Goal: Task Accomplishment & Management: Manage account settings

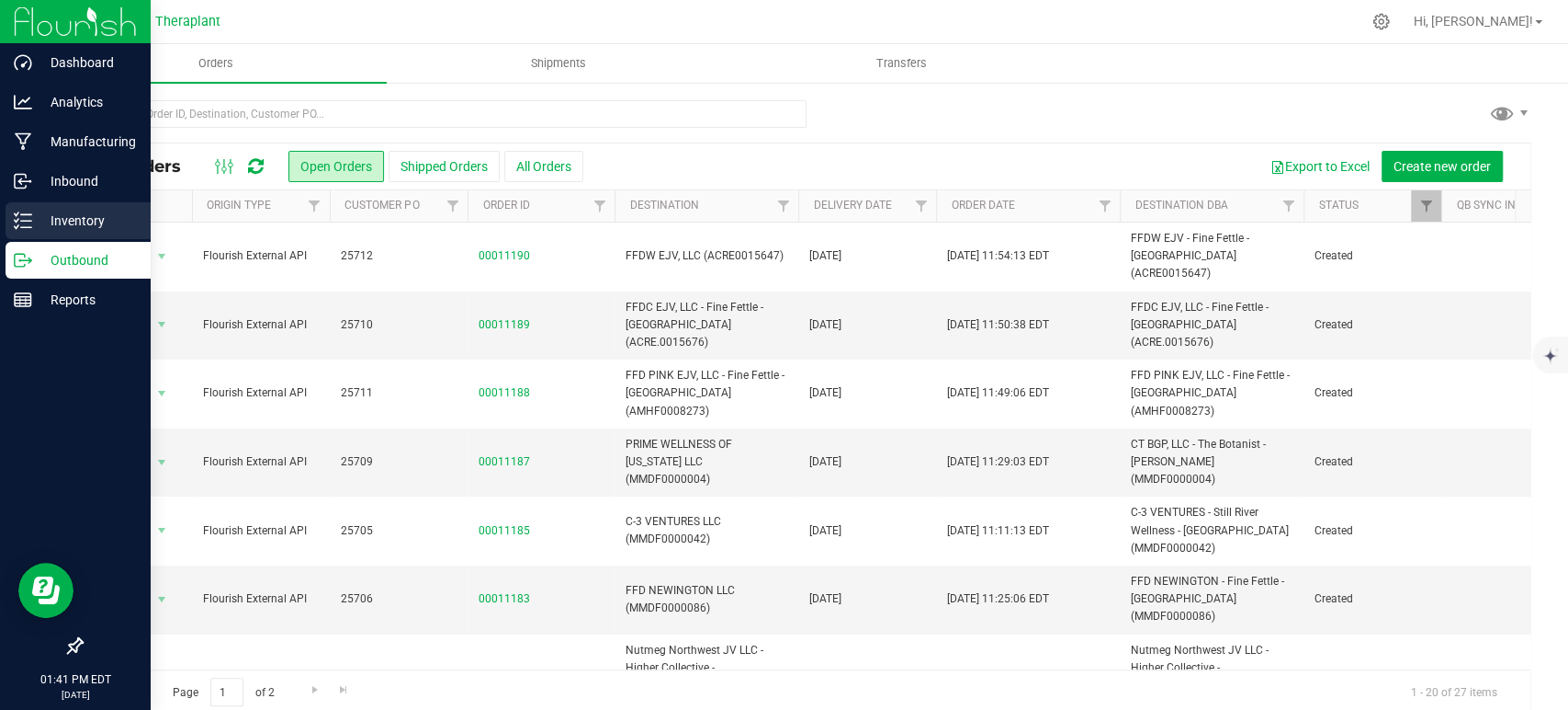
click at [109, 234] on div "Inventory" at bounding box center [78, 221] width 145 height 37
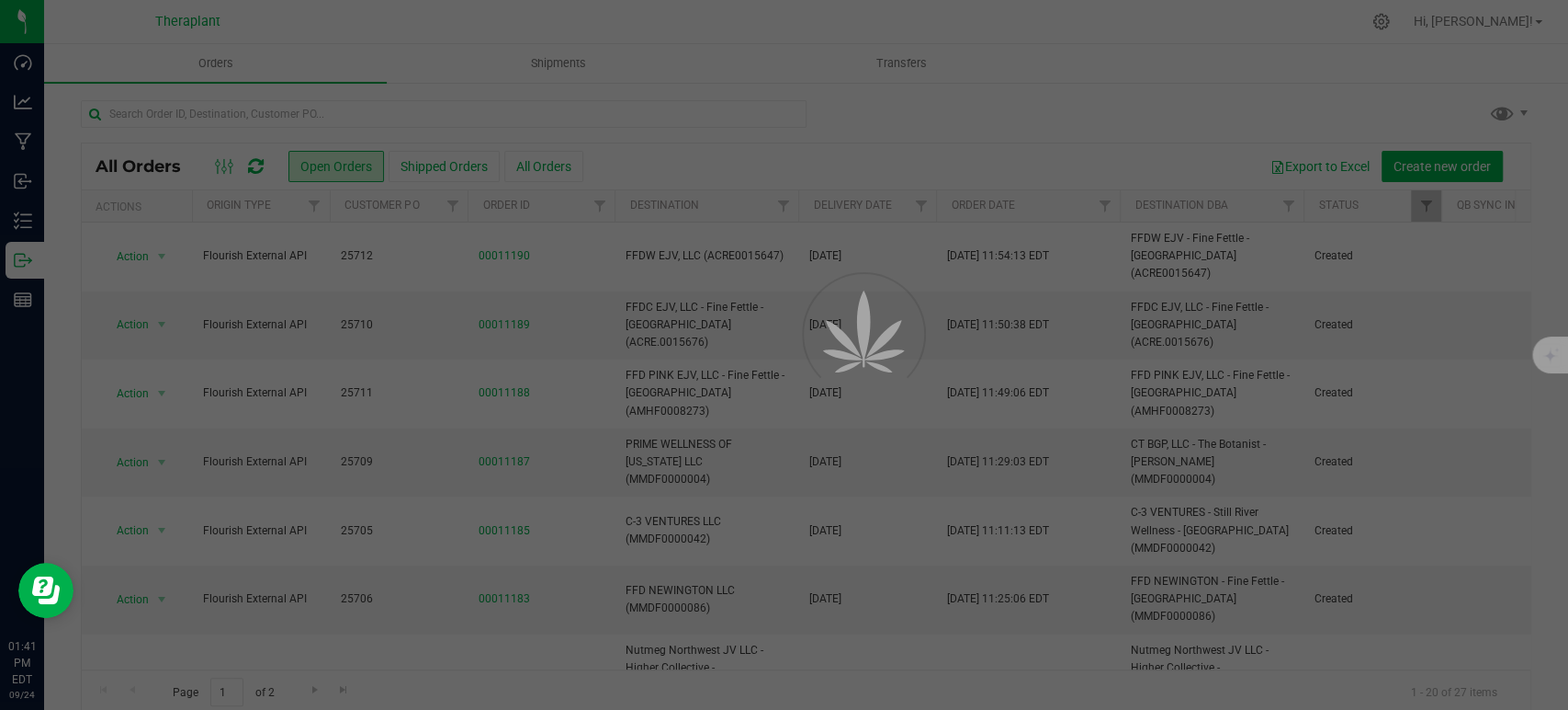
click at [299, 109] on div at bounding box center [784, 355] width 1568 height 710
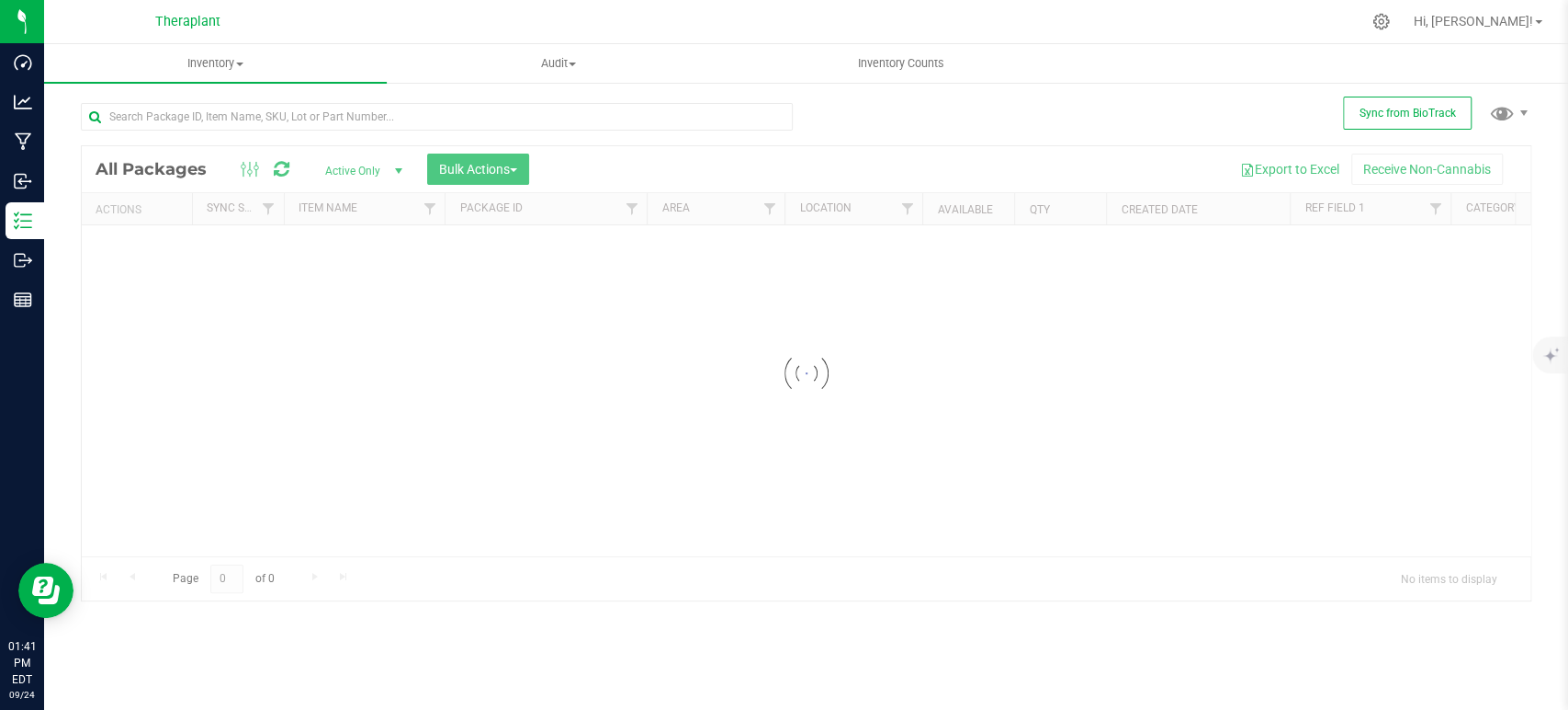
click at [300, 111] on input "text" at bounding box center [436, 117] width 712 height 27
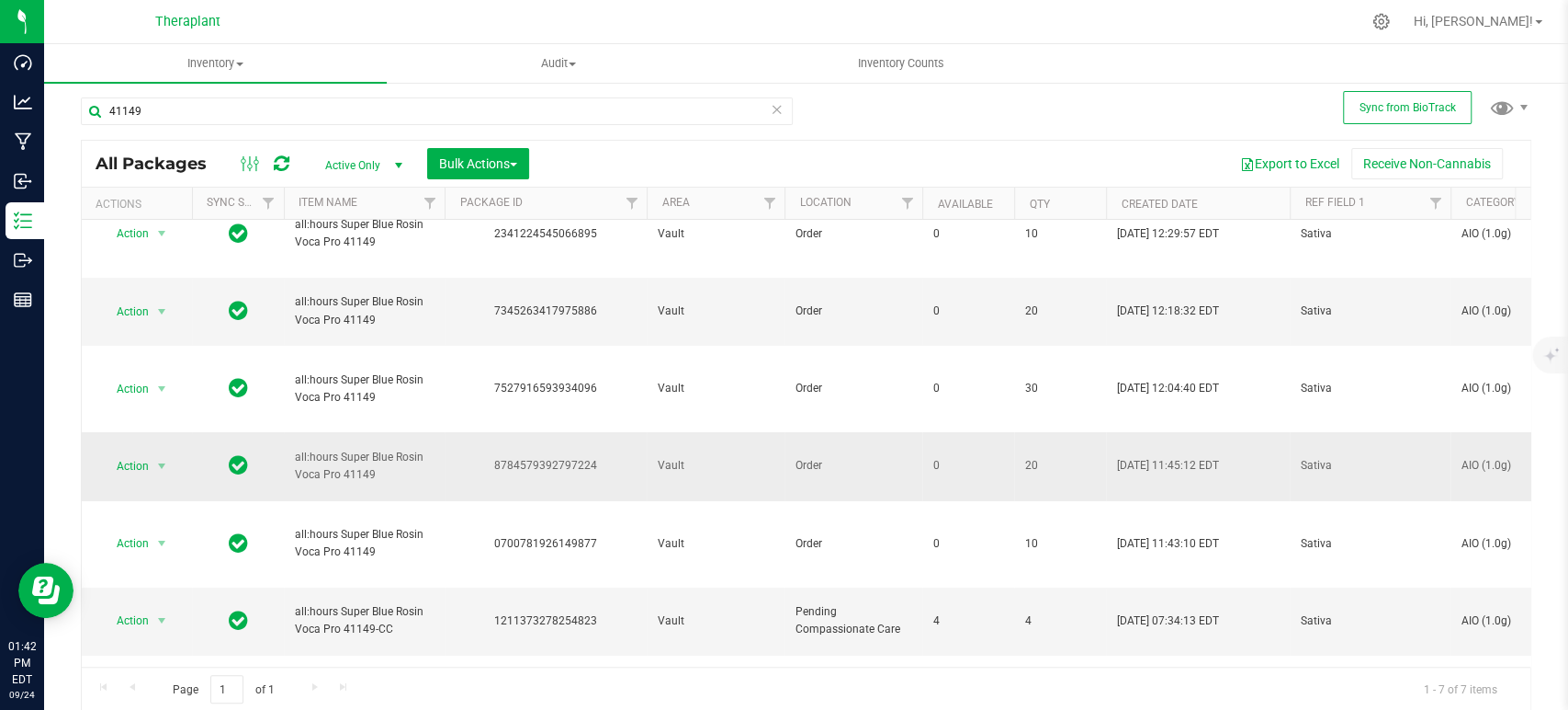
scroll to position [7, 0]
click at [150, 110] on input "41149" at bounding box center [436, 110] width 712 height 27
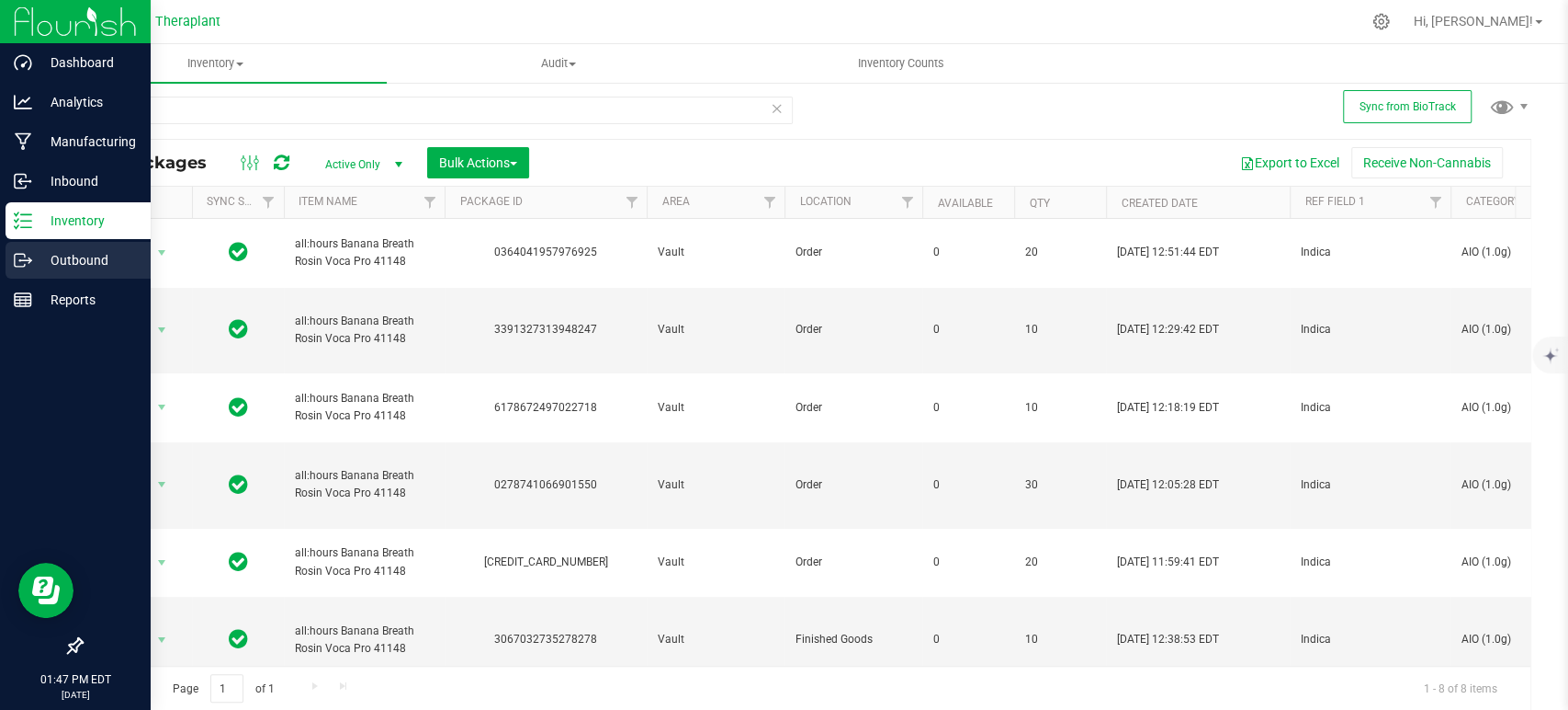
type input "41148"
click at [46, 271] on div "Outbound" at bounding box center [78, 261] width 145 height 37
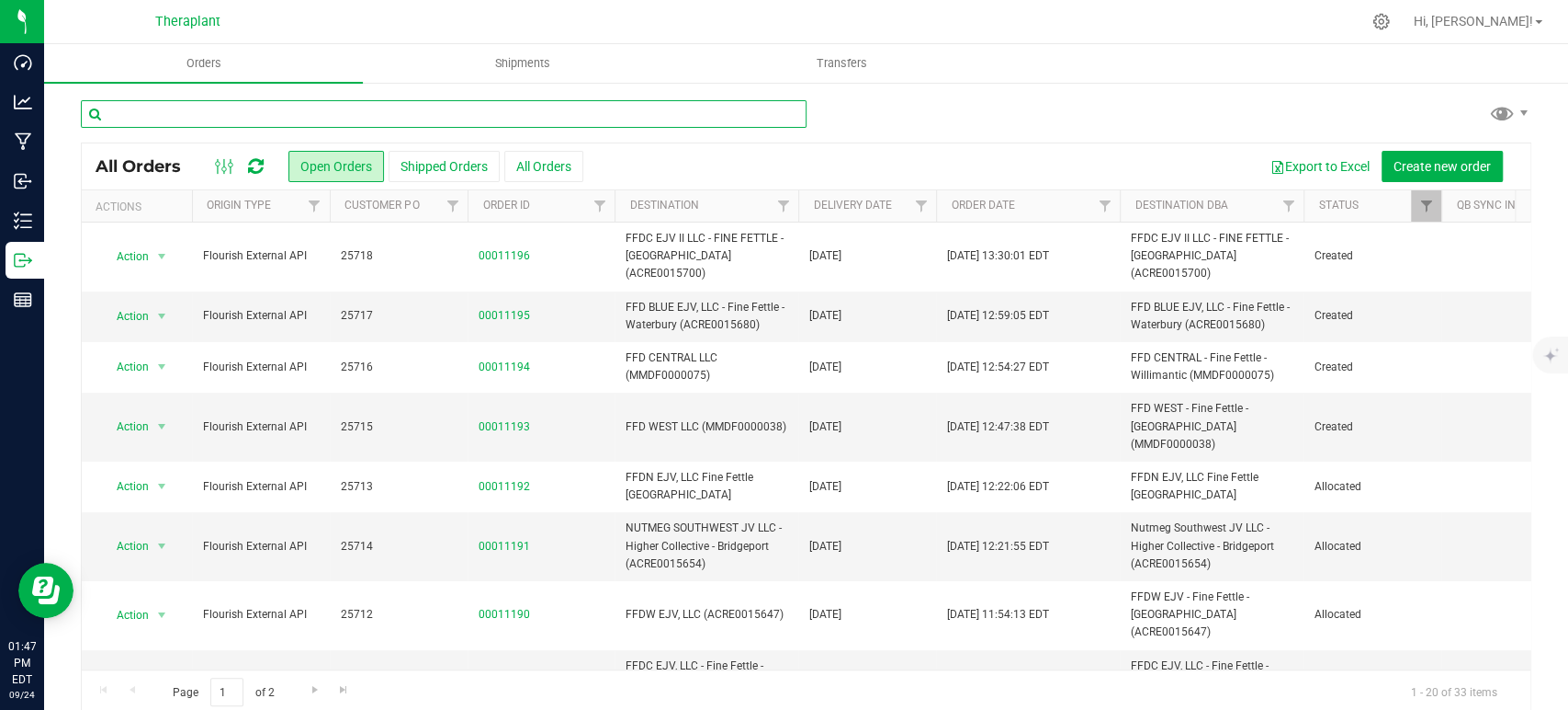
click at [227, 107] on input "text" at bounding box center [443, 114] width 726 height 27
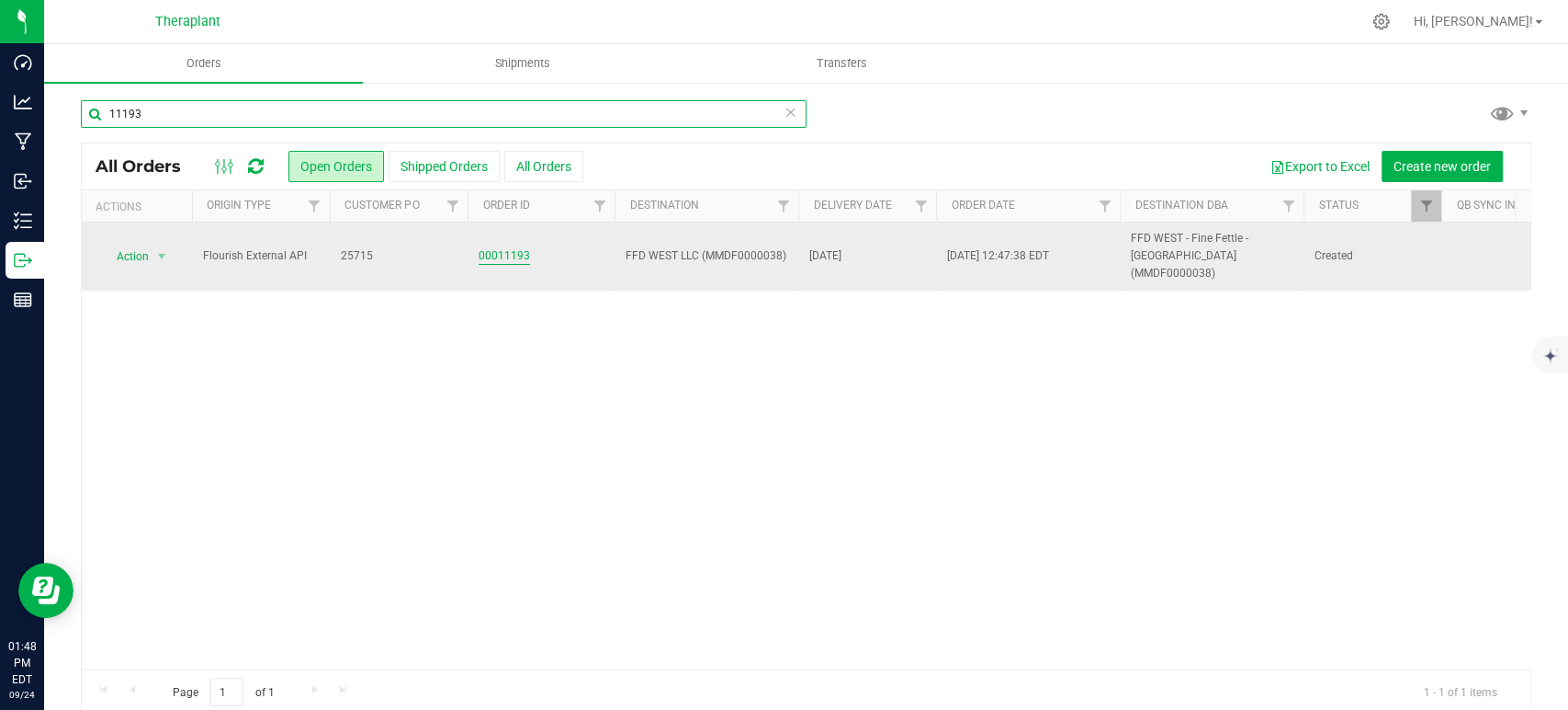
type input "11193"
click at [494, 254] on link "00011193" at bounding box center [504, 256] width 52 height 18
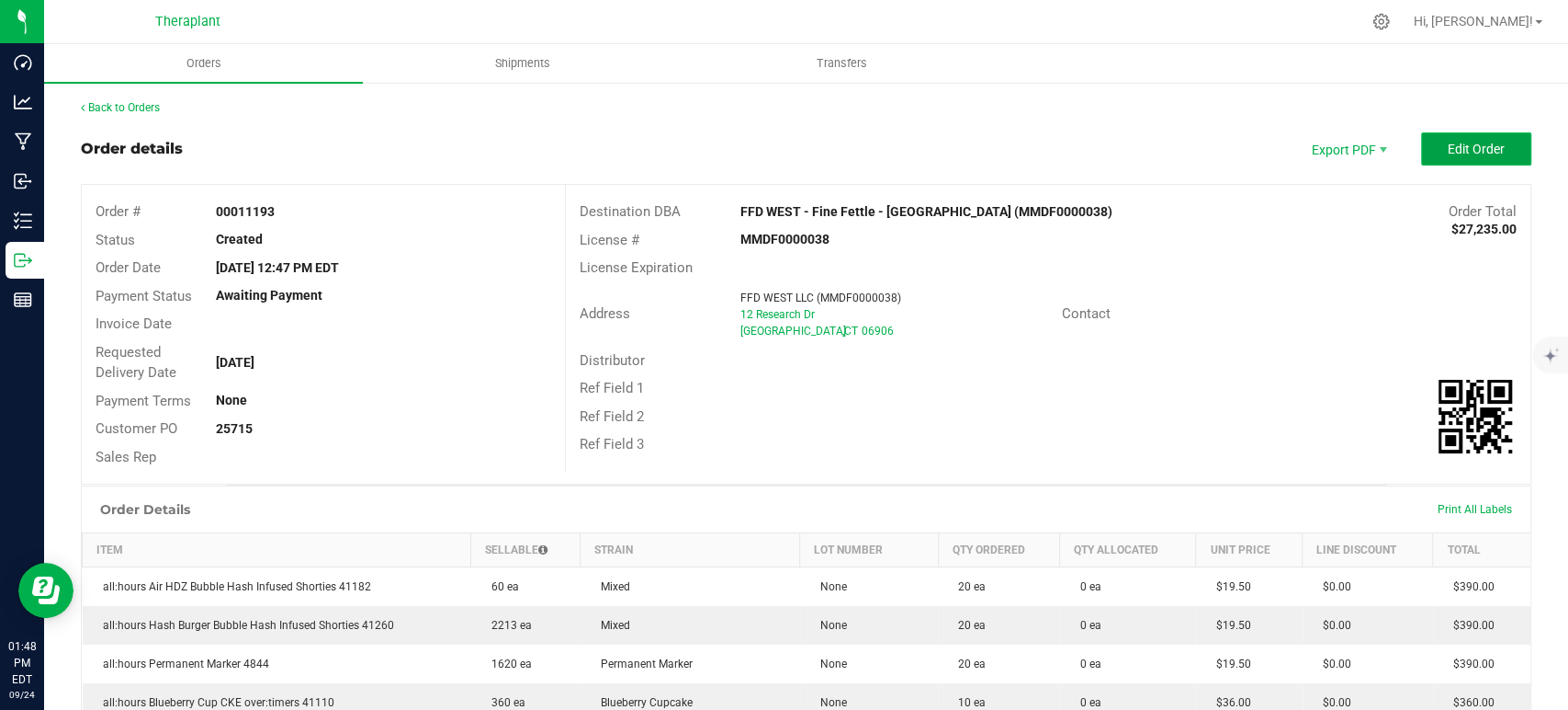
click at [1481, 161] on button "Edit Order" at bounding box center [1476, 149] width 110 height 33
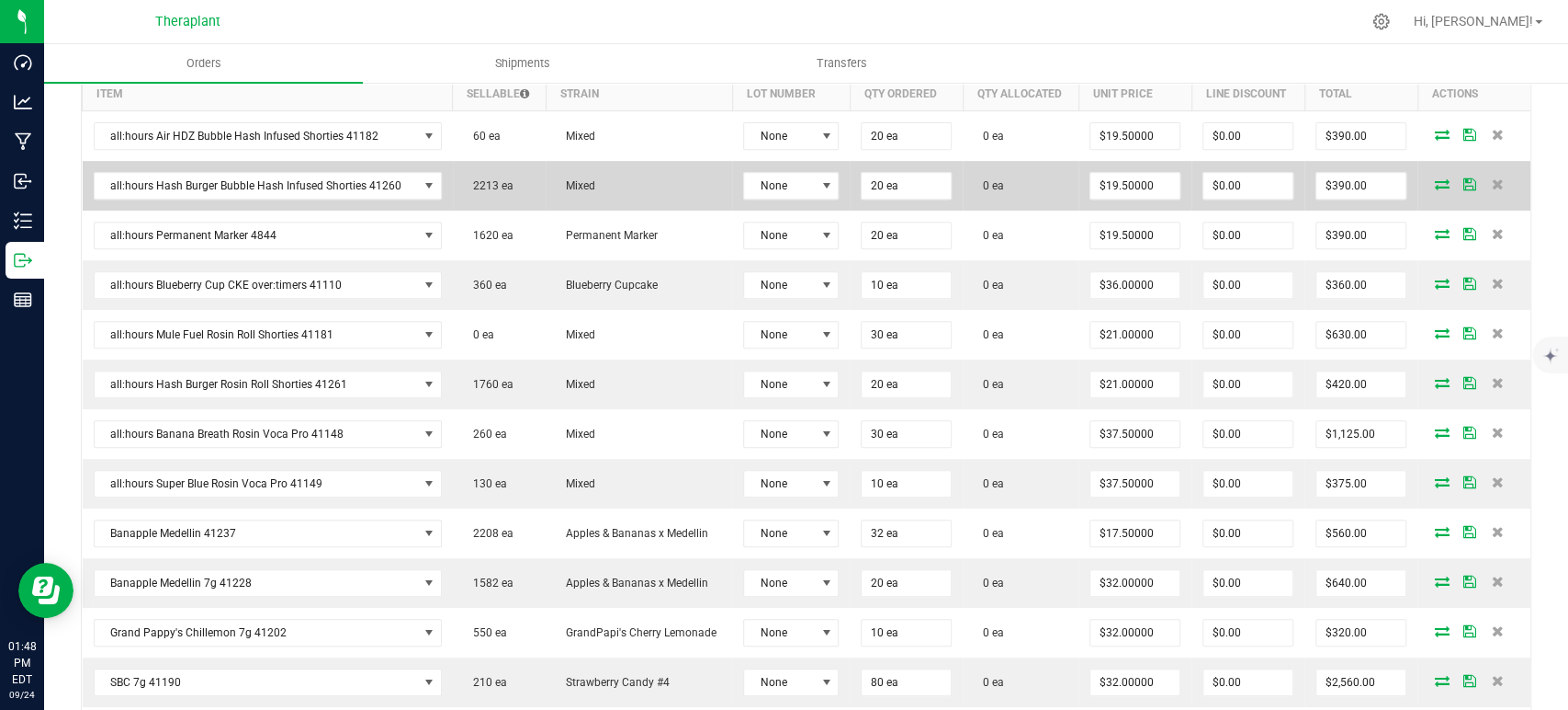
scroll to position [511, 0]
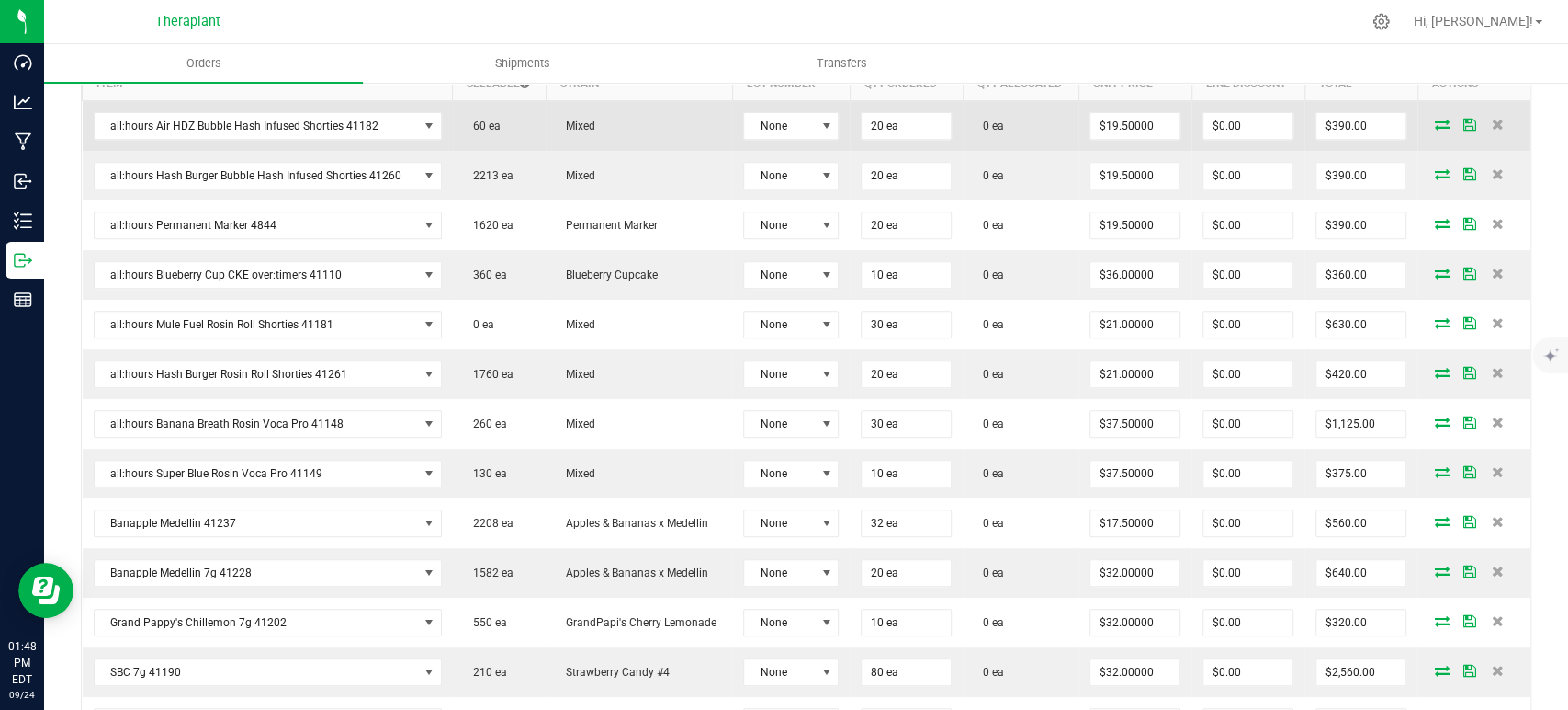
click at [1435, 124] on icon at bounding box center [1442, 124] width 15 height 11
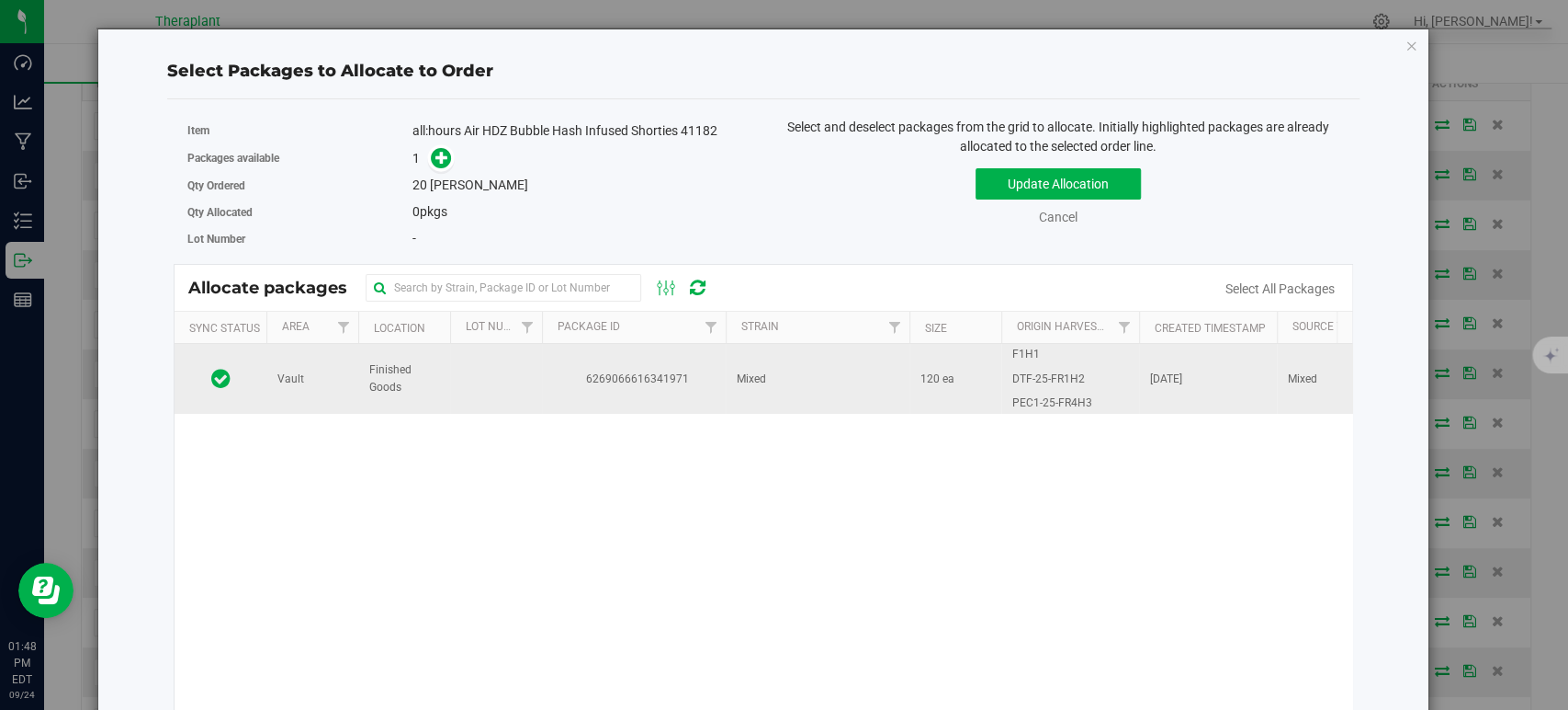
click at [789, 379] on td "Mixed" at bounding box center [818, 378] width 184 height 70
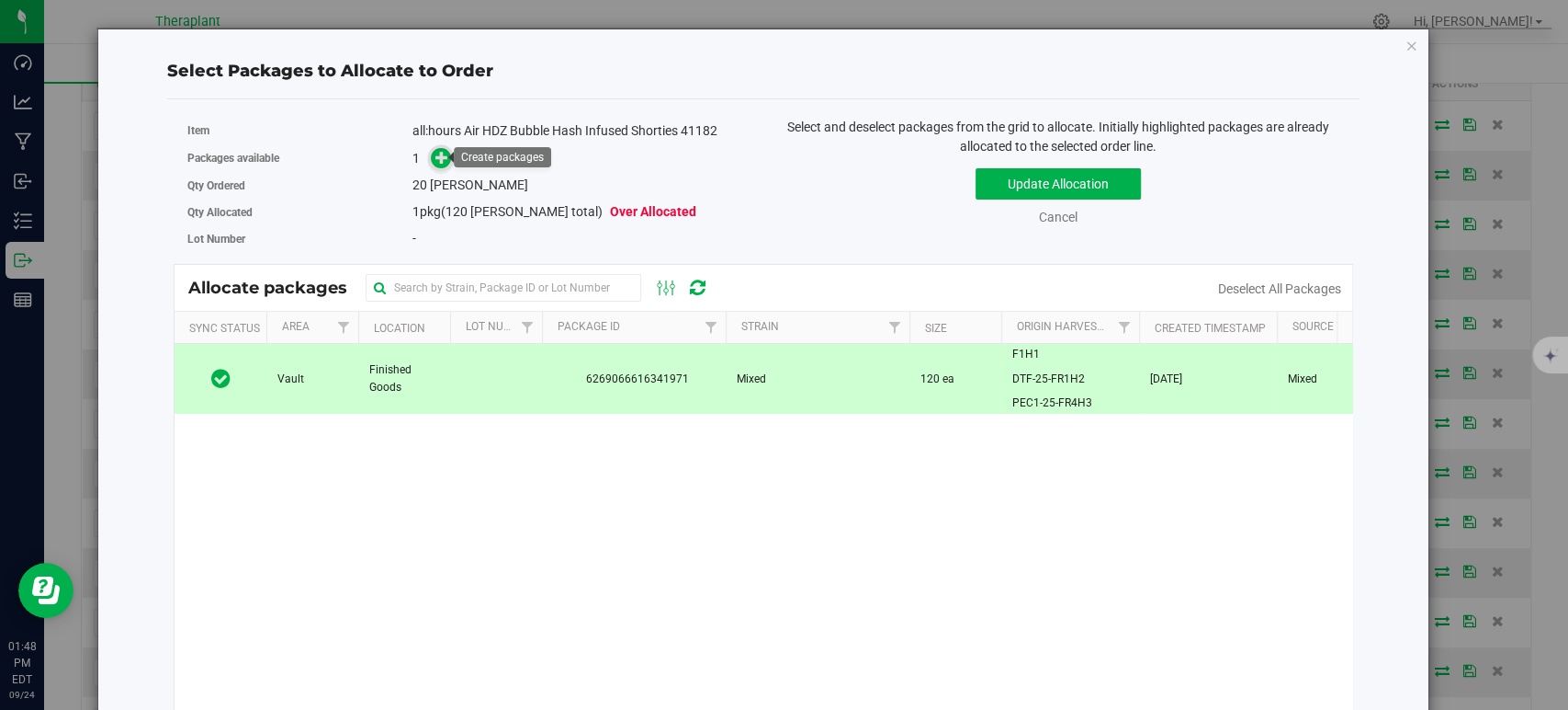
click at [438, 155] on icon at bounding box center [441, 156] width 13 height 13
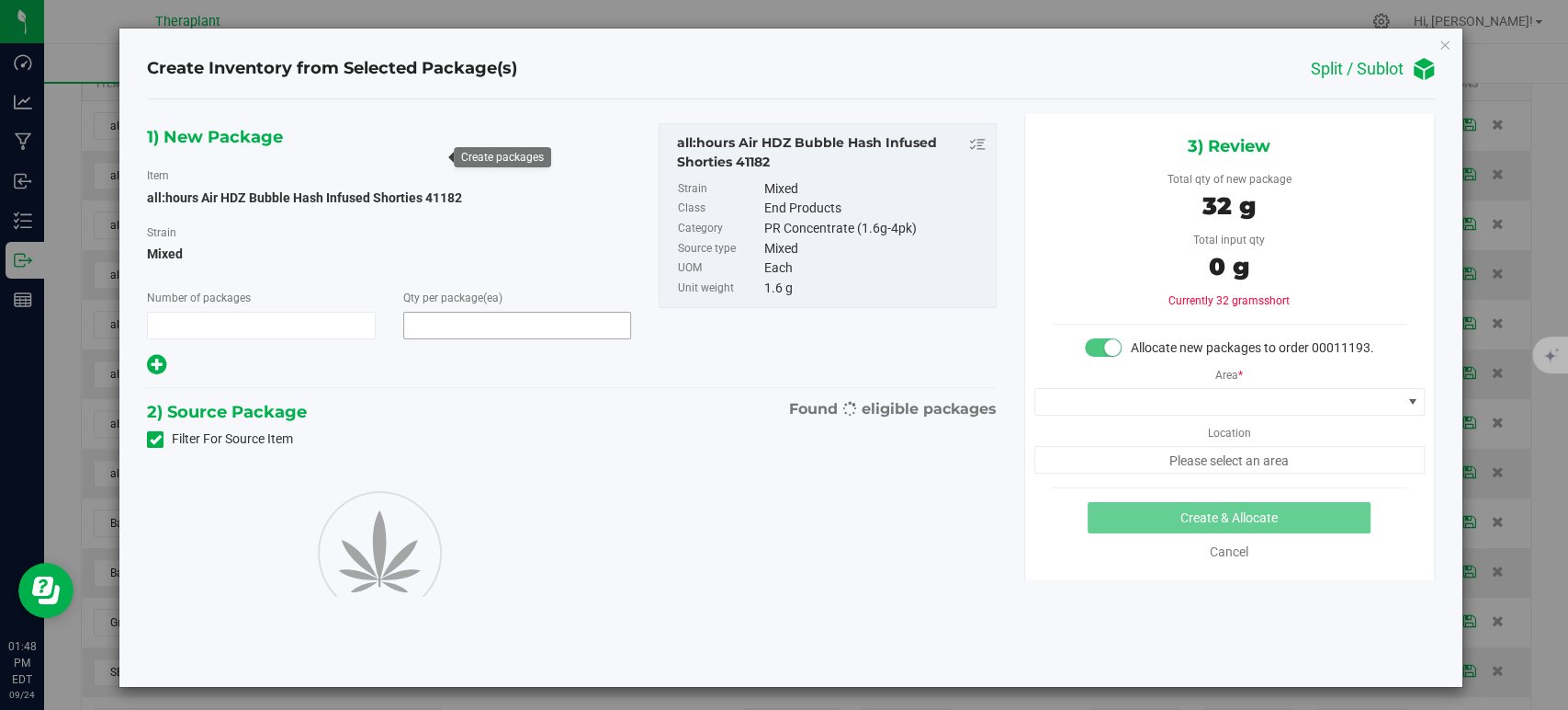
type input "1"
type input "20"
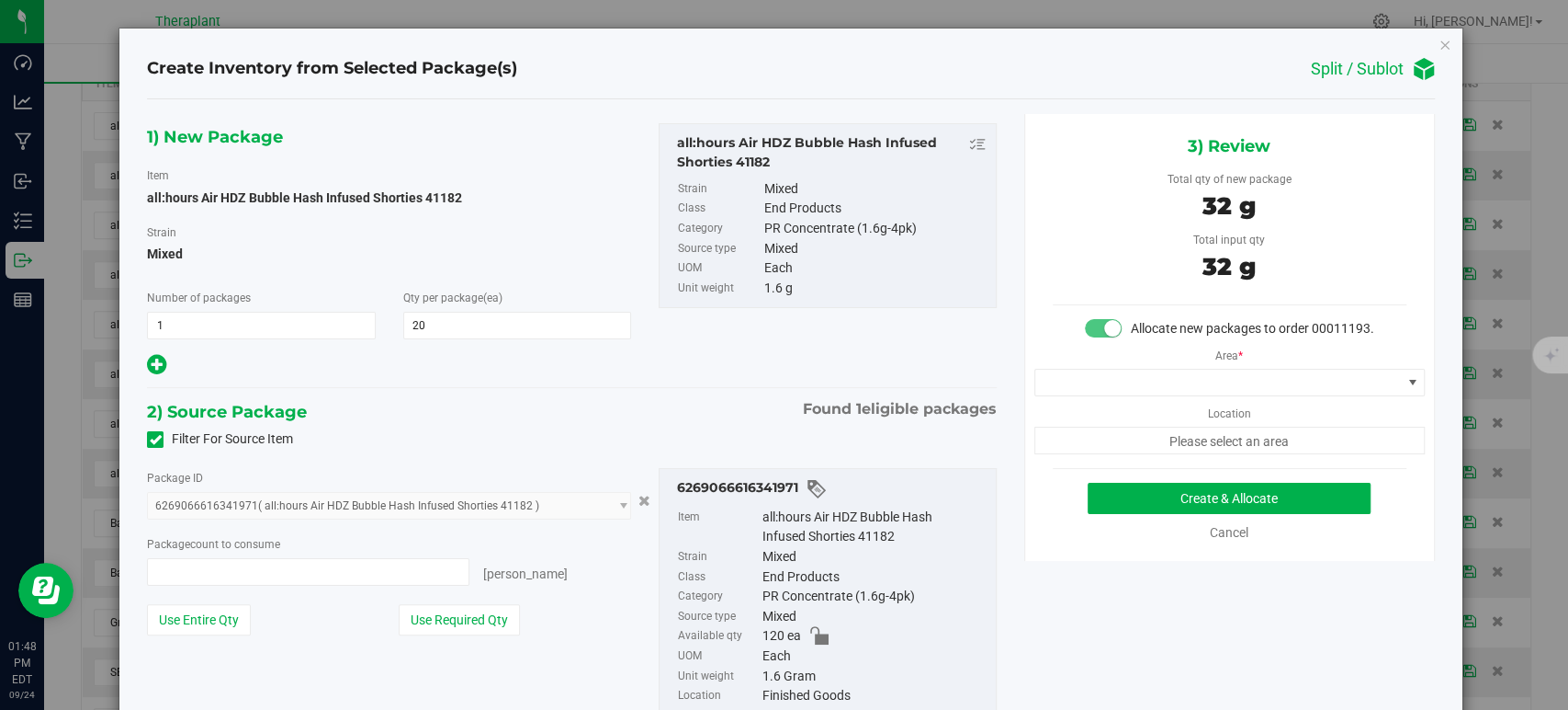
type input "20 ea"
click at [1088, 395] on span at bounding box center [1218, 382] width 366 height 25
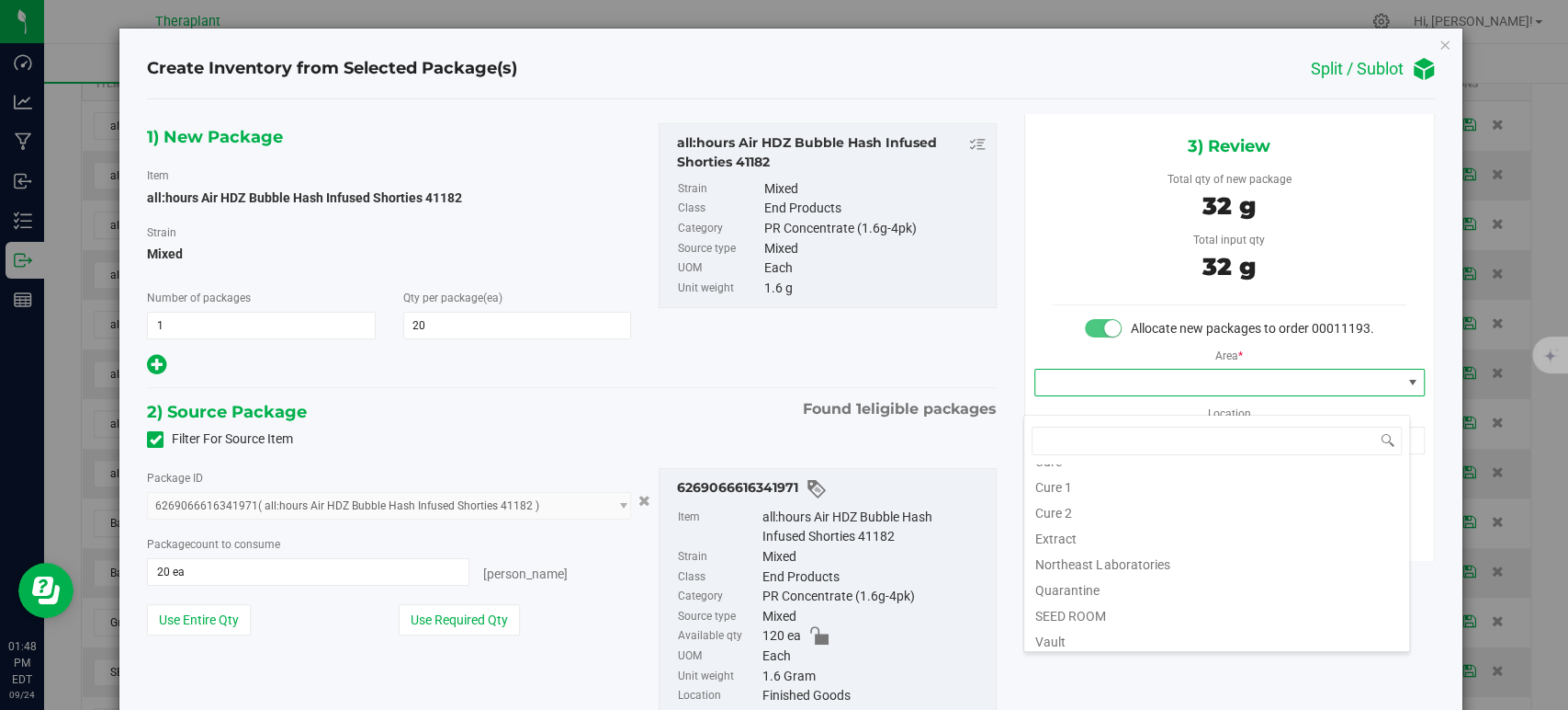
scroll to position [228, 0]
click at [1102, 528] on li "Vault" at bounding box center [1217, 532] width 385 height 25
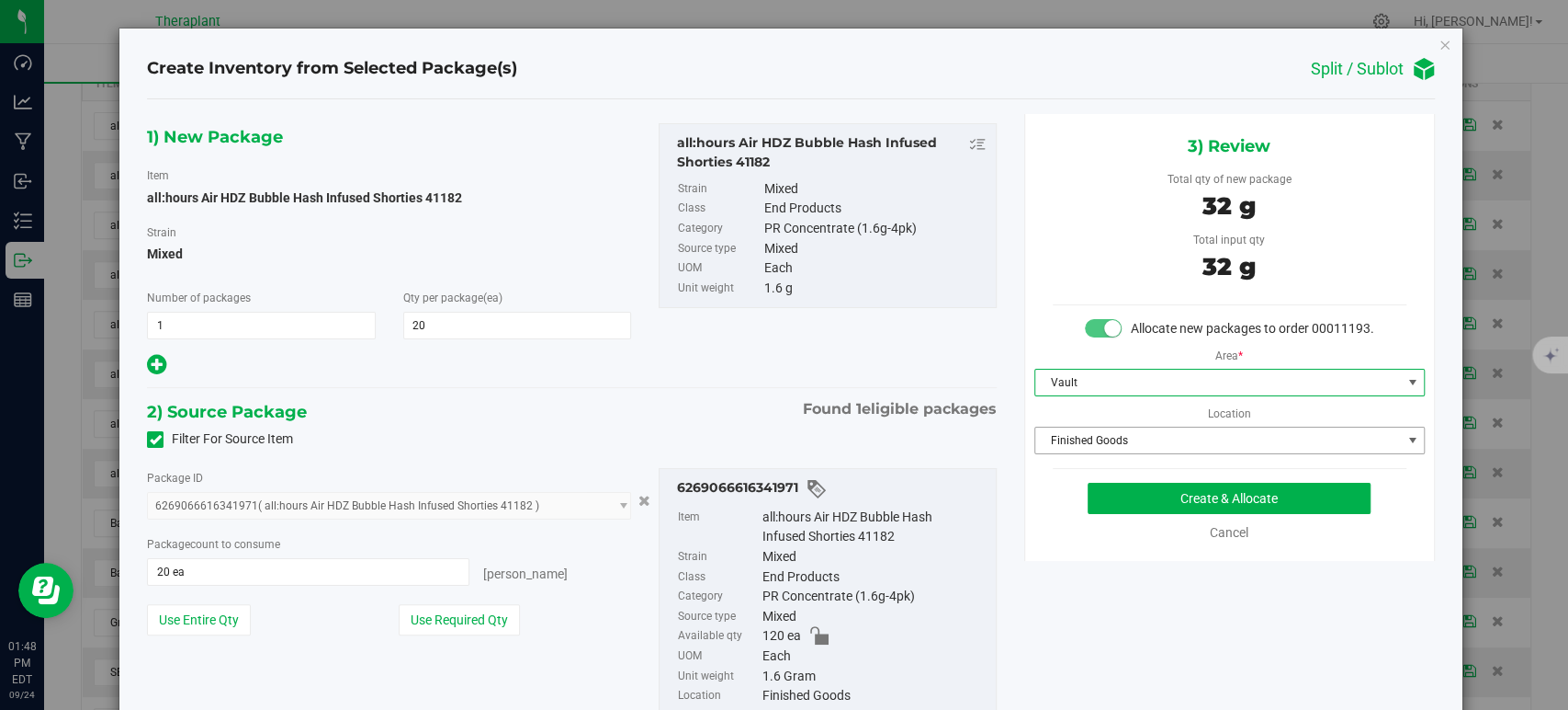
click at [1085, 453] on span "Finished Goods" at bounding box center [1218, 440] width 366 height 25
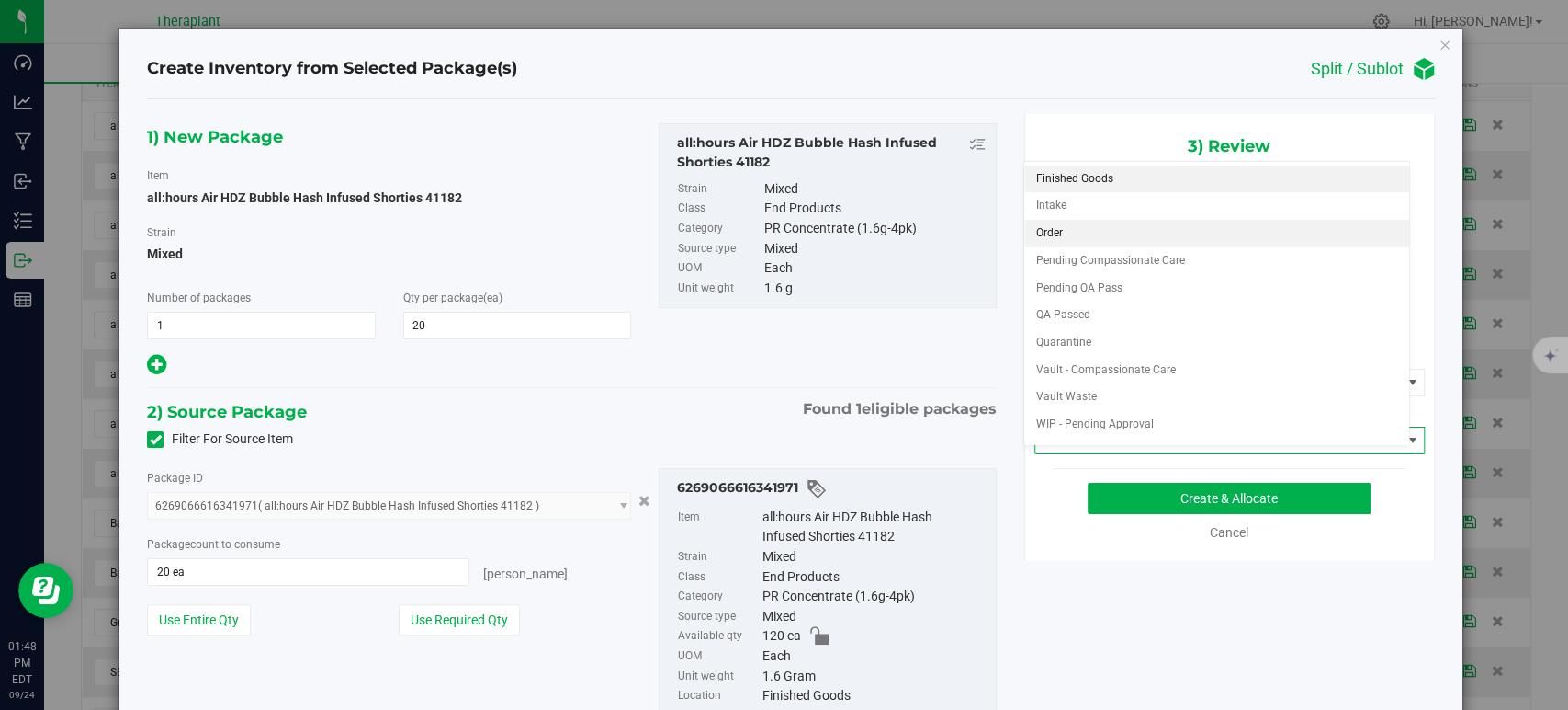
click at [1076, 242] on li "Order" at bounding box center [1217, 233] width 385 height 27
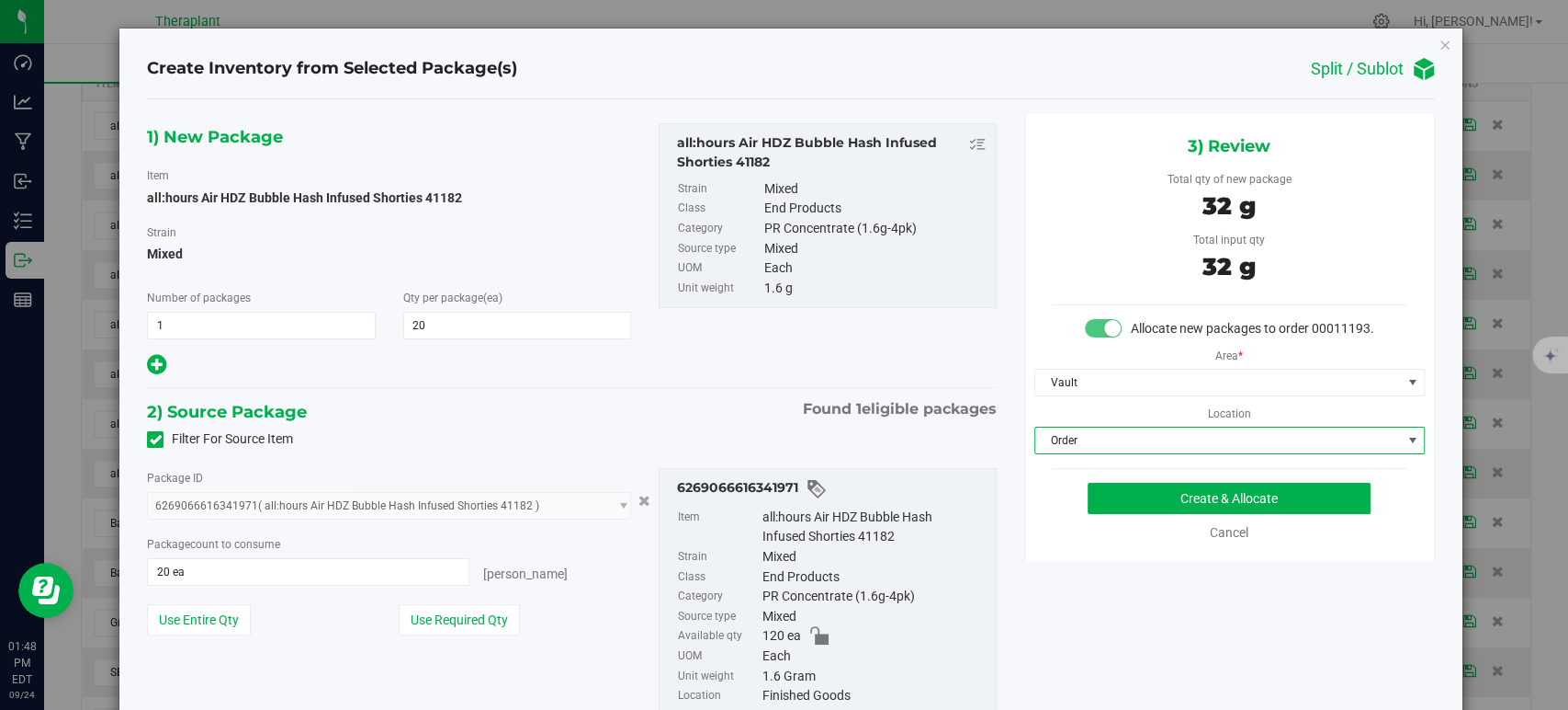
click at [683, 401] on div "2) Source Package Found 1 eligible packages" at bounding box center [571, 411] width 849 height 27
click at [1198, 514] on button "Create & Allocate" at bounding box center [1229, 498] width 283 height 31
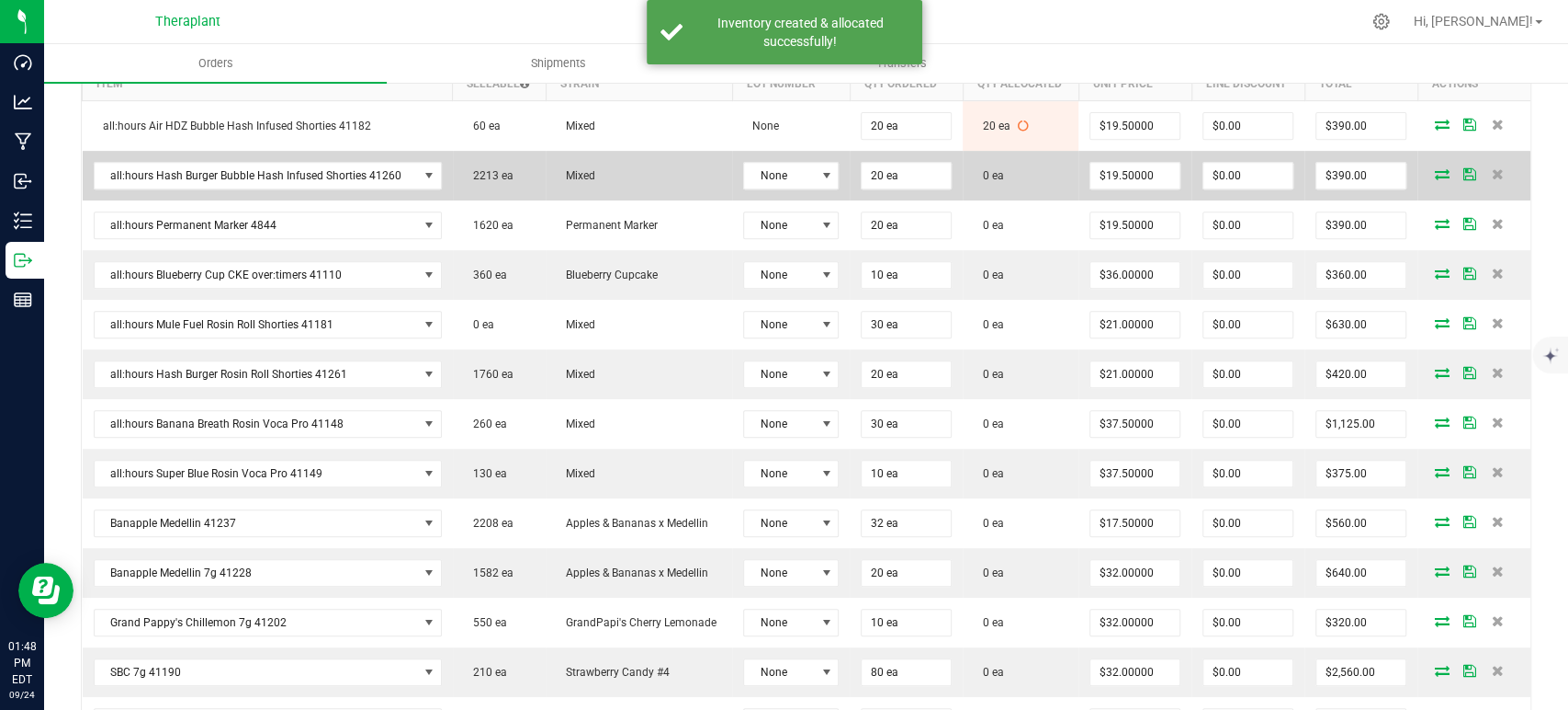
click at [1435, 170] on icon at bounding box center [1442, 173] width 15 height 11
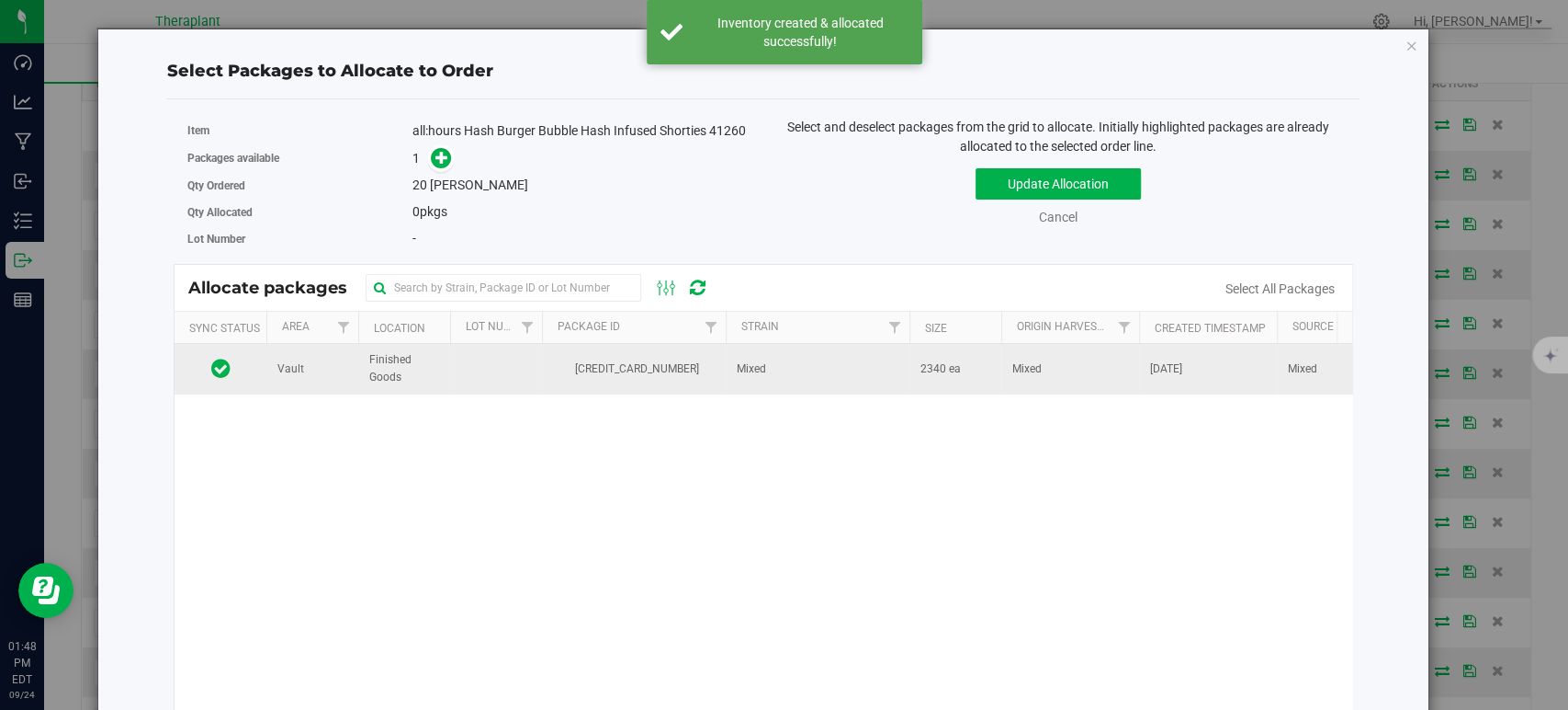
click at [600, 376] on span "[CREDIT_CARD_NUMBER]" at bounding box center [634, 369] width 161 height 18
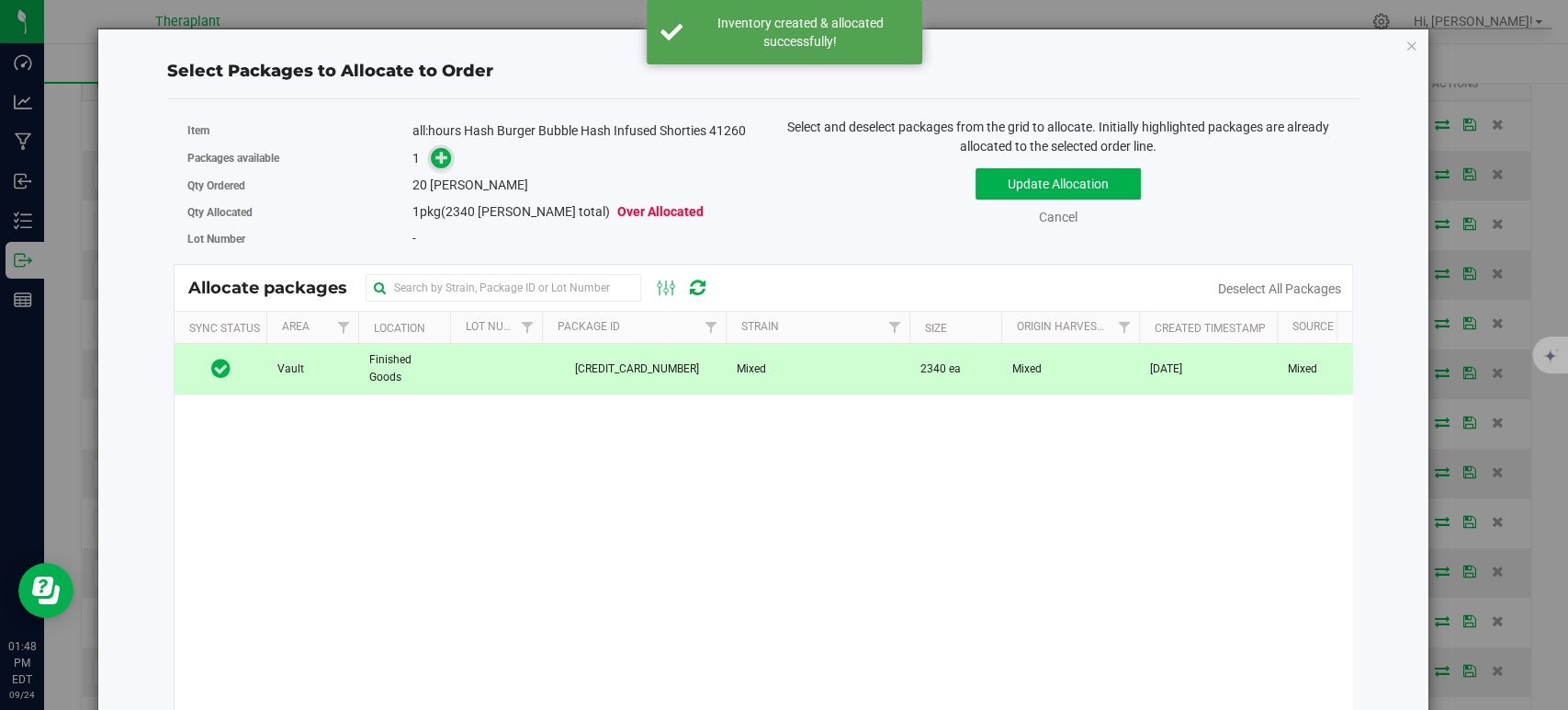
click at [436, 163] on icon at bounding box center [441, 157] width 13 height 13
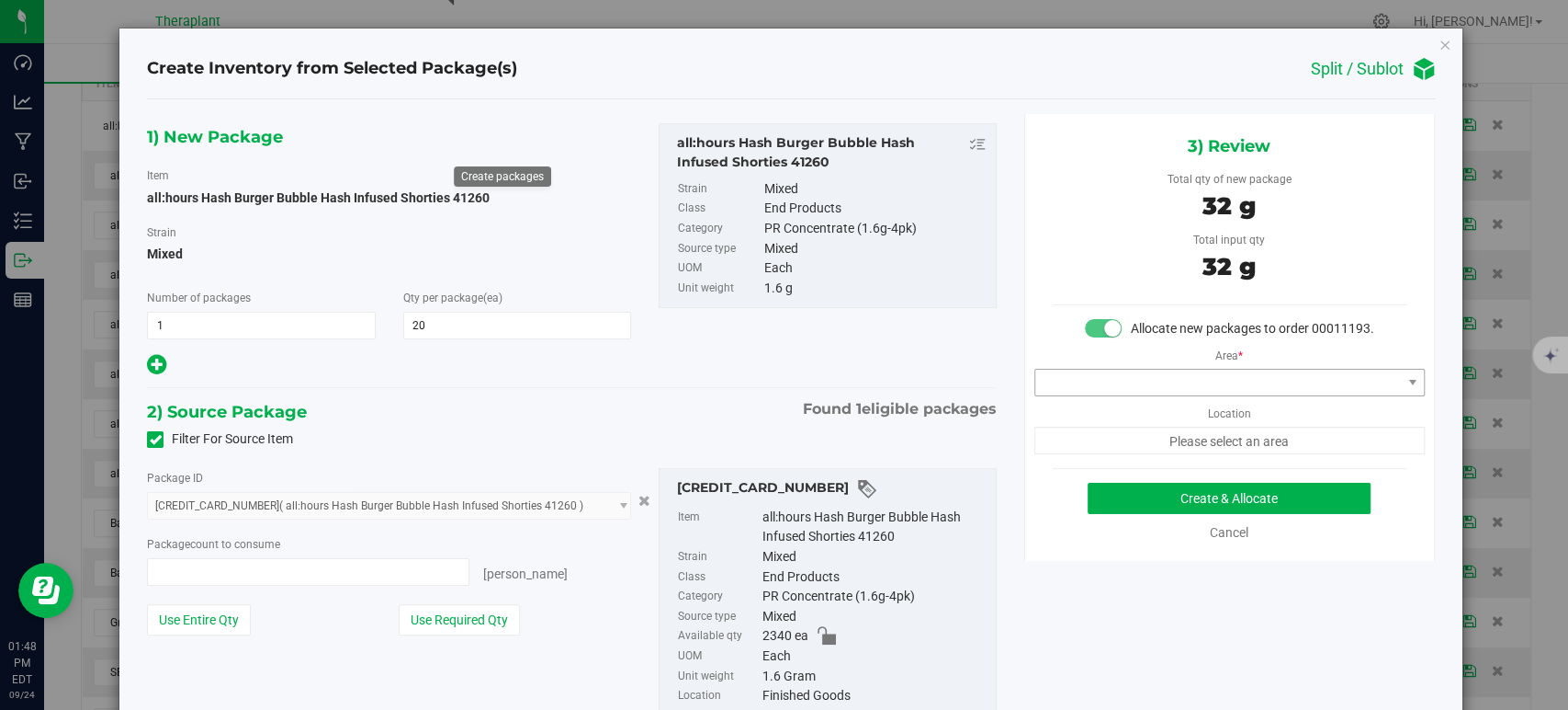
type input "20 ea"
click at [1090, 395] on span at bounding box center [1218, 382] width 366 height 25
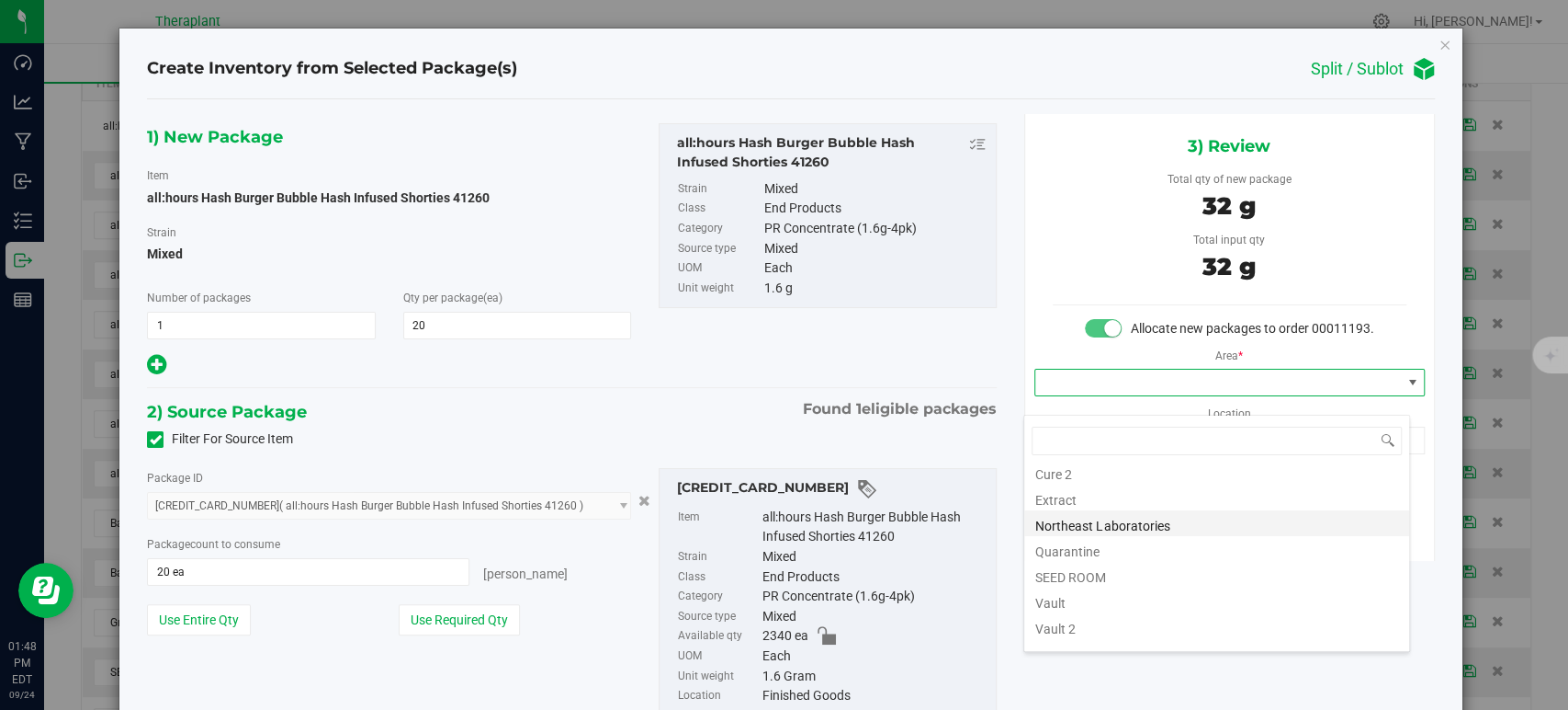
scroll to position [228, 0]
click at [1092, 532] on li "Vault" at bounding box center [1217, 532] width 385 height 25
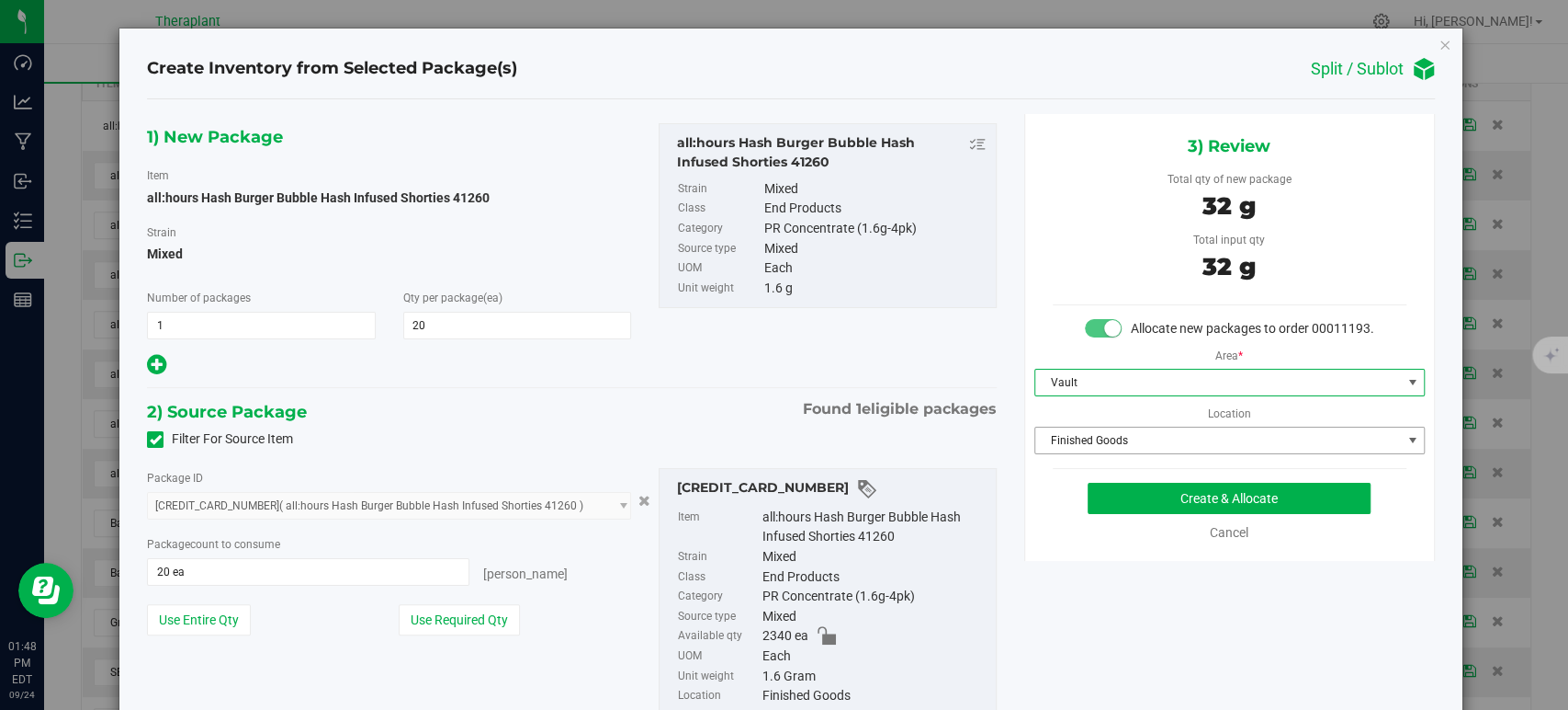
click at [1070, 453] on span "Finished Goods" at bounding box center [1218, 440] width 366 height 25
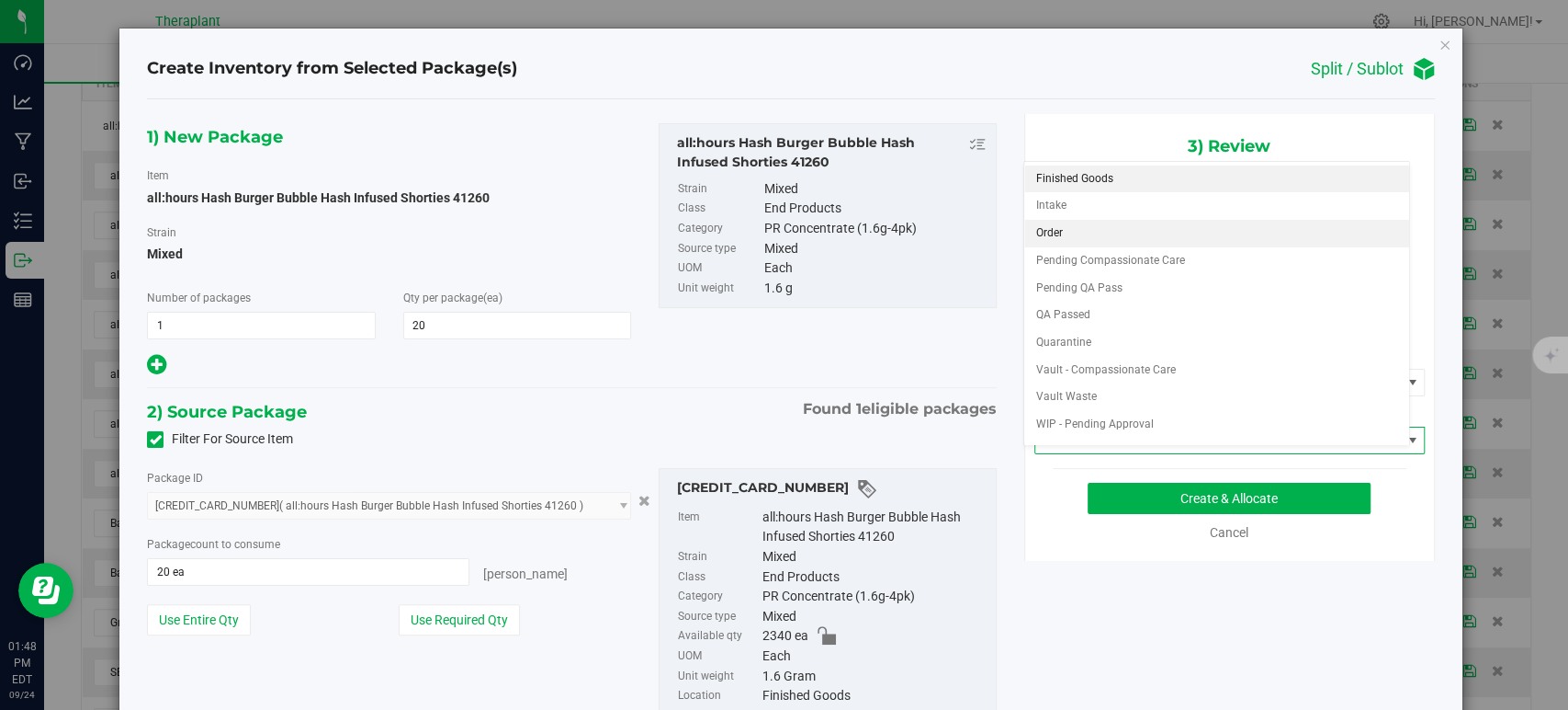
click at [1067, 226] on li "Order" at bounding box center [1217, 233] width 385 height 27
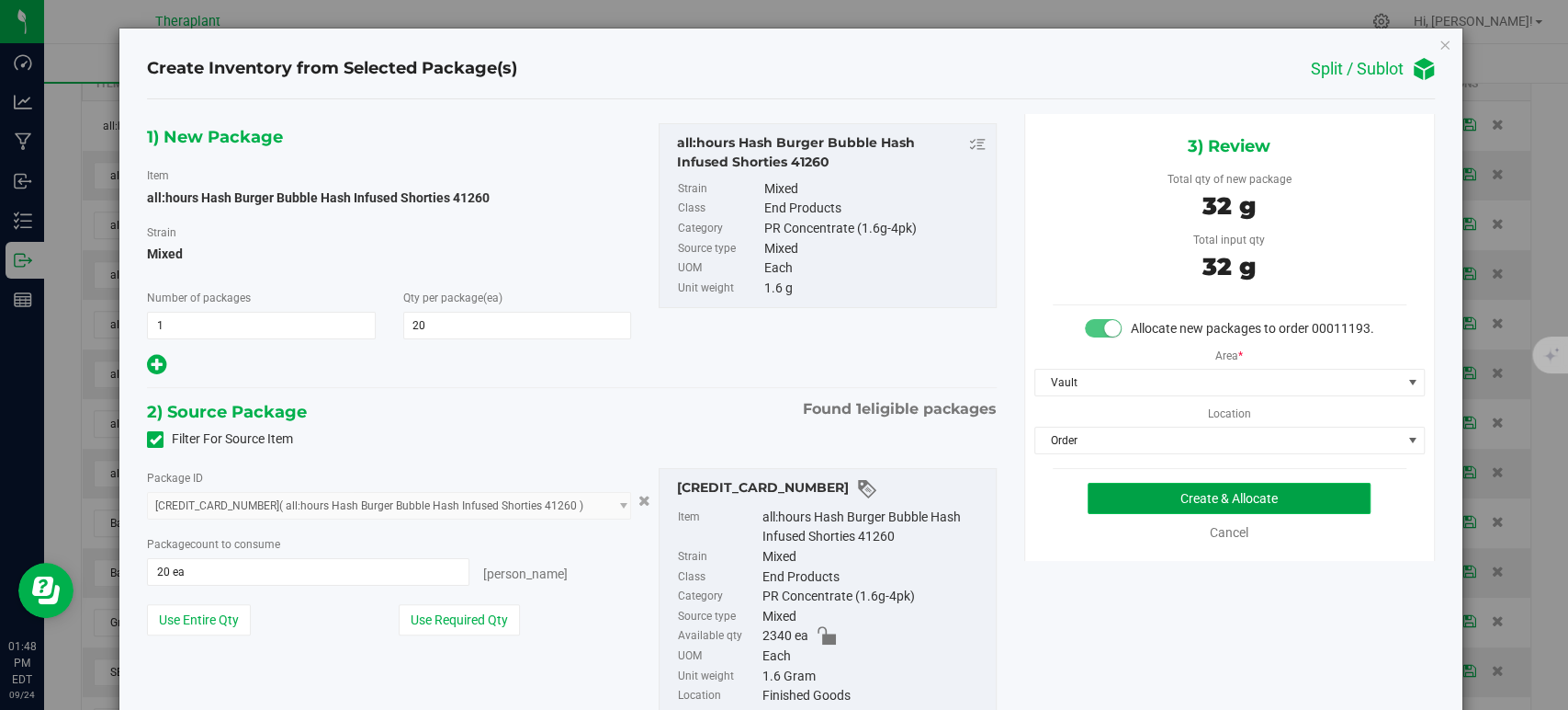
click at [1125, 512] on button "Create & Allocate" at bounding box center [1229, 498] width 283 height 31
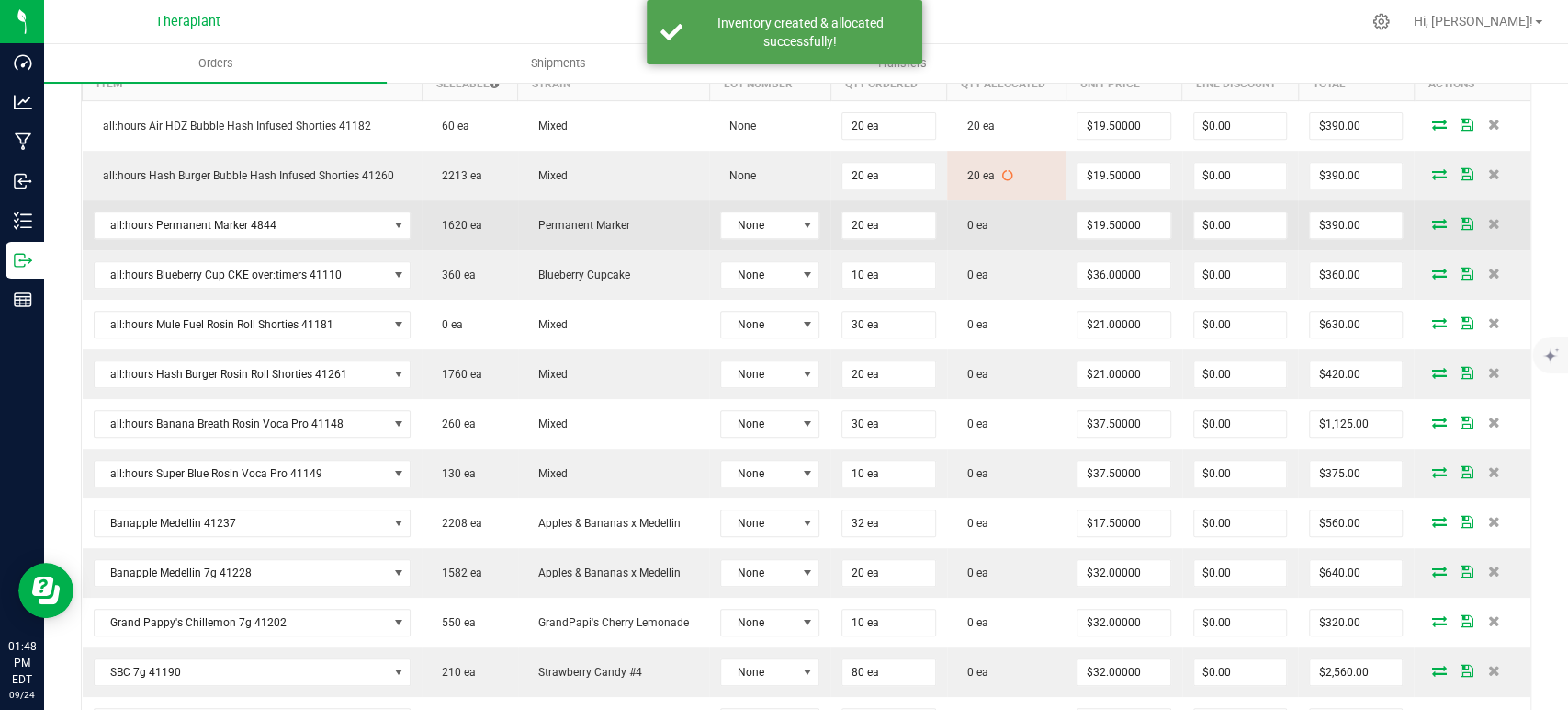
click at [1432, 219] on icon at bounding box center [1439, 223] width 15 height 11
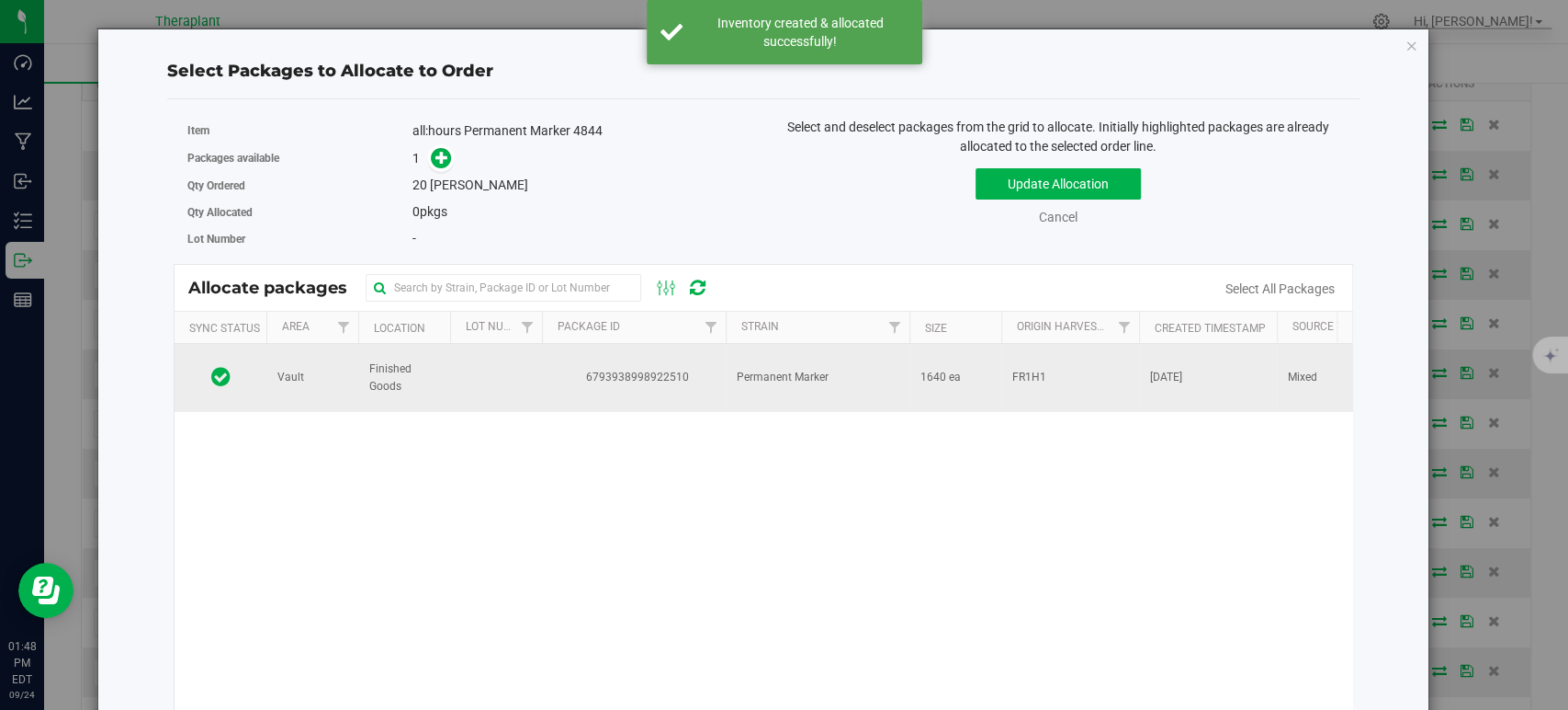
click at [804, 369] on span "Permanent Marker" at bounding box center [783, 377] width 92 height 18
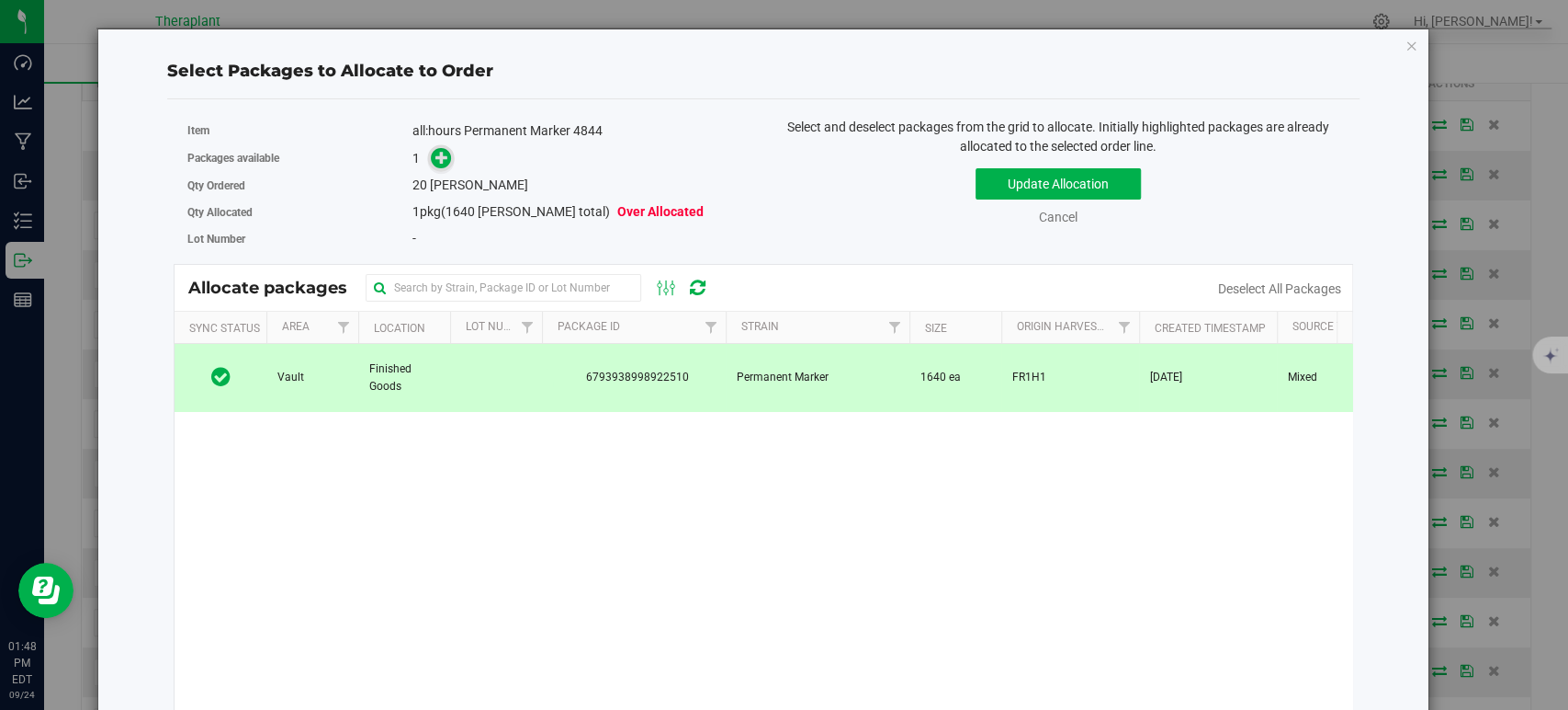
click at [436, 153] on icon at bounding box center [441, 157] width 13 height 13
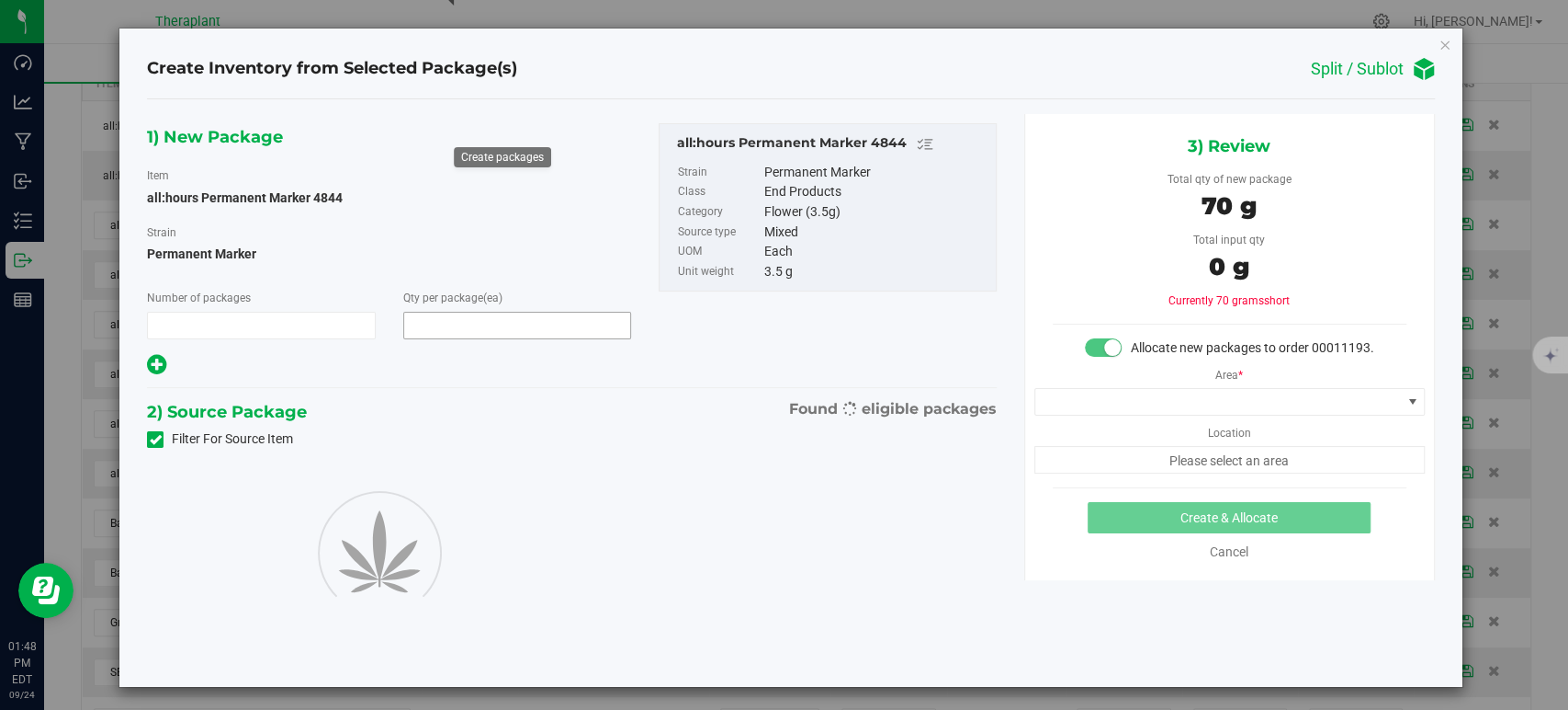
type input "1"
type input "20"
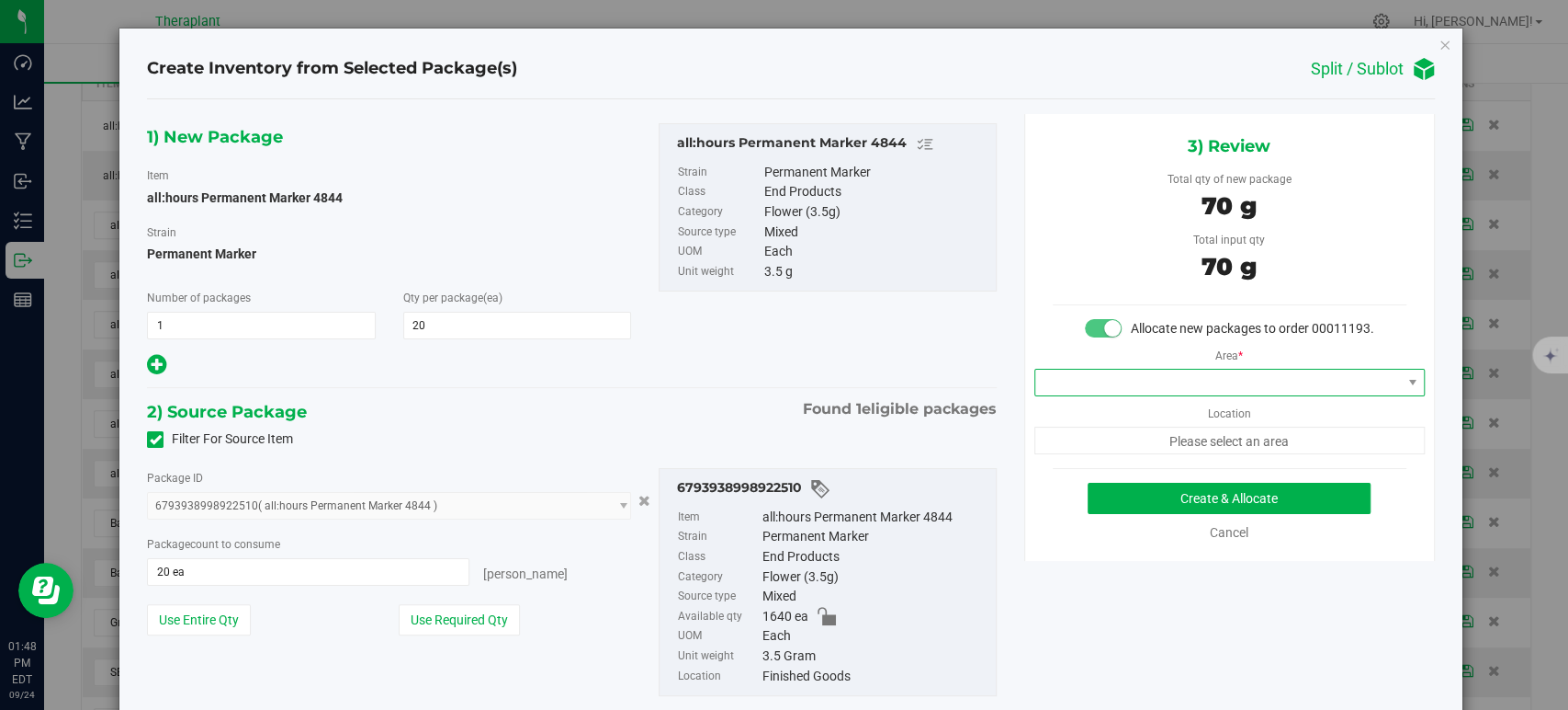
click at [1101, 395] on span at bounding box center [1218, 382] width 366 height 25
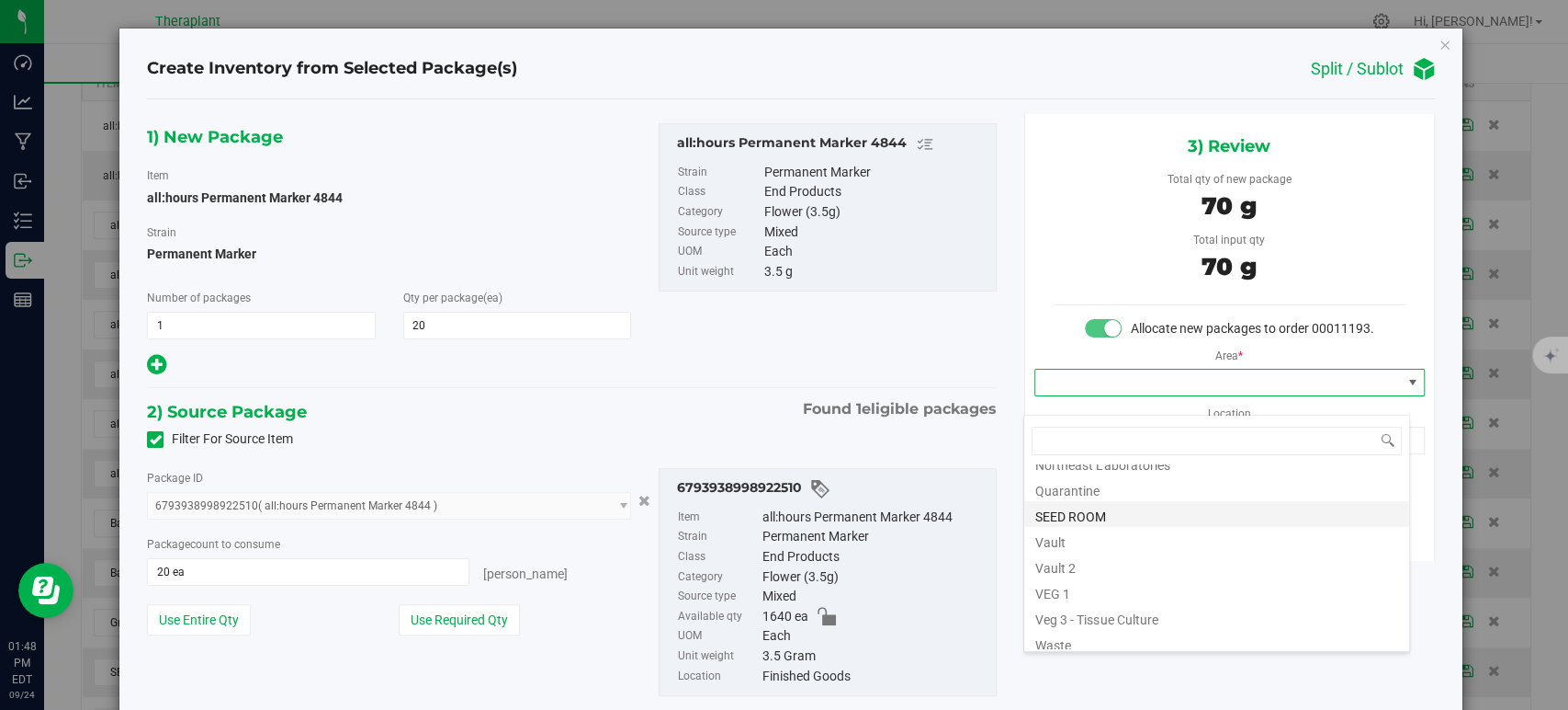
scroll to position [228, 0]
click at [1135, 523] on li "Vault" at bounding box center [1217, 532] width 385 height 25
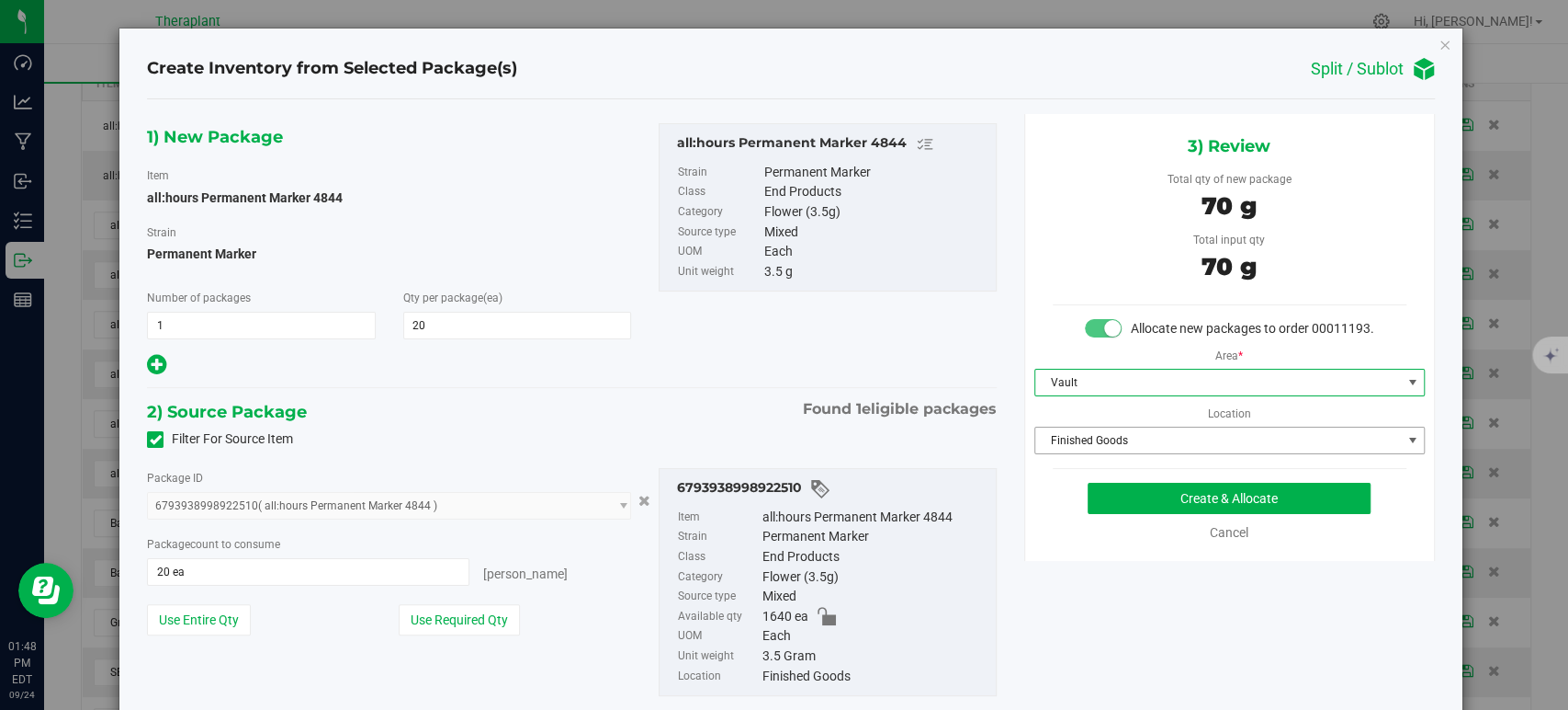
click at [1094, 447] on span "Finished Goods" at bounding box center [1218, 440] width 366 height 25
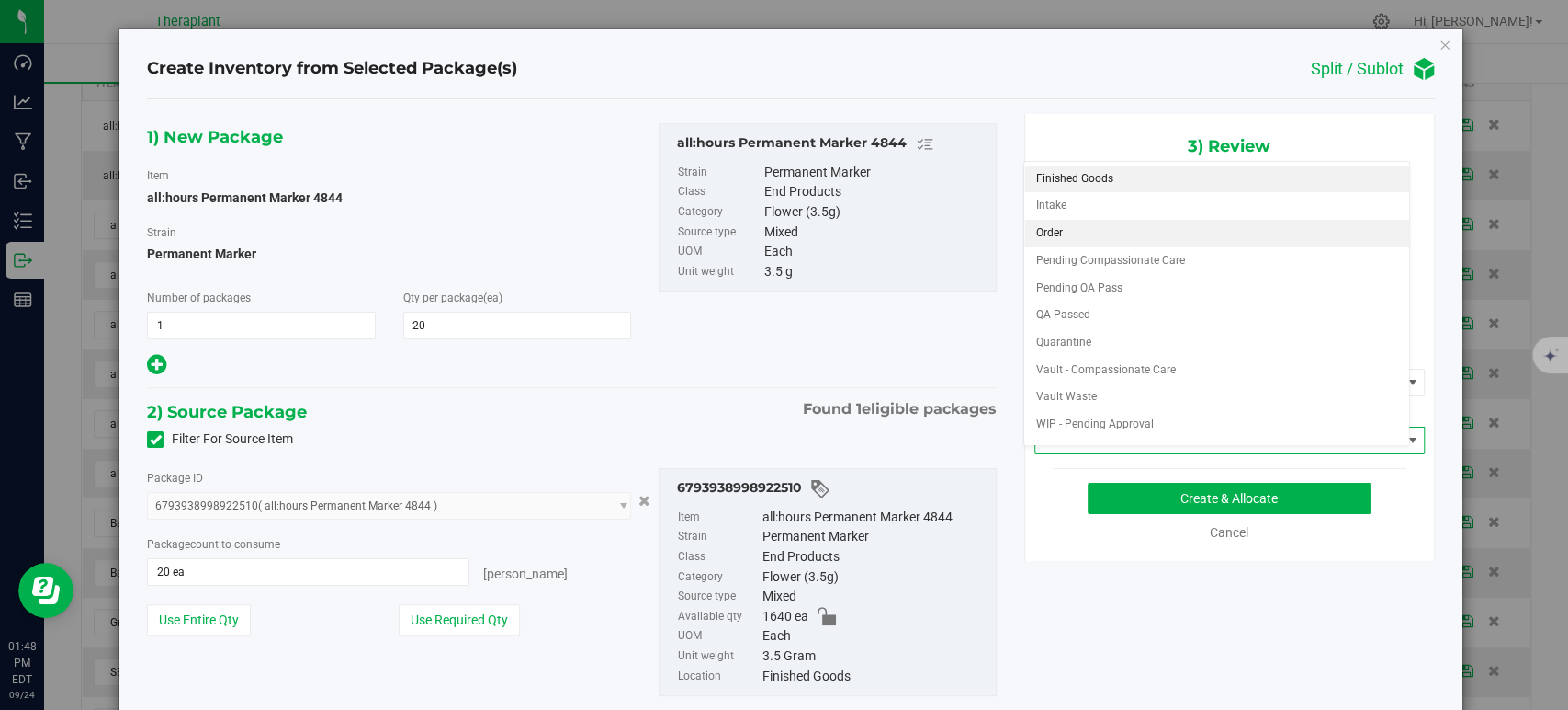
click at [1051, 233] on li "Order" at bounding box center [1217, 233] width 385 height 27
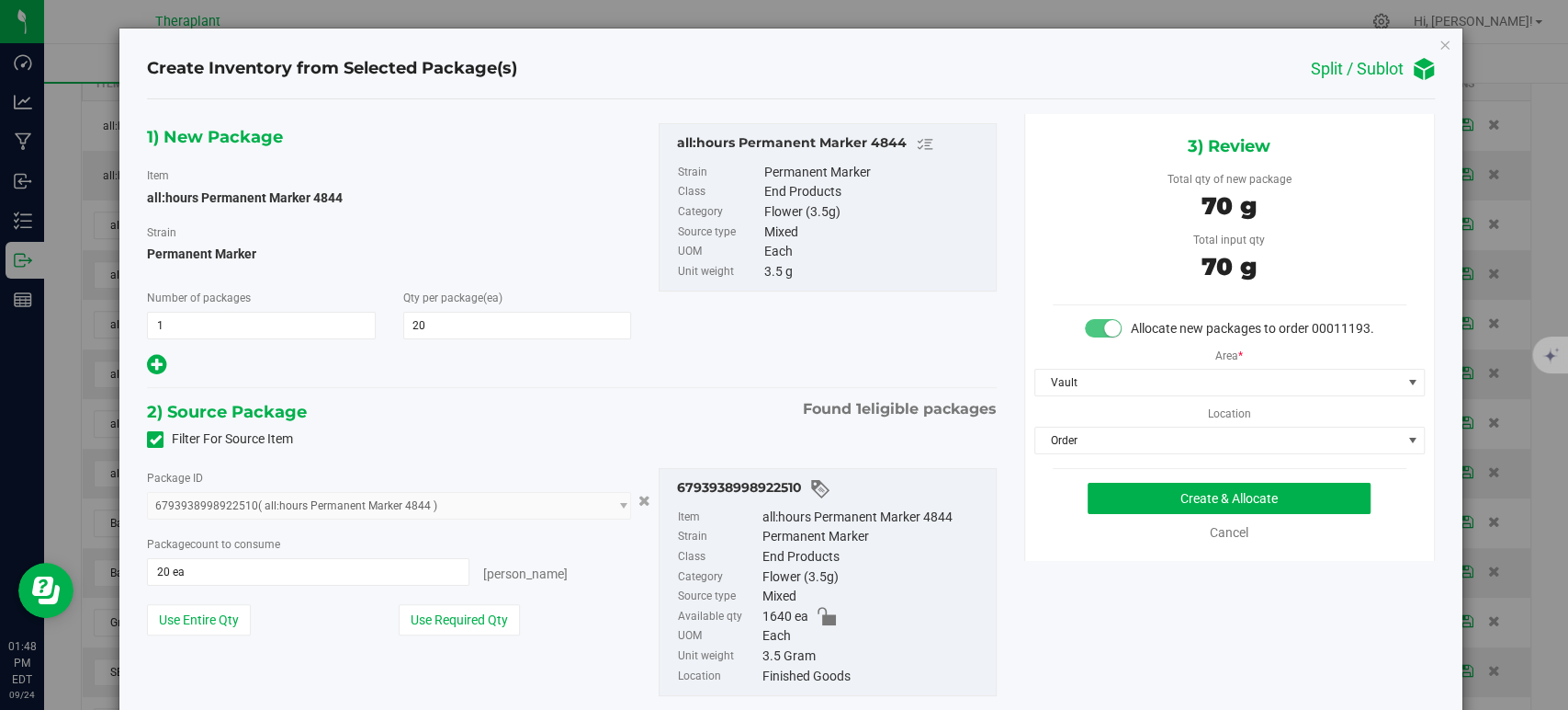
click at [757, 406] on div "2) Source Package Found 1 eligible packages" at bounding box center [571, 411] width 849 height 27
click at [1095, 506] on button "Create & Allocate" at bounding box center [1229, 498] width 283 height 31
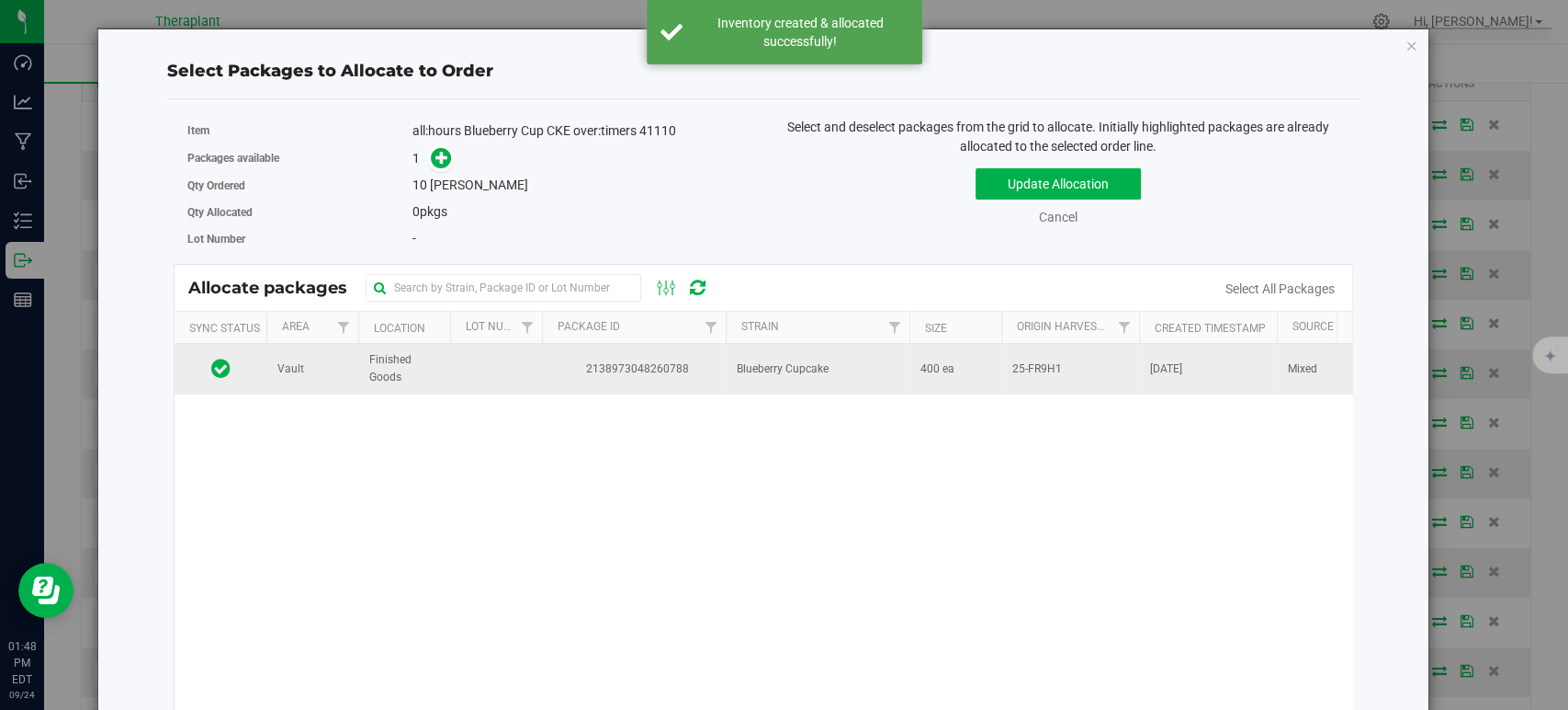
click at [772, 380] on td "Blueberry Cupcake" at bounding box center [818, 368] width 184 height 50
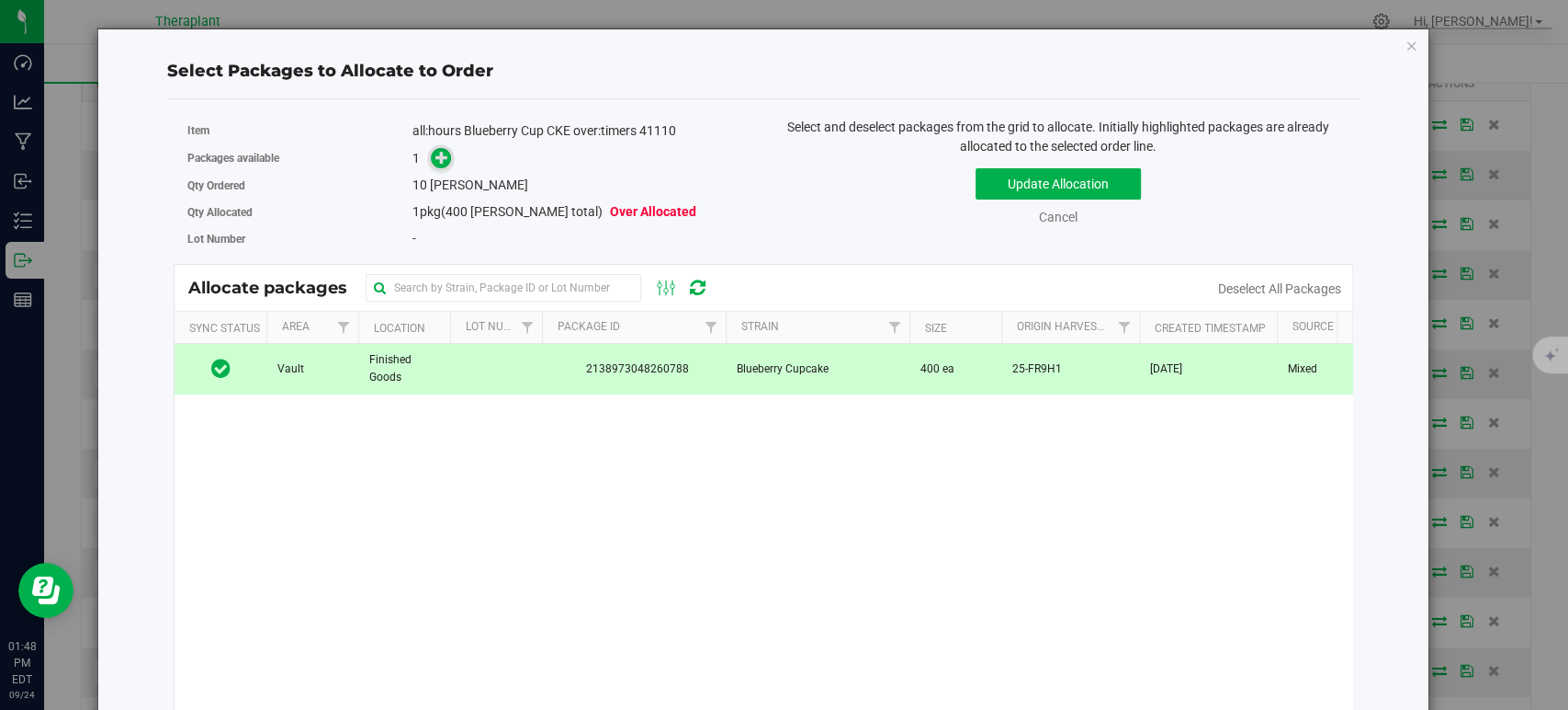
click at [437, 156] on icon at bounding box center [441, 157] width 13 height 13
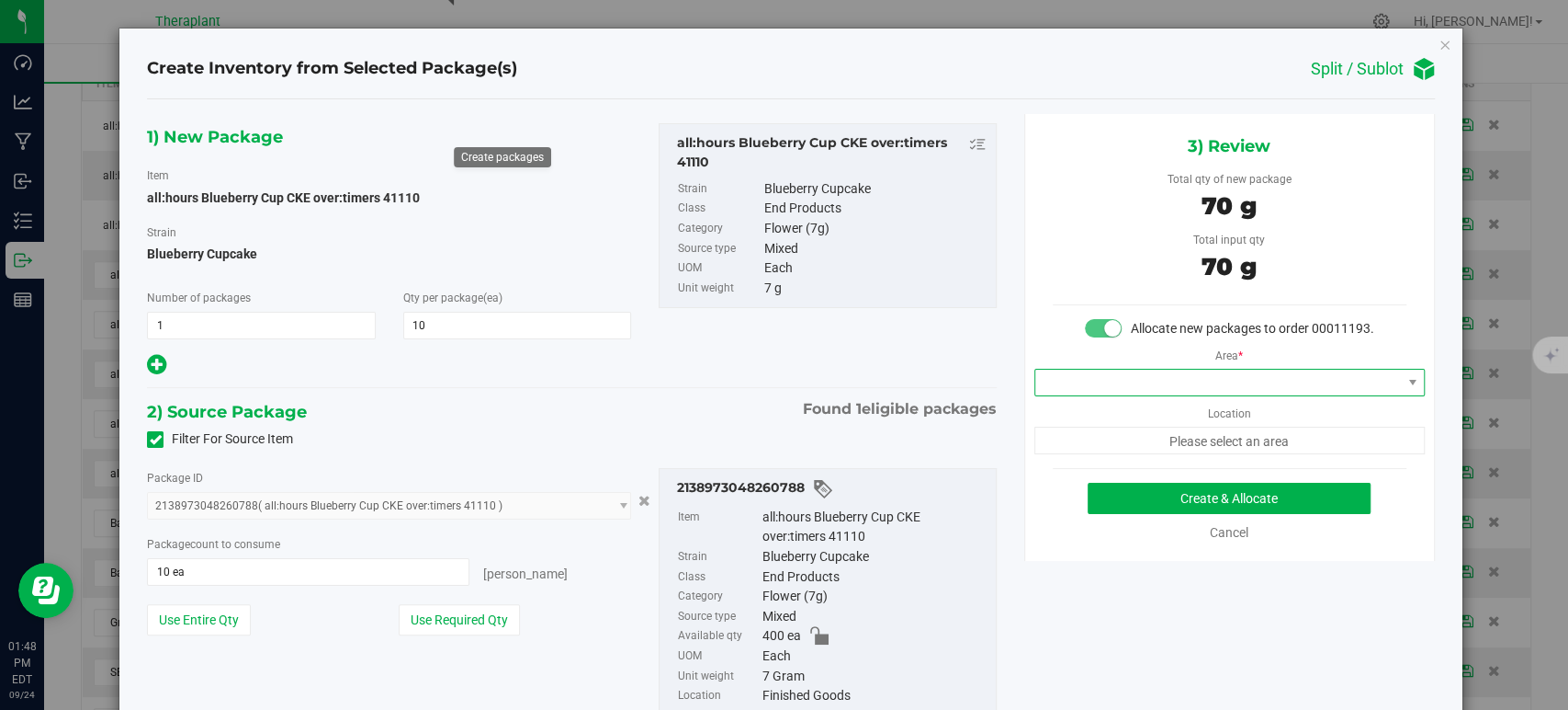
click at [1069, 395] on span at bounding box center [1218, 382] width 366 height 25
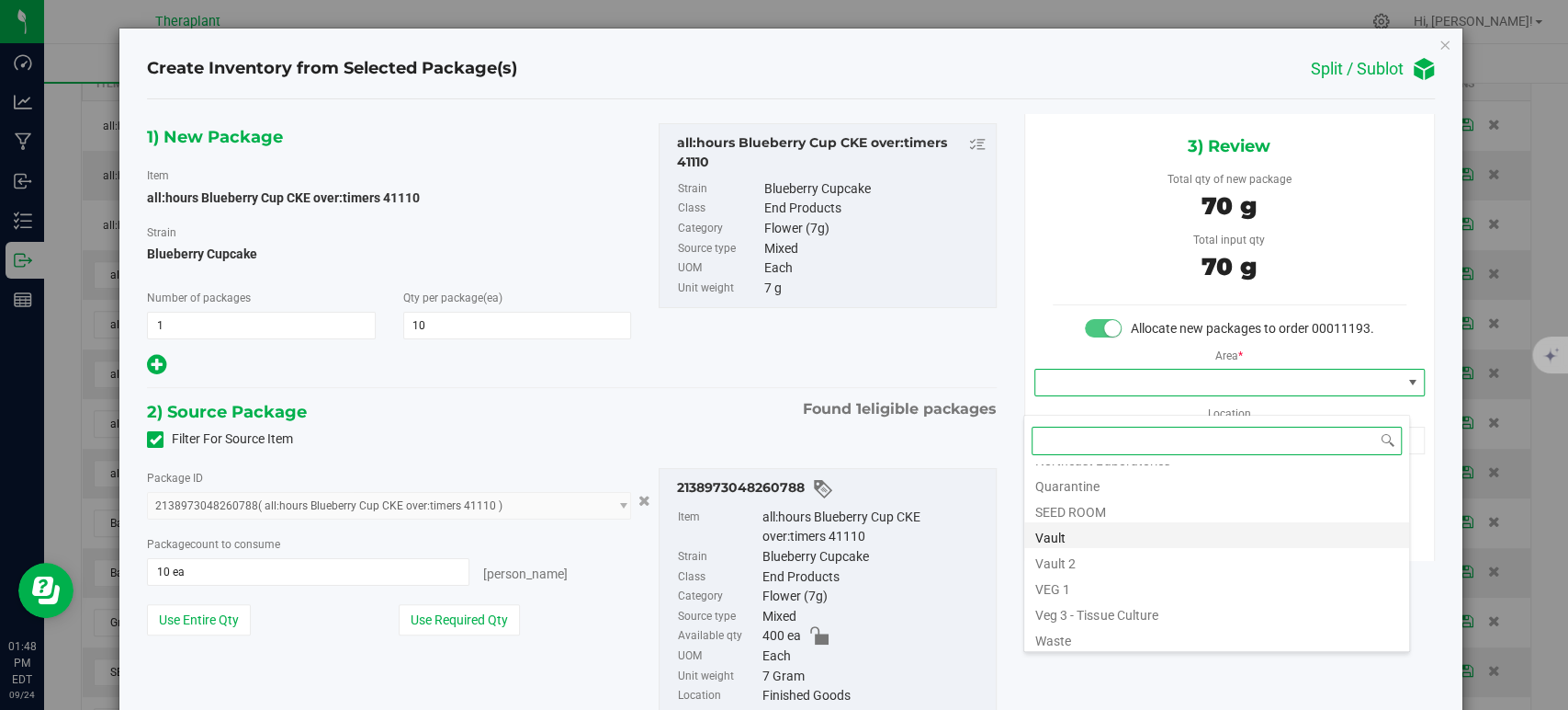
scroll to position [228, 0]
click at [1110, 528] on li "Vault" at bounding box center [1217, 532] width 385 height 25
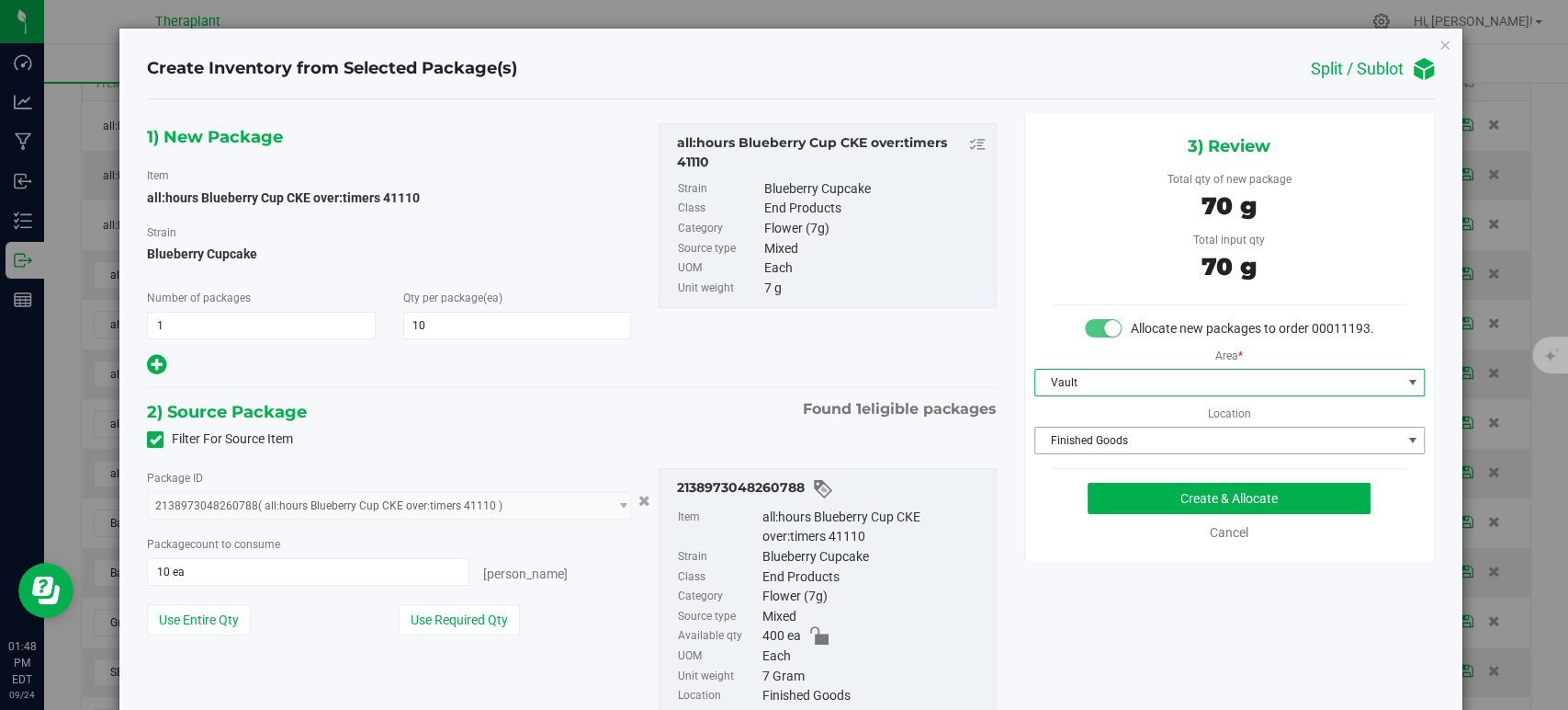
click at [1065, 453] on span "Finished Goods" at bounding box center [1218, 440] width 366 height 25
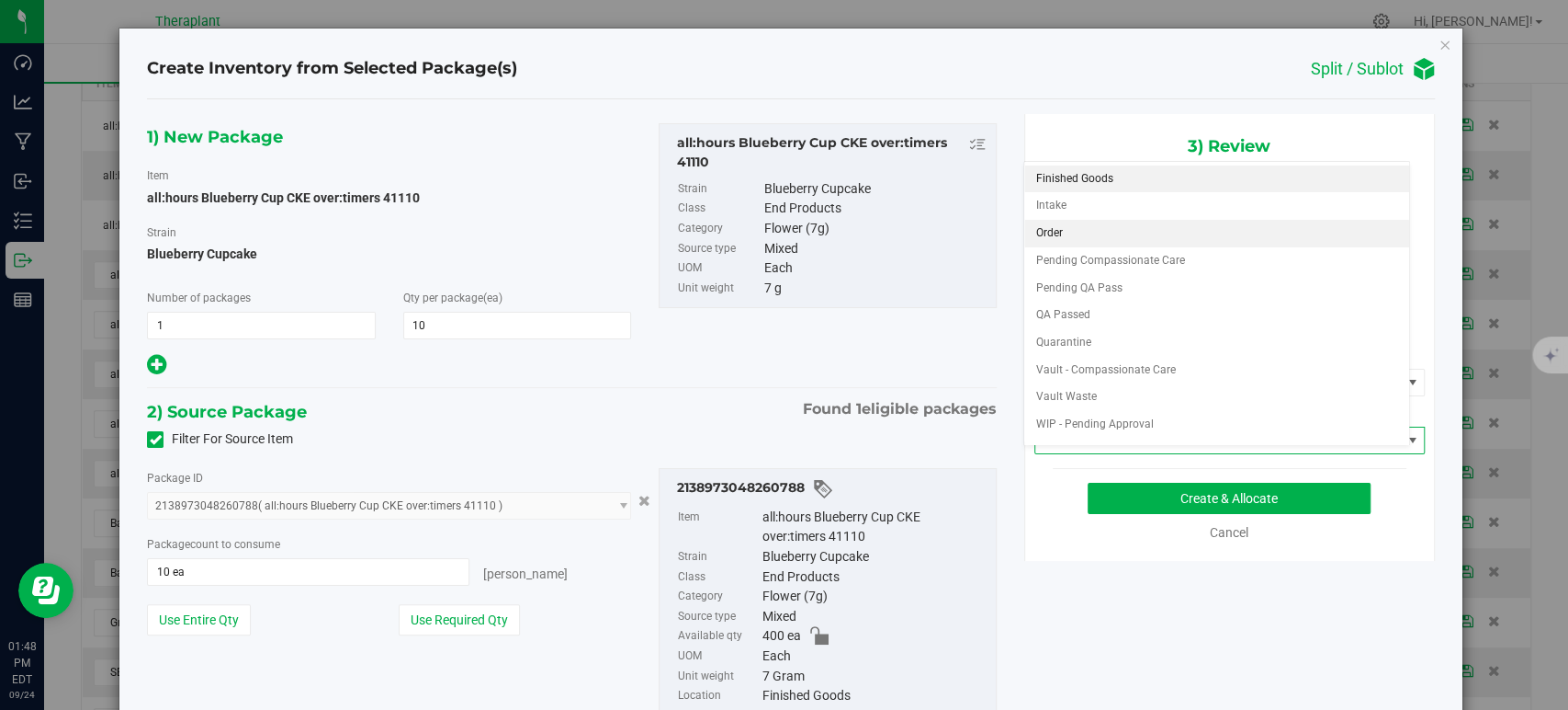
click at [1042, 233] on li "Order" at bounding box center [1217, 233] width 385 height 27
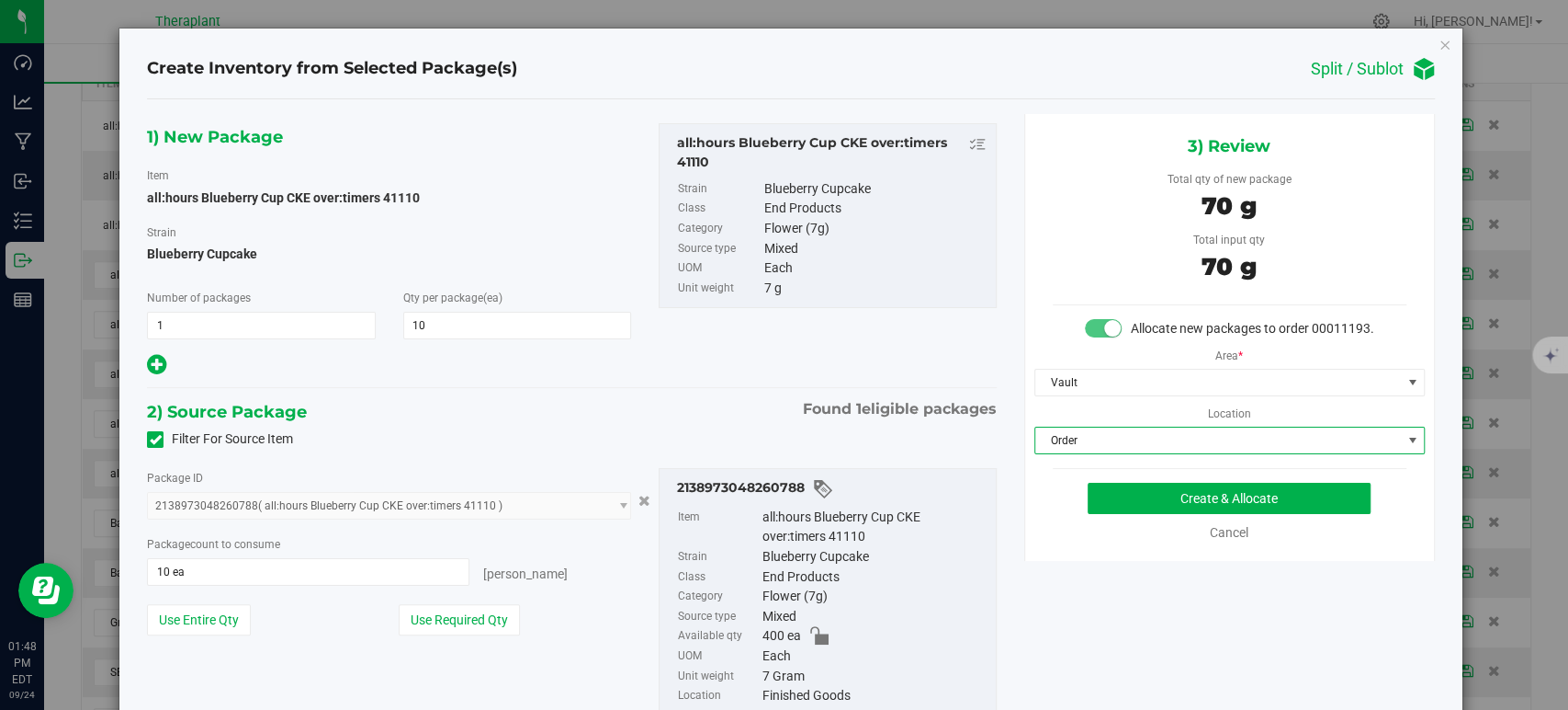
click at [642, 418] on div "2) Source Package Found 1 eligible packages" at bounding box center [571, 411] width 849 height 27
click at [1088, 514] on button "Create & Allocate" at bounding box center [1229, 498] width 283 height 31
click at [1111, 514] on button "Create & Allocate" at bounding box center [1229, 498] width 283 height 31
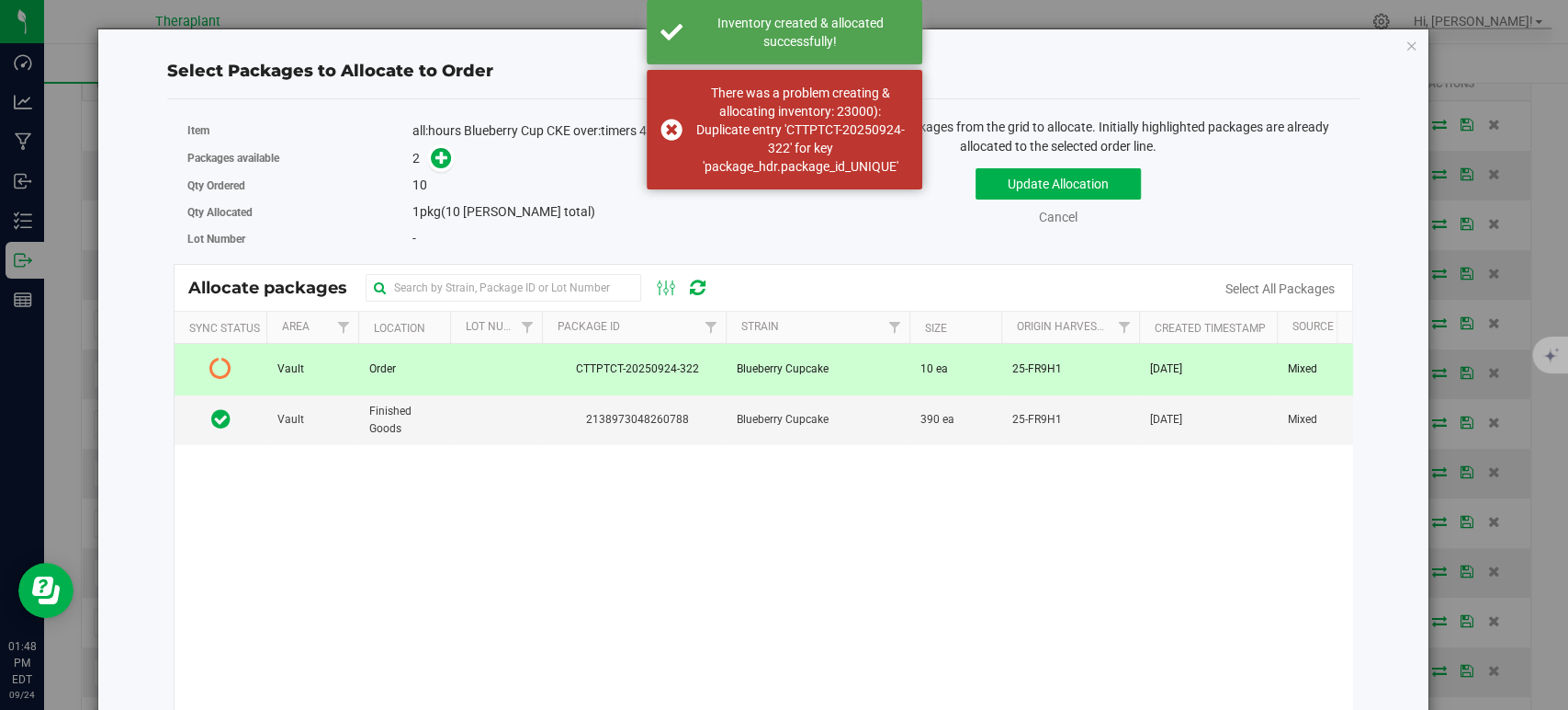
click at [557, 373] on span "CTTPTCT-20250924-322" at bounding box center [634, 369] width 161 height 18
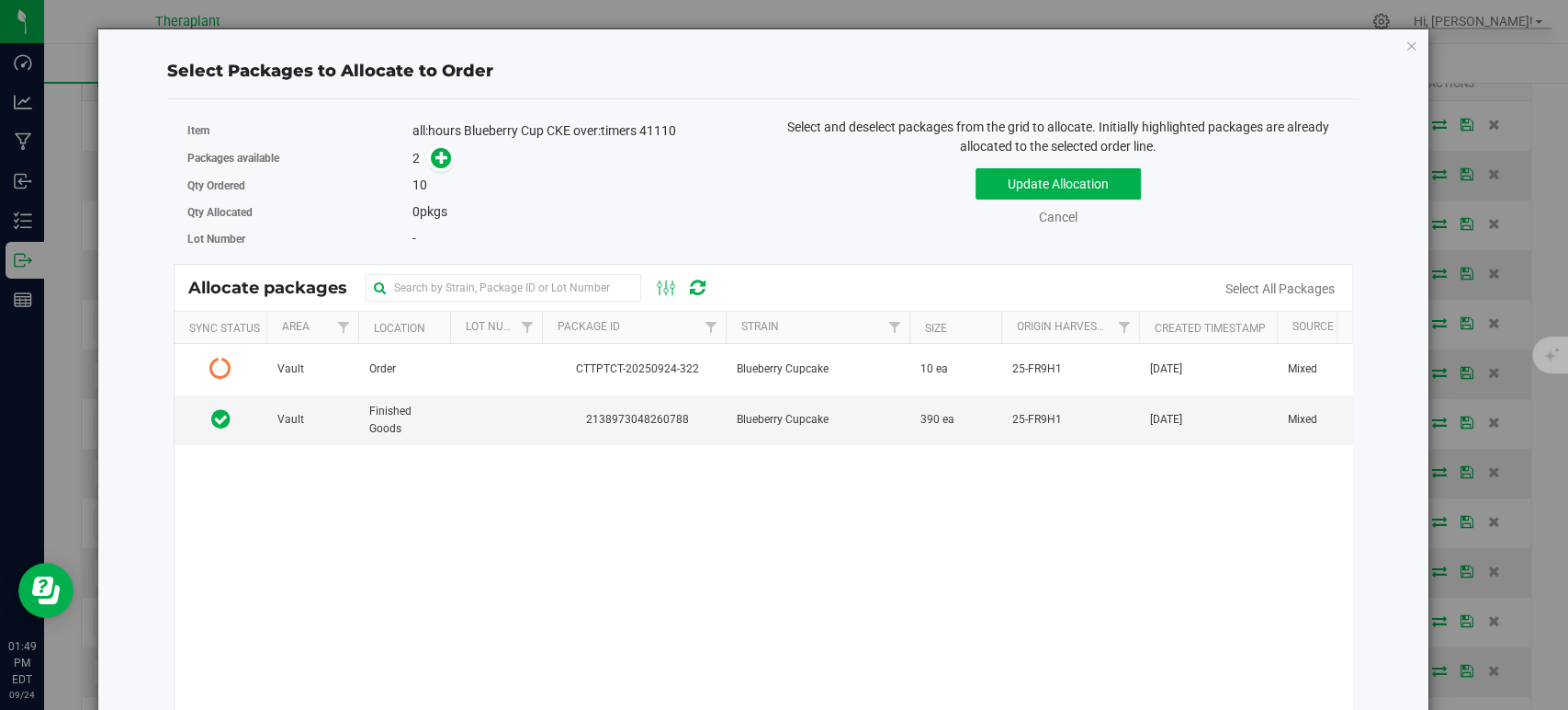
click at [698, 289] on icon at bounding box center [698, 287] width 16 height 18
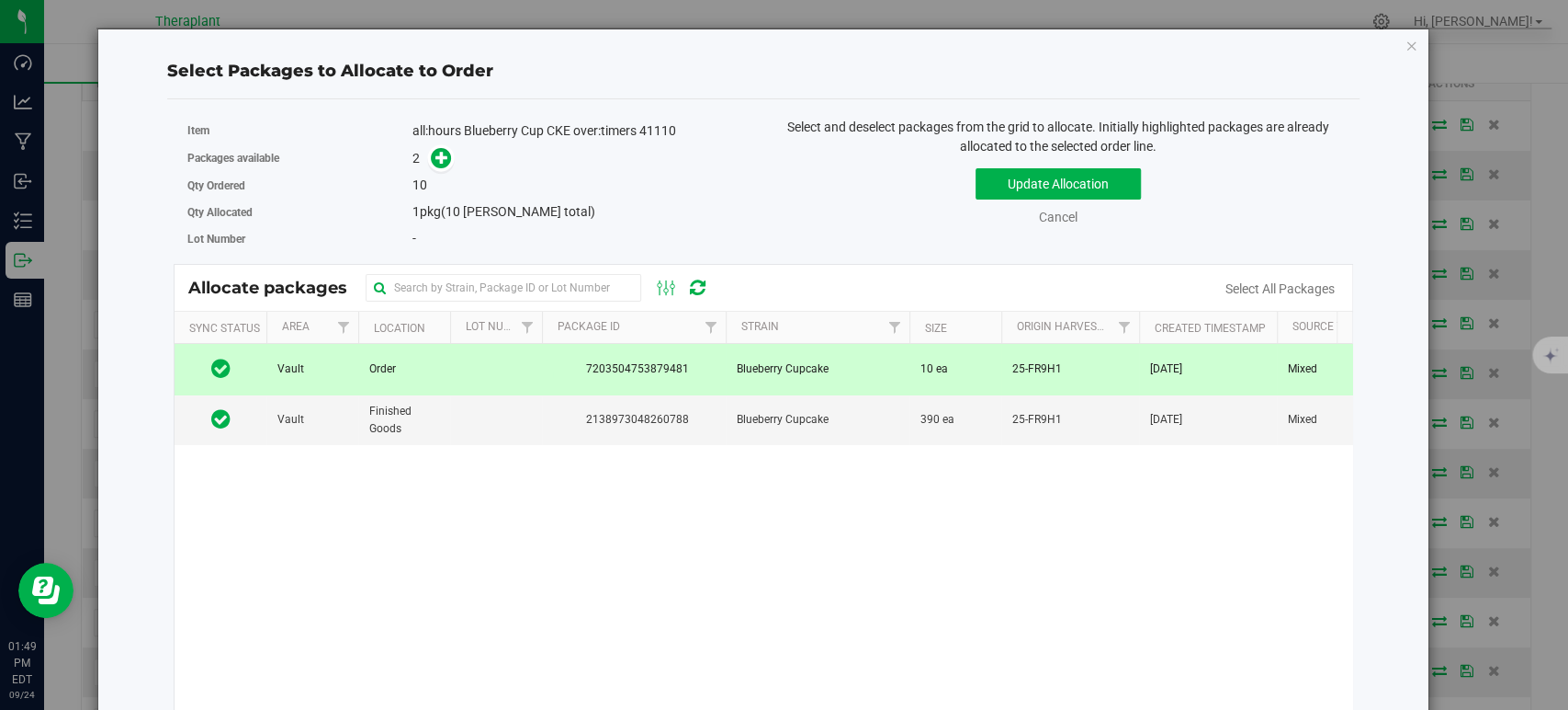
click at [632, 361] on span "7203504753879481" at bounding box center [634, 369] width 161 height 18
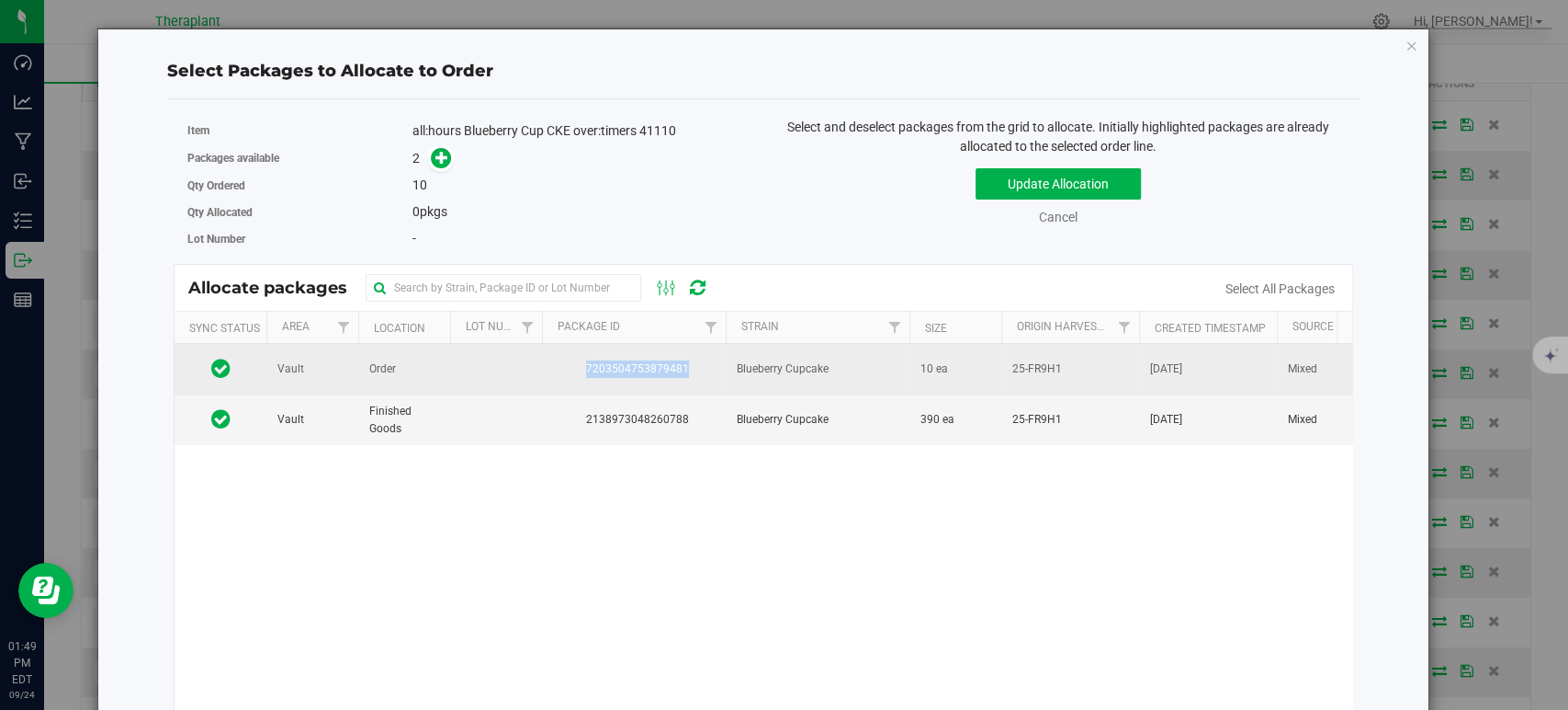
click at [632, 361] on span "7203504753879481" at bounding box center [634, 369] width 161 height 18
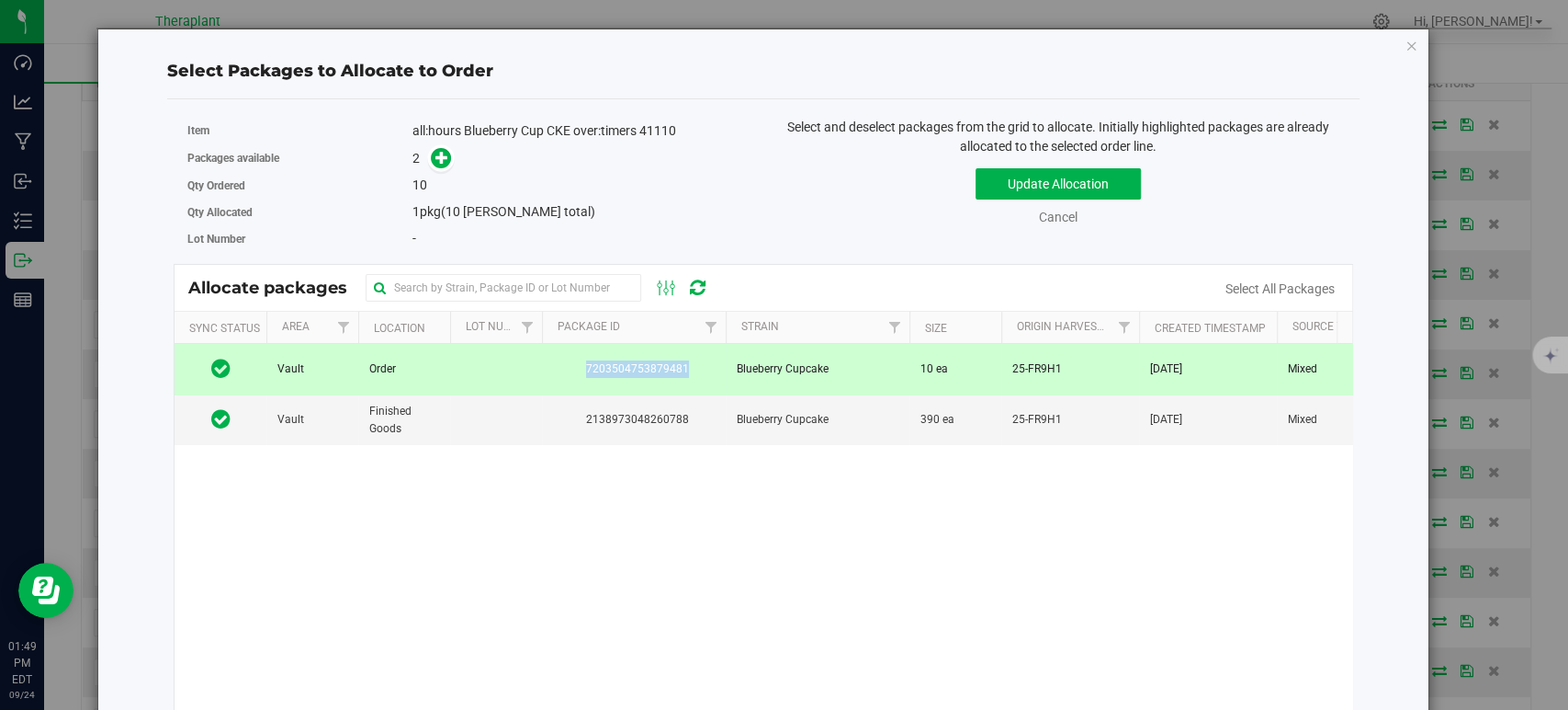
click at [632, 362] on span "7203504753879481" at bounding box center [634, 369] width 161 height 18
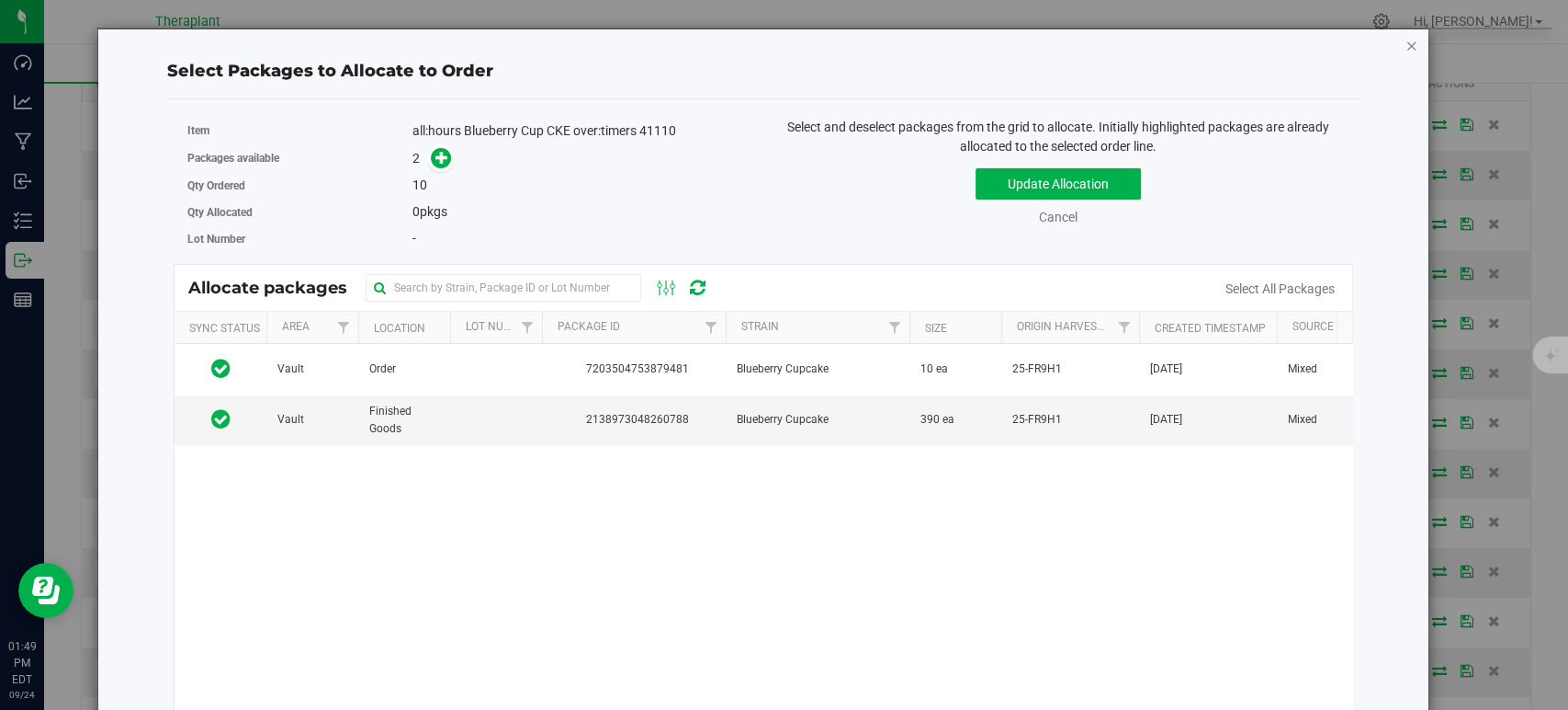
click at [1406, 50] on icon "button" at bounding box center [1411, 45] width 13 height 22
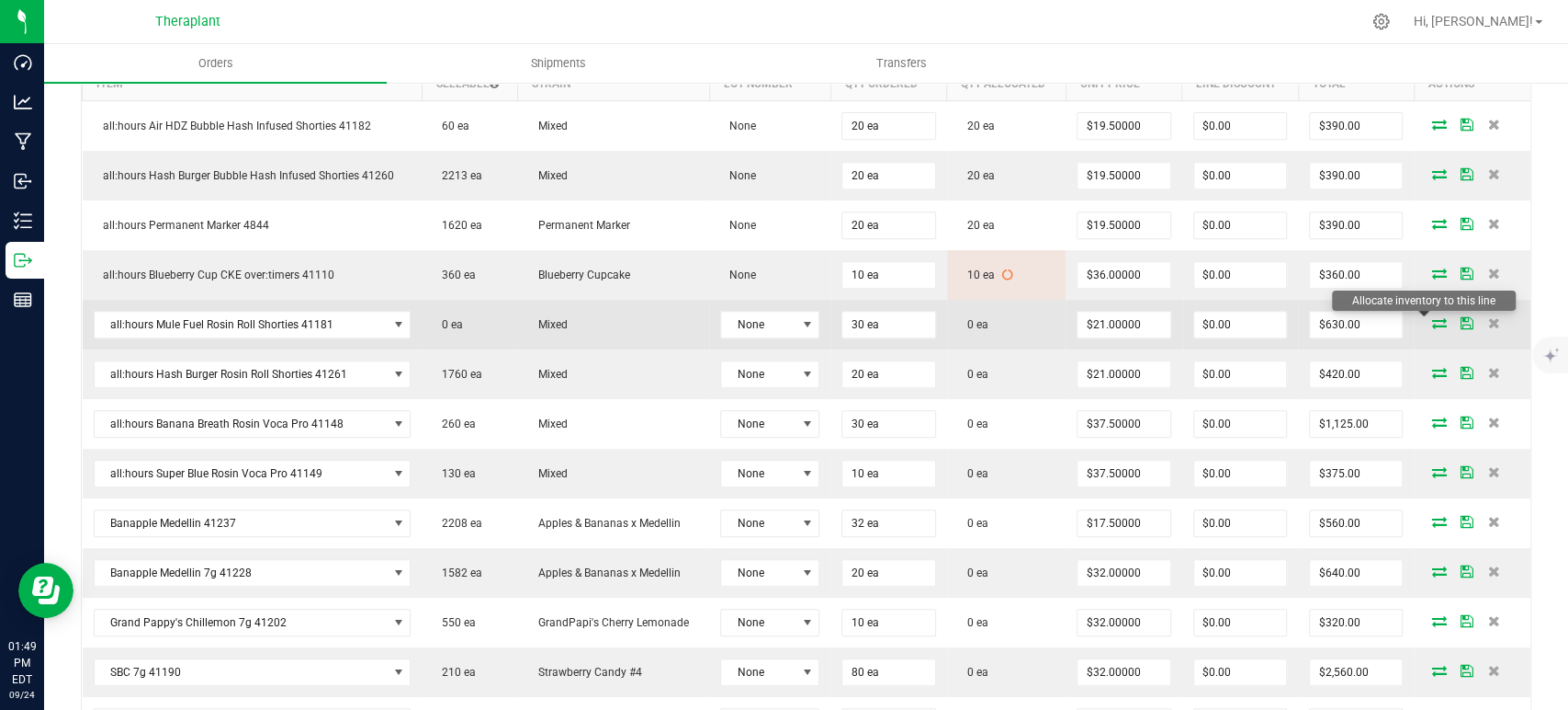
click at [1432, 317] on icon at bounding box center [1439, 322] width 15 height 11
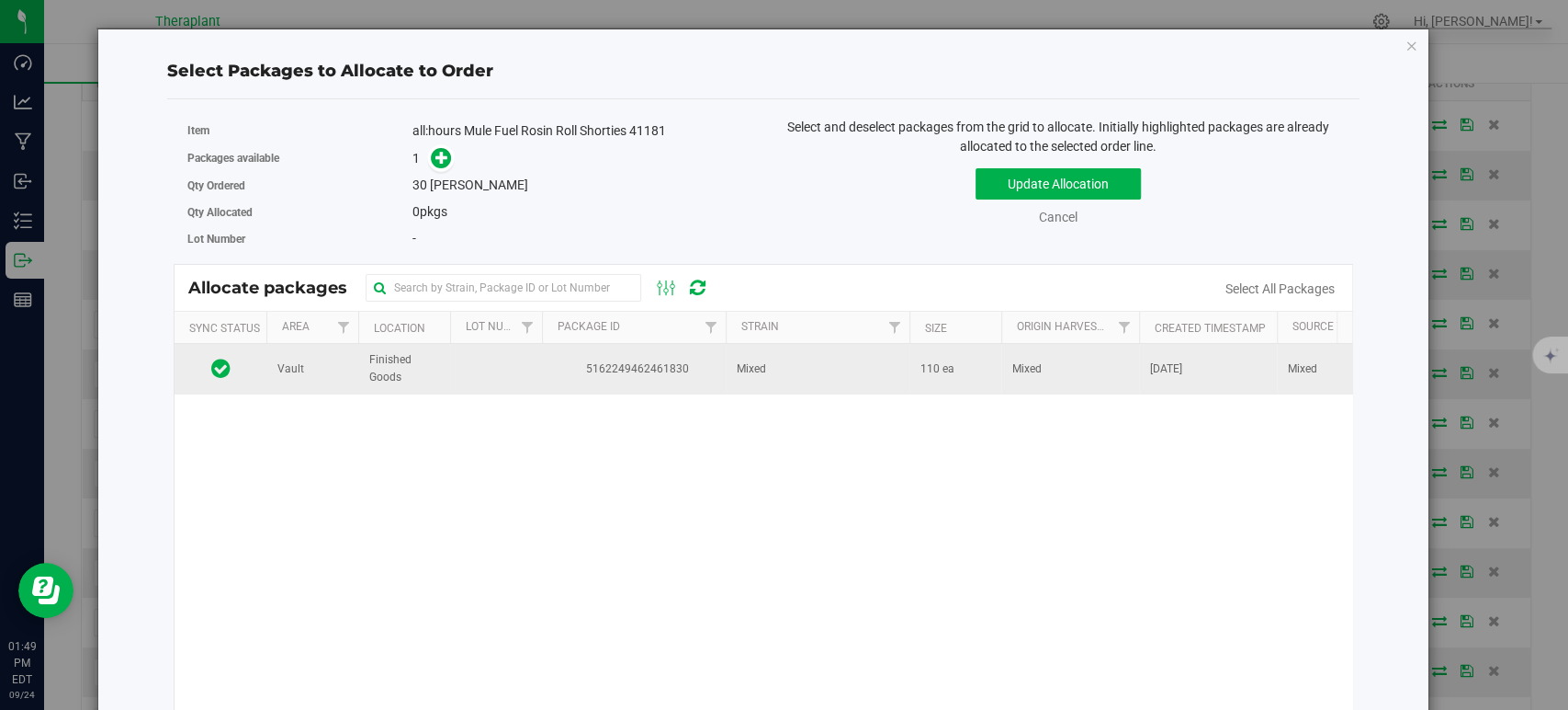
click at [743, 360] on span "Mixed" at bounding box center [751, 369] width 29 height 18
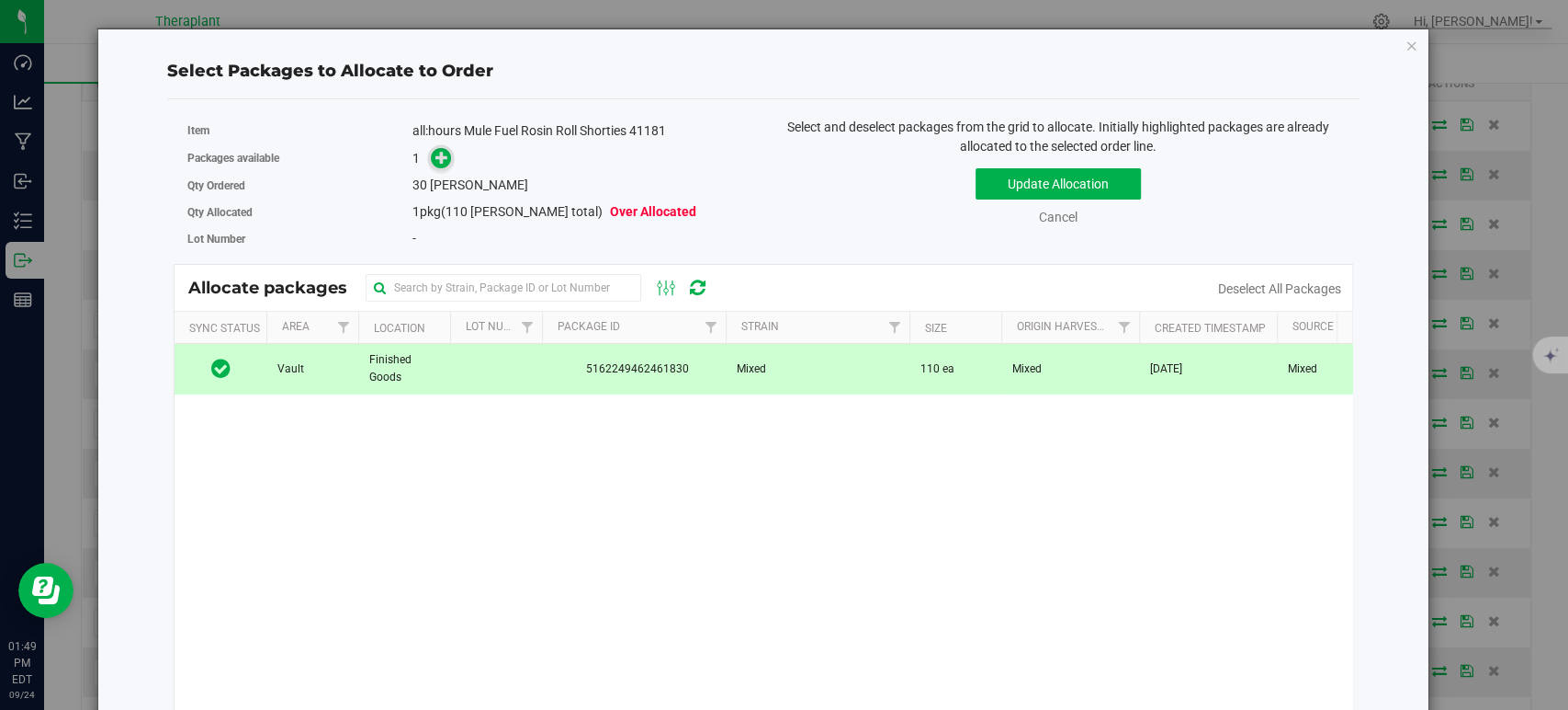
click at [436, 163] on icon at bounding box center [441, 157] width 13 height 13
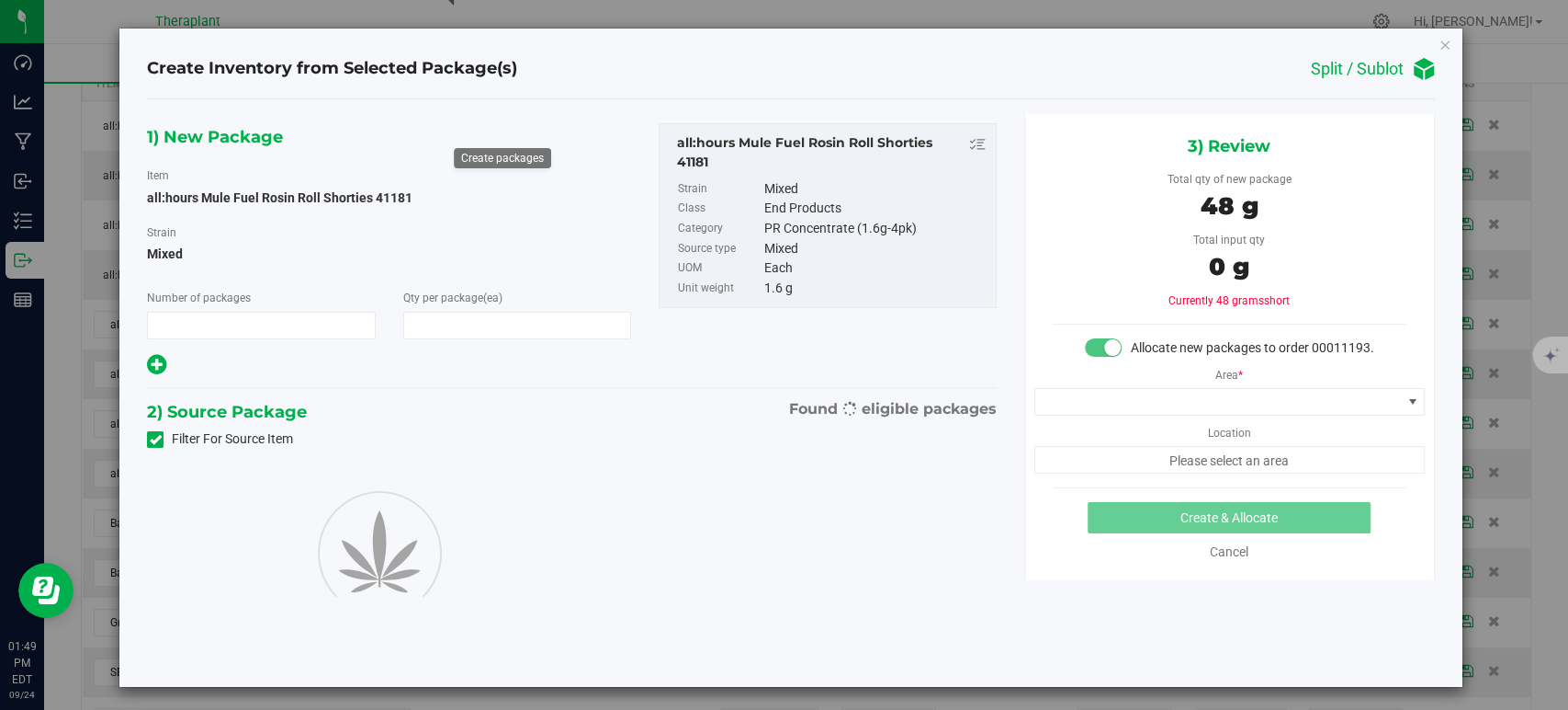
type input "1"
type input "30"
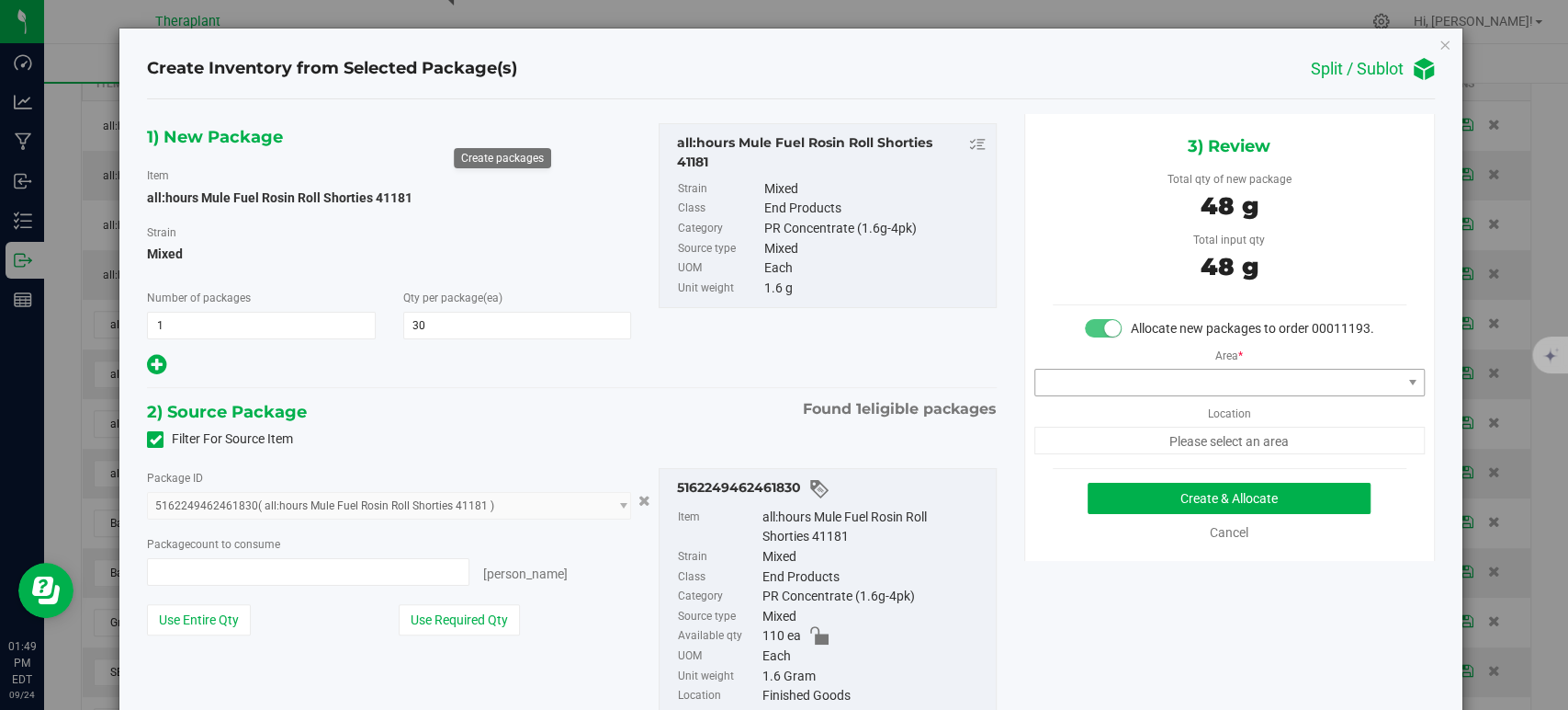
type input "30 ea"
click at [1067, 395] on span at bounding box center [1218, 382] width 366 height 25
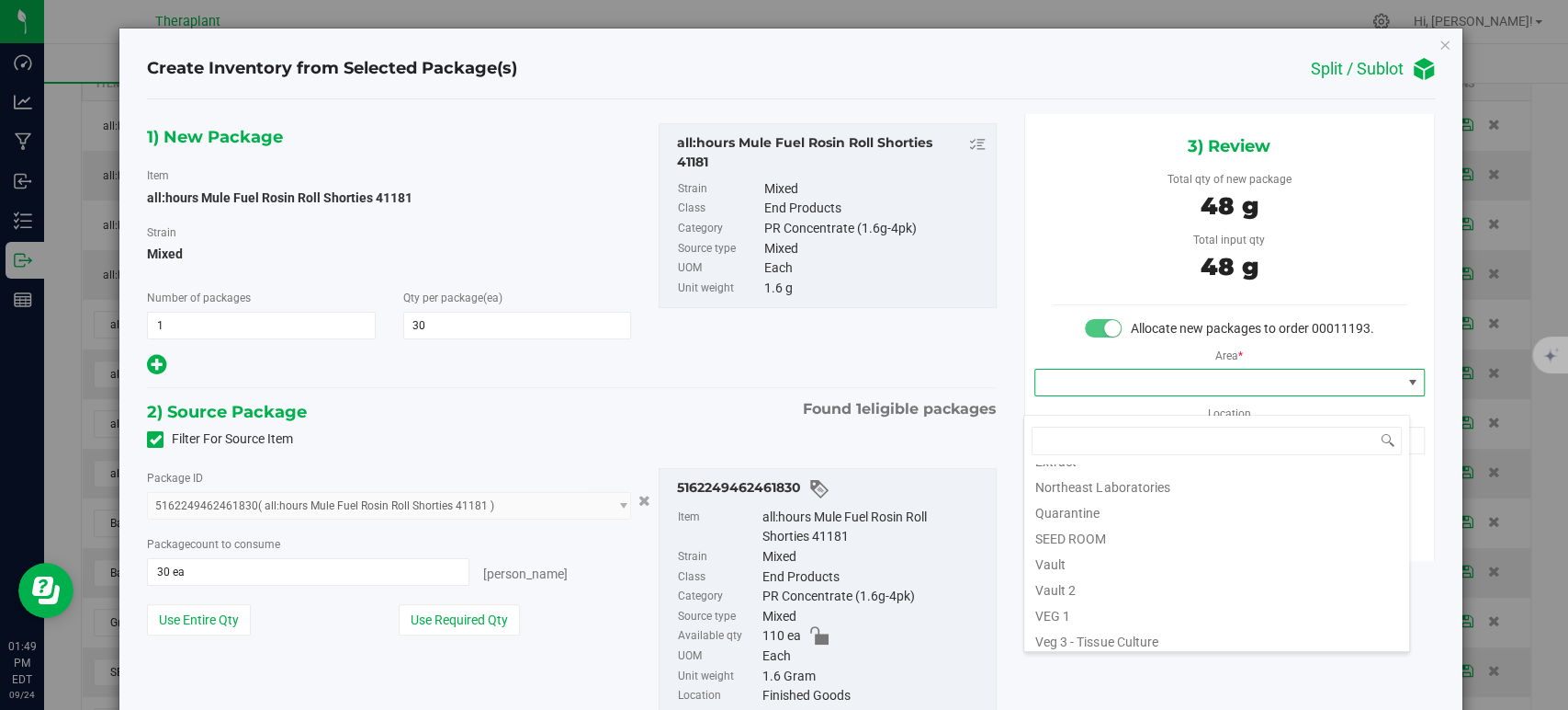
scroll to position [228, 0]
click at [1120, 535] on li "Vault" at bounding box center [1217, 532] width 385 height 25
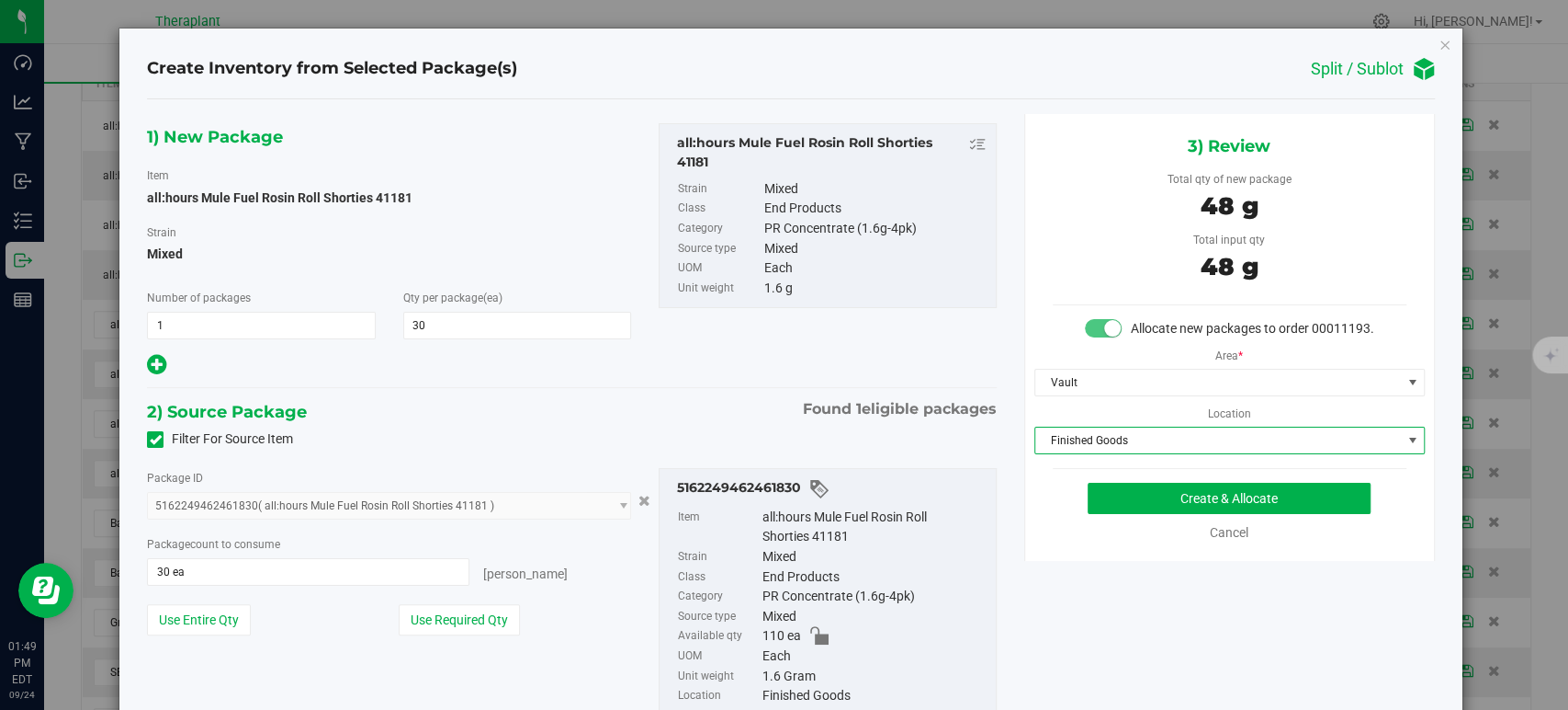
click at [1083, 453] on span "Finished Goods" at bounding box center [1218, 440] width 366 height 25
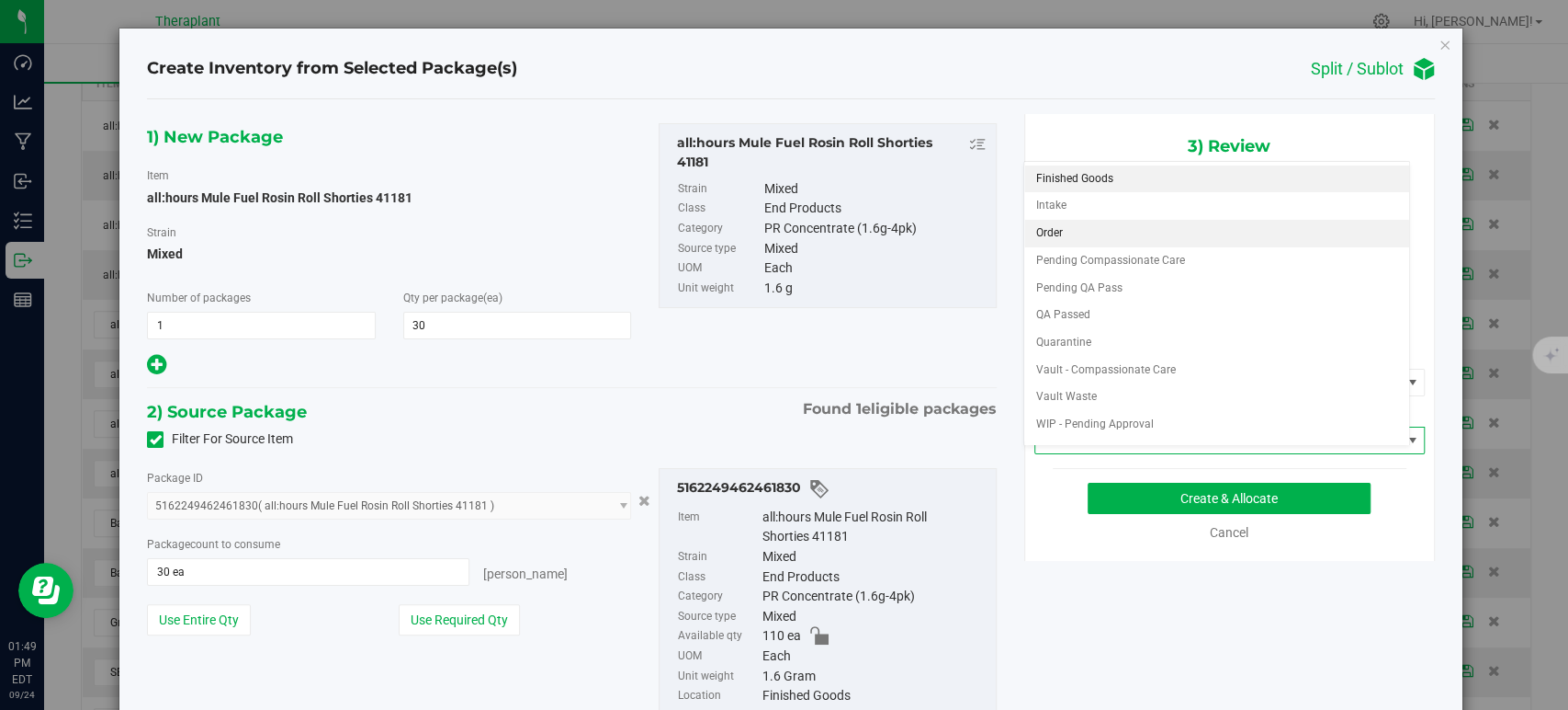
click at [1074, 227] on li "Order" at bounding box center [1217, 233] width 385 height 27
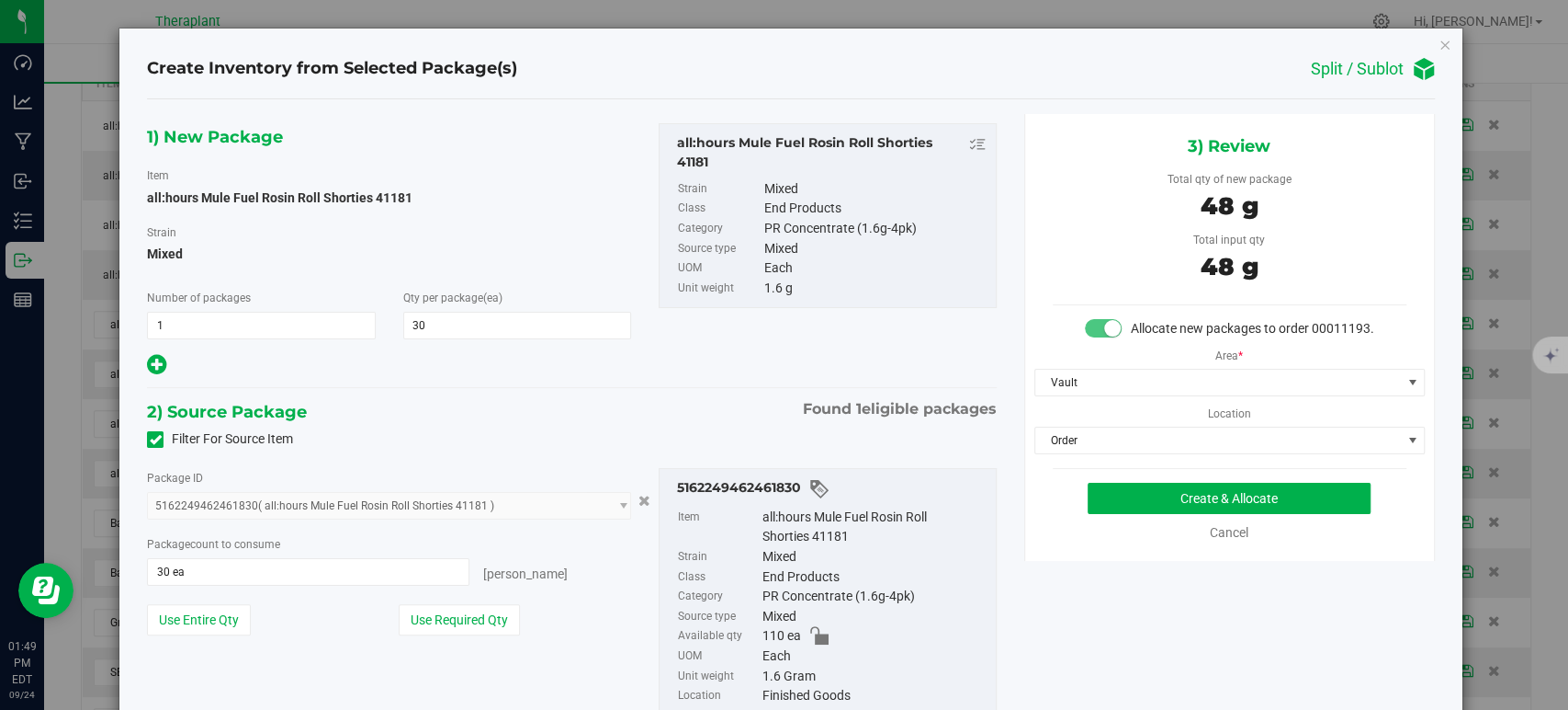
click at [659, 415] on div "2) Source Package Found 1 eligible packages" at bounding box center [571, 411] width 849 height 27
click at [1123, 512] on button "Create & Allocate" at bounding box center [1229, 498] width 283 height 31
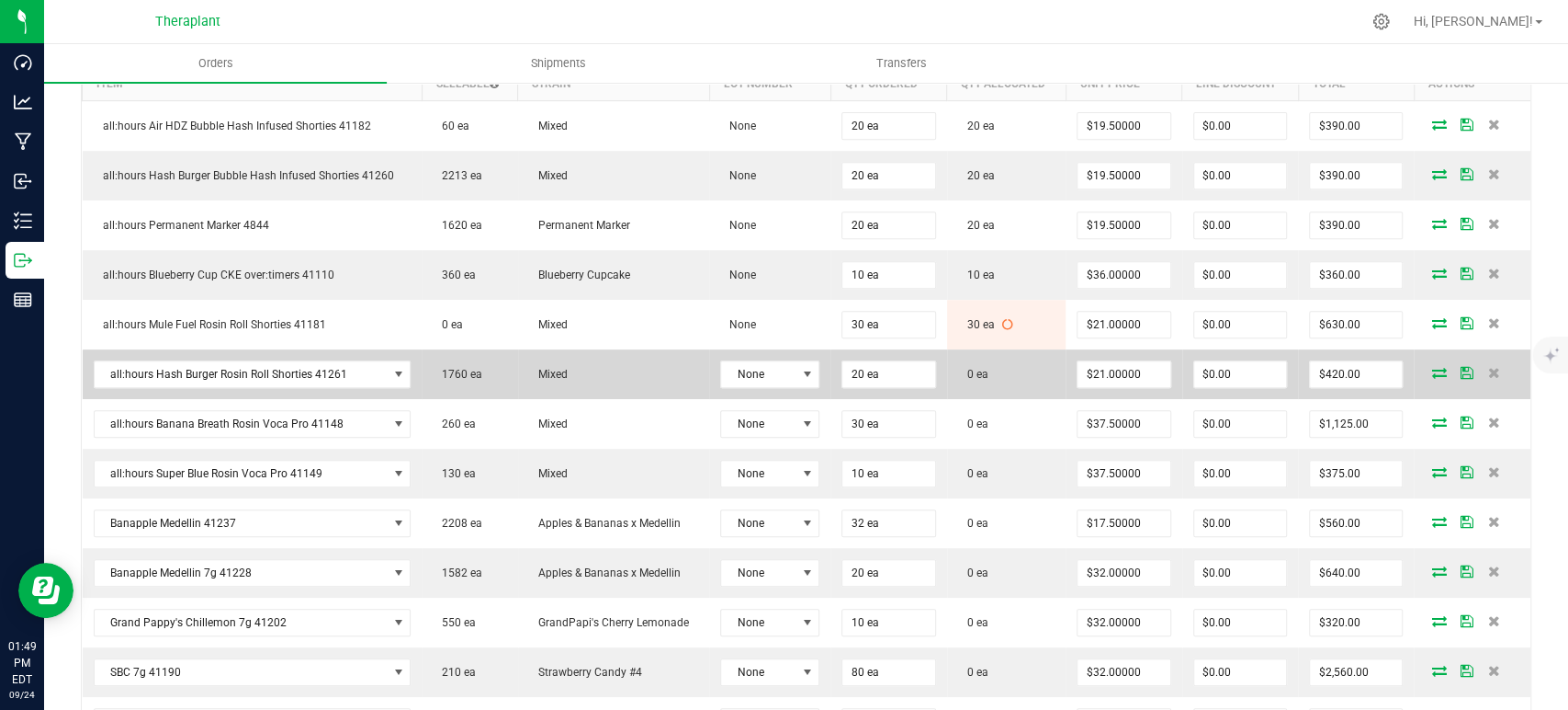
click at [1432, 373] on icon at bounding box center [1439, 372] width 15 height 11
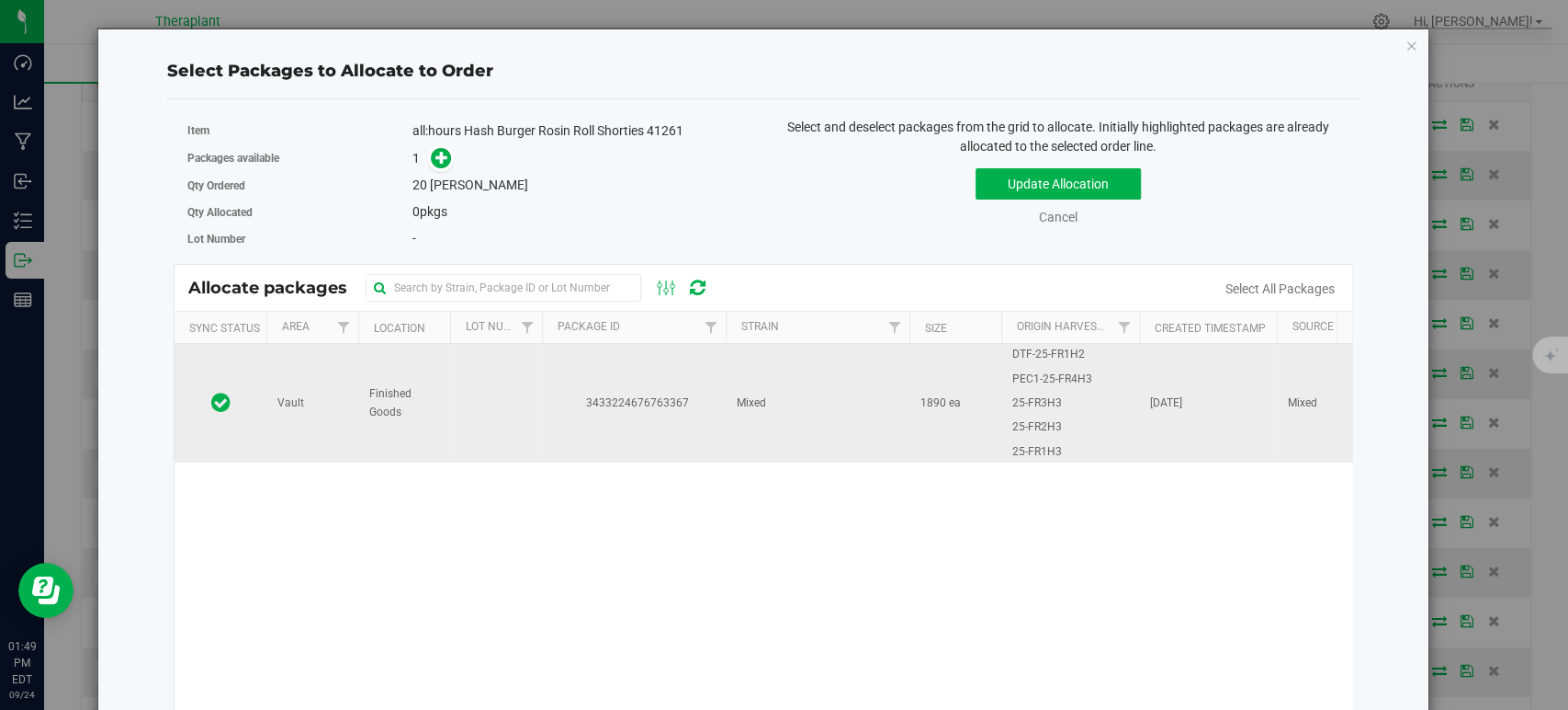
click at [774, 396] on td "Mixed" at bounding box center [818, 403] width 184 height 119
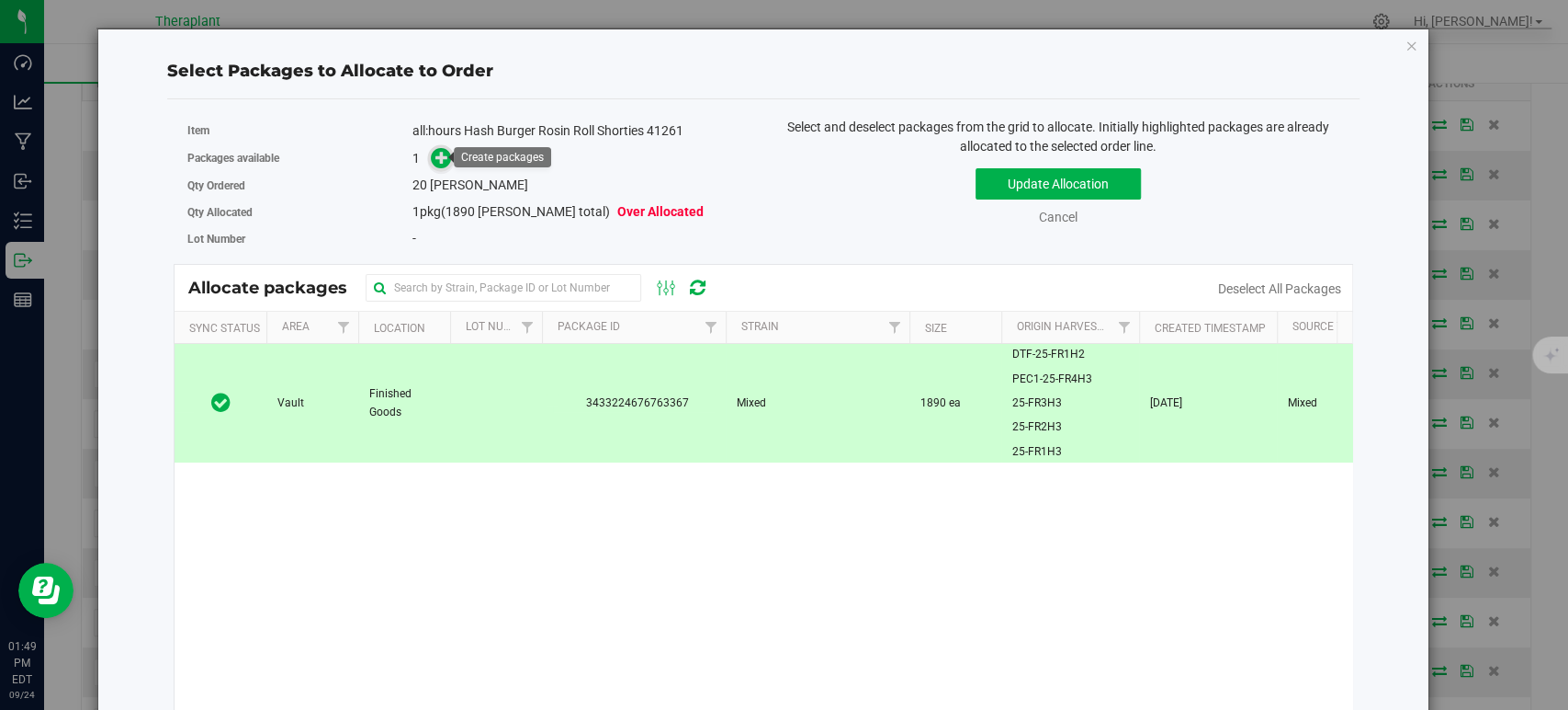
click at [442, 153] on icon at bounding box center [441, 157] width 13 height 13
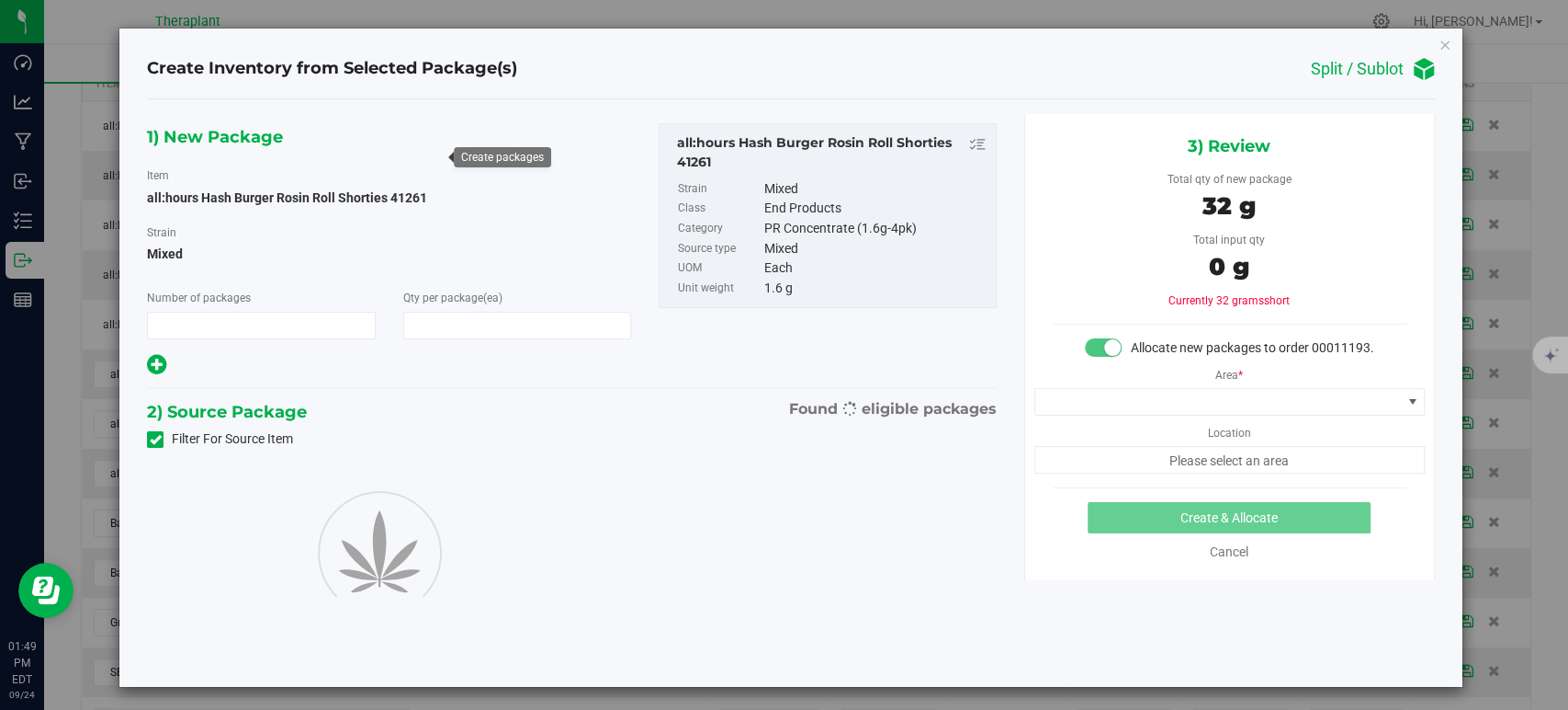
type input "1"
type input "20"
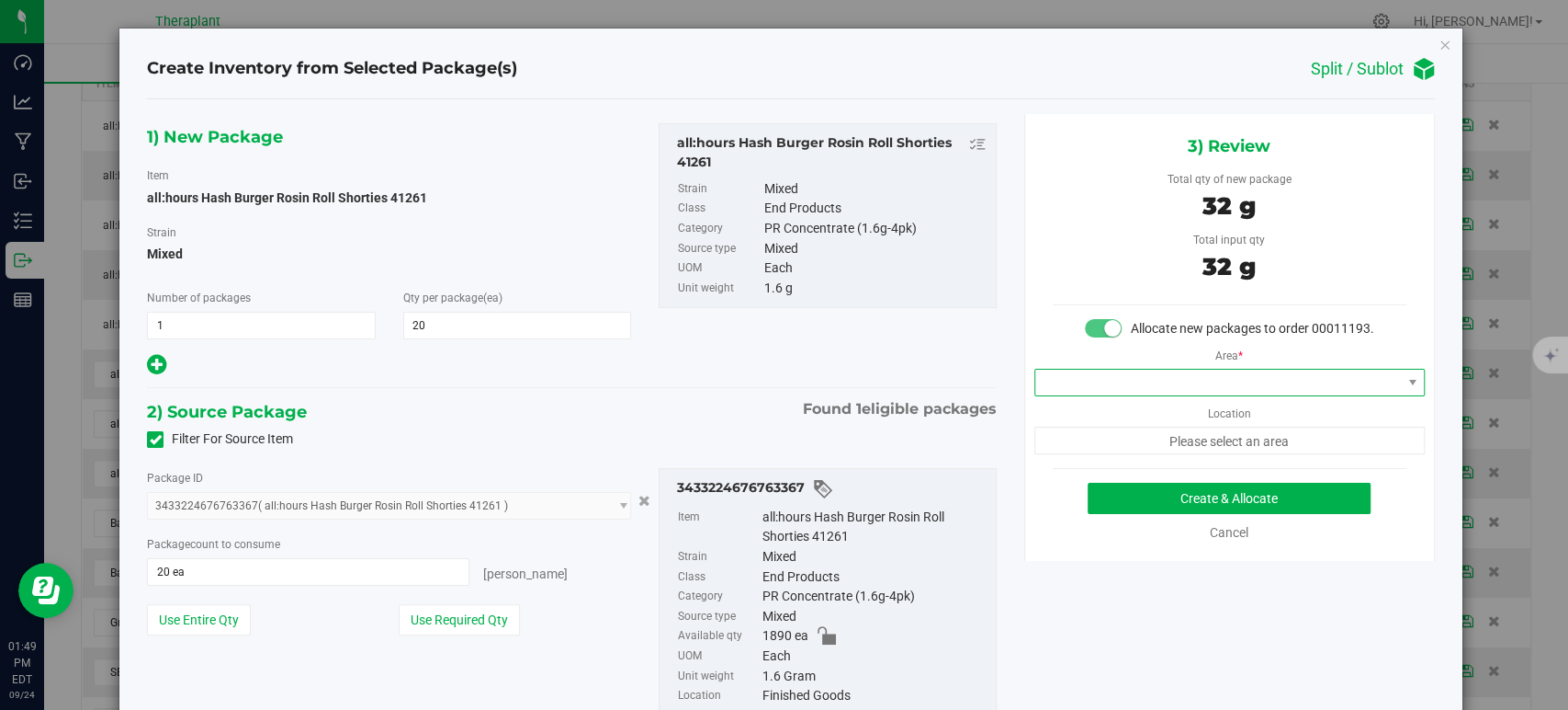
click at [1085, 395] on span at bounding box center [1218, 382] width 366 height 25
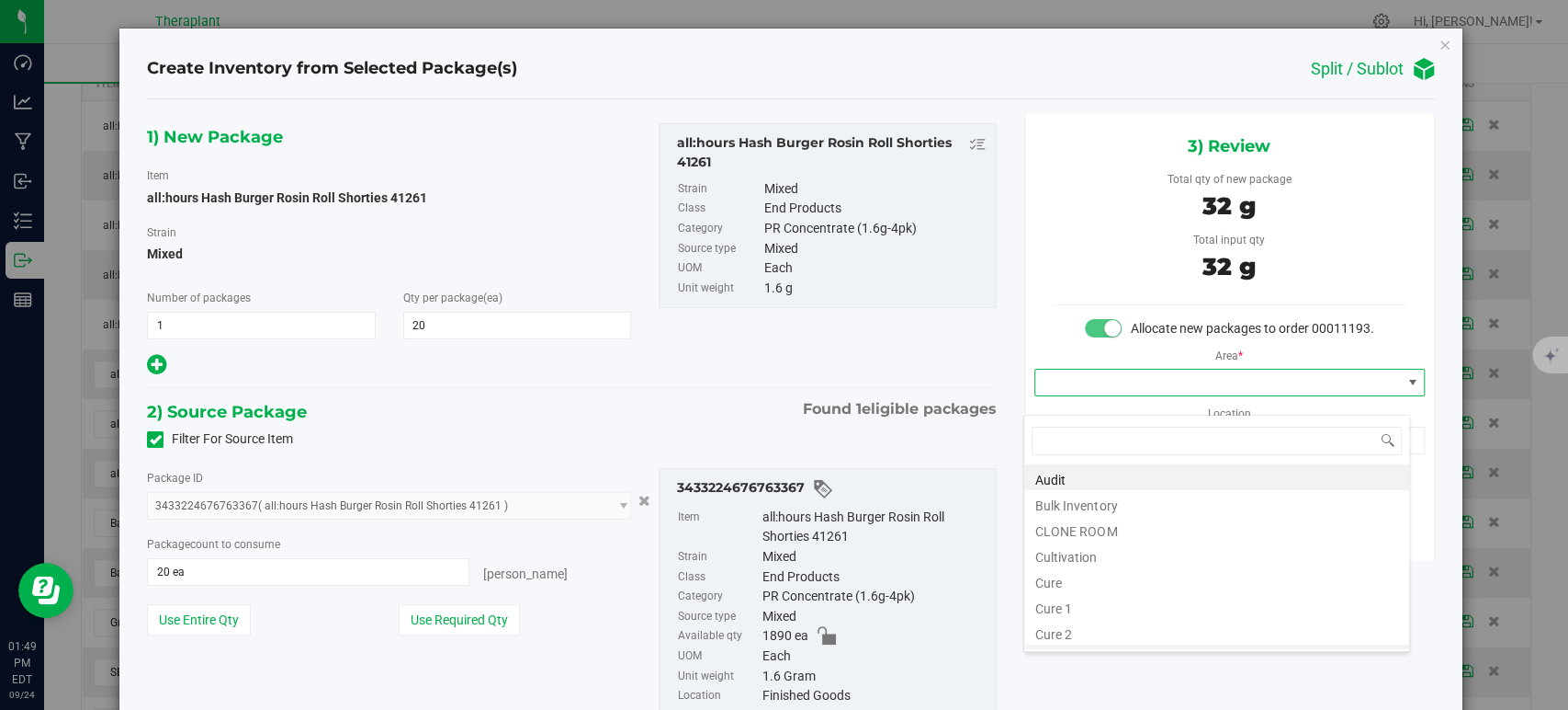
scroll to position [228, 0]
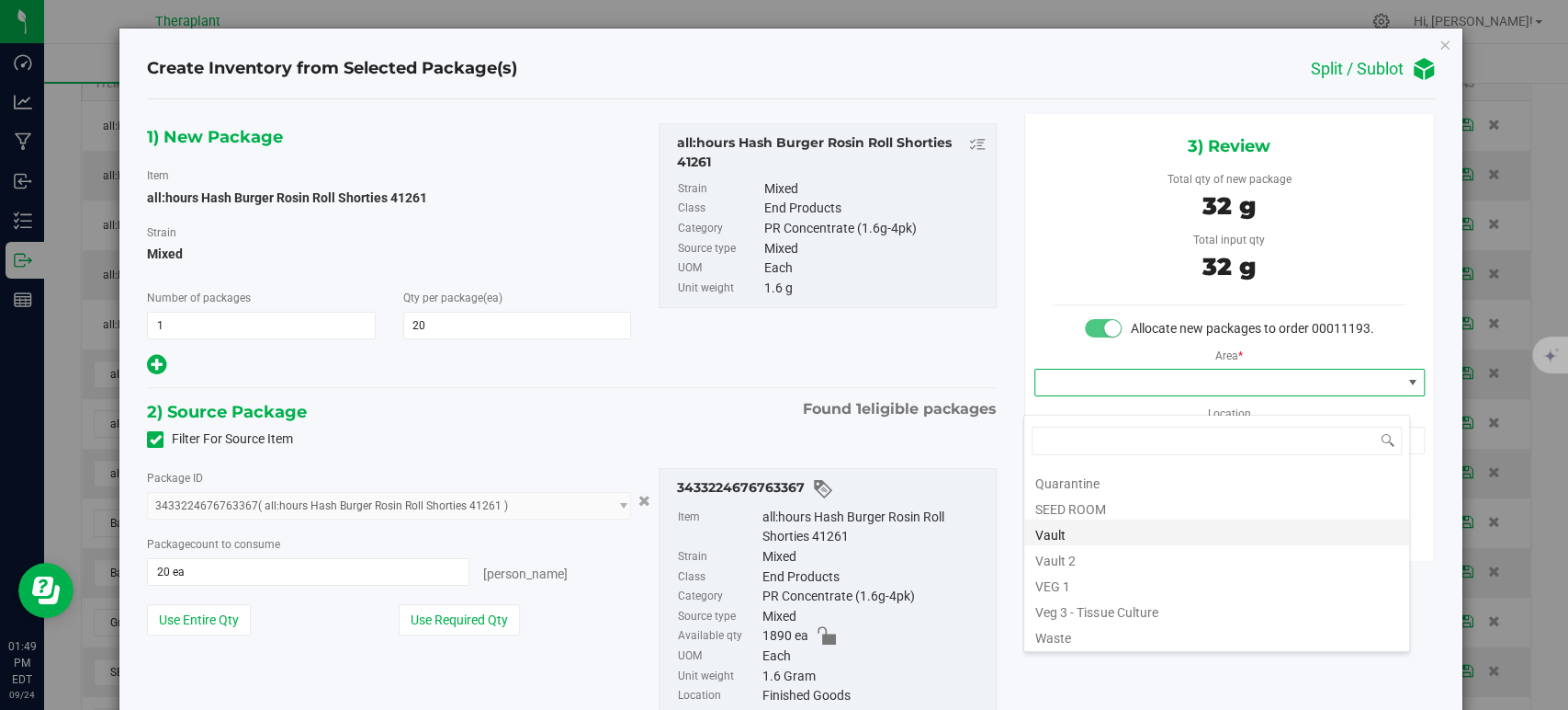
click at [1078, 535] on li "Vault" at bounding box center [1217, 532] width 385 height 25
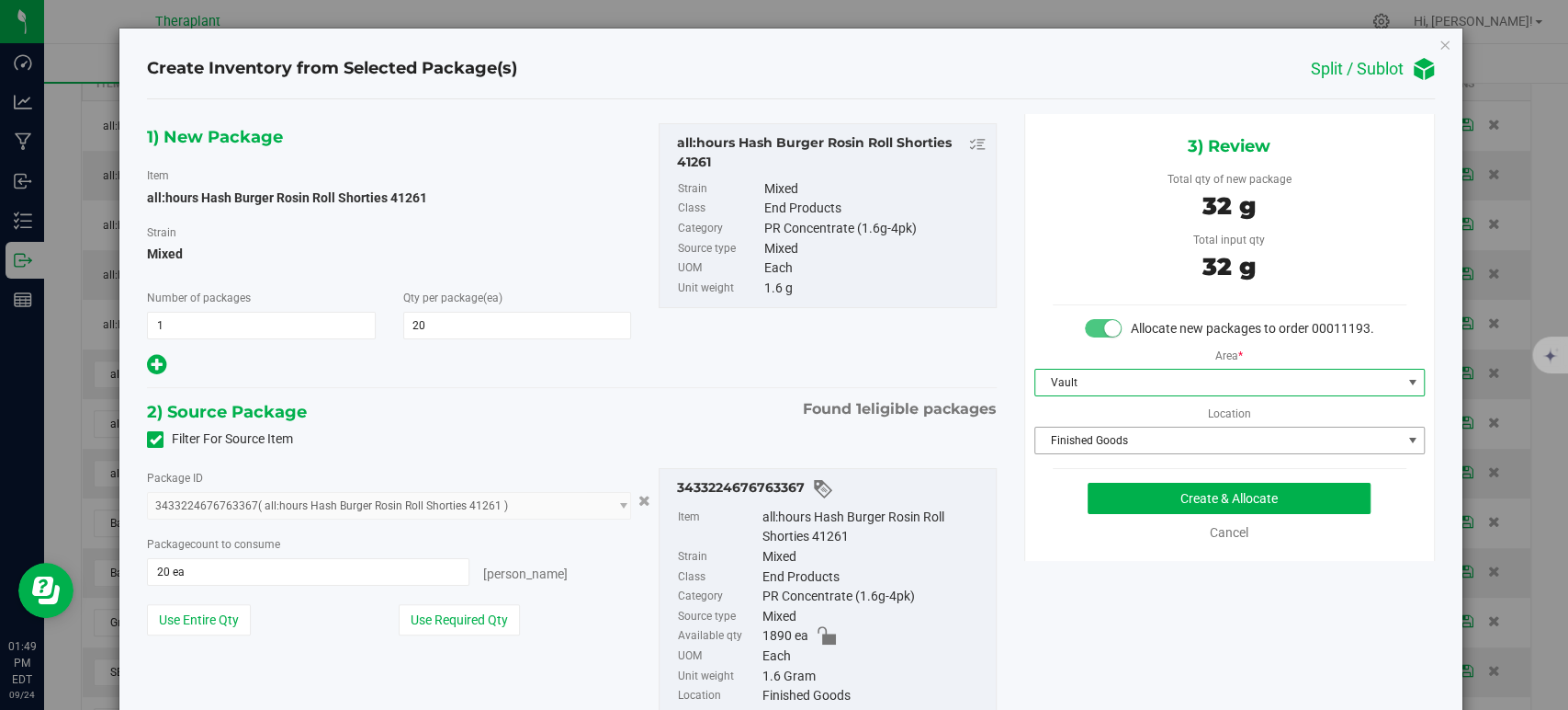
click at [1080, 453] on span "Finished Goods" at bounding box center [1218, 440] width 366 height 25
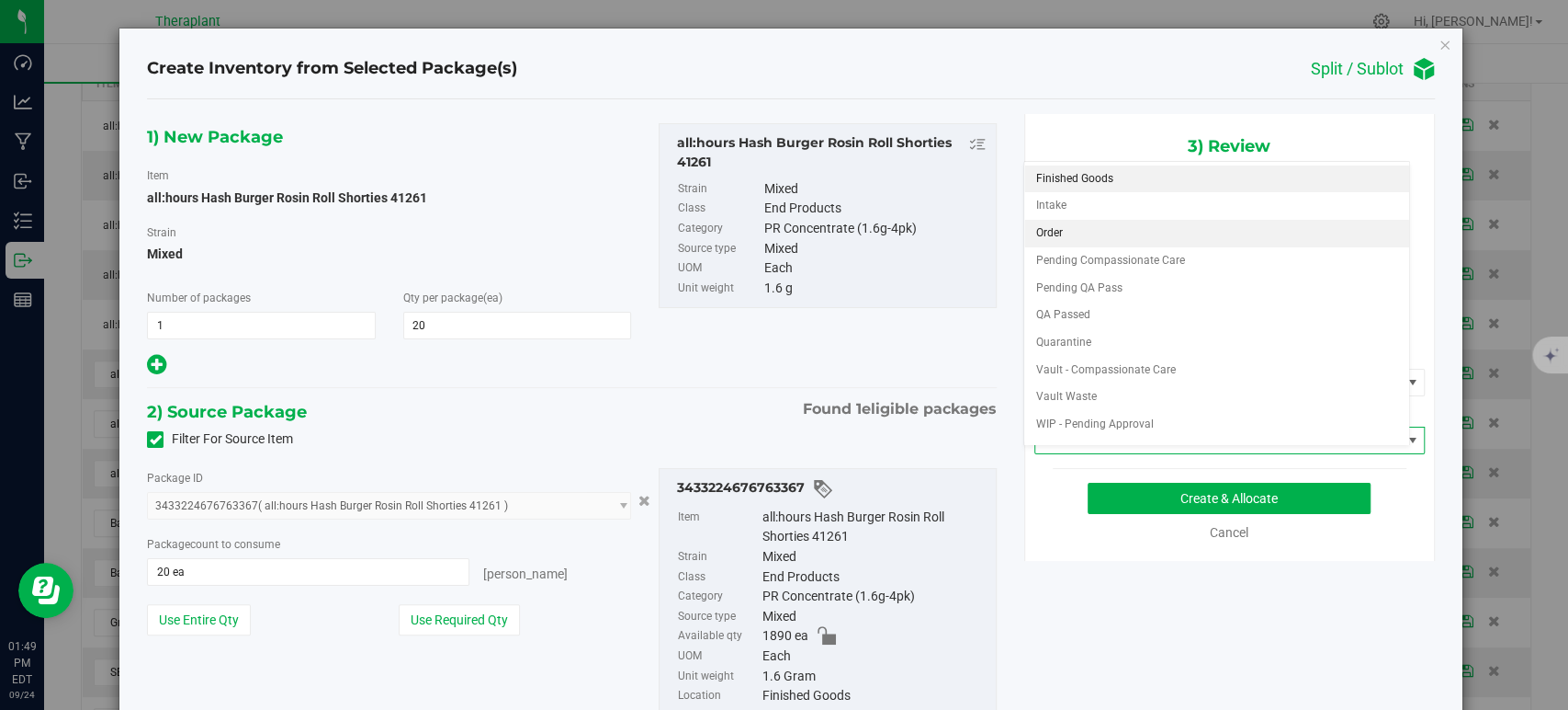
click at [1053, 226] on li "Order" at bounding box center [1217, 233] width 385 height 27
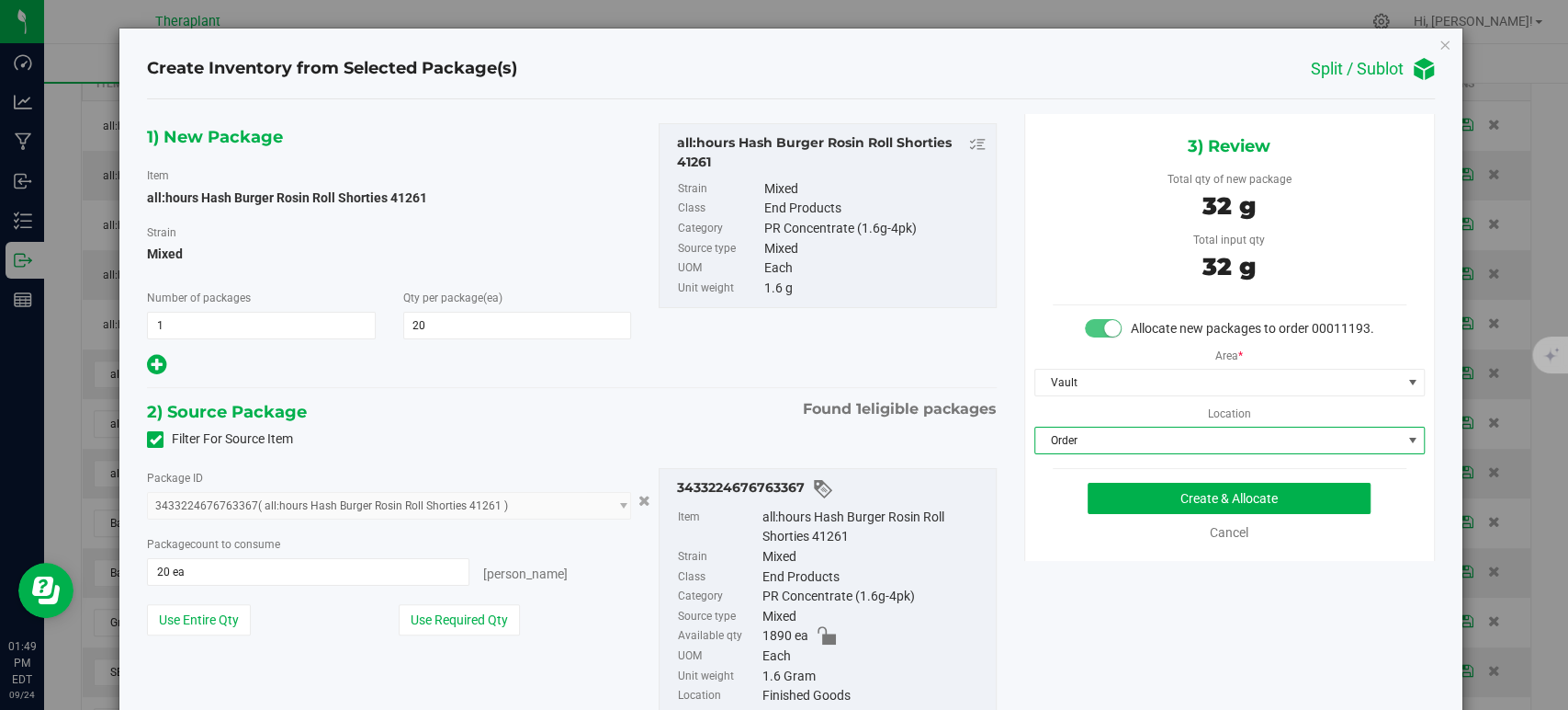
click at [597, 431] on div "Filter For Source Item" at bounding box center [572, 440] width 877 height 27
click at [1136, 512] on button "Create & Allocate" at bounding box center [1229, 498] width 283 height 31
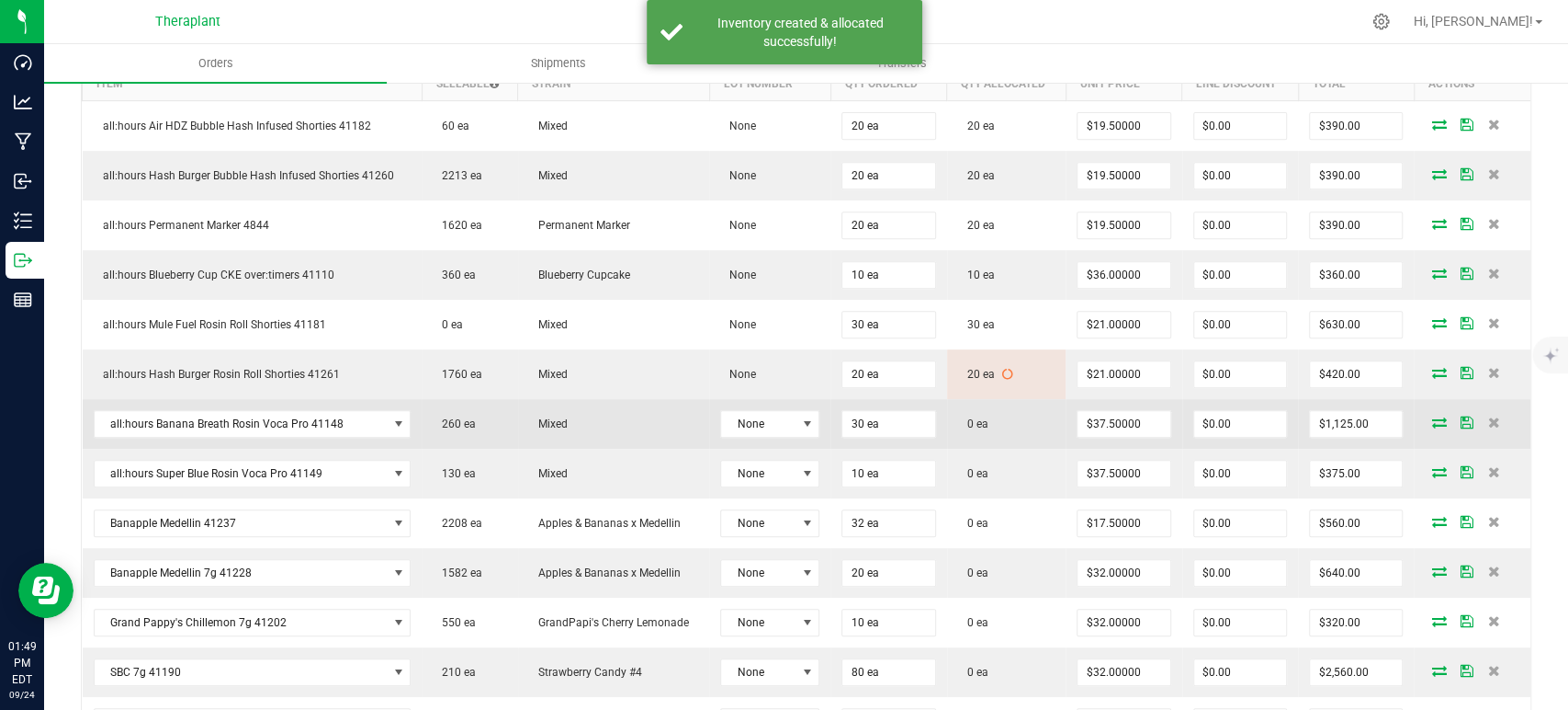
click at [1432, 416] on icon at bounding box center [1439, 421] width 15 height 11
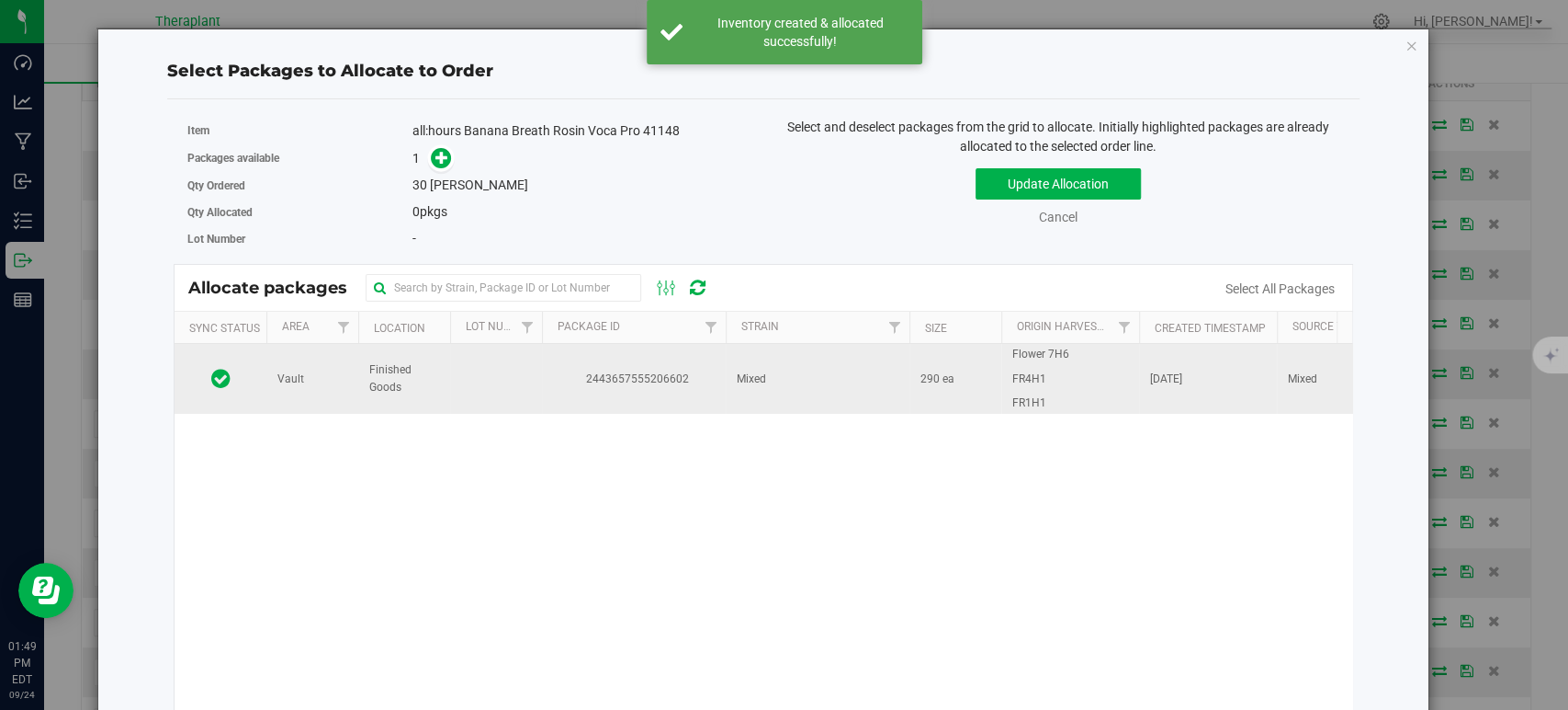
click at [697, 358] on td "2443657555206602" at bounding box center [634, 378] width 184 height 70
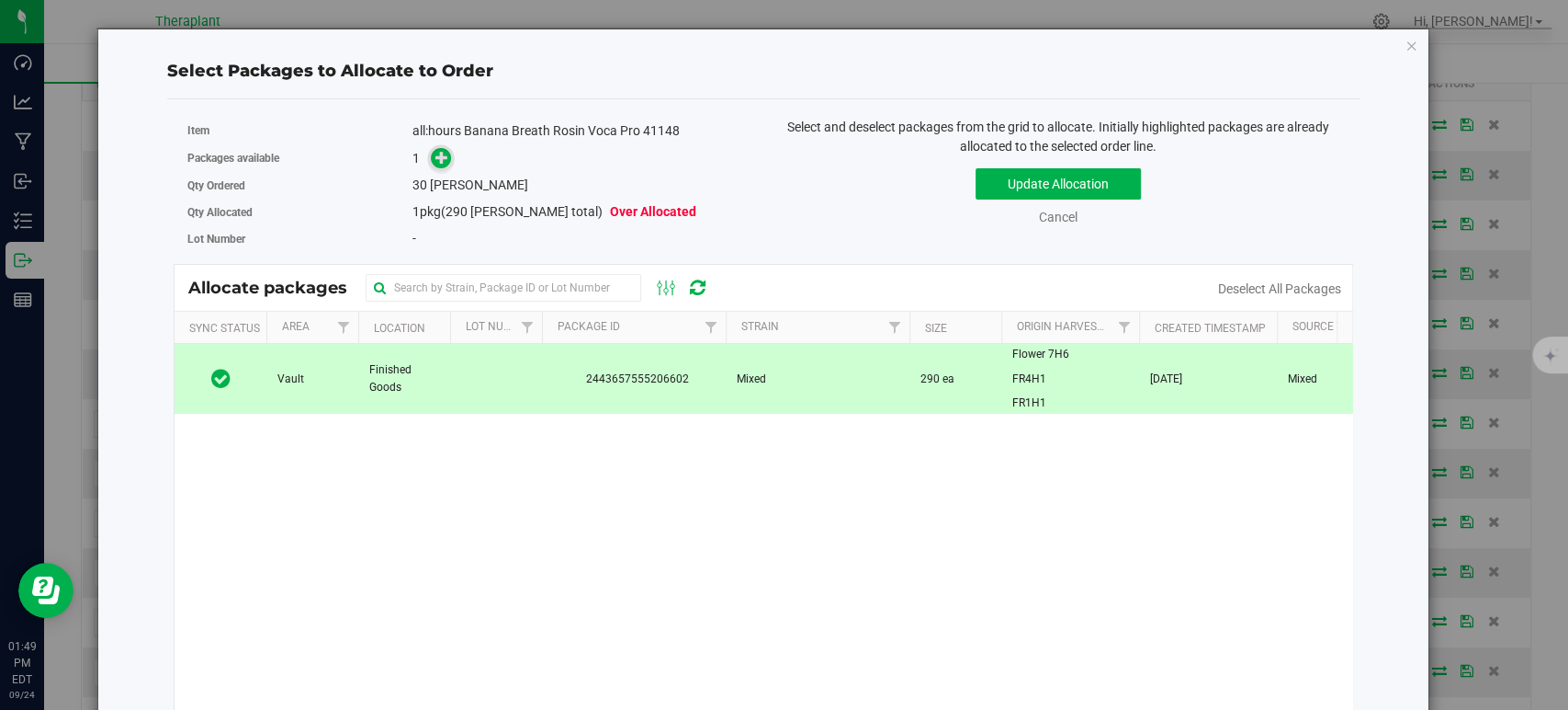
click at [437, 155] on icon at bounding box center [441, 157] width 13 height 13
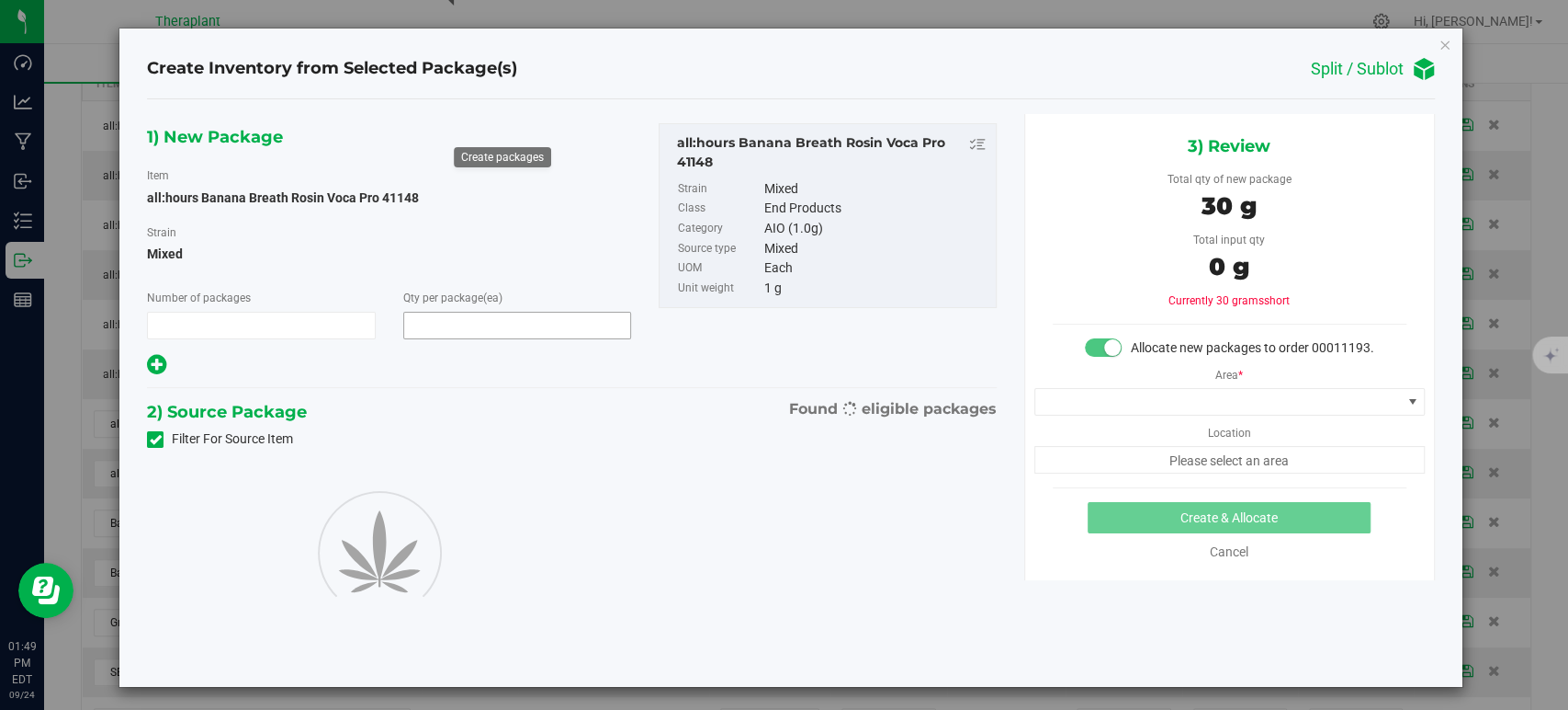
type input "1"
type input "30"
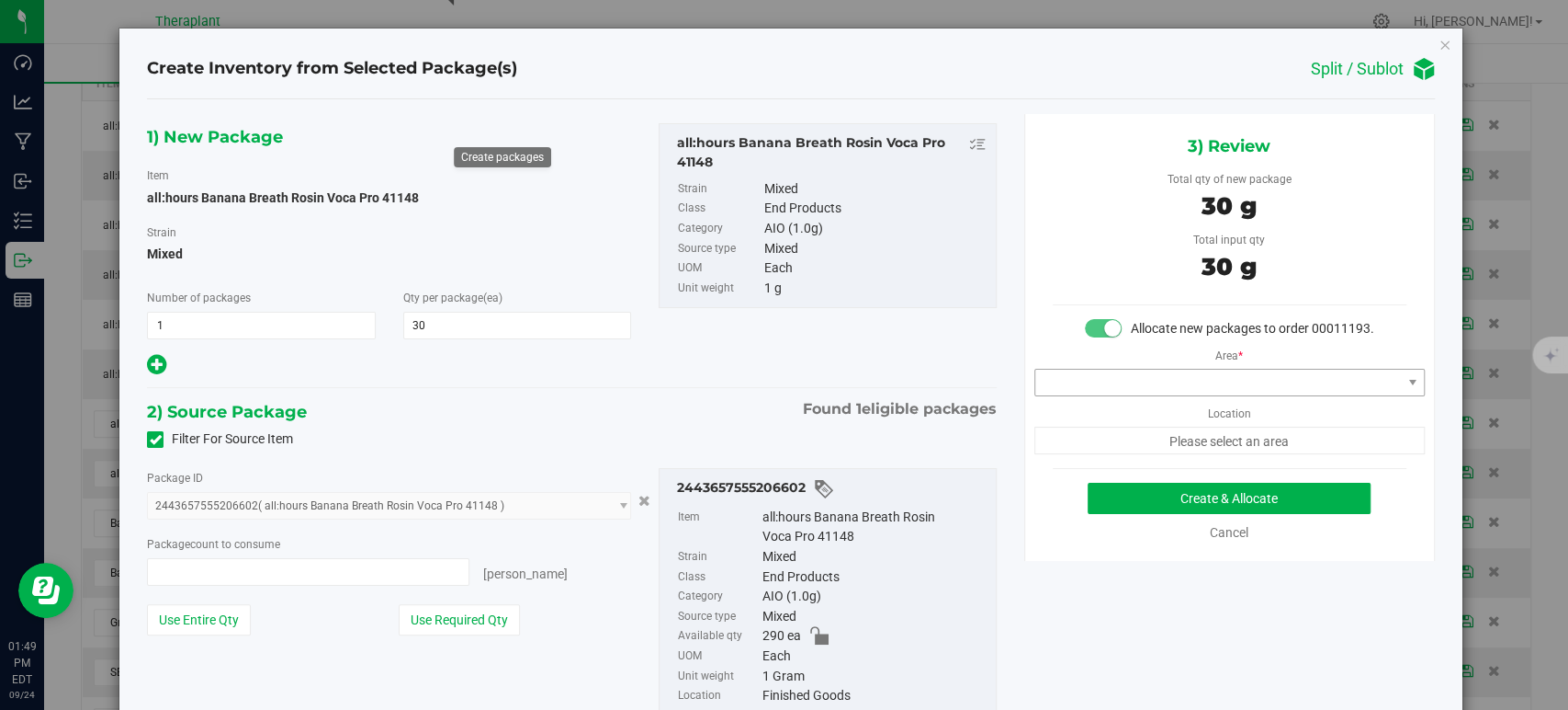
type input "30 ea"
click at [1132, 393] on span at bounding box center [1218, 382] width 366 height 25
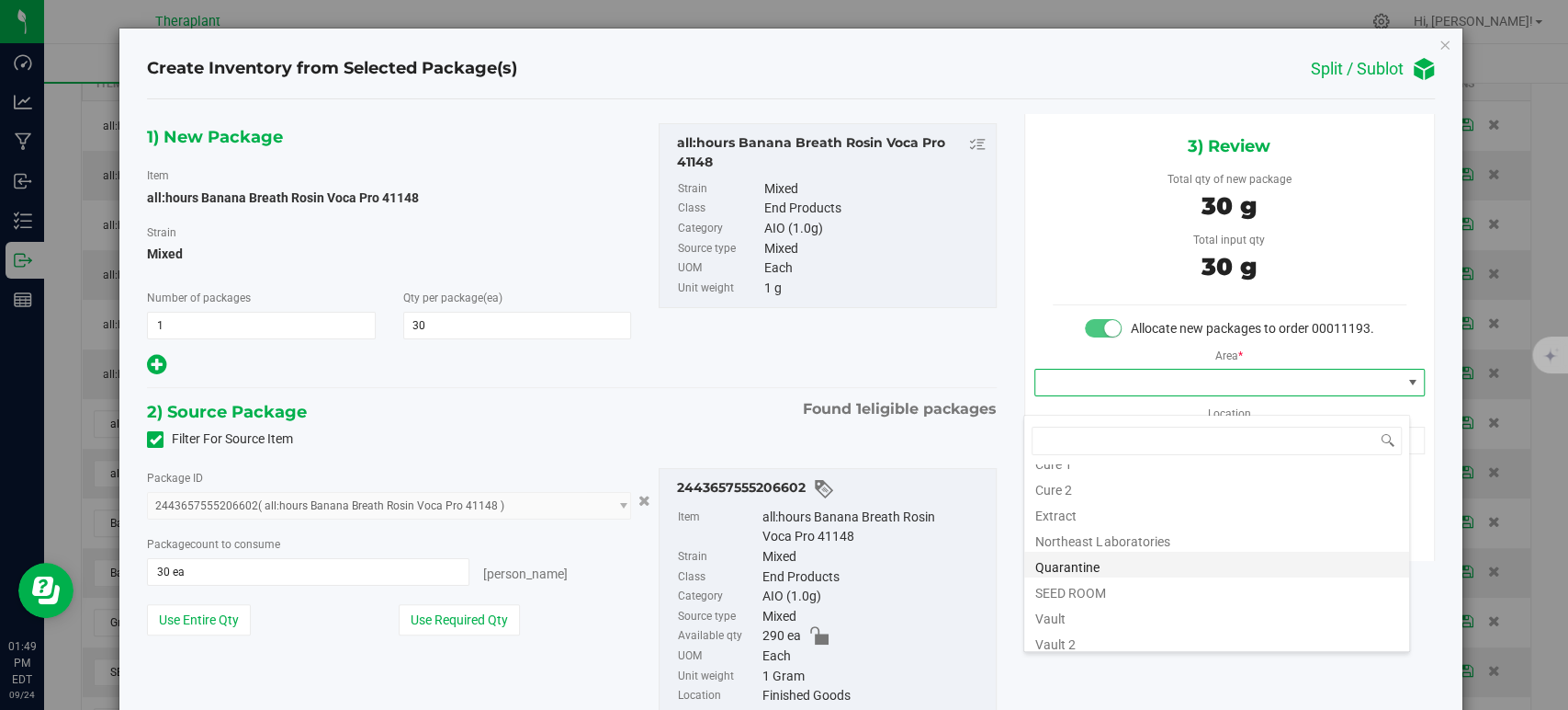
scroll to position [228, 0]
click at [1096, 526] on li "Vault" at bounding box center [1217, 532] width 385 height 25
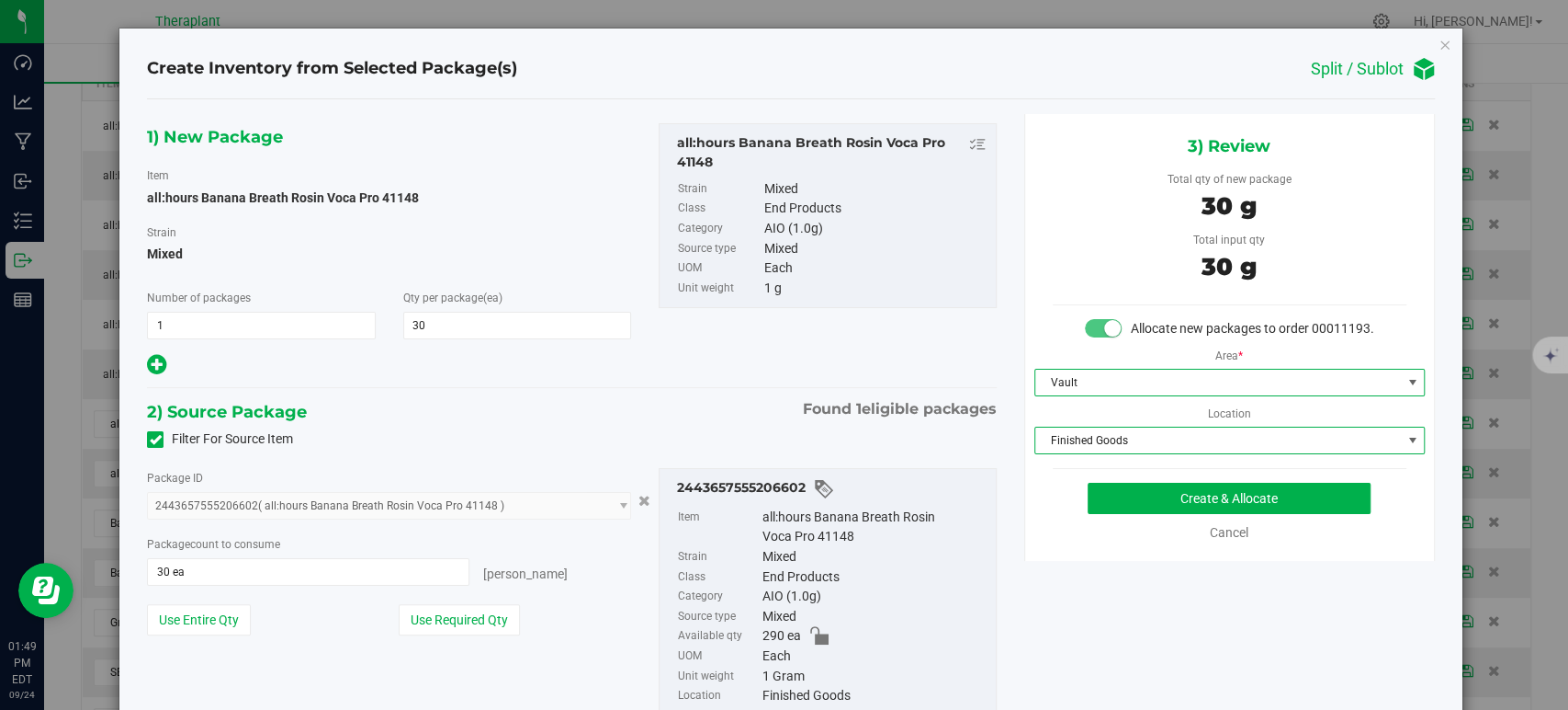
click at [1092, 453] on span "Finished Goods" at bounding box center [1218, 440] width 366 height 25
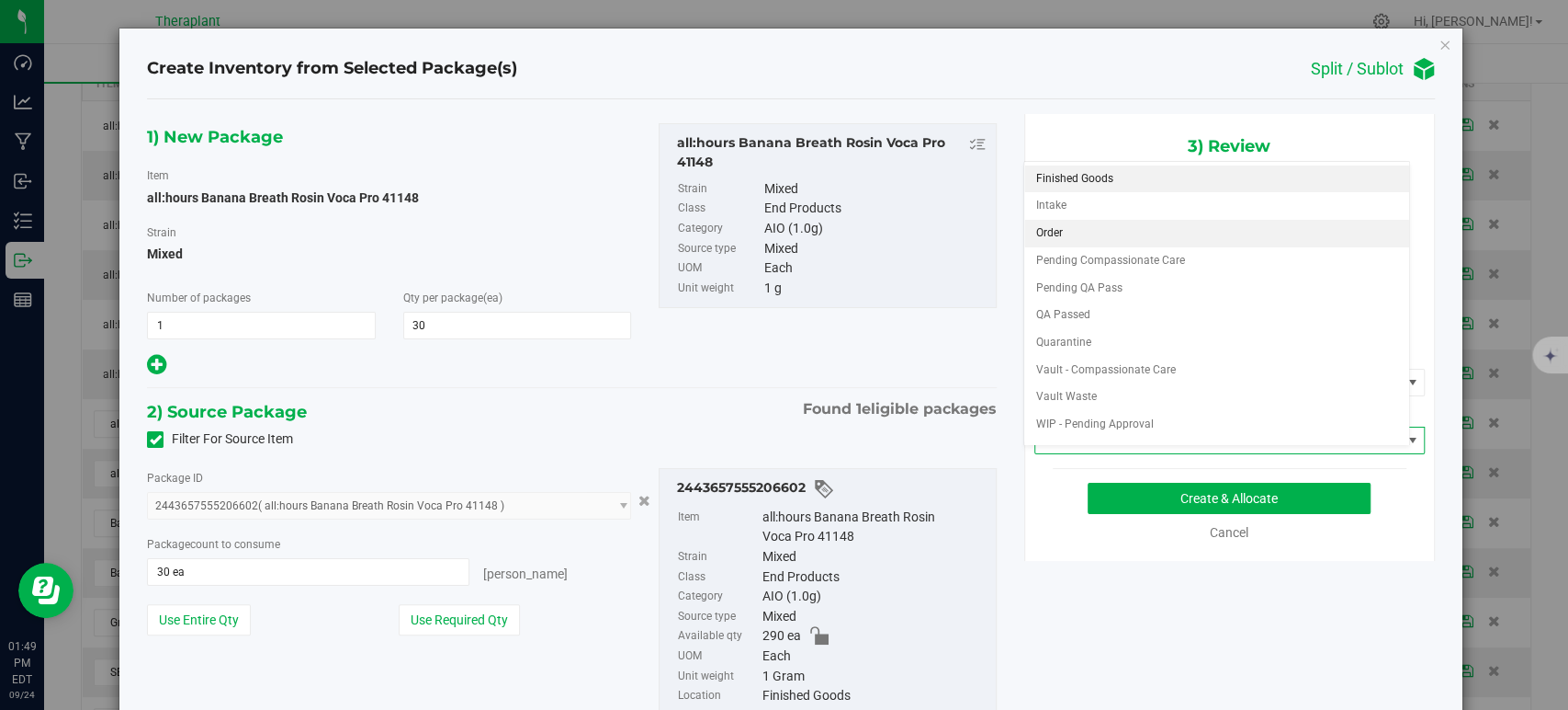
click at [1062, 225] on li "Order" at bounding box center [1217, 233] width 385 height 27
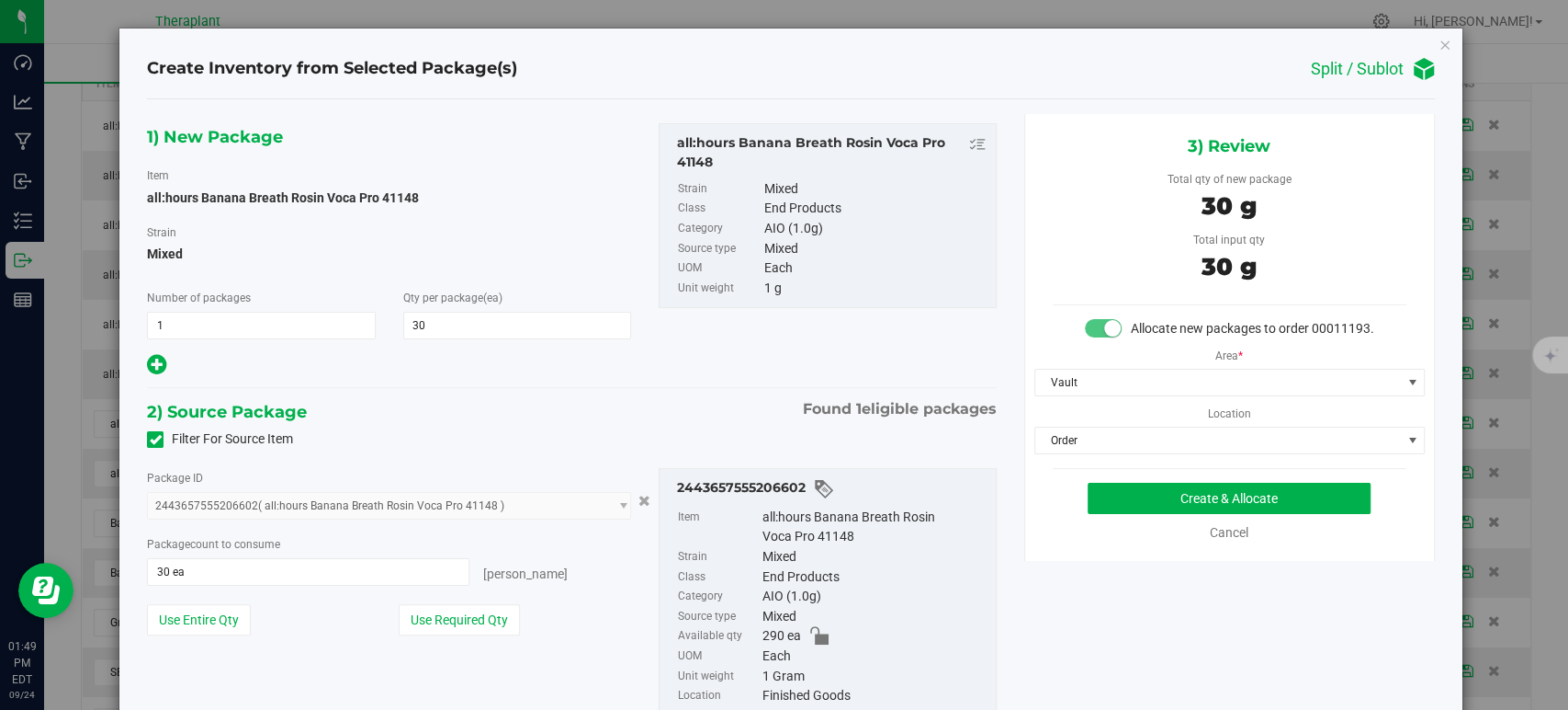
click at [656, 375] on div "1) New Package Item all:hours Banana Breath Rosin Voca Pro 41148 Strain Mixed N…" at bounding box center [572, 251] width 877 height 255
click at [1109, 503] on button "Create & Allocate" at bounding box center [1229, 498] width 283 height 31
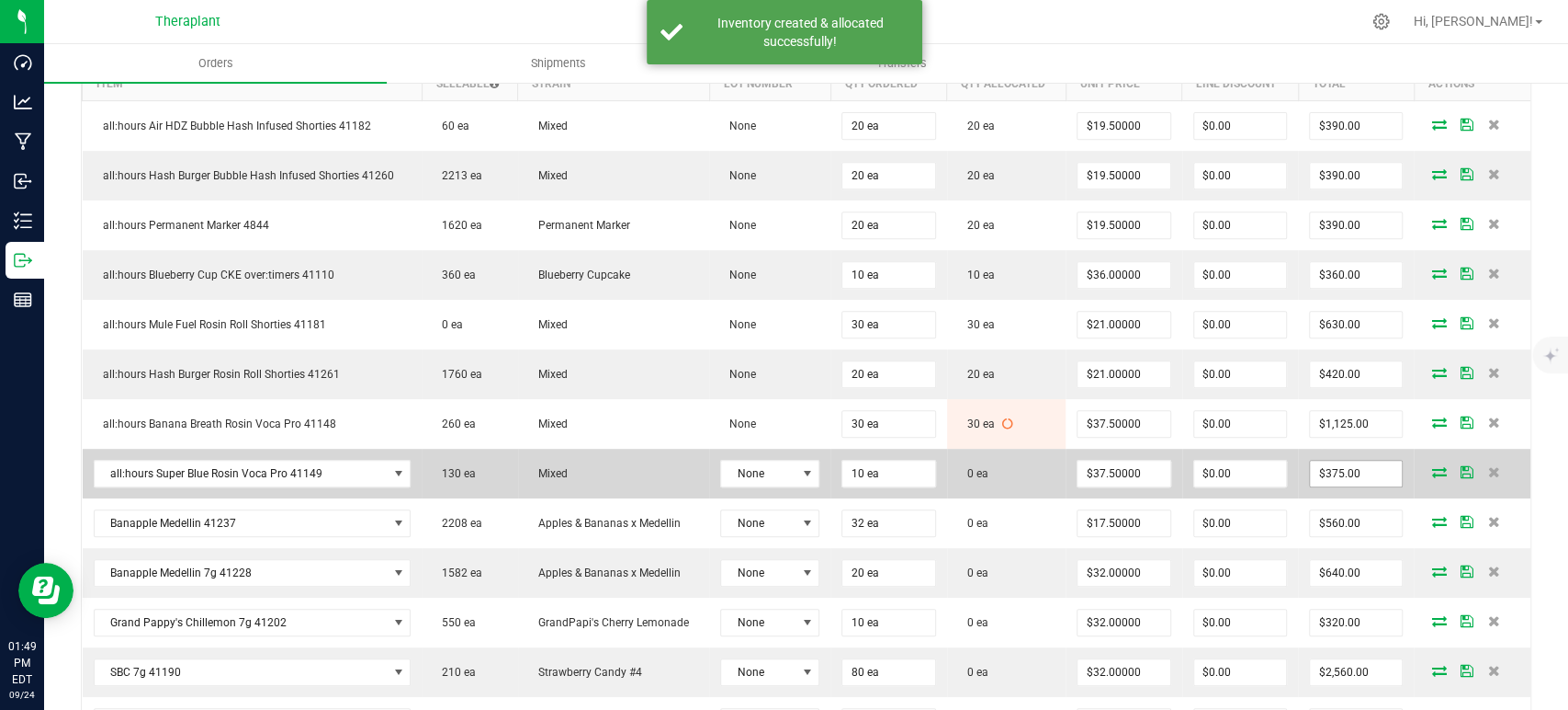
scroll to position [714, 0]
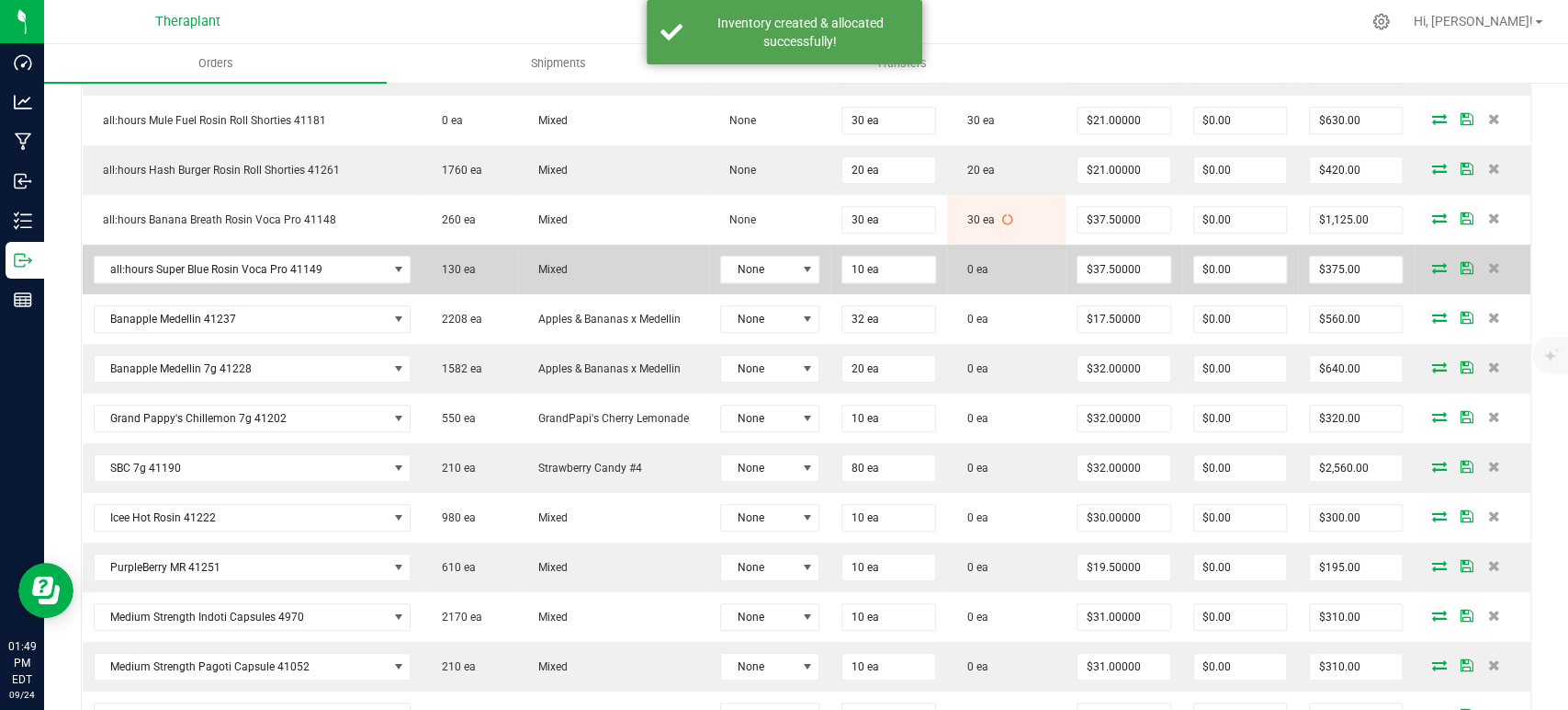
click at [1432, 263] on icon at bounding box center [1439, 266] width 15 height 11
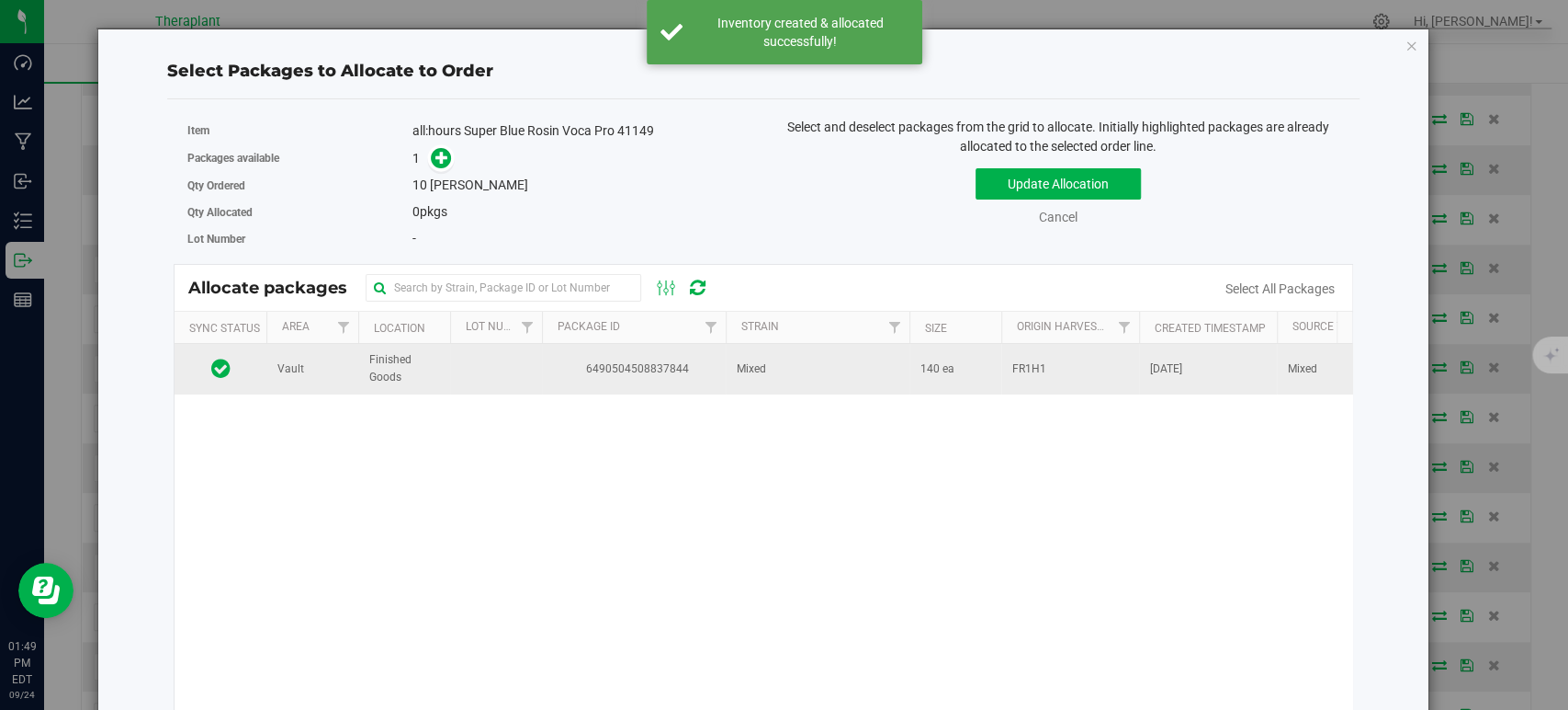
click at [579, 364] on span "6490504508837844" at bounding box center [634, 369] width 161 height 18
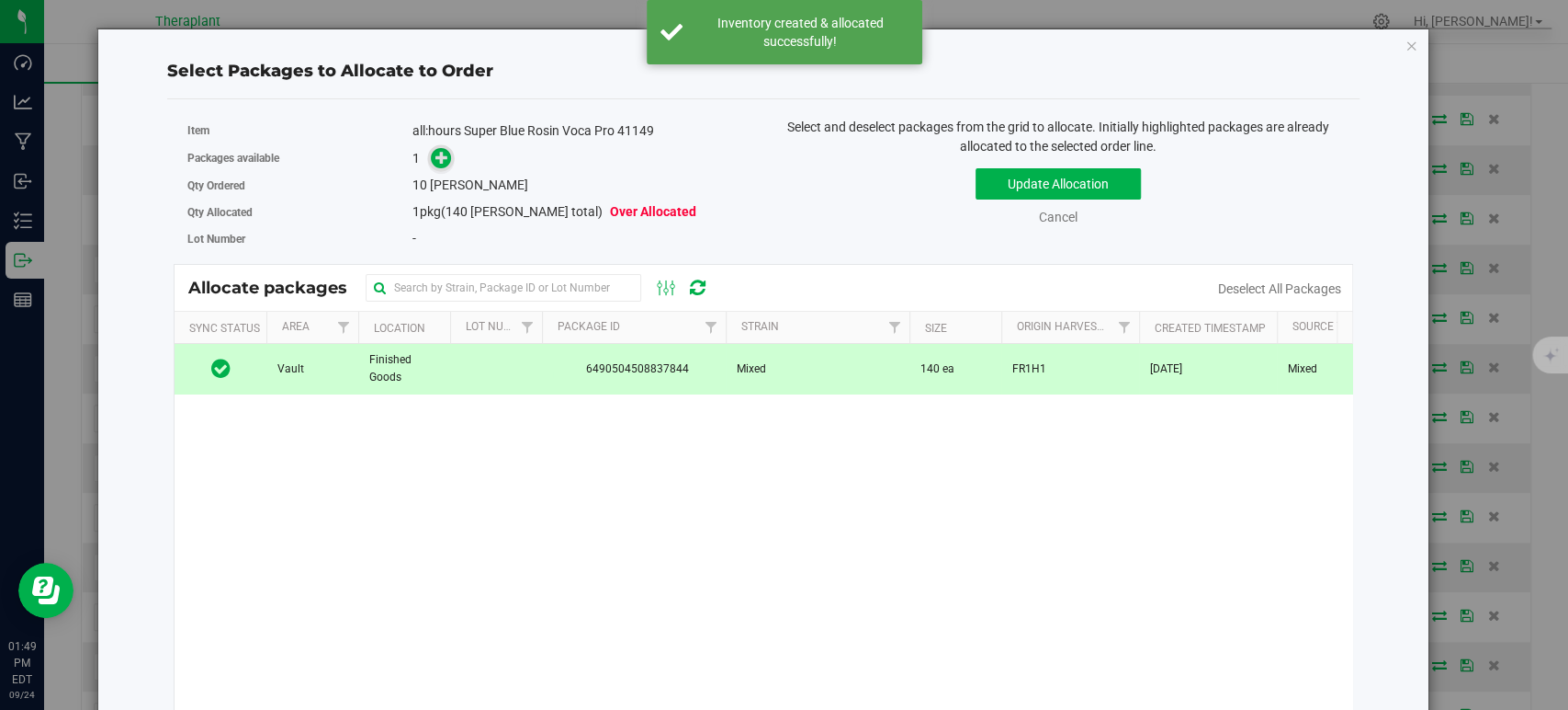
click at [436, 160] on icon at bounding box center [441, 157] width 13 height 13
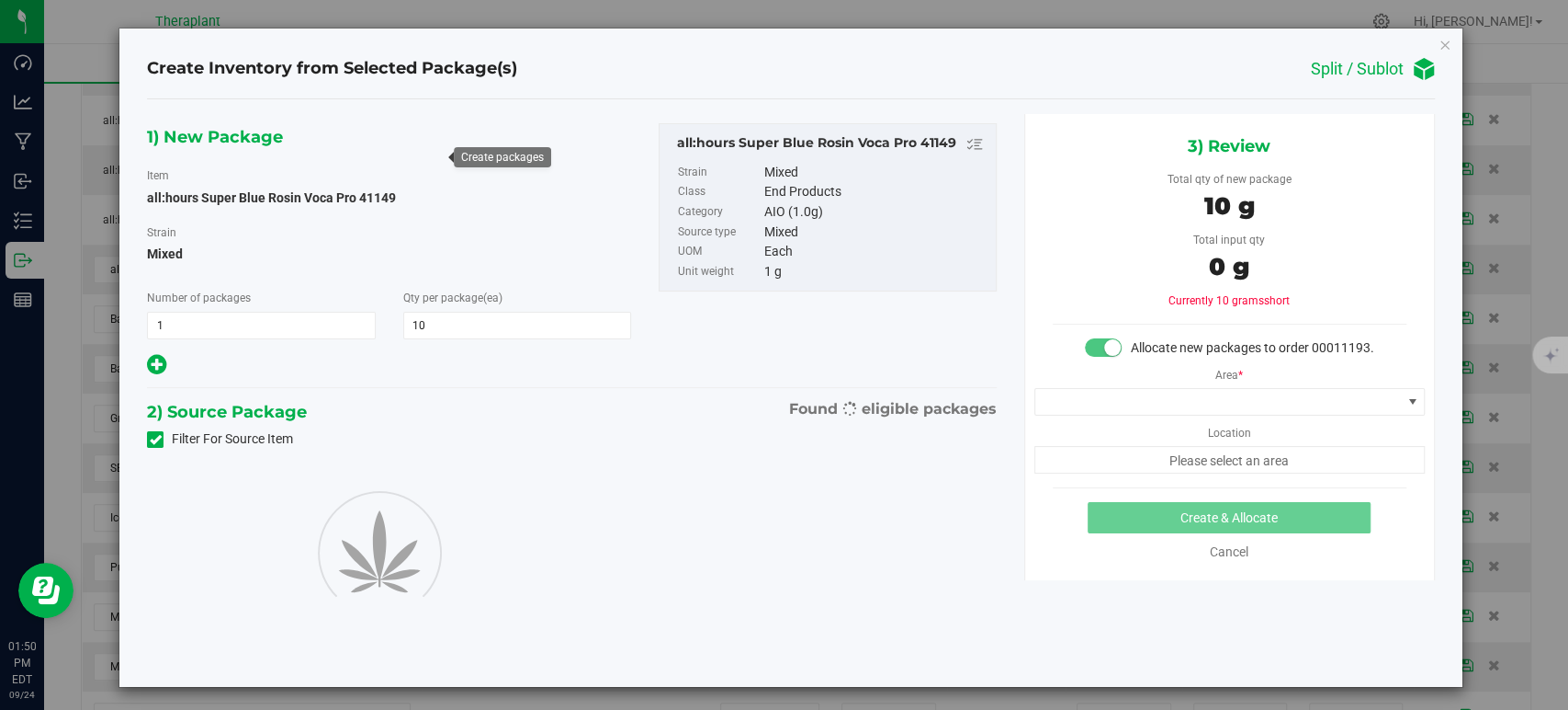
type input "10"
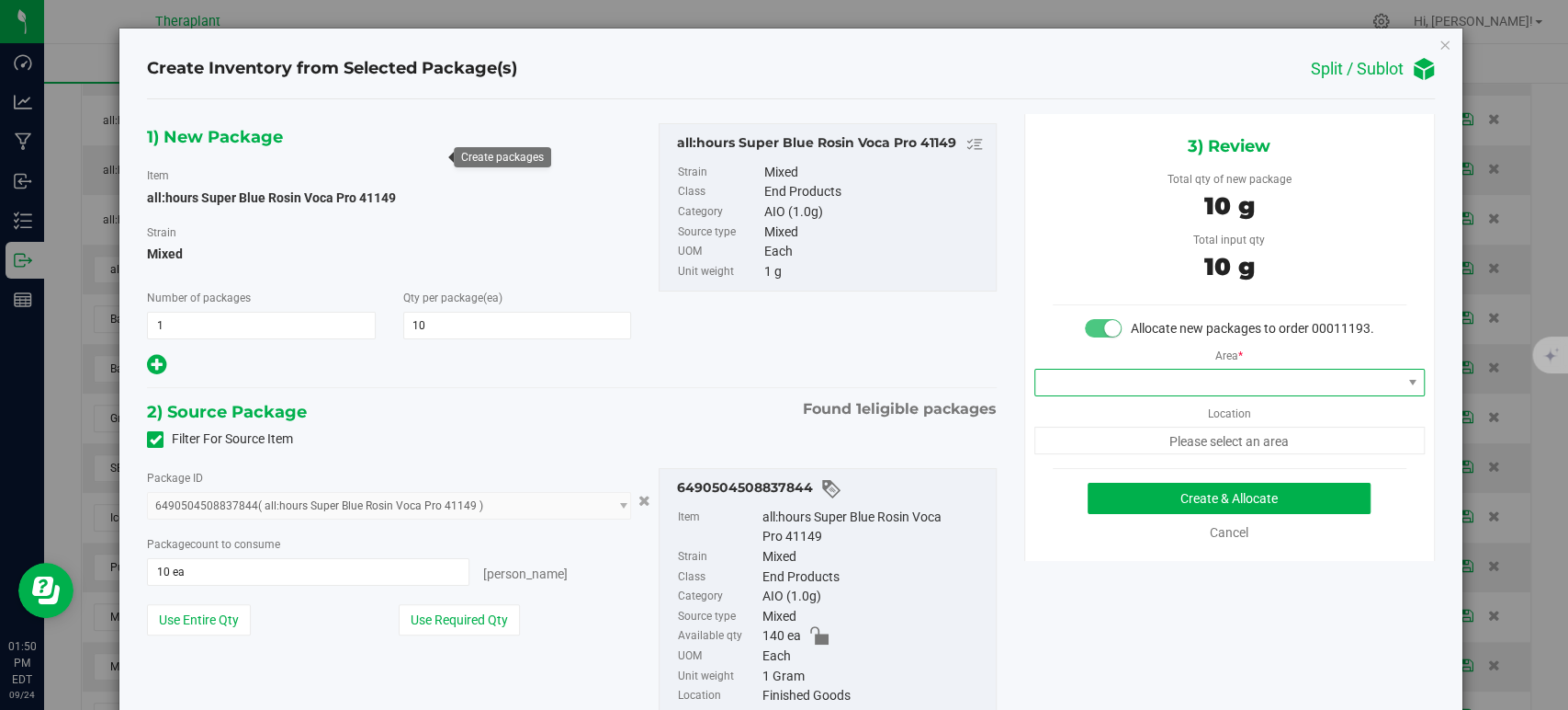
click at [1106, 395] on span at bounding box center [1218, 382] width 366 height 25
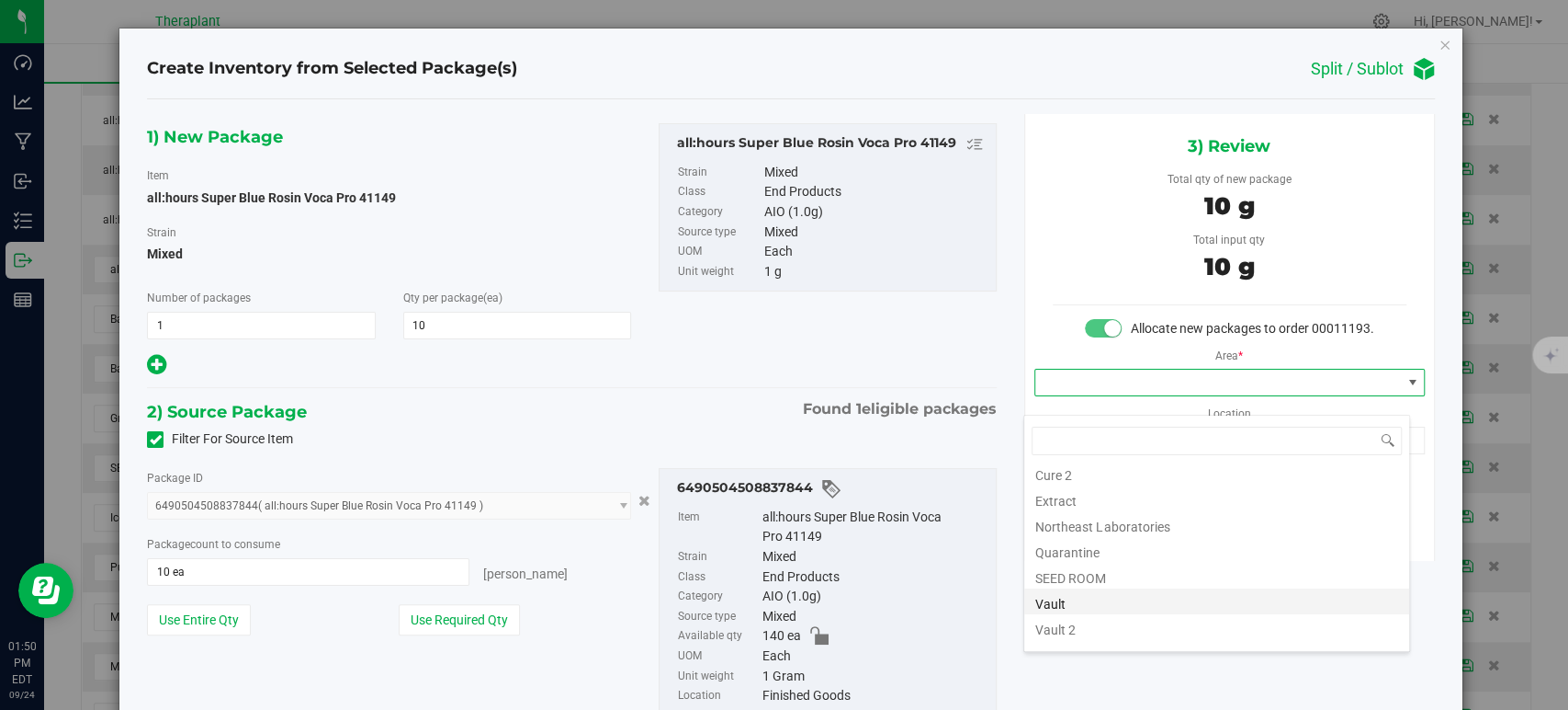
scroll to position [228, 0]
click at [1096, 525] on li "Vault" at bounding box center [1217, 532] width 385 height 25
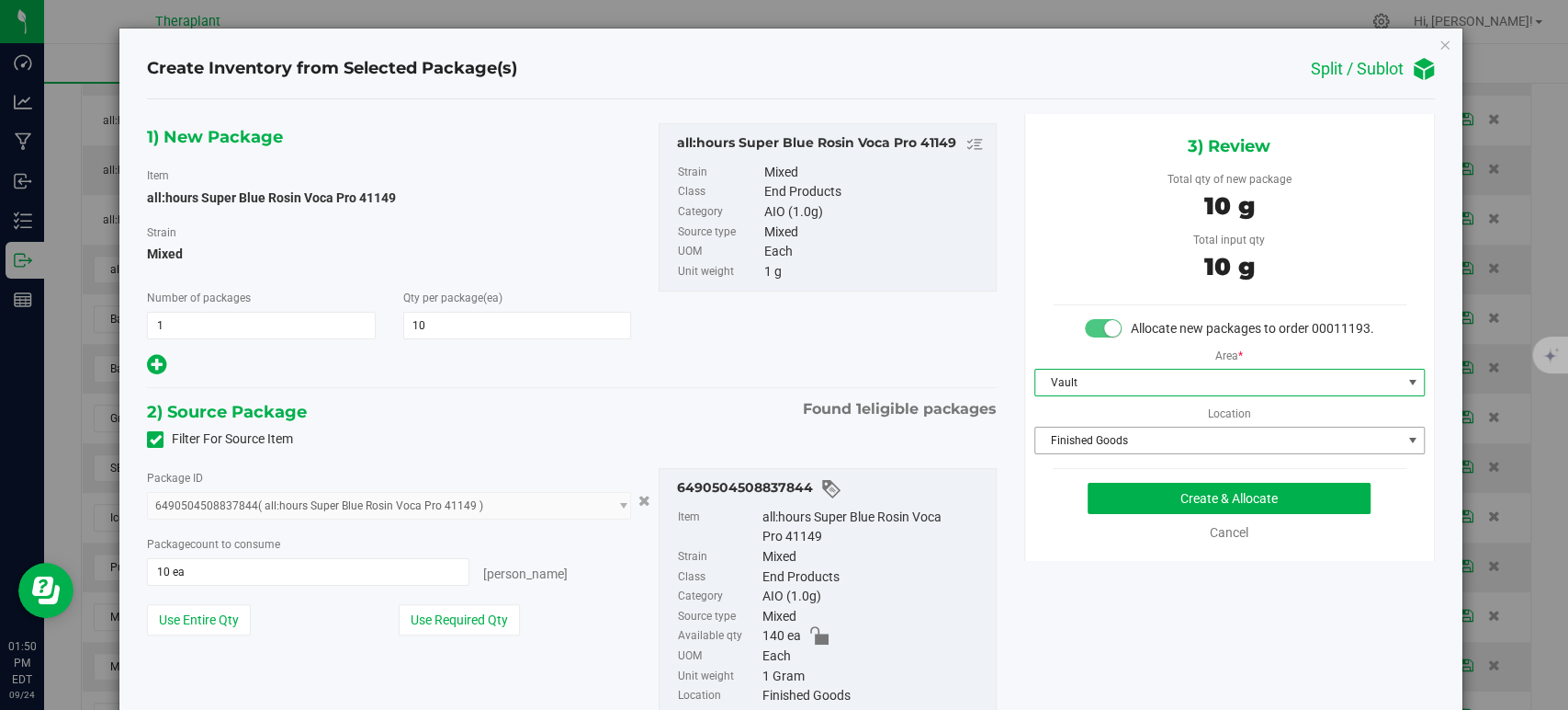
click at [1098, 453] on span "Finished Goods" at bounding box center [1218, 440] width 366 height 25
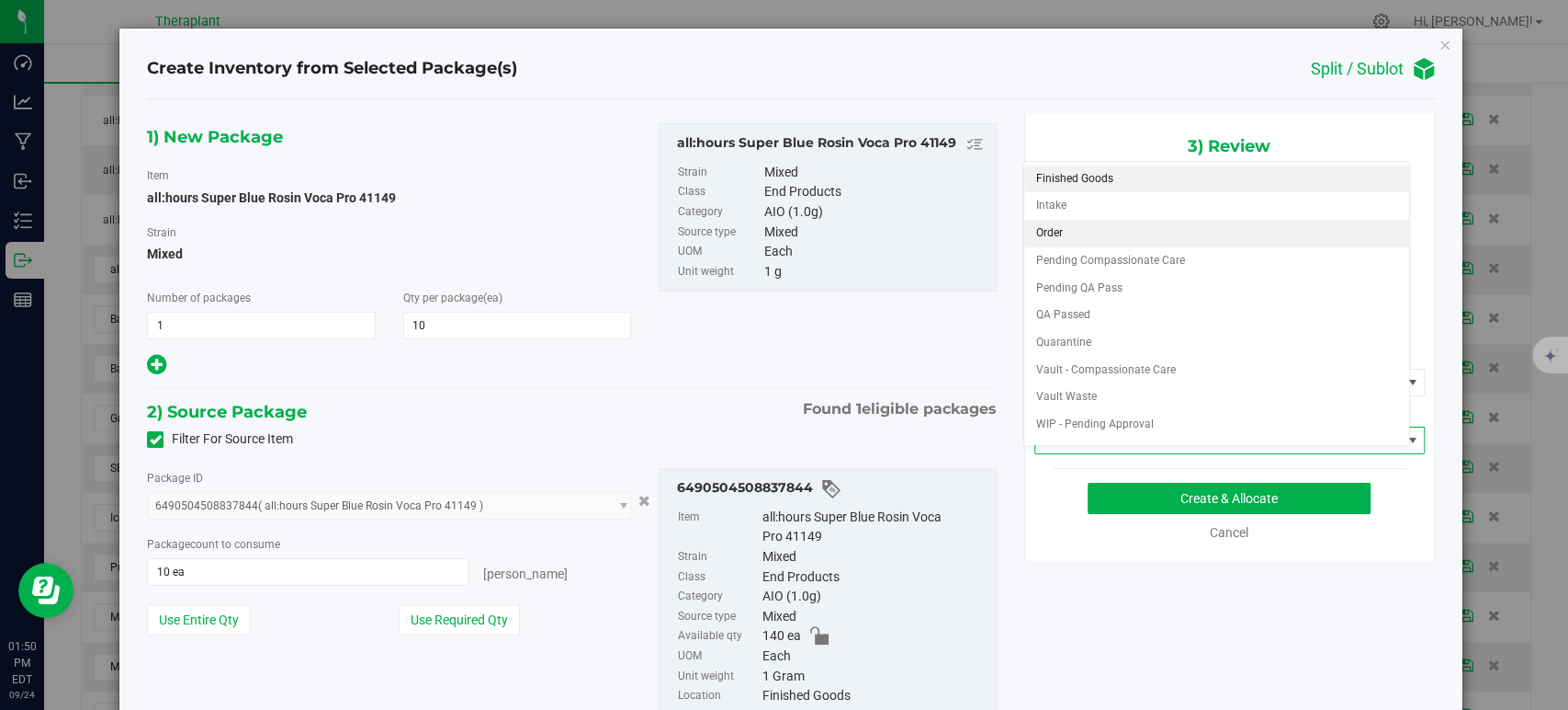
click at [1057, 233] on li "Order" at bounding box center [1217, 233] width 385 height 27
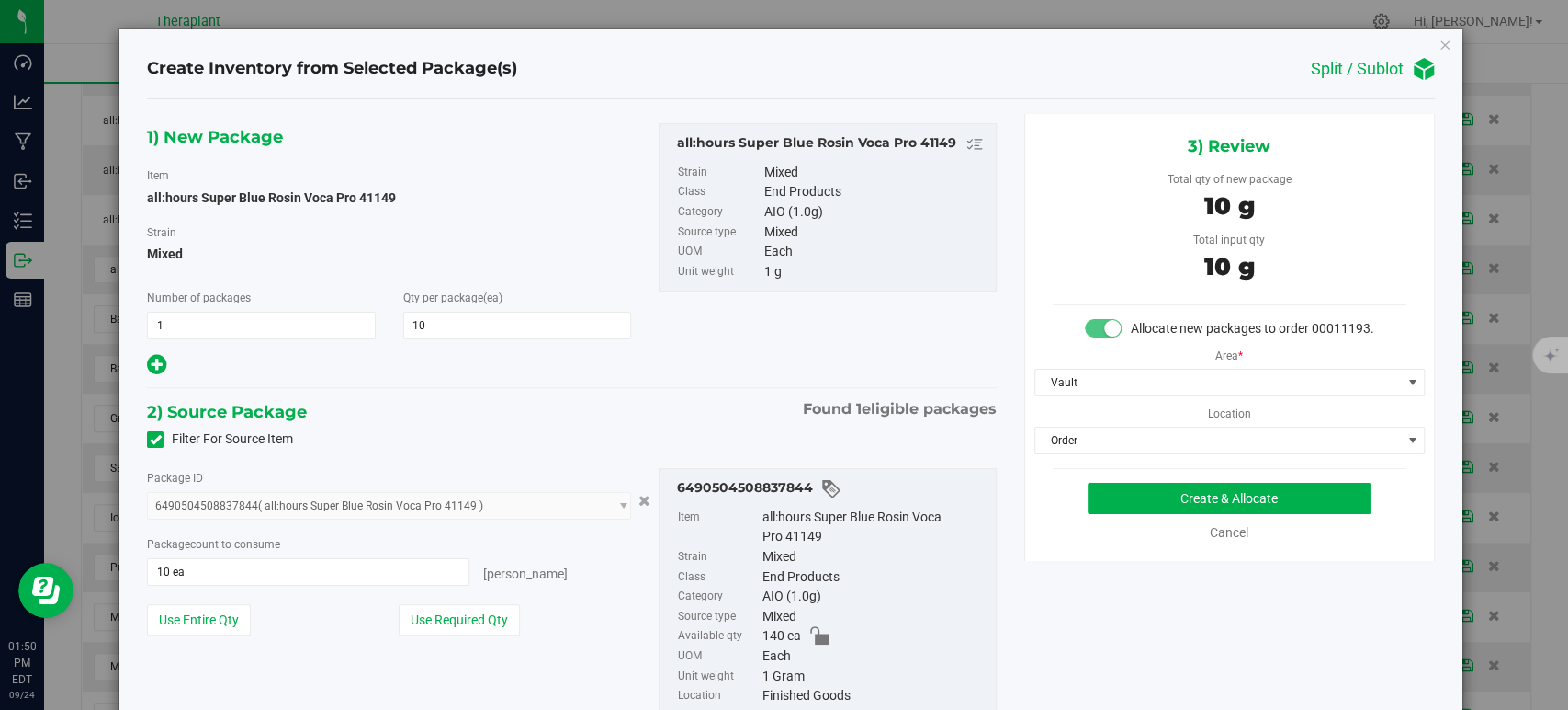
click at [696, 388] on hr at bounding box center [571, 388] width 849 height 2
click at [1160, 514] on button "Create & Allocate" at bounding box center [1229, 498] width 283 height 31
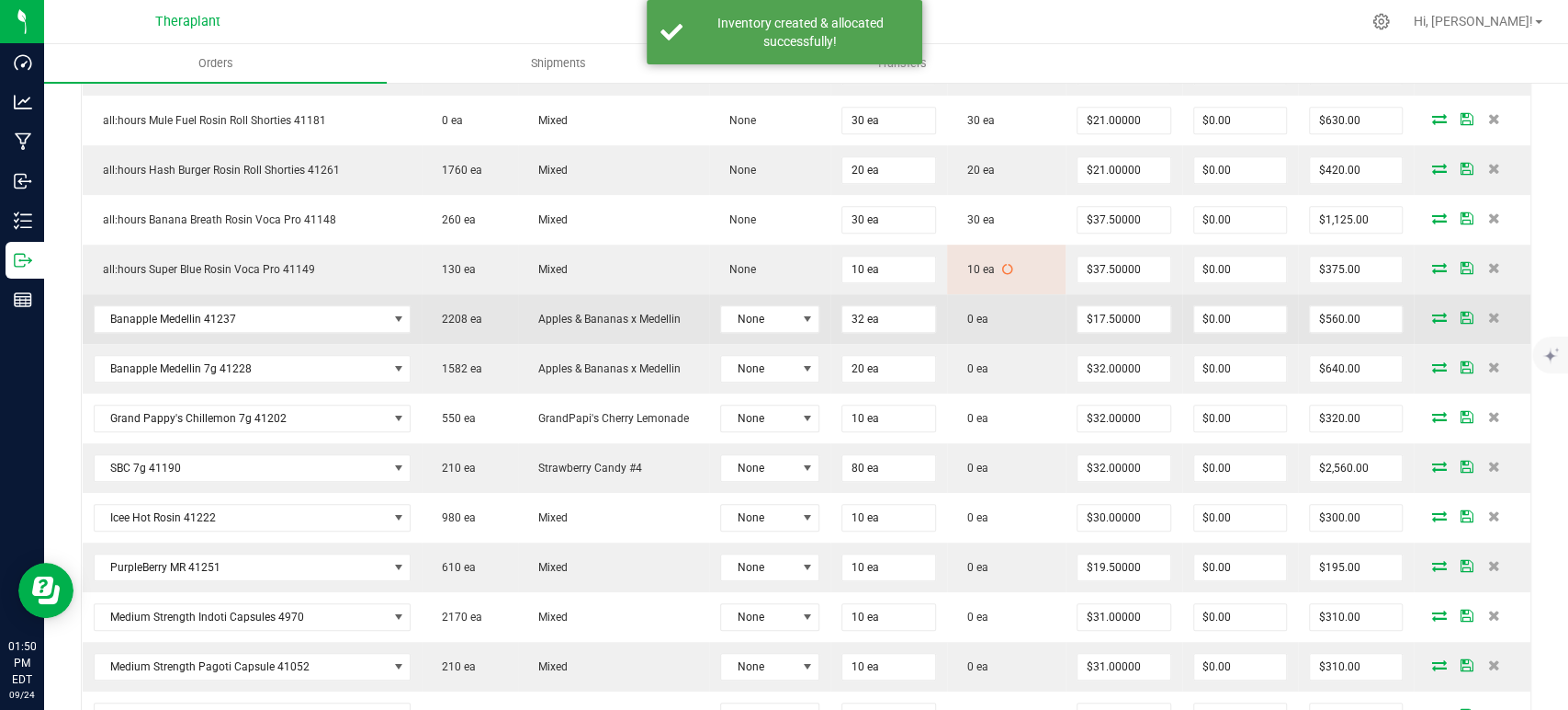
scroll to position [816, 0]
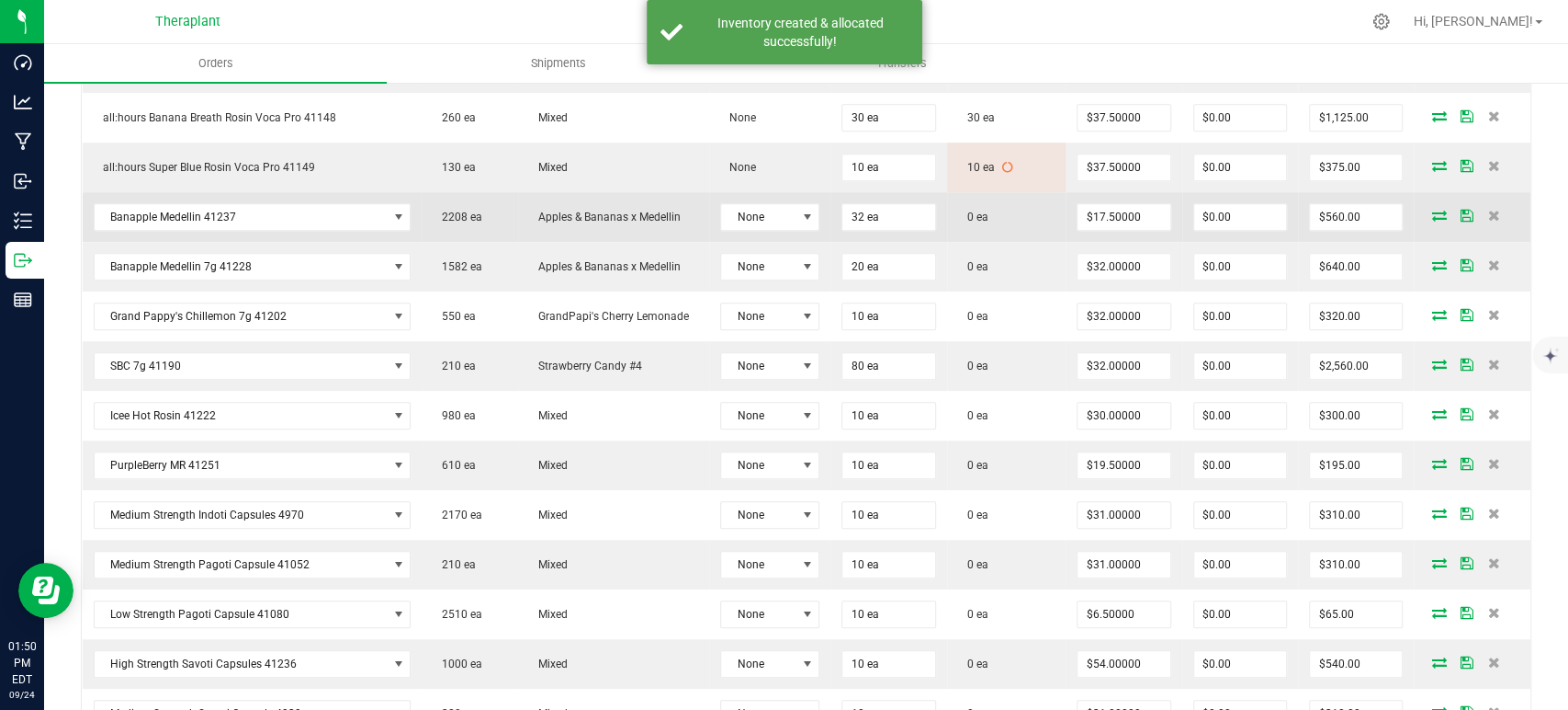
click at [1432, 211] on span at bounding box center [1439, 214] width 27 height 11
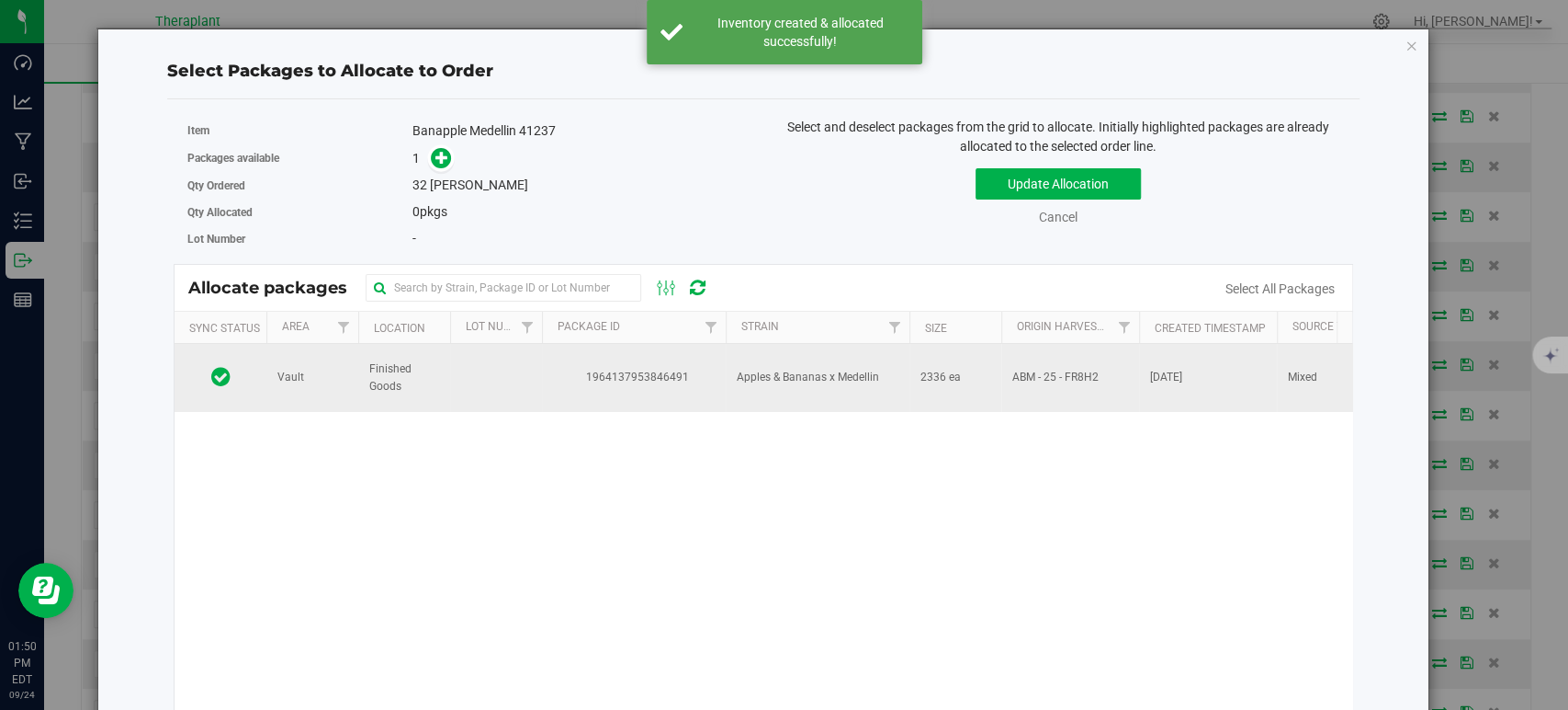
click at [745, 403] on td "Apples & Bananas x Medellin" at bounding box center [818, 377] width 184 height 68
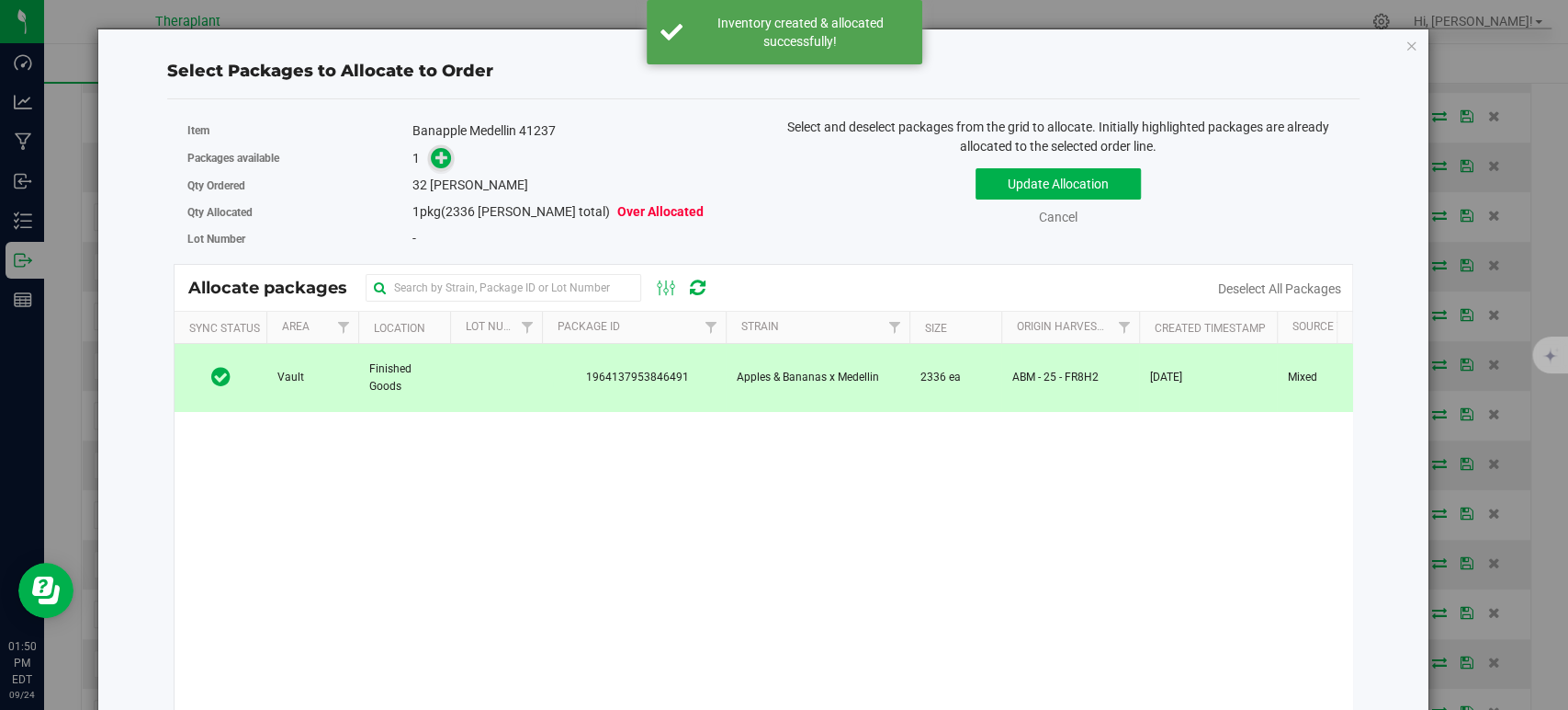
click at [446, 160] on span at bounding box center [441, 159] width 21 height 21
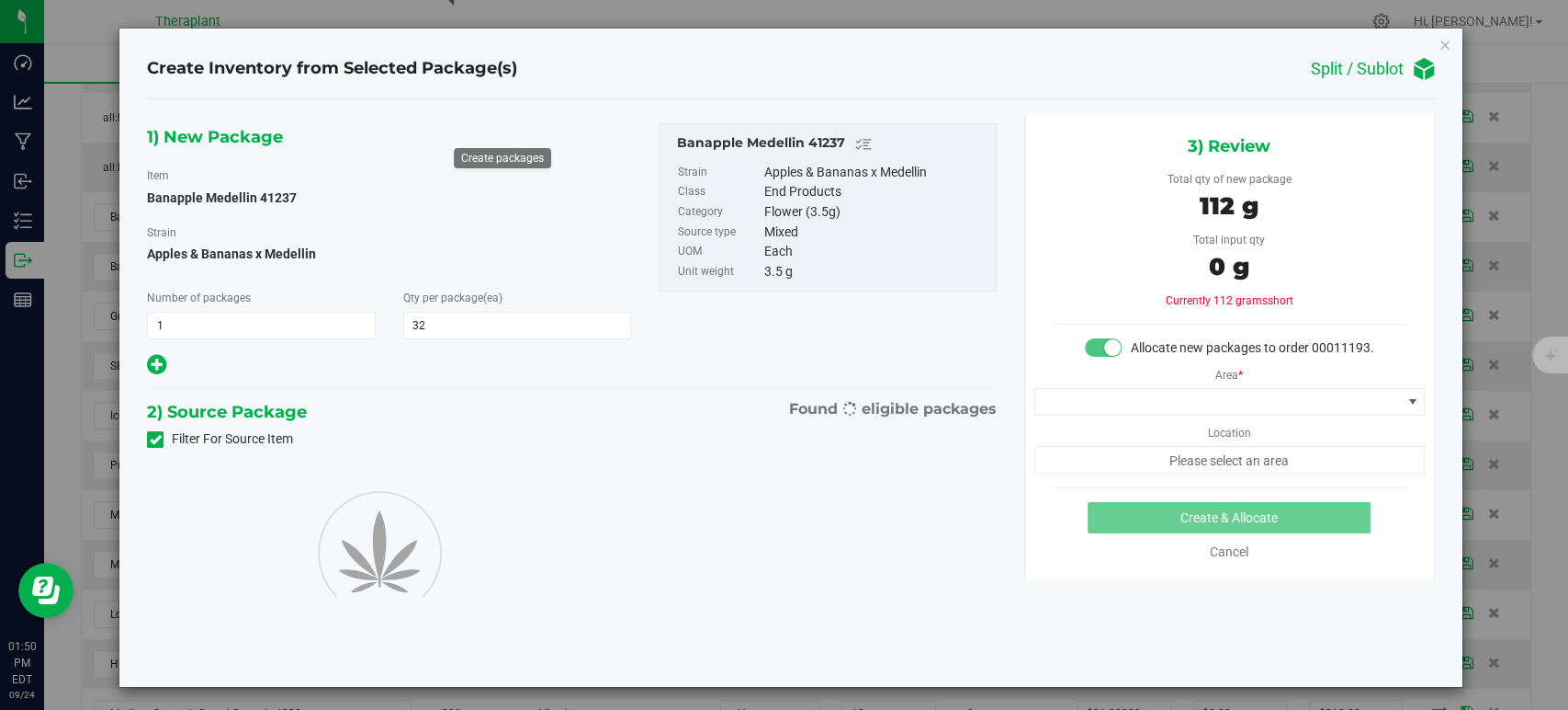
type input "32"
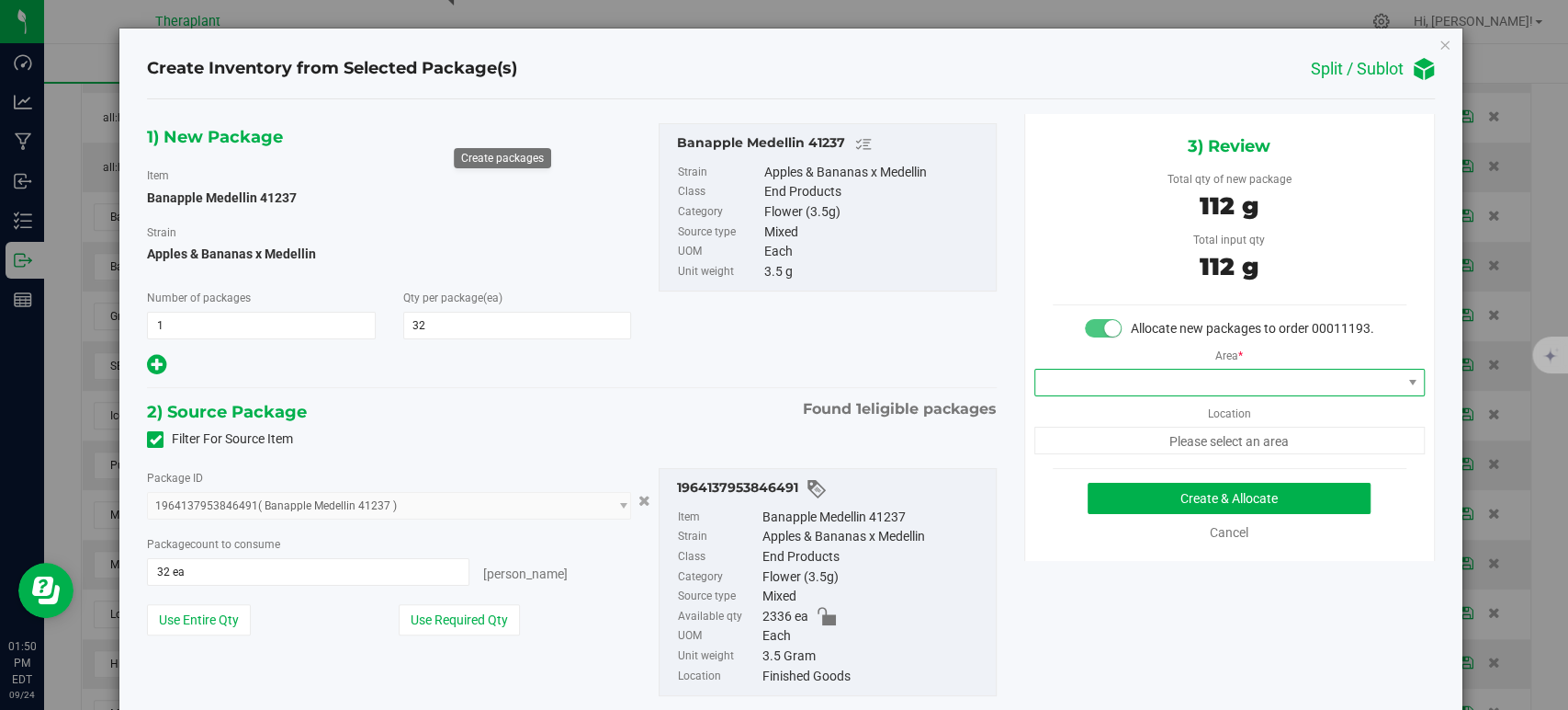
click at [1089, 394] on span at bounding box center [1218, 382] width 366 height 25
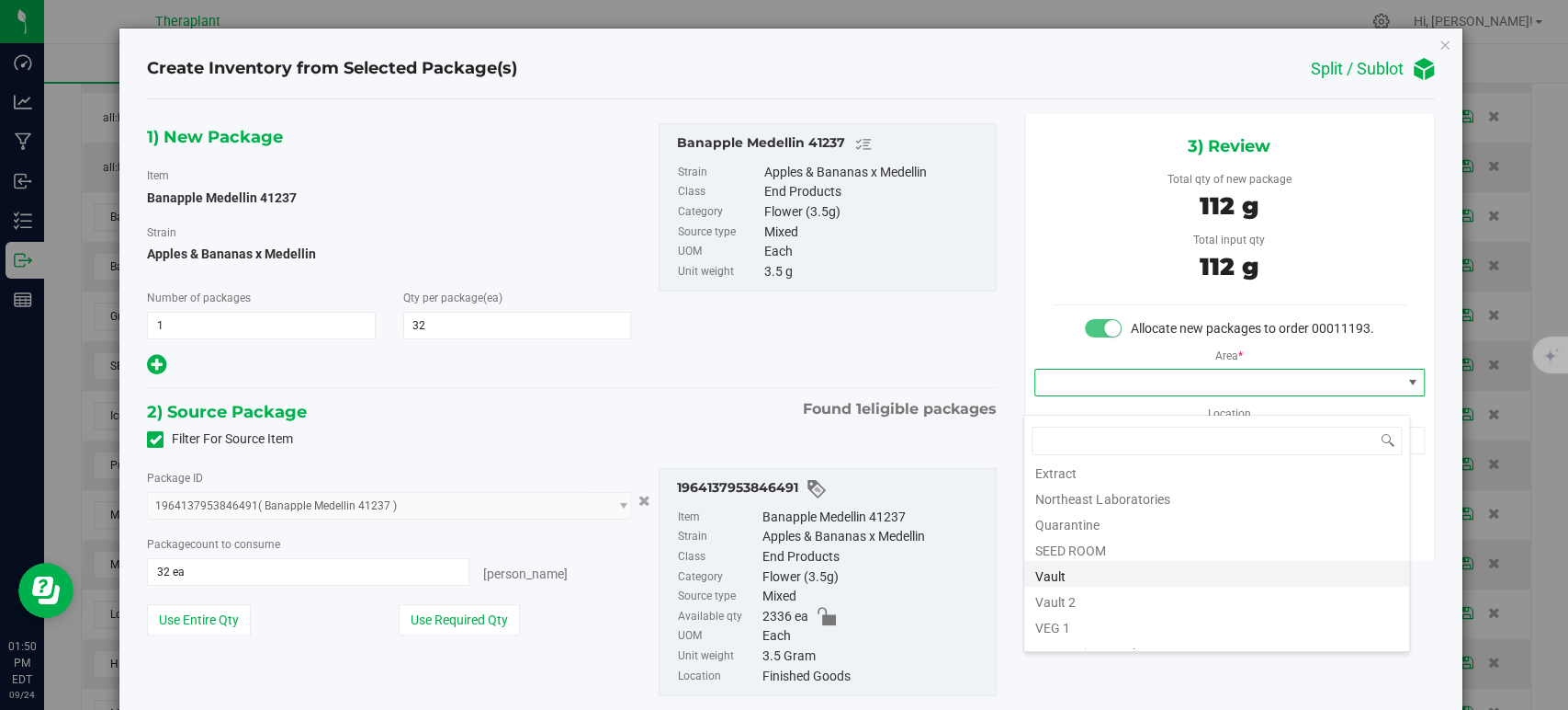
scroll to position [228, 0]
click at [1059, 529] on li "Vault" at bounding box center [1217, 532] width 385 height 25
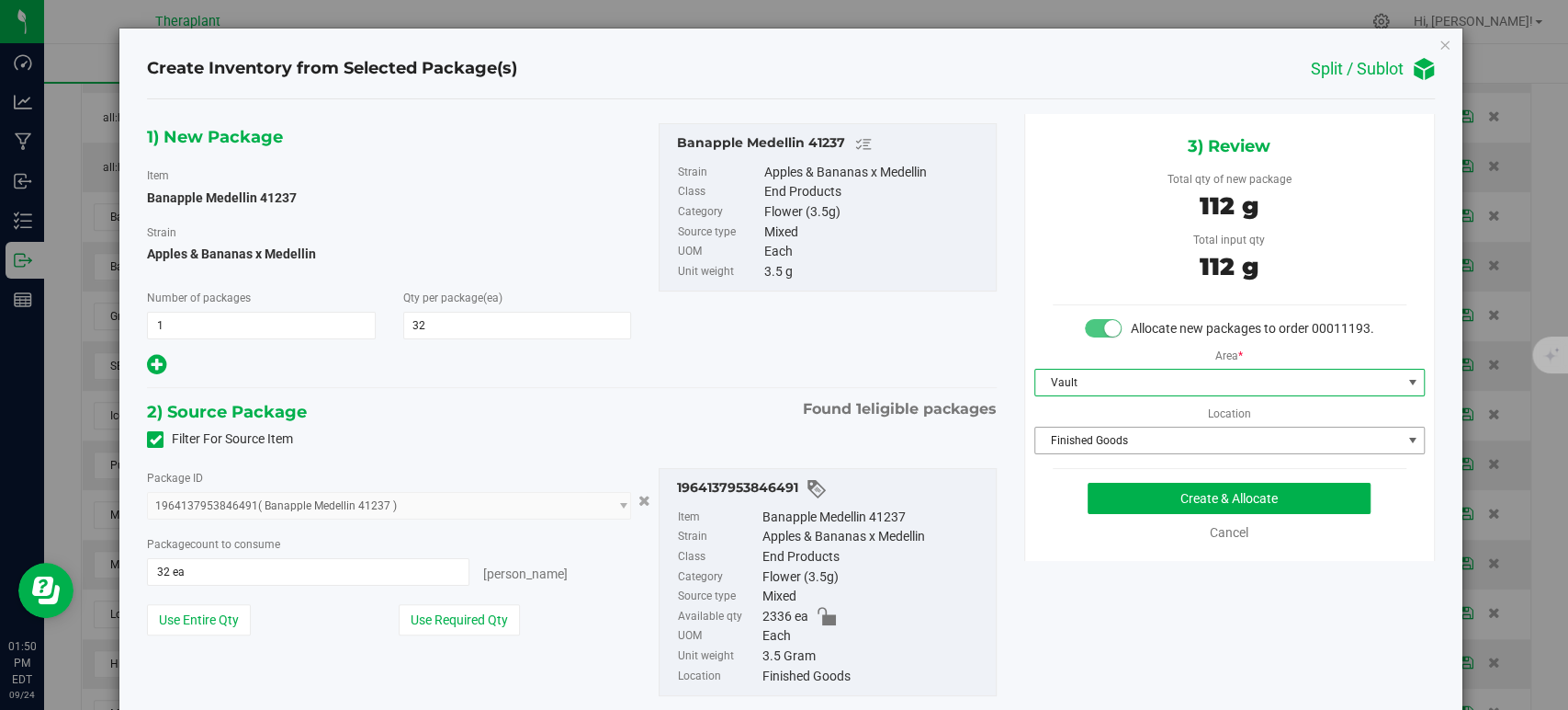
click at [1070, 453] on span "Finished Goods" at bounding box center [1218, 440] width 366 height 25
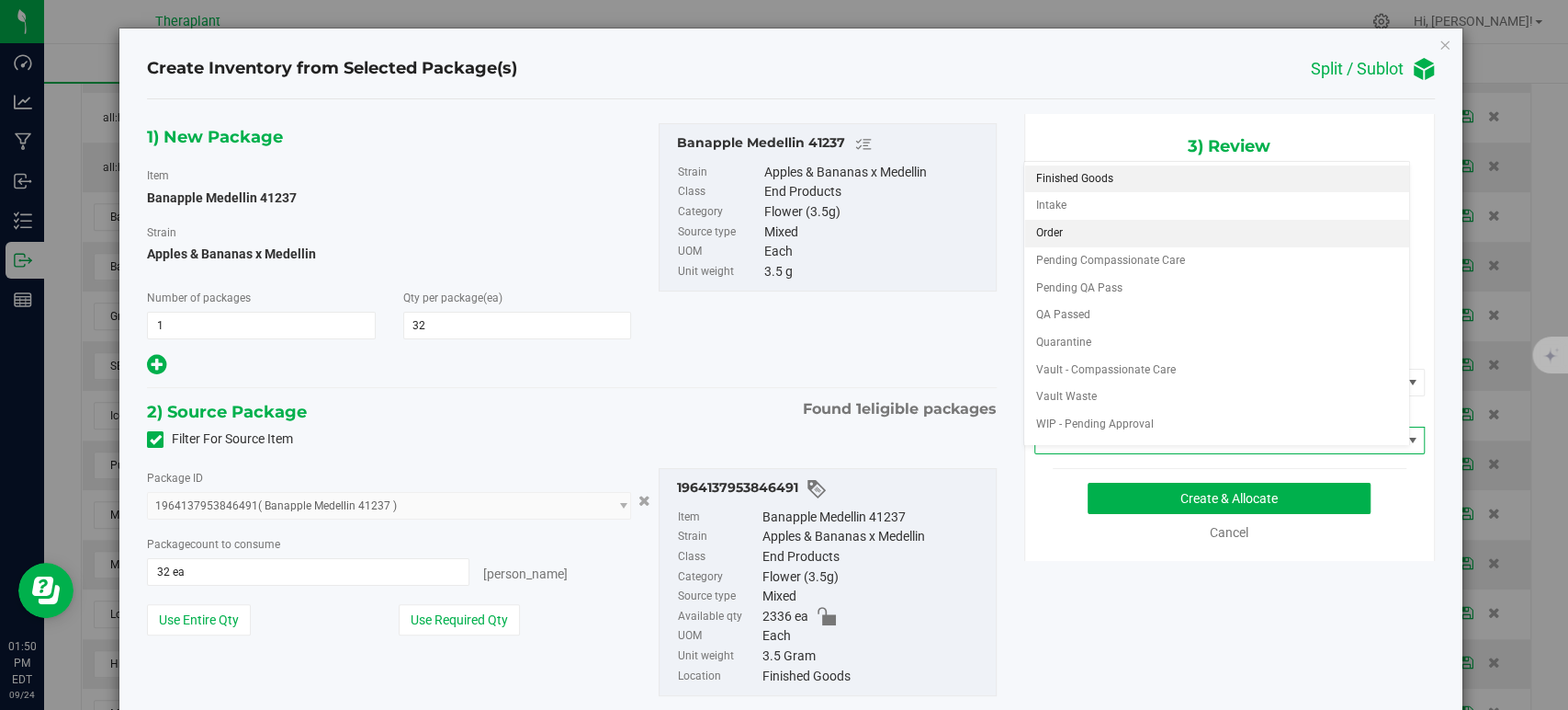
click at [1047, 230] on li "Order" at bounding box center [1217, 233] width 385 height 27
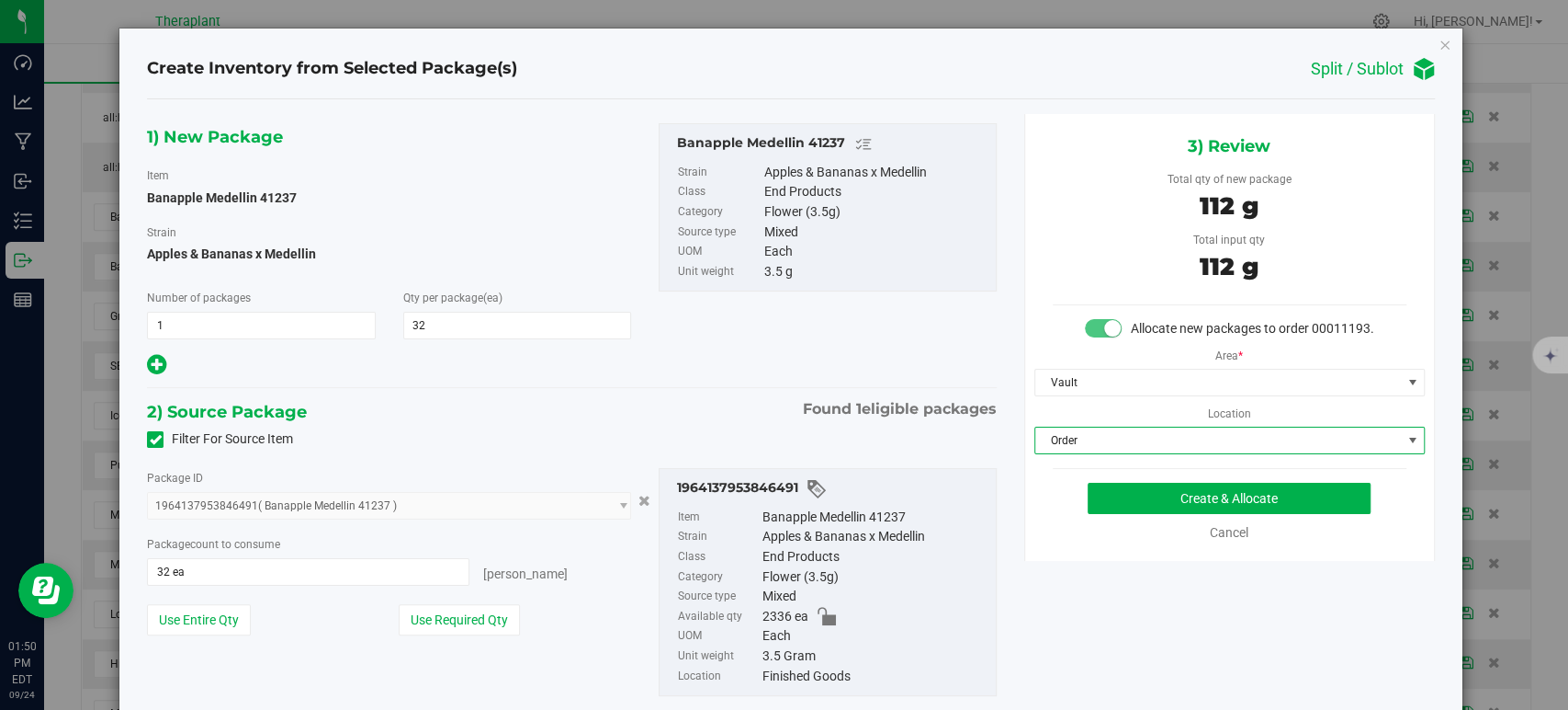
click at [689, 395] on div "1) New Package Item Banapple Medellin 41237 Strain Apples & Bananas x Medellin …" at bounding box center [572, 424] width 877 height 621
click at [1132, 514] on button "Create & Allocate" at bounding box center [1229, 498] width 283 height 31
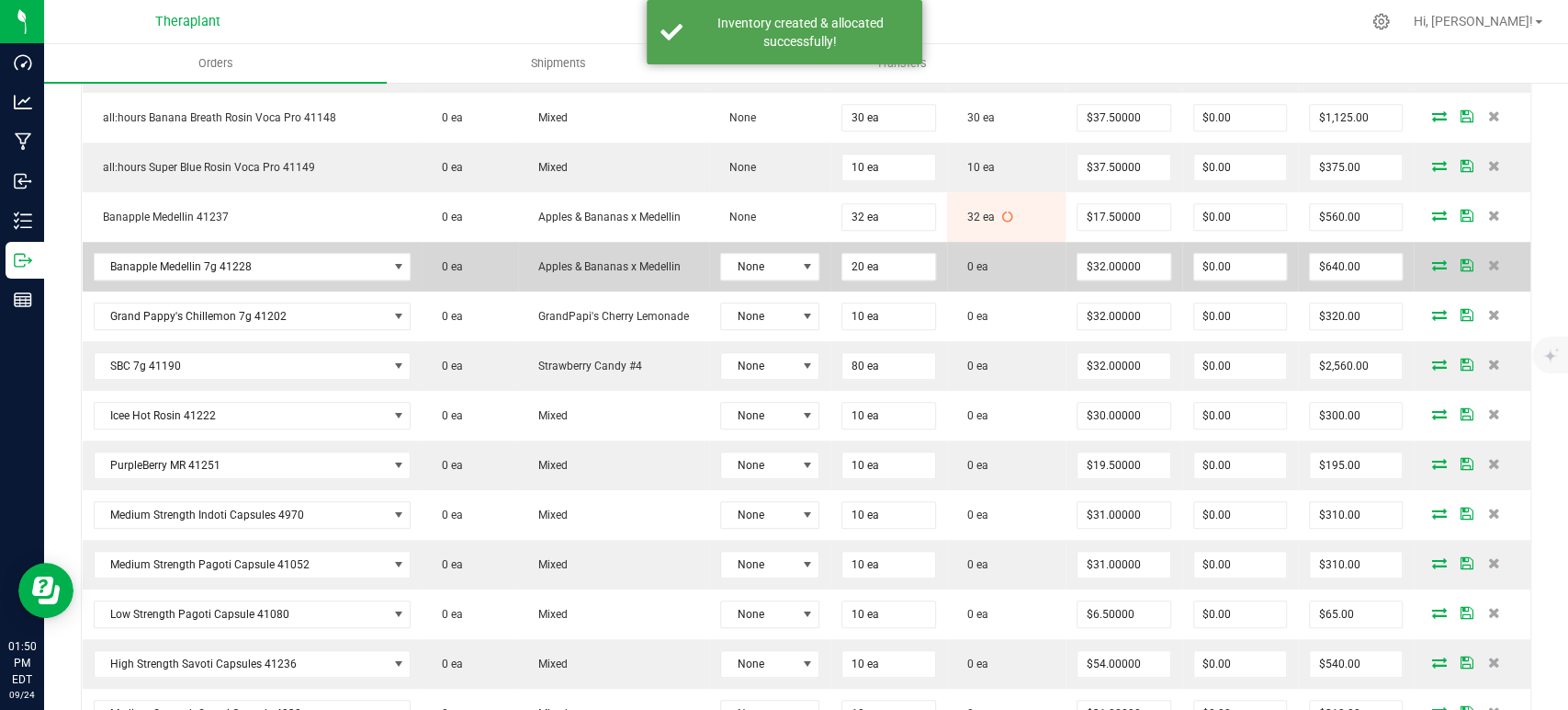
click at [1434, 266] on span at bounding box center [1439, 265] width 27 height 11
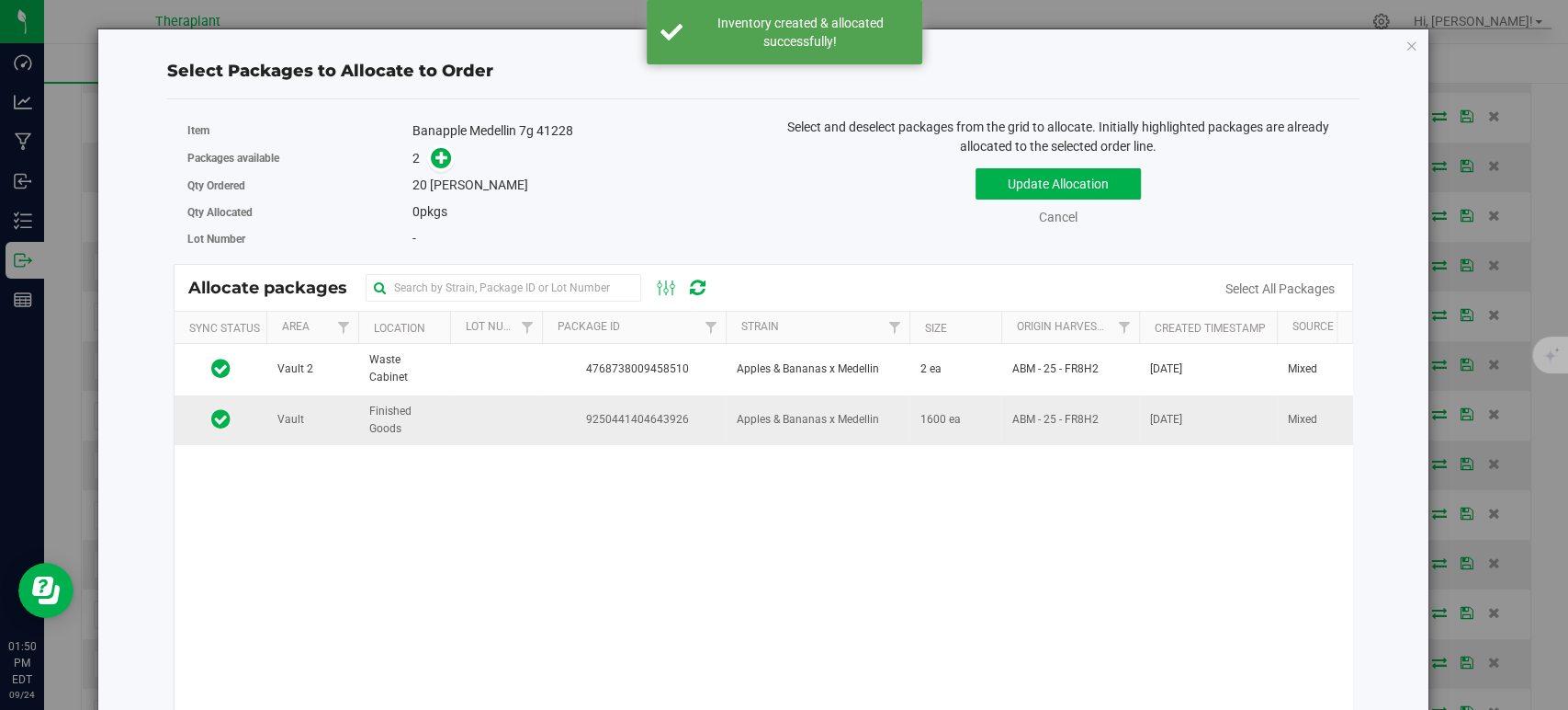
click at [862, 410] on span "Apples & Bananas x Medellin" at bounding box center [808, 419] width 142 height 18
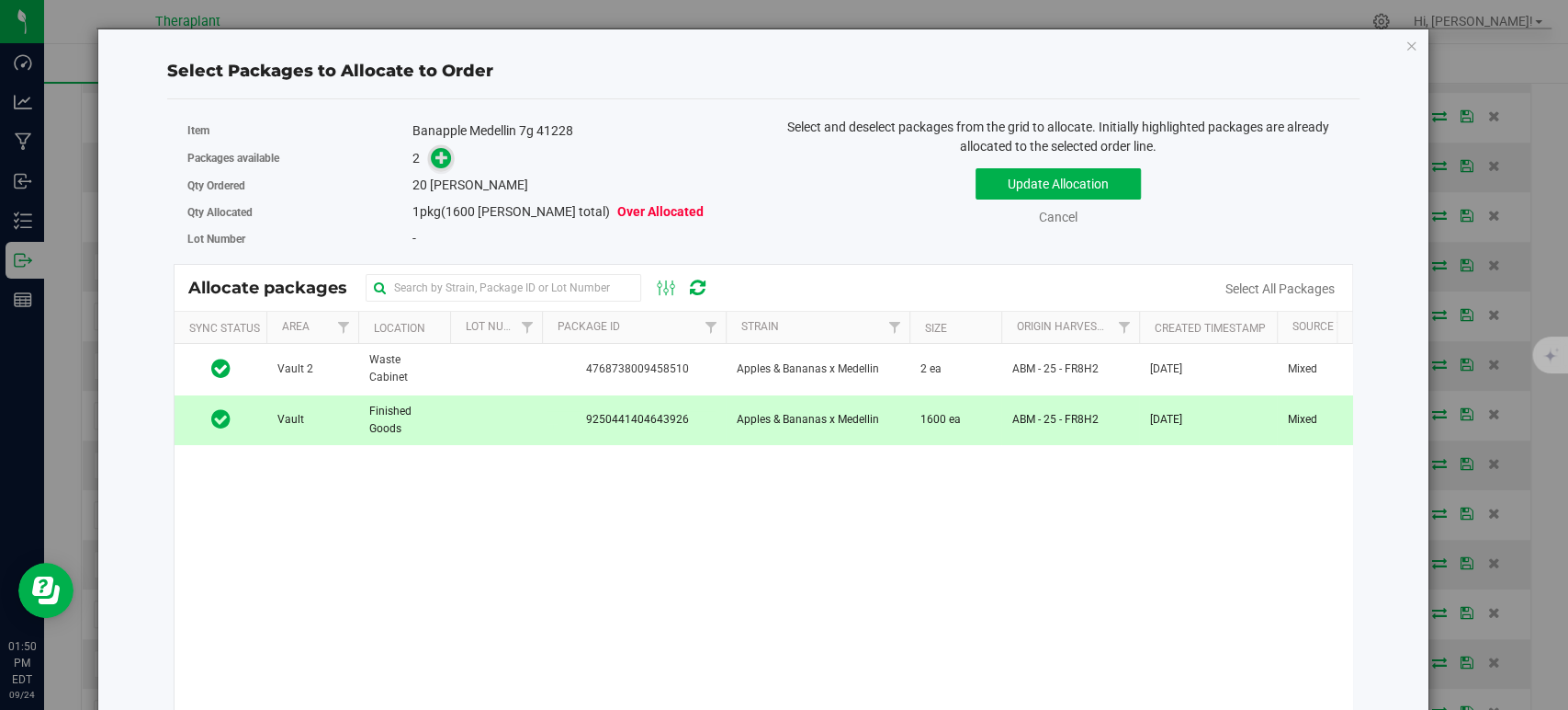
click at [431, 151] on span at bounding box center [441, 159] width 21 height 21
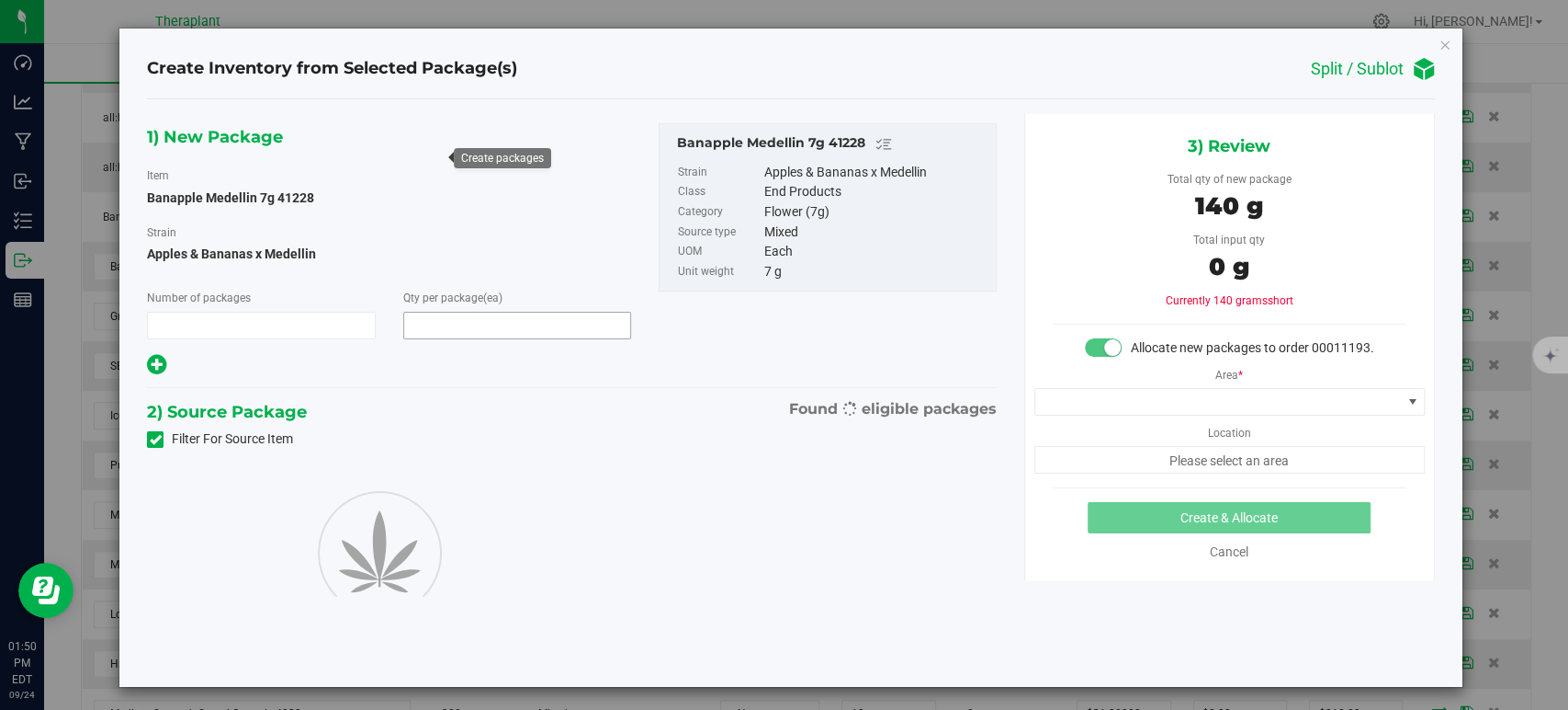
type input "1"
type input "20"
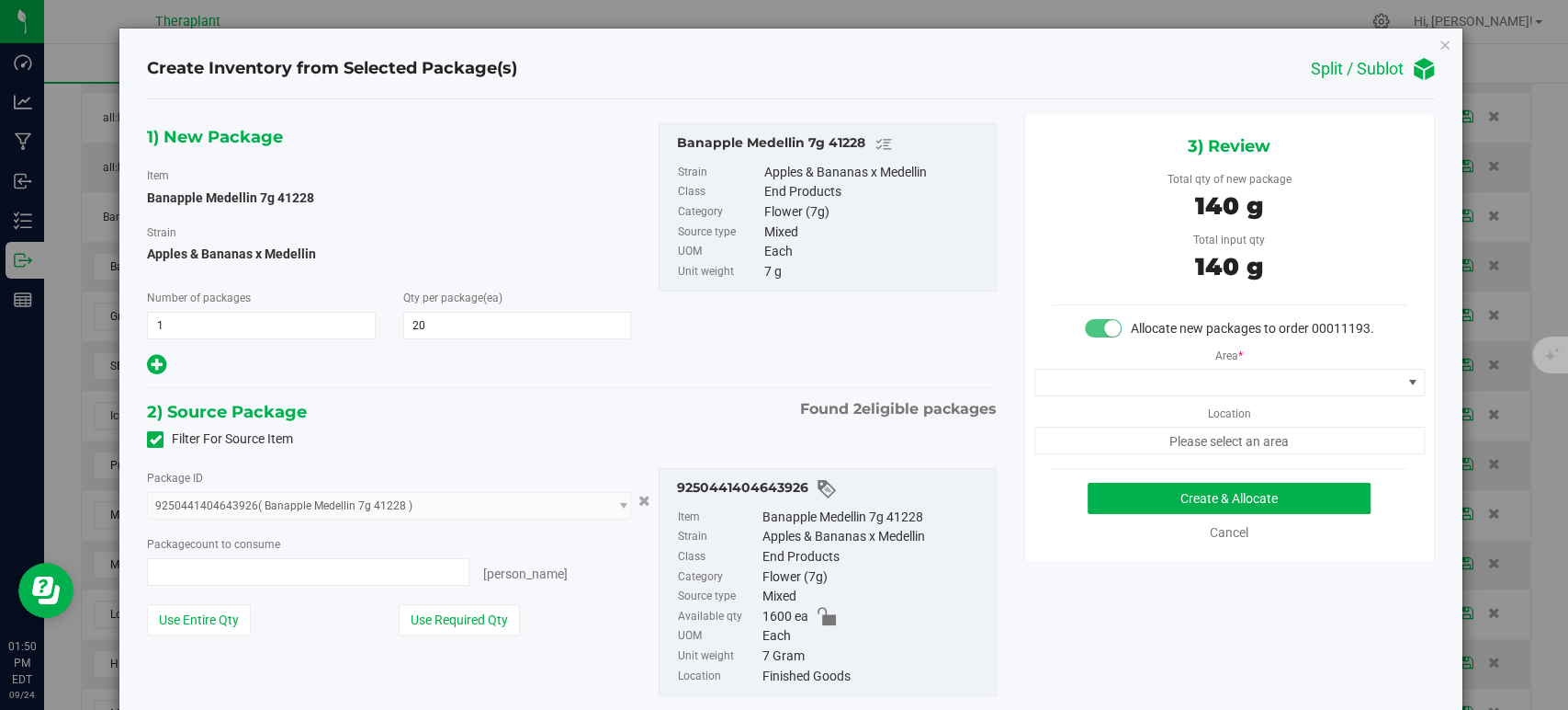
type input "20 ea"
click at [1087, 395] on span at bounding box center [1218, 382] width 366 height 25
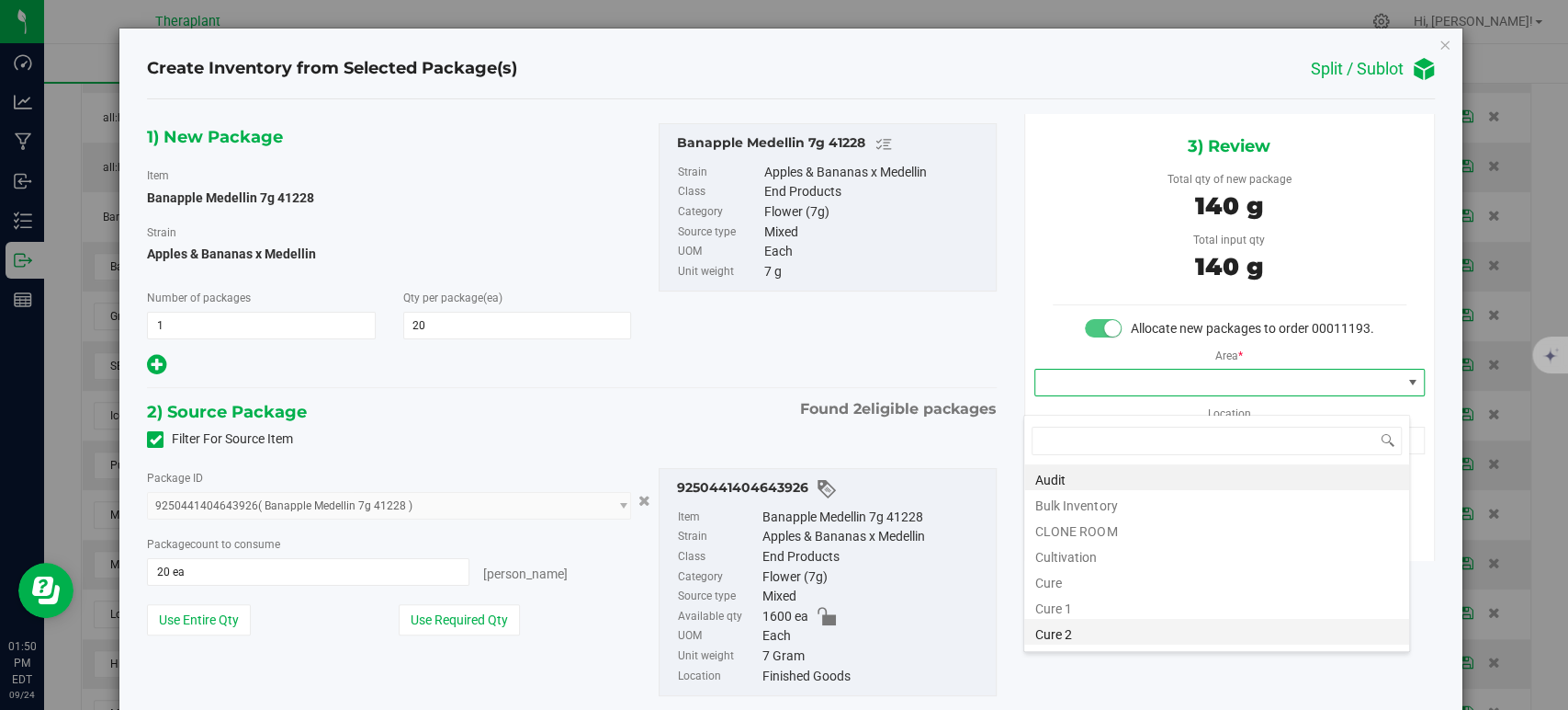
scroll to position [228, 0]
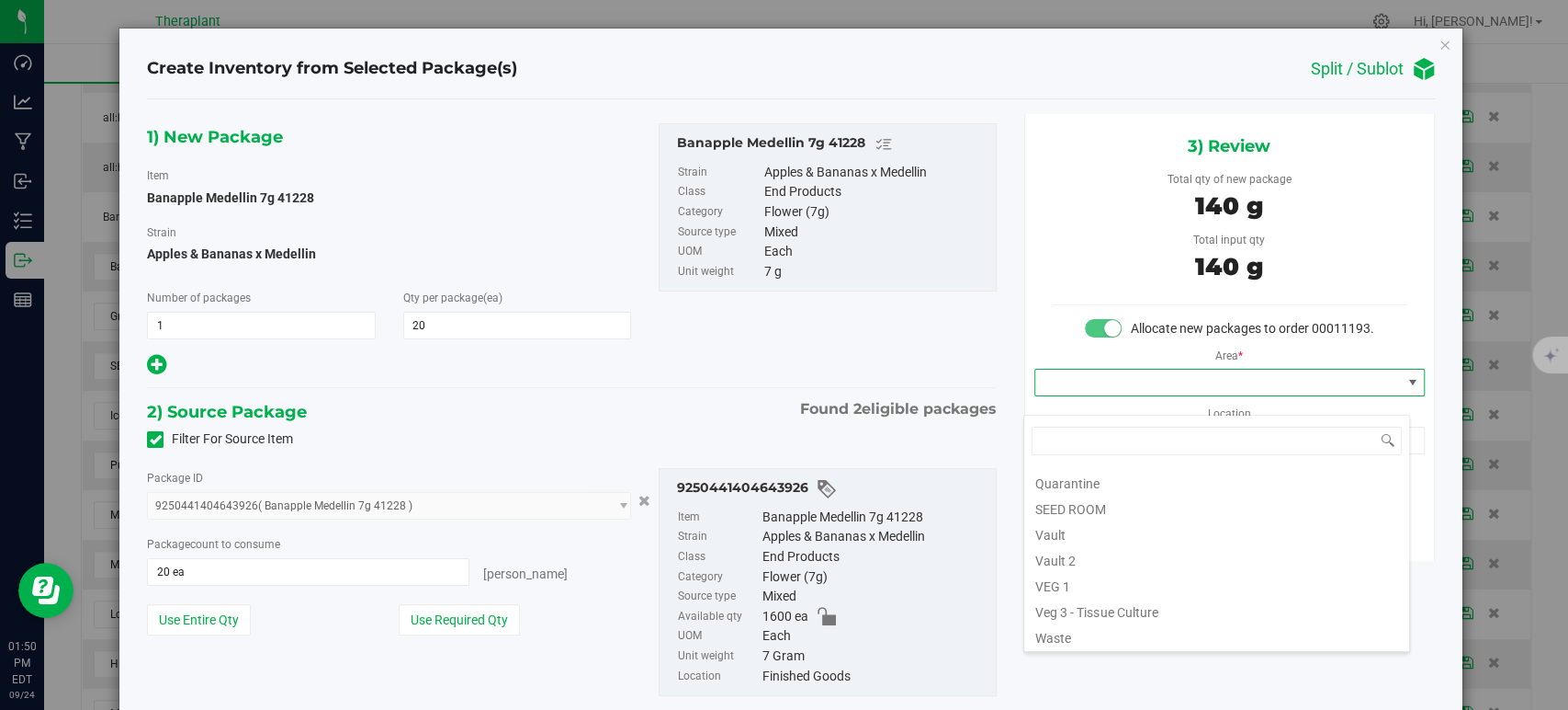
click at [1080, 535] on li "Vault" at bounding box center [1217, 532] width 385 height 25
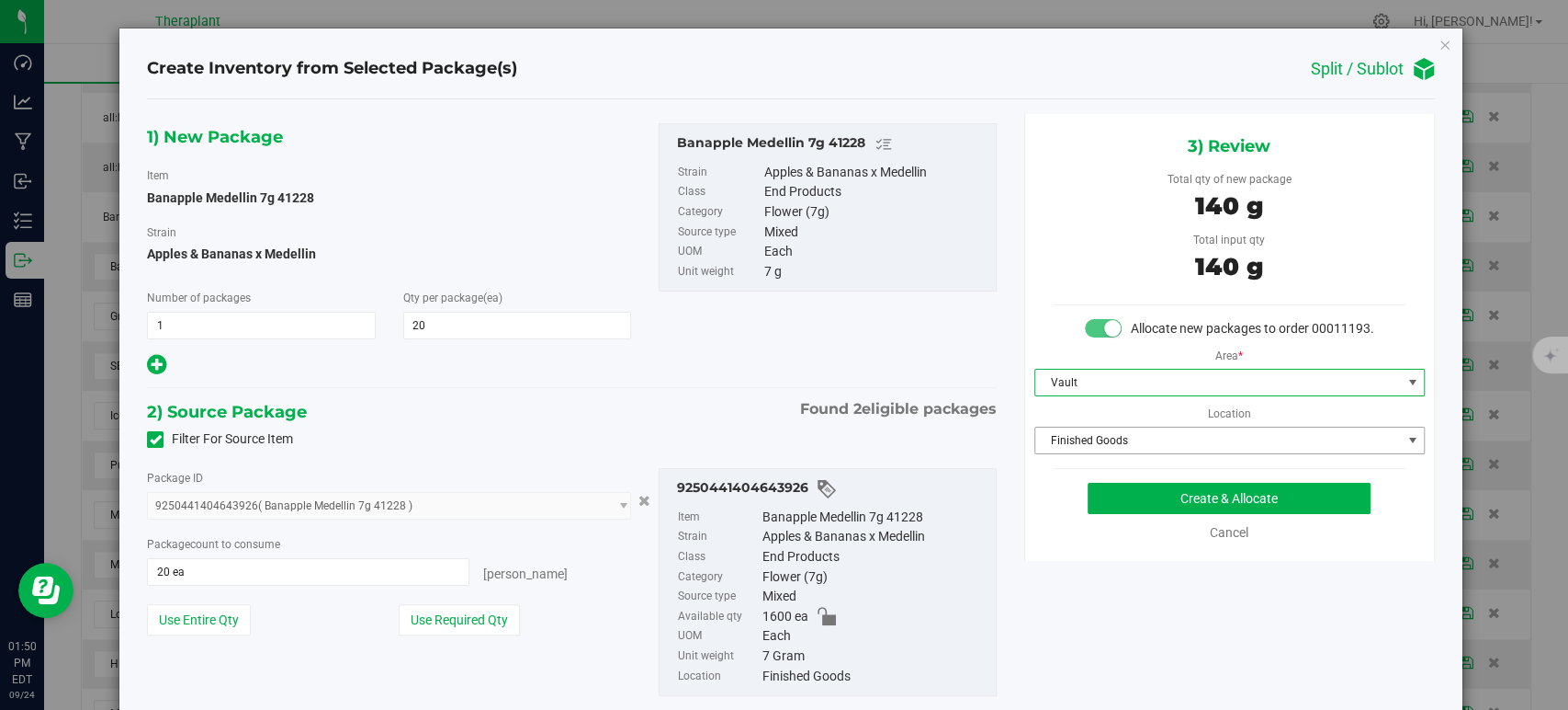
click at [1077, 453] on span "Finished Goods" at bounding box center [1218, 440] width 366 height 25
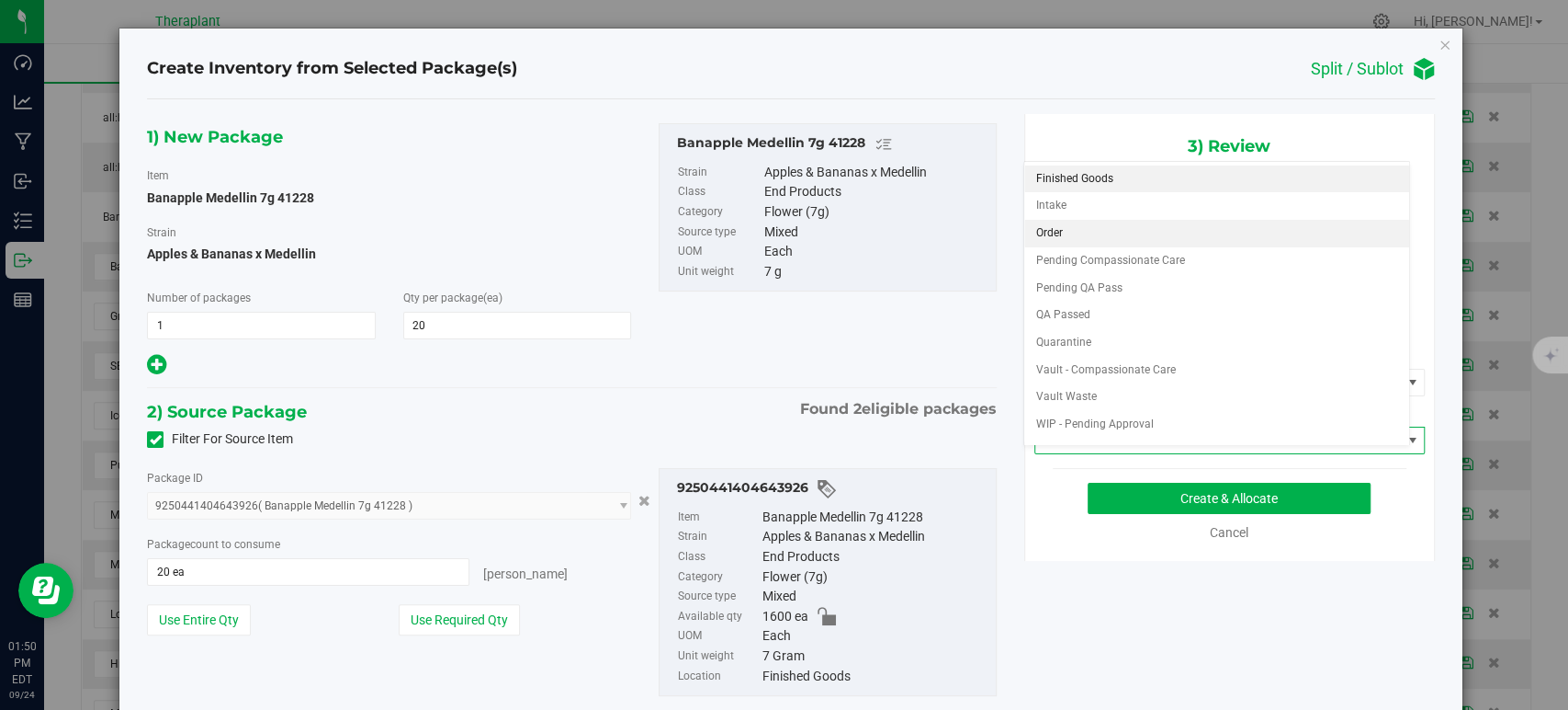
click at [1057, 232] on li "Order" at bounding box center [1217, 233] width 385 height 27
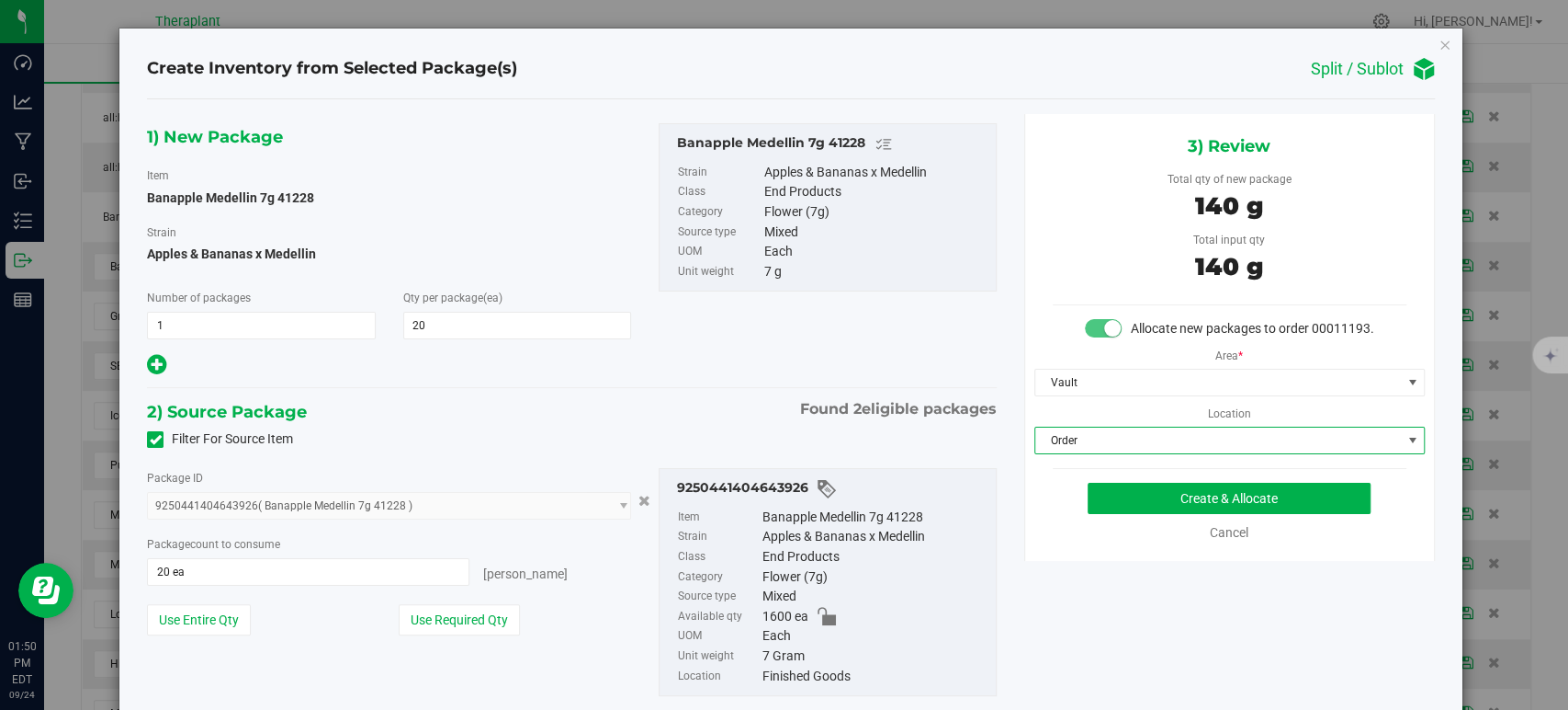
click at [667, 410] on div "2) Source Package Found 2 eligible packages" at bounding box center [571, 411] width 849 height 27
click at [1123, 506] on button "Create & Allocate" at bounding box center [1229, 498] width 283 height 31
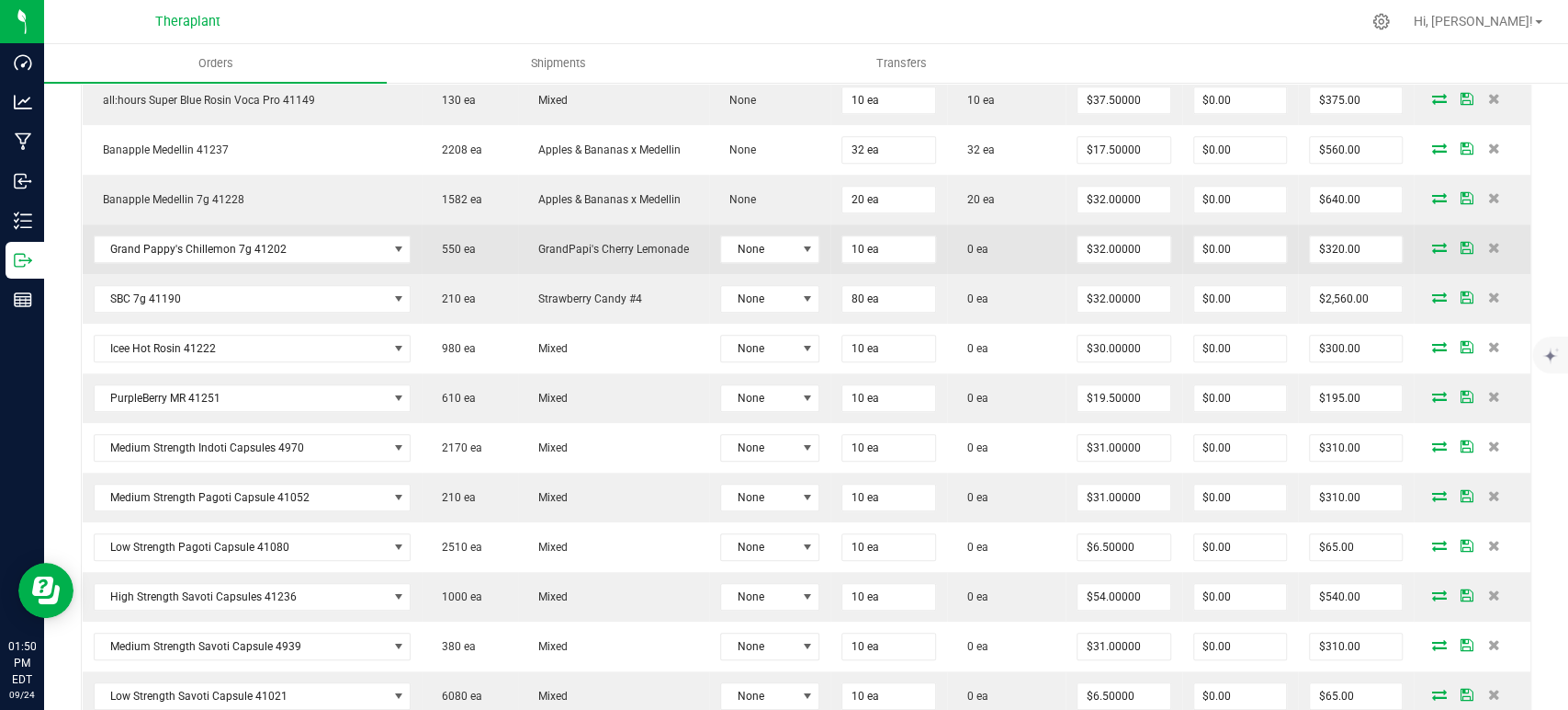
scroll to position [919, 0]
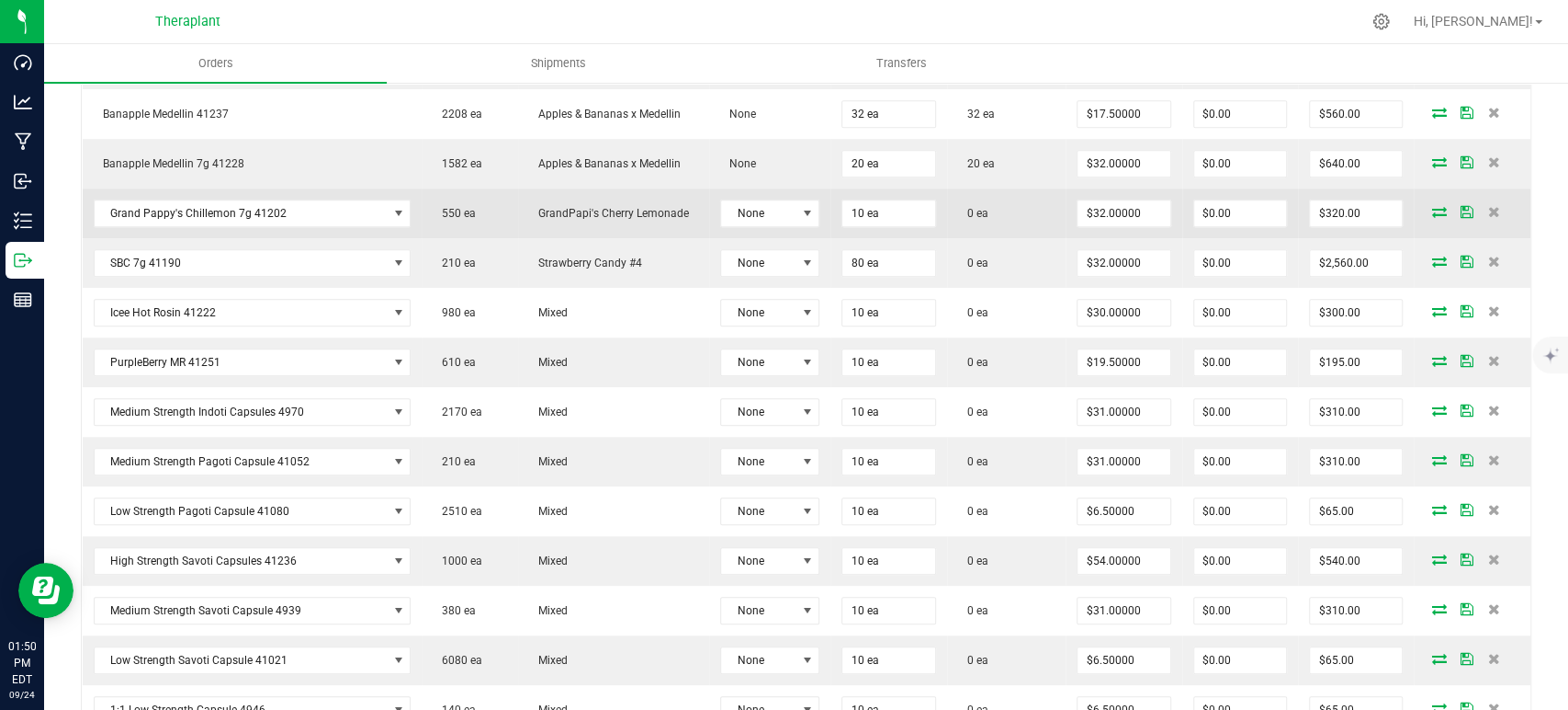
click at [1432, 213] on icon at bounding box center [1439, 211] width 15 height 11
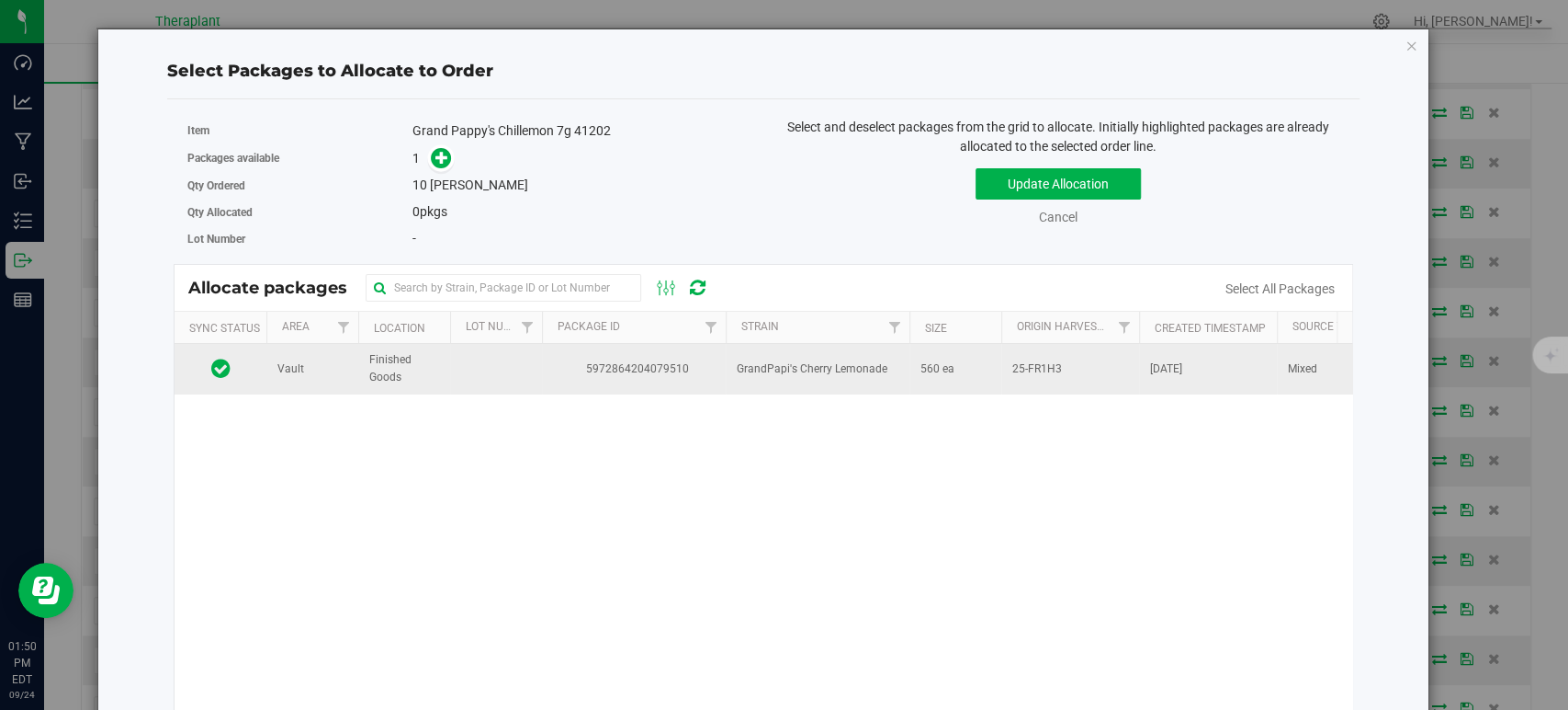
click at [711, 372] on span "5972864204079510" at bounding box center [634, 369] width 161 height 18
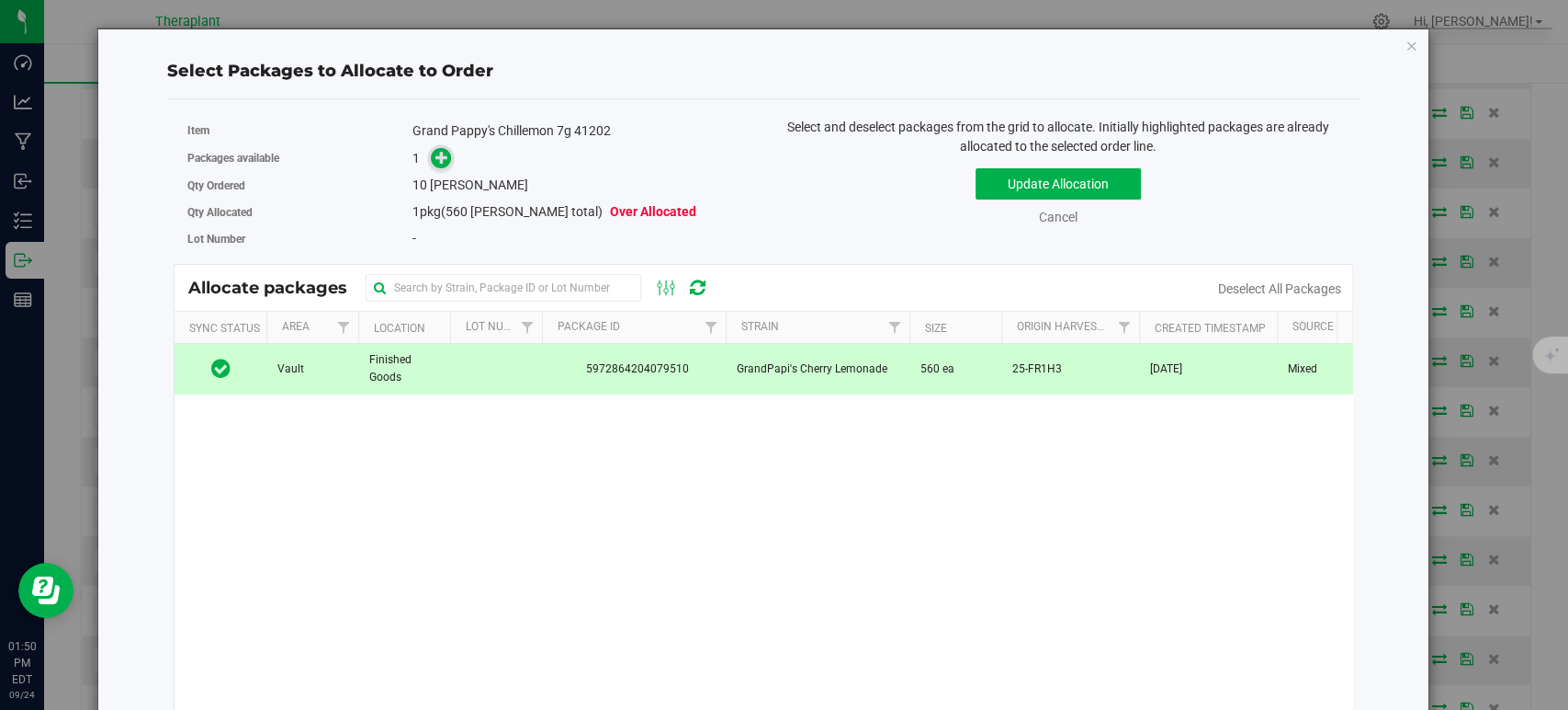
click at [443, 155] on icon at bounding box center [441, 157] width 13 height 13
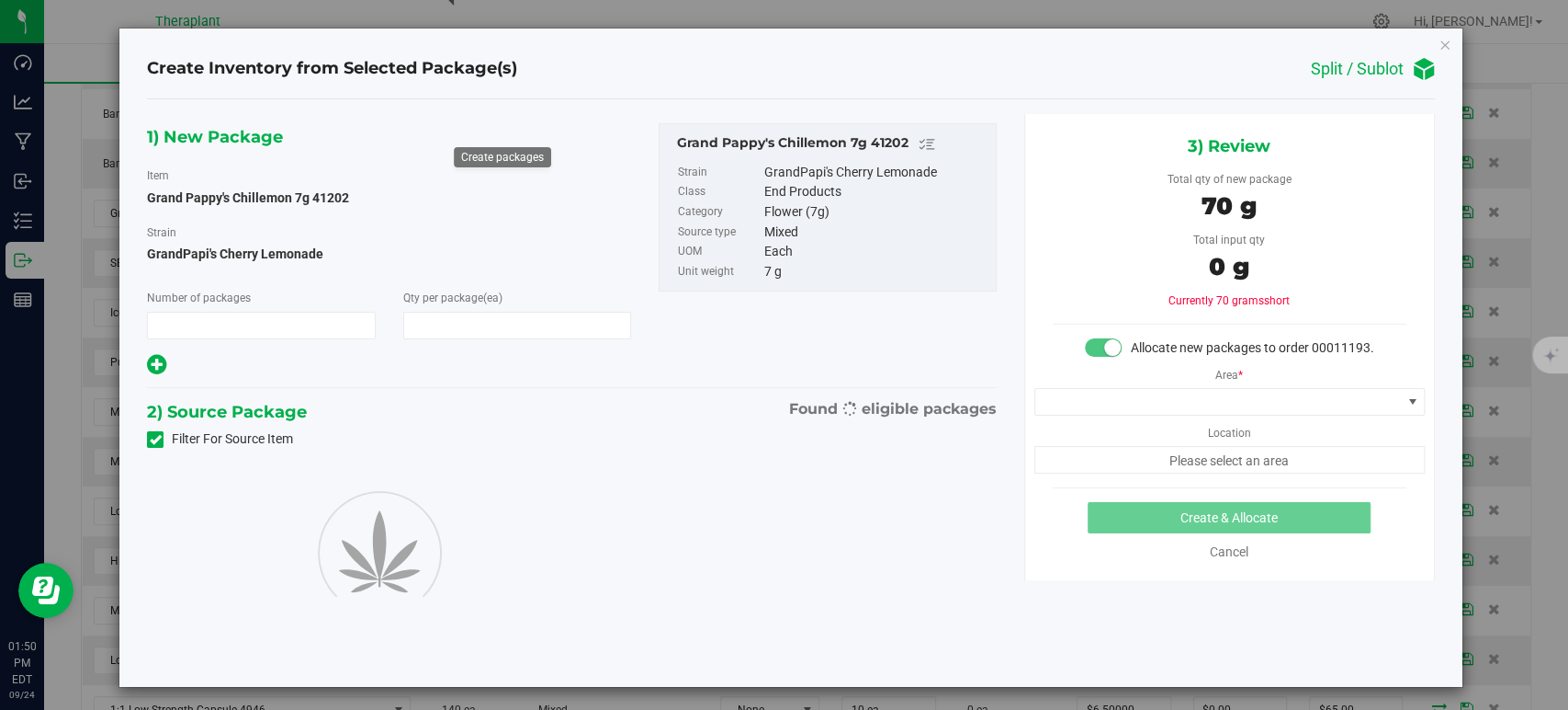
type input "1"
type input "10"
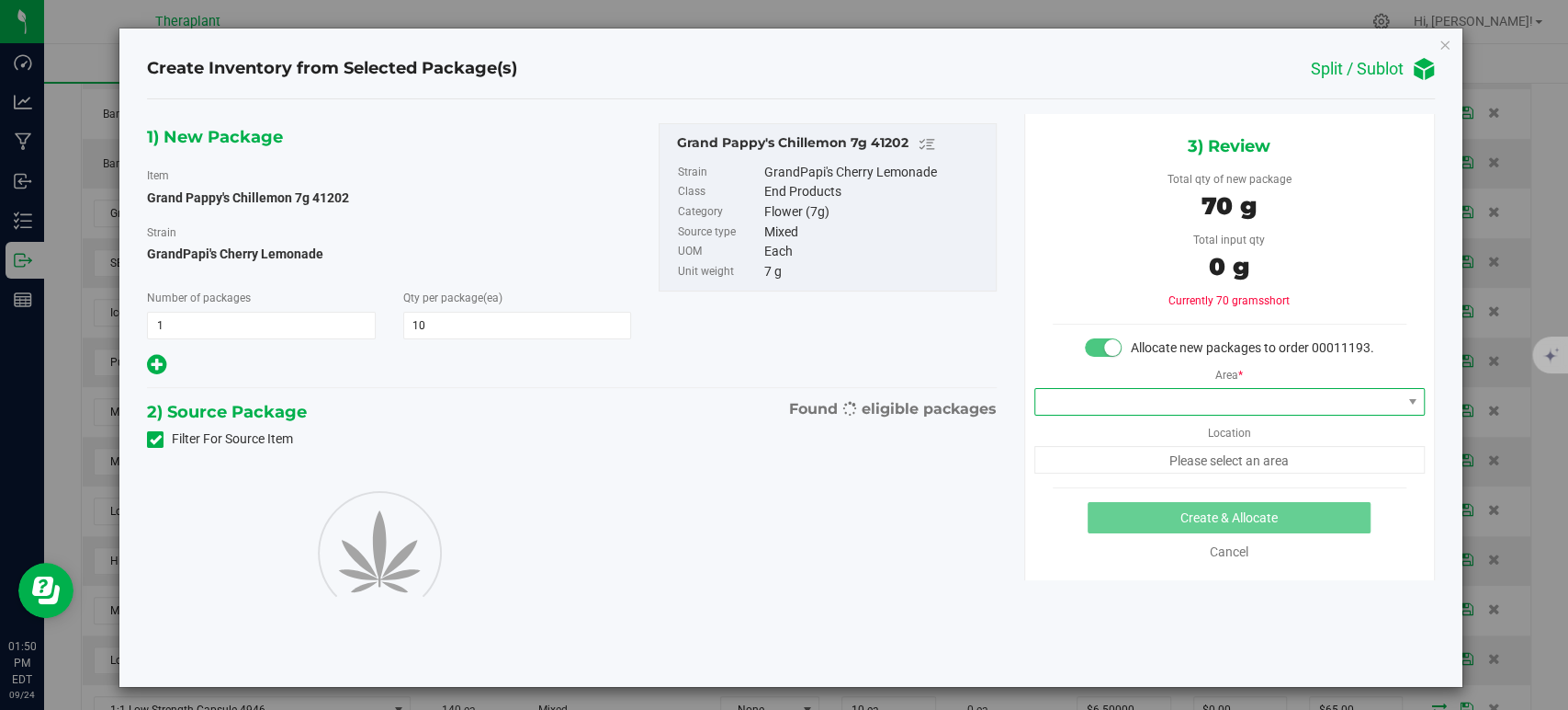
click at [1132, 410] on span at bounding box center [1218, 402] width 366 height 25
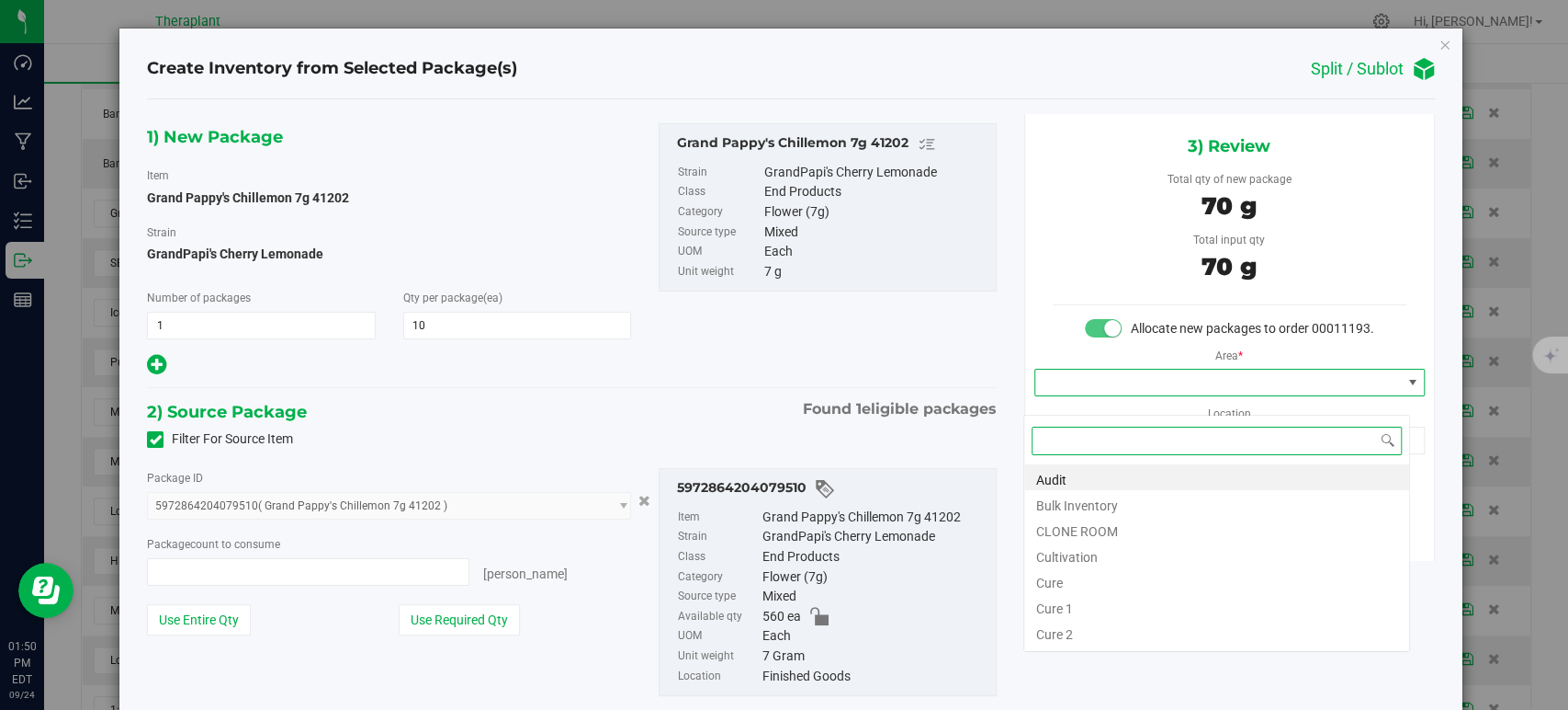
type input "10 ea"
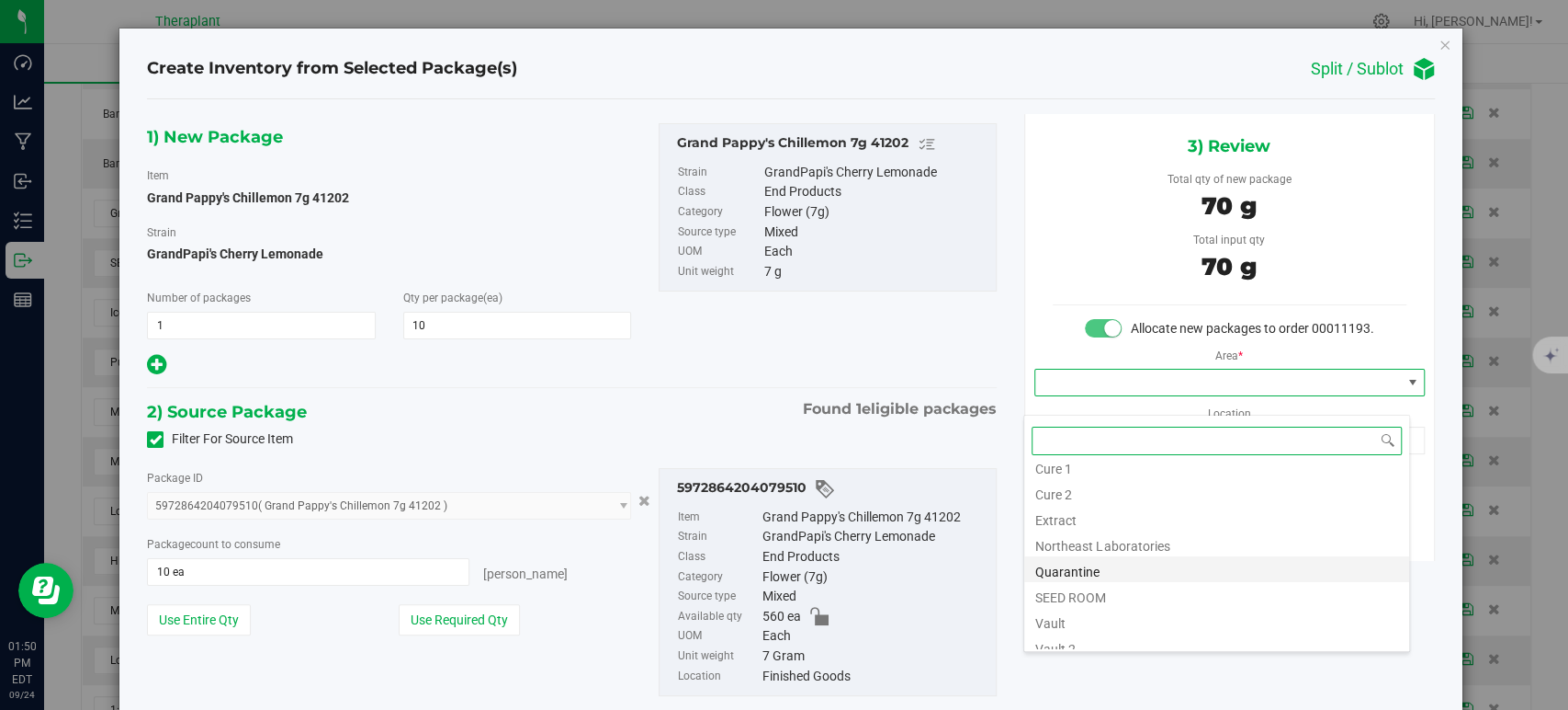
scroll to position [228, 0]
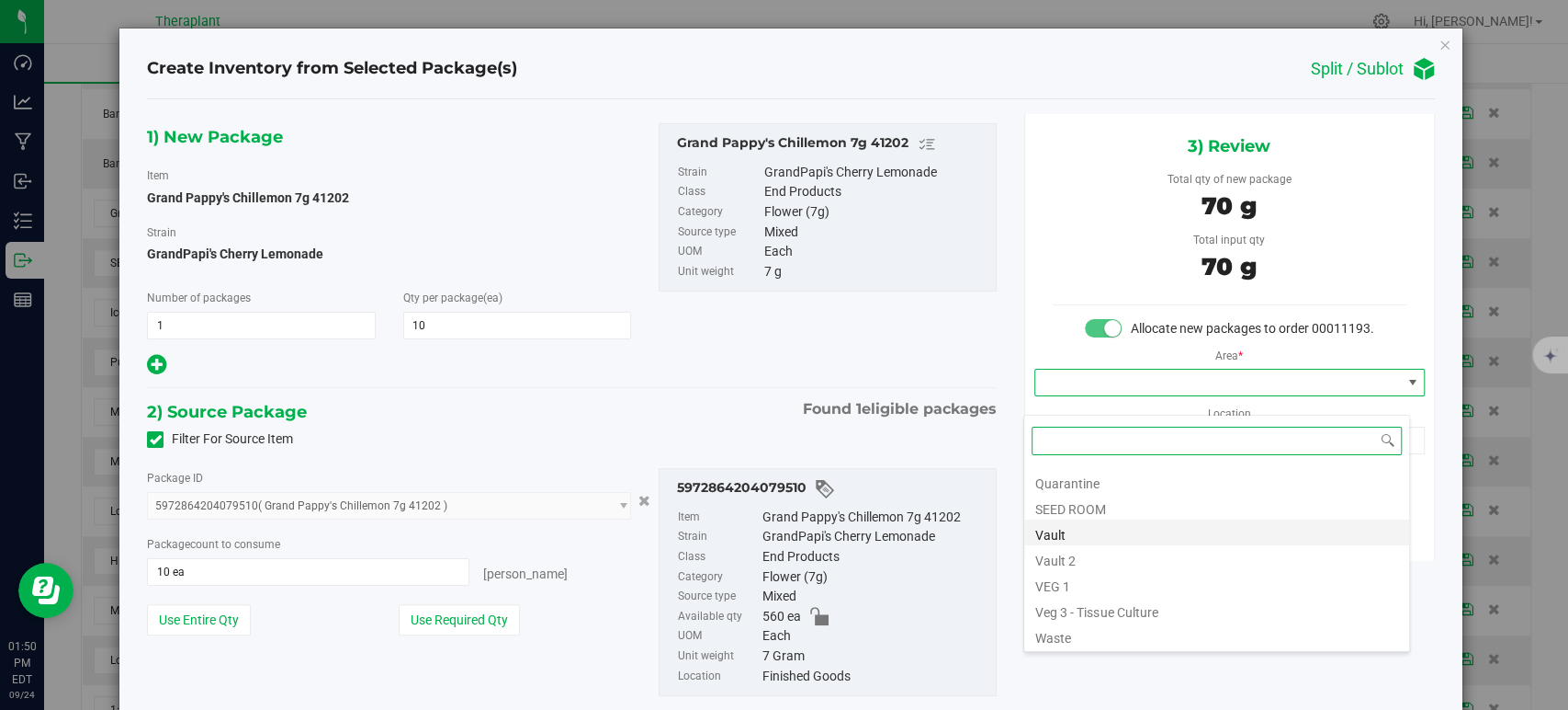
click at [1101, 533] on li "Vault" at bounding box center [1217, 532] width 385 height 25
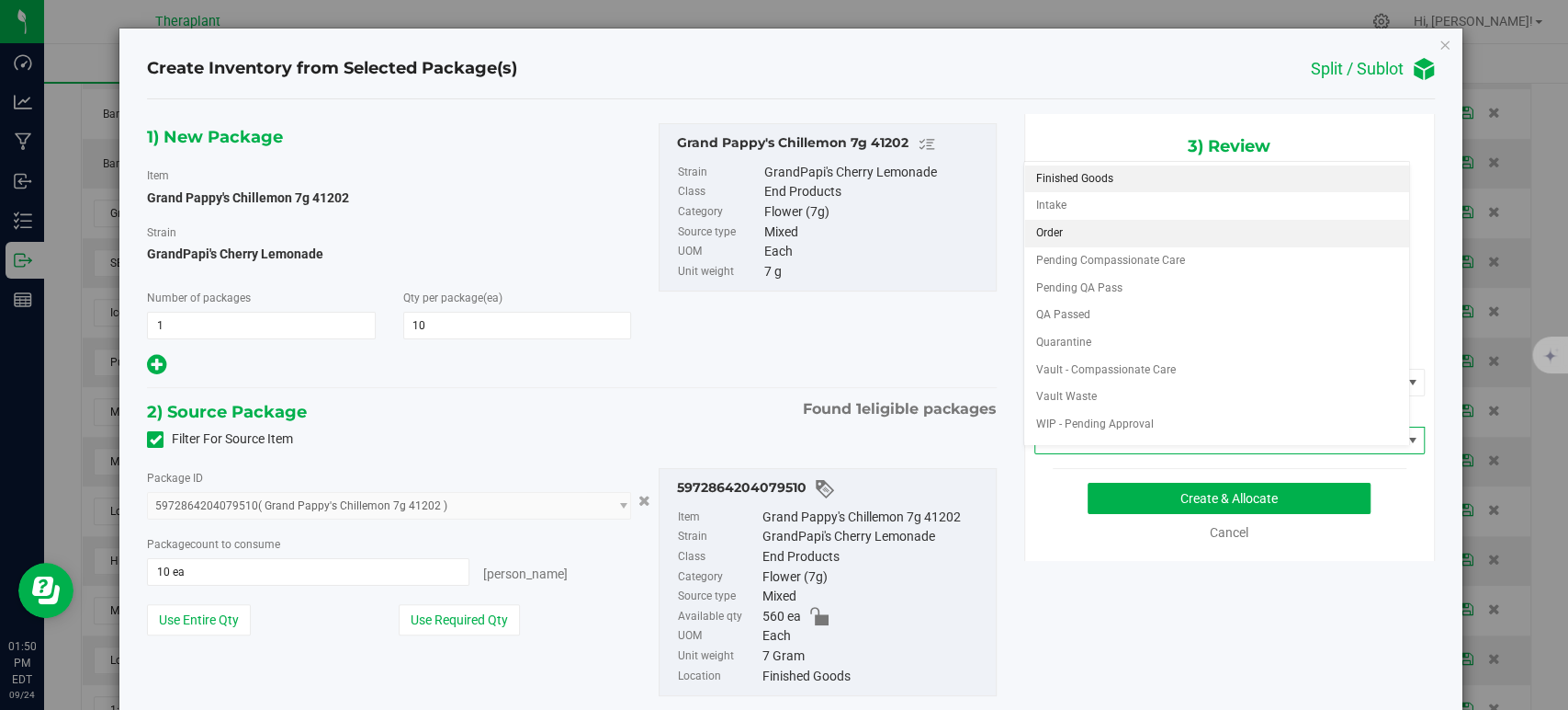
click at [1036, 227] on li "Order" at bounding box center [1217, 233] width 385 height 27
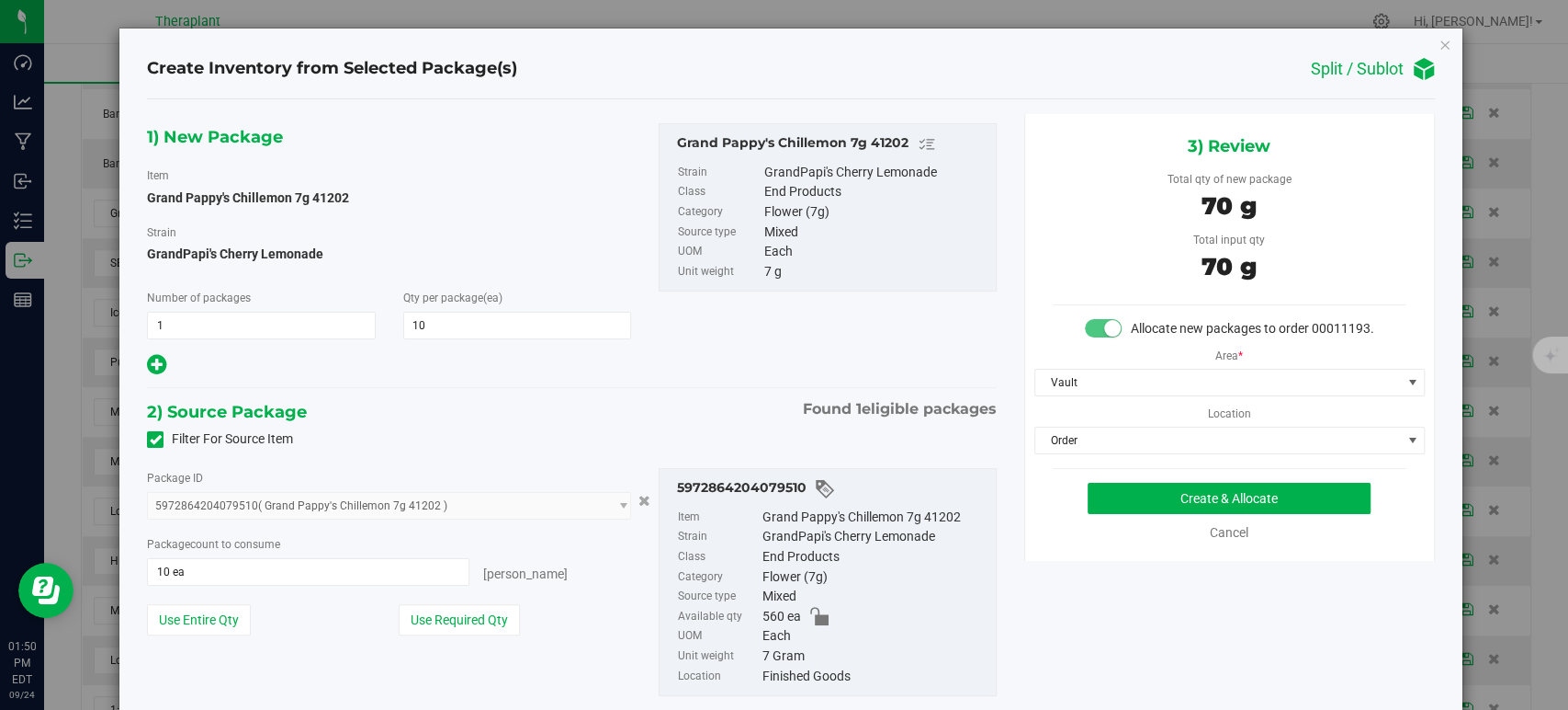
click at [761, 366] on div "1) New Package Item Grand Pappy's Chillemon 7g 41202 Strain GrandPapi's Cherry …" at bounding box center [572, 251] width 877 height 255
click at [1138, 514] on button "Create & Allocate" at bounding box center [1229, 498] width 283 height 31
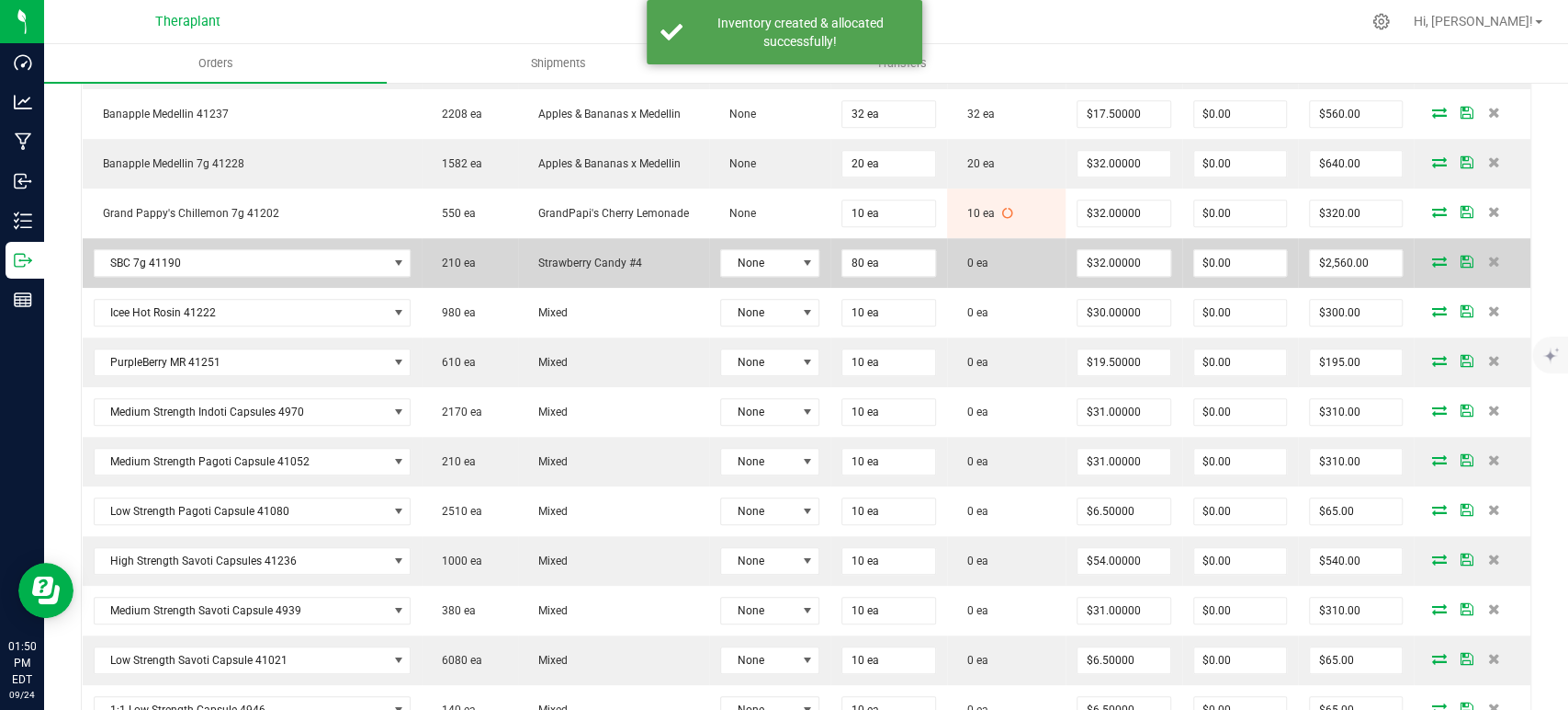
click at [1432, 258] on icon at bounding box center [1439, 261] width 15 height 11
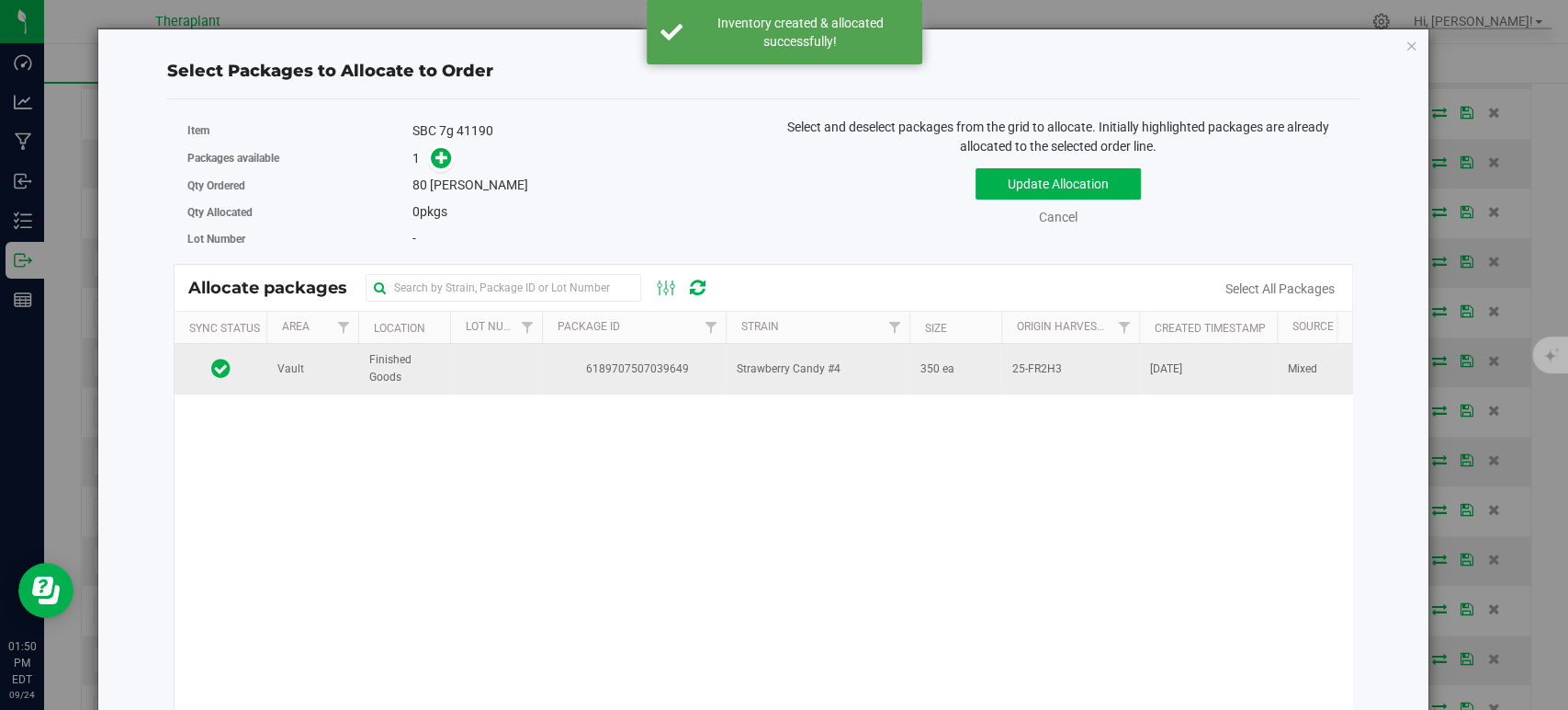
click at [995, 361] on td "350 ea" at bounding box center [956, 368] width 92 height 50
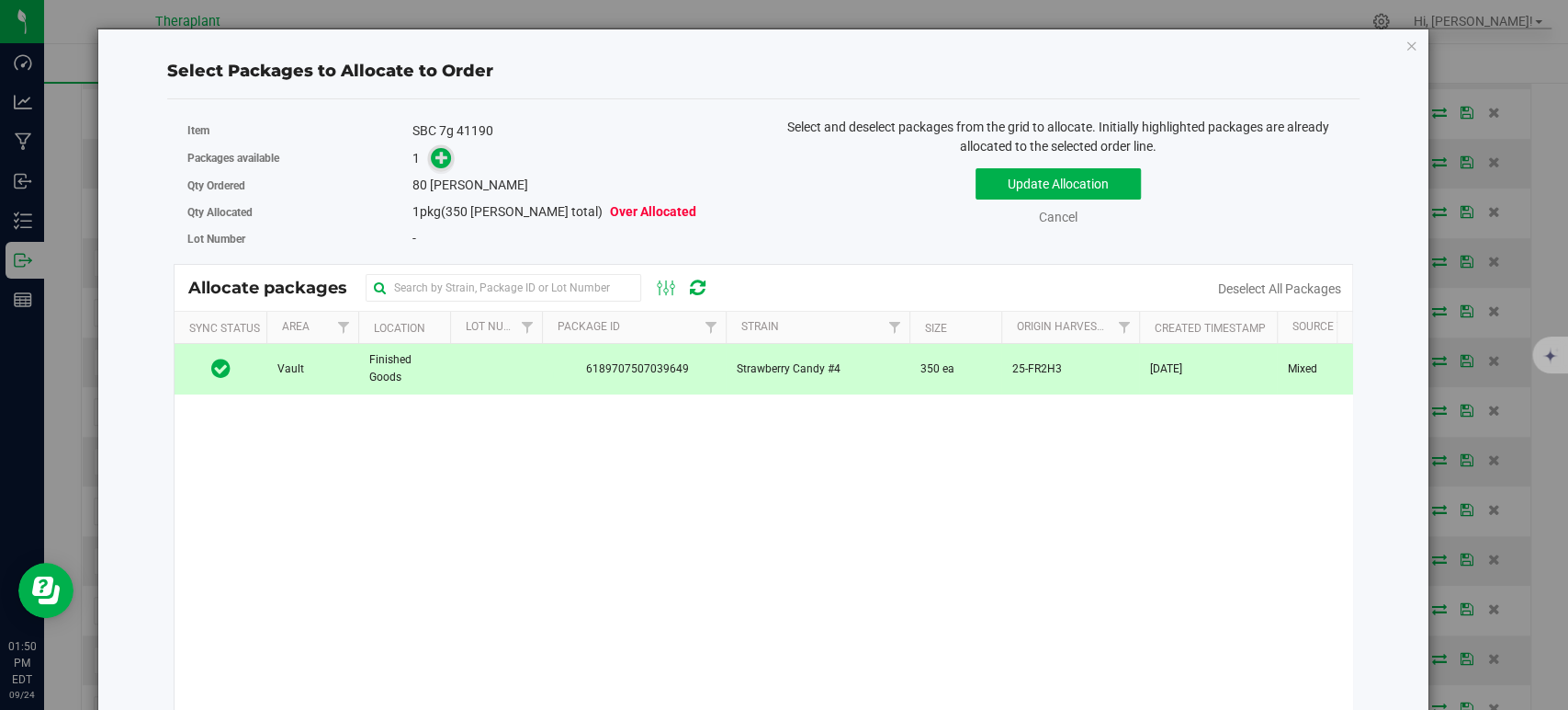
click at [436, 155] on icon at bounding box center [441, 157] width 13 height 13
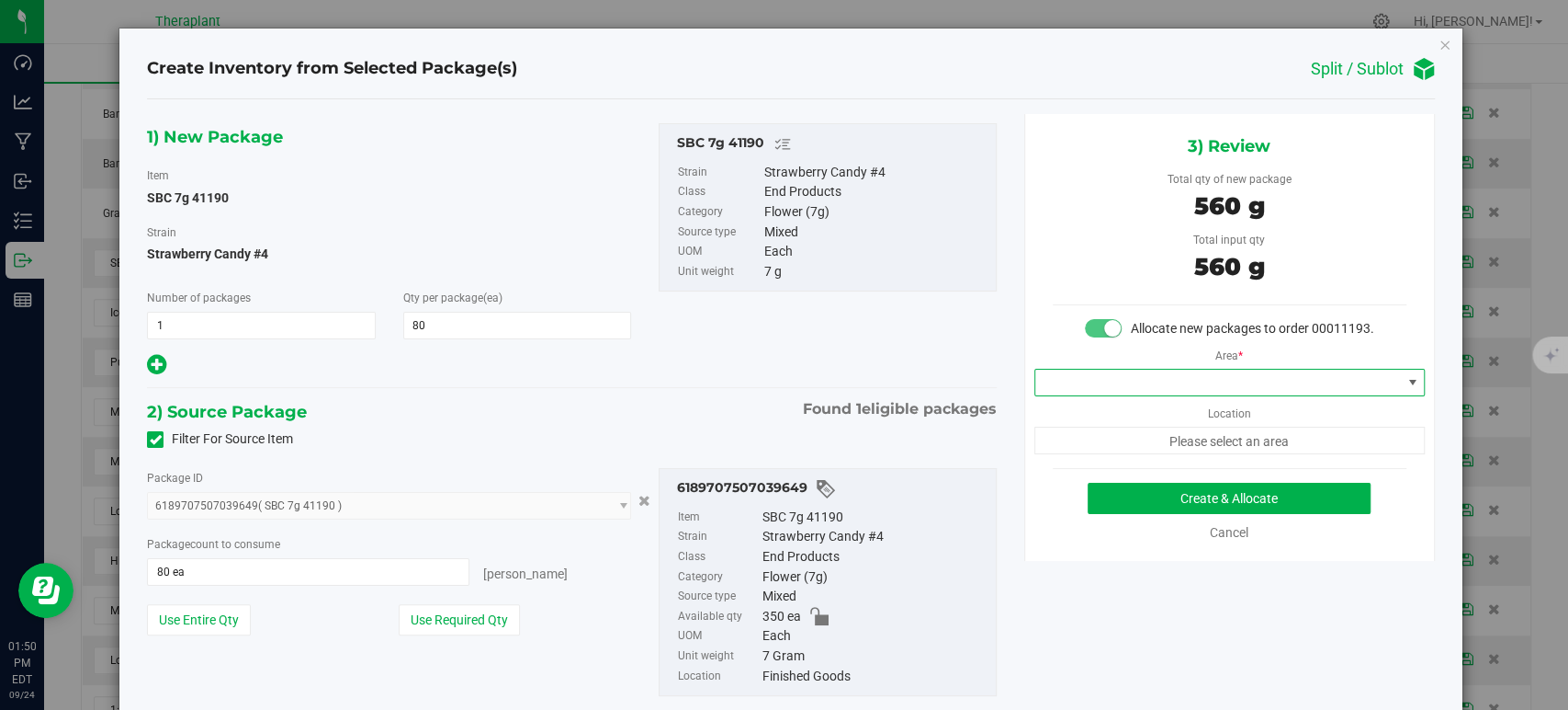
click at [1066, 395] on span at bounding box center [1218, 382] width 366 height 25
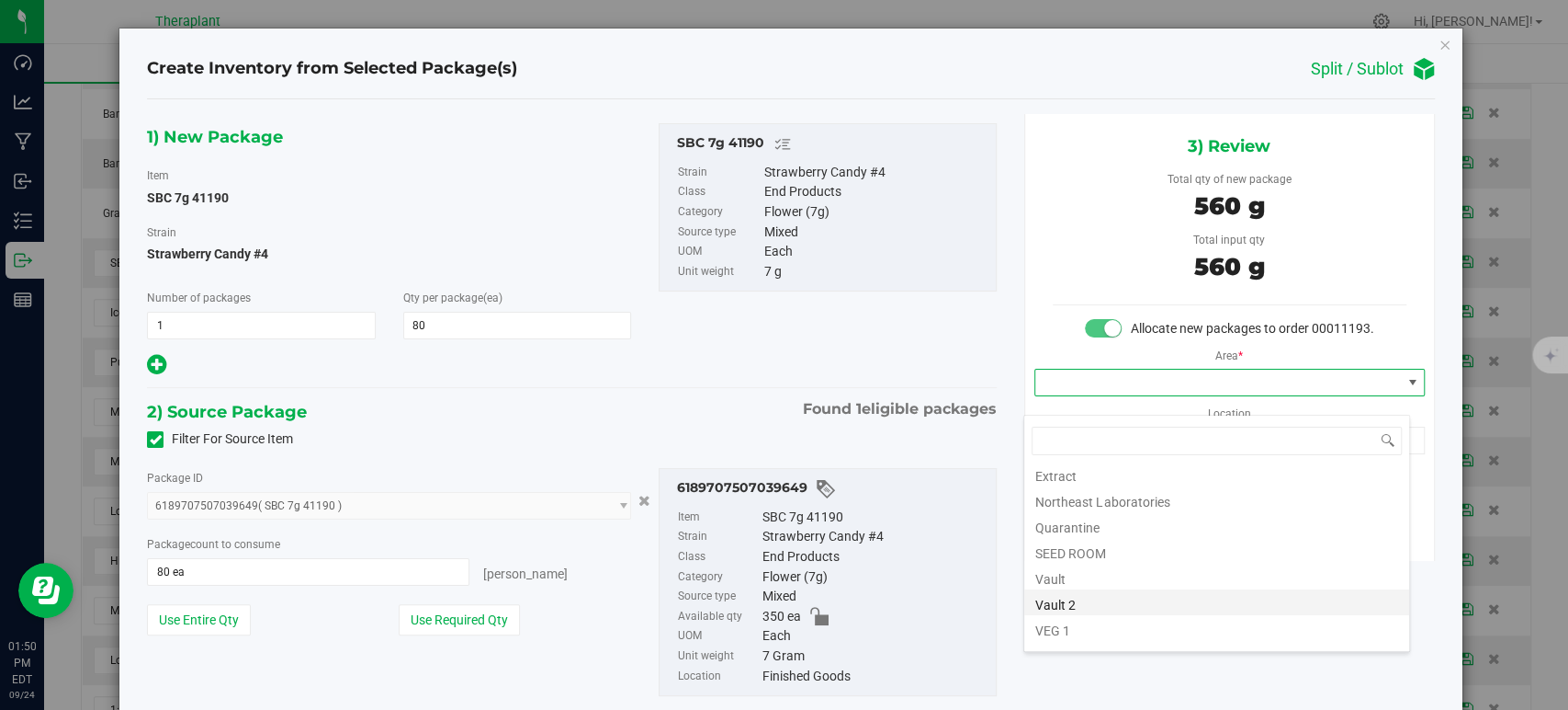
scroll to position [228, 0]
click at [1048, 542] on li "Vault" at bounding box center [1217, 532] width 385 height 25
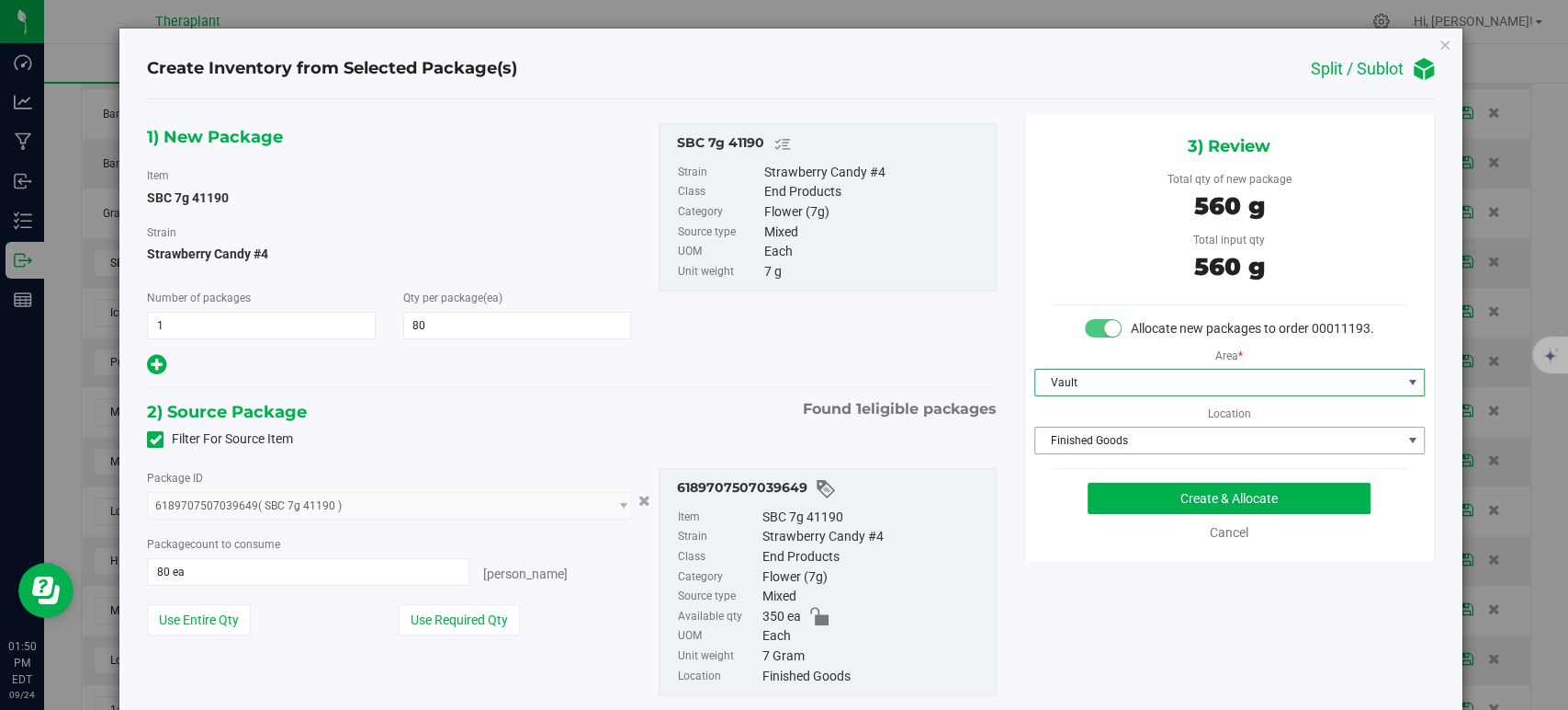
click at [1061, 453] on span "Finished Goods" at bounding box center [1218, 440] width 366 height 25
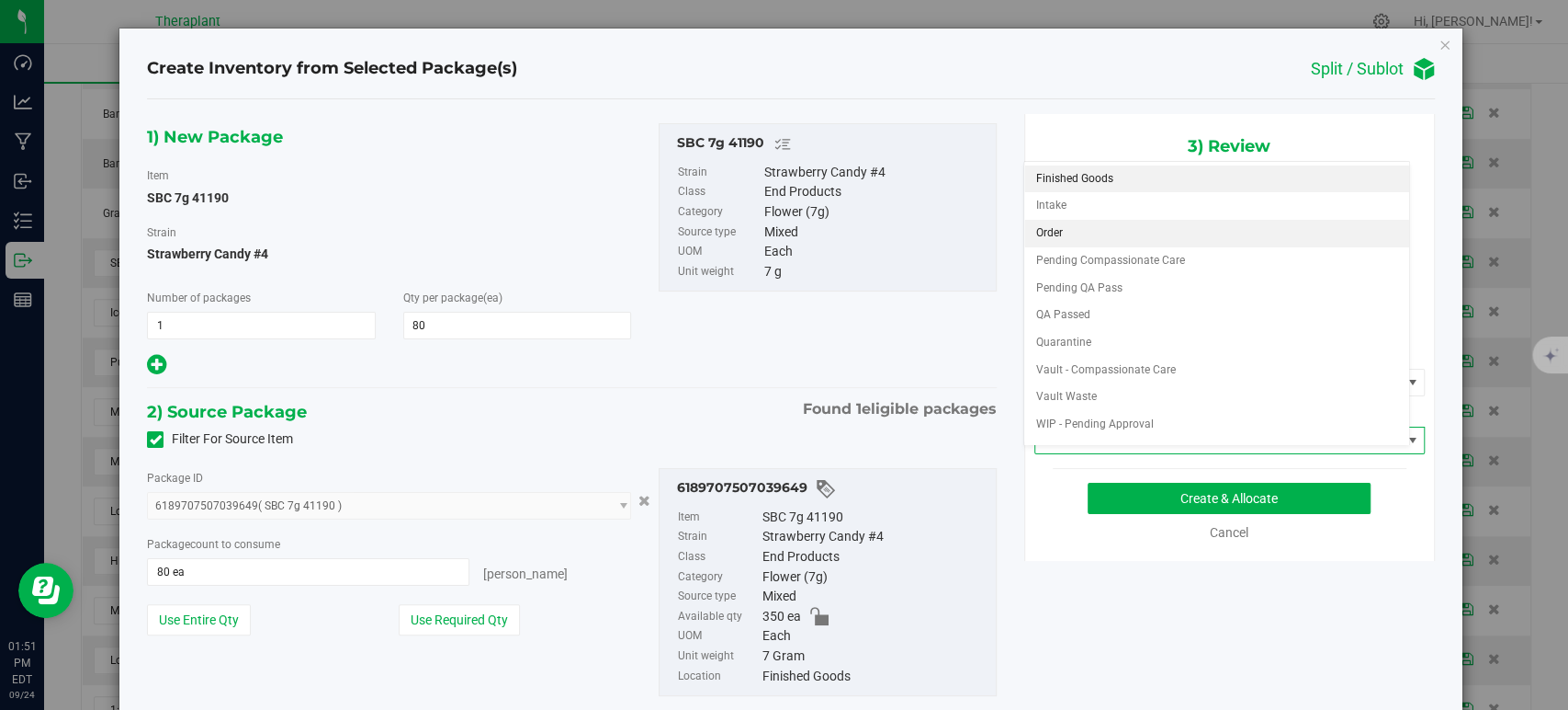
click at [1059, 234] on li "Order" at bounding box center [1217, 233] width 385 height 27
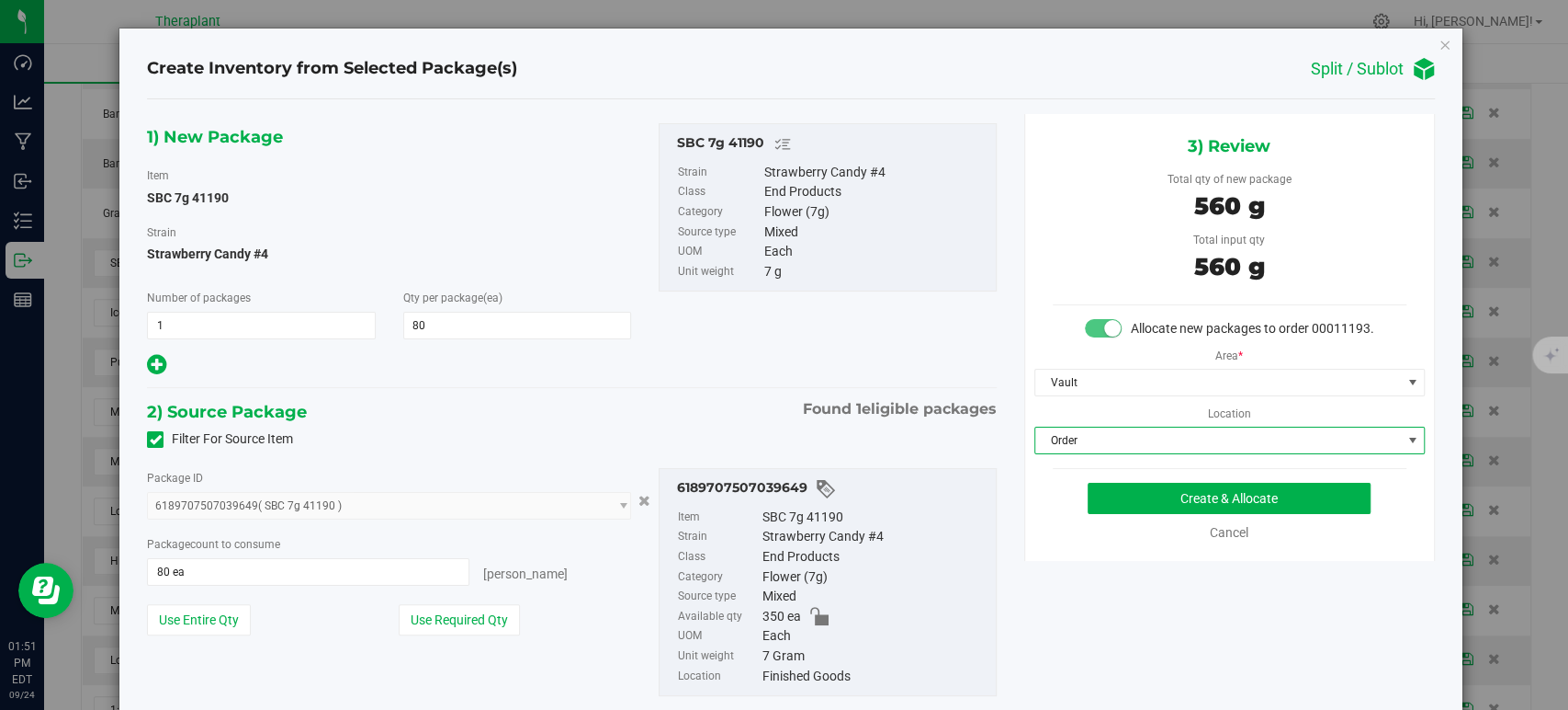
click at [711, 403] on div "2) Source Package Found 1 eligible packages" at bounding box center [571, 411] width 849 height 27
click at [1167, 512] on button "Create & Allocate" at bounding box center [1229, 498] width 283 height 31
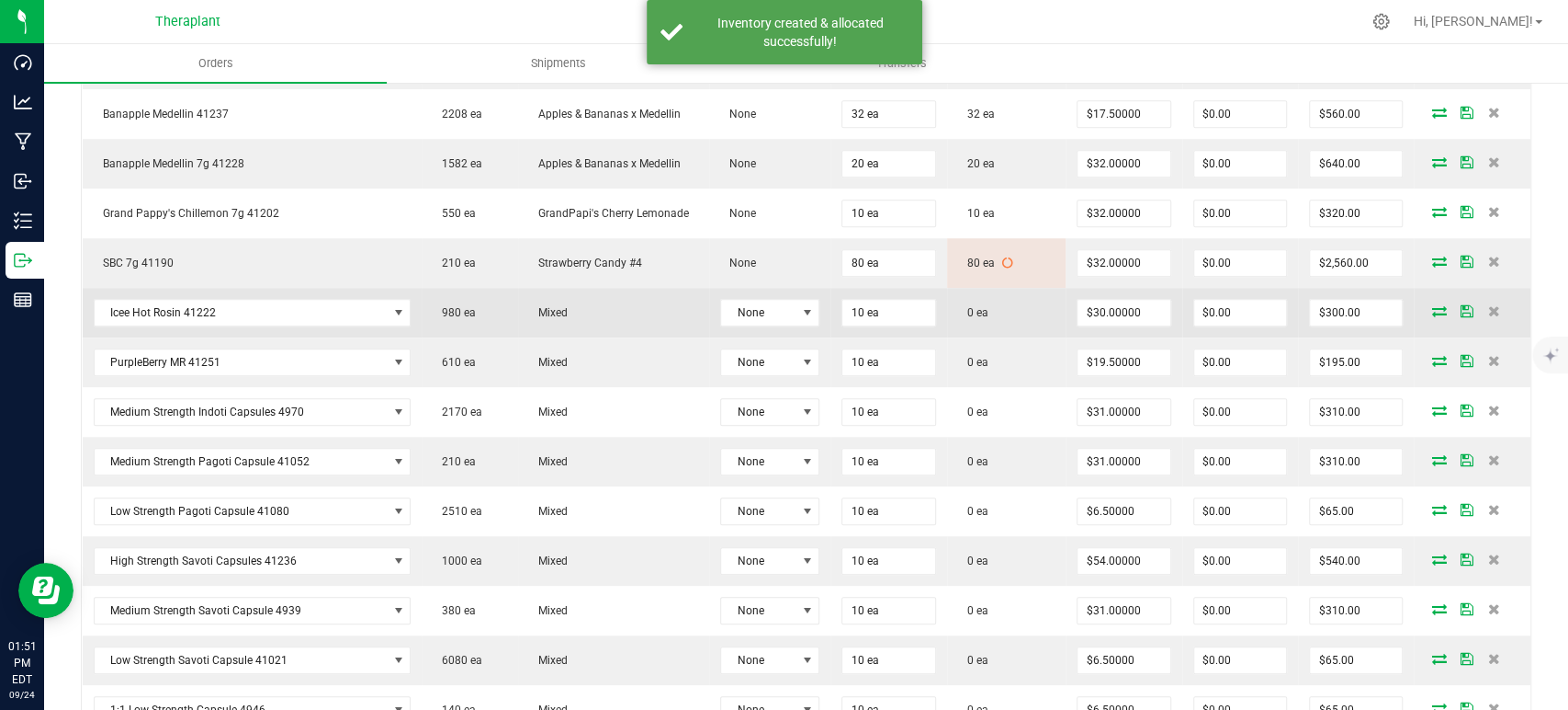
click at [1432, 310] on icon at bounding box center [1439, 310] width 15 height 11
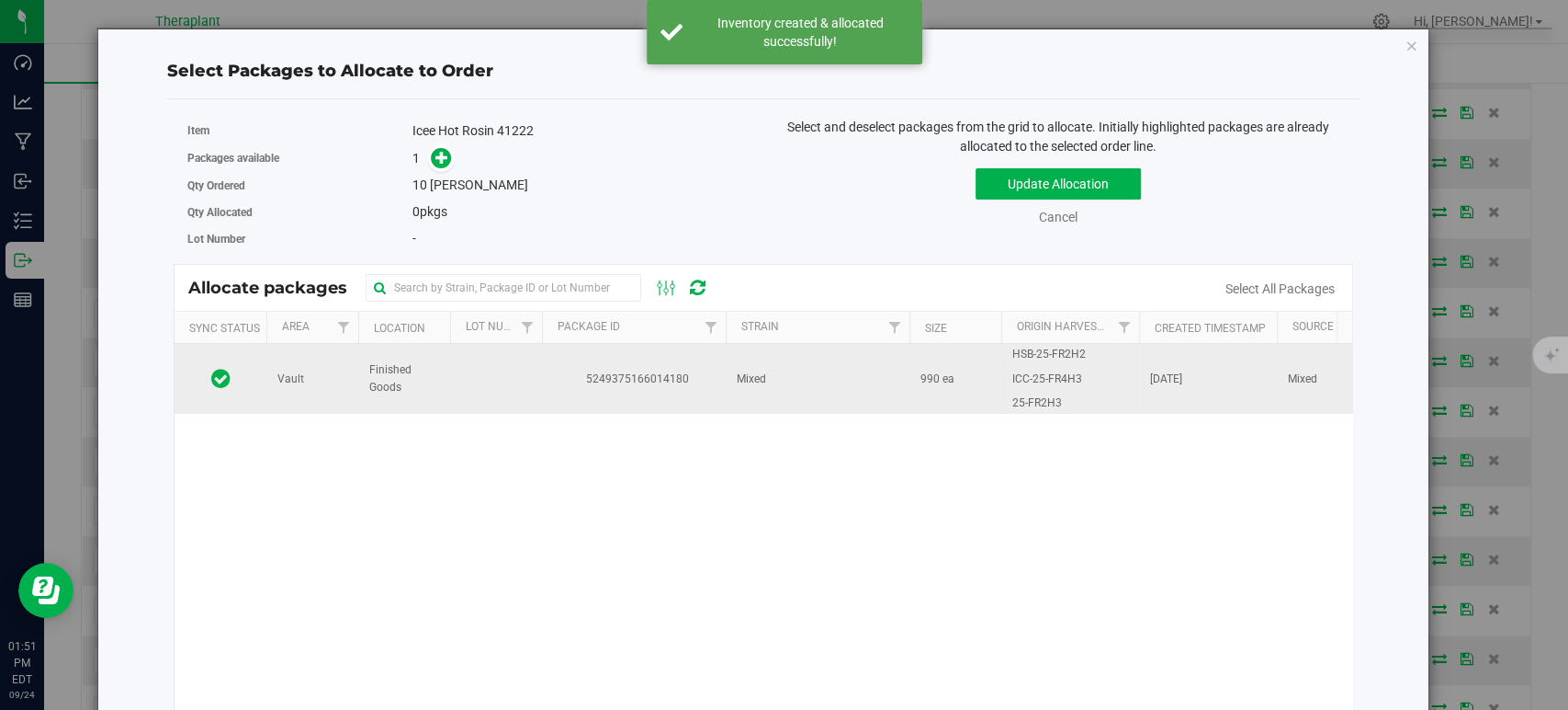
click at [930, 388] on td "990 ea" at bounding box center [956, 378] width 92 height 70
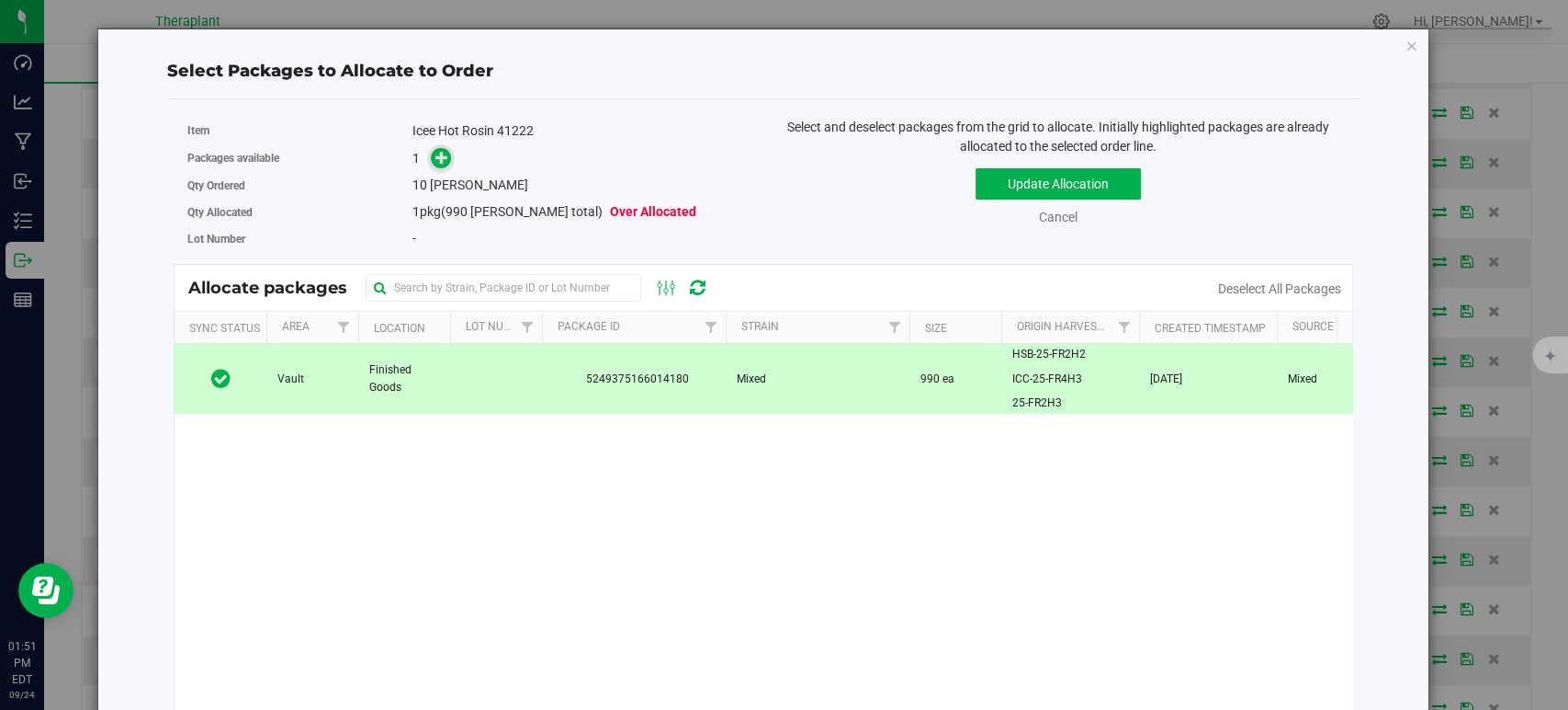
click at [441, 157] on icon at bounding box center [441, 157] width 13 height 13
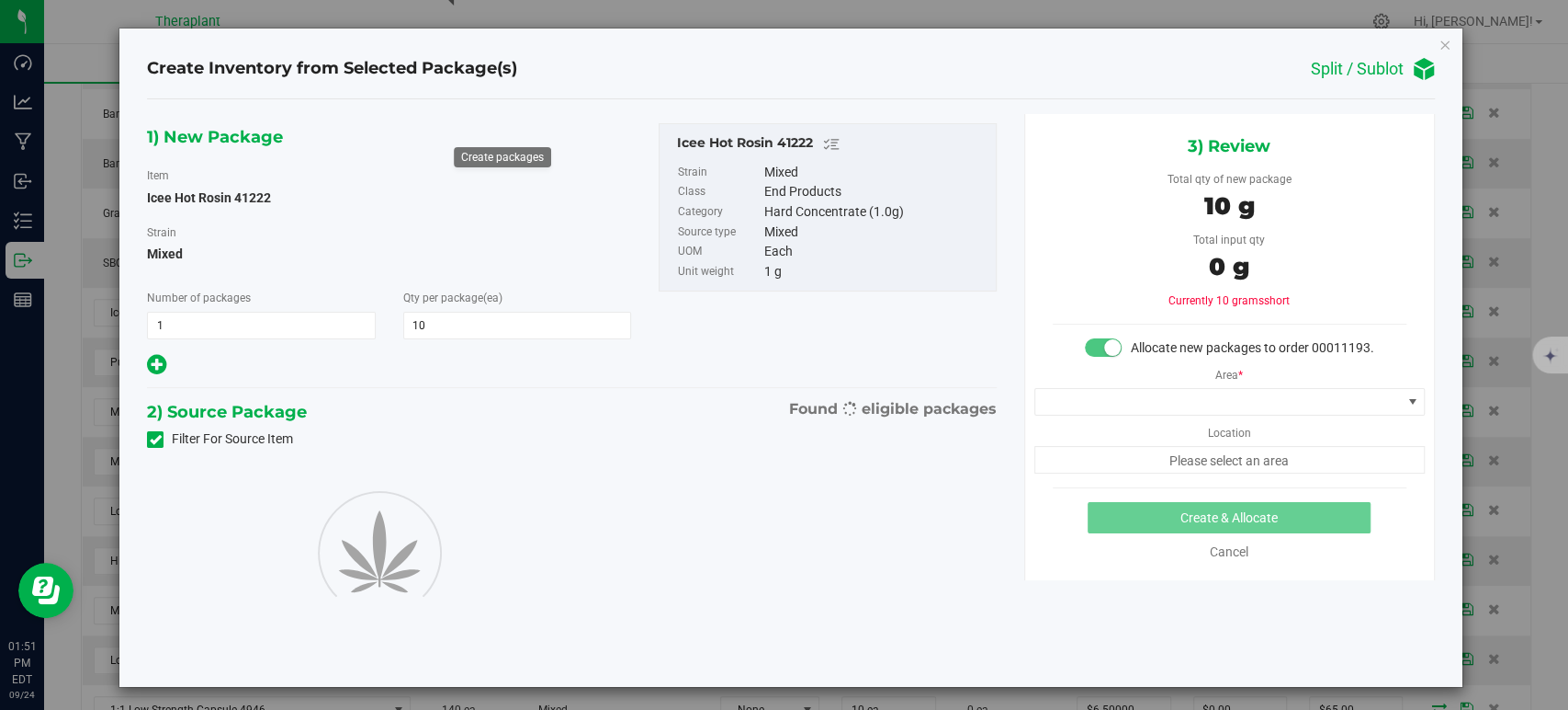
type input "10"
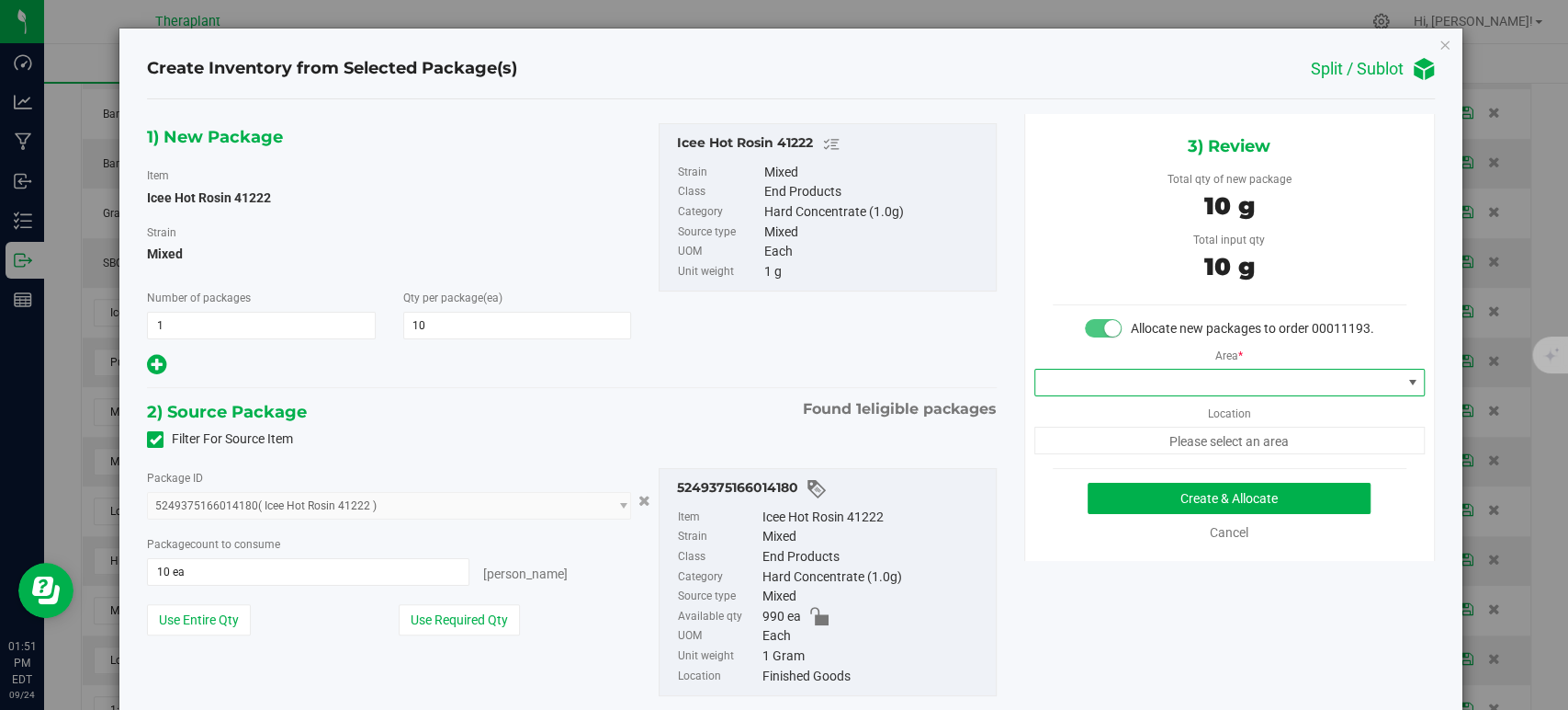
click at [1248, 393] on span at bounding box center [1218, 382] width 366 height 25
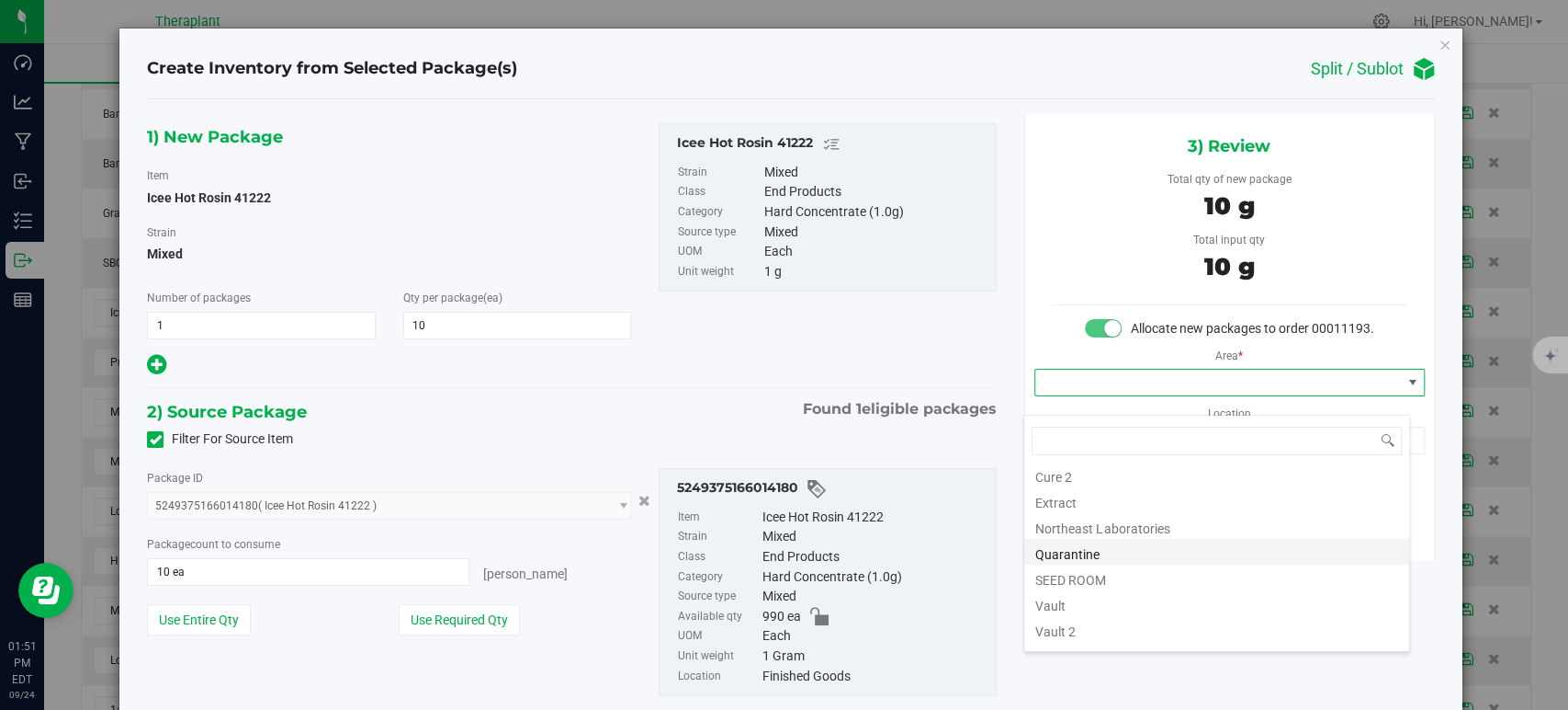
scroll to position [228, 0]
click at [1081, 533] on li "Vault" at bounding box center [1217, 532] width 385 height 25
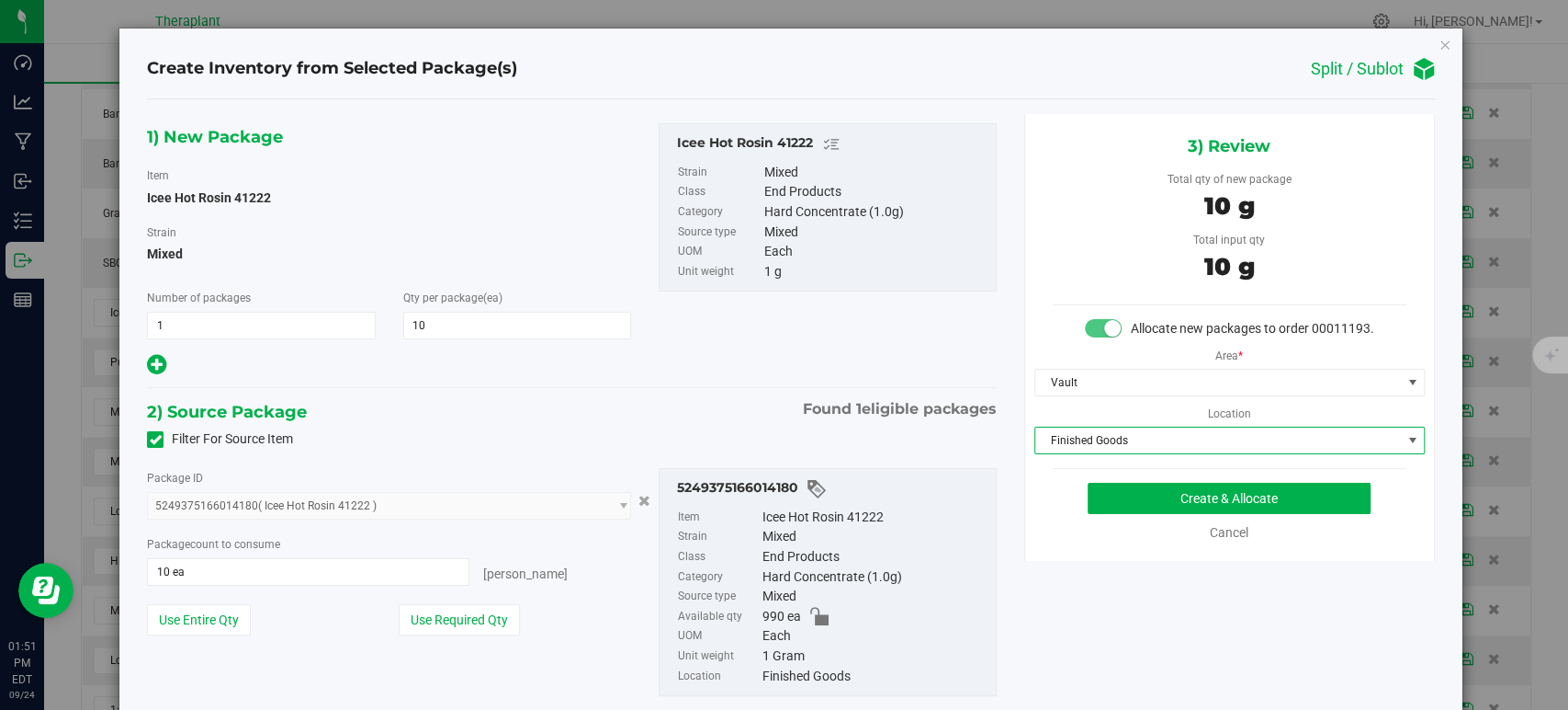
click at [1070, 448] on span "Finished Goods" at bounding box center [1218, 440] width 366 height 25
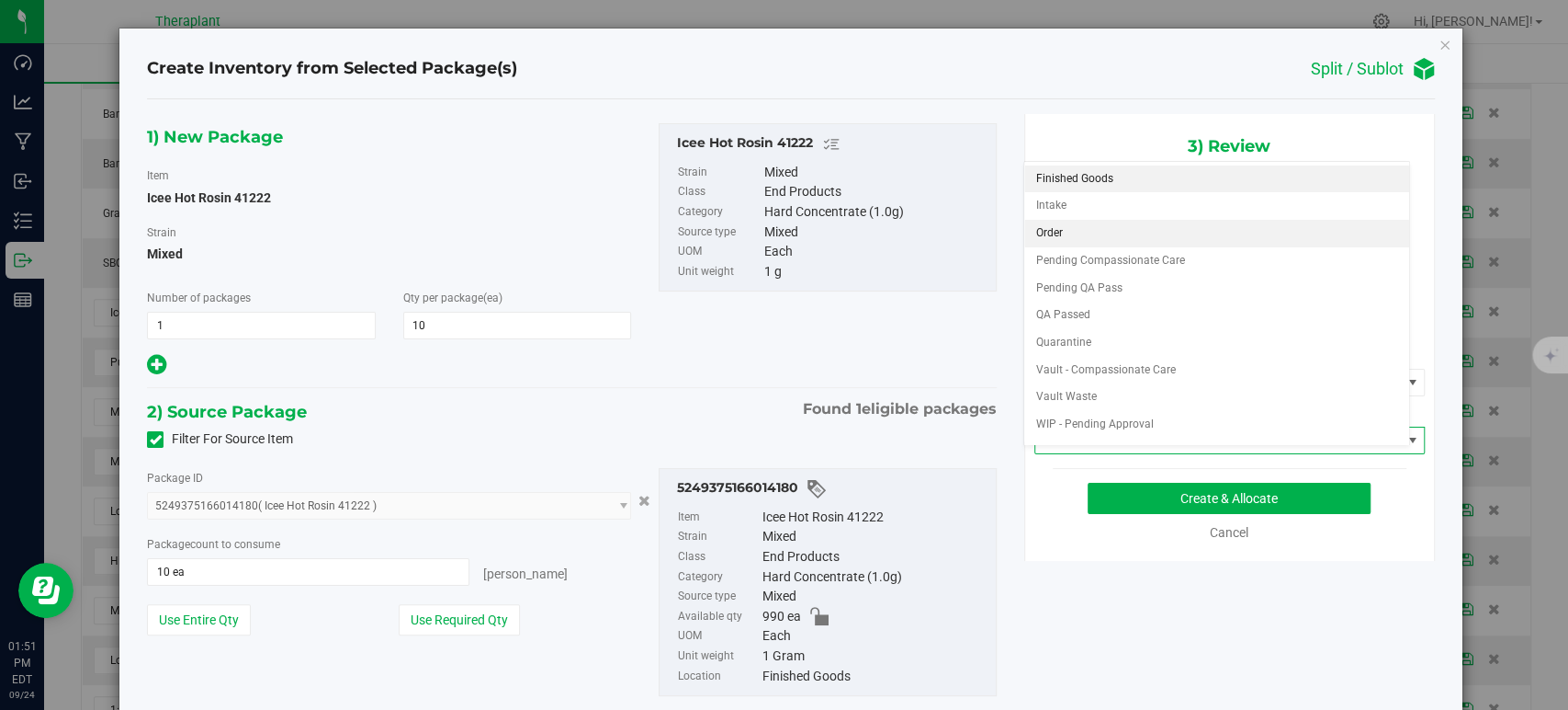
click at [1066, 226] on li "Order" at bounding box center [1217, 233] width 385 height 27
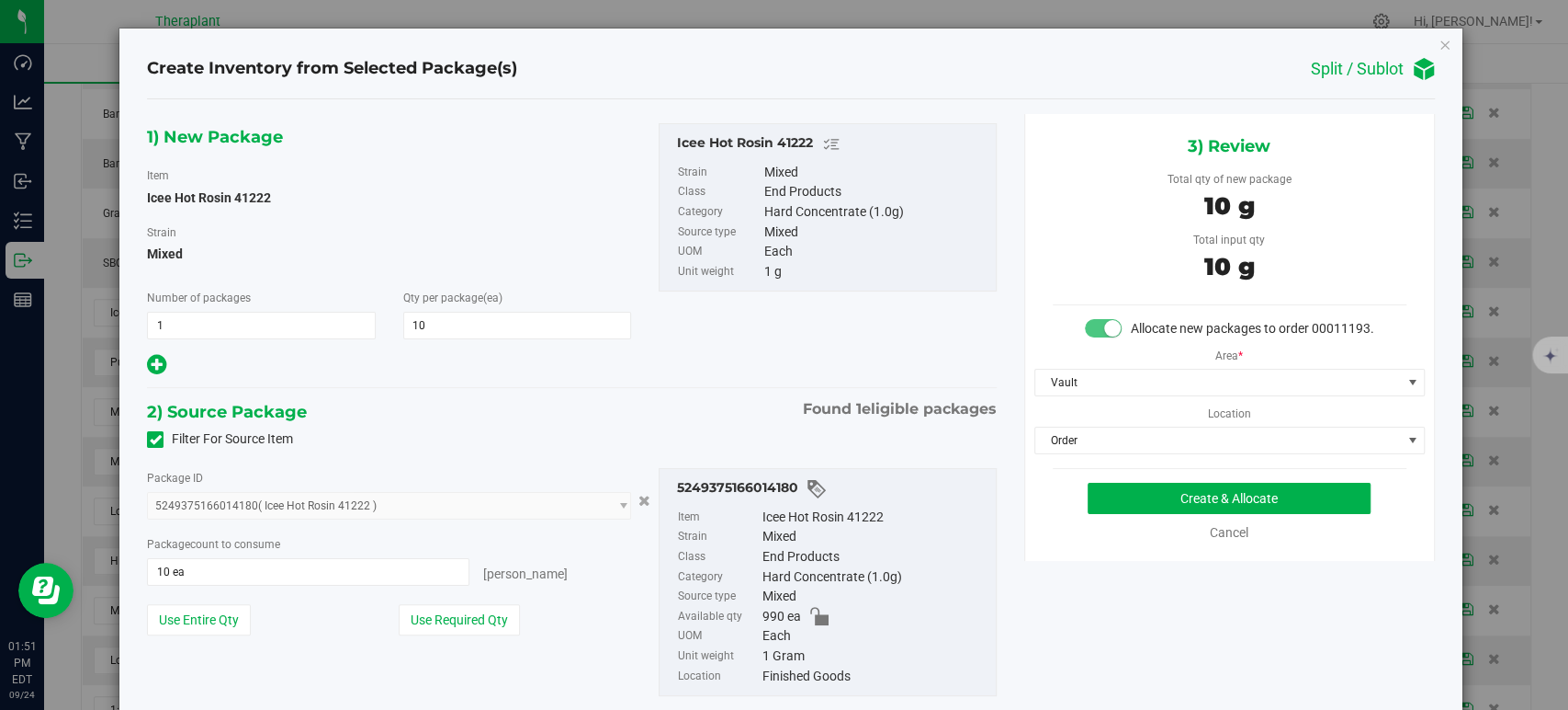
click at [665, 405] on div "2) Source Package Found 1 eligible packages" at bounding box center [571, 411] width 849 height 27
click at [1157, 514] on button "Create & Allocate" at bounding box center [1229, 498] width 283 height 31
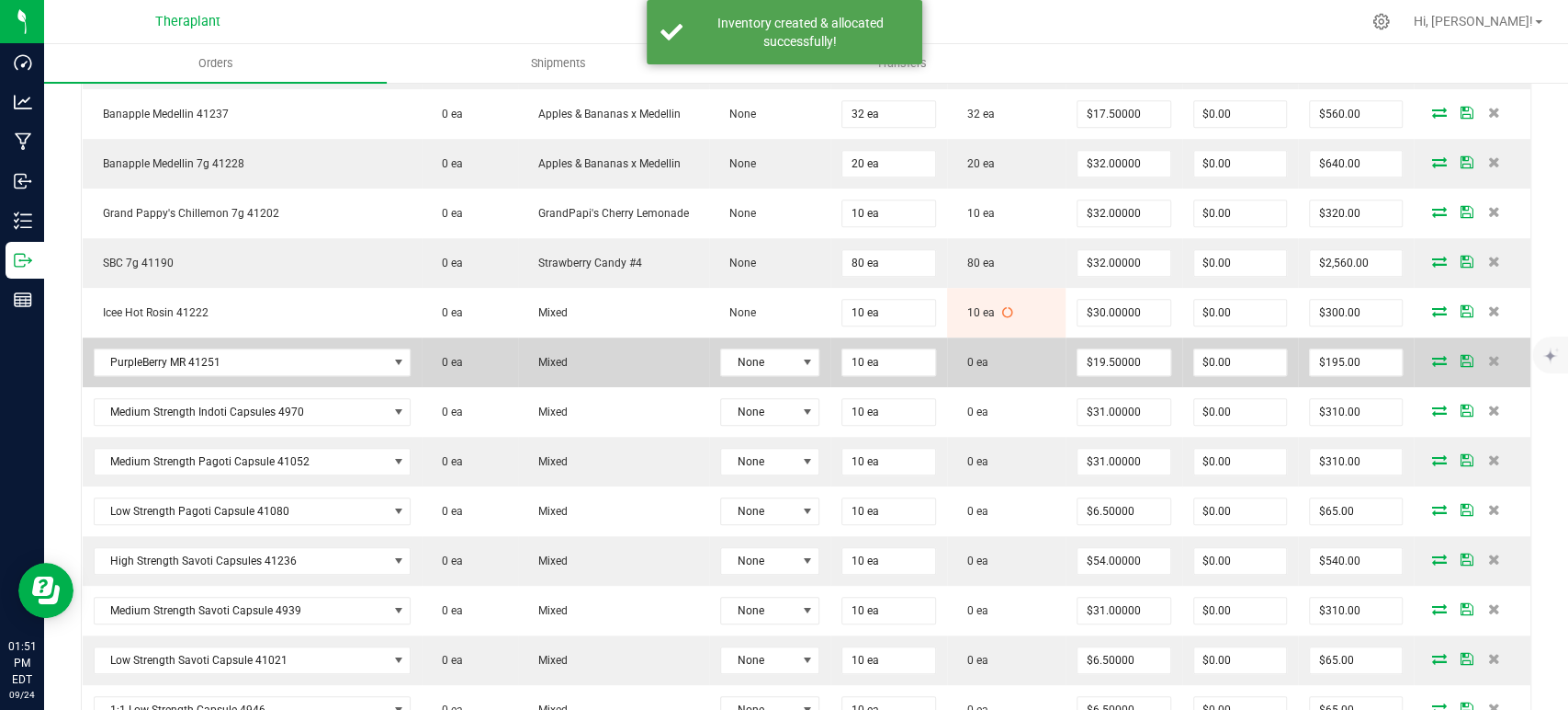
click at [1432, 355] on icon at bounding box center [1439, 360] width 15 height 11
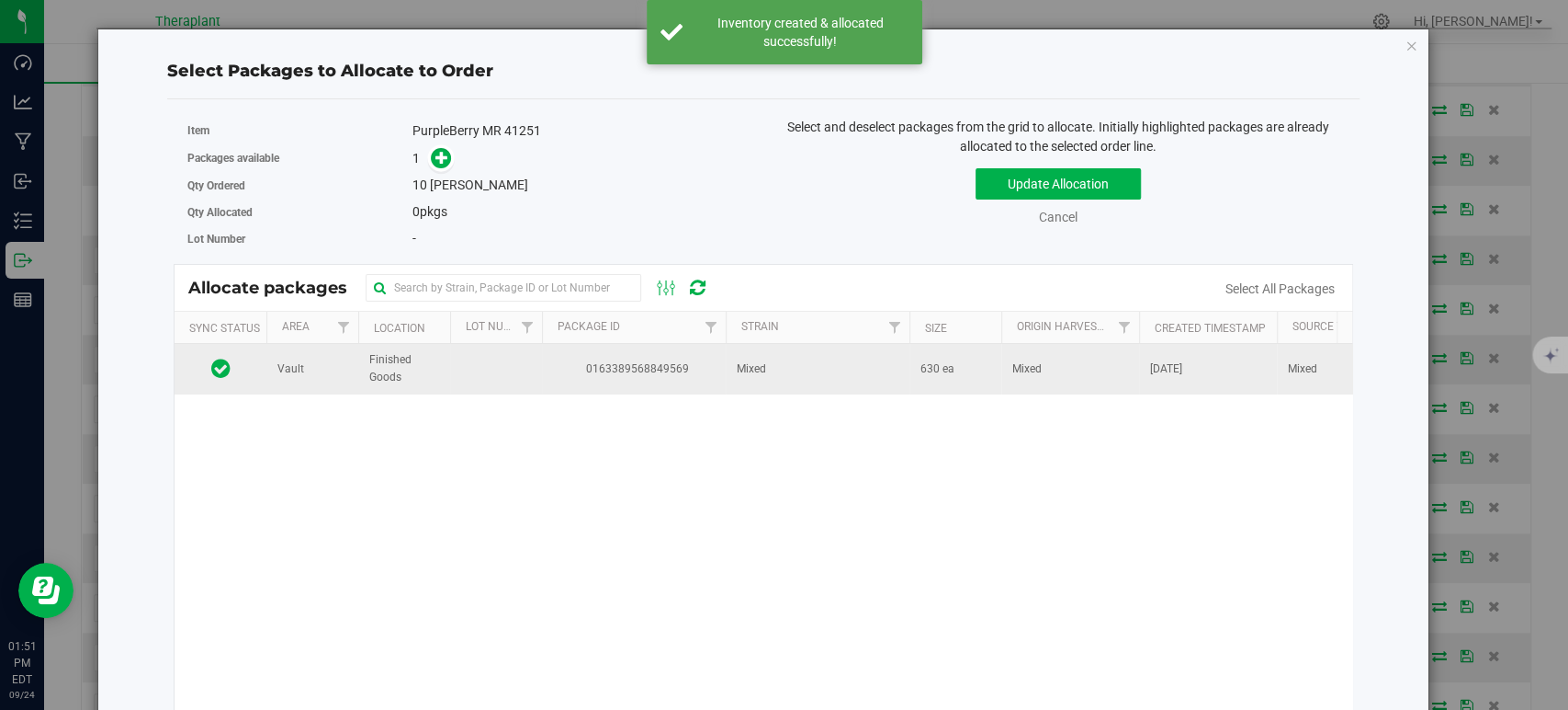
click at [865, 373] on td "Mixed" at bounding box center [818, 368] width 184 height 50
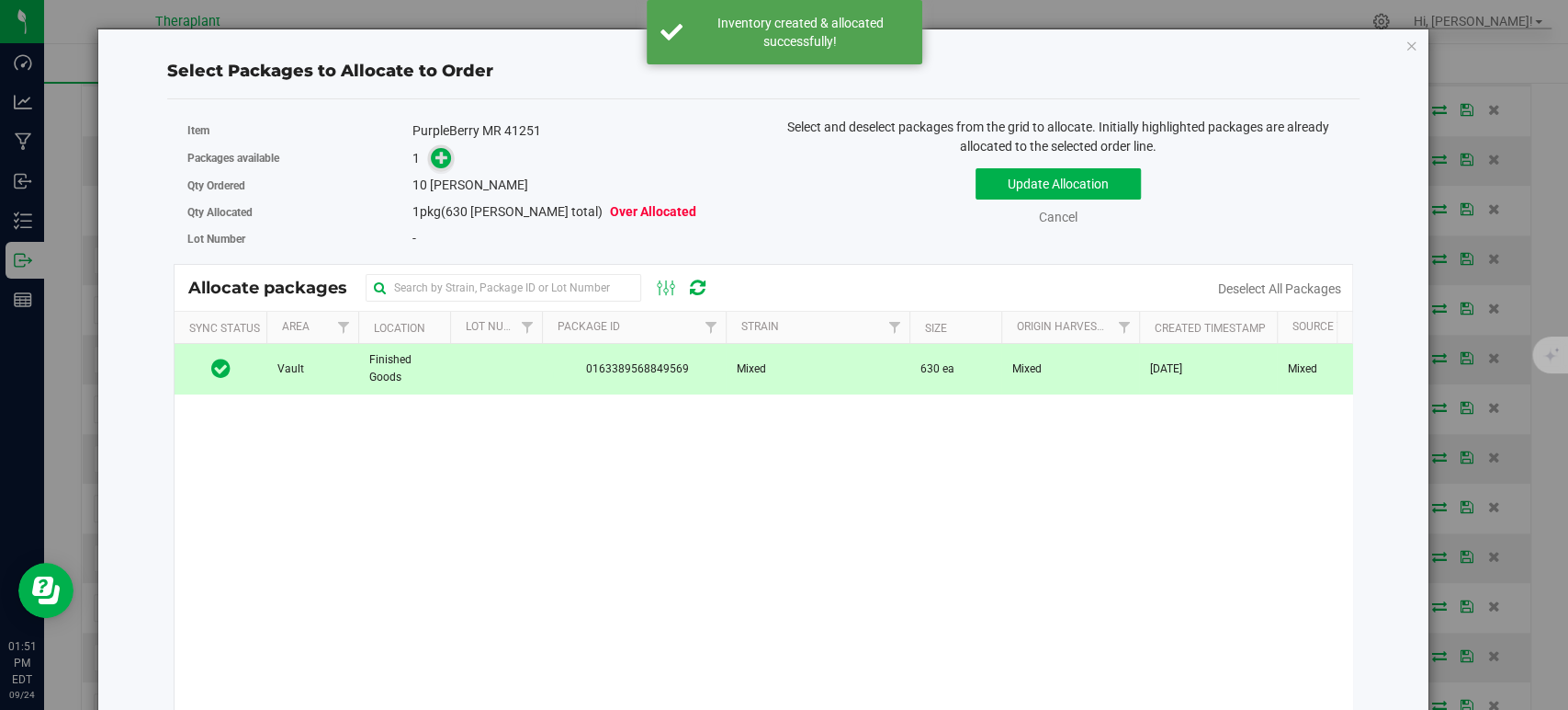
click at [443, 155] on icon at bounding box center [441, 157] width 13 height 13
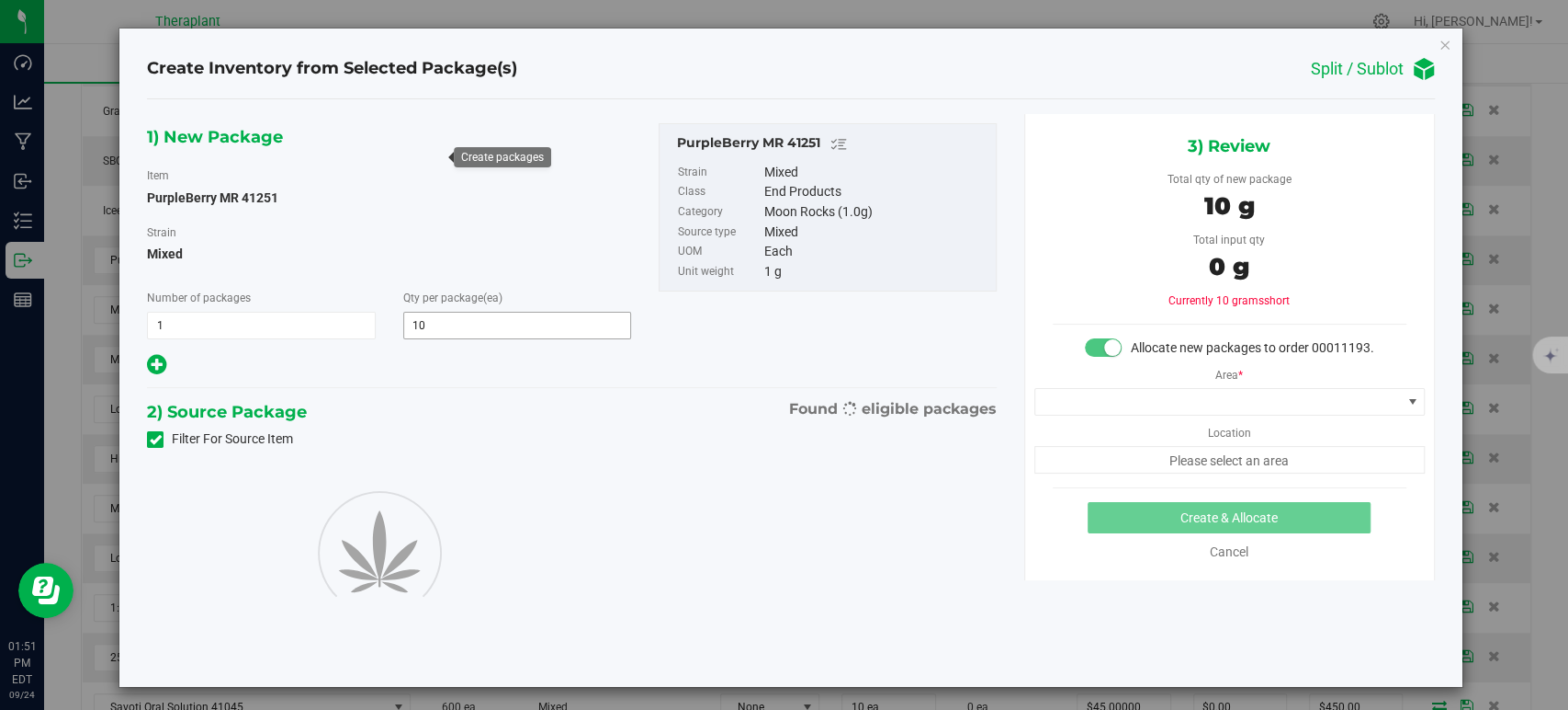
type input "10"
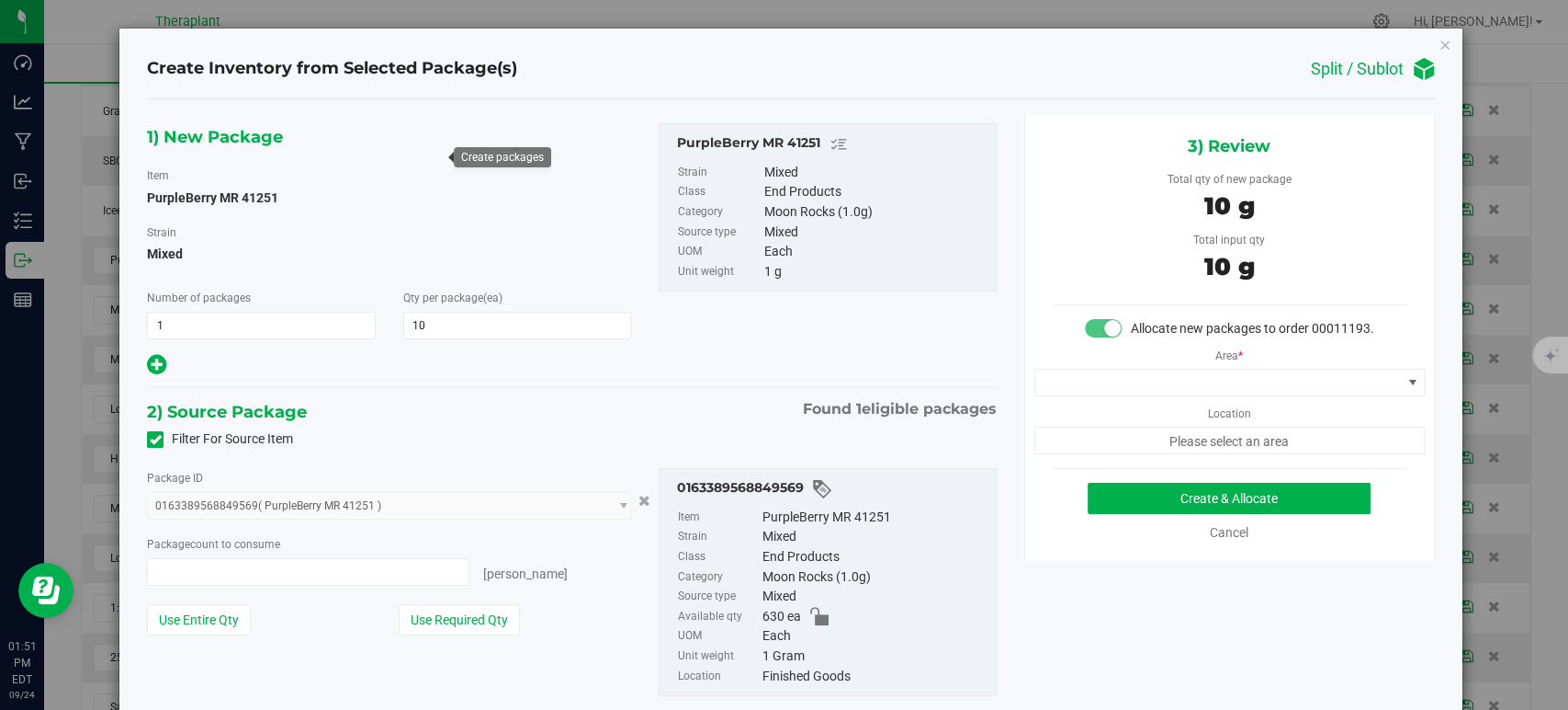
type input "10 ea"
click at [1058, 394] on span at bounding box center [1218, 382] width 366 height 25
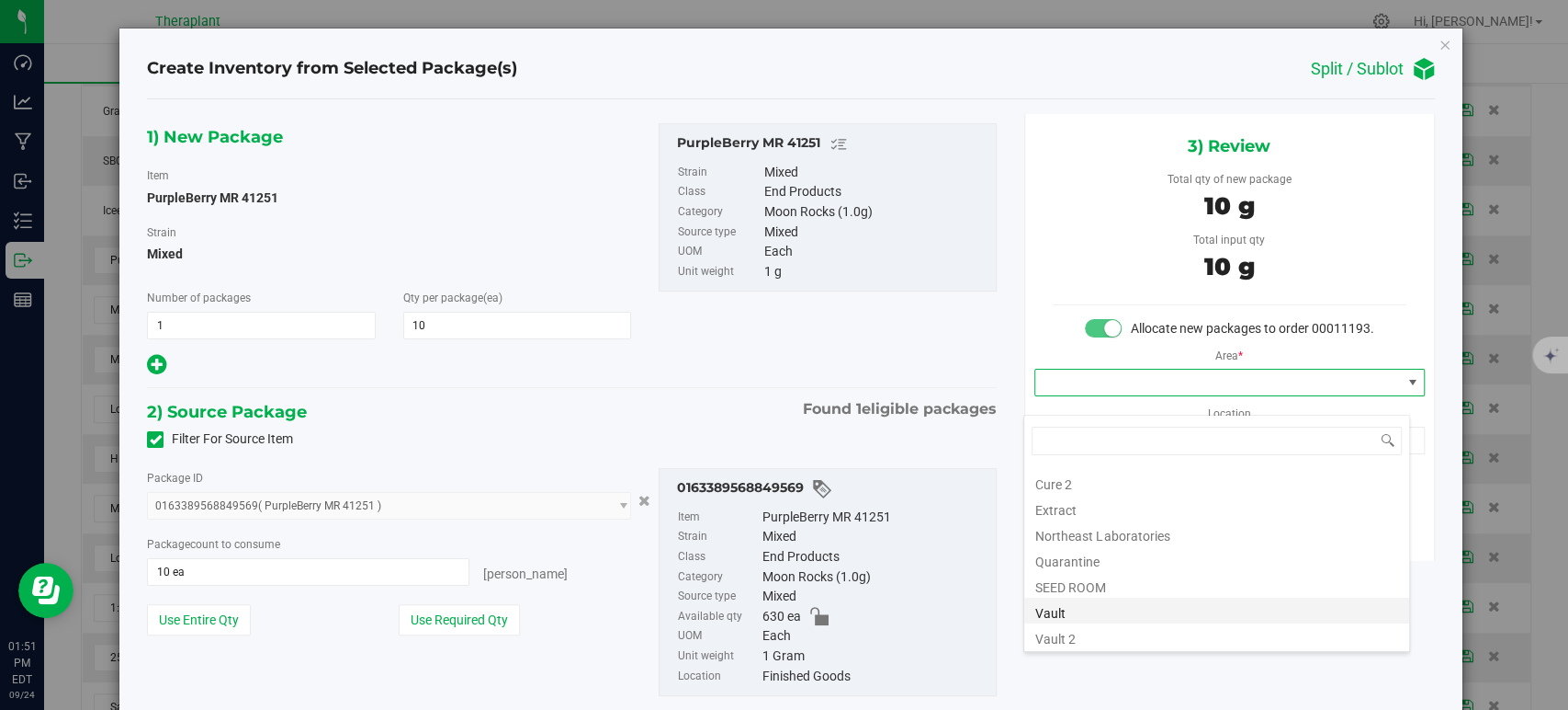
scroll to position [228, 0]
click at [1054, 528] on li "Vault" at bounding box center [1217, 532] width 385 height 25
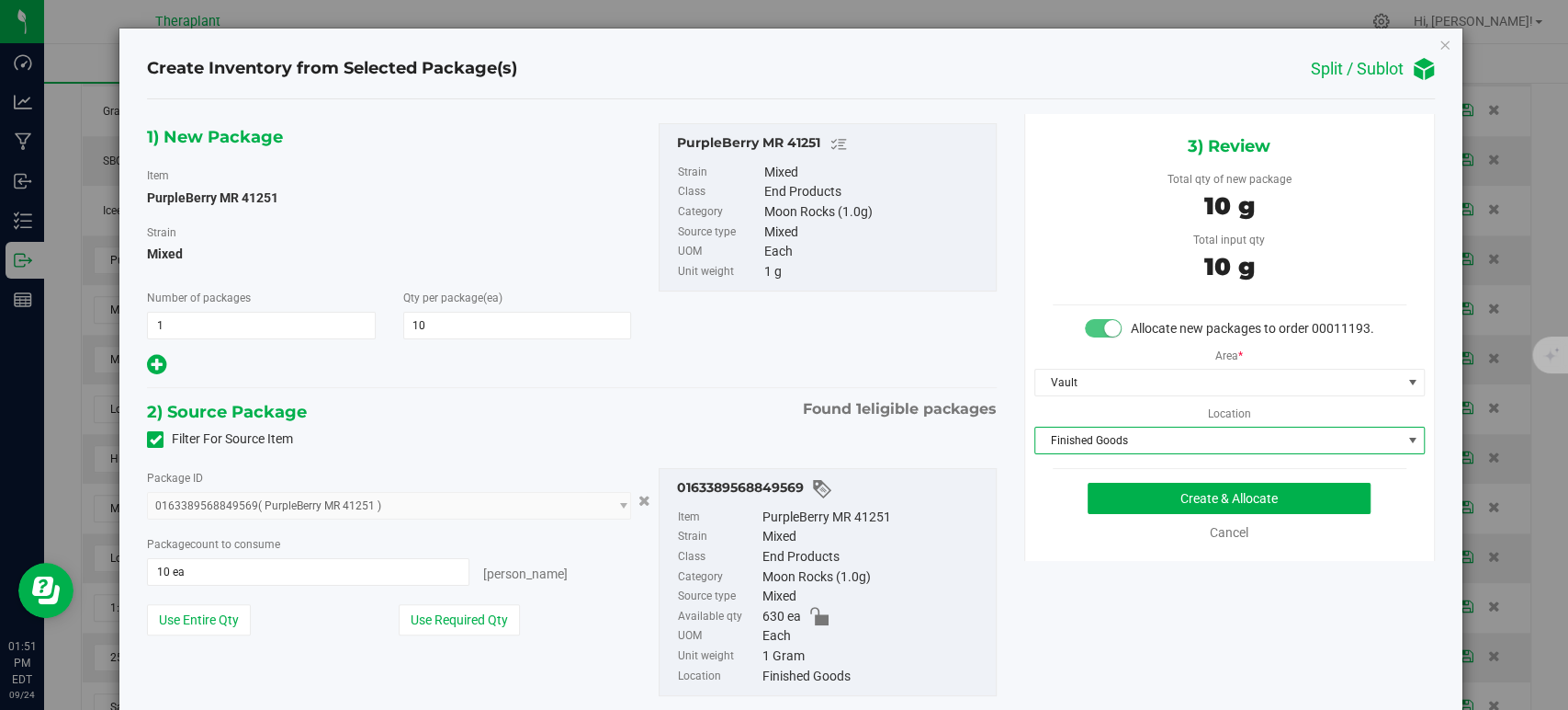
click at [1065, 453] on span "Finished Goods" at bounding box center [1218, 440] width 366 height 25
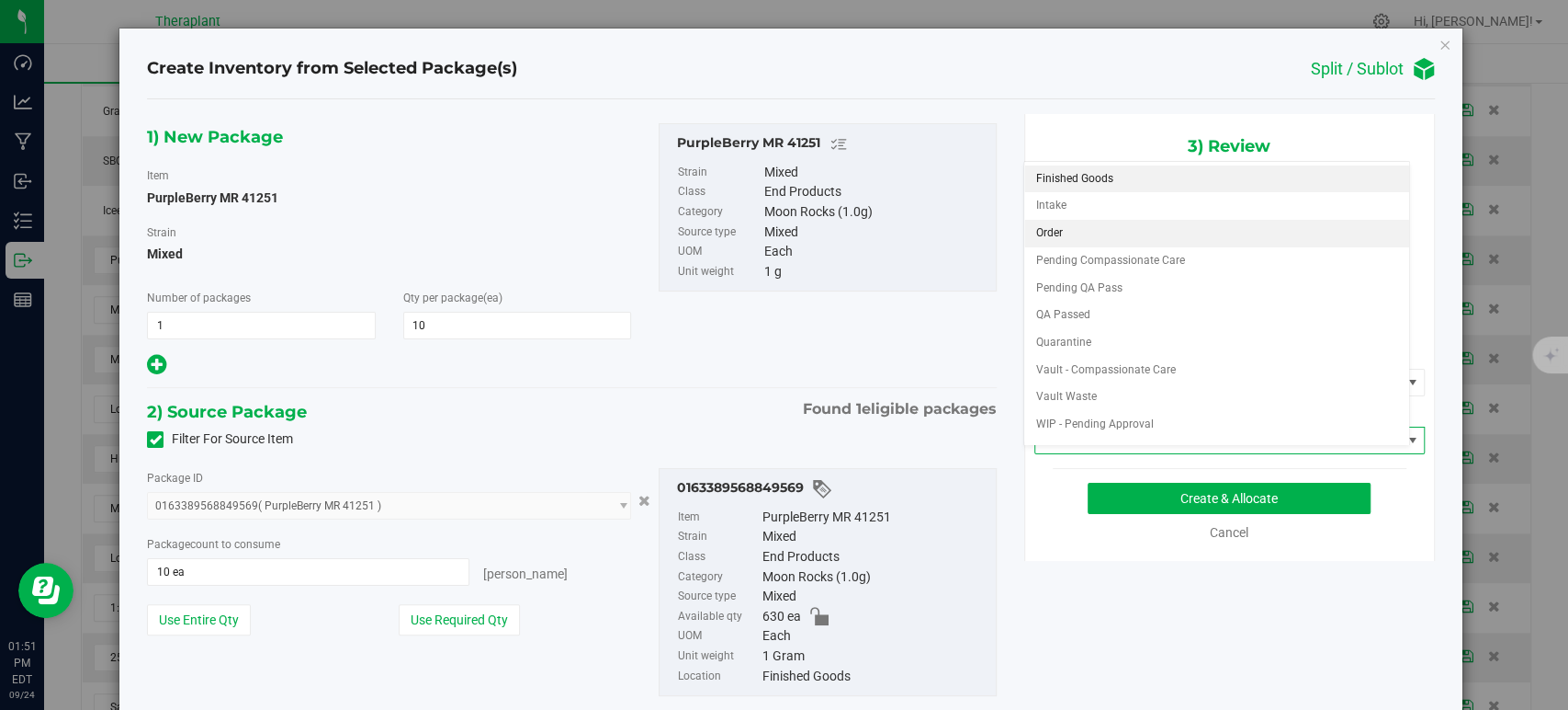
click at [1047, 234] on li "Order" at bounding box center [1217, 233] width 385 height 27
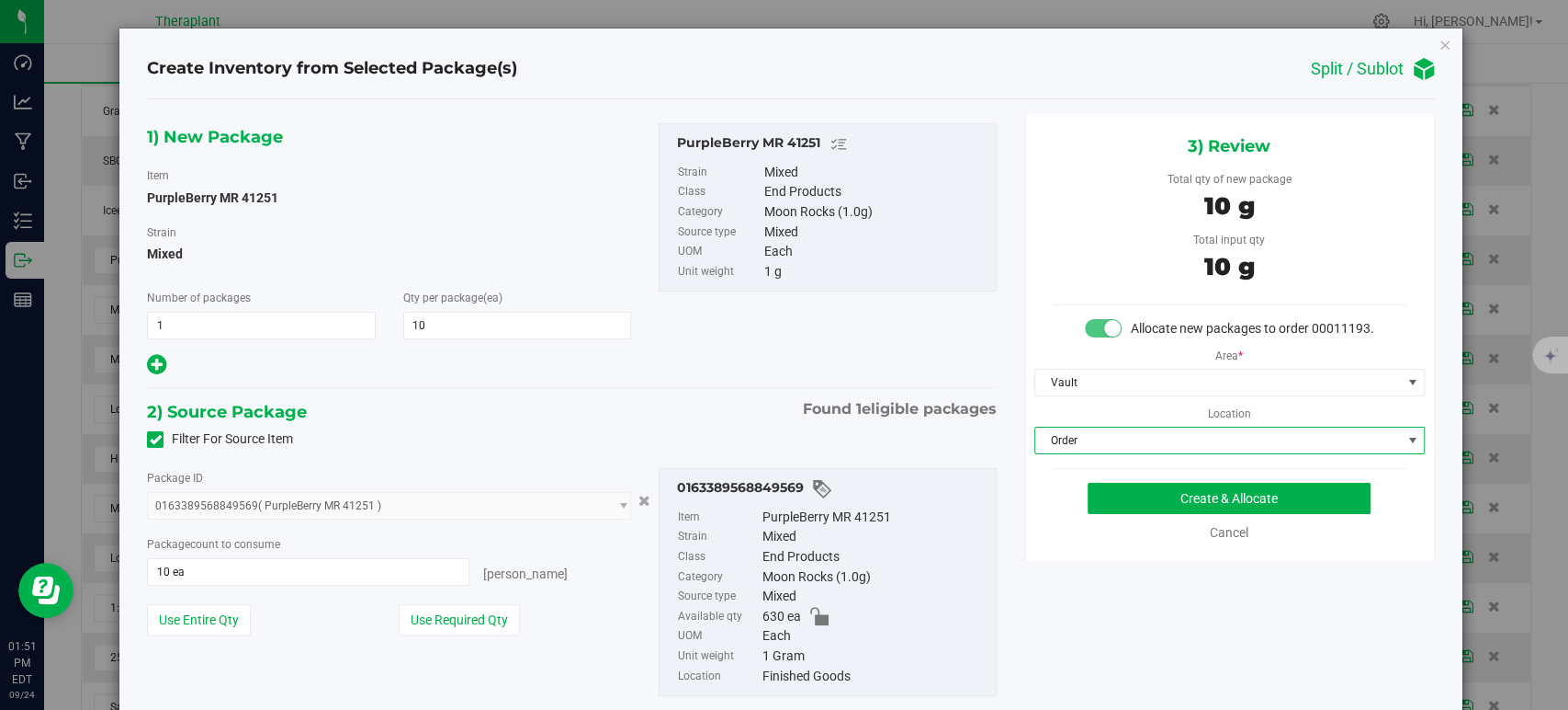
click at [609, 438] on div "Filter For Source Item" at bounding box center [572, 440] width 877 height 27
click at [1169, 513] on button "Create & Allocate" at bounding box center [1229, 498] width 283 height 31
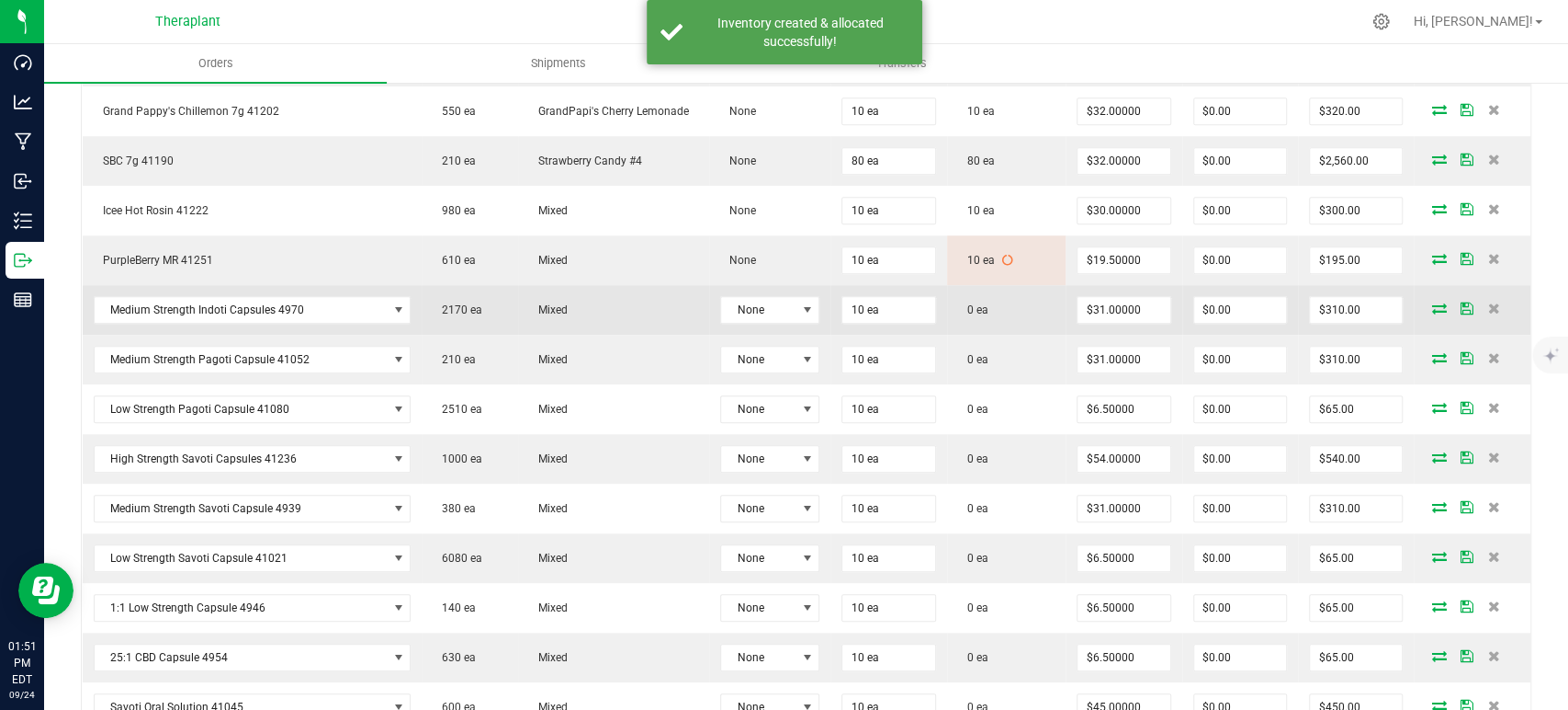
scroll to position [1123, 0]
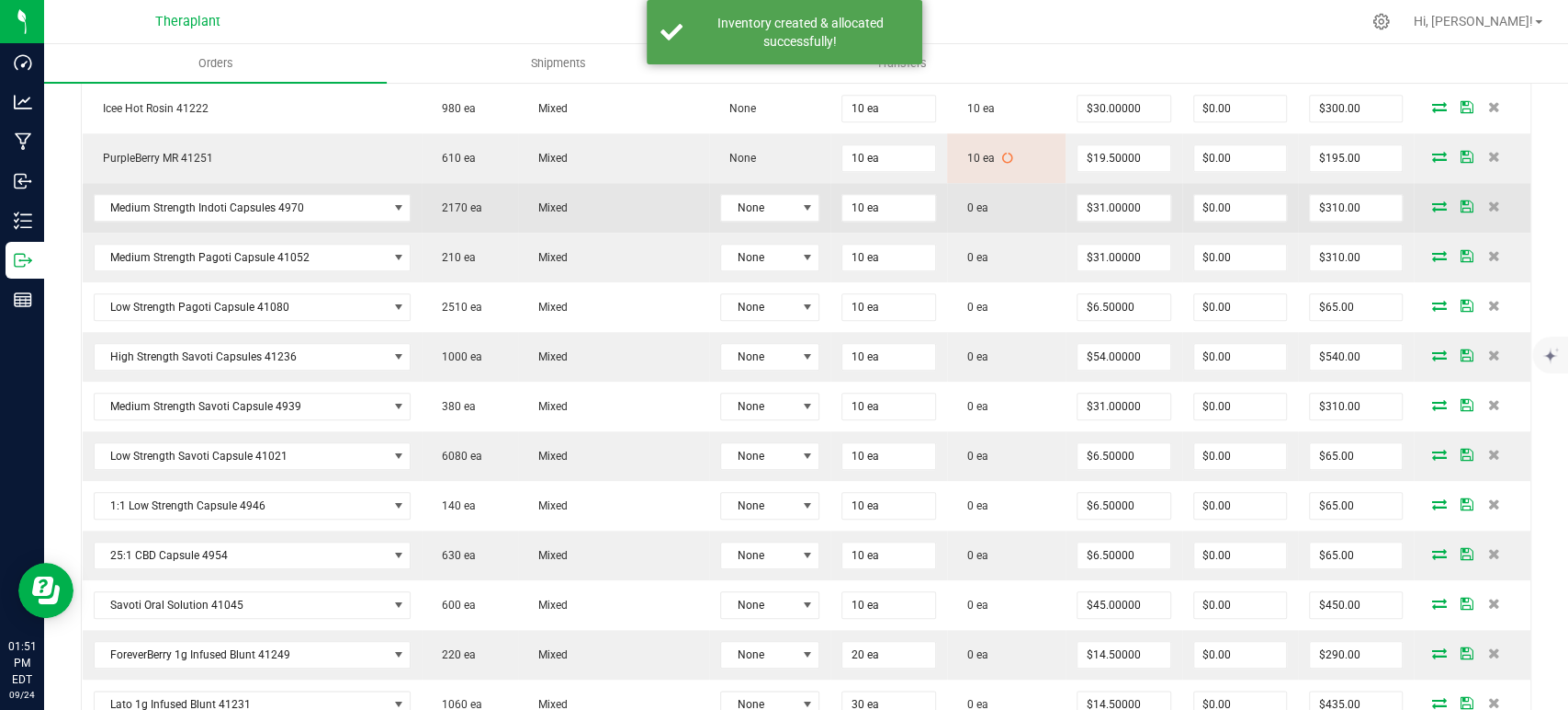
click at [1432, 204] on icon at bounding box center [1439, 205] width 15 height 11
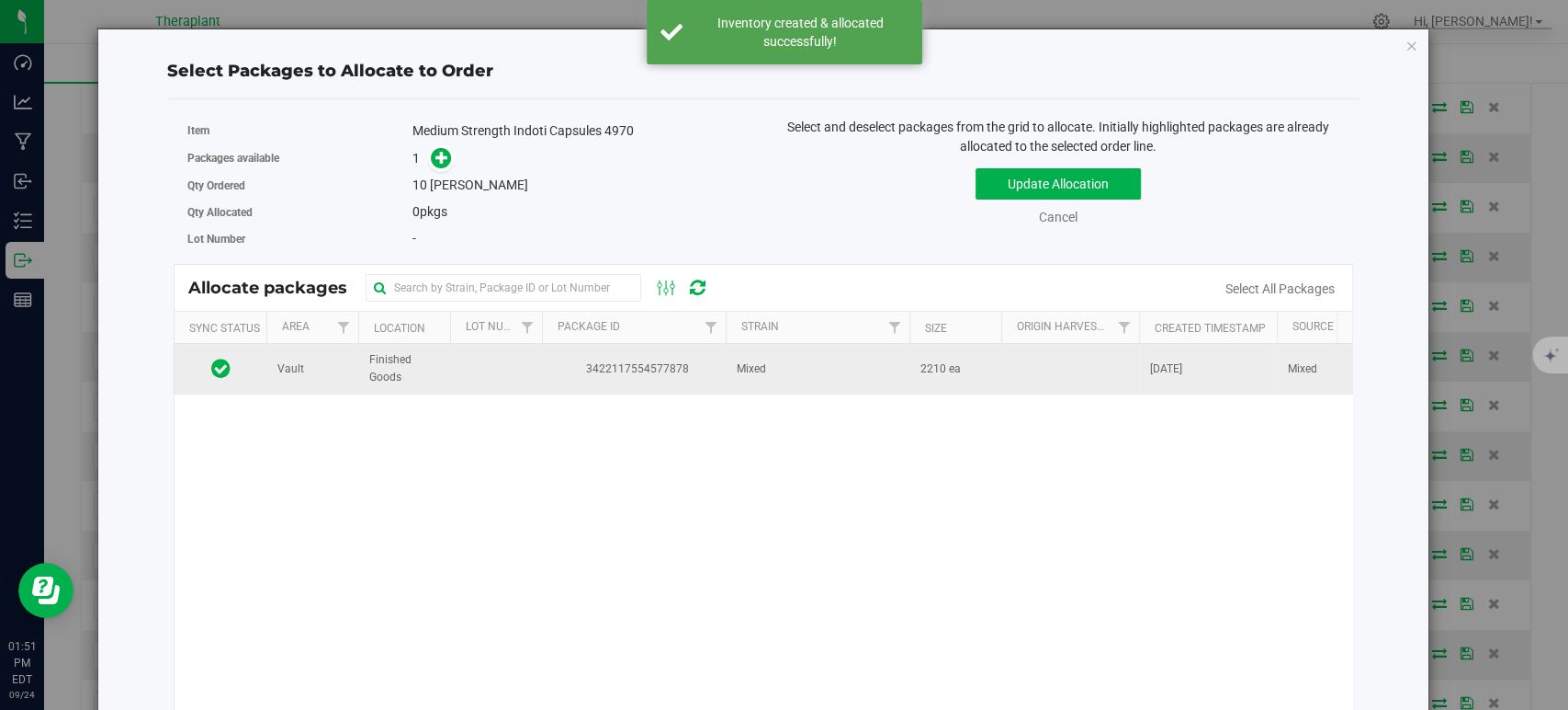
click at [835, 391] on td "Mixed" at bounding box center [818, 368] width 184 height 50
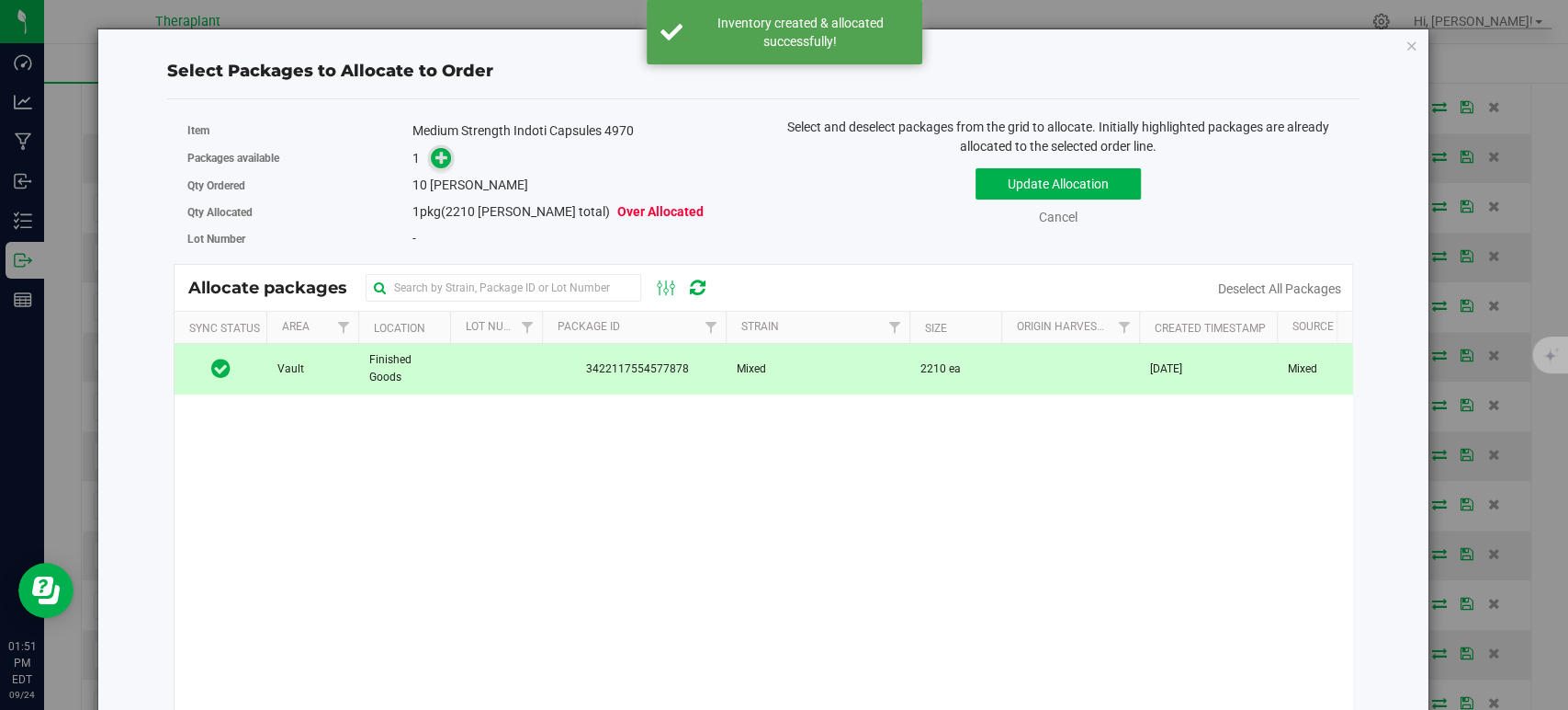
click at [436, 154] on icon at bounding box center [441, 157] width 13 height 13
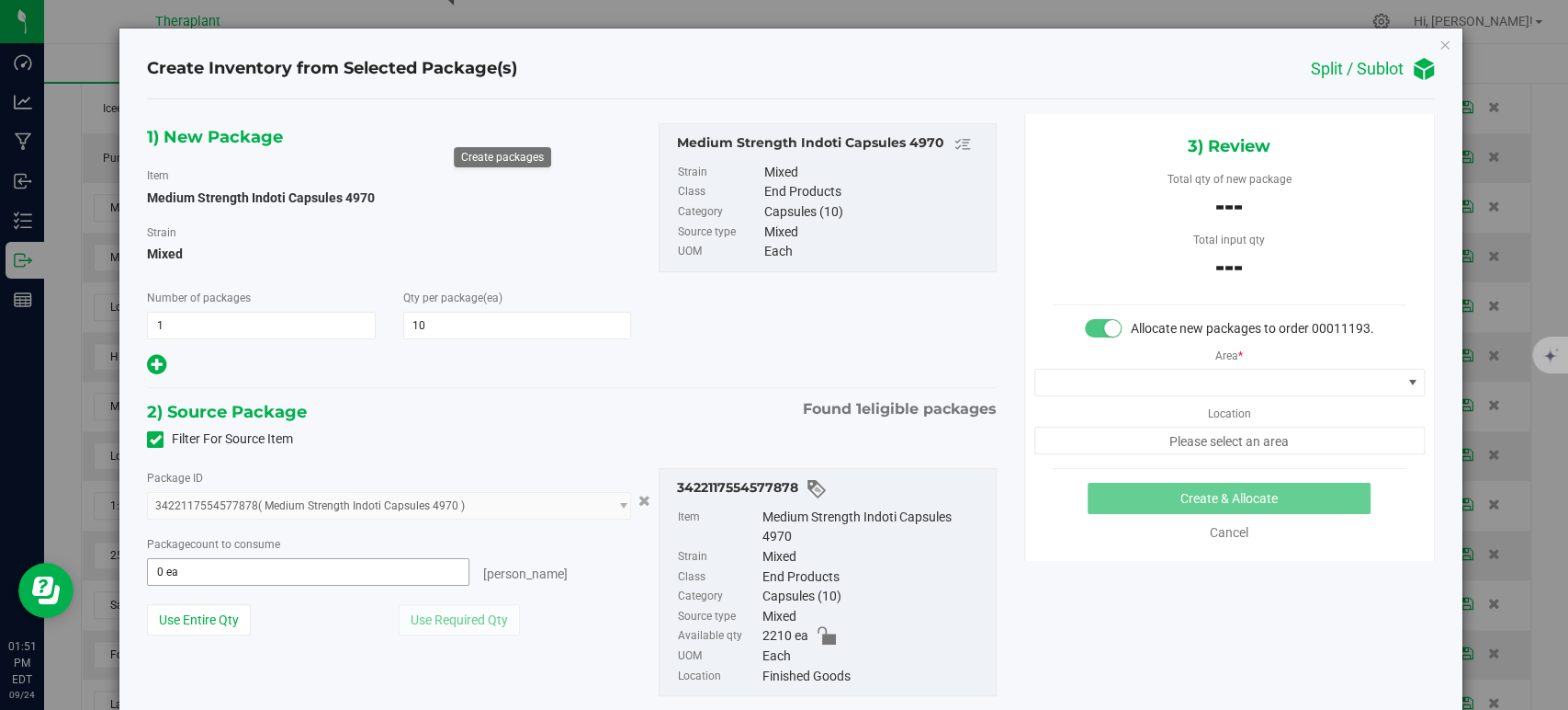
click at [394, 562] on span "0 ea 0" at bounding box center [308, 572] width 323 height 27
type input "10"
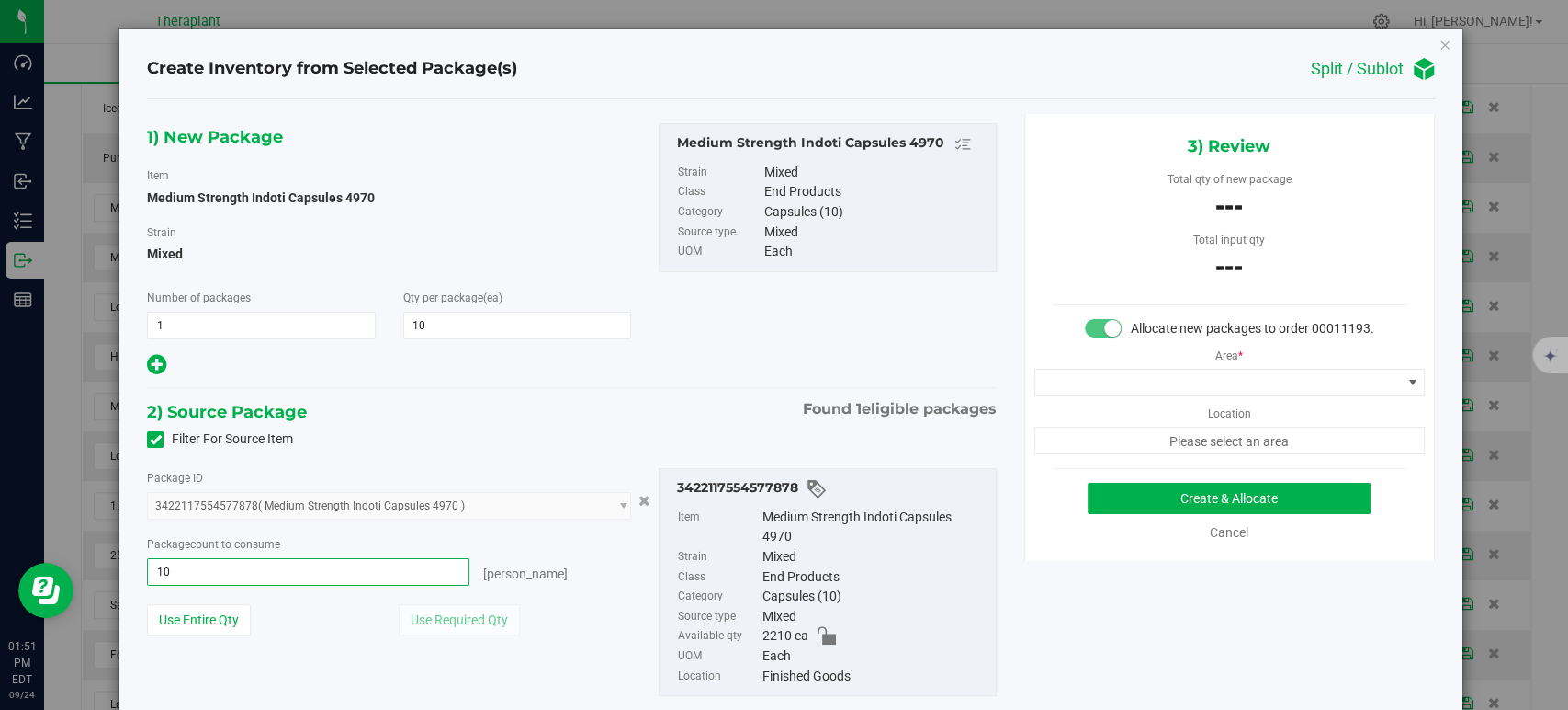
type input "10 ea"
click at [1065, 384] on div "Area * Location Please select an area" at bounding box center [1230, 396] width 409 height 116
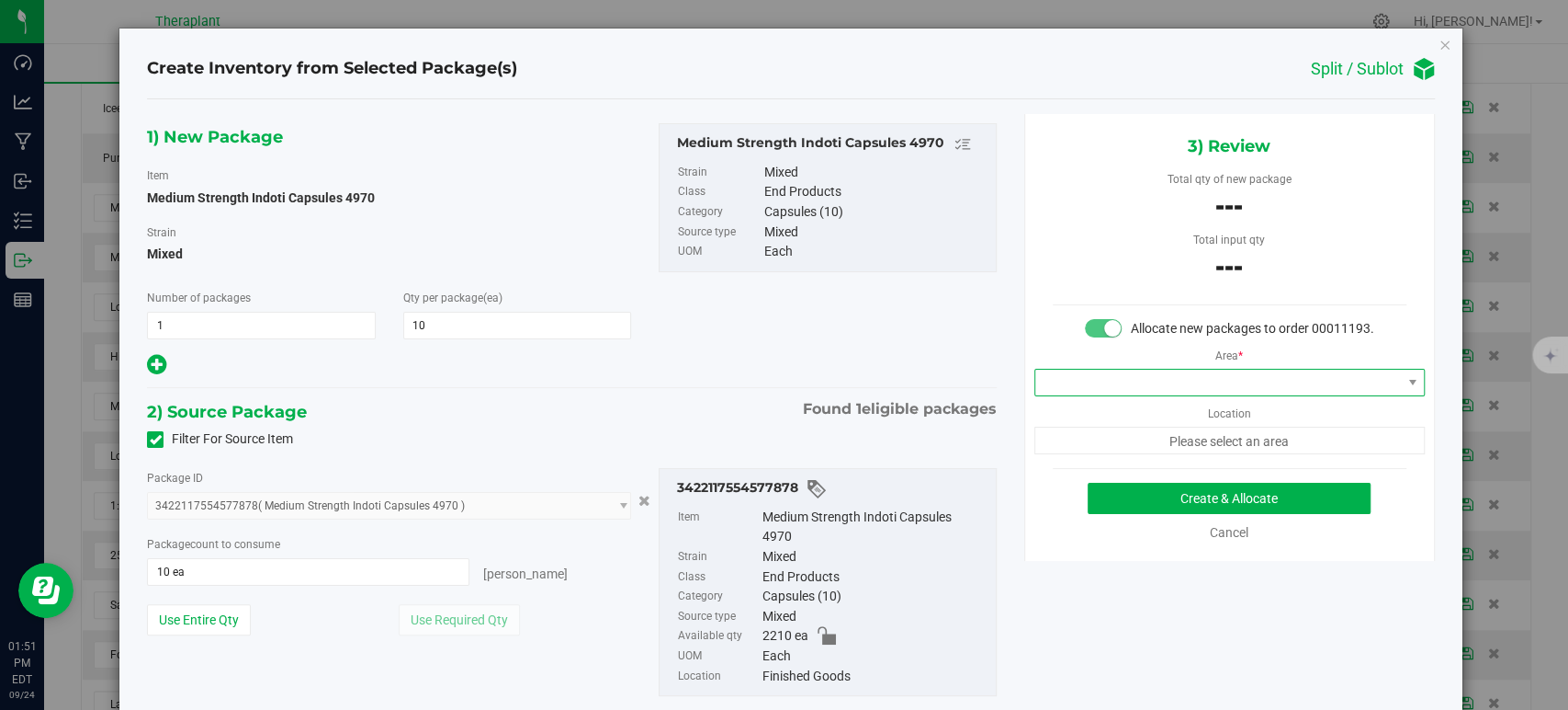
click at [1073, 394] on span at bounding box center [1218, 382] width 366 height 25
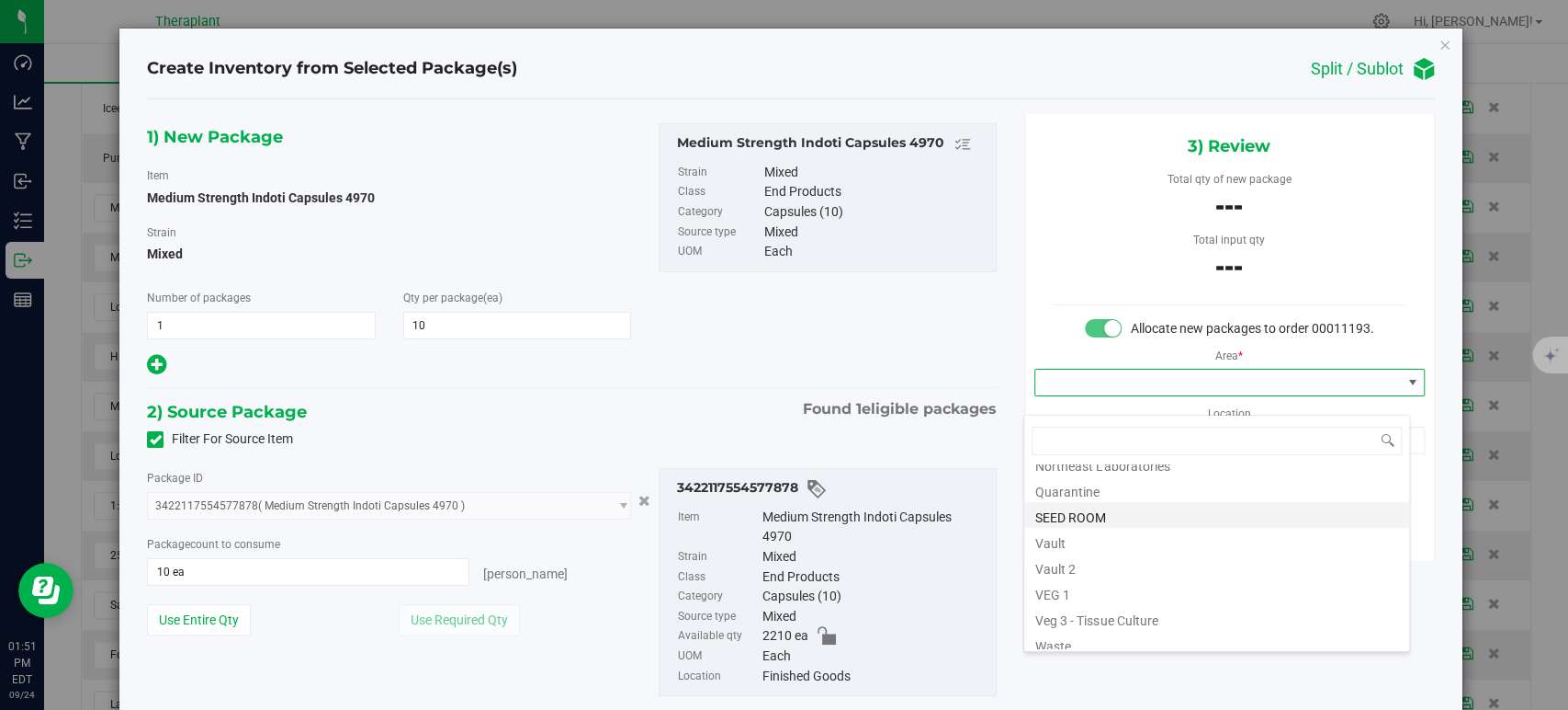
scroll to position [228, 0]
click at [1065, 530] on li "Vault" at bounding box center [1217, 532] width 385 height 25
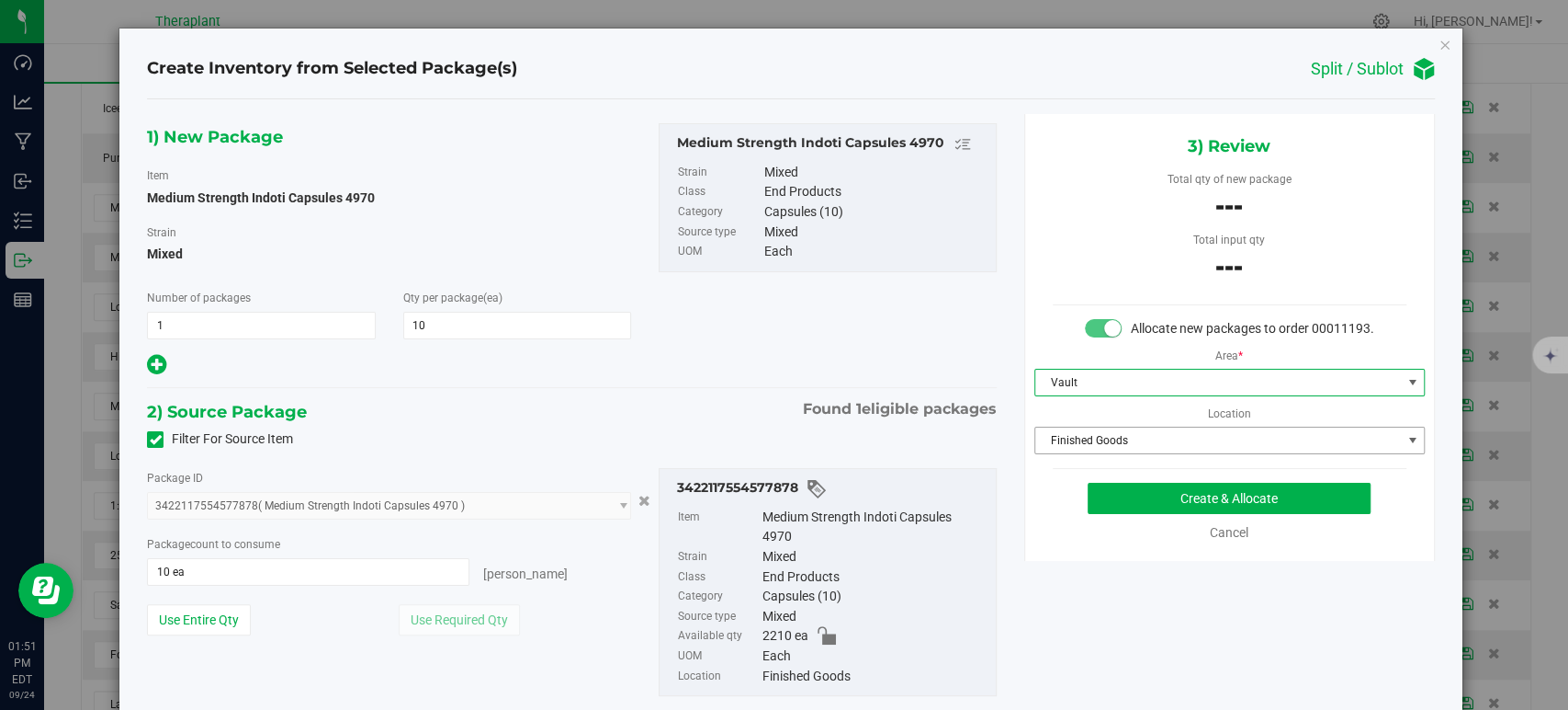
click at [1091, 453] on span "Finished Goods" at bounding box center [1218, 440] width 366 height 25
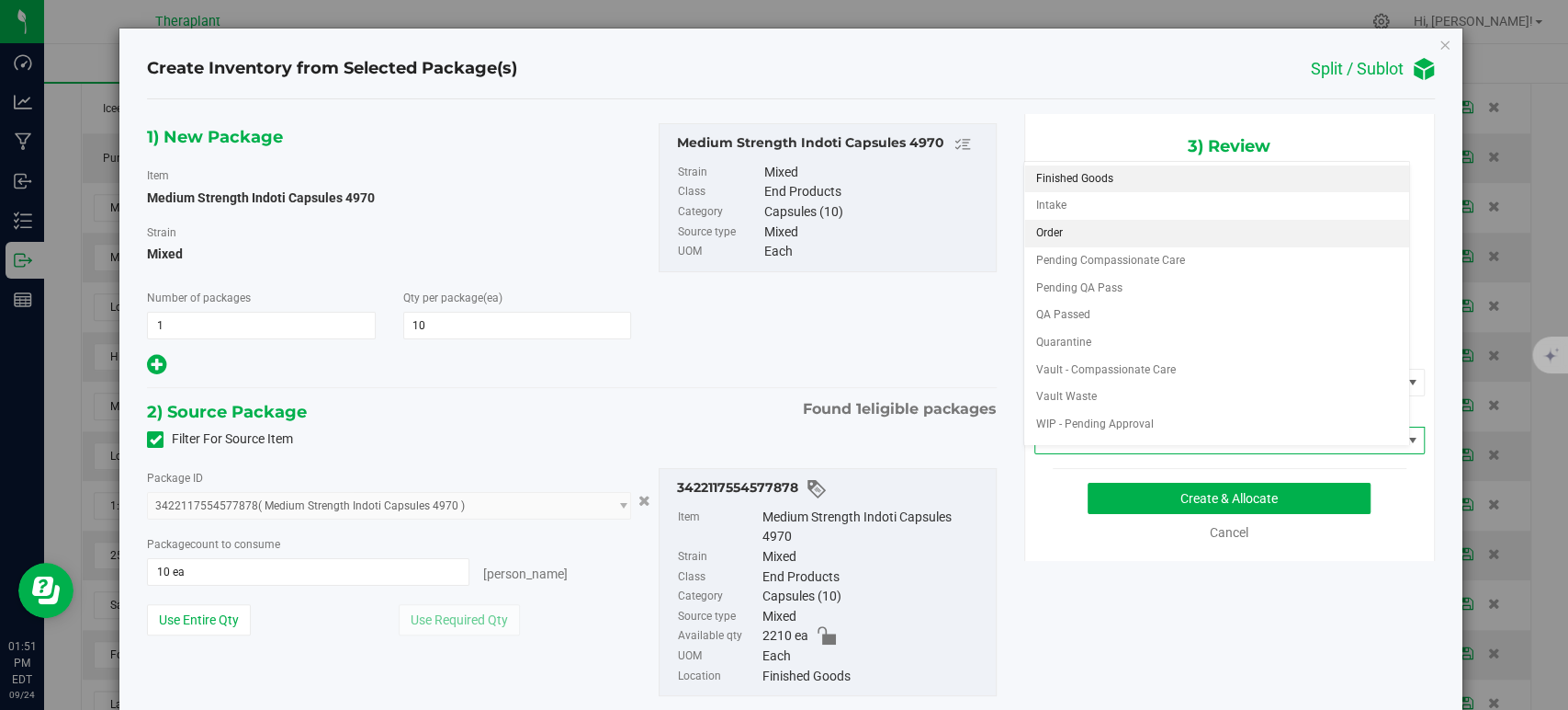
click at [1081, 229] on li "Order" at bounding box center [1217, 233] width 385 height 27
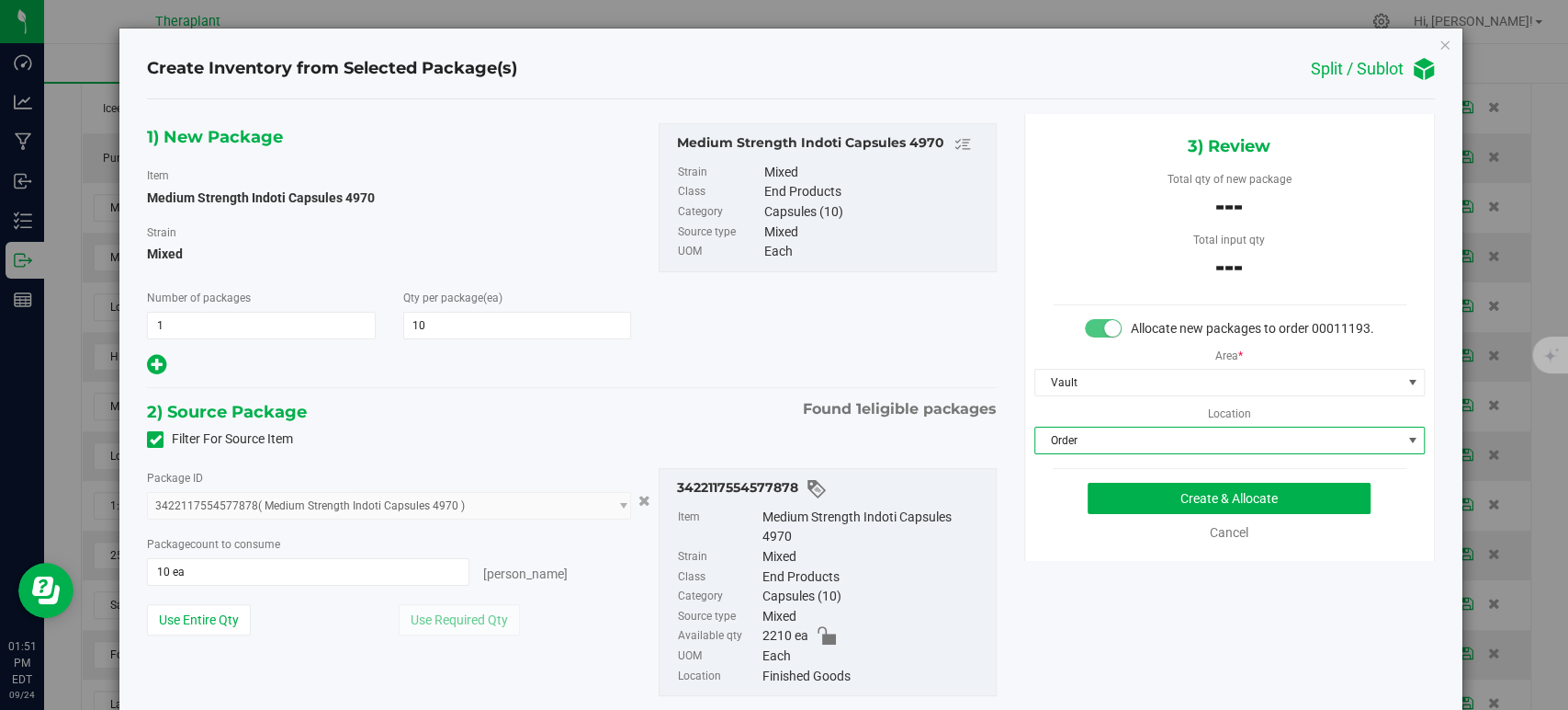
click at [679, 362] on div "1) New Package Item Medium Strength Indoti Capsules 4970 Strain Mixed Number of…" at bounding box center [572, 251] width 877 height 255
click at [1114, 513] on button "Create & Allocate" at bounding box center [1229, 498] width 283 height 31
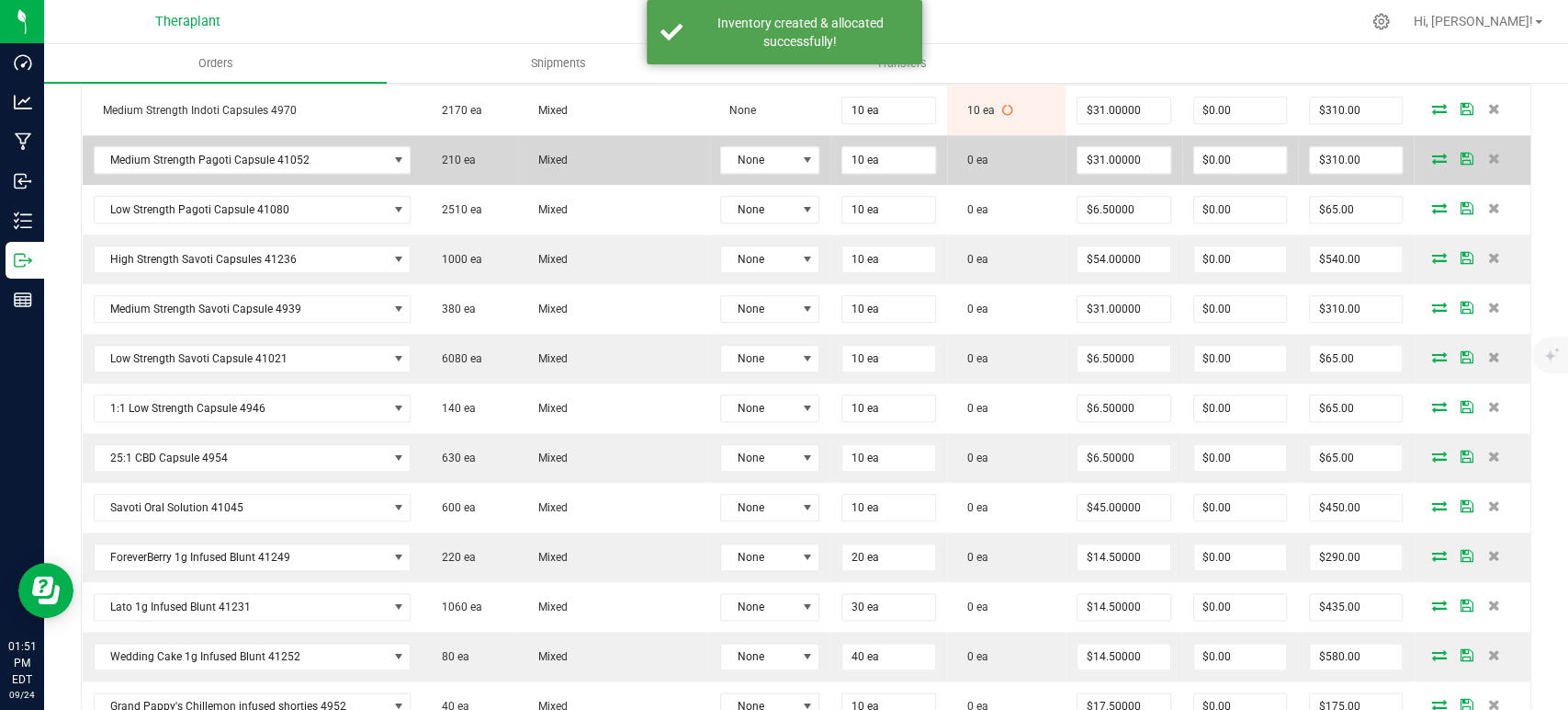
scroll to position [1225, 0]
click at [1432, 148] on icon at bounding box center [1439, 153] width 15 height 11
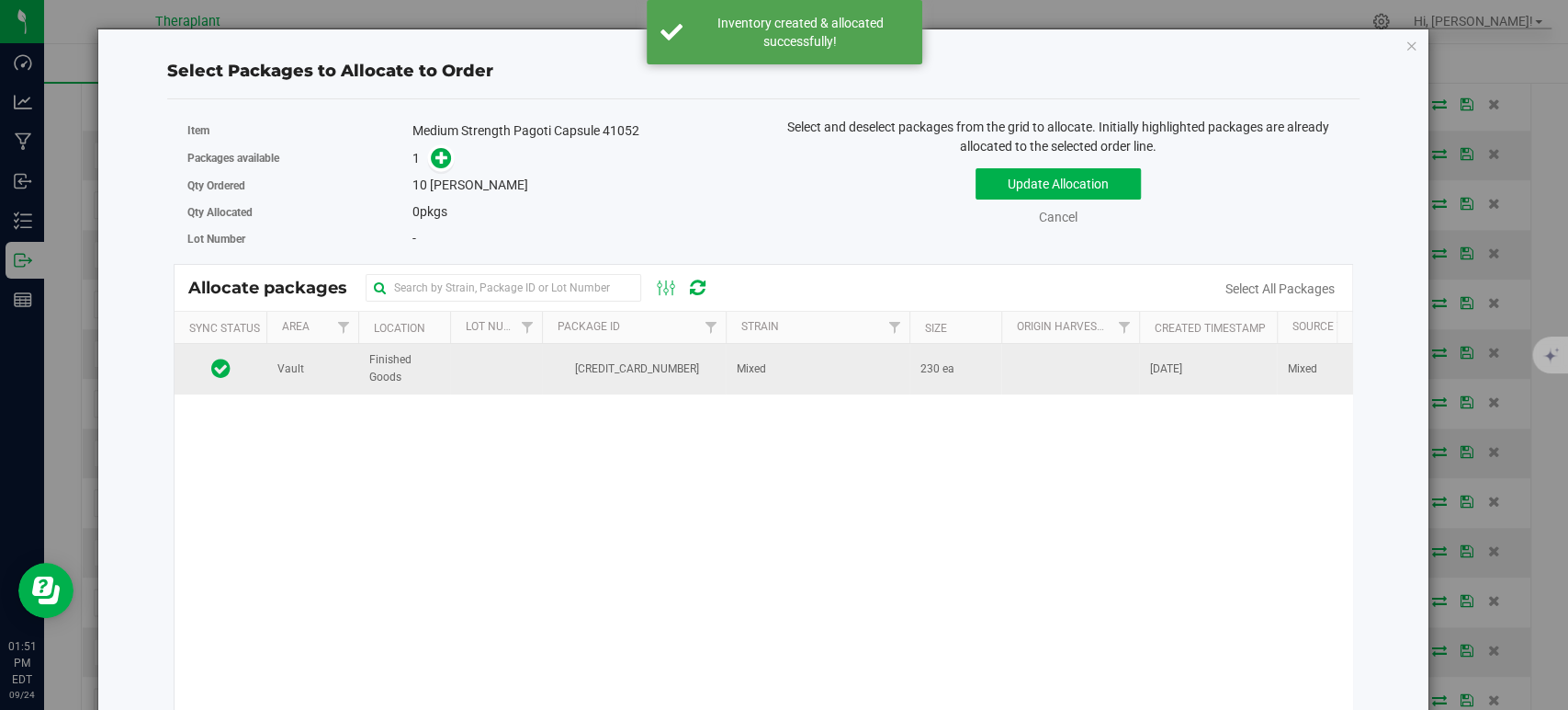
click at [854, 366] on td "Mixed" at bounding box center [818, 368] width 184 height 50
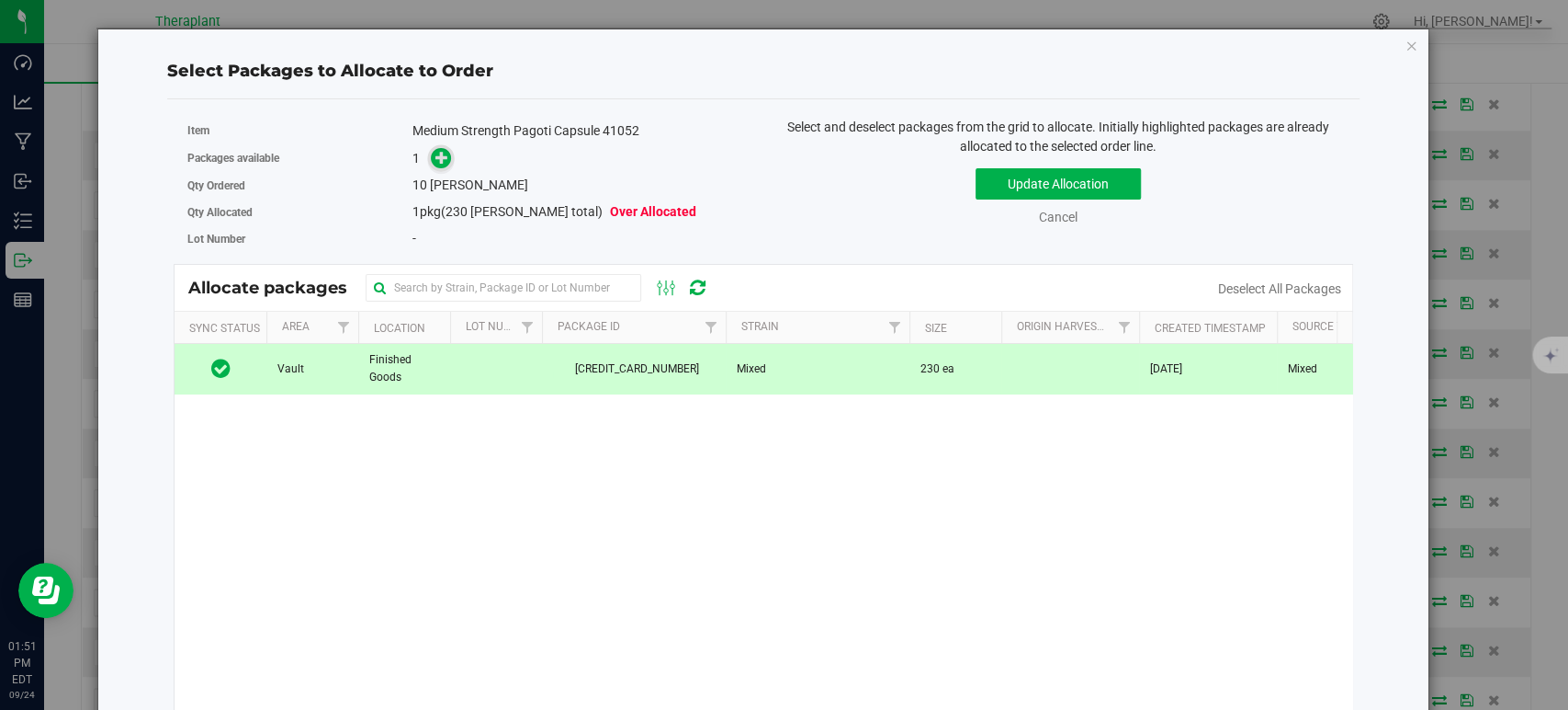
click at [437, 161] on icon at bounding box center [441, 157] width 13 height 13
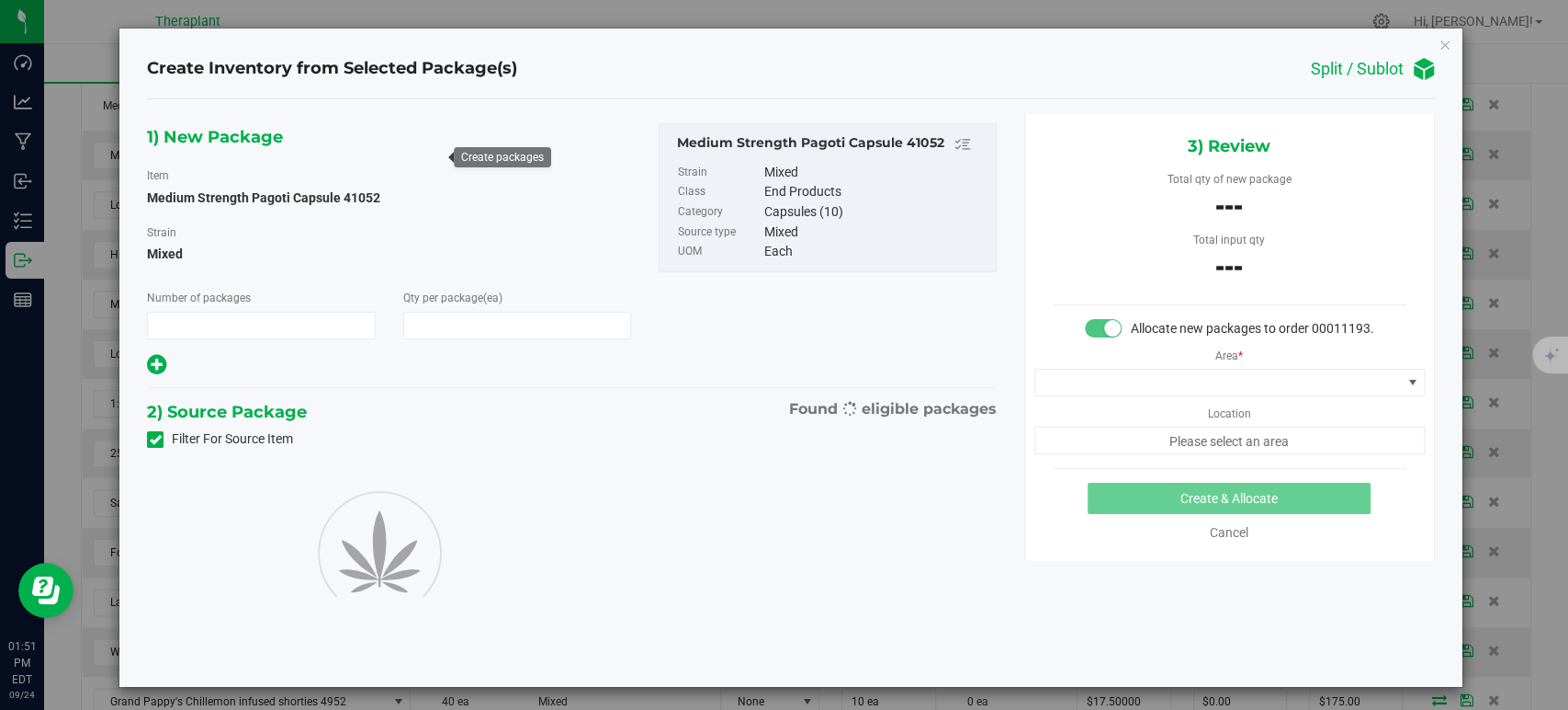
type input "1"
type input "10"
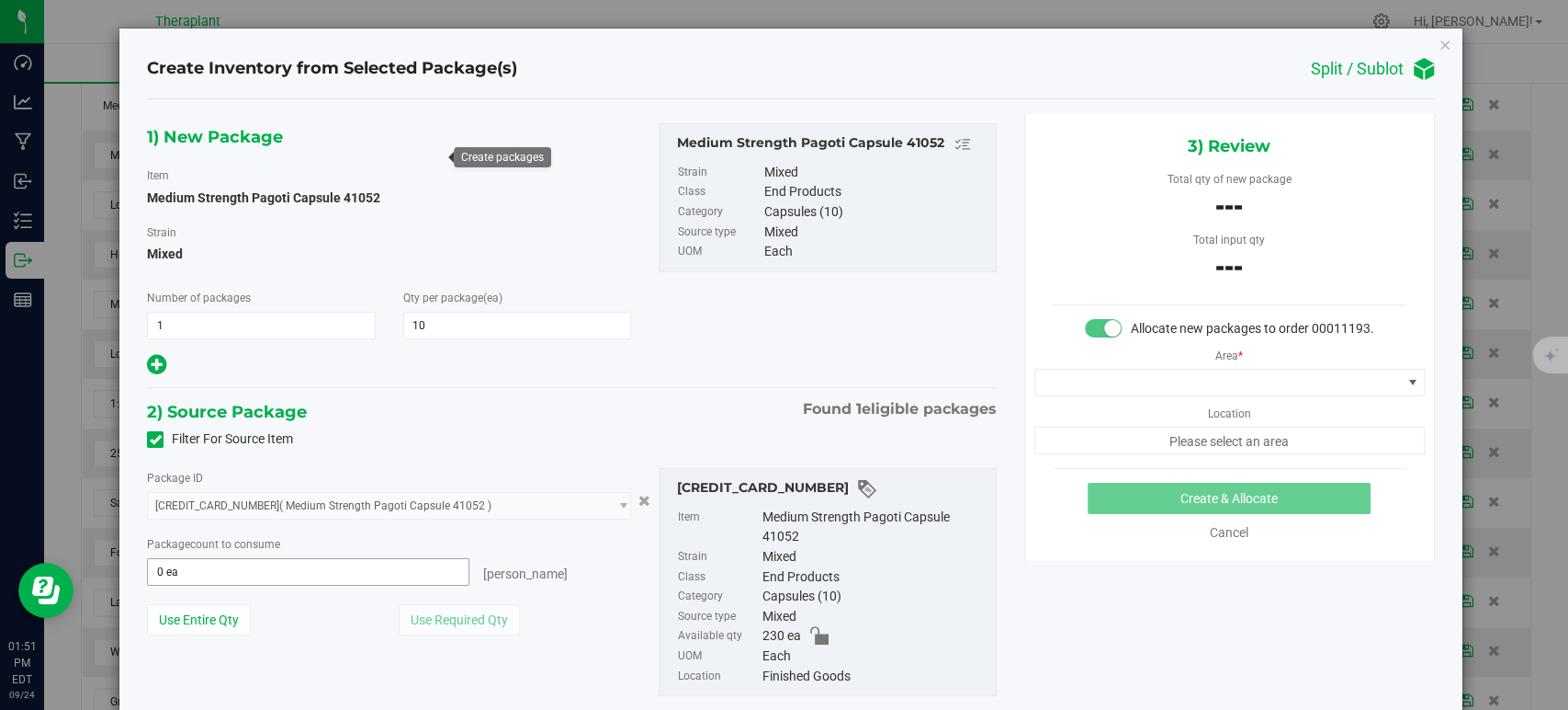
click at [369, 558] on span "0 ea 0" at bounding box center [308, 572] width 323 height 27
click at [366, 565] on span "0 ea 0" at bounding box center [308, 572] width 323 height 27
type input "10"
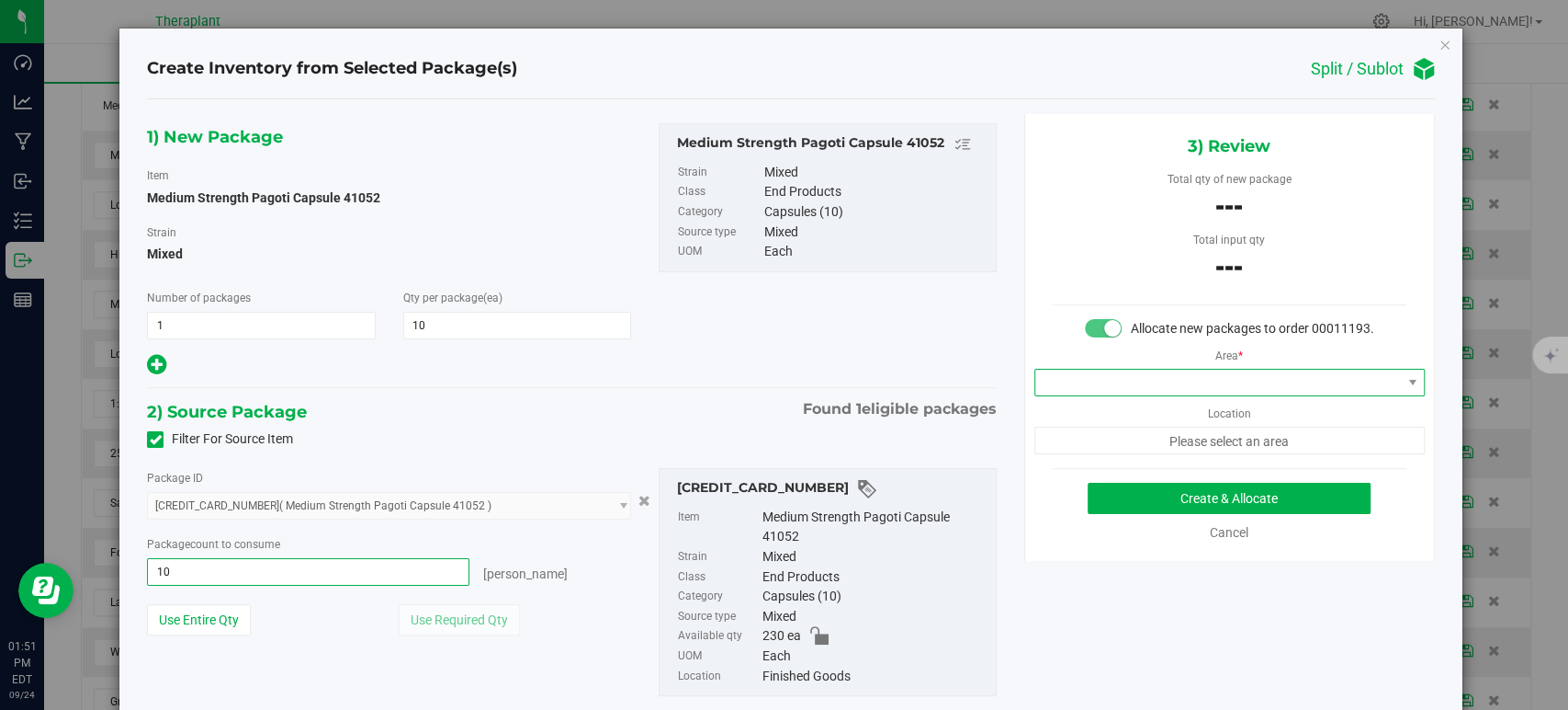
click at [1105, 390] on span at bounding box center [1218, 382] width 366 height 25
type input "10 ea"
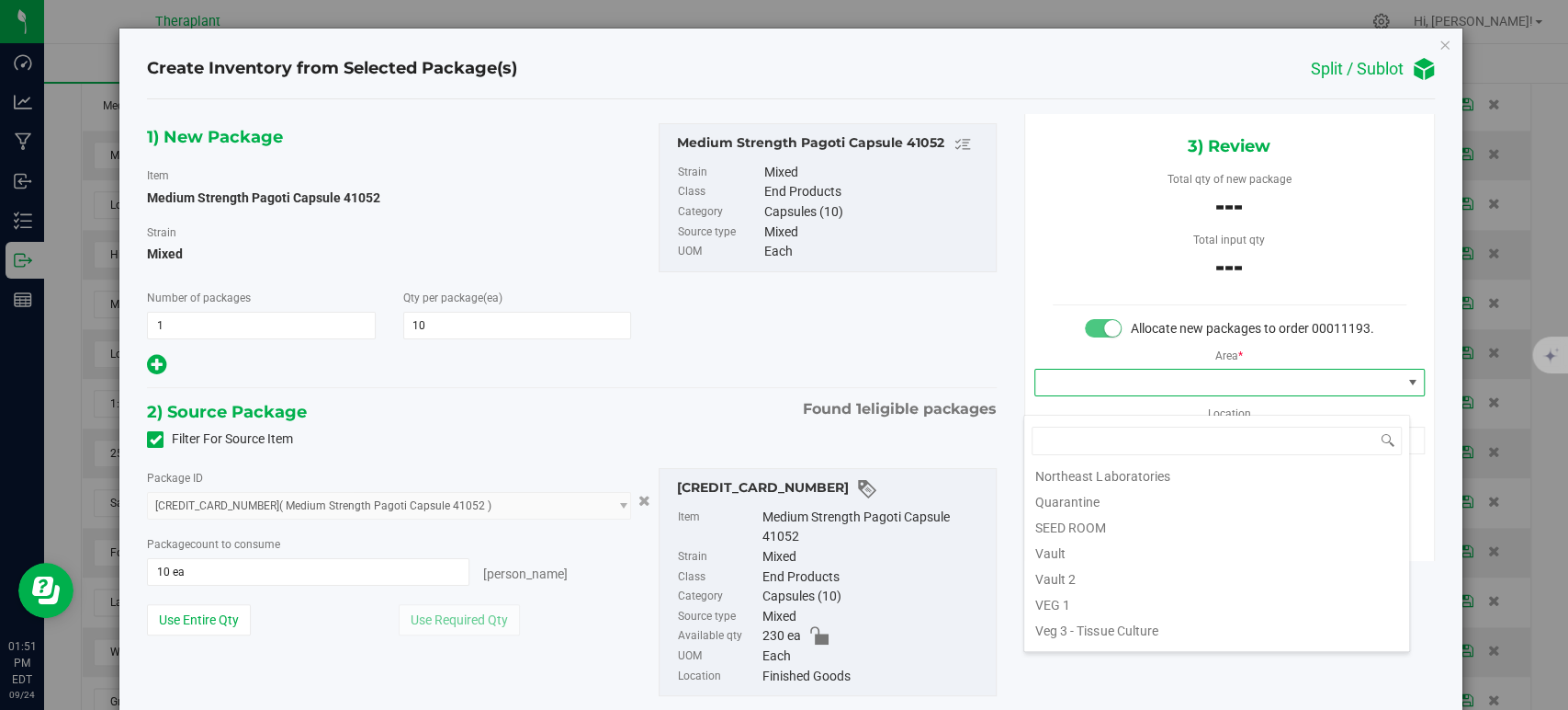
scroll to position [228, 0]
click at [1066, 536] on li "Vault" at bounding box center [1217, 532] width 385 height 25
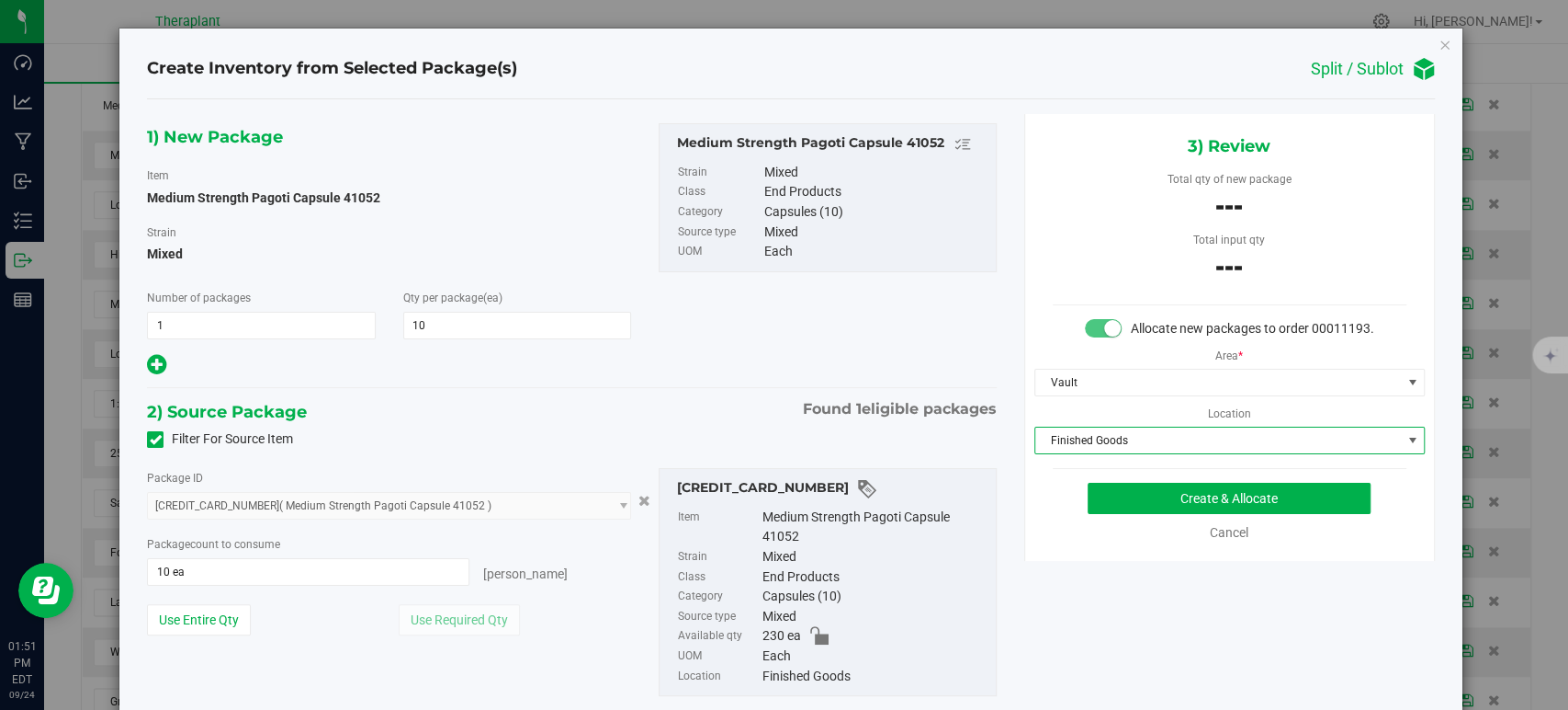
click at [1112, 451] on span "Finished Goods" at bounding box center [1218, 440] width 366 height 25
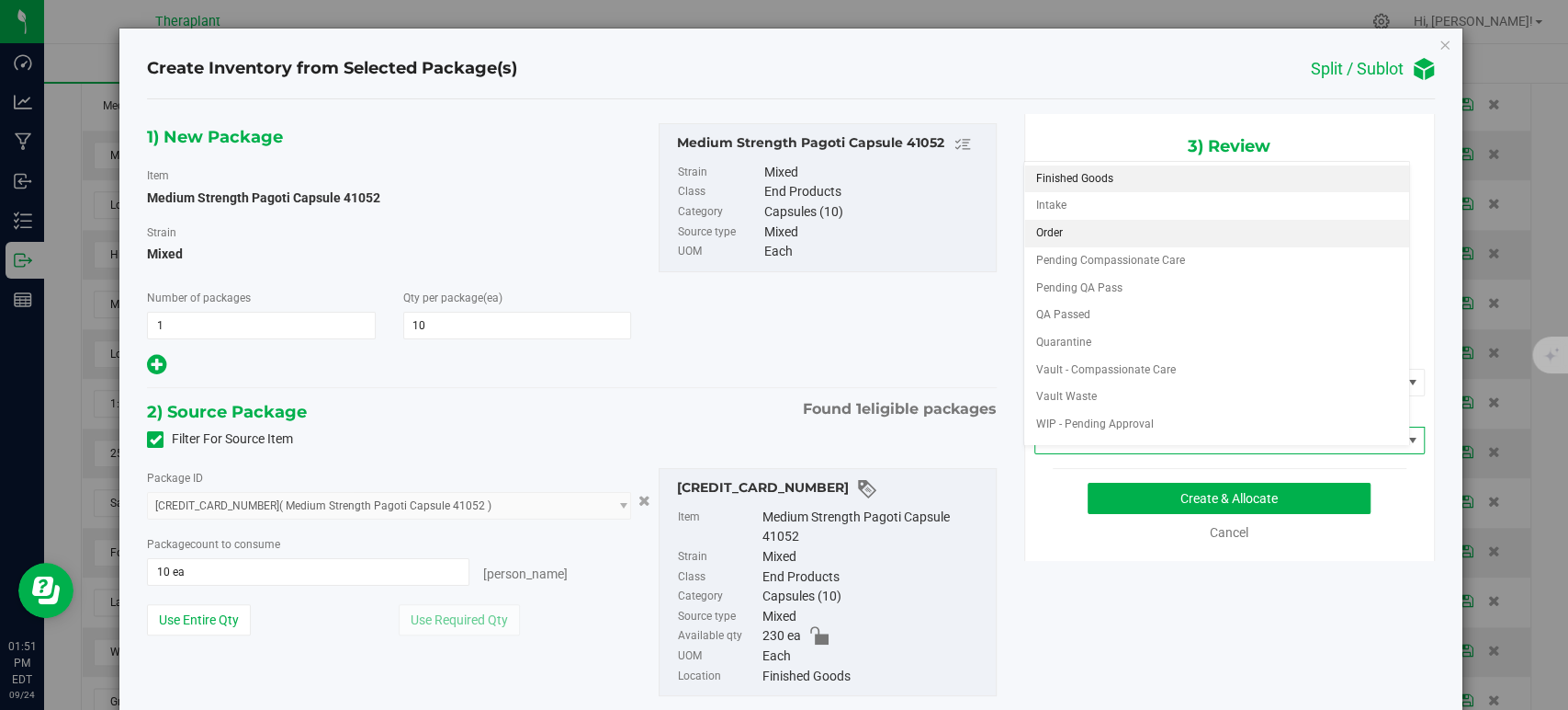
click at [1077, 230] on li "Order" at bounding box center [1217, 233] width 385 height 27
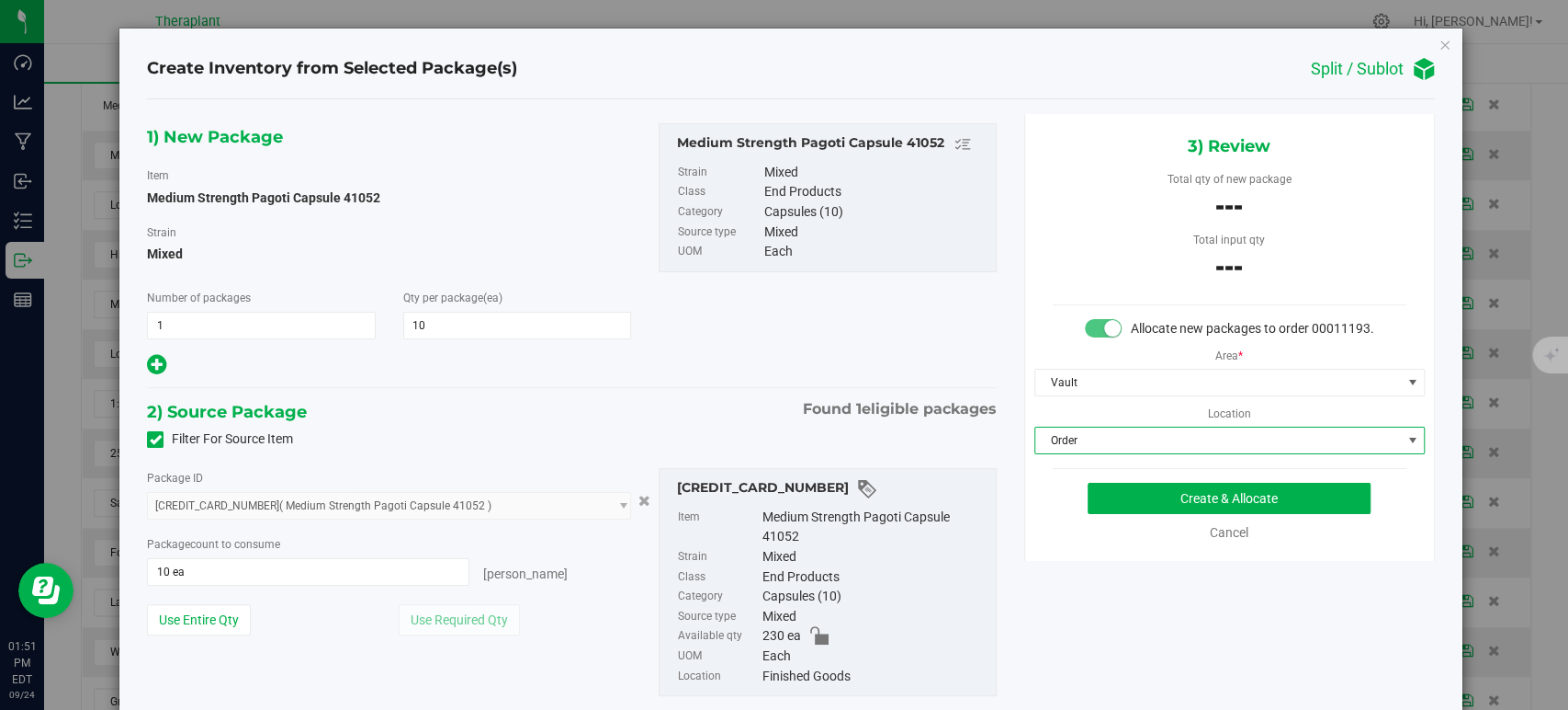
click at [697, 426] on div "Filter For Source Item" at bounding box center [572, 440] width 877 height 27
click at [1087, 498] on div "3) Review Total qty of new package --- Total input qty --- Allocate new package…" at bounding box center [1230, 337] width 410 height 446
click at [1102, 509] on button "Create & Allocate" at bounding box center [1229, 498] width 283 height 31
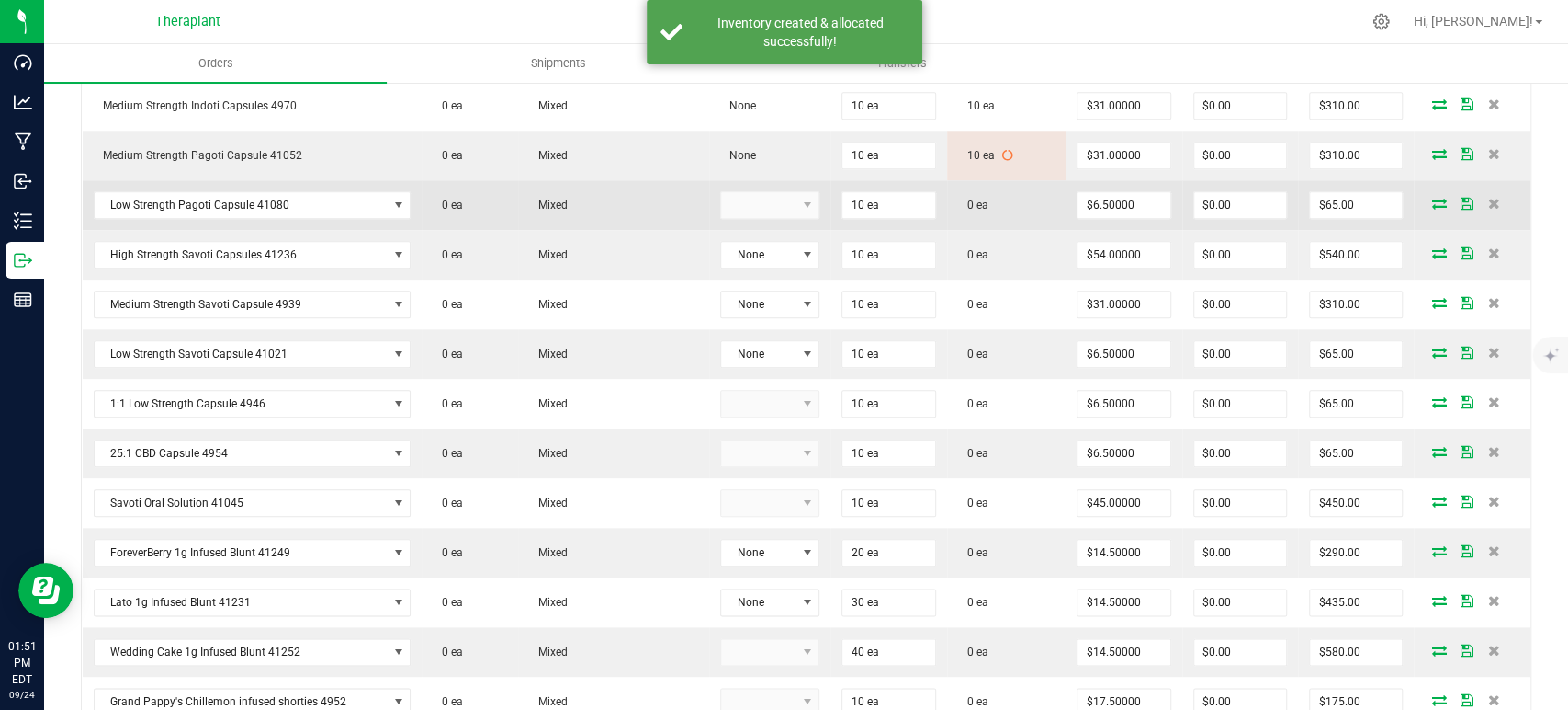
click at [1432, 197] on icon at bounding box center [1439, 202] width 15 height 11
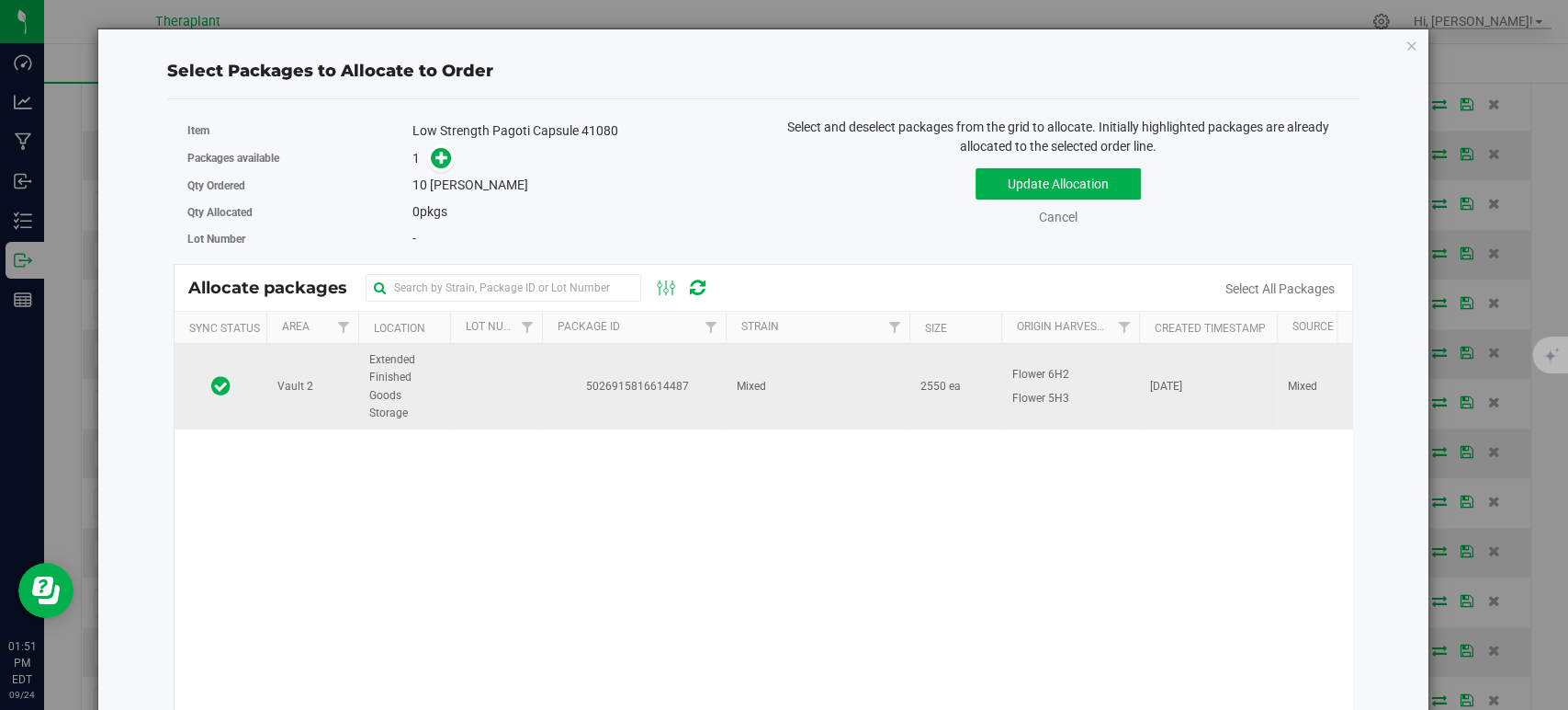
click at [766, 393] on td "Mixed" at bounding box center [818, 386] width 184 height 86
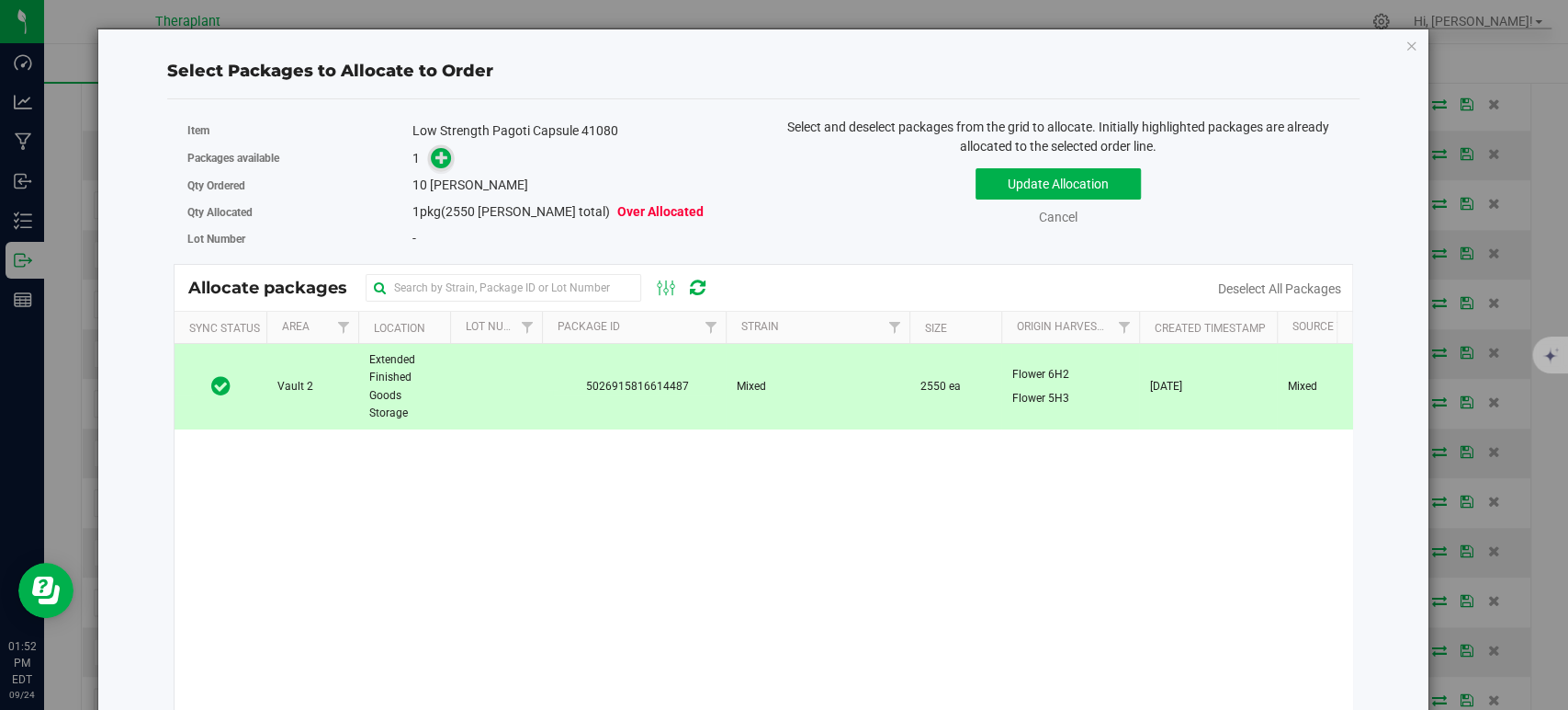
click at [444, 154] on icon at bounding box center [441, 157] width 13 height 13
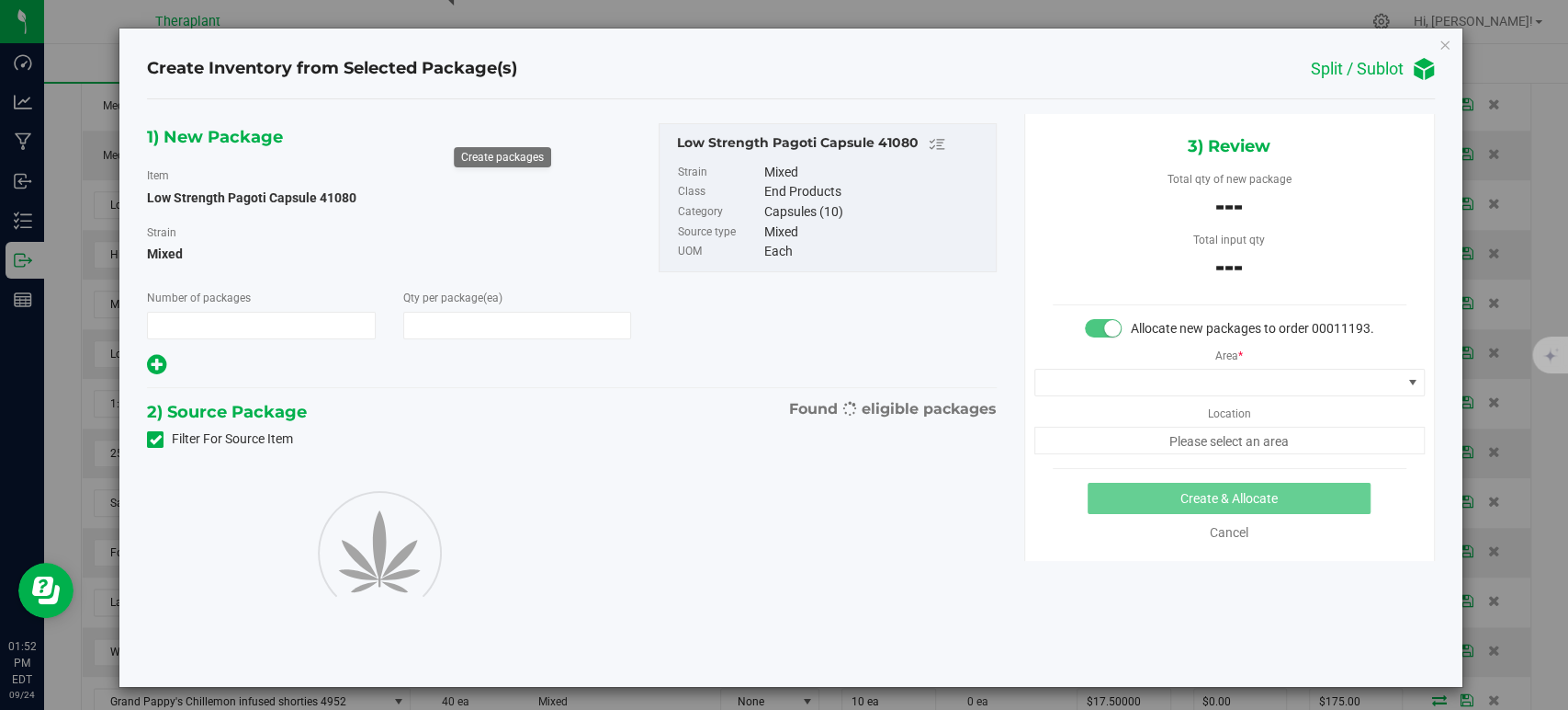
type input "1"
type input "10"
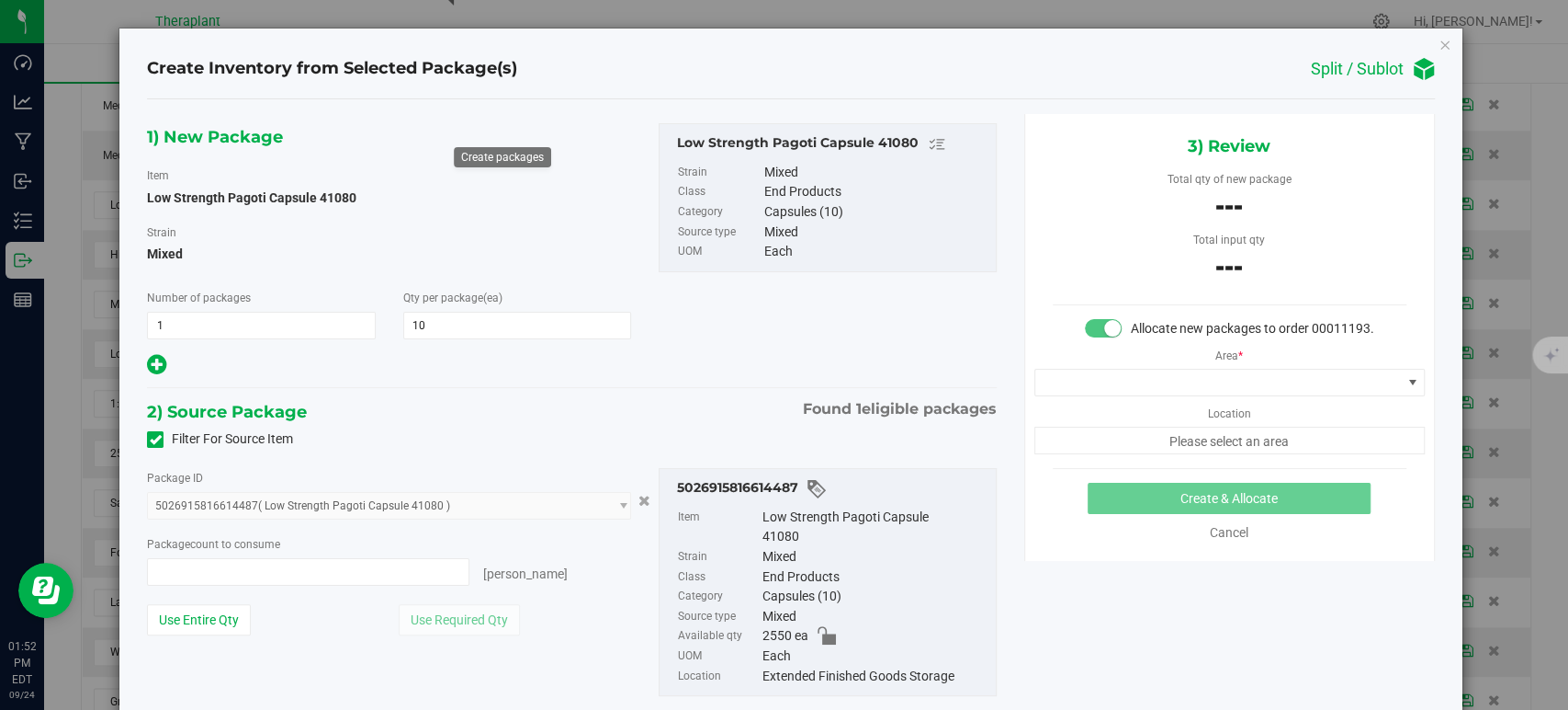
type input "0 ea"
click at [322, 569] on span "0 ea 0" at bounding box center [308, 572] width 323 height 27
type input "10"
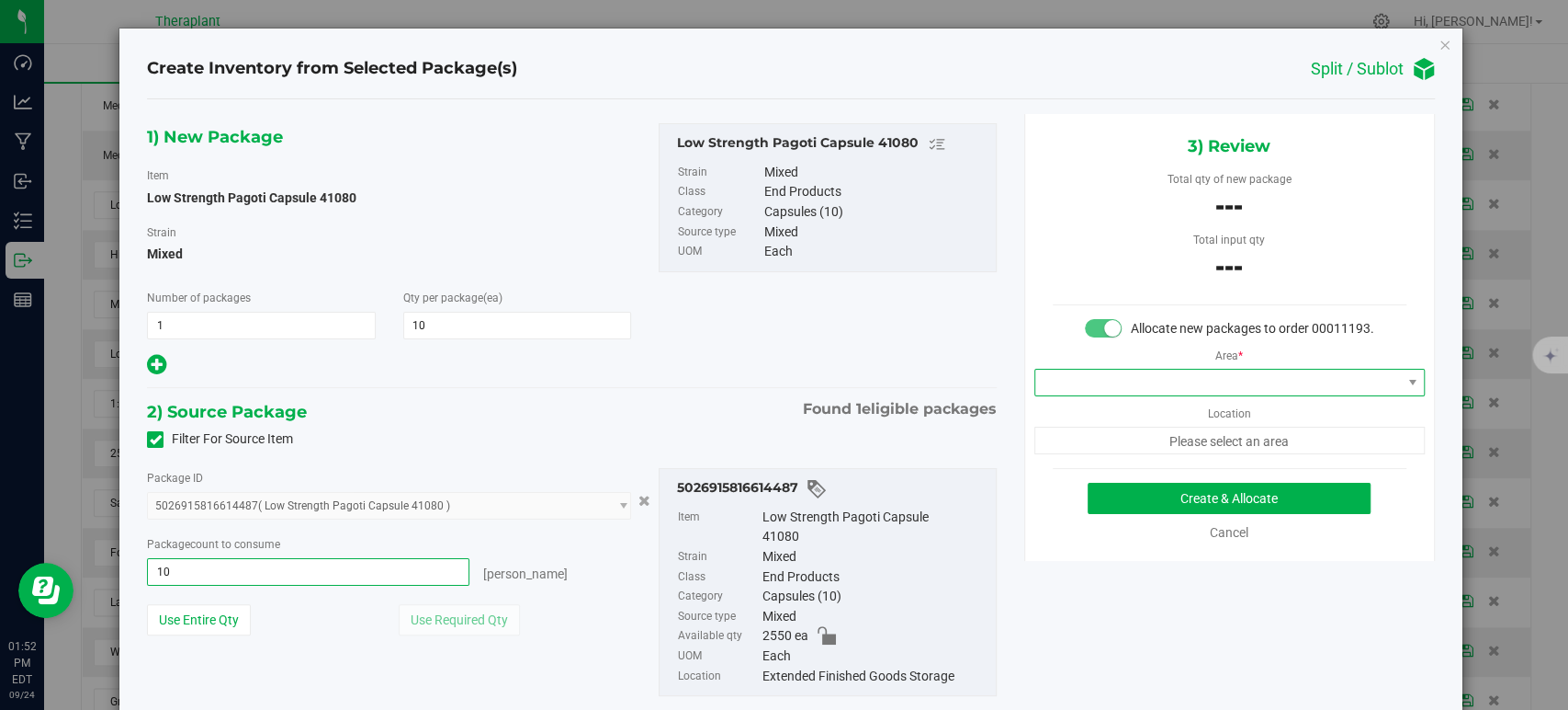
click at [1106, 395] on span at bounding box center [1218, 382] width 366 height 25
type input "10 ea"
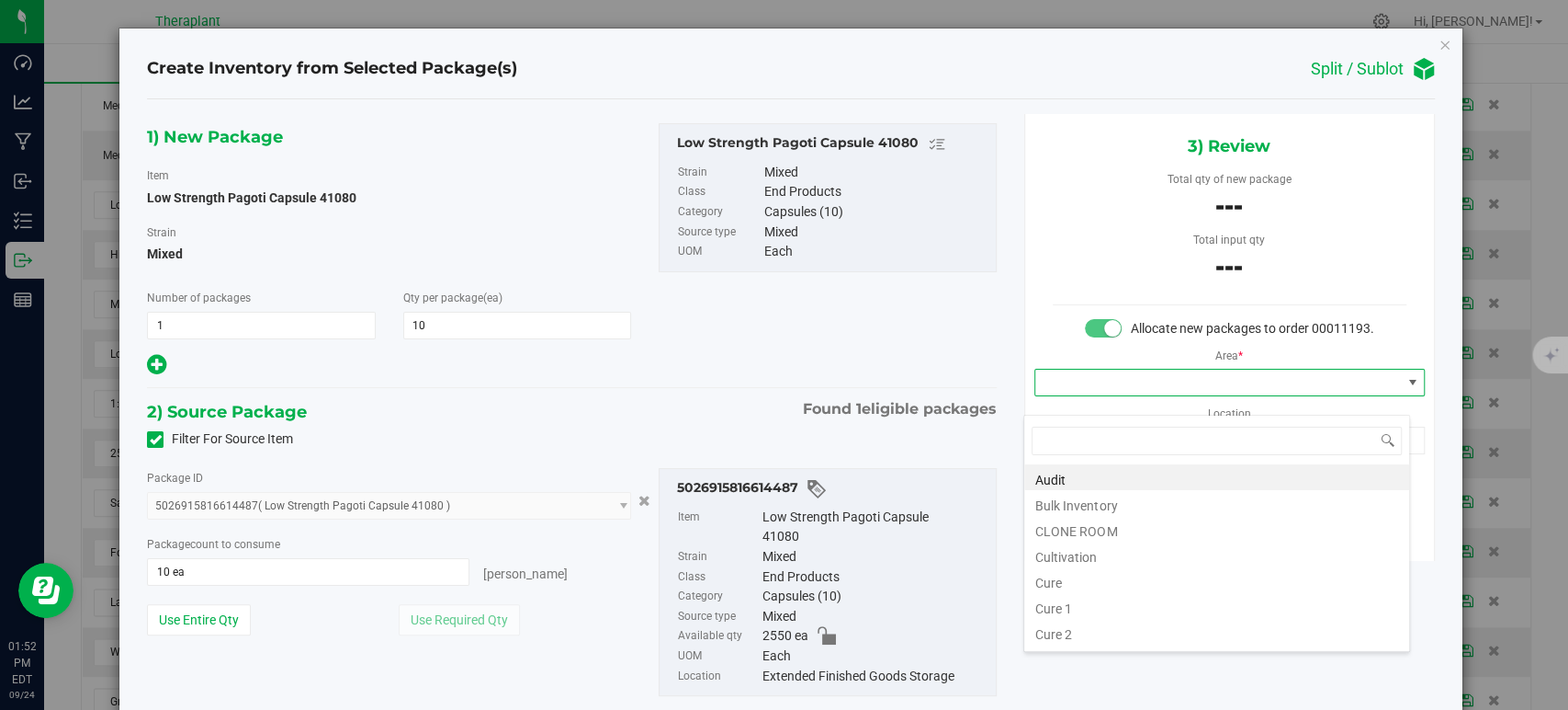
scroll to position [228, 0]
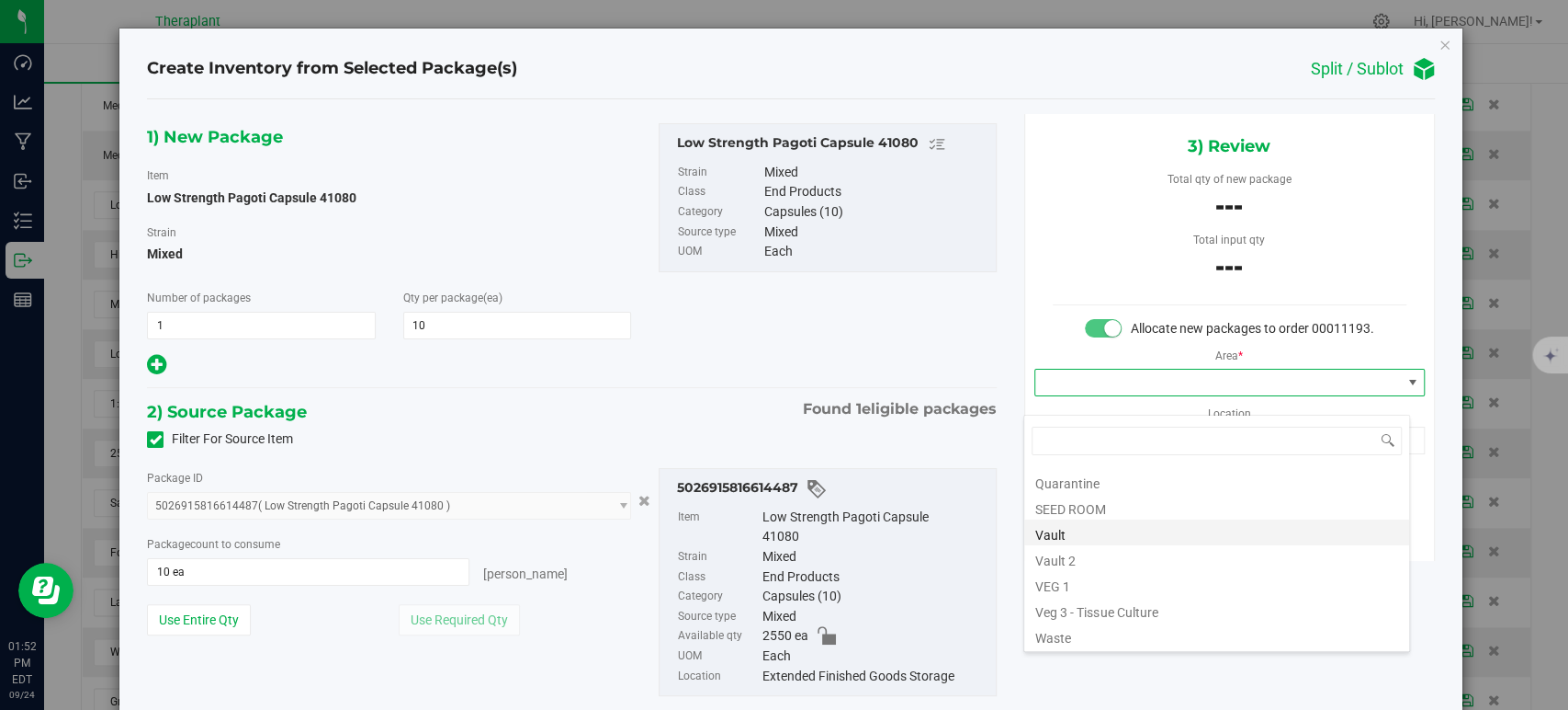
click at [1074, 539] on li "Vault" at bounding box center [1217, 532] width 385 height 25
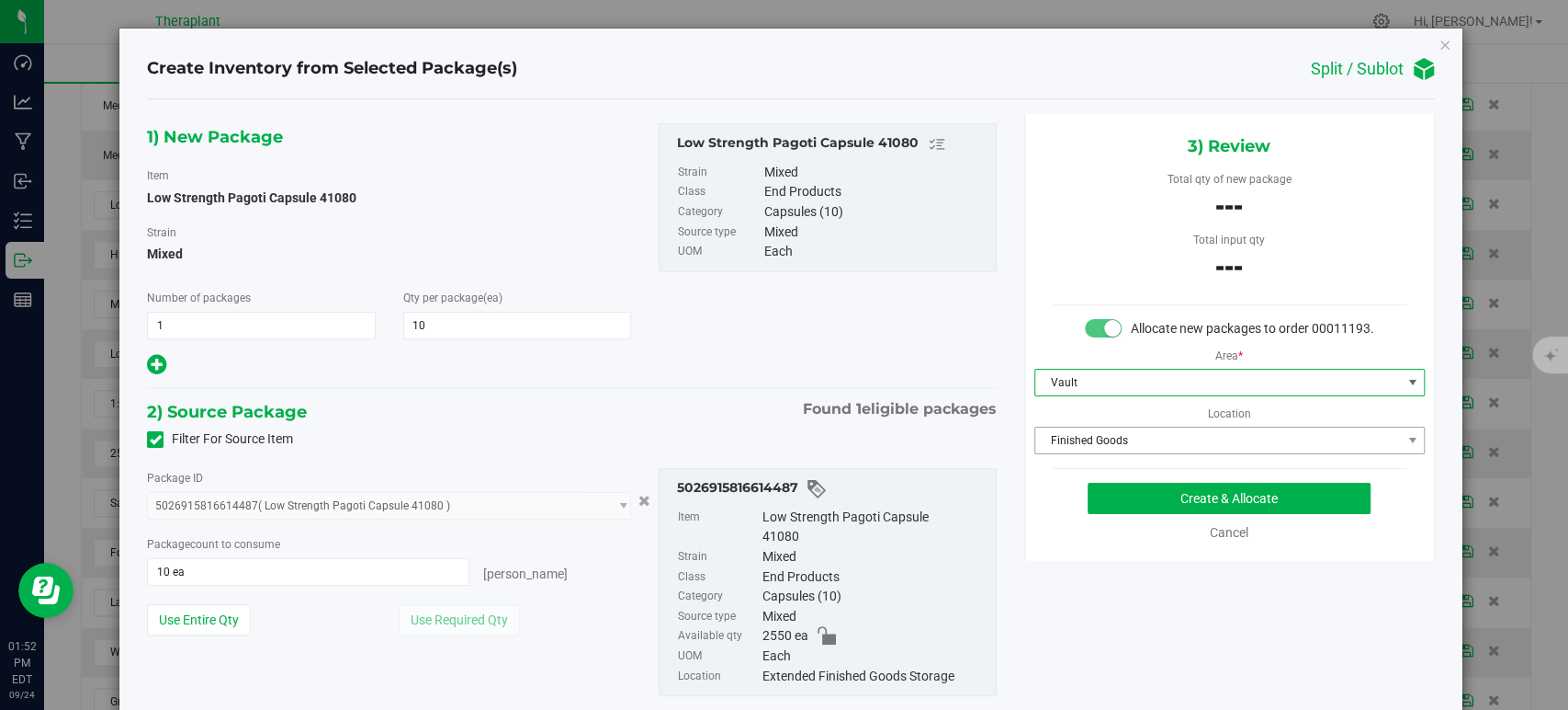
click at [1088, 453] on span "Finished Goods" at bounding box center [1218, 440] width 366 height 25
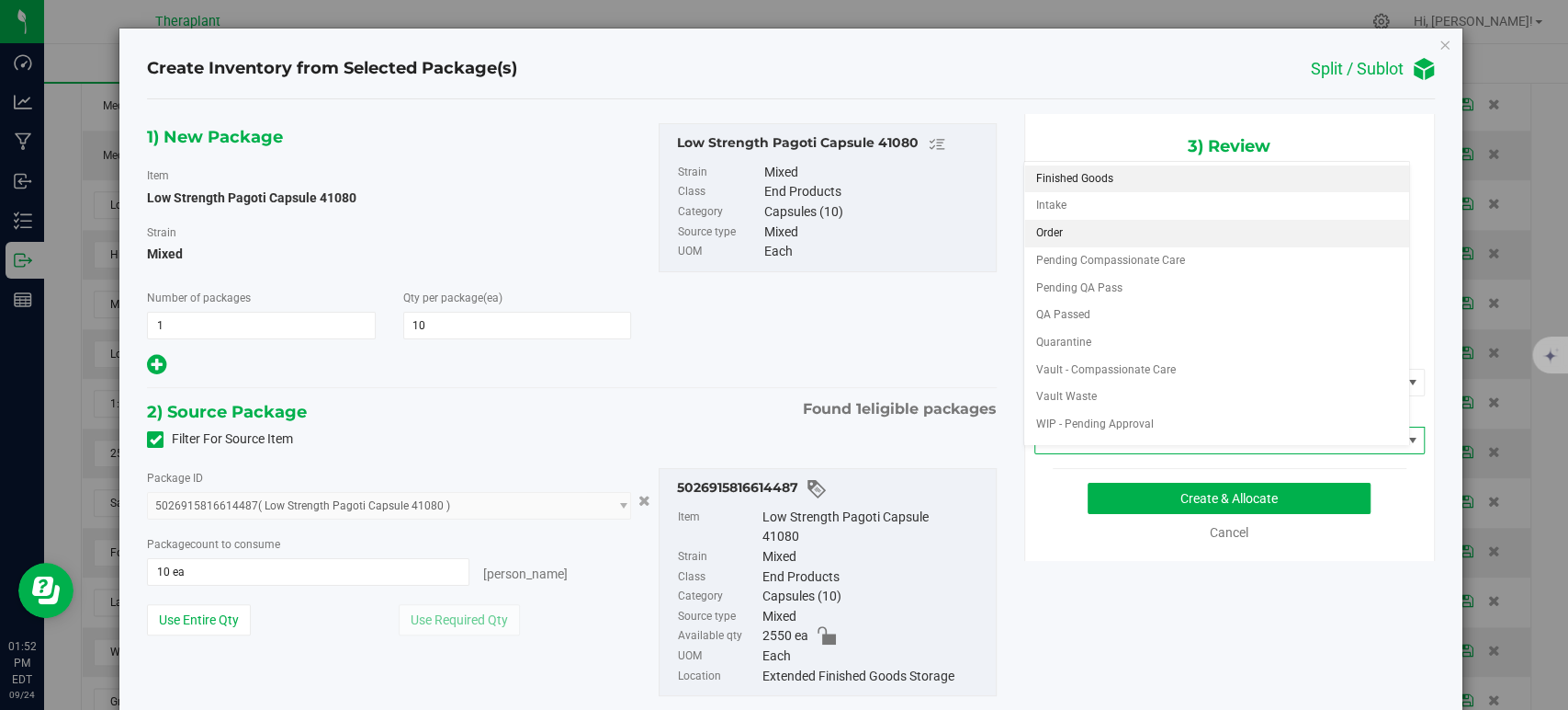
click at [1078, 228] on li "Order" at bounding box center [1217, 233] width 385 height 27
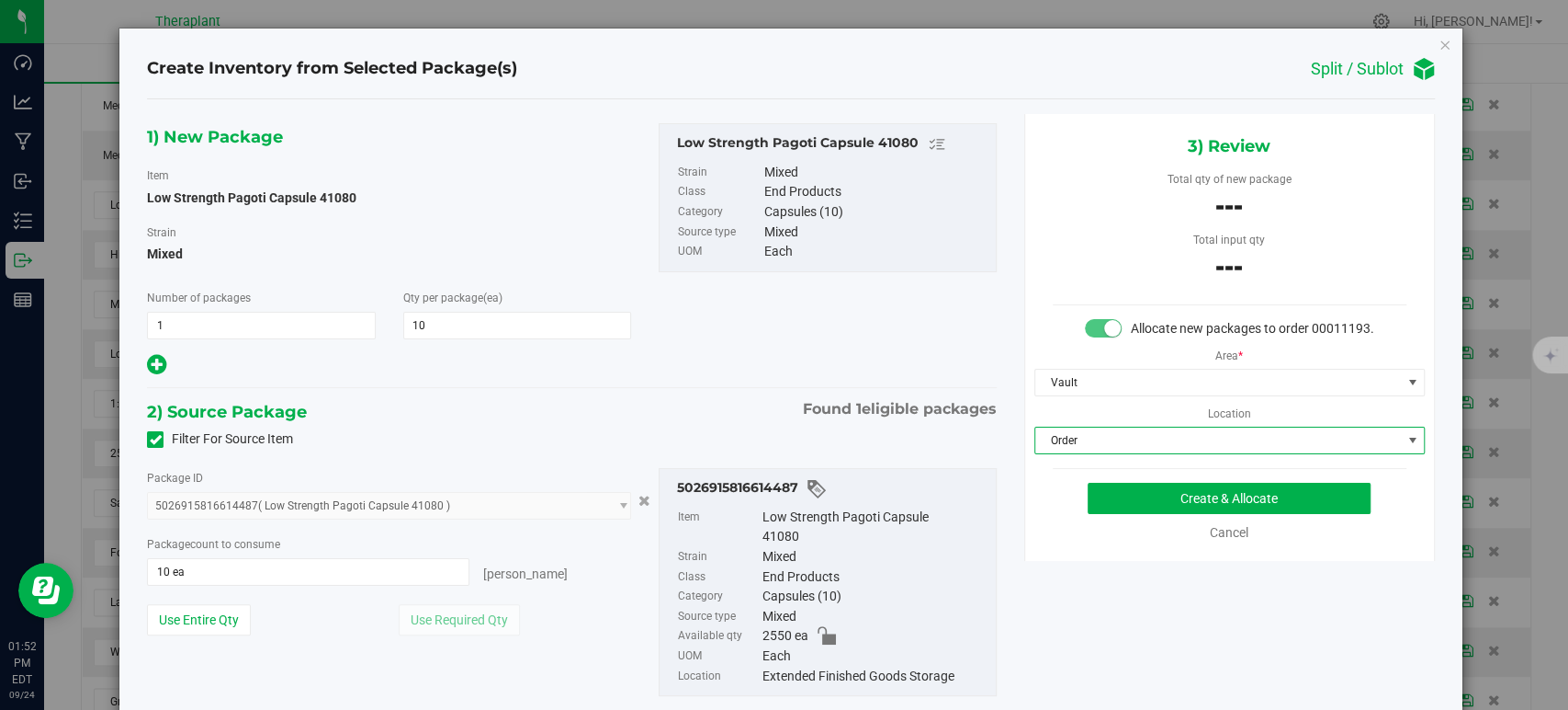
click at [677, 401] on div "2) Source Package Found 1 eligible packages" at bounding box center [571, 411] width 849 height 27
click at [1195, 514] on button "Create & Allocate" at bounding box center [1229, 498] width 283 height 31
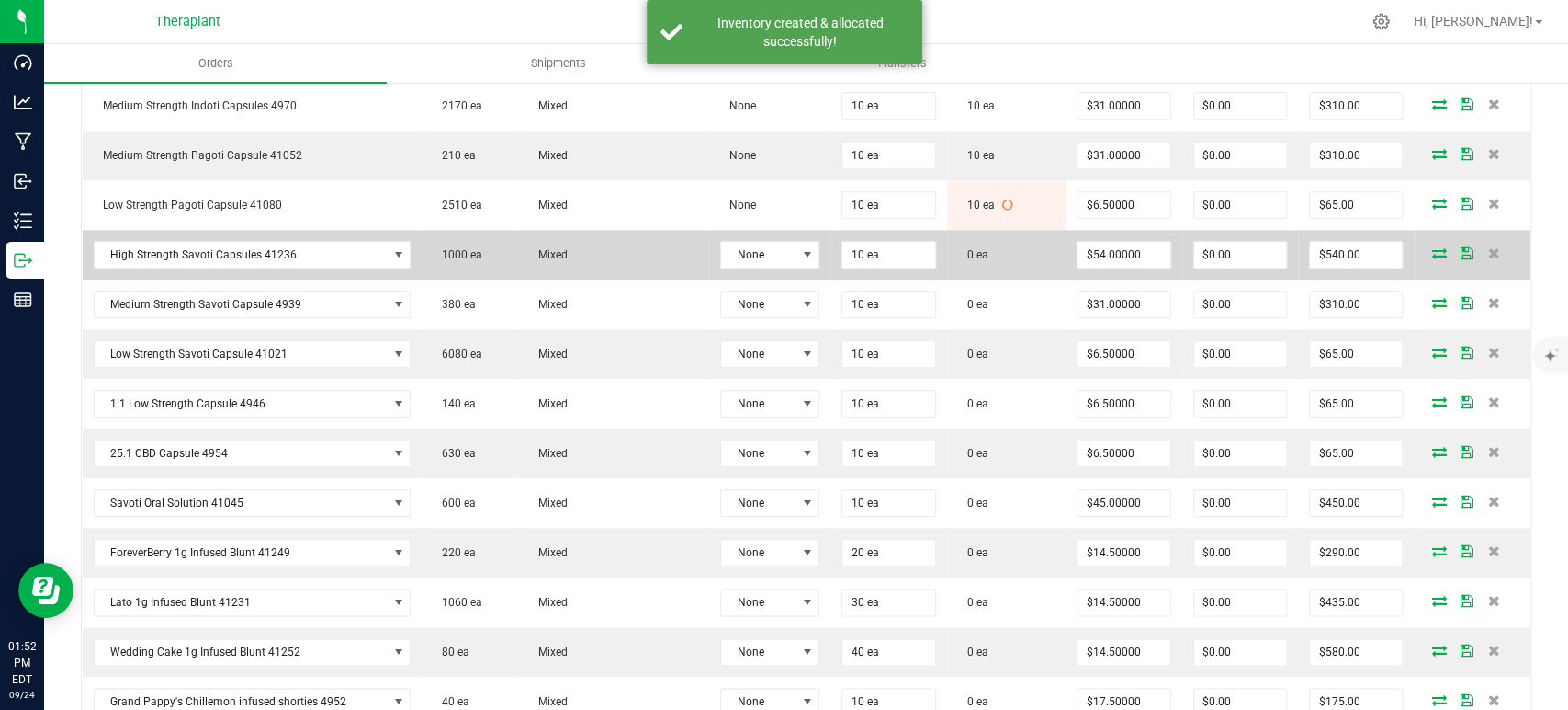
click at [1432, 248] on icon at bounding box center [1439, 252] width 15 height 11
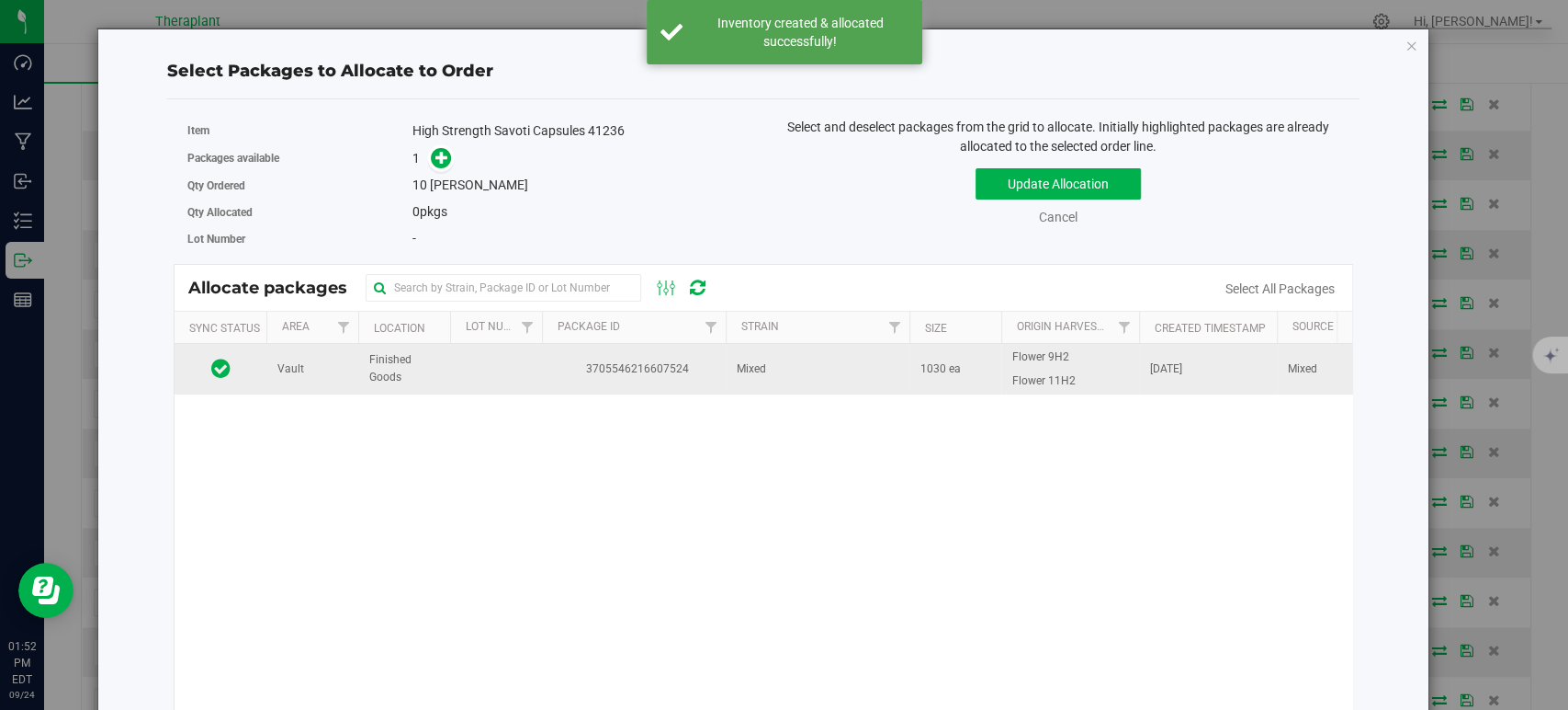
click at [762, 368] on span "Mixed" at bounding box center [751, 369] width 29 height 18
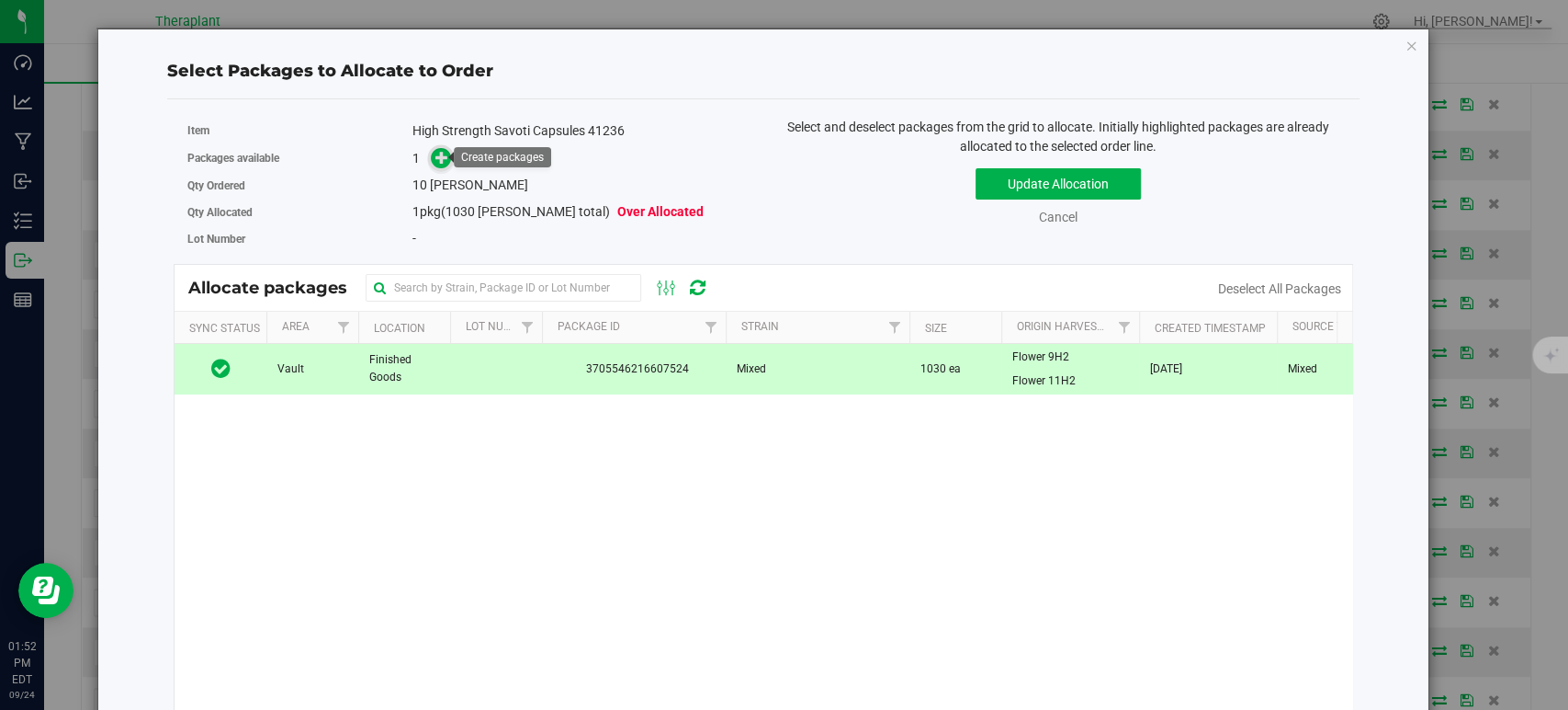
click at [444, 151] on icon at bounding box center [441, 157] width 13 height 13
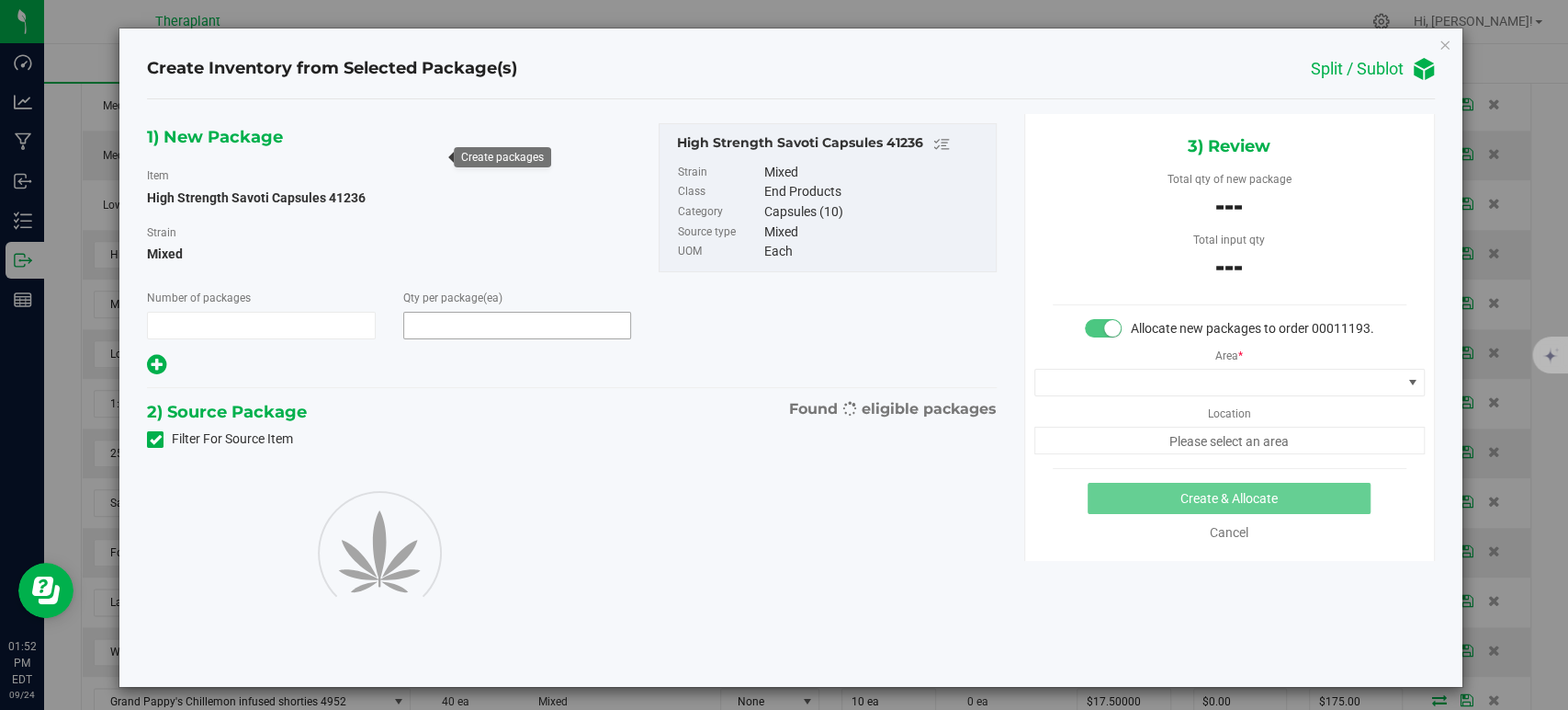
type input "1"
type input "10"
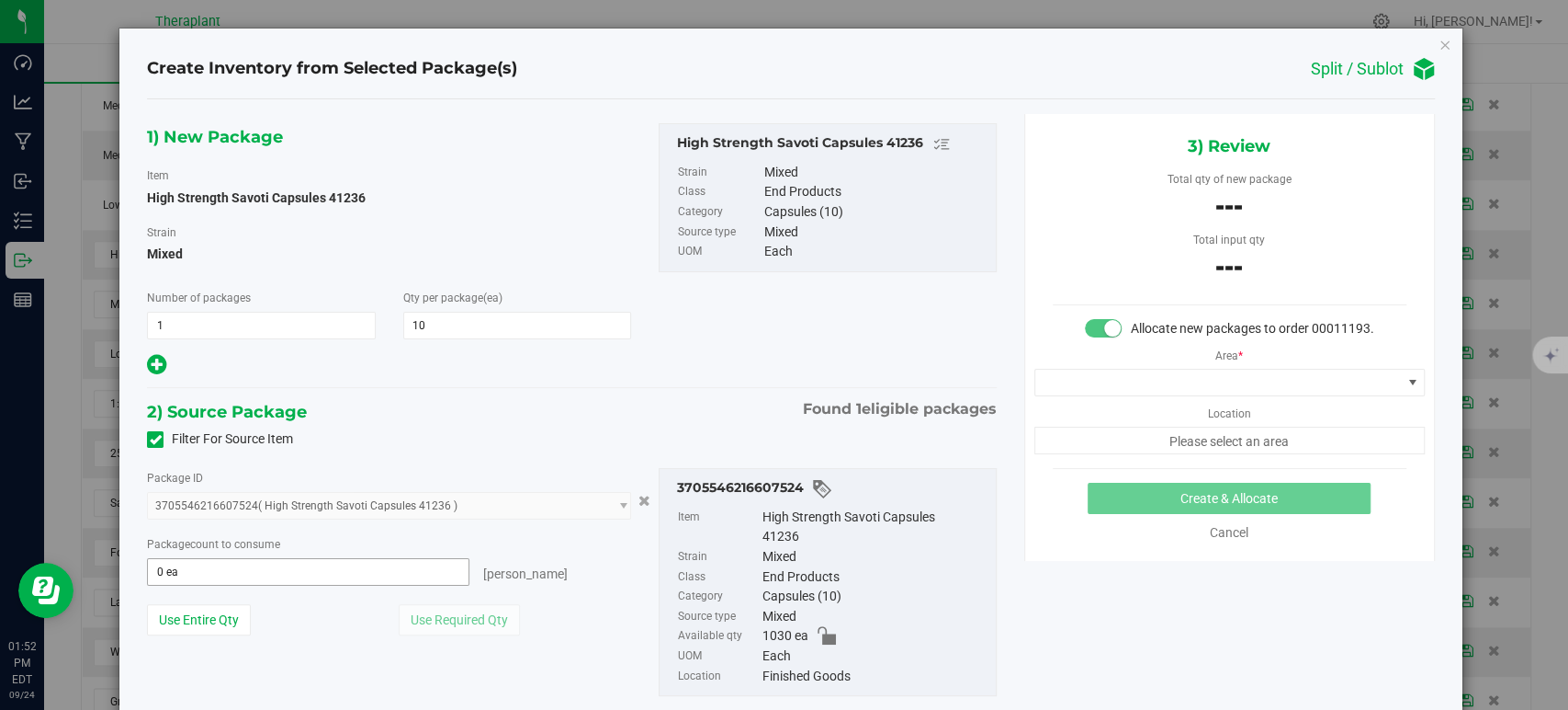
click at [383, 581] on span "0 ea 0" at bounding box center [308, 572] width 323 height 27
type input "10"
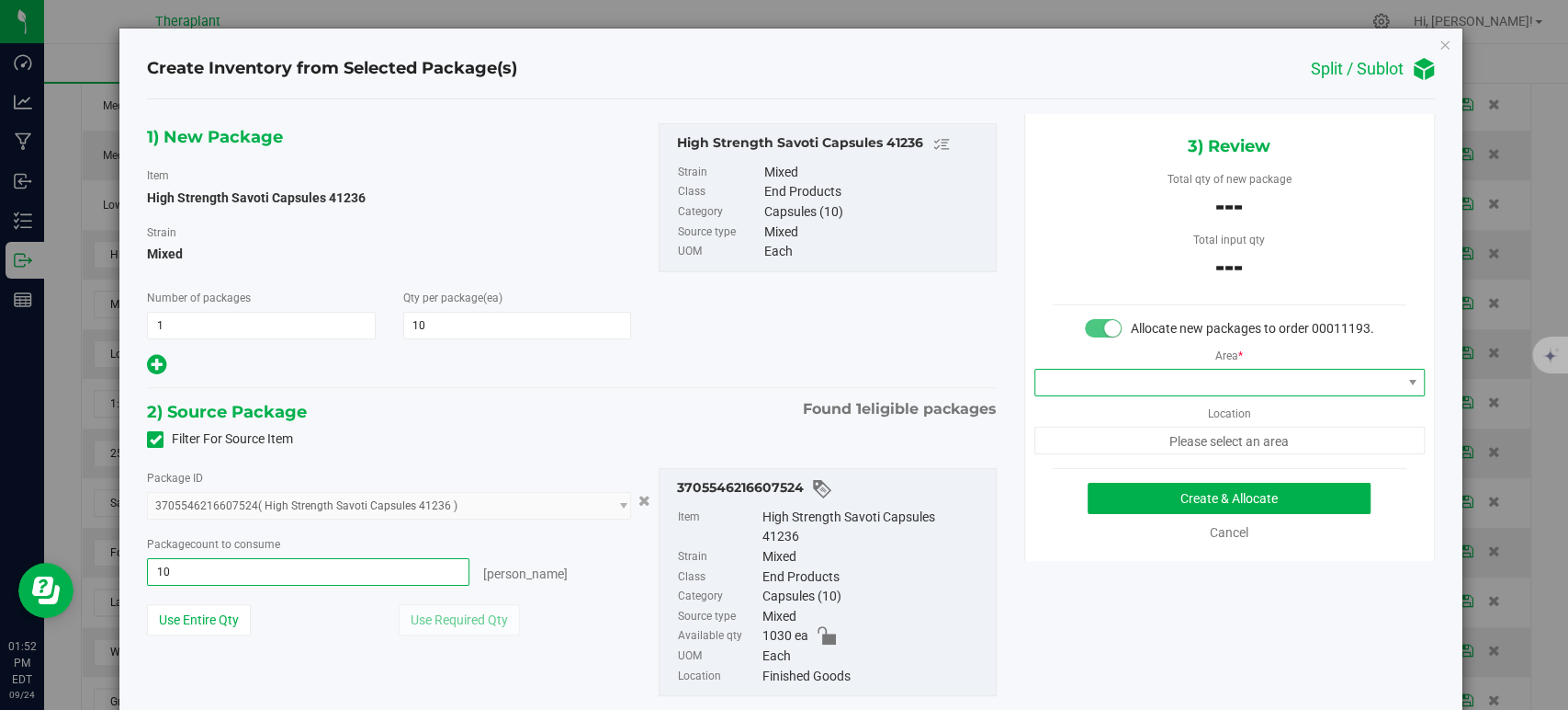
click at [1128, 395] on span at bounding box center [1218, 382] width 366 height 25
type input "10 ea"
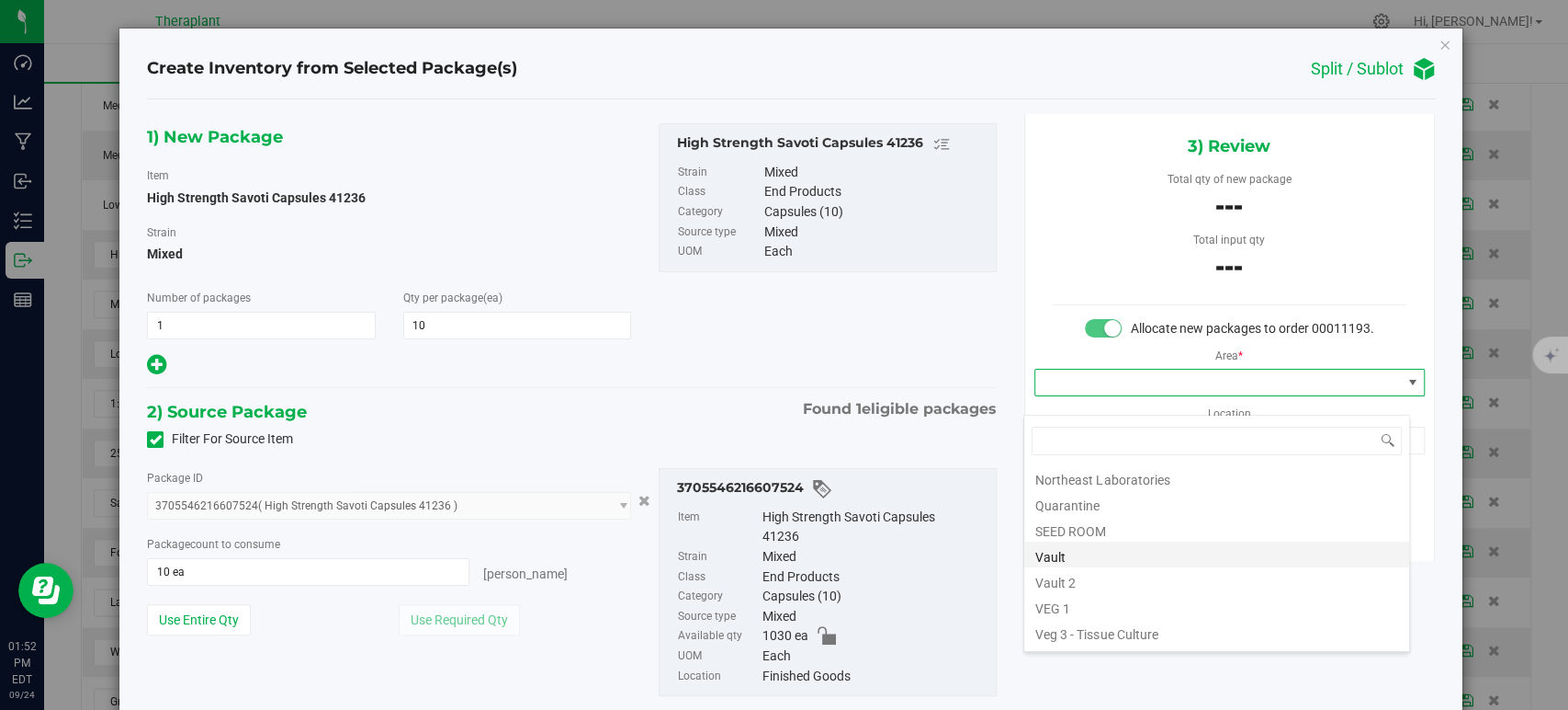
scroll to position [228, 0]
click at [1116, 542] on li "Vault" at bounding box center [1217, 532] width 385 height 25
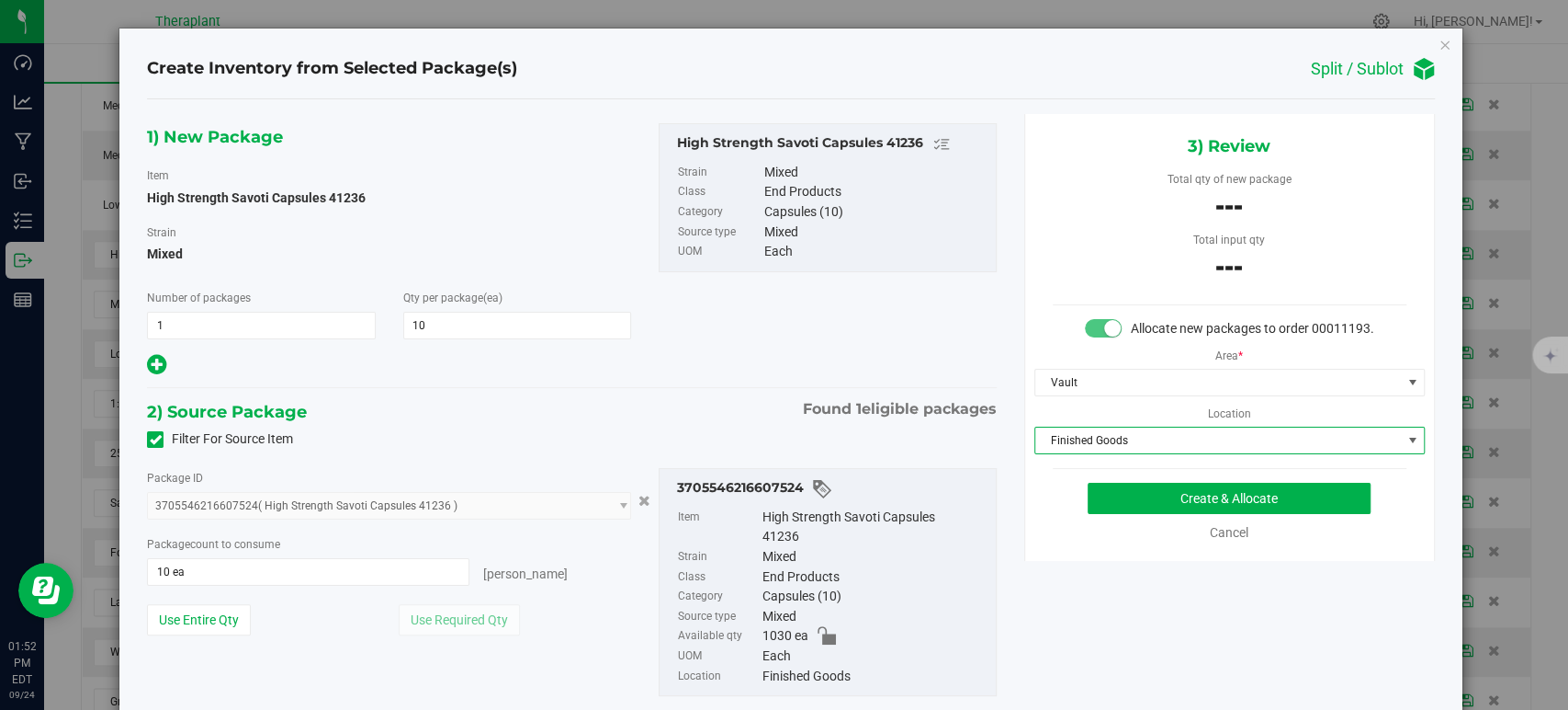
click at [1084, 453] on span "Finished Goods" at bounding box center [1218, 440] width 366 height 25
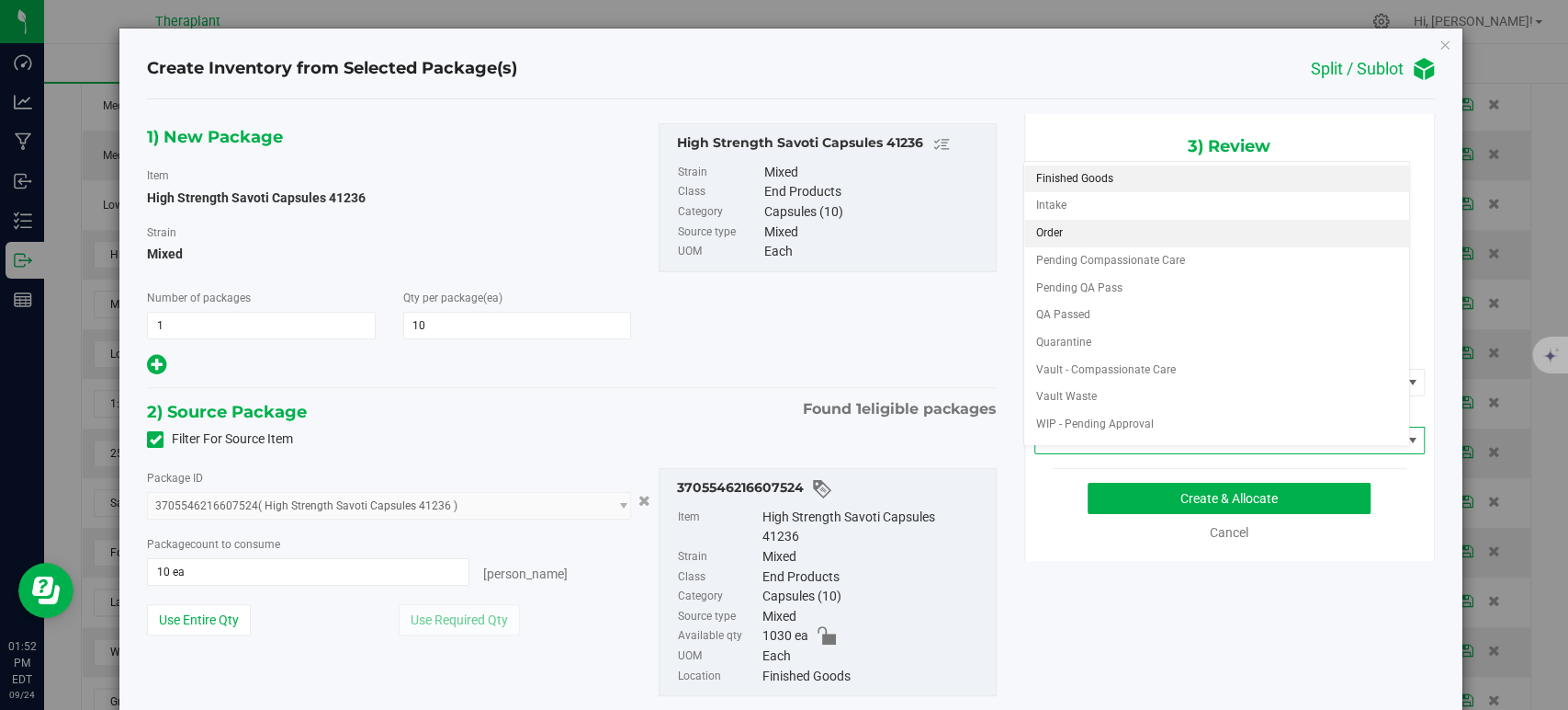
click at [1066, 240] on li "Order" at bounding box center [1217, 233] width 385 height 27
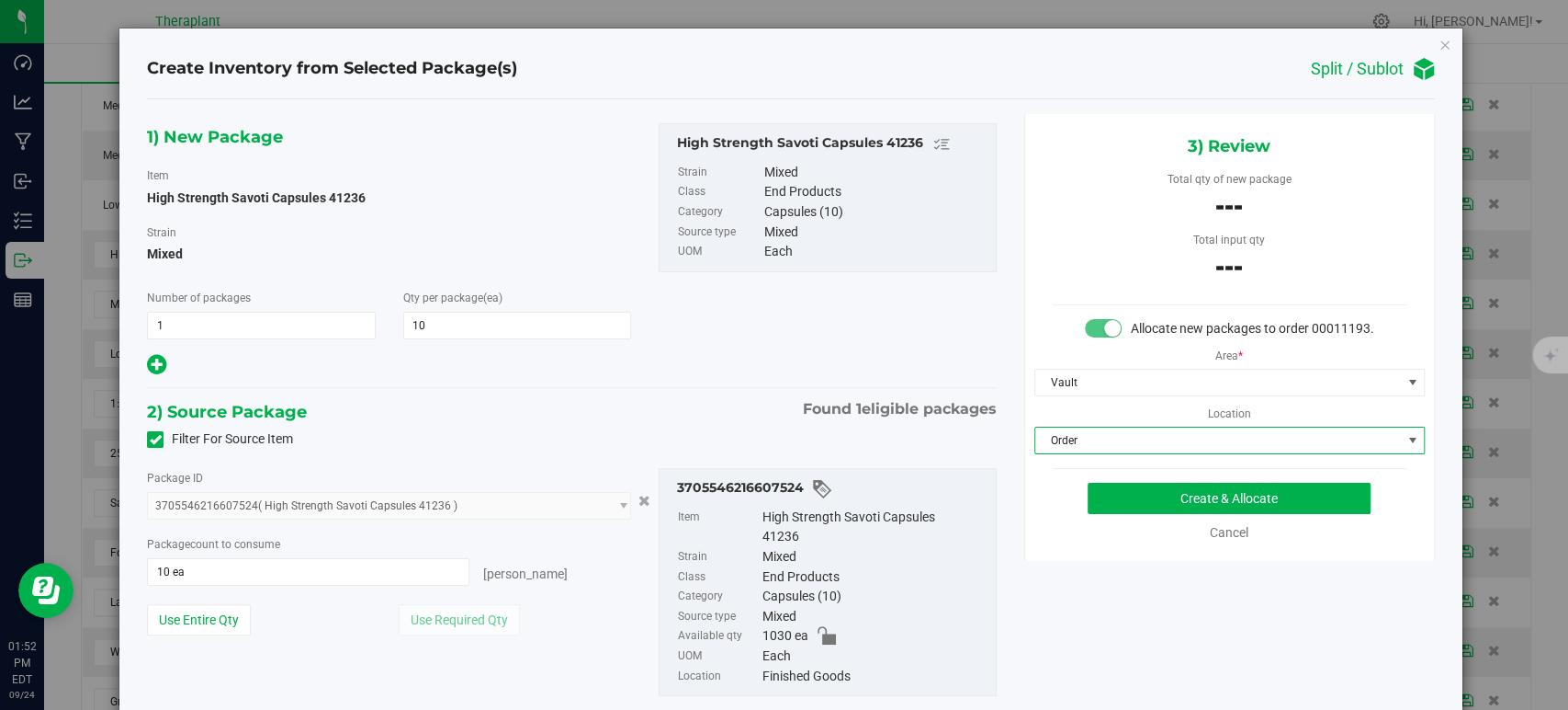
click at [784, 382] on div "1) New Package Item High Strength Savoti Capsules 41236 Strain Mixed Number of …" at bounding box center [572, 424] width 877 height 621
click at [1114, 511] on button "Create & Allocate" at bounding box center [1229, 498] width 283 height 31
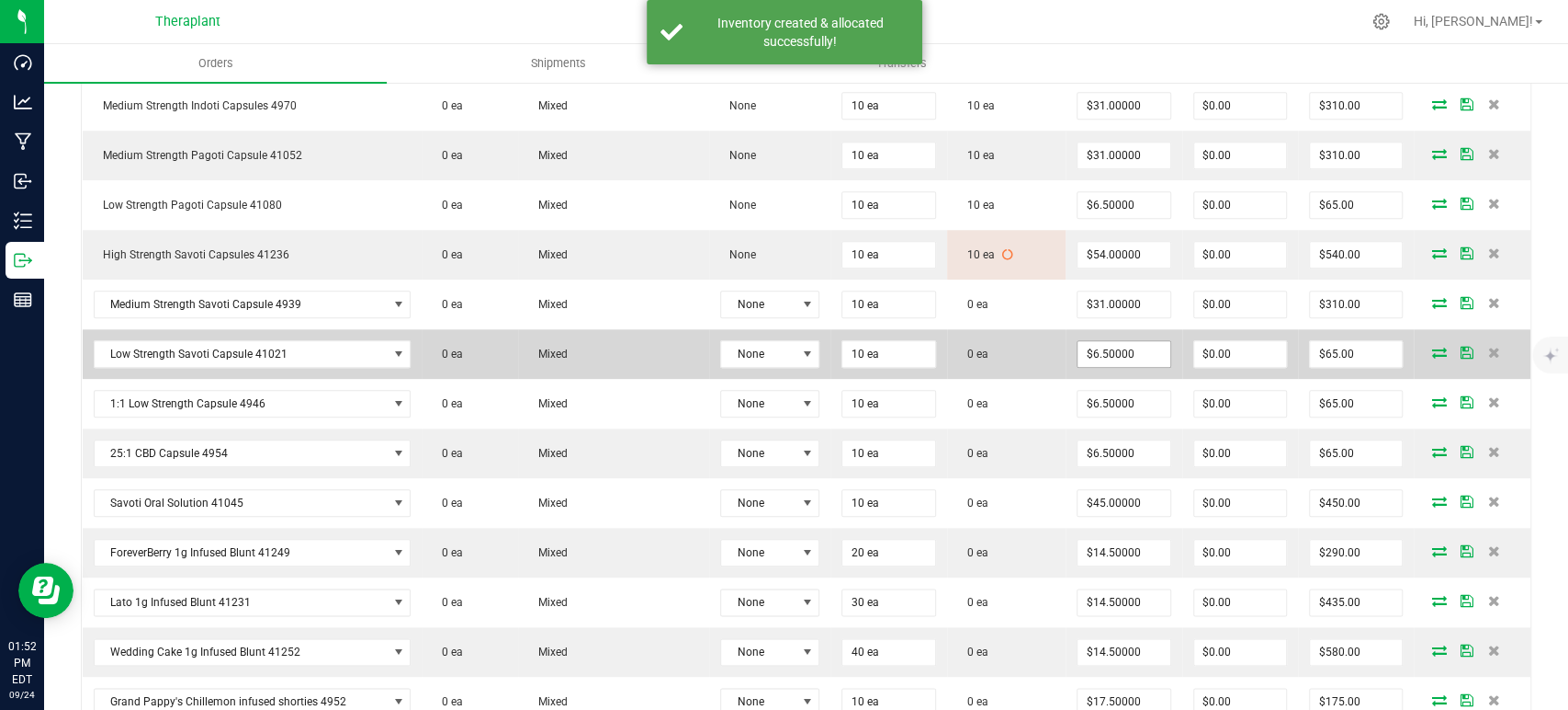
scroll to position [1328, 0]
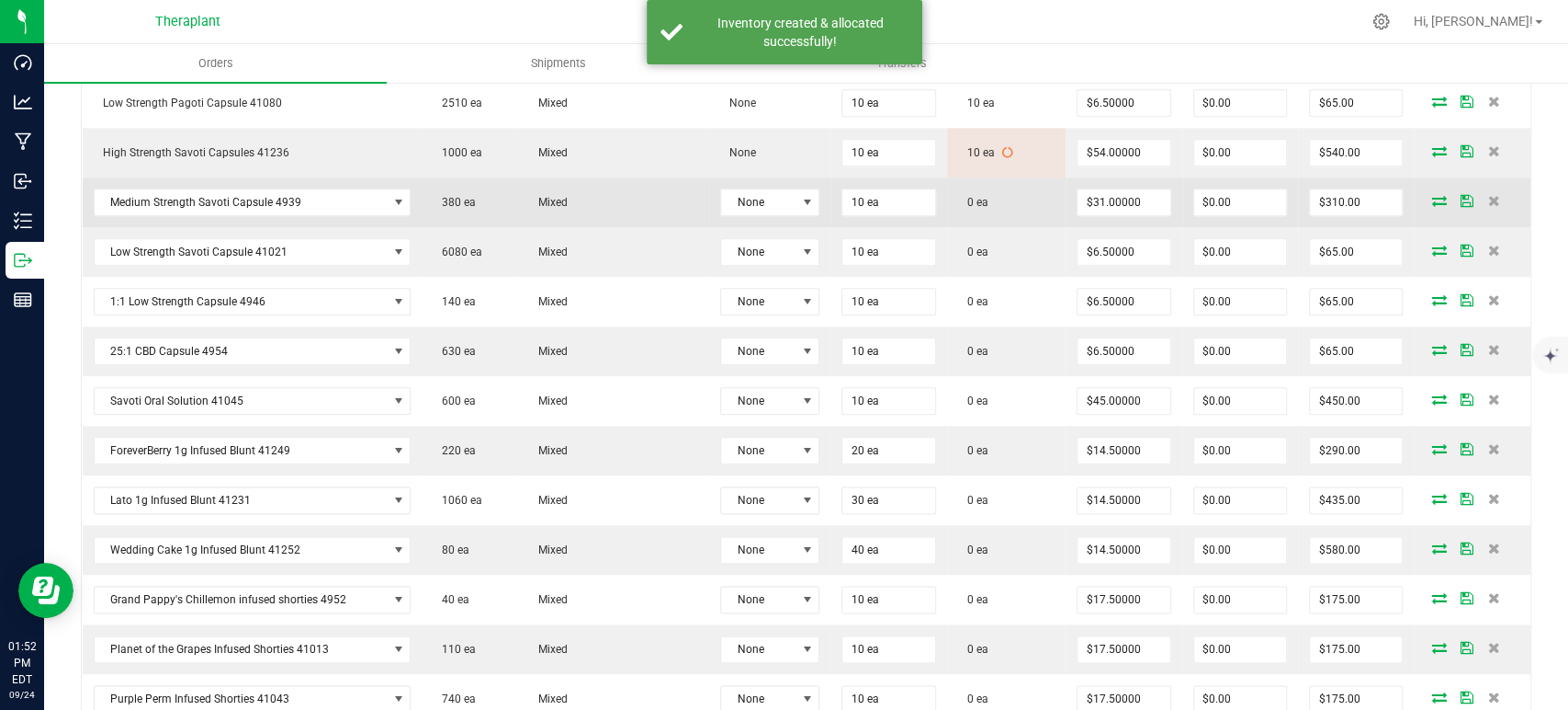
click at [1432, 198] on icon at bounding box center [1439, 199] width 15 height 11
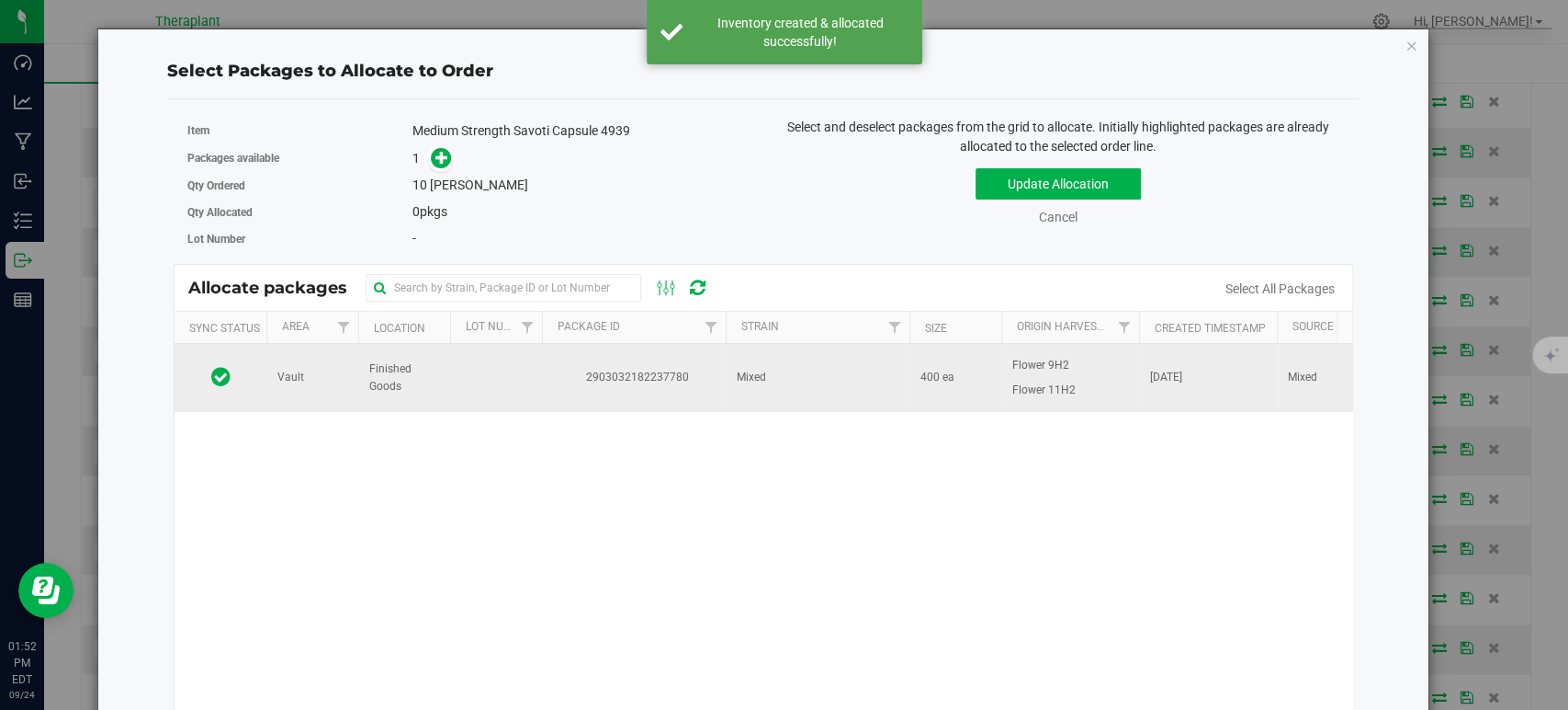
click at [818, 390] on td "Mixed" at bounding box center [818, 377] width 184 height 68
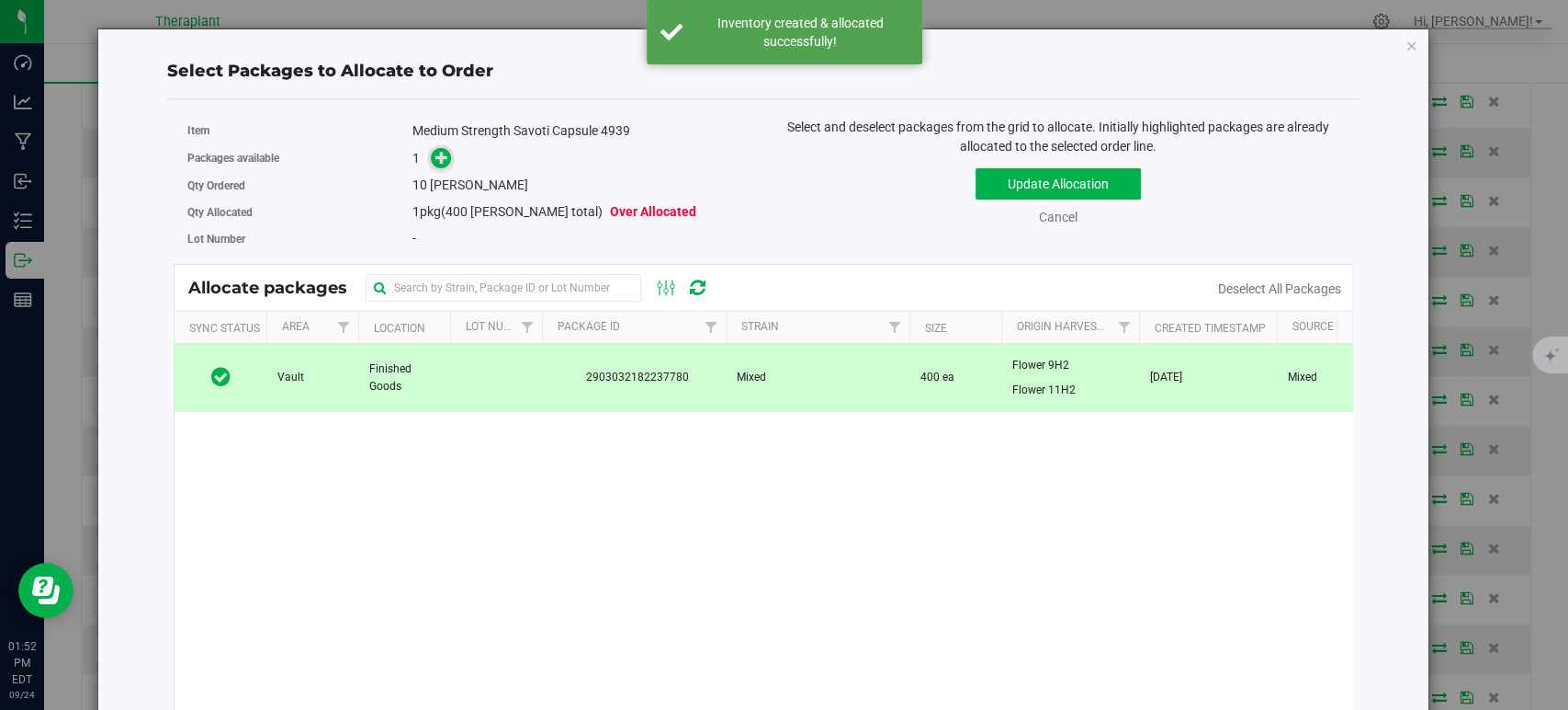
click at [448, 156] on link at bounding box center [441, 158] width 21 height 15
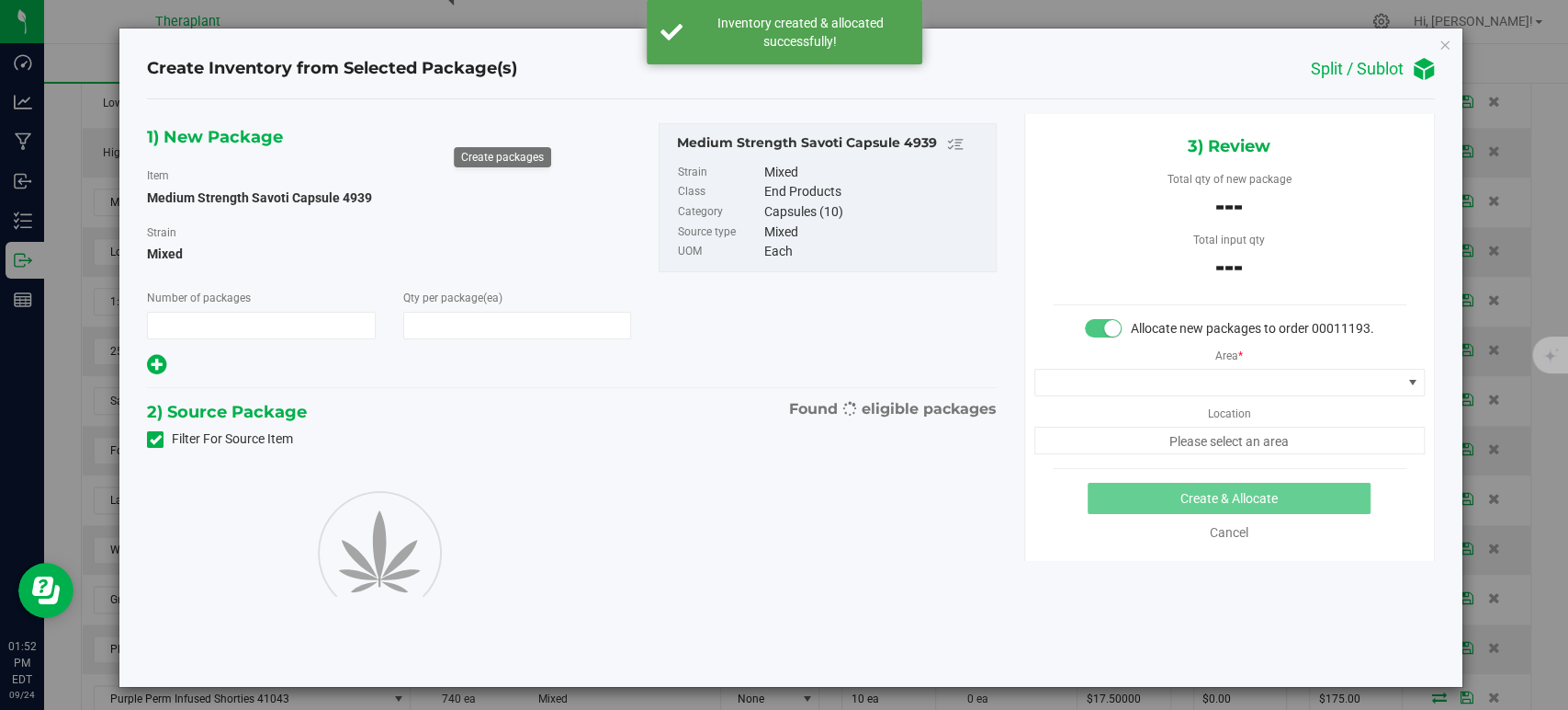
type input "1"
type input "10"
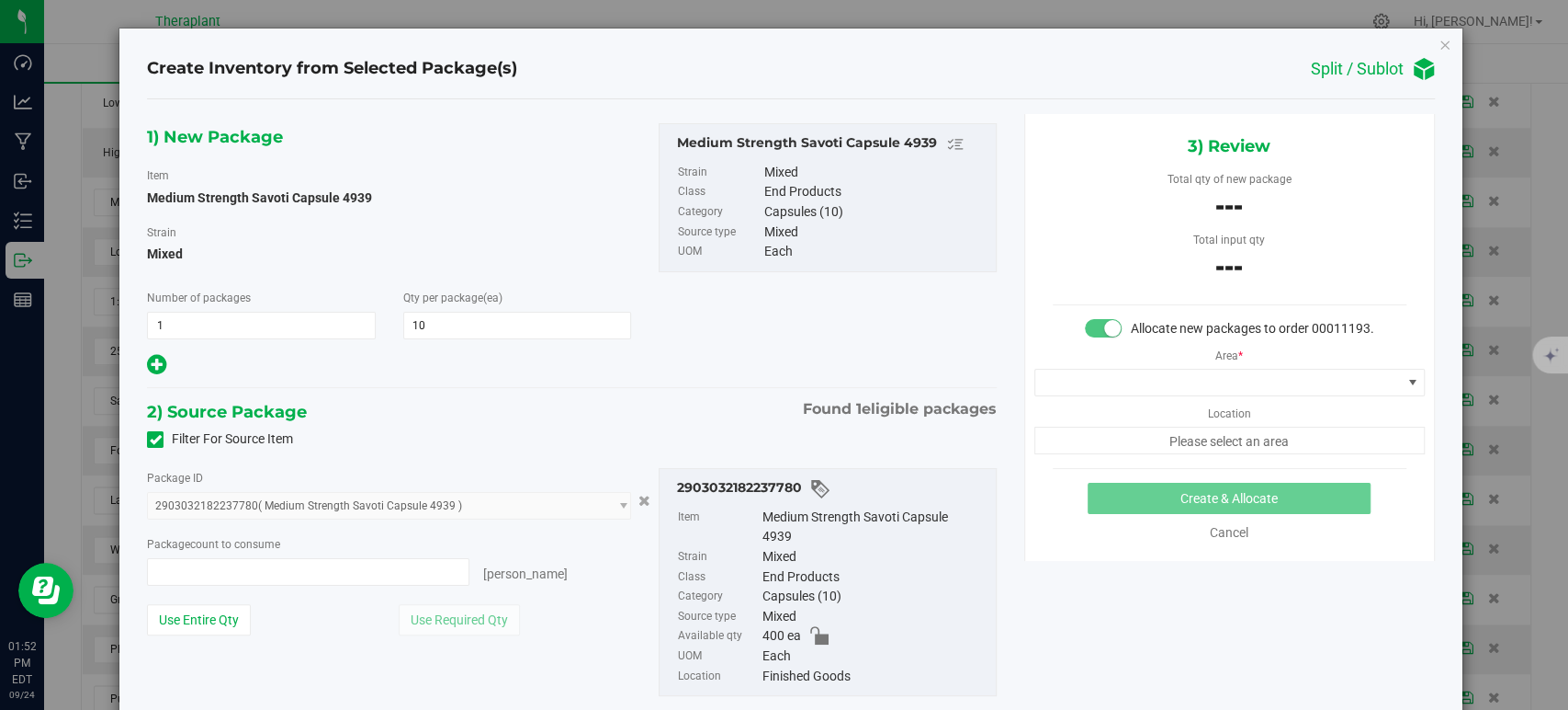
type input "0 ea"
type input "0"
click at [409, 568] on span "0 ea 0" at bounding box center [308, 572] width 323 height 27
type input "10"
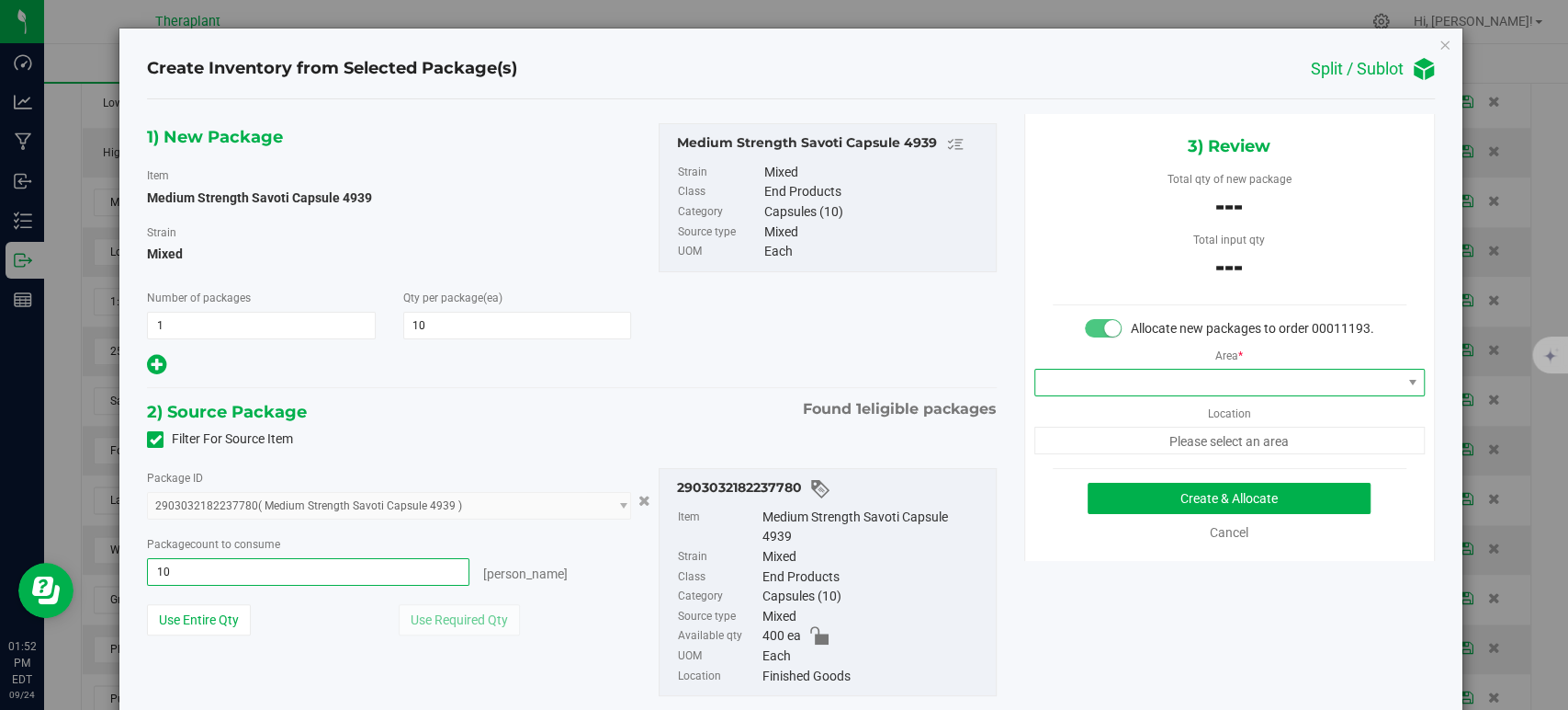
click at [1220, 392] on span at bounding box center [1218, 382] width 366 height 25
type input "10 ea"
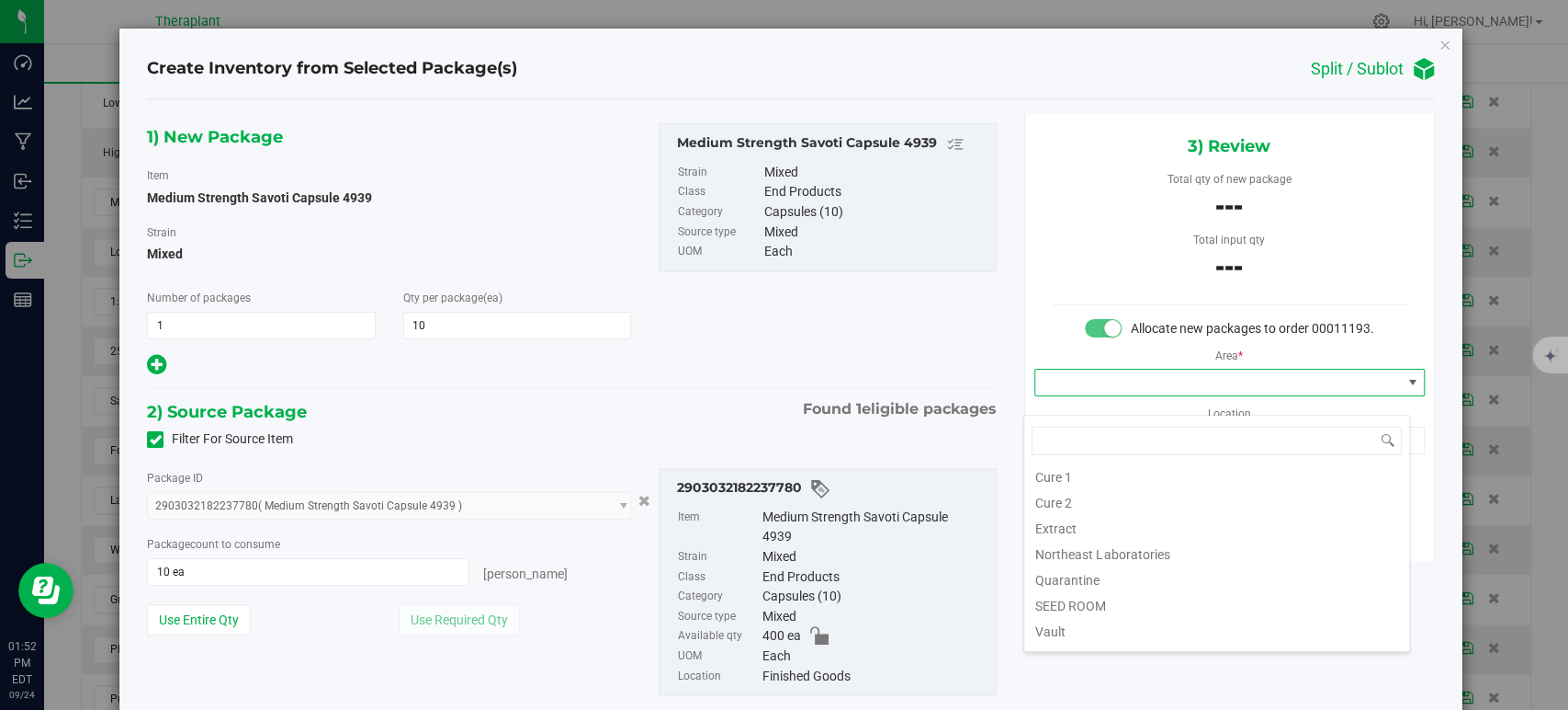
scroll to position [228, 0]
click at [1095, 538] on li "Vault" at bounding box center [1217, 532] width 385 height 25
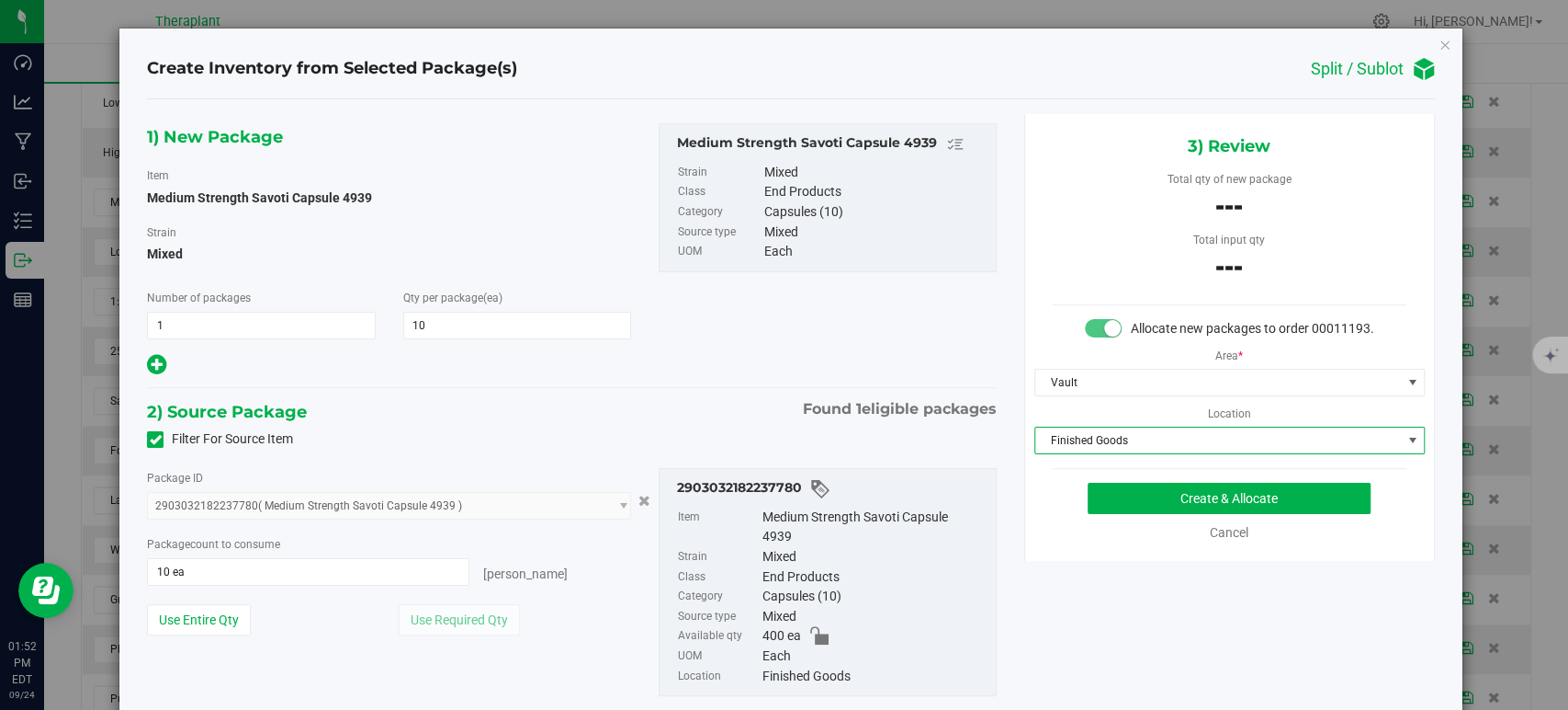
click at [1095, 453] on span "Finished Goods" at bounding box center [1218, 440] width 366 height 25
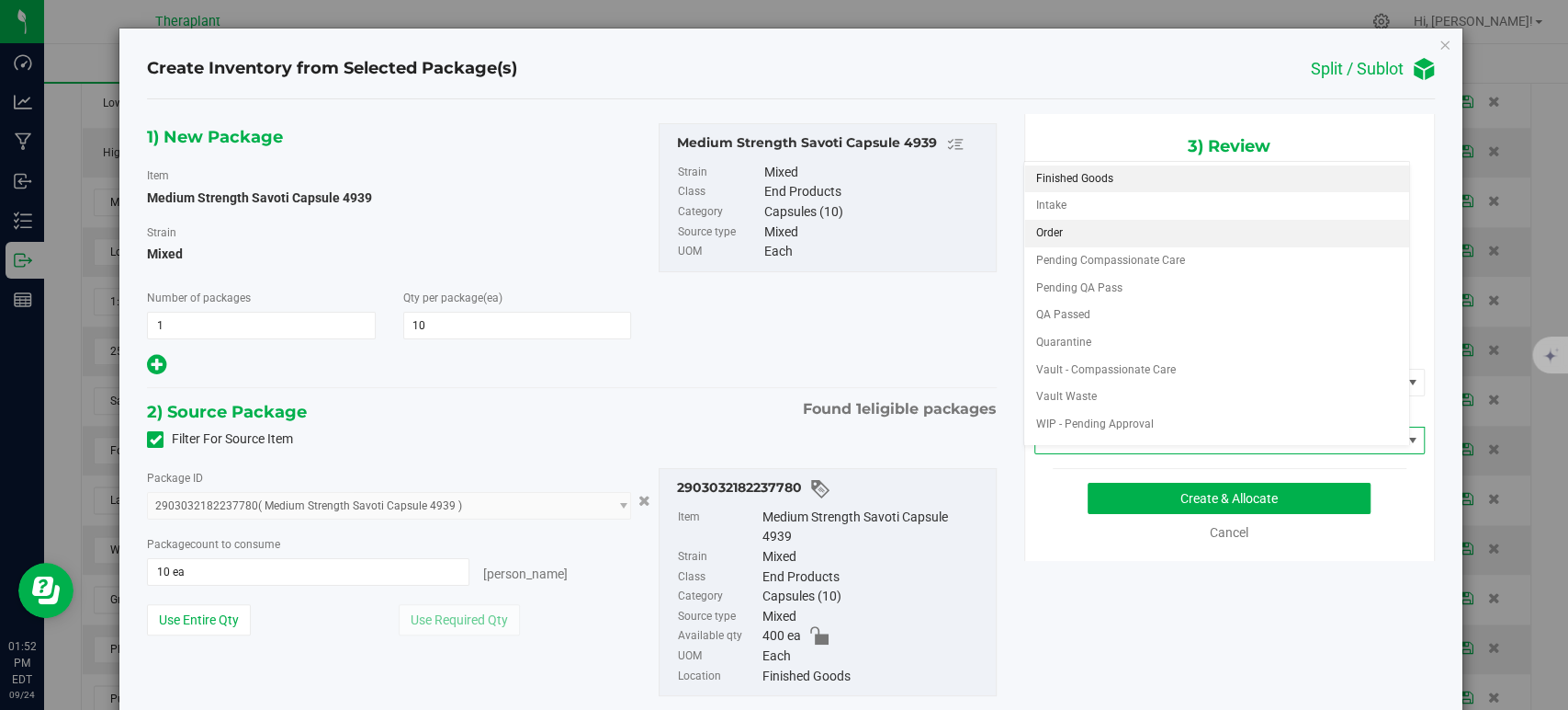
click at [1102, 231] on li "Order" at bounding box center [1217, 233] width 385 height 27
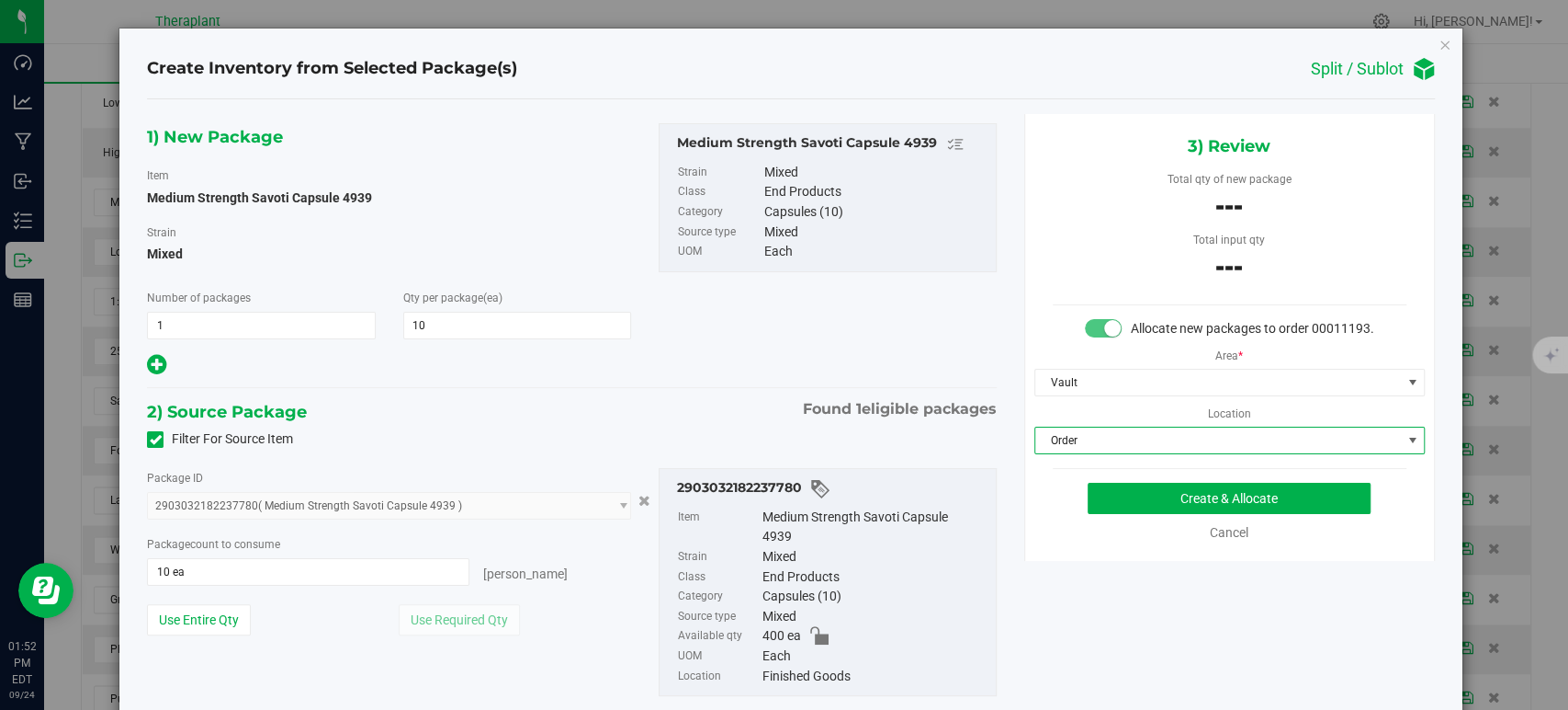
click at [704, 366] on div "1) New Package Item Medium Strength Savoti Capsule 4939 Strain Mixed Number of …" at bounding box center [572, 251] width 877 height 255
click at [1126, 510] on button "Create & Allocate" at bounding box center [1229, 498] width 283 height 31
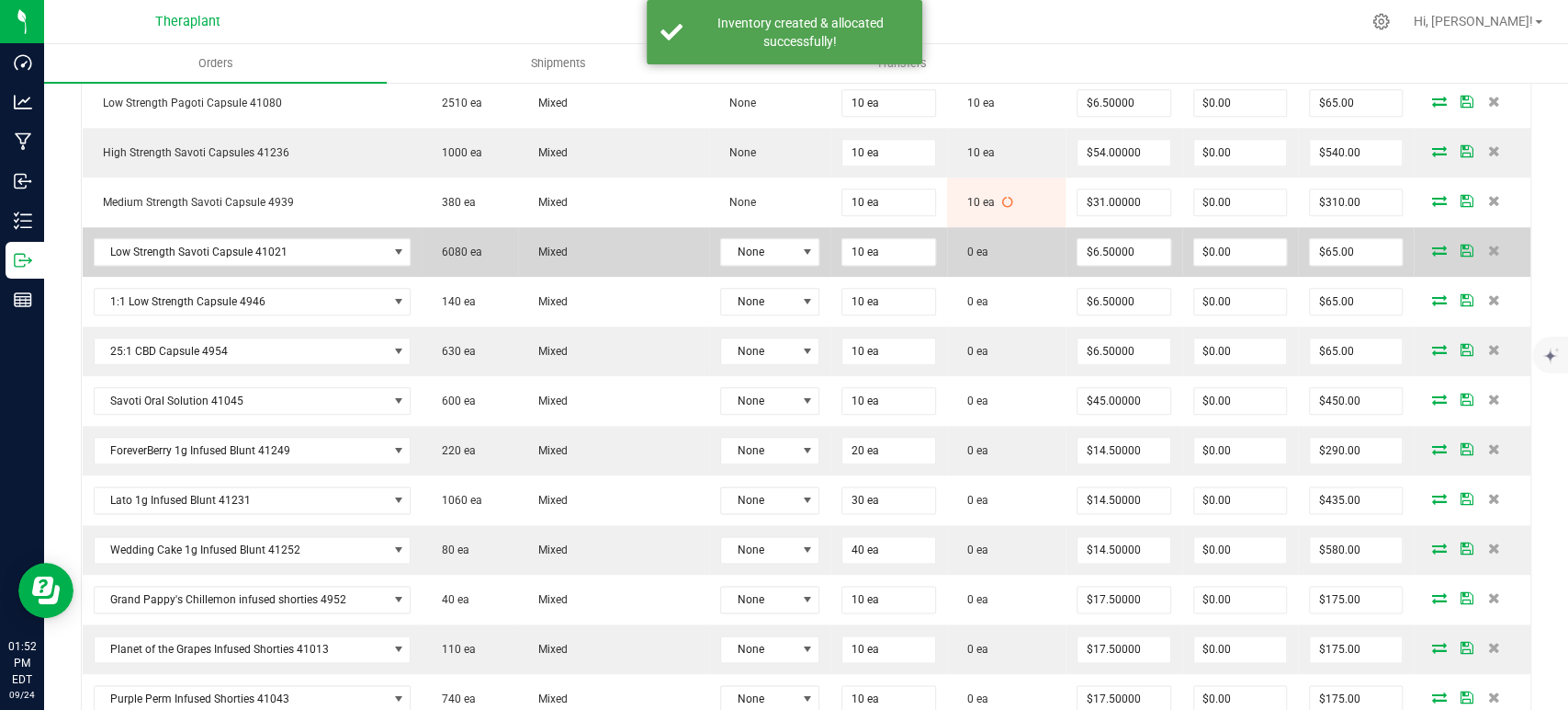
scroll to position [1430, 0]
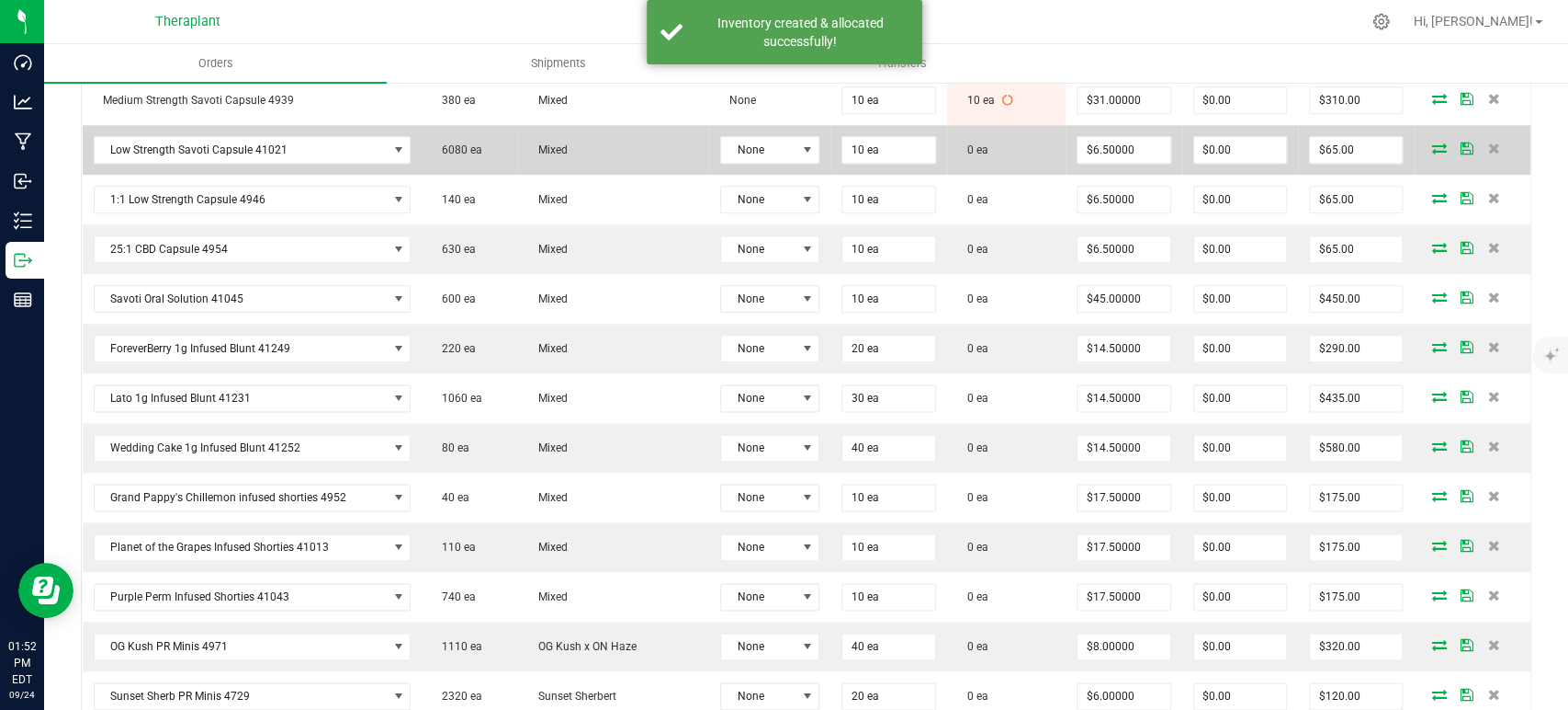
click at [1432, 142] on icon at bounding box center [1439, 147] width 15 height 11
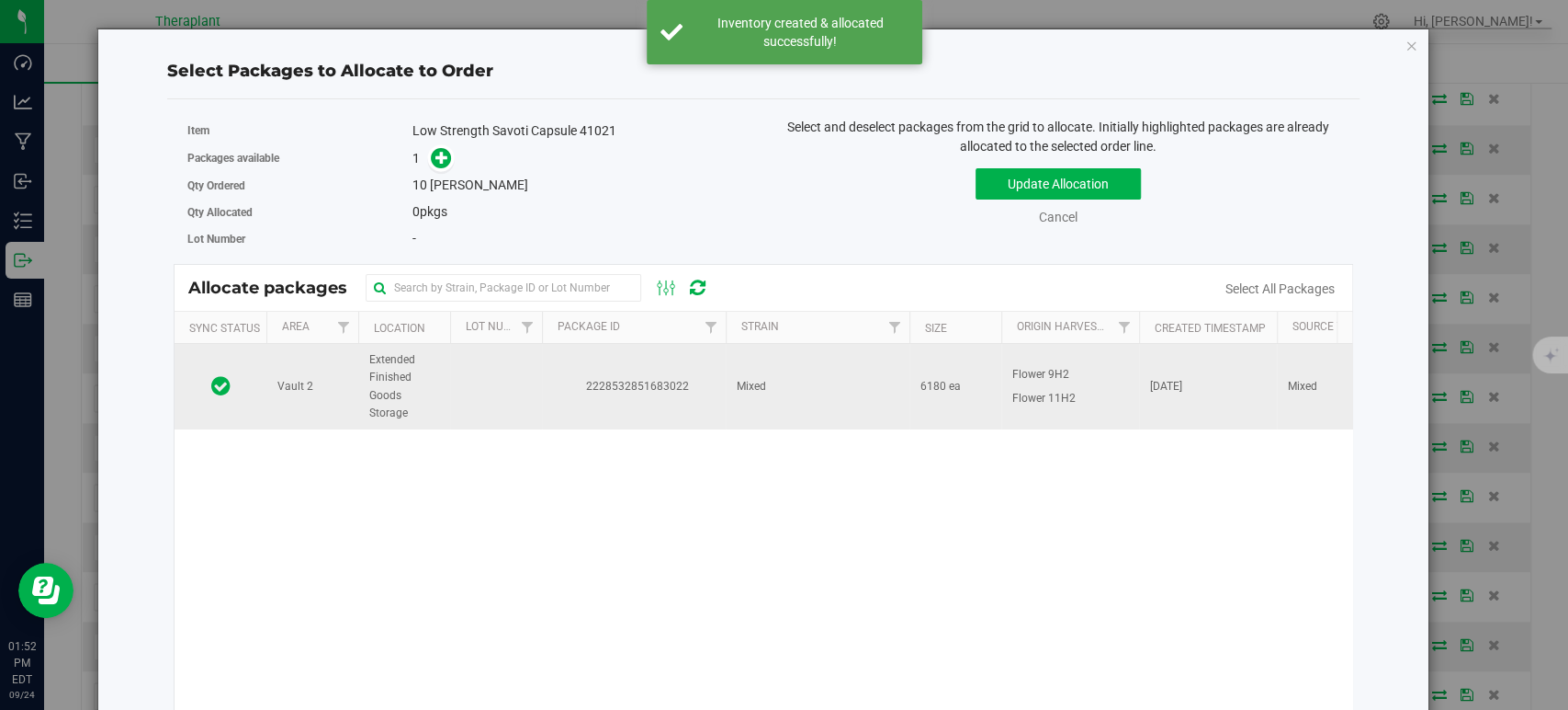
click at [608, 377] on span "2228532851683022" at bounding box center [634, 386] width 161 height 18
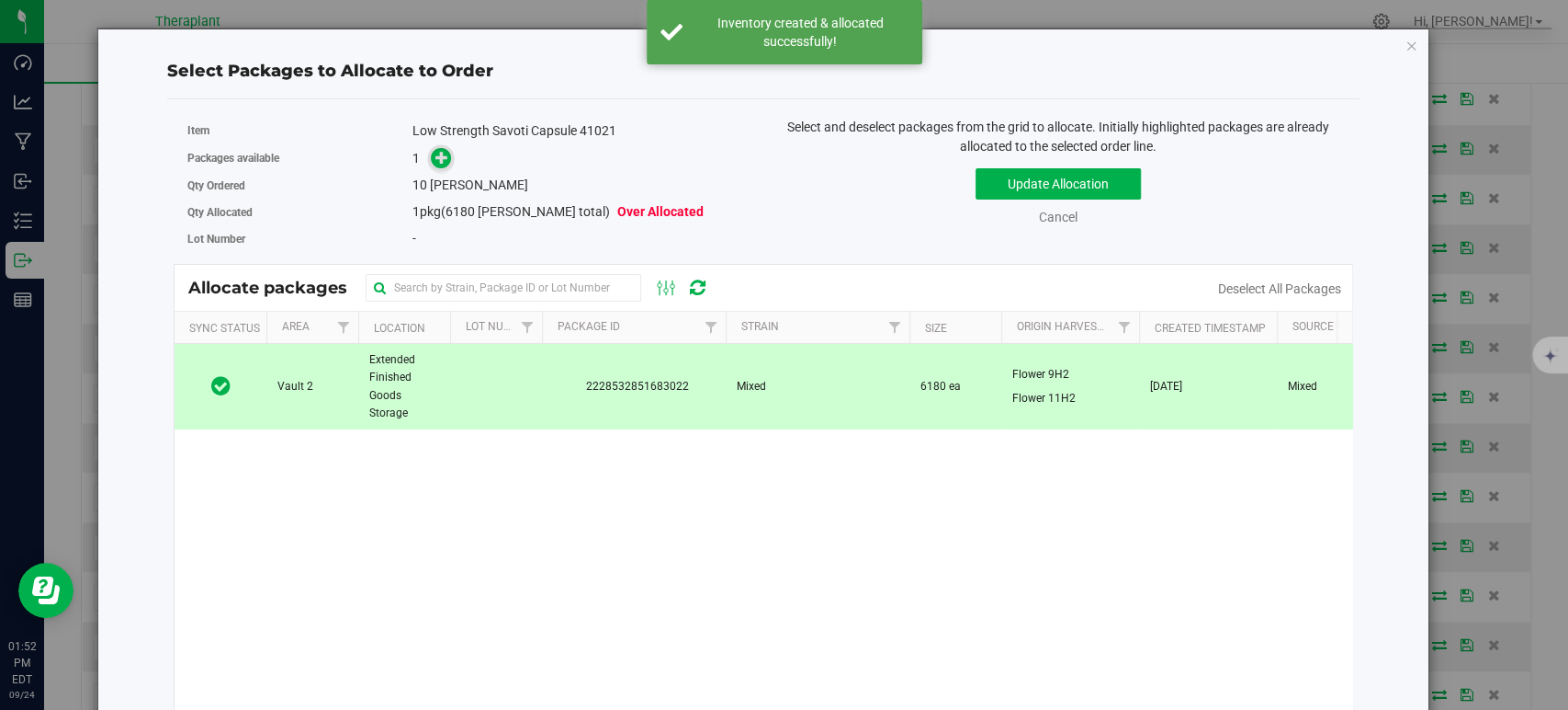
click at [445, 155] on icon at bounding box center [441, 157] width 13 height 13
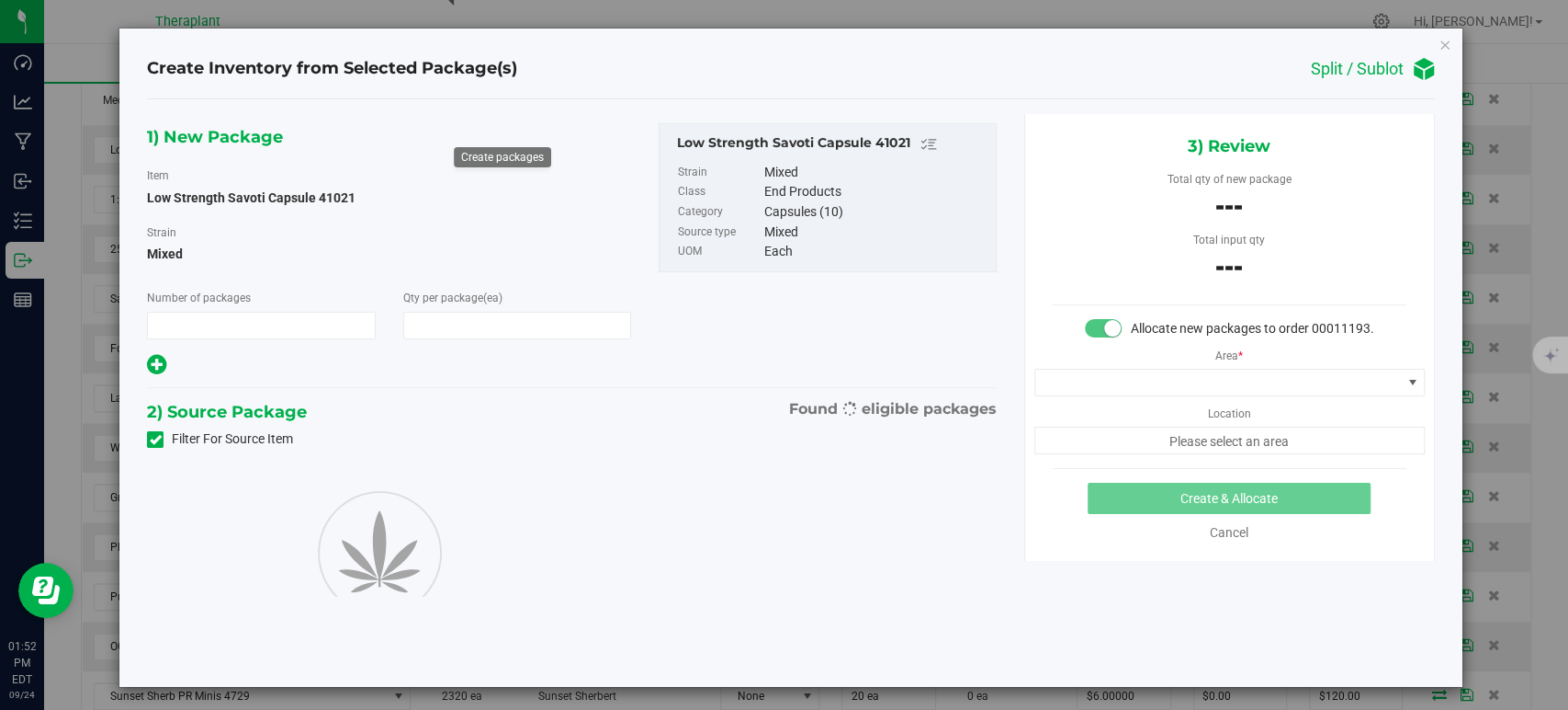
type input "1"
type input "10"
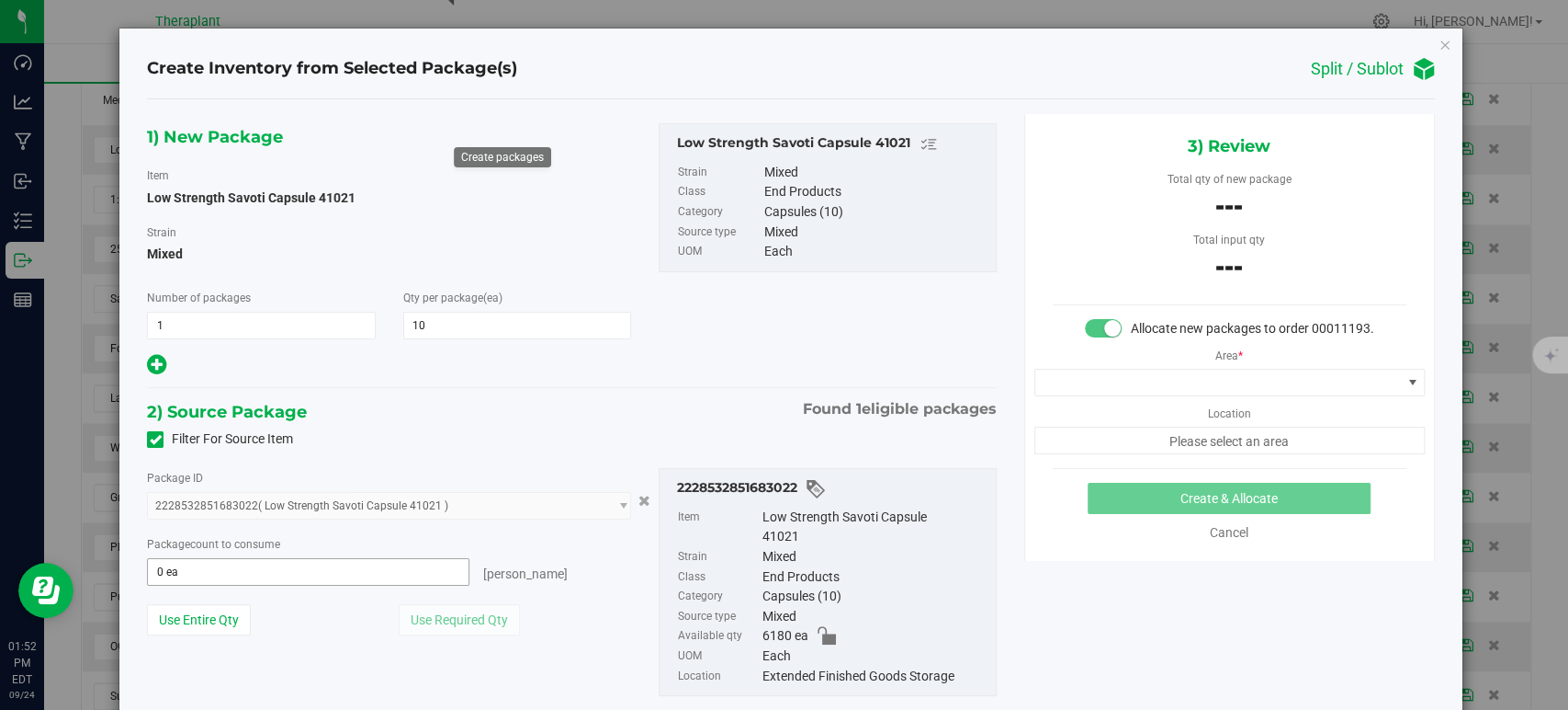
click at [351, 577] on span "0 ea 0" at bounding box center [308, 572] width 323 height 27
type input "10"
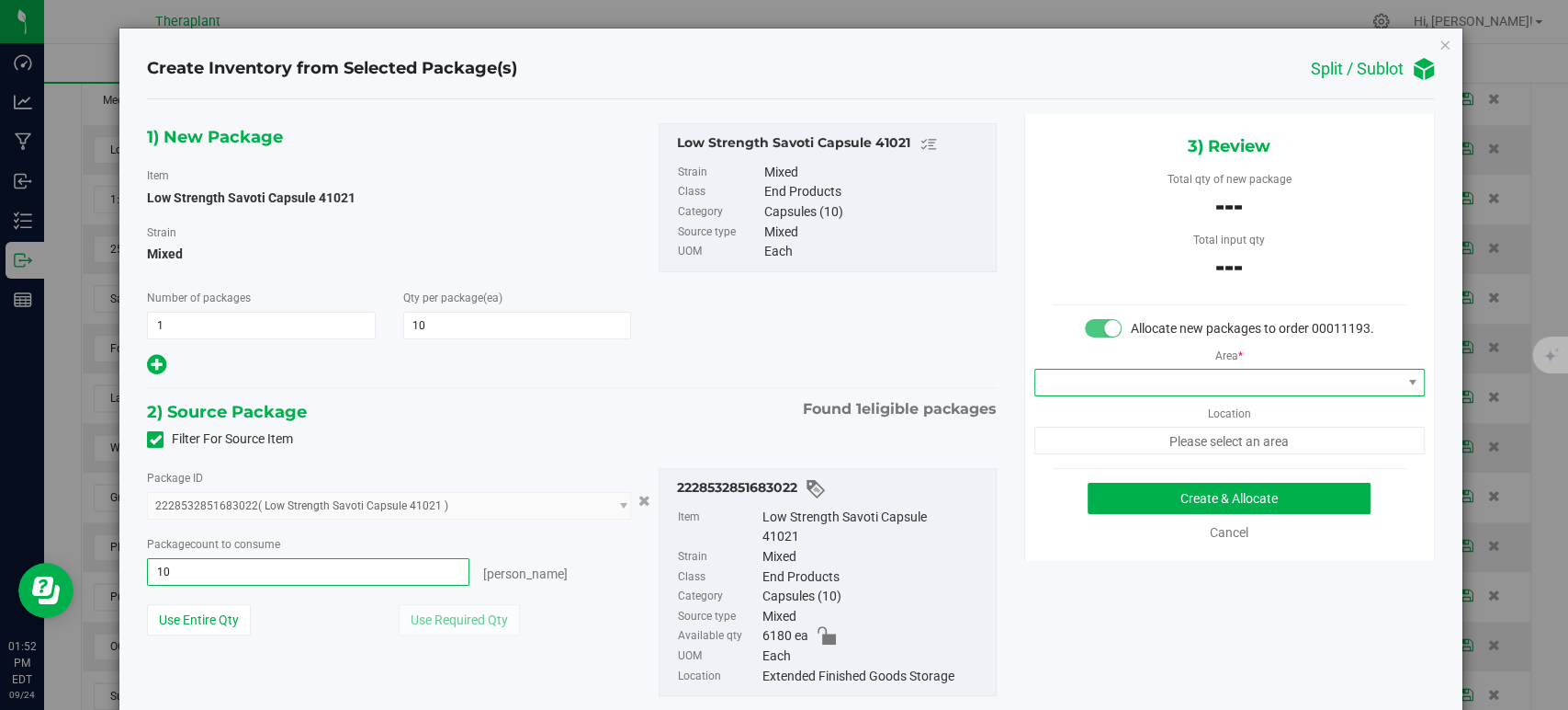
click at [1102, 395] on span at bounding box center [1218, 382] width 366 height 25
type input "10 ea"
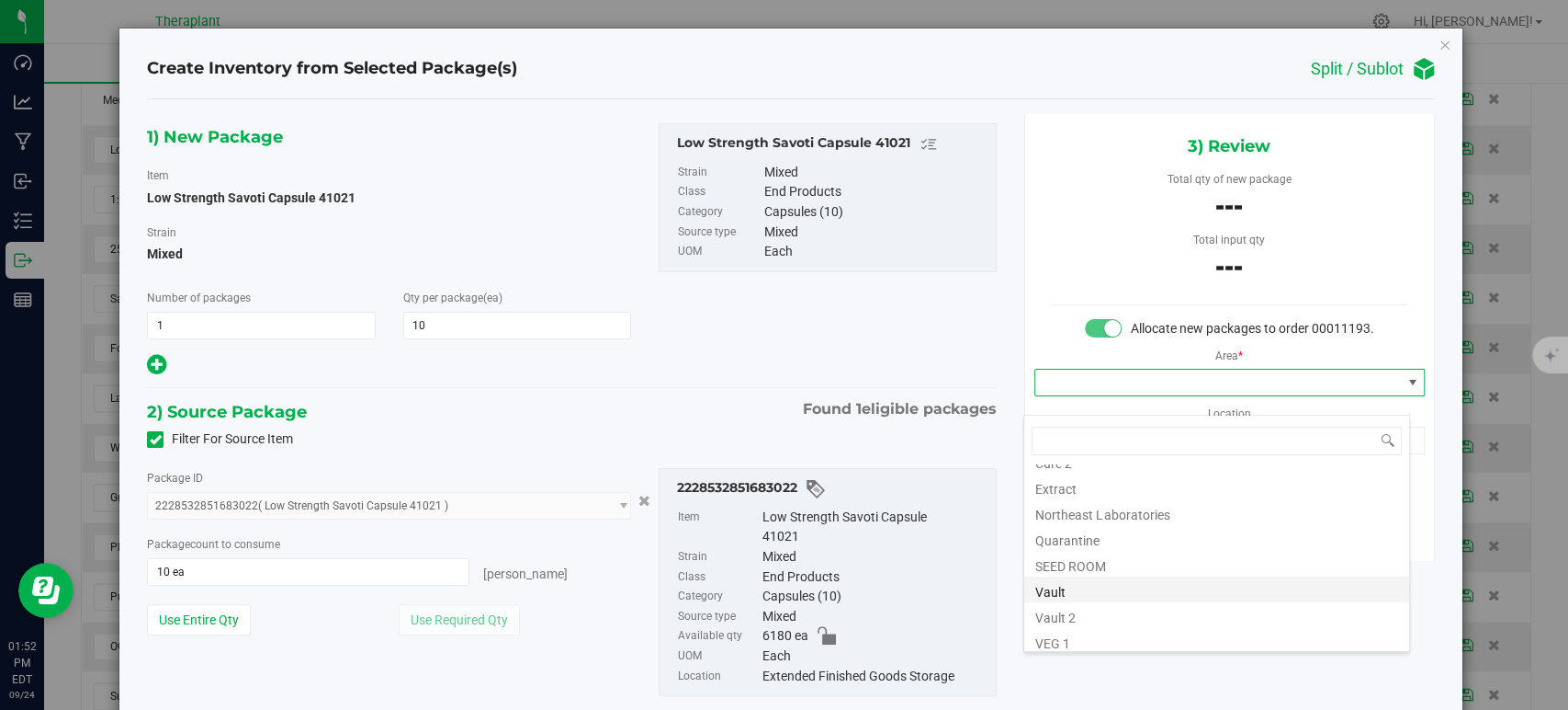
scroll to position [228, 0]
click at [1083, 535] on li "Vault" at bounding box center [1217, 532] width 385 height 25
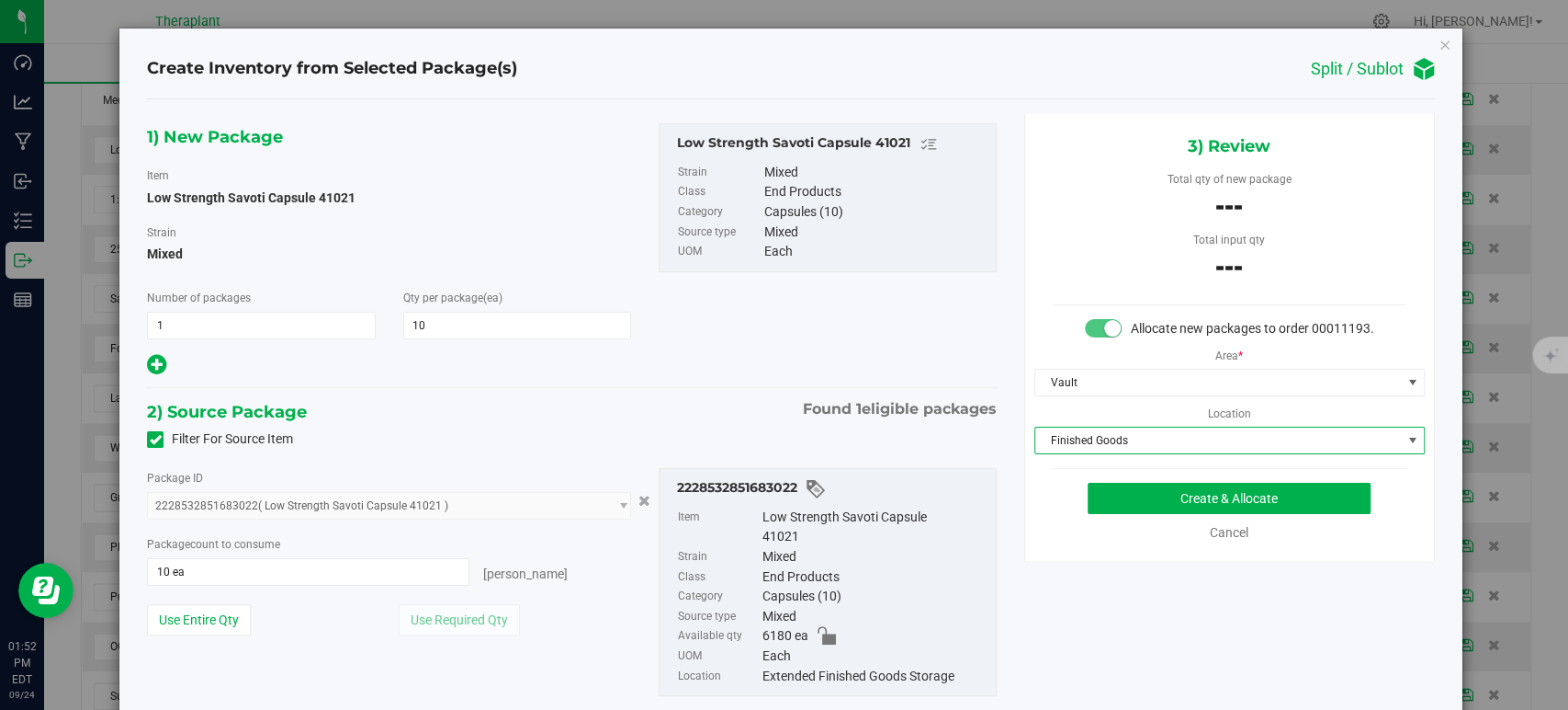
click at [1092, 453] on span "Finished Goods" at bounding box center [1218, 440] width 366 height 25
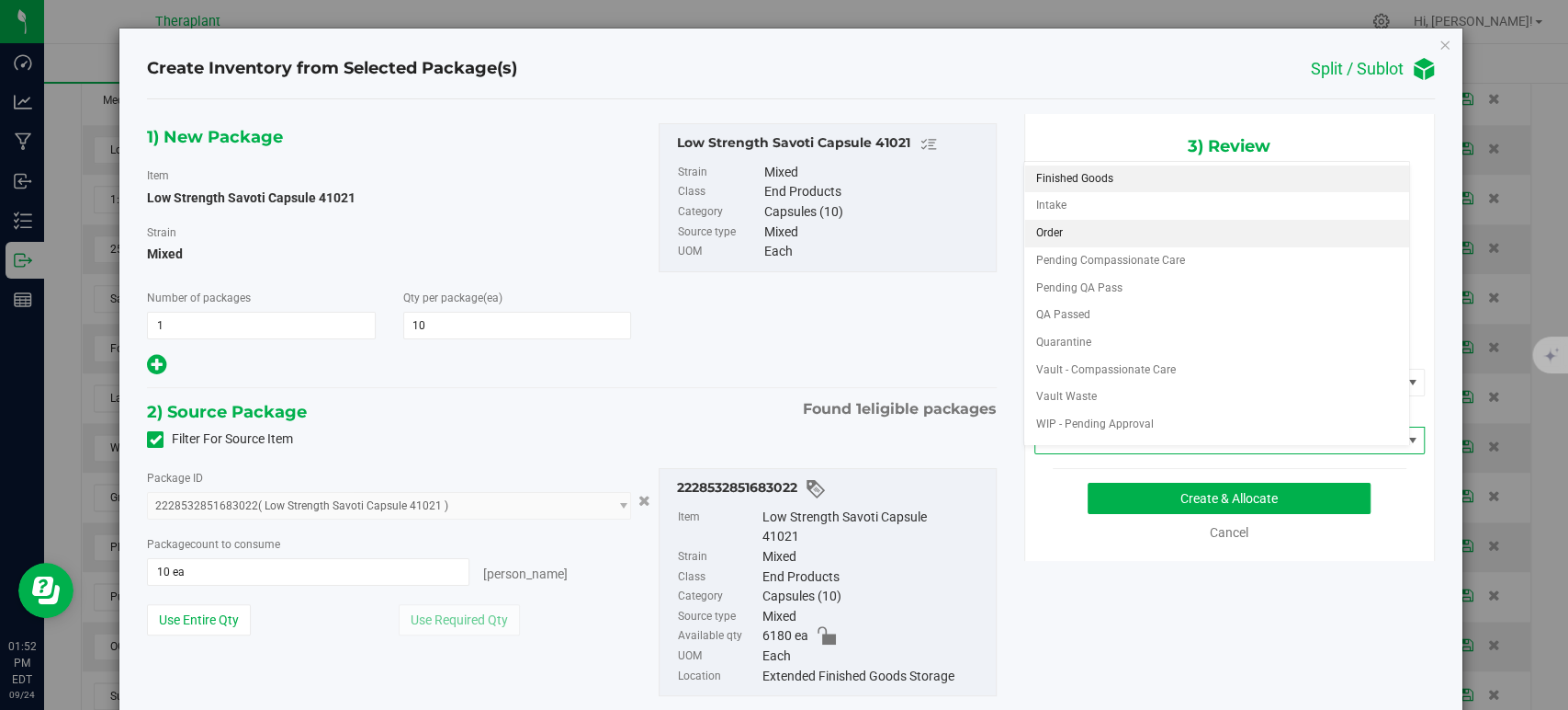
click at [1078, 221] on li "Order" at bounding box center [1217, 233] width 385 height 27
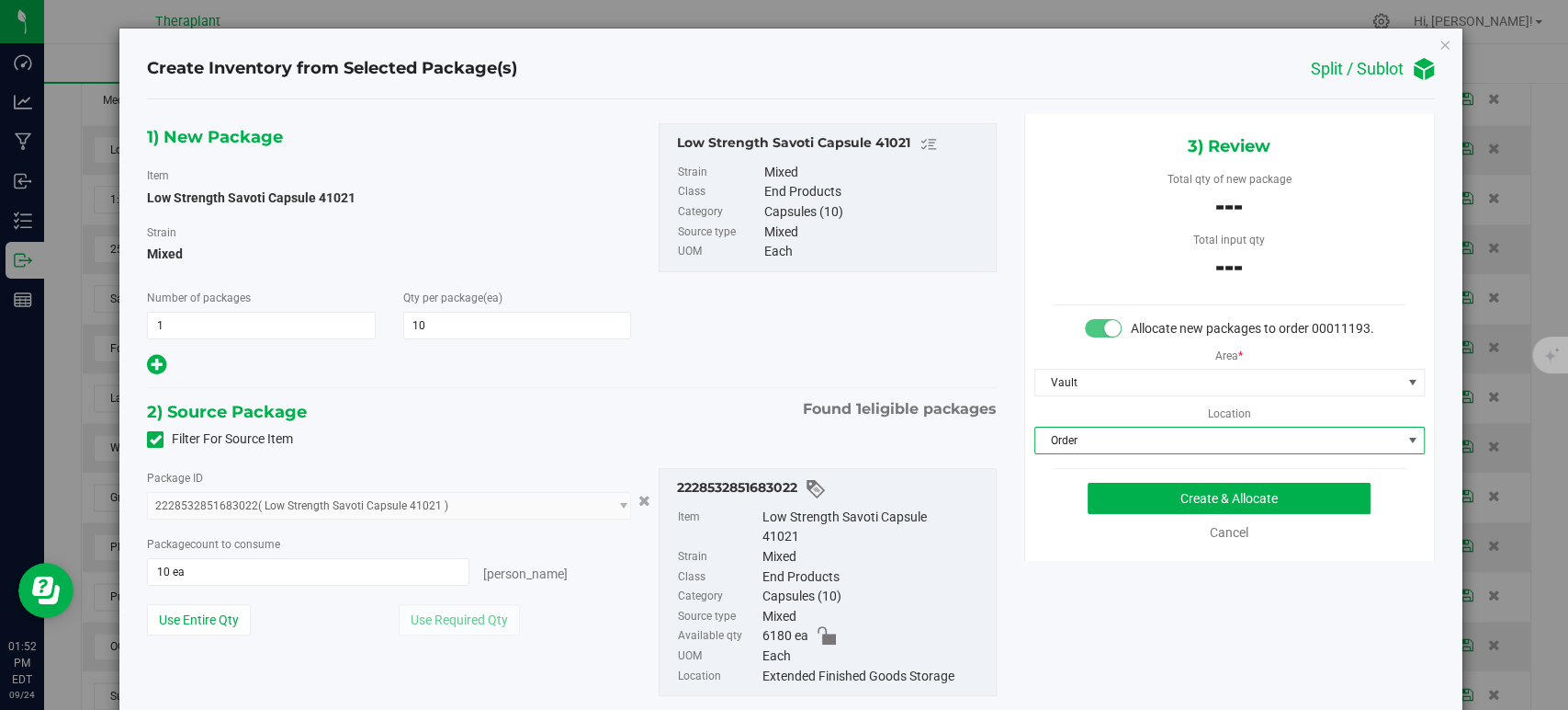
click at [776, 399] on div "2) Source Package Found 1 eligible packages" at bounding box center [571, 411] width 849 height 27
click at [1104, 507] on button "Create & Allocate" at bounding box center [1229, 498] width 283 height 31
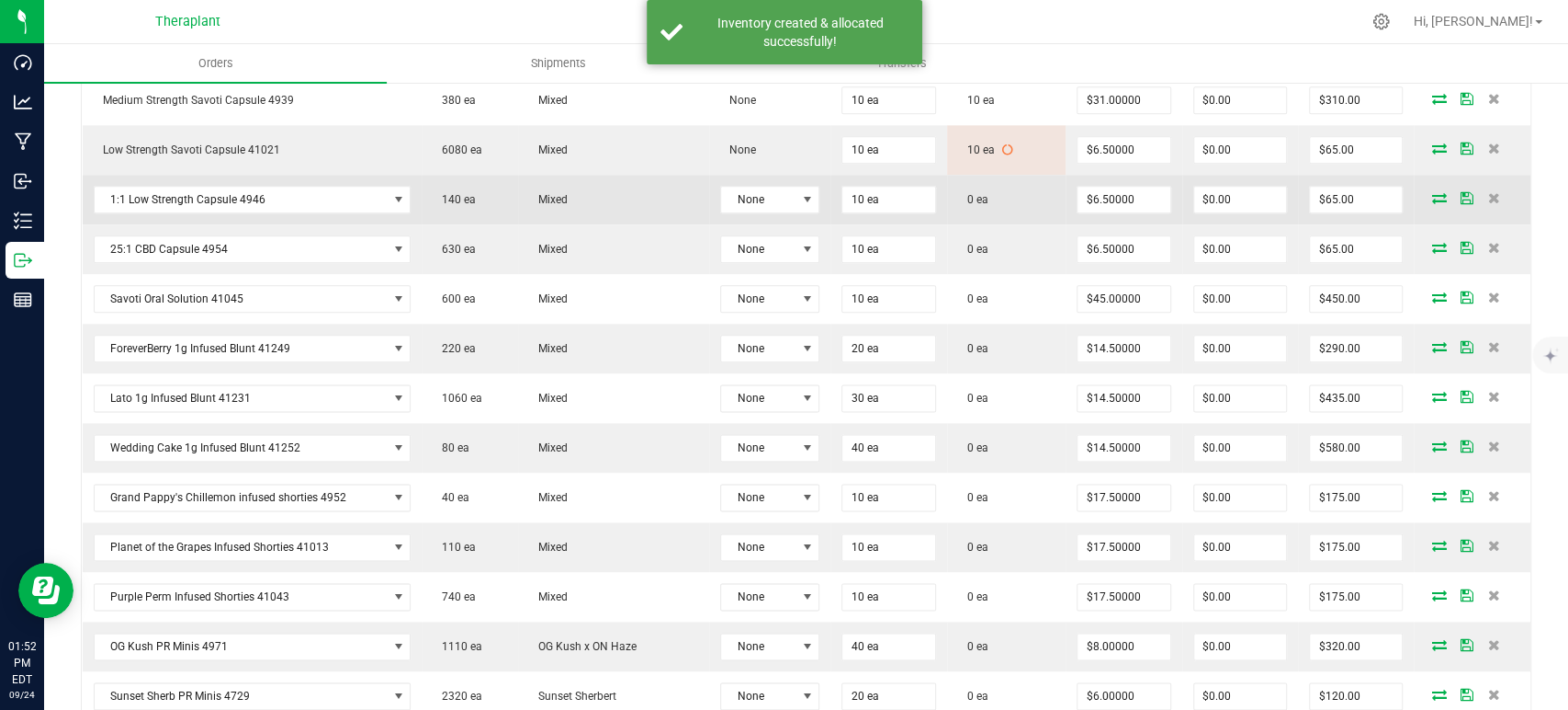
click at [1432, 195] on icon at bounding box center [1439, 197] width 15 height 11
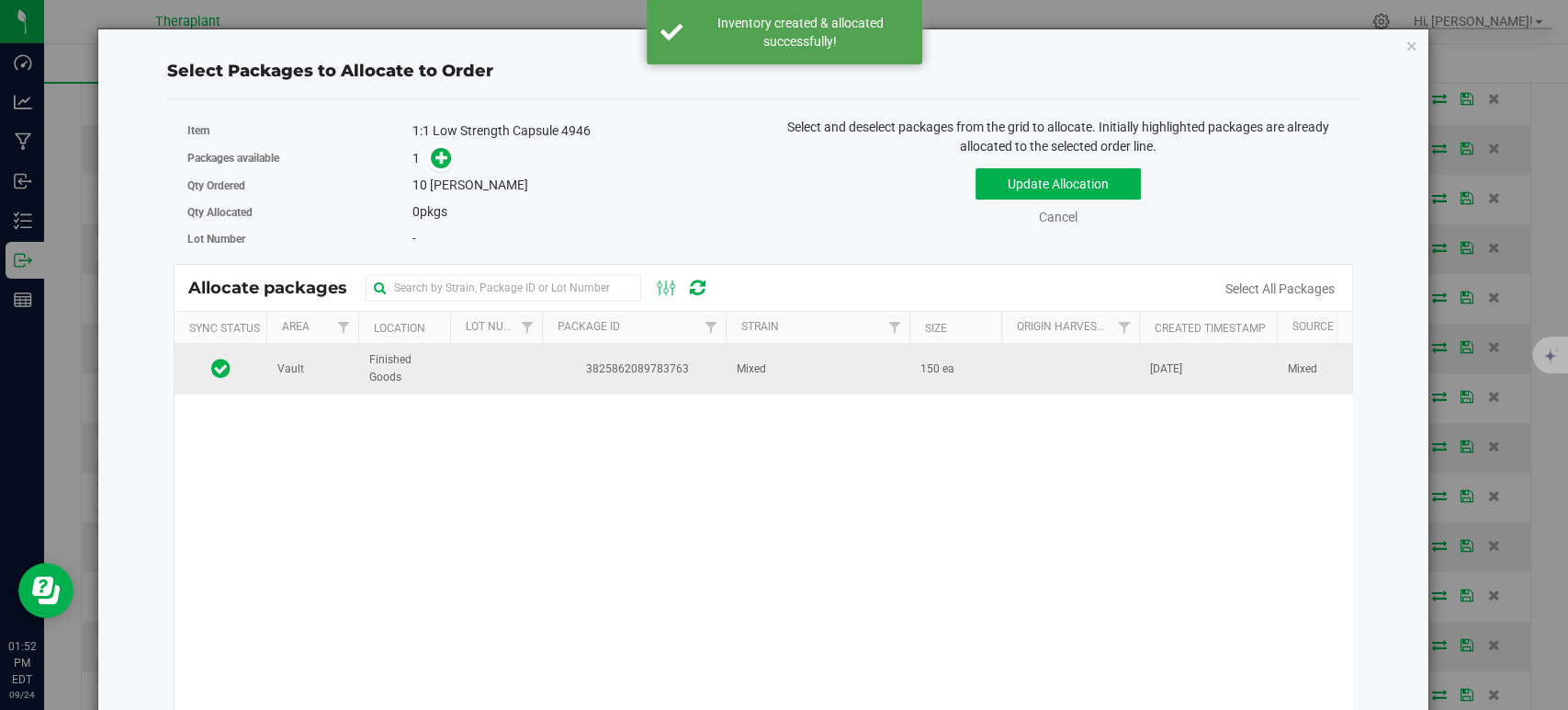
click at [640, 367] on span "3825862089783763" at bounding box center [634, 369] width 161 height 18
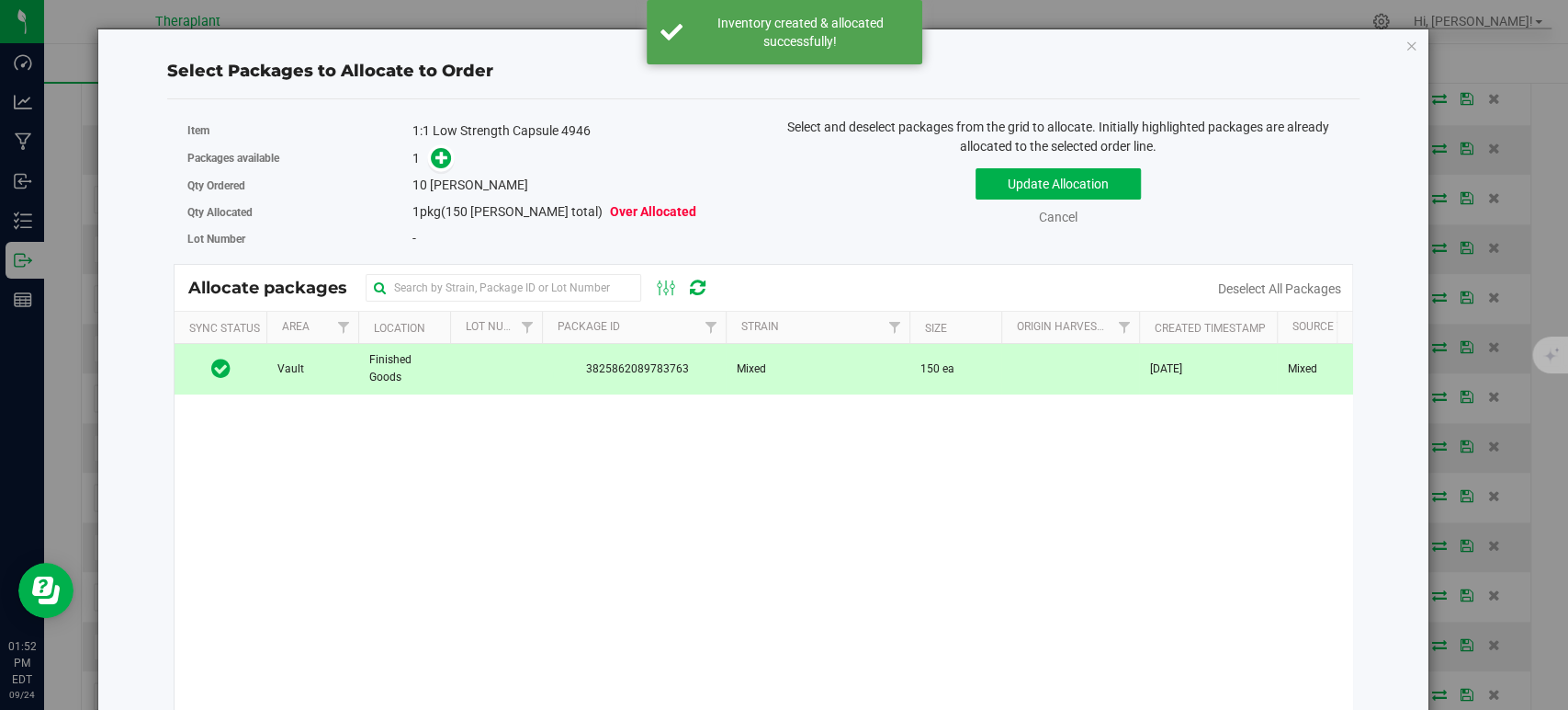
click at [427, 153] on span at bounding box center [436, 159] width 31 height 23
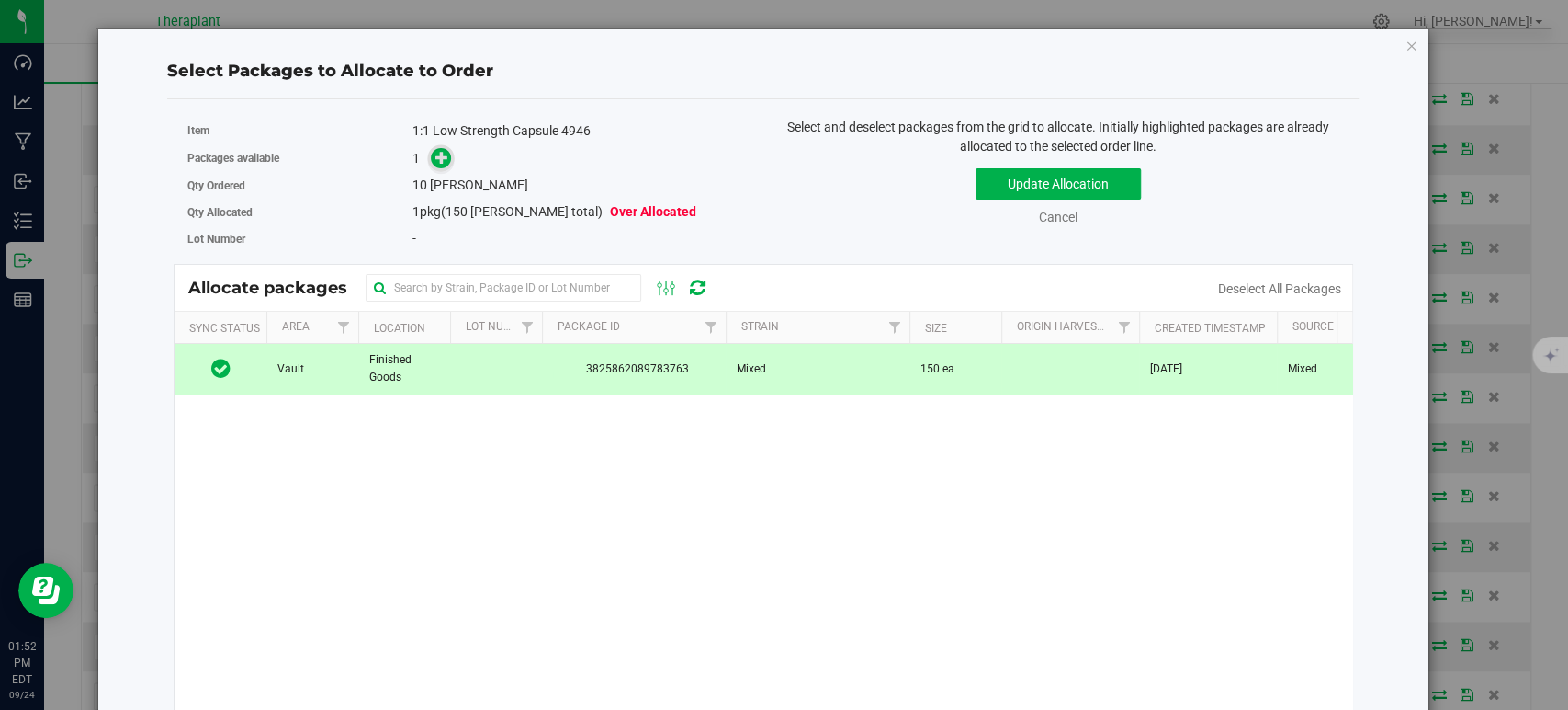
click at [447, 153] on span at bounding box center [441, 159] width 21 height 21
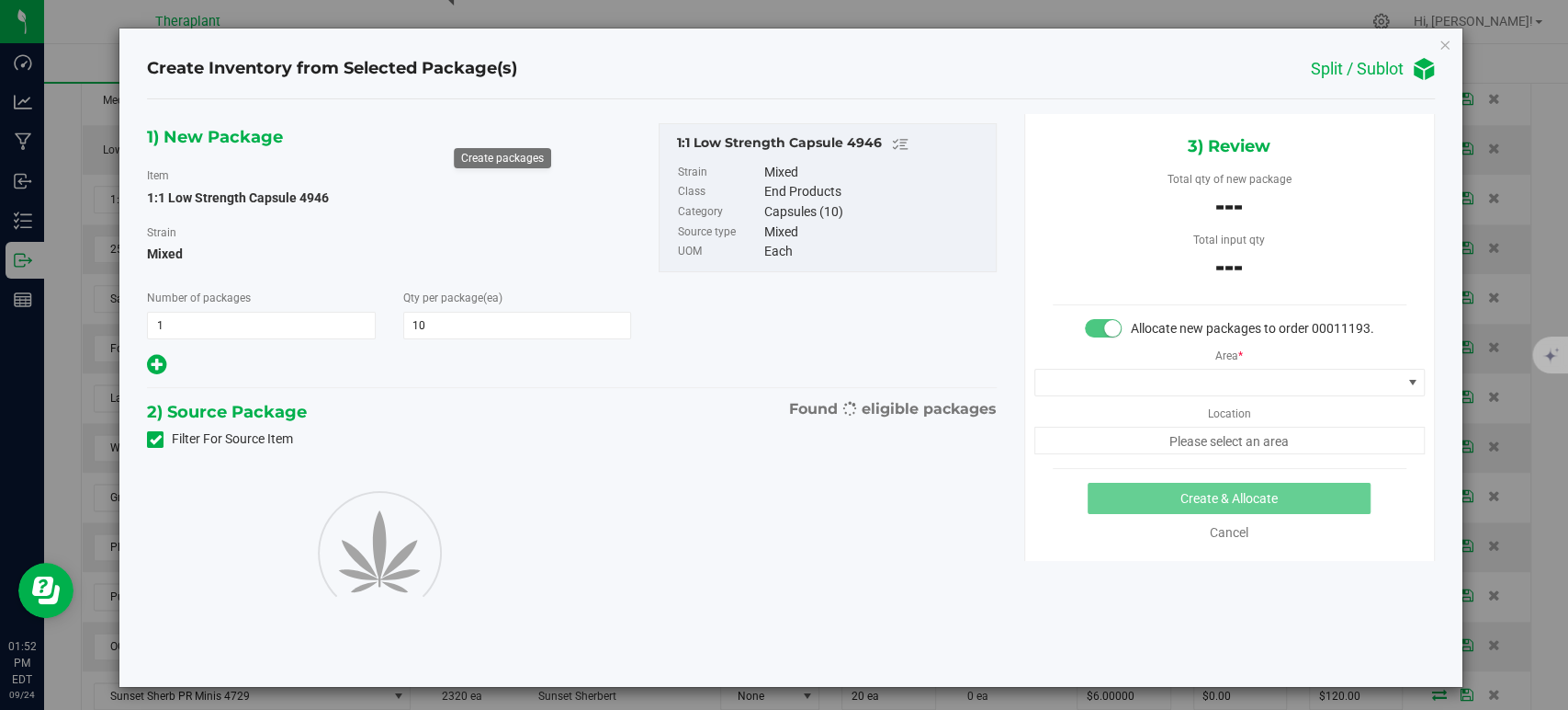
type input "10"
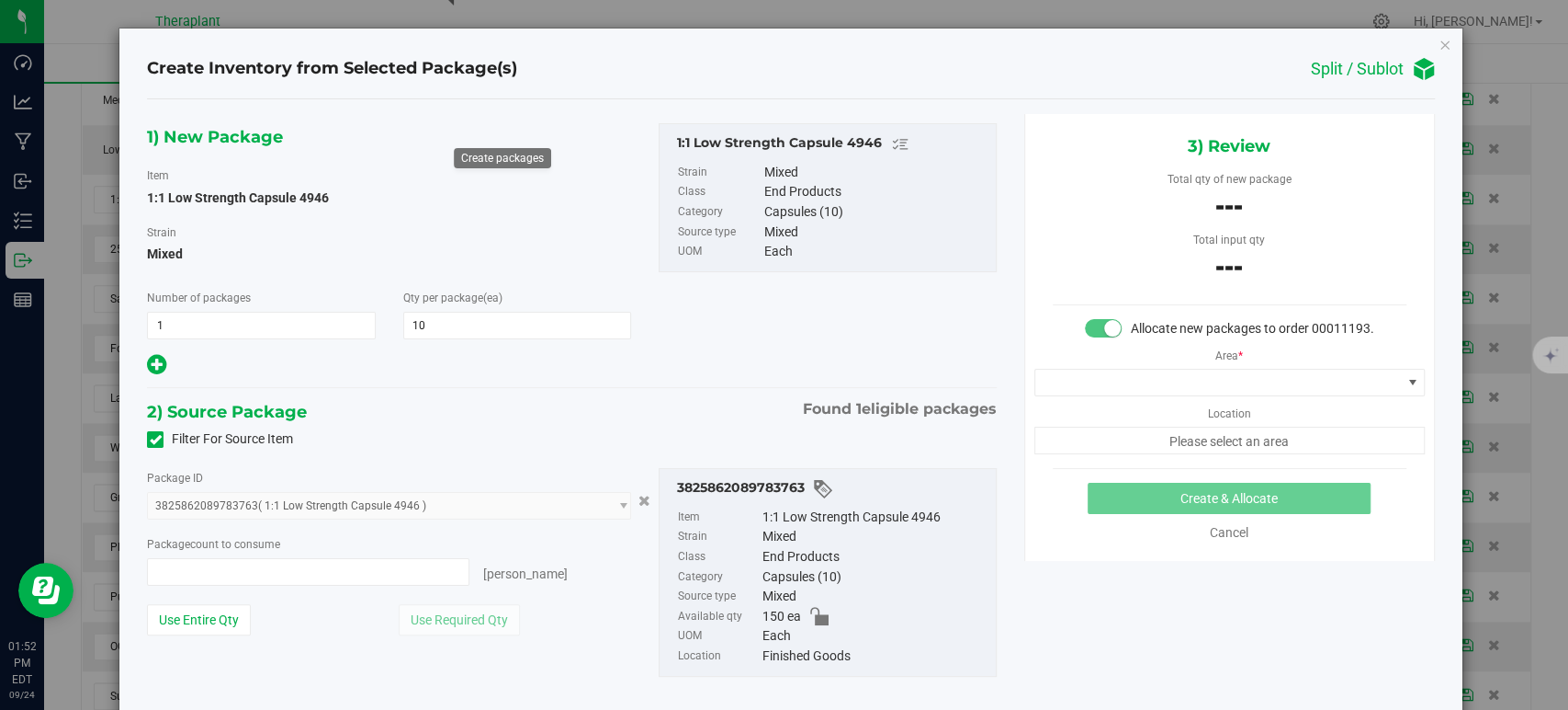
type input "0 ea"
click at [1106, 391] on span at bounding box center [1218, 382] width 366 height 25
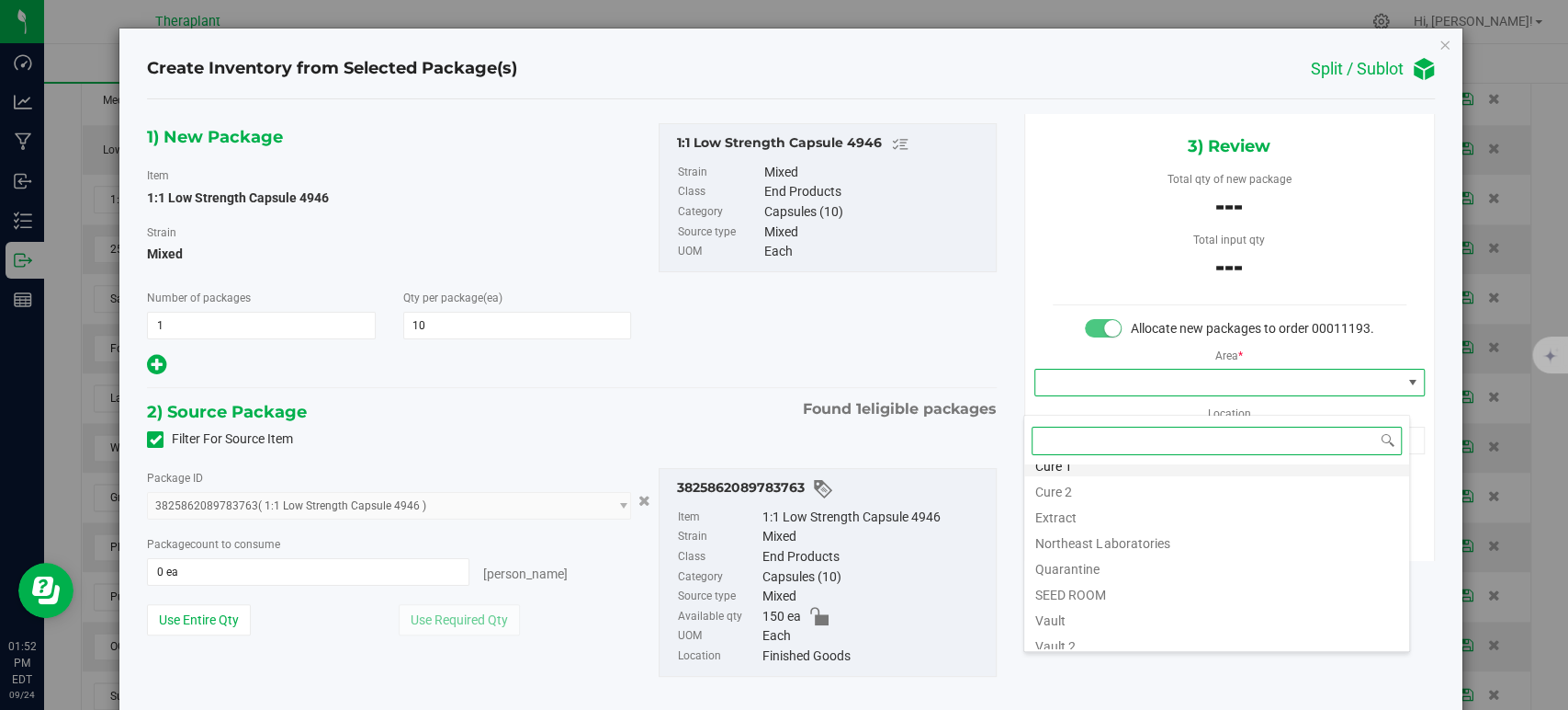
scroll to position [228, 0]
click at [1104, 535] on li "Vault" at bounding box center [1217, 532] width 385 height 25
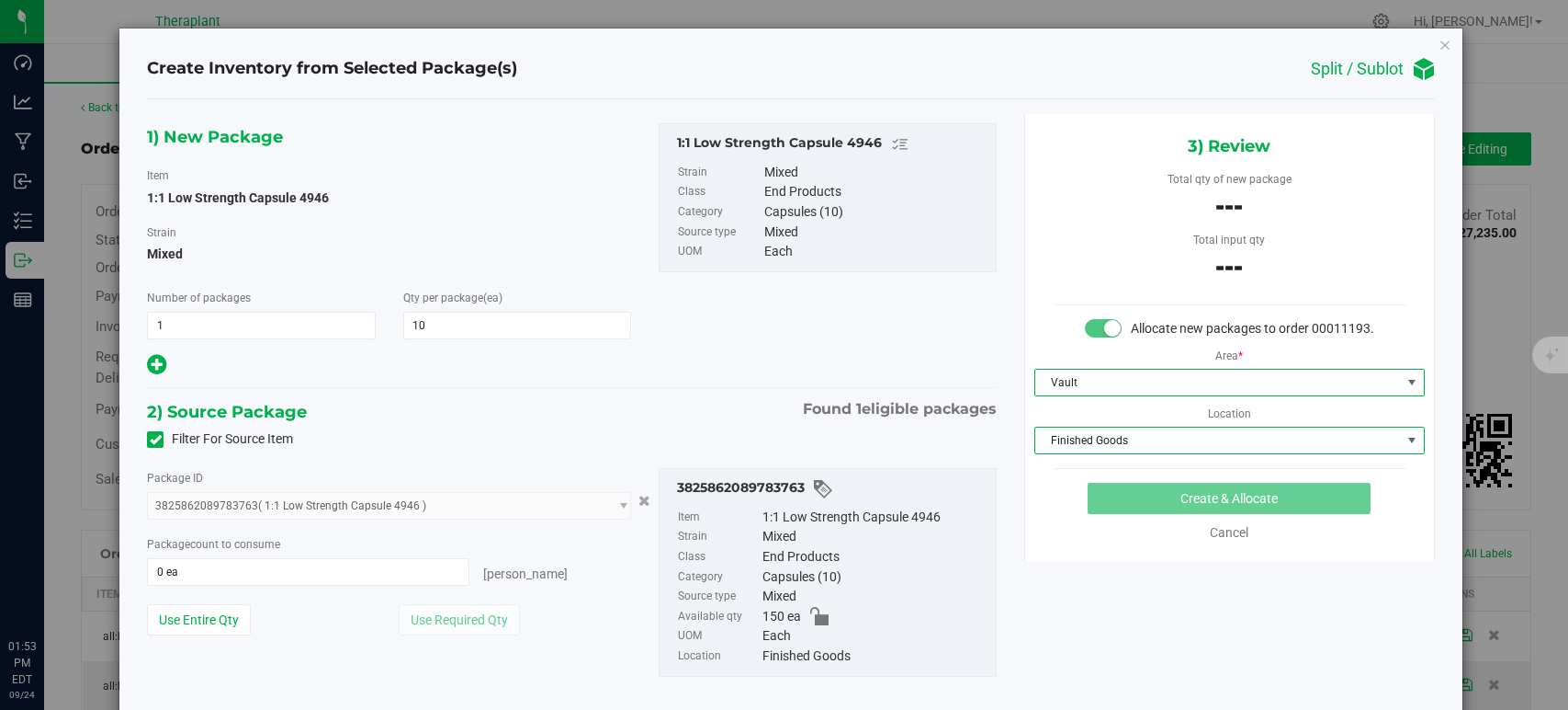
click at [1097, 453] on span "Finished Goods" at bounding box center [1218, 440] width 366 height 25
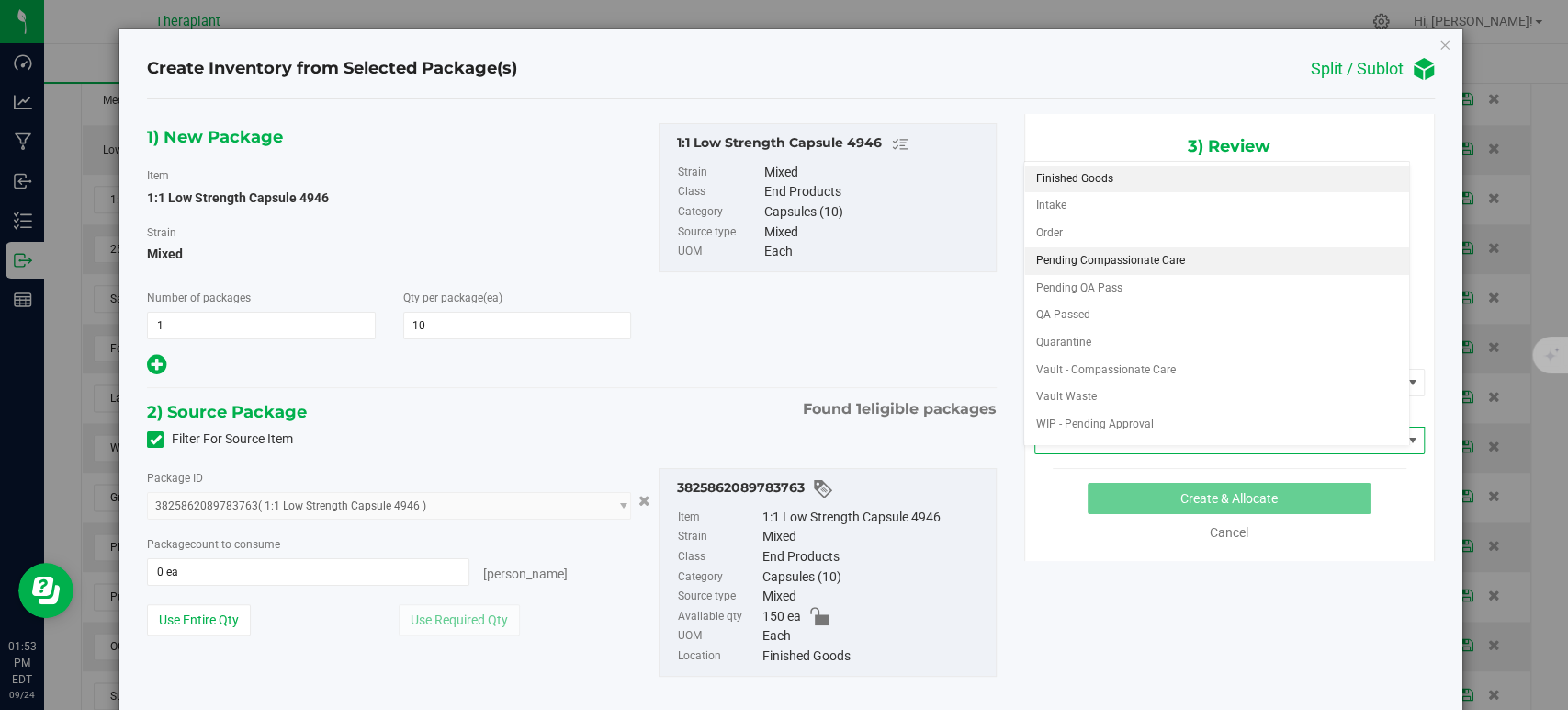
click at [1068, 233] on li "Order" at bounding box center [1217, 233] width 385 height 27
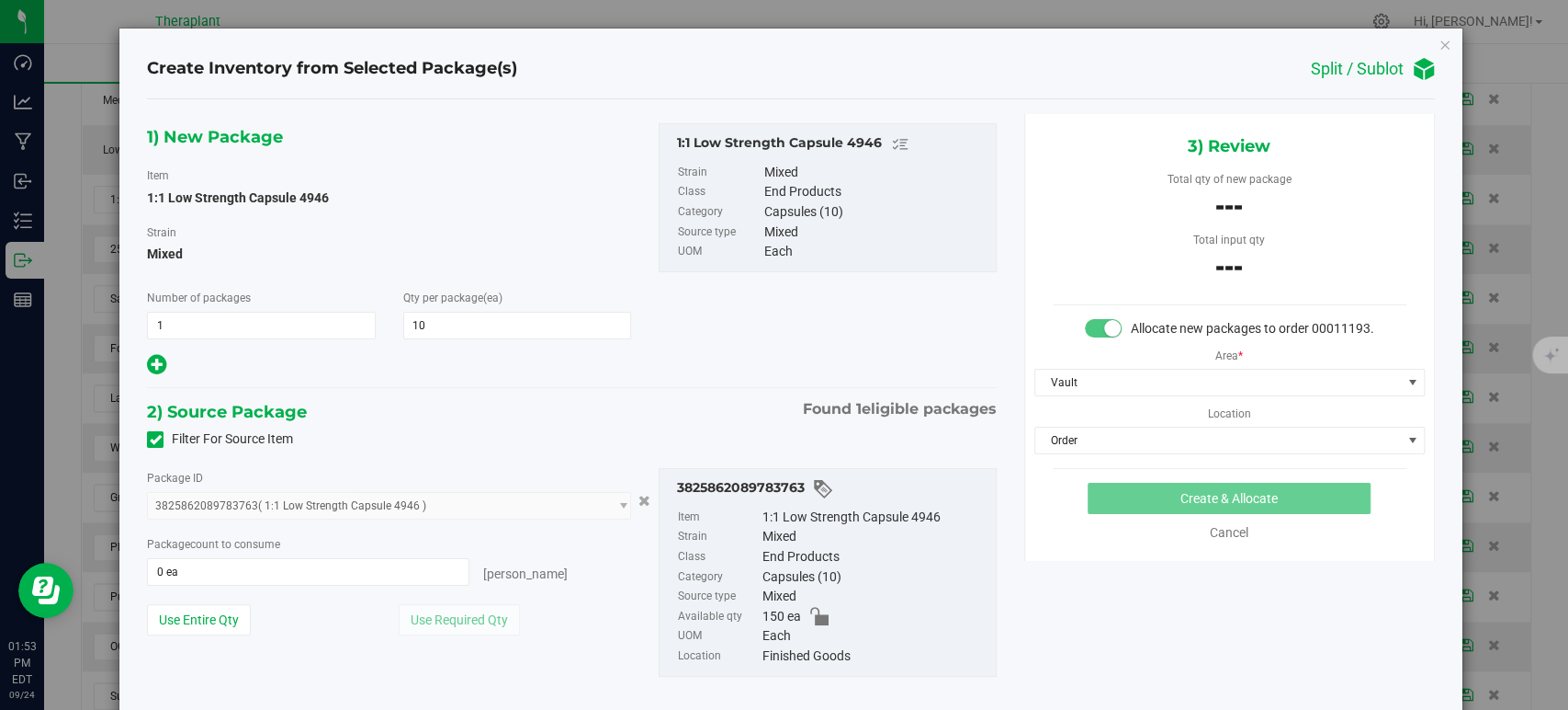
click at [554, 392] on div "1) New Package Item 1:1 Low Strength Capsule 4946 Strain Mixed Number of packag…" at bounding box center [572, 414] width 877 height 601
click at [380, 579] on span "0 ea 0" at bounding box center [308, 572] width 323 height 27
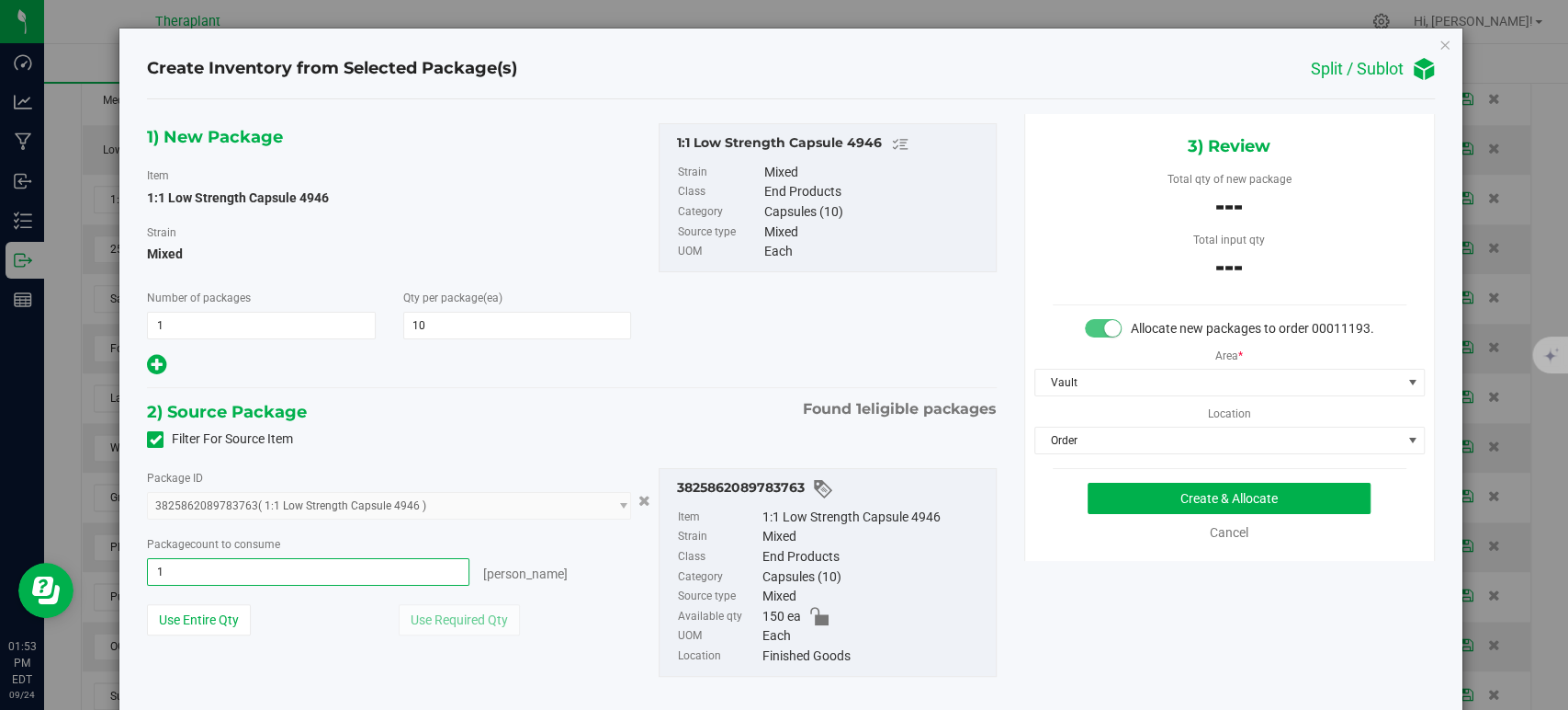
type input "10"
click at [1178, 514] on button "Create & Allocate" at bounding box center [1229, 498] width 283 height 31
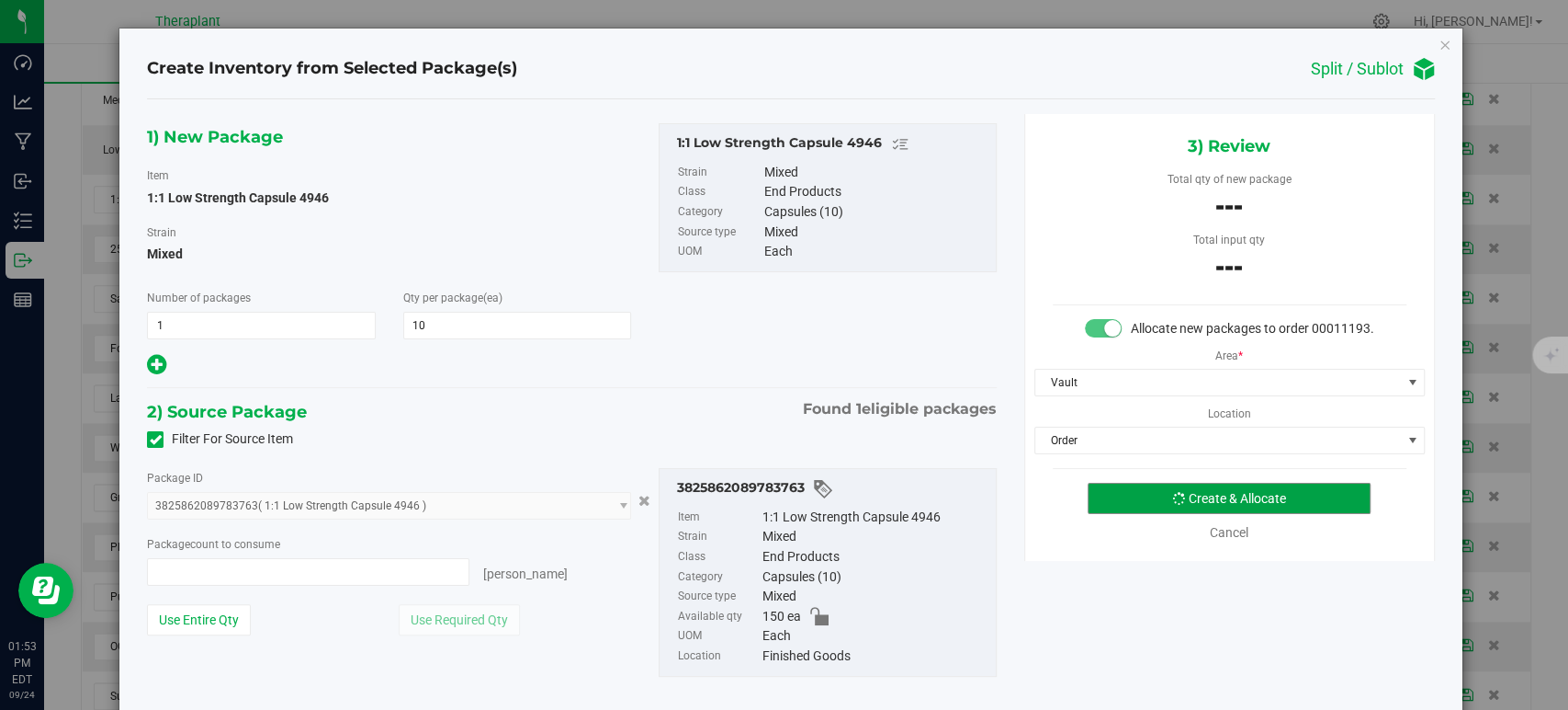
type input "10 ea"
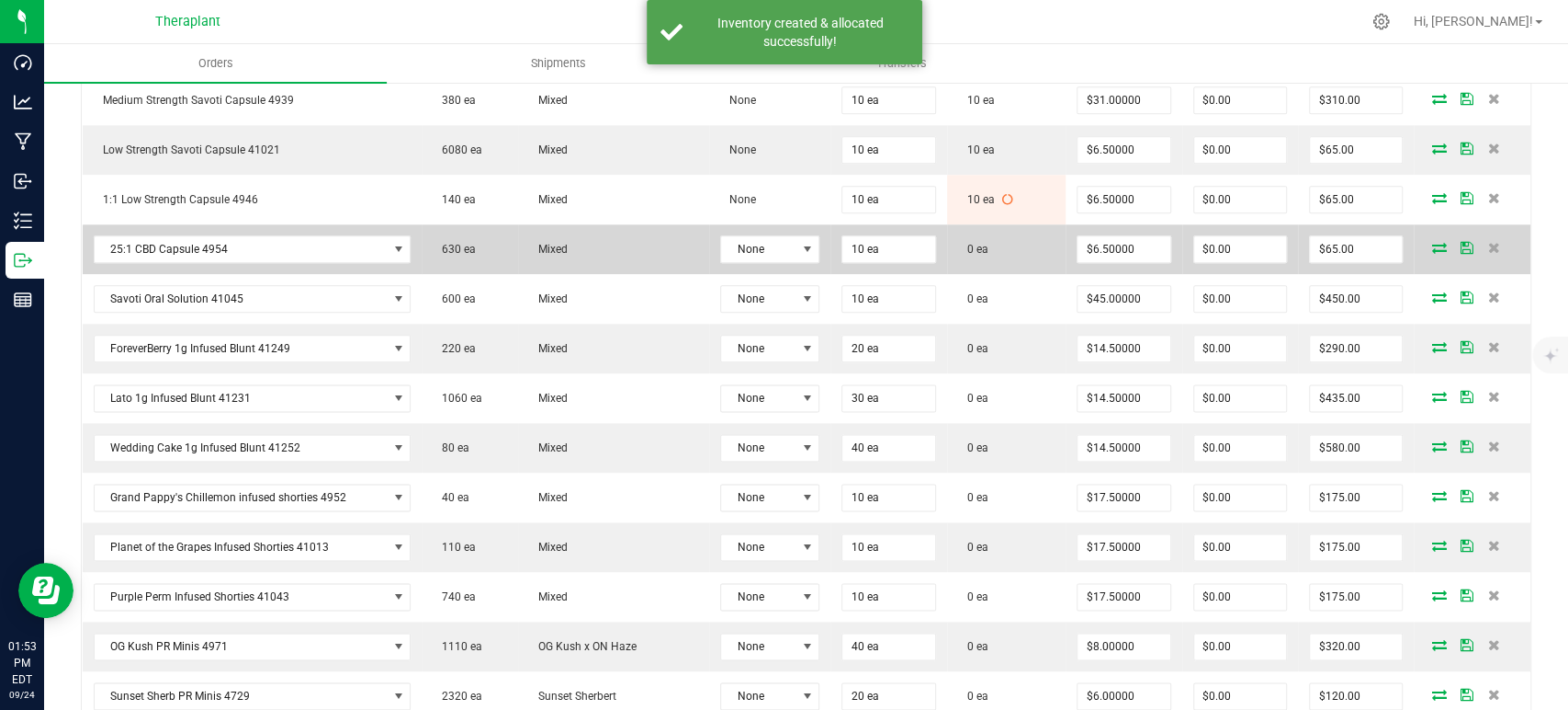
click at [1432, 242] on icon at bounding box center [1439, 247] width 15 height 11
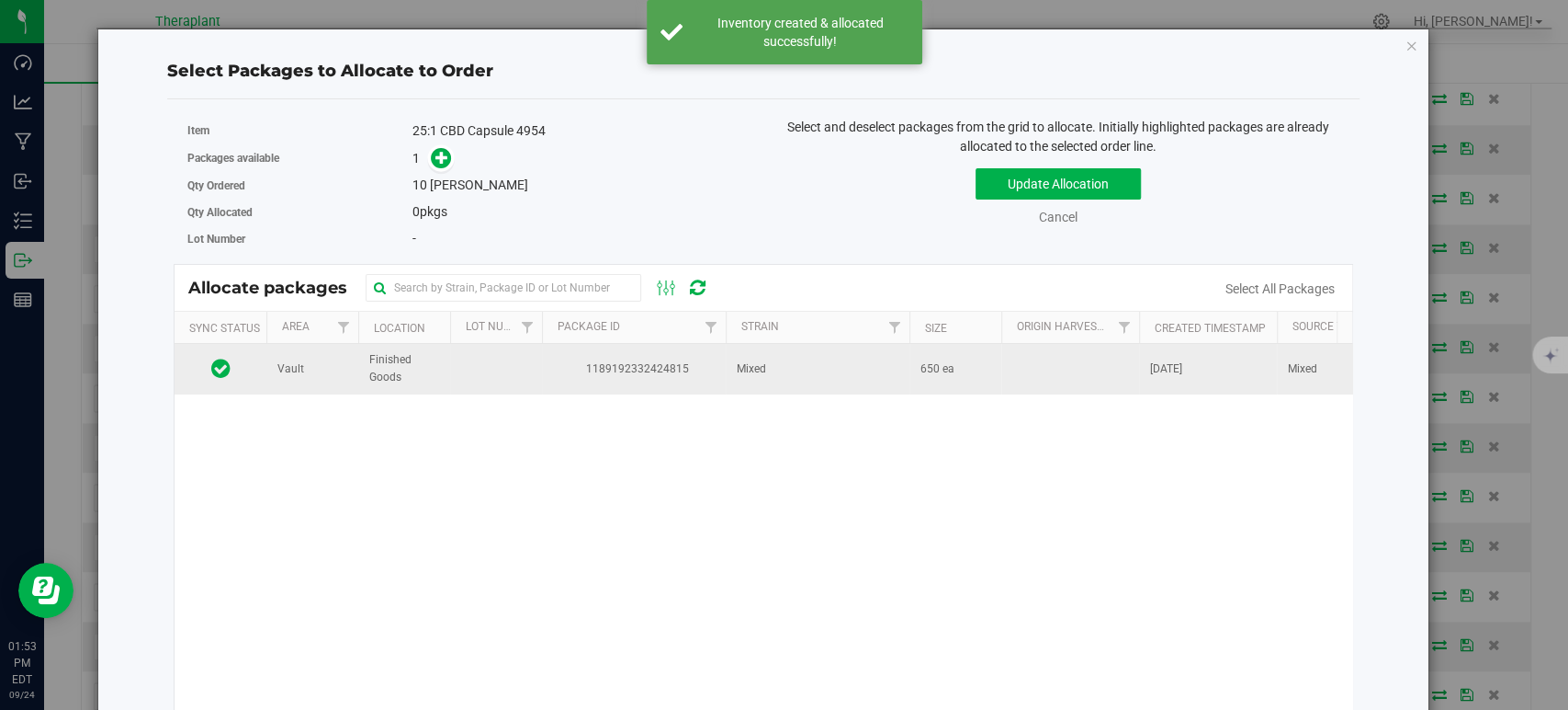
click at [798, 361] on td "Mixed" at bounding box center [818, 368] width 184 height 50
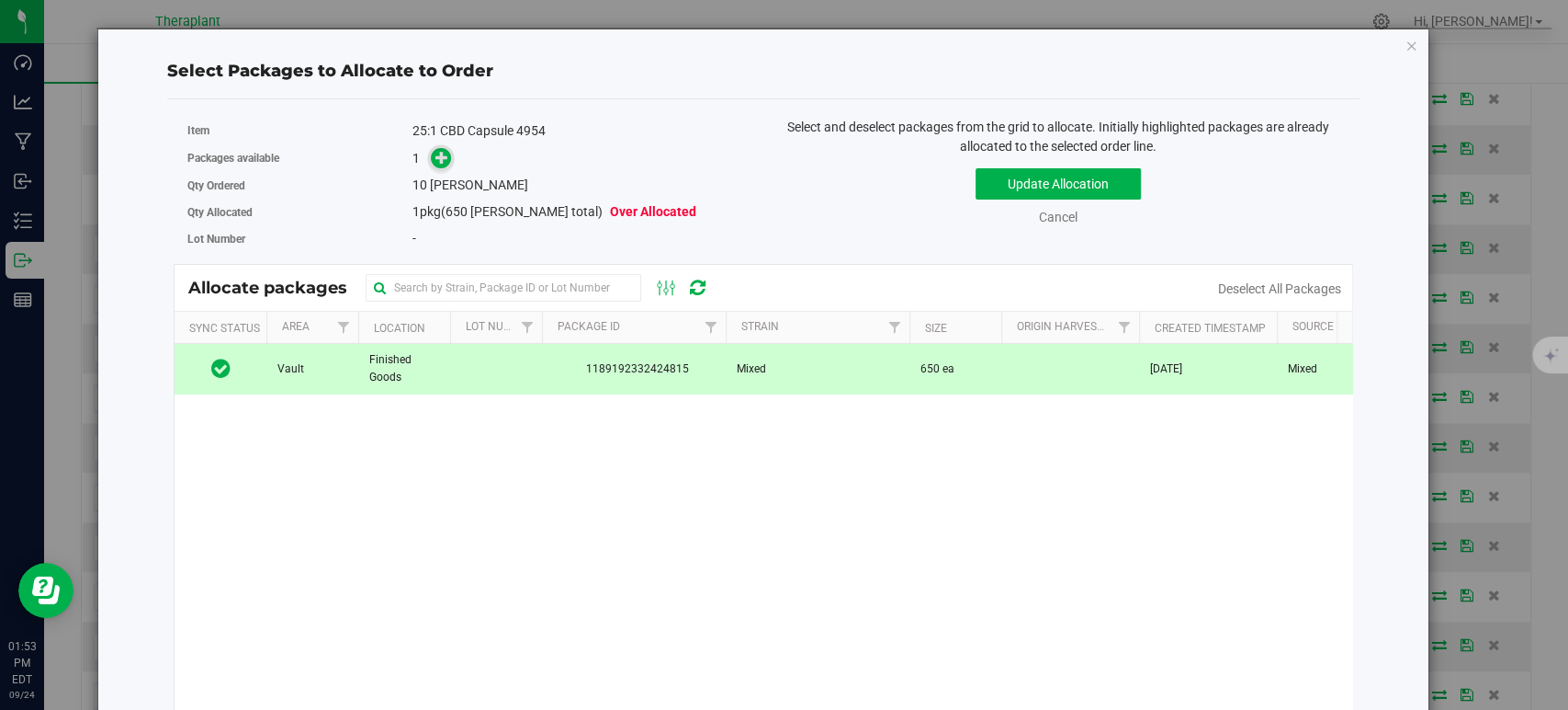
click at [439, 160] on icon at bounding box center [441, 157] width 13 height 13
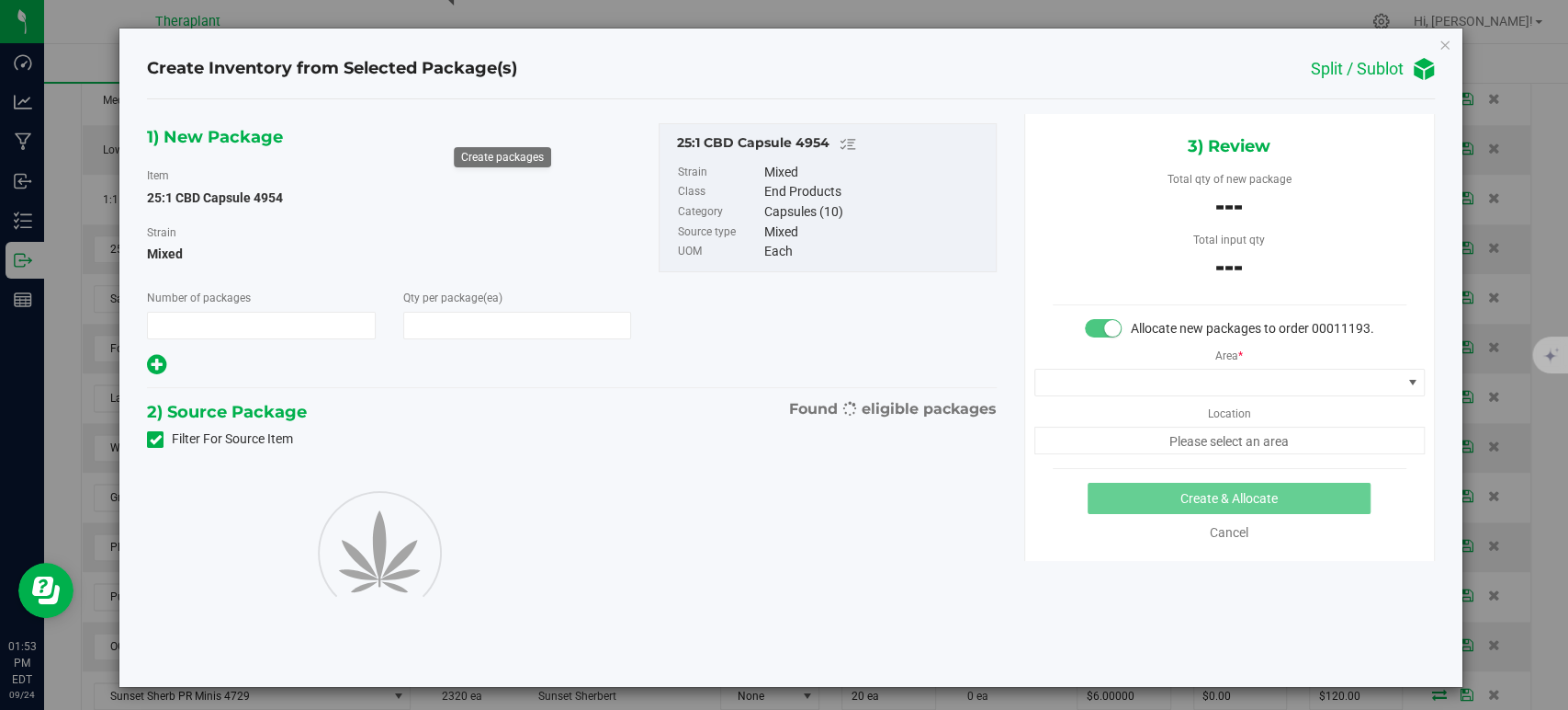
type input "1"
type input "10"
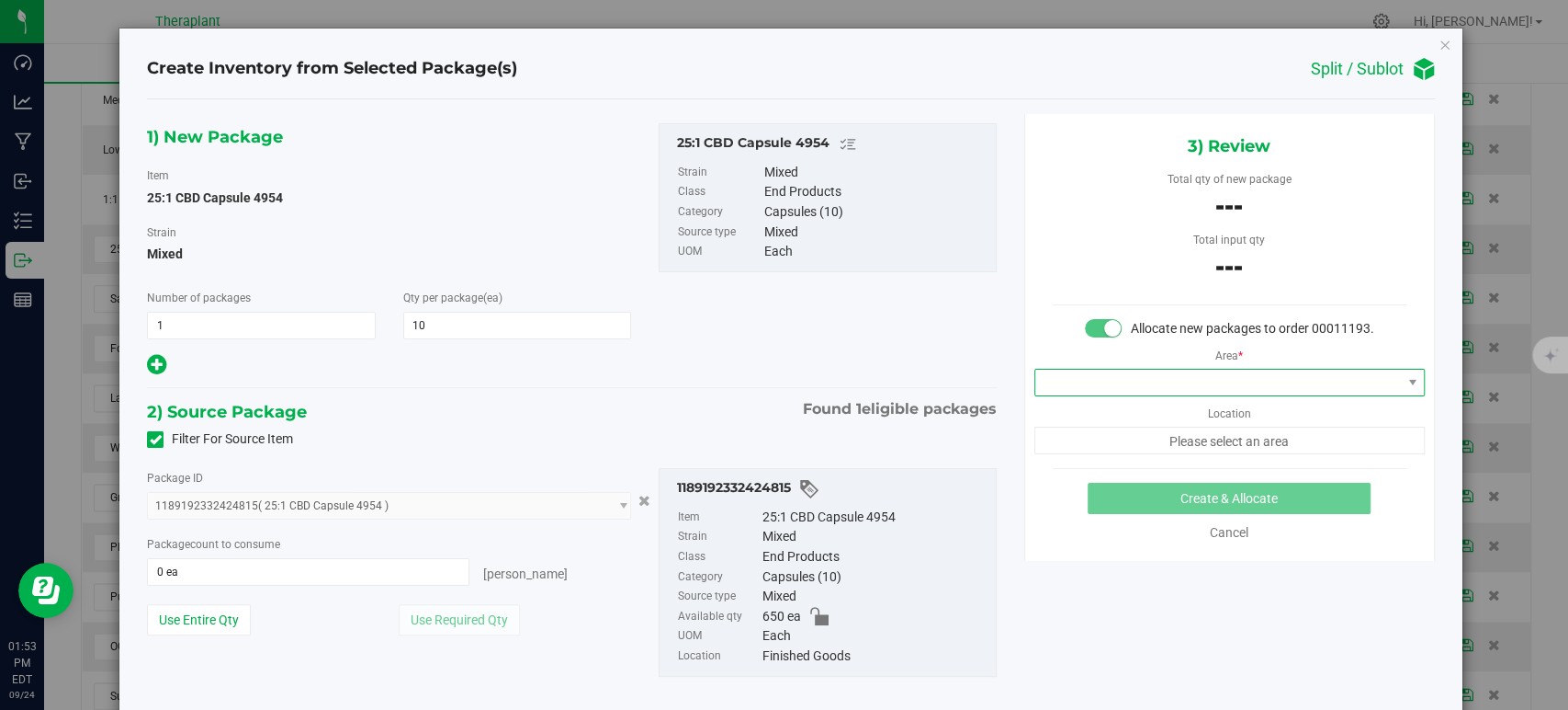
click at [1151, 394] on span at bounding box center [1218, 382] width 366 height 25
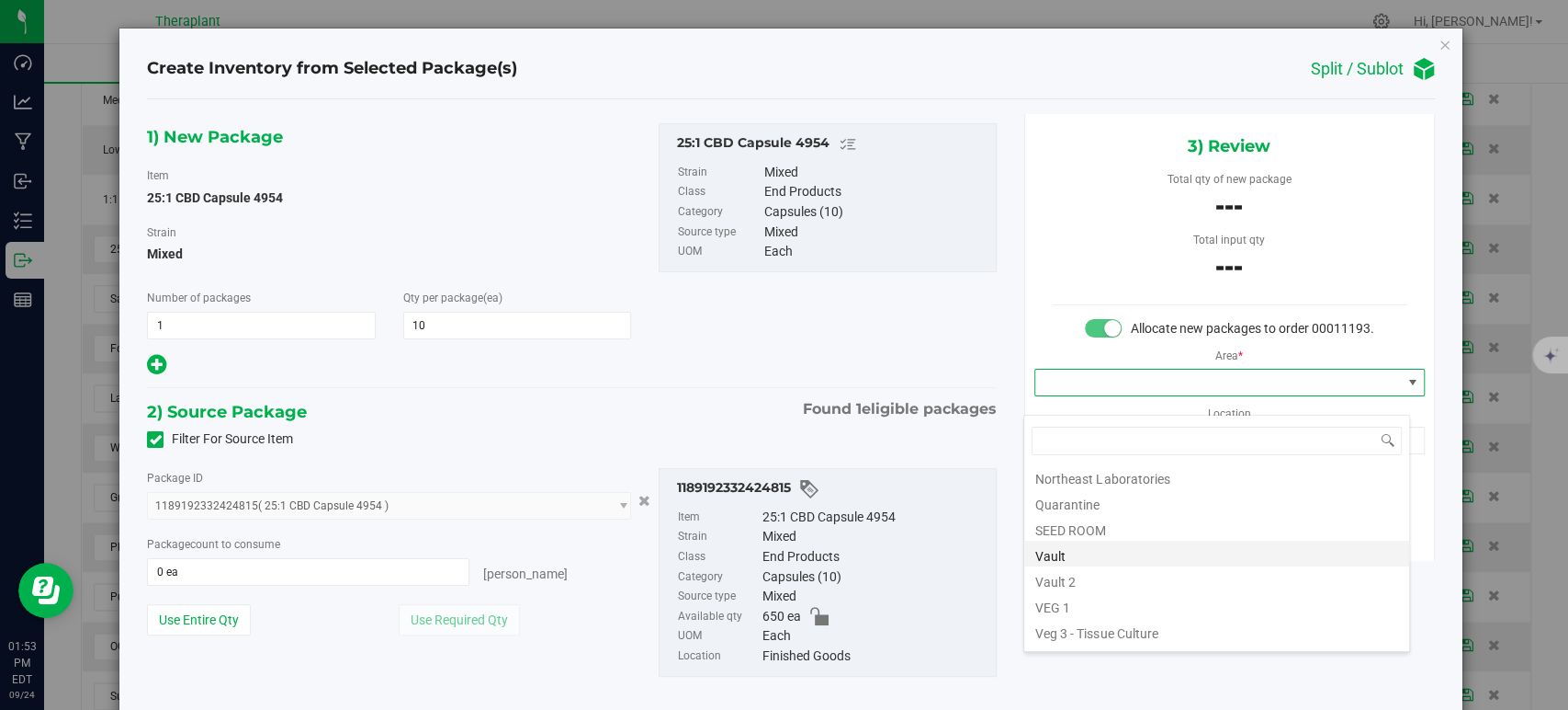
scroll to position [228, 0]
click at [1110, 539] on li "Vault" at bounding box center [1217, 532] width 385 height 25
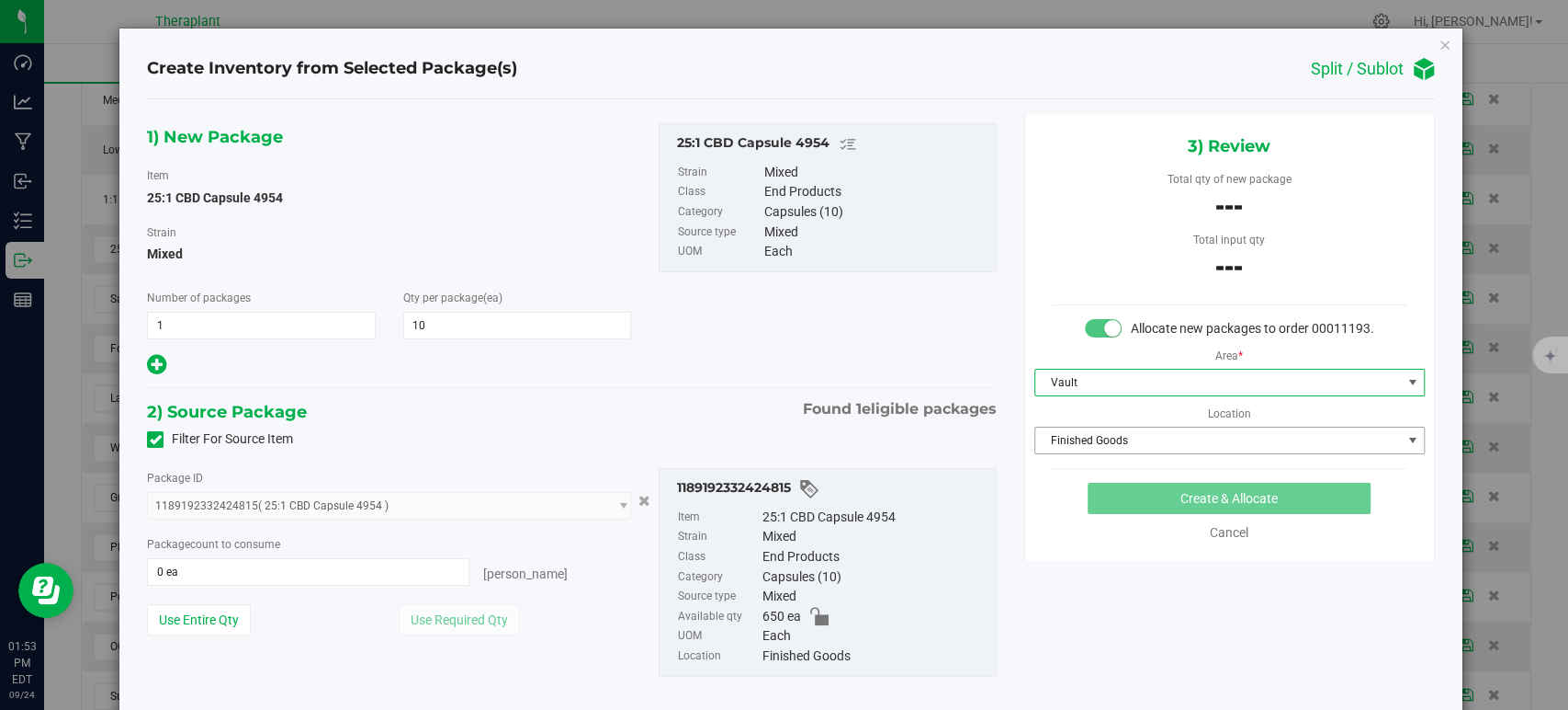
click at [1088, 453] on span "Finished Goods" at bounding box center [1218, 440] width 366 height 25
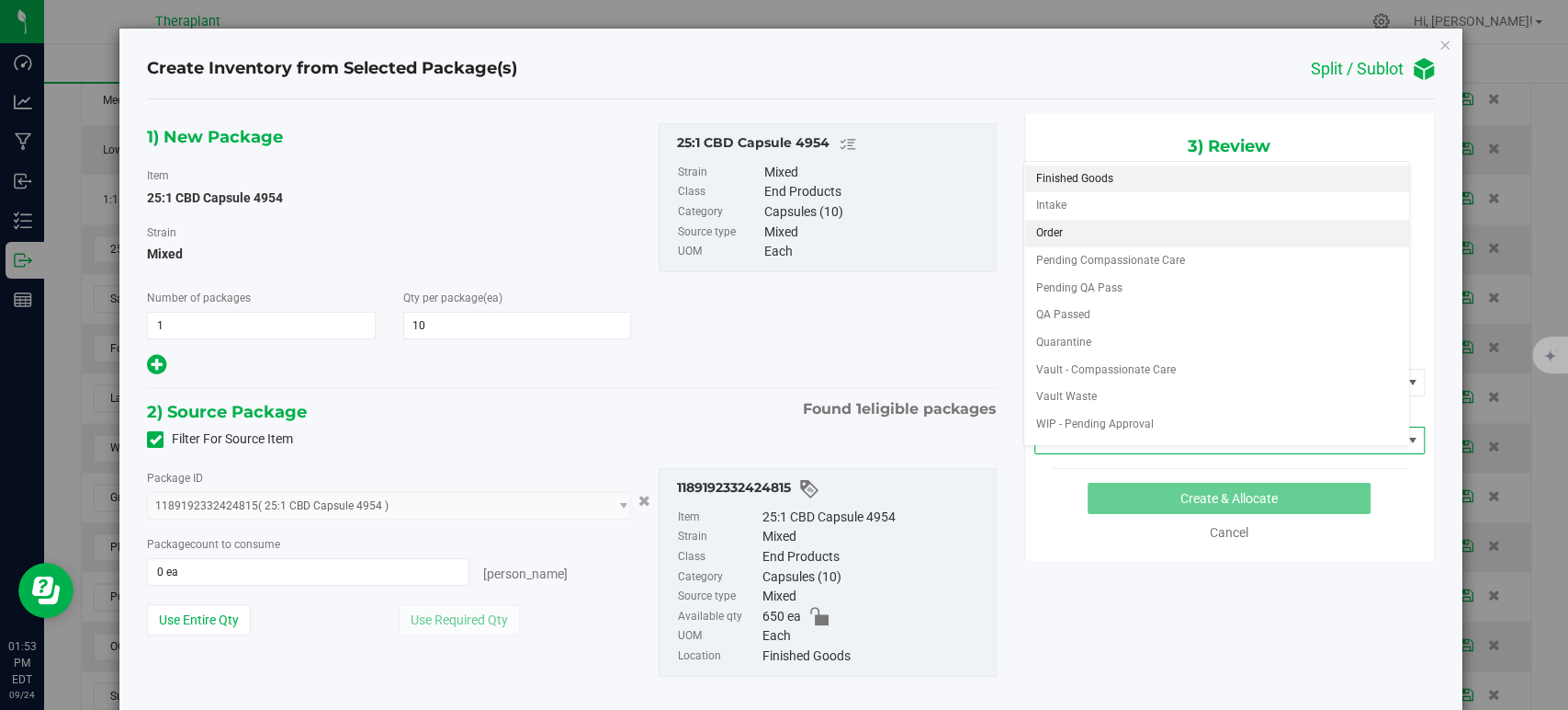
click at [1071, 232] on li "Order" at bounding box center [1217, 233] width 385 height 27
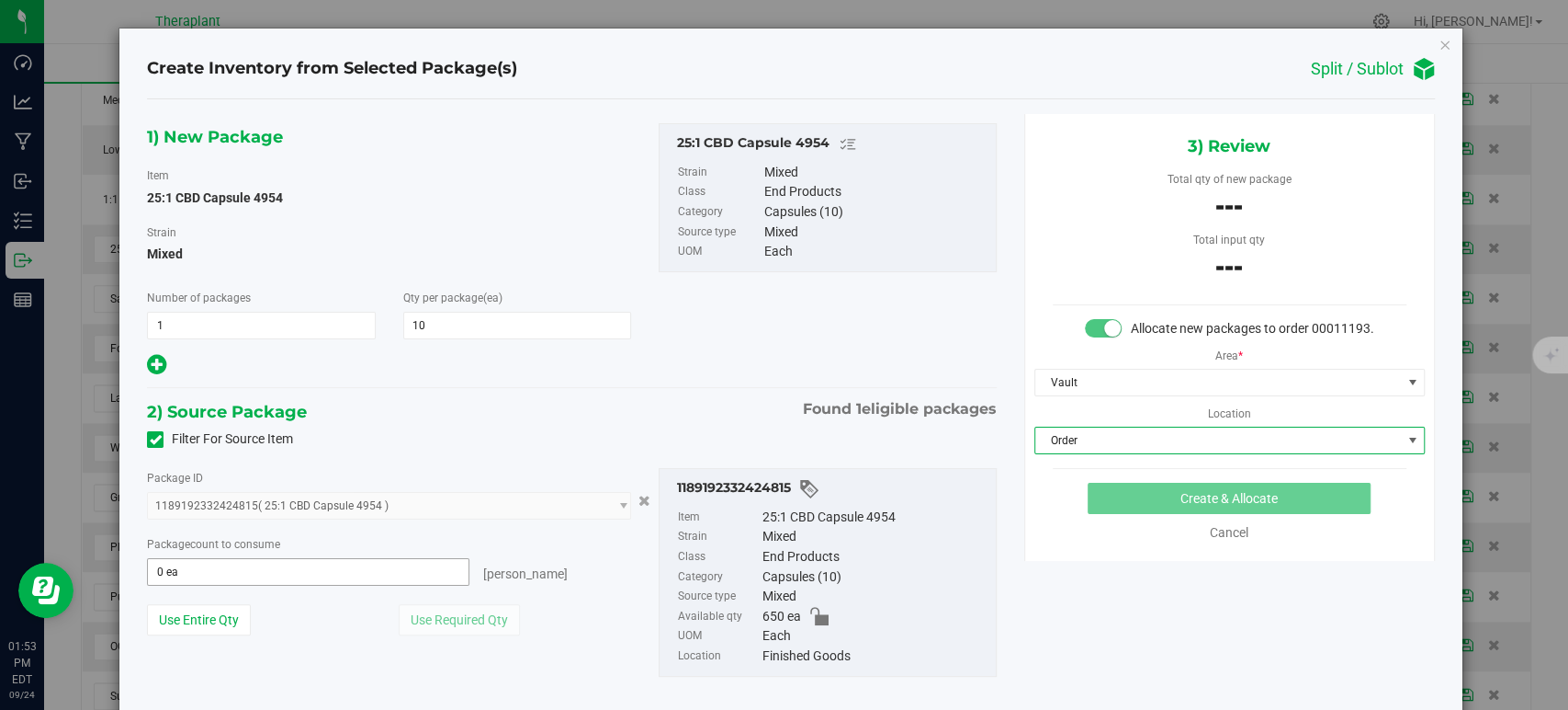
click at [345, 572] on span "0 ea 0" at bounding box center [308, 572] width 323 height 27
type input "10"
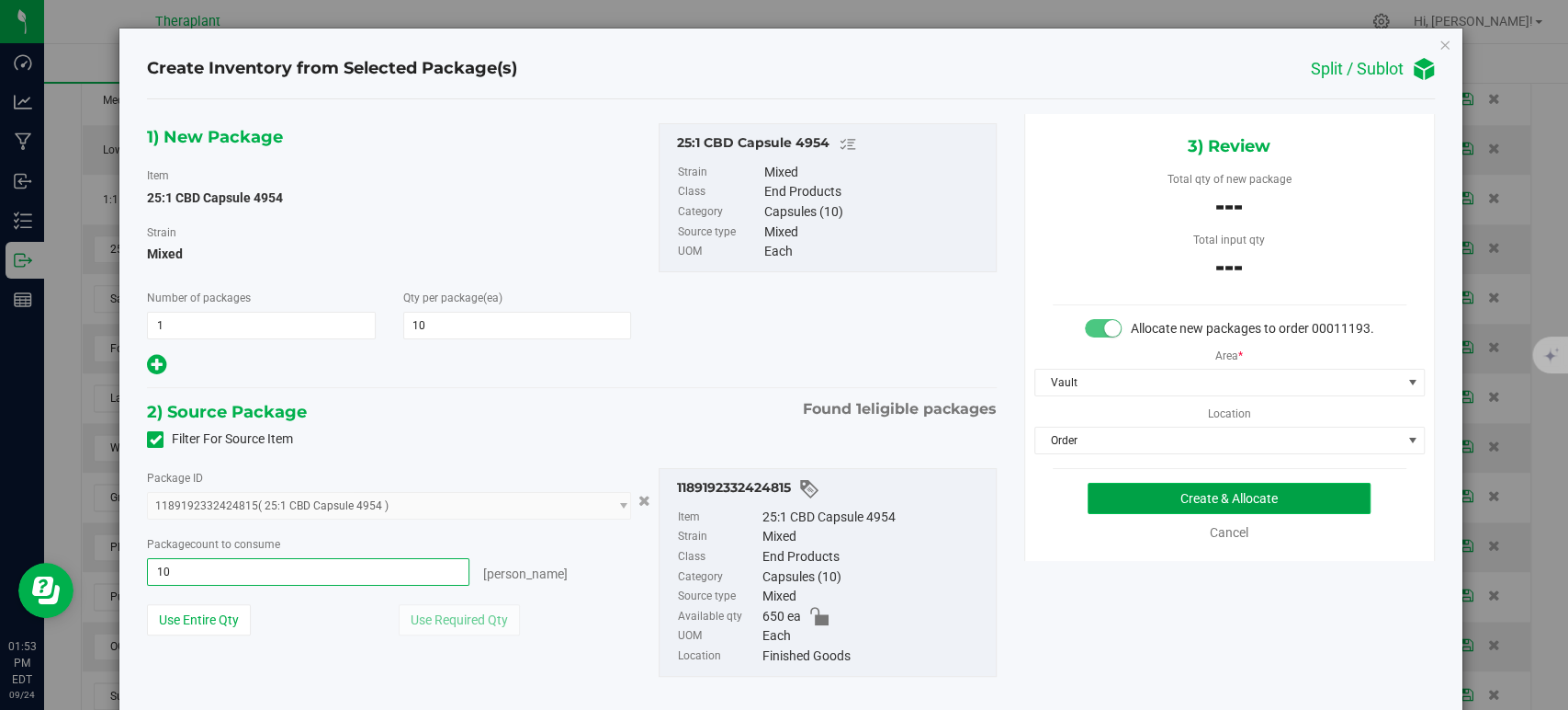
click at [1116, 507] on button "Create & Allocate" at bounding box center [1229, 498] width 283 height 31
type input "10 ea"
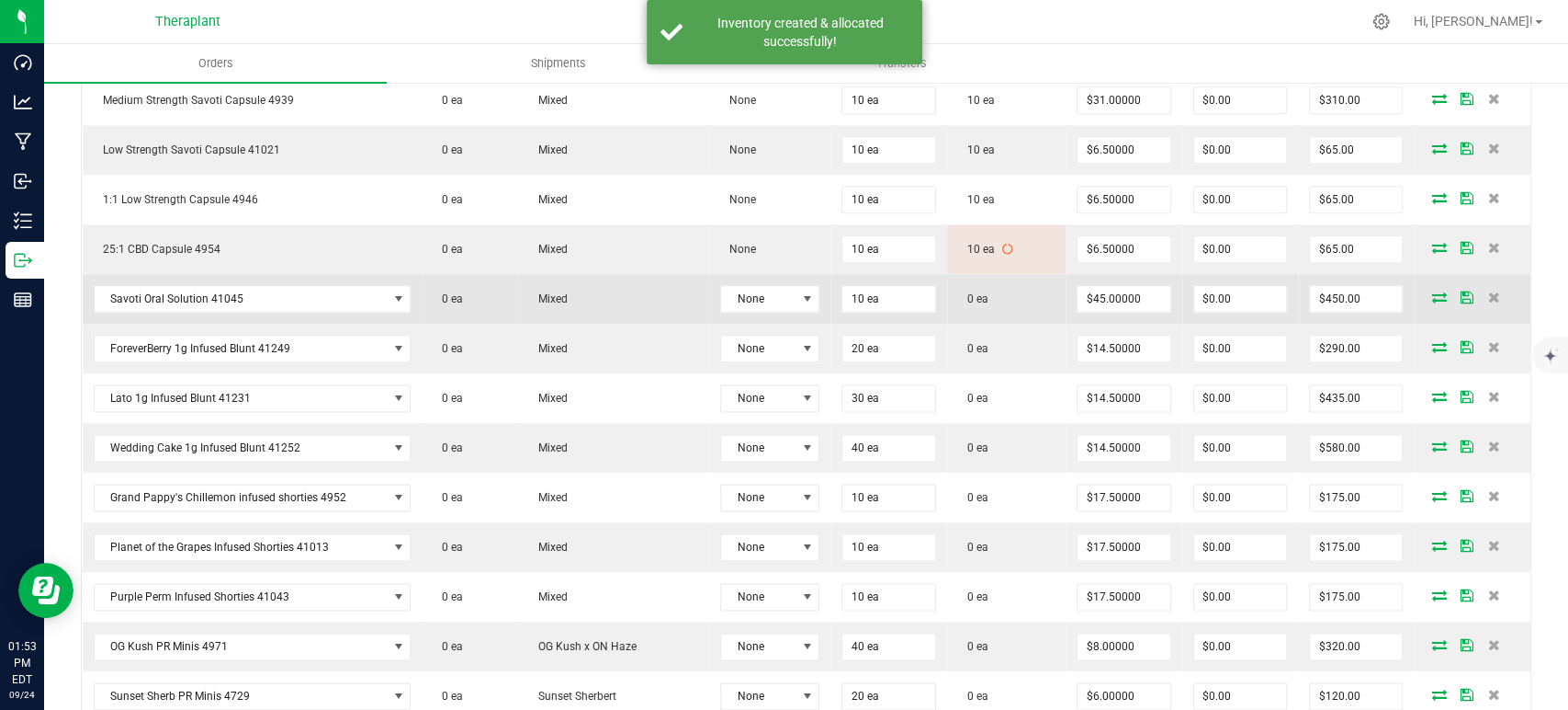
click at [1432, 292] on span at bounding box center [1439, 297] width 27 height 11
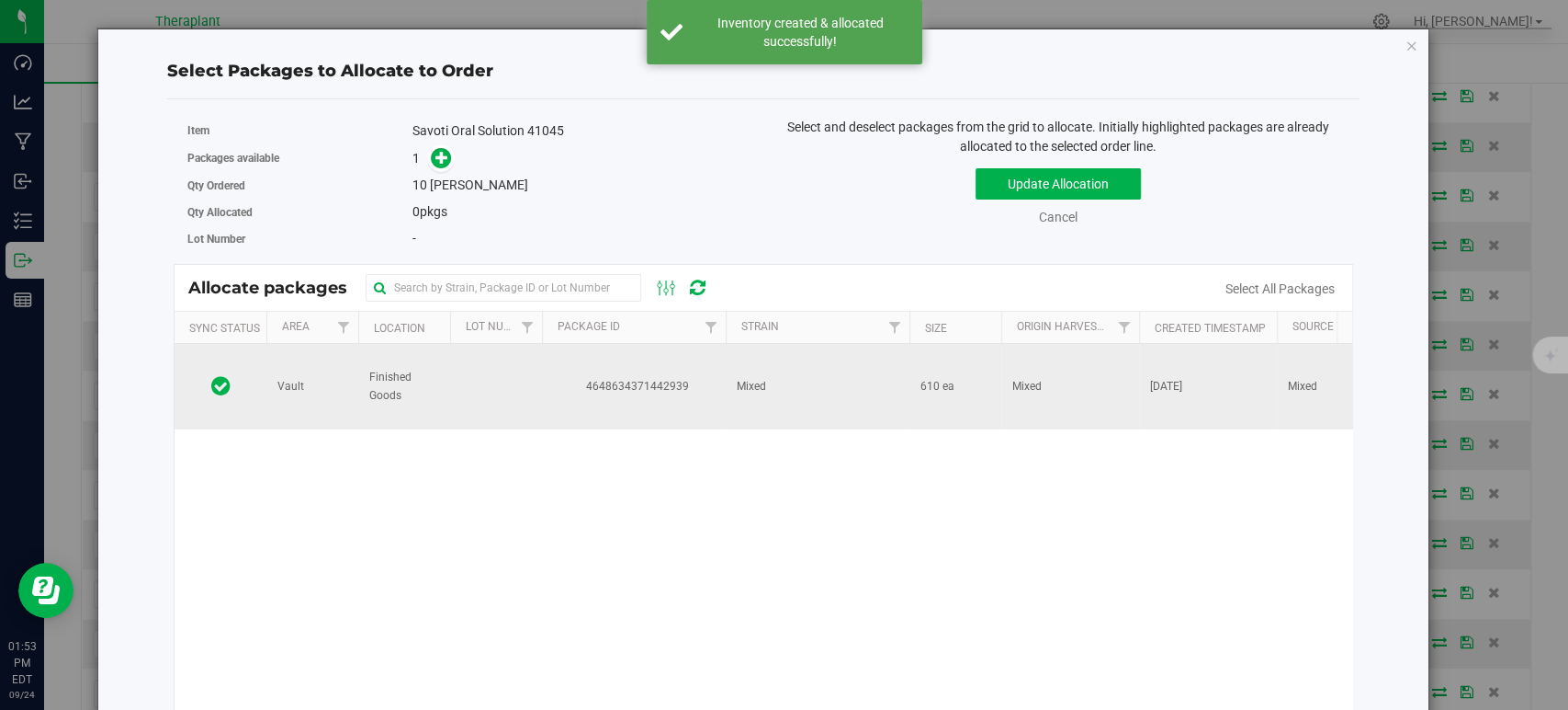
click at [810, 377] on td "Mixed" at bounding box center [818, 386] width 184 height 86
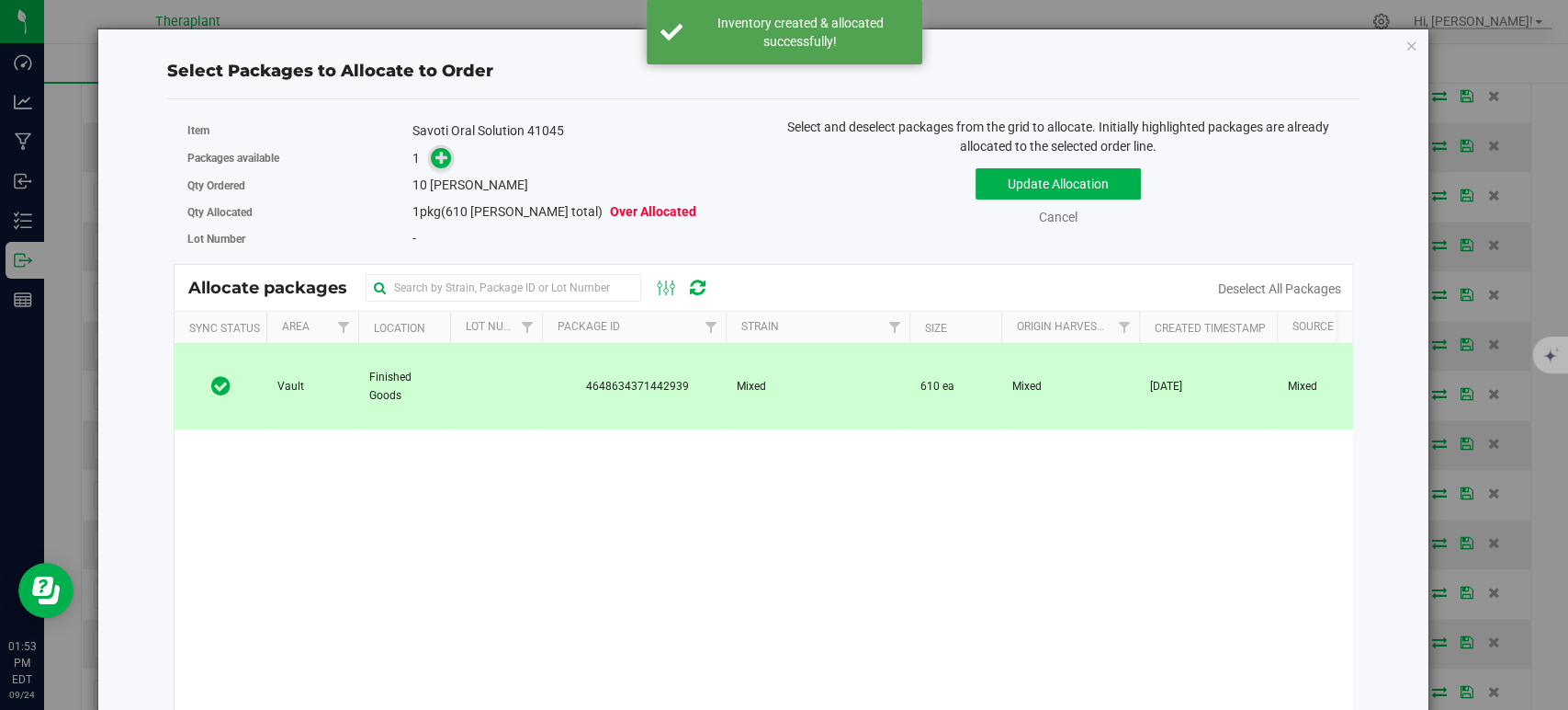
click at [431, 156] on span at bounding box center [441, 159] width 21 height 21
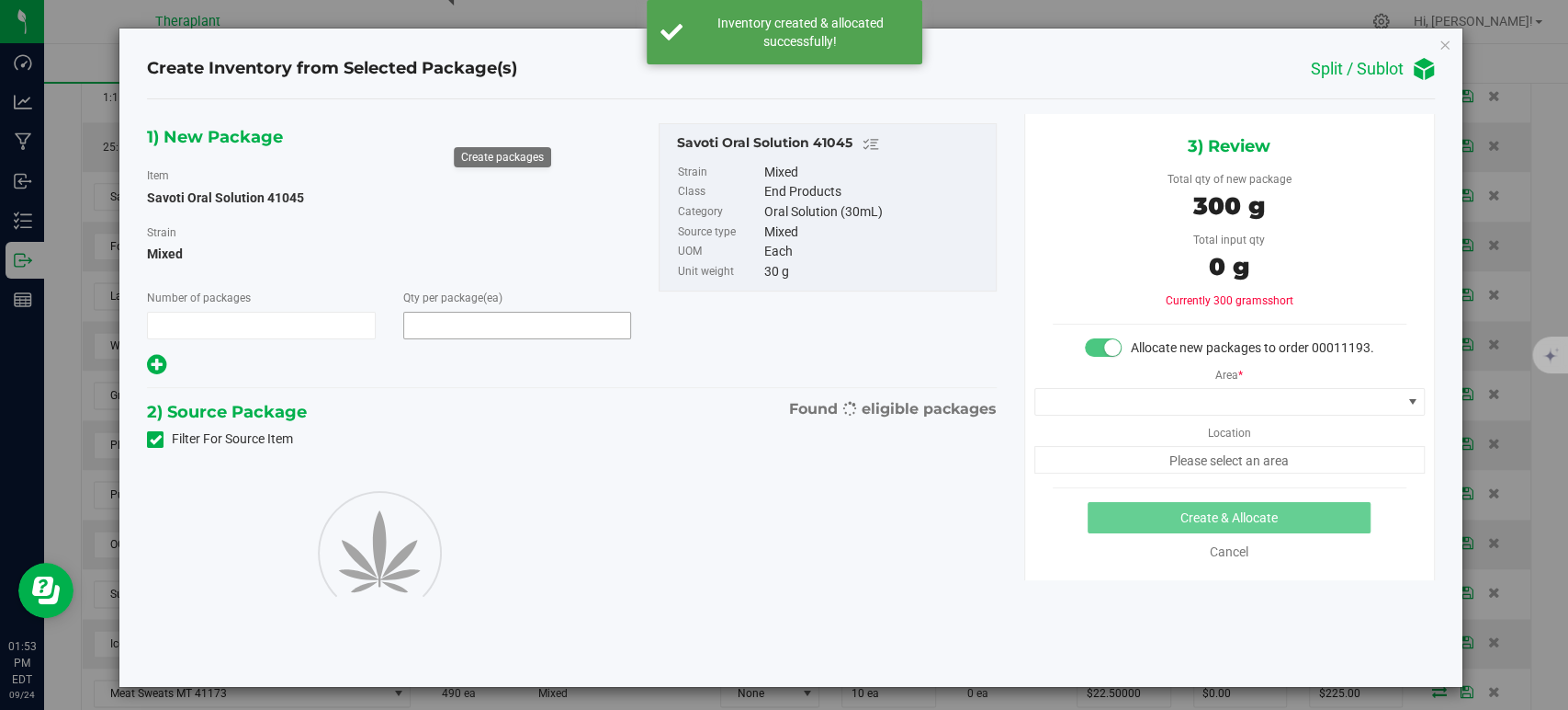
type input "1"
type input "10"
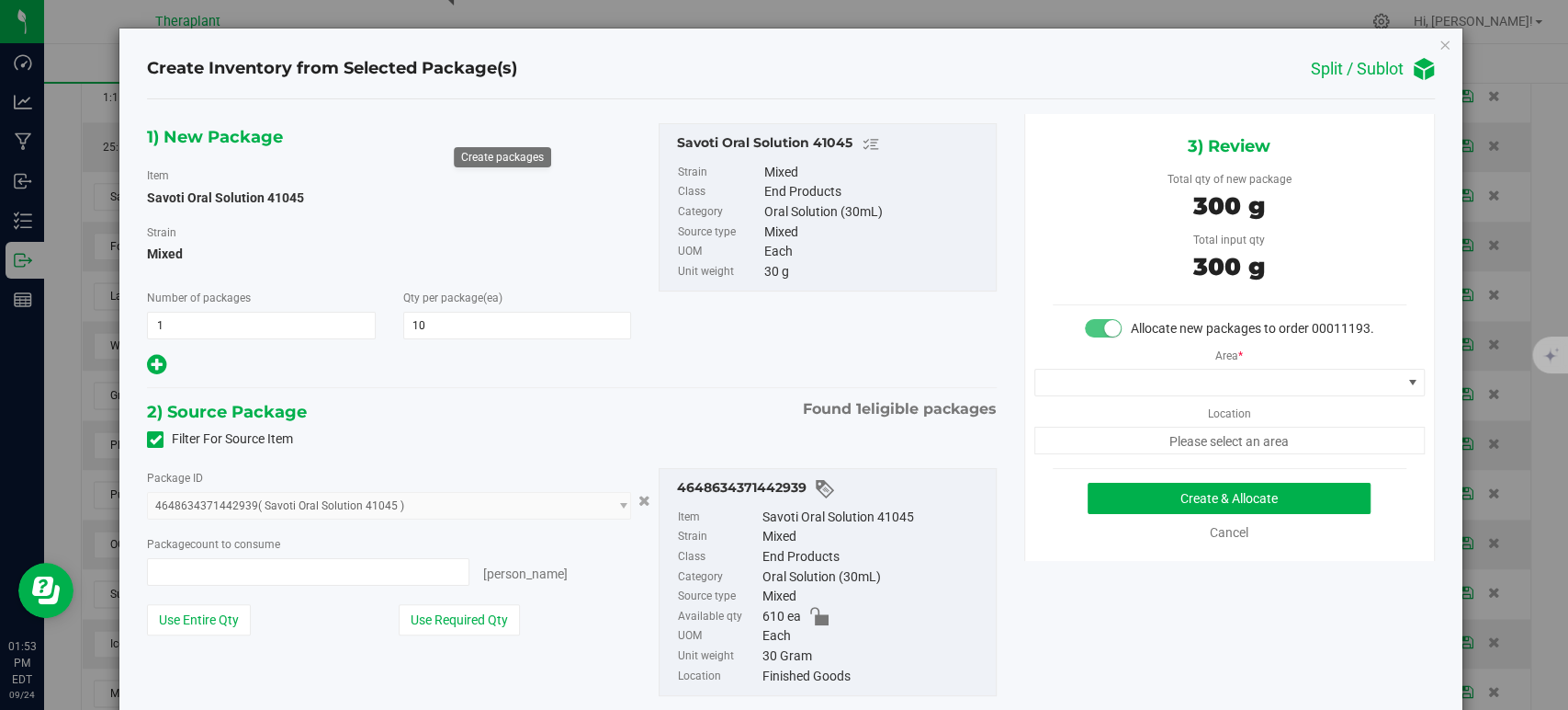
type input "10 ea"
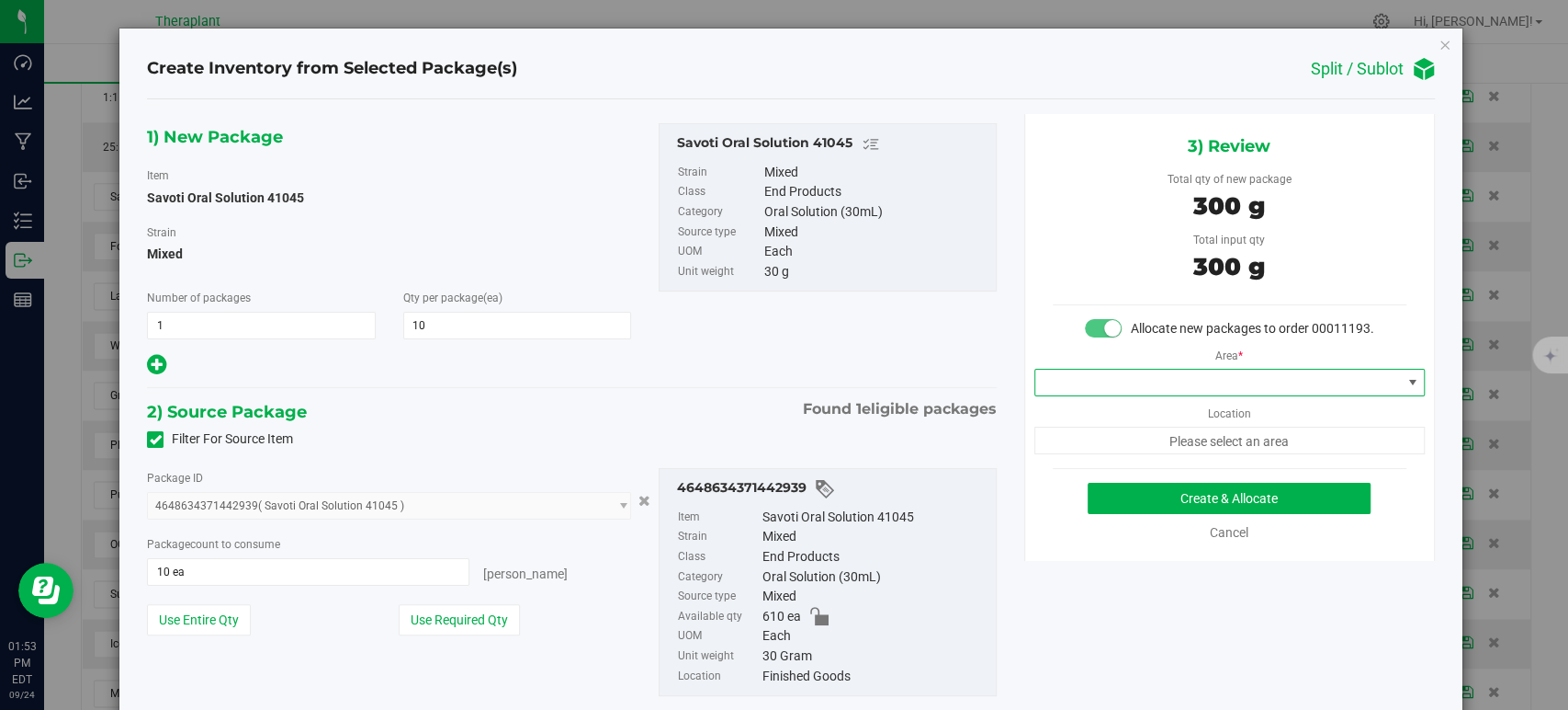
click at [1087, 395] on span at bounding box center [1218, 382] width 366 height 25
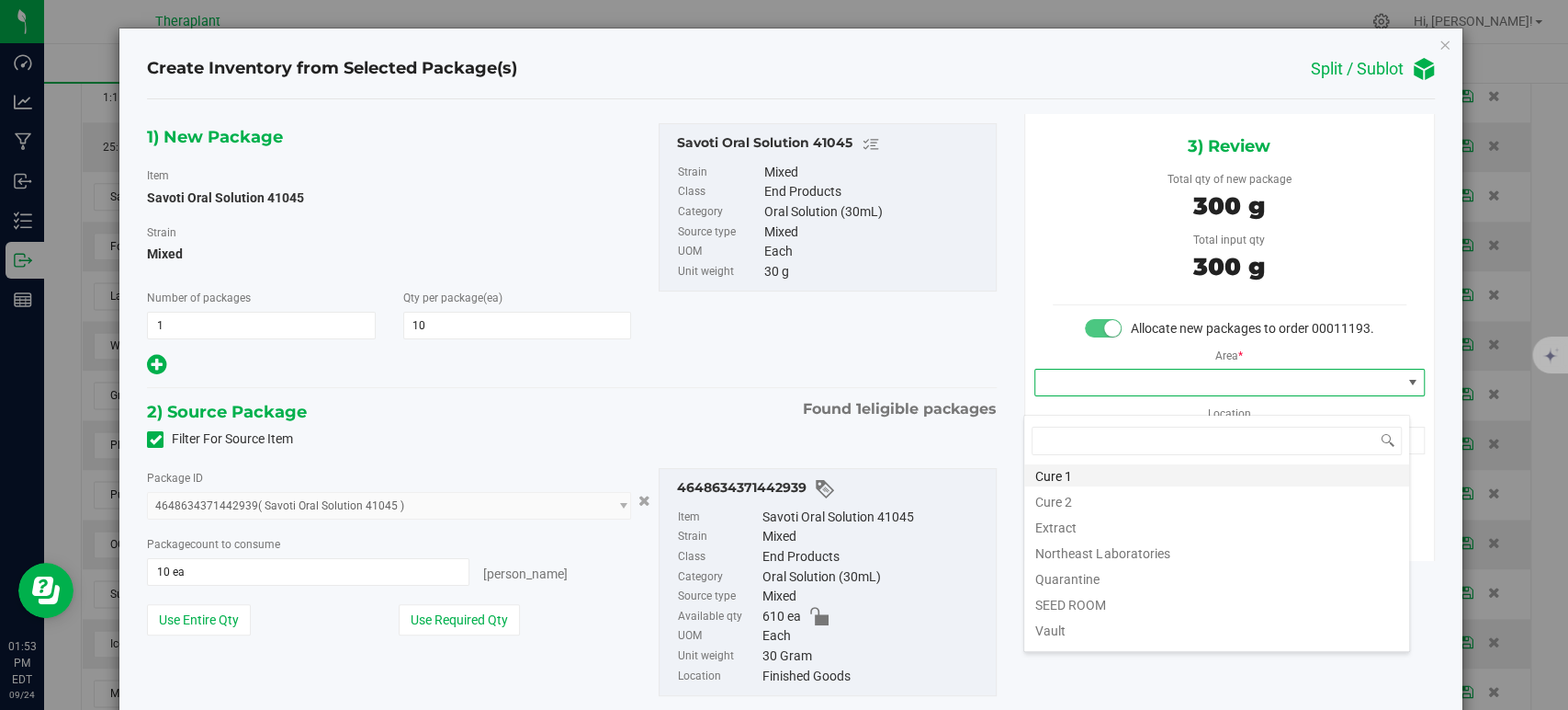
scroll to position [228, 0]
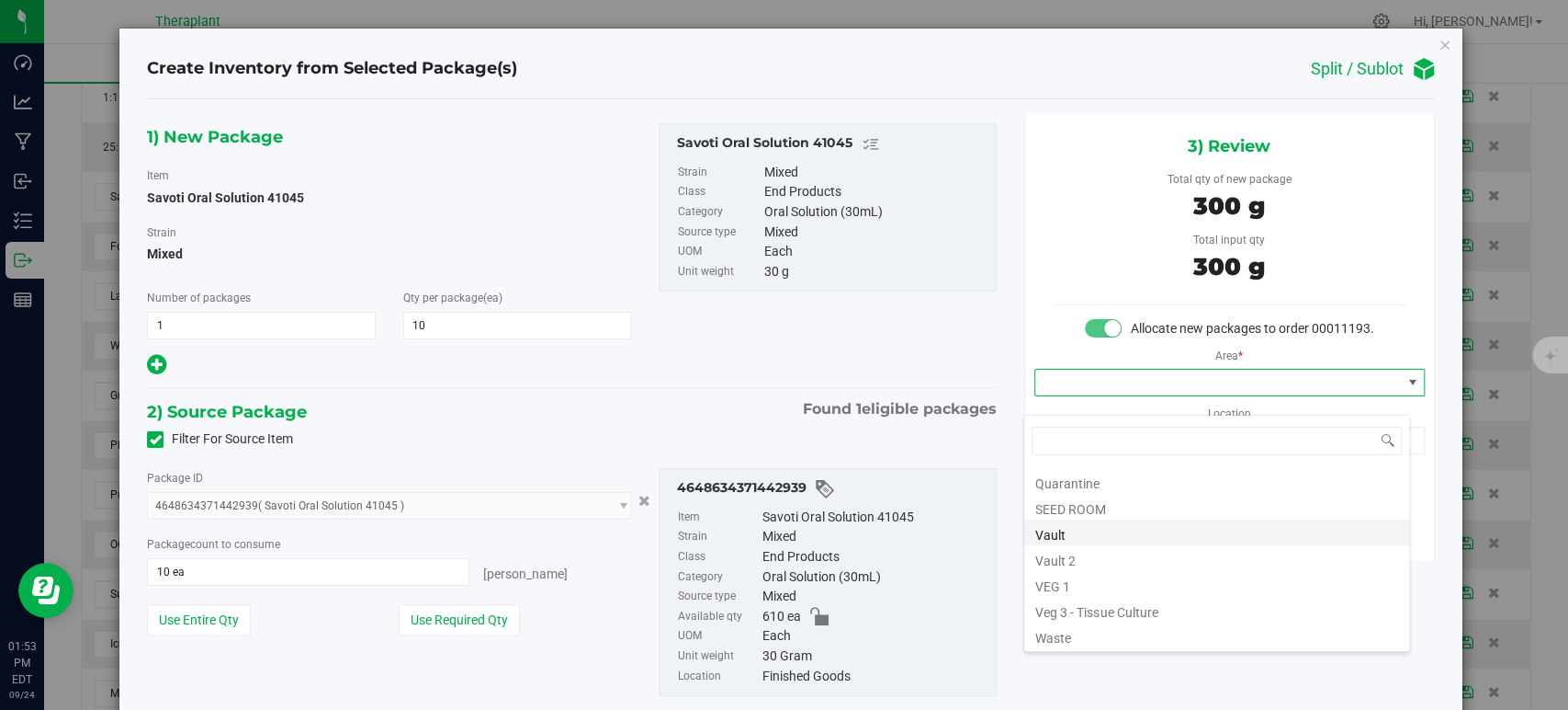
click at [1091, 525] on li "Vault" at bounding box center [1217, 532] width 385 height 25
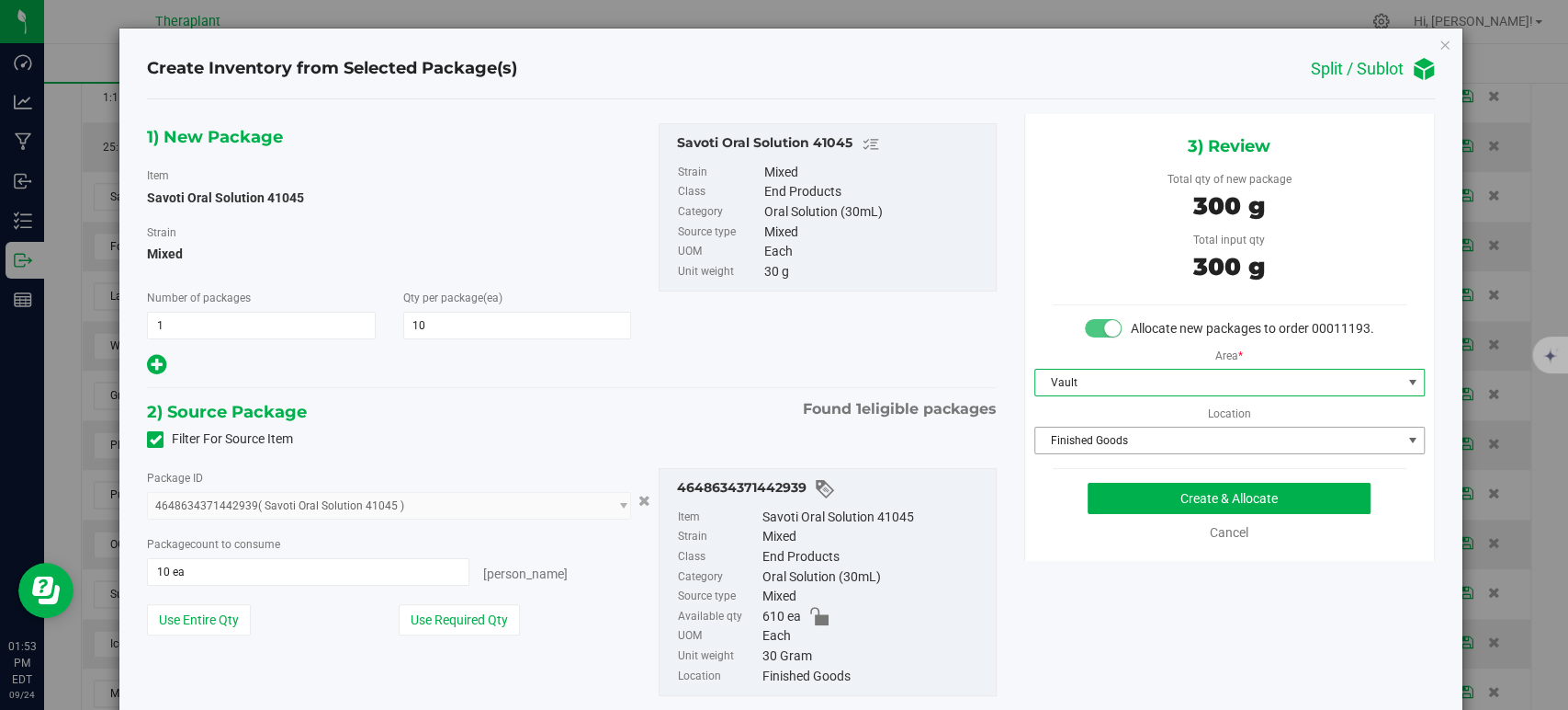
click at [1070, 453] on span "Finished Goods" at bounding box center [1218, 440] width 366 height 25
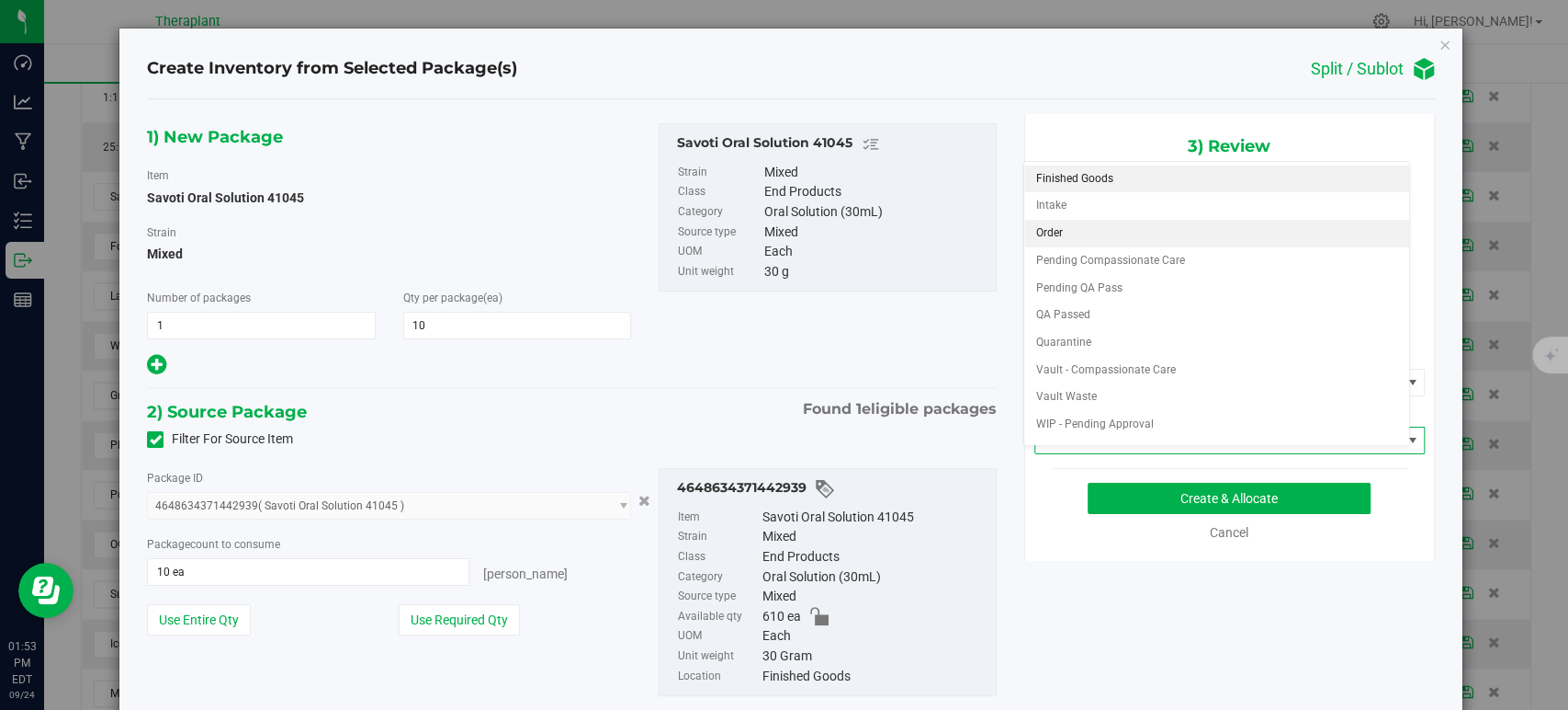
click at [1063, 229] on li "Order" at bounding box center [1217, 233] width 385 height 27
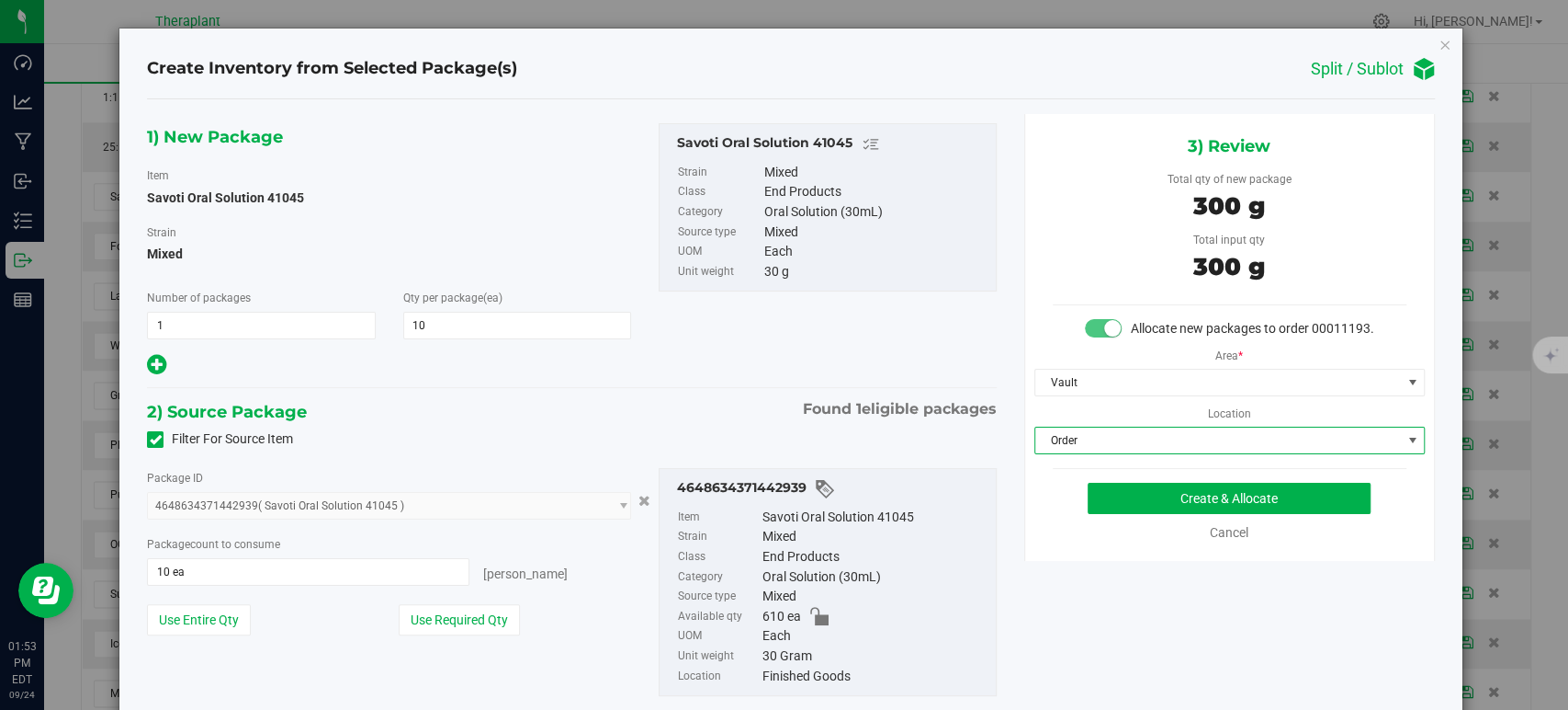
click at [758, 362] on div "1) New Package Item Savoti Oral Solution 41045 Strain Mixed Number of packages …" at bounding box center [572, 251] width 877 height 255
click at [1118, 514] on button "Create & Allocate" at bounding box center [1229, 498] width 283 height 31
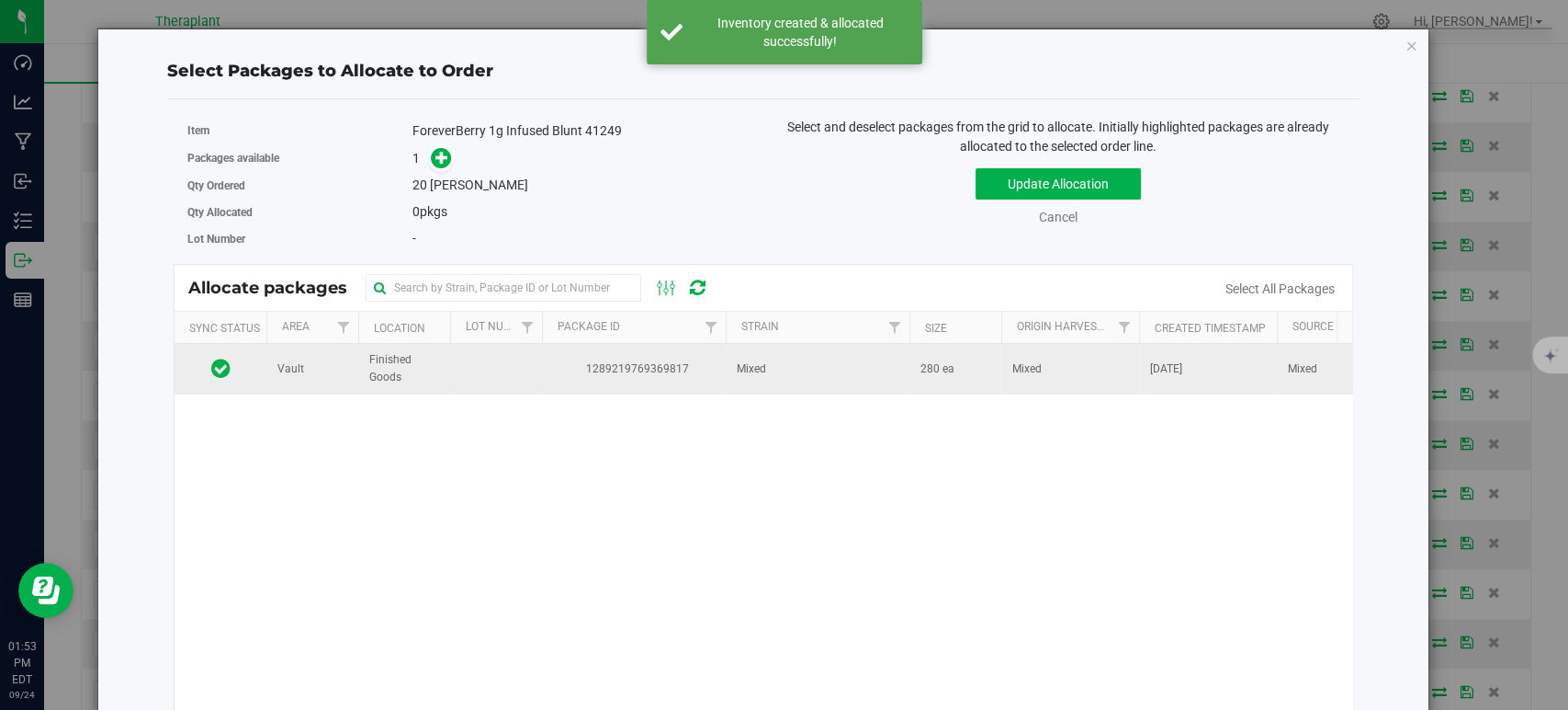
click at [726, 377] on tr "Vault Finished Goods 1289219769369817 Mixed 280 ea Mixed Aug 25, 2025 Mixed Sha…" at bounding box center [1029, 368] width 1709 height 50
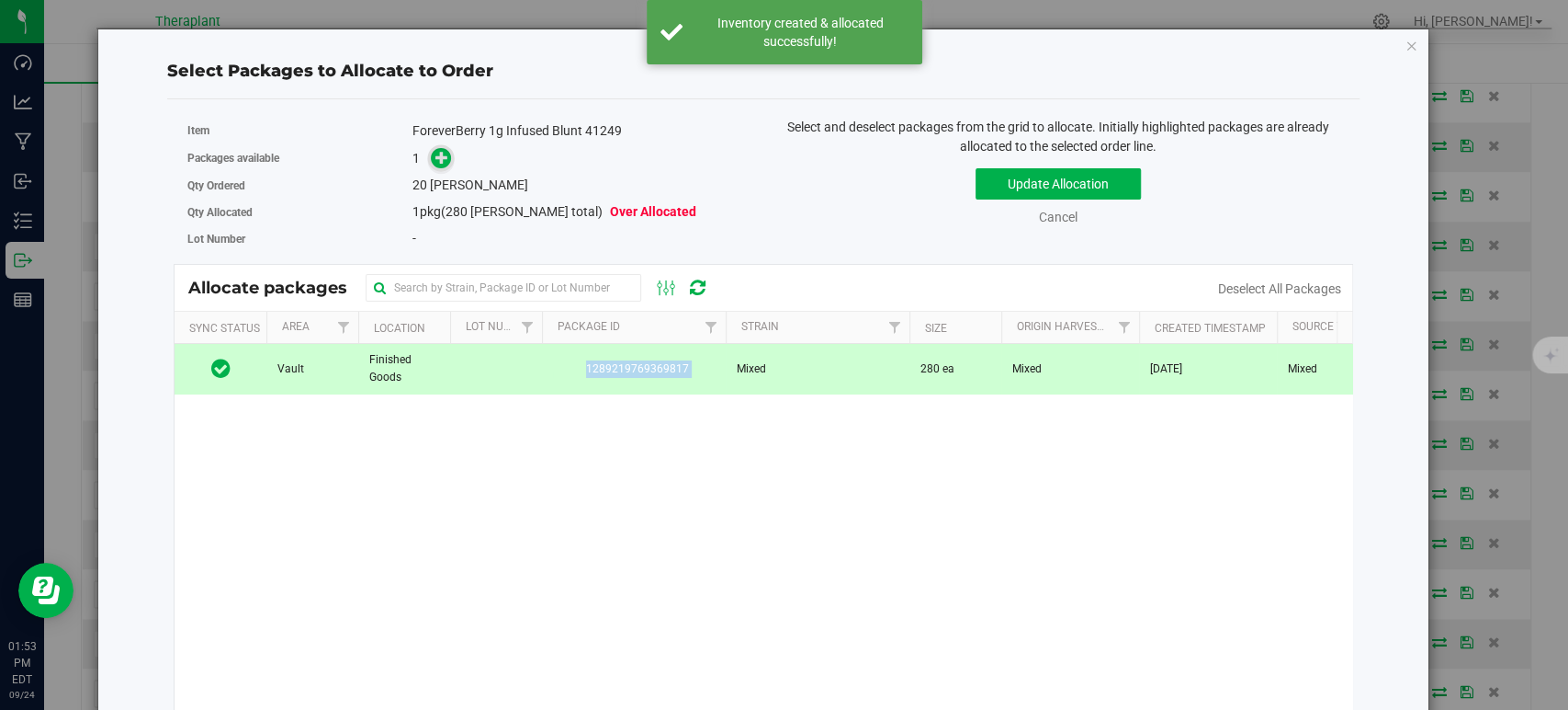
click at [441, 154] on icon at bounding box center [441, 157] width 13 height 13
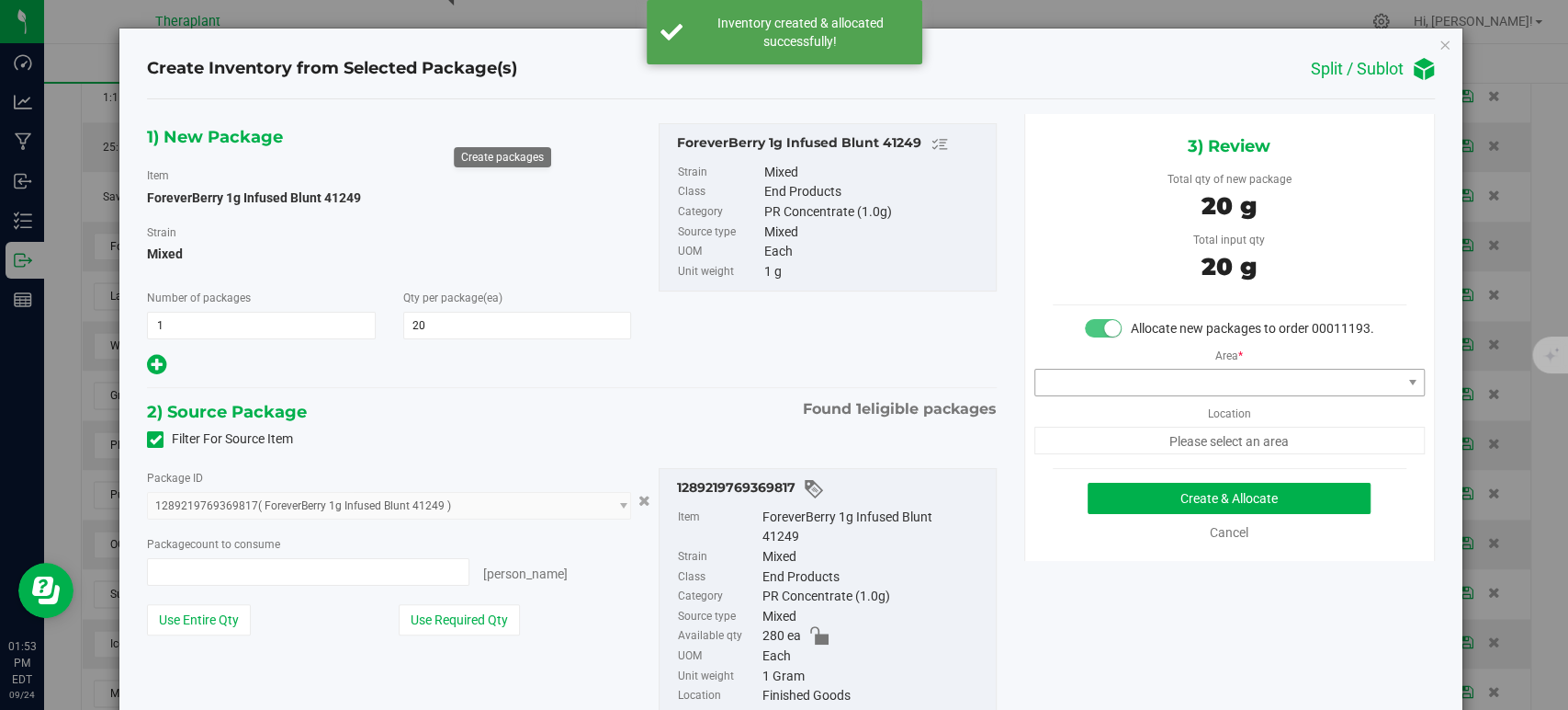
type input "20 ea"
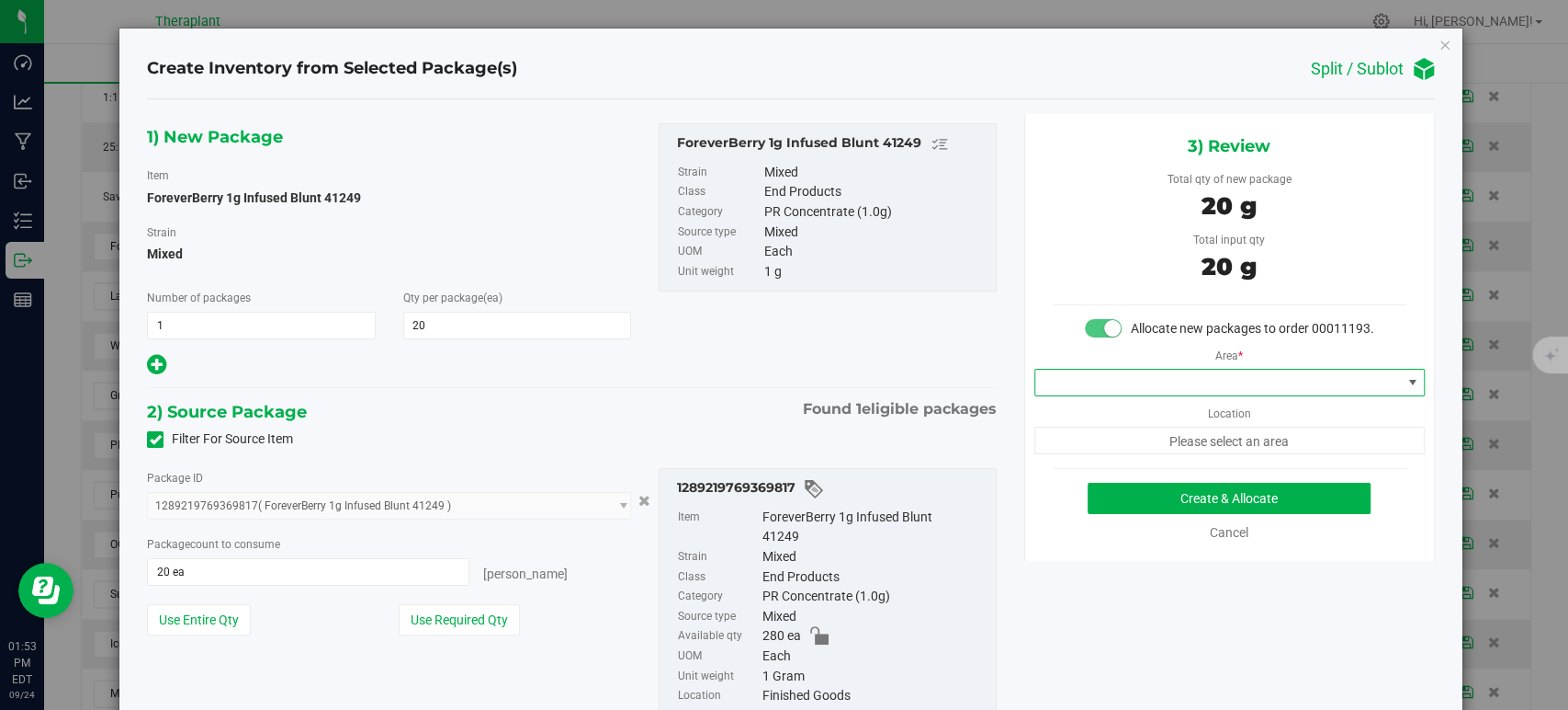
click at [1083, 395] on span at bounding box center [1218, 382] width 366 height 25
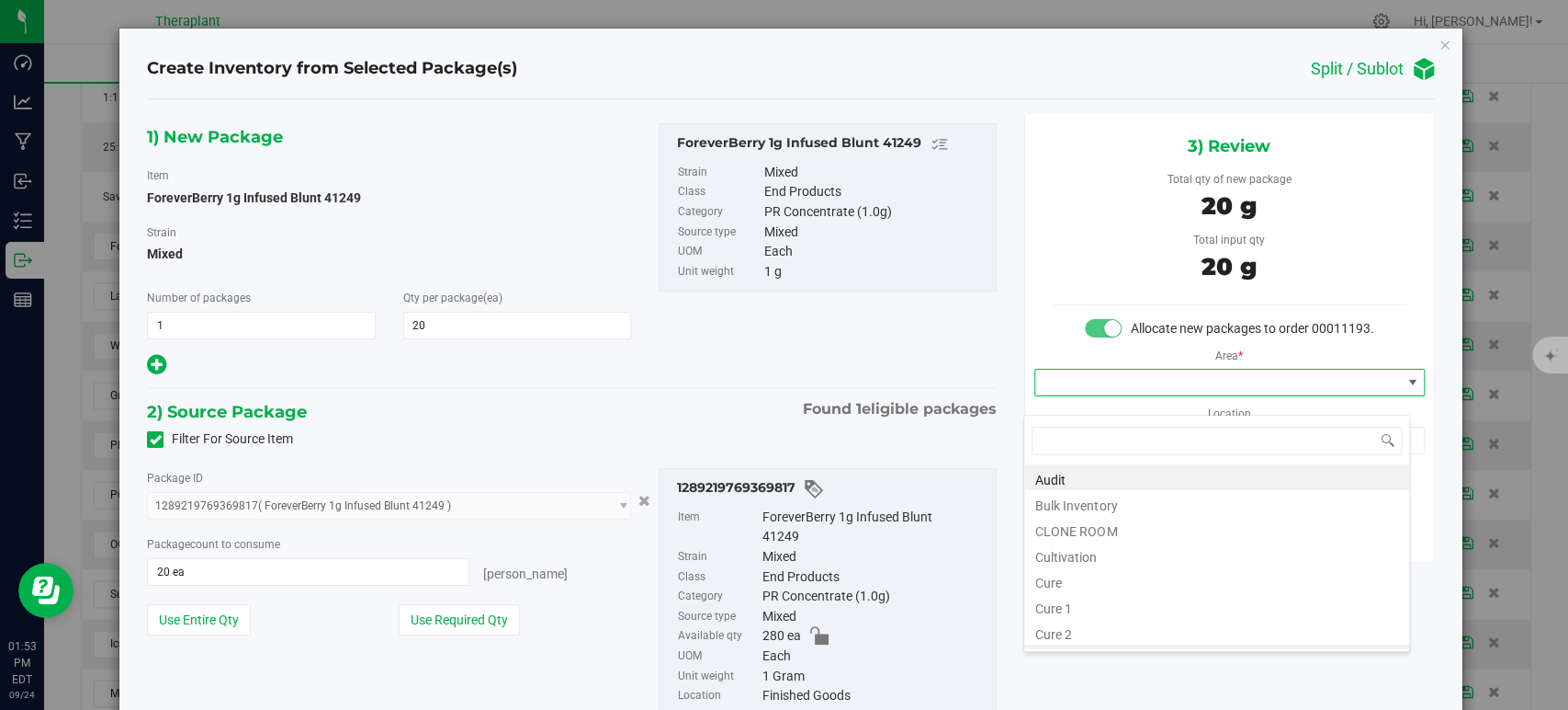
scroll to position [228, 0]
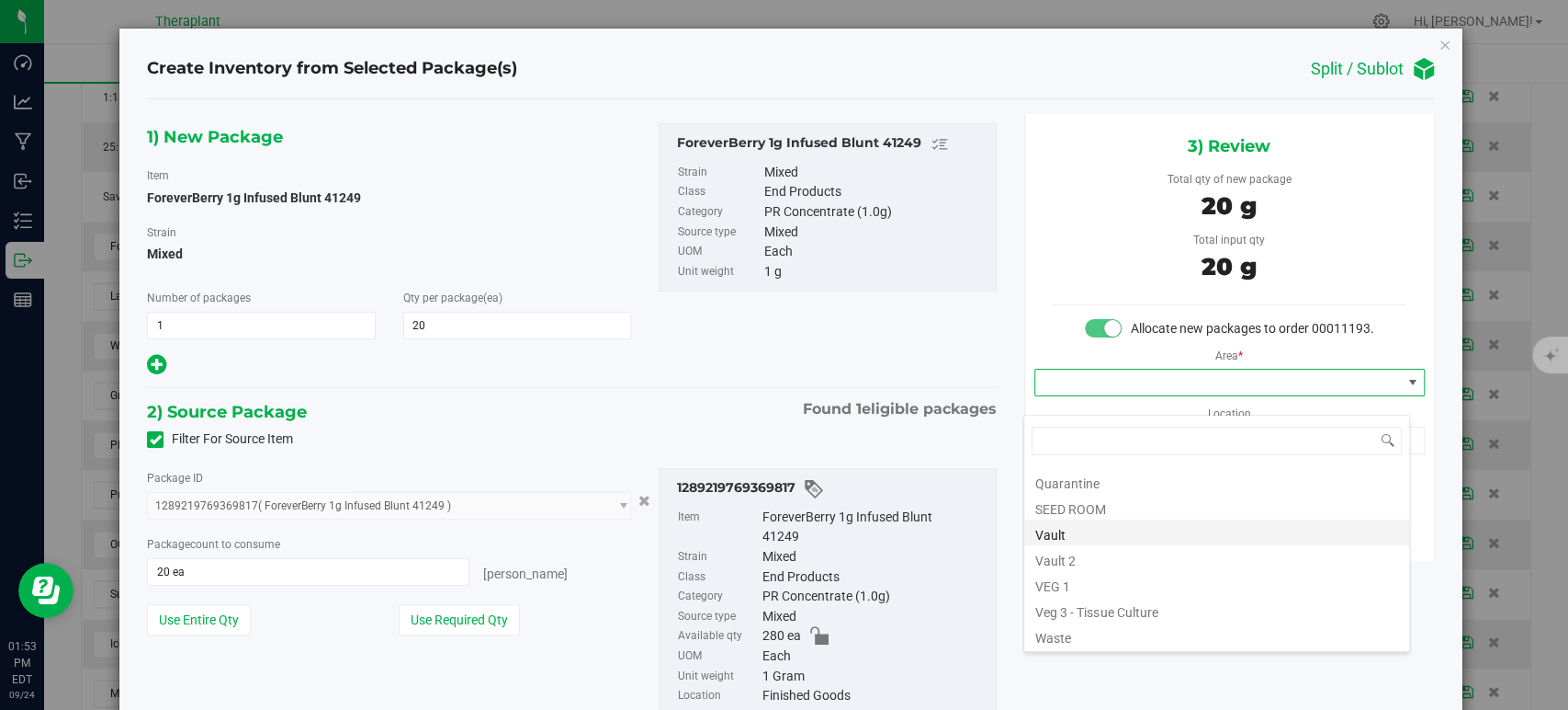
click at [1056, 529] on li "Vault" at bounding box center [1217, 532] width 385 height 25
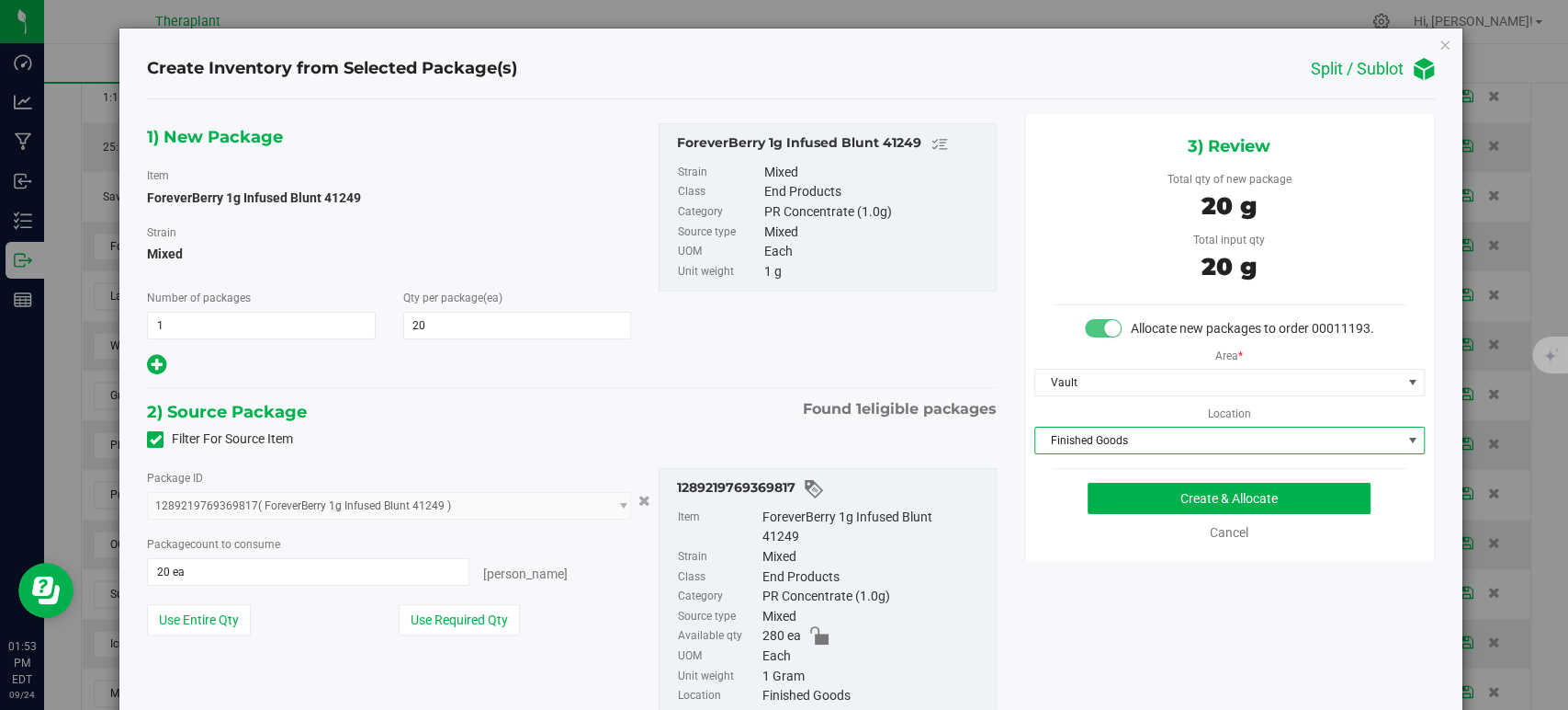
click at [1072, 451] on span "Finished Goods" at bounding box center [1218, 440] width 366 height 25
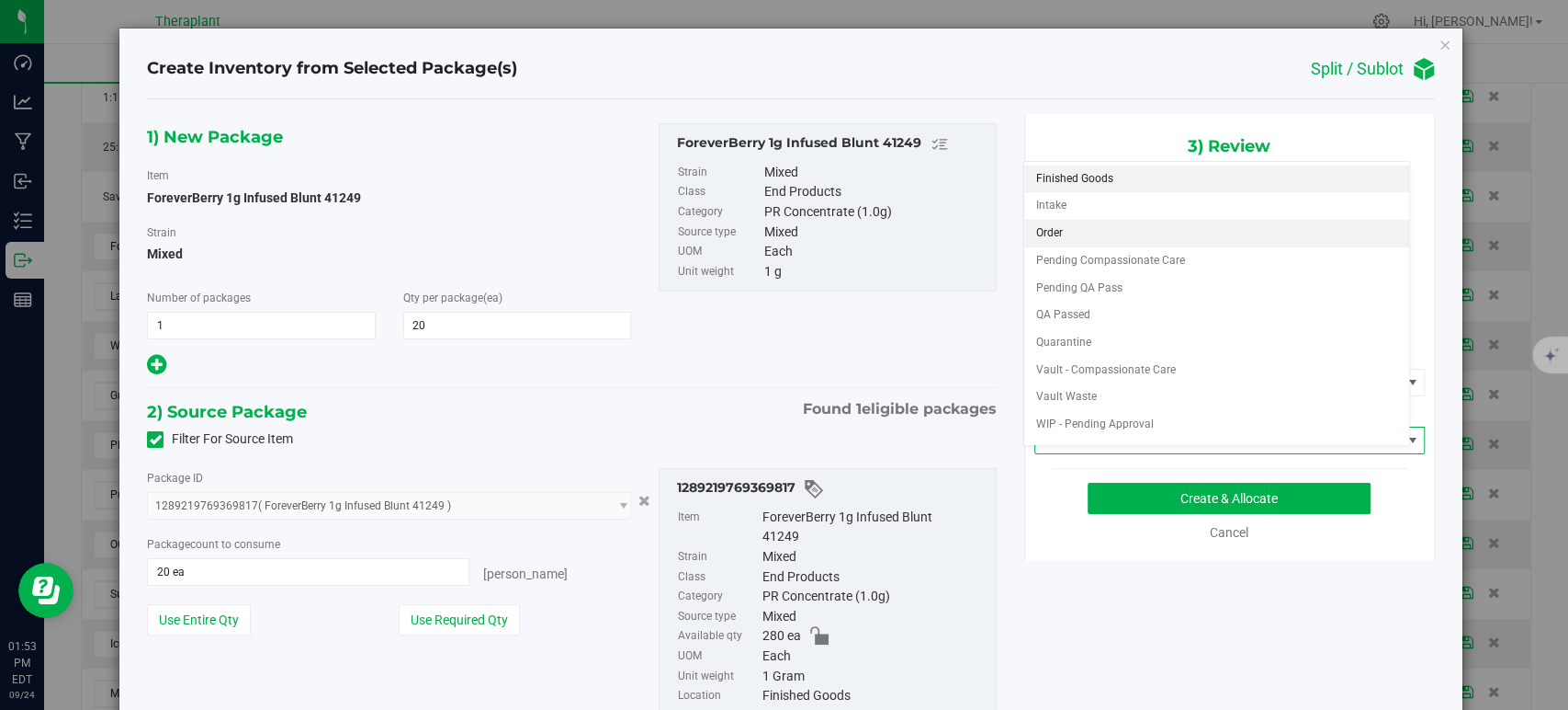
click at [1074, 222] on li "Order" at bounding box center [1217, 233] width 385 height 27
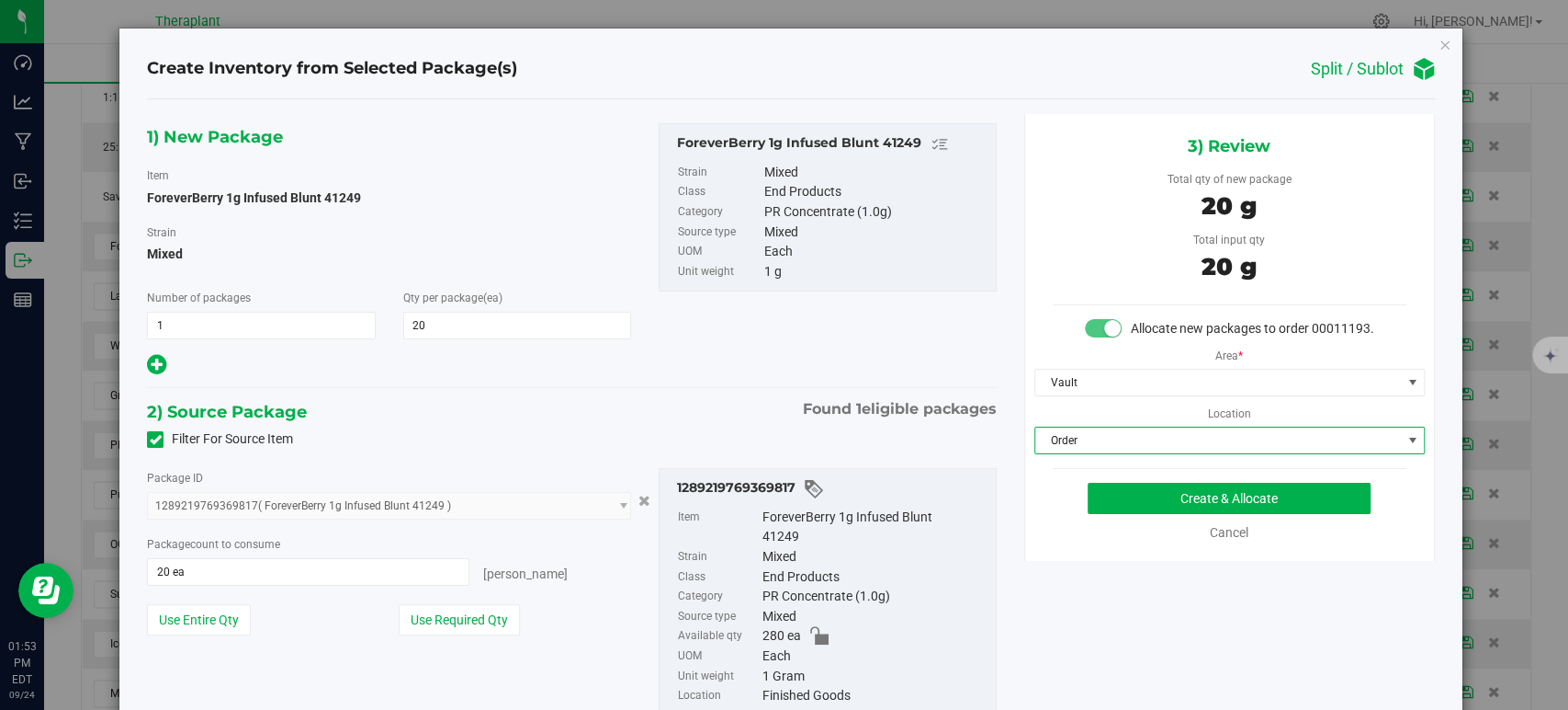
click at [812, 366] on div "1) New Package Item ForeverBerry 1g Infused Blunt 41249 Strain Mixed Number of …" at bounding box center [572, 251] width 877 height 255
click at [1176, 542] on div "Cancel" at bounding box center [1230, 533] width 107 height 19
click at [1172, 514] on button "Create & Allocate" at bounding box center [1229, 498] width 283 height 31
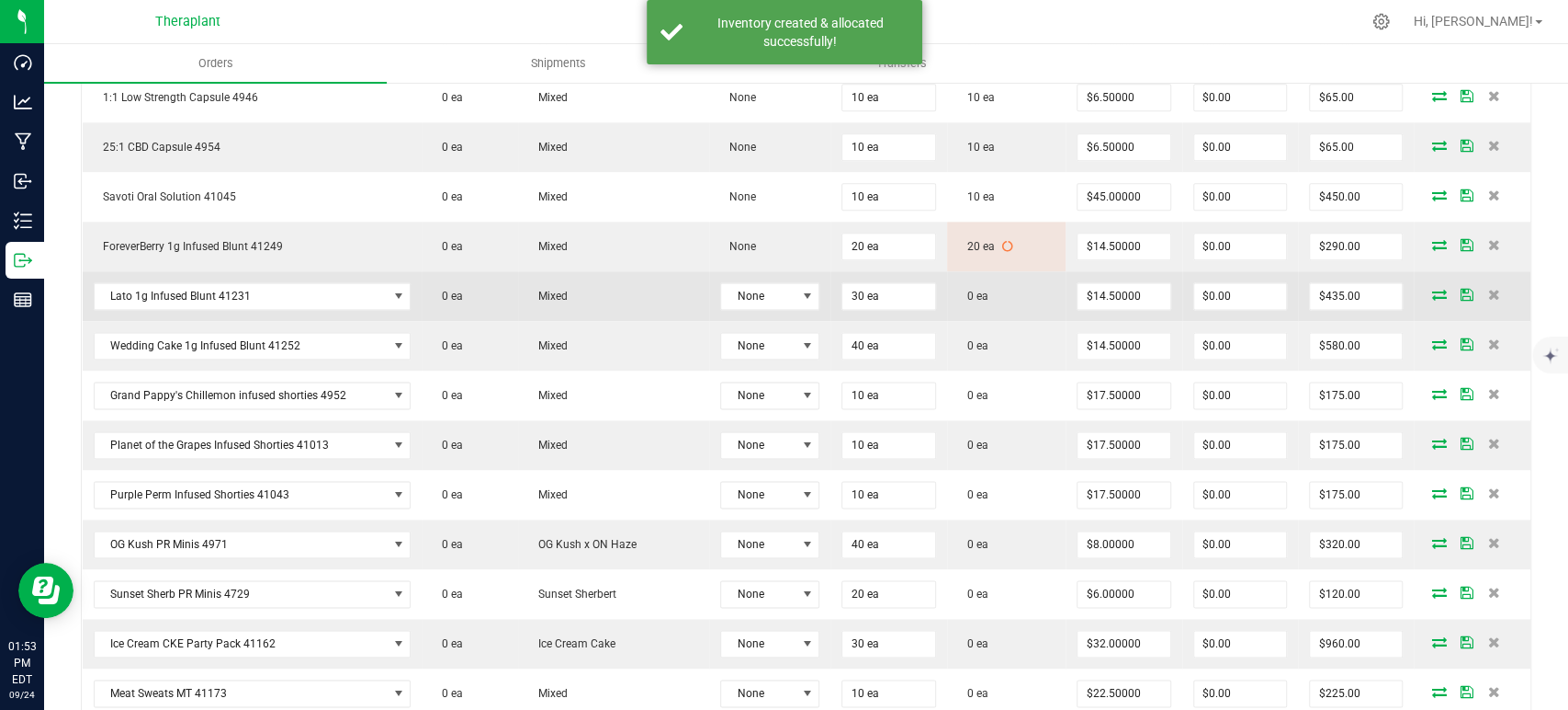
click at [1432, 289] on icon at bounding box center [1439, 294] width 15 height 11
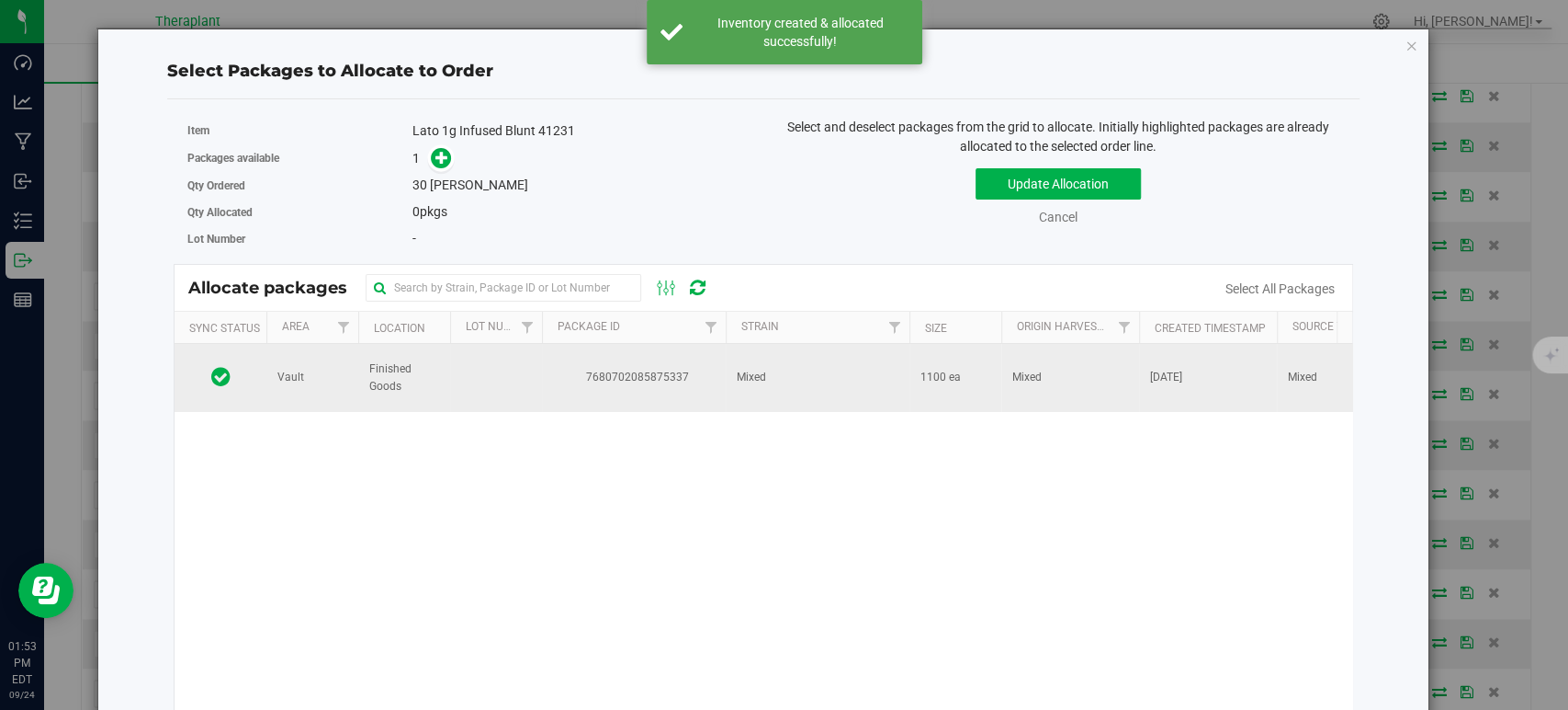
click at [830, 375] on td "Mixed" at bounding box center [818, 377] width 184 height 68
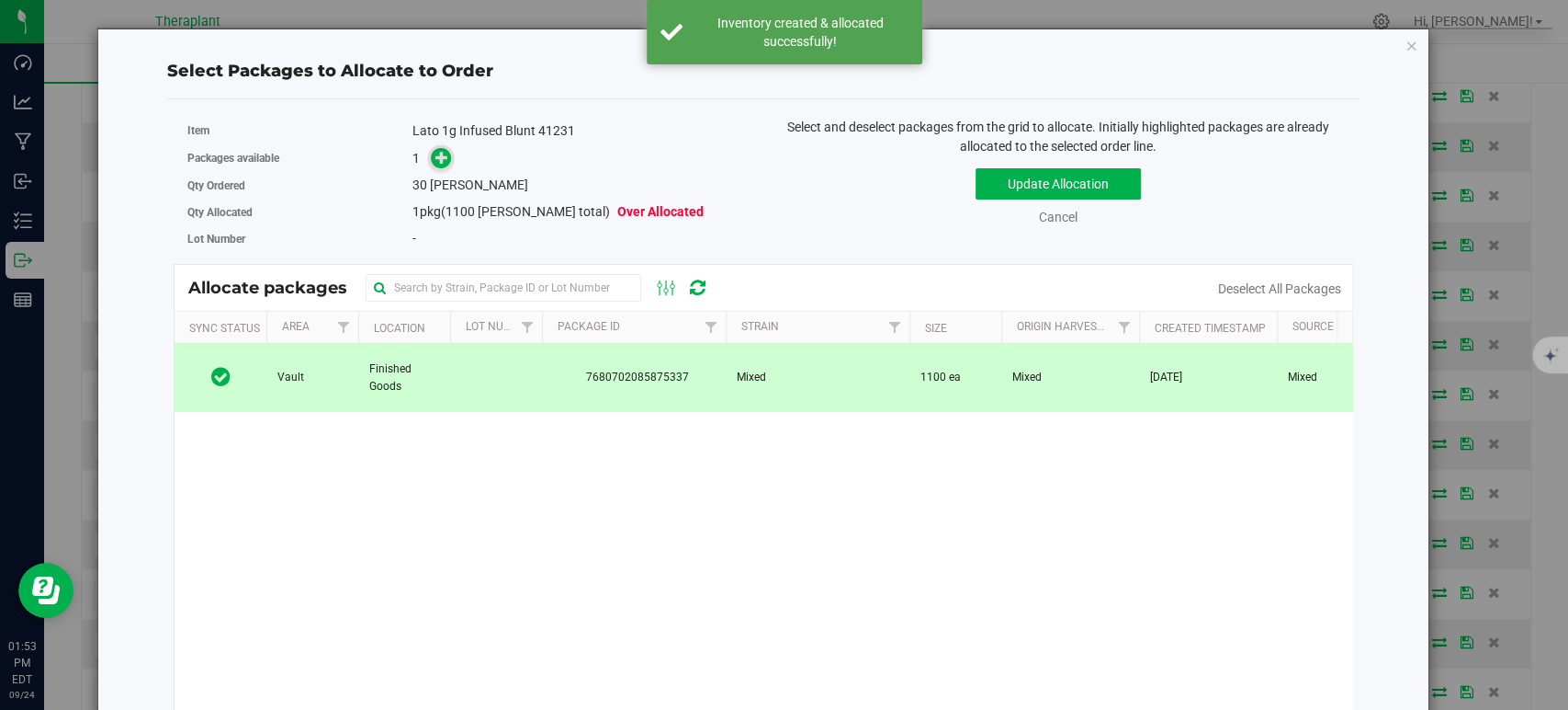
click at [431, 154] on span at bounding box center [441, 159] width 21 height 21
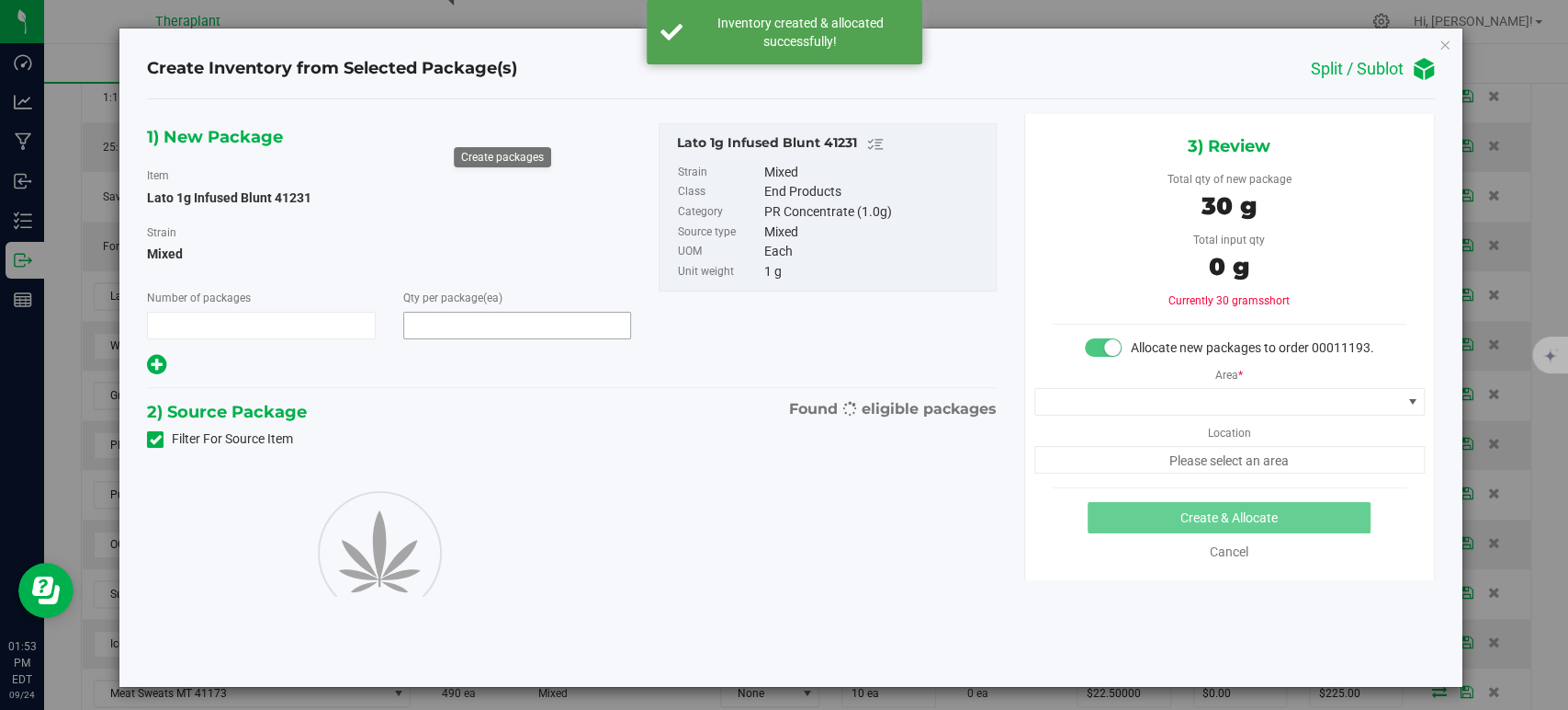
type input "1"
type input "30"
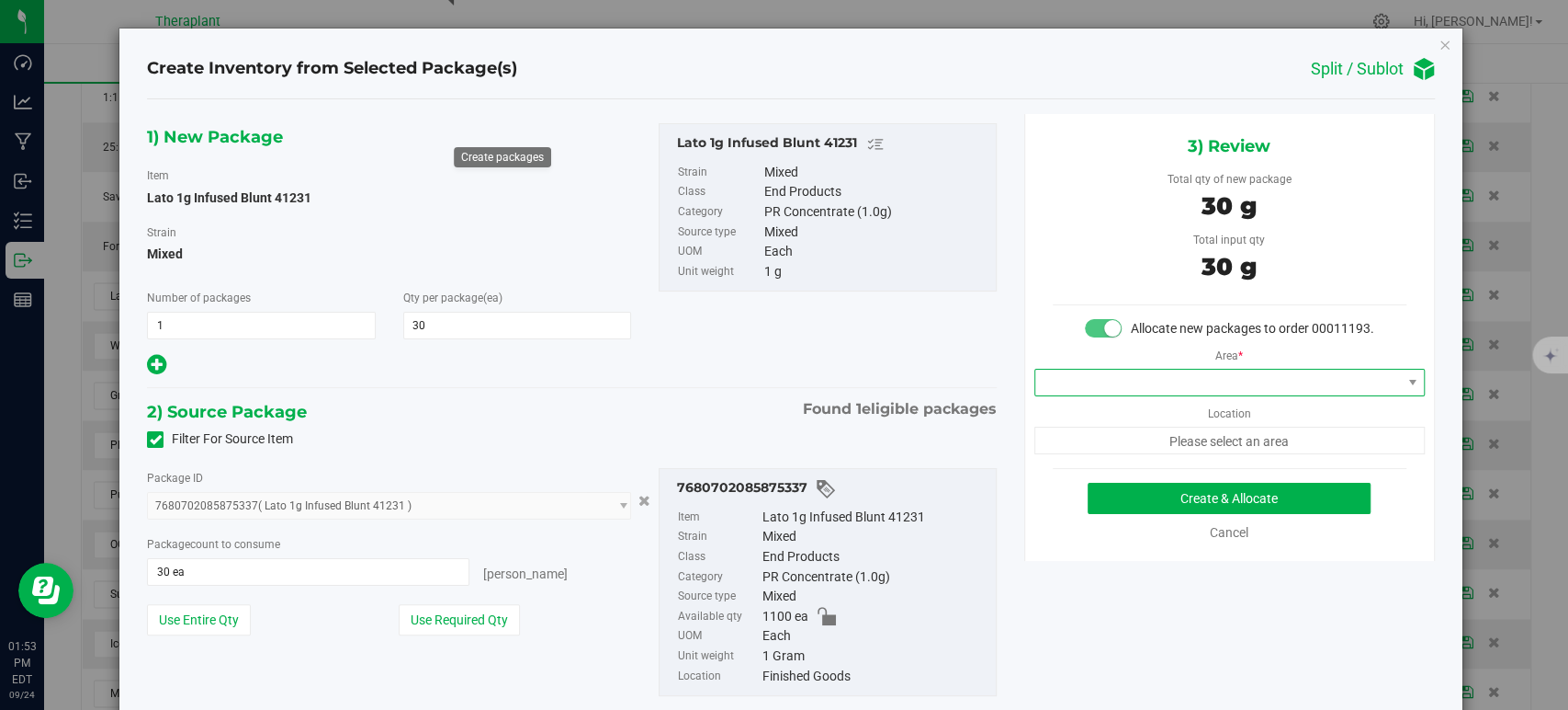
drag, startPoint x: 1102, startPoint y: 395, endPoint x: 1111, endPoint y: 405, distance: 13.5
click at [1103, 395] on span at bounding box center [1218, 382] width 366 height 25
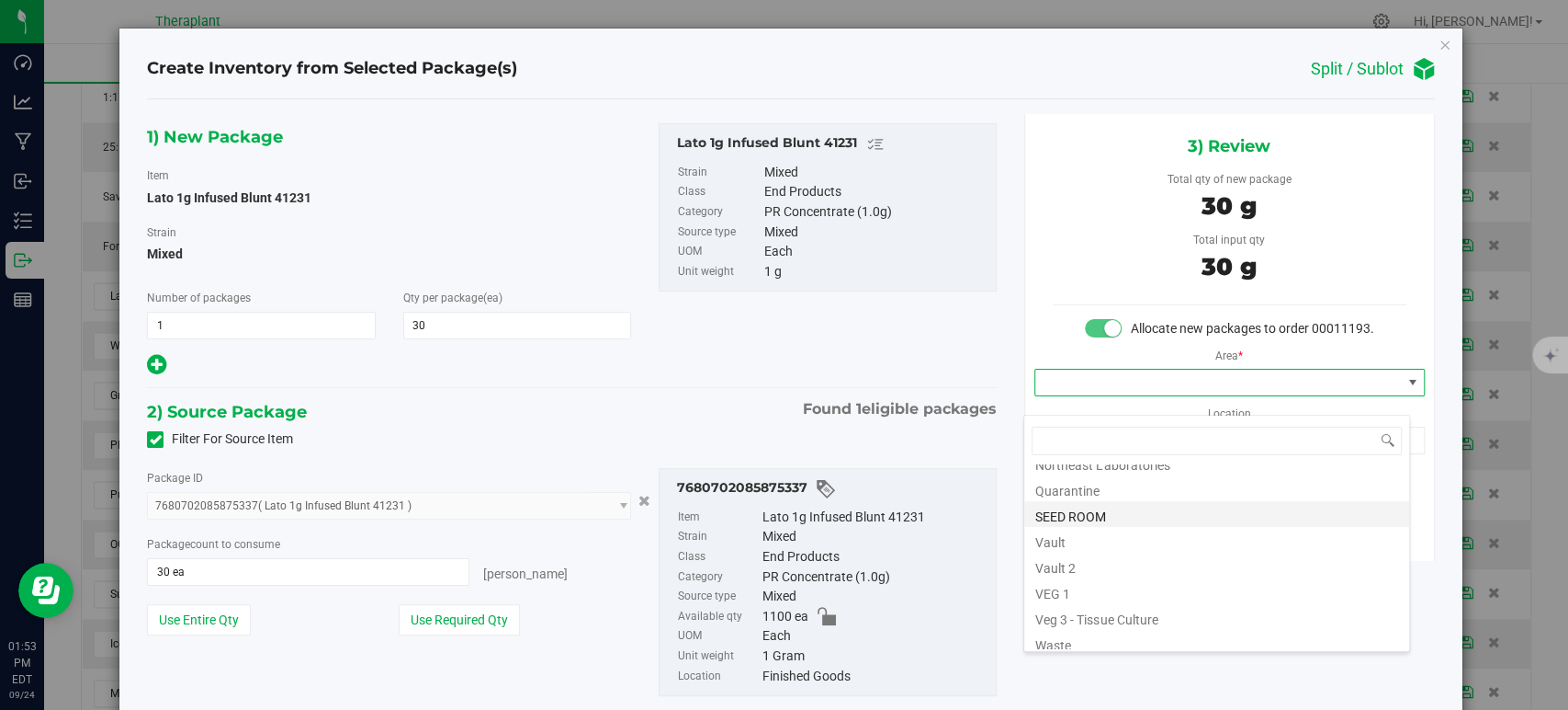
scroll to position [228, 0]
click at [1083, 542] on li "Vault" at bounding box center [1217, 532] width 385 height 25
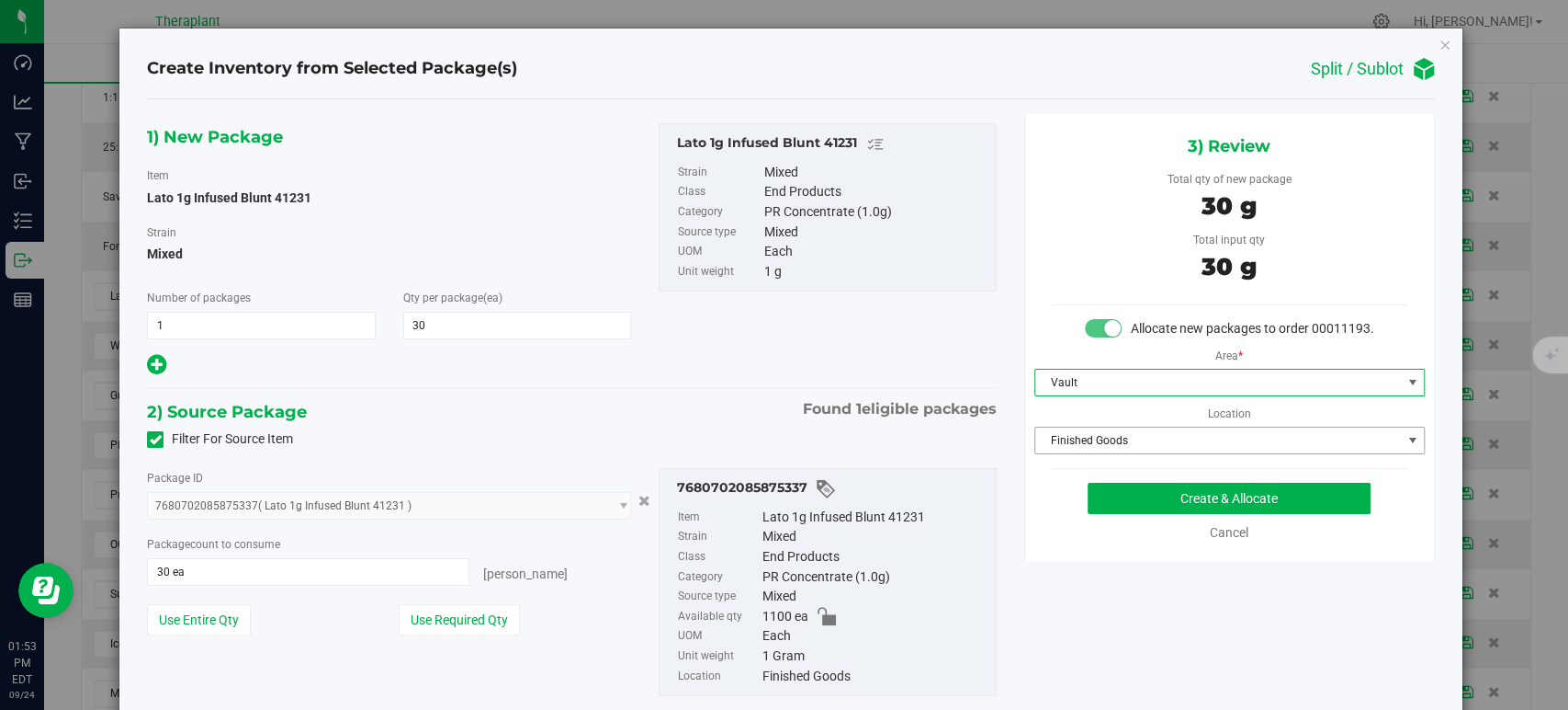
drag, startPoint x: 1076, startPoint y: 457, endPoint x: 1087, endPoint y: 459, distance: 11.2
click at [1077, 453] on span "Finished Goods" at bounding box center [1218, 440] width 366 height 25
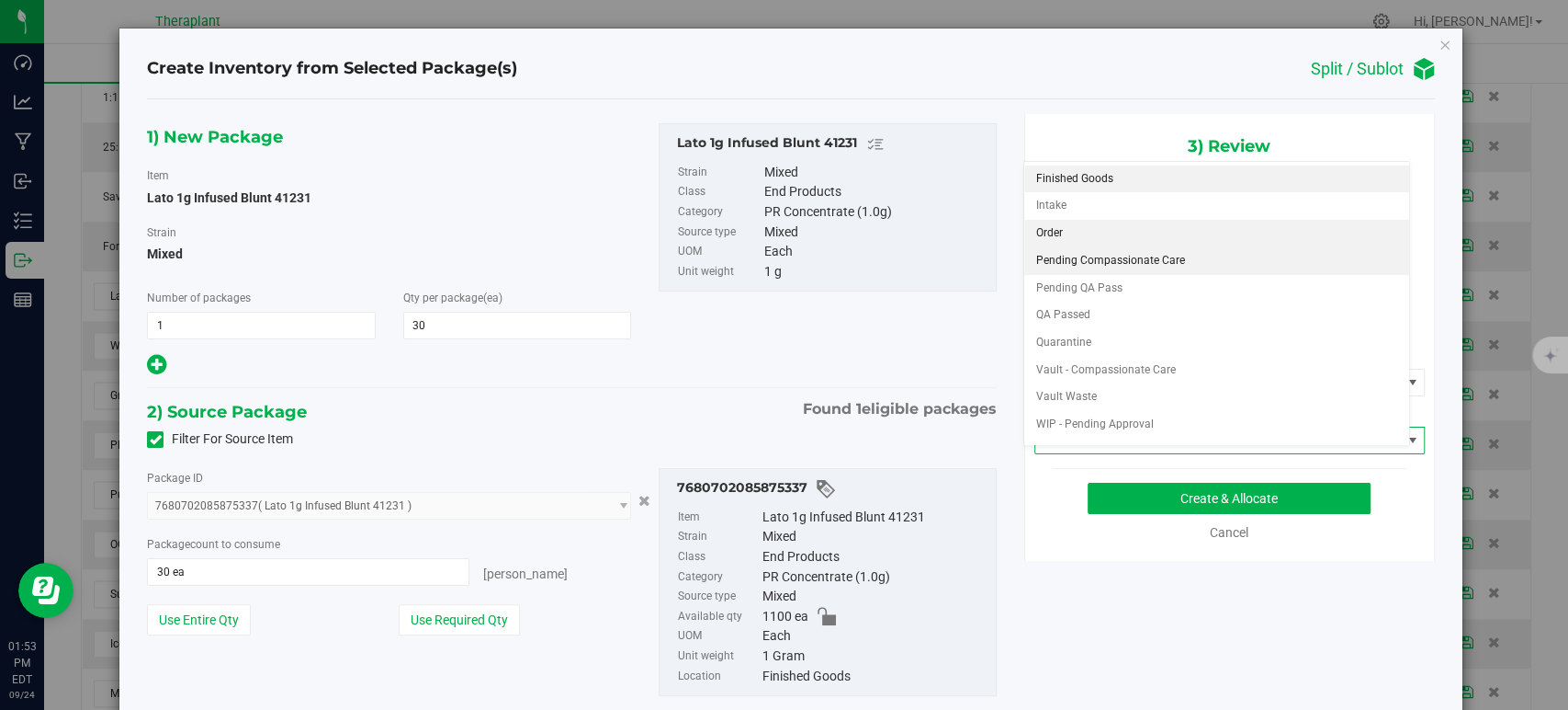
click at [1065, 237] on li "Order" at bounding box center [1217, 233] width 385 height 27
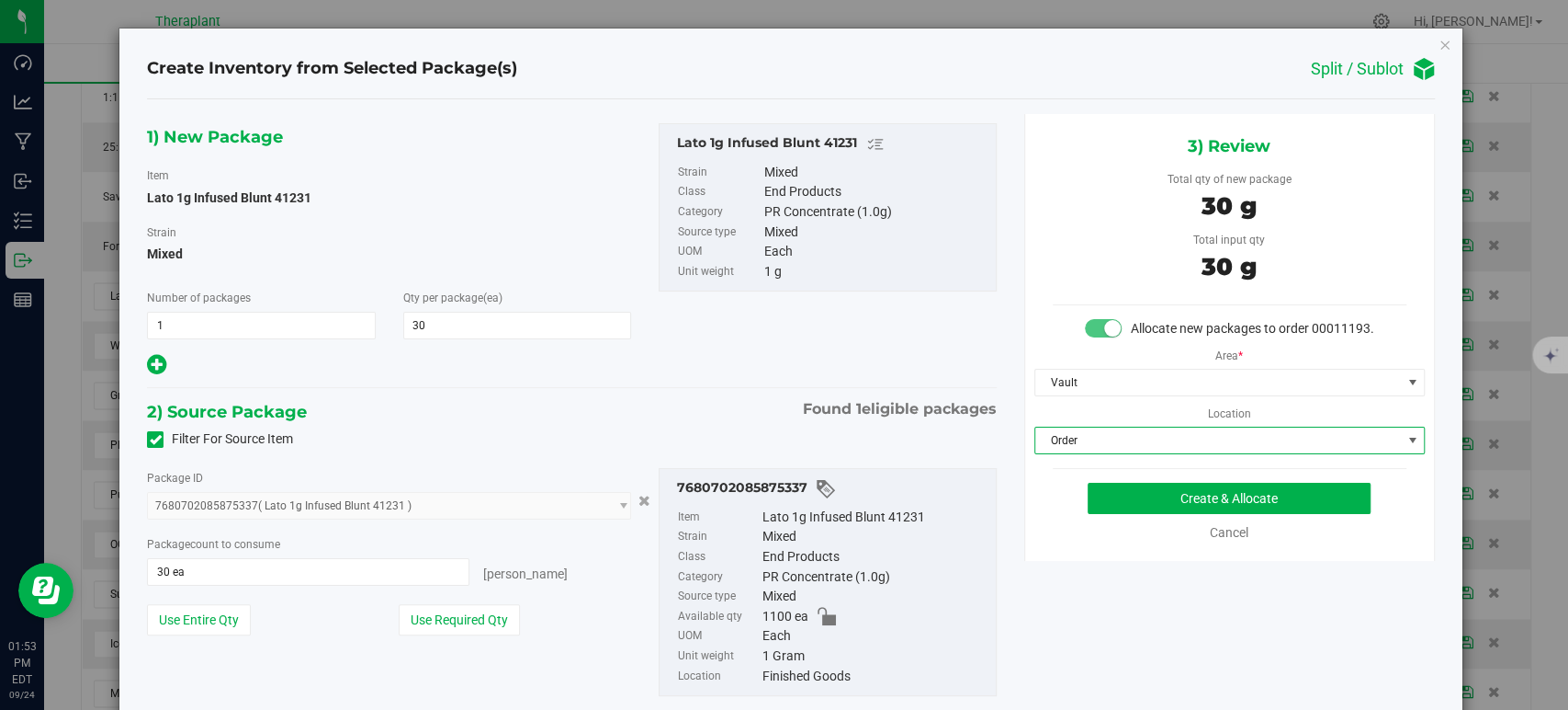
click at [681, 388] on div "1) New Package Item Lato 1g Infused Blunt 41231 Strain Mixed Number of packages…" at bounding box center [572, 424] width 877 height 621
click at [1136, 512] on button "Create & Allocate" at bounding box center [1229, 498] width 283 height 31
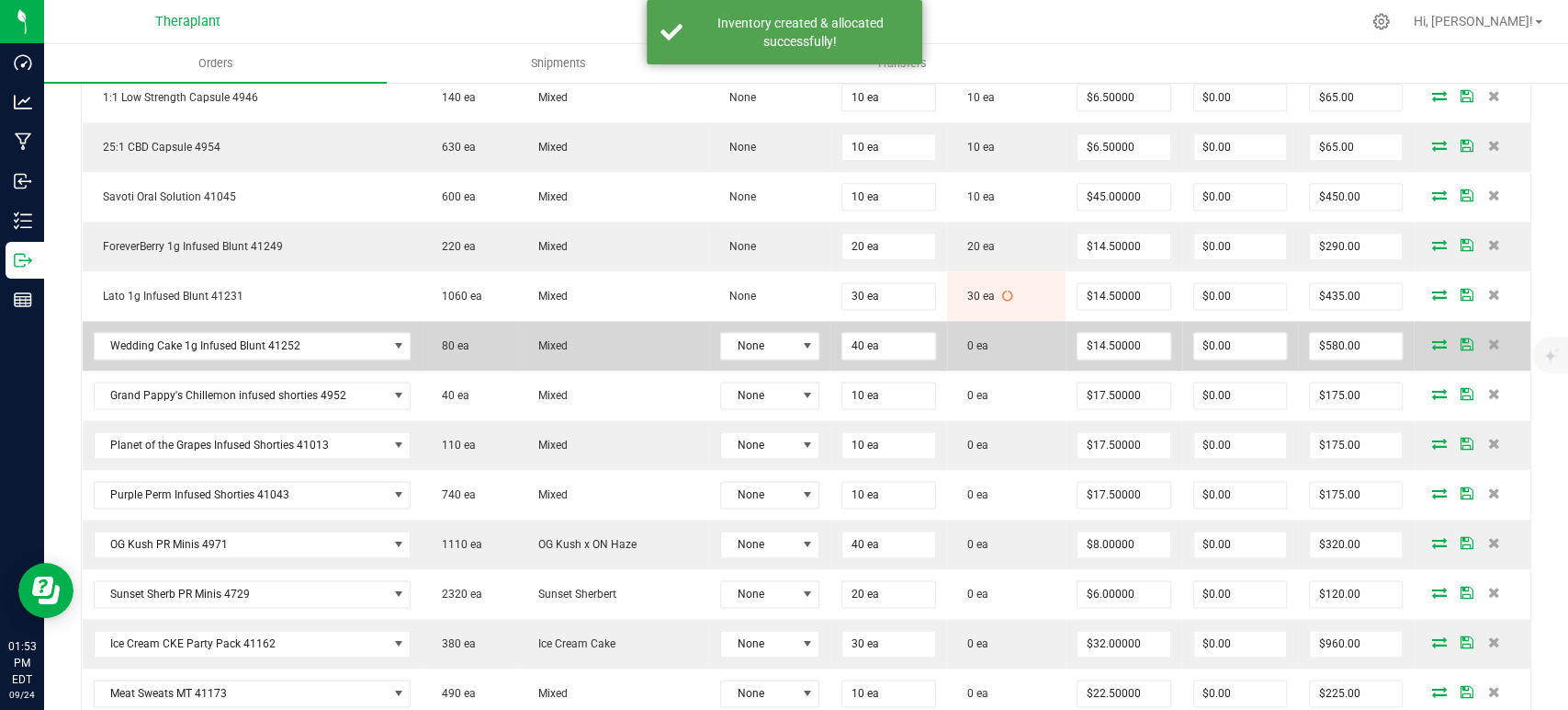
click at [1432, 338] on icon at bounding box center [1439, 343] width 15 height 11
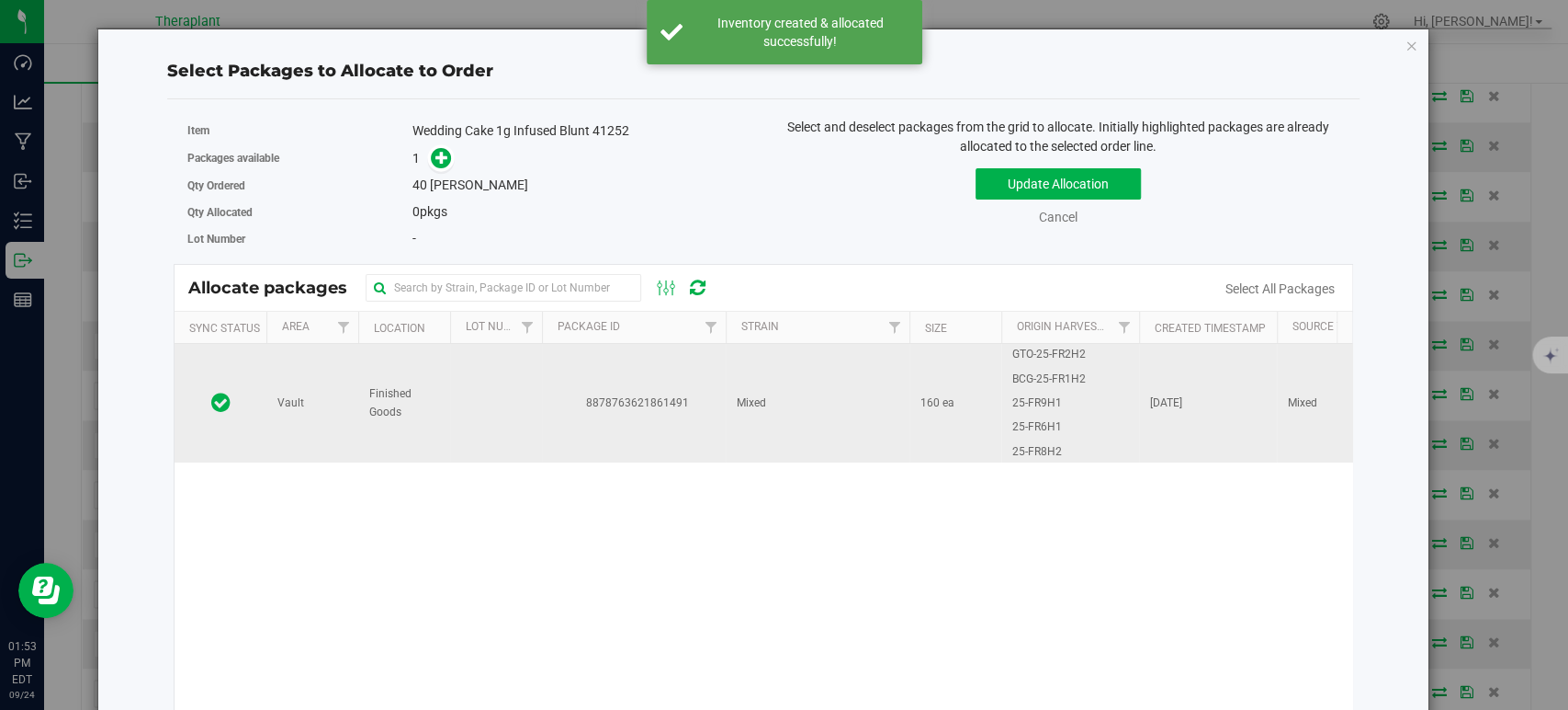
click at [888, 409] on td "Mixed" at bounding box center [818, 403] width 184 height 119
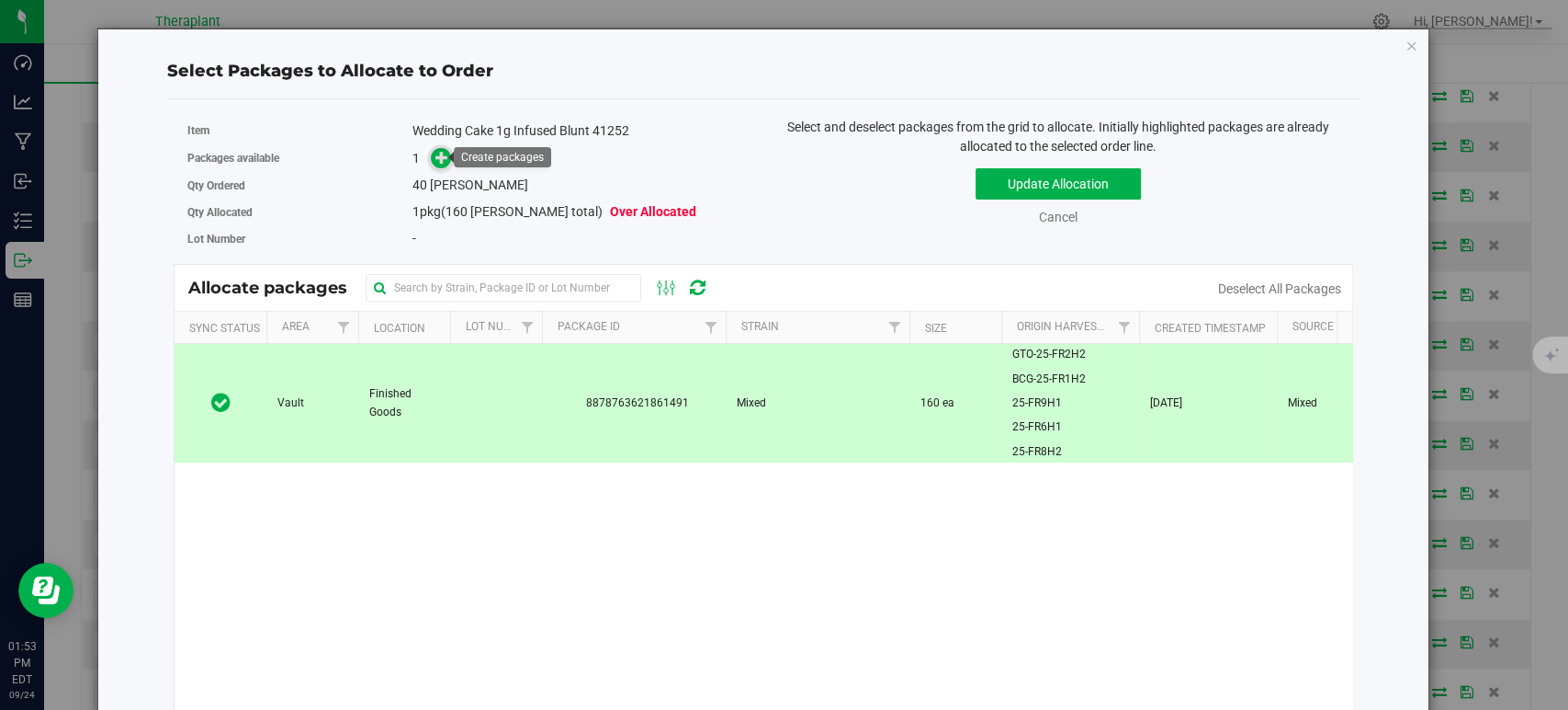
click at [436, 161] on icon at bounding box center [441, 157] width 13 height 13
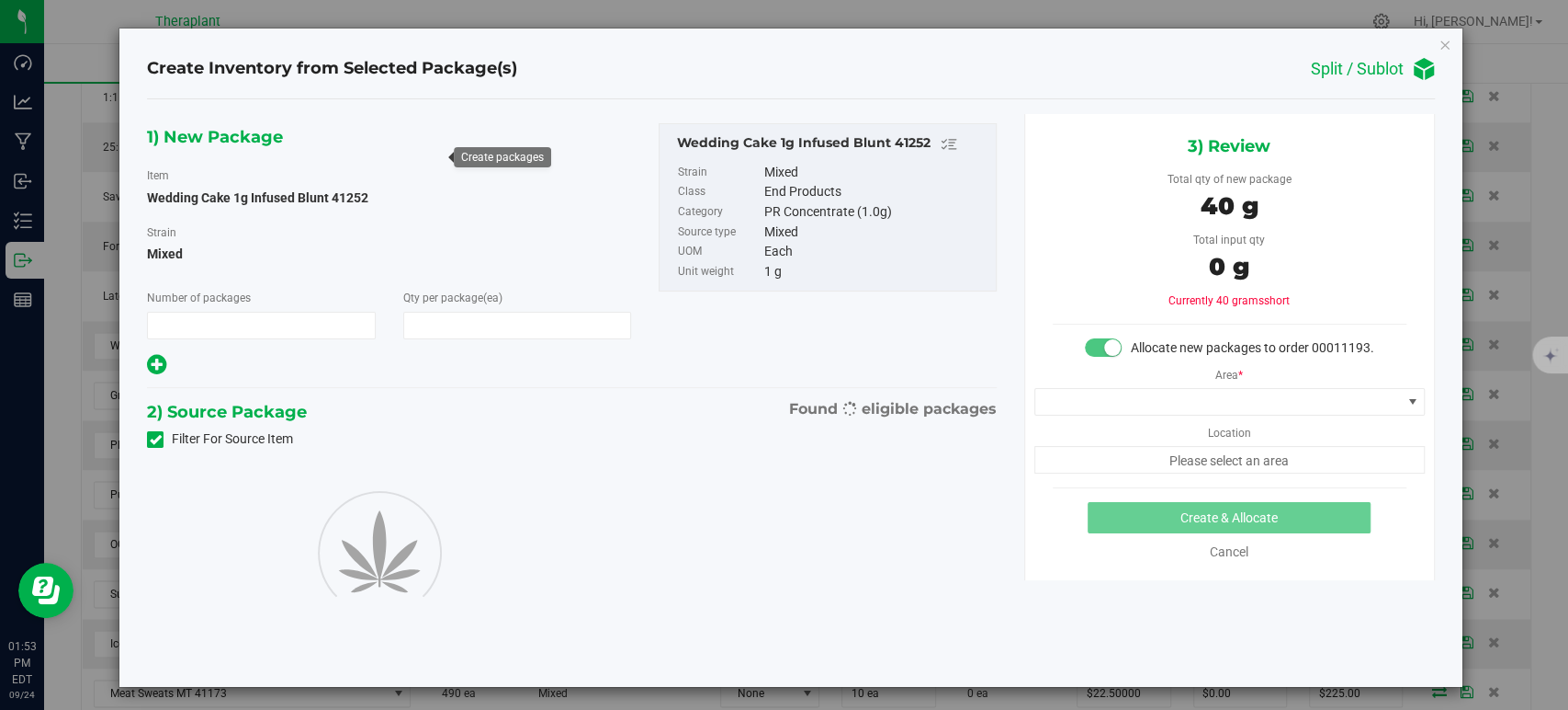
type input "1"
type input "40"
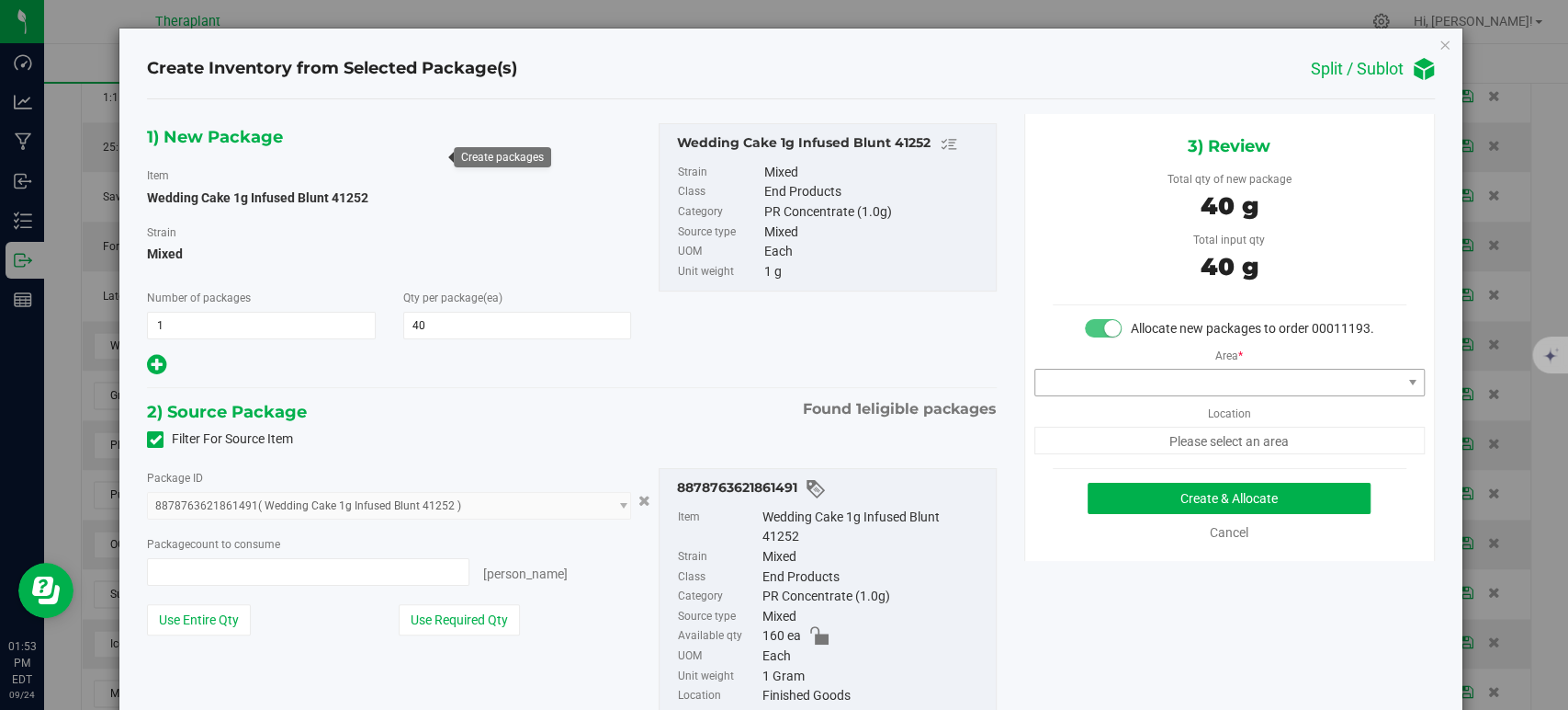
type input "40 ea"
click at [1091, 395] on span at bounding box center [1218, 382] width 366 height 25
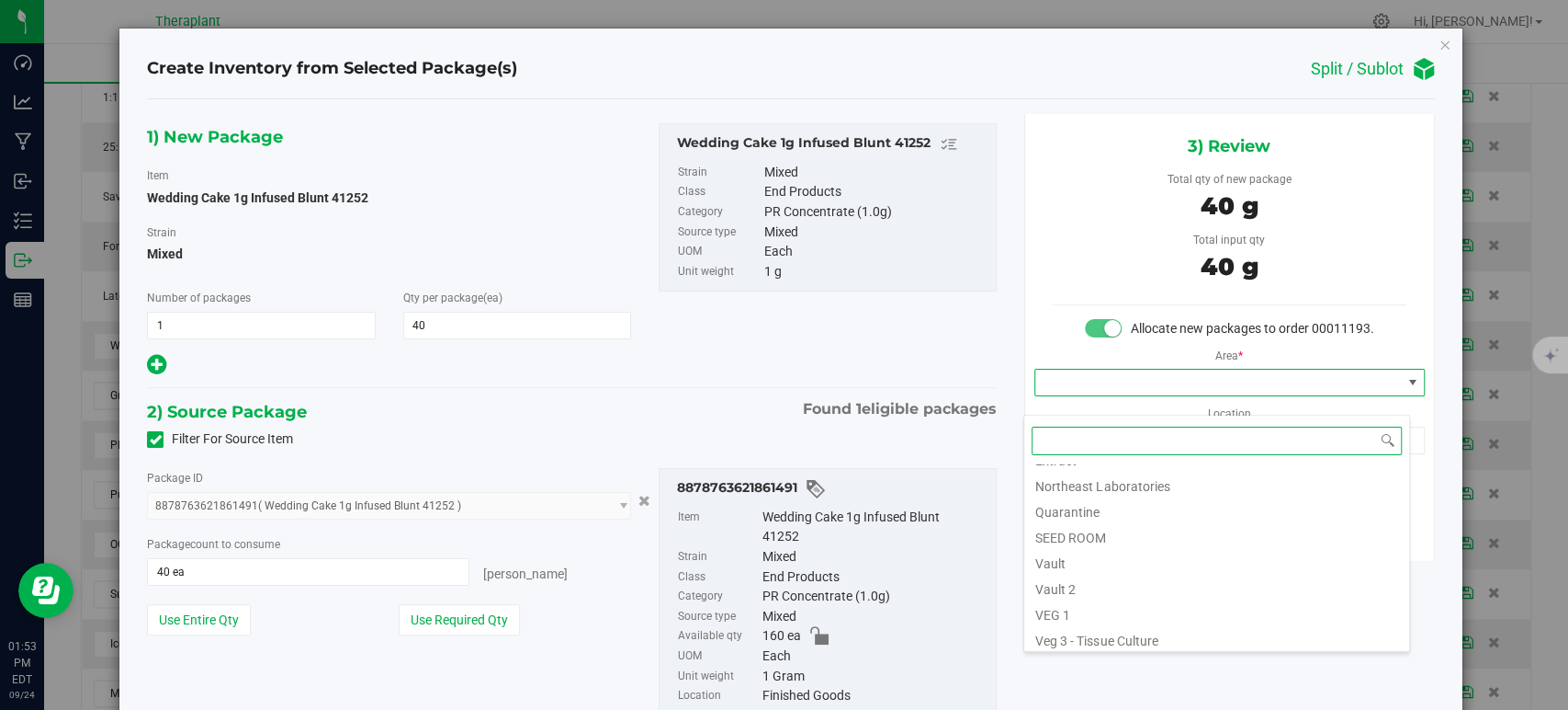
scroll to position [228, 0]
click at [1049, 523] on li "Vault" at bounding box center [1217, 532] width 385 height 25
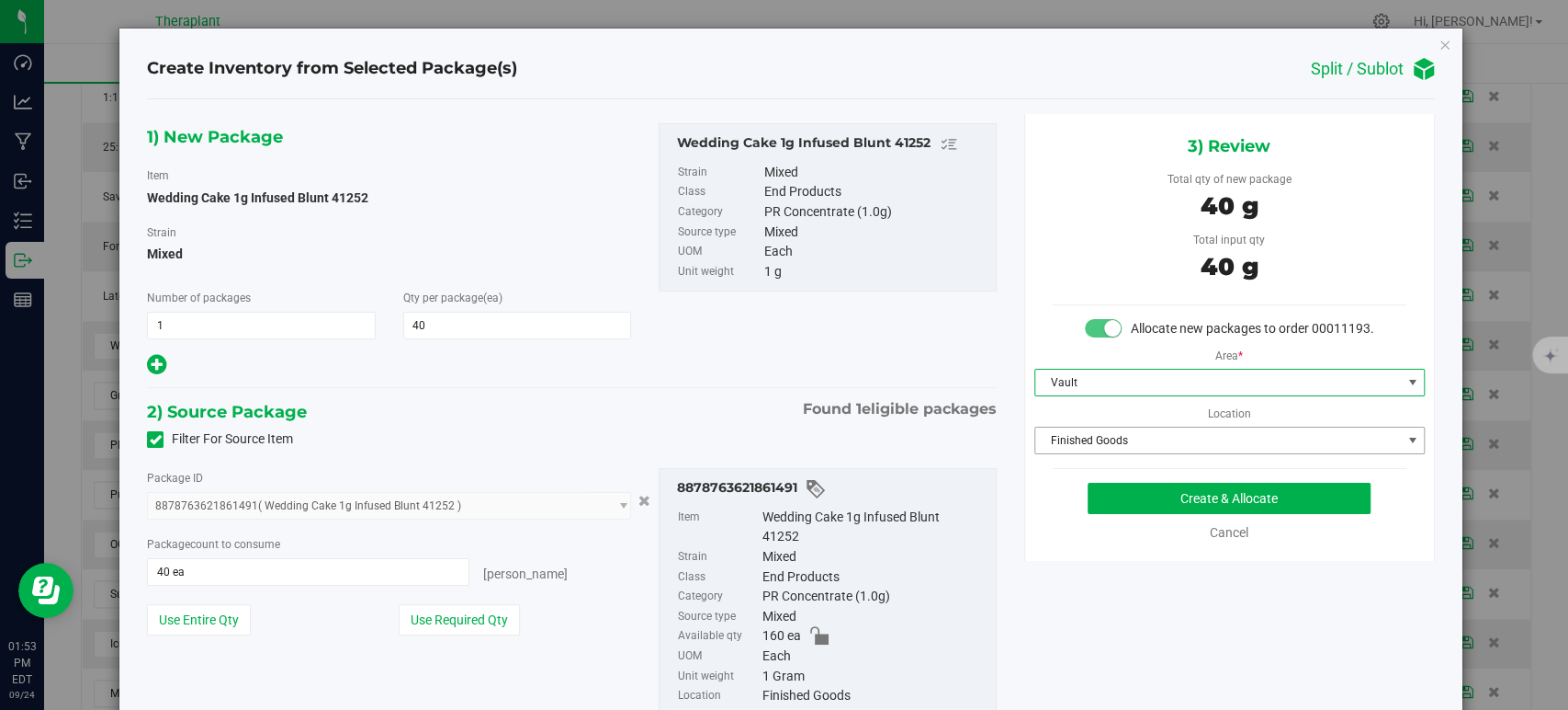
click at [1079, 450] on span "Finished Goods" at bounding box center [1218, 440] width 366 height 25
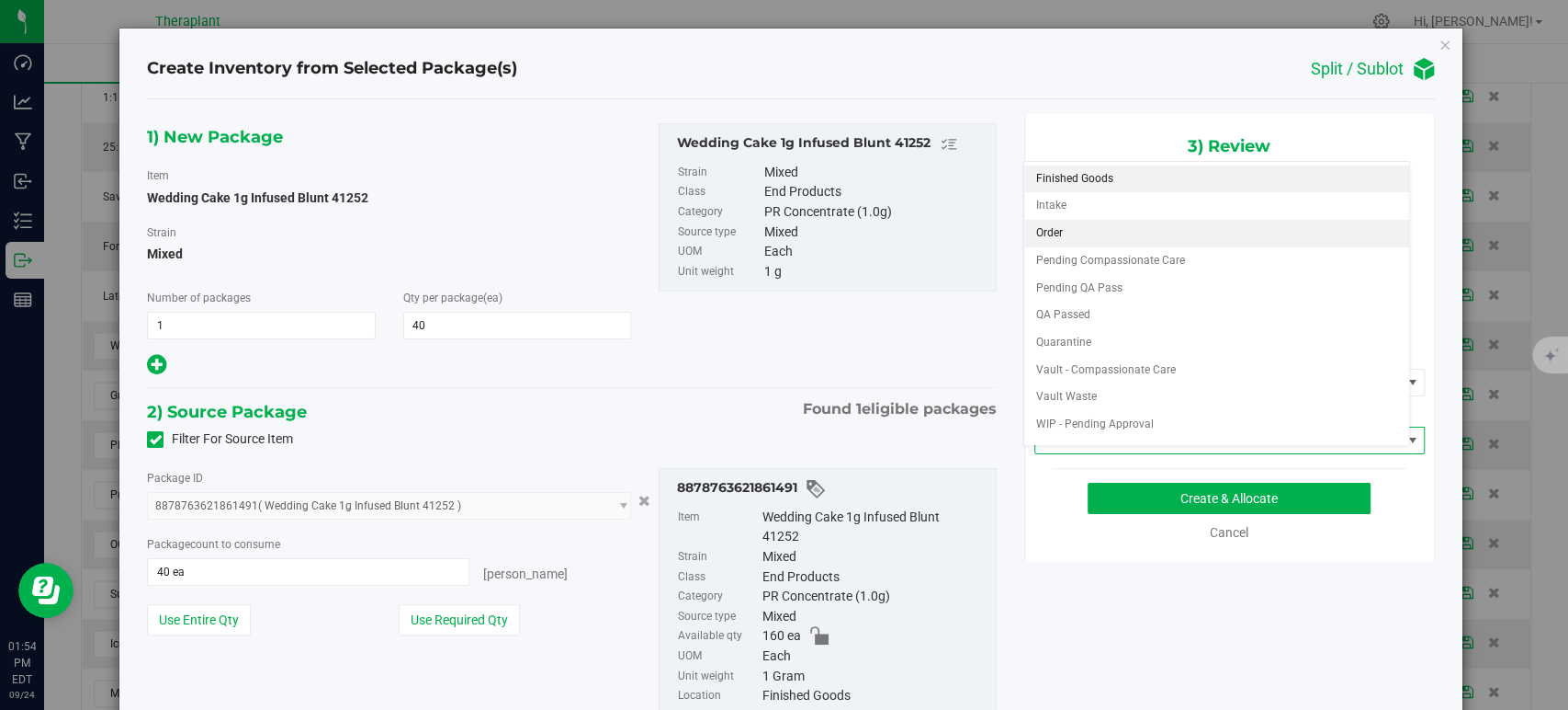
drag, startPoint x: 1060, startPoint y: 232, endPoint x: 1028, endPoint y: 263, distance: 44.6
click at [1060, 231] on li "Order" at bounding box center [1217, 233] width 385 height 27
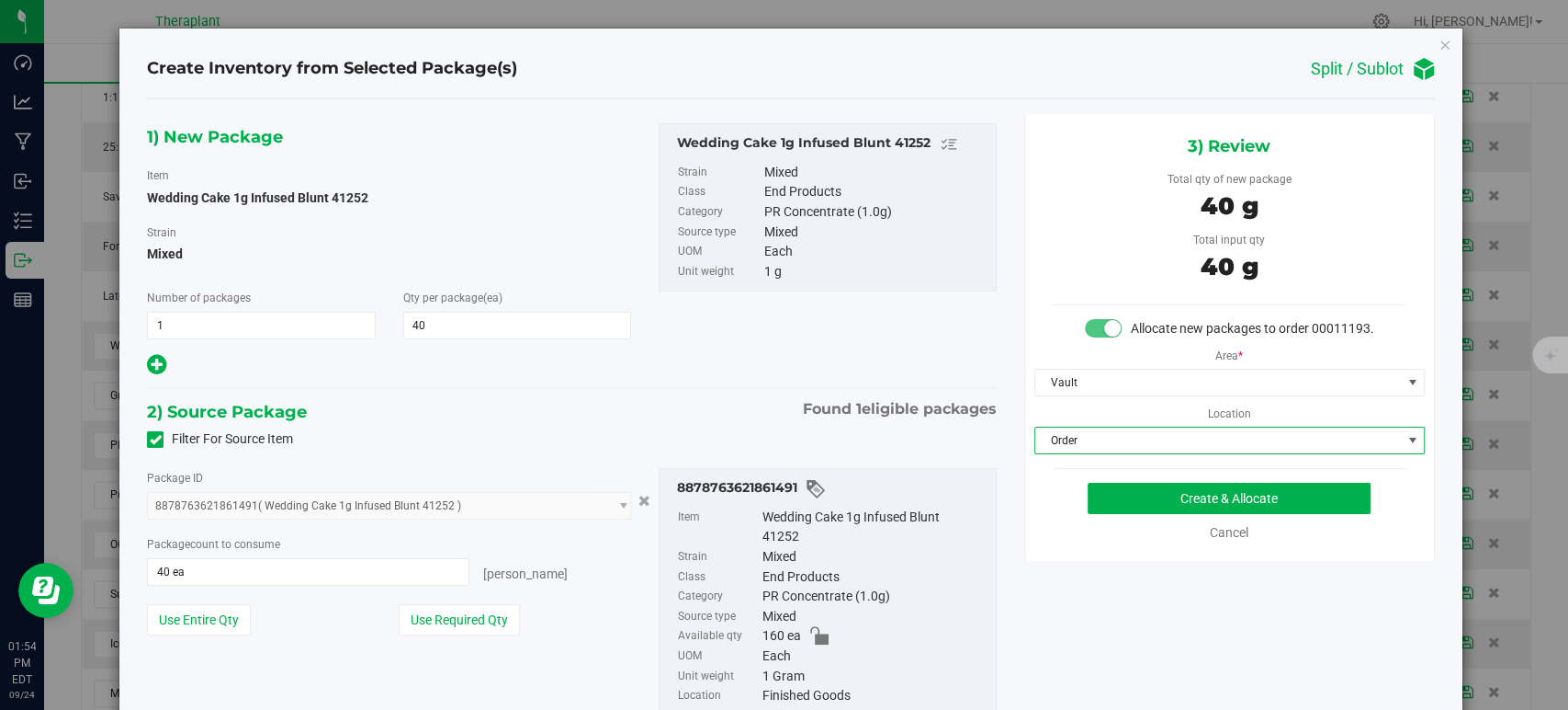
click at [759, 380] on div "1) New Package Item Wedding Cake 1g Infused Blunt 41252 Strain Mixed Number of …" at bounding box center [572, 434] width 877 height 641
click at [1145, 514] on button "Create & Allocate" at bounding box center [1229, 498] width 283 height 31
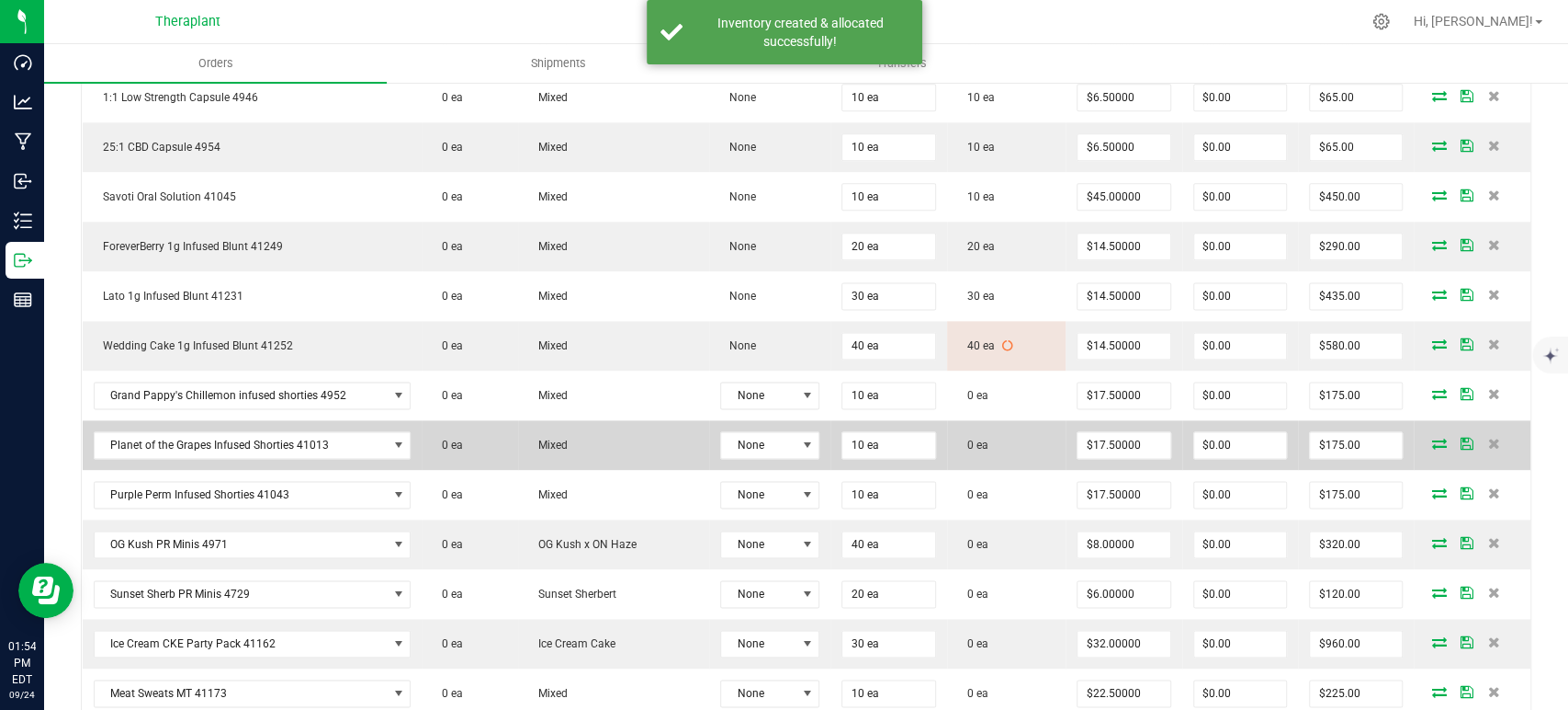
scroll to position [1634, 0]
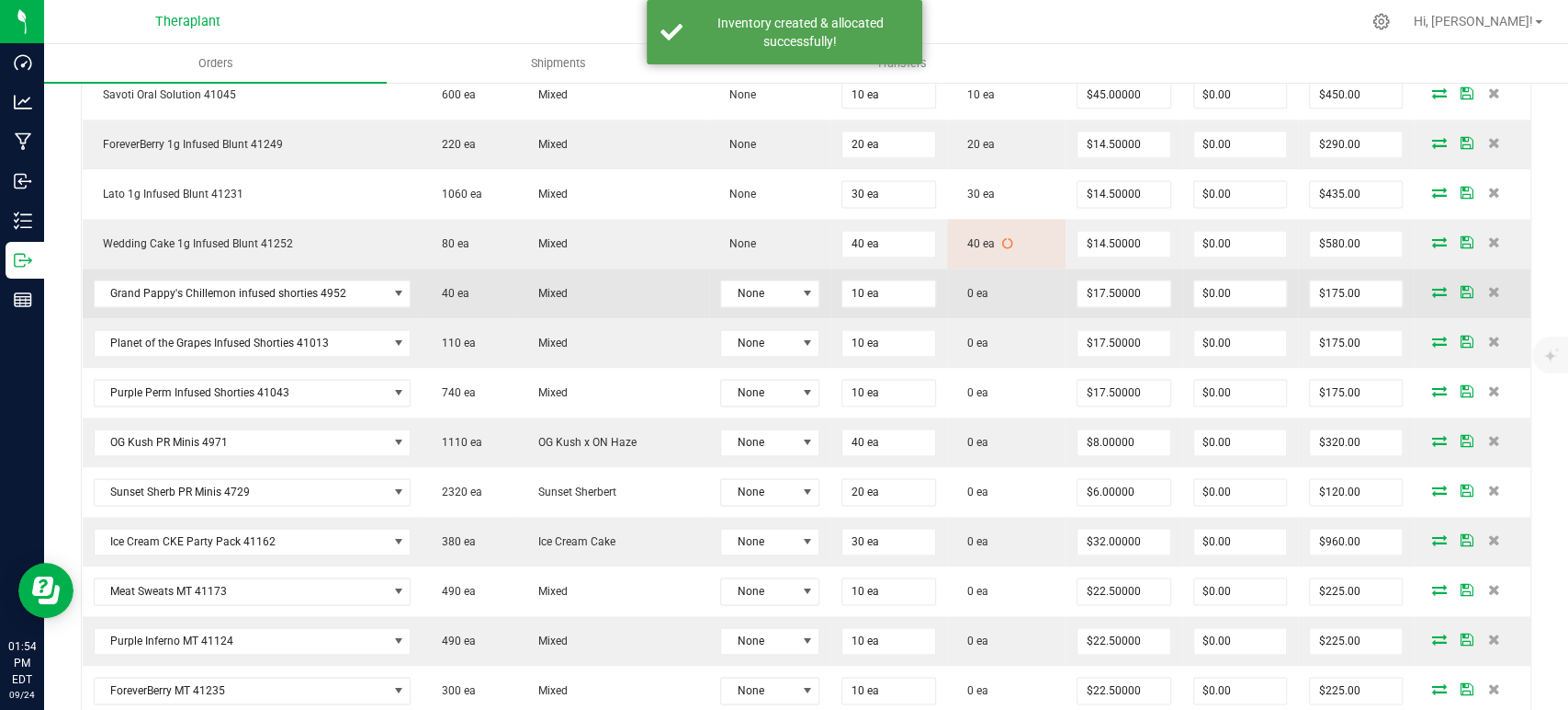
click at [1422, 293] on td at bounding box center [1473, 293] width 117 height 50
click at [1432, 286] on icon at bounding box center [1439, 291] width 15 height 11
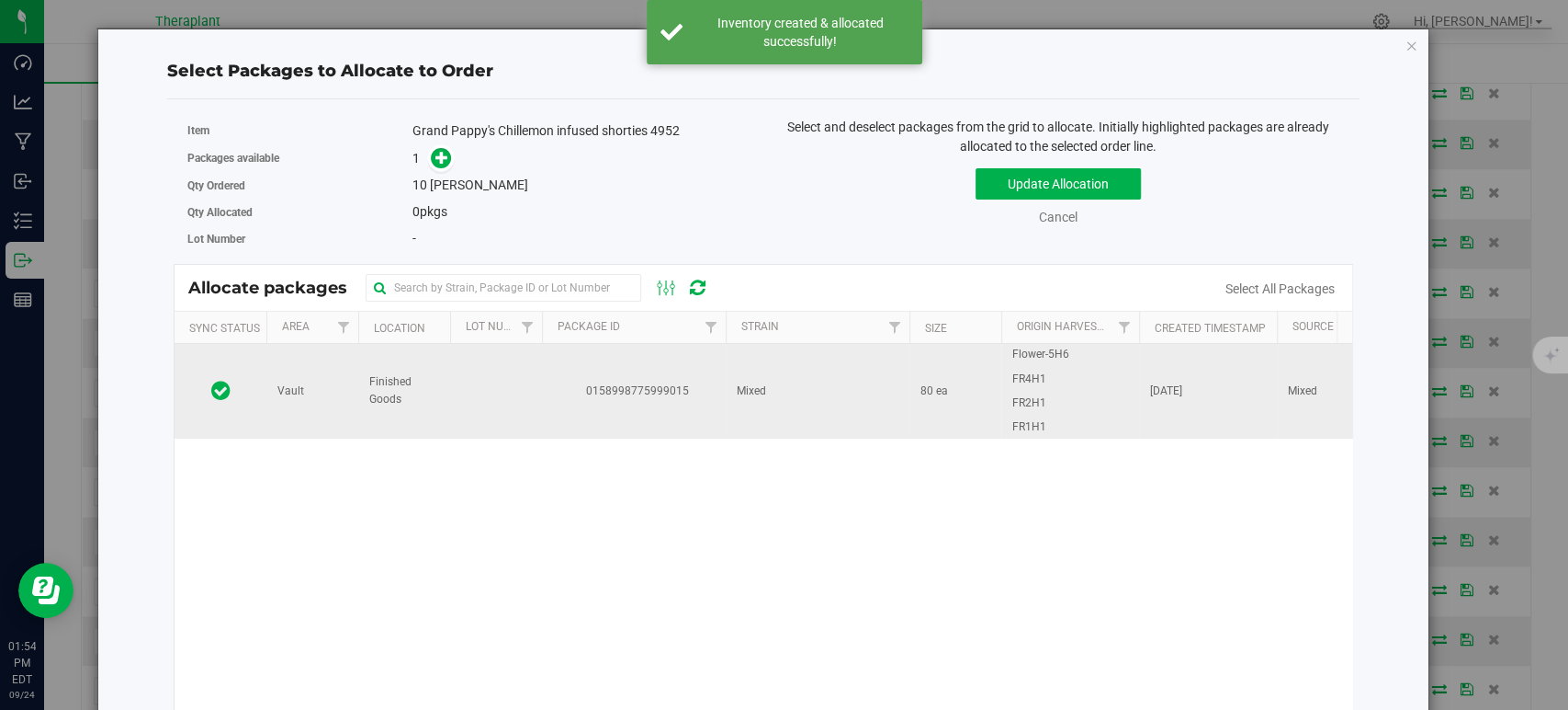
click at [811, 404] on td "Mixed" at bounding box center [818, 390] width 184 height 93
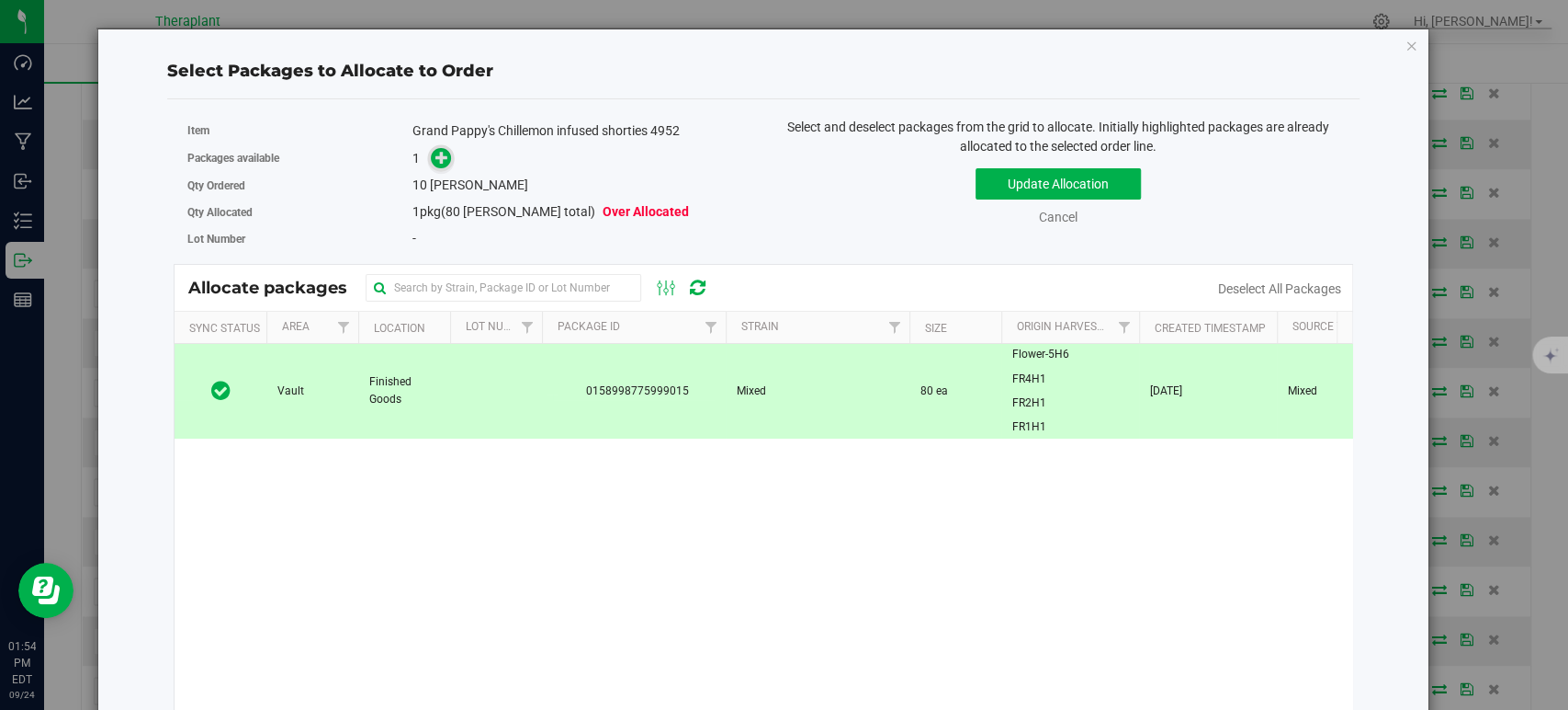
click at [436, 155] on icon at bounding box center [441, 157] width 13 height 13
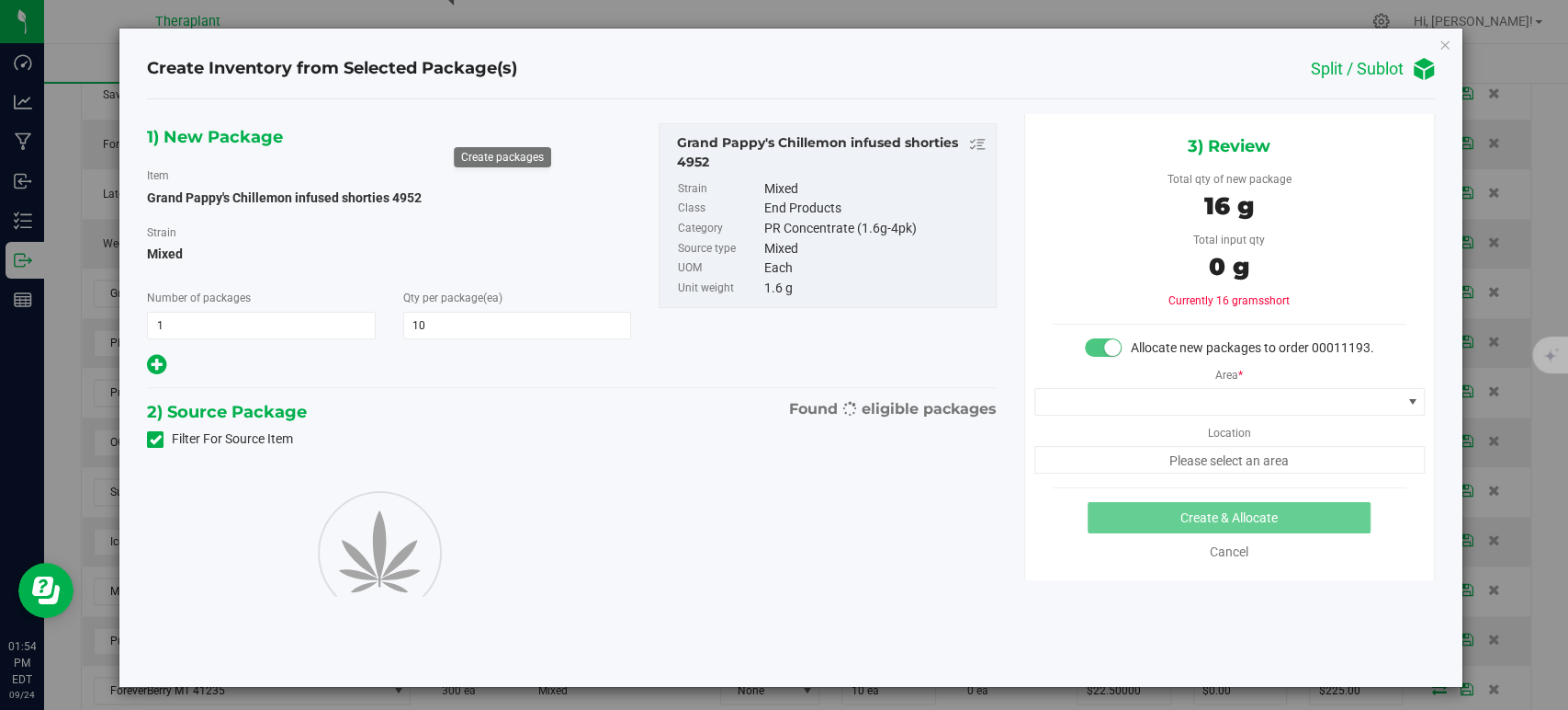
type input "10"
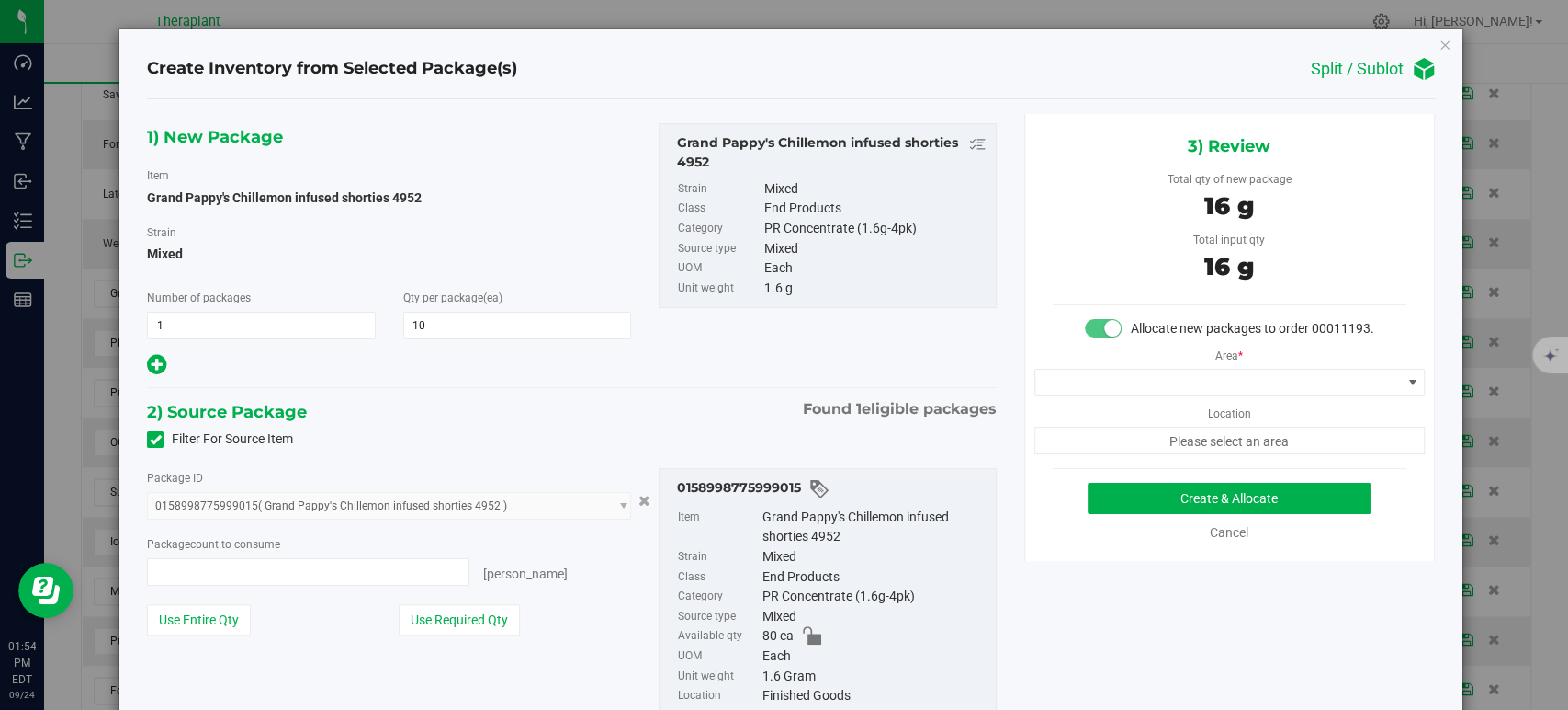
type input "10 ea"
click at [1154, 395] on span at bounding box center [1218, 382] width 366 height 25
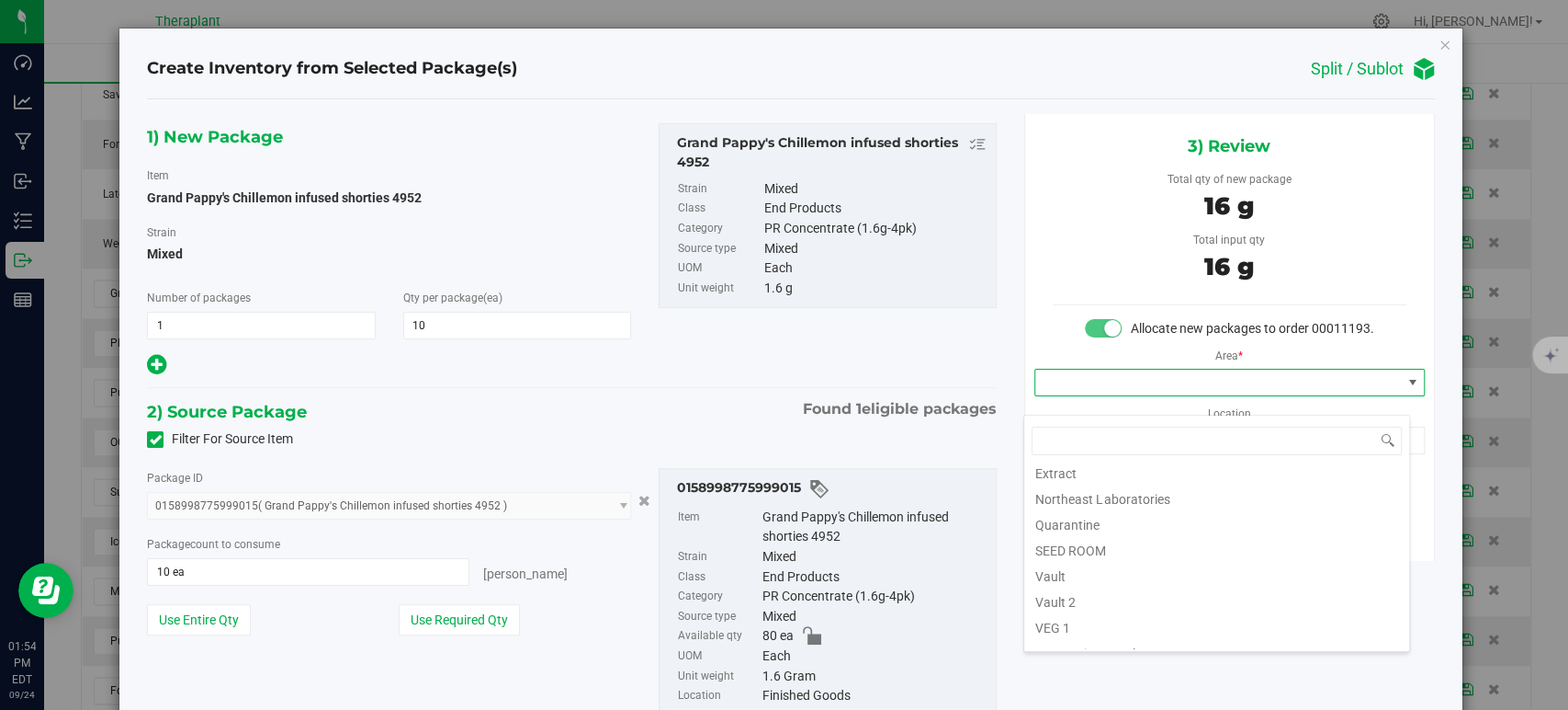
scroll to position [228, 0]
click at [1122, 541] on li "Vault" at bounding box center [1217, 532] width 385 height 25
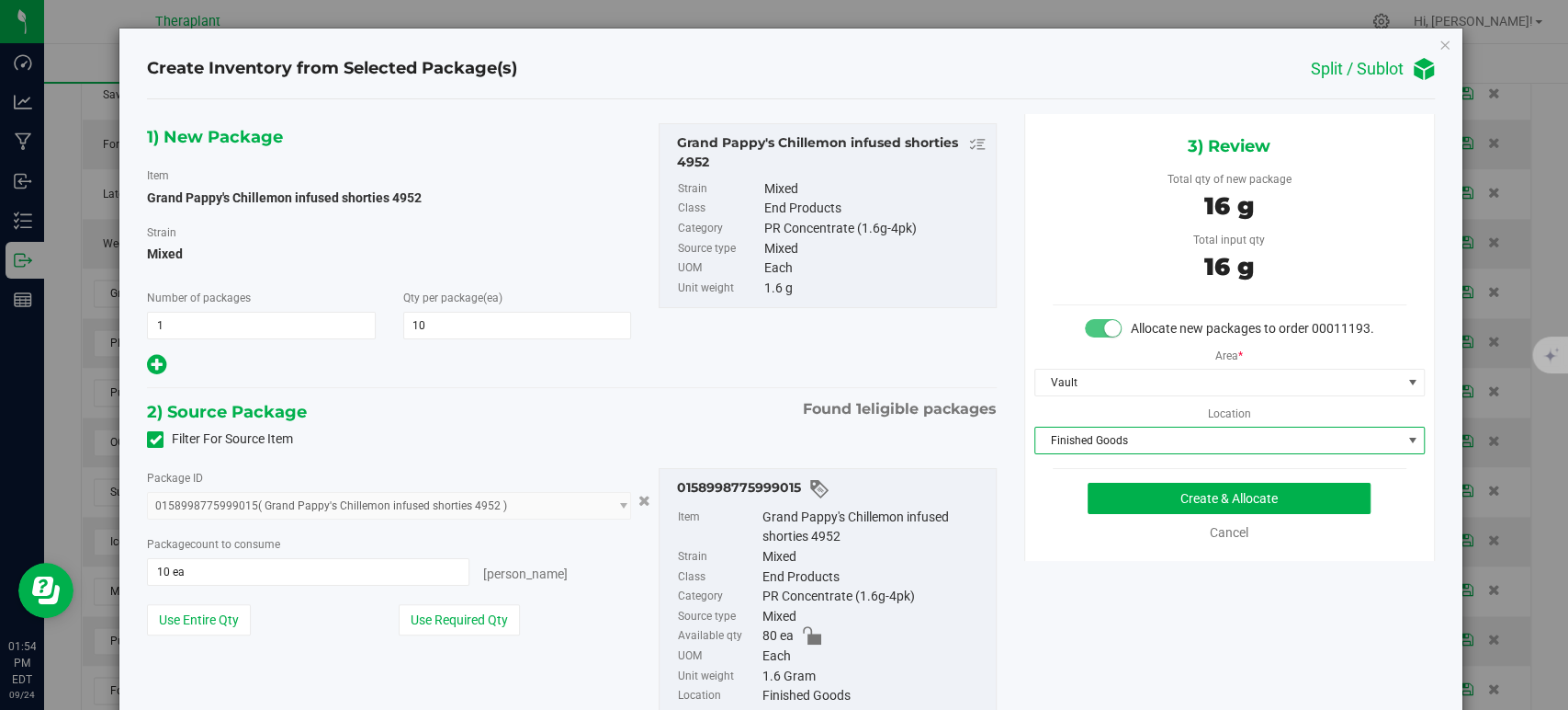
click at [1086, 453] on span "Finished Goods" at bounding box center [1218, 440] width 366 height 25
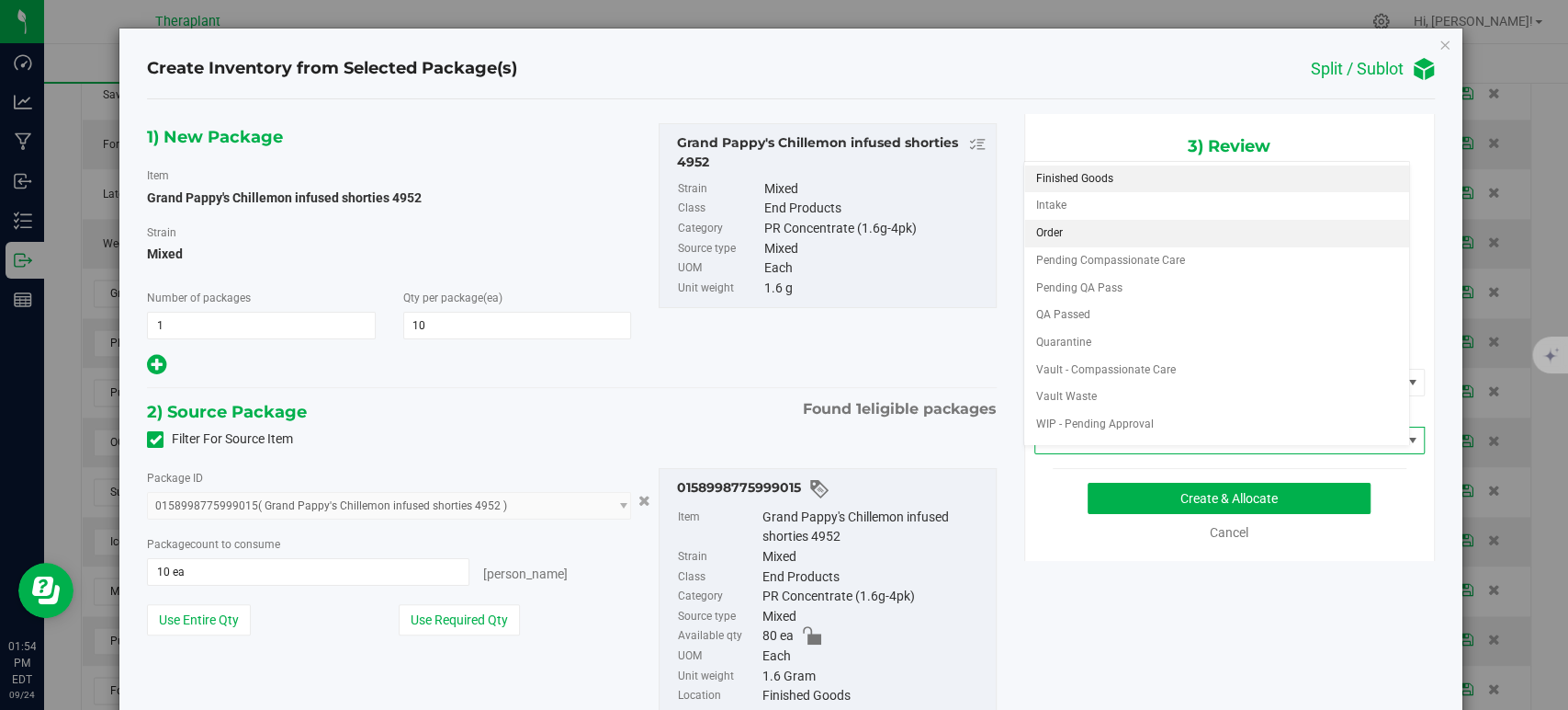
click at [1061, 227] on li "Order" at bounding box center [1217, 233] width 385 height 27
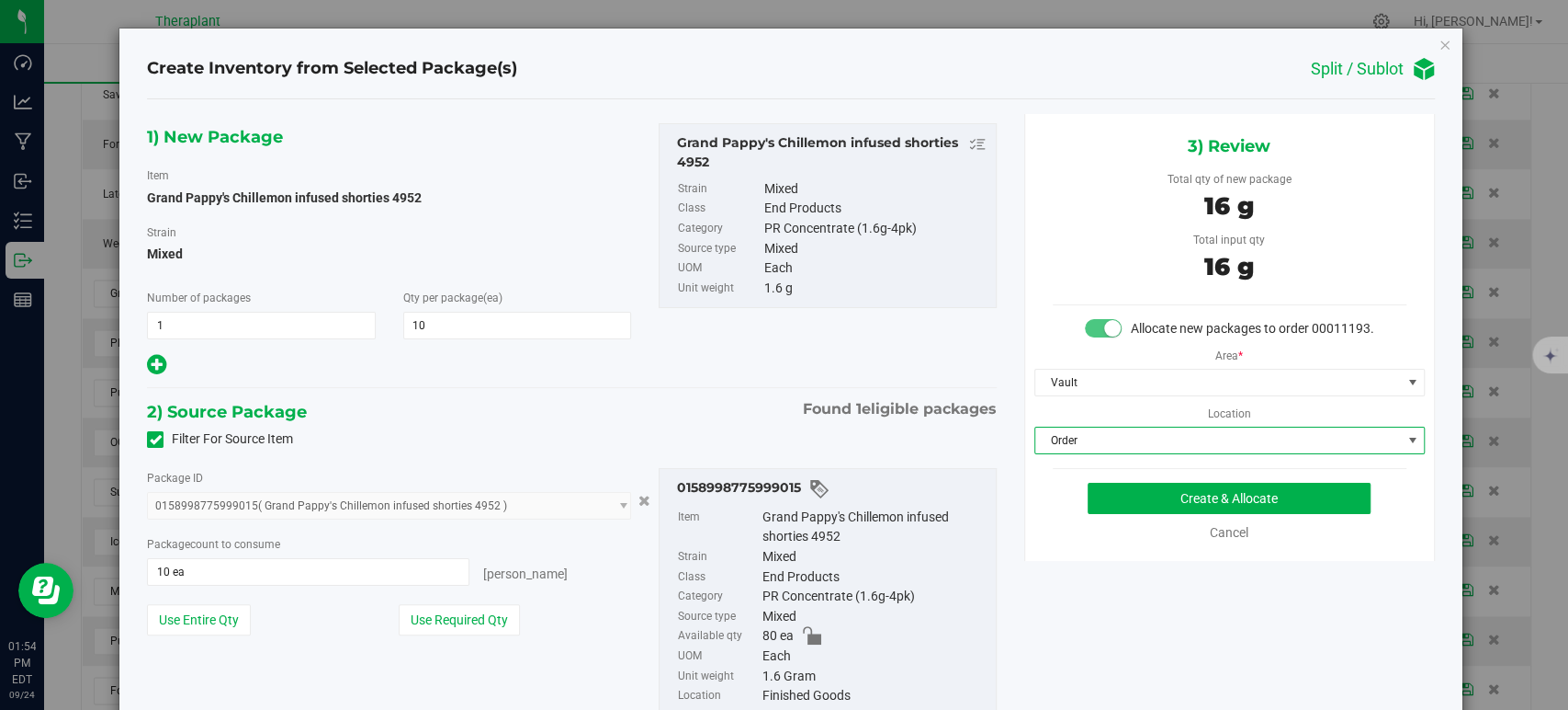
click at [647, 392] on div "1) New Package Item Grand Pappy's Chillemon infused shorties 4952 Strain Mixed …" at bounding box center [572, 434] width 877 height 641
click at [1122, 514] on button "Create & Allocate" at bounding box center [1229, 498] width 283 height 31
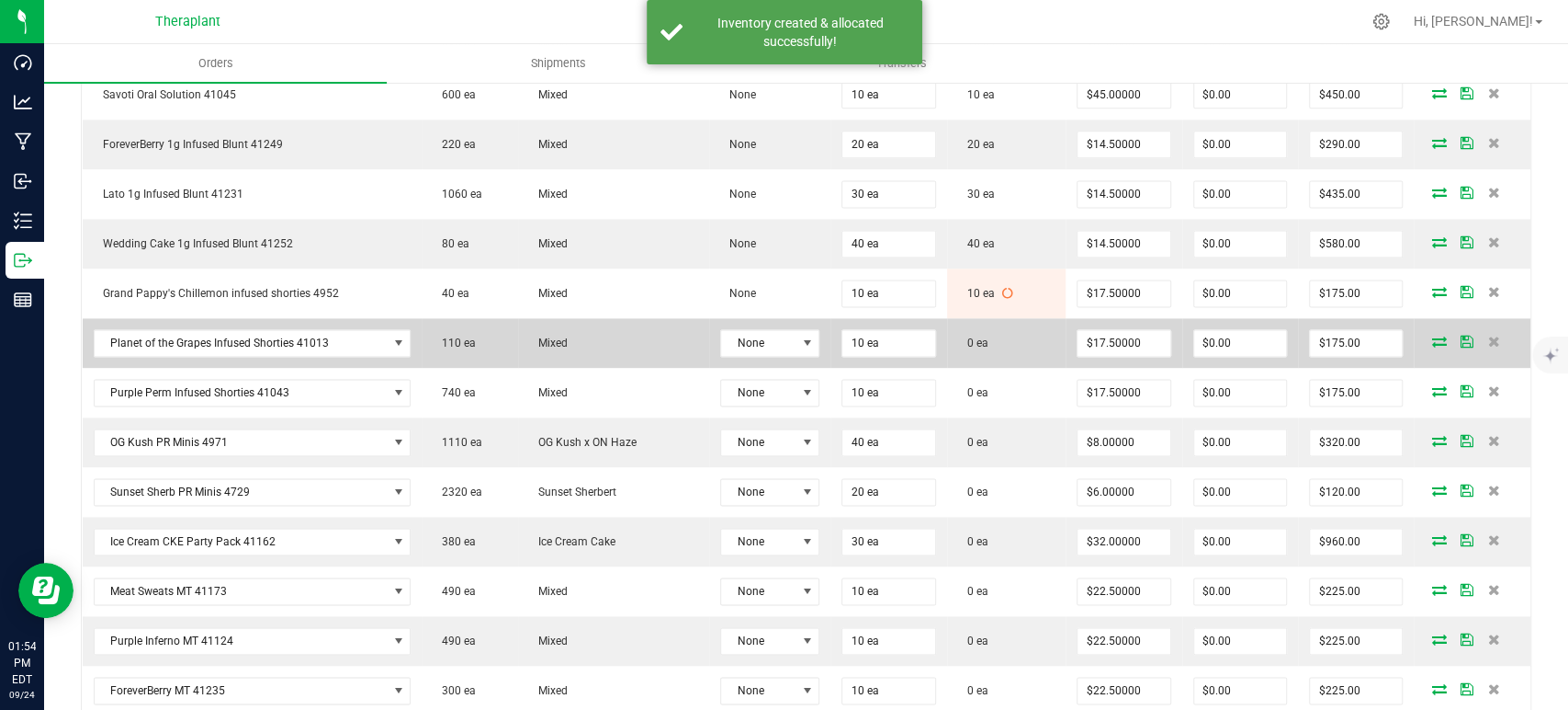
scroll to position [1735, 0]
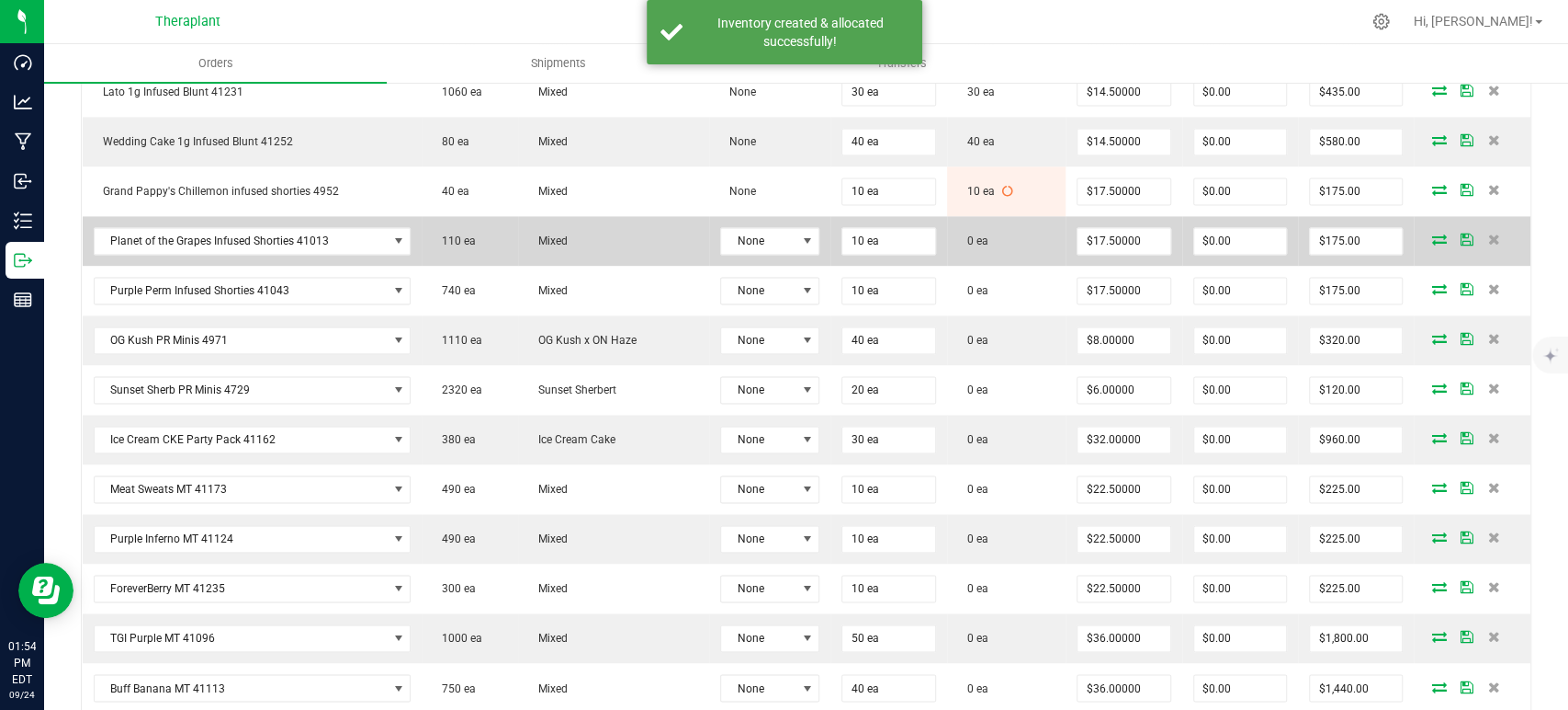
click at [1432, 233] on icon at bounding box center [1439, 238] width 15 height 11
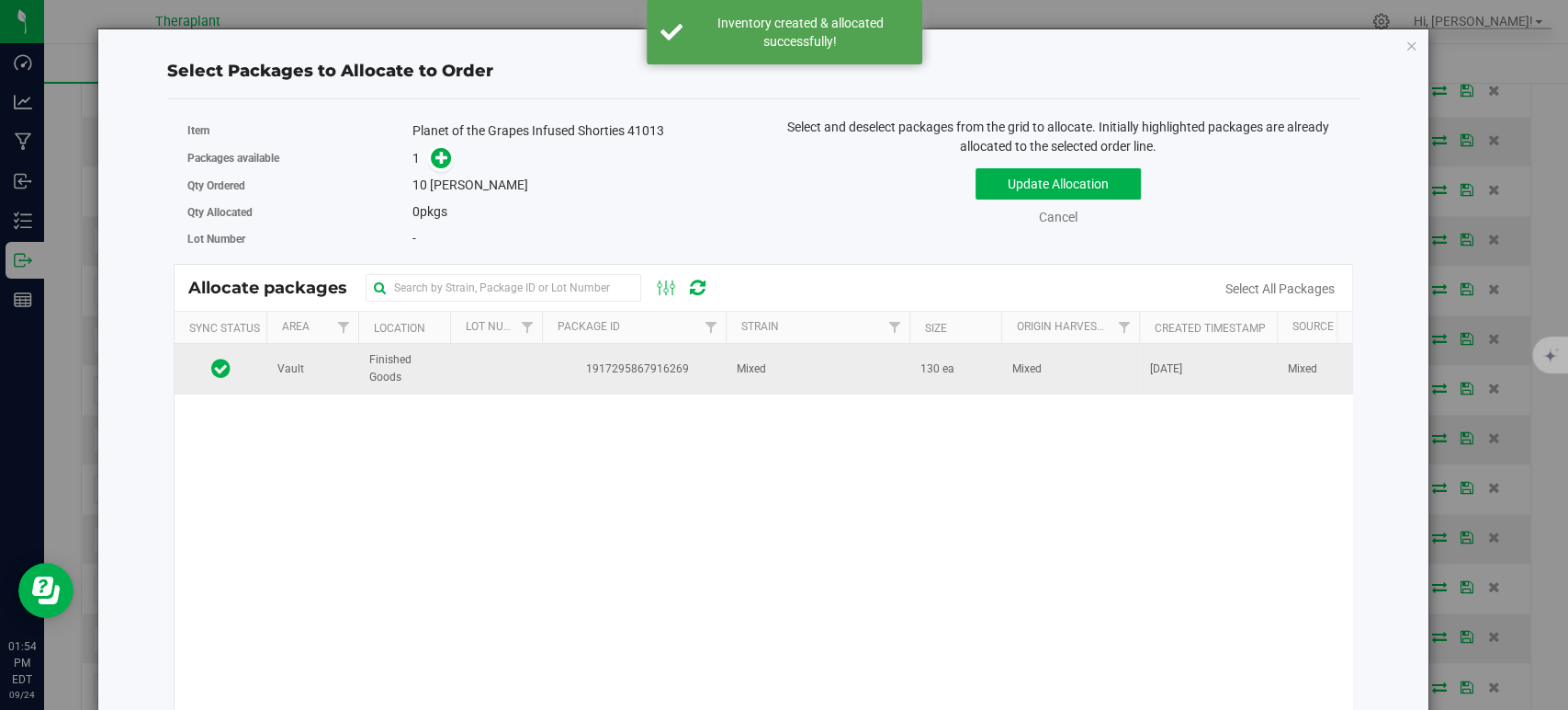
click at [837, 390] on td "Mixed" at bounding box center [818, 368] width 184 height 50
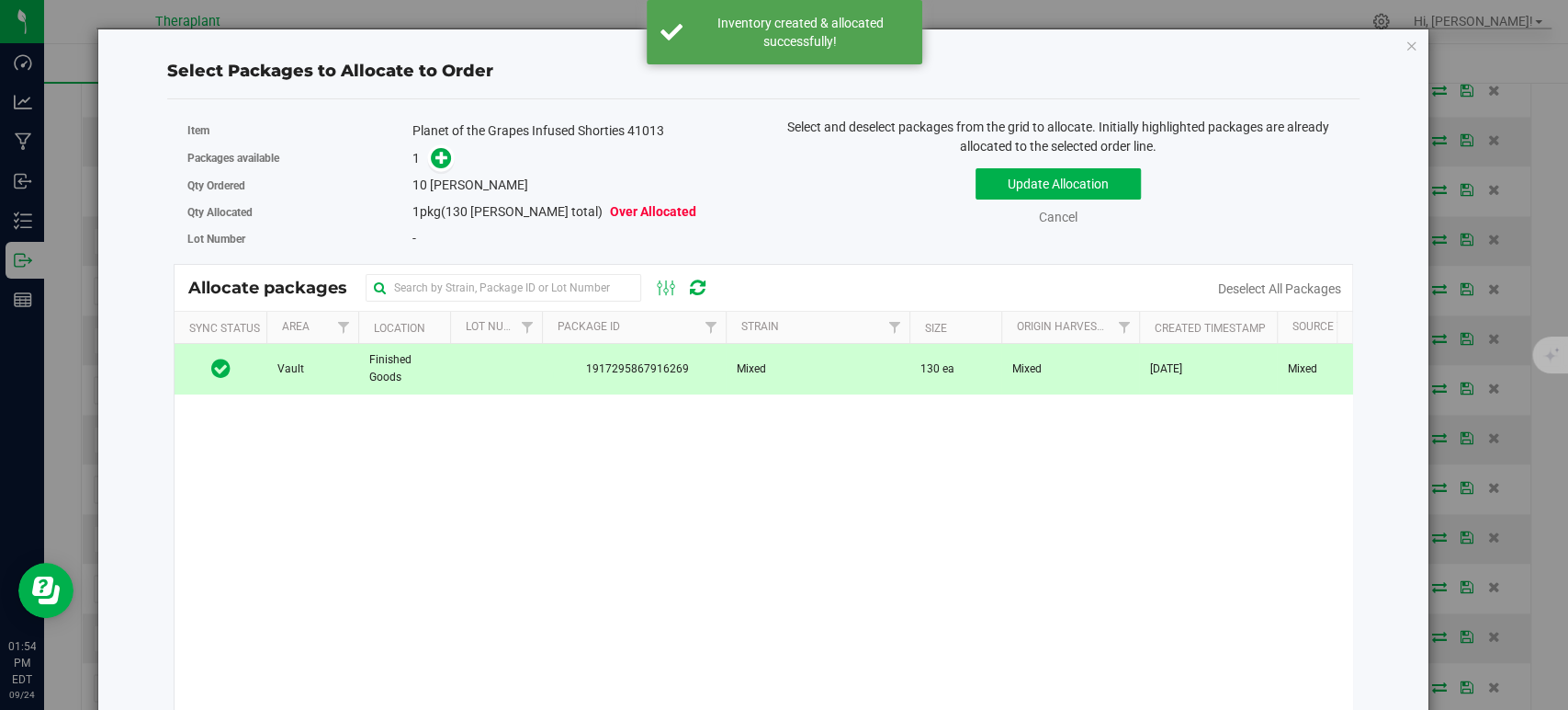
click at [426, 158] on span at bounding box center [437, 159] width 29 height 21
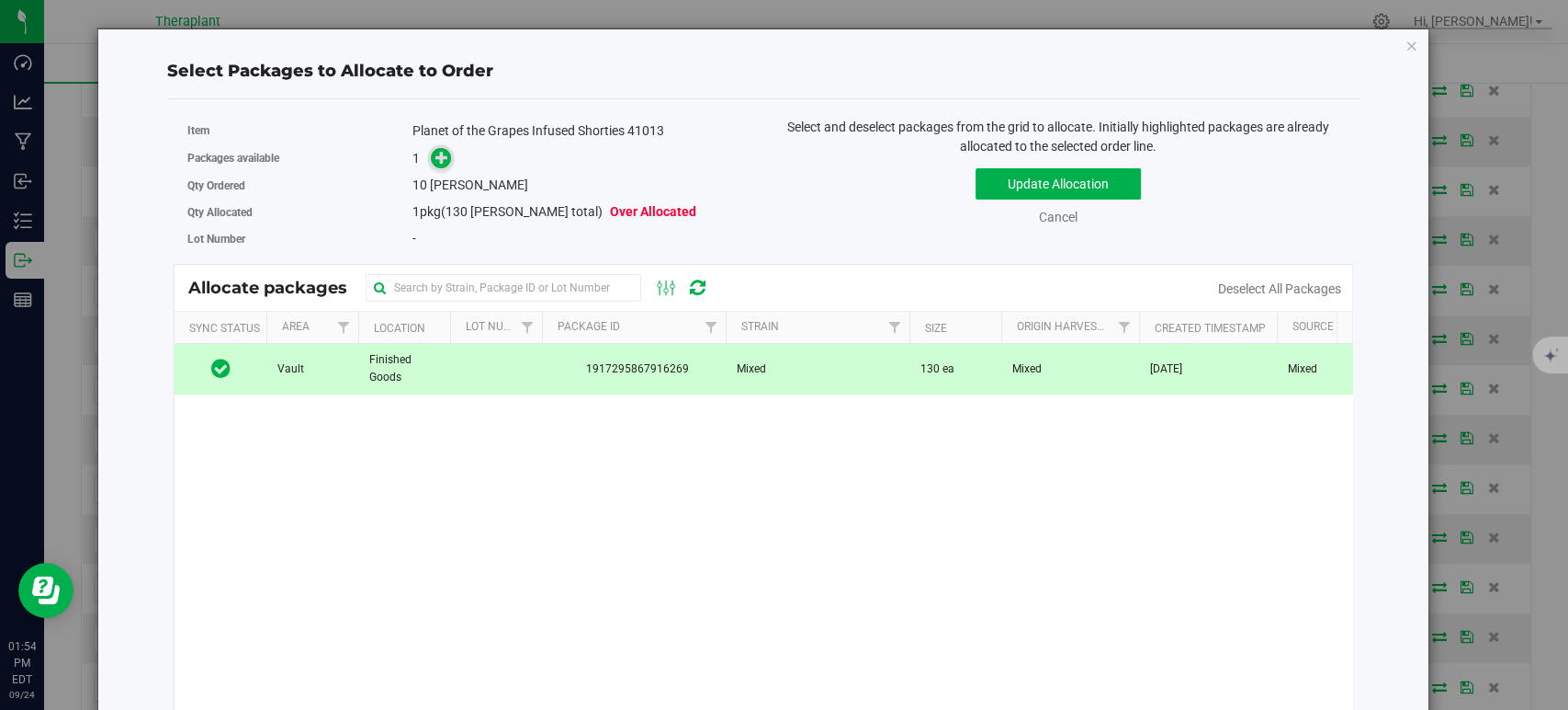
click at [436, 158] on icon at bounding box center [441, 157] width 13 height 13
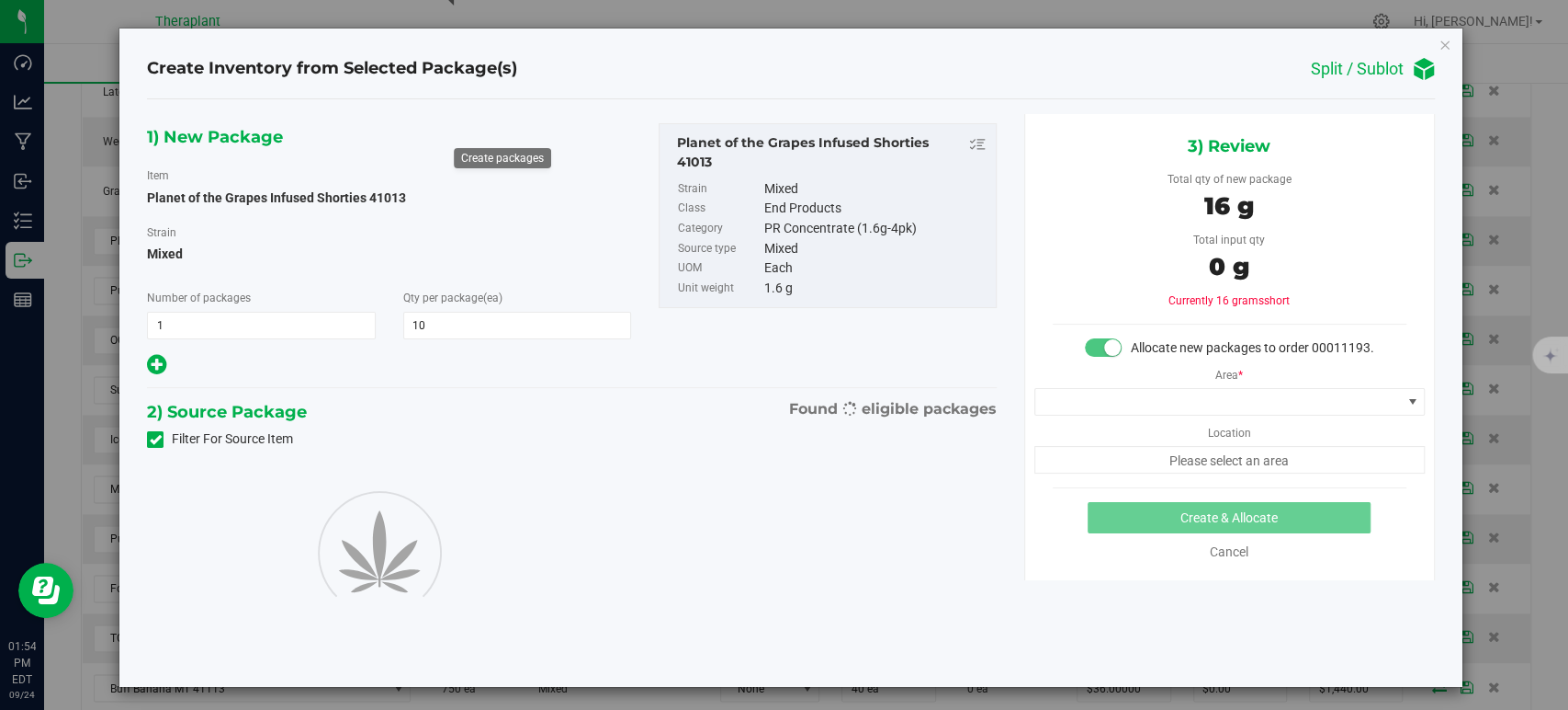
type input "10"
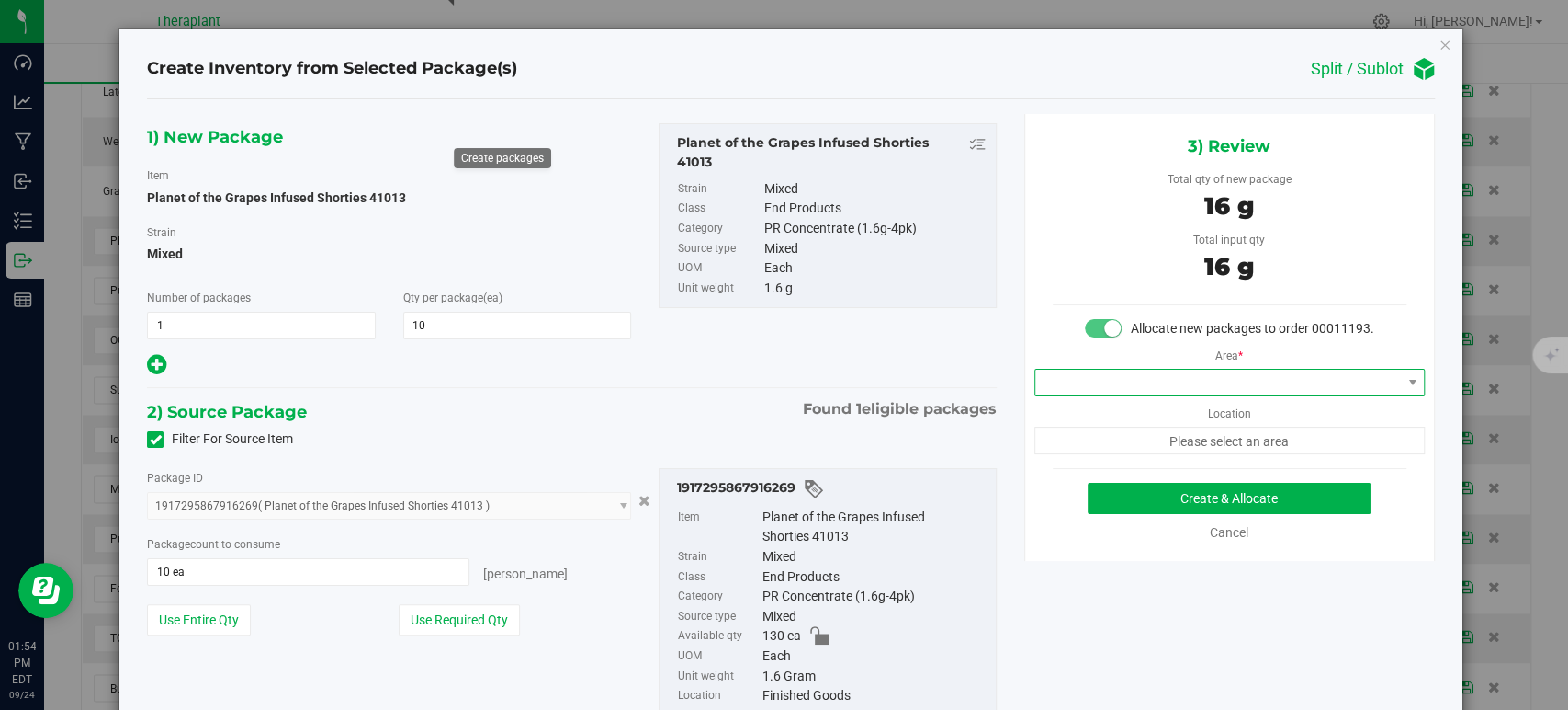
click at [1110, 395] on span at bounding box center [1218, 382] width 366 height 25
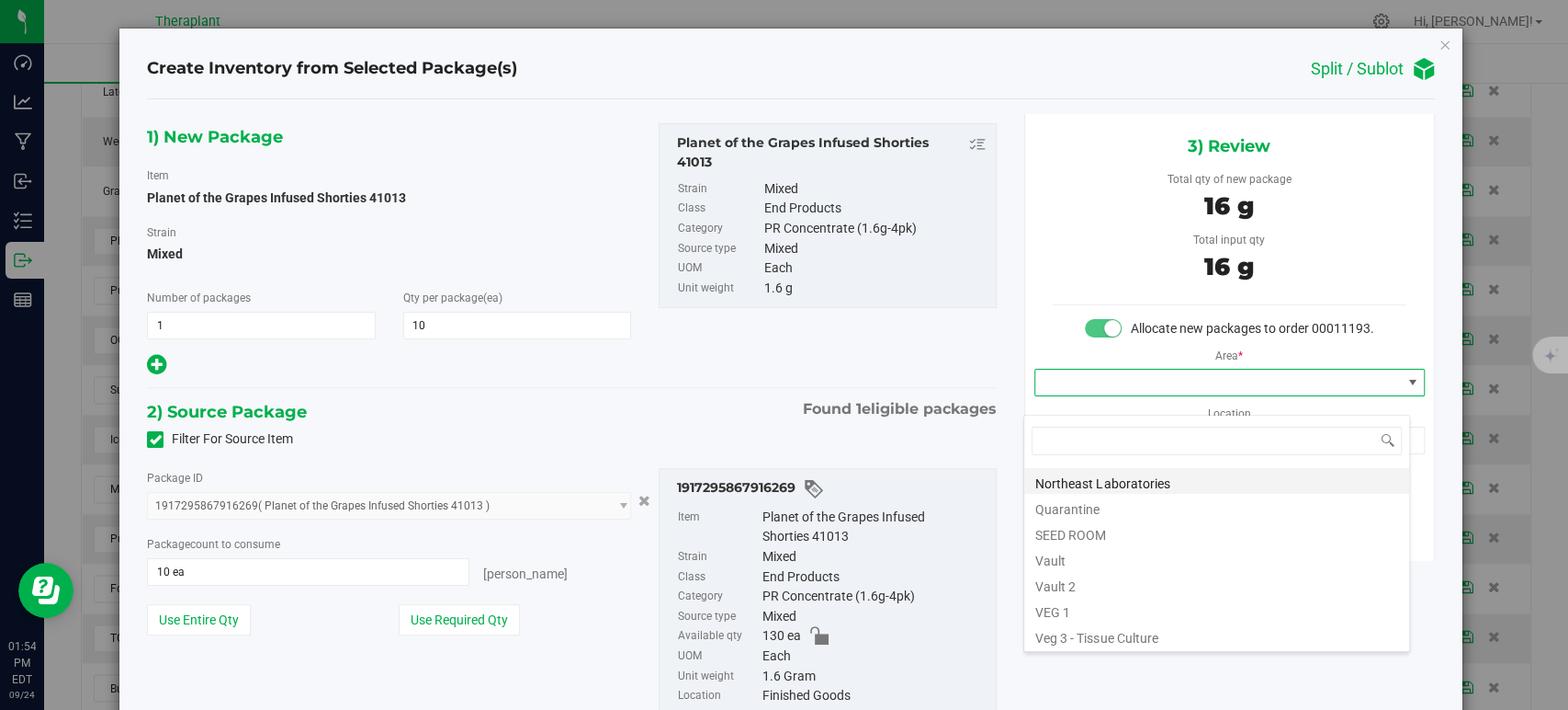
scroll to position [228, 0]
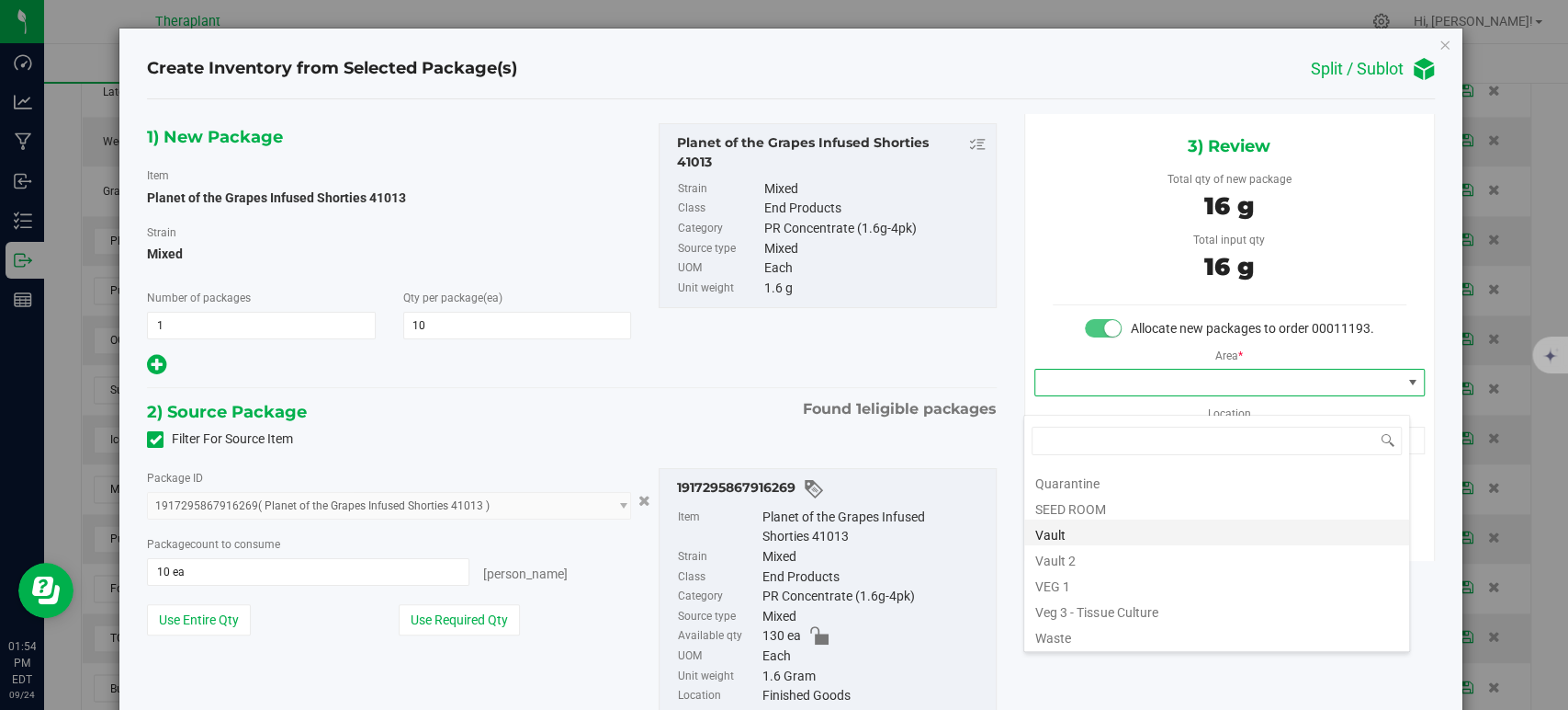
click at [1114, 528] on li "Vault" at bounding box center [1217, 532] width 385 height 25
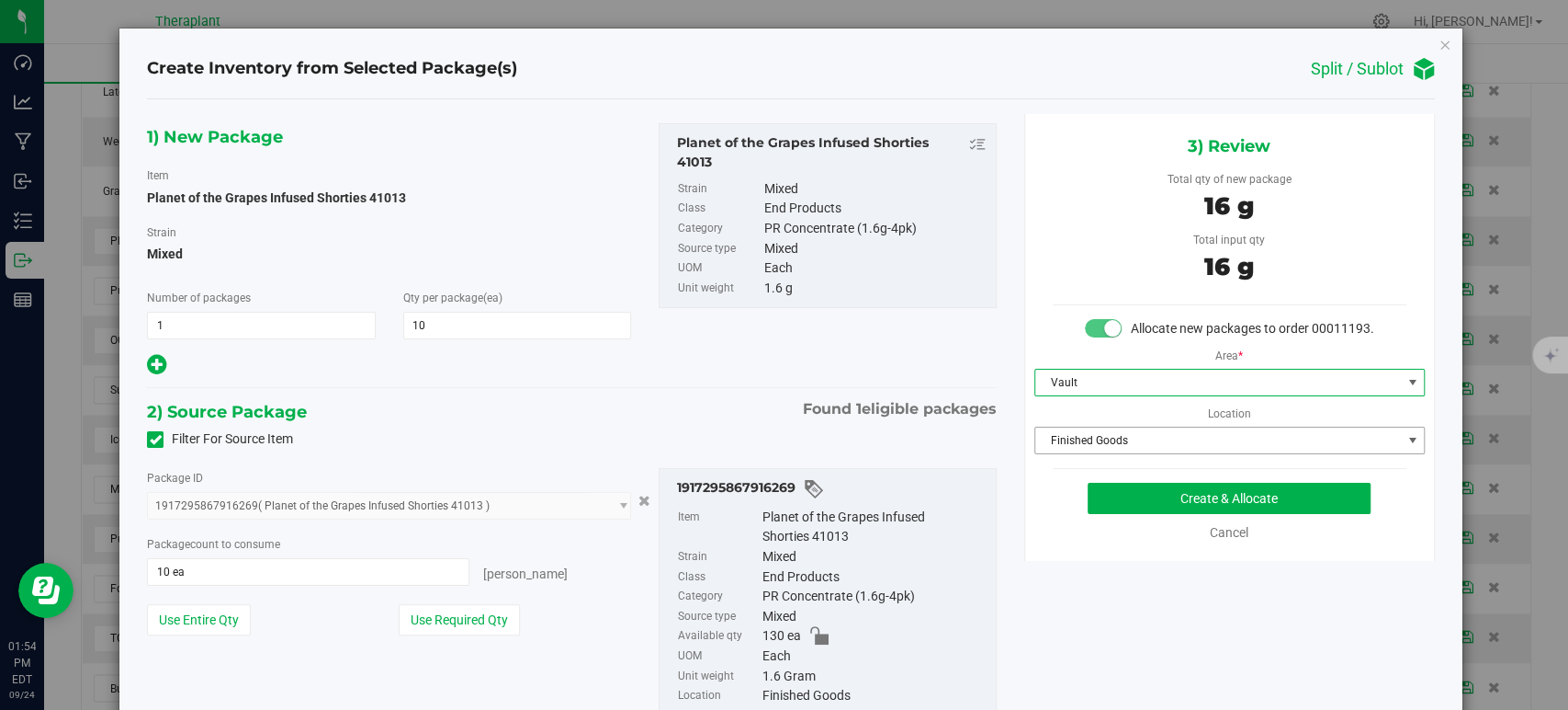
click at [1081, 446] on span "Finished Goods" at bounding box center [1218, 440] width 366 height 25
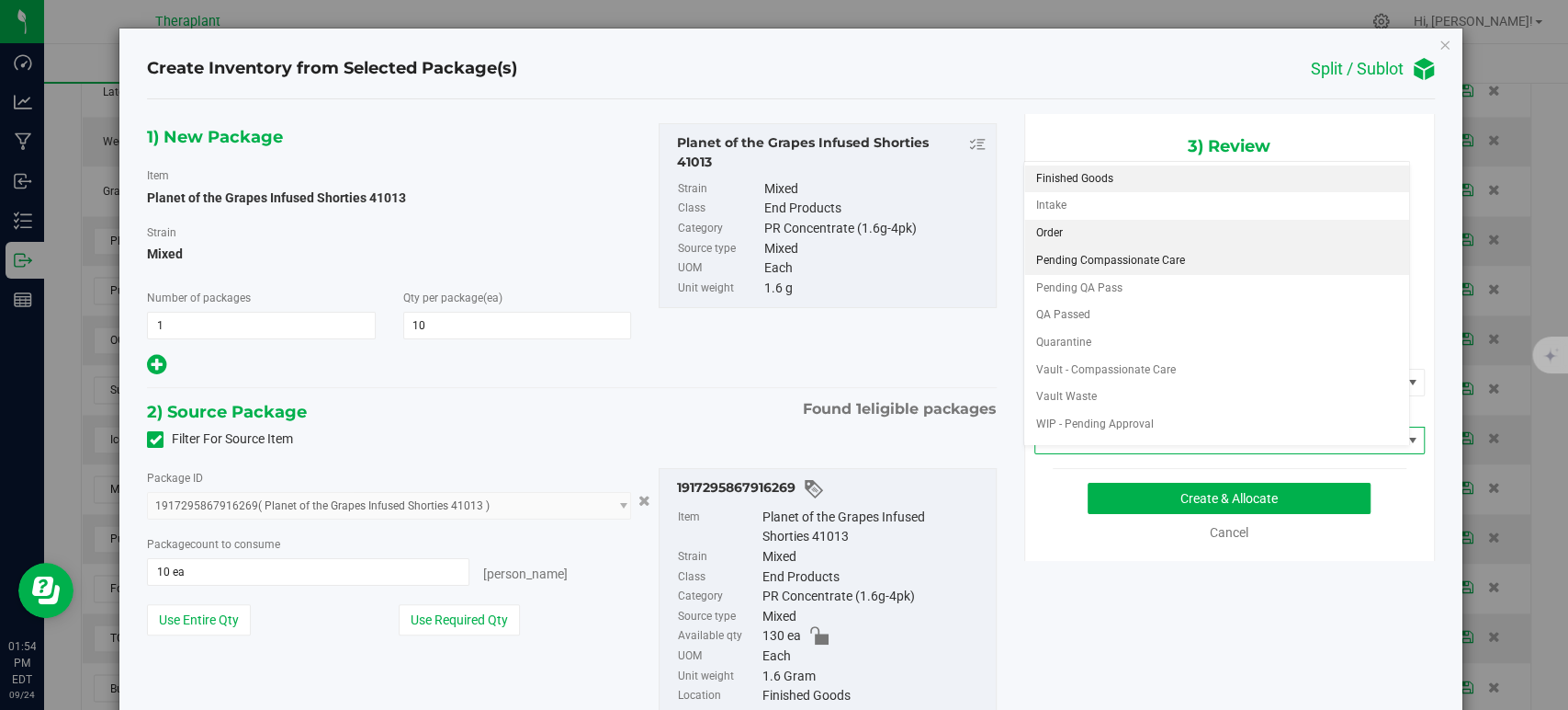
click at [1055, 229] on li "Order" at bounding box center [1217, 233] width 385 height 27
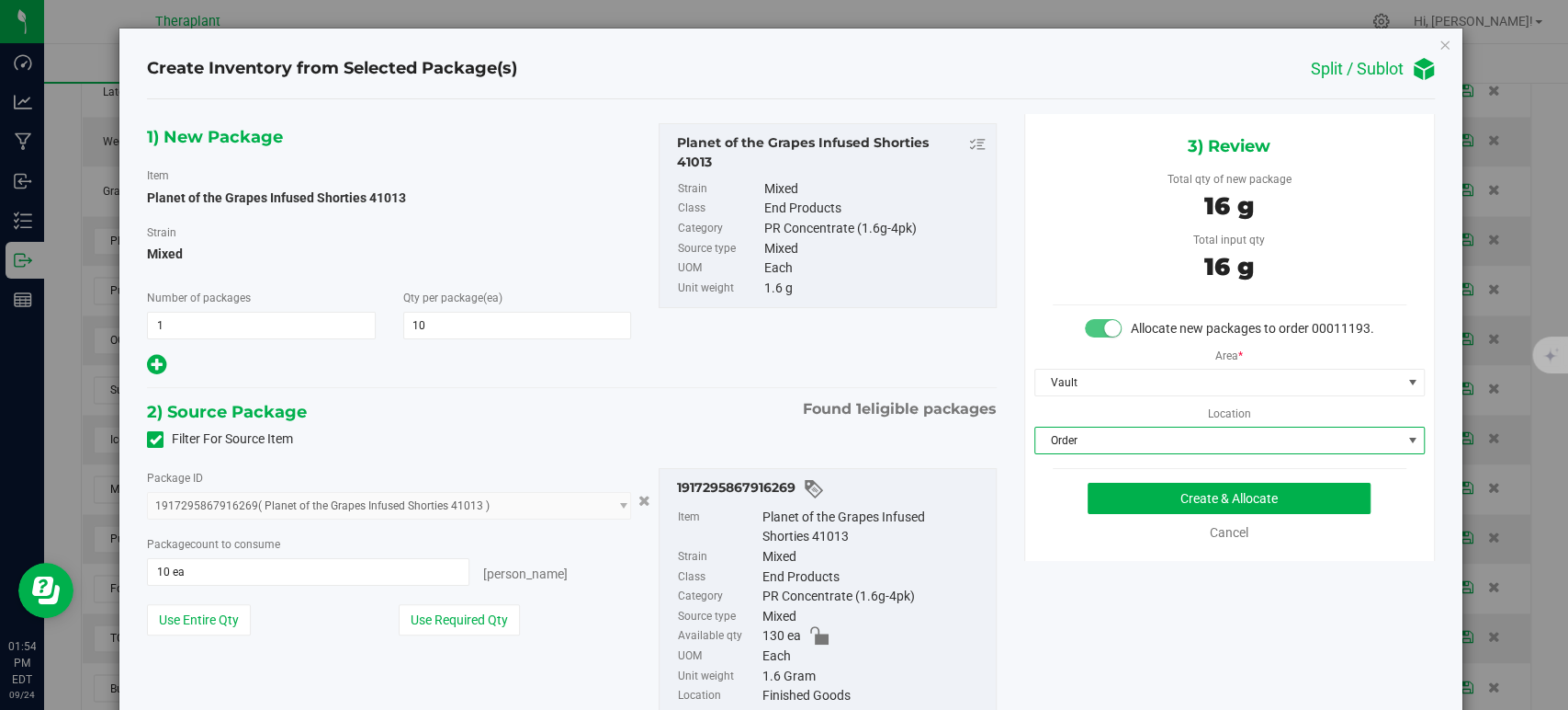
click at [698, 398] on div "2) Source Package Found 1 eligible packages" at bounding box center [571, 411] width 849 height 27
click at [1110, 514] on button "Create & Allocate" at bounding box center [1229, 498] width 283 height 31
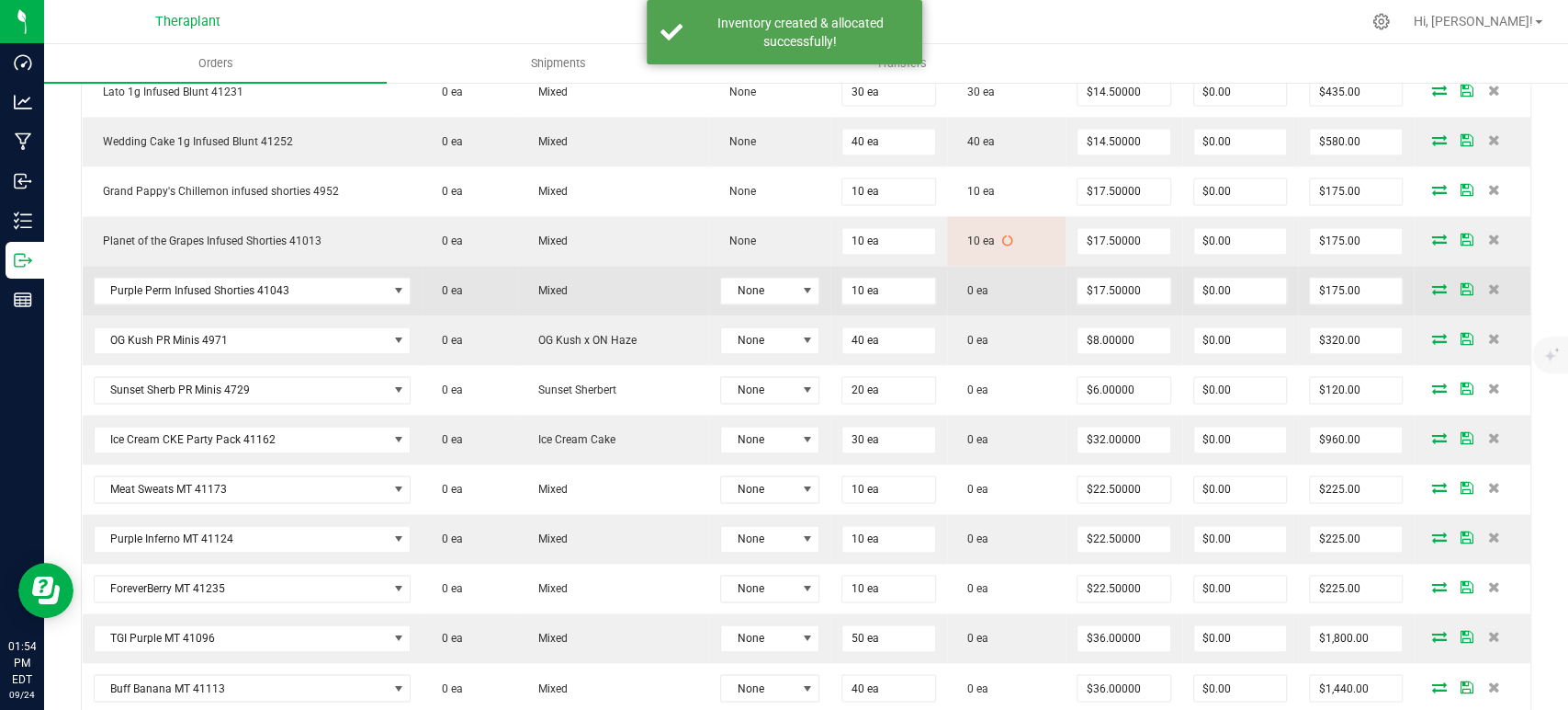
scroll to position [1838, 0]
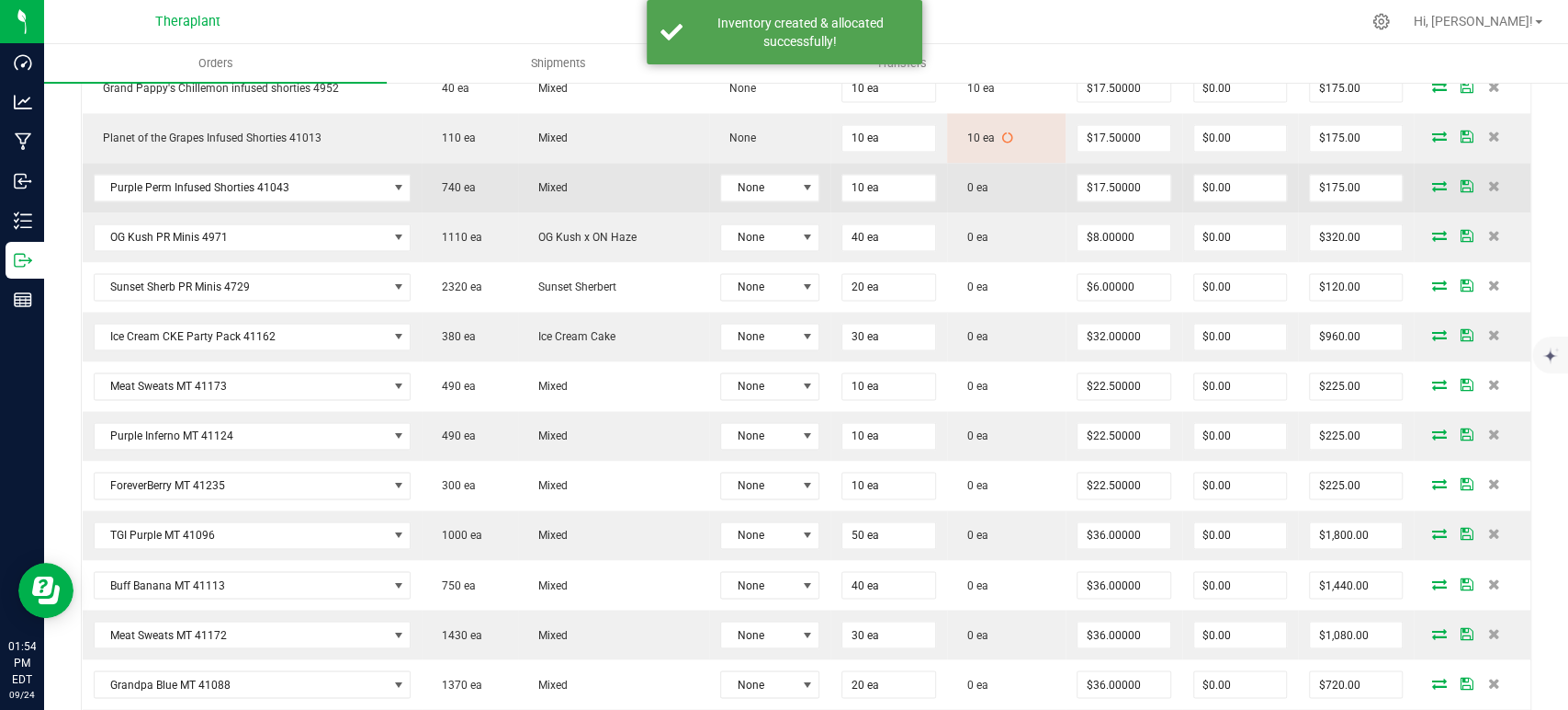
click at [1432, 180] on icon at bounding box center [1439, 185] width 15 height 11
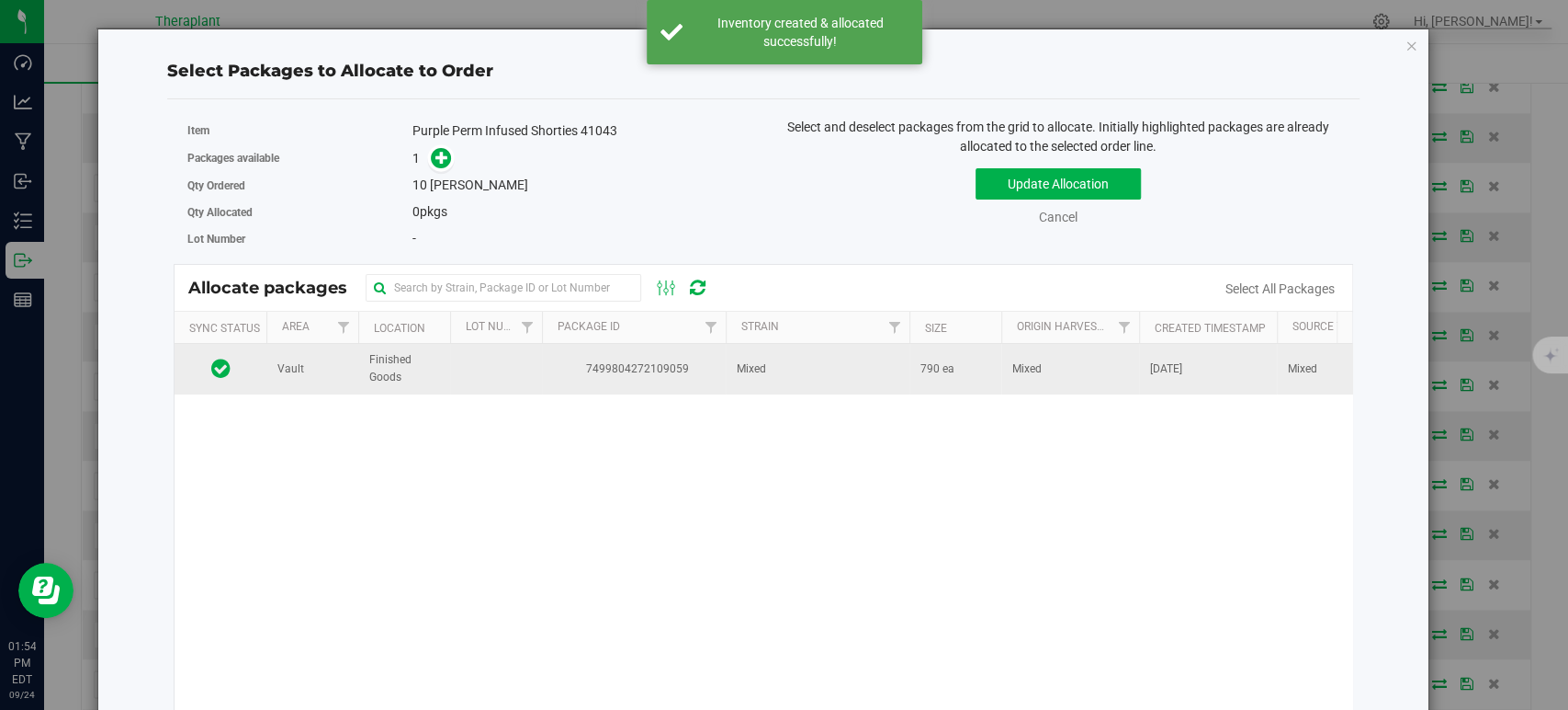
click at [786, 372] on td "Mixed" at bounding box center [818, 368] width 184 height 50
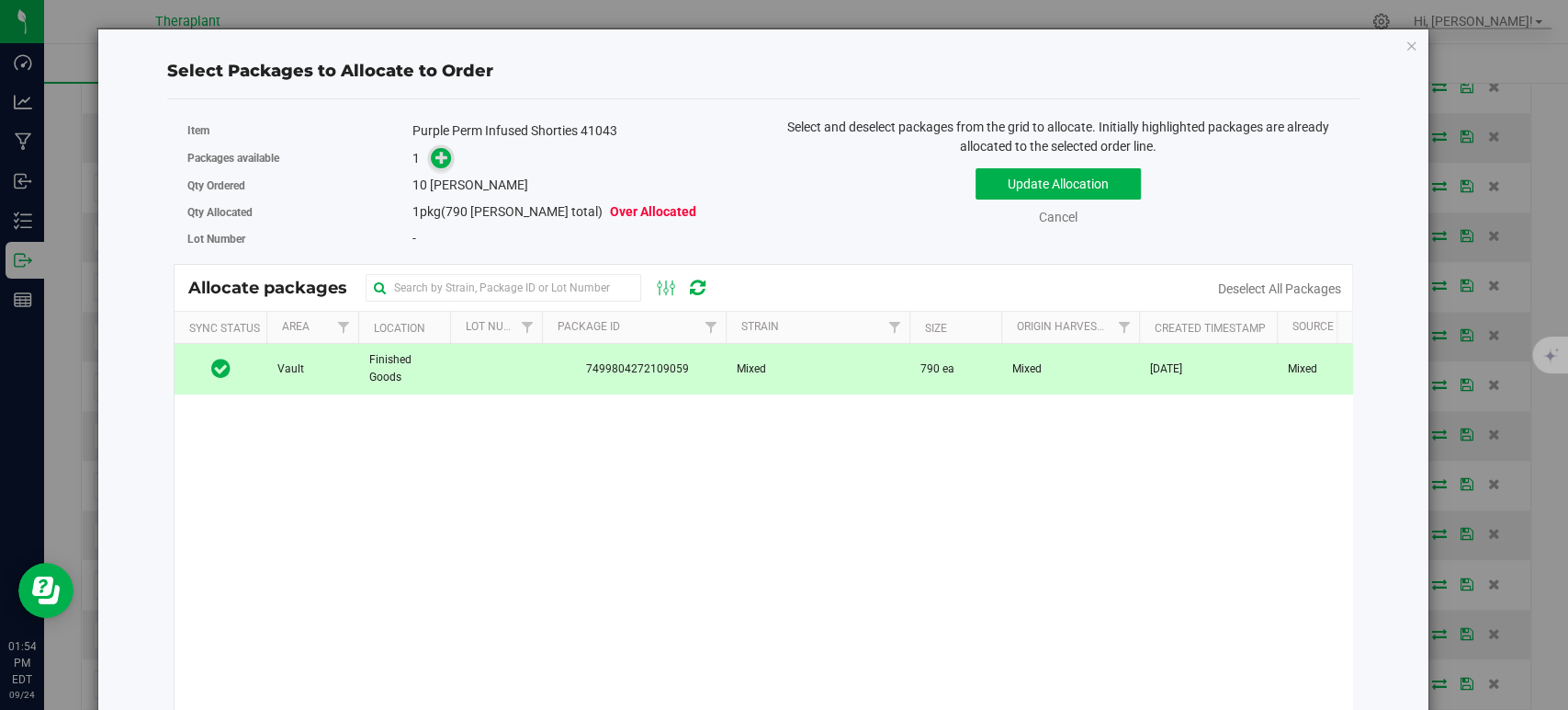
click at [444, 160] on icon at bounding box center [441, 157] width 13 height 13
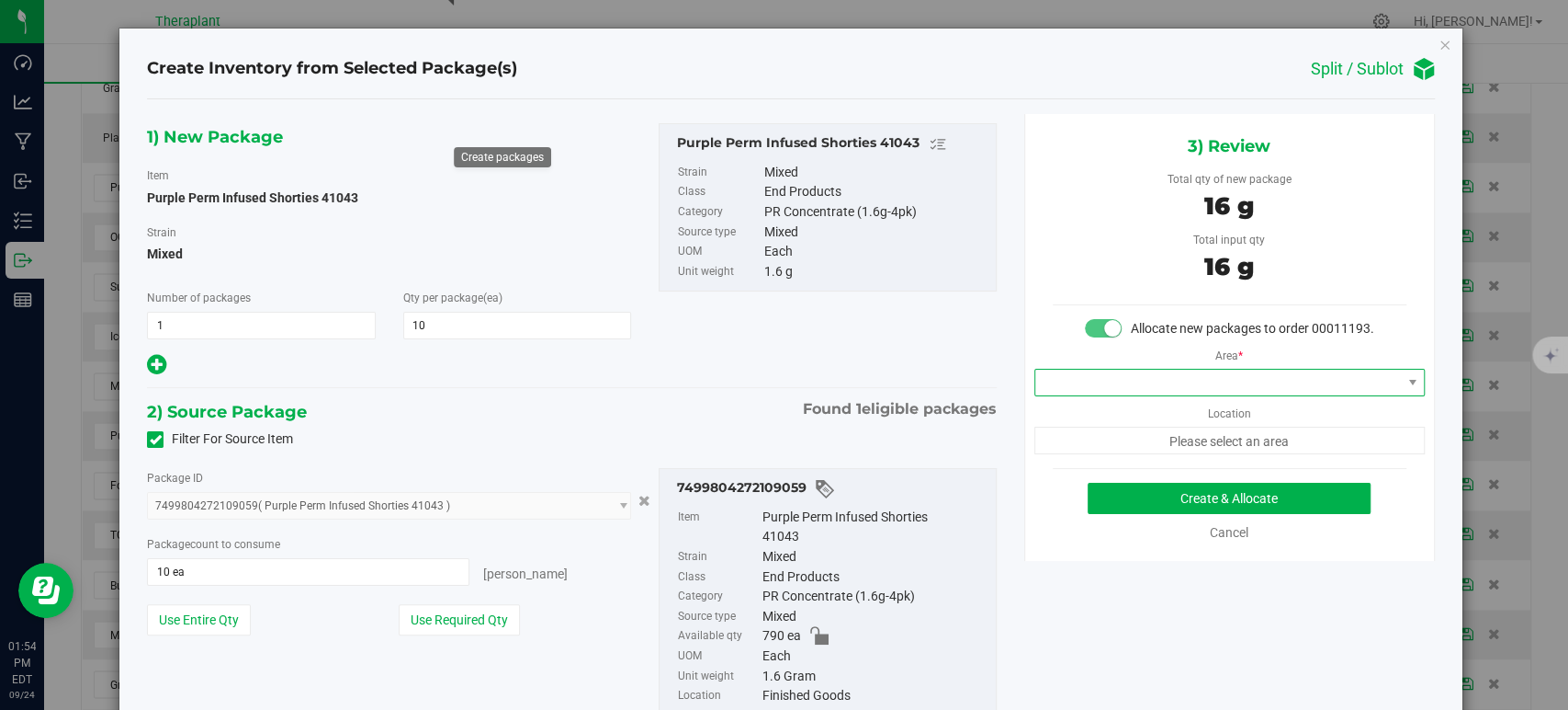
click at [1150, 393] on span at bounding box center [1218, 382] width 366 height 25
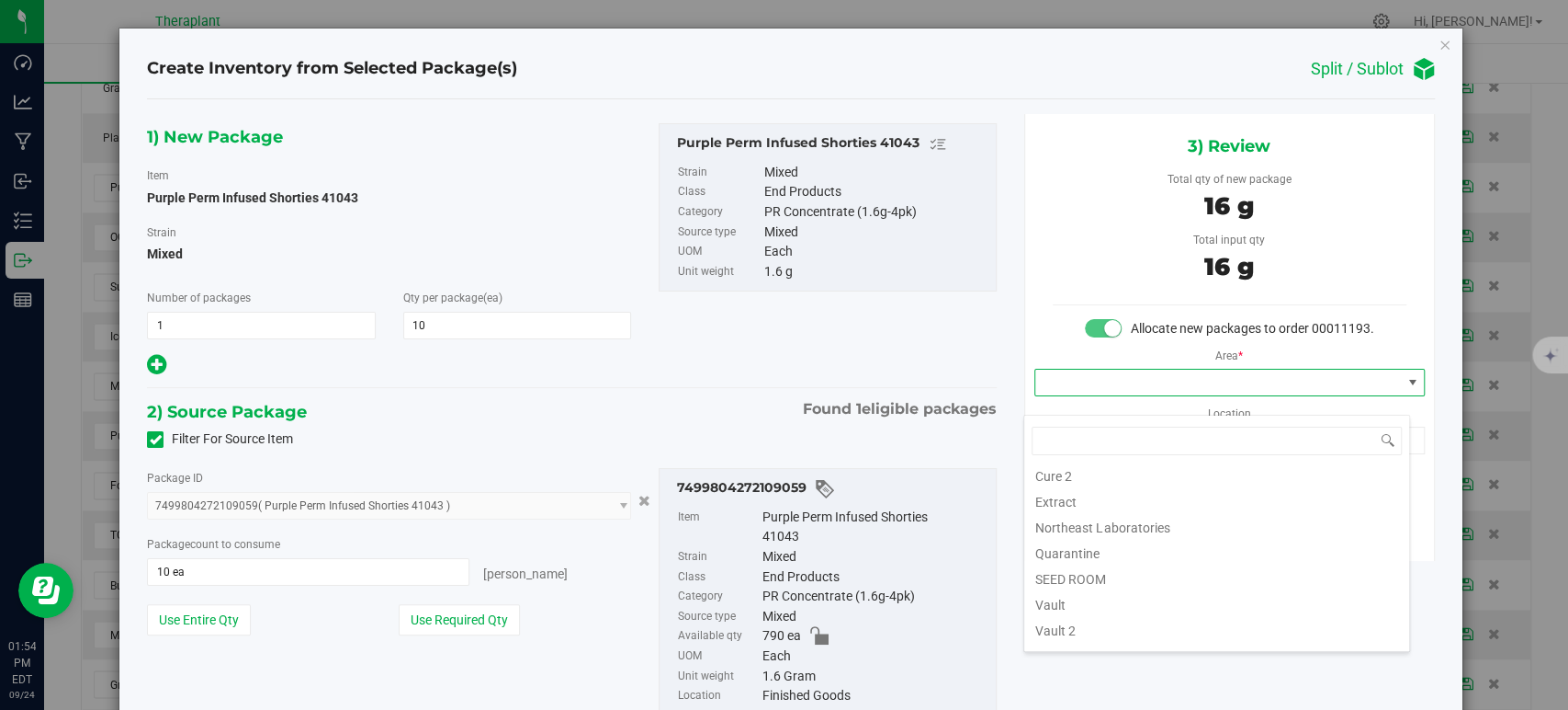
scroll to position [228, 0]
click at [1114, 524] on li "Vault" at bounding box center [1217, 532] width 385 height 25
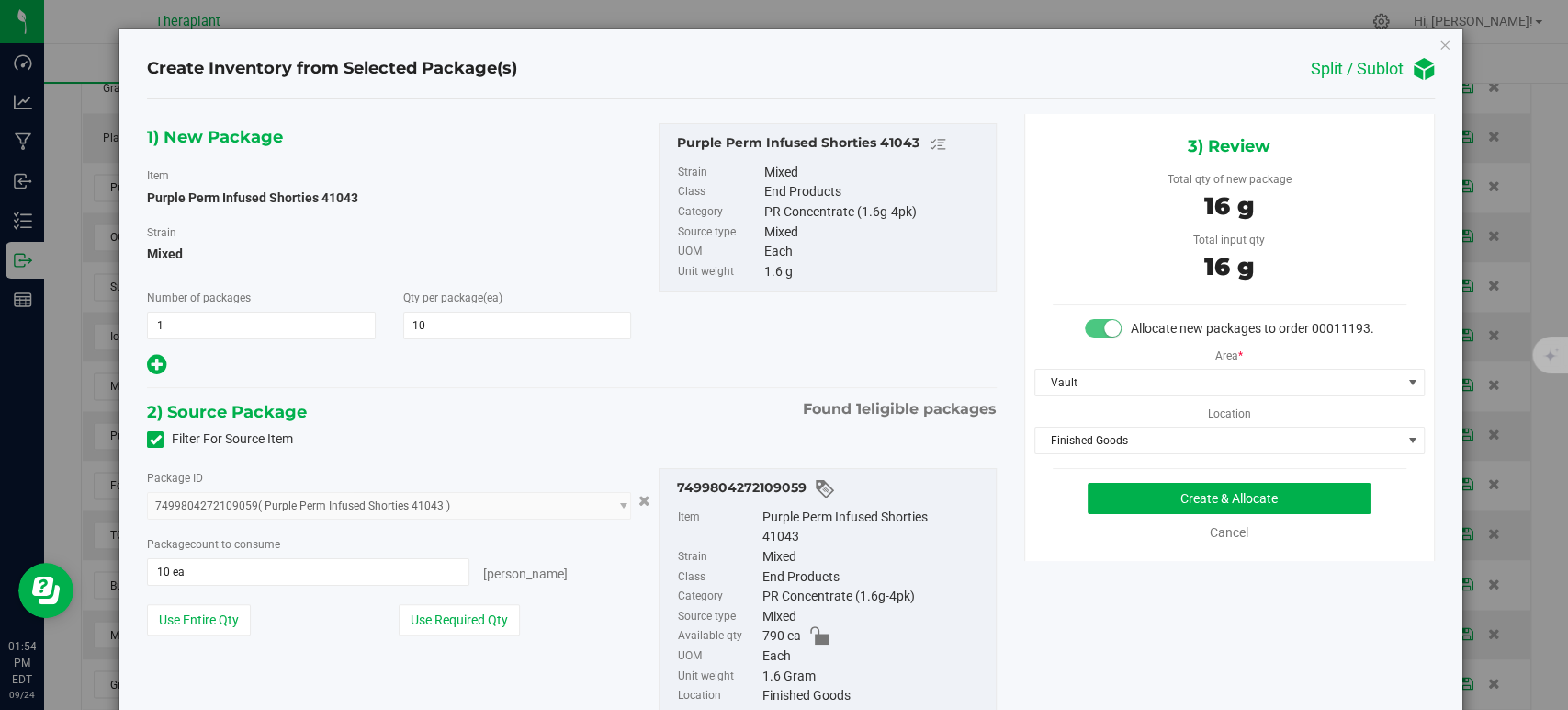
click at [1092, 473] on div "3) Review Total qty of new package 16 g Total input qty 16 g Allocate new packa…" at bounding box center [1230, 337] width 410 height 446
click at [1088, 453] on span "Finished Goods" at bounding box center [1218, 440] width 366 height 25
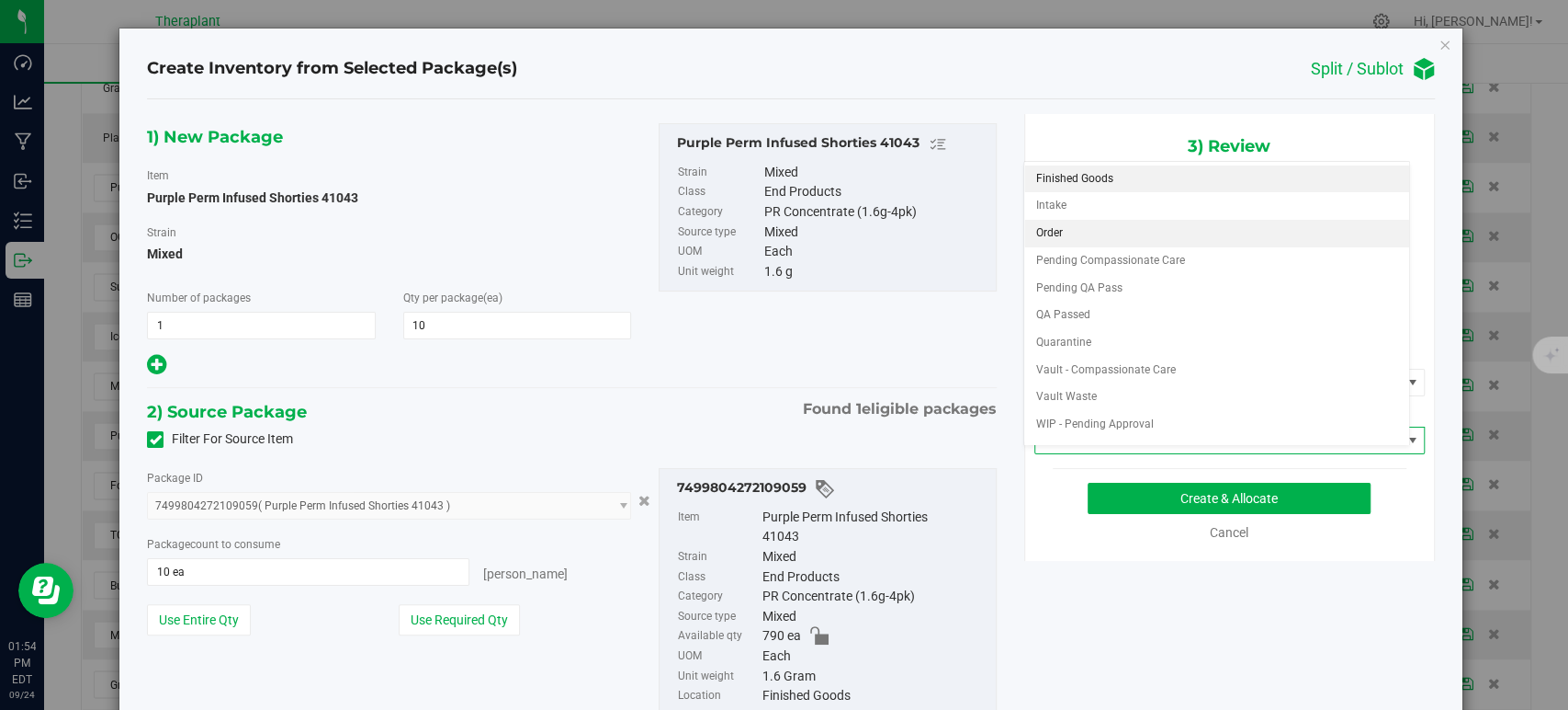
click at [1060, 231] on li "Order" at bounding box center [1217, 233] width 385 height 27
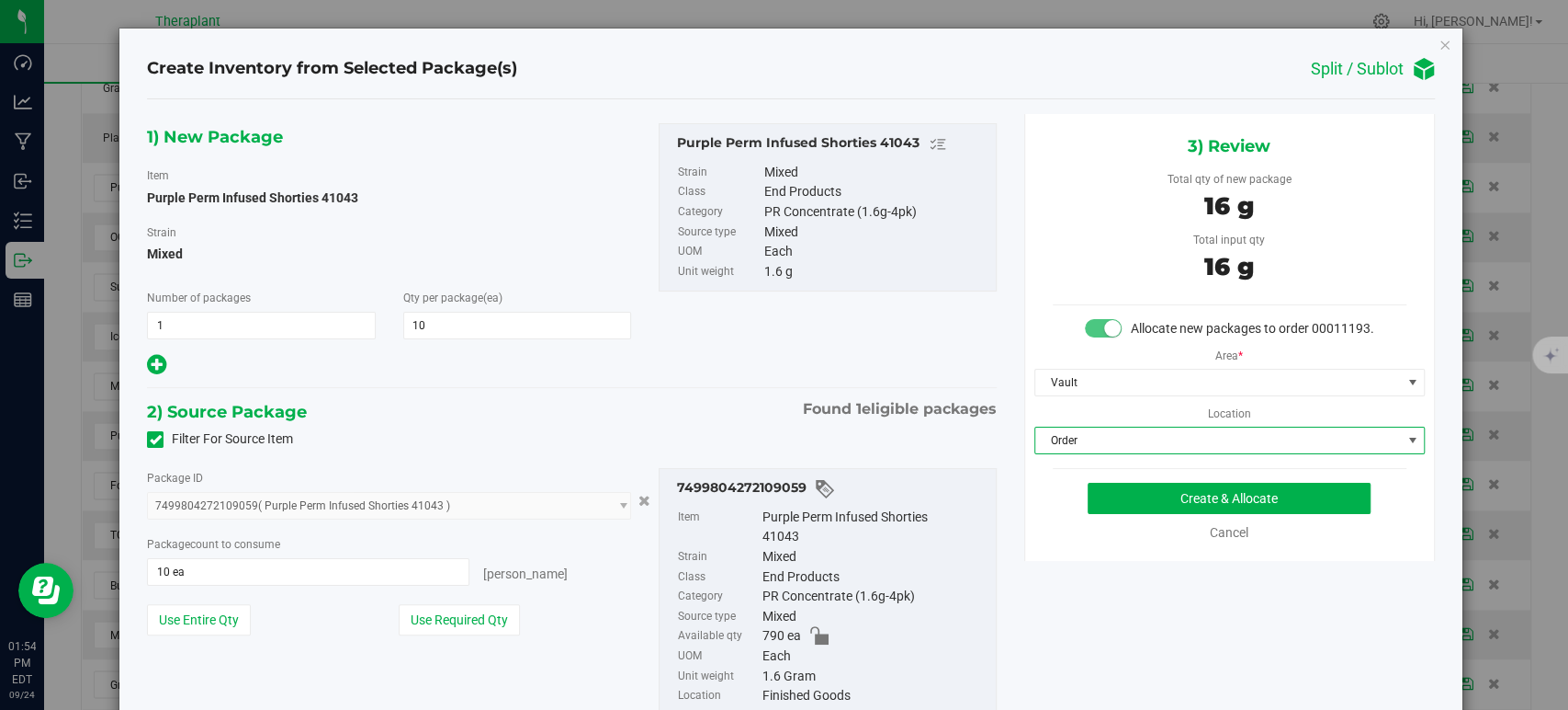
click at [742, 377] on div "1) New Package Item Purple Perm Infused Shorties 41043 Strain Mixed Number of p…" at bounding box center [572, 434] width 877 height 641
click at [1157, 506] on button "Create & Allocate" at bounding box center [1229, 498] width 283 height 31
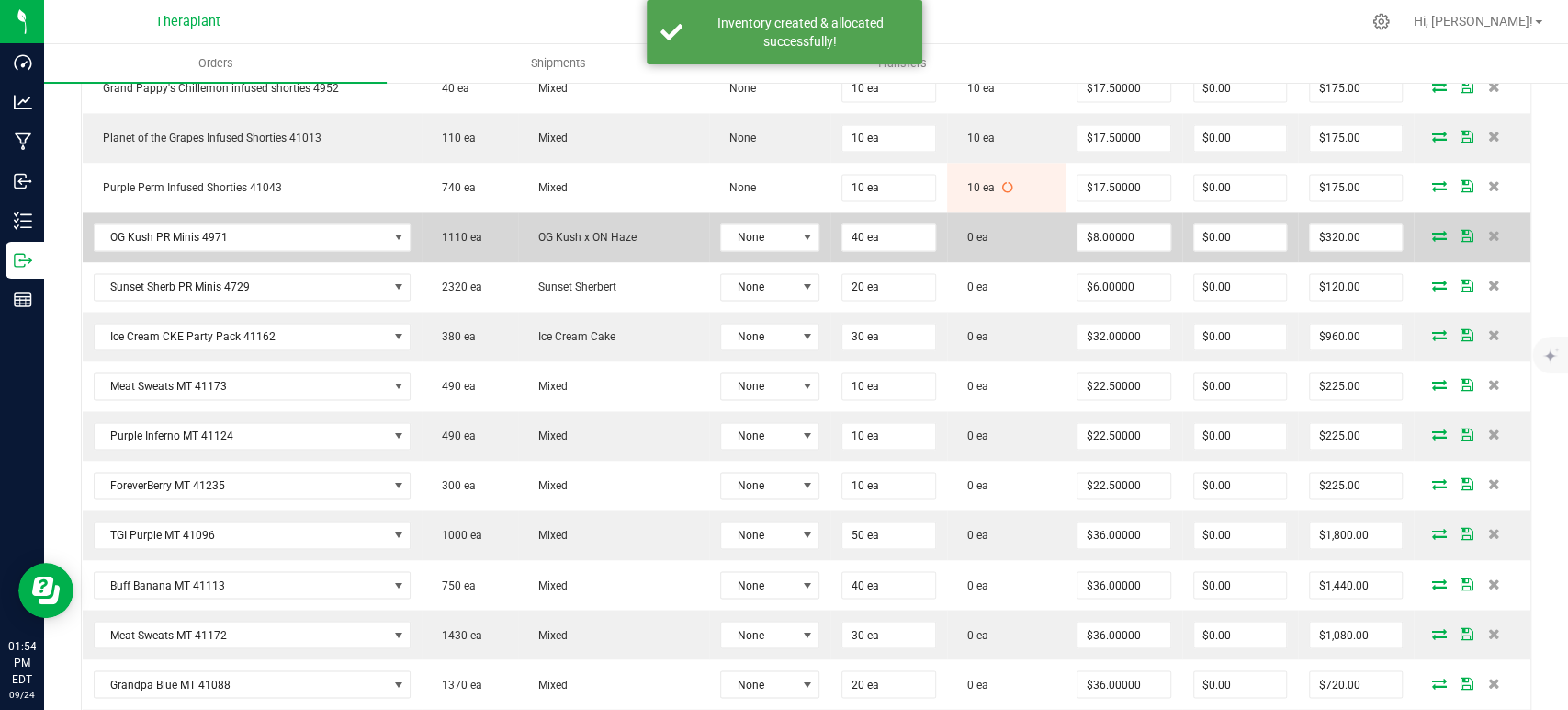
click at [1432, 230] on icon at bounding box center [1439, 234] width 15 height 11
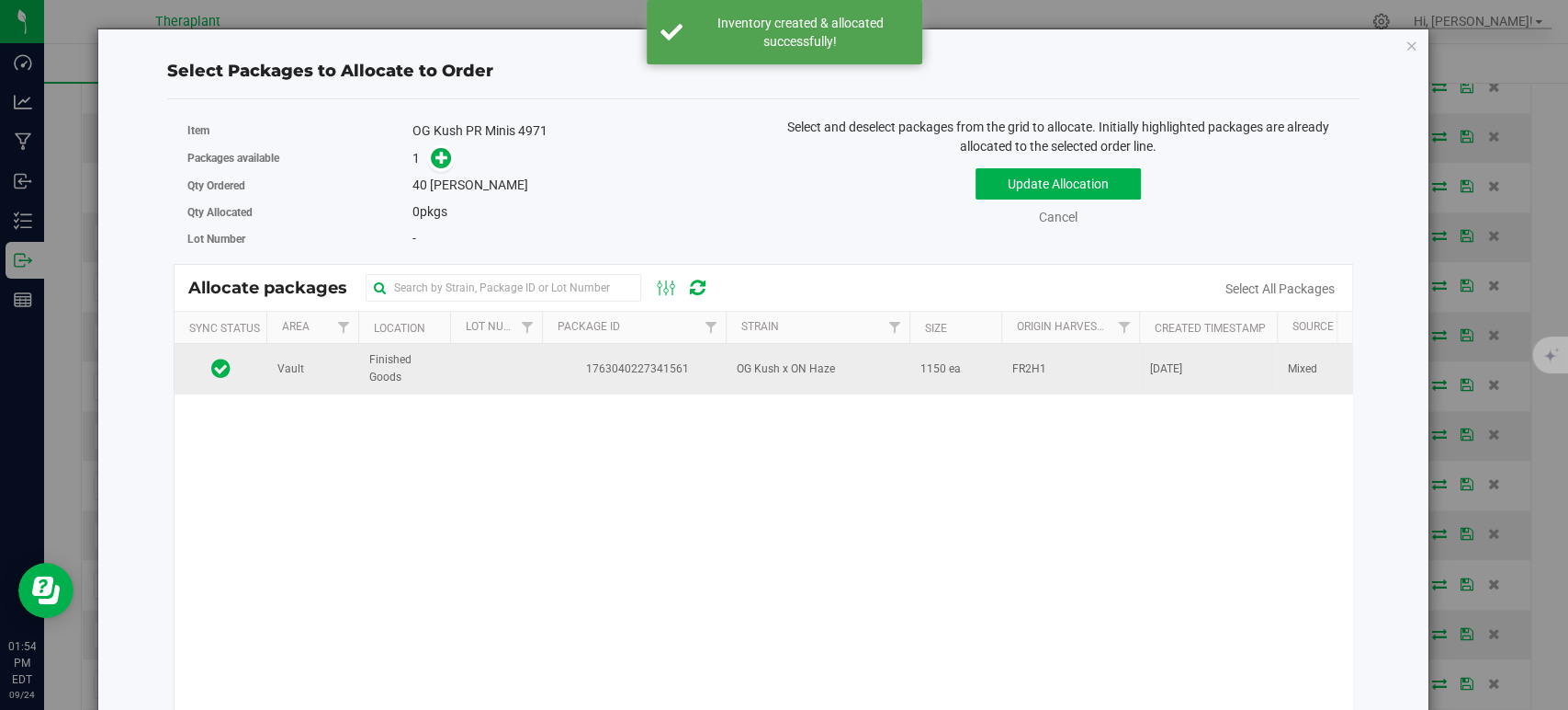
click at [800, 368] on span "OG Kush x ON Haze" at bounding box center [785, 369] width 98 height 18
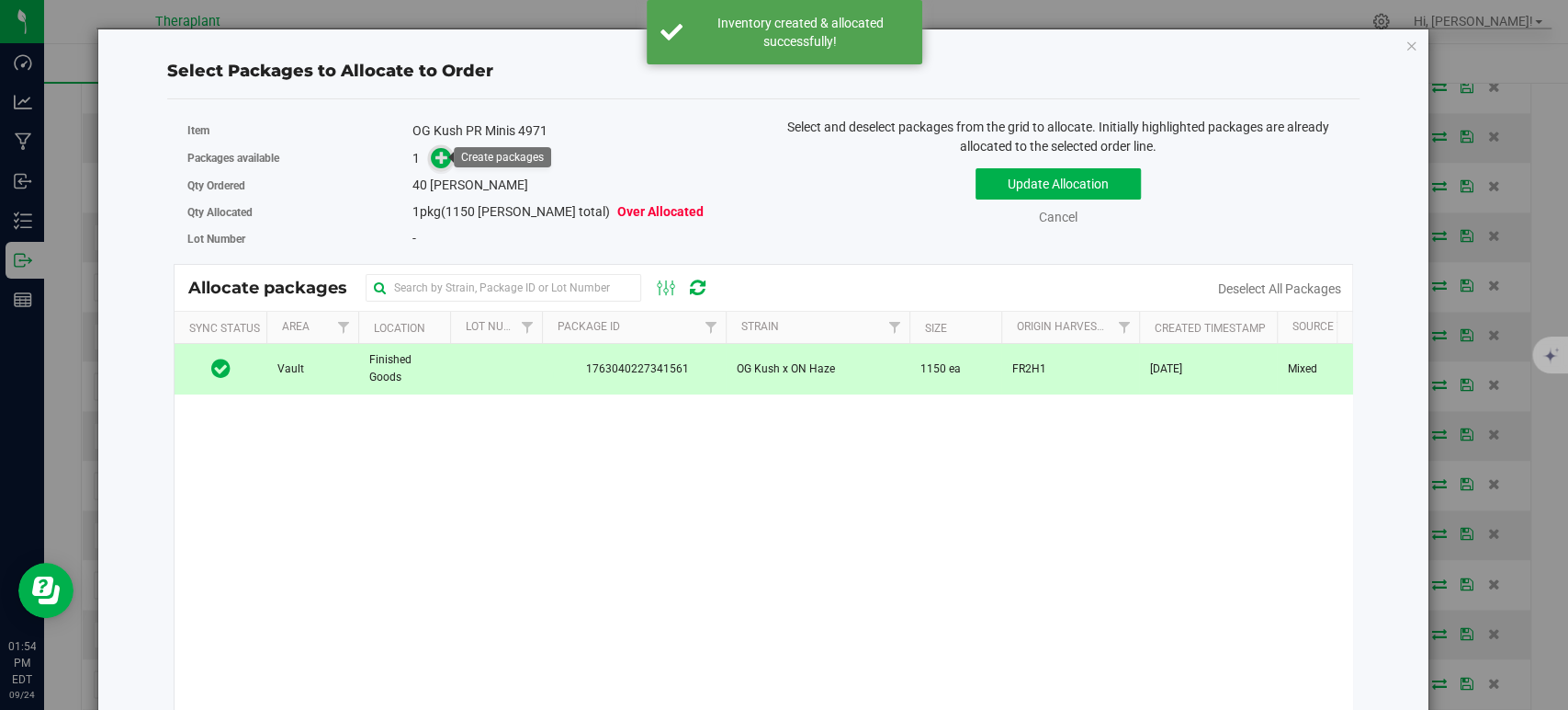
click at [436, 159] on icon at bounding box center [441, 157] width 13 height 13
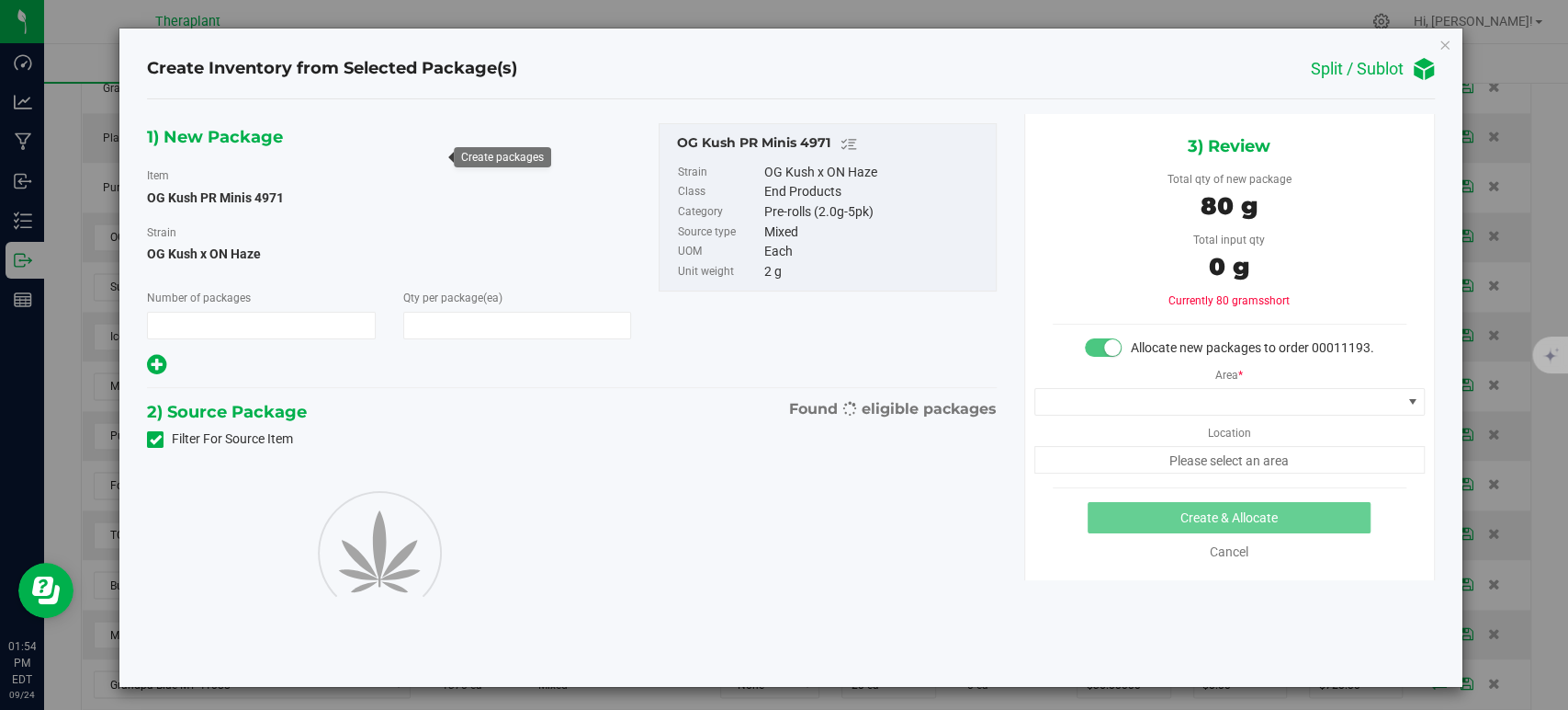
type input "1"
type input "40"
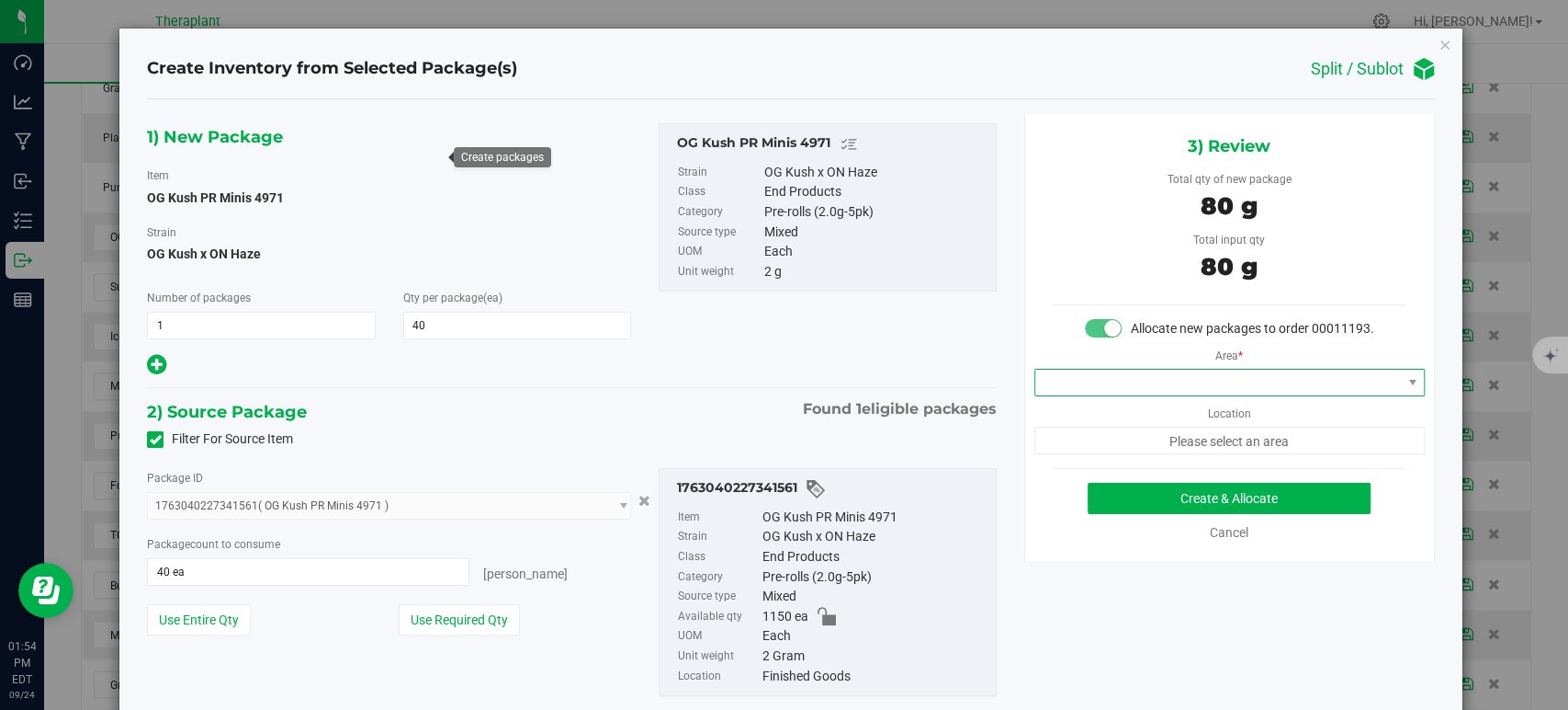
click at [1101, 391] on span at bounding box center [1218, 382] width 366 height 25
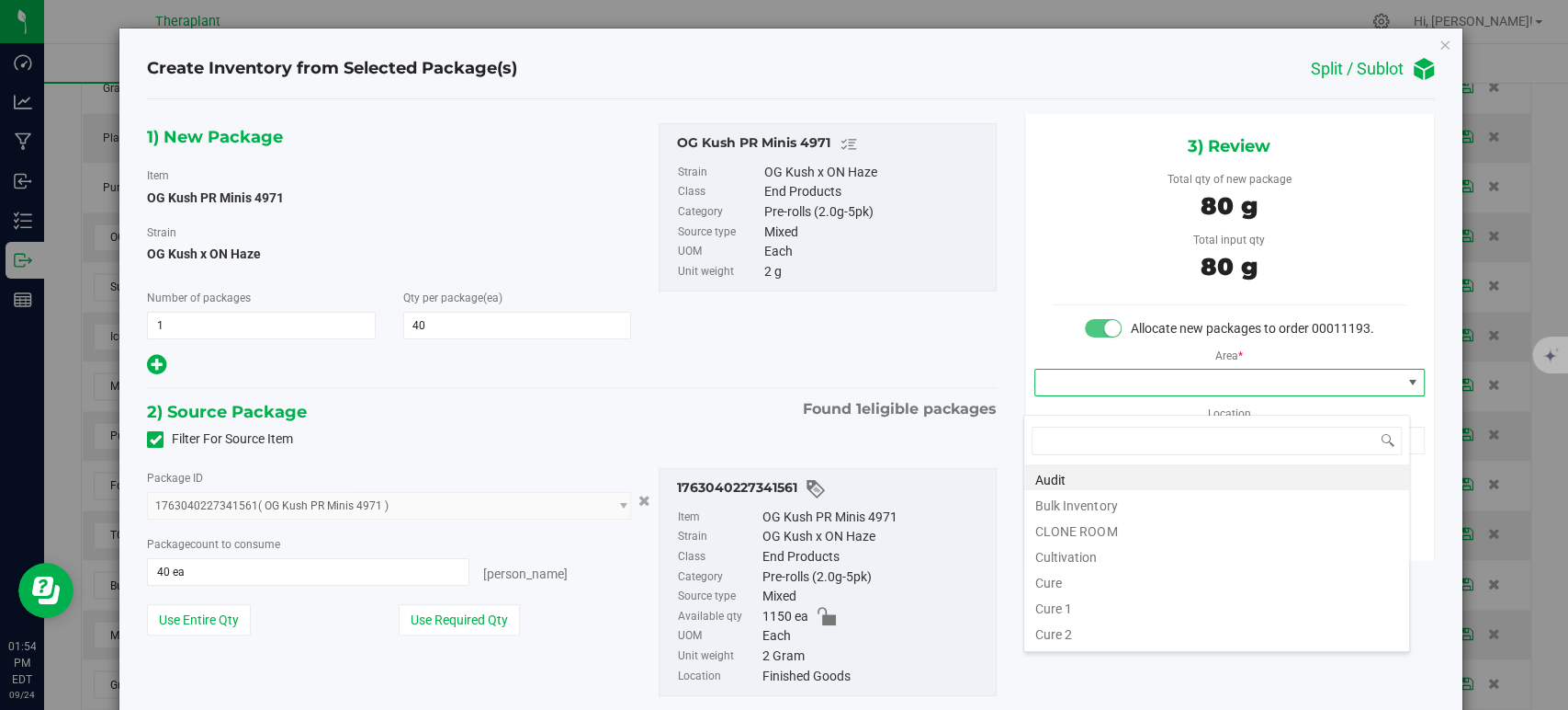
scroll to position [228, 0]
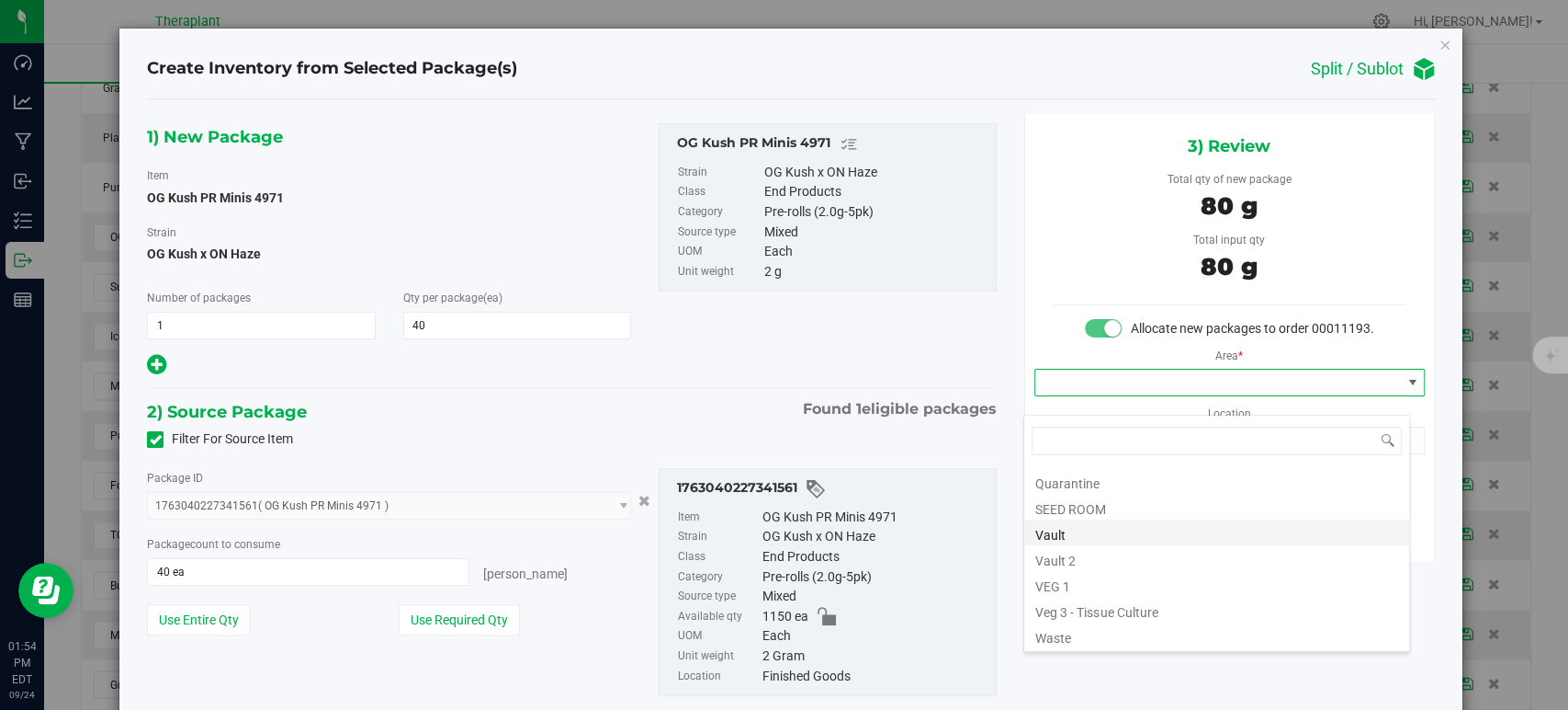
click at [1091, 528] on li "Vault" at bounding box center [1217, 532] width 385 height 25
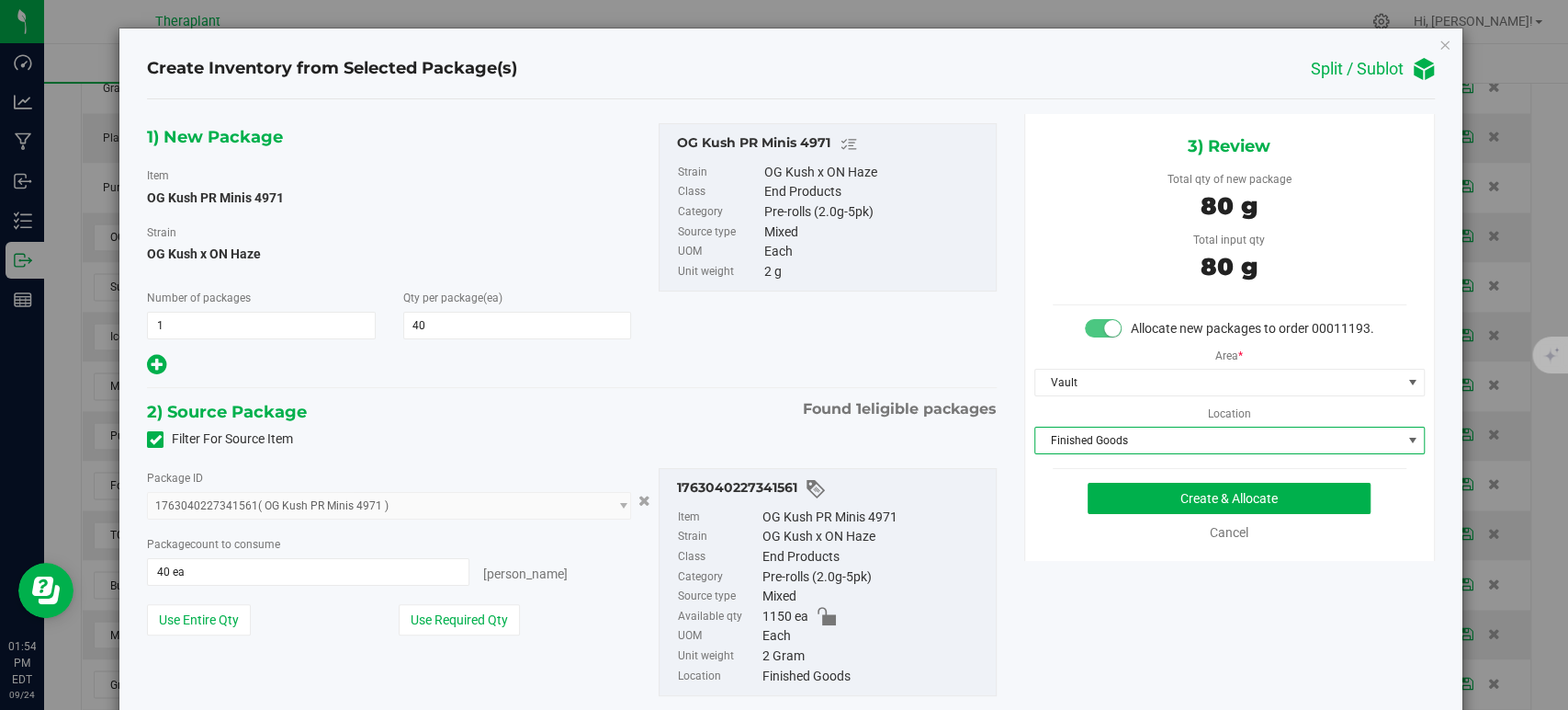
click at [1098, 453] on span "Finished Goods" at bounding box center [1218, 440] width 366 height 25
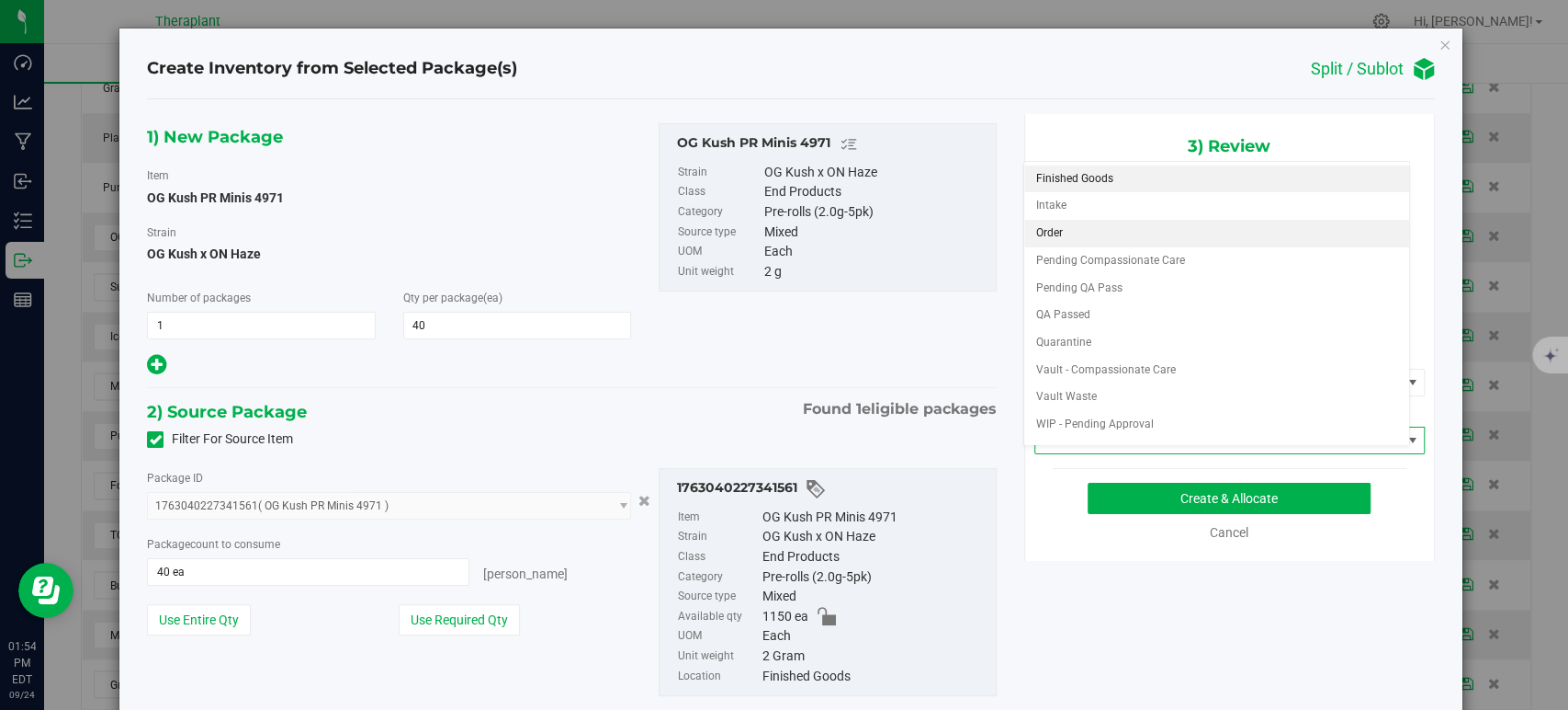
click at [1099, 231] on li "Order" at bounding box center [1217, 233] width 385 height 27
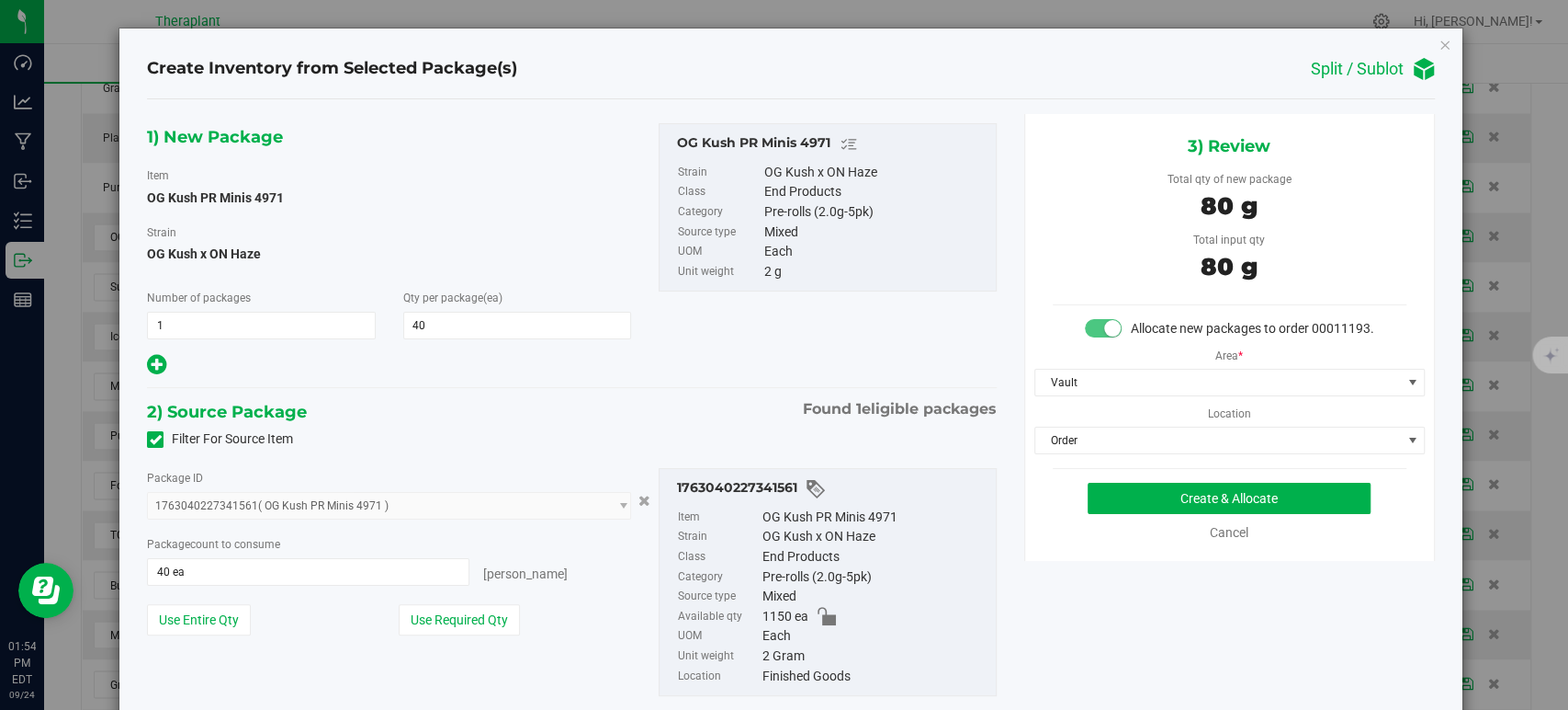
click at [683, 404] on div "2) Source Package Found 1 eligible packages" at bounding box center [571, 411] width 849 height 27
click at [1121, 514] on button "Create & Allocate" at bounding box center [1229, 498] width 283 height 31
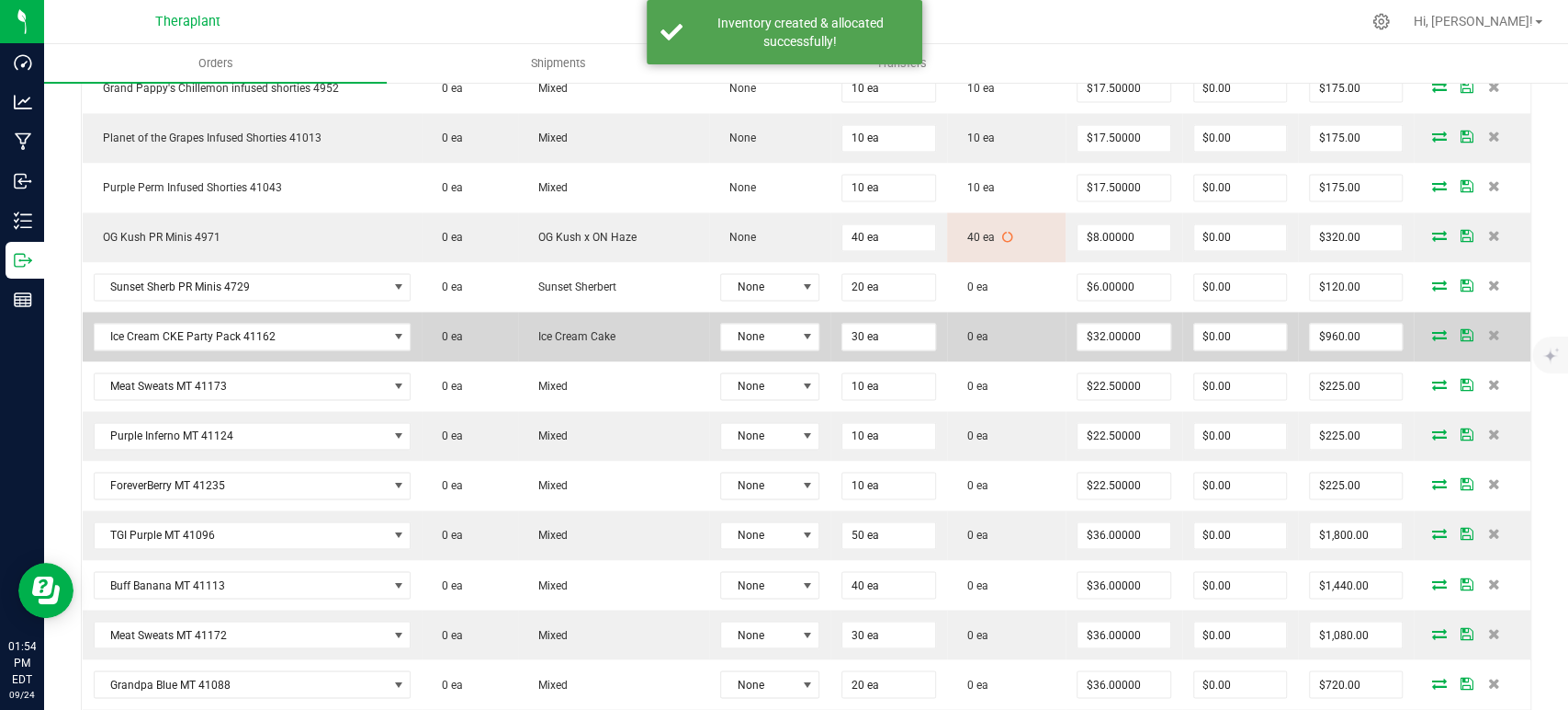
scroll to position [1940, 0]
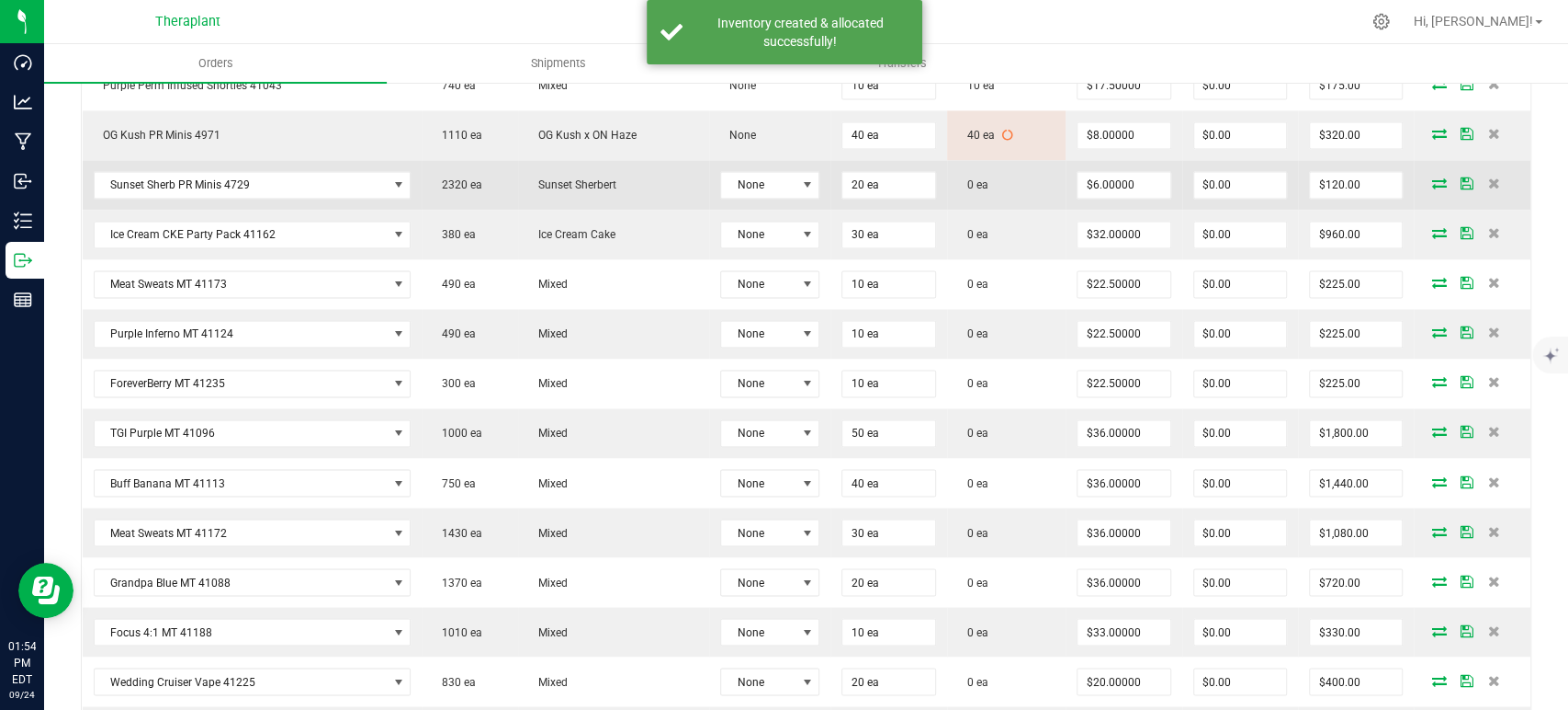
click at [1432, 177] on icon at bounding box center [1439, 182] width 15 height 11
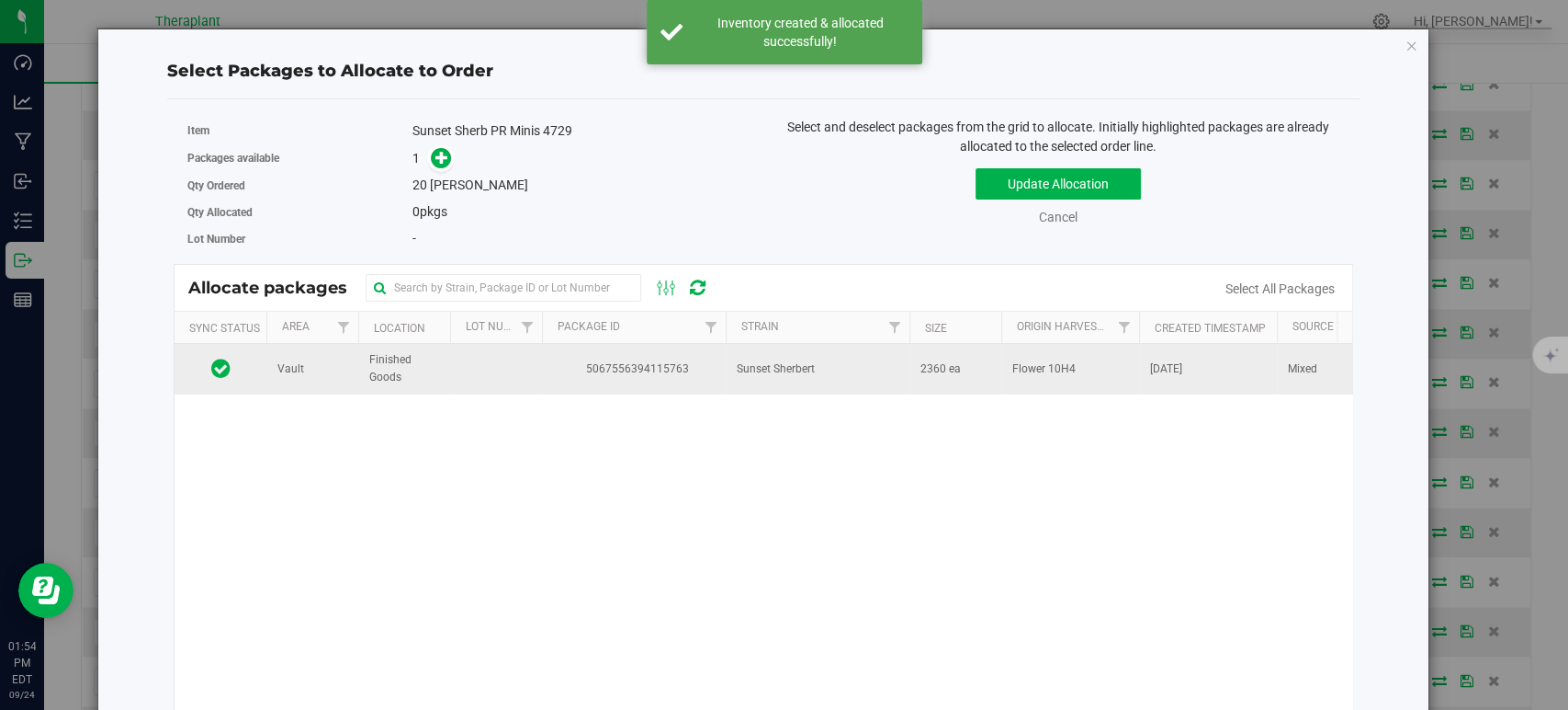
click at [720, 359] on td "5067556394115763" at bounding box center [634, 368] width 184 height 50
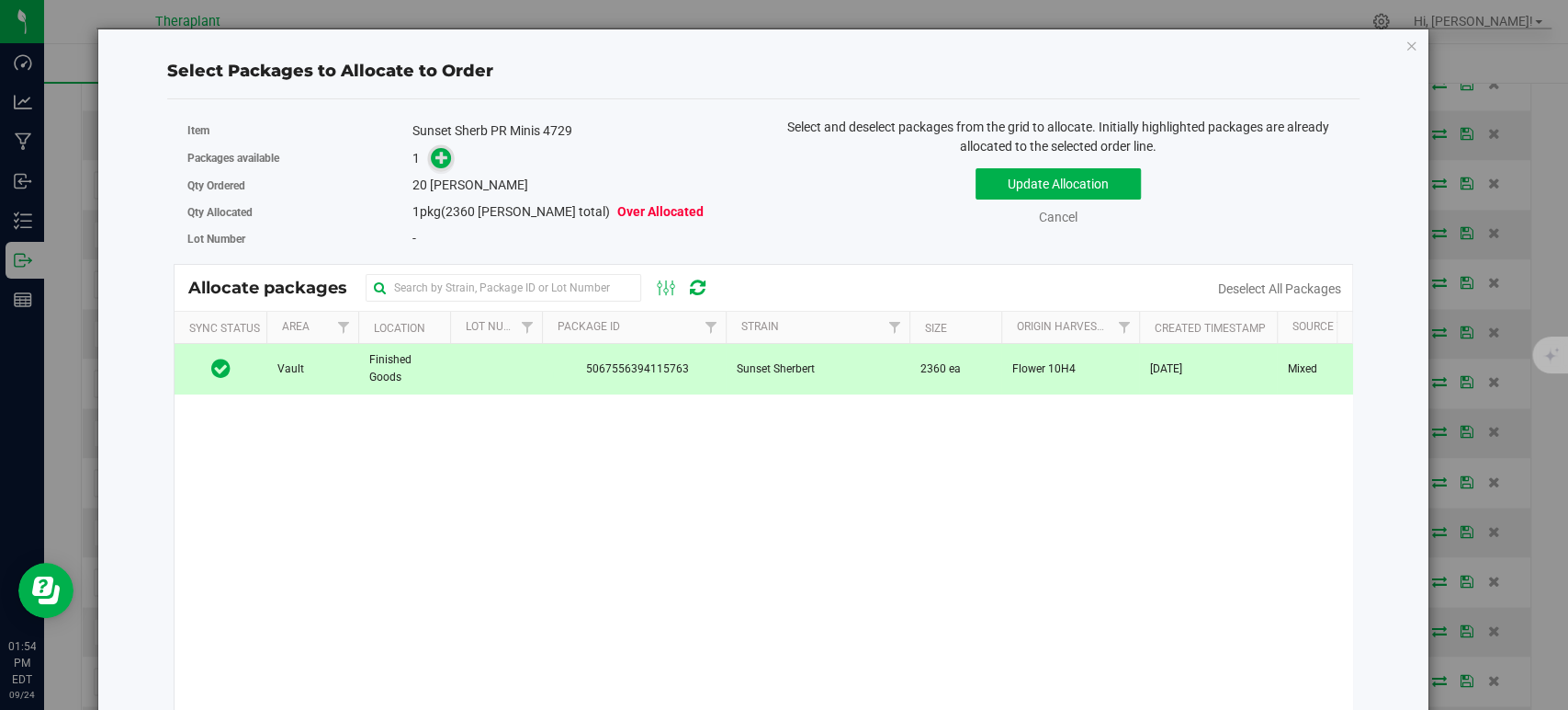
click at [445, 151] on icon at bounding box center [441, 157] width 13 height 13
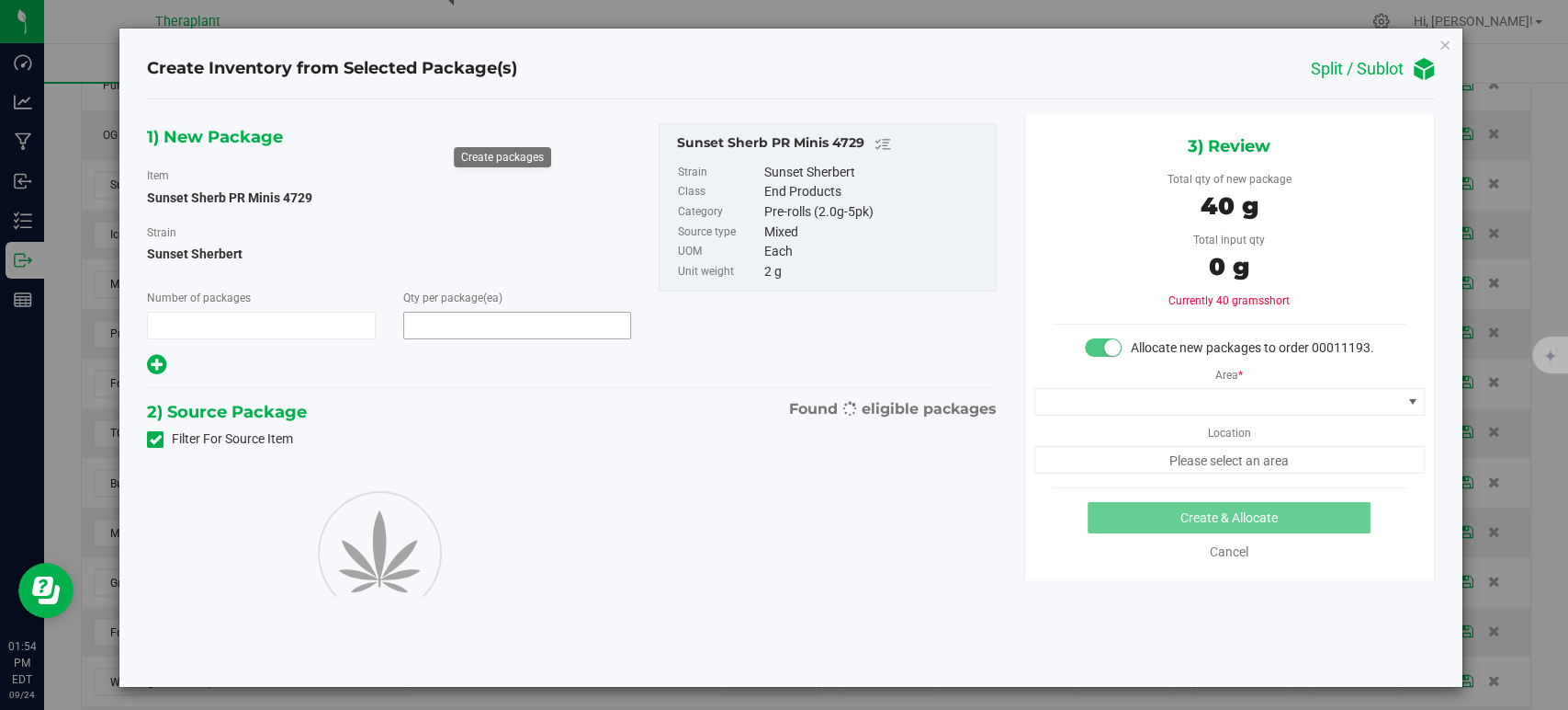
type input "1"
type input "20"
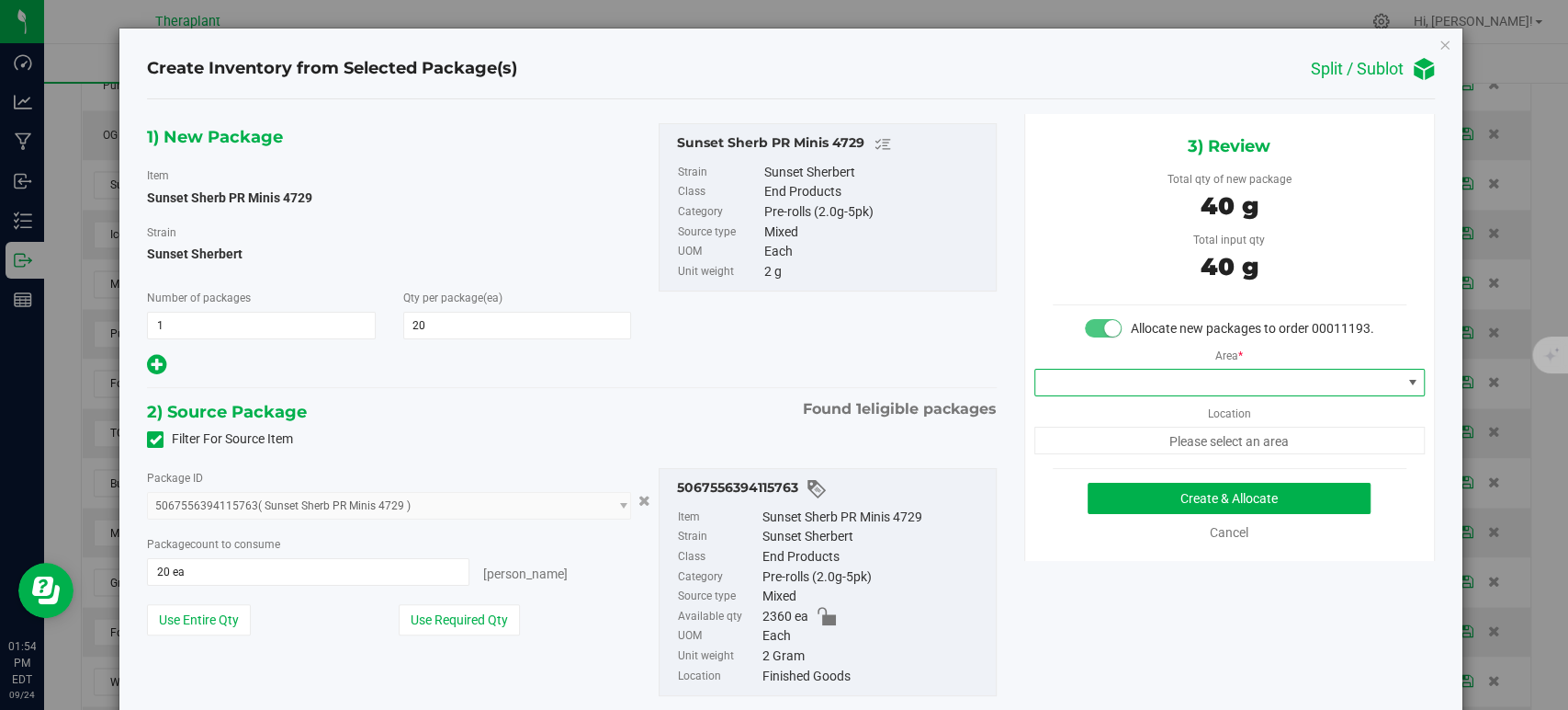
click at [1110, 395] on span at bounding box center [1218, 382] width 366 height 25
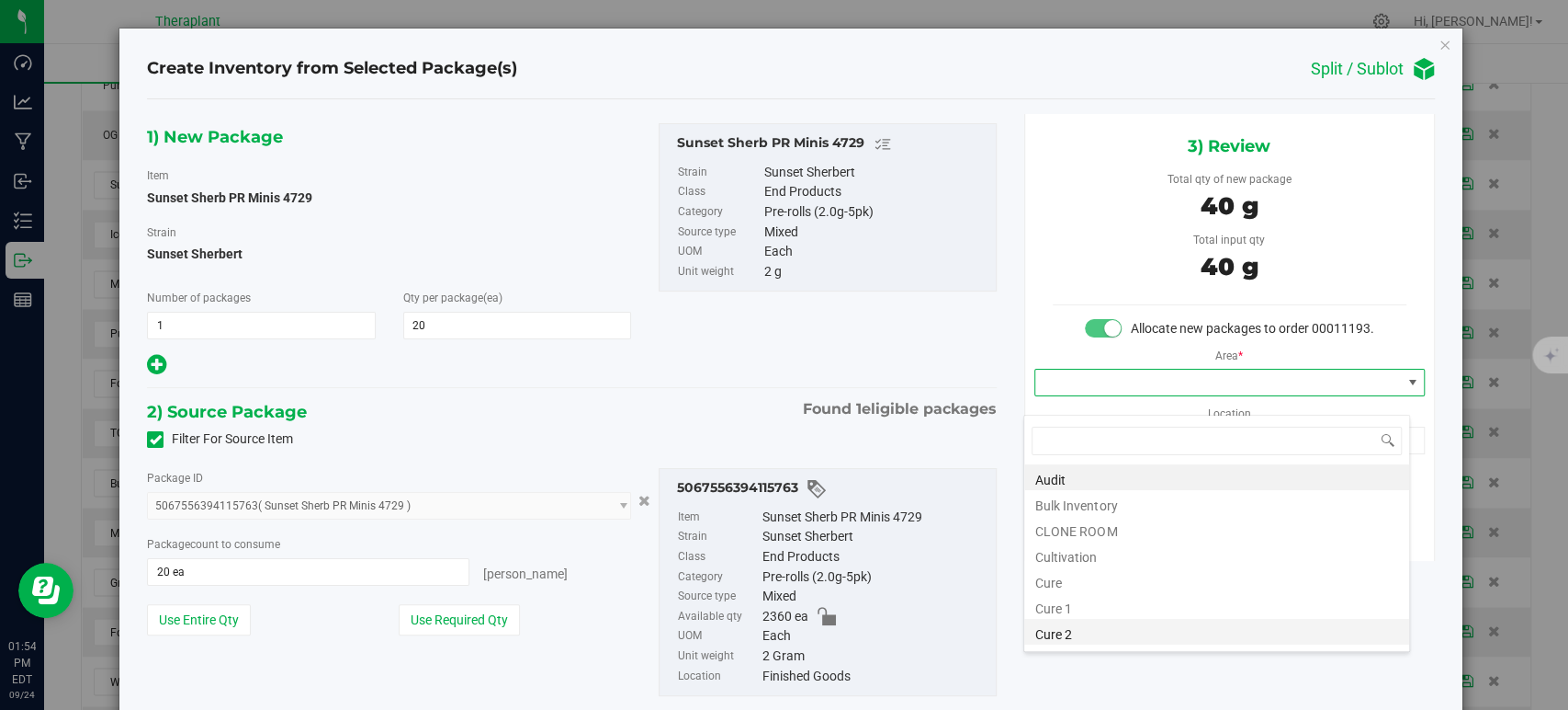
scroll to position [228, 0]
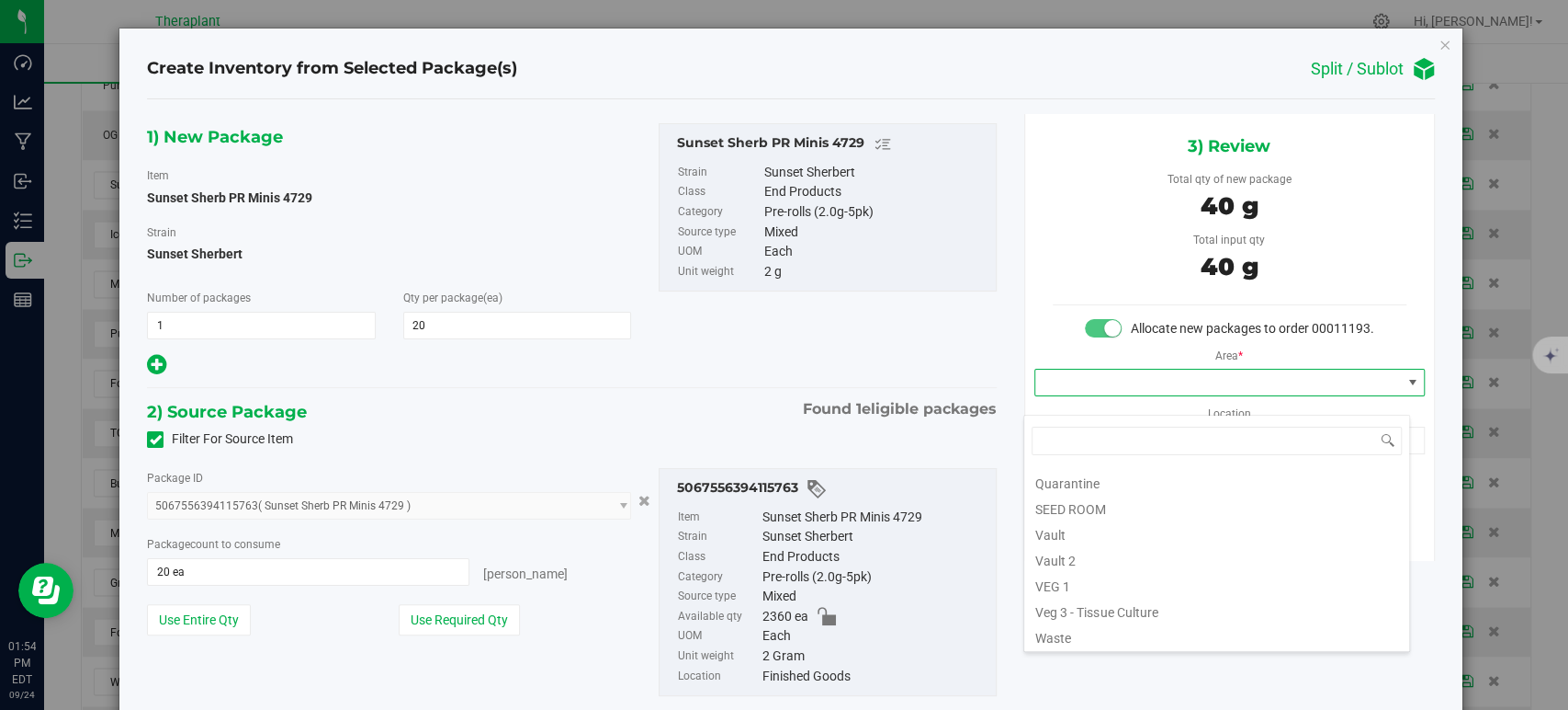
click at [1130, 528] on li "Vault" at bounding box center [1217, 532] width 385 height 25
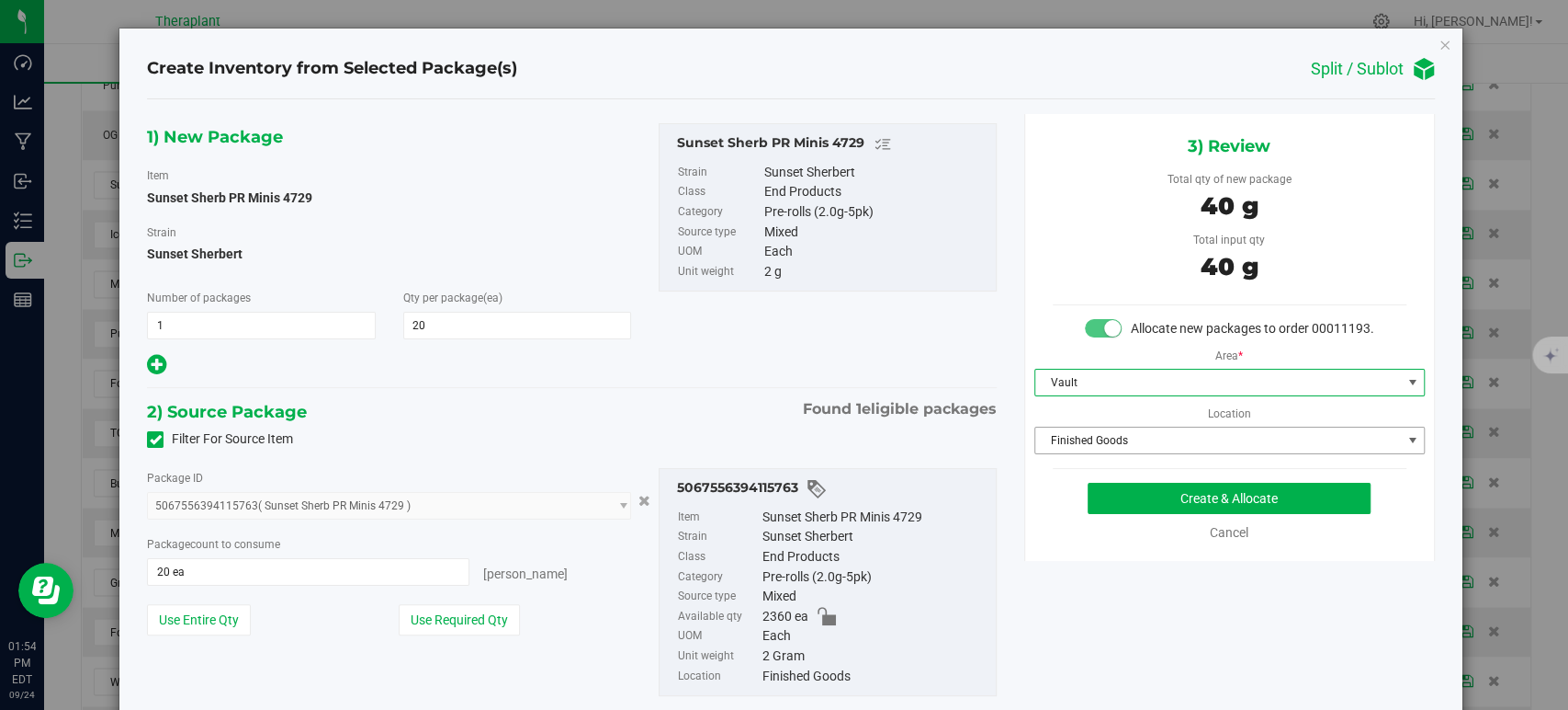
click at [1096, 453] on span "Finished Goods" at bounding box center [1218, 440] width 366 height 25
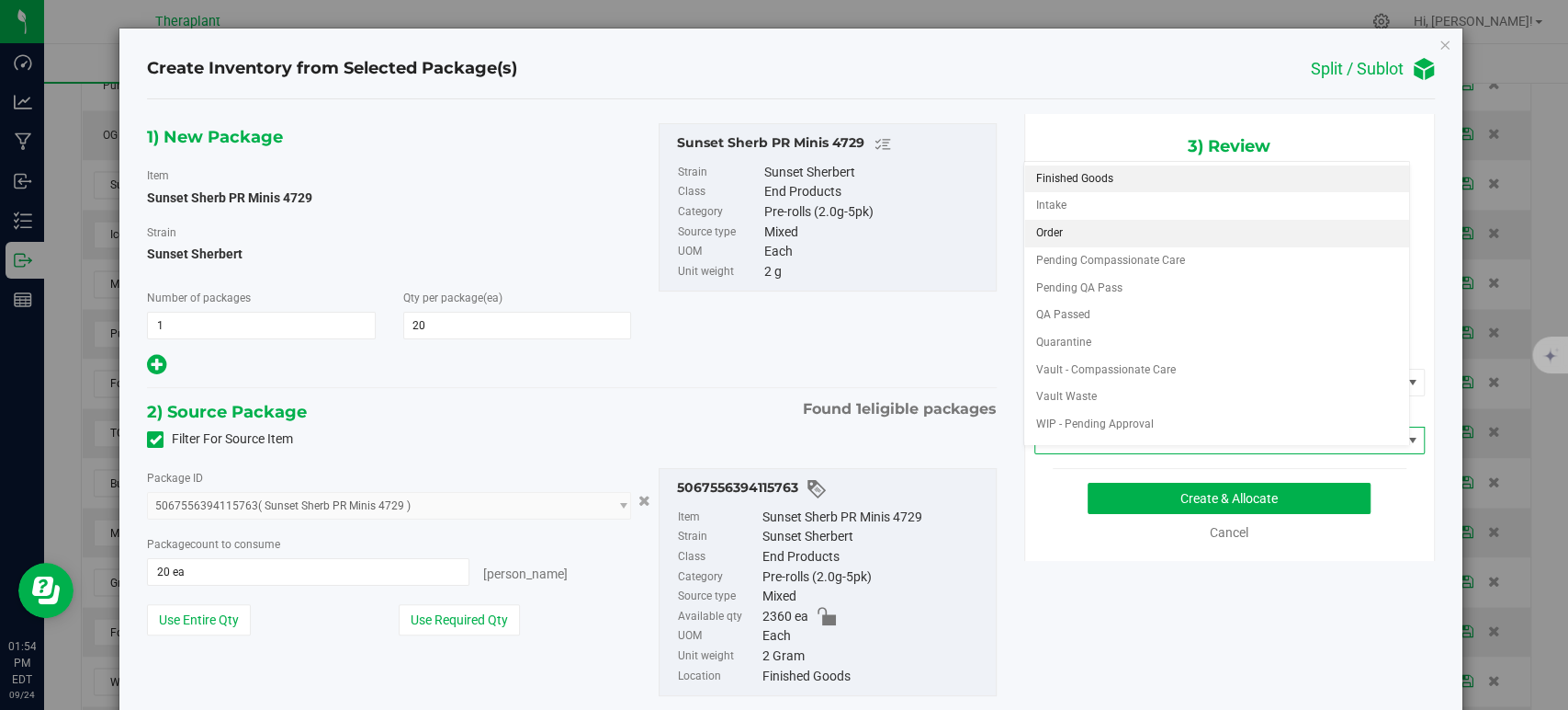
click at [1068, 227] on li "Order" at bounding box center [1217, 233] width 385 height 27
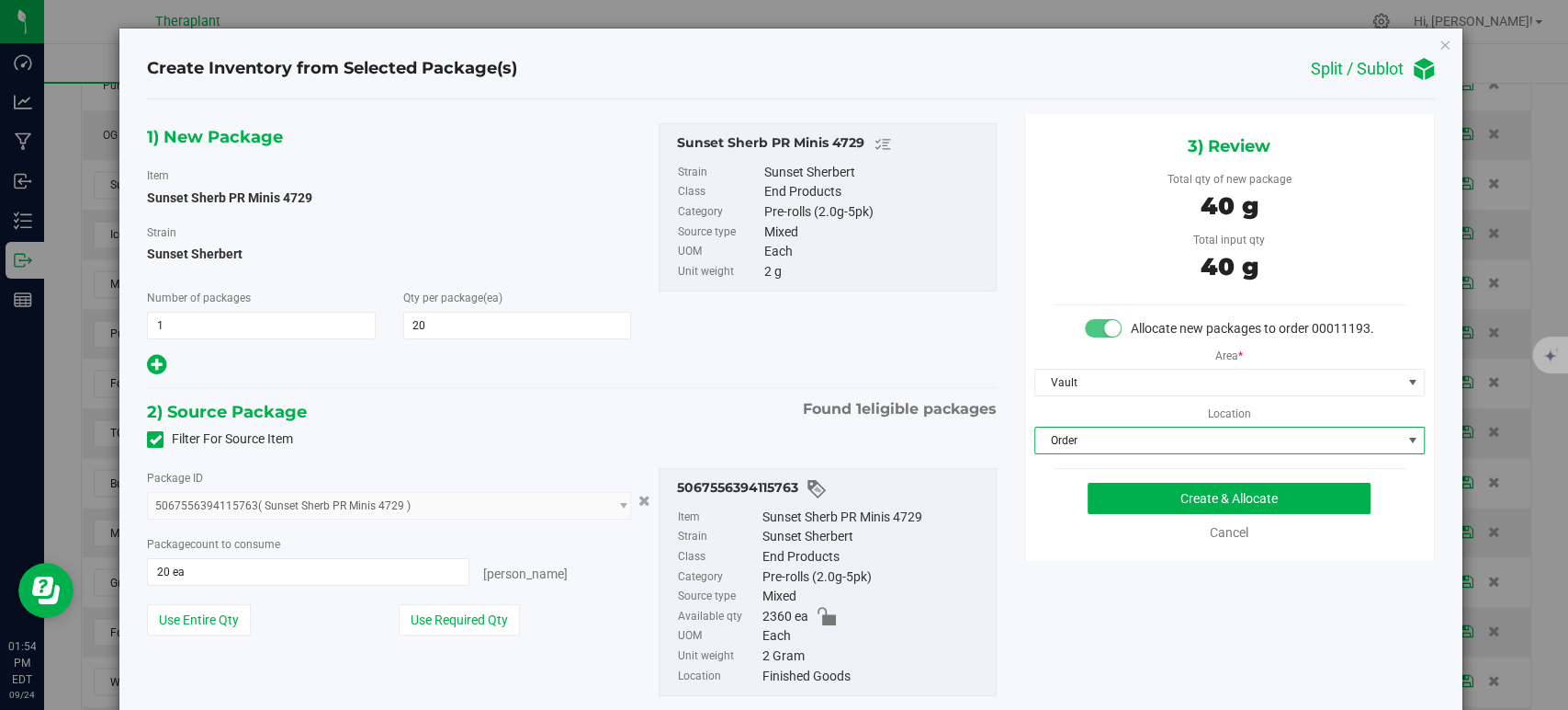
click at [700, 405] on div "2) Source Package Found 1 eligible packages" at bounding box center [571, 411] width 849 height 27
click at [1170, 514] on button "Create & Allocate" at bounding box center [1229, 498] width 283 height 31
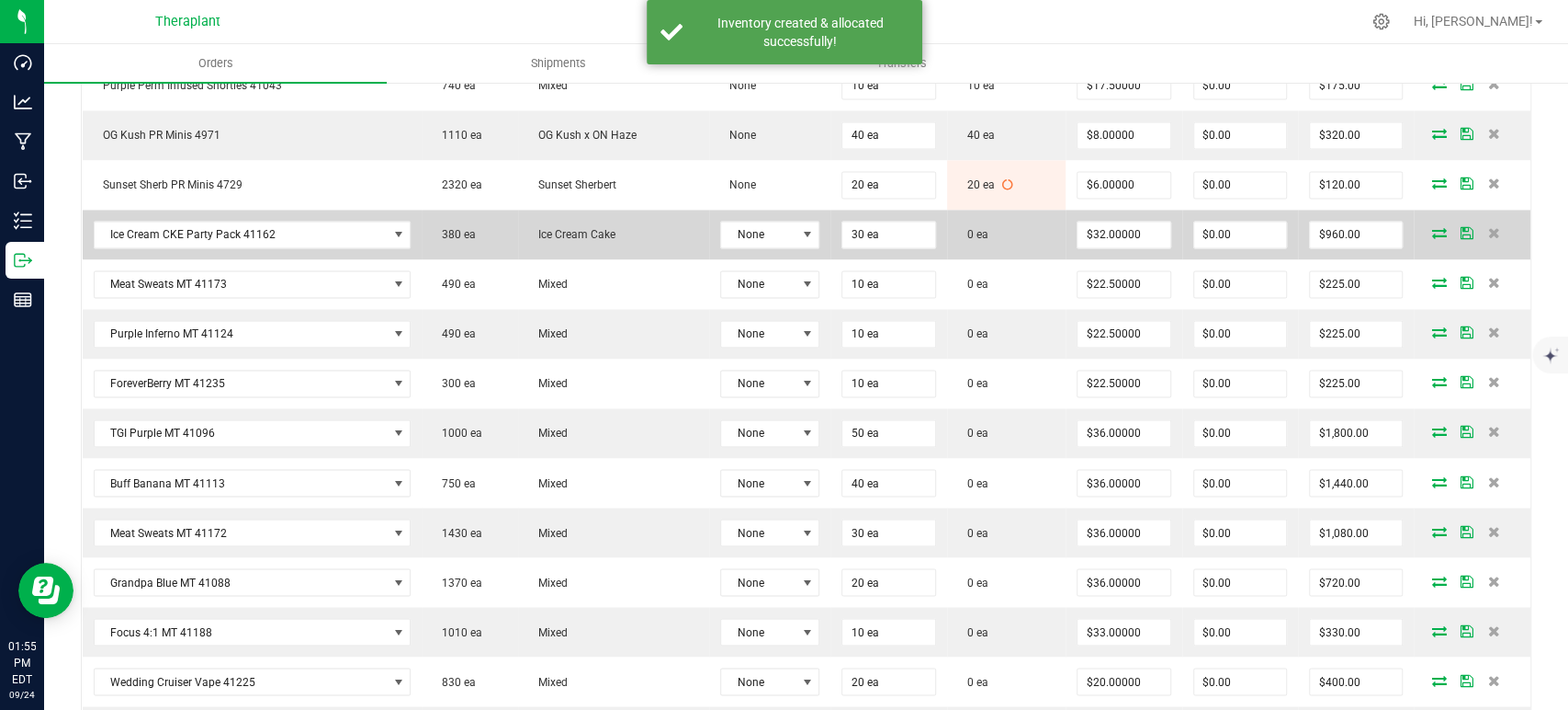
scroll to position [2042, 0]
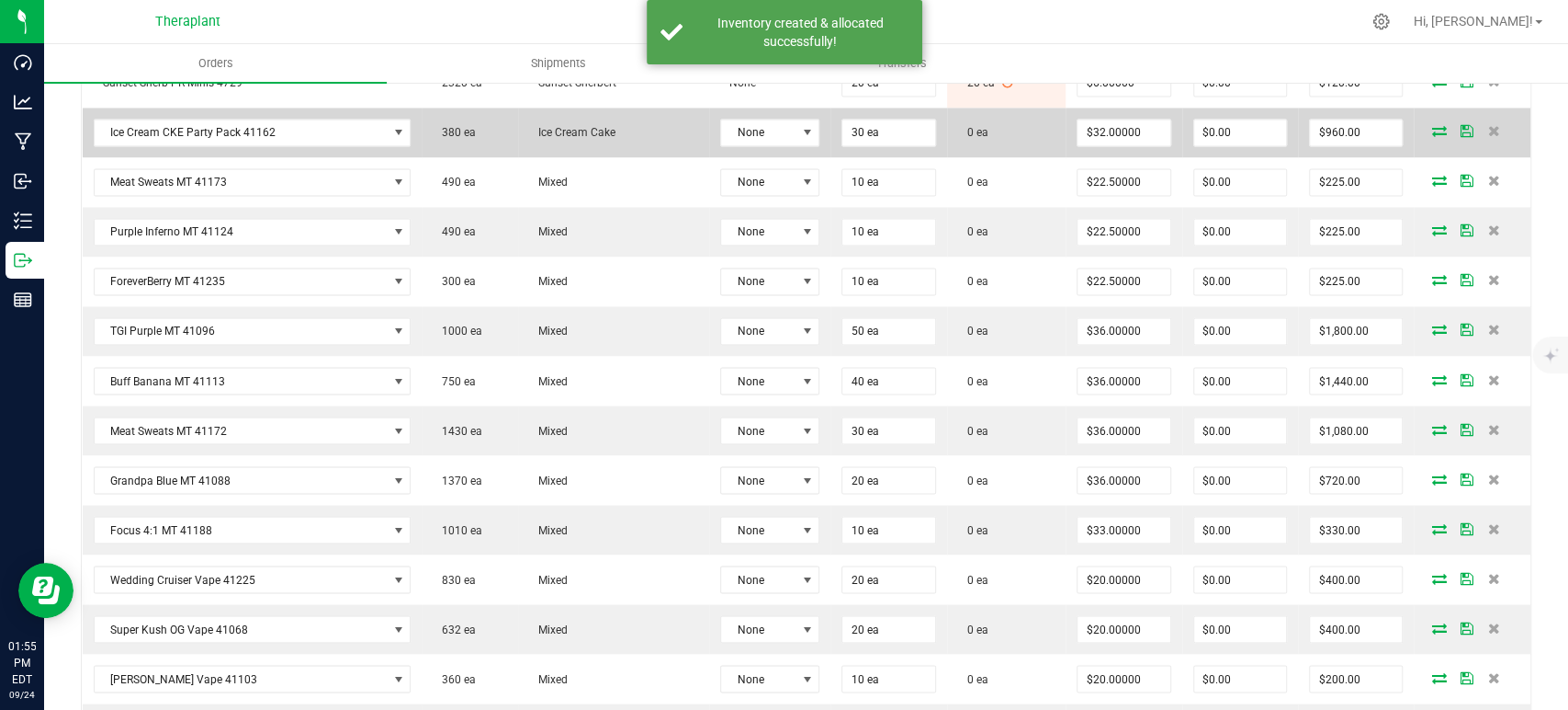
click at [1433, 125] on span at bounding box center [1439, 130] width 27 height 11
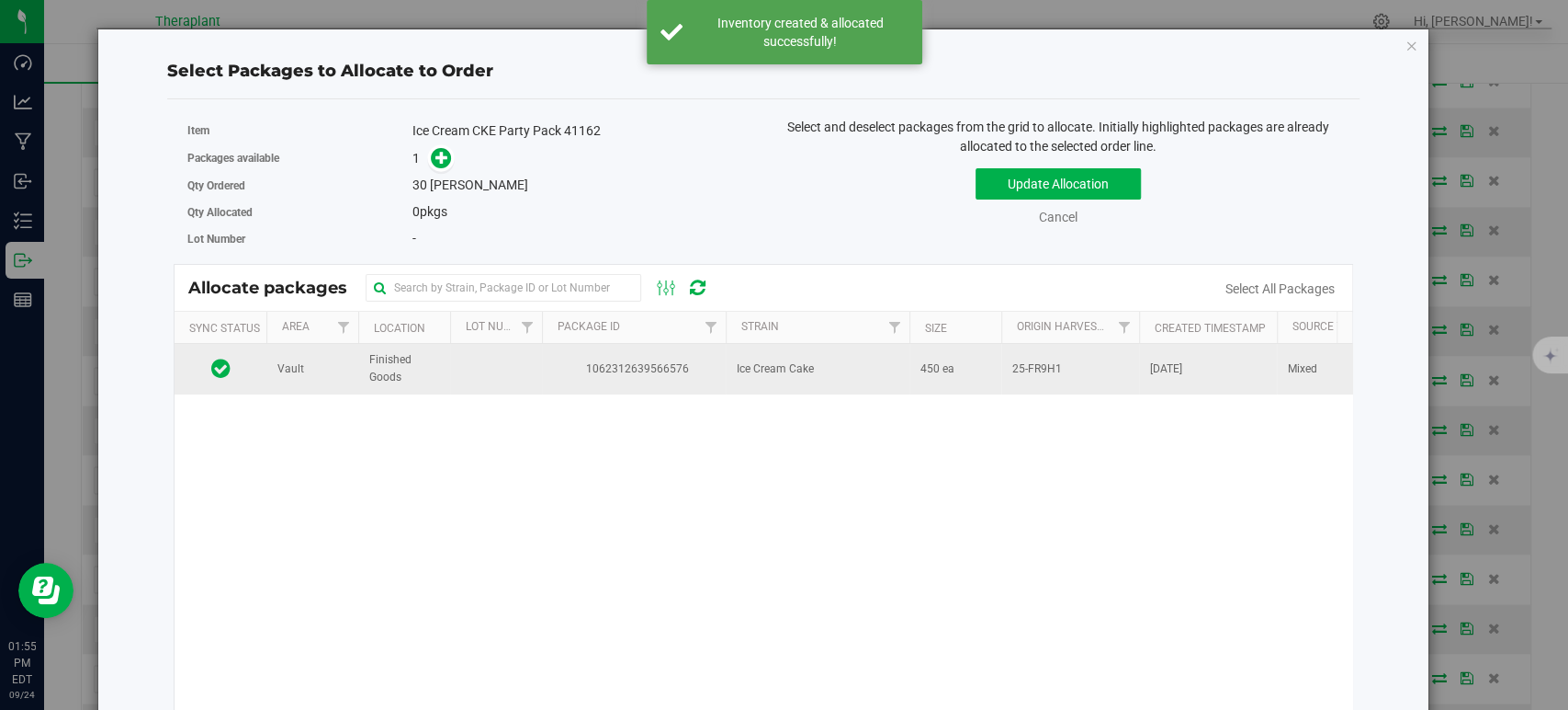
click at [773, 398] on div "Vault Finished Goods 1062312639566576 Ice Cream Cake 450 ea 25-FR9H1 Sep 3, 202…" at bounding box center [764, 573] width 1178 height 460
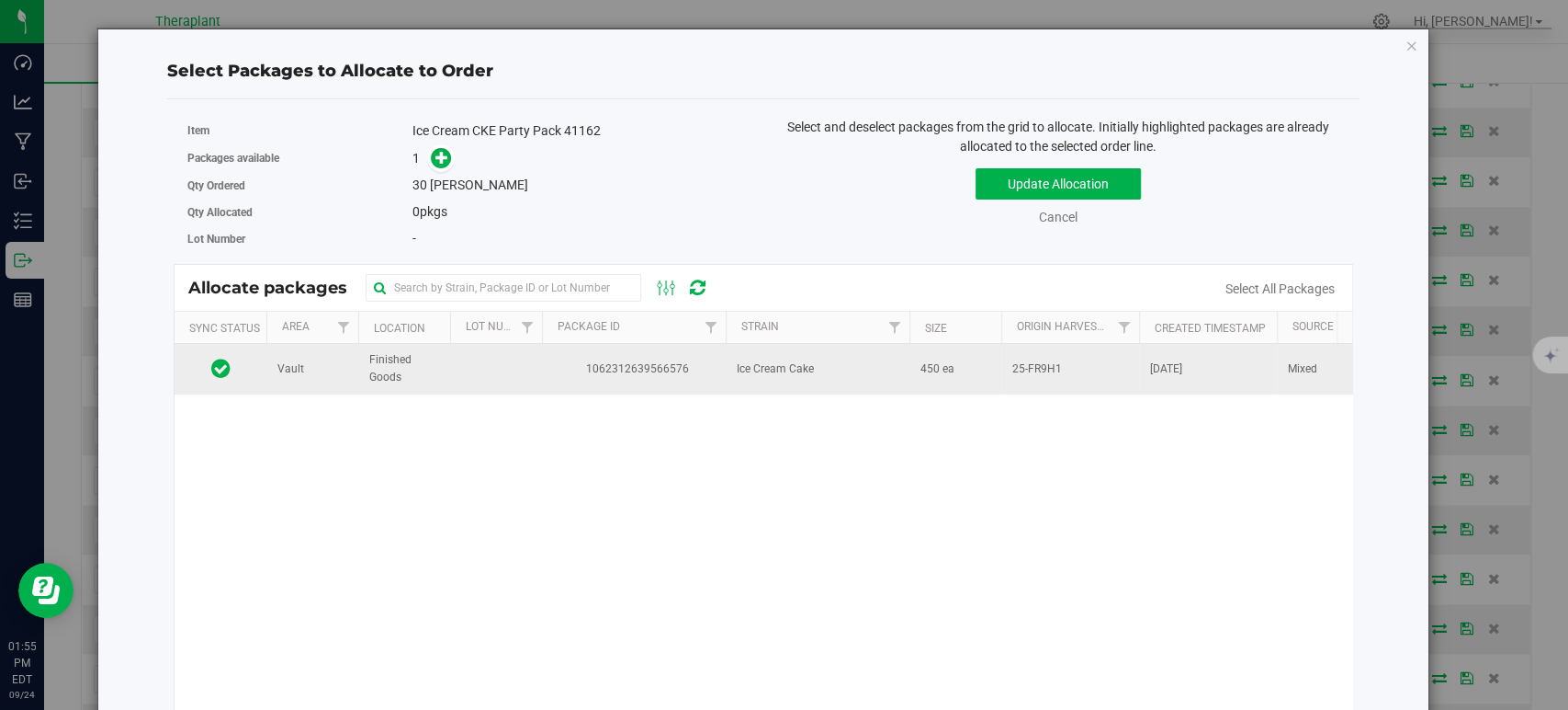
click at [772, 383] on td "Ice Cream Cake" at bounding box center [818, 368] width 184 height 50
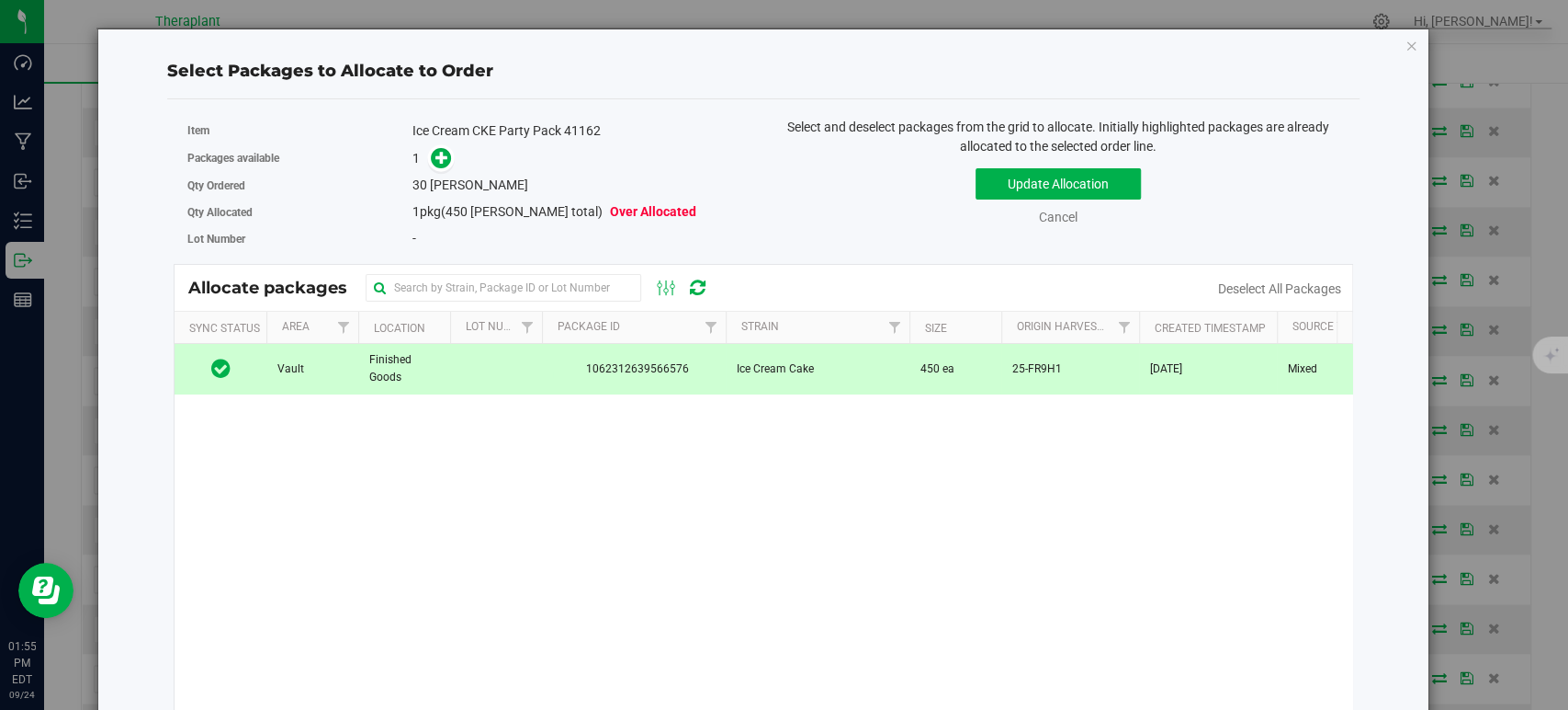
click at [446, 151] on link at bounding box center [441, 158] width 21 height 15
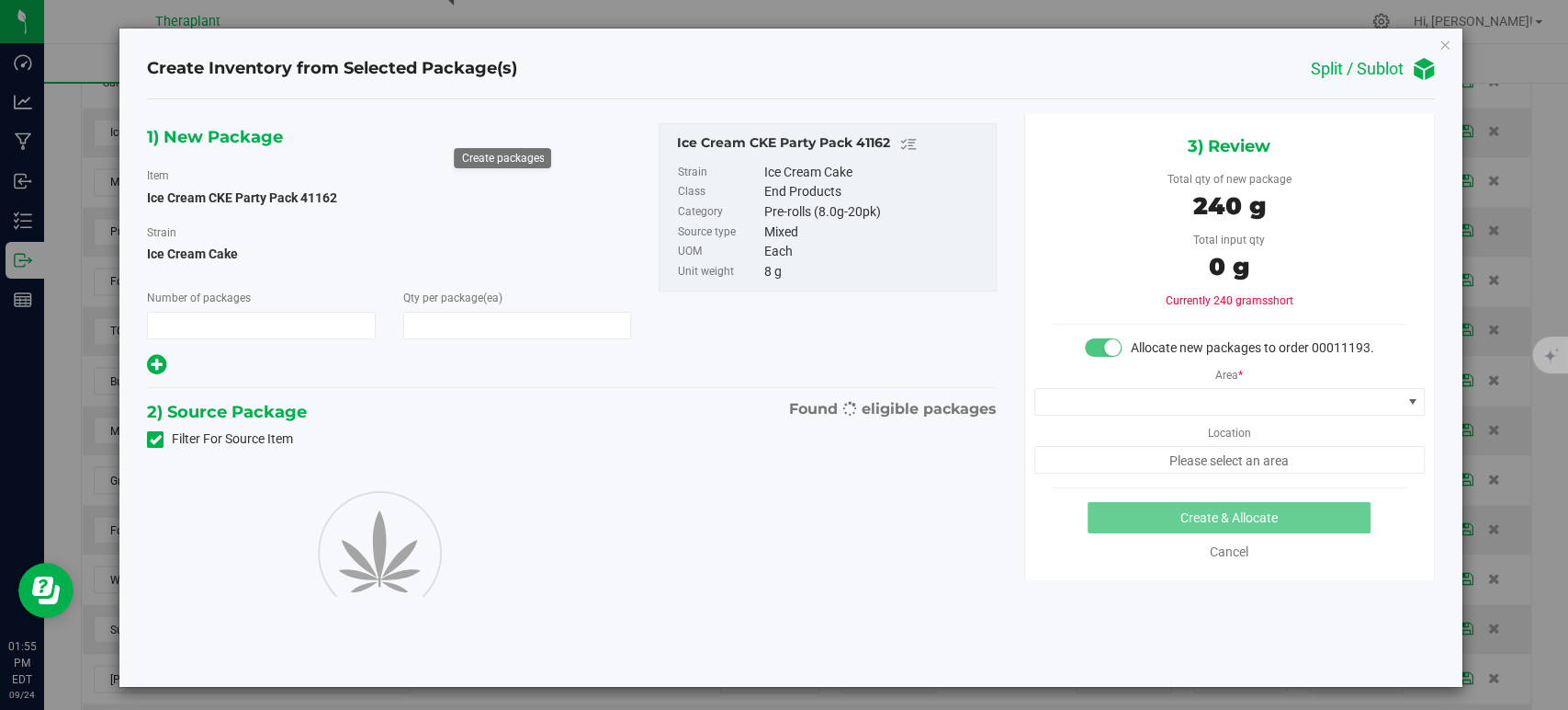
type input "1"
type input "30"
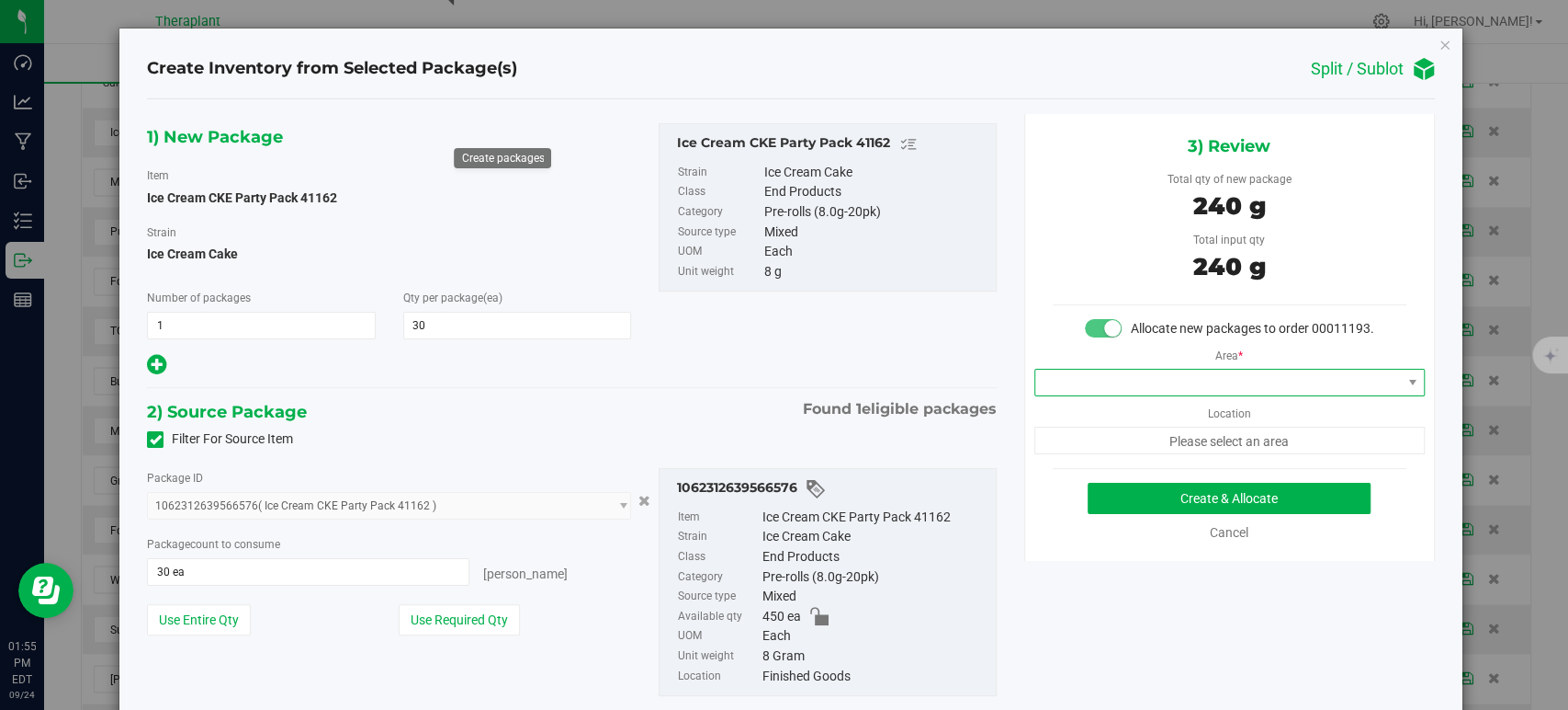
click at [1061, 395] on span at bounding box center [1218, 382] width 366 height 25
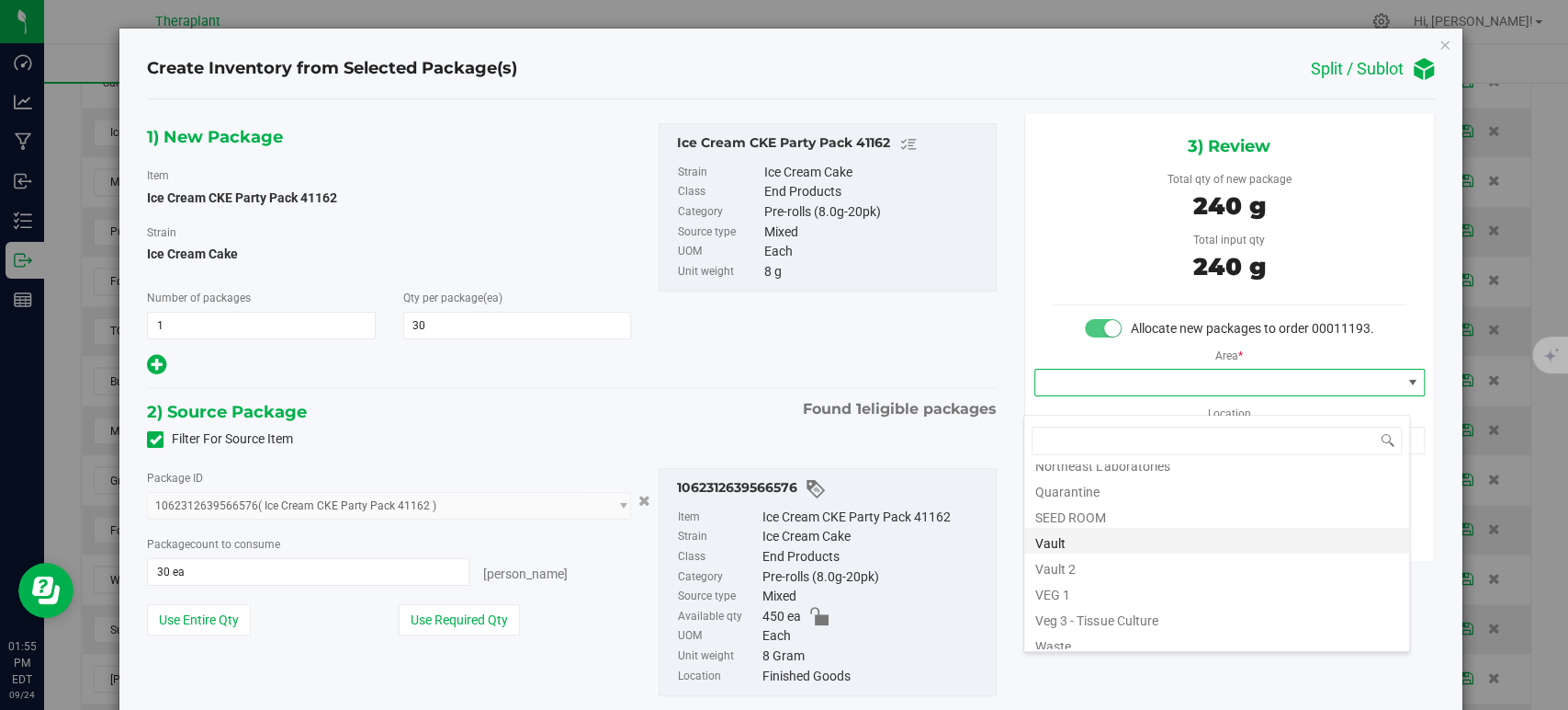
scroll to position [228, 0]
click at [1065, 540] on li "Vault" at bounding box center [1217, 532] width 385 height 25
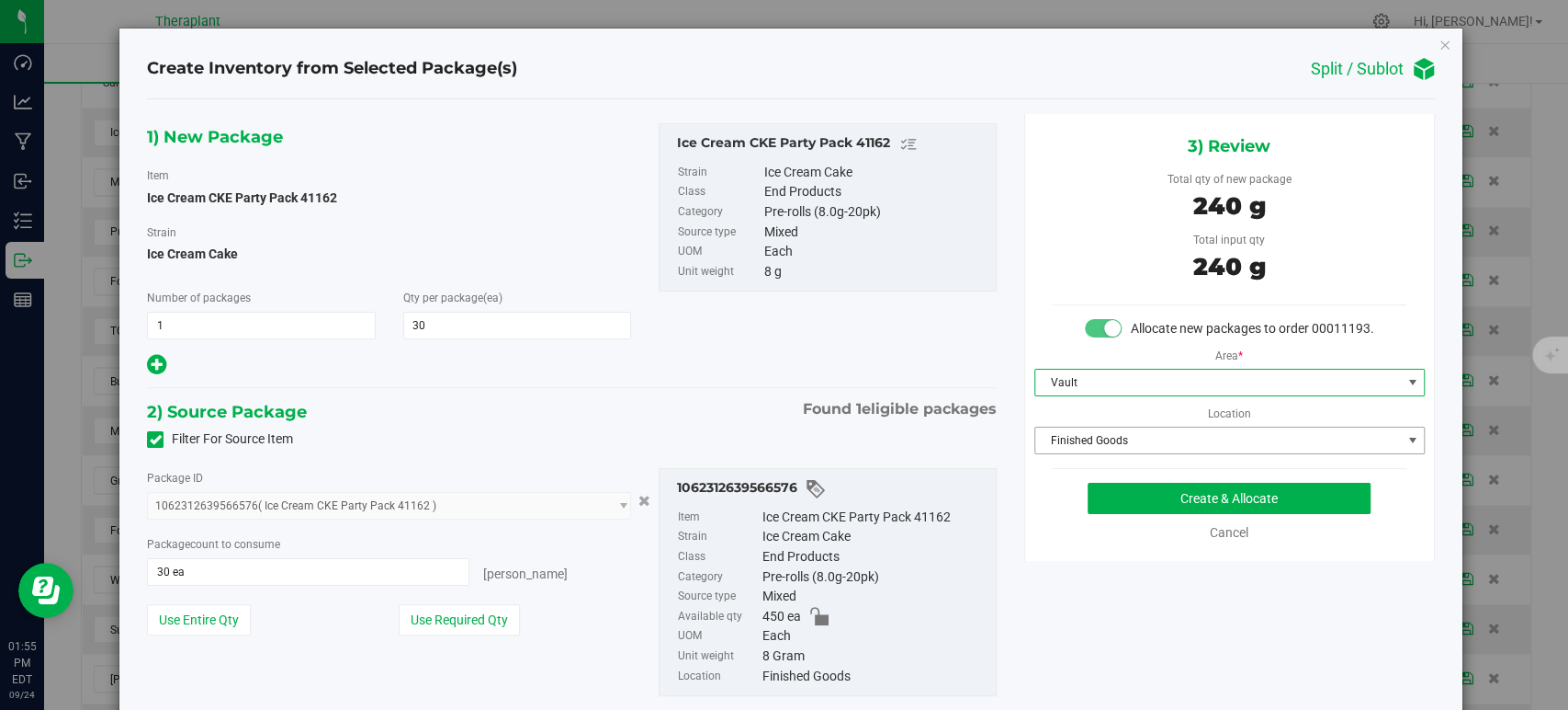
click at [1069, 453] on span "Finished Goods" at bounding box center [1218, 440] width 366 height 25
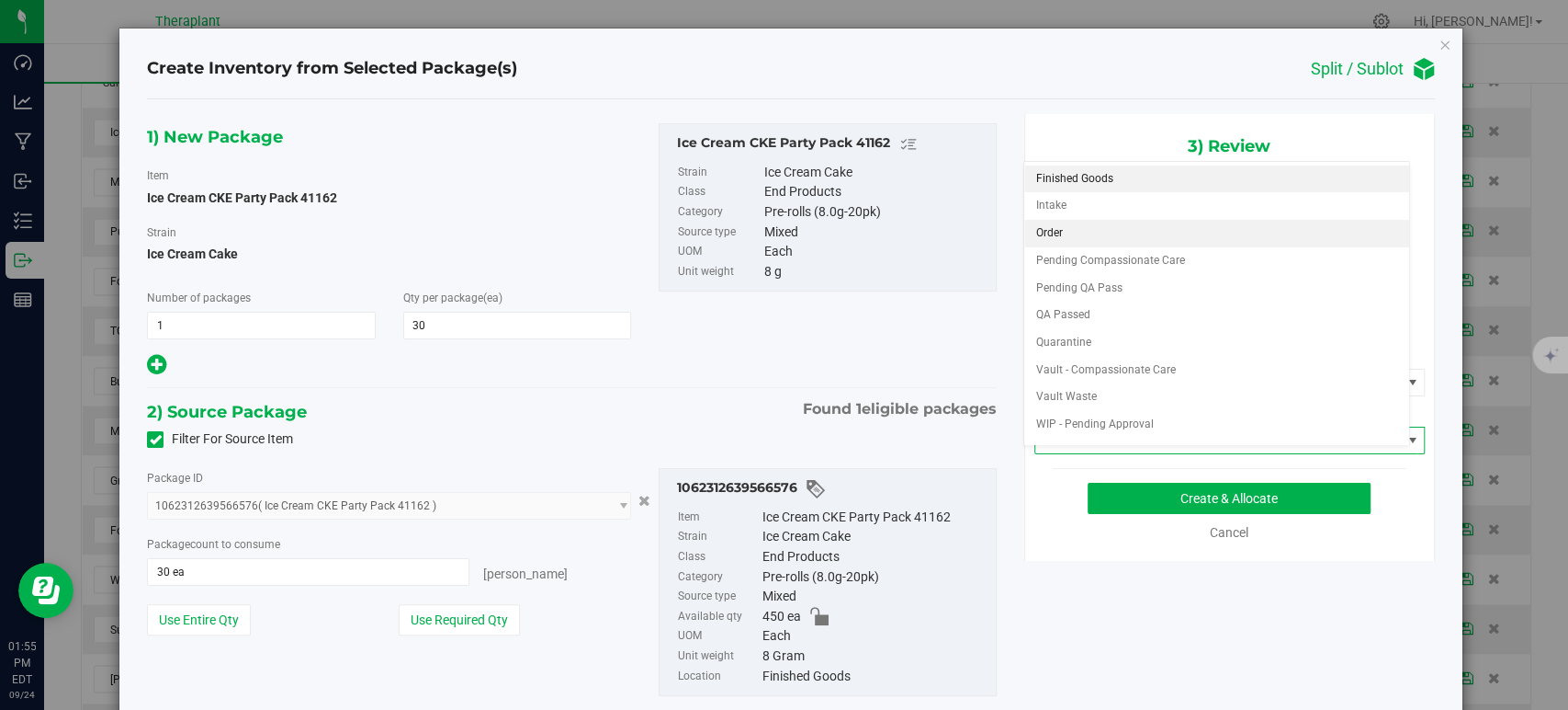
click at [1069, 240] on li "Order" at bounding box center [1217, 233] width 385 height 27
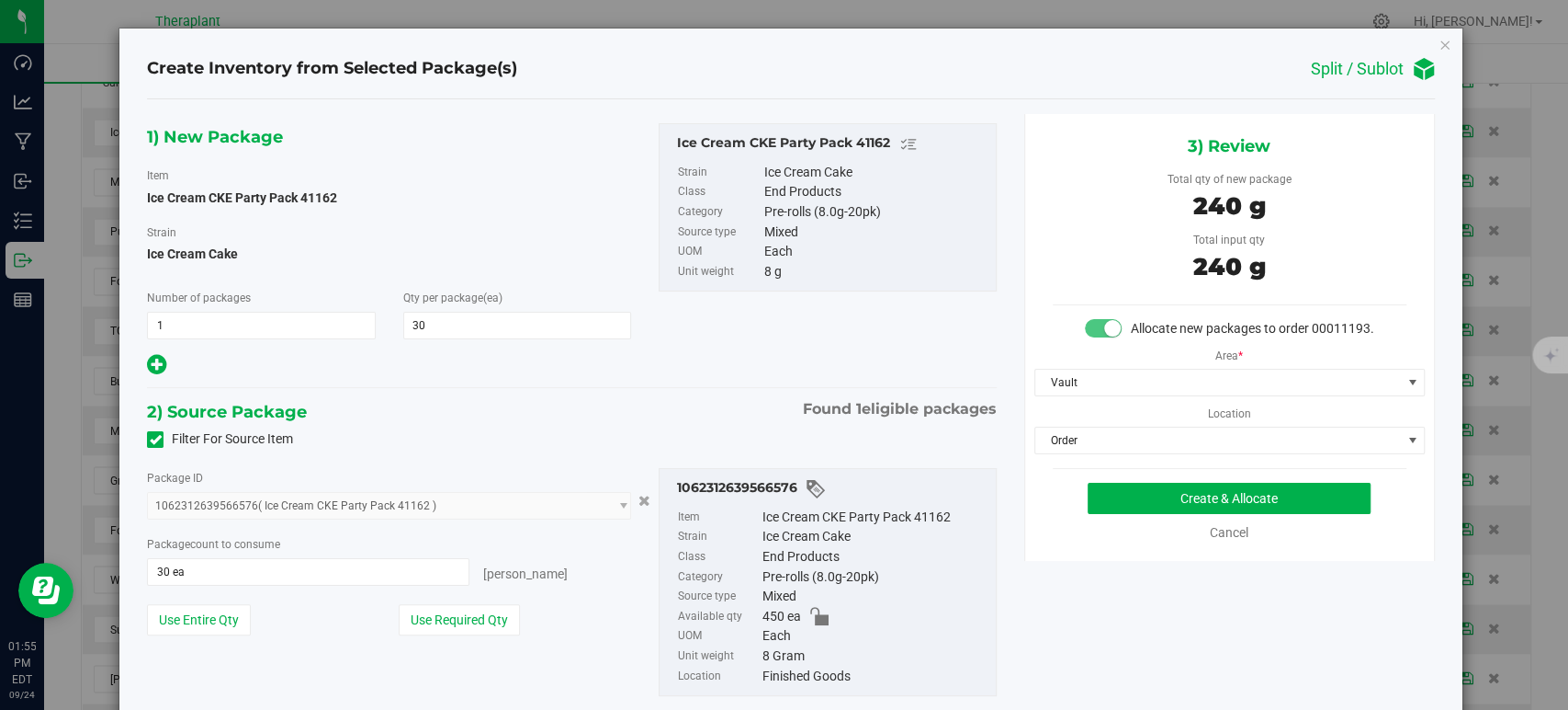
click at [735, 431] on div "Filter For Source Item" at bounding box center [572, 440] width 877 height 27
click at [1102, 513] on button "Create & Allocate" at bounding box center [1229, 498] width 283 height 31
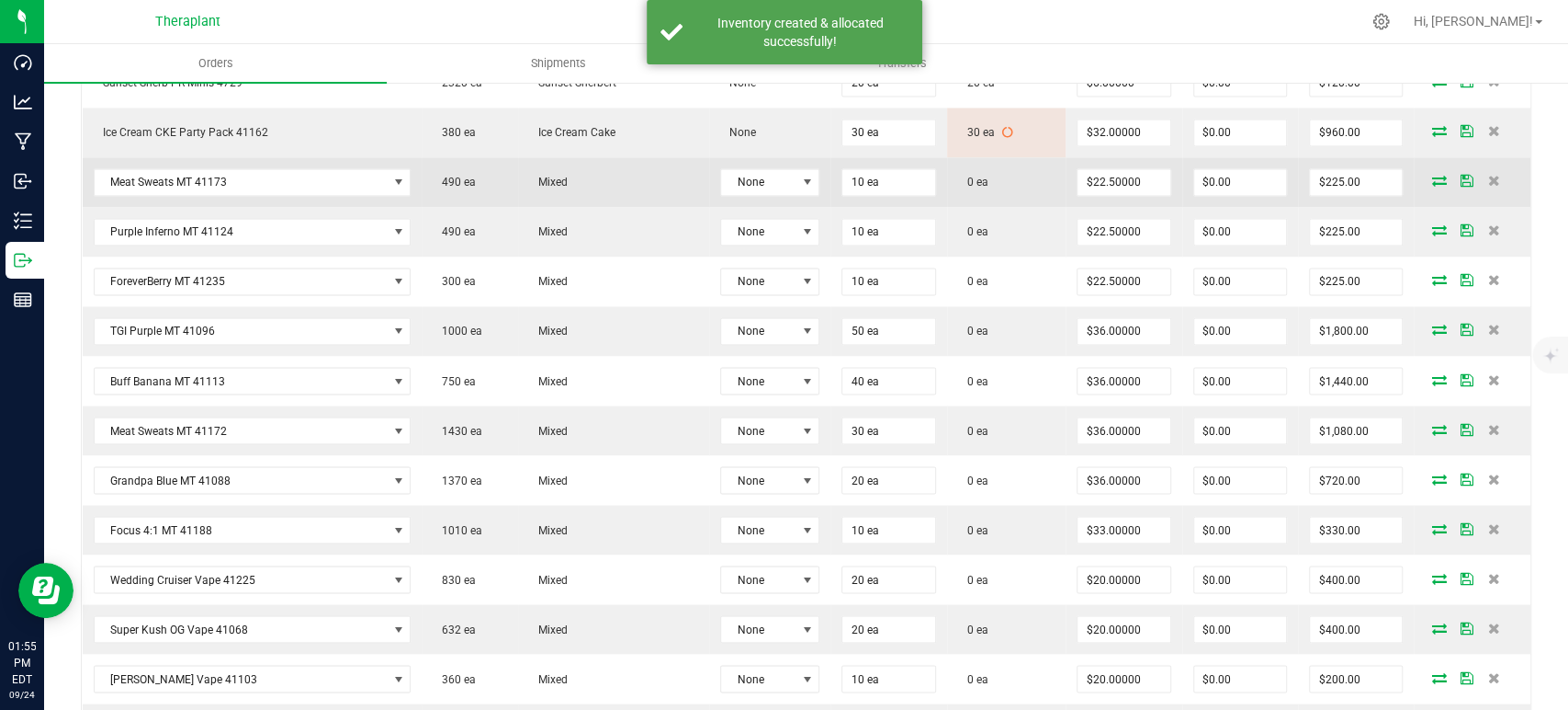
click at [1432, 175] on icon at bounding box center [1439, 180] width 15 height 11
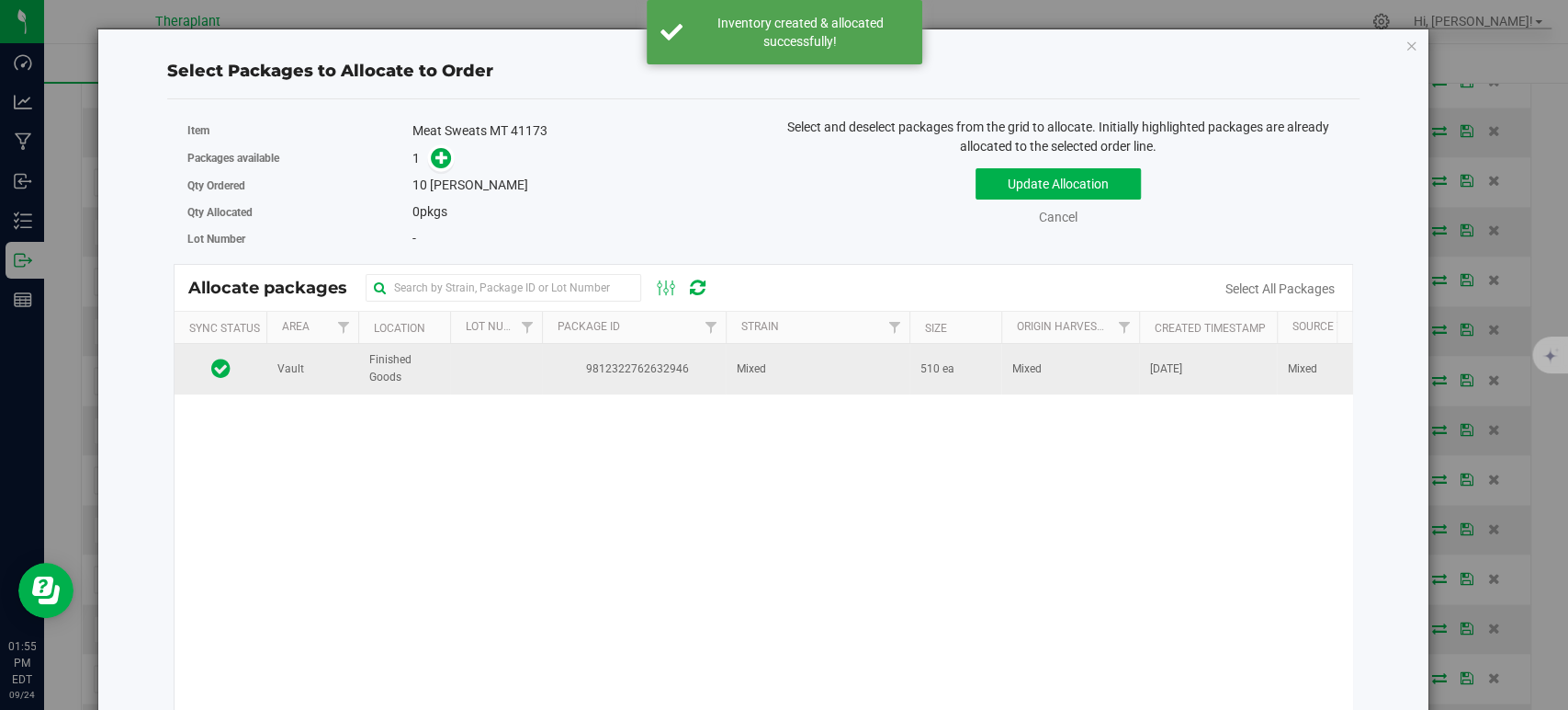
click at [882, 366] on td "Mixed" at bounding box center [818, 368] width 184 height 50
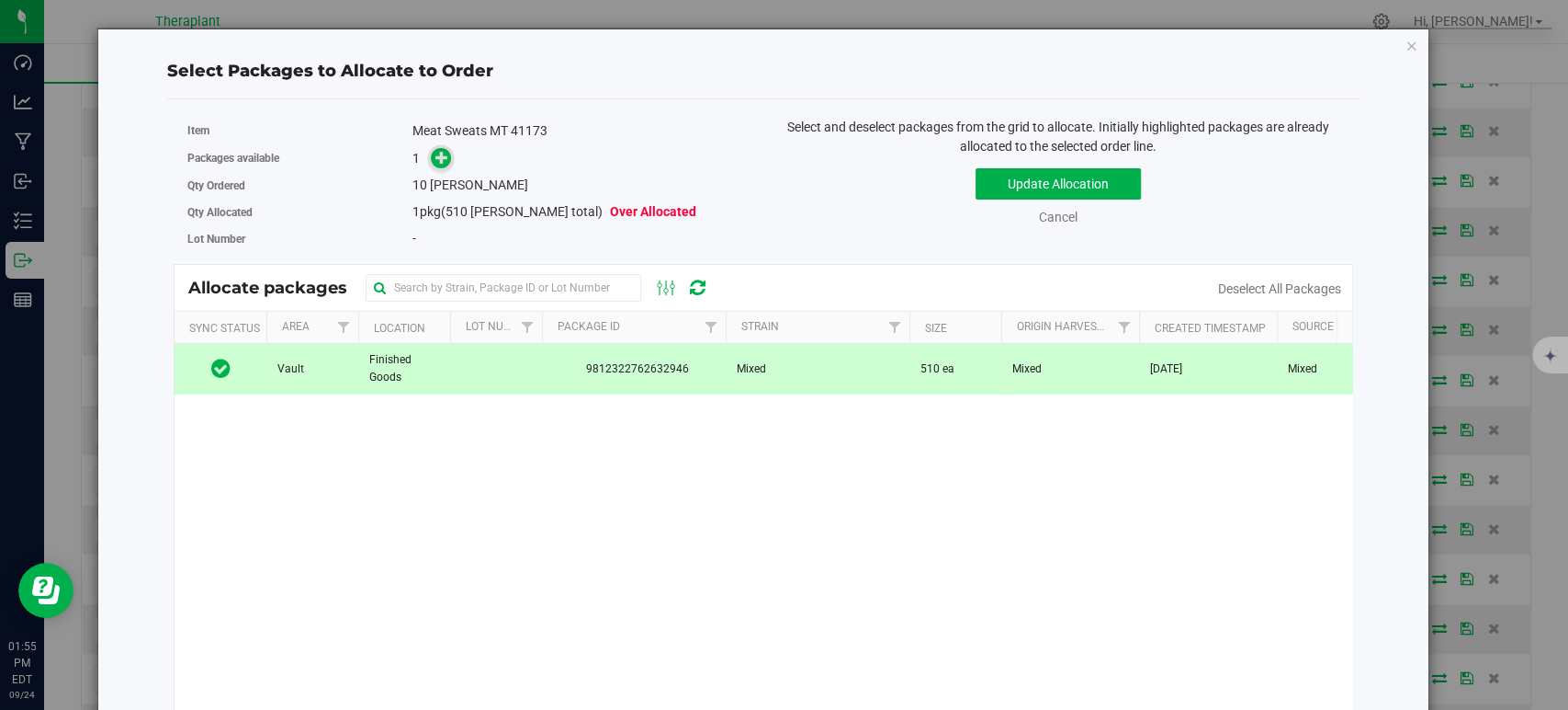
click at [436, 154] on icon at bounding box center [441, 157] width 13 height 13
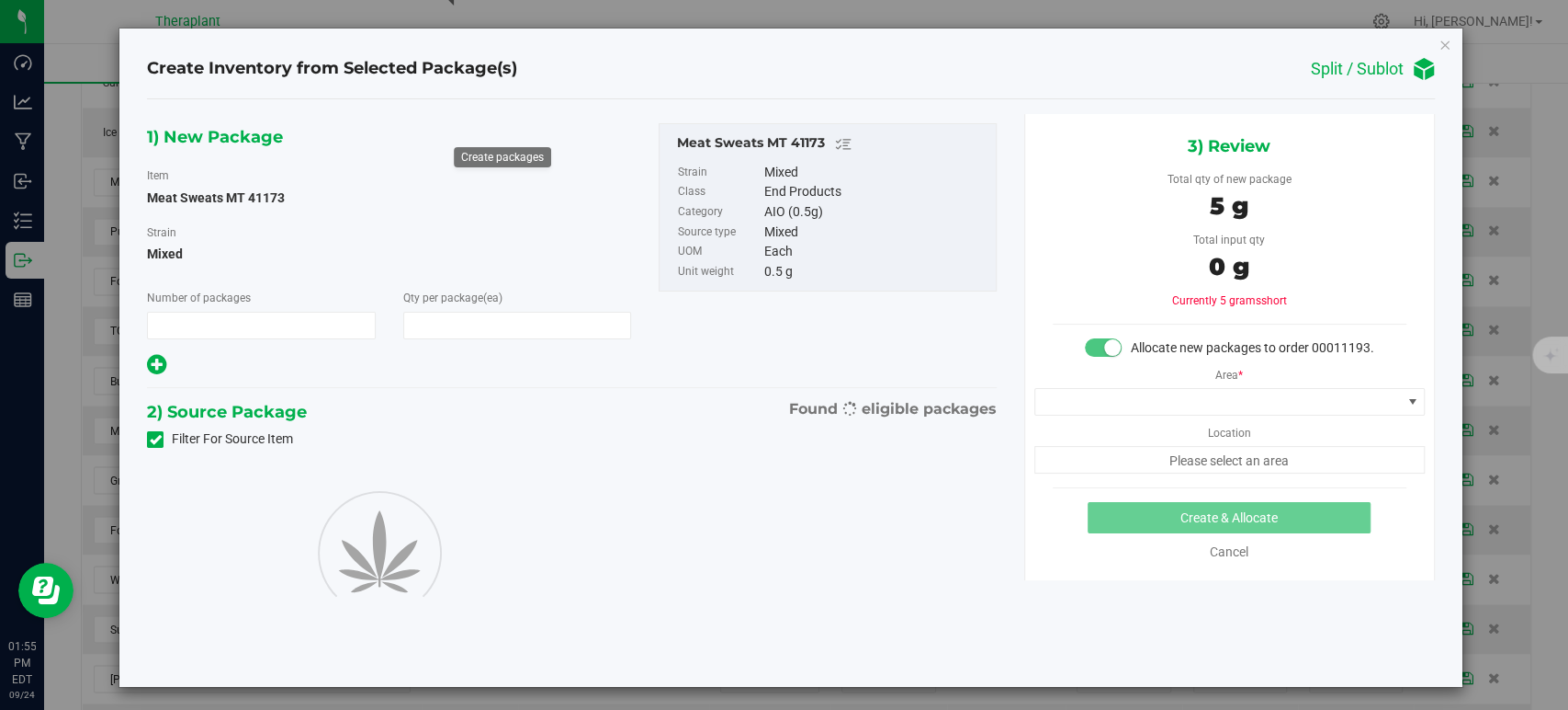
type input "1"
type input "10"
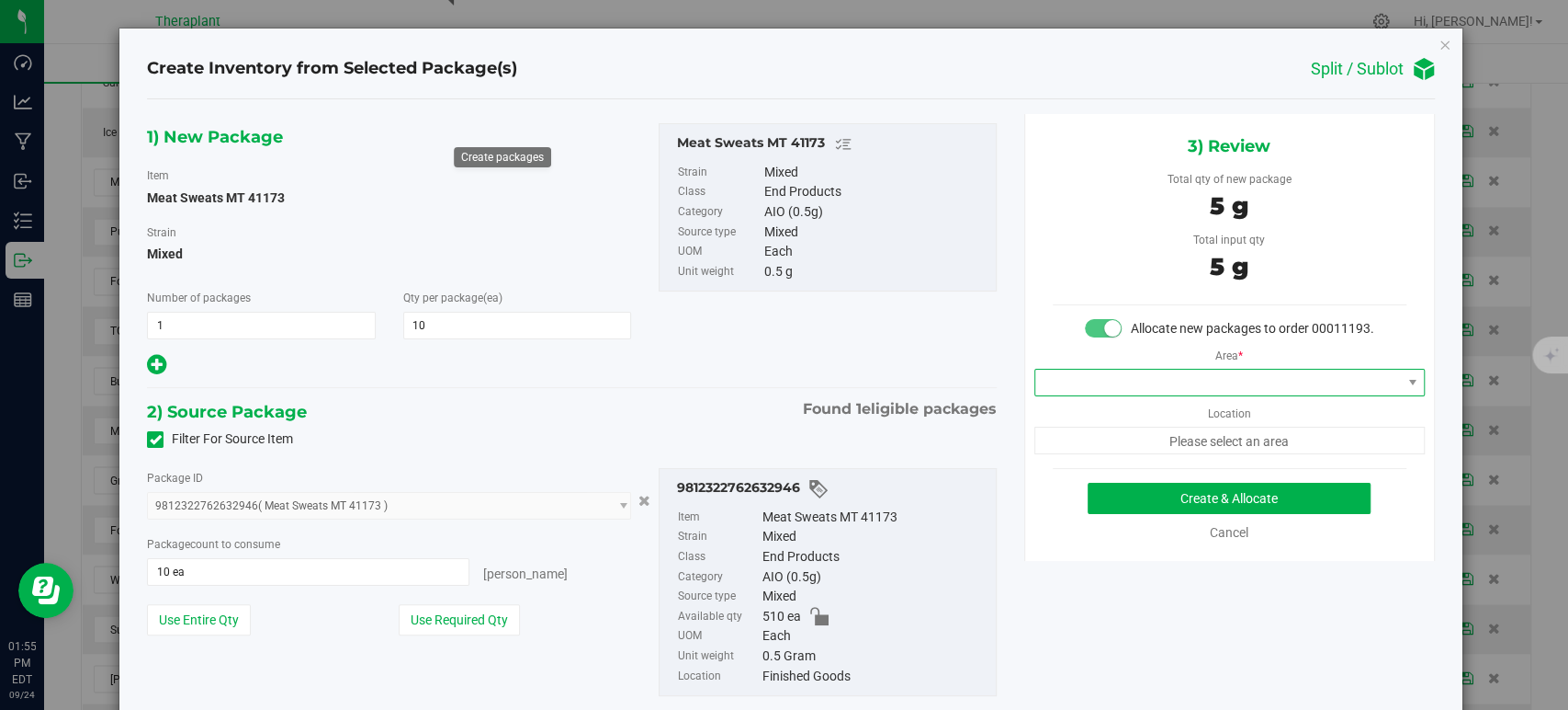
click at [1122, 394] on span at bounding box center [1218, 382] width 366 height 25
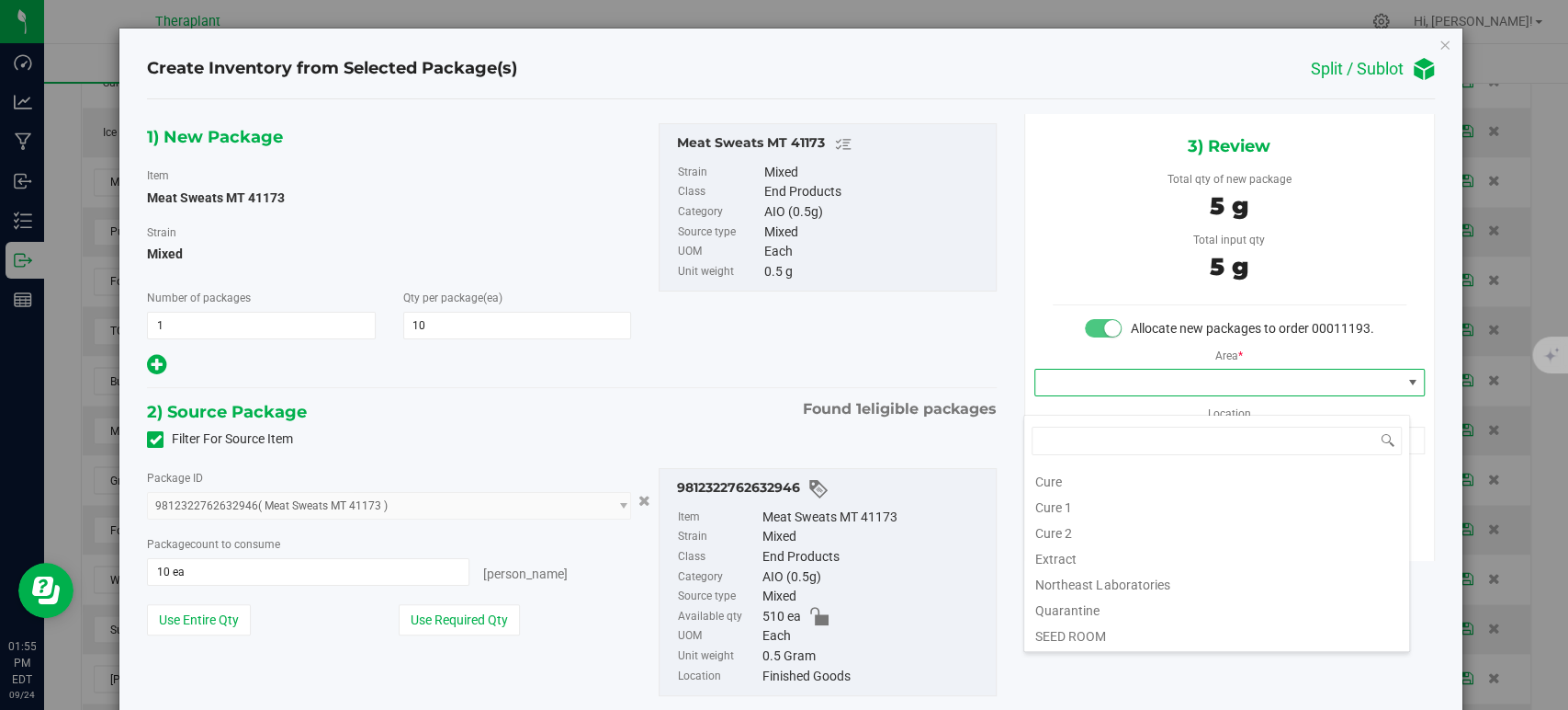
scroll to position [228, 0]
click at [1088, 532] on li "Vault" at bounding box center [1217, 532] width 385 height 25
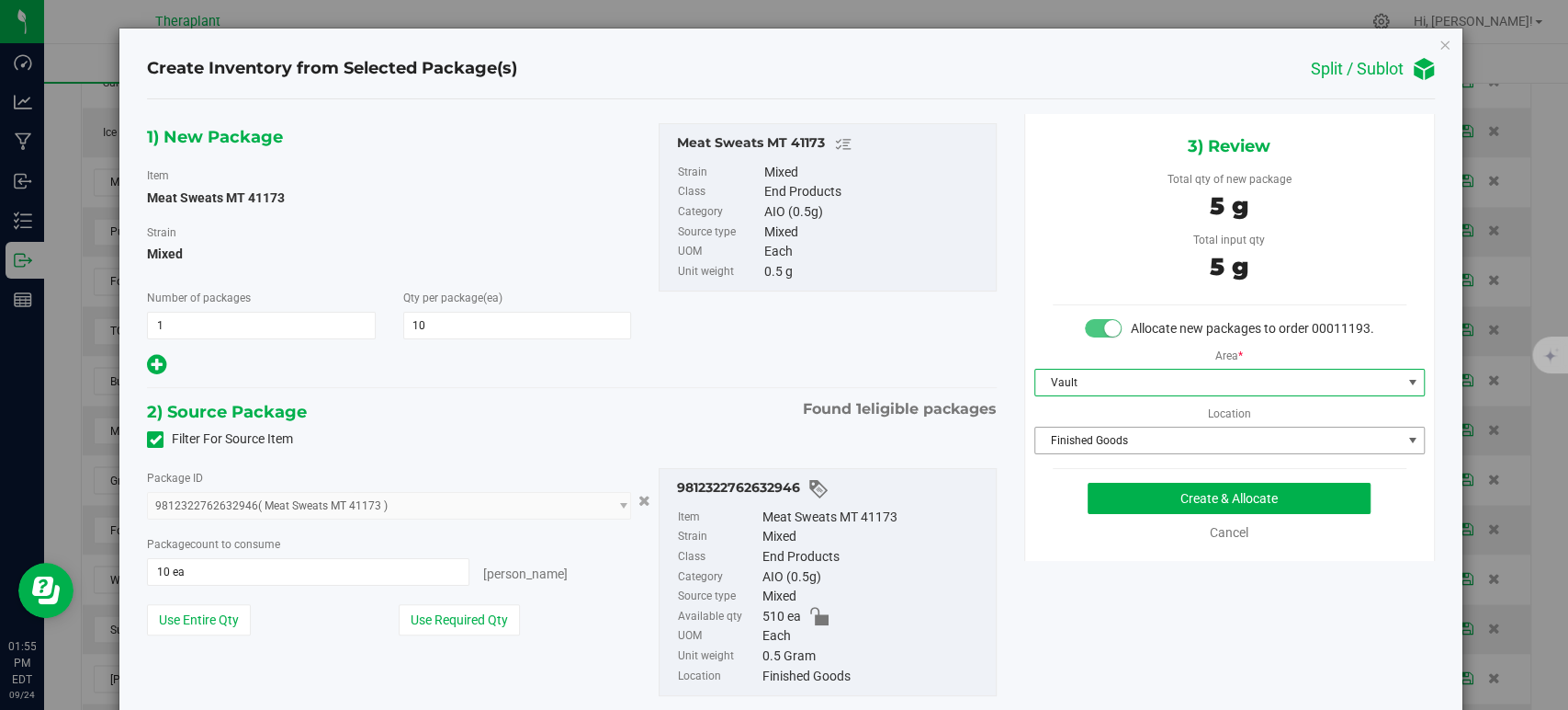
click at [1080, 453] on span "Finished Goods" at bounding box center [1218, 440] width 366 height 25
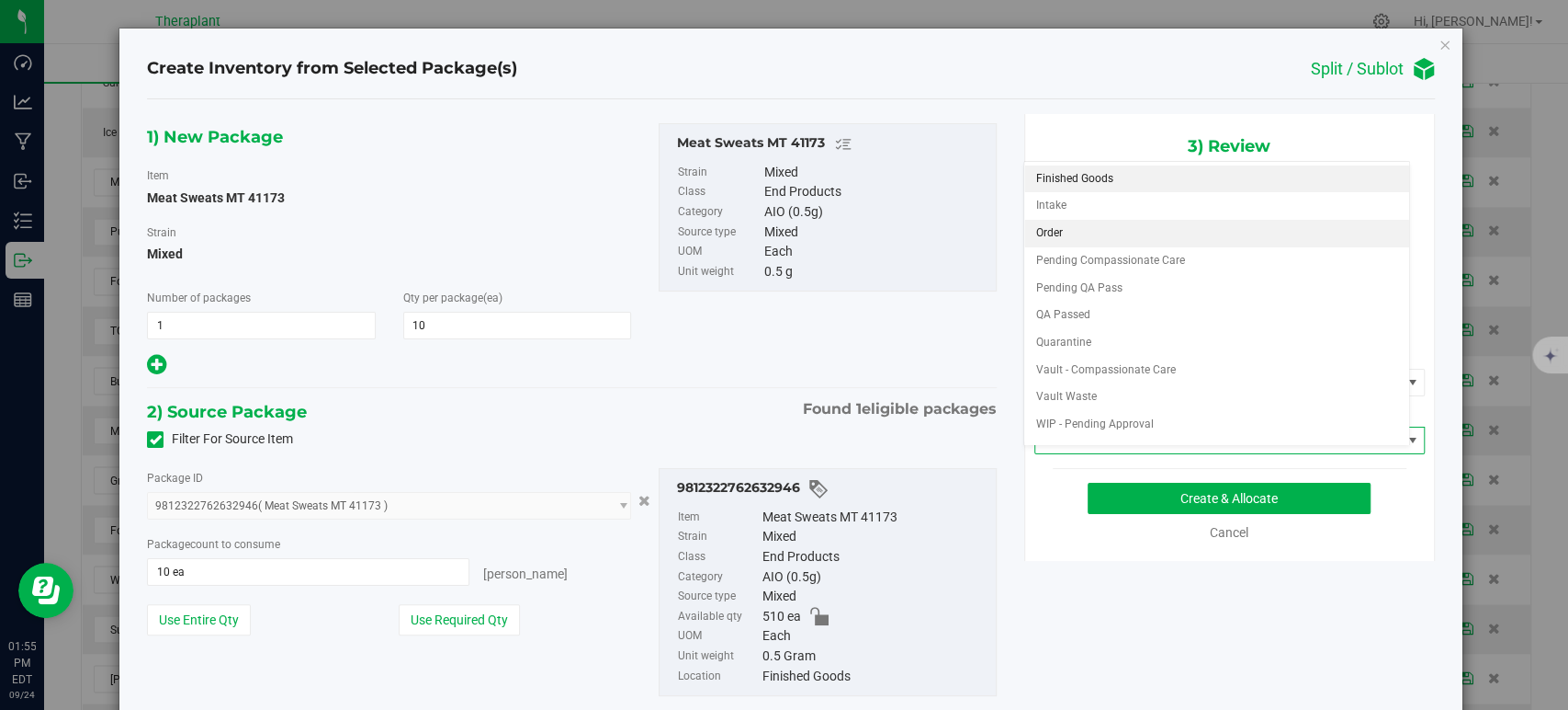
click at [1059, 228] on li "Order" at bounding box center [1217, 233] width 385 height 27
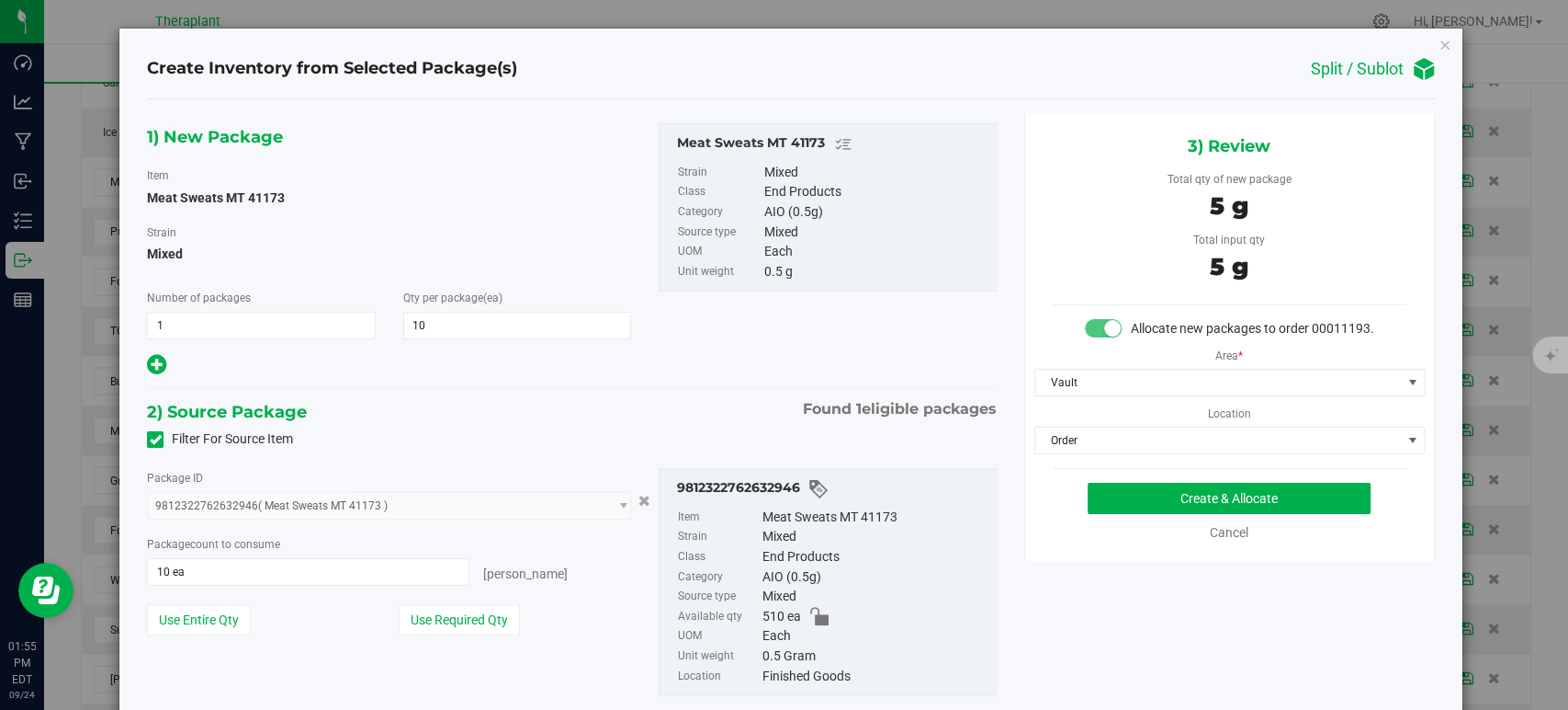
click at [679, 390] on div "1) New Package Item Meat Sweats MT 41173 Strain Mixed Number of packages 1 1 Qt…" at bounding box center [572, 424] width 877 height 621
click at [1137, 514] on button "Create & Allocate" at bounding box center [1229, 498] width 283 height 31
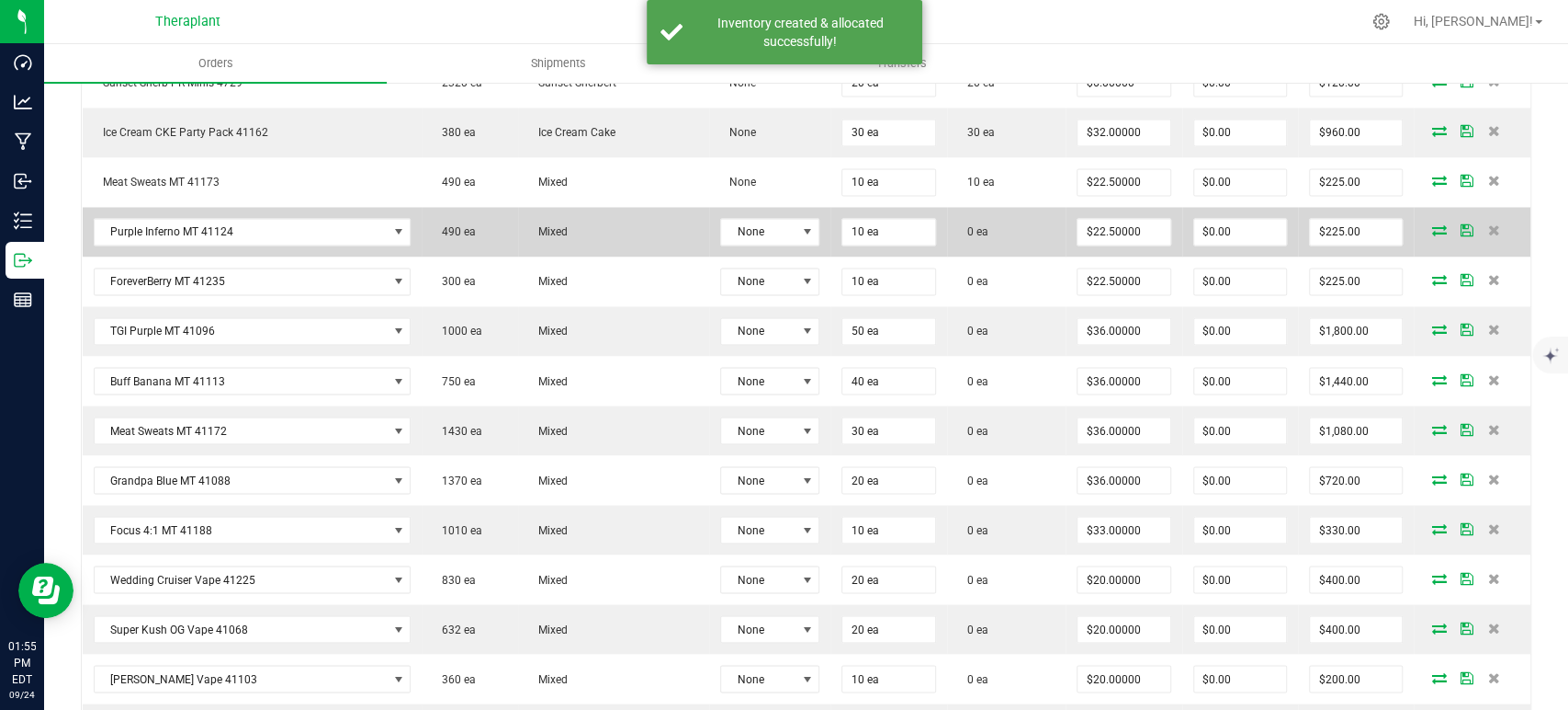
click at [1432, 225] on icon at bounding box center [1439, 230] width 15 height 11
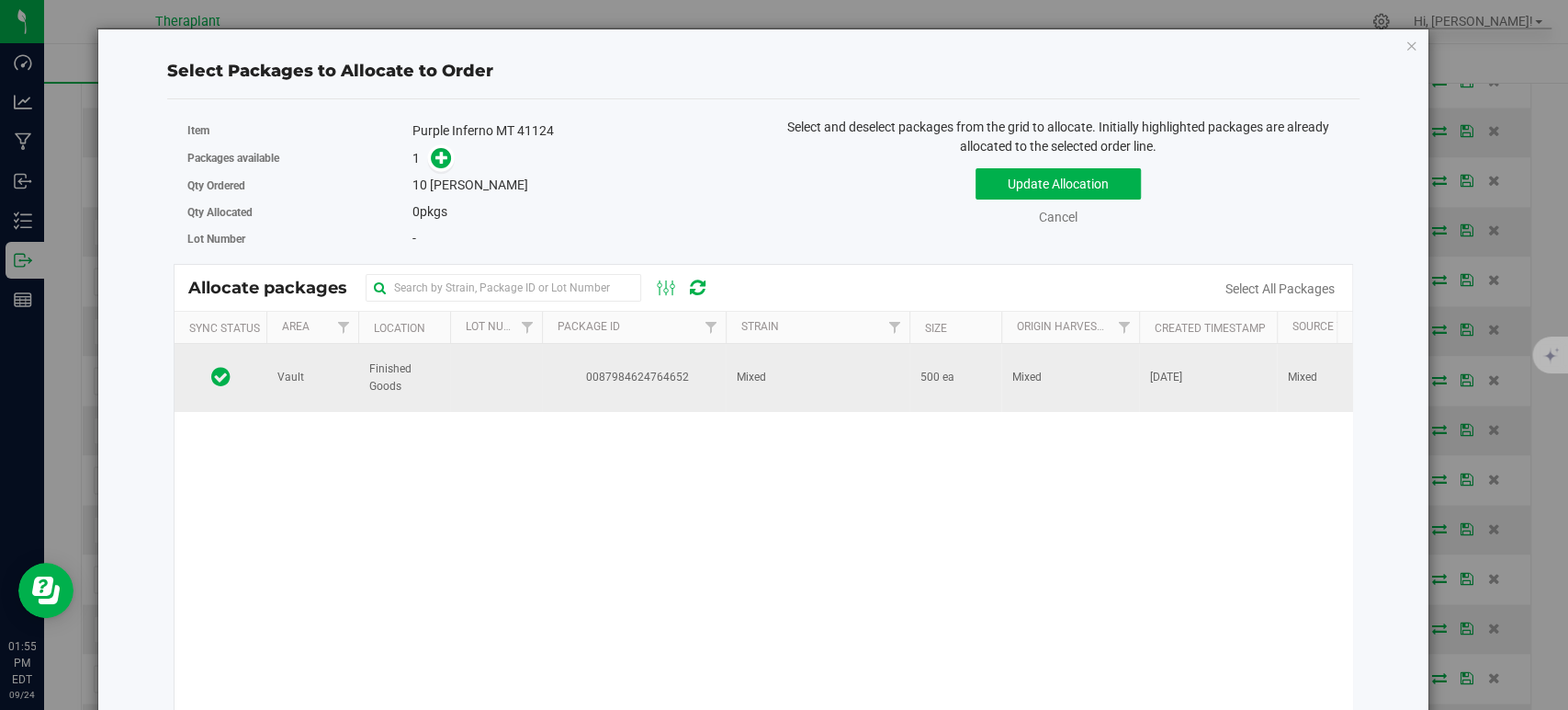
click at [743, 387] on td "Mixed" at bounding box center [818, 377] width 184 height 68
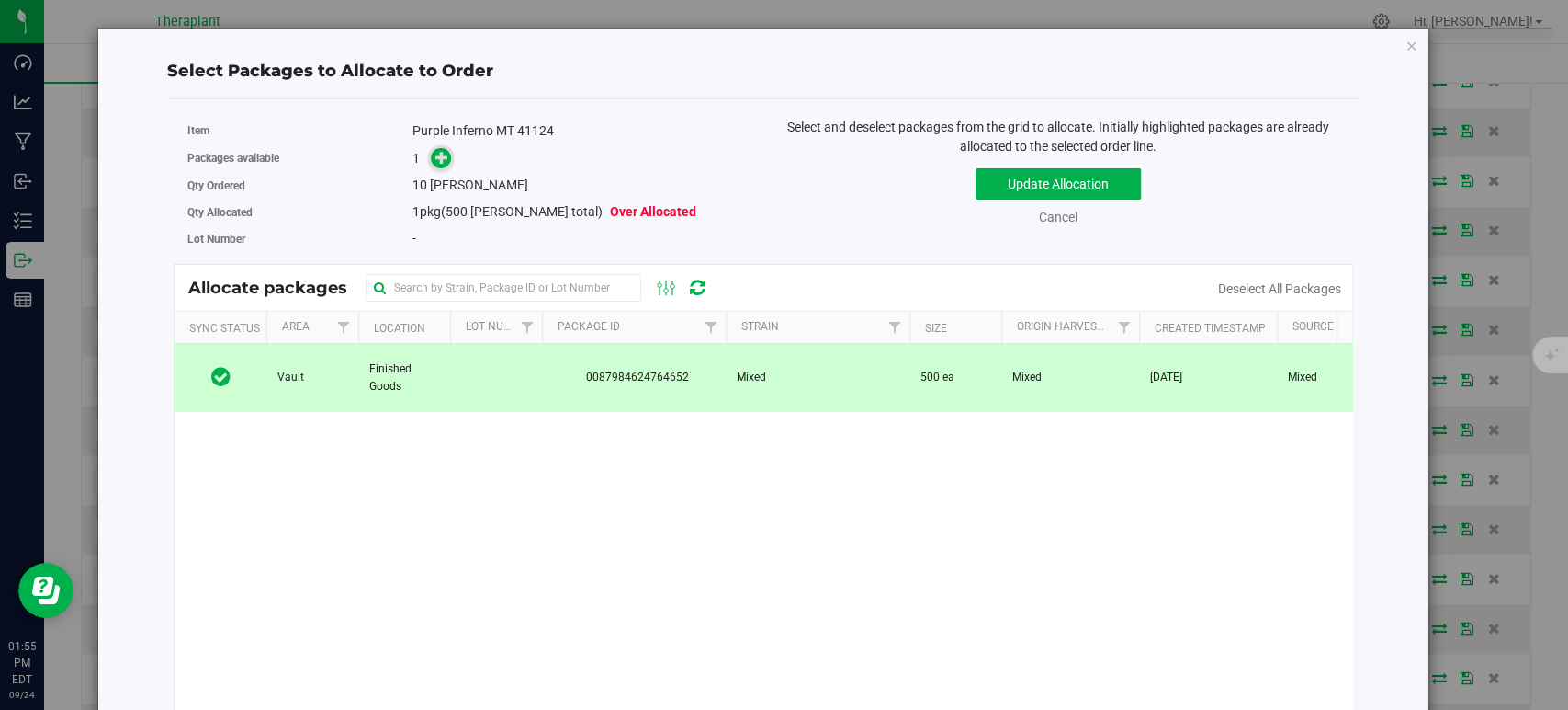
click at [430, 148] on div "Packages available 1" at bounding box center [469, 158] width 562 height 28
click at [431, 151] on span at bounding box center [441, 159] width 21 height 21
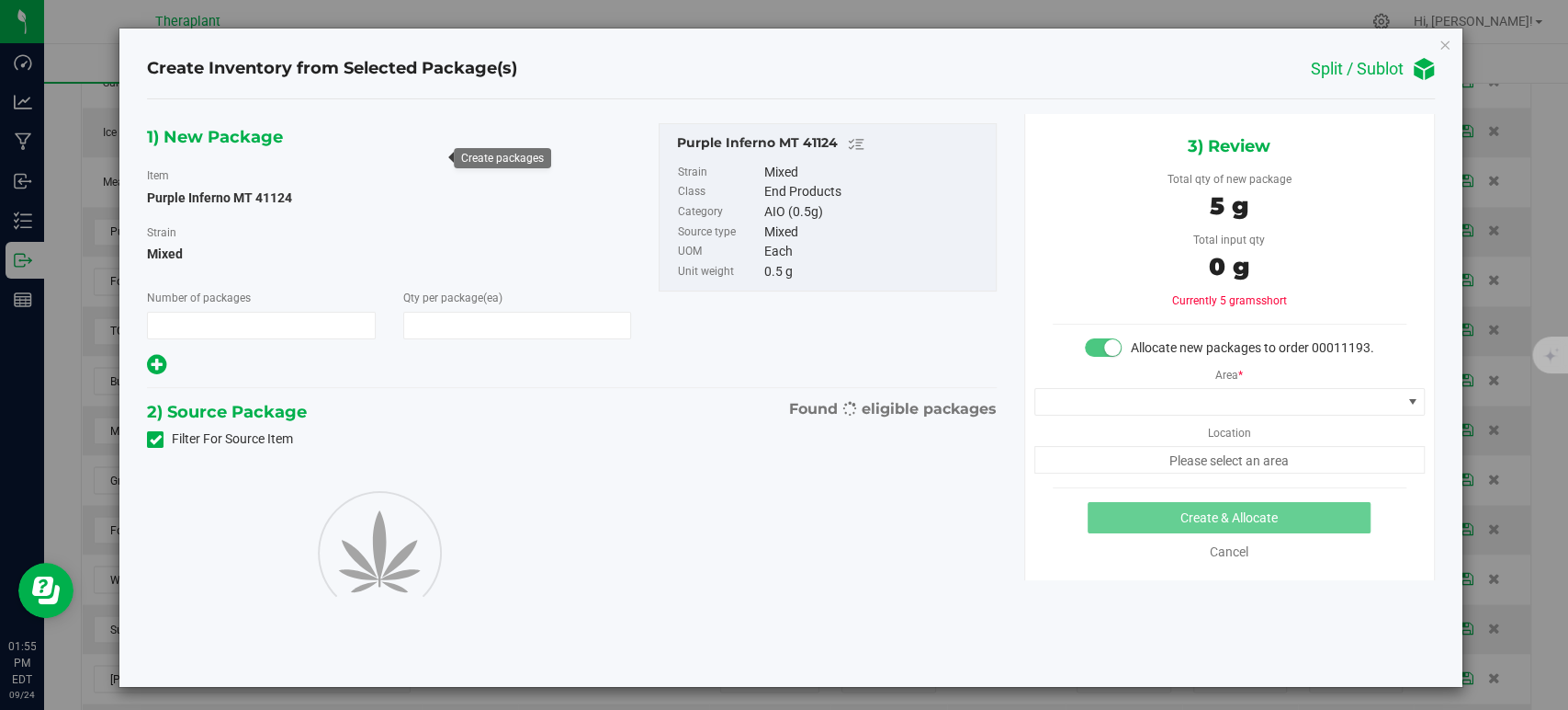
type input "1"
type input "10"
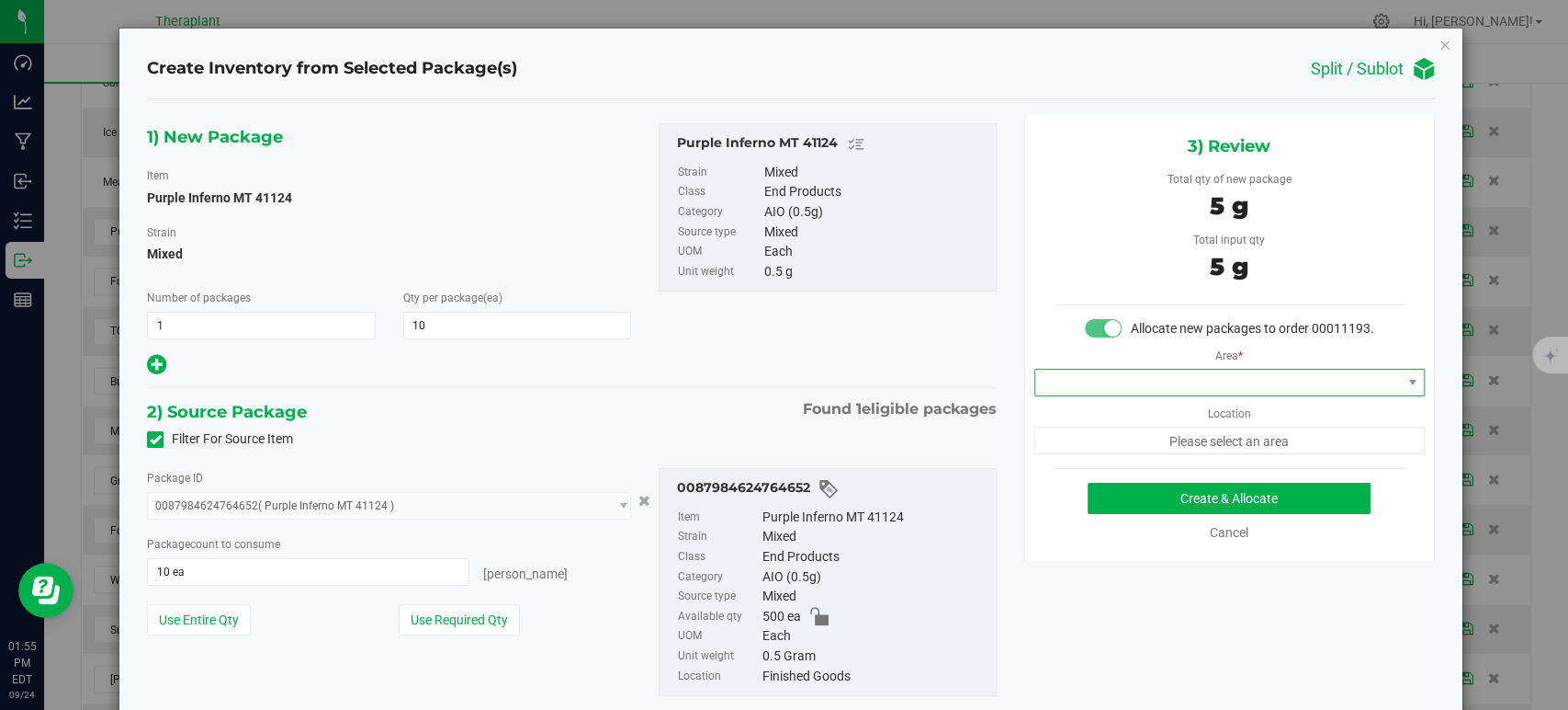
click at [1073, 395] on span at bounding box center [1218, 382] width 366 height 25
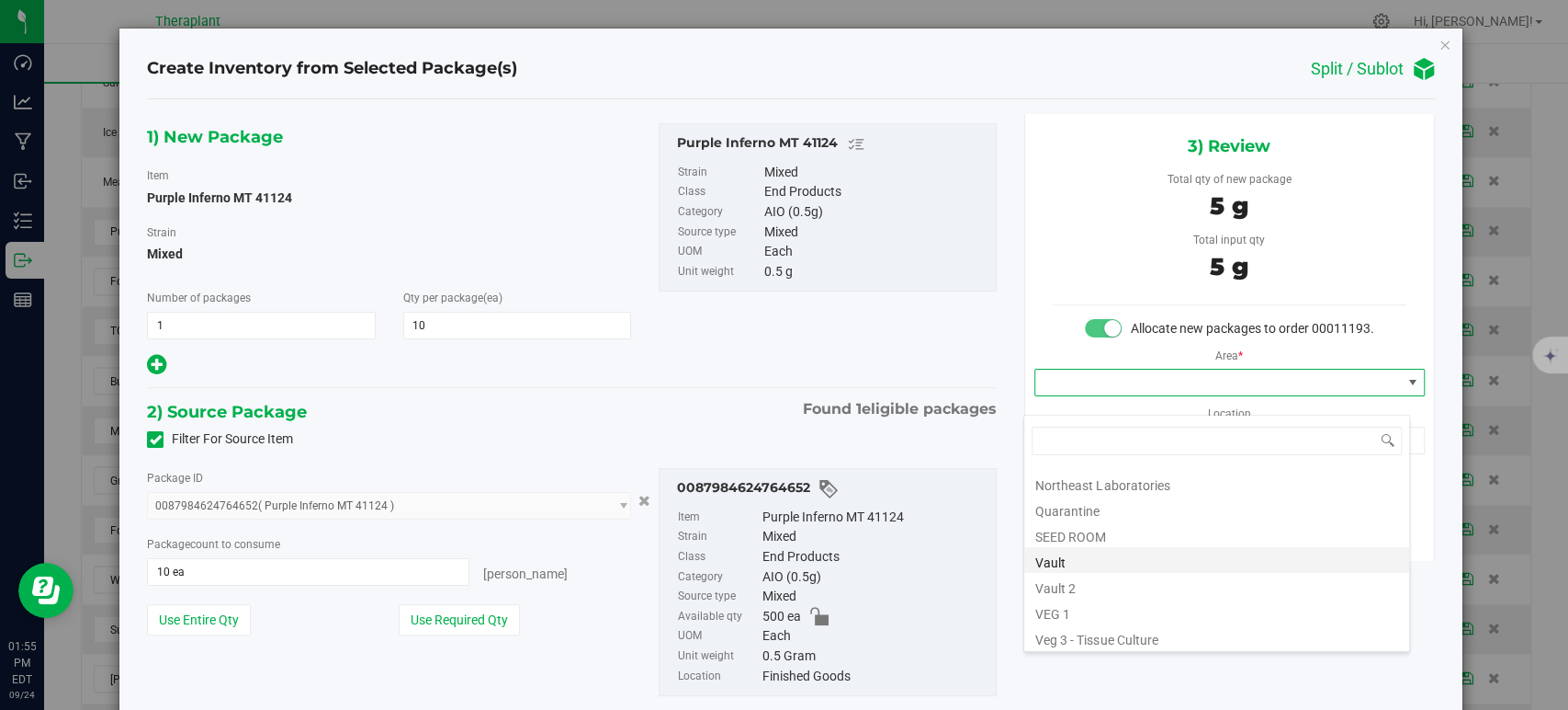
scroll to position [228, 0]
click at [1076, 529] on li "Vault" at bounding box center [1217, 532] width 385 height 25
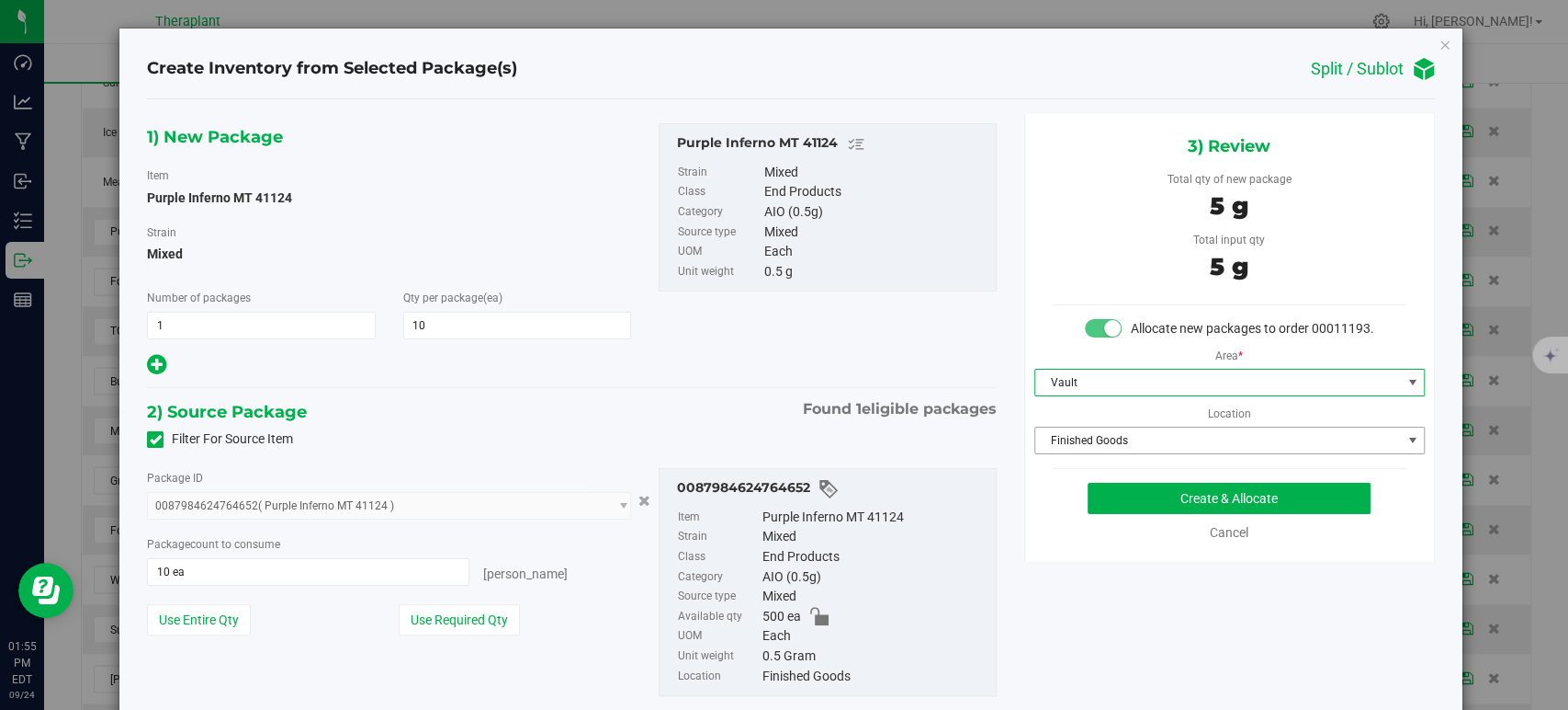
click at [1058, 453] on span "Finished Goods" at bounding box center [1218, 440] width 366 height 25
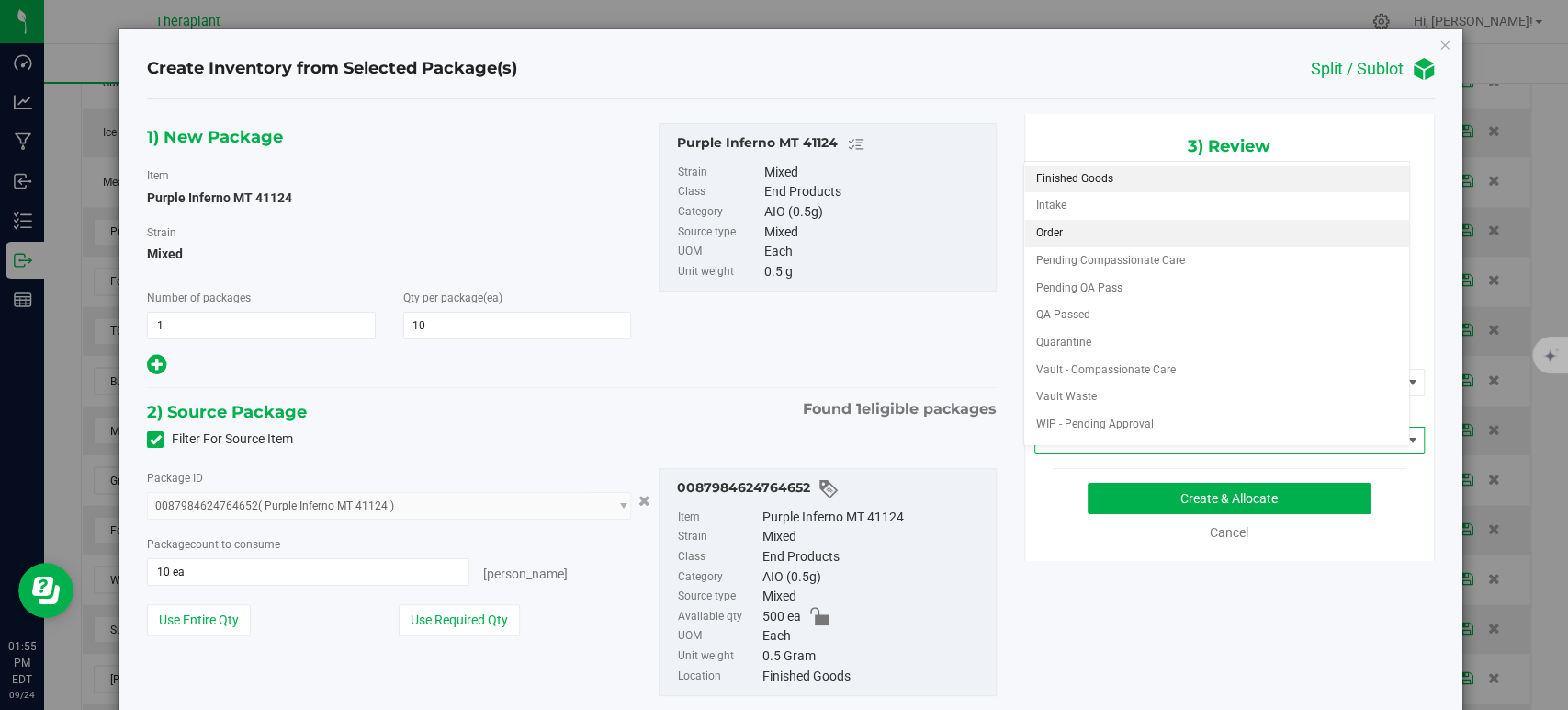
click at [1059, 231] on li "Order" at bounding box center [1217, 233] width 385 height 27
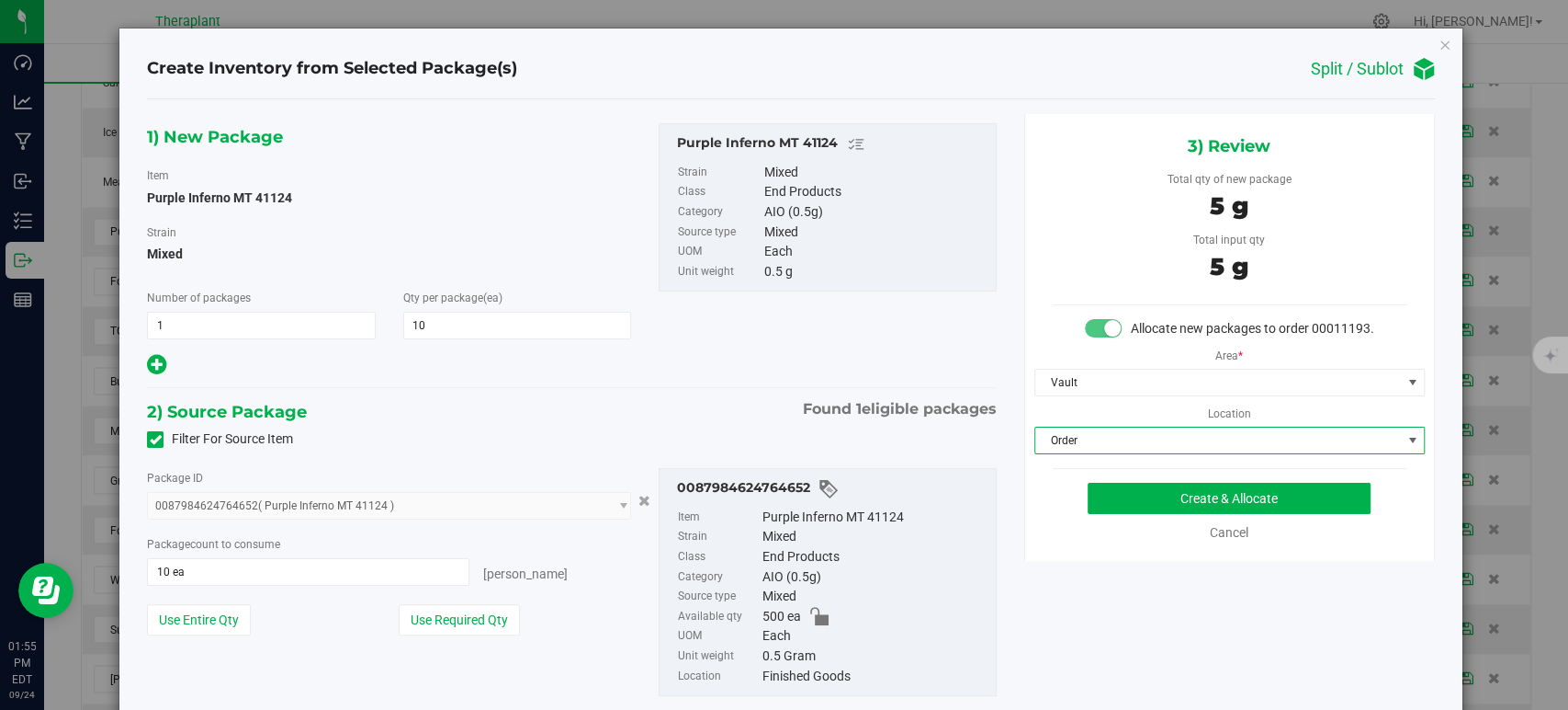
click at [697, 389] on div "1) New Package Item Purple Inferno MT 41124 Strain Mixed Number of packages 1 1…" at bounding box center [572, 424] width 877 height 621
click at [1097, 512] on button "Create & Allocate" at bounding box center [1229, 498] width 283 height 31
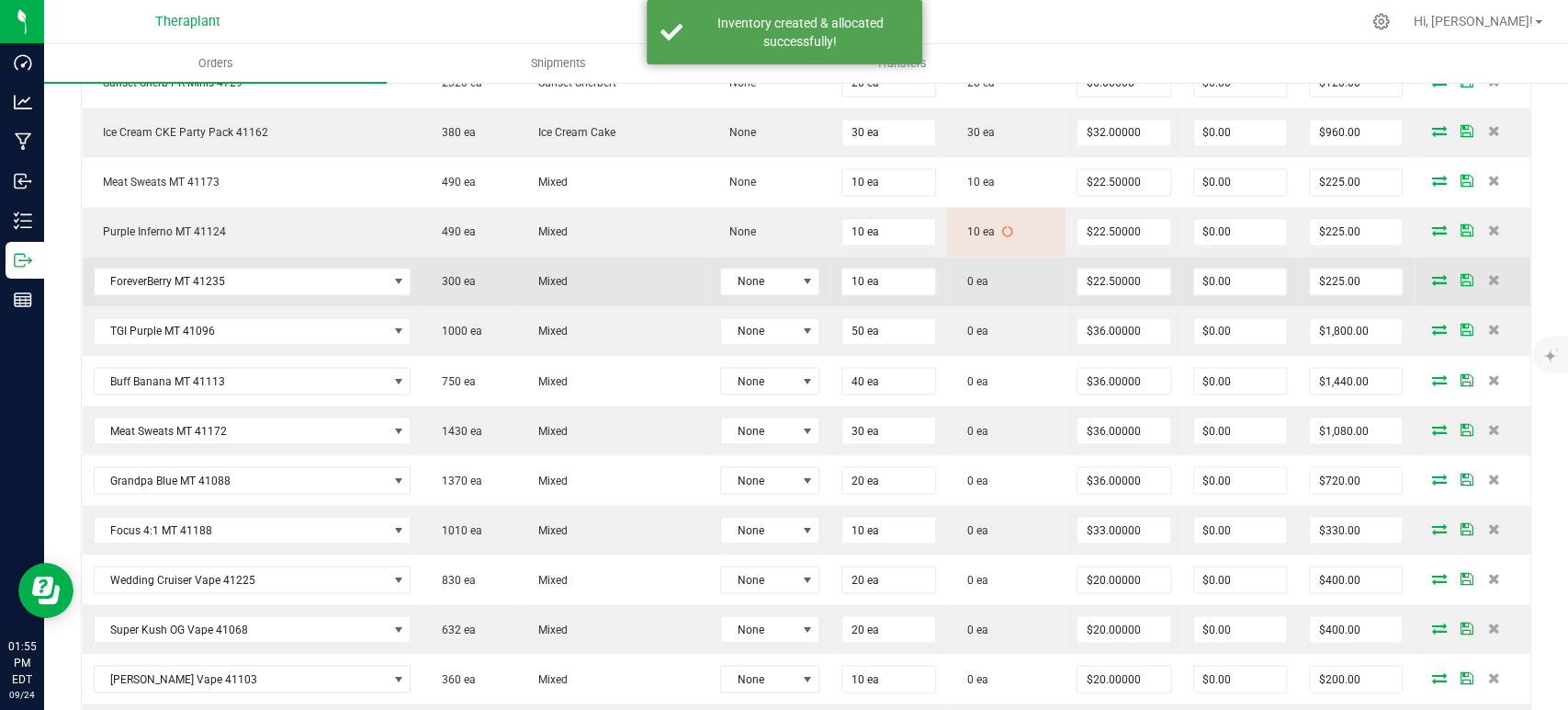
click at [1432, 274] on icon at bounding box center [1439, 279] width 15 height 11
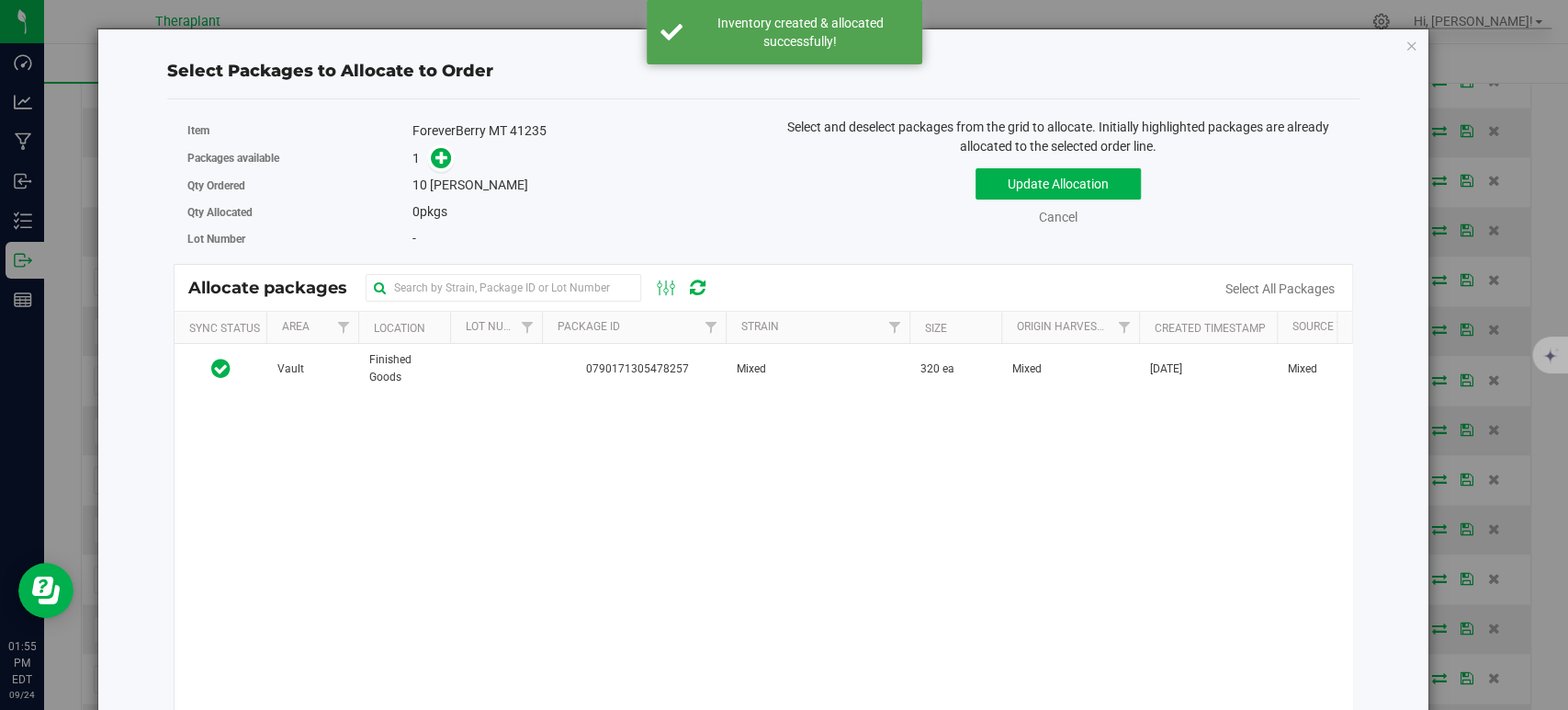
click at [860, 394] on div "Vault Finished Goods 0790171305478257 Mixed 320 ea Mixed Aug 21, 2025 Mixed SBC…" at bounding box center [764, 573] width 1178 height 460
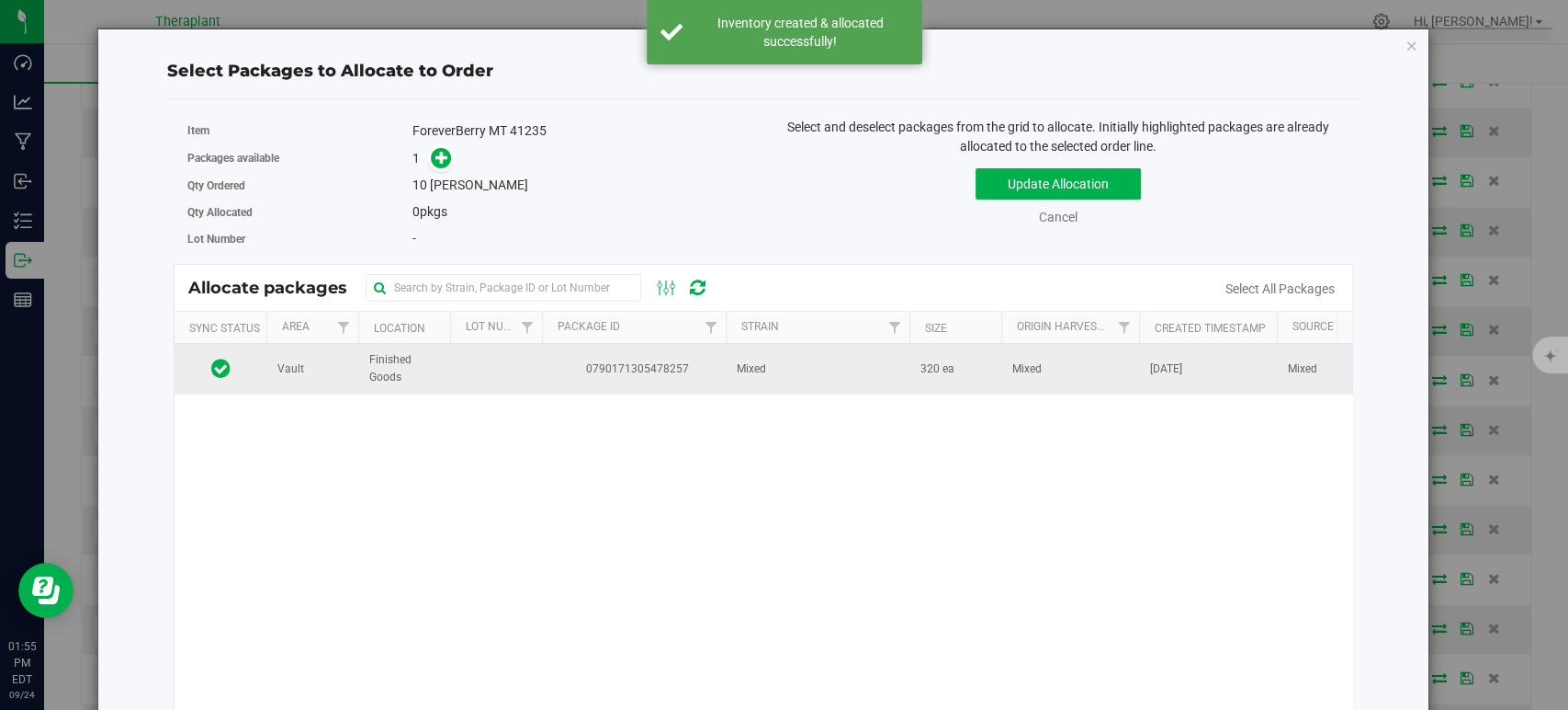
click at [847, 373] on td "Mixed" at bounding box center [818, 368] width 184 height 50
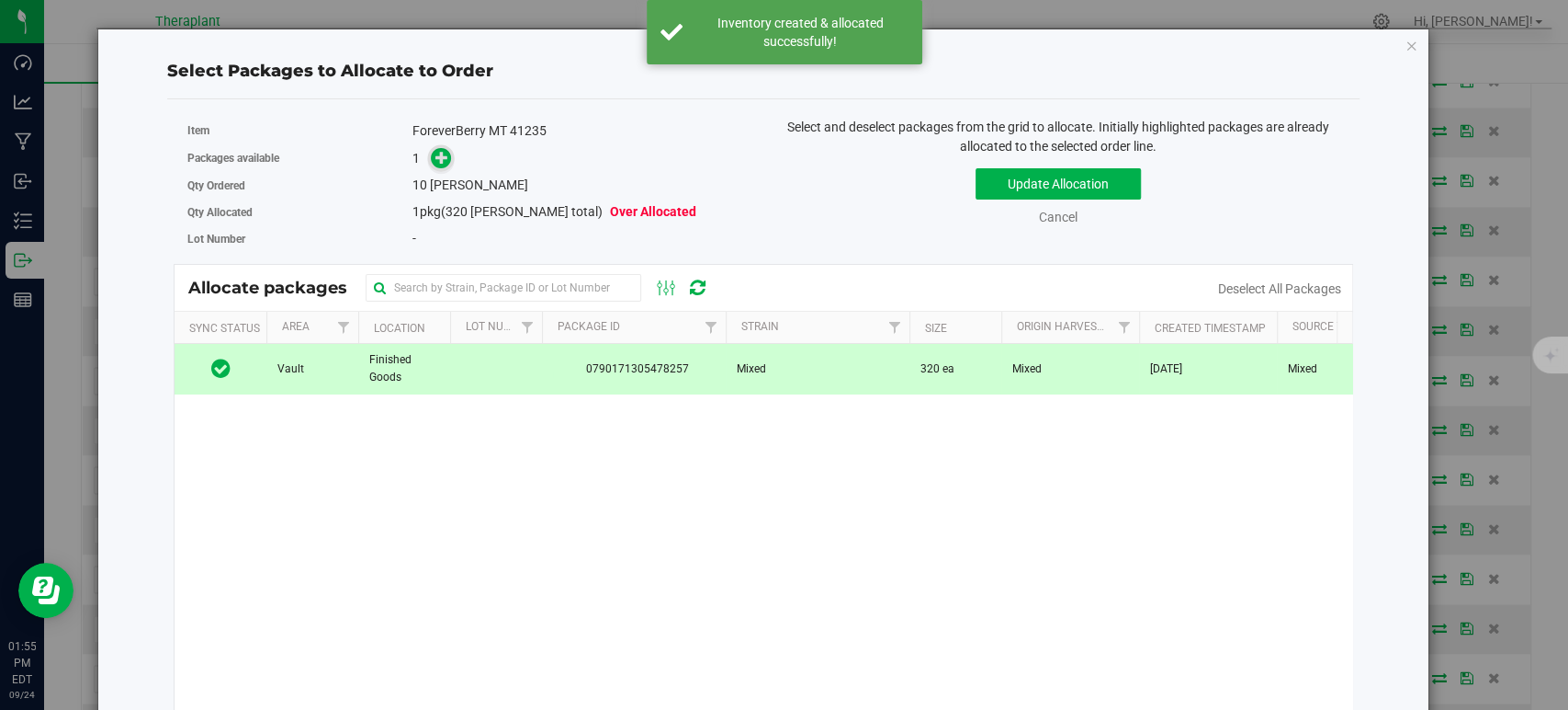
click at [436, 154] on icon at bounding box center [441, 157] width 13 height 13
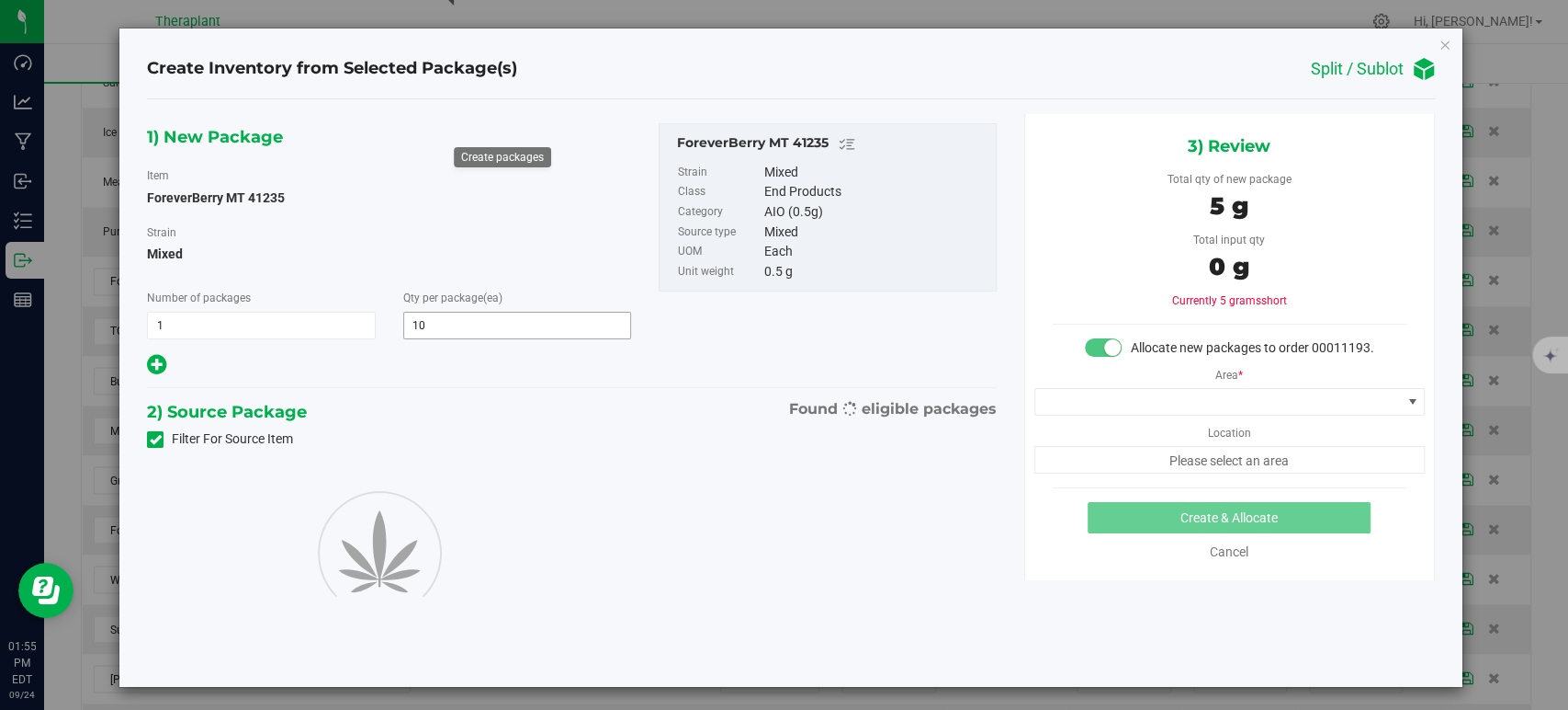
type input "10"
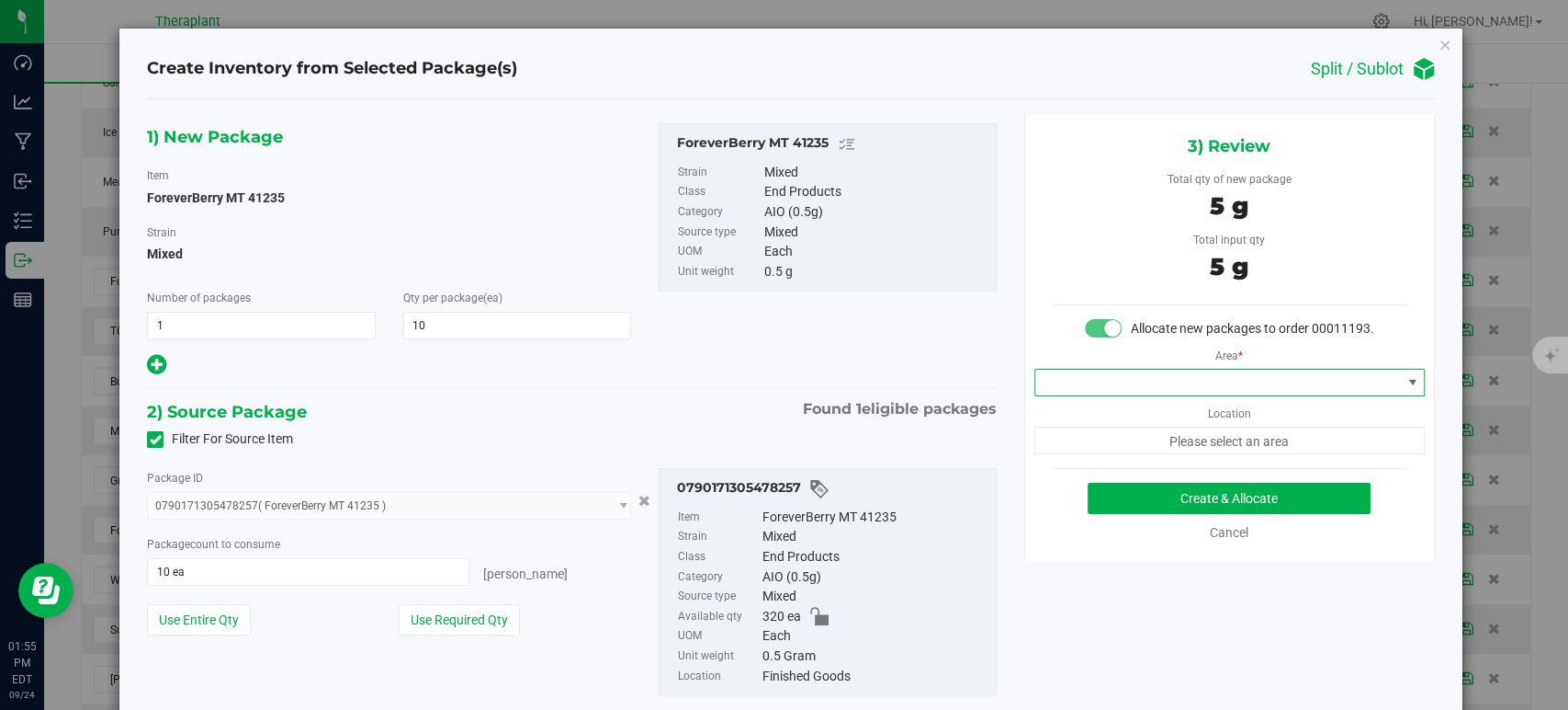
click at [1062, 395] on span at bounding box center [1218, 382] width 366 height 25
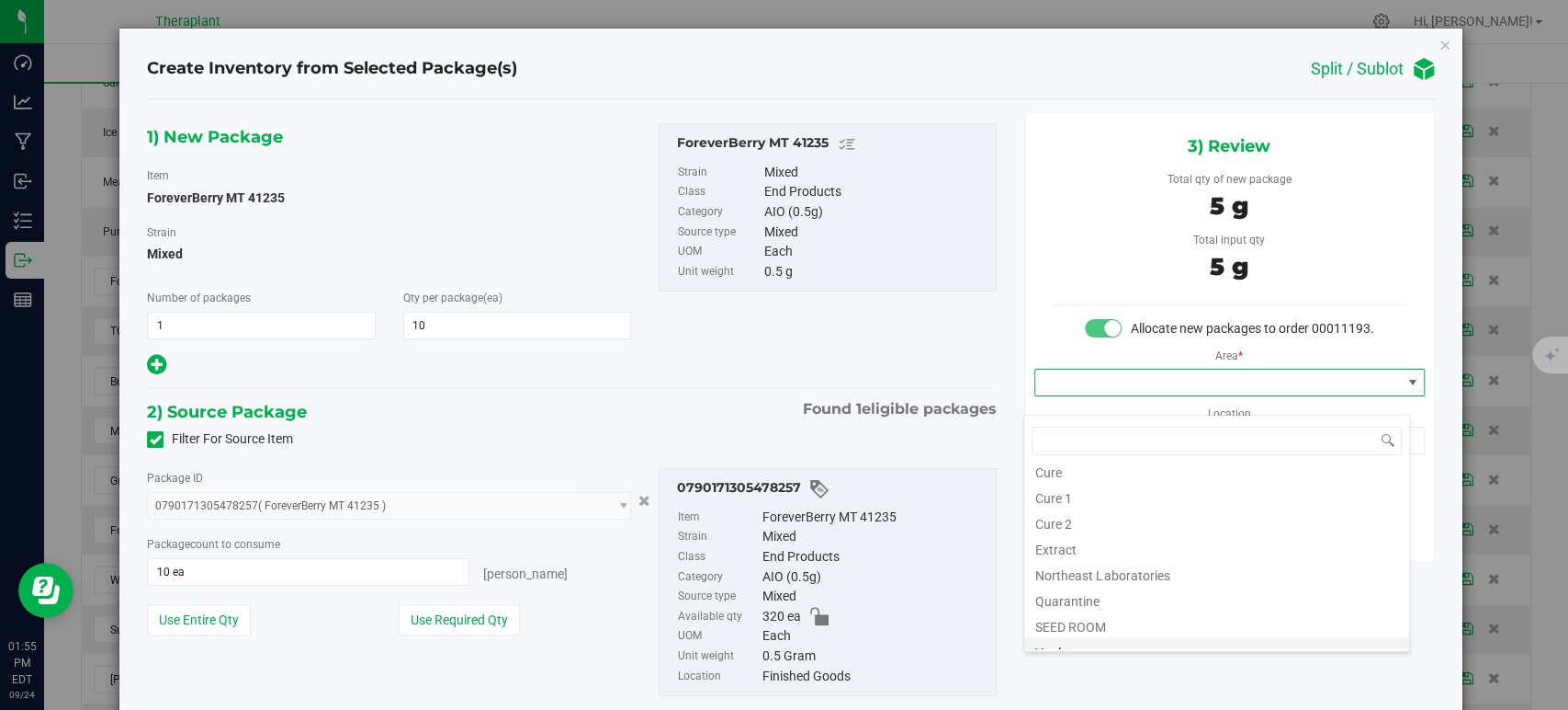
scroll to position [228, 0]
click at [1060, 528] on li "Vault" at bounding box center [1217, 532] width 385 height 25
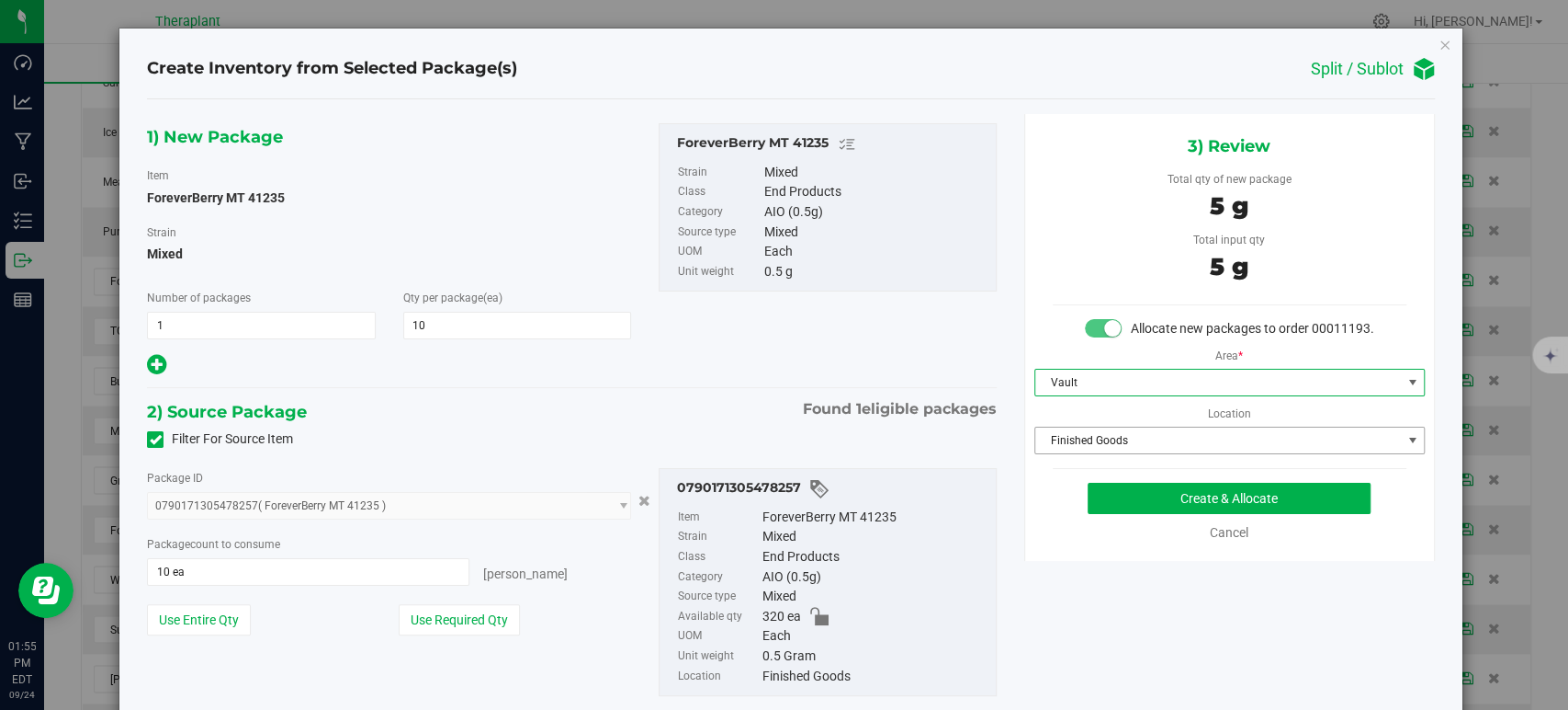
click at [1066, 451] on span "Finished Goods" at bounding box center [1218, 440] width 366 height 25
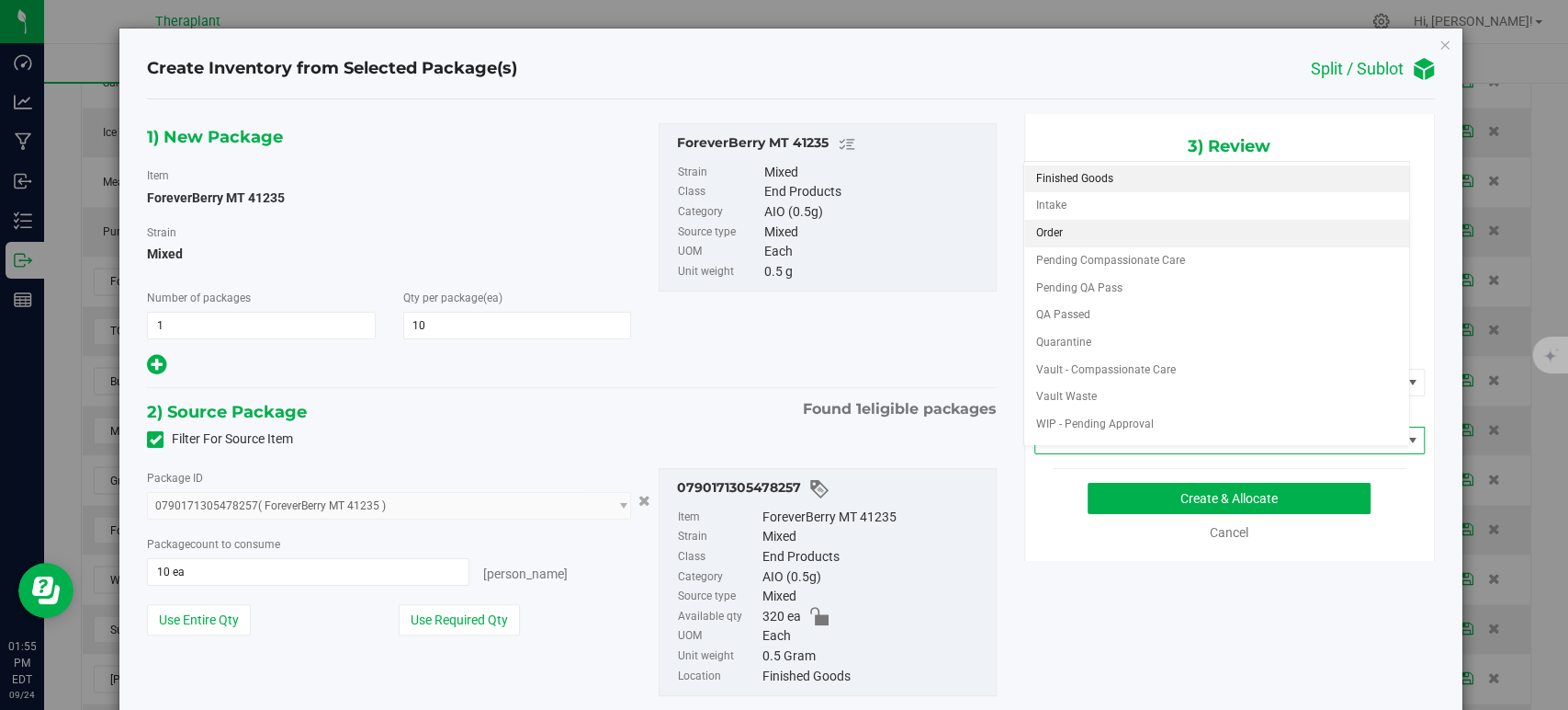
click at [1070, 226] on li "Order" at bounding box center [1217, 233] width 385 height 27
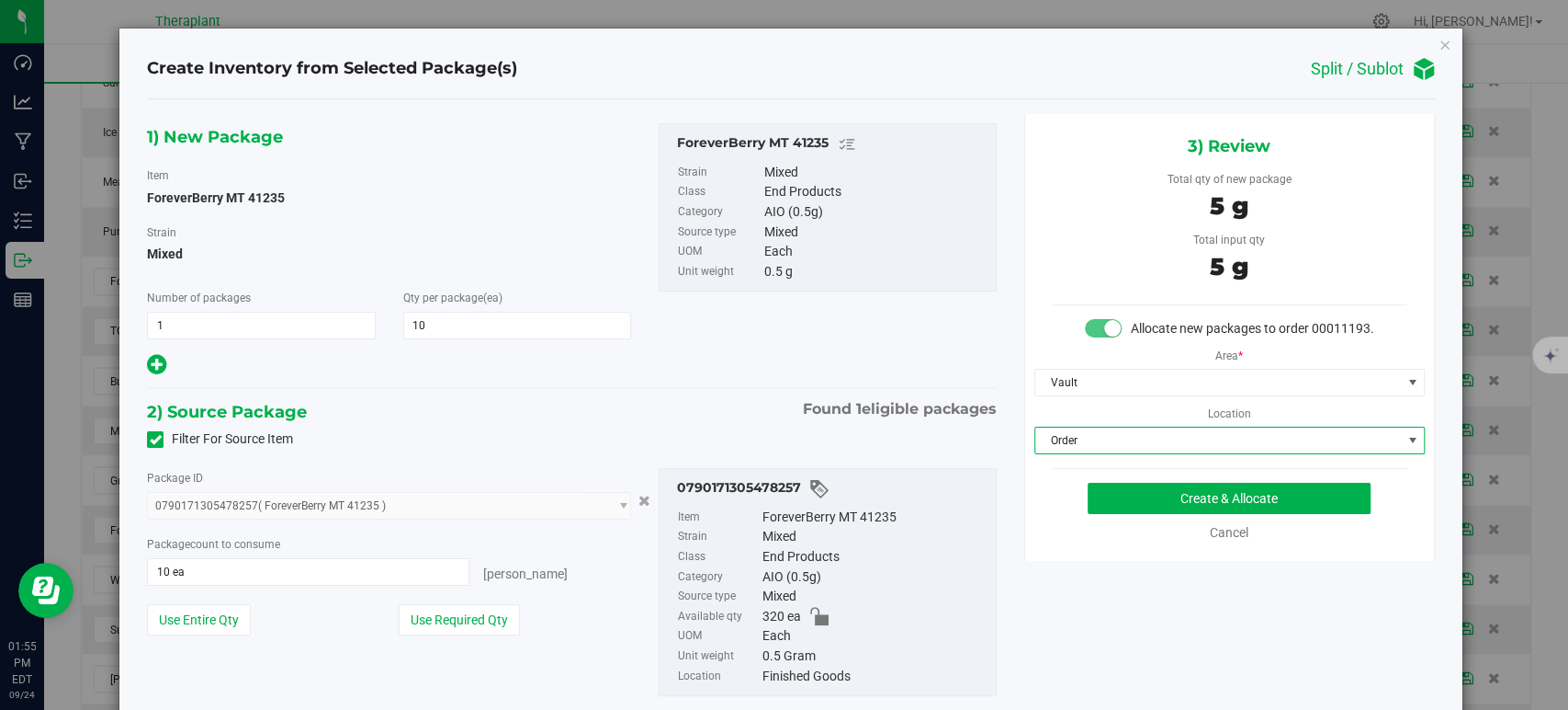
click at [719, 387] on hr at bounding box center [571, 388] width 849 height 2
click at [1098, 503] on button "Create & Allocate" at bounding box center [1229, 498] width 283 height 31
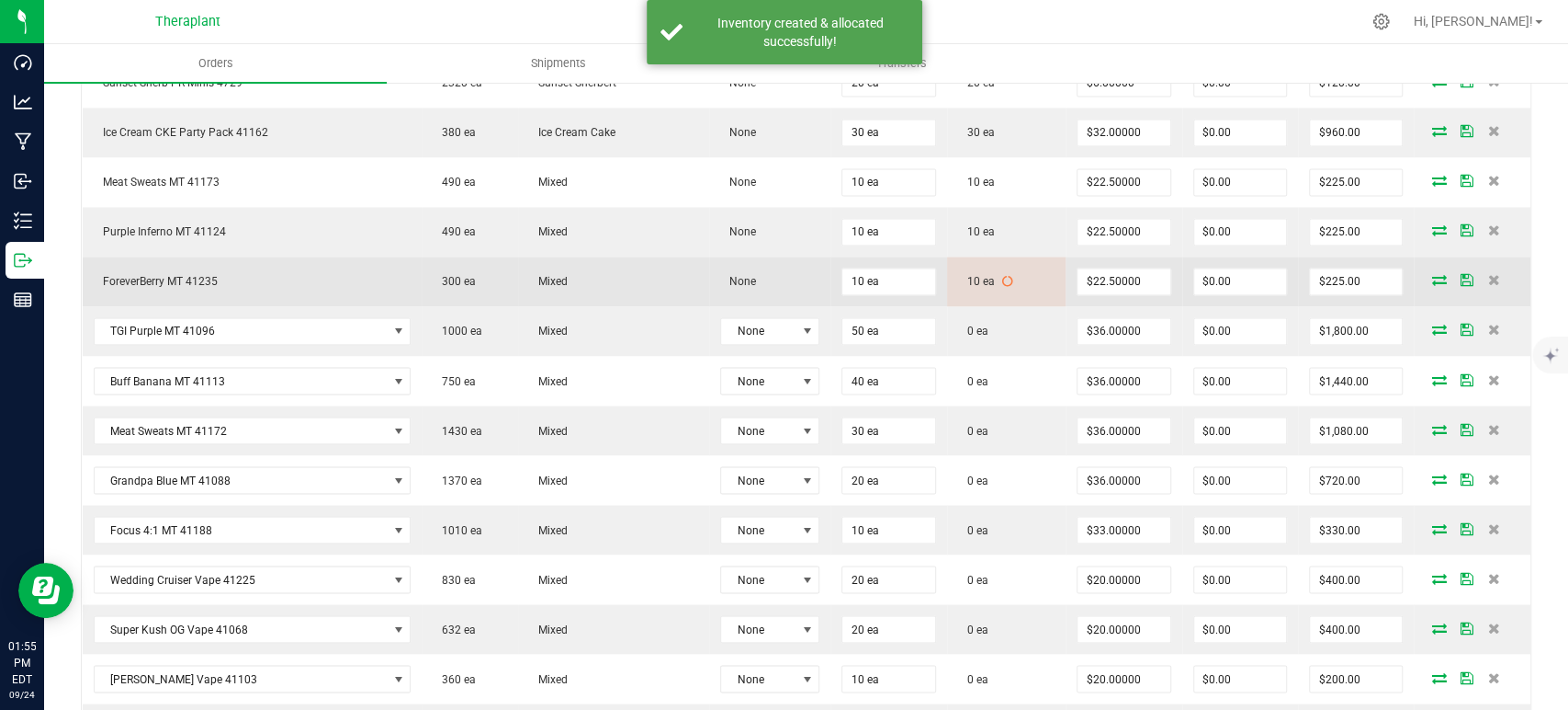
scroll to position [2145, 0]
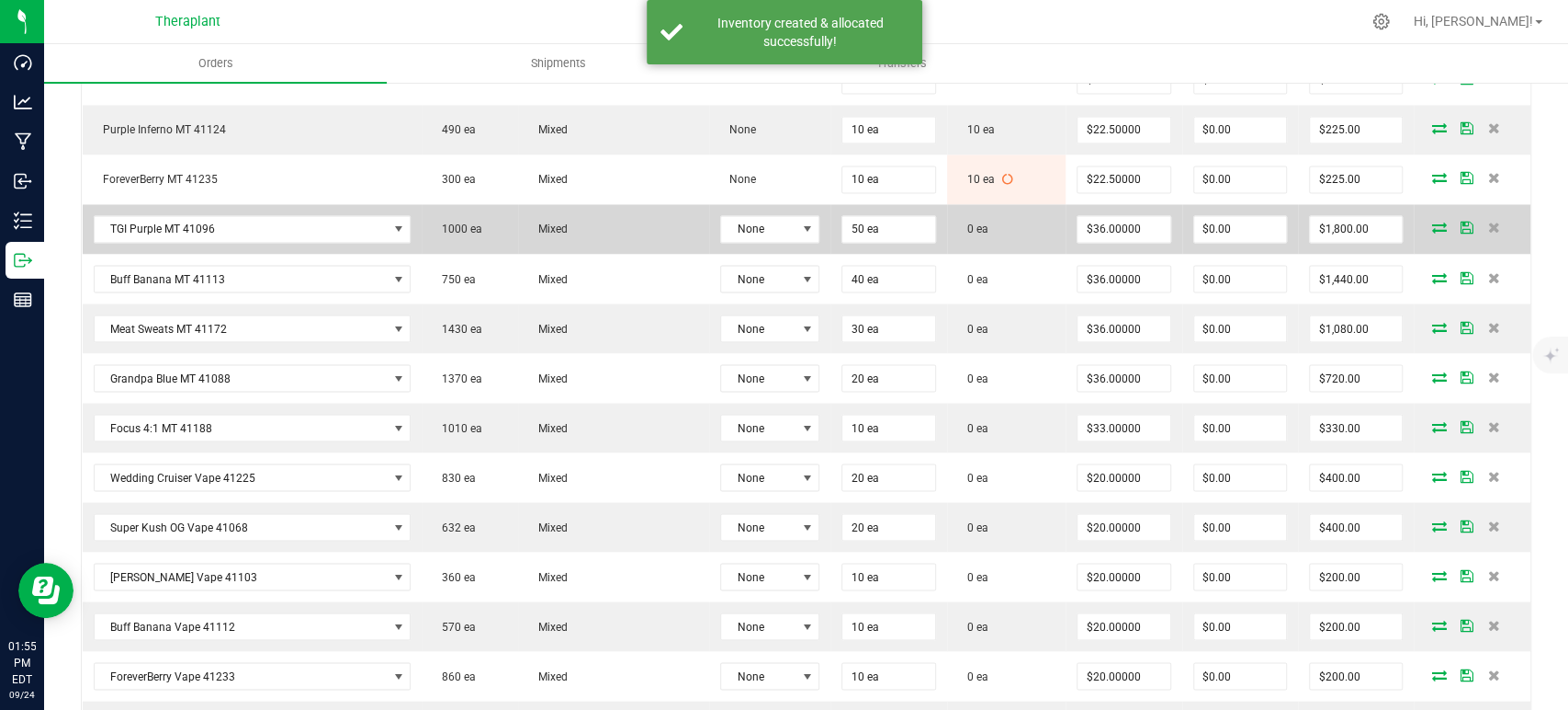
click at [1432, 222] on icon at bounding box center [1439, 227] width 15 height 11
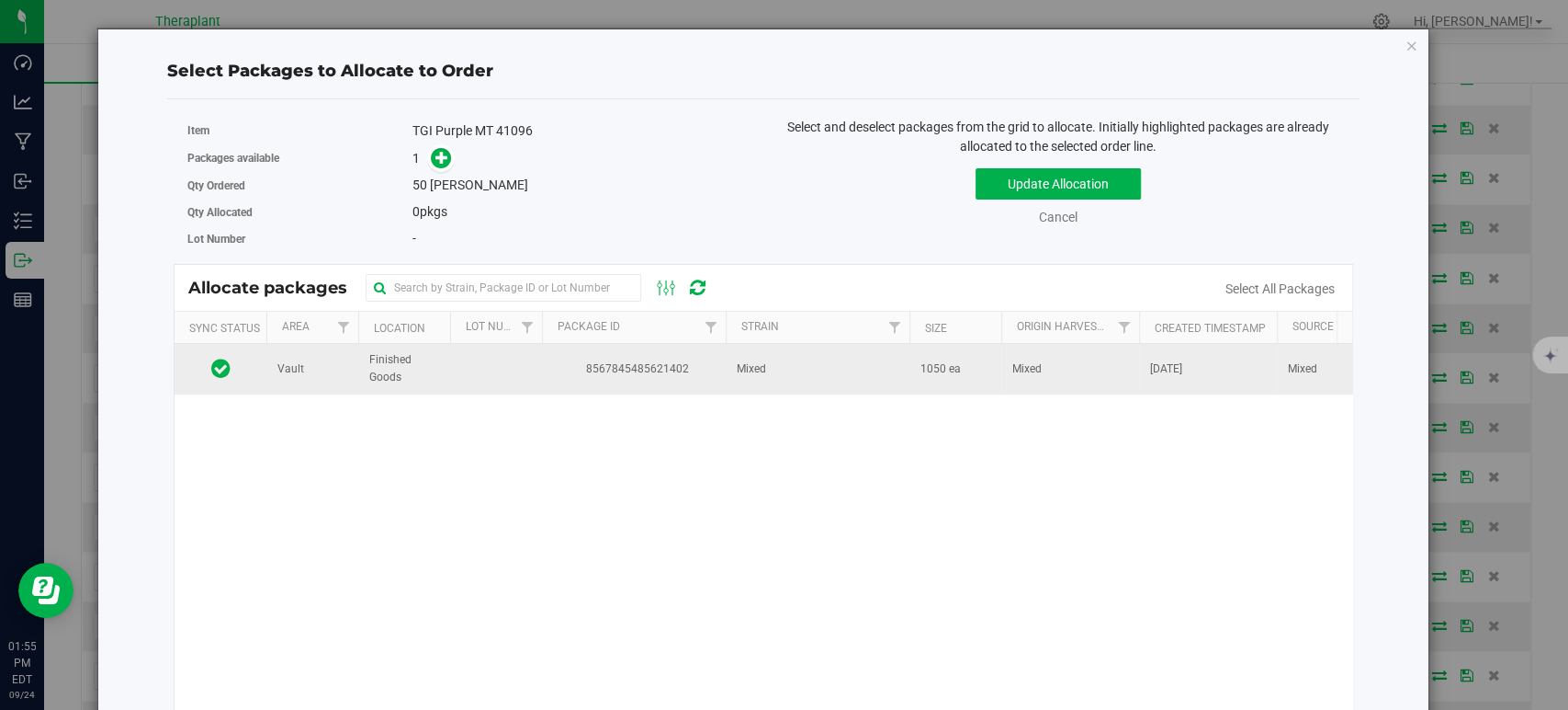
click at [749, 377] on td "Mixed" at bounding box center [818, 368] width 184 height 50
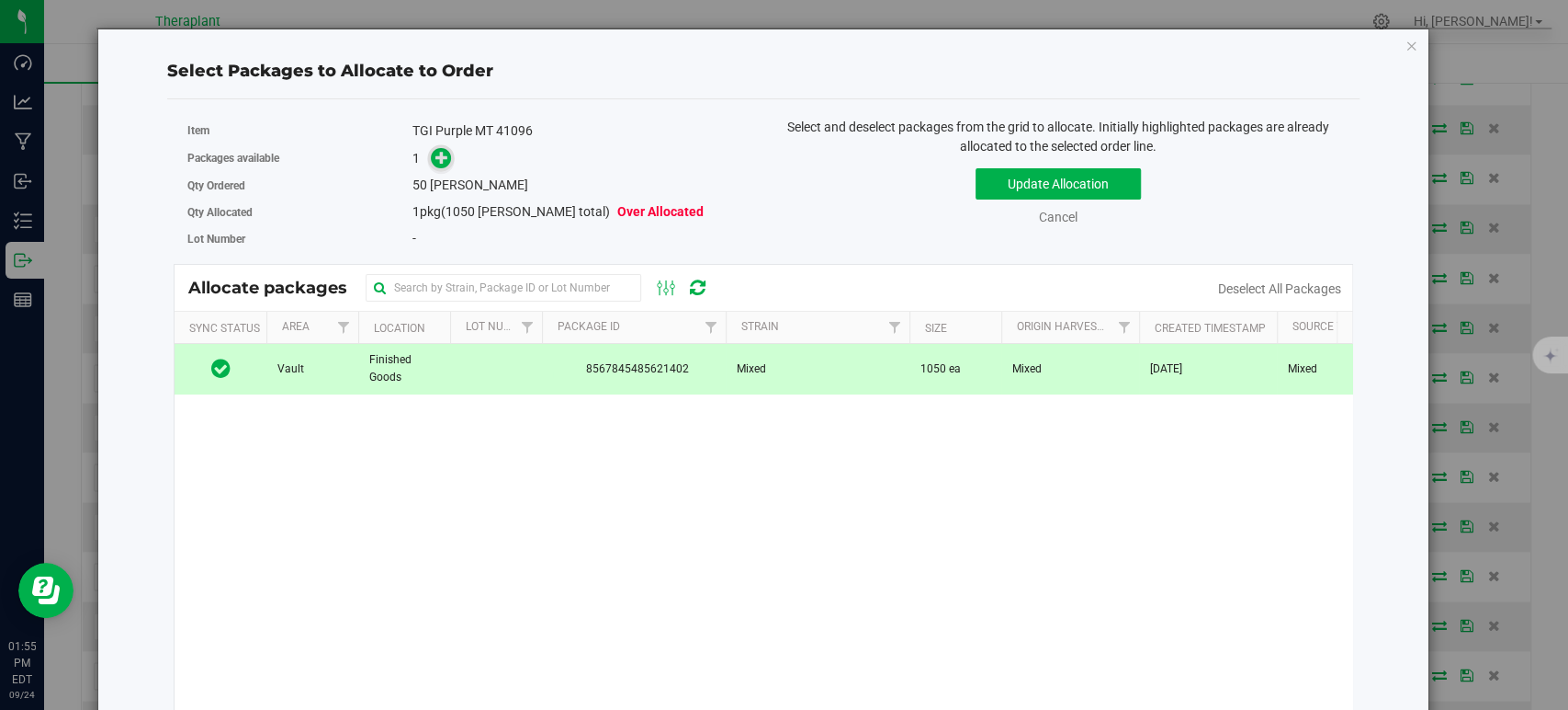
click at [431, 151] on span at bounding box center [441, 159] width 21 height 21
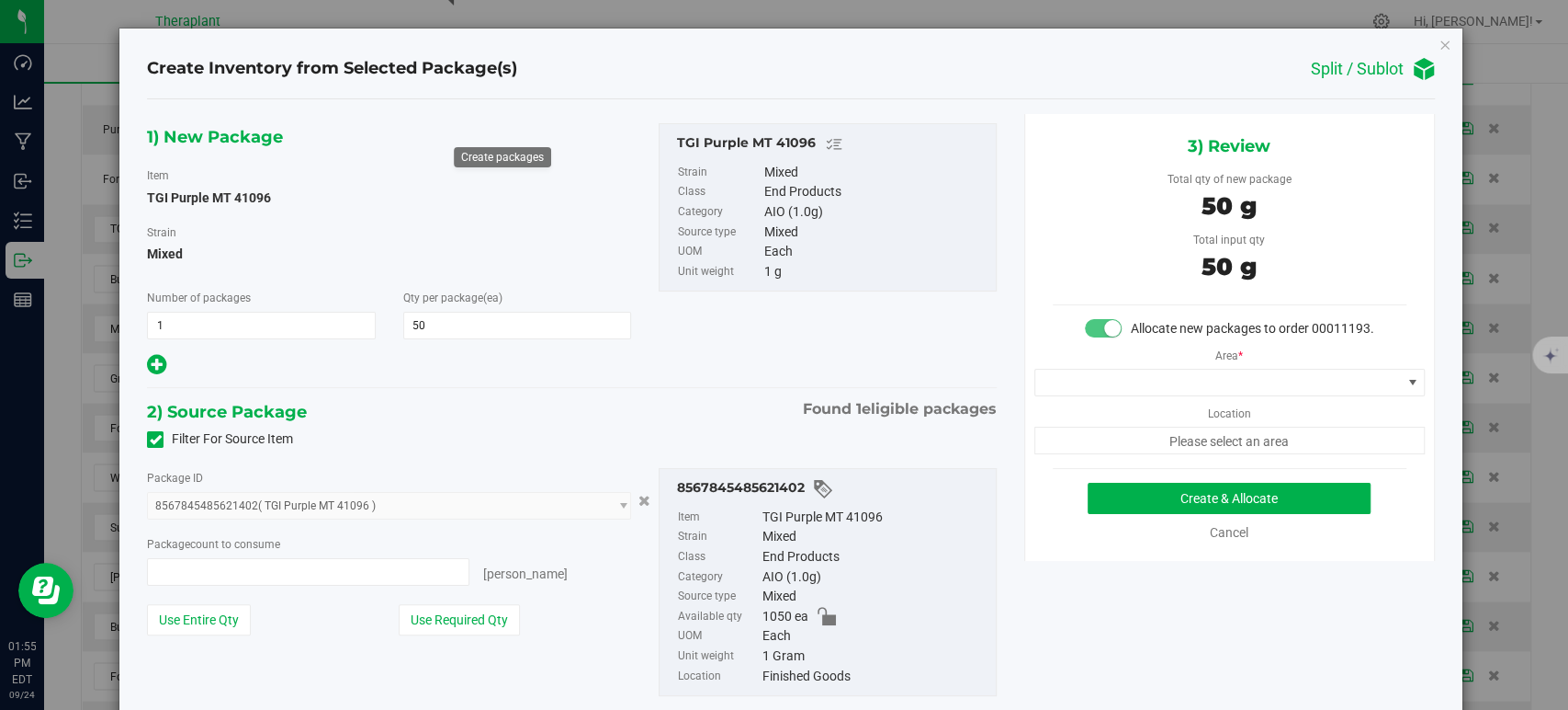
type input "50 ea"
click at [1073, 395] on span at bounding box center [1218, 382] width 366 height 25
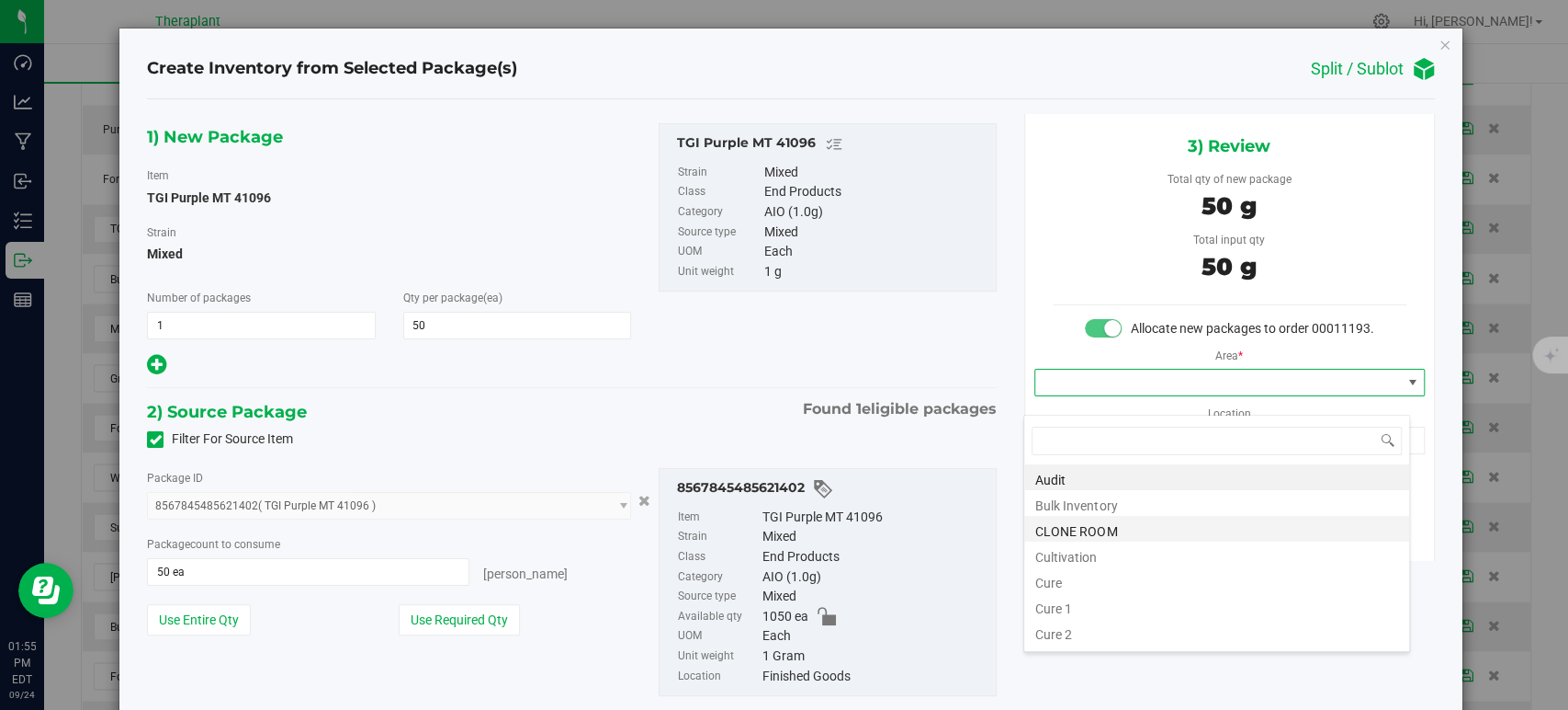
scroll to position [228, 0]
click at [1073, 535] on li "Vault" at bounding box center [1217, 532] width 385 height 25
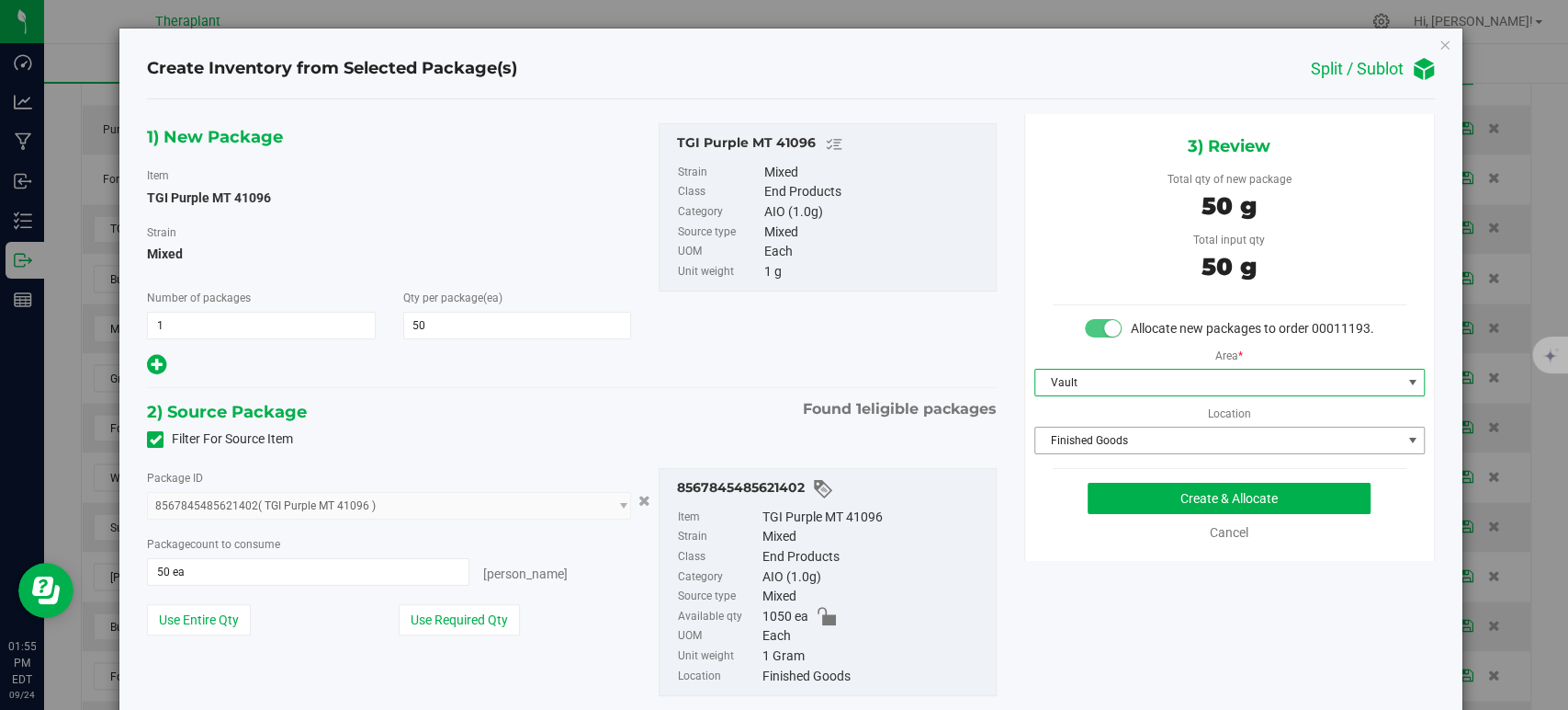
drag, startPoint x: 1074, startPoint y: 480, endPoint x: 1083, endPoint y: 446, distance: 35.2
click at [1083, 446] on span "Finished Goods" at bounding box center [1218, 440] width 366 height 25
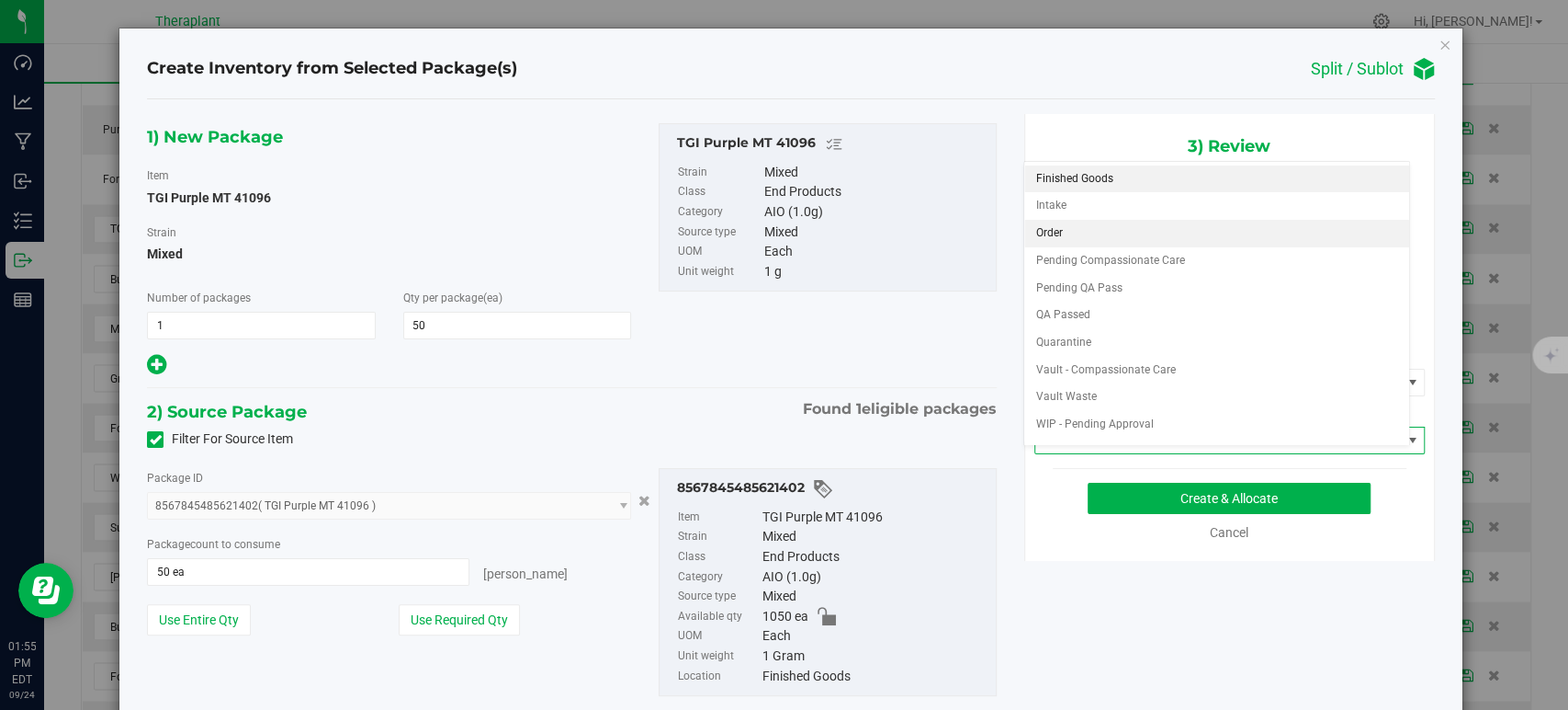
click at [1061, 226] on li "Order" at bounding box center [1217, 233] width 385 height 27
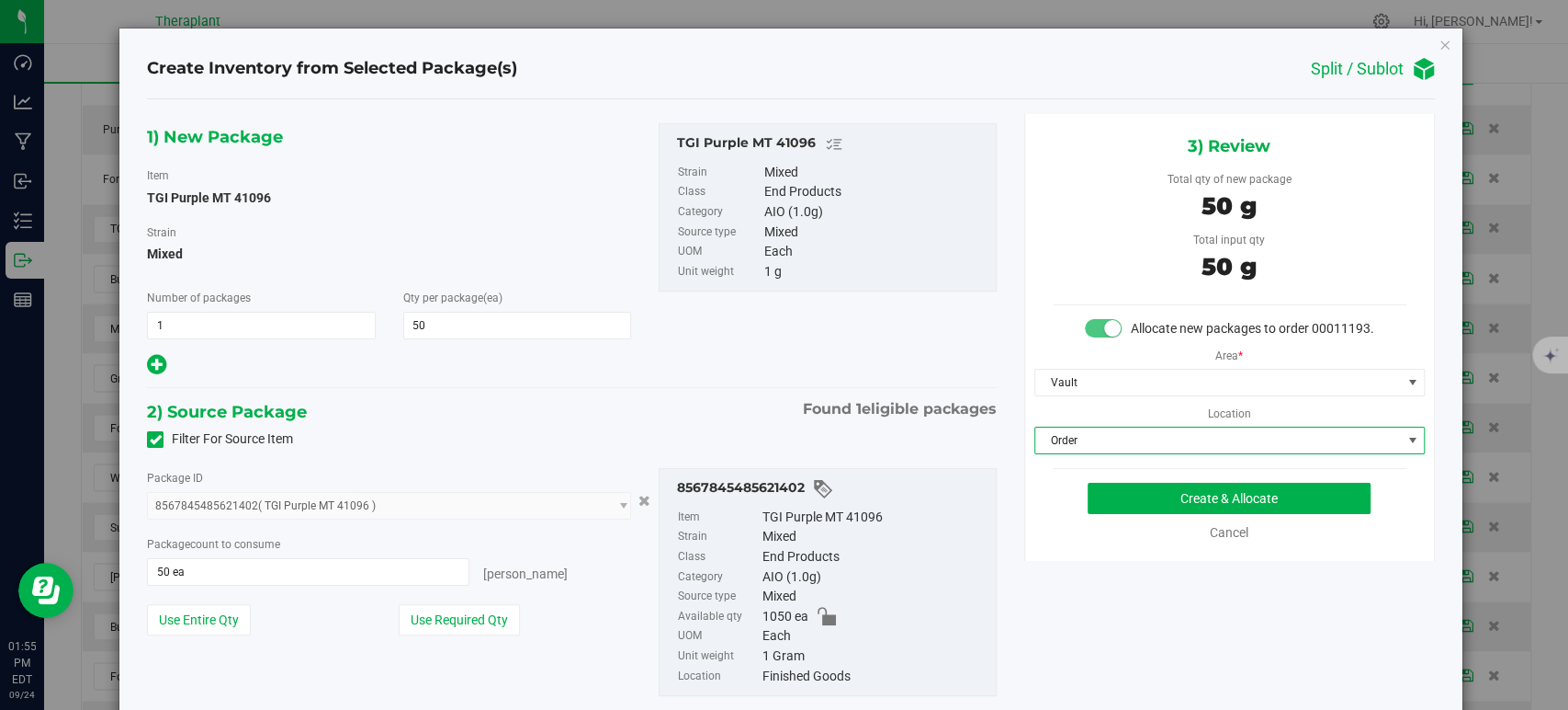
click at [746, 380] on div "1) New Package Item TGI Purple MT 41096 Strain Mixed Number of packages 1 1 Qty…" at bounding box center [572, 424] width 877 height 621
click at [1113, 496] on div "3) Review Total qty of new package 50 g Total input qty 50 g Allocate new packa…" at bounding box center [1230, 337] width 410 height 446
click at [1117, 512] on button "Create & Allocate" at bounding box center [1229, 498] width 283 height 31
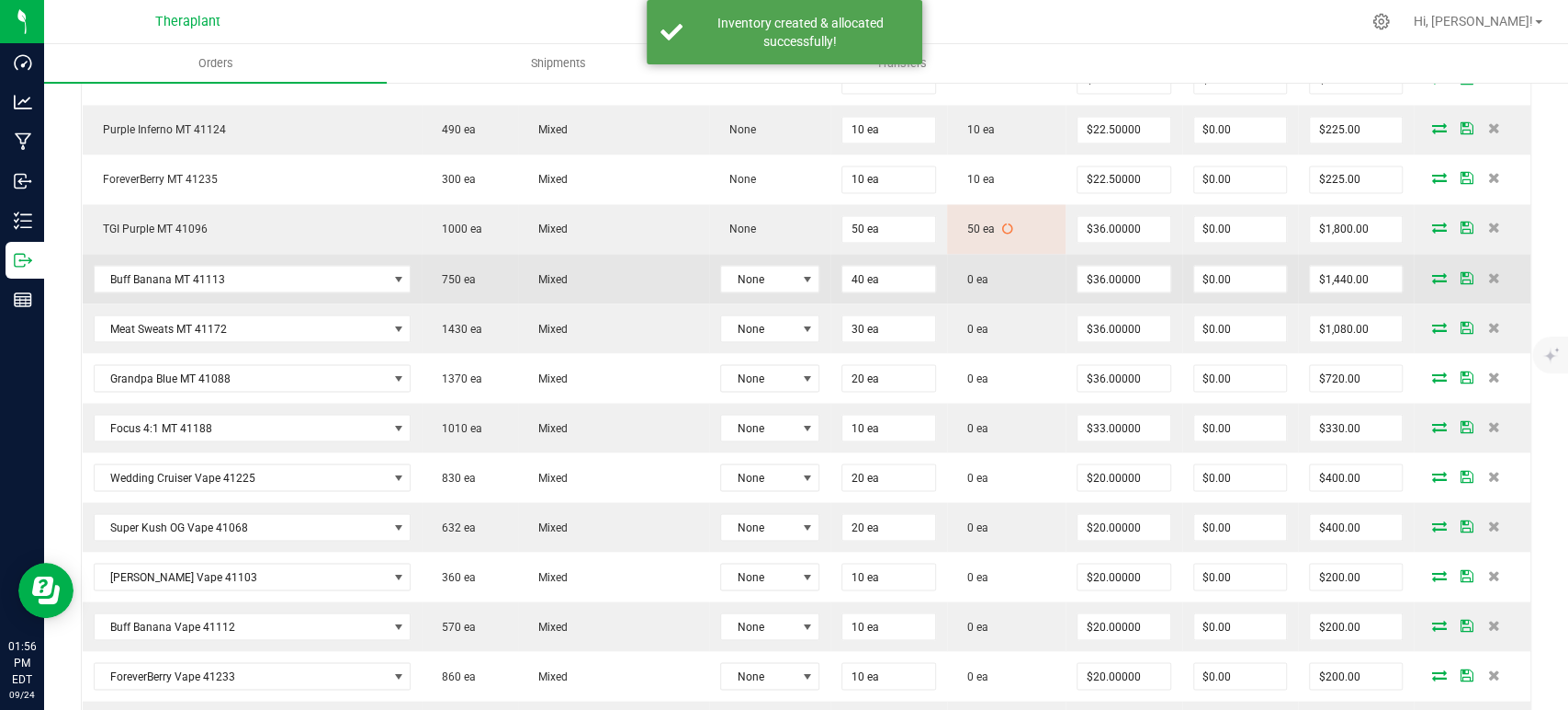
click at [1432, 271] on icon at bounding box center [1439, 276] width 15 height 11
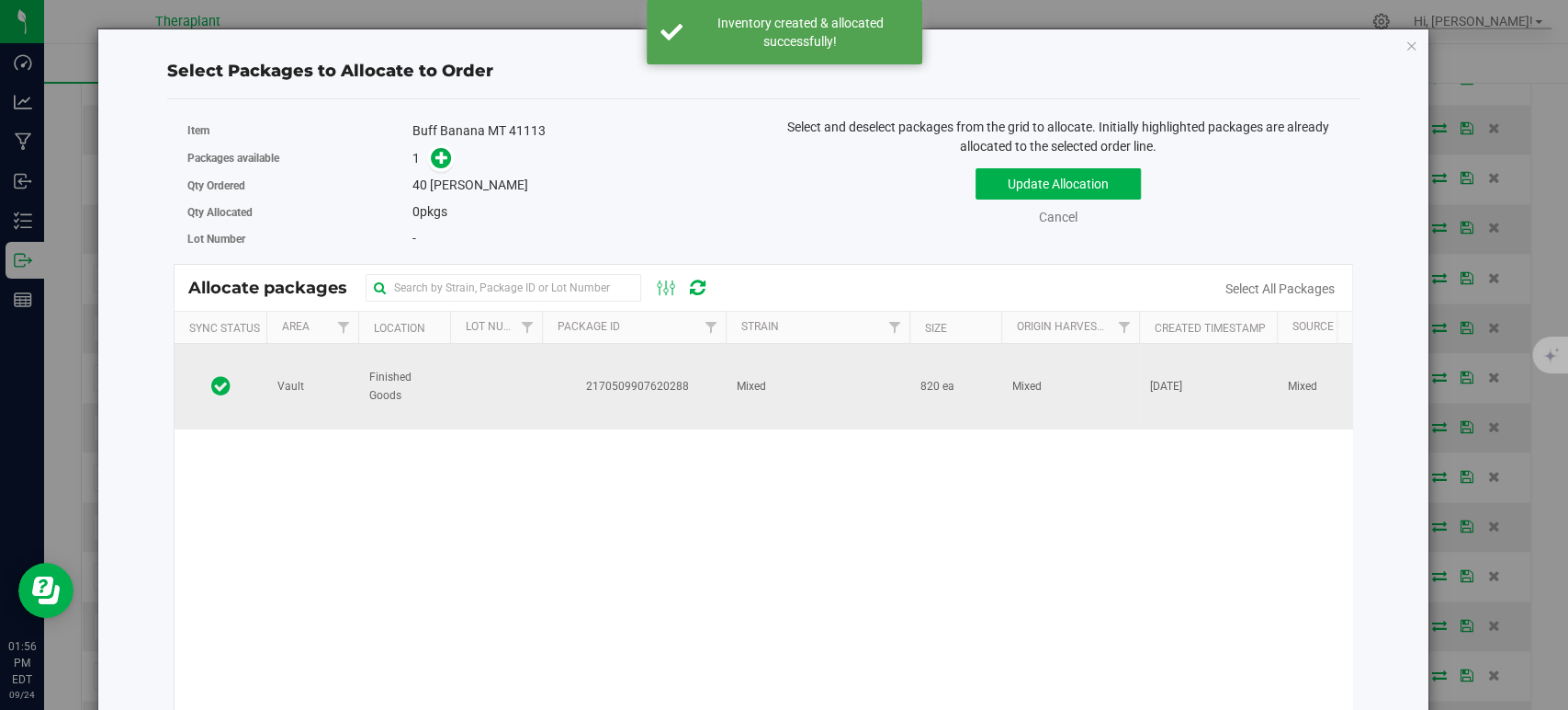
click at [906, 377] on td "Mixed" at bounding box center [818, 386] width 184 height 86
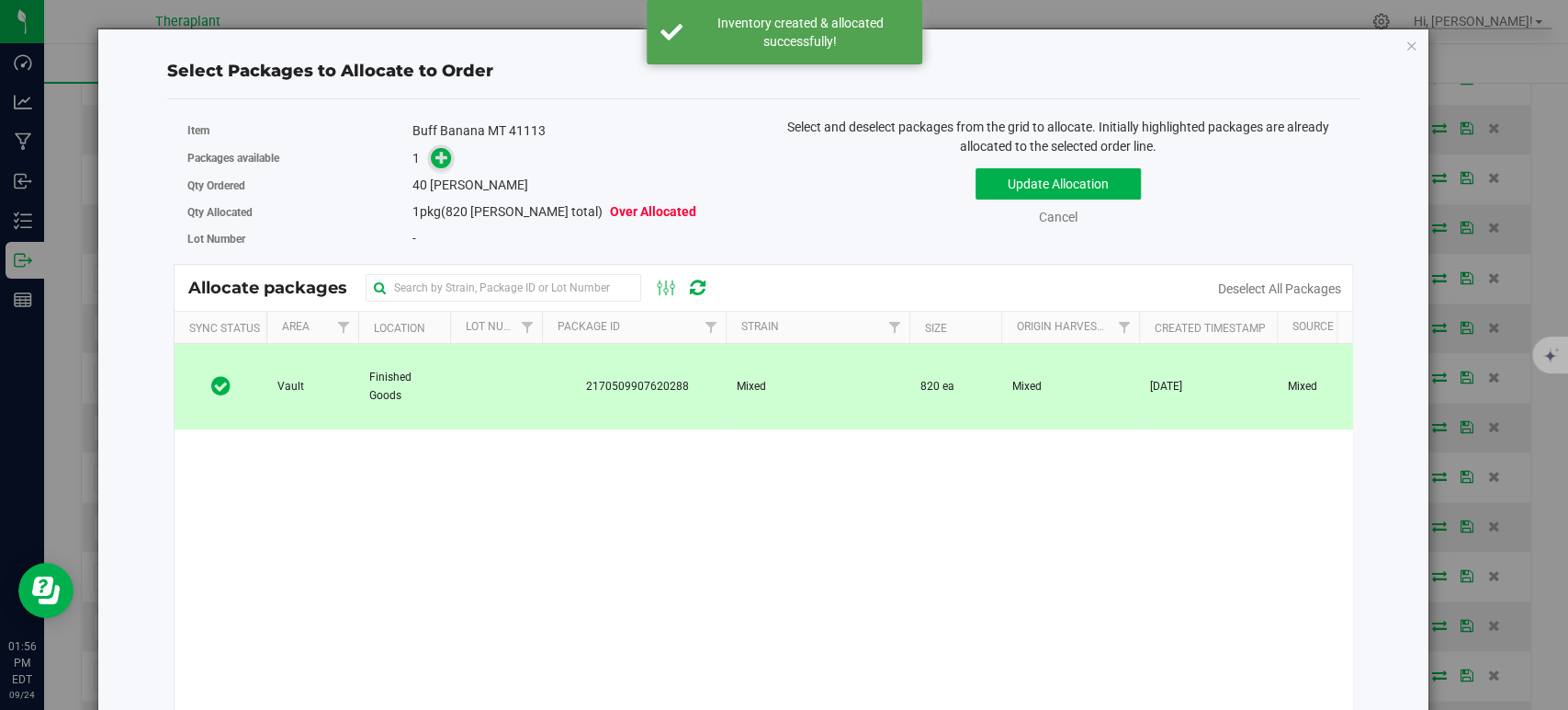
click at [441, 160] on icon at bounding box center [441, 157] width 13 height 13
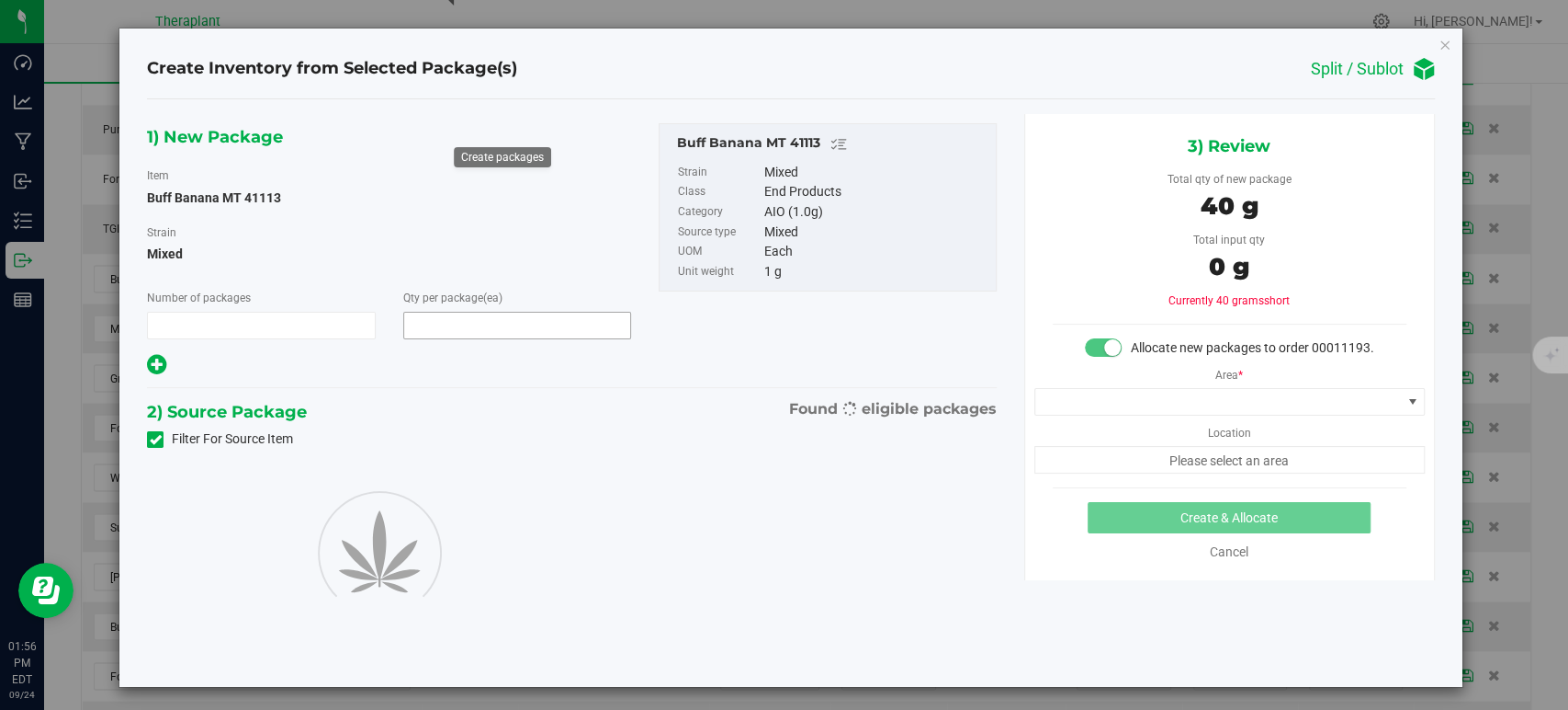
type input "1"
type input "40"
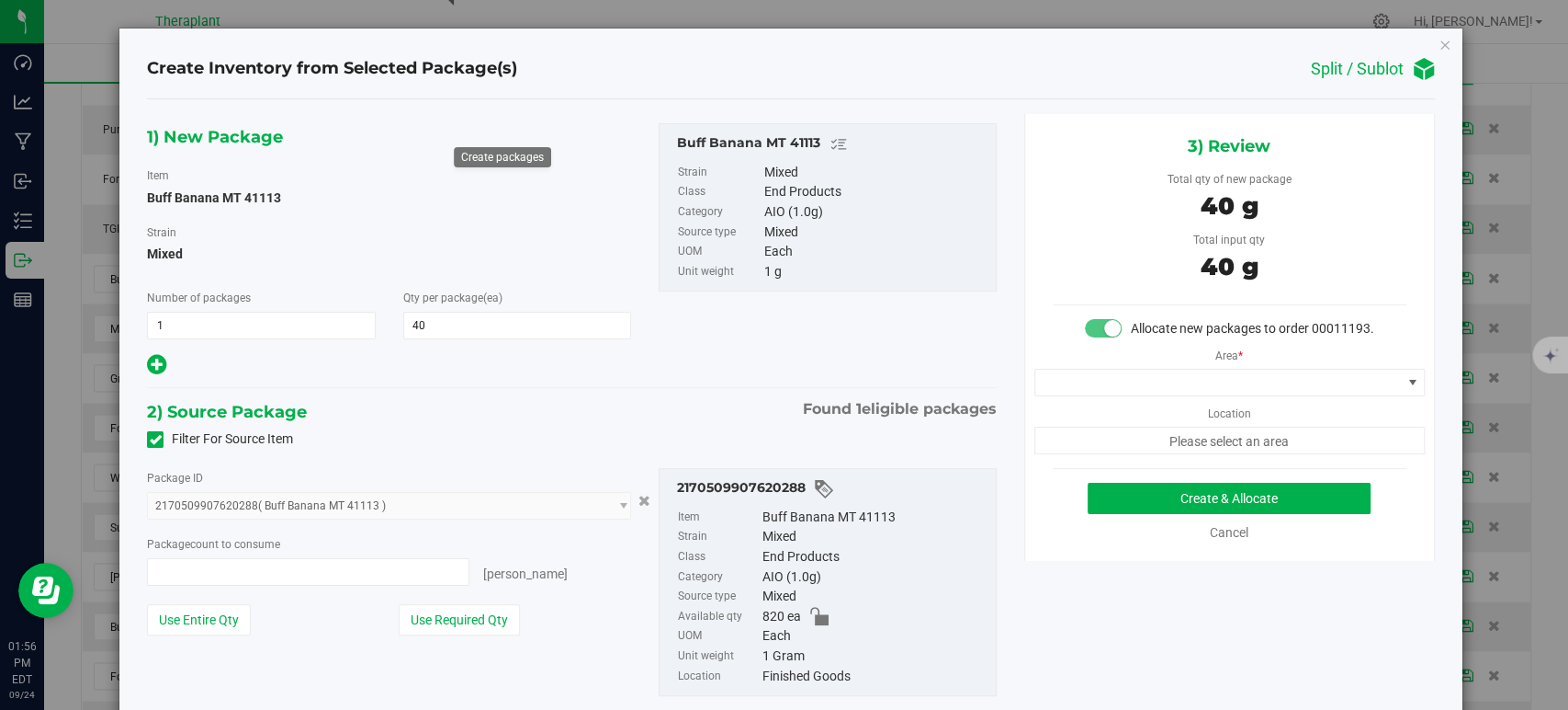
type input "40 ea"
click at [1070, 395] on span at bounding box center [1218, 382] width 366 height 25
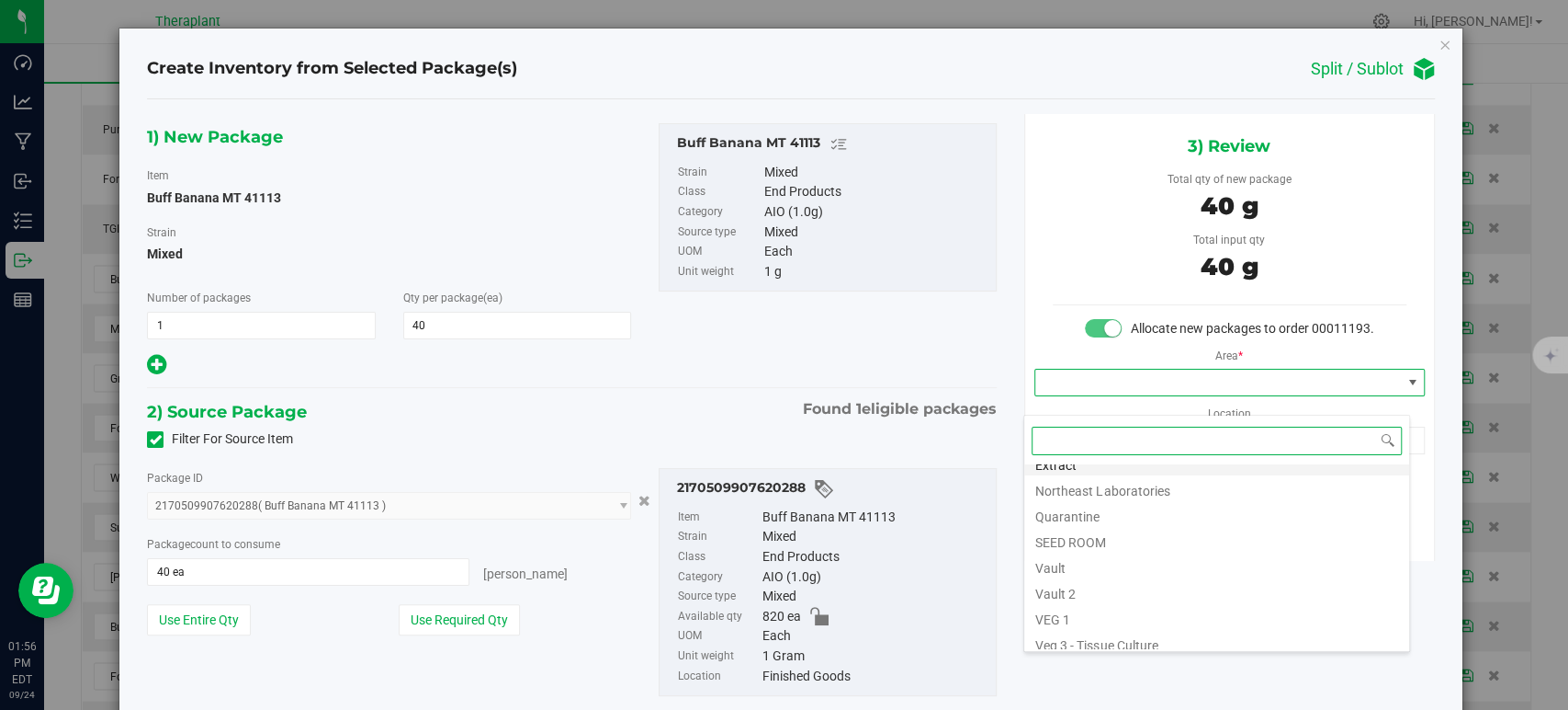
scroll to position [228, 0]
click at [1079, 533] on li "Vault" at bounding box center [1217, 532] width 385 height 25
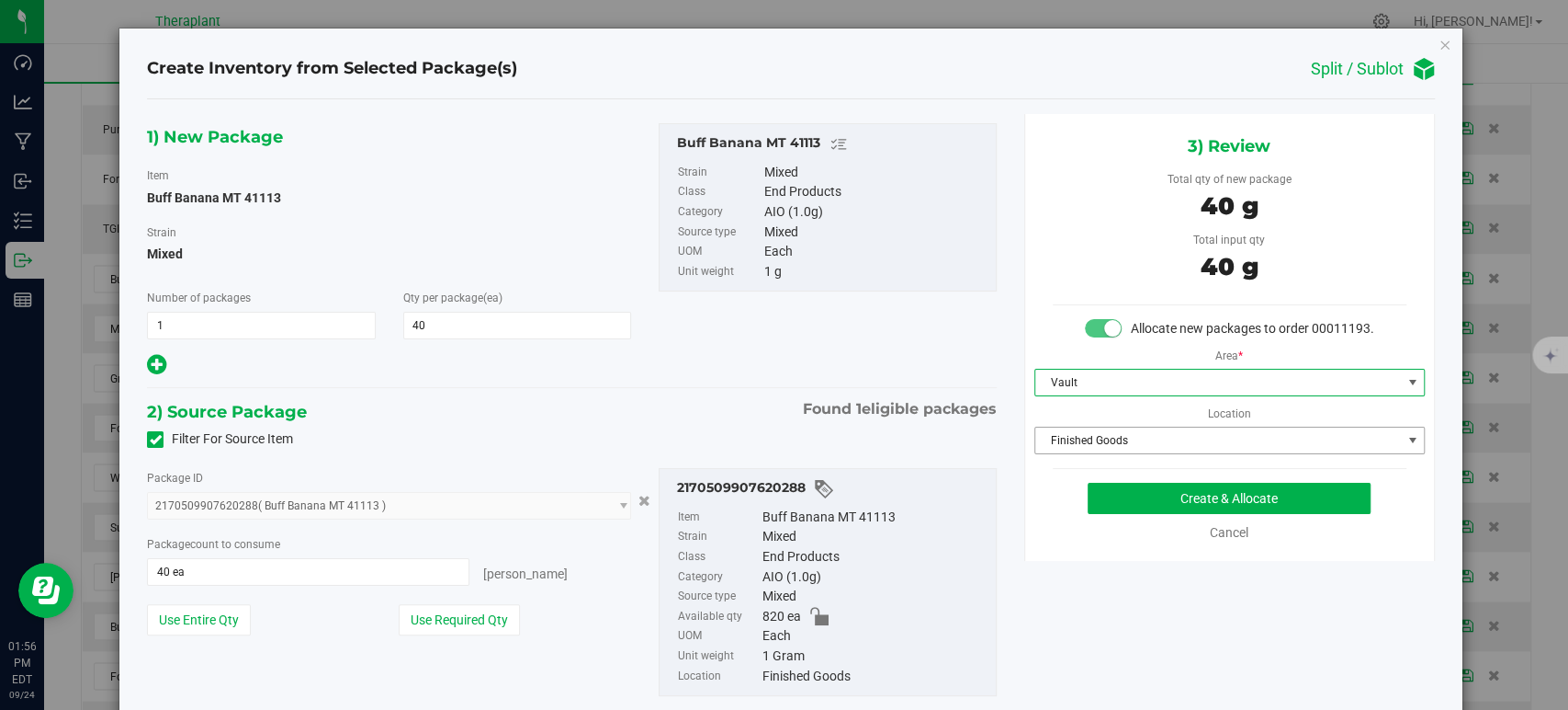
click at [1061, 453] on span "Finished Goods" at bounding box center [1218, 440] width 366 height 25
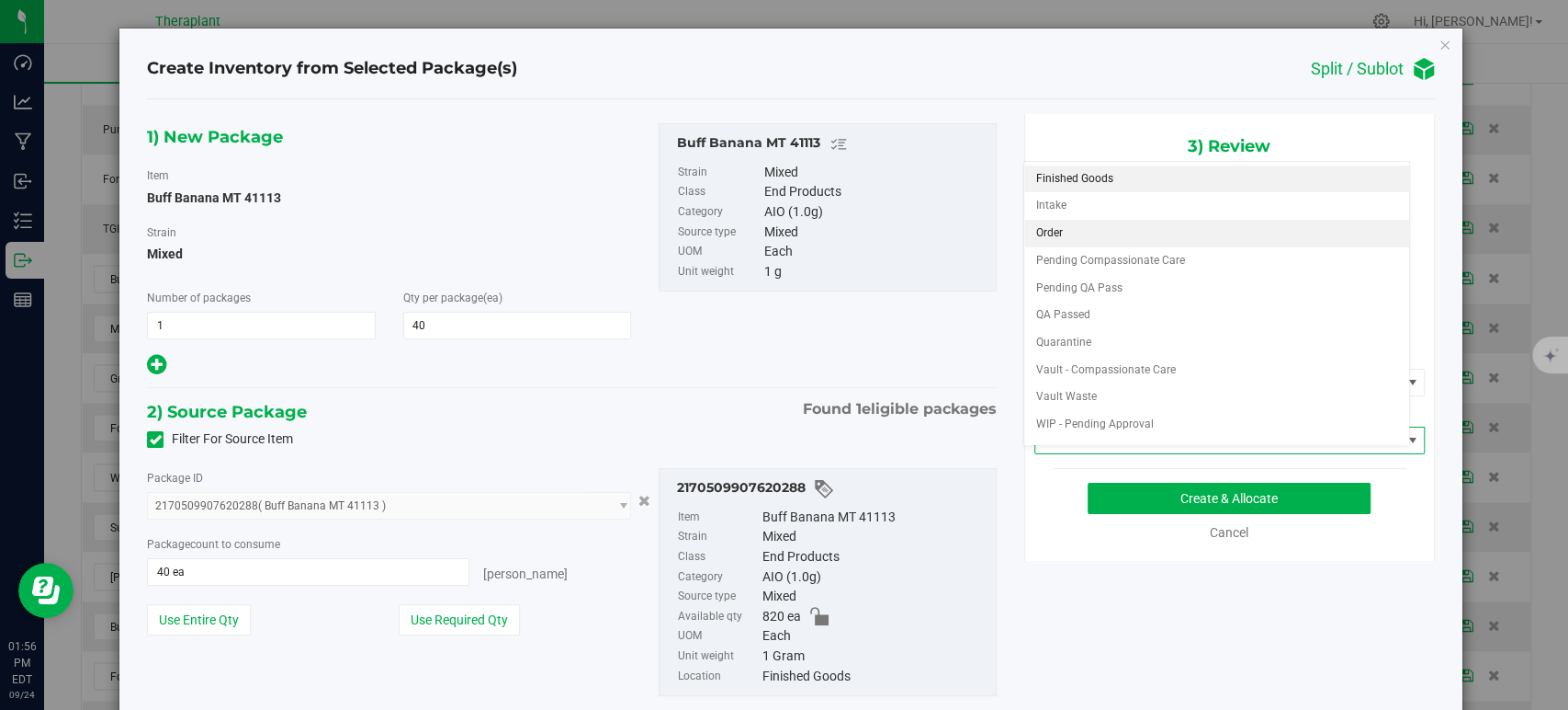
click at [1070, 231] on li "Order" at bounding box center [1217, 233] width 385 height 27
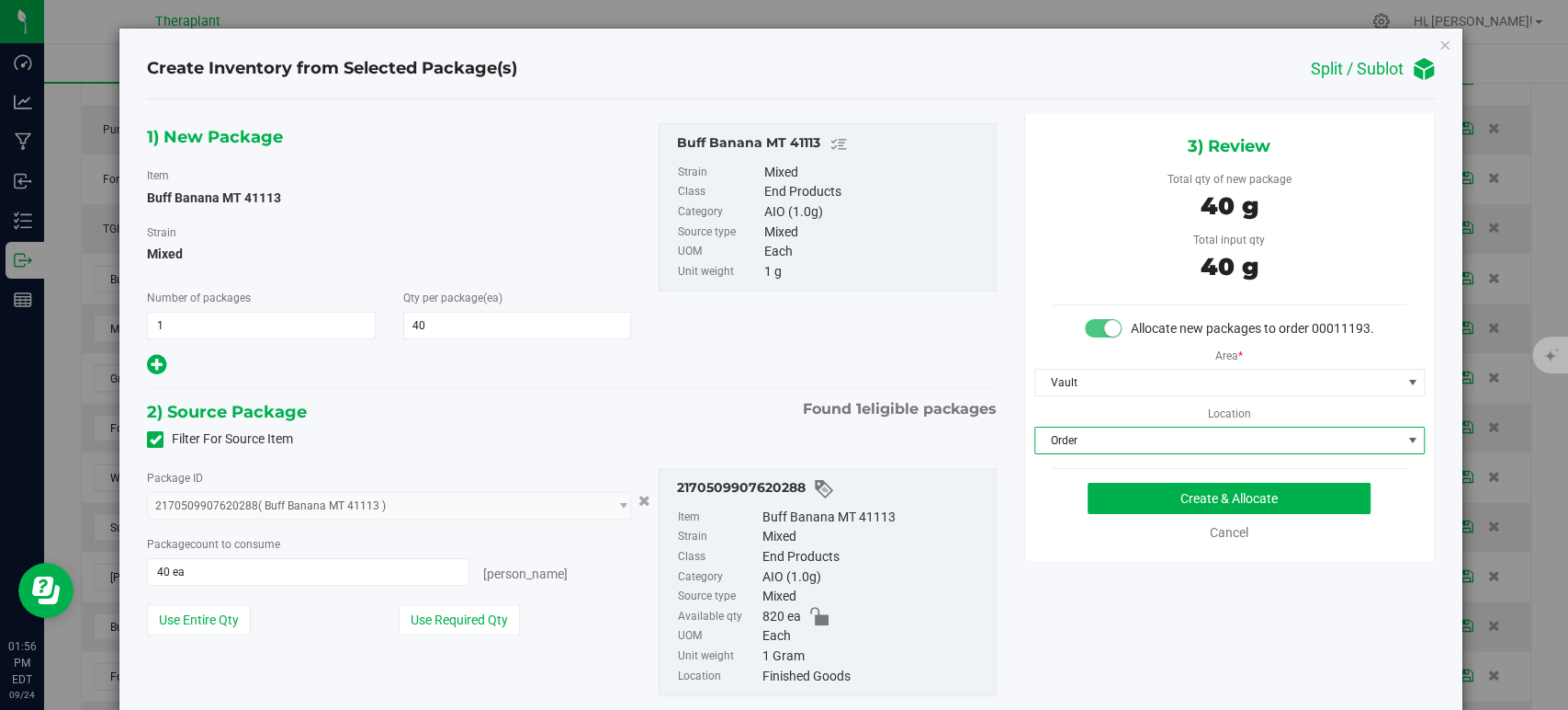
click at [794, 359] on div "1) New Package Item Buff Banana MT 41113 Strain Mixed Number of packages 1 1 Qt…" at bounding box center [572, 251] width 877 height 255
click at [1132, 513] on button "Create & Allocate" at bounding box center [1229, 498] width 283 height 31
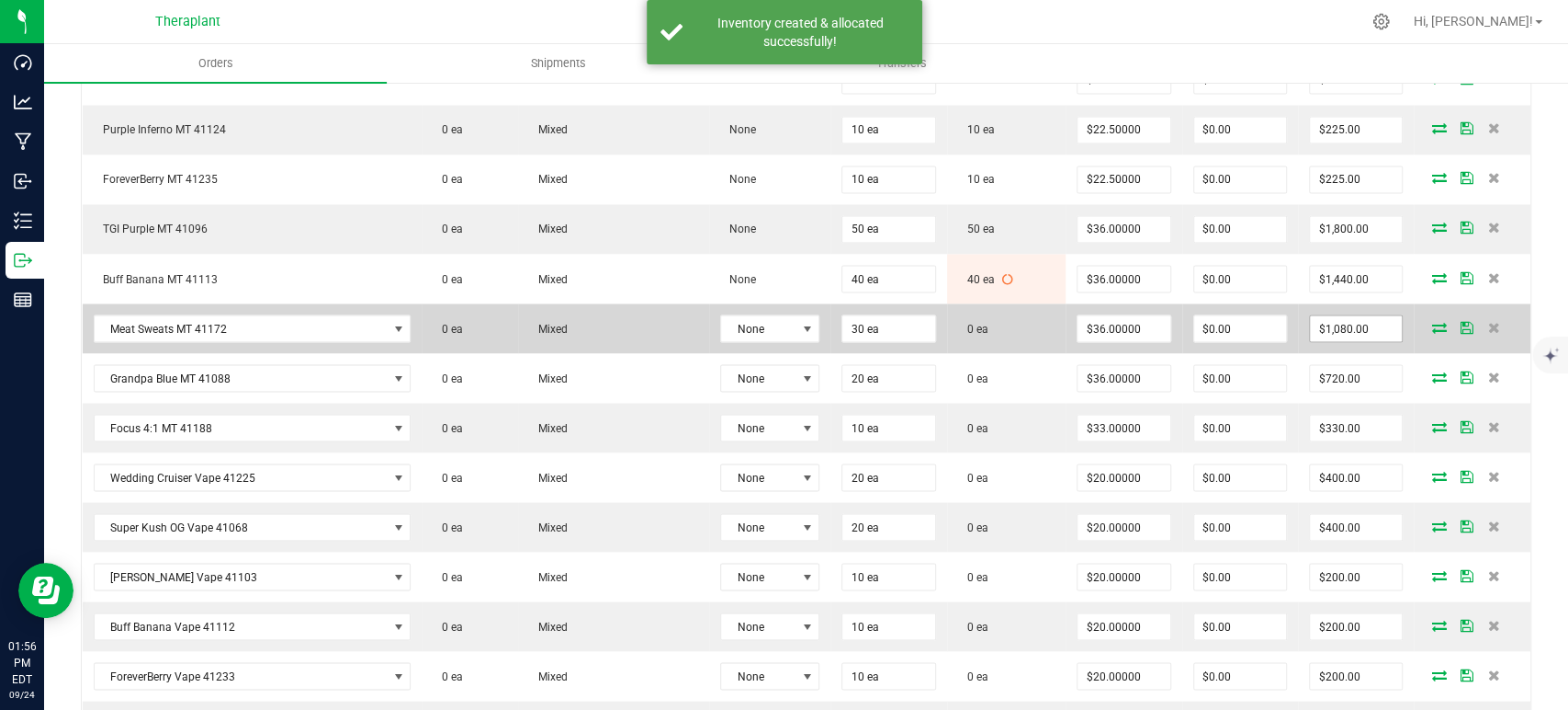
scroll to position [2247, 0]
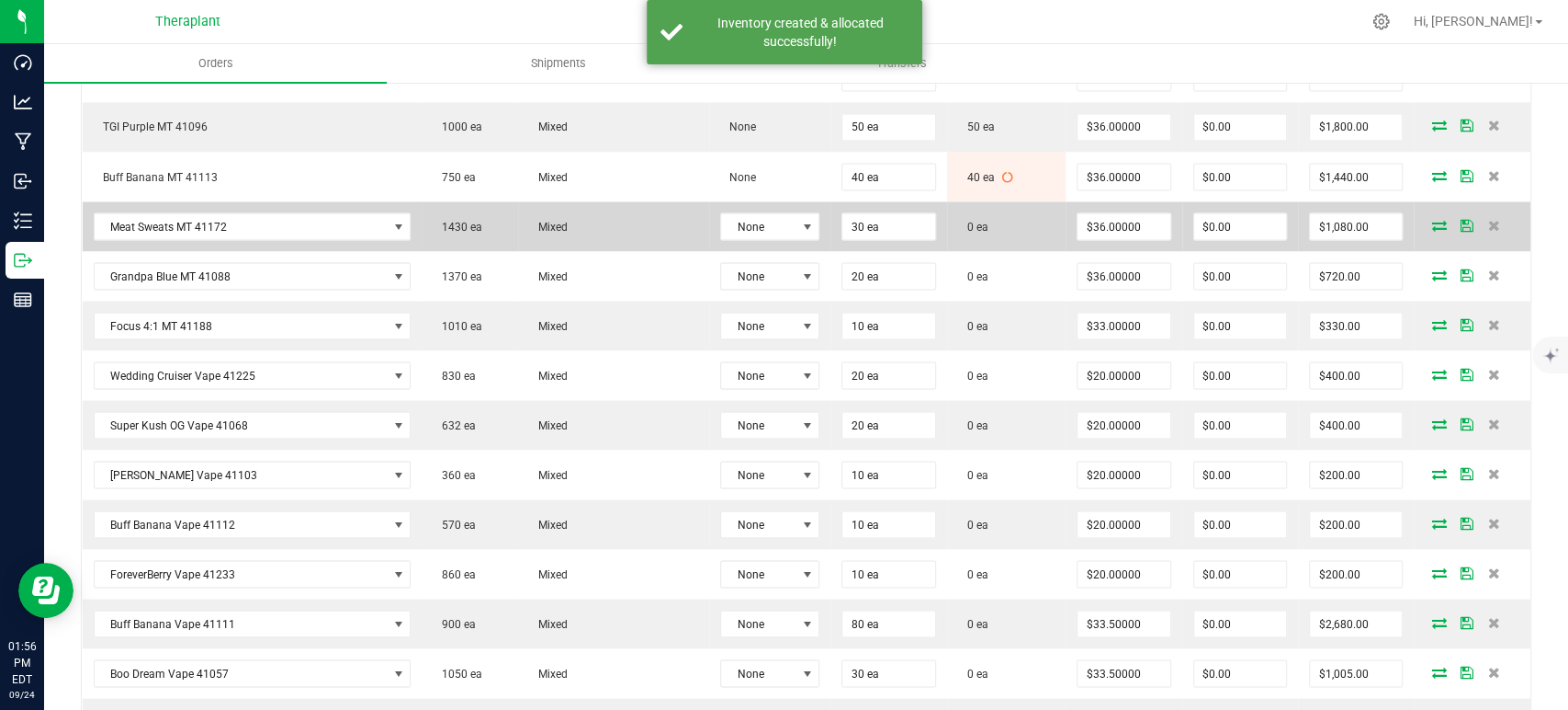
click at [1432, 219] on icon at bounding box center [1439, 224] width 15 height 11
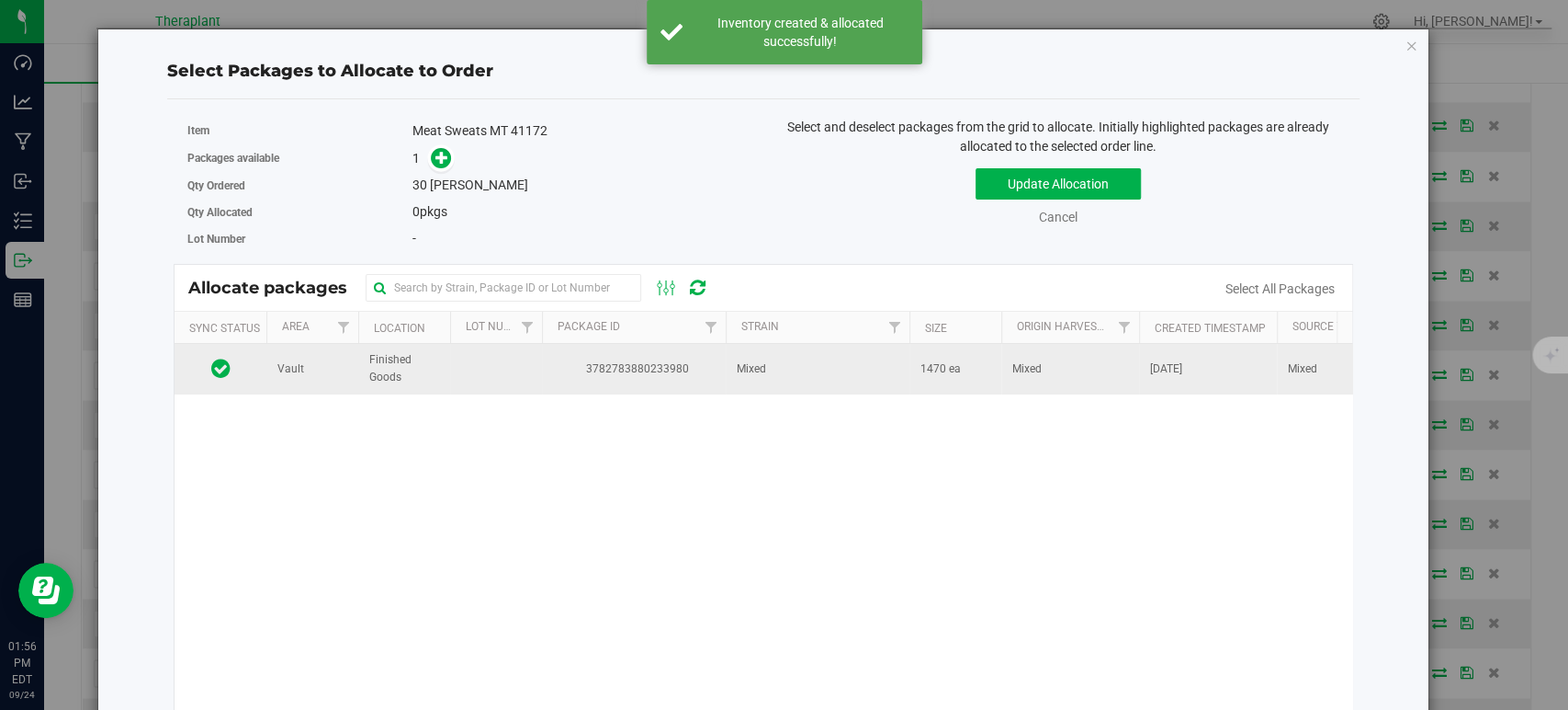
click at [895, 367] on td "Mixed" at bounding box center [818, 368] width 184 height 50
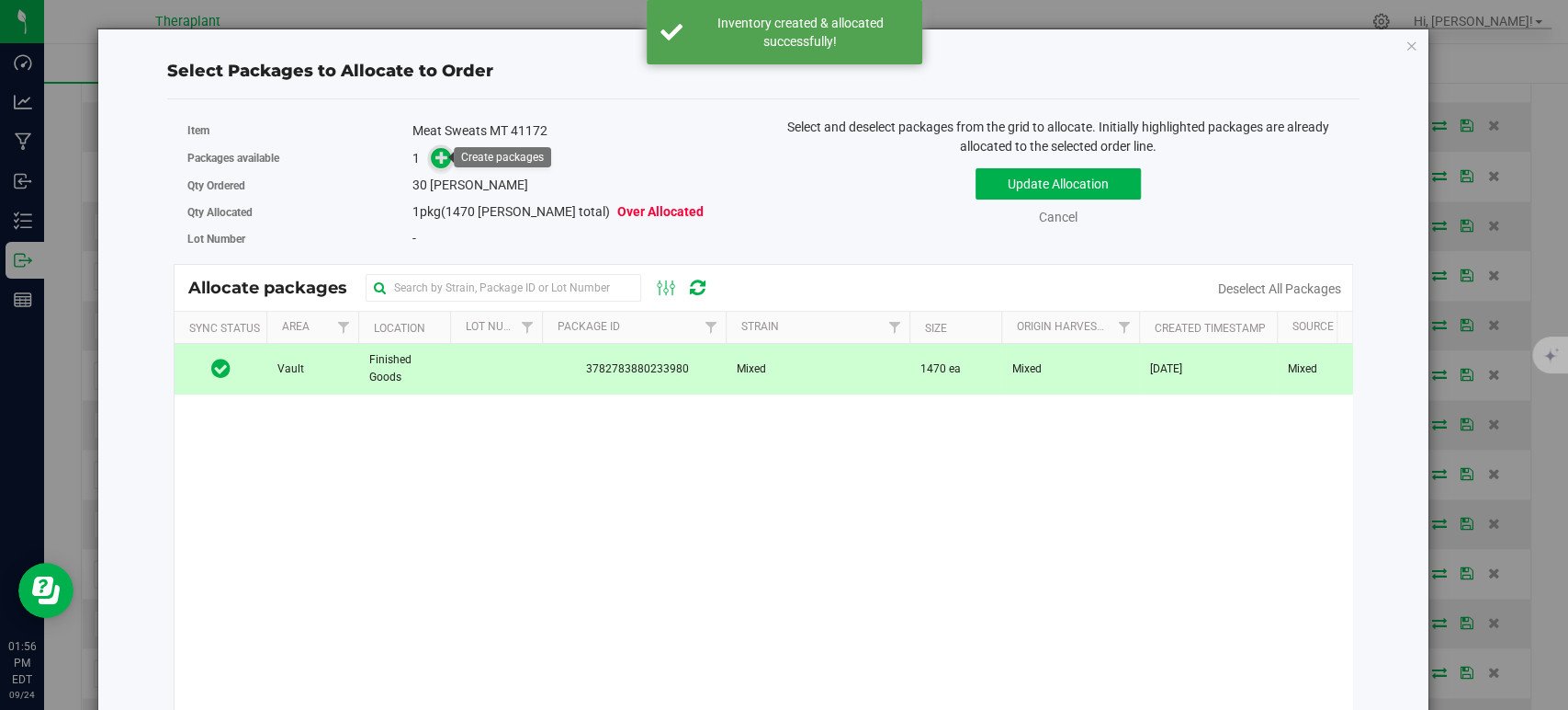
click at [438, 153] on icon at bounding box center [441, 157] width 13 height 13
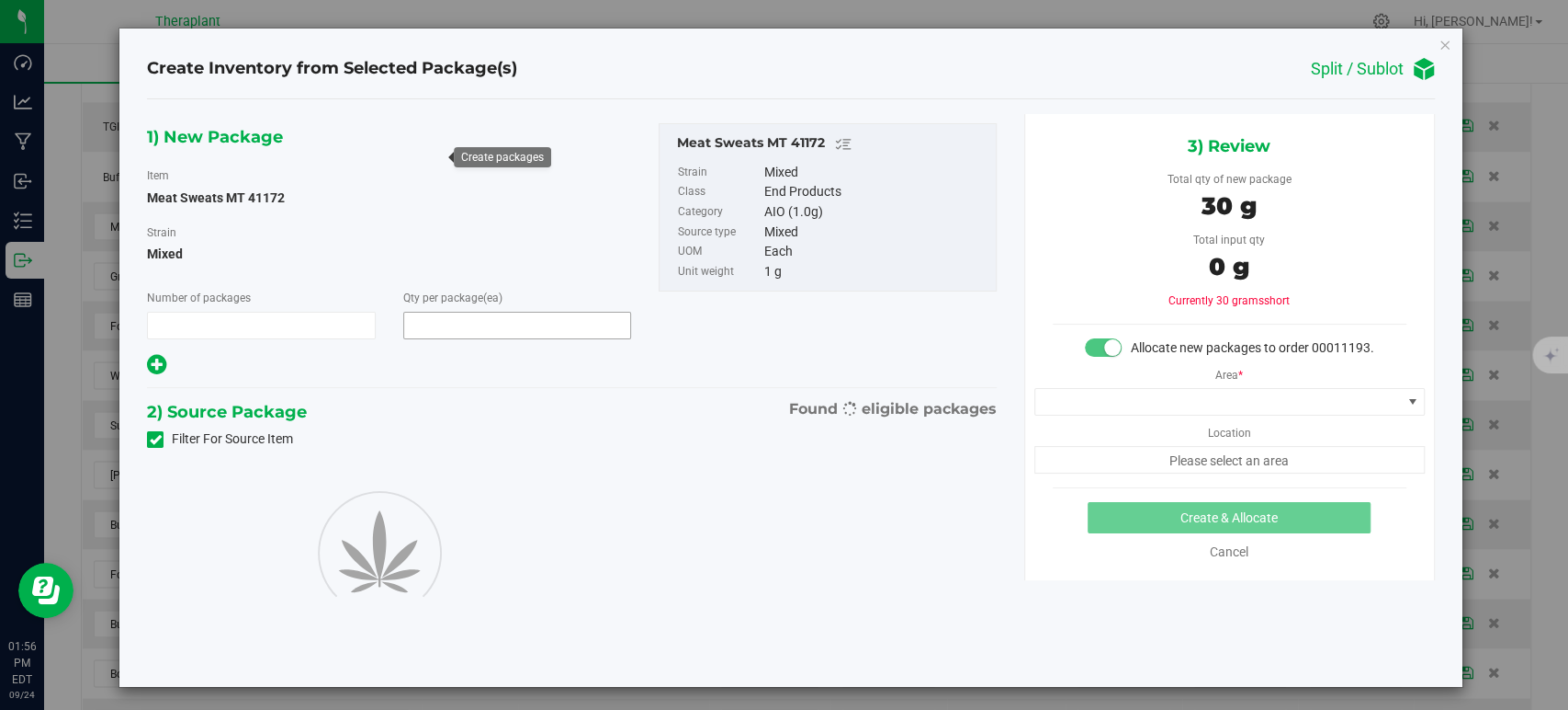
type input "1"
type input "30"
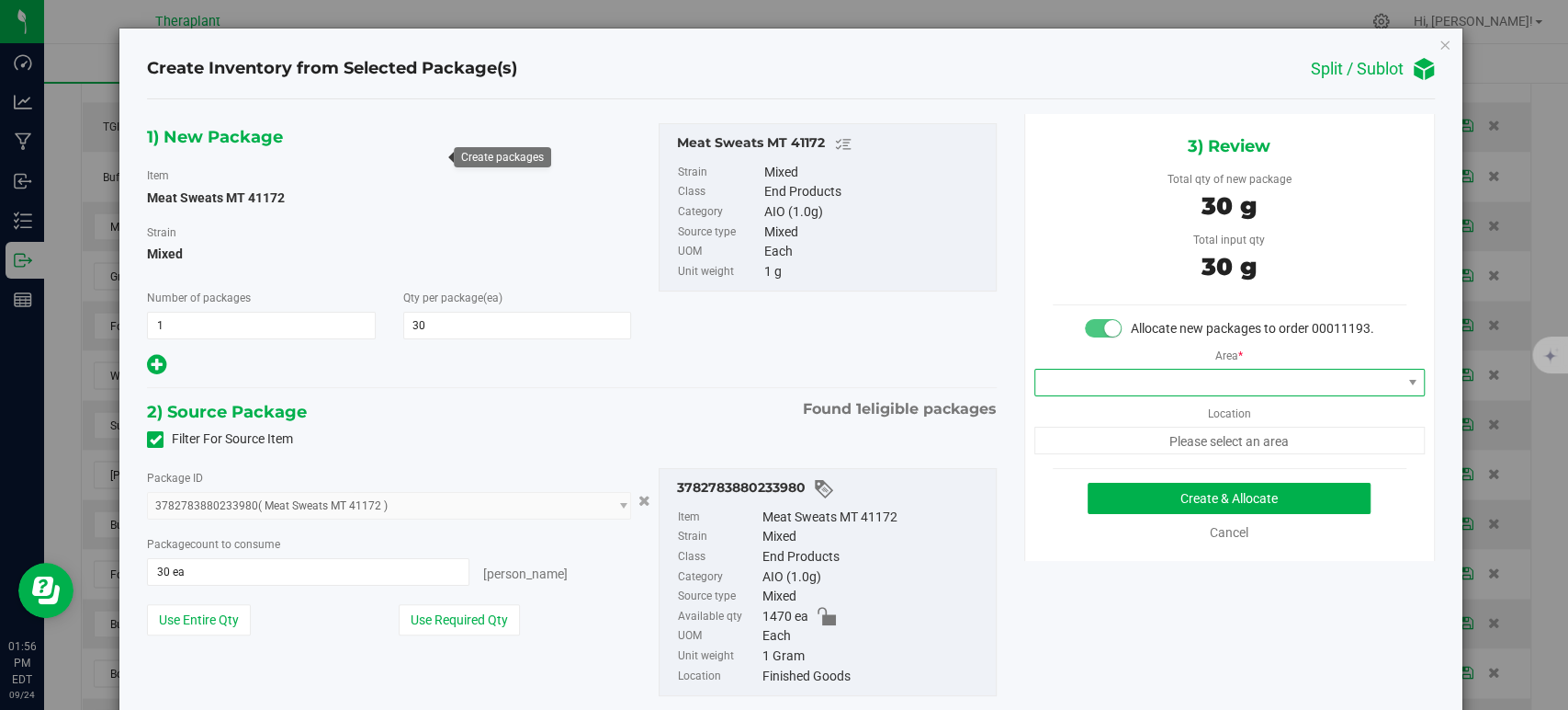
click at [1066, 395] on span at bounding box center [1218, 382] width 366 height 25
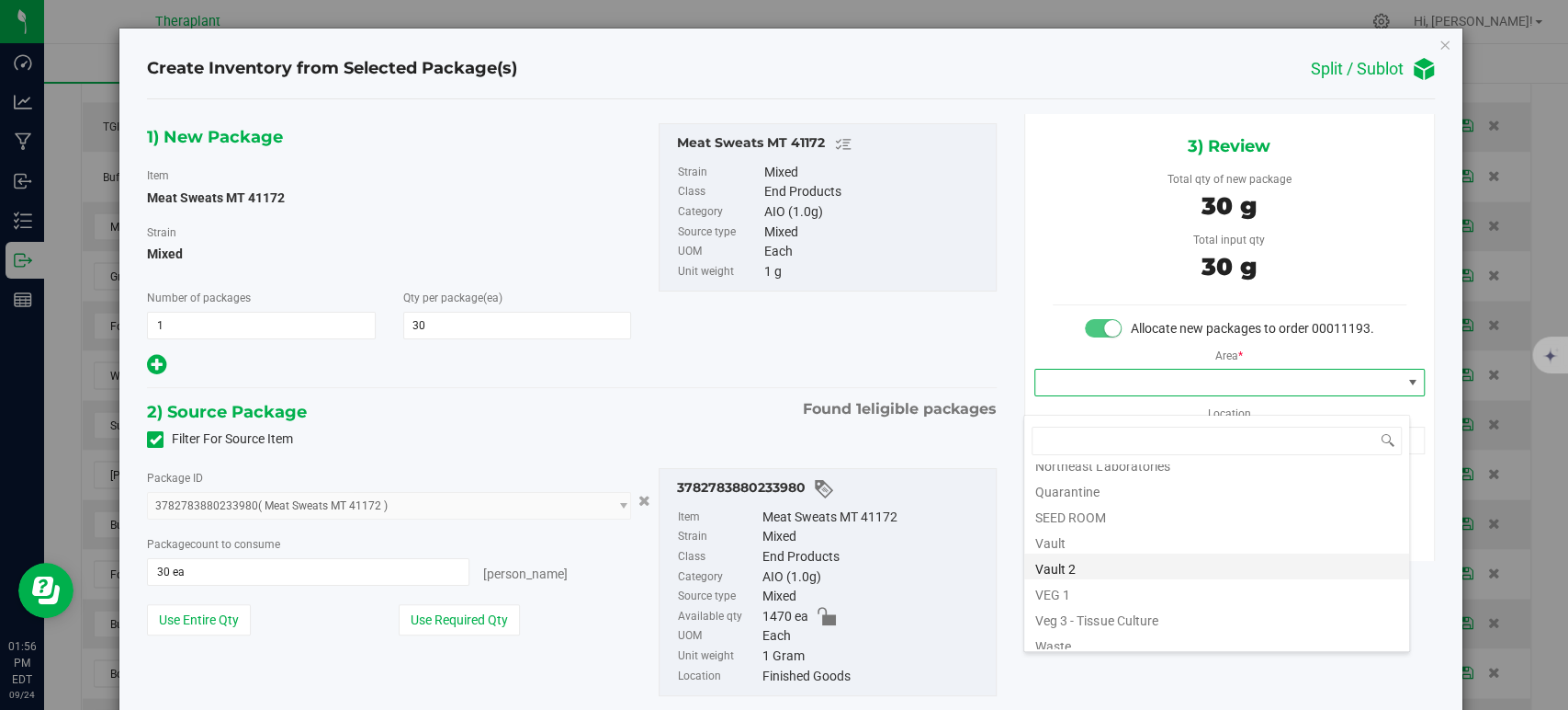
scroll to position [228, 0]
click at [1087, 537] on li "Vault" at bounding box center [1217, 532] width 385 height 25
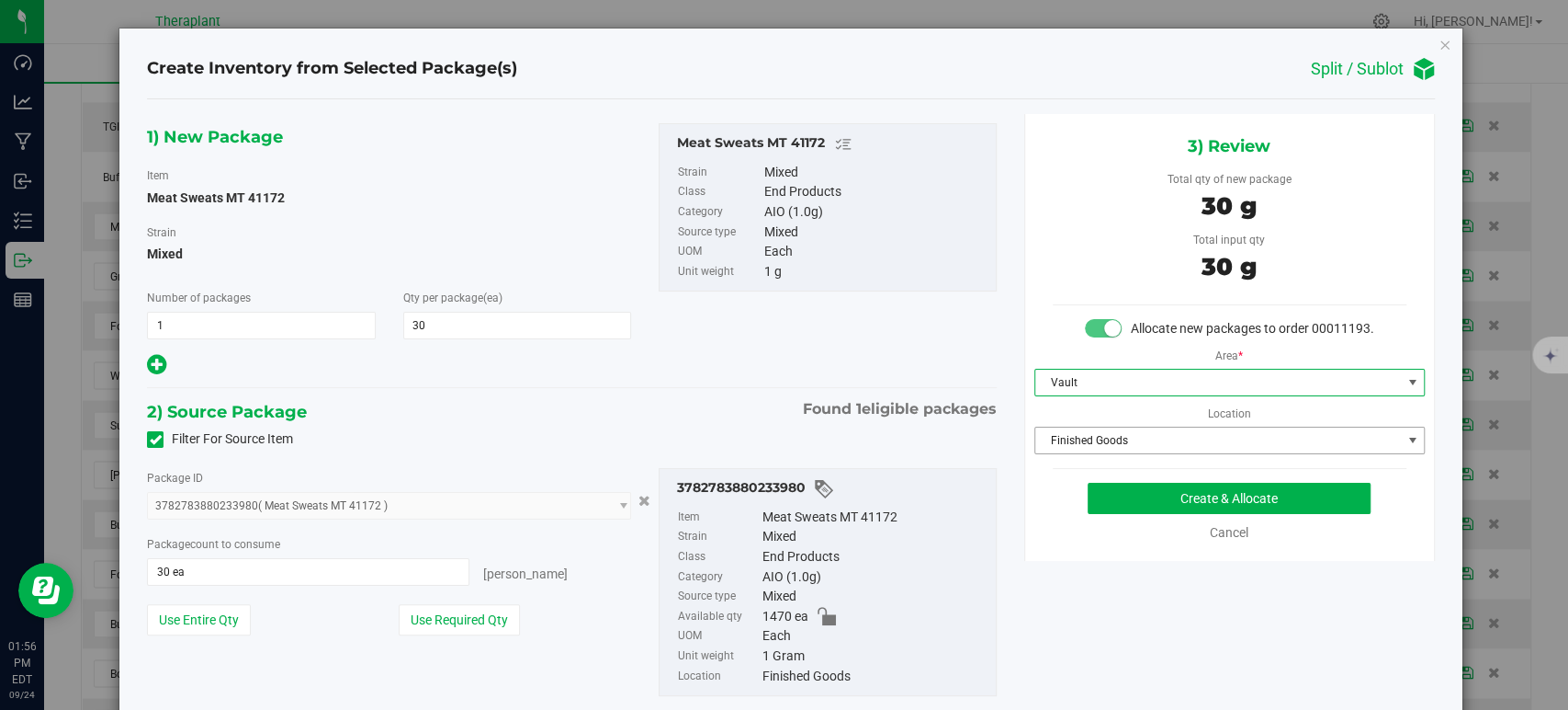
click at [1063, 453] on span "Finished Goods" at bounding box center [1218, 440] width 366 height 25
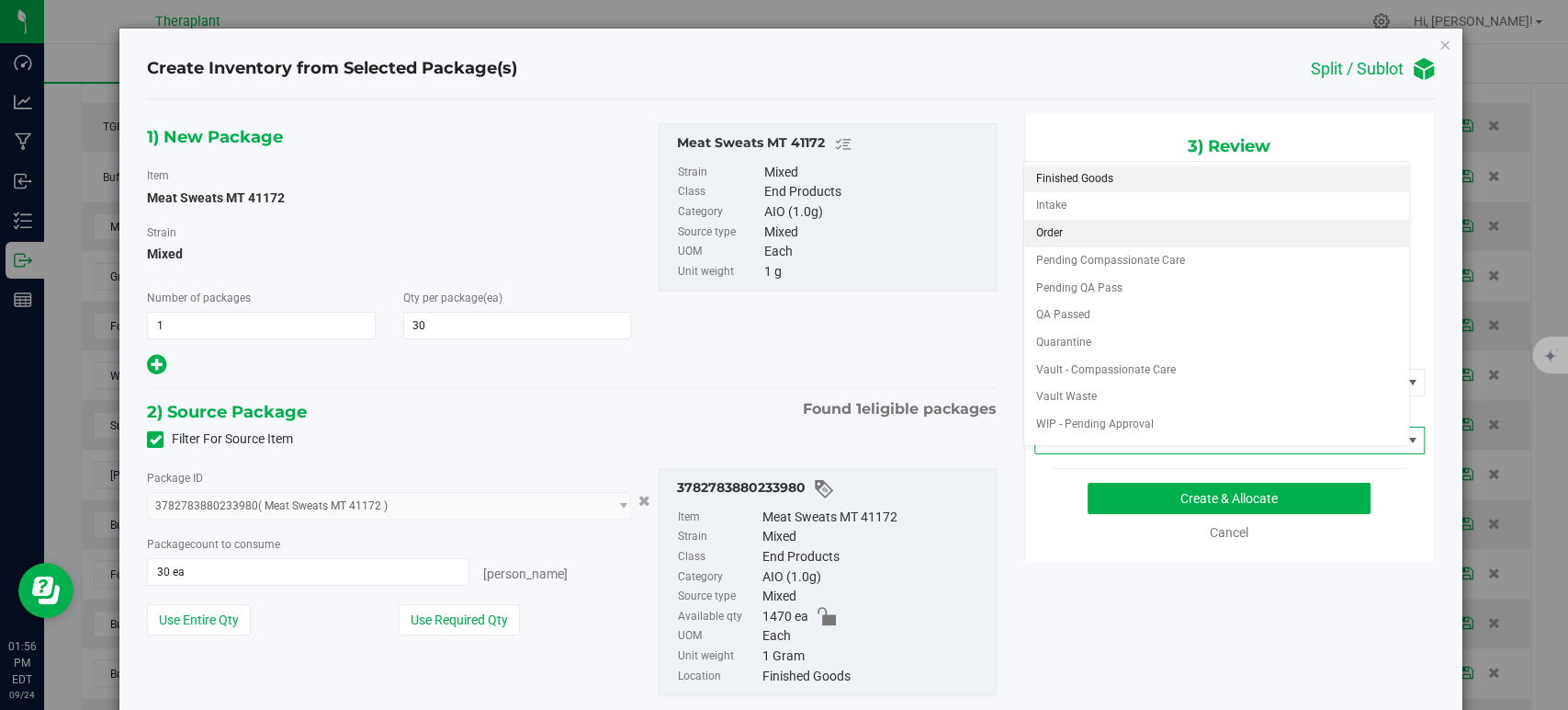
click at [1054, 236] on li "Order" at bounding box center [1217, 233] width 385 height 27
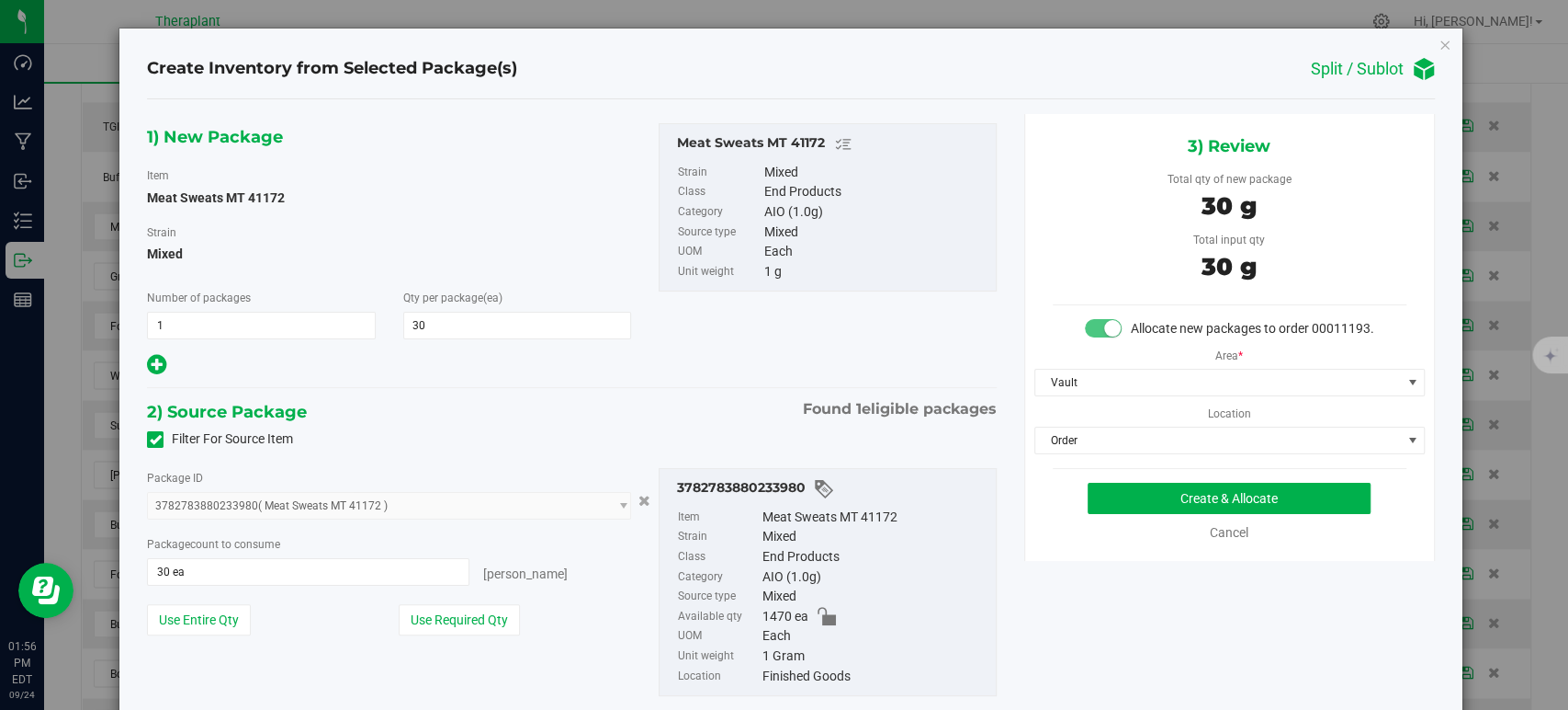
click at [702, 403] on div "2) Source Package Found 1 eligible packages" at bounding box center [571, 411] width 849 height 27
click at [1122, 508] on button "Create & Allocate" at bounding box center [1229, 498] width 283 height 31
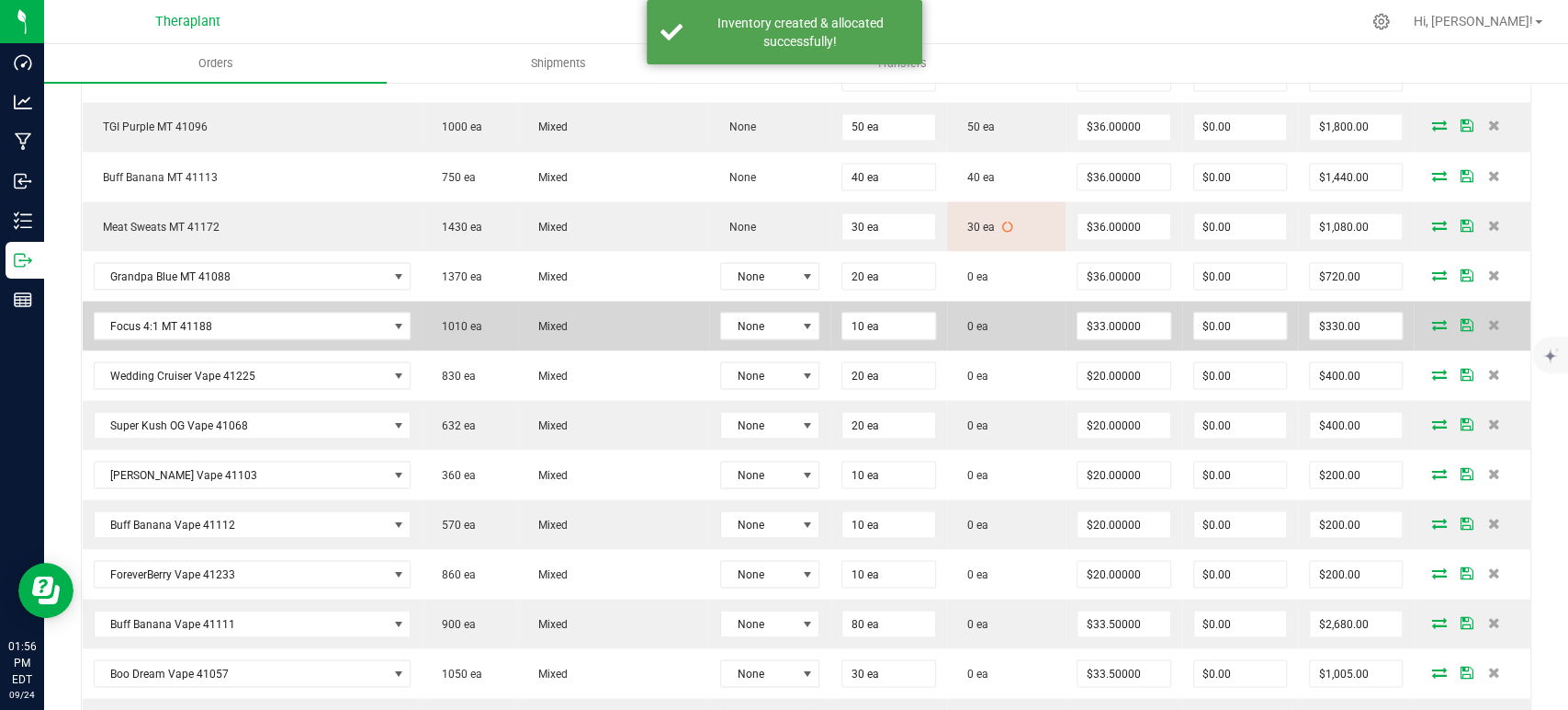
scroll to position [2349, 0]
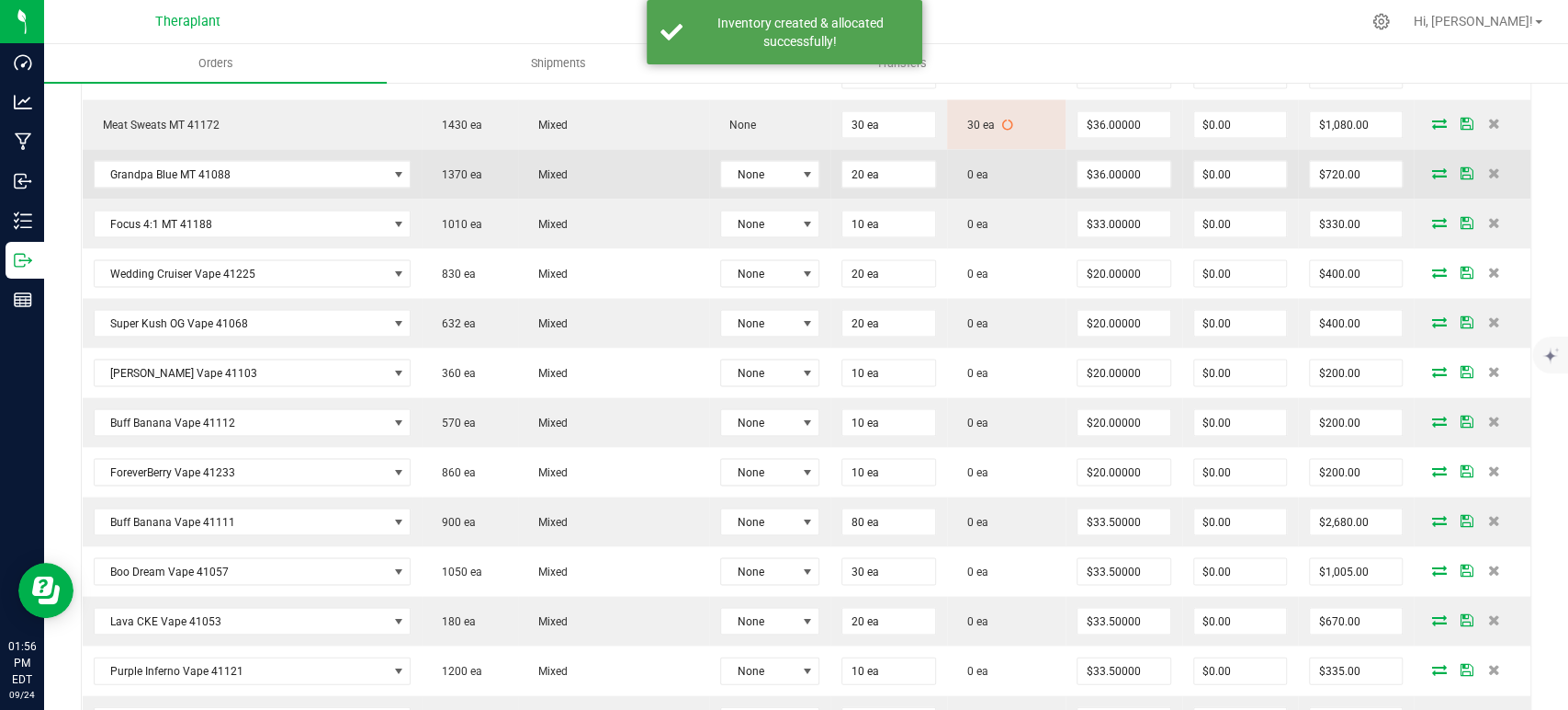
click at [1432, 166] on icon at bounding box center [1439, 171] width 15 height 11
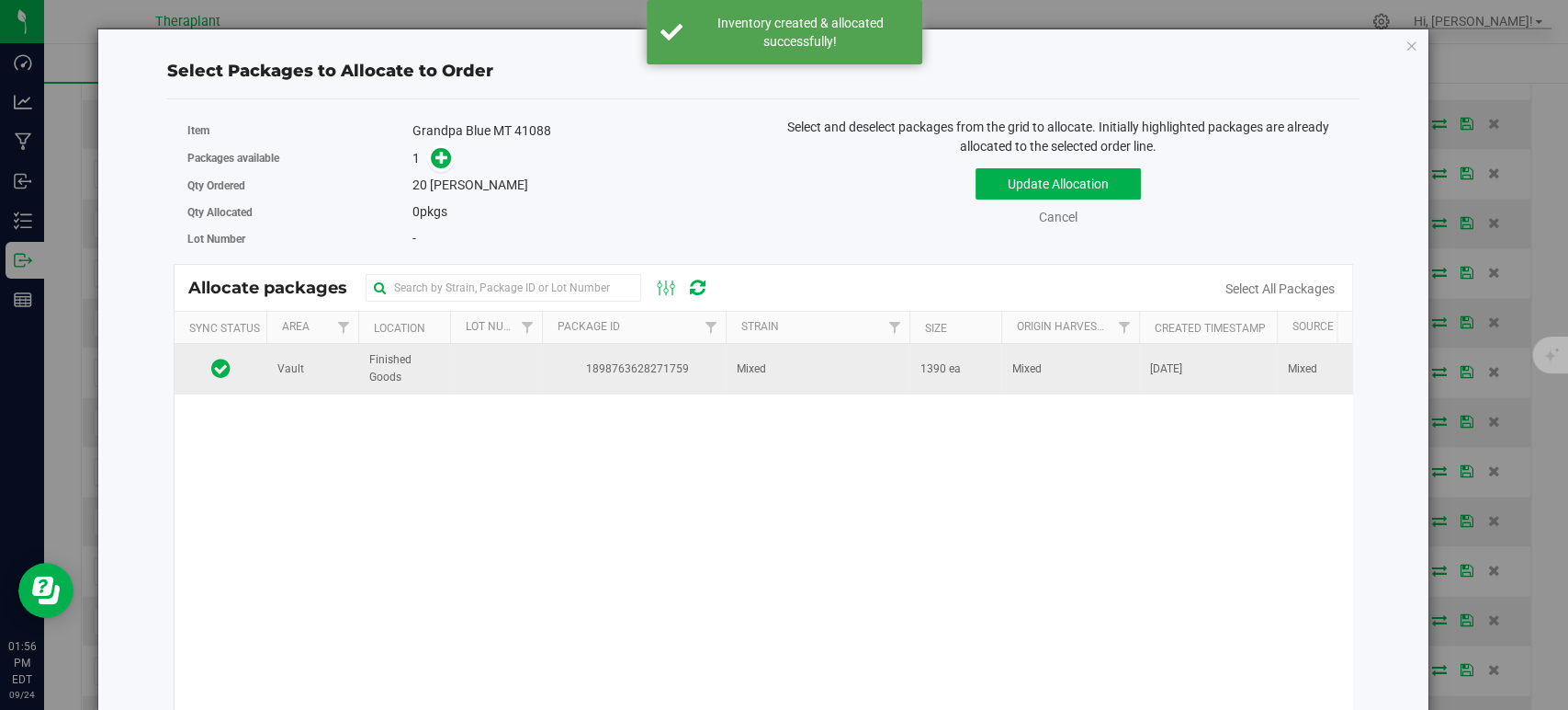
click at [786, 378] on td "Mixed" at bounding box center [818, 368] width 184 height 50
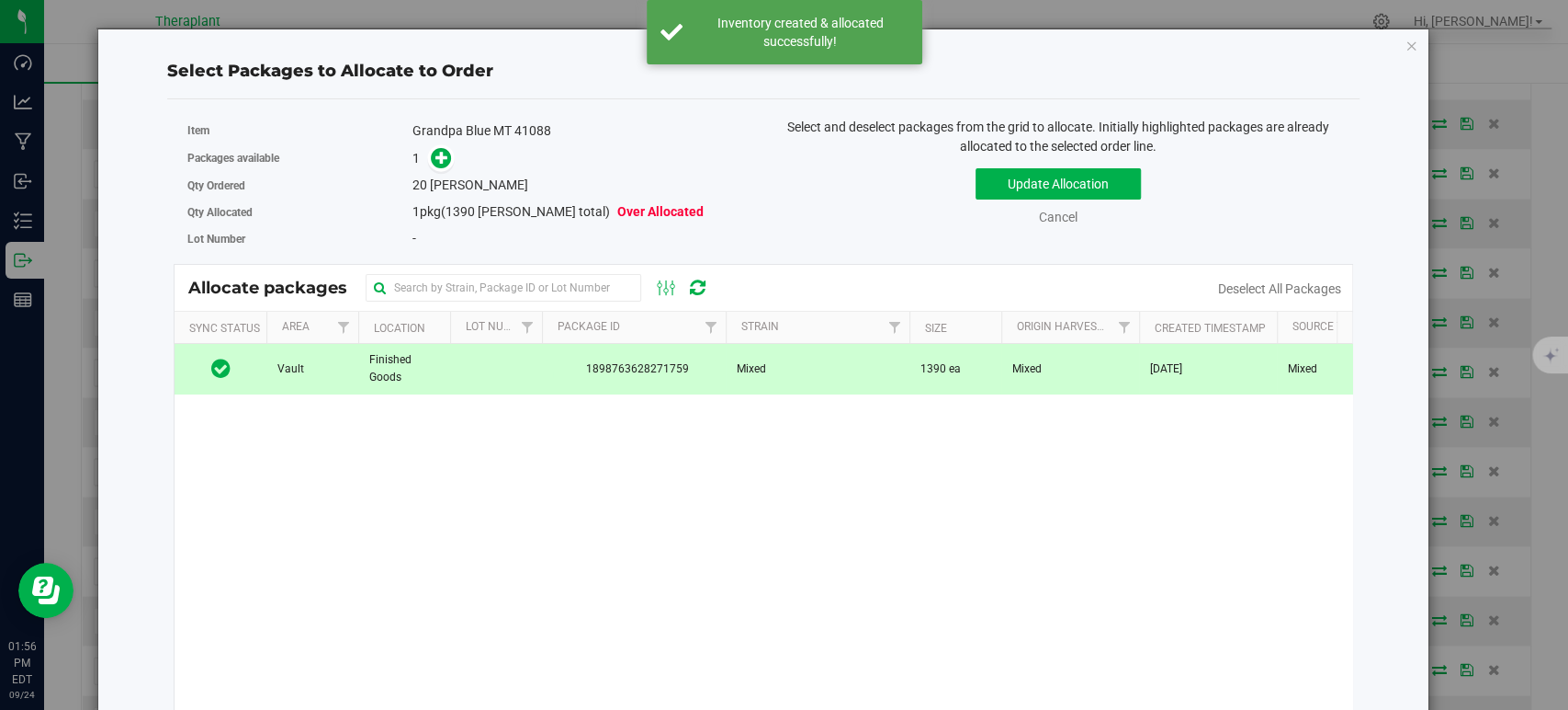
click at [431, 145] on div "Packages available 1" at bounding box center [469, 158] width 562 height 28
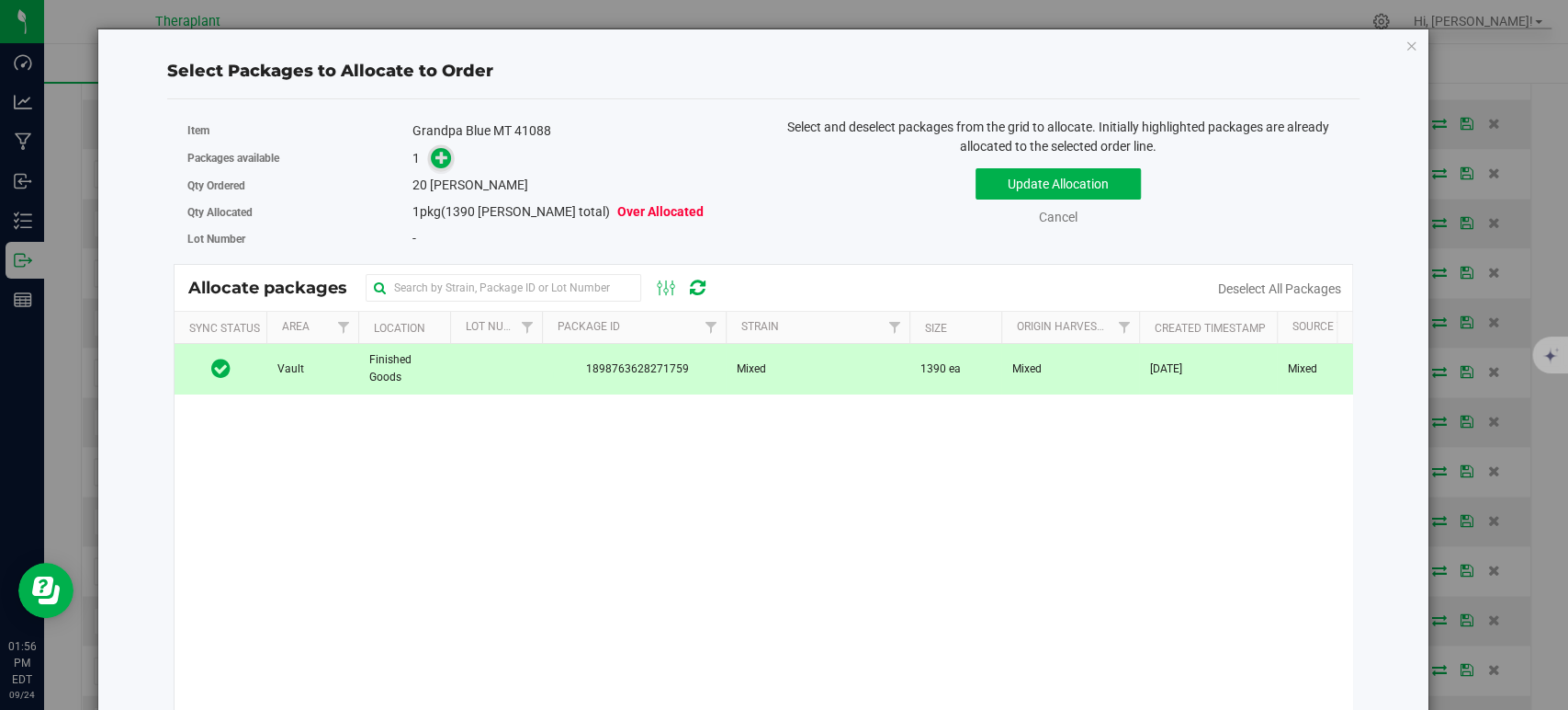
click at [436, 152] on icon at bounding box center [441, 157] width 13 height 13
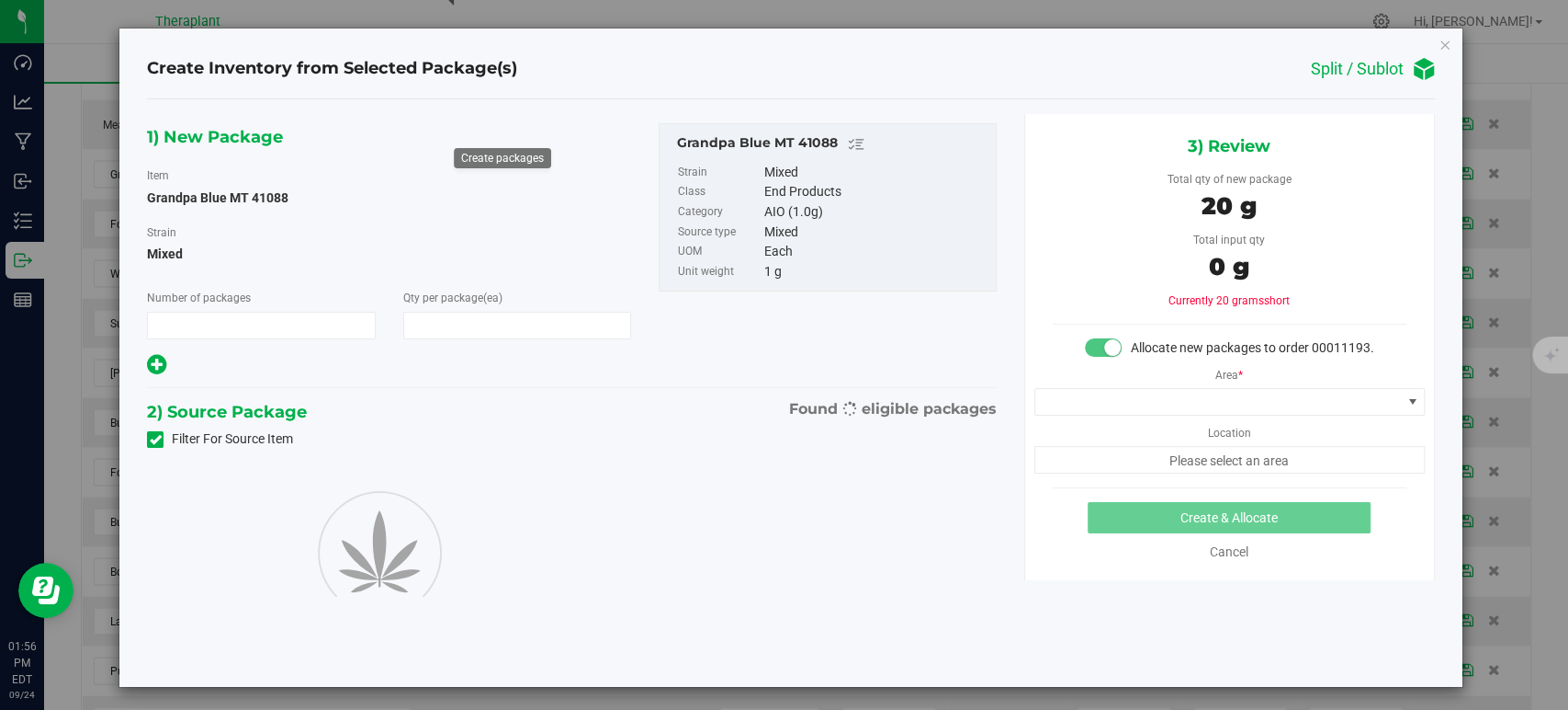
type input "1"
type input "20"
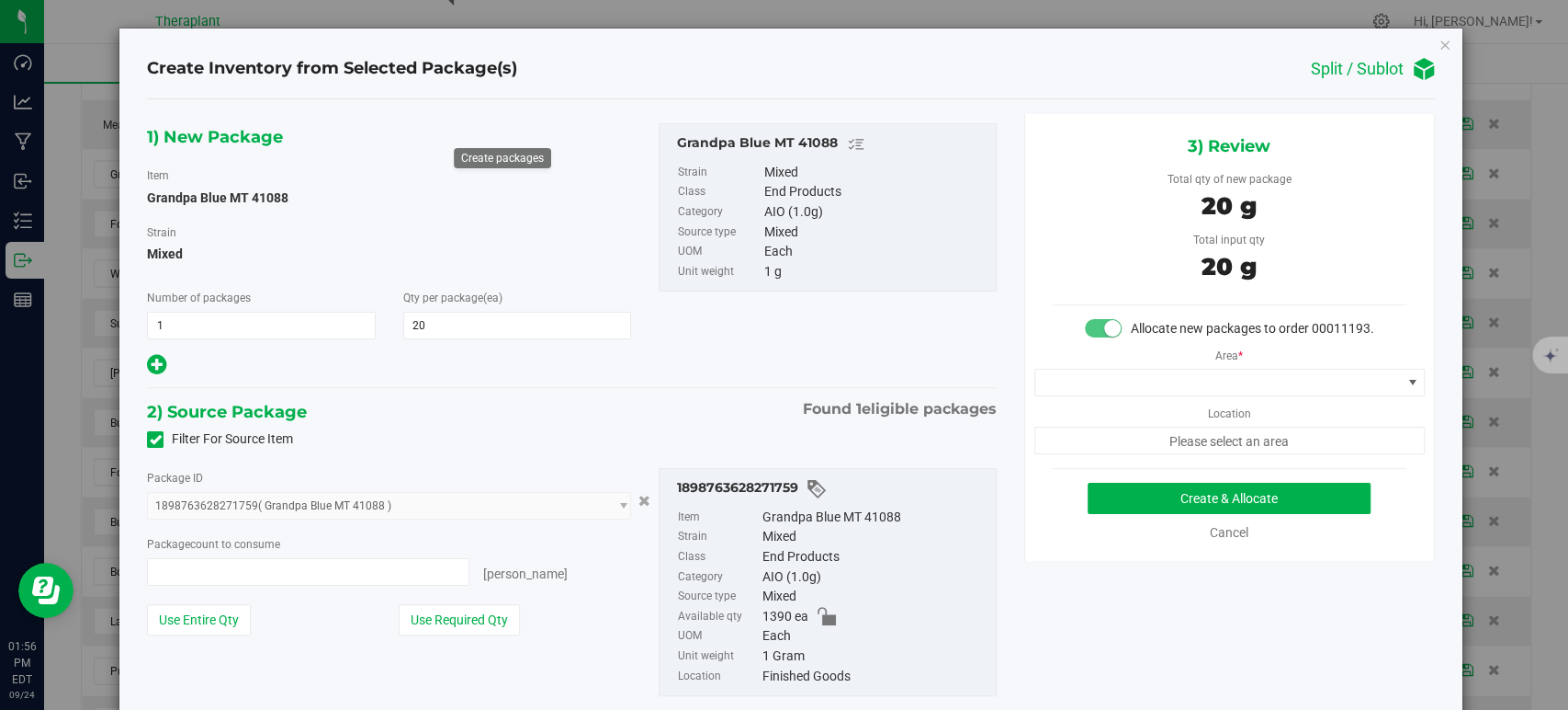
type input "20 ea"
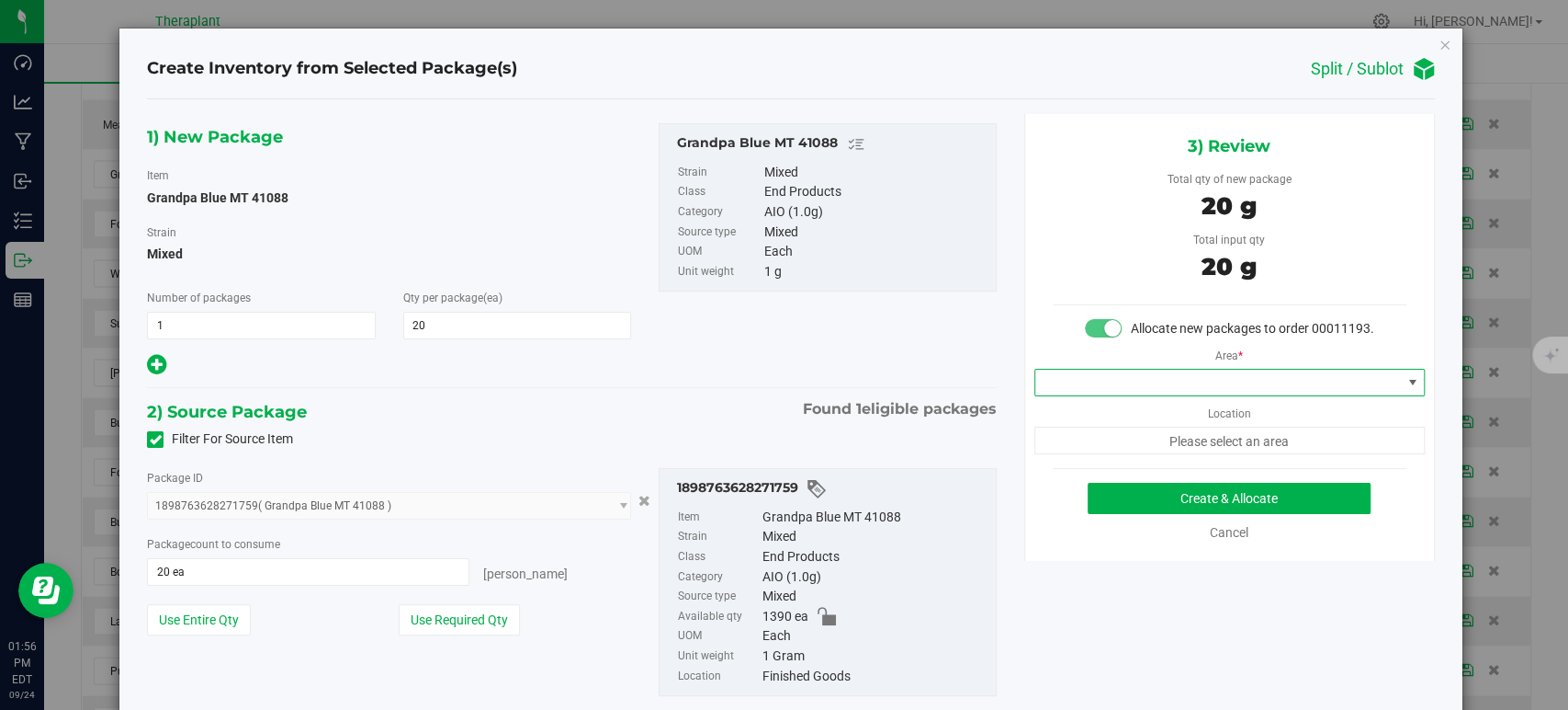
click at [1092, 394] on span at bounding box center [1218, 382] width 366 height 25
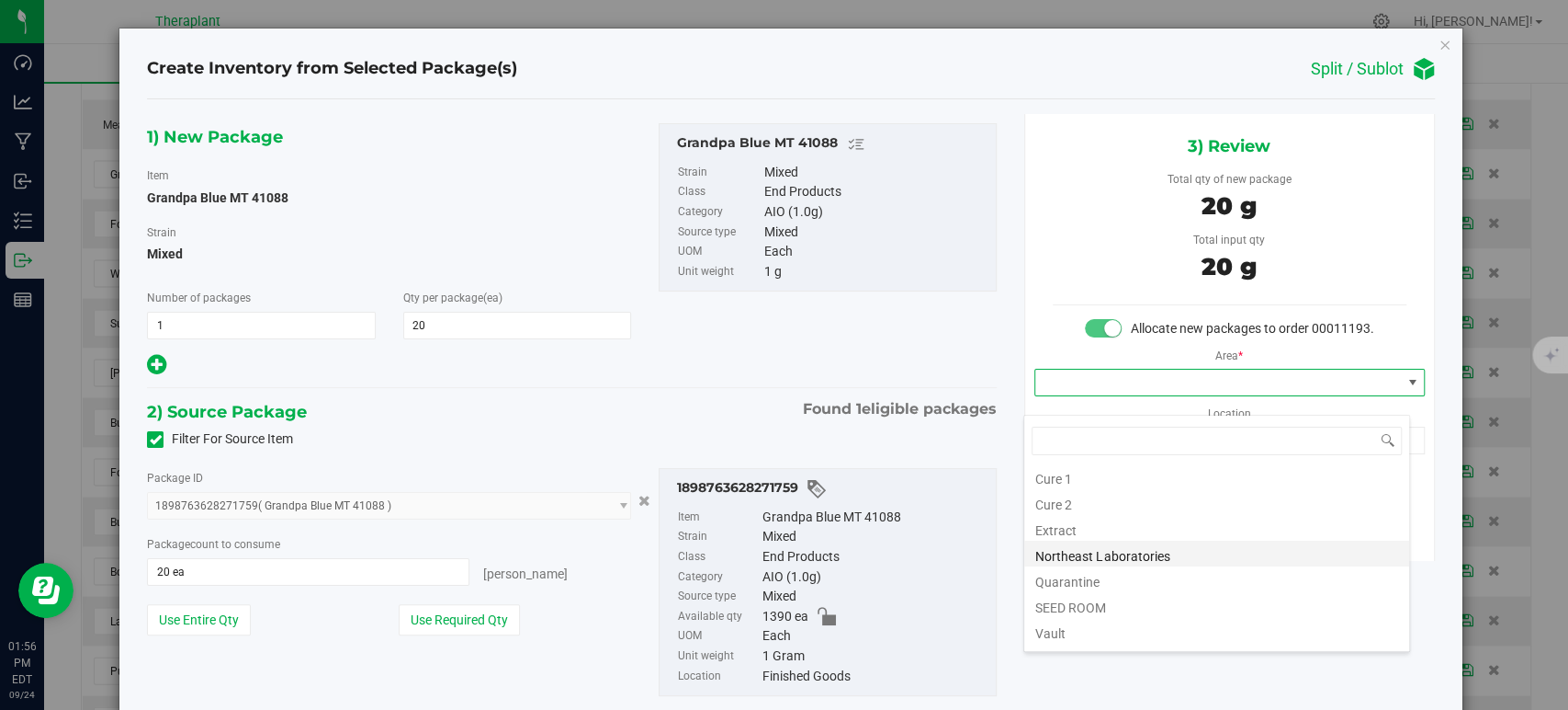
scroll to position [228, 0]
click at [1067, 540] on li "Vault" at bounding box center [1217, 532] width 385 height 25
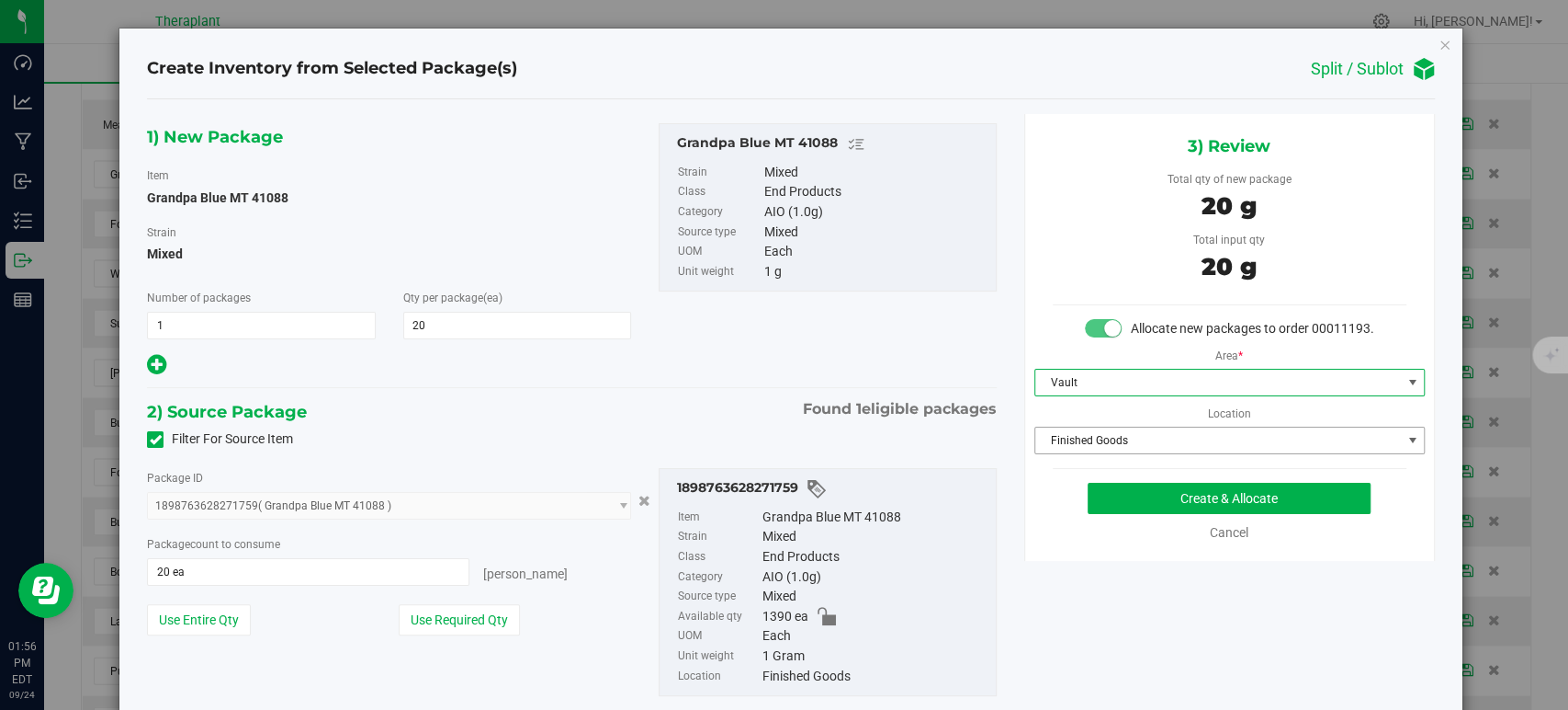
click at [1061, 453] on span "Finished Goods" at bounding box center [1218, 440] width 366 height 25
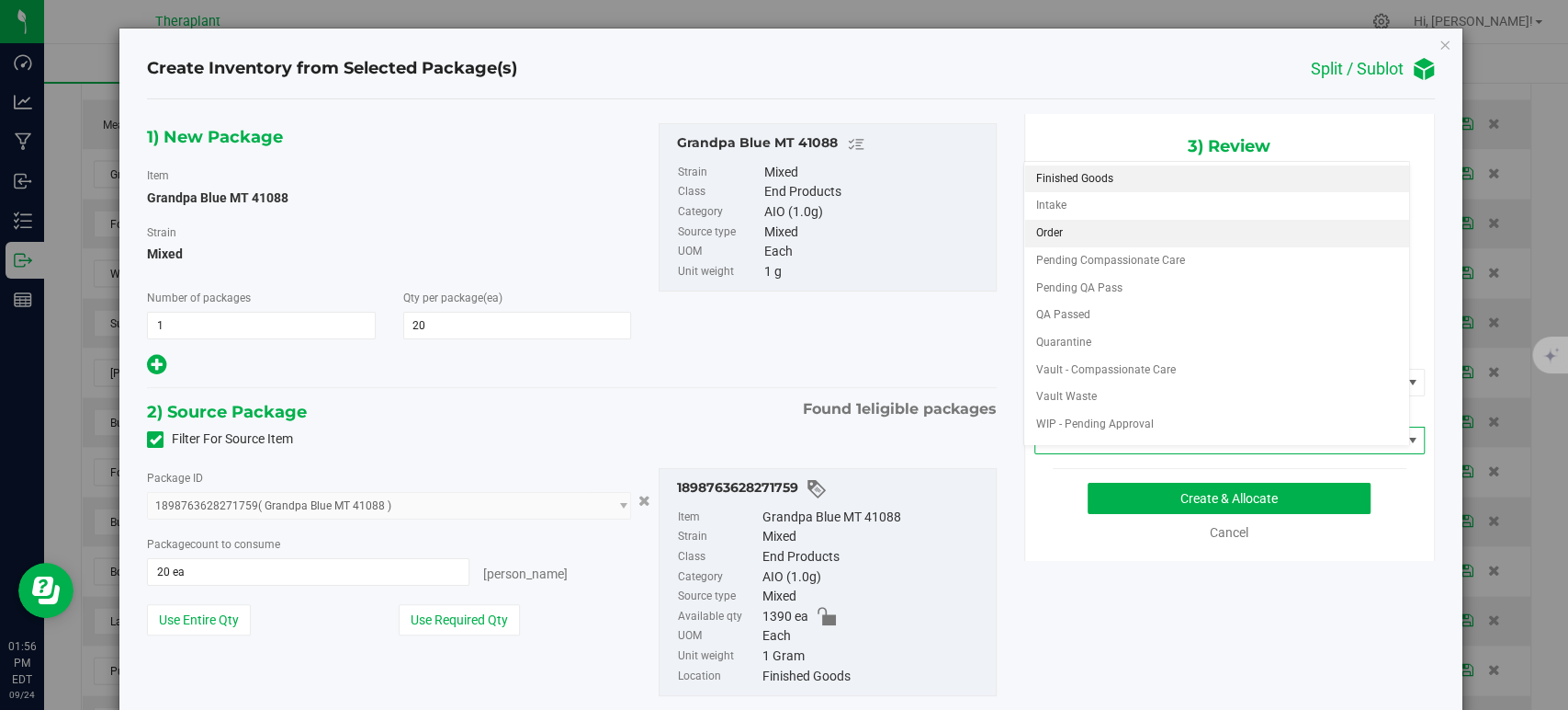
click at [1065, 228] on li "Order" at bounding box center [1217, 233] width 385 height 27
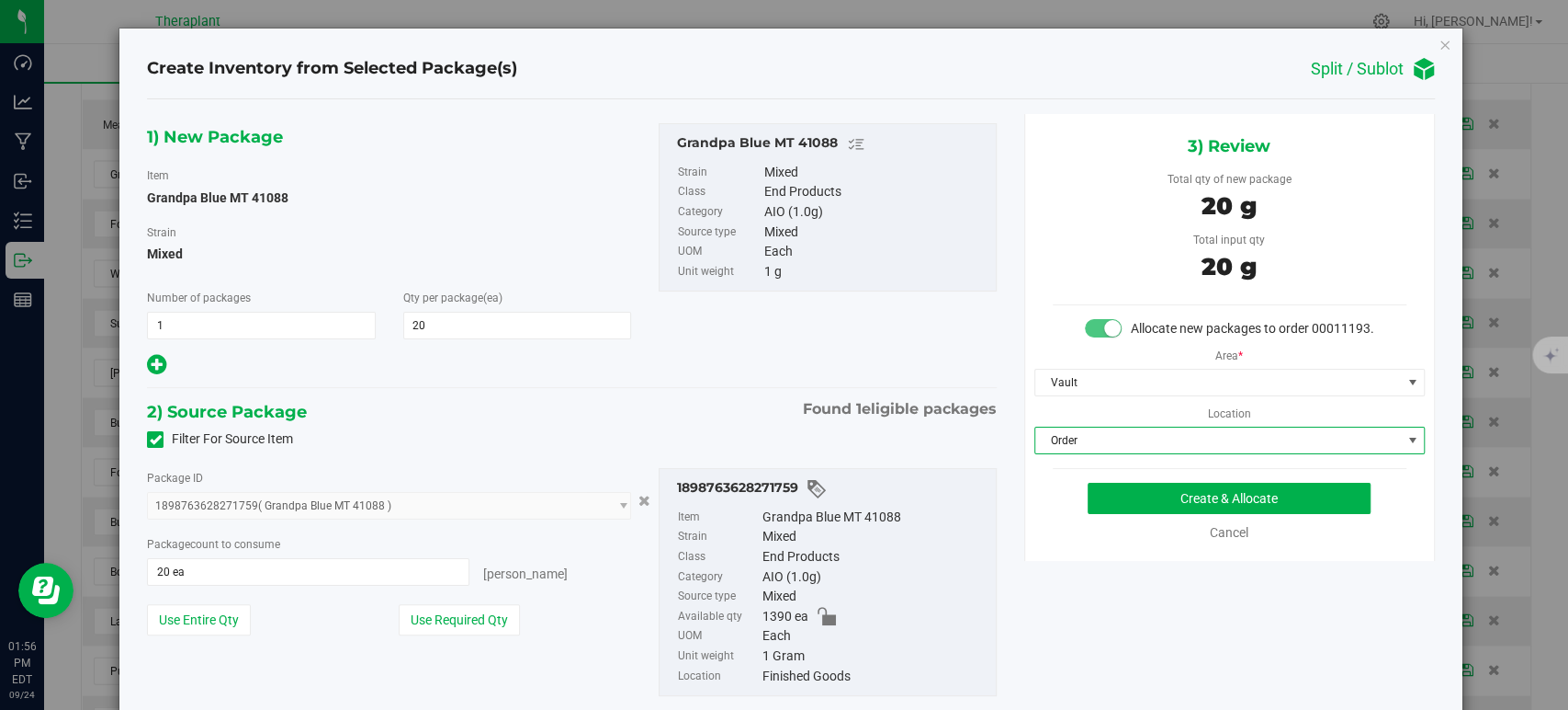
click at [694, 391] on div "1) New Package Item Grandpa Blue MT 41088 Strain Mixed Number of packages 1 1 Q…" at bounding box center [572, 424] width 877 height 621
click at [1121, 514] on button "Create & Allocate" at bounding box center [1229, 498] width 283 height 31
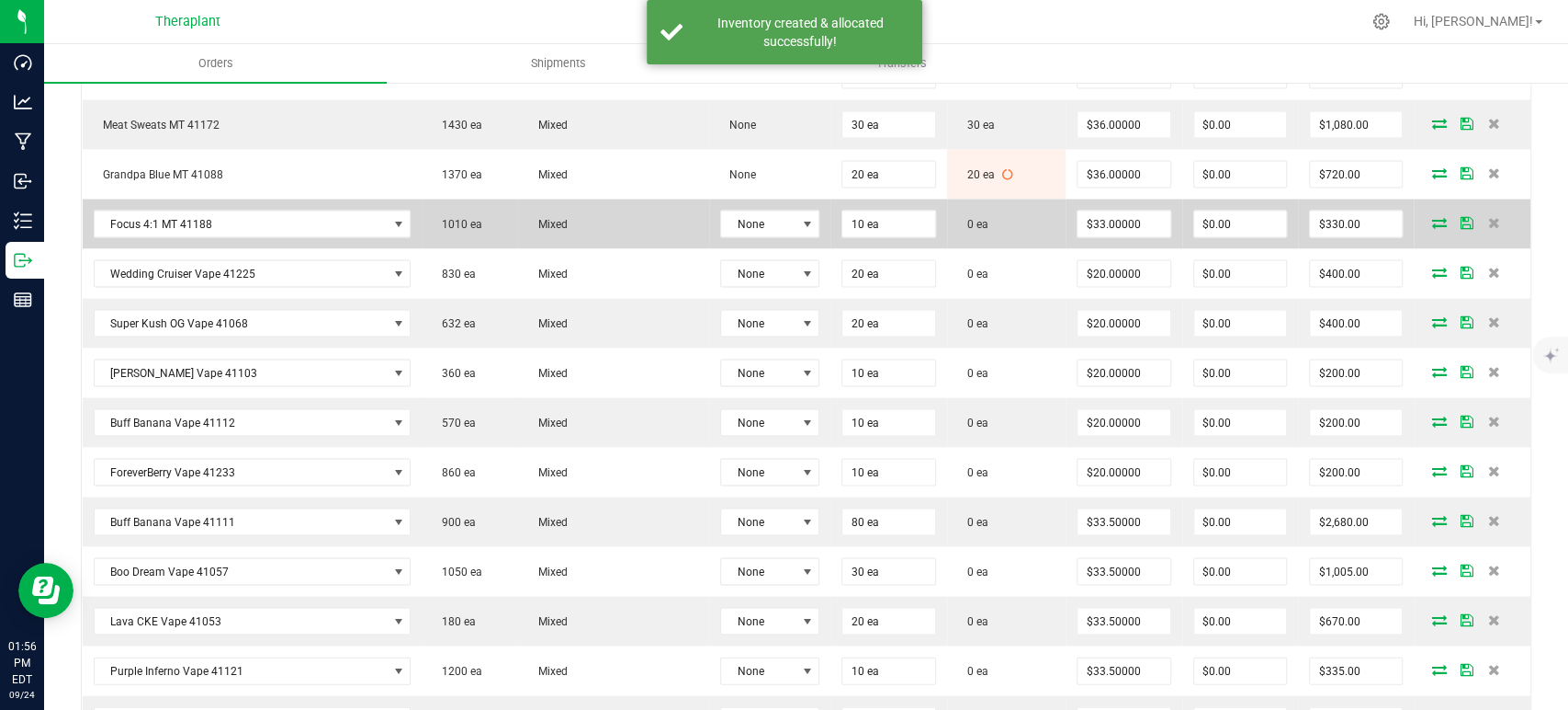
click at [1432, 216] on icon at bounding box center [1439, 221] width 15 height 11
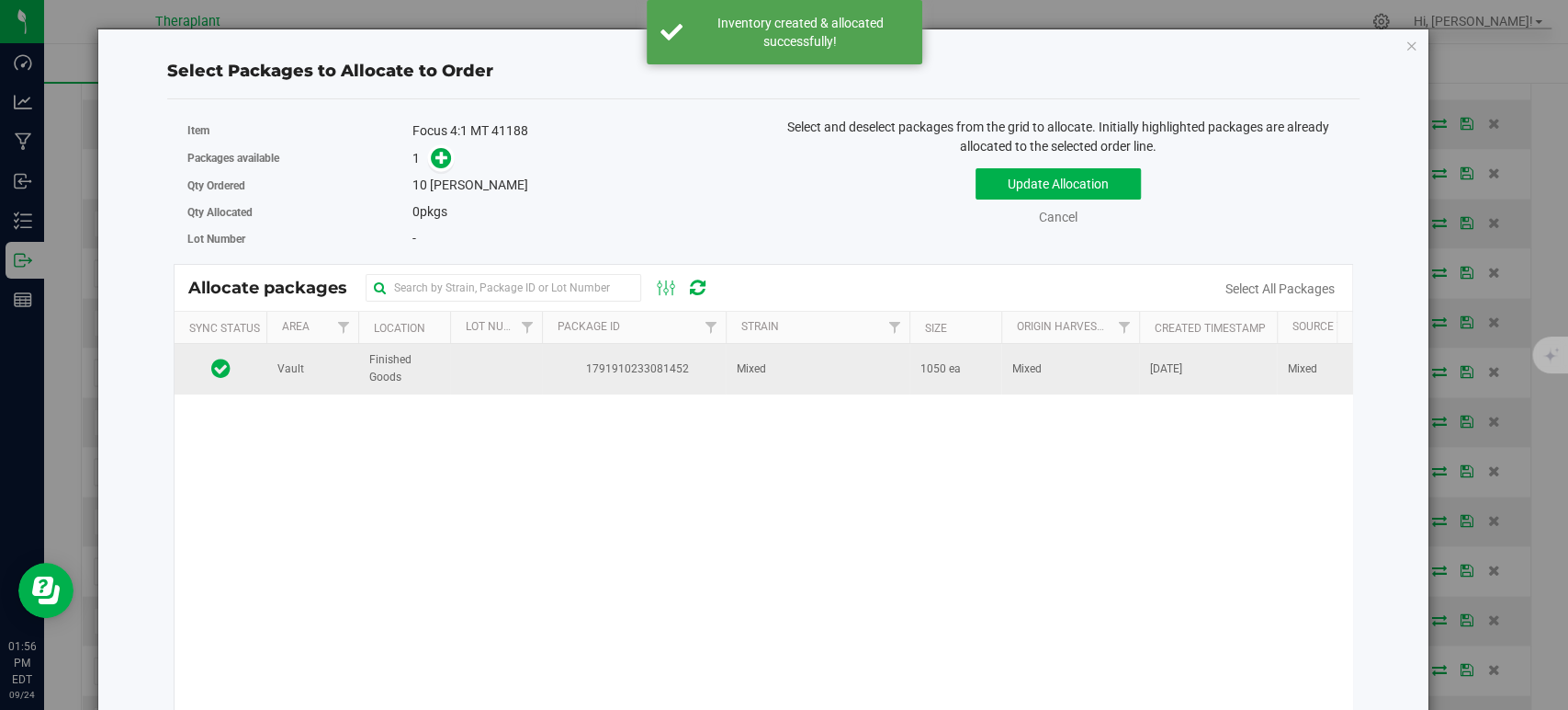
click at [907, 365] on td "Mixed" at bounding box center [818, 368] width 184 height 50
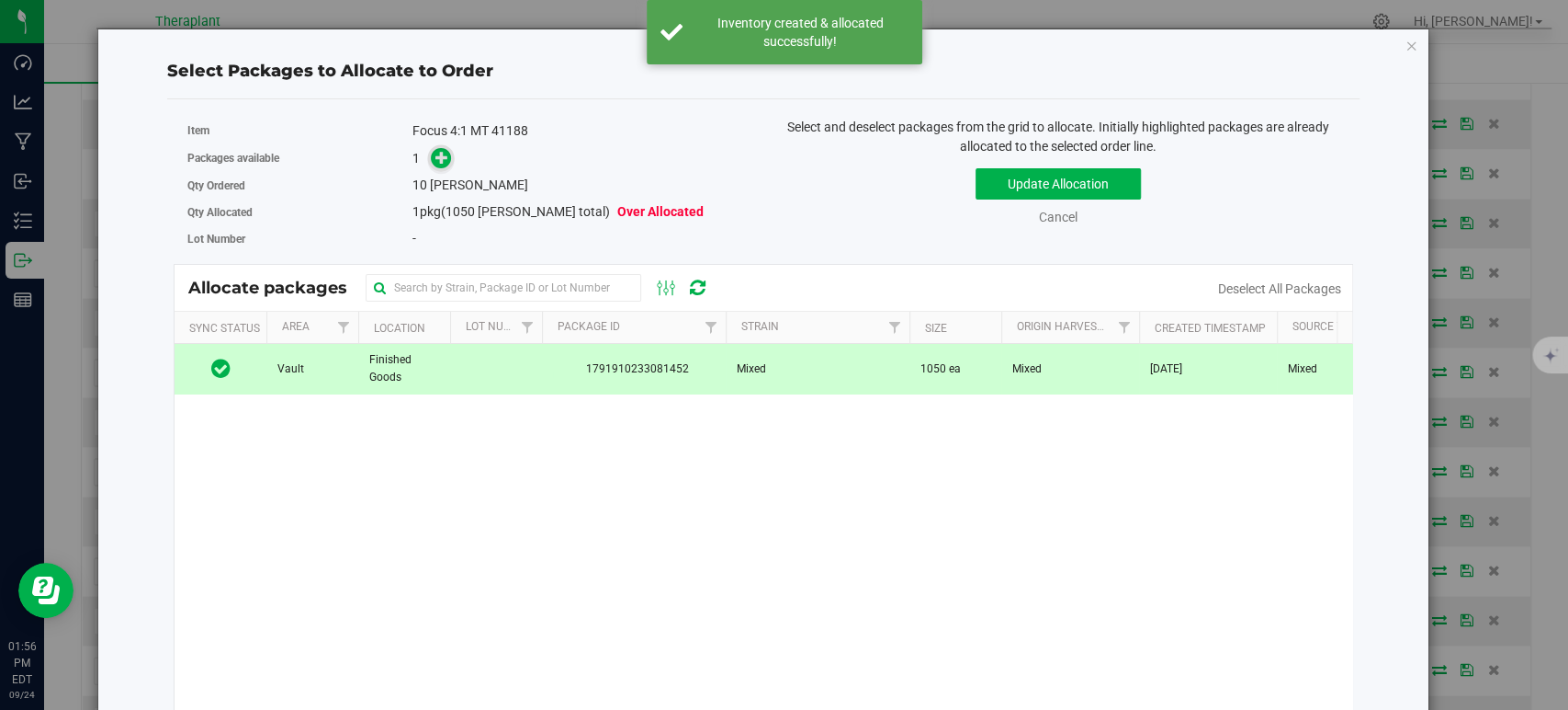
click at [444, 160] on icon at bounding box center [441, 157] width 13 height 13
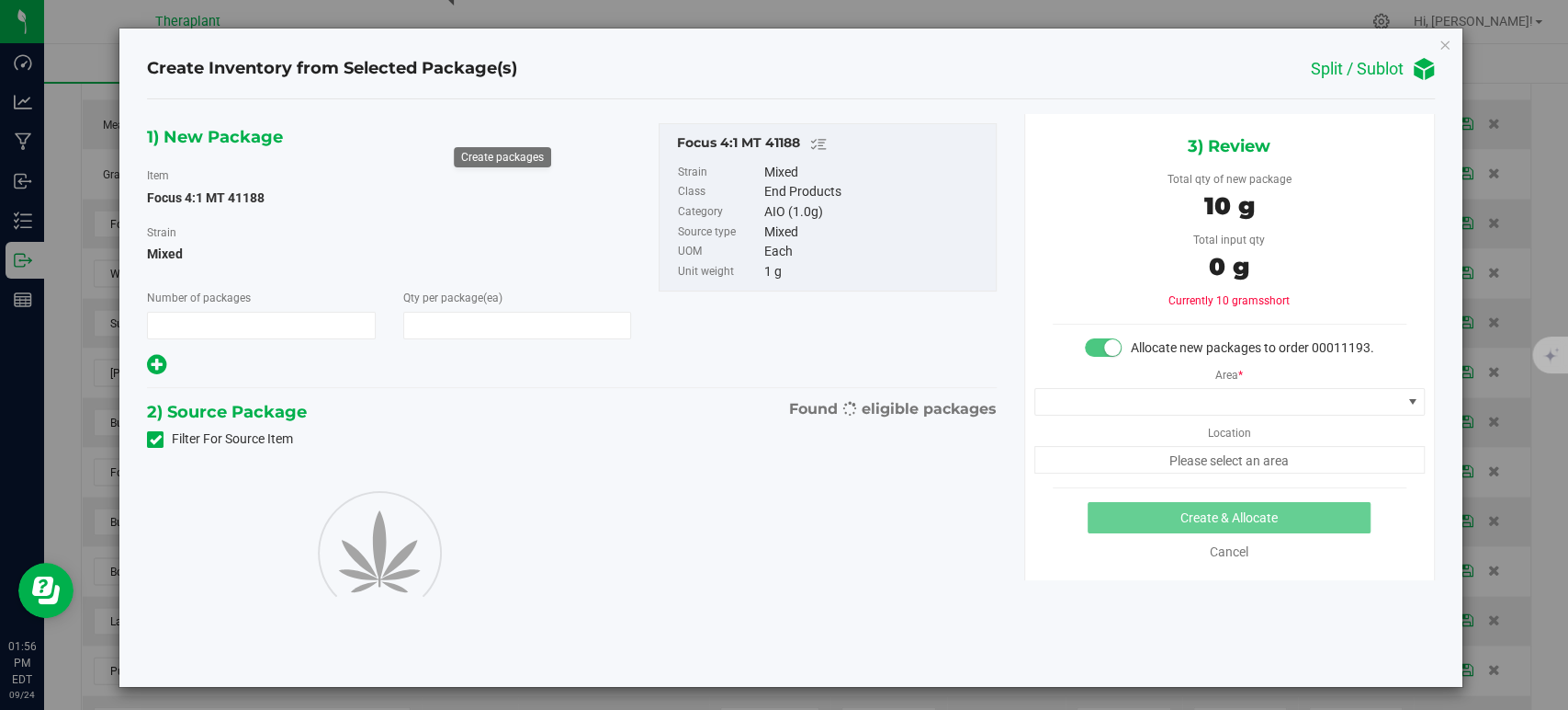
type input "1"
type input "10"
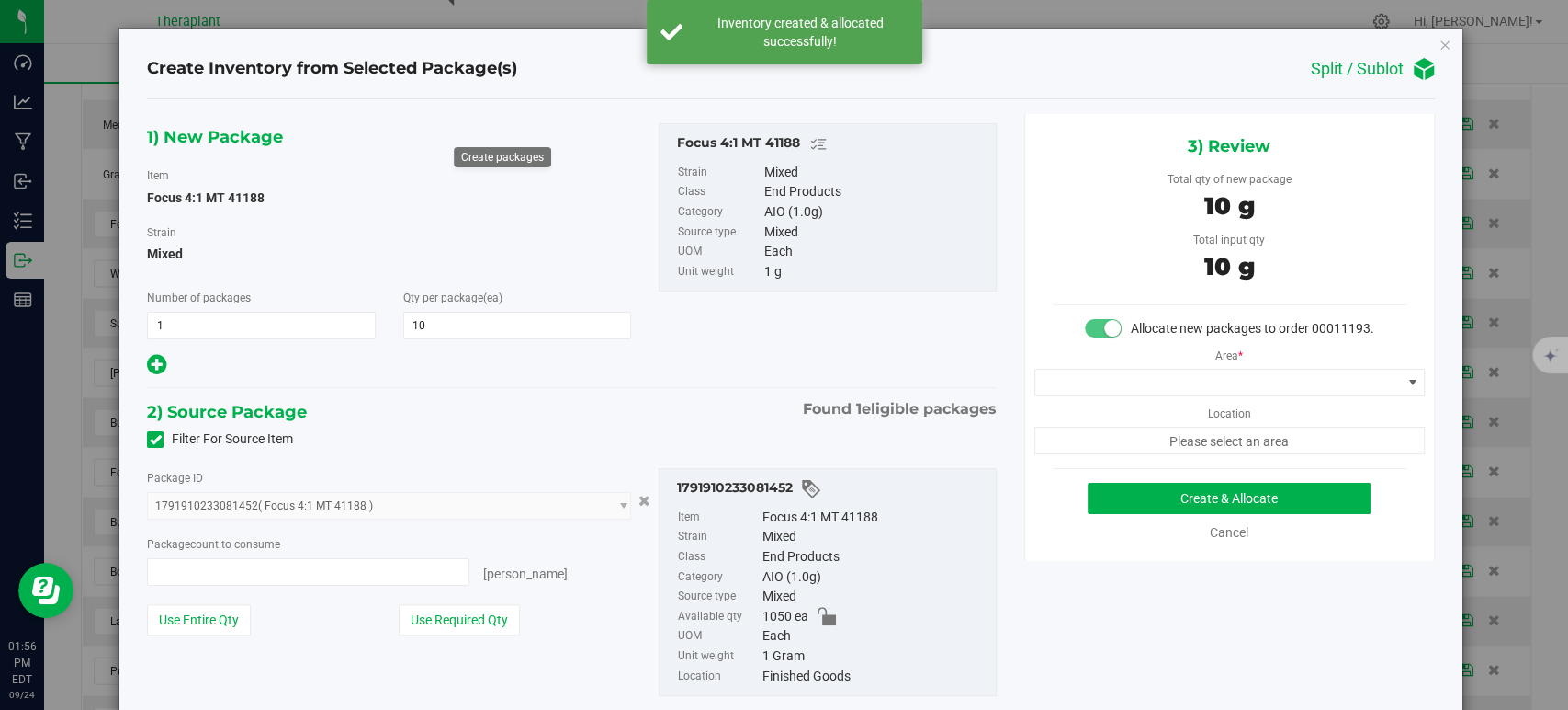
type input "10 ea"
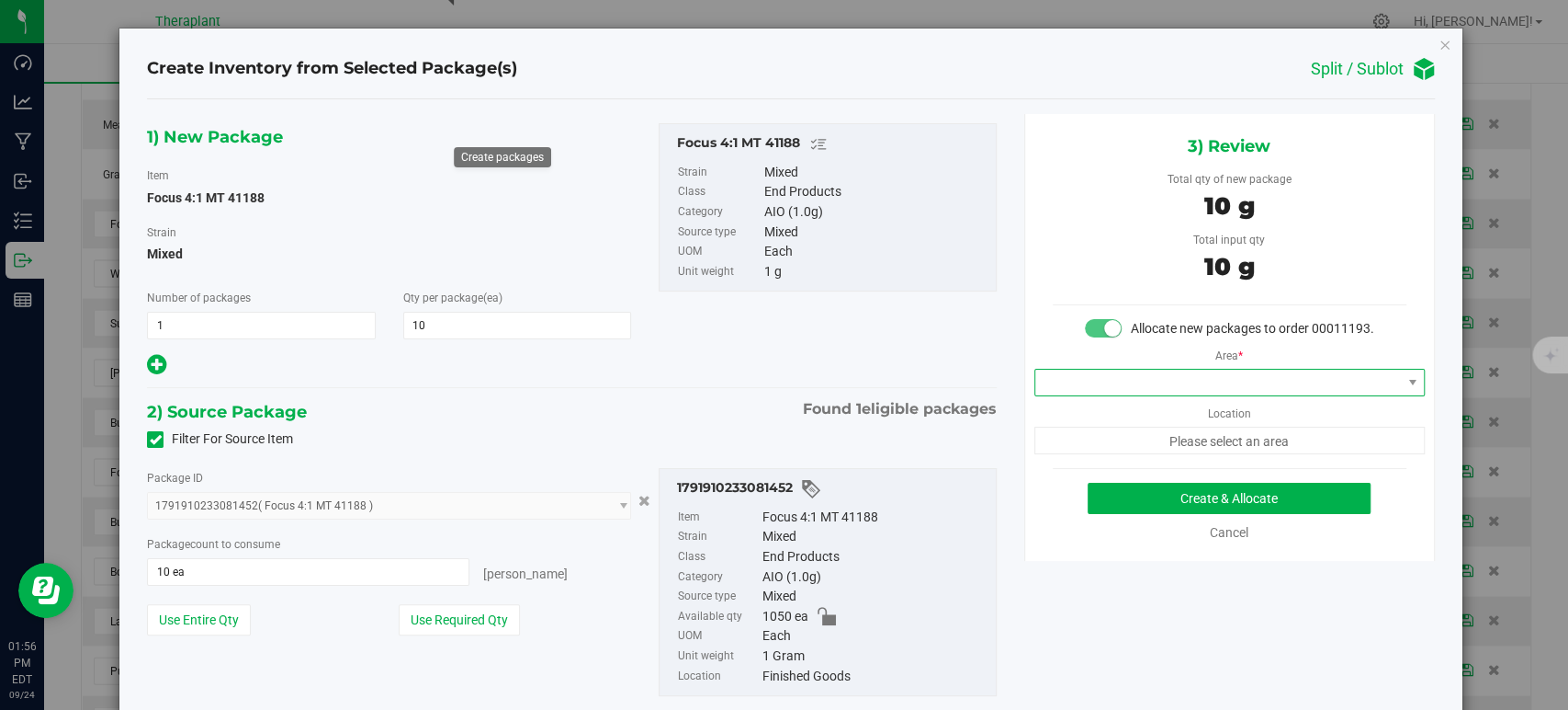
click at [1117, 395] on span at bounding box center [1218, 382] width 366 height 25
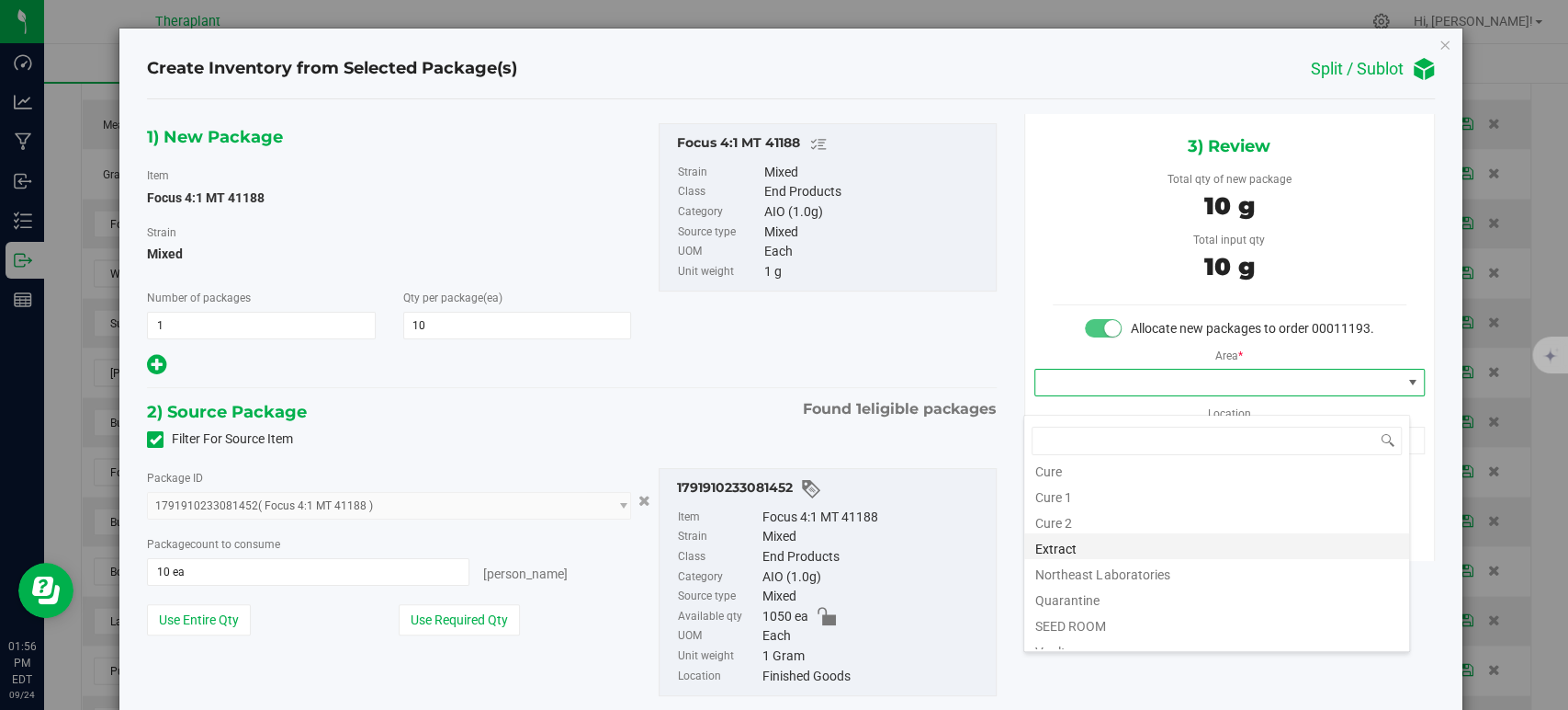
scroll to position [228, 0]
click at [1119, 535] on li "Vault" at bounding box center [1217, 532] width 385 height 25
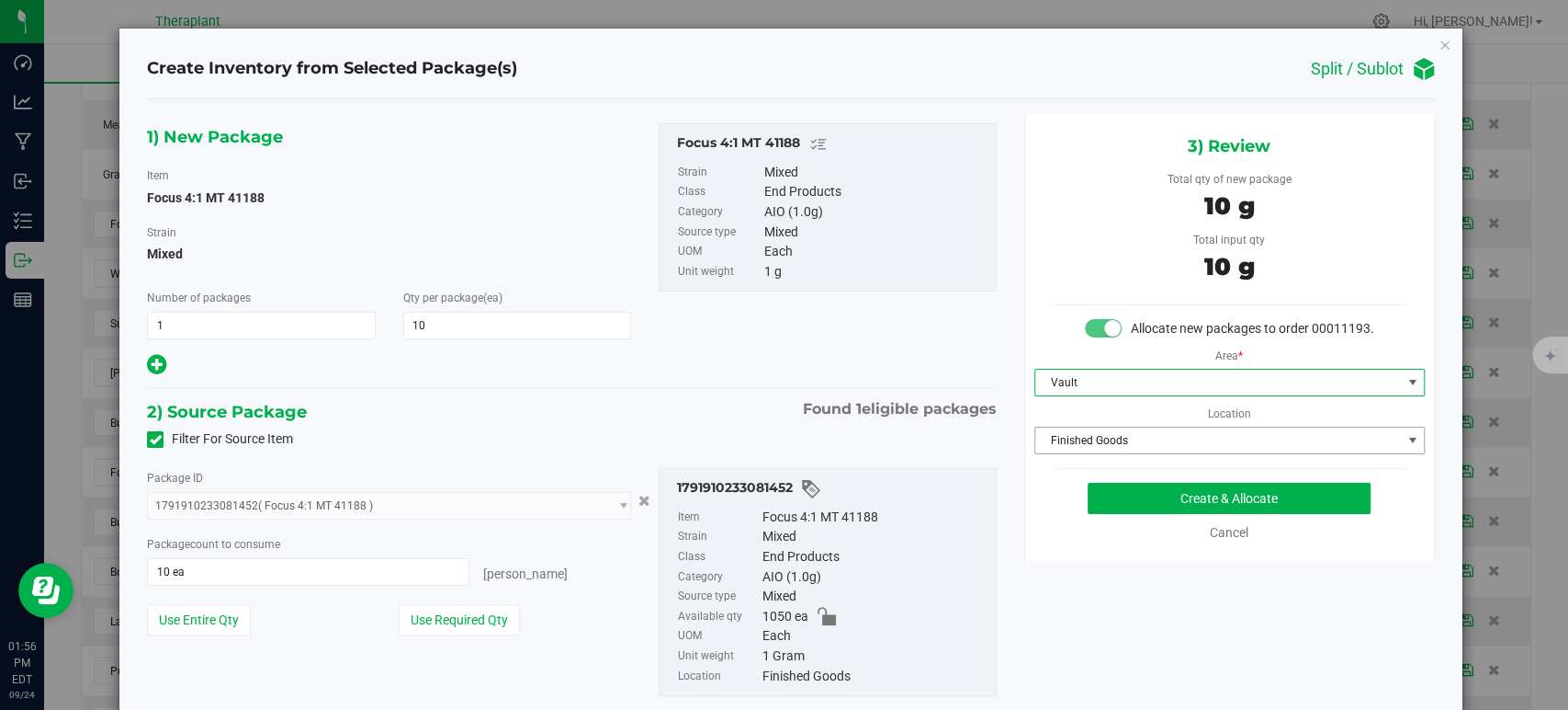
click at [1100, 450] on span "Finished Goods" at bounding box center [1218, 440] width 366 height 25
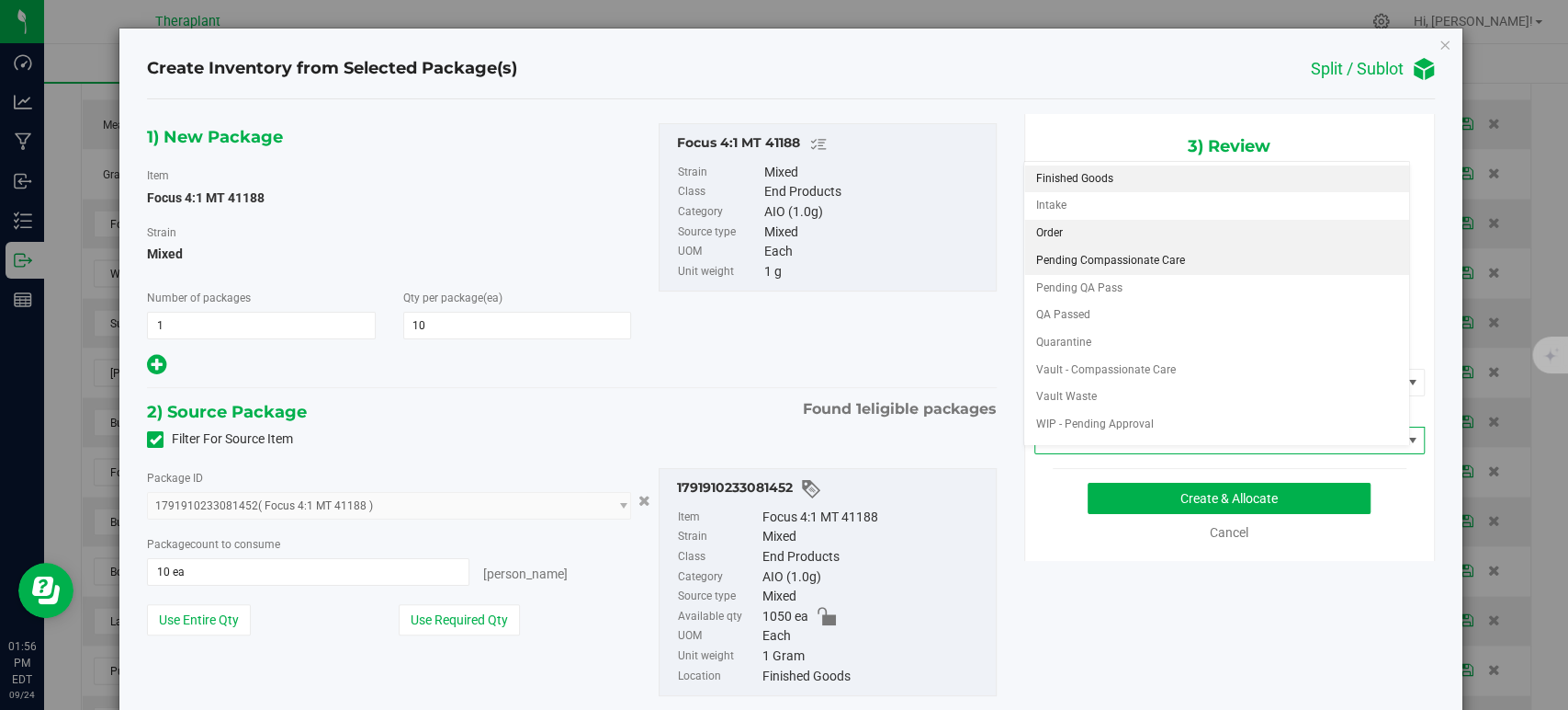
click at [1083, 227] on li "Order" at bounding box center [1217, 233] width 385 height 27
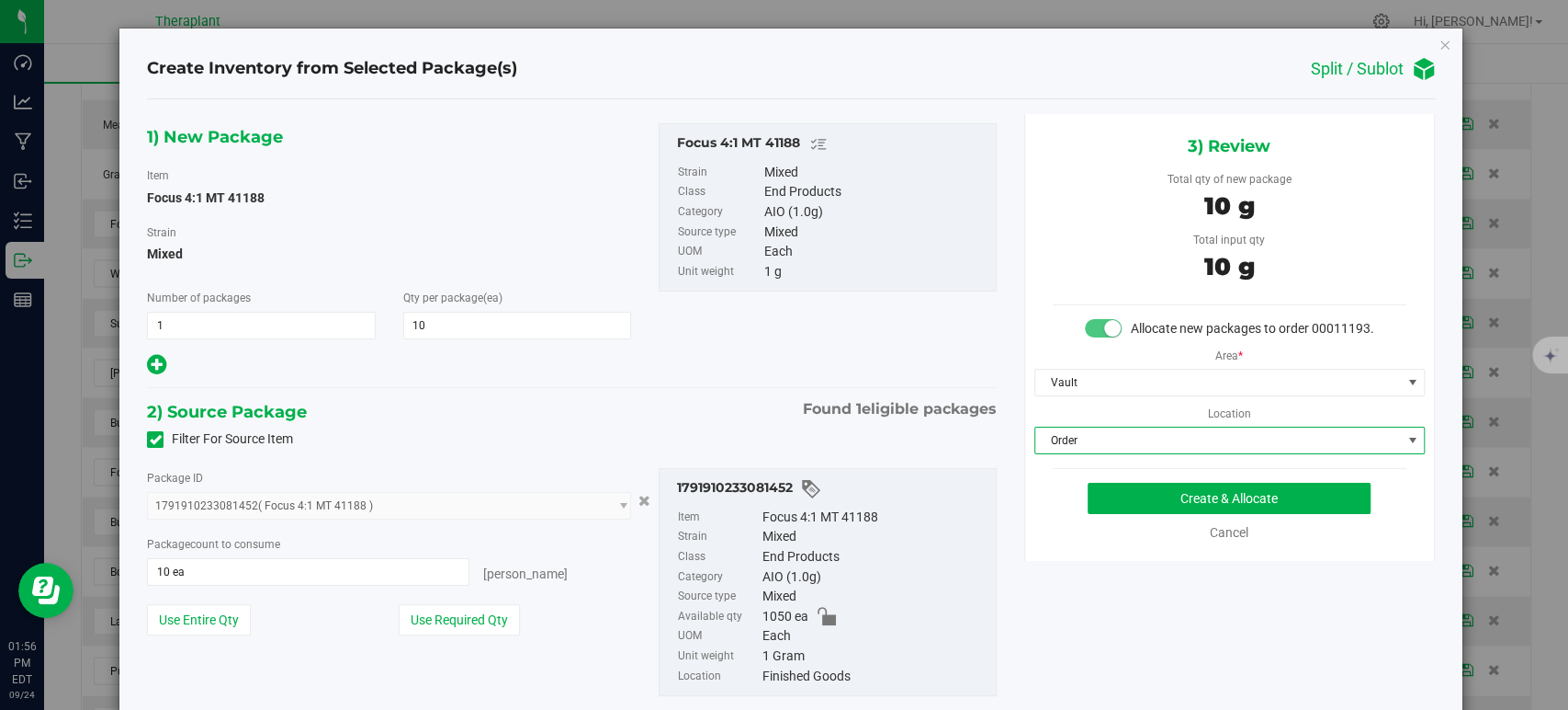
click at [763, 378] on div "1) New Package Item Focus 4:1 MT 41188 Strain Mixed Number of packages 1 1 Qty …" at bounding box center [572, 424] width 877 height 621
click at [1185, 511] on button "Create & Allocate" at bounding box center [1229, 498] width 283 height 31
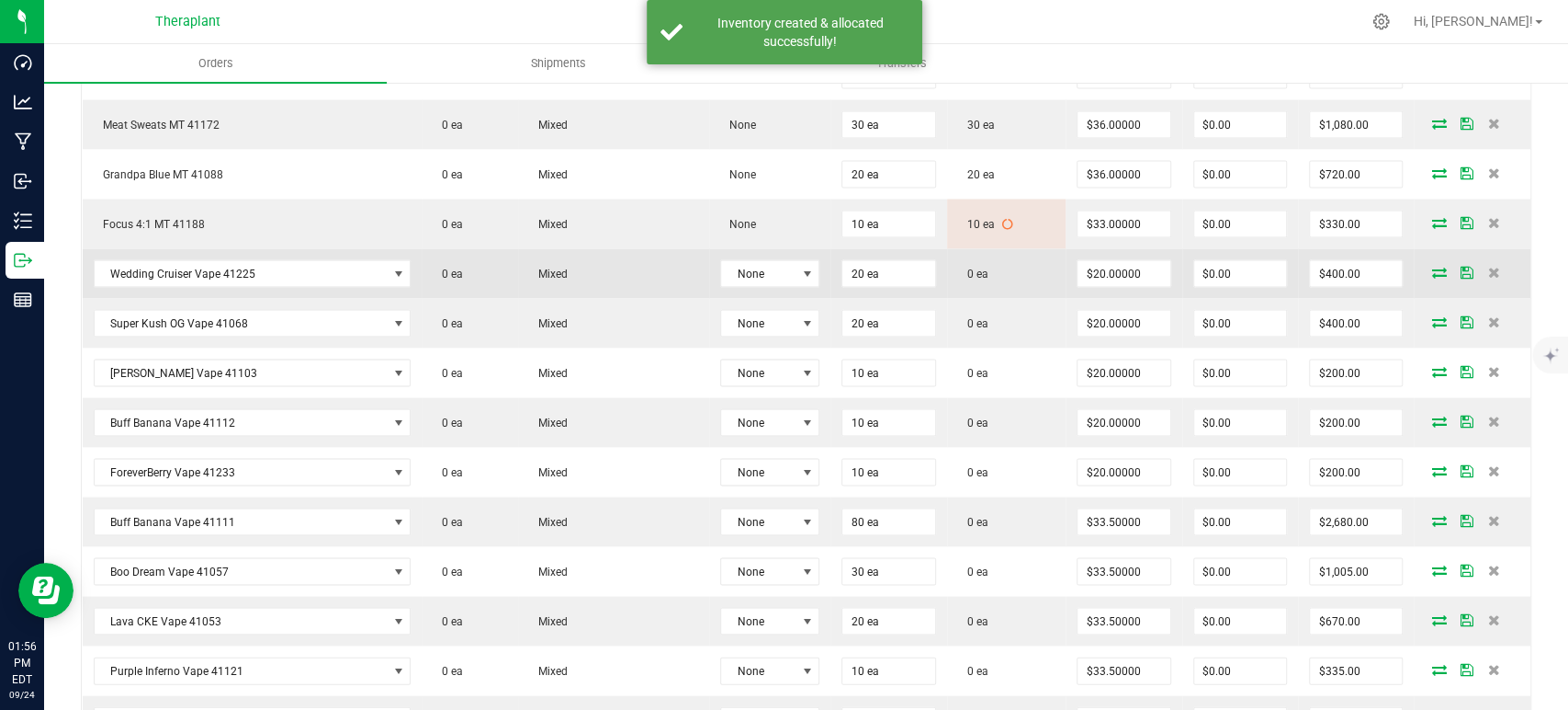
click at [1432, 266] on icon at bounding box center [1439, 270] width 15 height 11
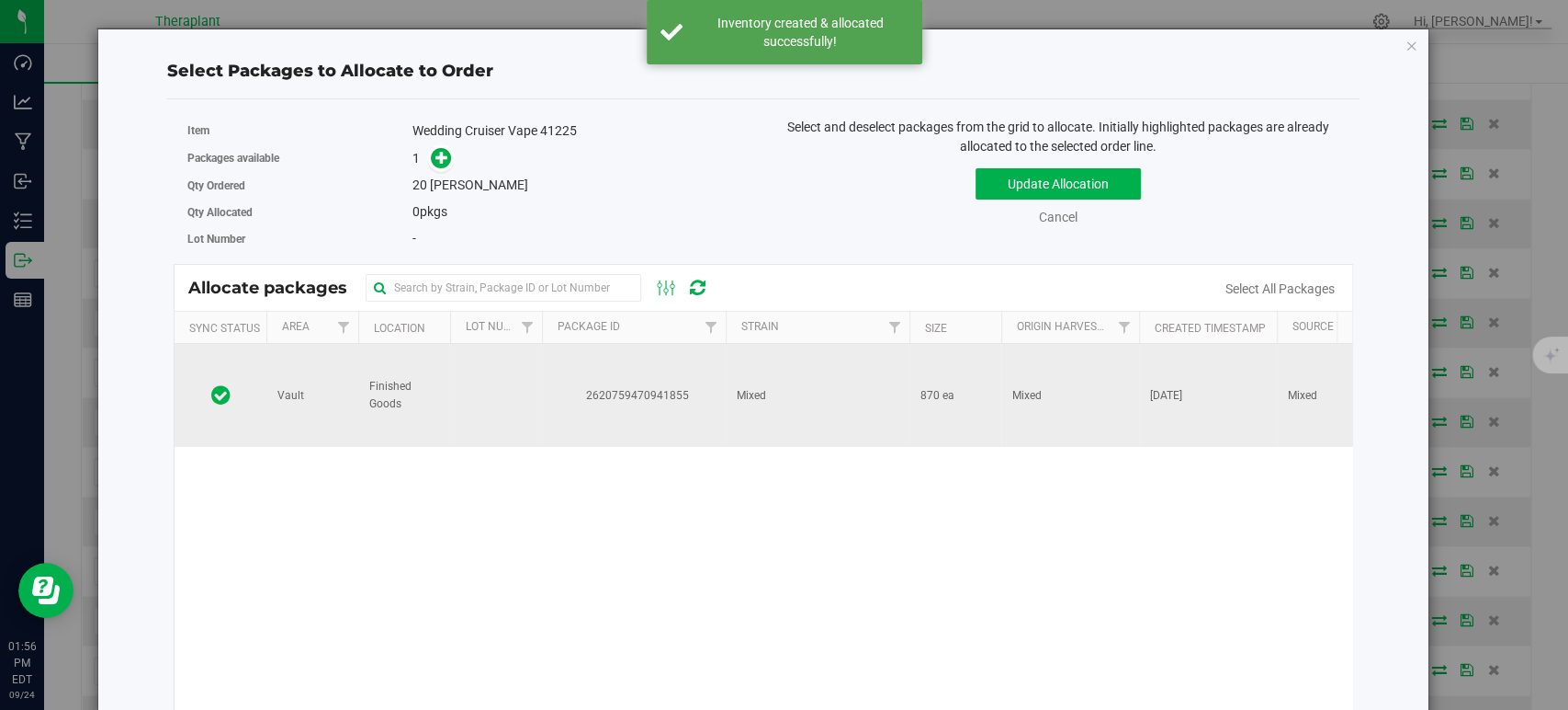
click at [682, 375] on td "2620759470941855" at bounding box center [634, 395] width 184 height 103
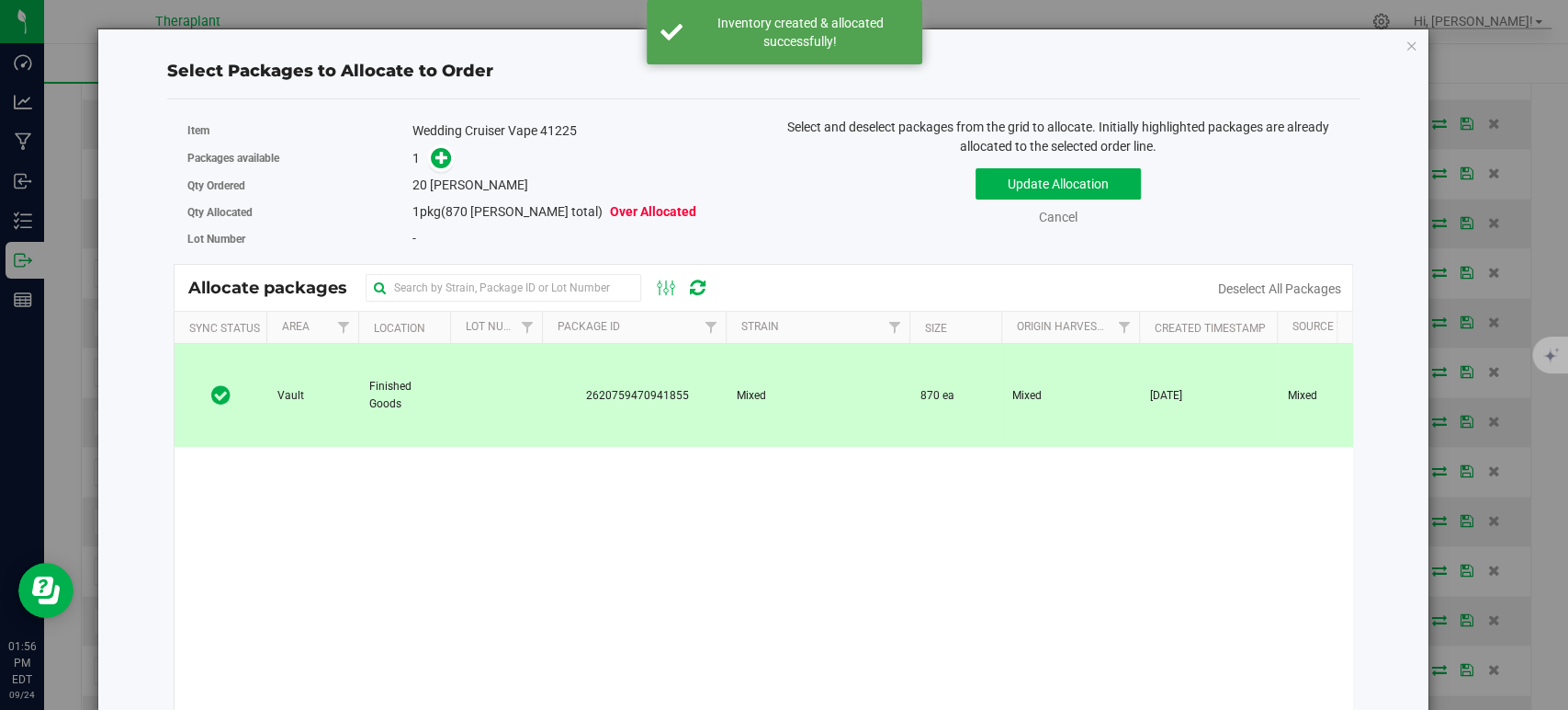
click at [431, 151] on link at bounding box center [441, 158] width 21 height 15
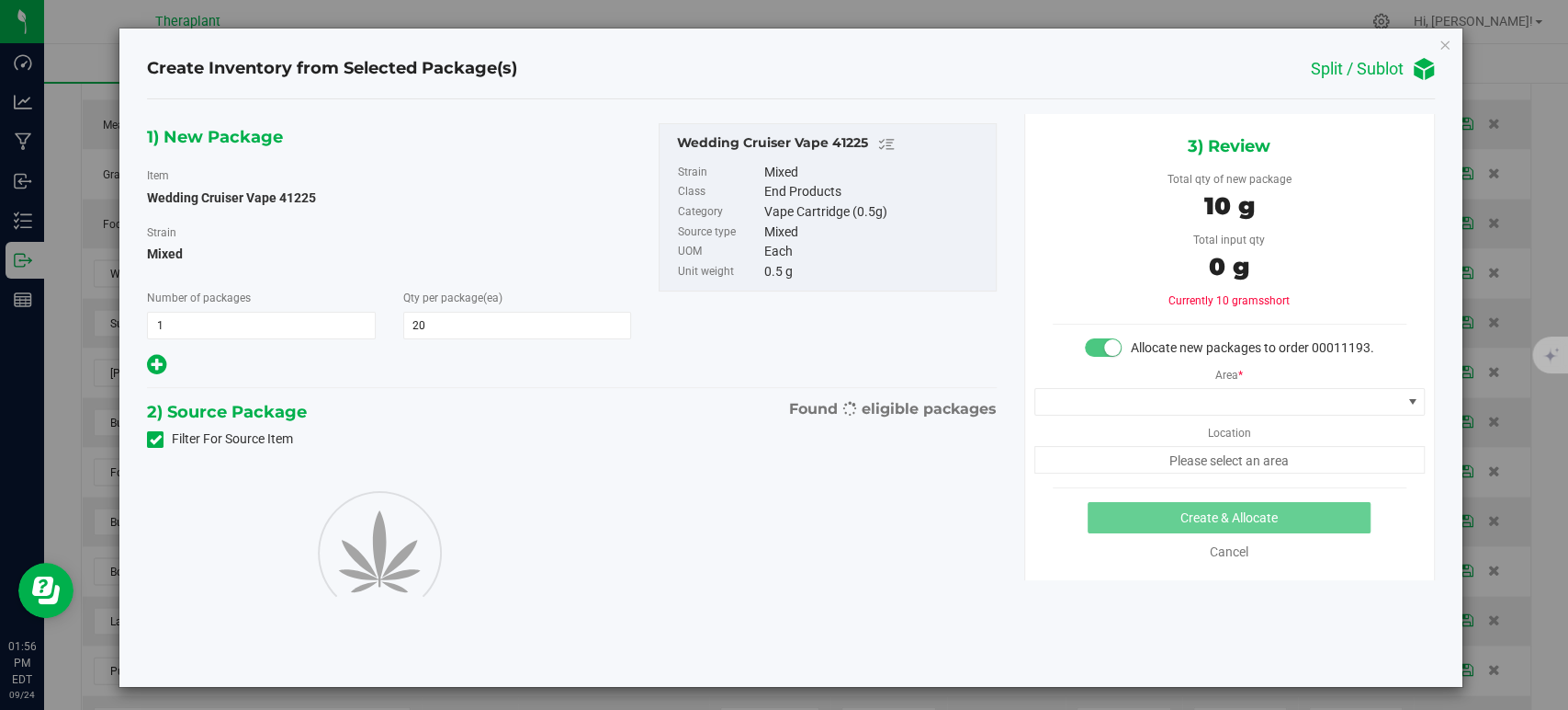
type input "20"
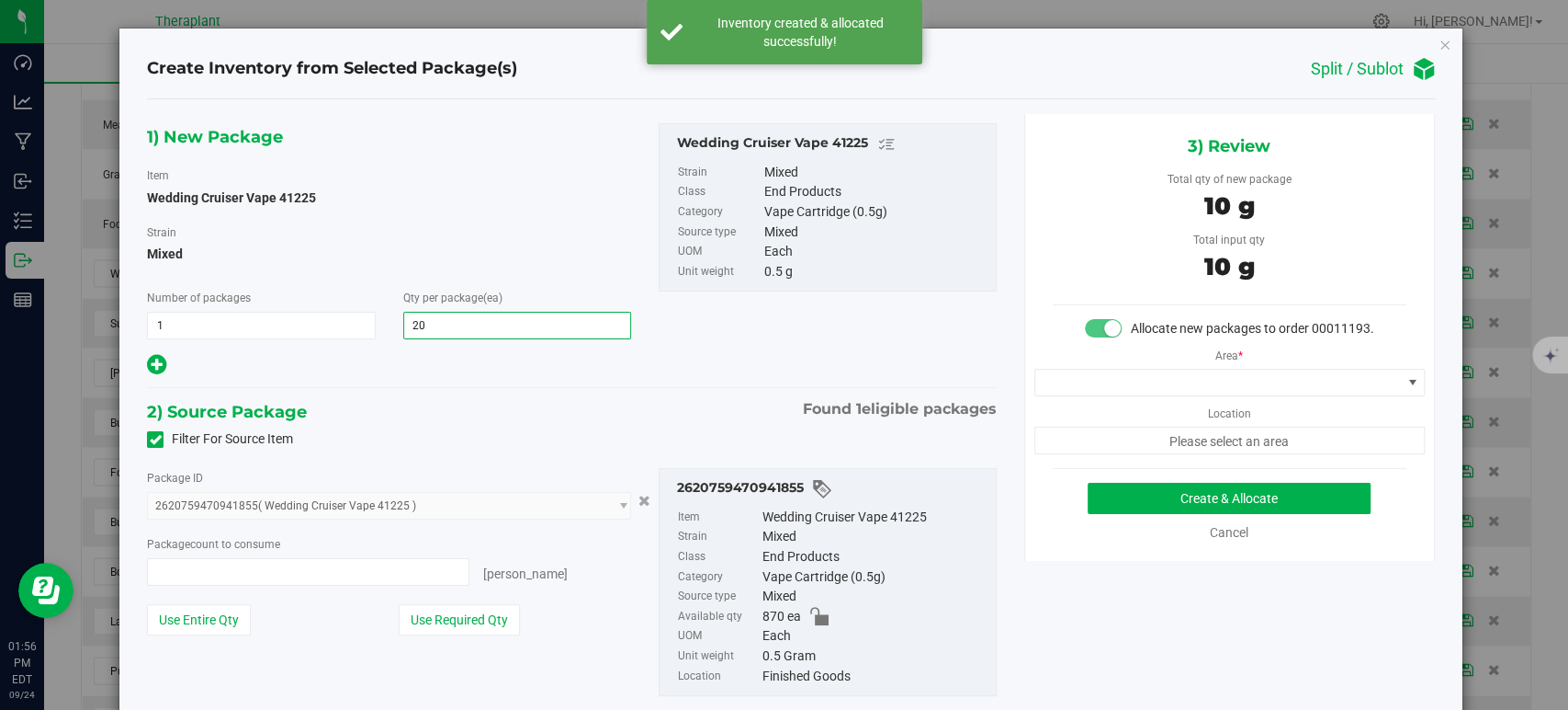
type input "20 ea"
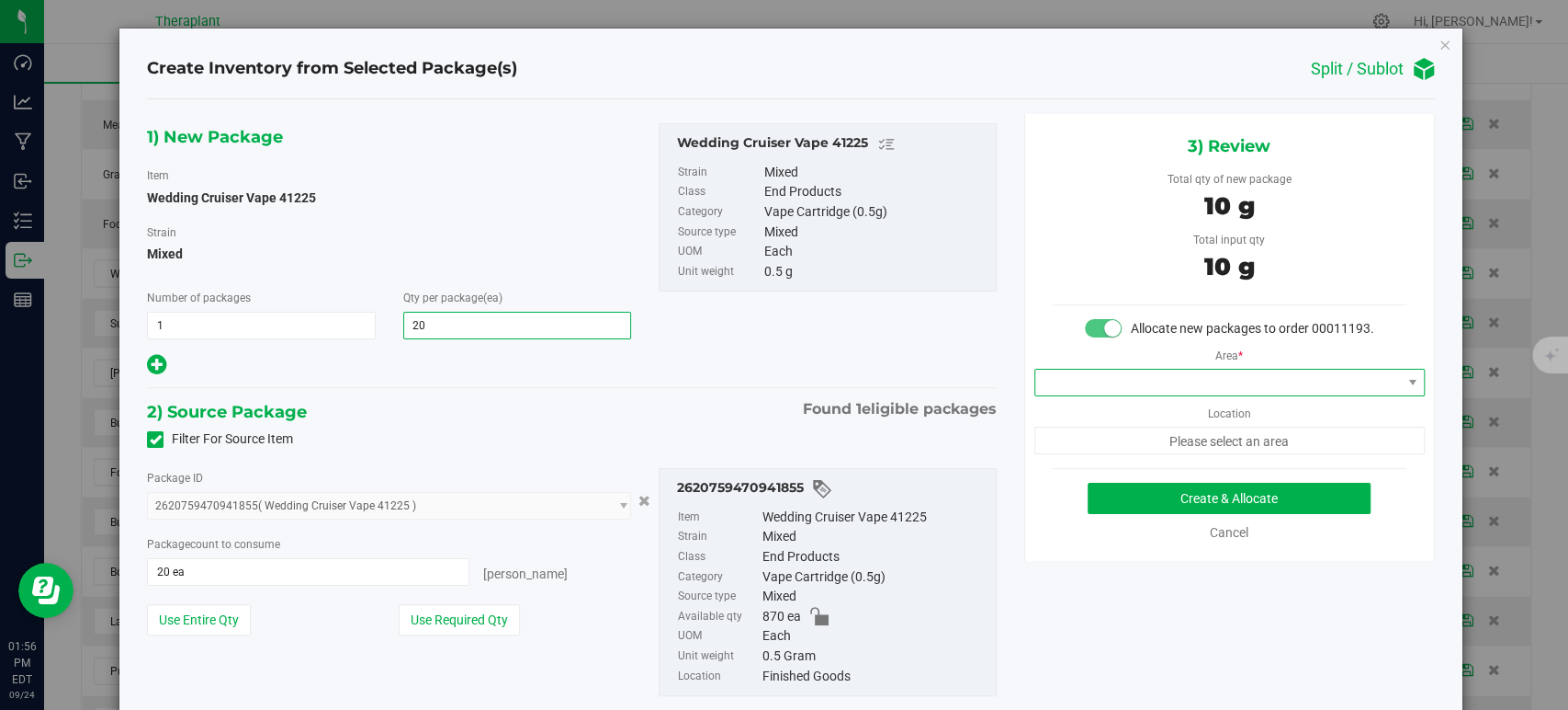
click at [1132, 395] on span at bounding box center [1218, 382] width 366 height 25
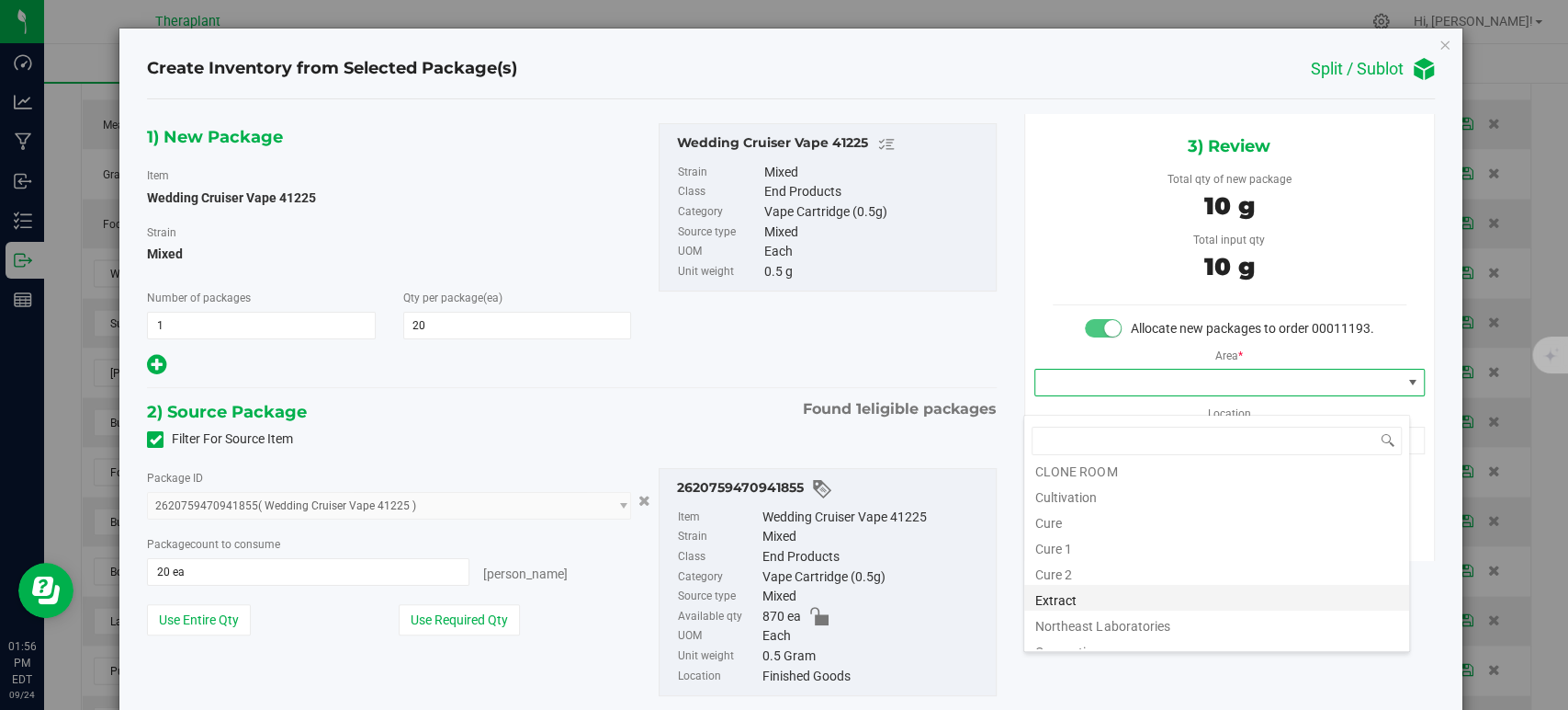
scroll to position [228, 0]
click at [1103, 537] on li "Vault" at bounding box center [1217, 532] width 385 height 25
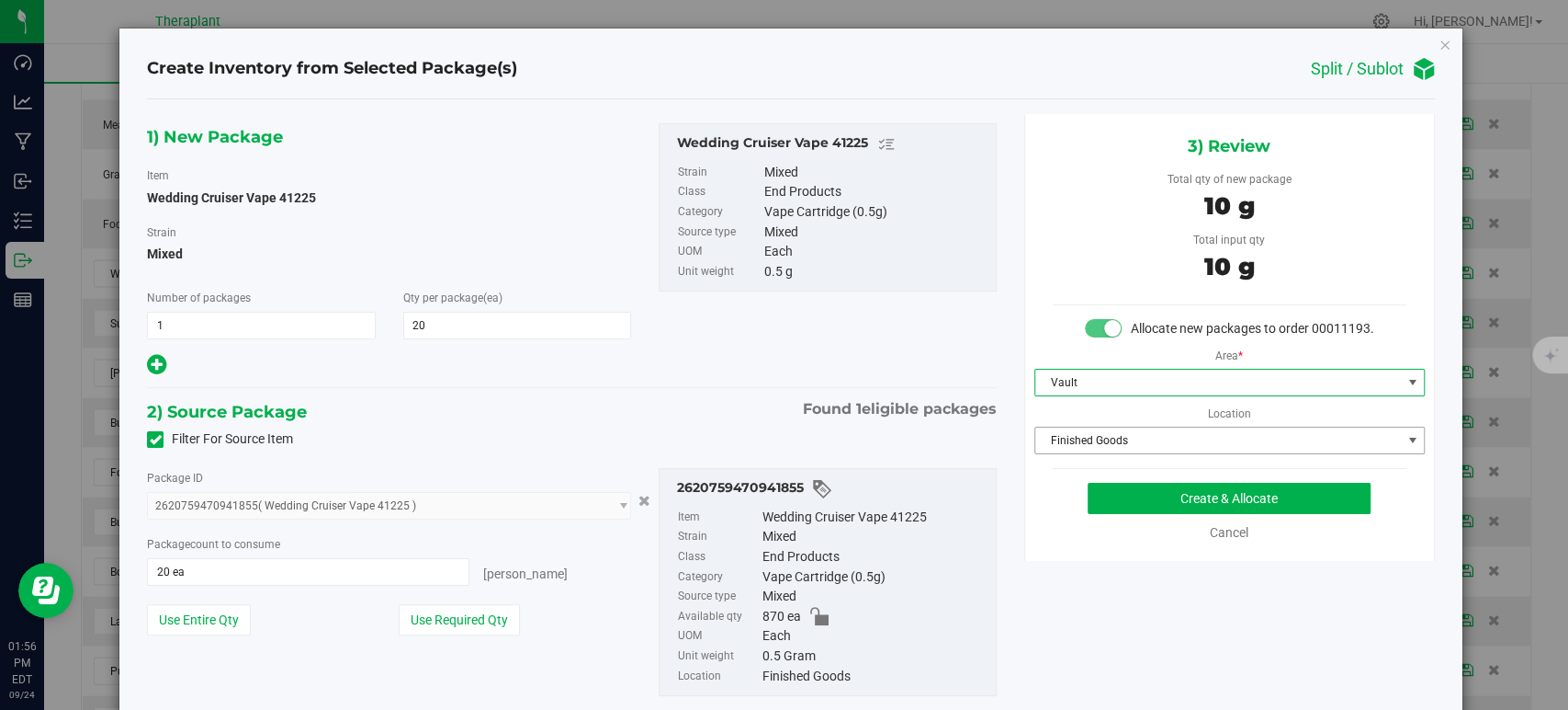
click at [1073, 449] on span "Finished Goods" at bounding box center [1218, 440] width 366 height 25
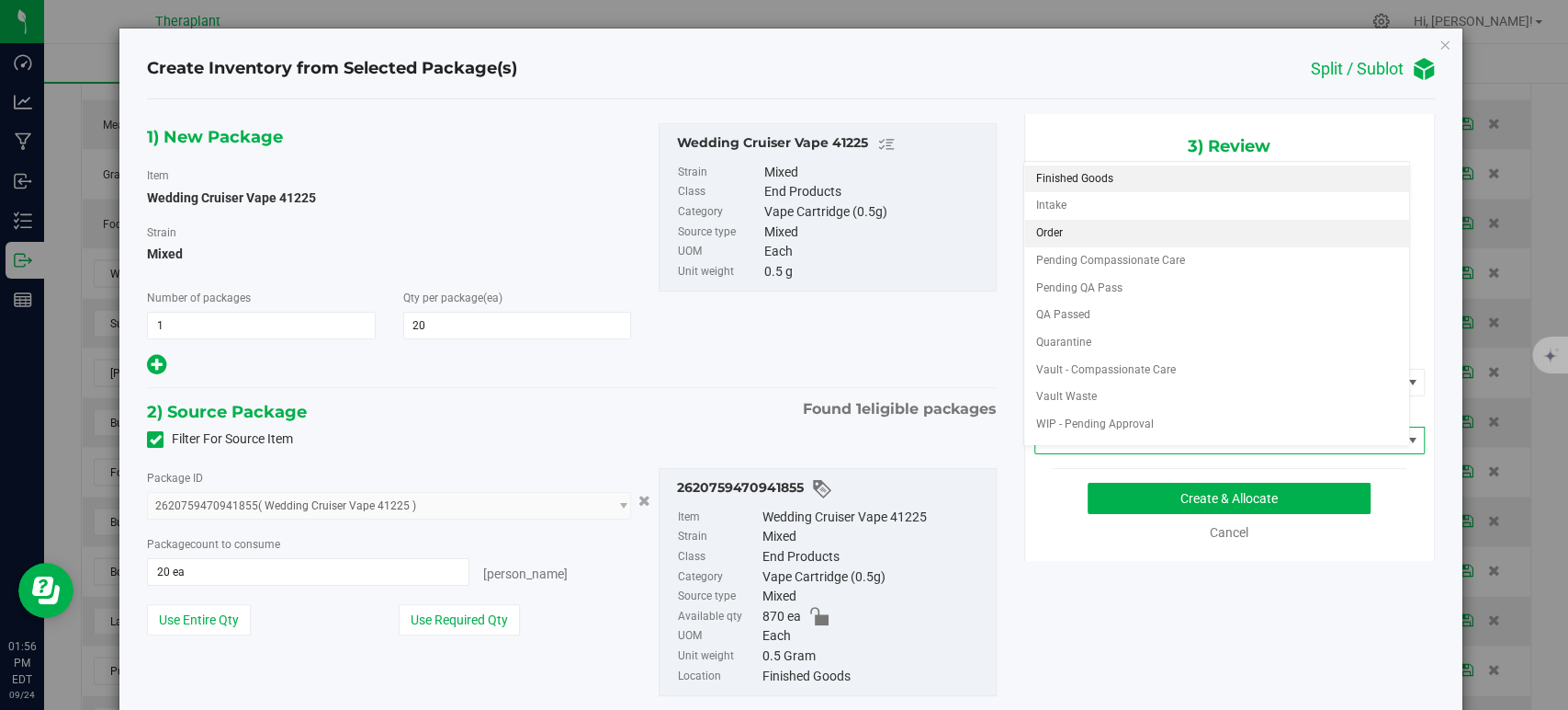
click at [1078, 232] on li "Order" at bounding box center [1217, 233] width 385 height 27
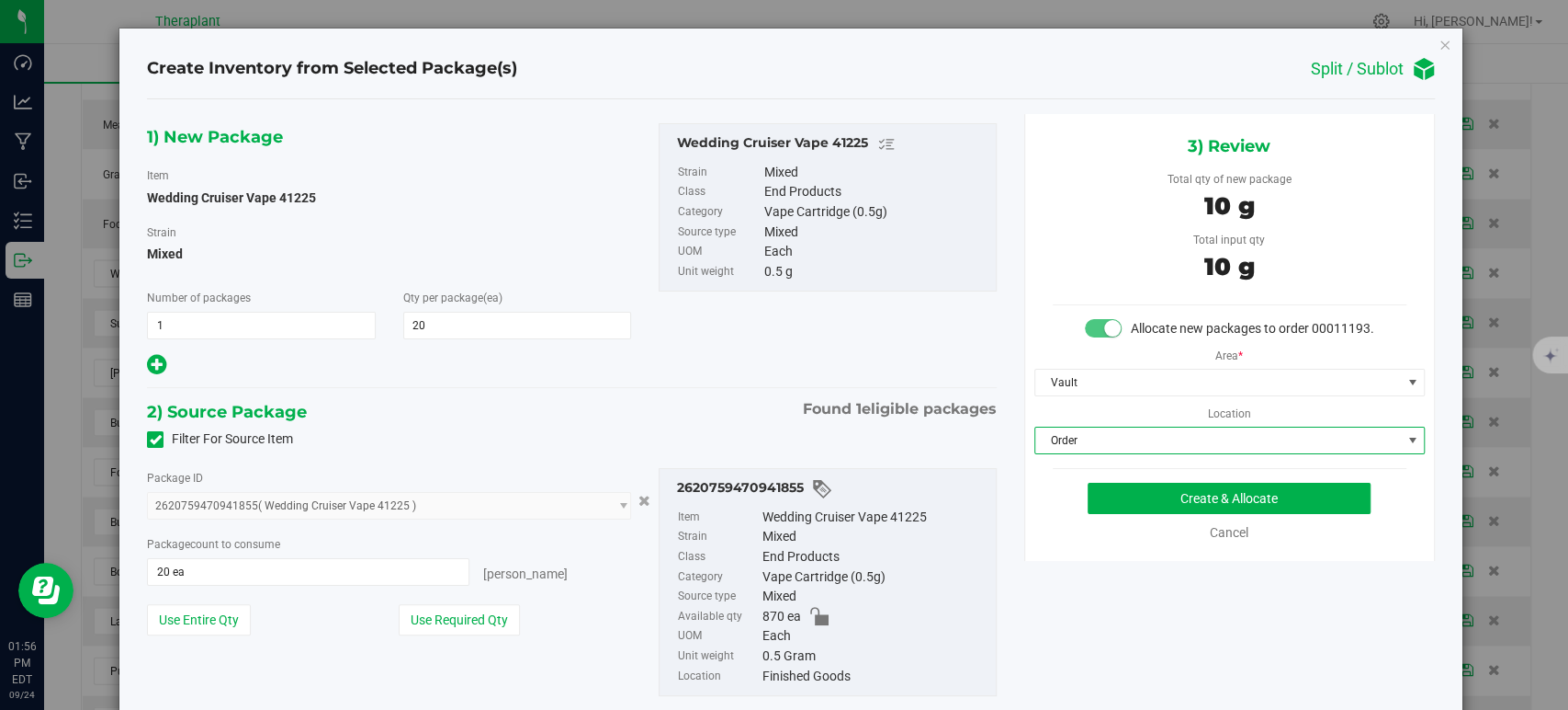
click at [731, 373] on div "1) New Package Item Wedding Cruiser Vape 41225 Strain Mixed Number of packages …" at bounding box center [572, 251] width 877 height 255
click at [1138, 513] on button "Create & Allocate" at bounding box center [1229, 498] width 283 height 31
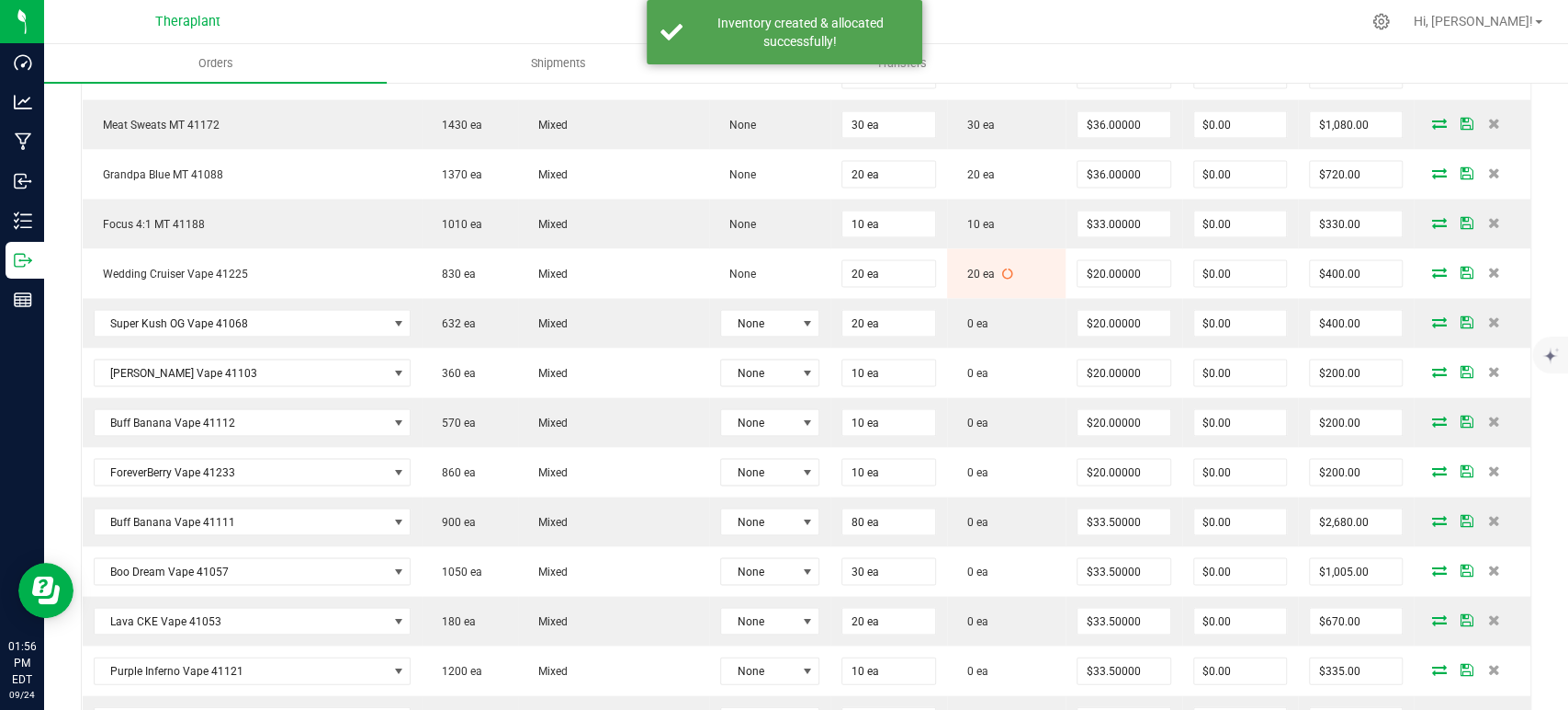
scroll to position [2451, 0]
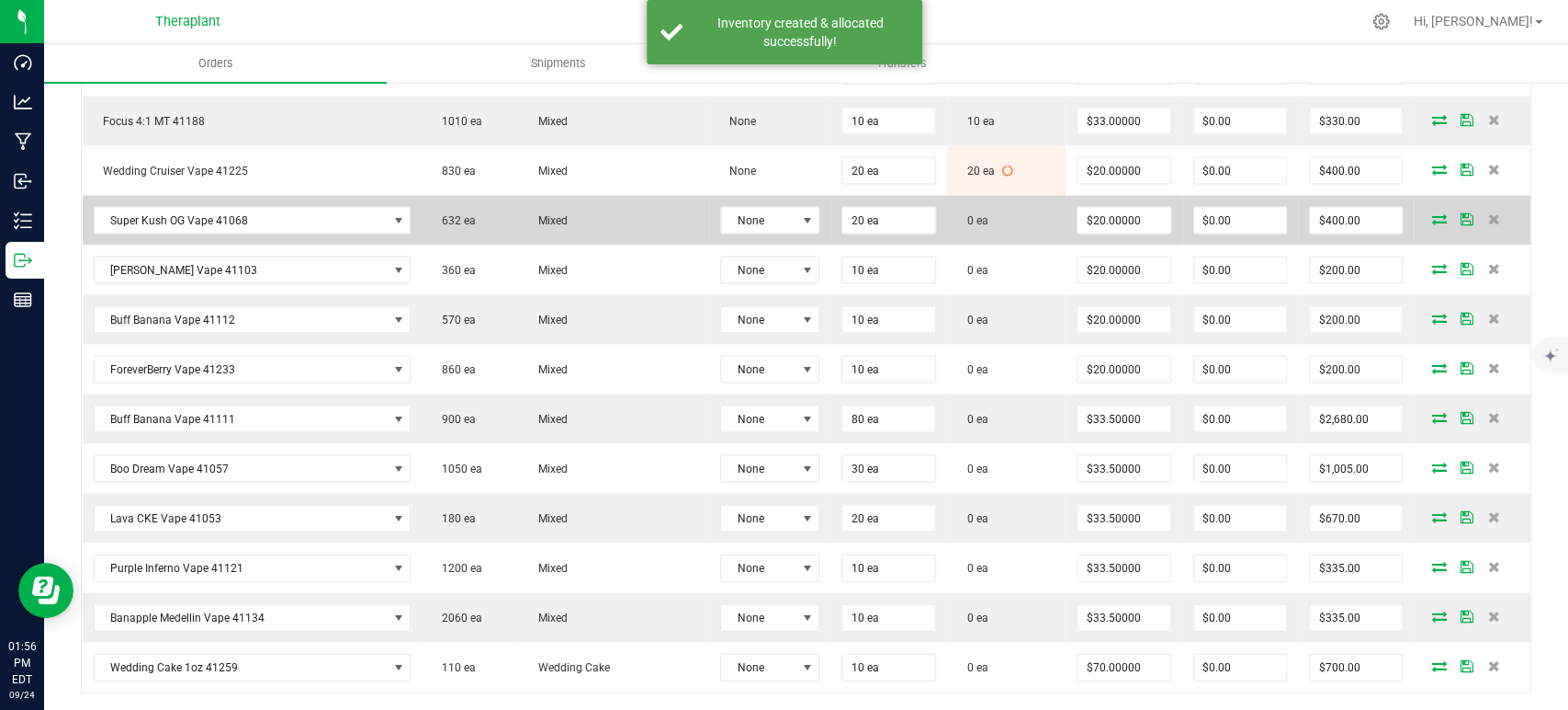
click at [1432, 213] on icon at bounding box center [1439, 218] width 15 height 11
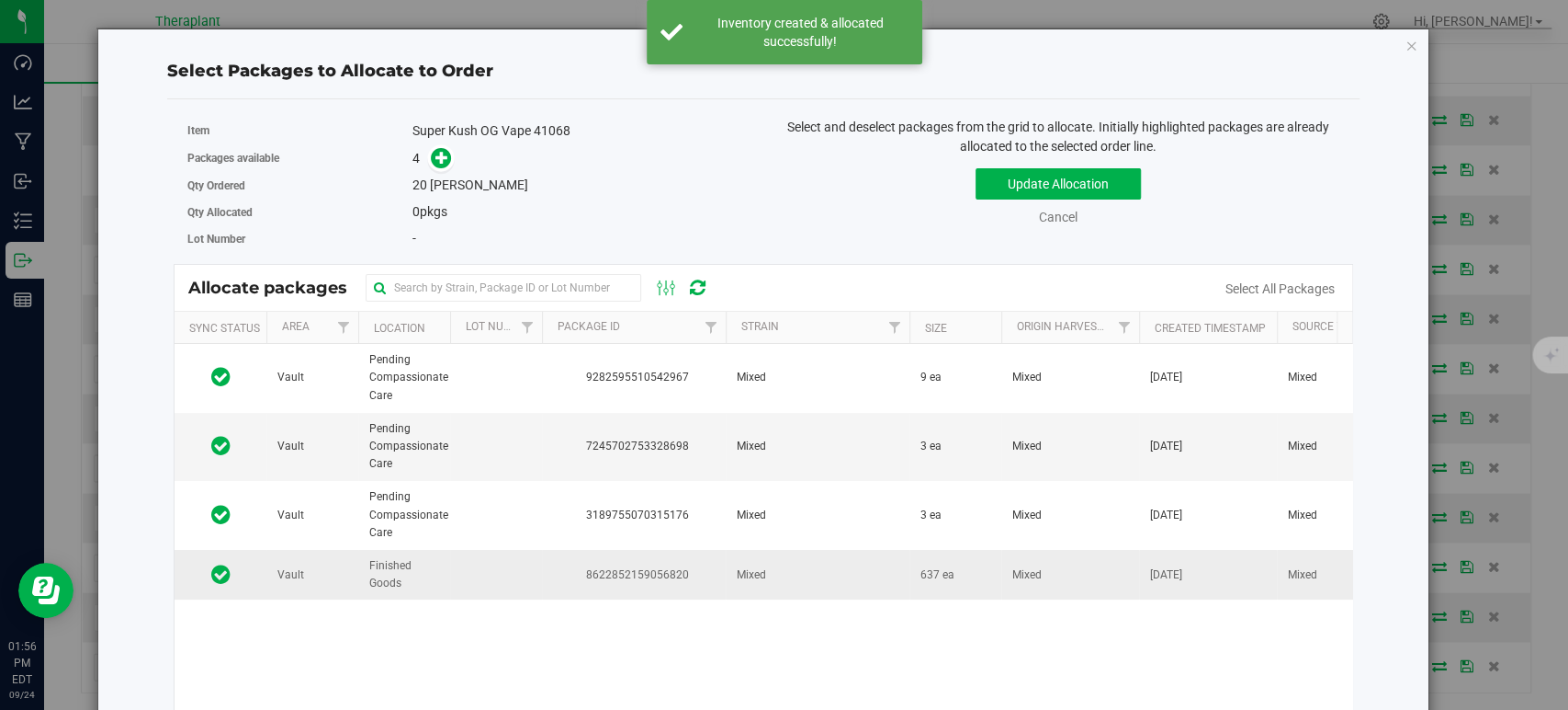
click at [879, 586] on td "Mixed" at bounding box center [818, 574] width 184 height 50
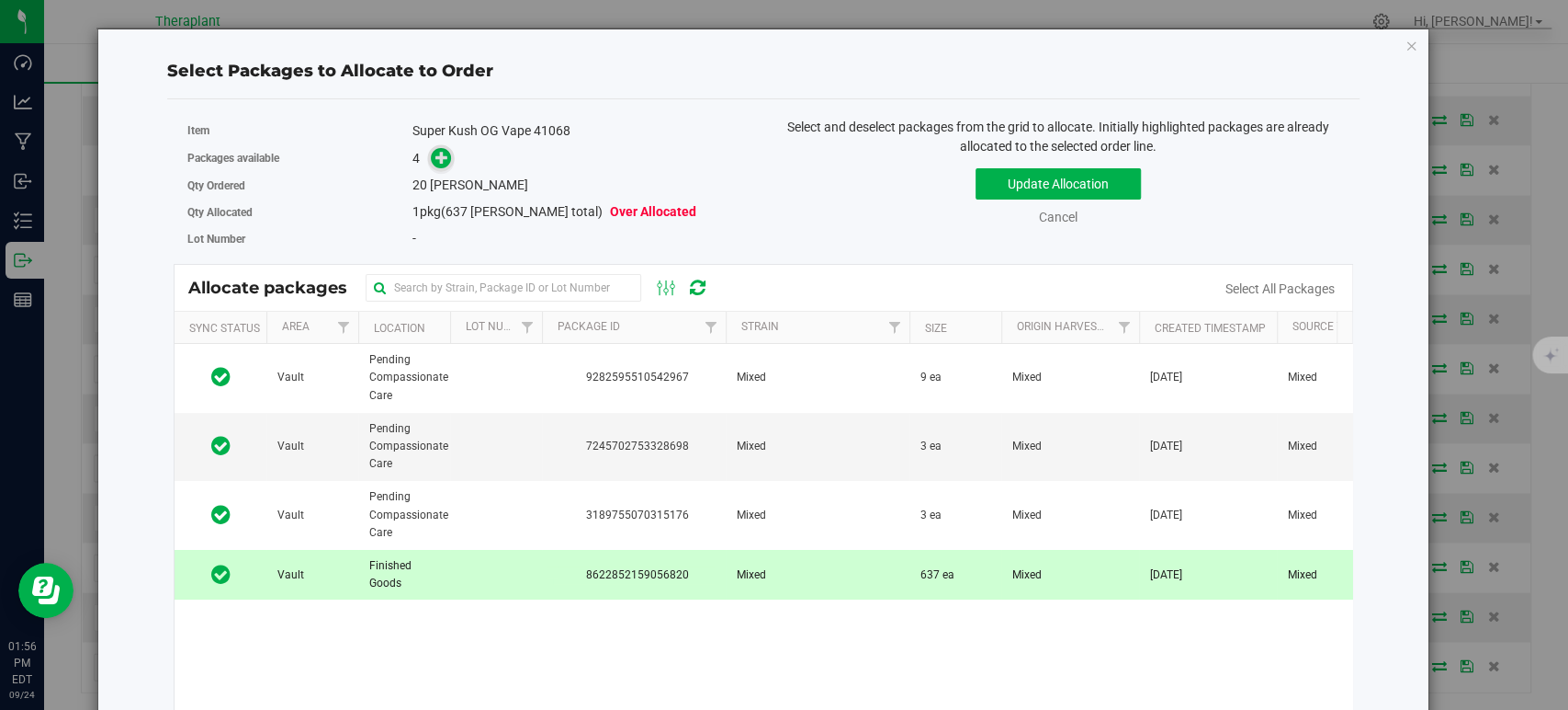
click at [436, 153] on icon at bounding box center [441, 157] width 13 height 13
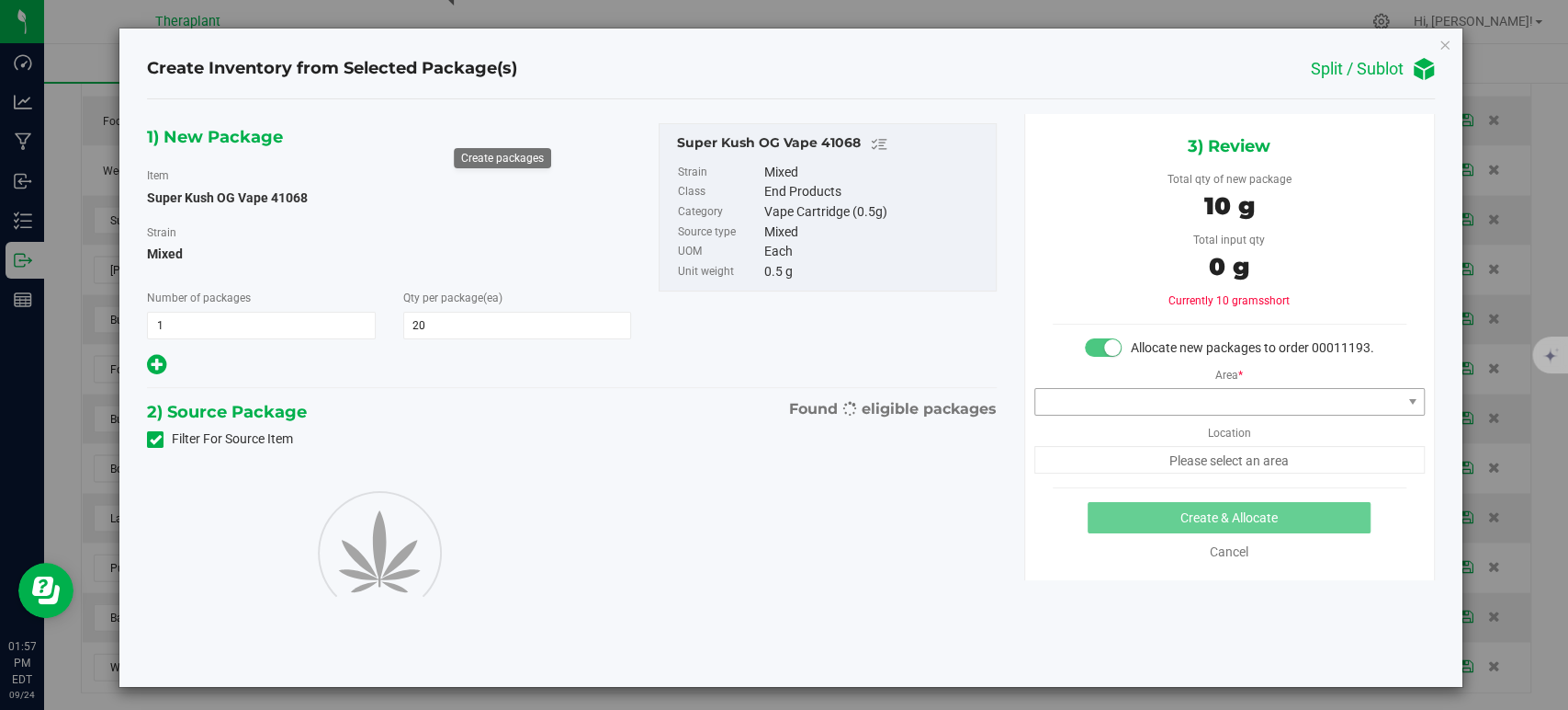
type input "20"
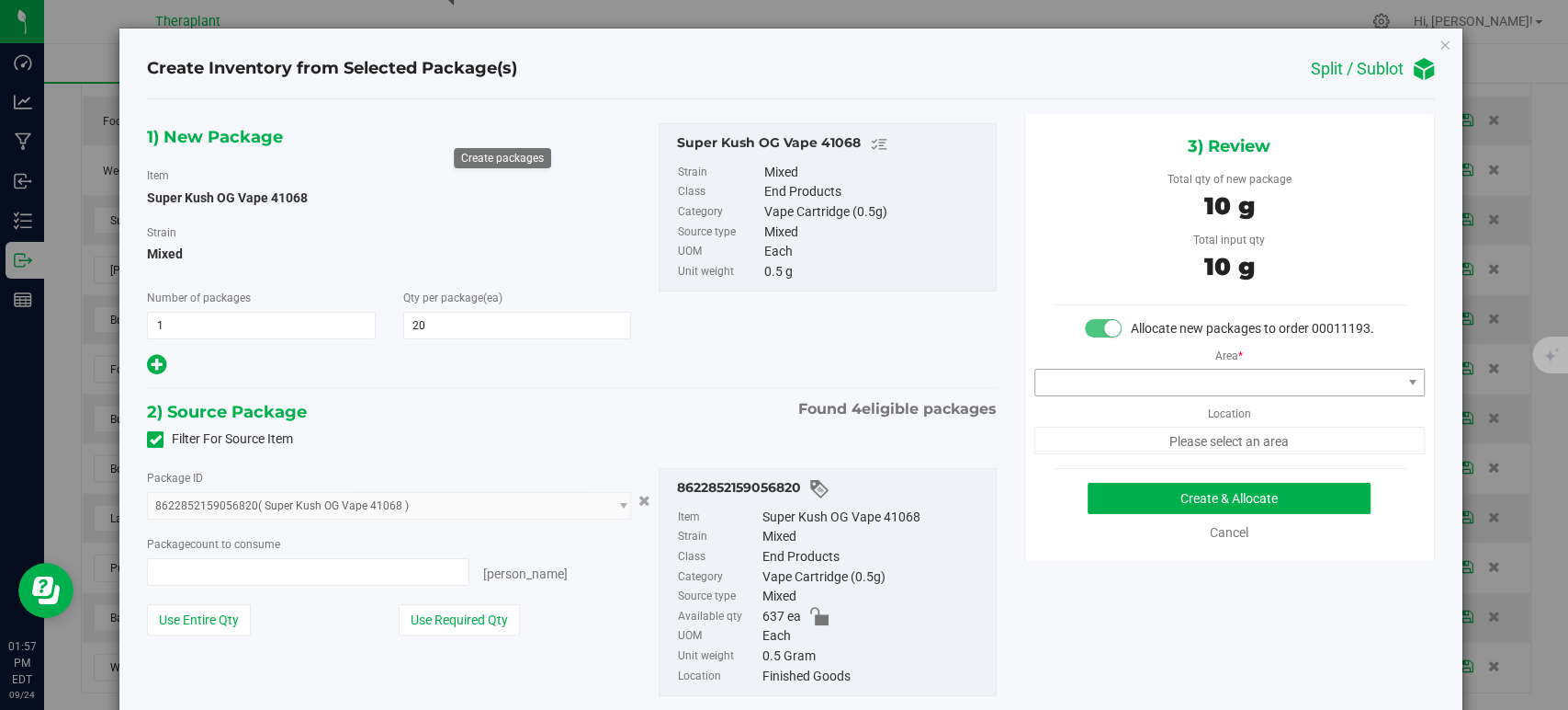
type input "20 ea"
click at [1068, 395] on span at bounding box center [1218, 382] width 366 height 25
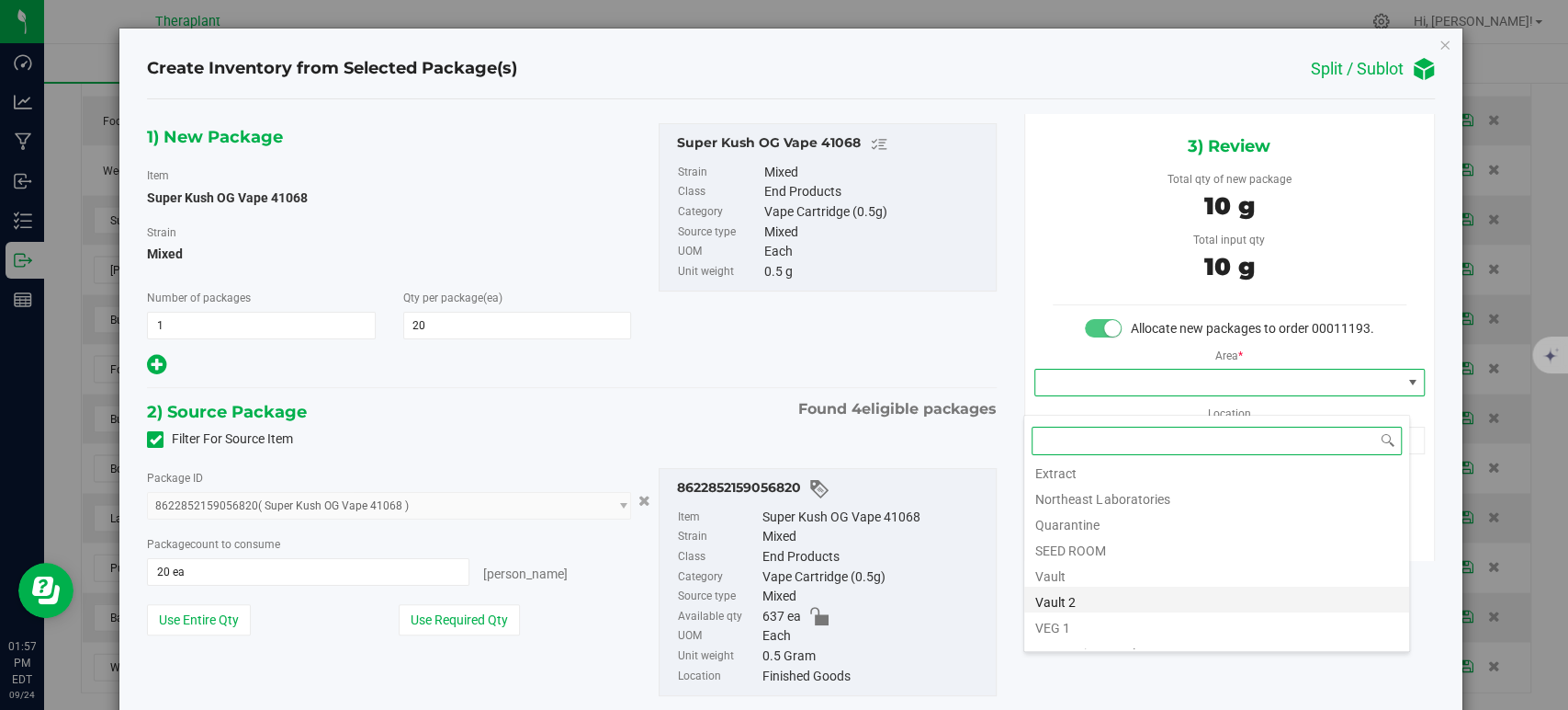
scroll to position [228, 0]
click at [1122, 530] on li "Vault" at bounding box center [1217, 532] width 385 height 25
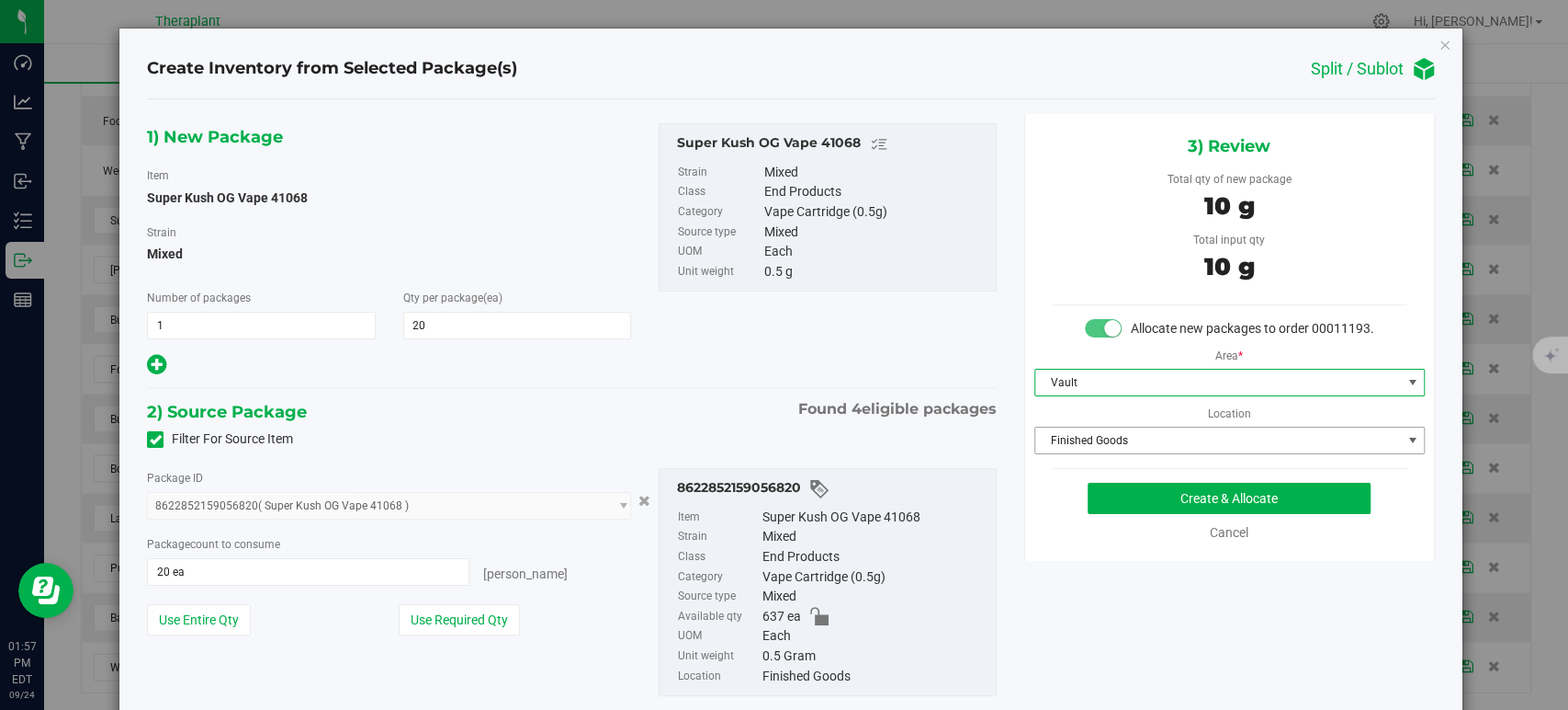
click at [1098, 453] on span "Finished Goods" at bounding box center [1218, 440] width 366 height 25
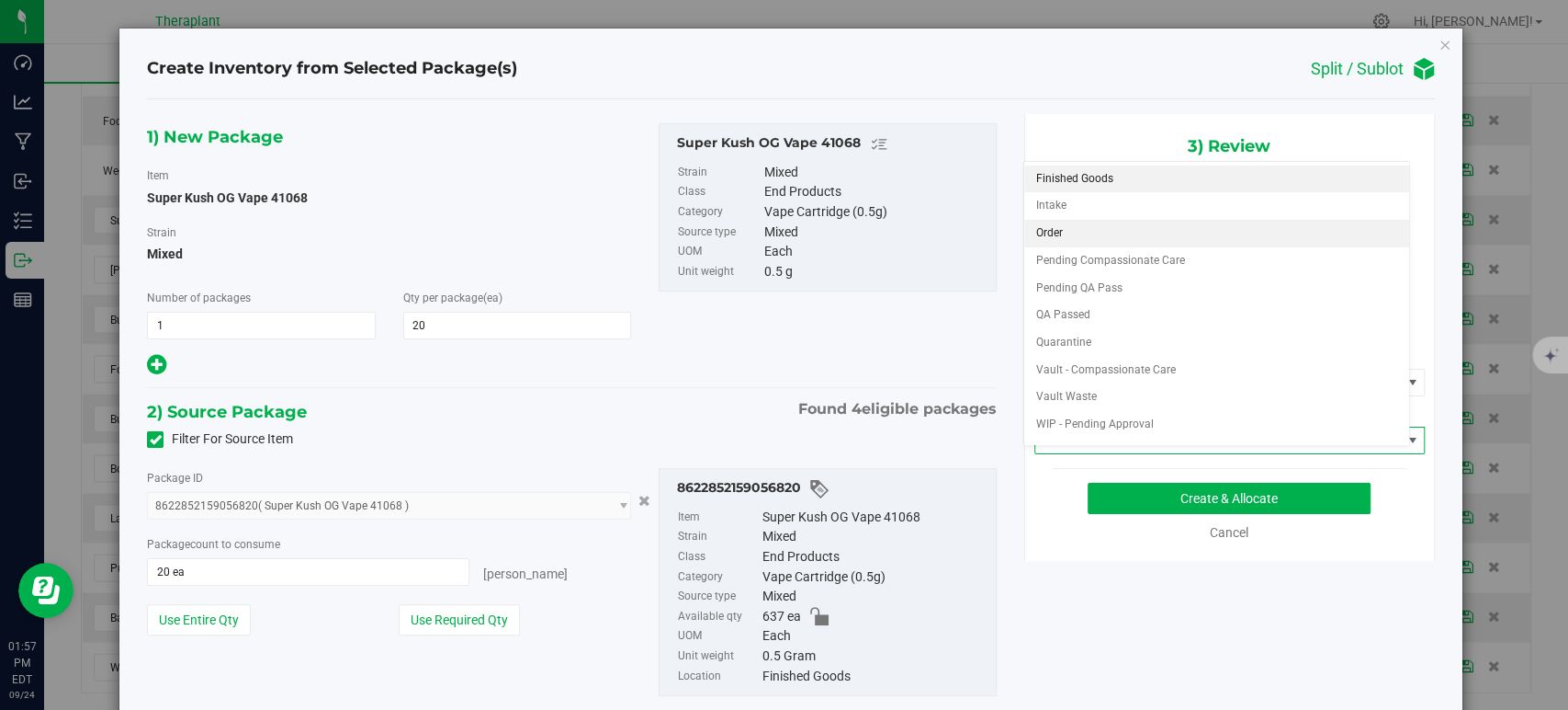
click at [1070, 236] on li "Order" at bounding box center [1217, 233] width 385 height 27
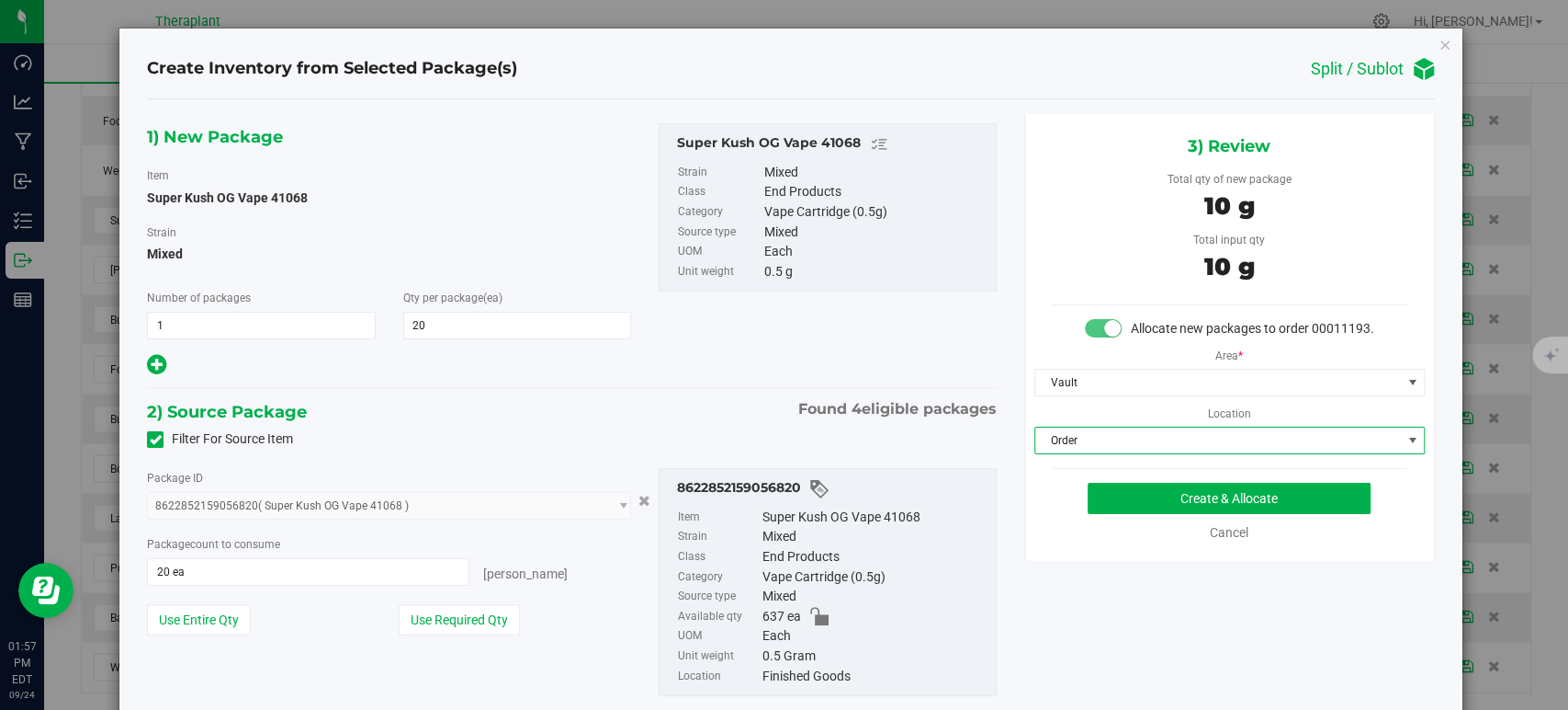
click at [719, 375] on div "1) New Package Item Super Kush OG Vape 41068 Strain Mixed Number of packages 1 …" at bounding box center [572, 251] width 877 height 255
click at [1160, 513] on button "Create & Allocate" at bounding box center [1229, 498] width 283 height 31
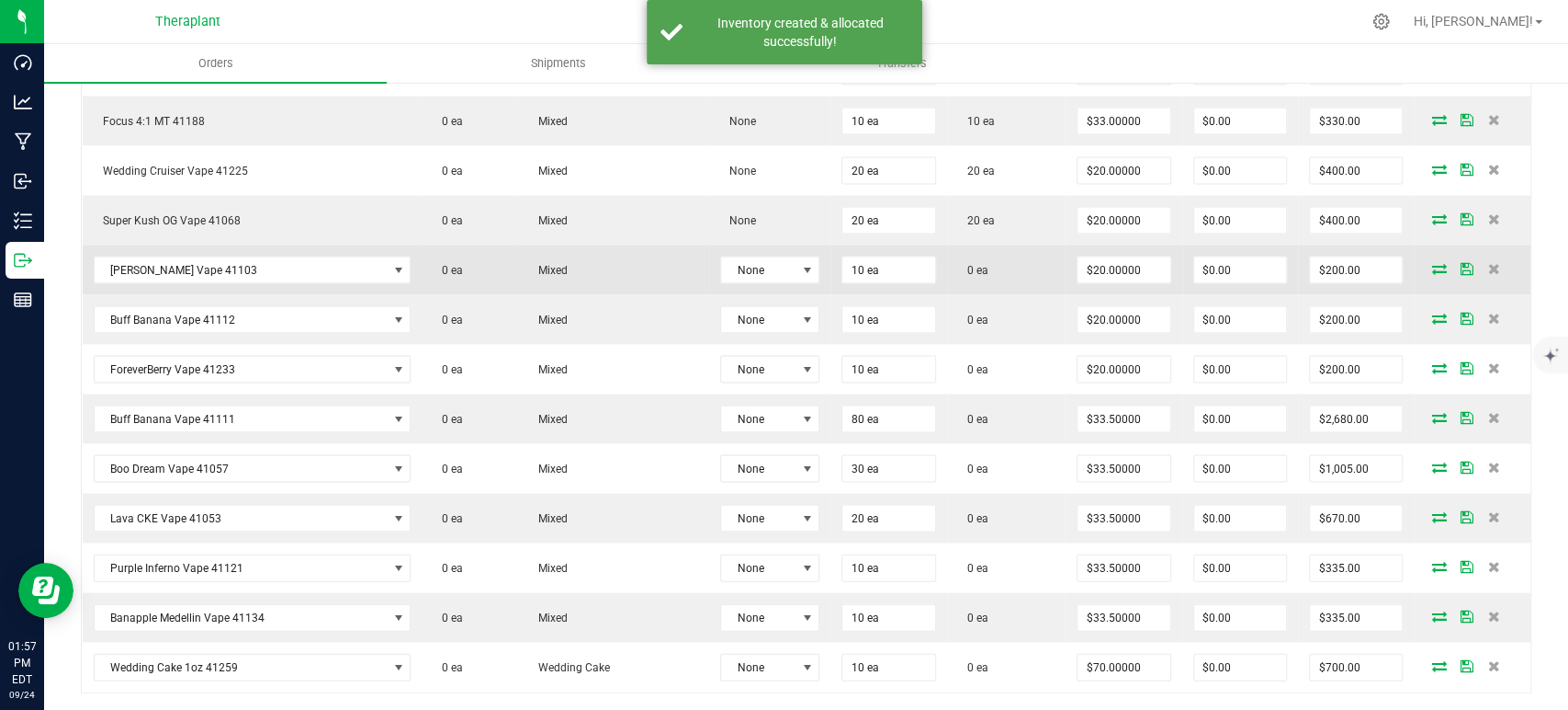
click at [1432, 263] on icon at bounding box center [1439, 267] width 15 height 11
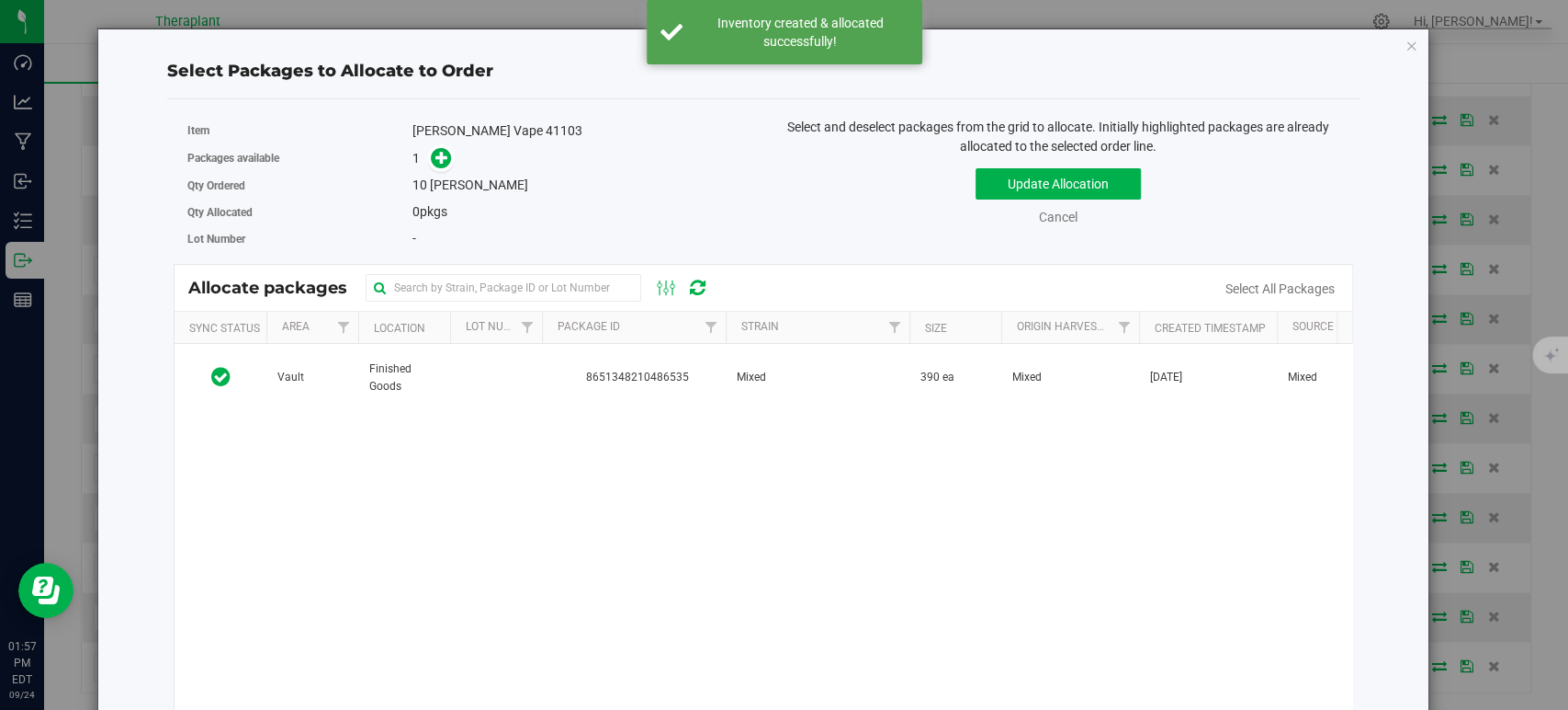
drag, startPoint x: 743, startPoint y: 391, endPoint x: 500, endPoint y: 196, distance: 311.6
click at [743, 386] on span "Mixed" at bounding box center [751, 377] width 29 height 18
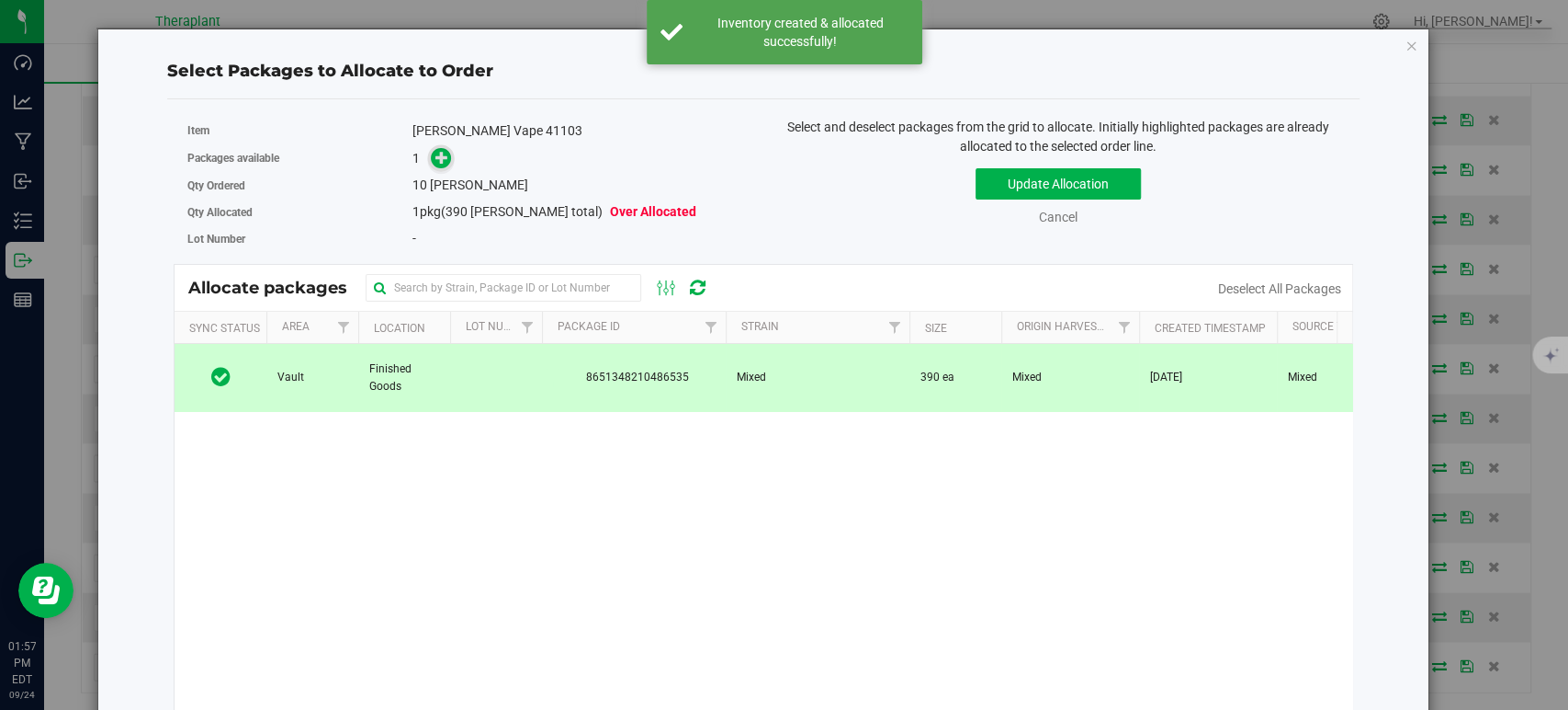
click at [437, 158] on icon at bounding box center [441, 157] width 13 height 13
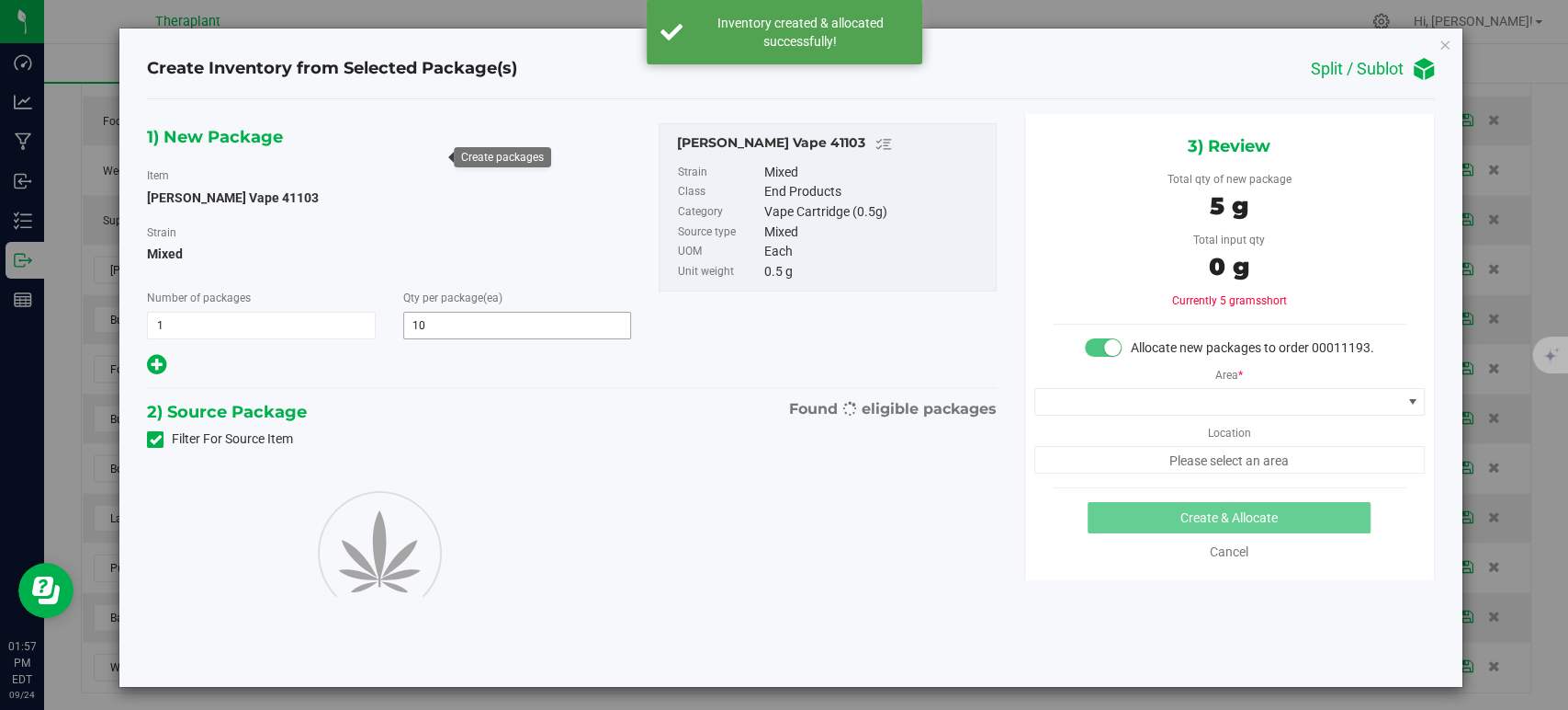
type input "10"
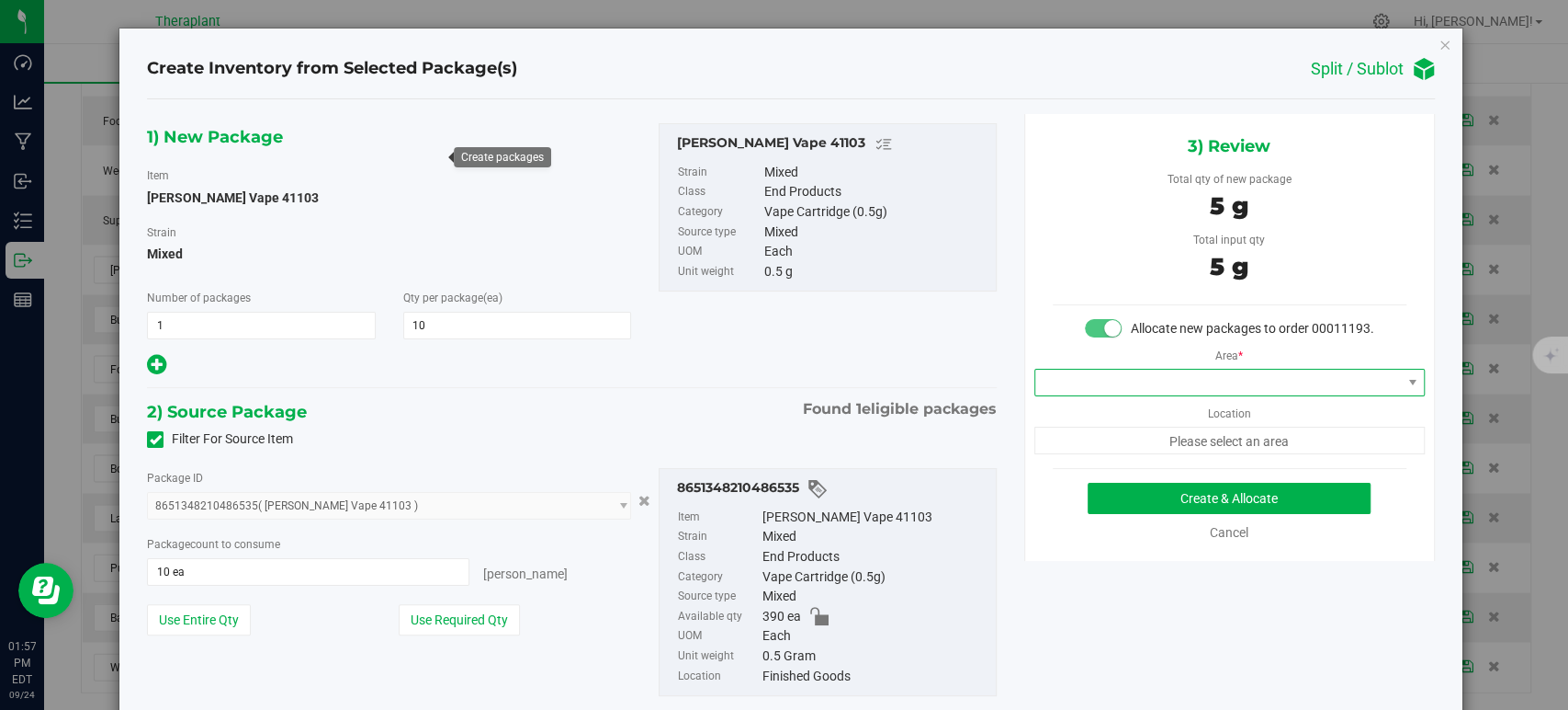
click at [1145, 388] on span at bounding box center [1218, 382] width 366 height 25
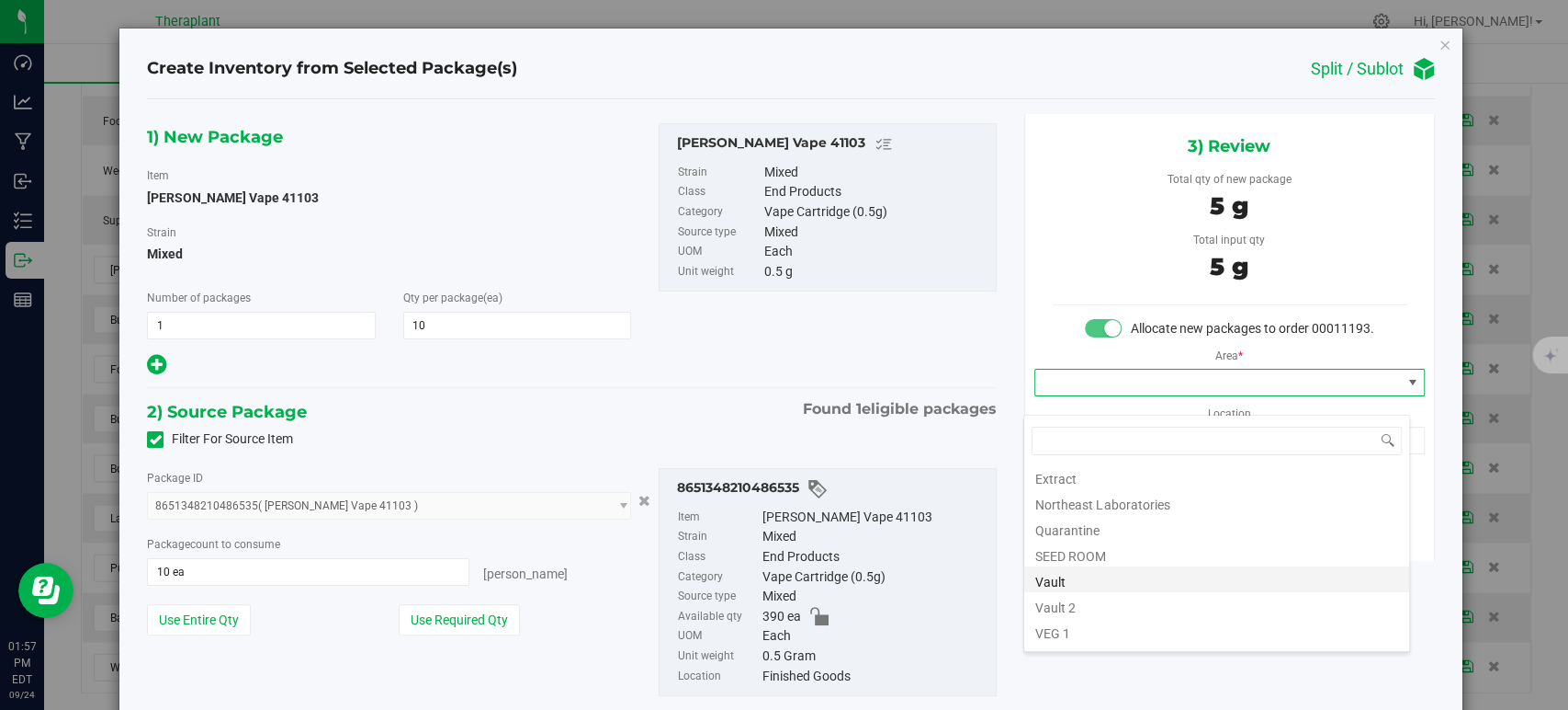
scroll to position [228, 0]
click at [1113, 535] on li "Vault" at bounding box center [1217, 532] width 385 height 25
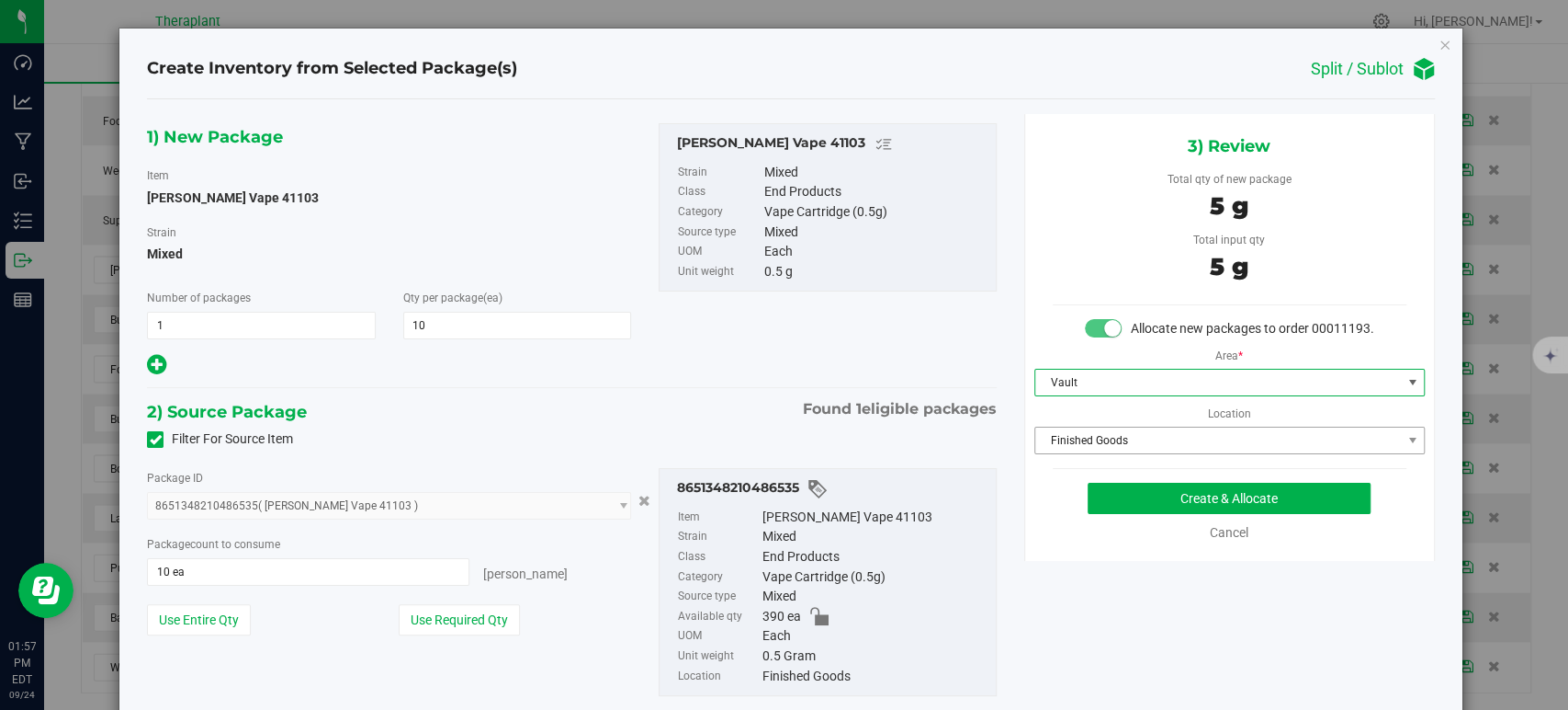
click at [1112, 453] on span "Finished Goods" at bounding box center [1218, 440] width 366 height 25
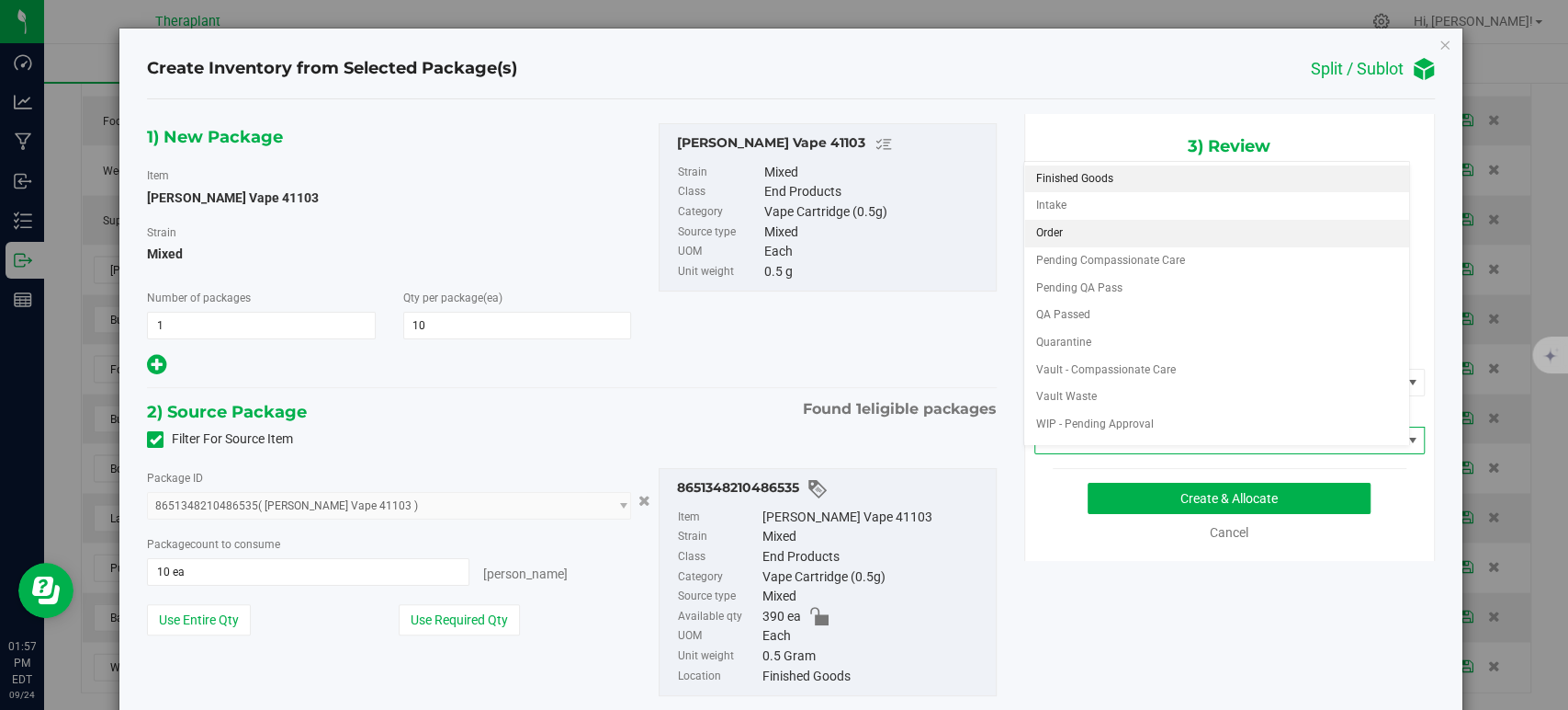
click at [1062, 231] on li "Order" at bounding box center [1217, 233] width 385 height 27
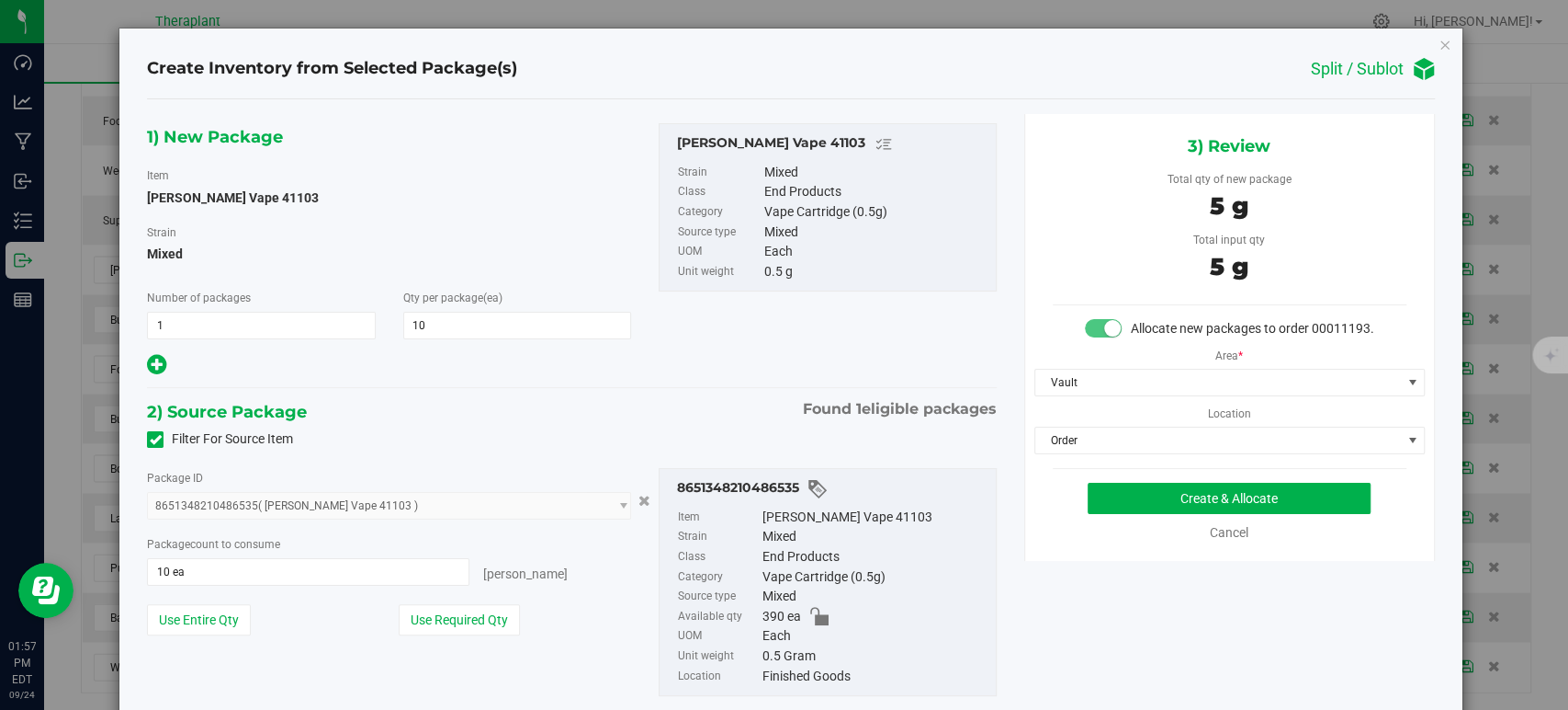
click at [720, 389] on div "1) New Package Item OG Lato Vape 41103 Strain Mixed Number of packages 1 1 Qty …" at bounding box center [572, 424] width 877 height 621
click at [1149, 501] on button "Create & Allocate" at bounding box center [1229, 498] width 283 height 31
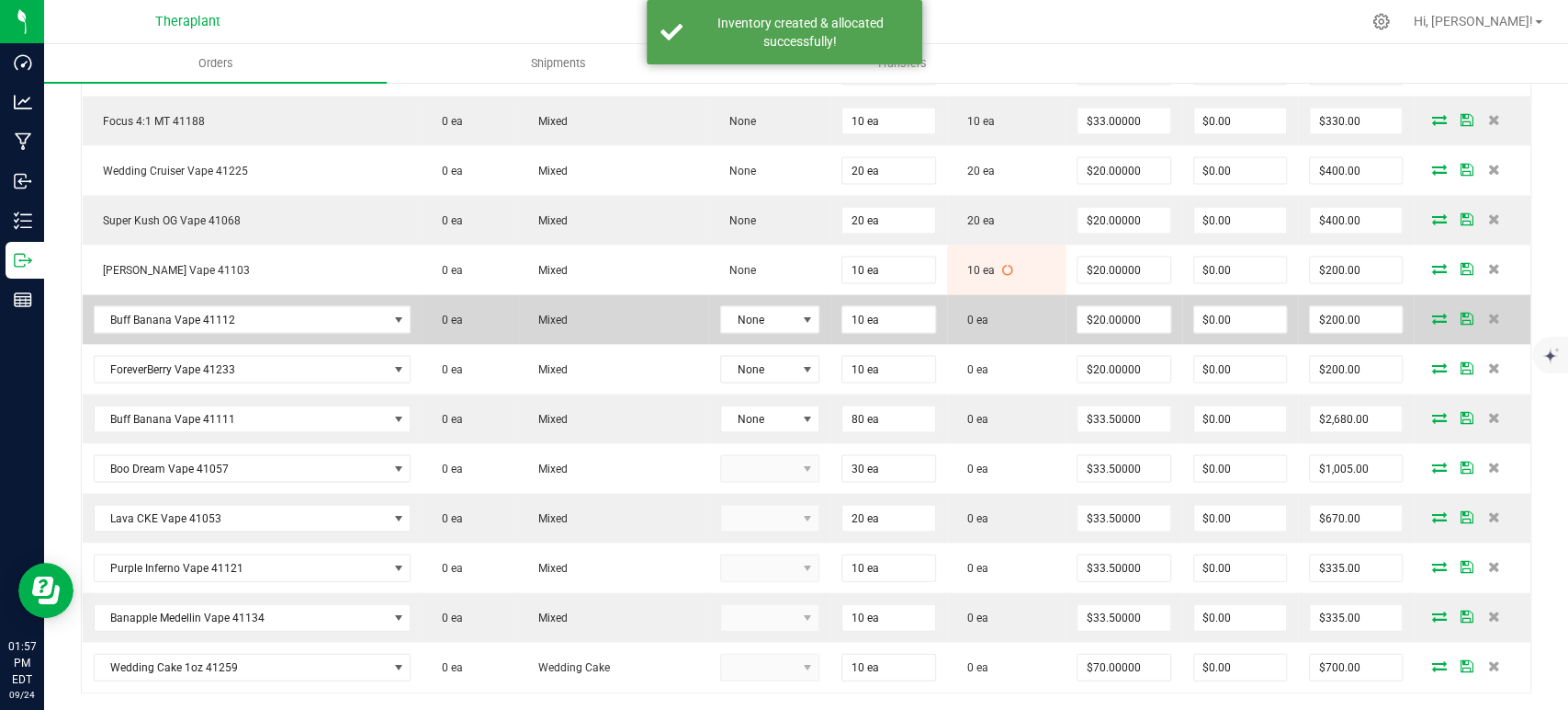
click at [1432, 312] on icon at bounding box center [1439, 317] width 15 height 11
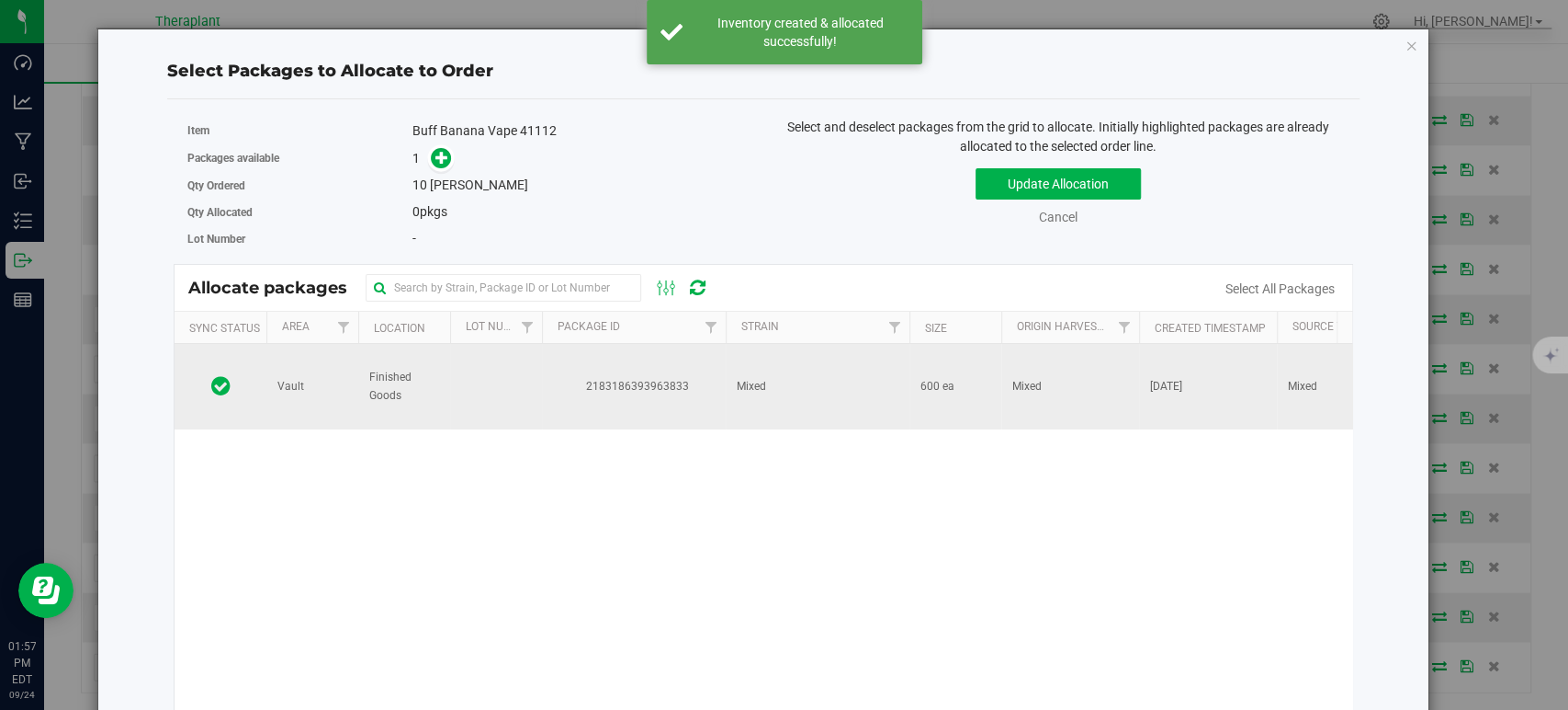
click at [811, 391] on td "Mixed" at bounding box center [818, 386] width 184 height 86
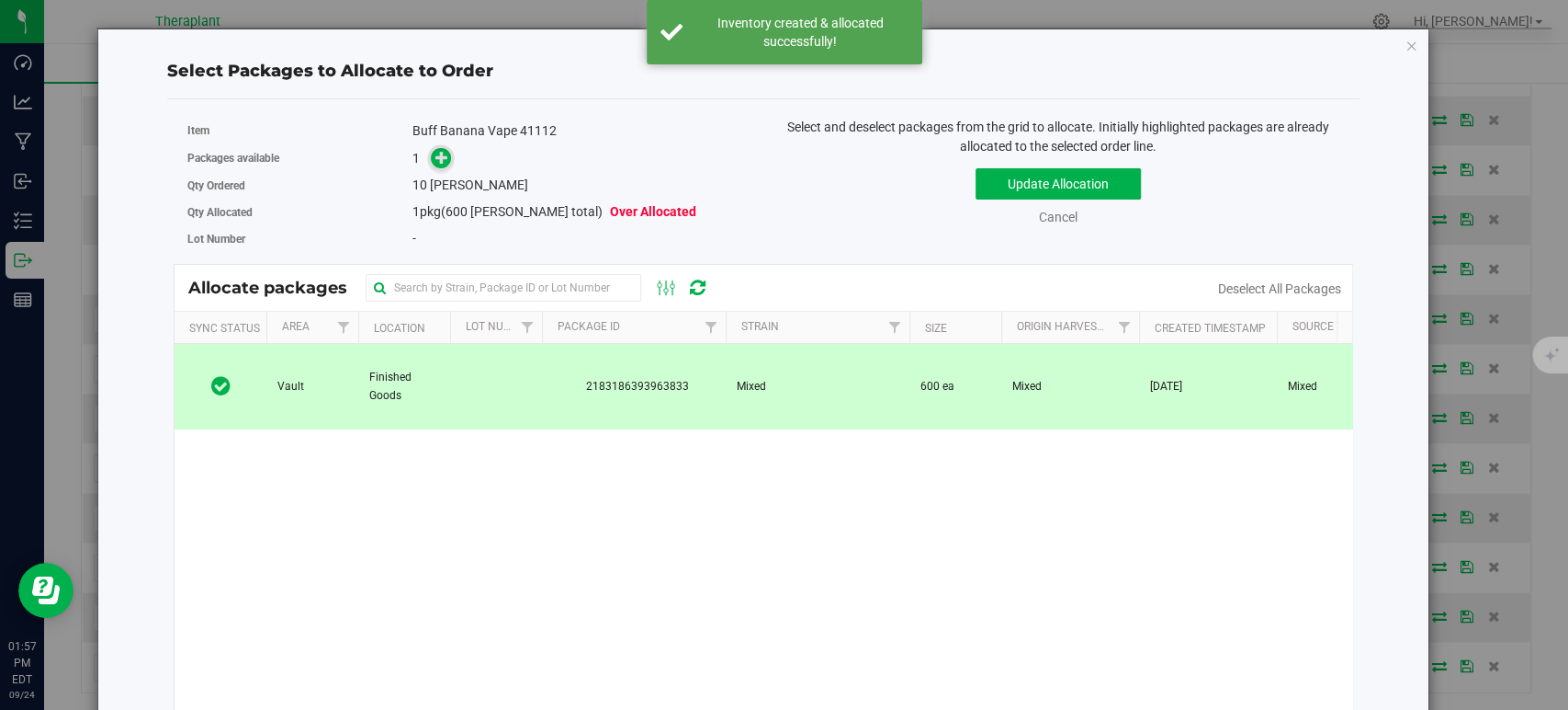
click at [441, 167] on span at bounding box center [441, 159] width 21 height 21
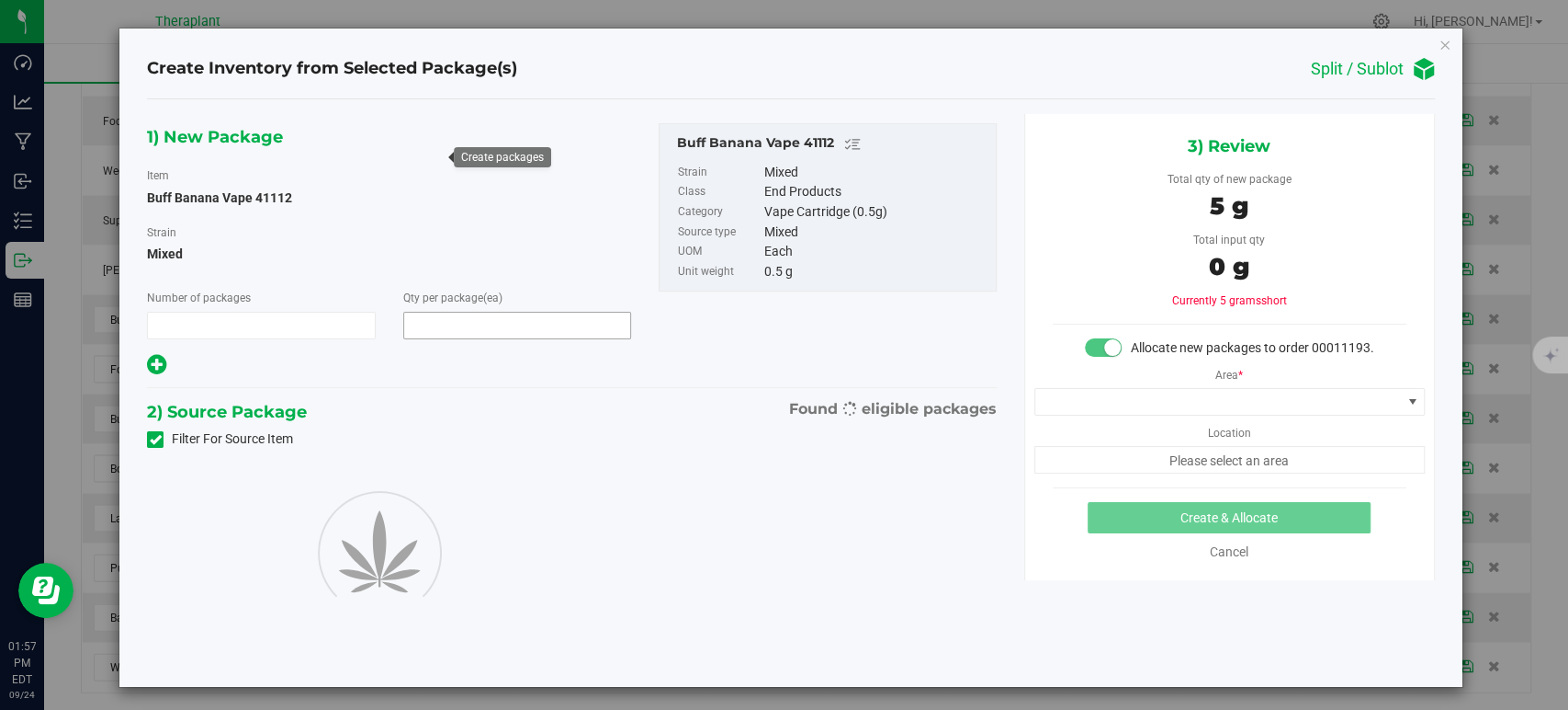
type input "1"
type input "10"
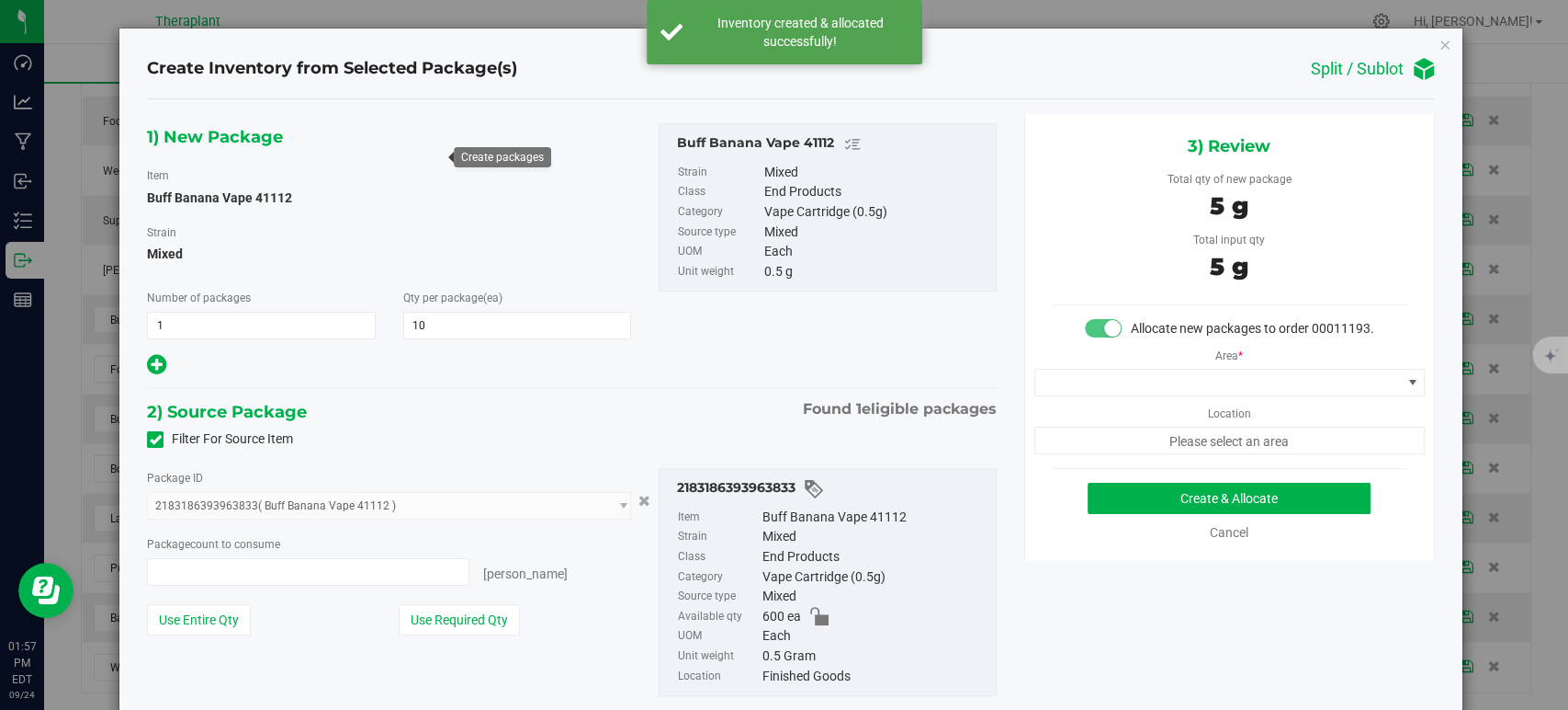
type input "10 ea"
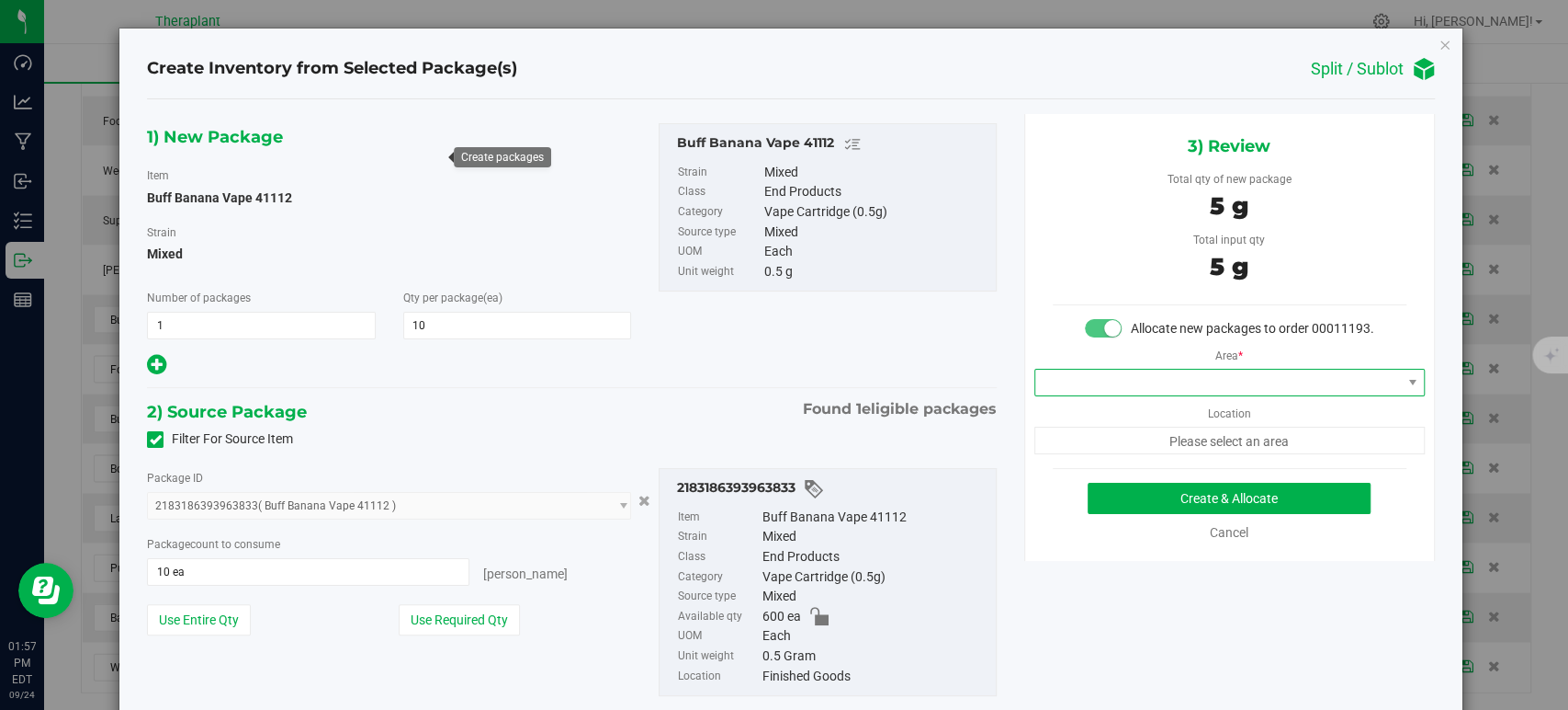
click at [1080, 393] on span at bounding box center [1218, 382] width 366 height 25
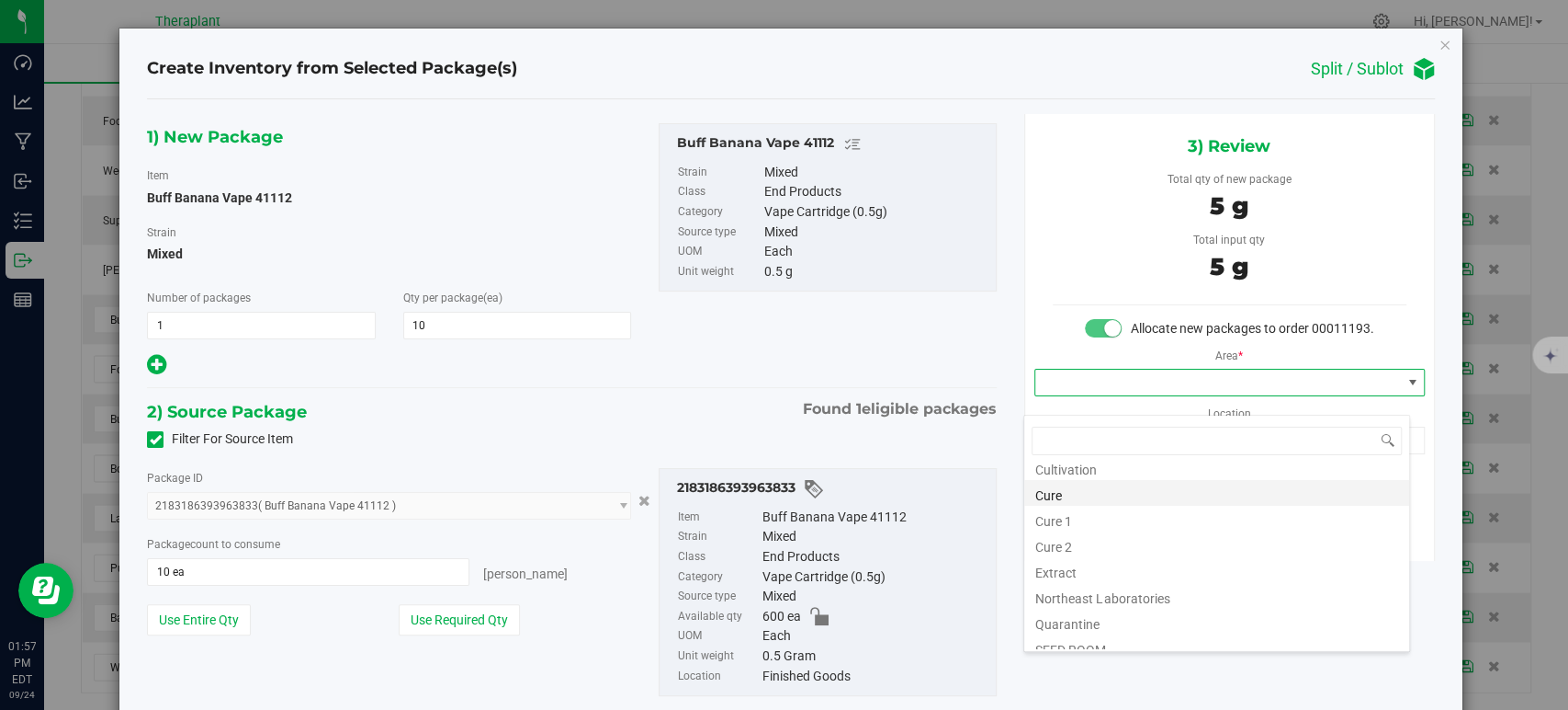
scroll to position [228, 0]
click at [1089, 538] on li "Vault" at bounding box center [1217, 532] width 385 height 25
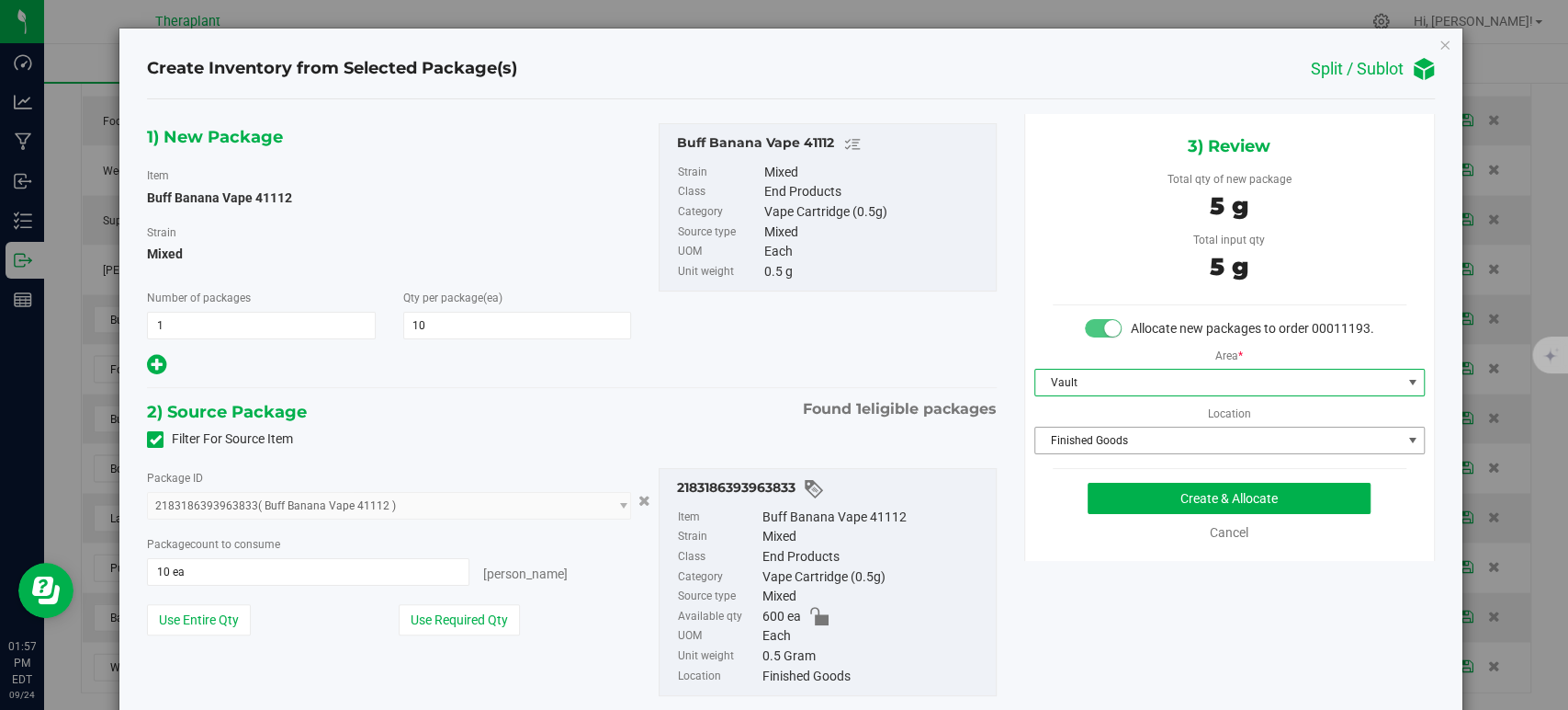
click at [1056, 449] on span "Finished Goods" at bounding box center [1218, 440] width 366 height 25
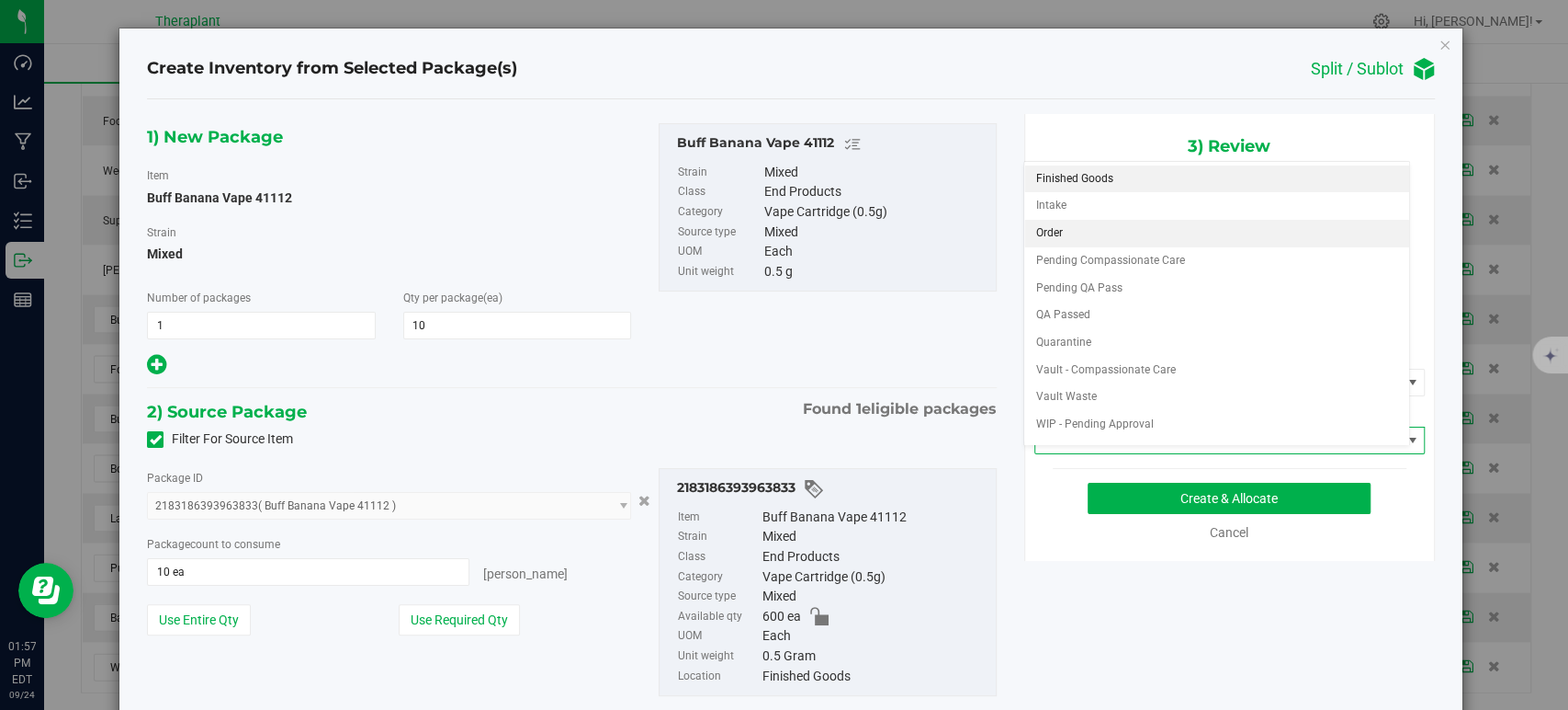
click at [1051, 227] on li "Order" at bounding box center [1217, 233] width 385 height 27
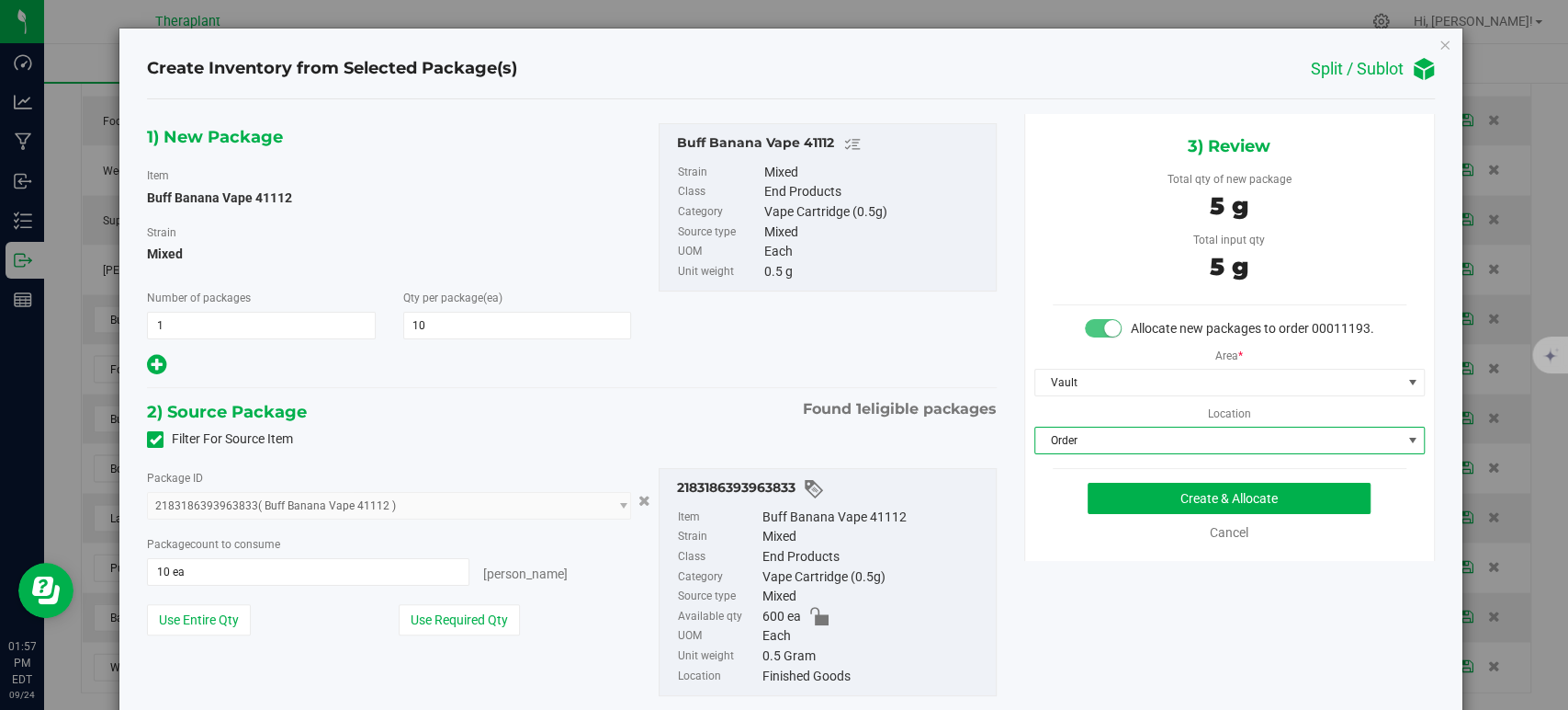
click at [748, 364] on div "1) New Package Item Buff Banana Vape 41112 Strain Mixed Number of packages 1 1 …" at bounding box center [572, 251] width 877 height 255
click at [1130, 514] on button "Create & Allocate" at bounding box center [1229, 498] width 283 height 31
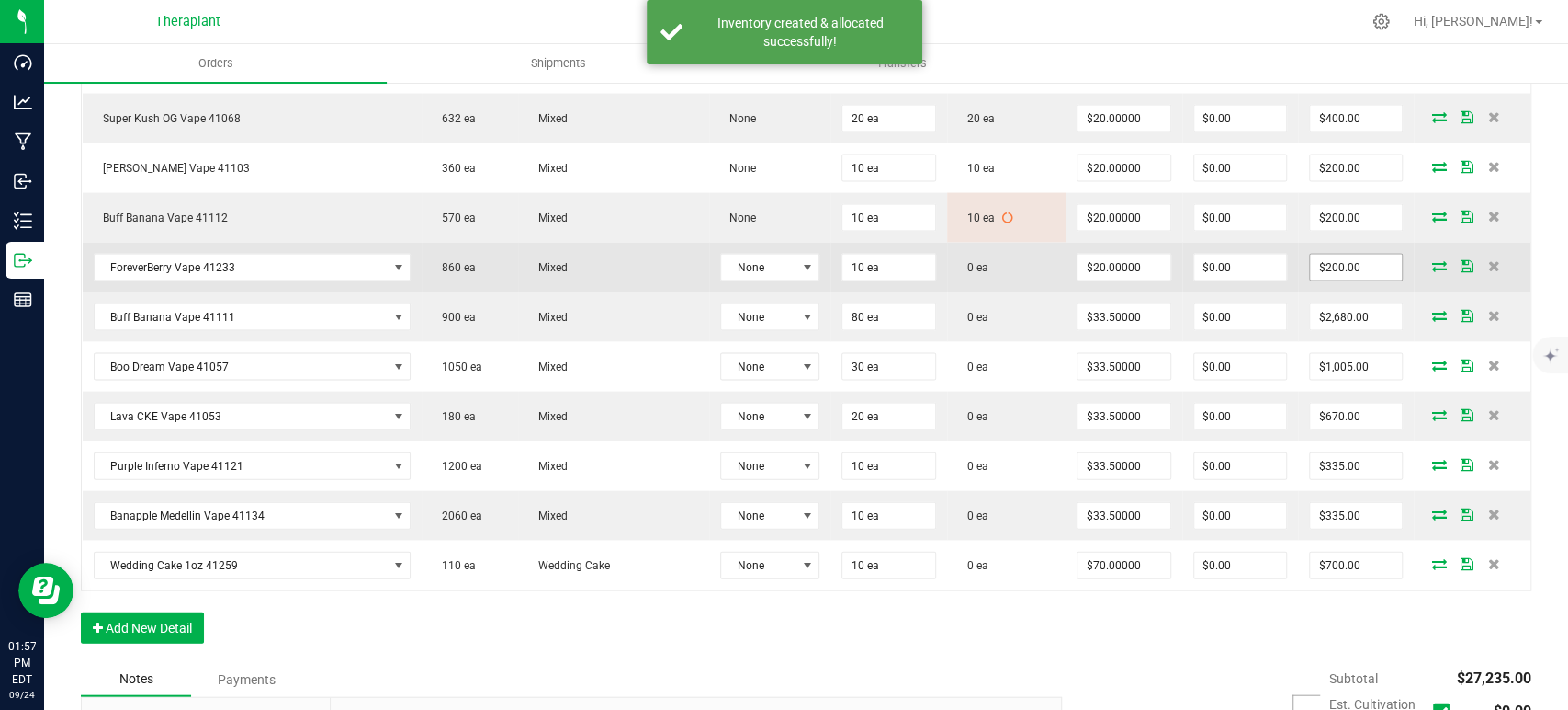
scroll to position [2655, 0]
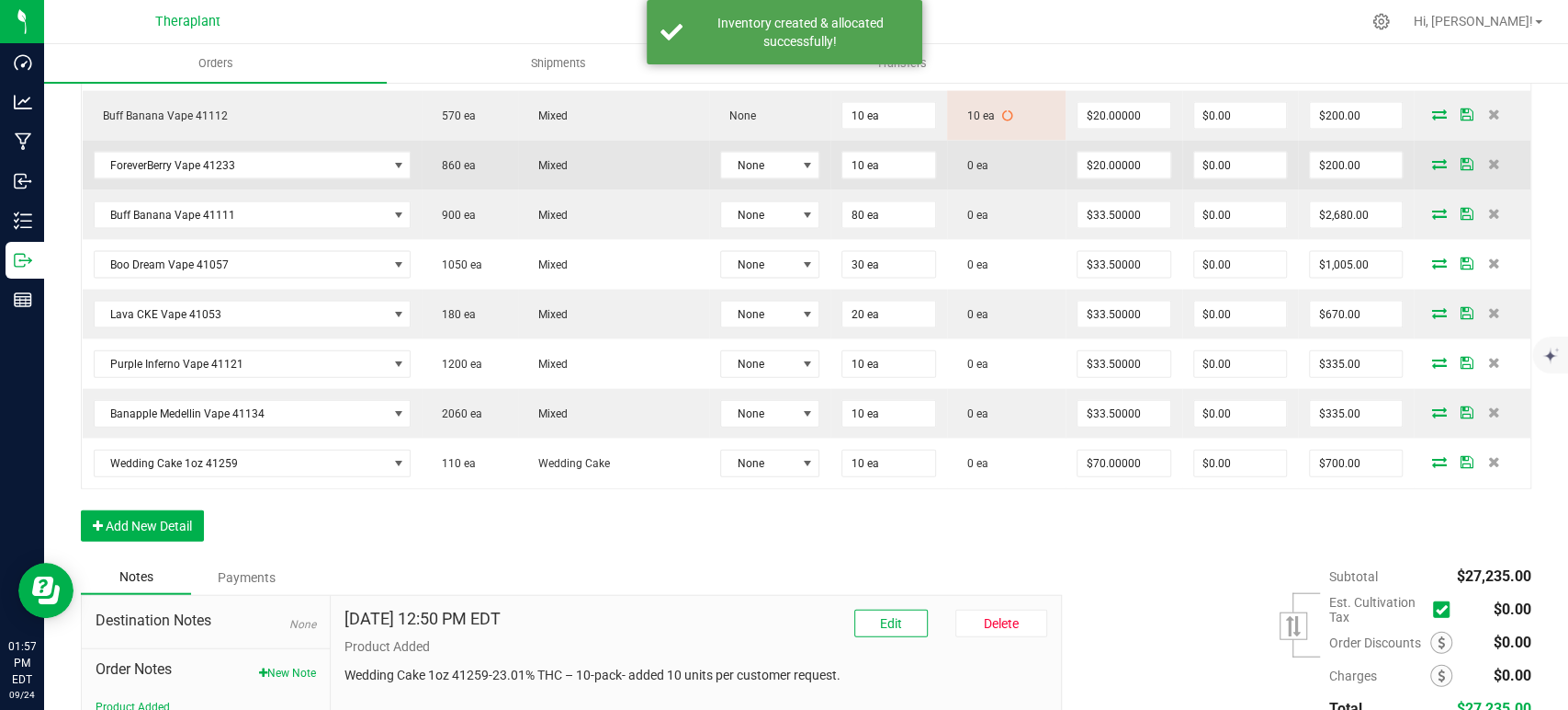
click at [1432, 159] on icon at bounding box center [1439, 163] width 15 height 11
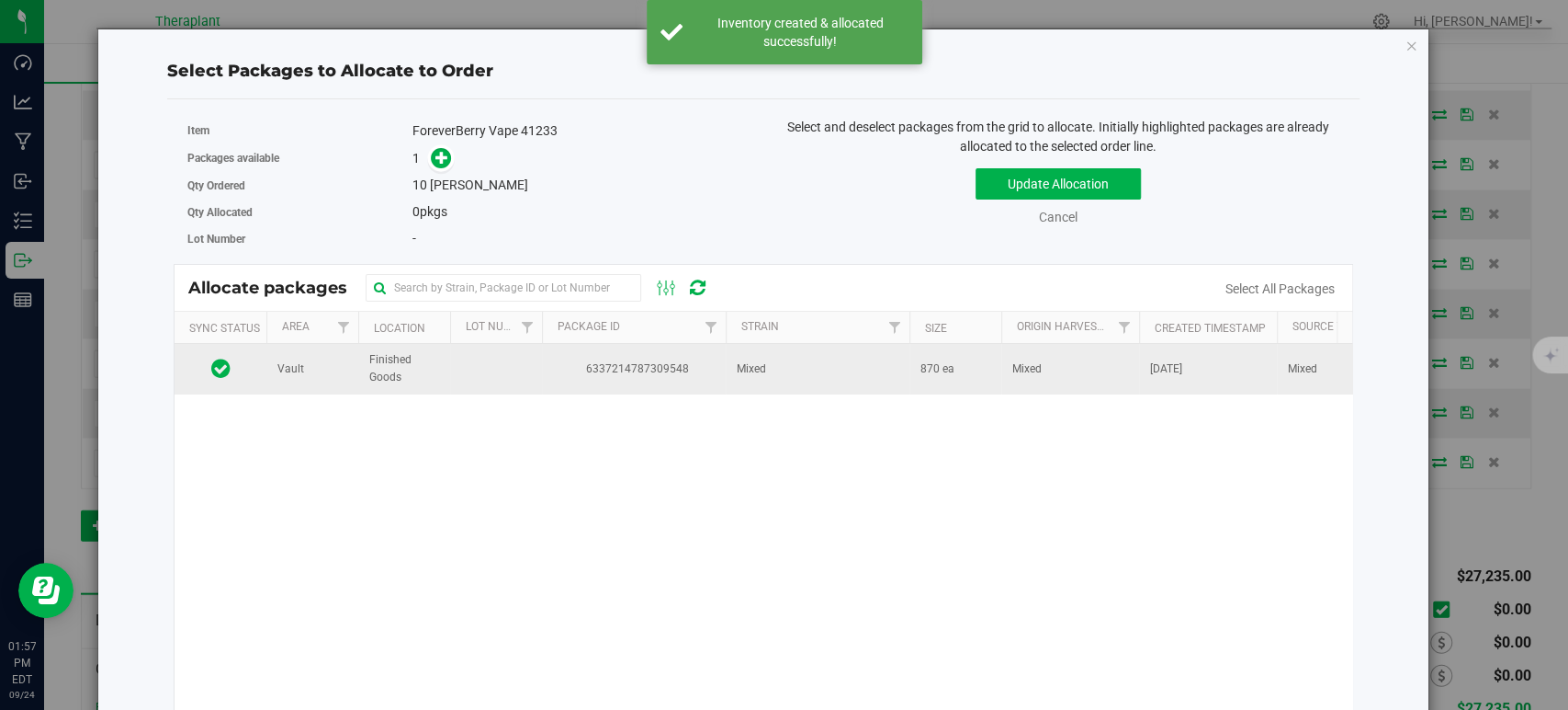
click at [610, 373] on span "6337214787309548" at bounding box center [634, 369] width 161 height 18
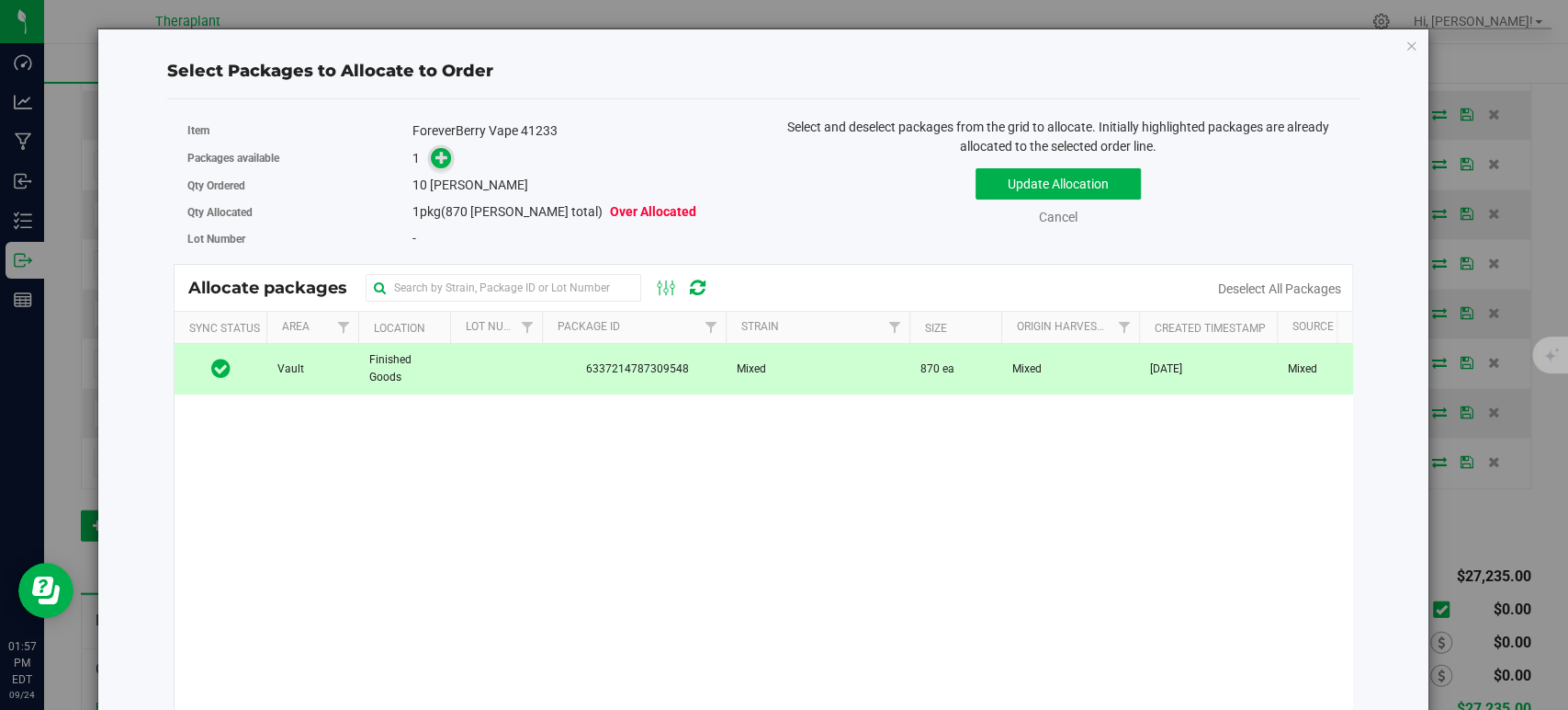
click at [442, 151] on icon at bounding box center [441, 157] width 13 height 13
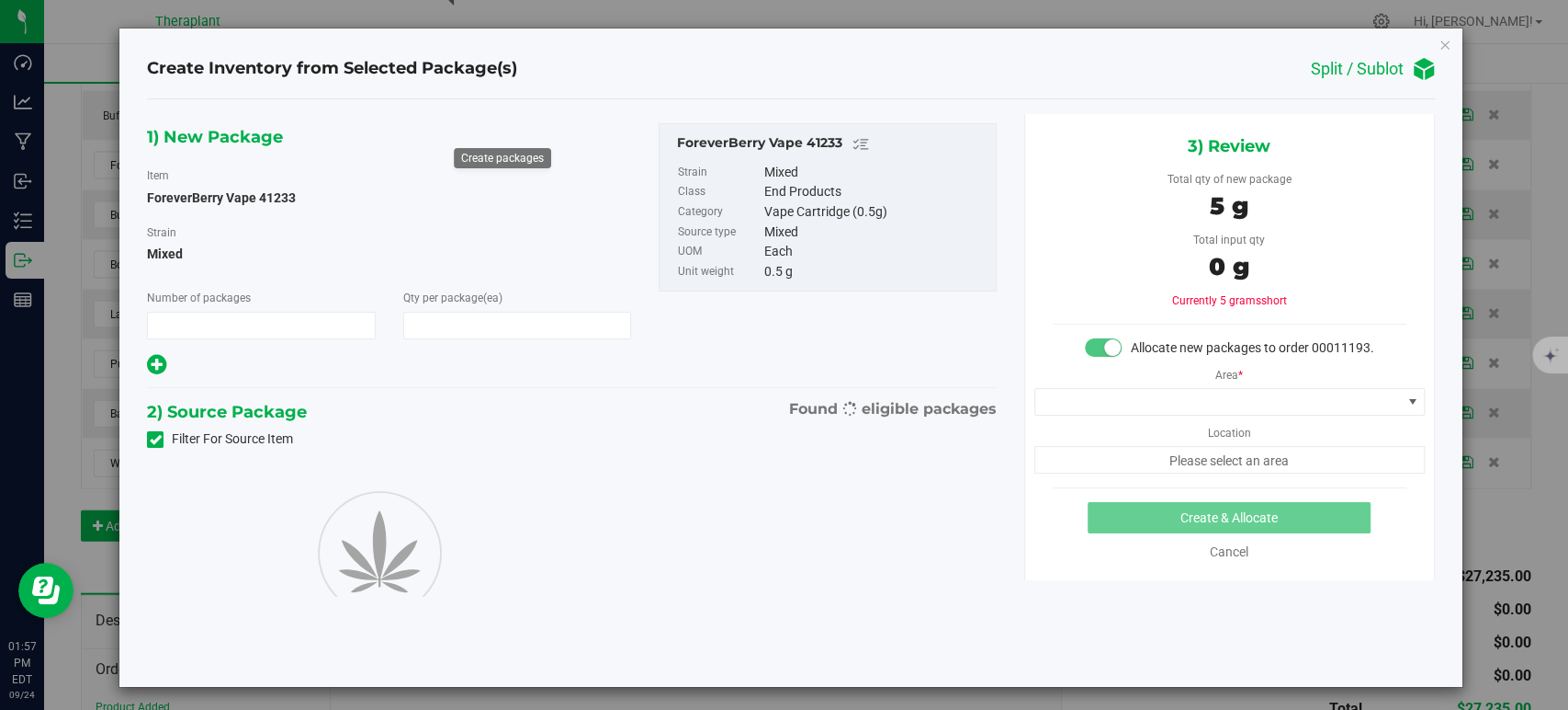
type input "1"
type input "10"
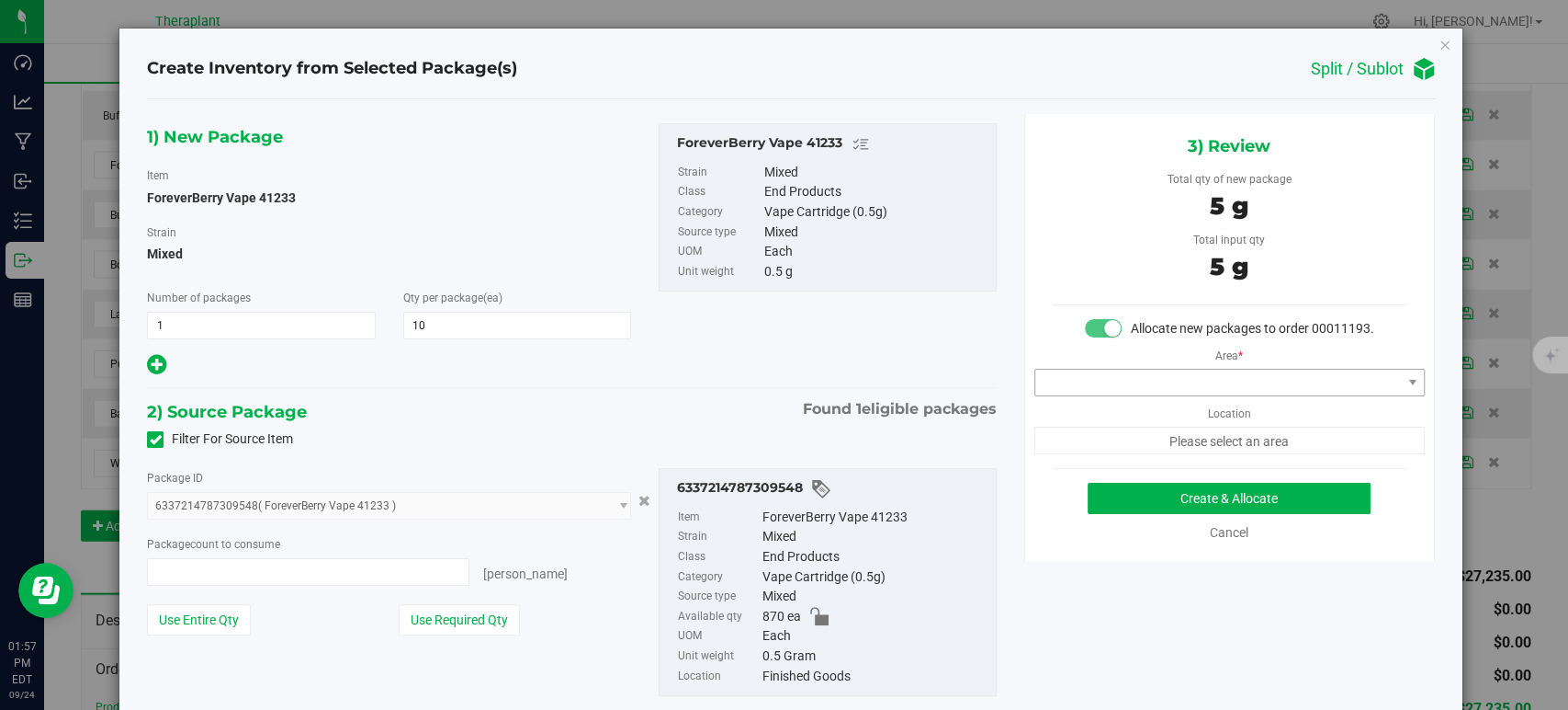
type input "10 ea"
click at [1054, 395] on span at bounding box center [1218, 382] width 366 height 25
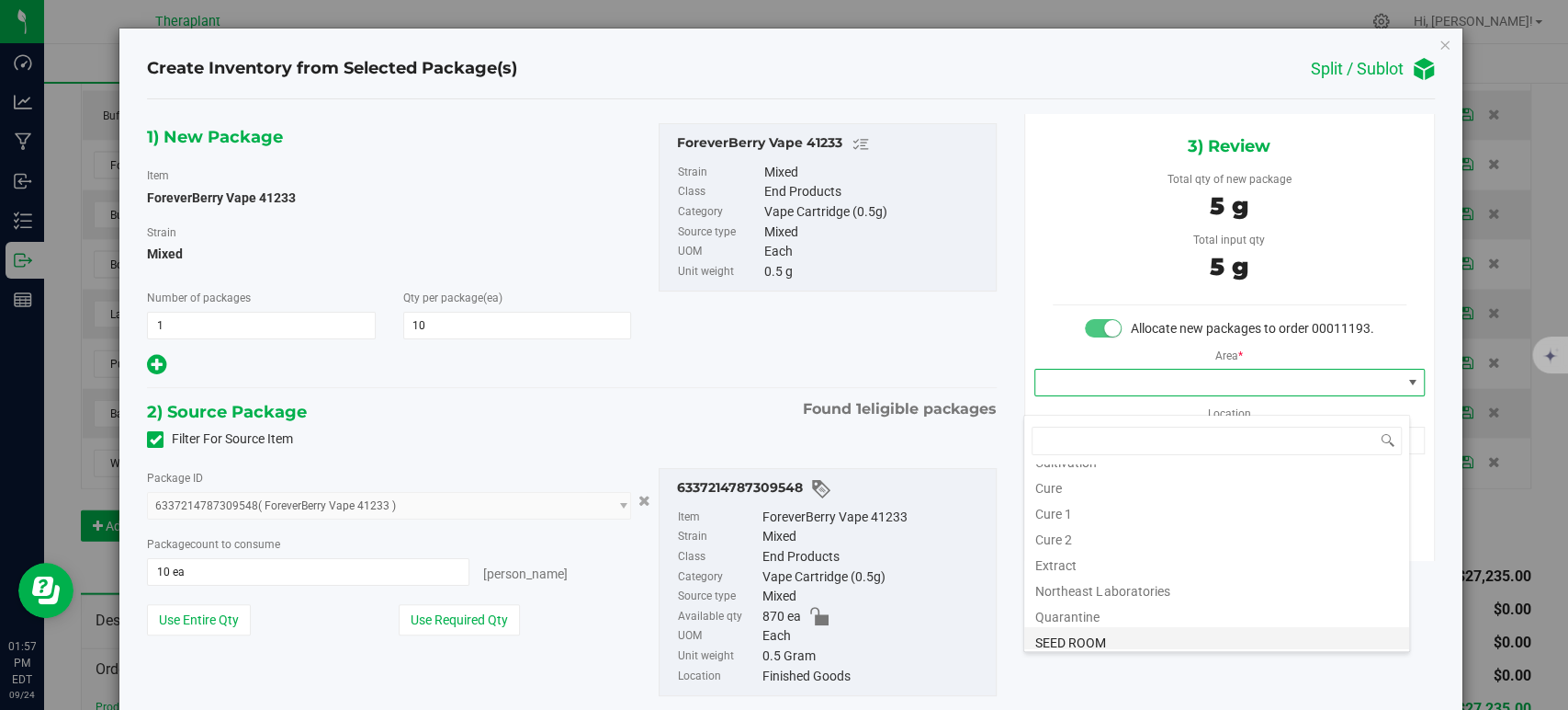
scroll to position [228, 0]
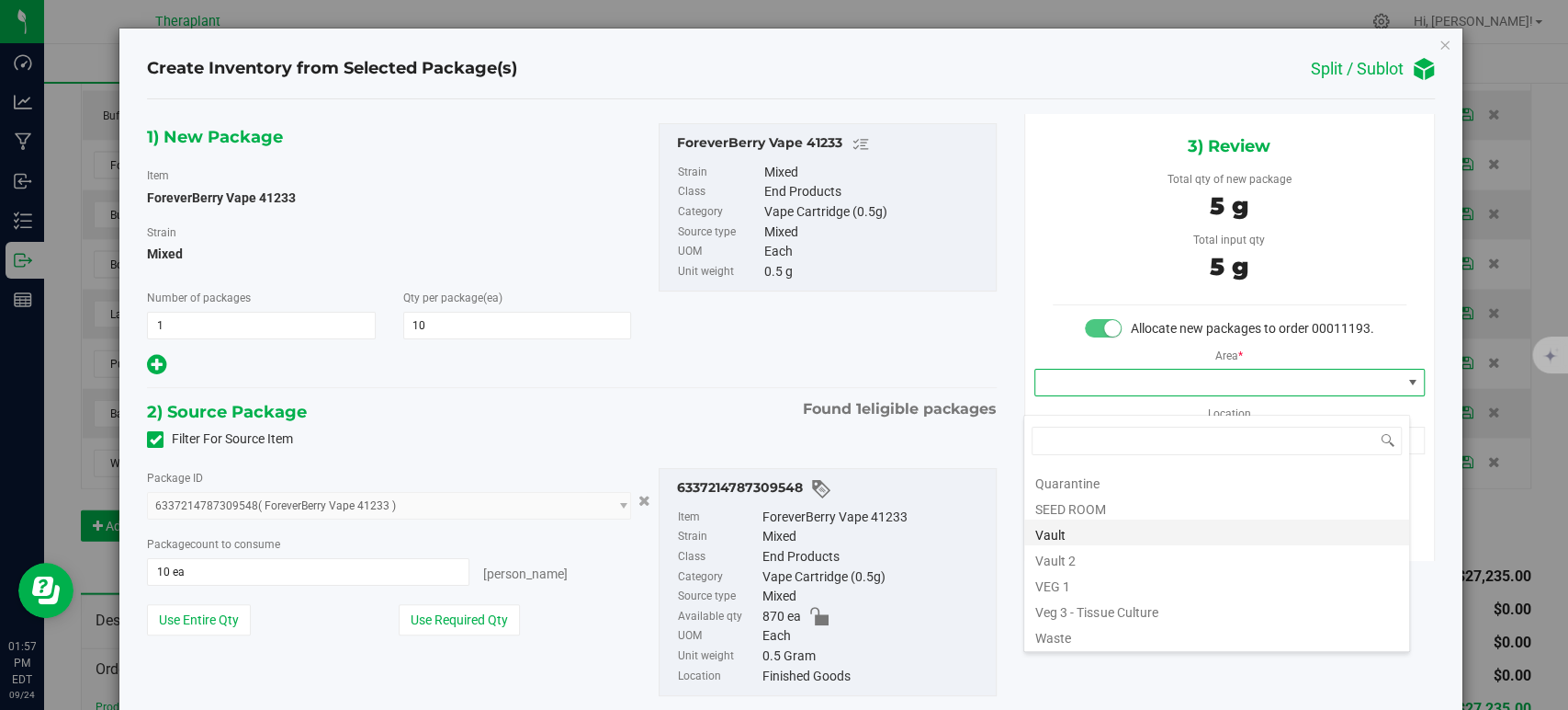
click at [1082, 535] on li "Vault" at bounding box center [1217, 532] width 385 height 25
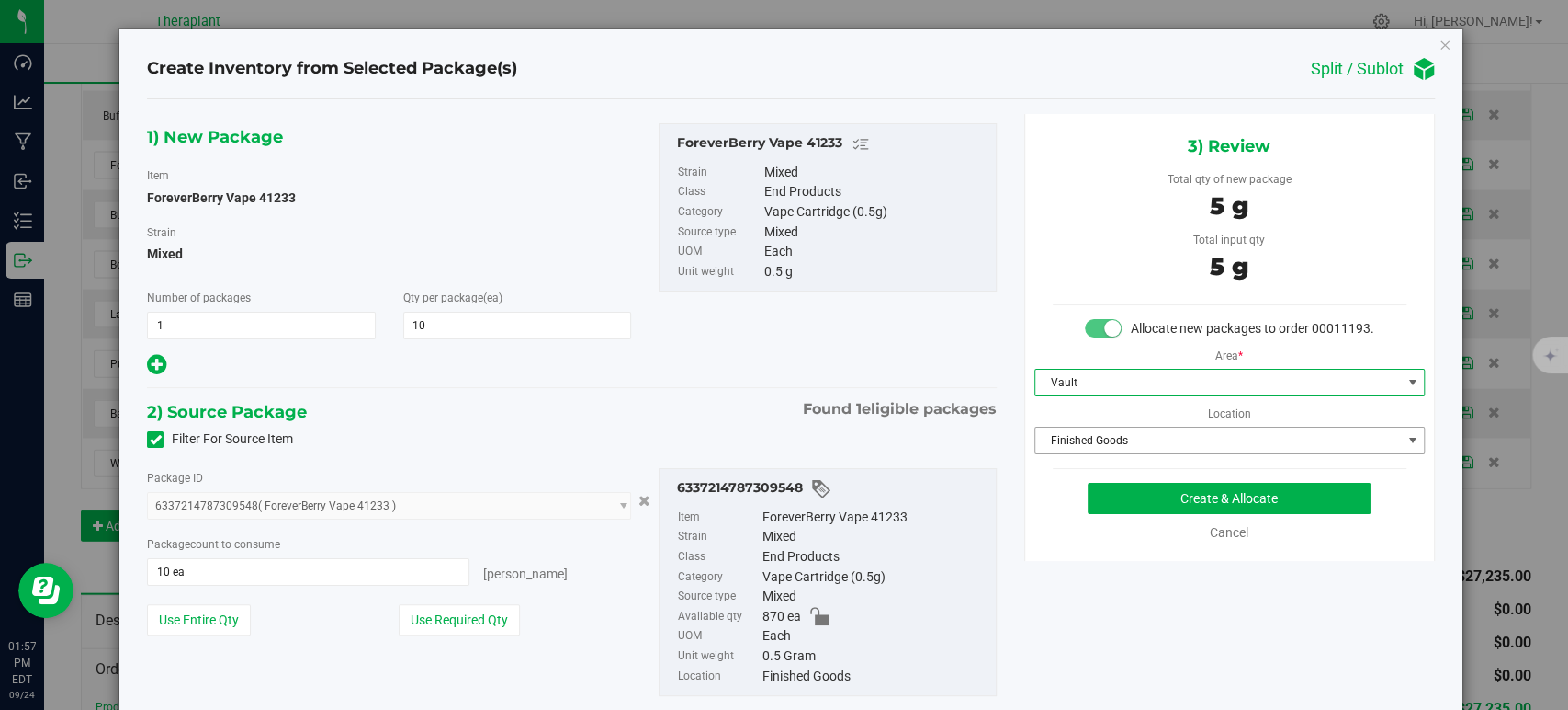
click at [1068, 453] on span "Finished Goods" at bounding box center [1218, 440] width 366 height 25
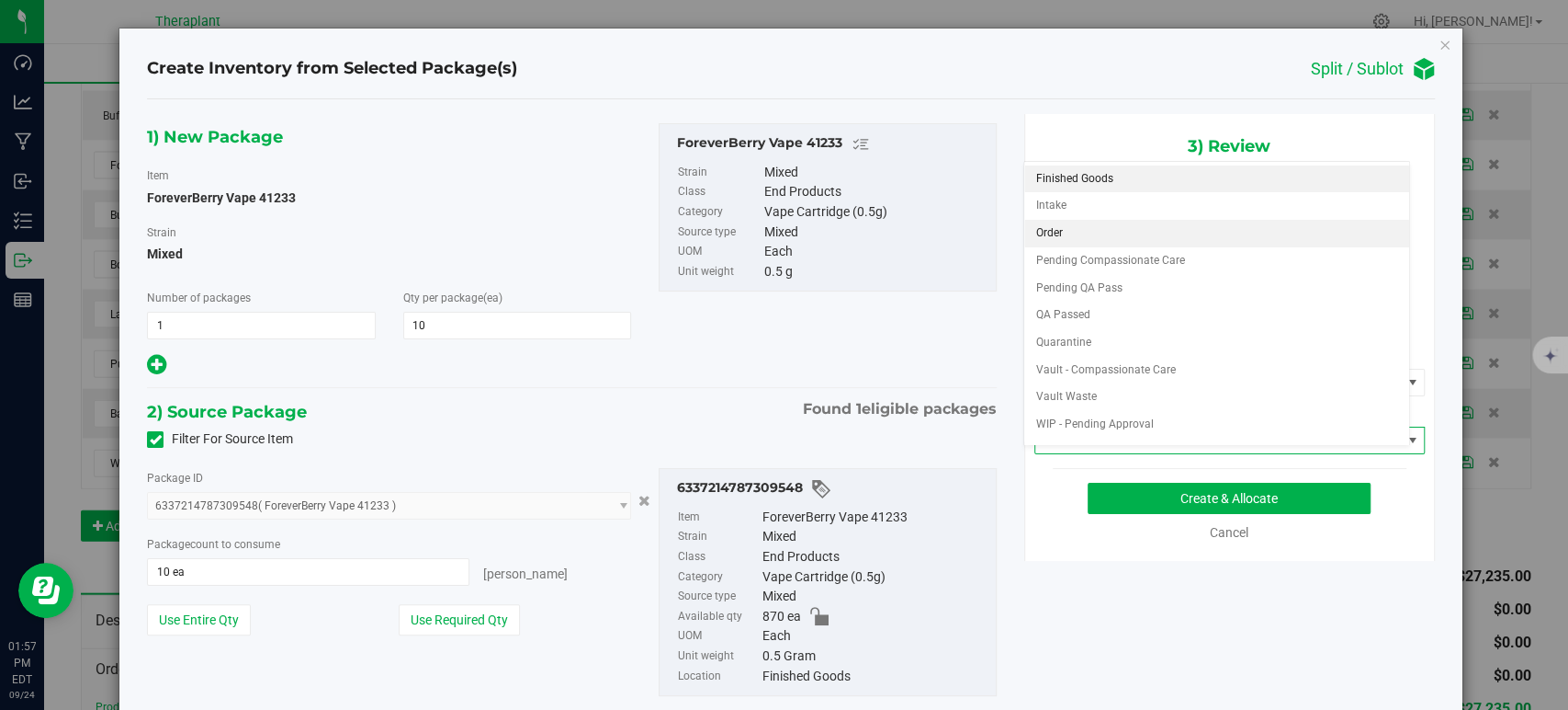
click at [1058, 234] on li "Order" at bounding box center [1217, 233] width 385 height 27
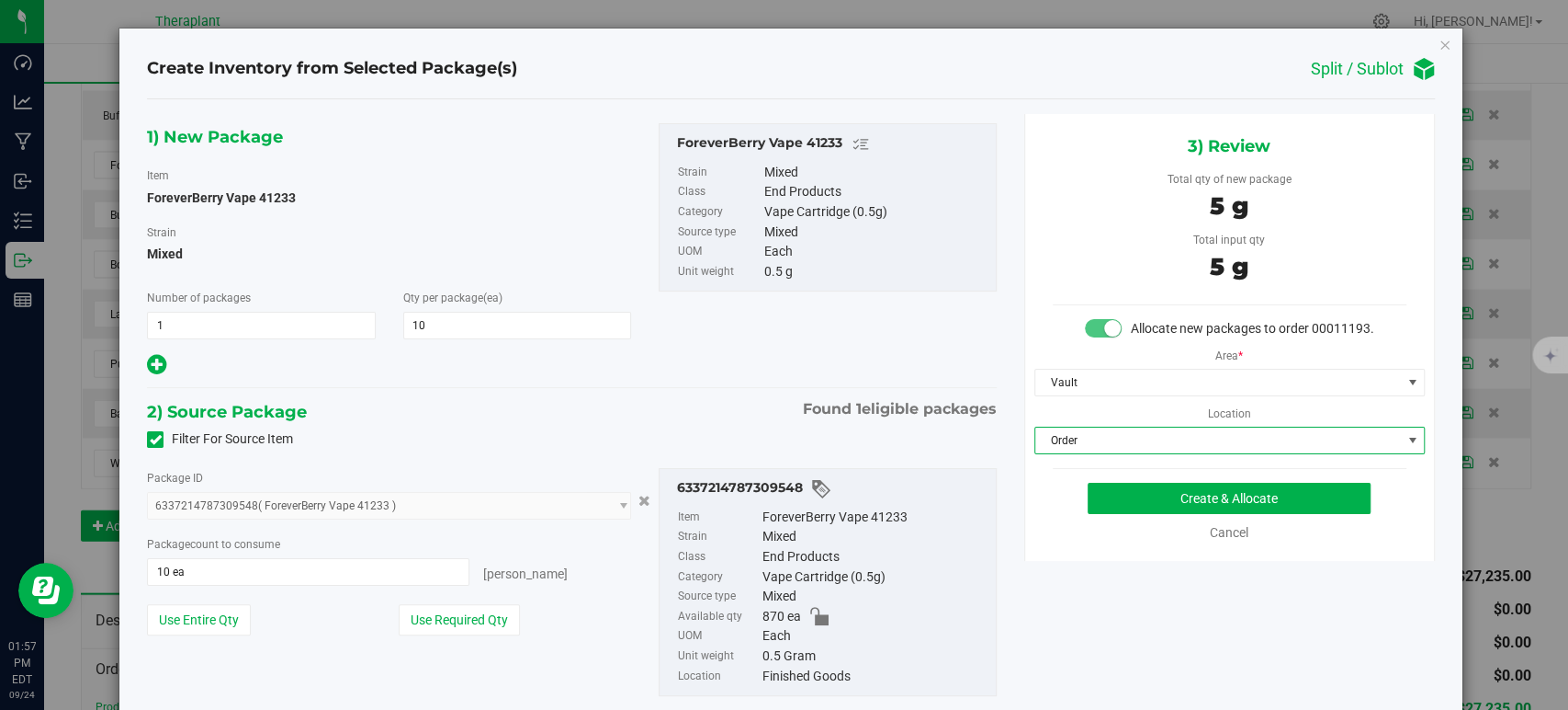
click at [674, 402] on div "2) Source Package Found 1 eligible packages" at bounding box center [571, 411] width 849 height 27
click at [1199, 513] on button "Create & Allocate" at bounding box center [1229, 498] width 283 height 31
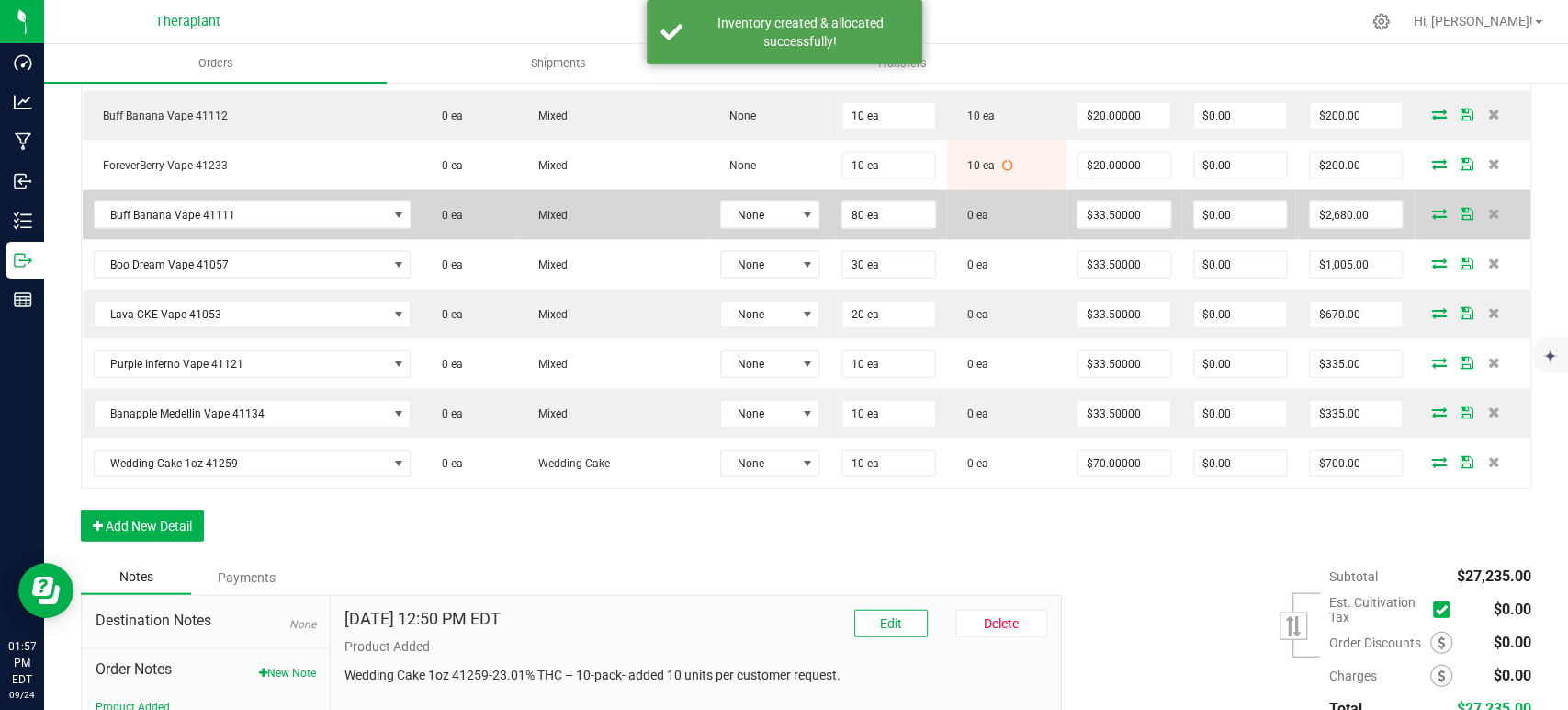
click at [1432, 208] on icon at bounding box center [1439, 213] width 15 height 11
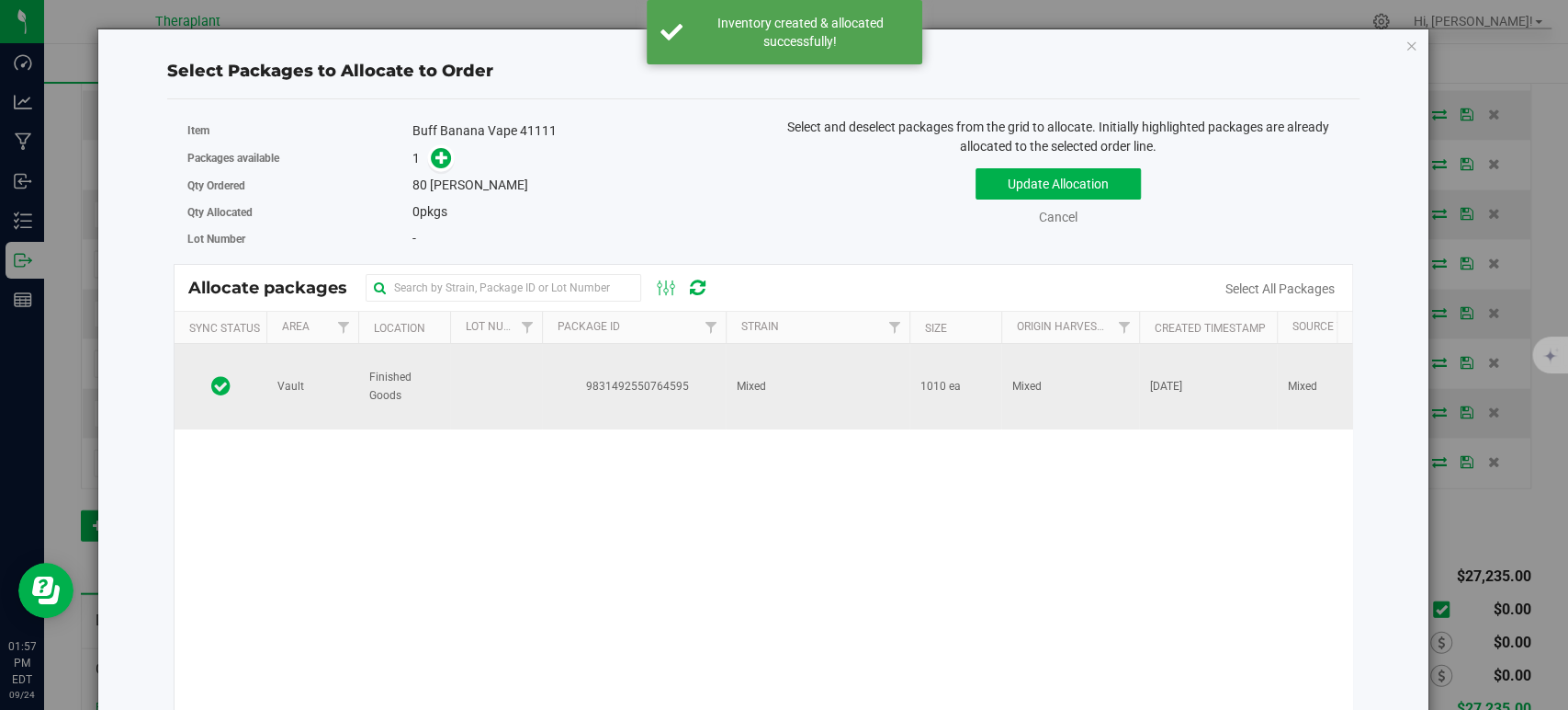
click at [651, 401] on td "9831492550764595" at bounding box center [634, 386] width 184 height 86
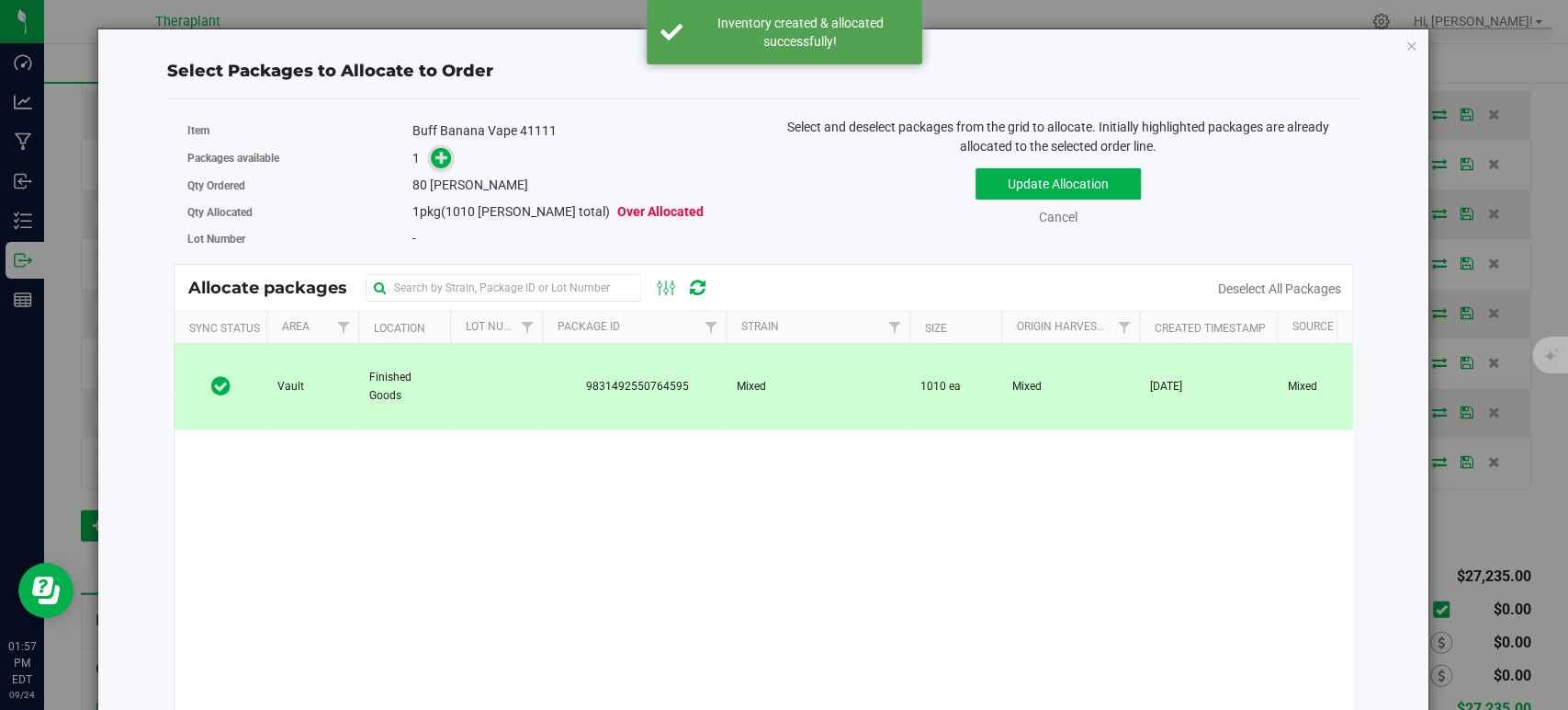
click at [441, 151] on icon at bounding box center [441, 157] width 13 height 13
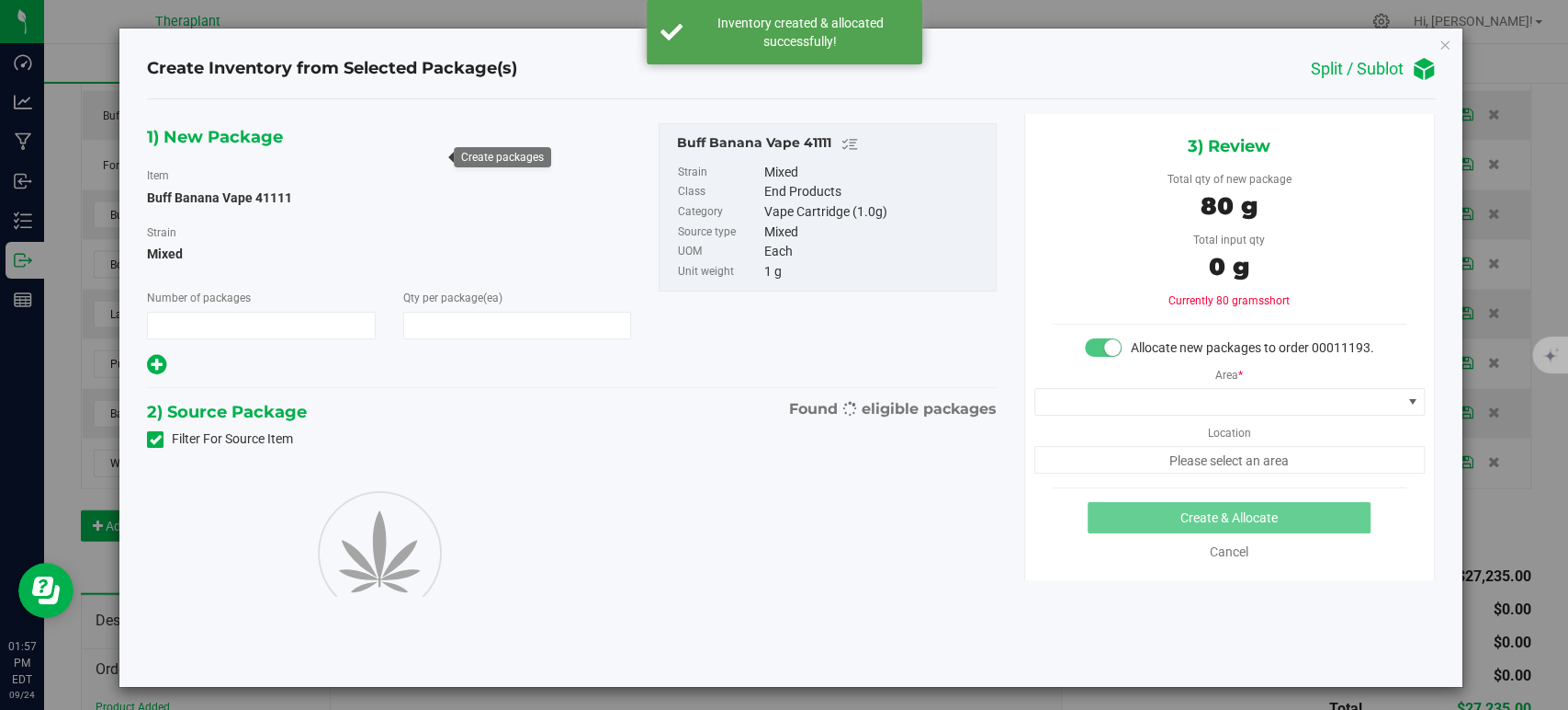
type input "1"
type input "80"
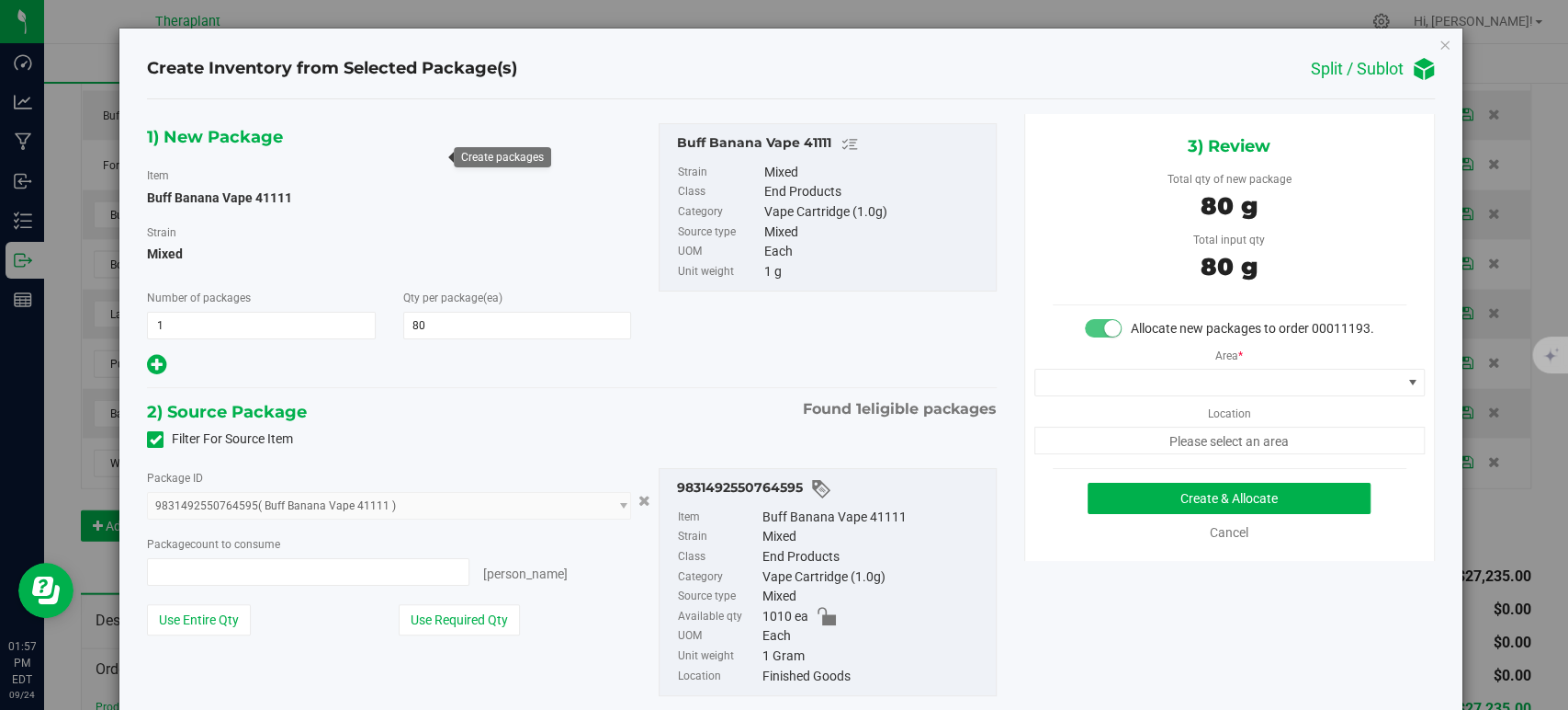
type input "80 ea"
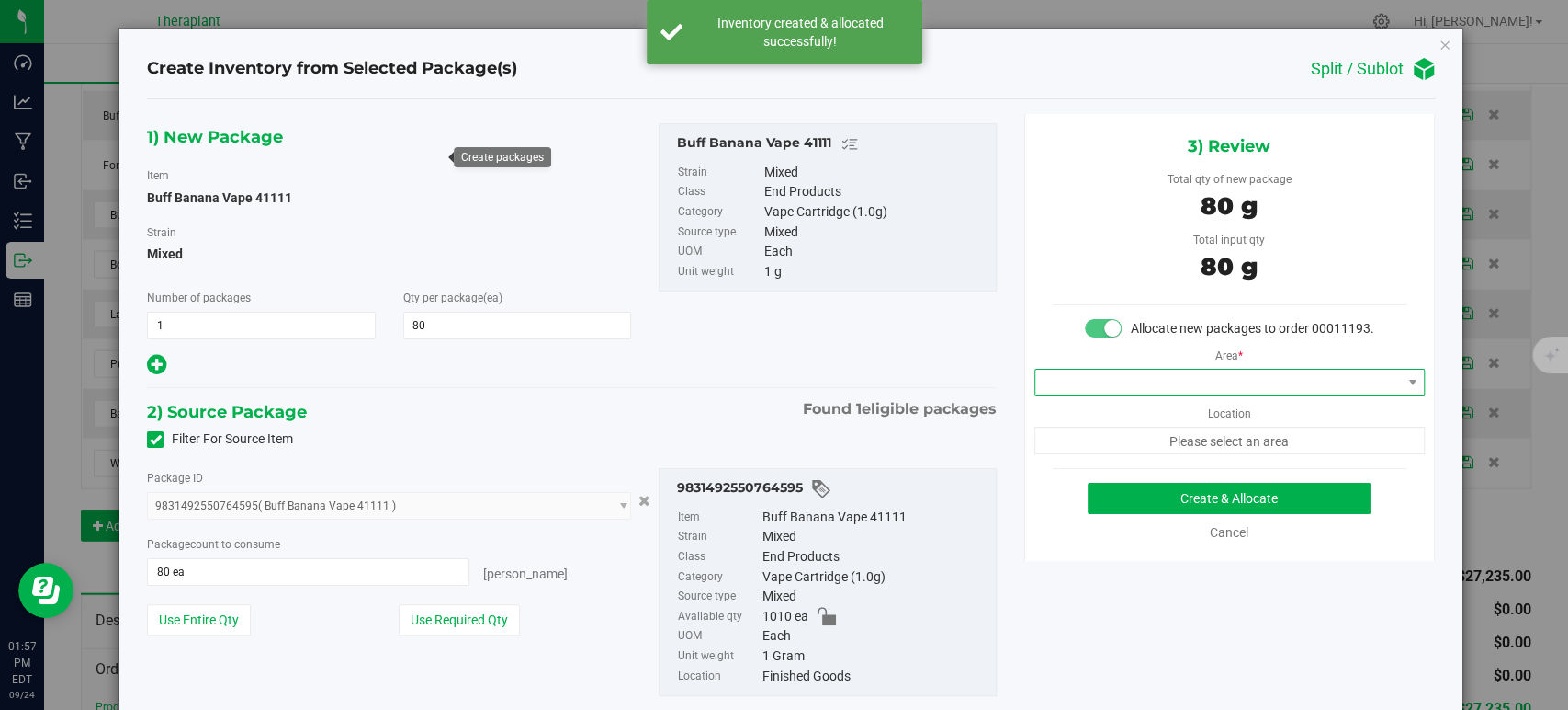
click at [1077, 394] on span at bounding box center [1218, 382] width 366 height 25
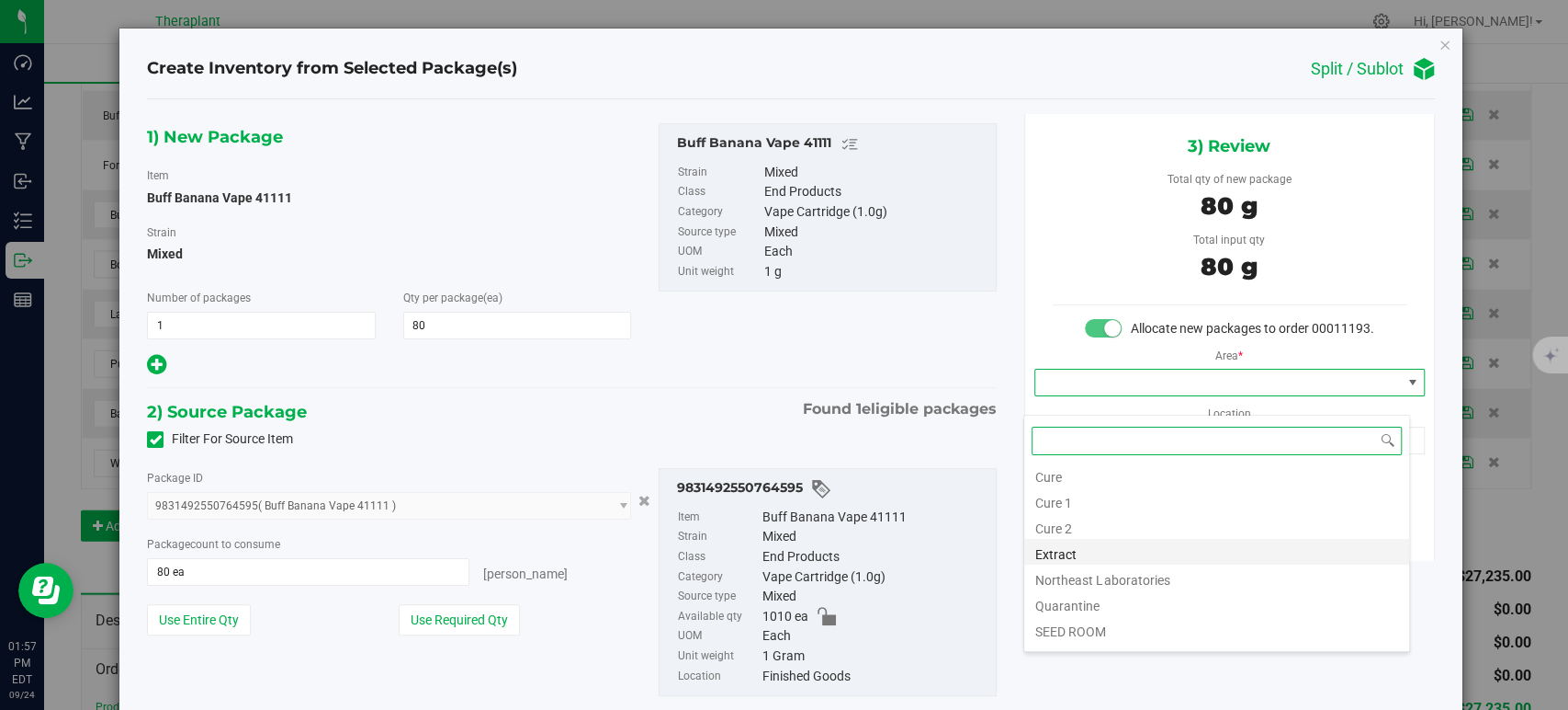
scroll to position [228, 0]
click at [1116, 543] on li "Vault" at bounding box center [1217, 532] width 385 height 25
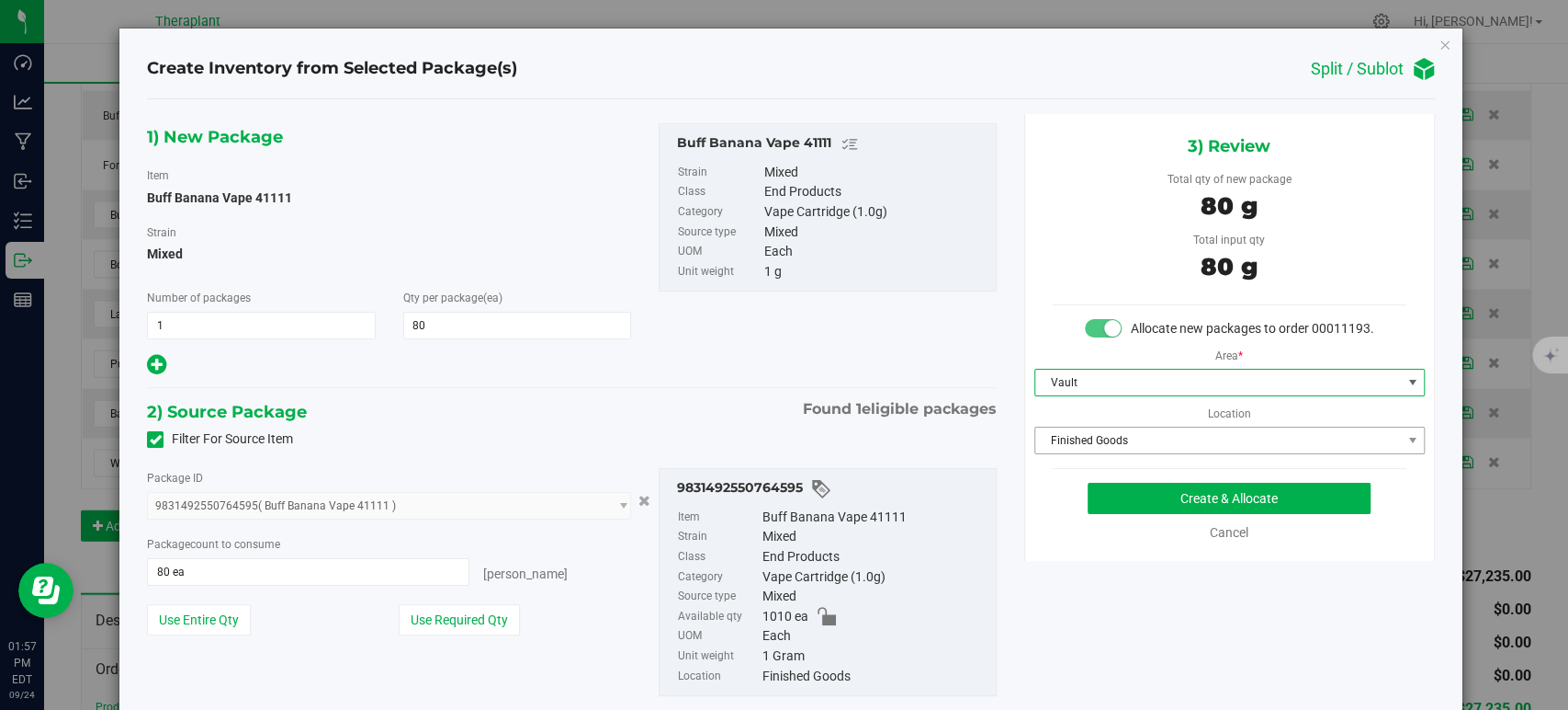
click at [1081, 453] on span "Finished Goods" at bounding box center [1218, 440] width 366 height 25
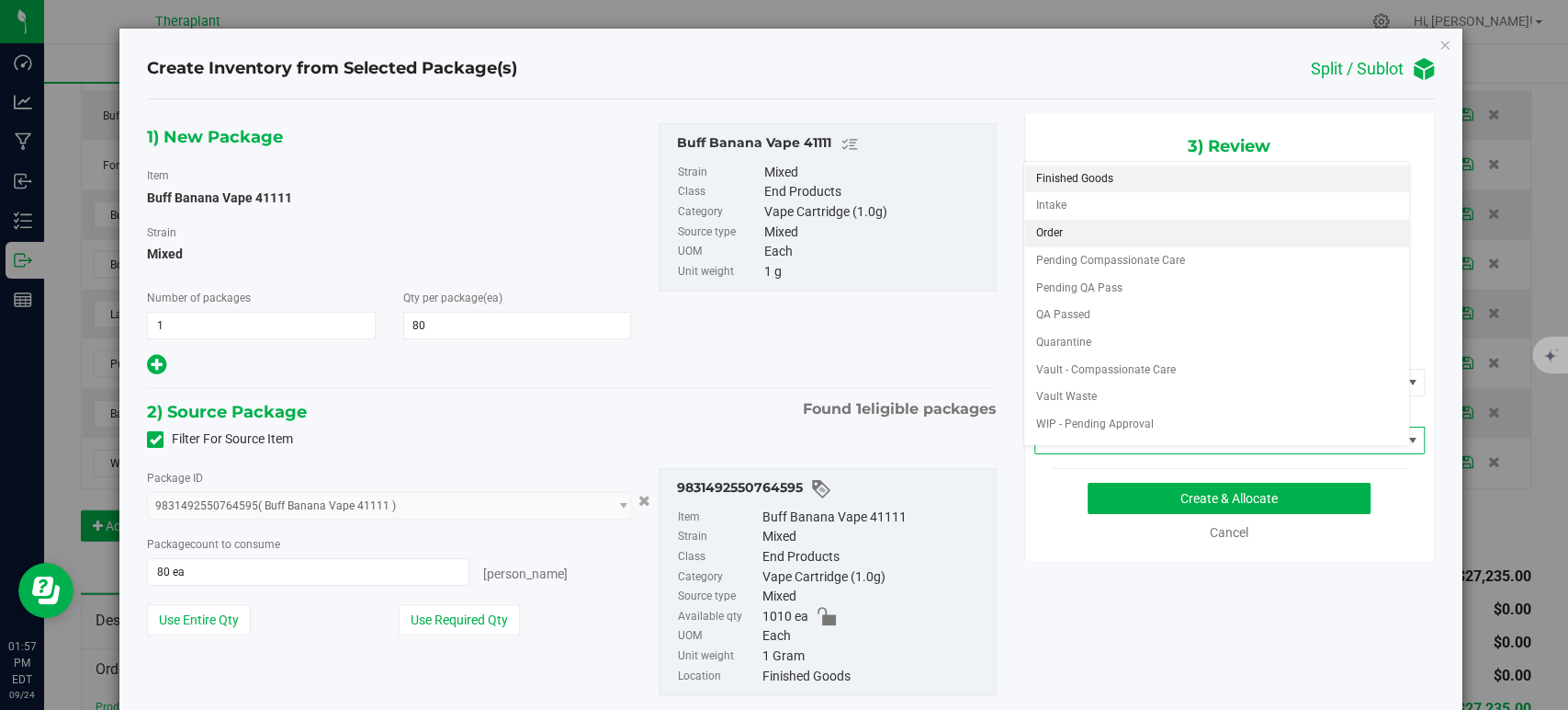
click at [1072, 229] on li "Order" at bounding box center [1217, 233] width 385 height 27
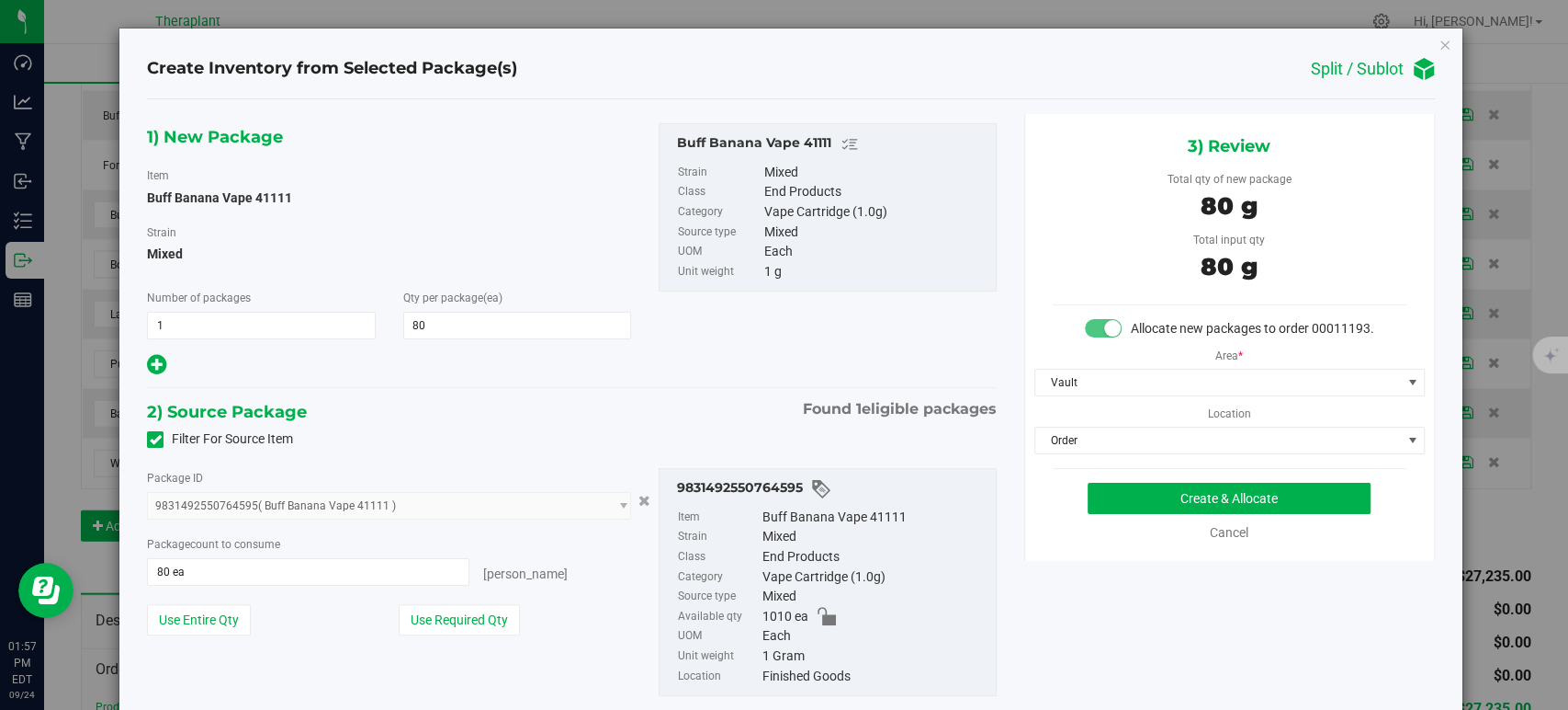
click at [742, 368] on div "1) New Package Item Buff Banana Vape 41111 Strain Mixed Number of packages 1 1 …" at bounding box center [572, 251] width 877 height 255
click at [1114, 514] on button "Create & Allocate" at bounding box center [1229, 498] width 283 height 31
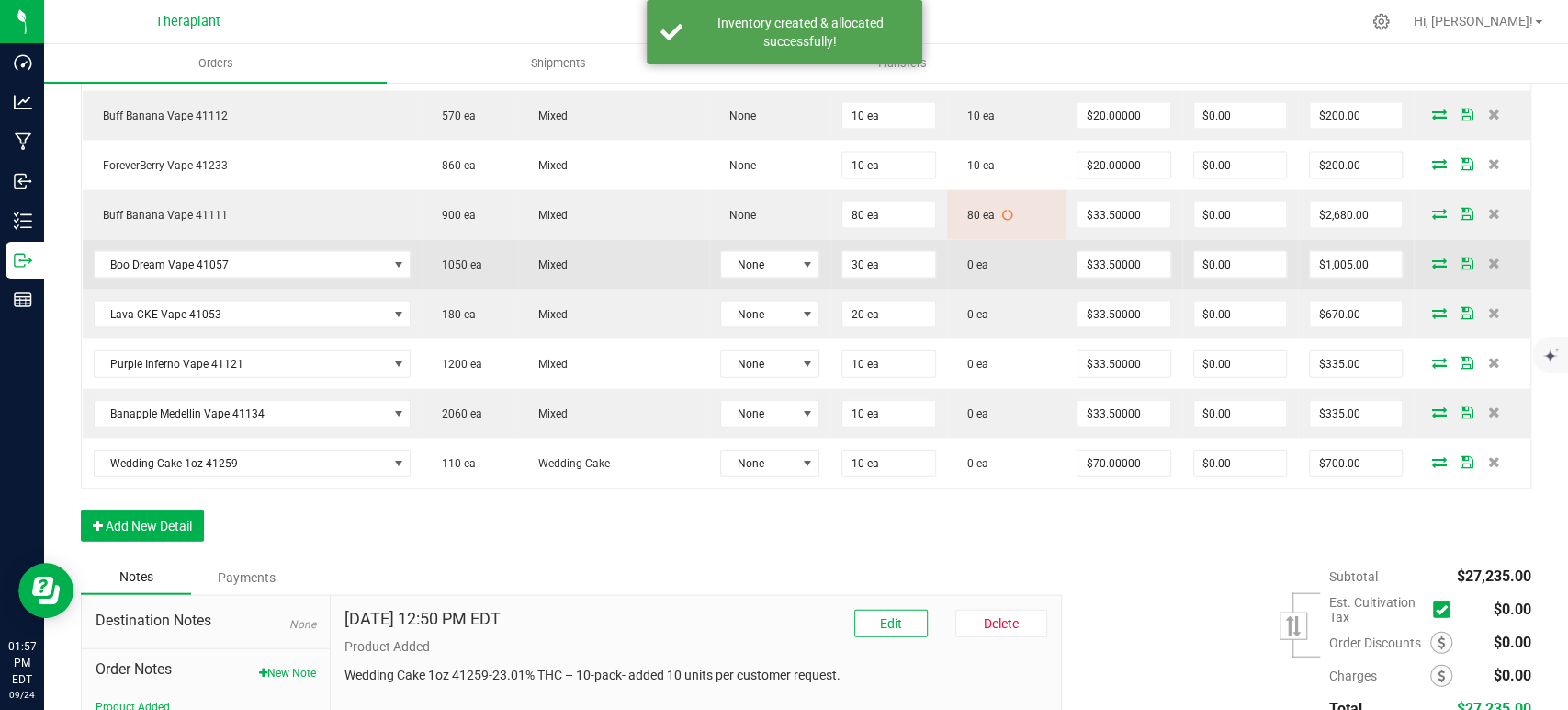
click at [1432, 258] on icon at bounding box center [1439, 263] width 15 height 11
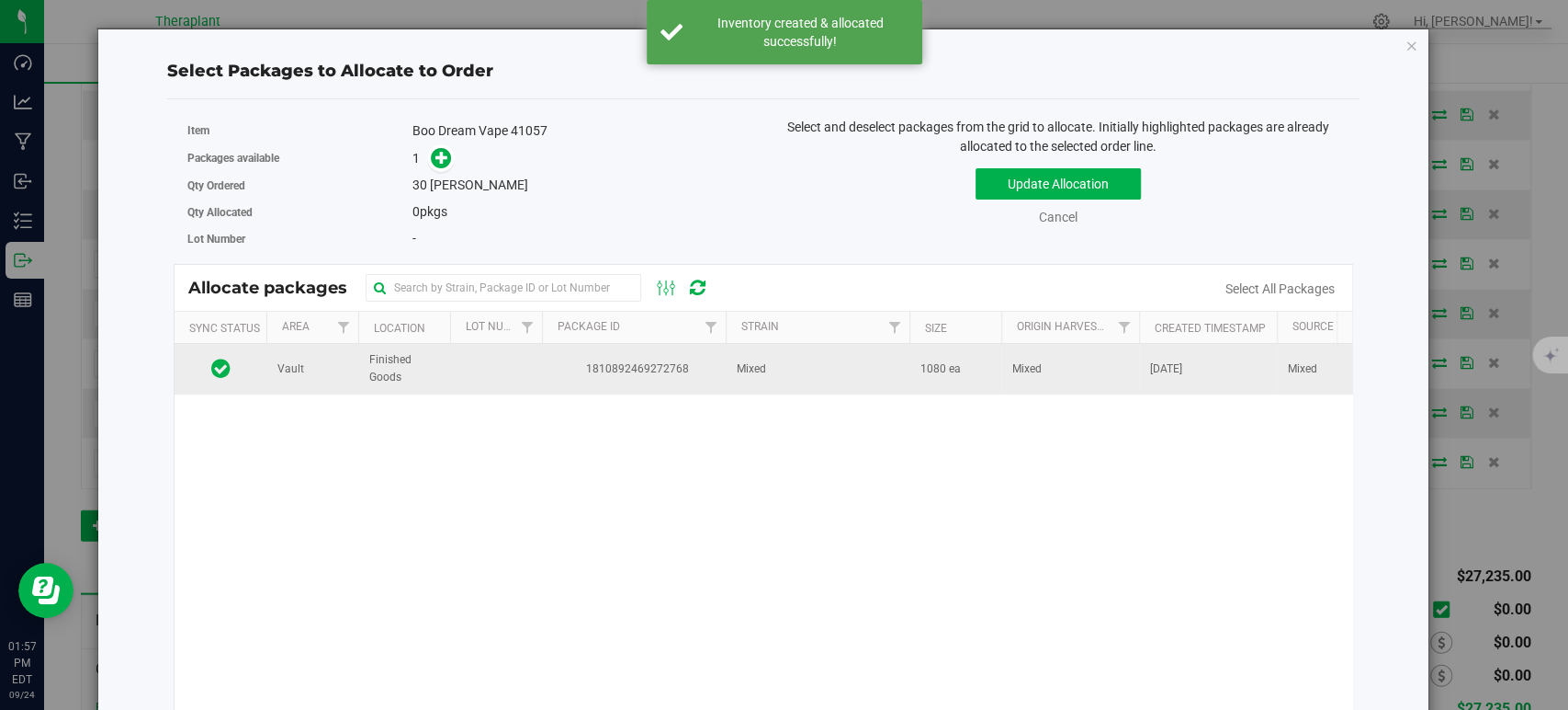
click at [706, 385] on td "1810892469272768" at bounding box center [634, 368] width 184 height 50
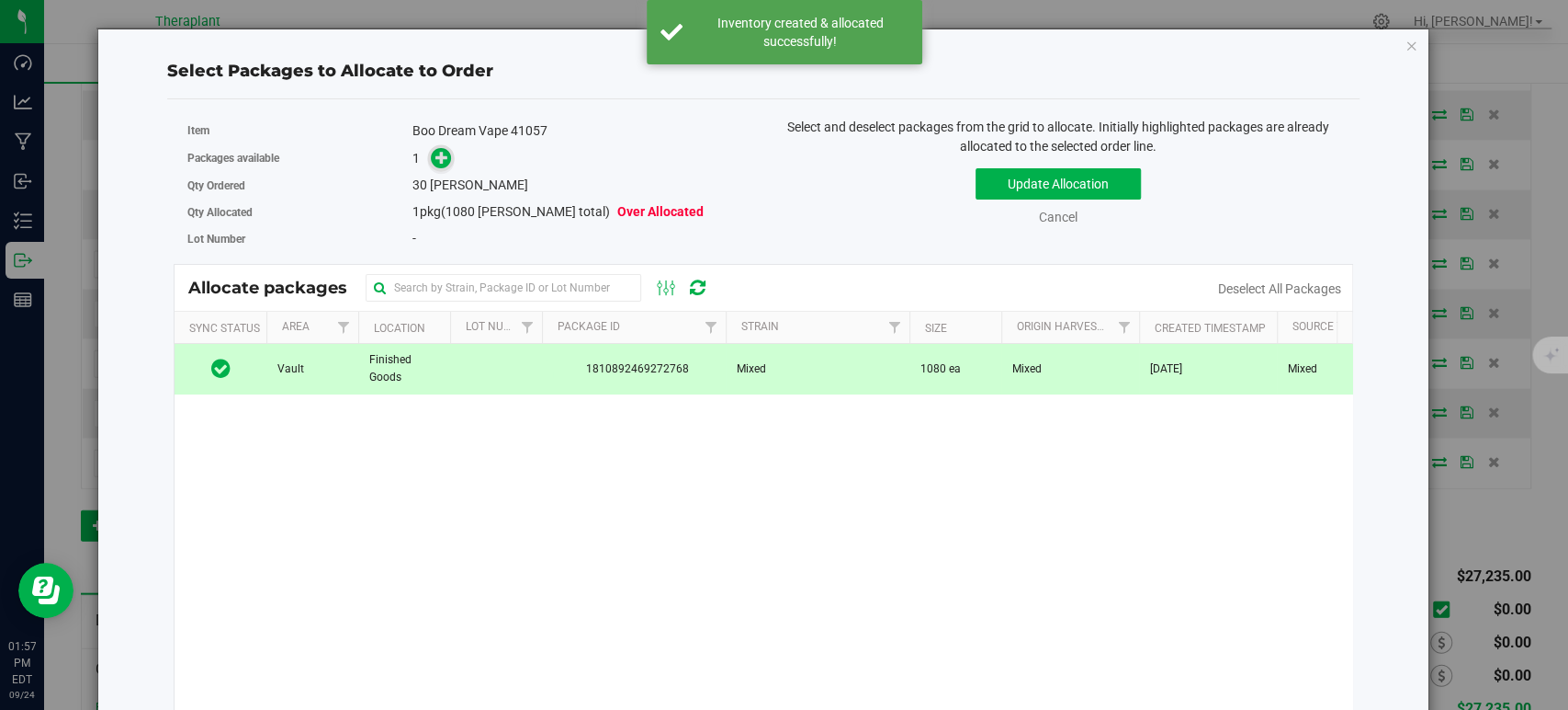
click at [436, 159] on icon at bounding box center [441, 157] width 13 height 13
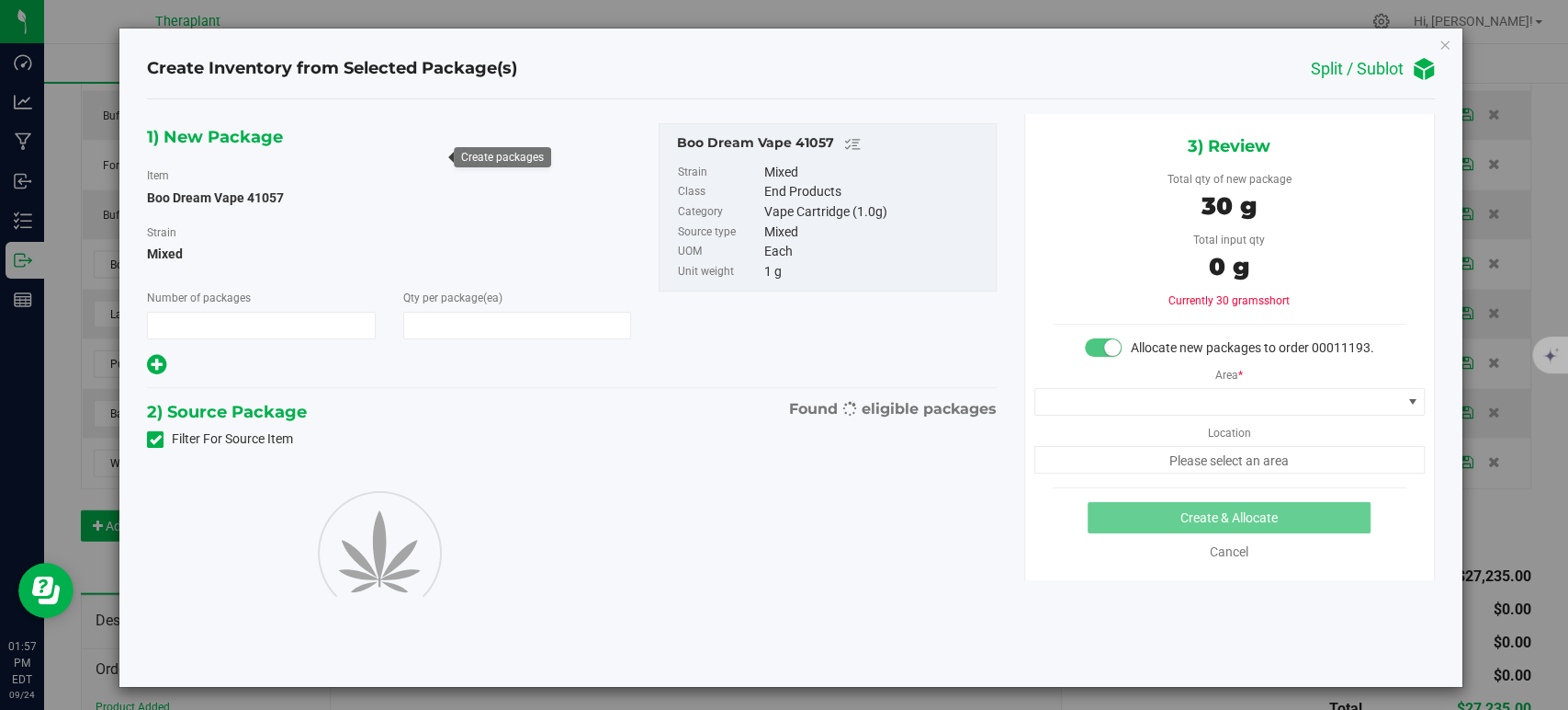
type input "1"
type input "30"
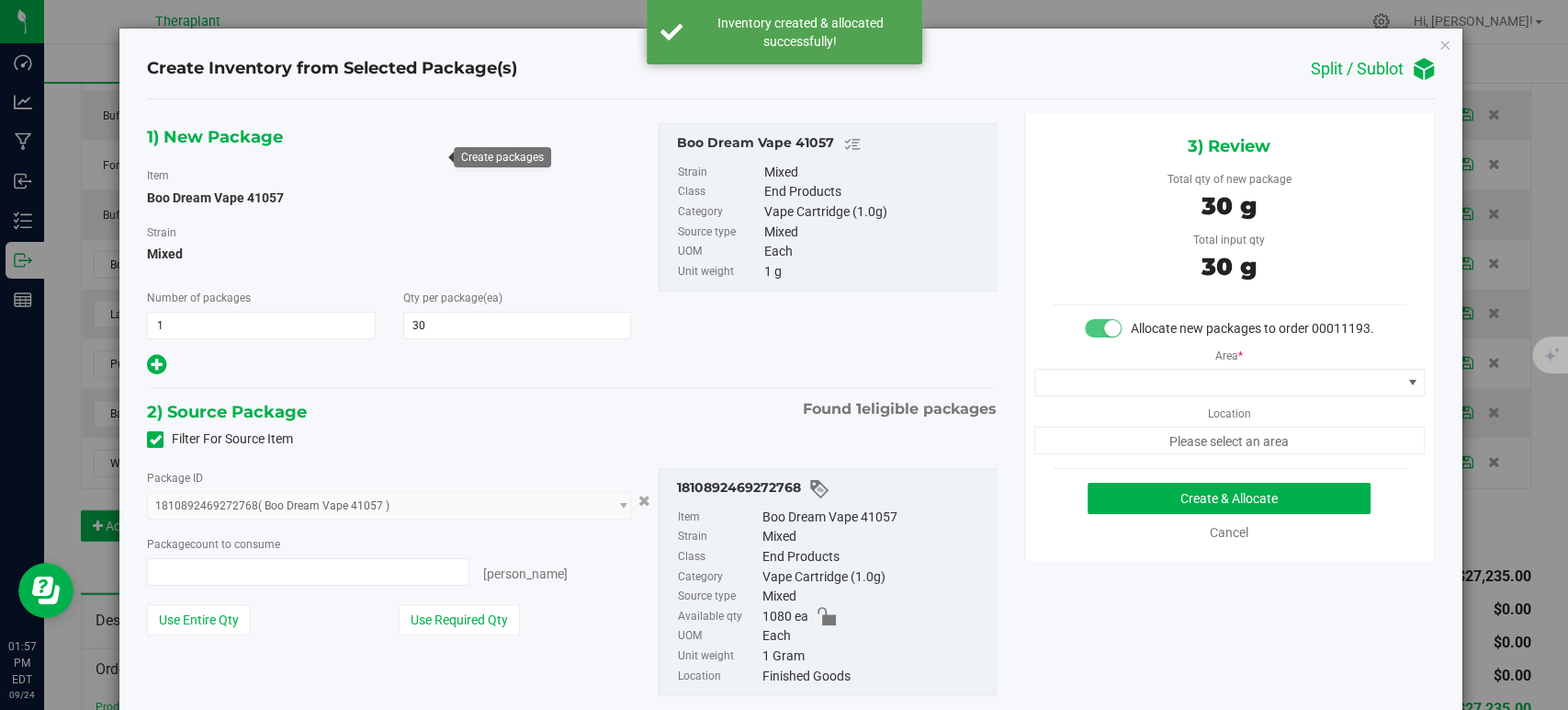
type input "30 ea"
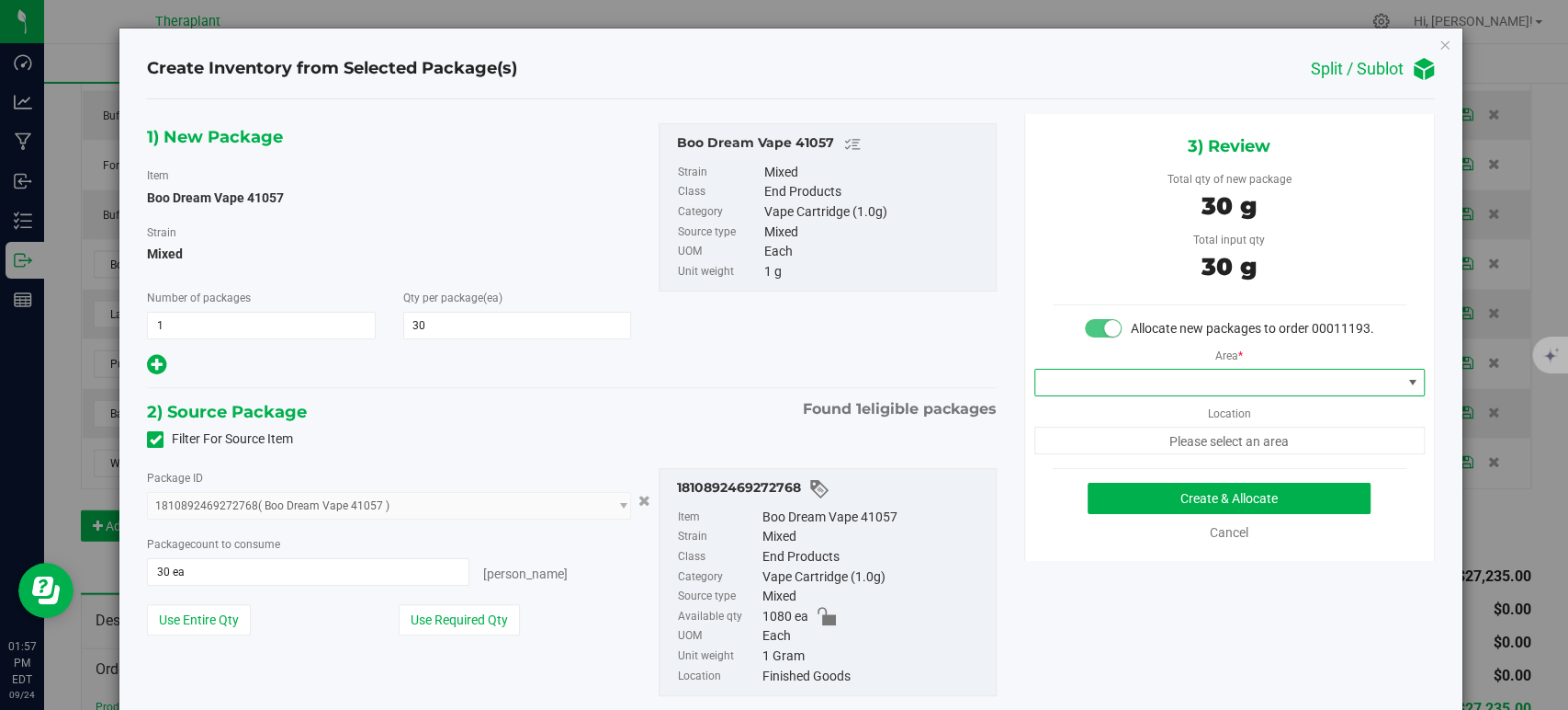
click at [1130, 395] on span at bounding box center [1218, 382] width 366 height 25
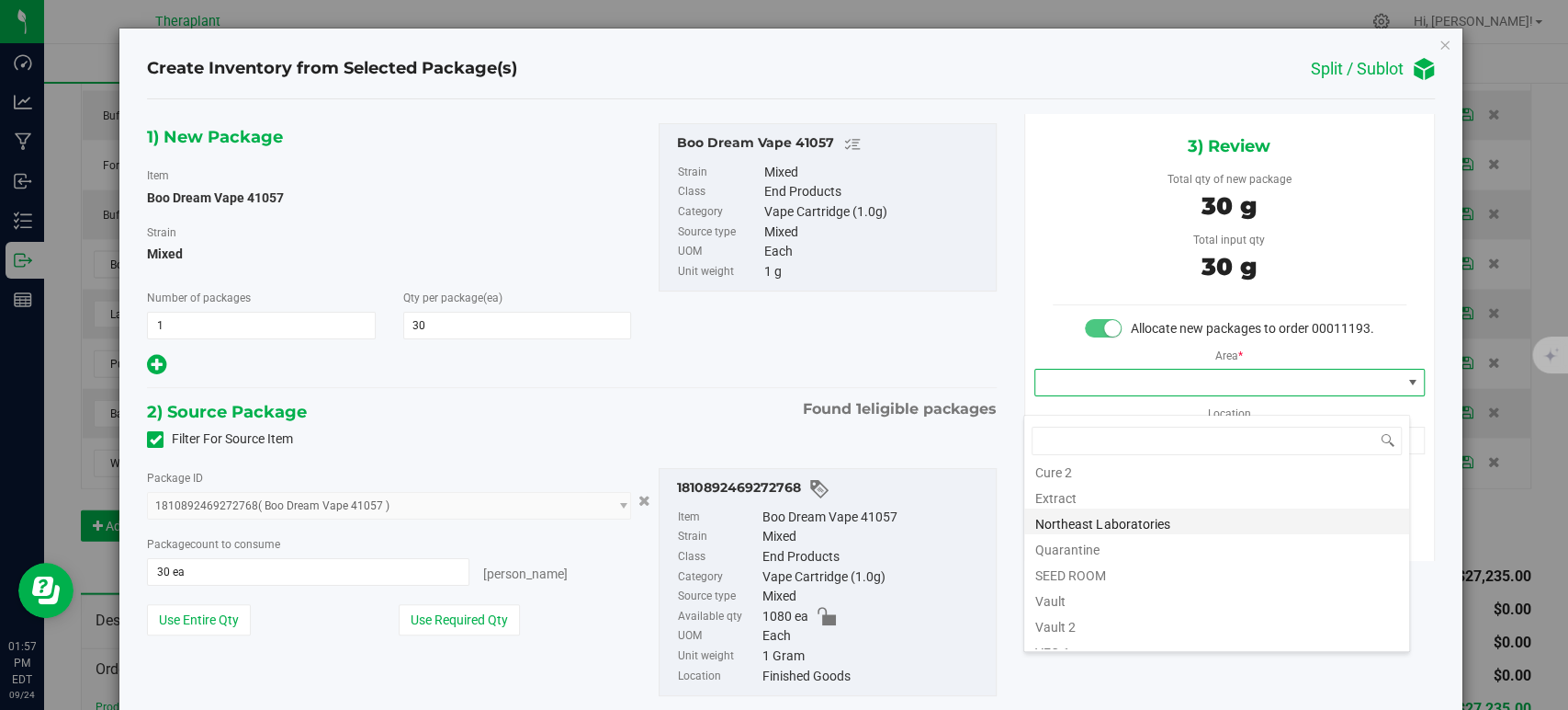
scroll to position [228, 0]
click at [1064, 537] on li "Vault" at bounding box center [1217, 532] width 385 height 25
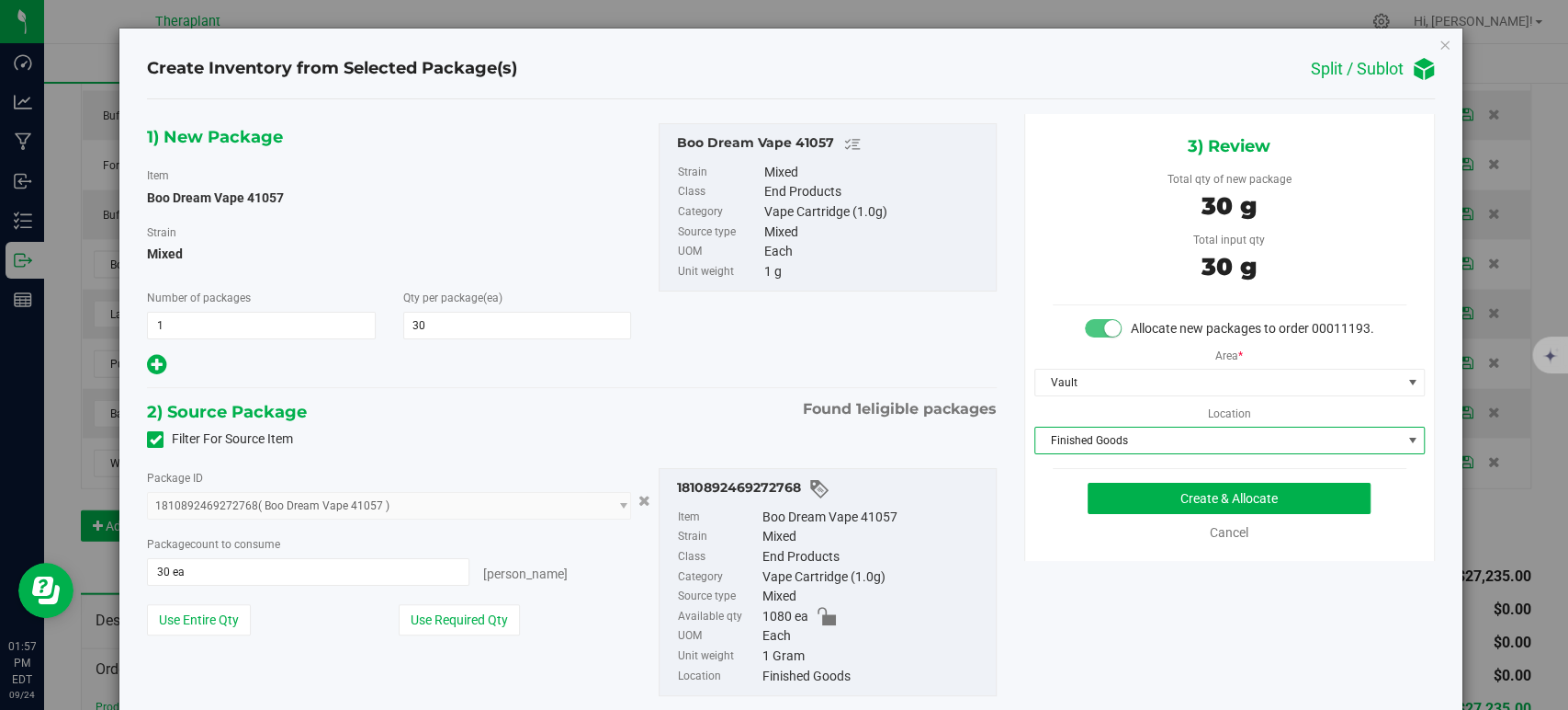
click at [1074, 453] on span "Finished Goods" at bounding box center [1218, 440] width 366 height 25
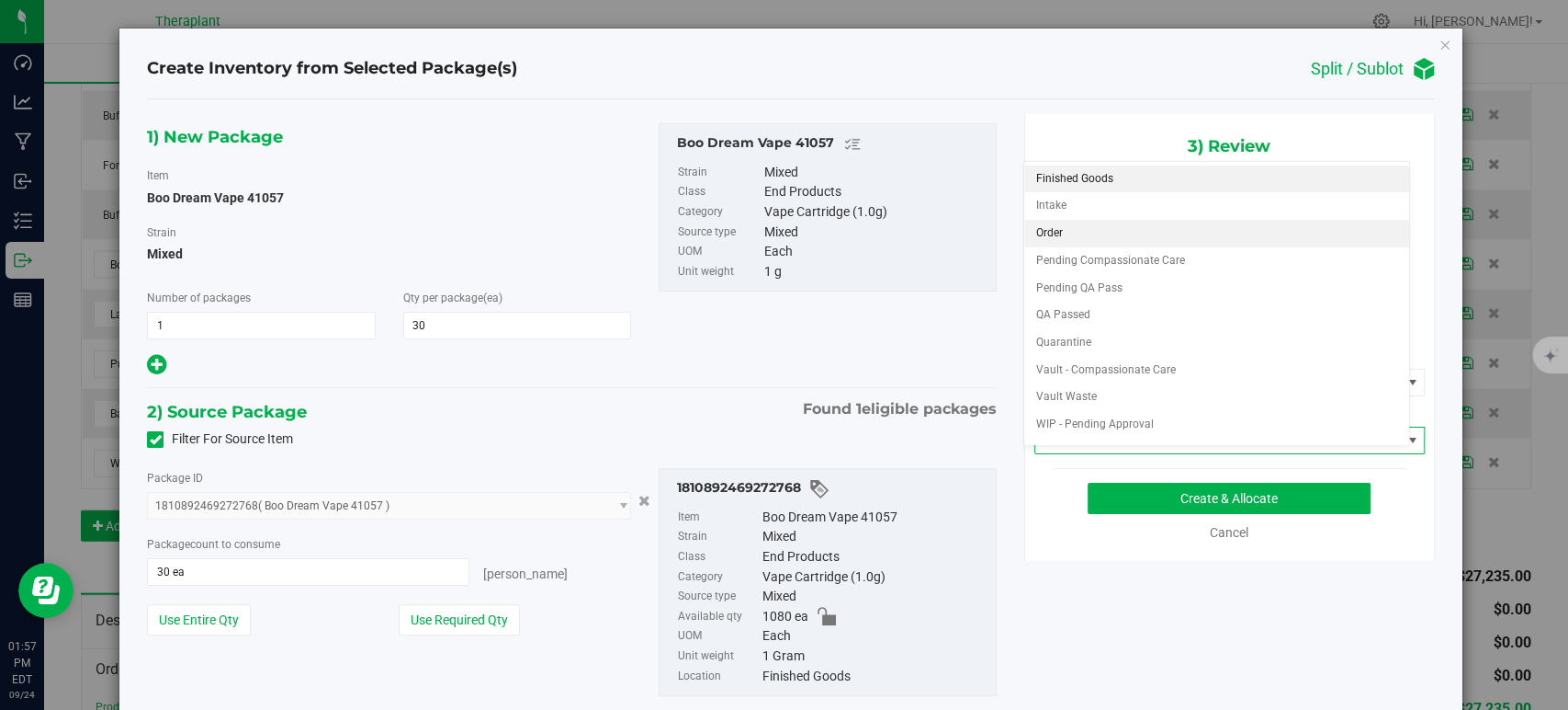
click at [1064, 233] on li "Order" at bounding box center [1217, 233] width 385 height 27
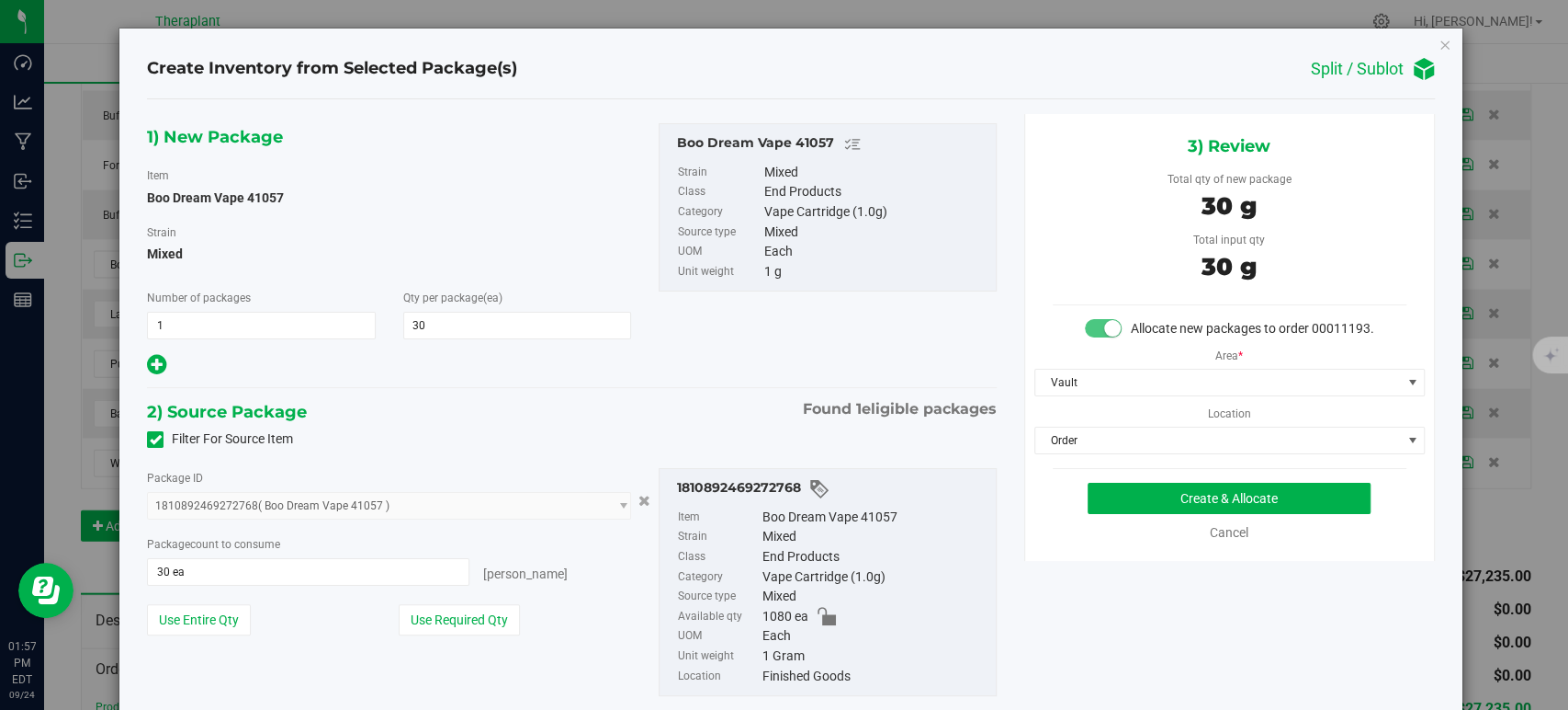
click at [778, 358] on div "1) New Package Item Boo Dream Vape 41057 Strain Mixed Number of packages 1 1 Qt…" at bounding box center [572, 251] width 877 height 255
click at [1156, 533] on div "Create & Allocate Cancel" at bounding box center [1230, 512] width 354 height 59
click at [1156, 514] on button "Create & Allocate" at bounding box center [1229, 498] width 283 height 31
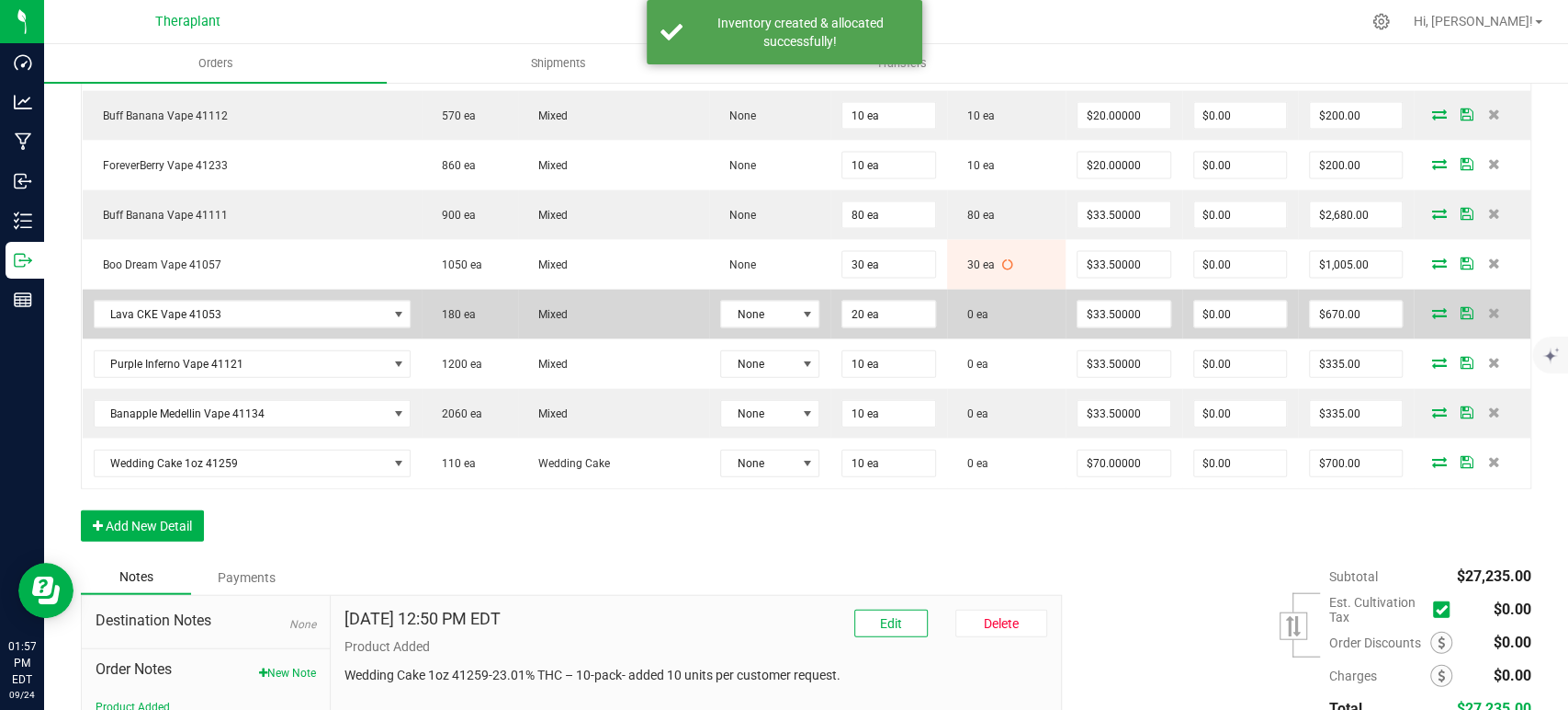
click at [1432, 307] on icon at bounding box center [1439, 312] width 15 height 11
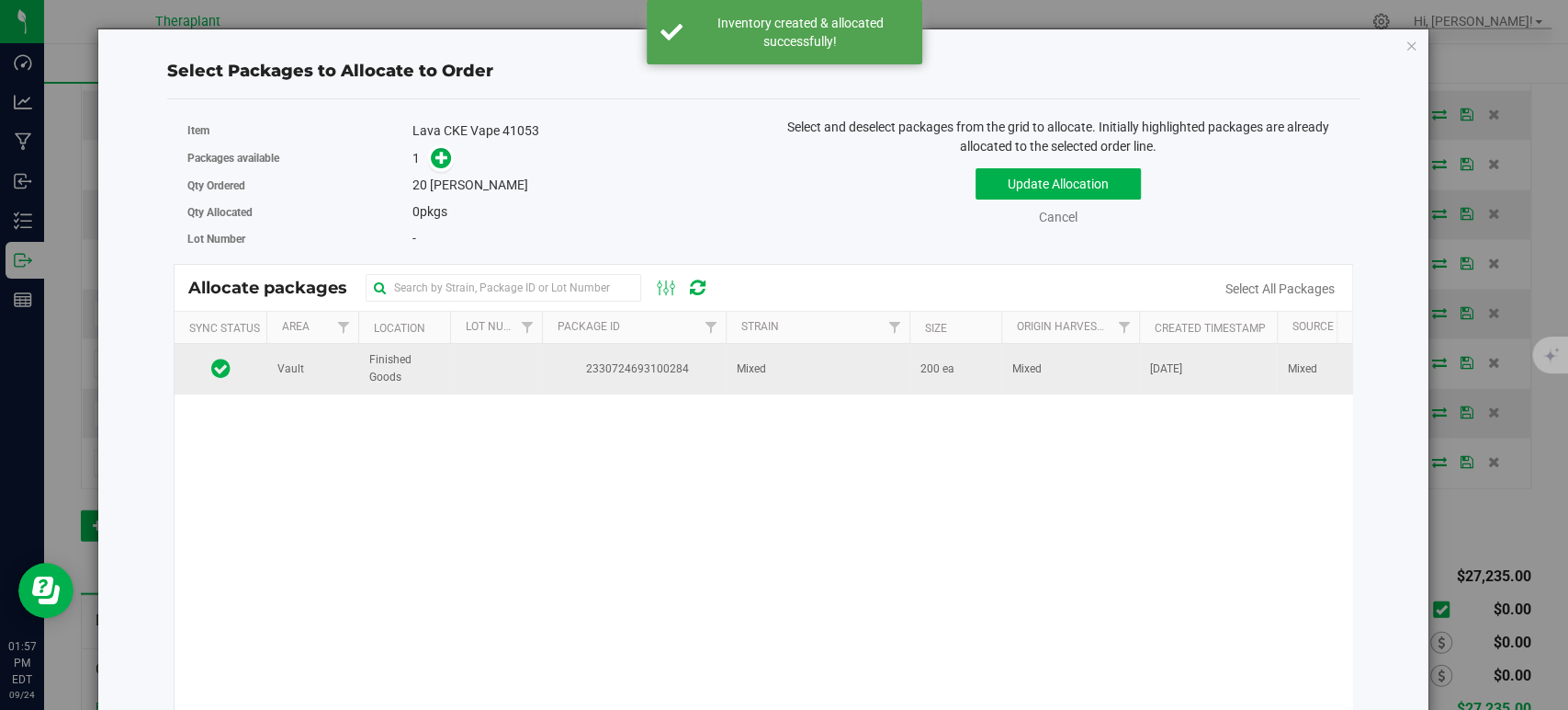
click at [850, 360] on td "Mixed" at bounding box center [818, 368] width 184 height 50
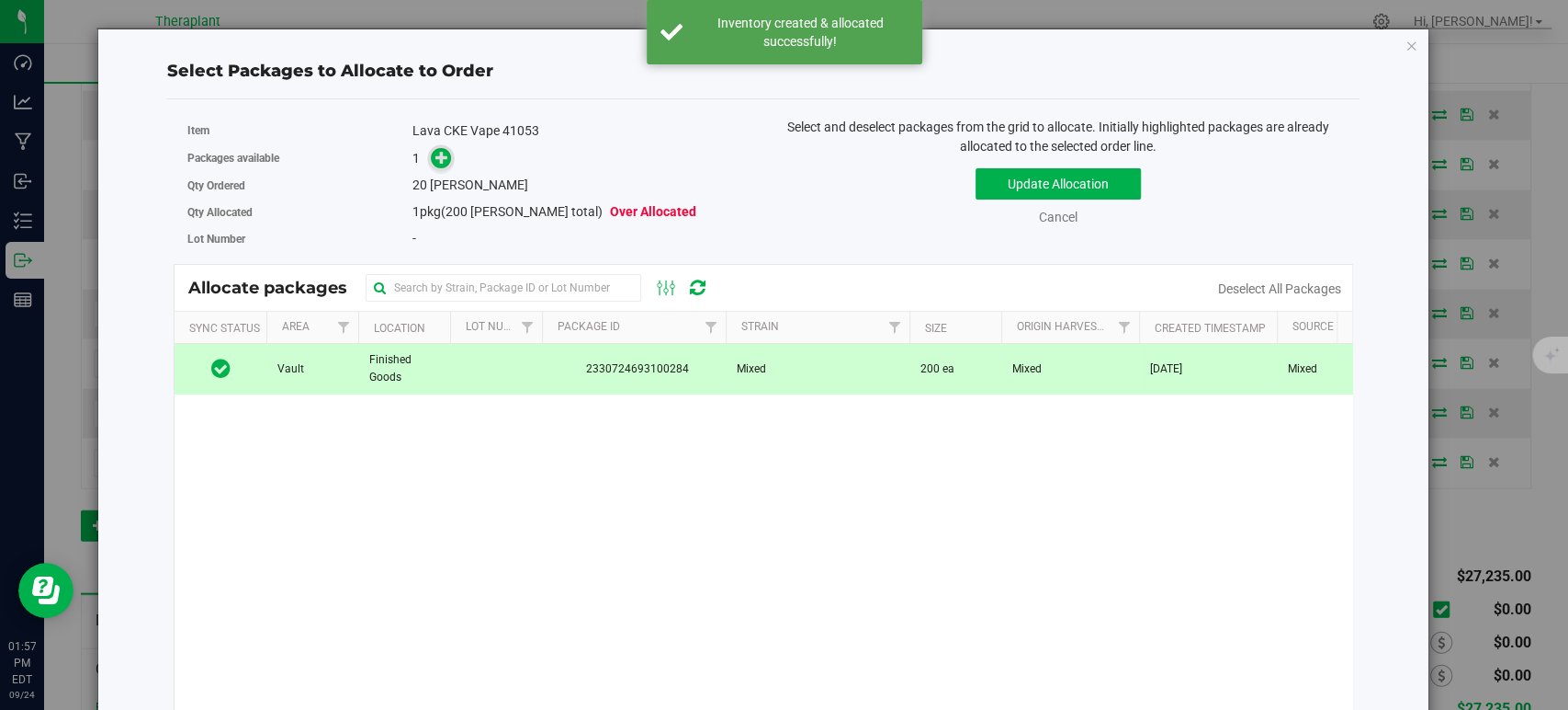
click at [438, 155] on icon at bounding box center [441, 157] width 13 height 13
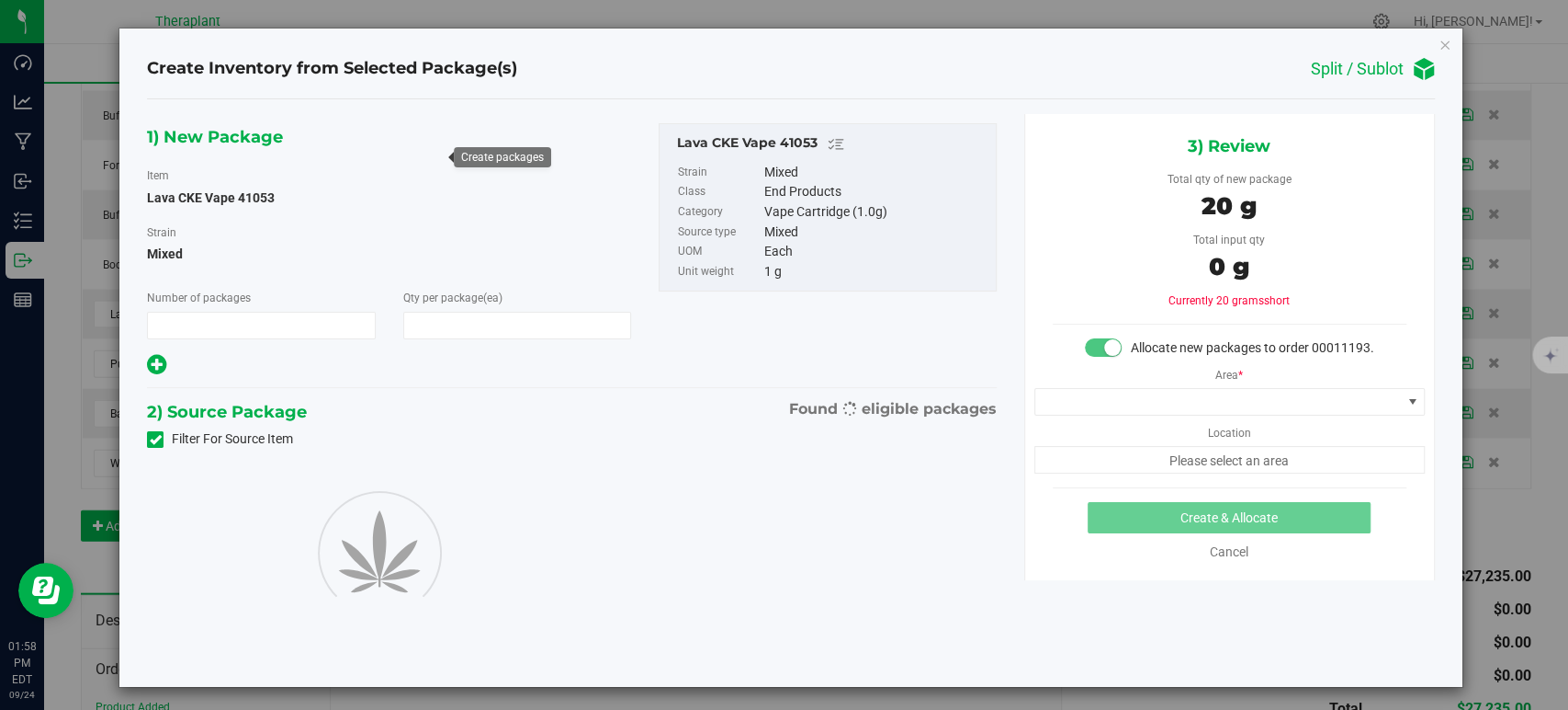
type input "1"
type input "20"
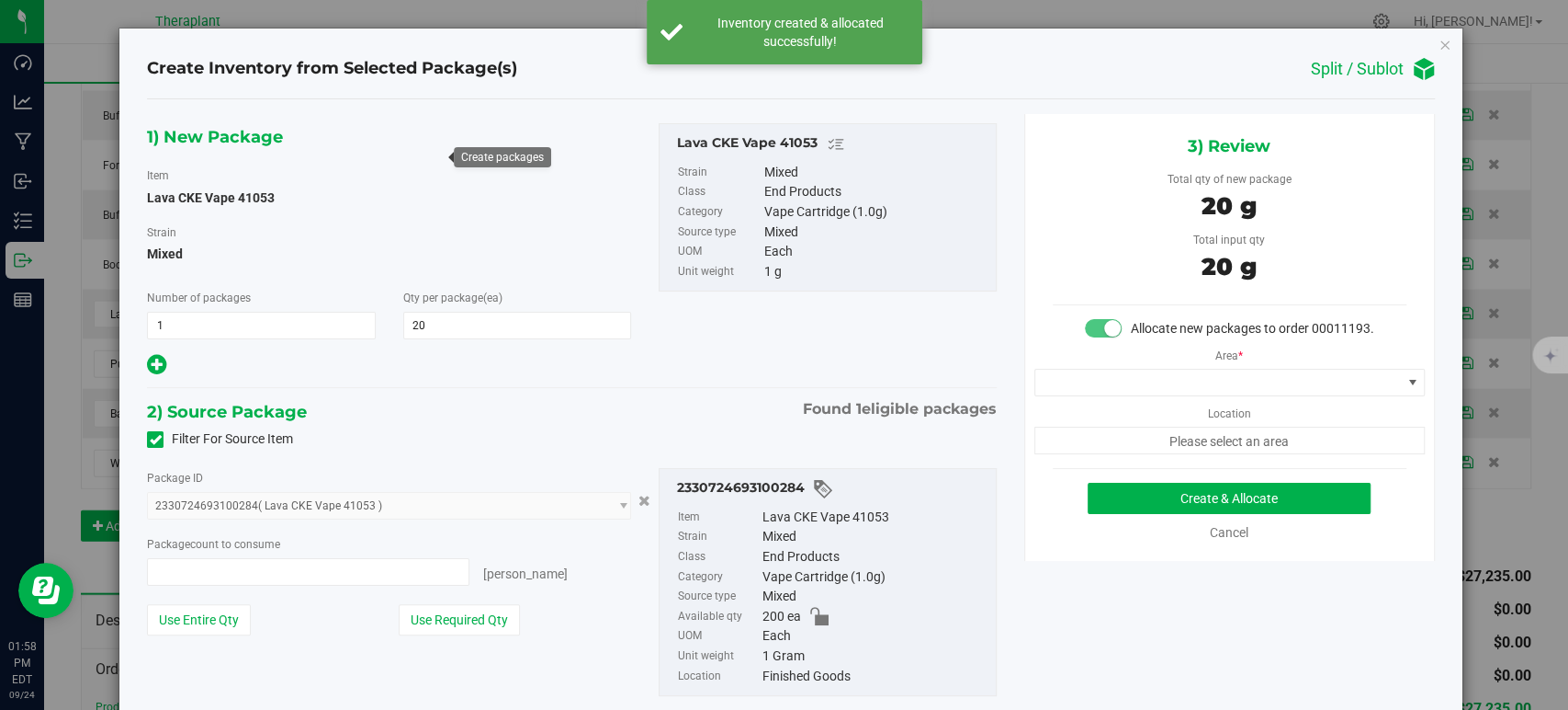
type input "20 ea"
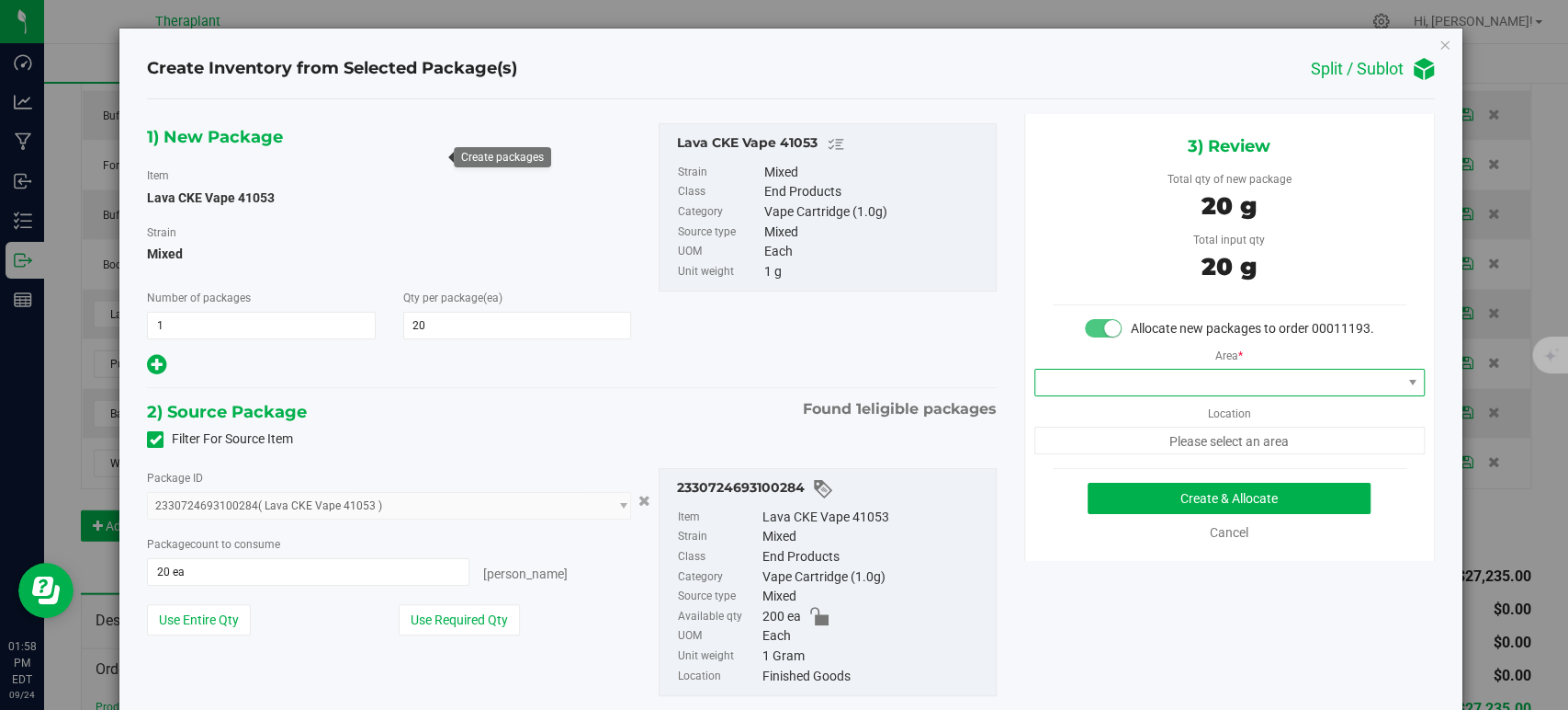
click at [1059, 395] on span at bounding box center [1218, 382] width 366 height 25
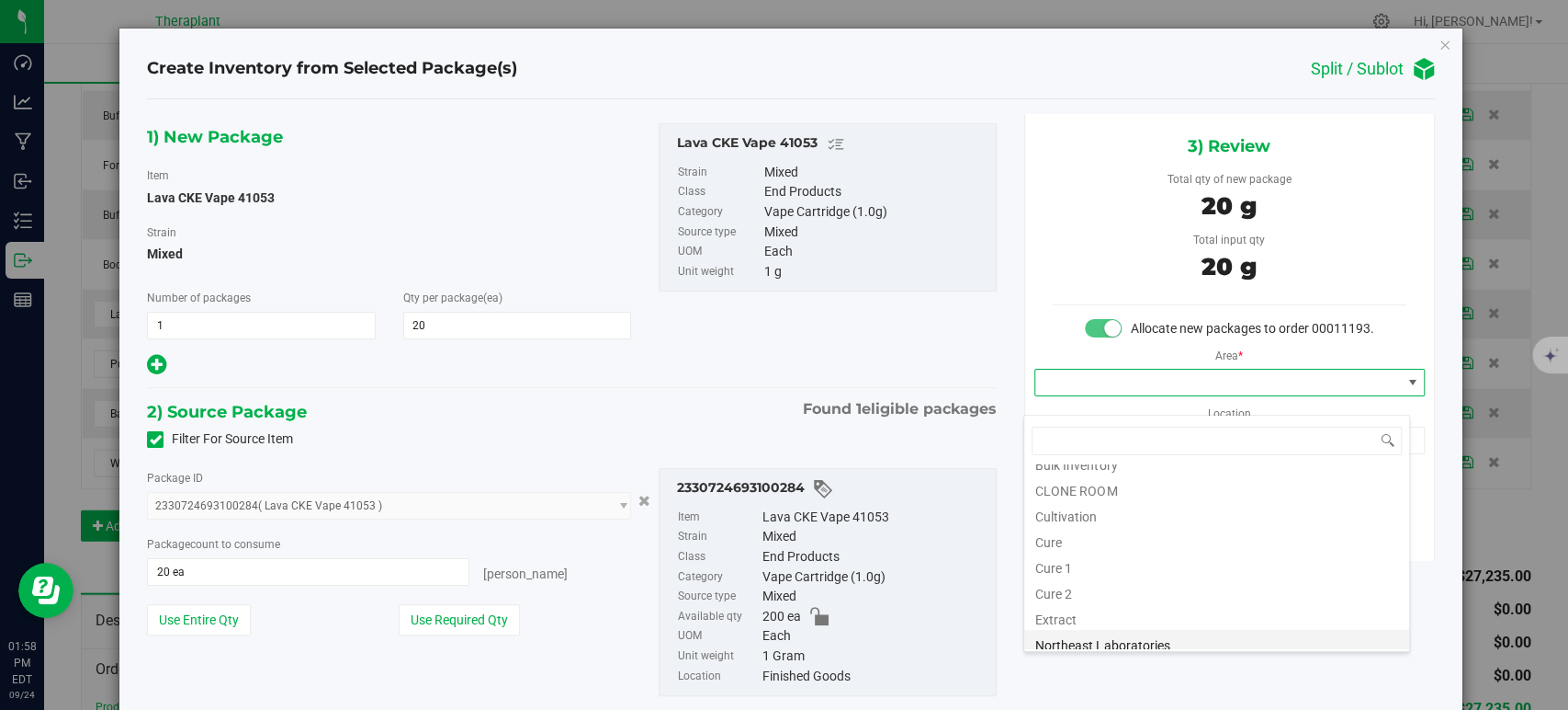
scroll to position [228, 0]
click at [1103, 534] on li "Vault" at bounding box center [1217, 532] width 385 height 25
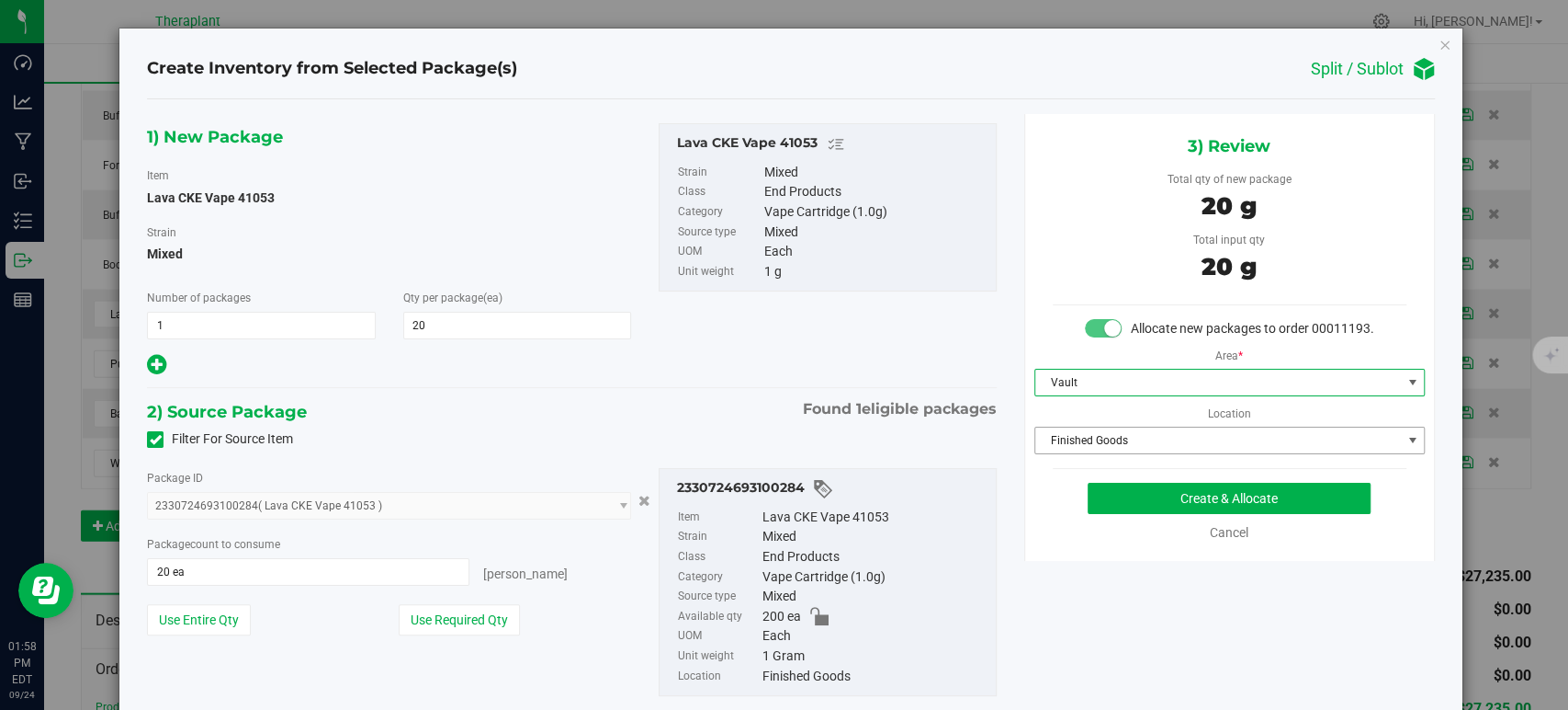
click at [1077, 453] on span "Finished Goods" at bounding box center [1218, 440] width 366 height 25
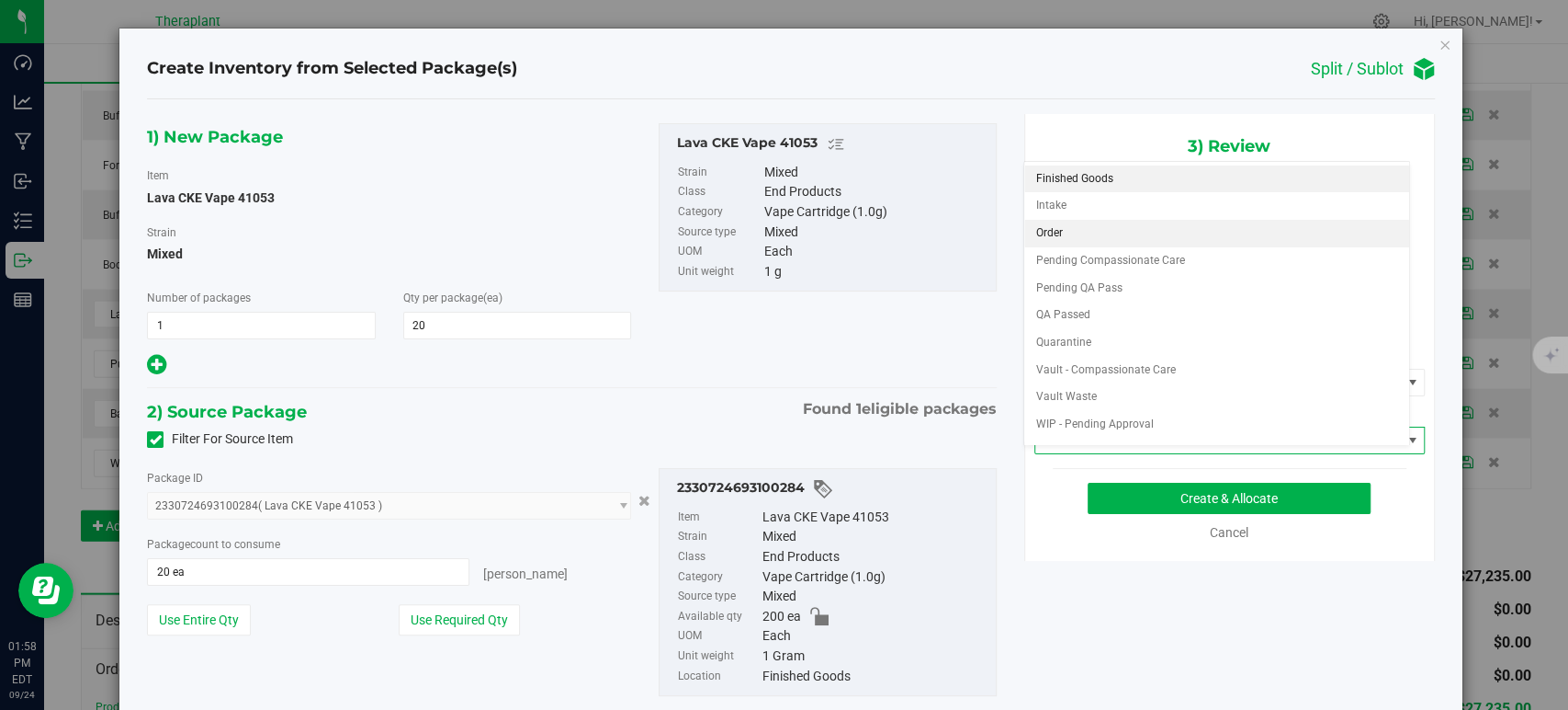
click at [1066, 235] on li "Order" at bounding box center [1217, 233] width 385 height 27
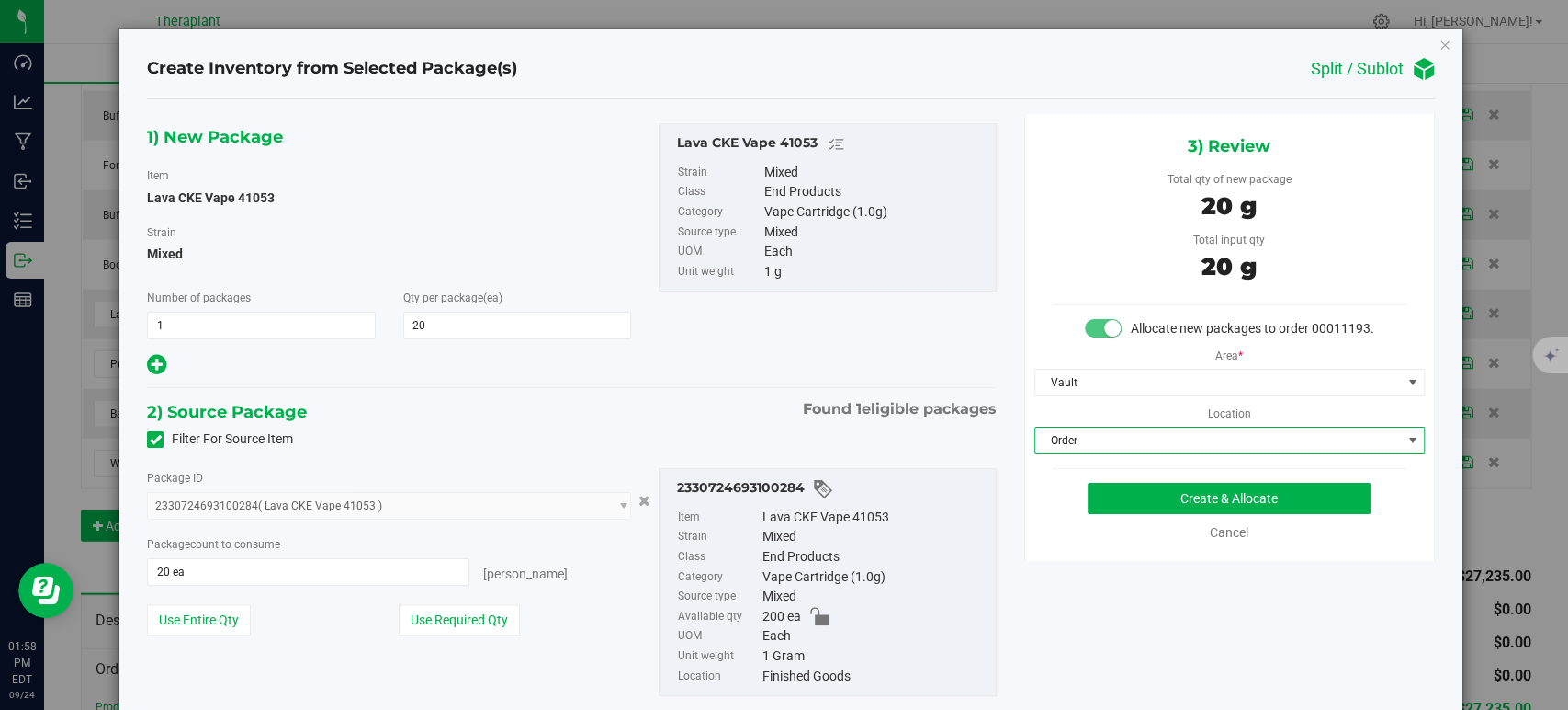
click at [720, 398] on div "2) Source Package Found 1 eligible packages" at bounding box center [571, 411] width 849 height 27
click at [1149, 514] on button "Create & Allocate" at bounding box center [1229, 498] width 283 height 31
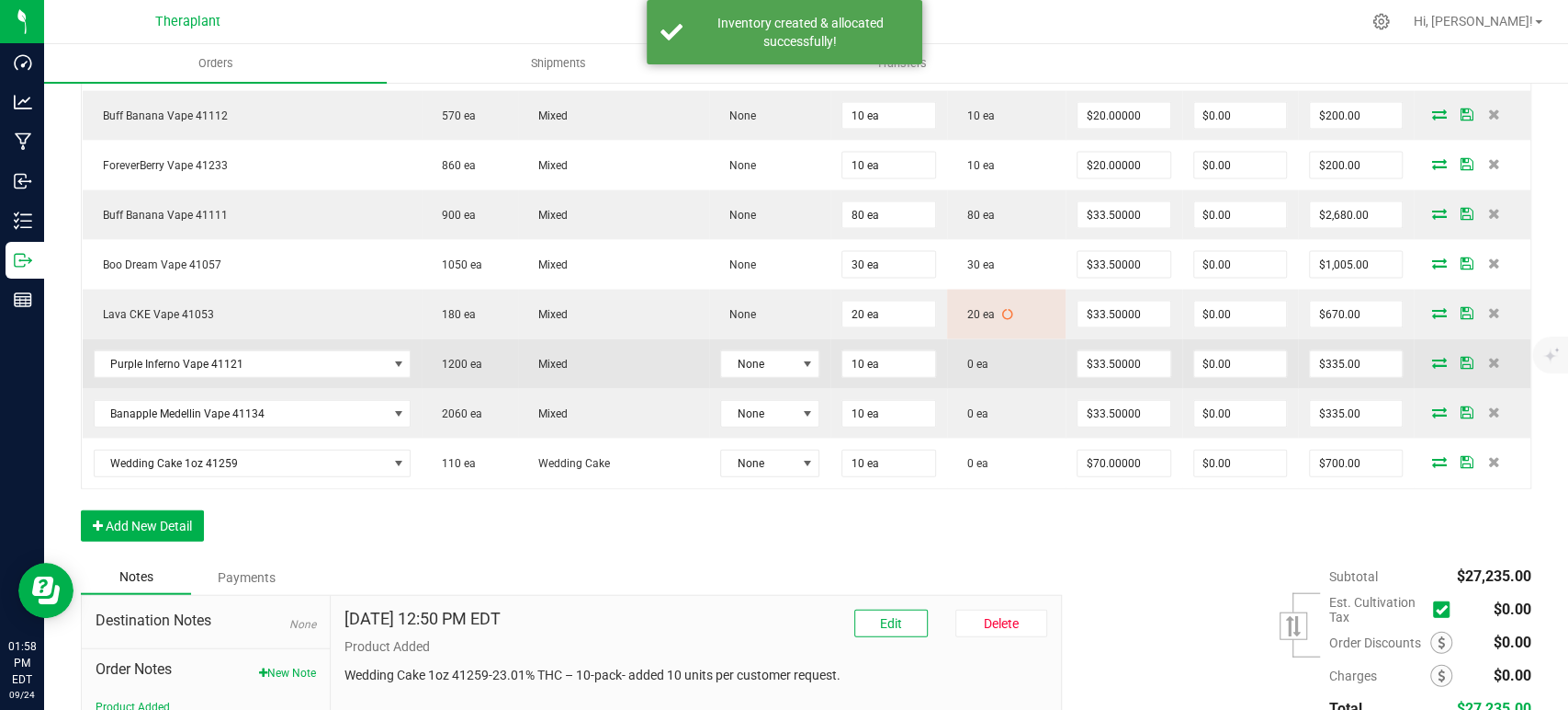
click at [1432, 357] on icon at bounding box center [1439, 362] width 15 height 11
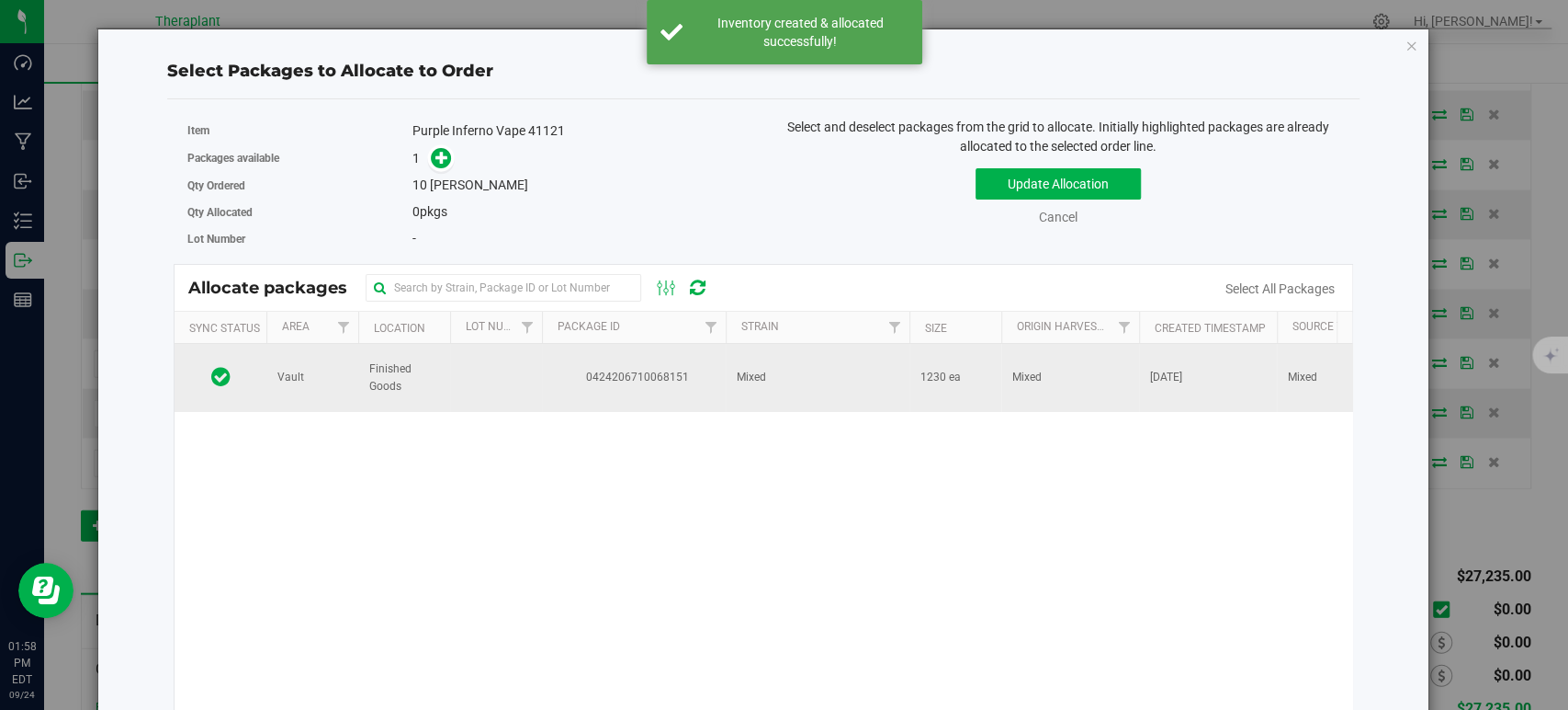
click at [896, 371] on td "Mixed" at bounding box center [818, 377] width 184 height 68
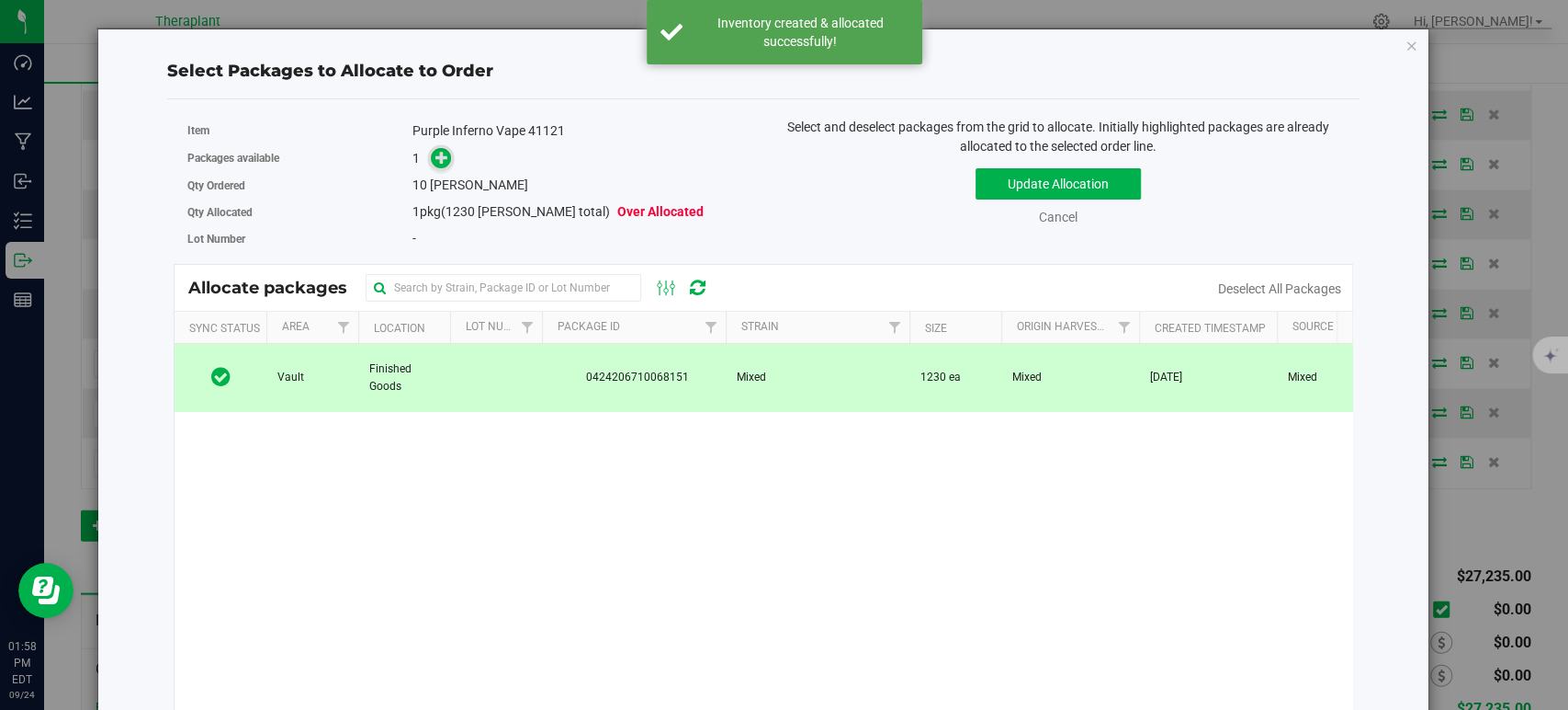
click at [431, 156] on span at bounding box center [441, 159] width 21 height 21
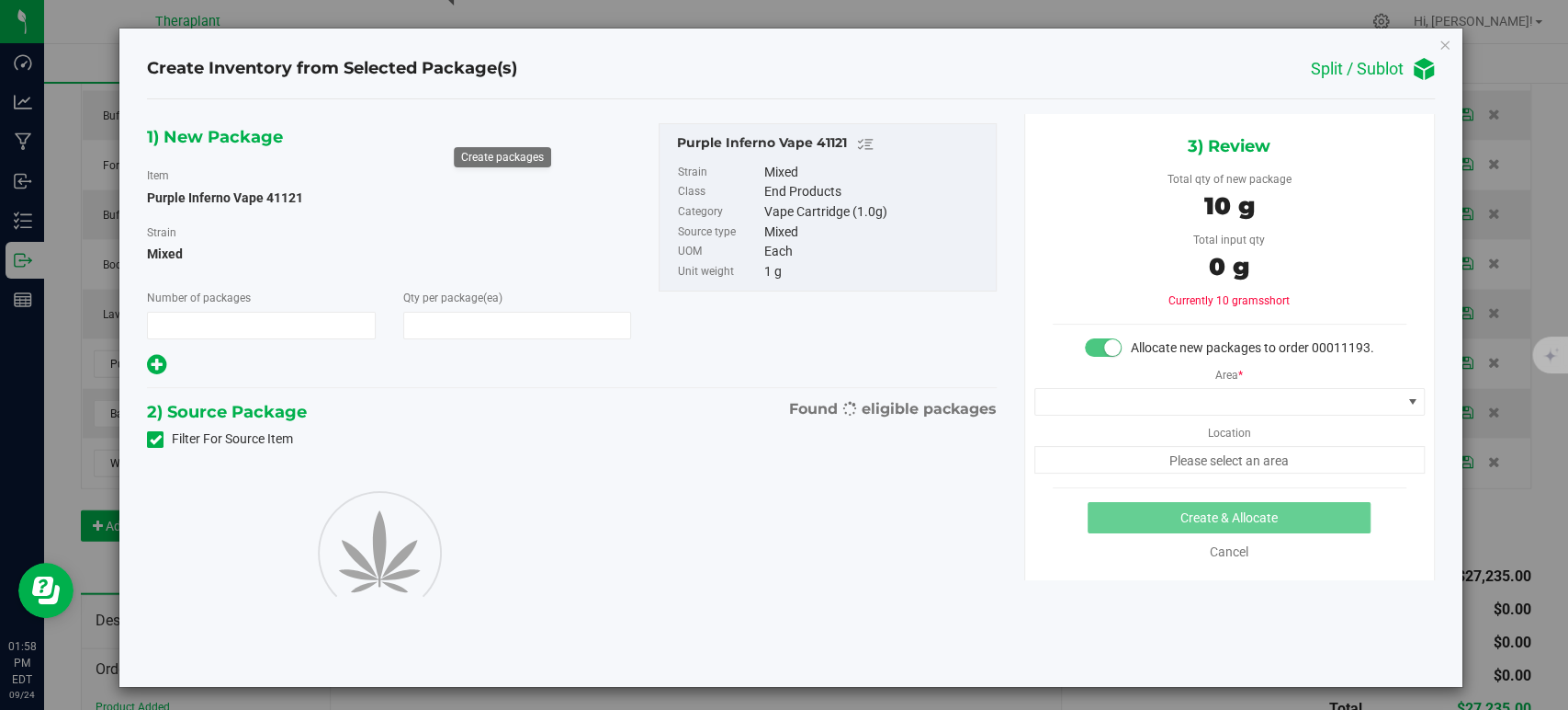
type input "1"
type input "10"
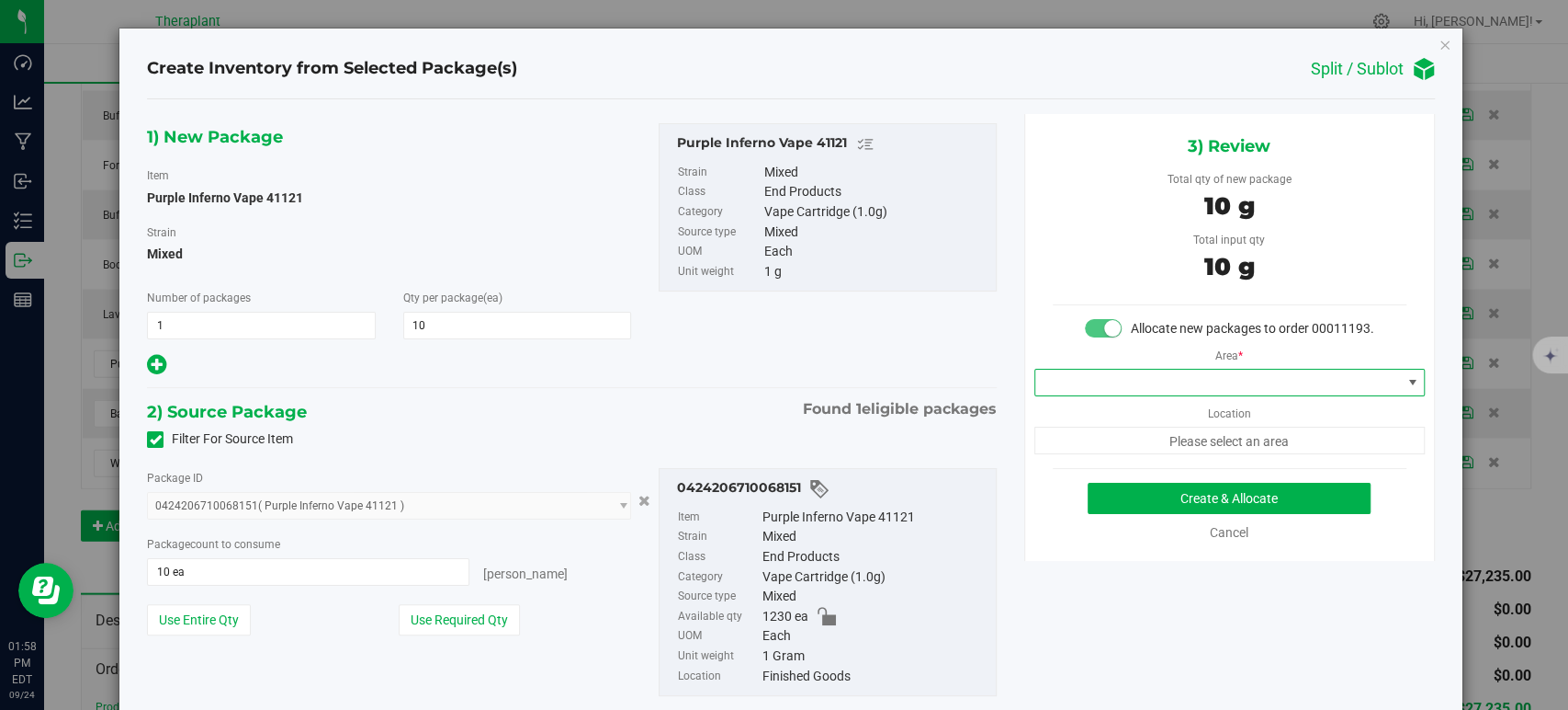
click at [1089, 395] on span at bounding box center [1218, 382] width 366 height 25
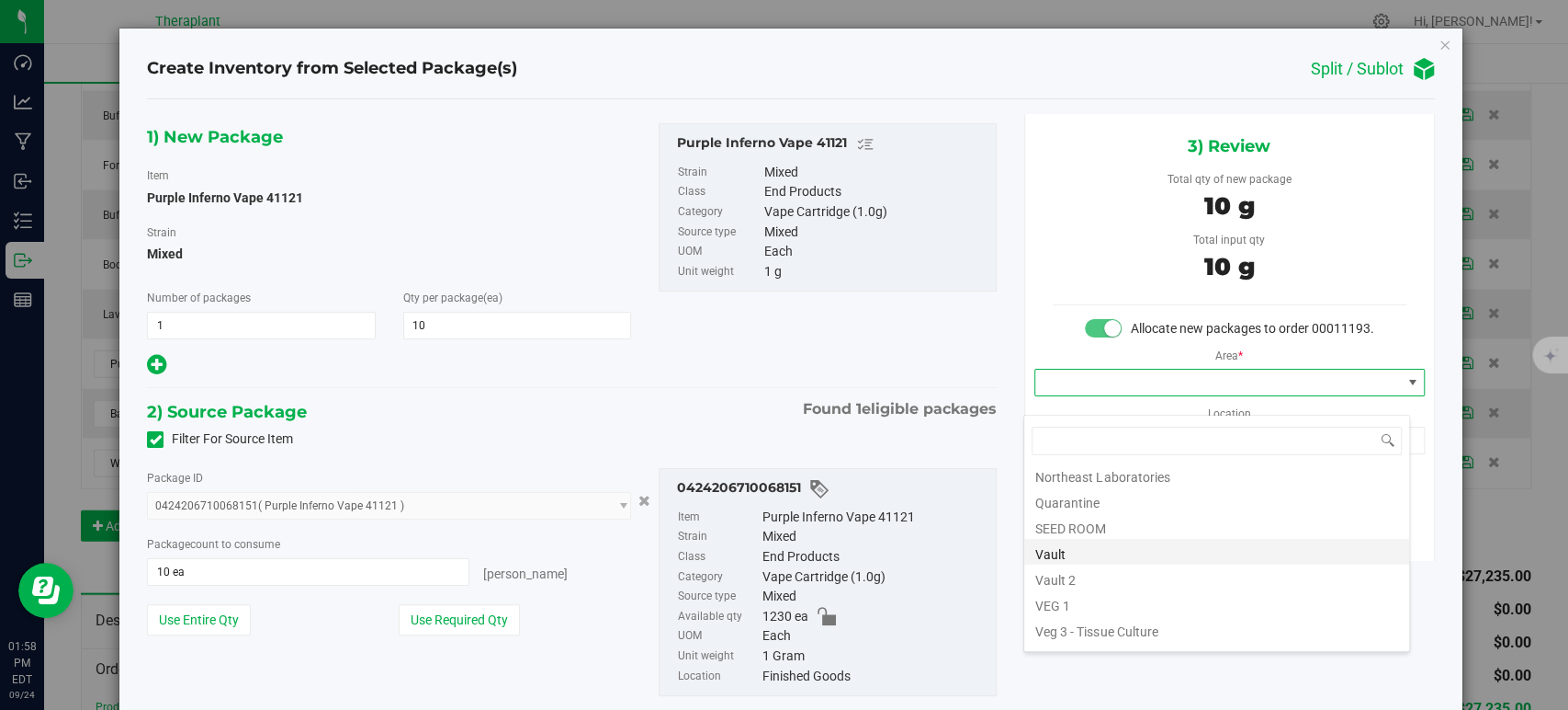
scroll to position [228, 0]
click at [1076, 526] on li "Vault" at bounding box center [1217, 532] width 385 height 25
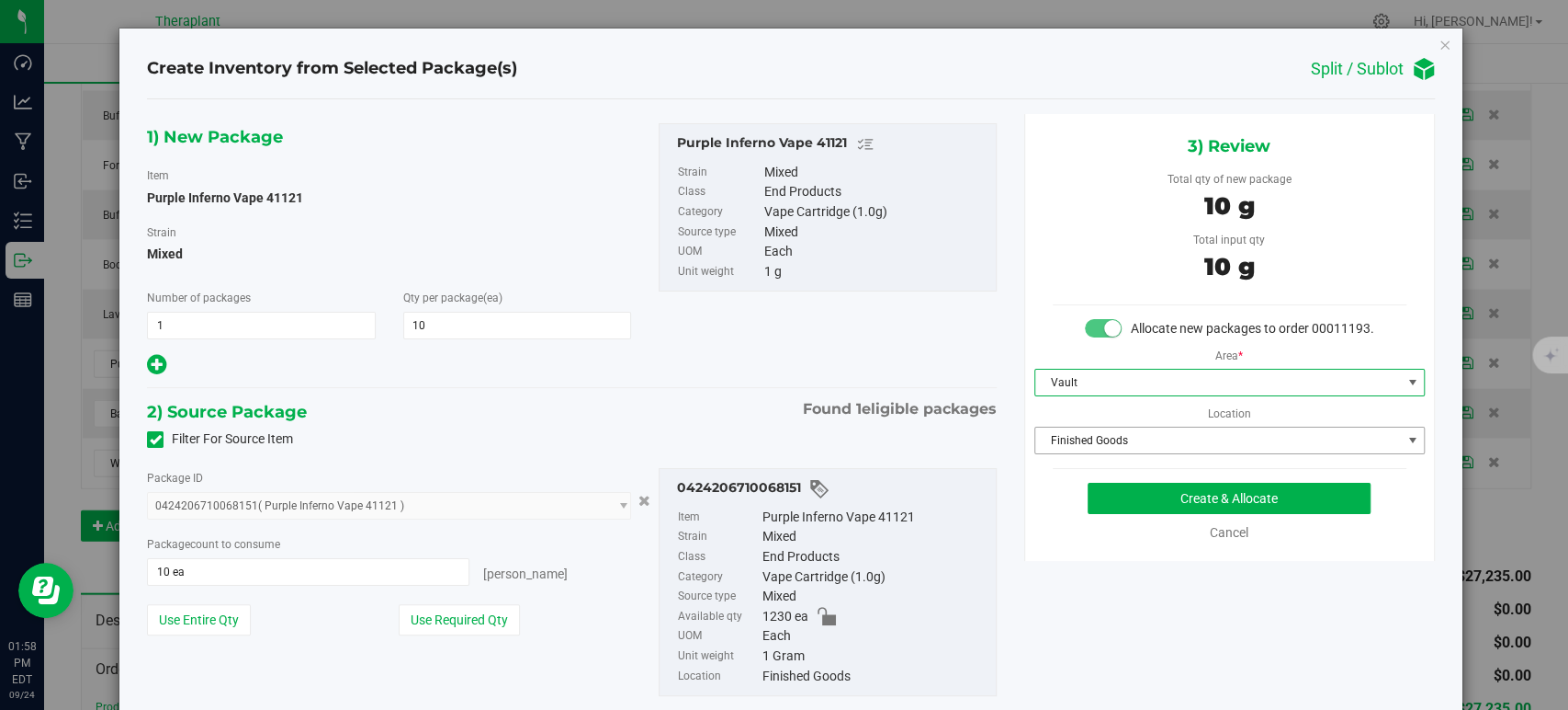
click at [1100, 451] on span "Finished Goods" at bounding box center [1218, 440] width 366 height 25
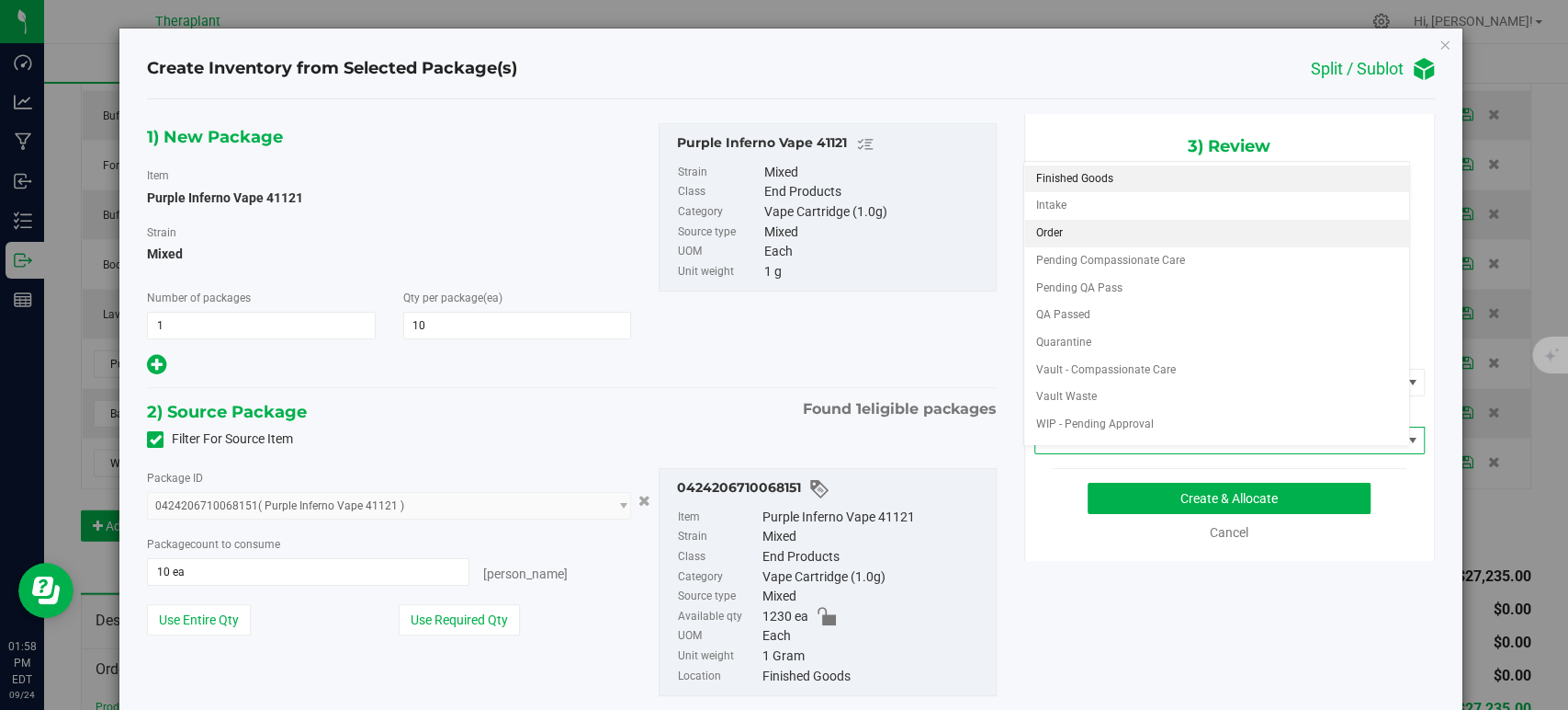
click at [1073, 237] on li "Order" at bounding box center [1217, 233] width 385 height 27
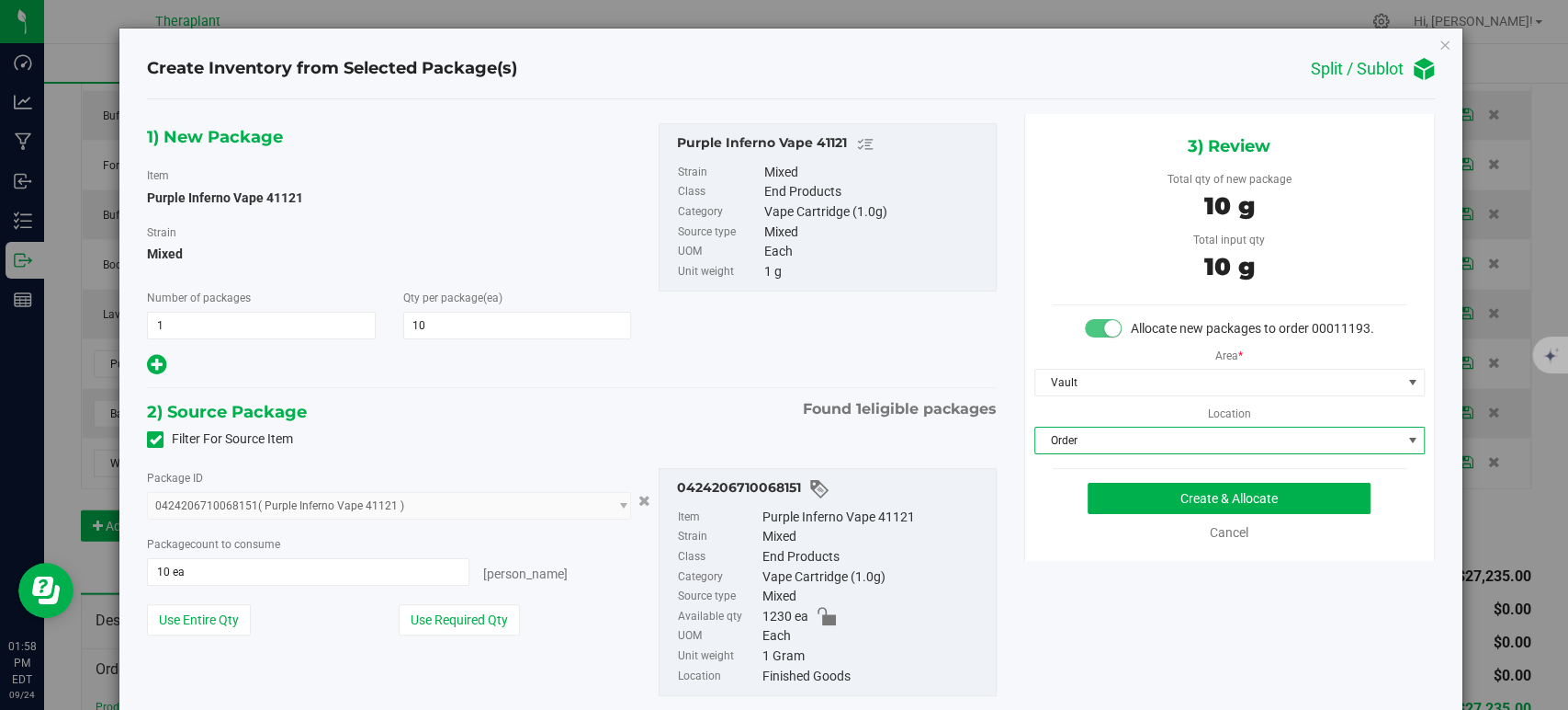
click at [746, 390] on div "1) New Package Item Purple Inferno Vape 41121 Strain Mixed Number of packages 1…" at bounding box center [572, 424] width 877 height 621
click at [1111, 502] on button "Create & Allocate" at bounding box center [1229, 498] width 283 height 31
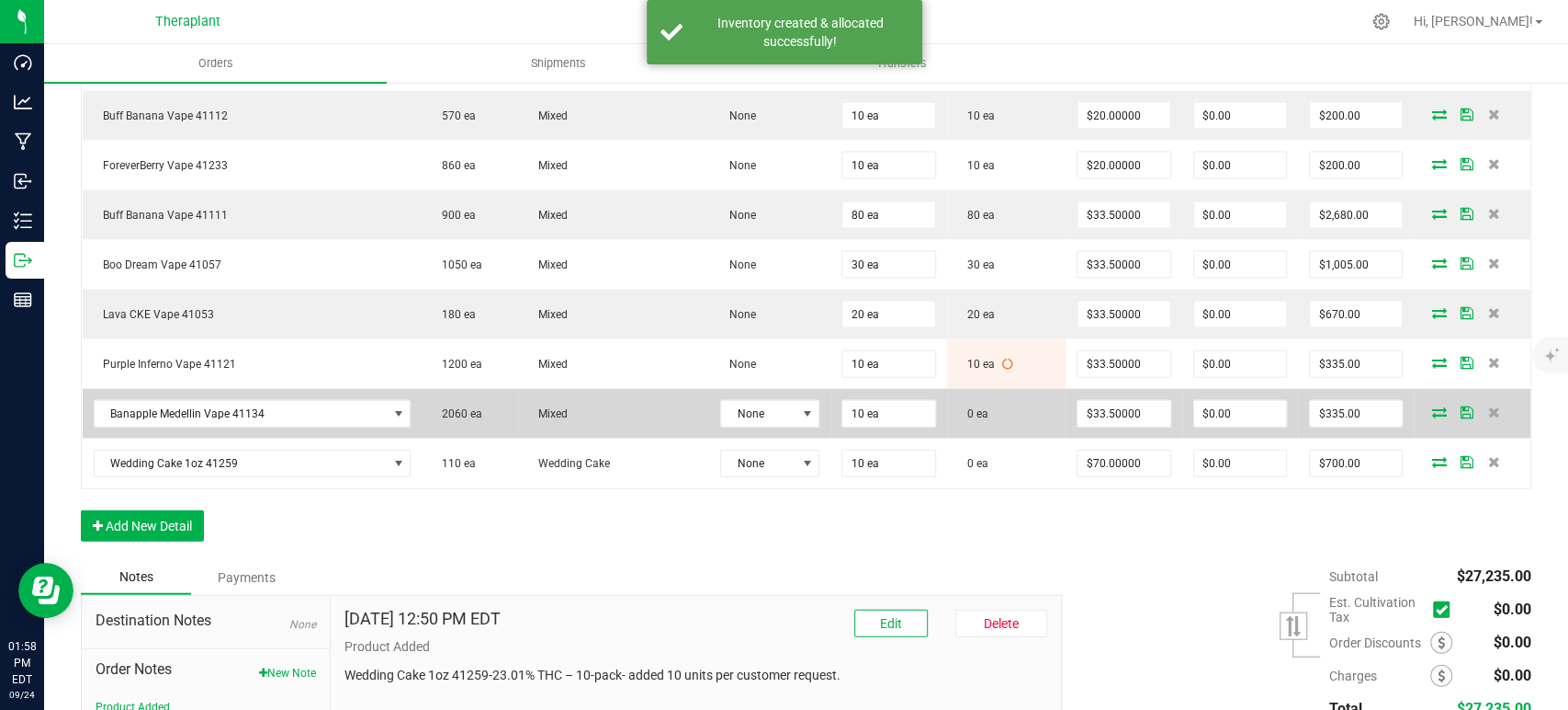
click at [1432, 407] on icon at bounding box center [1439, 411] width 15 height 11
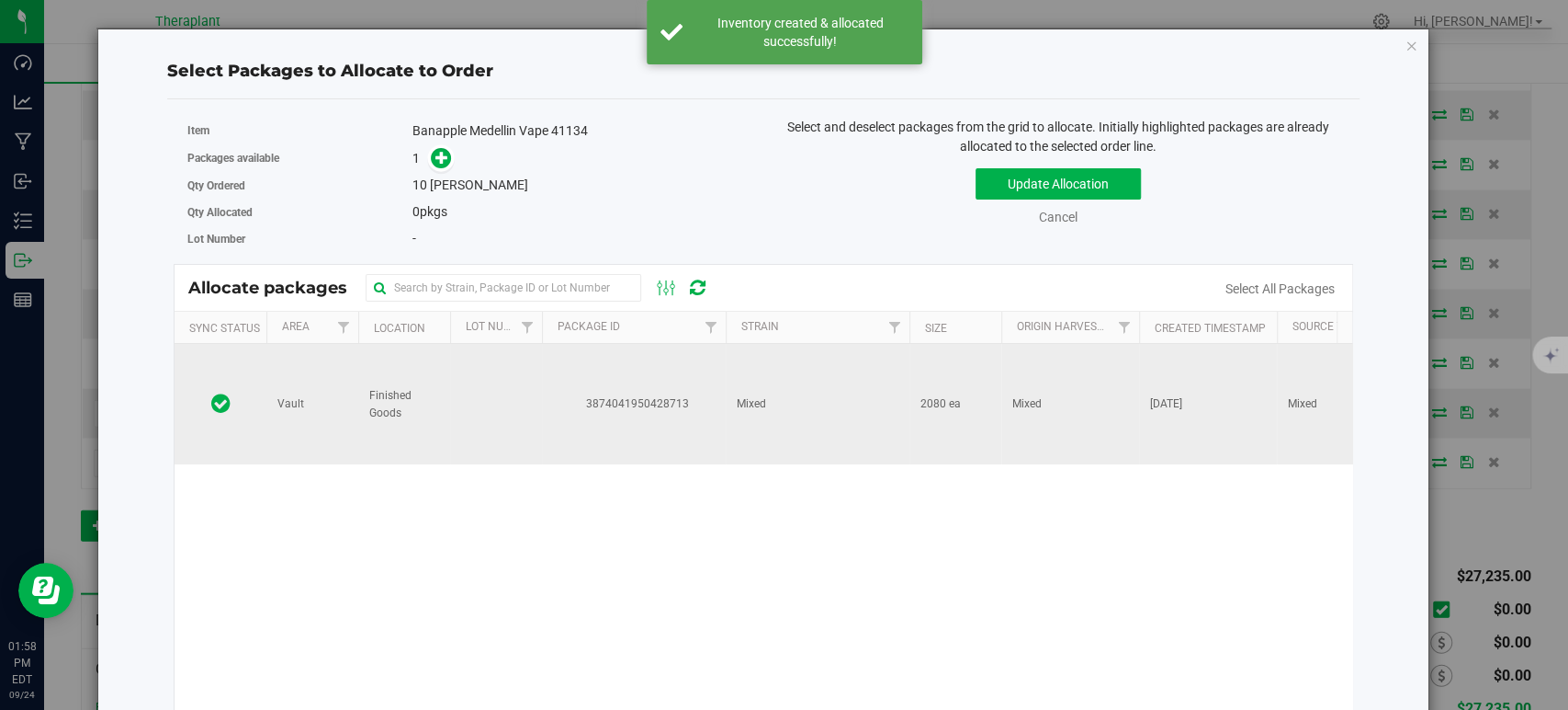
click at [952, 410] on span "2080 ea" at bounding box center [941, 404] width 41 height 18
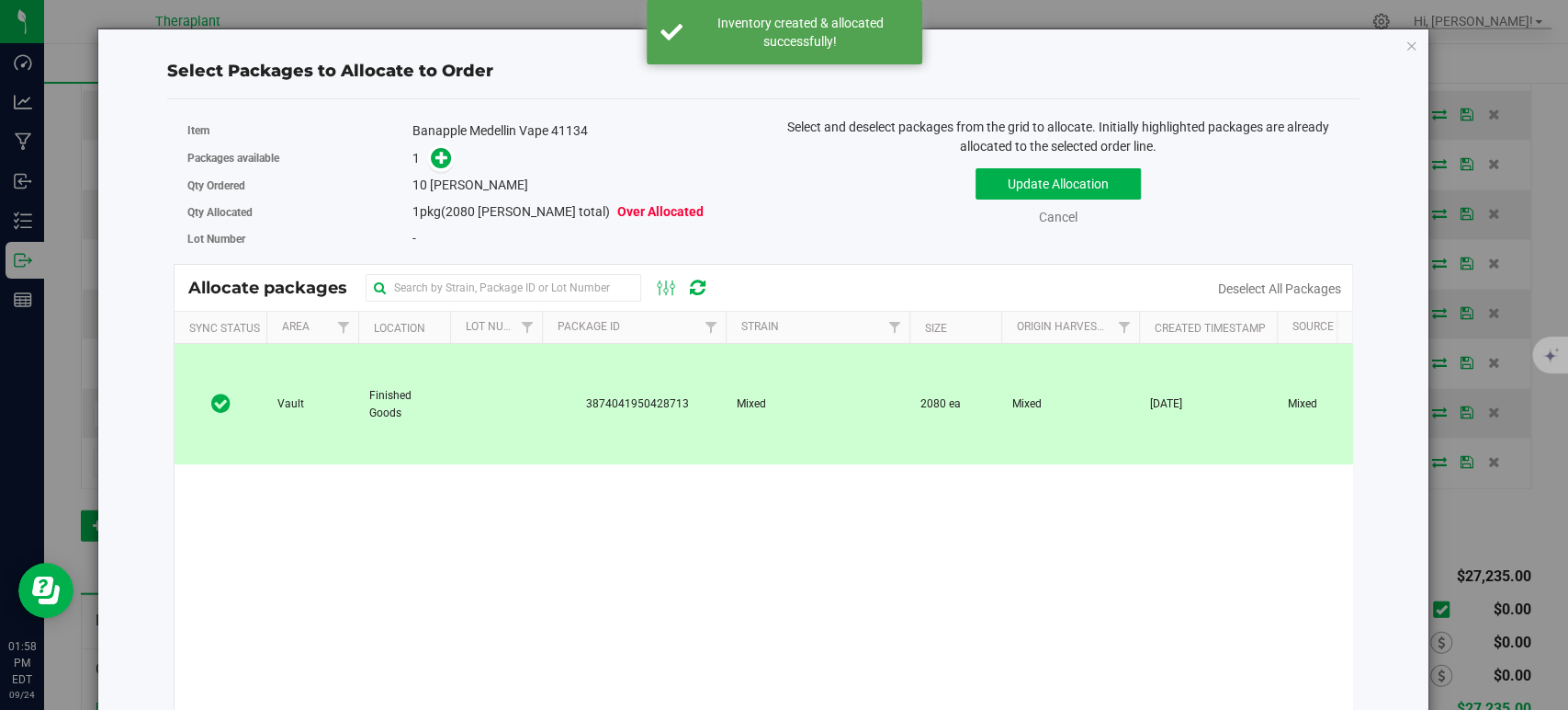
click at [452, 160] on div "1" at bounding box center [580, 159] width 337 height 21
click at [442, 158] on icon at bounding box center [441, 157] width 13 height 13
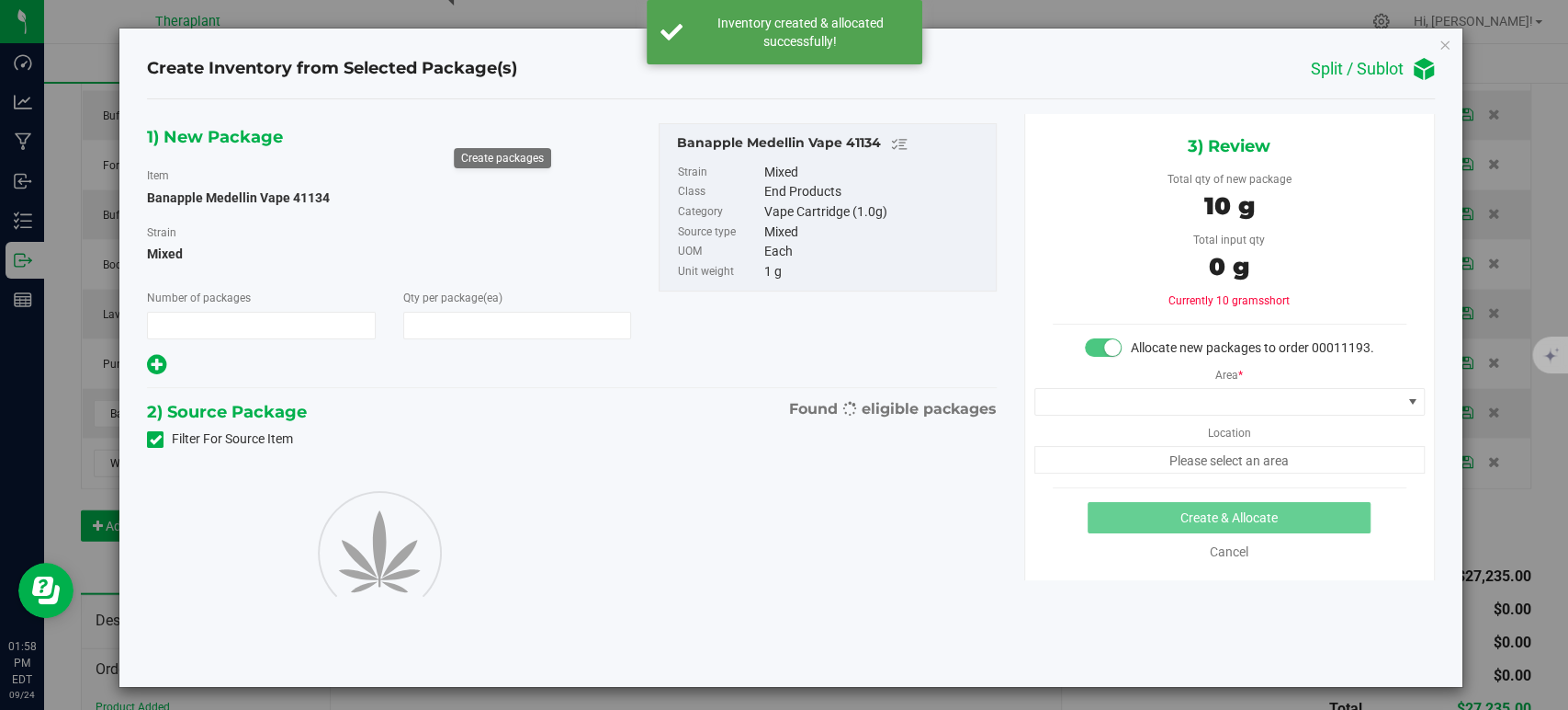
type input "1"
type input "10"
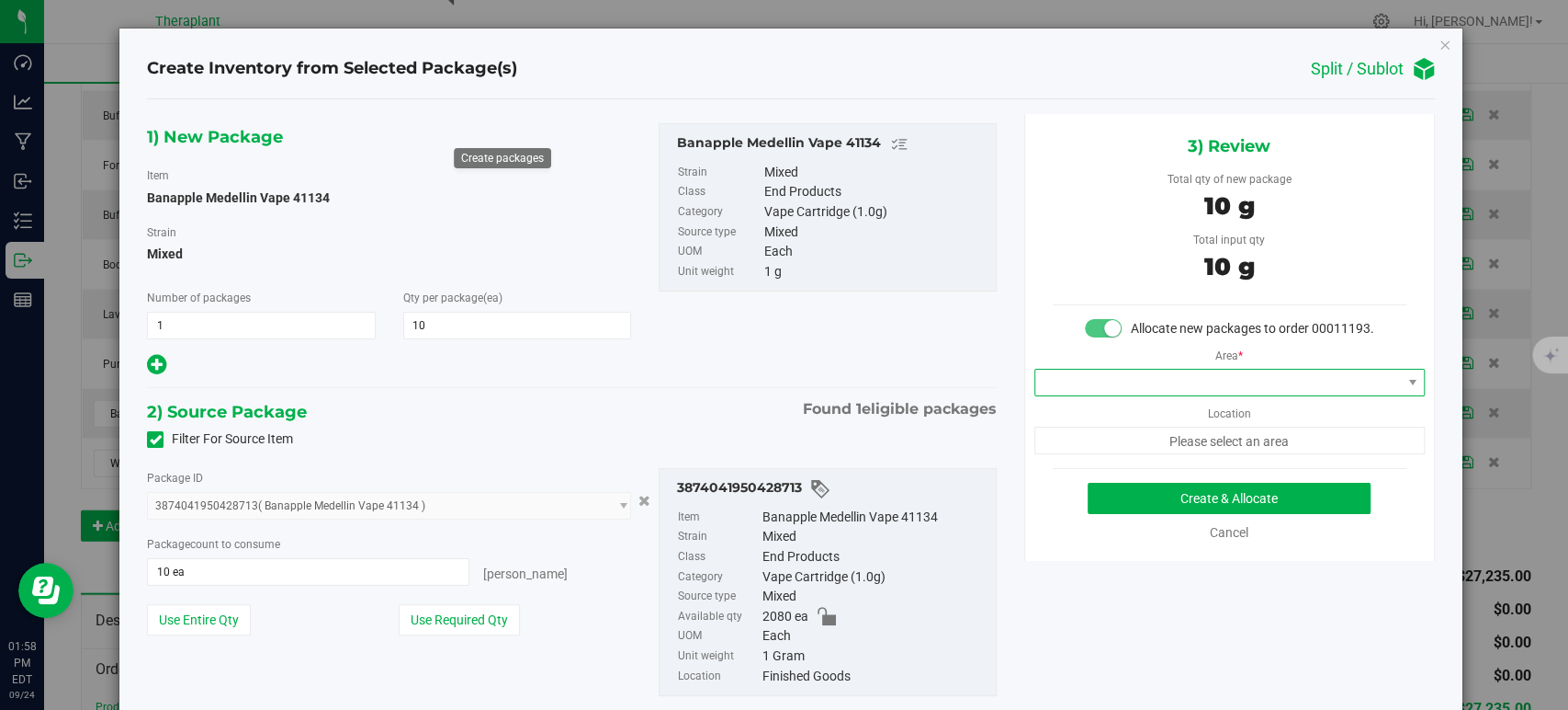
click at [1066, 395] on span at bounding box center [1218, 382] width 366 height 25
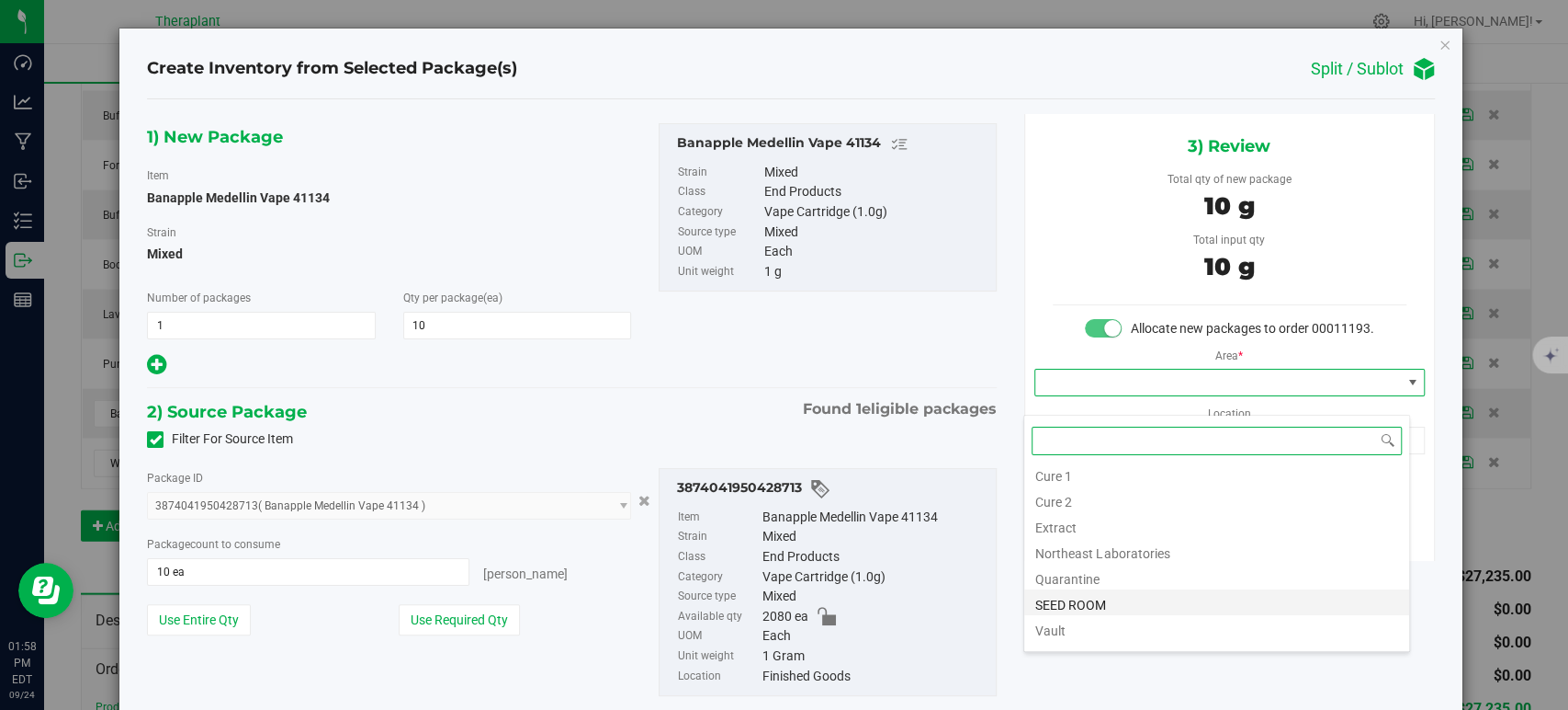
scroll to position [228, 0]
click at [1086, 523] on li "Vault" at bounding box center [1217, 532] width 385 height 25
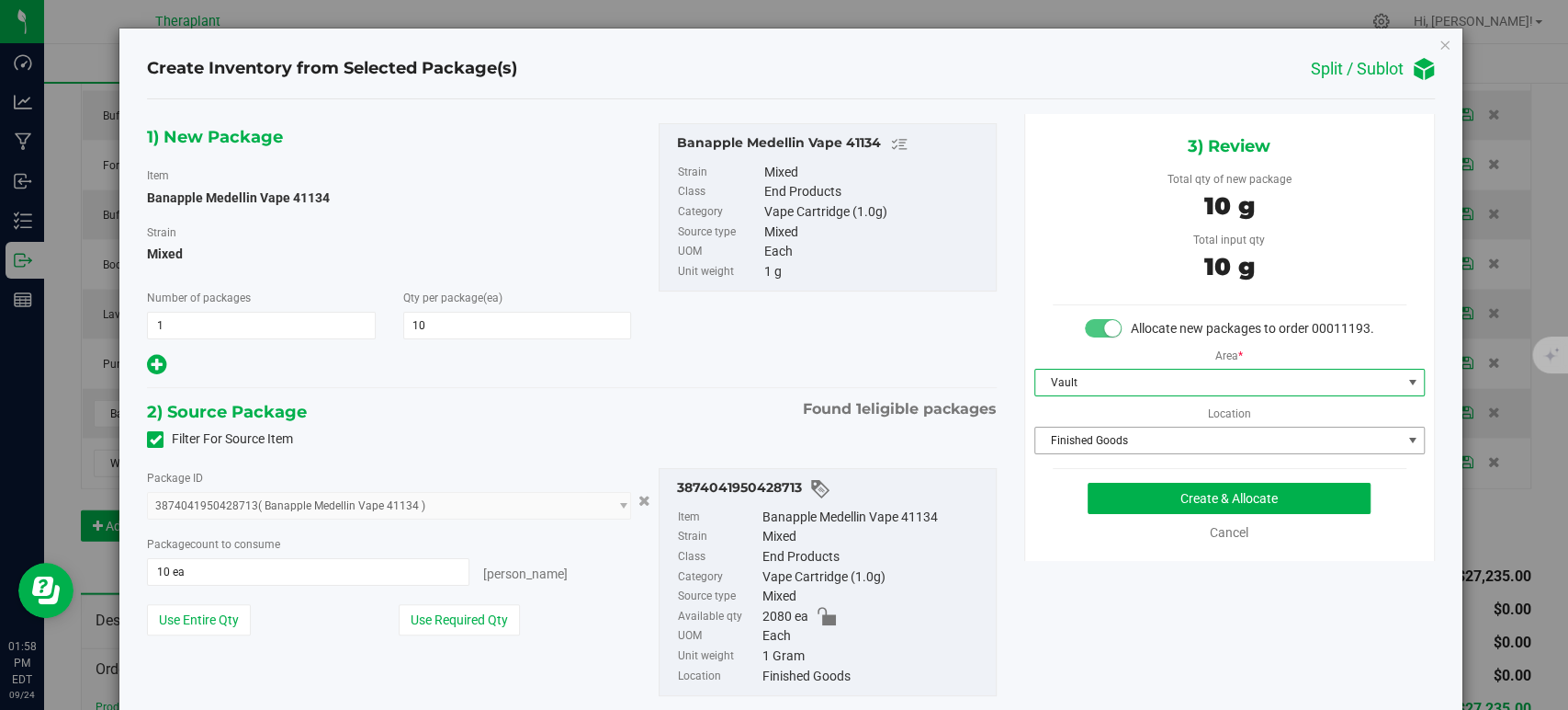
click at [1075, 450] on span "Finished Goods" at bounding box center [1218, 440] width 366 height 25
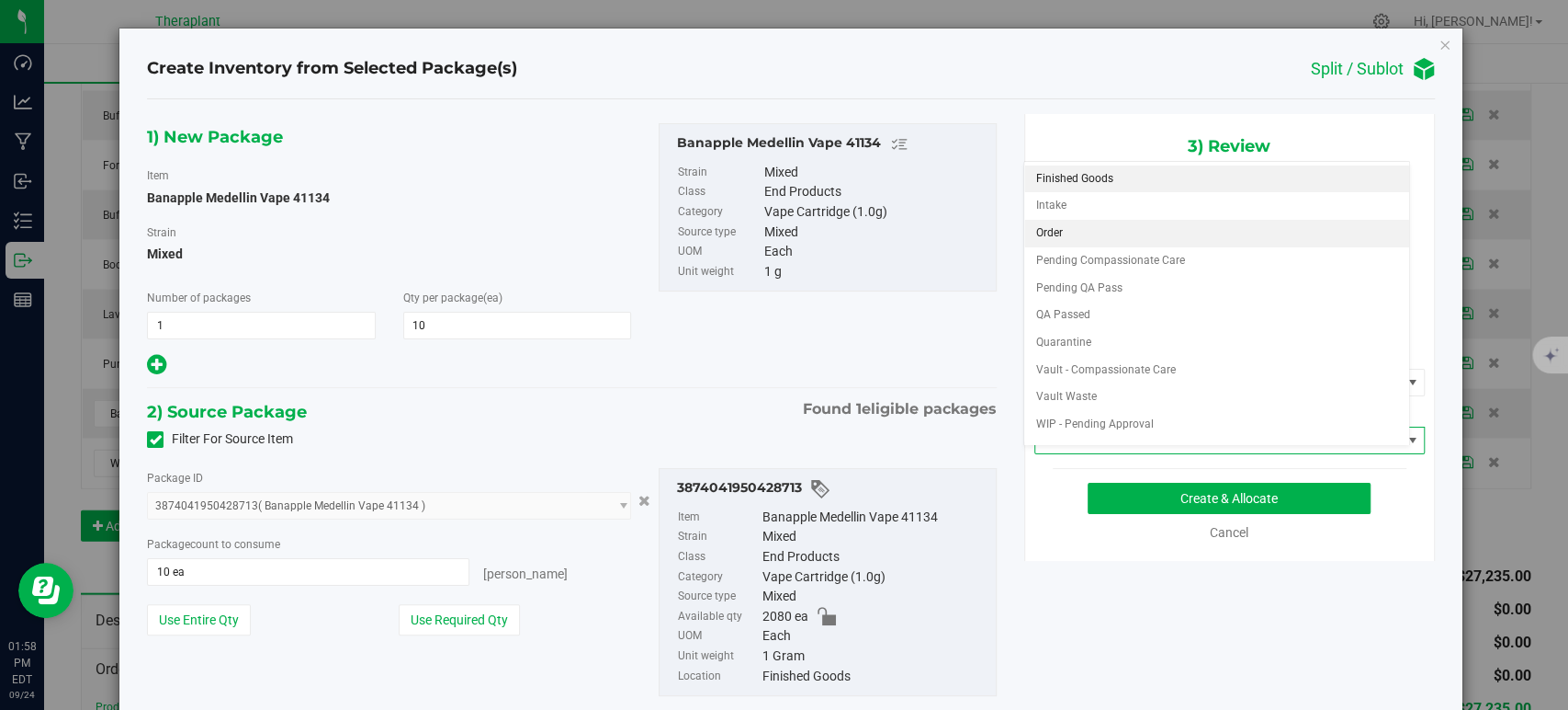
click at [1077, 233] on li "Order" at bounding box center [1217, 233] width 385 height 27
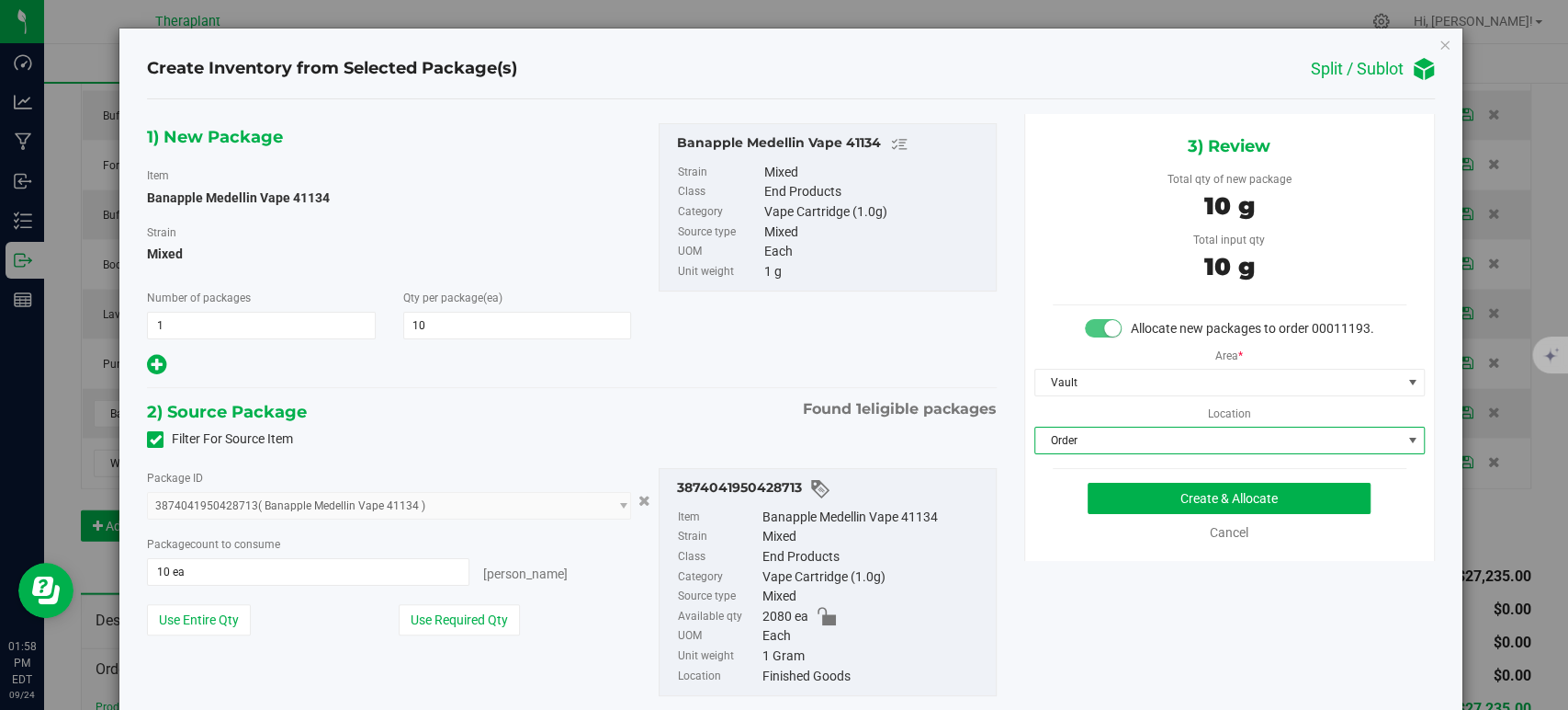
click at [693, 395] on div "1) New Package Item Banapple Medellin Vape 41134 Strain Mixed Number of package…" at bounding box center [572, 424] width 877 height 621
click at [1114, 505] on button "Create & Allocate" at bounding box center [1229, 498] width 283 height 31
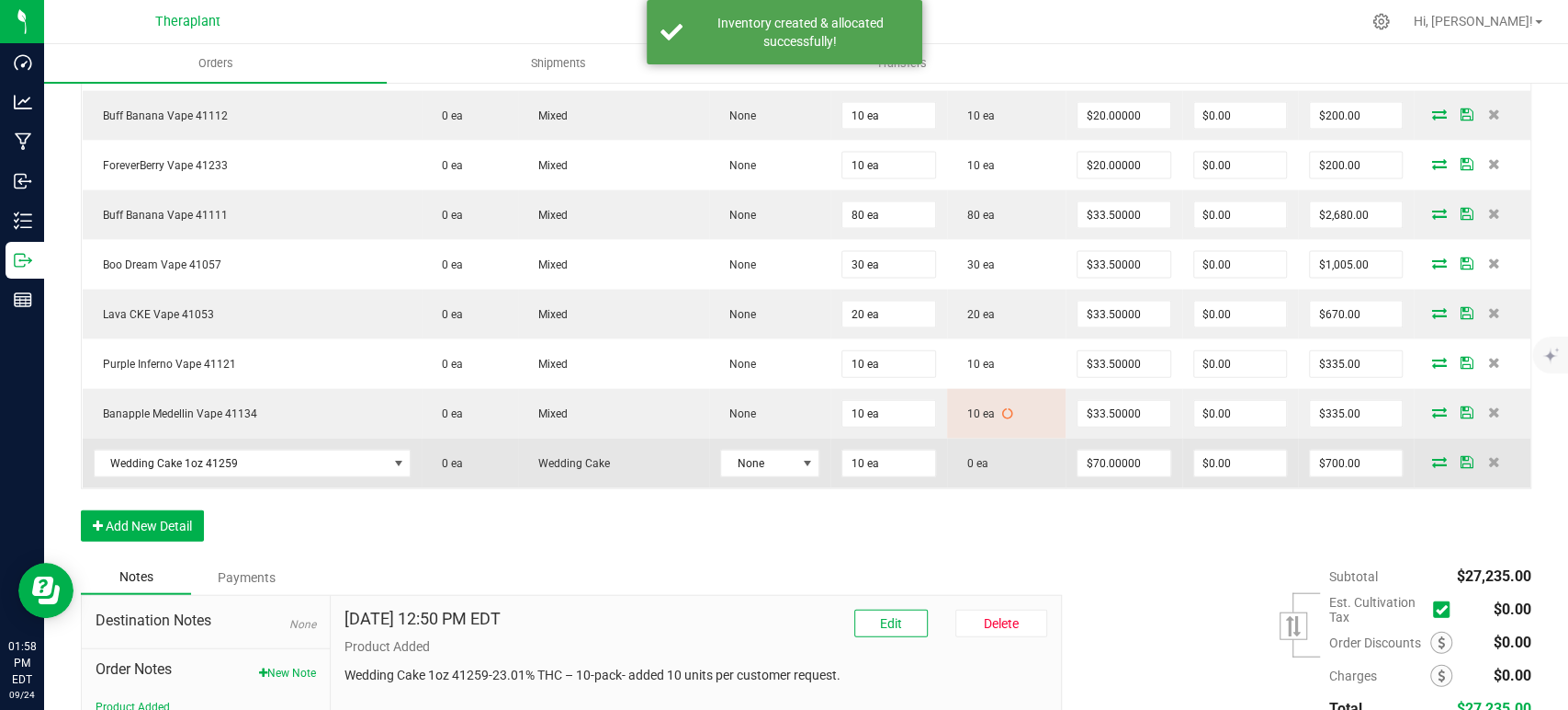
click at [1432, 456] on icon at bounding box center [1439, 461] width 15 height 11
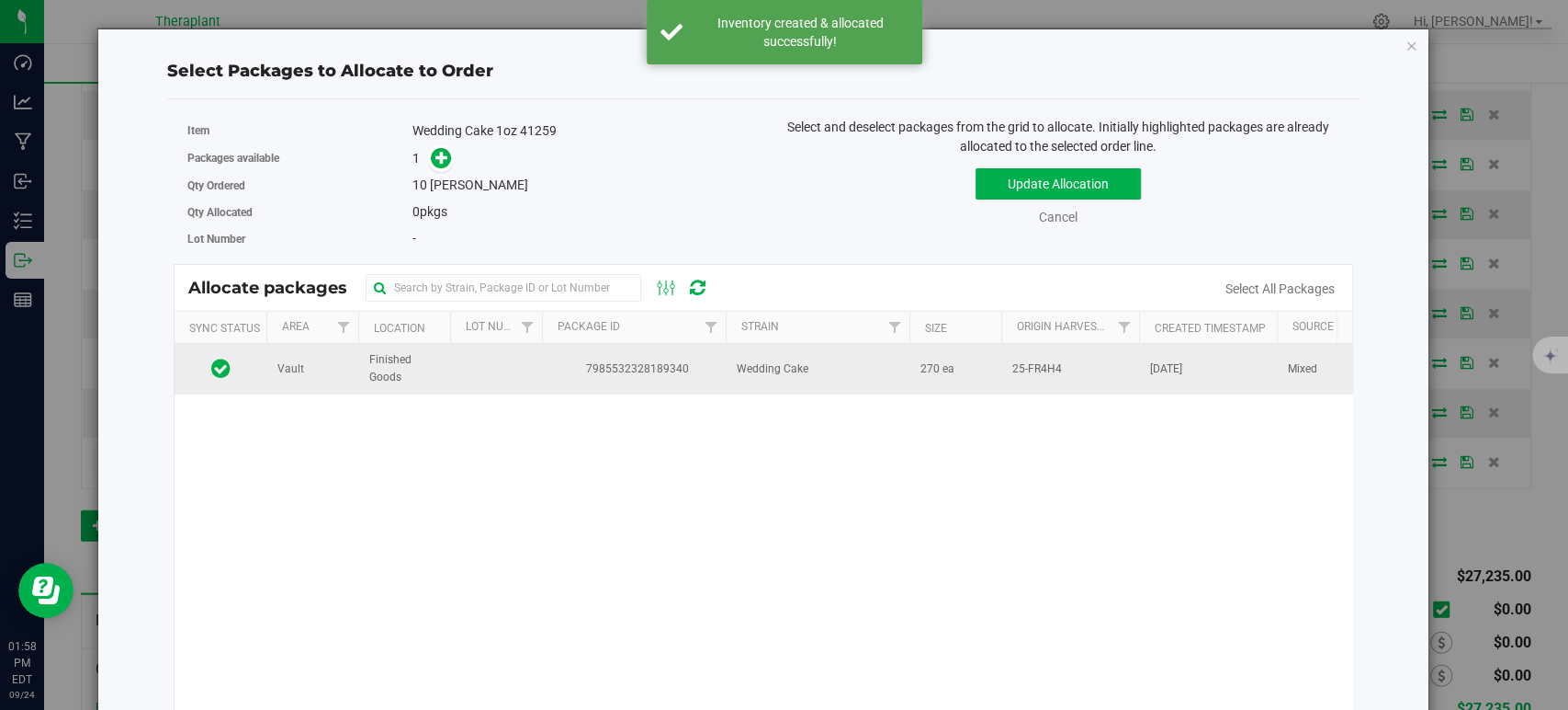
click at [873, 381] on td "Wedding Cake" at bounding box center [818, 368] width 184 height 50
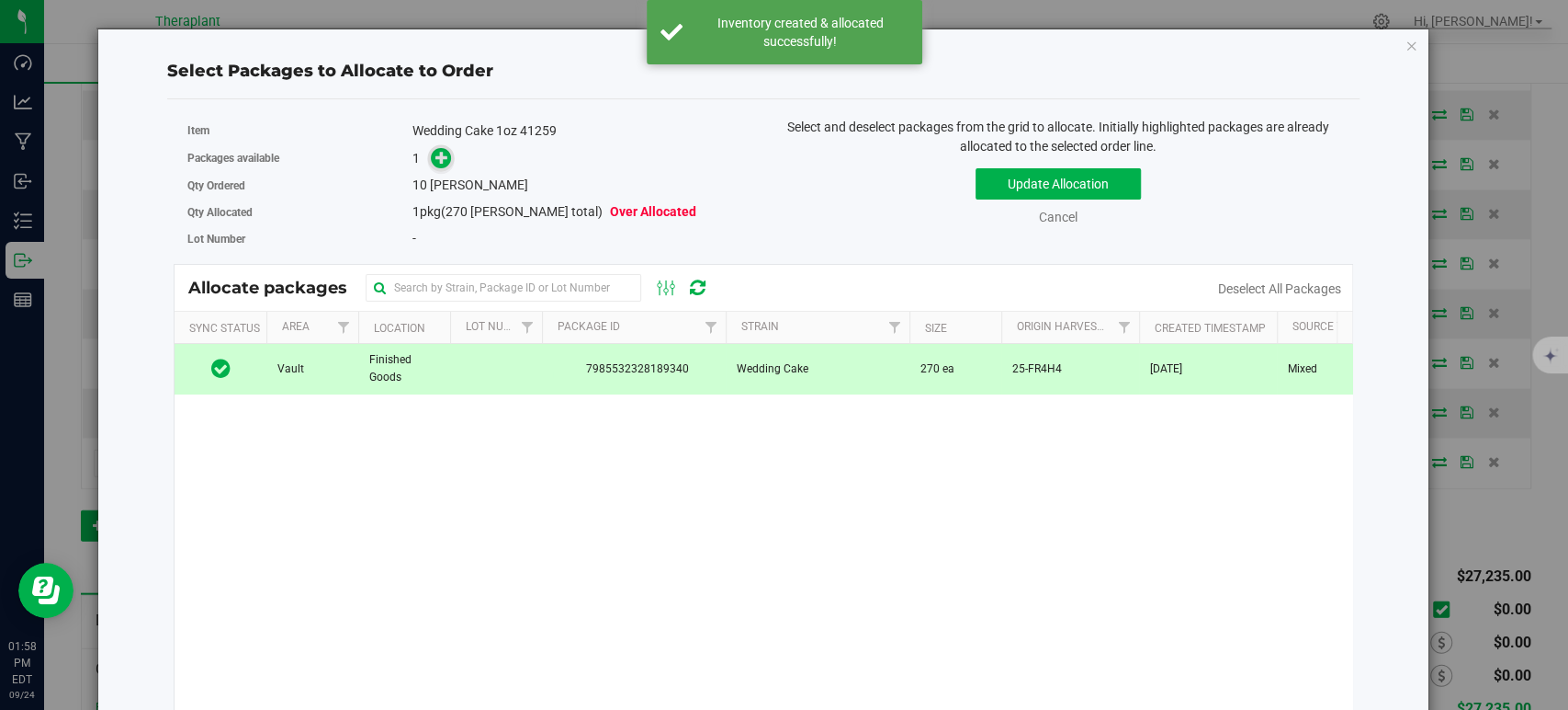
click at [441, 156] on icon at bounding box center [441, 157] width 13 height 13
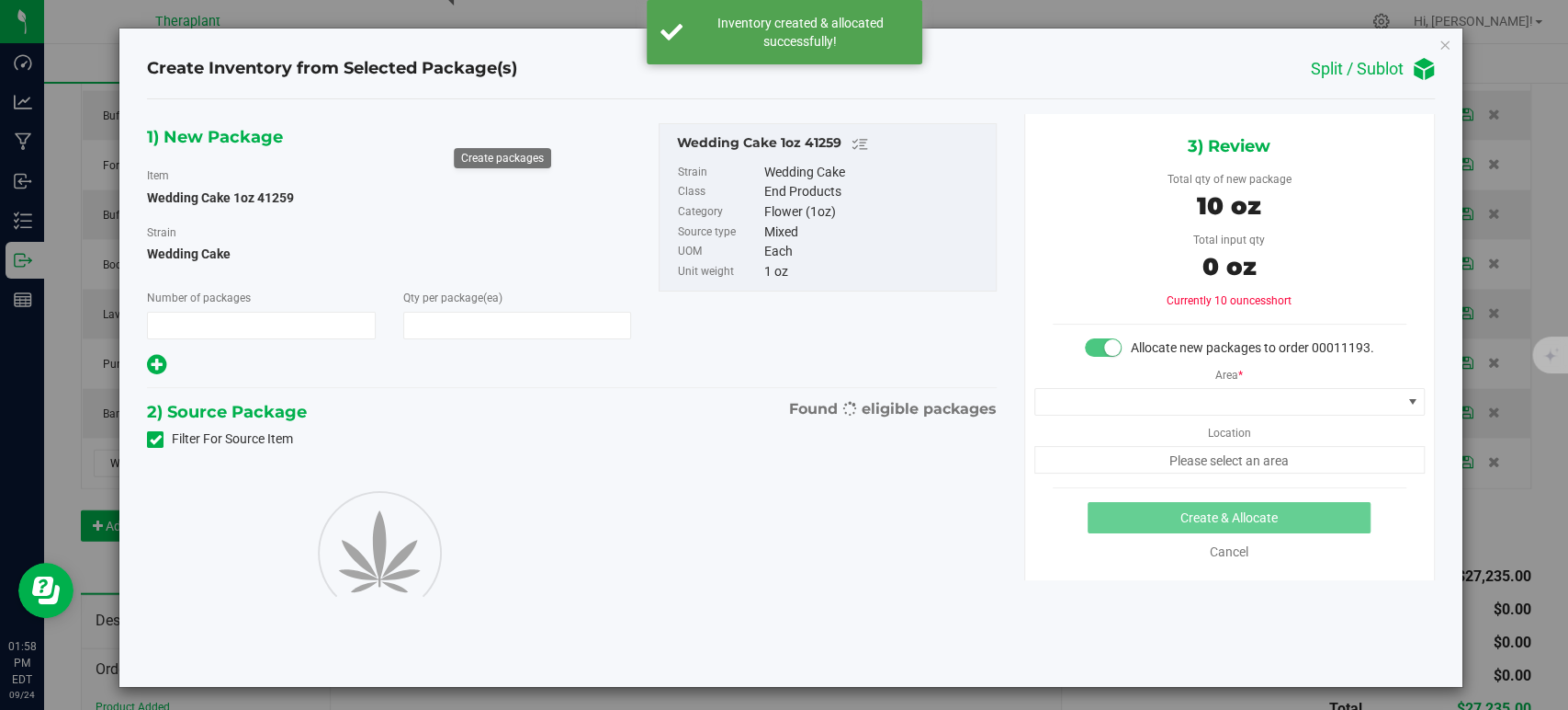
type input "1"
type input "10"
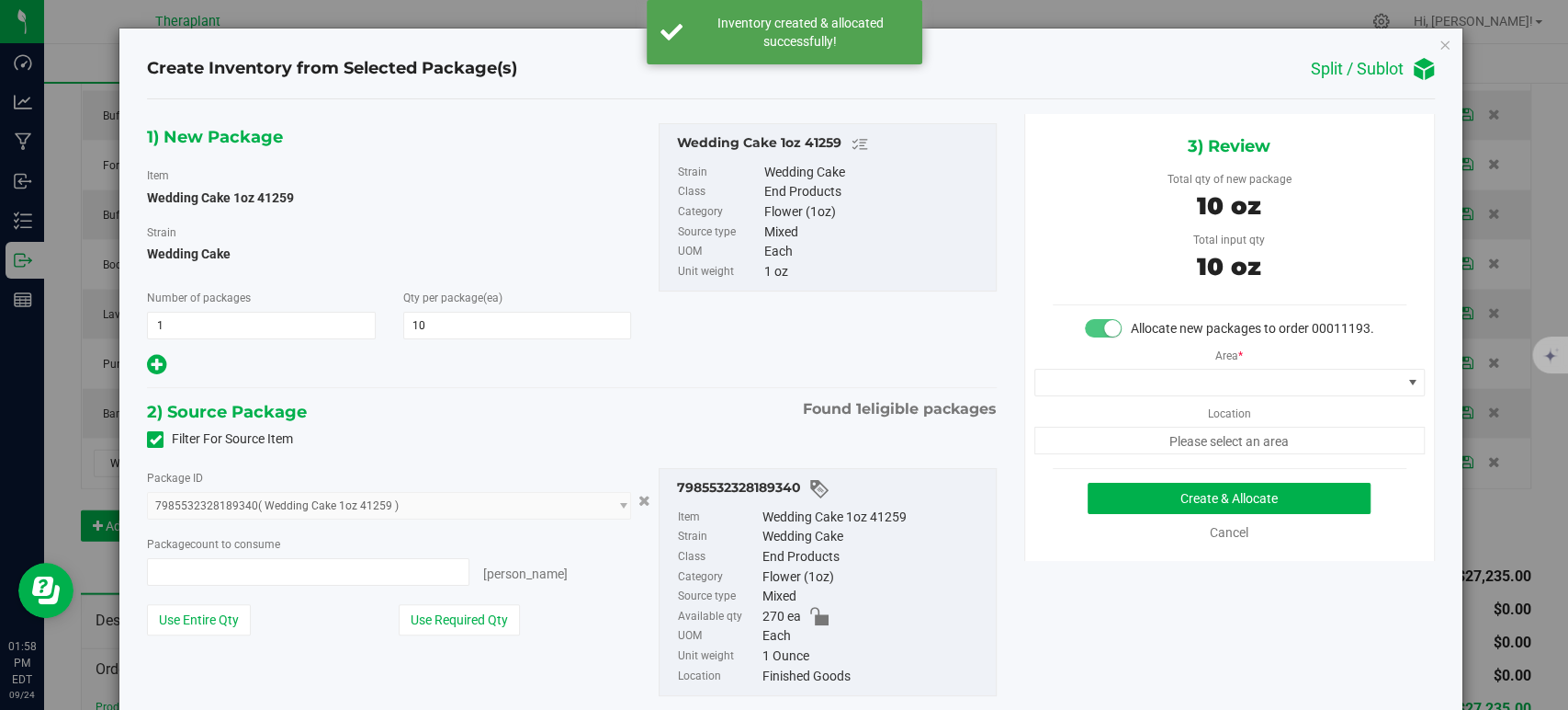
type input "10 ea"
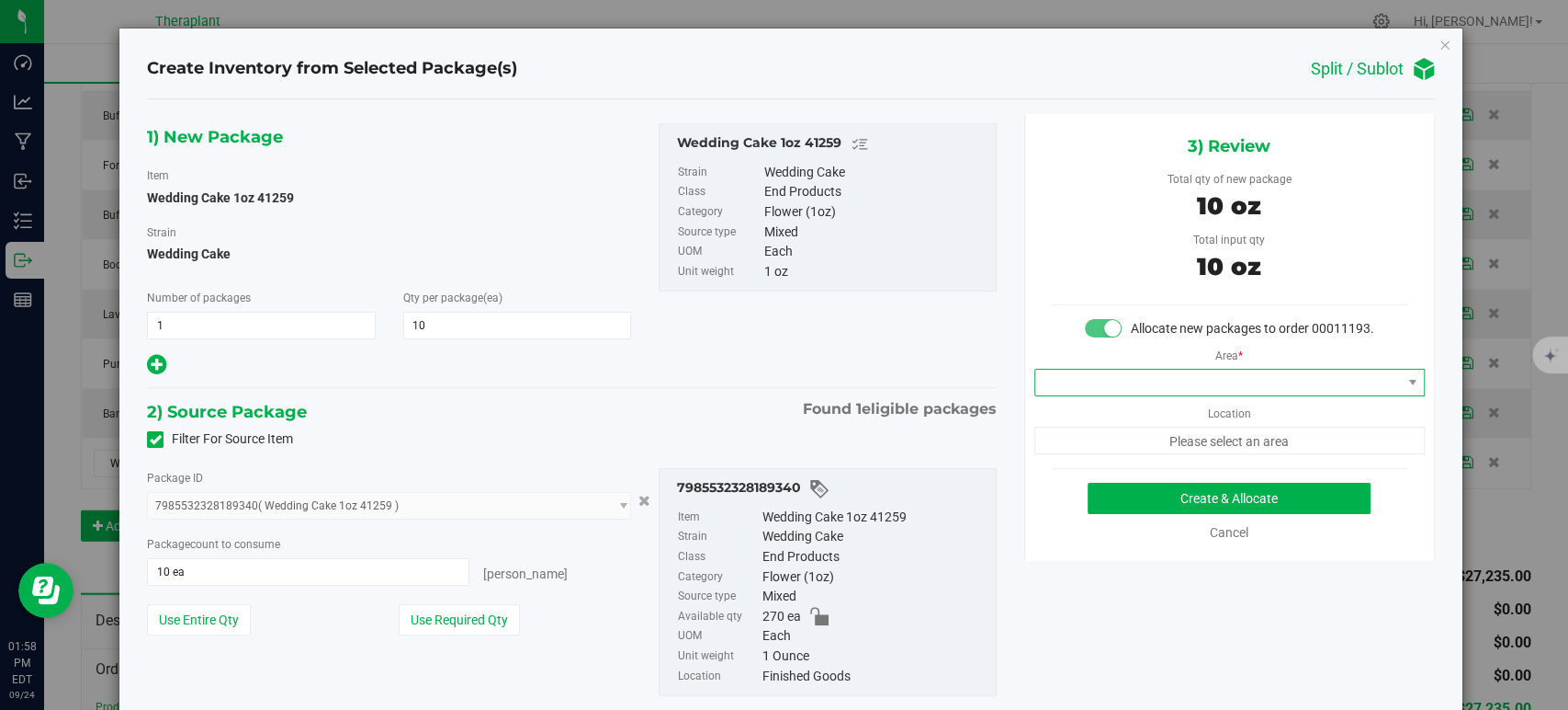
click at [1136, 395] on span at bounding box center [1218, 382] width 366 height 25
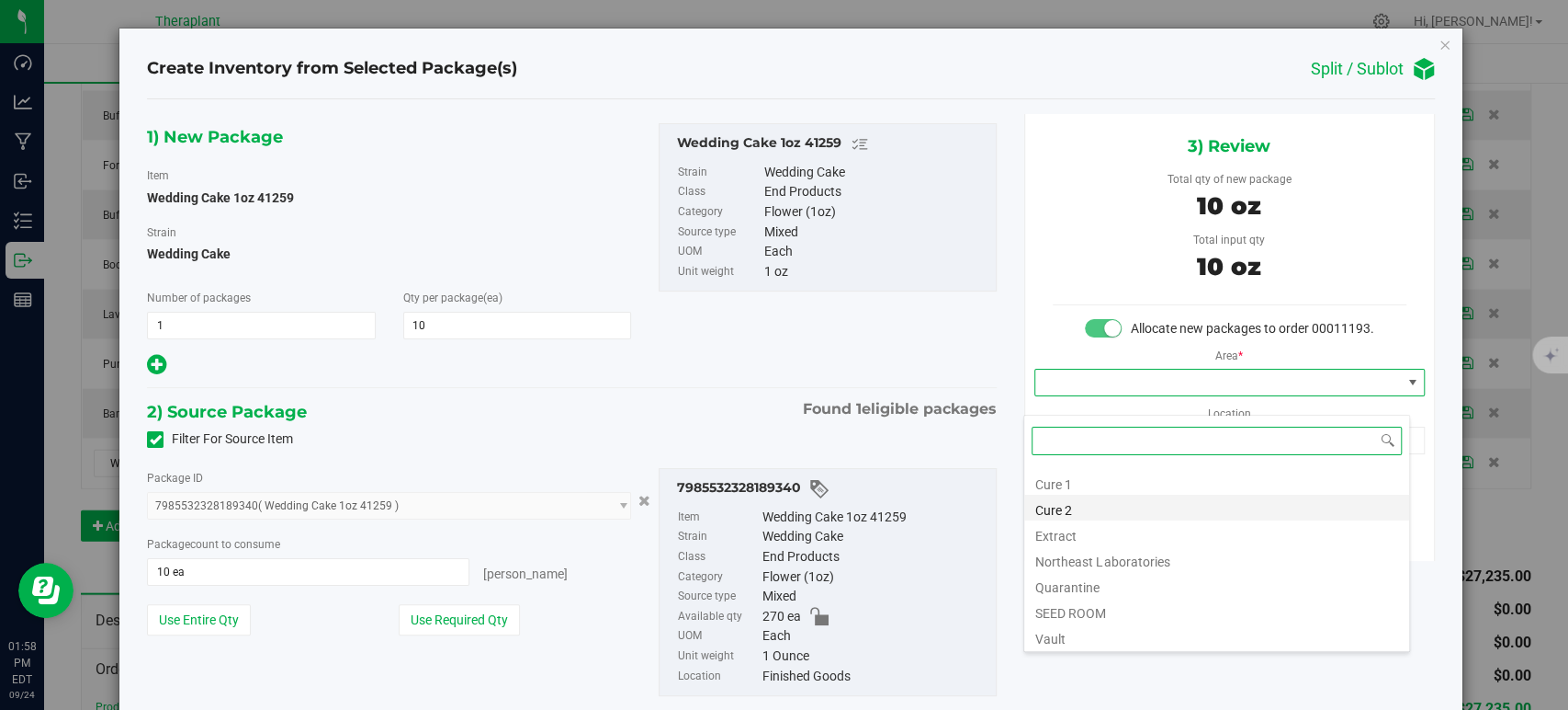
scroll to position [228, 0]
click at [1117, 529] on li "Vault" at bounding box center [1217, 532] width 385 height 25
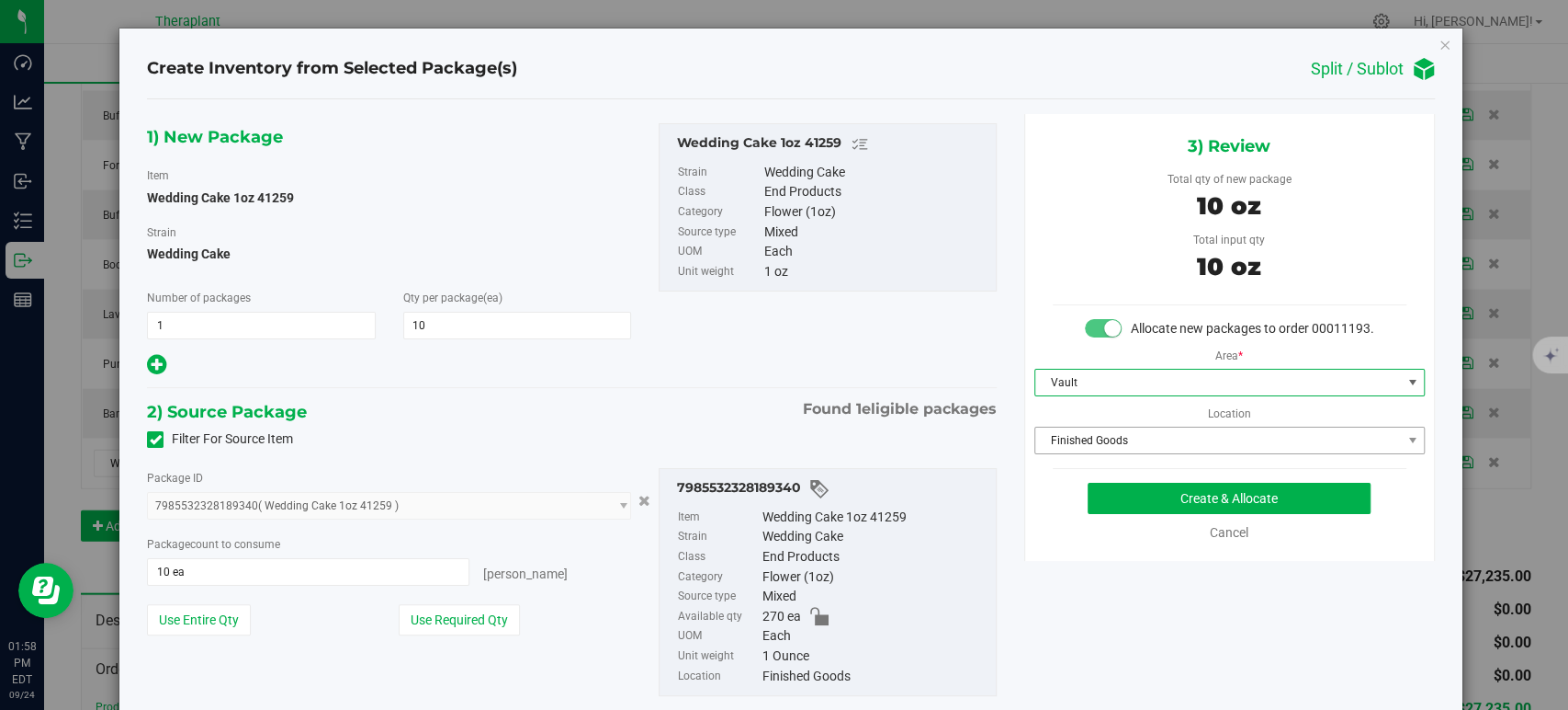
click at [1127, 453] on span "Finished Goods" at bounding box center [1218, 440] width 366 height 25
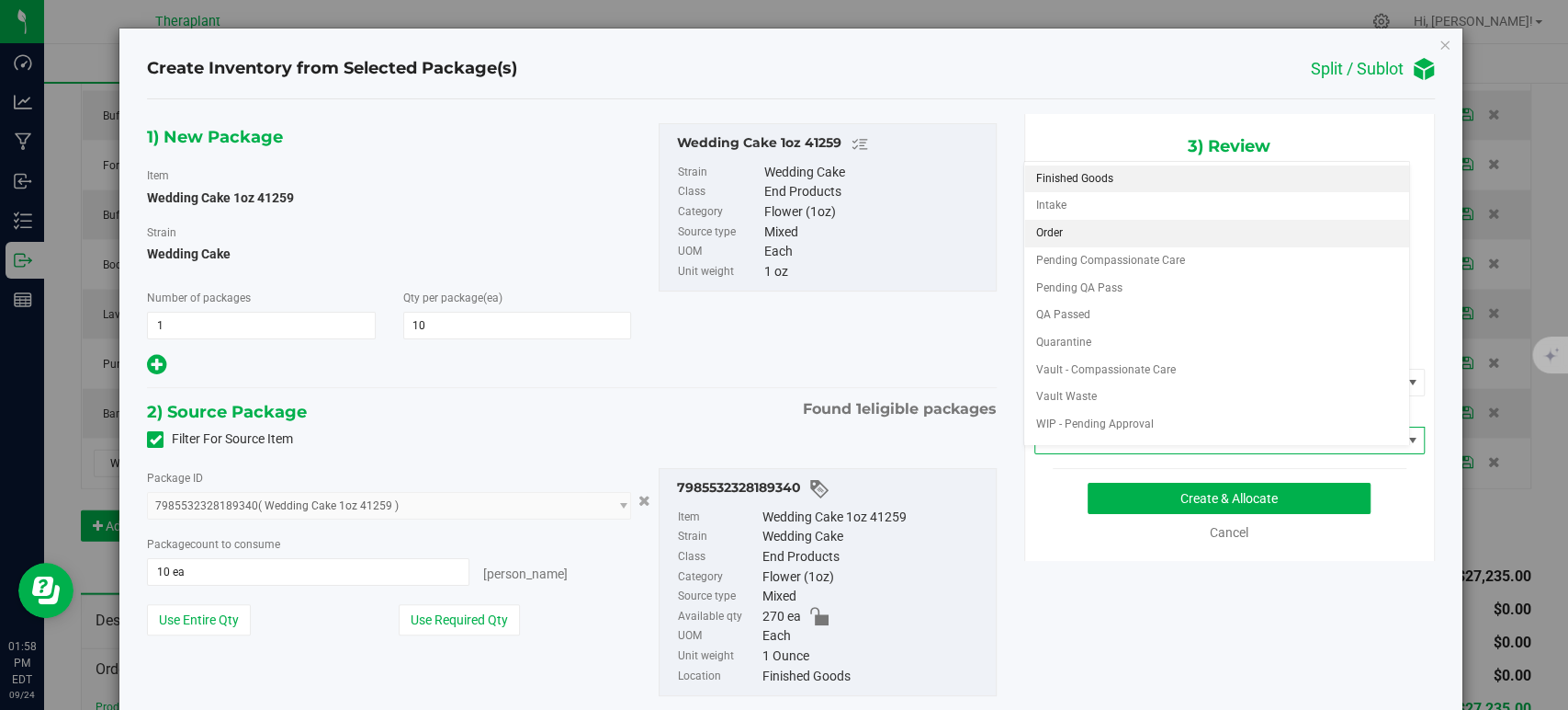
click at [1089, 226] on li "Order" at bounding box center [1217, 233] width 385 height 27
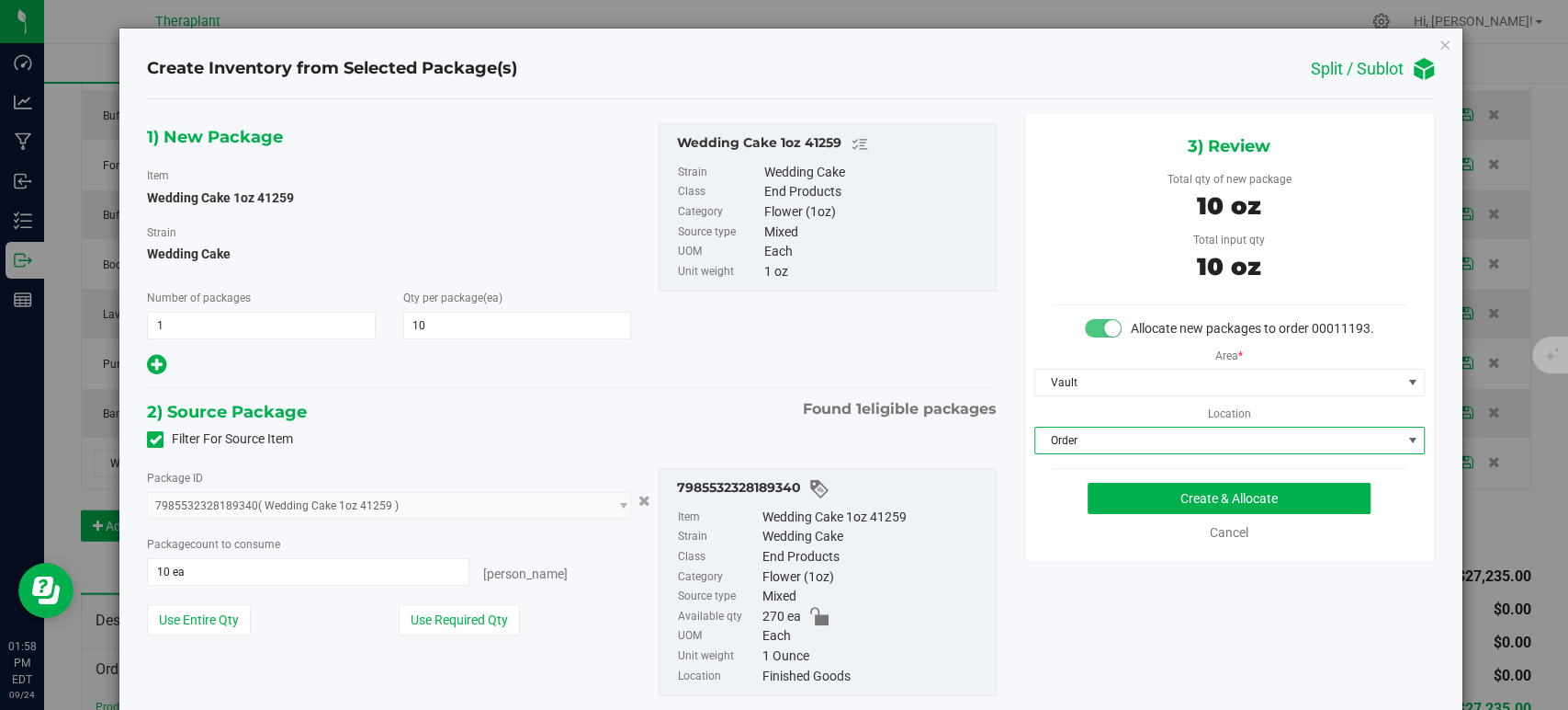
click at [625, 409] on div "2) Source Package Found 1 eligible packages" at bounding box center [571, 411] width 849 height 27
click at [1147, 512] on button "Create & Allocate" at bounding box center [1229, 498] width 283 height 31
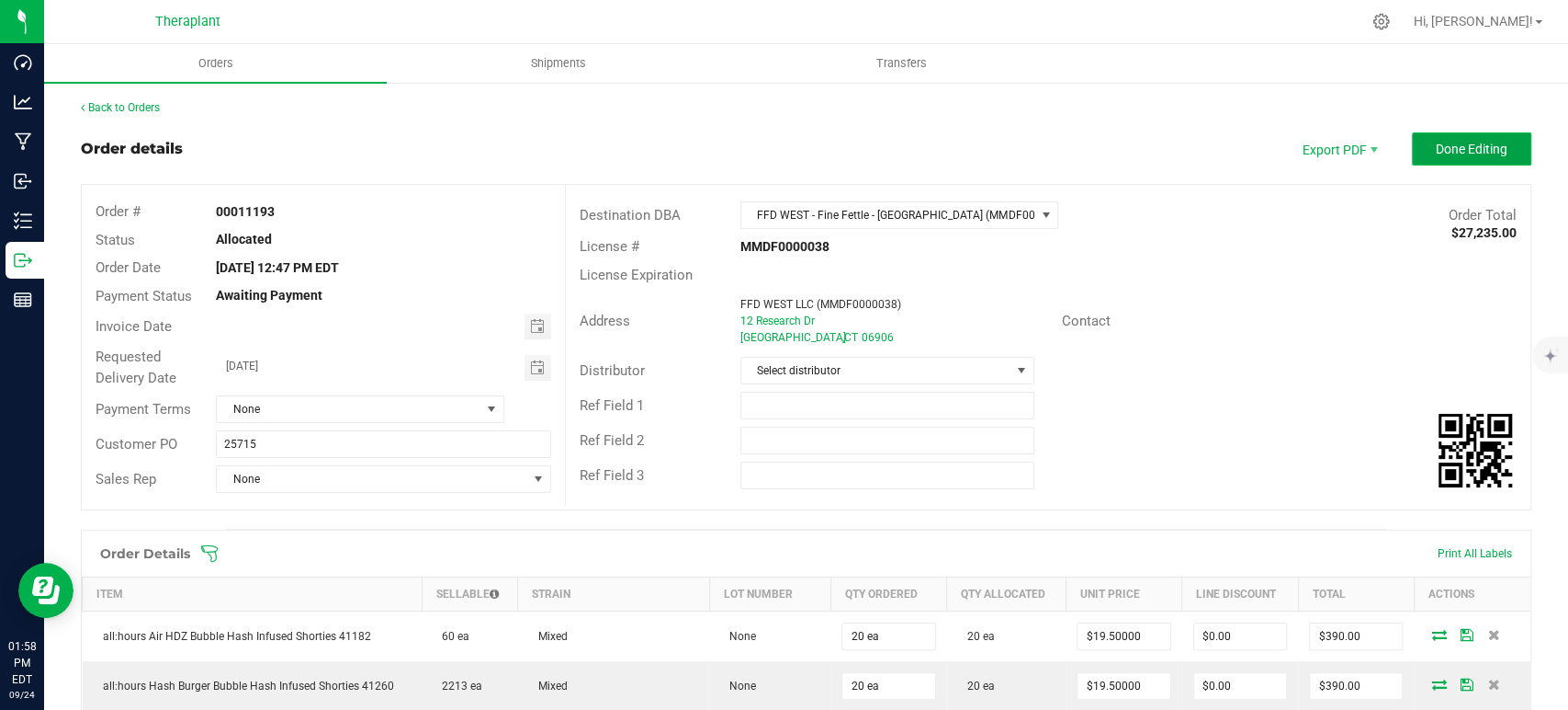
click at [1494, 154] on button "Done Editing" at bounding box center [1472, 149] width 120 height 33
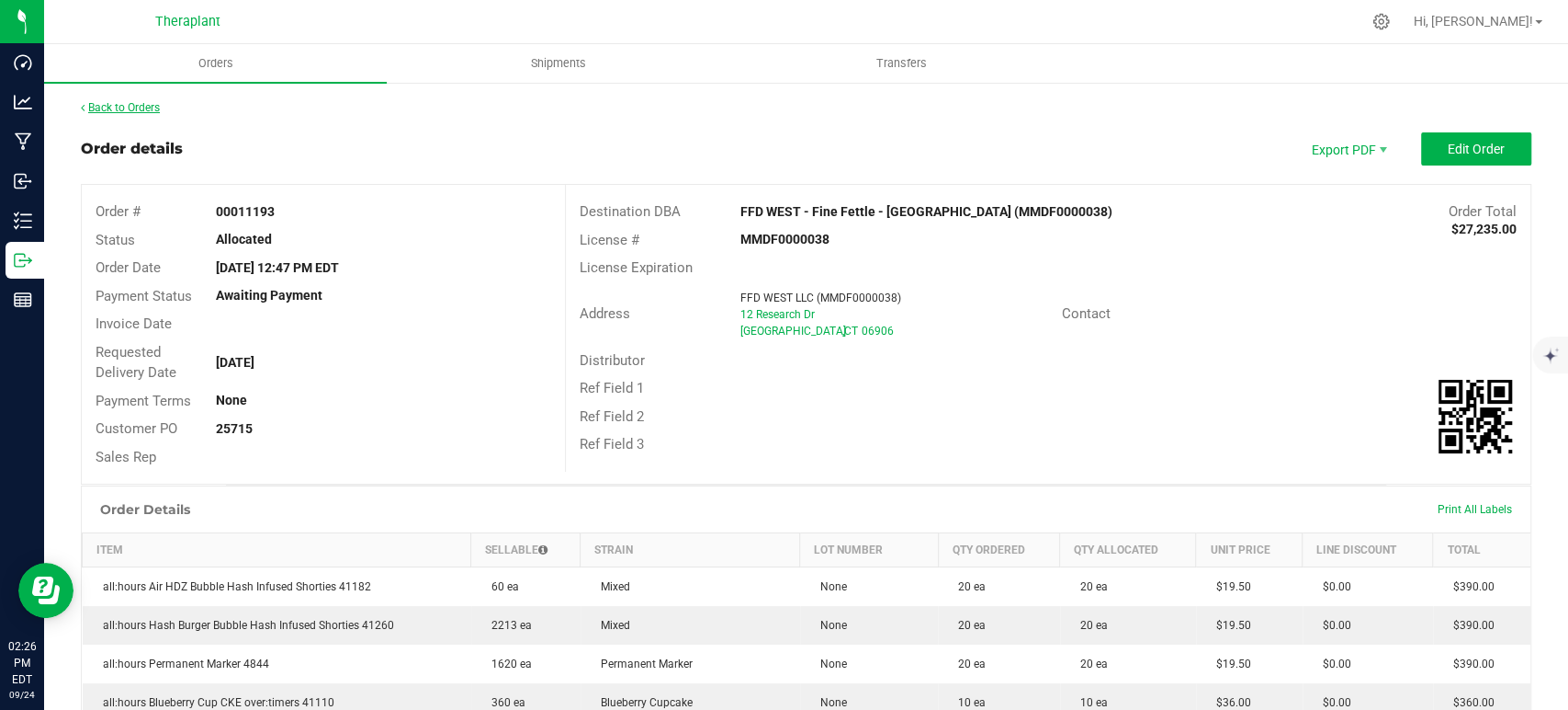
click at [109, 108] on link "Back to Orders" at bounding box center [120, 107] width 79 height 13
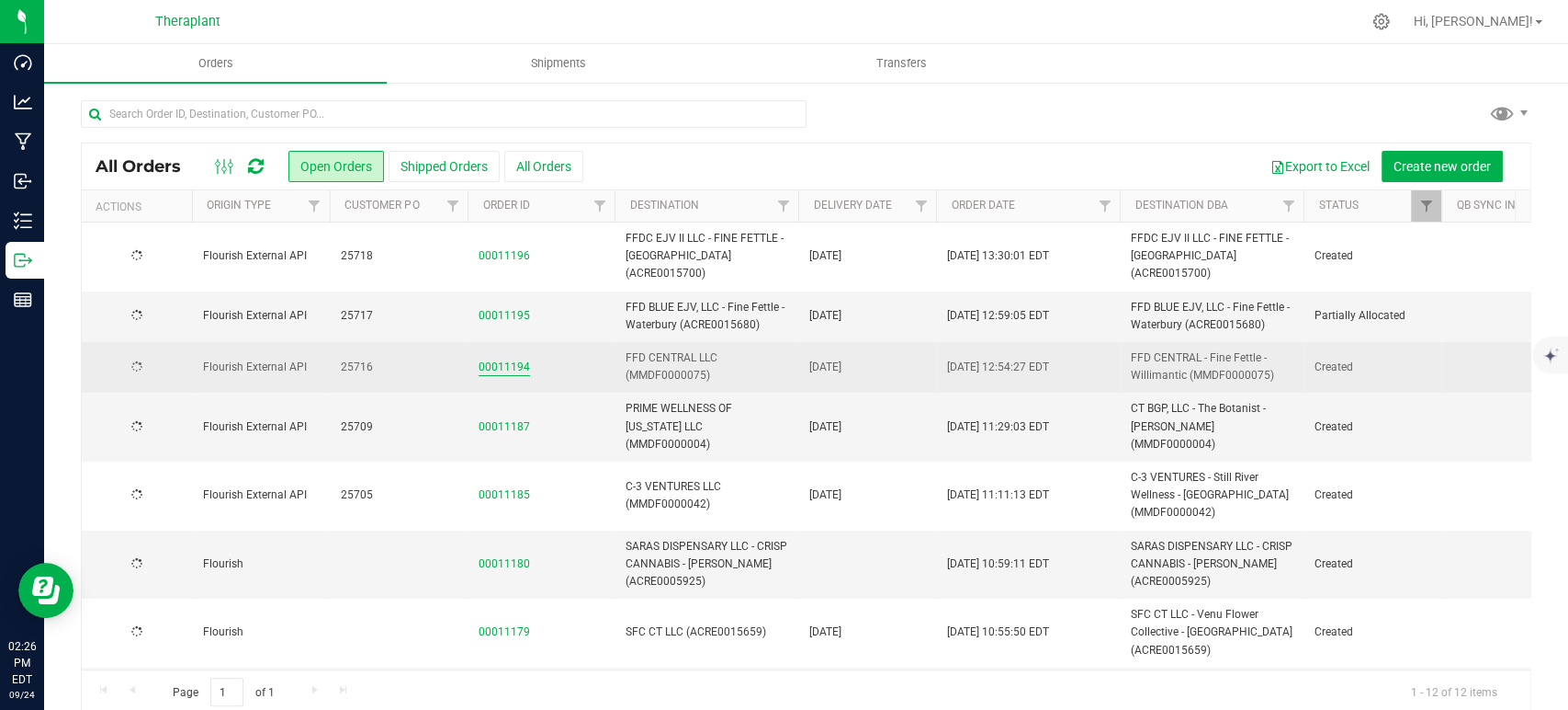
click at [515, 366] on link "00011194" at bounding box center [504, 368] width 52 height 18
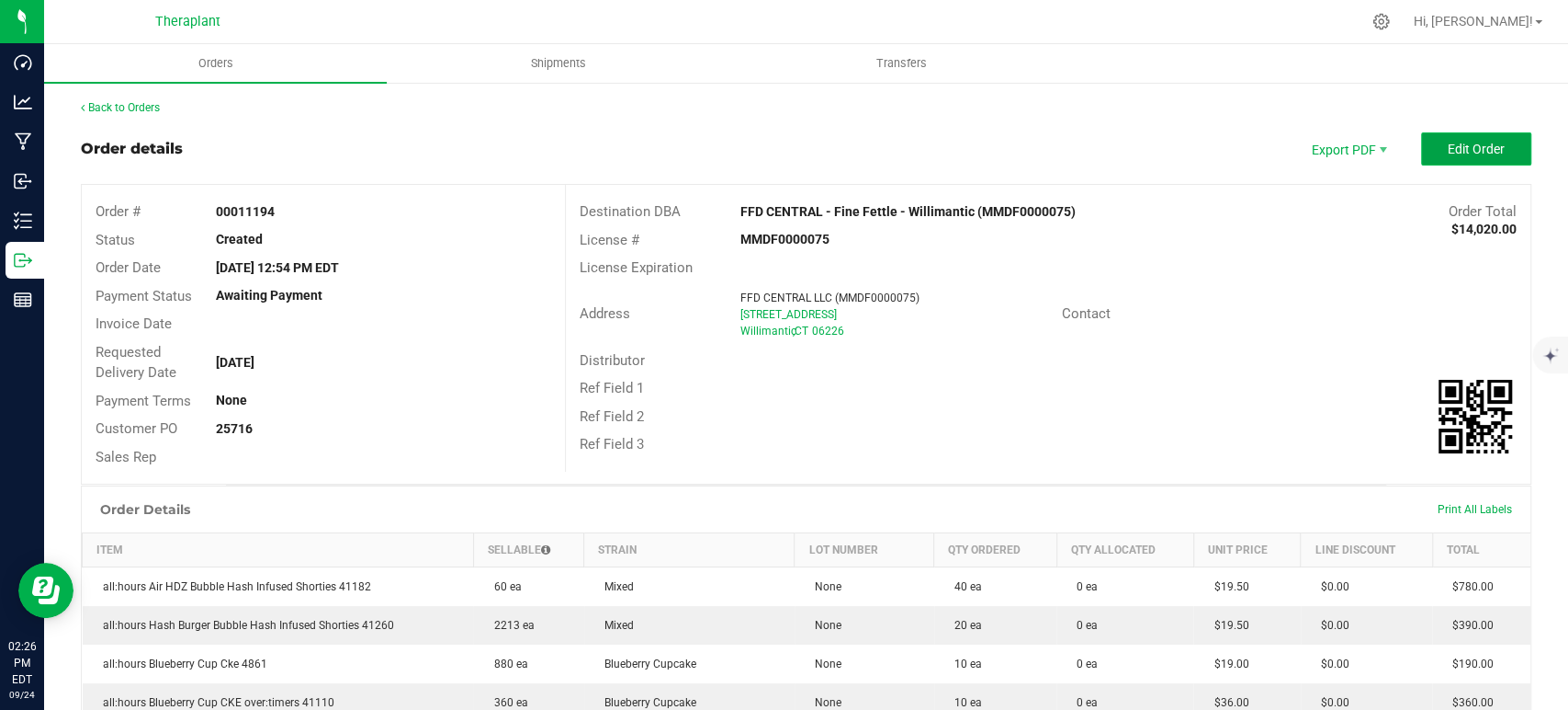
click at [1448, 154] on span "Edit Order" at bounding box center [1477, 149] width 57 height 15
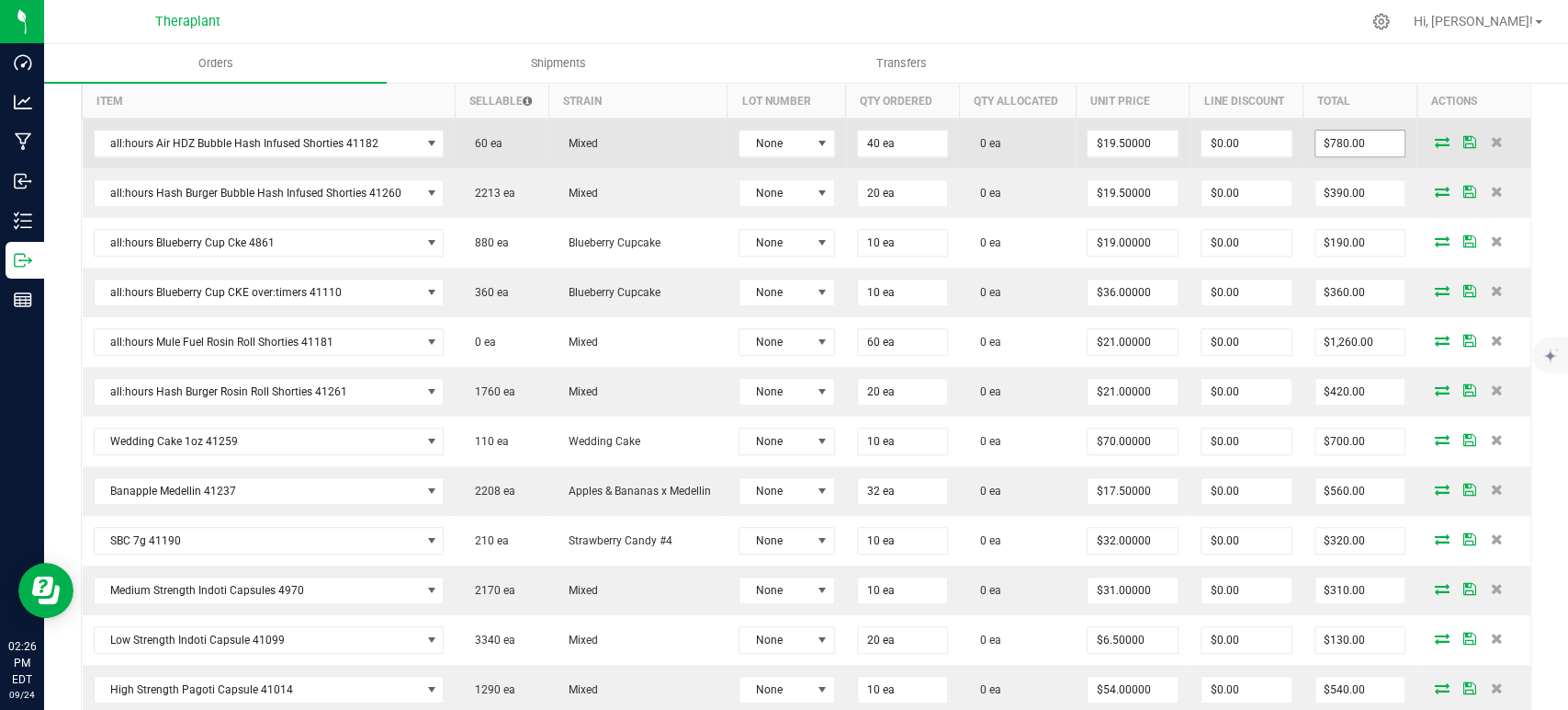
scroll to position [511, 0]
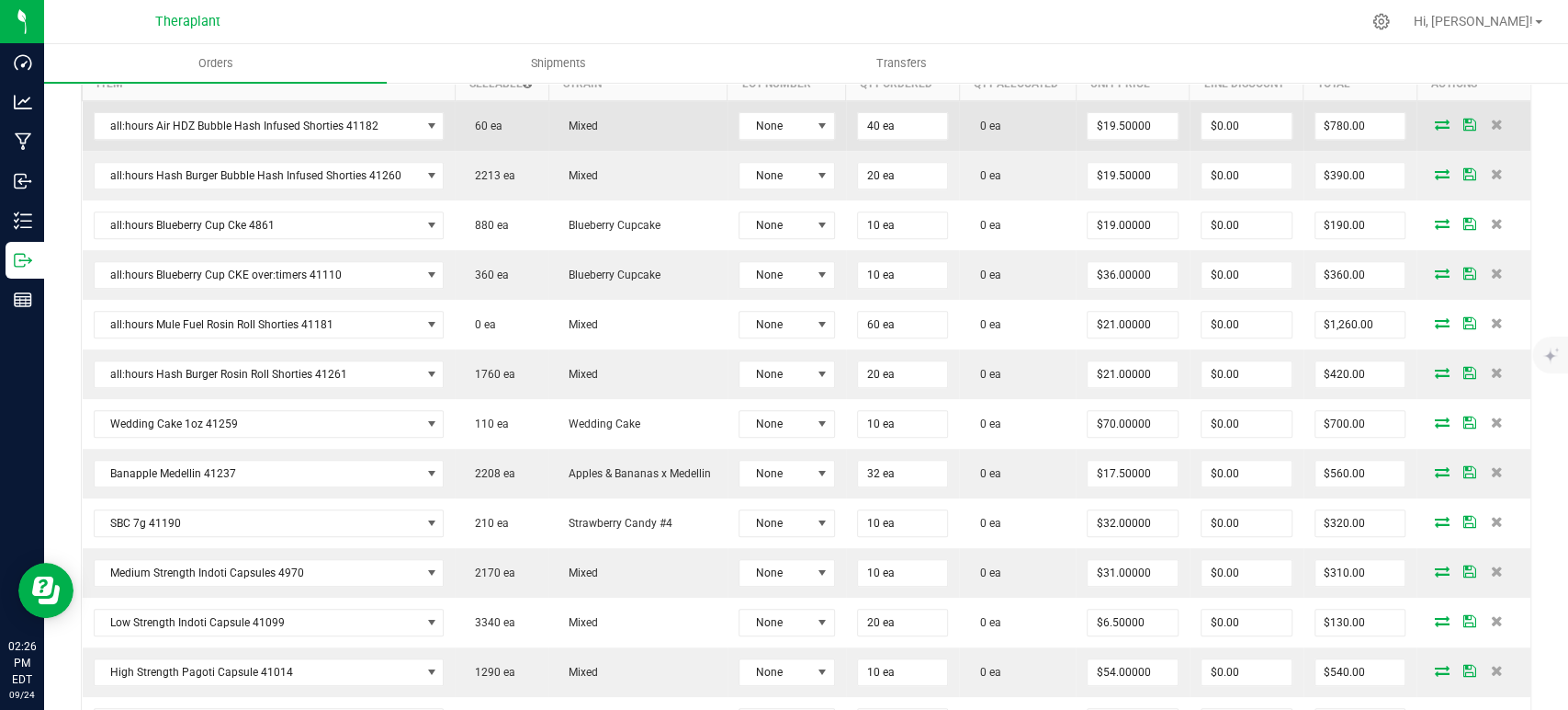
click at [1434, 120] on icon at bounding box center [1441, 124] width 15 height 11
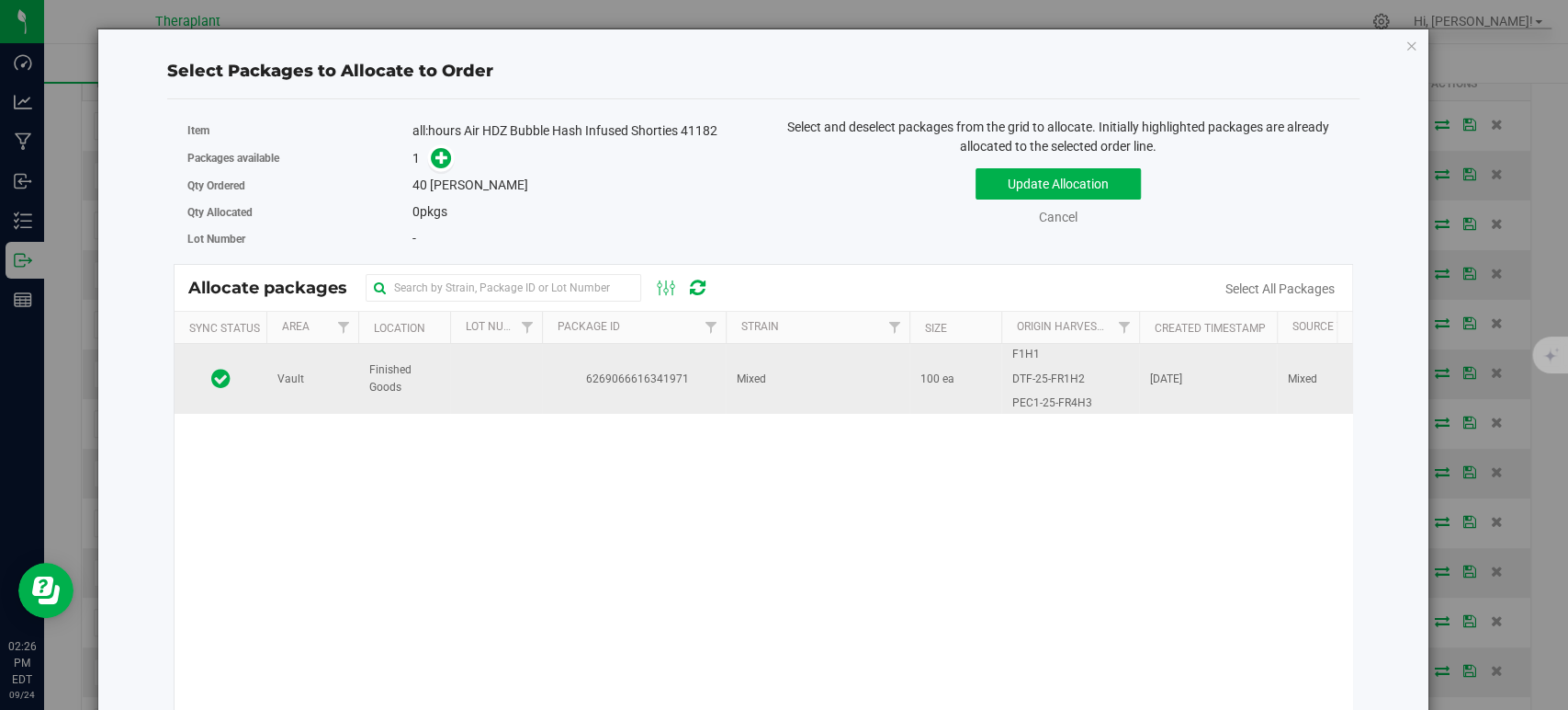
click at [927, 391] on td "100 ea" at bounding box center [956, 378] width 92 height 70
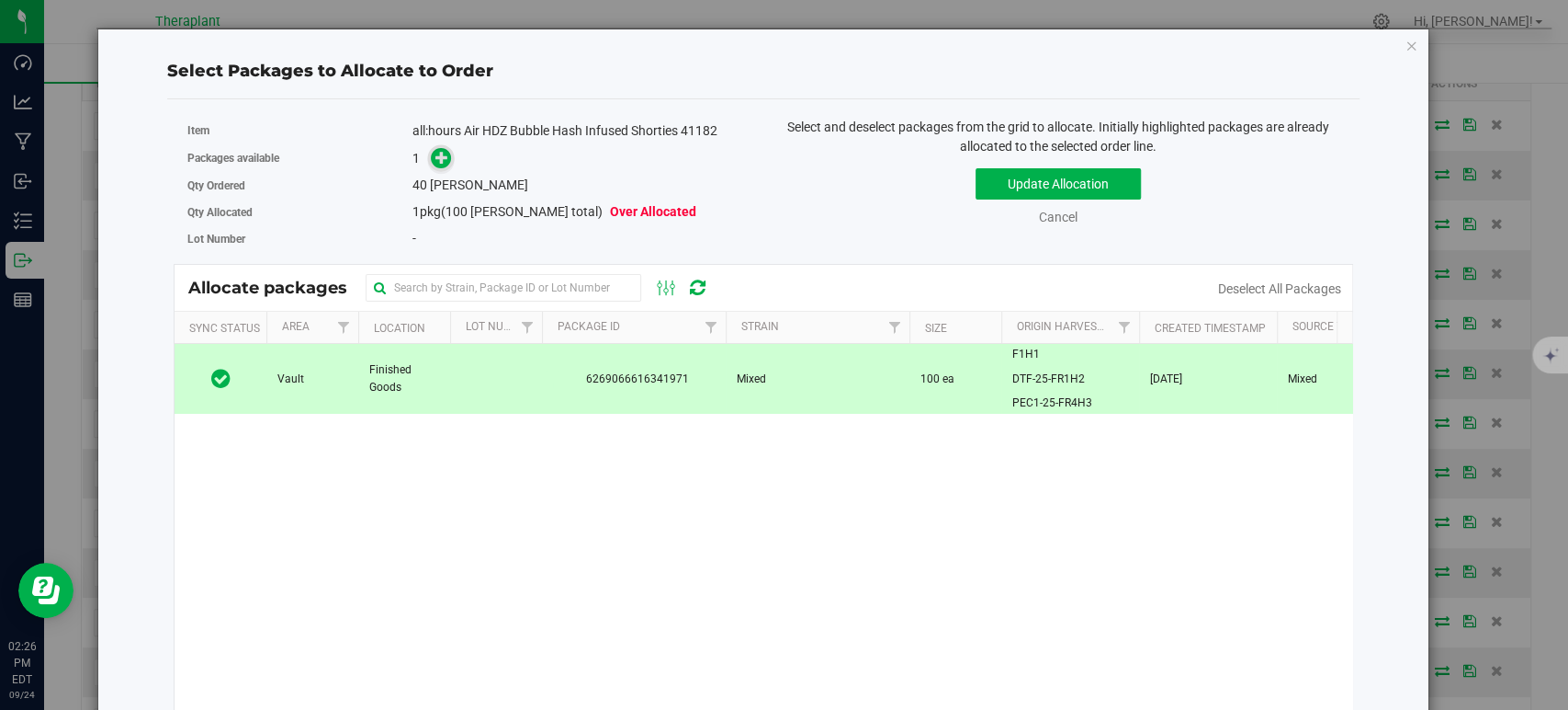
click at [431, 156] on span at bounding box center [441, 159] width 21 height 21
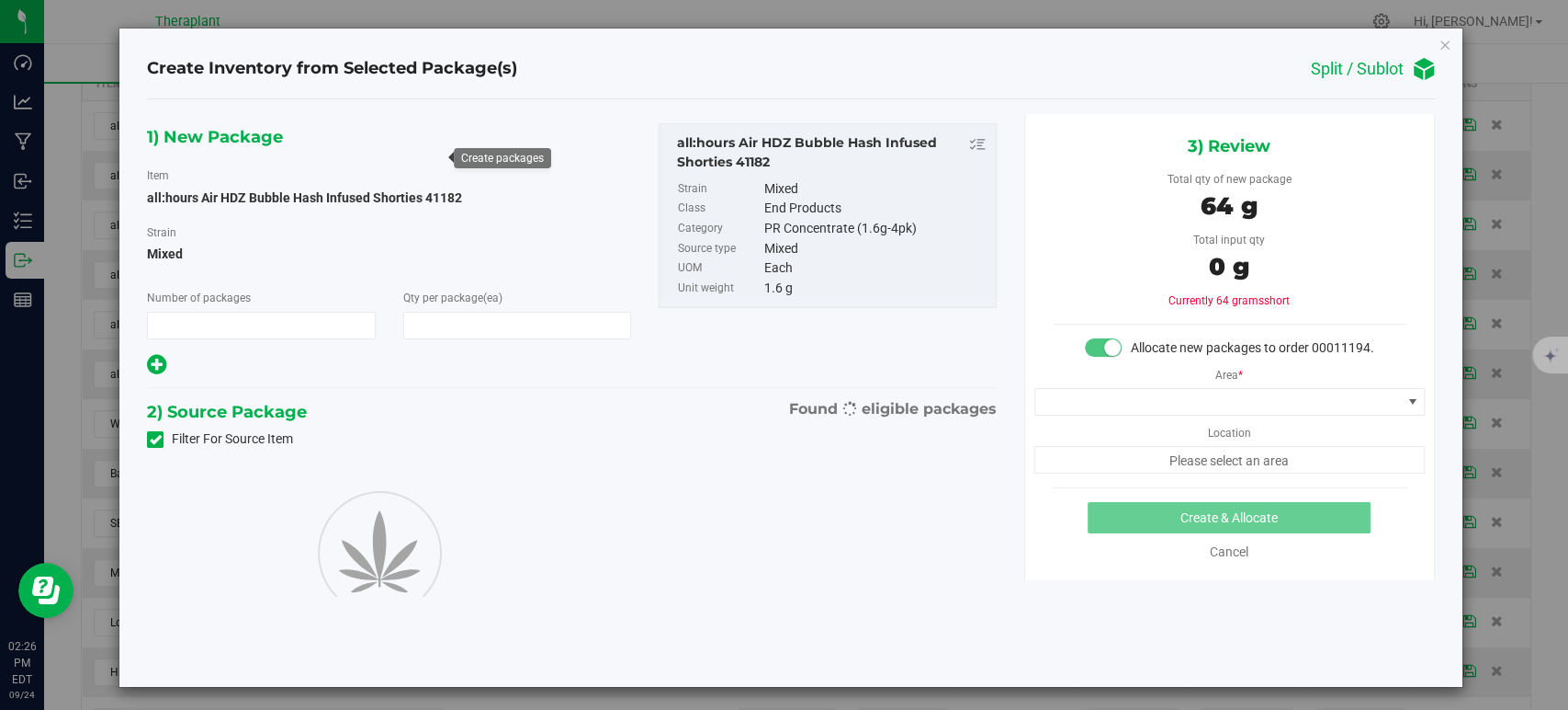
type input "1"
type input "40"
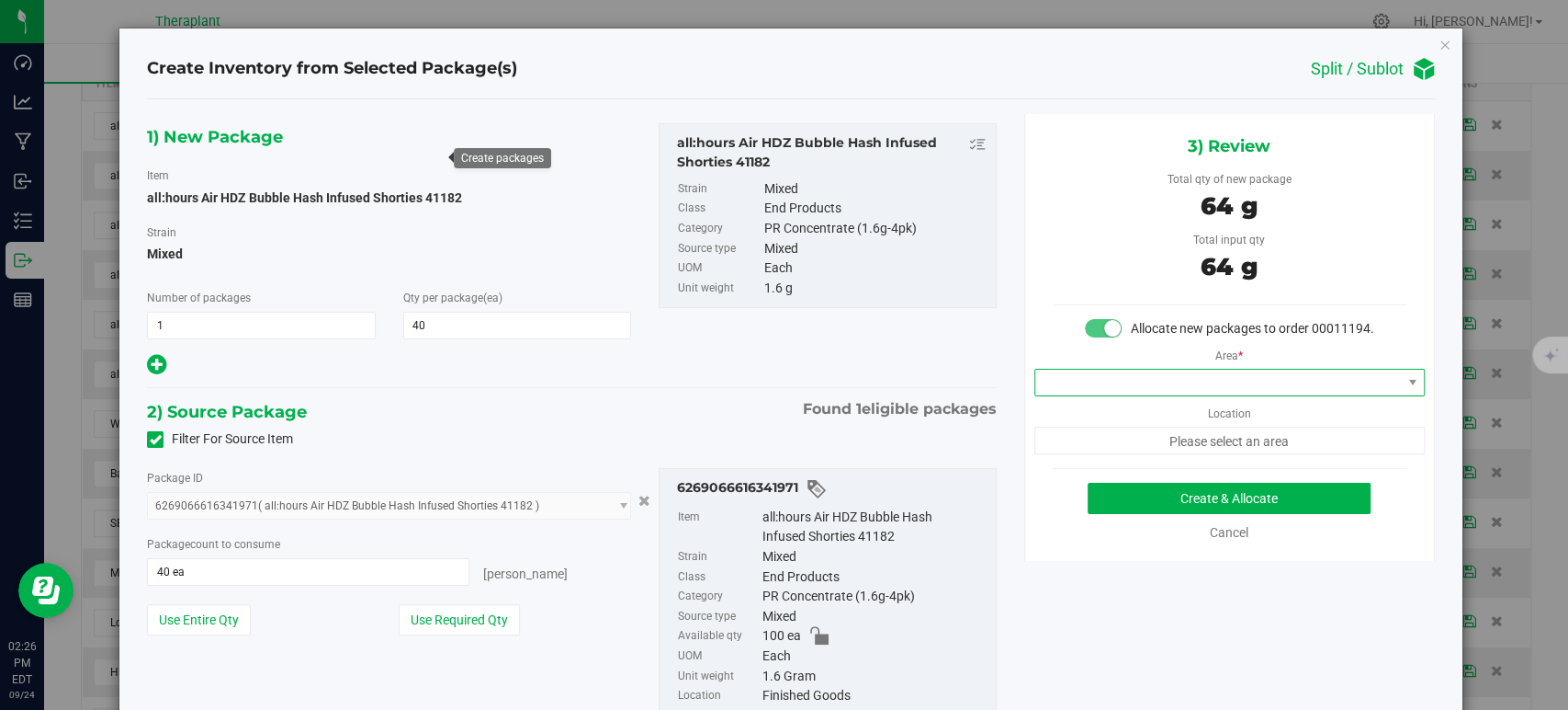
click at [1108, 395] on span at bounding box center [1218, 382] width 366 height 25
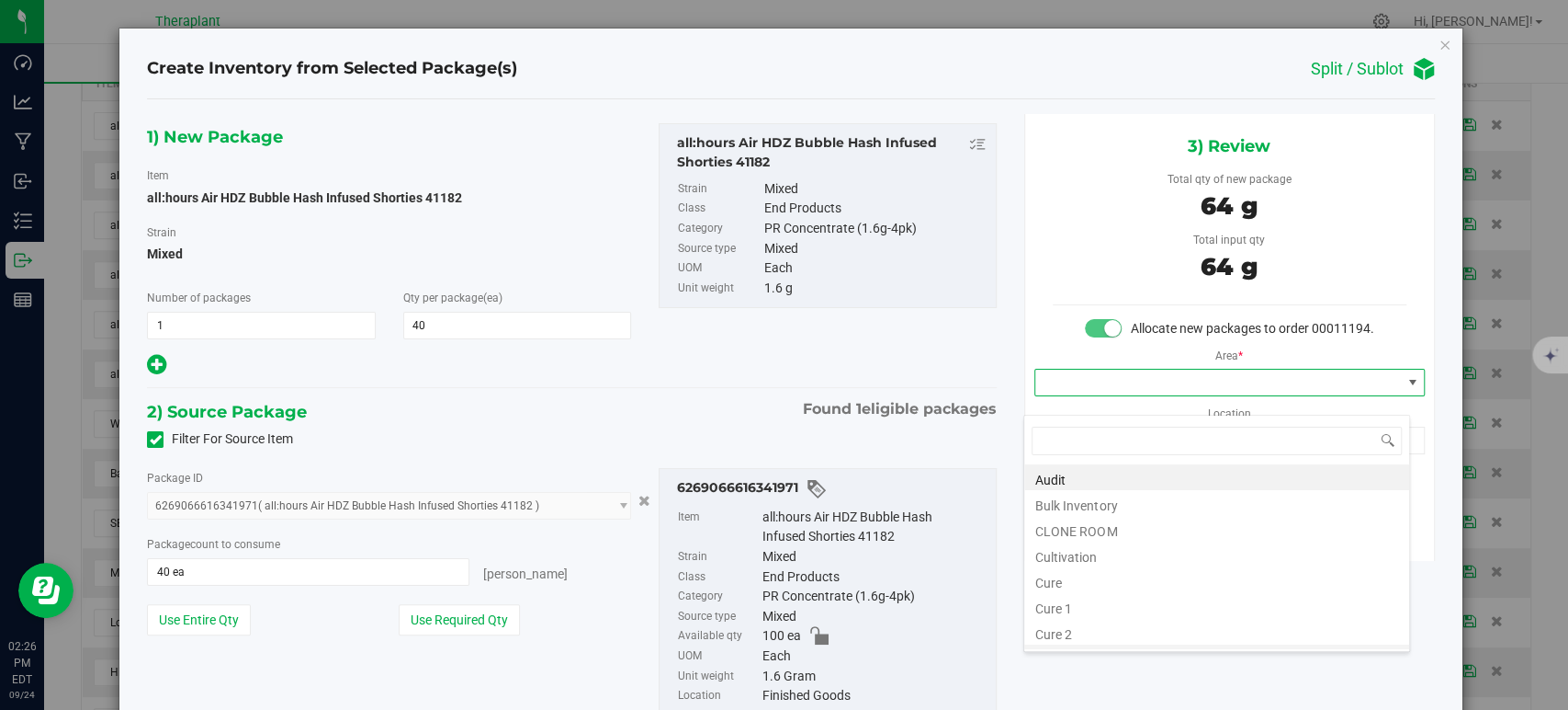
scroll to position [228, 0]
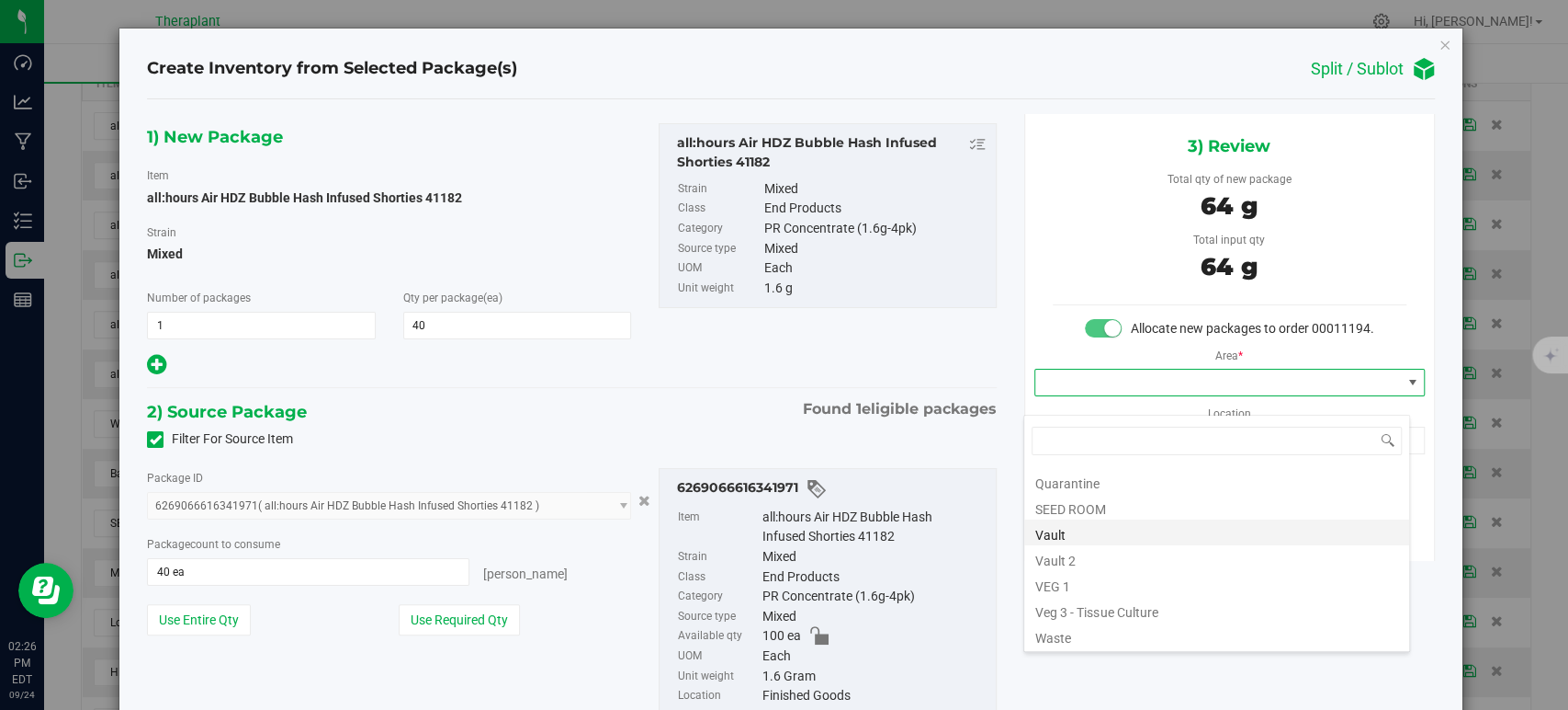
click at [1098, 536] on li "Vault" at bounding box center [1217, 532] width 385 height 25
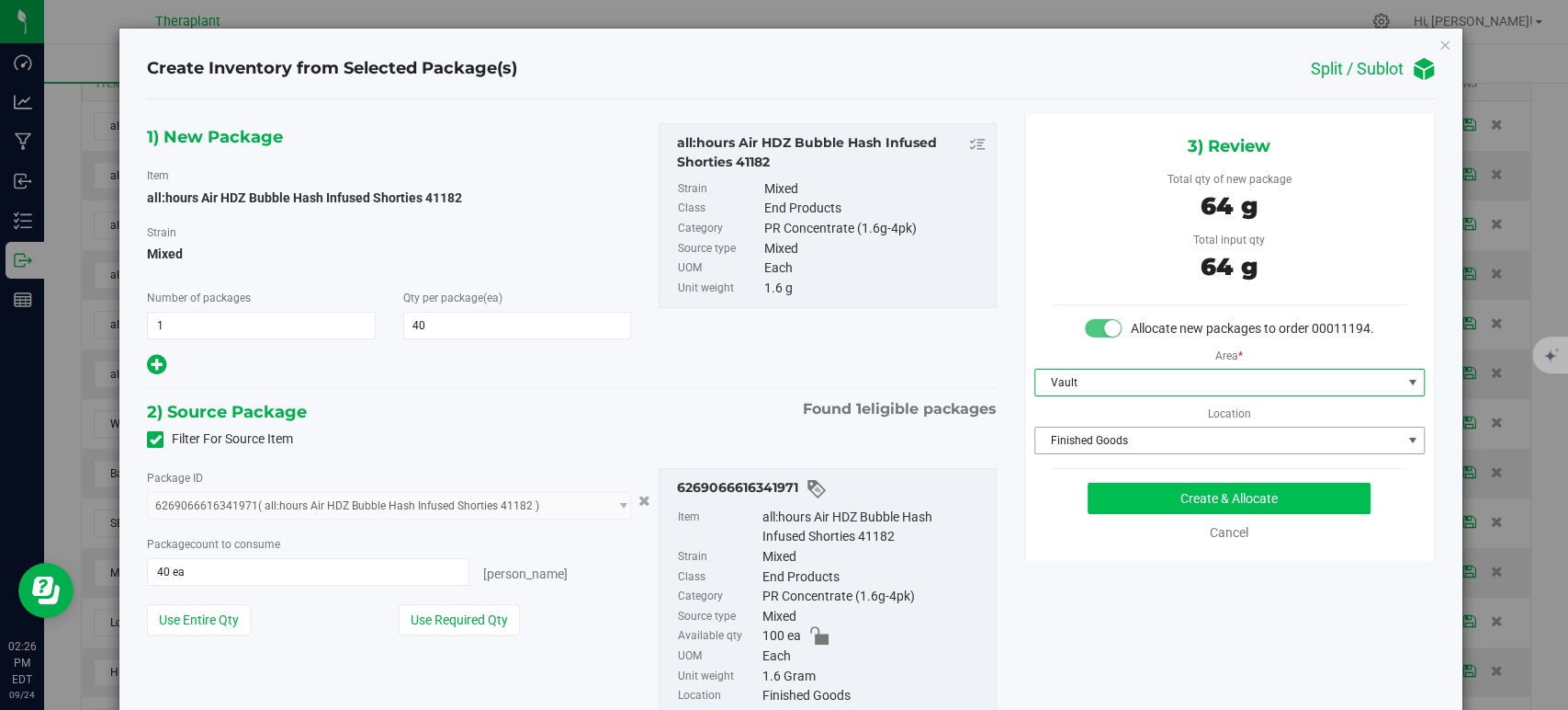
click at [1074, 453] on span "Finished Goods" at bounding box center [1218, 440] width 366 height 25
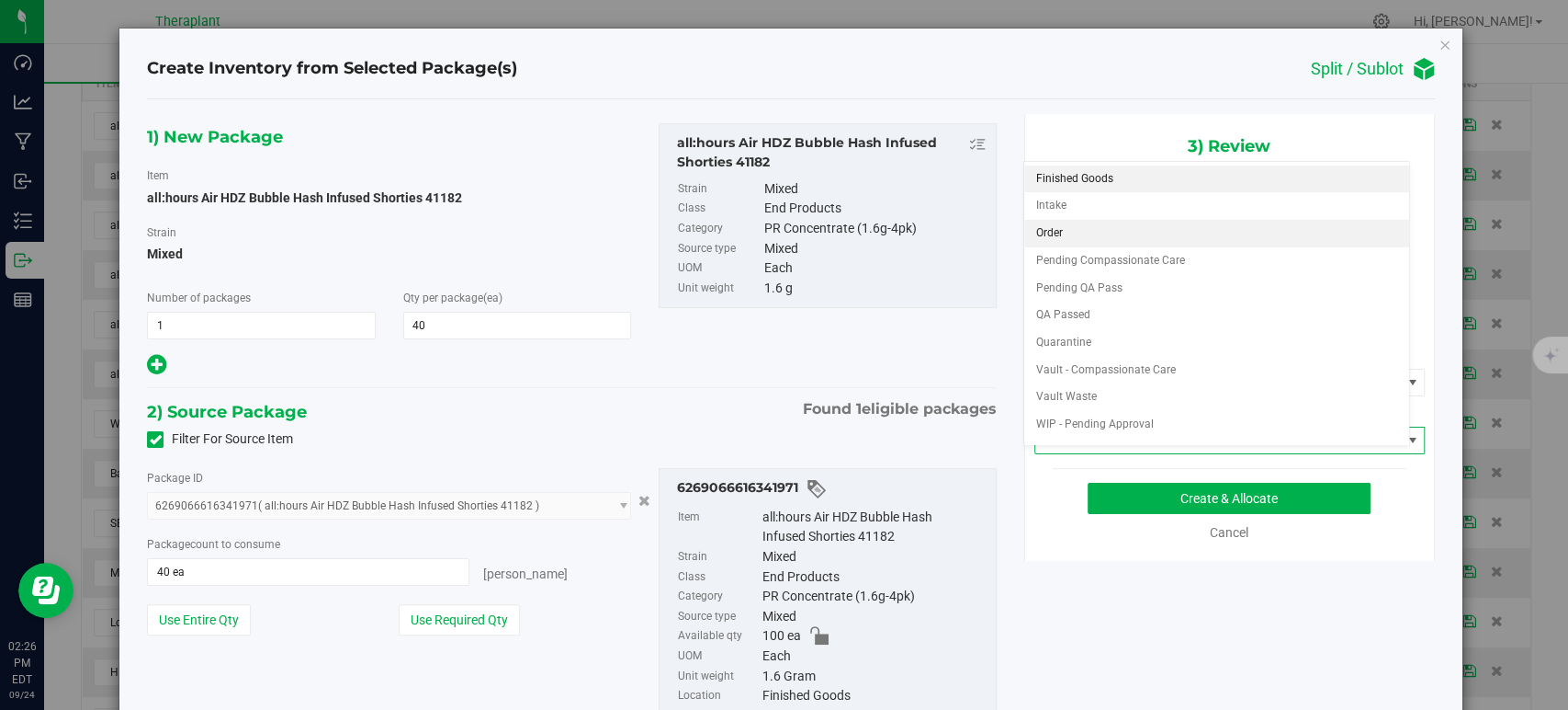
click at [1063, 227] on li "Order" at bounding box center [1217, 233] width 385 height 27
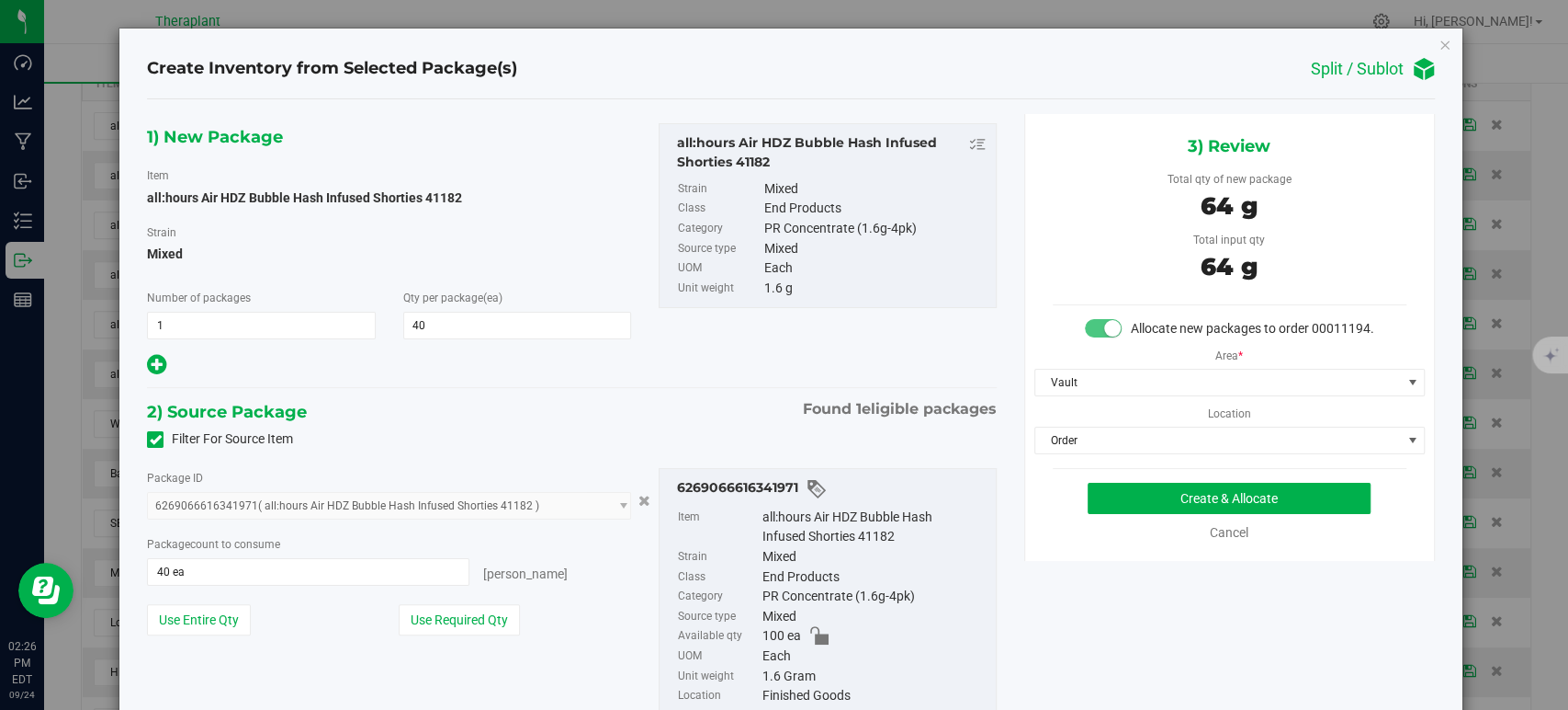
click at [656, 423] on div "2) Source Package Found 1 eligible packages" at bounding box center [571, 411] width 849 height 27
click at [1205, 514] on button "Create & Allocate" at bounding box center [1229, 498] width 283 height 31
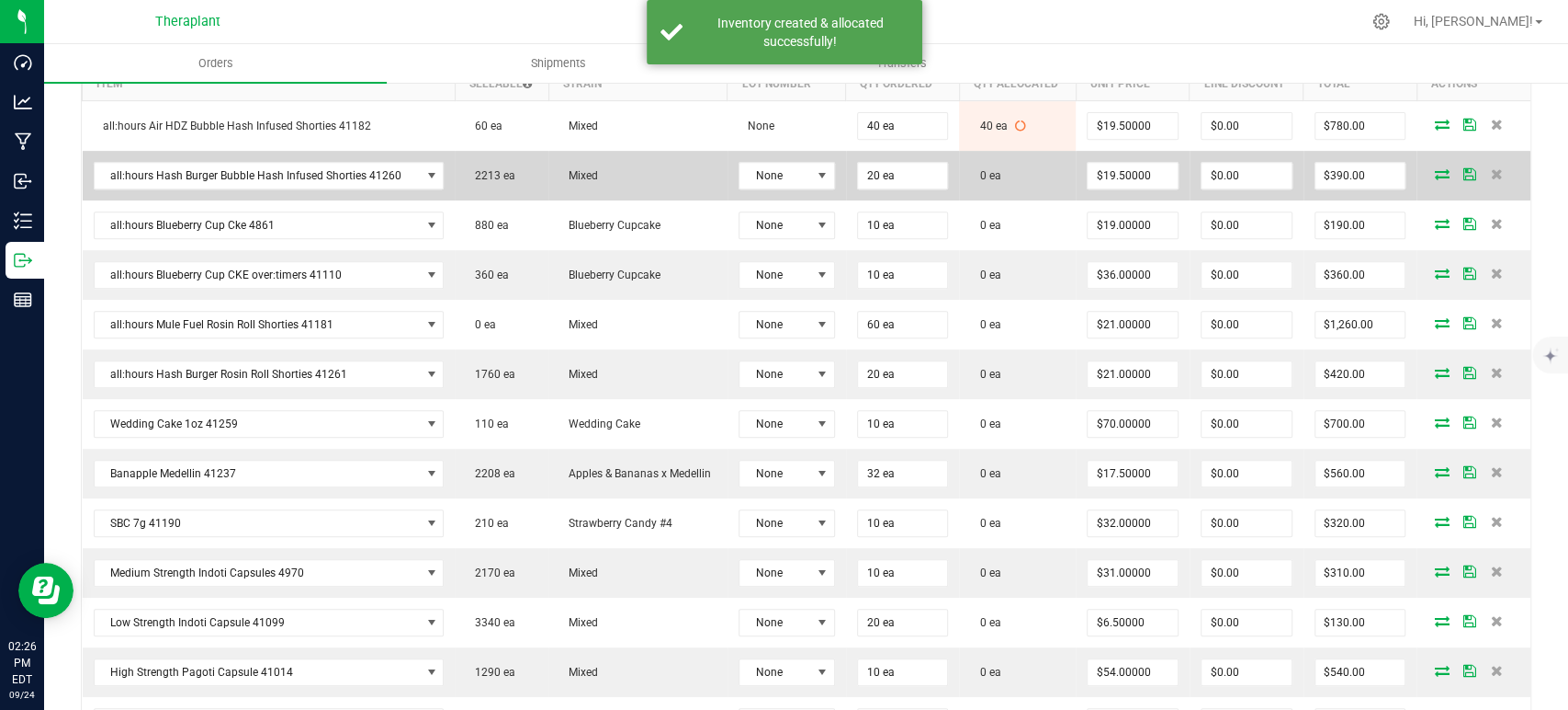
click at [1434, 172] on icon at bounding box center [1441, 173] width 15 height 11
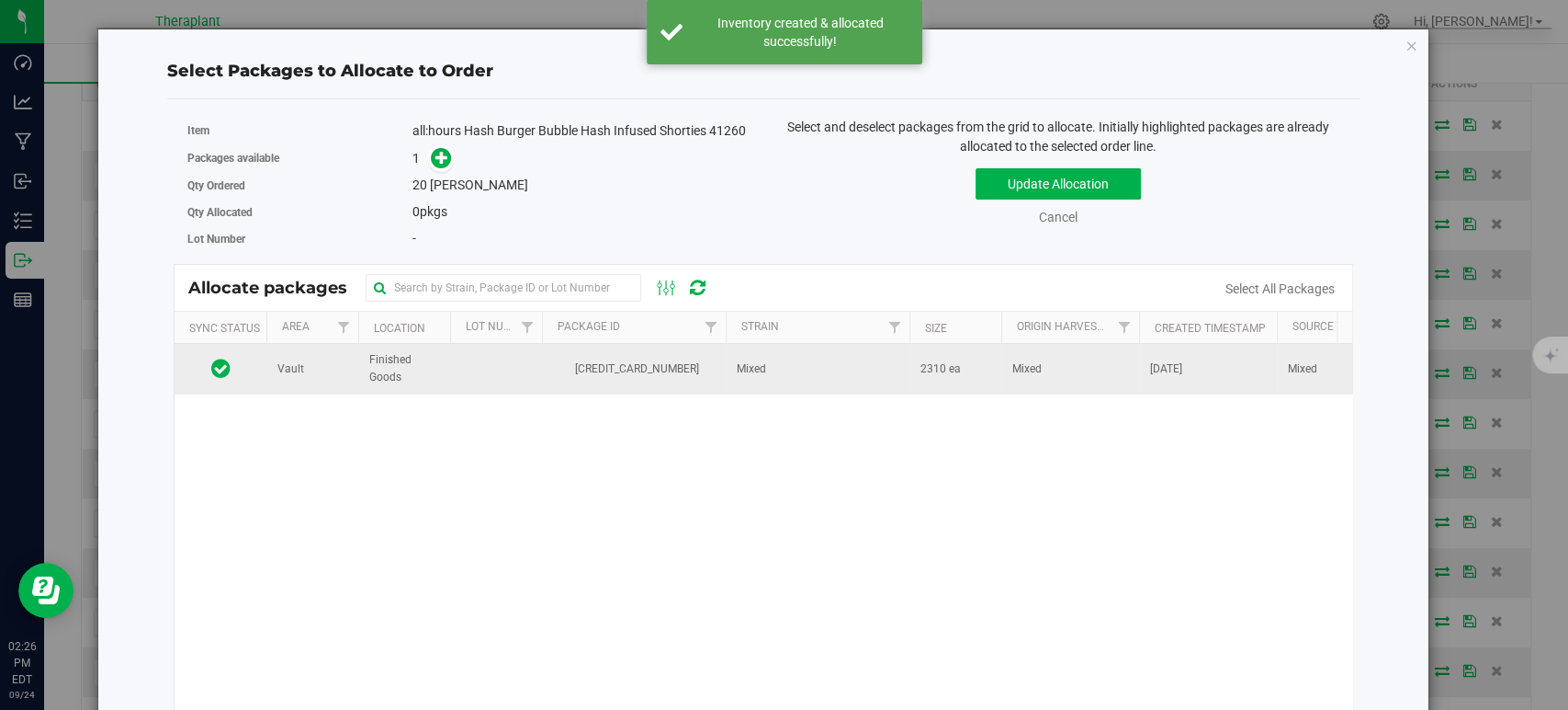
click at [754, 387] on td "Mixed" at bounding box center [818, 368] width 184 height 50
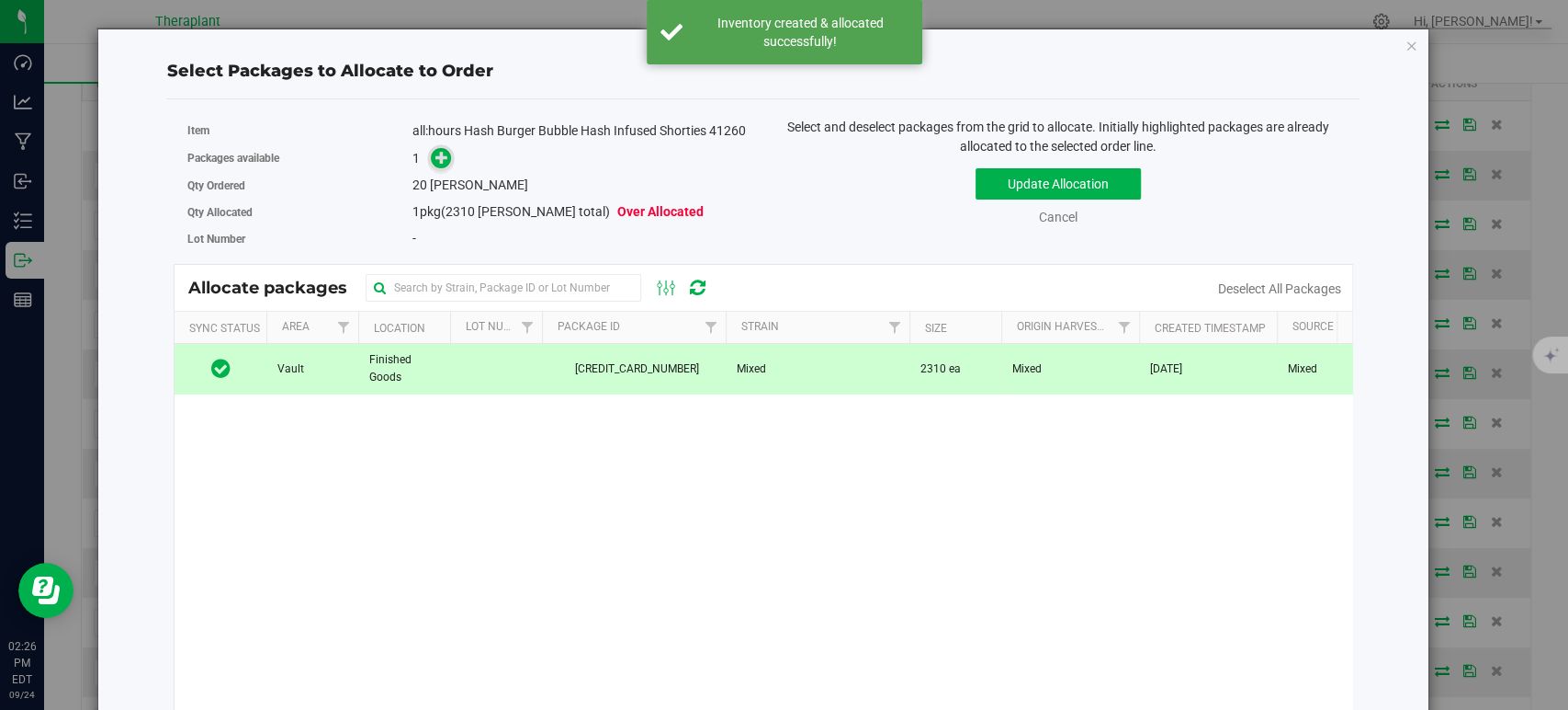
click at [436, 163] on icon at bounding box center [441, 157] width 13 height 13
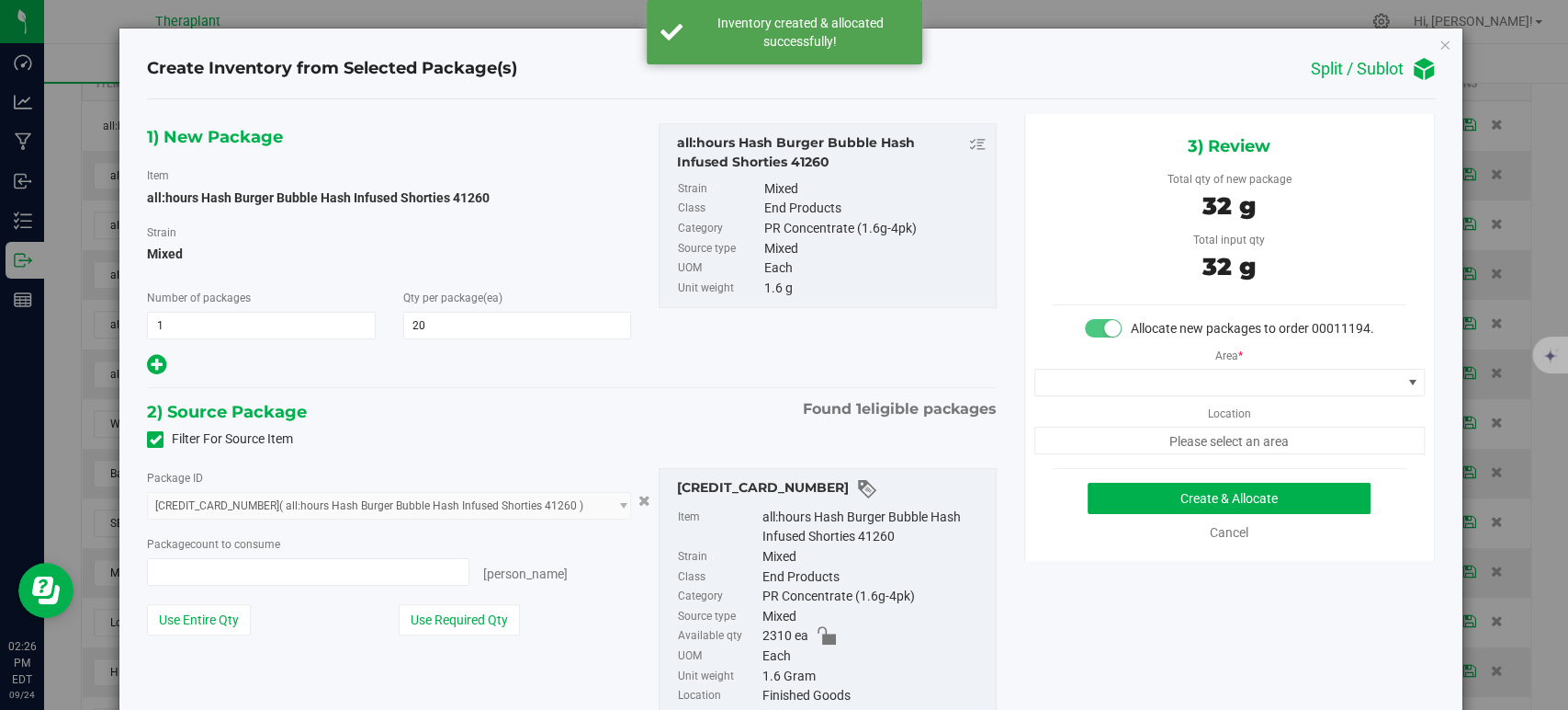
type input "20 ea"
click at [1152, 395] on span at bounding box center [1218, 382] width 366 height 25
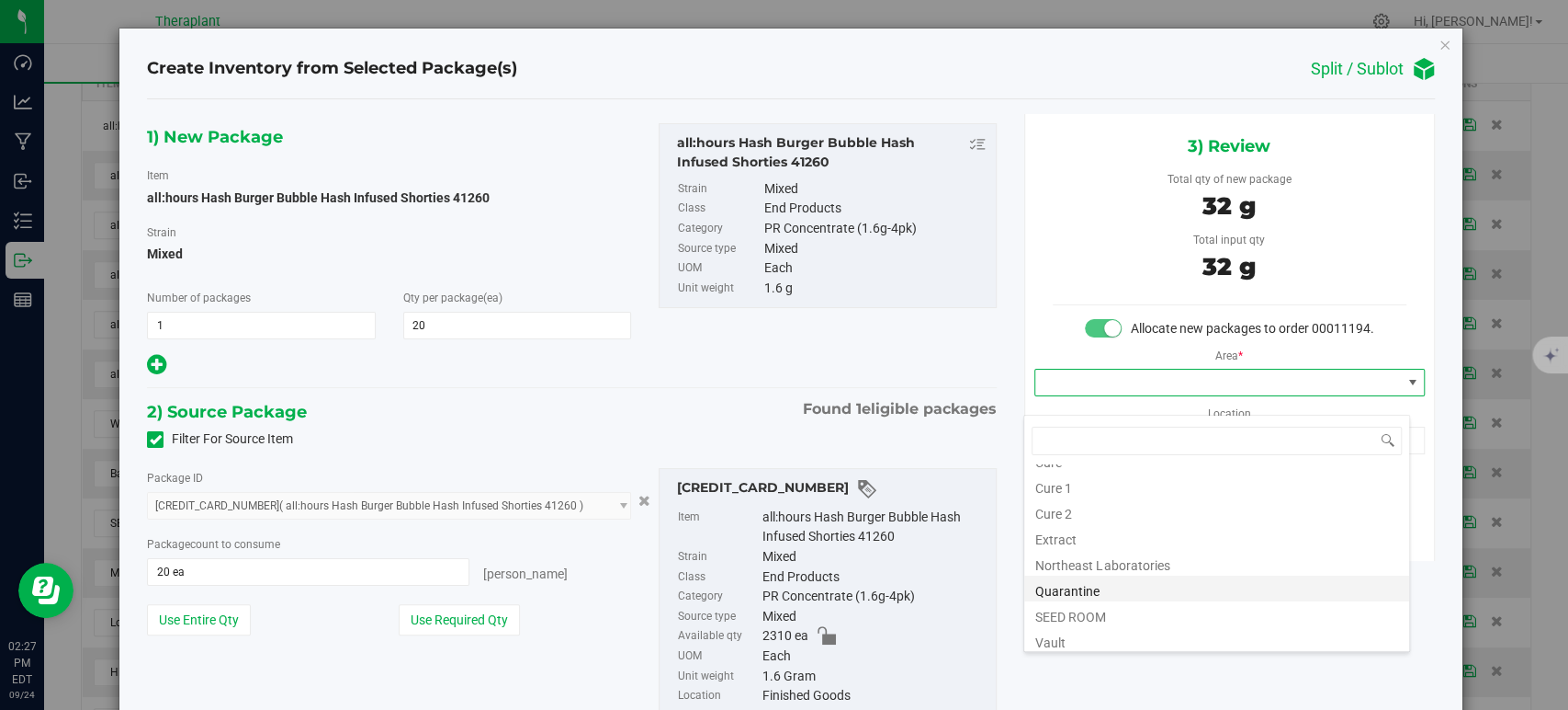
scroll to position [228, 0]
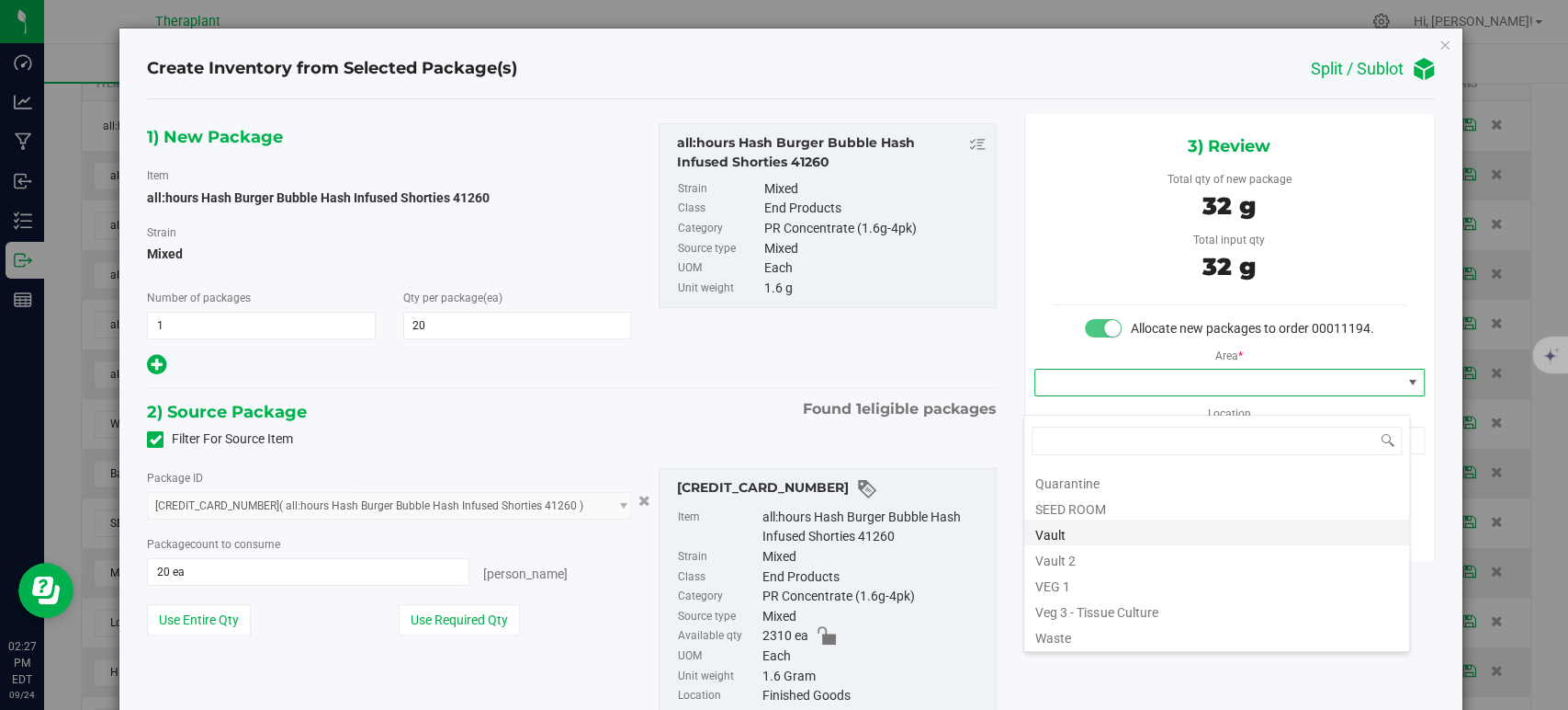
click at [1092, 535] on li "Vault" at bounding box center [1217, 532] width 385 height 25
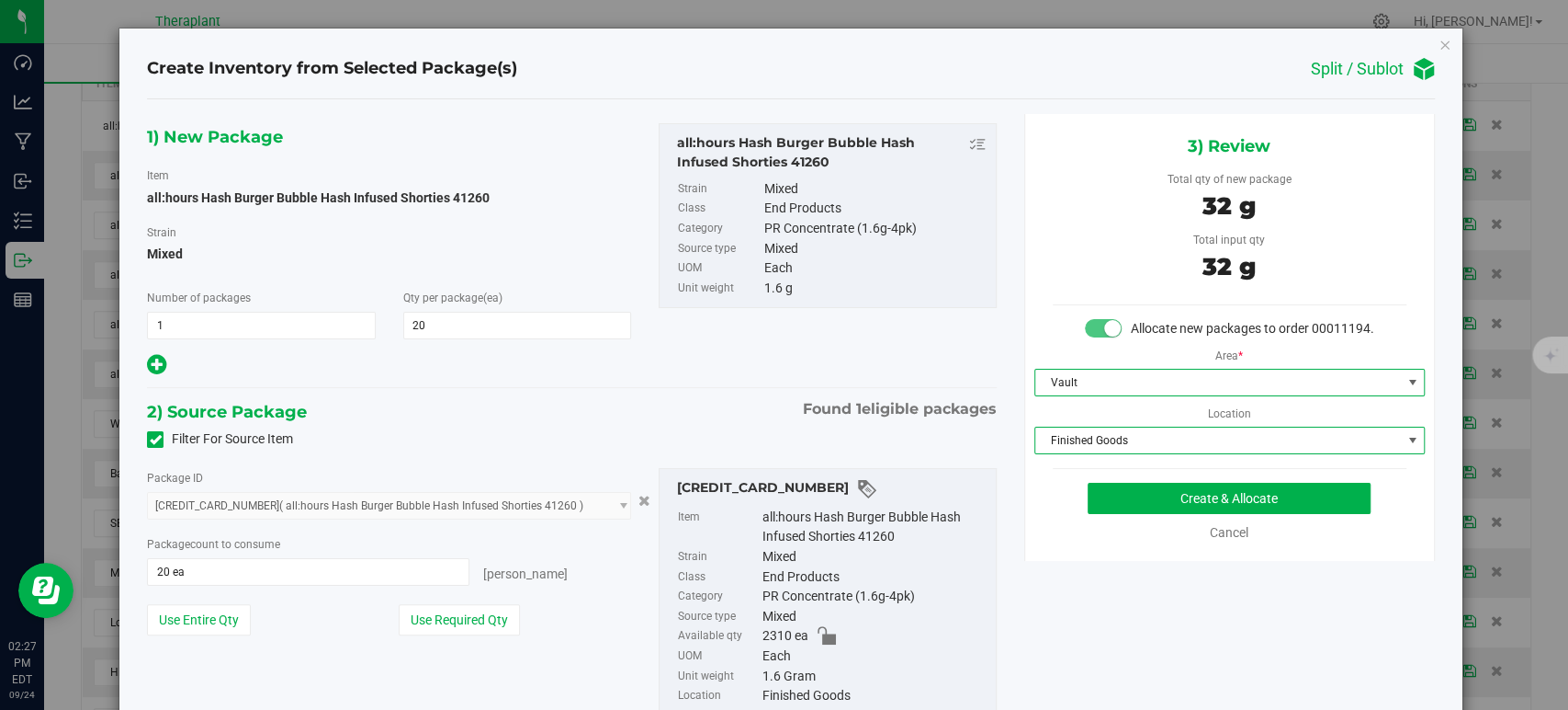
click at [1080, 453] on span "Finished Goods" at bounding box center [1218, 440] width 366 height 25
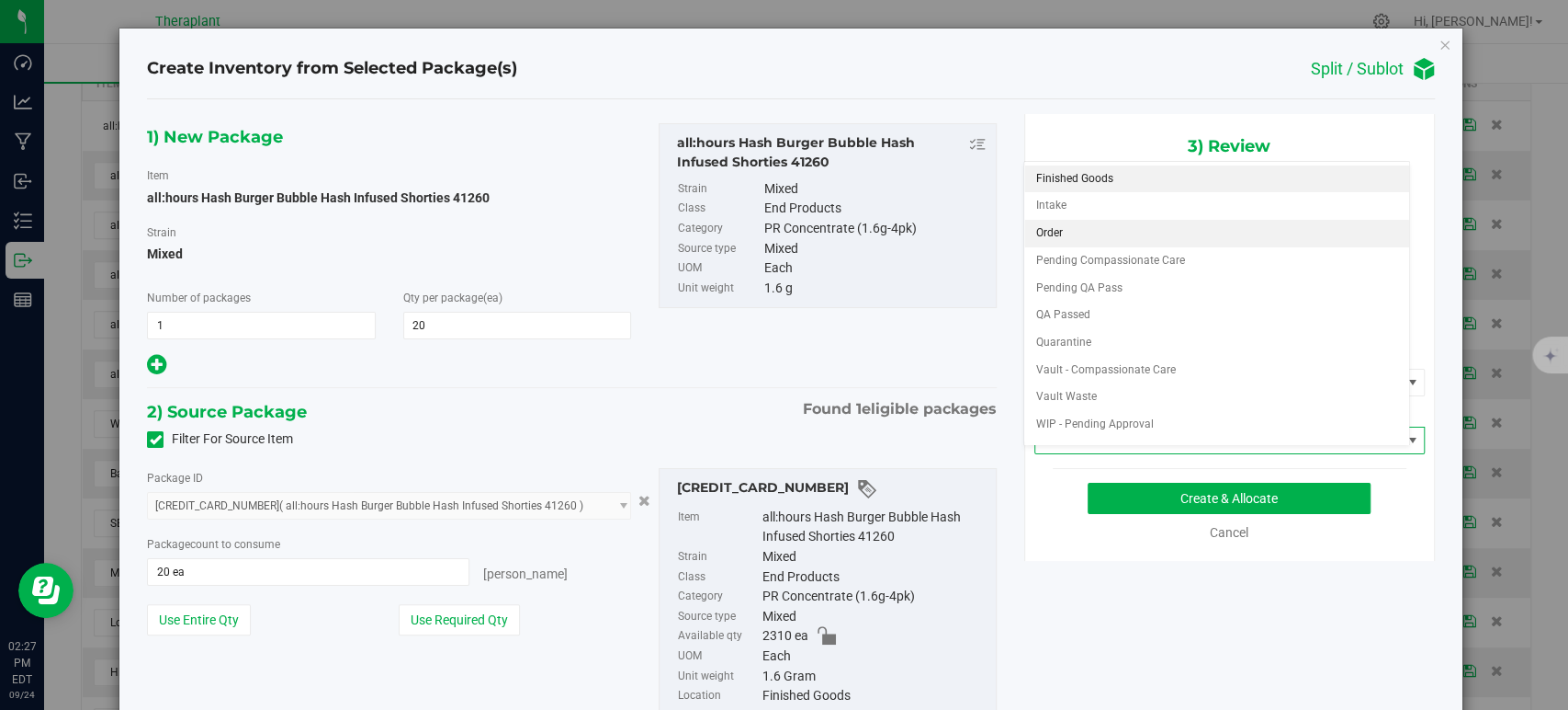
click at [1054, 229] on li "Order" at bounding box center [1217, 233] width 385 height 27
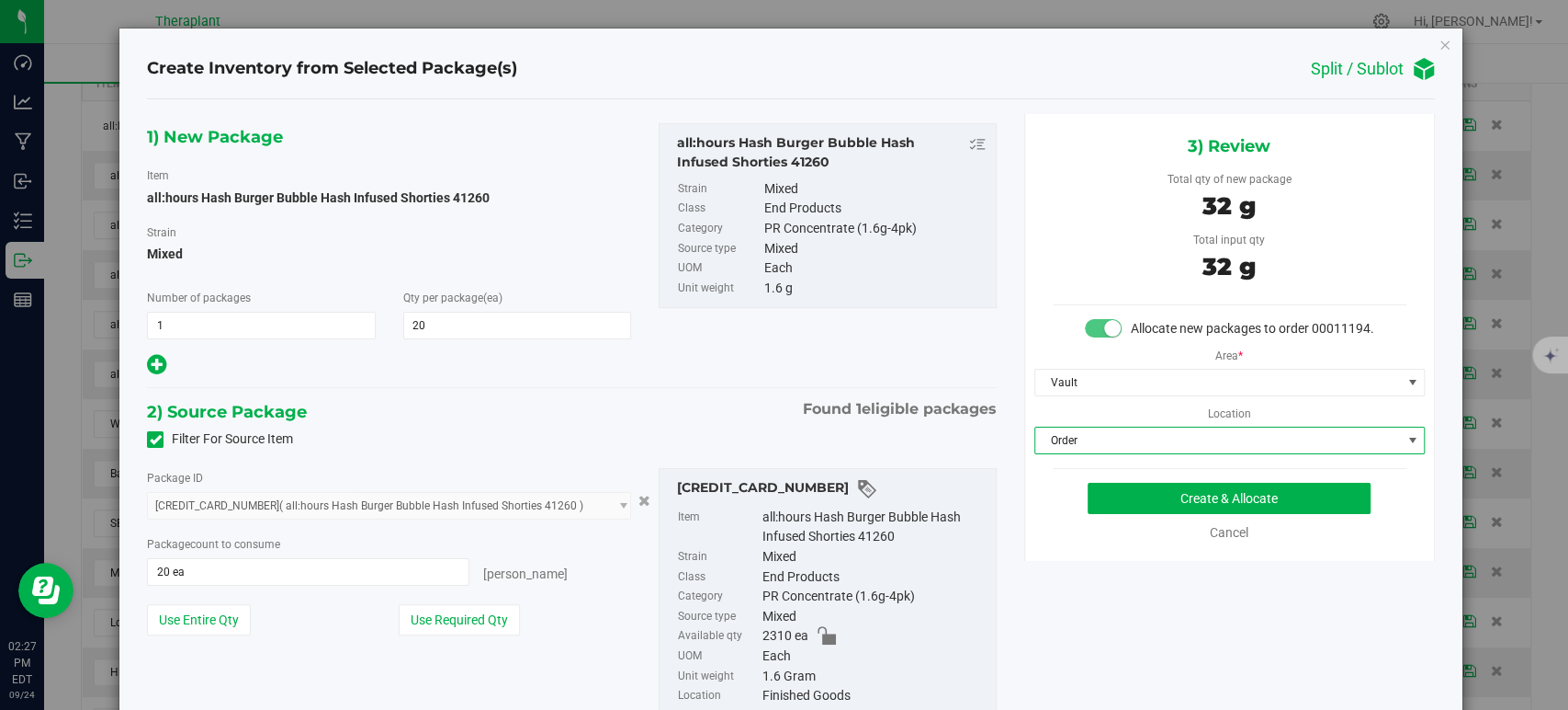
click at [712, 373] on div "1) New Package Item all:hours Hash Burger Bubble Hash Infused Shorties 41260 St…" at bounding box center [572, 251] width 877 height 255
click at [1170, 507] on button "Create & Allocate" at bounding box center [1229, 498] width 283 height 31
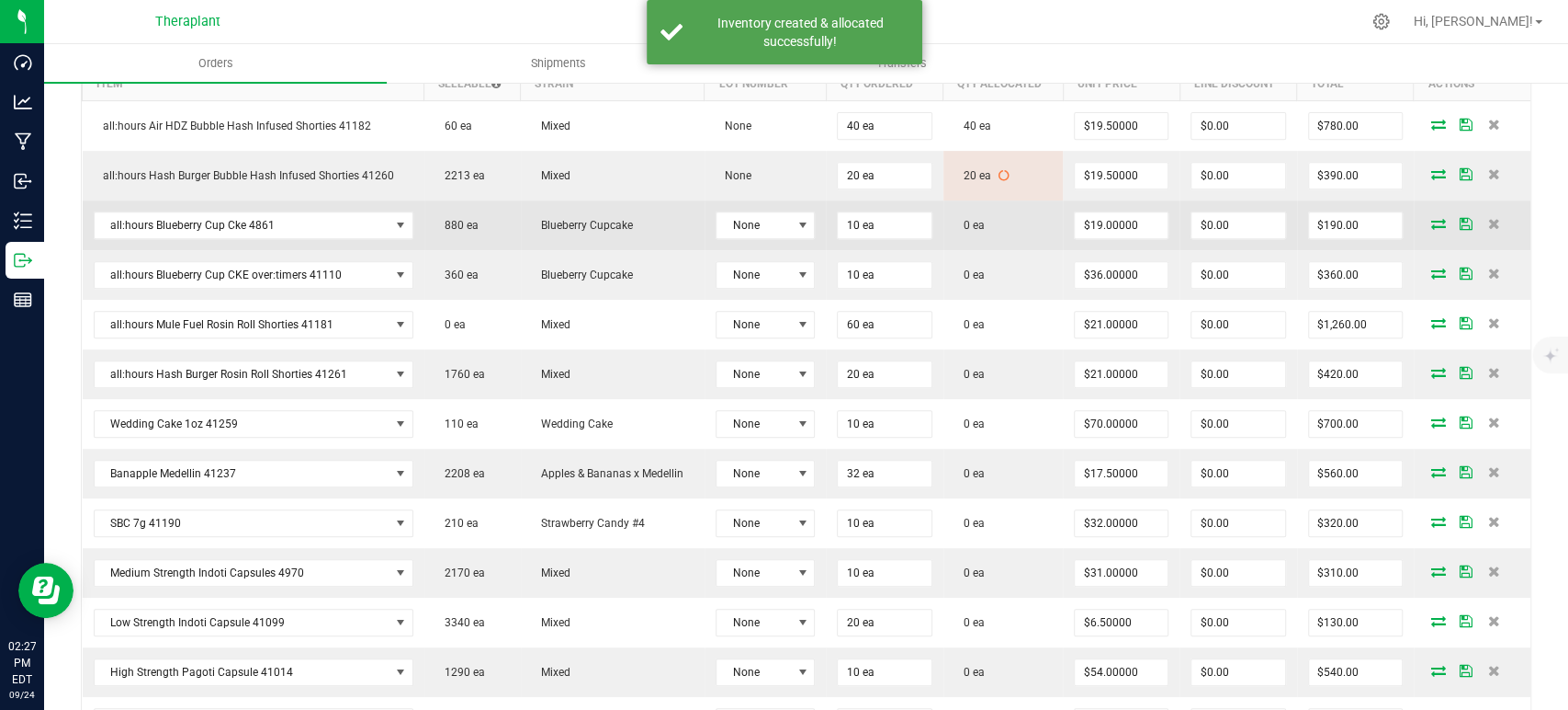
click at [1432, 218] on icon at bounding box center [1439, 223] width 15 height 11
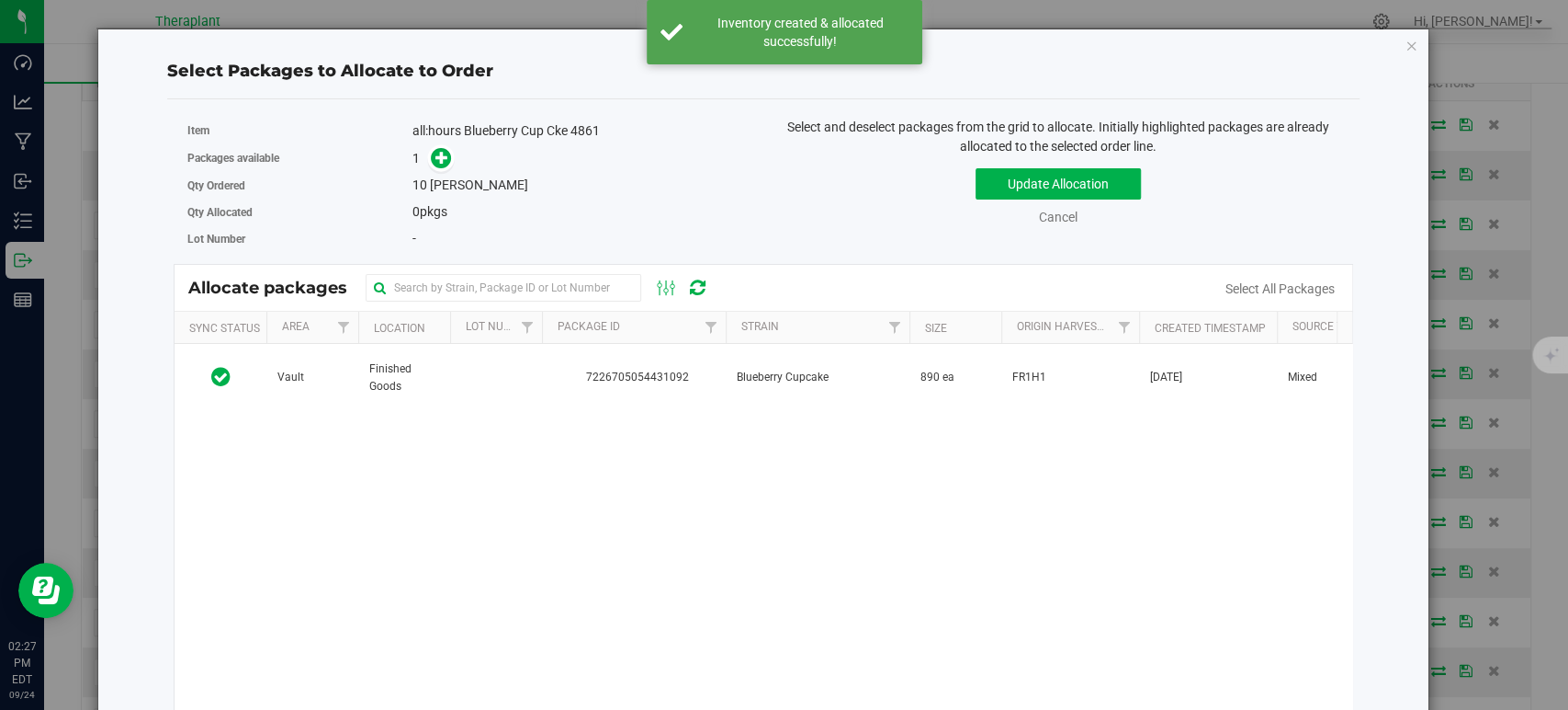
click at [792, 360] on td "Blueberry Cupcake" at bounding box center [818, 377] width 184 height 68
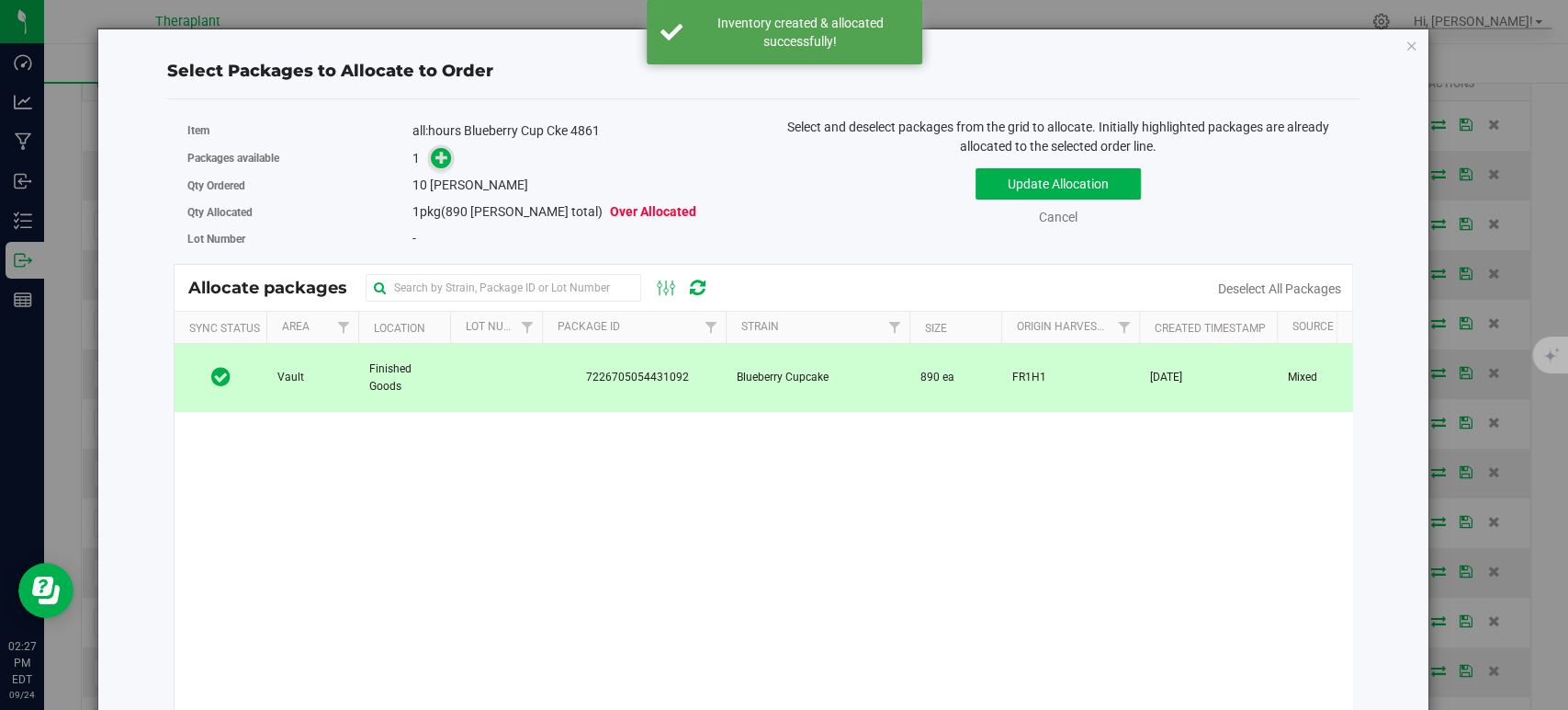
click at [431, 155] on span at bounding box center [441, 159] width 21 height 21
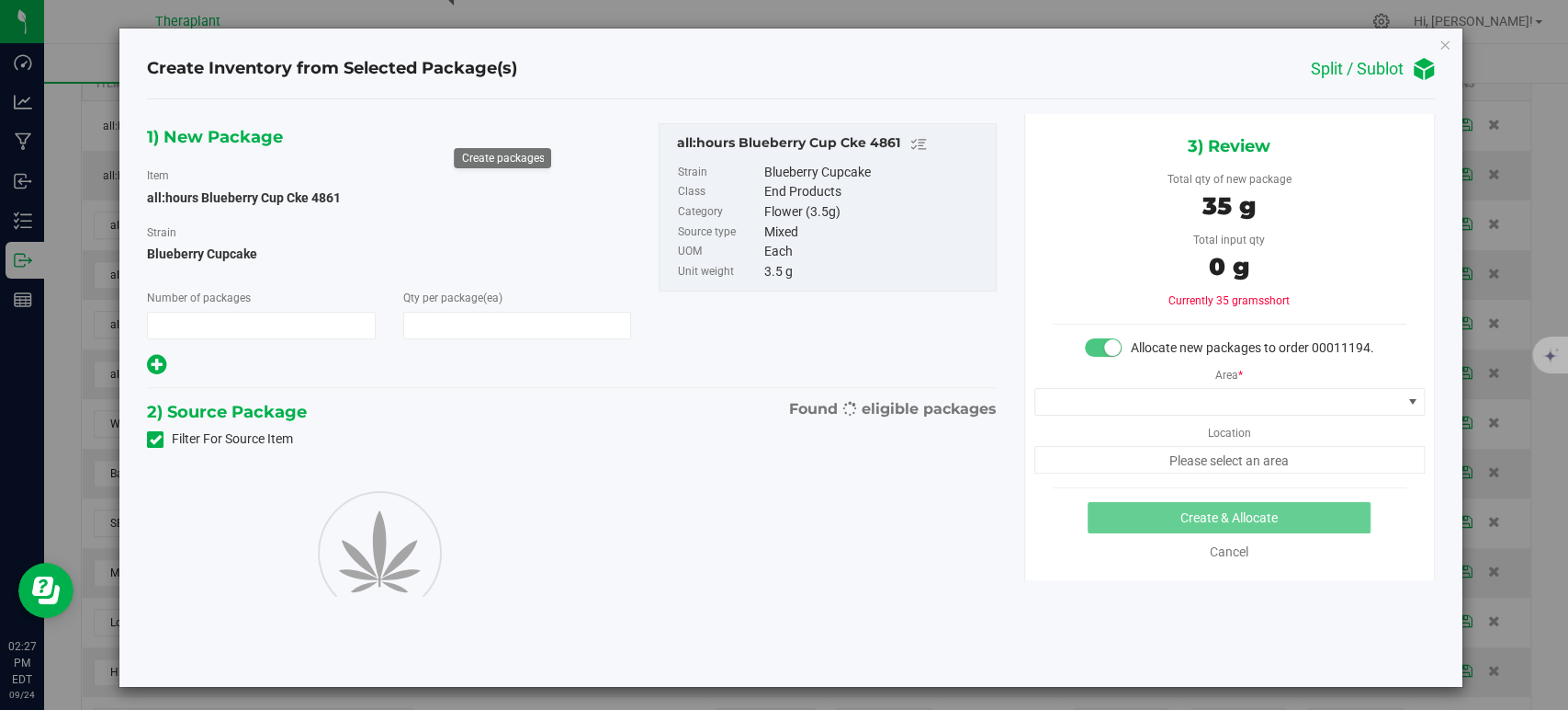
type input "1"
type input "10"
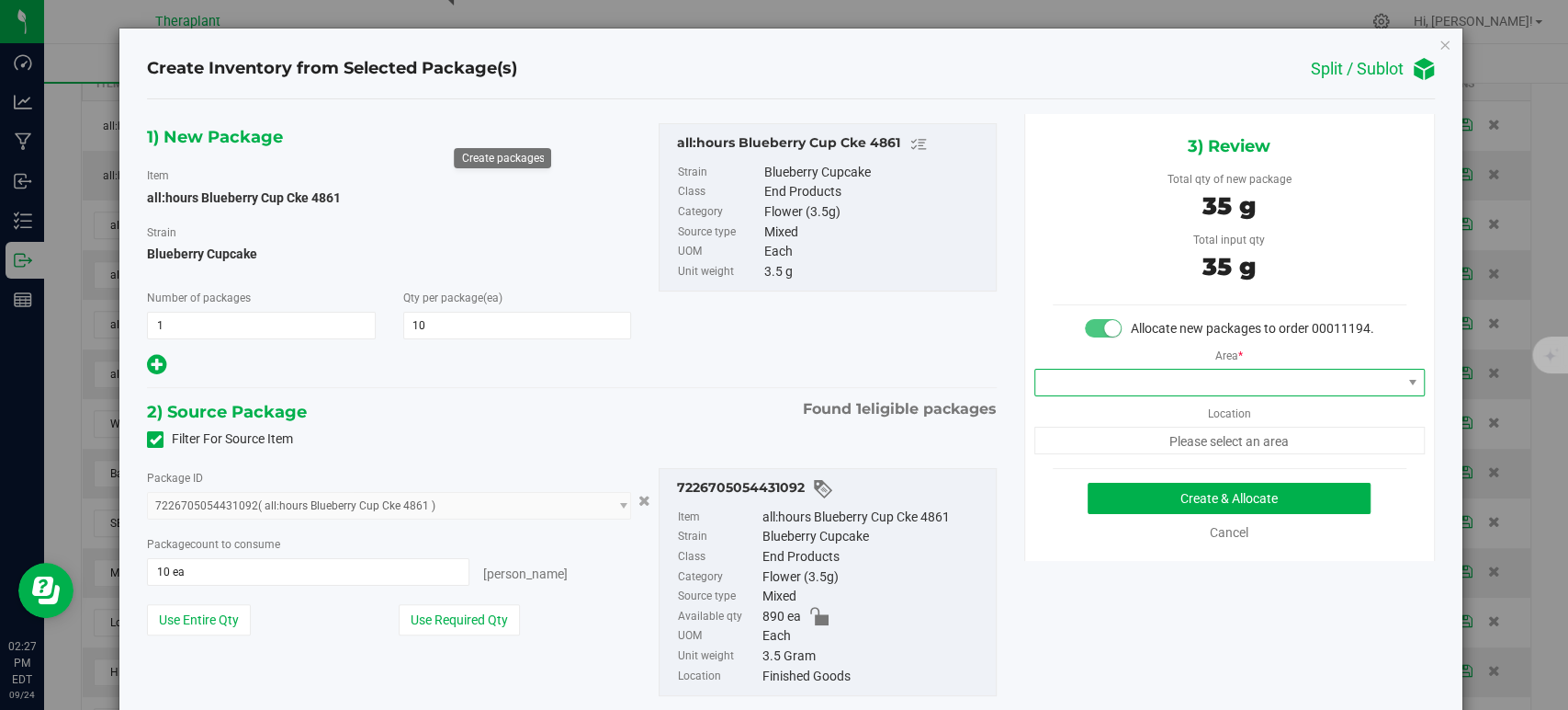
click at [1055, 395] on span at bounding box center [1218, 382] width 366 height 25
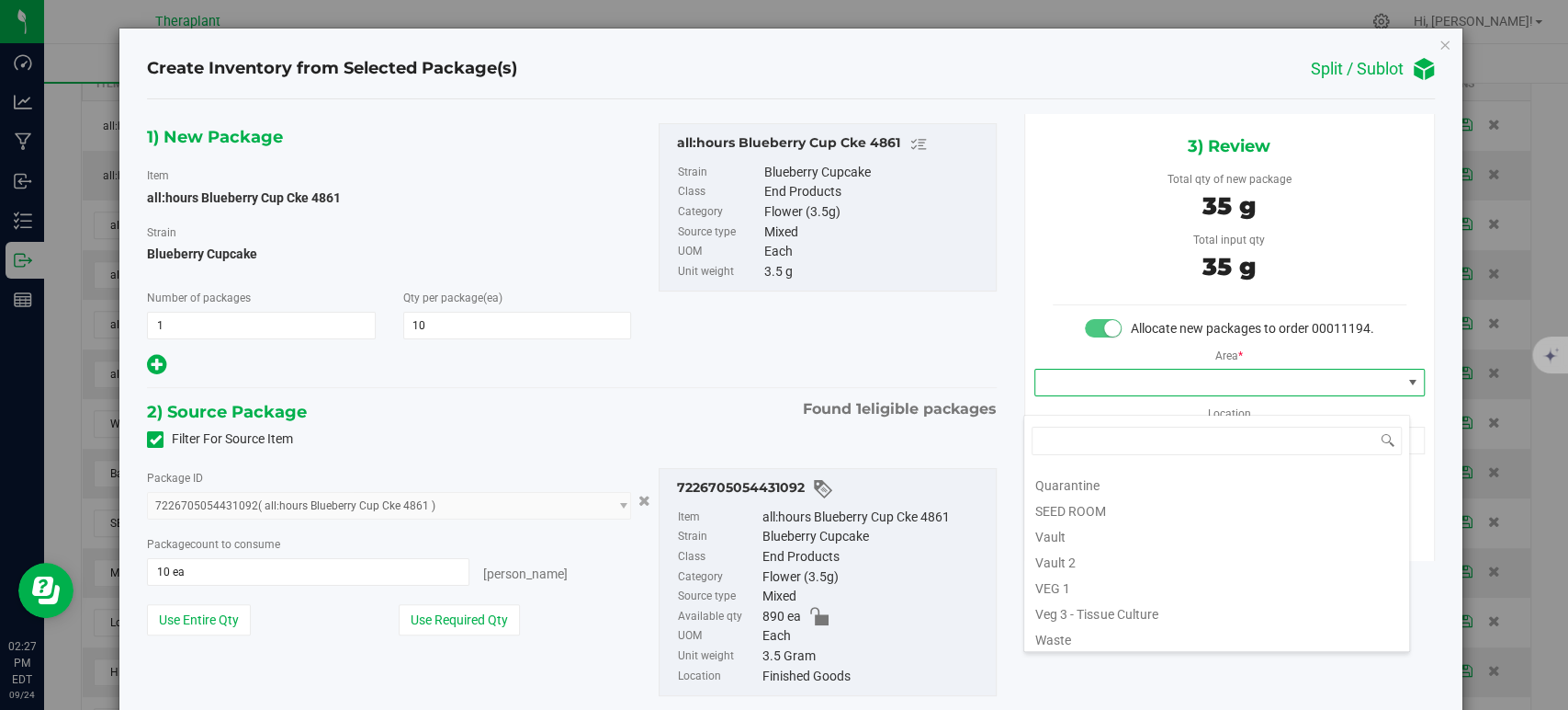
scroll to position [228, 0]
click at [1097, 527] on li "Vault" at bounding box center [1217, 532] width 385 height 25
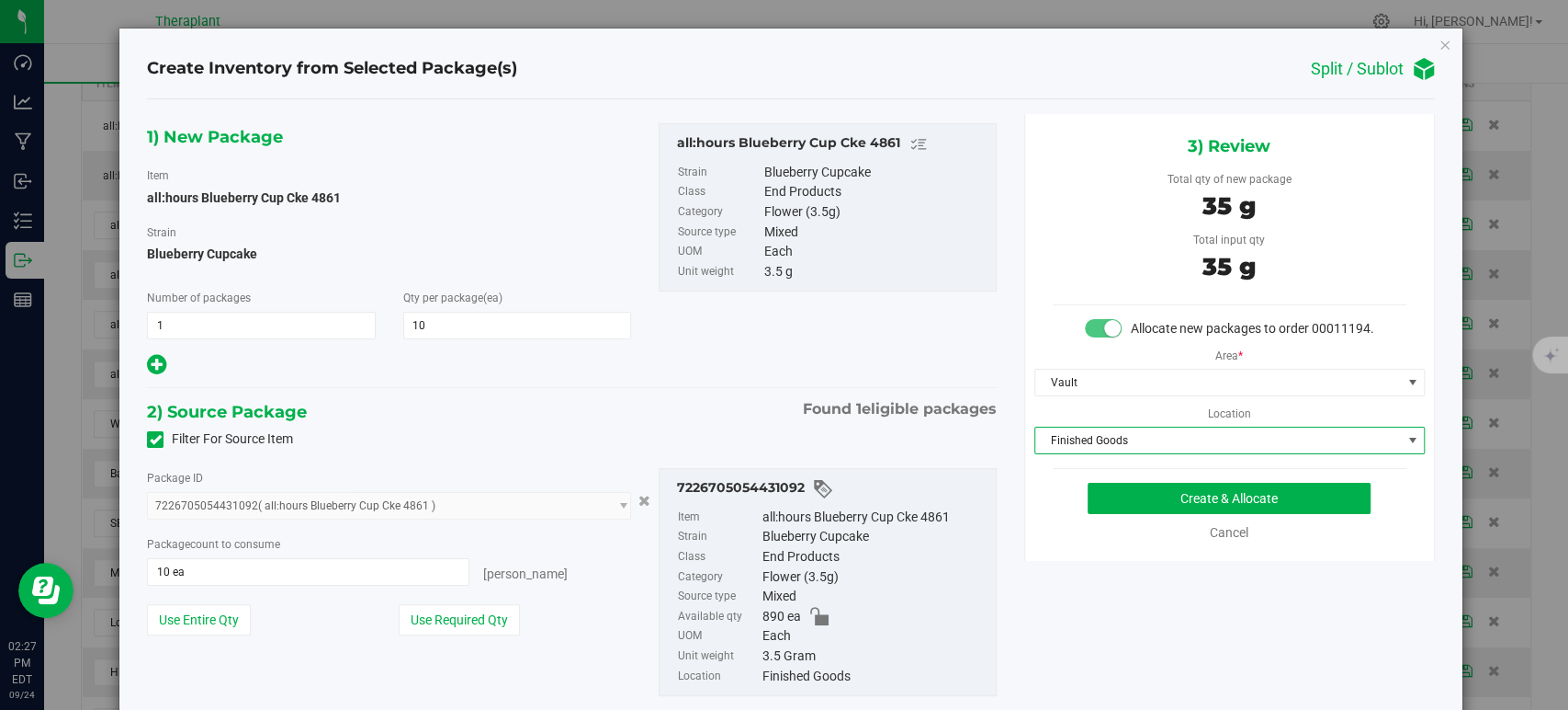
click at [1065, 453] on span "Finished Goods" at bounding box center [1218, 440] width 366 height 25
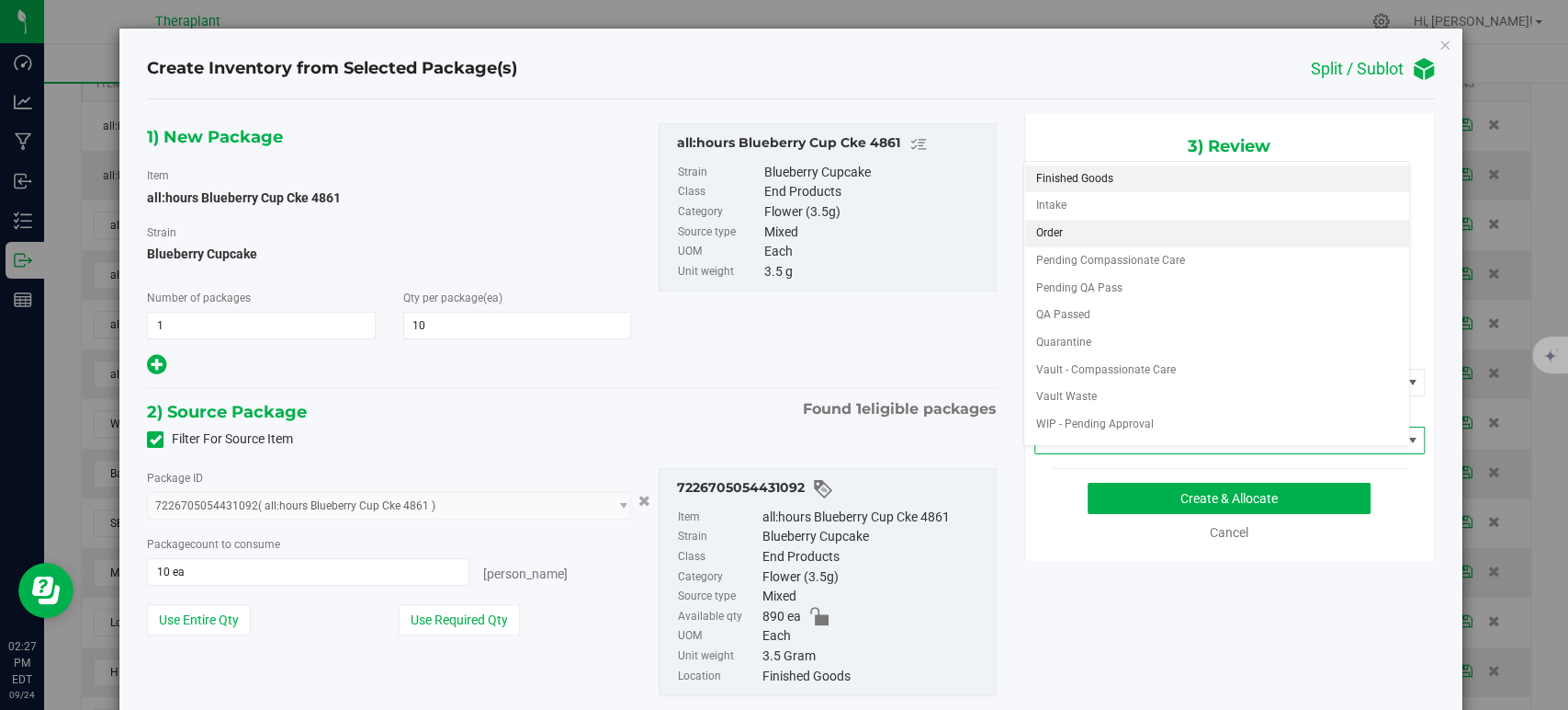
click at [1064, 236] on li "Order" at bounding box center [1217, 233] width 385 height 27
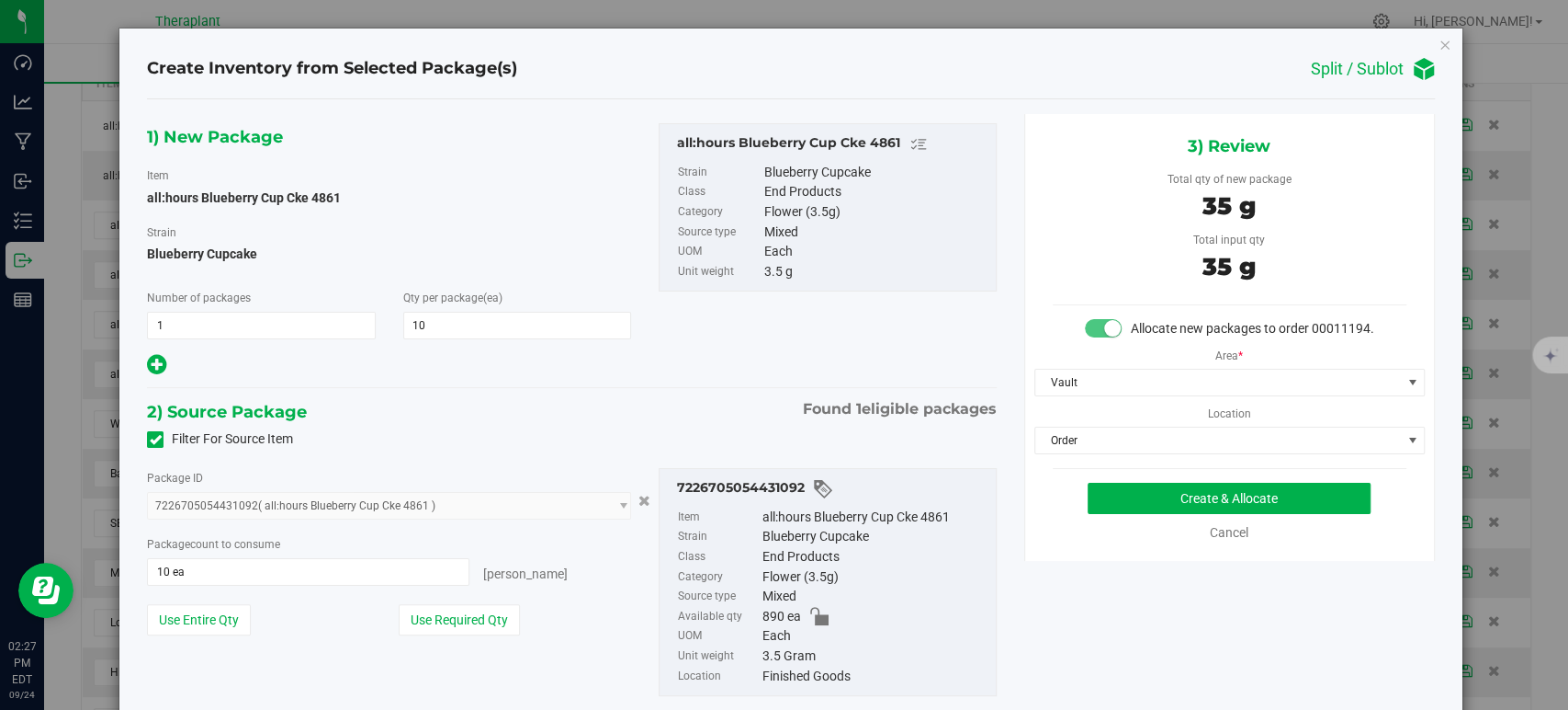
click at [677, 432] on div "Filter For Source Item" at bounding box center [572, 440] width 877 height 27
click at [1129, 514] on button "Create & Allocate" at bounding box center [1229, 498] width 283 height 31
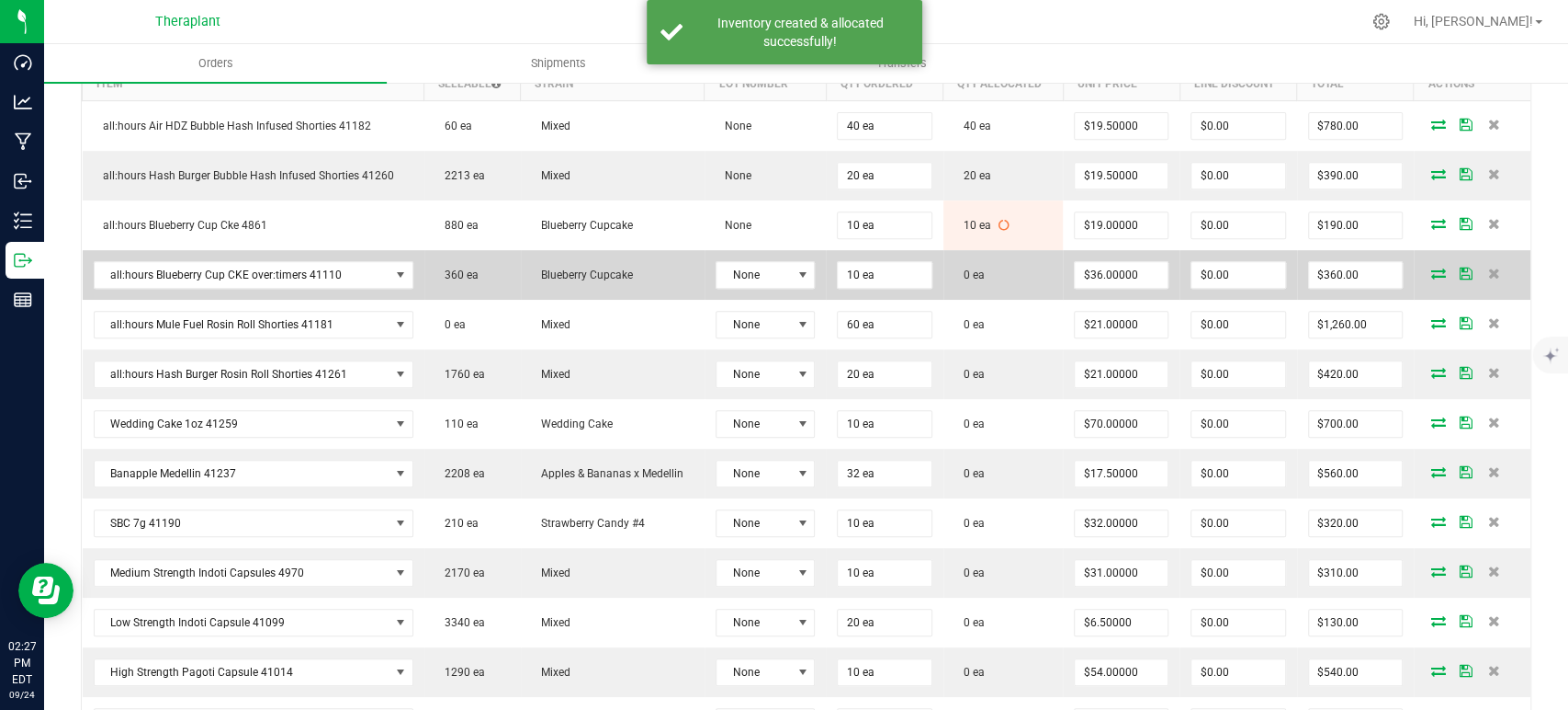
click at [1432, 271] on icon at bounding box center [1439, 272] width 15 height 11
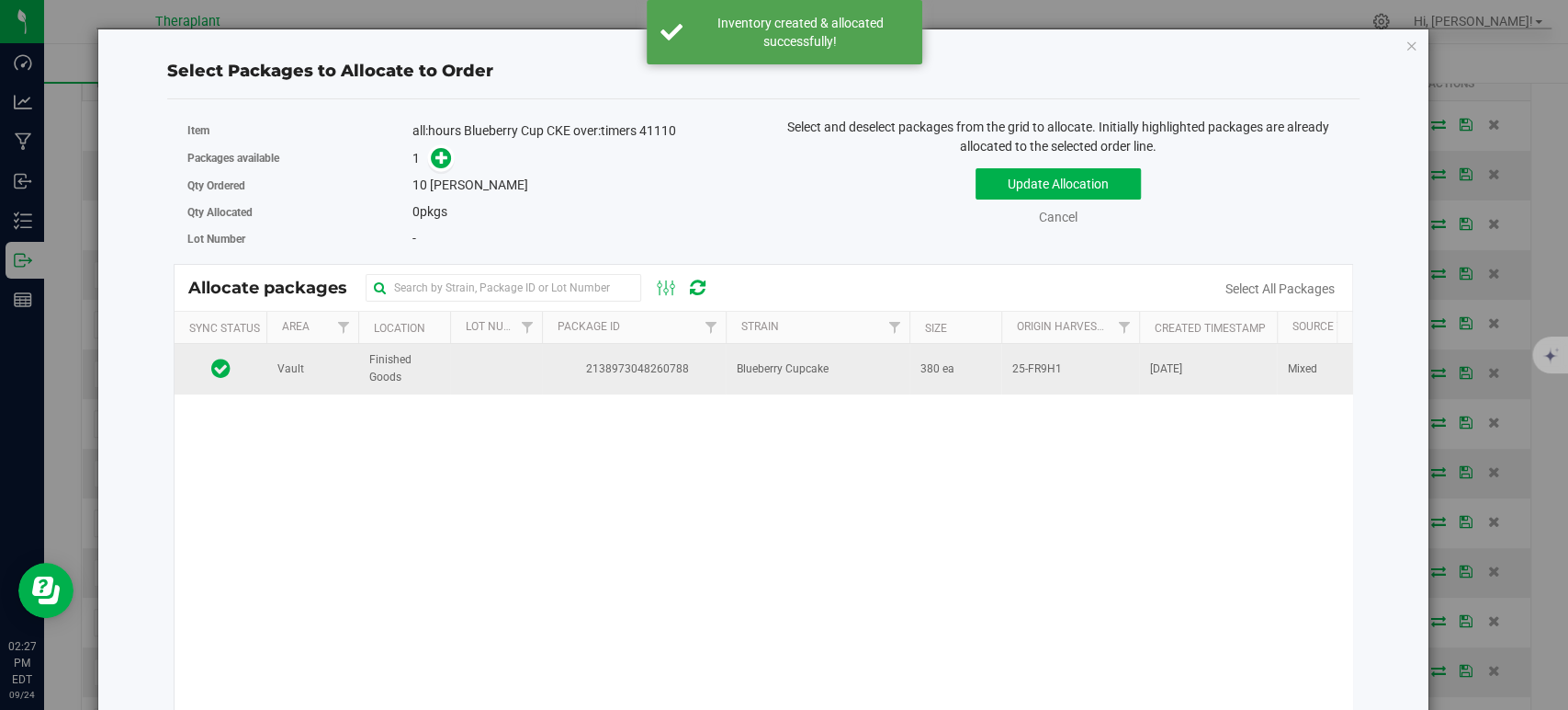
click at [755, 379] on td "Blueberry Cupcake" at bounding box center [818, 368] width 184 height 50
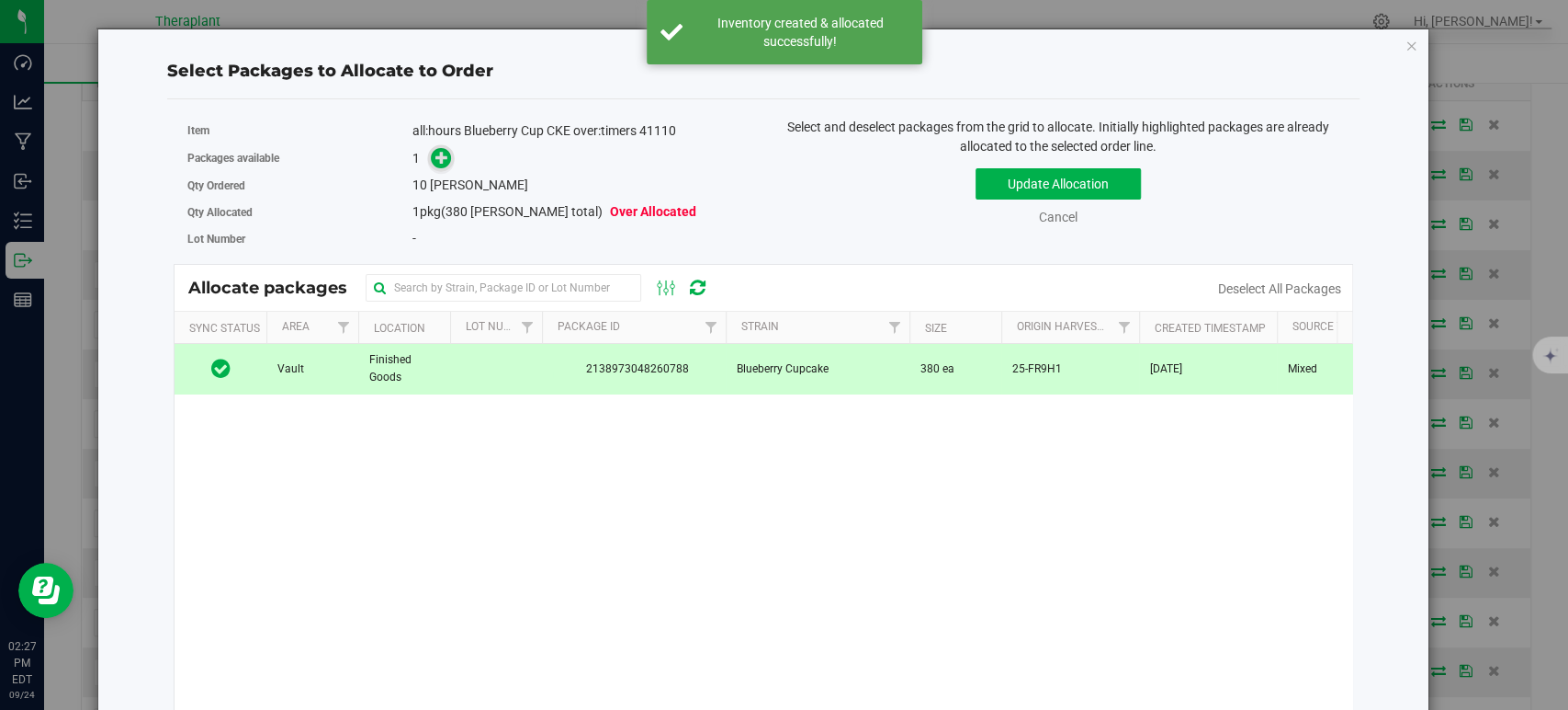
click at [444, 160] on icon at bounding box center [441, 157] width 13 height 13
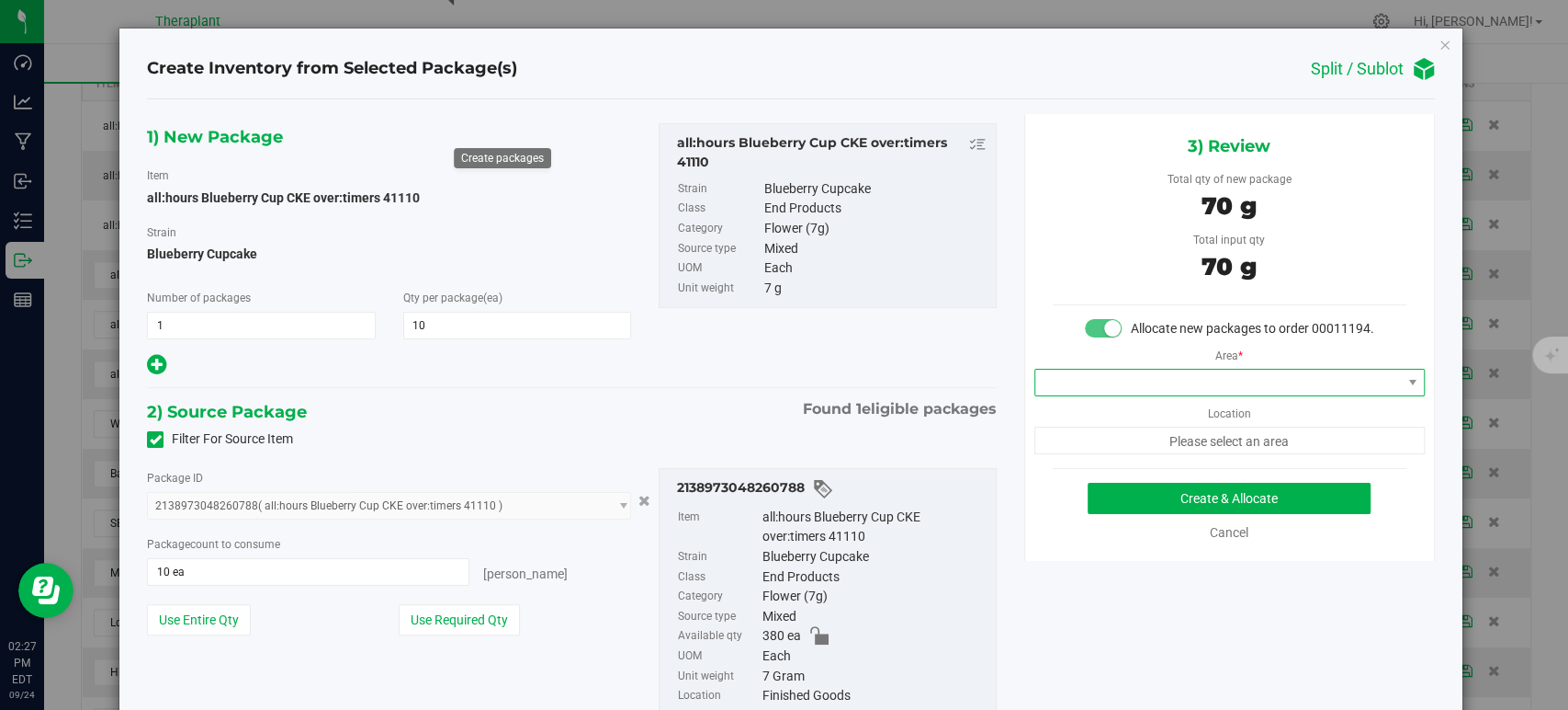
click at [1140, 391] on span at bounding box center [1218, 382] width 366 height 25
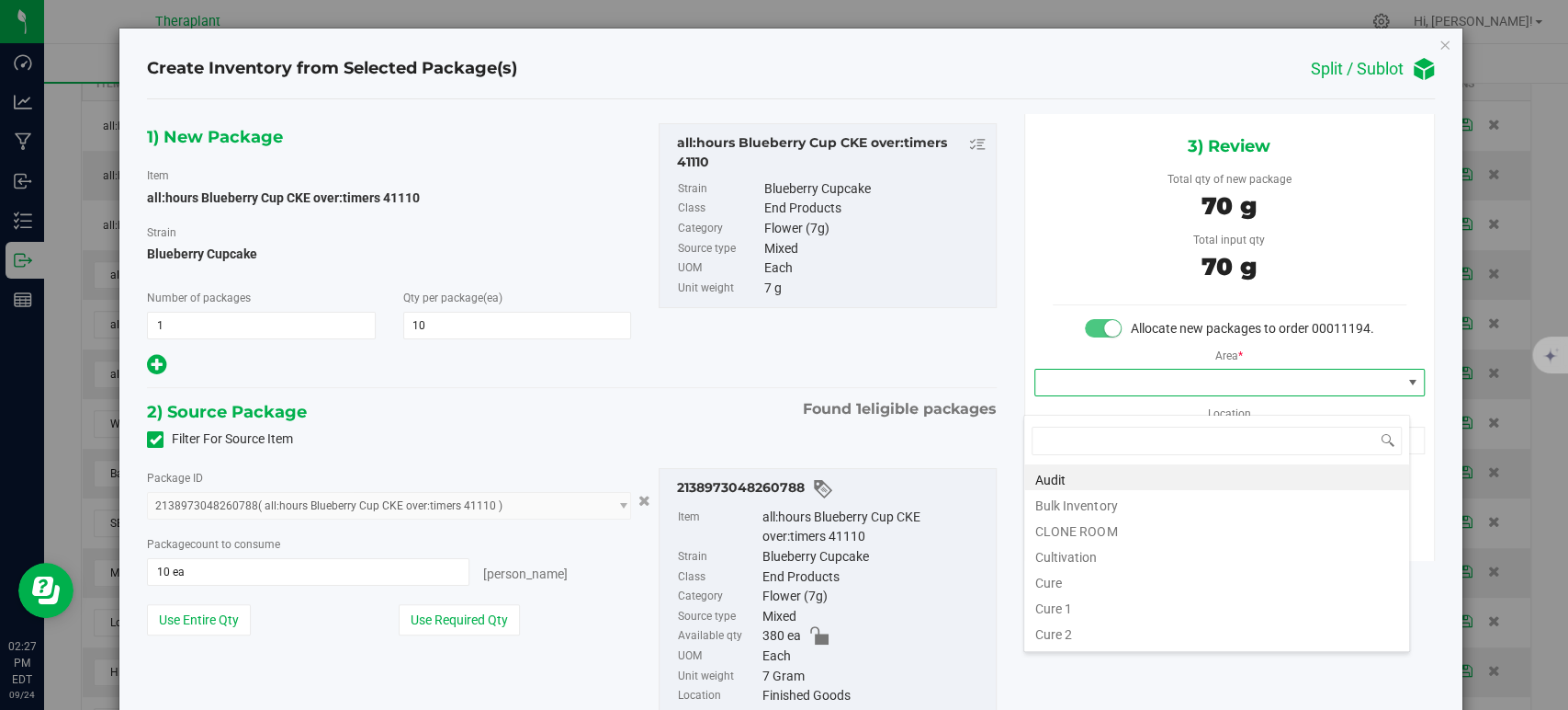
scroll to position [228, 0]
click at [1047, 531] on li "Vault" at bounding box center [1217, 532] width 385 height 25
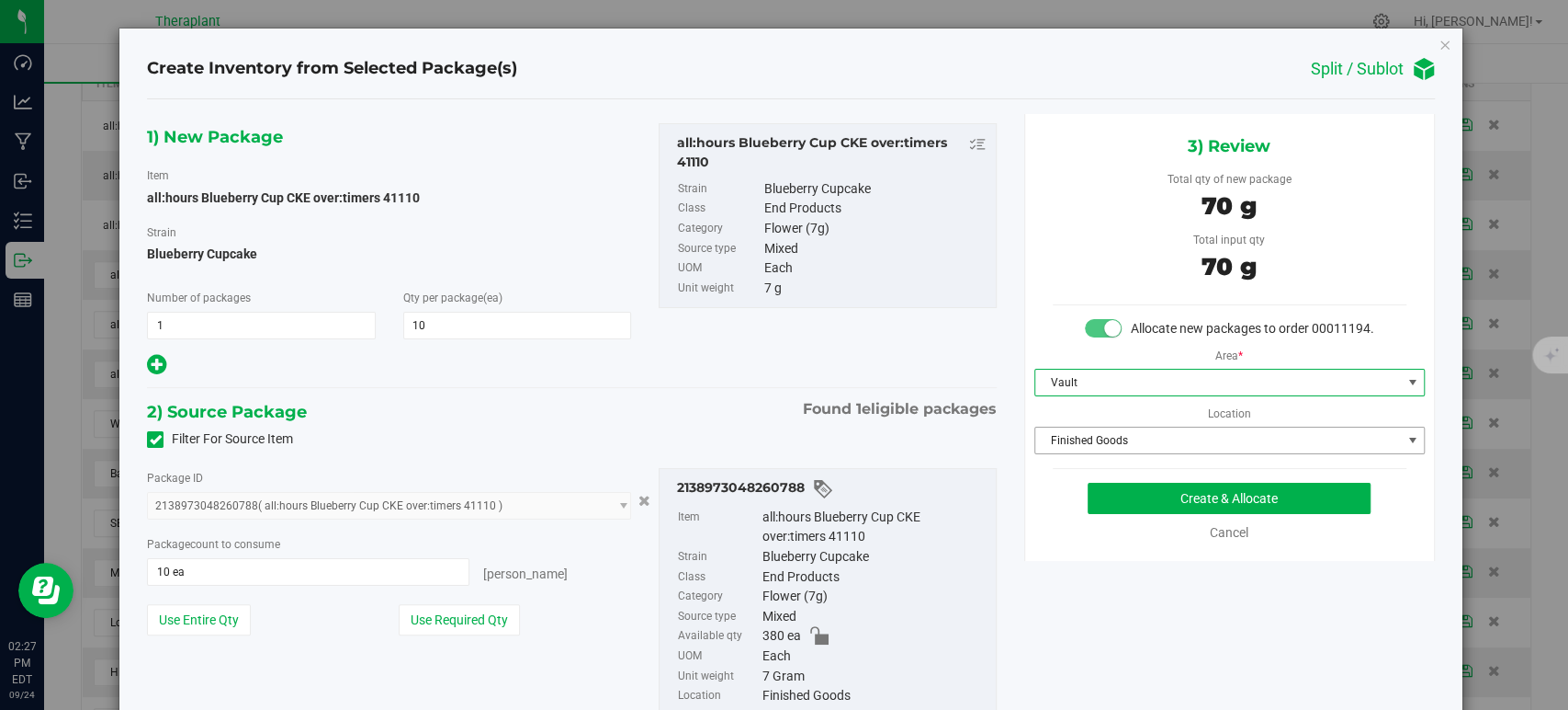
click at [1073, 453] on span "Finished Goods" at bounding box center [1218, 440] width 366 height 25
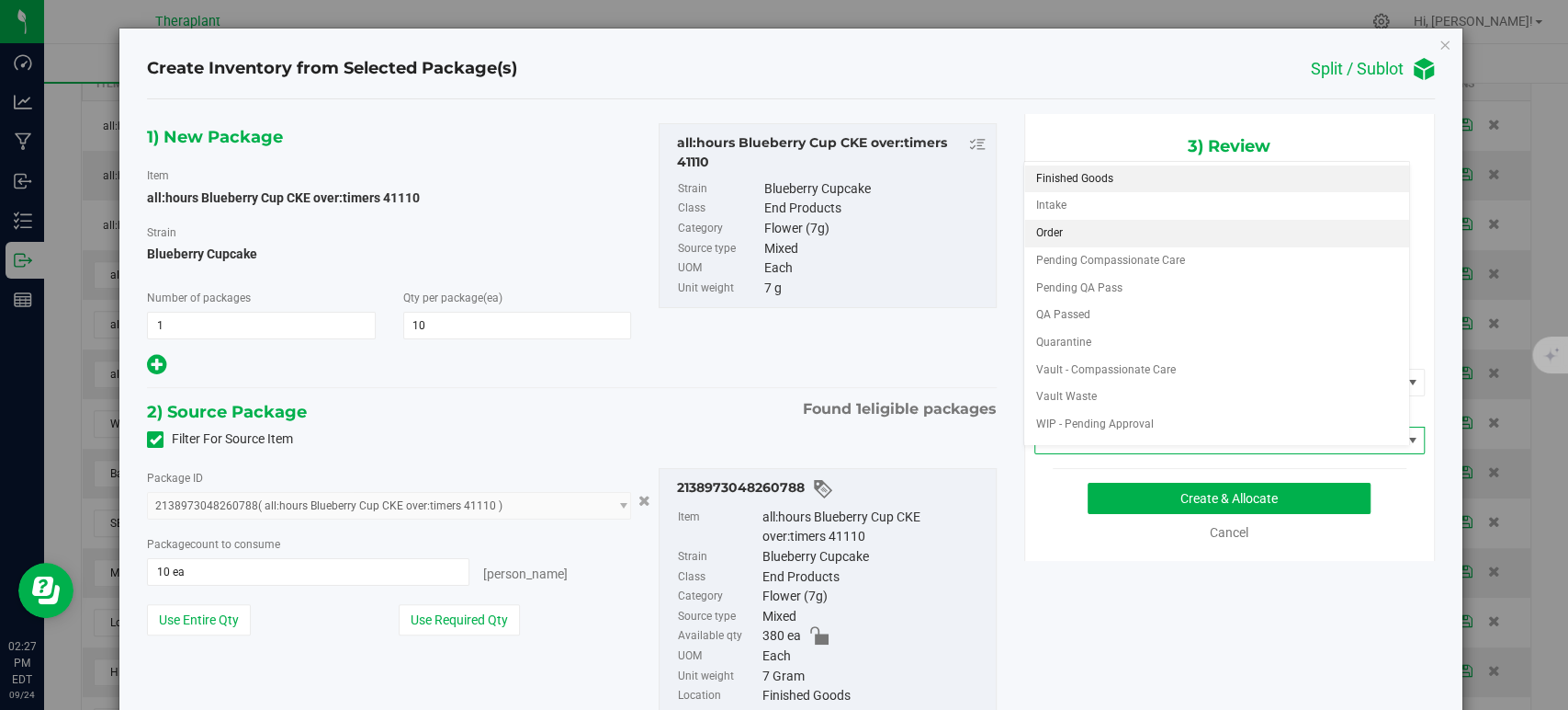
click at [1071, 234] on li "Order" at bounding box center [1217, 233] width 385 height 27
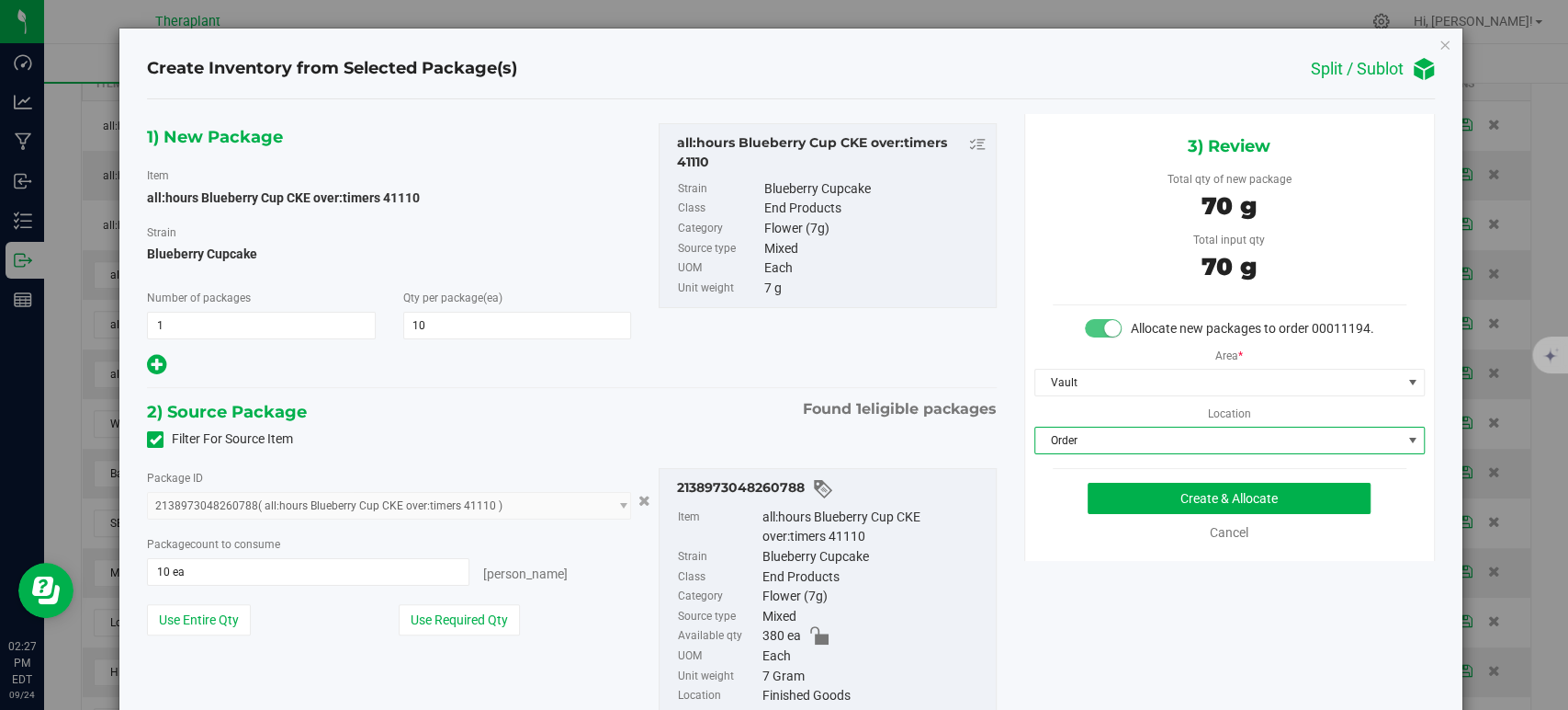
click at [687, 405] on div "2) Source Package Found 1 eligible packages" at bounding box center [571, 411] width 849 height 27
click at [1153, 514] on button "Create & Allocate" at bounding box center [1229, 498] width 283 height 31
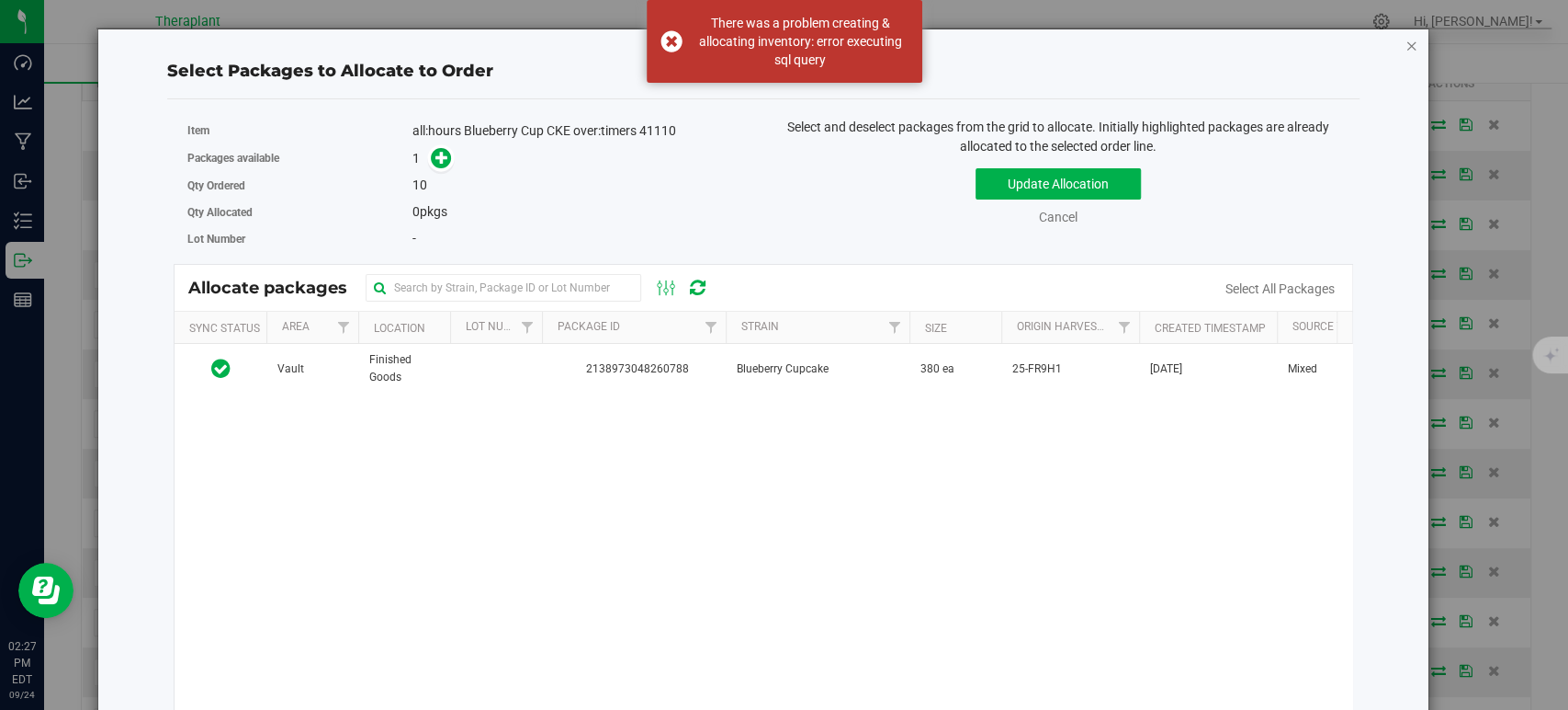
click at [1406, 42] on icon "button" at bounding box center [1411, 45] width 13 height 22
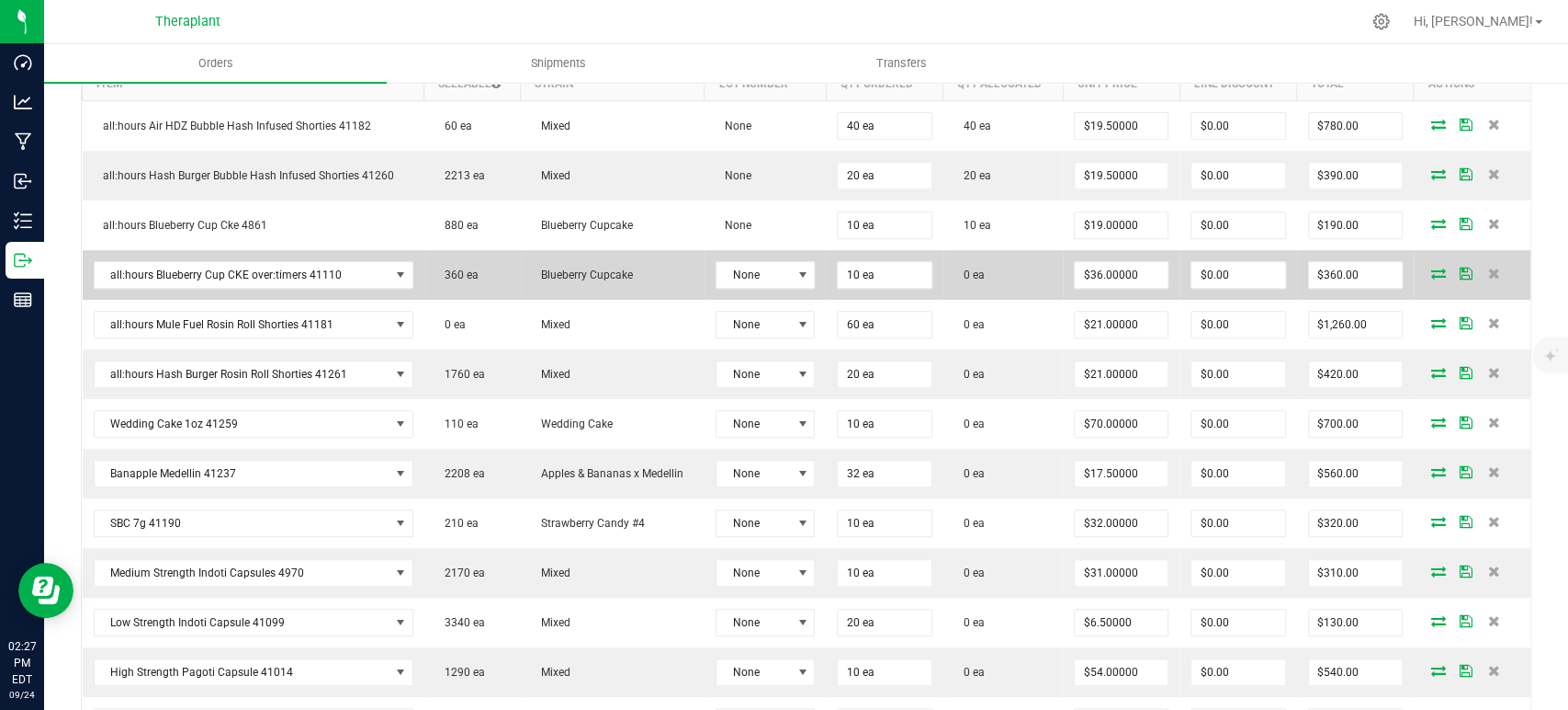
click at [1432, 269] on icon at bounding box center [1439, 272] width 15 height 11
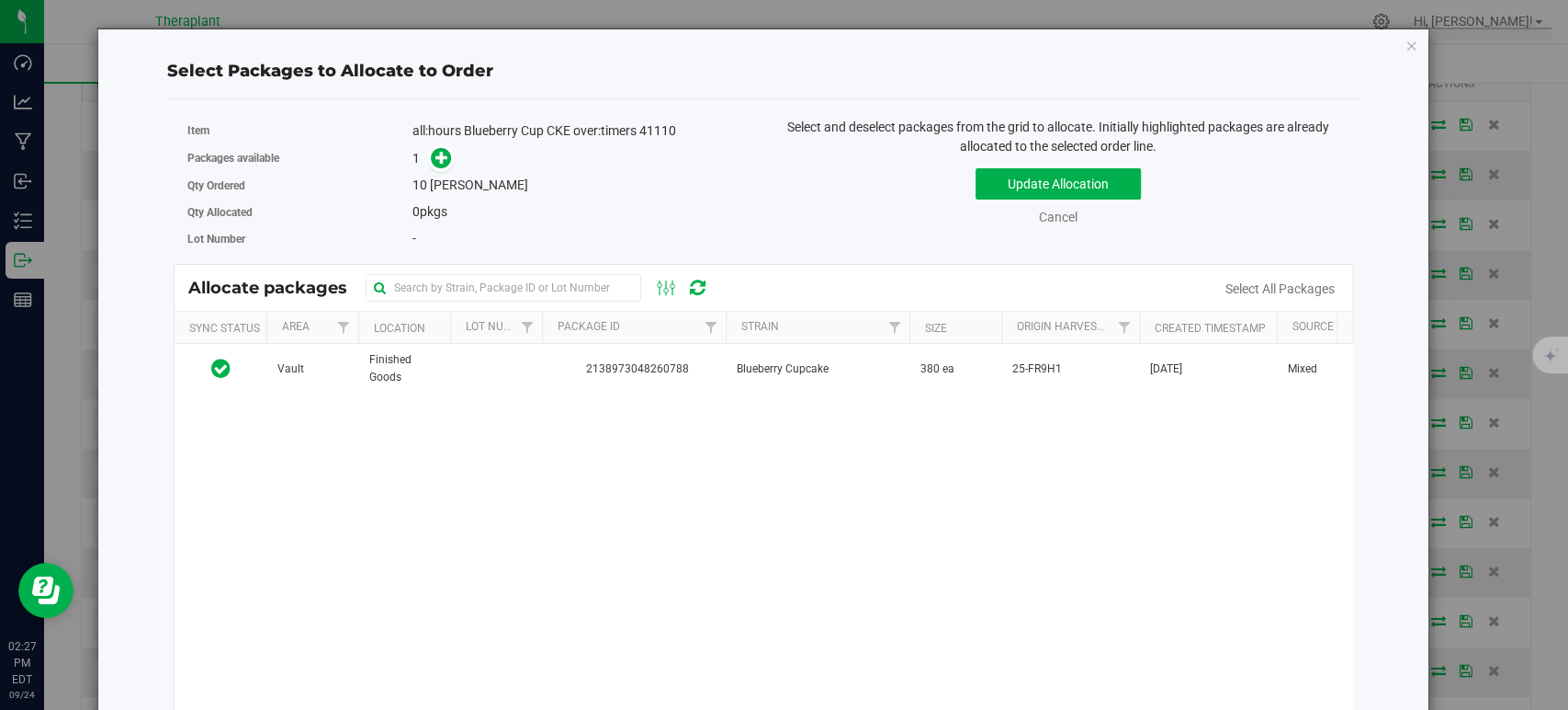
click at [767, 397] on div "Vault Finished Goods 2138973048260788 Blueberry Cupcake 380 ea 25-FR9H1 Jul 2, …" at bounding box center [764, 573] width 1178 height 460
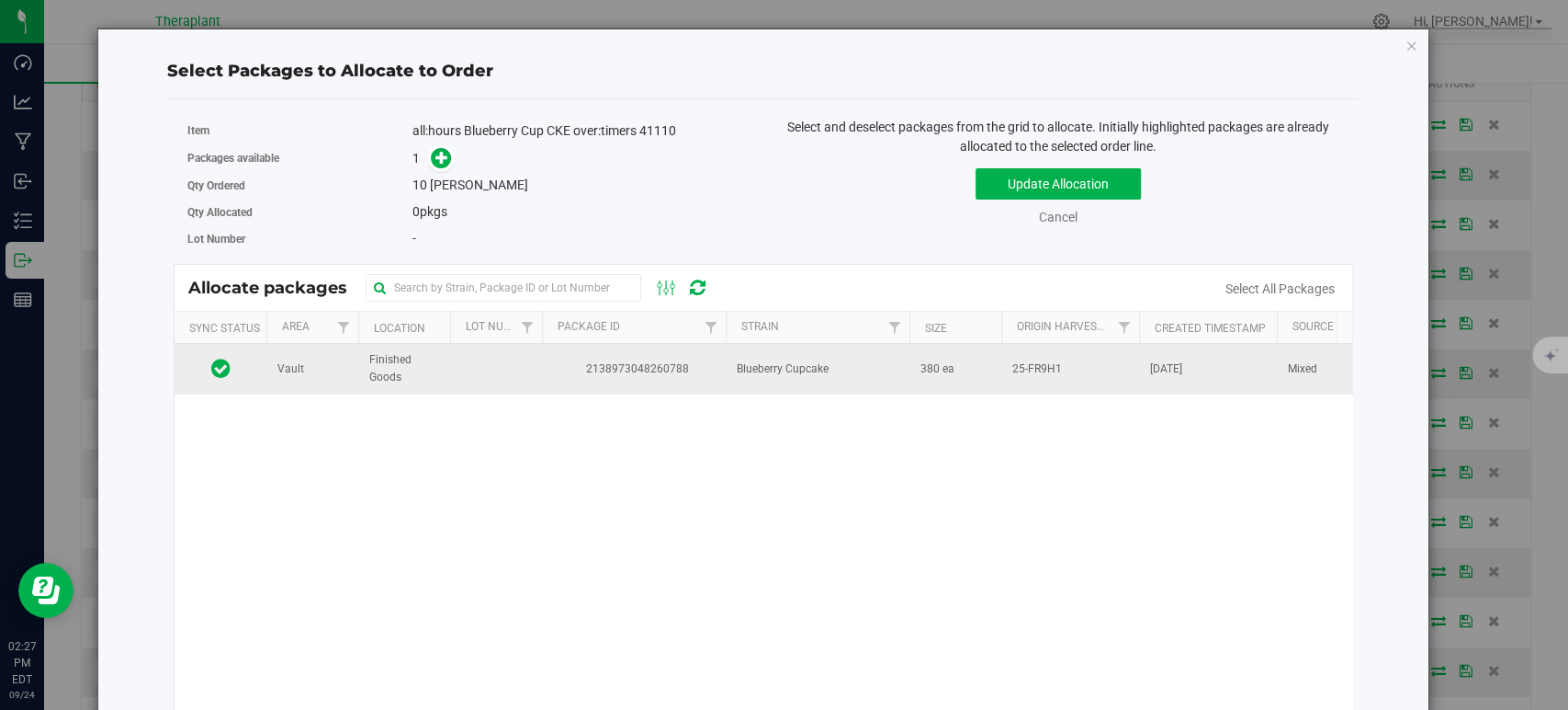
click at [791, 360] on span "Blueberry Cupcake" at bounding box center [783, 369] width 92 height 18
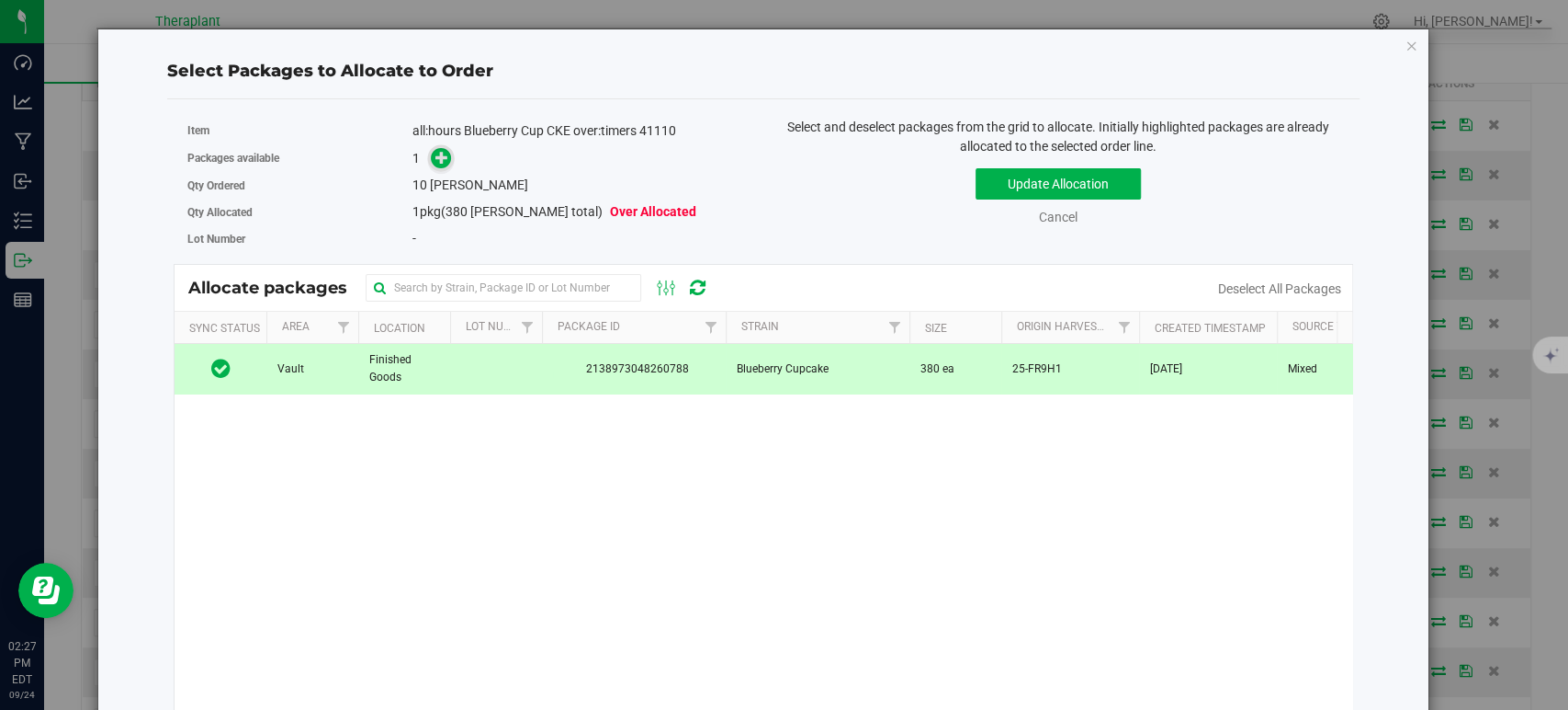
click at [443, 159] on icon at bounding box center [441, 157] width 13 height 13
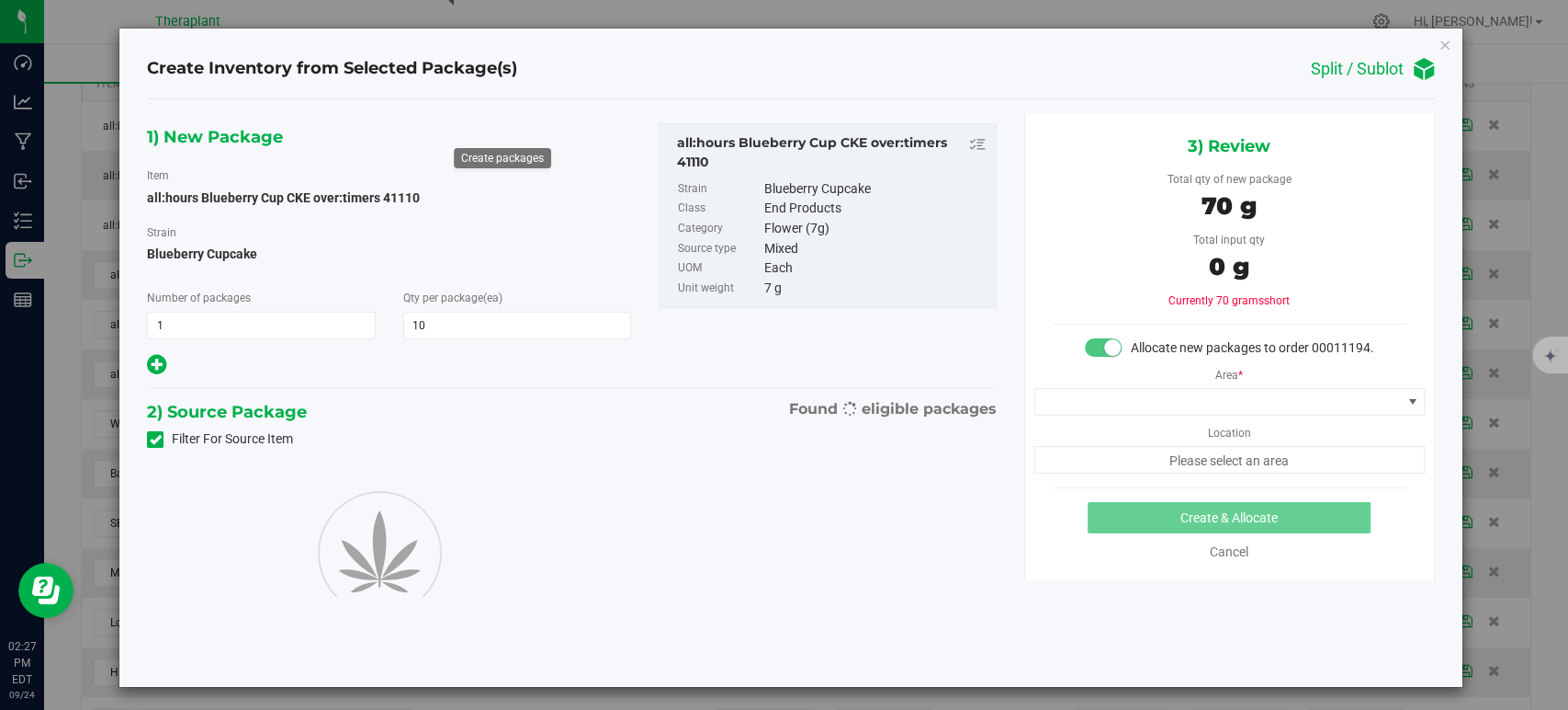
type input "10"
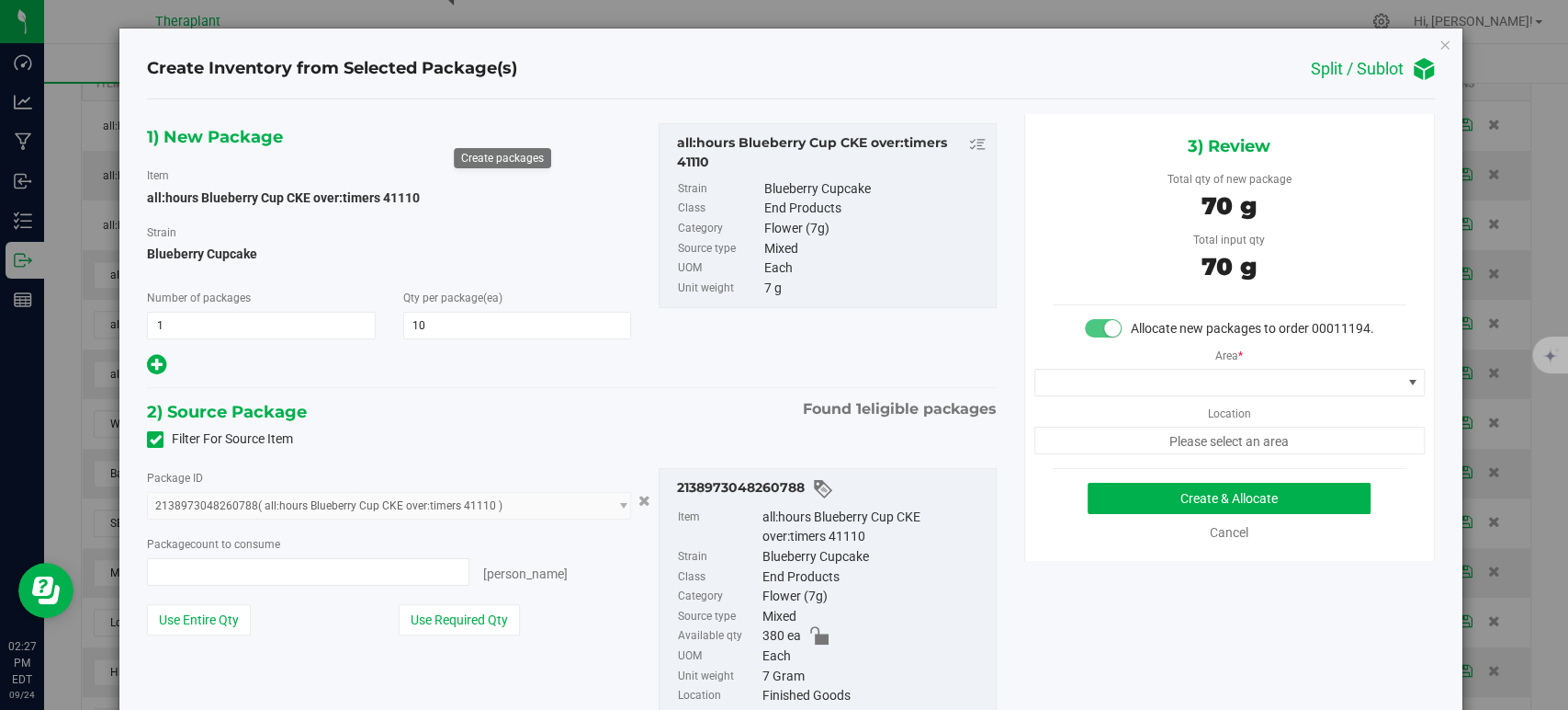
type input "10 ea"
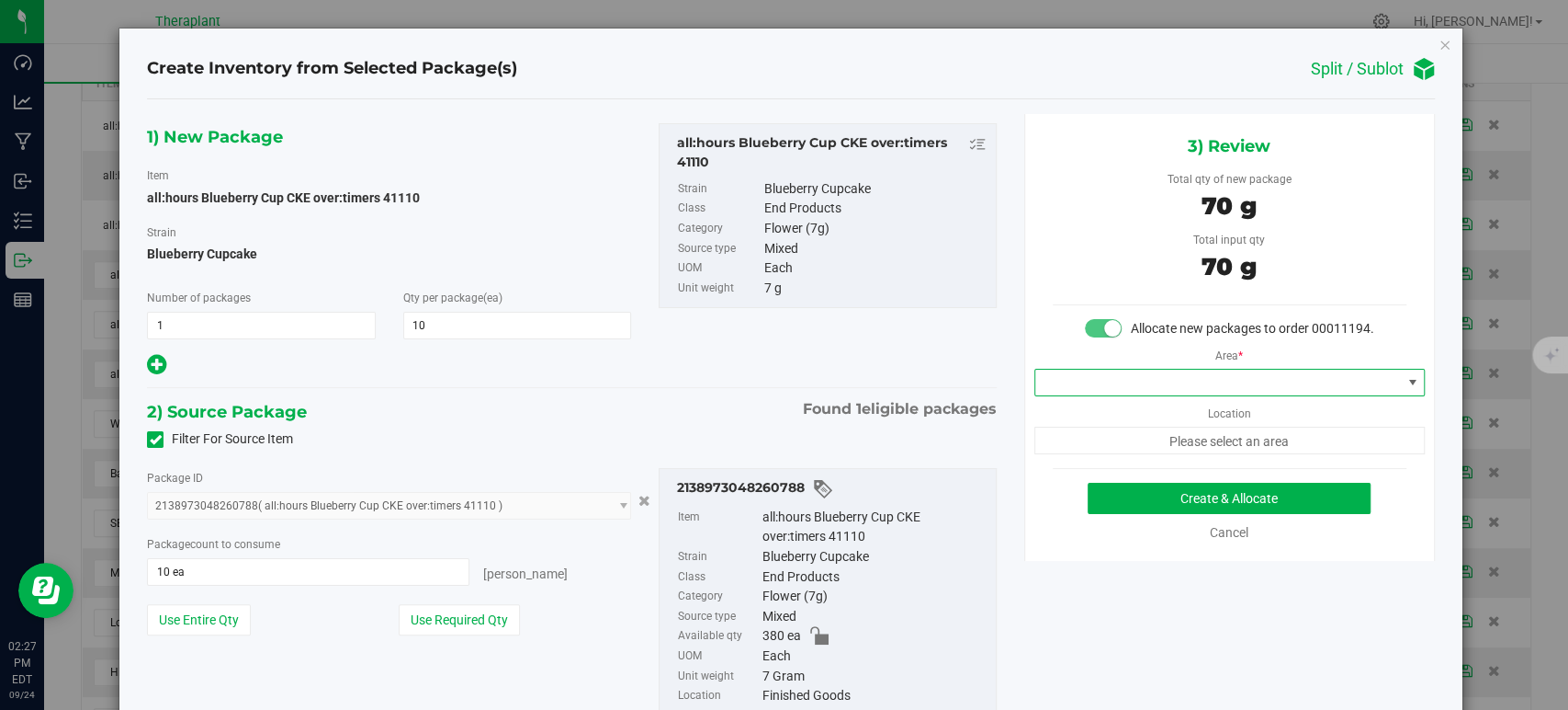
click at [1157, 395] on span at bounding box center [1218, 382] width 366 height 25
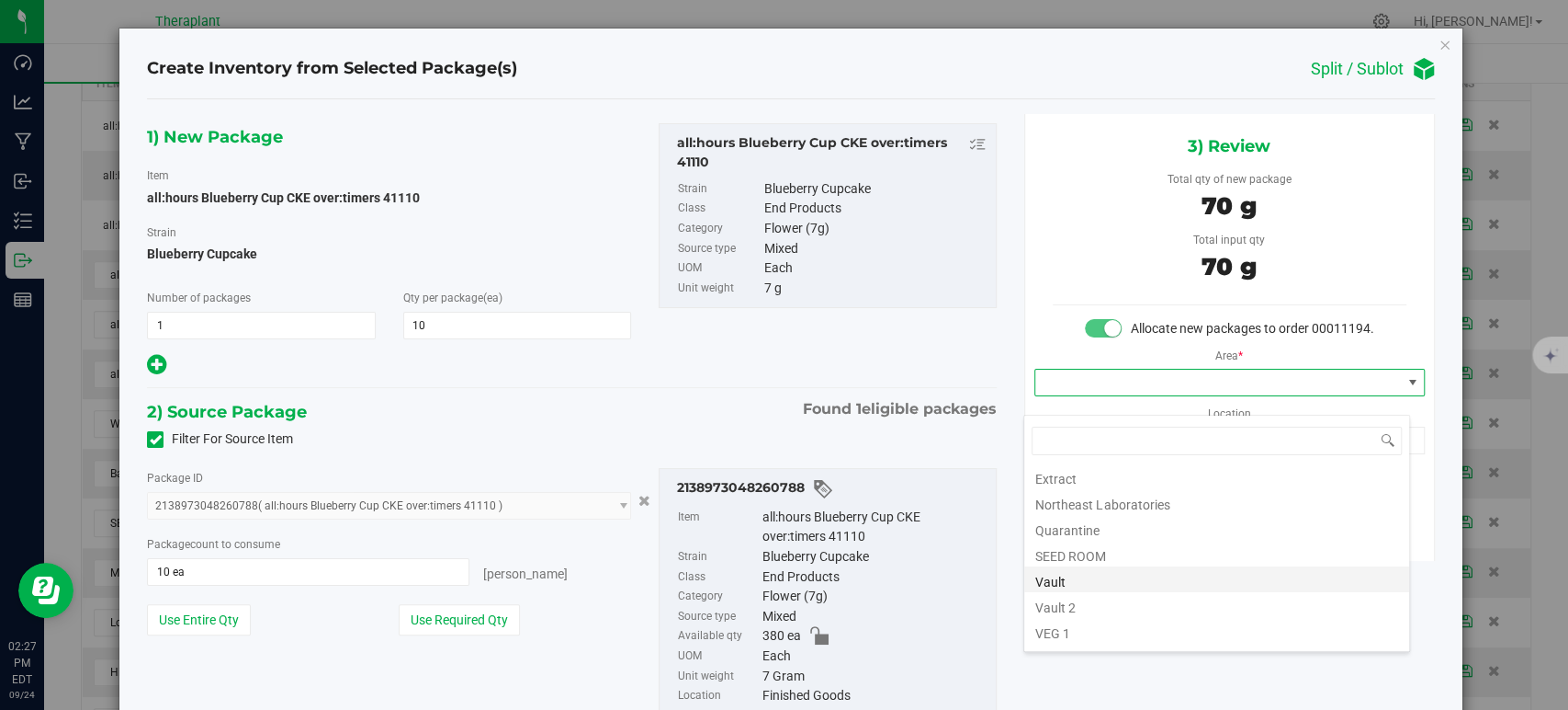
scroll to position [228, 0]
click at [1106, 517] on li "SEED ROOM" at bounding box center [1217, 507] width 385 height 25
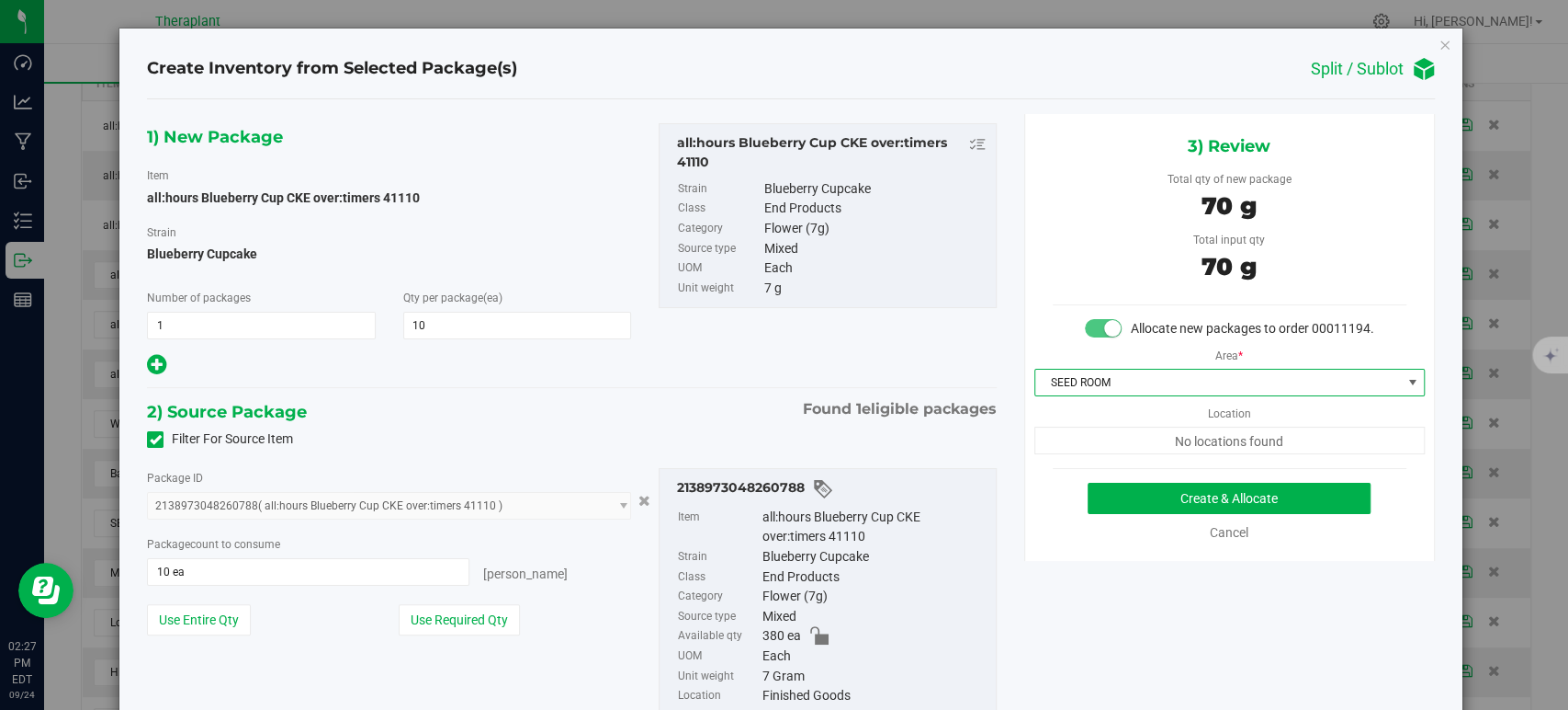
click at [1081, 395] on span "SEED ROOM" at bounding box center [1218, 382] width 366 height 25
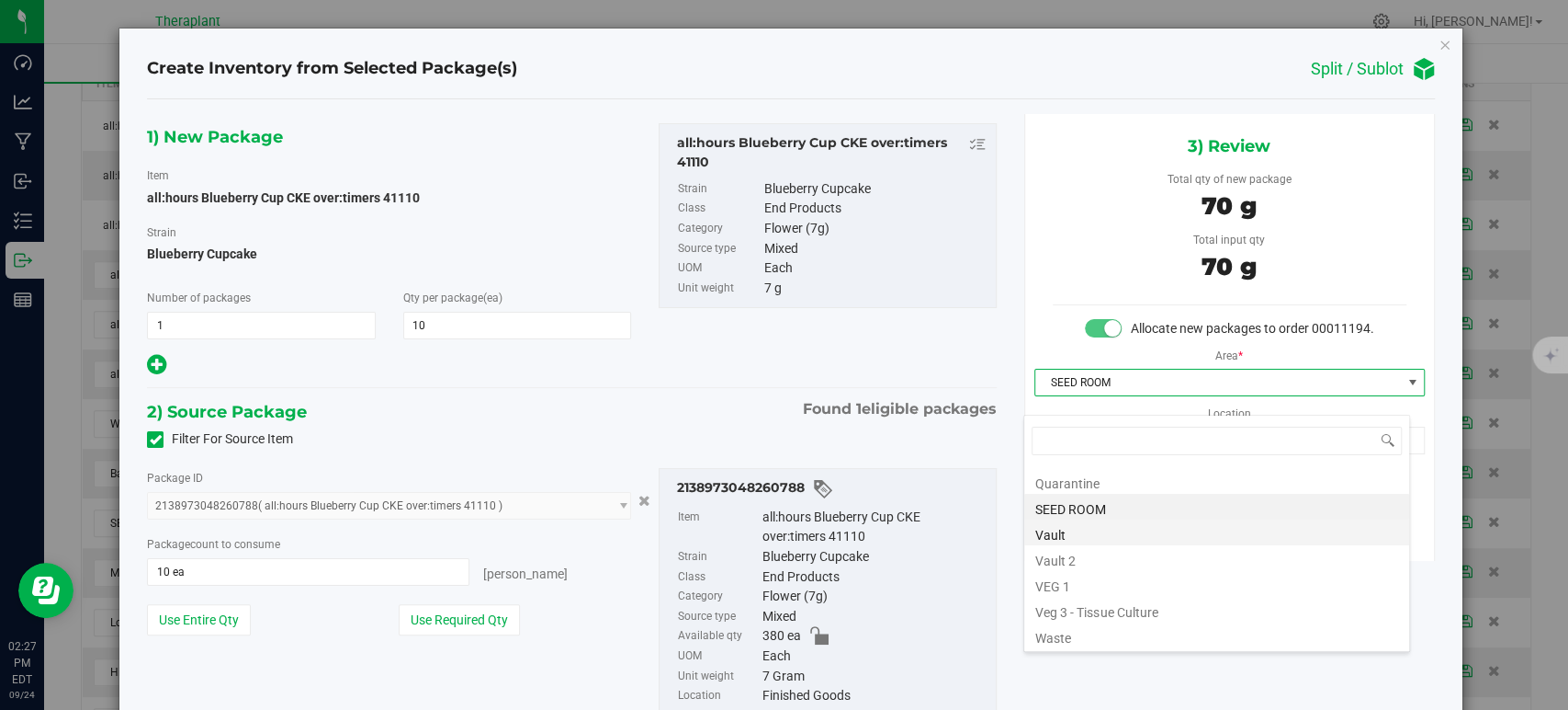
drag, startPoint x: 1112, startPoint y: 546, endPoint x: 1110, endPoint y: 535, distance: 11.2
click at [1111, 236] on ul "Audit Bulk Inventory CLONE ROOM Cultivation Cure Cure 1 Cure 2 Extract Northeas…" at bounding box center [1217, 236] width 385 height 0
click at [1110, 535] on li "Vault" at bounding box center [1217, 532] width 385 height 25
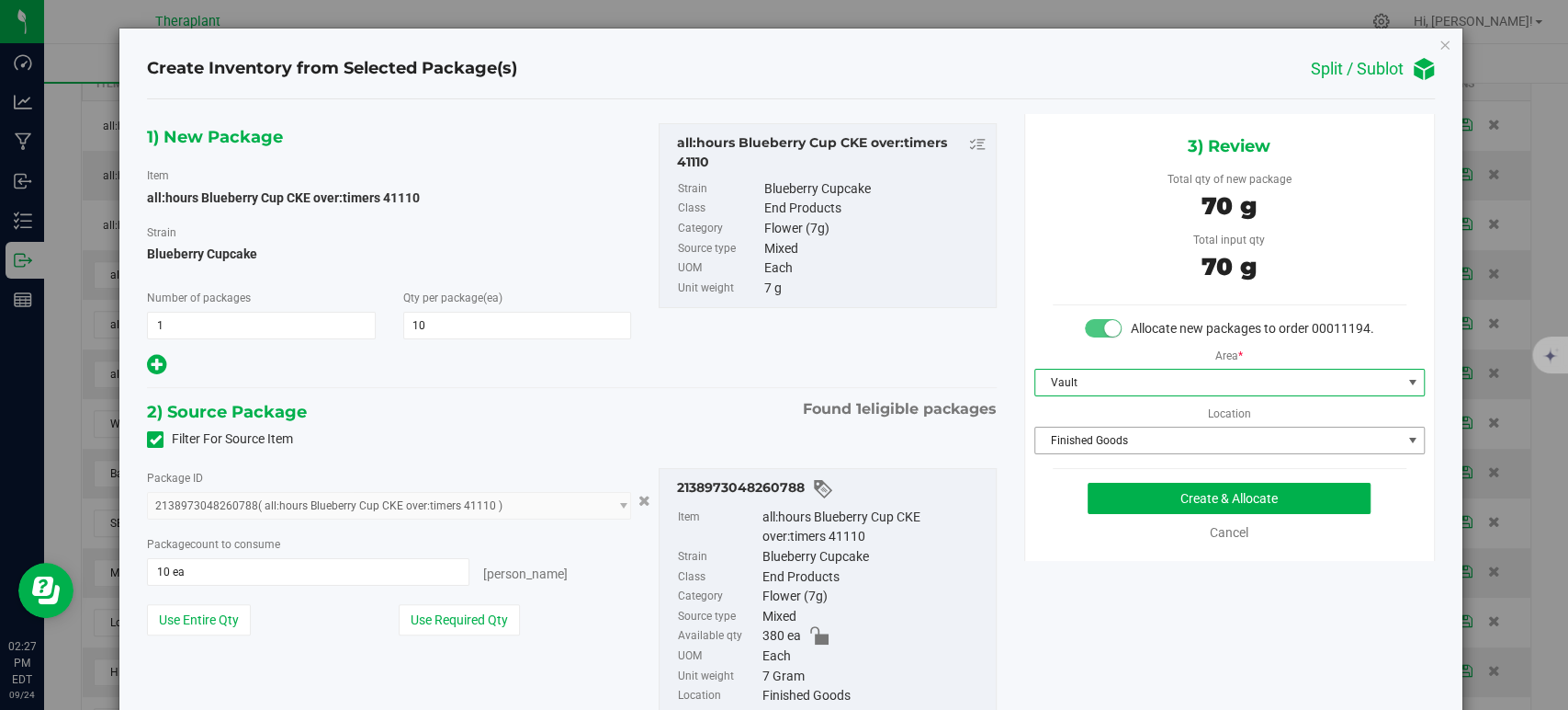
click at [1086, 447] on span "Finished Goods" at bounding box center [1218, 440] width 366 height 25
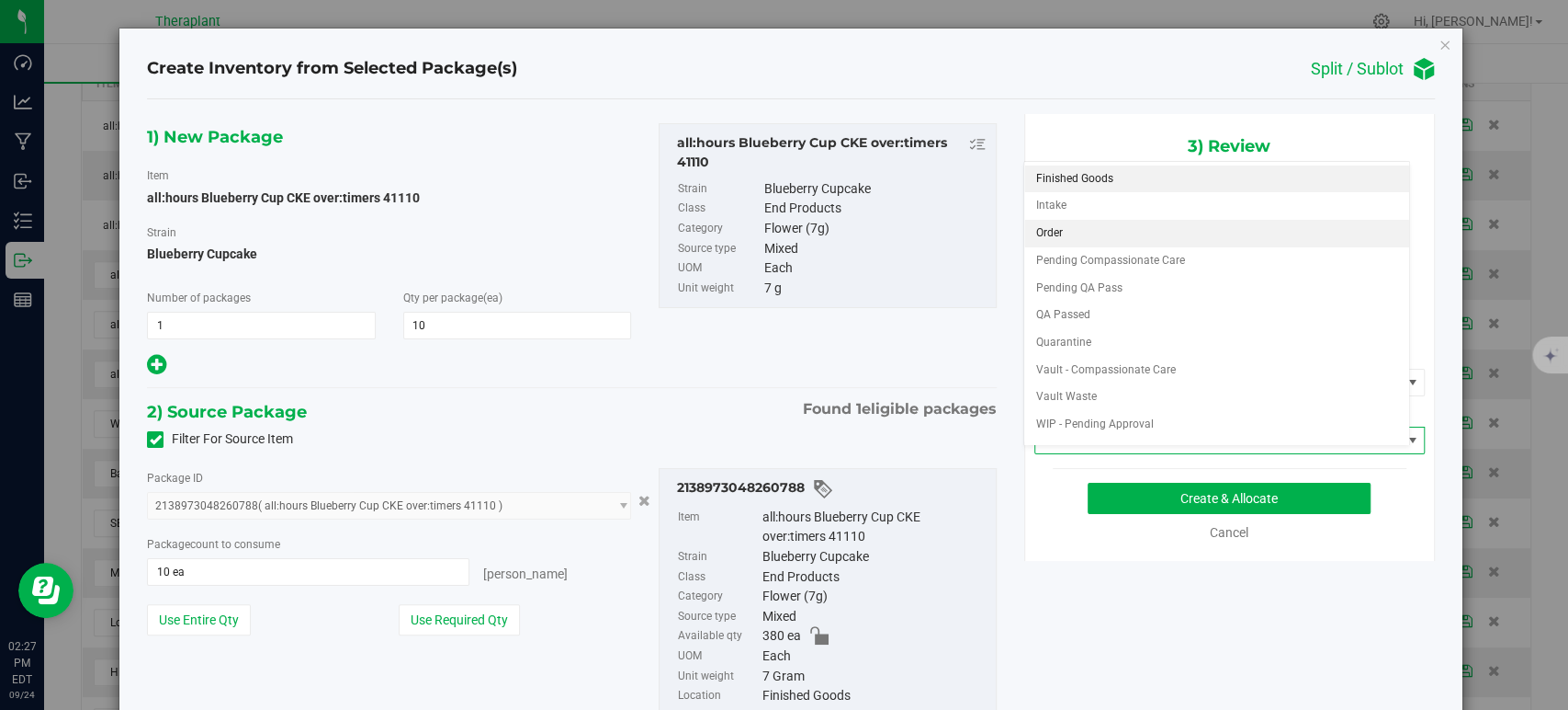
click at [1076, 228] on li "Order" at bounding box center [1217, 233] width 385 height 27
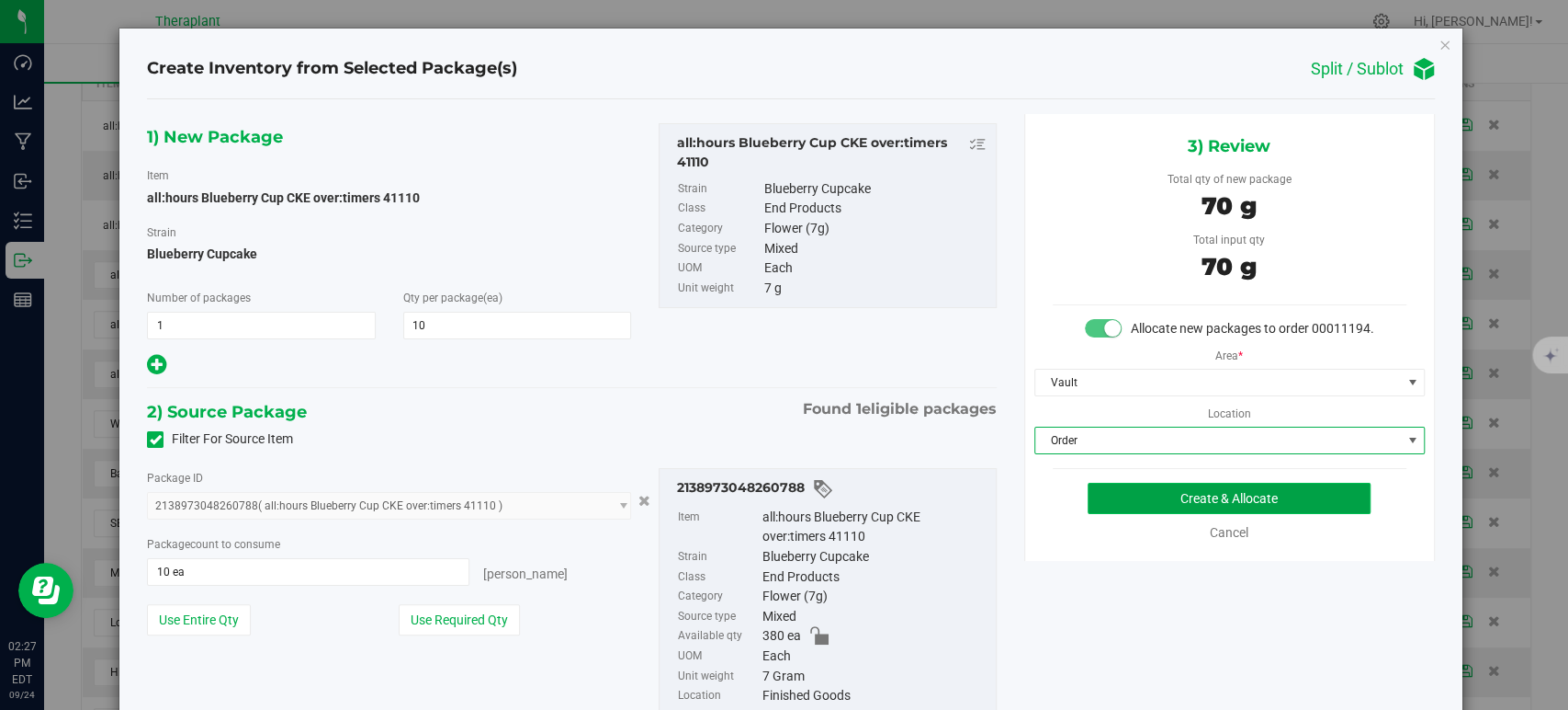
click at [1125, 511] on button "Create & Allocate" at bounding box center [1229, 498] width 283 height 31
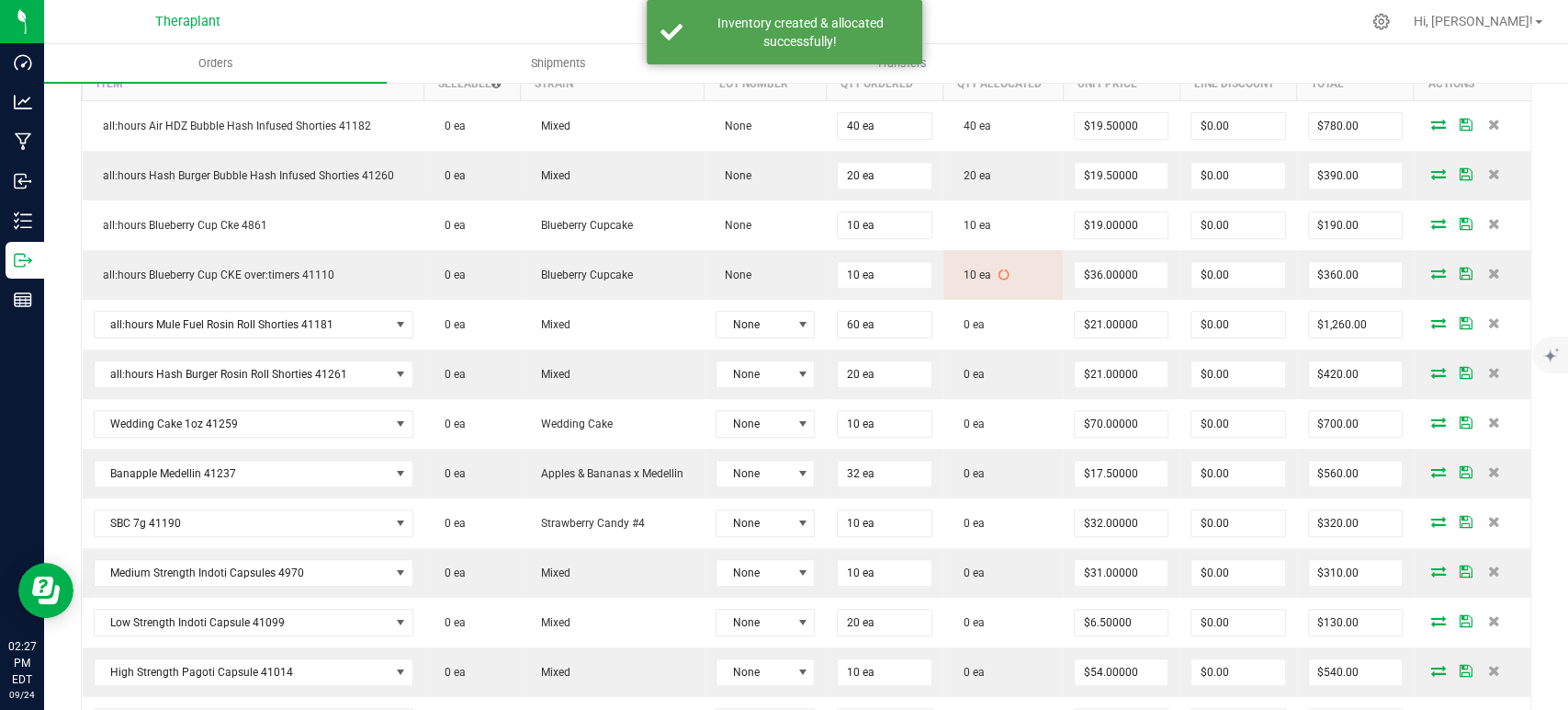
scroll to position [612, 0]
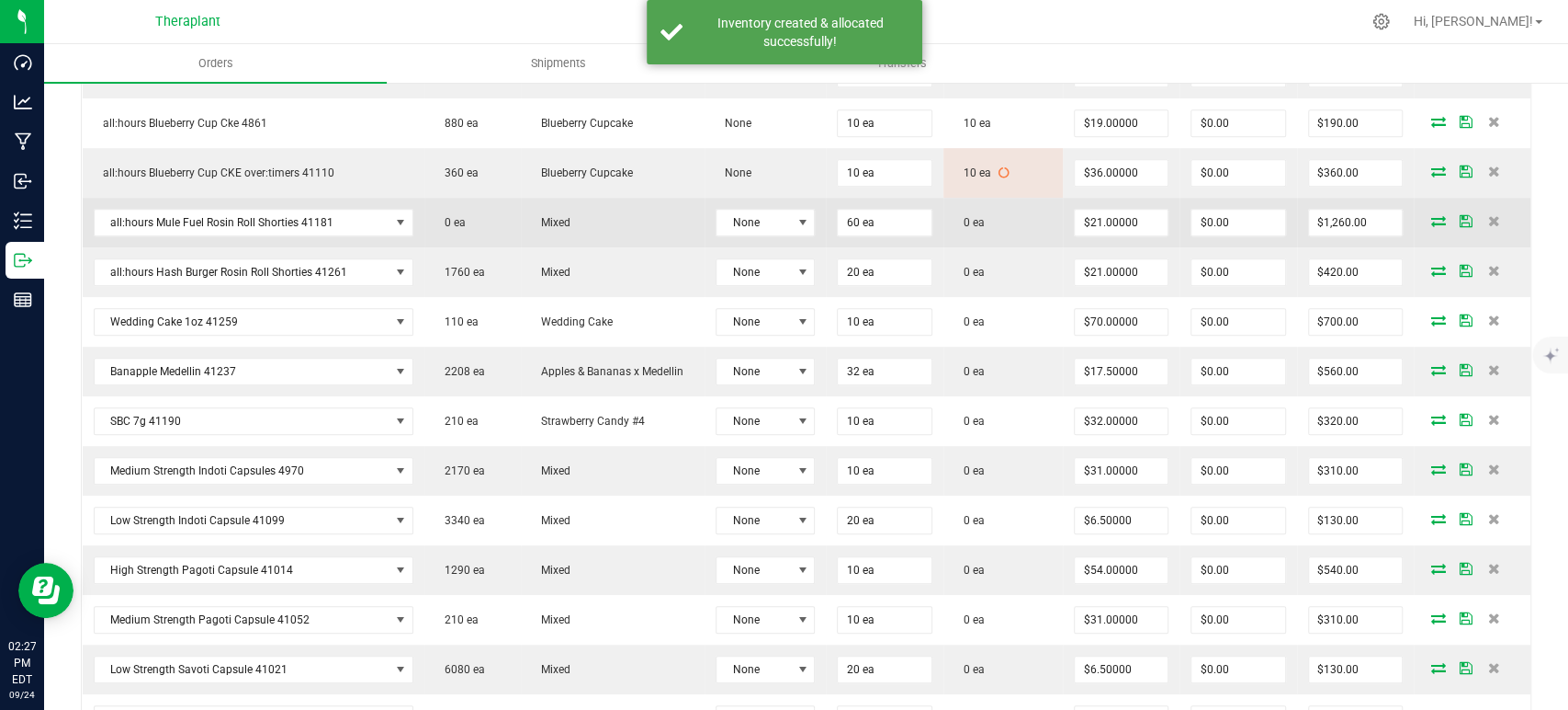
click at [1432, 219] on icon at bounding box center [1439, 220] width 15 height 11
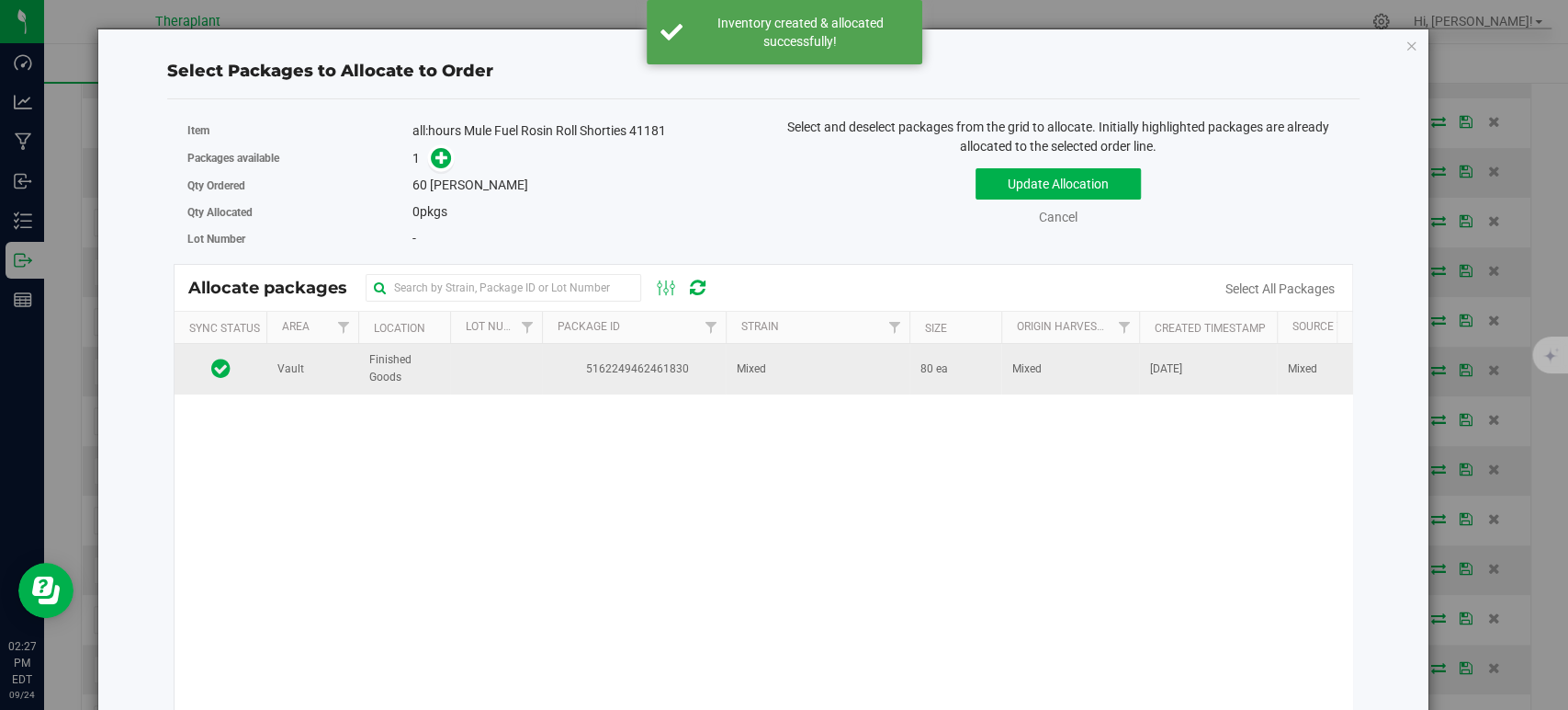
click at [805, 361] on td "Mixed" at bounding box center [818, 368] width 184 height 50
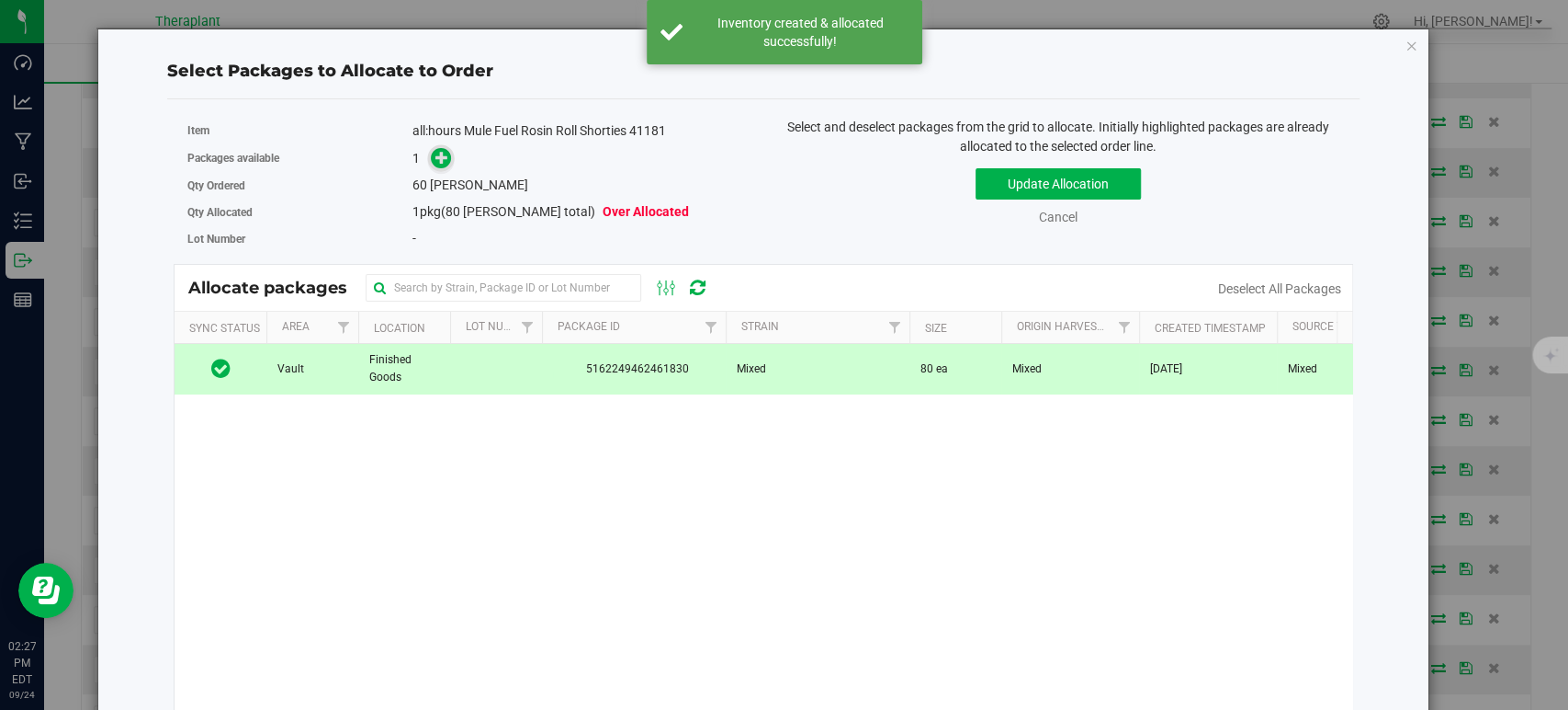
click at [443, 153] on icon at bounding box center [441, 157] width 13 height 13
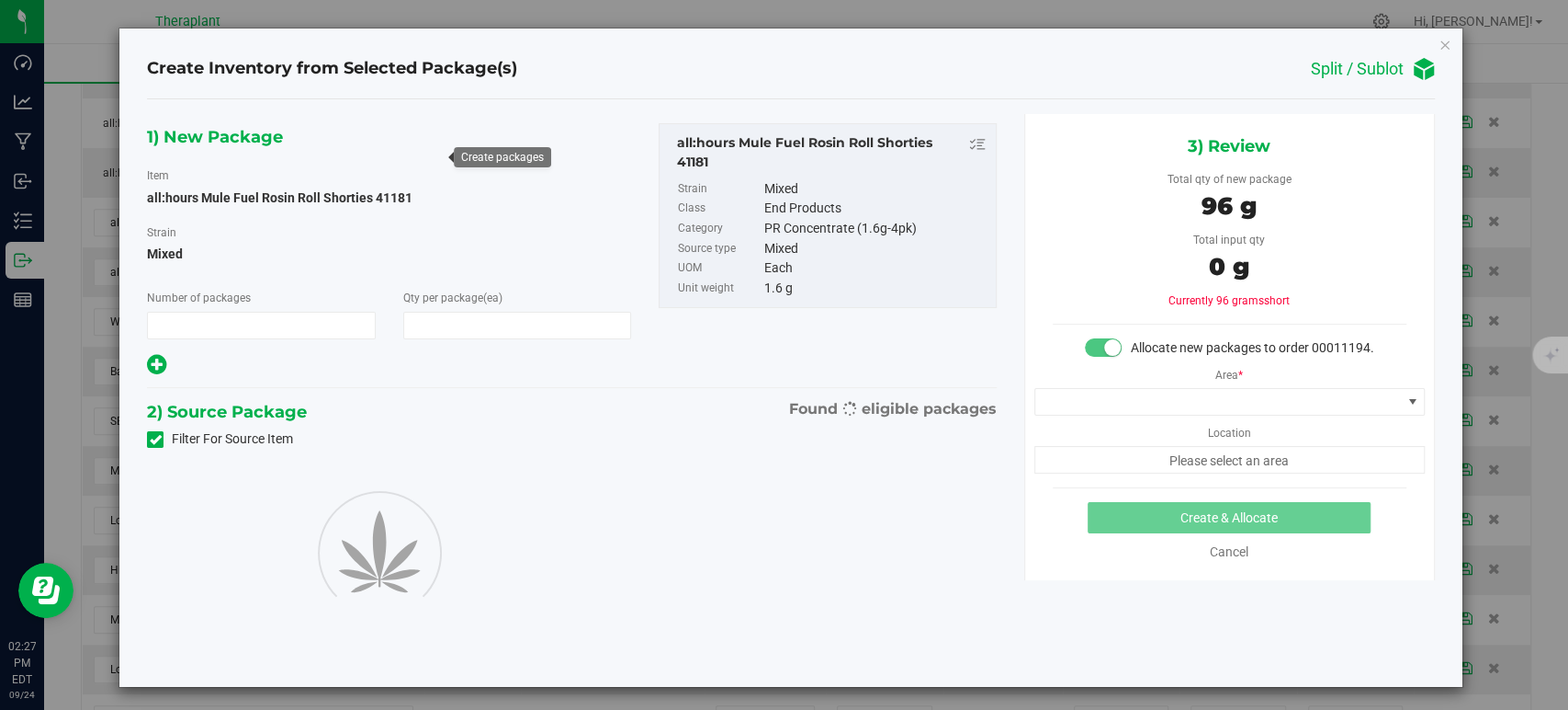
type input "1"
type input "60"
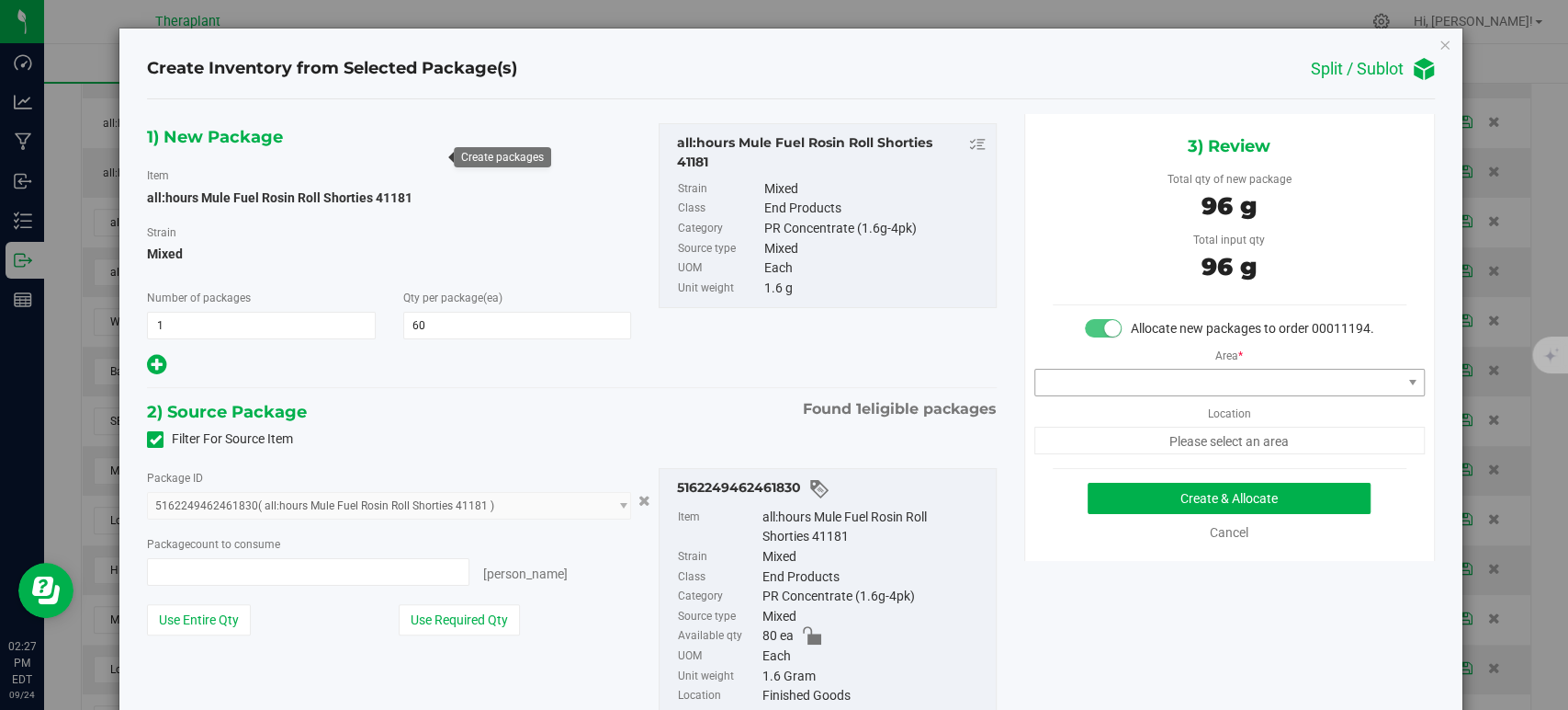
type input "60 ea"
click at [1139, 395] on span at bounding box center [1218, 382] width 366 height 25
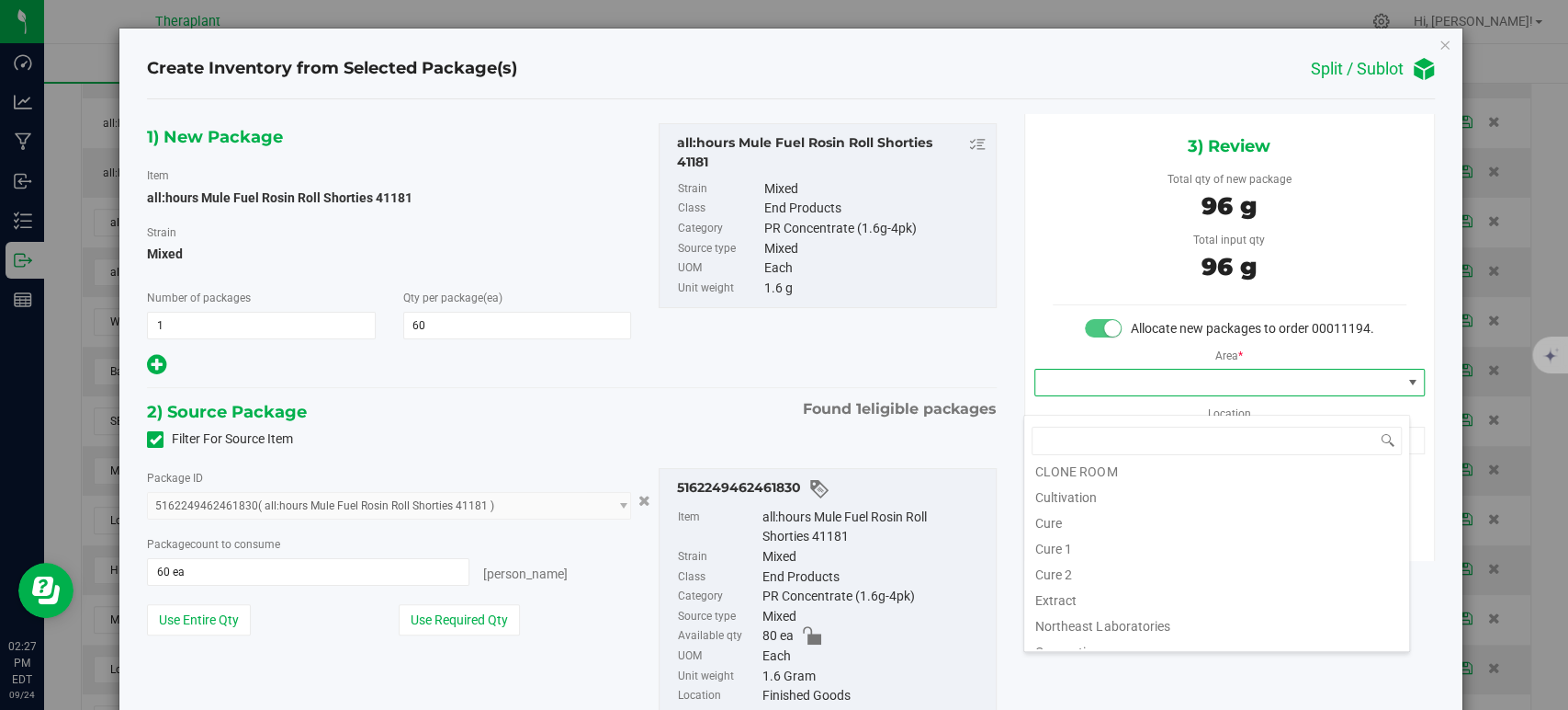
scroll to position [228, 0]
click at [1077, 537] on li "Vault" at bounding box center [1217, 532] width 385 height 25
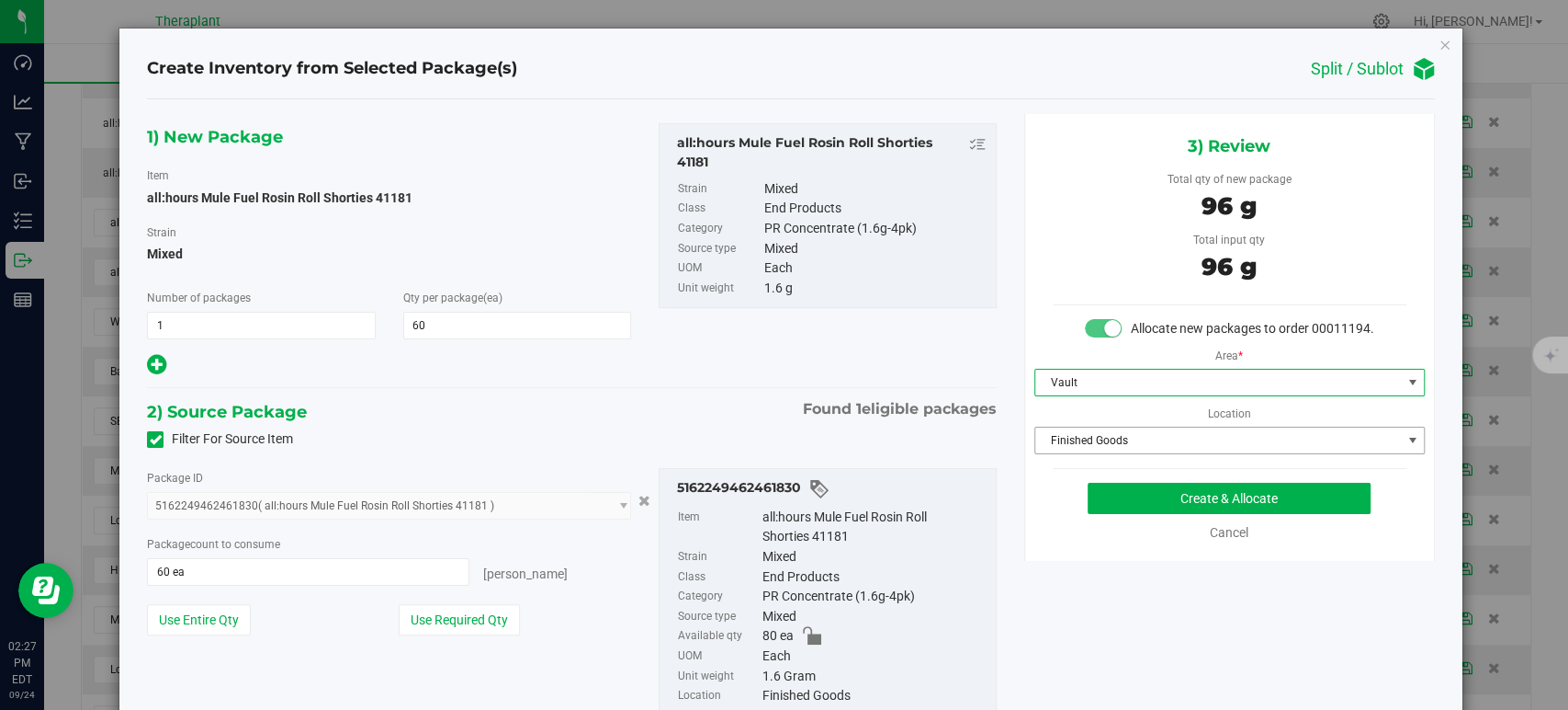
click at [1059, 453] on span "Finished Goods" at bounding box center [1218, 440] width 366 height 25
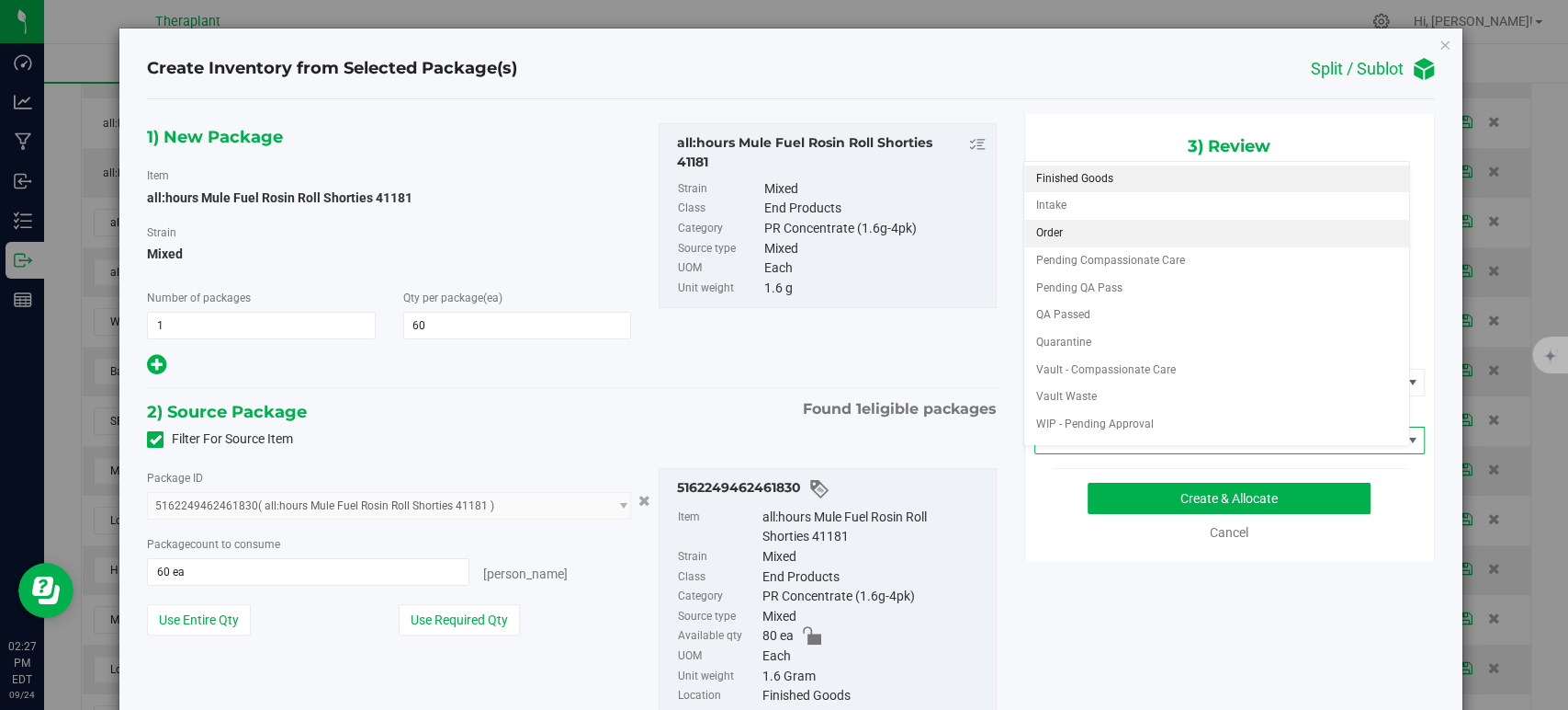
click at [1105, 233] on li "Order" at bounding box center [1217, 233] width 385 height 27
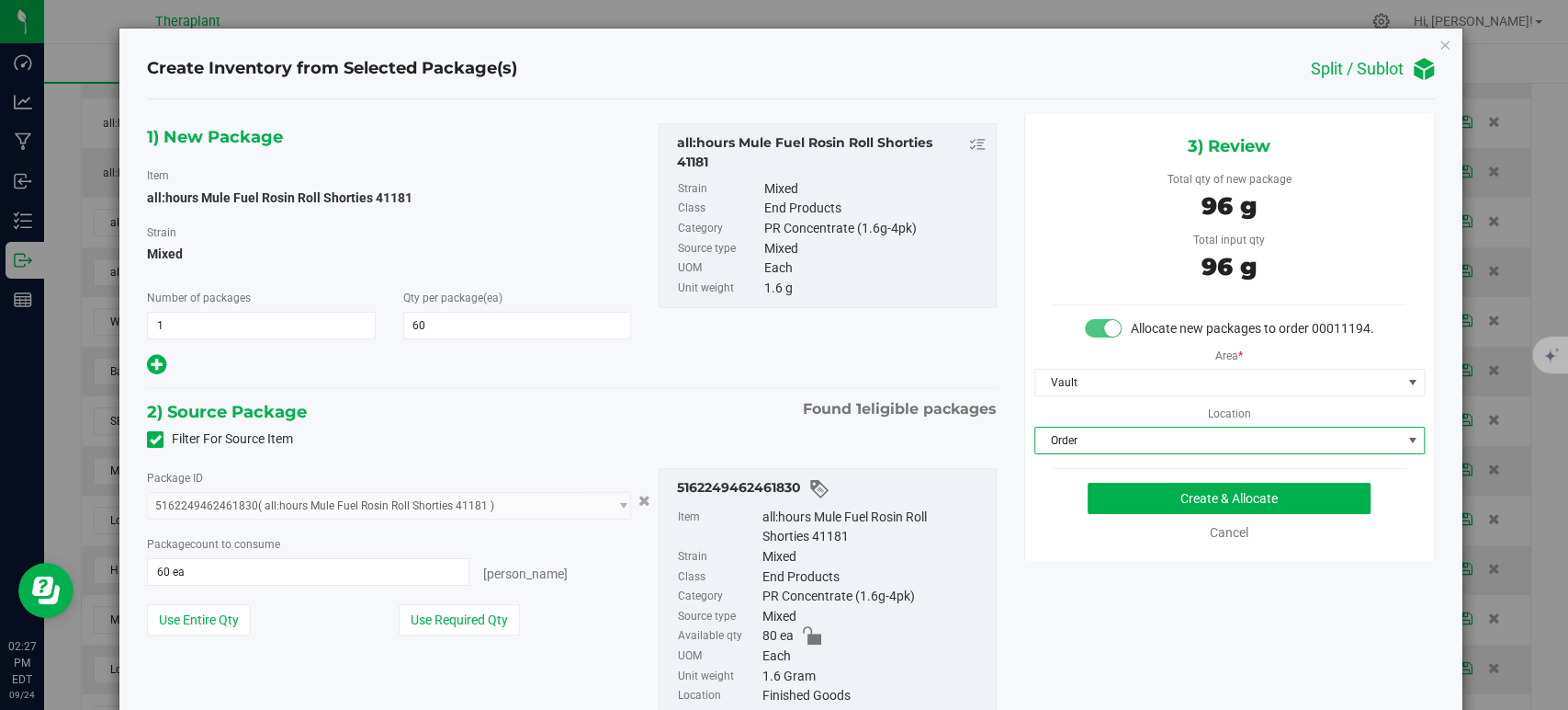
click at [737, 438] on div "Filter For Source Item" at bounding box center [572, 440] width 877 height 27
click at [1181, 511] on button "Create & Allocate" at bounding box center [1229, 498] width 283 height 31
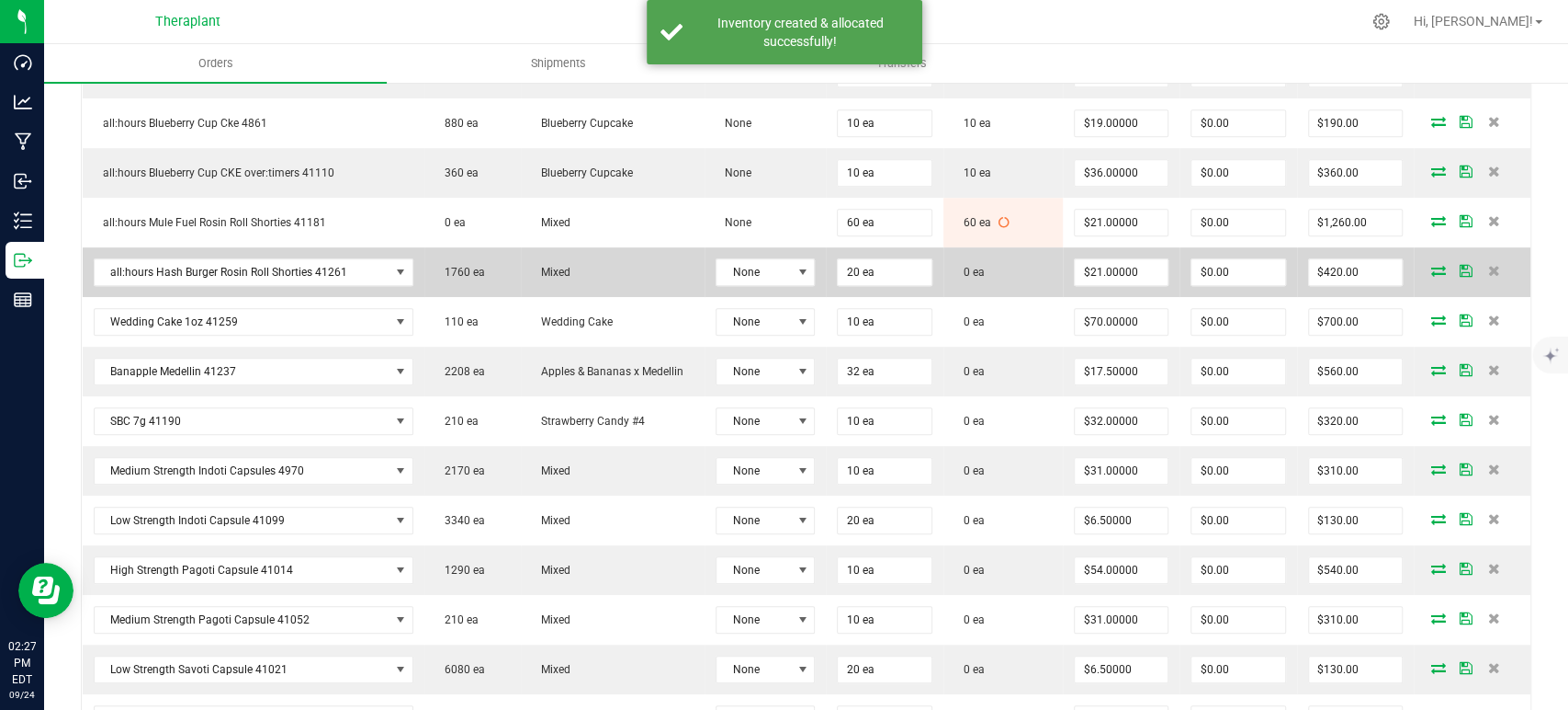
click at [1432, 269] on icon at bounding box center [1439, 269] width 15 height 11
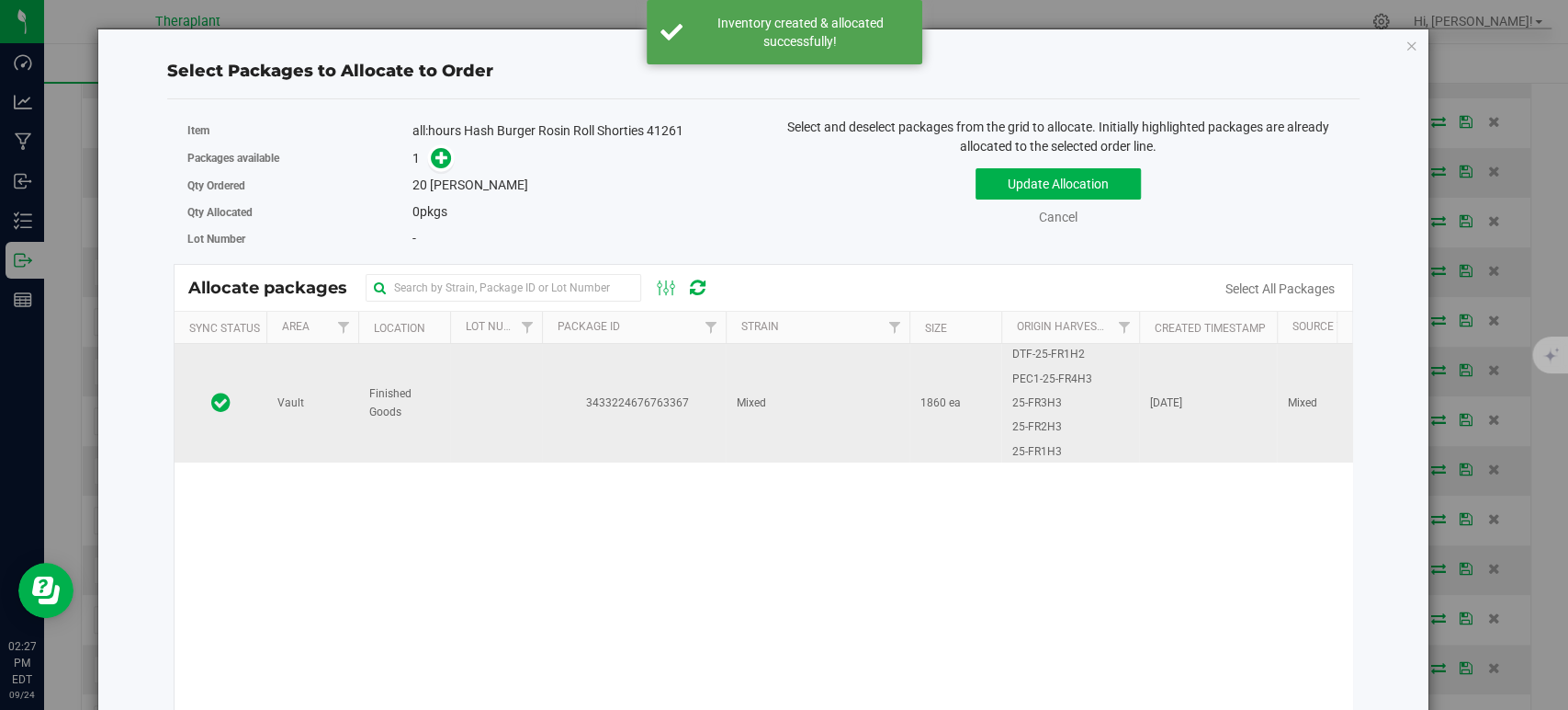
click at [737, 408] on span "Mixed" at bounding box center [751, 403] width 29 height 18
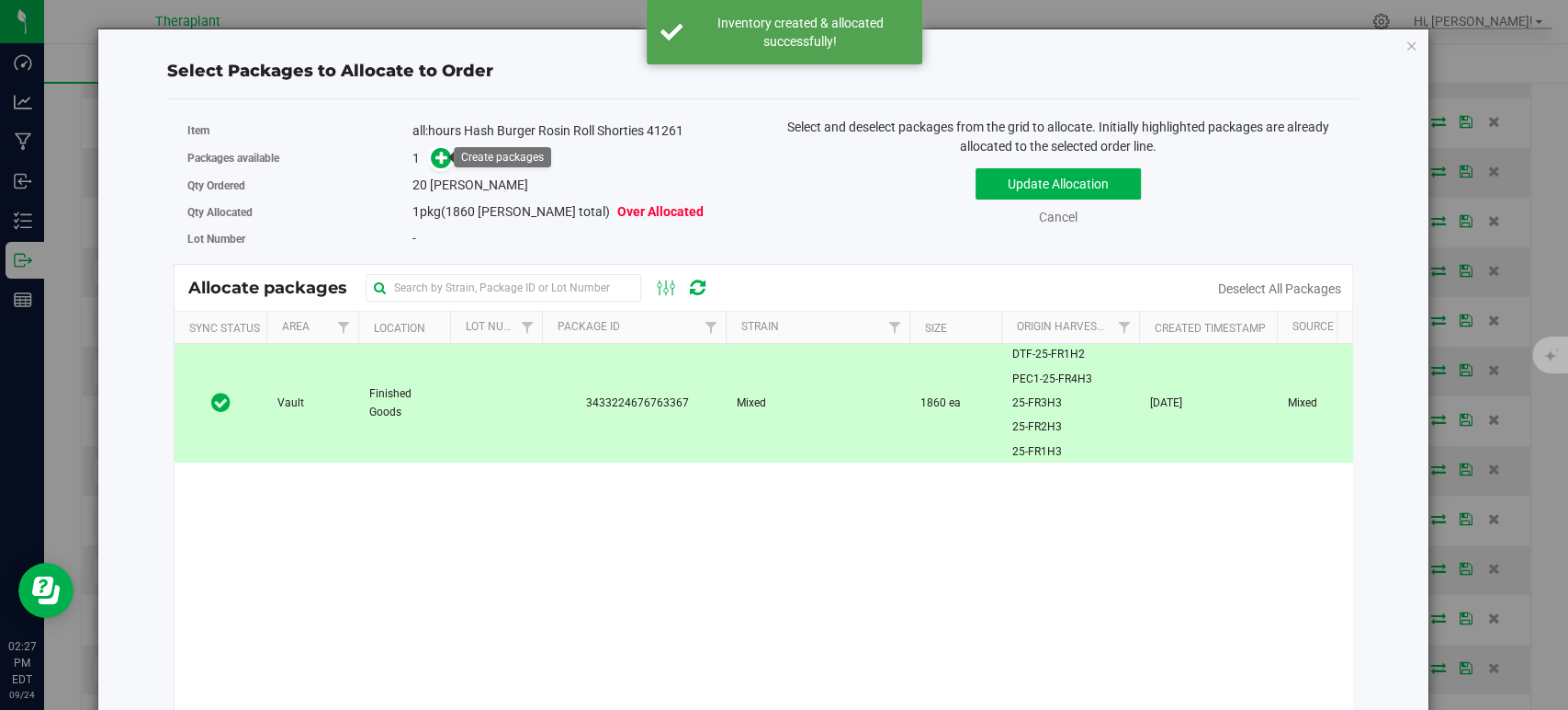
click at [419, 145] on div "Packages available 1" at bounding box center [469, 158] width 562 height 28
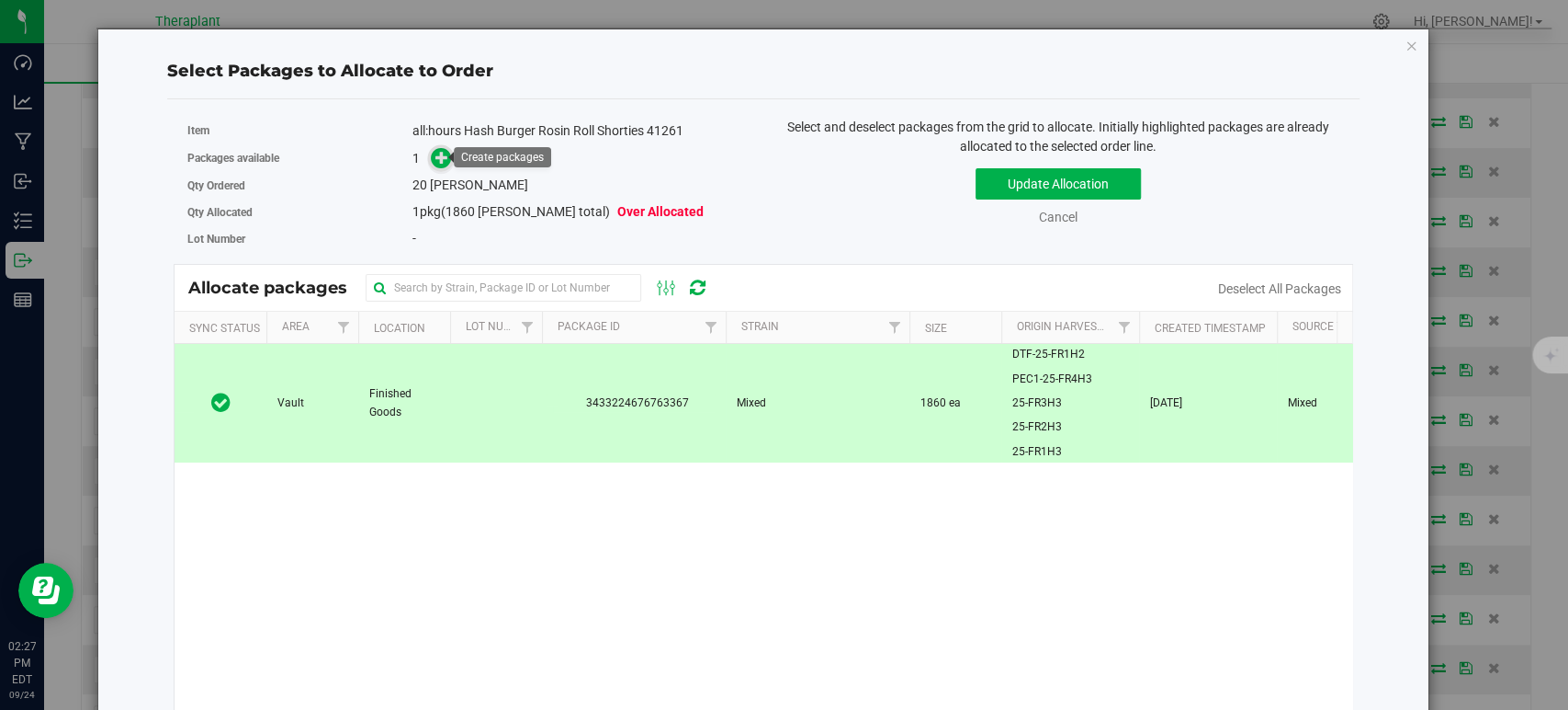
click at [436, 153] on icon at bounding box center [441, 157] width 13 height 13
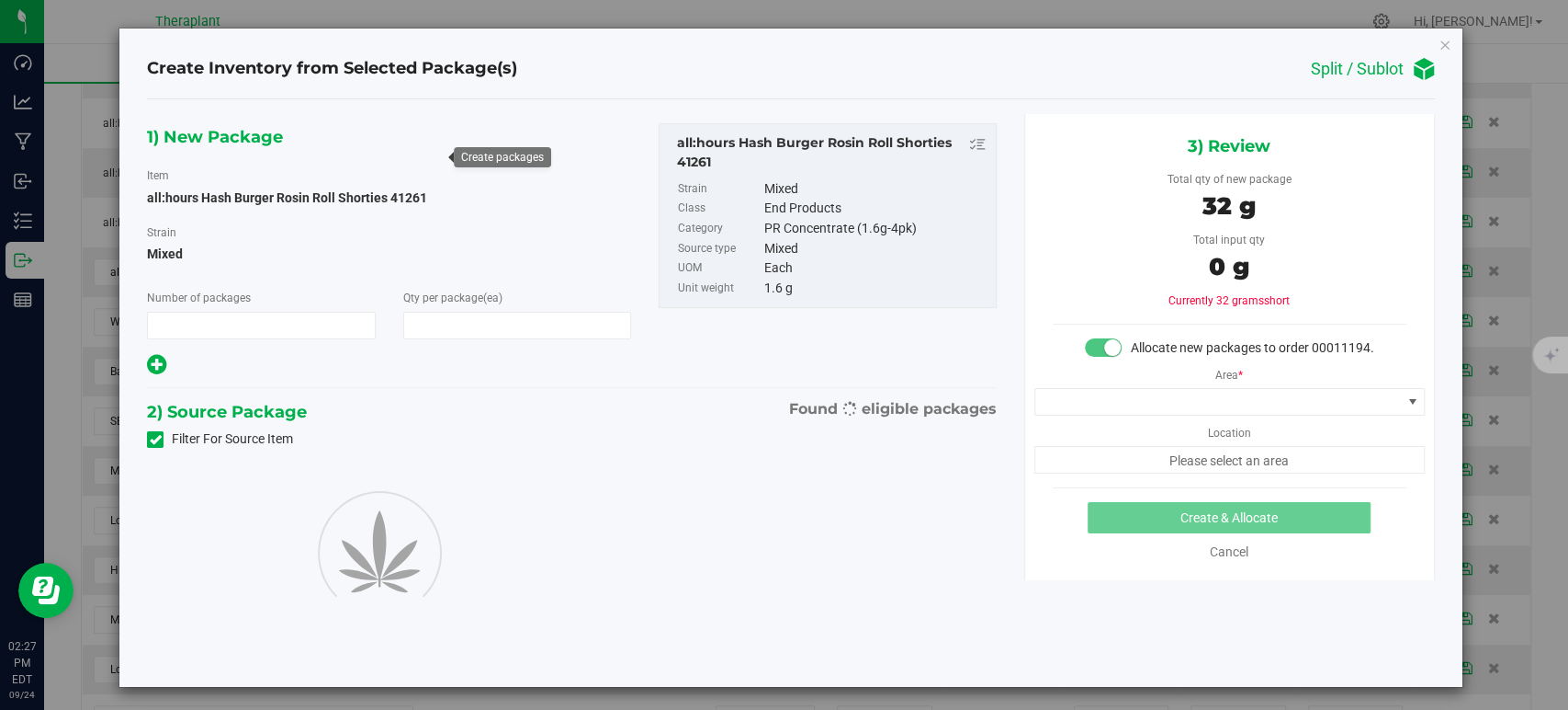
type input "1"
type input "20"
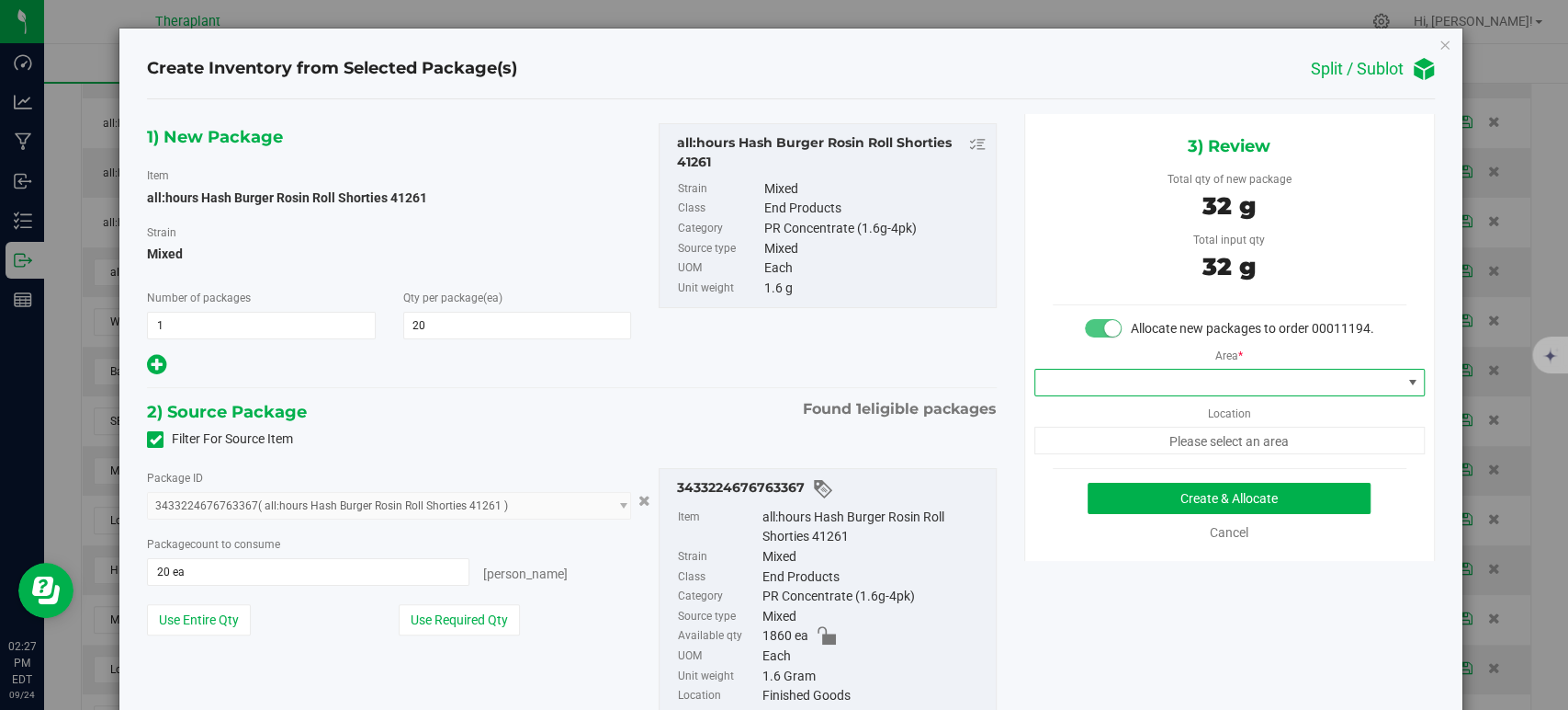
click at [1136, 395] on span at bounding box center [1218, 382] width 366 height 25
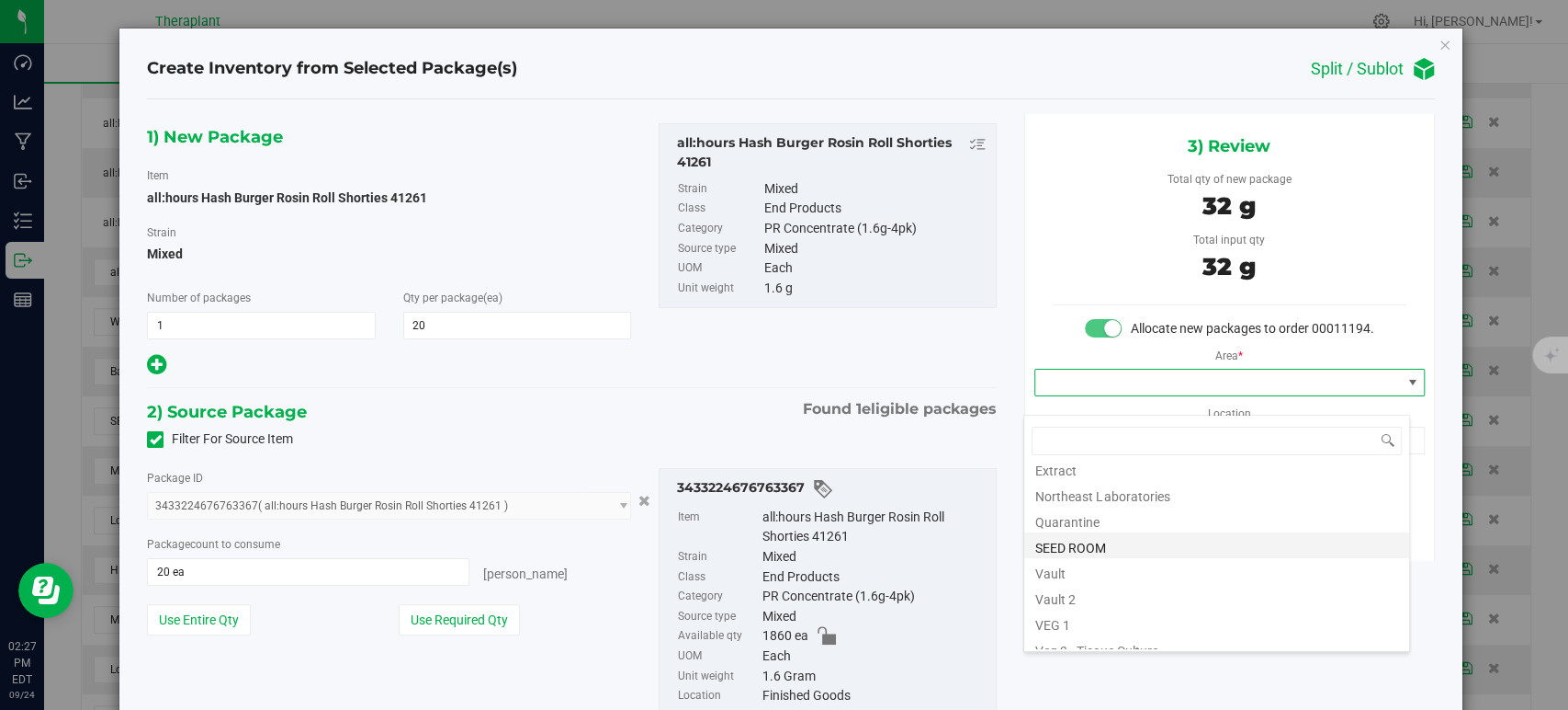
scroll to position [228, 0]
click at [1124, 533] on li "Vault" at bounding box center [1217, 532] width 385 height 25
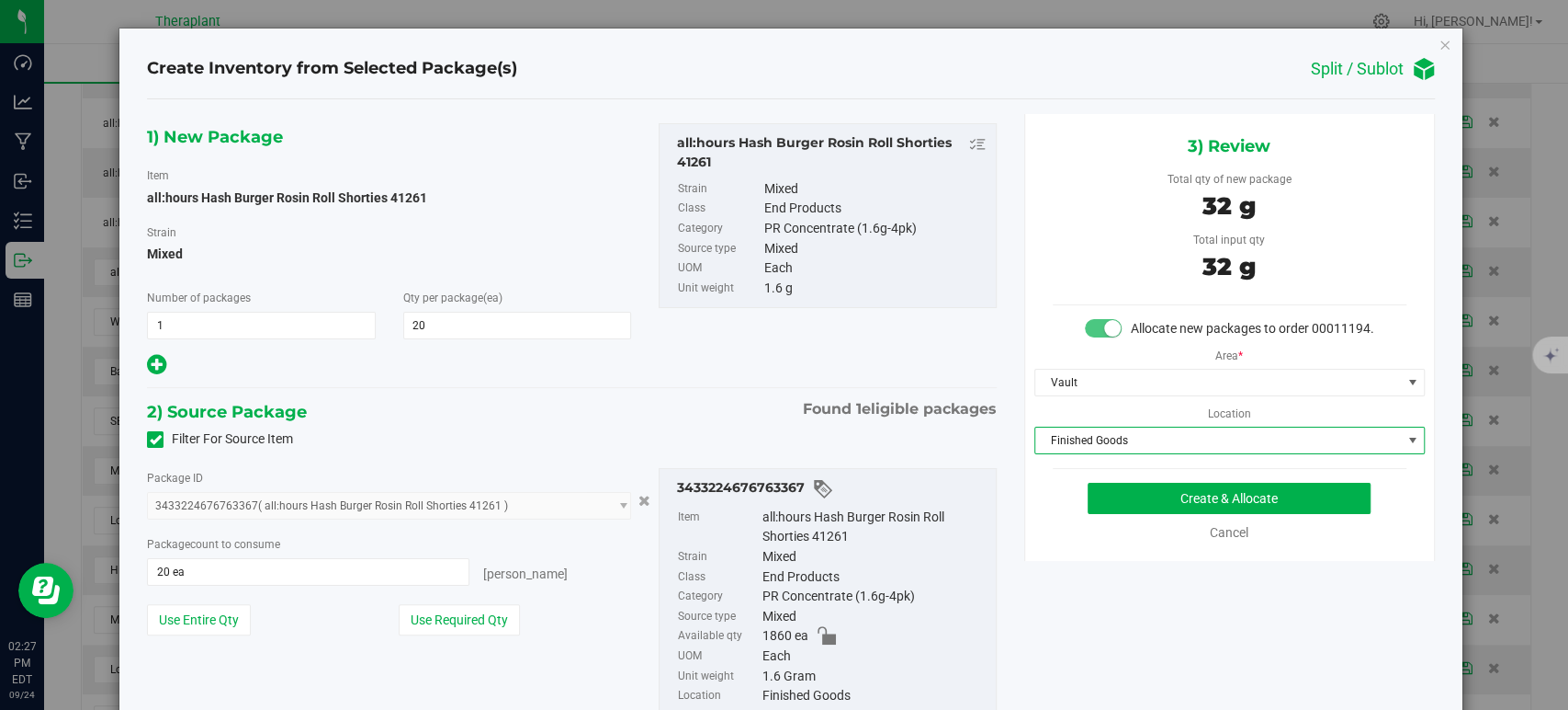
click at [1096, 453] on span "Finished Goods" at bounding box center [1218, 440] width 366 height 25
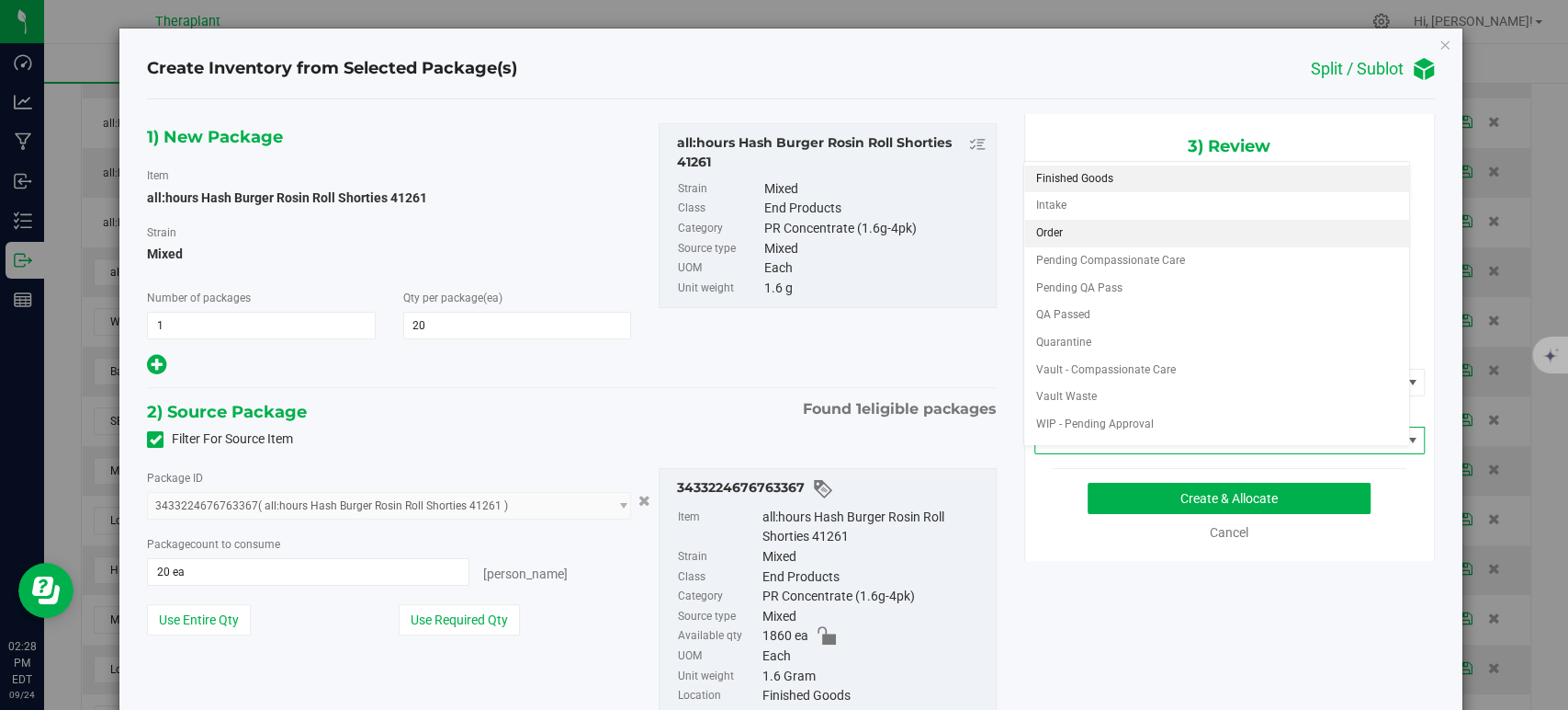
click at [1048, 226] on li "Order" at bounding box center [1217, 233] width 385 height 27
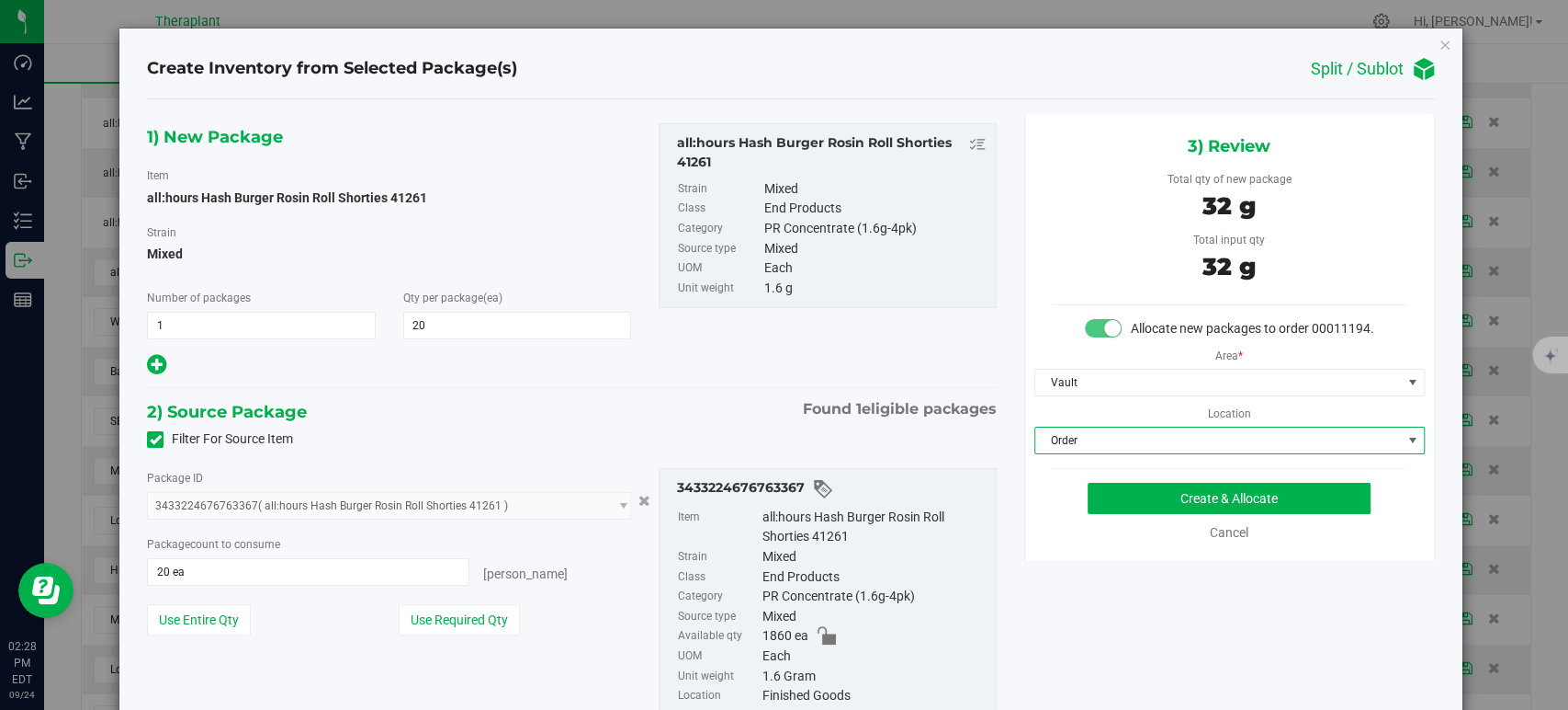
click at [769, 440] on div "Filter For Source Item" at bounding box center [572, 440] width 877 height 27
click at [1110, 514] on button "Create & Allocate" at bounding box center [1229, 498] width 283 height 31
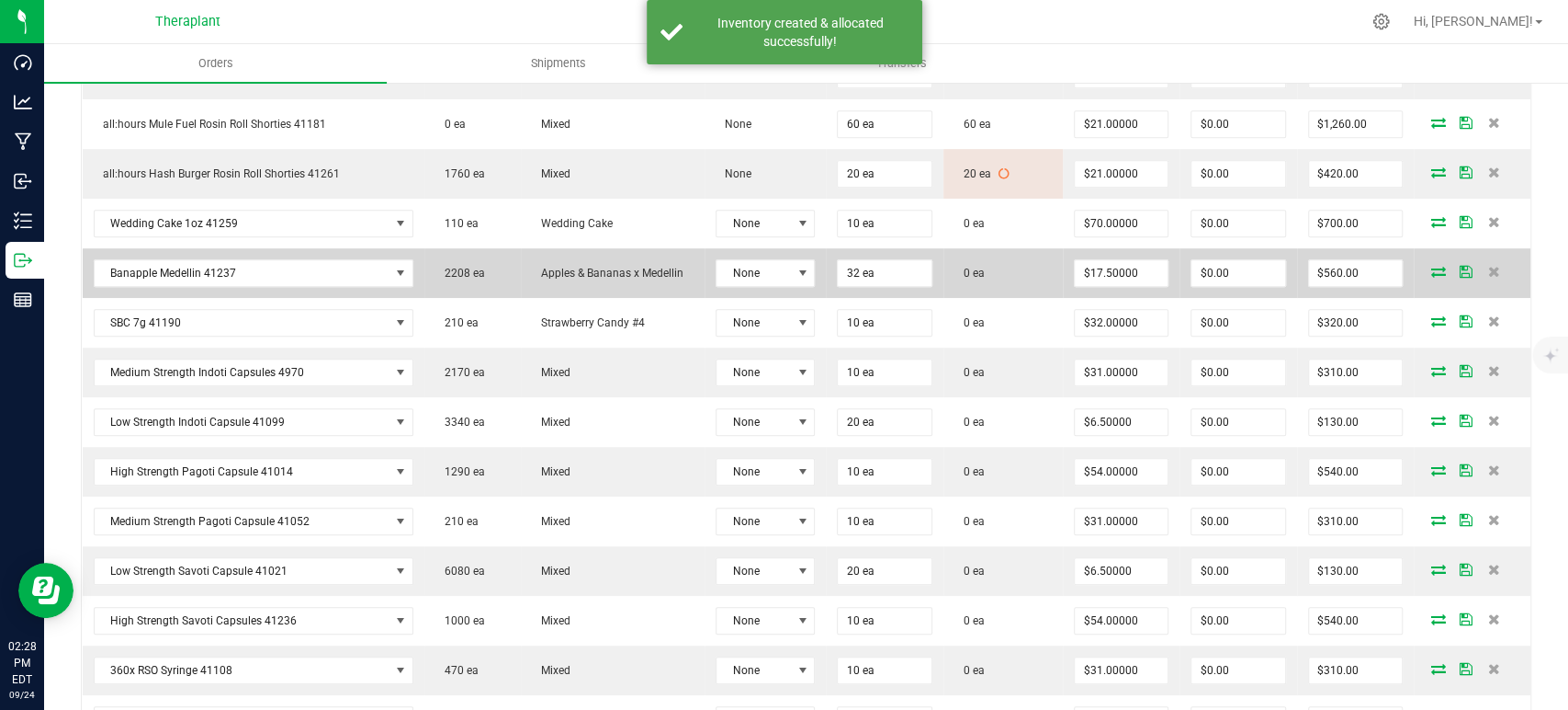
scroll to position [714, 0]
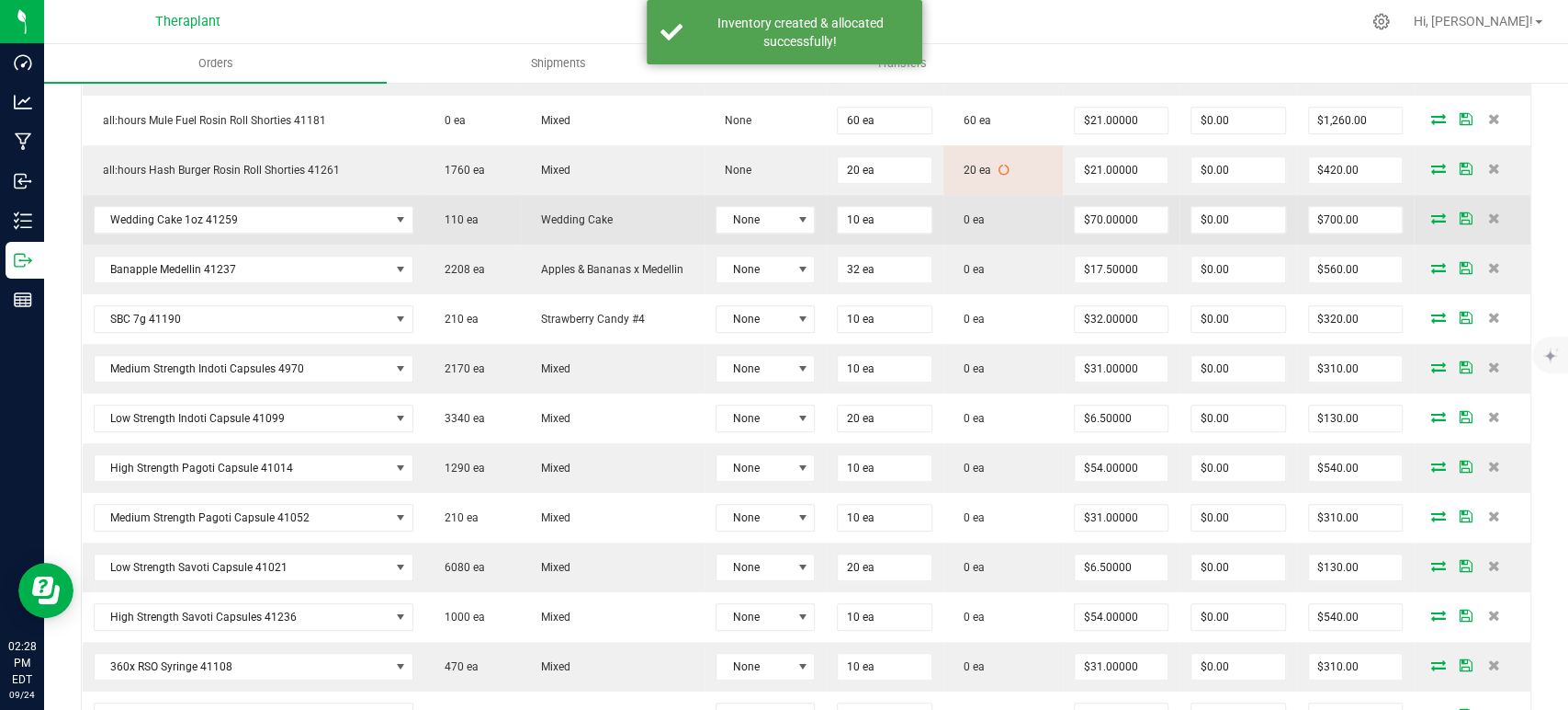
click at [1432, 212] on icon at bounding box center [1439, 217] width 15 height 11
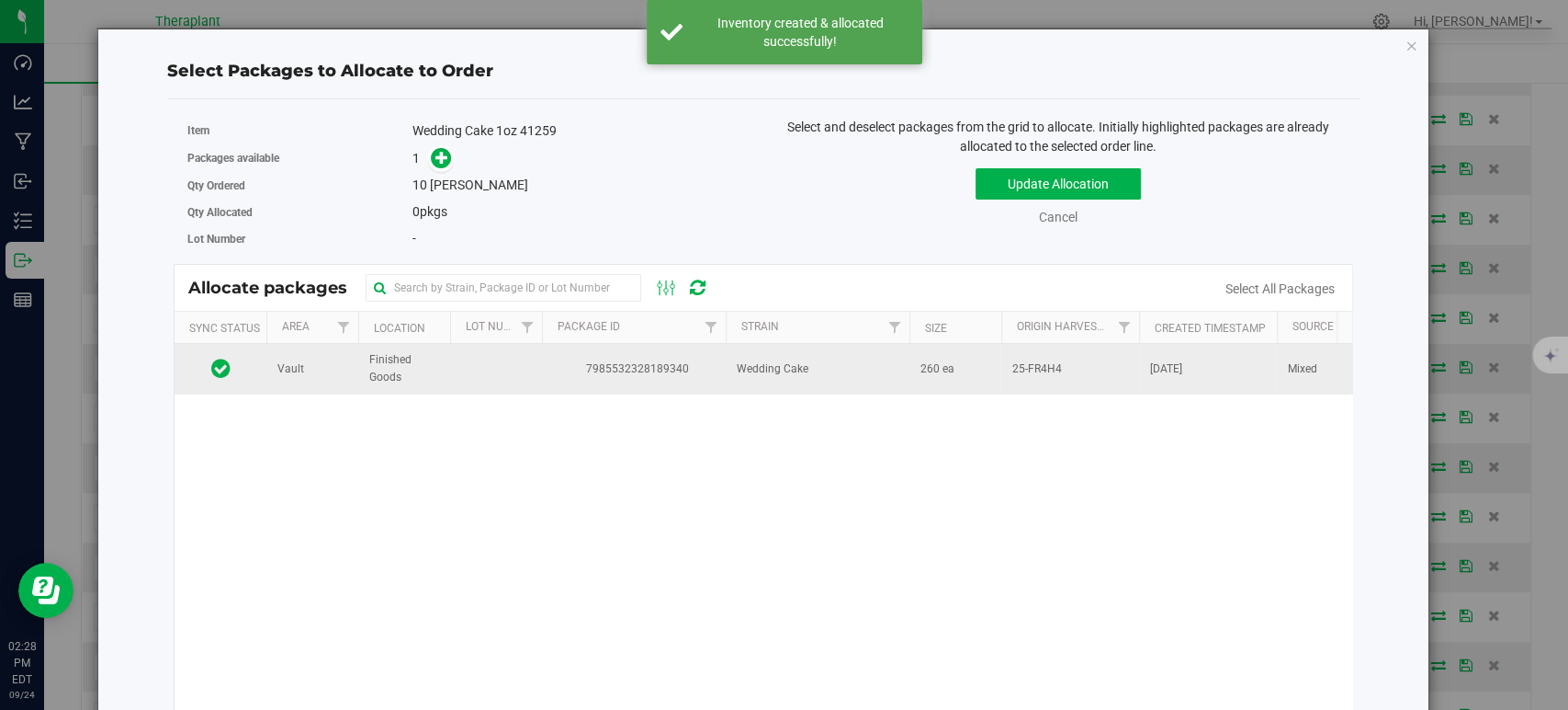
click at [757, 370] on span "Wedding Cake" at bounding box center [773, 369] width 72 height 18
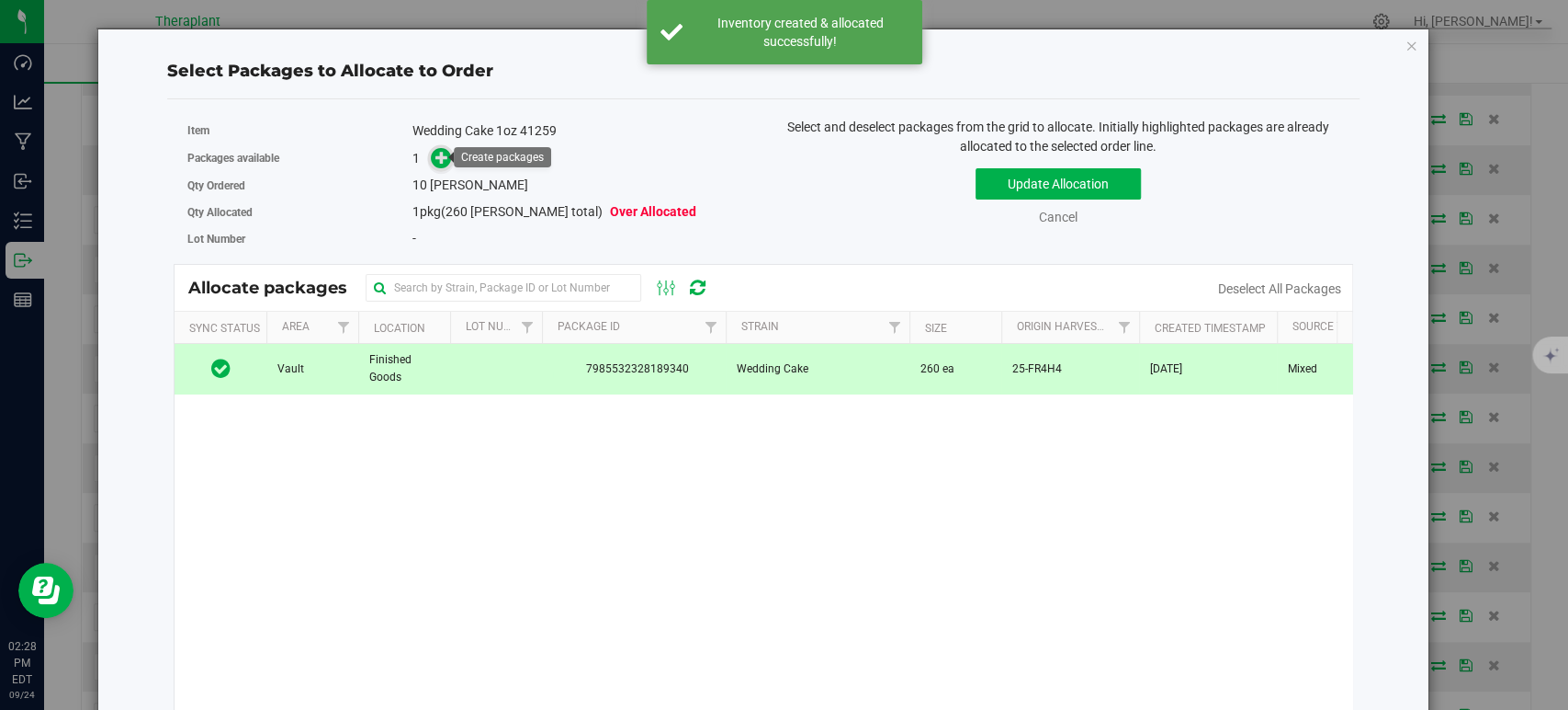
click at [437, 156] on icon at bounding box center [441, 157] width 13 height 13
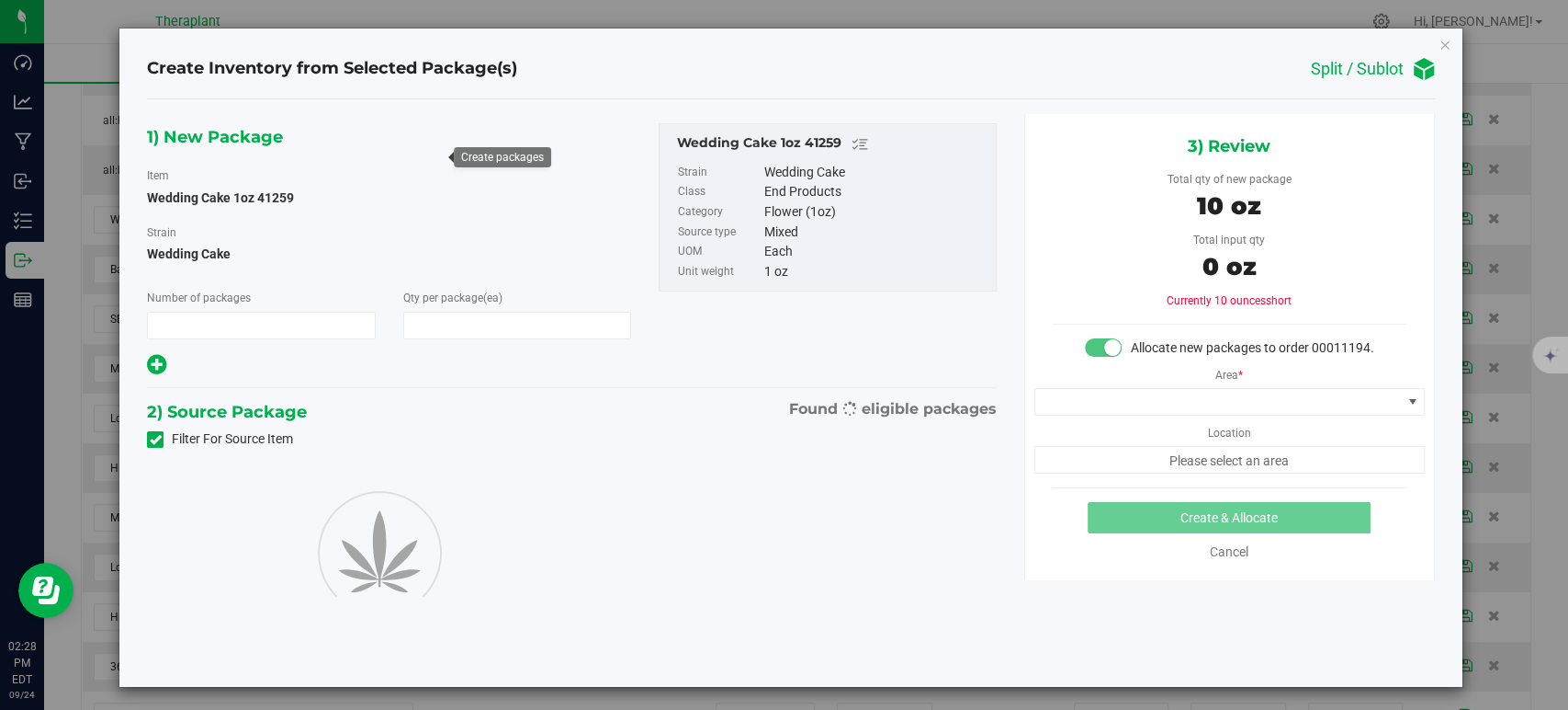
type input "1"
type input "10"
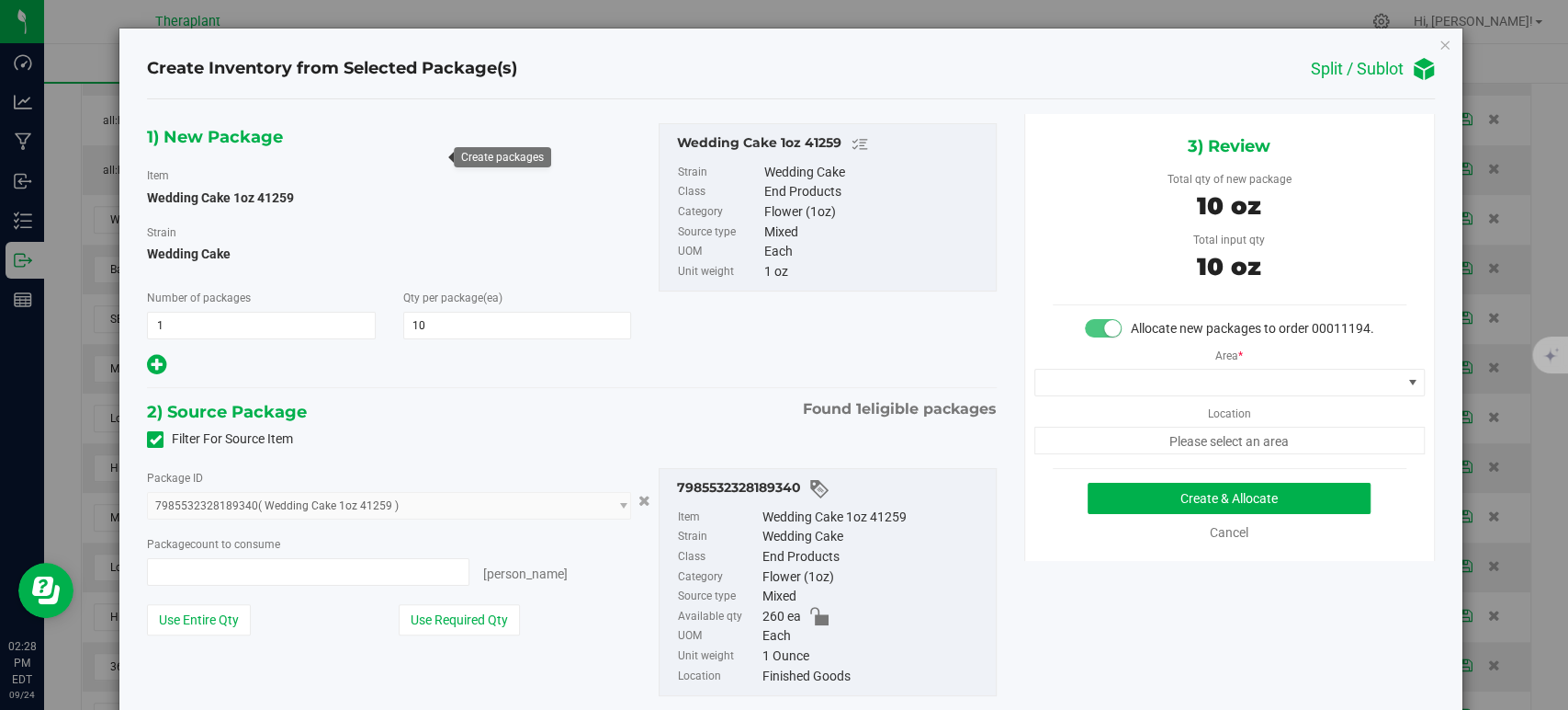
type input "10 ea"
click at [1073, 395] on span at bounding box center [1218, 382] width 366 height 25
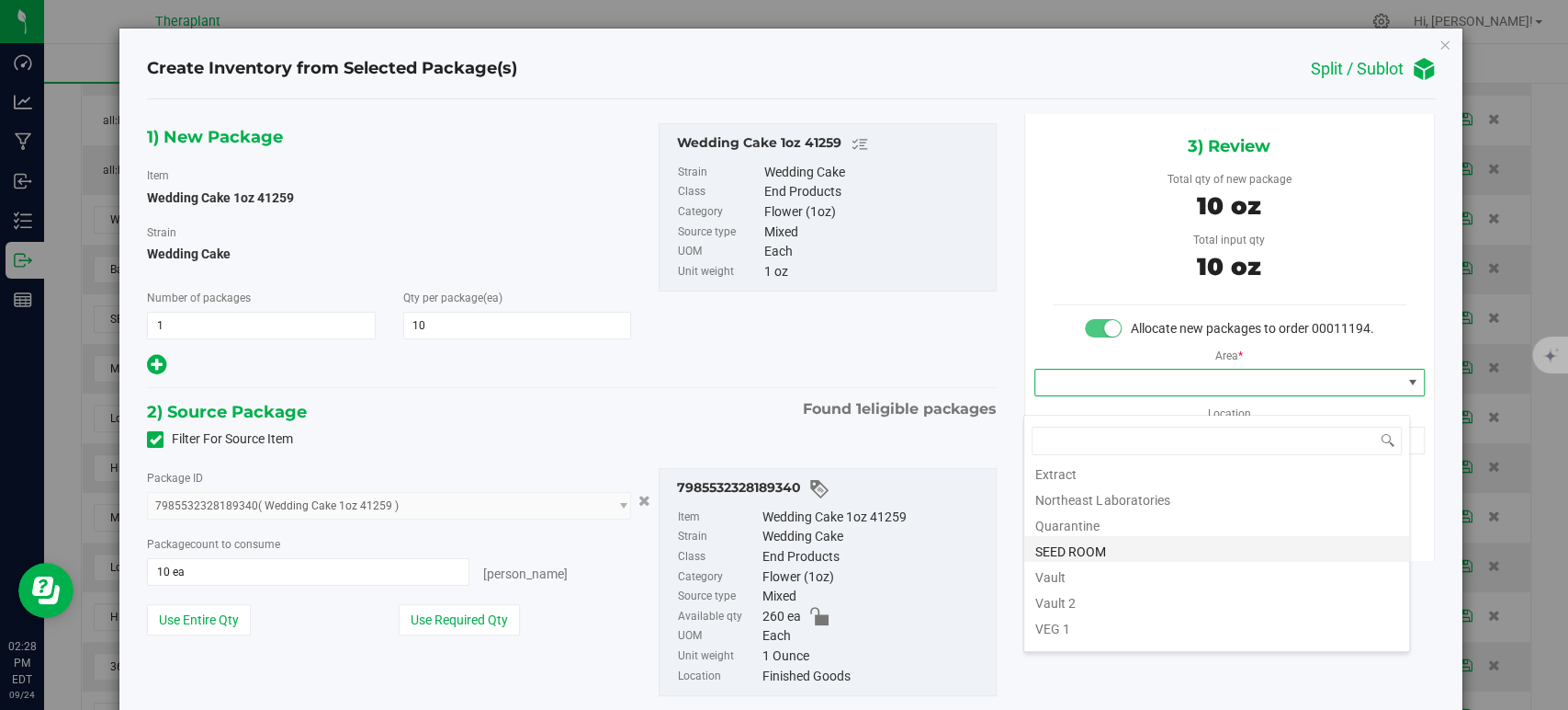
scroll to position [228, 0]
click at [1066, 528] on li "Vault" at bounding box center [1217, 532] width 385 height 25
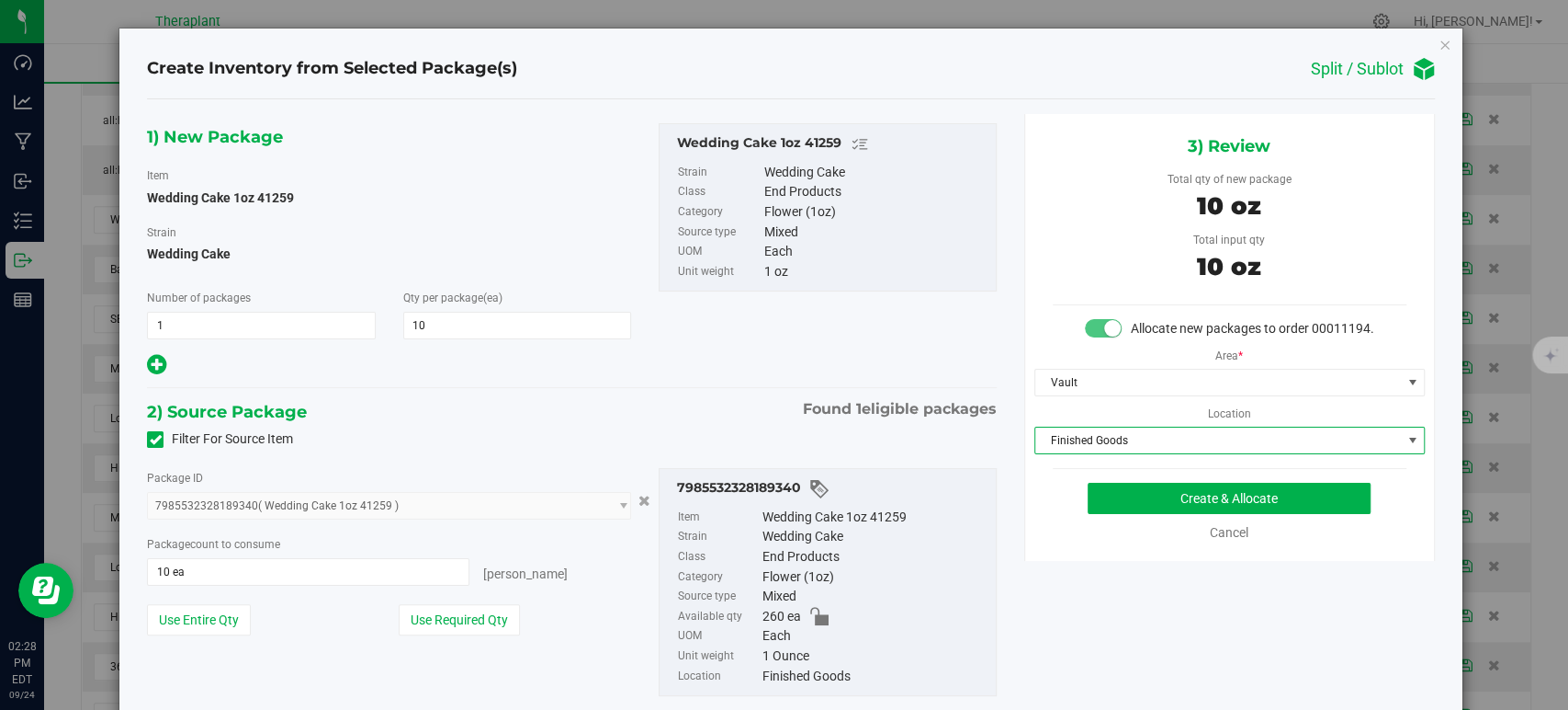
click at [1066, 453] on span "Finished Goods" at bounding box center [1218, 440] width 366 height 25
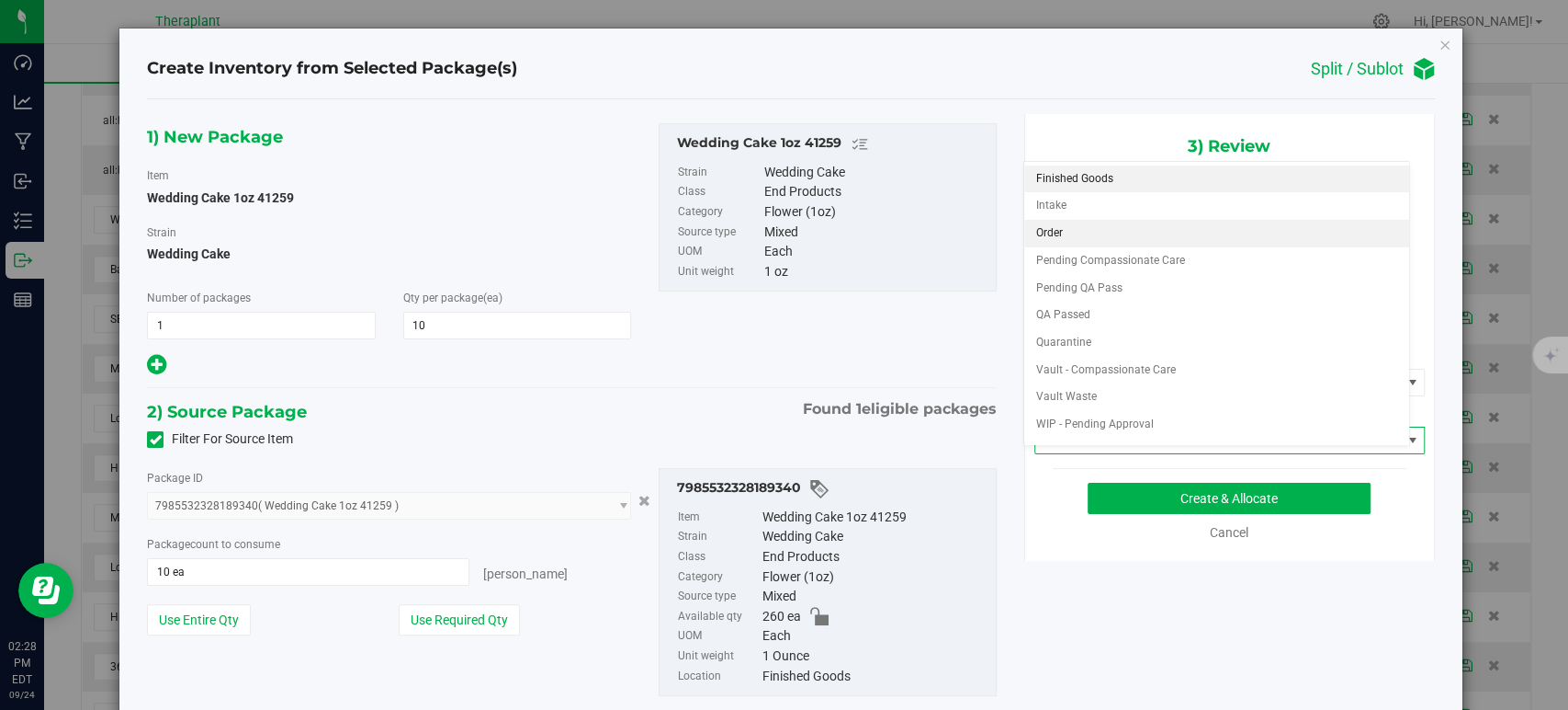
click at [1065, 238] on li "Order" at bounding box center [1217, 233] width 385 height 27
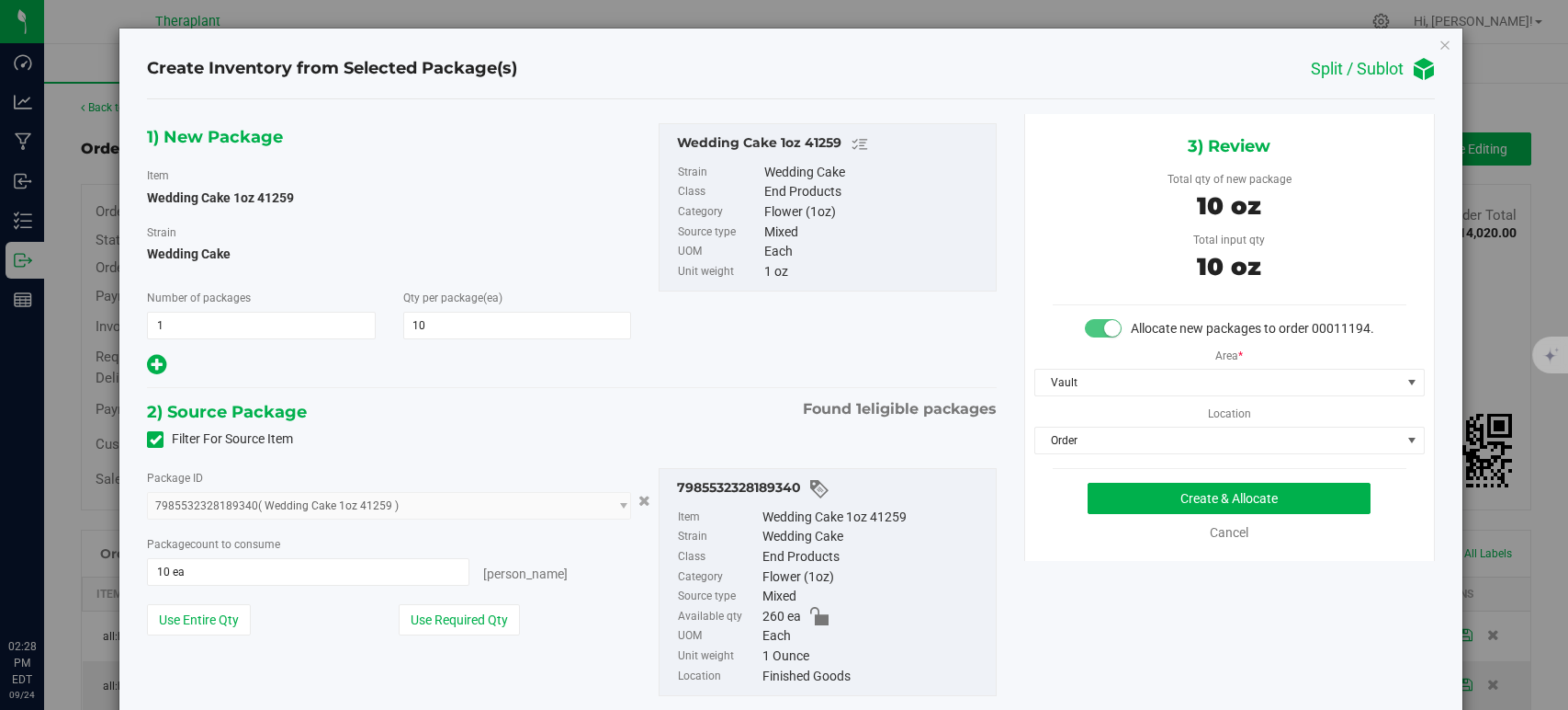
click at [728, 395] on div "1) New Package Item Wedding Cake 1oz 41259 [GEOGRAPHIC_DATA] Wedding Cake Numbe…" at bounding box center [572, 424] width 877 height 621
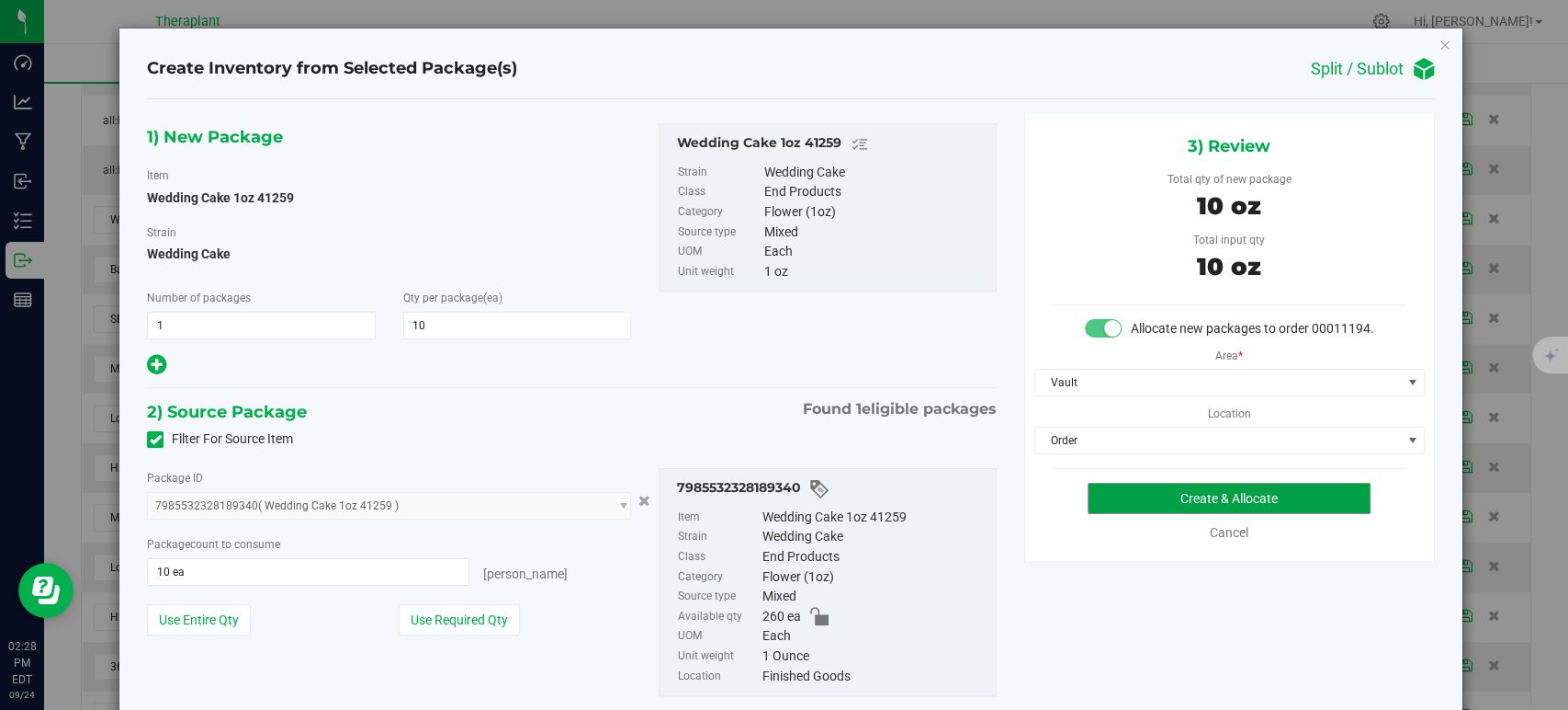
click at [1140, 514] on button "Create & Allocate" at bounding box center [1229, 498] width 283 height 31
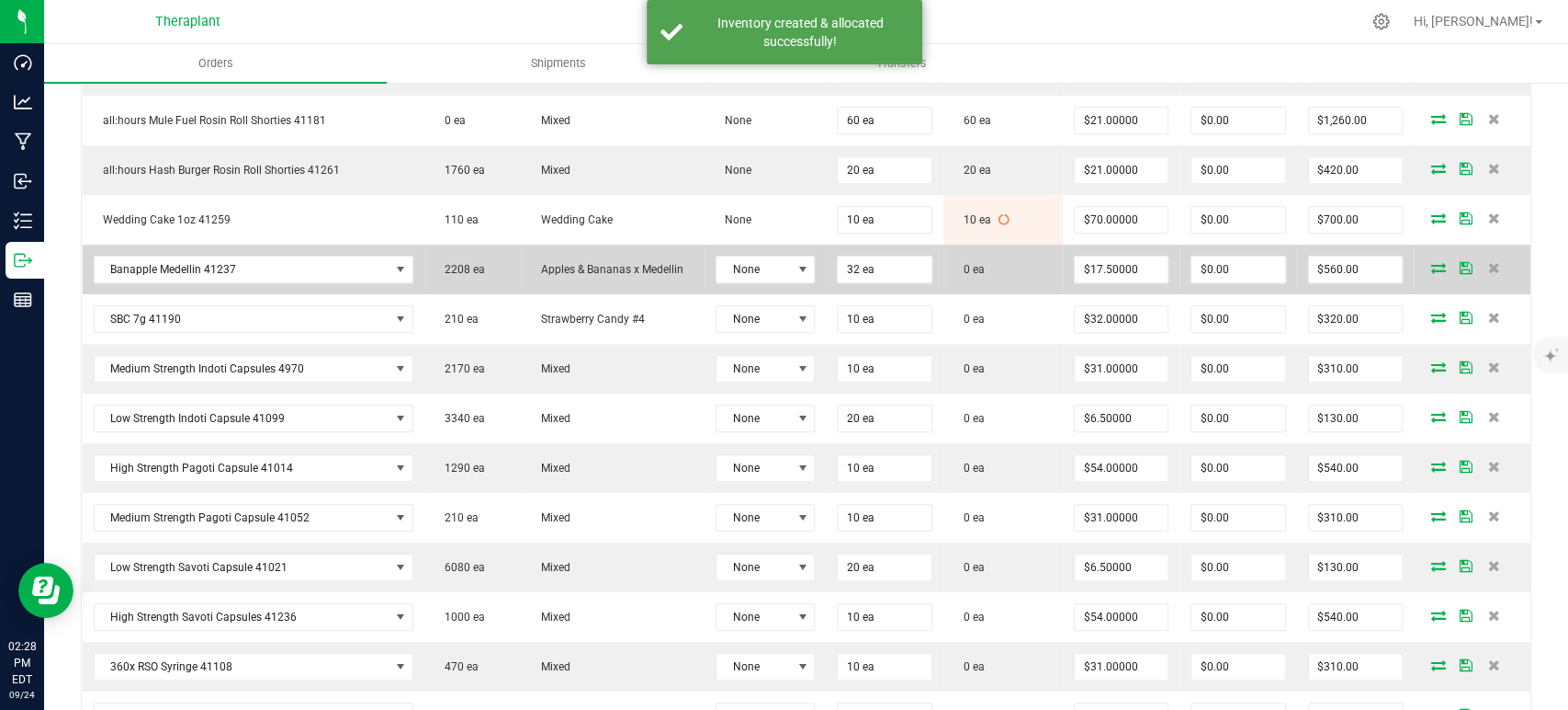
click at [1432, 262] on icon at bounding box center [1439, 266] width 15 height 11
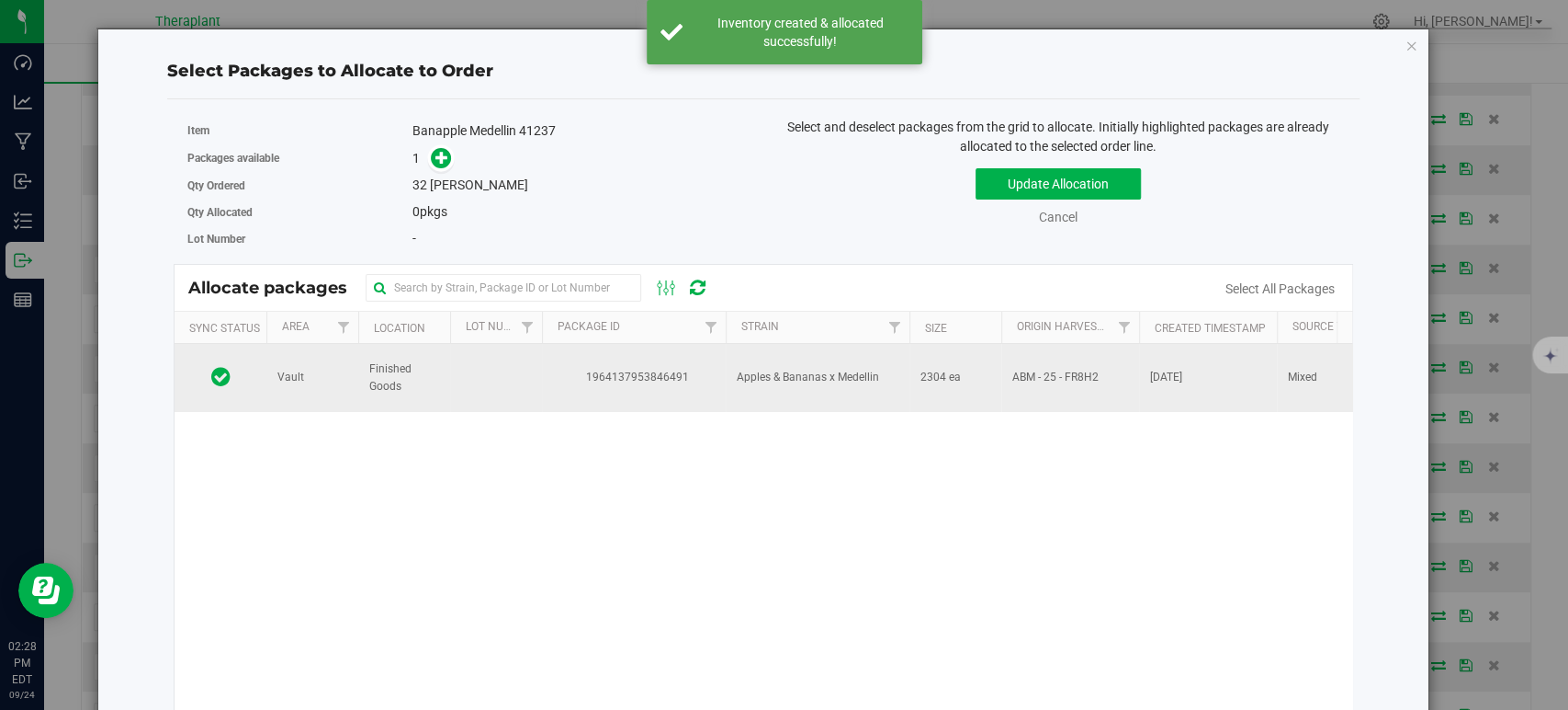
click at [769, 379] on span "Apples & Bananas x Medellin" at bounding box center [808, 377] width 142 height 18
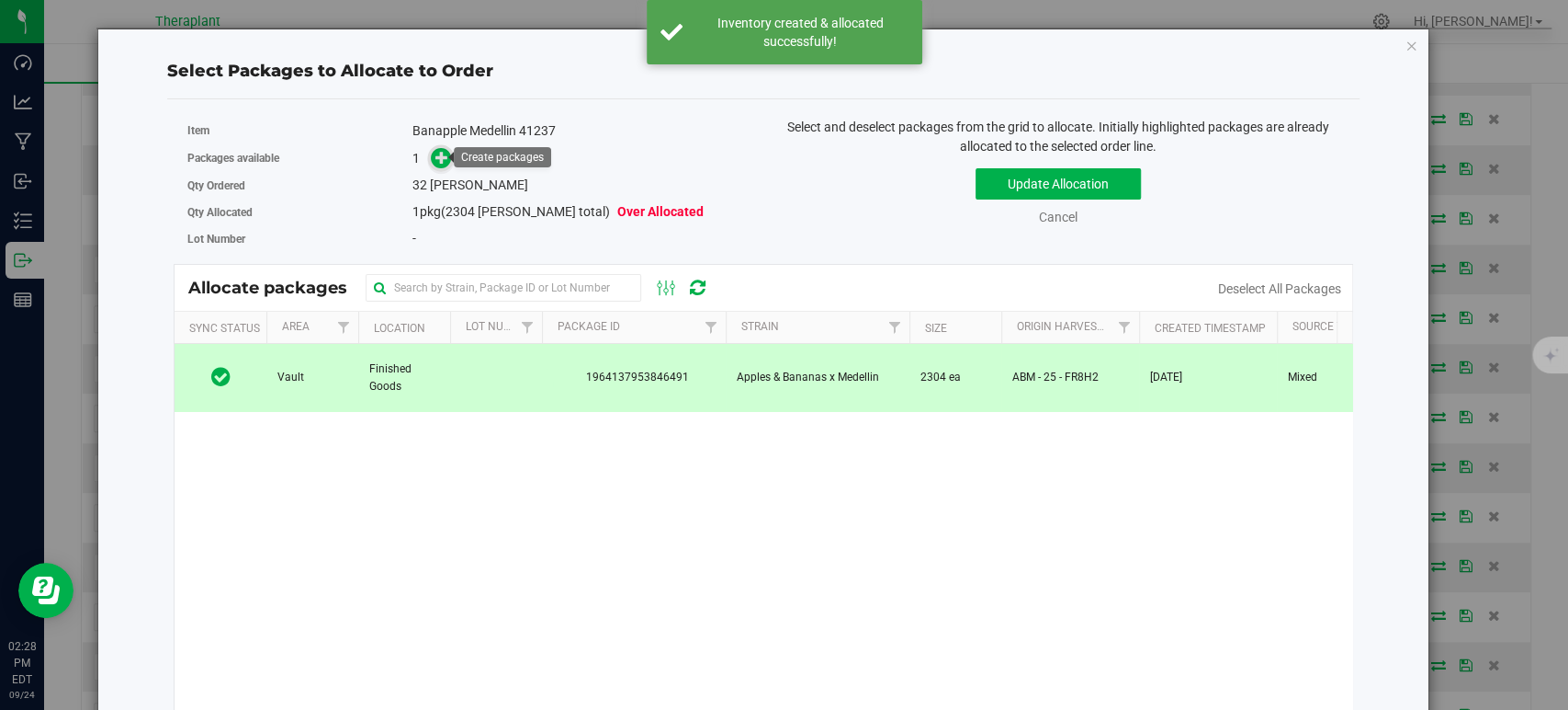
click at [442, 157] on icon at bounding box center [441, 157] width 13 height 13
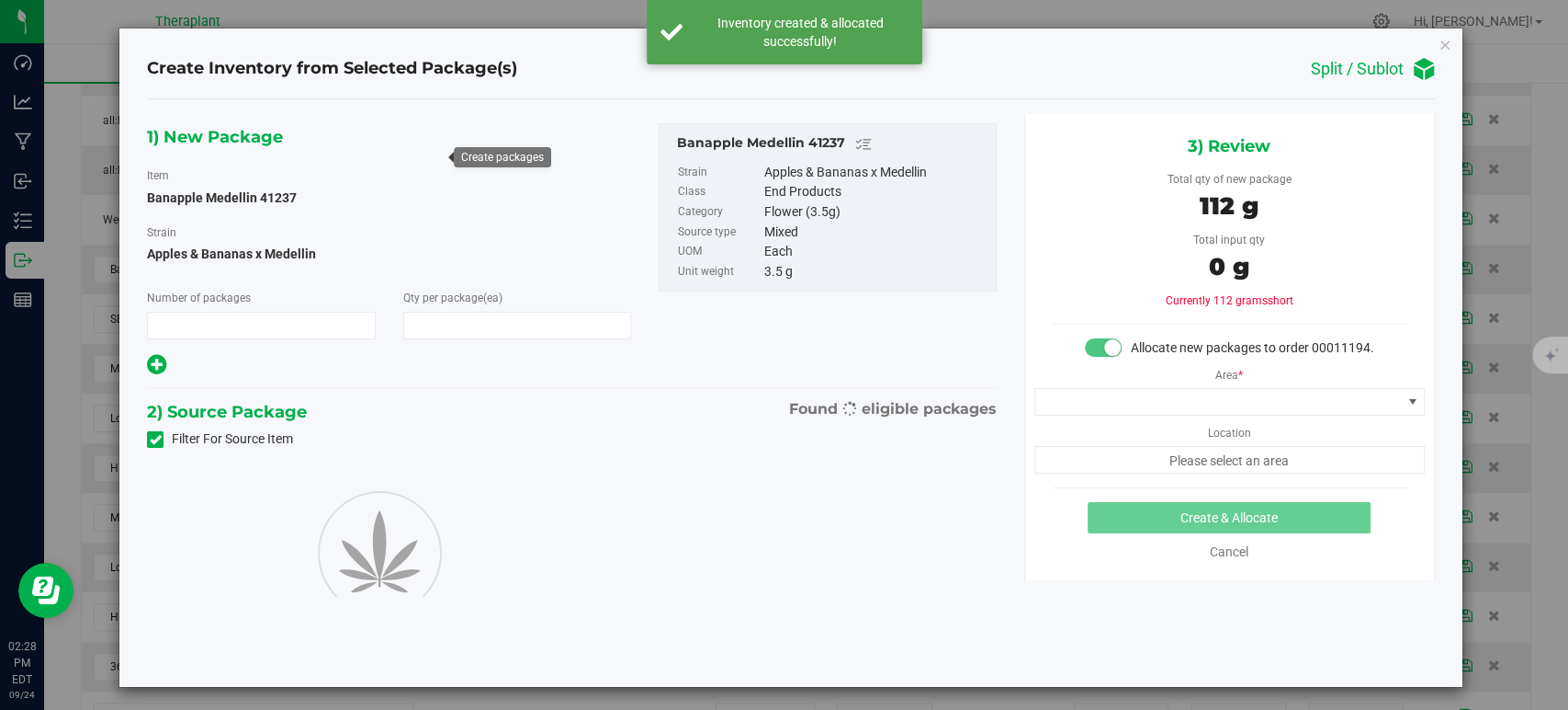
type input "1"
type input "32"
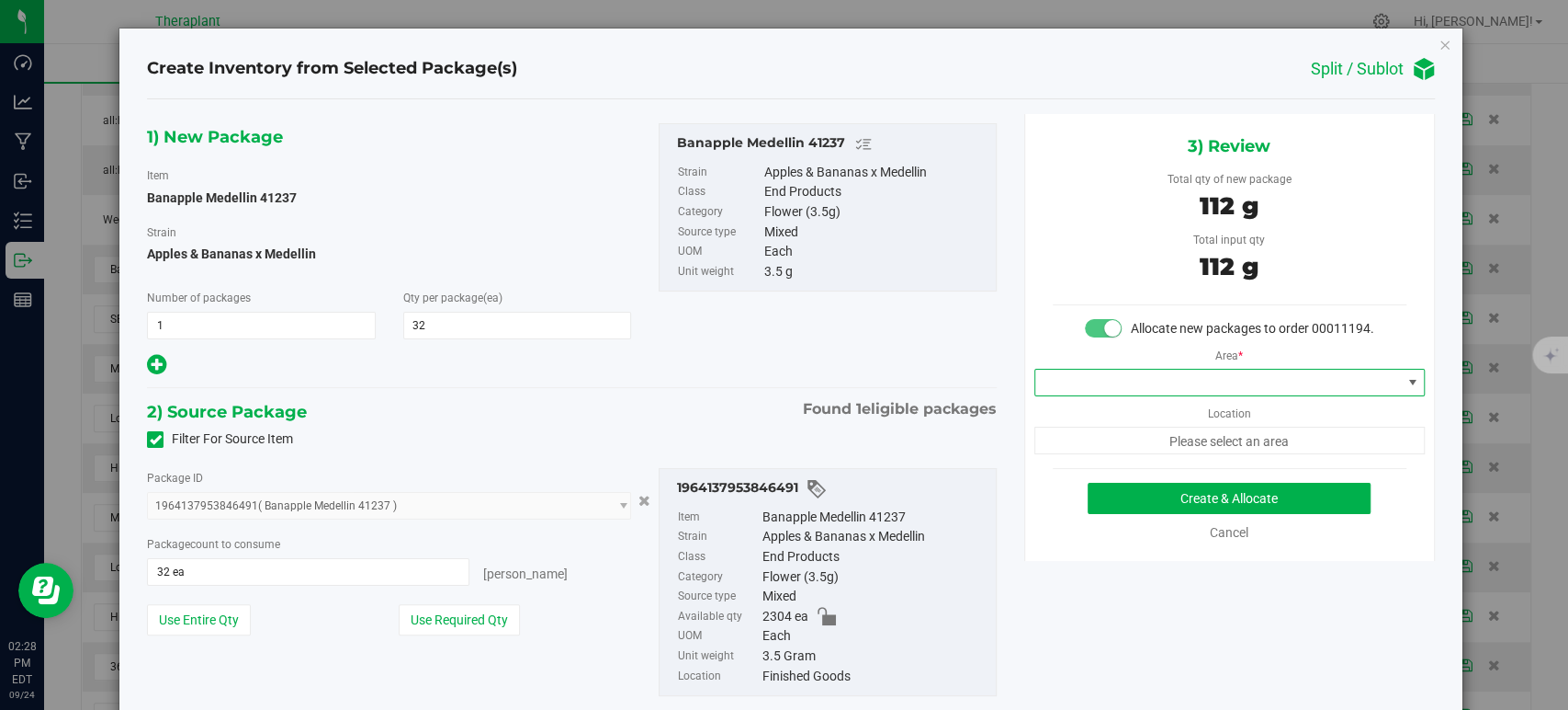
click at [1112, 395] on span at bounding box center [1218, 382] width 366 height 25
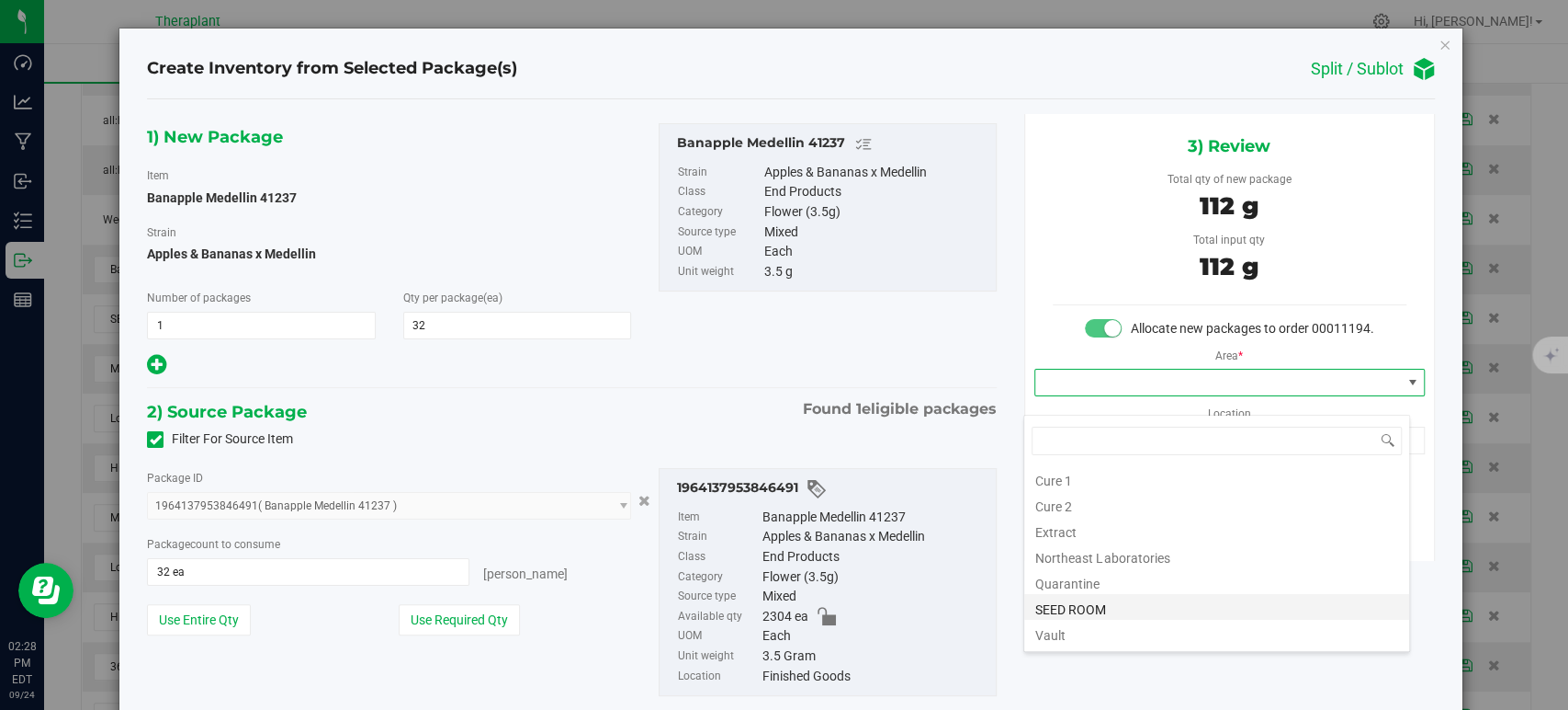
scroll to position [228, 0]
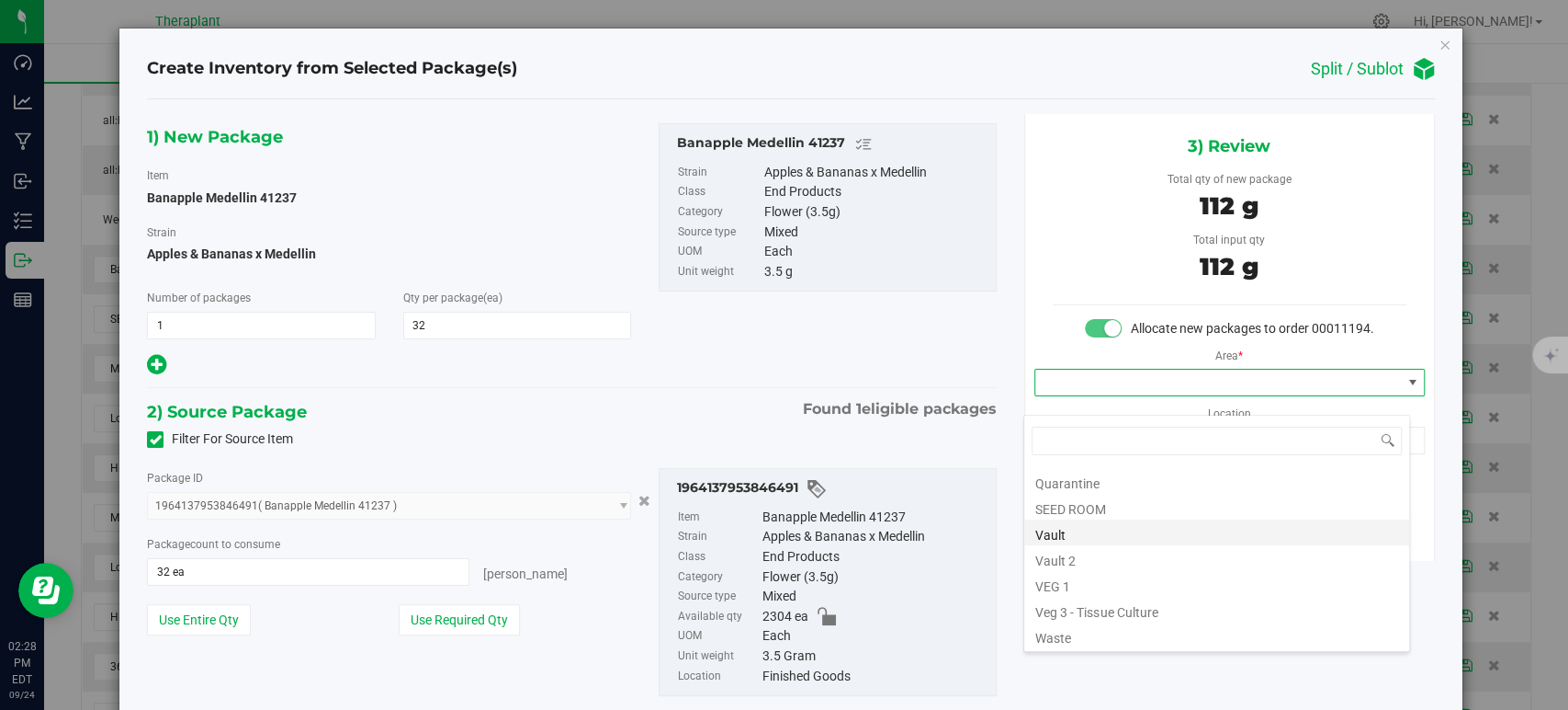
click at [1126, 530] on li "Vault" at bounding box center [1217, 532] width 385 height 25
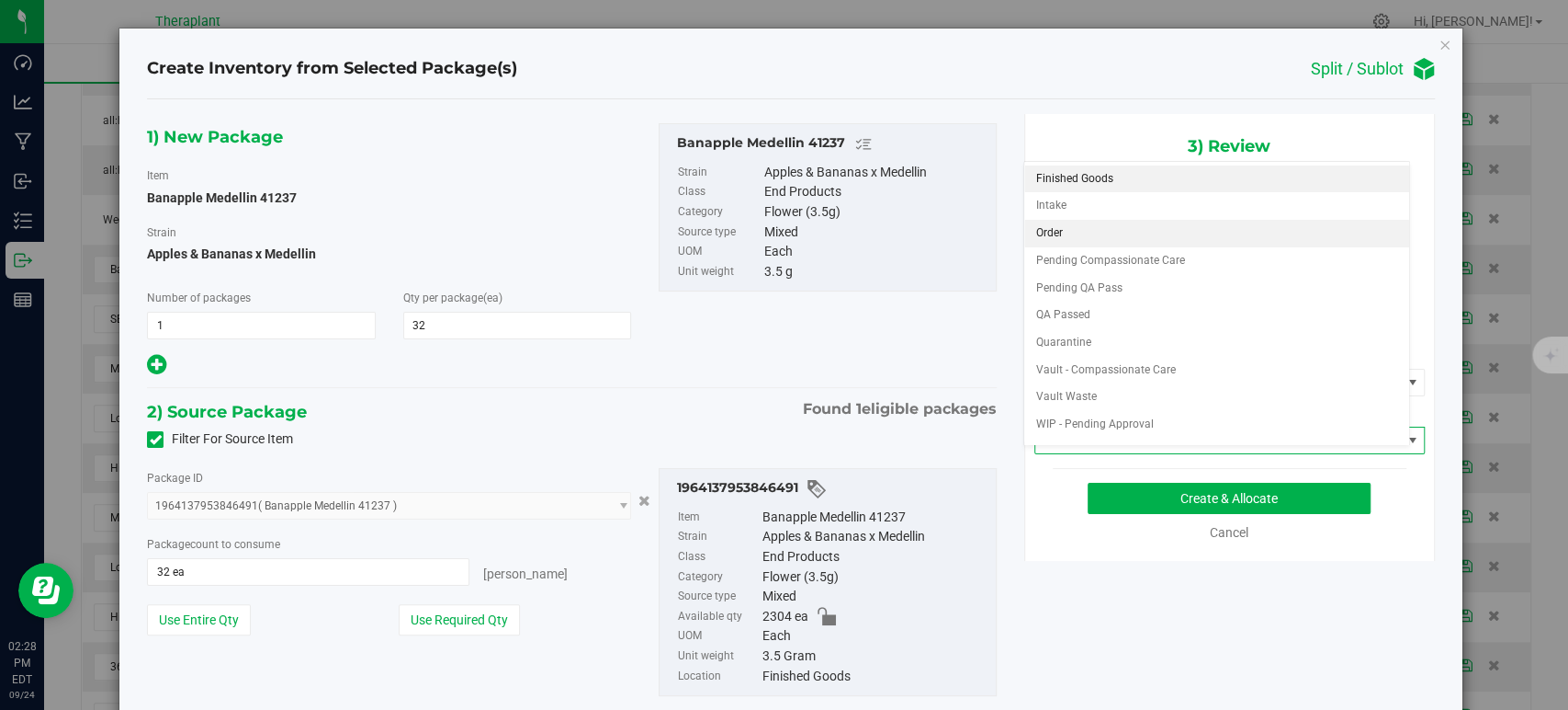
click at [1053, 237] on li "Order" at bounding box center [1217, 233] width 385 height 27
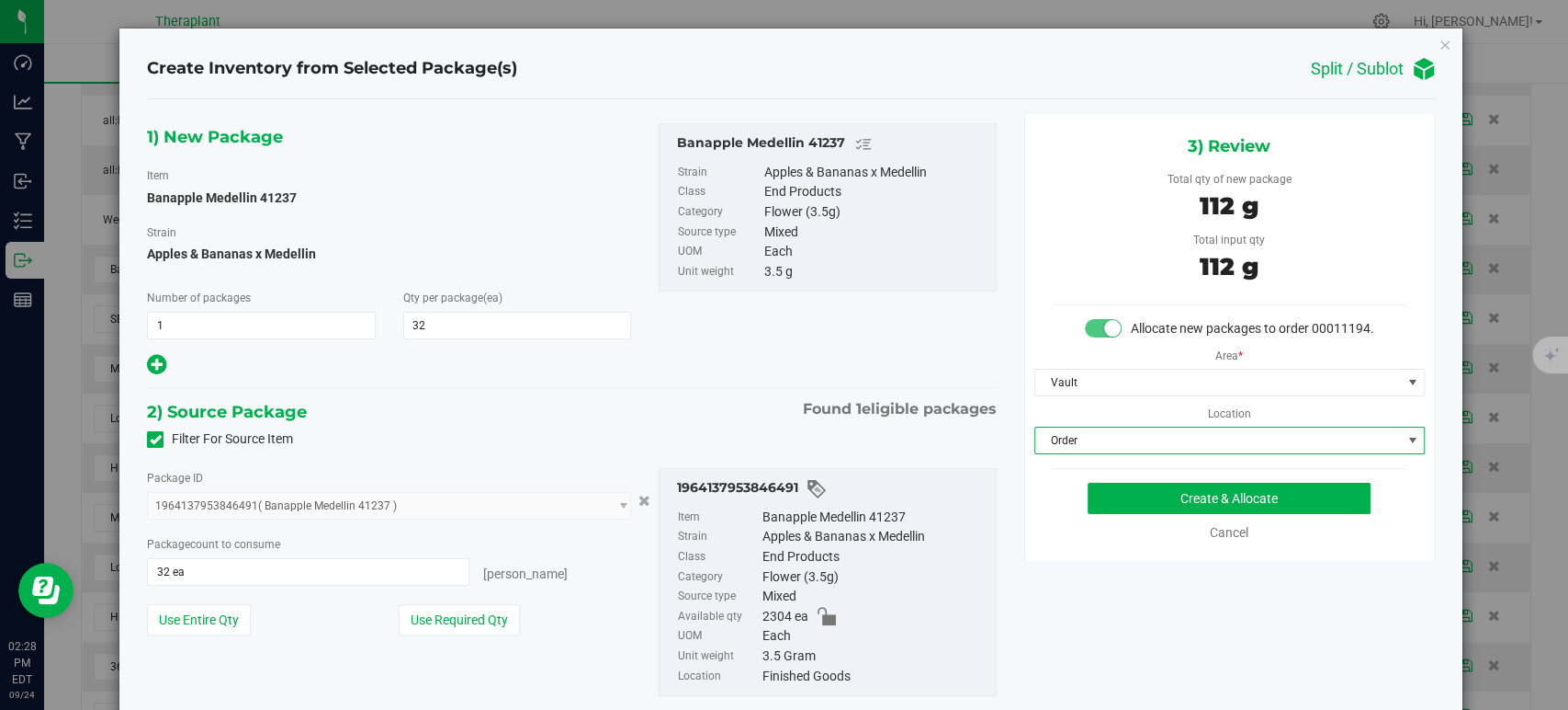
click at [565, 474] on div "Package ID" at bounding box center [389, 478] width 484 height 19
click at [1177, 514] on button "Create & Allocate" at bounding box center [1229, 498] width 283 height 31
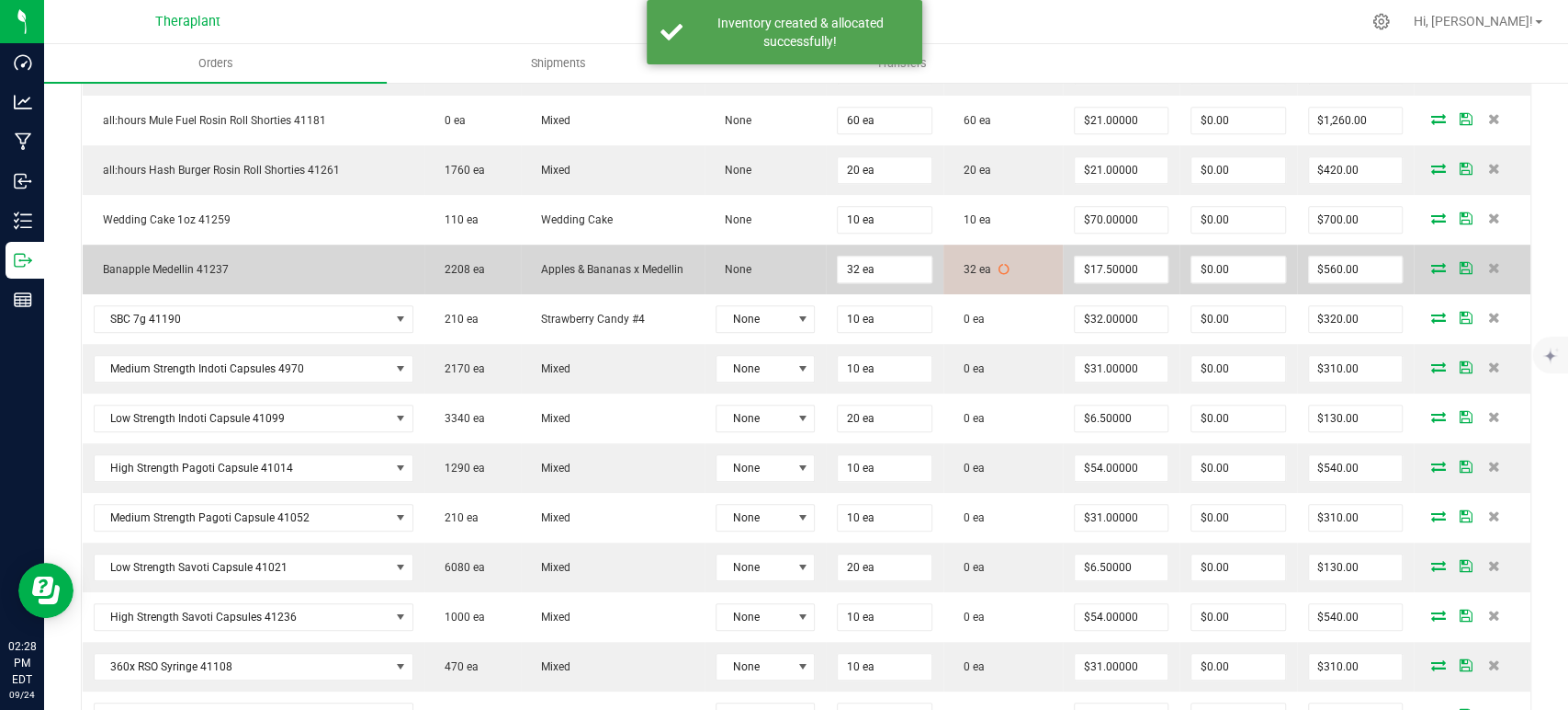
scroll to position [816, 0]
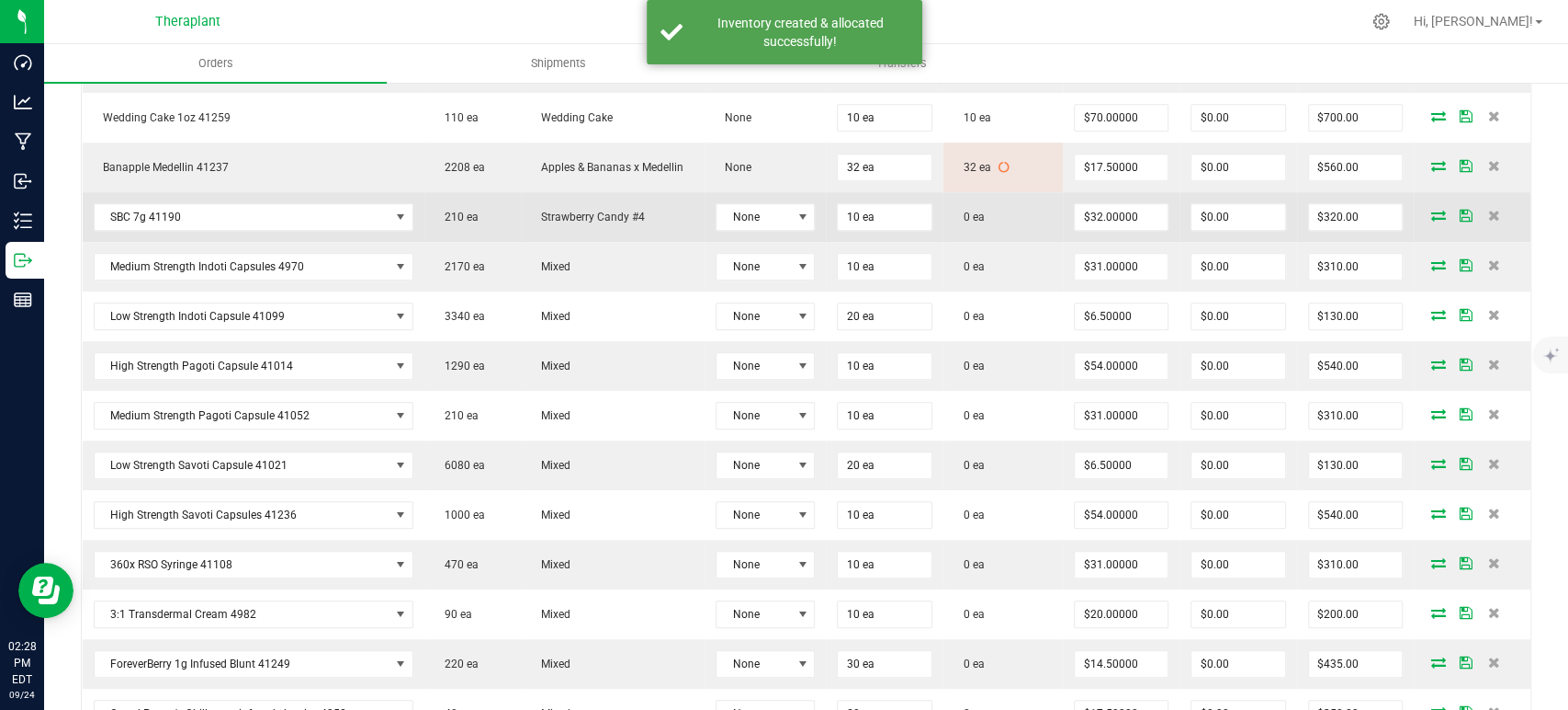
click at [1432, 211] on icon at bounding box center [1439, 214] width 15 height 11
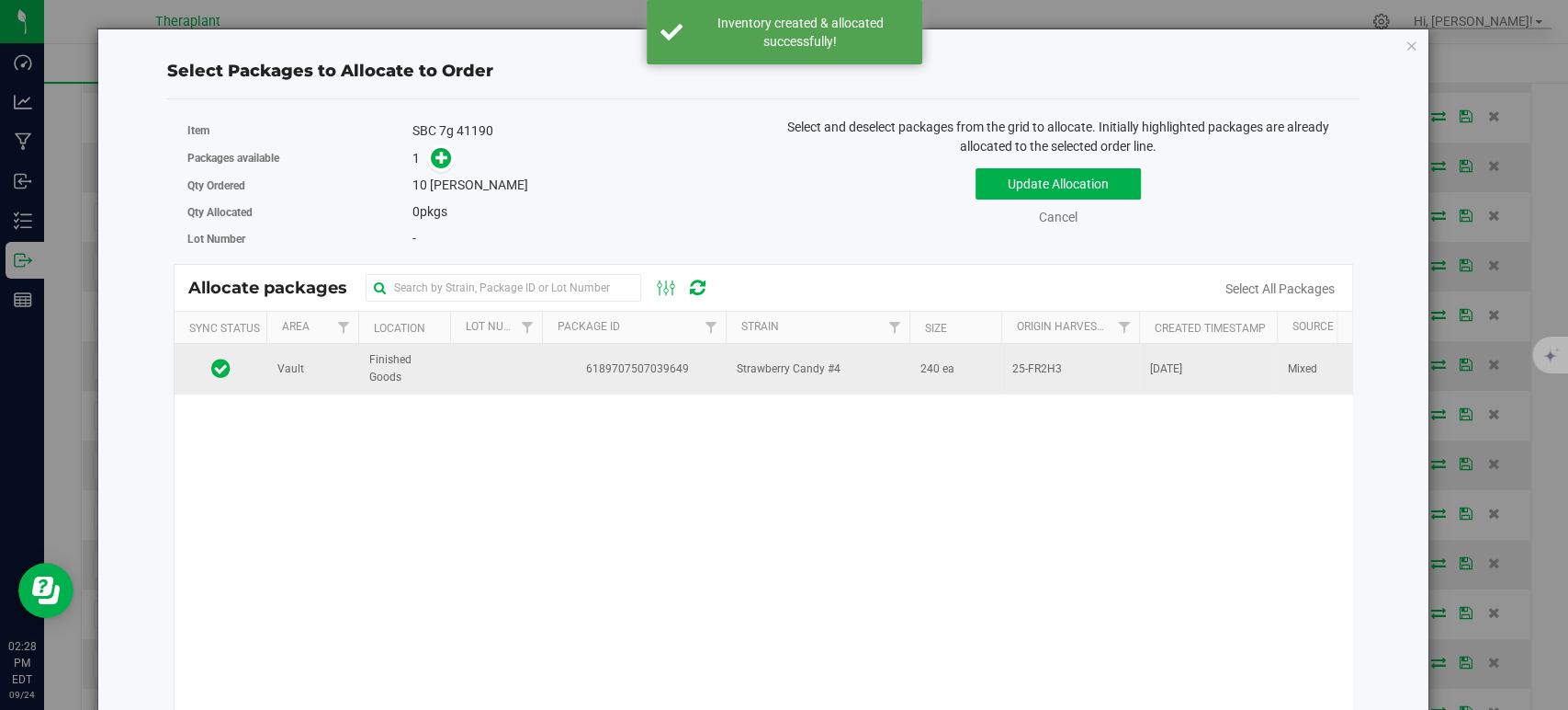
click at [924, 368] on span "240 ea" at bounding box center [937, 369] width 34 height 18
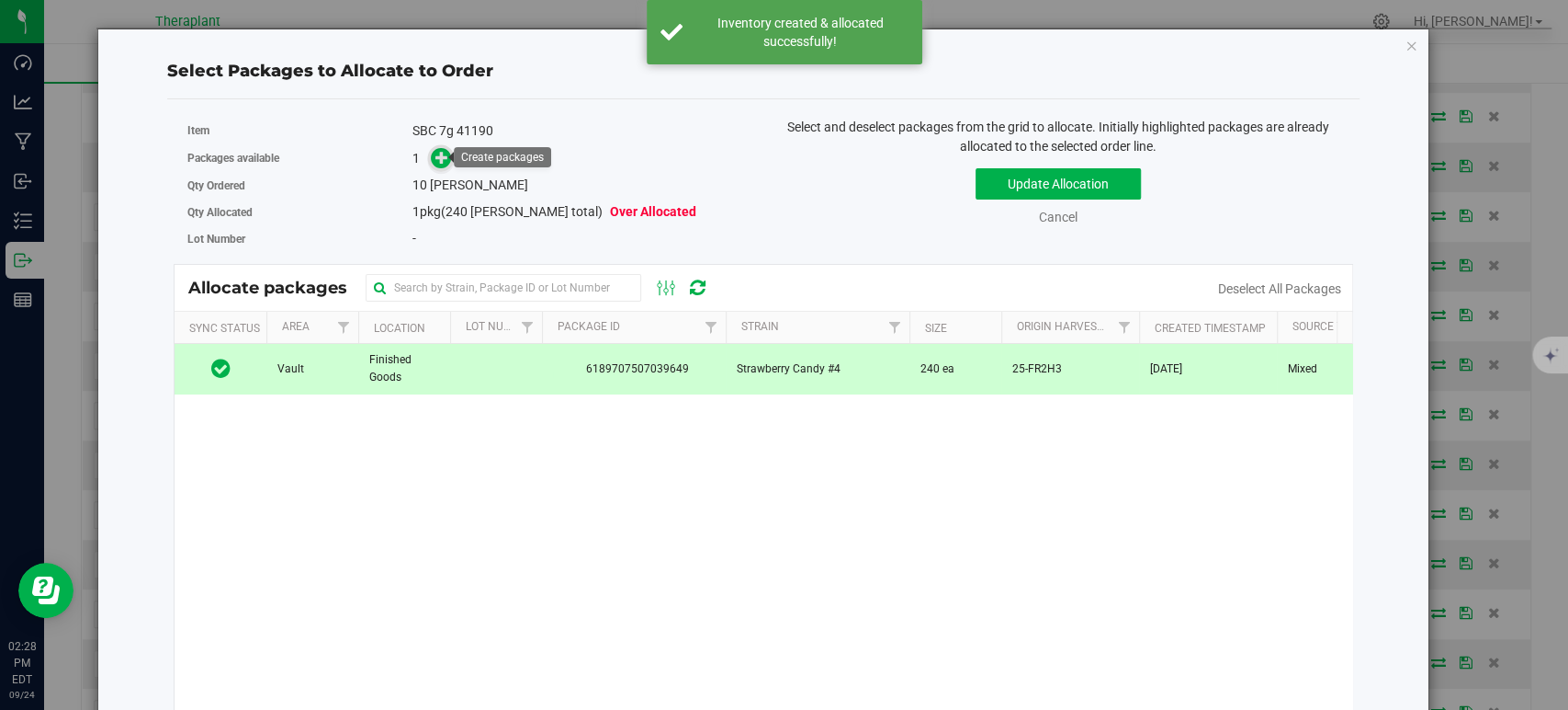
click at [436, 155] on icon at bounding box center [441, 156] width 13 height 13
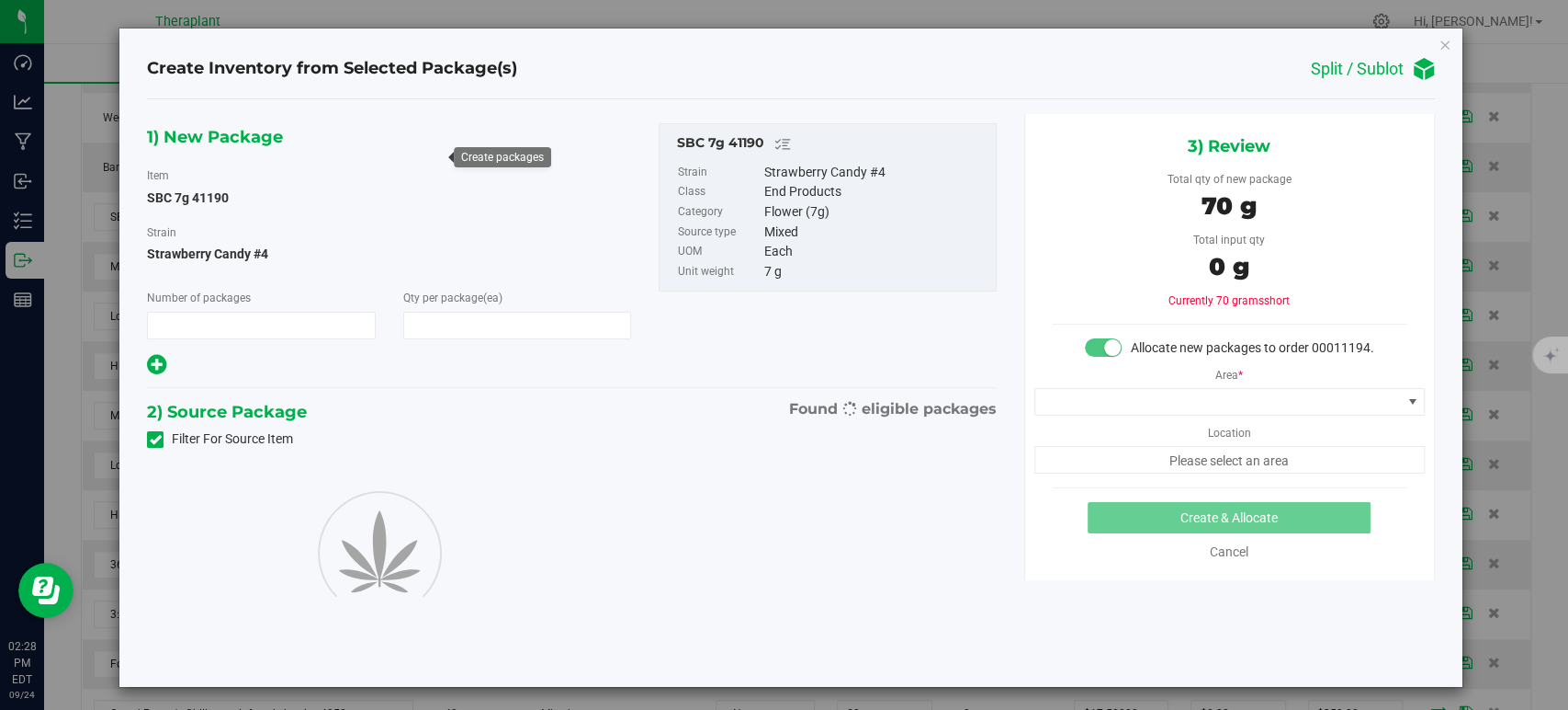
type input "1"
type input "10"
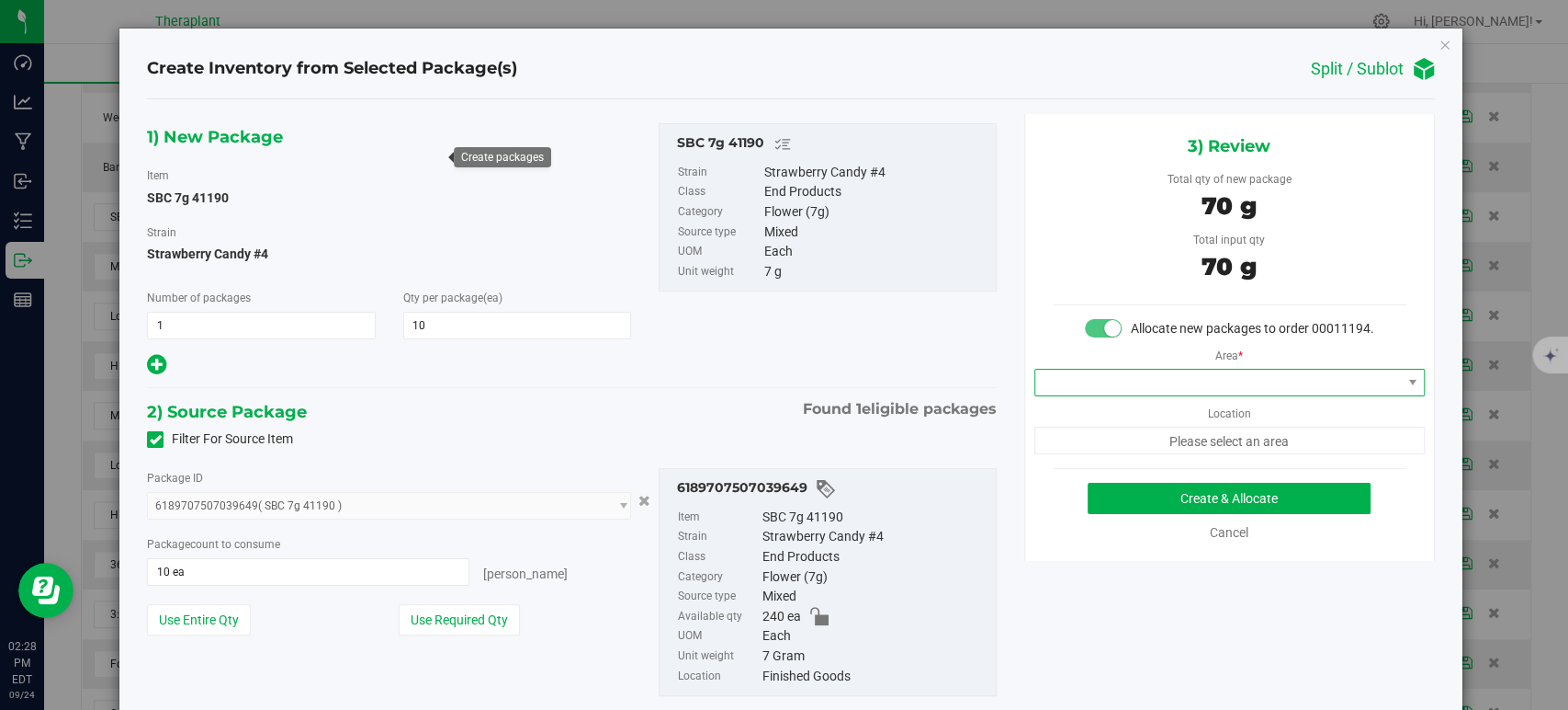
click at [1107, 395] on span at bounding box center [1218, 382] width 366 height 25
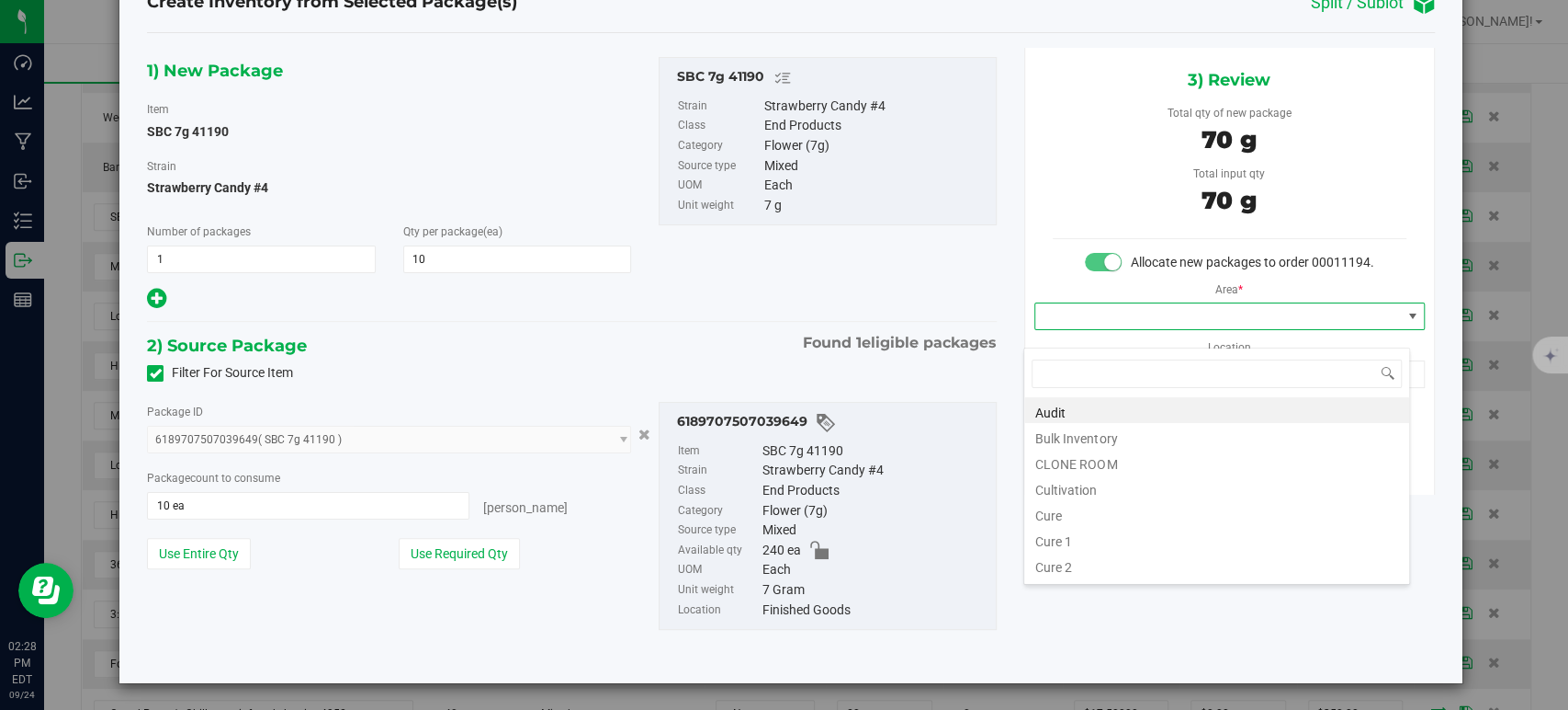
scroll to position [228, 0]
click at [1093, 468] on li "Vault" at bounding box center [1217, 465] width 385 height 25
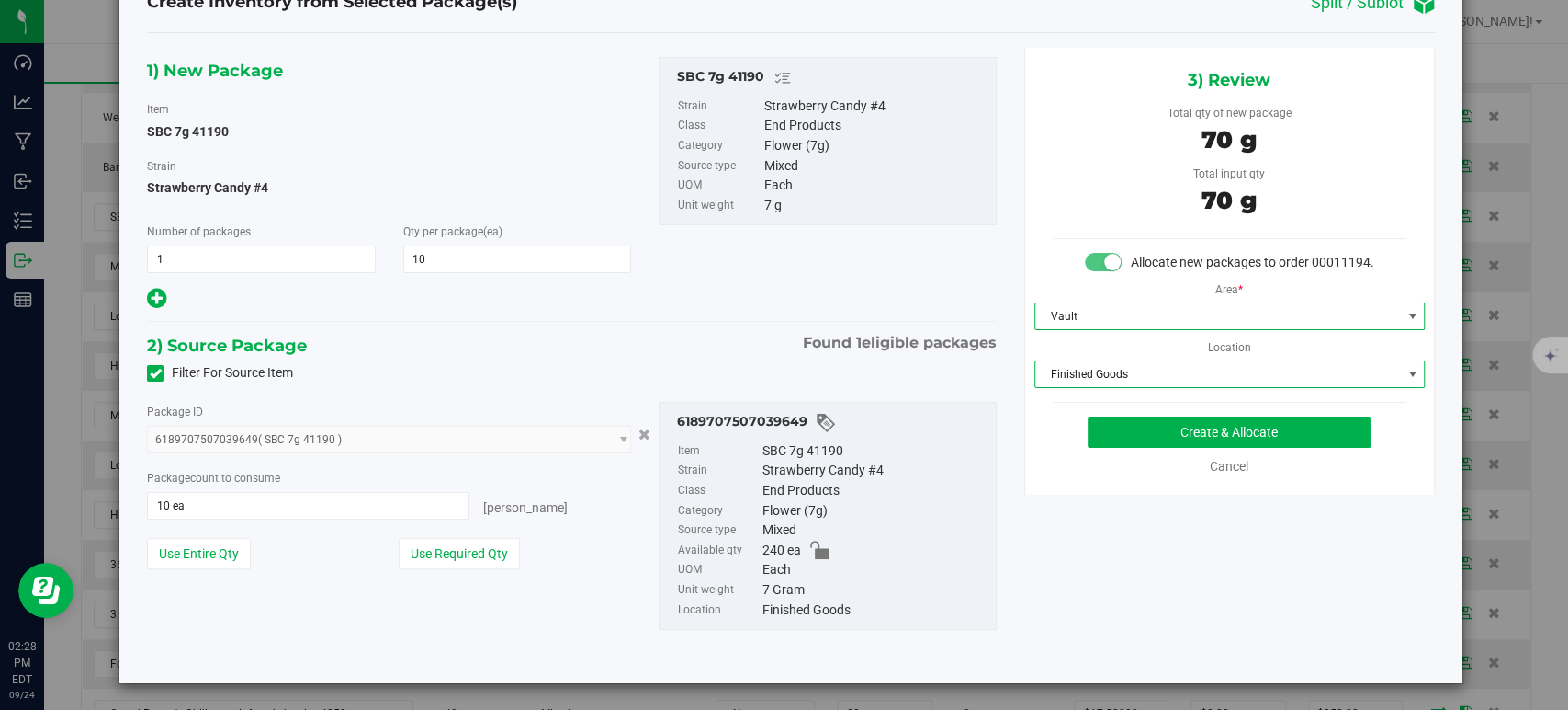
click at [1077, 387] on span "Finished Goods" at bounding box center [1218, 373] width 366 height 25
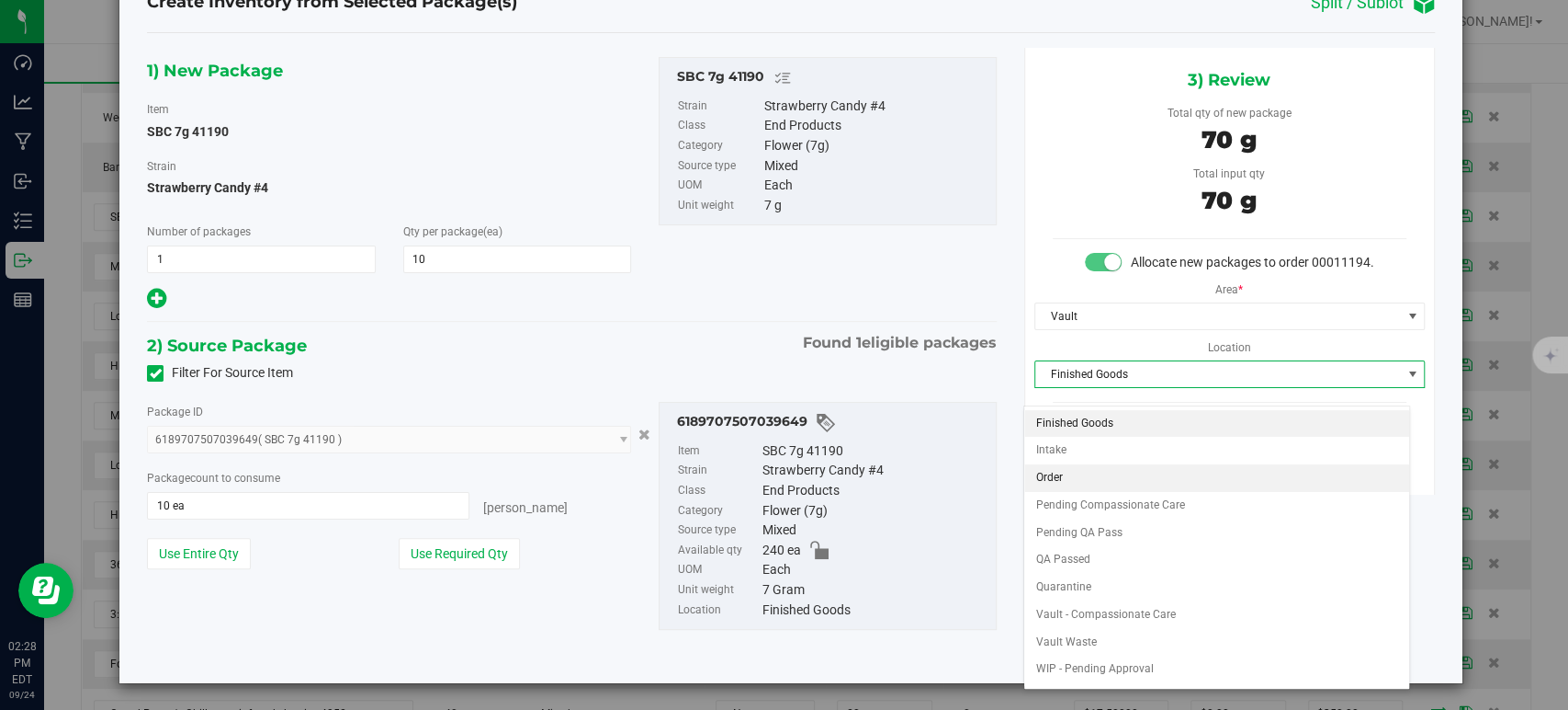
click at [1076, 479] on li "Order" at bounding box center [1217, 478] width 385 height 27
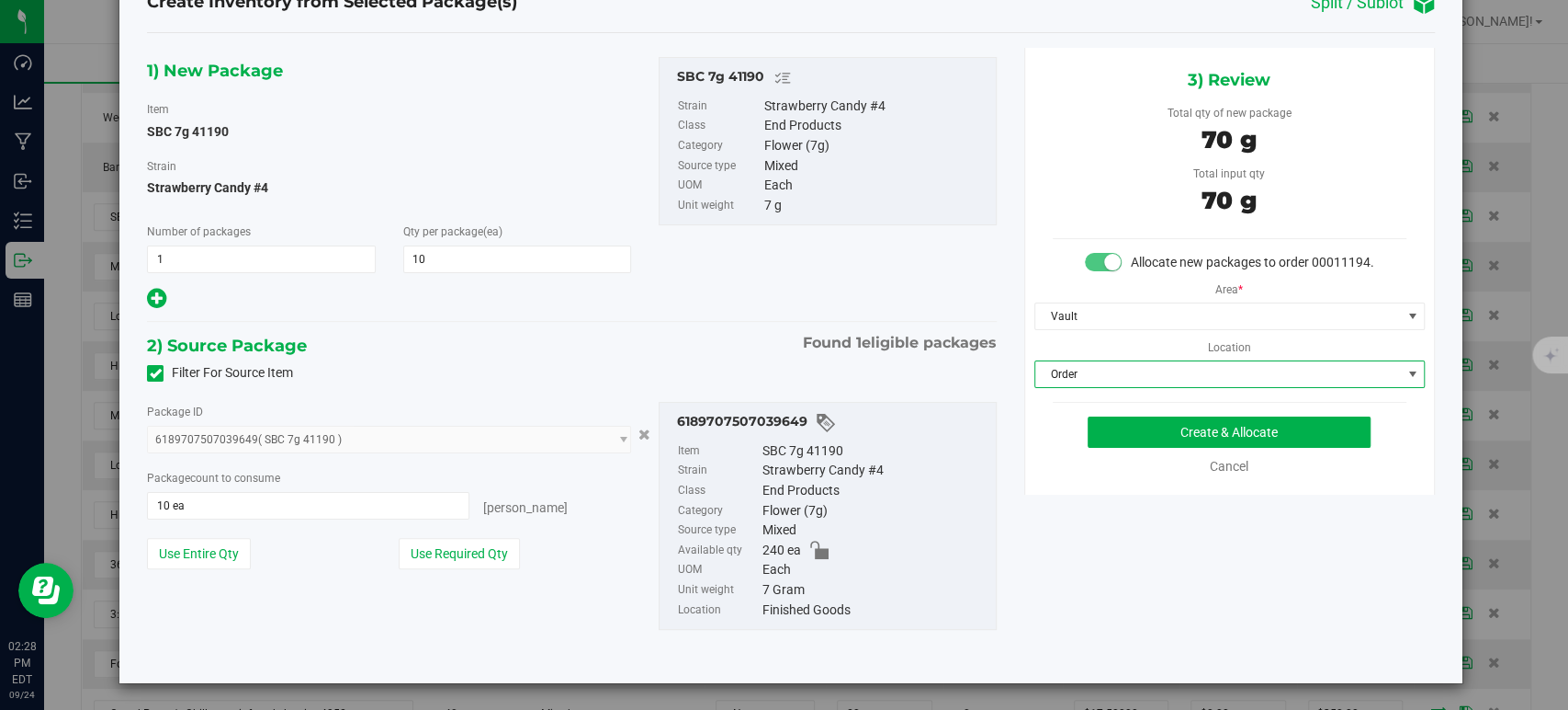
click at [746, 332] on div "2) Source Package Found 1 eligible packages" at bounding box center [571, 345] width 849 height 27
click at [1117, 445] on button "Create & Allocate" at bounding box center [1229, 432] width 283 height 31
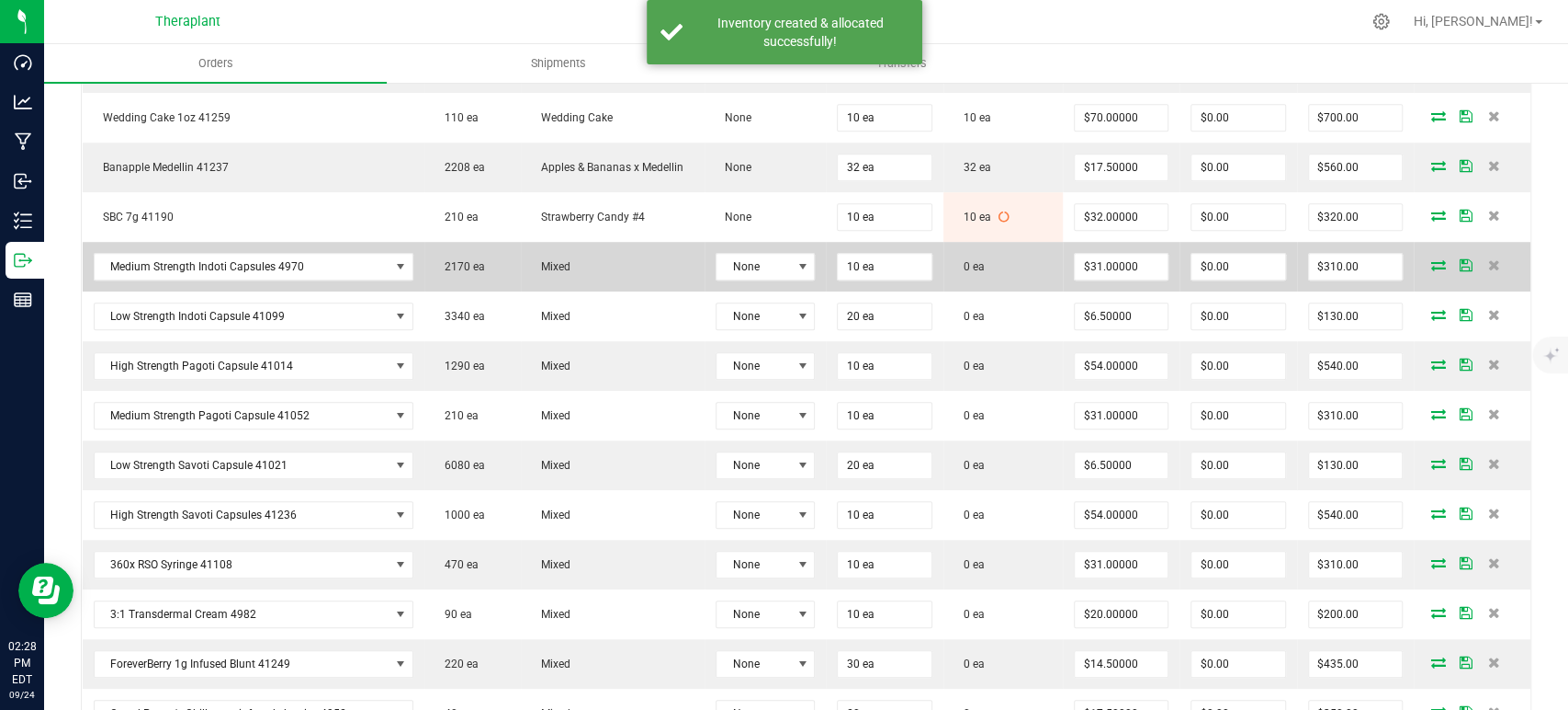
click at [1432, 260] on icon at bounding box center [1439, 265] width 15 height 11
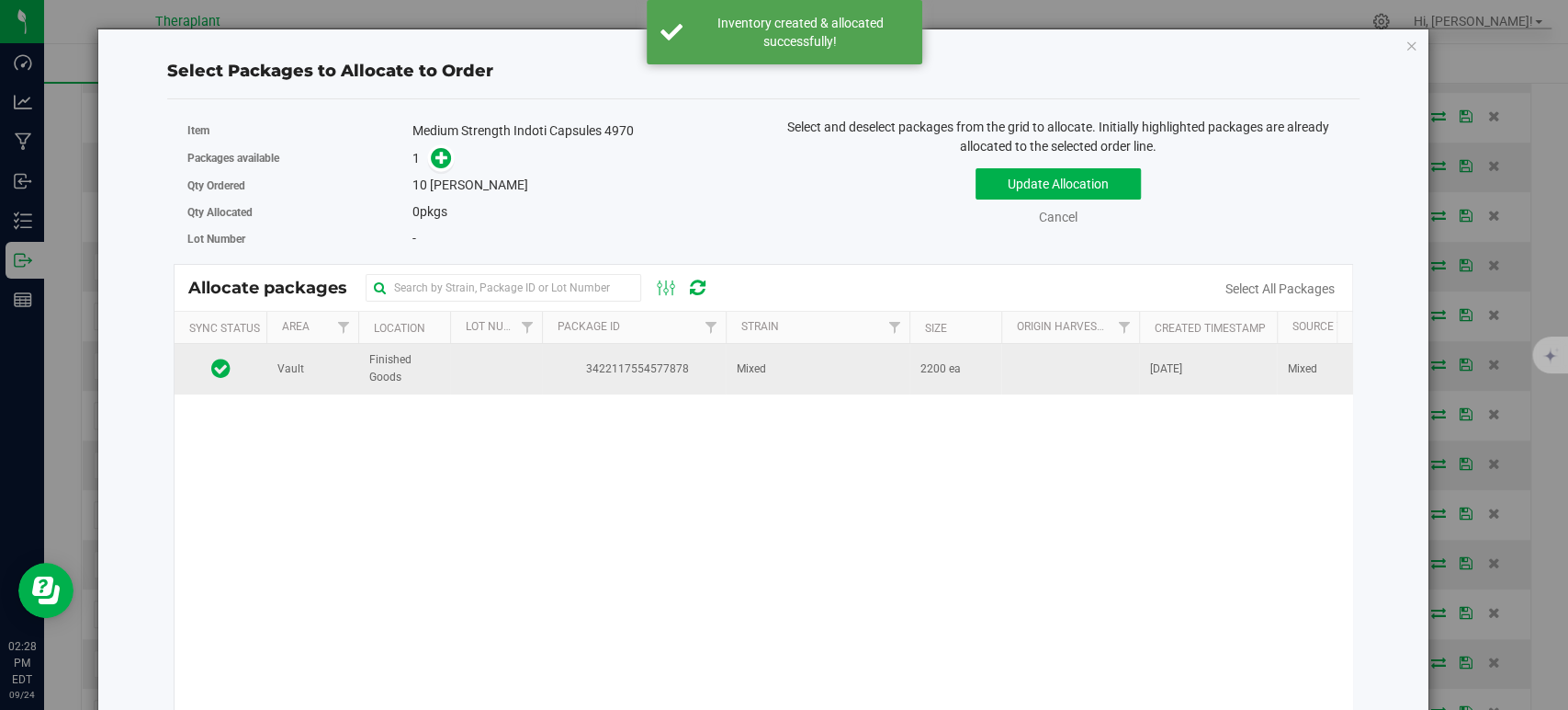
click at [657, 366] on span "3422117554577878" at bounding box center [634, 369] width 161 height 18
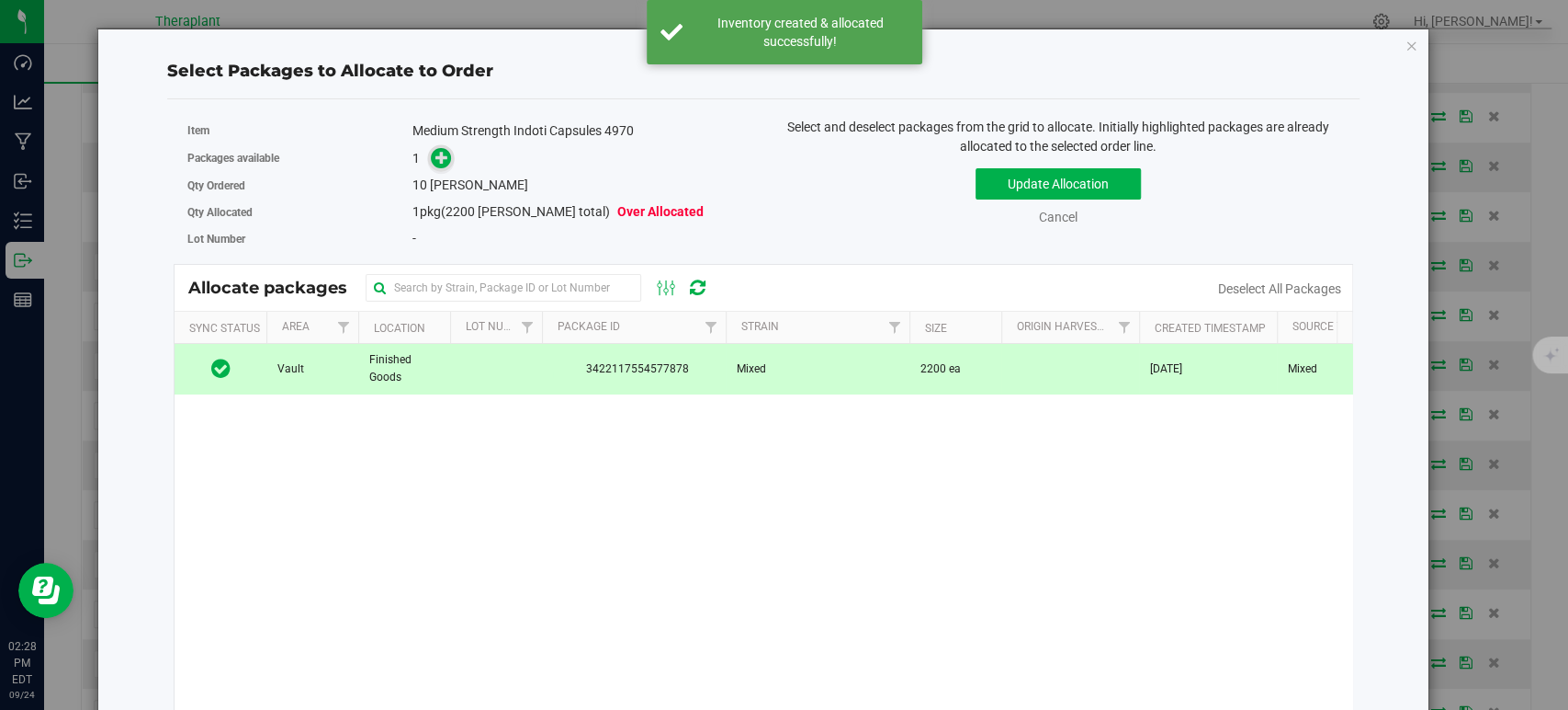
click at [439, 160] on icon at bounding box center [441, 157] width 13 height 13
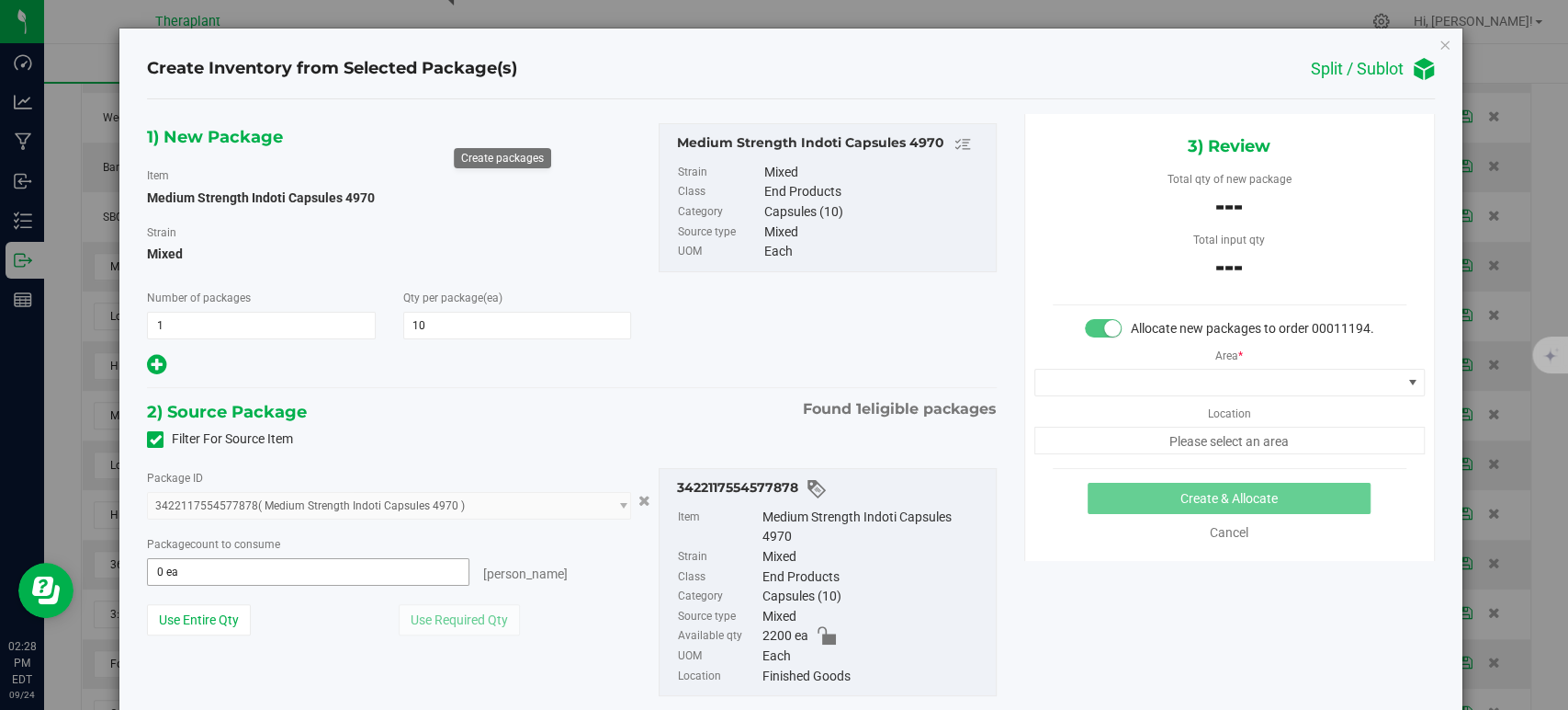
click at [413, 571] on span "0 ea 0" at bounding box center [308, 572] width 323 height 27
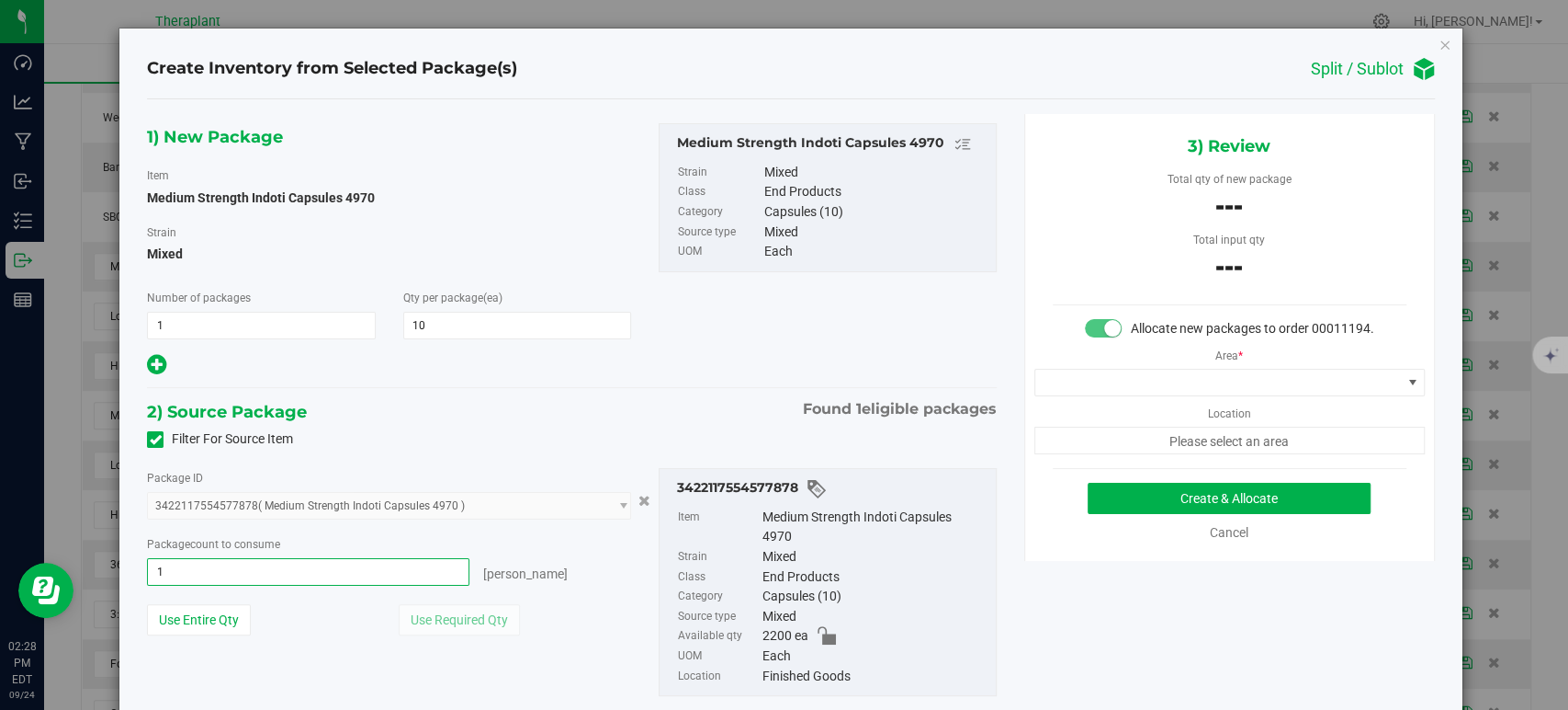
type input "10"
type input "10 ea"
click at [1059, 395] on span at bounding box center [1218, 382] width 366 height 25
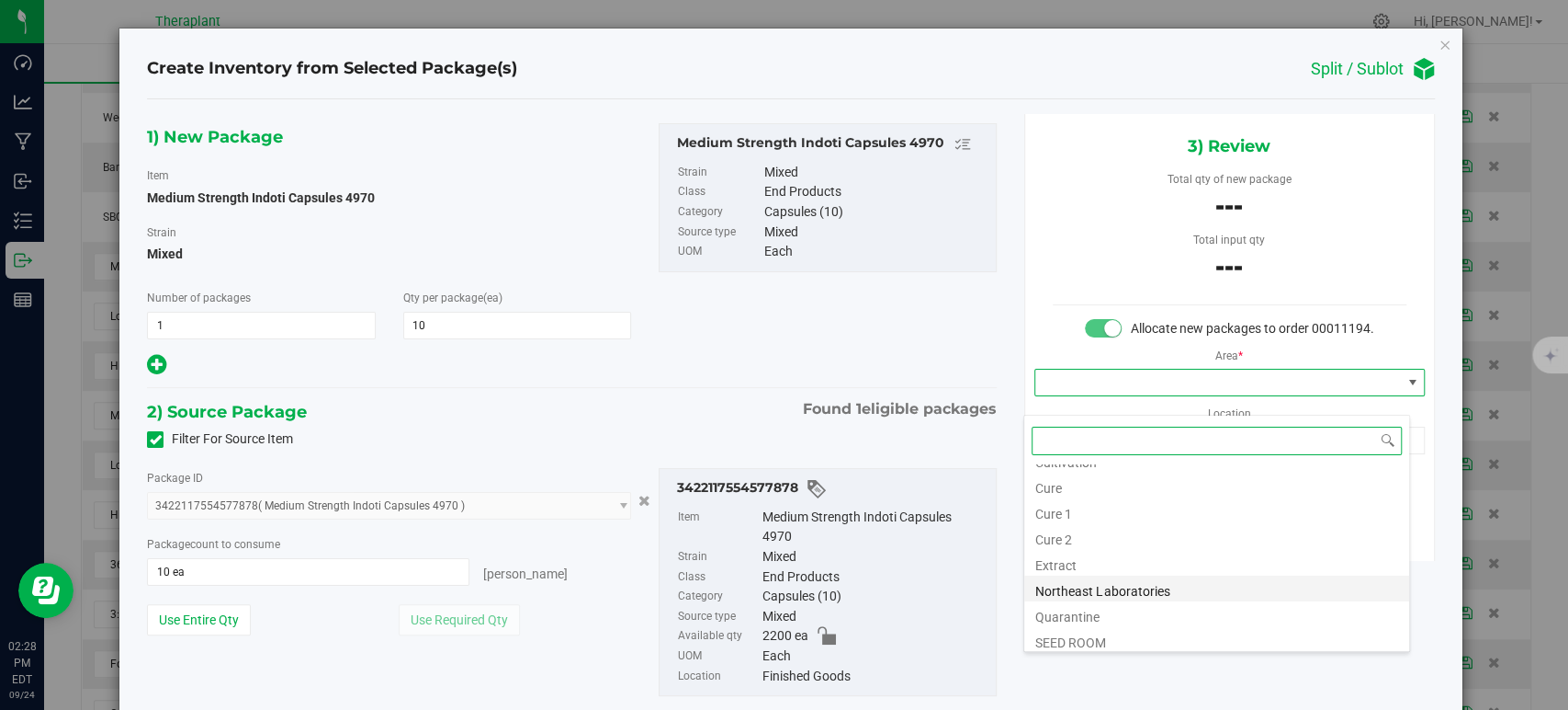
scroll to position [228, 0]
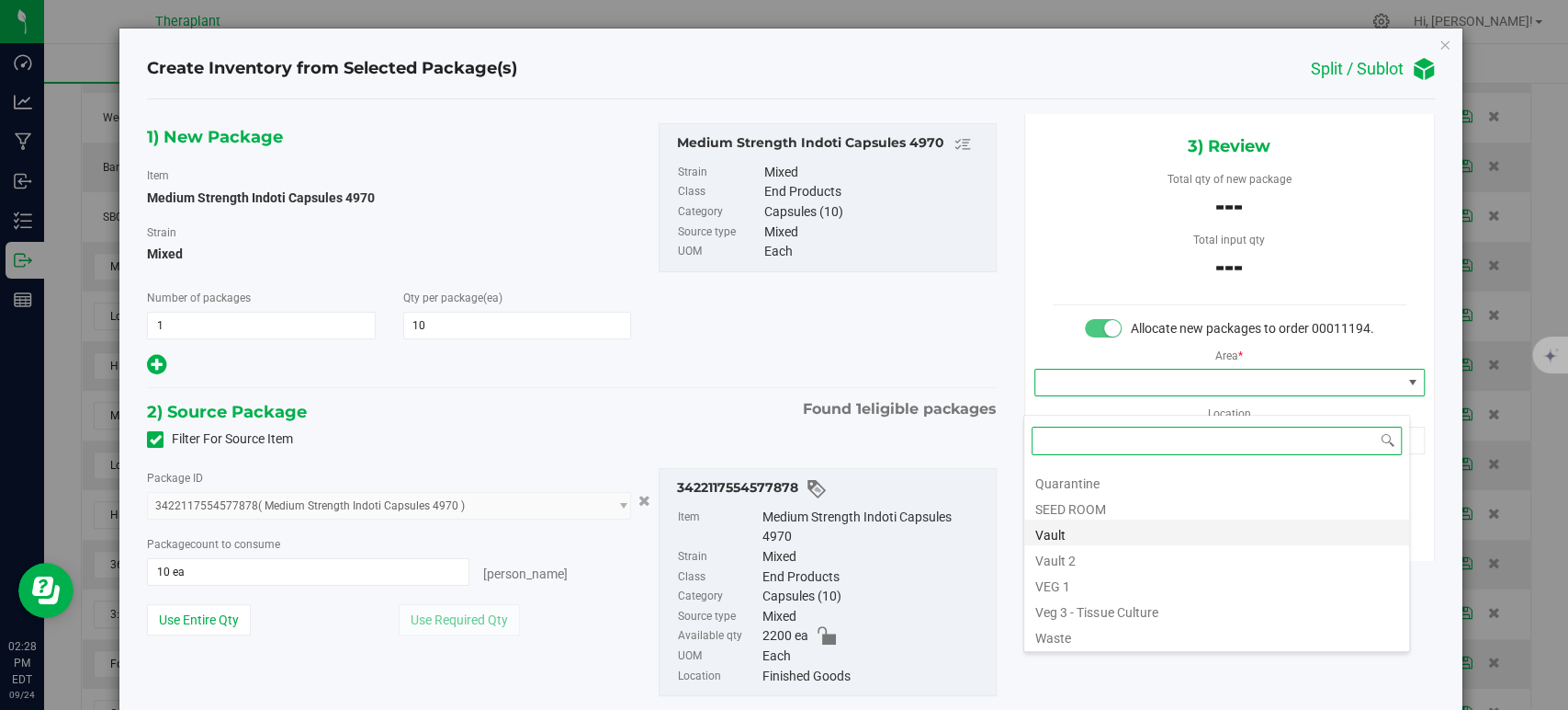
click at [1040, 535] on li "Vault" at bounding box center [1217, 532] width 385 height 25
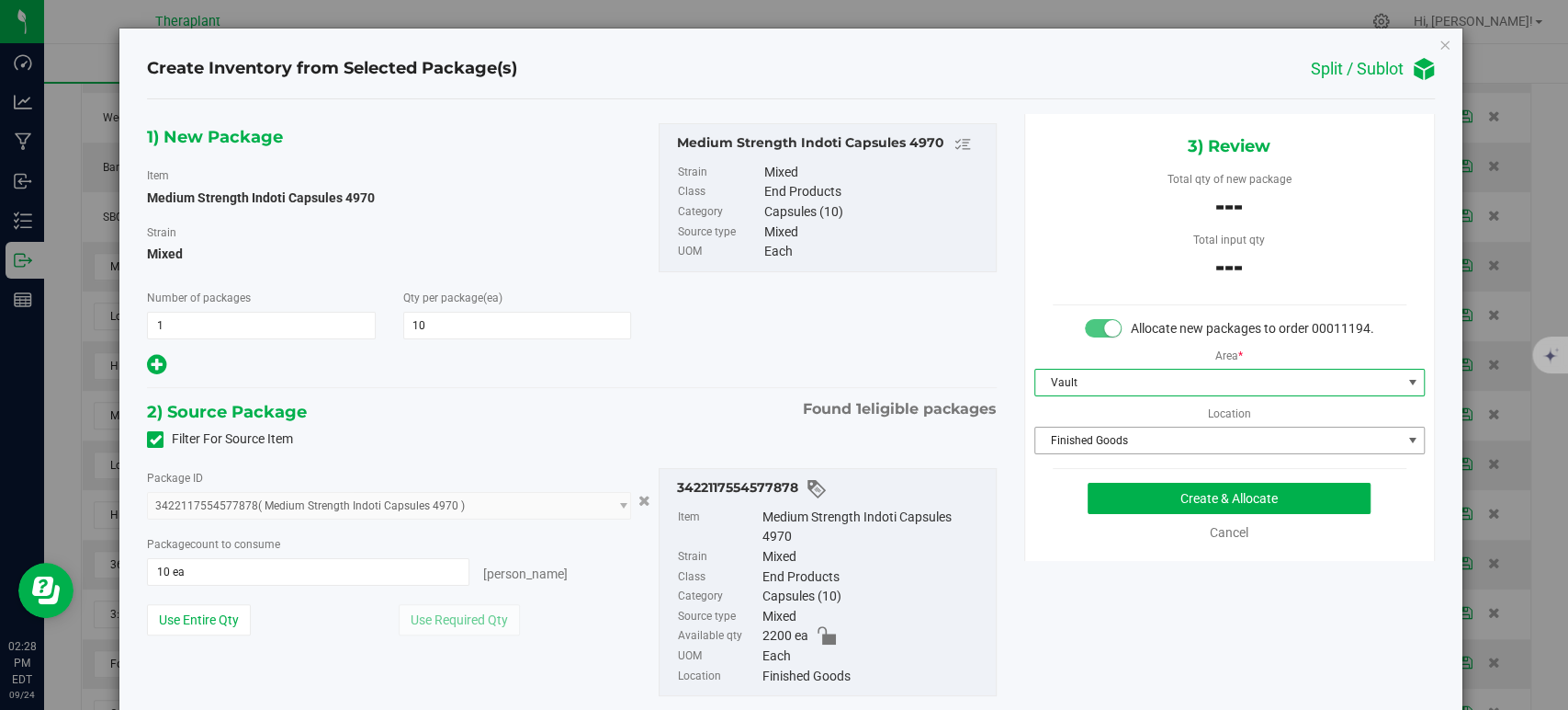
click at [1080, 453] on span "Finished Goods" at bounding box center [1218, 440] width 366 height 25
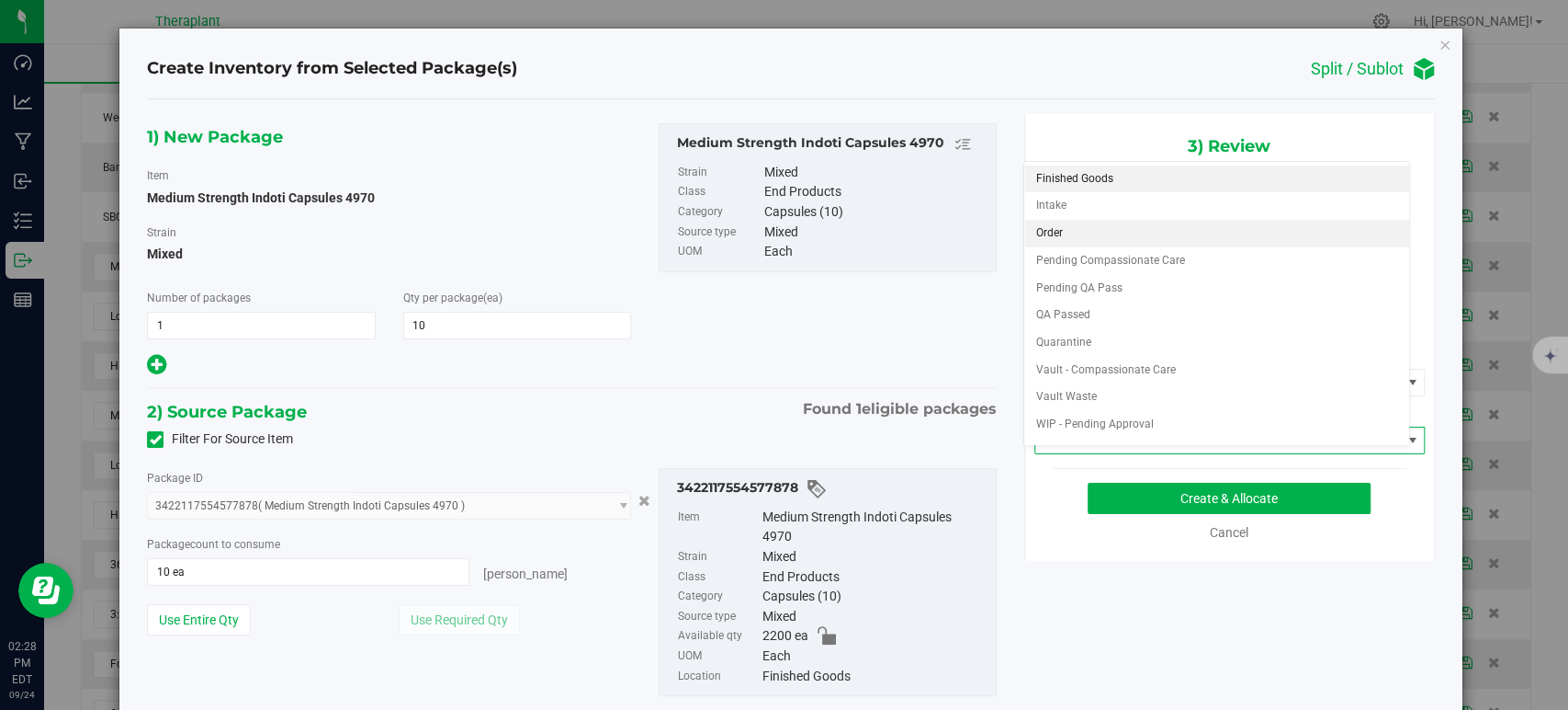
click at [1051, 229] on li "Order" at bounding box center [1217, 233] width 385 height 27
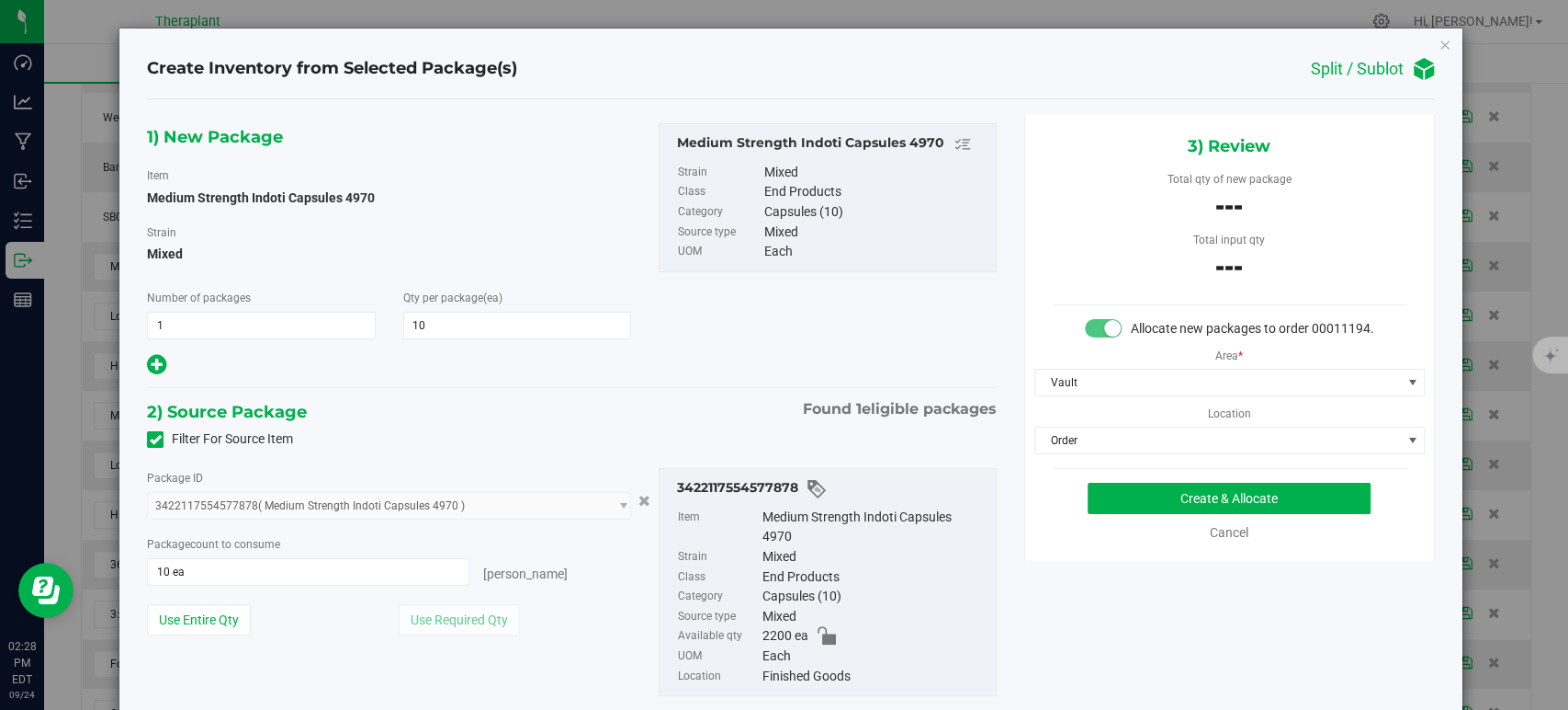
click at [701, 402] on div "2) Source Package Found 1 eligible packages" at bounding box center [571, 411] width 849 height 27
click at [1156, 514] on button "Create & Allocate" at bounding box center [1229, 498] width 283 height 31
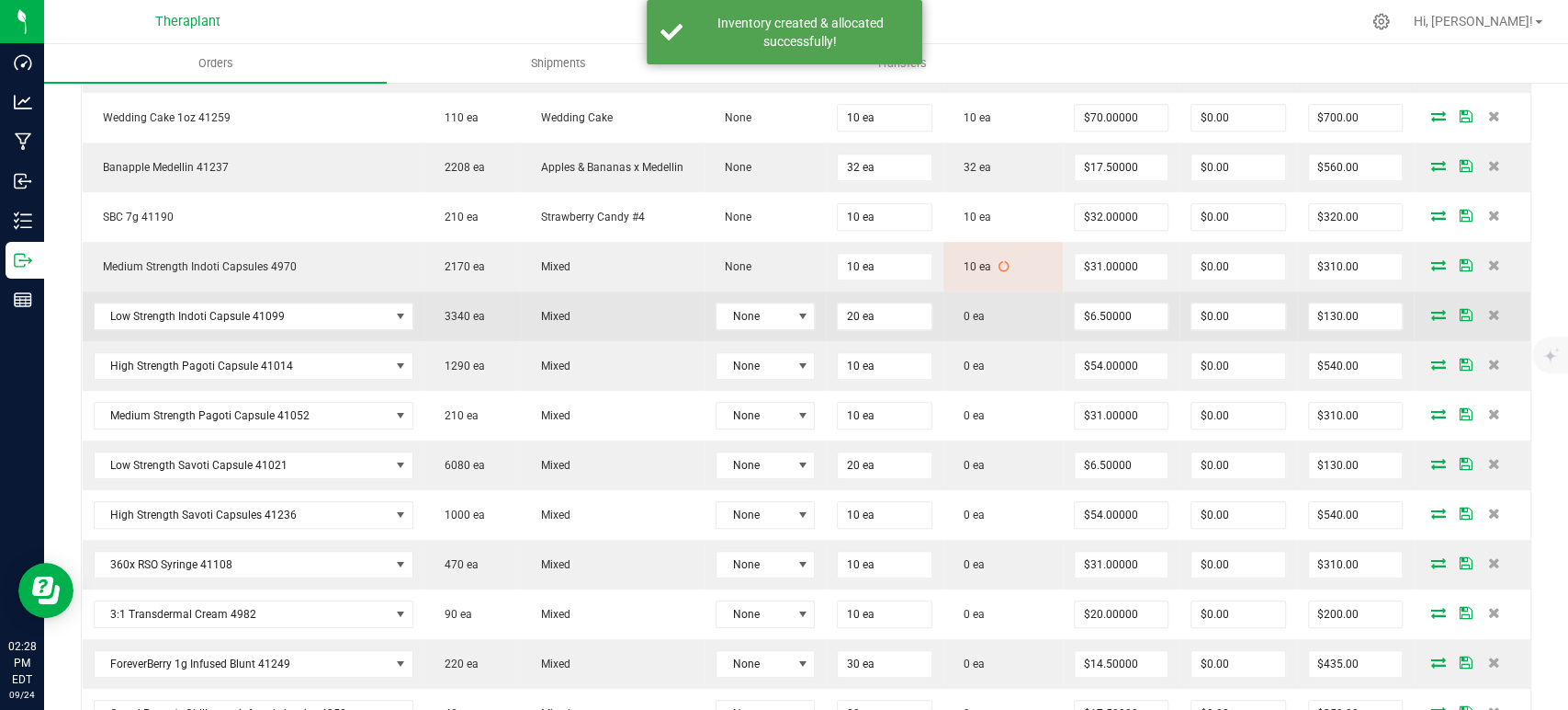
click at [1432, 314] on icon at bounding box center [1439, 314] width 15 height 11
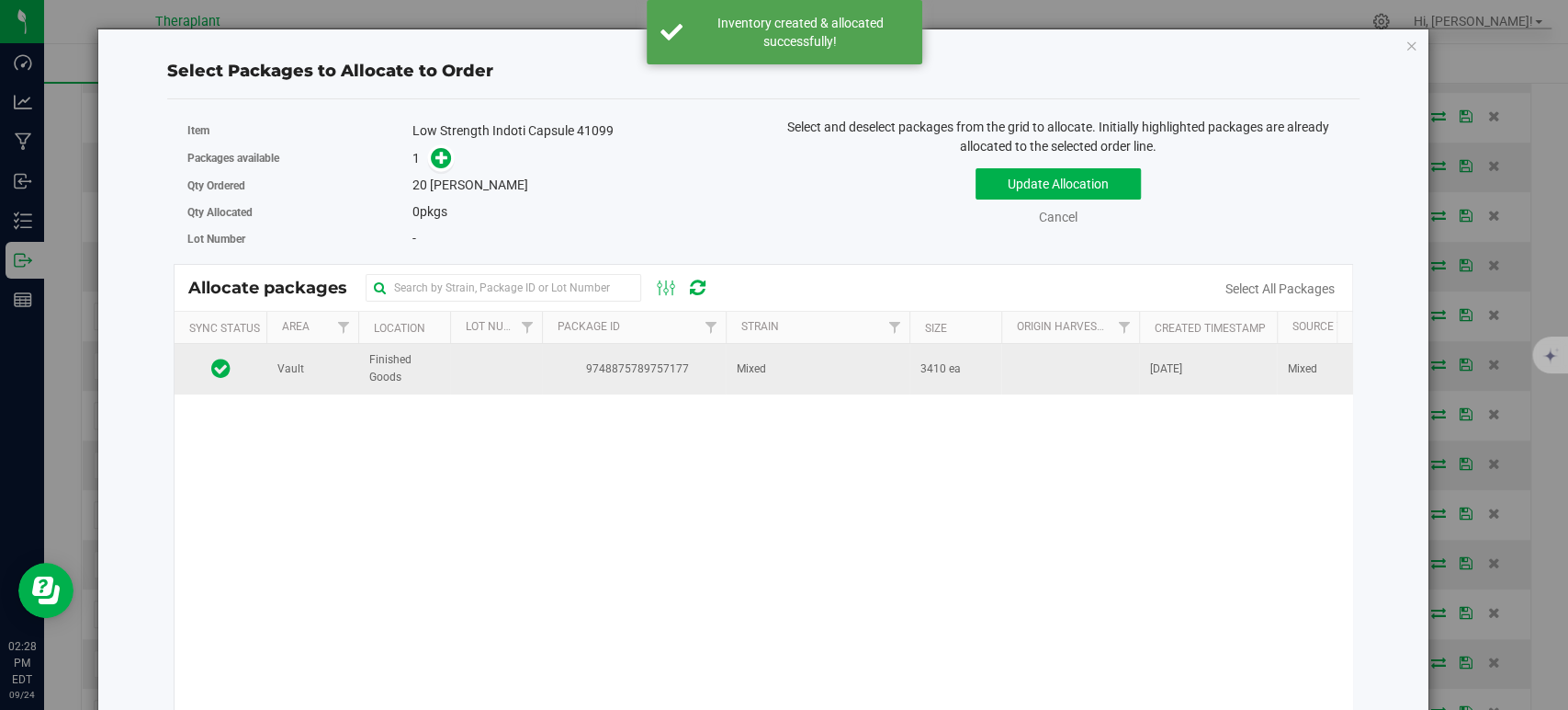
click at [721, 359] on td "9748875789757177" at bounding box center [634, 368] width 184 height 50
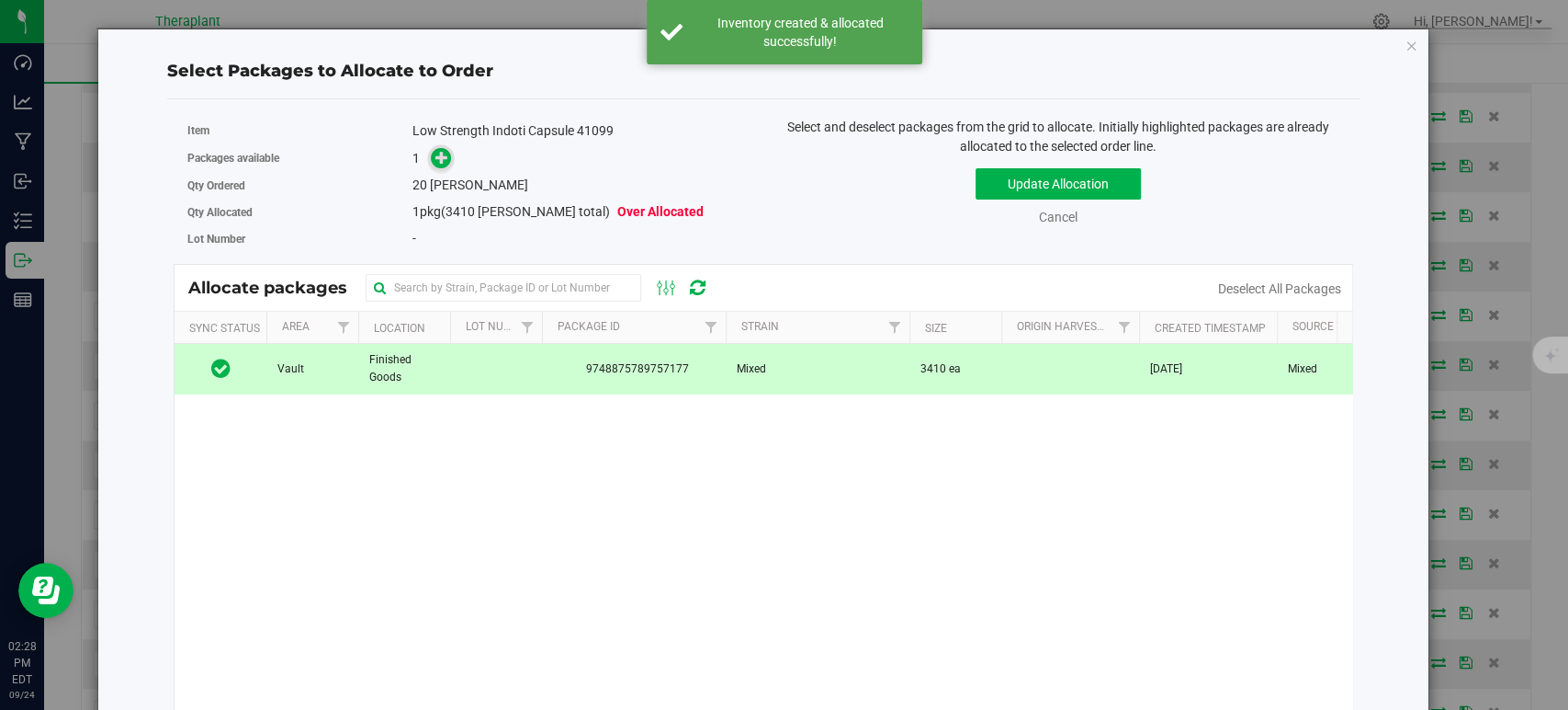
click at [436, 153] on icon at bounding box center [441, 156] width 13 height 13
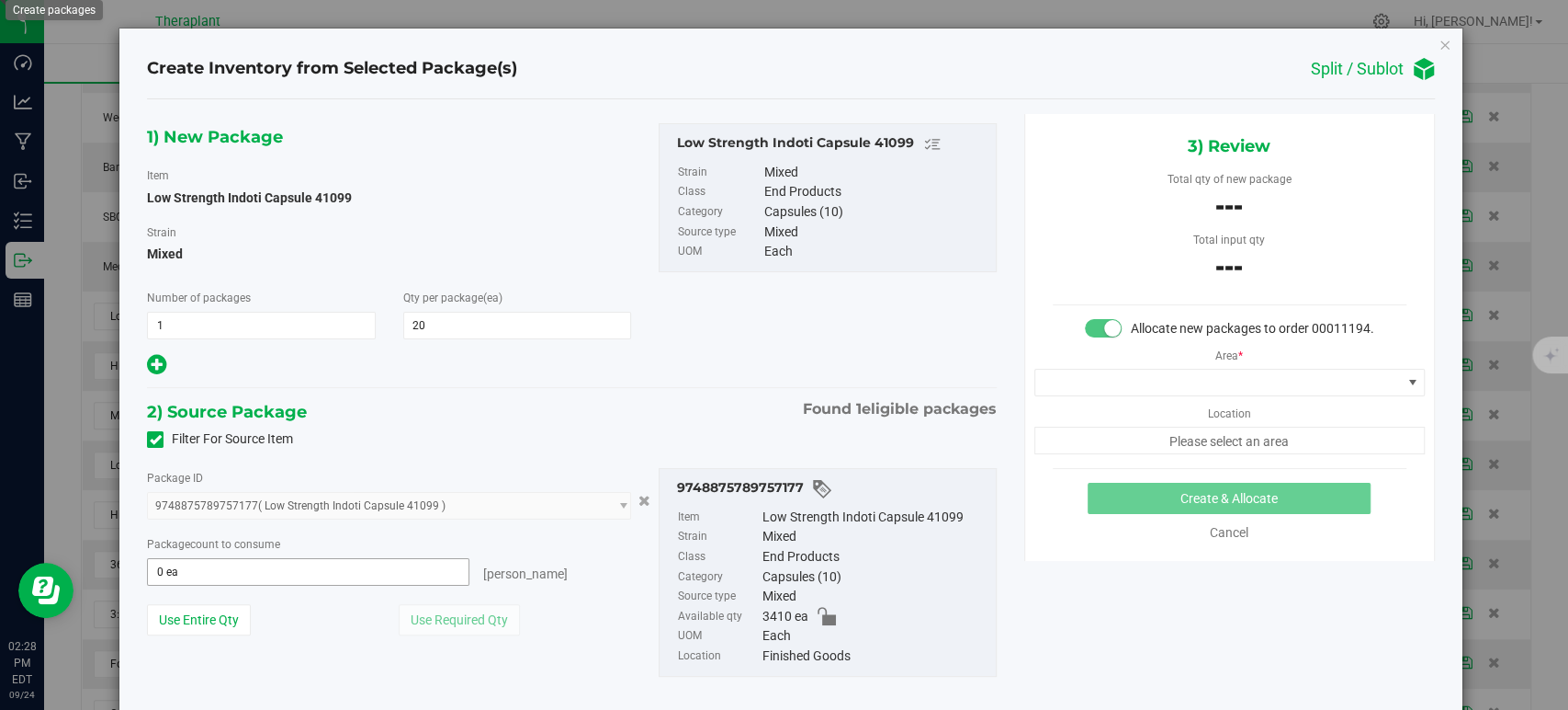
click at [380, 574] on span "0 ea 0" at bounding box center [308, 572] width 323 height 27
type input "20"
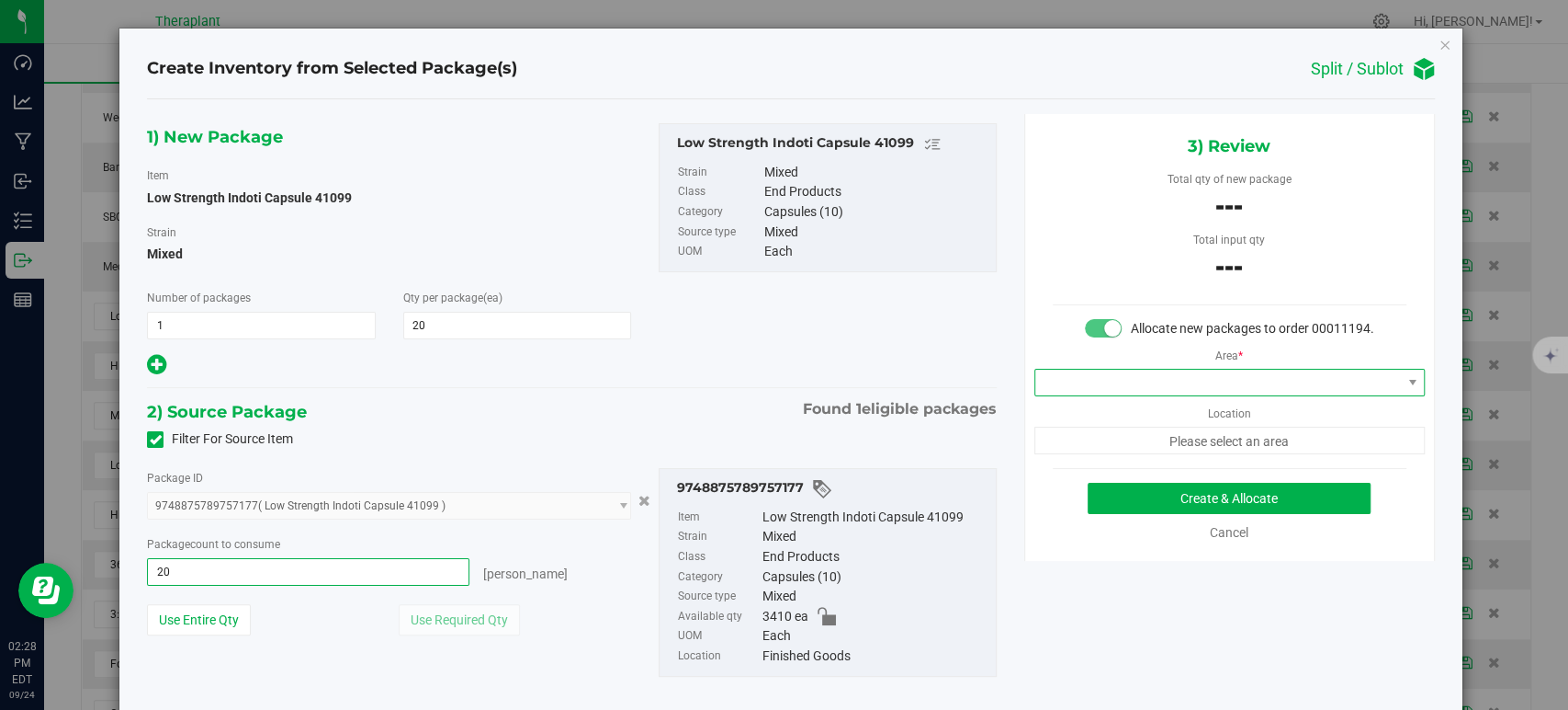
type input "20 ea"
click at [1296, 395] on span at bounding box center [1218, 382] width 366 height 25
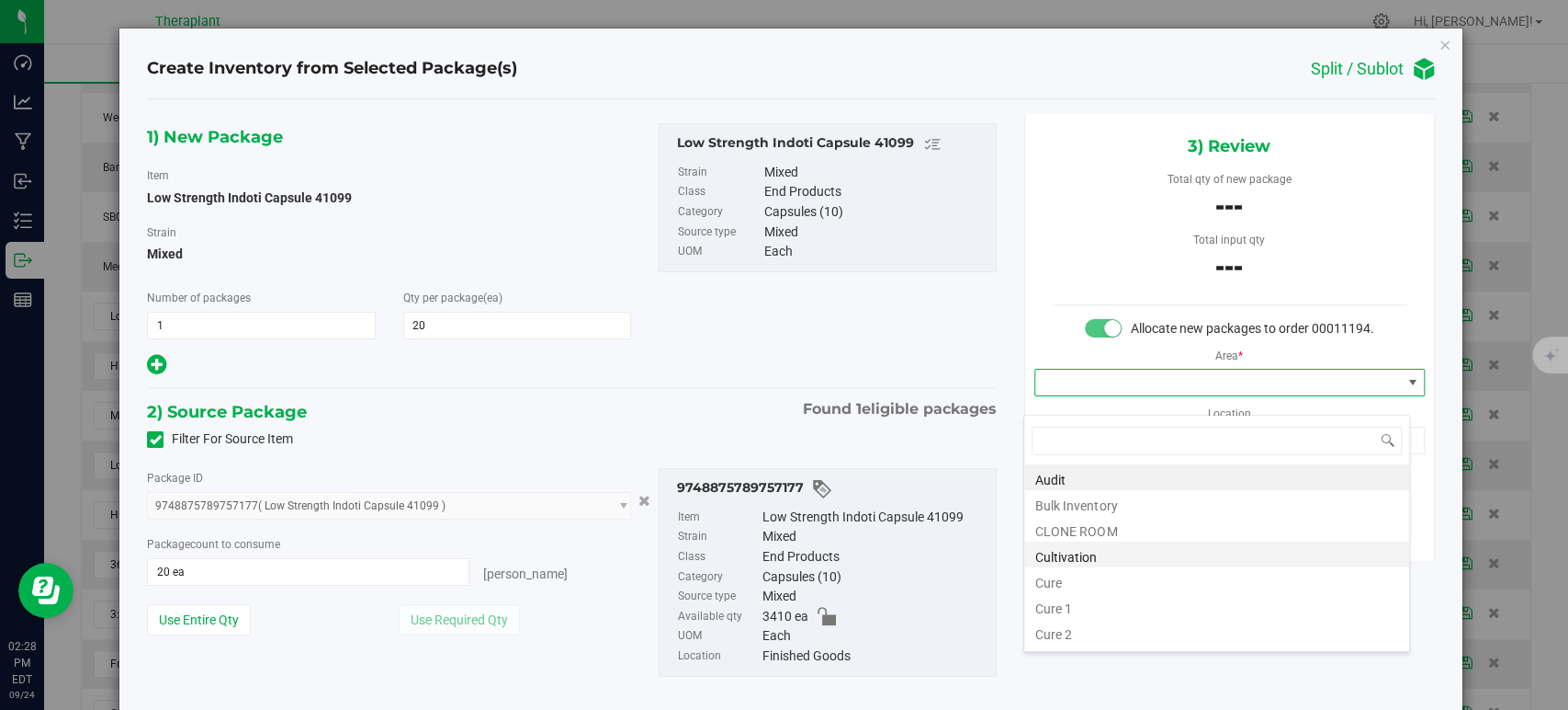
scroll to position [228, 0]
click at [1087, 528] on li "Vault" at bounding box center [1217, 532] width 385 height 25
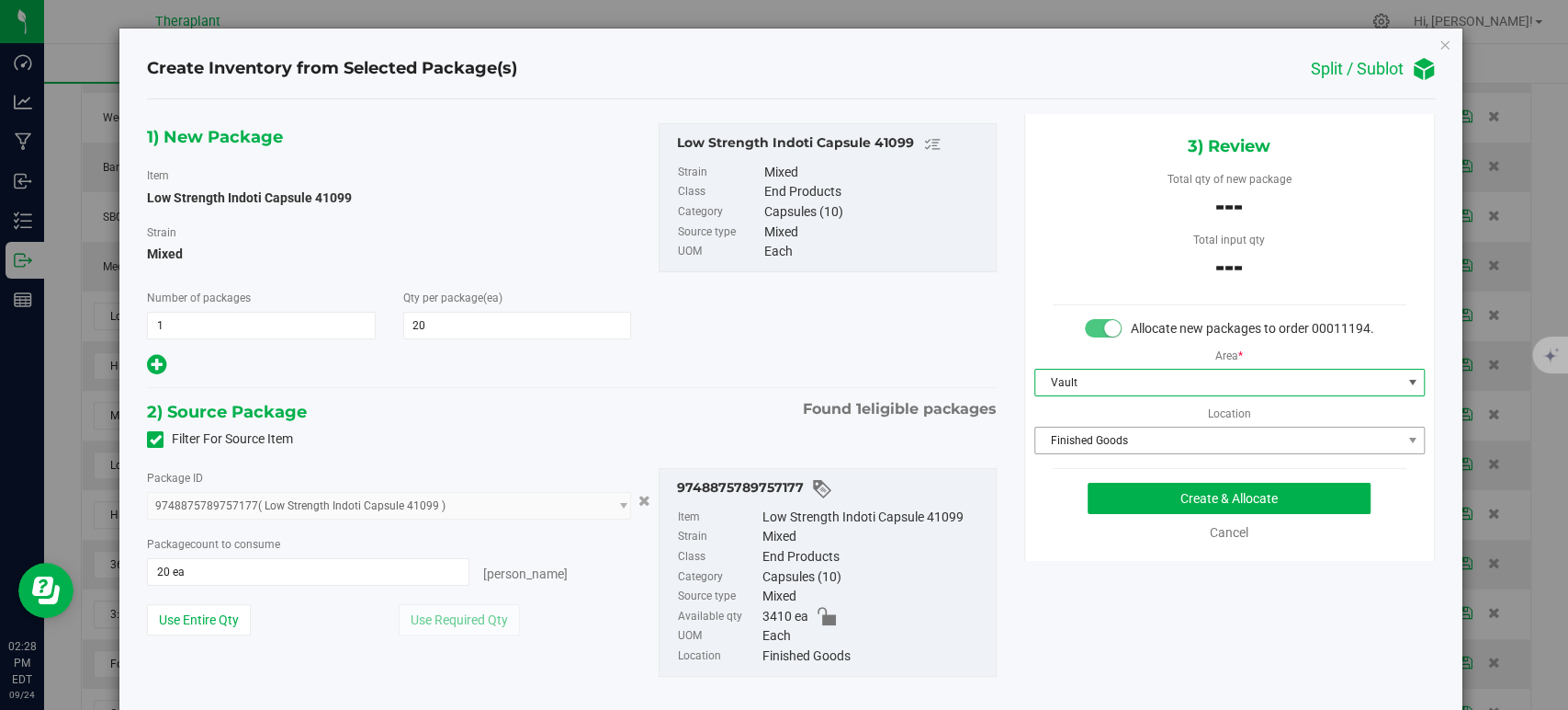
click at [1139, 453] on span "Finished Goods" at bounding box center [1218, 440] width 366 height 25
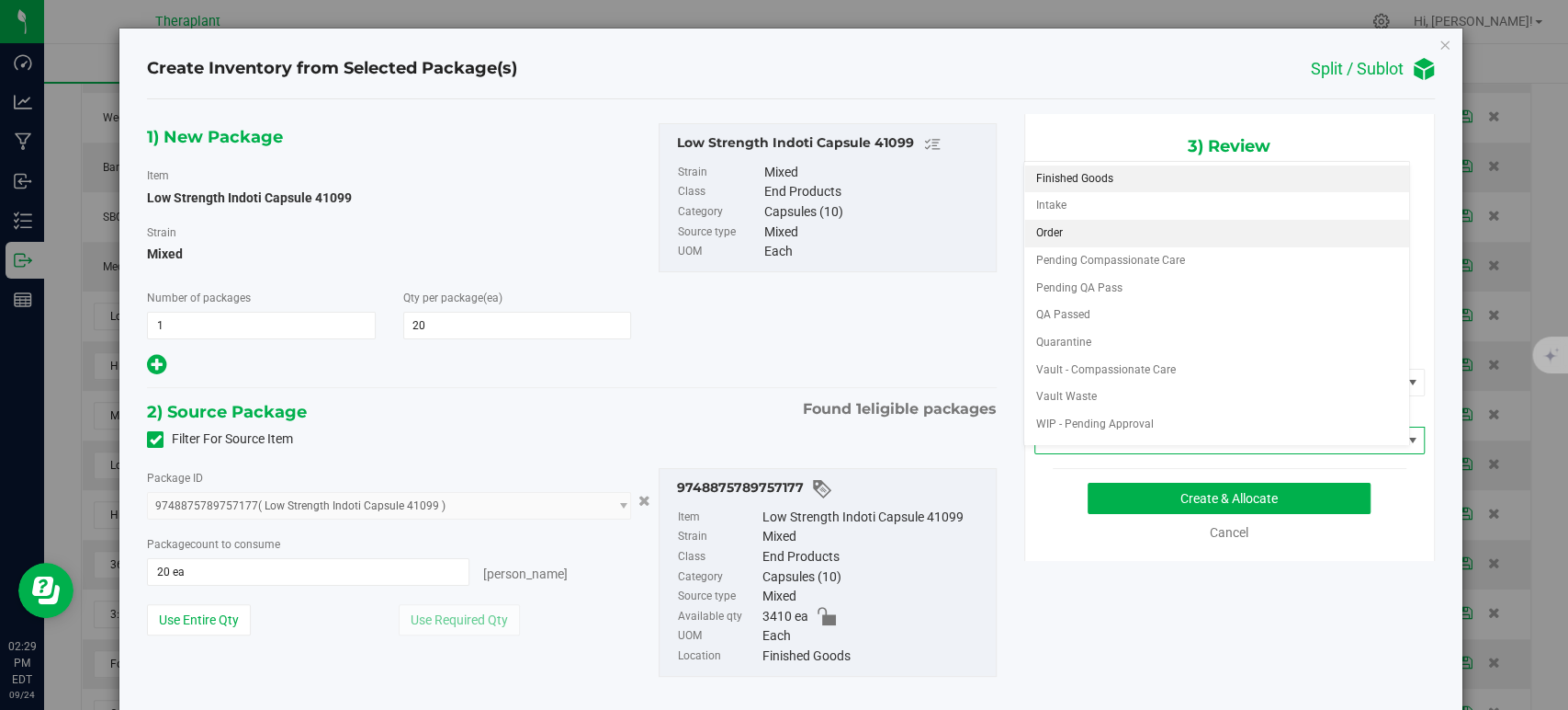
click at [1057, 238] on li "Order" at bounding box center [1217, 233] width 385 height 27
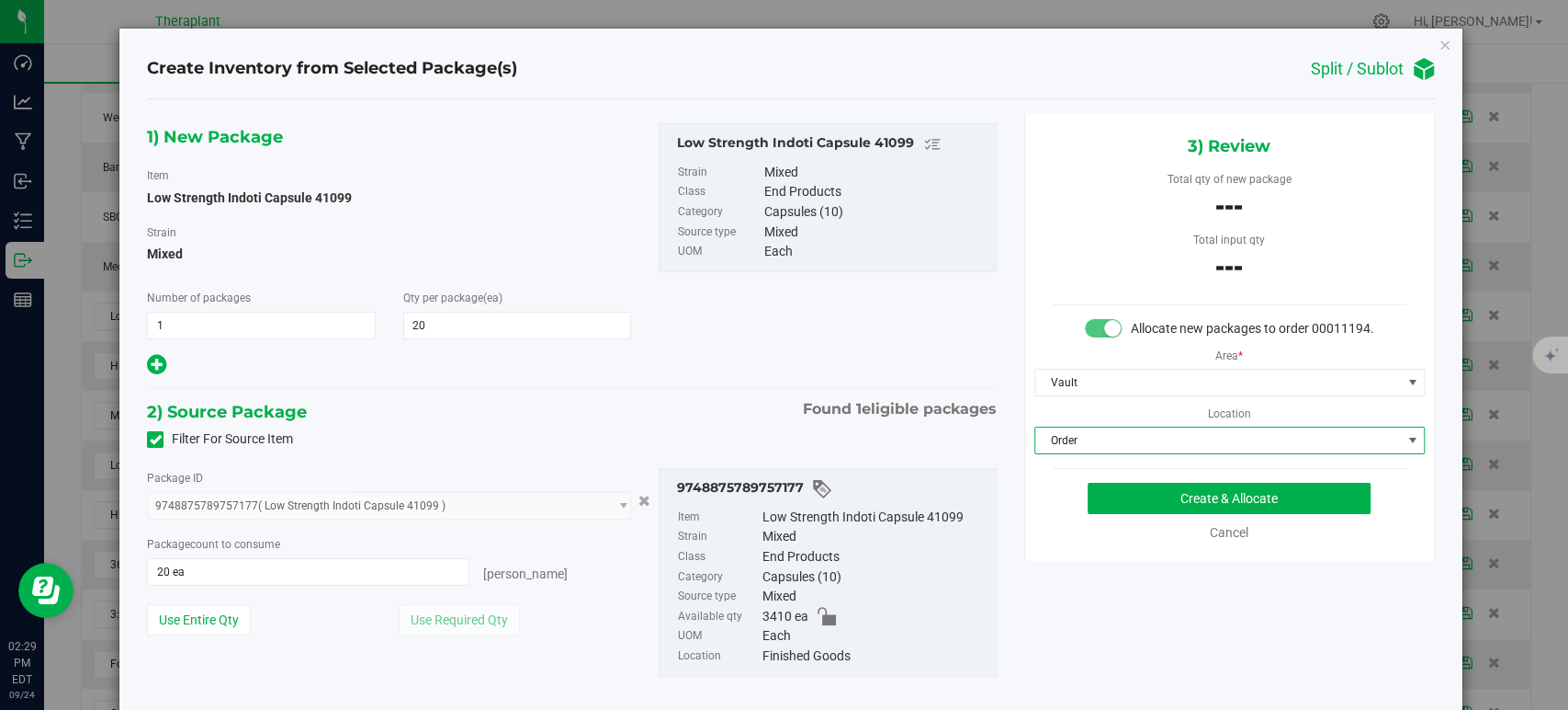
click at [603, 380] on div "1) New Package Item Low Strength Indoti Capsule 41099 Strain Mixed Number of pa…" at bounding box center [572, 414] width 877 height 601
click at [1205, 514] on button "Create & Allocate" at bounding box center [1229, 498] width 283 height 31
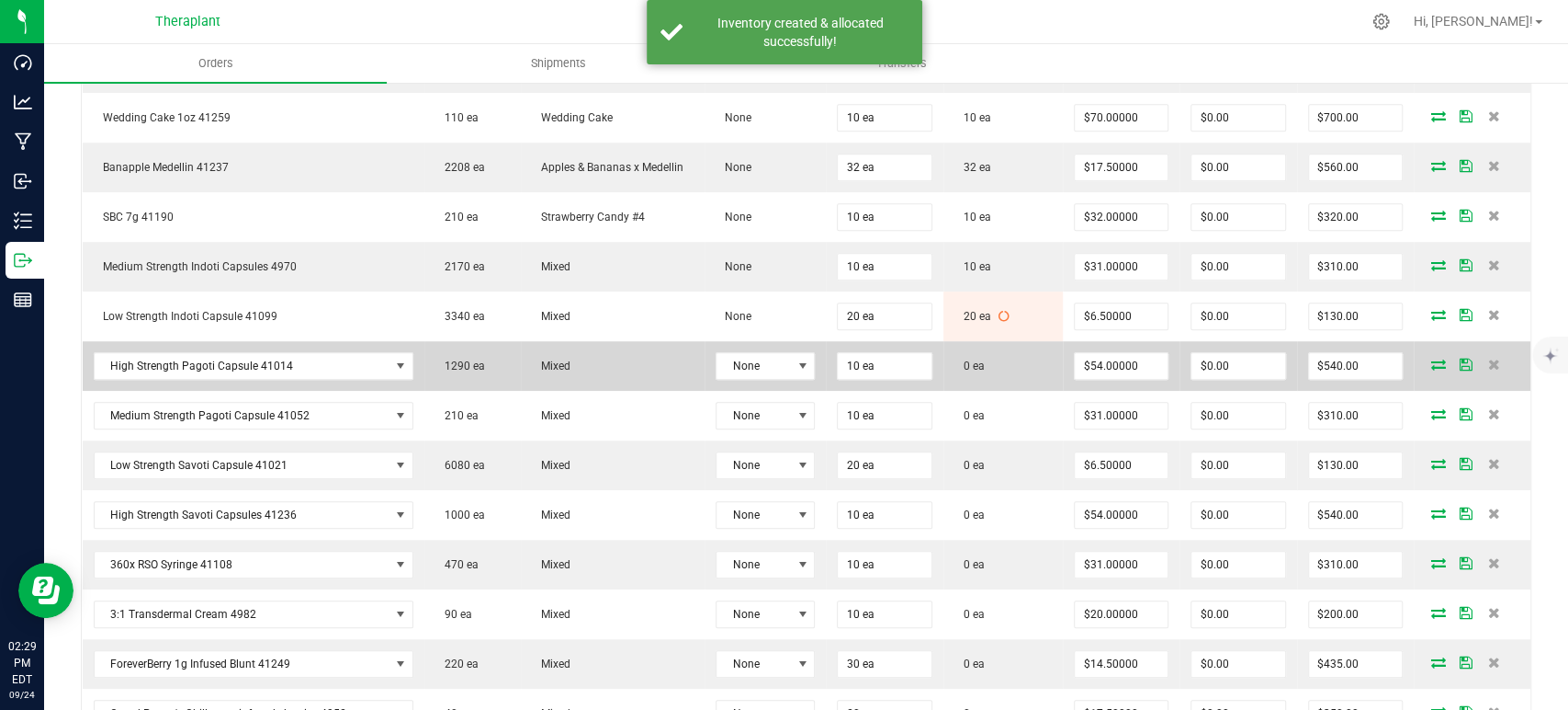
scroll to position [919, 0]
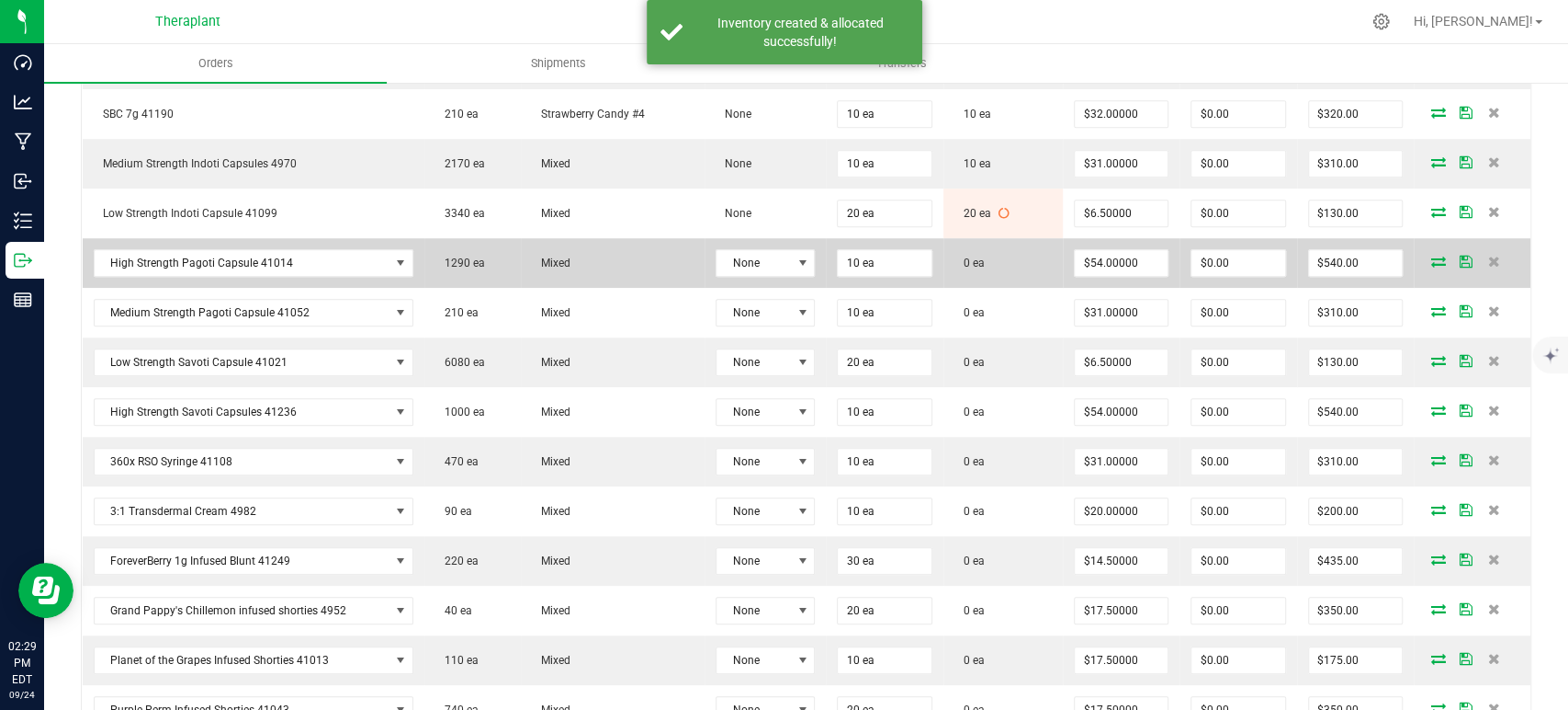
click at [1432, 256] on icon at bounding box center [1439, 261] width 15 height 11
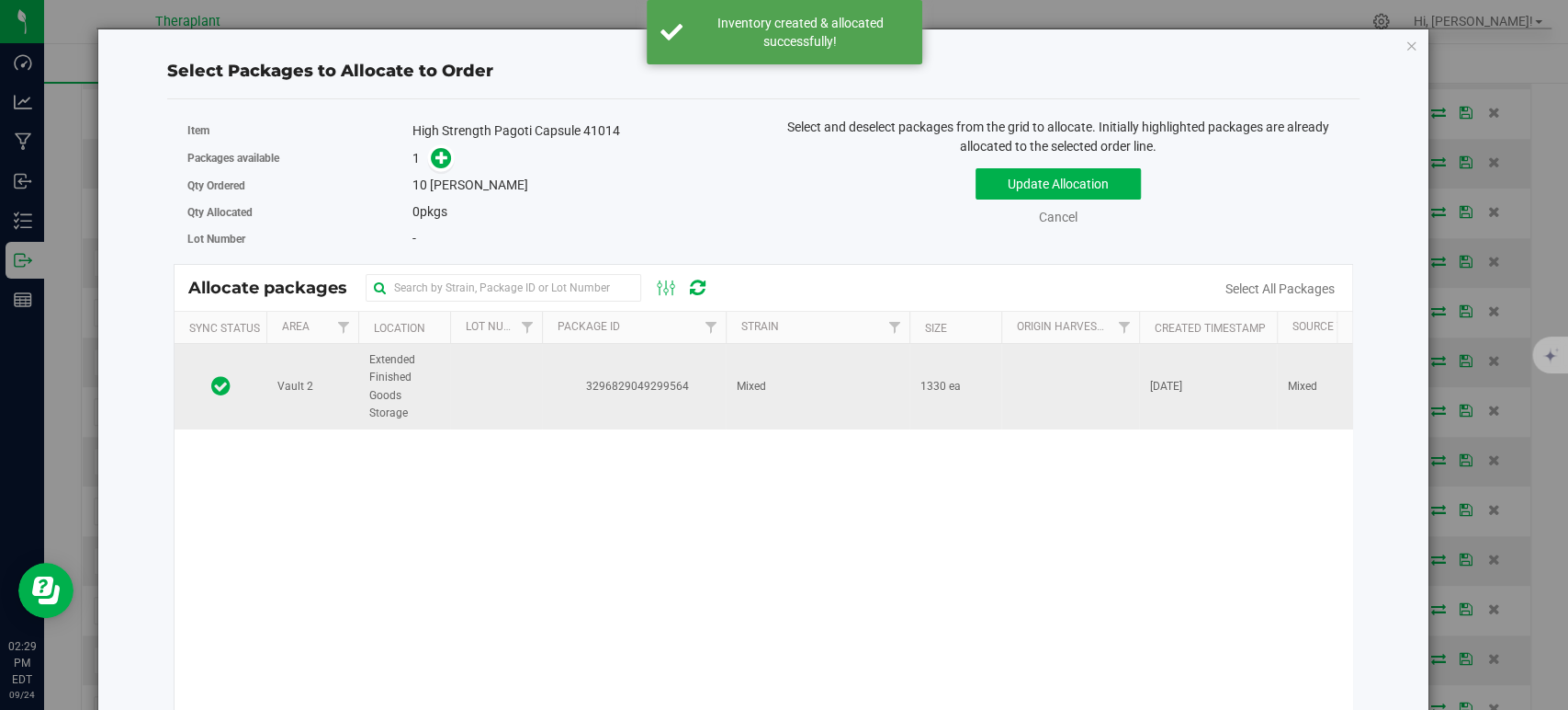
click at [698, 381] on span "3296829049299564" at bounding box center [634, 386] width 161 height 18
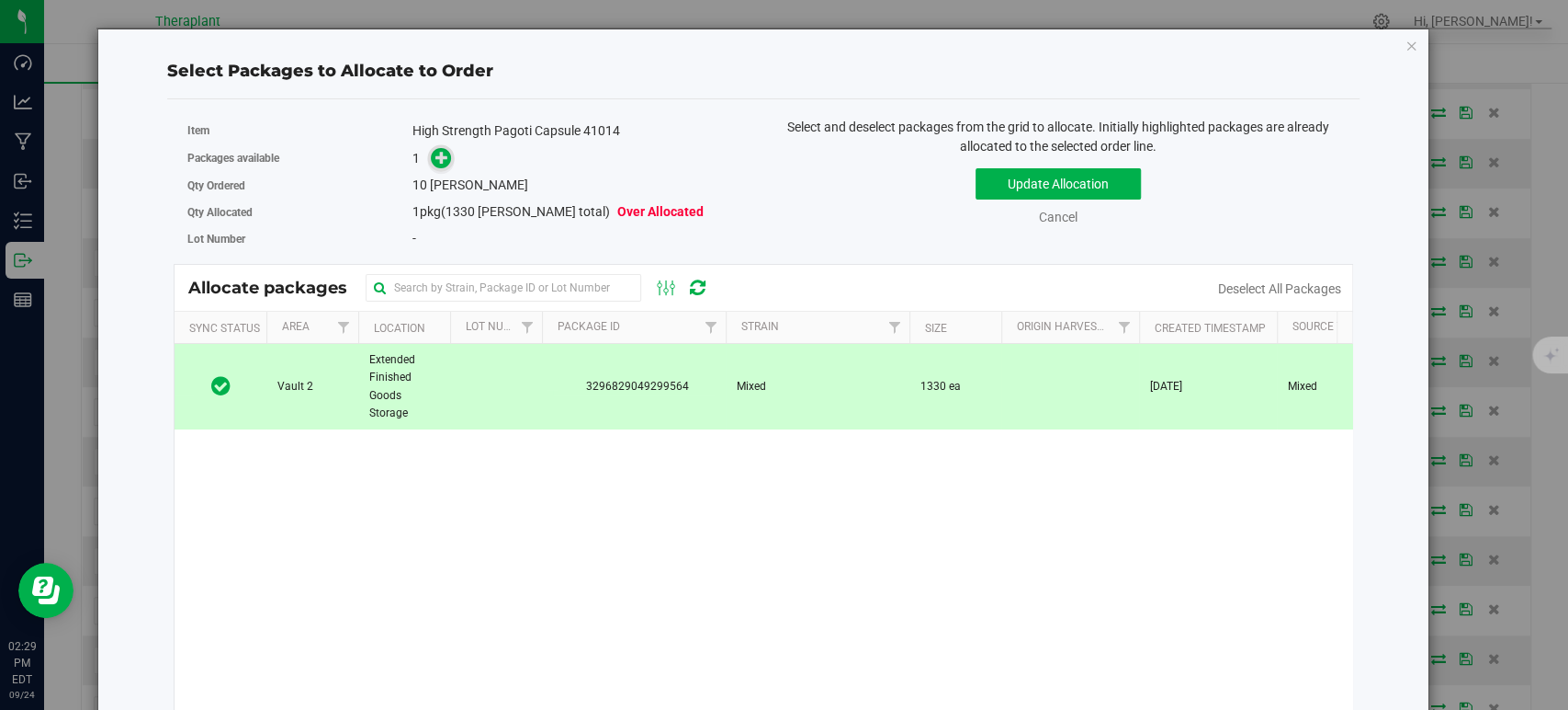
click at [440, 165] on span at bounding box center [441, 158] width 21 height 21
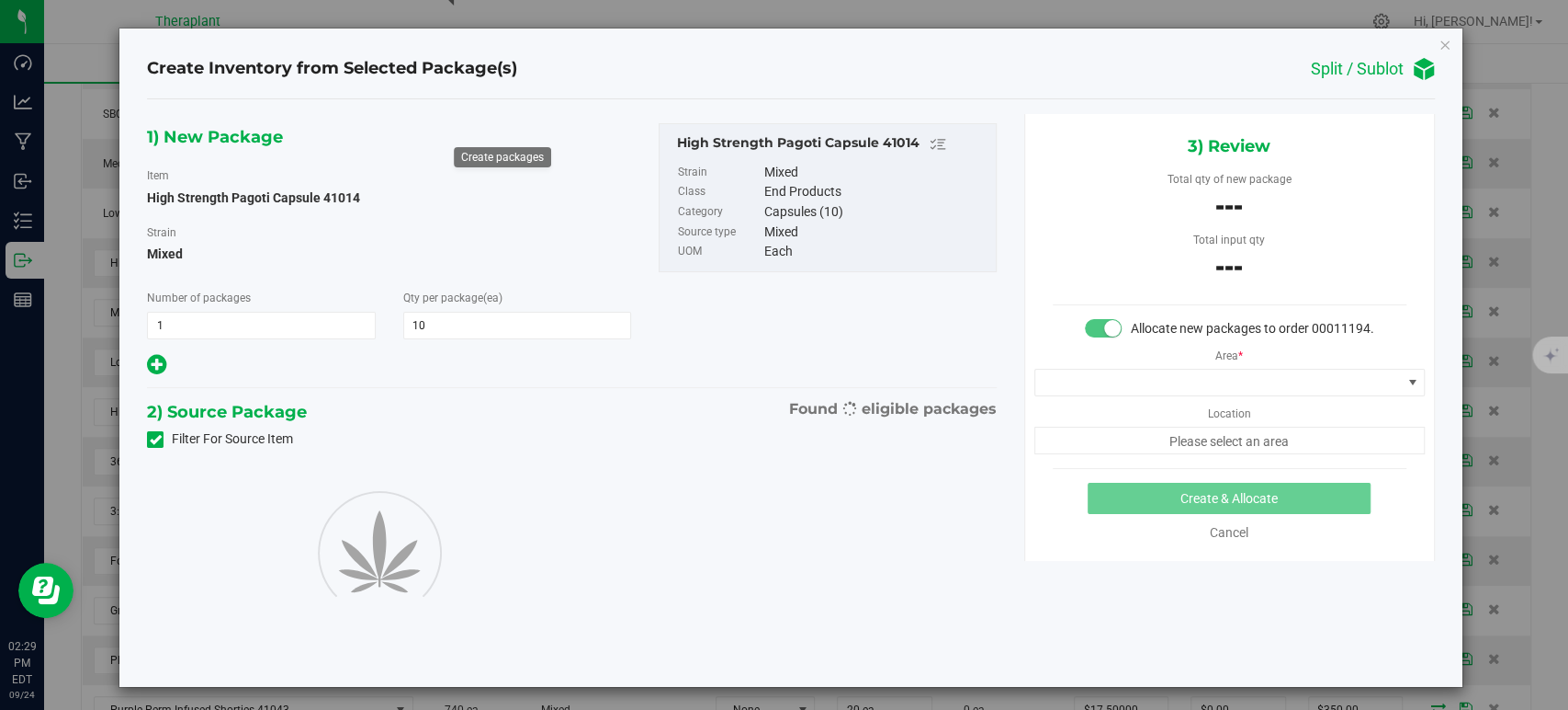
type input "10"
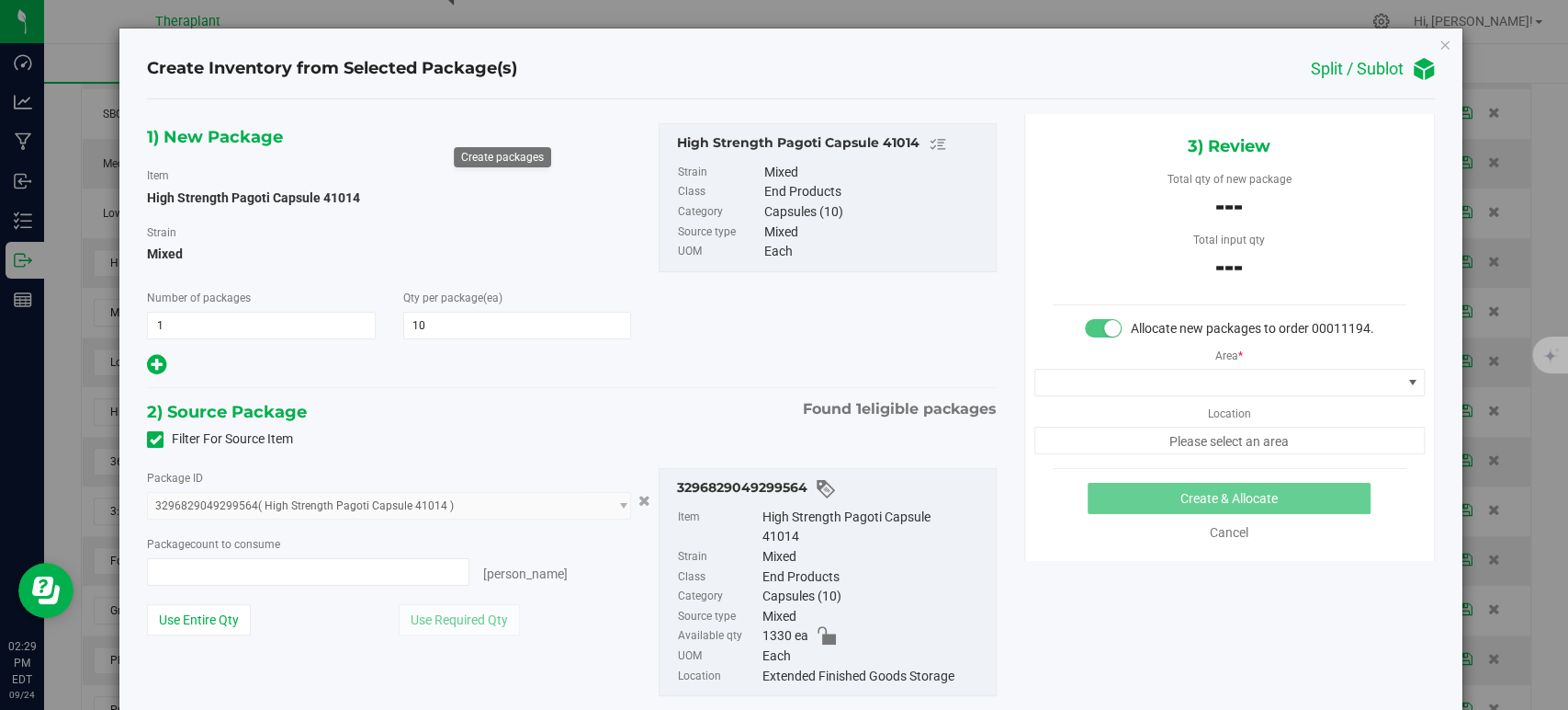
type input "0 ea"
click at [258, 550] on div "Package count to consume" at bounding box center [389, 544] width 484 height 19
click at [254, 559] on span "0 ea 0" at bounding box center [308, 572] width 323 height 27
type input "10"
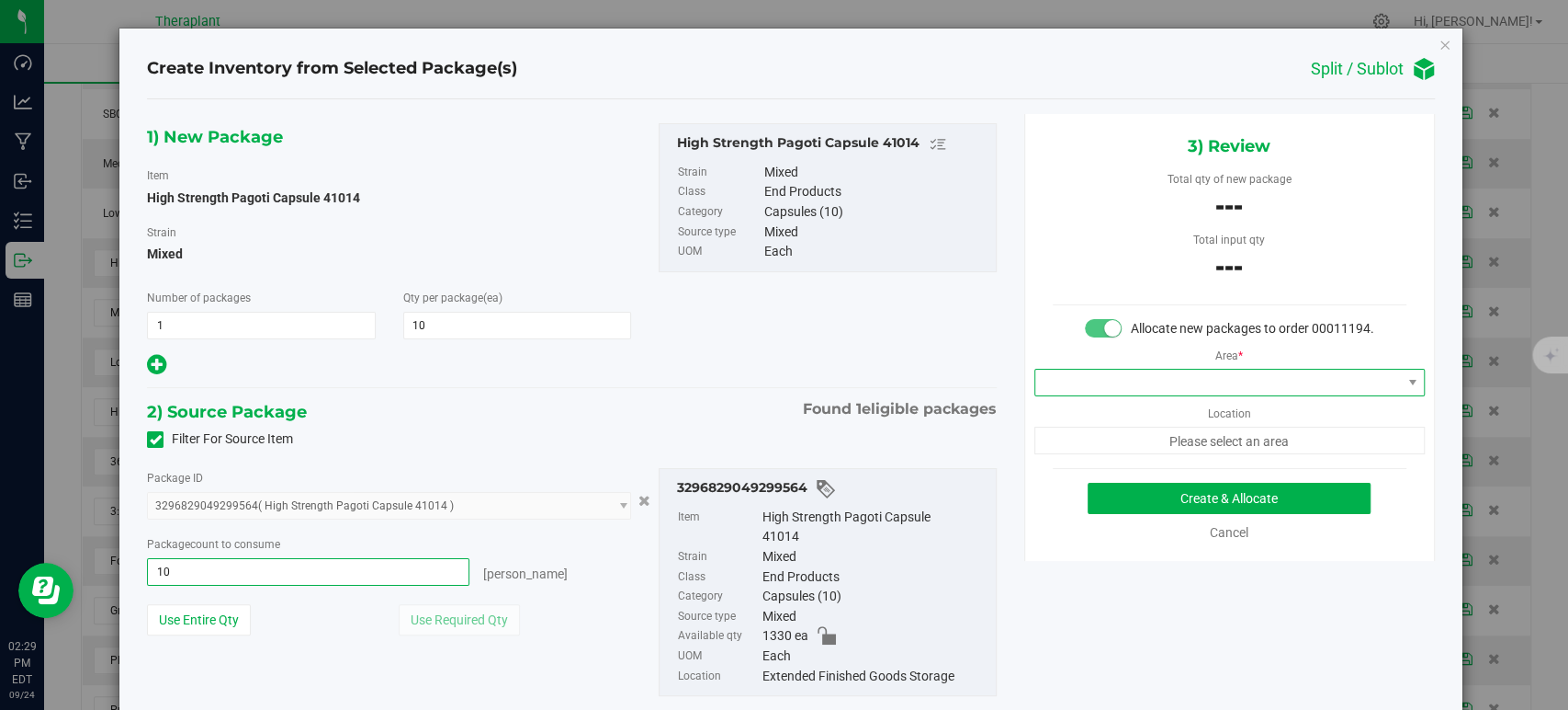
click at [1064, 395] on span at bounding box center [1218, 382] width 366 height 25
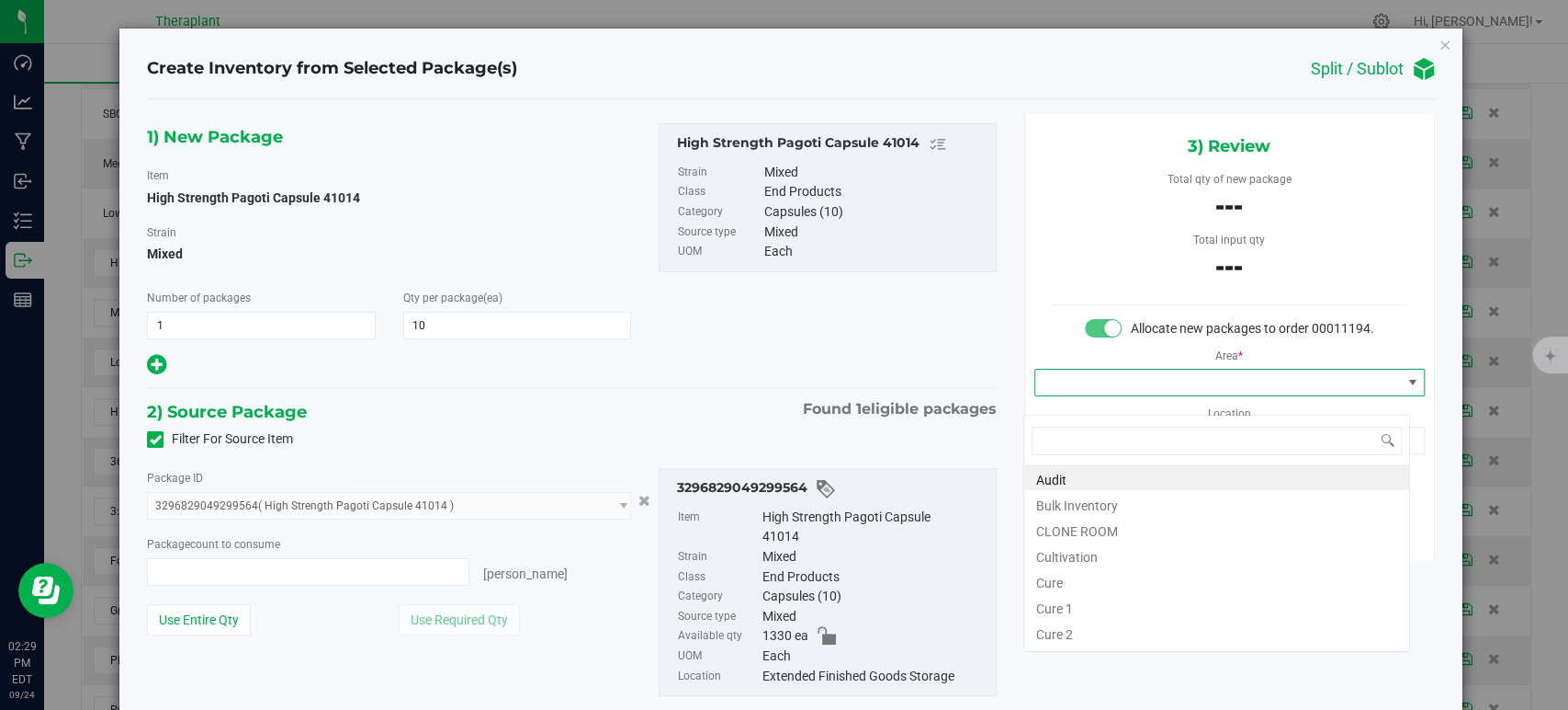
type input "10 ea"
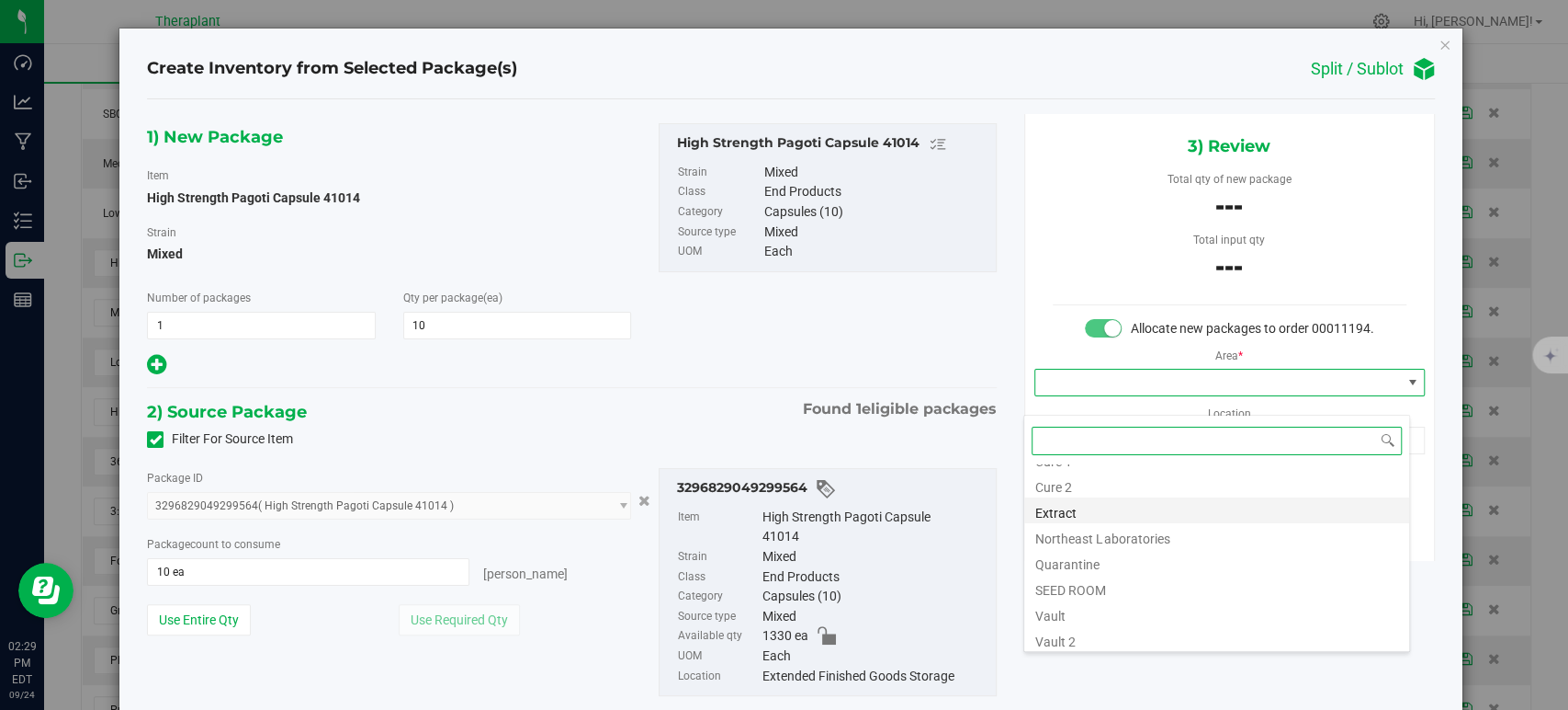
scroll to position [228, 0]
click at [1053, 529] on li "Vault" at bounding box center [1217, 532] width 385 height 25
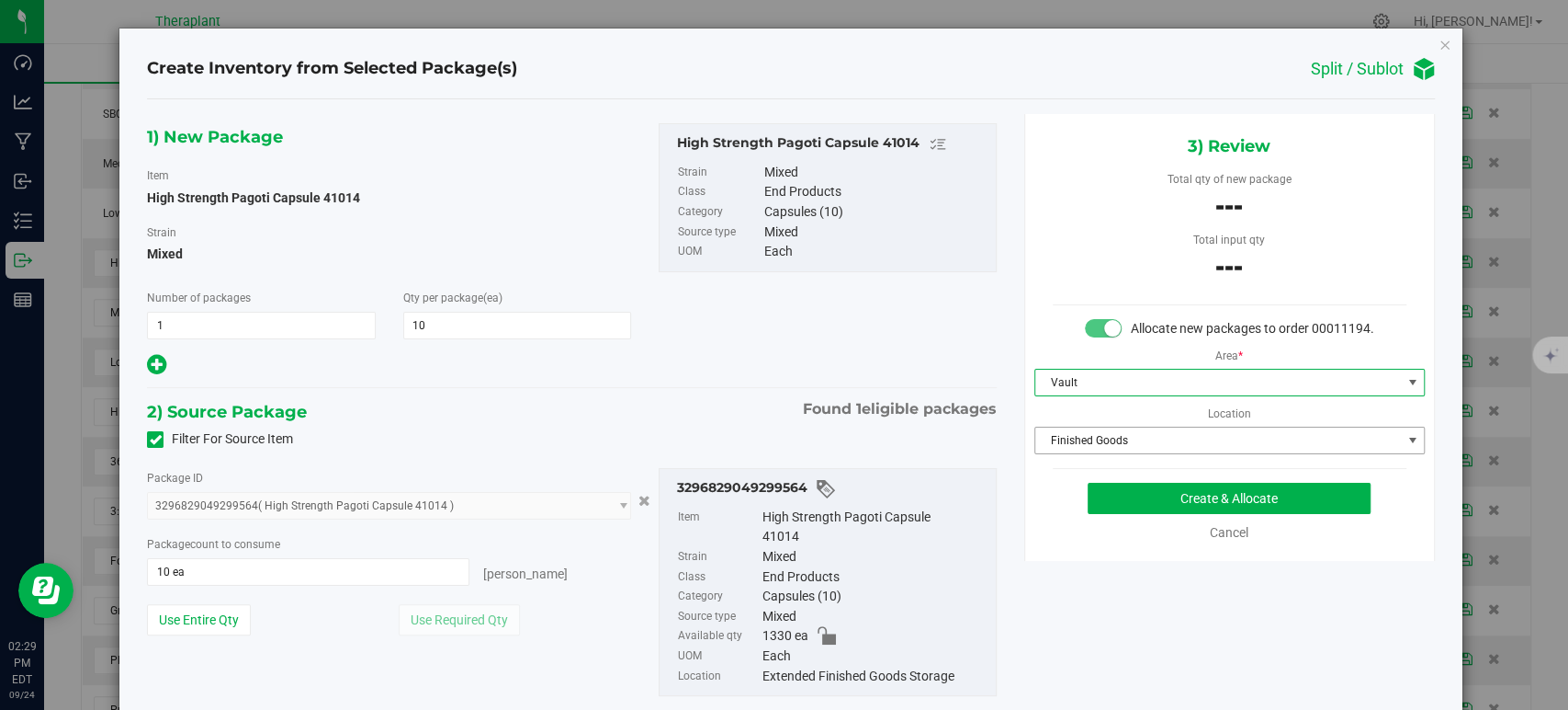
click at [1056, 453] on span "Finished Goods" at bounding box center [1218, 440] width 366 height 25
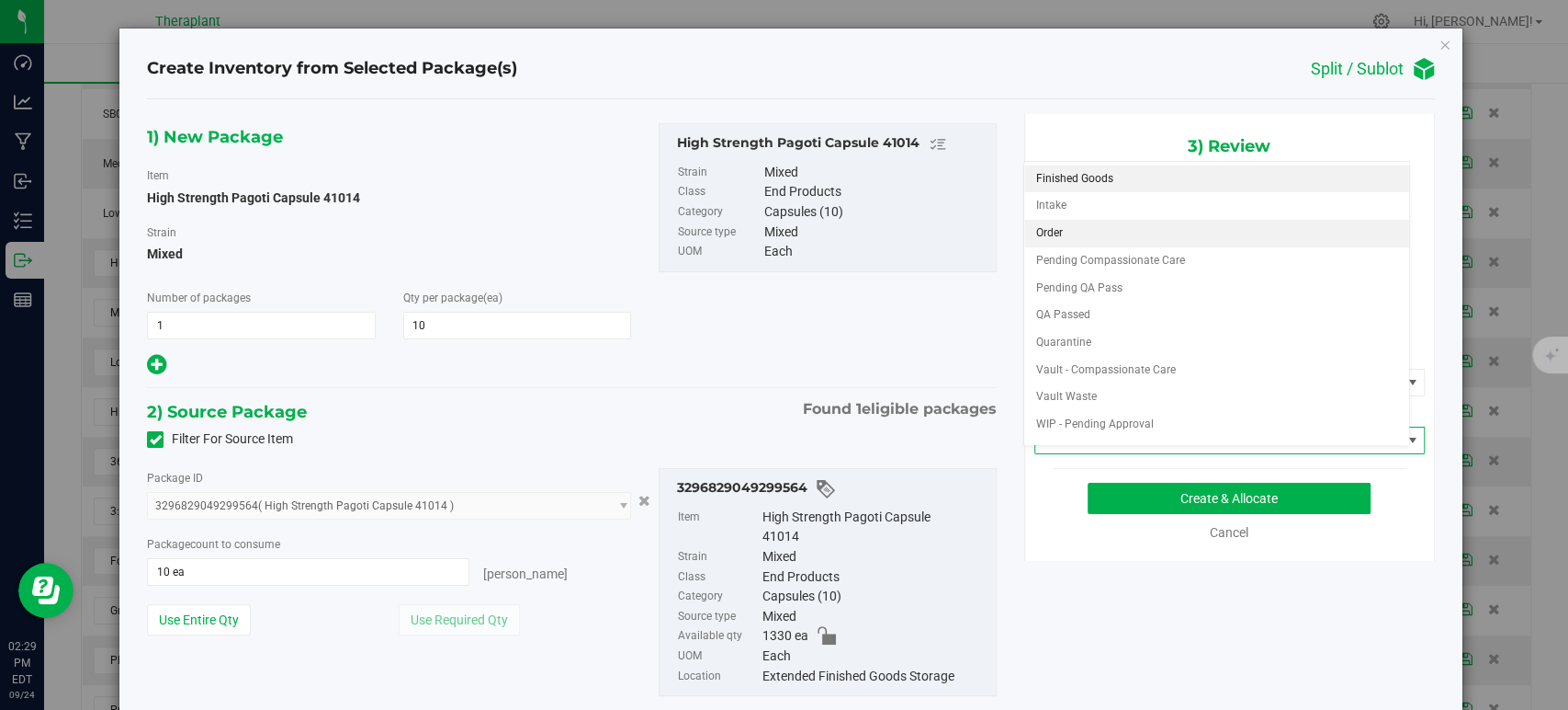
click at [1051, 238] on li "Order" at bounding box center [1217, 233] width 385 height 27
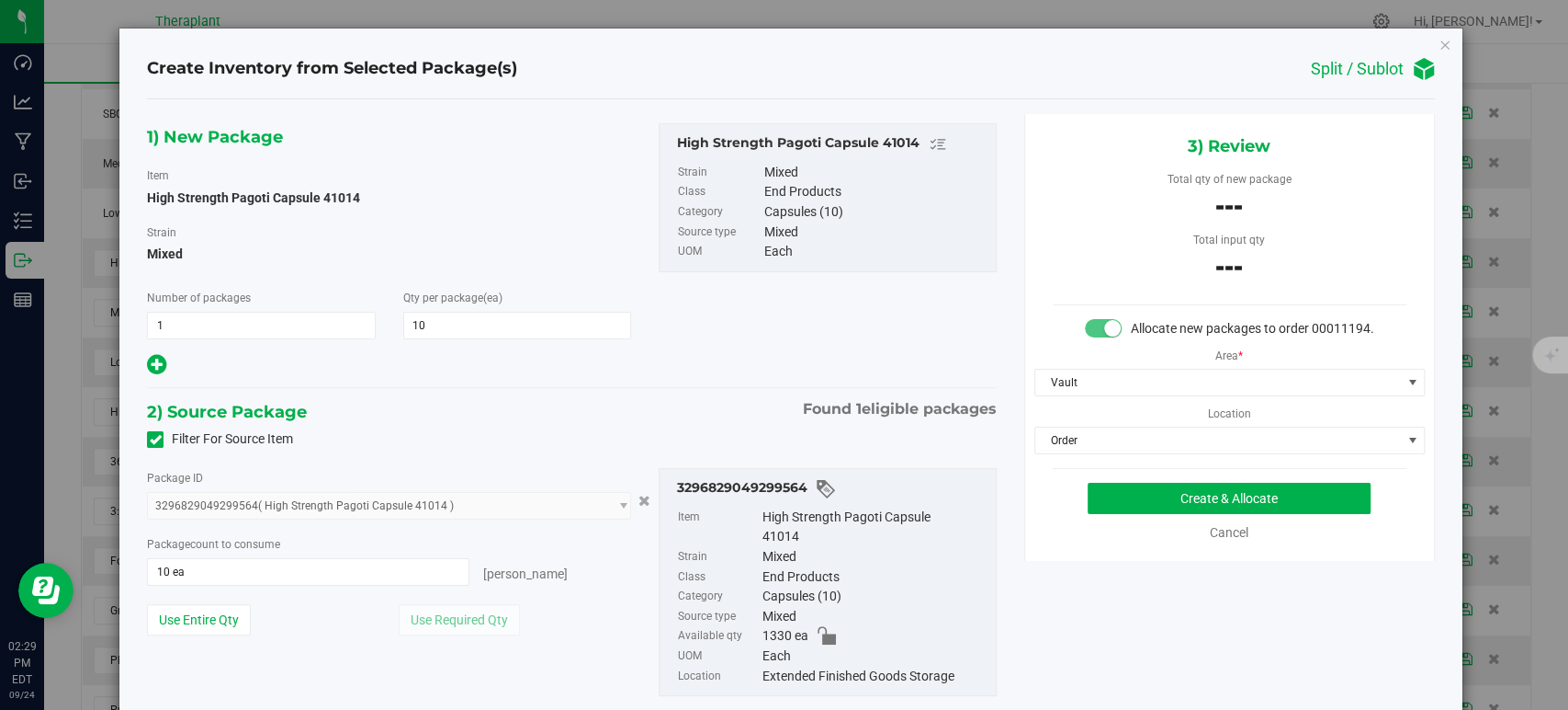
click at [658, 394] on div "1) New Package Item High Strength Pagoti Capsule 41014 Strain Mixed Number of p…" at bounding box center [572, 424] width 877 height 621
click at [1144, 509] on button "Create & Allocate" at bounding box center [1229, 498] width 283 height 31
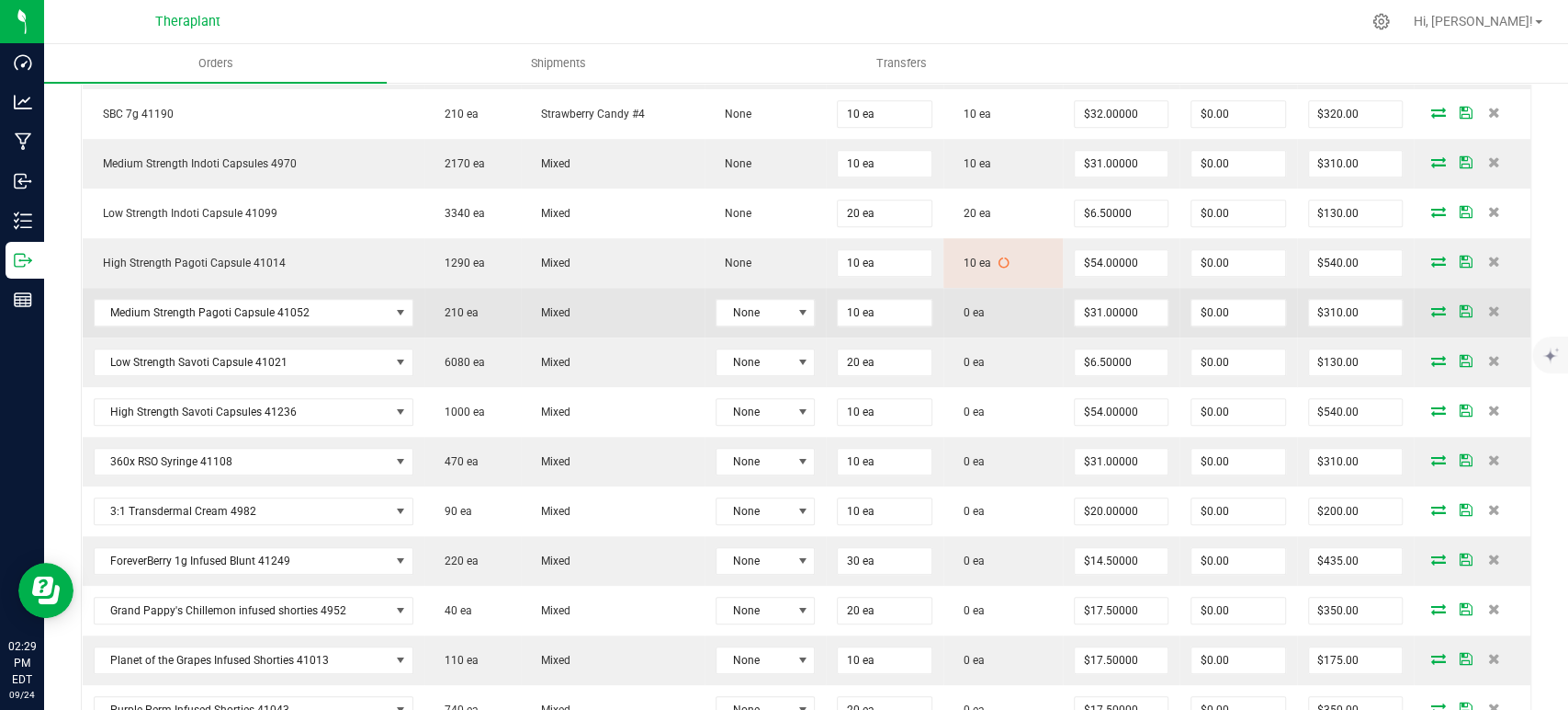
click at [1432, 307] on icon at bounding box center [1439, 310] width 15 height 11
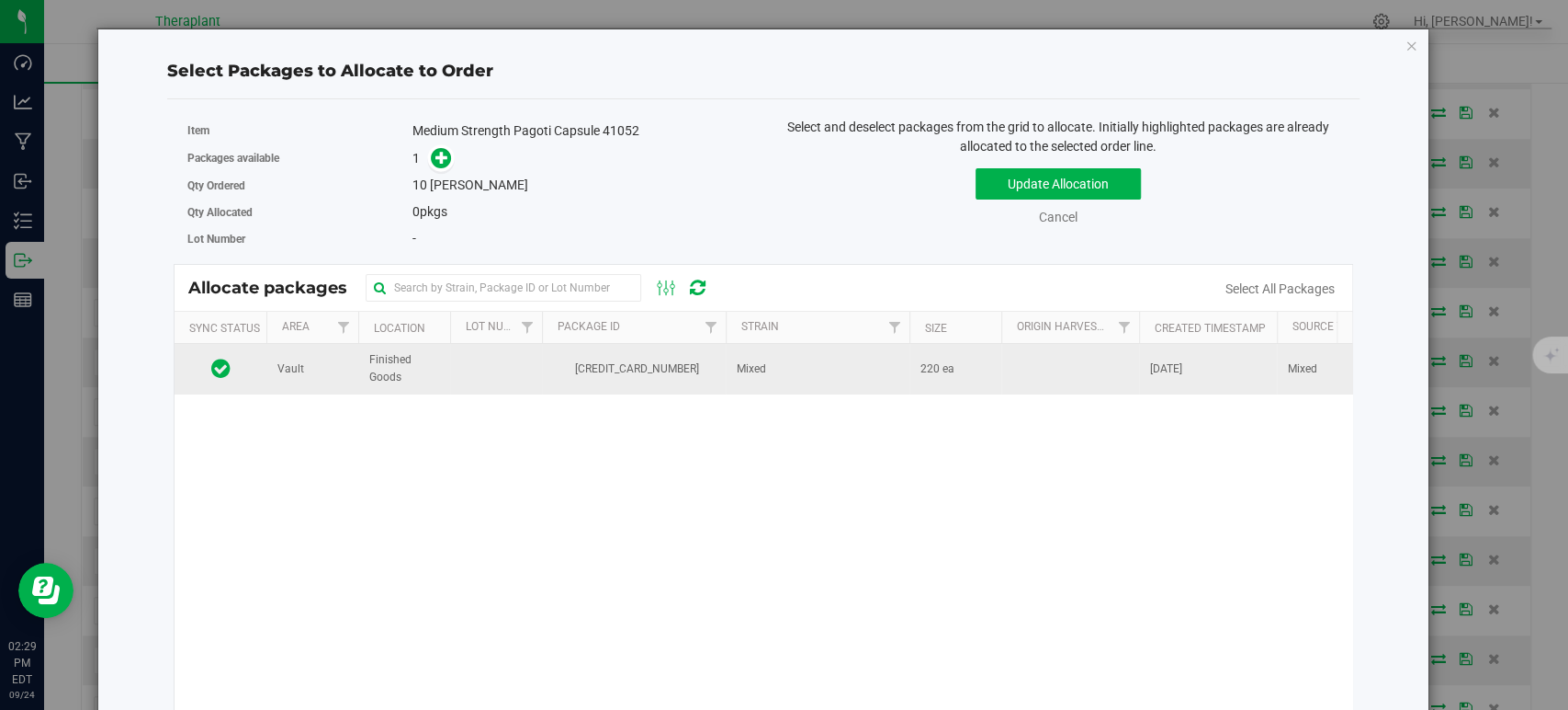
click at [684, 375] on span "5697097870889923" at bounding box center [634, 369] width 161 height 18
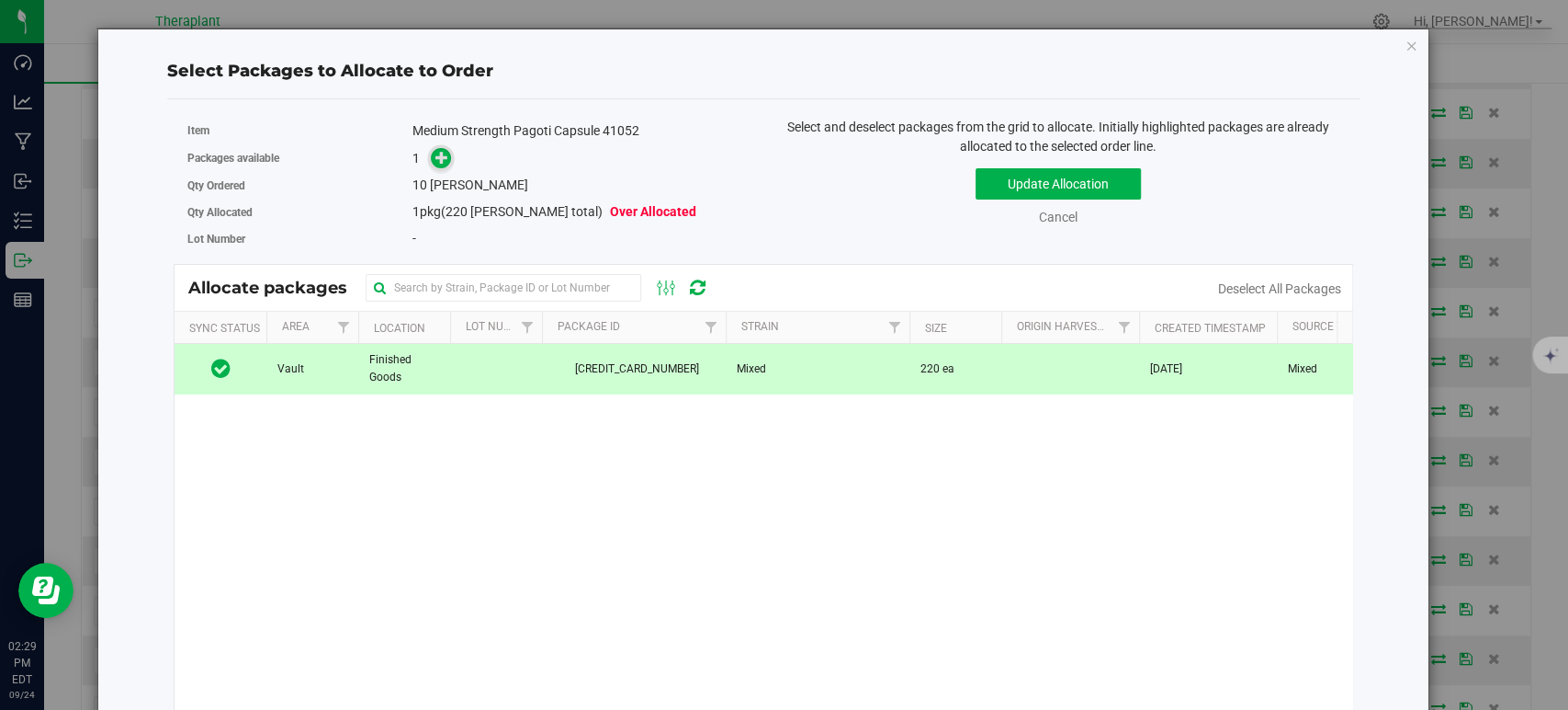
click at [436, 156] on icon at bounding box center [441, 156] width 13 height 13
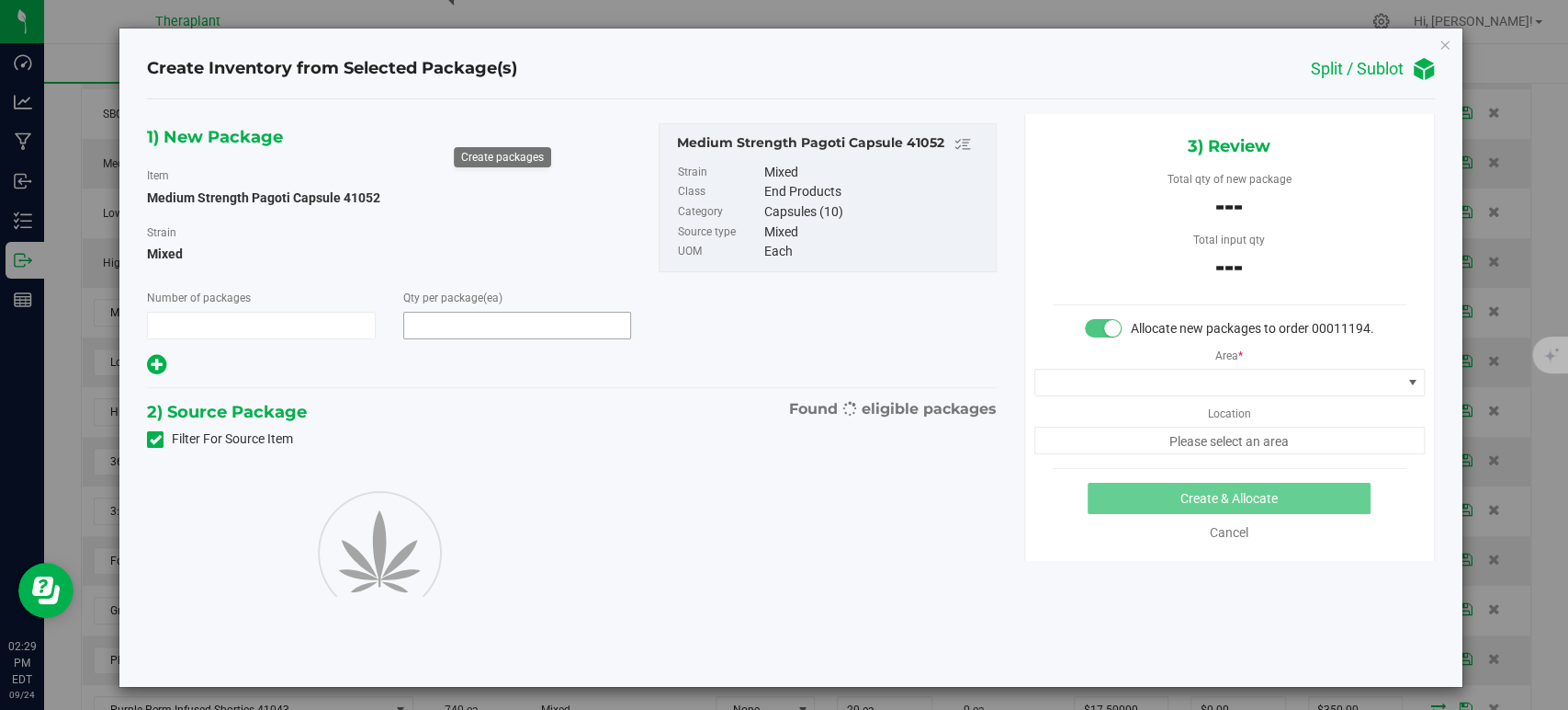
type input "1"
type input "10"
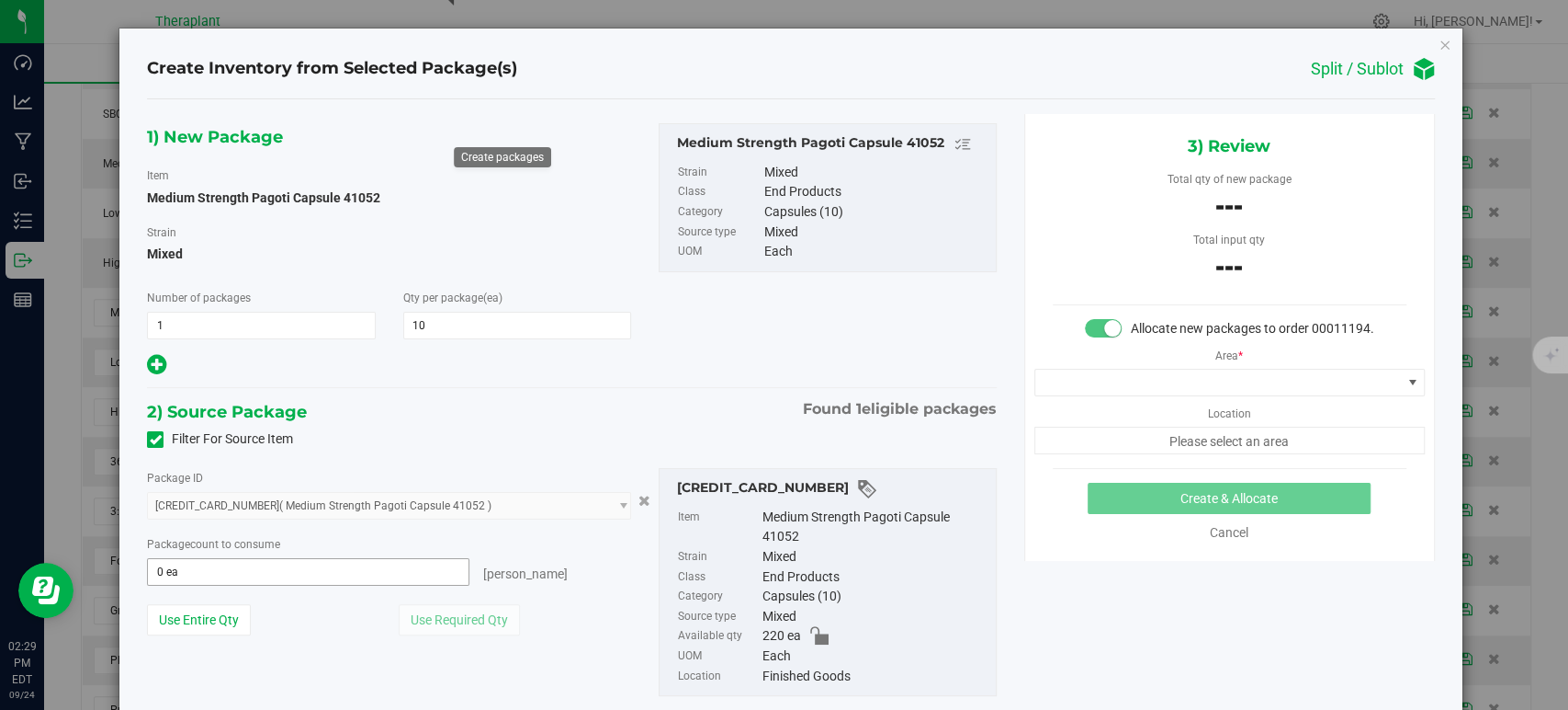
click at [315, 572] on span "0 ea 0" at bounding box center [308, 572] width 323 height 27
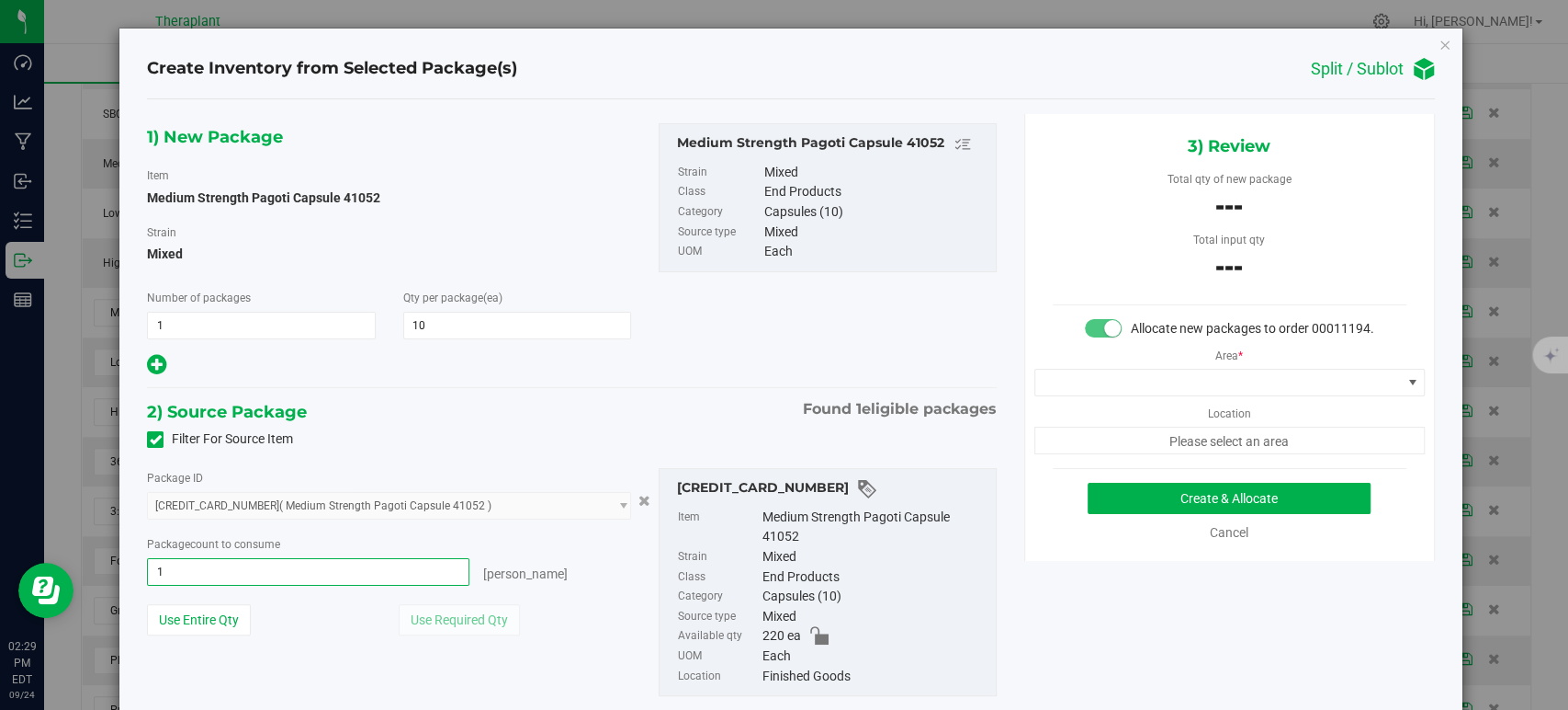
type input "10"
click at [1184, 395] on span at bounding box center [1218, 382] width 366 height 25
type input "10 ea"
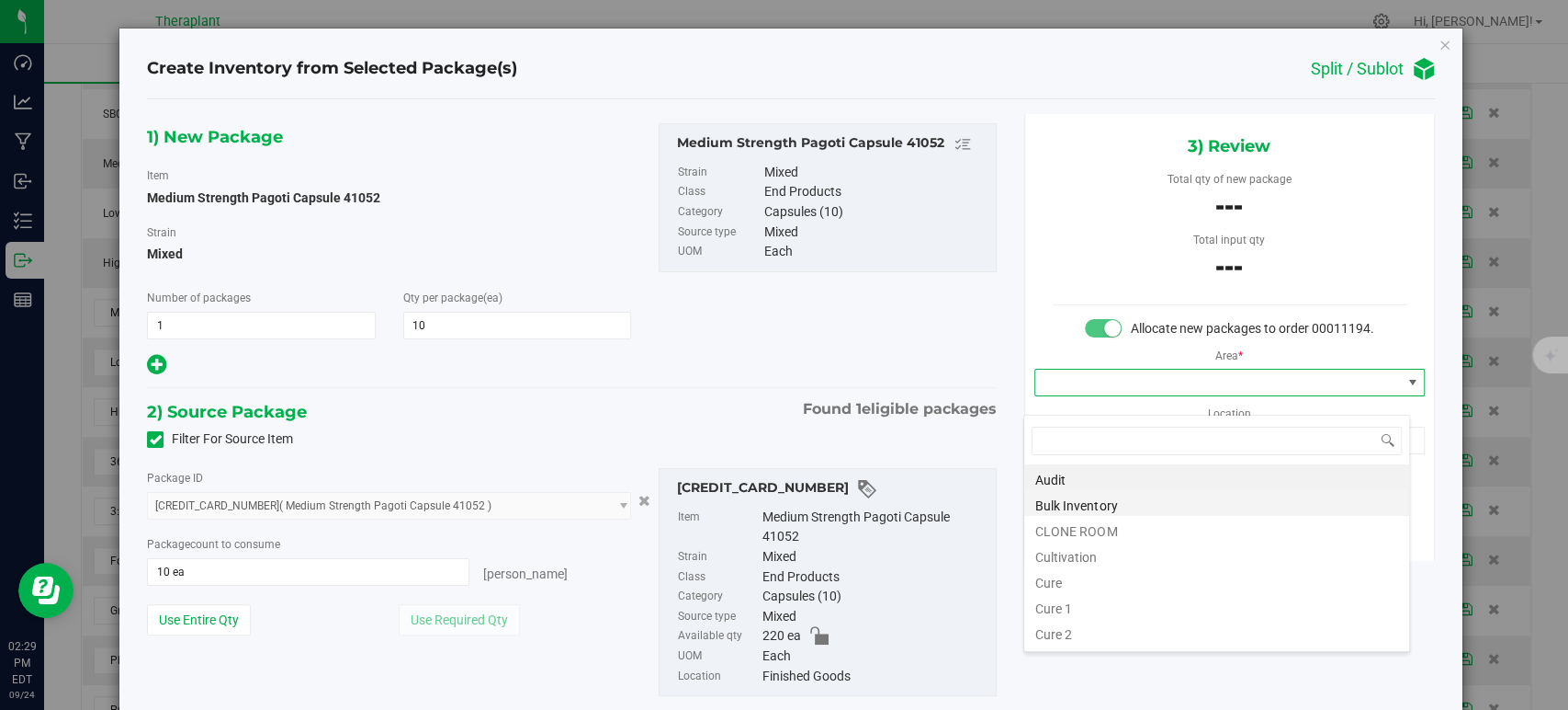
scroll to position [228, 0]
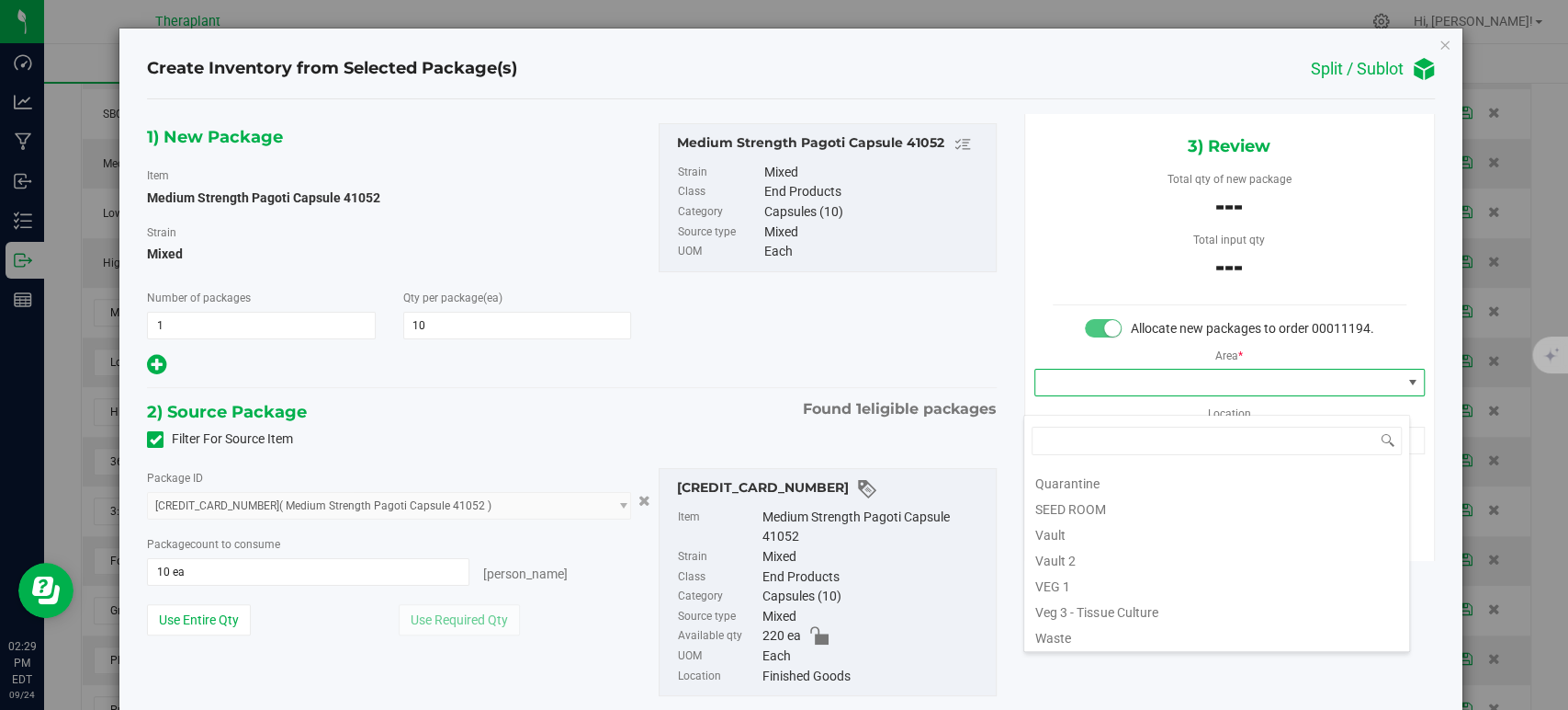
click at [1080, 537] on li "Vault" at bounding box center [1217, 532] width 385 height 25
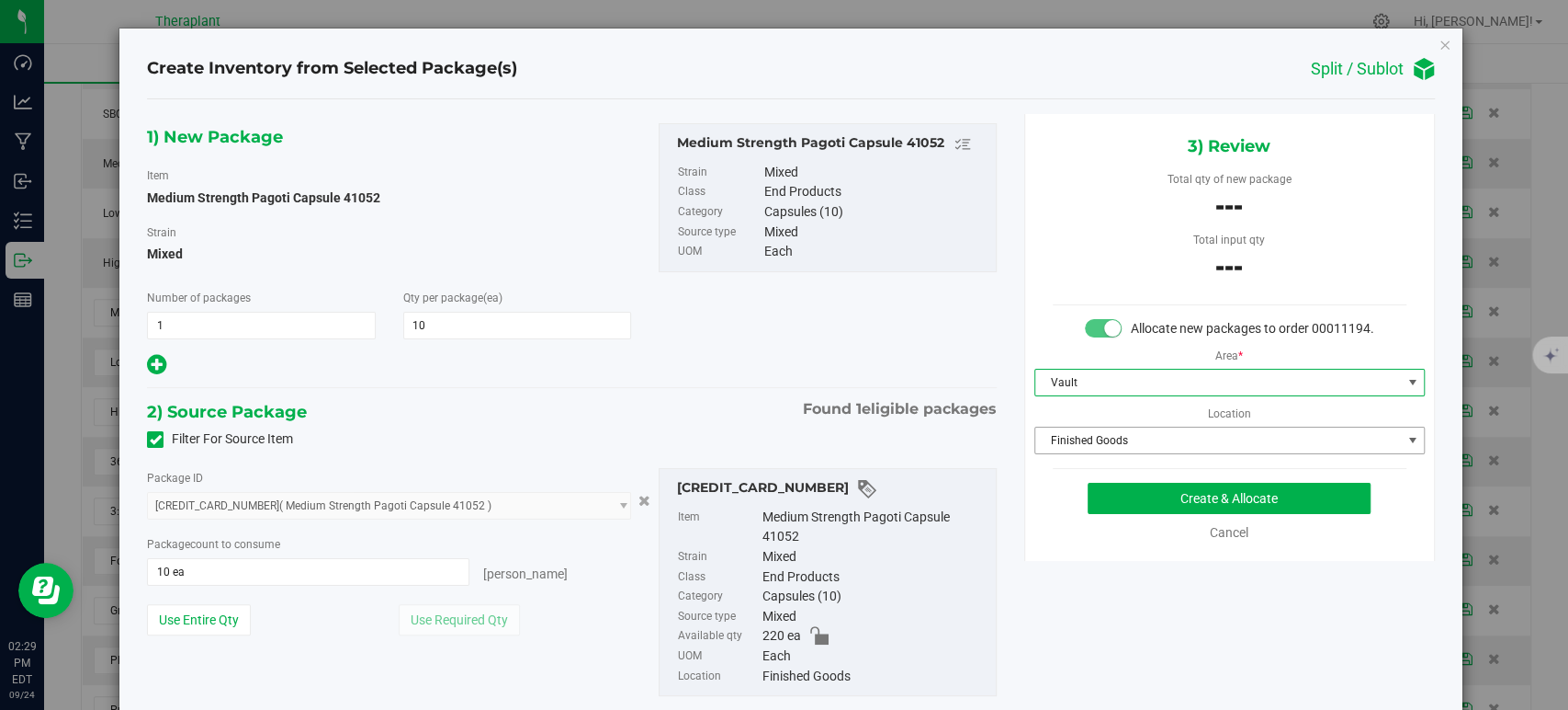
click at [1069, 453] on span "Finished Goods" at bounding box center [1218, 440] width 366 height 25
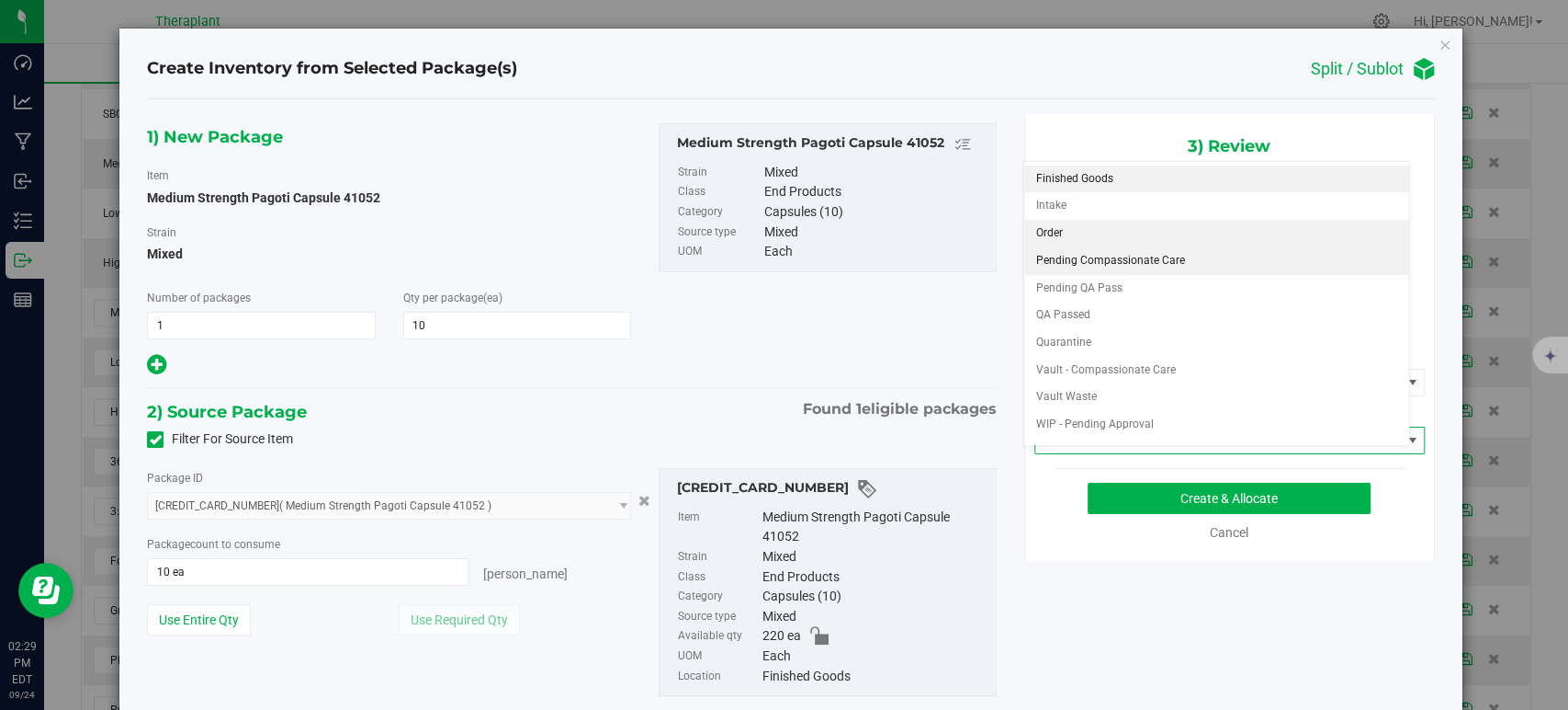
click at [1063, 230] on li "Order" at bounding box center [1217, 233] width 385 height 27
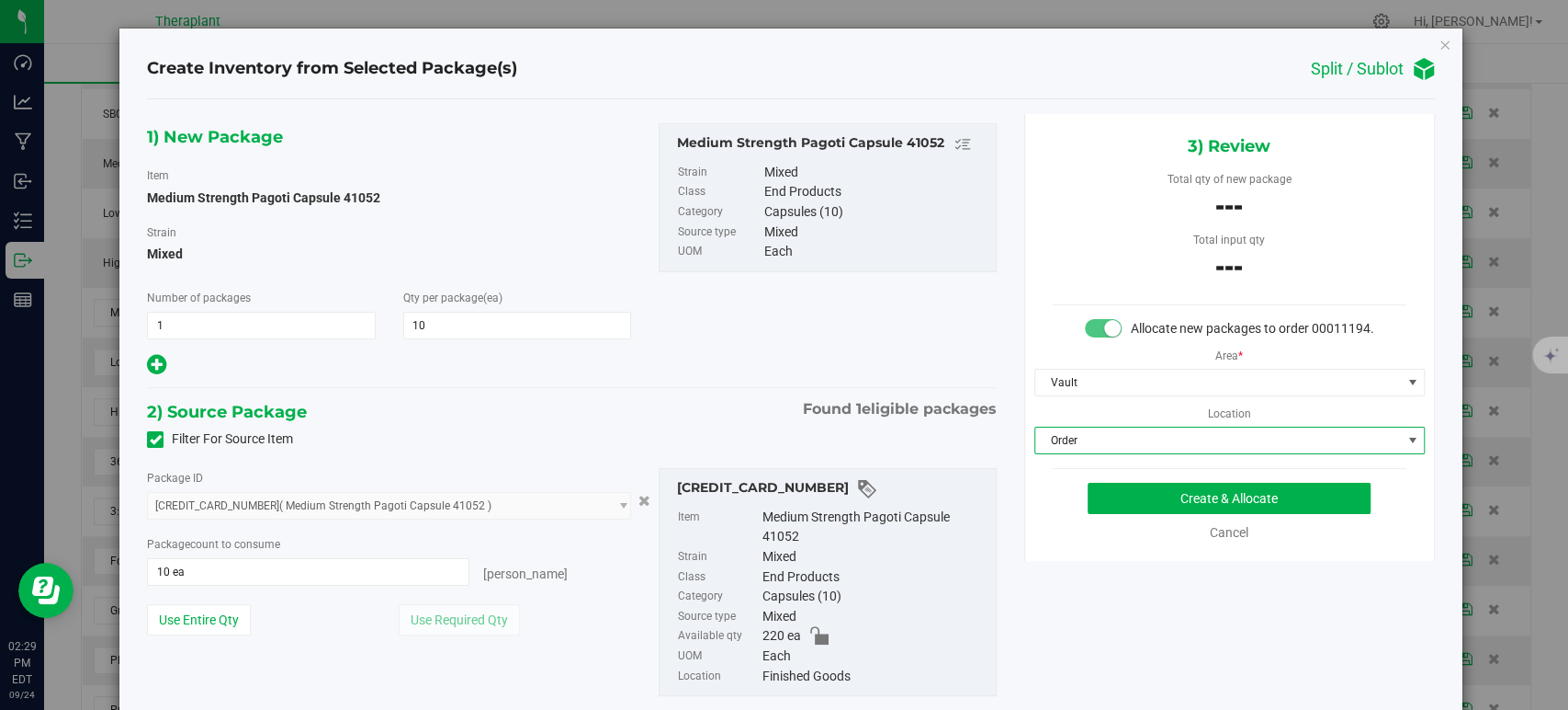
click at [658, 389] on div "1) New Package Item Medium Strength Pagoti Capsule 41052 Strain Mixed Number of…" at bounding box center [572, 424] width 877 height 621
click at [1131, 506] on button "Create & Allocate" at bounding box center [1229, 498] width 283 height 31
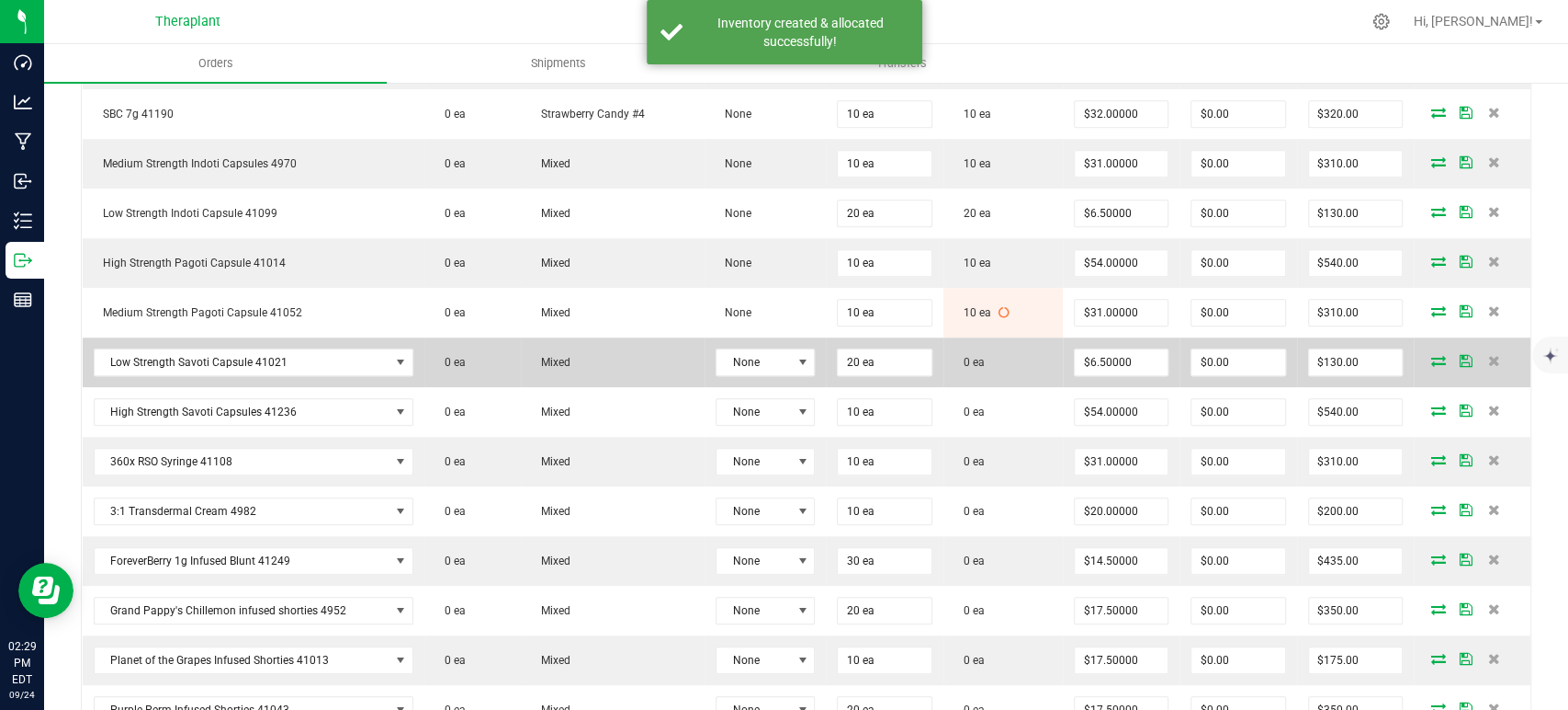
scroll to position [1021, 0]
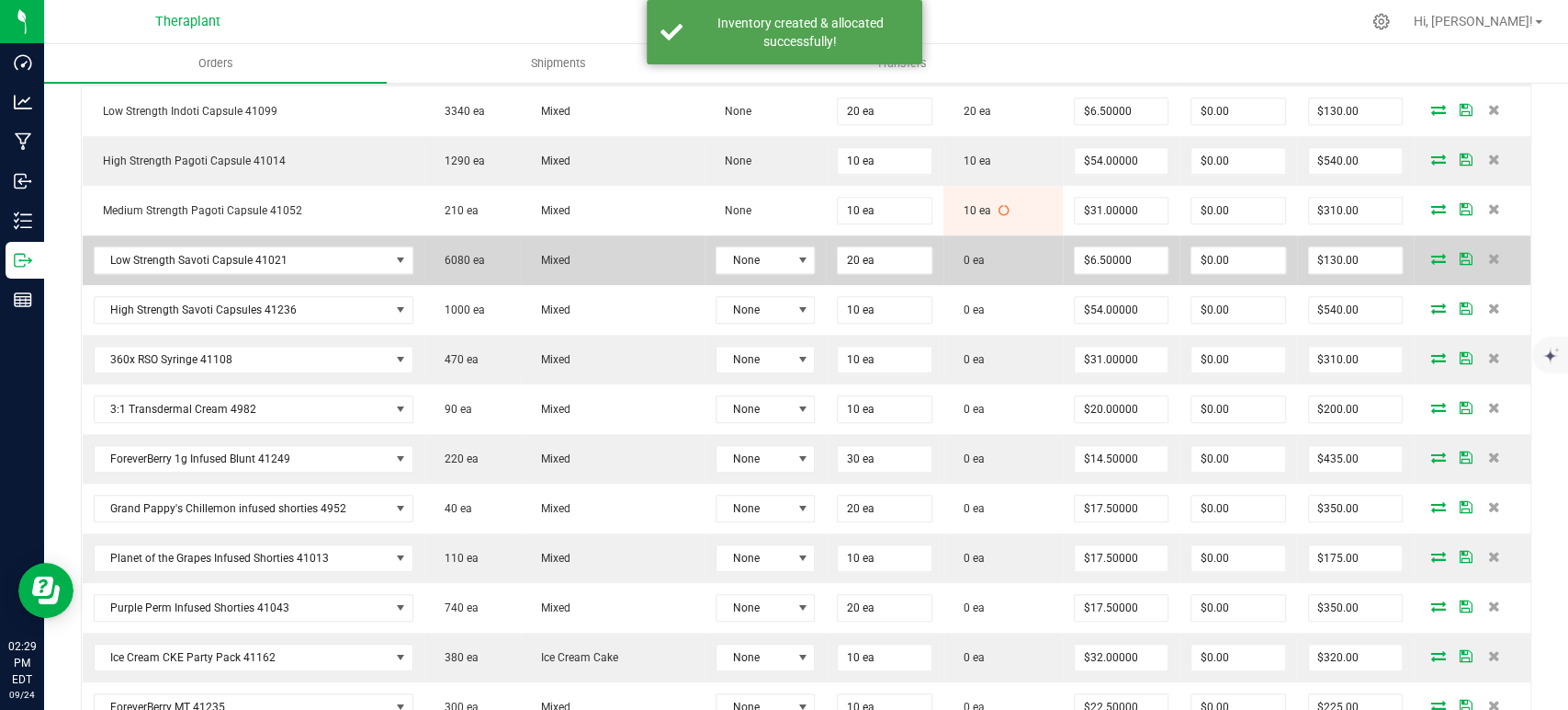
click at [1432, 258] on icon at bounding box center [1439, 258] width 15 height 11
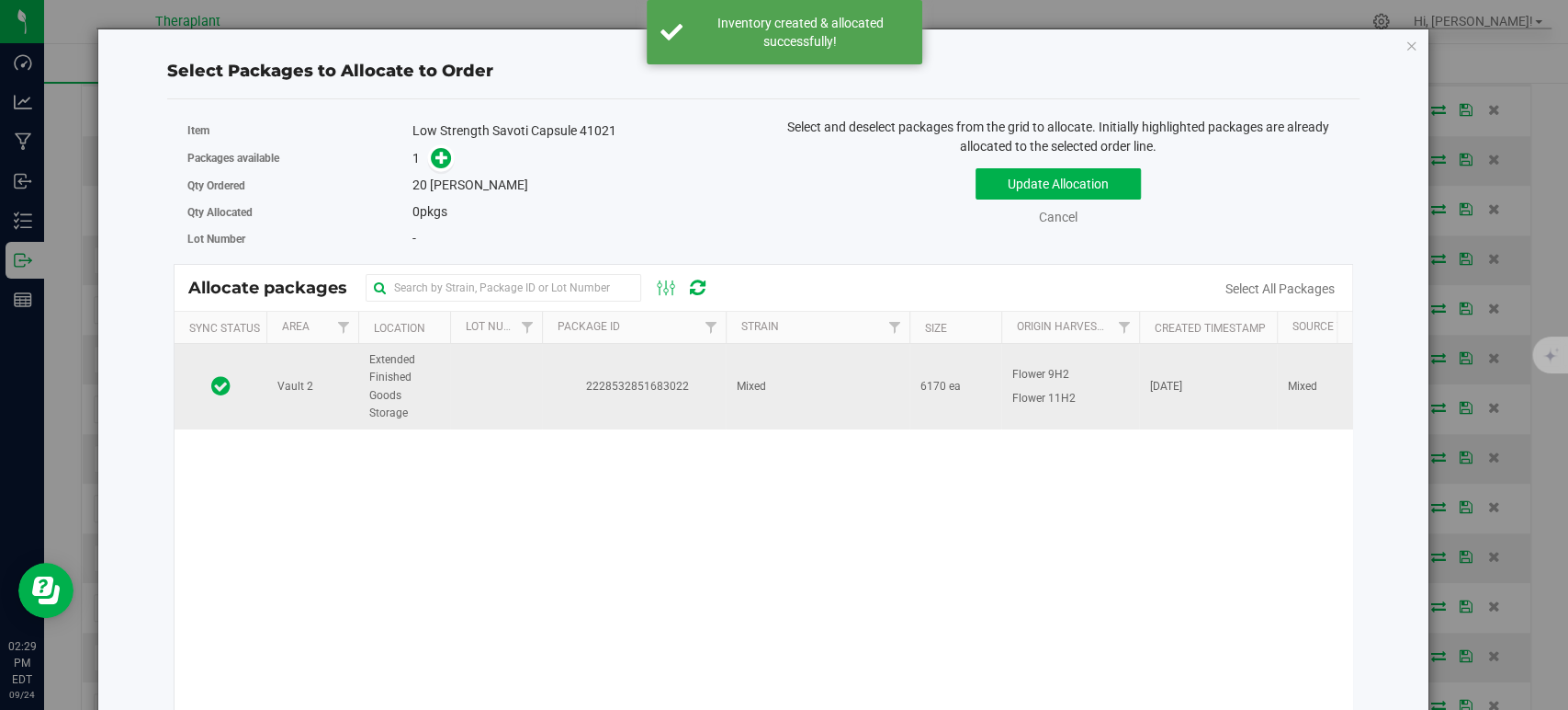
click at [898, 393] on td "Mixed" at bounding box center [818, 386] width 184 height 86
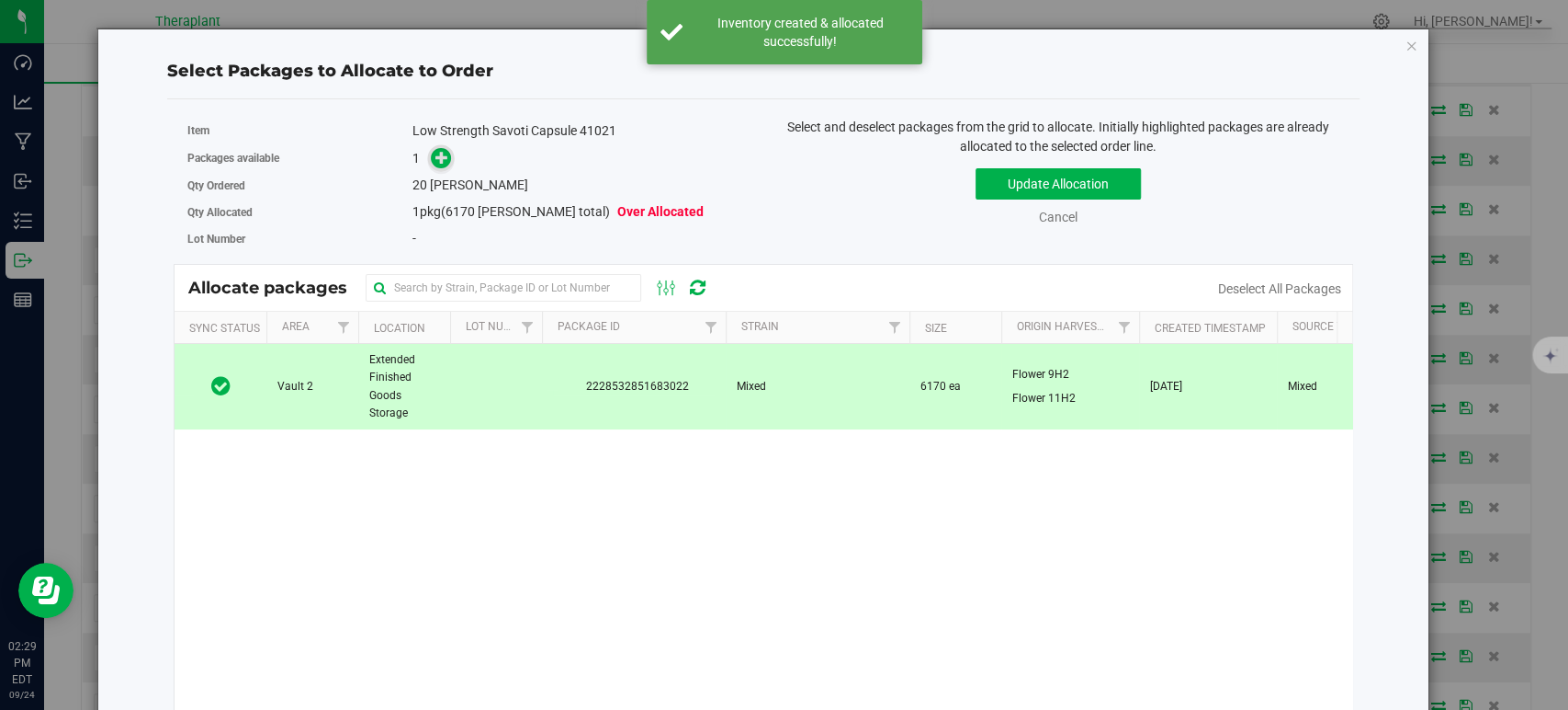
click at [436, 154] on icon at bounding box center [441, 156] width 13 height 13
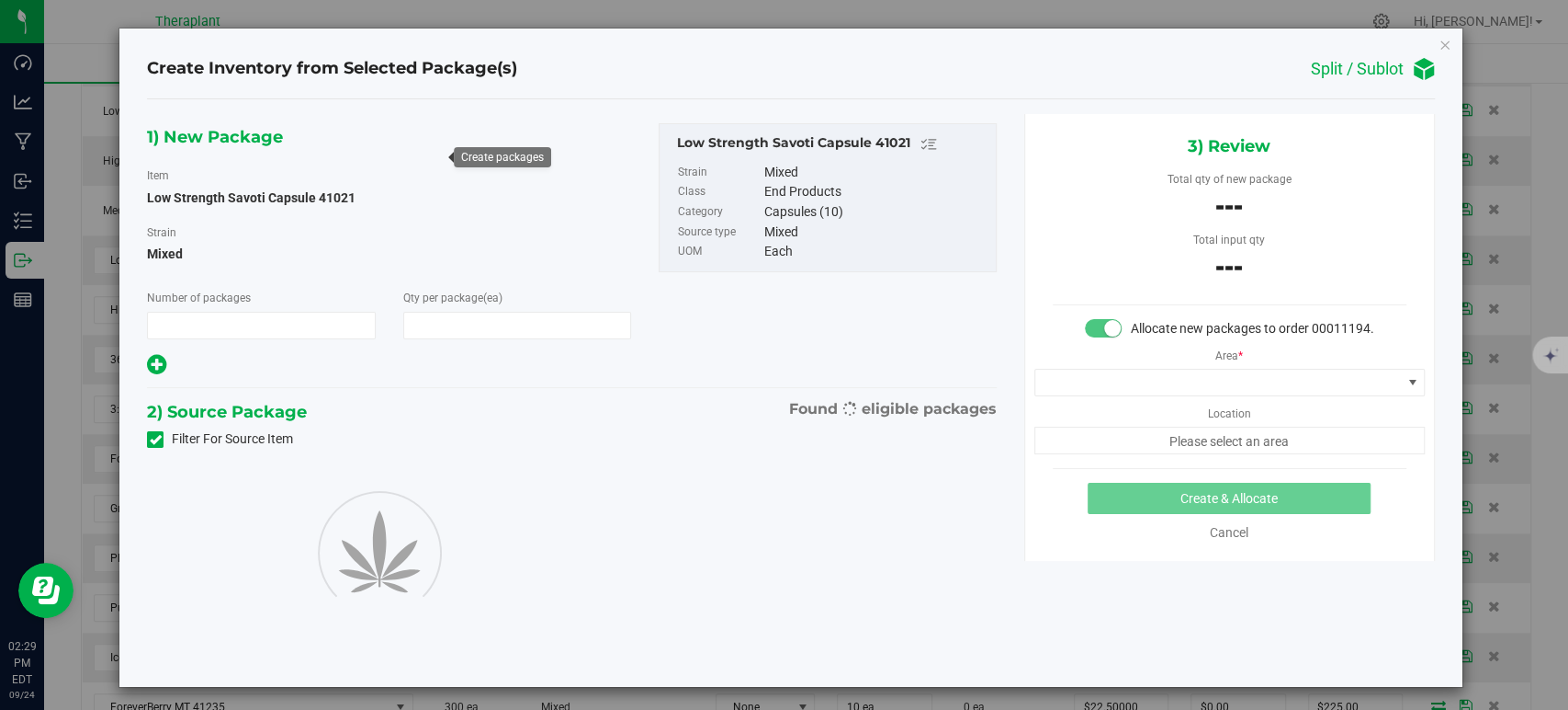
type input "1"
type input "20"
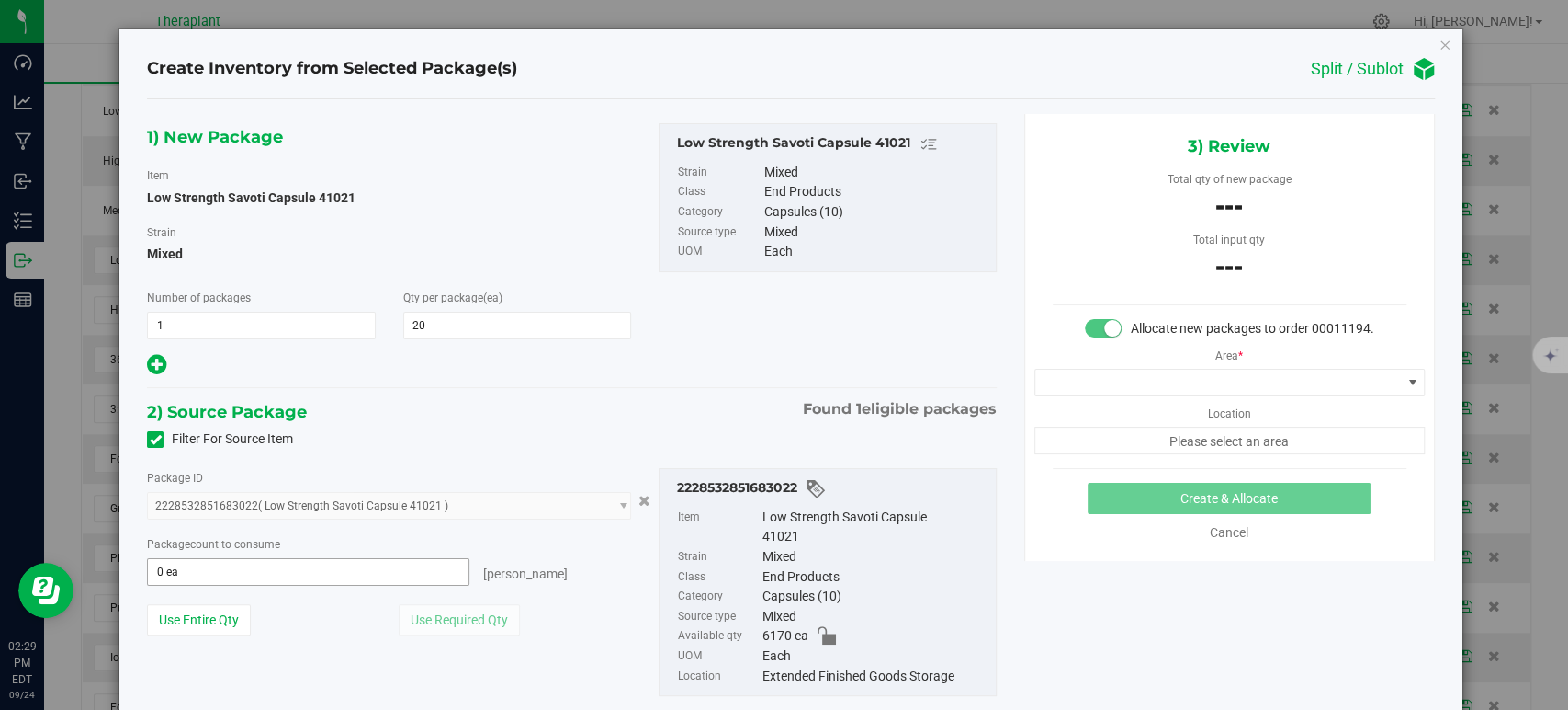
click at [369, 581] on span "0 ea 0" at bounding box center [308, 572] width 323 height 27
type input "20"
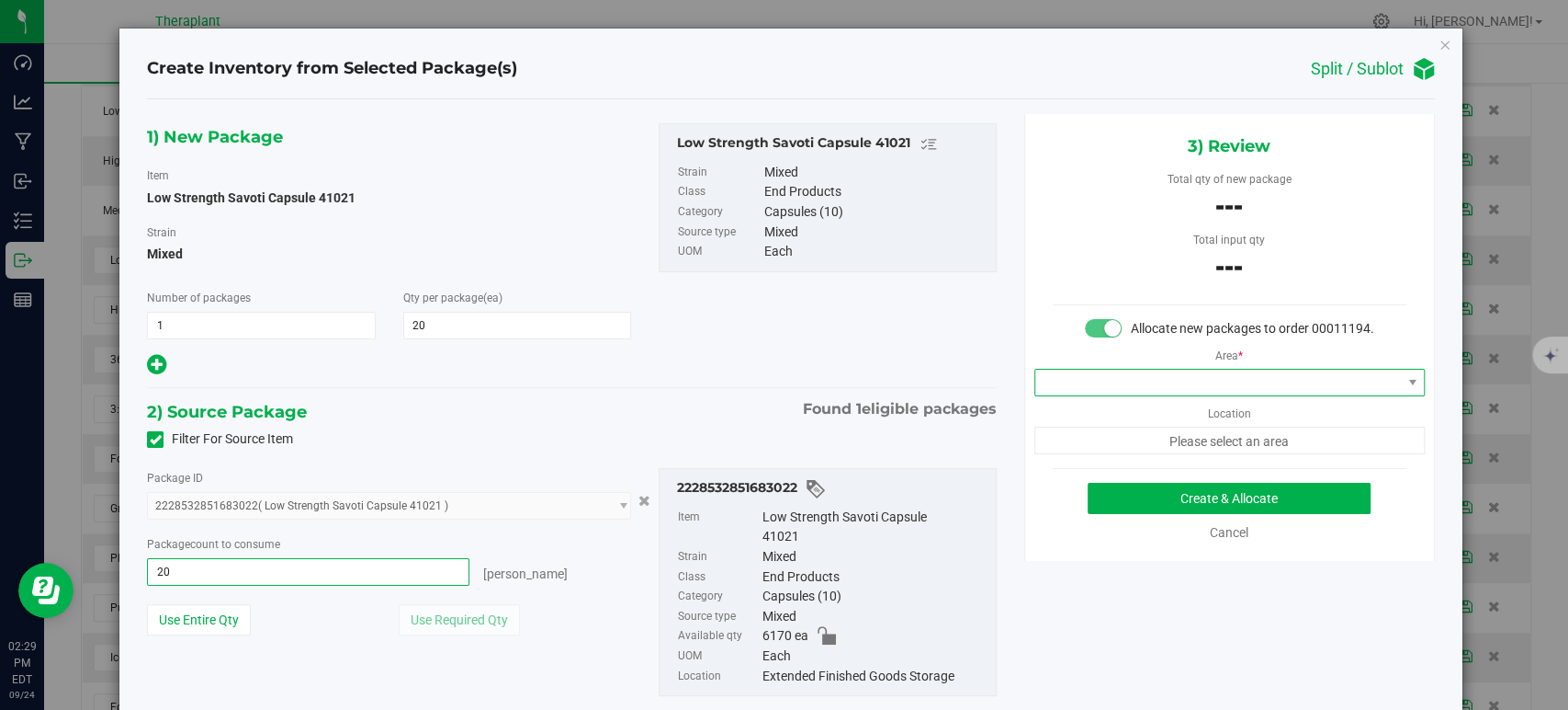
type input "20 ea"
click at [1104, 395] on span at bounding box center [1218, 382] width 366 height 25
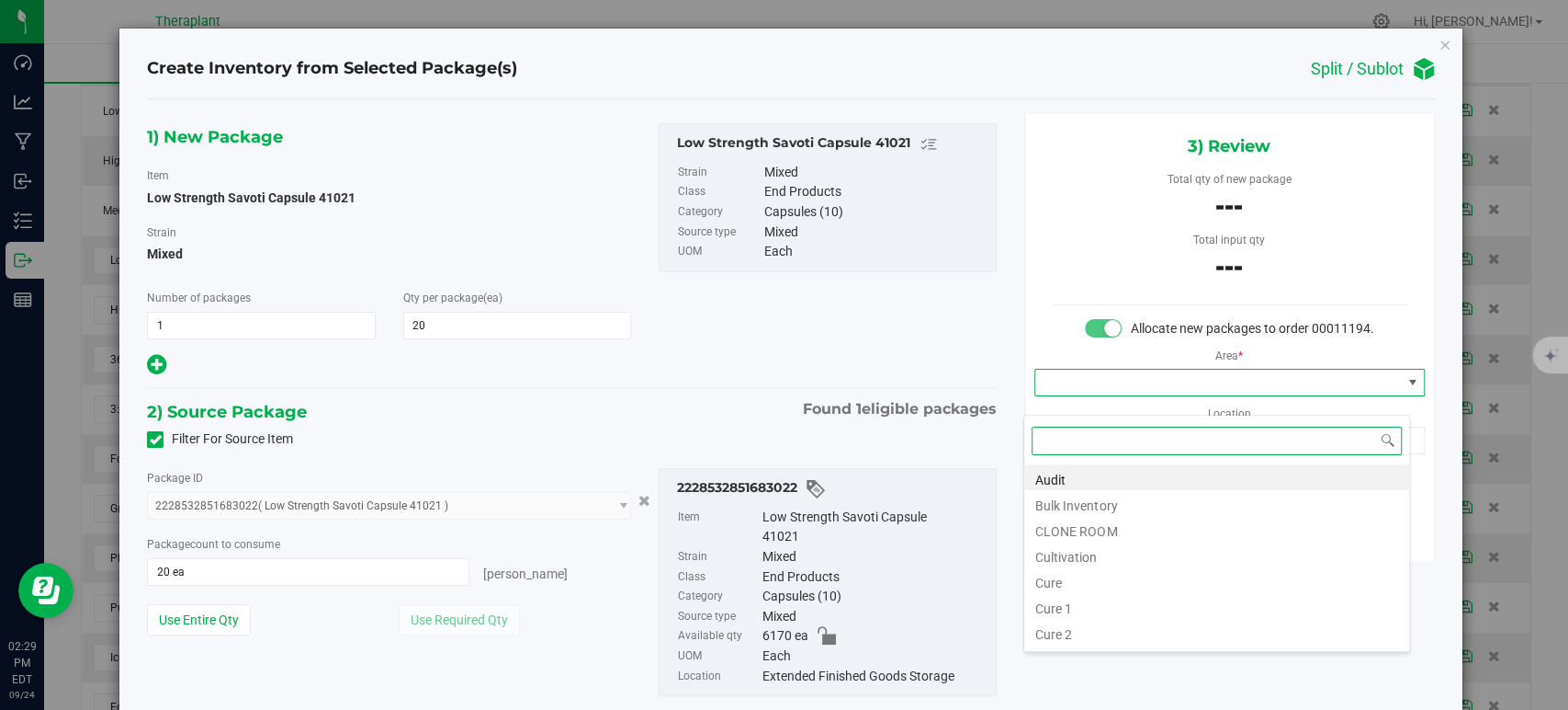
scroll to position [228, 0]
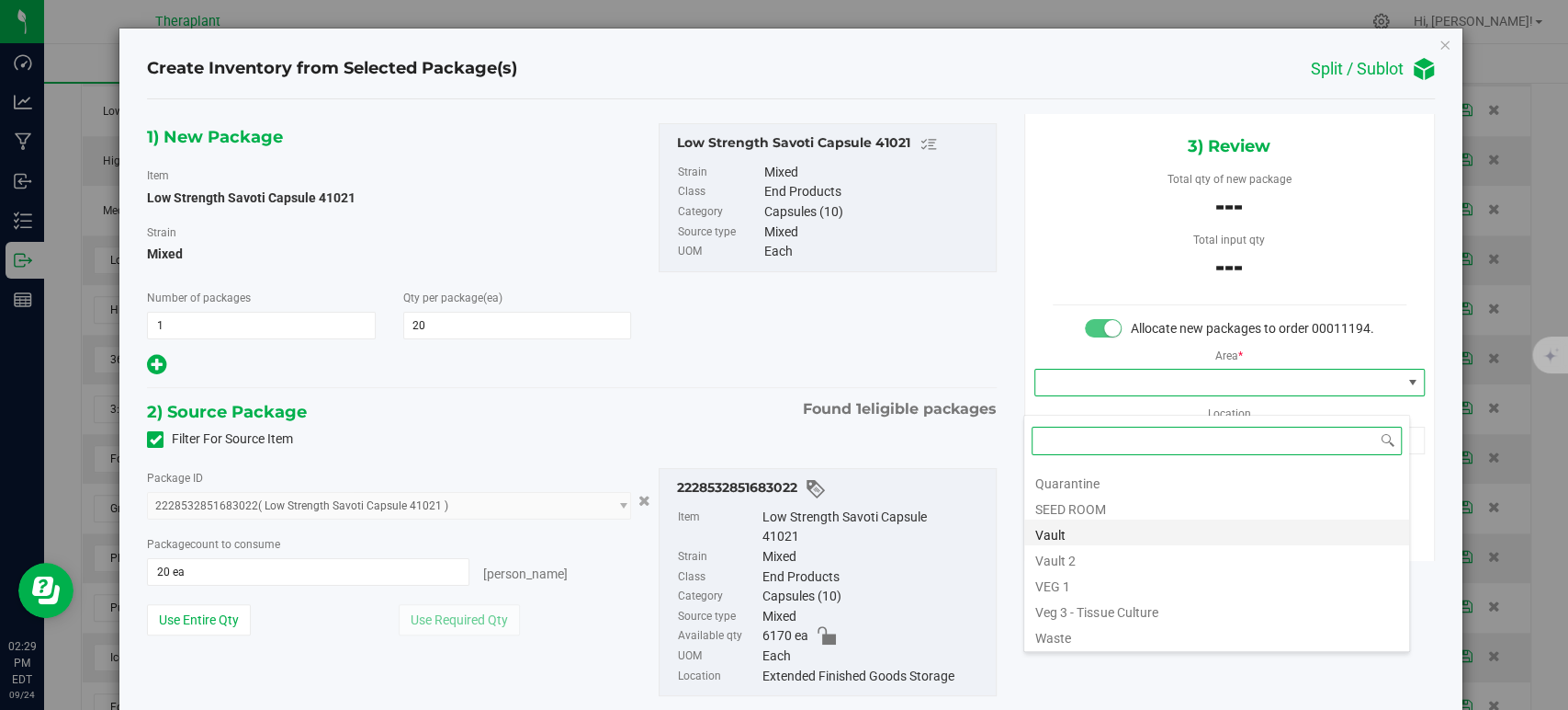
click at [1073, 528] on li "Vault" at bounding box center [1217, 532] width 385 height 25
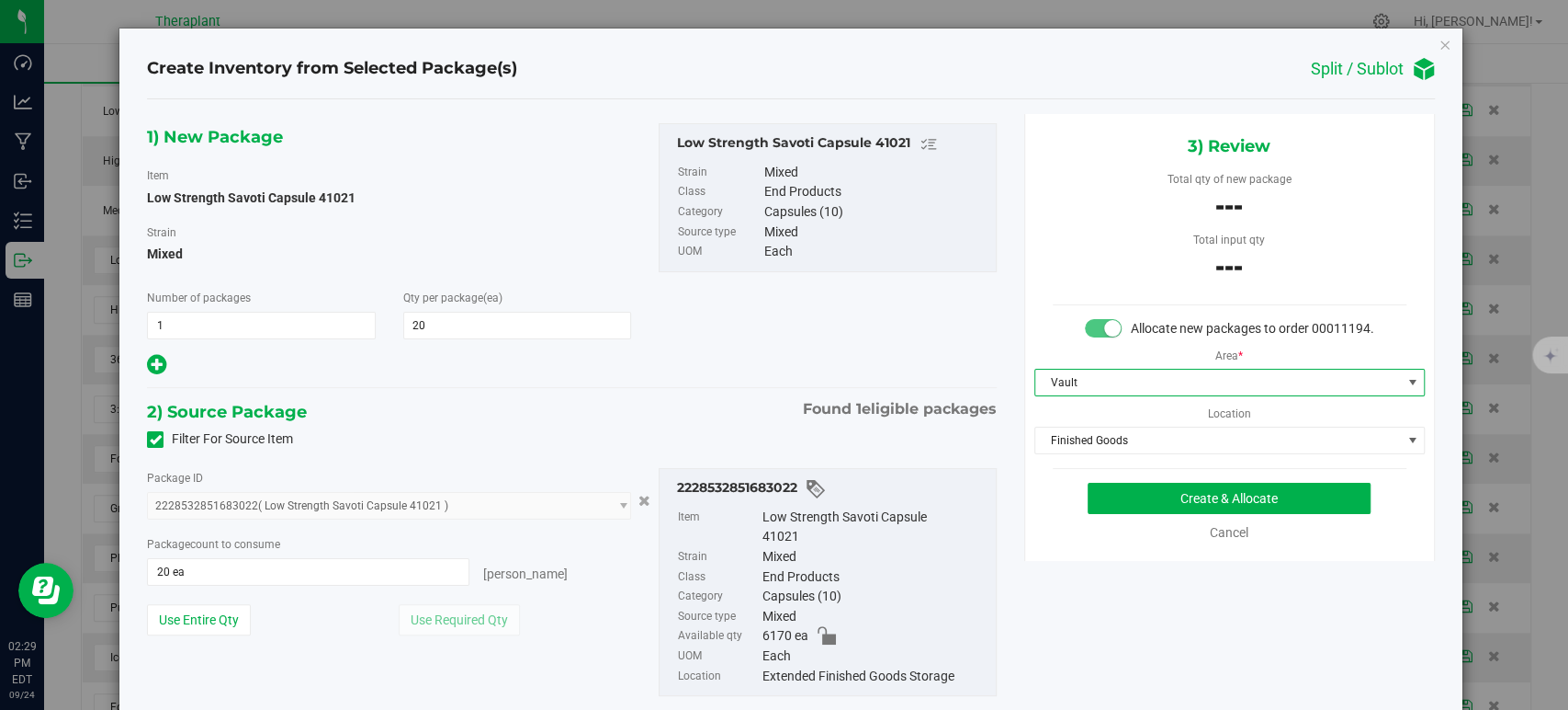
click at [1077, 474] on div "3) Review Total qty of new package --- Total input qty --- Allocate new package…" at bounding box center [1230, 337] width 410 height 446
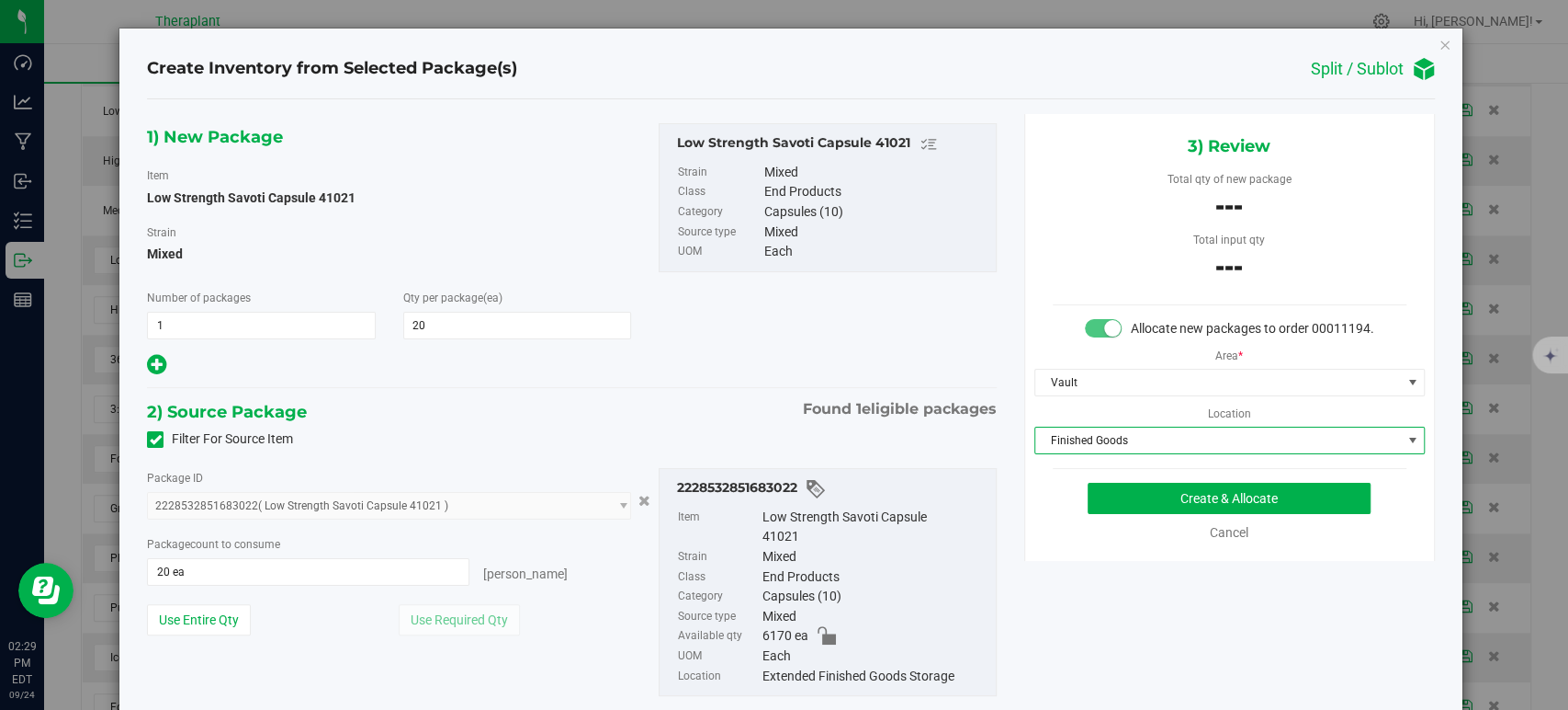
click at [1068, 453] on span "Finished Goods" at bounding box center [1218, 440] width 366 height 25
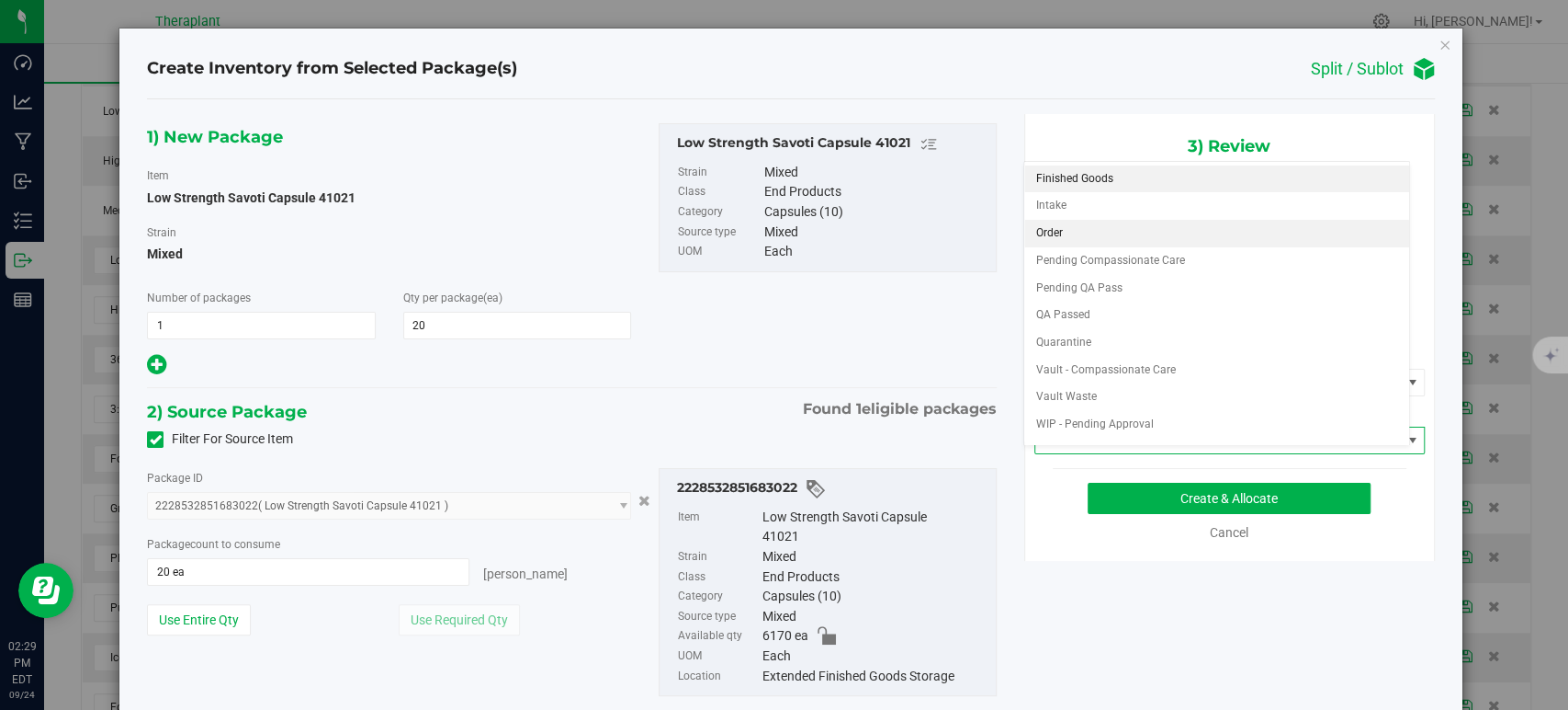
click at [1068, 233] on li "Order" at bounding box center [1217, 233] width 385 height 27
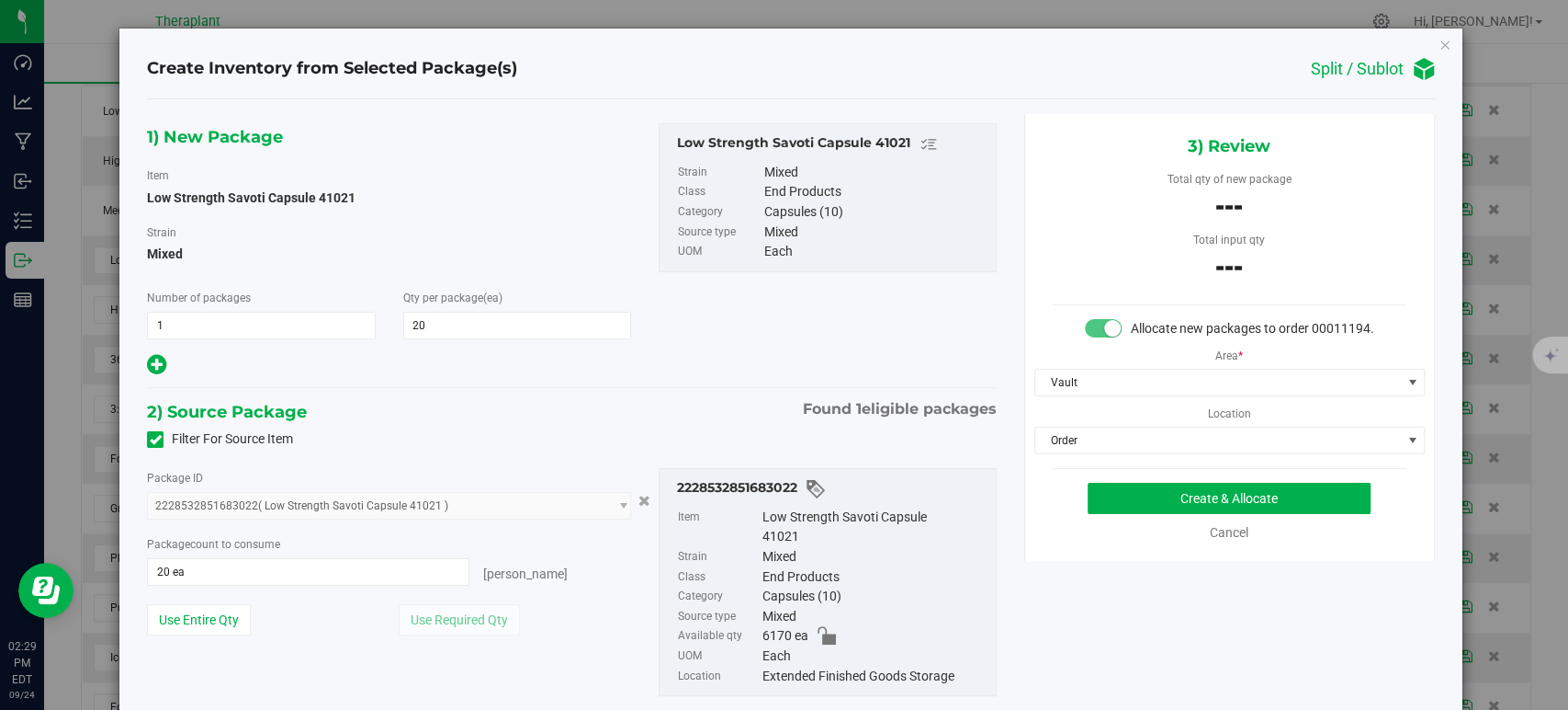
click at [662, 394] on div "1) New Package Item Low Strength Savoti Capsule 41021 Strain Mixed Number of pa…" at bounding box center [572, 424] width 877 height 621
click at [1143, 502] on button "Create & Allocate" at bounding box center [1229, 498] width 283 height 31
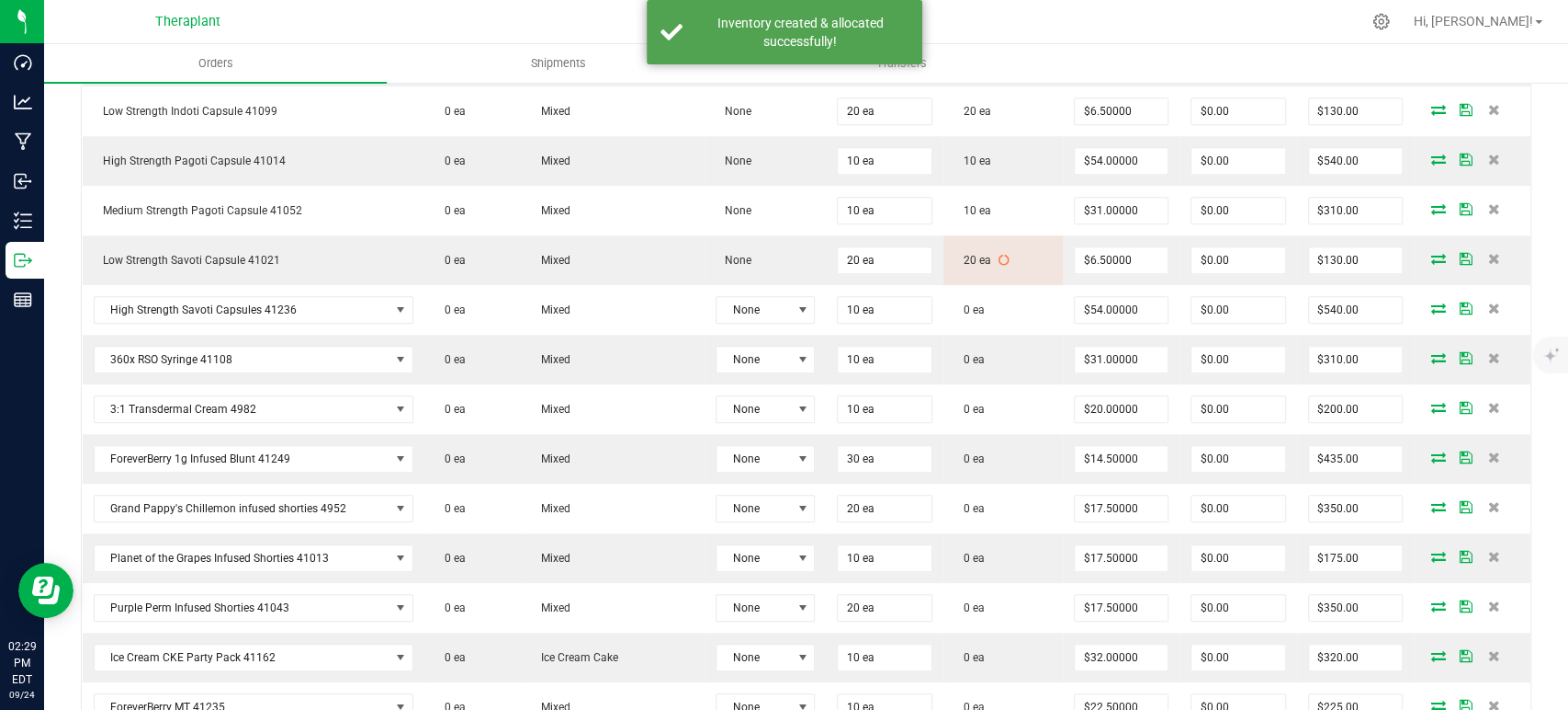
scroll to position [1123, 0]
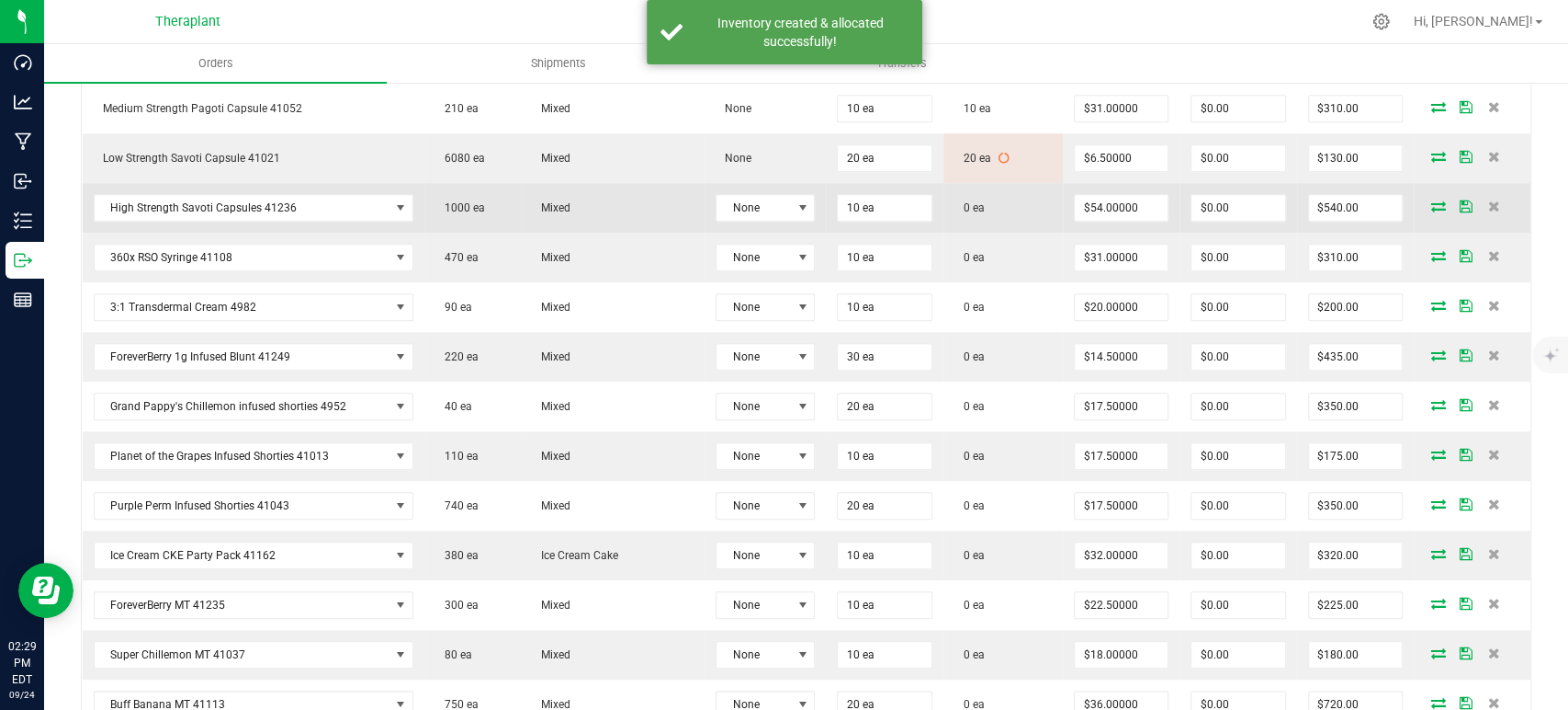
click at [1432, 200] on icon at bounding box center [1439, 205] width 15 height 11
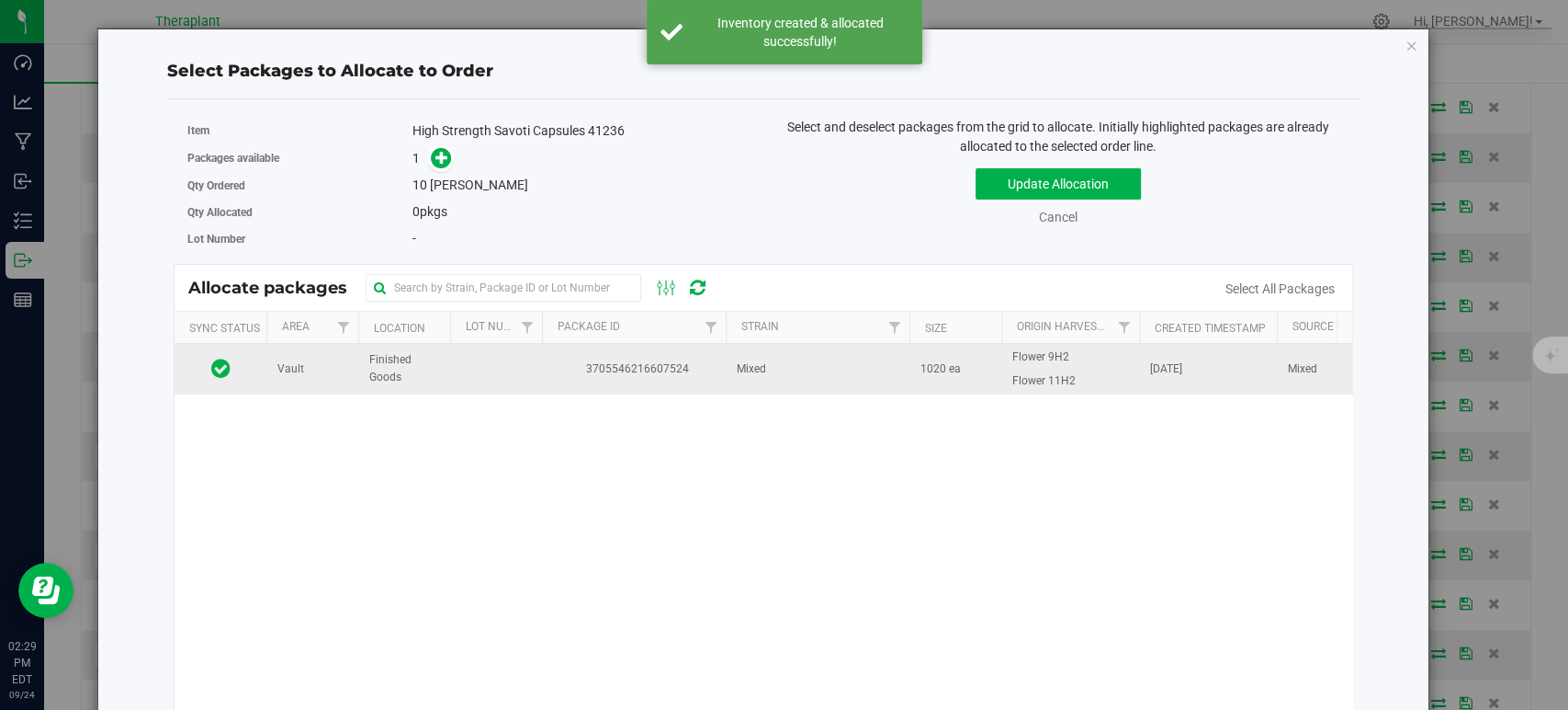
click at [713, 353] on td "3705546216607524" at bounding box center [634, 368] width 184 height 50
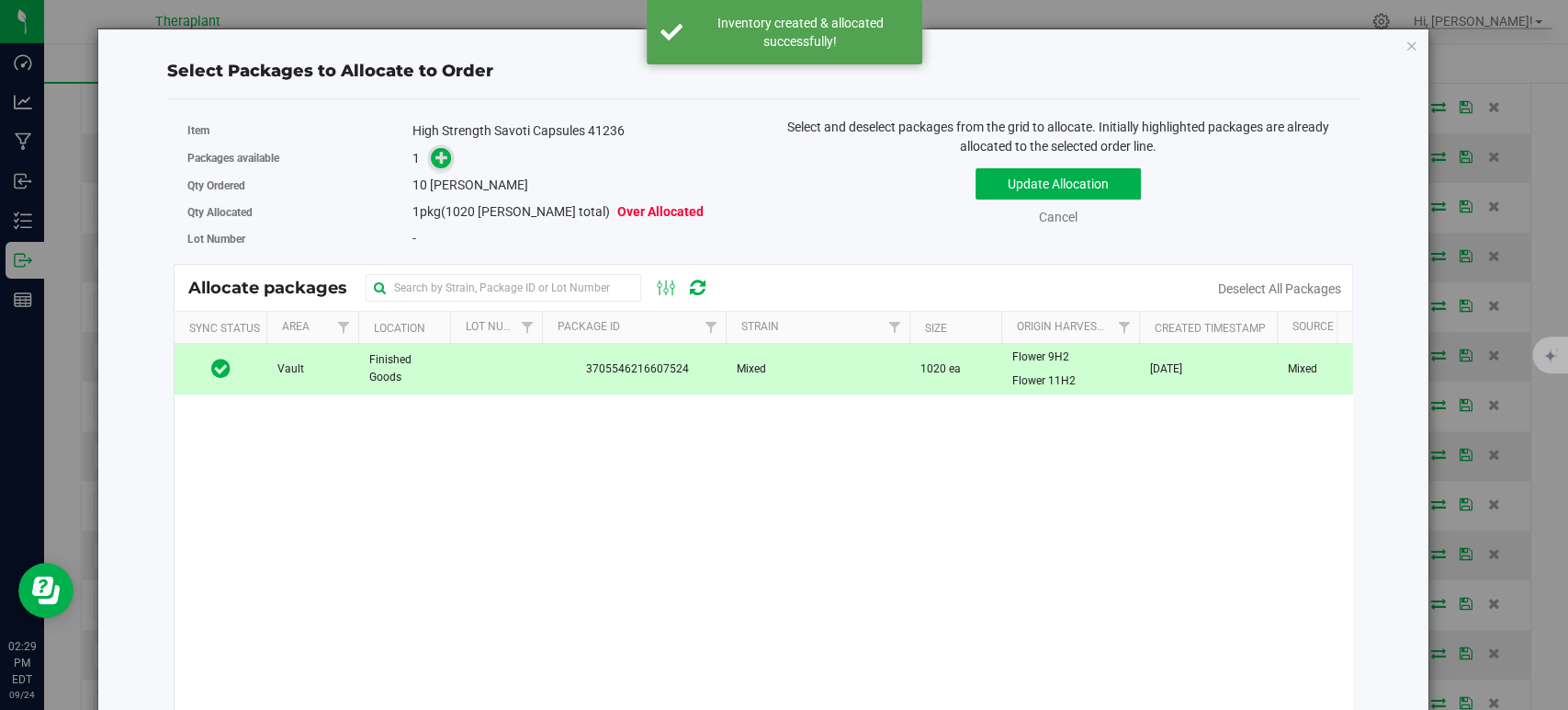
click at [436, 153] on icon at bounding box center [441, 156] width 13 height 13
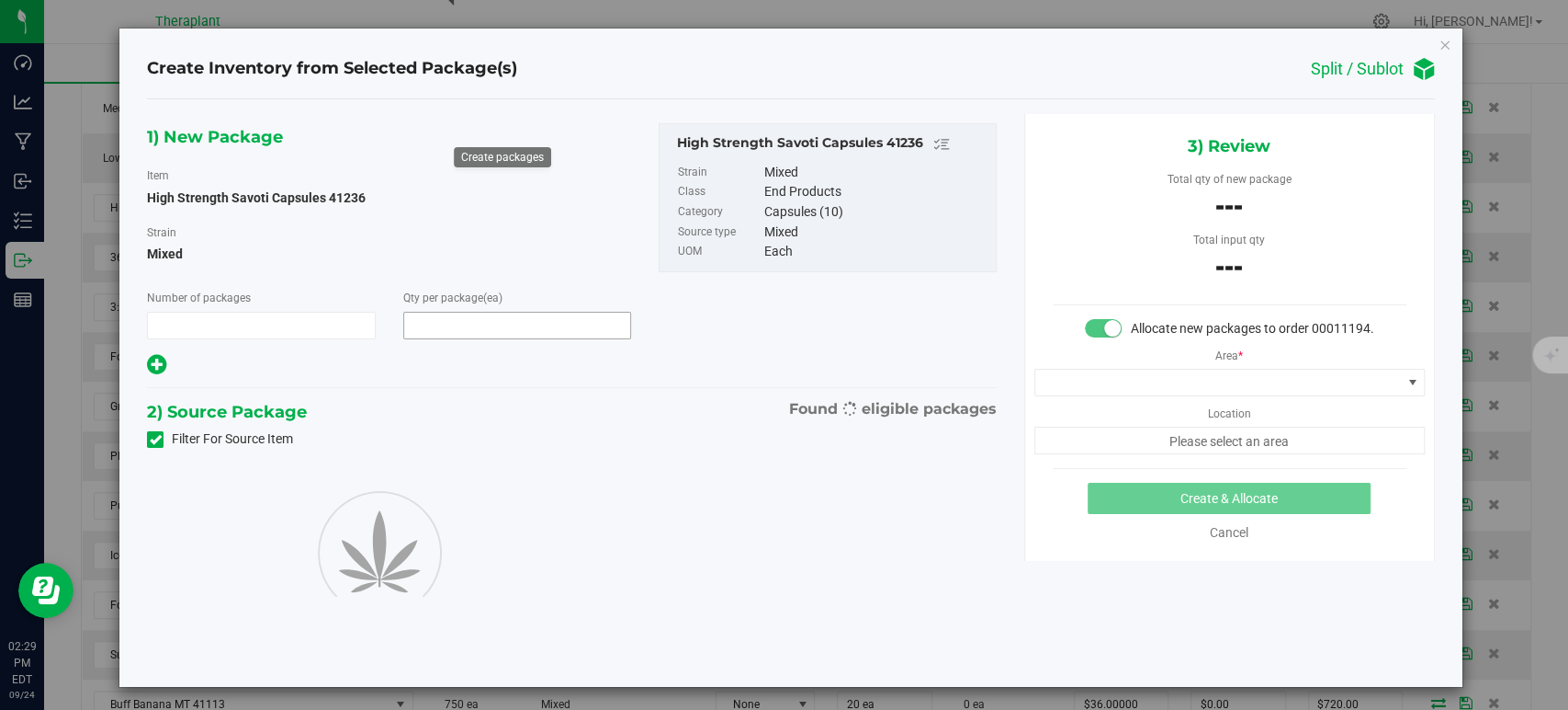
type input "1"
type input "10"
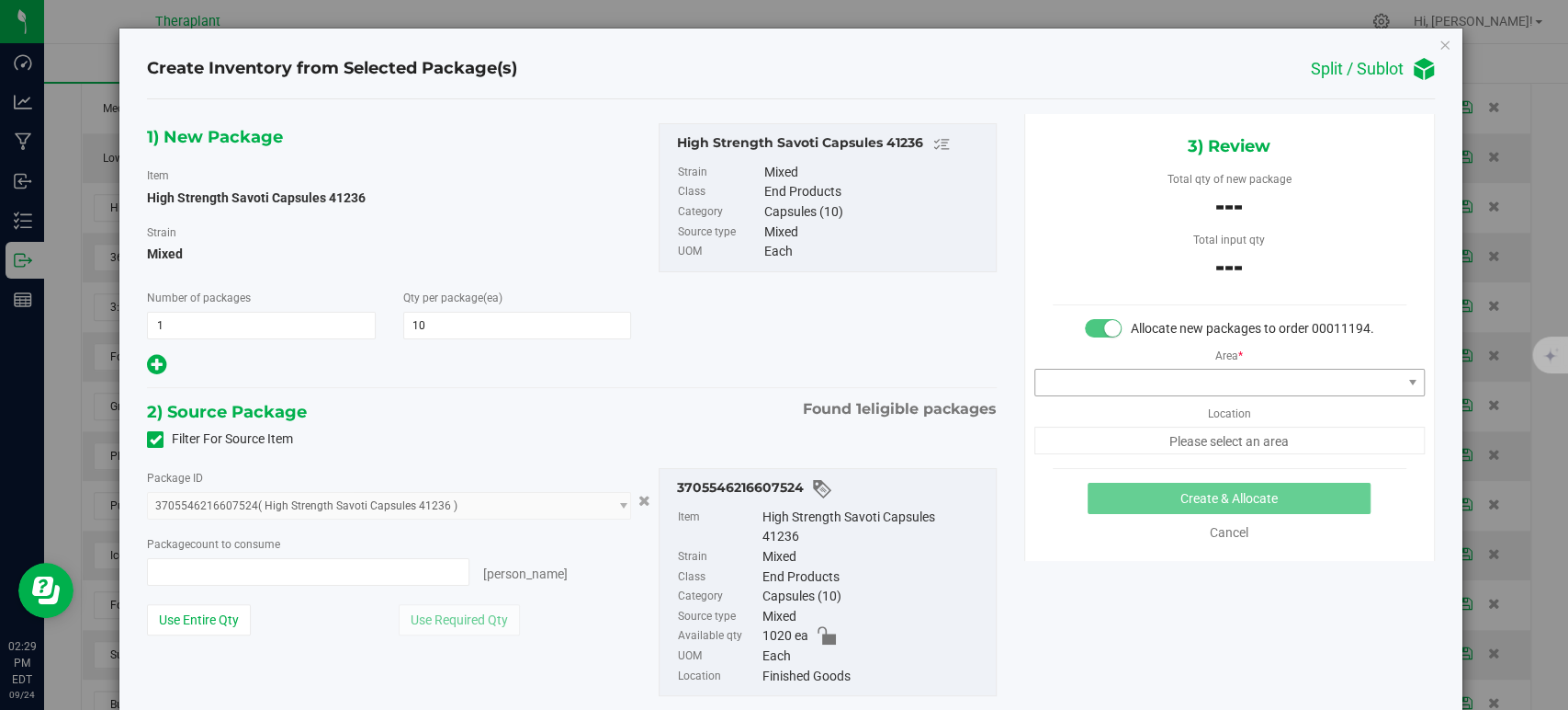
type input "0 ea"
type input "0"
click at [422, 561] on span "0 ea 0" at bounding box center [308, 572] width 323 height 27
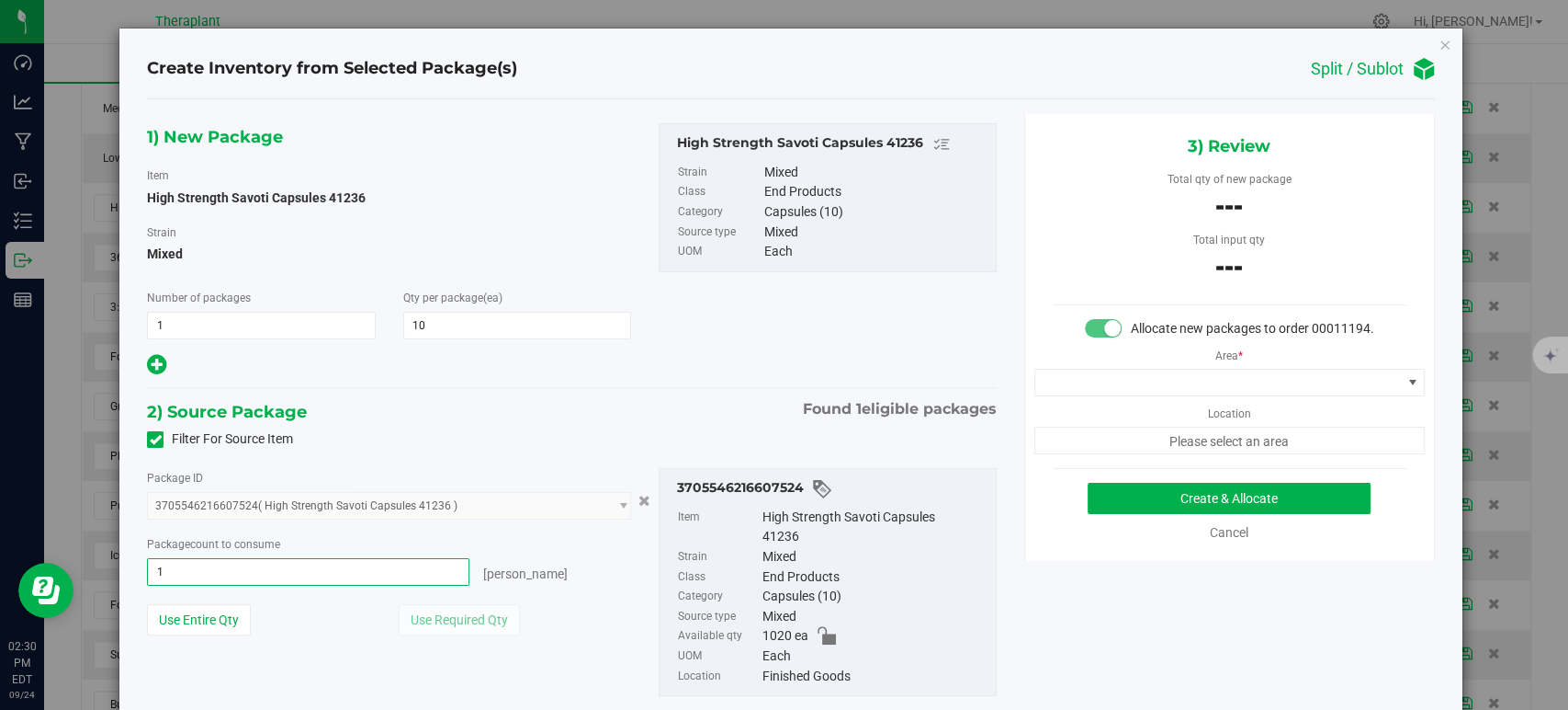
type input "10"
click at [1126, 395] on span at bounding box center [1218, 382] width 366 height 25
type input "10 ea"
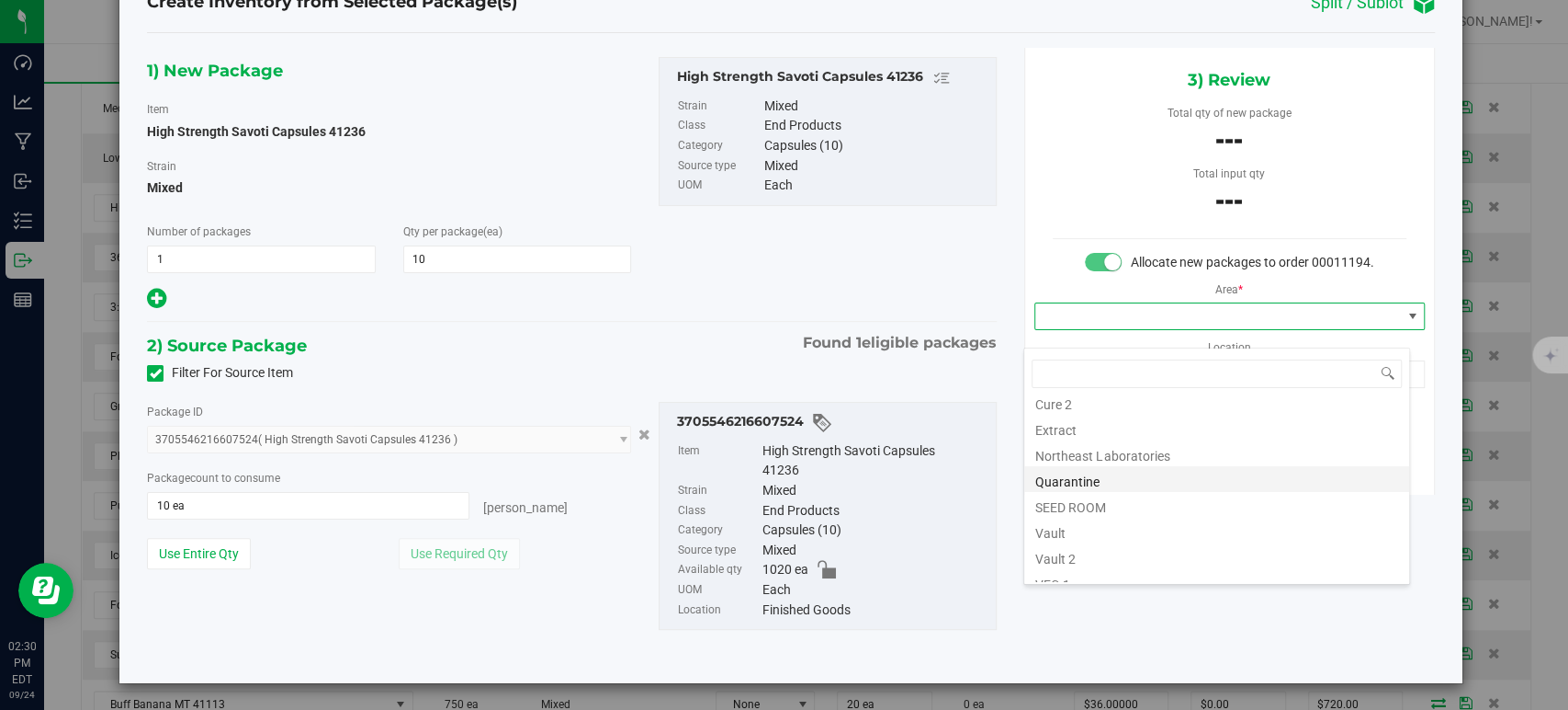
scroll to position [228, 0]
click at [1076, 469] on li "Vault" at bounding box center [1217, 465] width 385 height 25
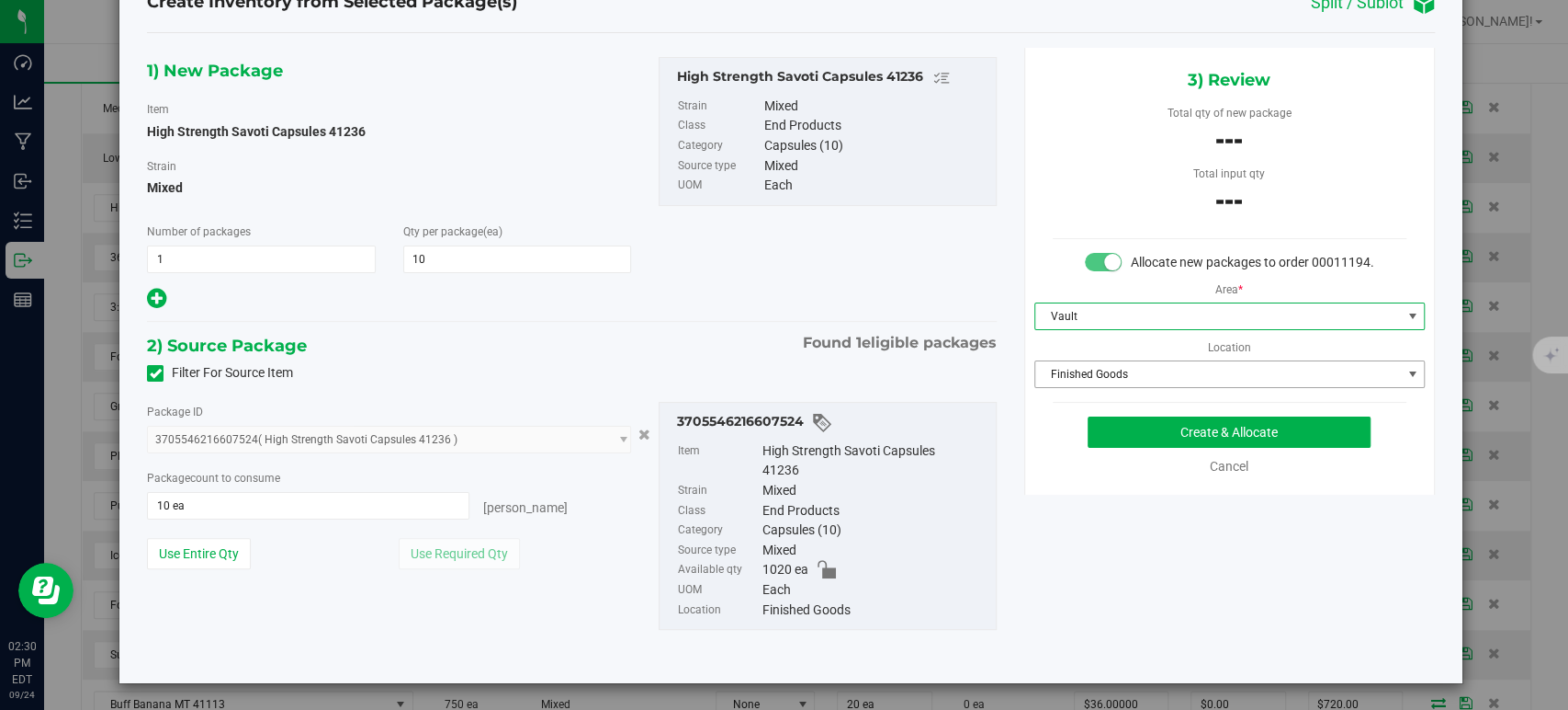
click at [1073, 387] on span "Finished Goods" at bounding box center [1218, 373] width 366 height 25
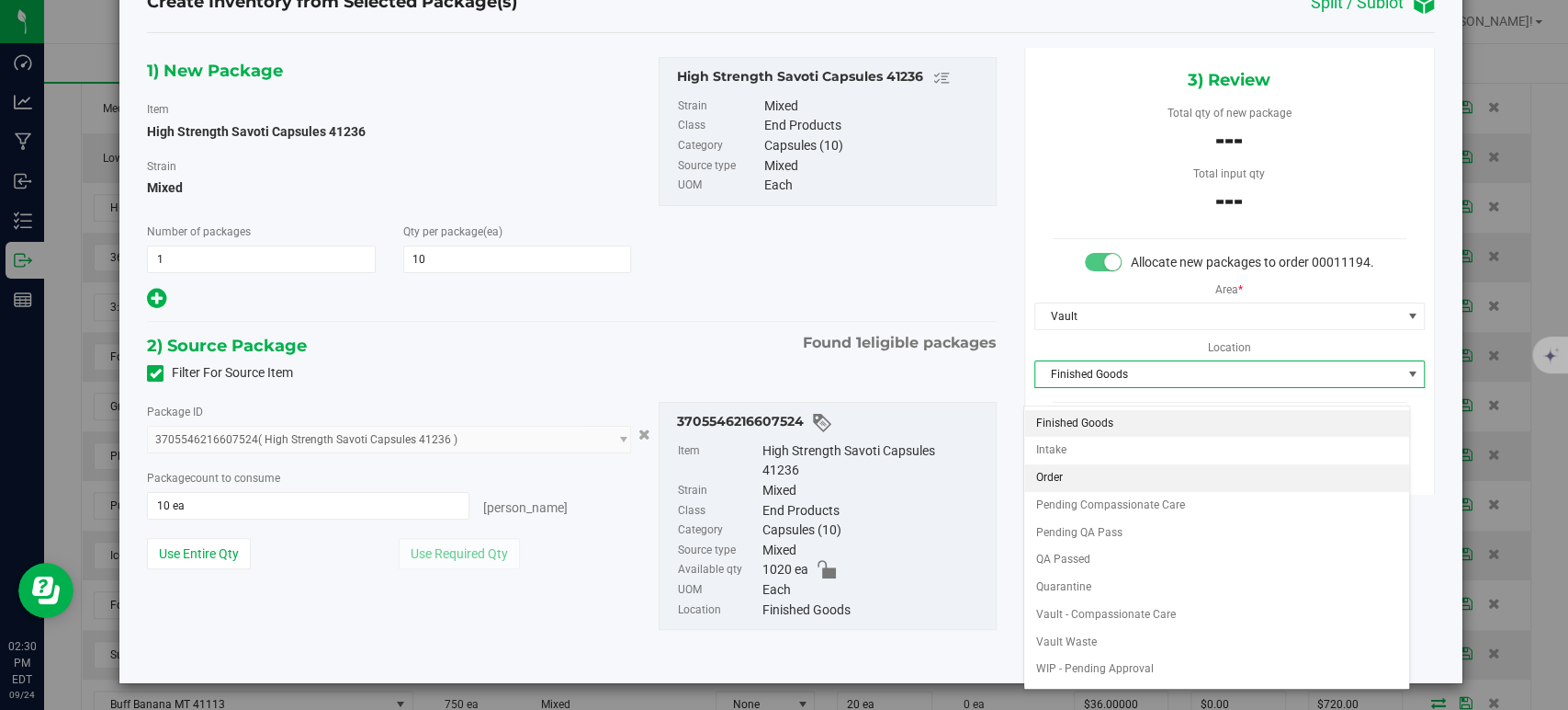
click at [1044, 483] on li "Order" at bounding box center [1217, 478] width 385 height 27
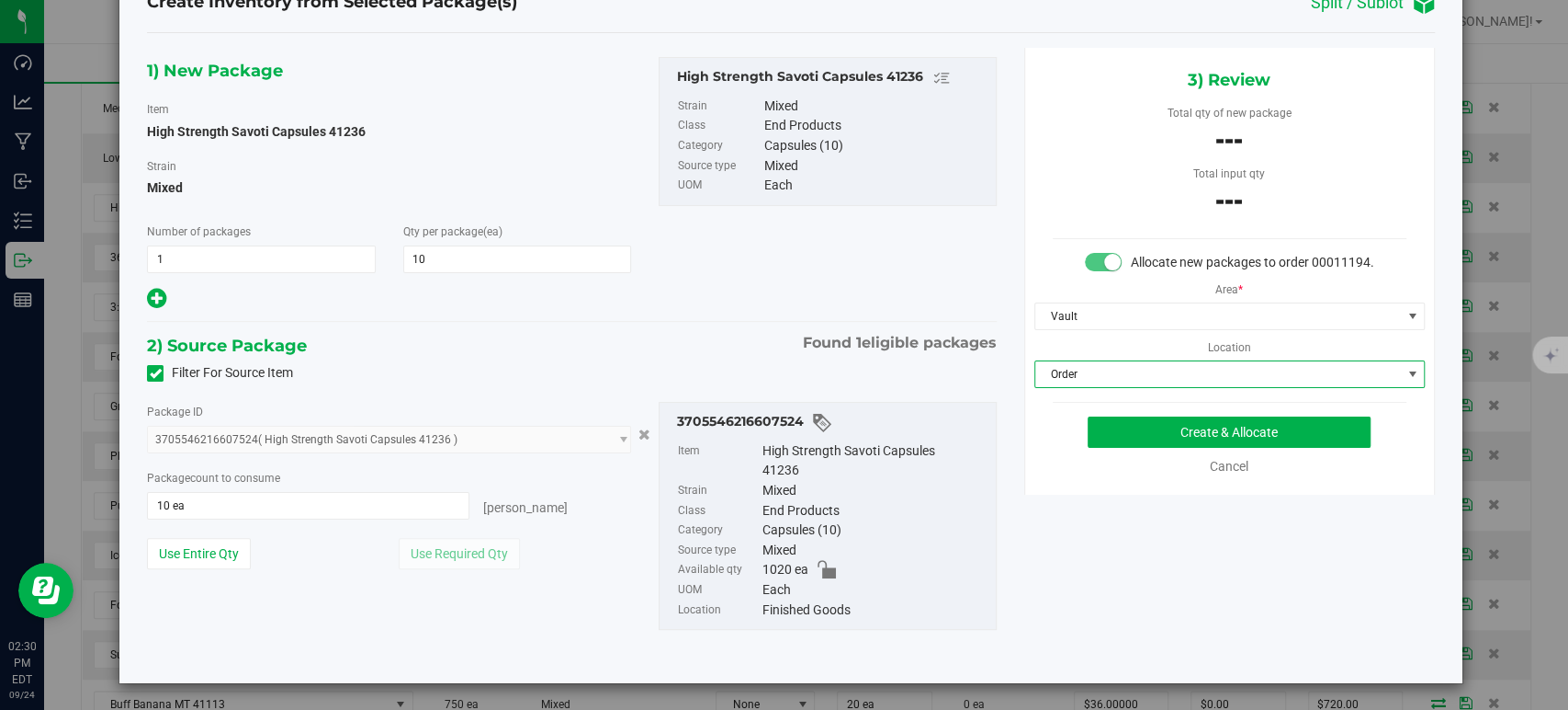
click at [693, 360] on div "Filter For Source Item" at bounding box center [572, 373] width 877 height 27
click at [1201, 447] on button "Create & Allocate" at bounding box center [1229, 432] width 283 height 31
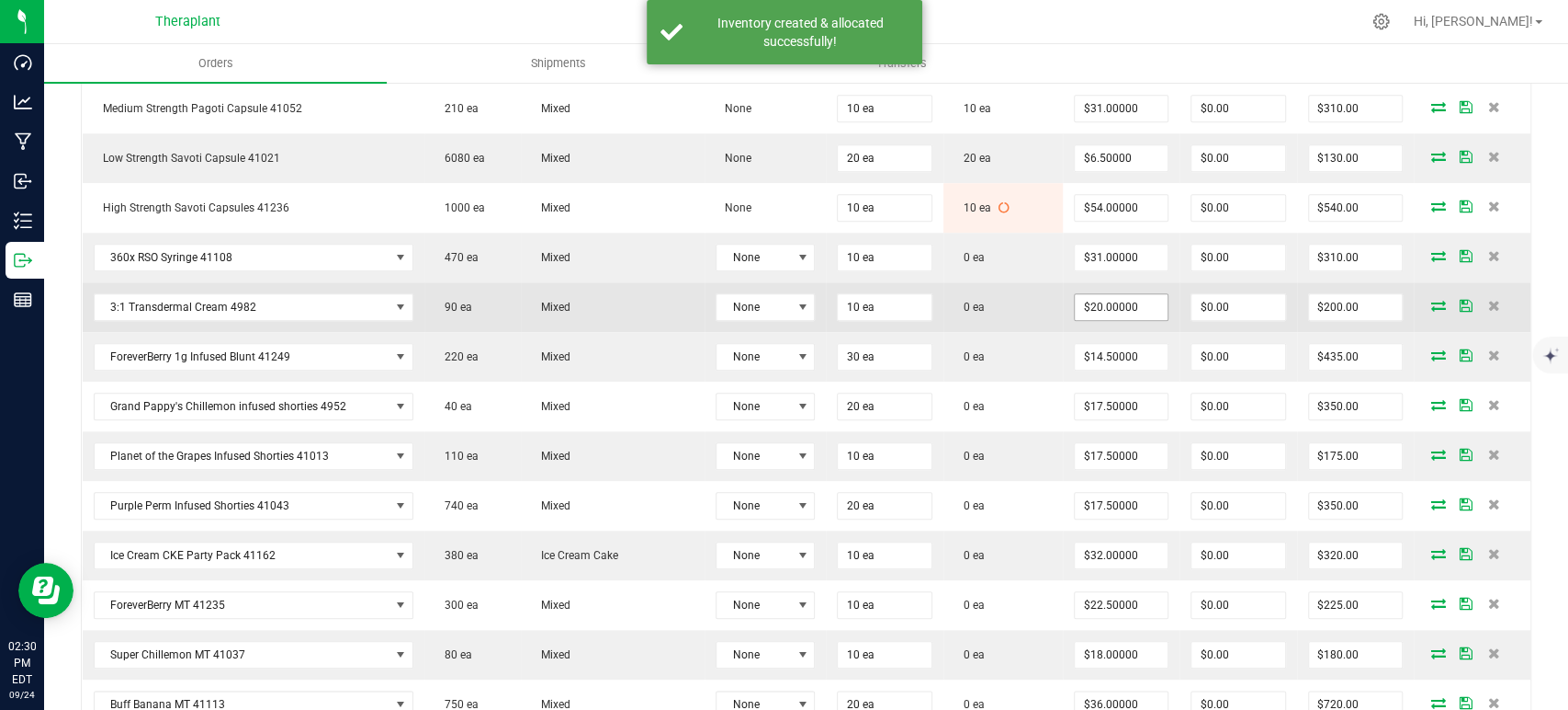
scroll to position [1225, 0]
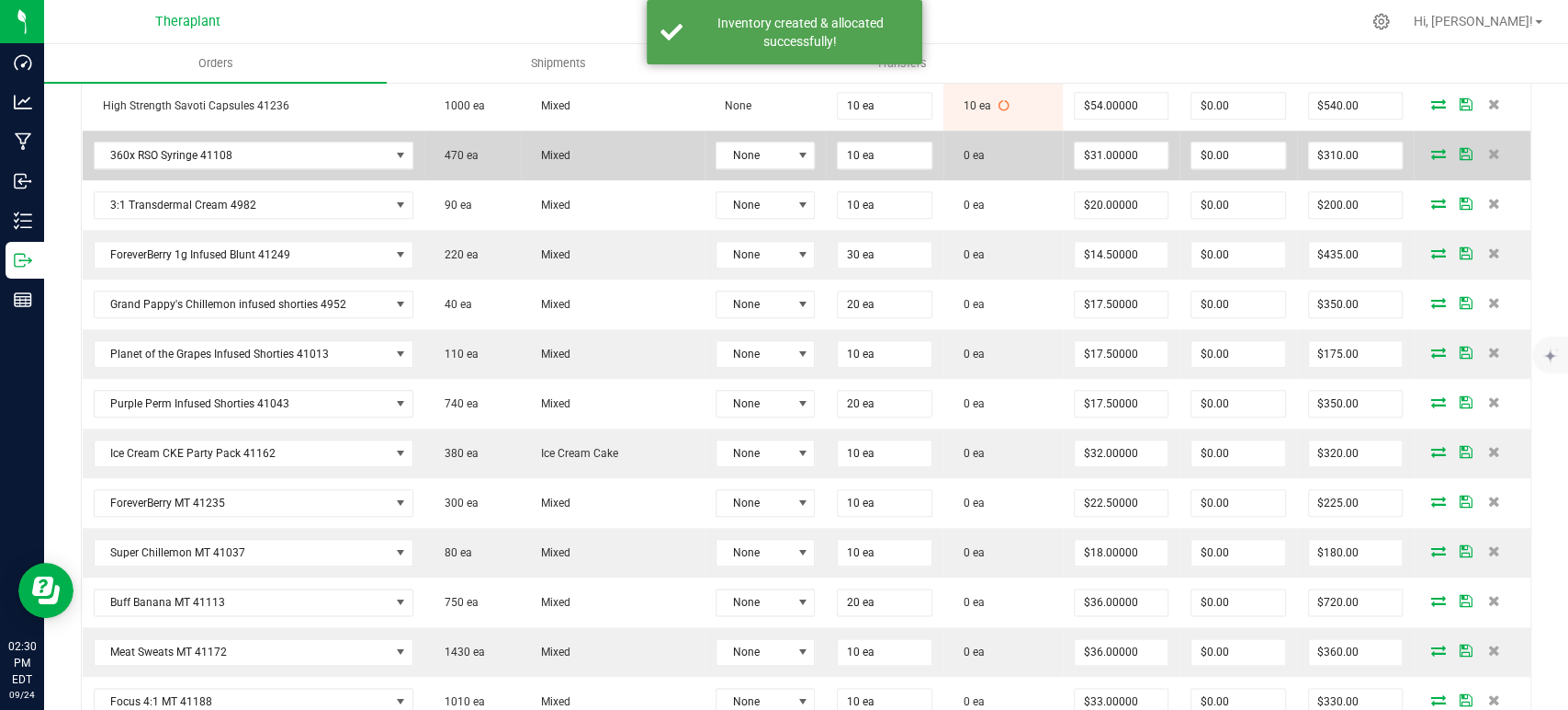
click at [1432, 148] on icon at bounding box center [1439, 153] width 15 height 11
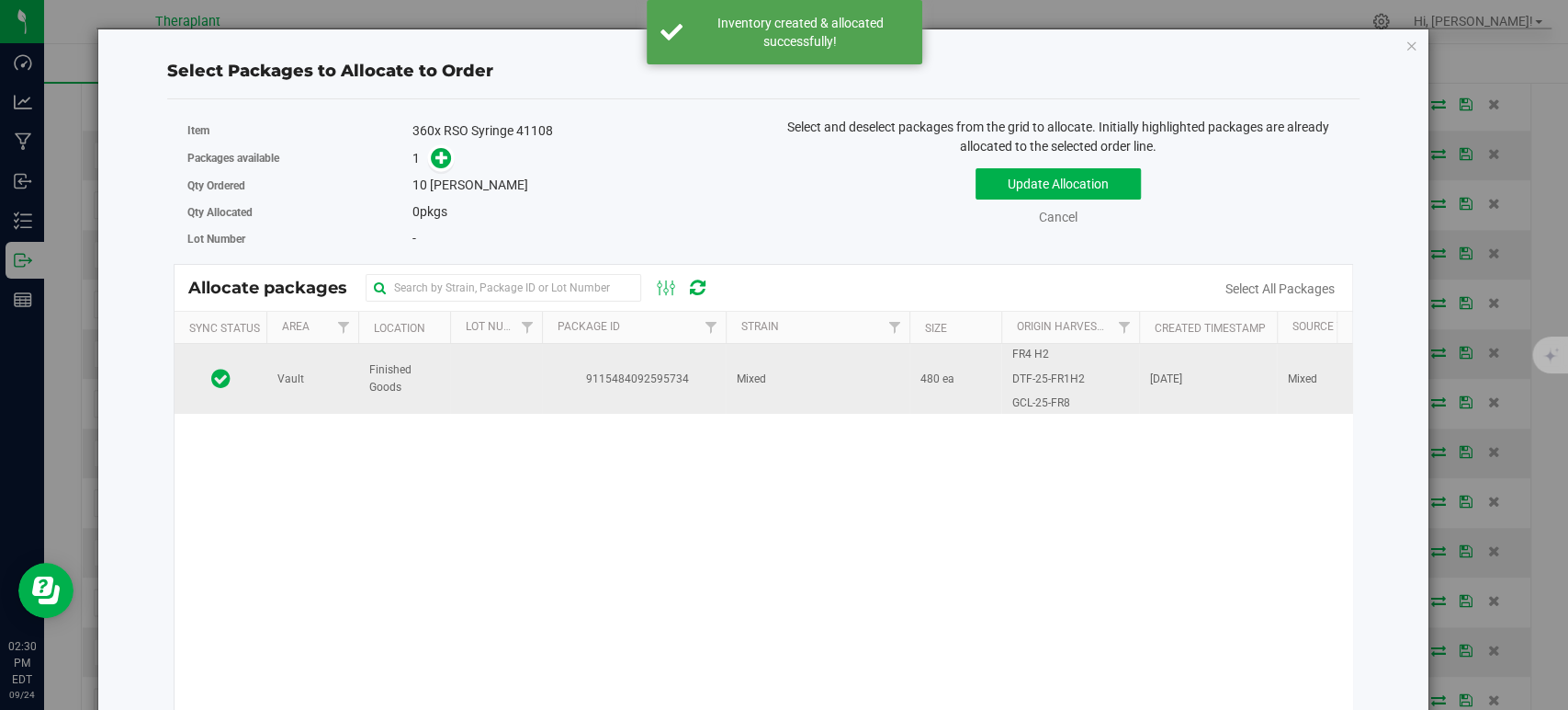
click at [660, 379] on span "9115484092595734" at bounding box center [634, 379] width 161 height 18
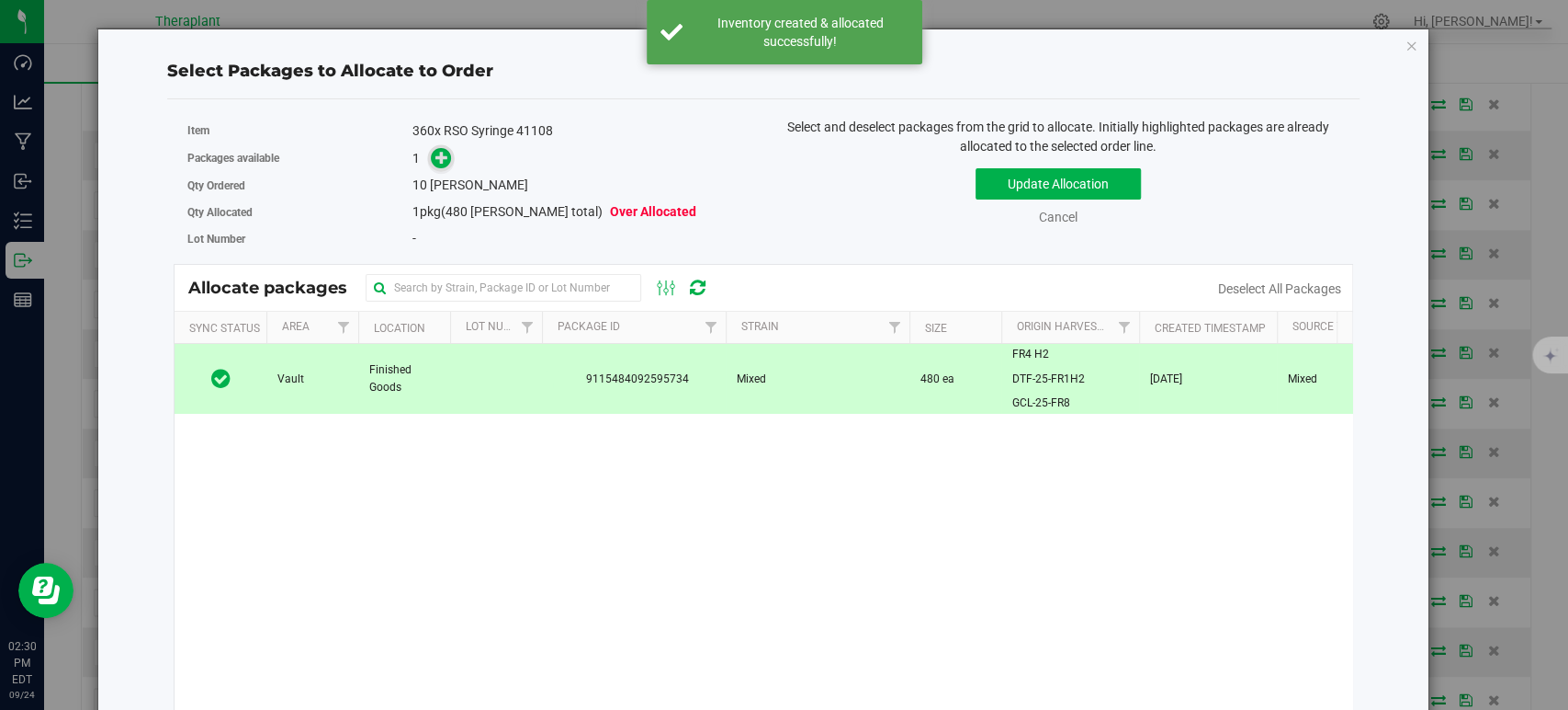
click at [444, 156] on icon at bounding box center [441, 157] width 13 height 13
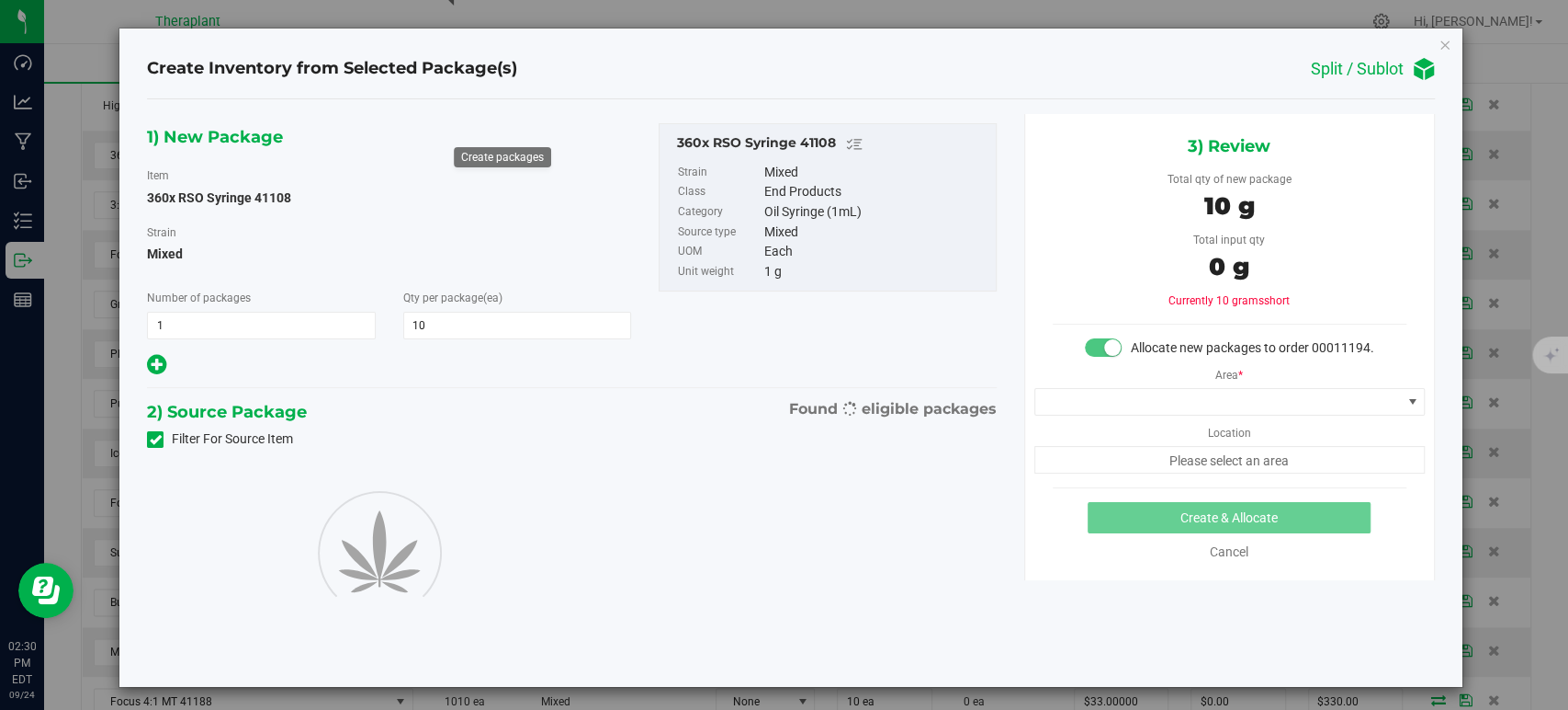
type input "10"
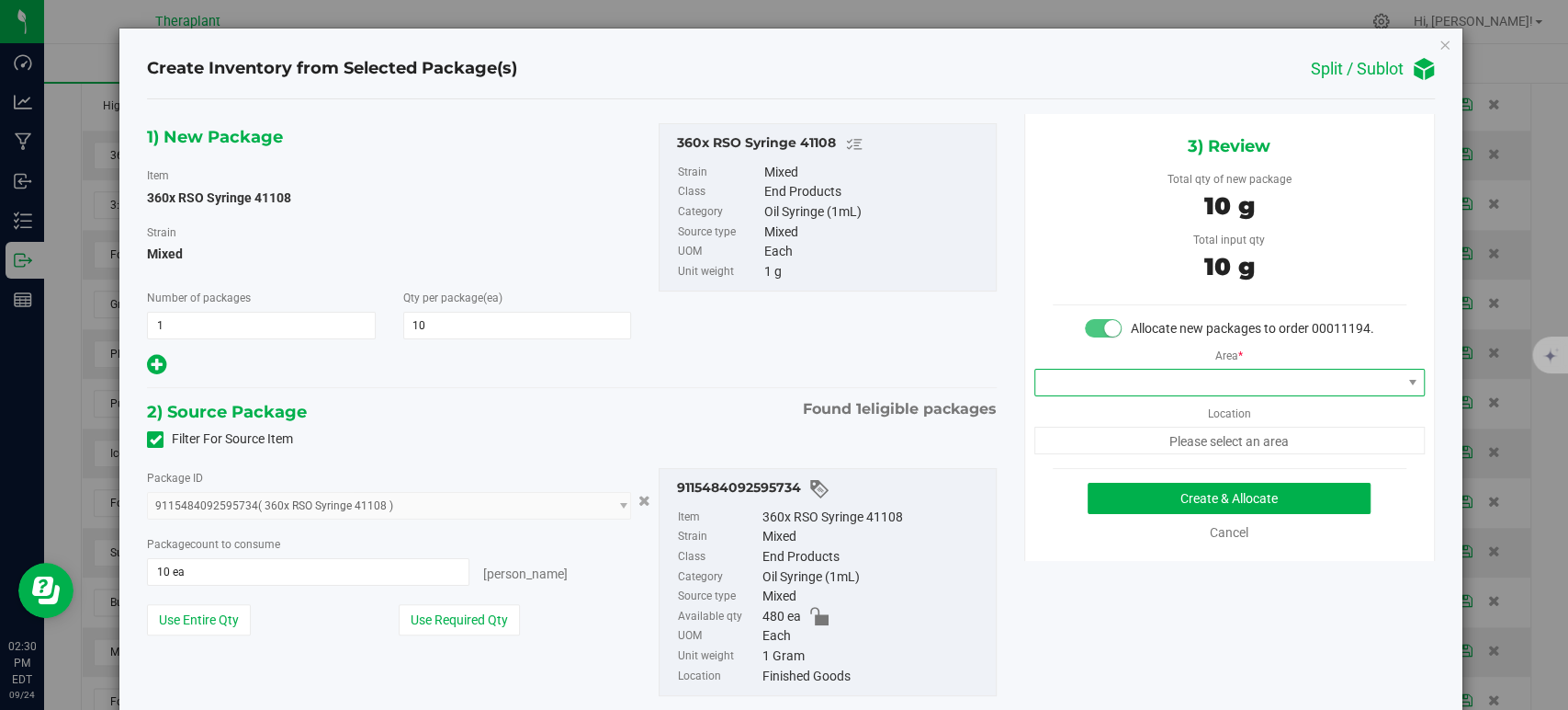
click at [1103, 395] on span at bounding box center [1218, 382] width 366 height 25
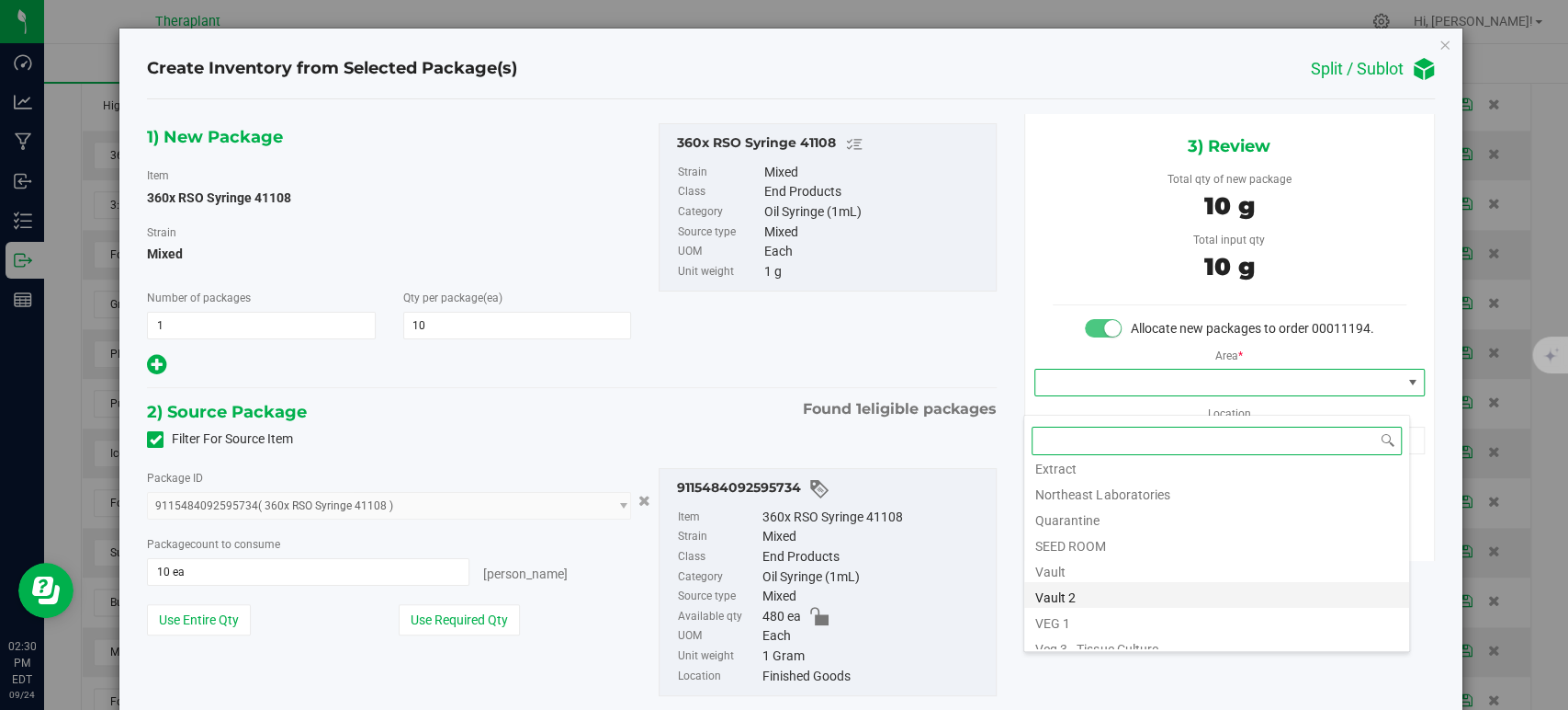
scroll to position [228, 0]
click at [1065, 541] on li "Vault" at bounding box center [1217, 532] width 385 height 25
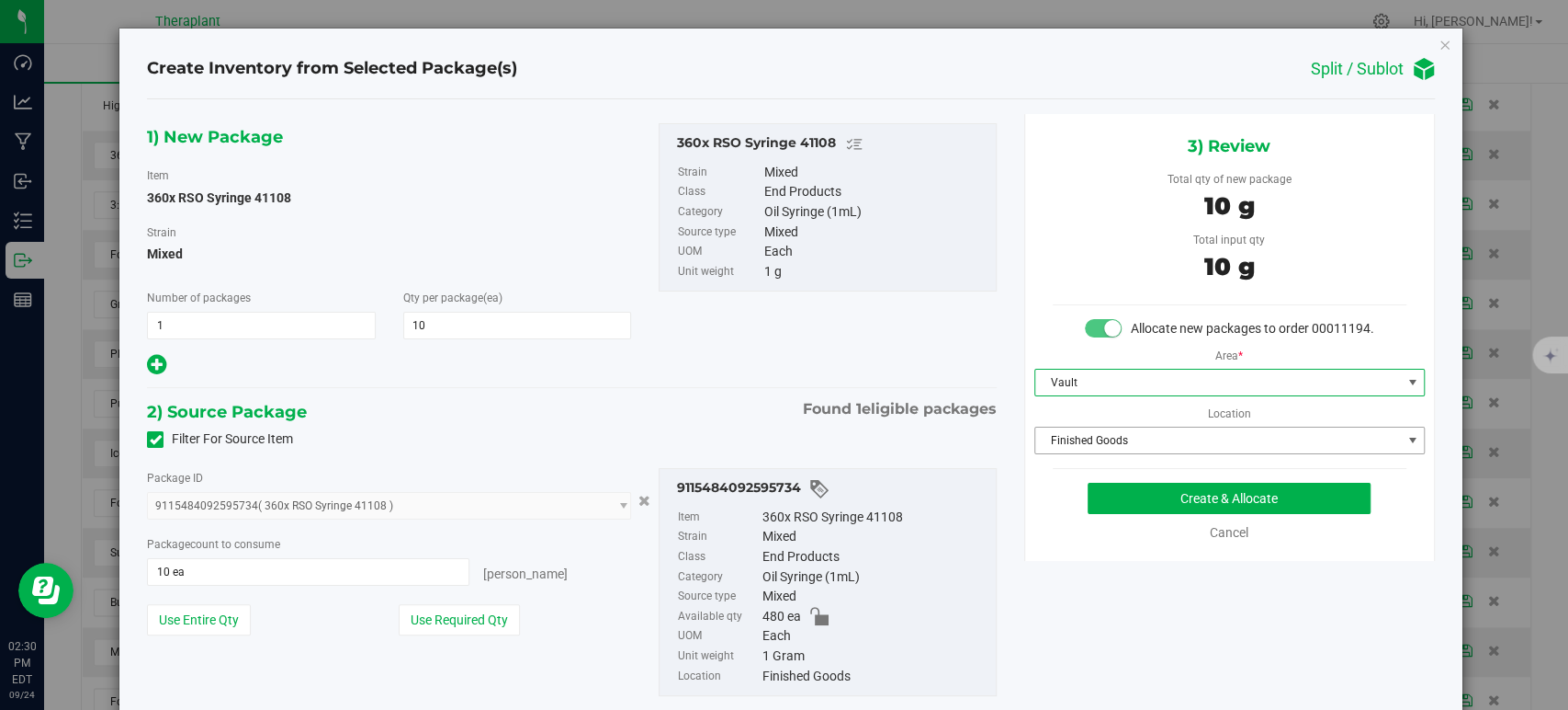
click at [1067, 453] on span "Finished Goods" at bounding box center [1218, 440] width 366 height 25
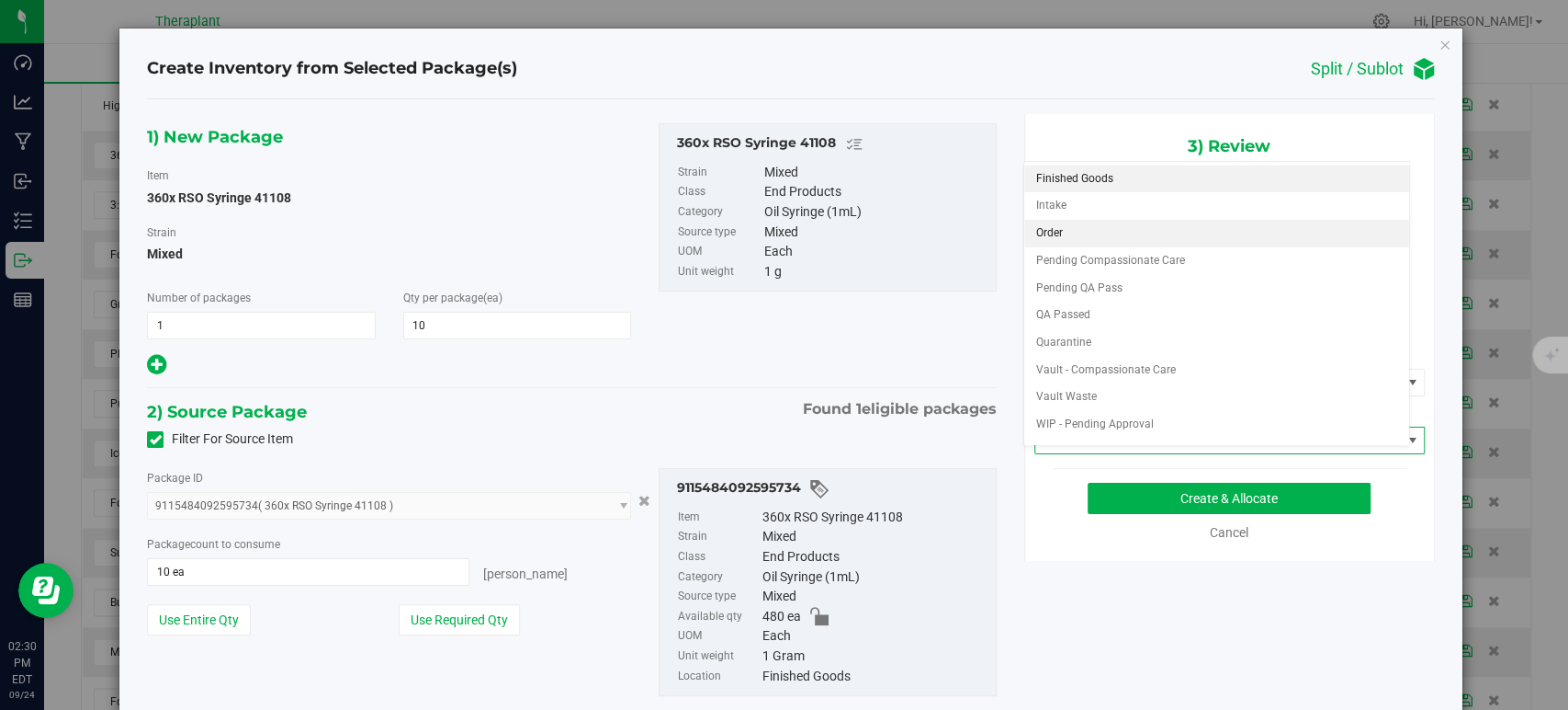
click at [1082, 240] on li "Order" at bounding box center [1217, 233] width 385 height 27
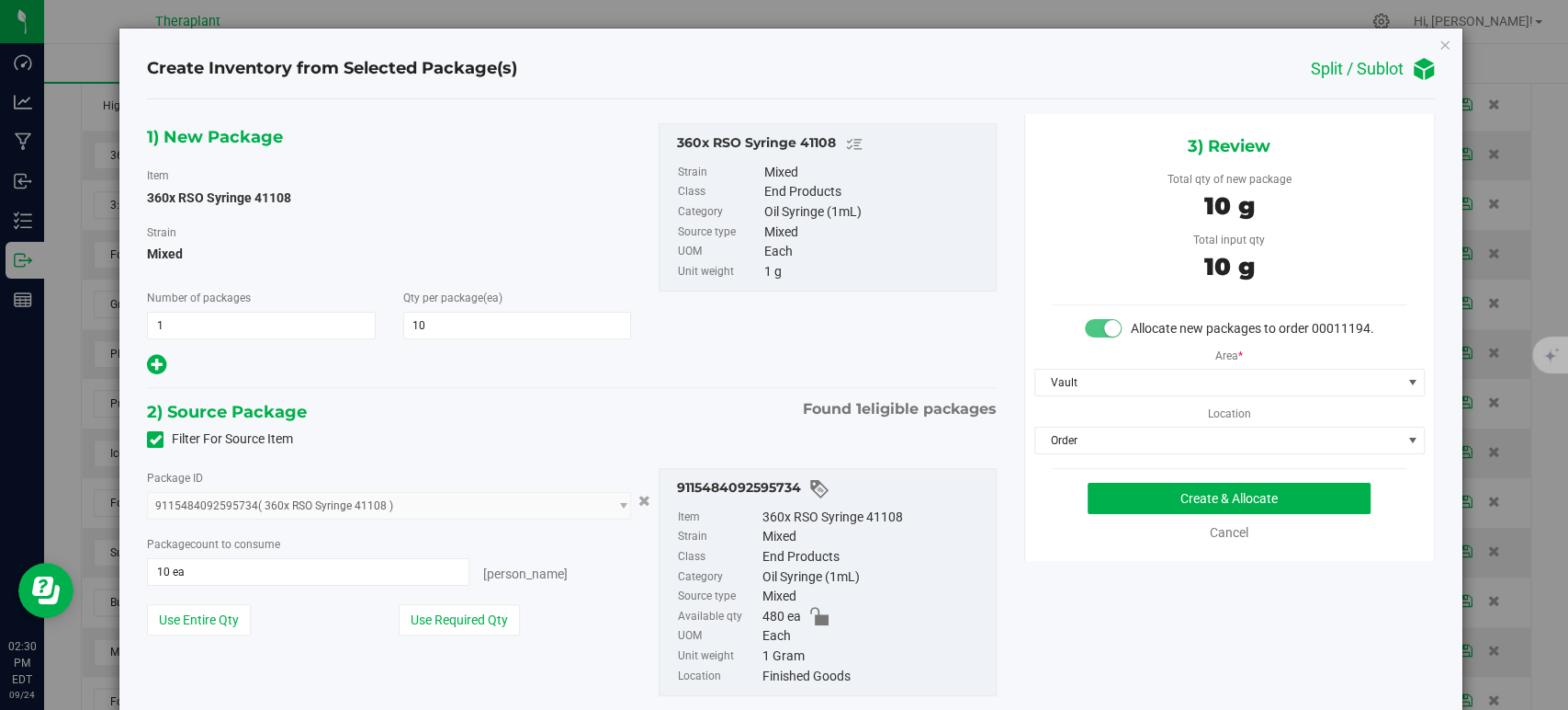
click at [688, 412] on div "2) Source Package Found 1 eligible packages" at bounding box center [571, 411] width 849 height 27
click at [1115, 514] on button "Create & Allocate" at bounding box center [1229, 498] width 283 height 31
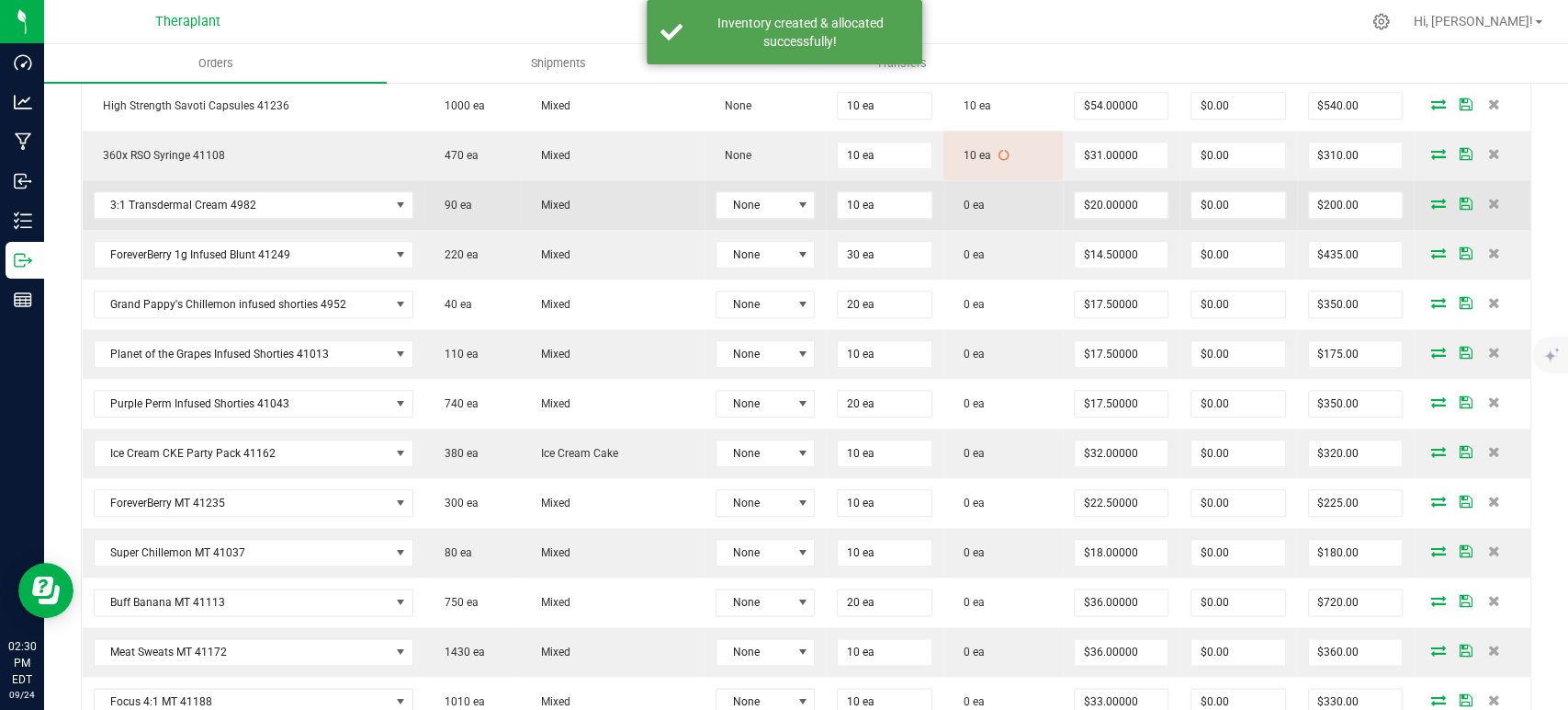
click at [1432, 200] on icon at bounding box center [1439, 202] width 15 height 11
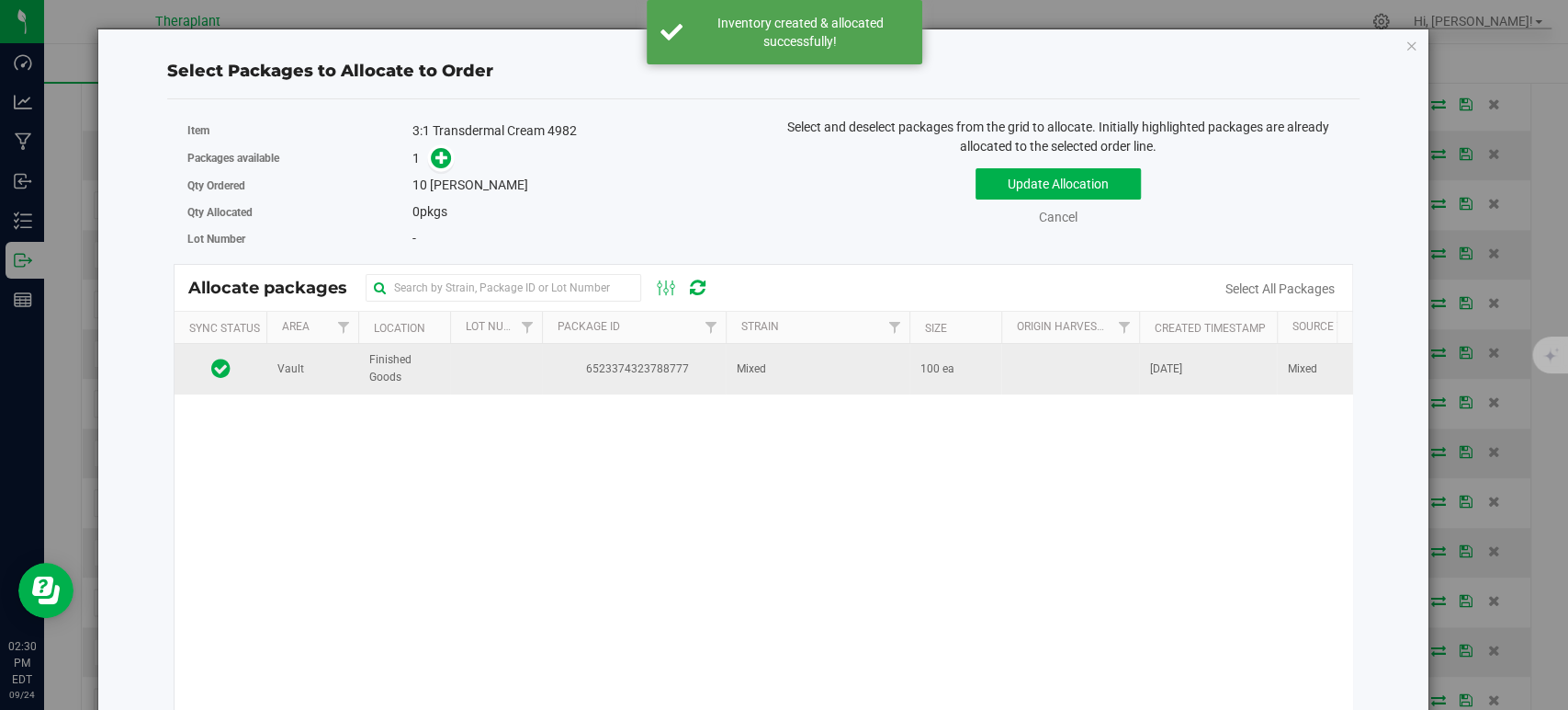
click at [862, 380] on td "Mixed" at bounding box center [818, 368] width 184 height 50
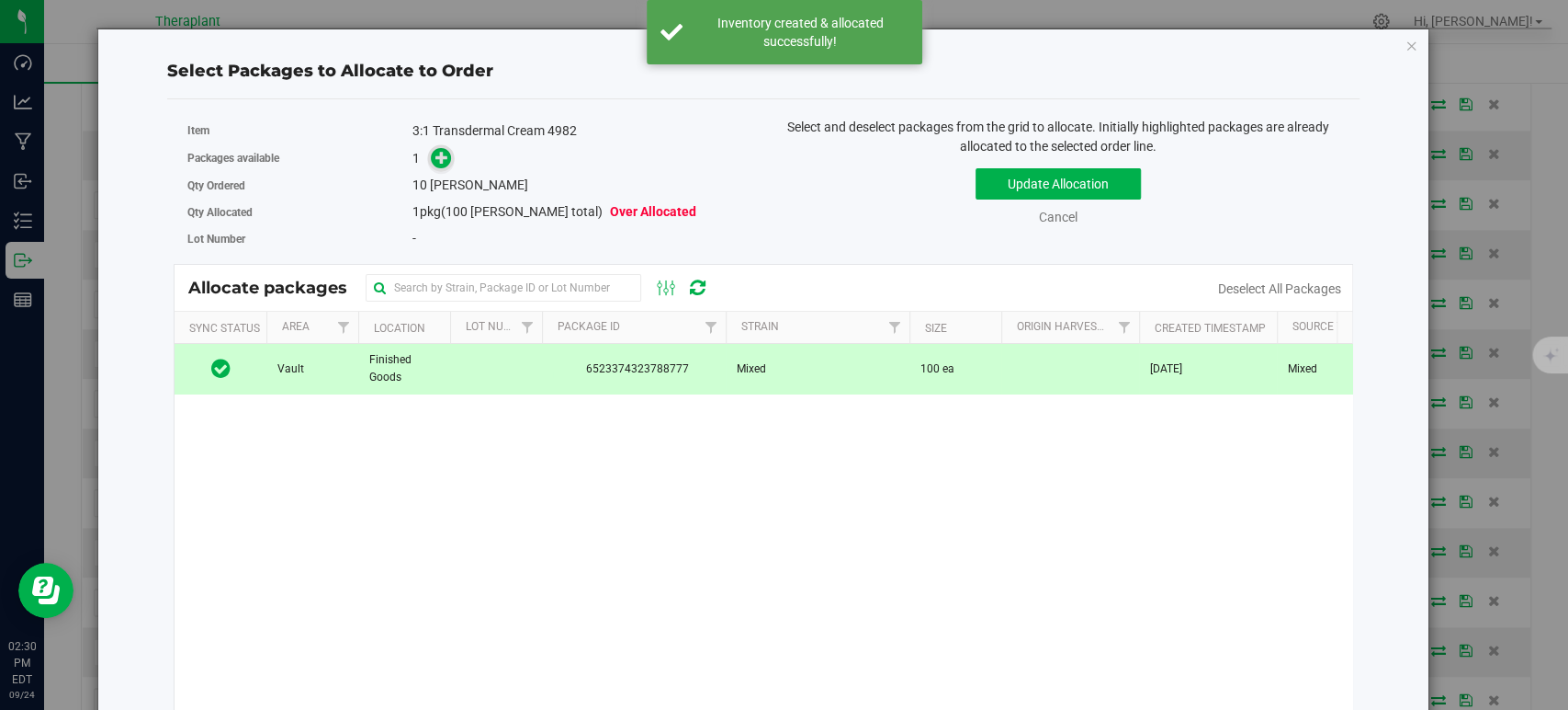
click at [437, 158] on icon at bounding box center [441, 157] width 13 height 13
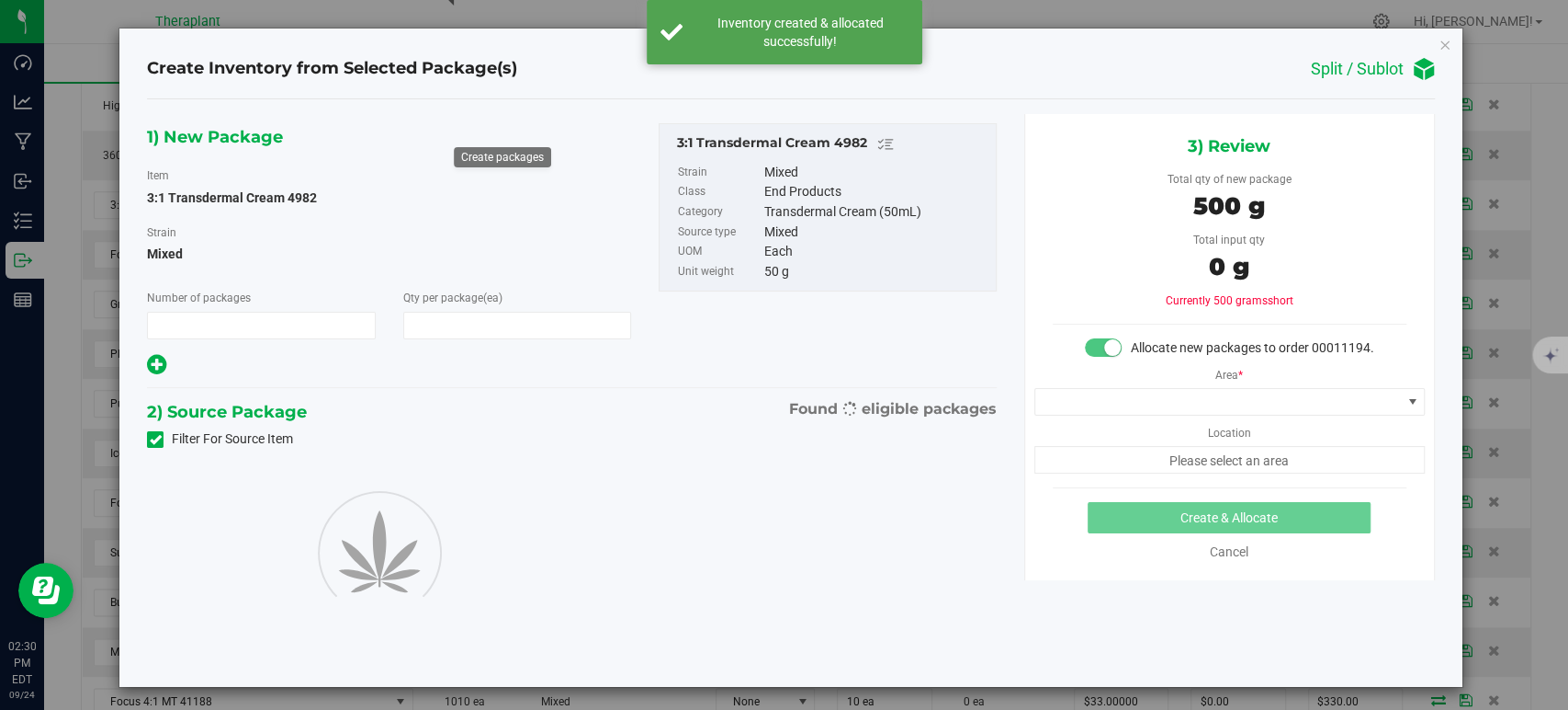
type input "1"
type input "10"
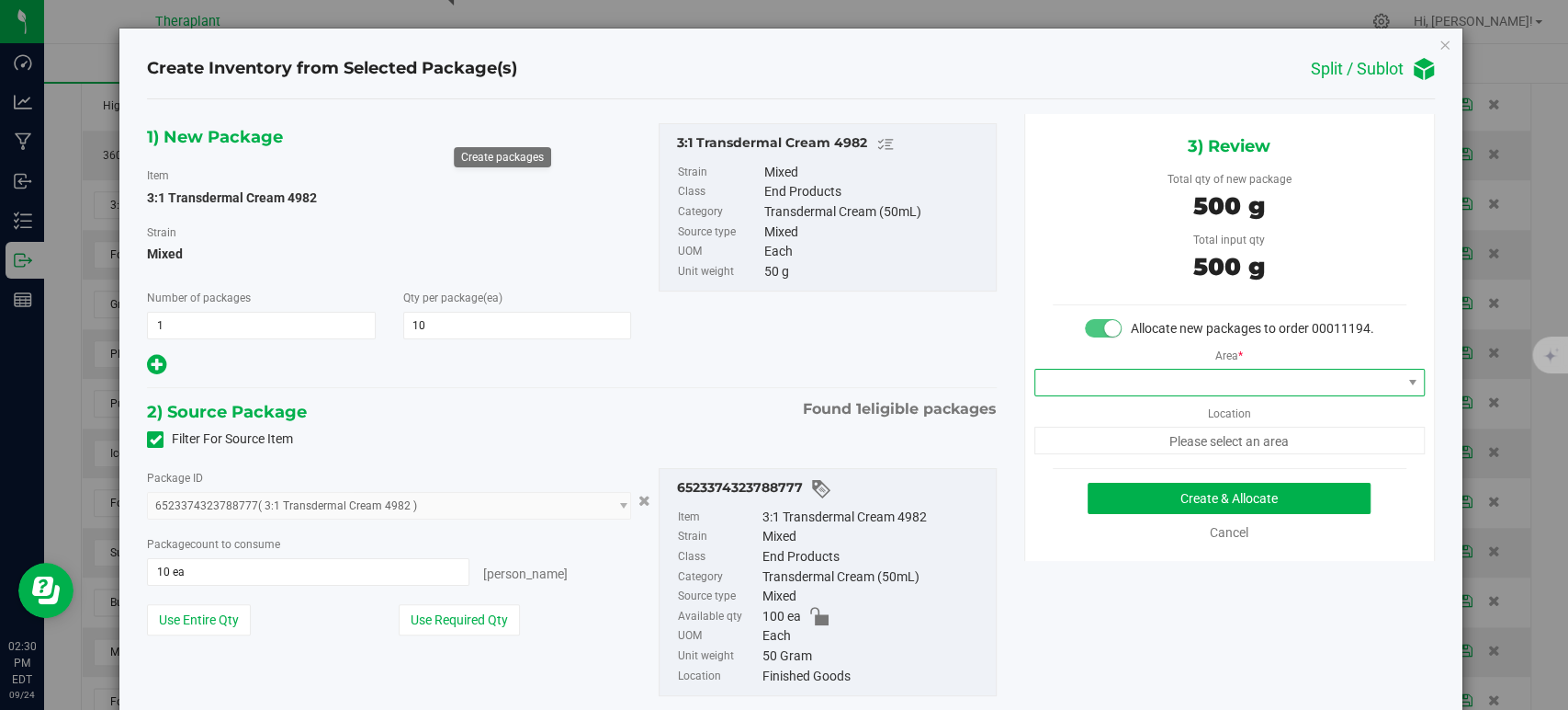
click at [1094, 395] on span at bounding box center [1218, 382] width 366 height 25
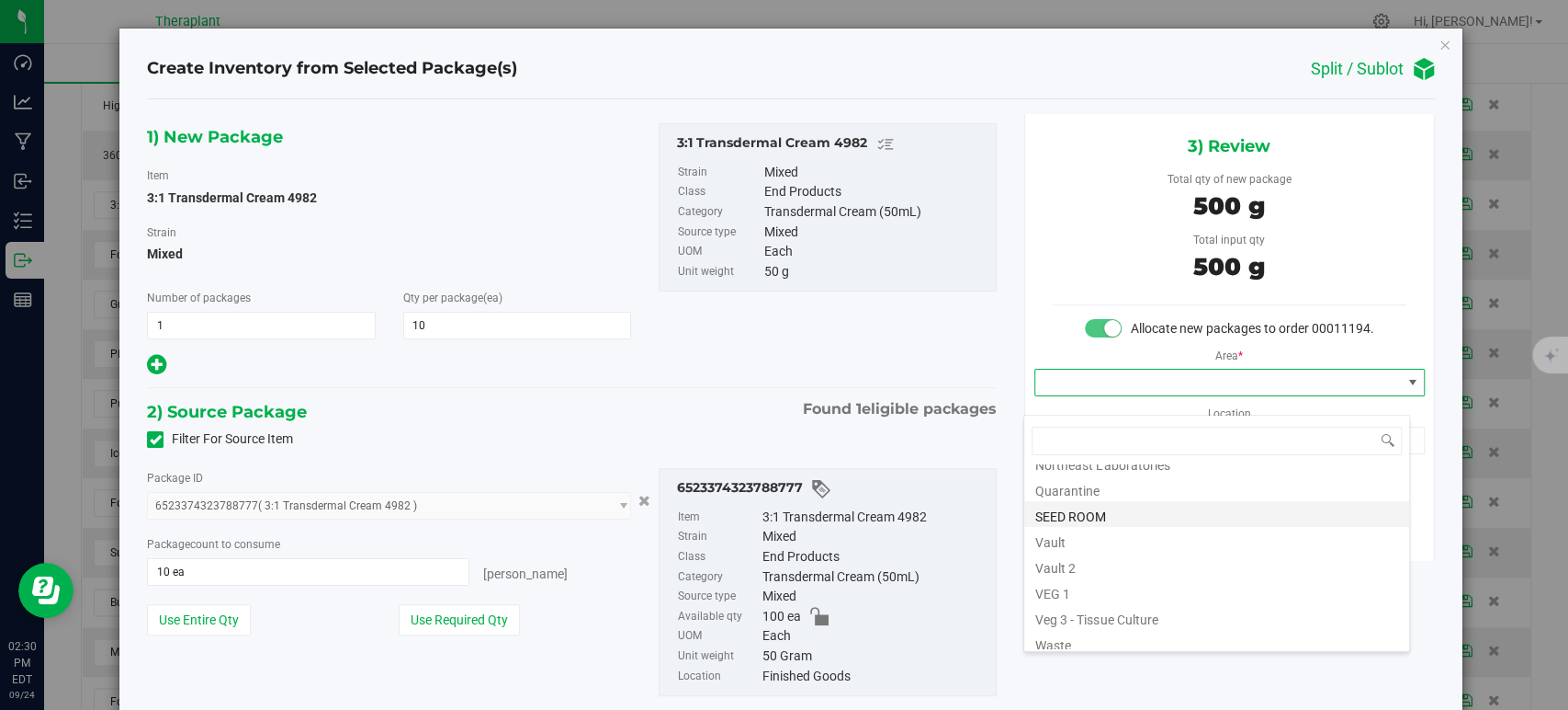
scroll to position [228, 0]
click at [1106, 535] on li "Vault" at bounding box center [1217, 532] width 385 height 25
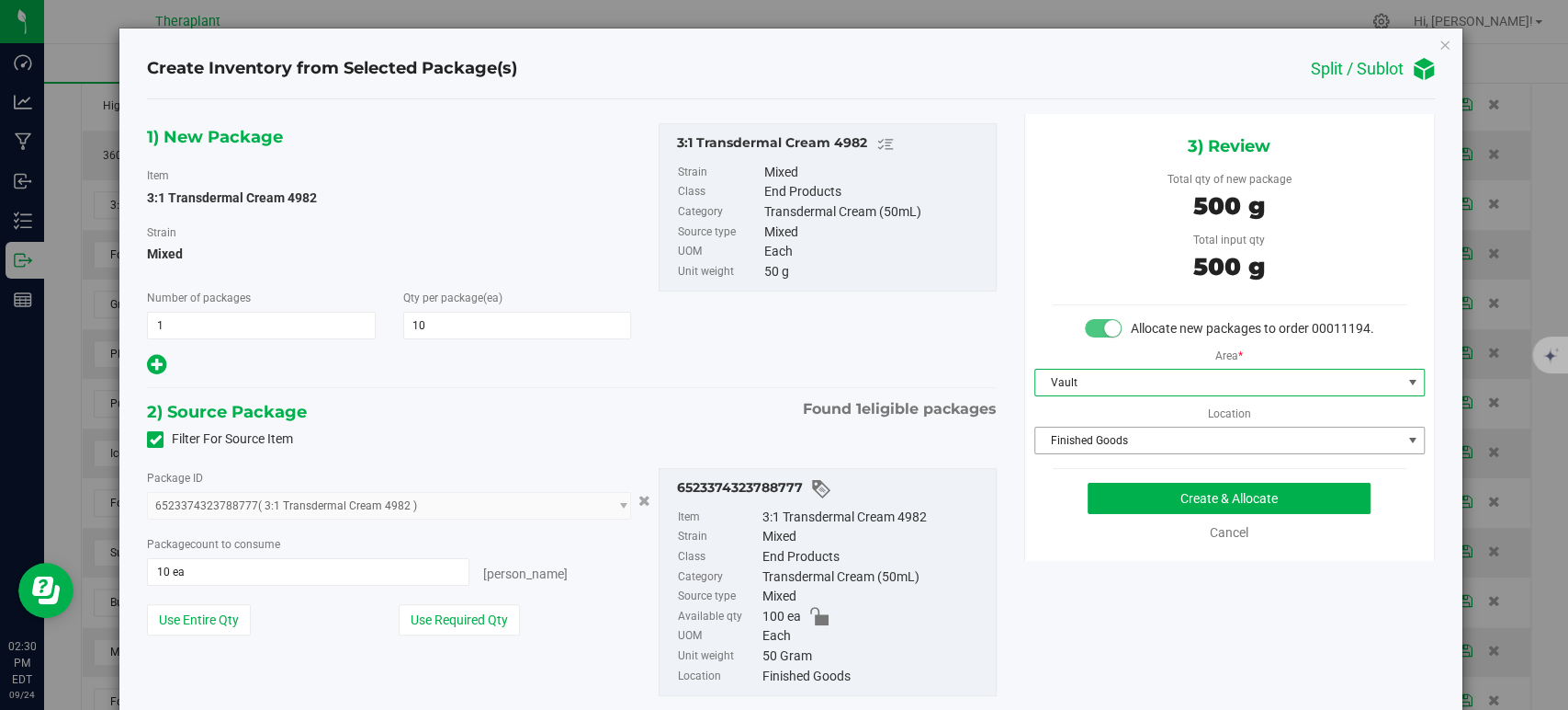
click at [1103, 453] on span "Finished Goods" at bounding box center [1218, 440] width 366 height 25
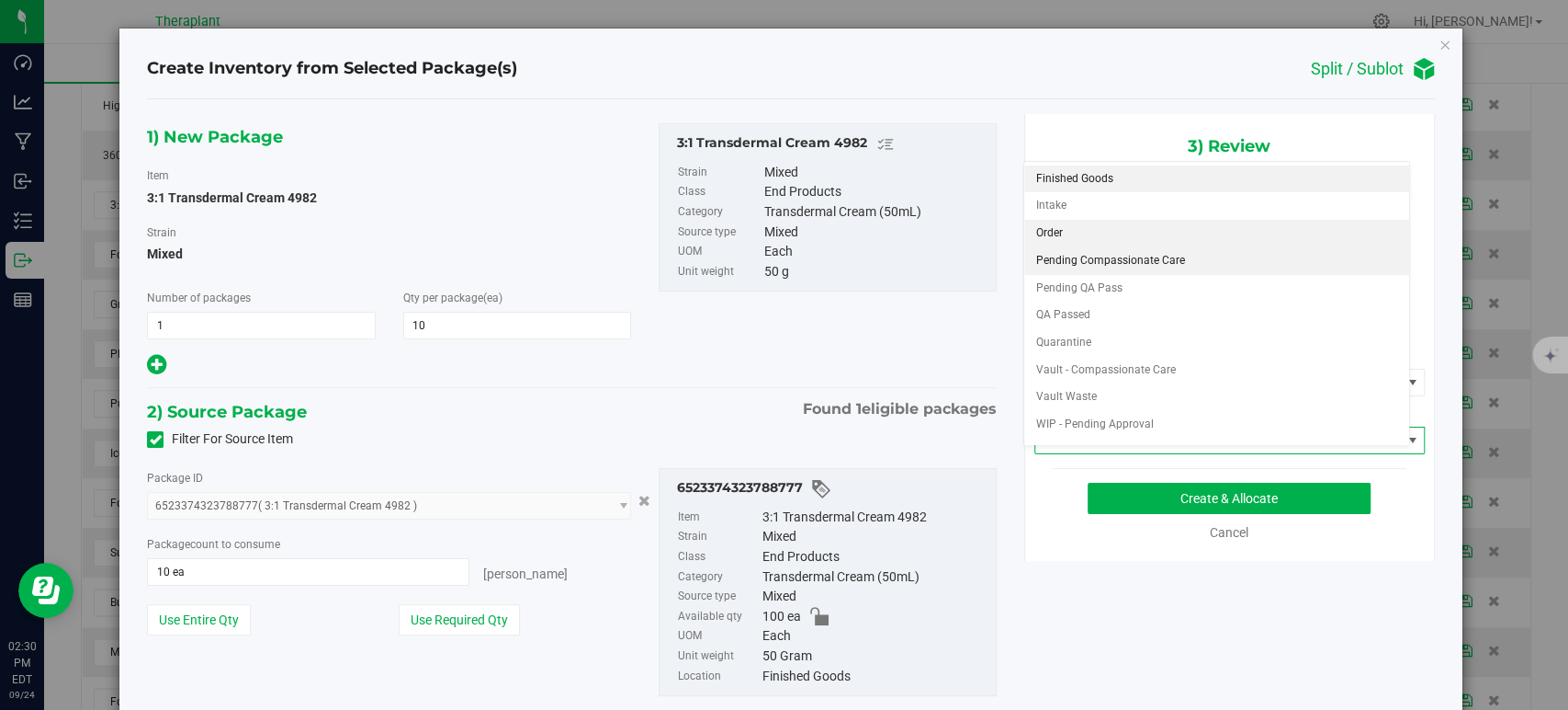
click at [1057, 231] on li "Order" at bounding box center [1217, 233] width 385 height 27
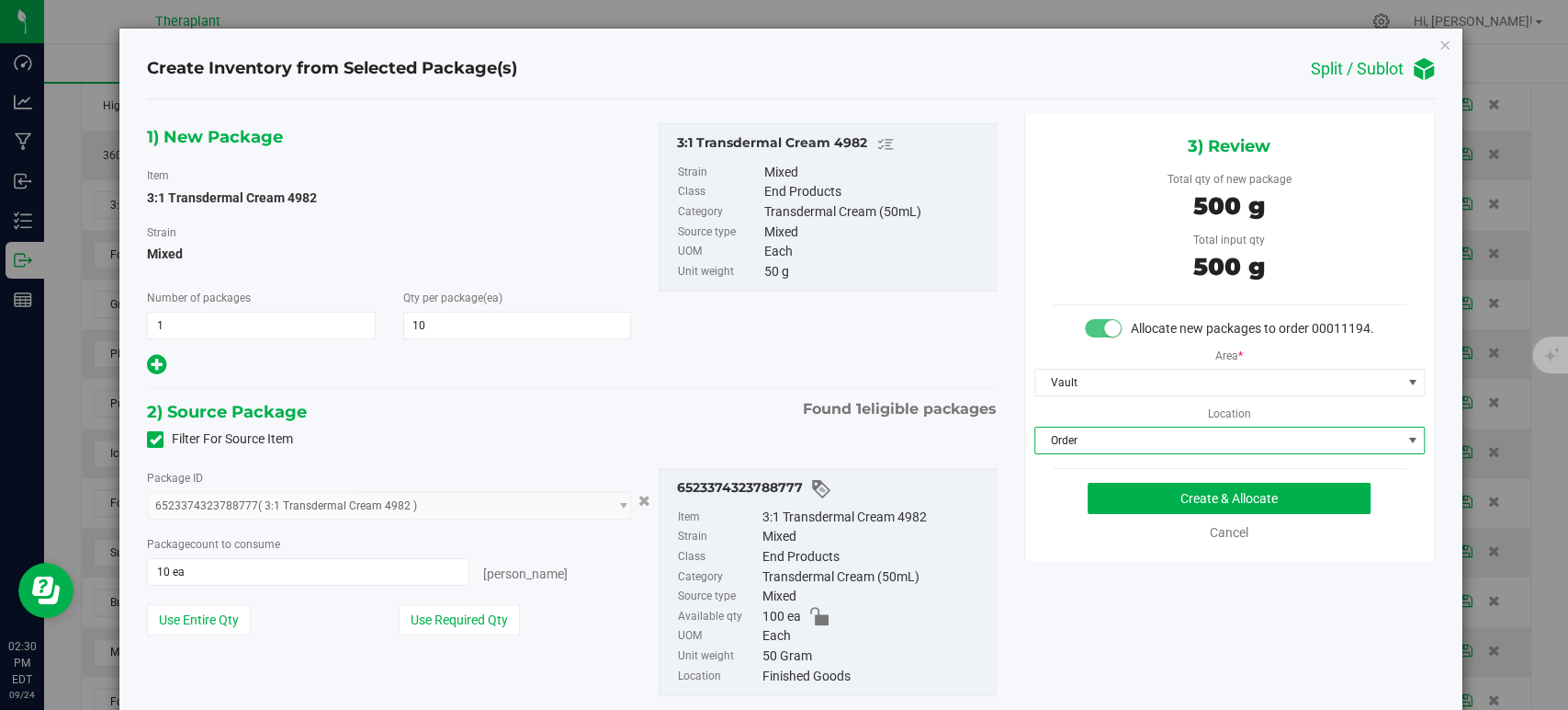
click at [757, 406] on div "2) Source Package Found 1 eligible packages" at bounding box center [571, 411] width 849 height 27
click at [1164, 508] on button "Create & Allocate" at bounding box center [1229, 498] width 283 height 31
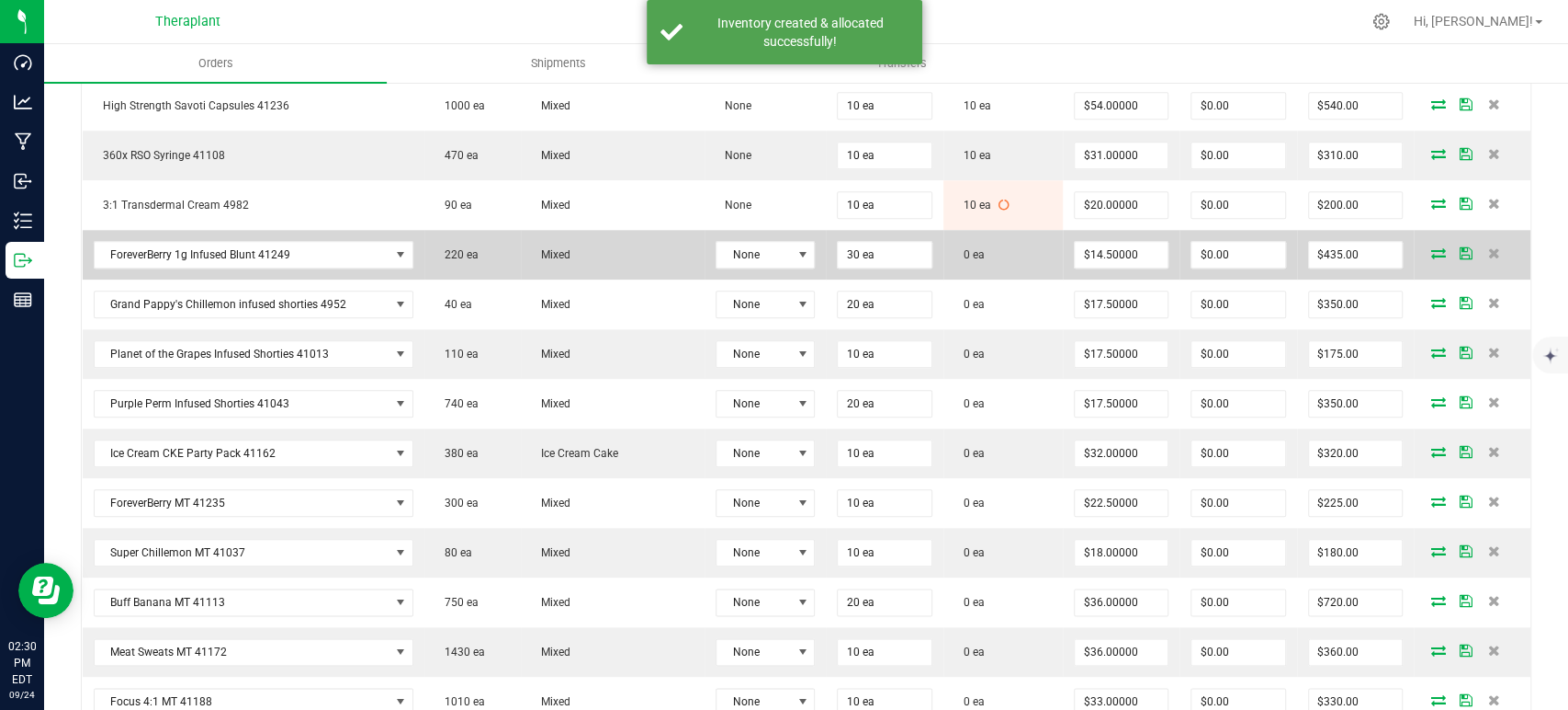
click at [1432, 247] on icon at bounding box center [1439, 252] width 15 height 11
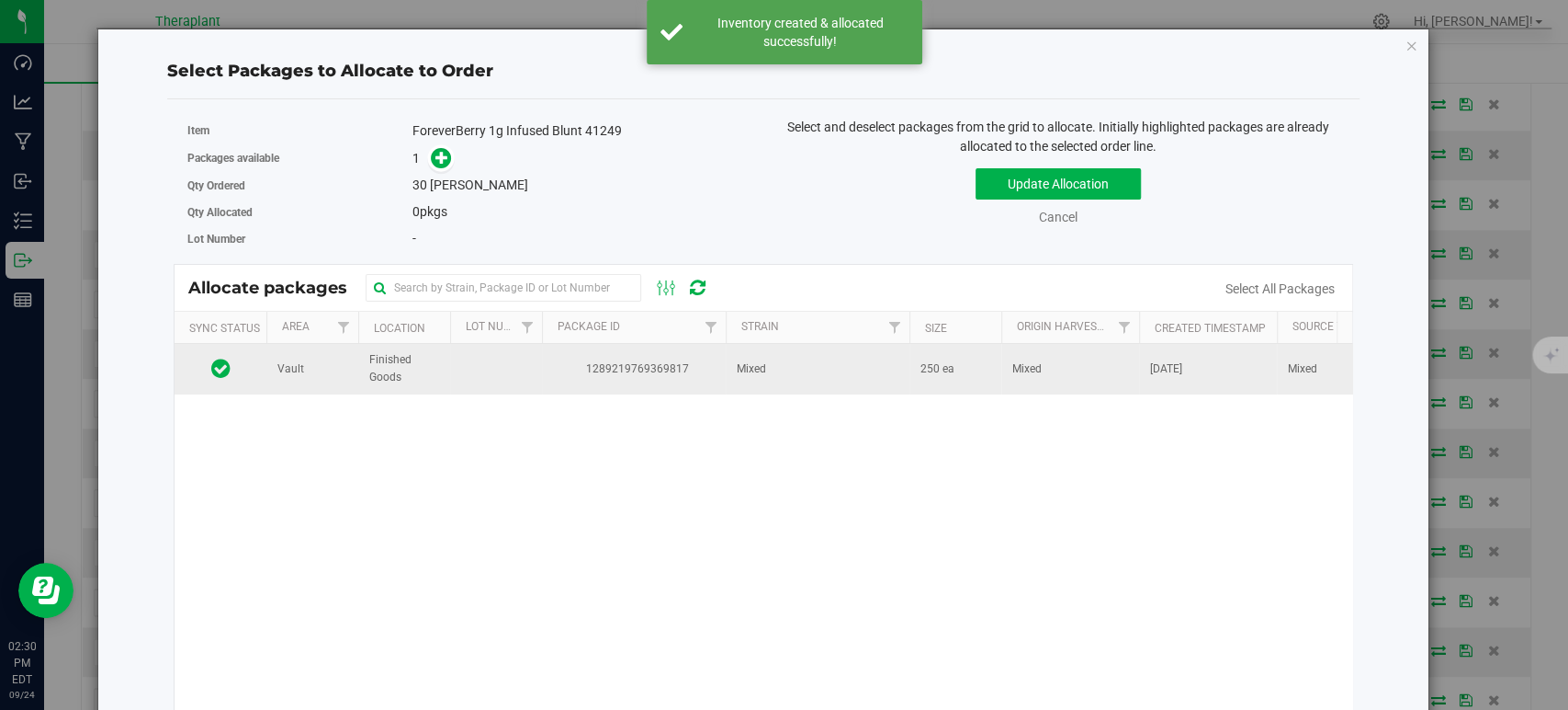
click at [882, 374] on td "Mixed" at bounding box center [818, 368] width 184 height 50
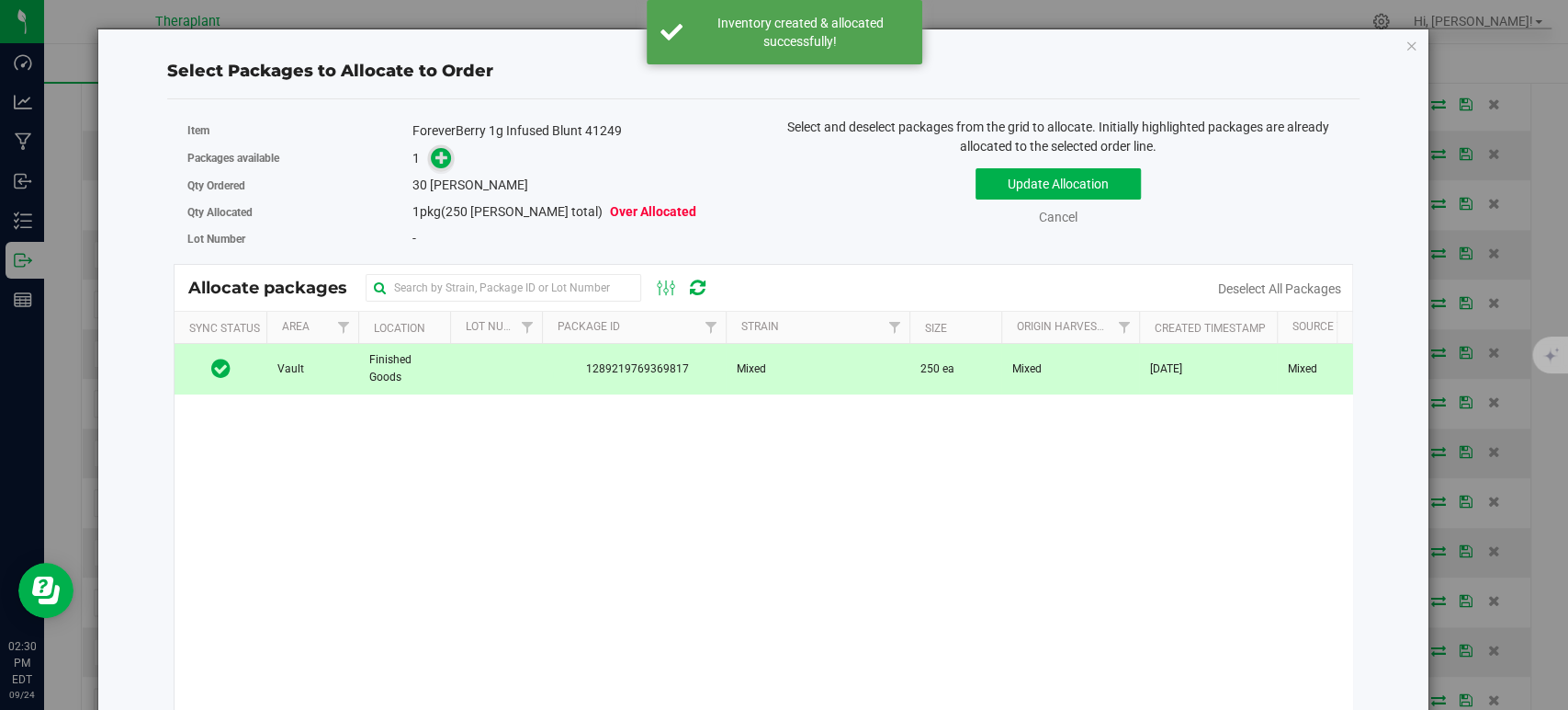
click at [441, 159] on icon at bounding box center [442, 157] width 14 height 14
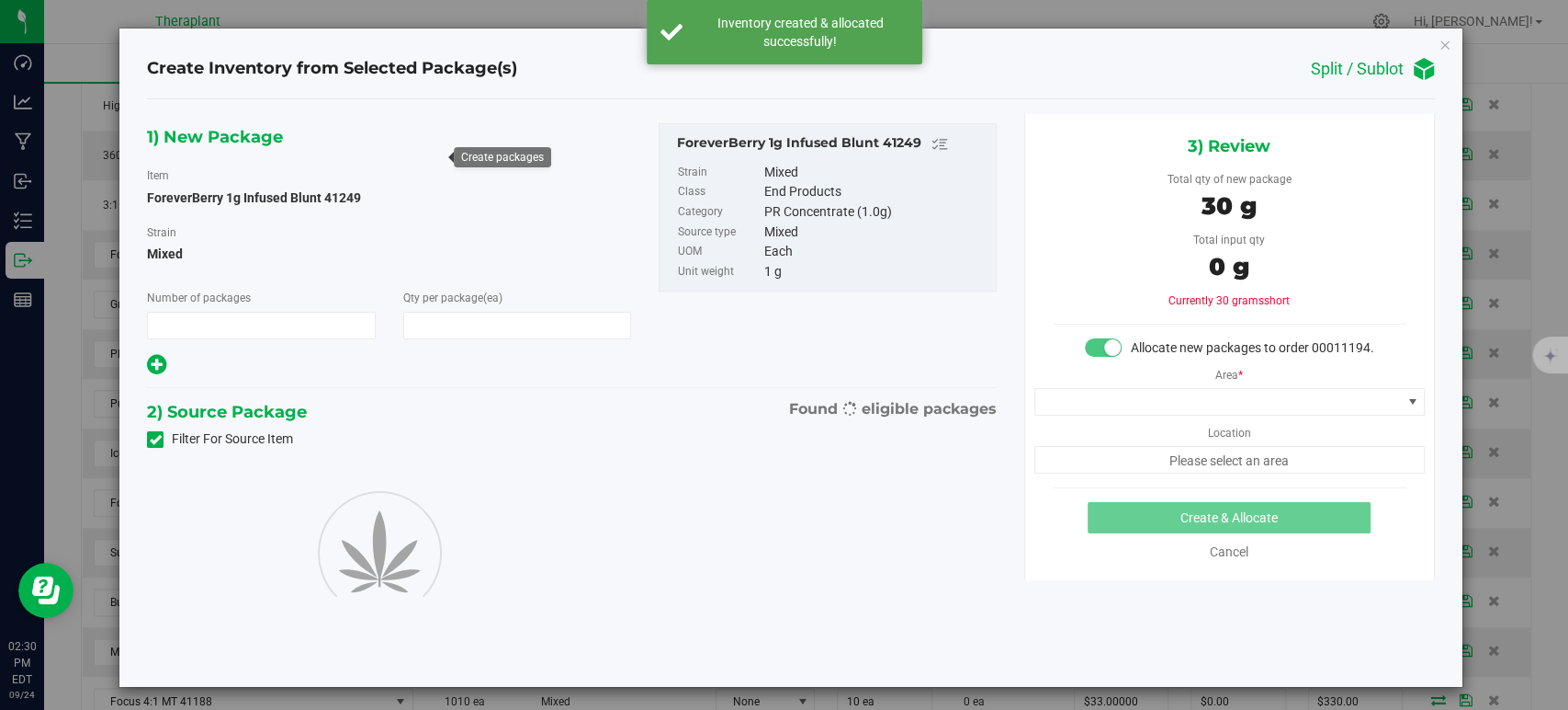
type input "1"
type input "30"
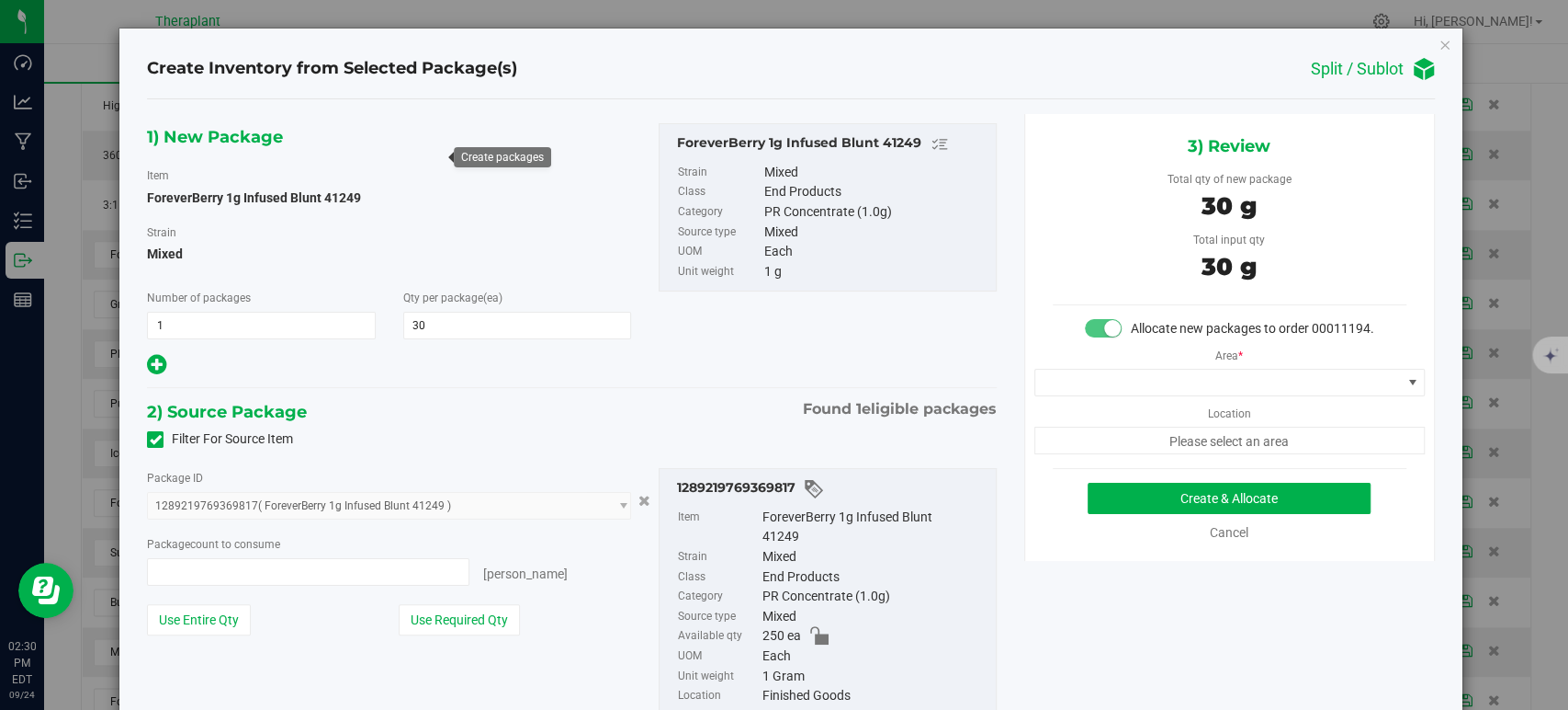
type input "30 ea"
click at [1099, 395] on span at bounding box center [1218, 382] width 366 height 25
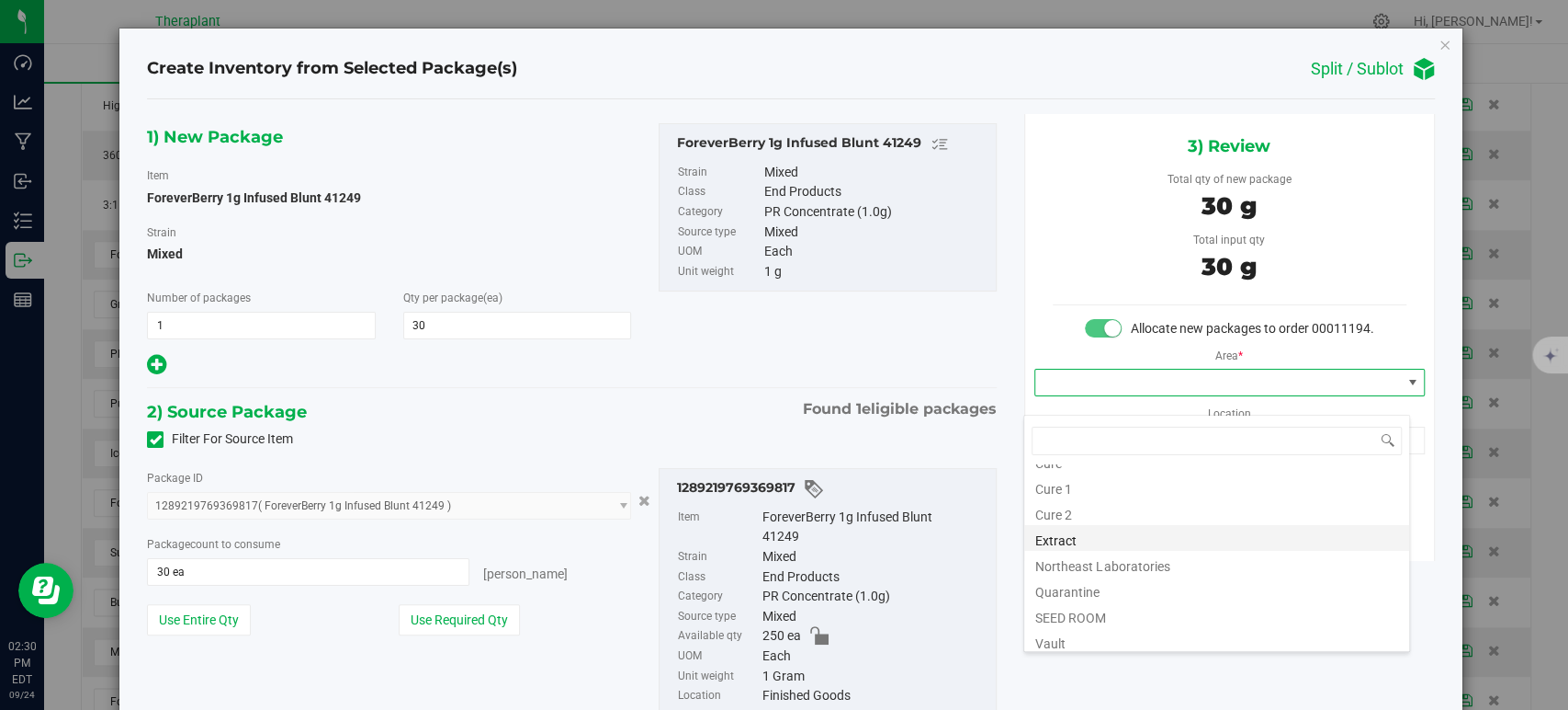
scroll to position [228, 0]
click at [1072, 527] on li "Vault" at bounding box center [1217, 532] width 385 height 25
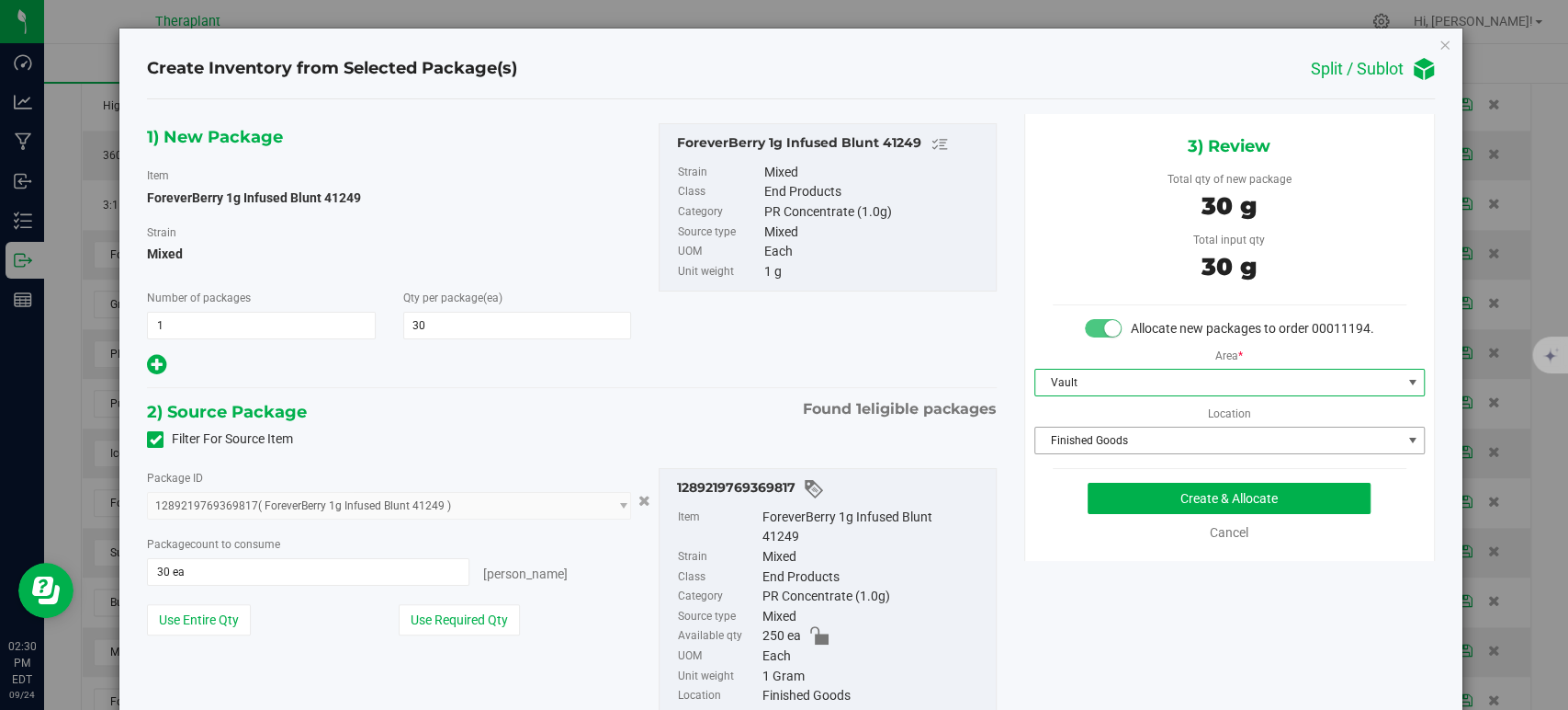
click at [1081, 453] on span "Finished Goods" at bounding box center [1218, 440] width 366 height 25
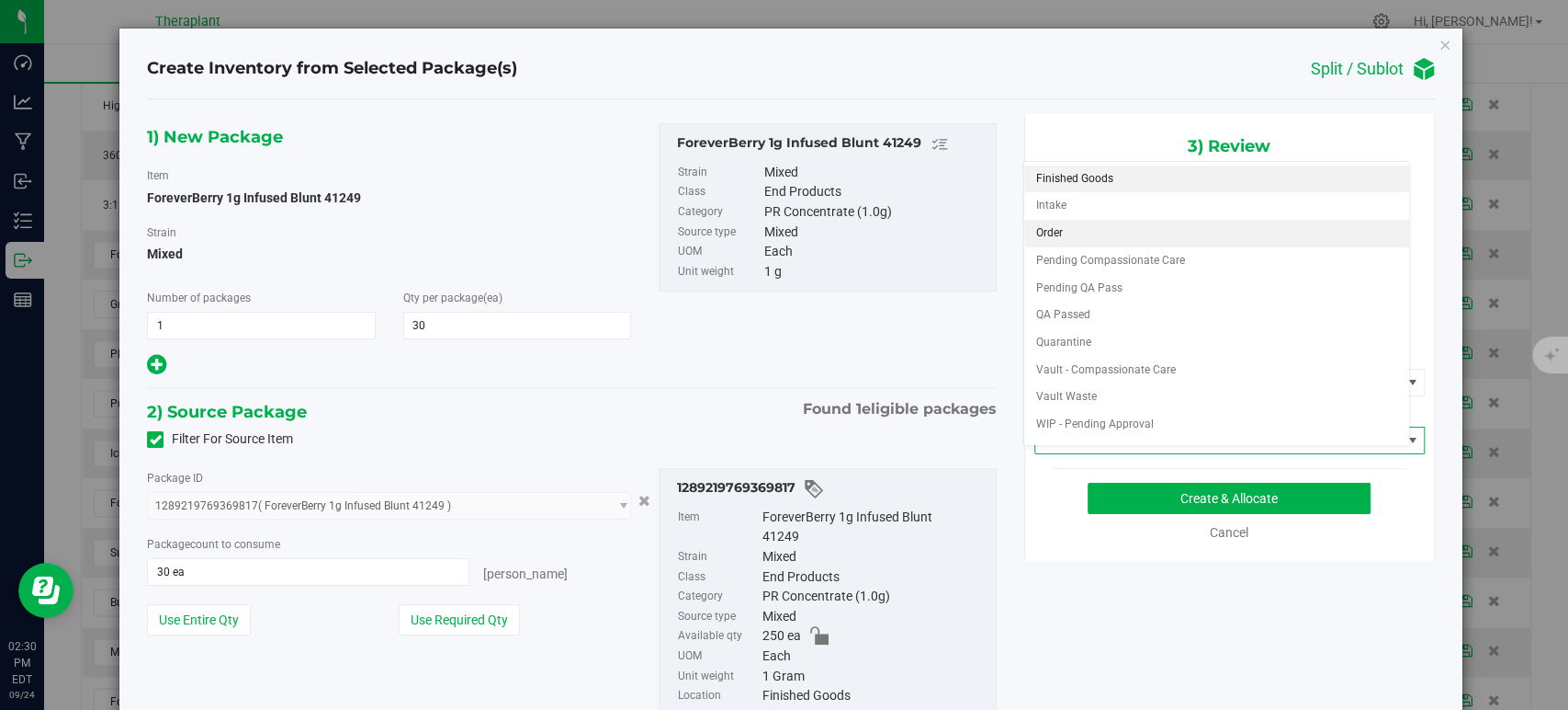
click at [1056, 229] on li "Order" at bounding box center [1217, 233] width 385 height 27
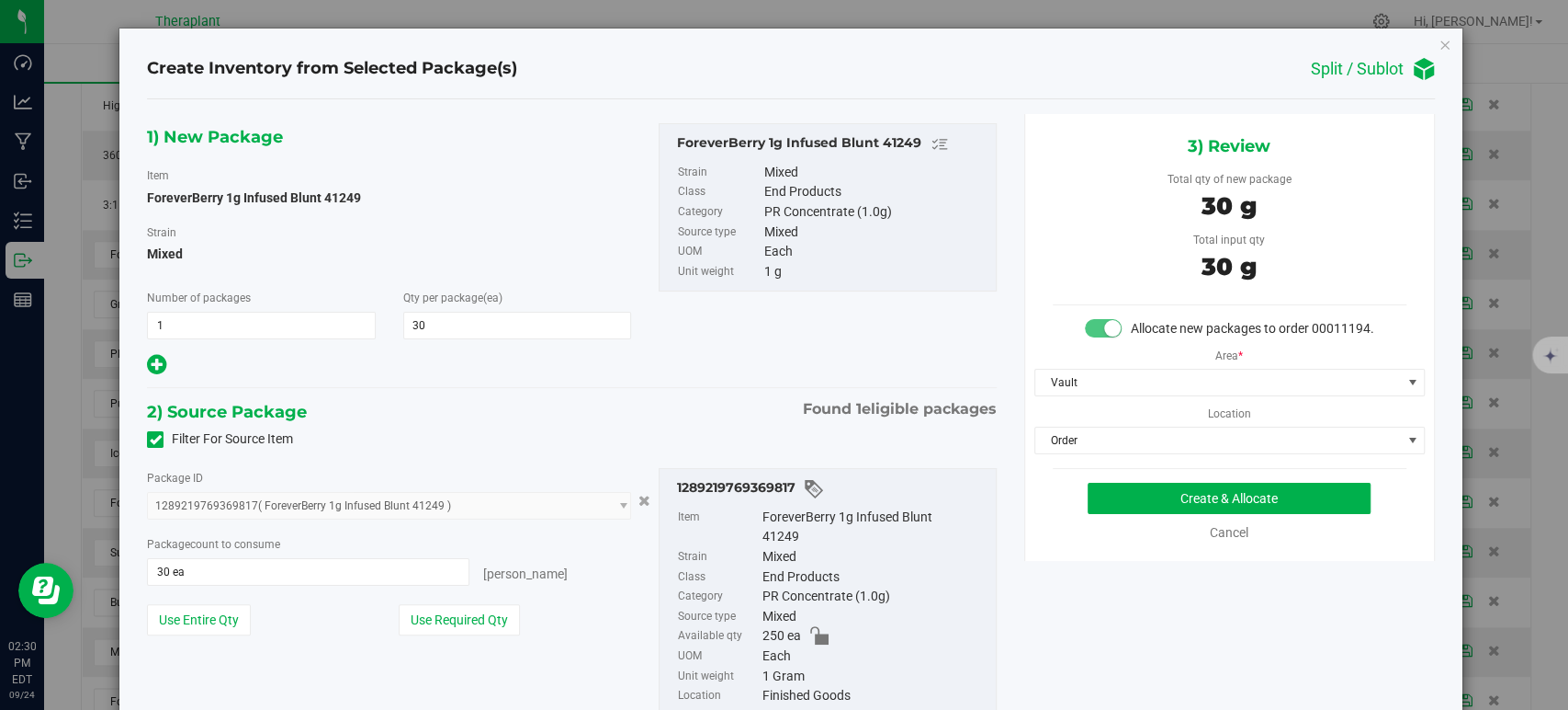
click at [707, 411] on div "2) Source Package Found 1 eligible packages" at bounding box center [571, 411] width 849 height 27
click at [1129, 514] on button "Create & Allocate" at bounding box center [1229, 498] width 283 height 31
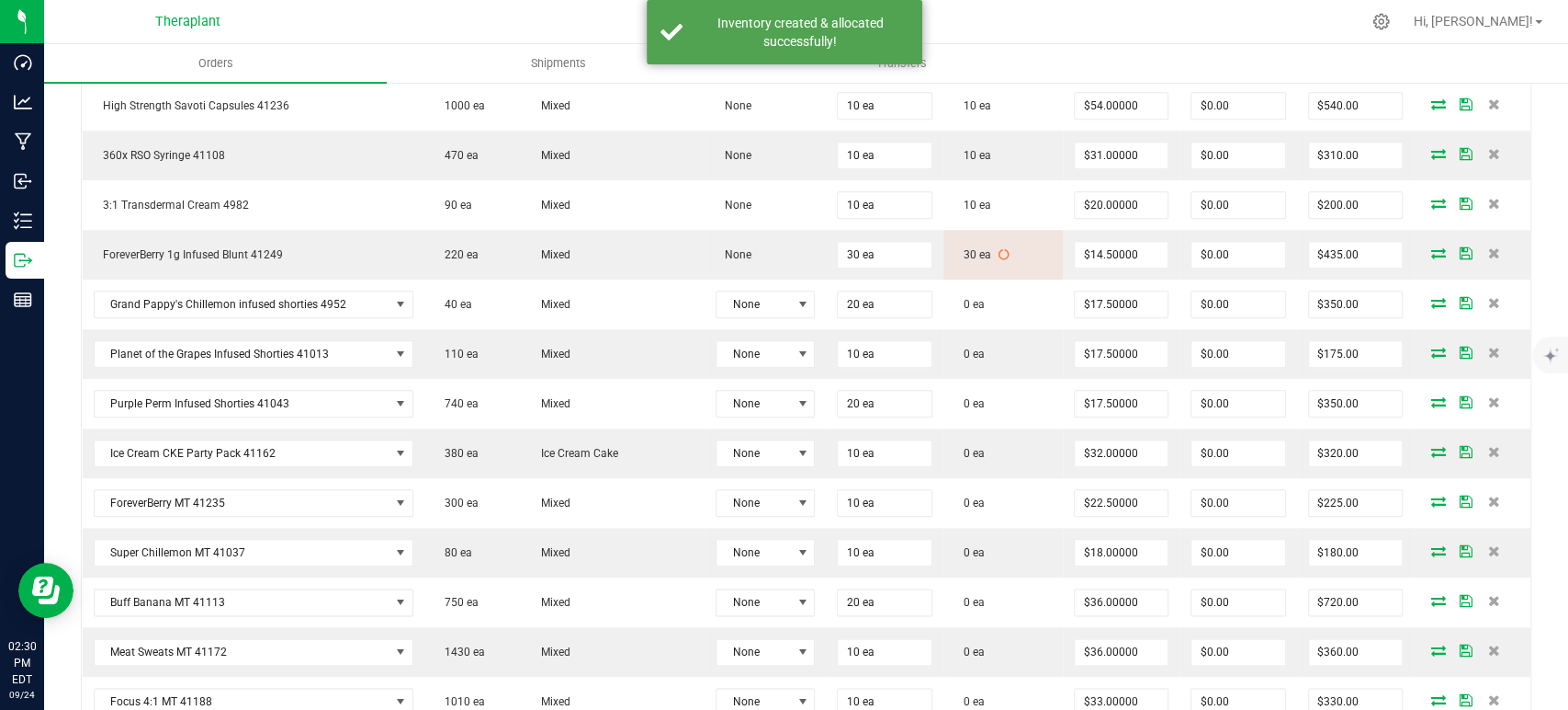
scroll to position [1328, 0]
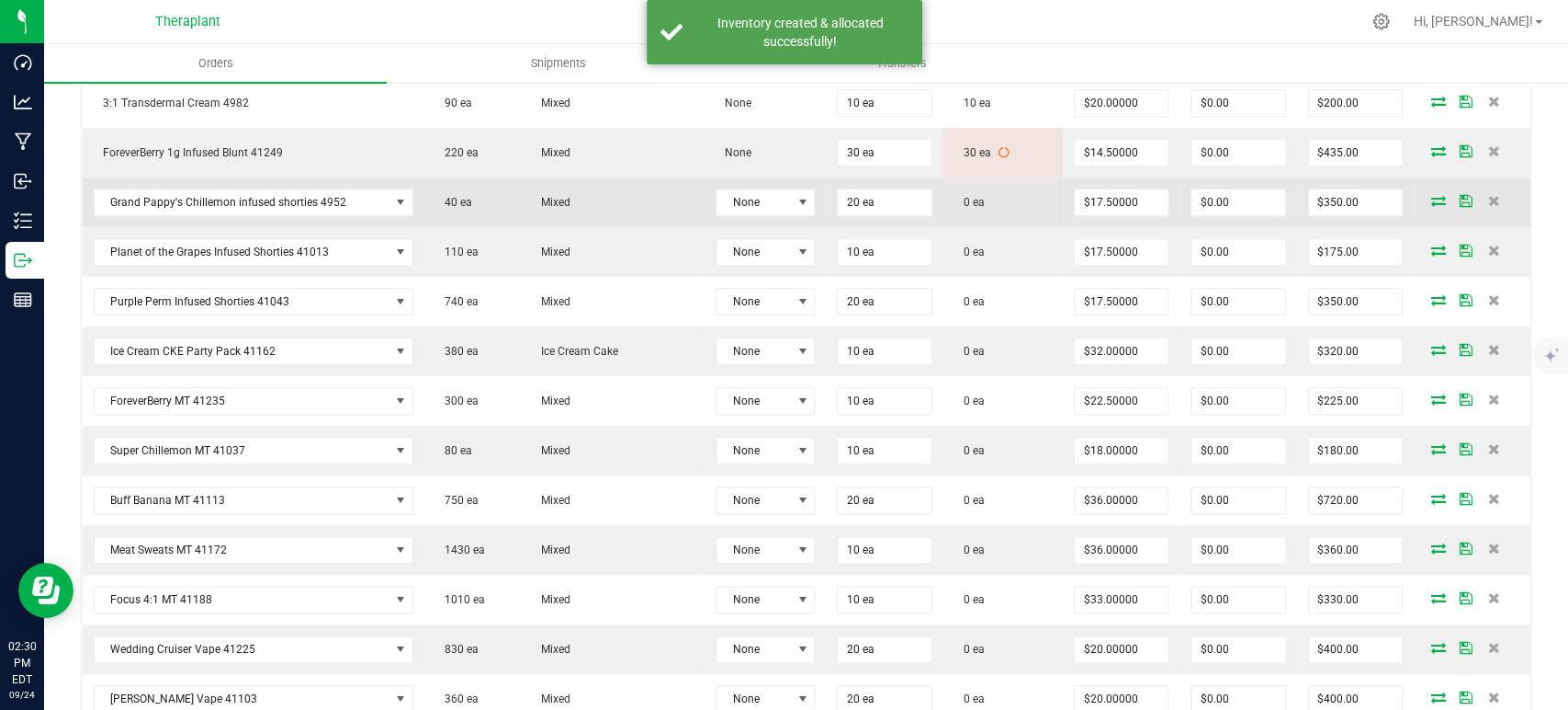
click at [1432, 197] on icon at bounding box center [1439, 199] width 15 height 11
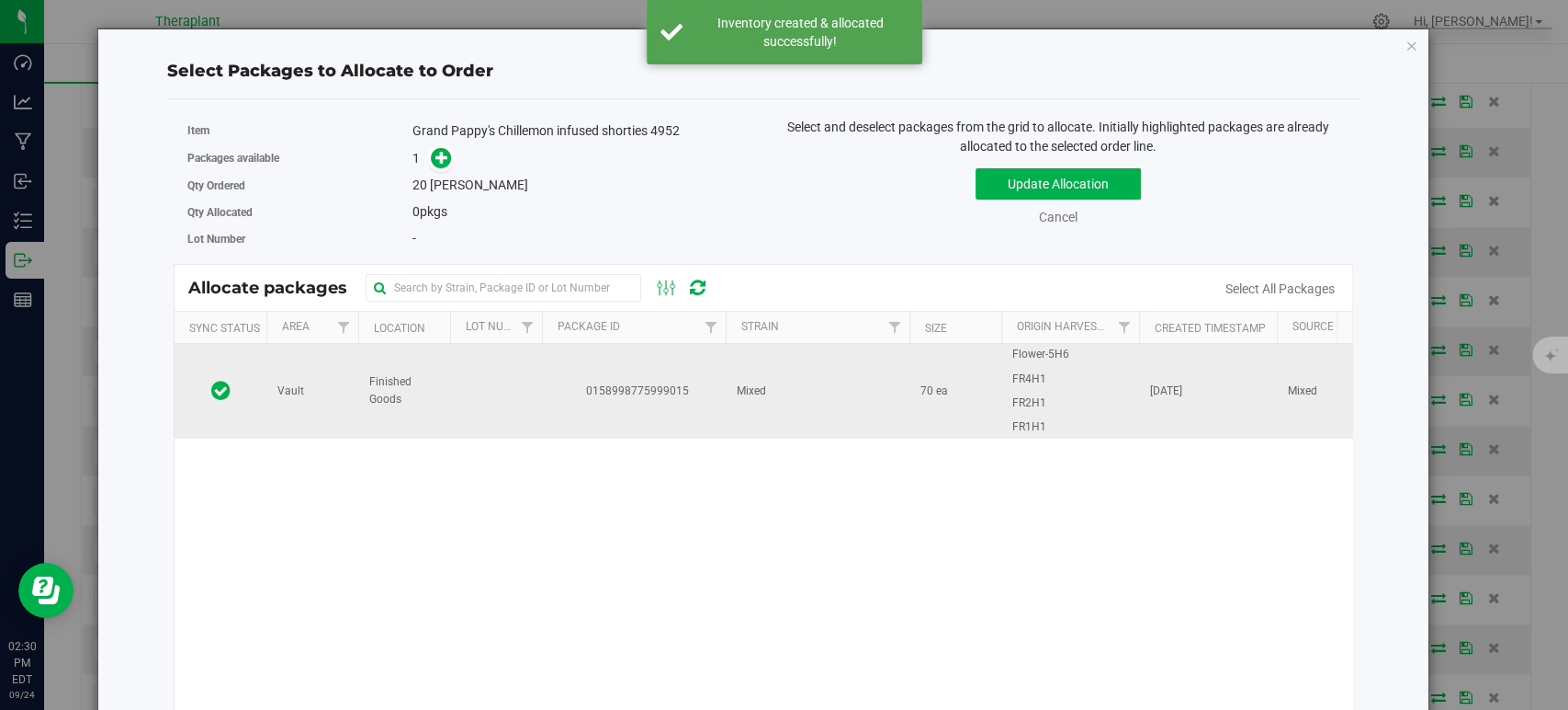
click at [632, 369] on td "0158998775999015" at bounding box center [634, 390] width 184 height 93
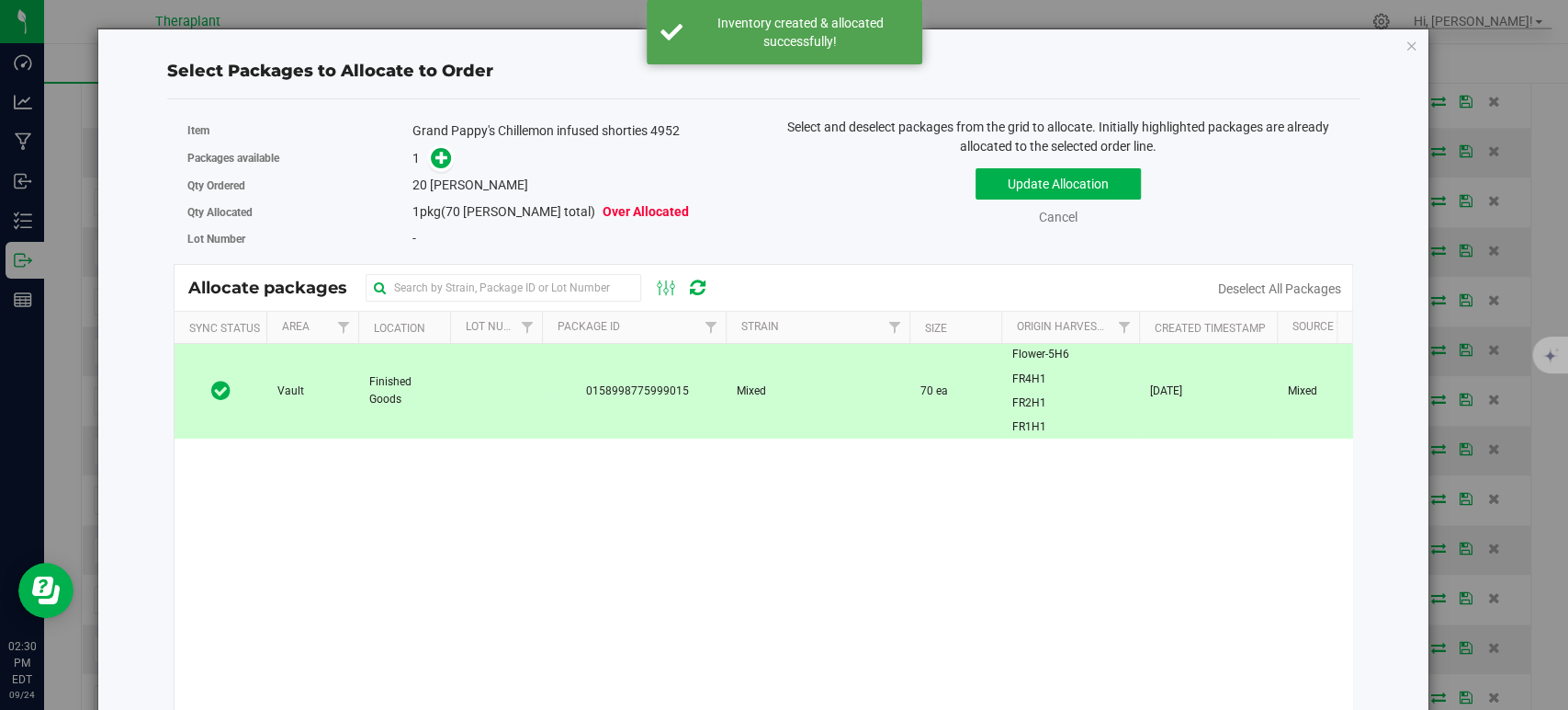
click at [427, 156] on span at bounding box center [436, 158] width 30 height 22
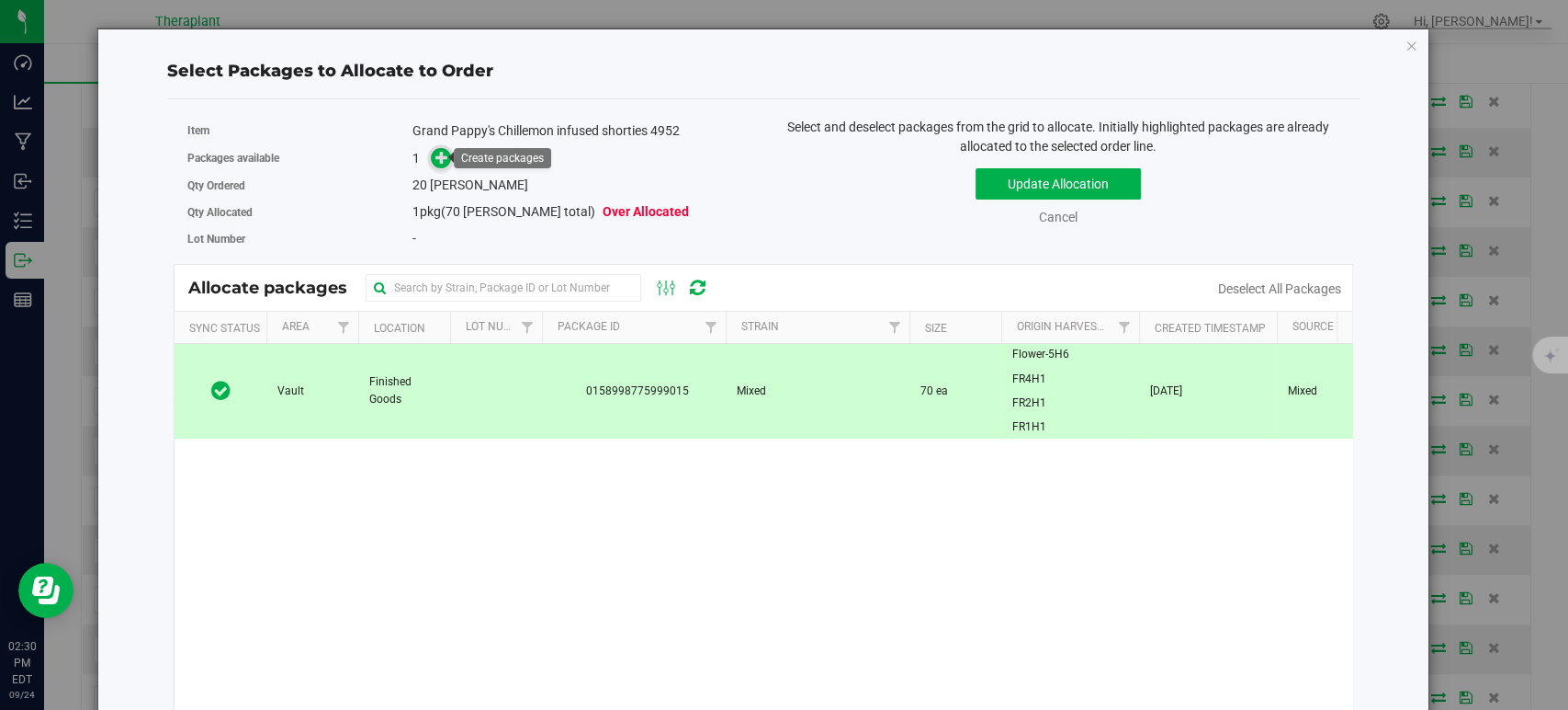
click at [436, 155] on icon at bounding box center [441, 157] width 13 height 13
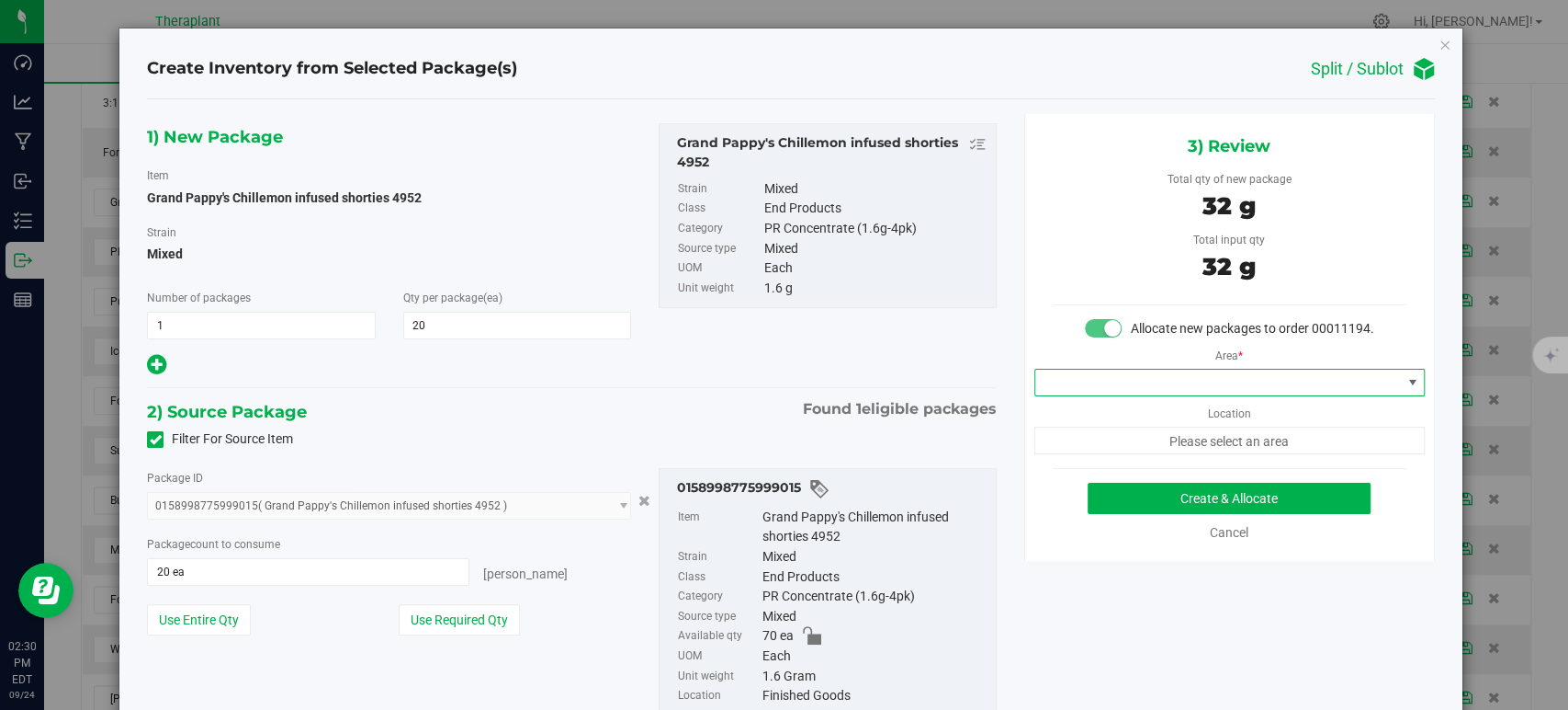
click at [1073, 395] on span at bounding box center [1218, 382] width 366 height 25
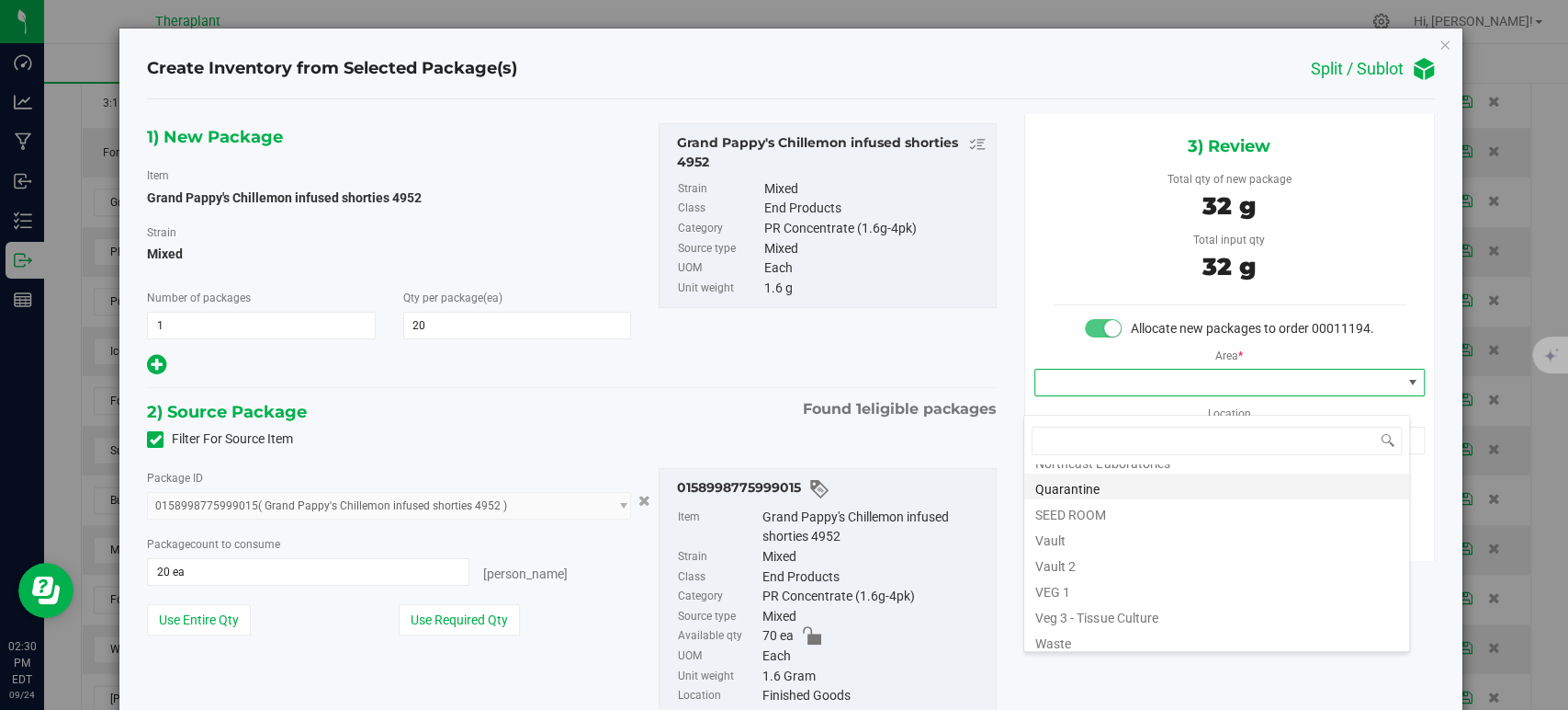
scroll to position [228, 0]
click at [1082, 528] on li "Vault" at bounding box center [1217, 532] width 385 height 25
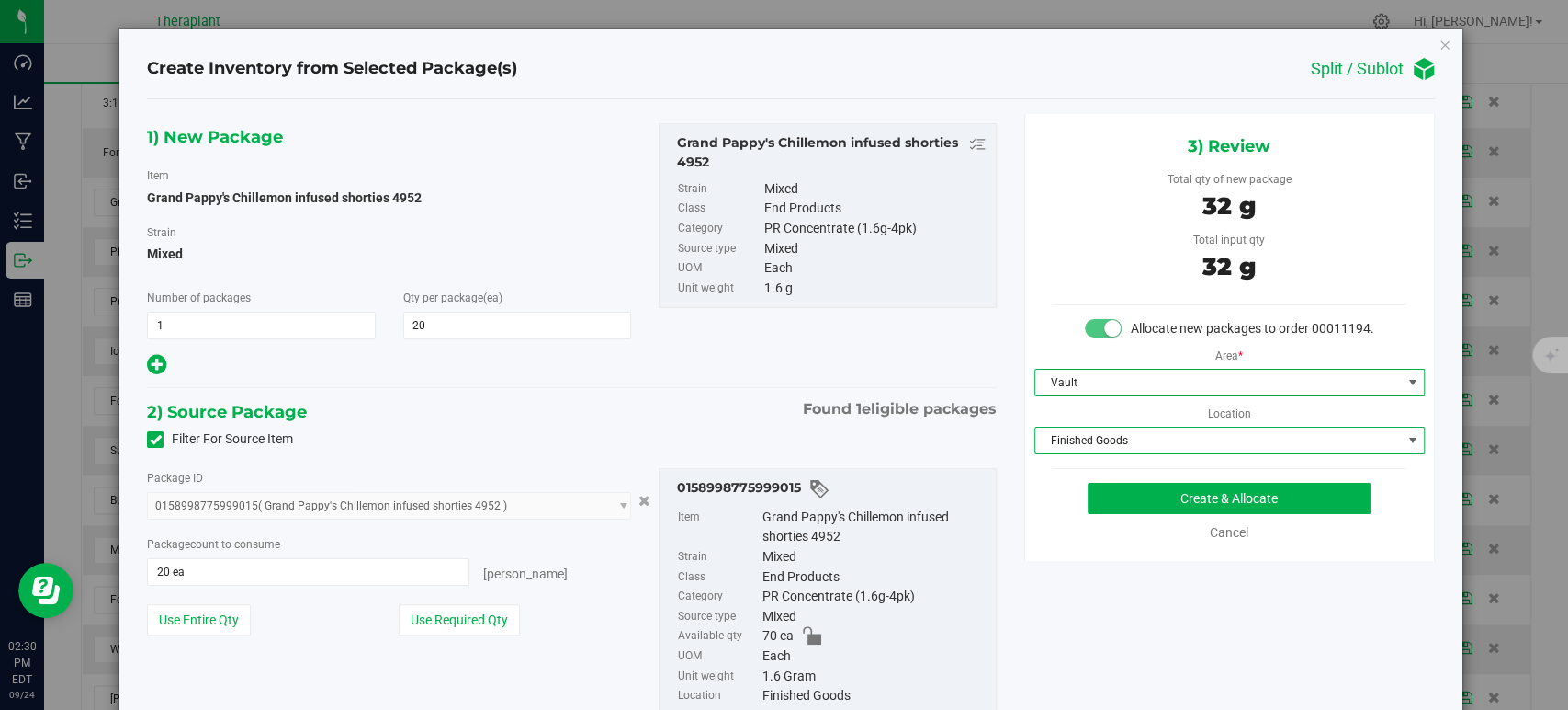
click at [1083, 453] on span "Finished Goods" at bounding box center [1218, 440] width 366 height 25
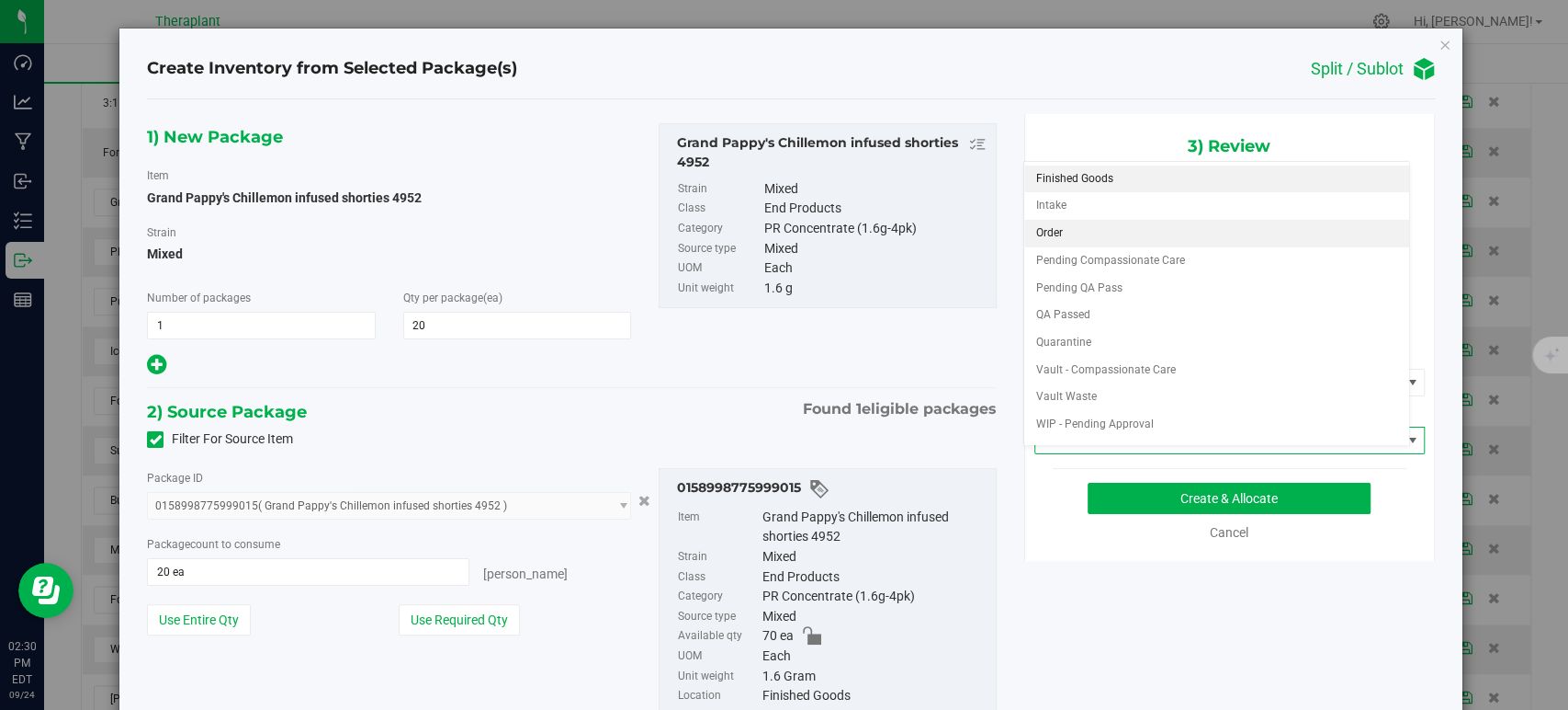
click at [1051, 233] on li "Order" at bounding box center [1217, 233] width 385 height 27
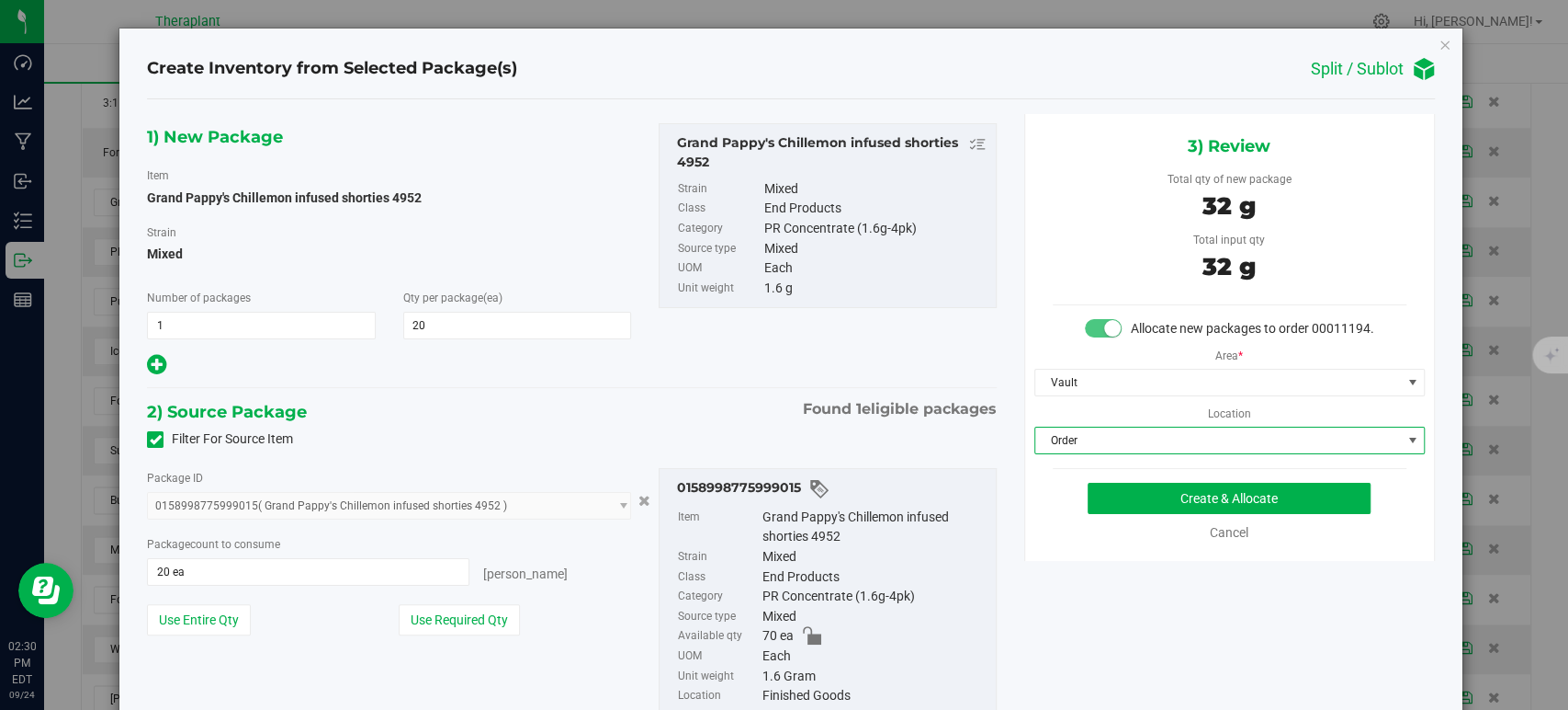
click at [698, 388] on div "1) New Package Item Grand Pappy's Chillemon infused shorties 4952 Strain Mixed …" at bounding box center [572, 434] width 877 height 641
click at [1096, 512] on button "Create & Allocate" at bounding box center [1229, 498] width 283 height 31
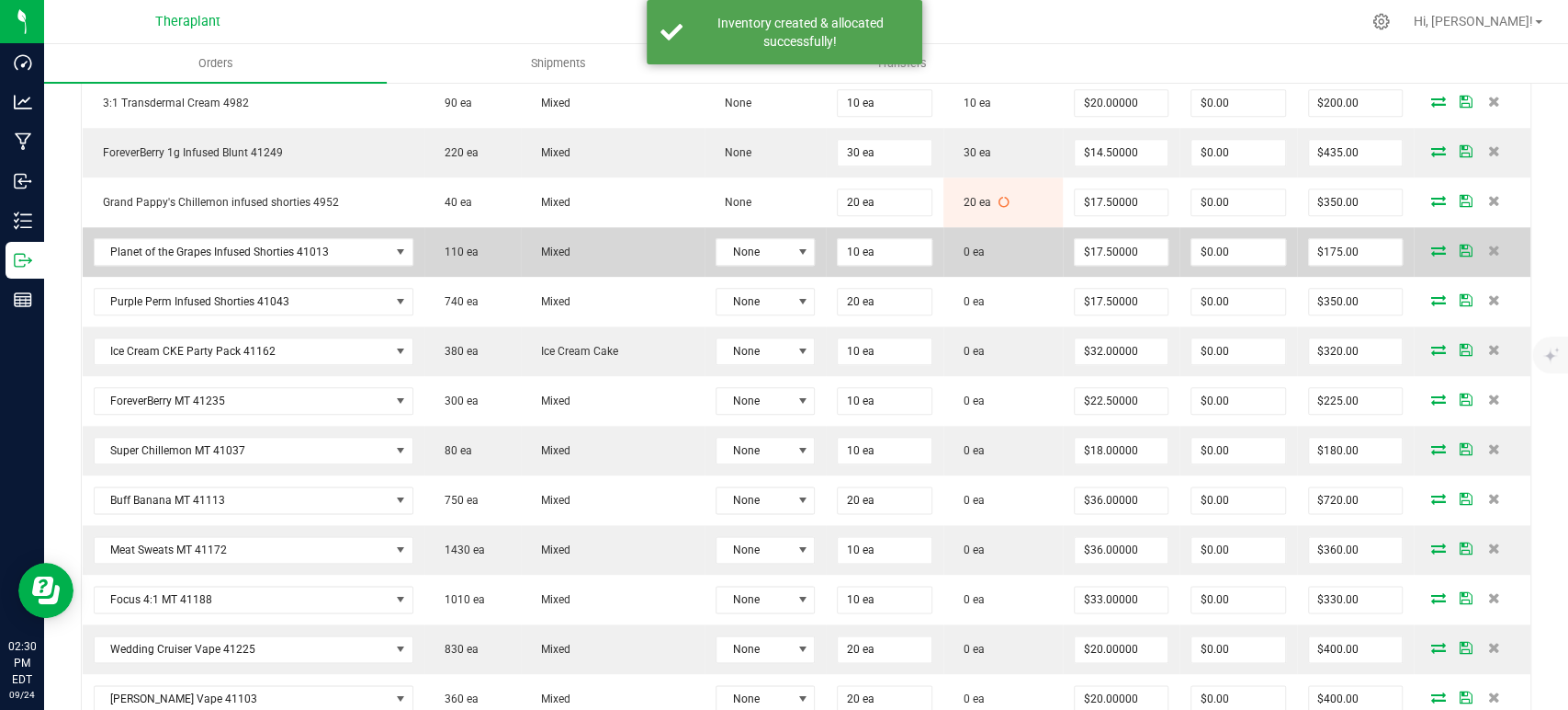
click at [1432, 245] on icon at bounding box center [1439, 249] width 15 height 11
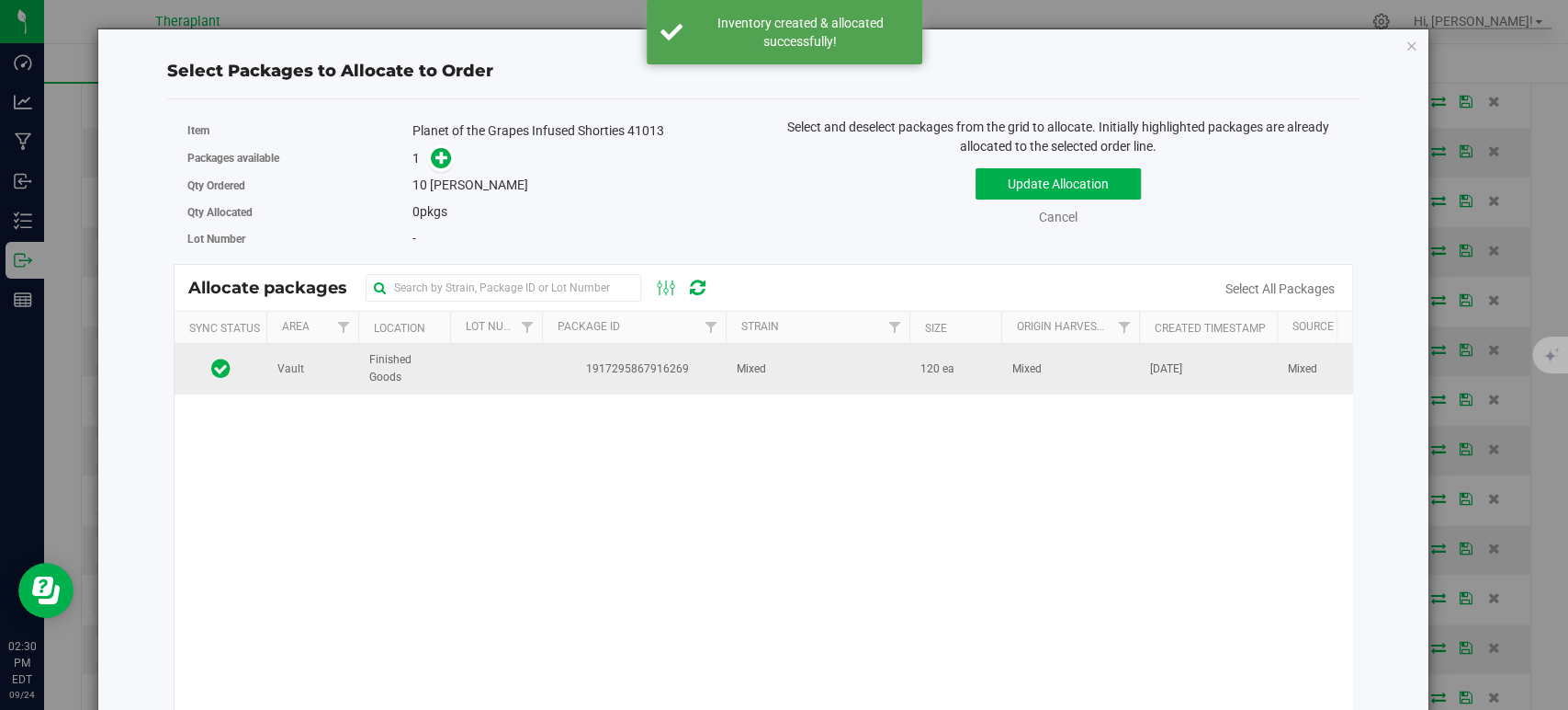
click at [779, 369] on td "Mixed" at bounding box center [818, 368] width 184 height 50
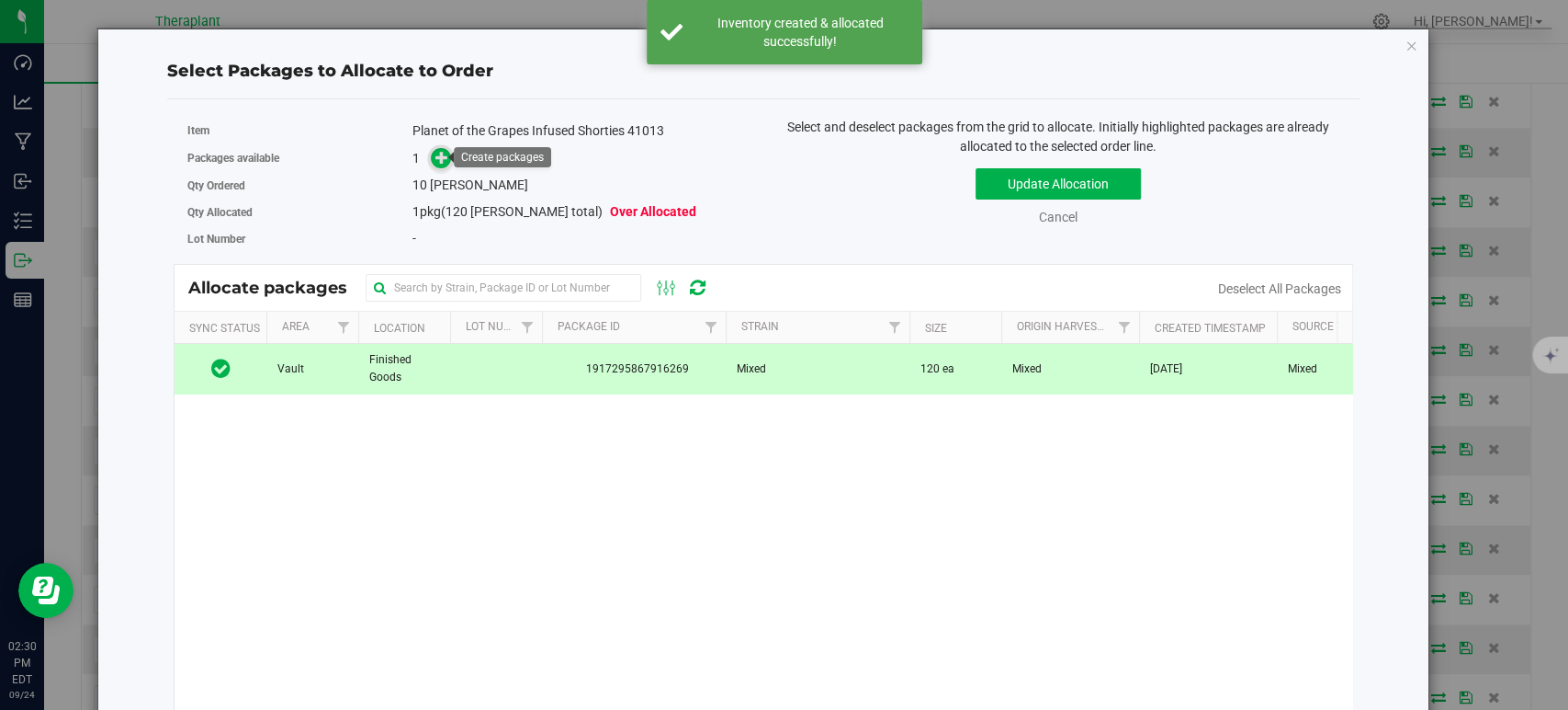
click at [437, 157] on icon at bounding box center [442, 157] width 14 height 14
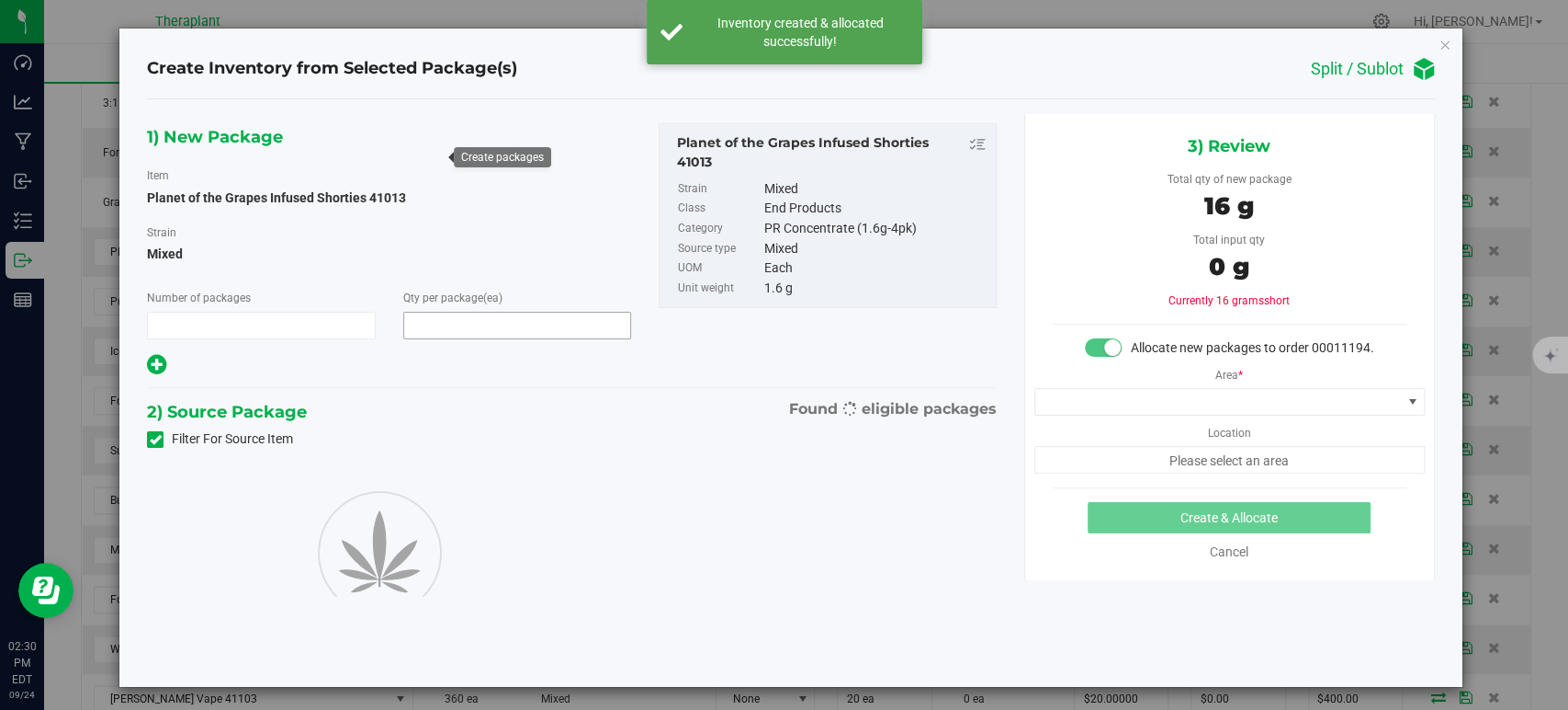
type input "1"
type input "10"
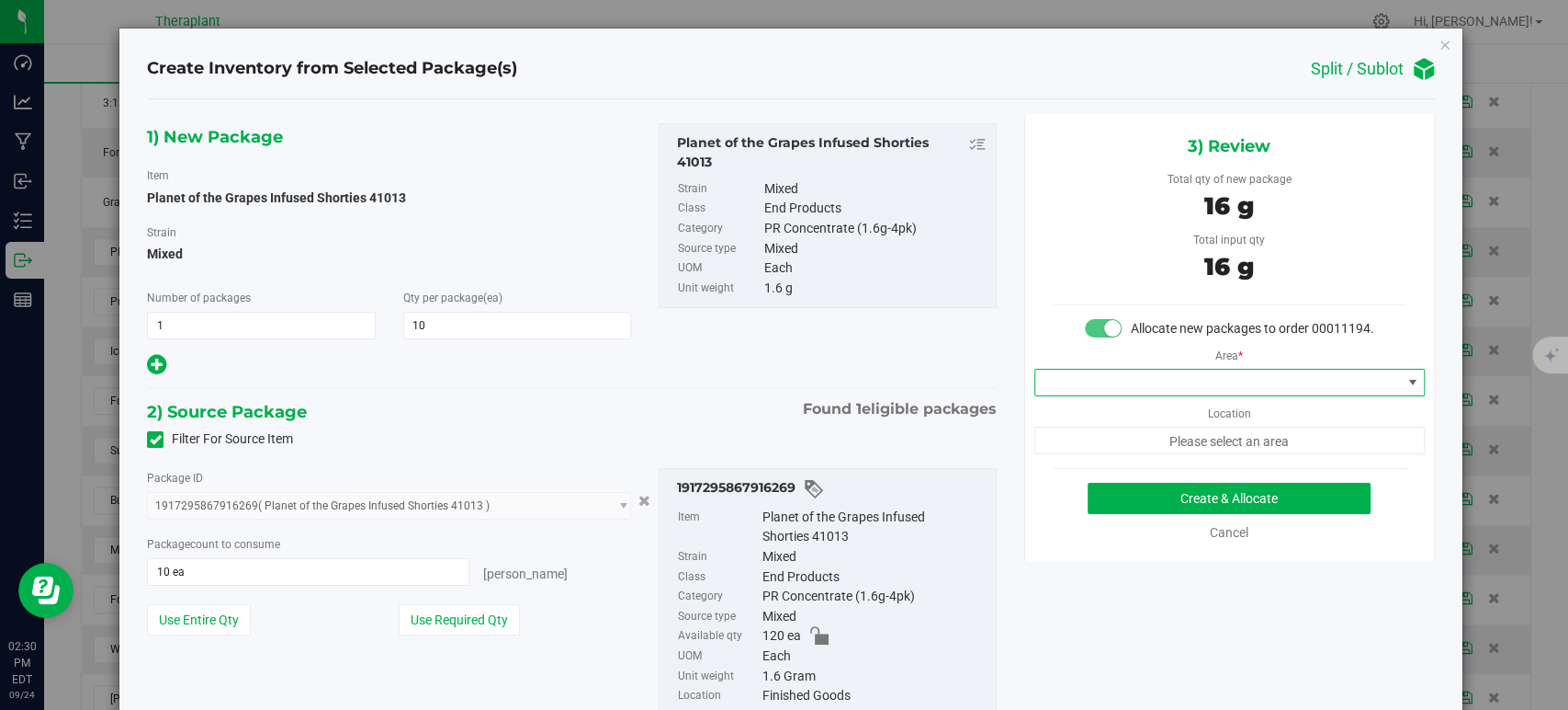
click at [1079, 393] on span at bounding box center [1218, 382] width 366 height 25
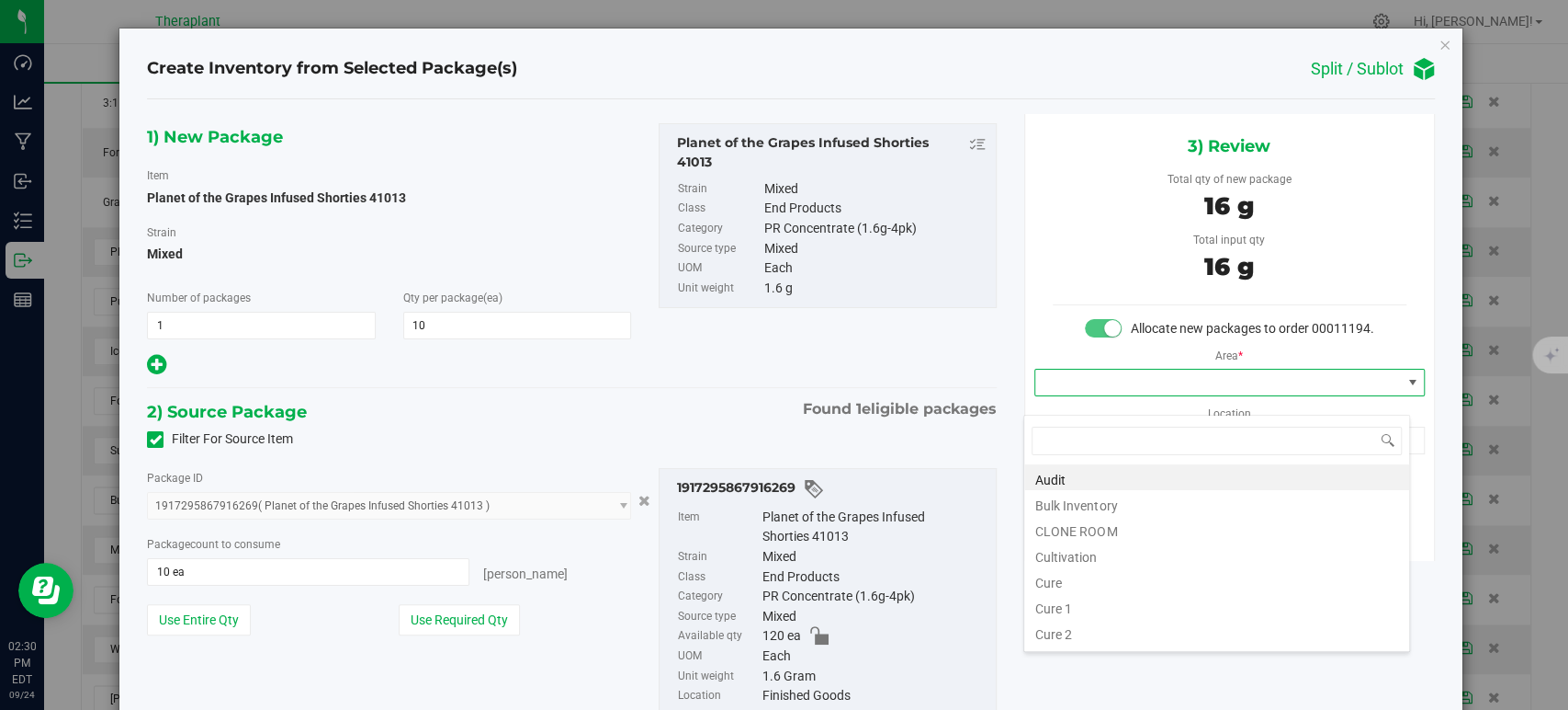
scroll to position [228, 0]
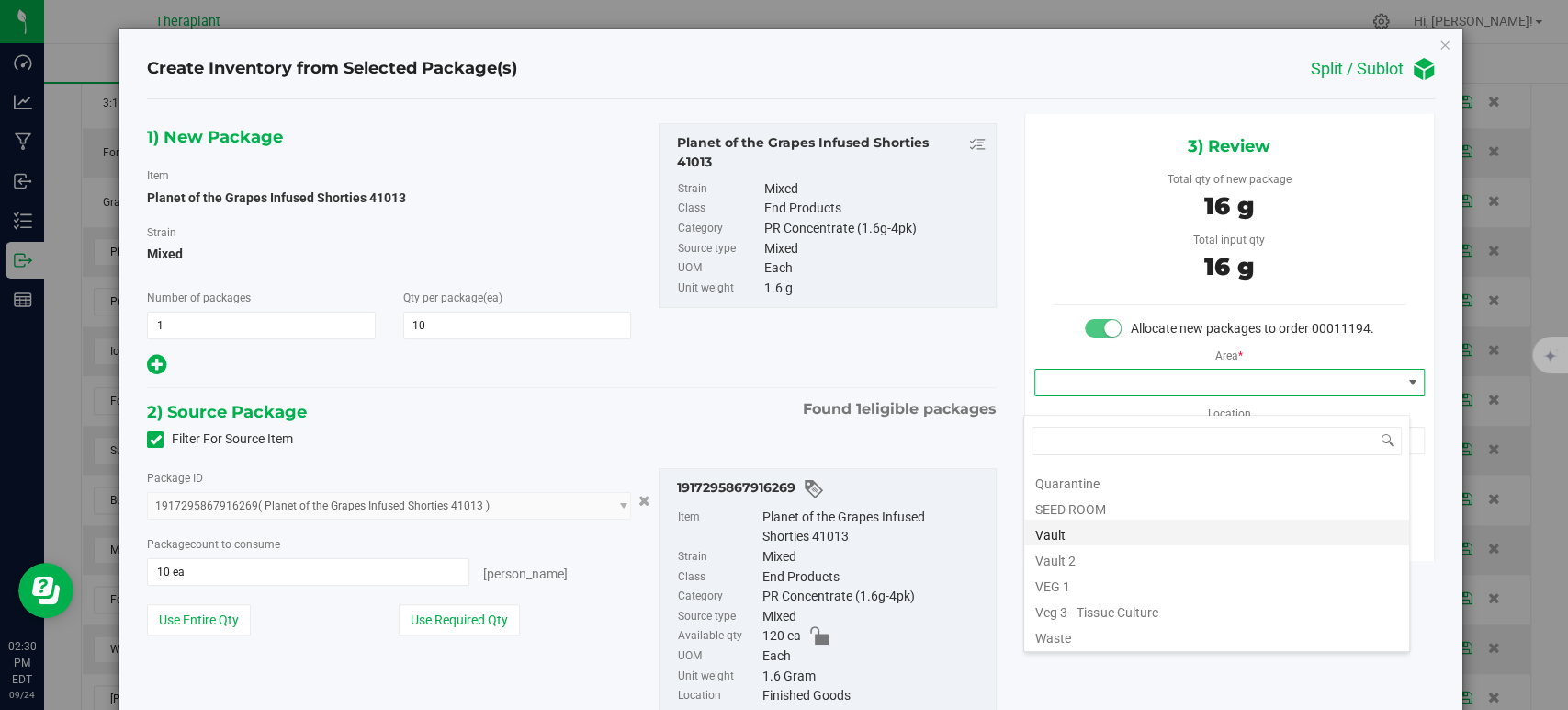
click at [1098, 525] on li "Vault" at bounding box center [1217, 532] width 385 height 25
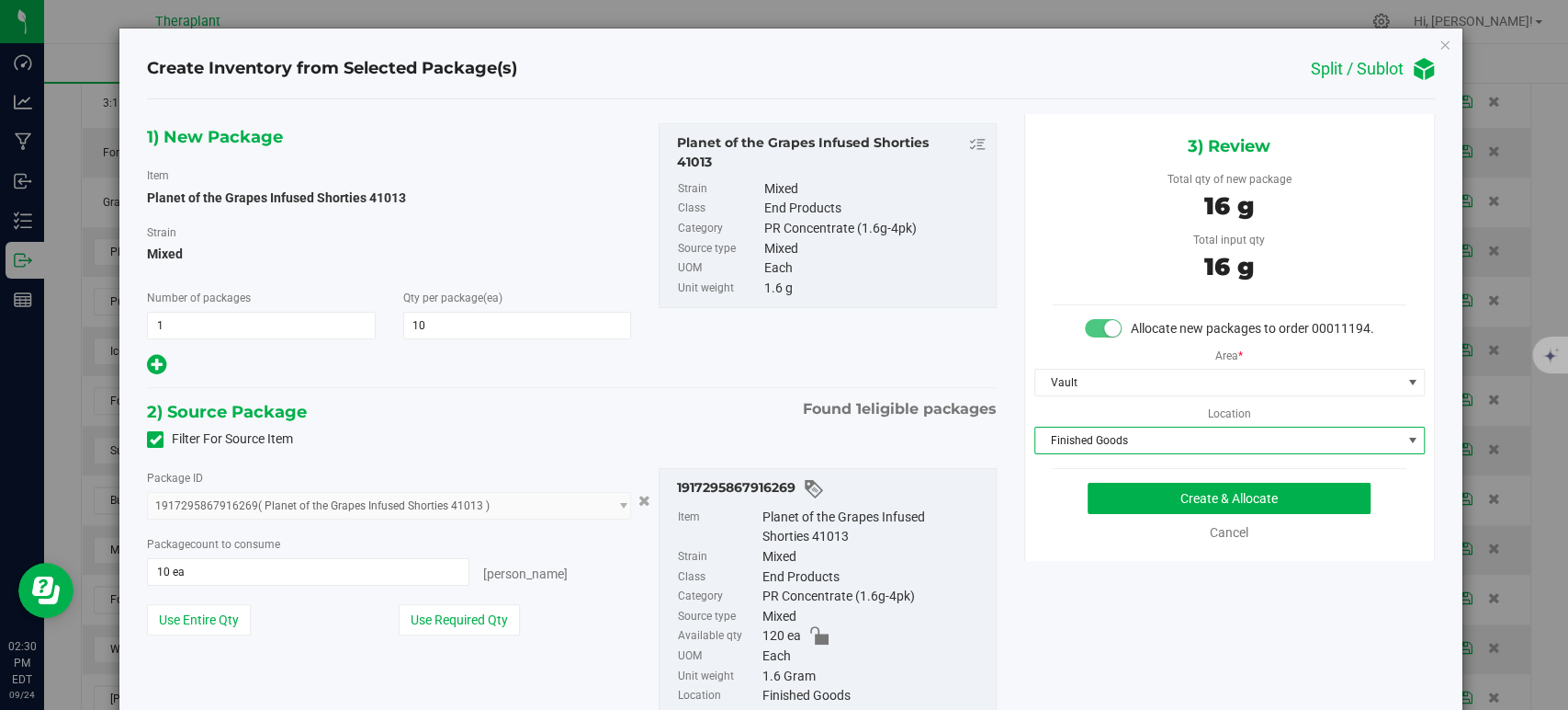
click at [1065, 453] on span "Finished Goods" at bounding box center [1218, 440] width 366 height 25
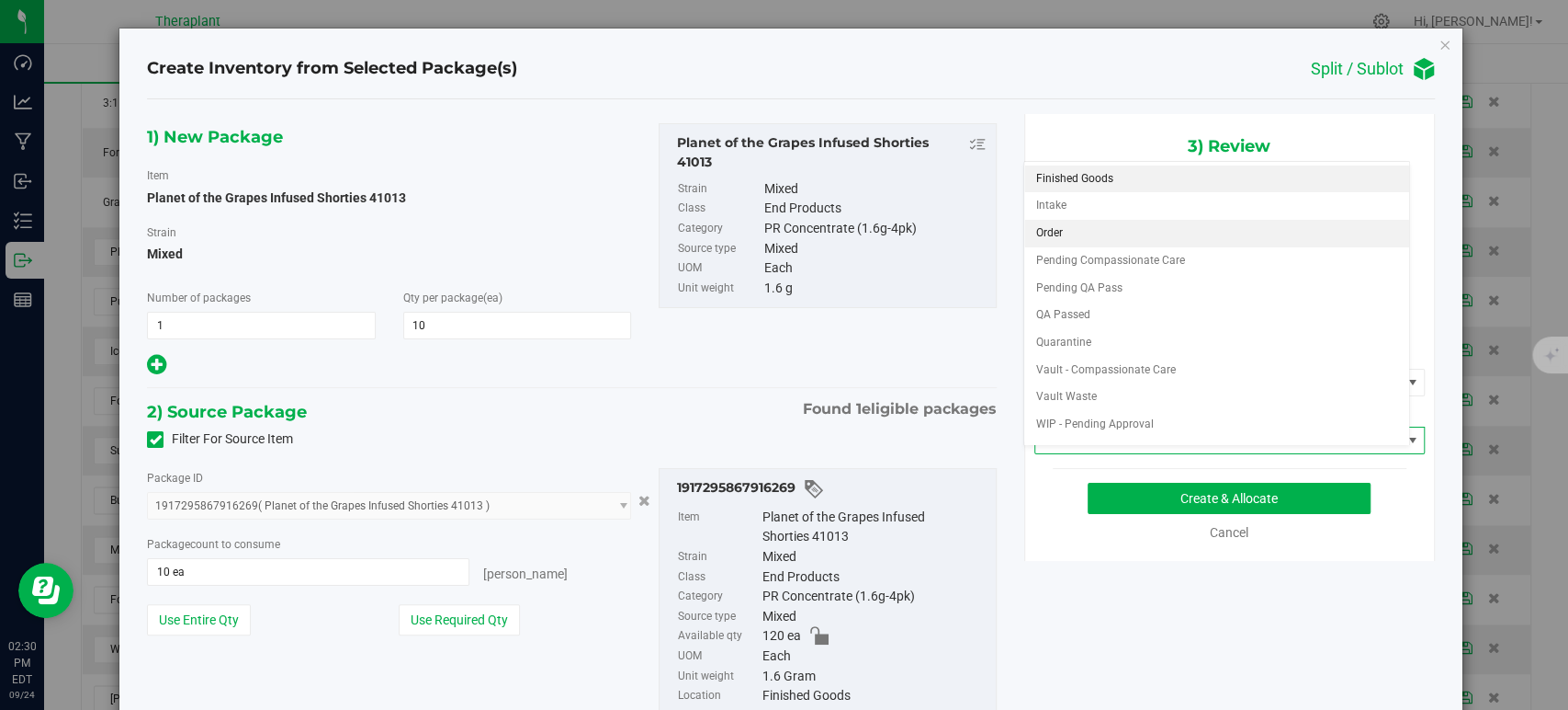
click at [1047, 241] on li "Order" at bounding box center [1217, 233] width 385 height 27
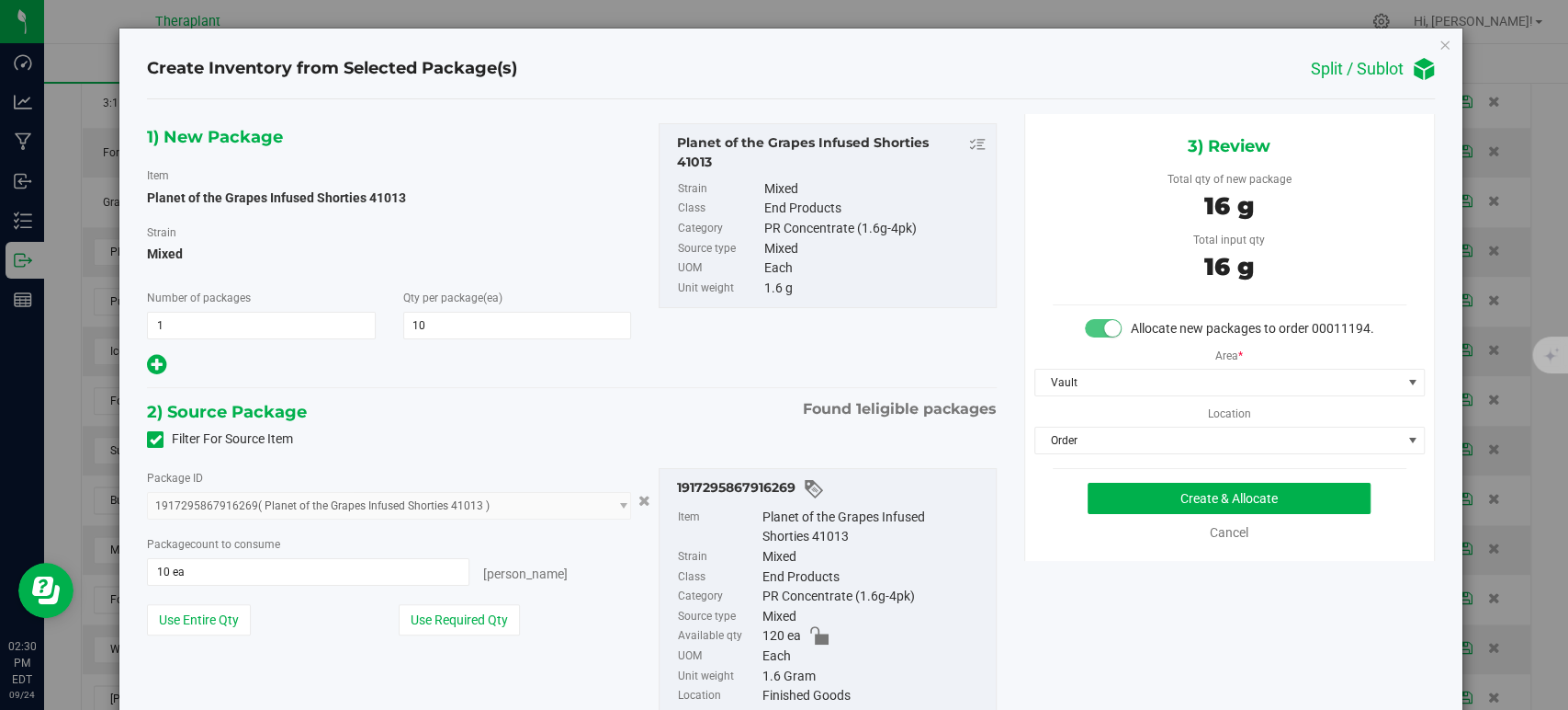
click at [704, 418] on div "2) Source Package Found 1 eligible packages" at bounding box center [571, 411] width 849 height 27
click at [1132, 500] on button "Create & Allocate" at bounding box center [1229, 498] width 283 height 31
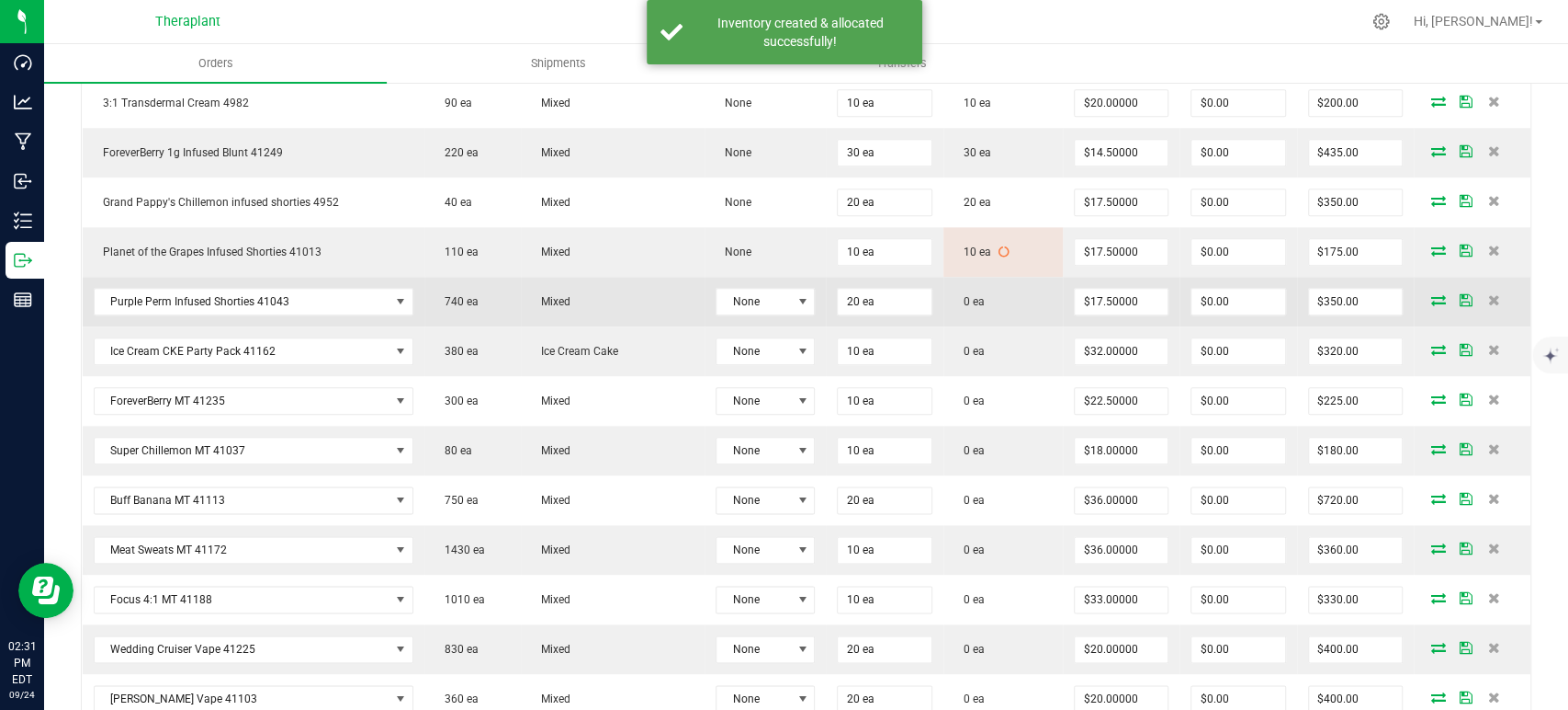
click at [1432, 296] on icon at bounding box center [1439, 299] width 15 height 11
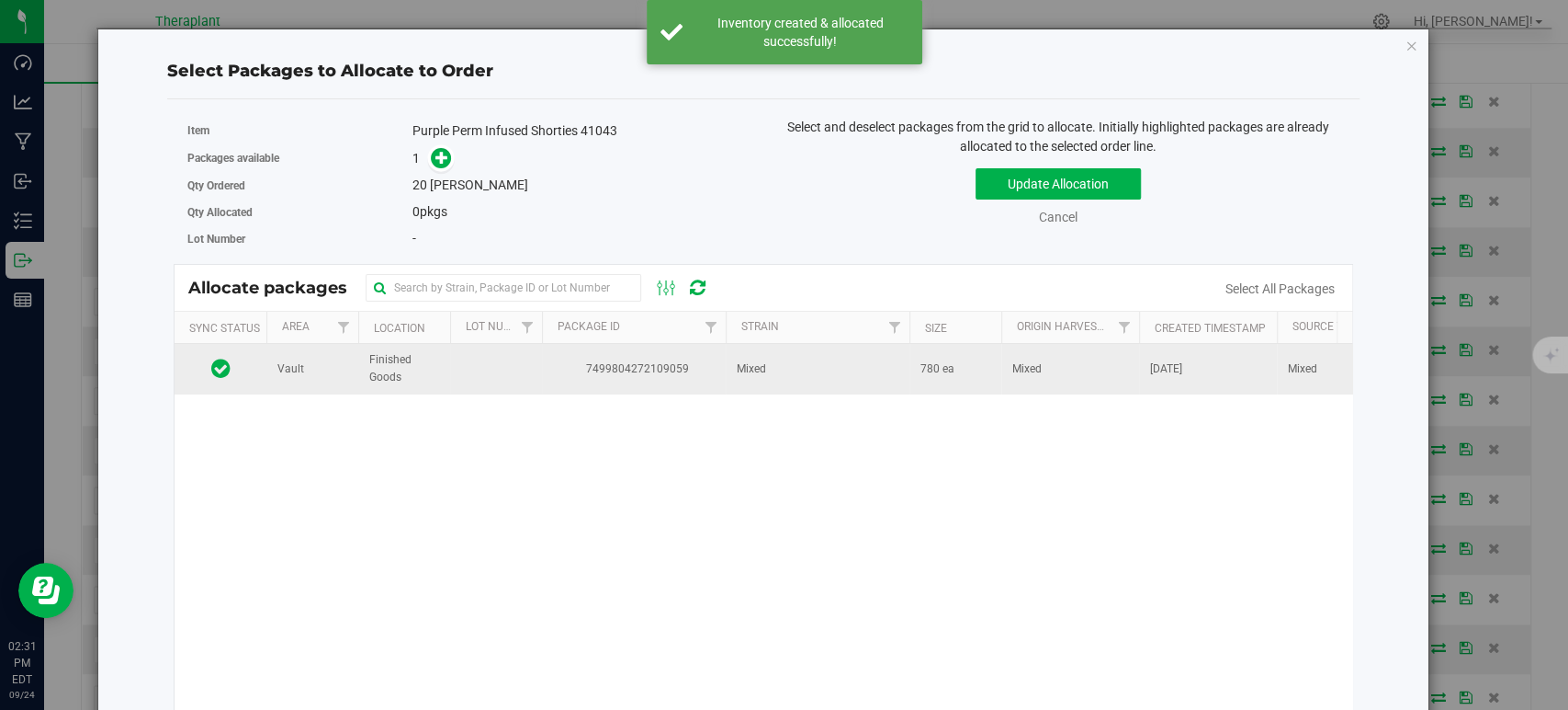
click at [705, 392] on td "7499804272109059" at bounding box center [634, 368] width 184 height 50
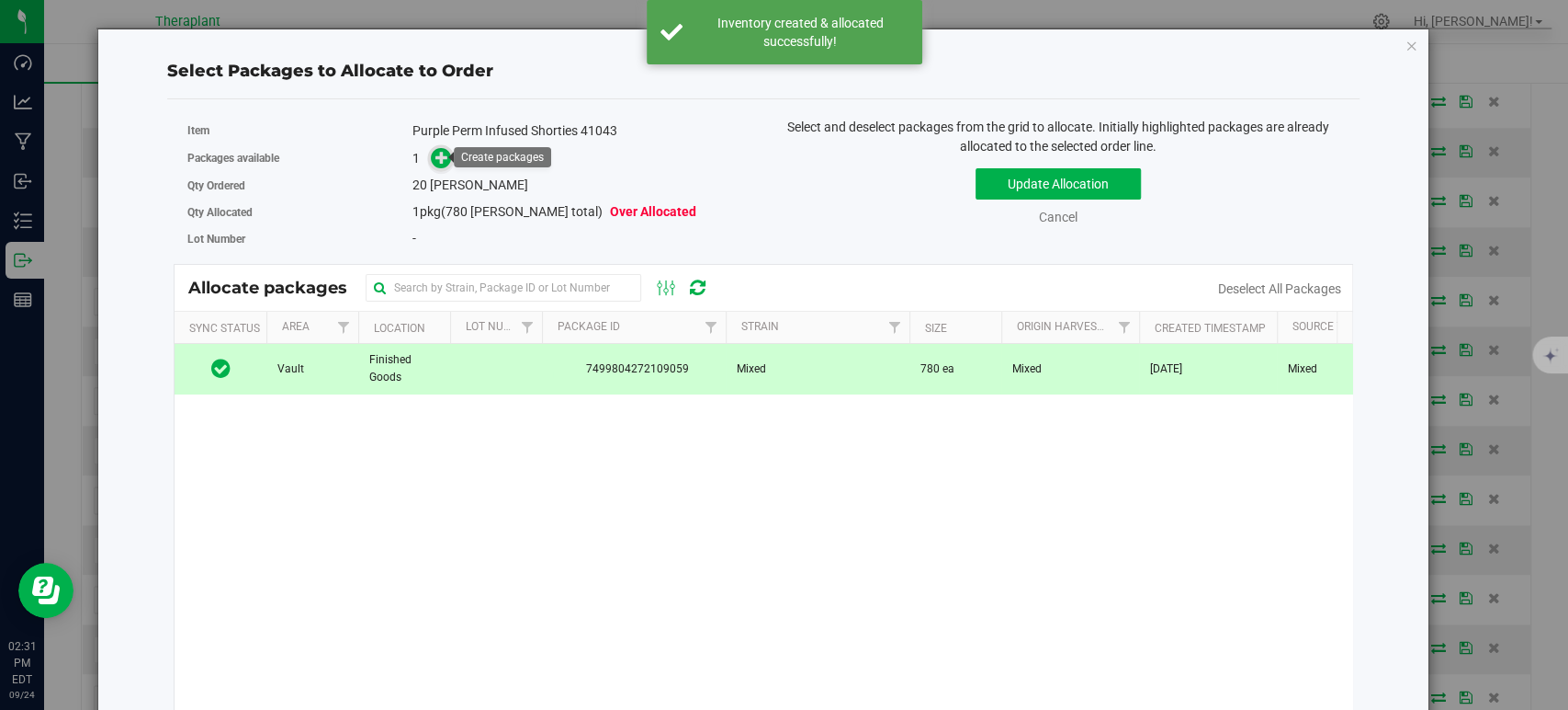
click at [444, 161] on icon at bounding box center [441, 157] width 13 height 13
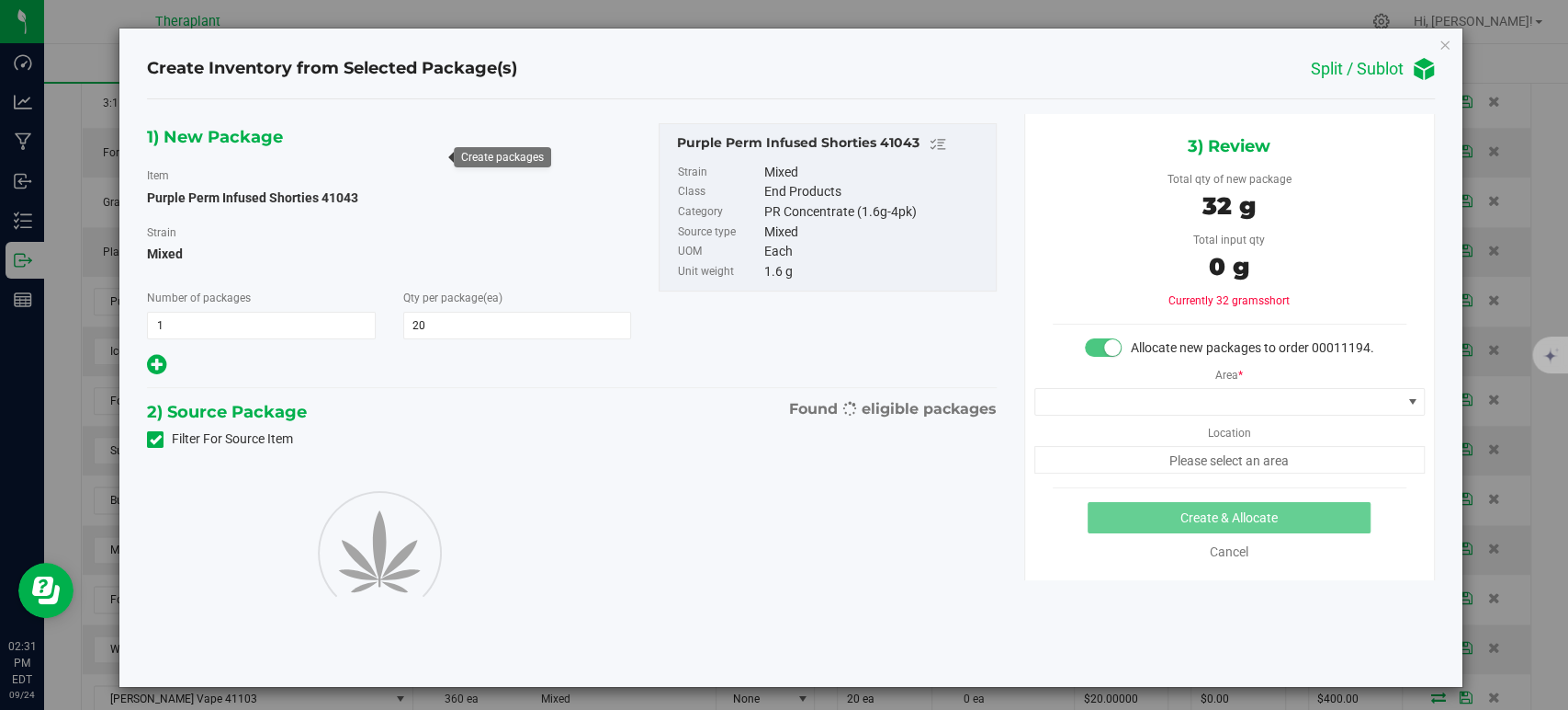
type input "20"
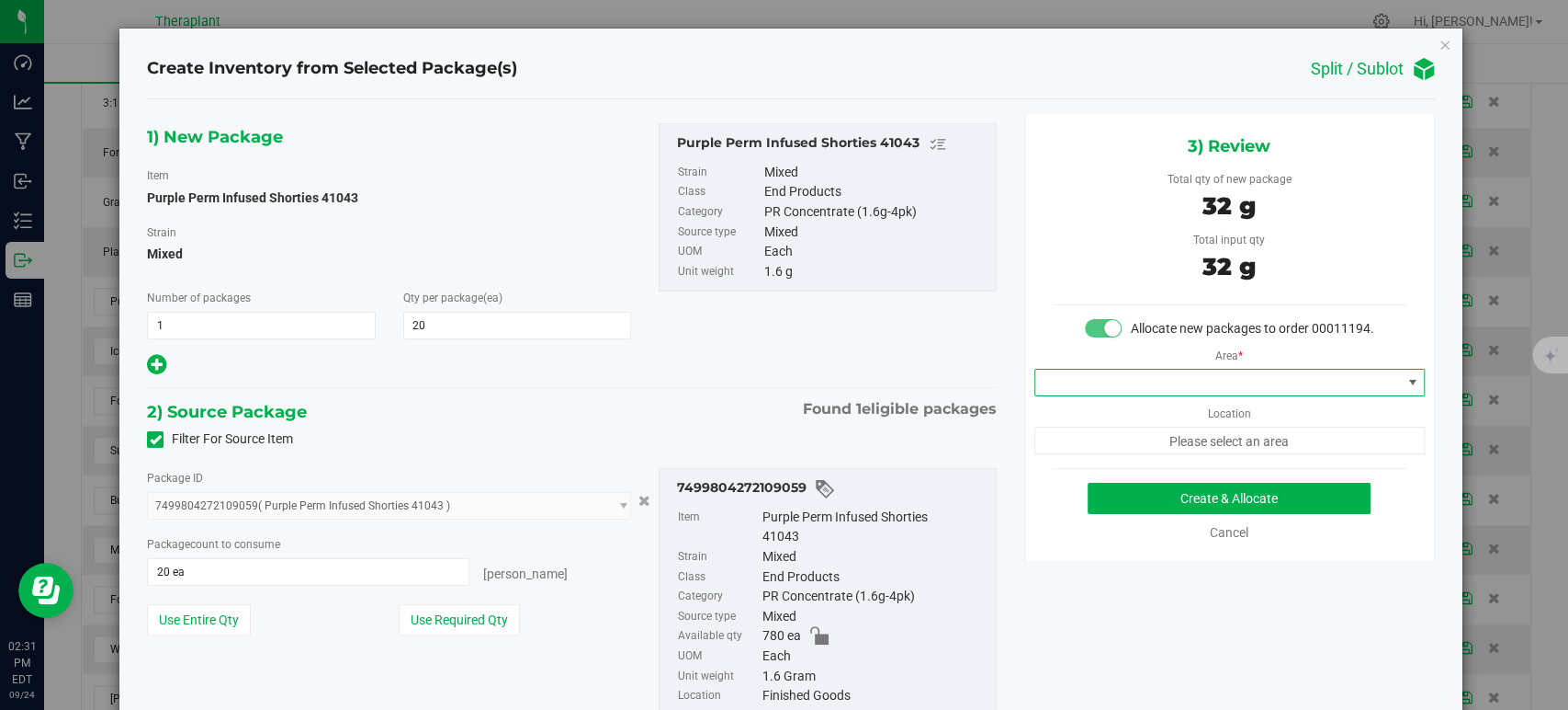
click at [1089, 395] on span at bounding box center [1218, 382] width 366 height 25
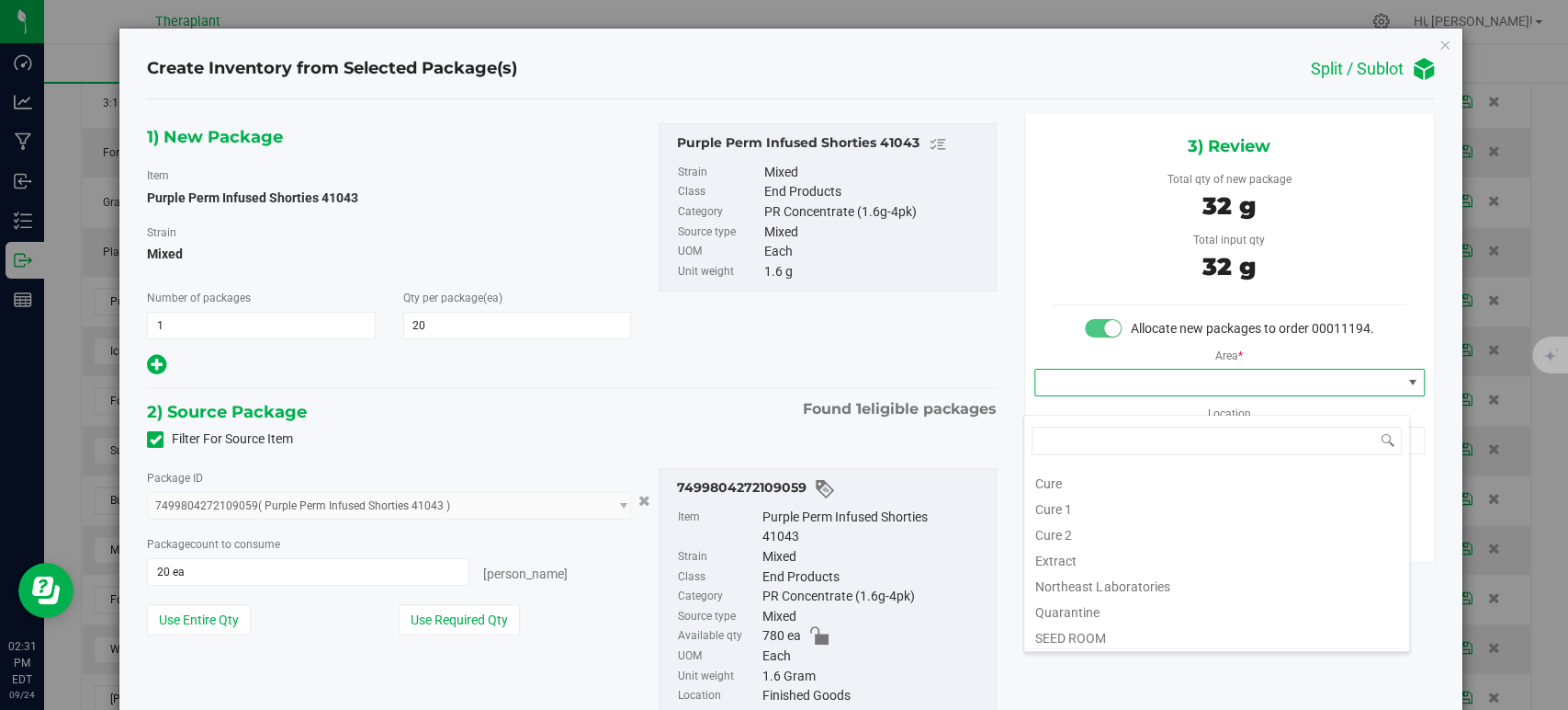
scroll to position [228, 0]
click at [1117, 536] on li "Vault" at bounding box center [1217, 532] width 385 height 25
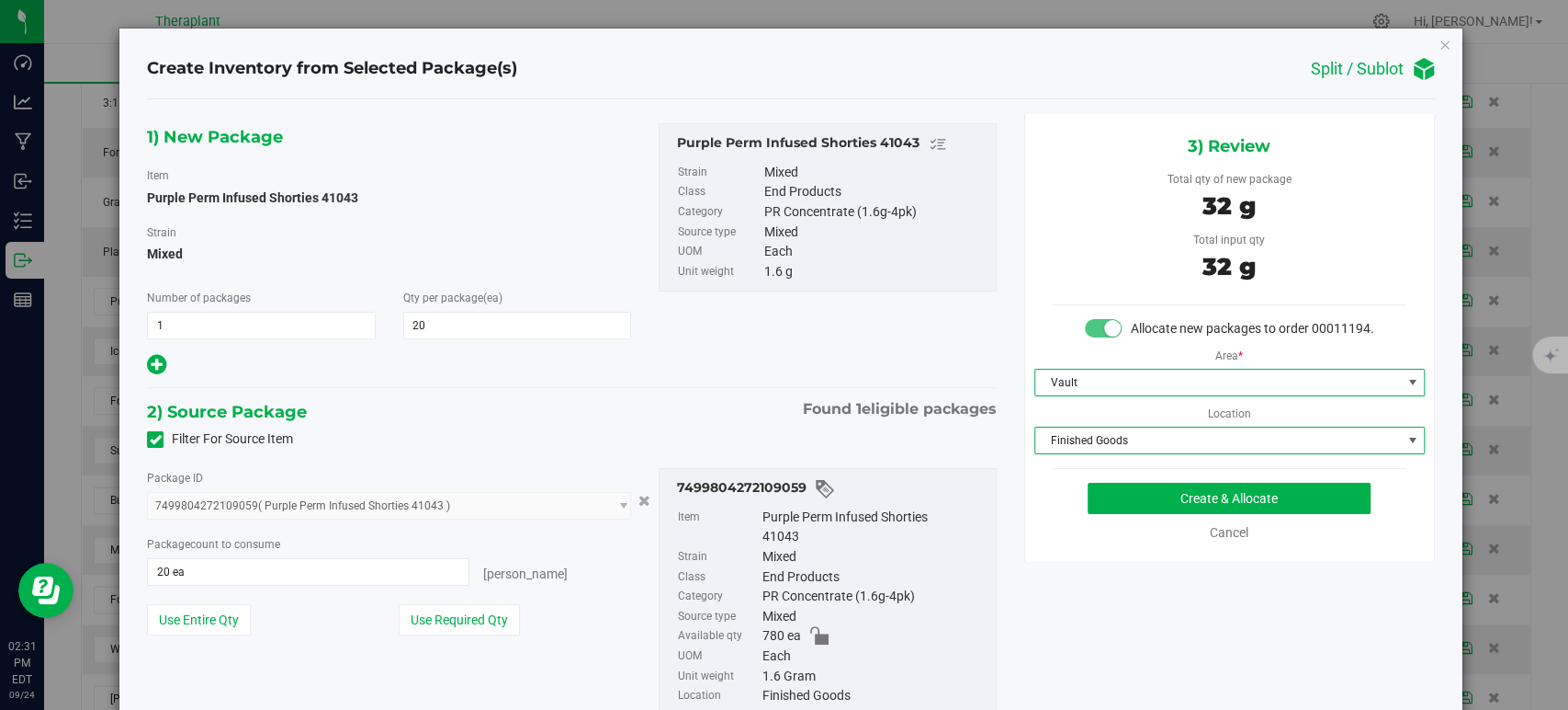
click at [1082, 453] on span "Finished Goods" at bounding box center [1218, 440] width 366 height 25
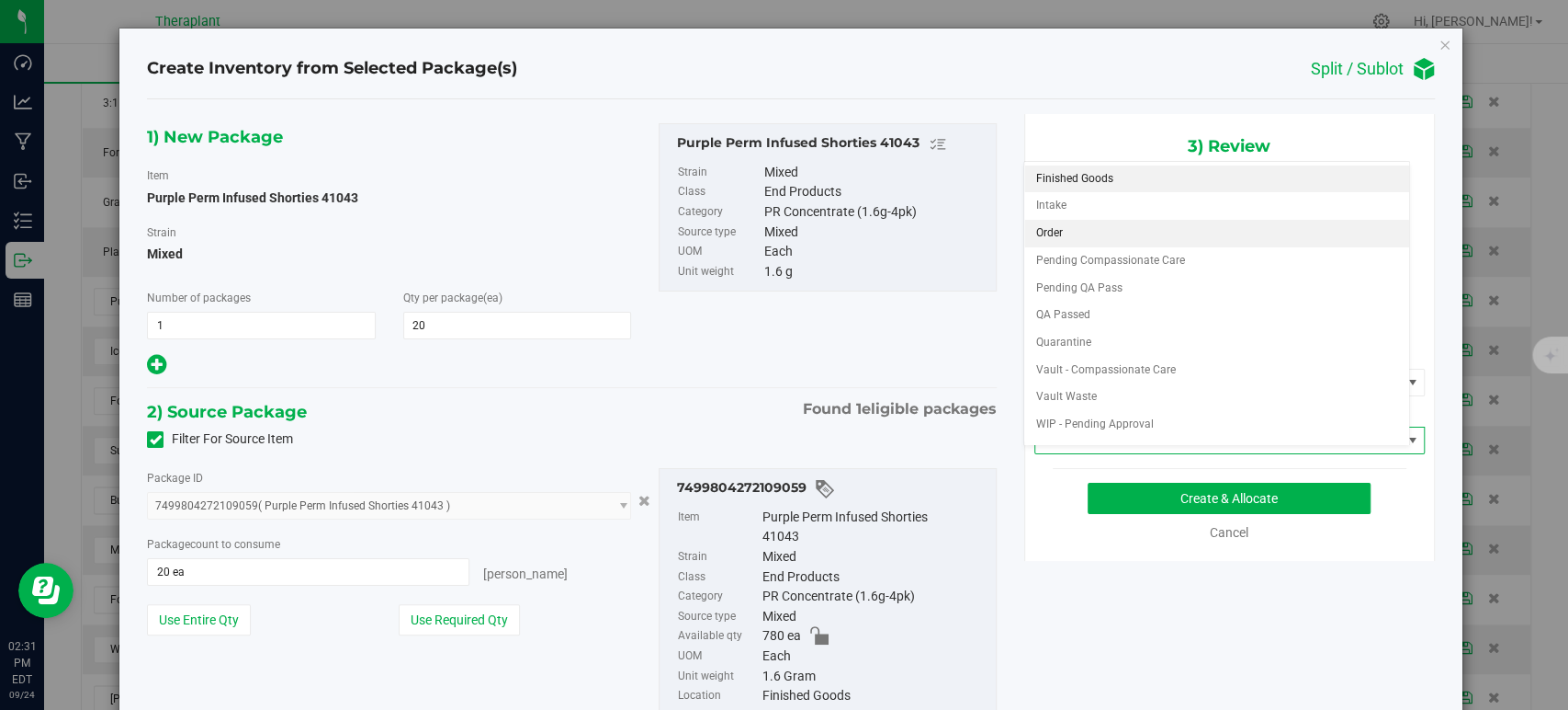
click at [1057, 229] on li "Order" at bounding box center [1217, 233] width 385 height 27
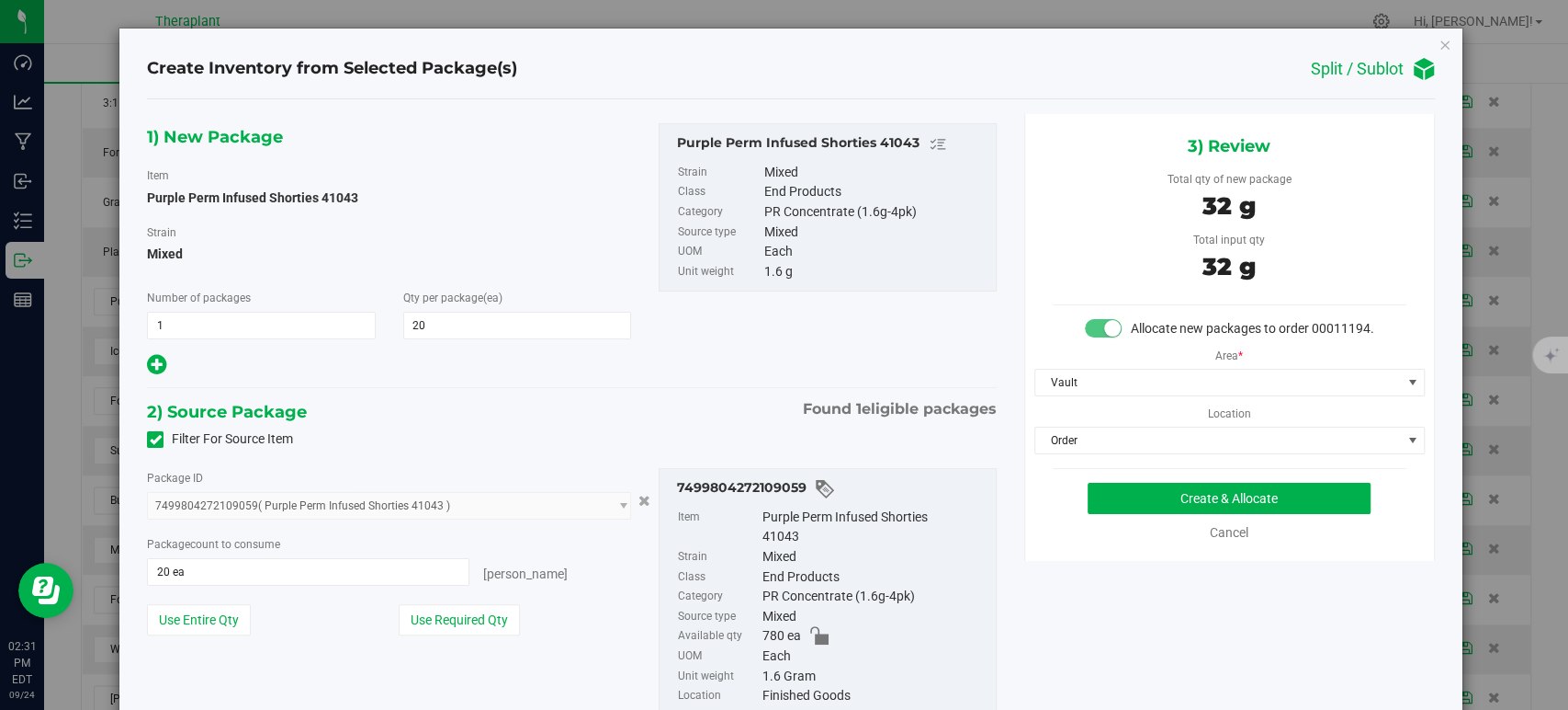
click at [758, 389] on div "1) New Package Item Purple Perm Infused Shorties 41043 Strain Mixed Number of p…" at bounding box center [572, 434] width 877 height 641
click at [1134, 533] on div "Create & Allocate Cancel" at bounding box center [1230, 512] width 354 height 59
click at [1135, 514] on button "Create & Allocate" at bounding box center [1229, 498] width 283 height 31
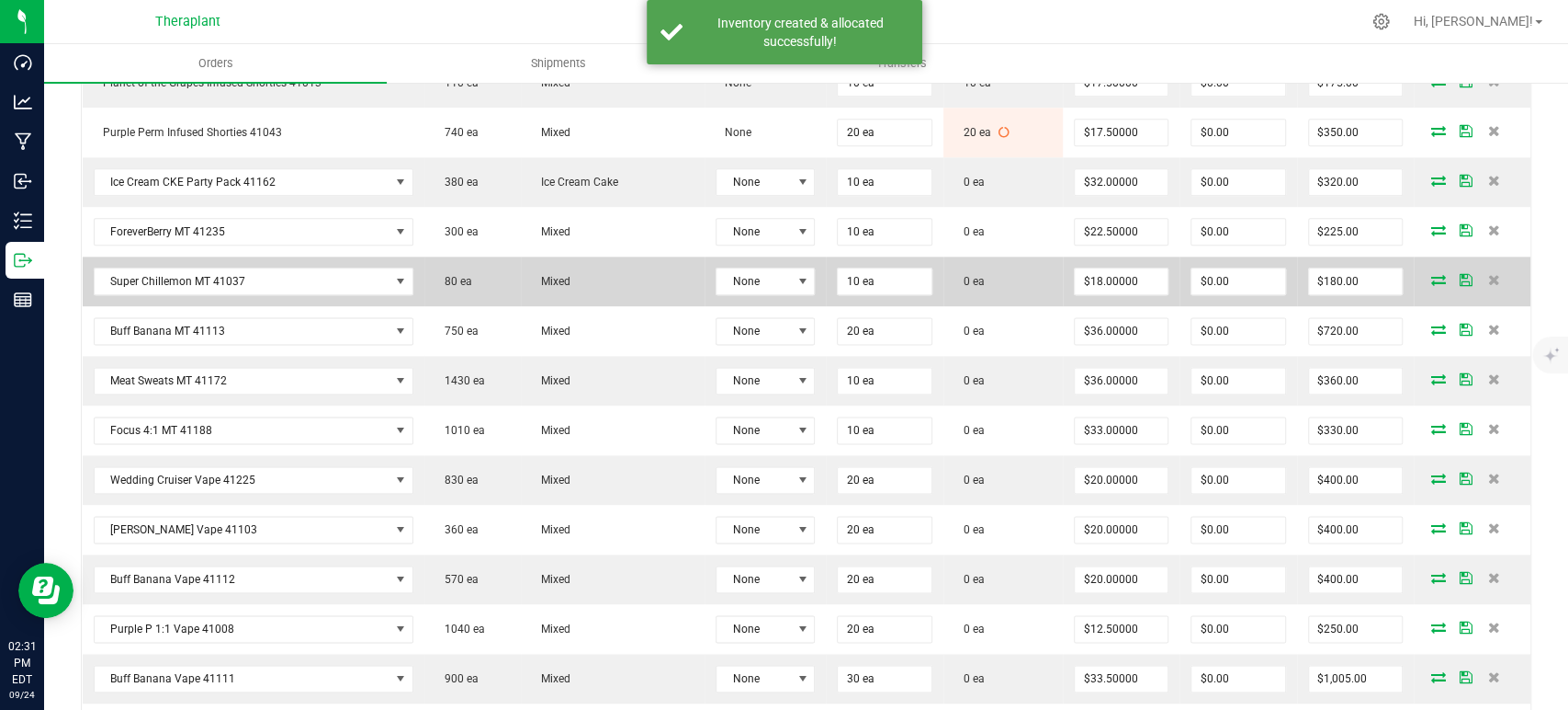
scroll to position [1532, 0]
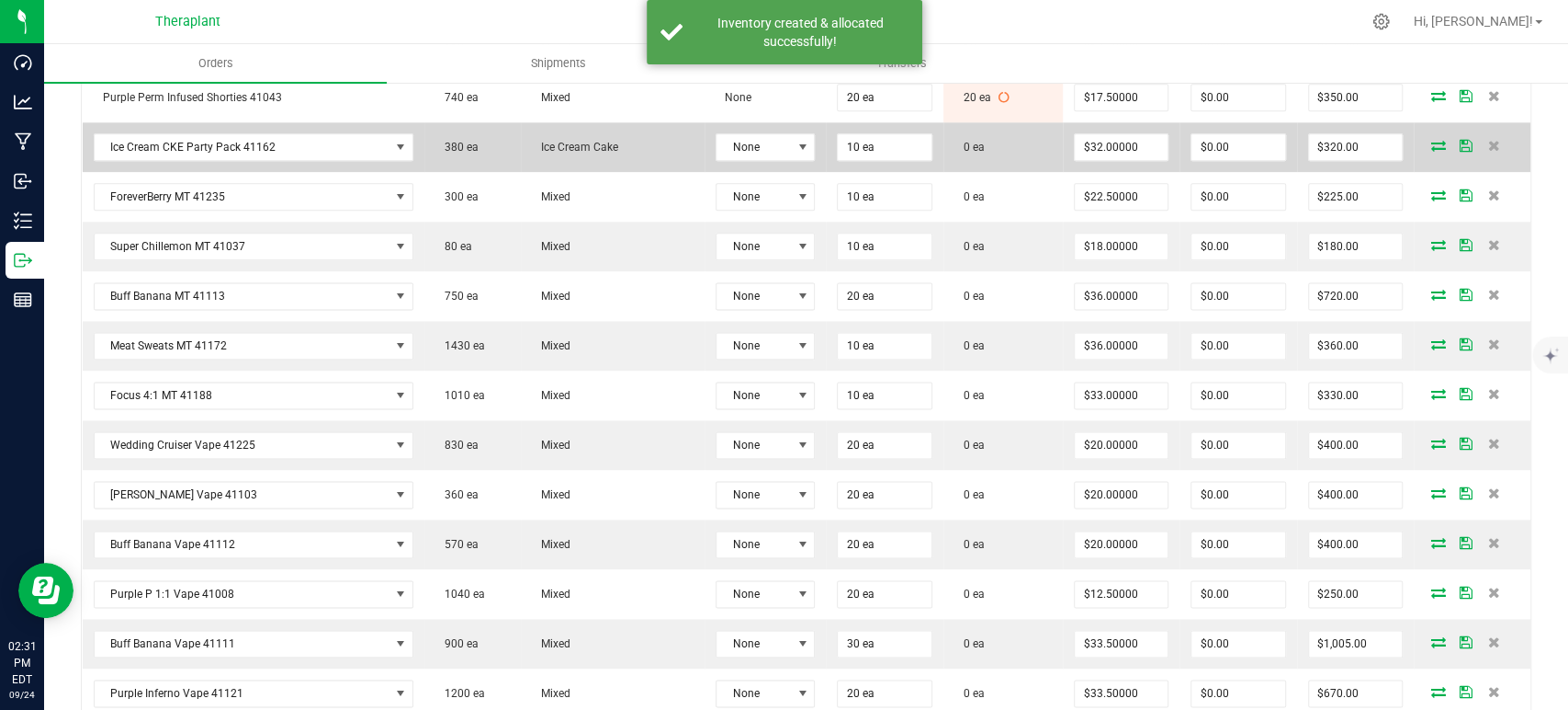
click at [1432, 145] on icon at bounding box center [1439, 145] width 15 height 11
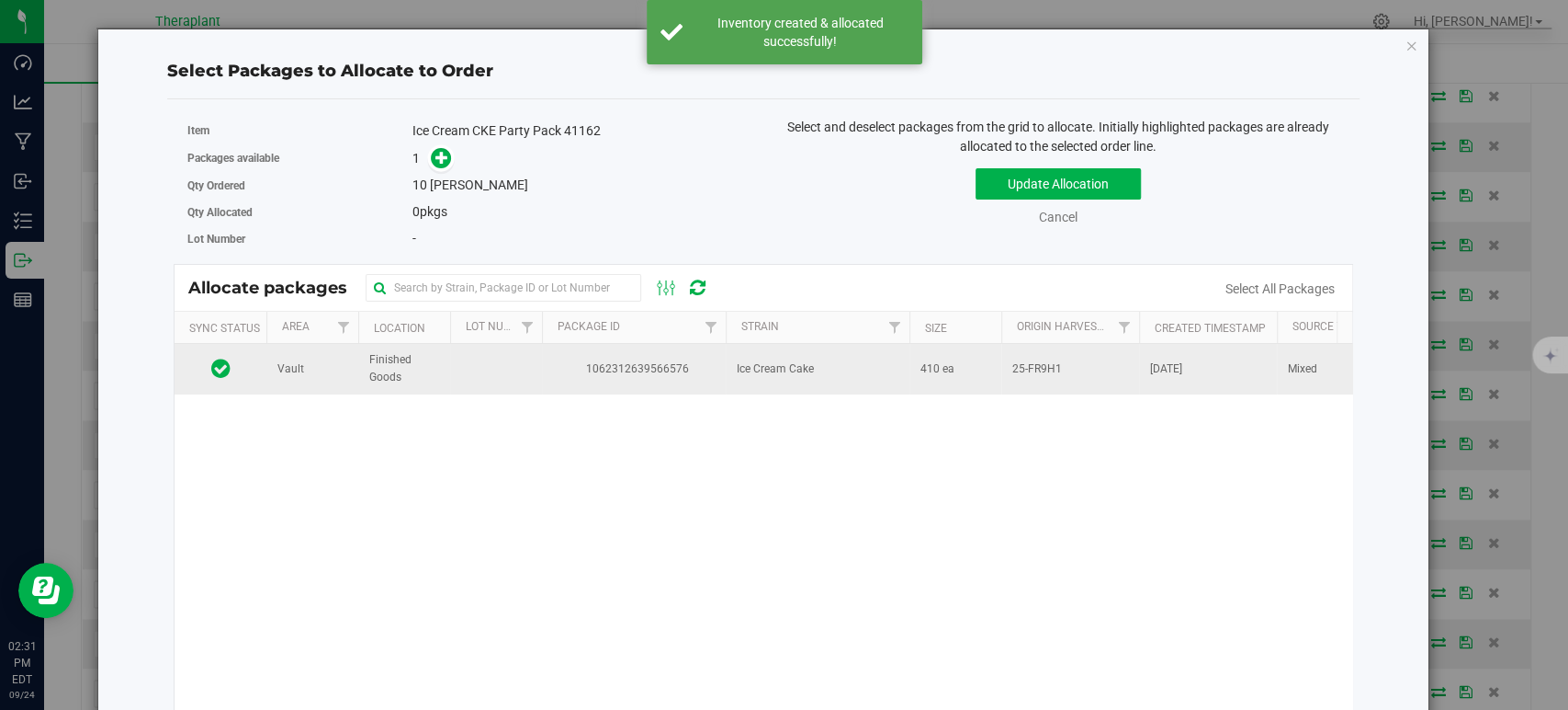
click at [640, 367] on span "1062312639566576" at bounding box center [634, 369] width 161 height 18
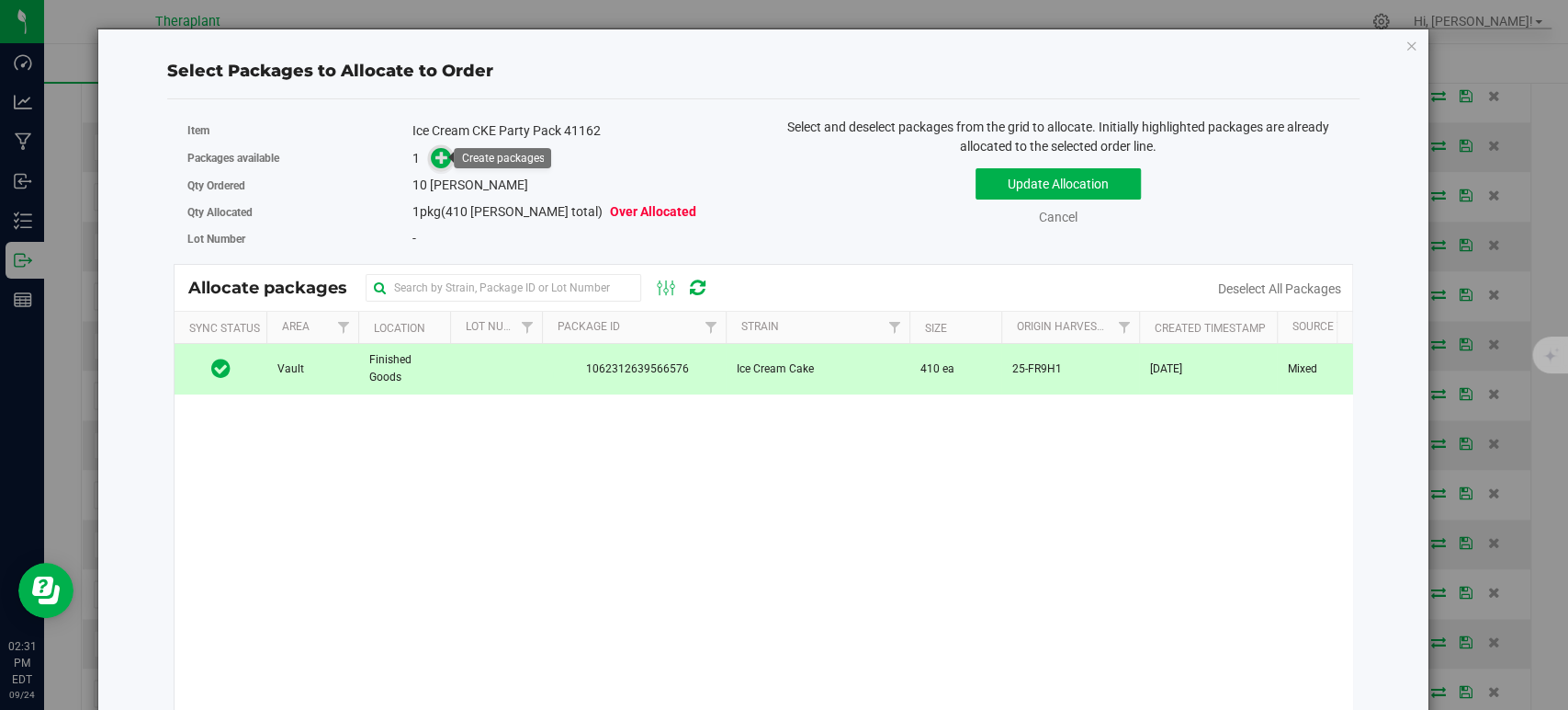
click at [444, 160] on icon at bounding box center [441, 156] width 13 height 13
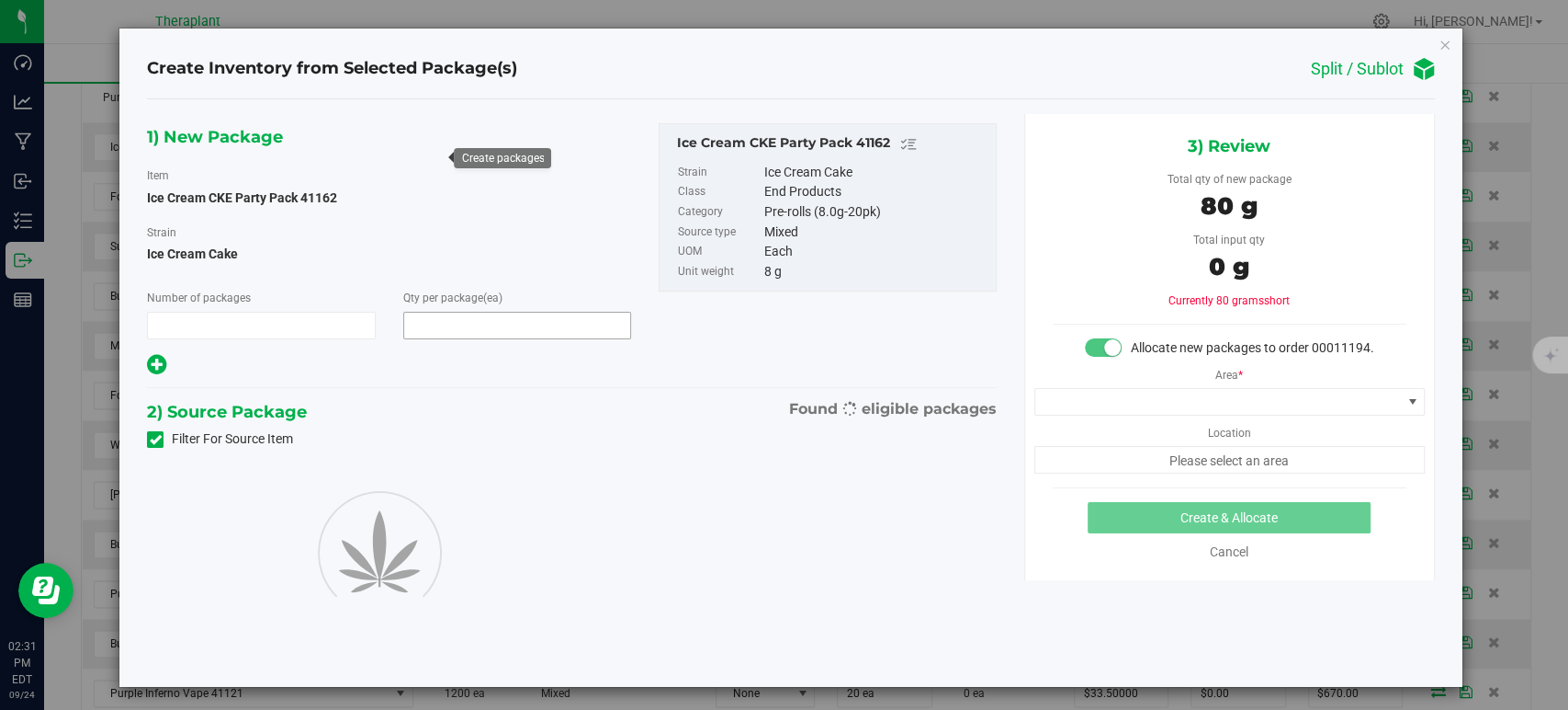
type input "1"
type input "10"
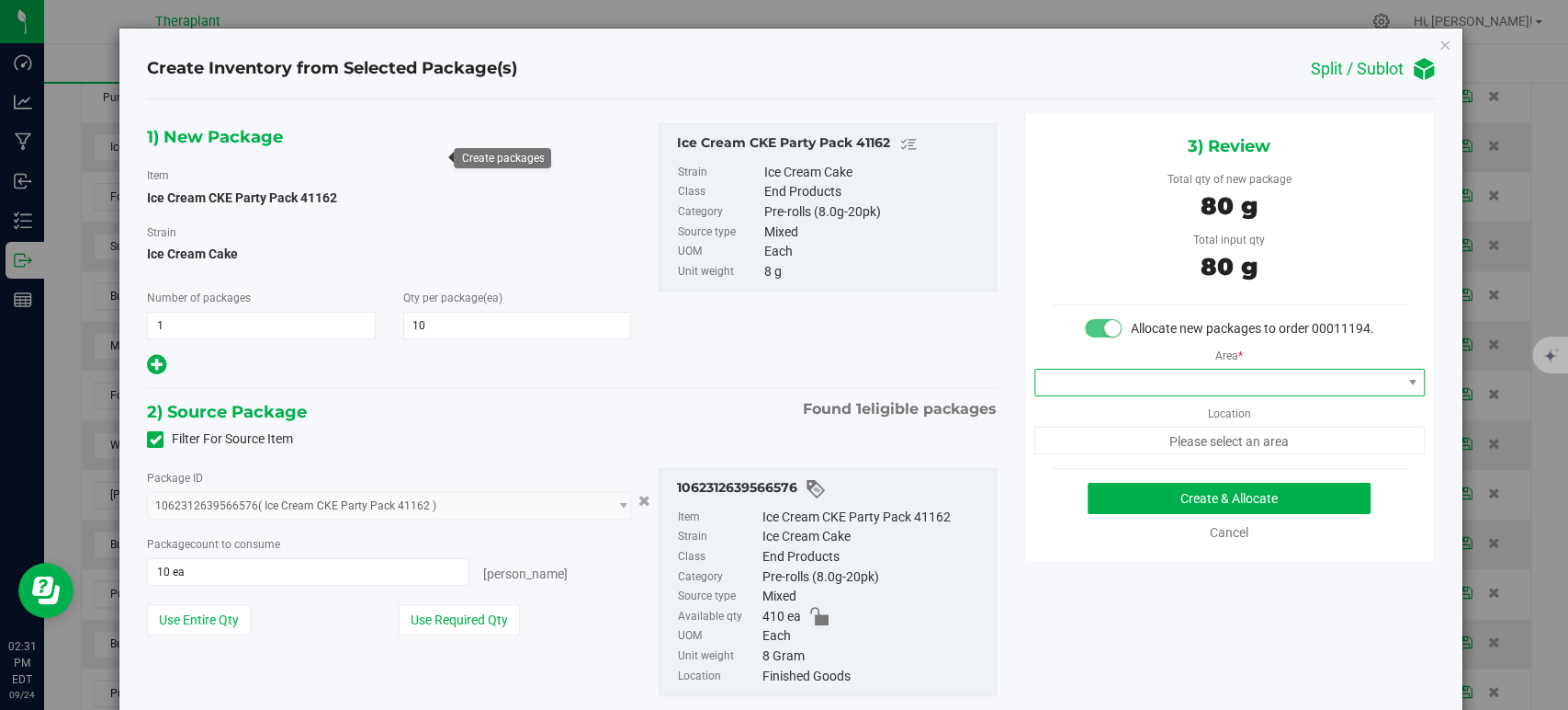
click at [1089, 395] on span at bounding box center [1218, 382] width 366 height 25
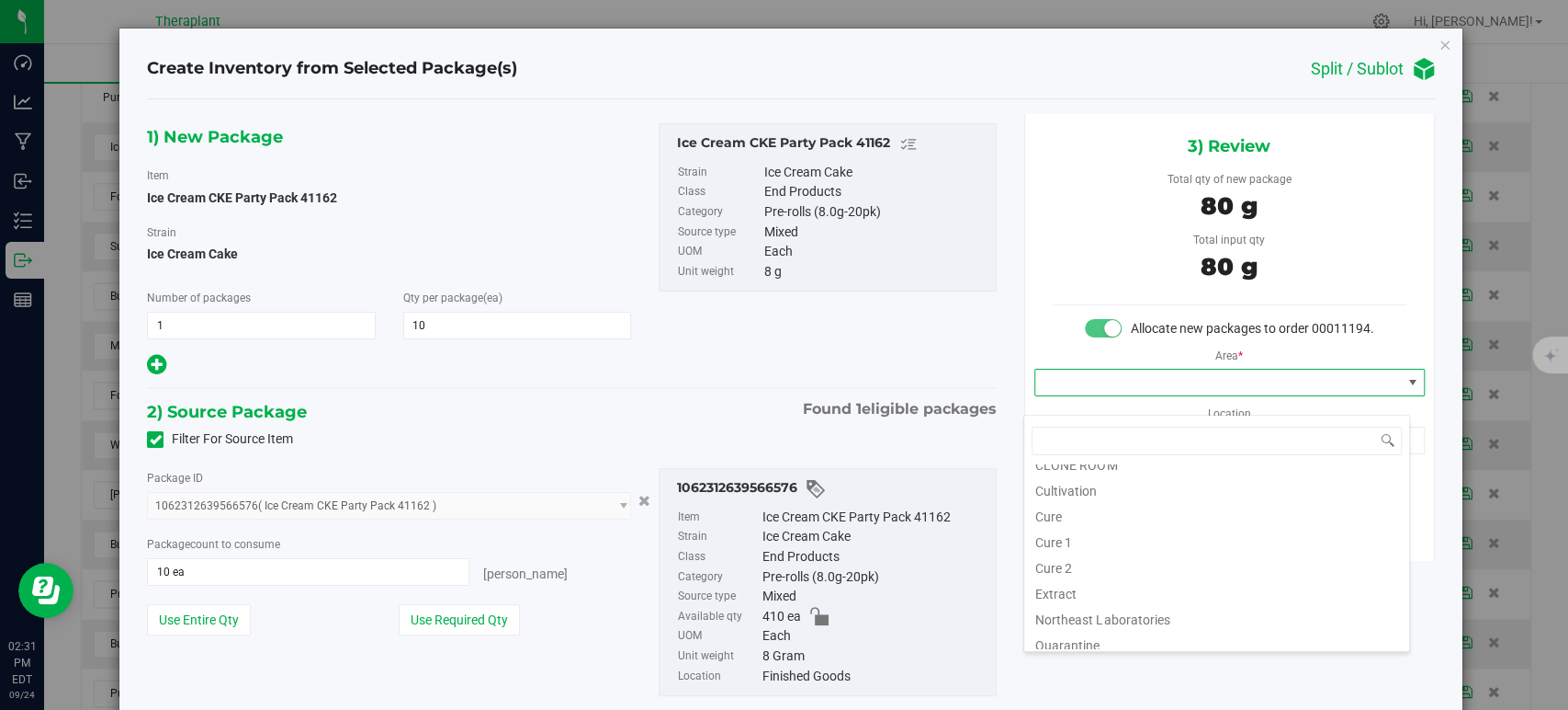
scroll to position [228, 0]
click at [1093, 545] on li "Vault 2" at bounding box center [1217, 557] width 385 height 25
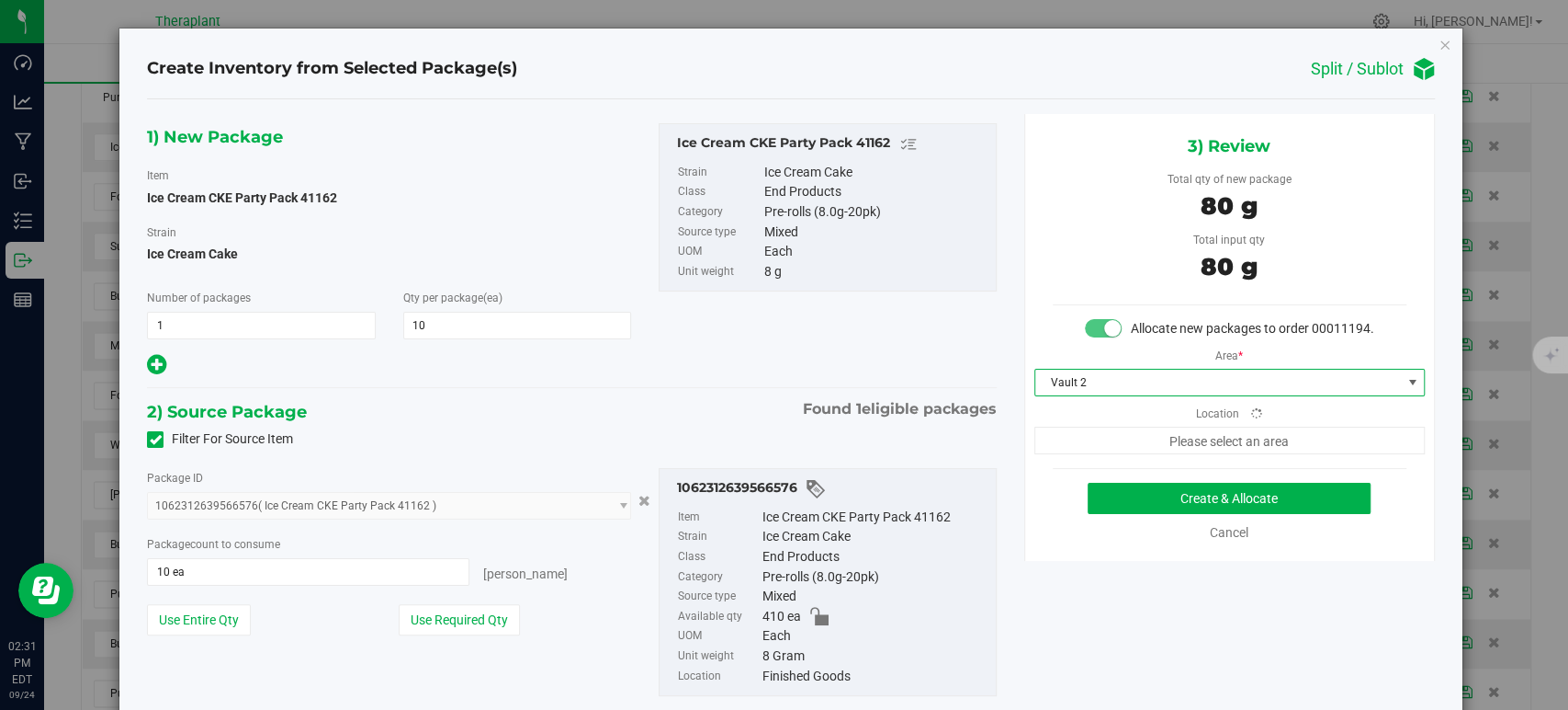
click at [1093, 543] on div "Cancel" at bounding box center [1230, 533] width 354 height 19
click at [1152, 396] on span "Vault 2" at bounding box center [1230, 382] width 391 height 27
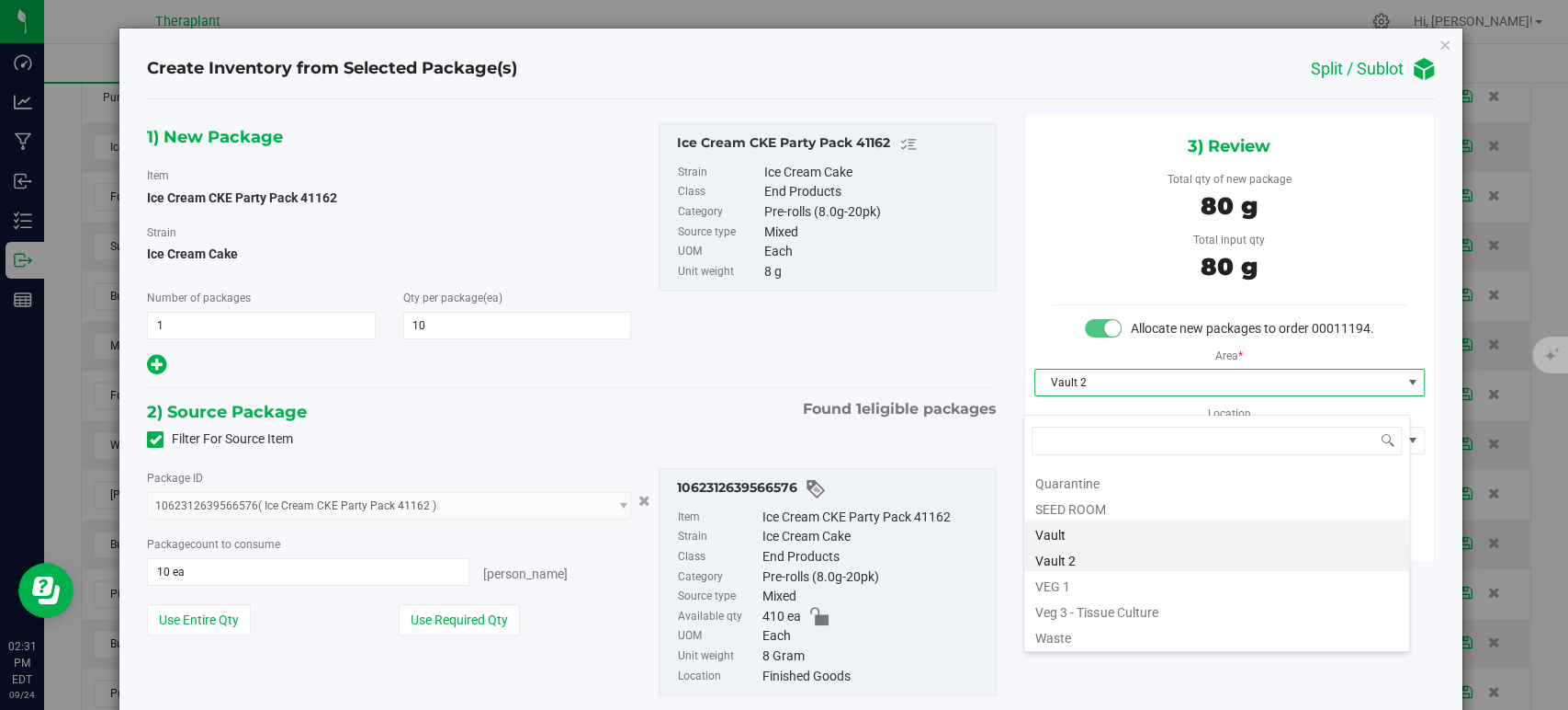
click at [1080, 533] on li "Vault" at bounding box center [1217, 532] width 385 height 25
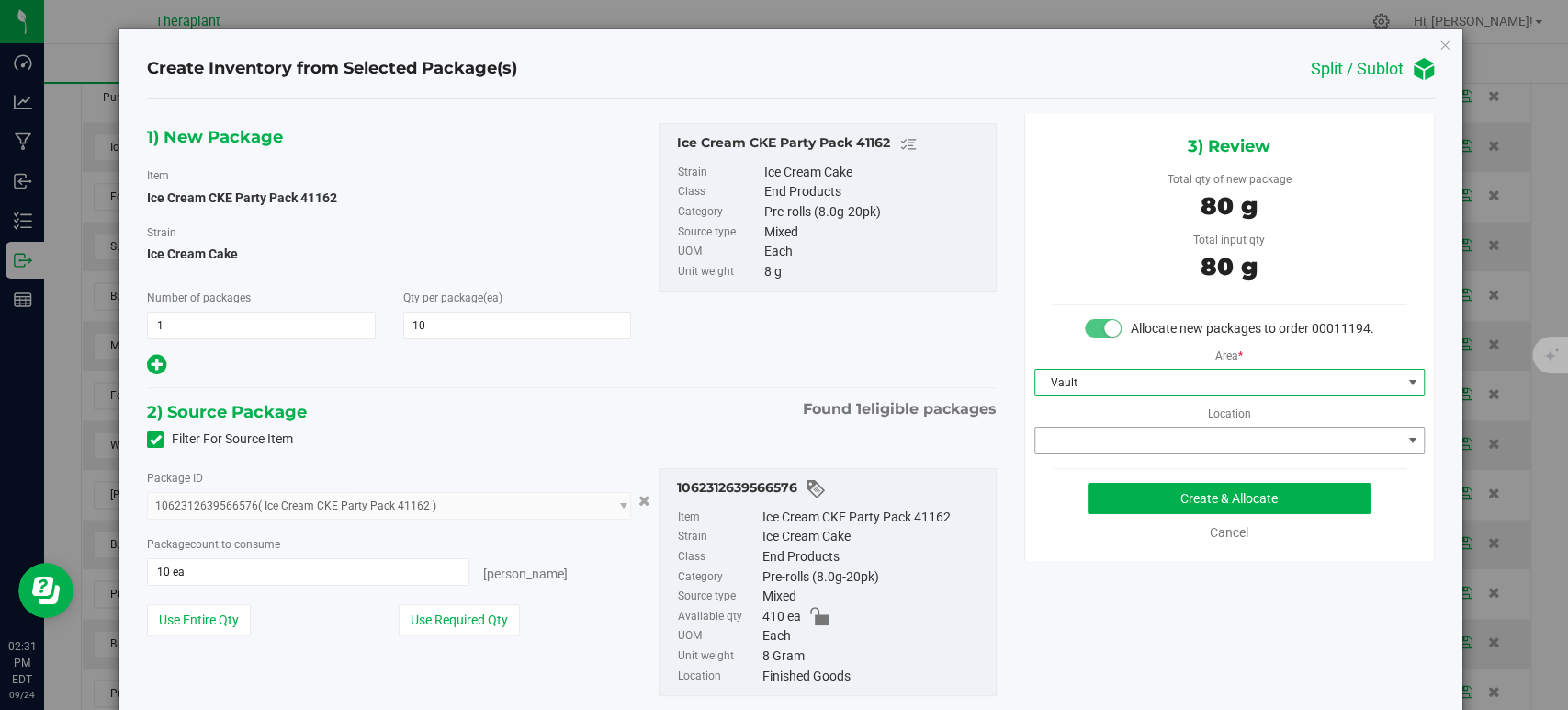
click at [1086, 453] on span at bounding box center [1218, 440] width 366 height 25
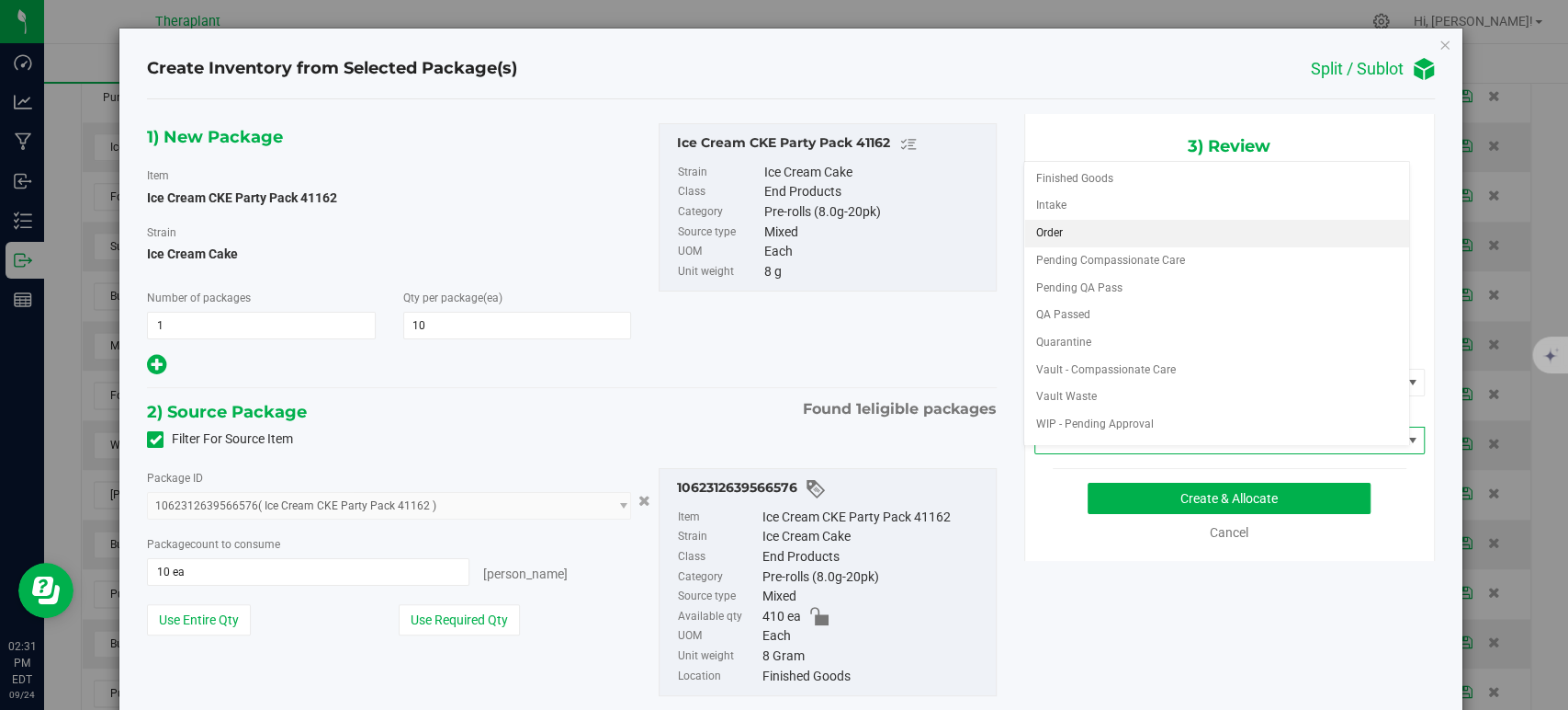
click at [1075, 222] on li "Order" at bounding box center [1217, 233] width 385 height 27
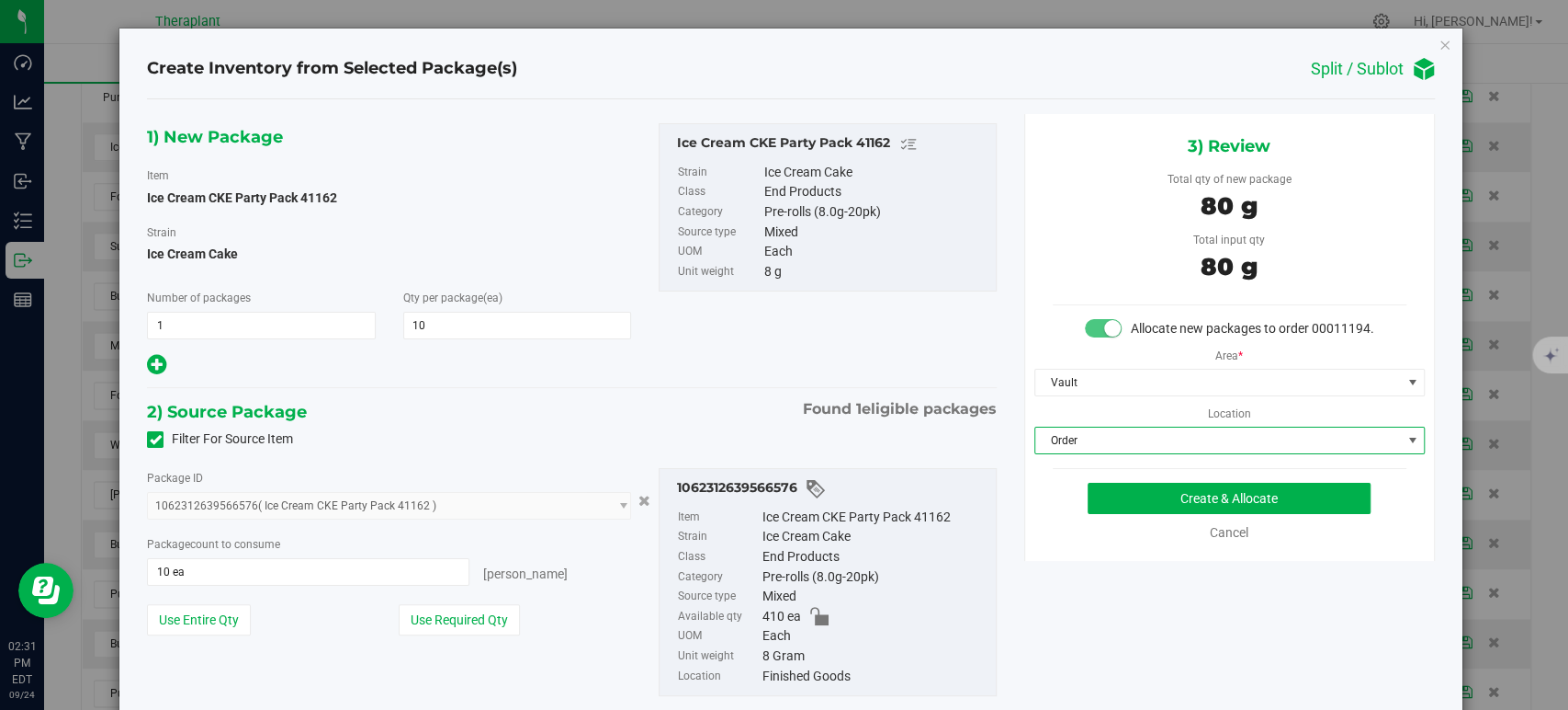
click at [646, 403] on div "2) Source Package Found 1 eligible packages" at bounding box center [571, 411] width 849 height 27
click at [1111, 508] on button "Create & Allocate" at bounding box center [1229, 498] width 283 height 31
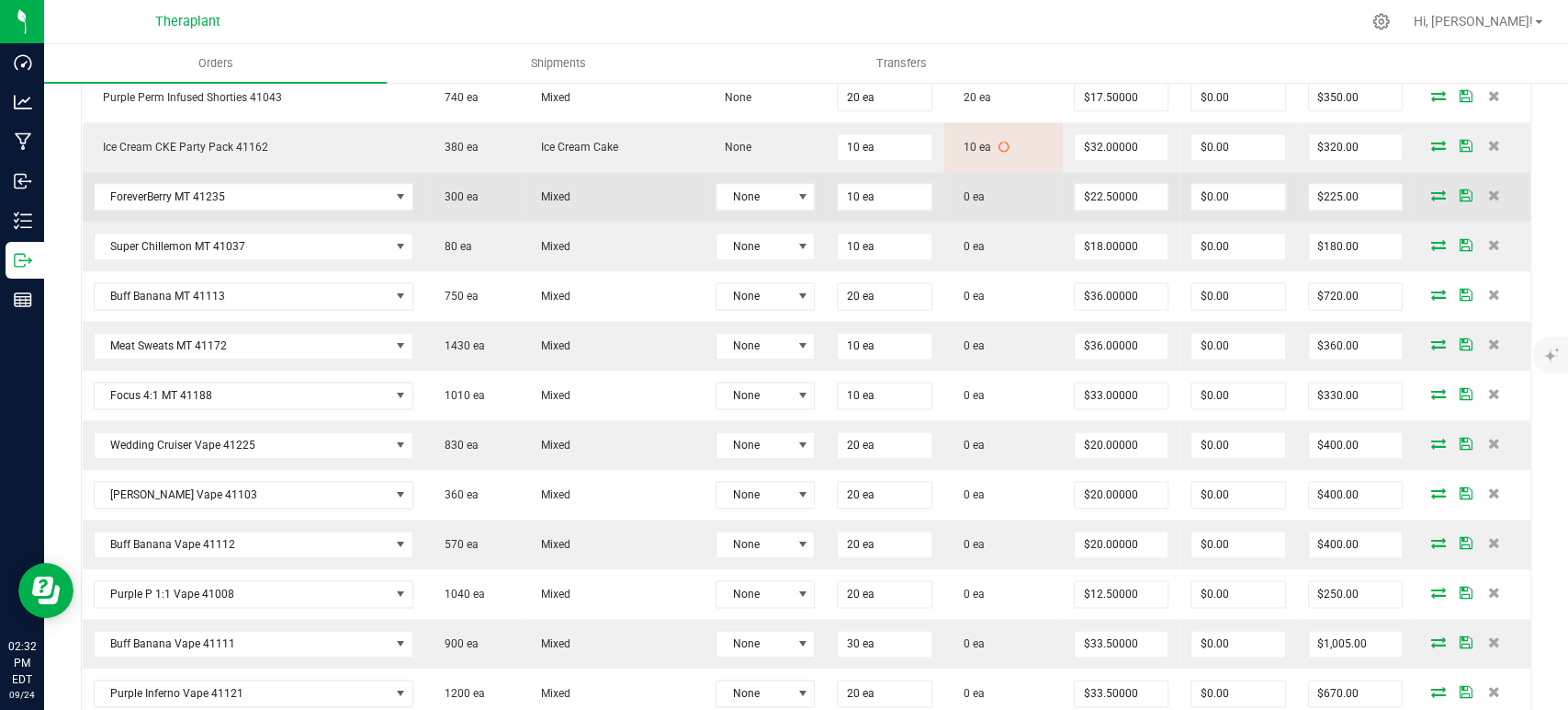
click at [1432, 193] on icon at bounding box center [1439, 195] width 15 height 11
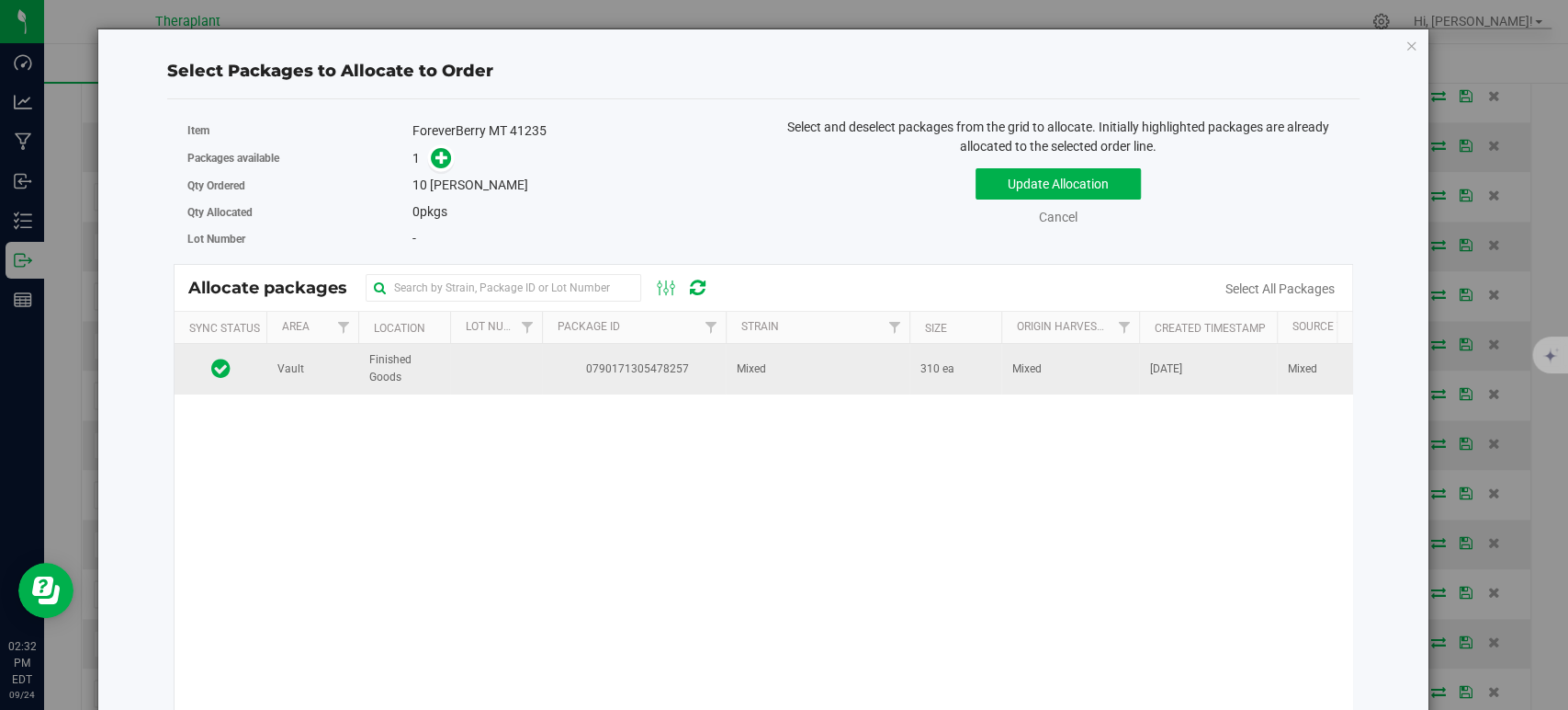
click at [784, 374] on td "Mixed" at bounding box center [818, 368] width 184 height 50
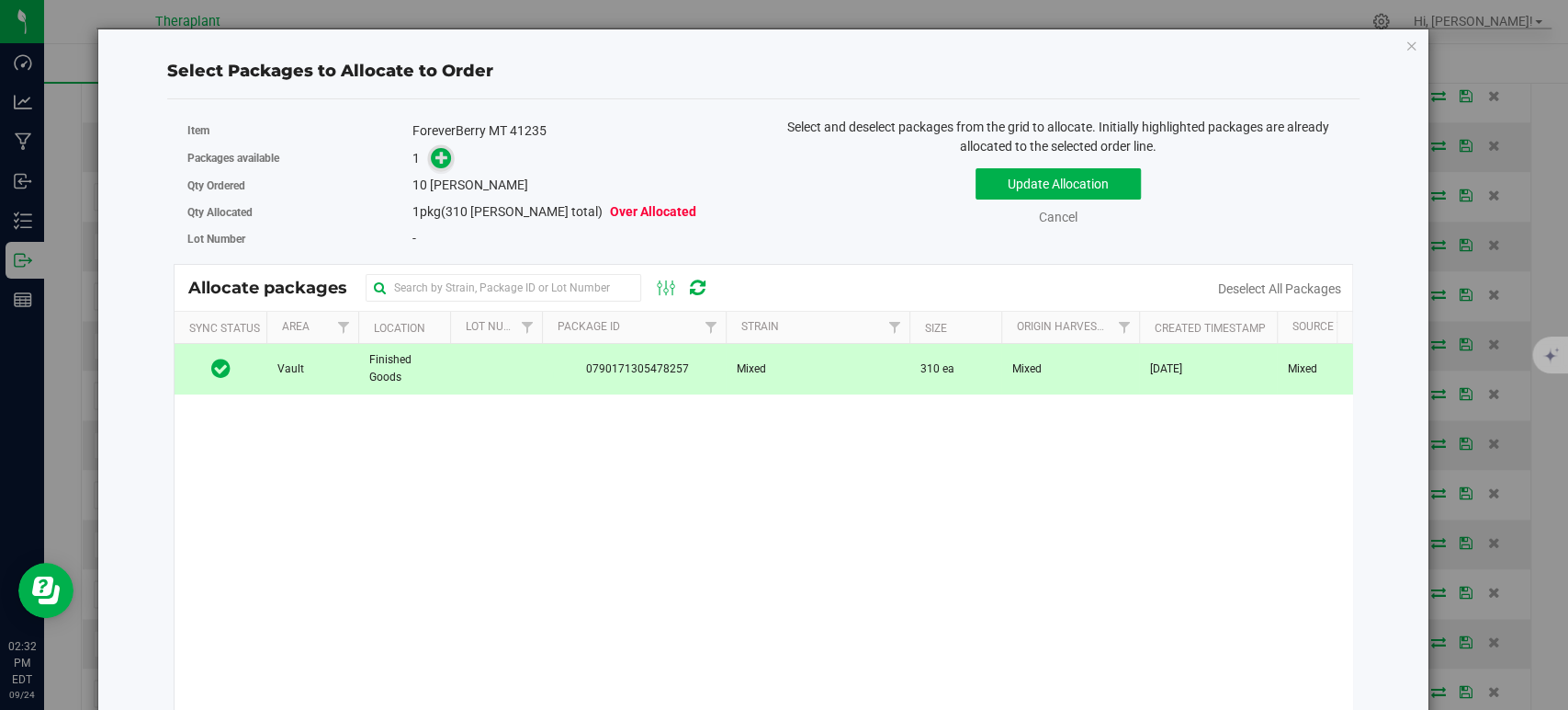
click at [442, 162] on icon at bounding box center [441, 157] width 13 height 13
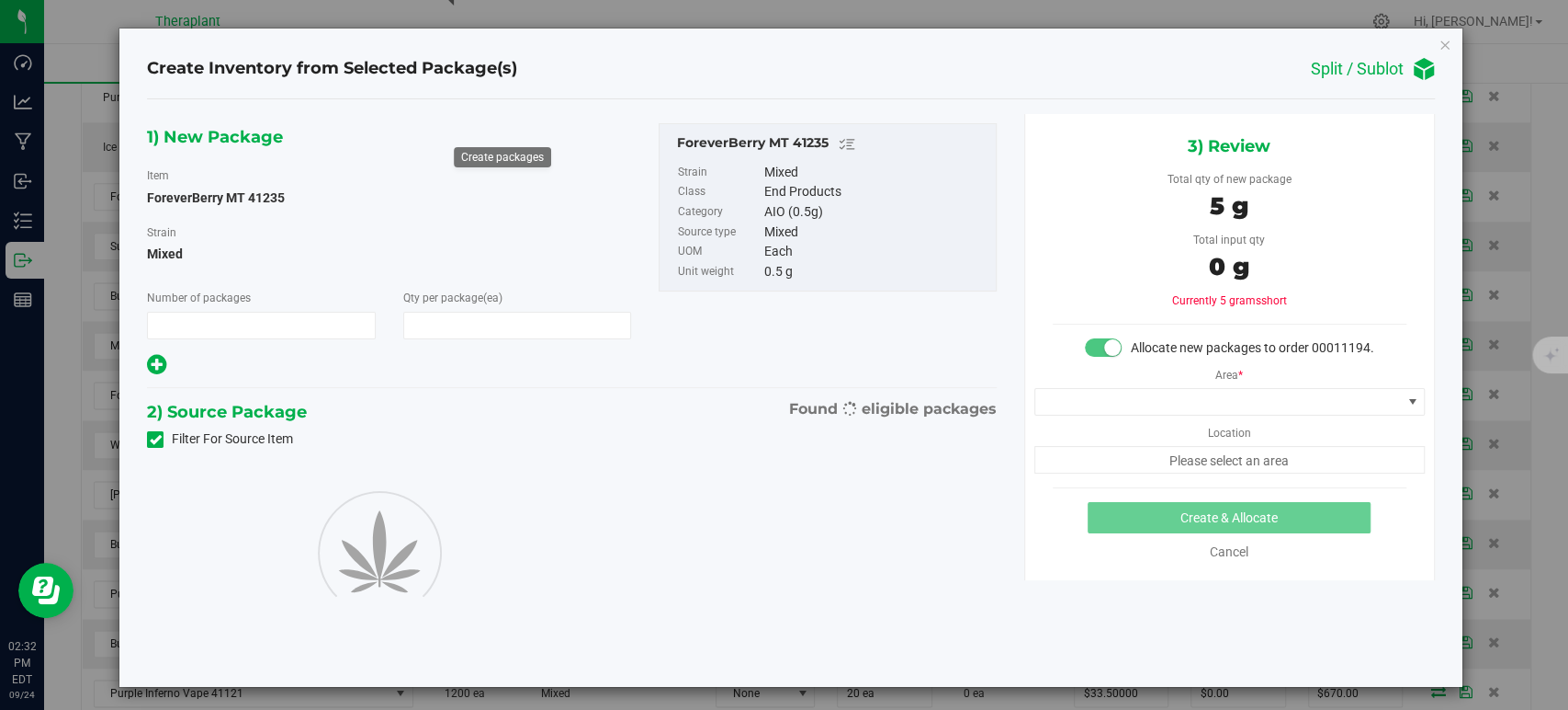
type input "1"
type input "10"
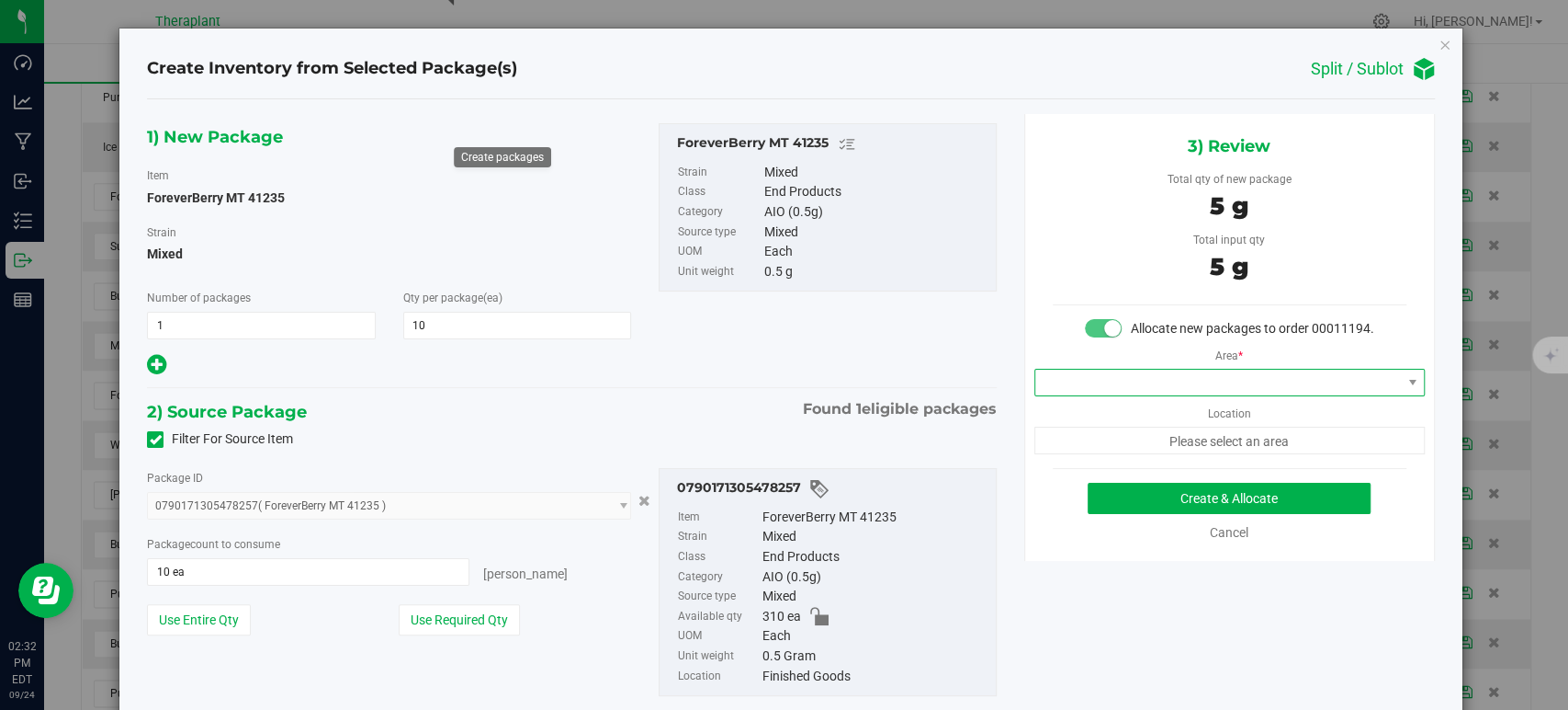
click at [1087, 395] on span at bounding box center [1218, 382] width 366 height 25
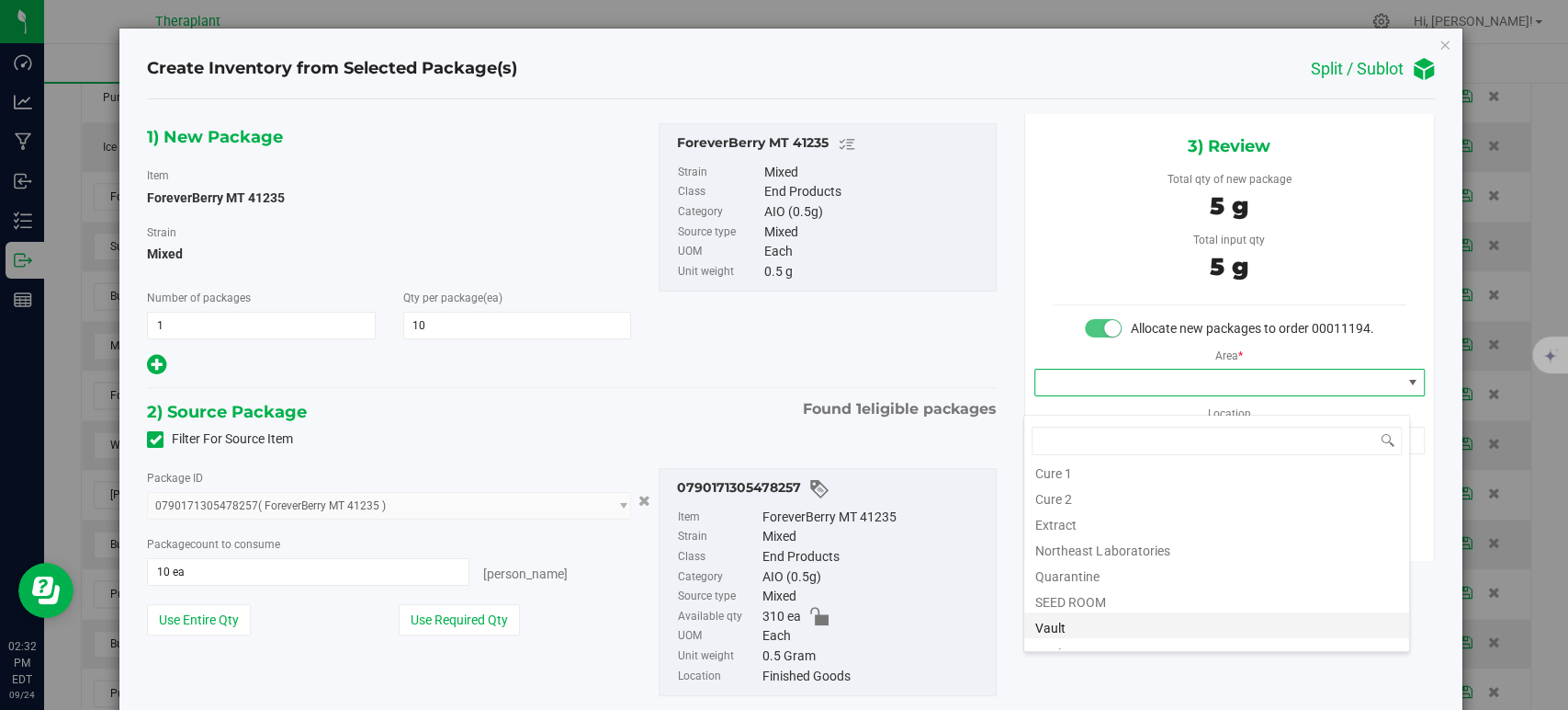
scroll to position [228, 0]
click at [1109, 543] on li "Vault" at bounding box center [1217, 532] width 385 height 25
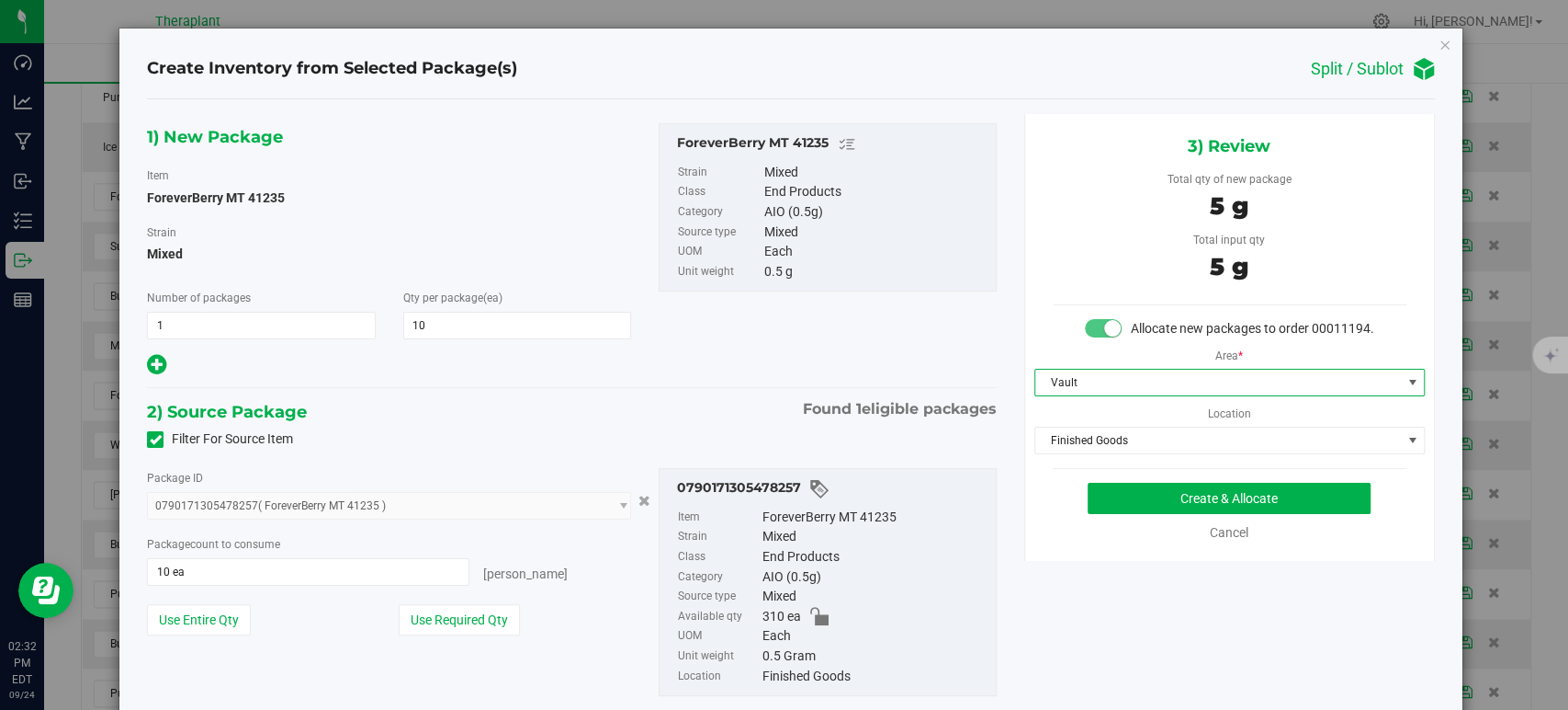
click at [1080, 443] on div "Area * Vault Location Finished Goods Finished Goods Intake Order Pending Compas…" at bounding box center [1230, 396] width 409 height 116
click at [1084, 453] on span "Finished Goods" at bounding box center [1218, 440] width 366 height 25
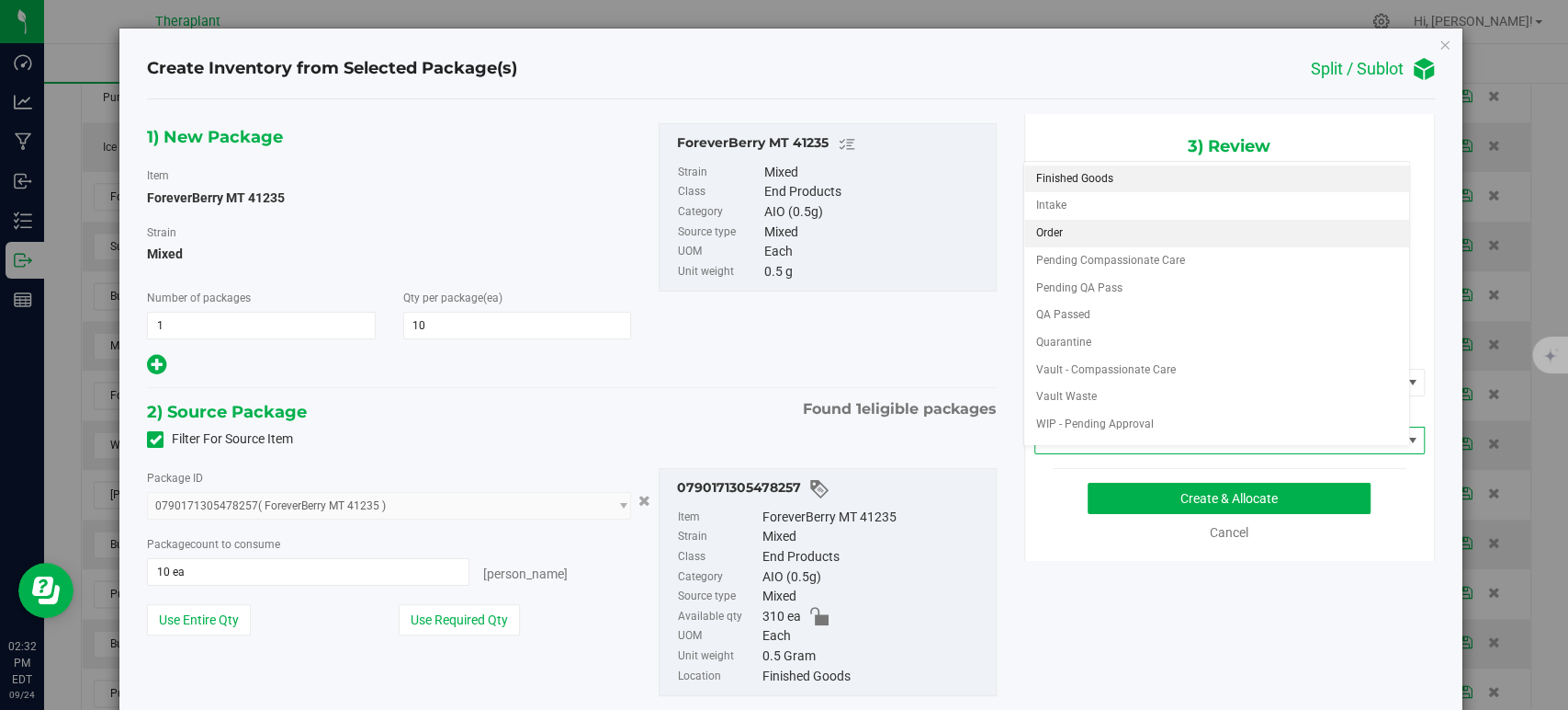
click at [1059, 239] on li "Order" at bounding box center [1217, 233] width 385 height 27
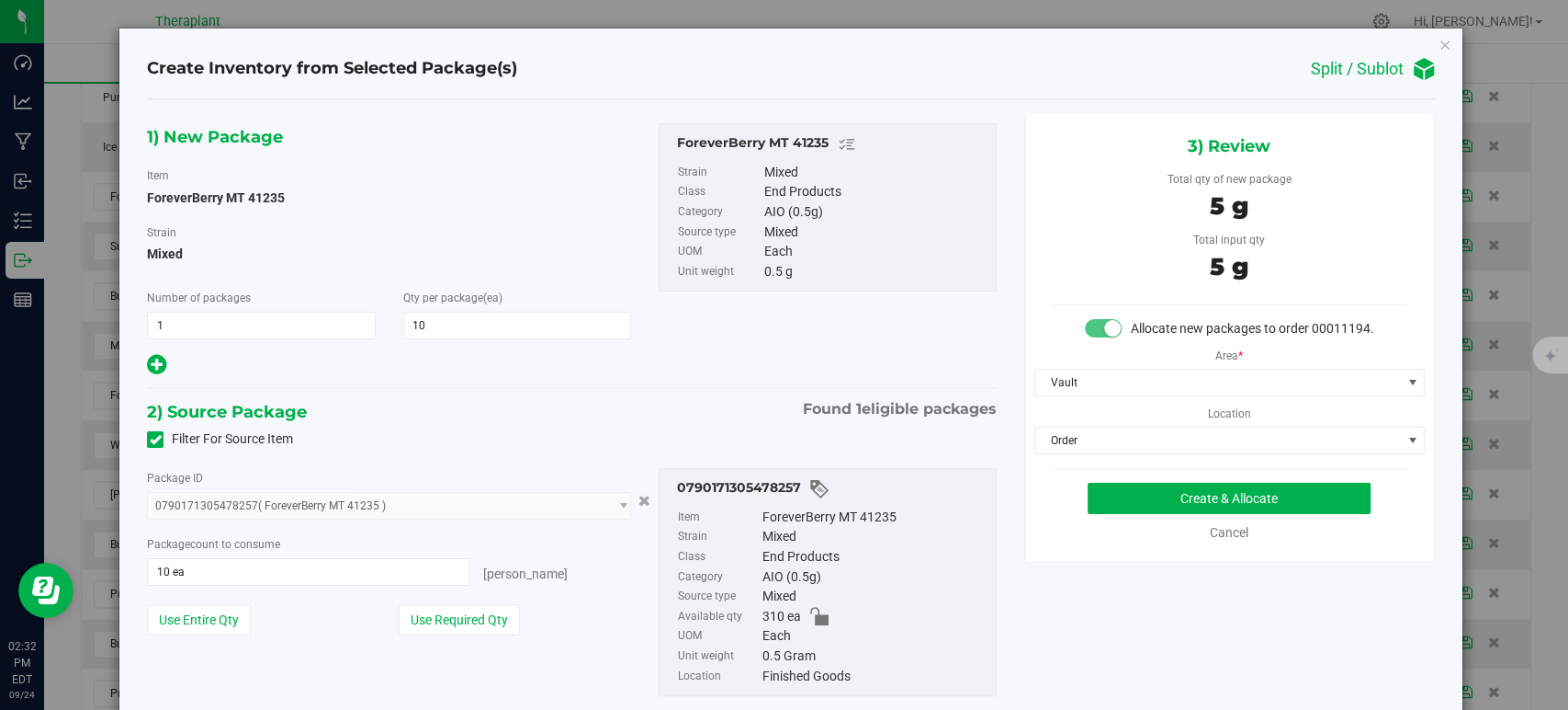
click at [606, 422] on div "2) Source Package Found 1 eligible packages" at bounding box center [571, 411] width 849 height 27
click at [1122, 514] on button "Create & Allocate" at bounding box center [1229, 498] width 283 height 31
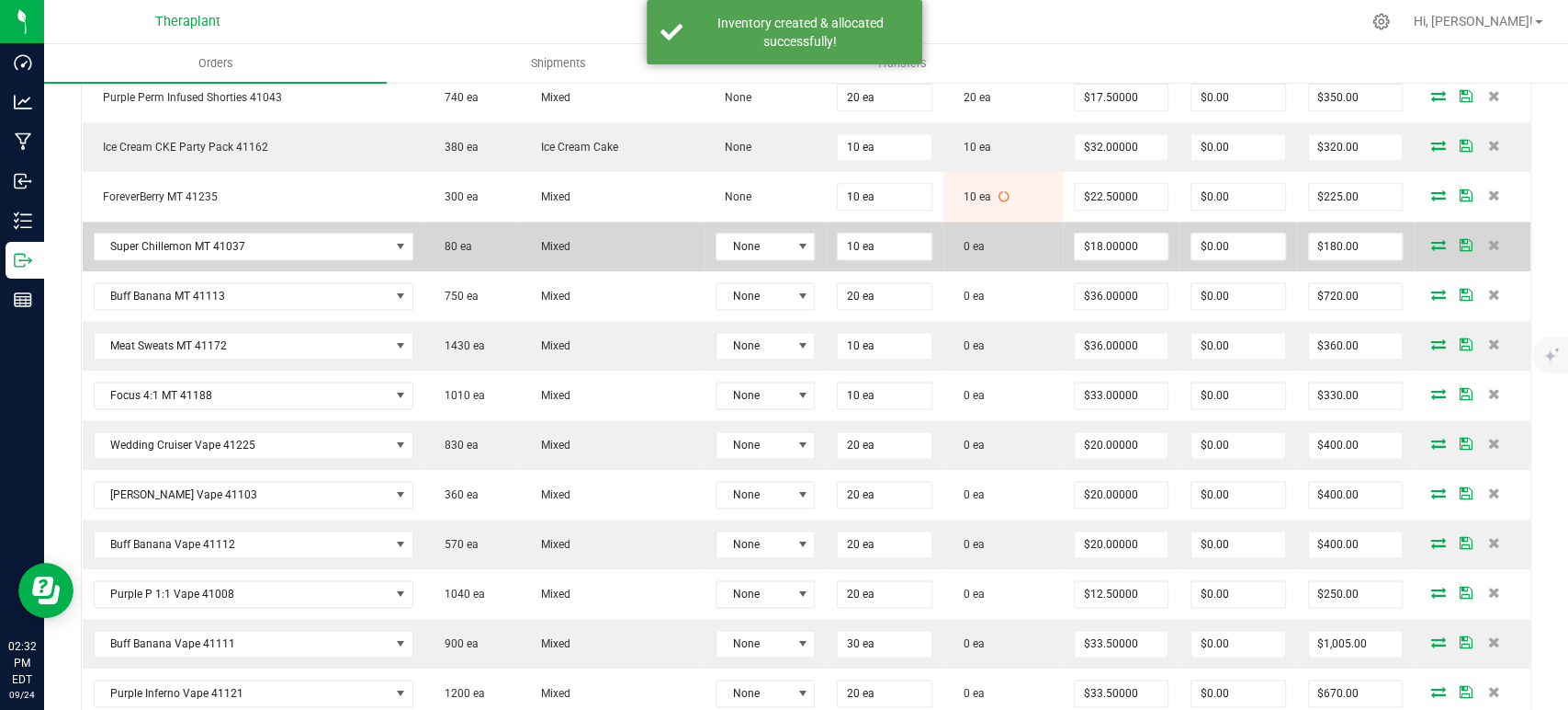
click at [1432, 239] on icon at bounding box center [1439, 244] width 15 height 11
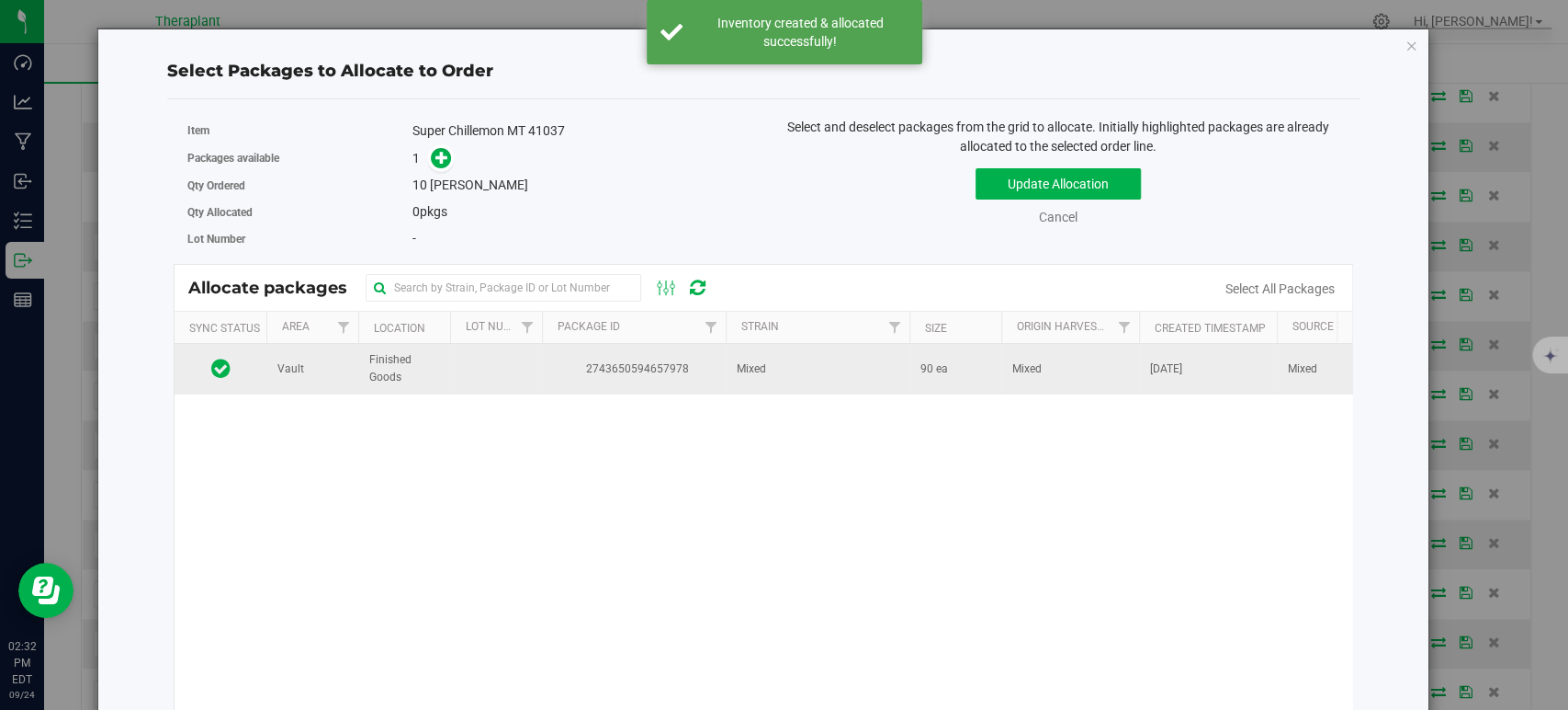
click at [646, 372] on span "2743650594657978" at bounding box center [634, 369] width 161 height 18
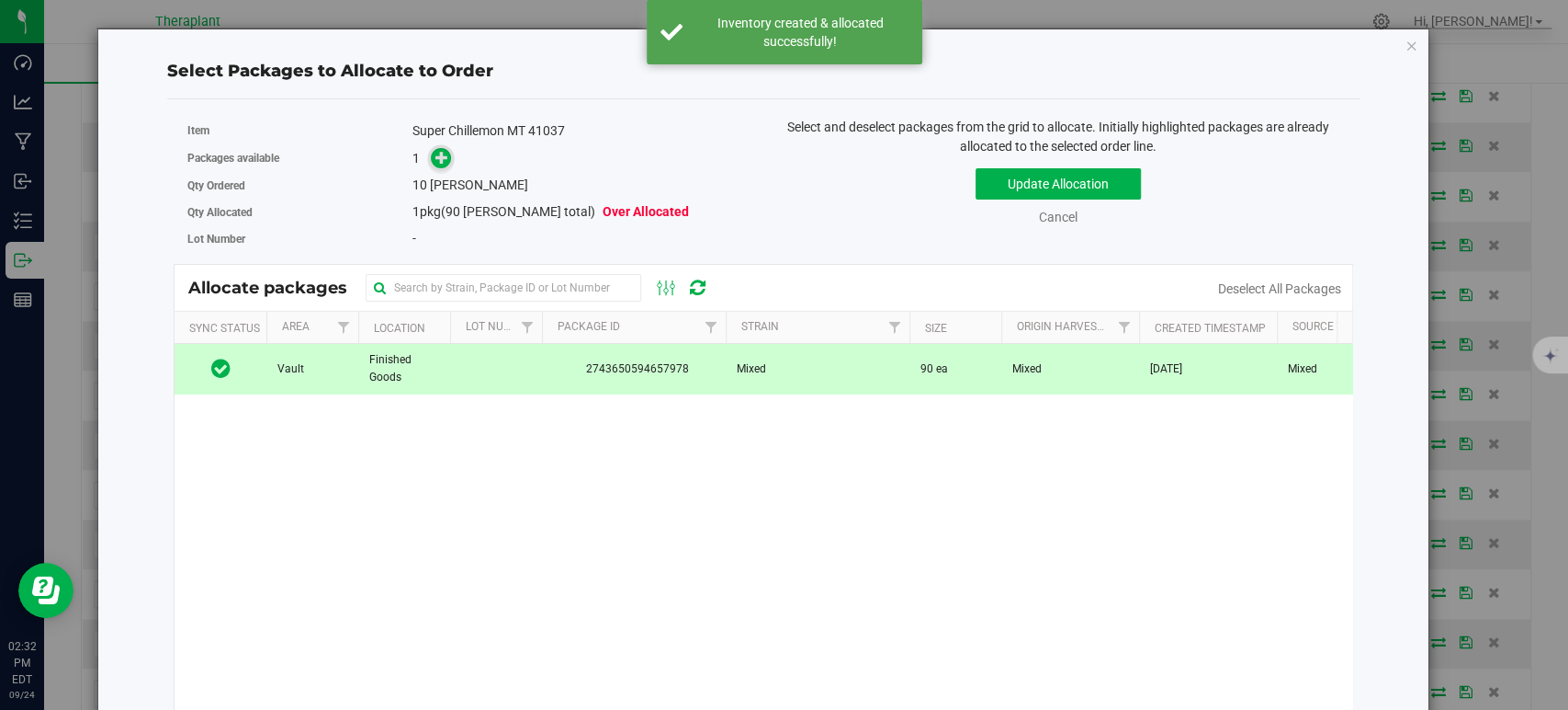
click at [444, 163] on icon at bounding box center [441, 157] width 13 height 13
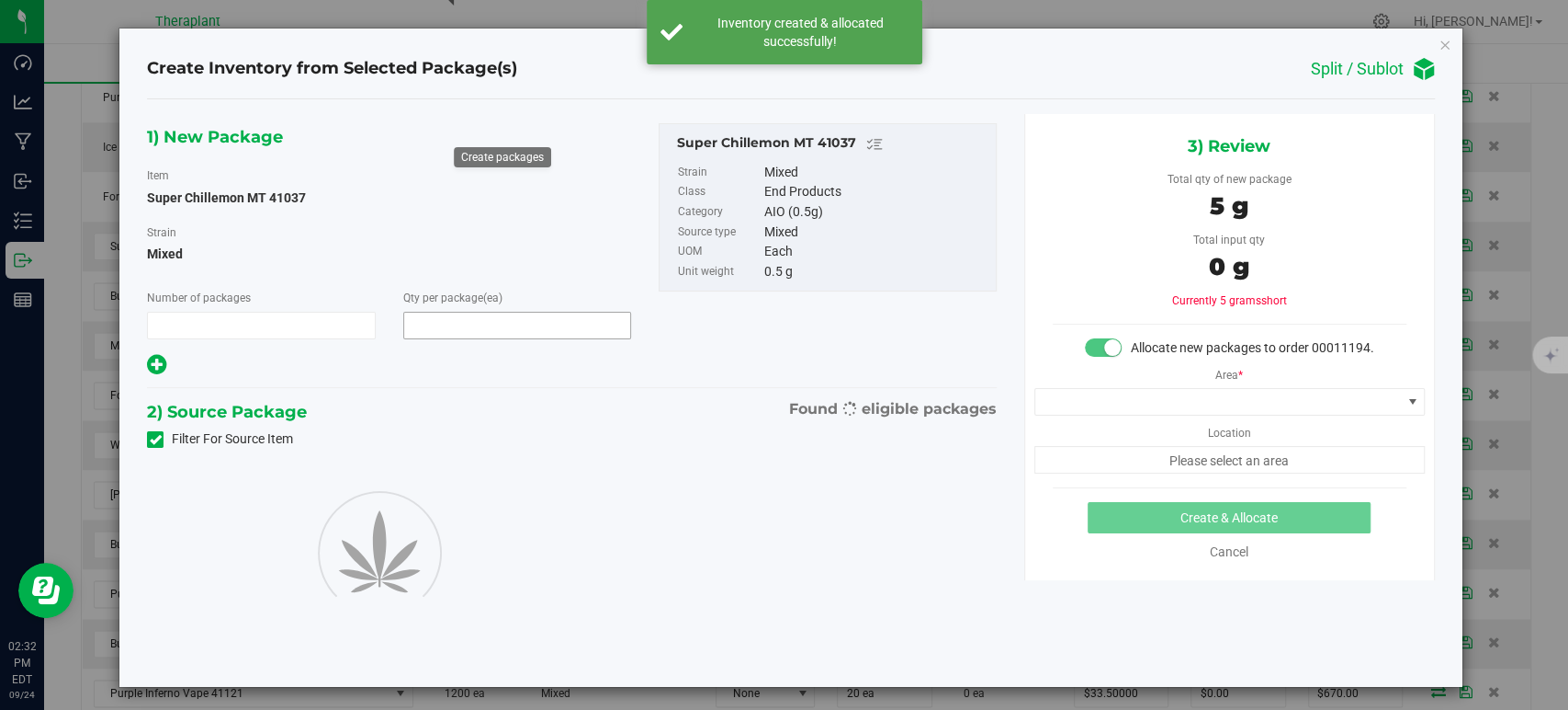
type input "1"
type input "10"
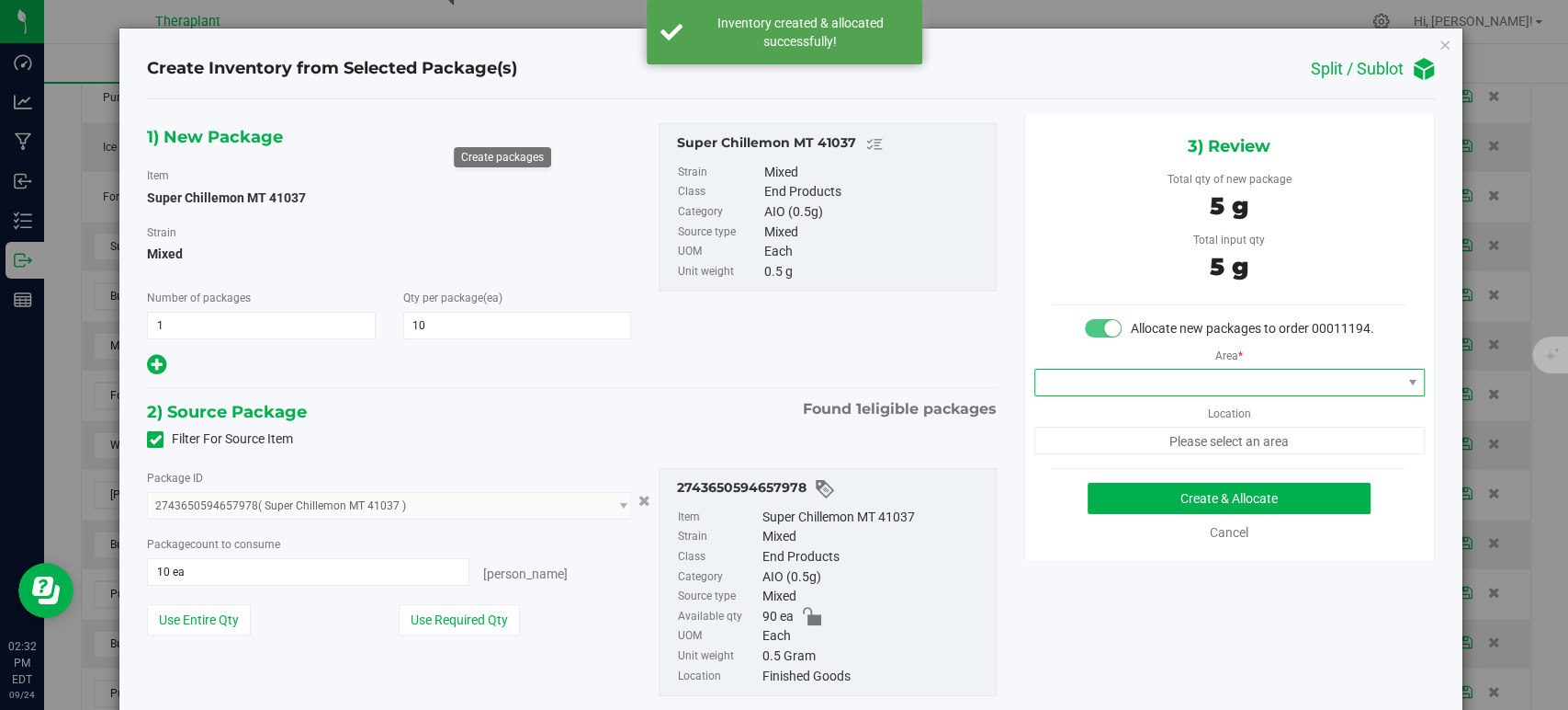
click at [1097, 393] on span at bounding box center [1218, 382] width 366 height 25
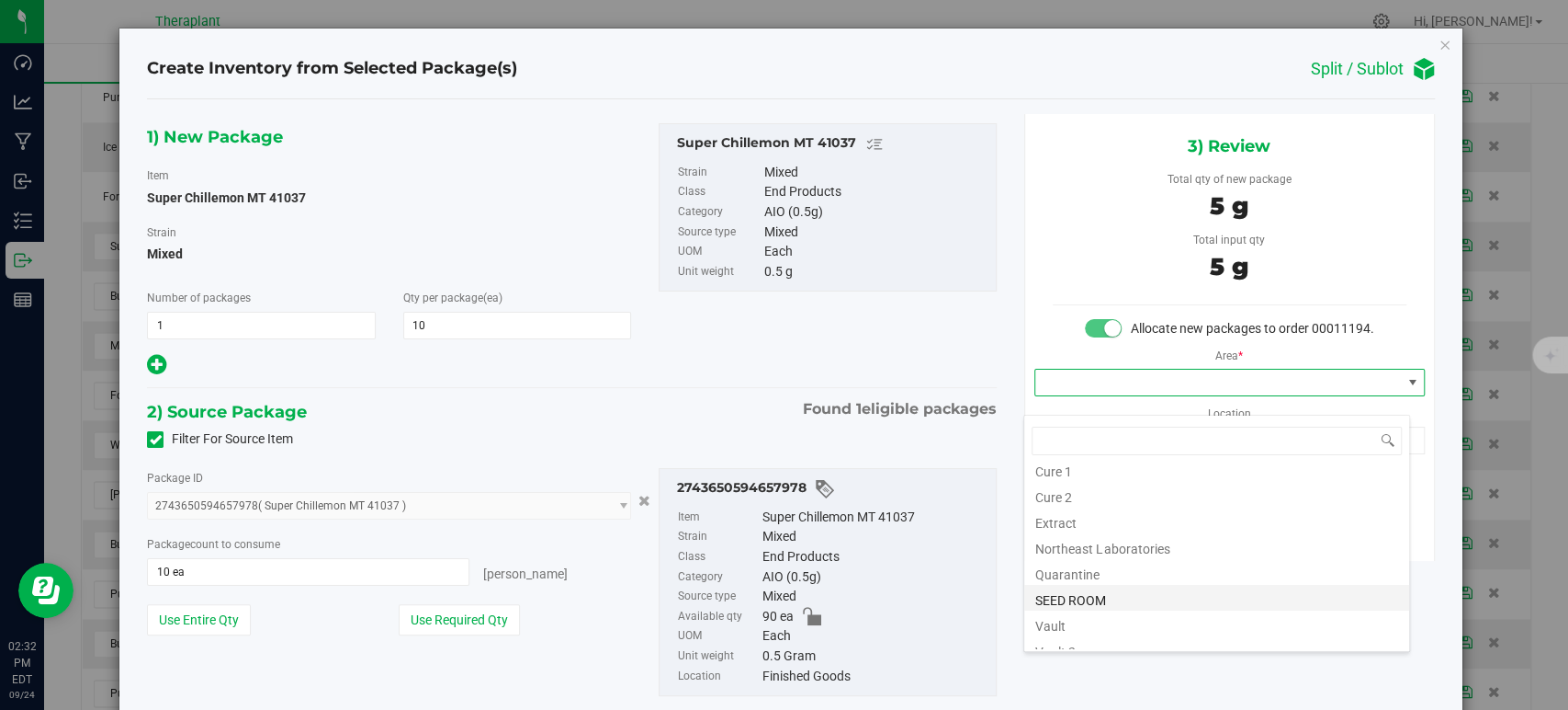
scroll to position [228, 0]
click at [1103, 533] on li "Vault" at bounding box center [1217, 532] width 385 height 25
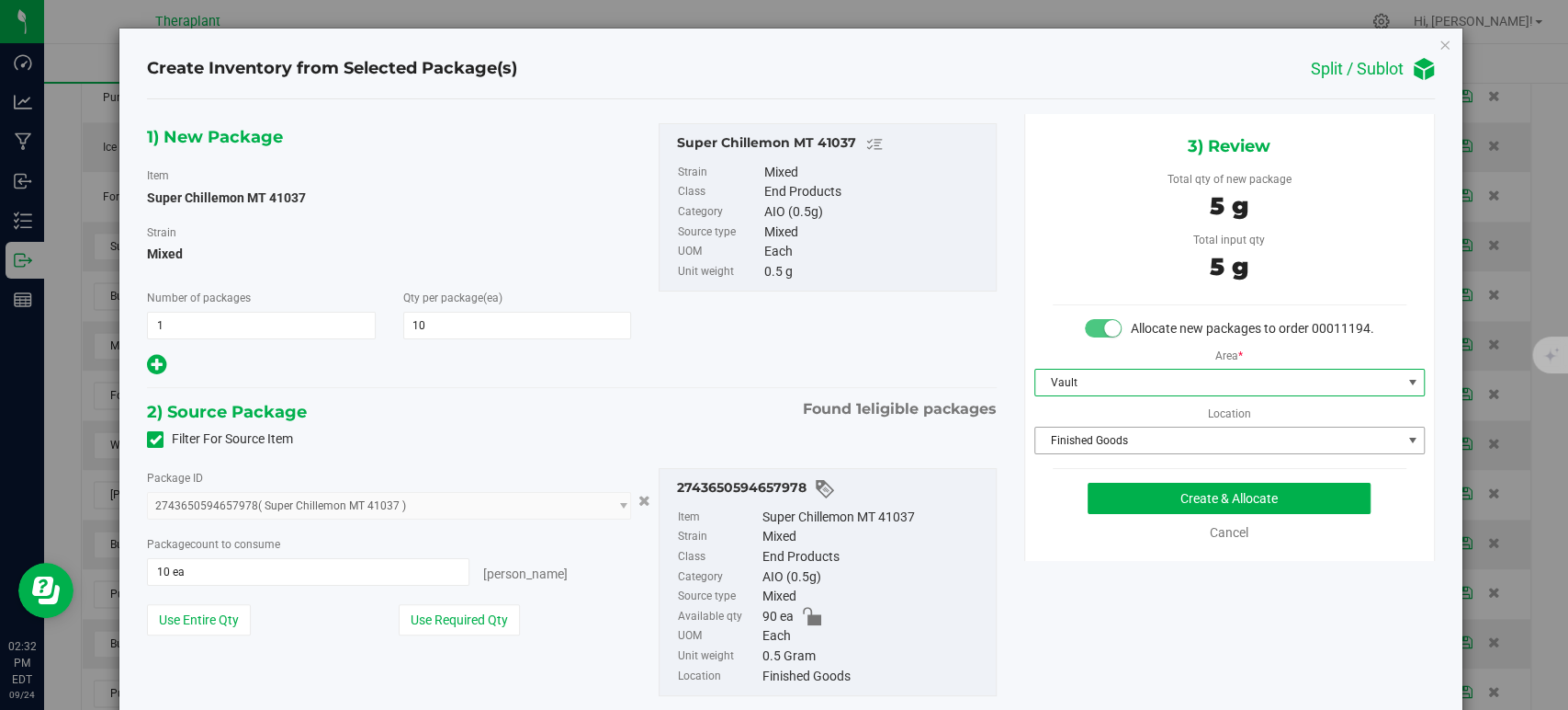
click at [1066, 453] on span "Finished Goods" at bounding box center [1218, 440] width 366 height 25
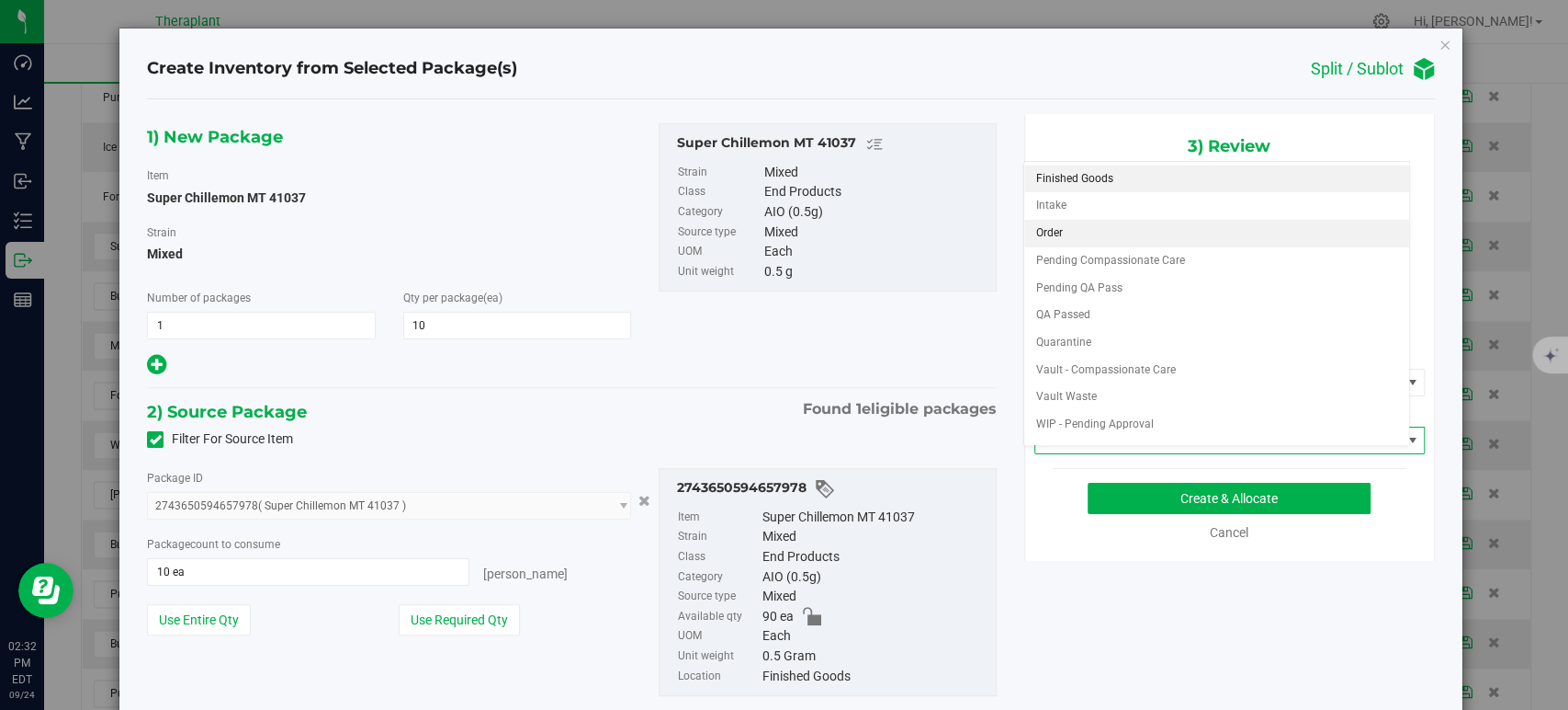
click at [1065, 226] on li "Order" at bounding box center [1217, 233] width 385 height 27
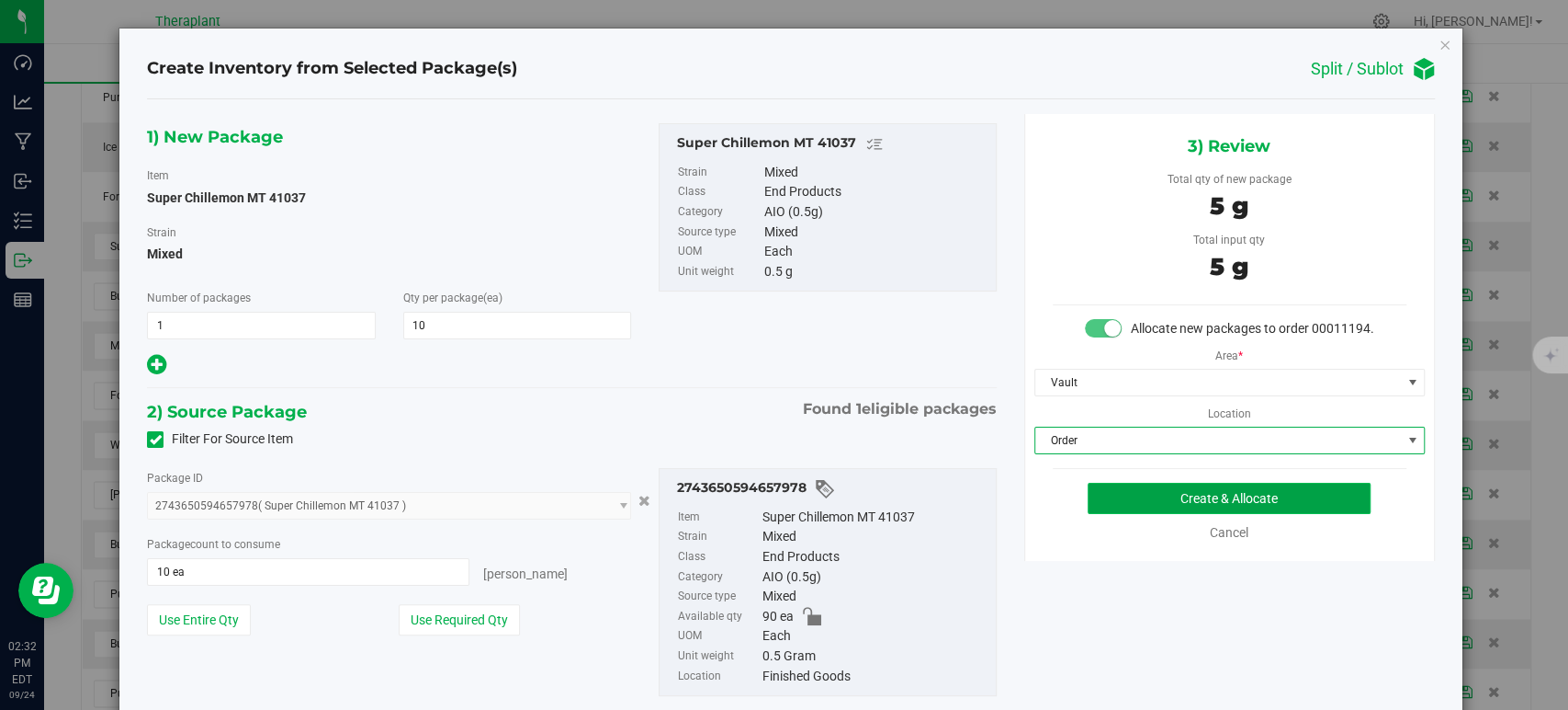
click at [1125, 514] on button "Create & Allocate" at bounding box center [1229, 498] width 283 height 31
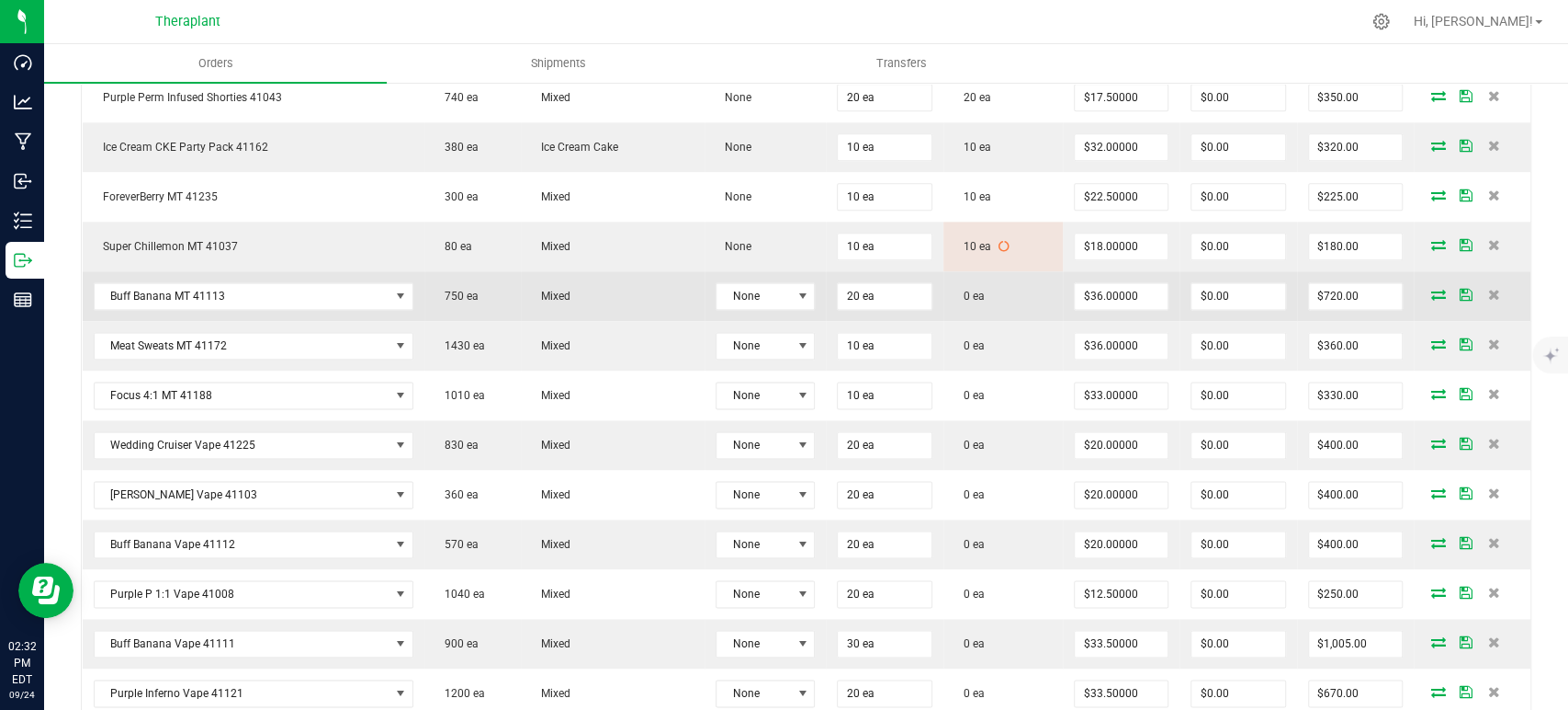
click at [1432, 290] on icon at bounding box center [1439, 294] width 15 height 11
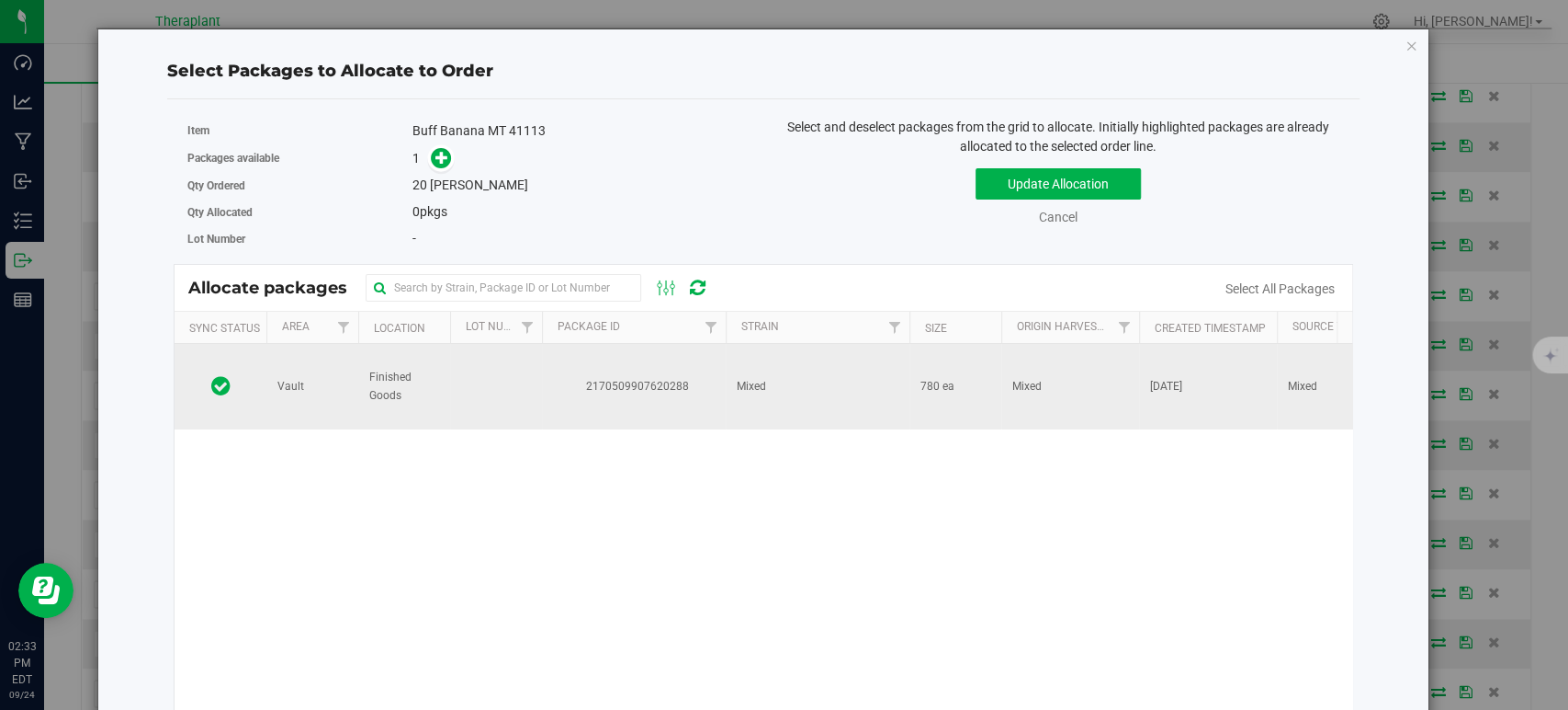
click at [766, 373] on td "Mixed" at bounding box center [818, 386] width 184 height 86
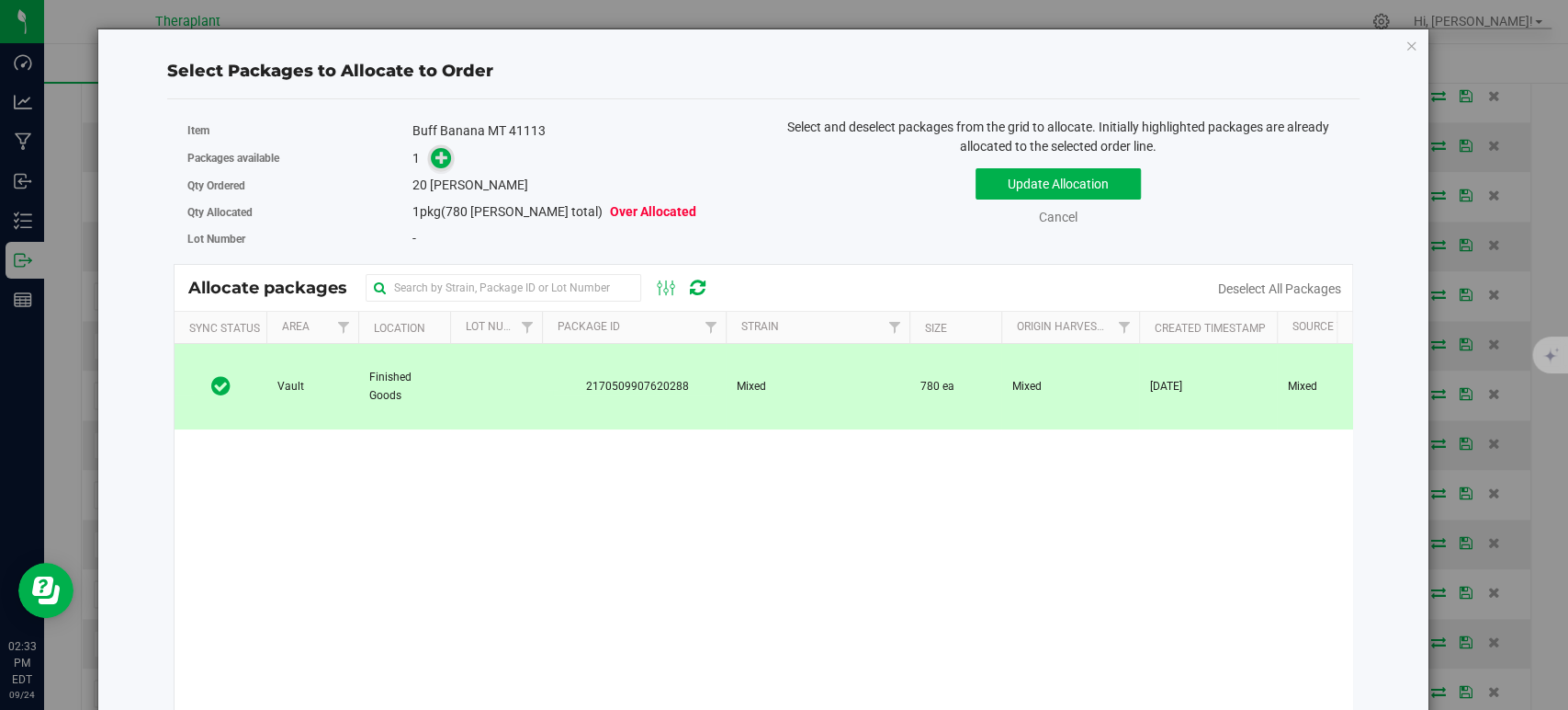
click at [431, 154] on span at bounding box center [441, 158] width 21 height 21
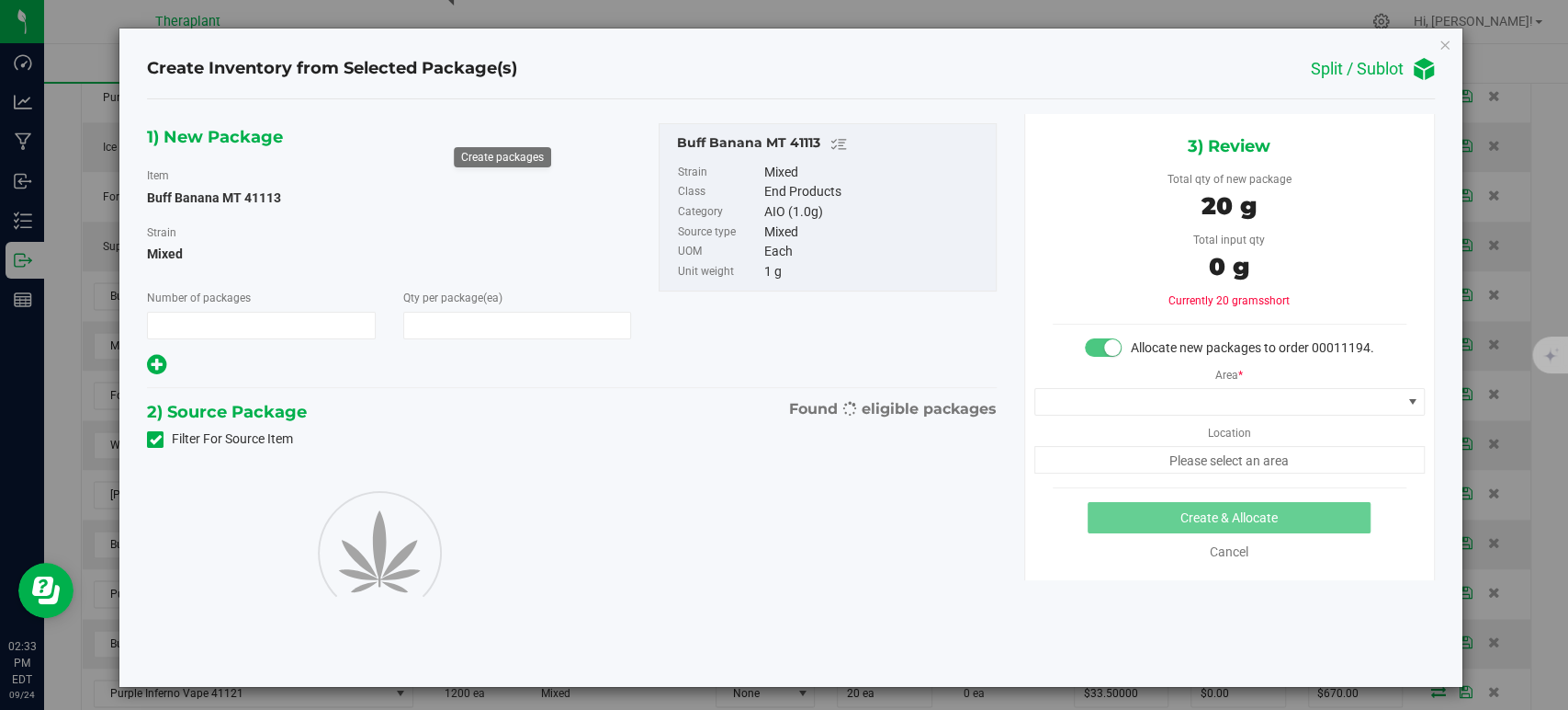
type input "1"
type input "20"
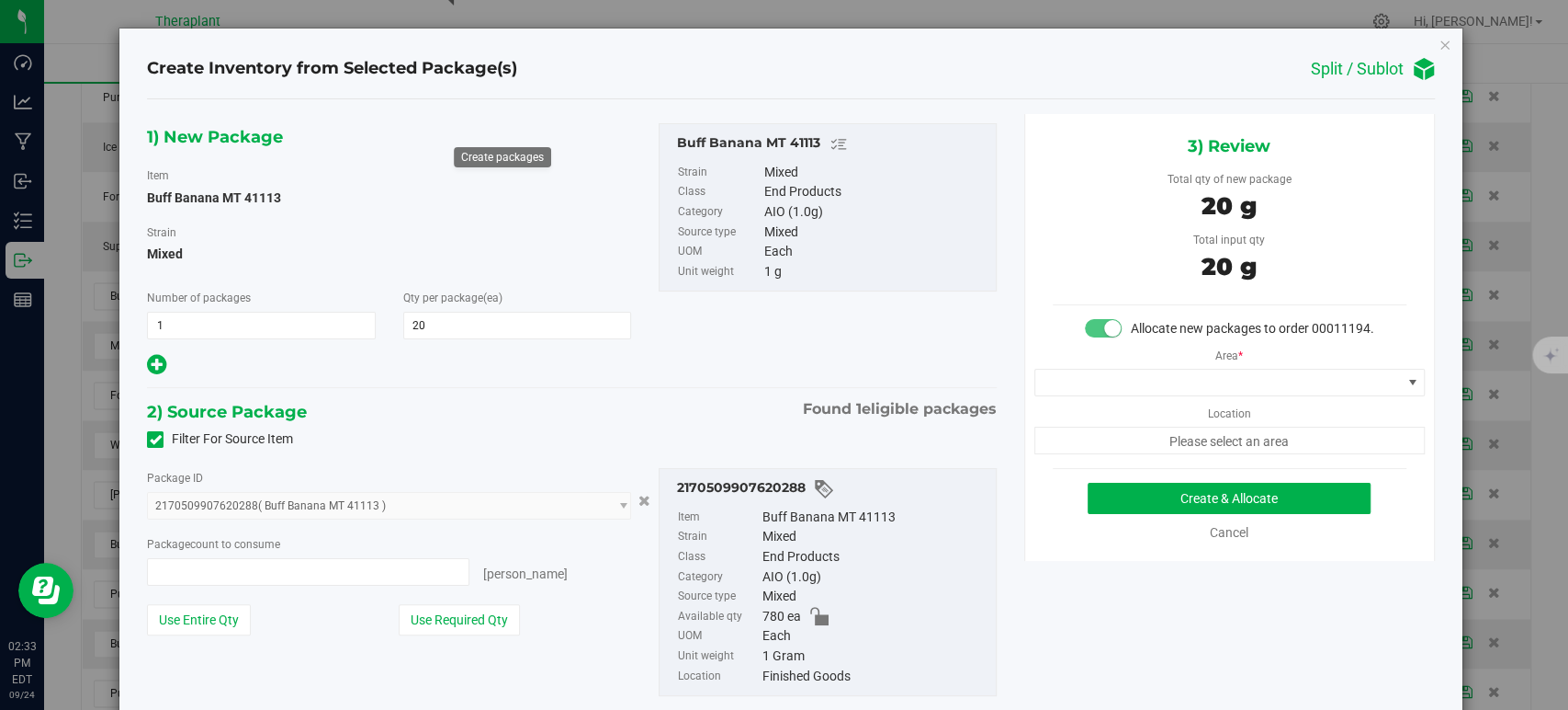
type input "20 ea"
click at [1101, 394] on span at bounding box center [1218, 382] width 366 height 25
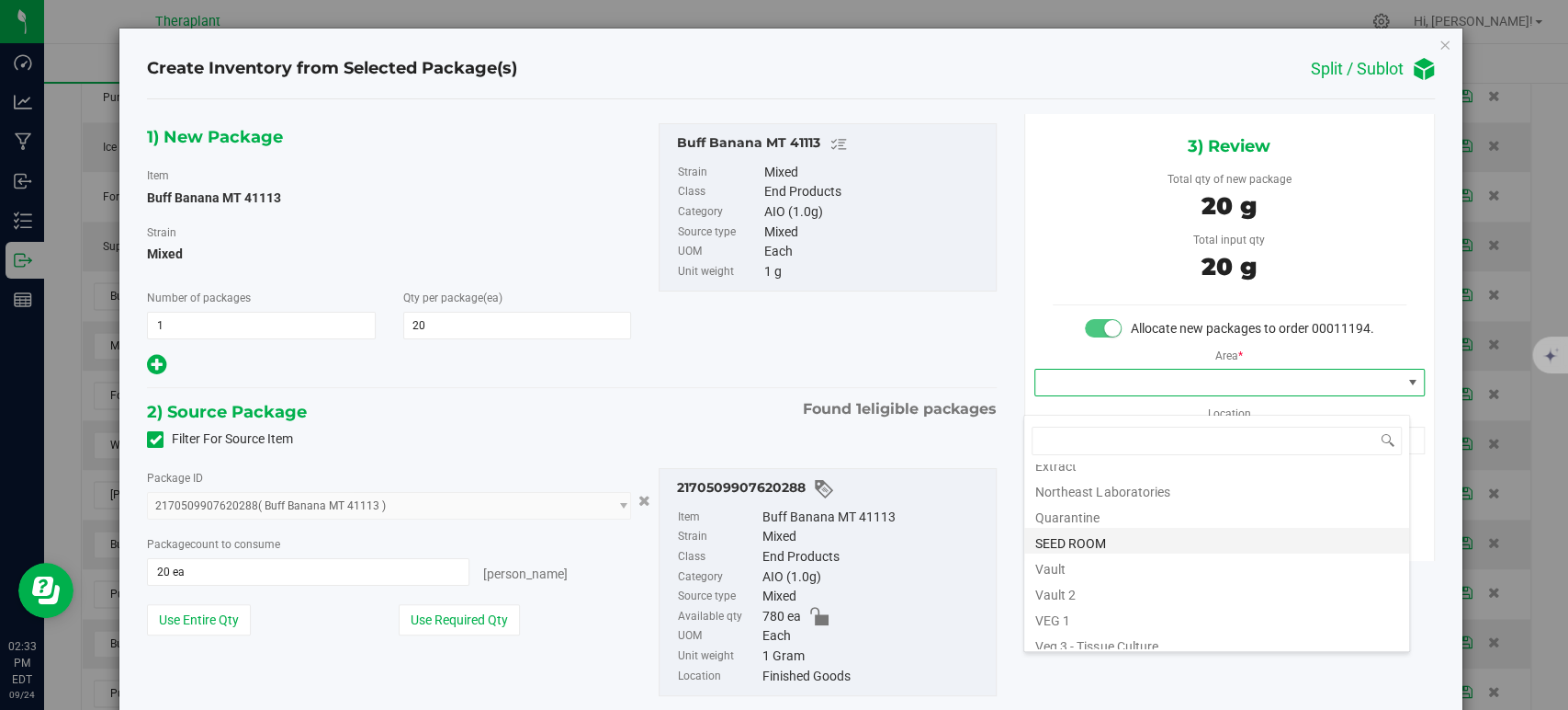
scroll to position [228, 0]
click at [1102, 526] on li "Vault" at bounding box center [1217, 532] width 385 height 25
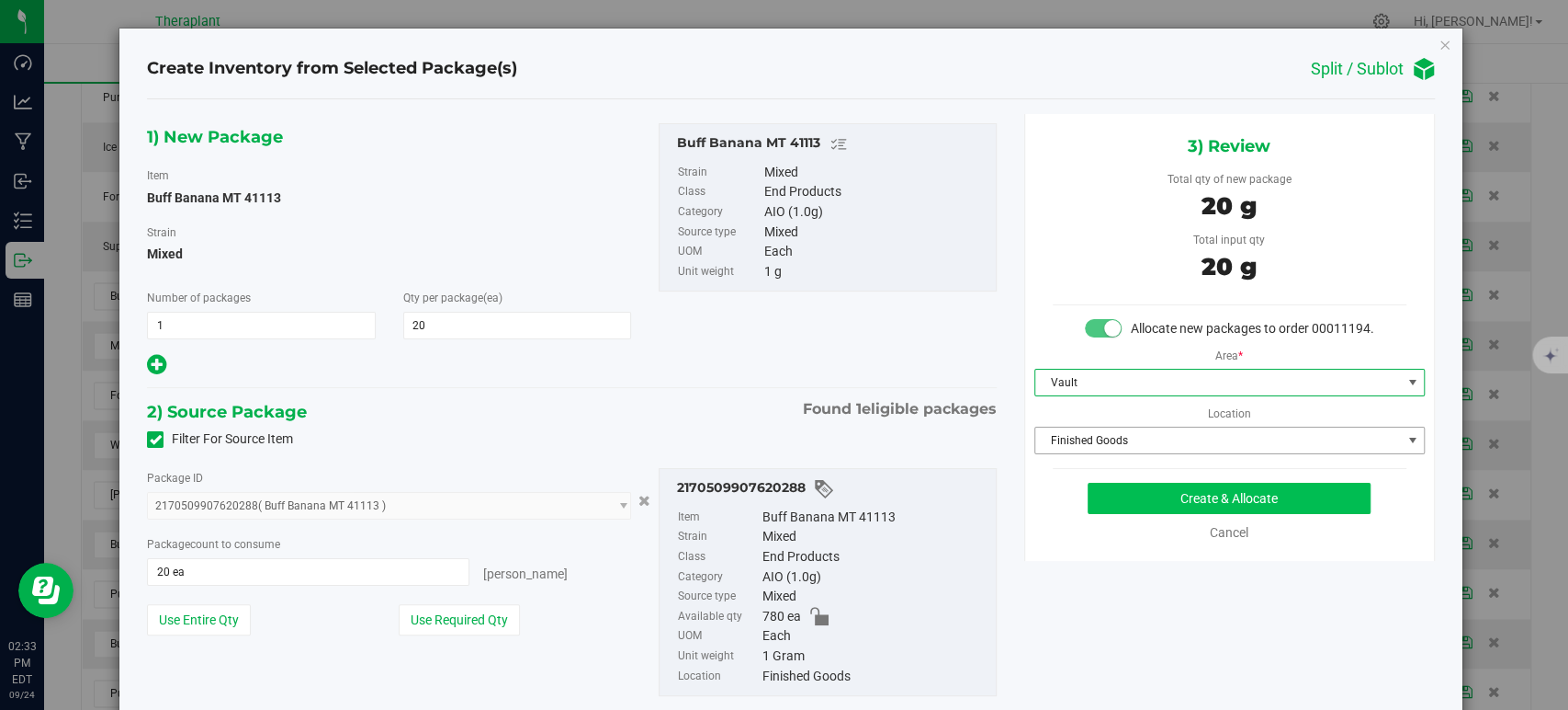
click at [1094, 453] on span "Finished Goods" at bounding box center [1218, 440] width 366 height 25
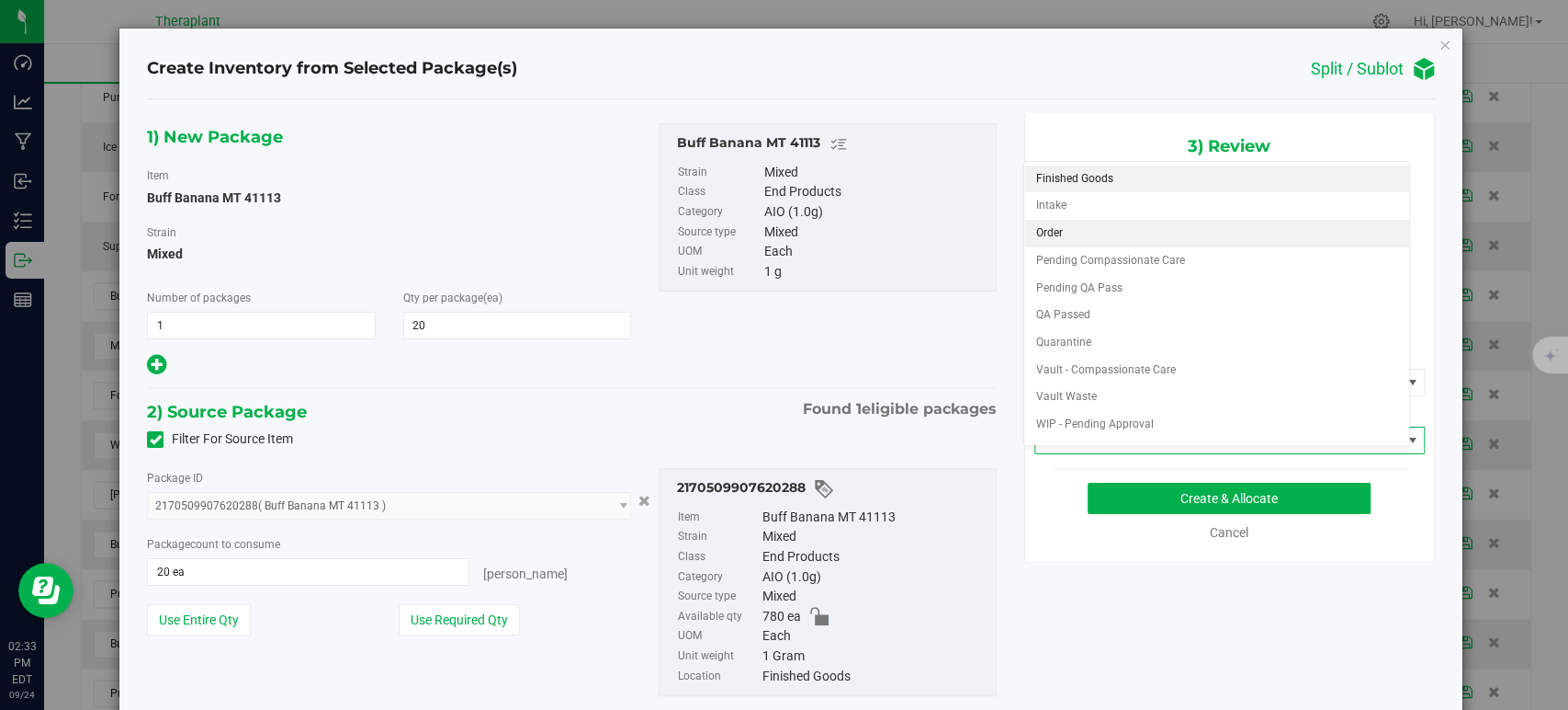
click at [1063, 220] on li "Order" at bounding box center [1217, 233] width 385 height 27
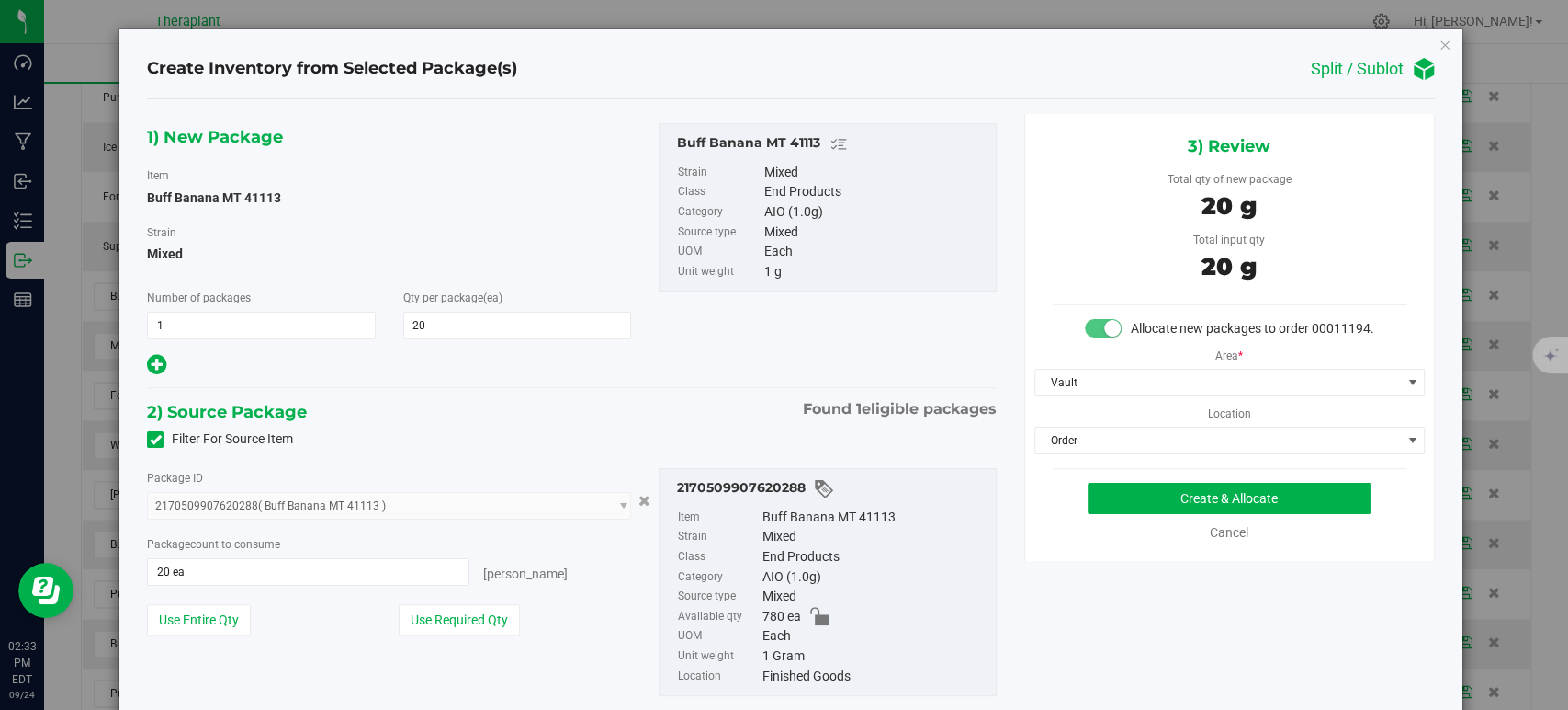
click at [846, 391] on div "1) New Package Item Buff Banana MT 41113 Strain Mixed Number of packages 1 1 Qt…" at bounding box center [572, 424] width 877 height 621
click at [1106, 506] on button "Create & Allocate" at bounding box center [1229, 498] width 283 height 31
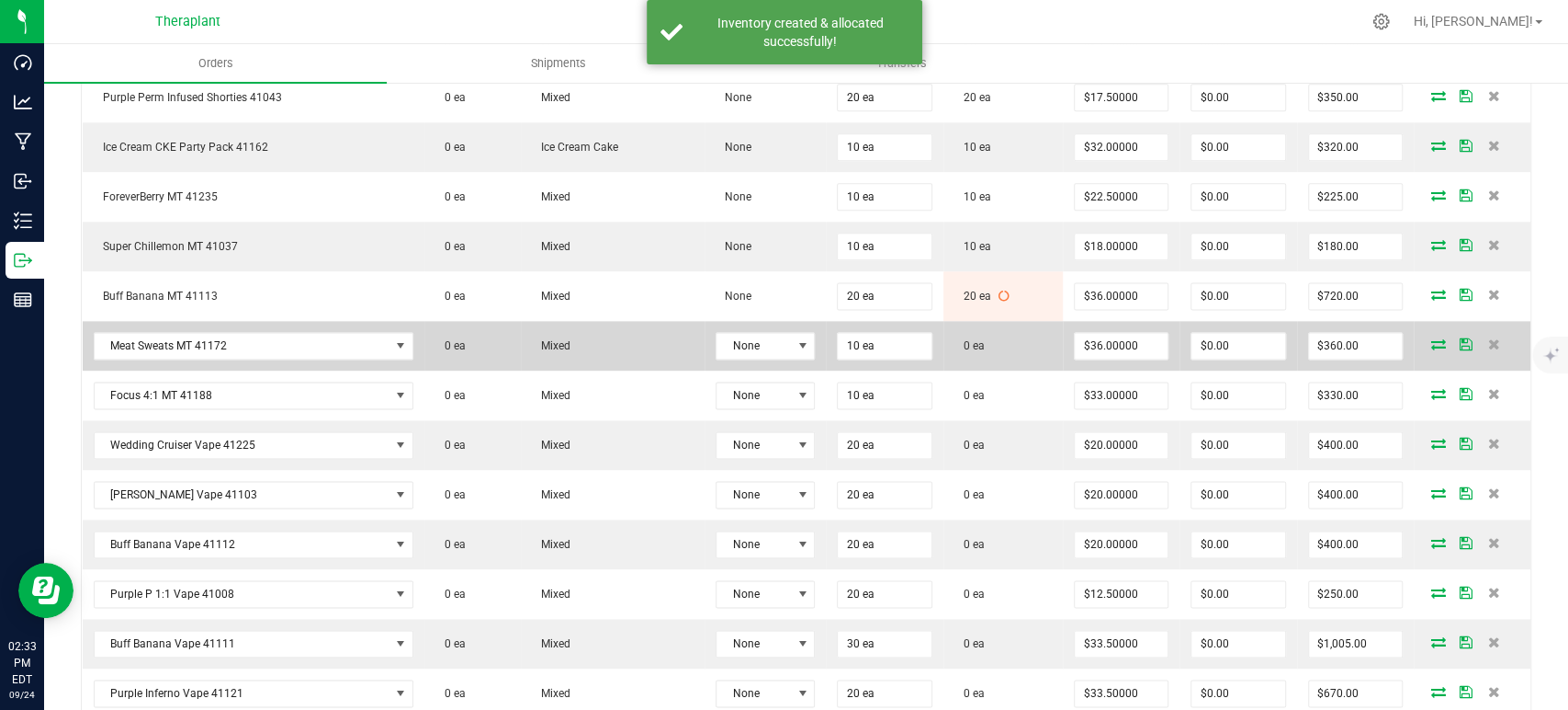
scroll to position [1634, 0]
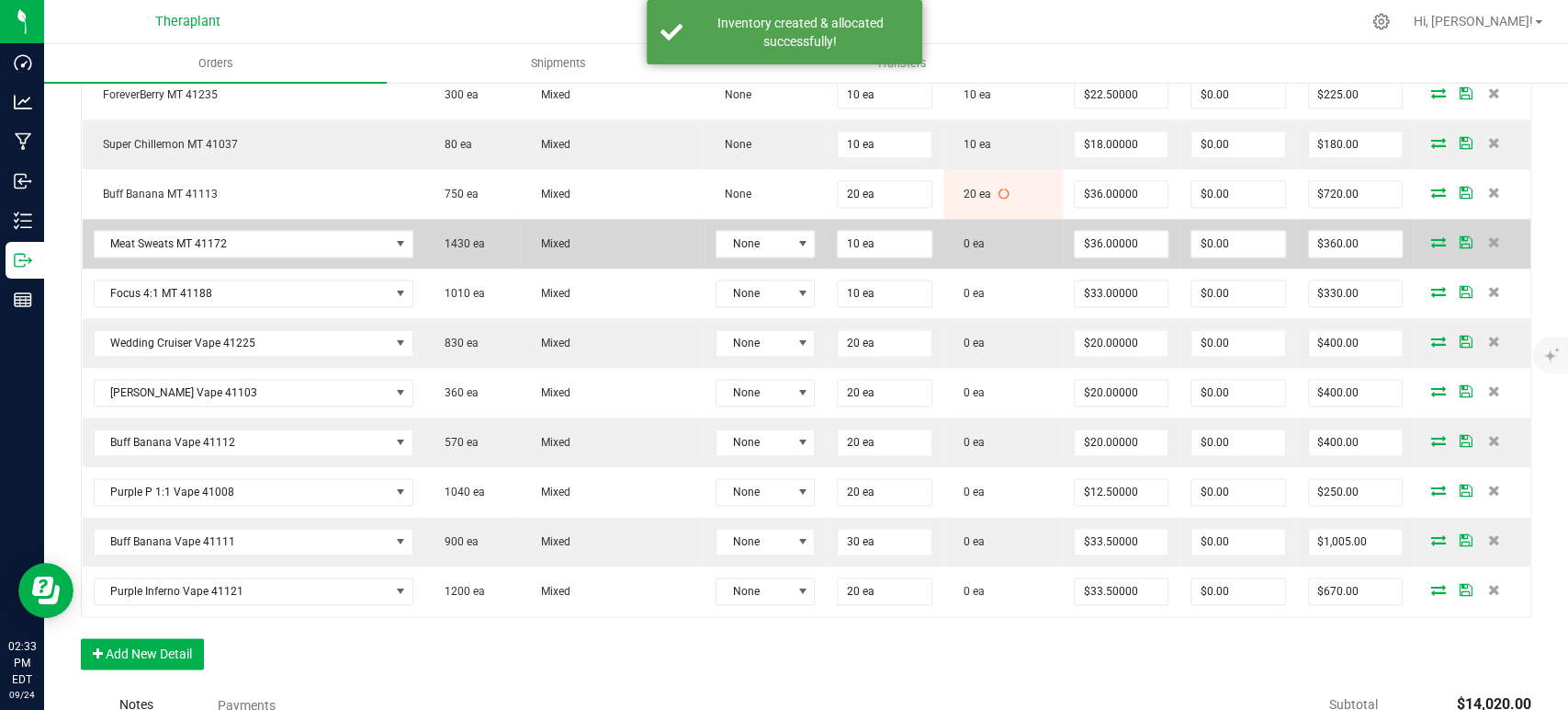
click at [1432, 236] on icon at bounding box center [1439, 241] width 15 height 11
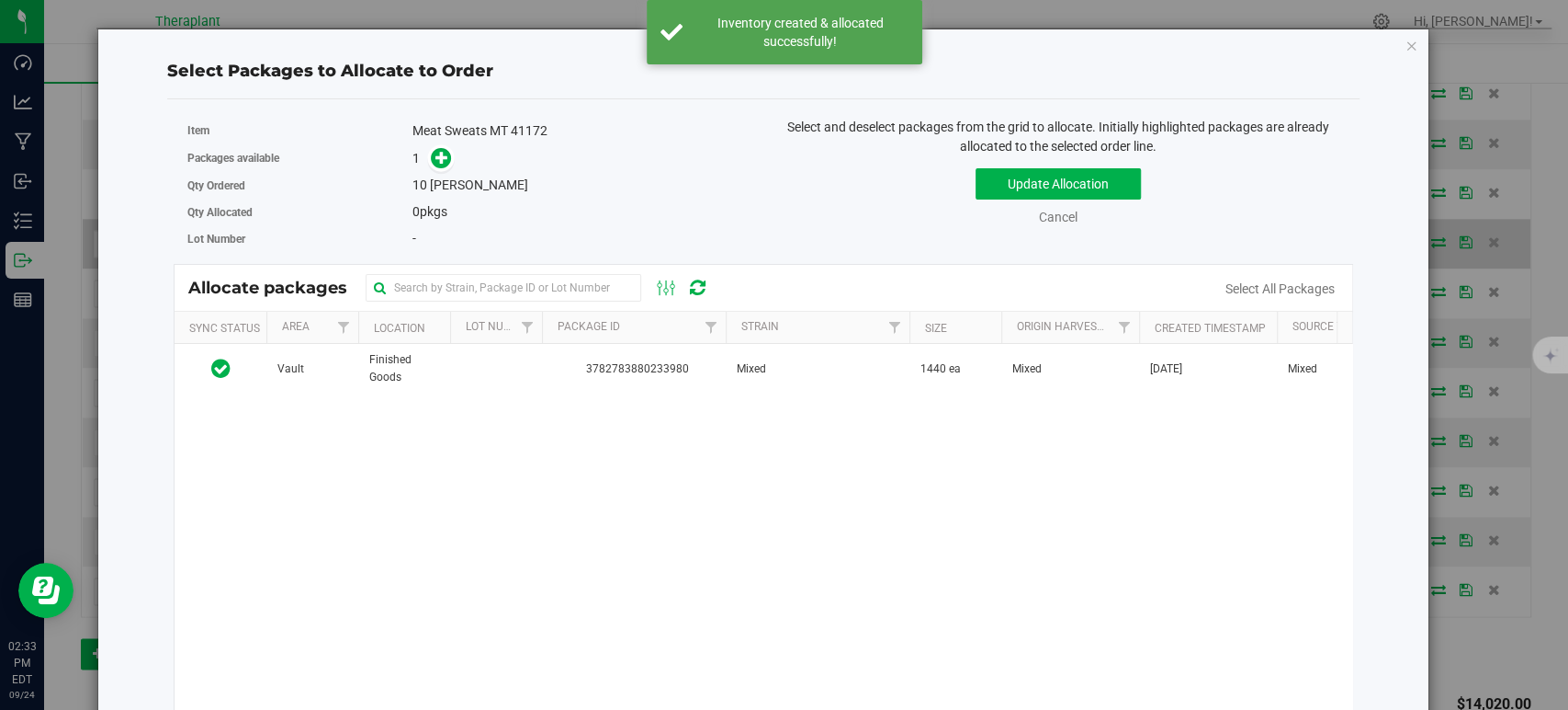
click at [796, 364] on td "Mixed" at bounding box center [818, 368] width 184 height 50
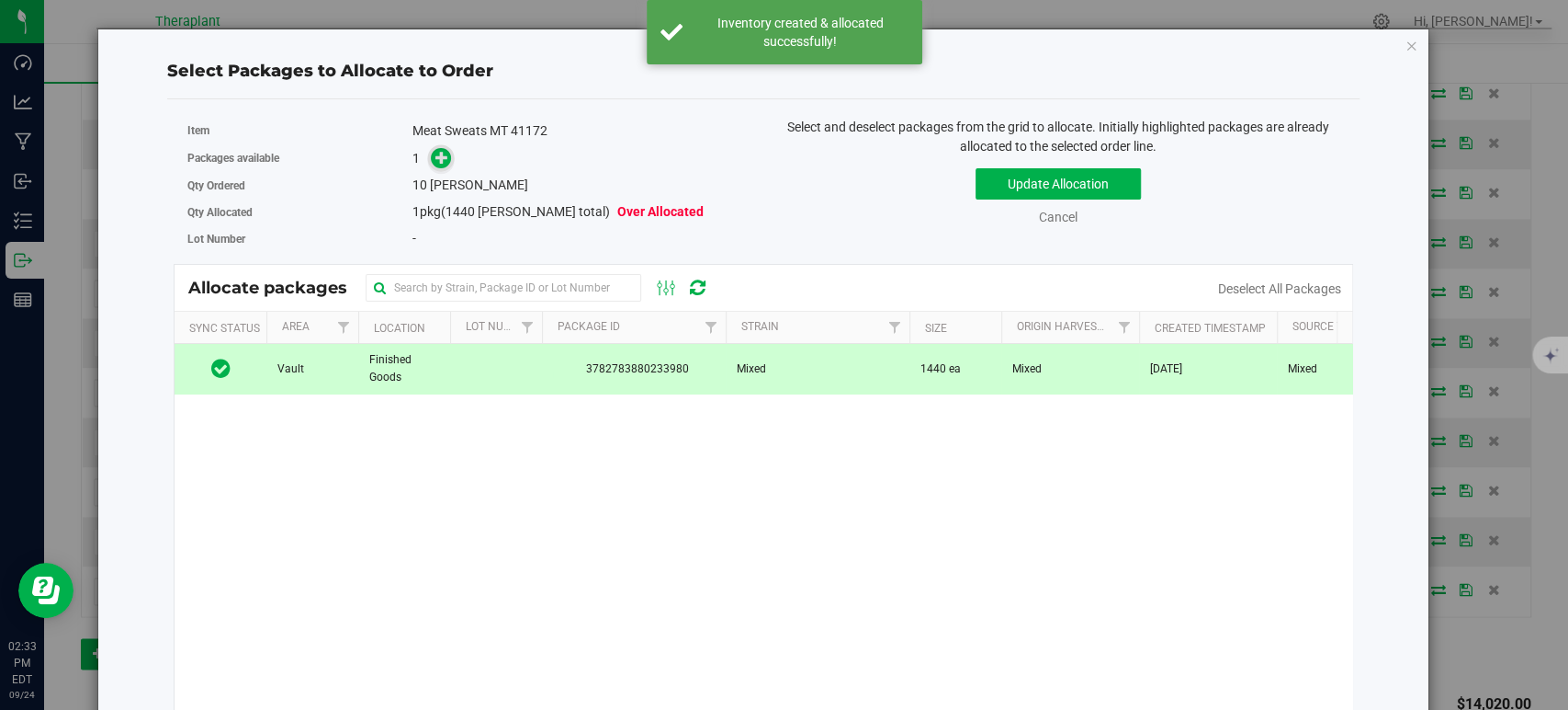
click at [441, 153] on icon at bounding box center [442, 157] width 14 height 14
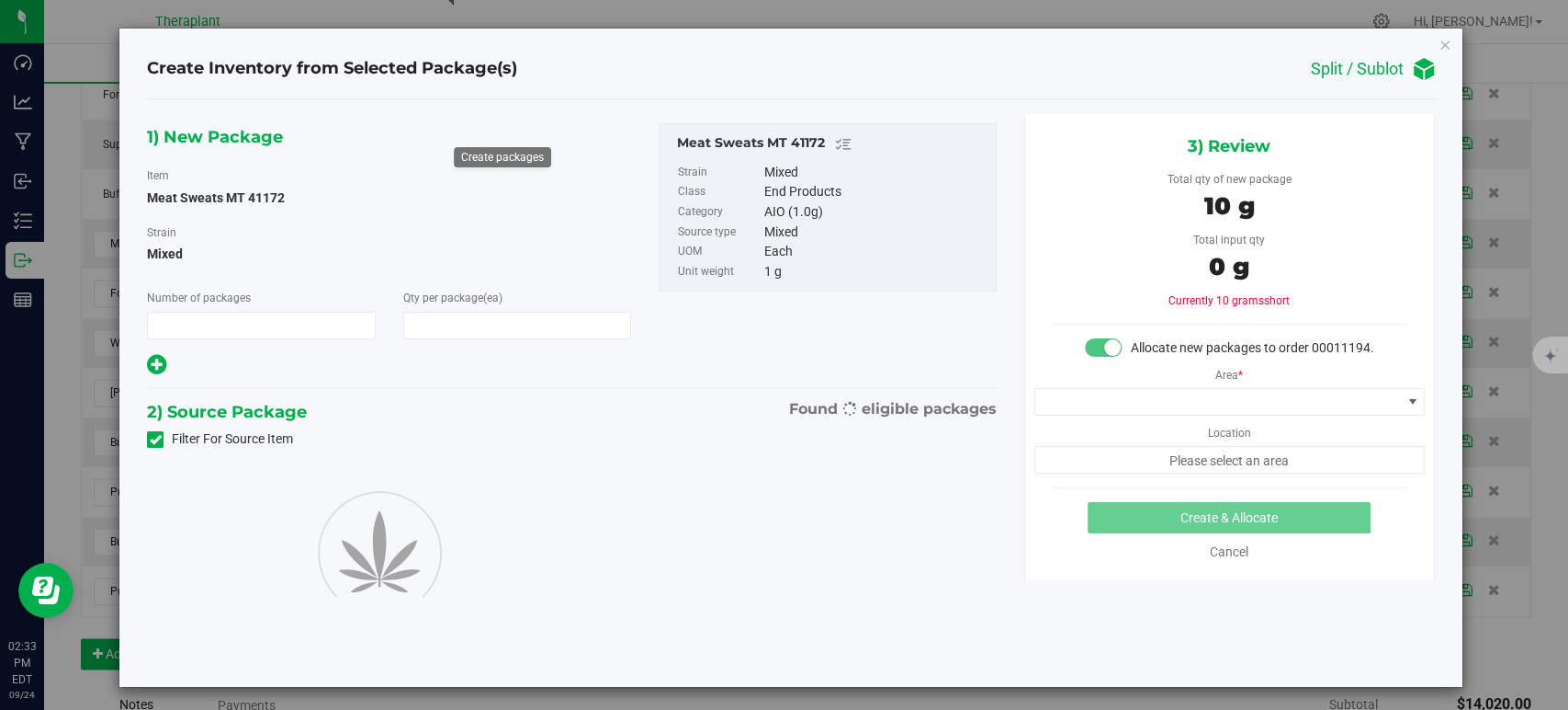
type input "1"
type input "10"
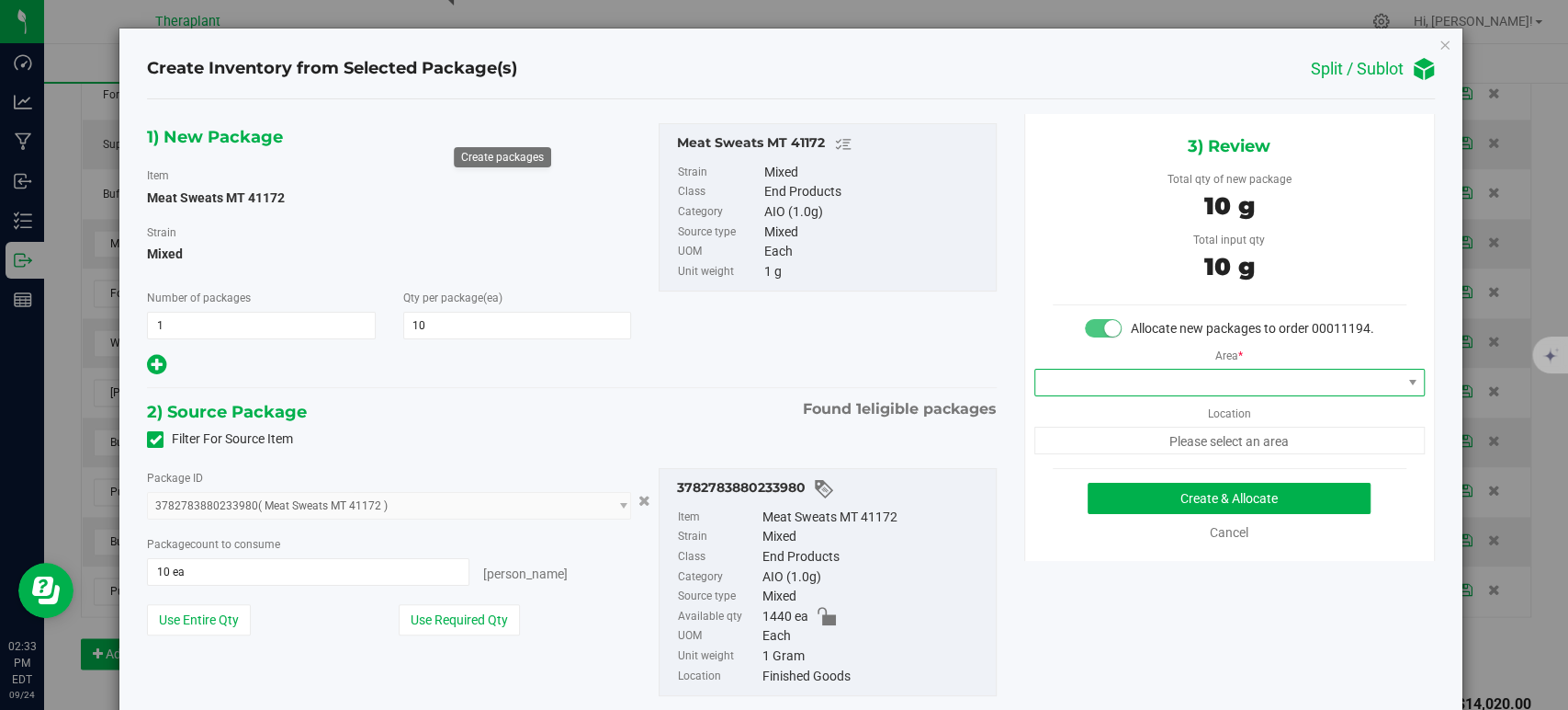
click at [1047, 395] on span at bounding box center [1218, 382] width 366 height 25
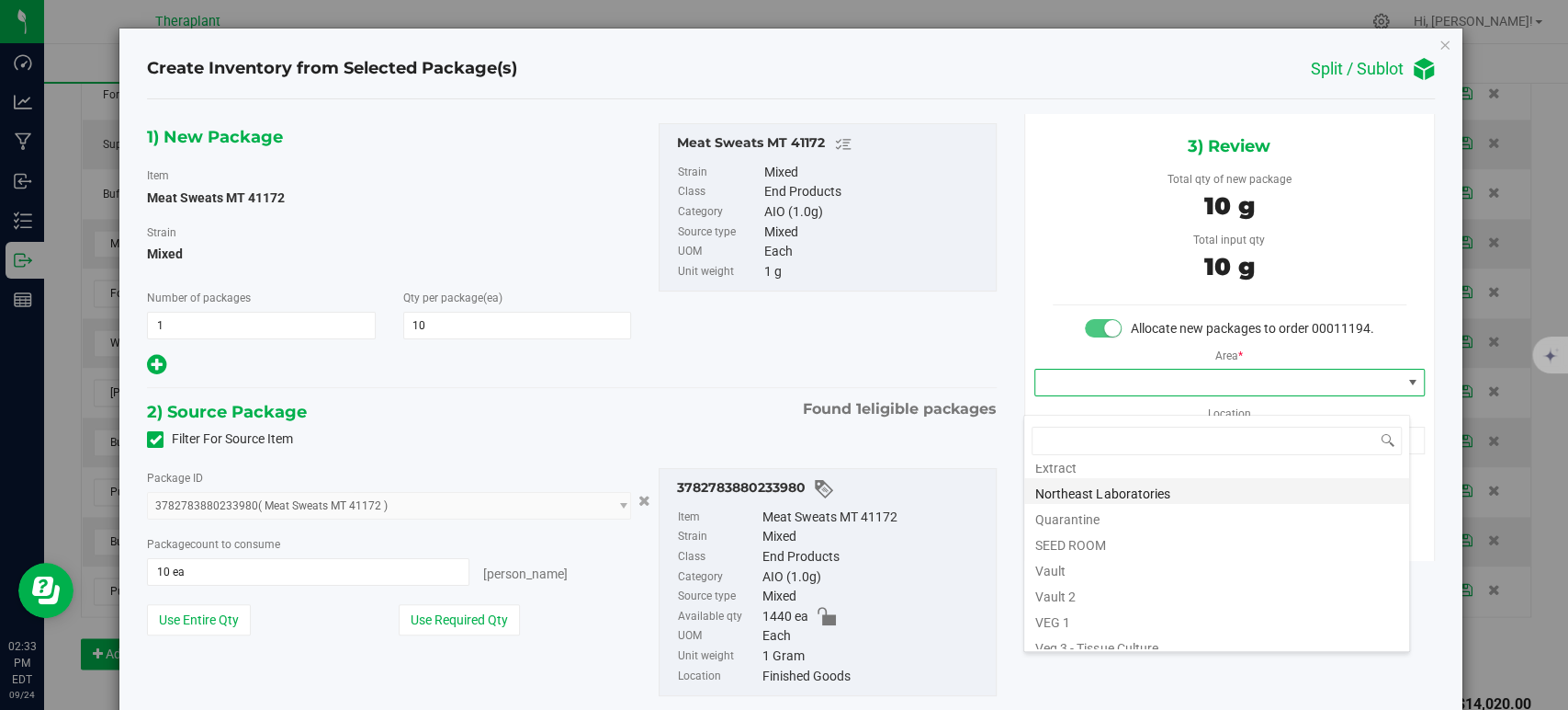
scroll to position [228, 0]
click at [1110, 539] on li "Vault" at bounding box center [1217, 532] width 385 height 25
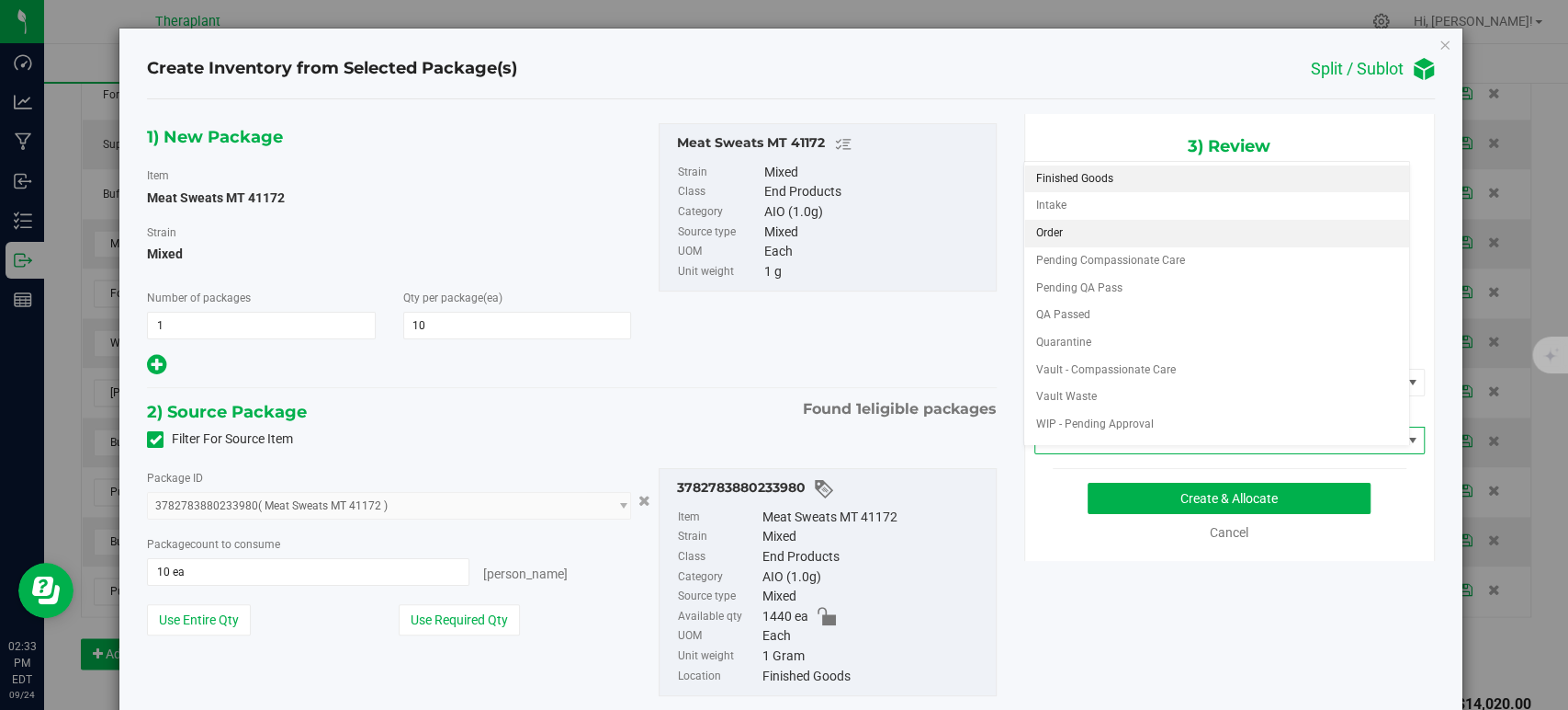
click at [1070, 232] on li "Order" at bounding box center [1217, 233] width 385 height 27
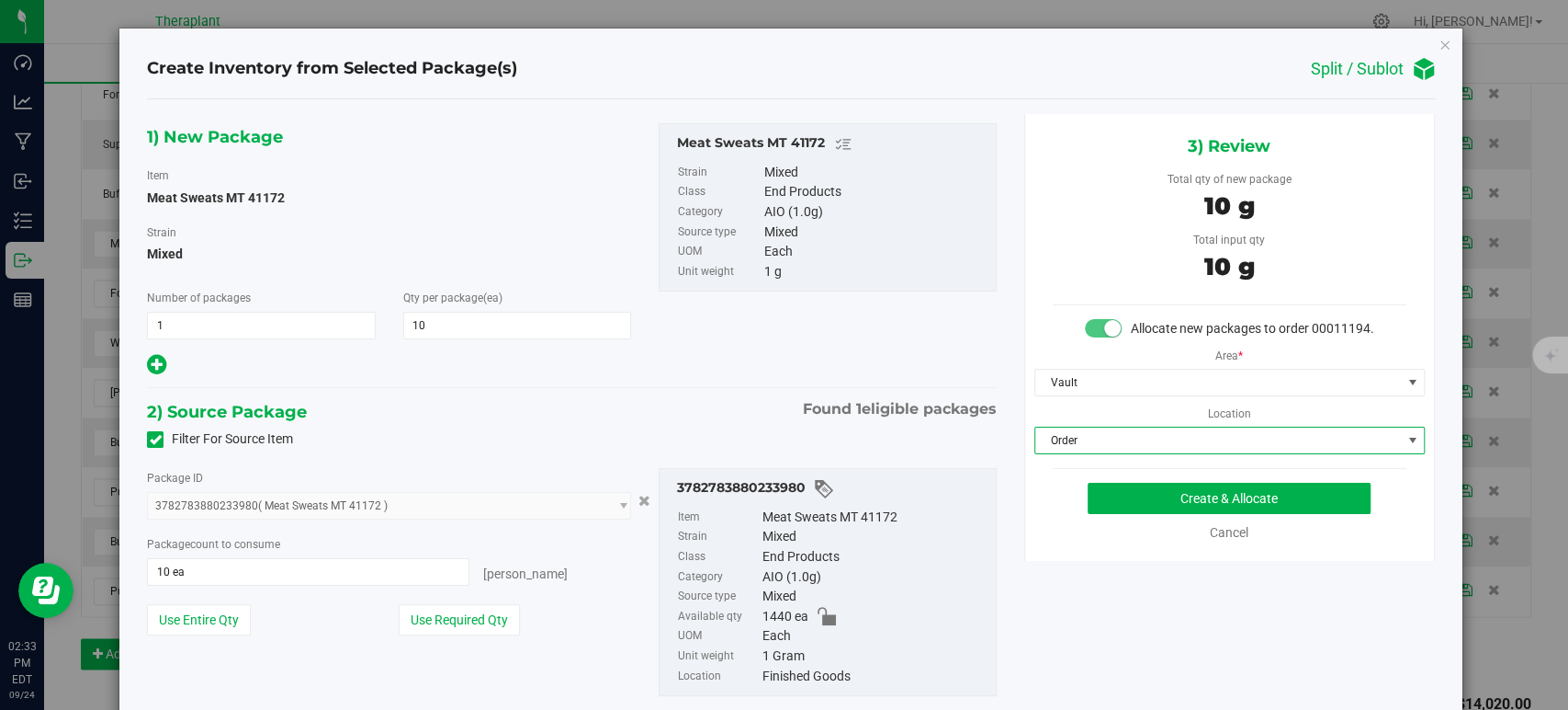
click at [677, 418] on div "2) Source Package Found 1 eligible packages" at bounding box center [571, 411] width 849 height 27
click at [1119, 514] on button "Create & Allocate" at bounding box center [1229, 498] width 283 height 31
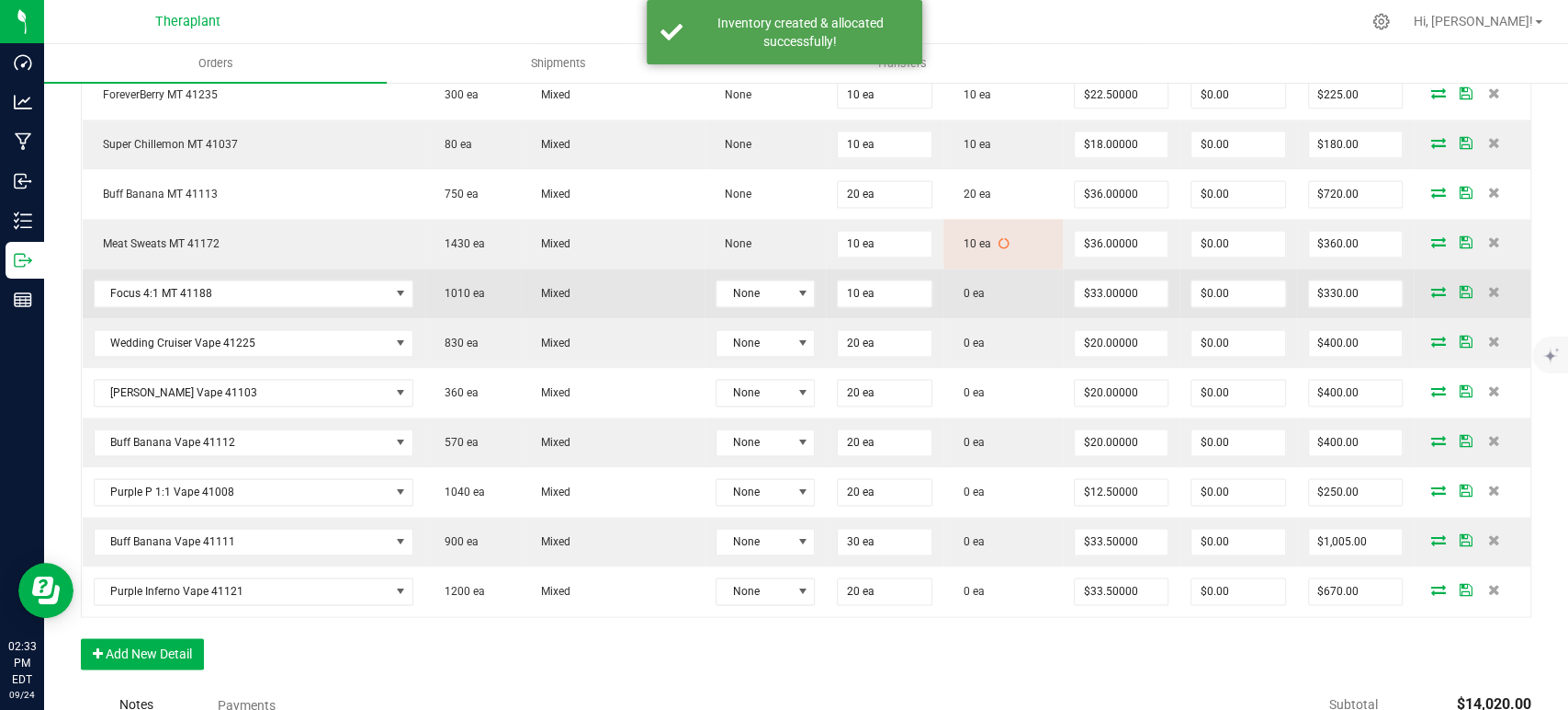
click at [1432, 286] on icon at bounding box center [1439, 291] width 15 height 11
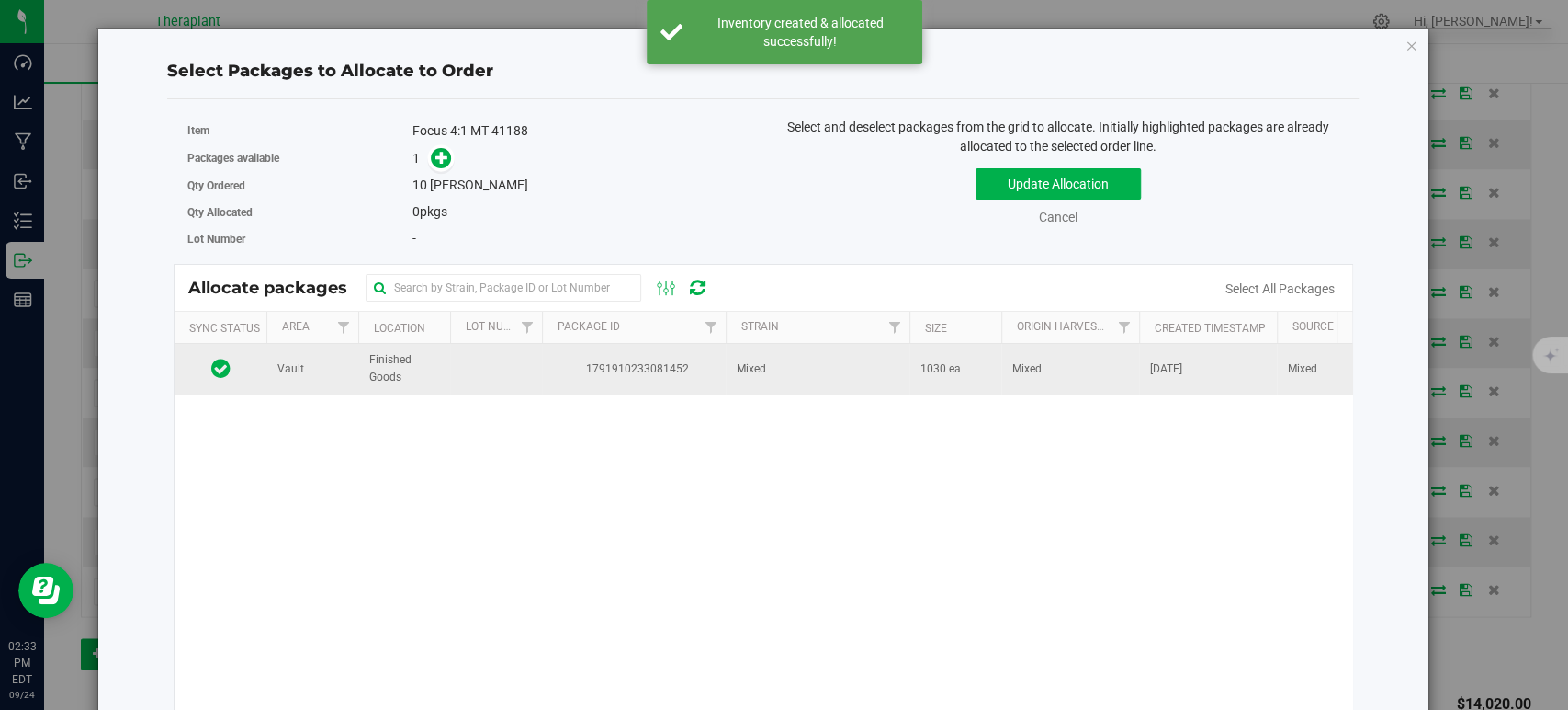
click at [690, 379] on td "1791910233081452" at bounding box center [634, 368] width 184 height 50
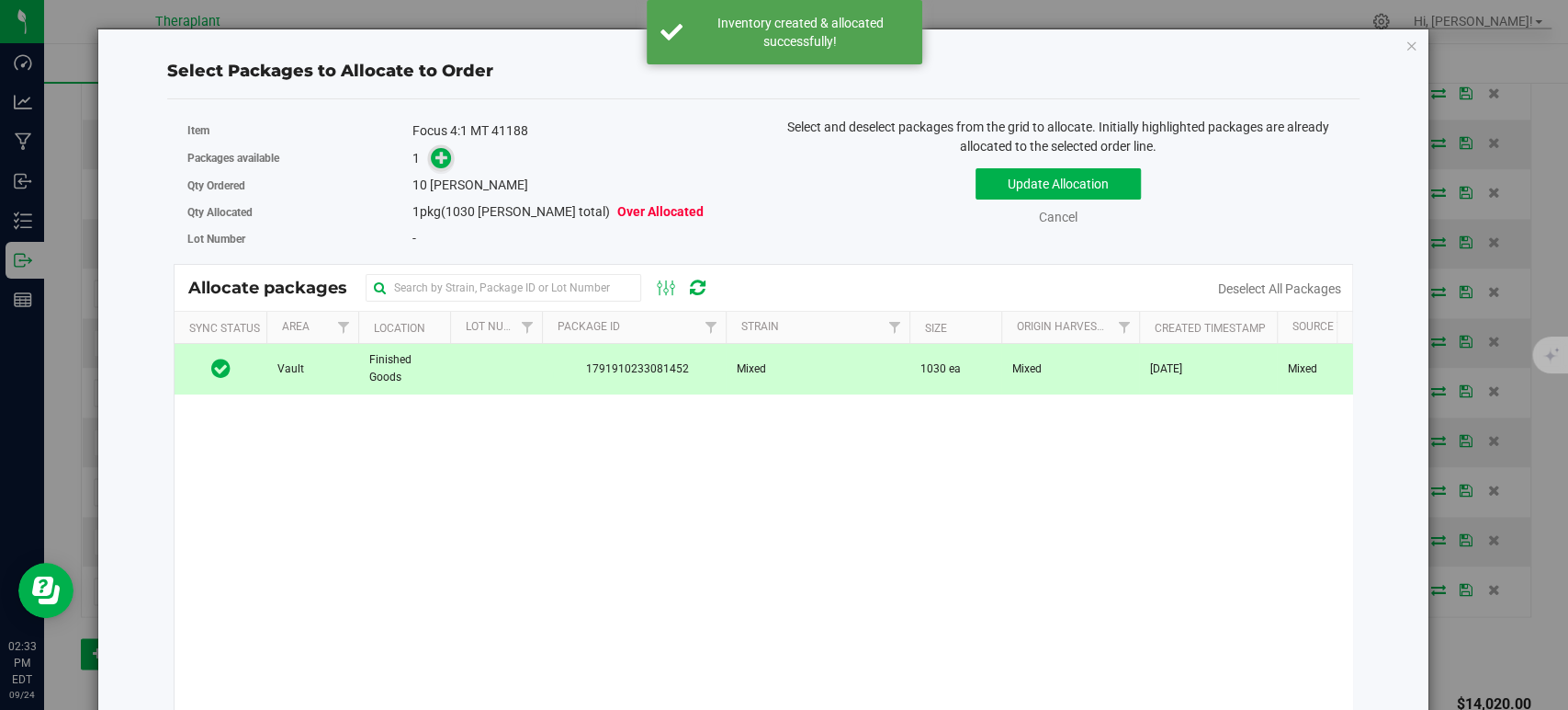
click at [441, 160] on icon at bounding box center [441, 157] width 13 height 13
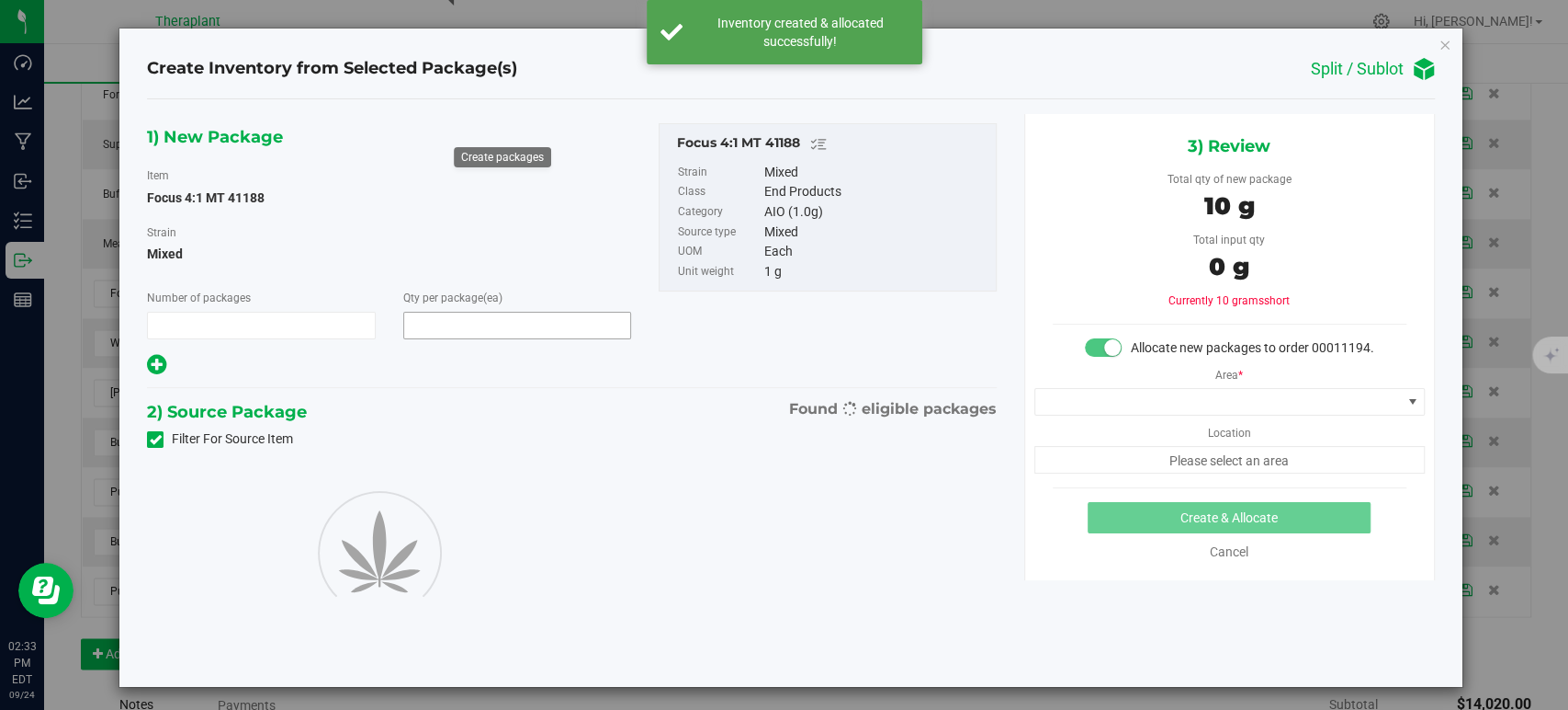
type input "1"
type input "10"
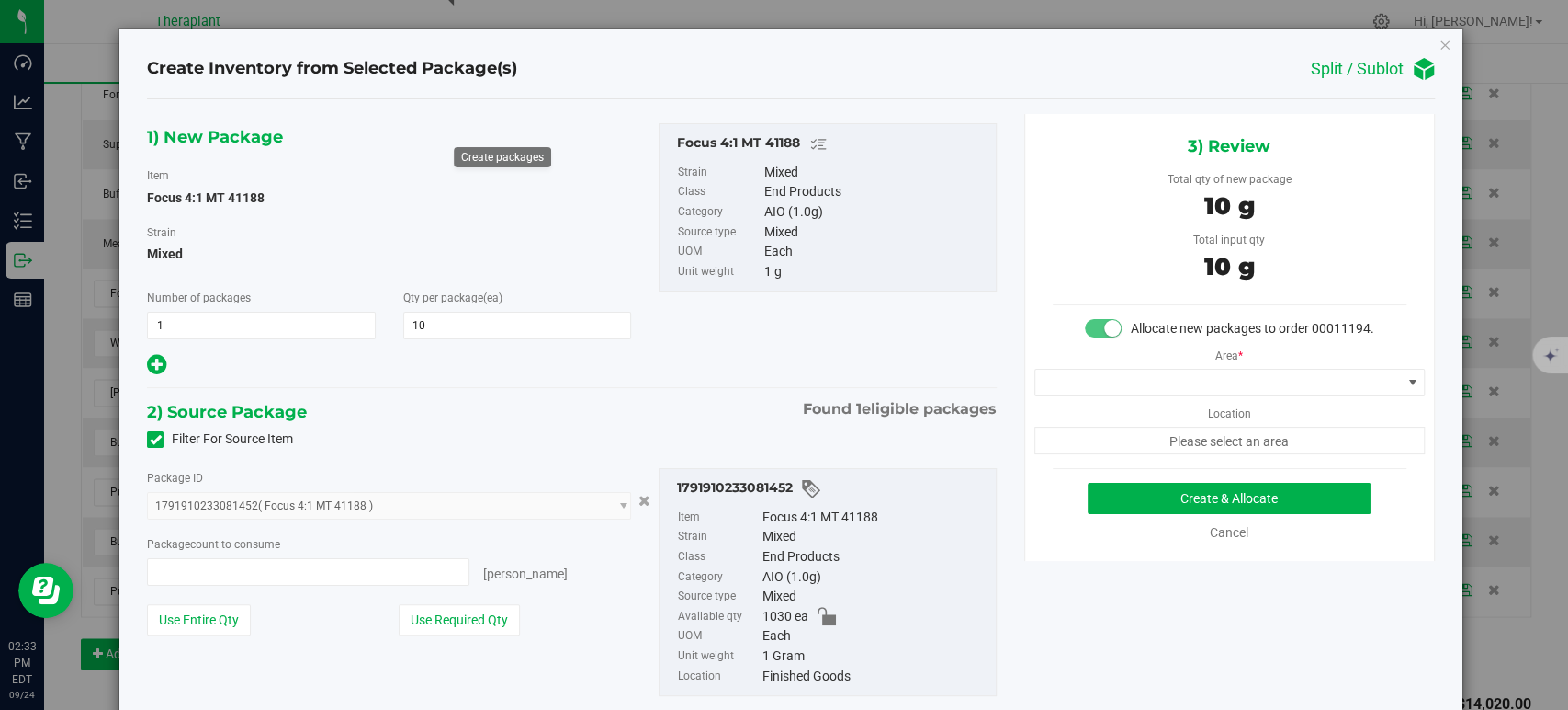
type input "10 ea"
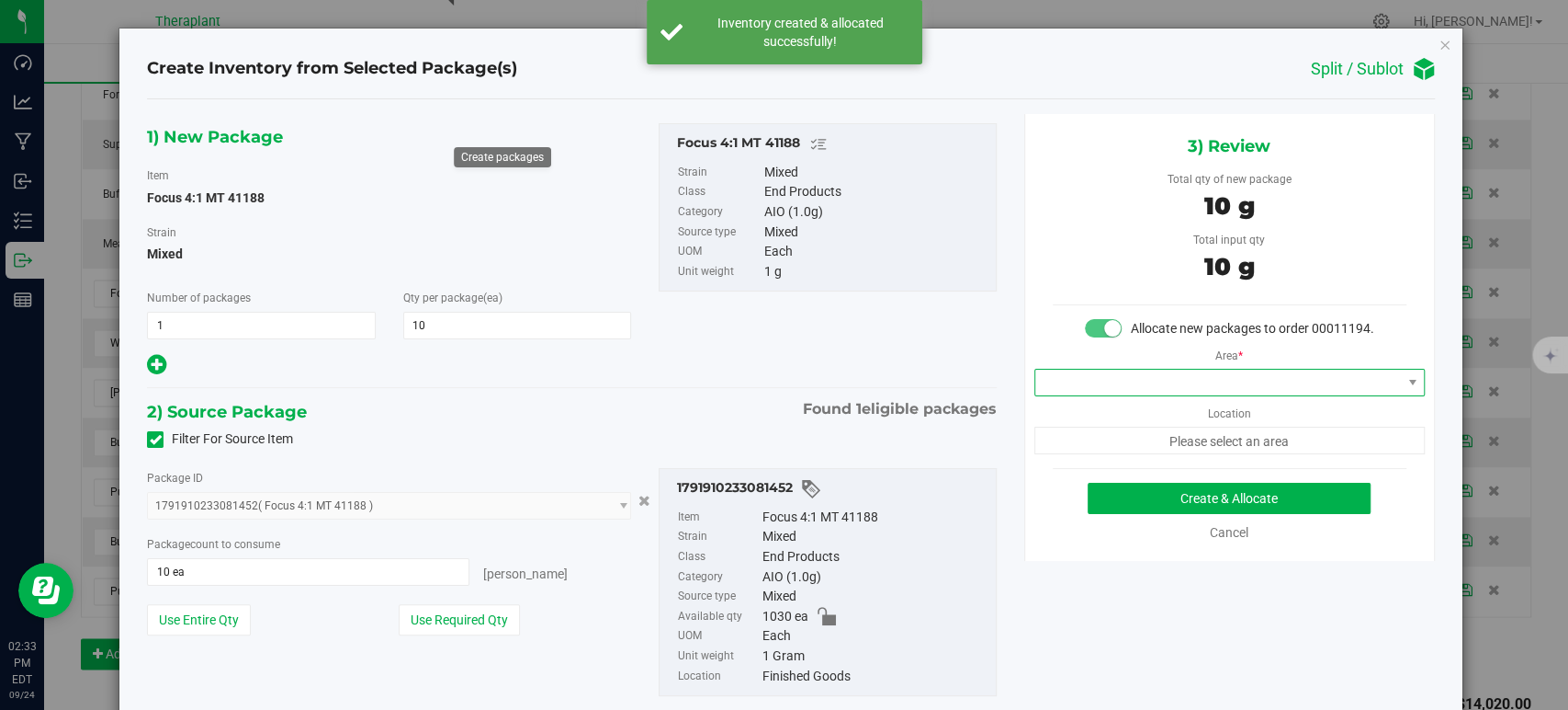
click at [1167, 395] on span at bounding box center [1218, 382] width 366 height 25
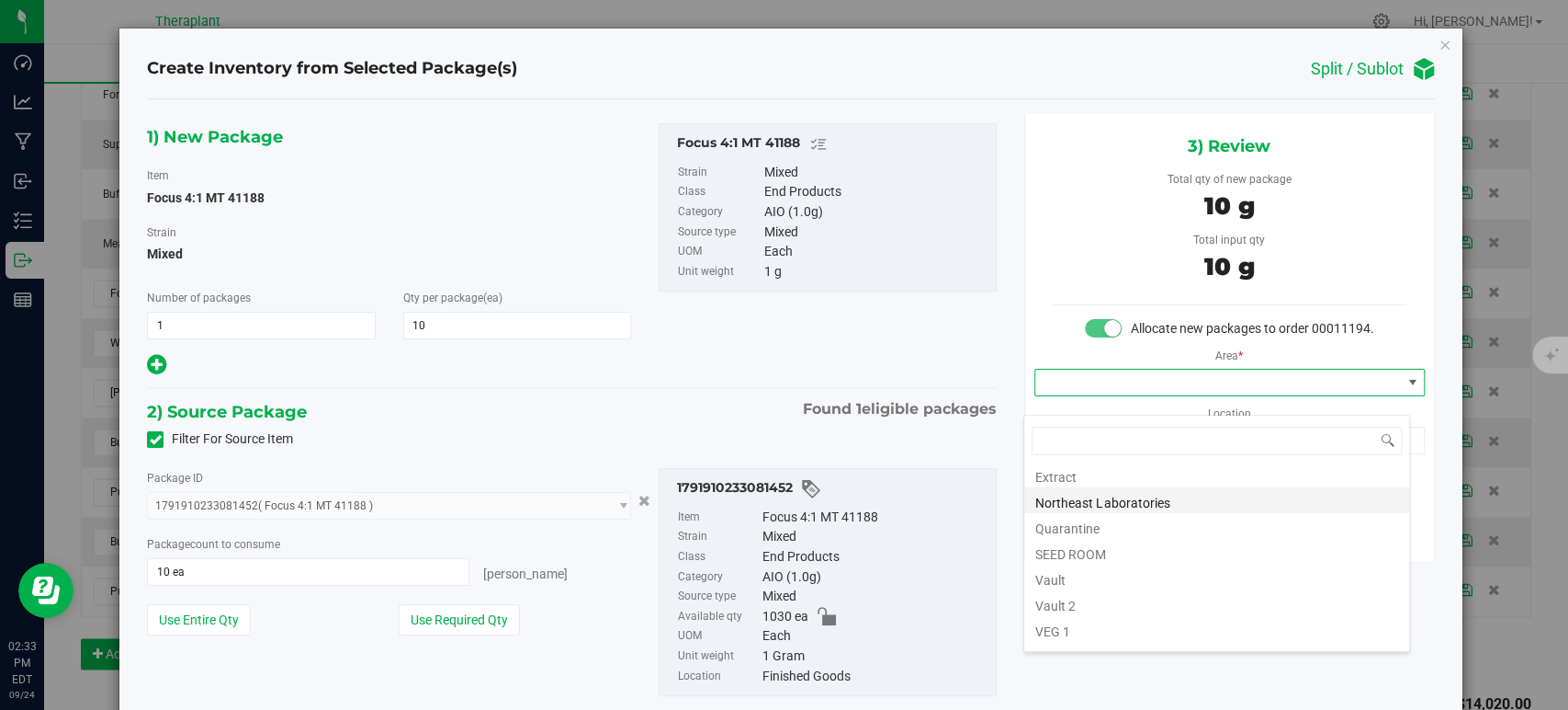
scroll to position [228, 0]
click at [1080, 534] on li "Vault" at bounding box center [1217, 532] width 385 height 25
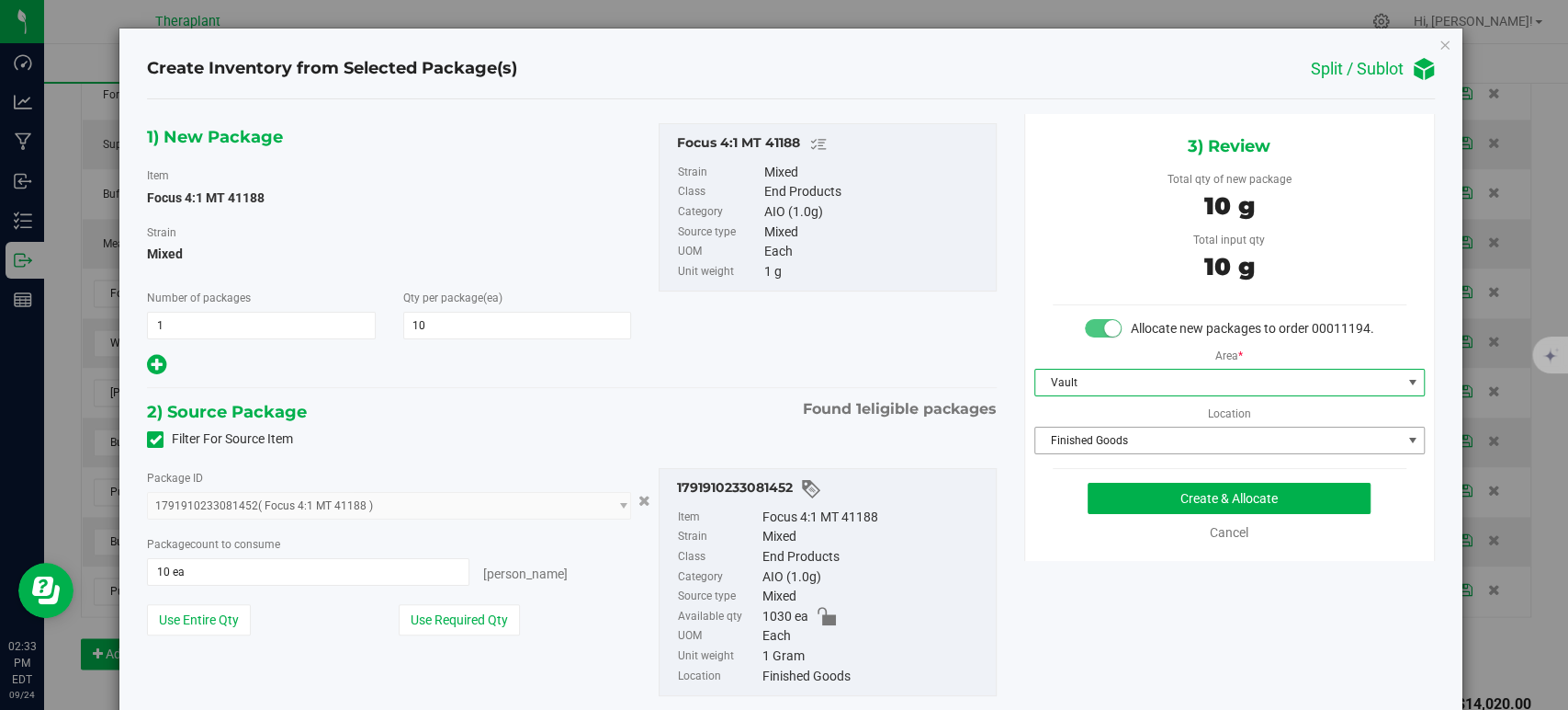
click at [1077, 453] on span "Finished Goods" at bounding box center [1218, 440] width 366 height 25
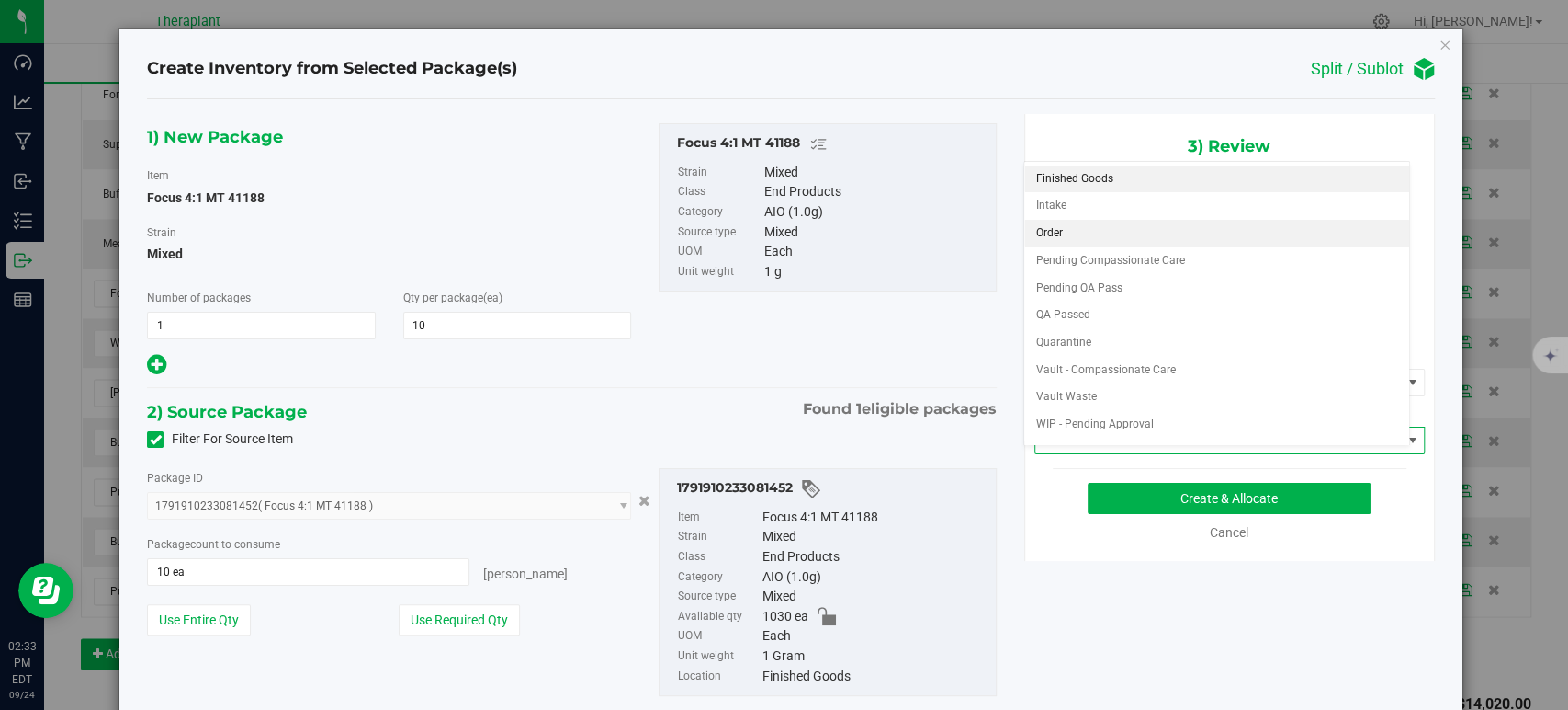
click at [1066, 228] on li "Order" at bounding box center [1217, 233] width 385 height 27
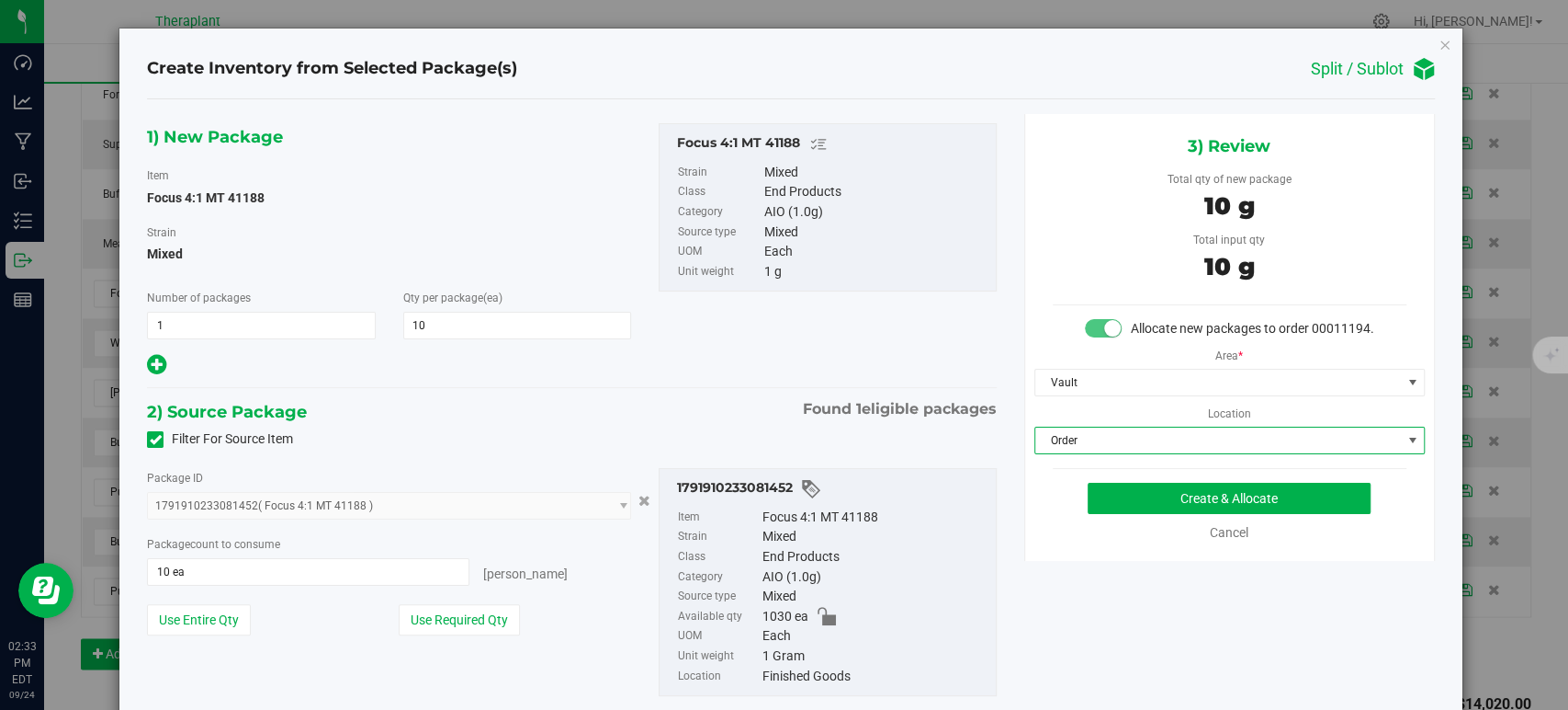
click at [694, 441] on div "Filter For Source Item" at bounding box center [572, 440] width 877 height 27
click at [1188, 514] on button "Create & Allocate" at bounding box center [1229, 498] width 283 height 31
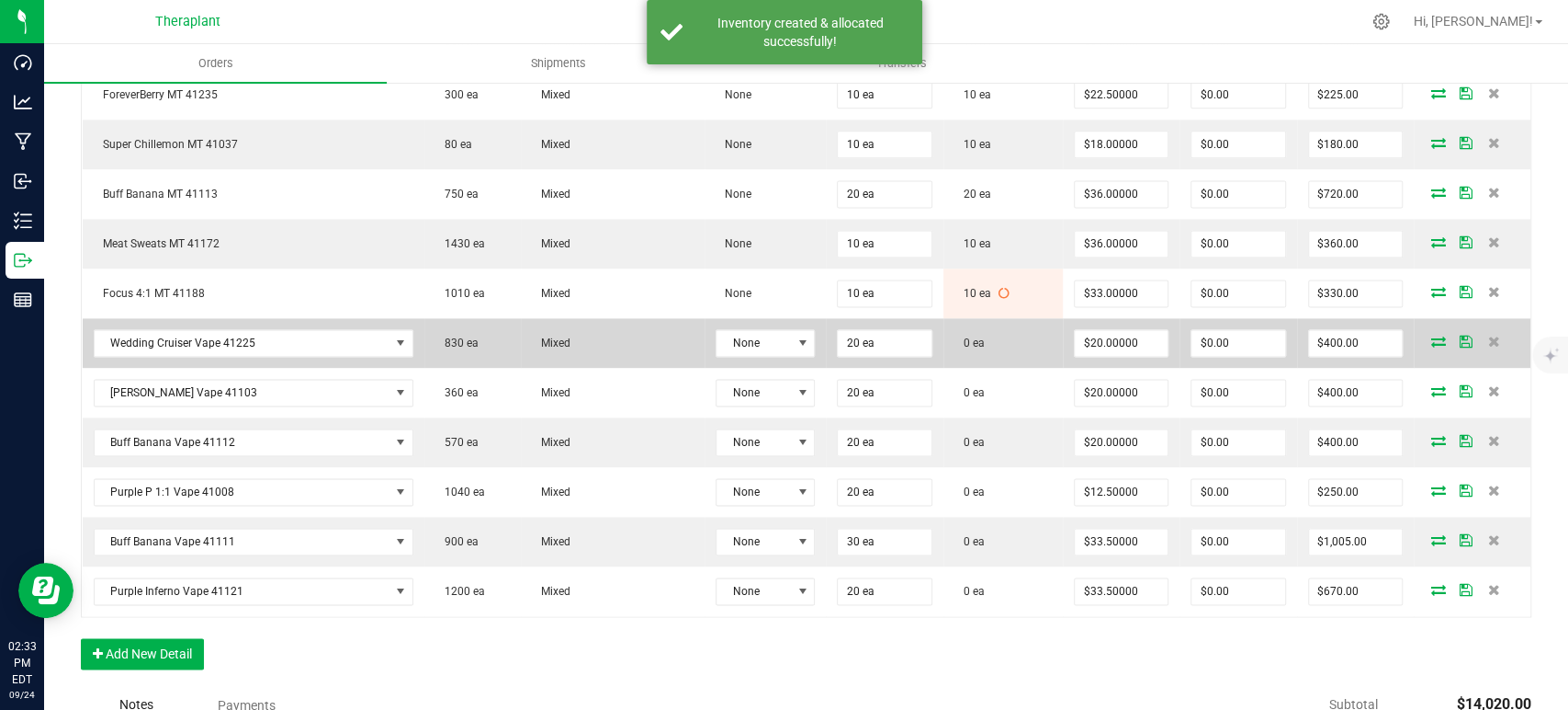
click at [1432, 336] on icon at bounding box center [1439, 340] width 15 height 11
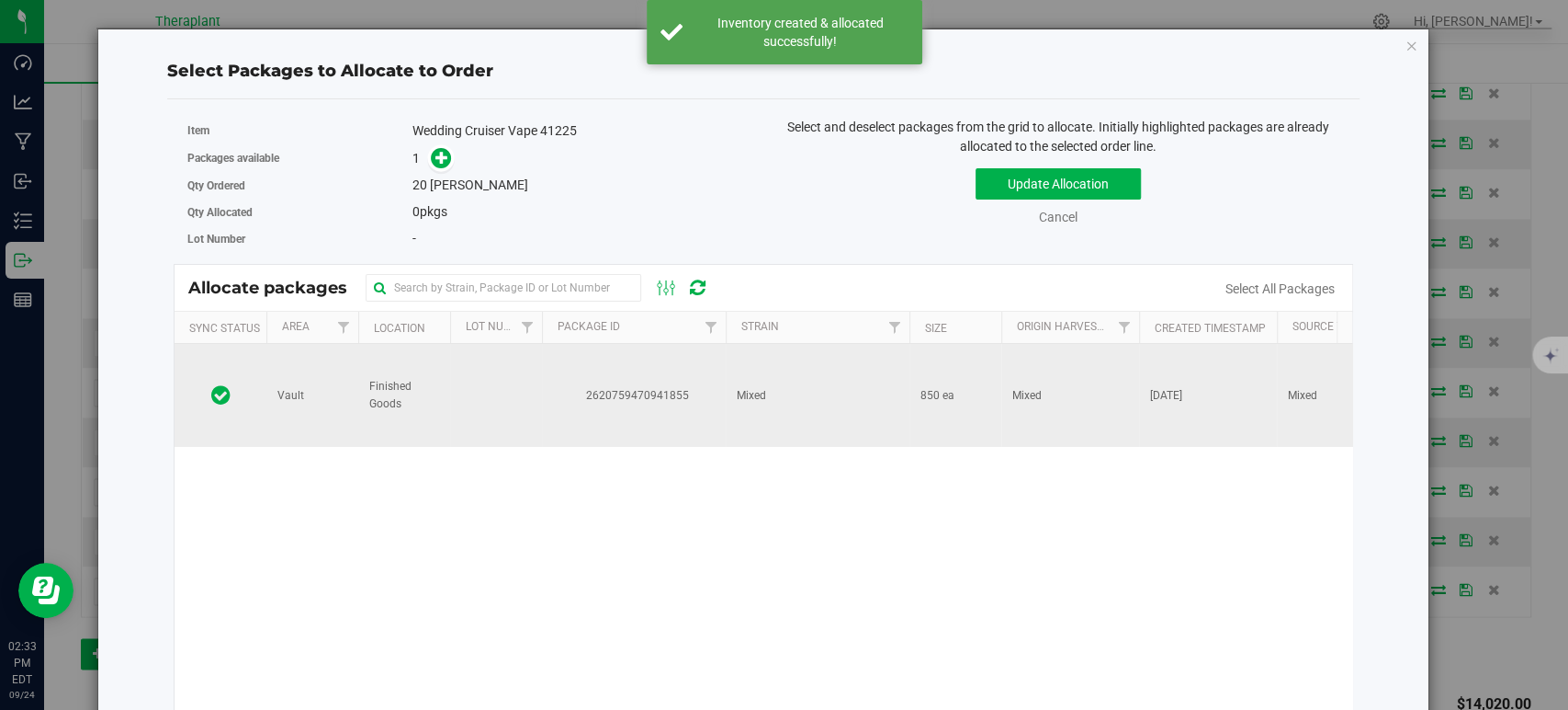
click at [855, 405] on td "Mixed" at bounding box center [818, 395] width 184 height 103
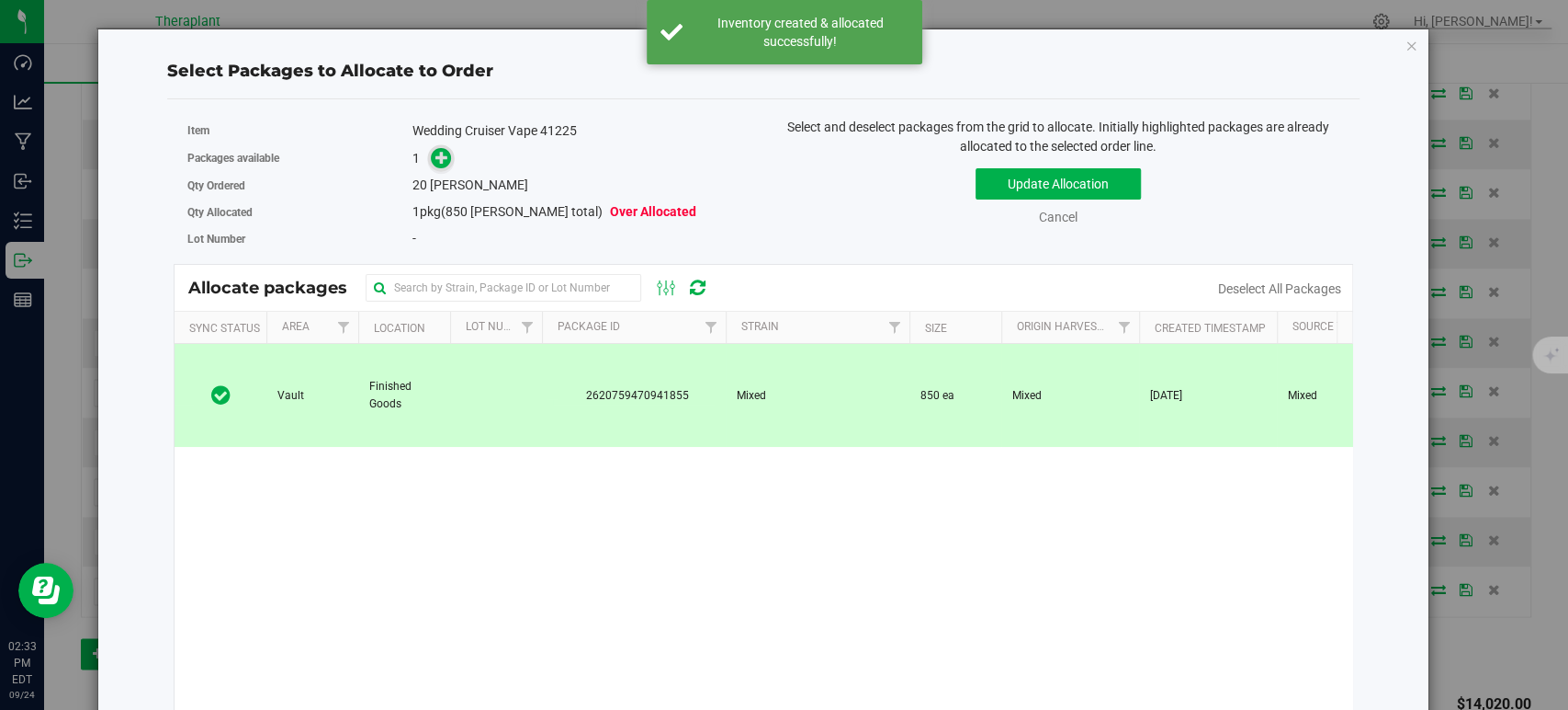
click at [441, 158] on icon at bounding box center [442, 157] width 14 height 14
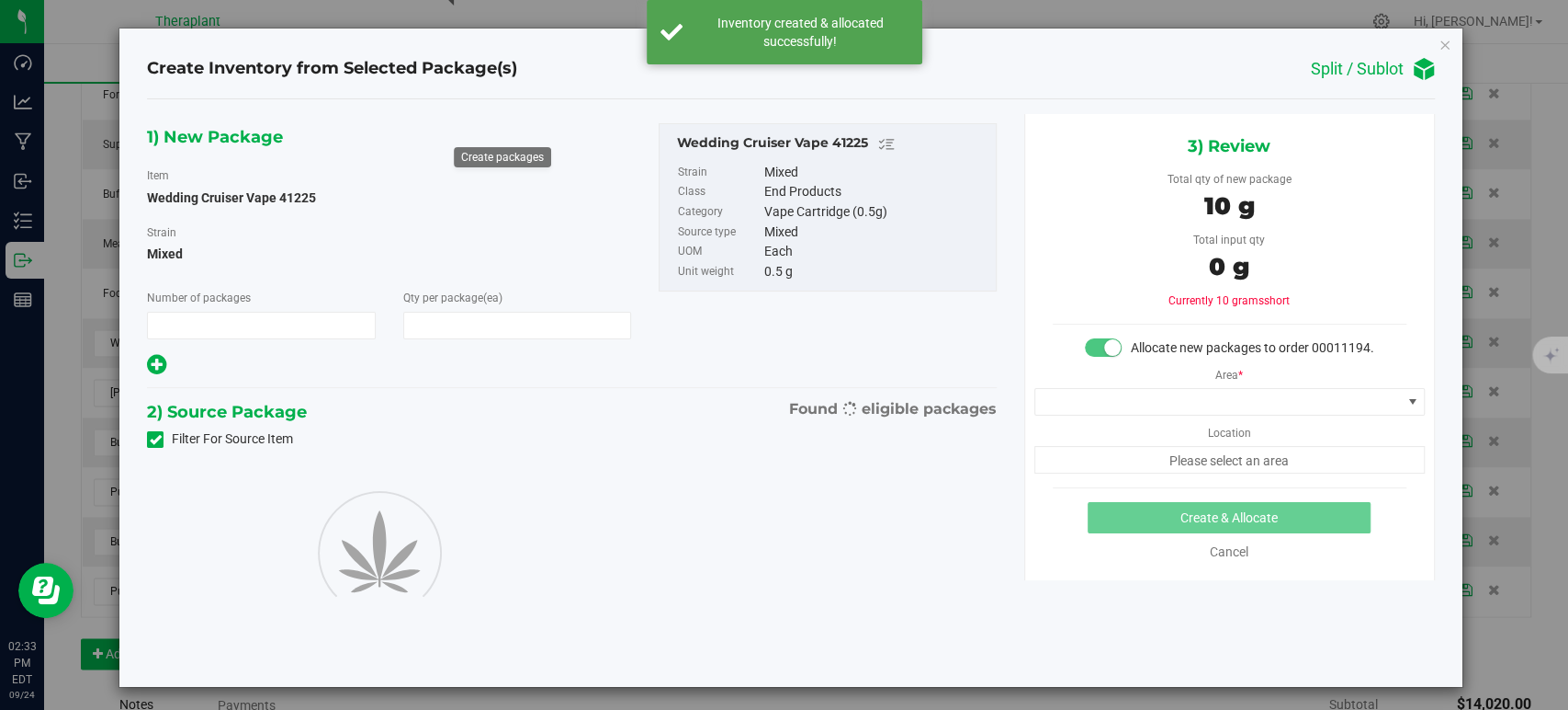
type input "1"
type input "20"
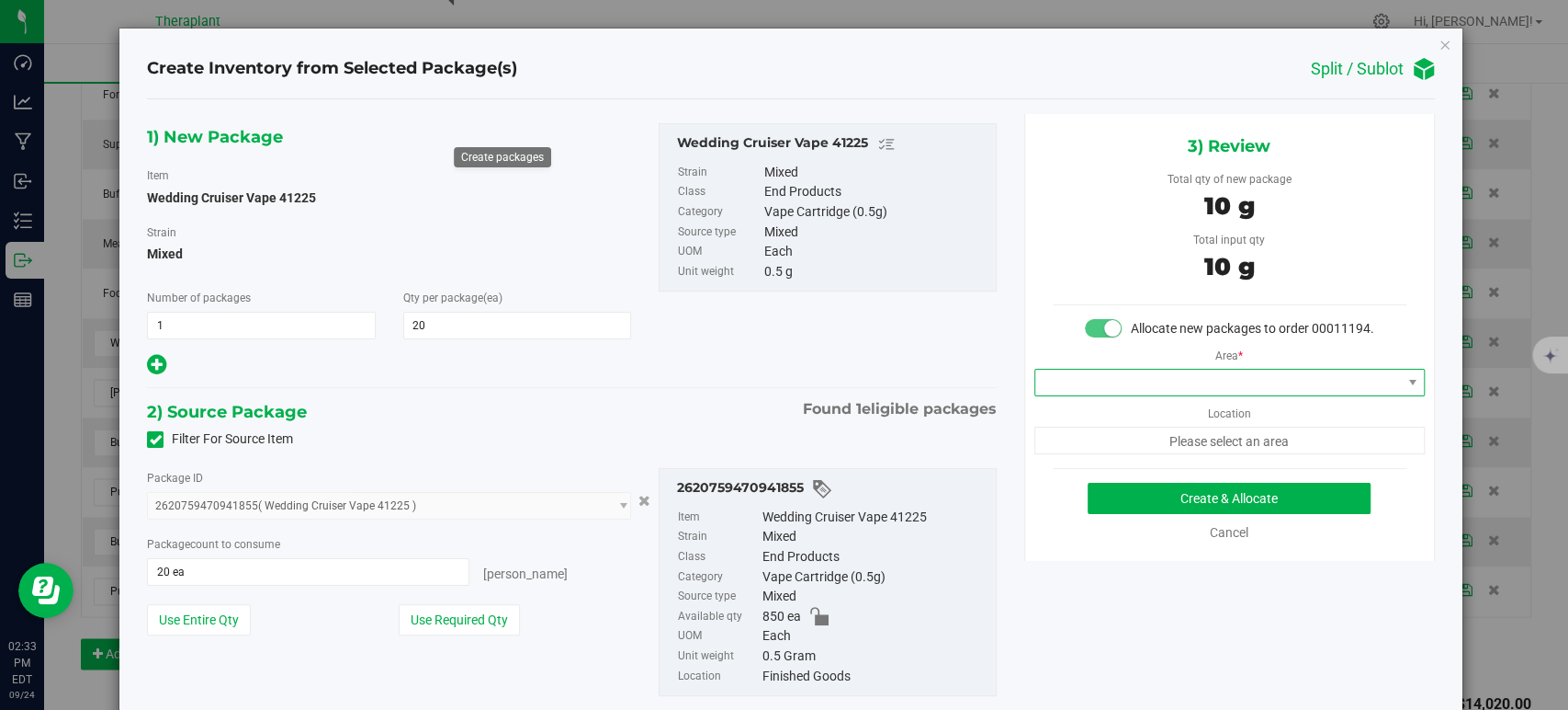
click at [1078, 395] on span at bounding box center [1218, 382] width 366 height 25
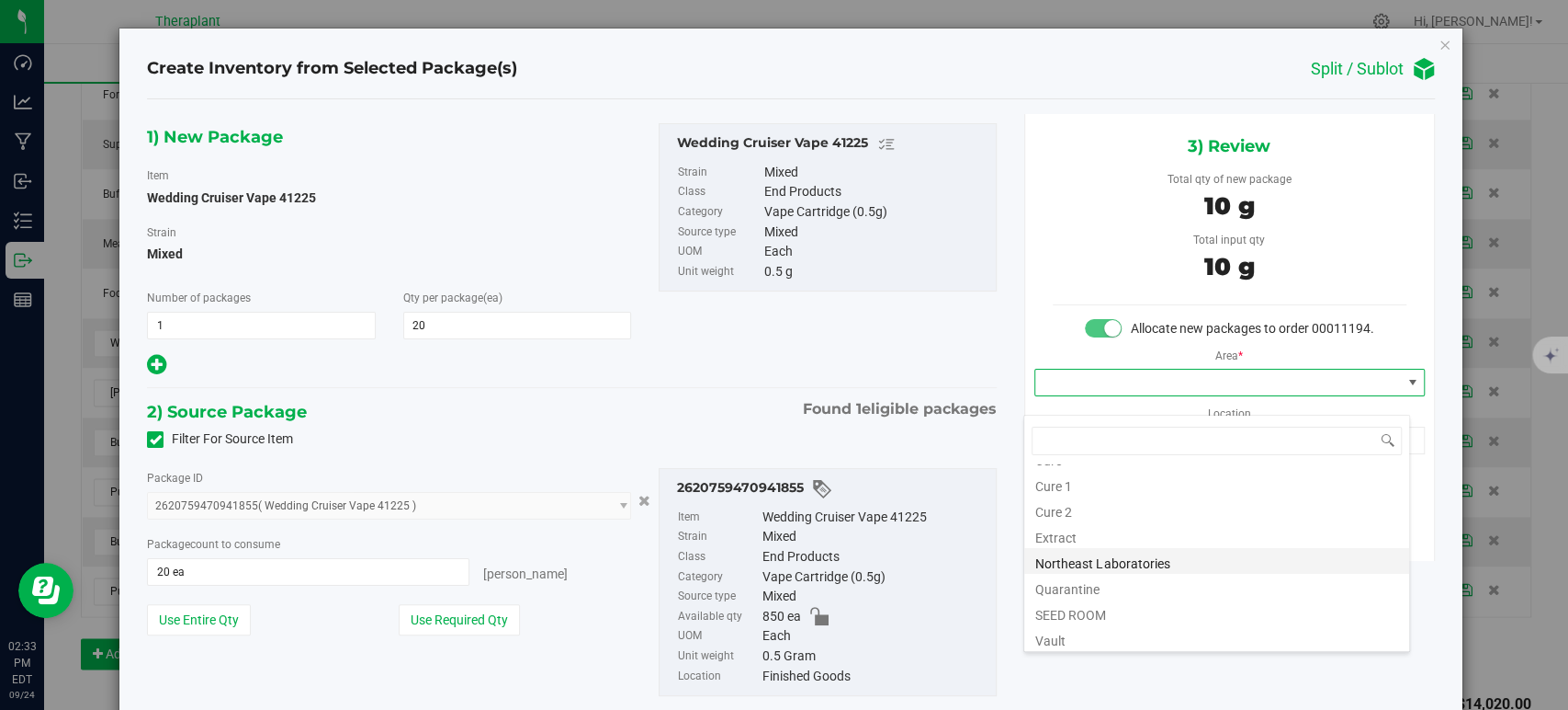
scroll to position [228, 0]
click at [1068, 535] on li "Vault" at bounding box center [1217, 532] width 385 height 25
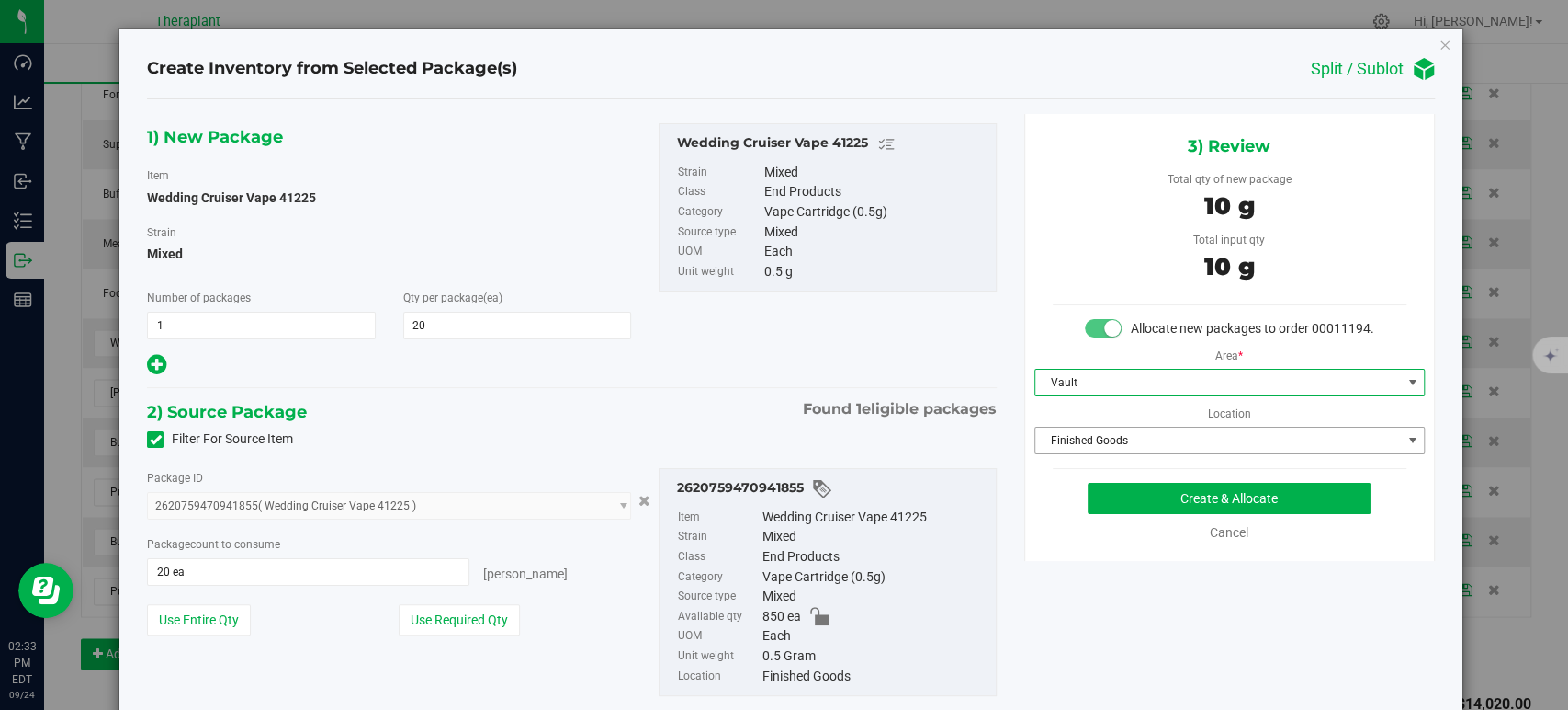
click at [1077, 453] on span "Finished Goods" at bounding box center [1218, 440] width 366 height 25
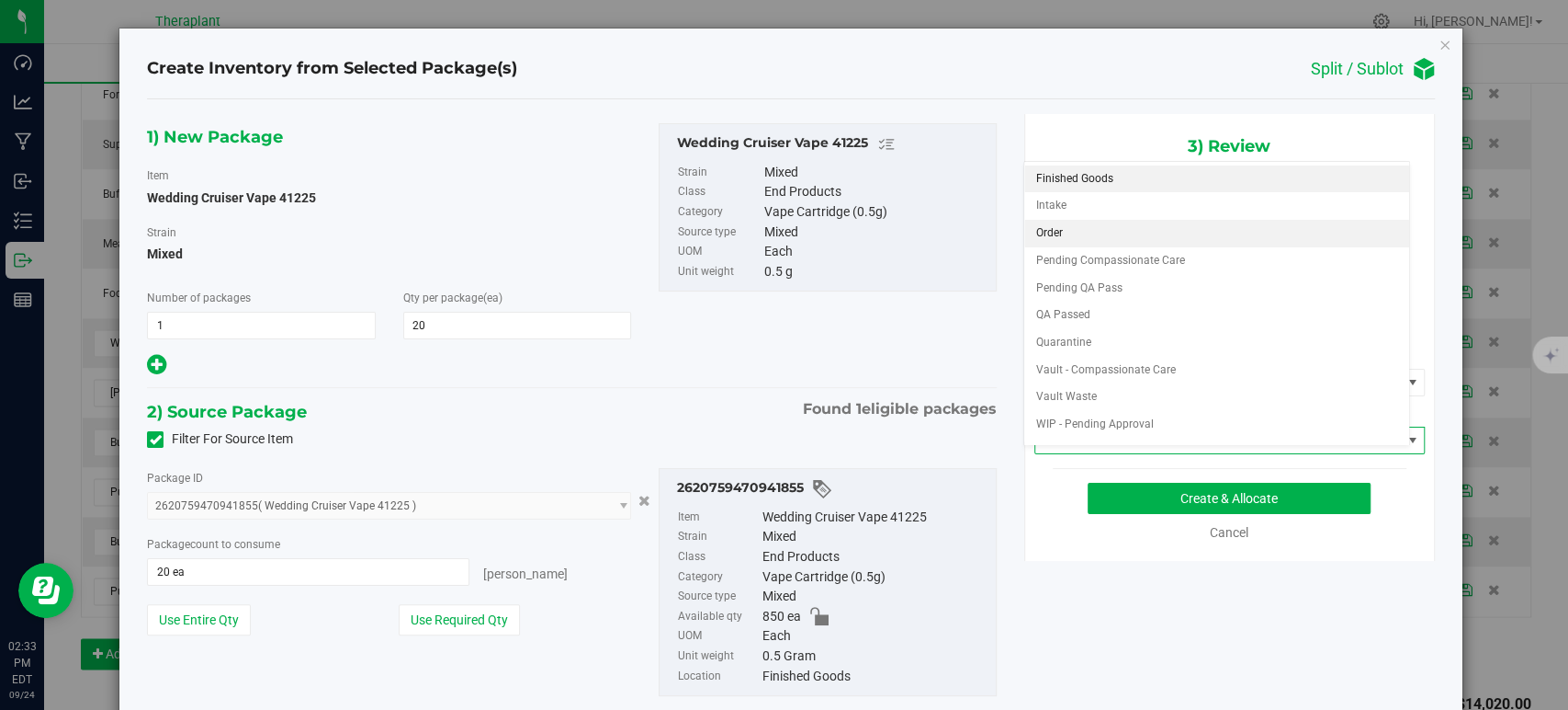
click at [1078, 233] on li "Order" at bounding box center [1217, 233] width 385 height 27
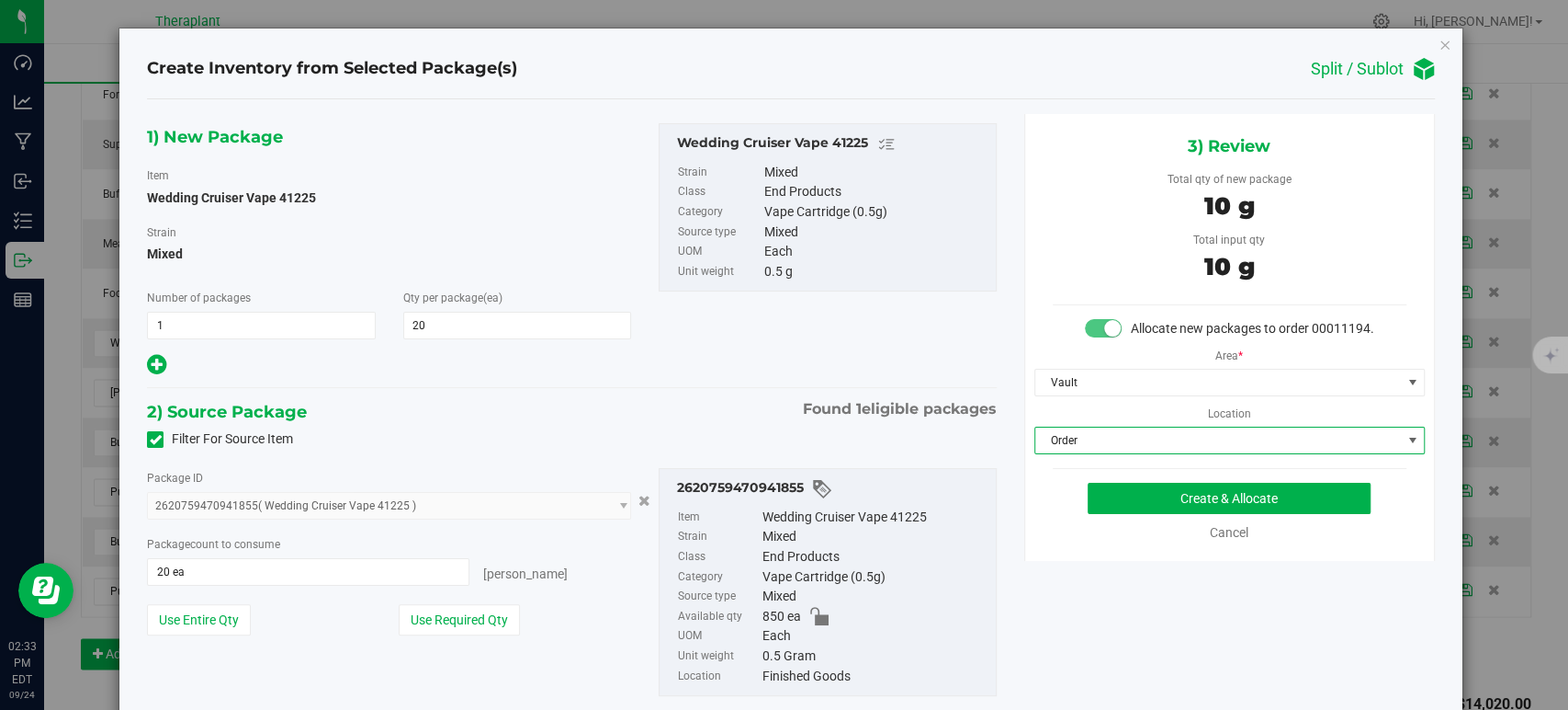
click at [722, 411] on div "2) Source Package Found 1 eligible packages" at bounding box center [571, 411] width 849 height 27
click at [1083, 497] on div "3) Review Total qty of new package 10 g Total input qty 10 g Allocate new packa…" at bounding box center [1230, 337] width 410 height 446
click at [1093, 508] on button "Create & Allocate" at bounding box center [1229, 498] width 283 height 31
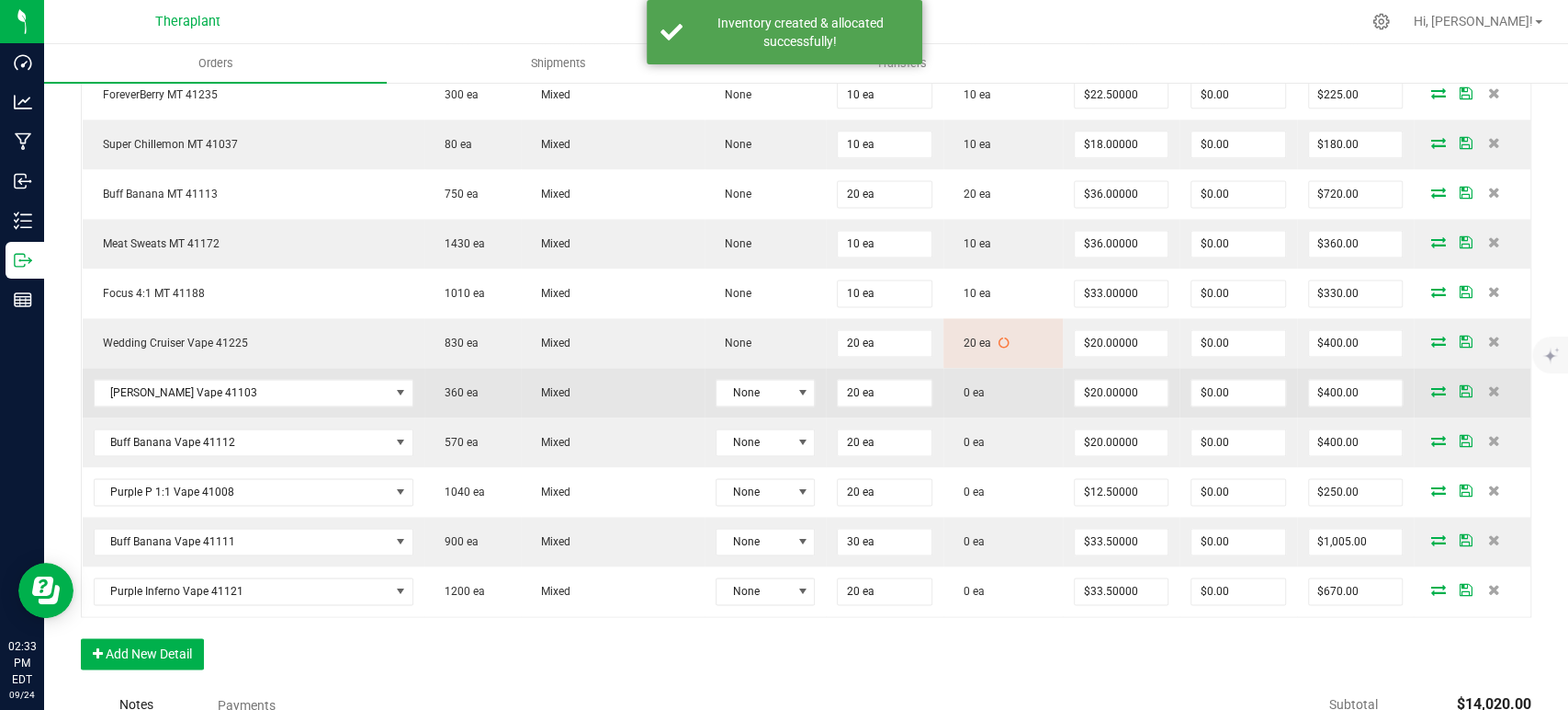
click at [1432, 387] on icon at bounding box center [1439, 390] width 15 height 11
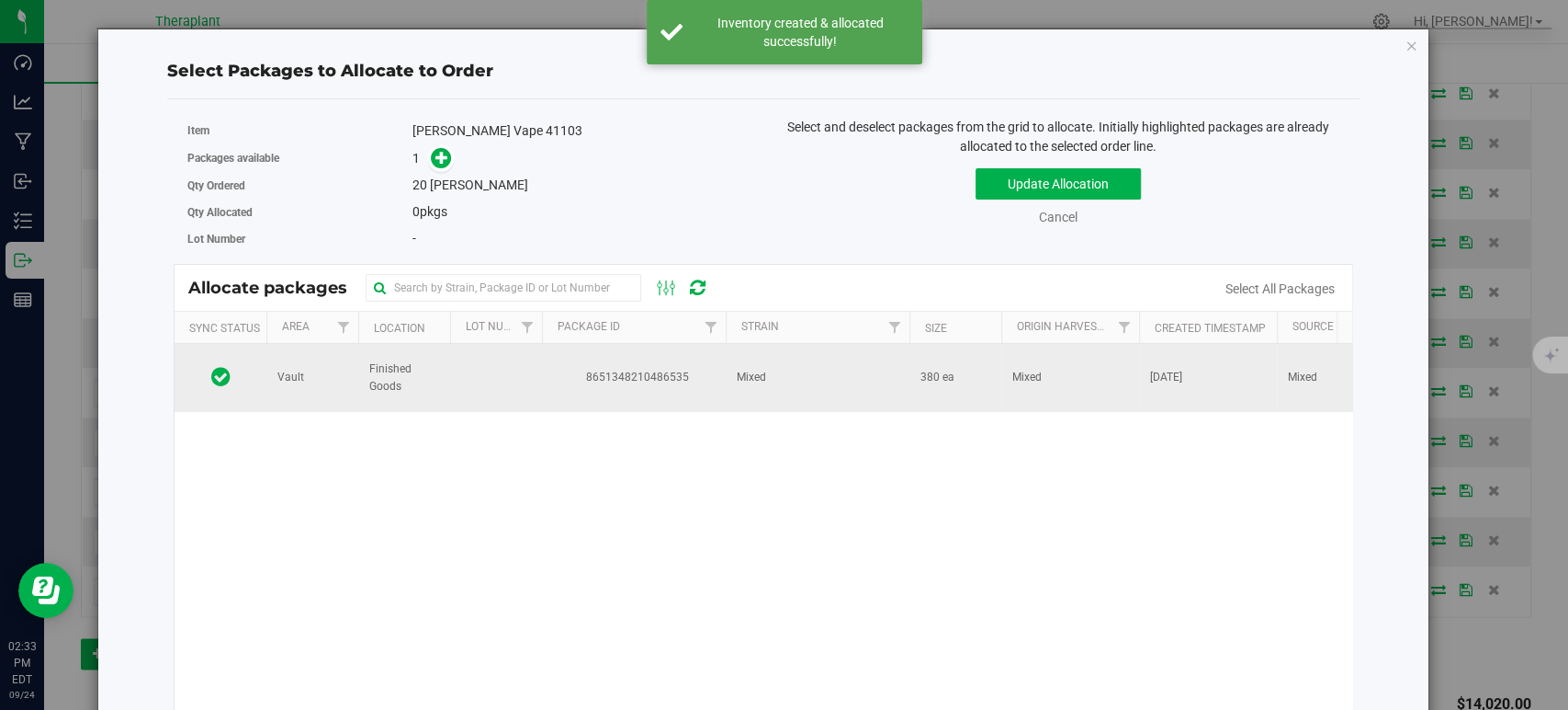
click at [779, 397] on td "Mixed" at bounding box center [818, 377] width 184 height 68
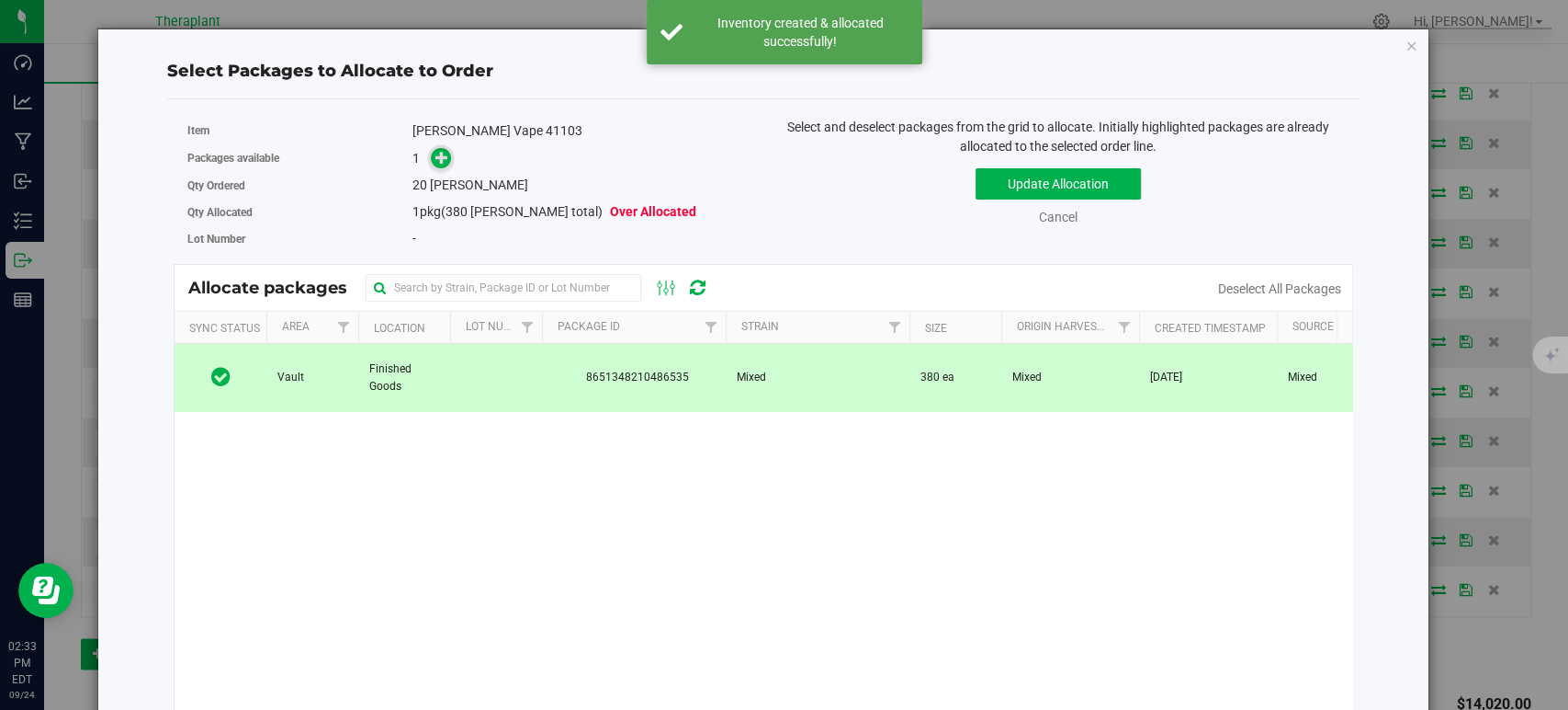
click at [443, 155] on icon at bounding box center [441, 156] width 13 height 13
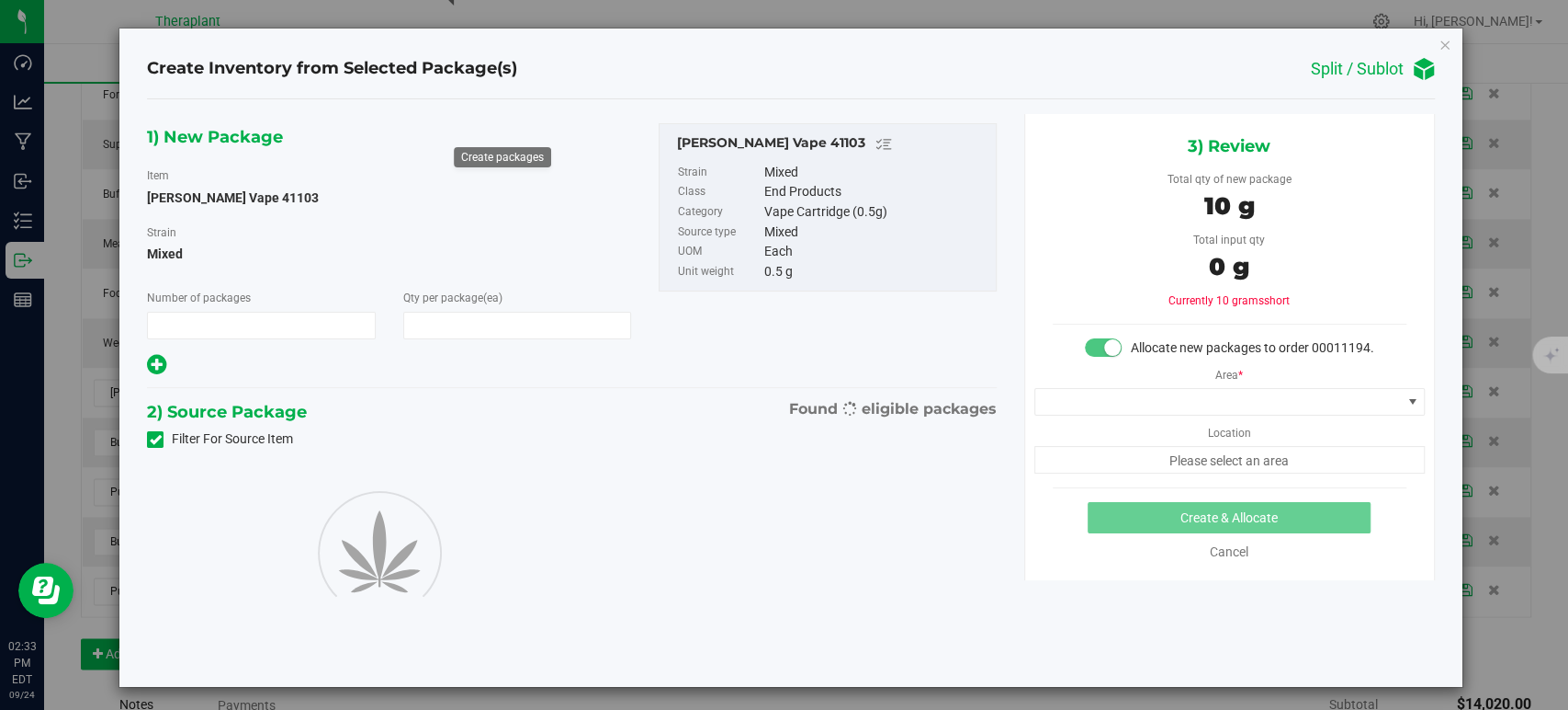
type input "1"
type input "20"
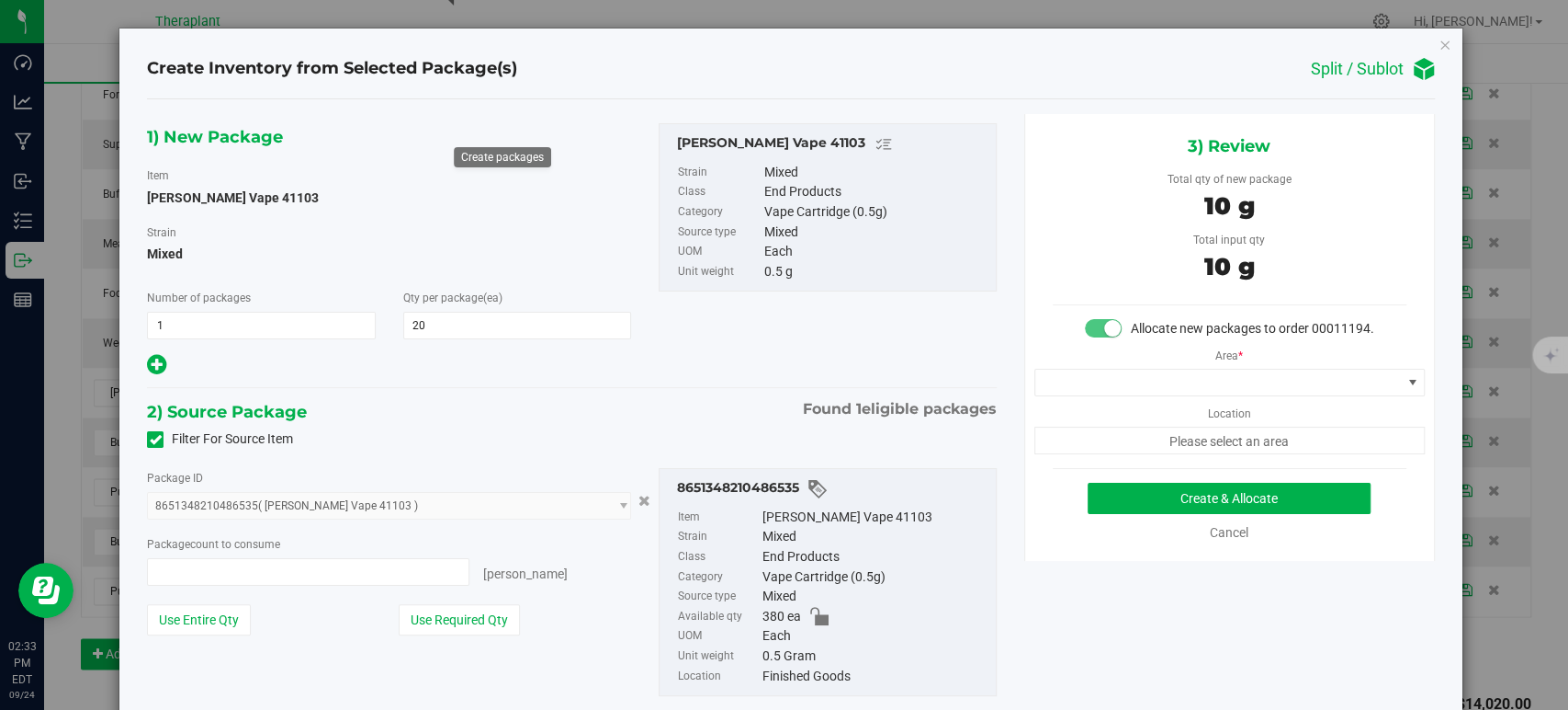
type input "20 ea"
click at [1063, 395] on span at bounding box center [1218, 382] width 366 height 25
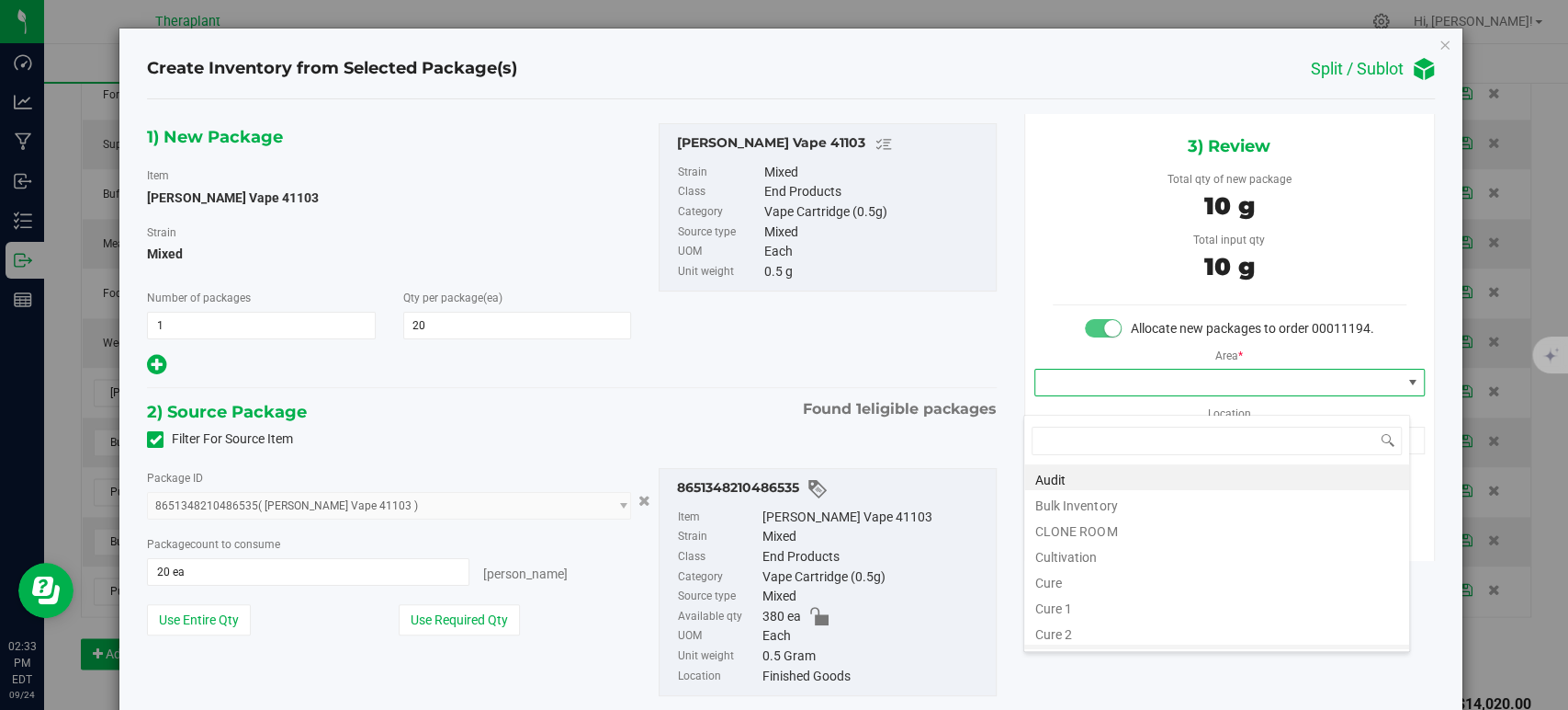
scroll to position [228, 0]
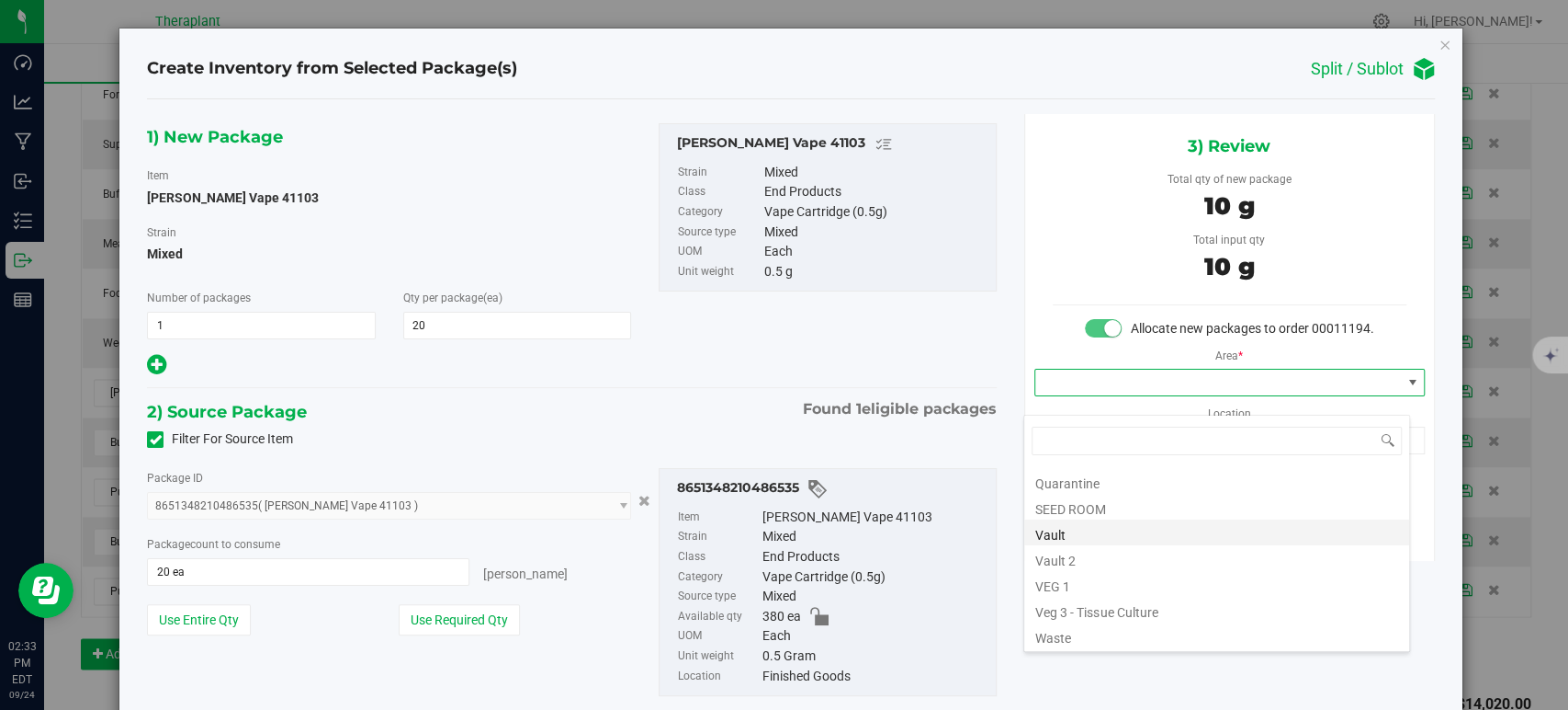
click at [1078, 535] on li "Vault" at bounding box center [1217, 532] width 385 height 25
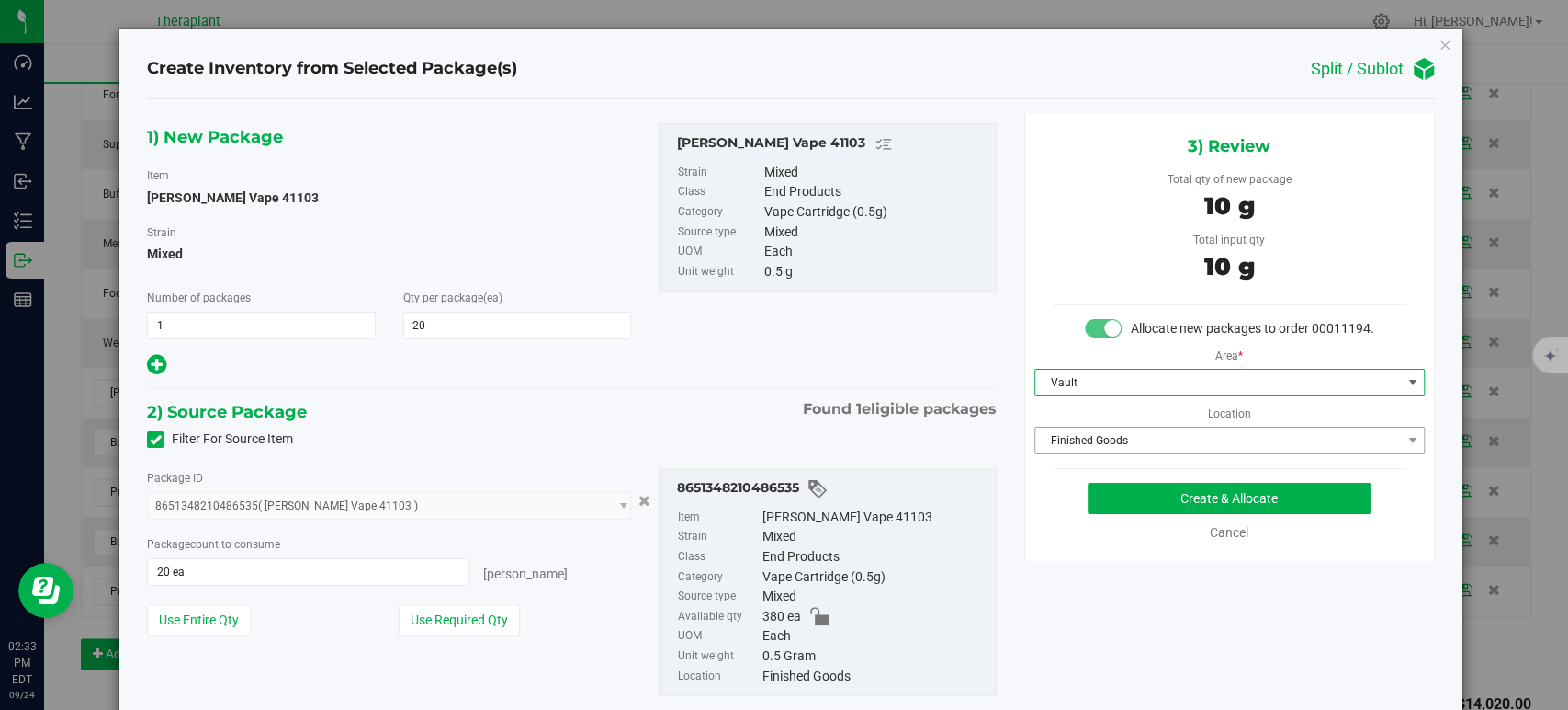
click at [1072, 453] on span "Finished Goods" at bounding box center [1218, 440] width 366 height 25
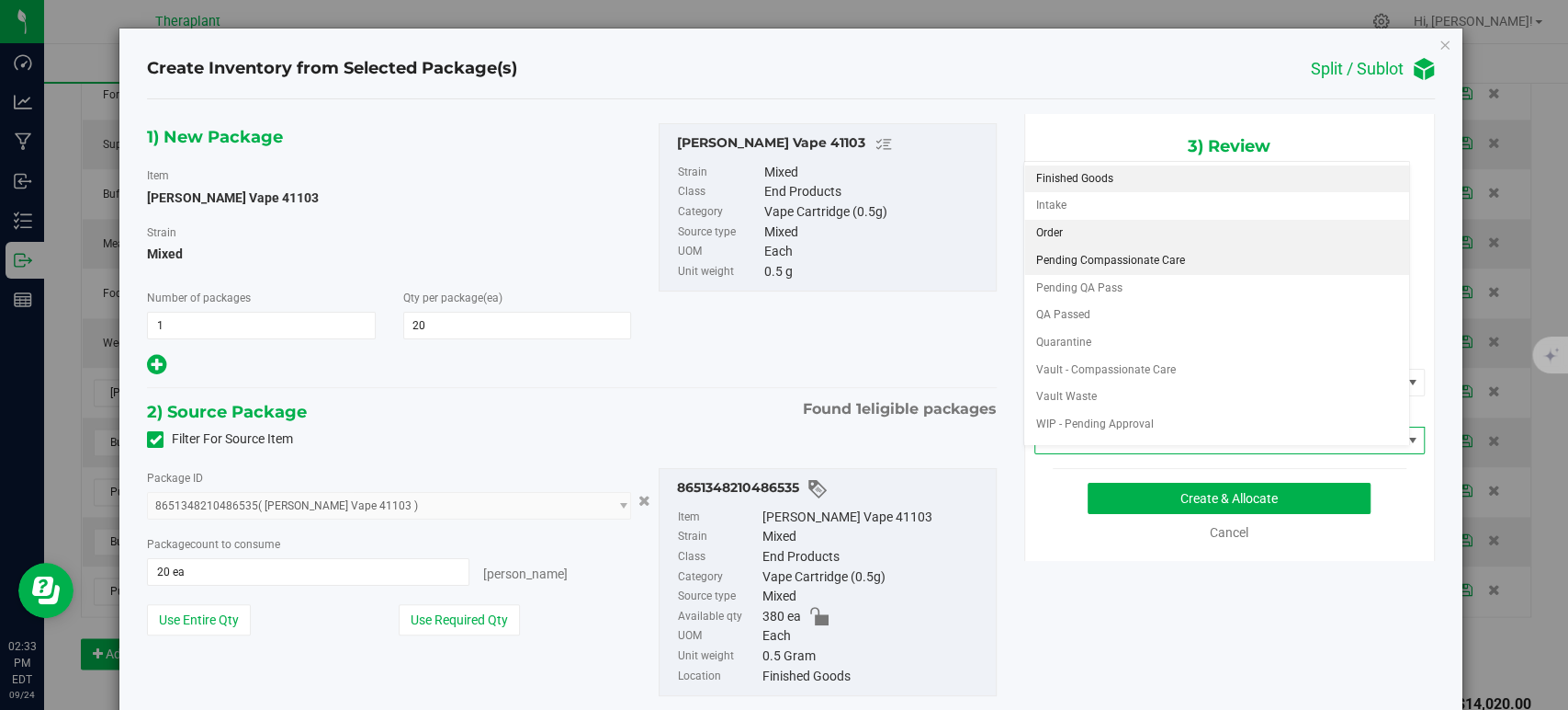
click at [1051, 243] on li "Order" at bounding box center [1217, 233] width 385 height 27
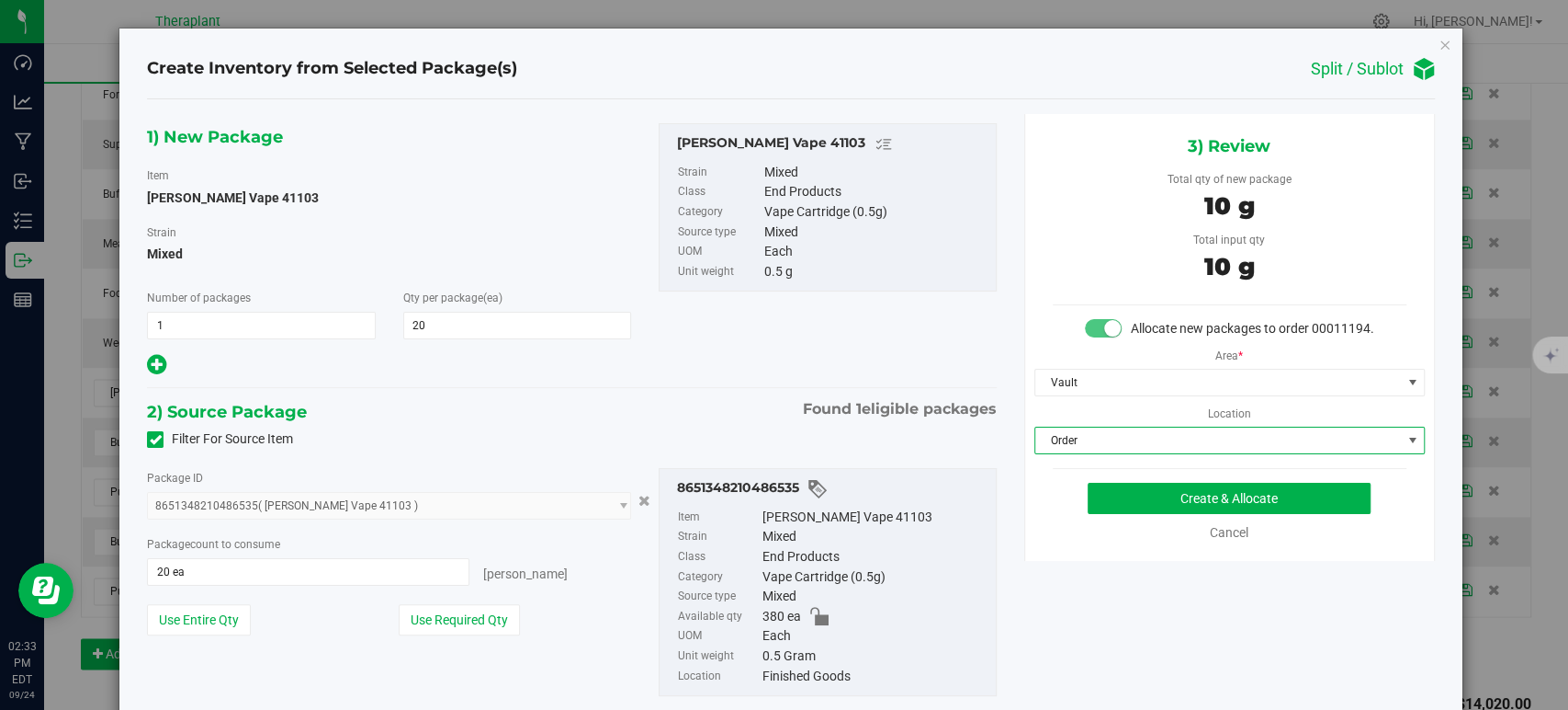
click at [618, 442] on div "Filter For Source Item" at bounding box center [572, 440] width 877 height 27
click at [1133, 514] on button "Create & Allocate" at bounding box center [1229, 498] width 283 height 31
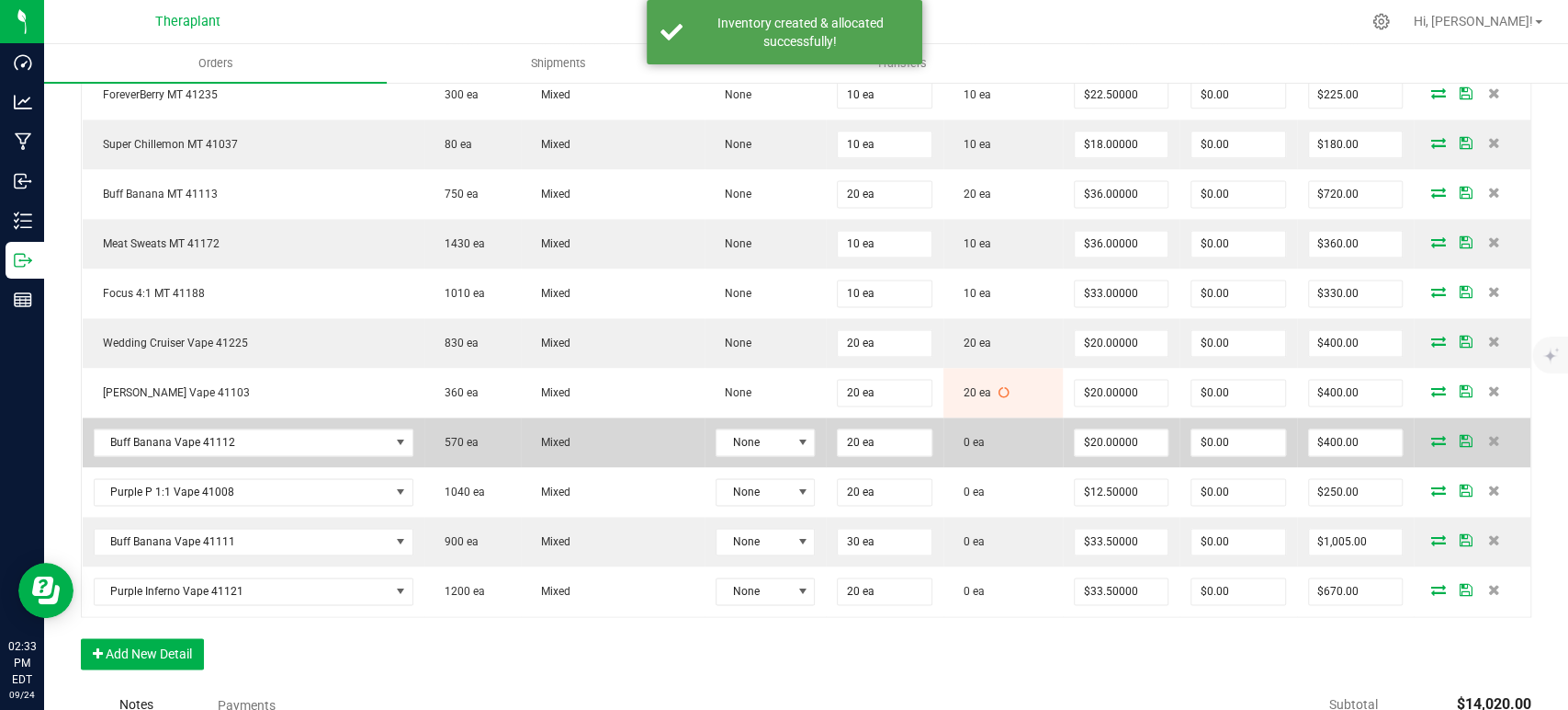
click at [1432, 435] on icon at bounding box center [1439, 440] width 15 height 11
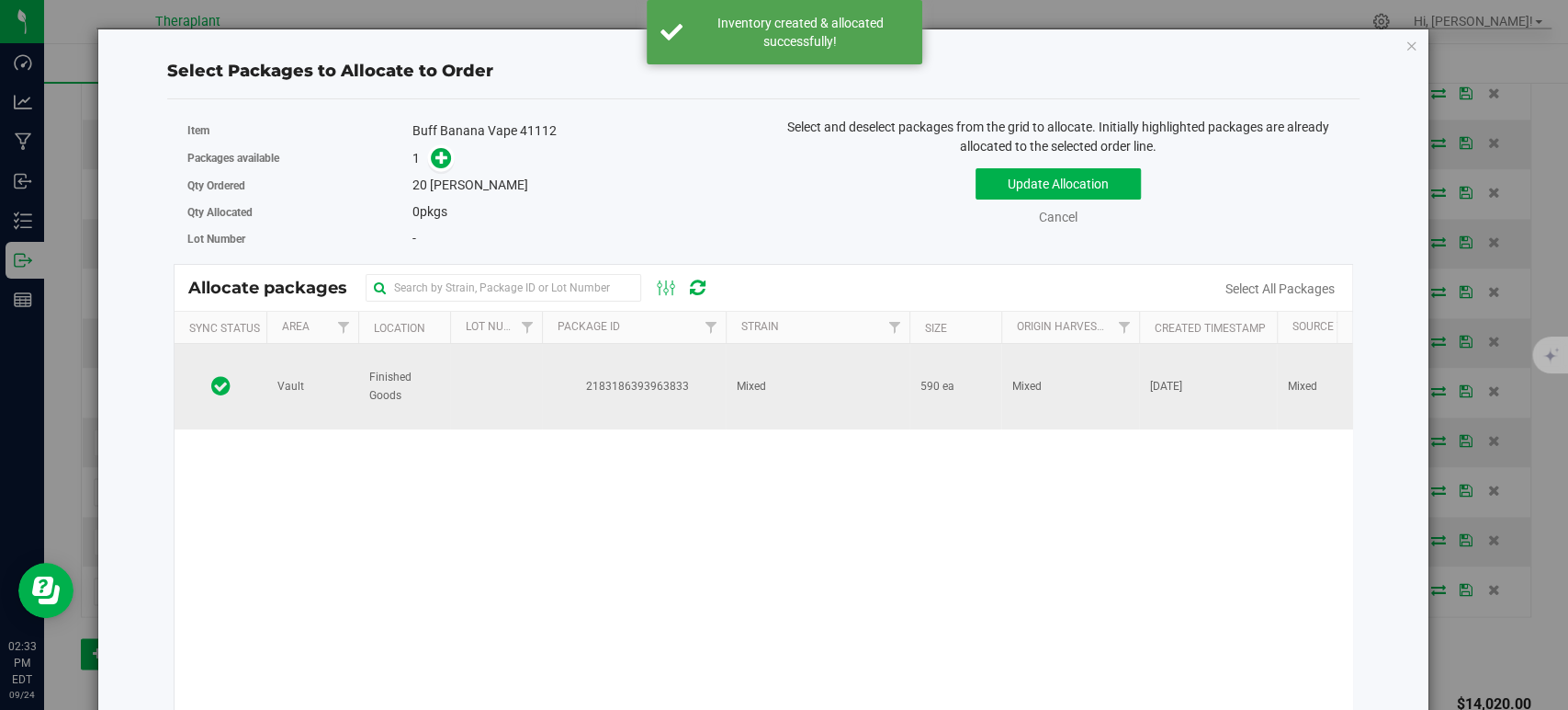
click at [779, 393] on td "Mixed" at bounding box center [818, 386] width 184 height 86
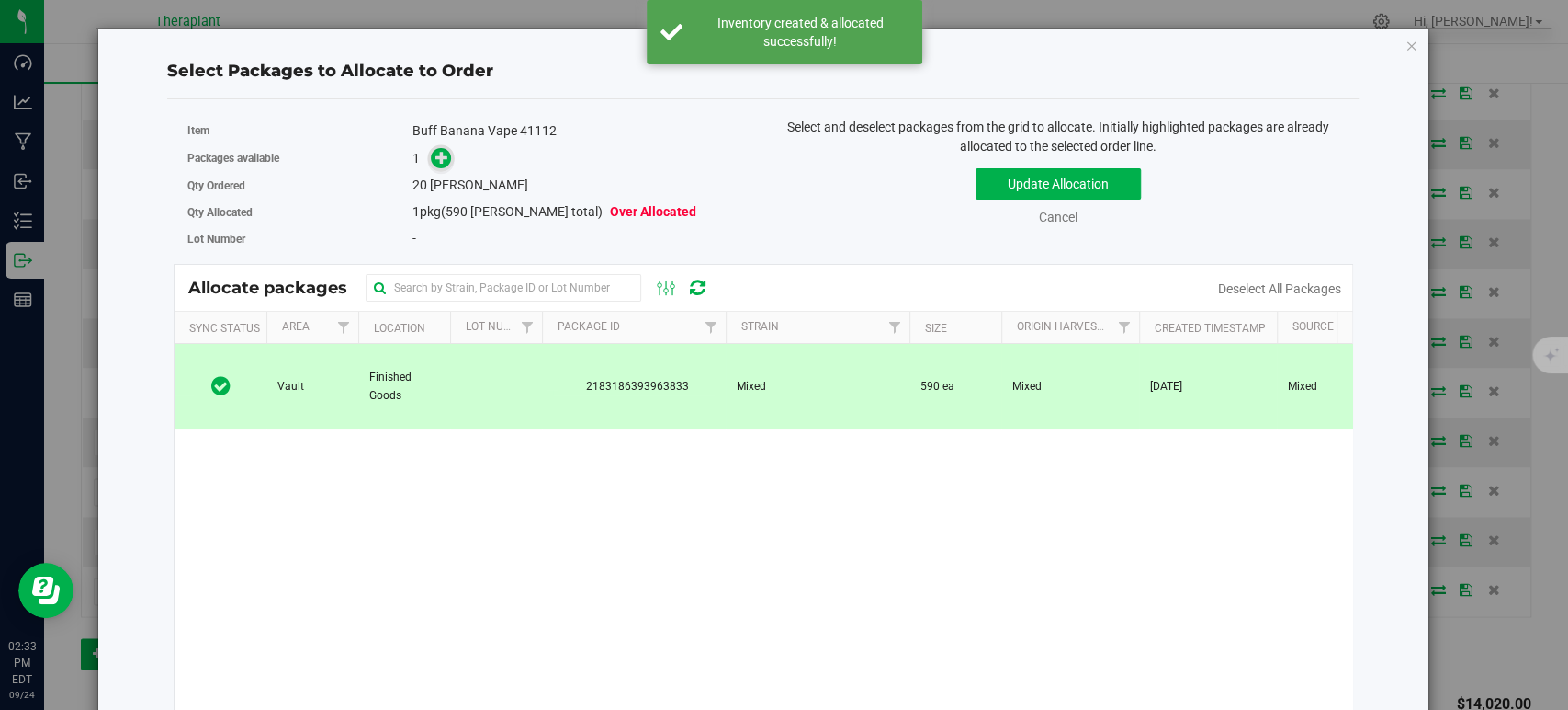
click at [437, 157] on icon at bounding box center [441, 156] width 13 height 13
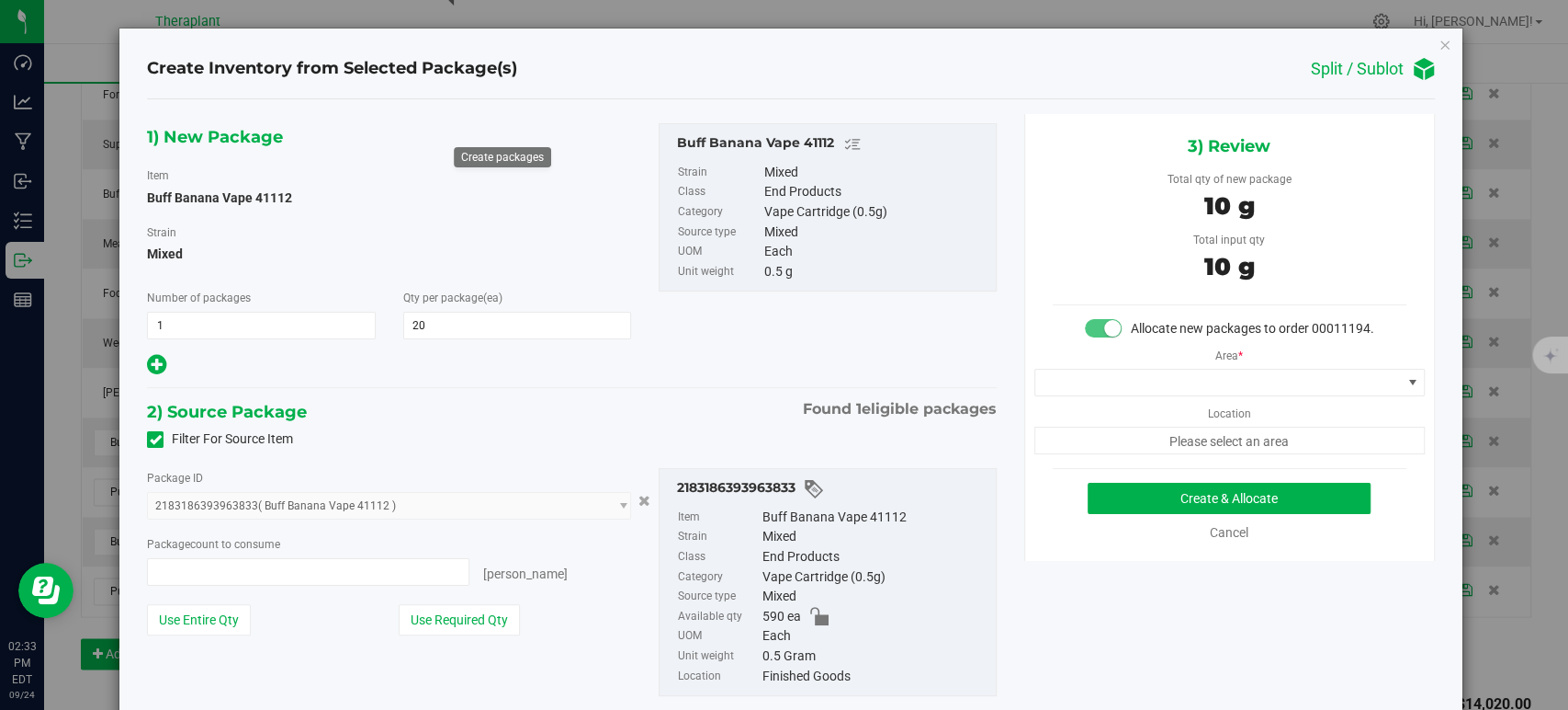
type input "20 ea"
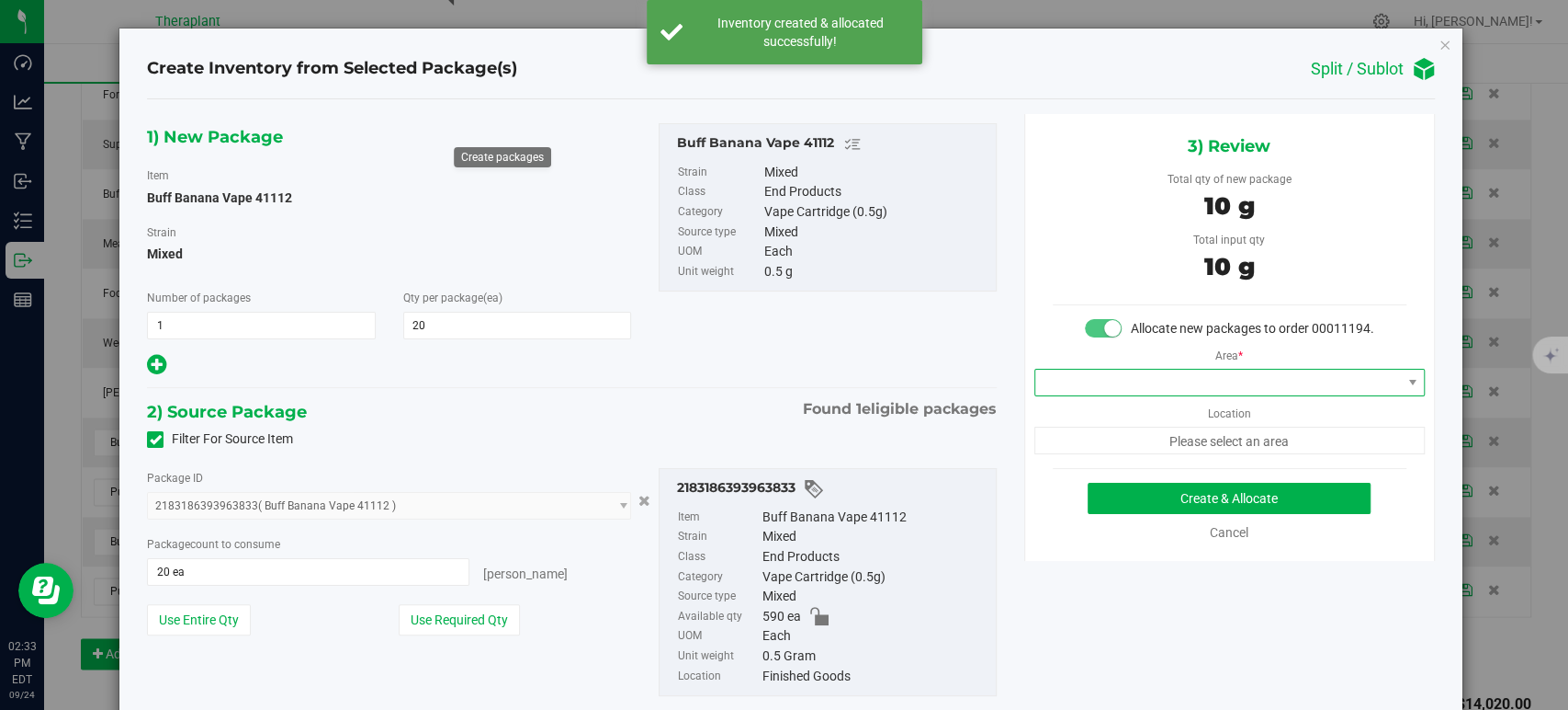
click at [1113, 395] on span at bounding box center [1218, 382] width 366 height 25
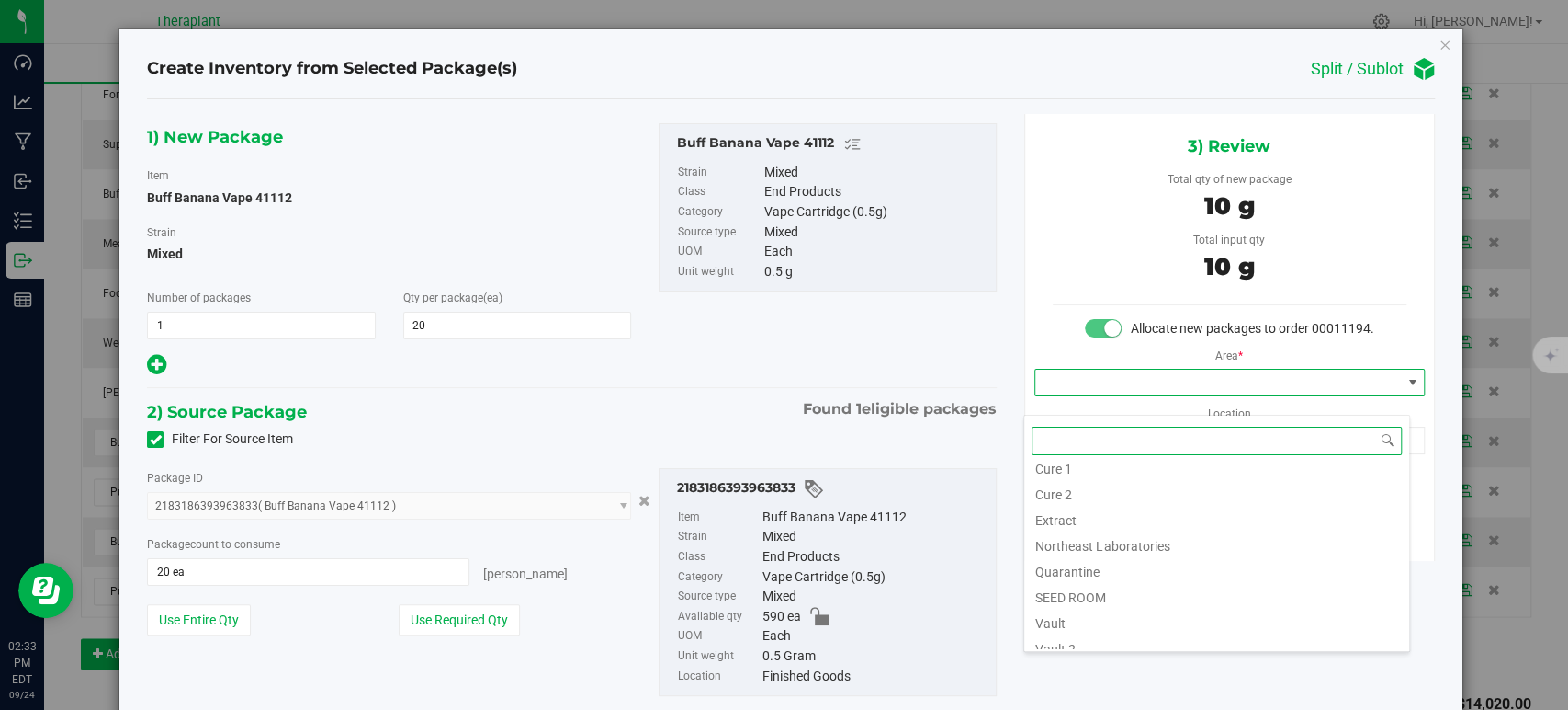
scroll to position [228, 0]
click at [1087, 537] on li "Vault" at bounding box center [1217, 532] width 385 height 25
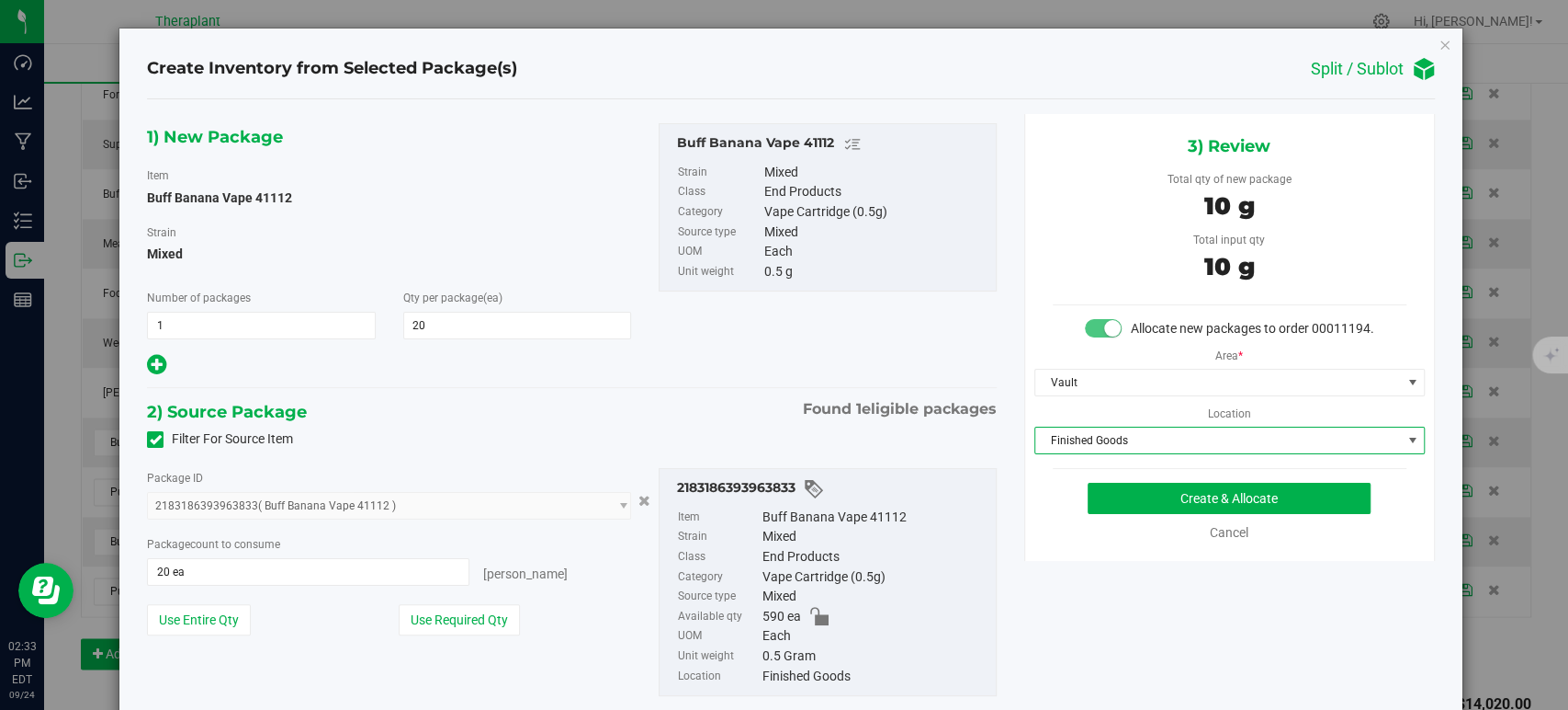
click at [1102, 453] on span "Finished Goods" at bounding box center [1218, 440] width 366 height 25
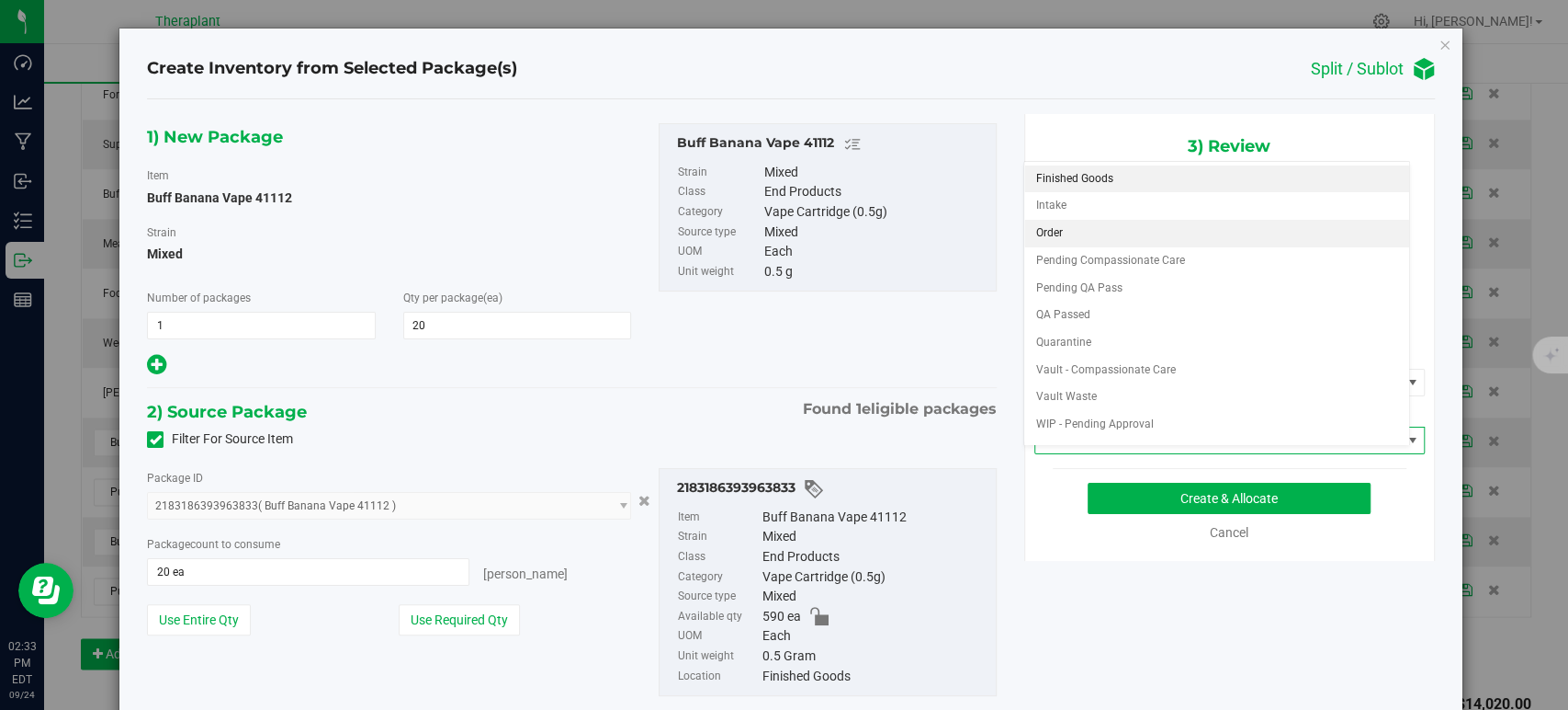
click at [1094, 231] on li "Order" at bounding box center [1217, 233] width 385 height 27
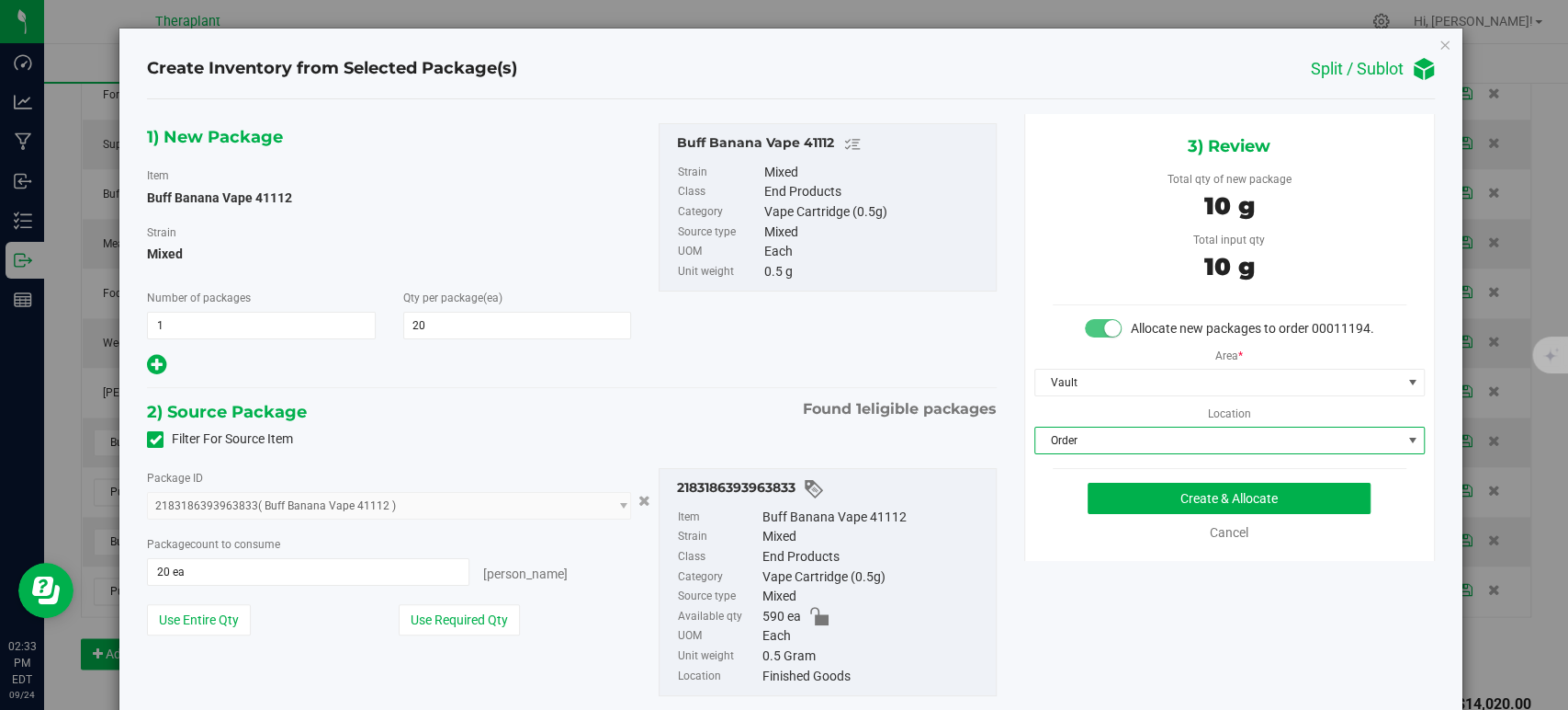
click at [733, 398] on div "2) Source Package Found 1 eligible packages" at bounding box center [571, 411] width 849 height 27
click at [1143, 514] on button "Create & Allocate" at bounding box center [1229, 498] width 283 height 31
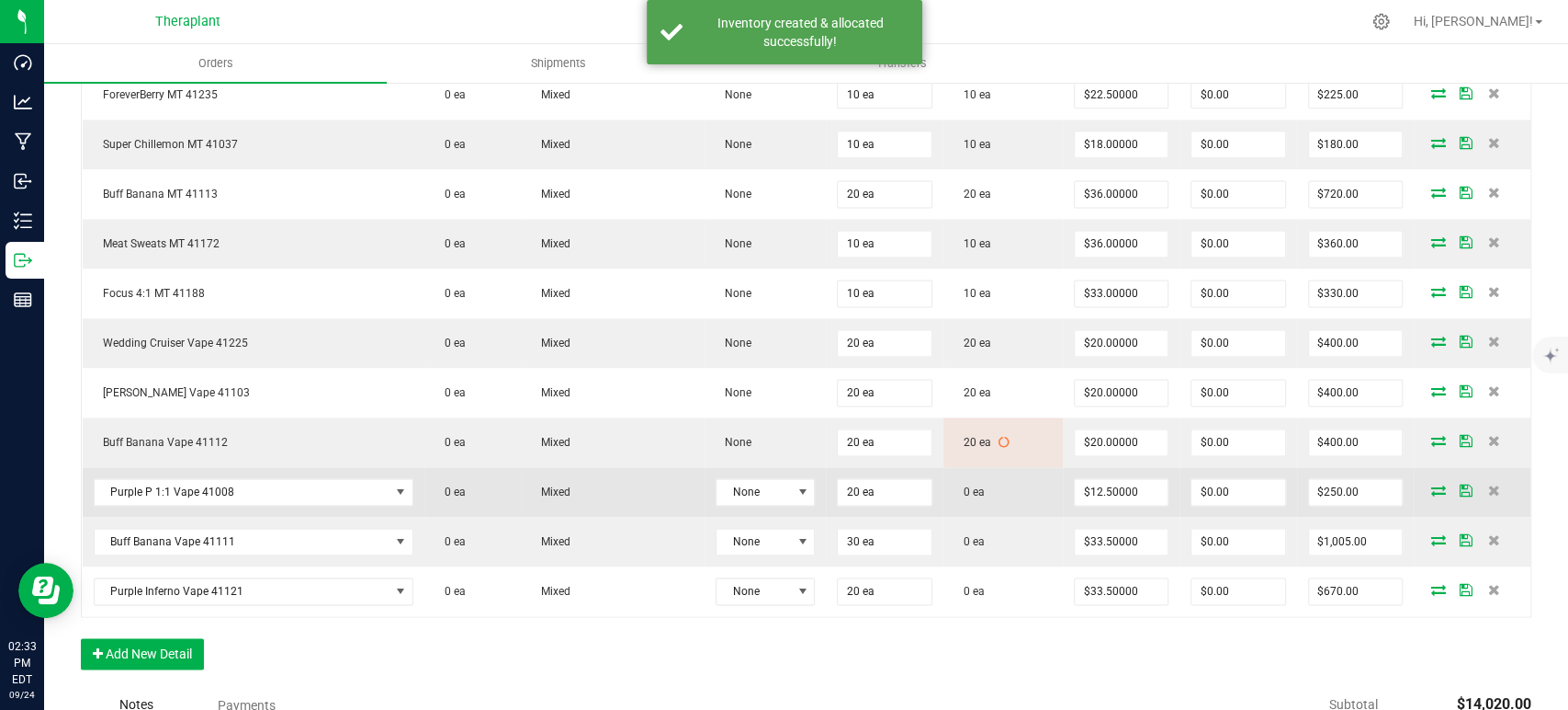
click at [1432, 484] on icon at bounding box center [1439, 489] width 15 height 11
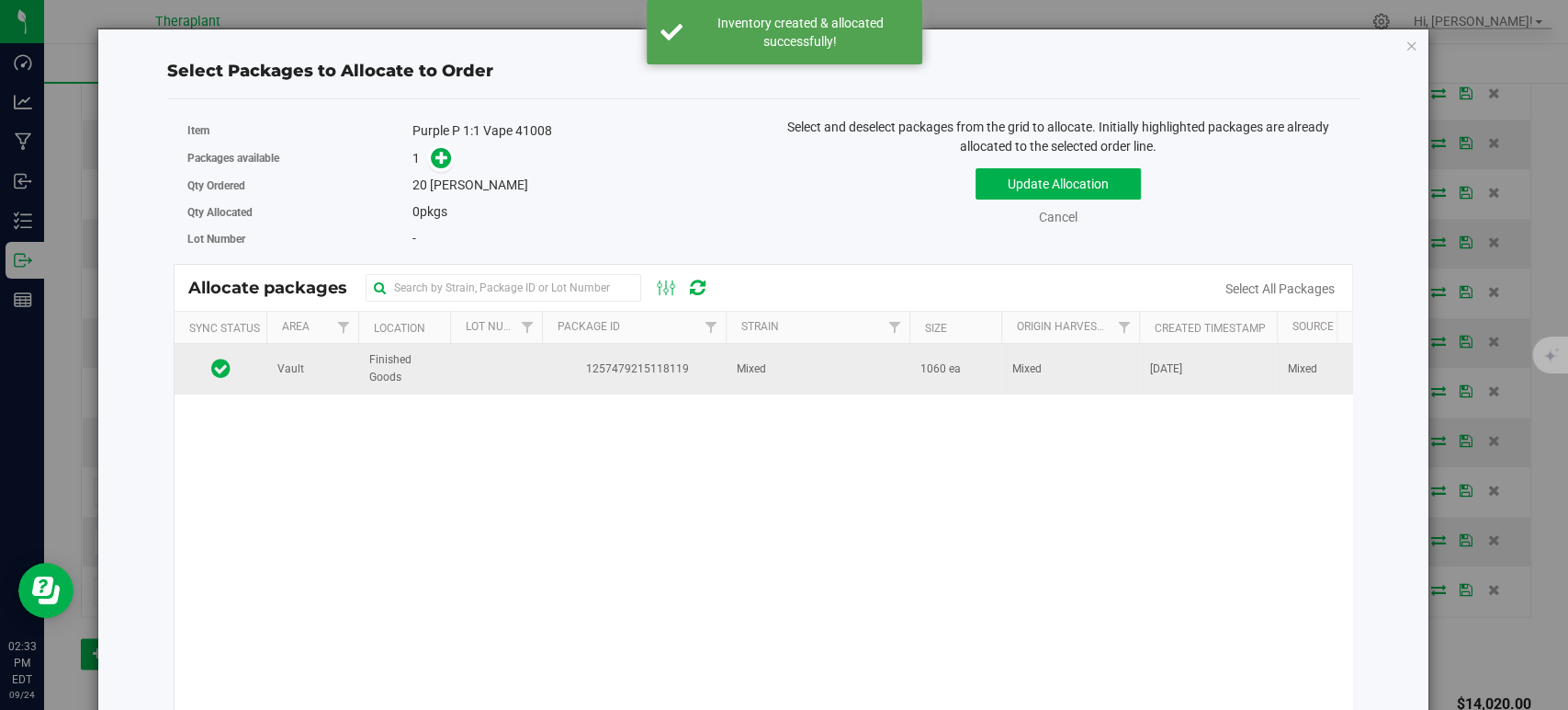
click at [740, 376] on span "Mixed" at bounding box center [751, 369] width 29 height 18
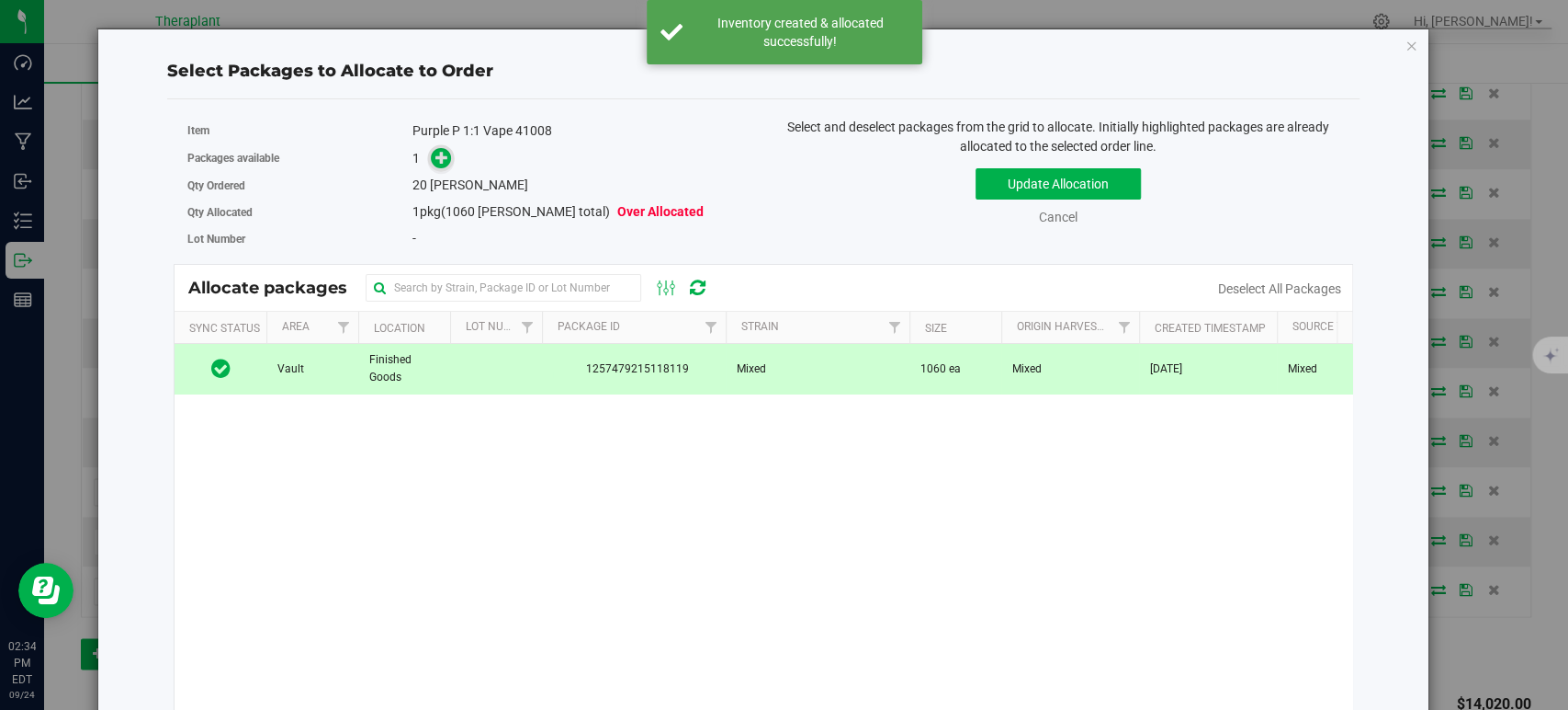
click at [436, 156] on icon at bounding box center [441, 157] width 13 height 13
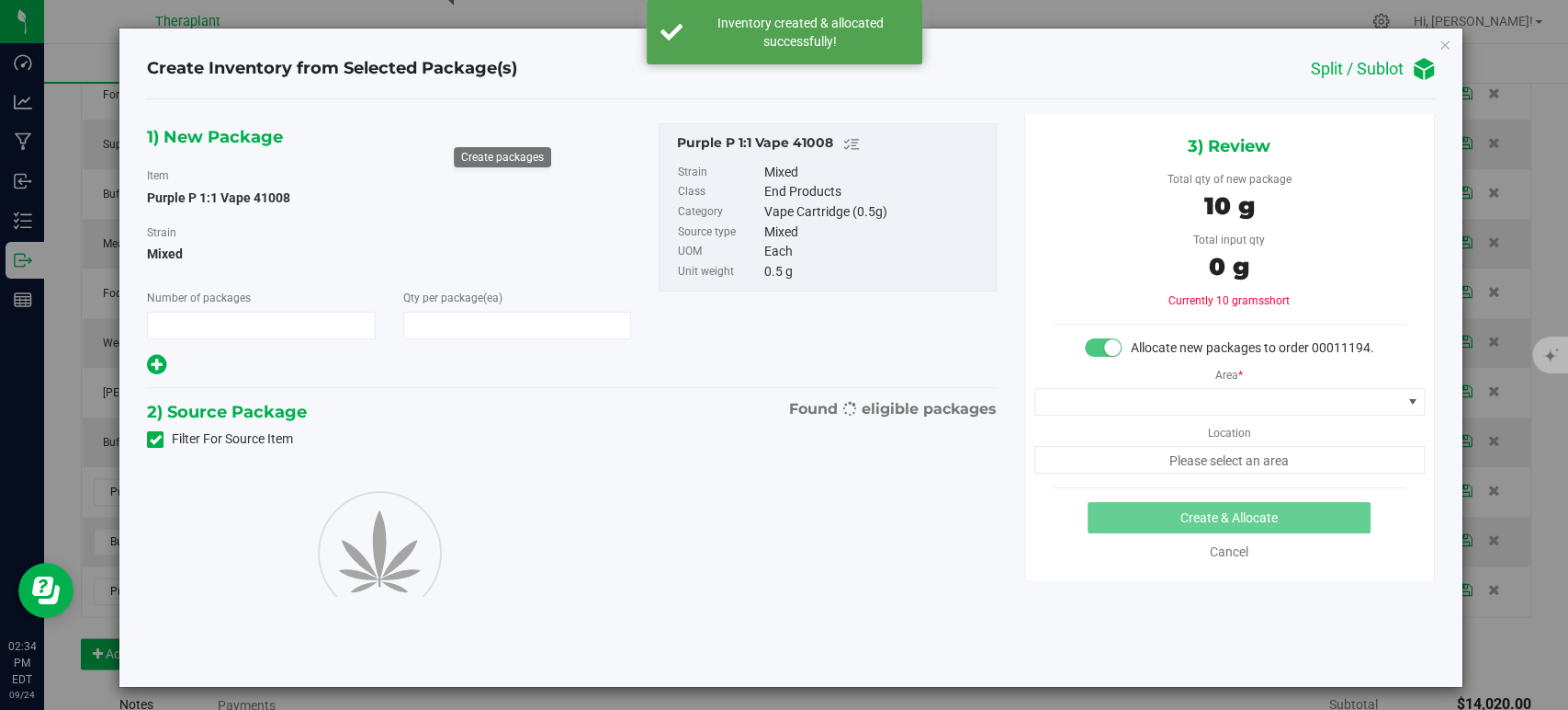
type input "1"
type input "20"
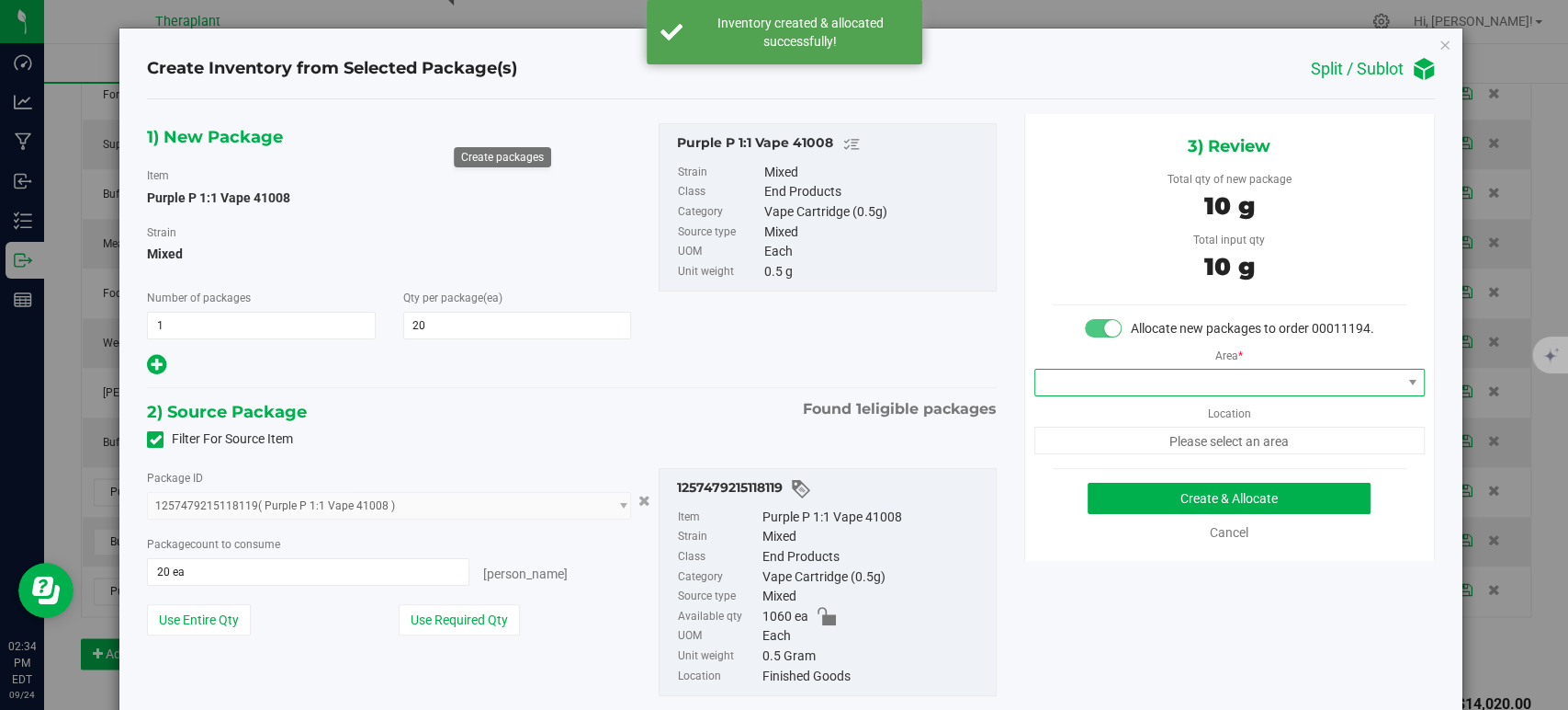
click at [1071, 395] on span at bounding box center [1218, 382] width 366 height 25
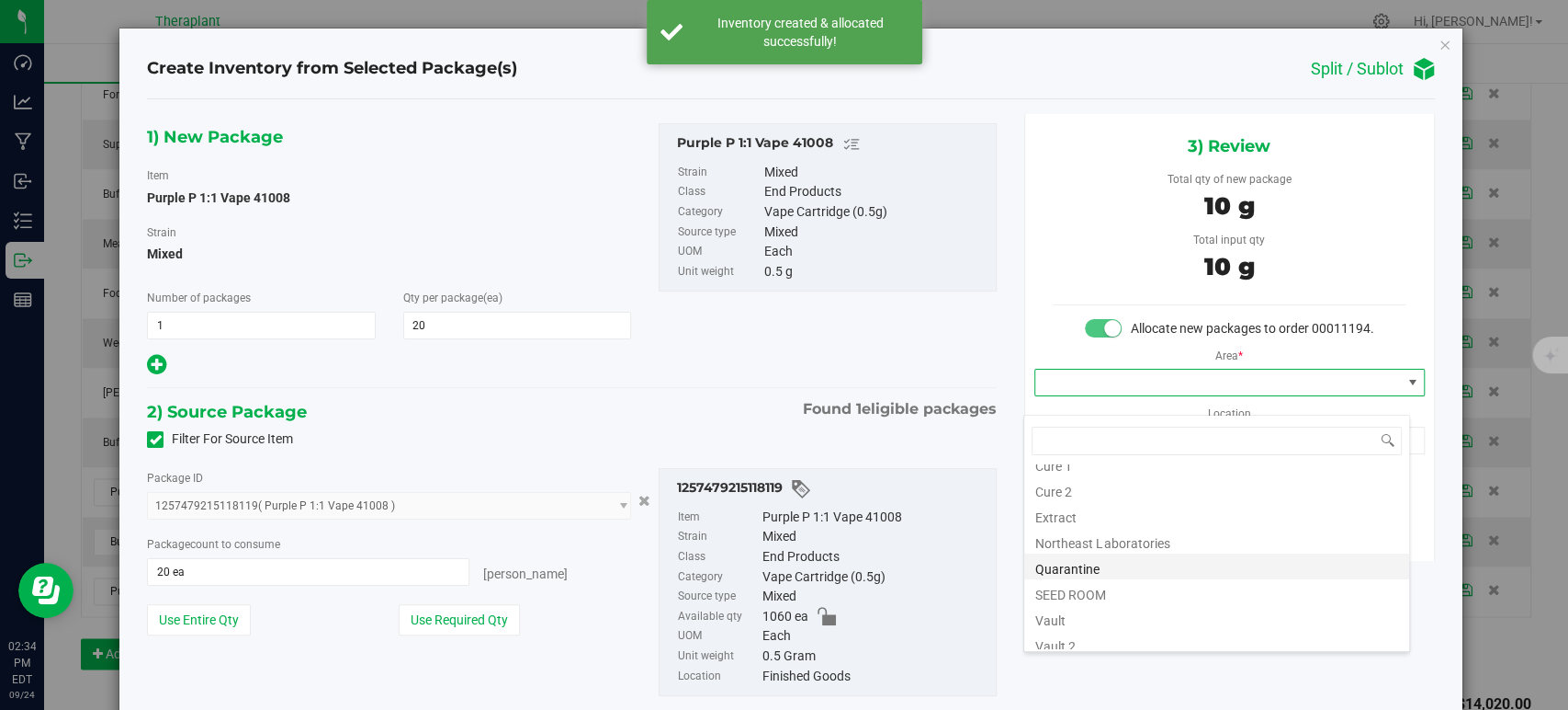
scroll to position [228, 0]
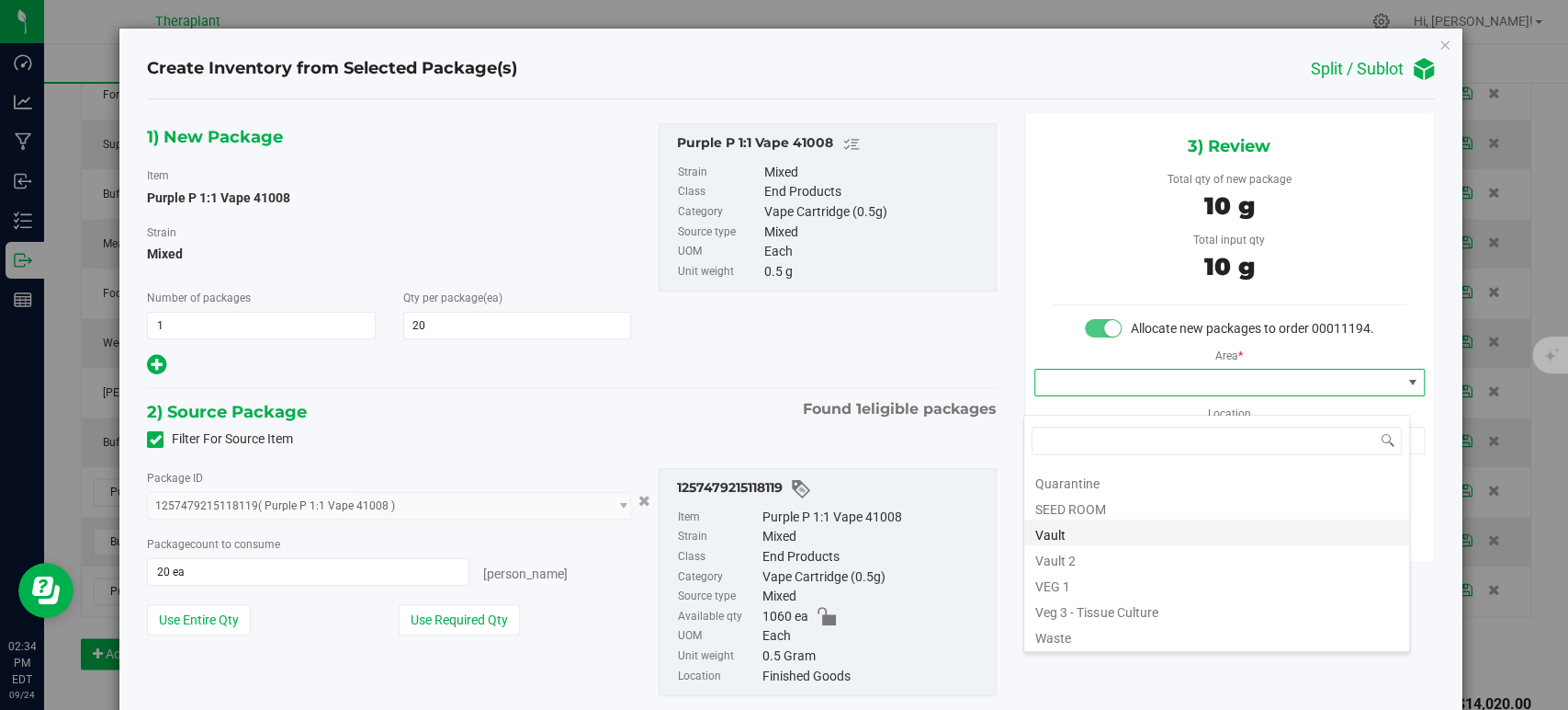
click at [1044, 523] on li "Vault" at bounding box center [1217, 532] width 385 height 25
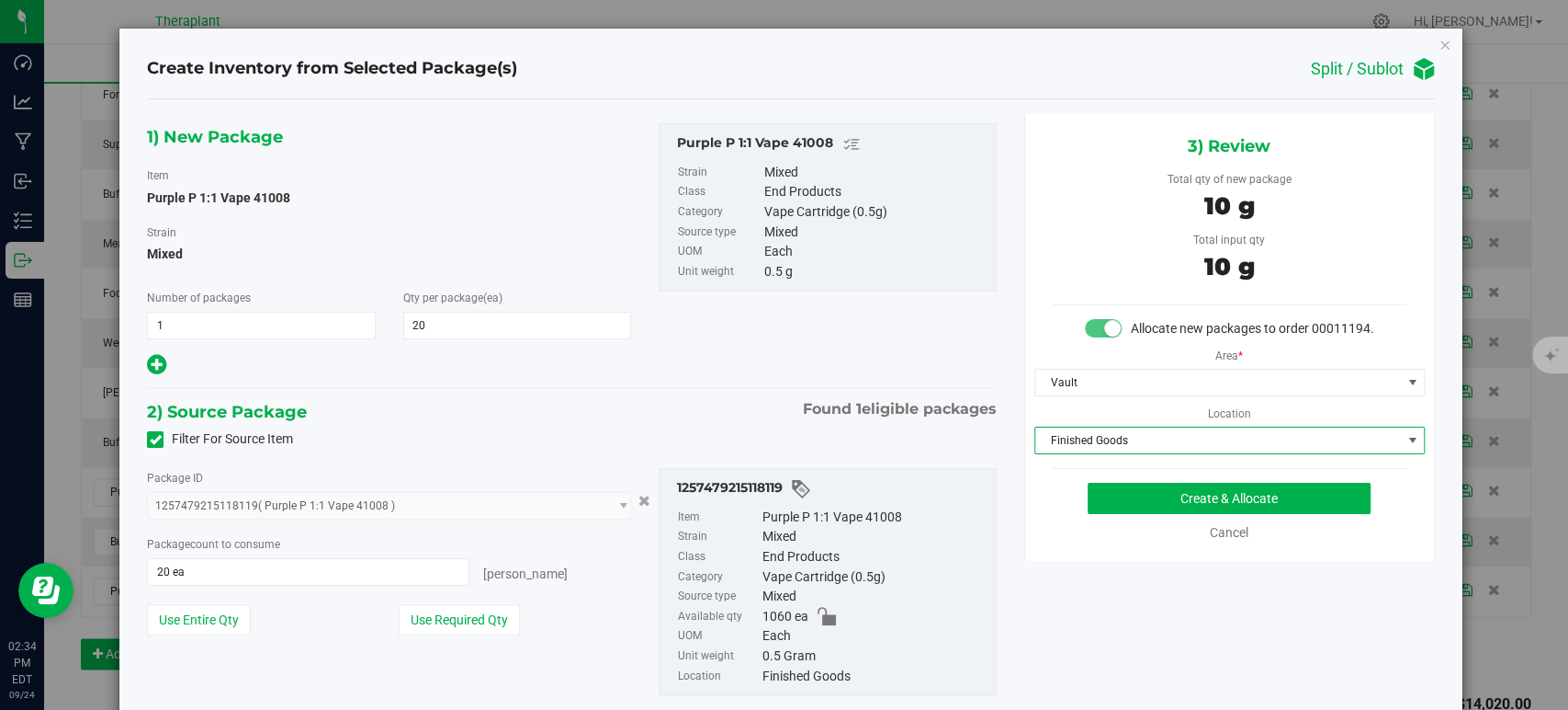
click at [1065, 453] on span "Finished Goods" at bounding box center [1218, 440] width 366 height 25
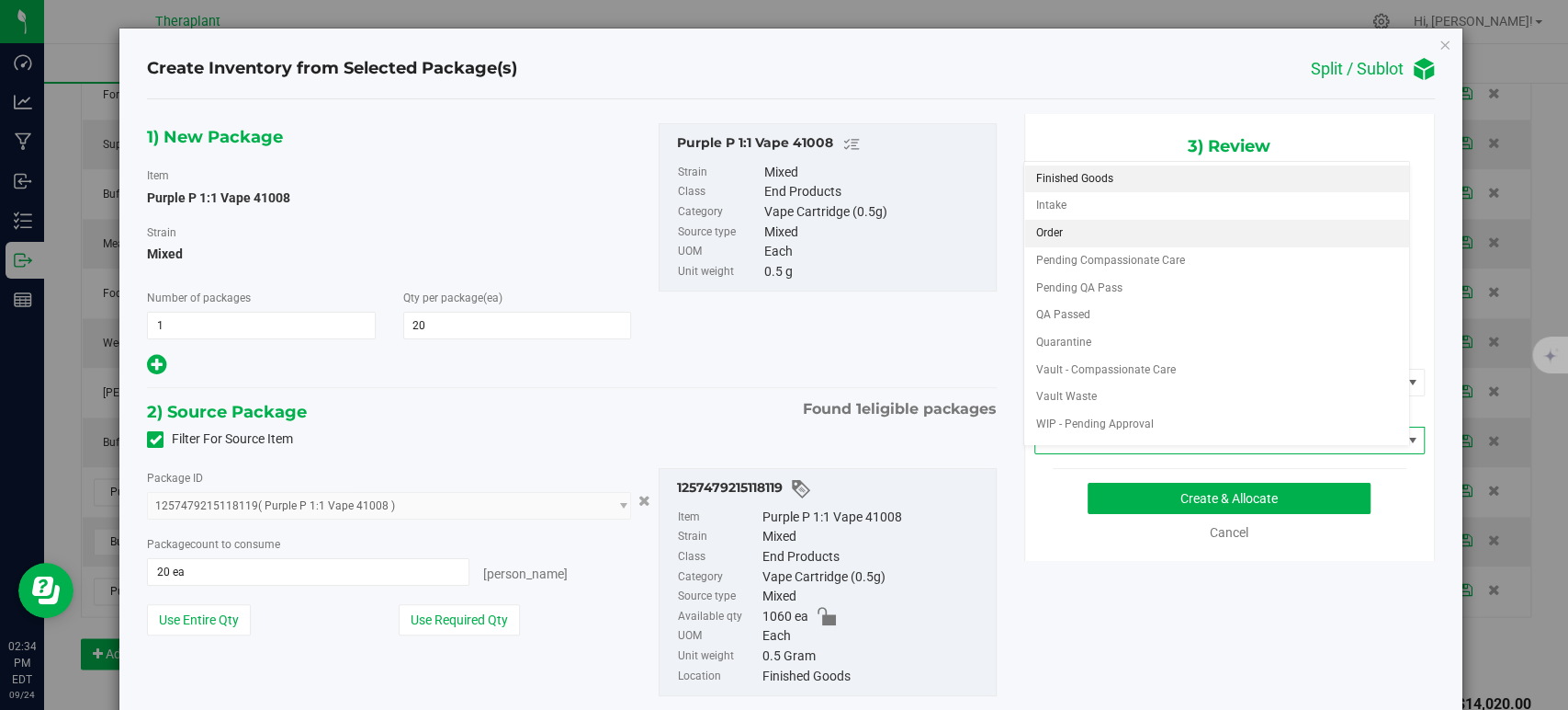
click at [1063, 235] on li "Order" at bounding box center [1217, 233] width 385 height 27
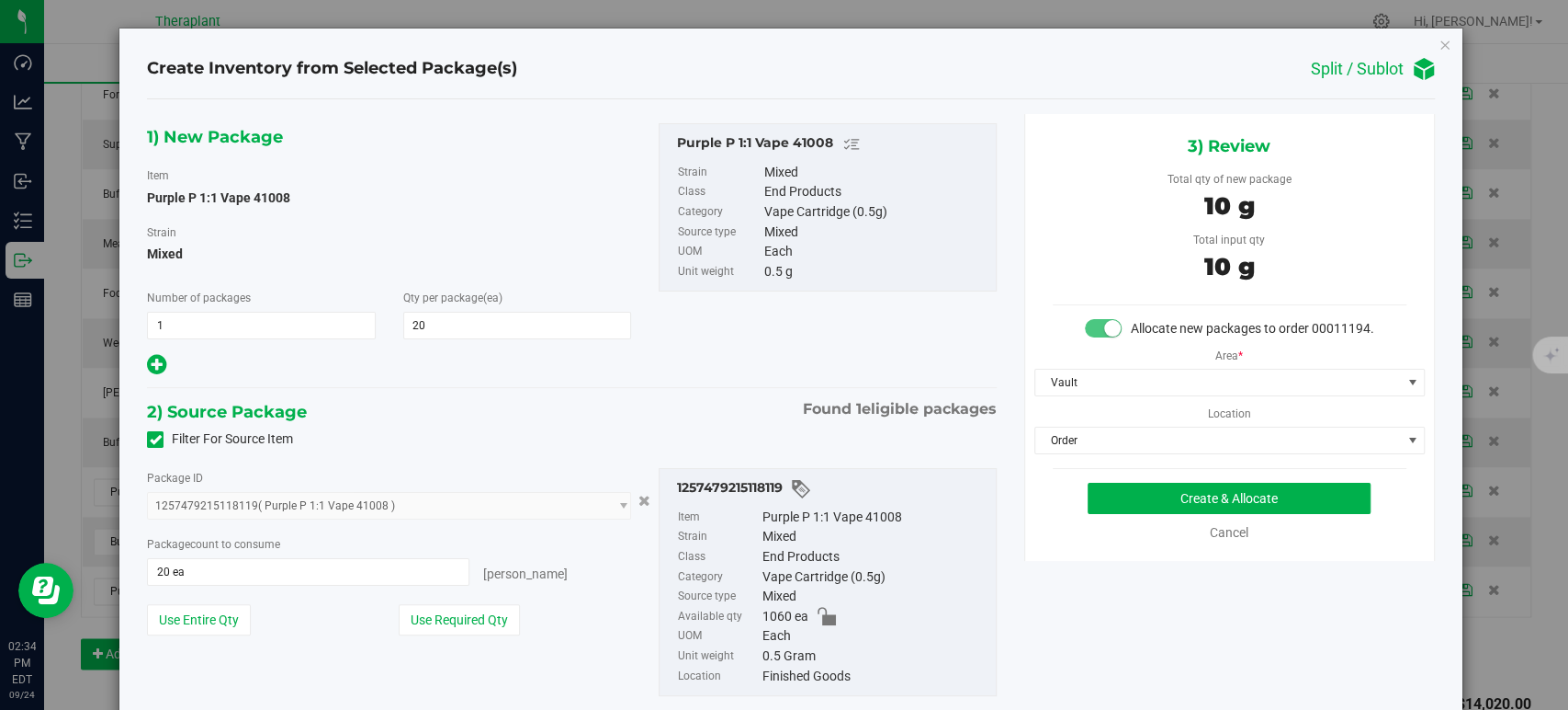
click at [643, 432] on div "Filter For Source Item" at bounding box center [572, 440] width 877 height 27
click at [1100, 512] on button "Create & Allocate" at bounding box center [1229, 498] width 283 height 31
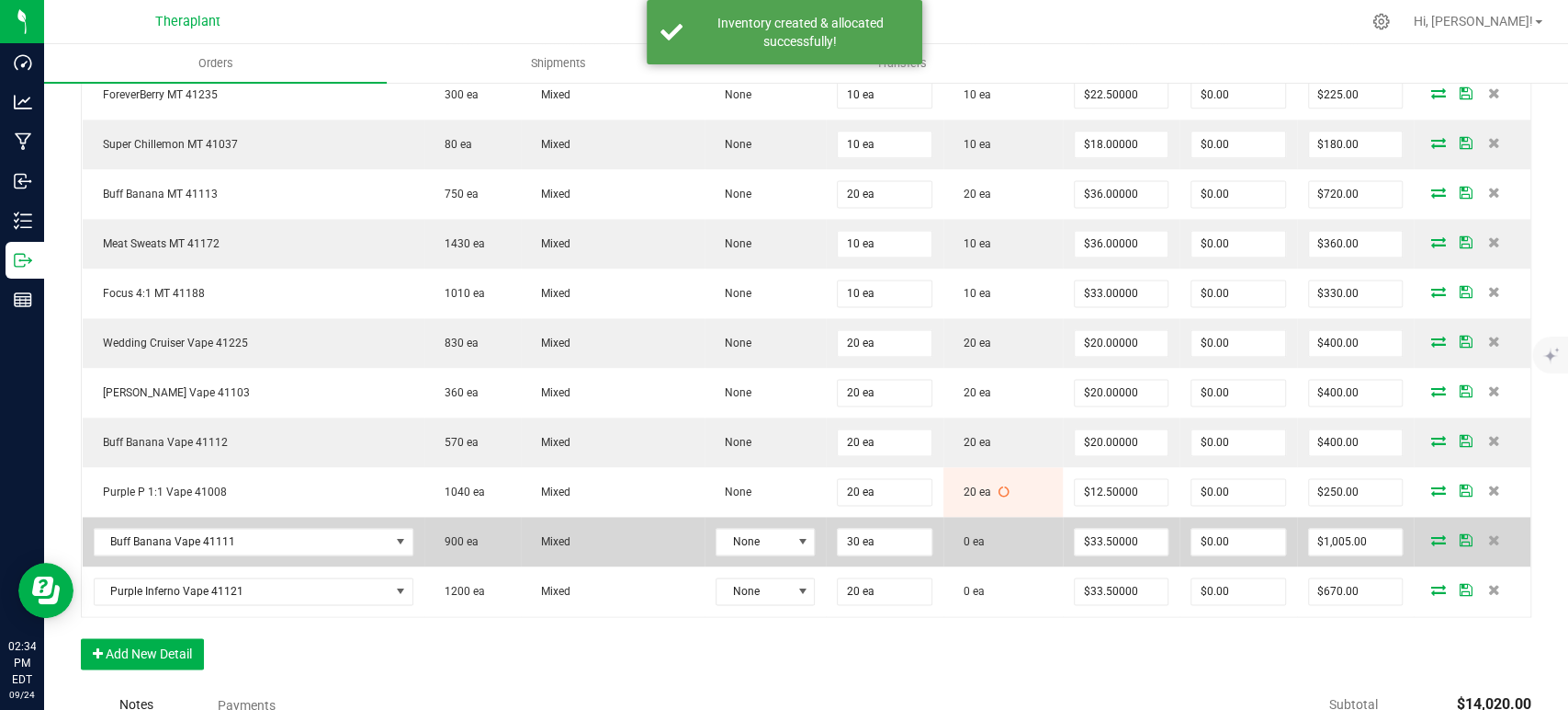
click at [1432, 534] on icon at bounding box center [1439, 539] width 15 height 11
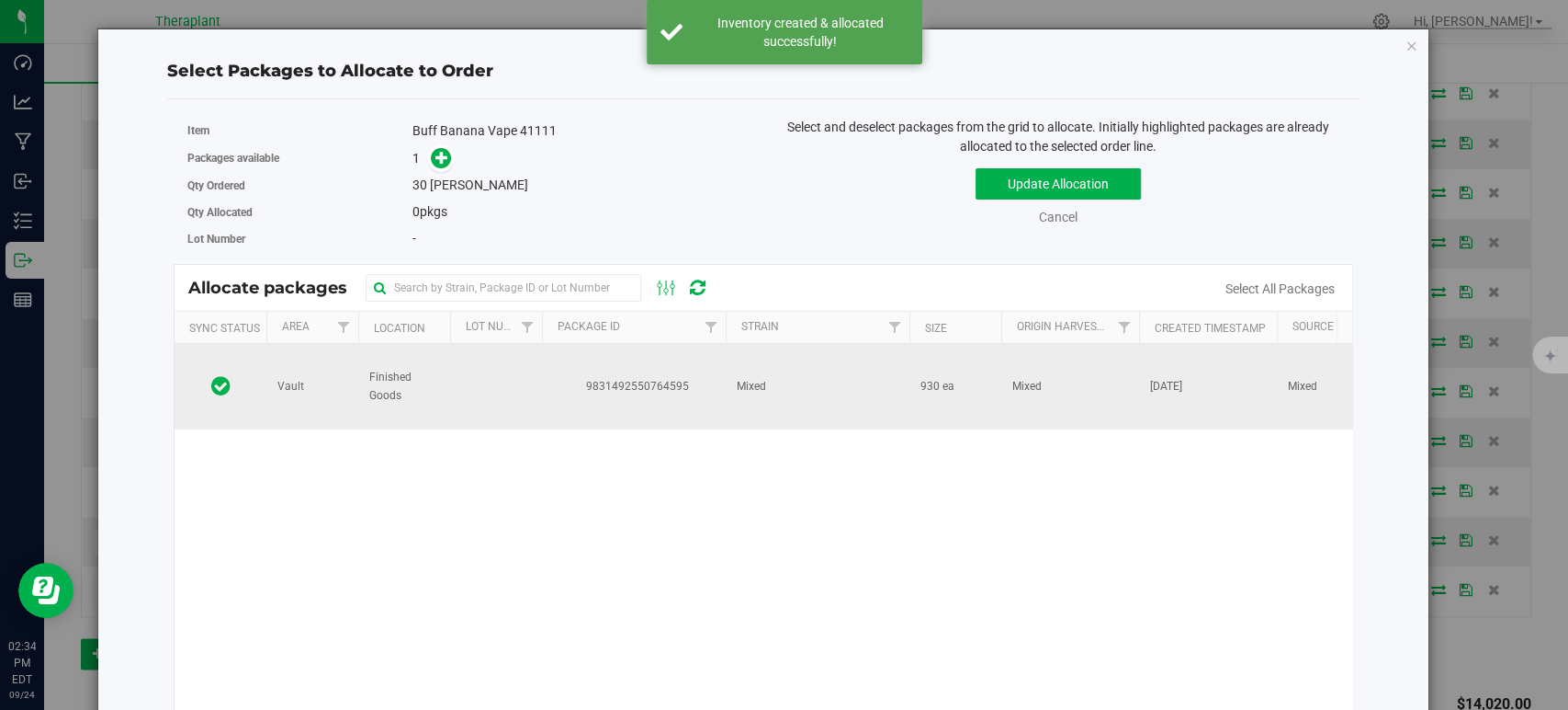
click at [780, 400] on td "Mixed" at bounding box center [818, 386] width 184 height 86
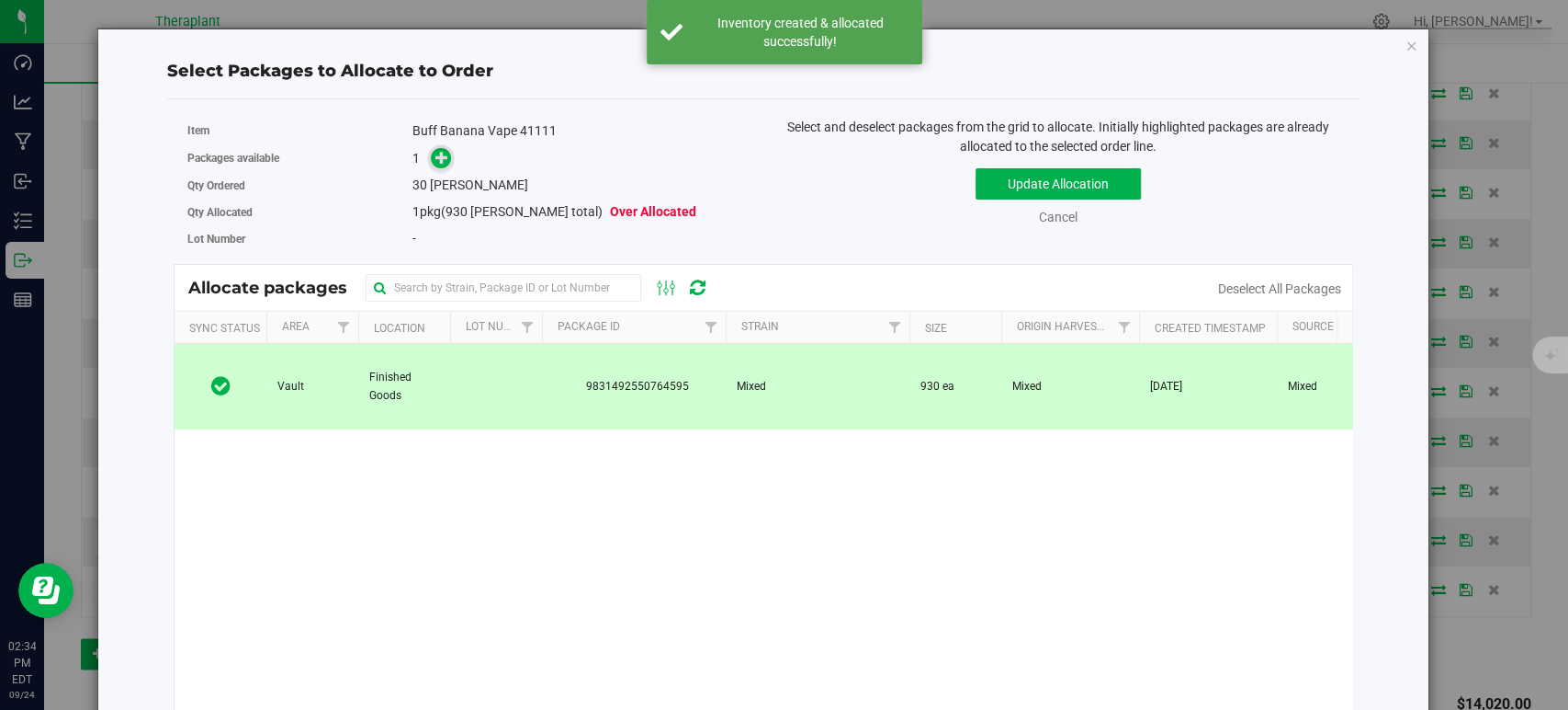
click at [443, 164] on span at bounding box center [441, 158] width 21 height 21
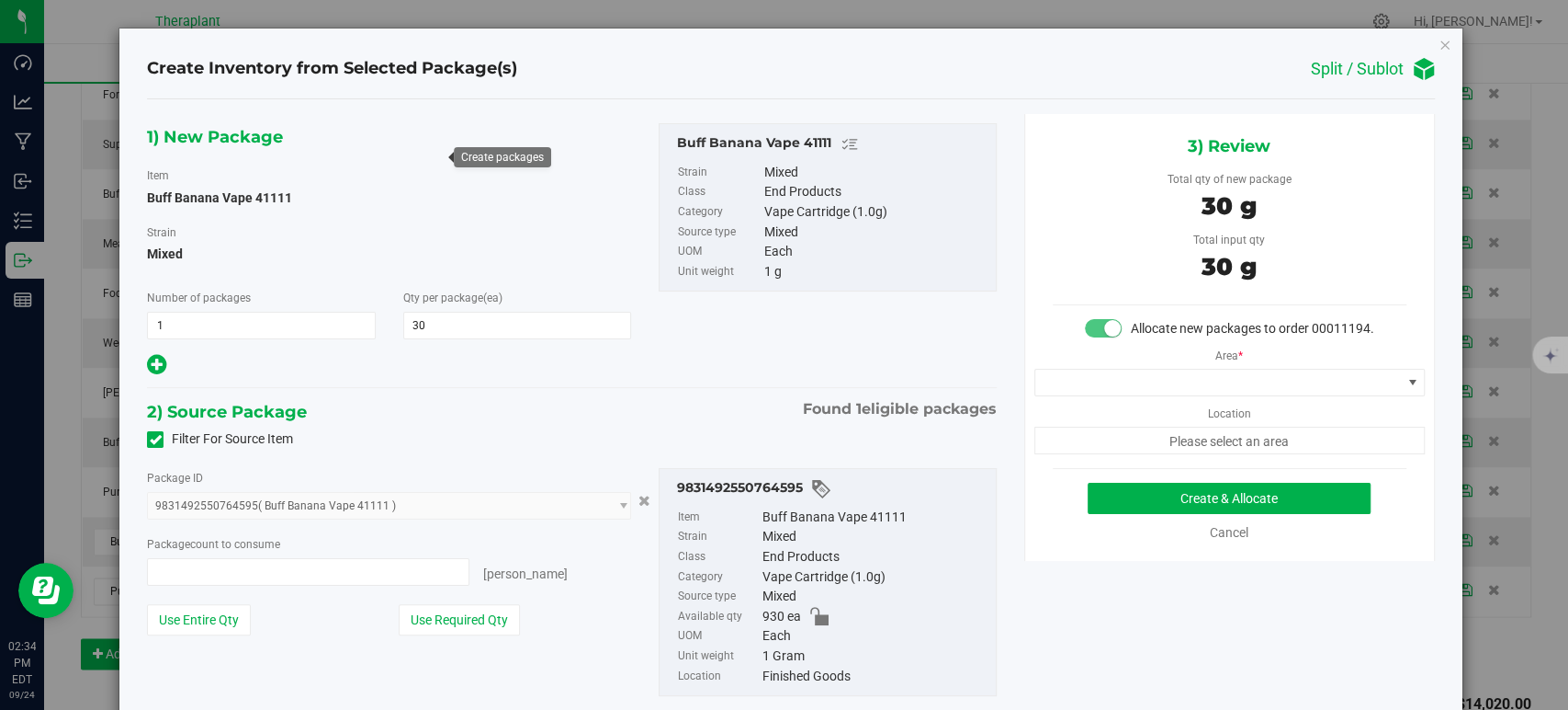
type input "30 ea"
click at [1053, 395] on span at bounding box center [1218, 382] width 366 height 25
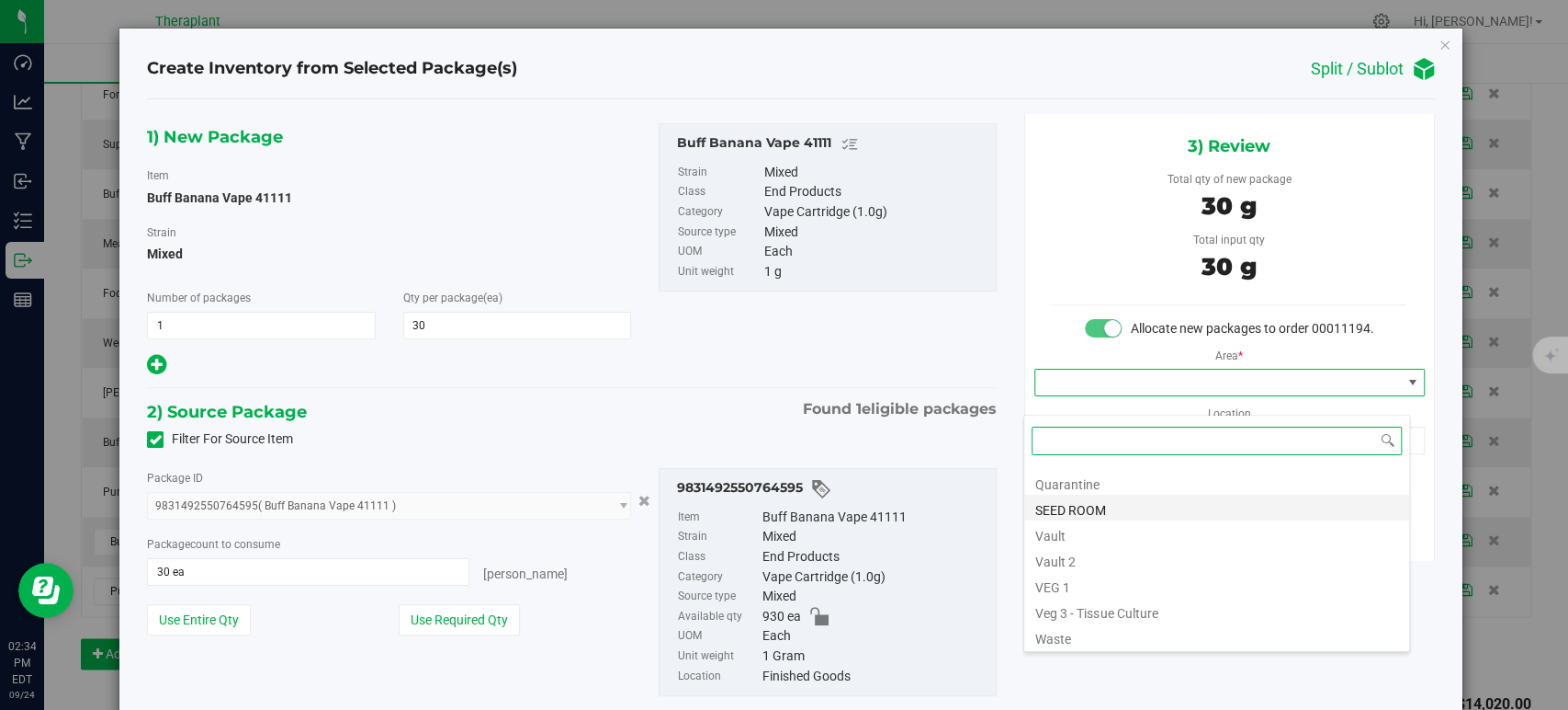
scroll to position [228, 0]
click at [1100, 528] on li "Vault" at bounding box center [1217, 532] width 385 height 25
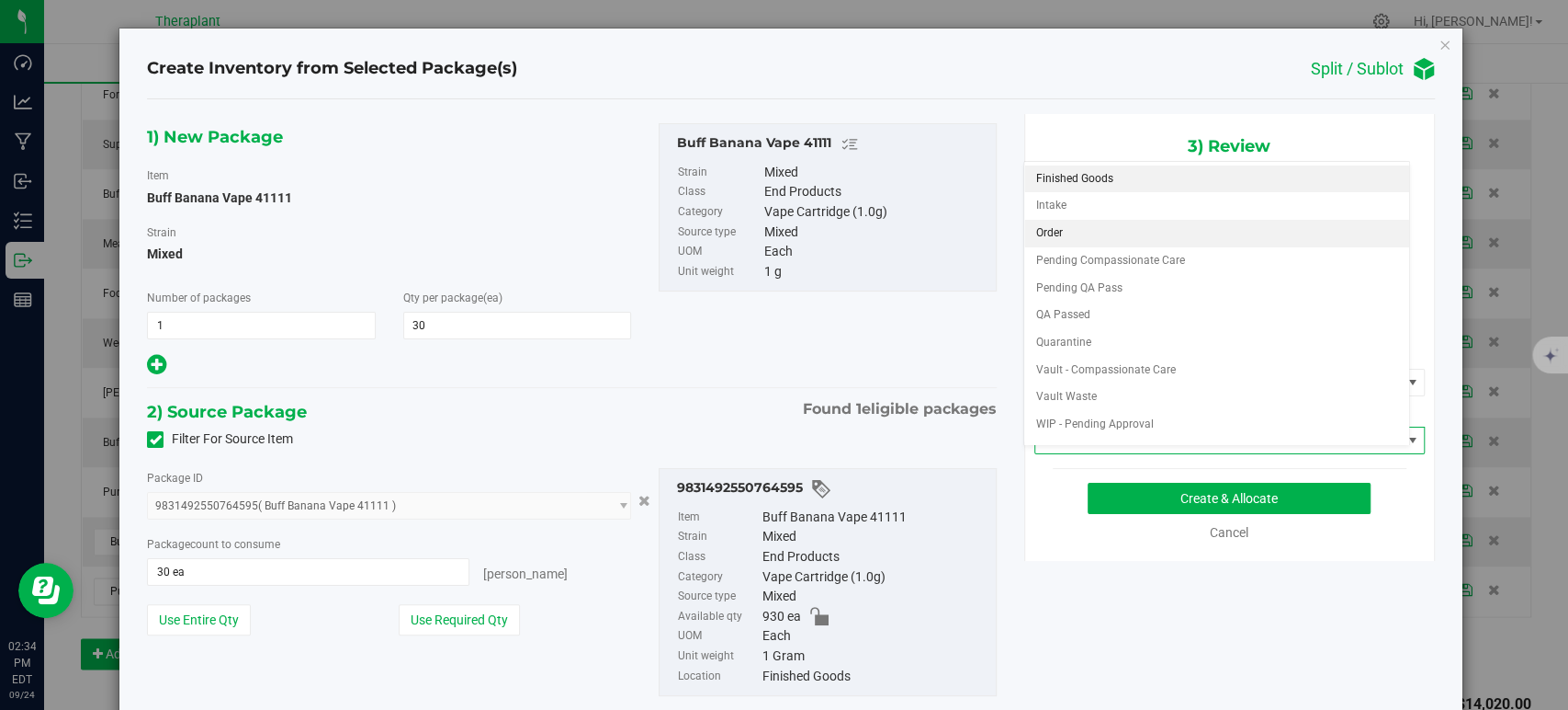
click at [1079, 233] on li "Order" at bounding box center [1217, 233] width 385 height 27
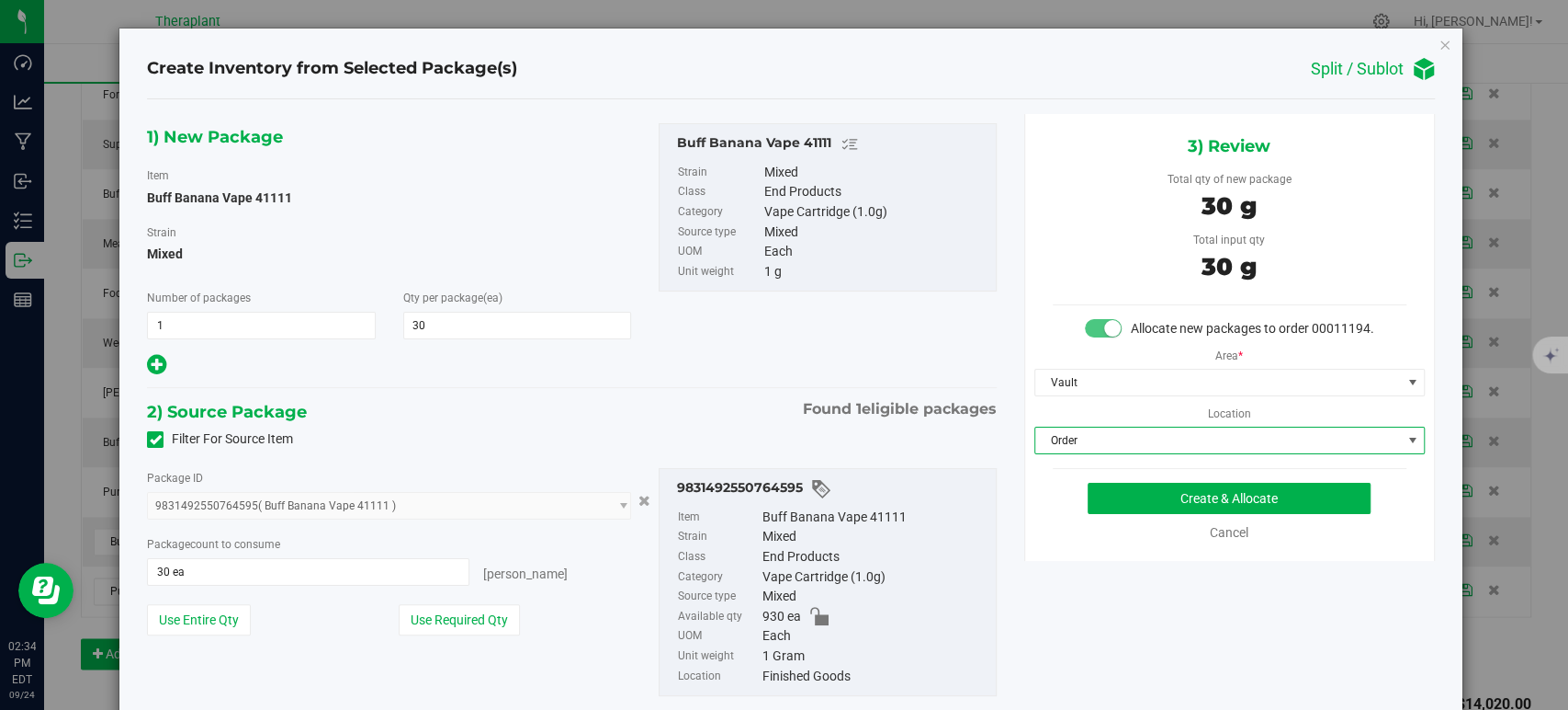
click at [628, 429] on div "Filter For Source Item" at bounding box center [572, 440] width 877 height 27
click at [1143, 514] on button "Create & Allocate" at bounding box center [1229, 498] width 283 height 31
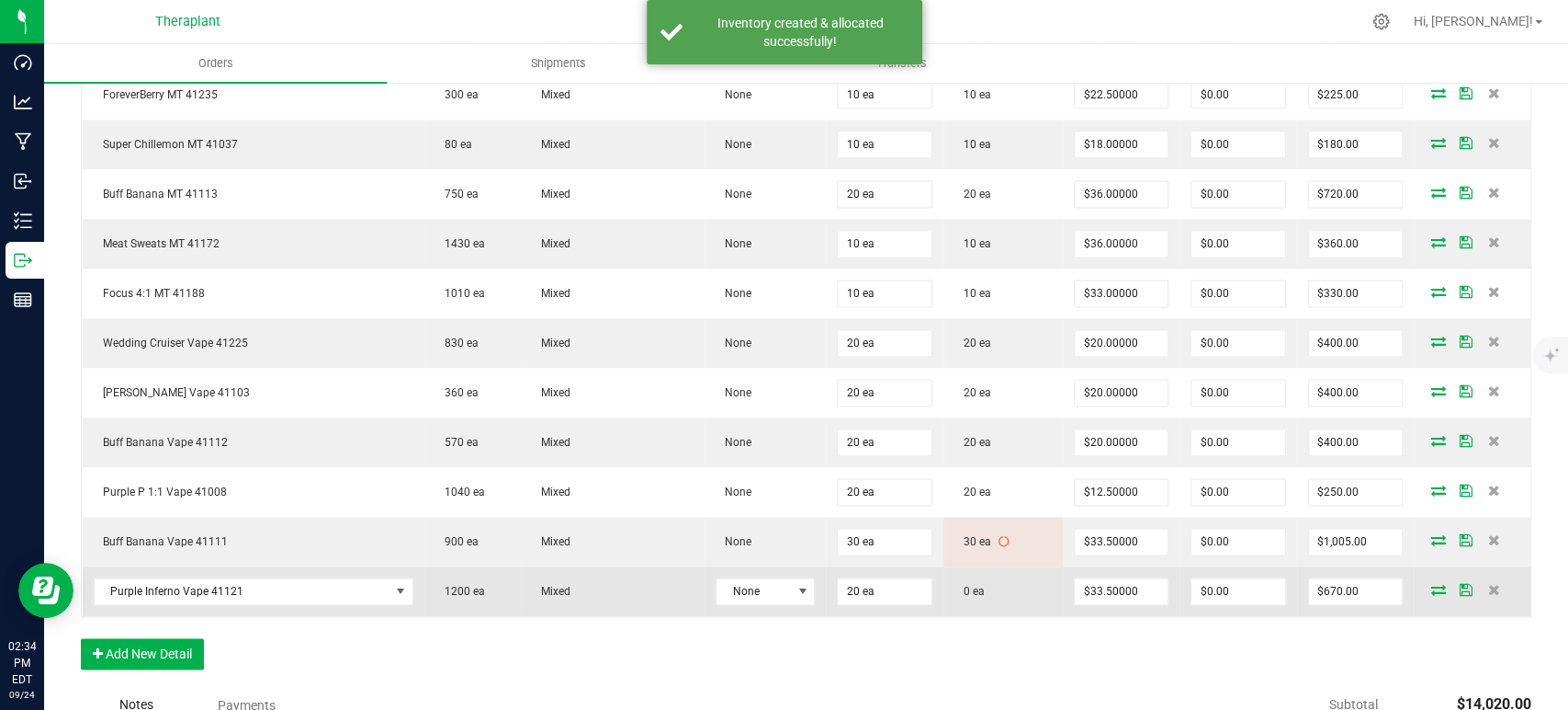
click at [1432, 584] on icon at bounding box center [1439, 588] width 15 height 11
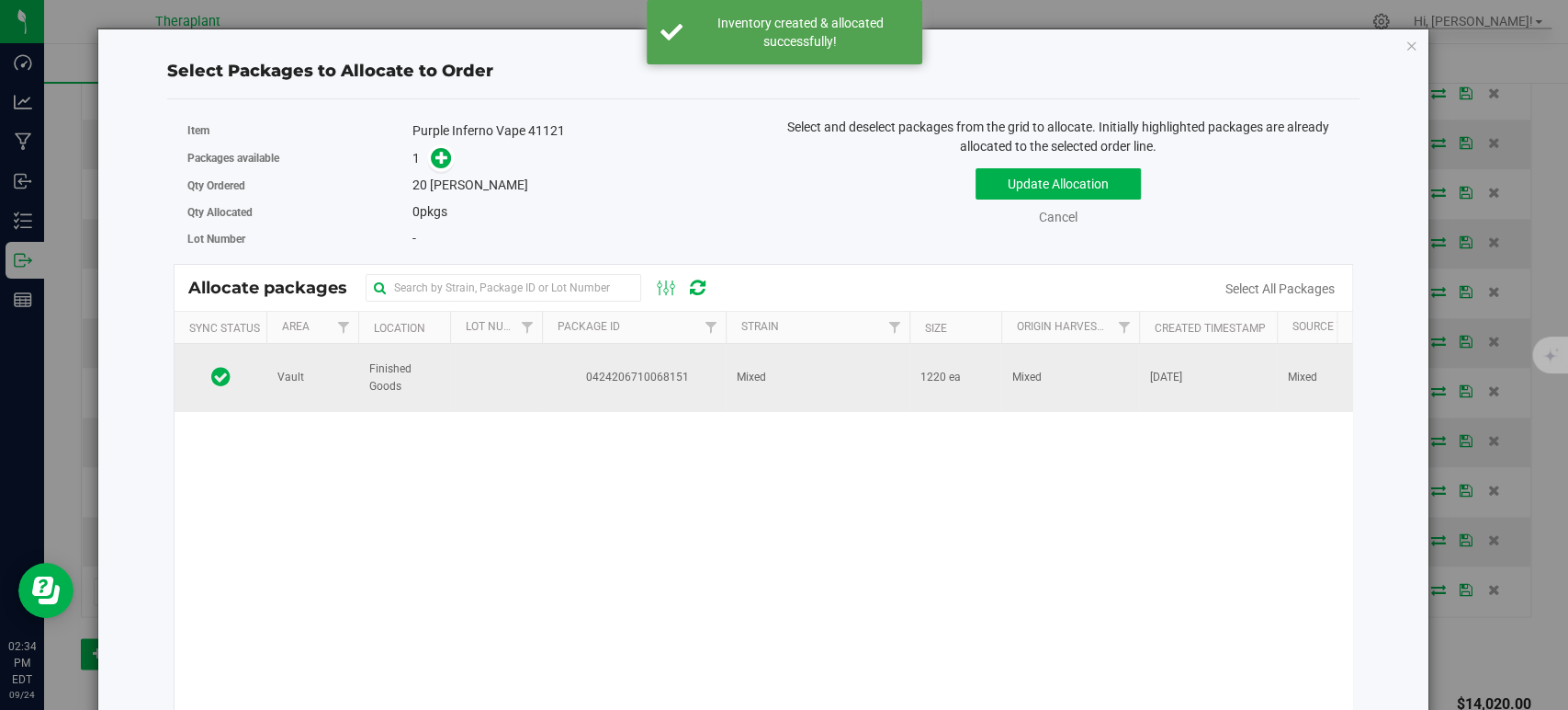
click at [678, 370] on span "0424206710068151" at bounding box center [634, 377] width 161 height 18
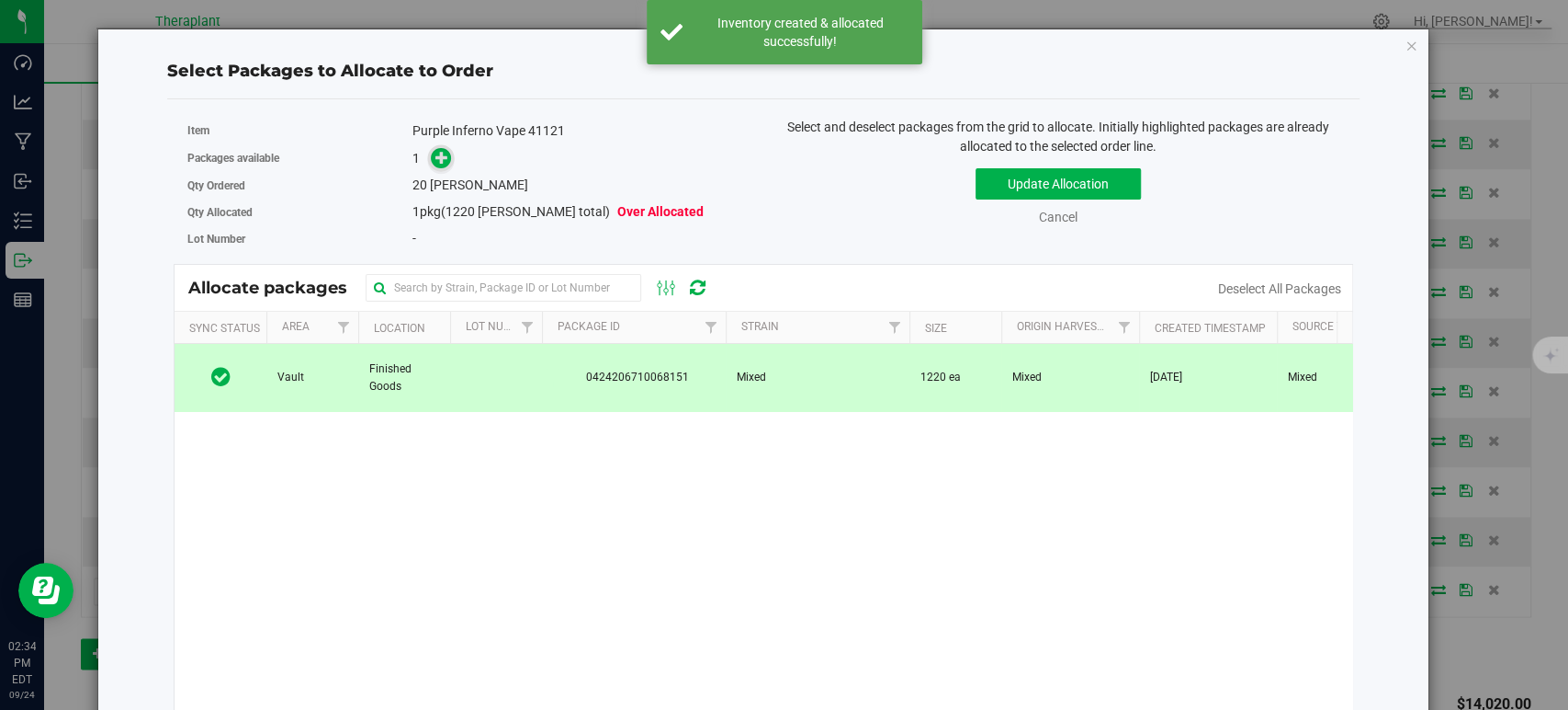
click at [438, 161] on icon at bounding box center [442, 157] width 14 height 14
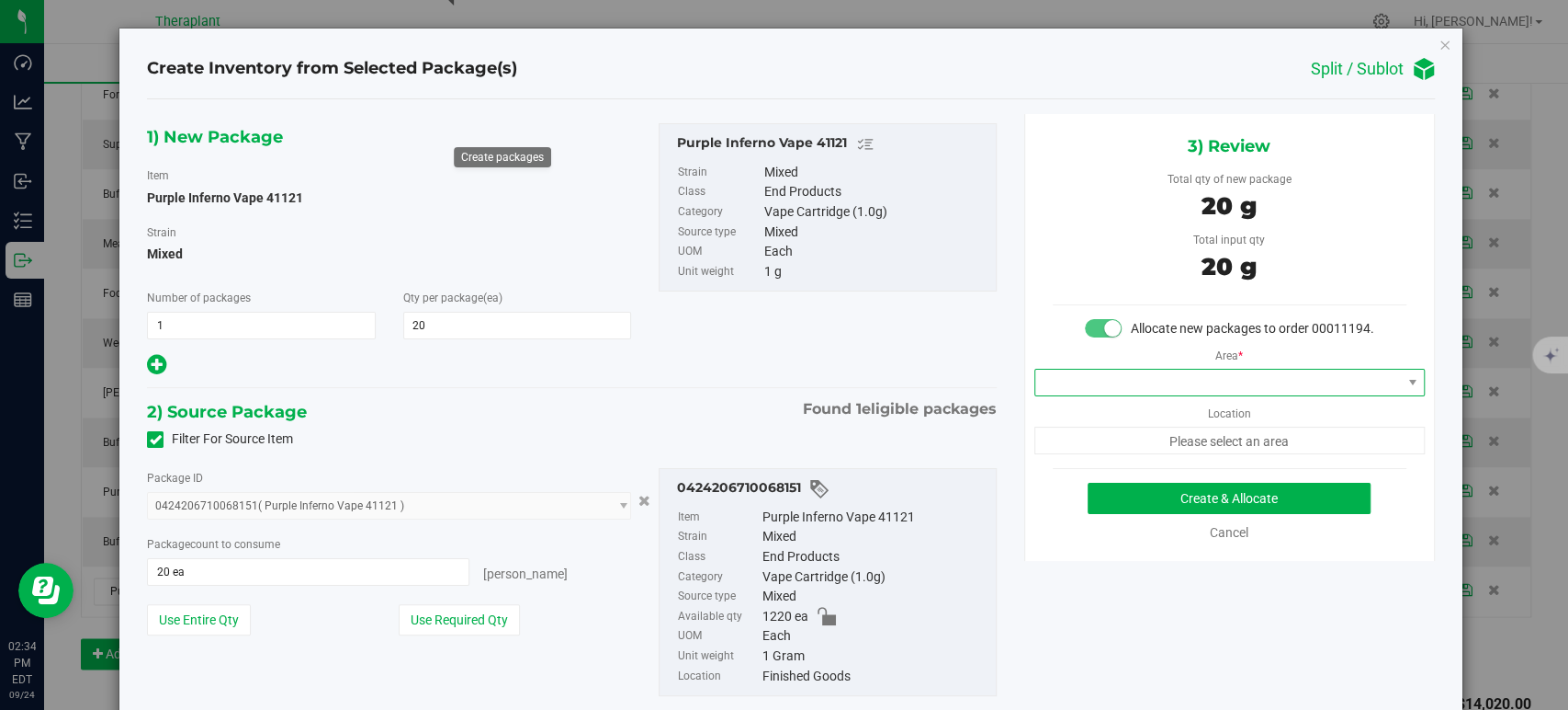
click at [1100, 395] on span at bounding box center [1218, 382] width 366 height 25
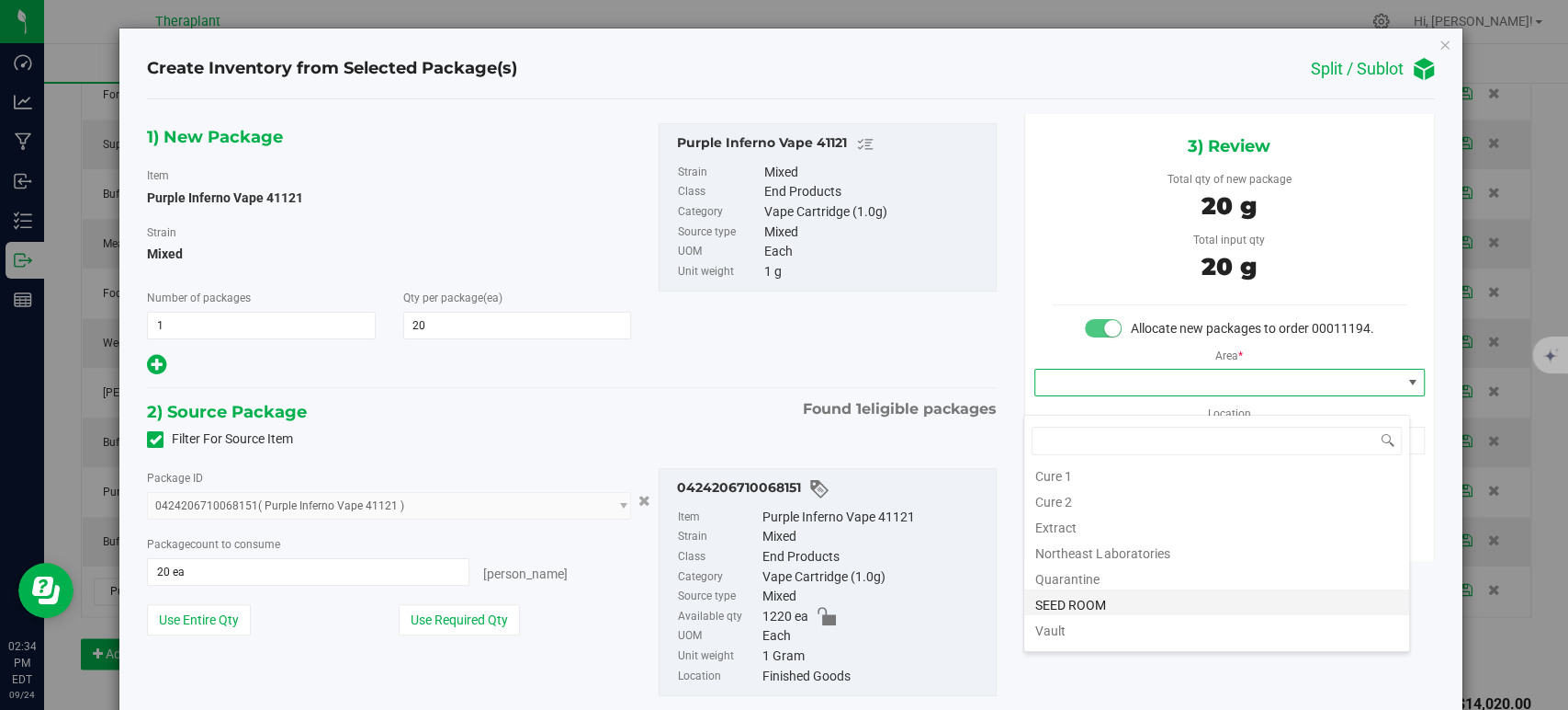
scroll to position [228, 0]
click at [1065, 531] on li "Vault" at bounding box center [1217, 532] width 385 height 25
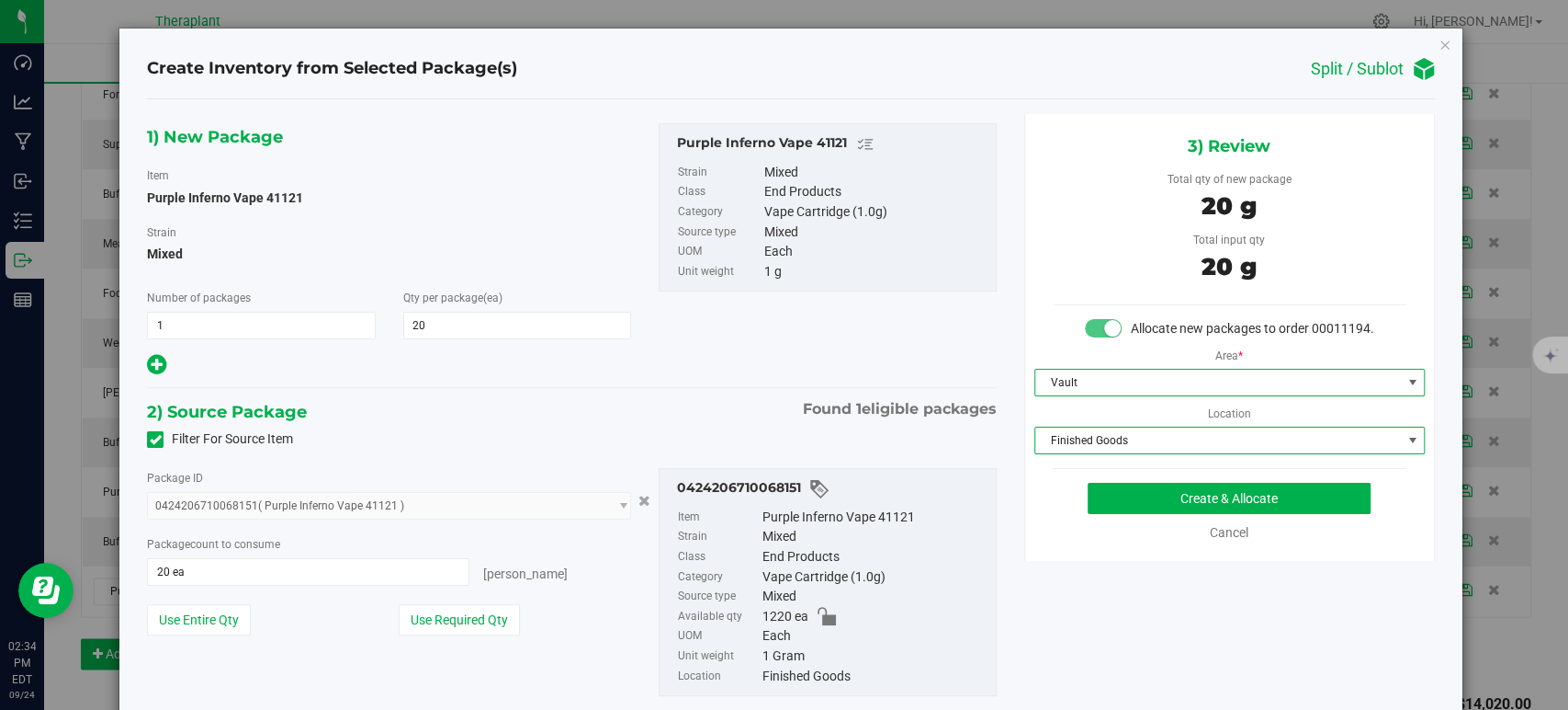
click at [1075, 450] on span "Finished Goods" at bounding box center [1218, 440] width 366 height 25
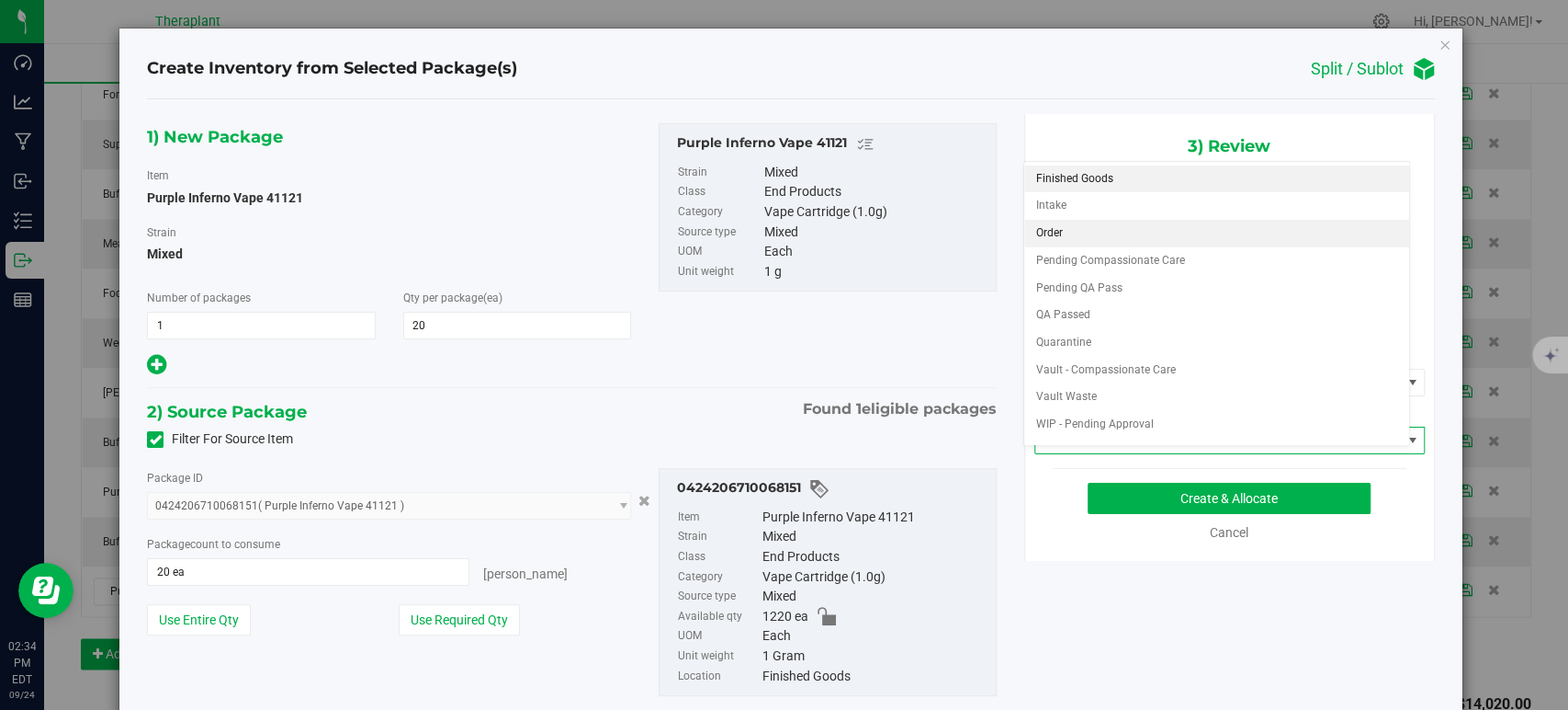
click at [1079, 228] on li "Order" at bounding box center [1217, 233] width 385 height 27
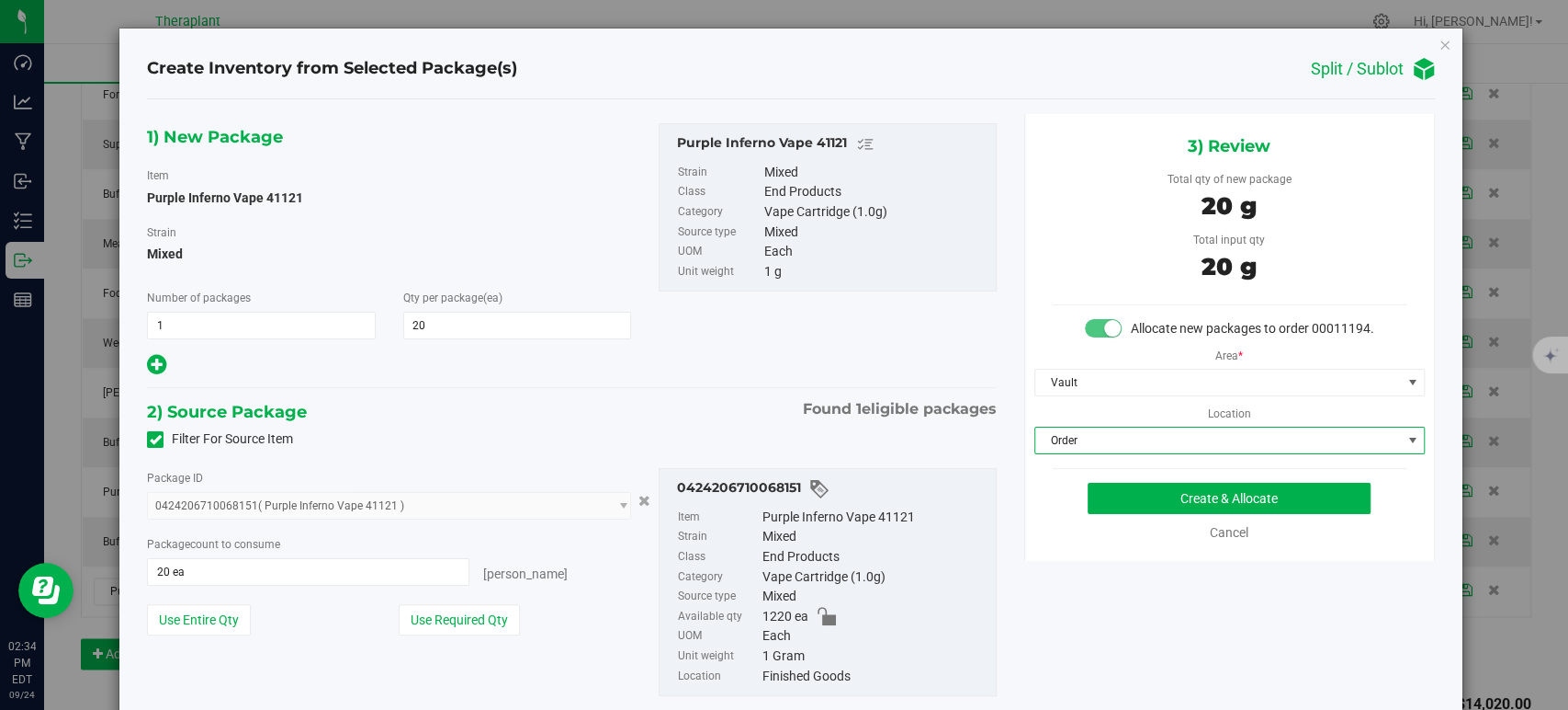
click at [667, 405] on div "2) Source Package Found 1 eligible packages" at bounding box center [571, 411] width 849 height 27
click at [1224, 514] on button "Create & Allocate" at bounding box center [1229, 498] width 283 height 31
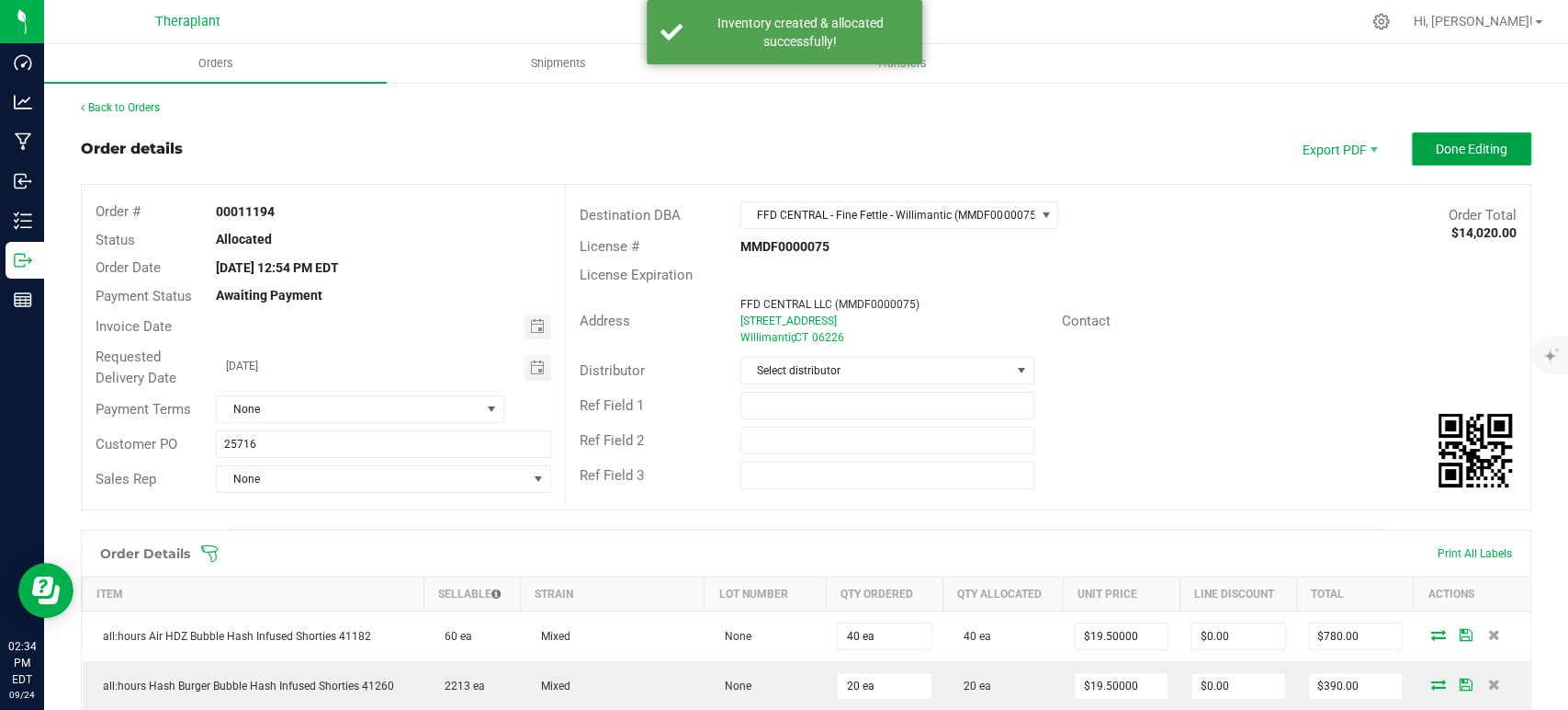
click at [1486, 145] on span "Done Editing" at bounding box center [1472, 149] width 72 height 15
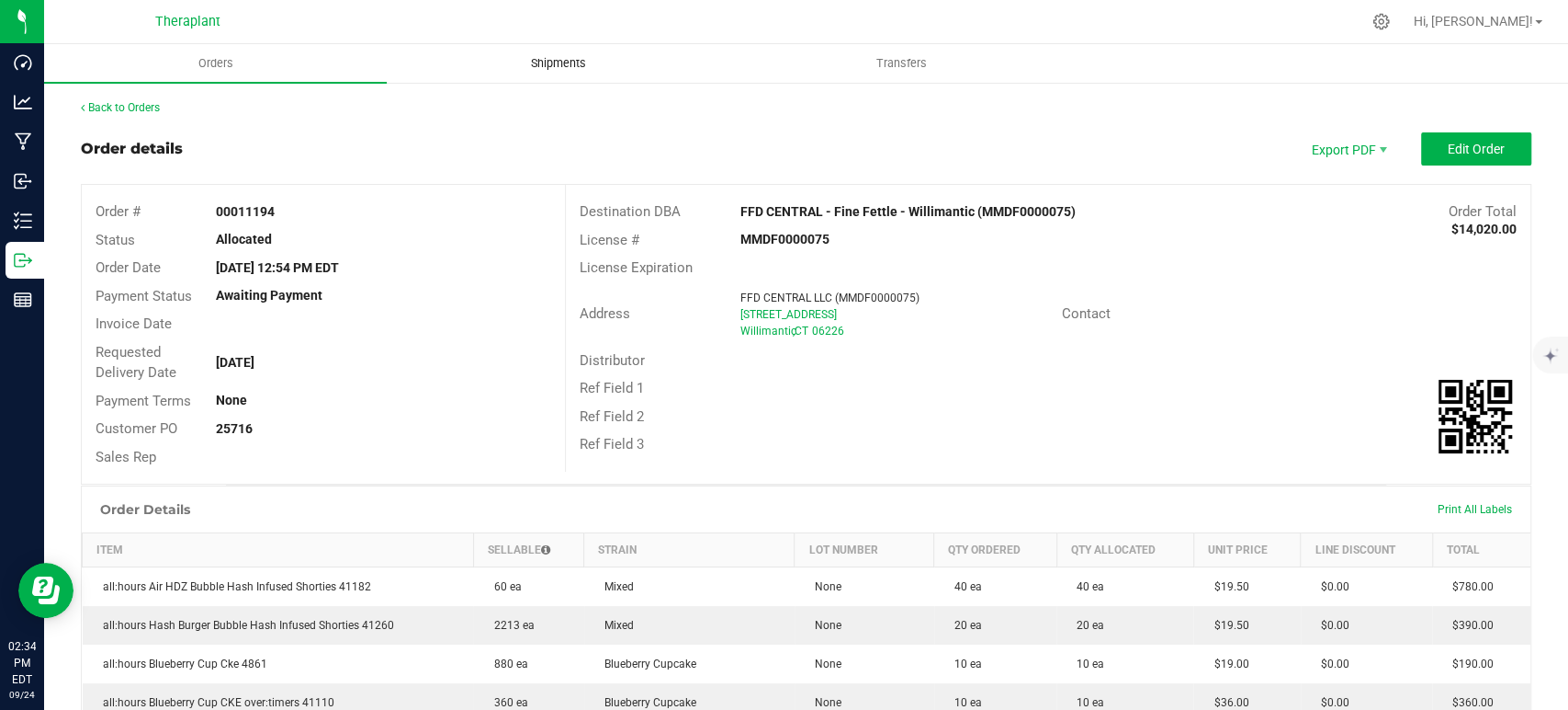
click at [564, 73] on uib-tab-heading "Shipments" at bounding box center [558, 63] width 341 height 37
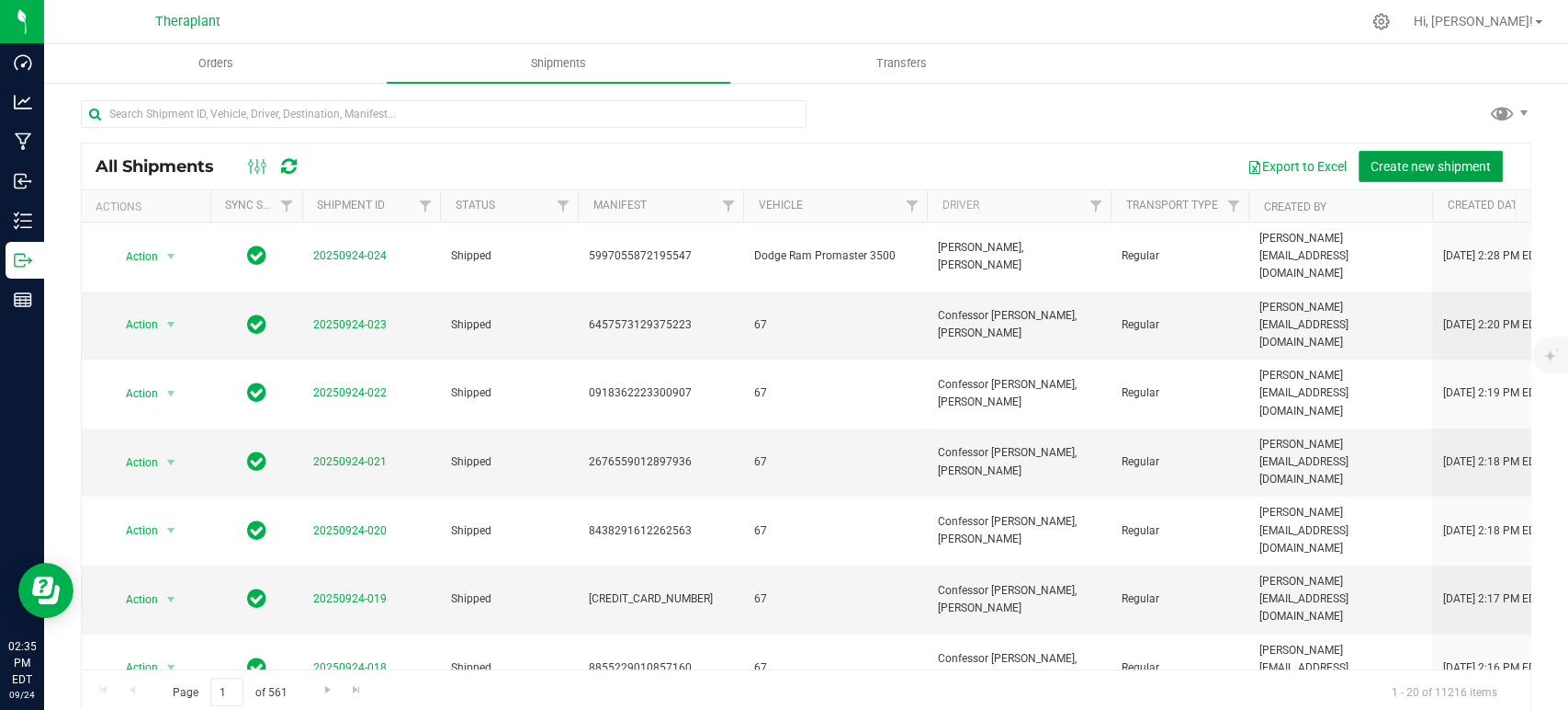
click at [1435, 165] on span "Create new shipment" at bounding box center [1431, 166] width 121 height 15
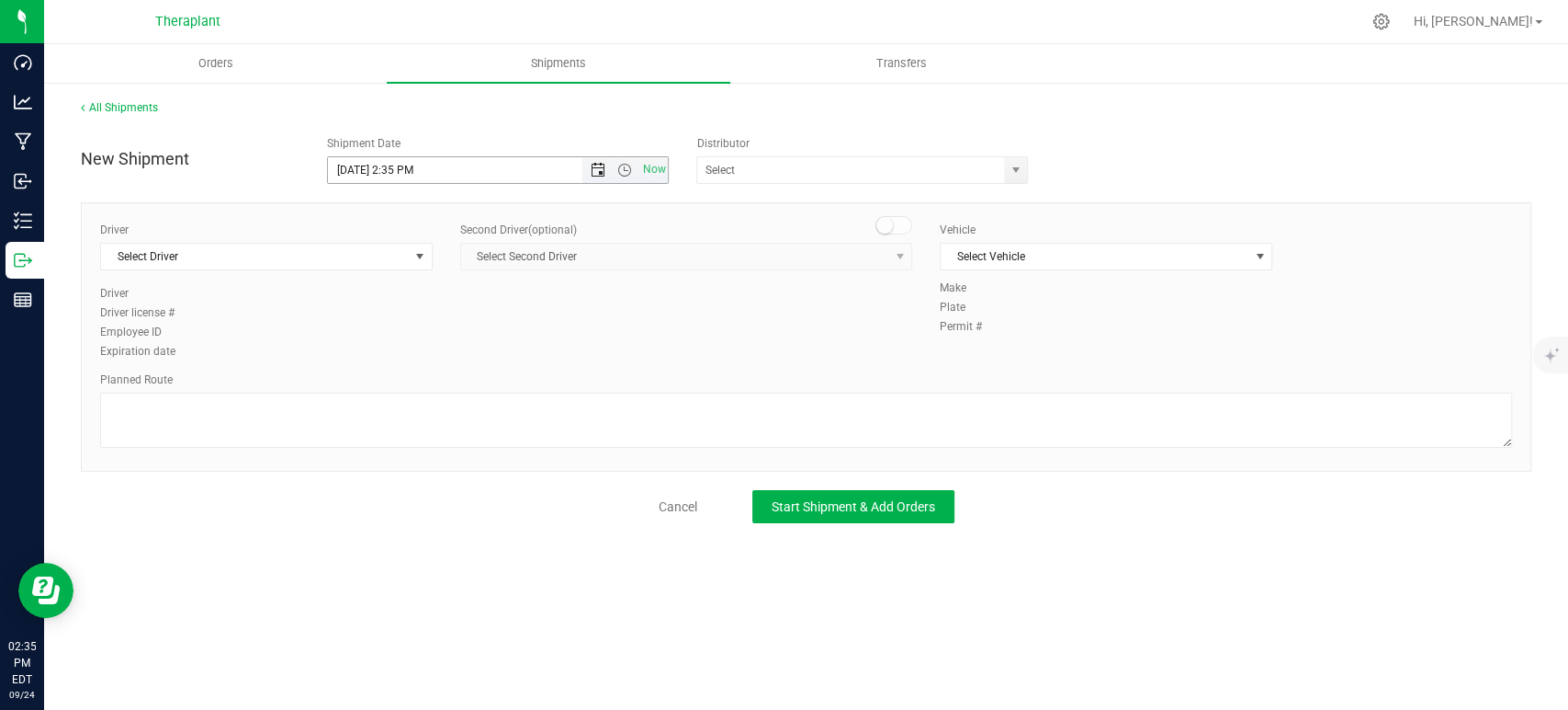
click at [598, 173] on span "Open the date view" at bounding box center [598, 169] width 15 height 15
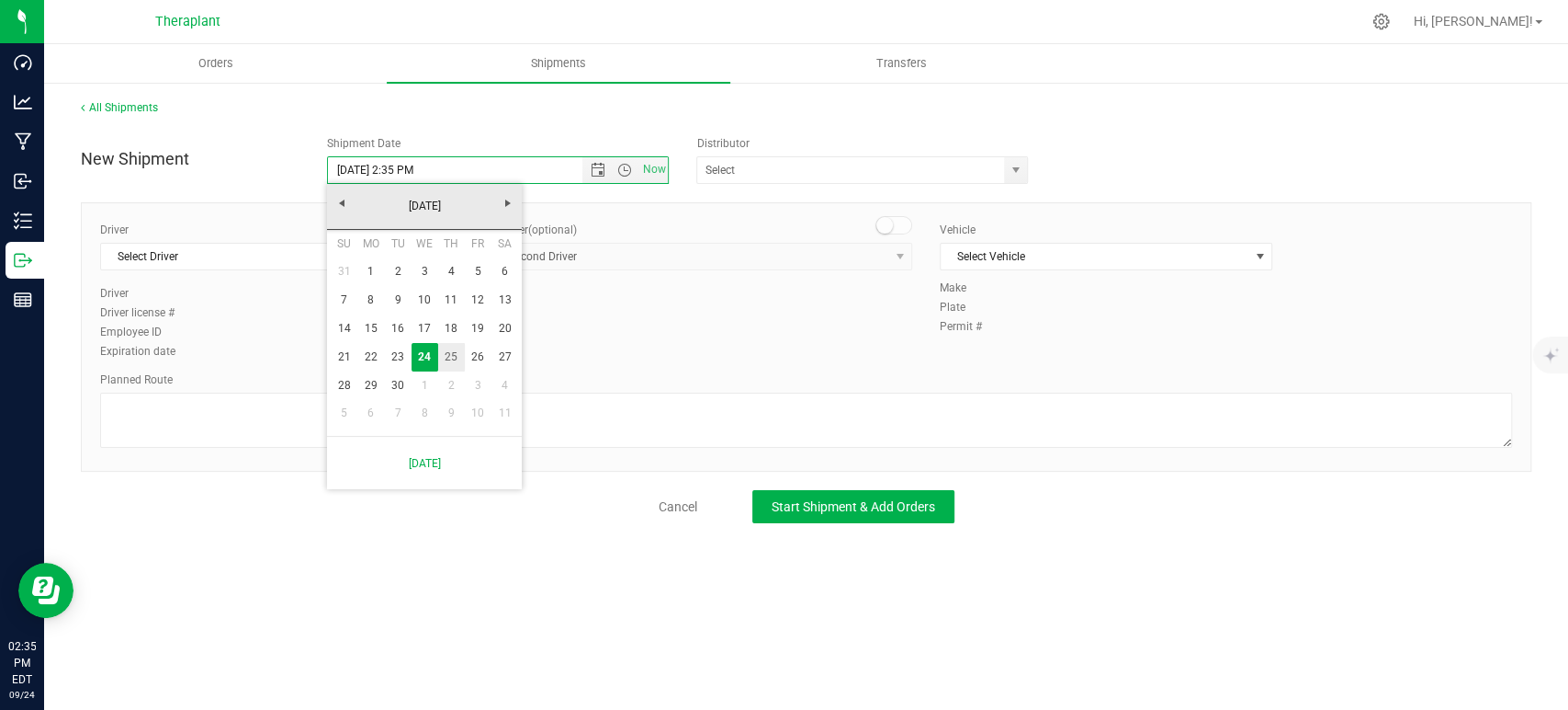
click at [451, 346] on link "25" at bounding box center [451, 357] width 26 height 28
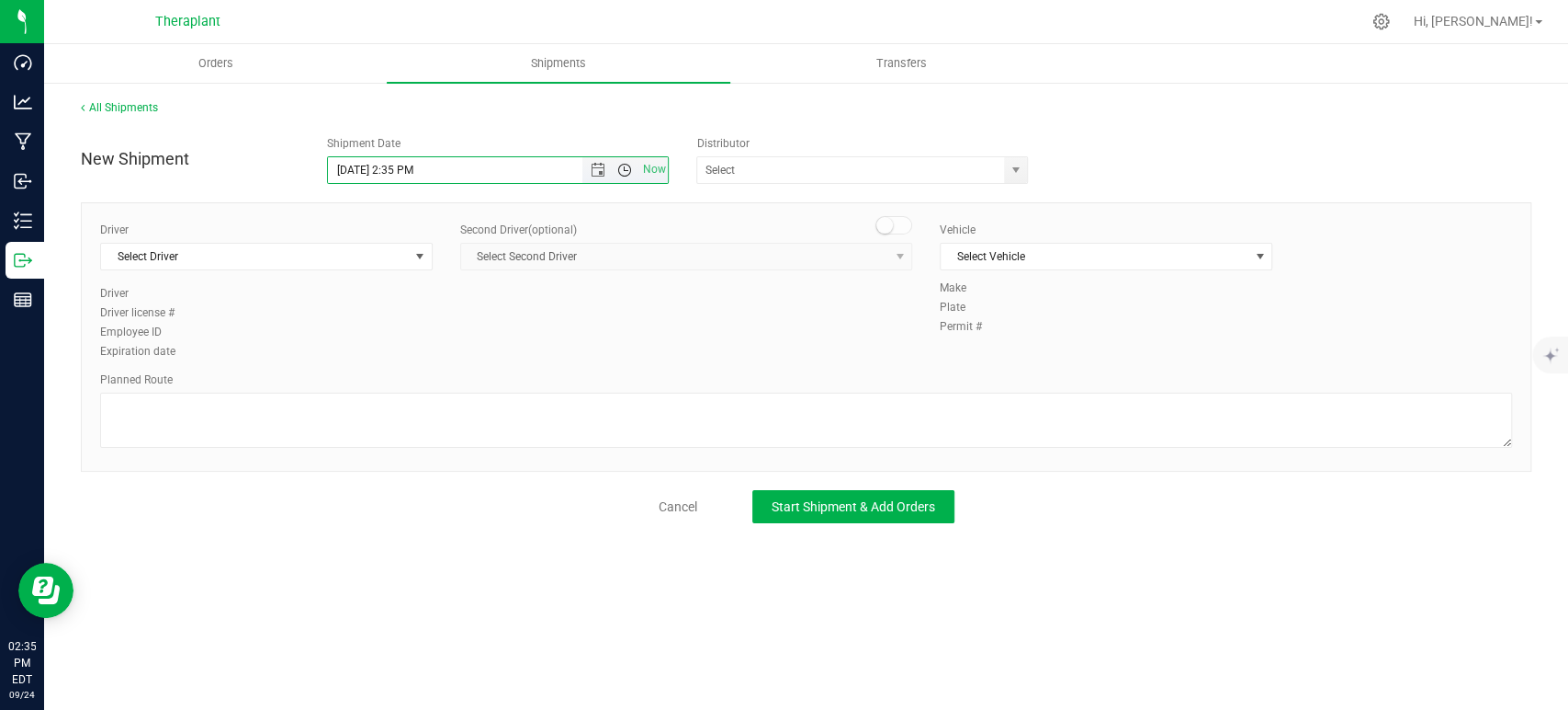
click at [621, 171] on span "Open the time view" at bounding box center [624, 169] width 15 height 15
click at [481, 343] on li "11:00 PM" at bounding box center [497, 339] width 338 height 24
type input "9/25/2025 11:00 PM"
click at [315, 259] on span "Select Driver" at bounding box center [255, 256] width 308 height 25
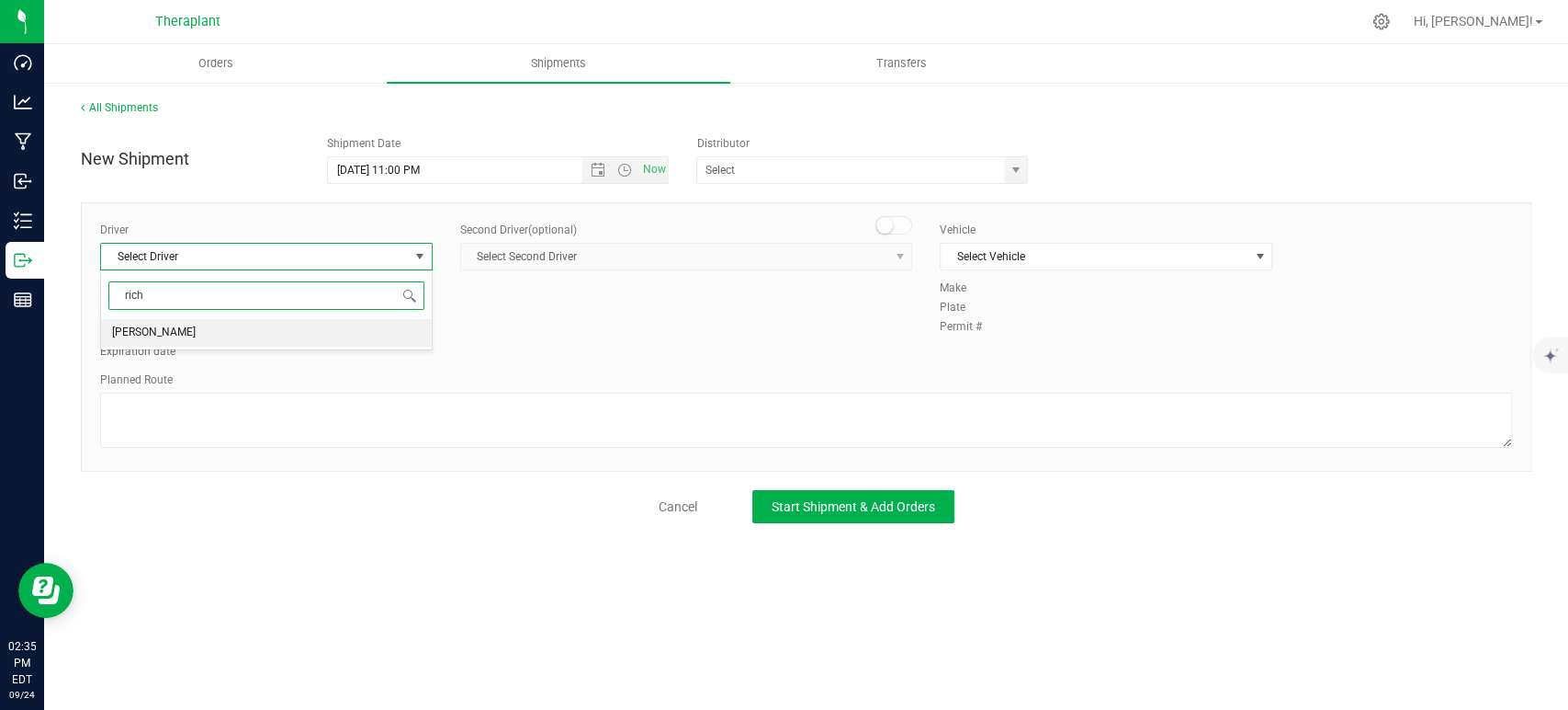
click at [255, 338] on li "Richard Butler" at bounding box center [266, 333] width 331 height 27
type input "rich"
click at [884, 224] on small at bounding box center [885, 225] width 17 height 17
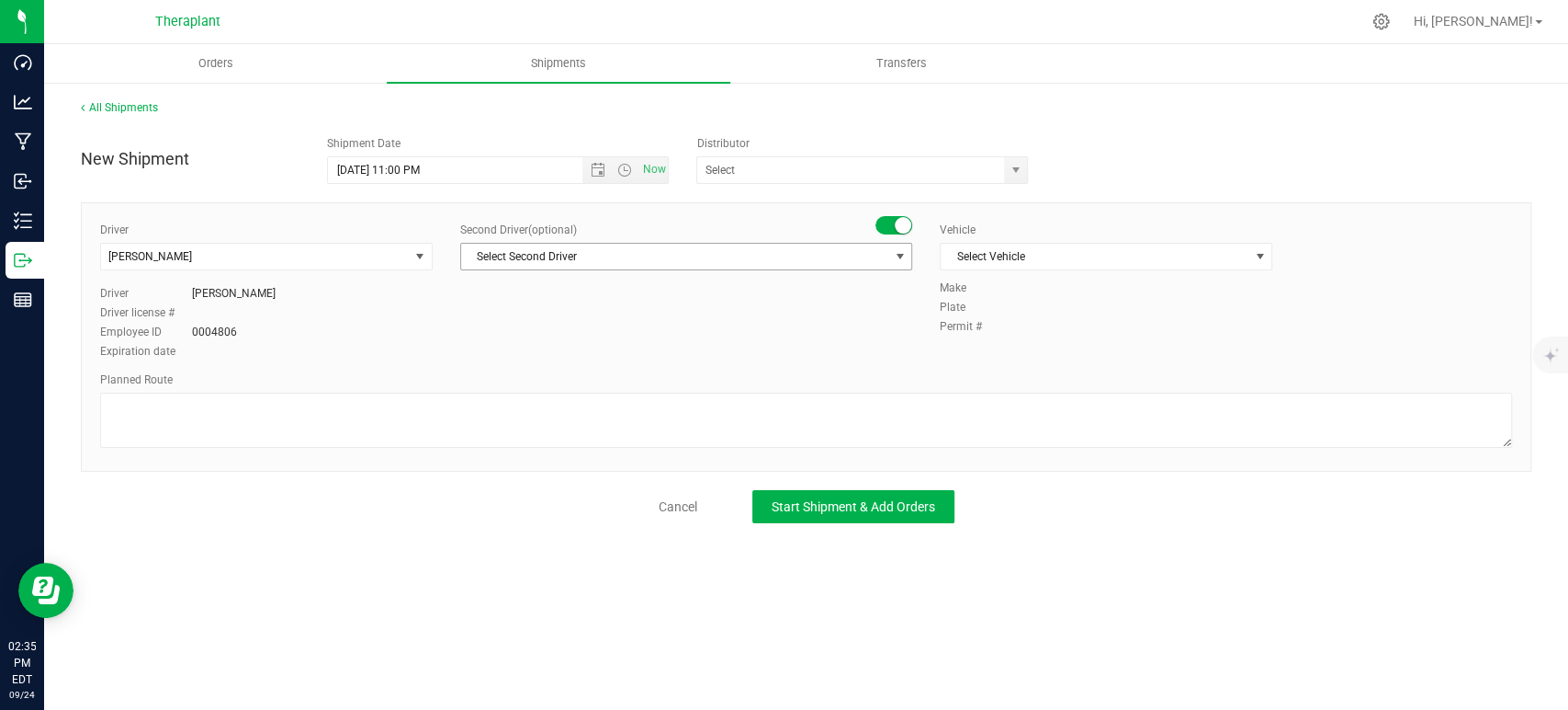
click at [827, 254] on span "Select Second Driver" at bounding box center [674, 256] width 427 height 25
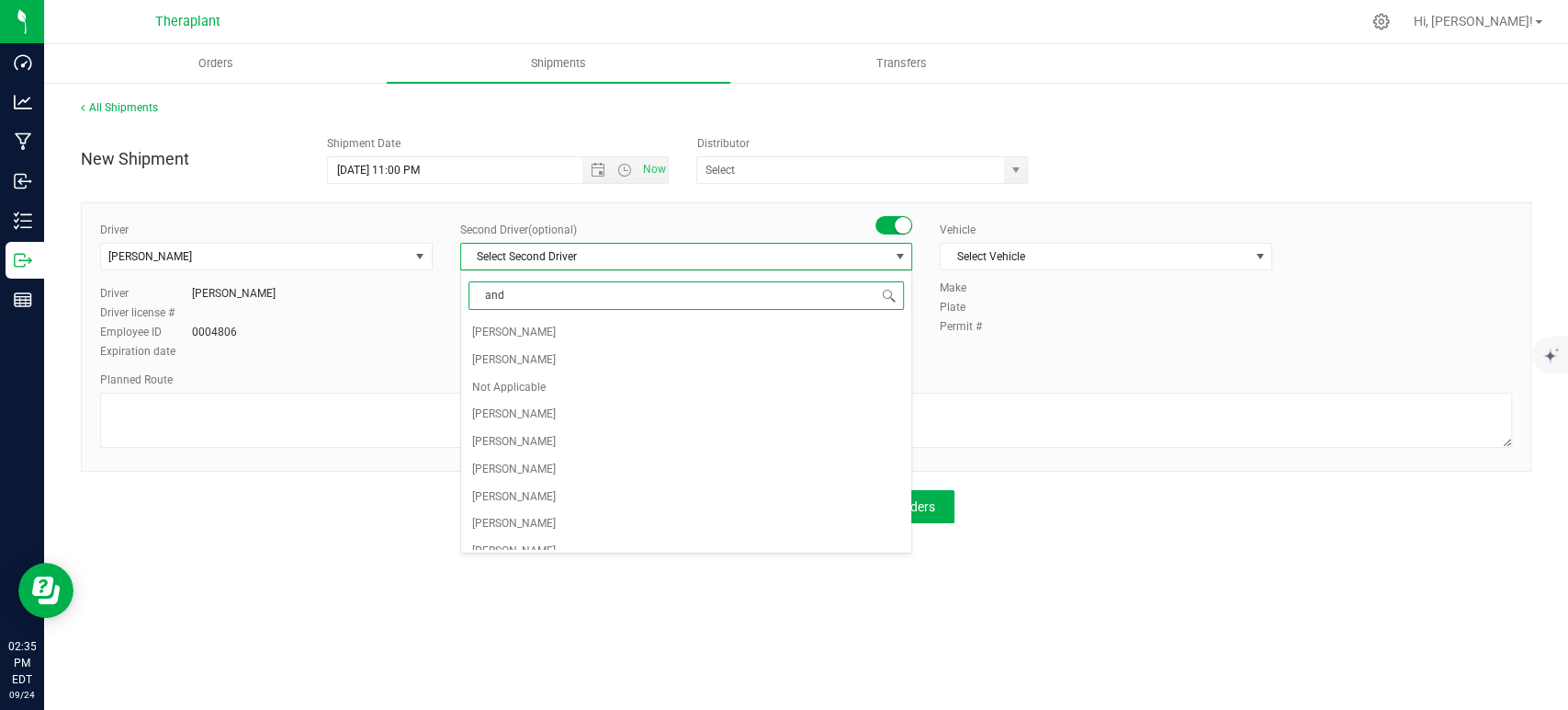
type input "andy"
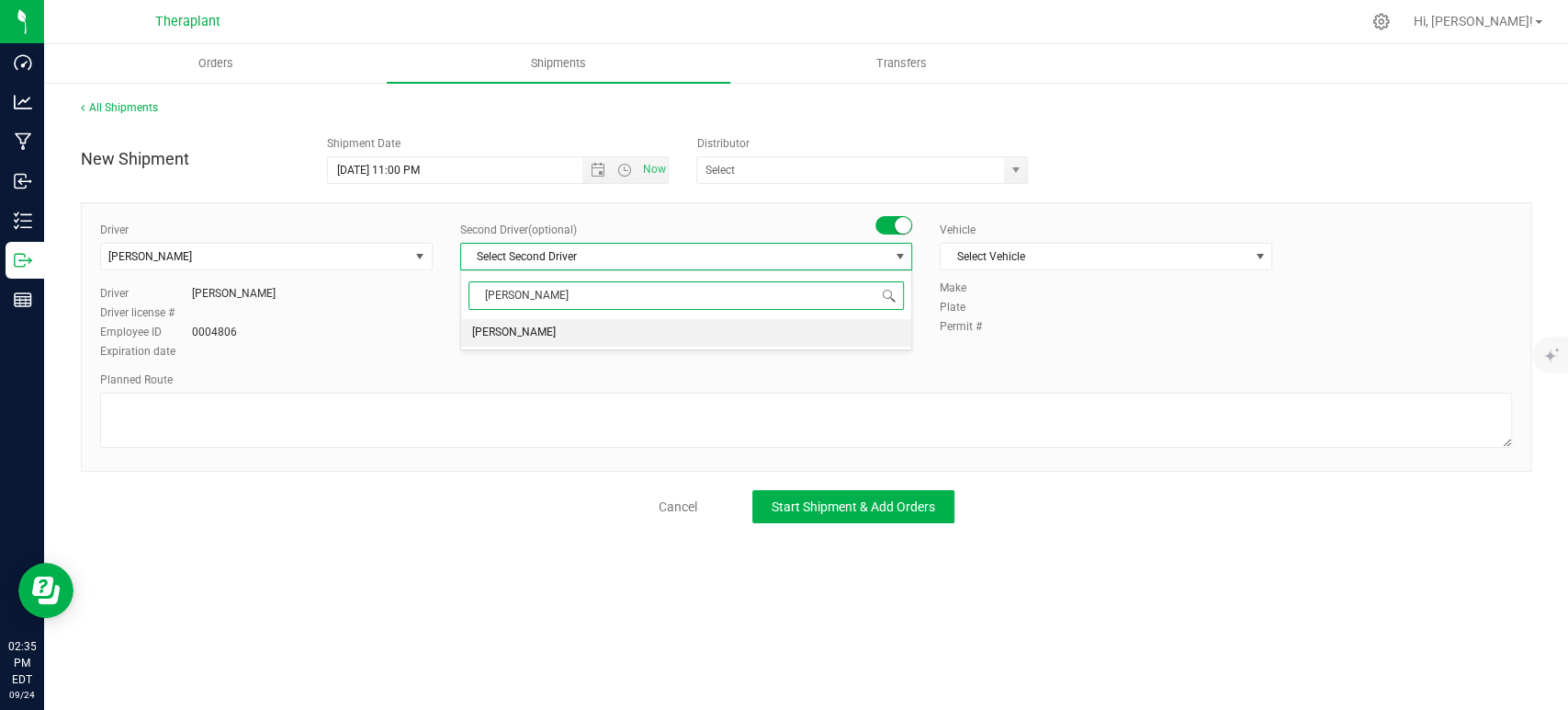
click at [749, 322] on li "Andy Crespo" at bounding box center [685, 333] width 450 height 27
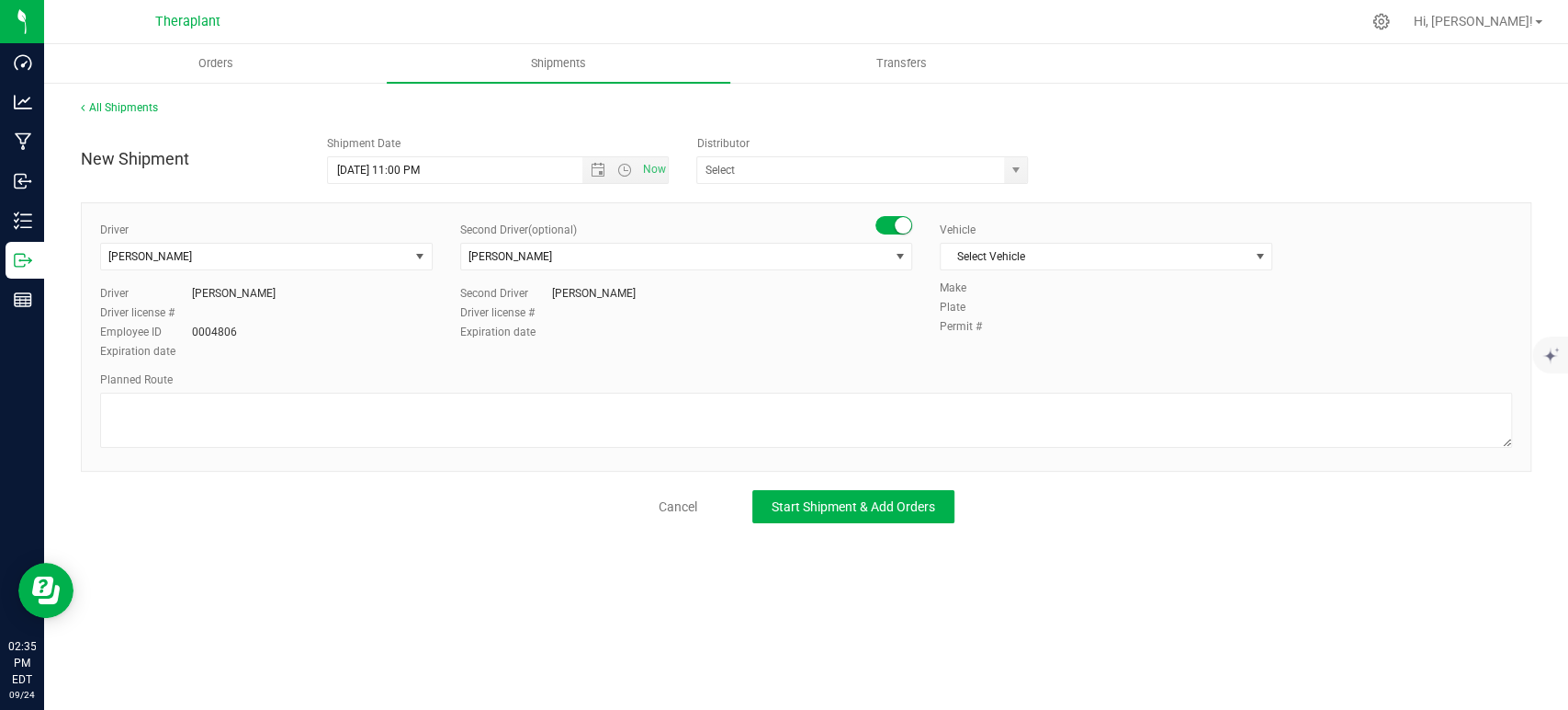
click at [1083, 238] on div "Vehicle Select Vehicle Select Vehicle 330 67 78 Dodge Ram Promaster 3500 Dodge …" at bounding box center [1106, 251] width 360 height 58
click at [1091, 246] on span "Select Vehicle" at bounding box center [1095, 256] width 308 height 25
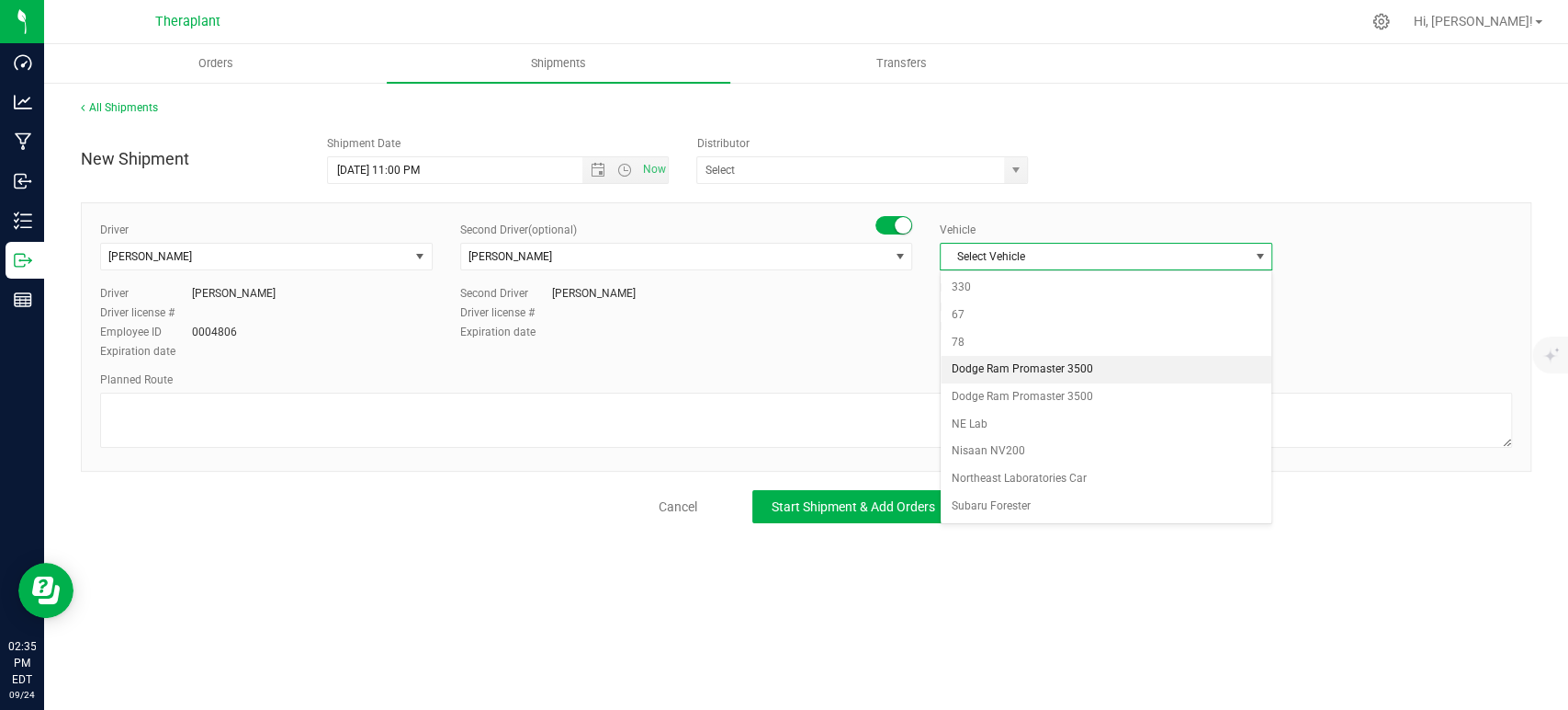
click at [1022, 366] on li "Dodge Ram Promaster 3500" at bounding box center [1106, 370] width 331 height 27
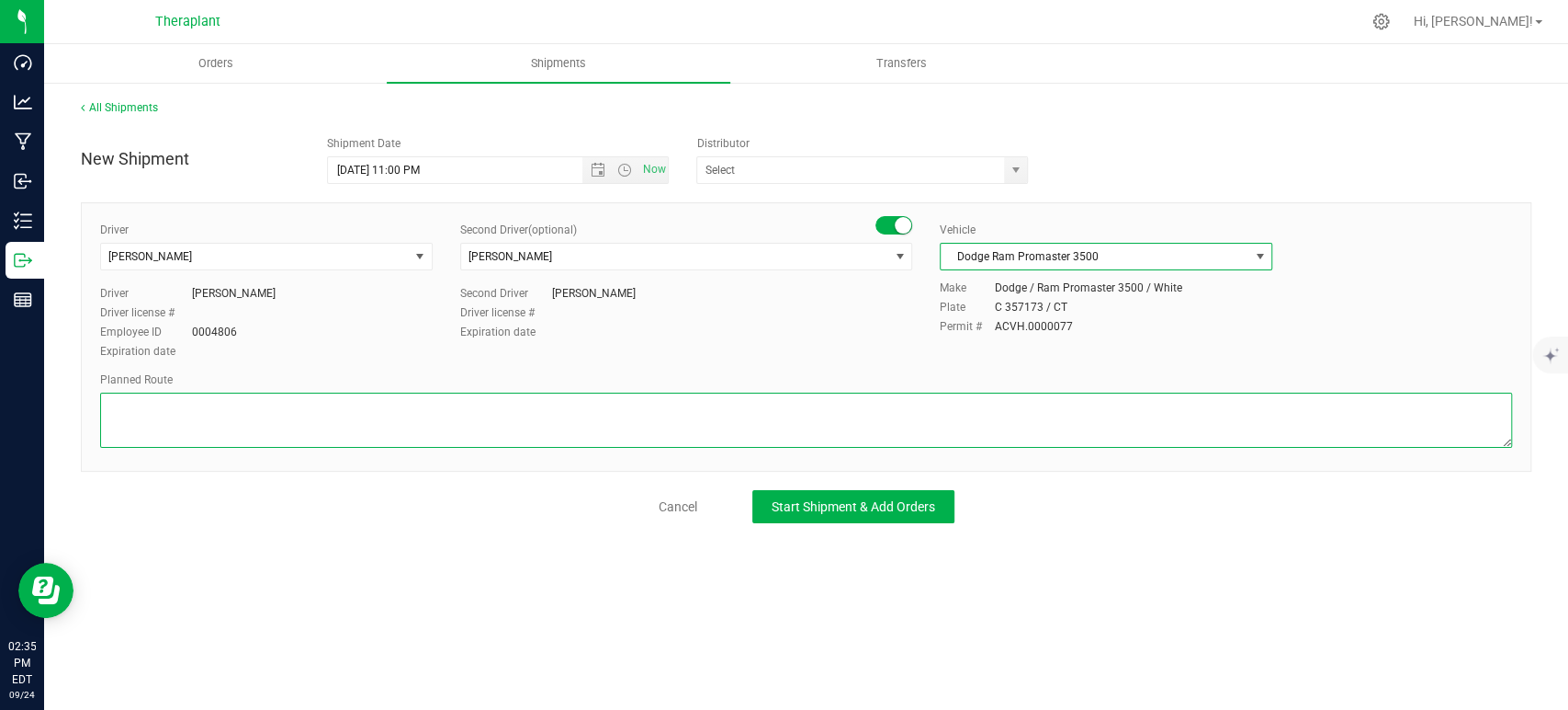
click at [444, 421] on textarea at bounding box center [806, 420] width 1412 height 55
paste textarea "Get on CT-8 S from CT-262, Continue on CT-8 S. Take I-84 E, I-691 E, I-91 N and…"
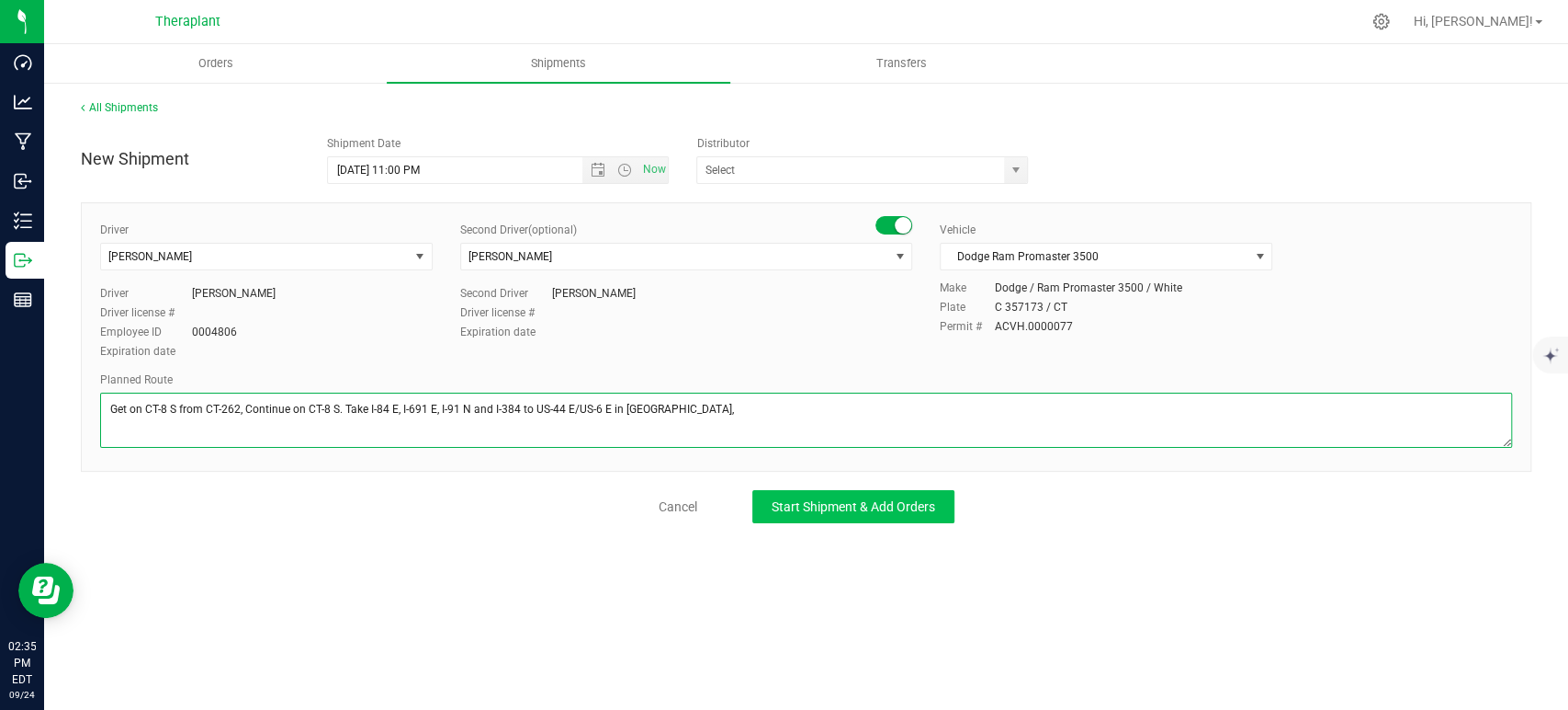
type textarea "Get on CT-8 S from CT-262, Continue on CT-8 S. Take I-84 E, I-691 E, I-91 N and…"
click at [822, 499] on span "Start Shipment & Add Orders" at bounding box center [854, 506] width 163 height 15
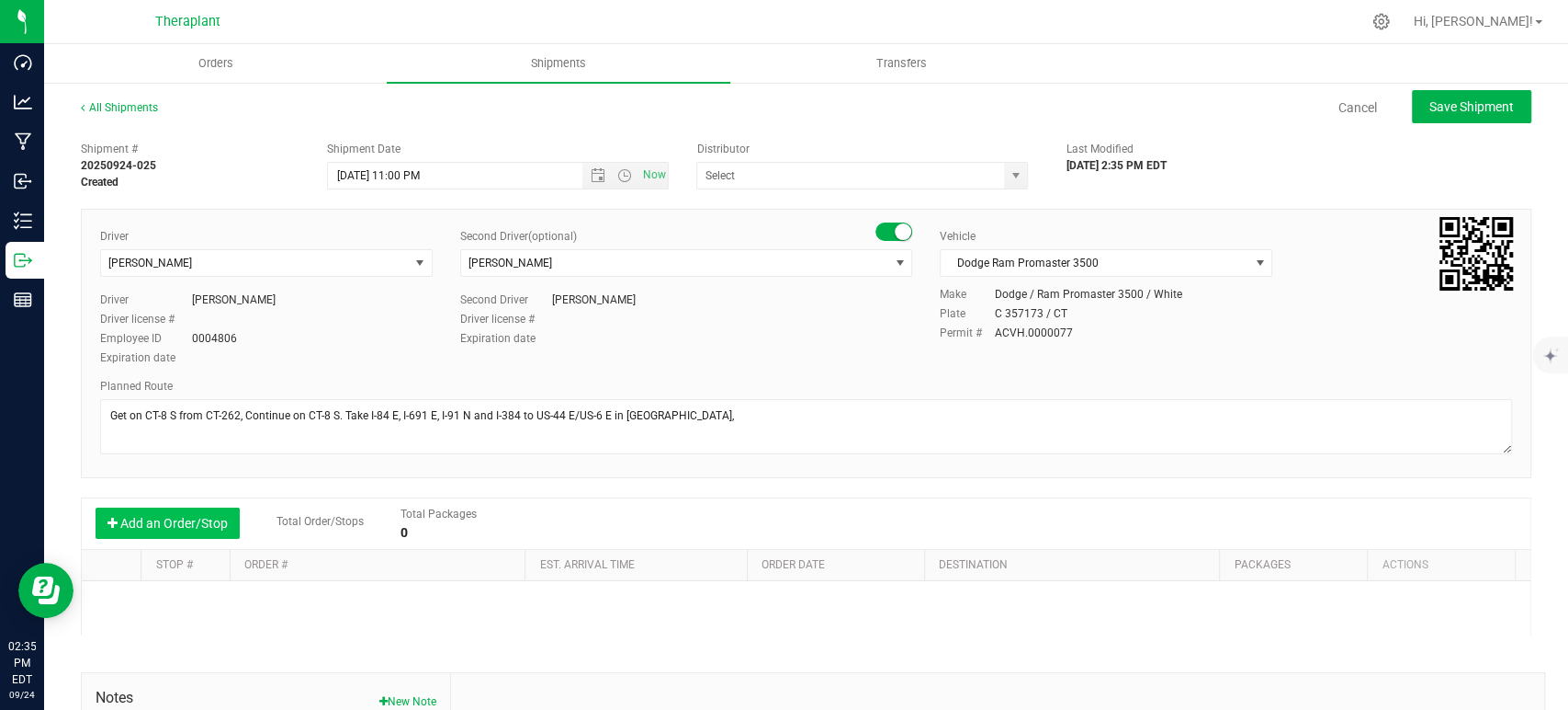
click at [198, 521] on button "Add an Order/Stop" at bounding box center [167, 523] width 144 height 31
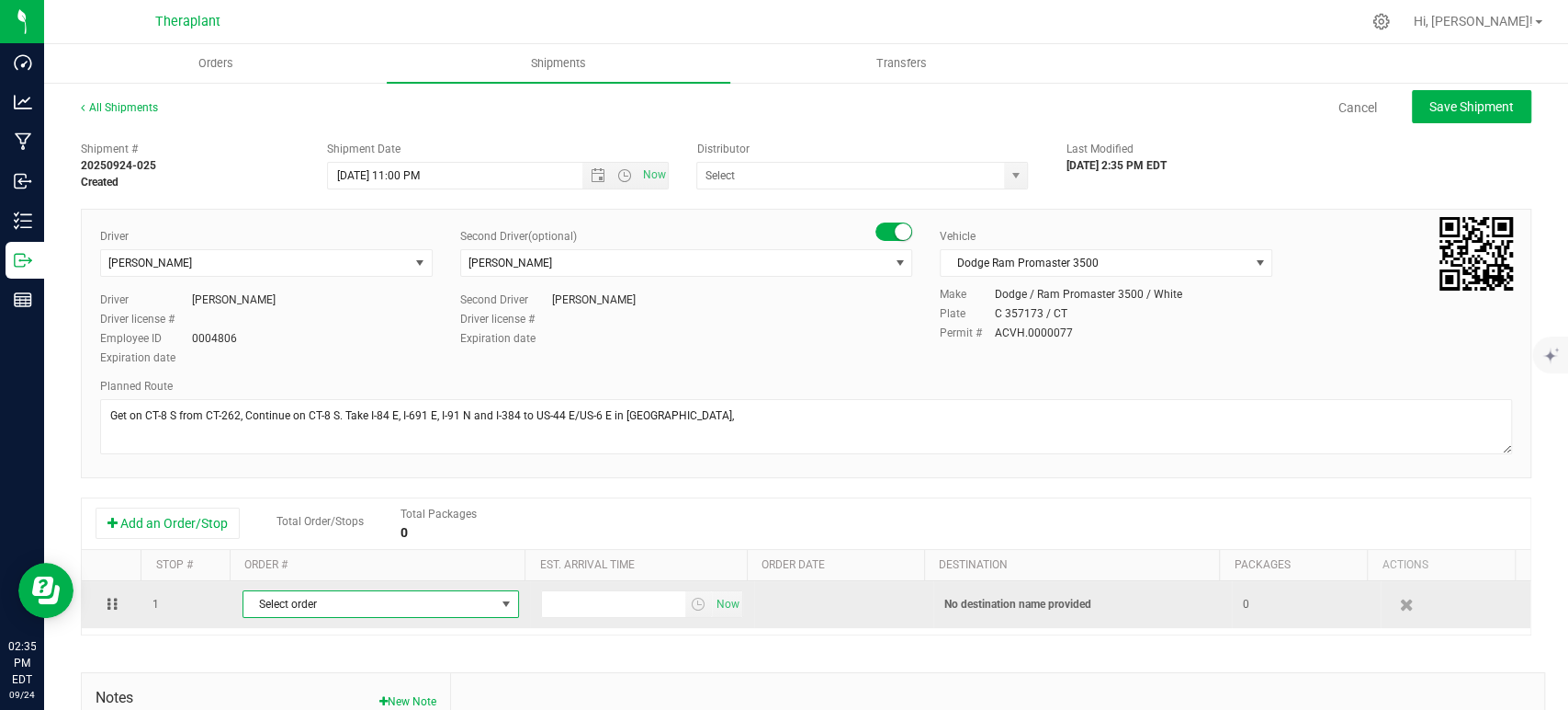
click at [495, 611] on span "select" at bounding box center [506, 604] width 23 height 25
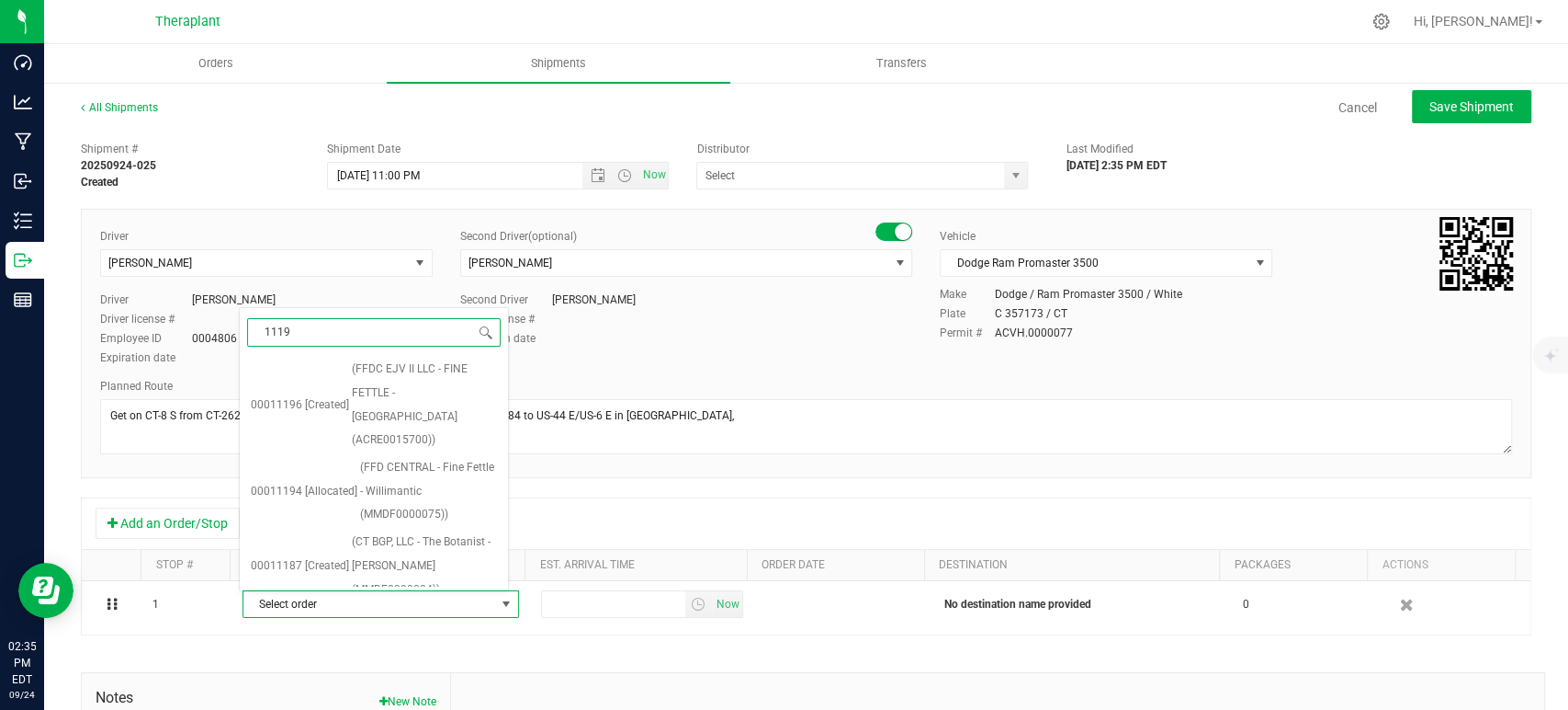
type input "11194"
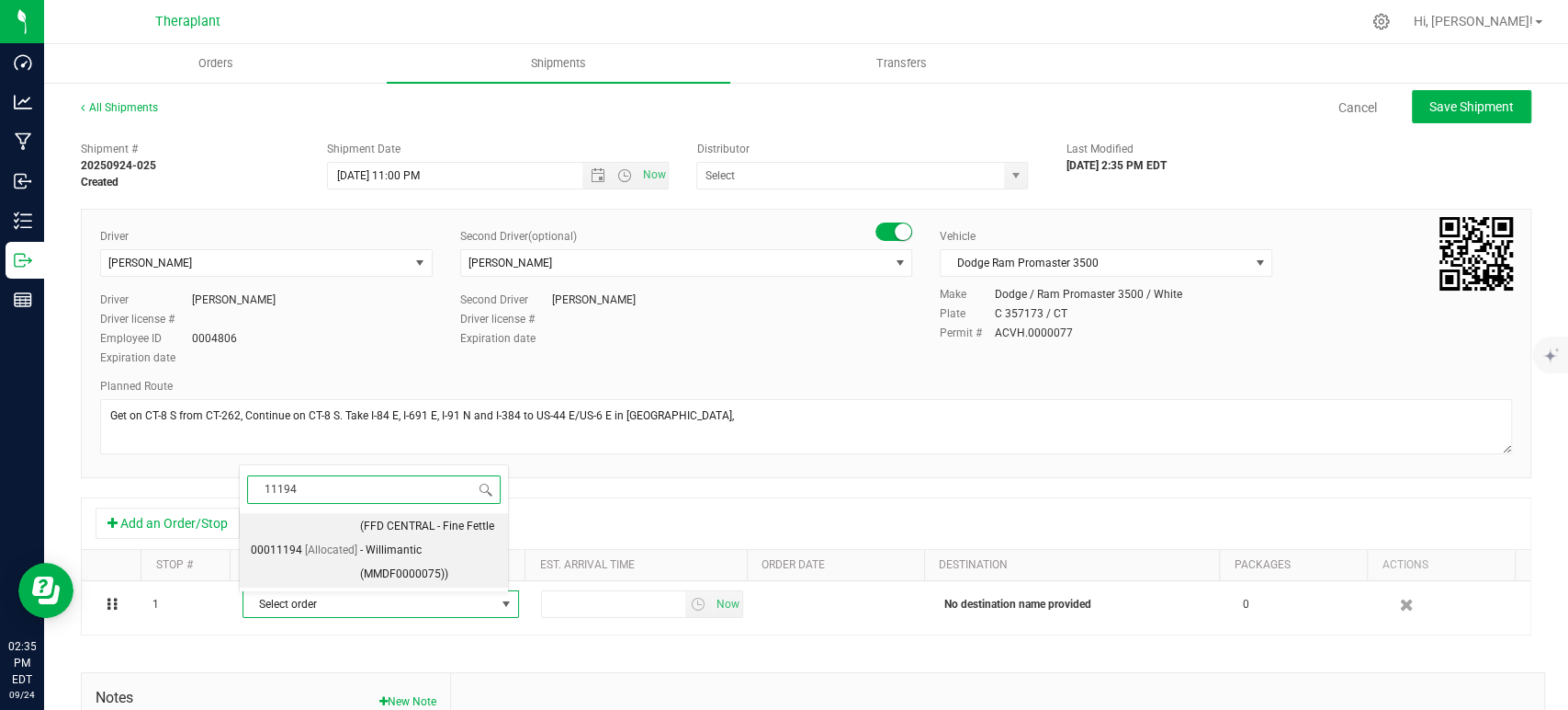
click at [406, 551] on span "(FFD CENTRAL - Fine Fettle - Willimantic (MMDF0000075))" at bounding box center [428, 550] width 137 height 71
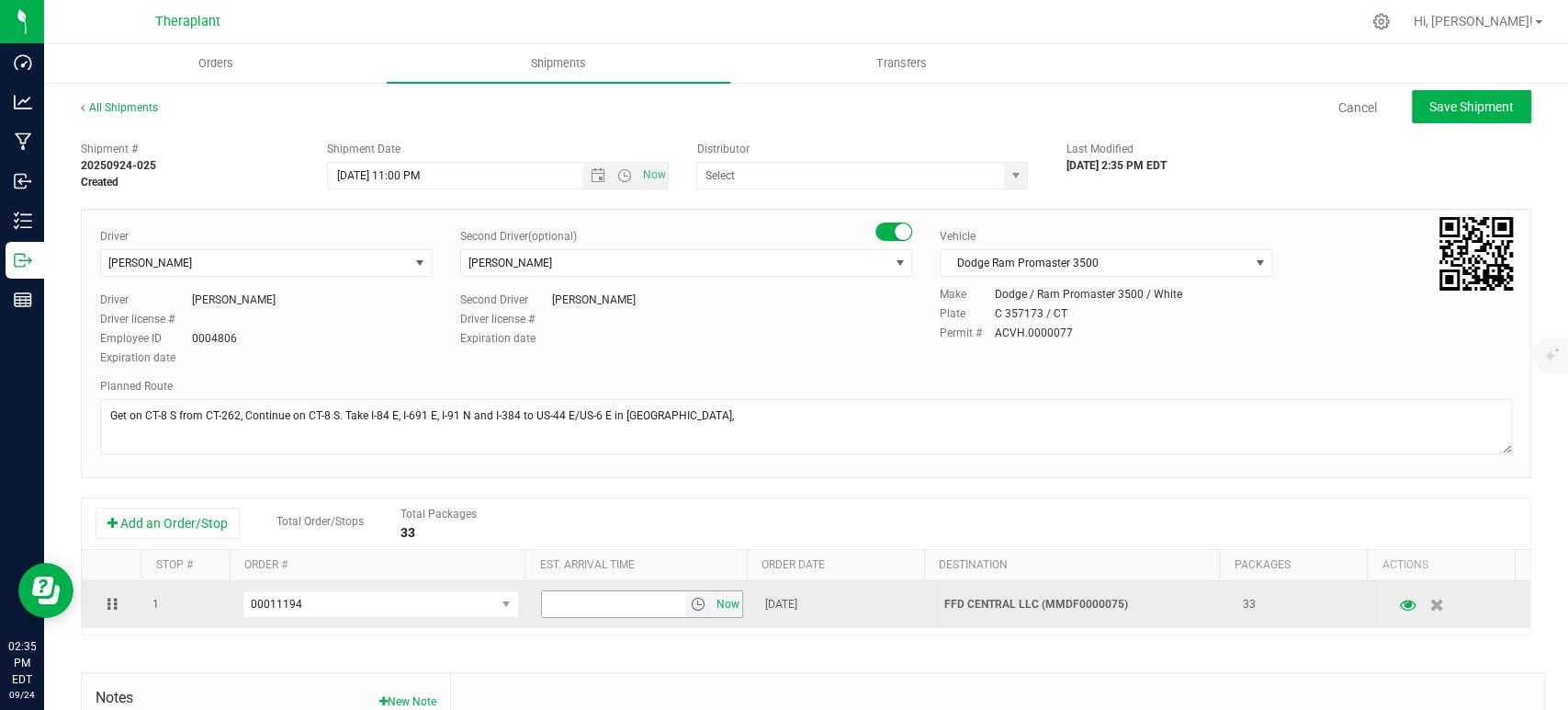
click at [712, 607] on span "Now" at bounding box center [727, 604] width 31 height 26
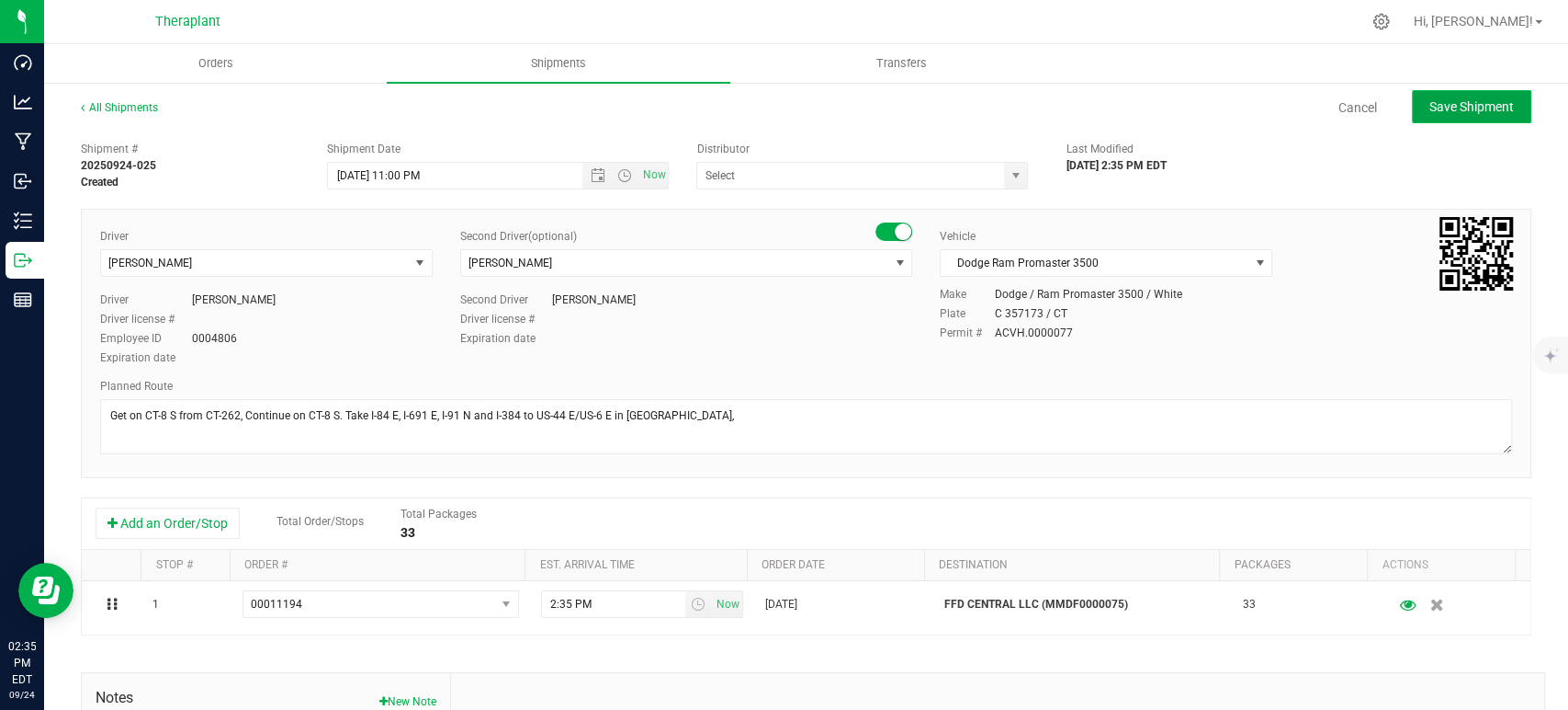
click at [1458, 110] on span "Save Shipment" at bounding box center [1472, 106] width 85 height 15
type input "9/26/2025 3:00 AM"
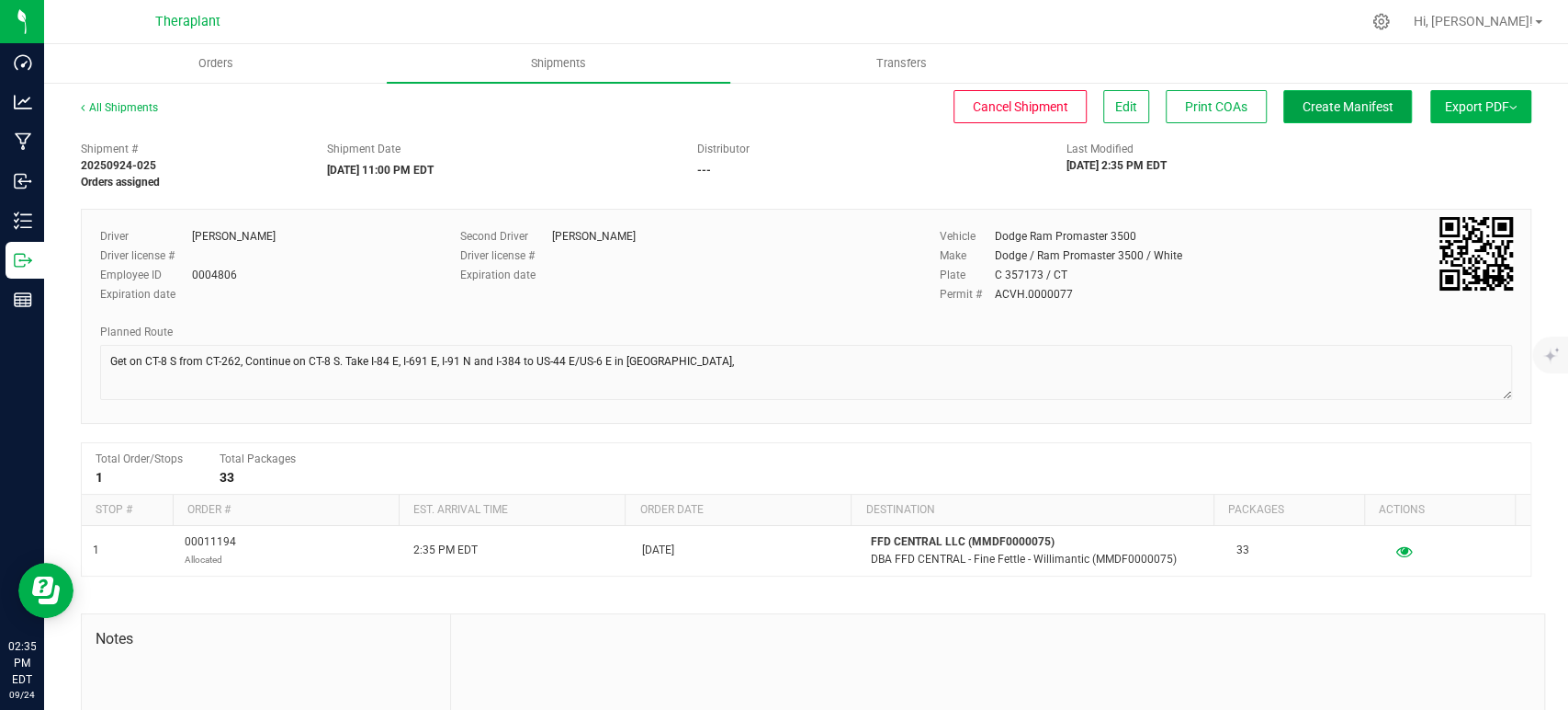
click at [1340, 110] on span "Create Manifest" at bounding box center [1348, 106] width 91 height 15
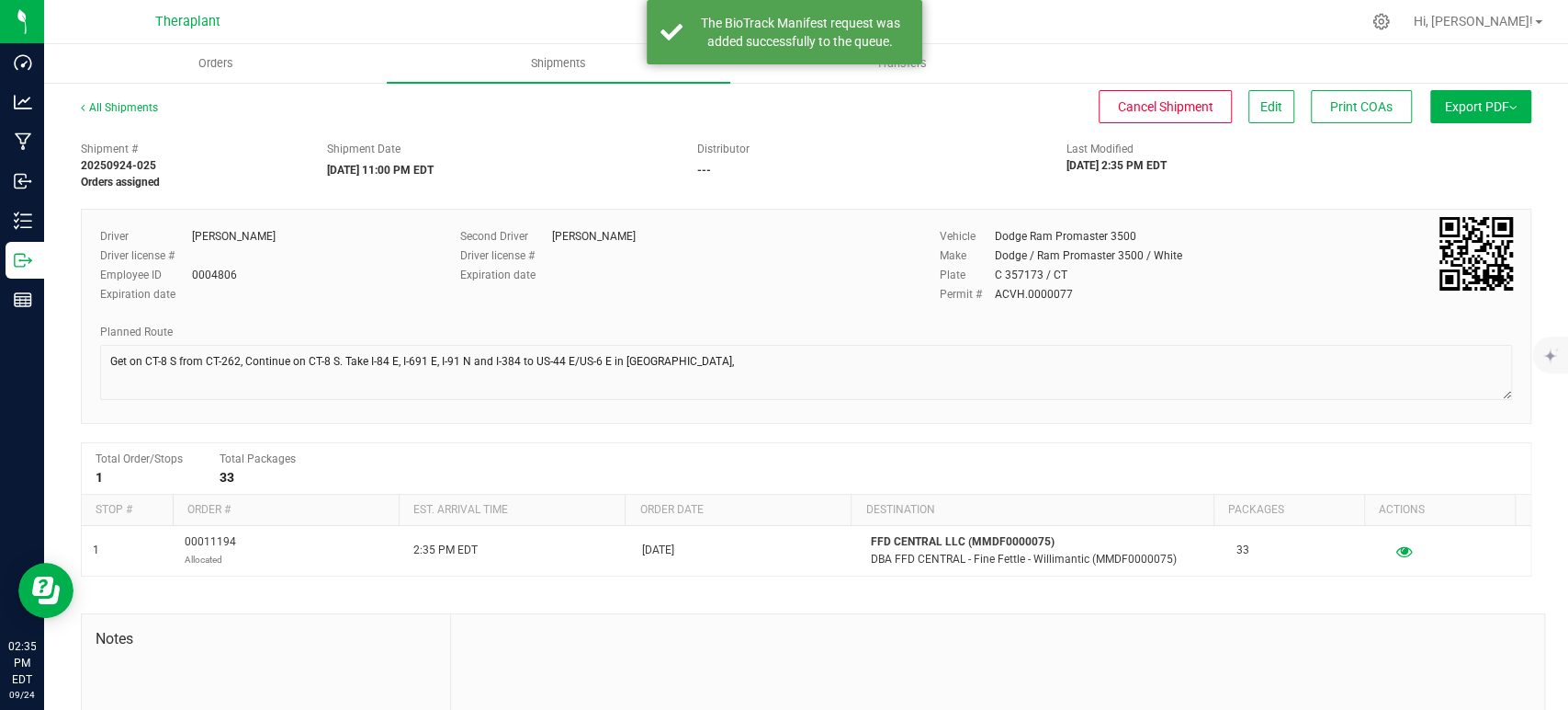
click at [873, 165] on div "Distributor ---" at bounding box center [867, 160] width 369 height 38
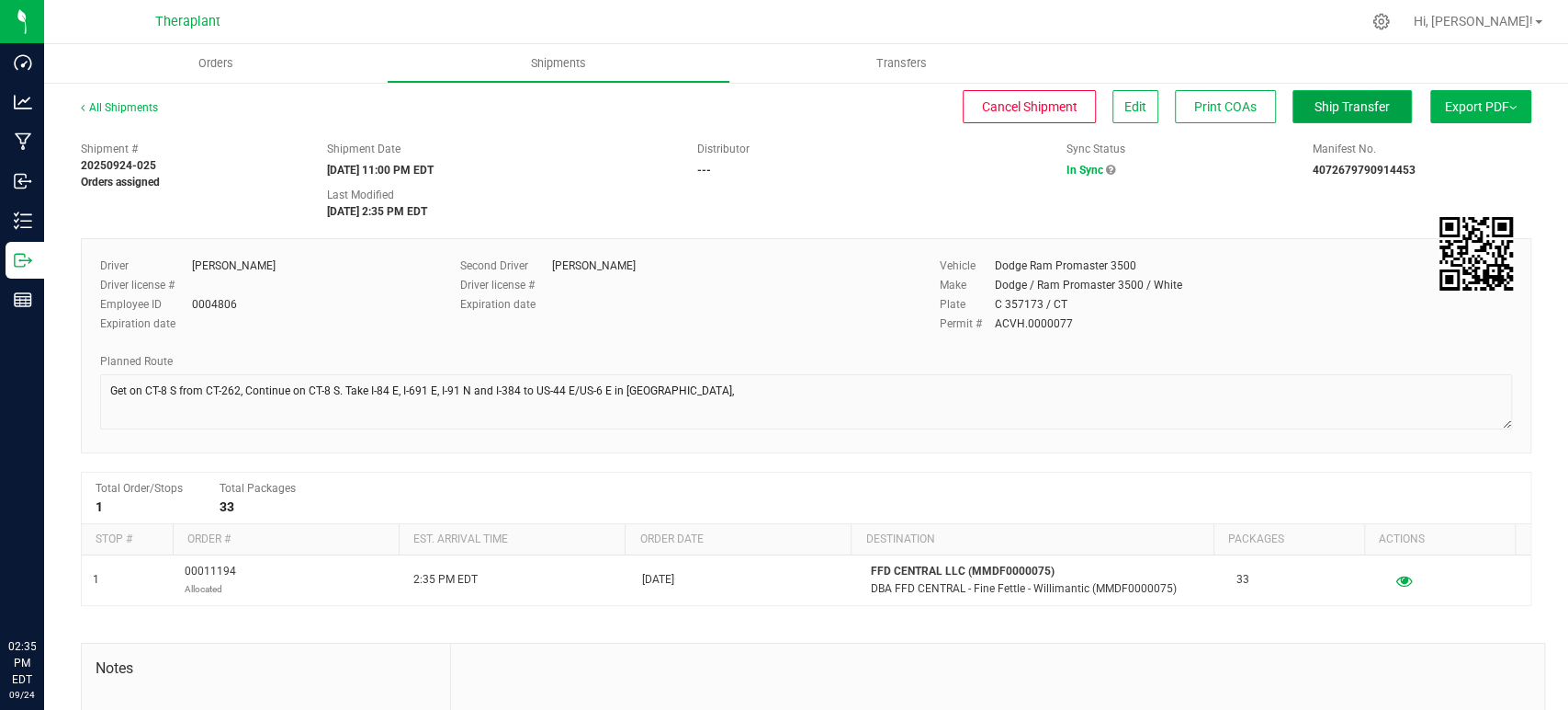
click at [1320, 118] on button "Ship Transfer" at bounding box center [1352, 107] width 120 height 33
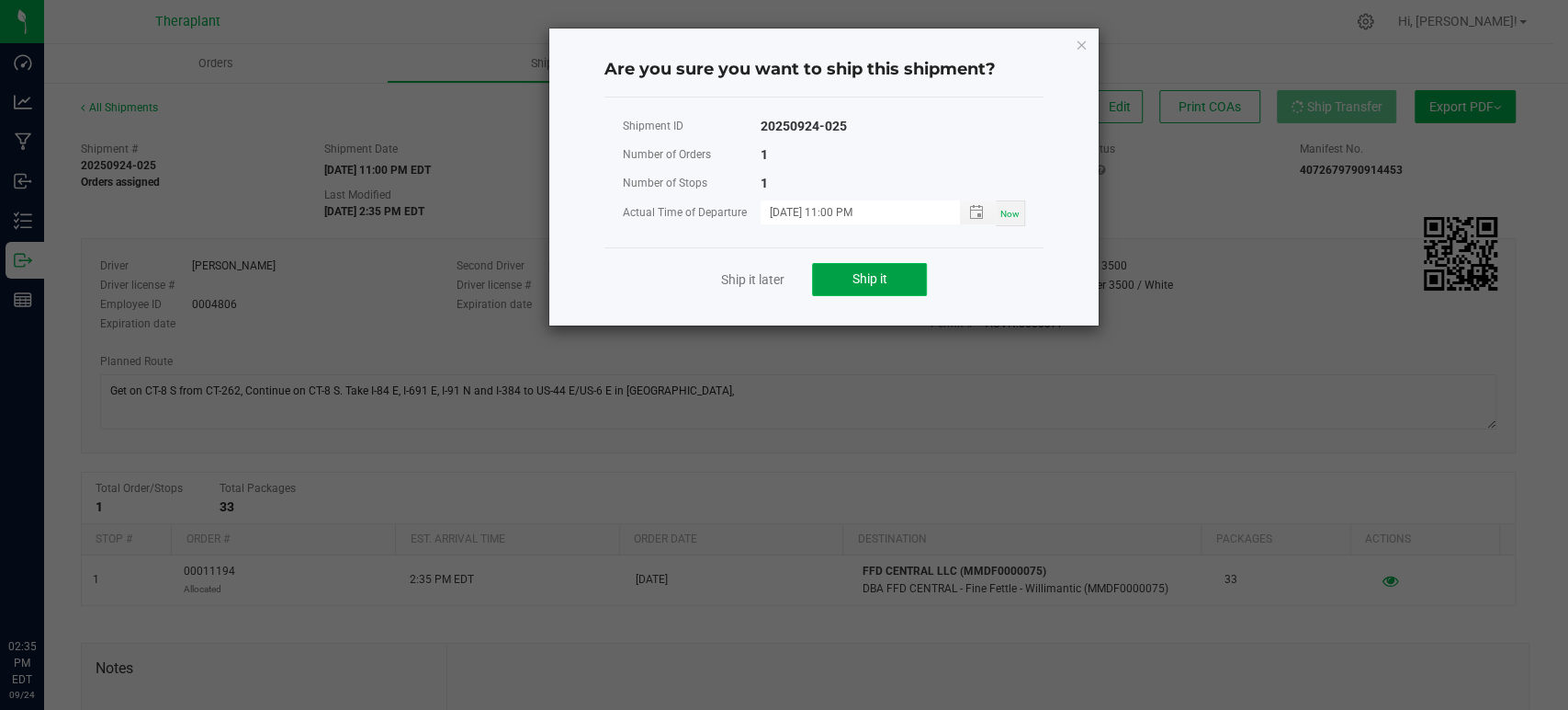
click at [880, 280] on span "Ship it" at bounding box center [870, 278] width 35 height 15
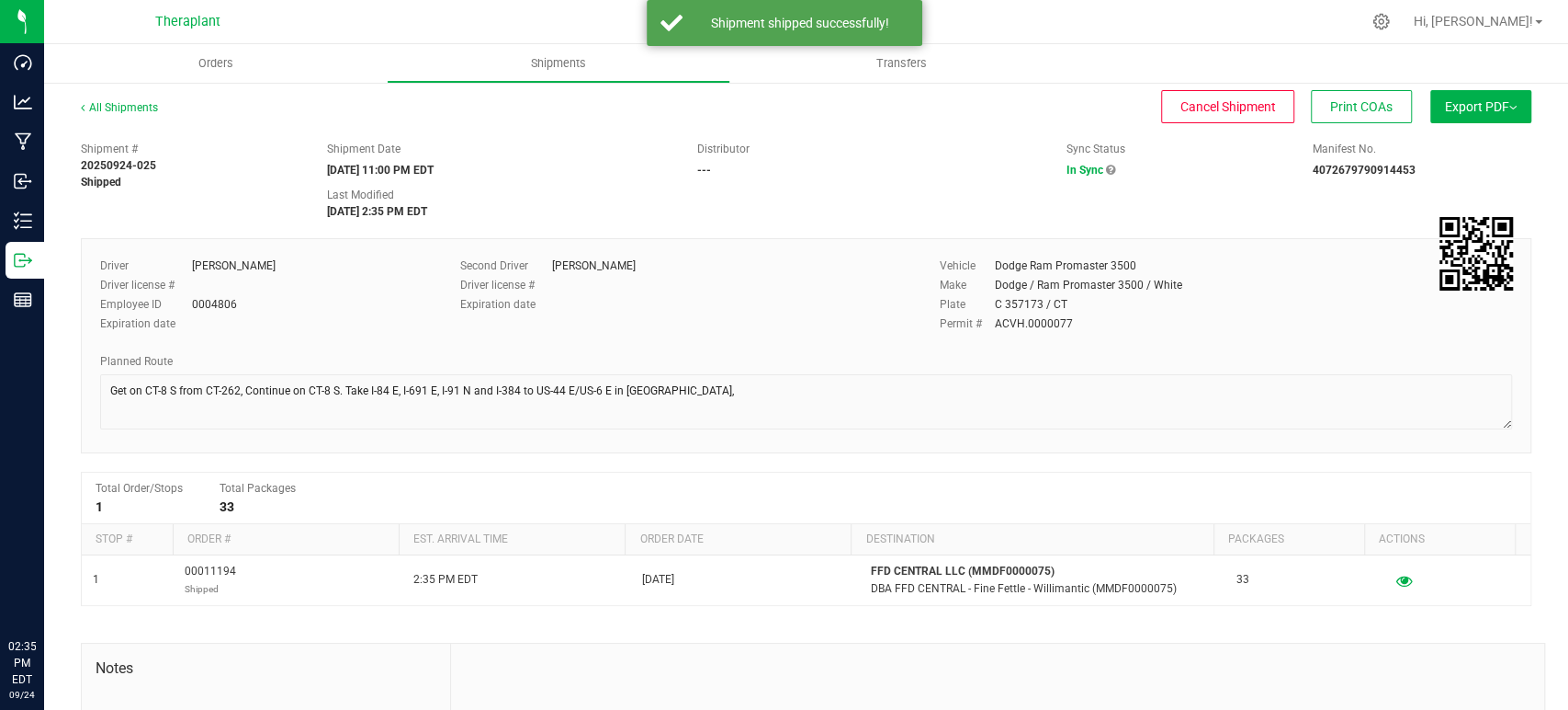
click at [846, 199] on div "Shipment # 20250924-025 Shipped Shipment Date [DATE] 11:00 PM EDT Distributor -…" at bounding box center [806, 176] width 1479 height 88
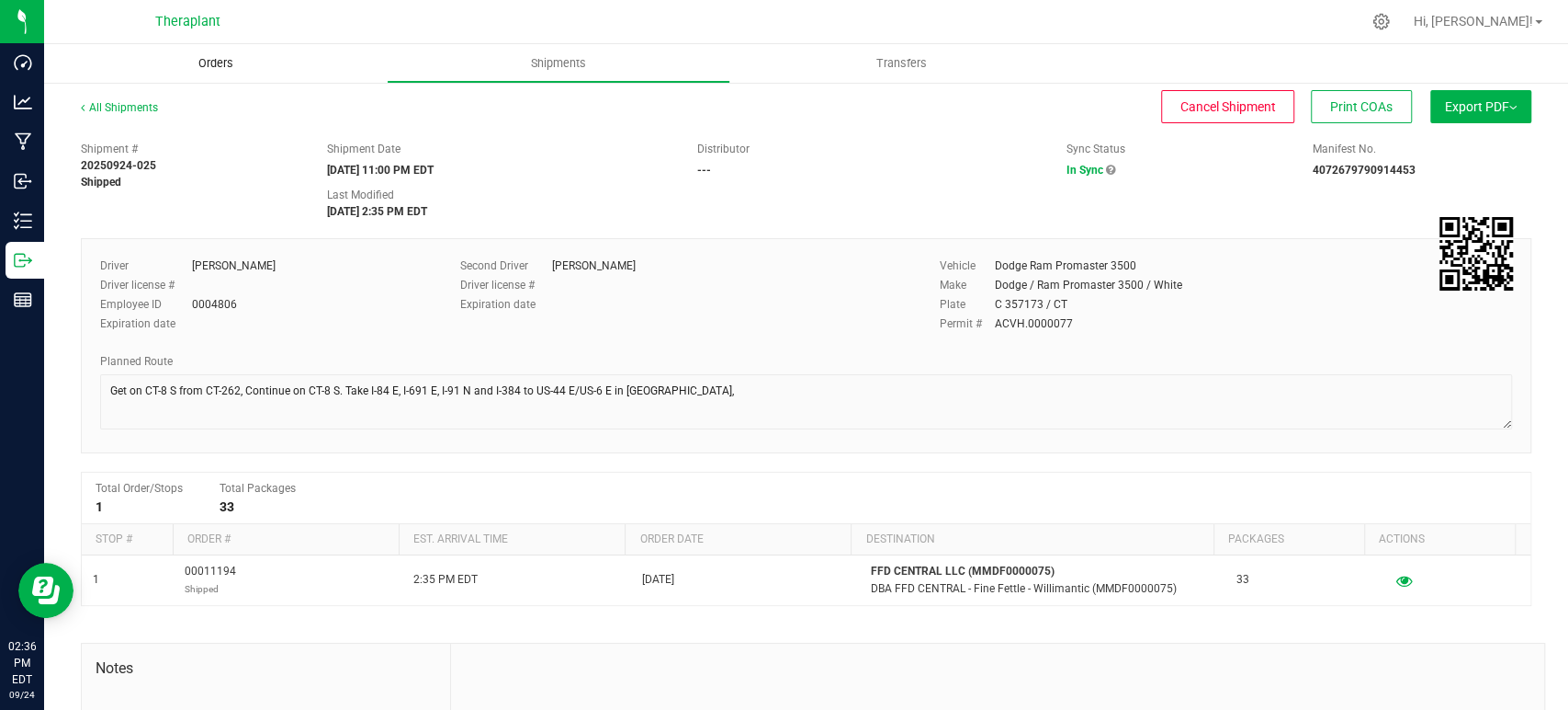
click at [242, 59] on span "Orders" at bounding box center [216, 63] width 85 height 17
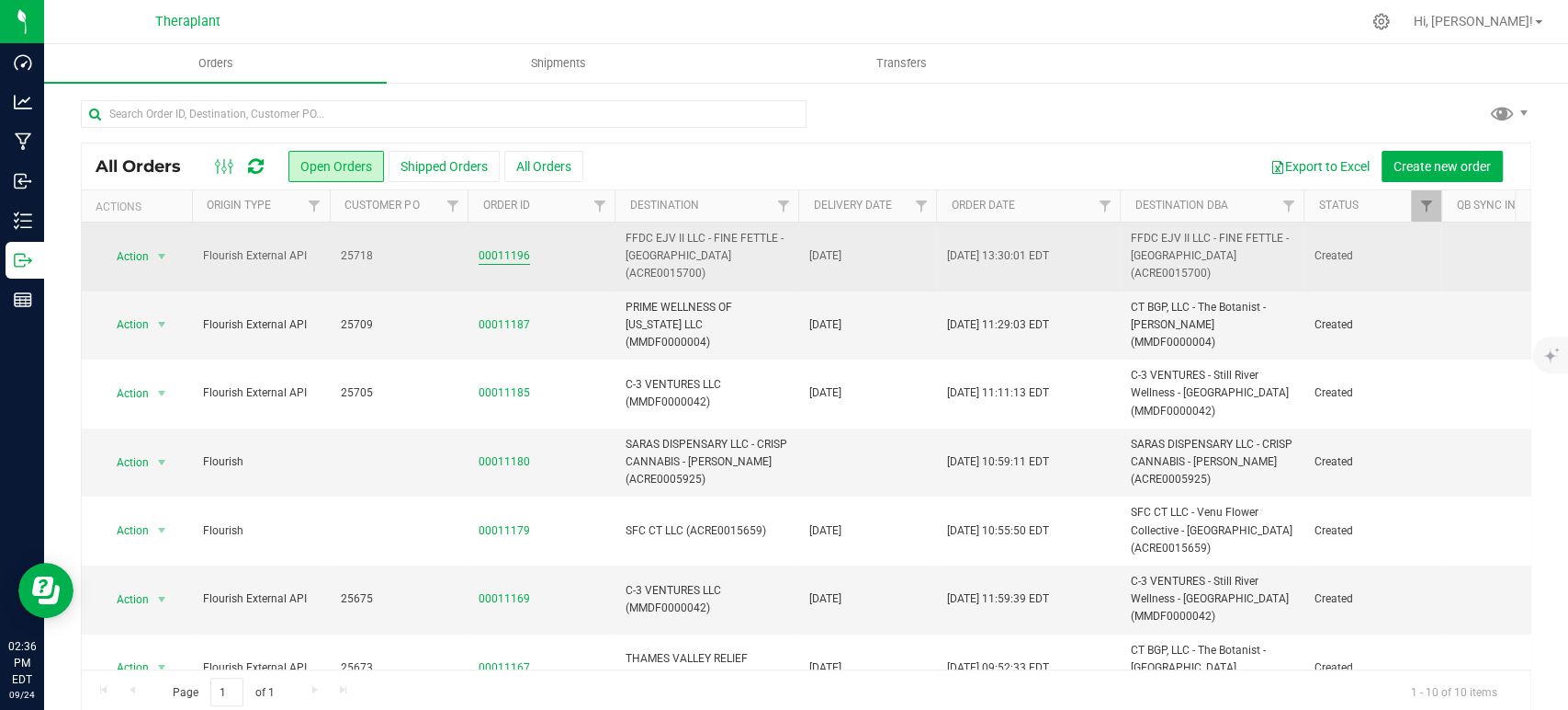
click at [514, 255] on link "00011196" at bounding box center [504, 256] width 52 height 18
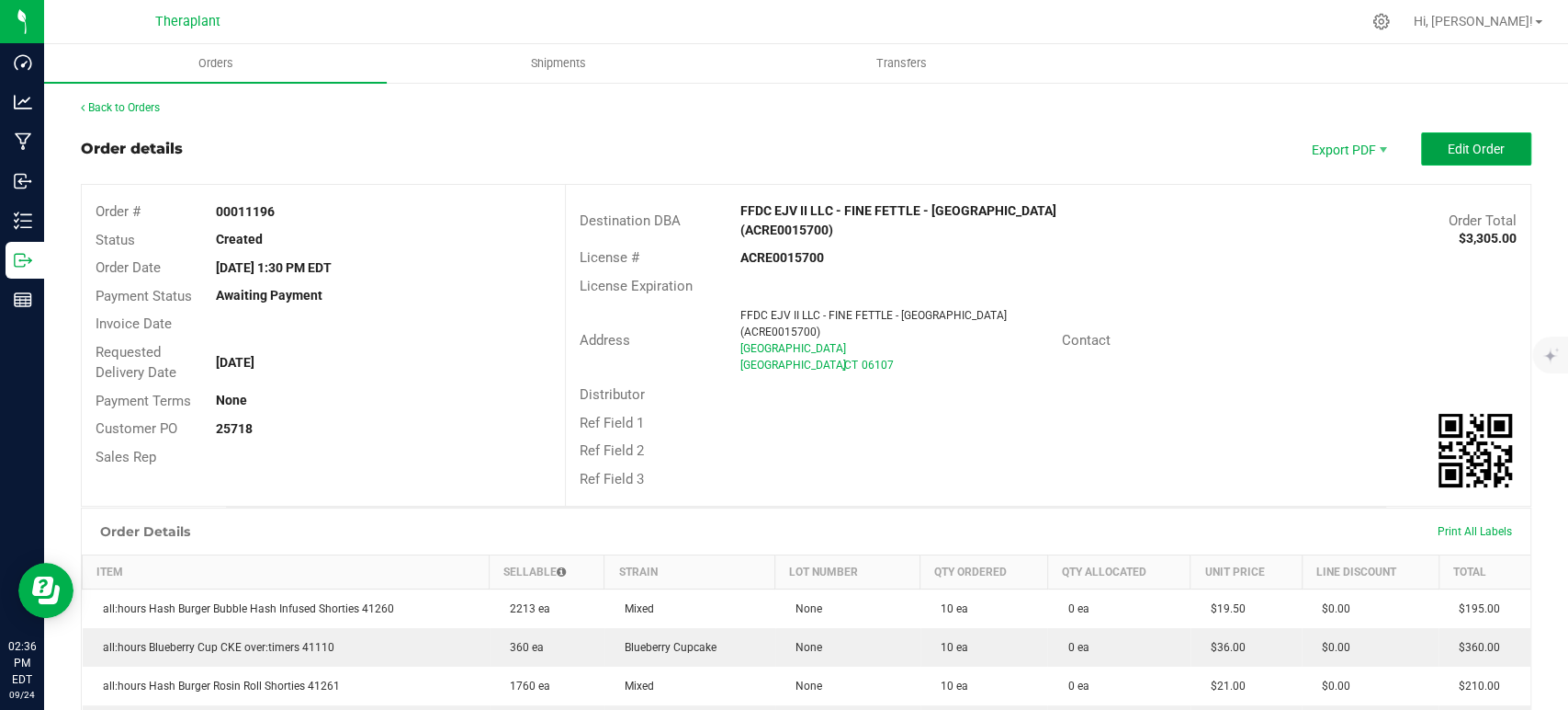
click at [1460, 142] on span "Edit Order" at bounding box center [1477, 149] width 57 height 15
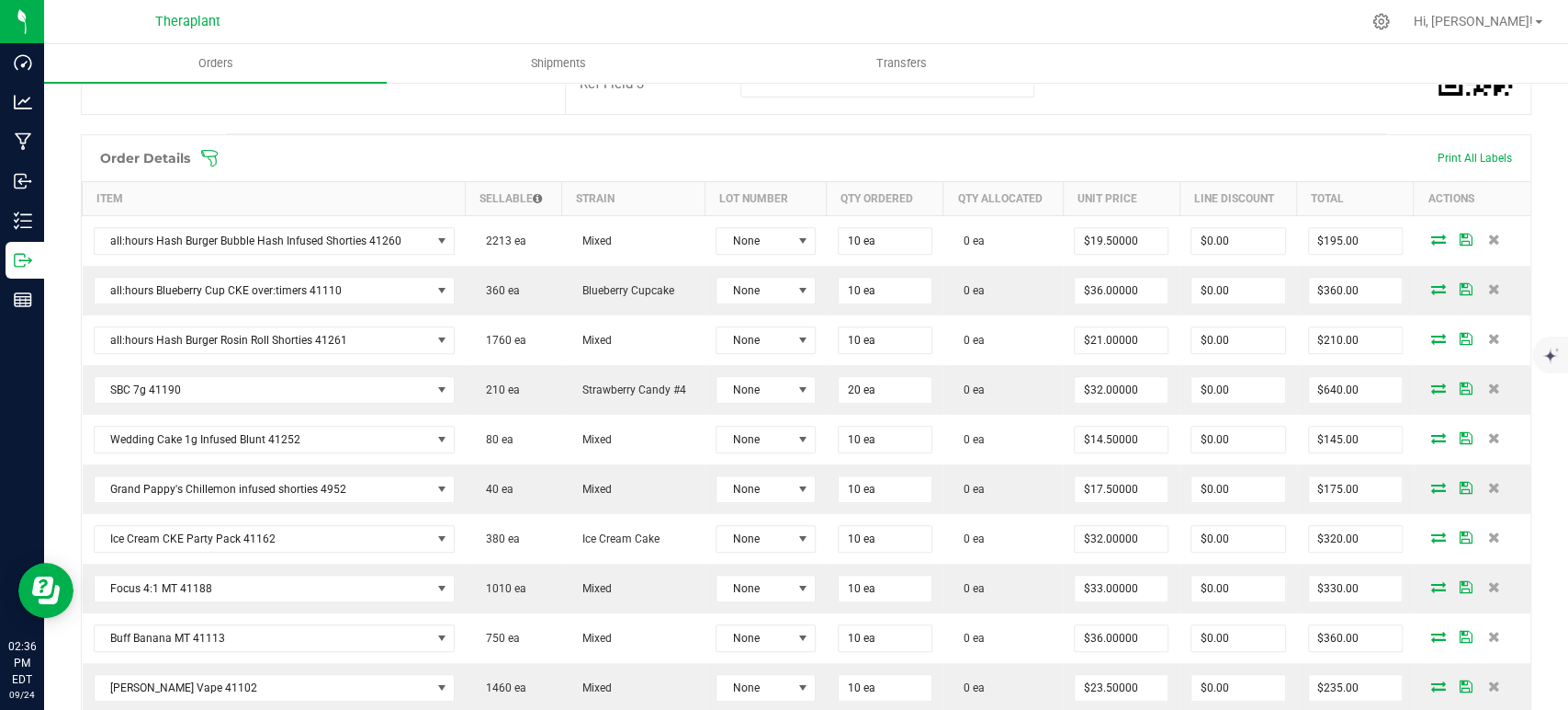
scroll to position [511, 0]
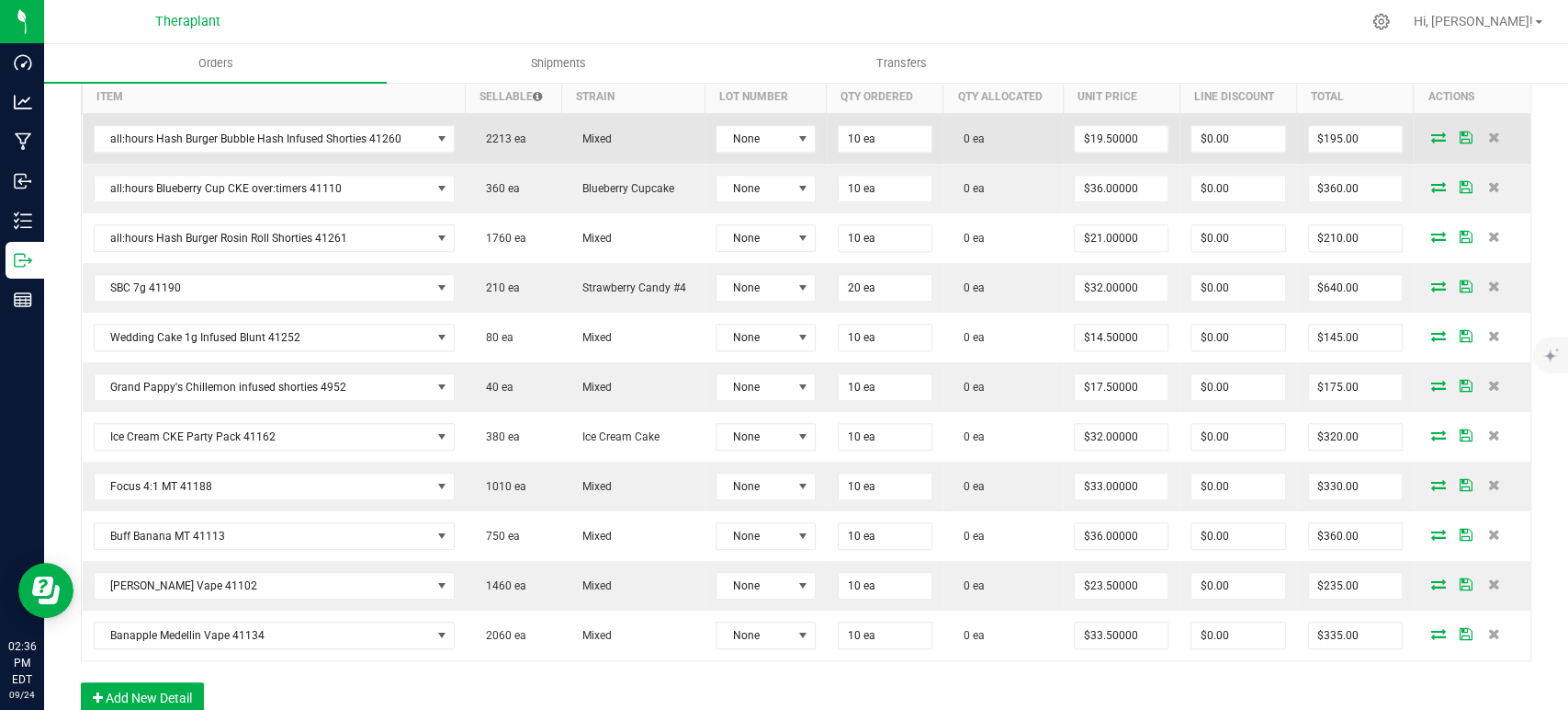
click at [1432, 137] on icon at bounding box center [1439, 136] width 15 height 11
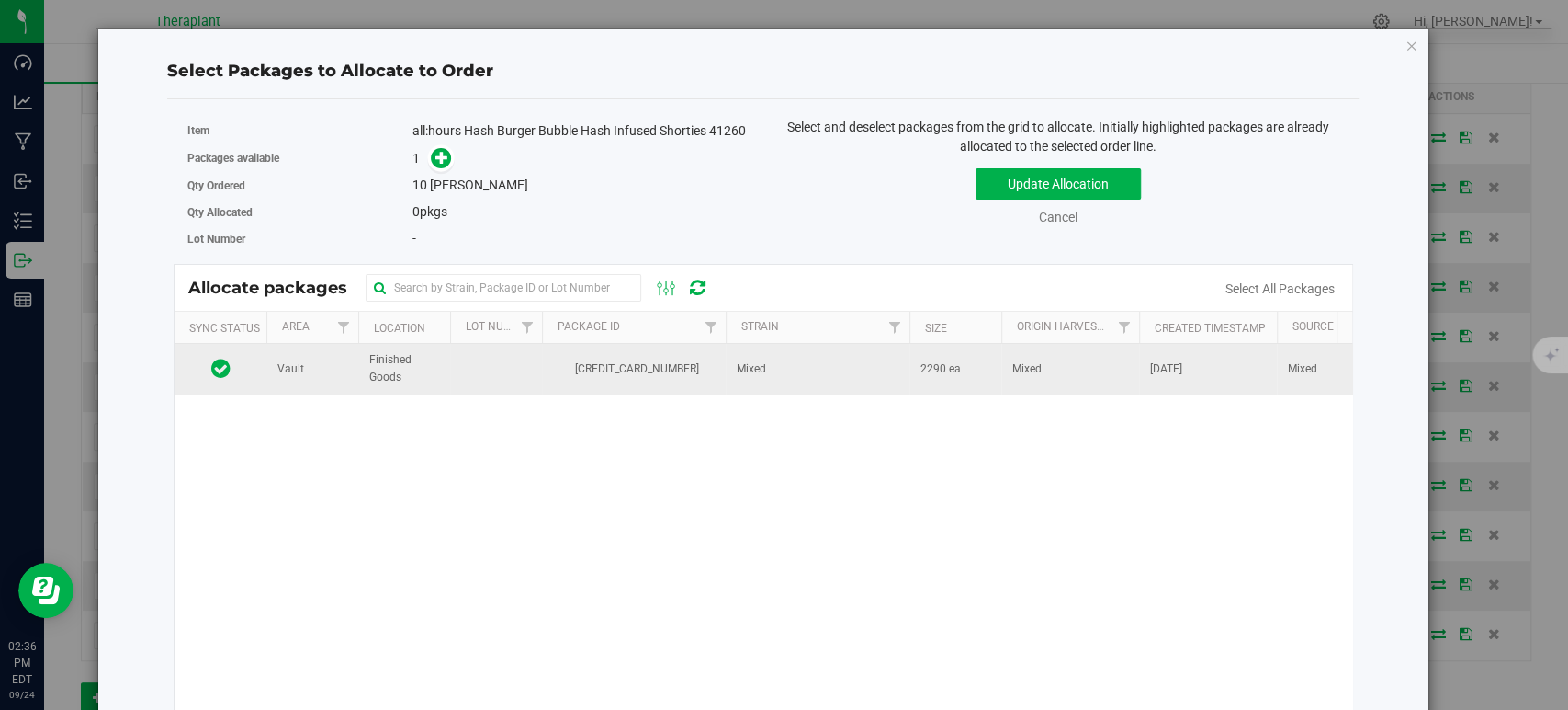
click at [756, 360] on td "Mixed" at bounding box center [818, 368] width 184 height 50
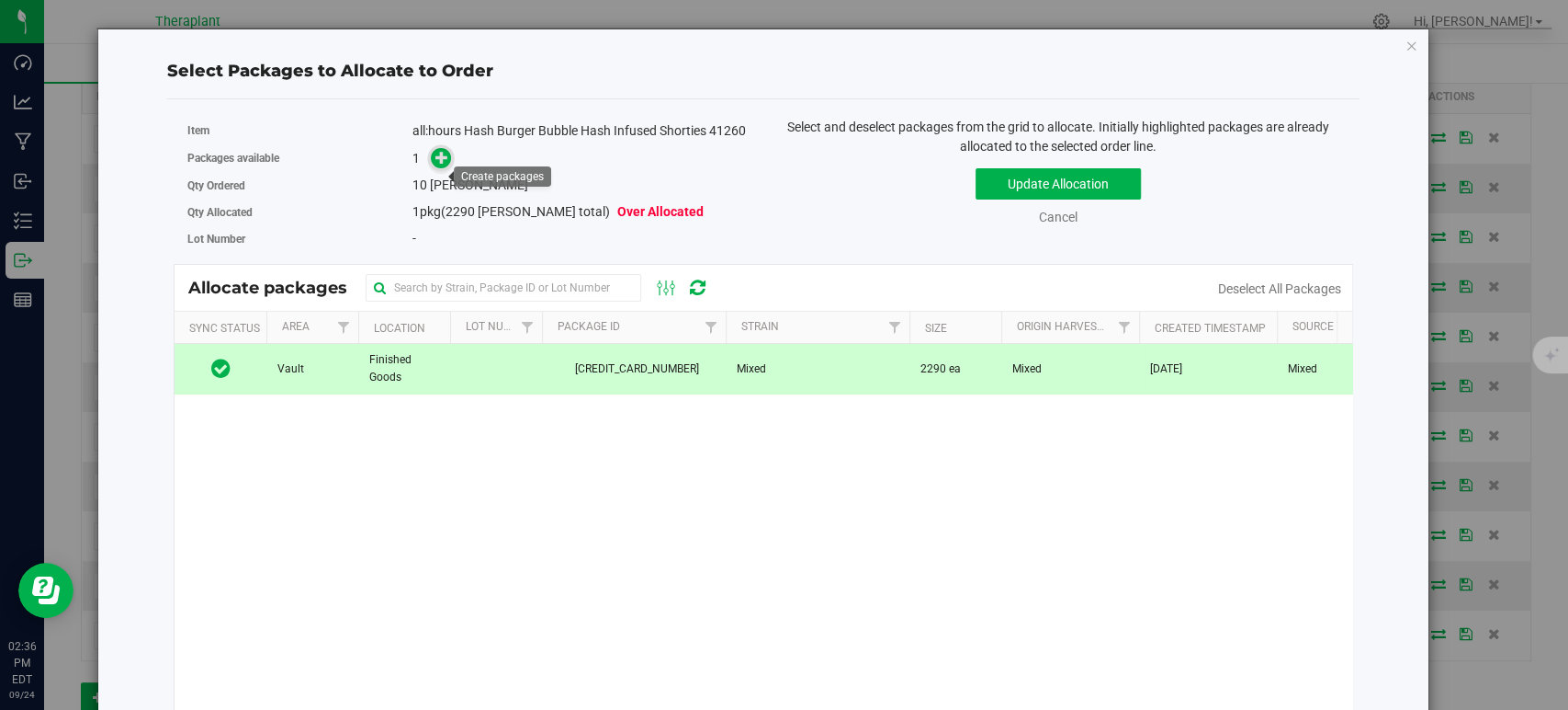
click at [441, 163] on icon at bounding box center [441, 157] width 13 height 13
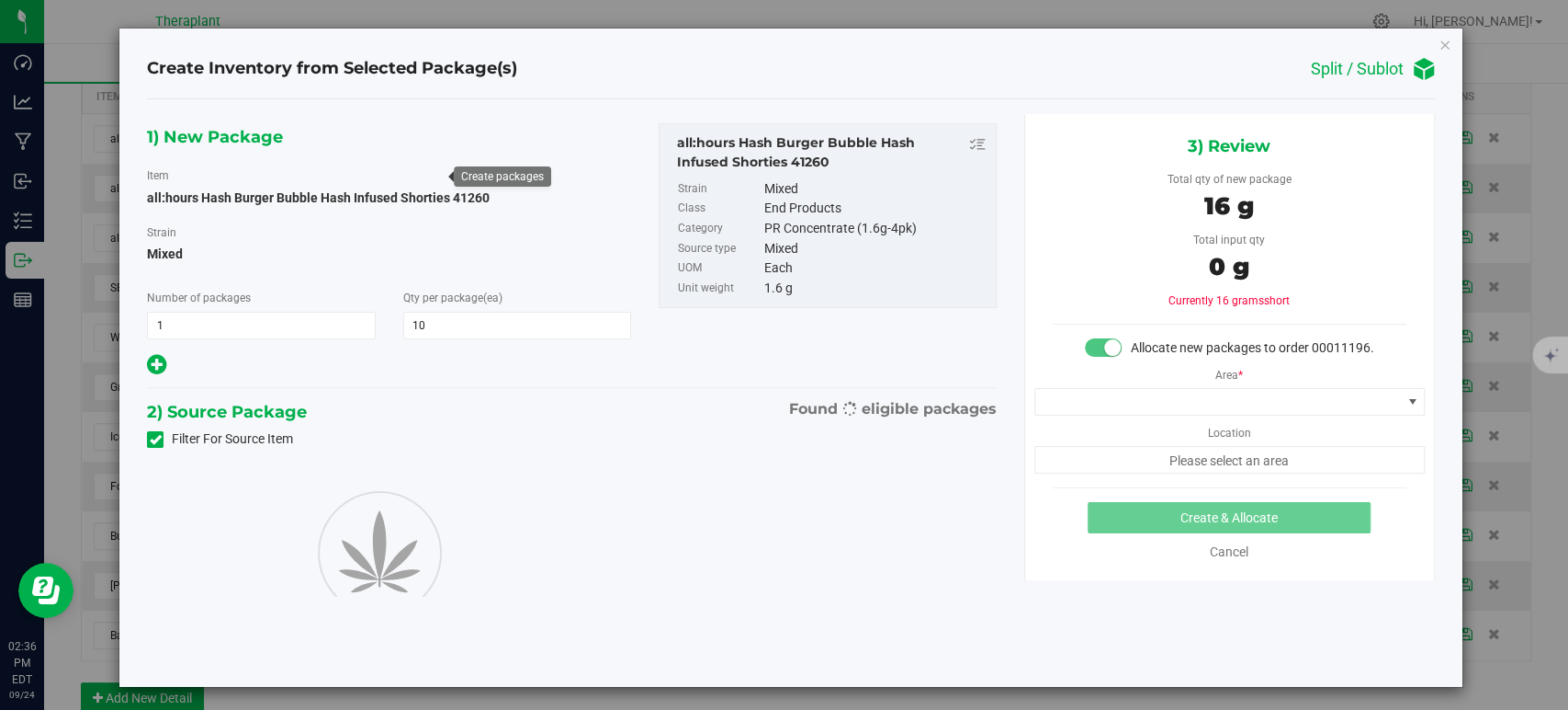
type input "10"
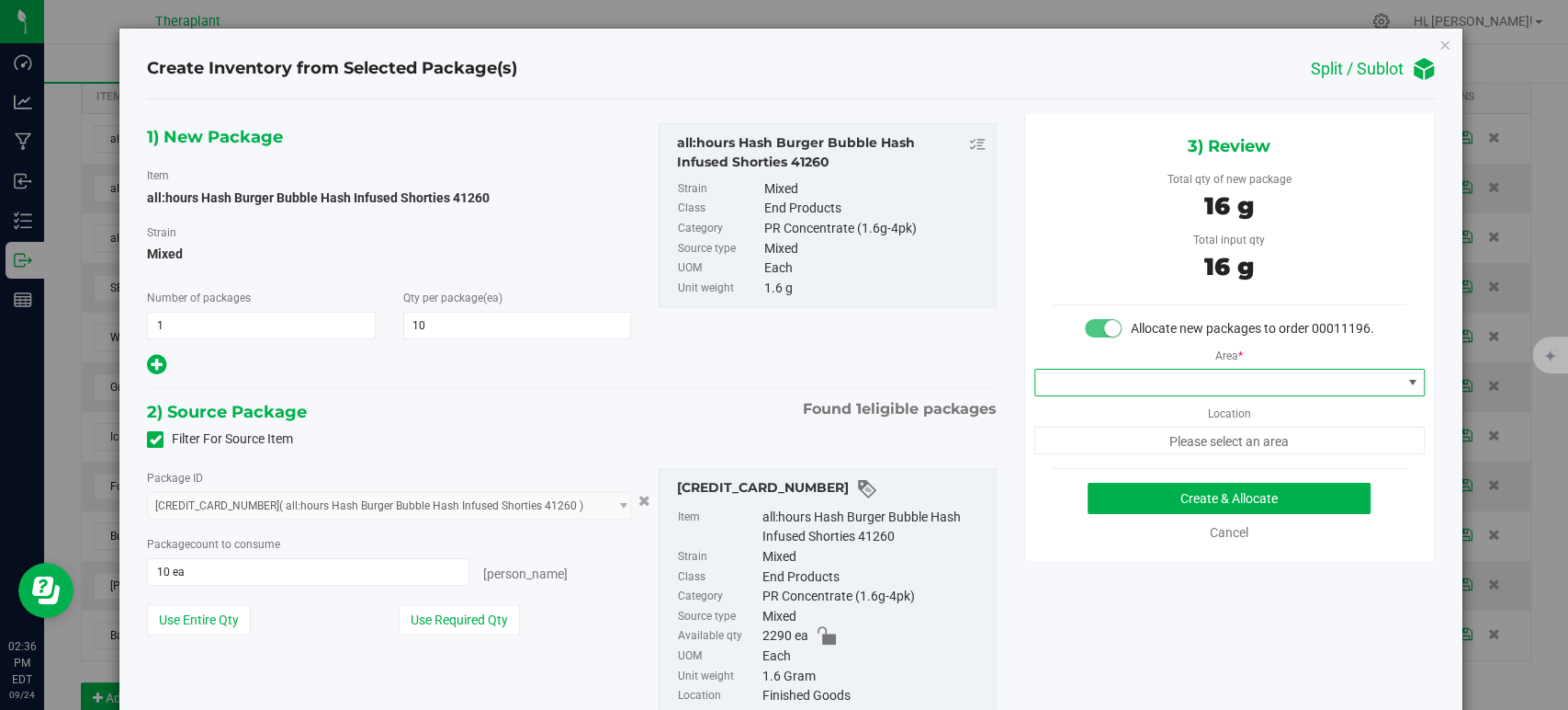
click at [1088, 395] on span at bounding box center [1218, 382] width 366 height 25
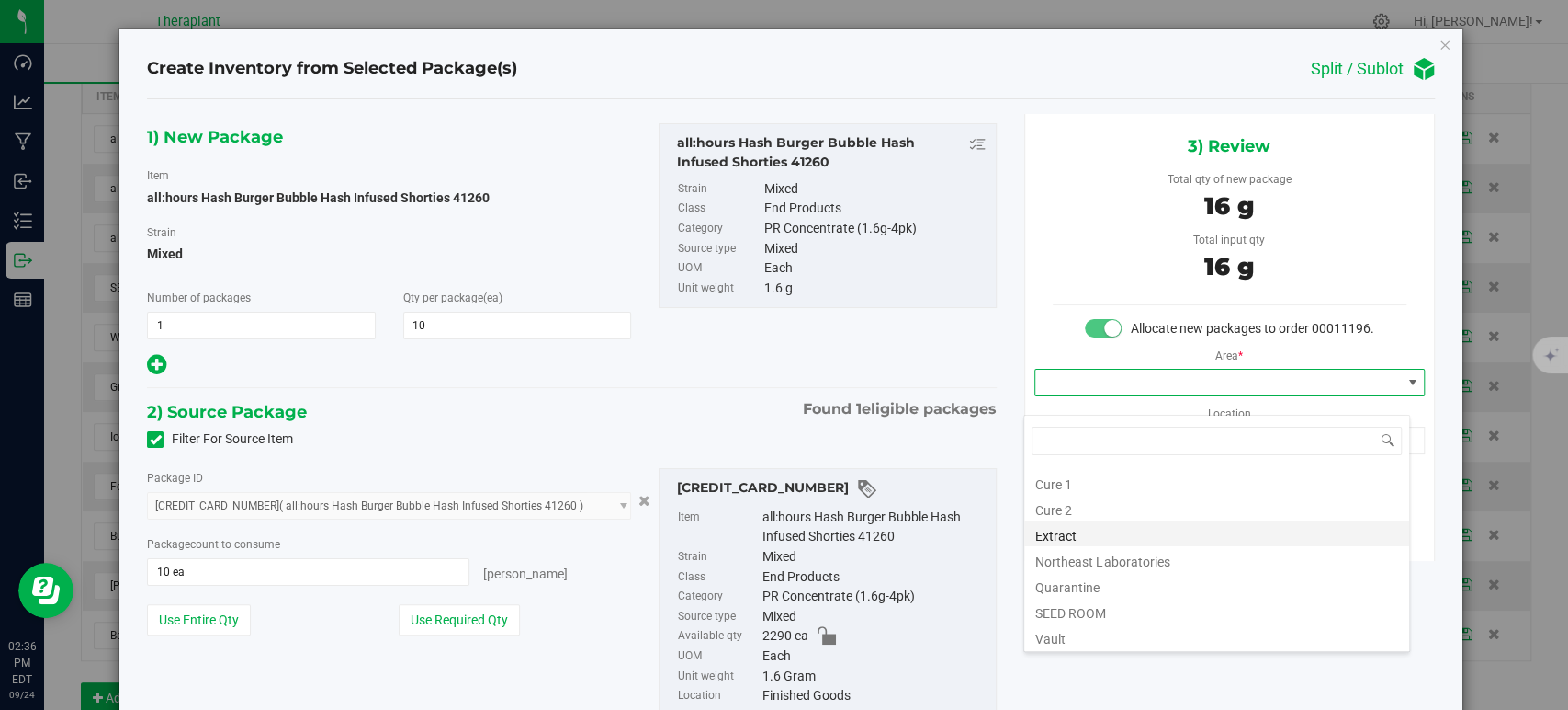
scroll to position [228, 0]
click at [1094, 532] on li "Vault" at bounding box center [1217, 532] width 385 height 25
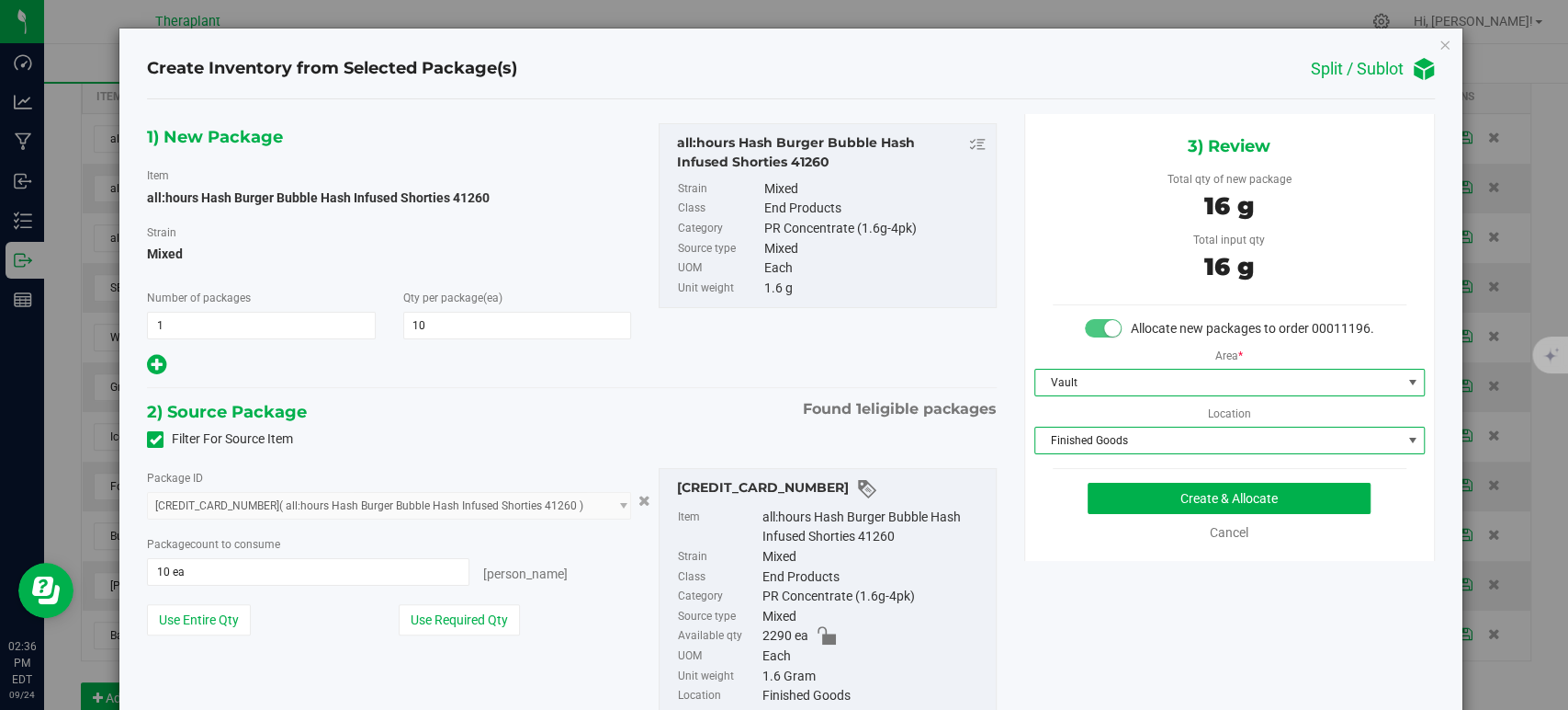
click at [1097, 453] on span "Finished Goods" at bounding box center [1218, 440] width 366 height 25
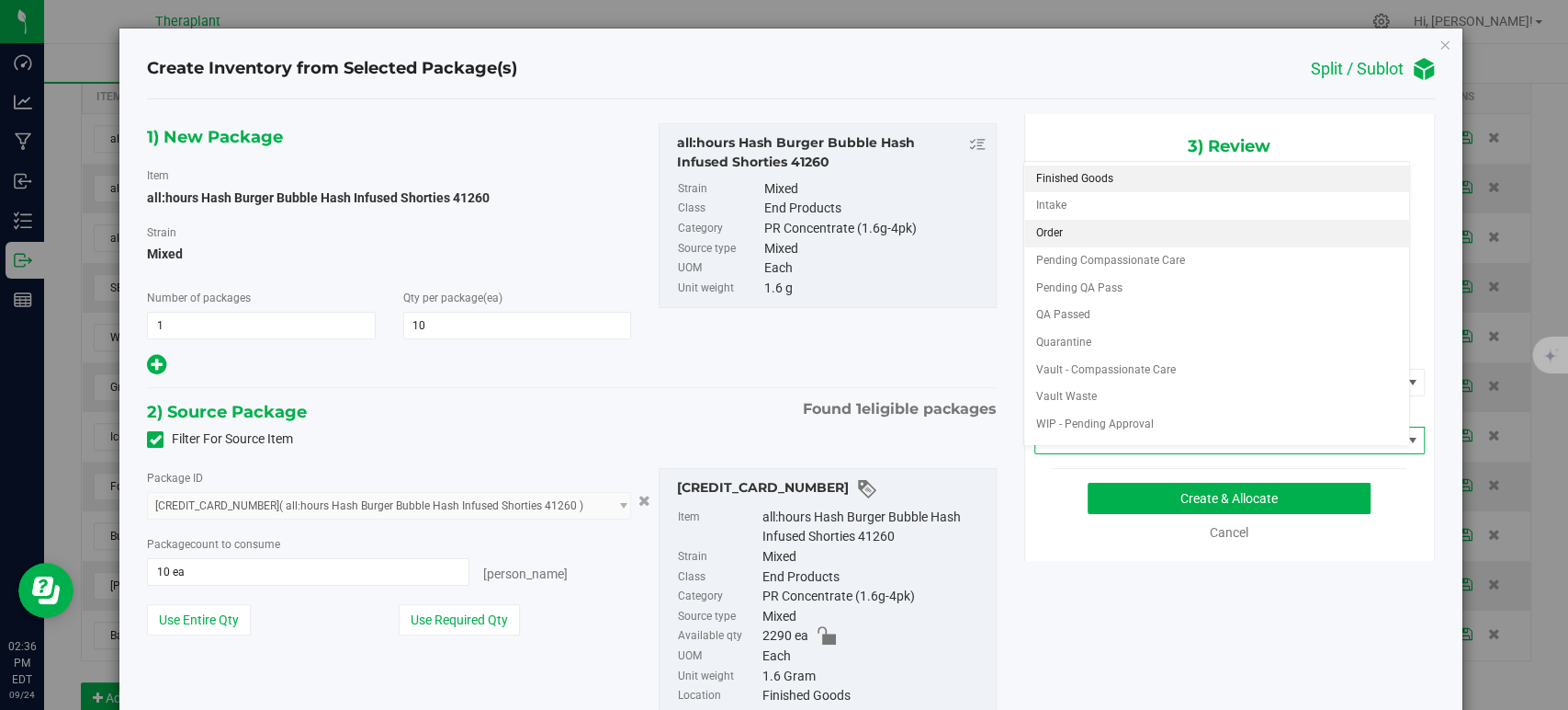
click at [1055, 226] on li "Order" at bounding box center [1217, 233] width 385 height 27
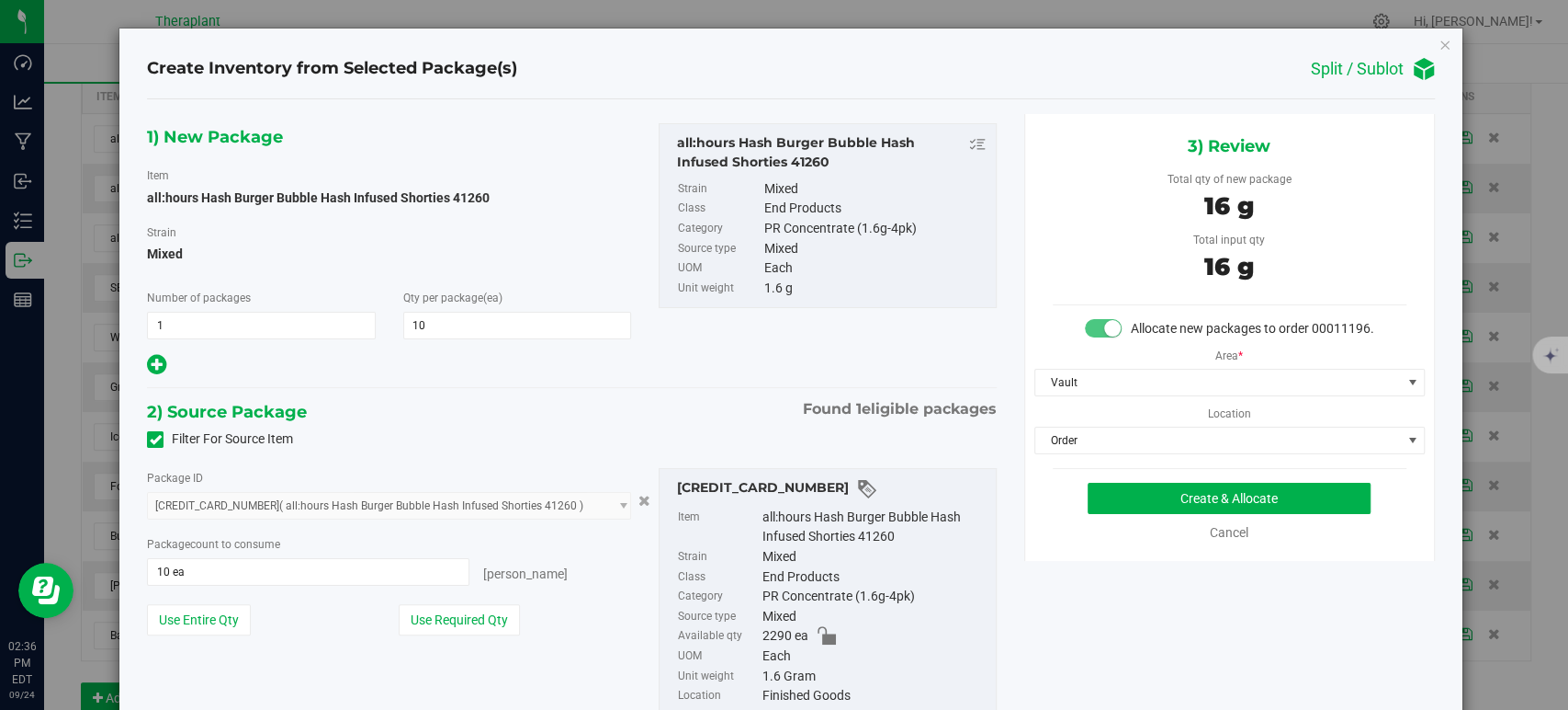
click at [748, 388] on hr at bounding box center [571, 388] width 849 height 2
click at [1121, 504] on button "Create & Allocate" at bounding box center [1229, 498] width 283 height 31
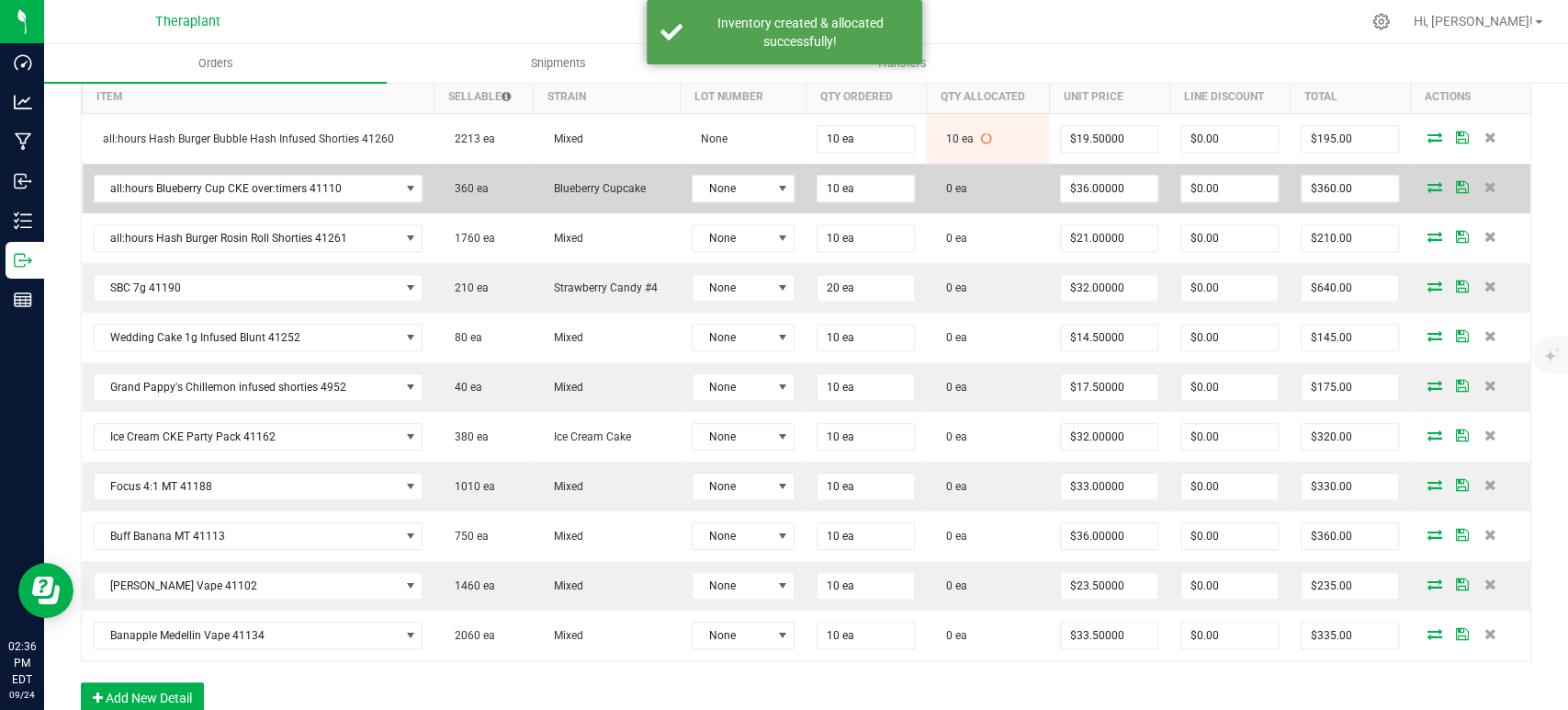
click at [1428, 182] on icon at bounding box center [1435, 186] width 15 height 11
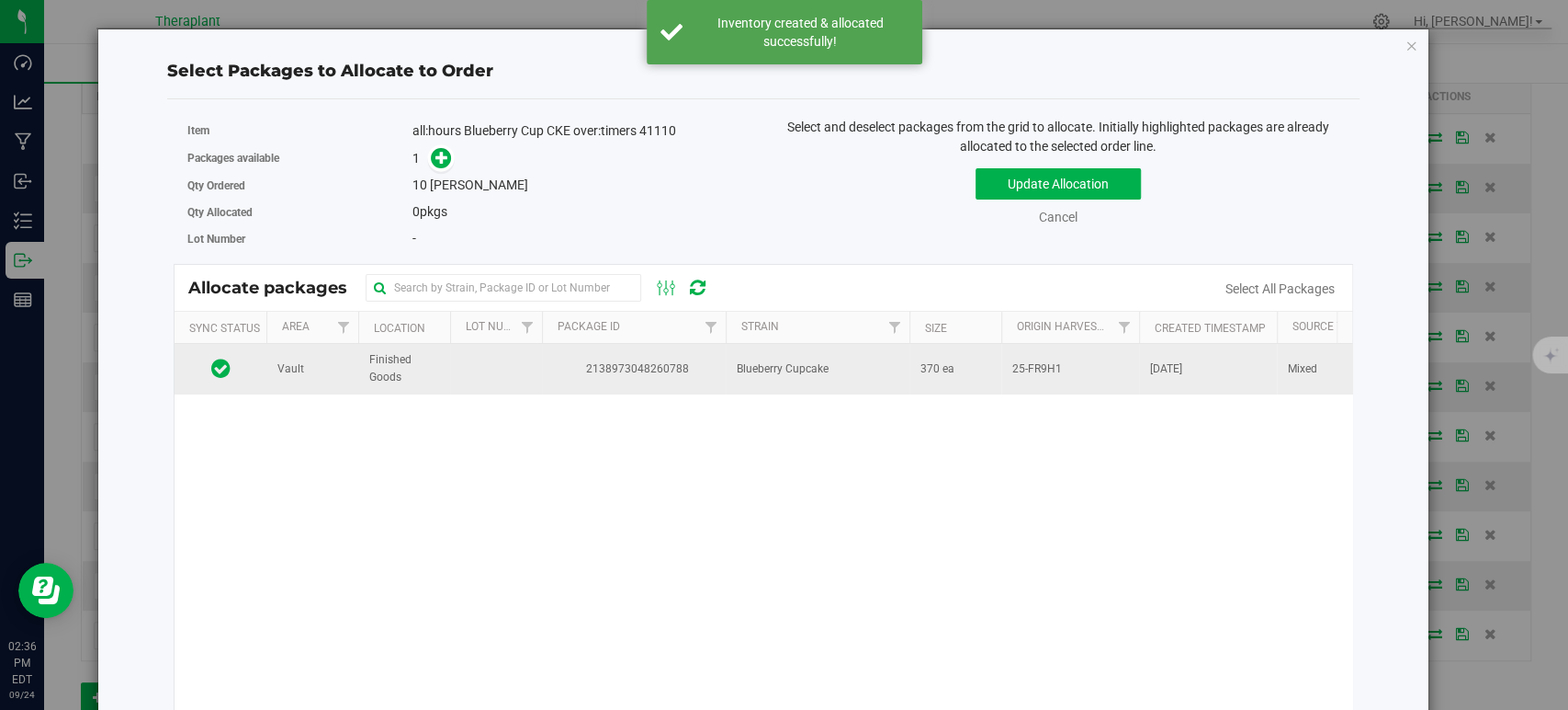
click at [824, 374] on span "Blueberry Cupcake" at bounding box center [783, 369] width 92 height 18
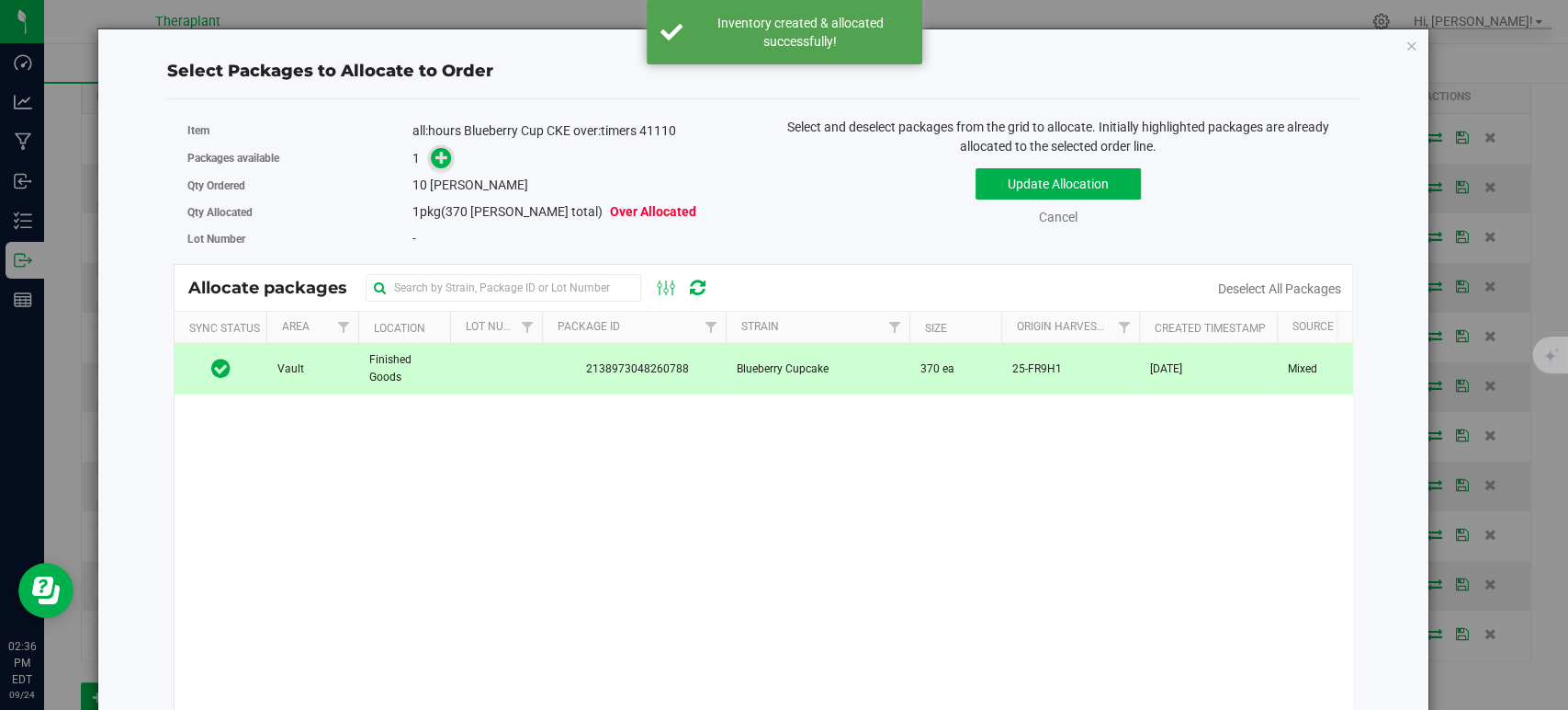
click at [437, 156] on icon at bounding box center [441, 157] width 13 height 13
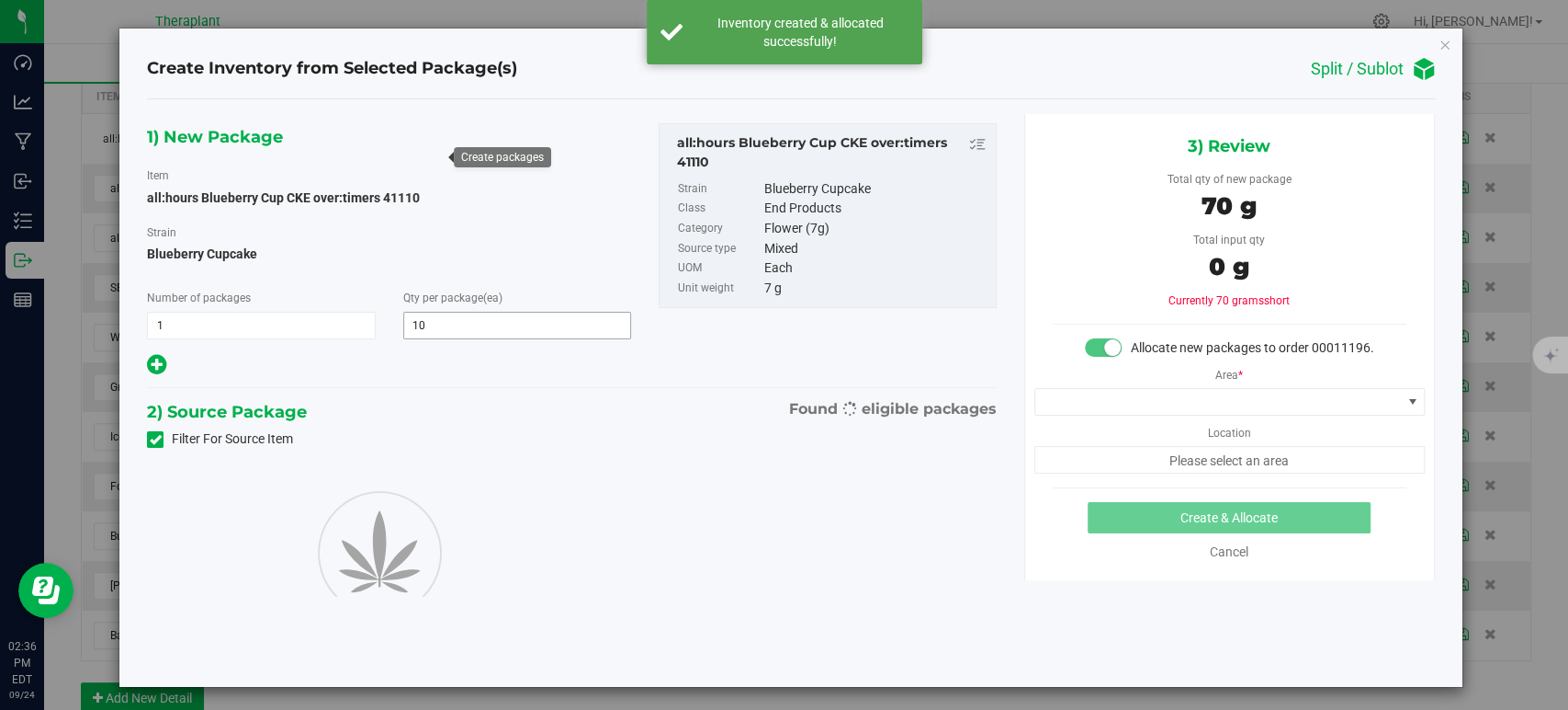
type input "10"
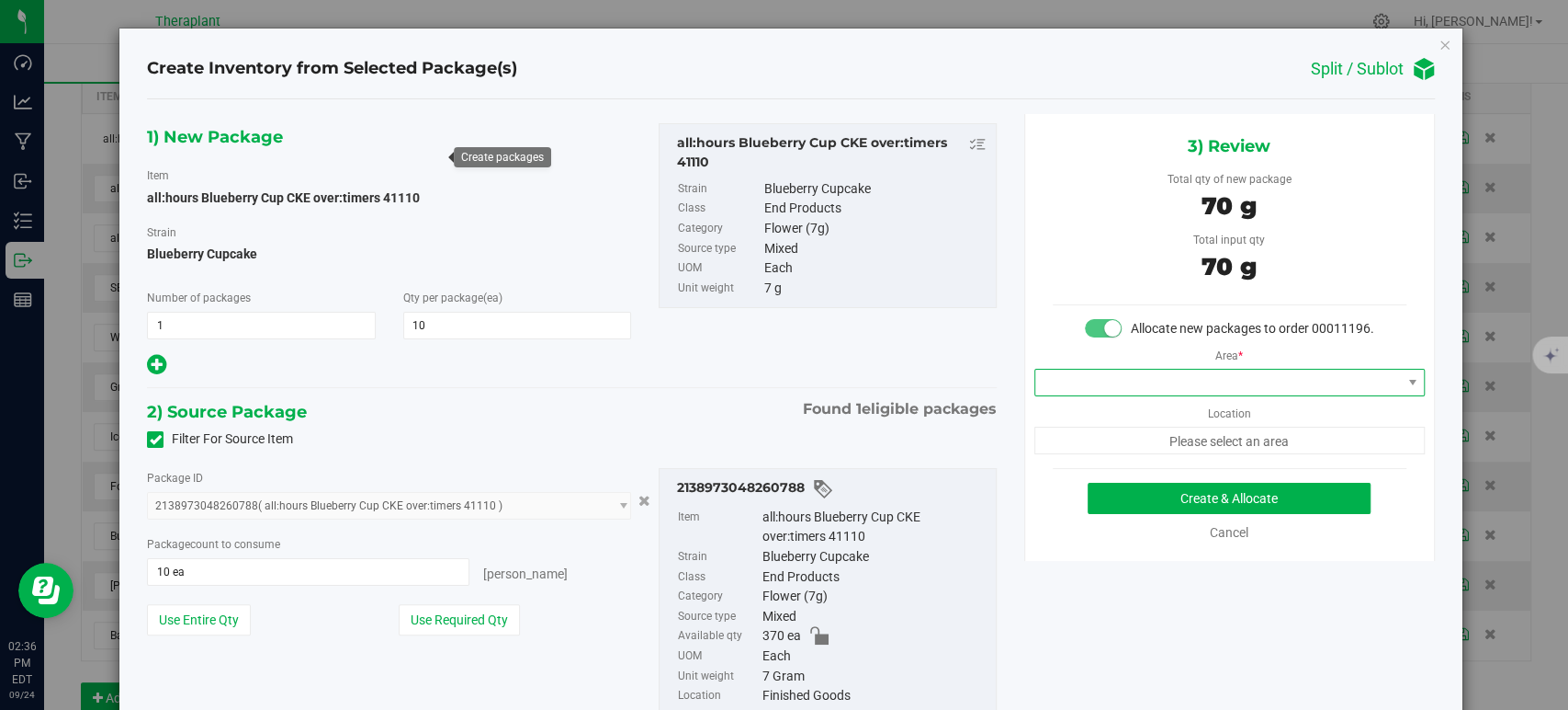
click at [1089, 395] on span at bounding box center [1218, 382] width 366 height 25
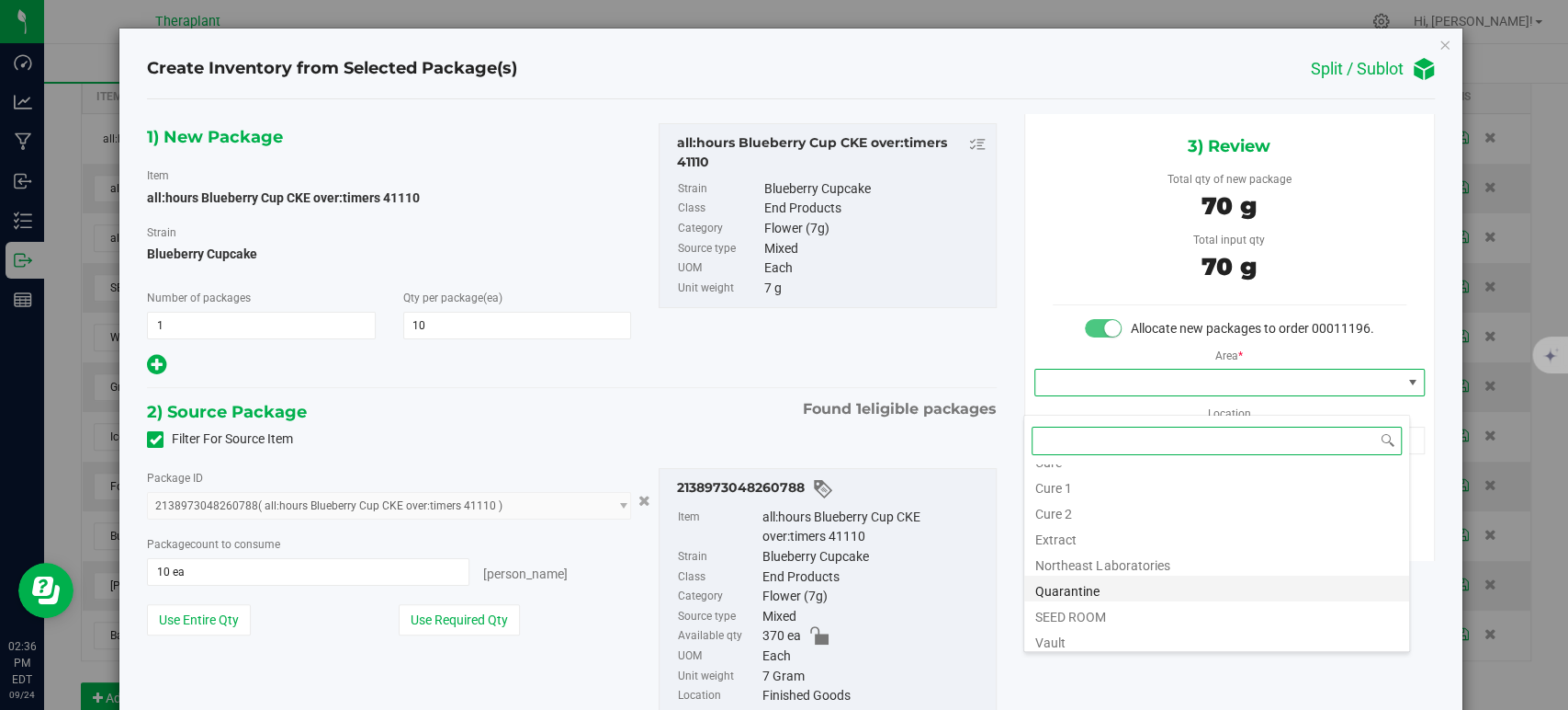
scroll to position [228, 0]
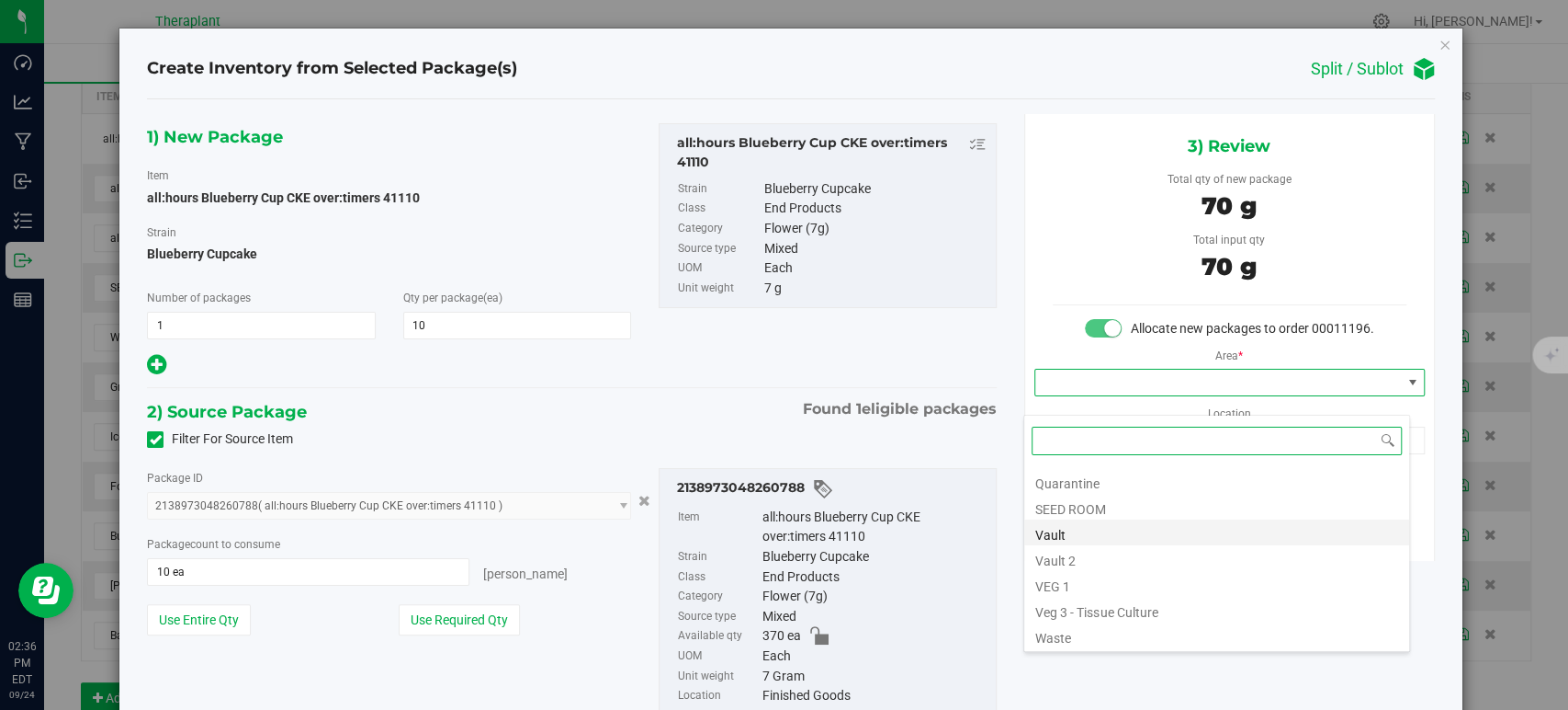
click at [1081, 534] on li "Vault" at bounding box center [1217, 532] width 385 height 25
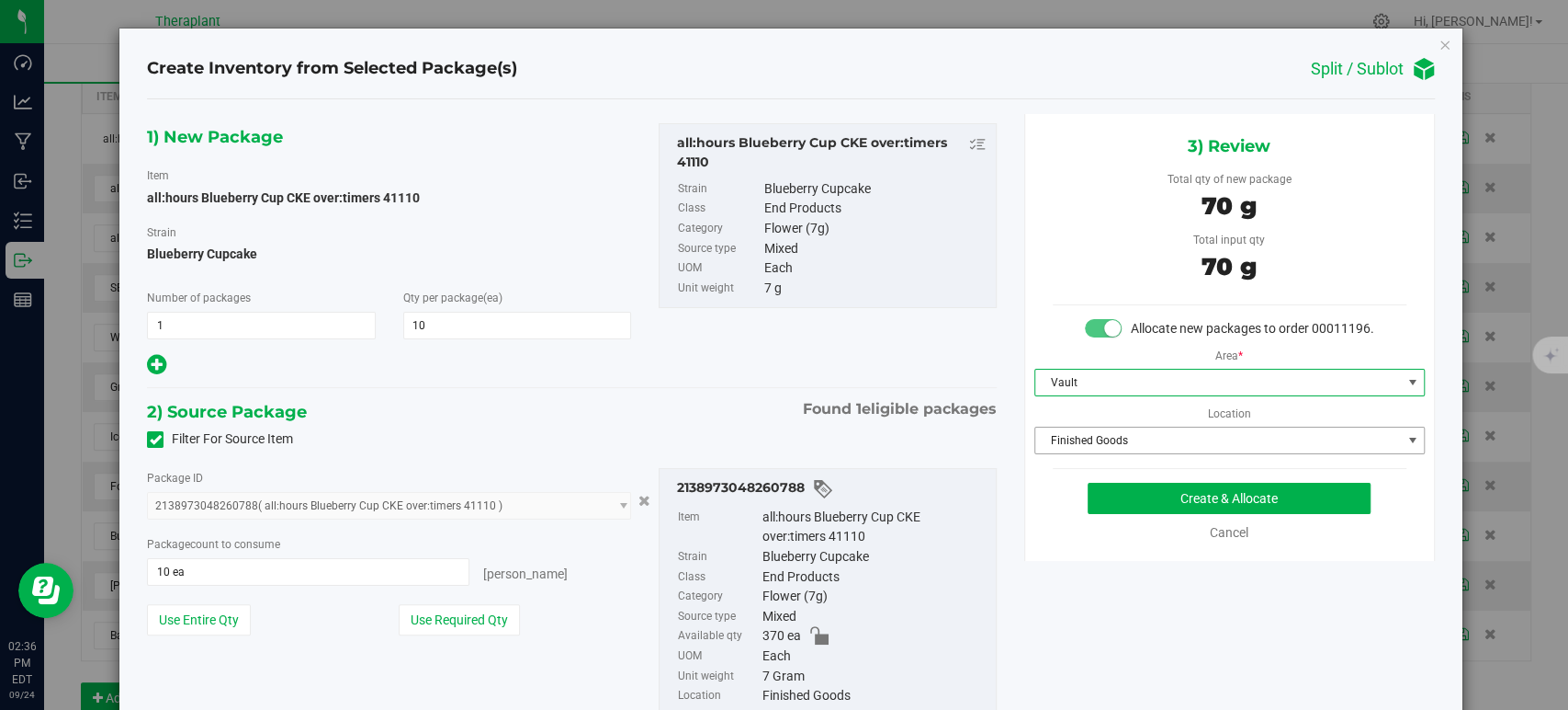
click at [1075, 453] on span "Finished Goods" at bounding box center [1218, 440] width 366 height 25
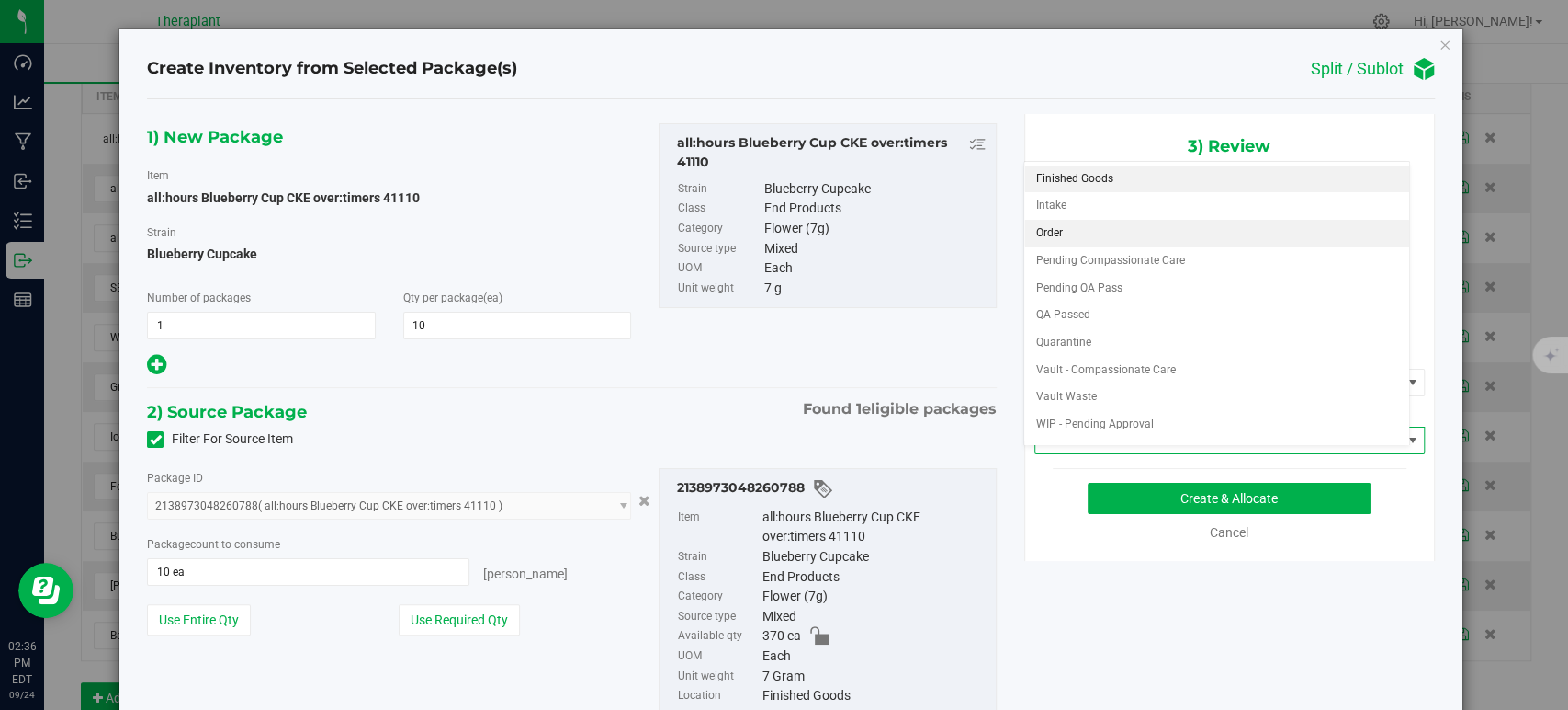
click at [1126, 221] on li "Order" at bounding box center [1217, 233] width 385 height 27
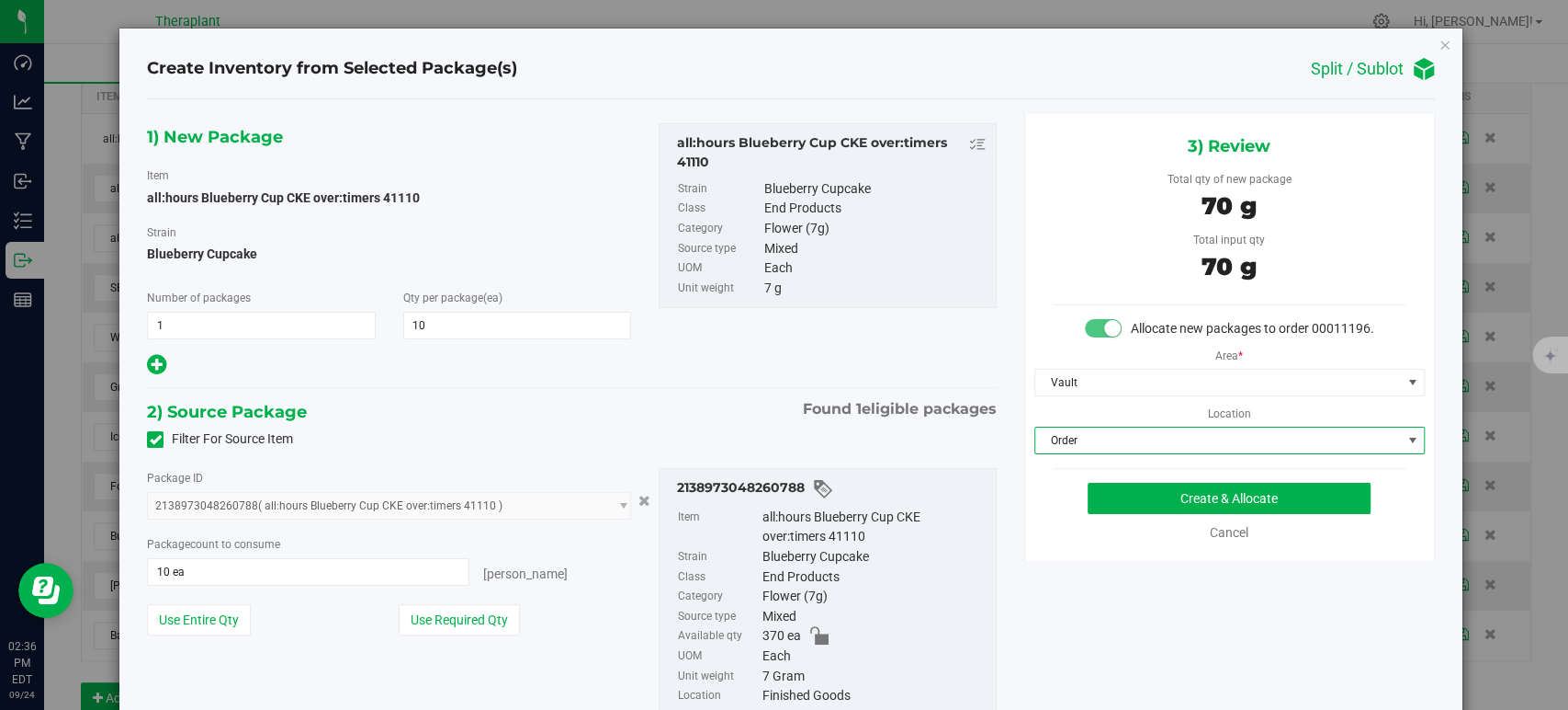
click at [679, 388] on hr at bounding box center [571, 388] width 849 height 2
click at [1119, 514] on button "Create & Allocate" at bounding box center [1229, 498] width 283 height 31
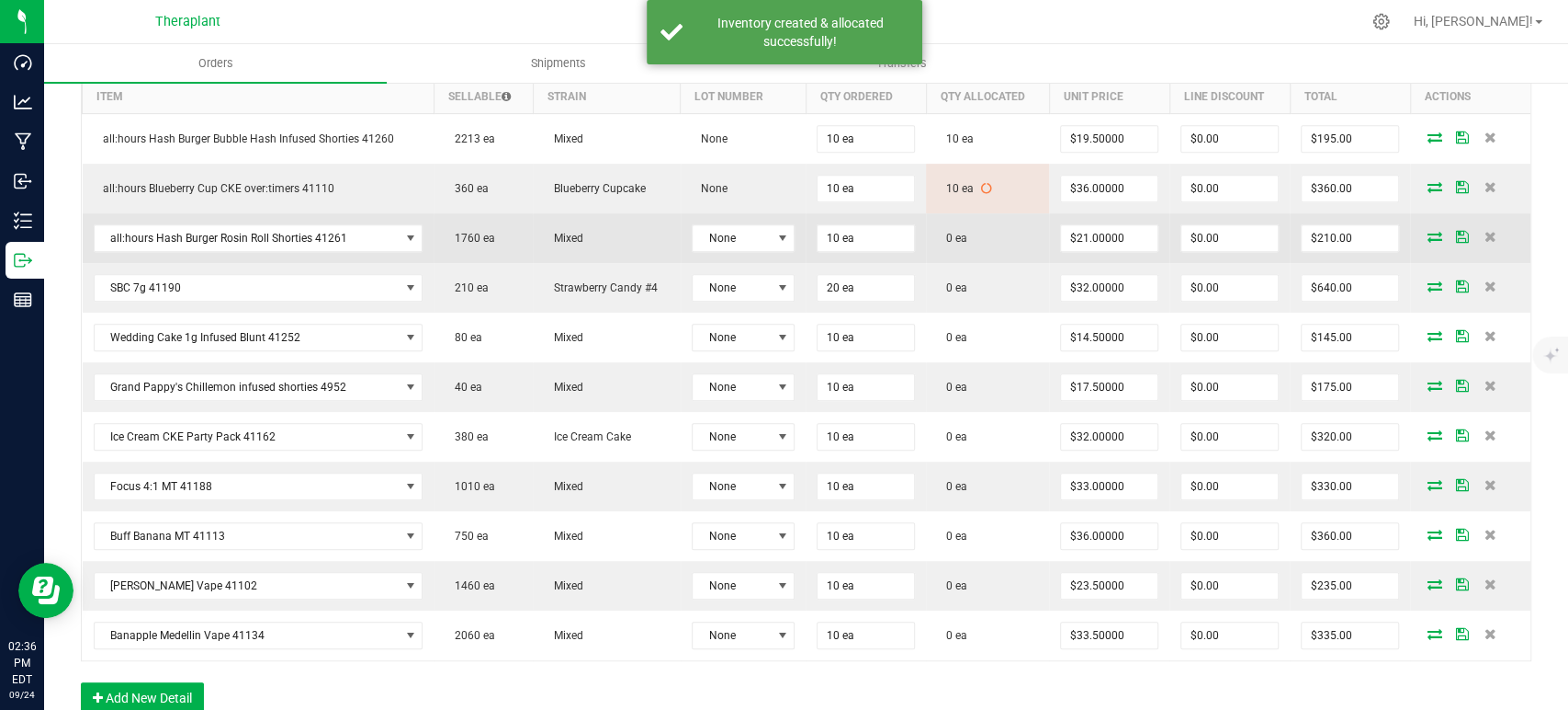
click at [1428, 234] on icon at bounding box center [1435, 235] width 15 height 11
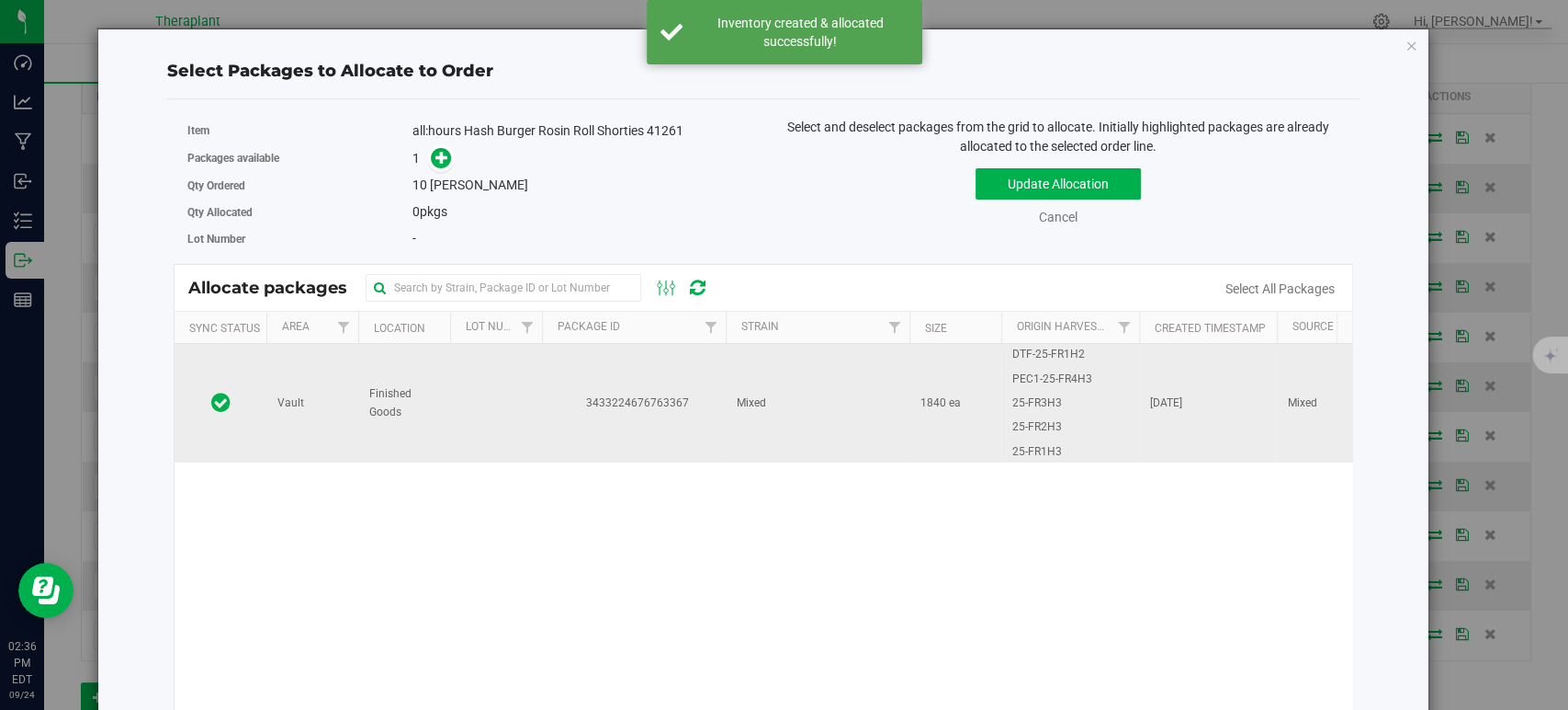
click at [774, 425] on td "Mixed" at bounding box center [818, 403] width 184 height 119
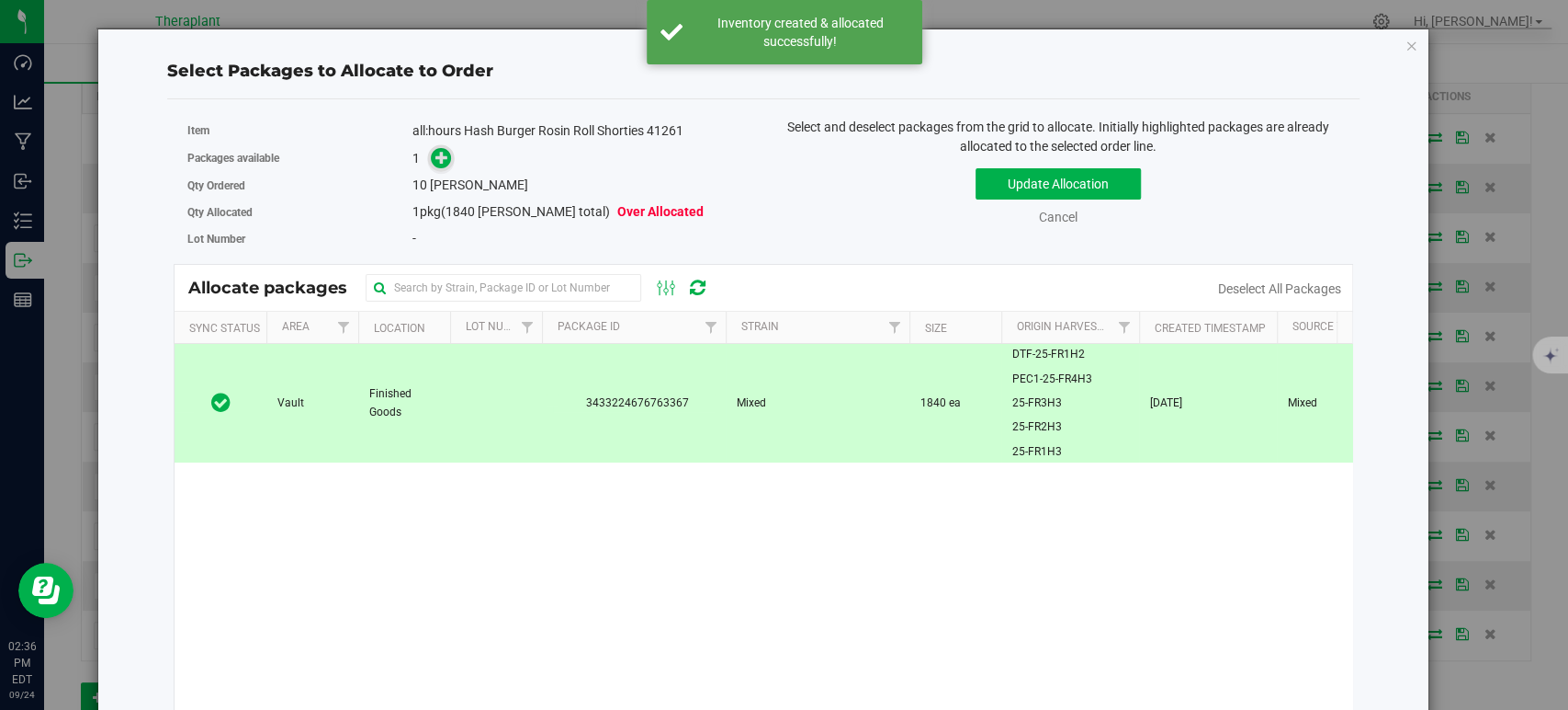
drag, startPoint x: 424, startPoint y: 142, endPoint x: 440, endPoint y: 157, distance: 21.9
click at [427, 145] on div "Item all:hours Hash Burger Rosin Roll Shorties 41261 Packages available 1 Qty O…" at bounding box center [469, 185] width 590 height 135
click at [440, 157] on icon at bounding box center [441, 157] width 13 height 13
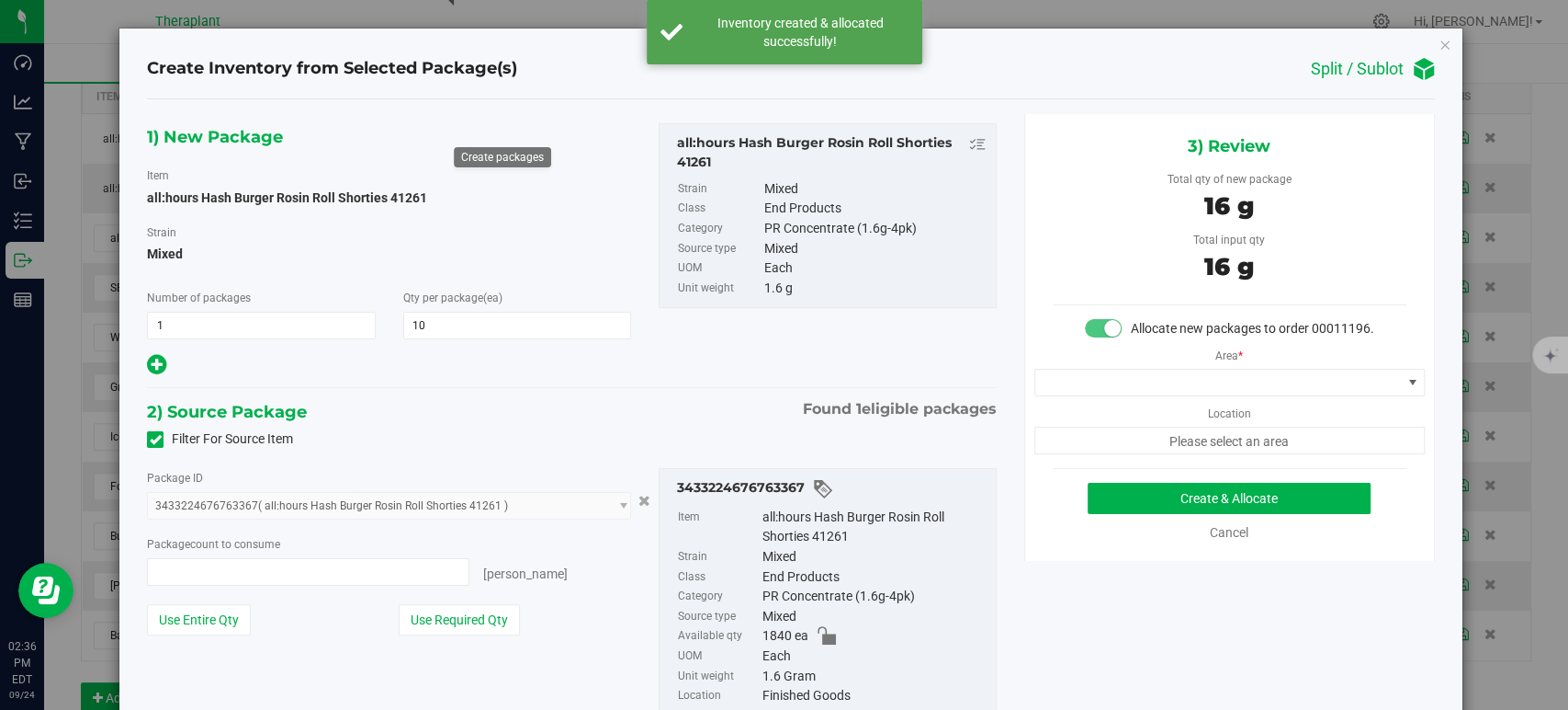
type input "10 ea"
click at [1113, 395] on span at bounding box center [1218, 382] width 366 height 25
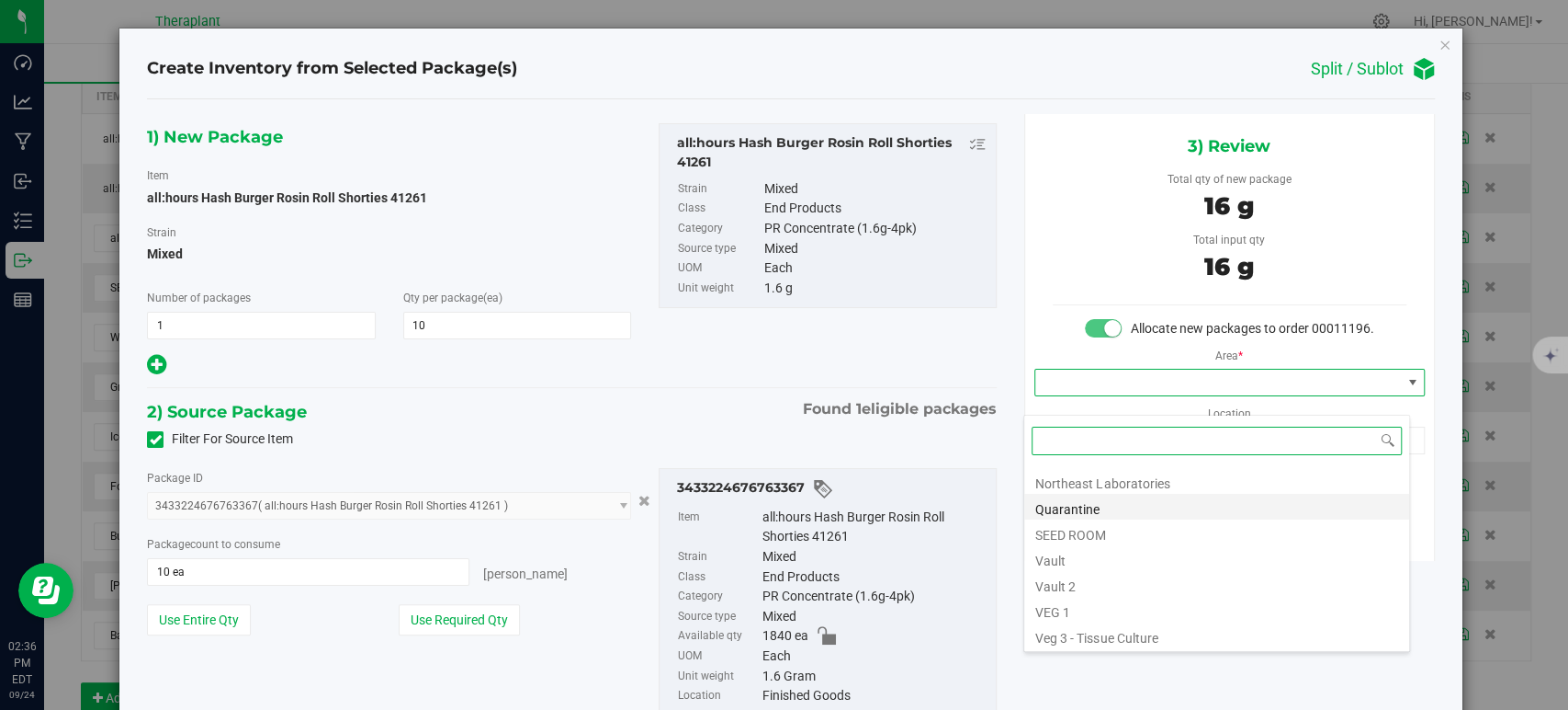
scroll to position [228, 0]
click at [1063, 537] on li "Vault" at bounding box center [1217, 532] width 385 height 25
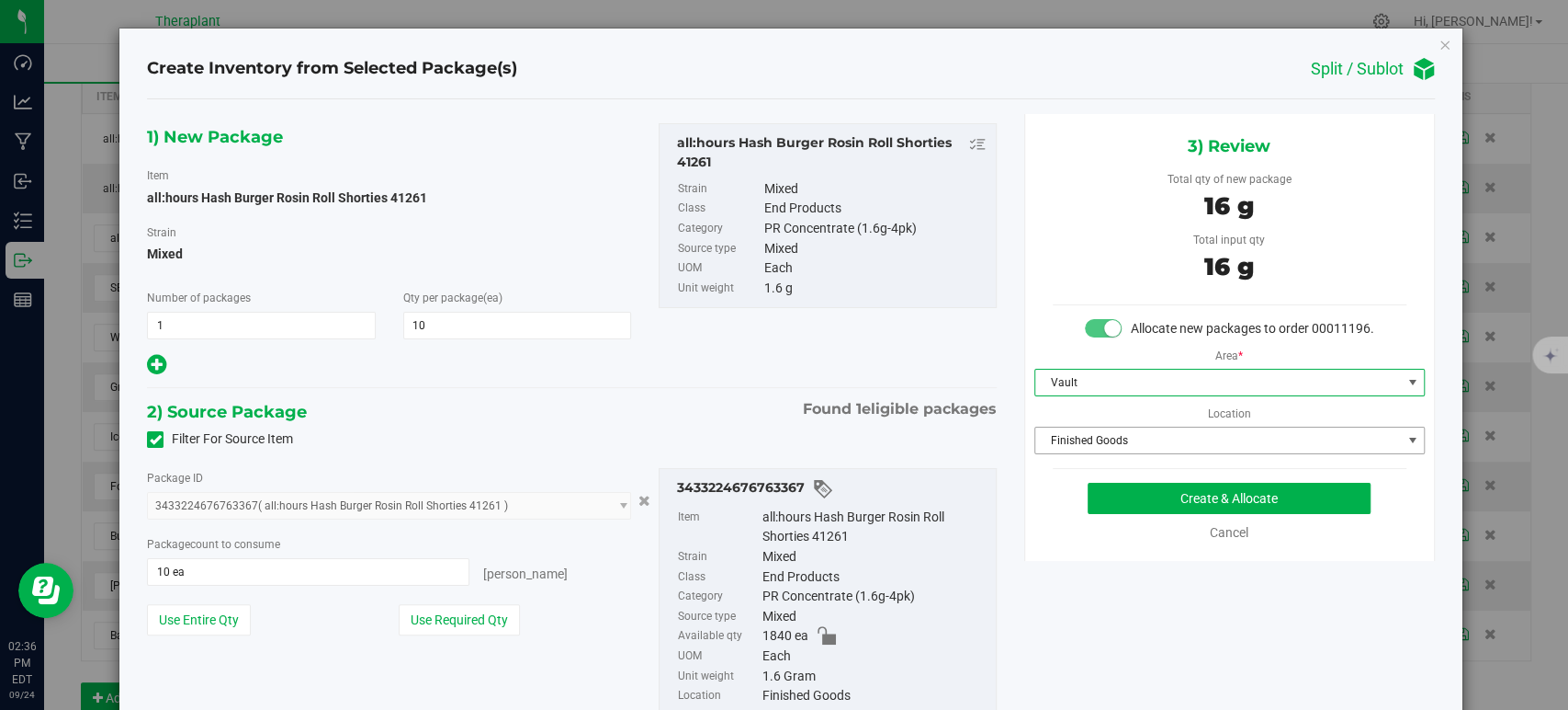
click at [1080, 448] on span "Finished Goods" at bounding box center [1218, 440] width 366 height 25
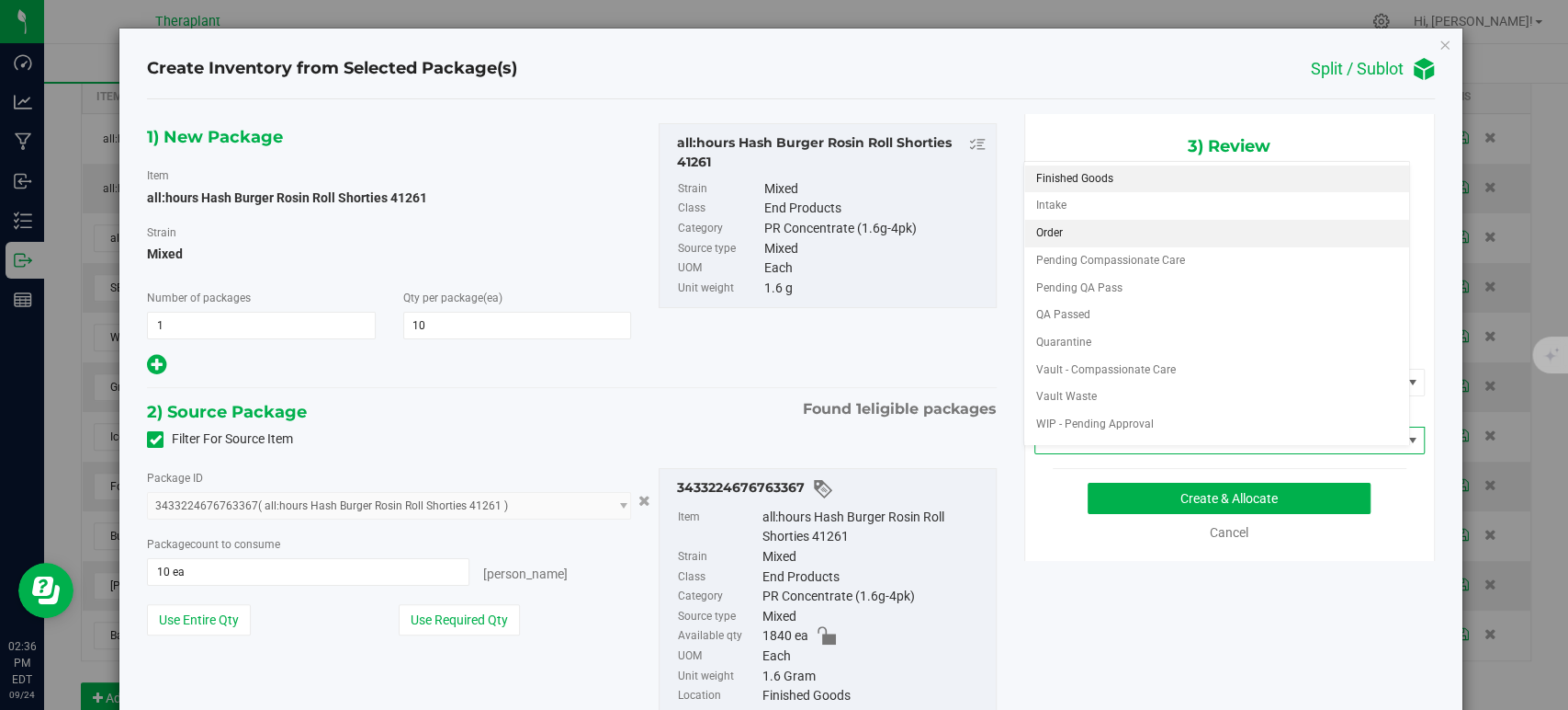
click at [1058, 231] on li "Order" at bounding box center [1217, 233] width 385 height 27
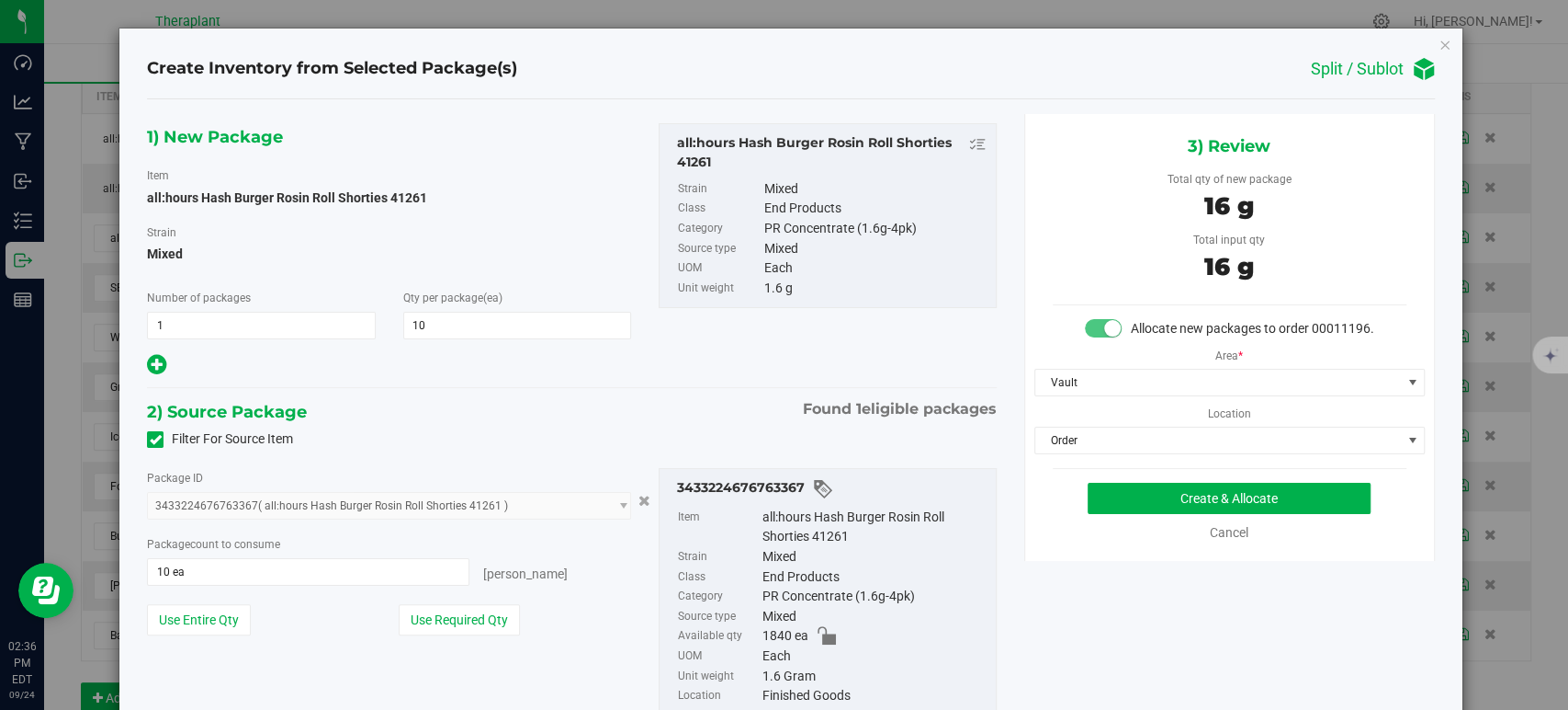
click at [748, 376] on div "1) New Package Item all:hours Hash Burger Rosin Roll Shorties 41261 Strain Mixe…" at bounding box center [572, 251] width 877 height 255
click at [1196, 514] on button "Create & Allocate" at bounding box center [1229, 498] width 283 height 31
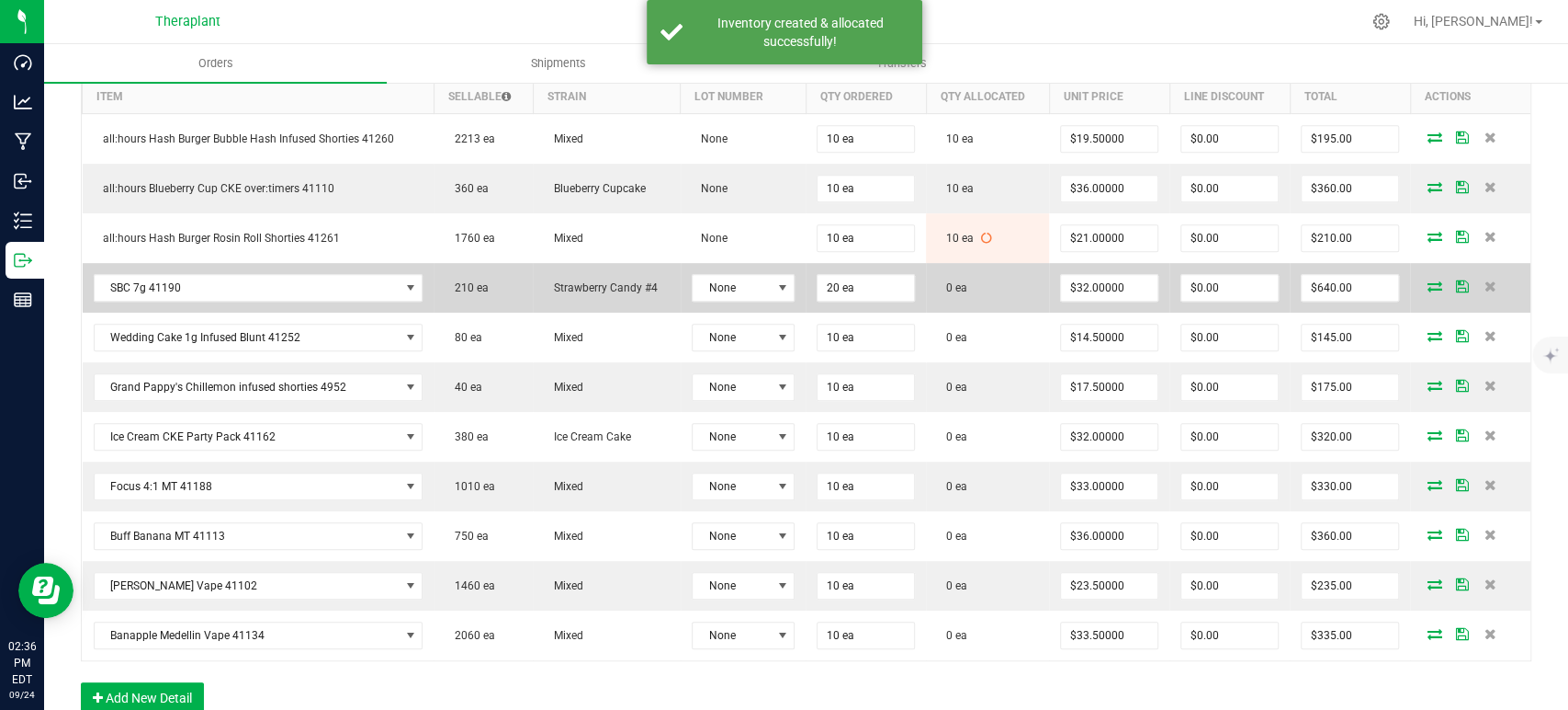
click at [1428, 280] on icon at bounding box center [1435, 285] width 15 height 11
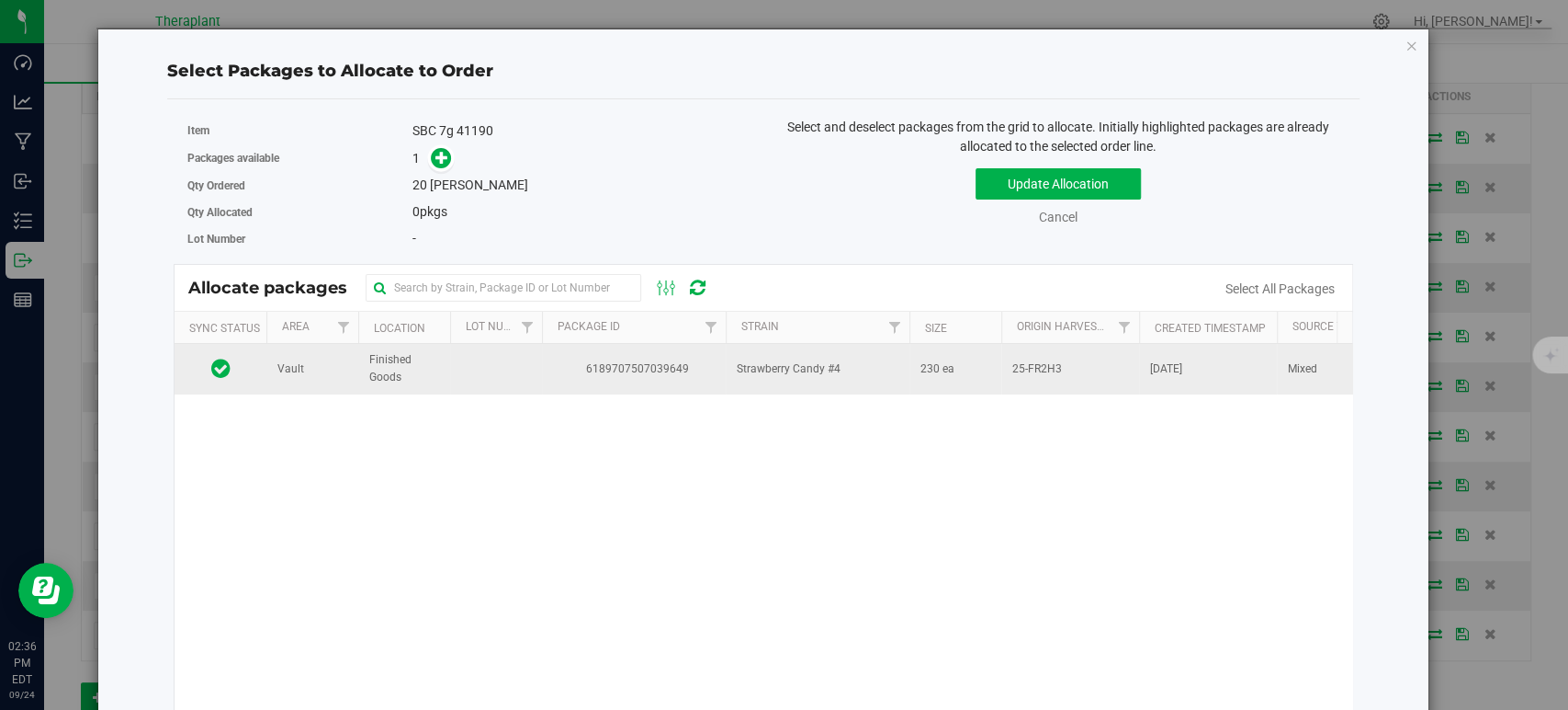
click at [709, 366] on span "6189707507039649" at bounding box center [634, 369] width 161 height 18
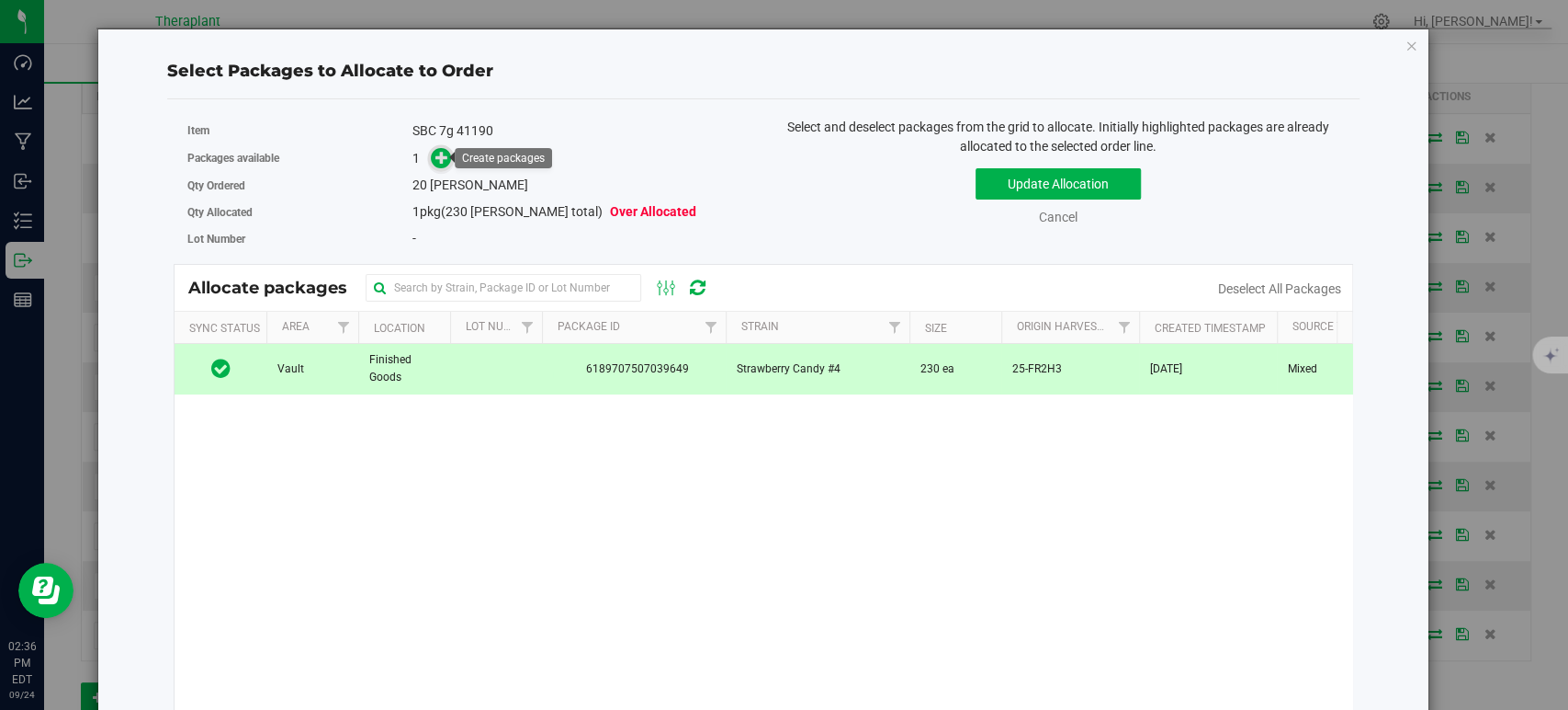
click at [438, 155] on icon at bounding box center [441, 157] width 13 height 13
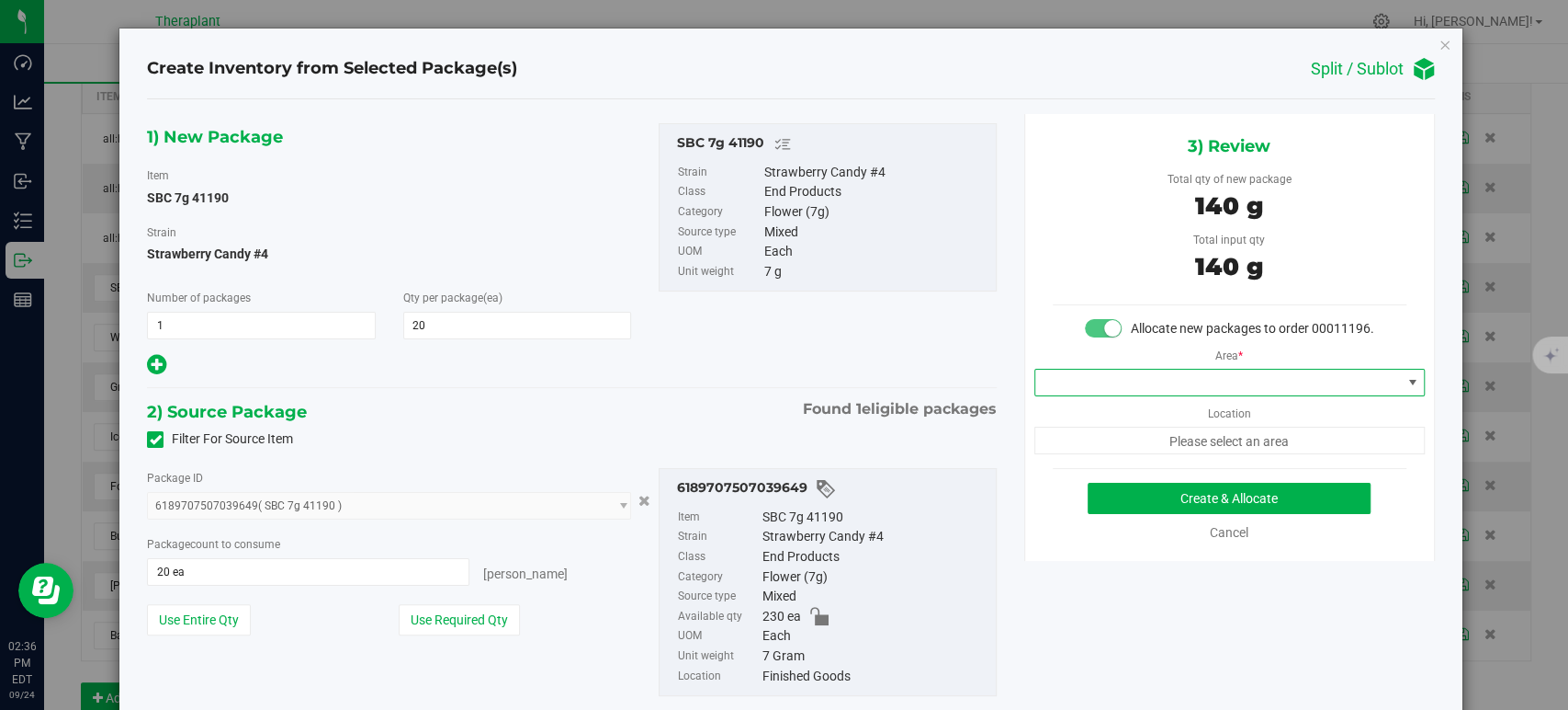
click at [1173, 395] on span at bounding box center [1218, 382] width 366 height 25
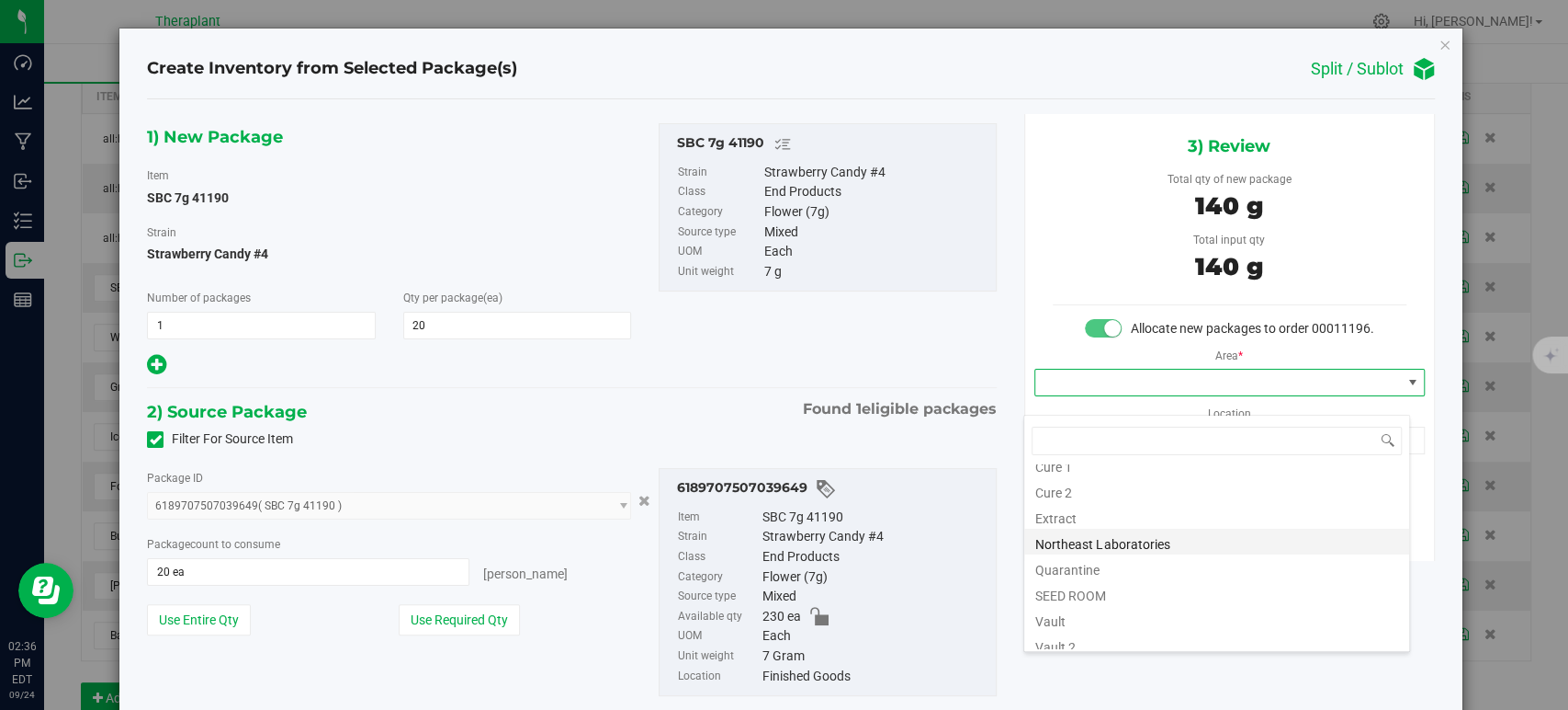
scroll to position [228, 0]
click at [1078, 536] on li "Vault" at bounding box center [1217, 532] width 385 height 25
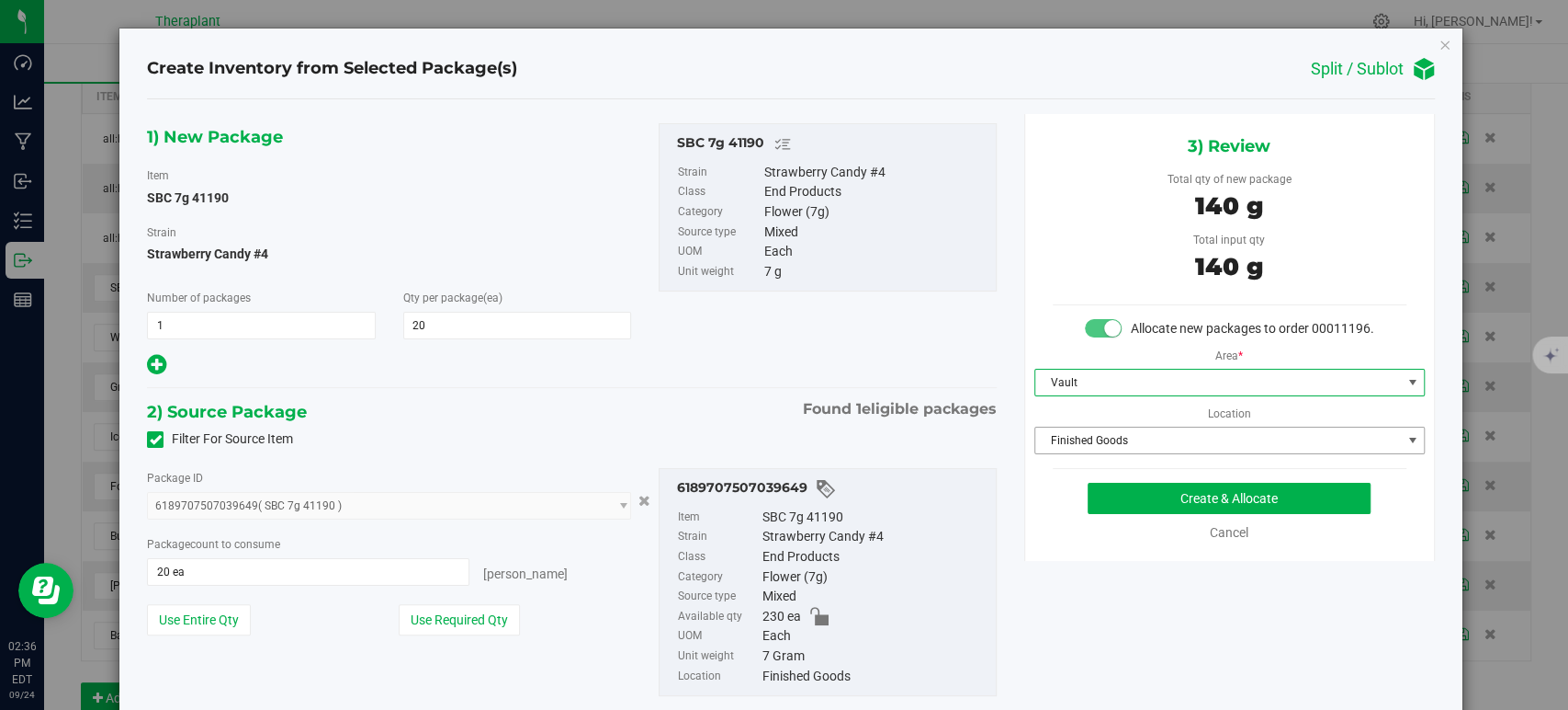
click at [1089, 450] on span "Finished Goods" at bounding box center [1218, 440] width 366 height 25
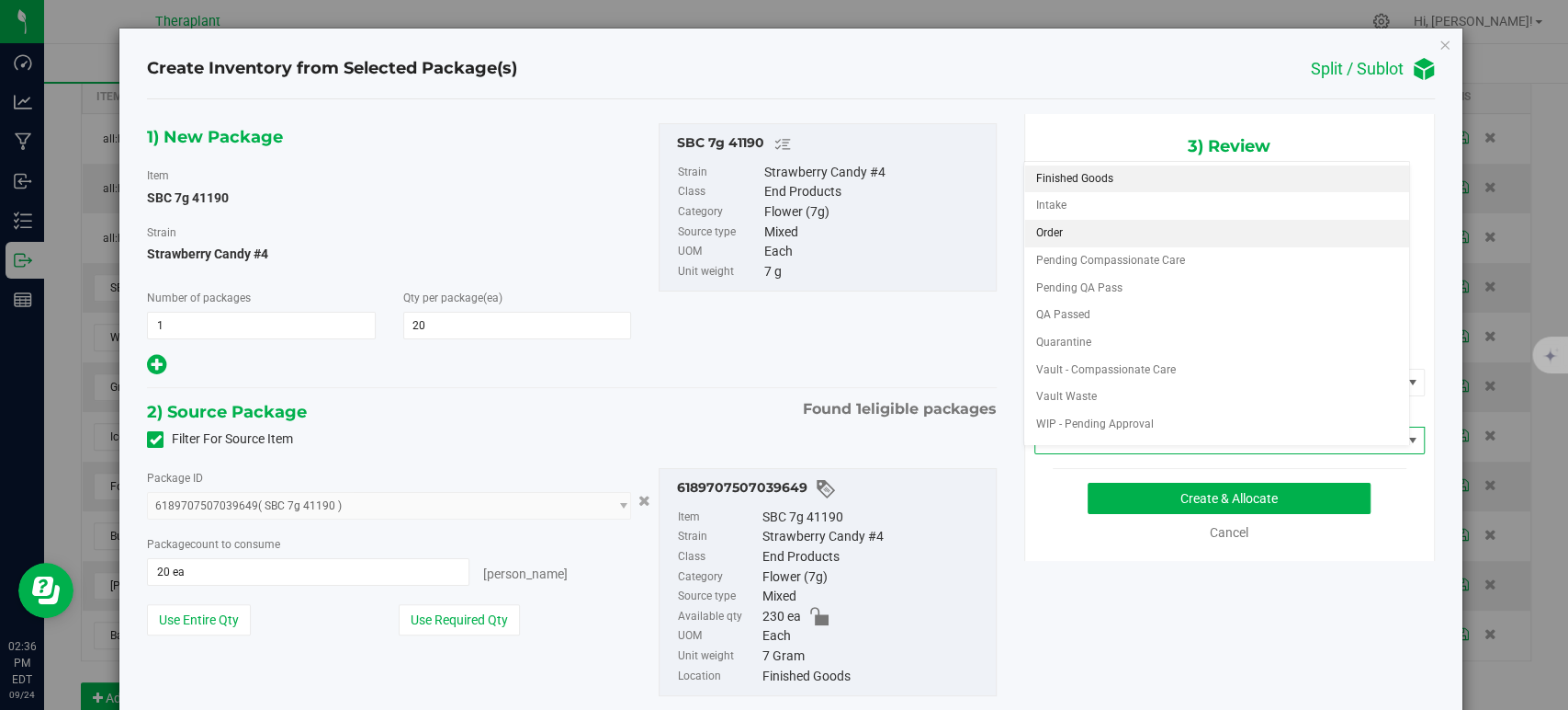
click at [1047, 227] on li "Order" at bounding box center [1217, 233] width 385 height 27
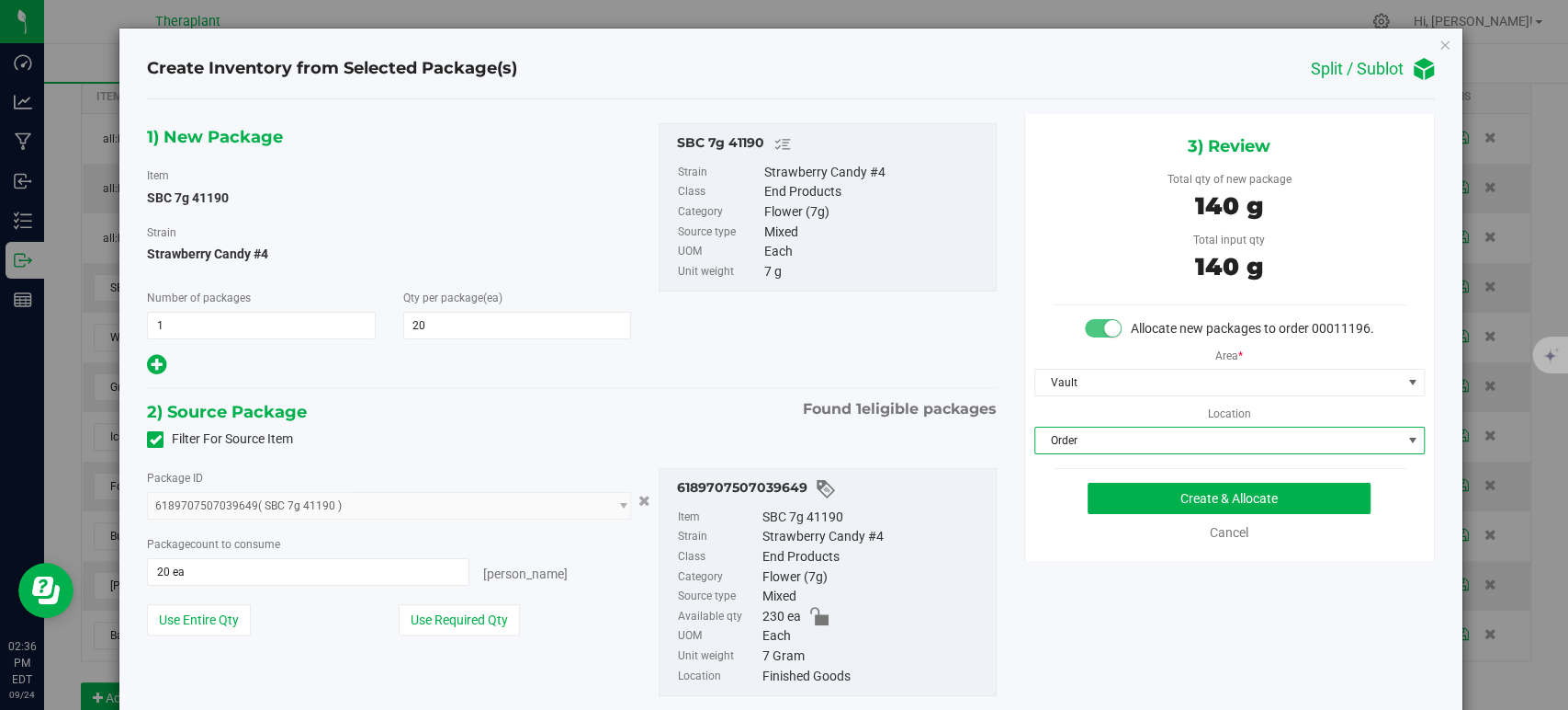
click at [673, 380] on div "1) New Package Item SBC 7g 41190 Strain Strawberry Candy #4 Number of packages …" at bounding box center [572, 424] width 877 height 621
click at [1198, 499] on div "3) Review Total qty of new package 140 g Total input qty 140 g Allocate new pac…" at bounding box center [1230, 337] width 410 height 446
click at [1198, 510] on button "Create & Allocate" at bounding box center [1229, 498] width 283 height 31
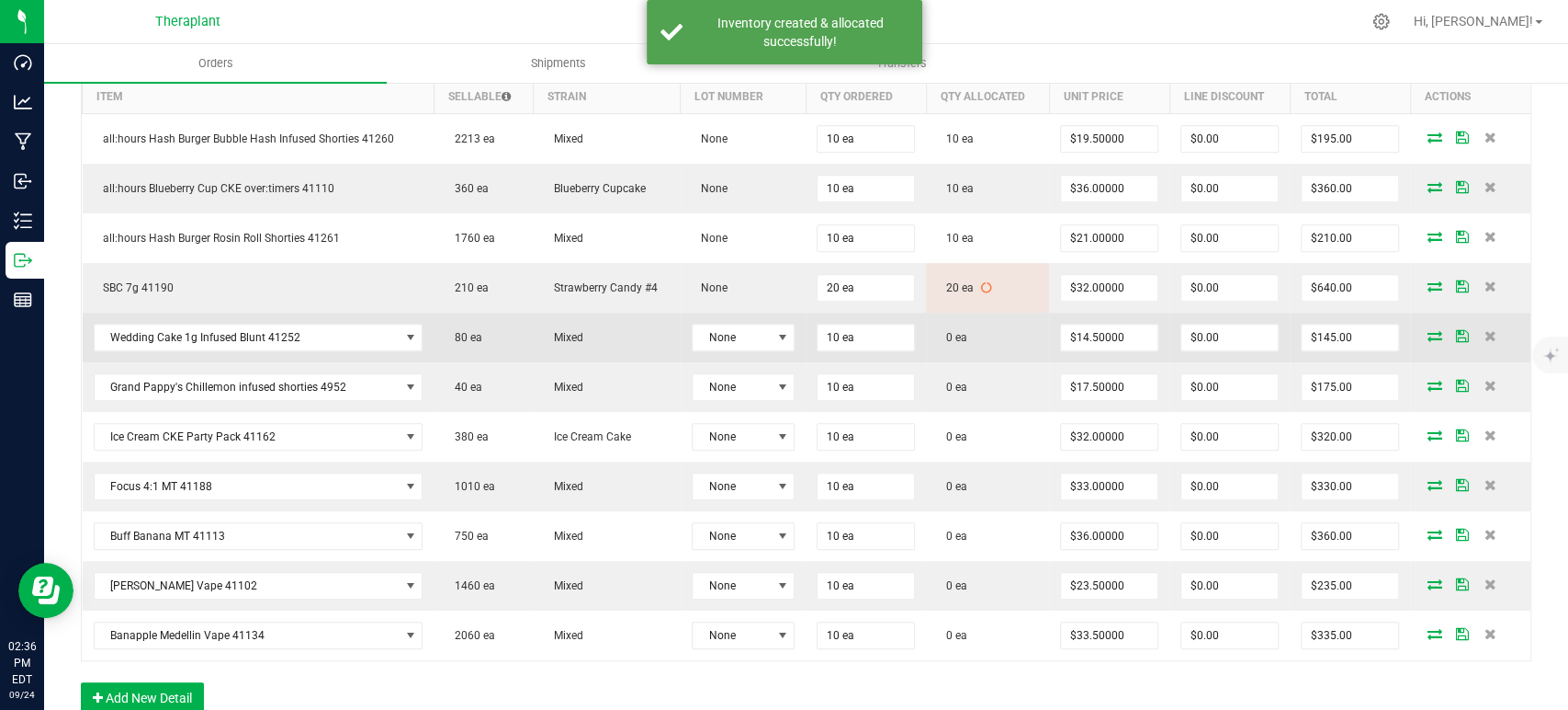
click at [1428, 330] on icon at bounding box center [1435, 335] width 15 height 11
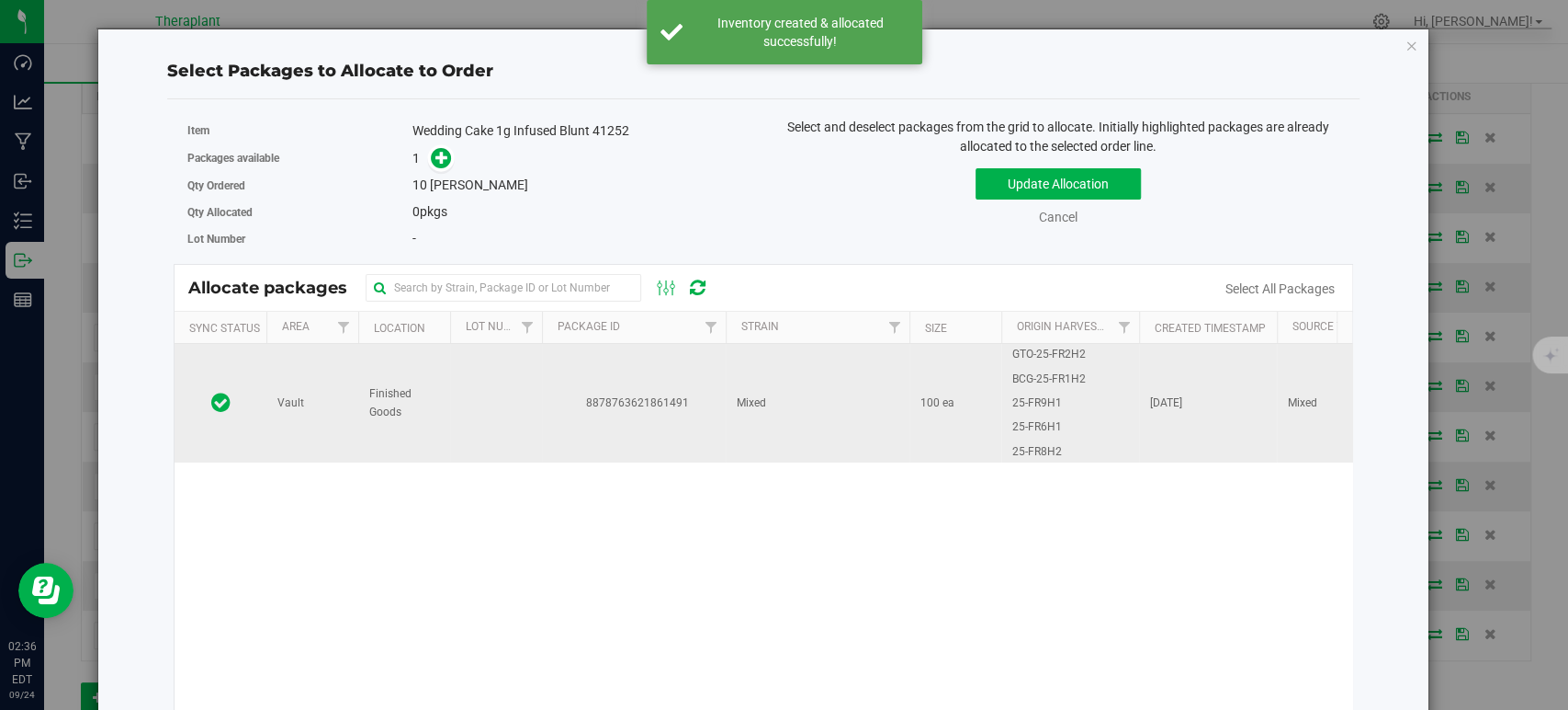
click at [950, 426] on td "100 ea" at bounding box center [956, 403] width 92 height 119
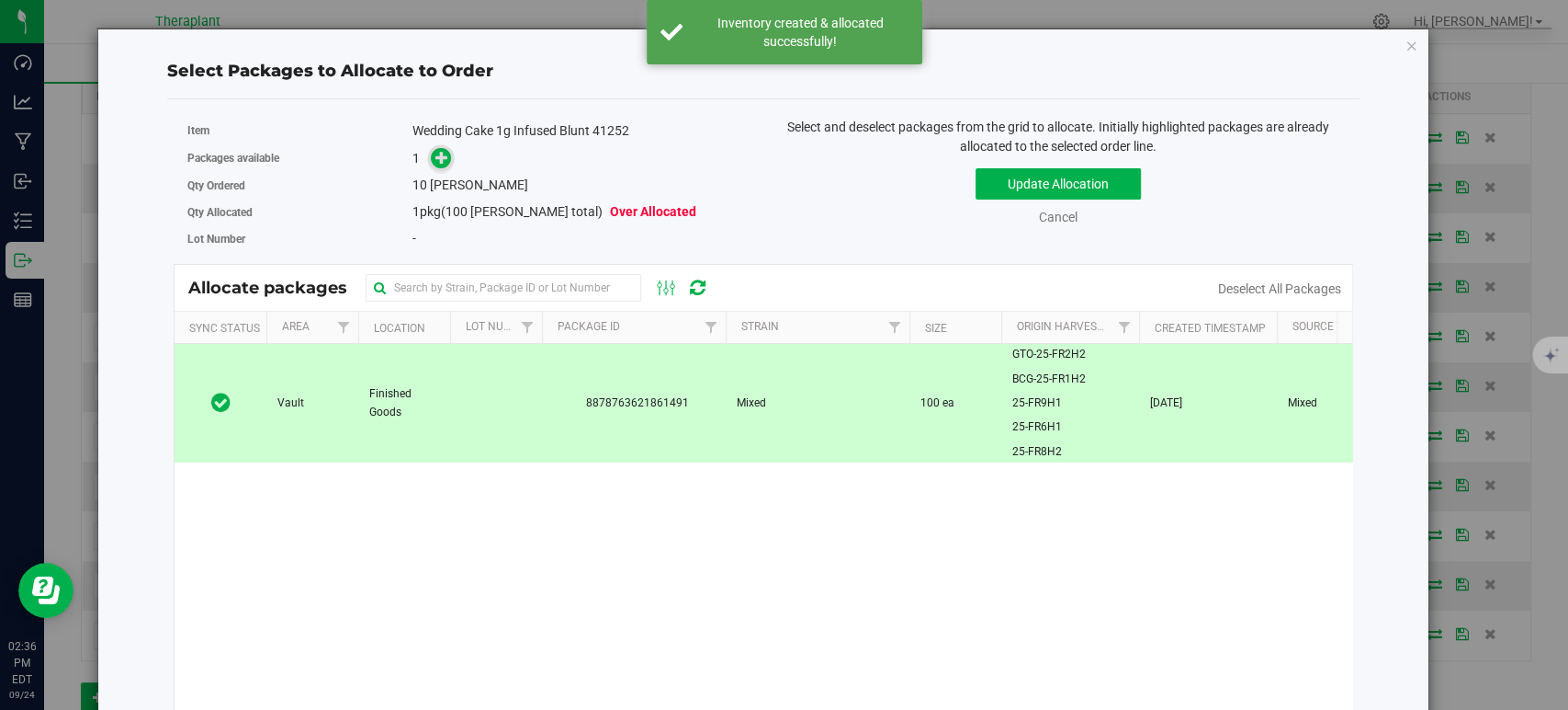
click at [442, 156] on icon at bounding box center [441, 157] width 13 height 13
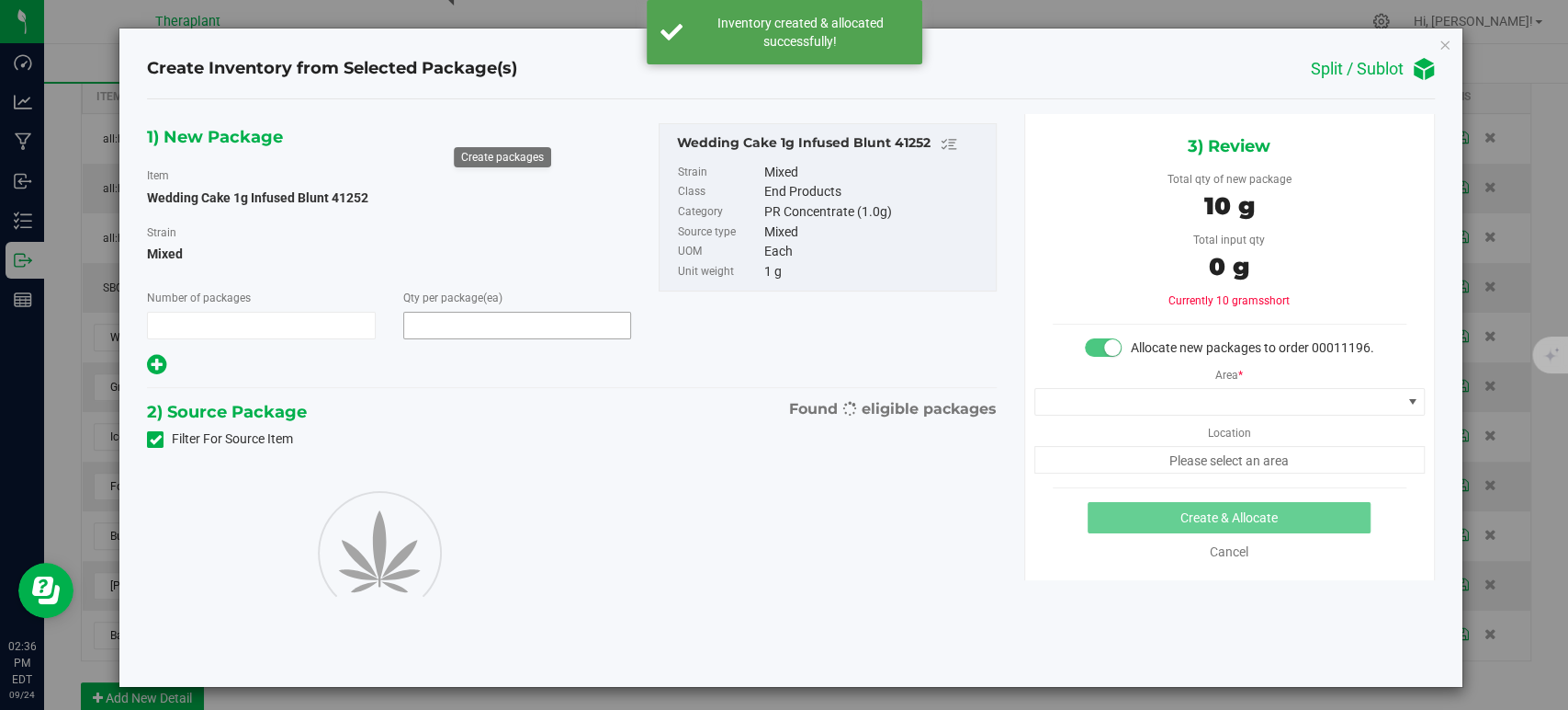
type input "1"
type input "10"
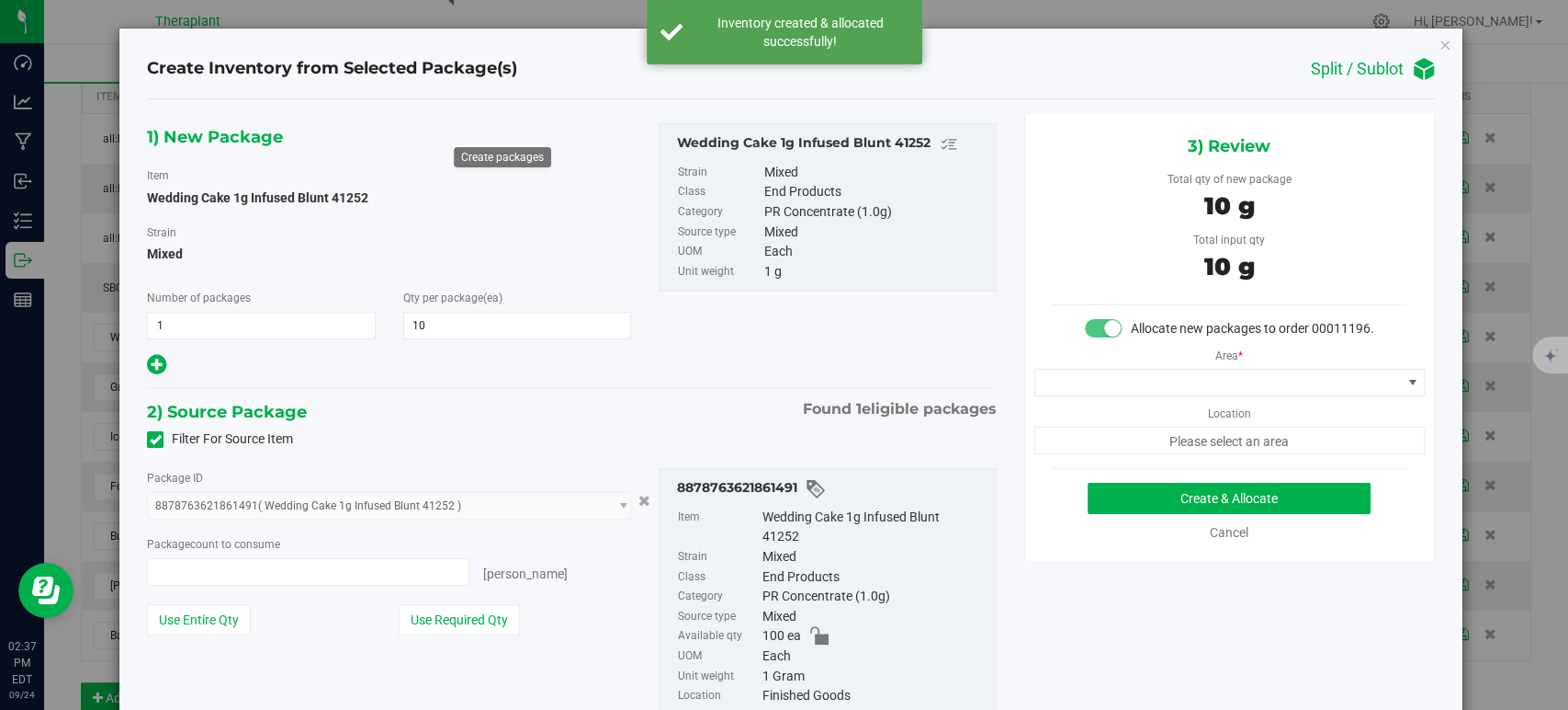
type input "10 ea"
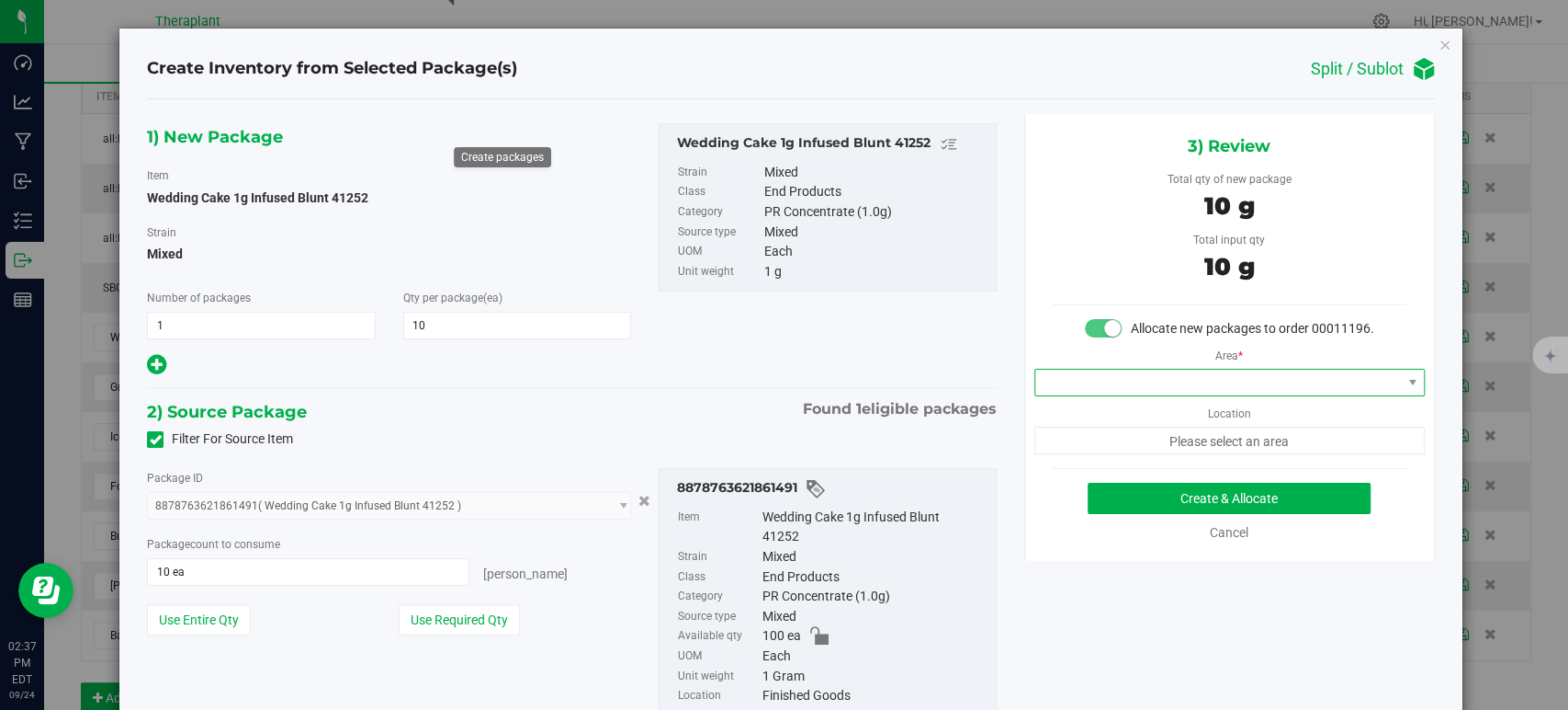
click at [1125, 395] on span at bounding box center [1218, 382] width 366 height 25
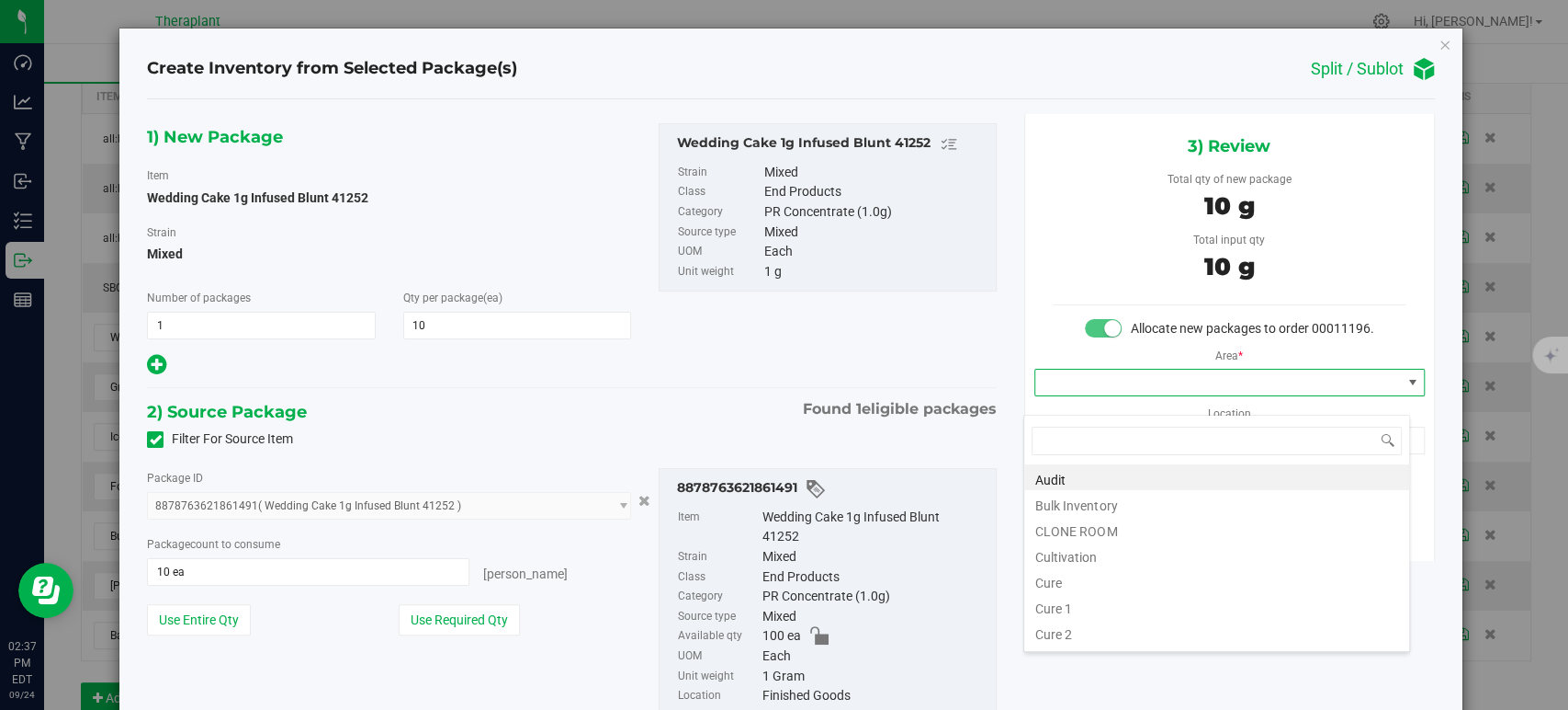
scroll to position [228, 0]
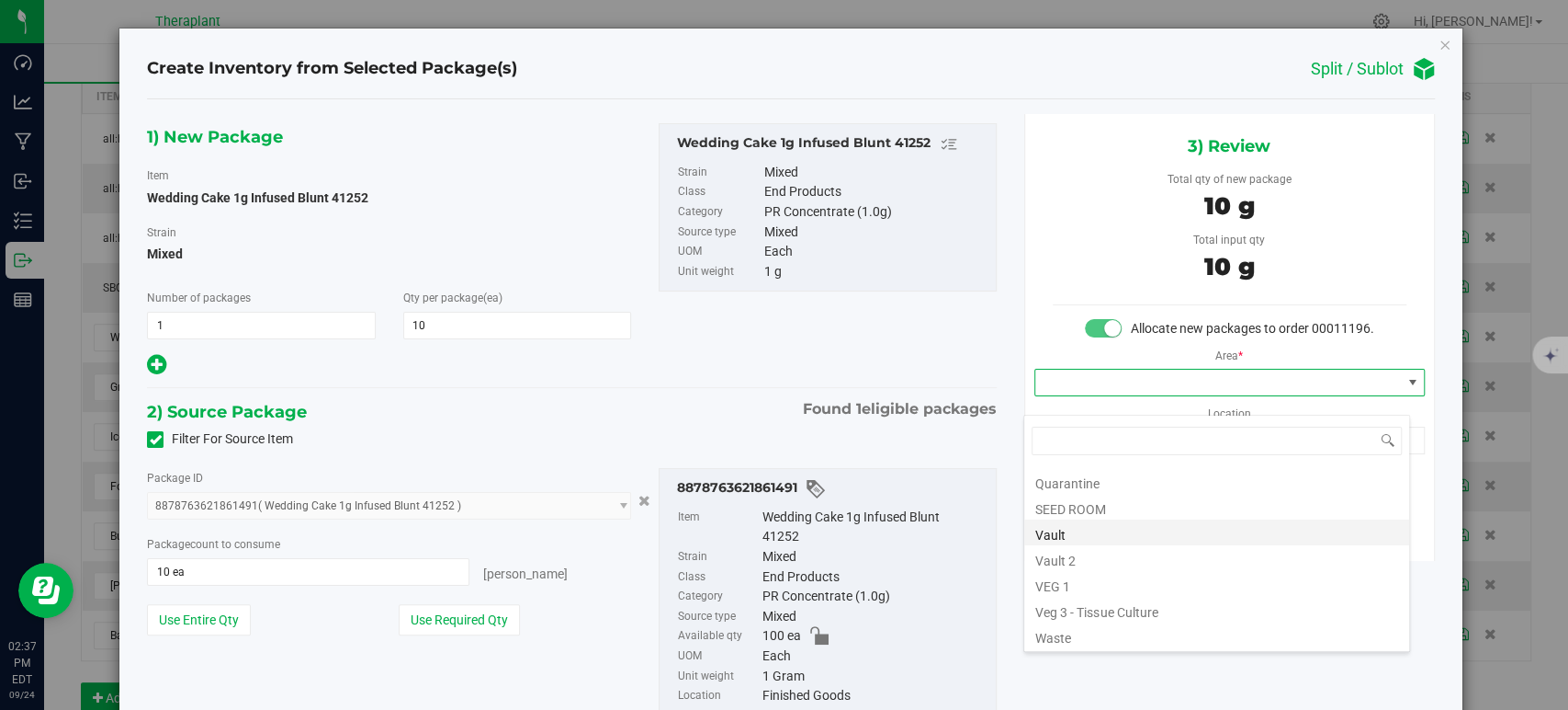
click at [1100, 528] on li "Vault" at bounding box center [1217, 532] width 385 height 25
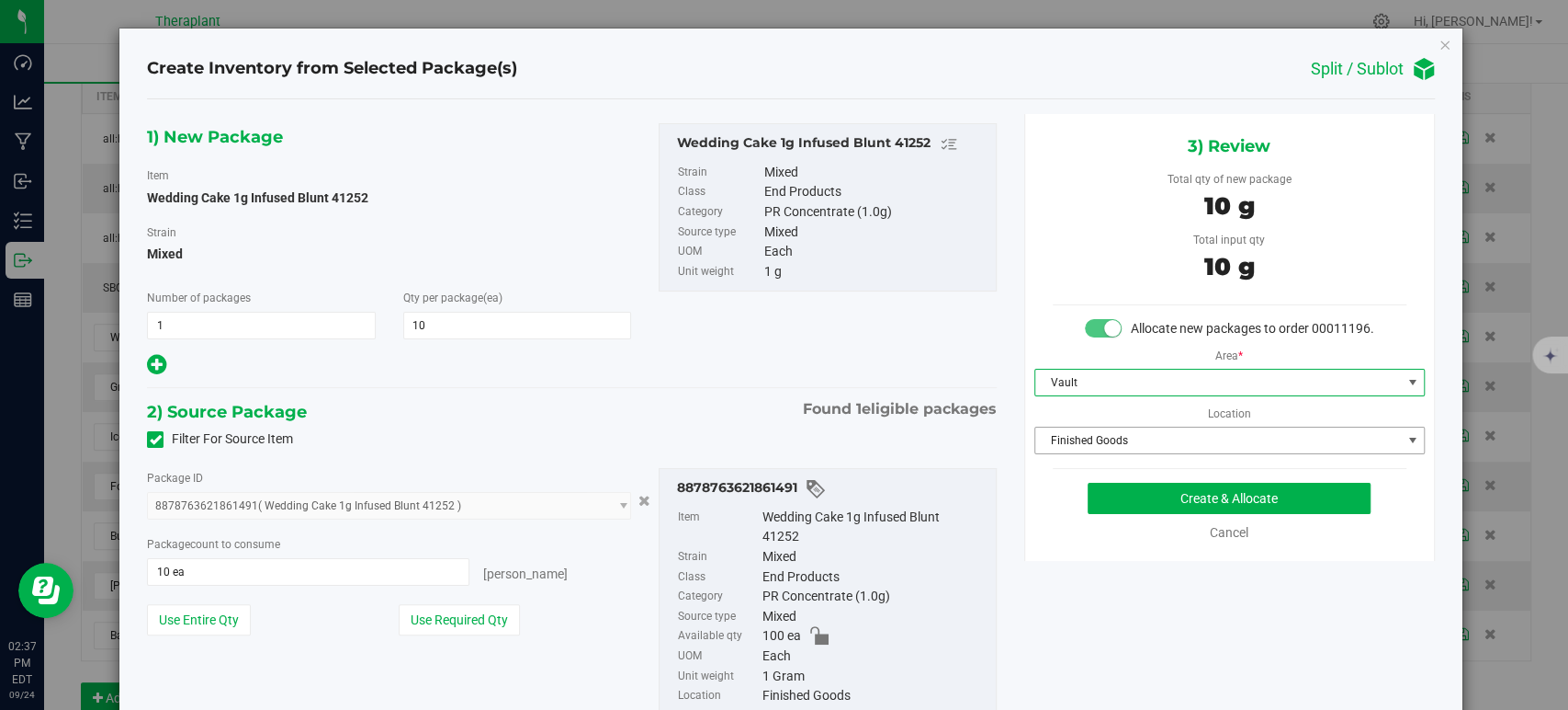
click at [1096, 453] on span "Finished Goods" at bounding box center [1218, 440] width 366 height 25
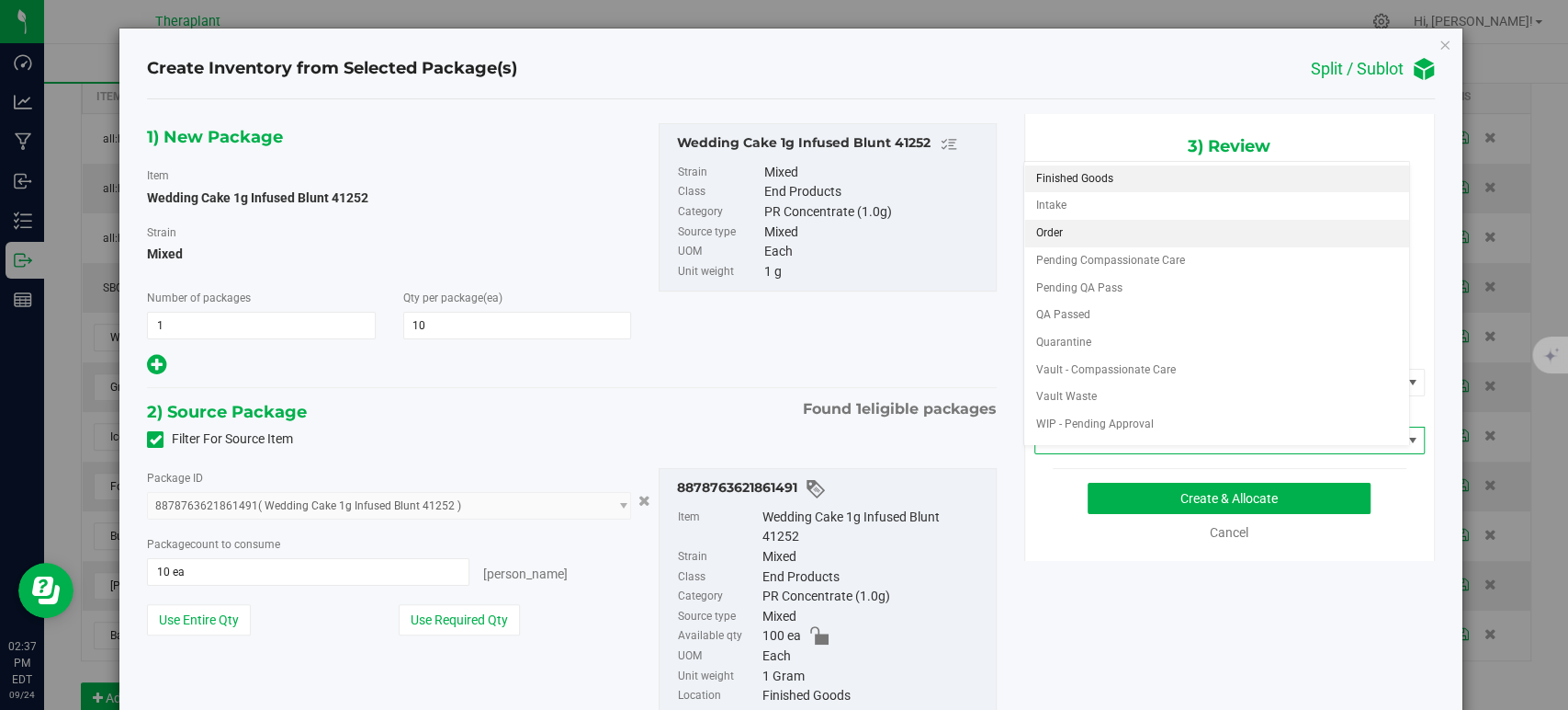
click at [1091, 224] on li "Order" at bounding box center [1217, 233] width 385 height 27
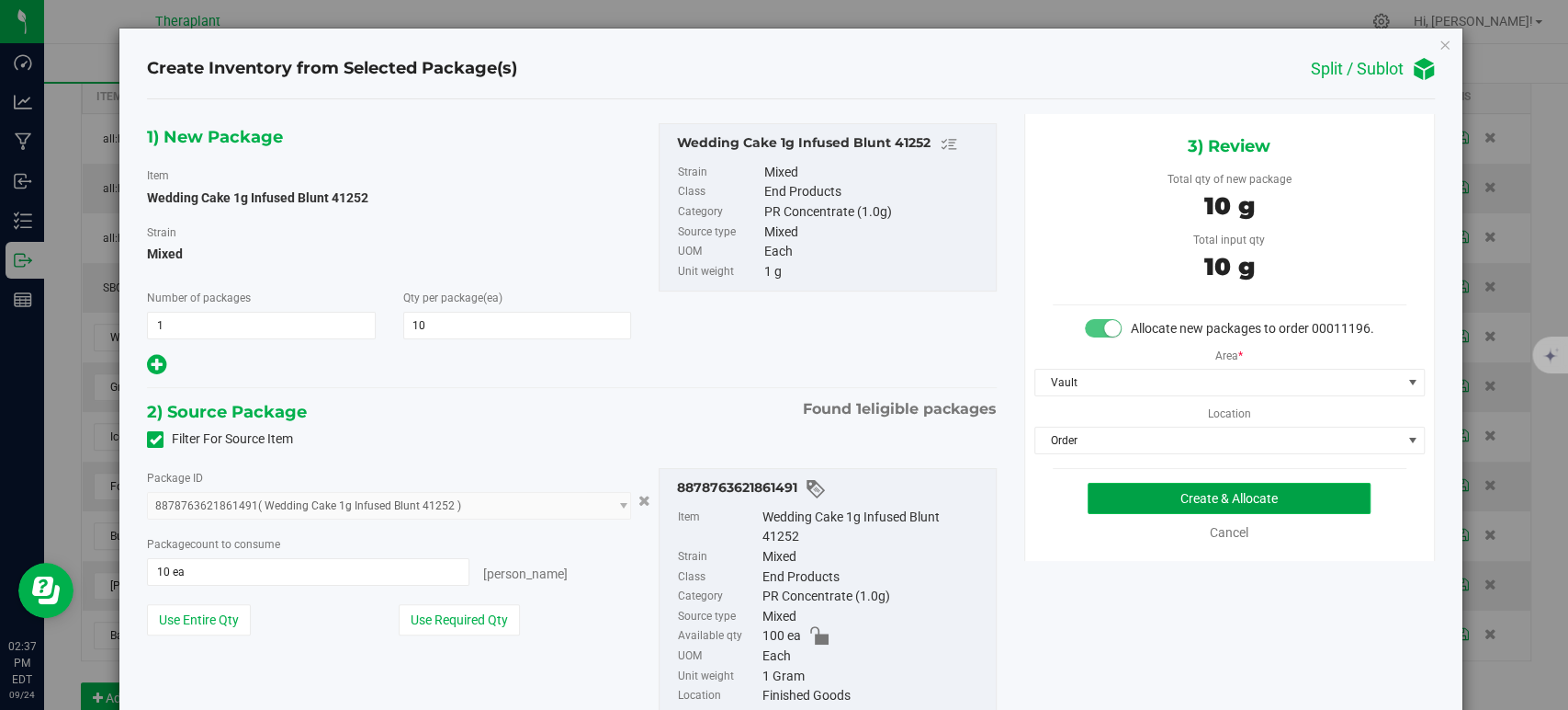
click at [1161, 514] on button "Create & Allocate" at bounding box center [1229, 498] width 283 height 31
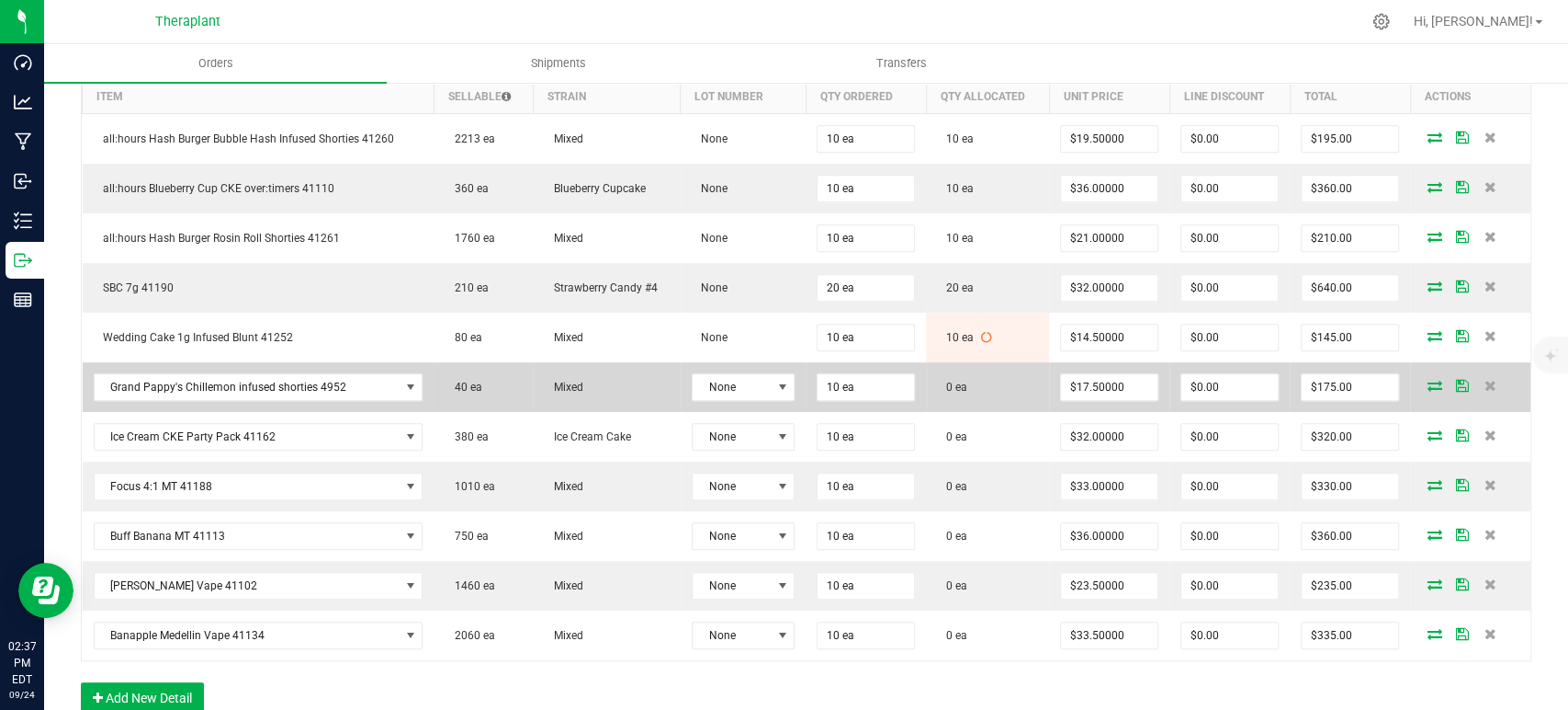
click at [1428, 384] on icon at bounding box center [1435, 384] width 15 height 11
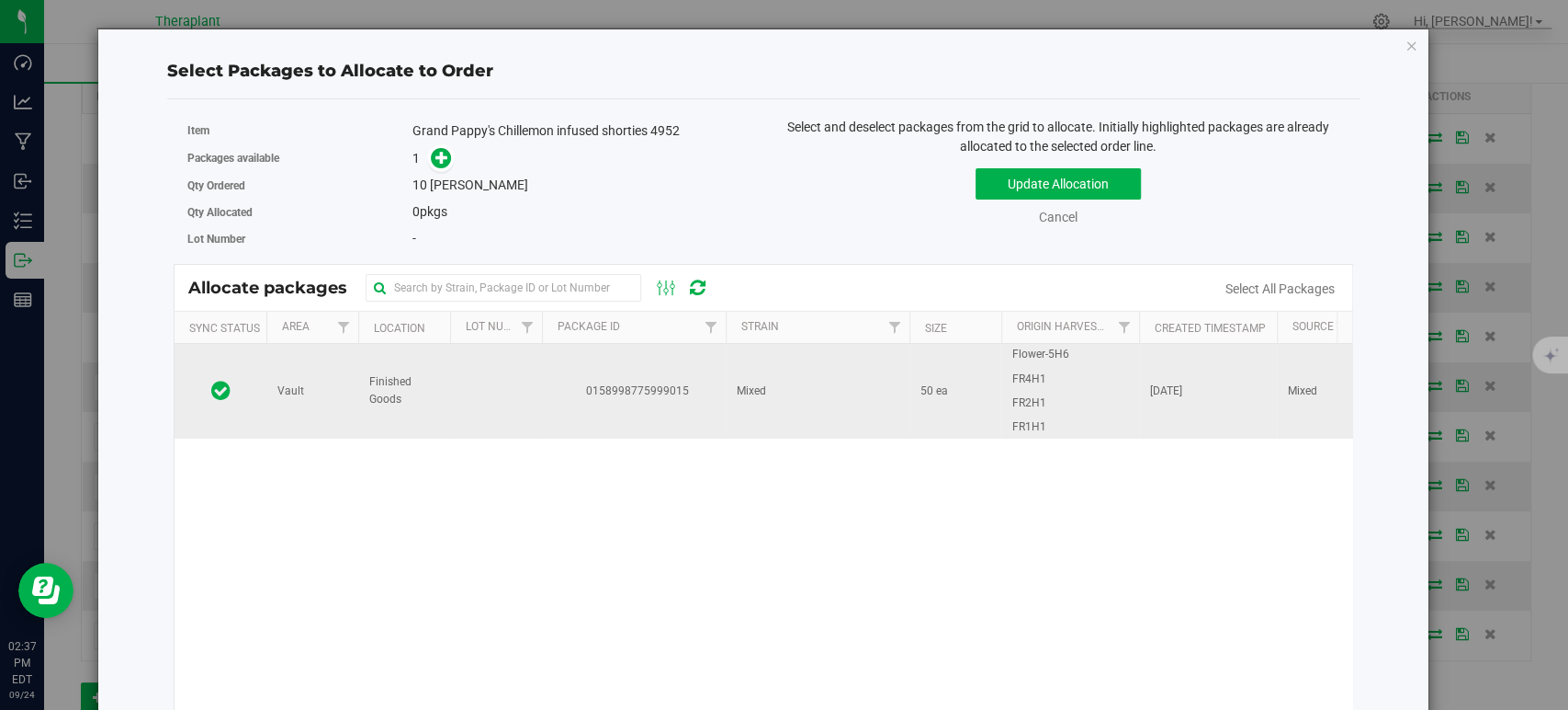
click at [706, 410] on td "0158998775999015" at bounding box center [634, 390] width 184 height 93
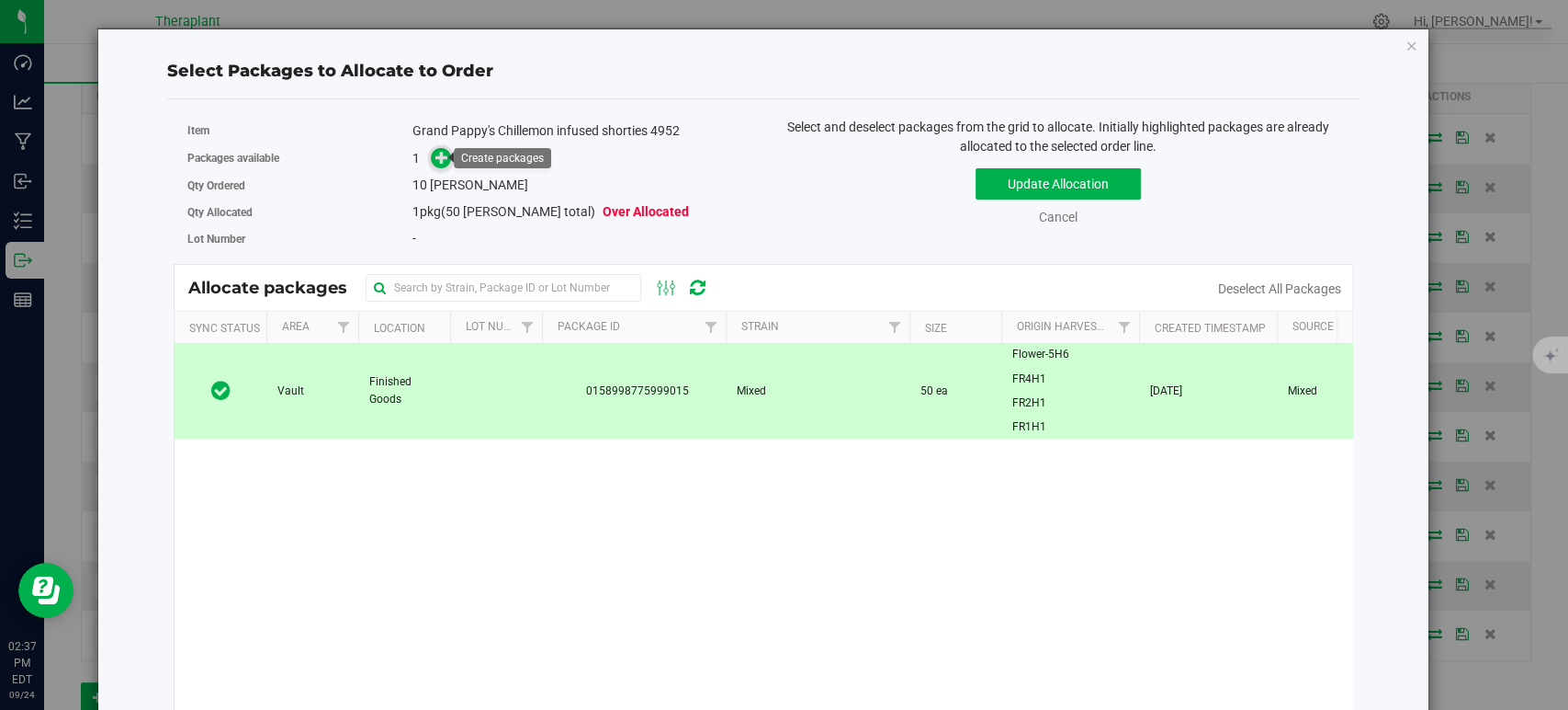
click at [431, 160] on span at bounding box center [441, 159] width 21 height 21
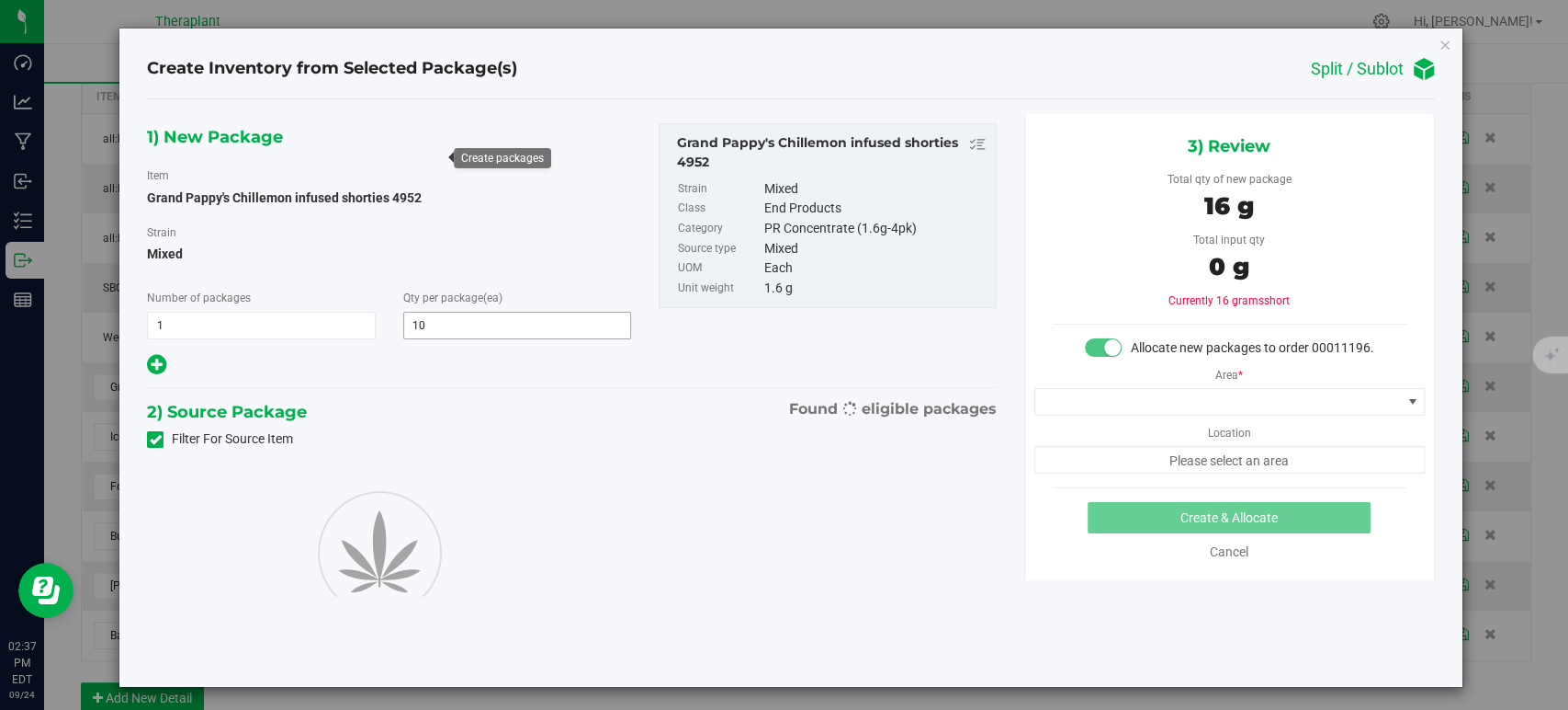
type input "10"
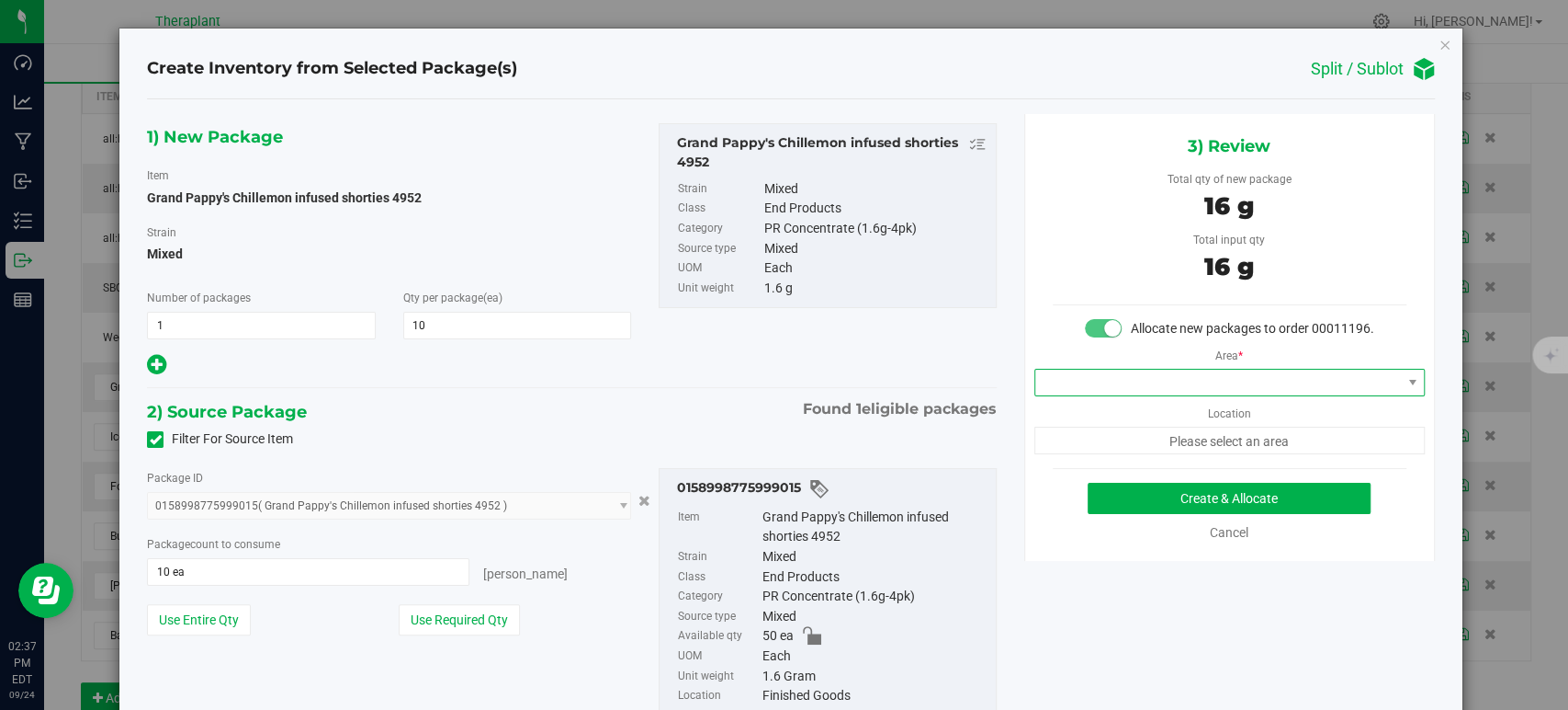
click at [1154, 395] on span at bounding box center [1218, 382] width 366 height 25
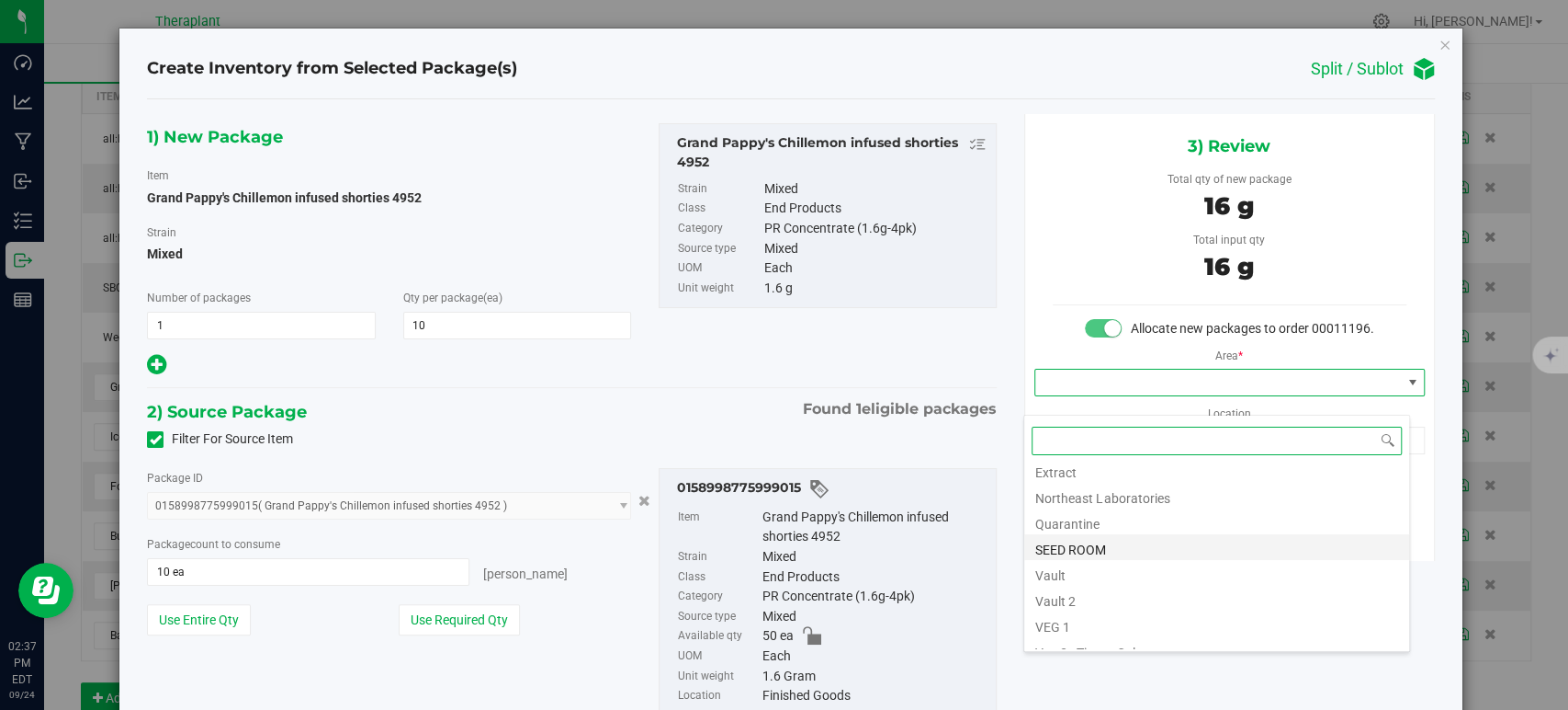
scroll to position [228, 0]
click at [1111, 530] on li "Vault" at bounding box center [1217, 532] width 385 height 25
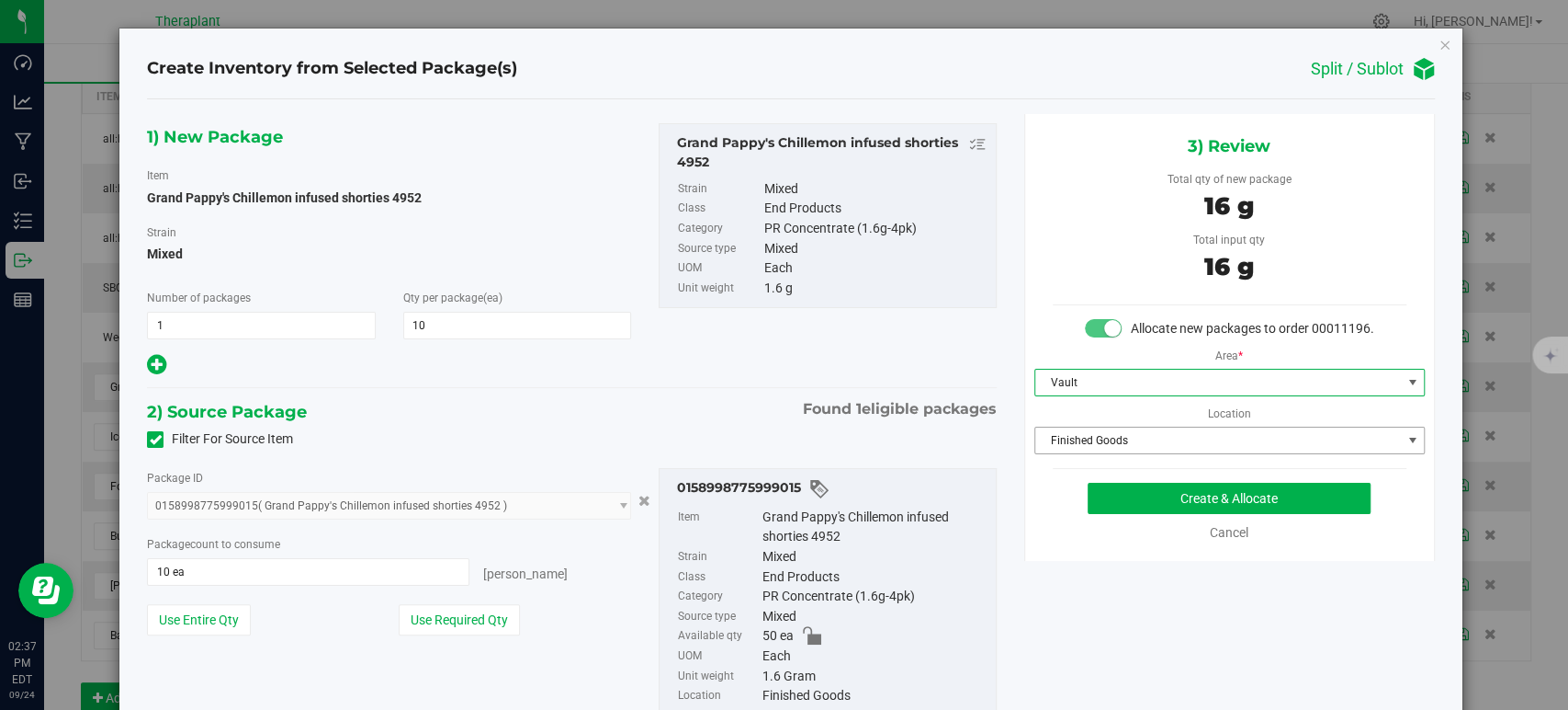
click at [1093, 444] on span "Finished Goods" at bounding box center [1230, 441] width 391 height 27
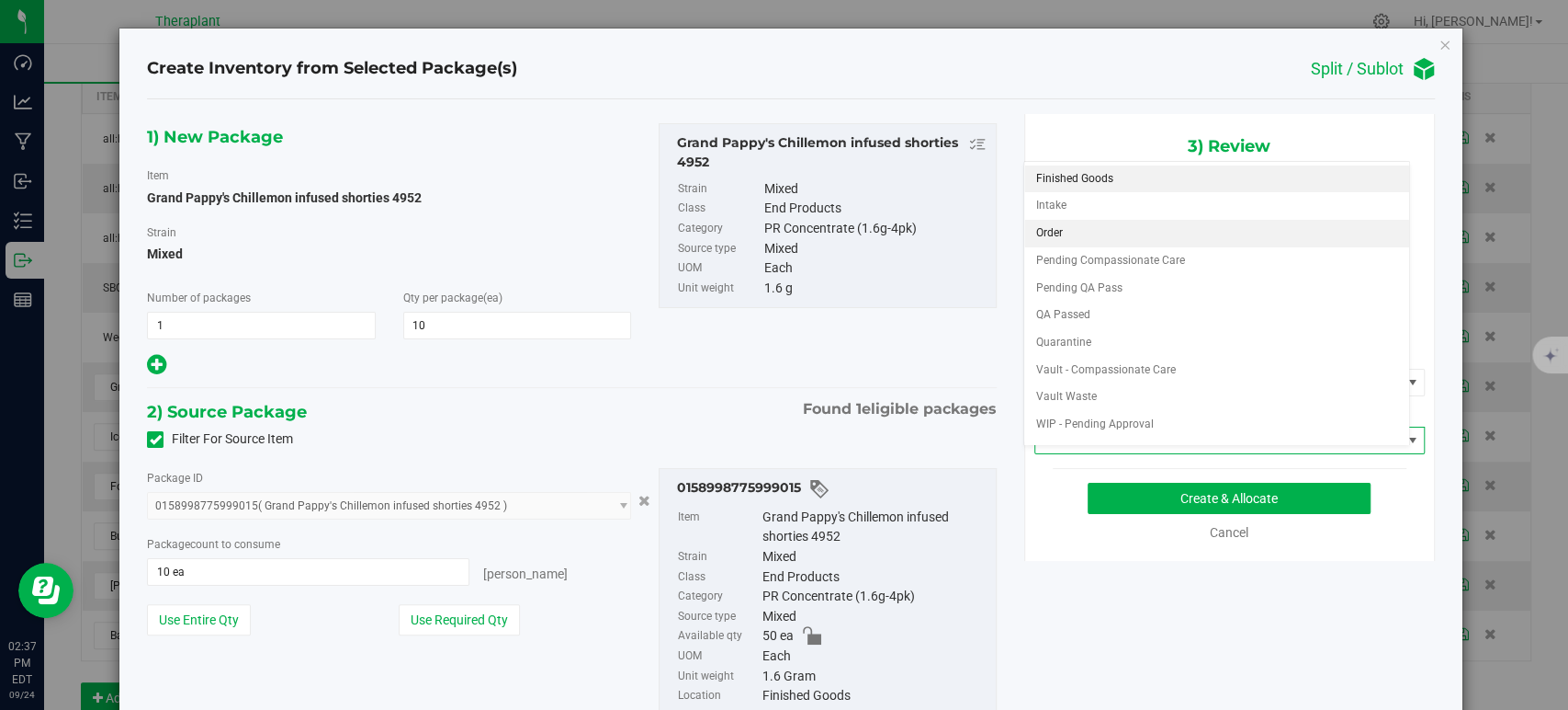
click at [1088, 231] on li "Order" at bounding box center [1217, 233] width 385 height 27
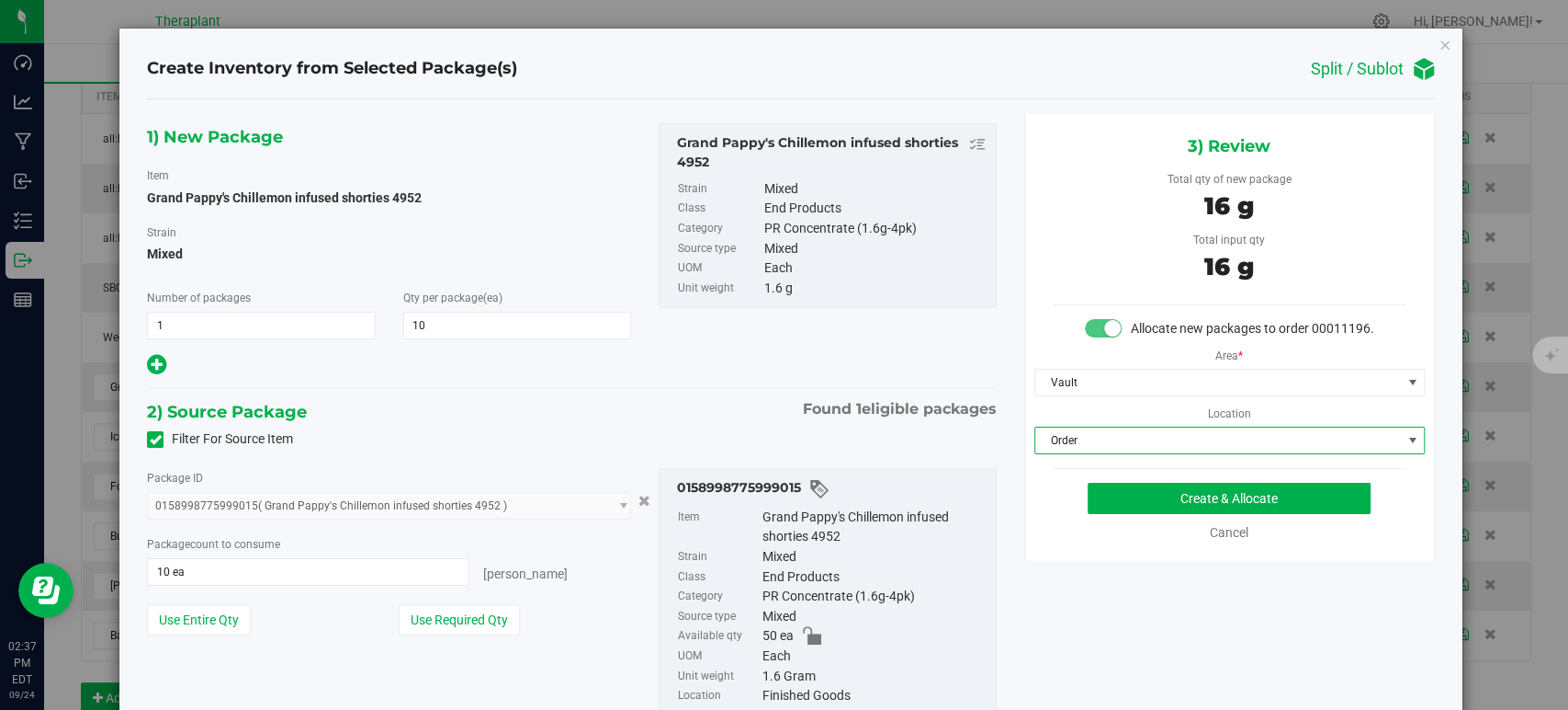
click at [721, 408] on div "2) Source Package Found 1 eligible packages" at bounding box center [571, 411] width 849 height 27
click at [1168, 514] on button "Create & Allocate" at bounding box center [1229, 498] width 283 height 31
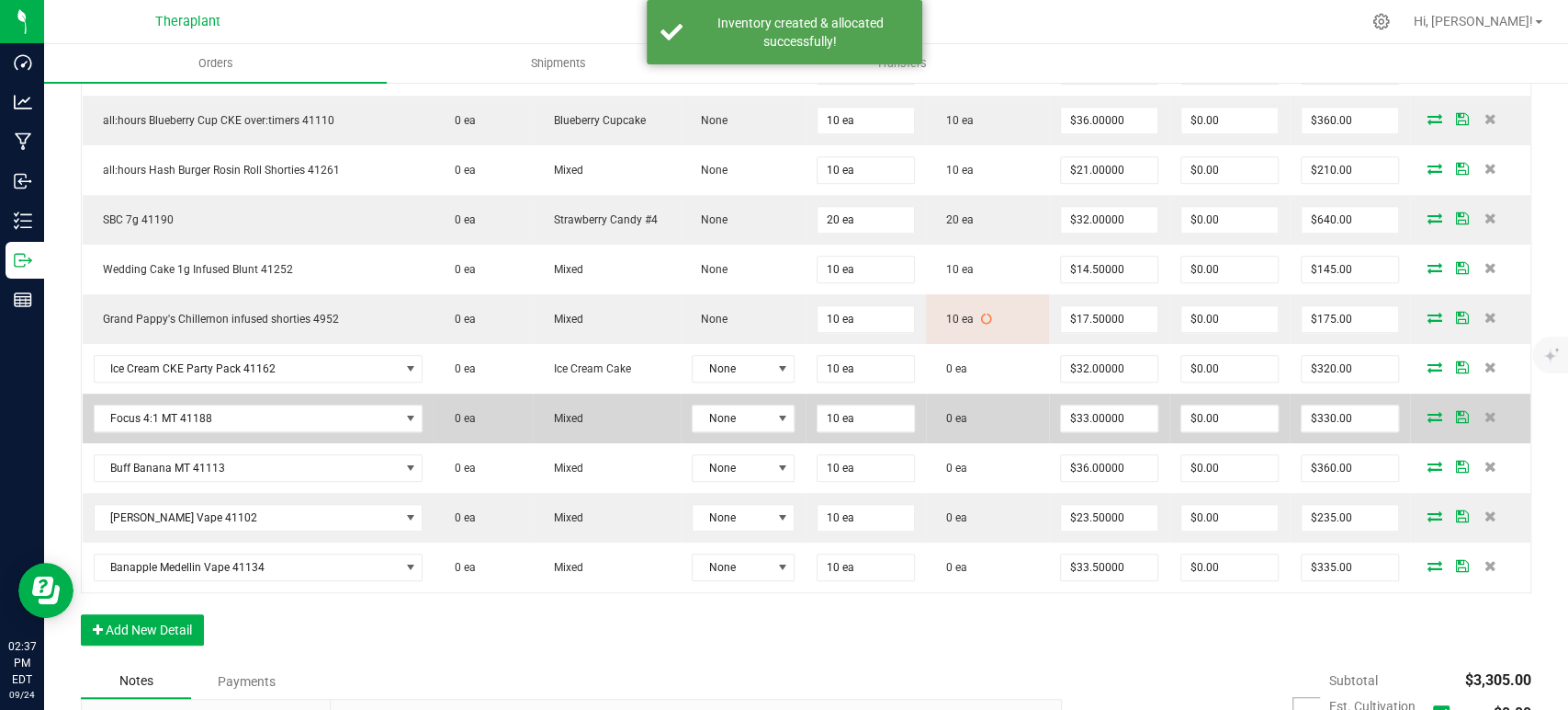
scroll to position [612, 0]
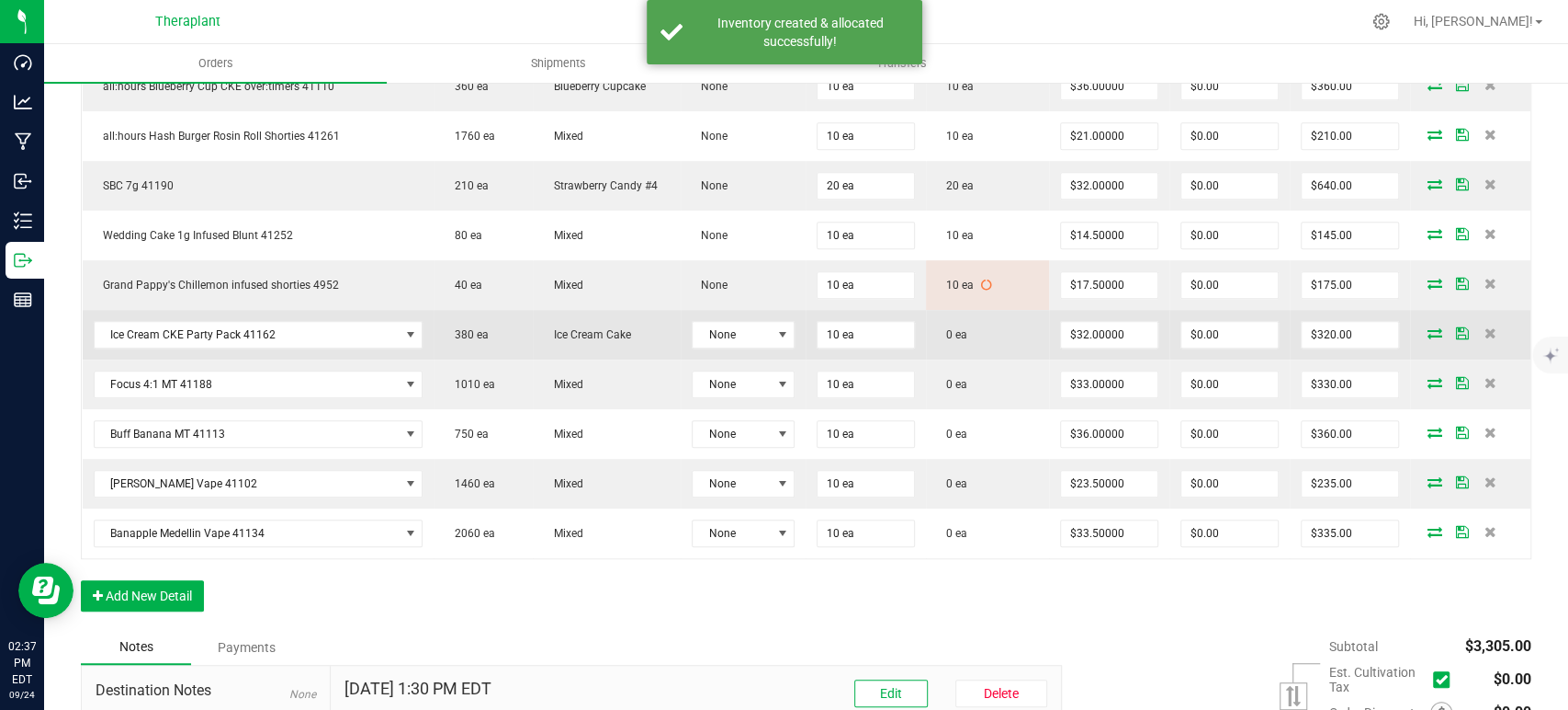
click at [1428, 332] on icon at bounding box center [1435, 332] width 15 height 11
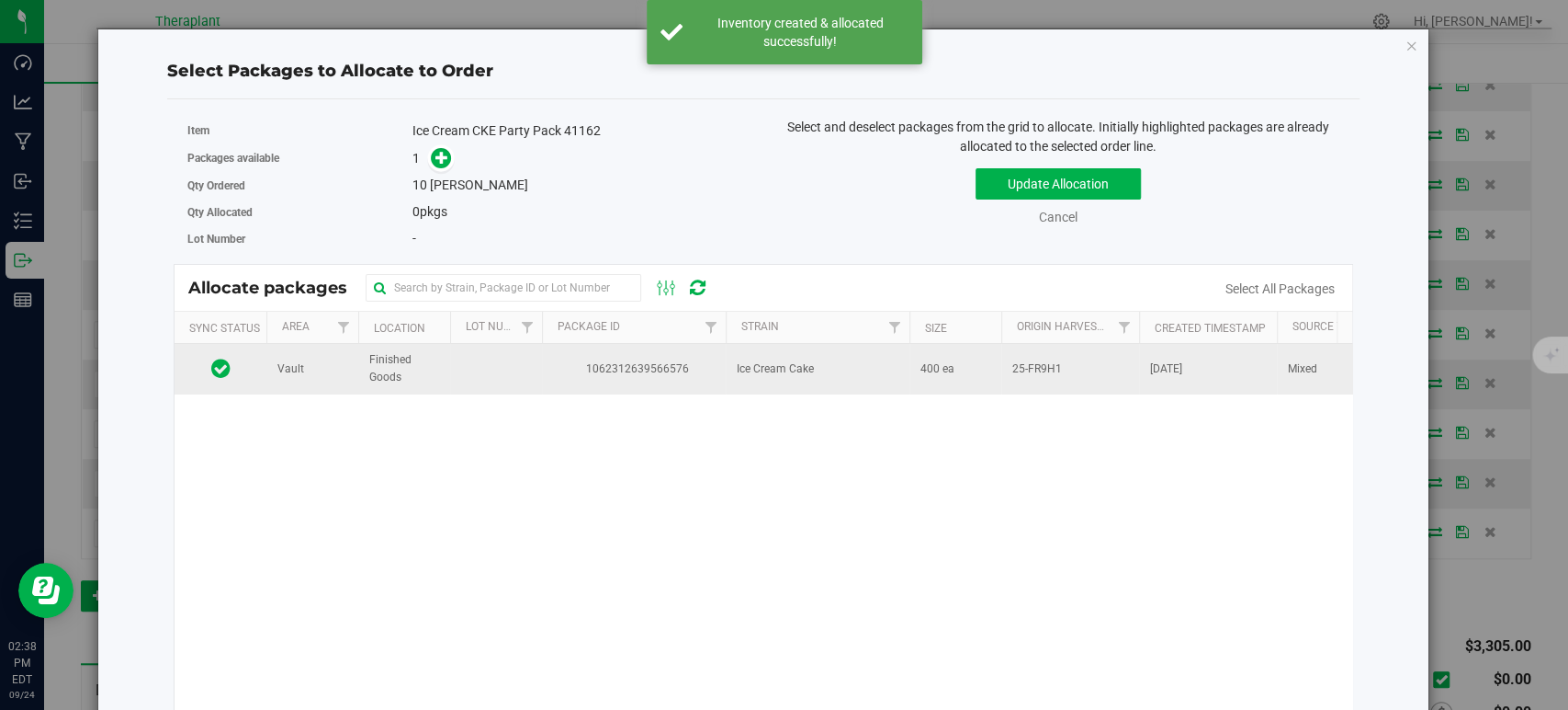
click at [812, 369] on span "Ice Cream Cake" at bounding box center [775, 369] width 77 height 18
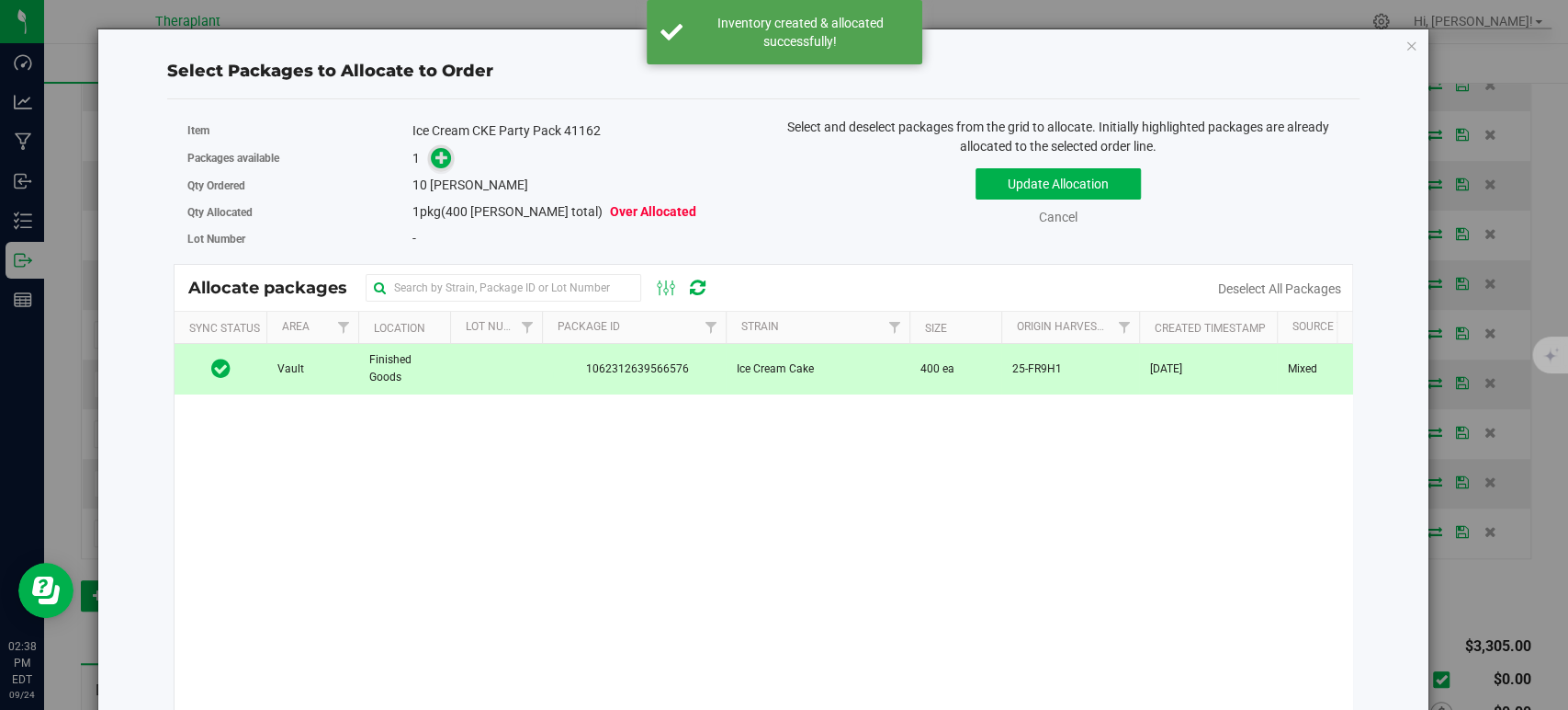
click at [444, 160] on icon at bounding box center [441, 157] width 13 height 13
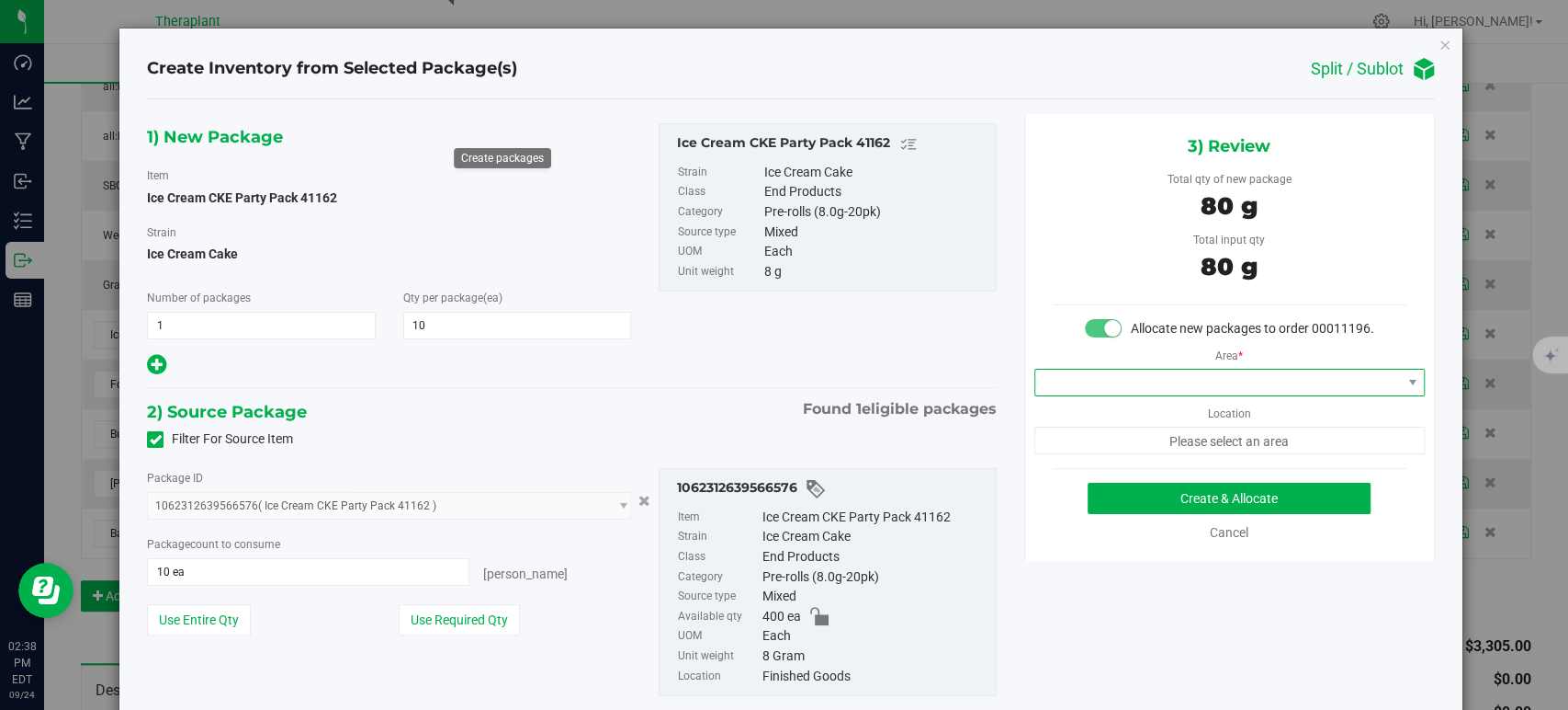
click at [1129, 395] on span at bounding box center [1218, 382] width 366 height 25
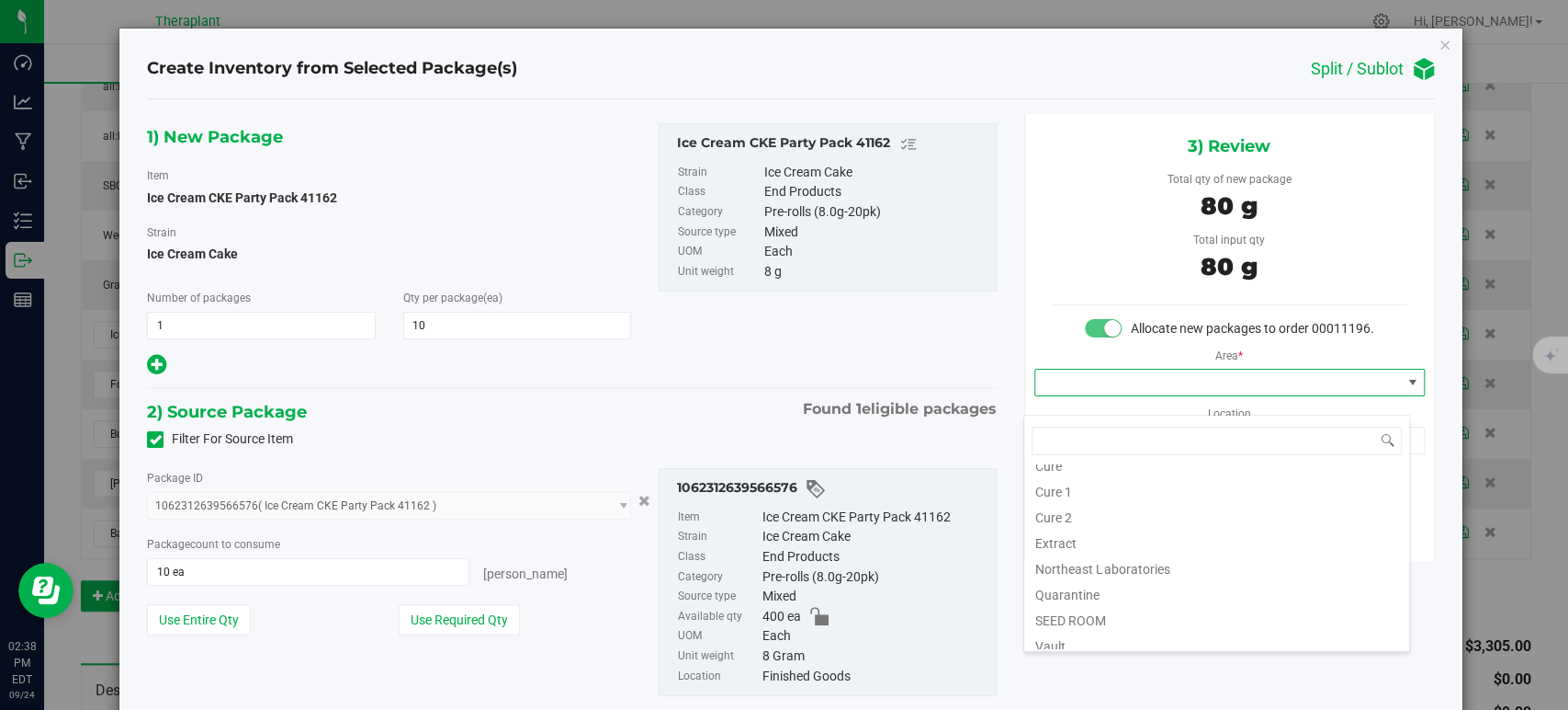
scroll to position [228, 0]
click at [1088, 530] on li "Vault" at bounding box center [1217, 532] width 385 height 25
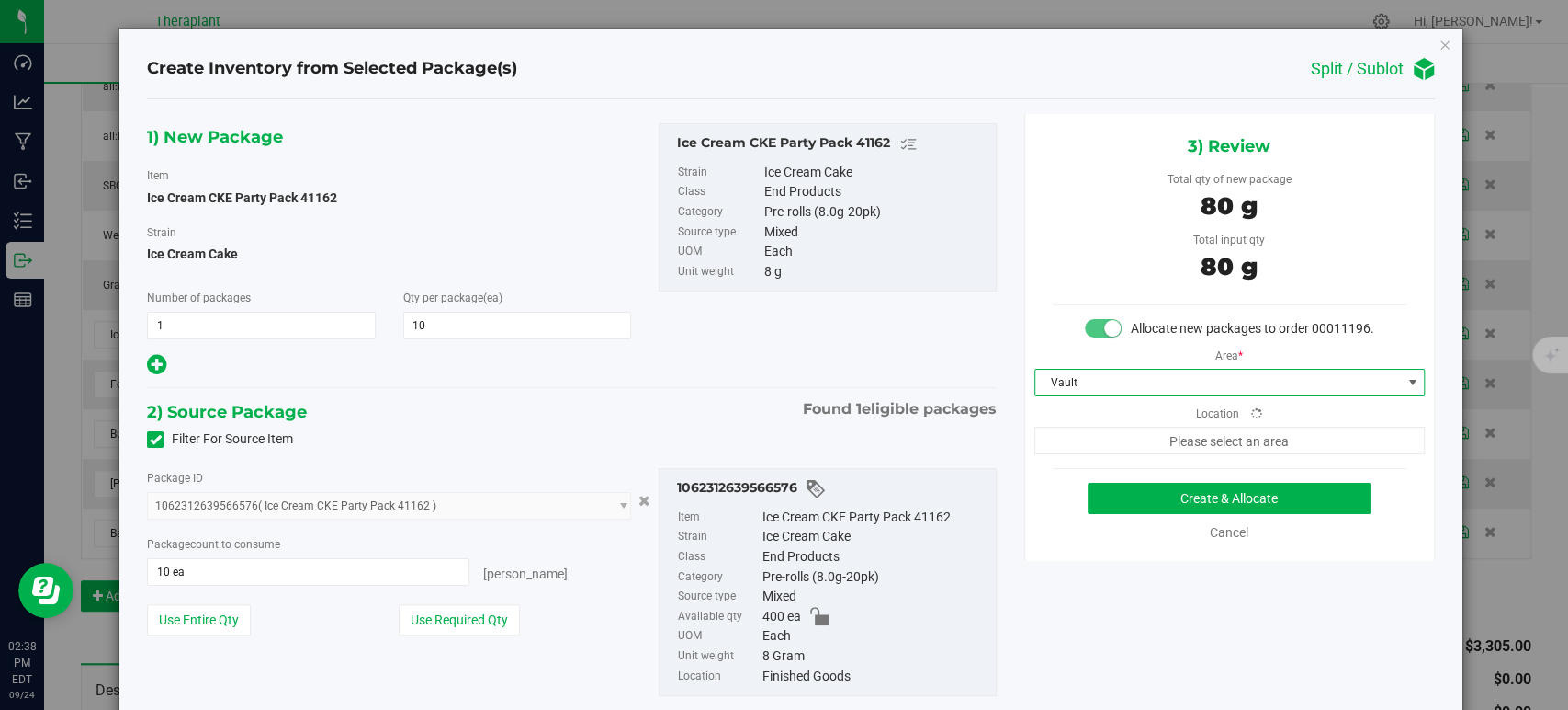
click at [1076, 454] on span "Please select an area" at bounding box center [1230, 441] width 391 height 27
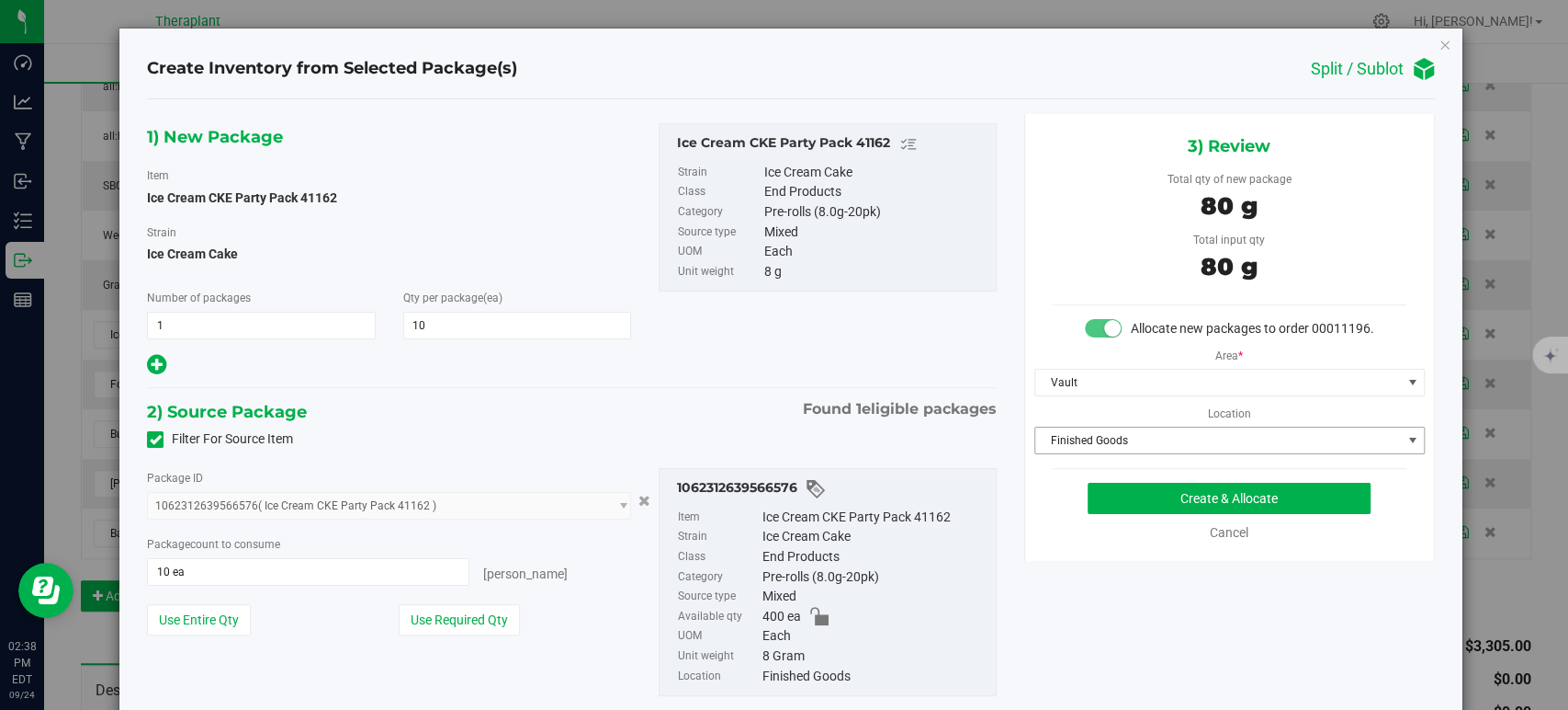
click at [1076, 453] on span "Finished Goods" at bounding box center [1218, 440] width 366 height 25
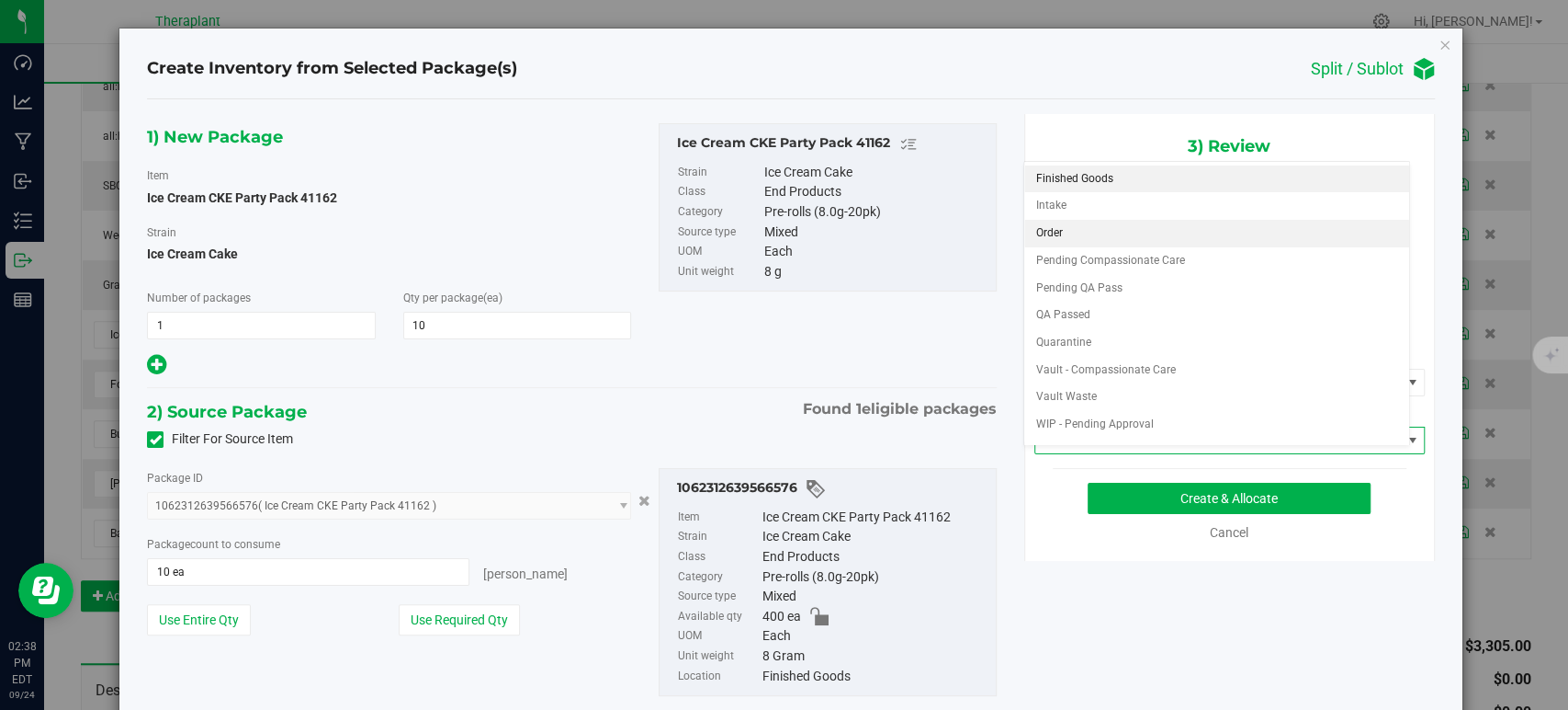
click at [1051, 234] on li "Order" at bounding box center [1217, 233] width 385 height 27
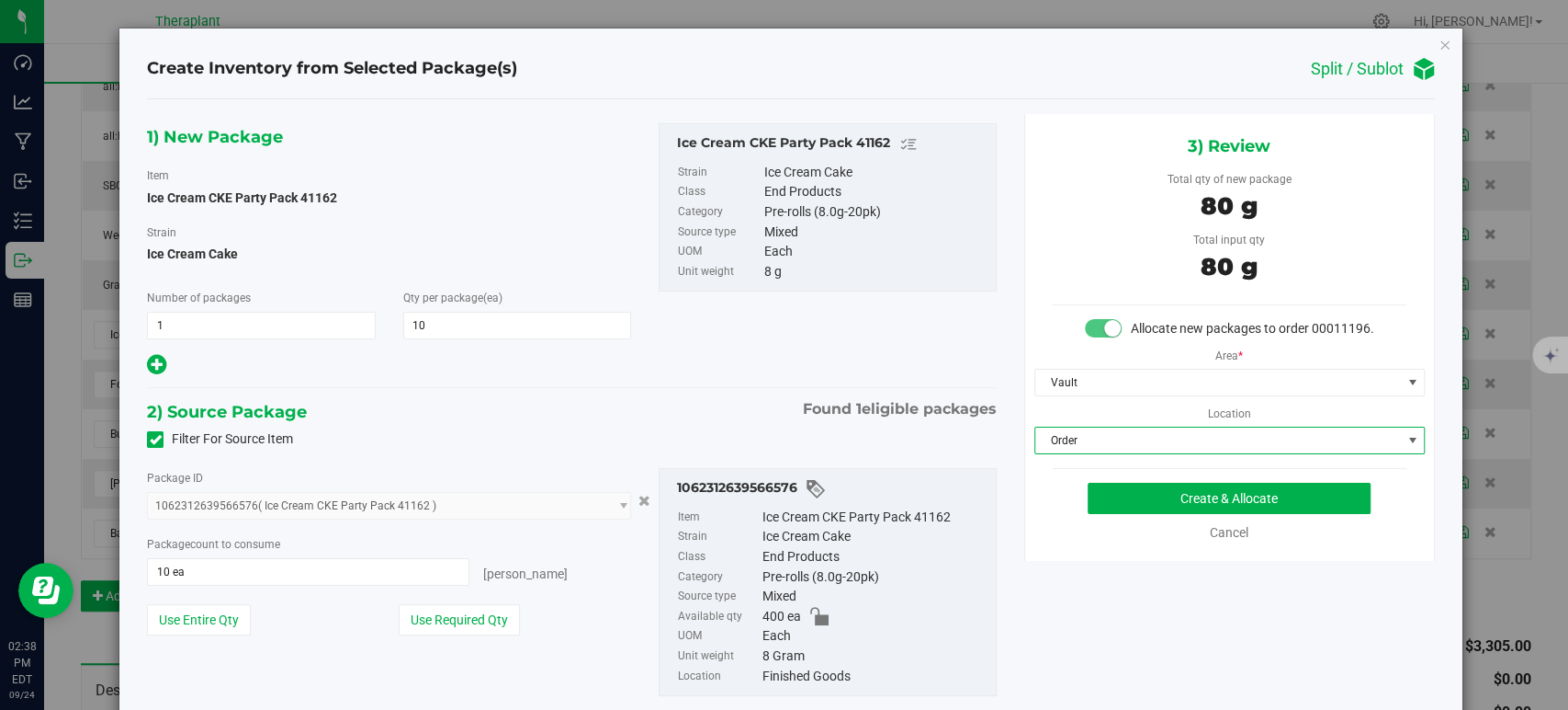
click at [656, 435] on div "Filter For Source Item" at bounding box center [572, 440] width 877 height 27
click at [1178, 514] on button "Create & Allocate" at bounding box center [1229, 498] width 283 height 31
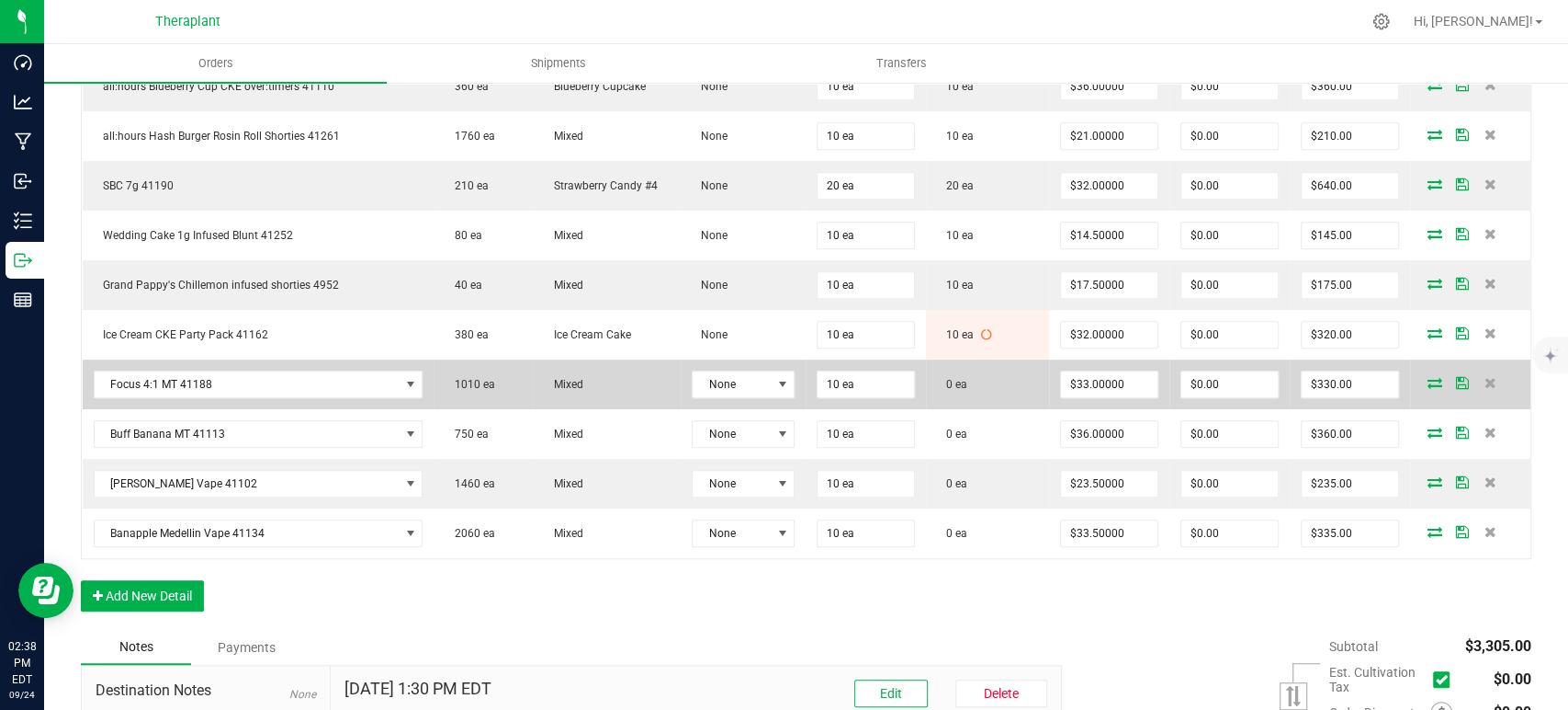
click at [1421, 378] on span at bounding box center [1435, 382] width 27 height 11
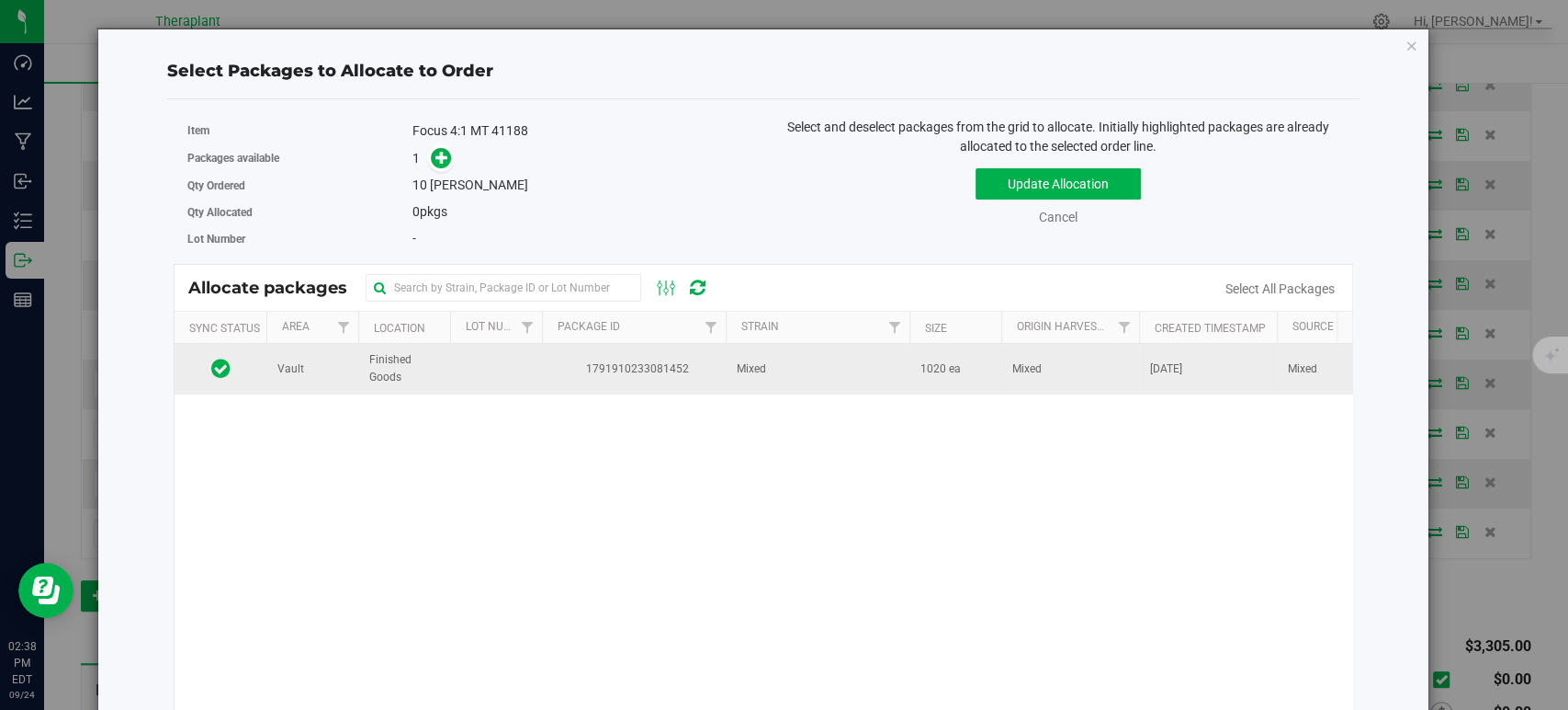
click at [814, 389] on td "Mixed" at bounding box center [818, 368] width 184 height 50
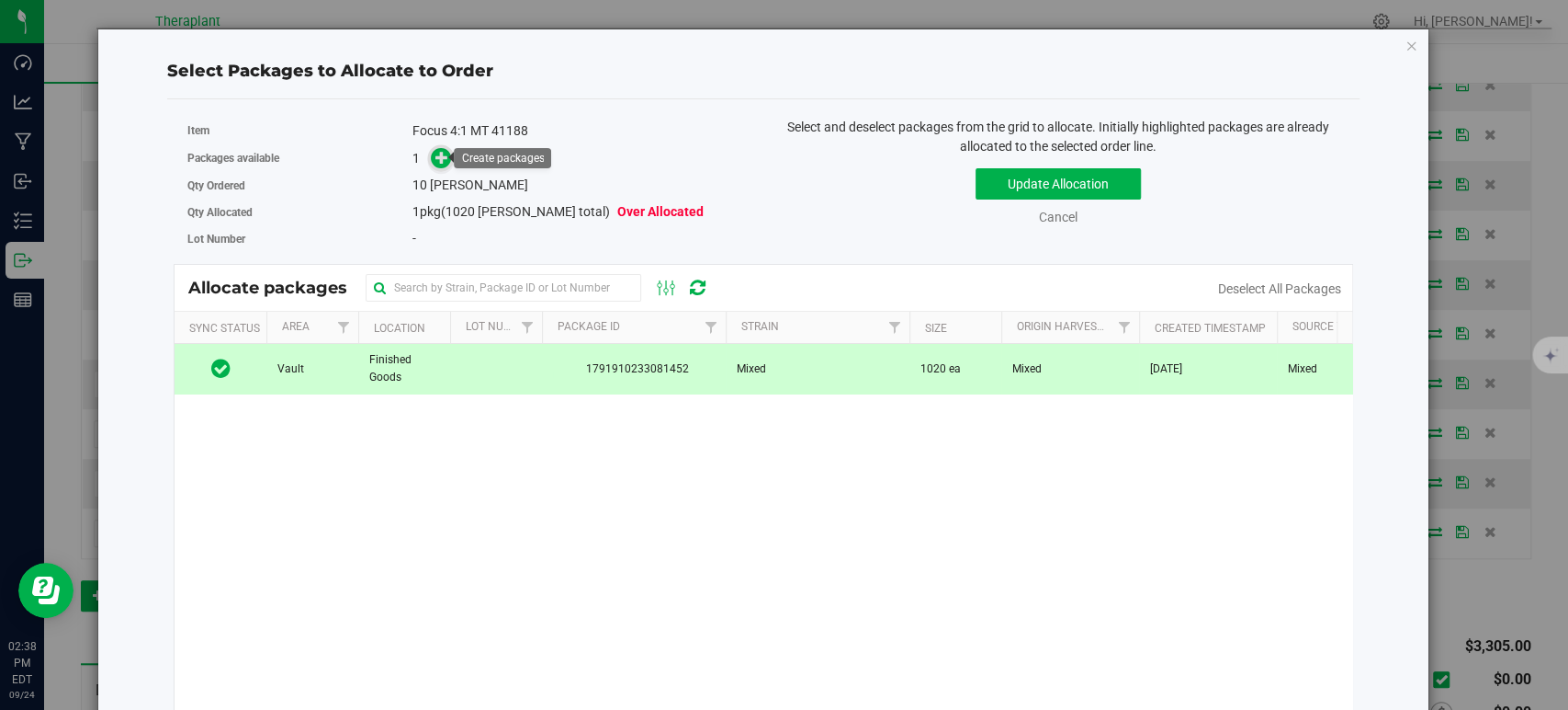
click at [441, 157] on icon at bounding box center [441, 157] width 13 height 13
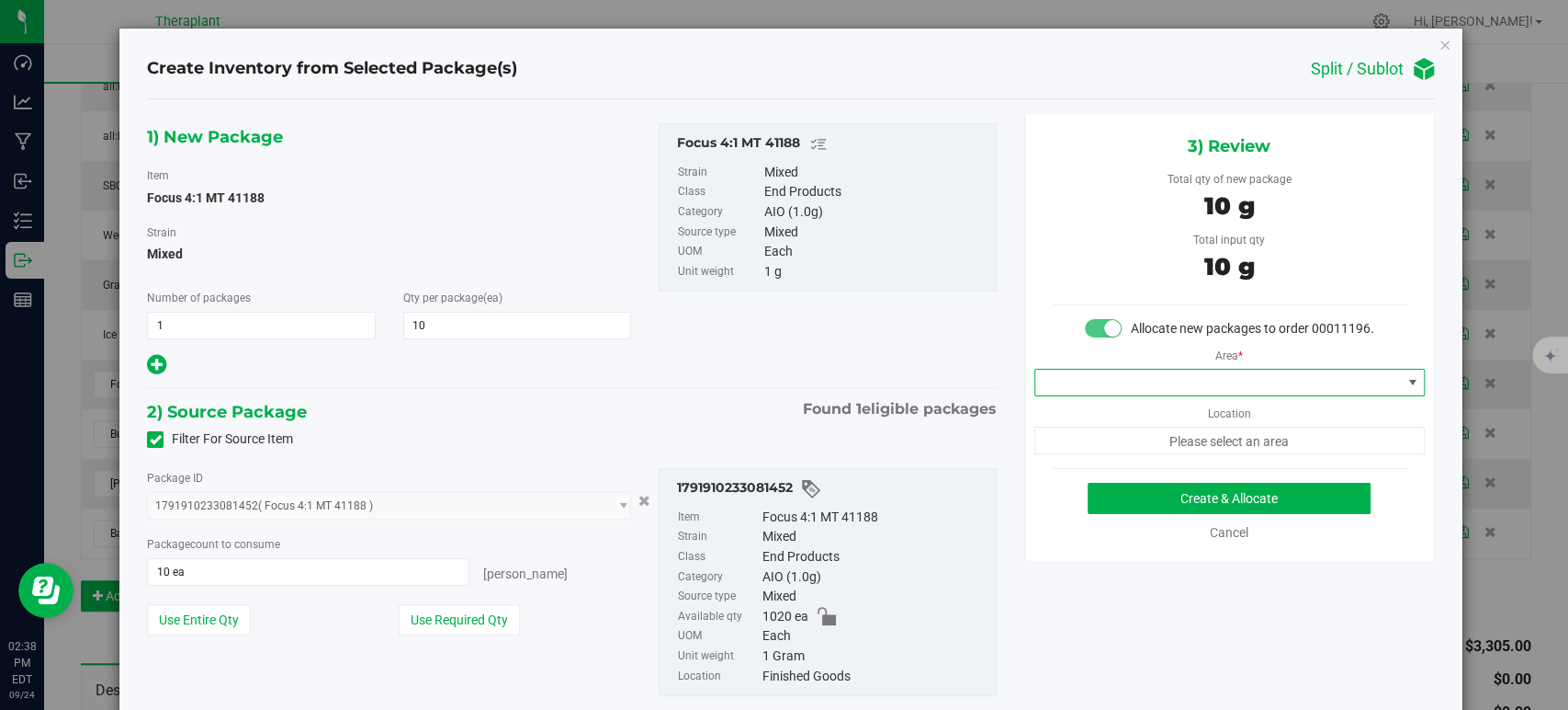
click at [1119, 390] on span at bounding box center [1218, 382] width 366 height 25
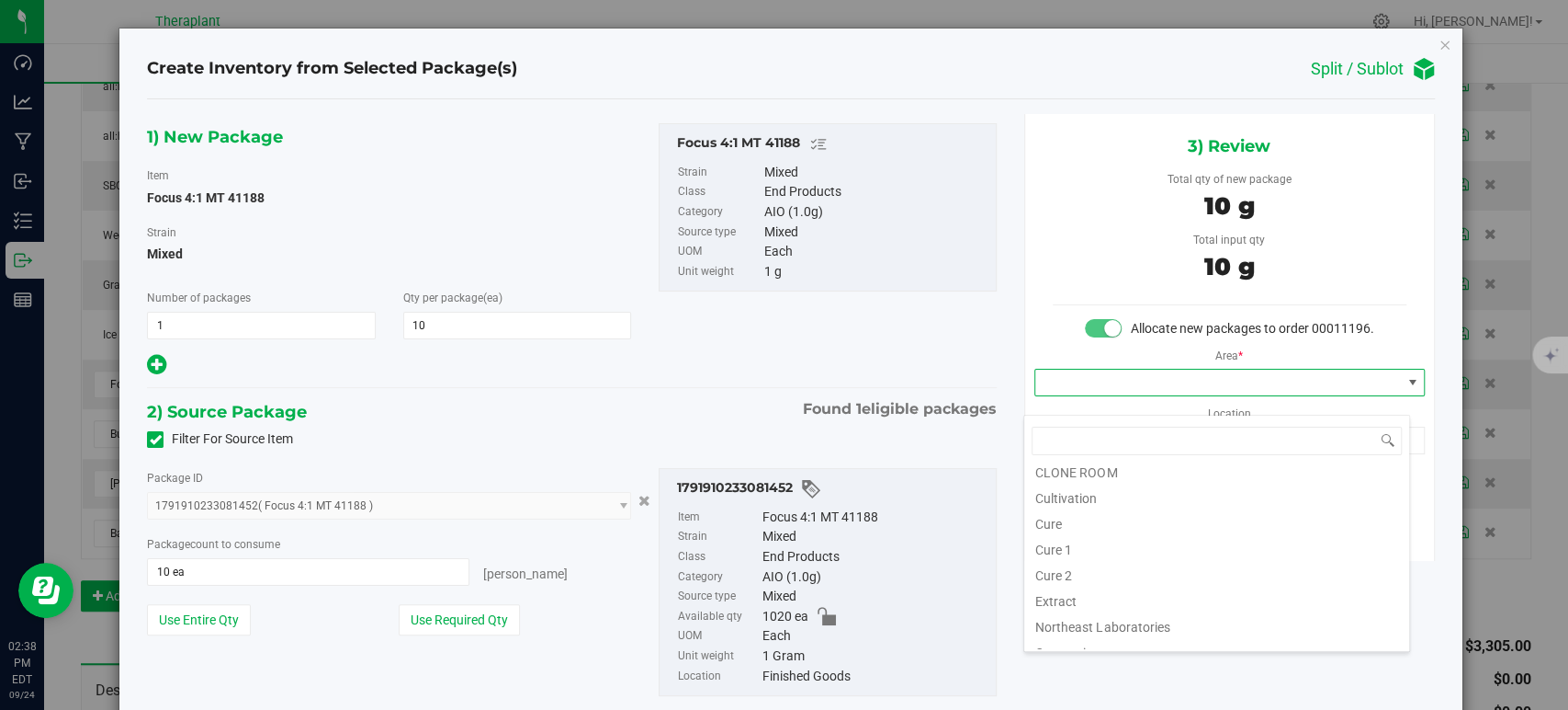
scroll to position [228, 0]
click at [1114, 529] on li "Vault" at bounding box center [1217, 532] width 385 height 25
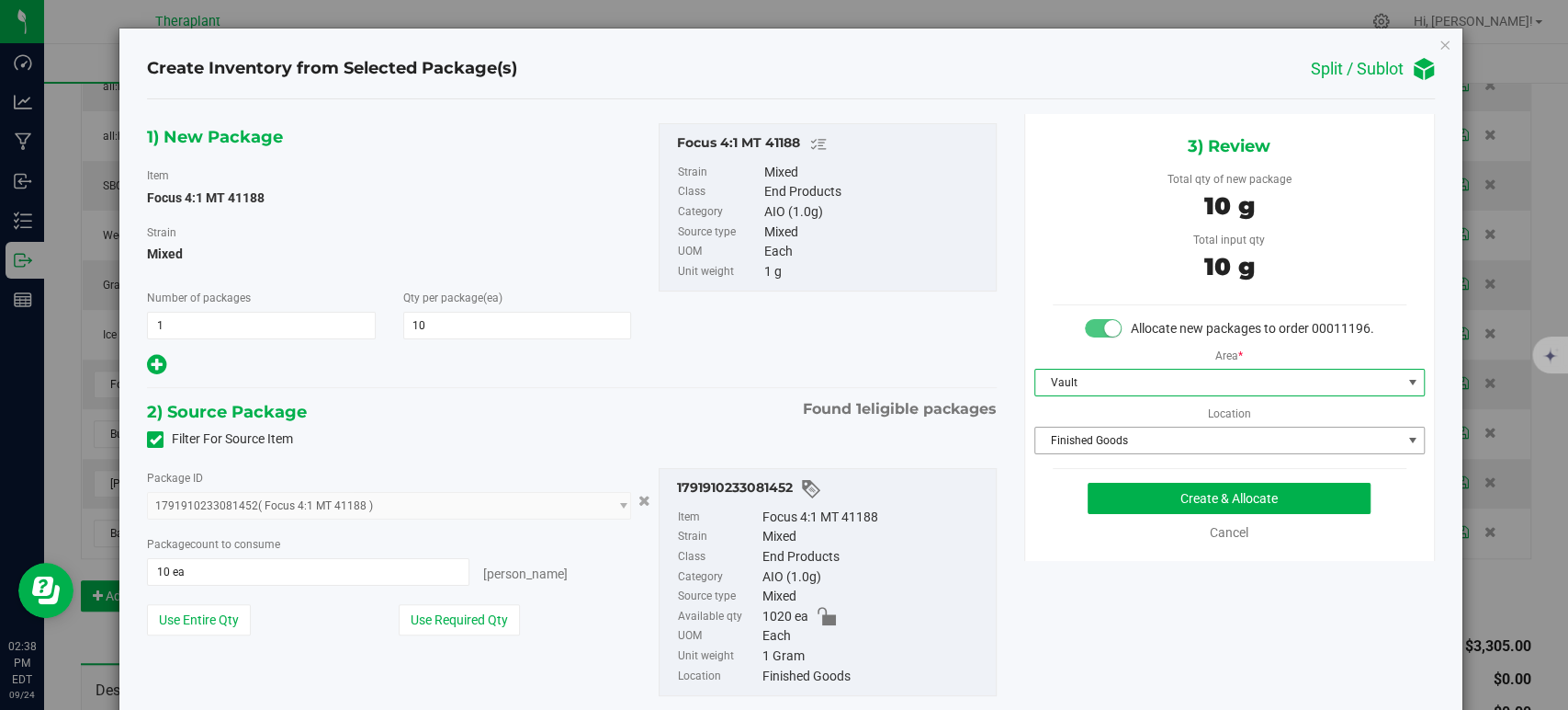
click at [1049, 448] on span "Finished Goods" at bounding box center [1218, 440] width 366 height 25
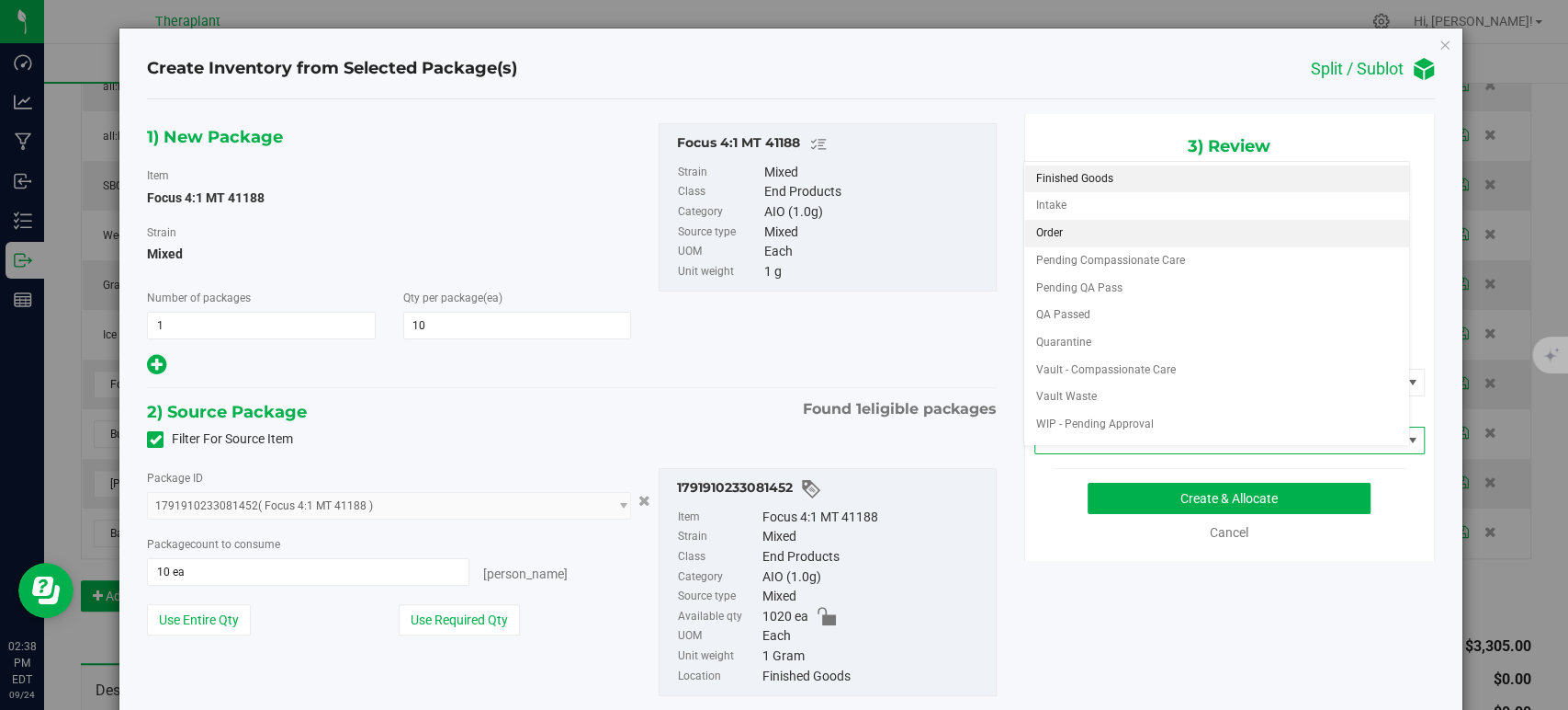
click at [1065, 228] on li "Order" at bounding box center [1217, 233] width 385 height 27
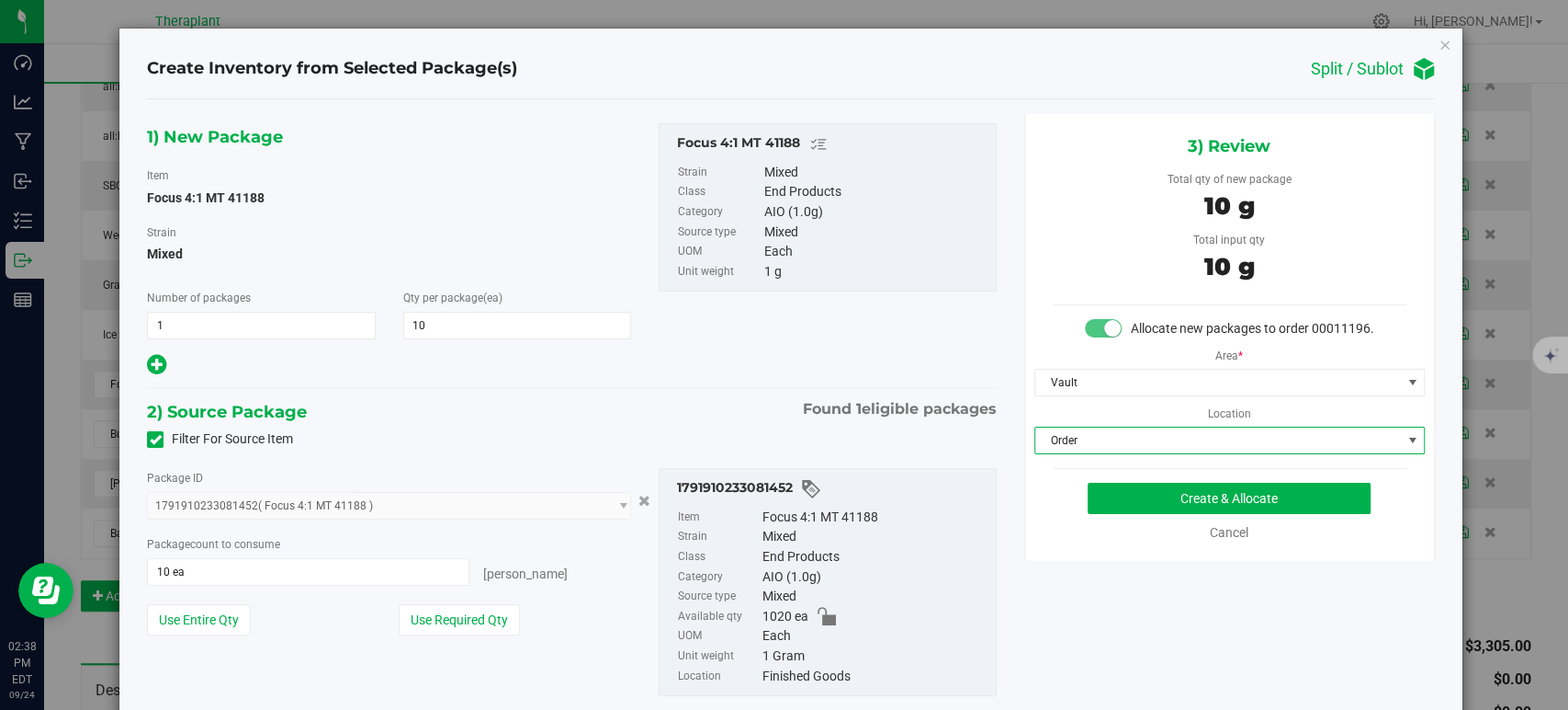
click at [670, 390] on div "1) New Package Item Focus 4:1 MT 41188 Strain Mixed Number of packages 1 1 Qty …" at bounding box center [572, 424] width 877 height 621
click at [1140, 514] on button "Create & Allocate" at bounding box center [1229, 498] width 283 height 31
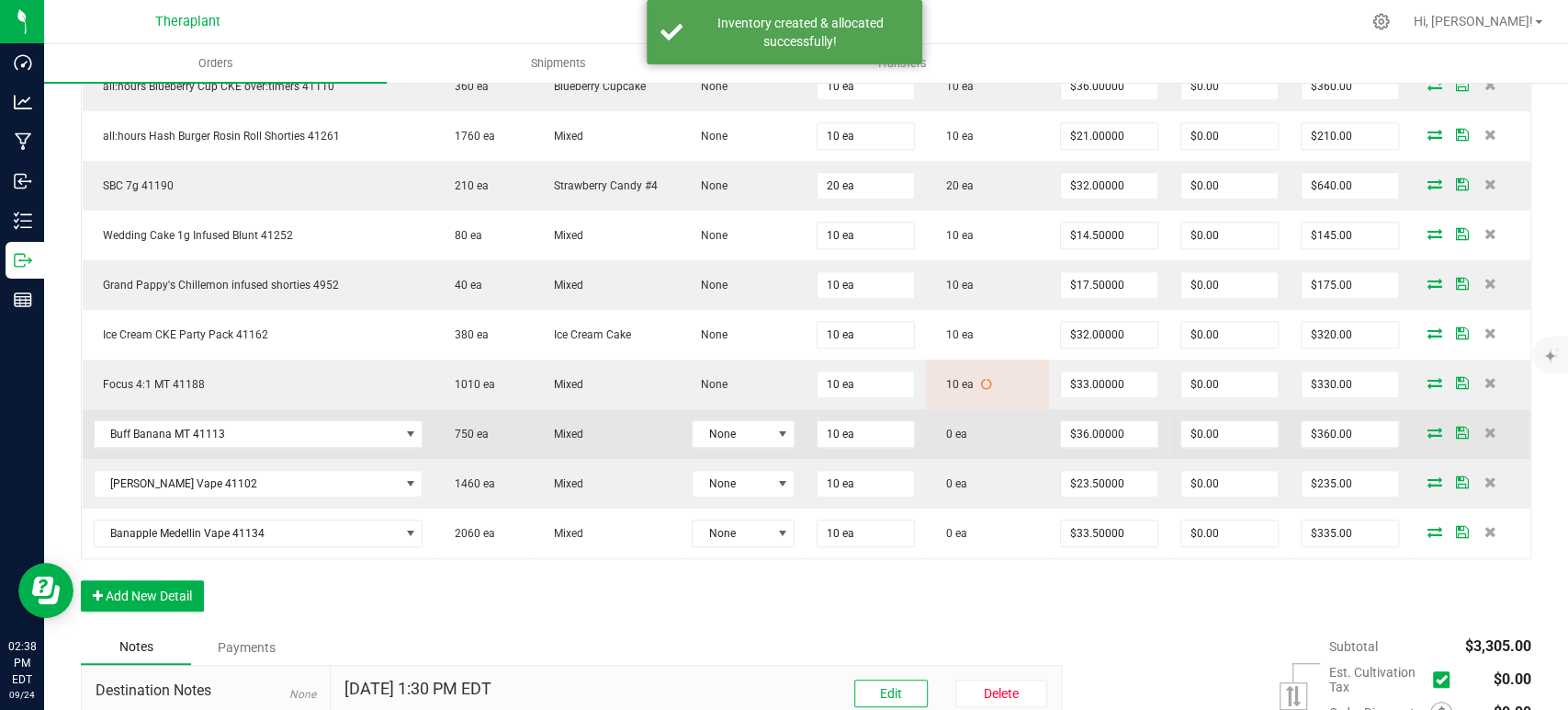
click at [1428, 432] on icon at bounding box center [1435, 432] width 15 height 11
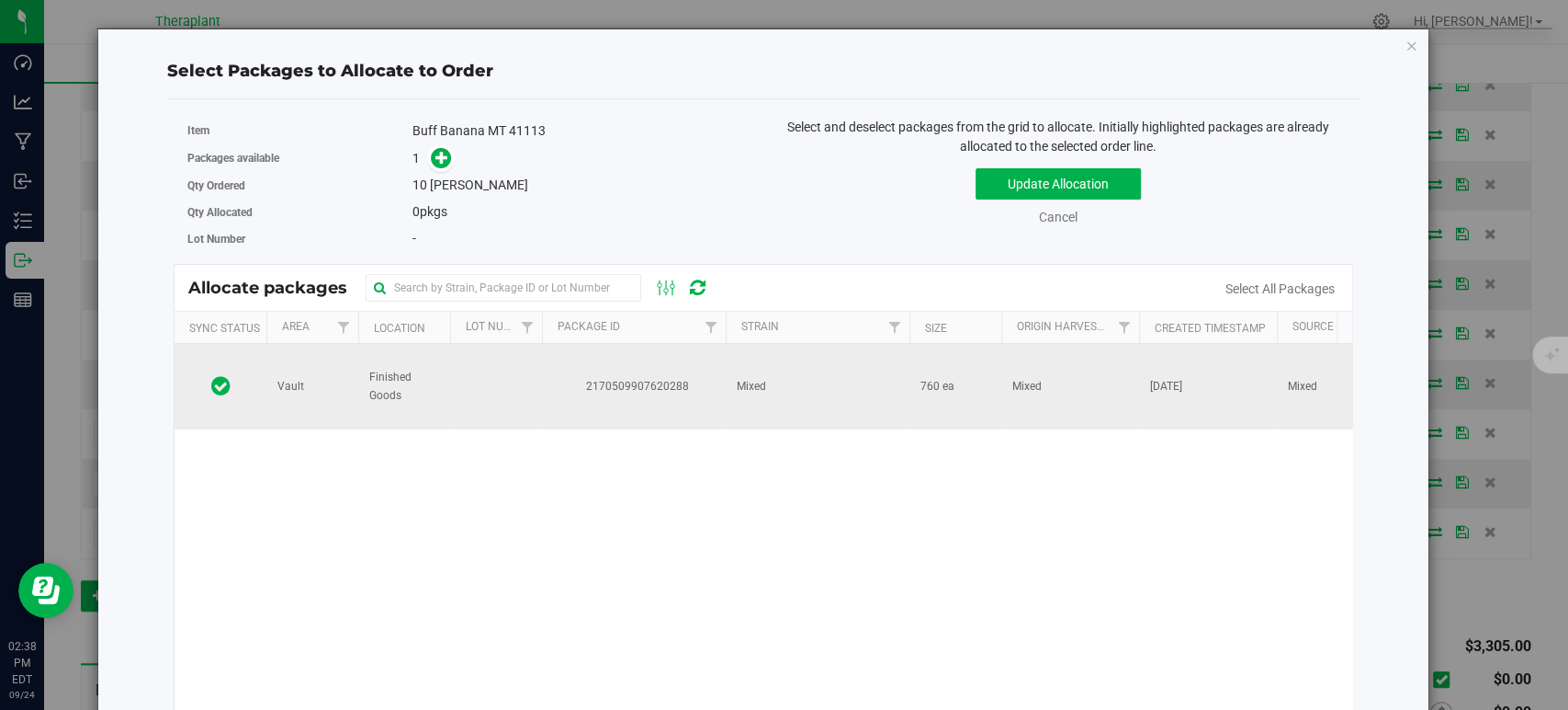
click at [767, 389] on td "Mixed" at bounding box center [818, 386] width 184 height 86
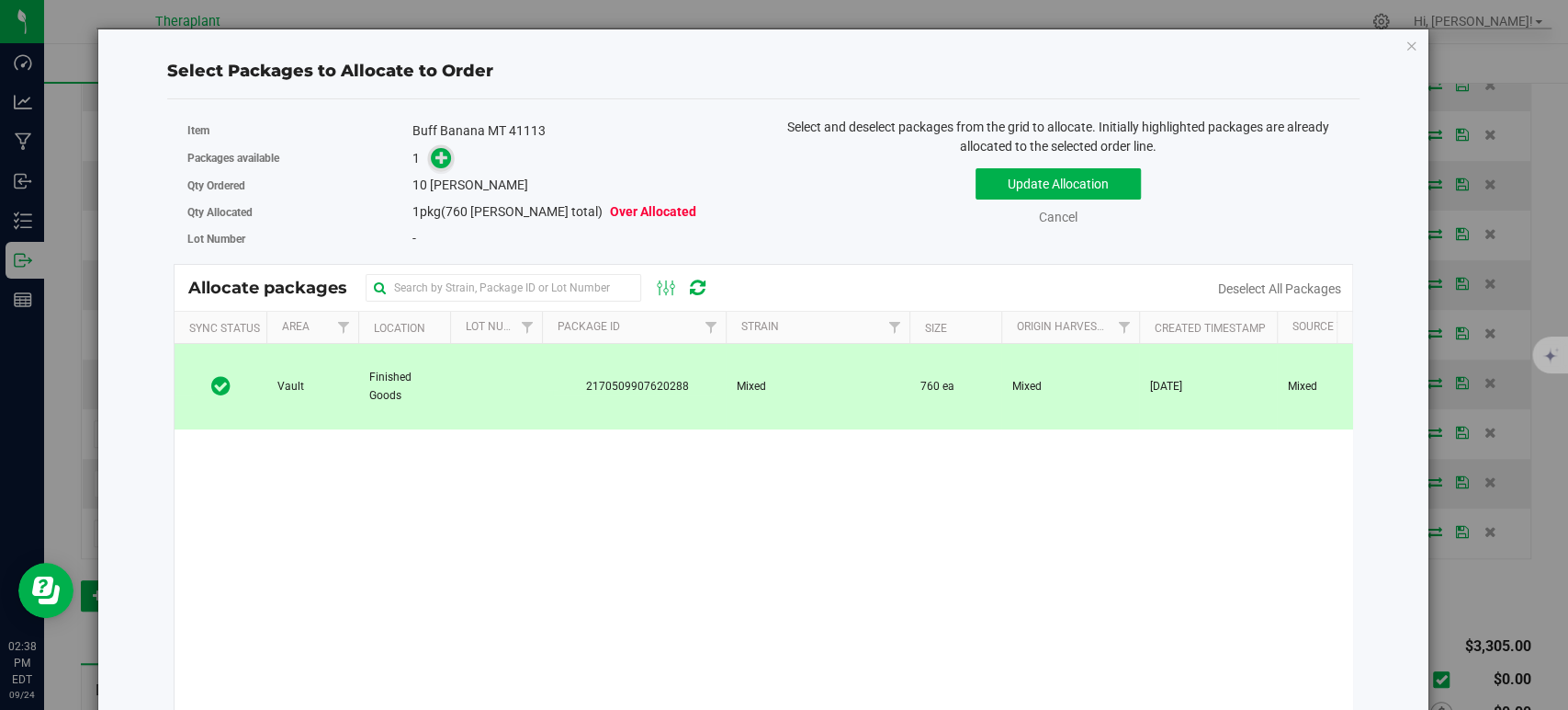
click at [431, 158] on span at bounding box center [441, 159] width 21 height 21
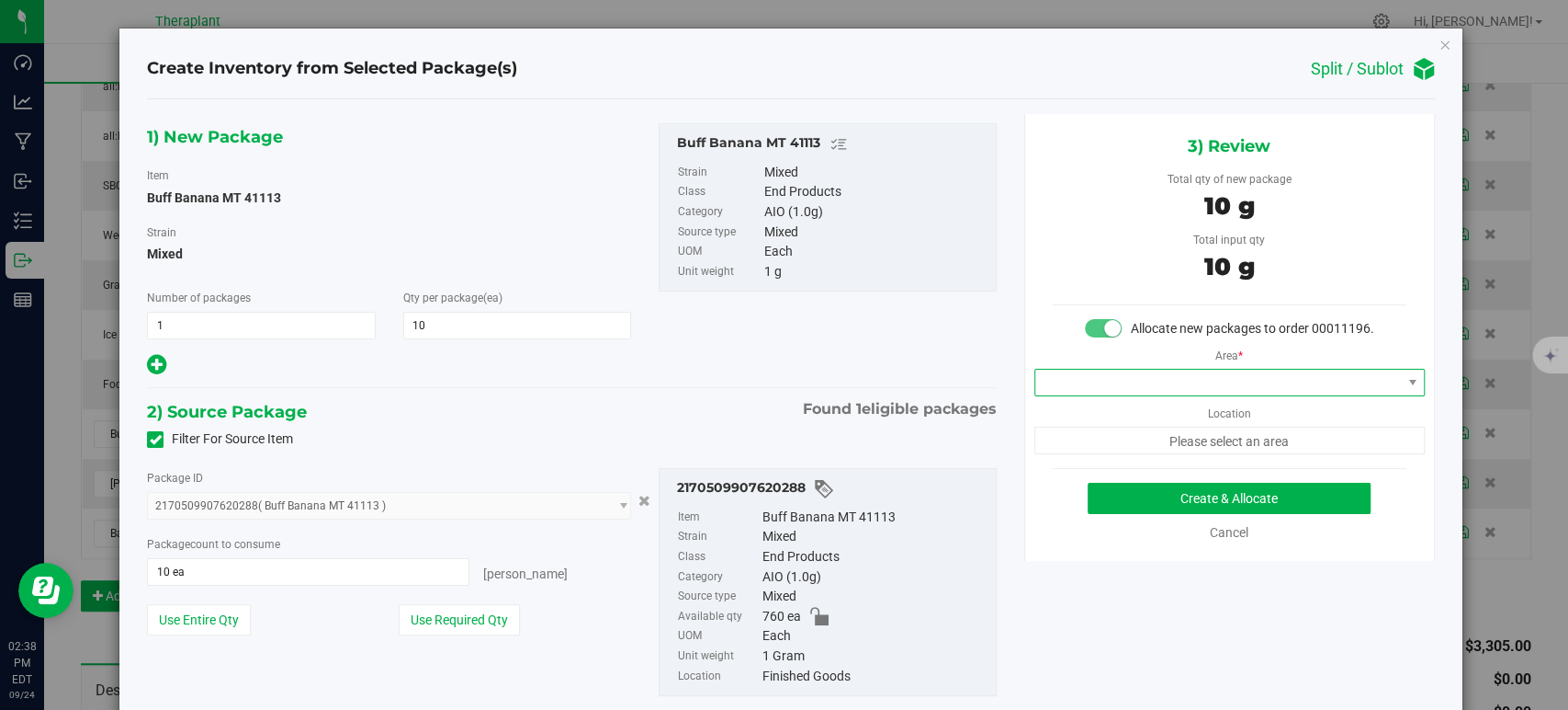
click at [1199, 395] on span at bounding box center [1218, 382] width 366 height 25
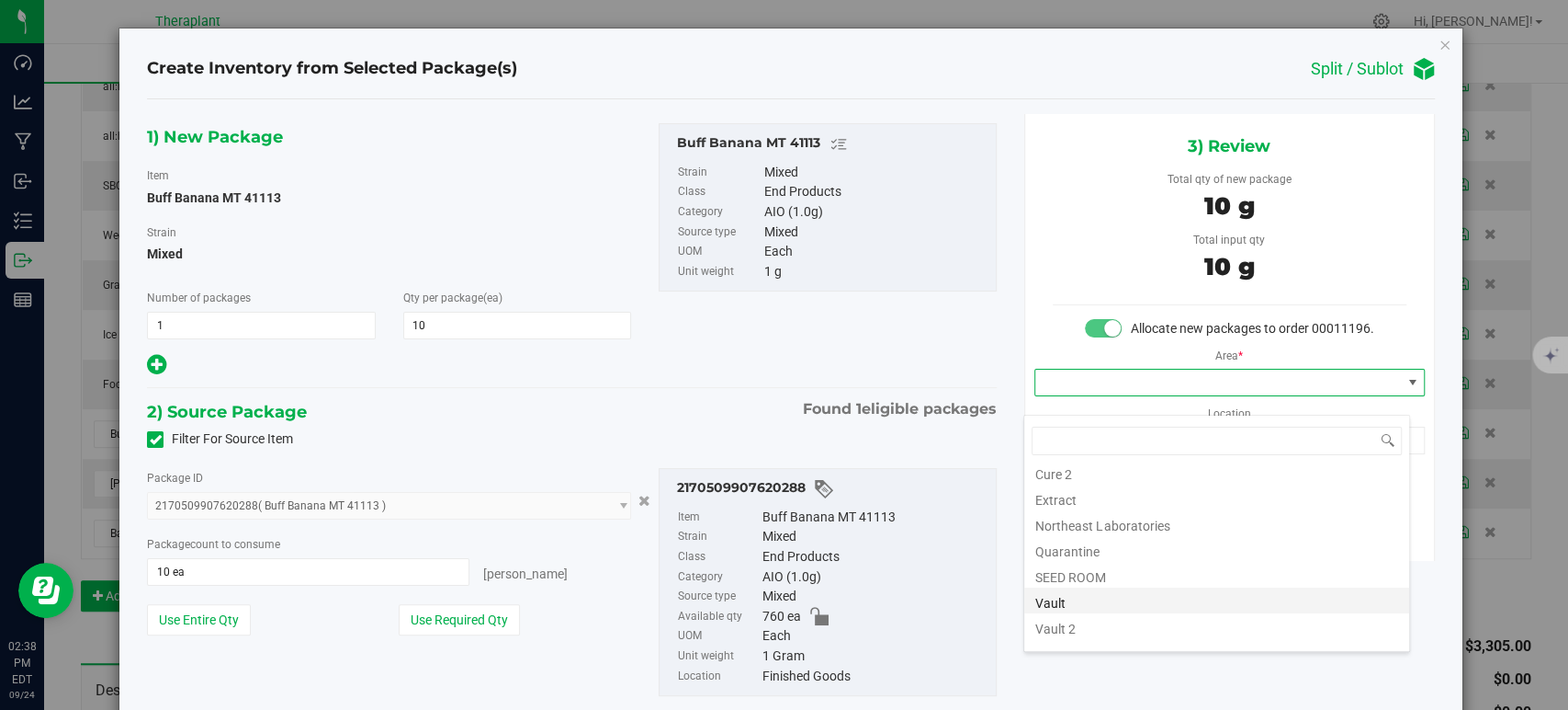
scroll to position [228, 0]
click at [1140, 523] on li "Vault" at bounding box center [1217, 532] width 385 height 25
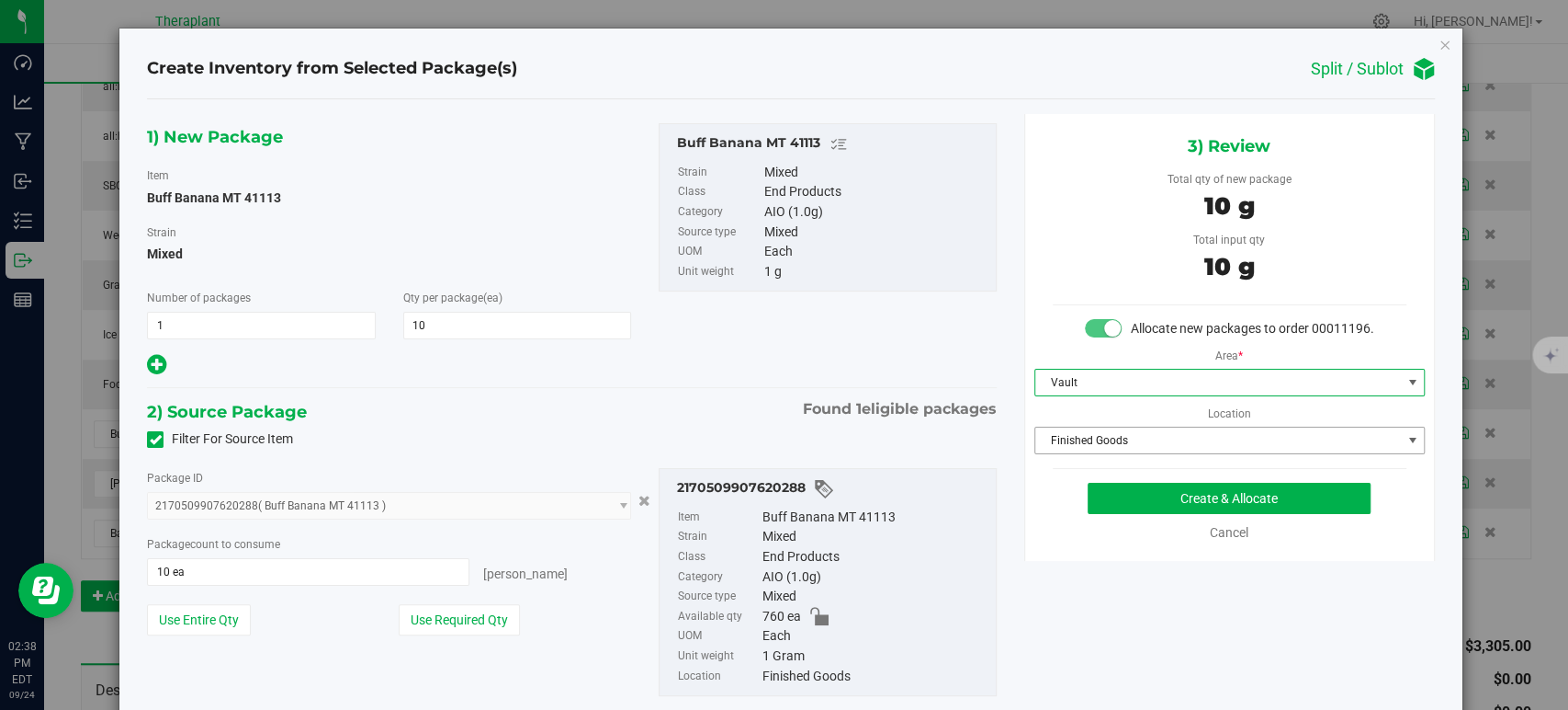
click at [1110, 453] on span "Finished Goods" at bounding box center [1218, 440] width 366 height 25
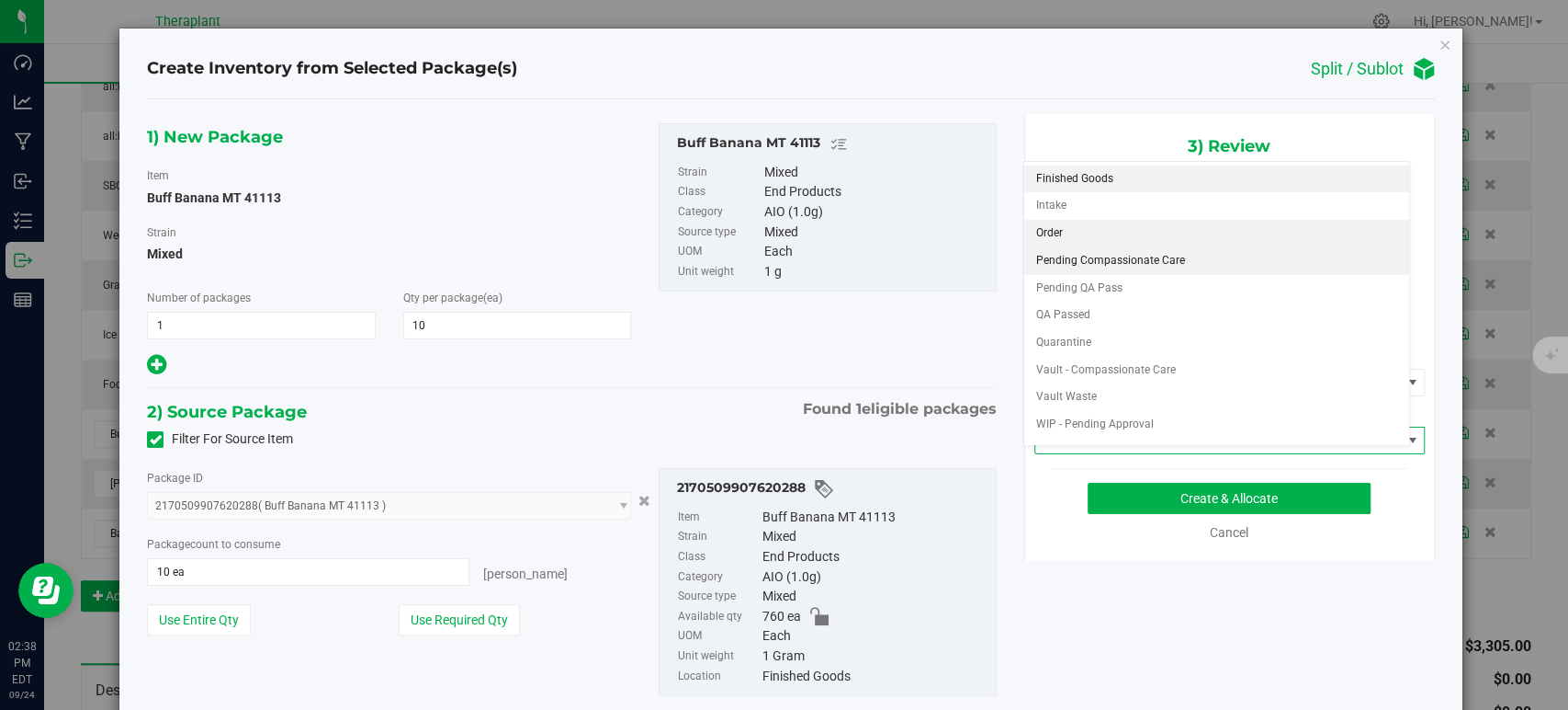
click at [1048, 236] on li "Order" at bounding box center [1217, 233] width 385 height 27
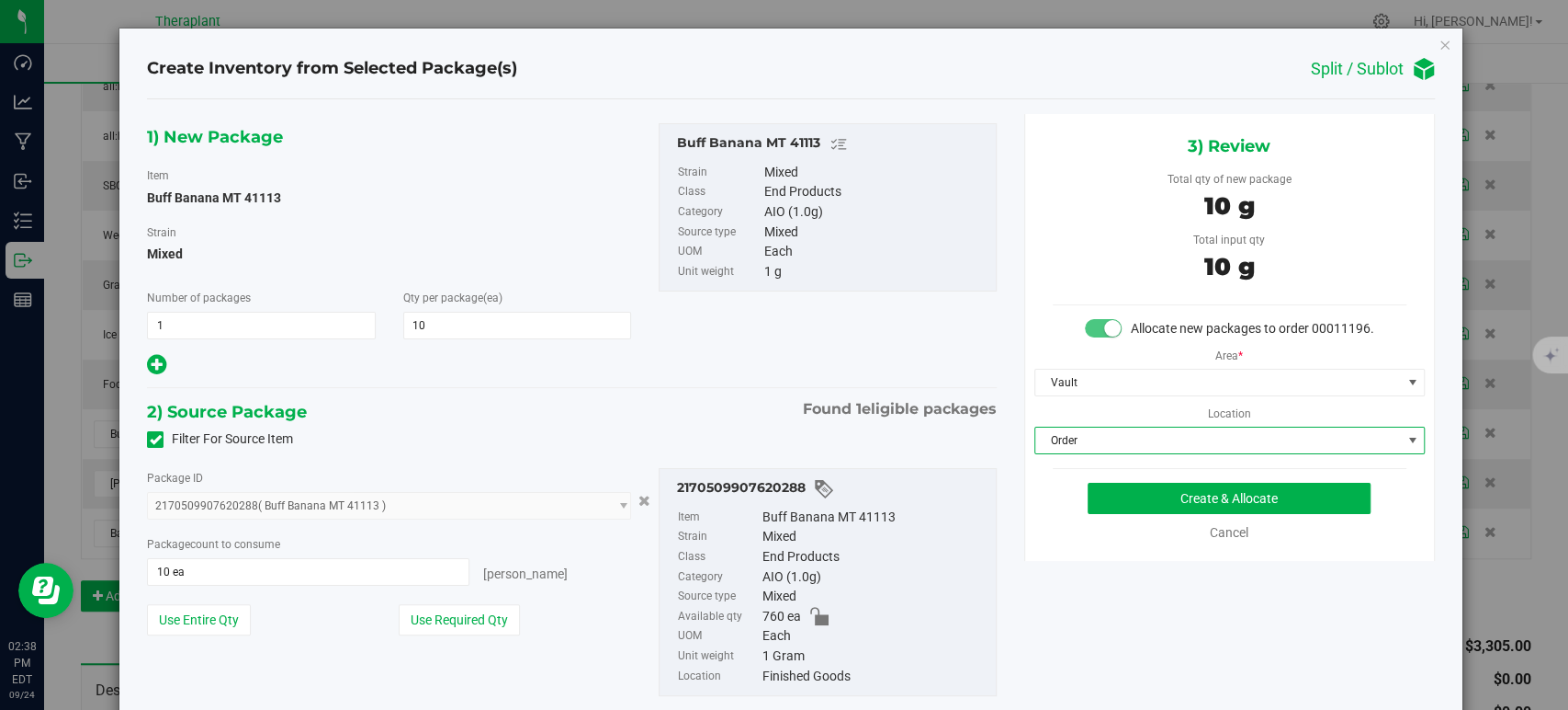
click at [638, 380] on div "1) New Package Item Buff Banana MT 41113 Strain Mixed Number of packages 1 1 Qt…" at bounding box center [572, 424] width 877 height 621
click at [1131, 503] on button "Create & Allocate" at bounding box center [1229, 498] width 283 height 31
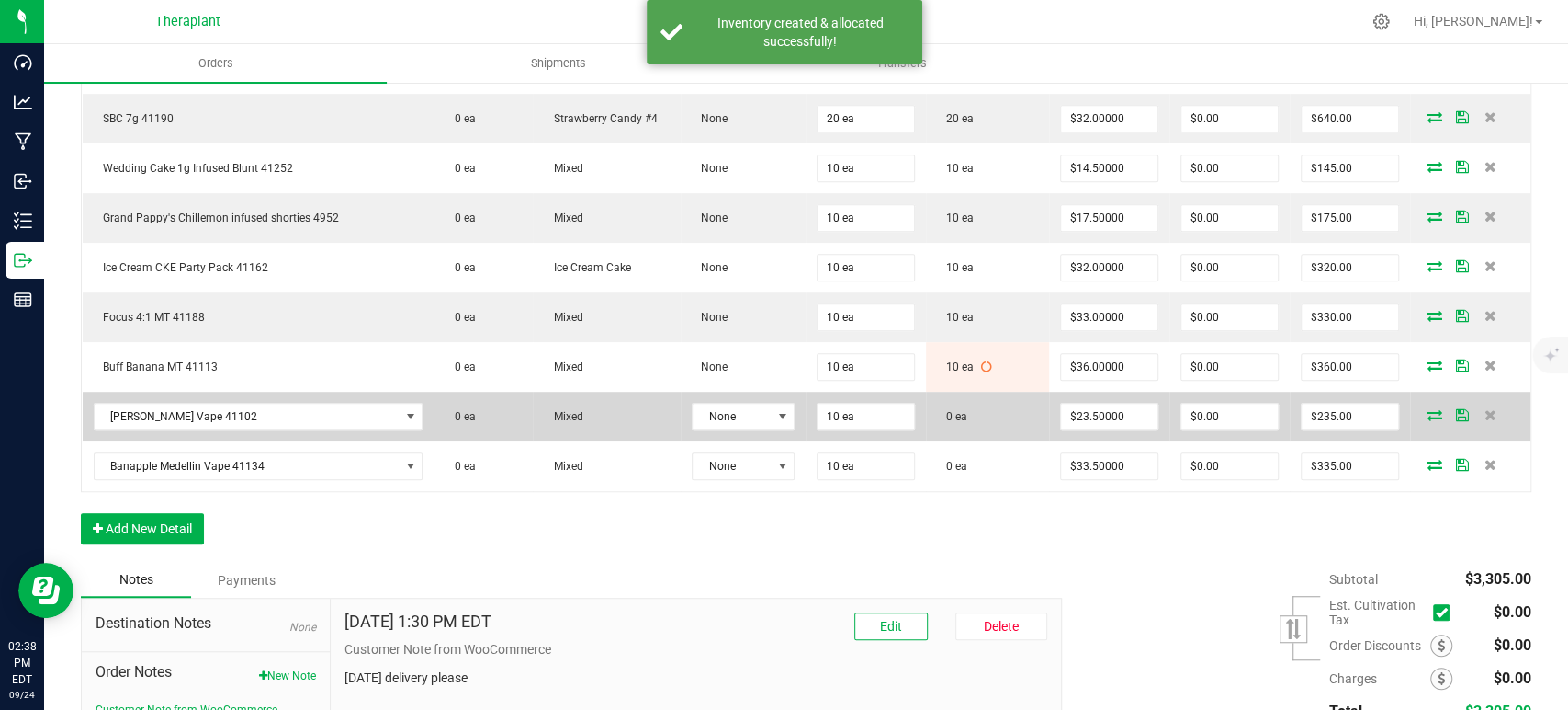
scroll to position [714, 0]
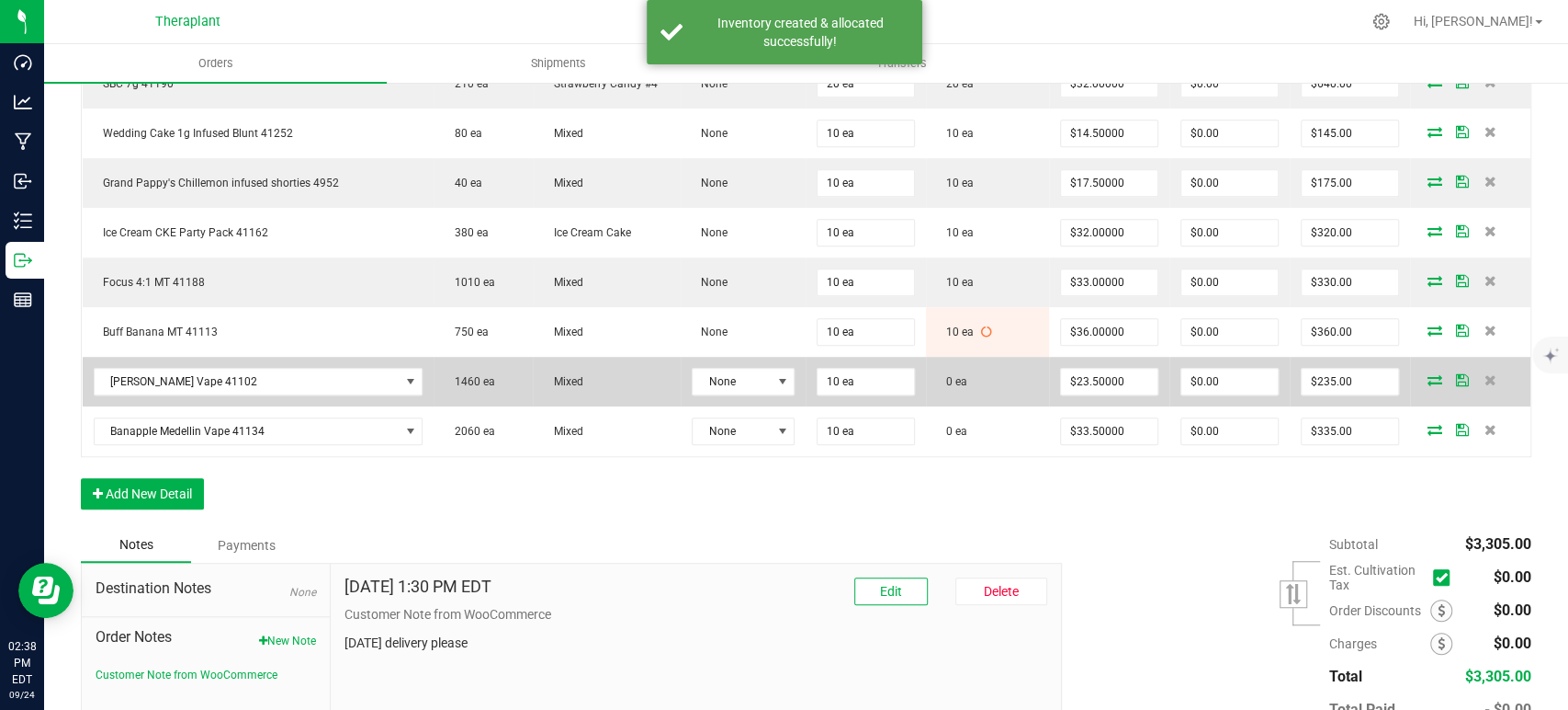
click at [1428, 374] on icon at bounding box center [1435, 379] width 15 height 11
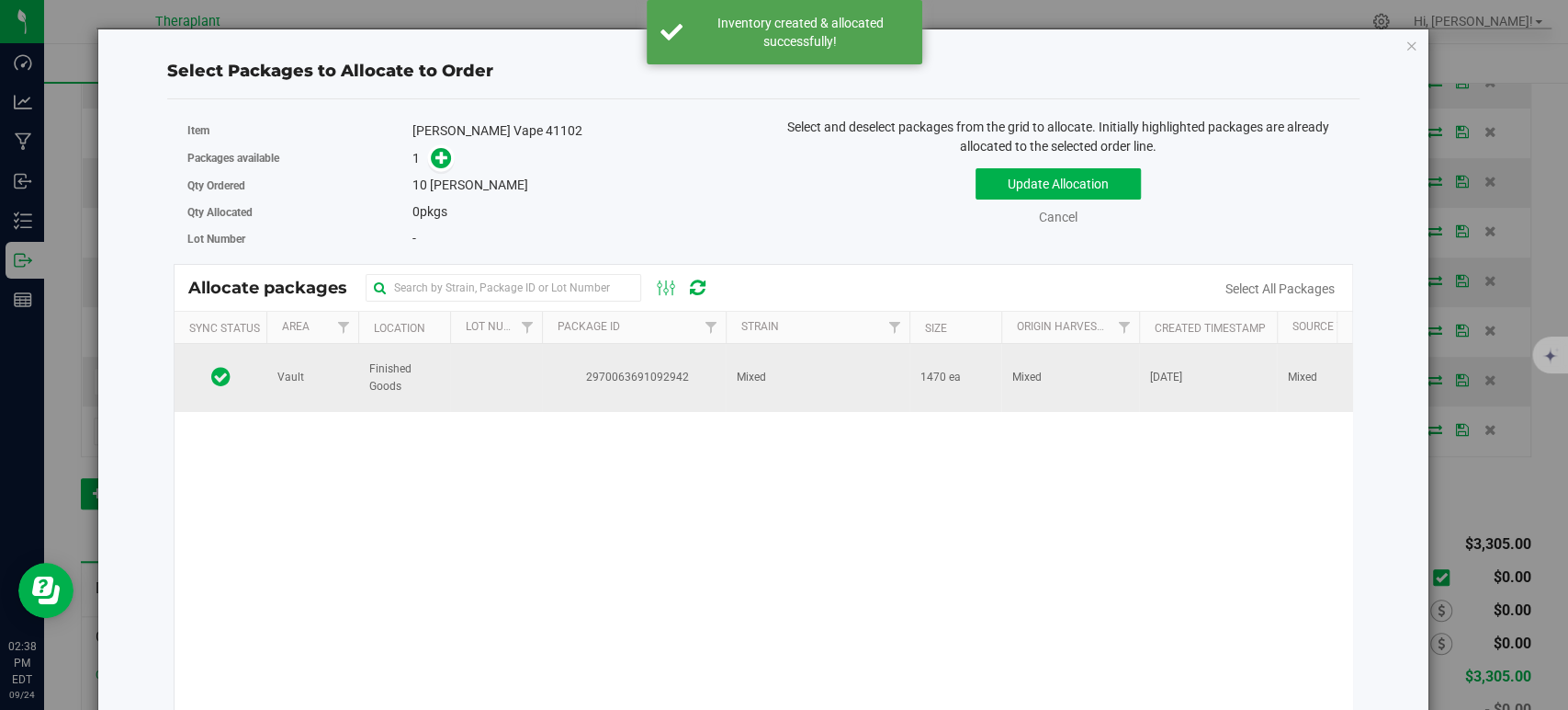
click at [805, 377] on td "Mixed" at bounding box center [818, 377] width 184 height 68
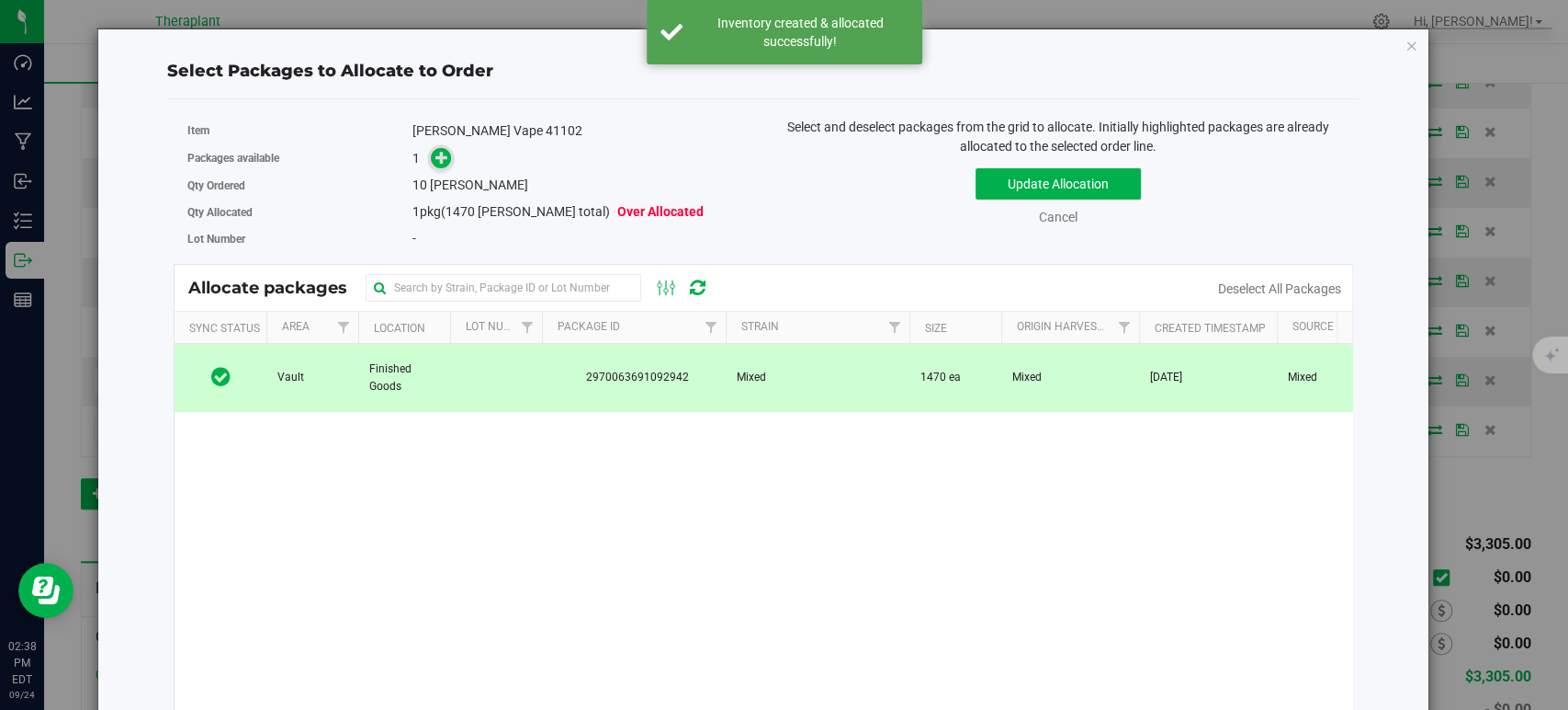
click at [445, 159] on icon at bounding box center [441, 157] width 13 height 13
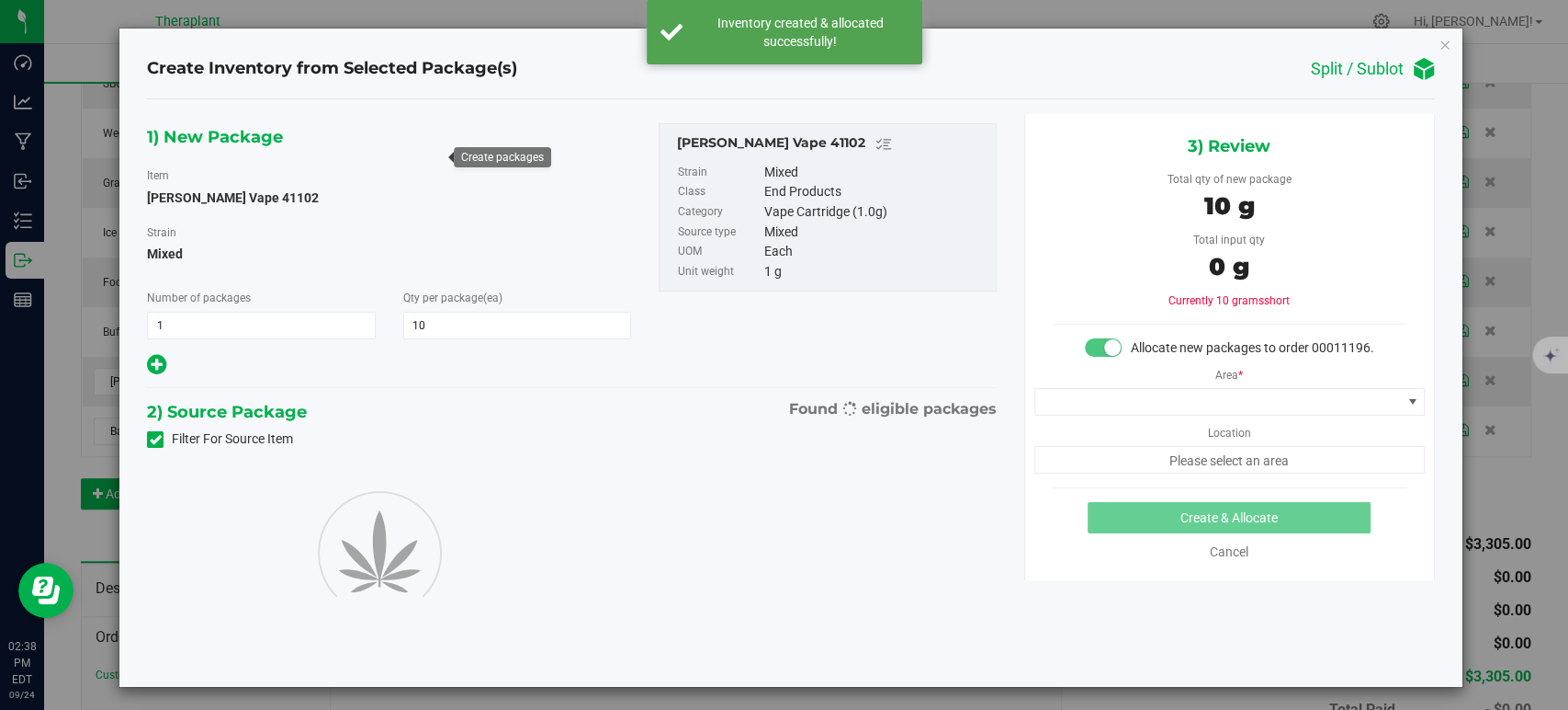
type input "10"
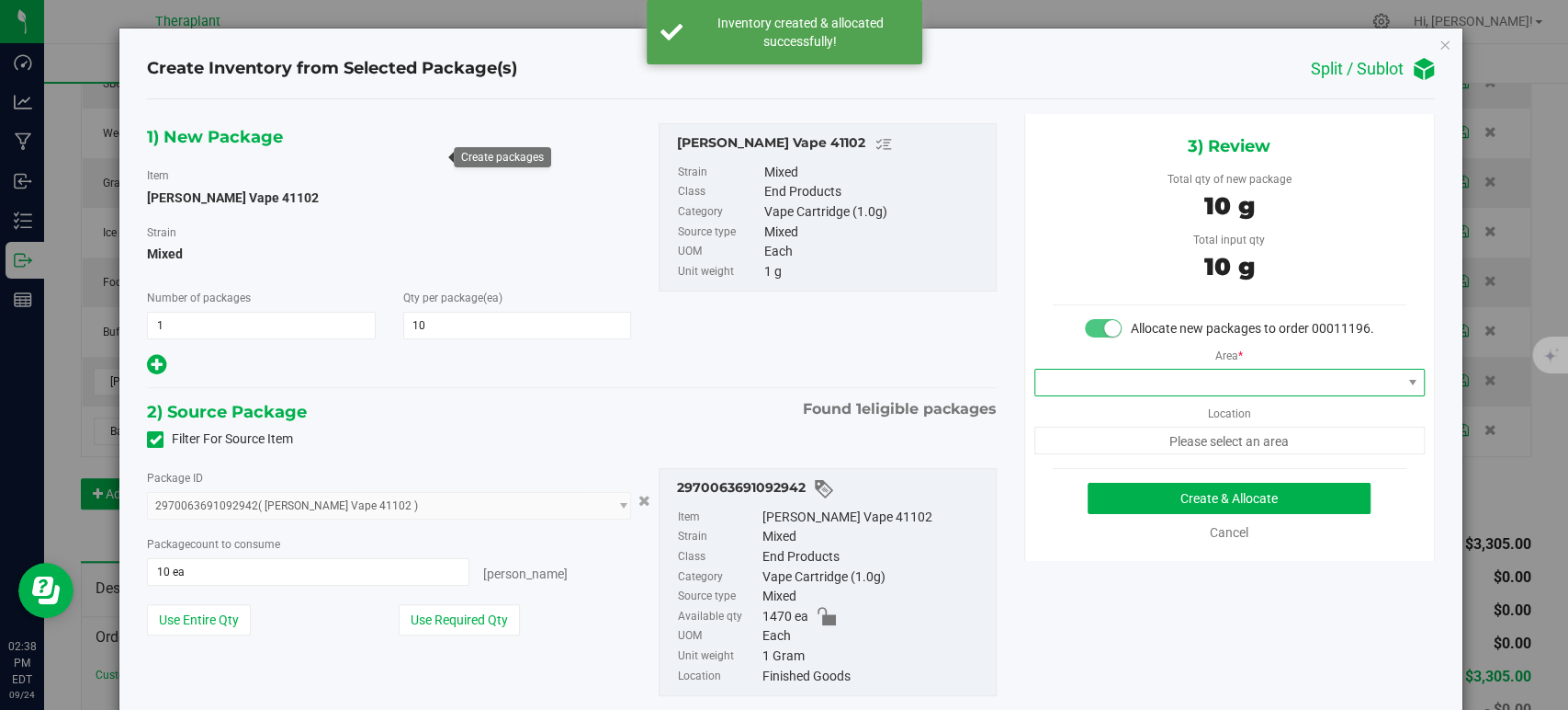
click at [1094, 395] on span at bounding box center [1218, 382] width 366 height 25
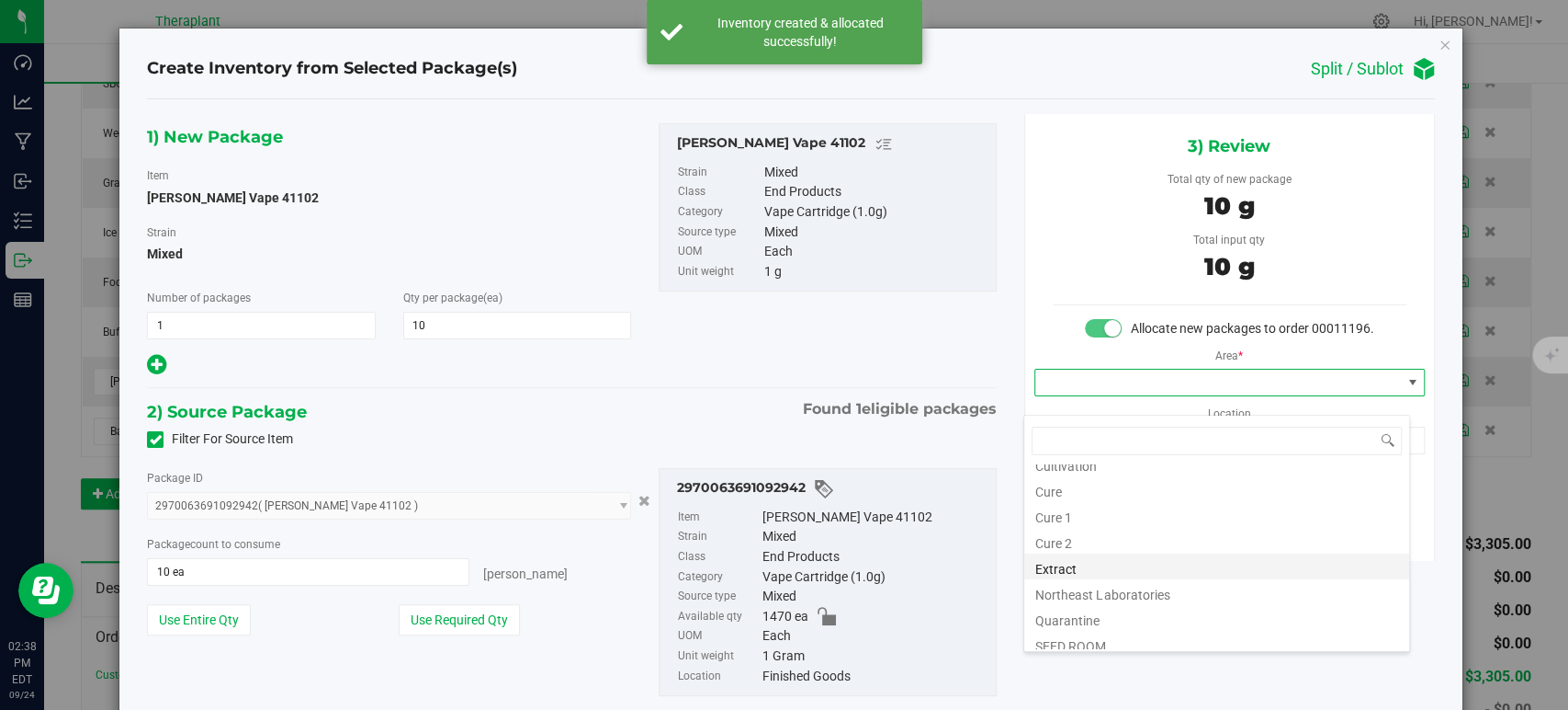
scroll to position [228, 0]
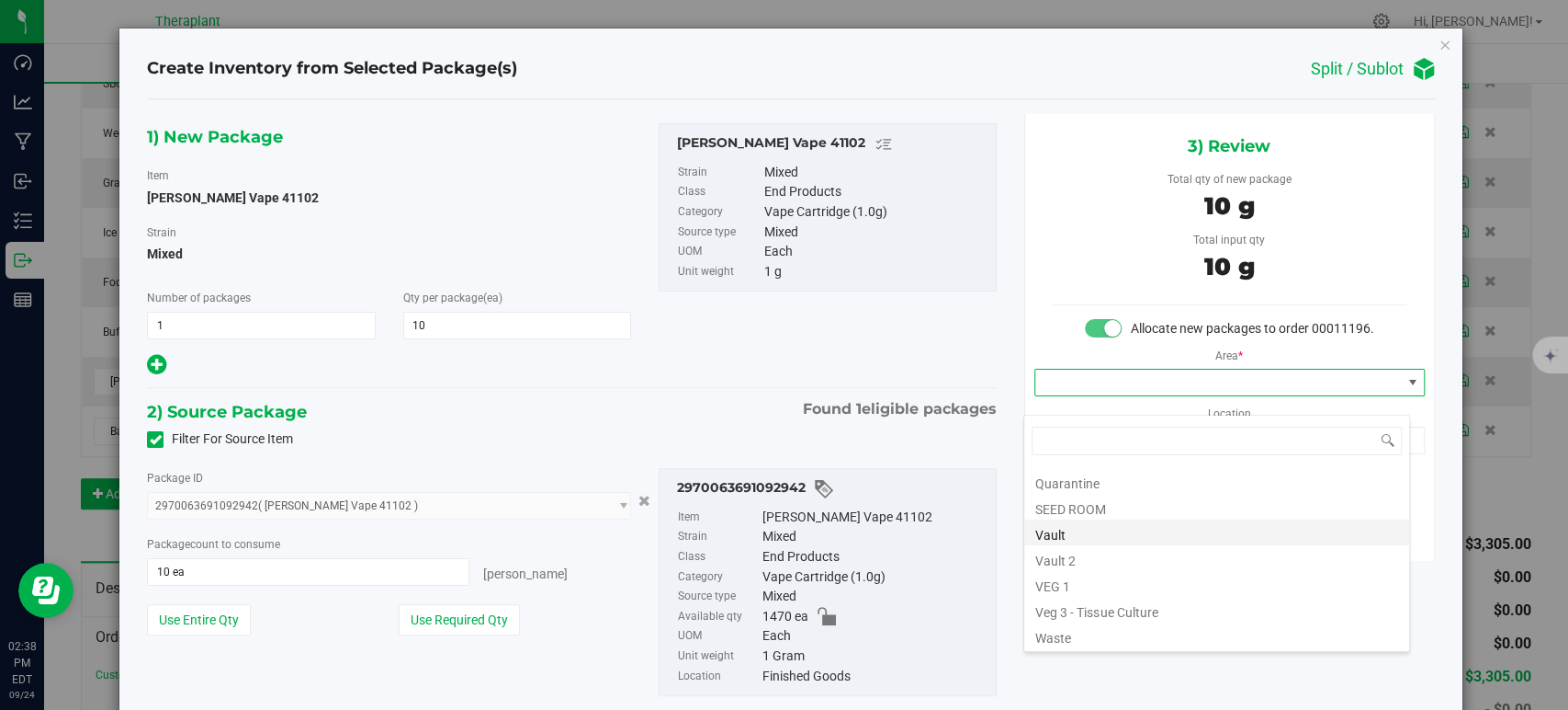
click at [1126, 528] on li "Vault" at bounding box center [1217, 532] width 385 height 25
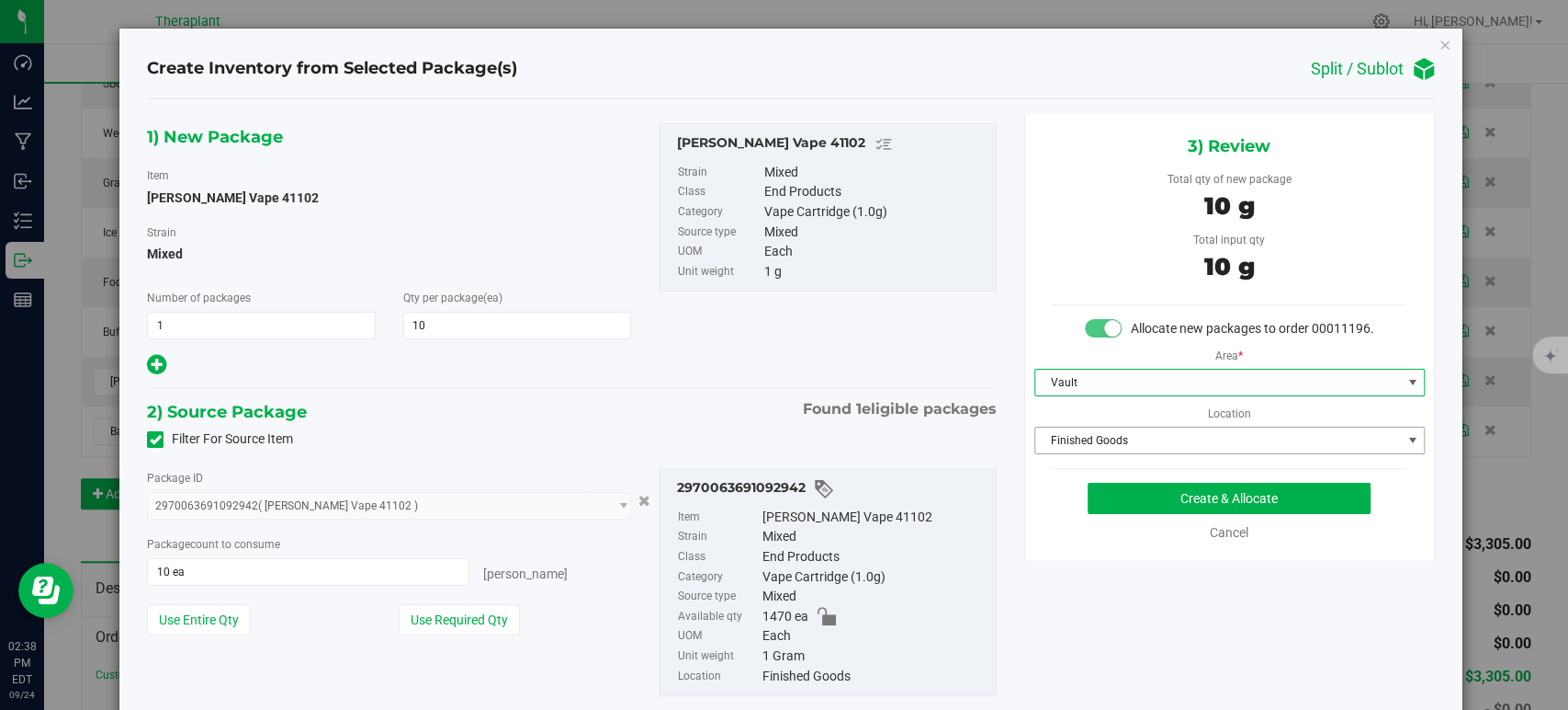
click at [1104, 453] on span "Finished Goods" at bounding box center [1218, 440] width 366 height 25
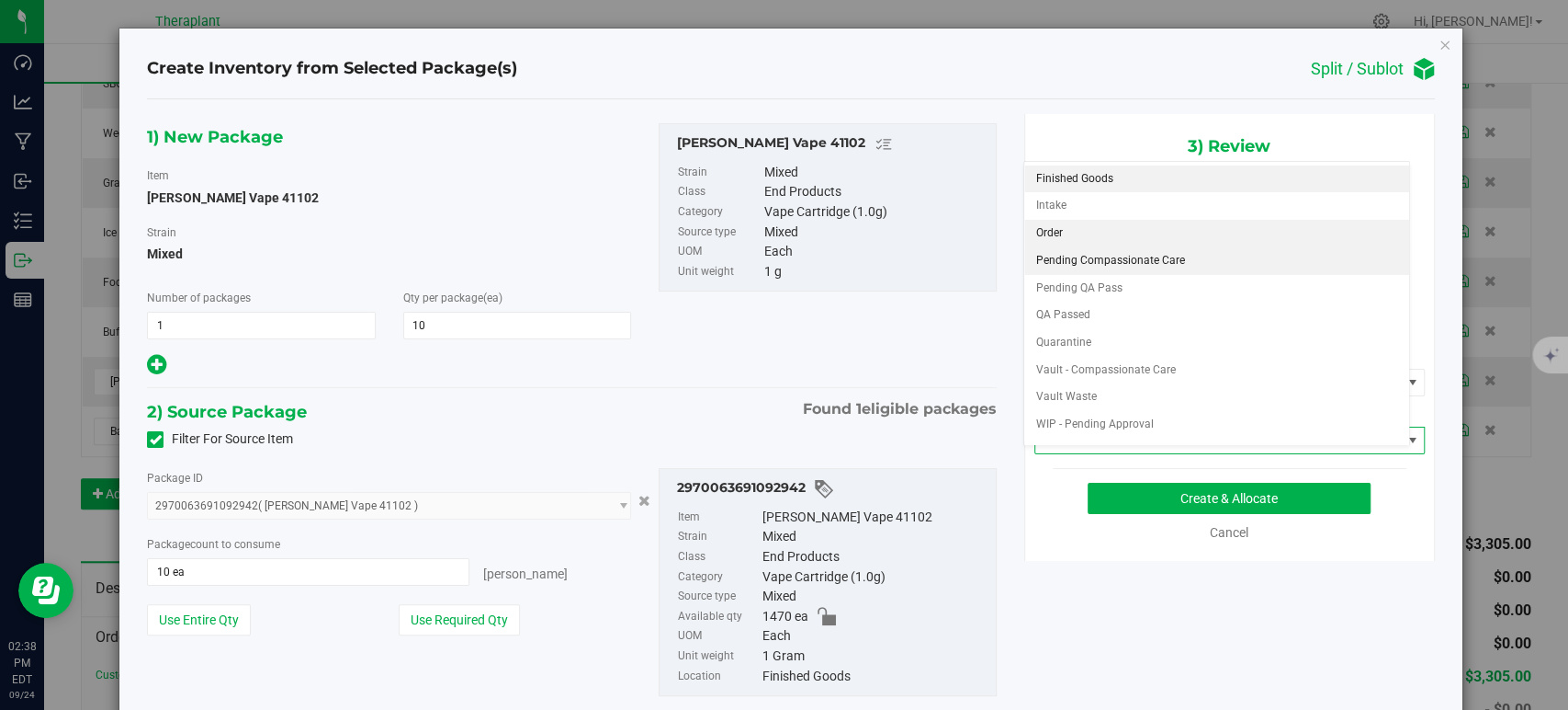
click at [1069, 232] on li "Order" at bounding box center [1217, 233] width 385 height 27
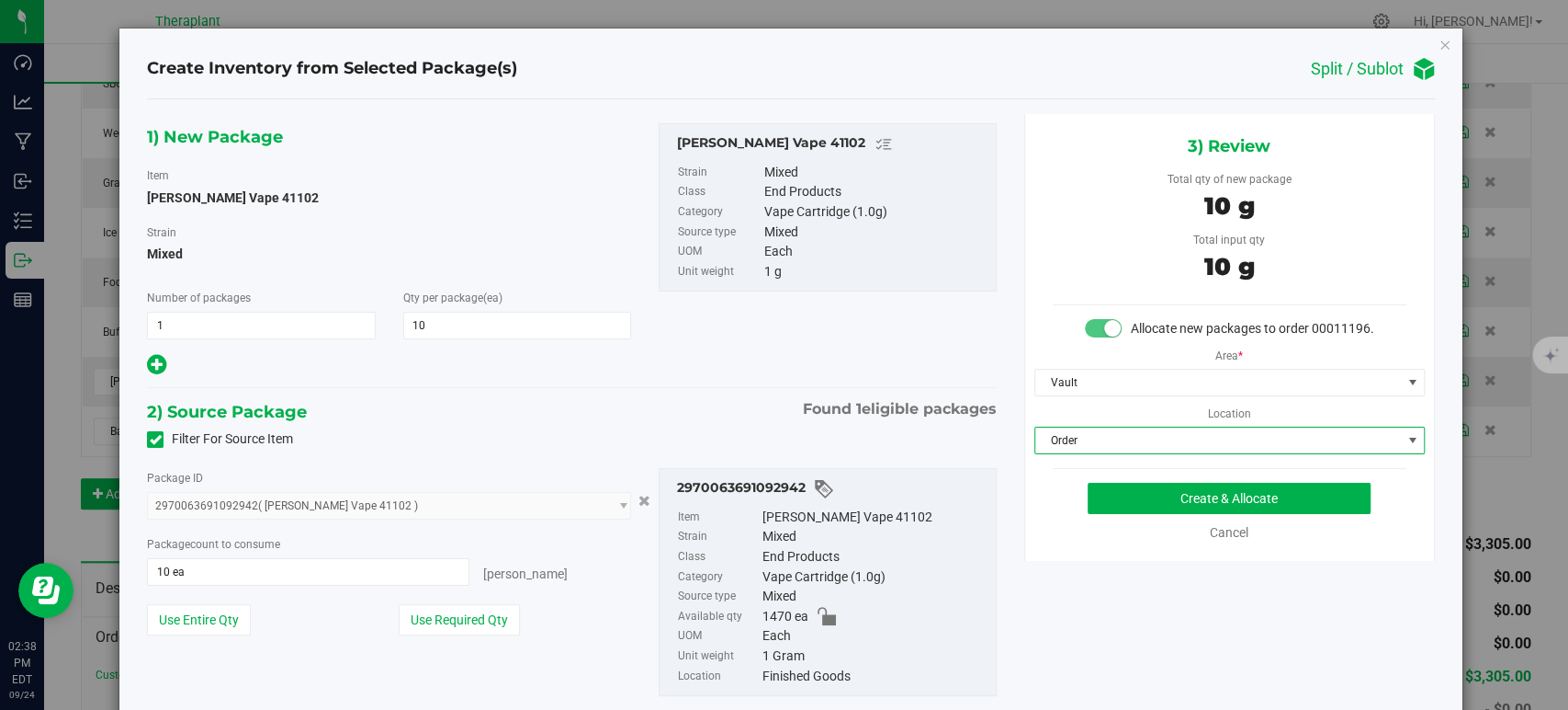
click at [746, 373] on div "1) New Package Item OG Lato Vape 41102 Strain Mixed Number of packages 1 1 Qty …" at bounding box center [572, 251] width 877 height 255
click at [1116, 514] on button "Create & Allocate" at bounding box center [1229, 498] width 283 height 31
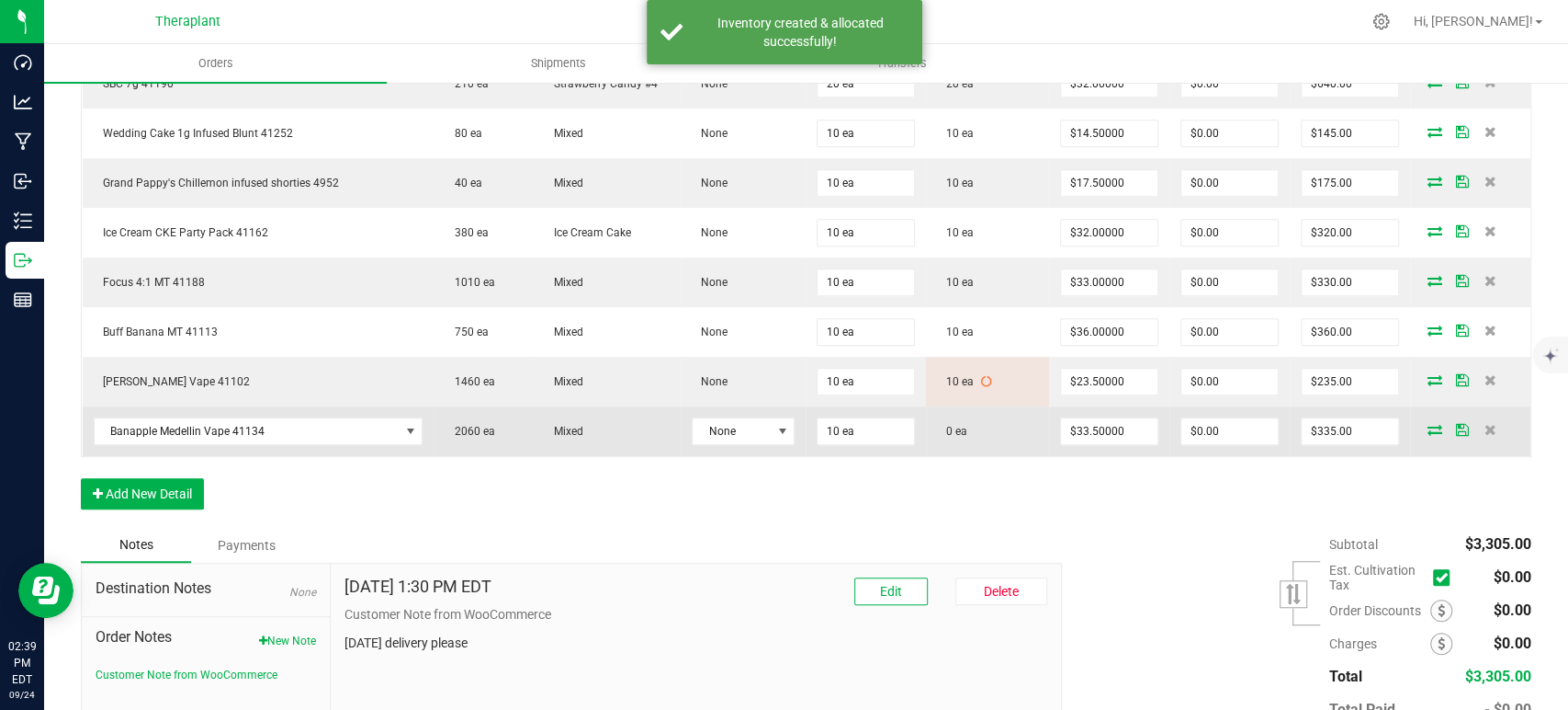
click at [1428, 424] on icon at bounding box center [1435, 429] width 15 height 11
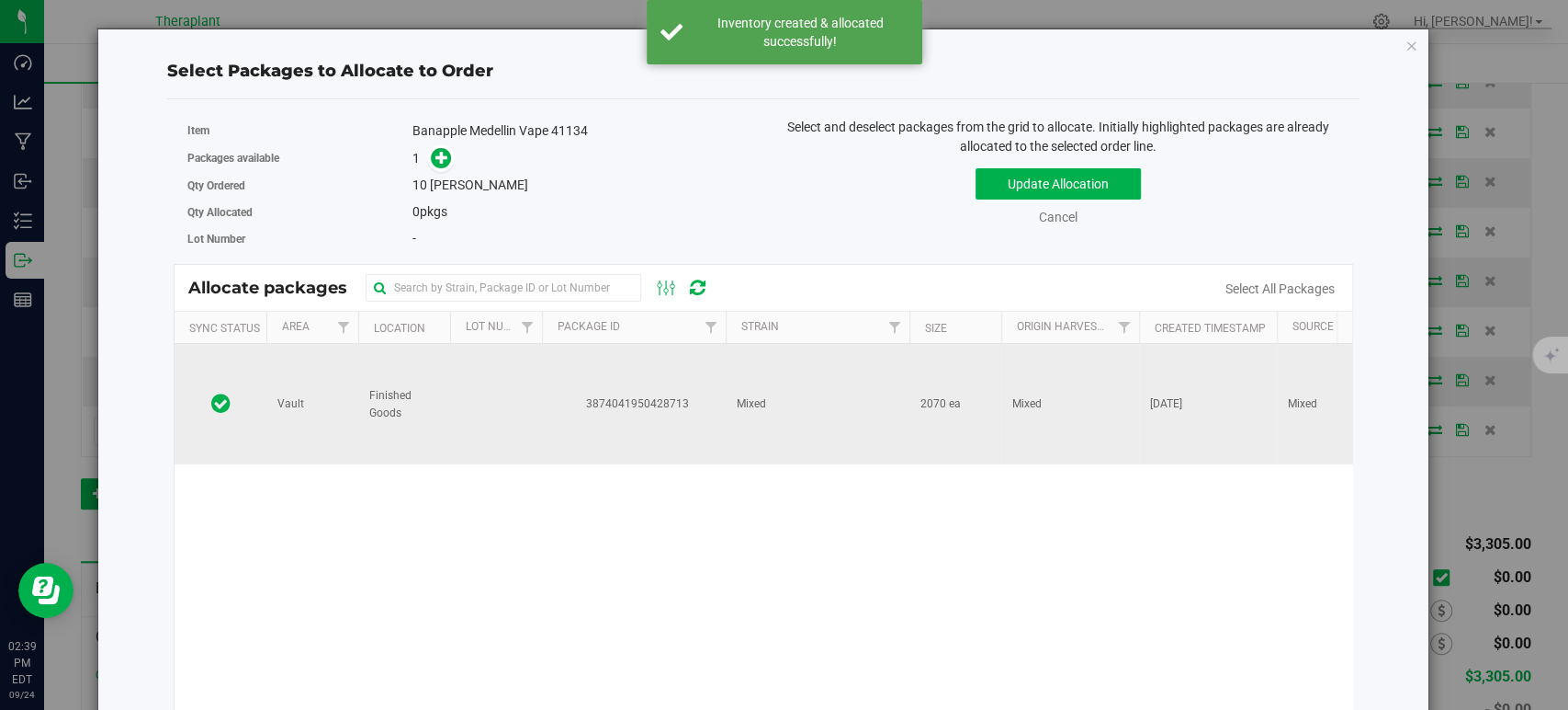
click at [814, 417] on td "Mixed" at bounding box center [818, 404] width 184 height 121
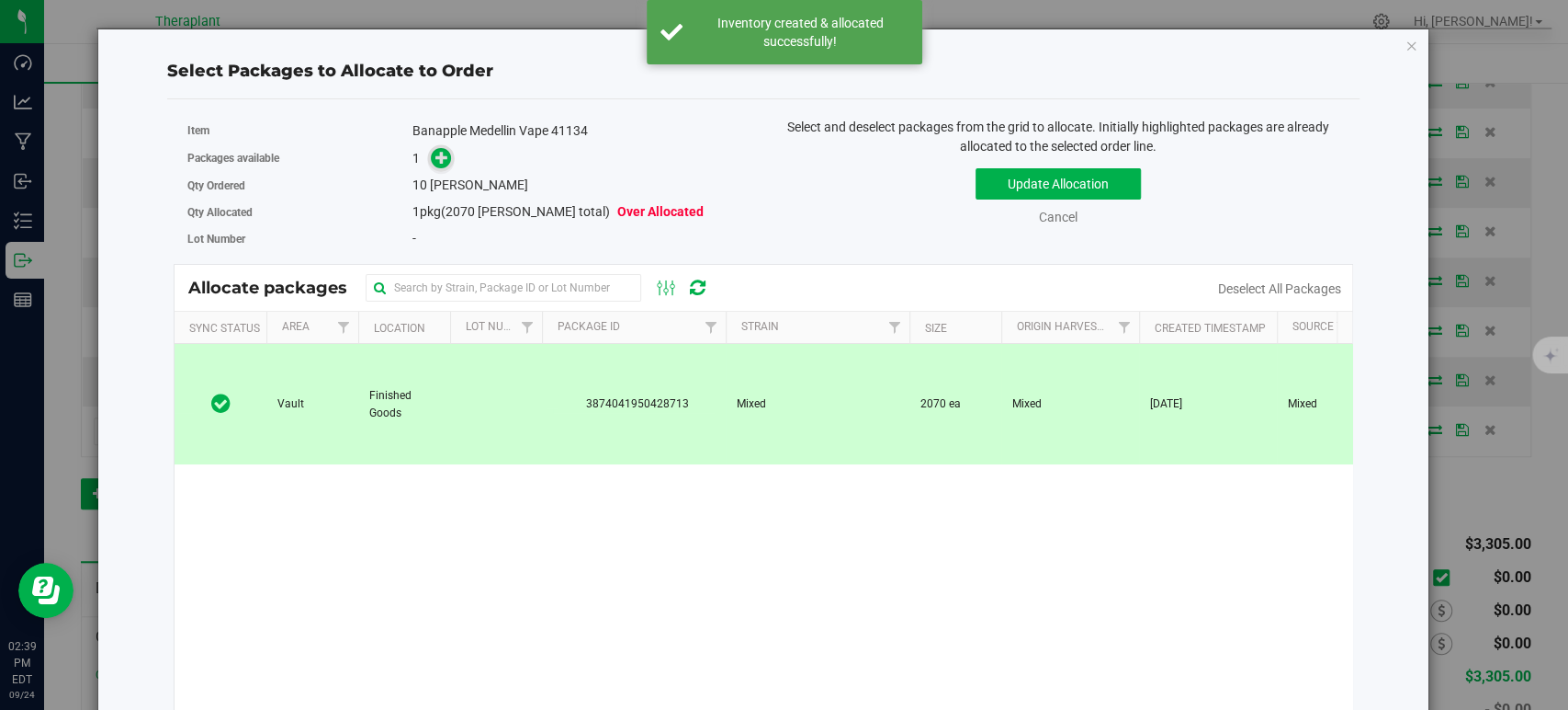
click at [444, 164] on span at bounding box center [441, 159] width 21 height 21
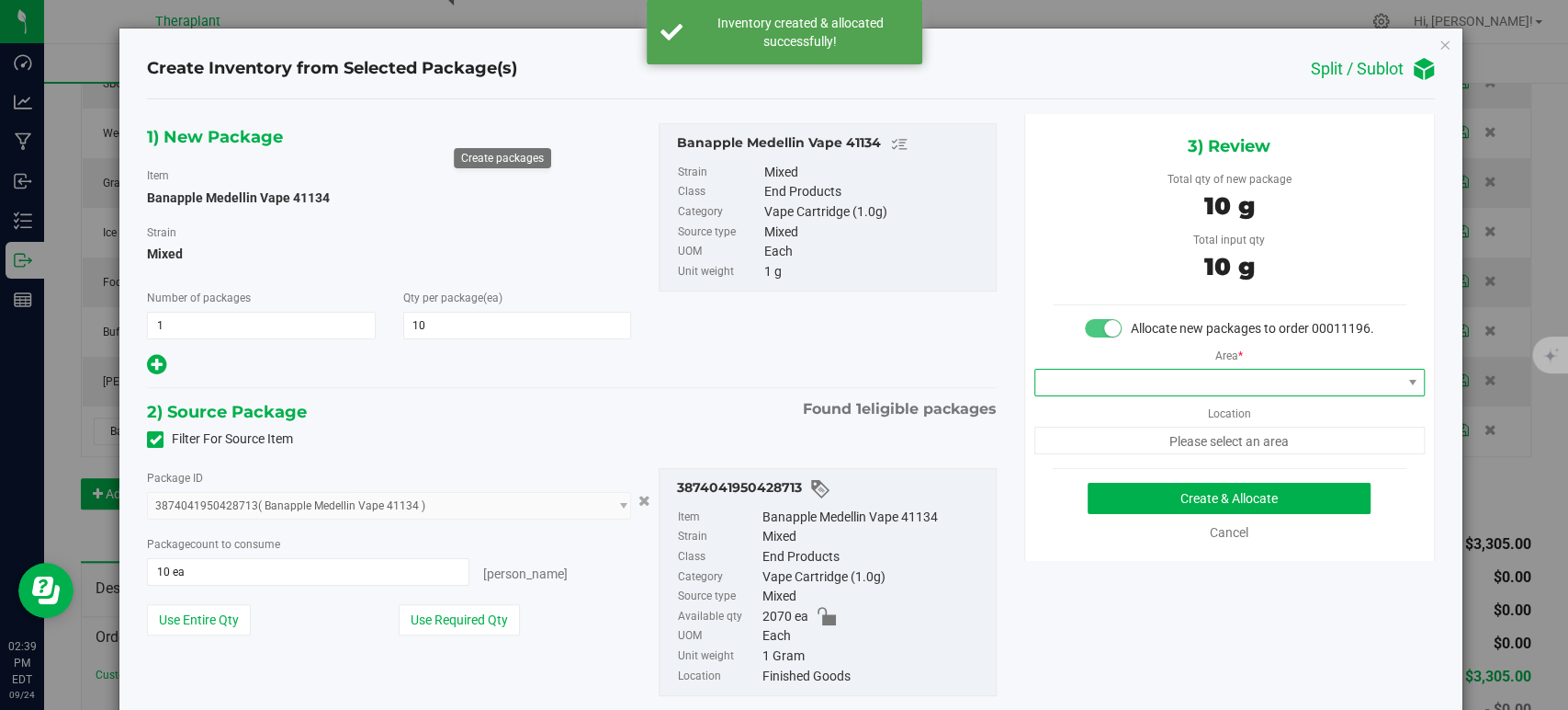
click at [1096, 395] on span at bounding box center [1218, 382] width 366 height 25
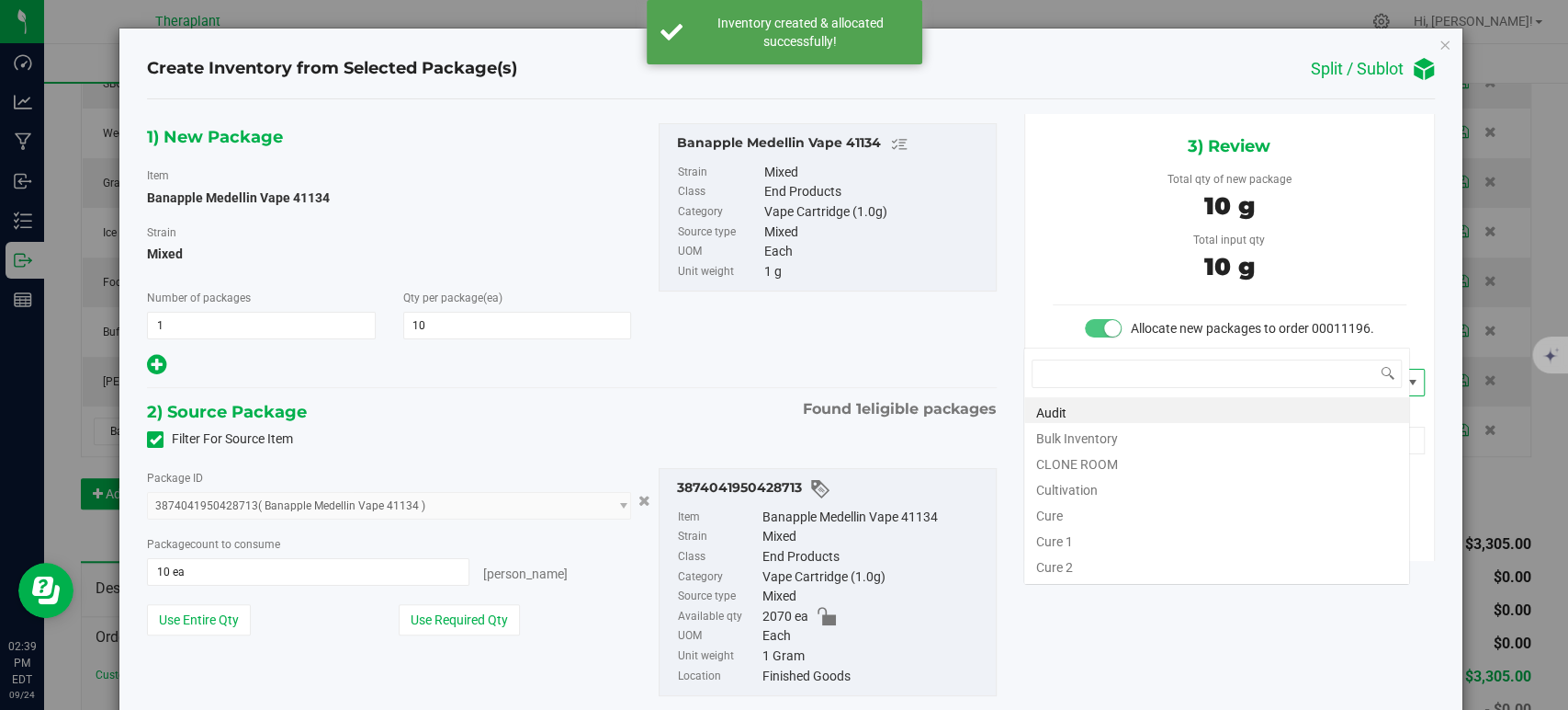
click at [1047, 402] on body "Create Inventory from Selected Package(s) Split / Sublot 1) New Package Item Ba…" at bounding box center [784, 355] width 1568 height 710
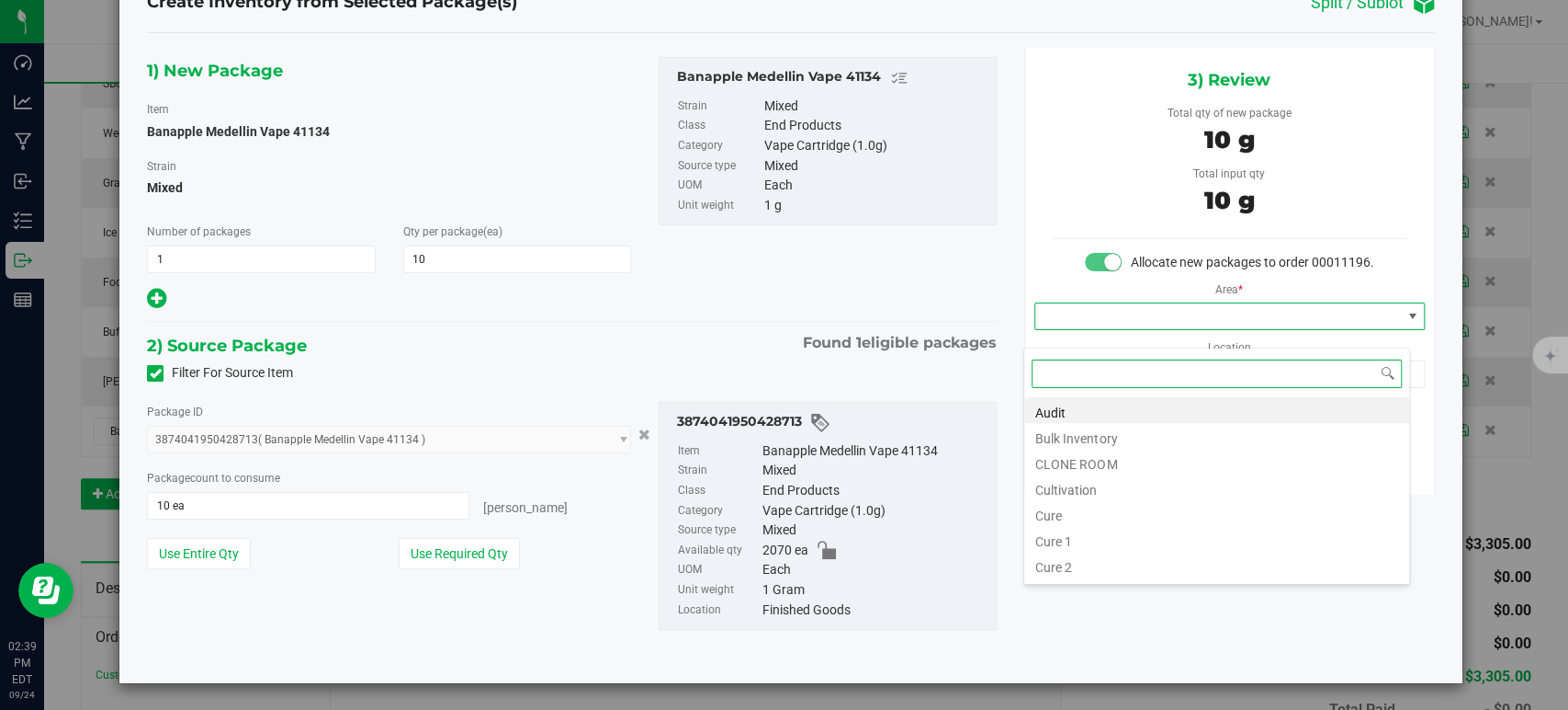
scroll to position [228, 0]
click at [1058, 469] on li "Vault" at bounding box center [1217, 465] width 385 height 25
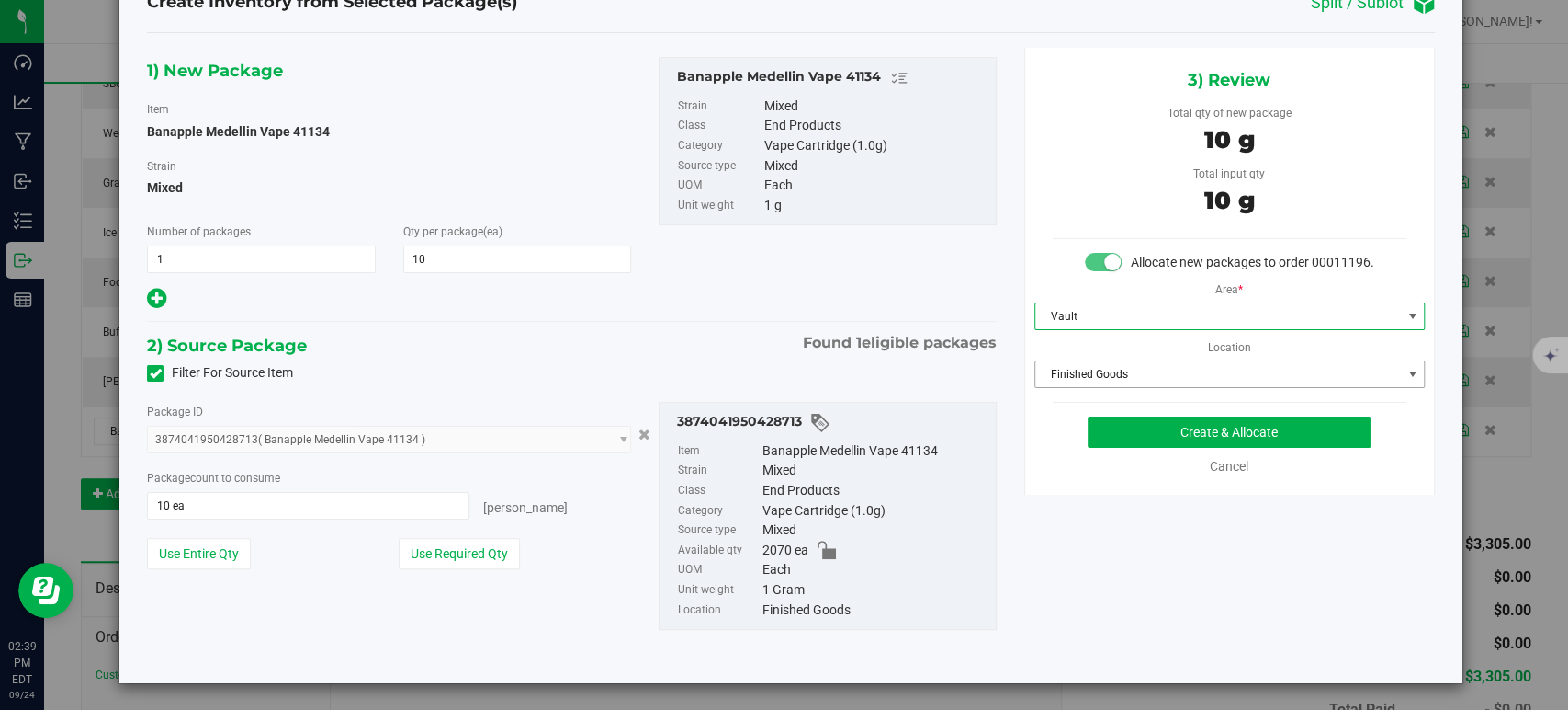
click at [1060, 387] on span "Finished Goods" at bounding box center [1218, 373] width 366 height 25
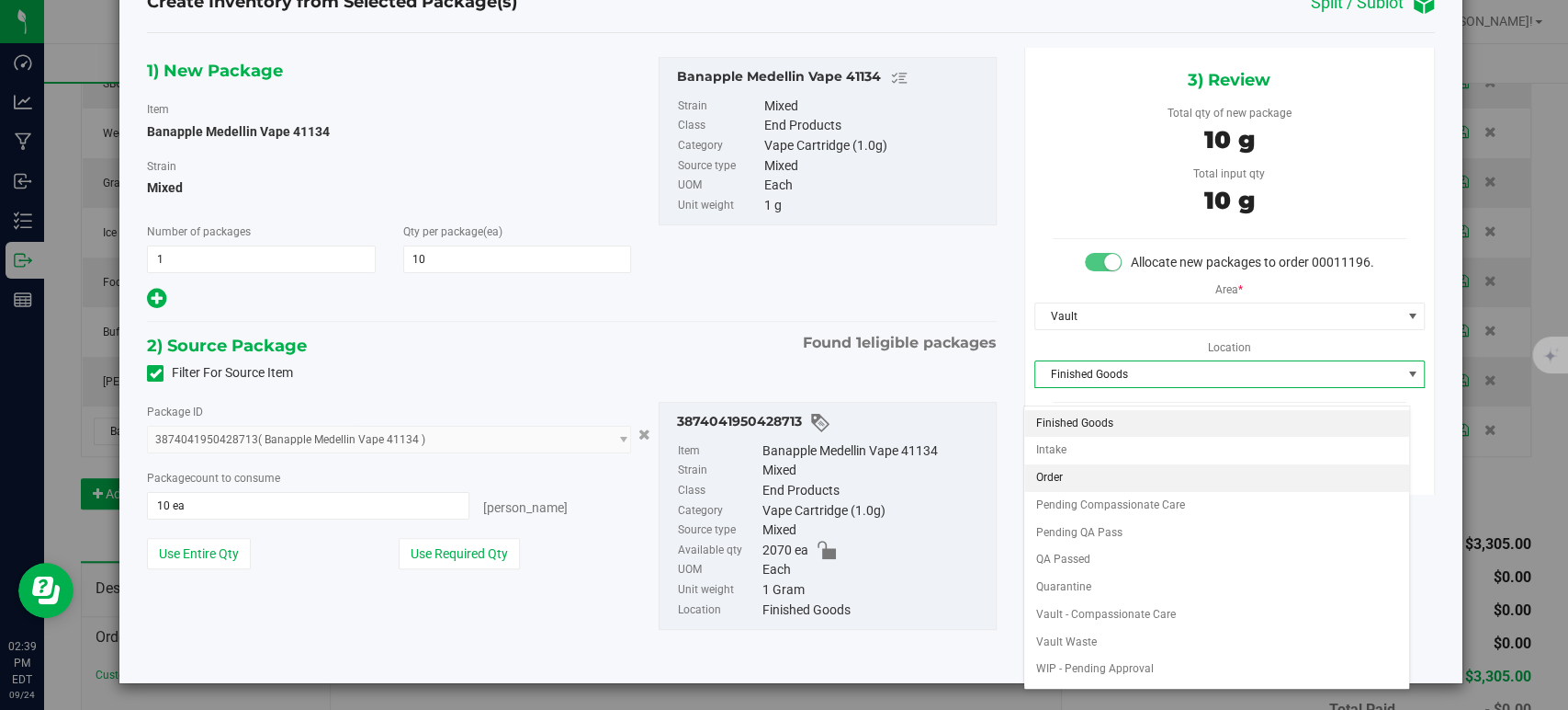
click at [1069, 469] on li "Order" at bounding box center [1217, 478] width 385 height 27
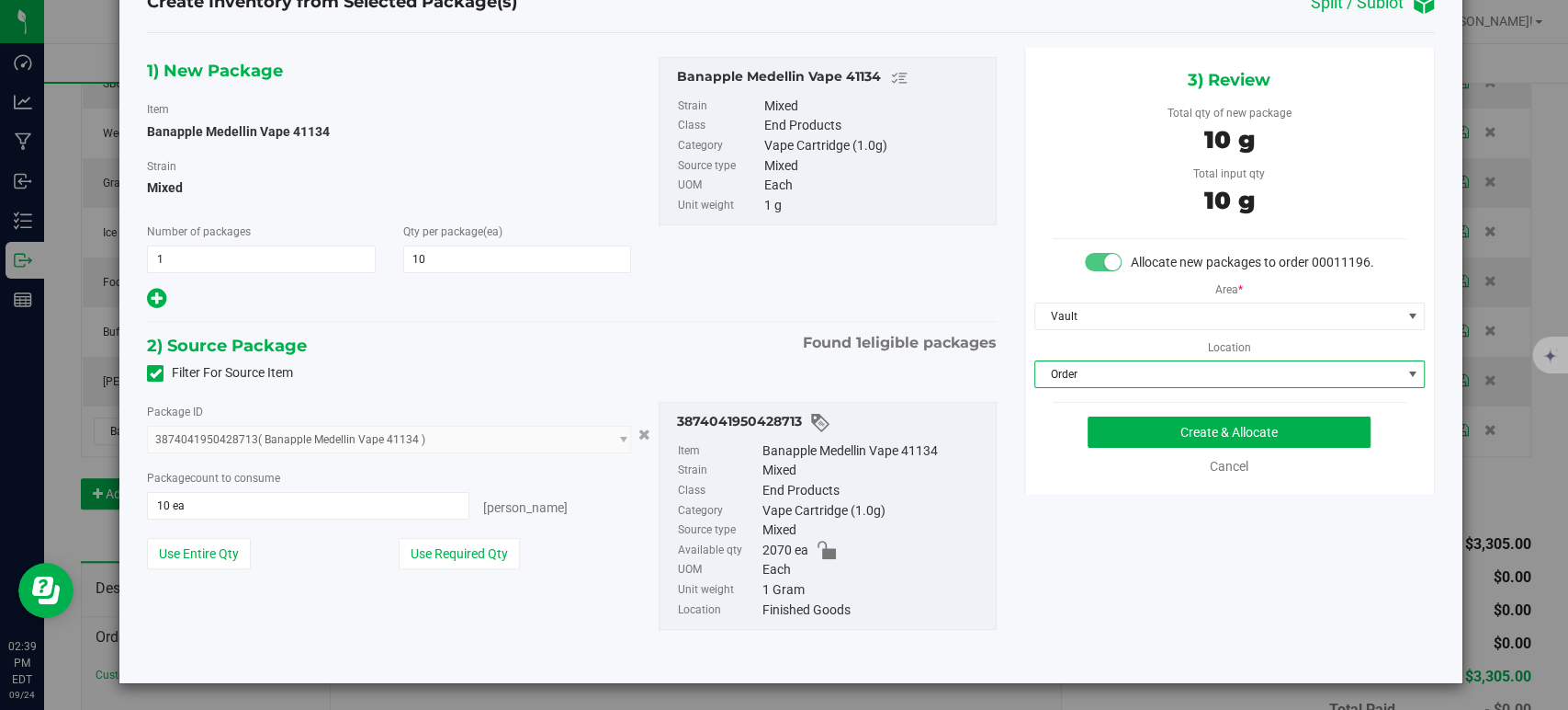
click at [716, 340] on div "2) Source Package Found 1 eligible packages" at bounding box center [571, 345] width 849 height 27
click at [1132, 447] on button "Create & Allocate" at bounding box center [1229, 432] width 283 height 31
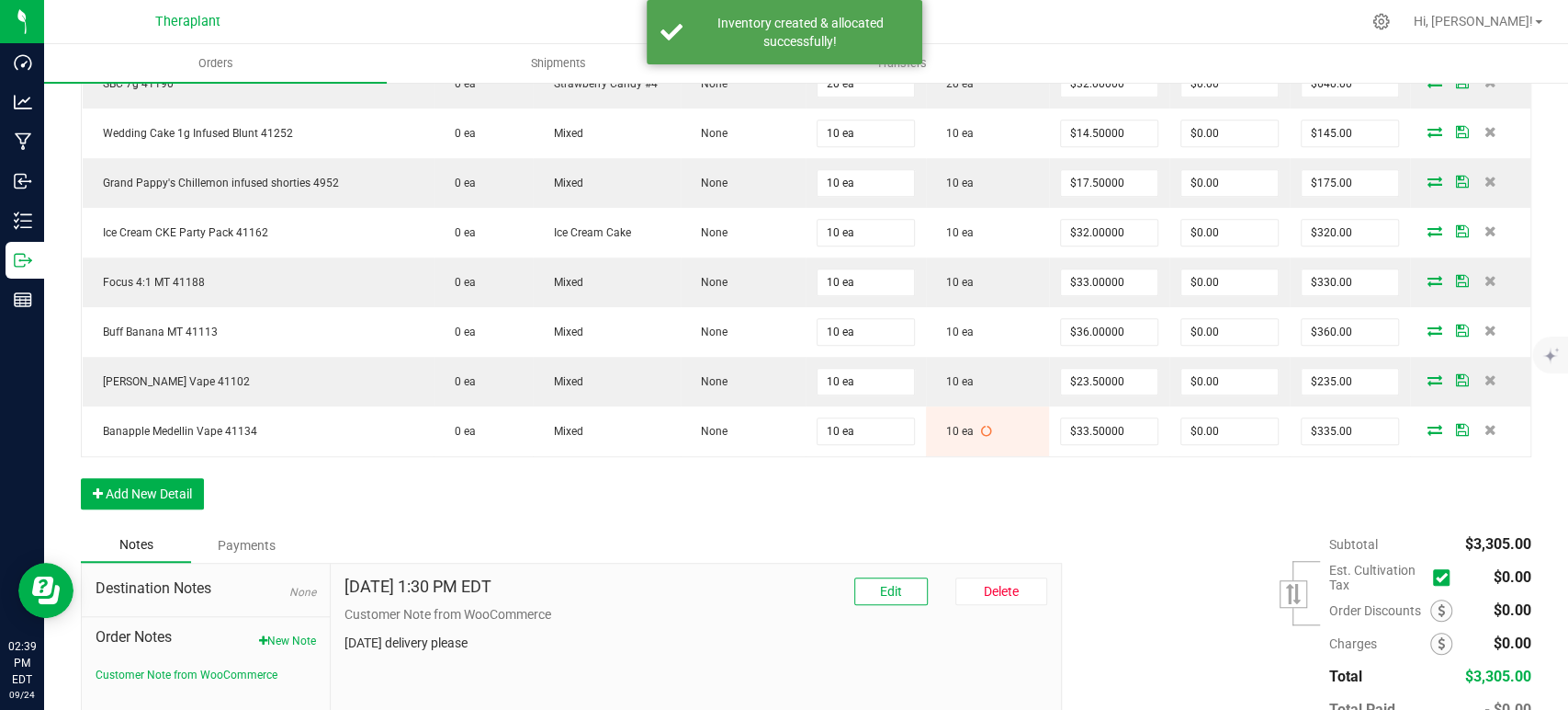
click at [995, 498] on div "Order Details Print All Labels Item Sellable Strain Lot Number Qty Ordered Qty …" at bounding box center [806, 177] width 1450 height 699
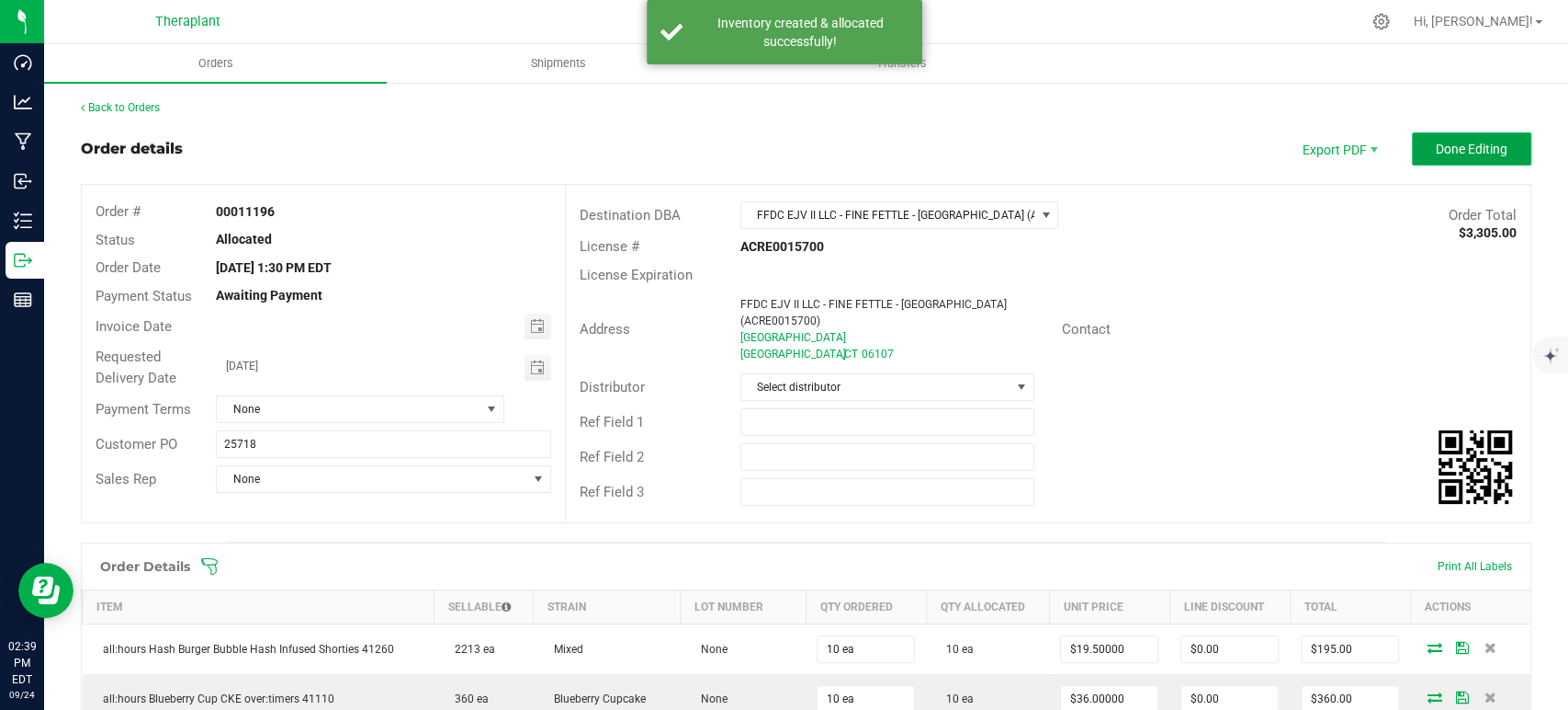
click at [1463, 151] on span "Done Editing" at bounding box center [1472, 149] width 72 height 15
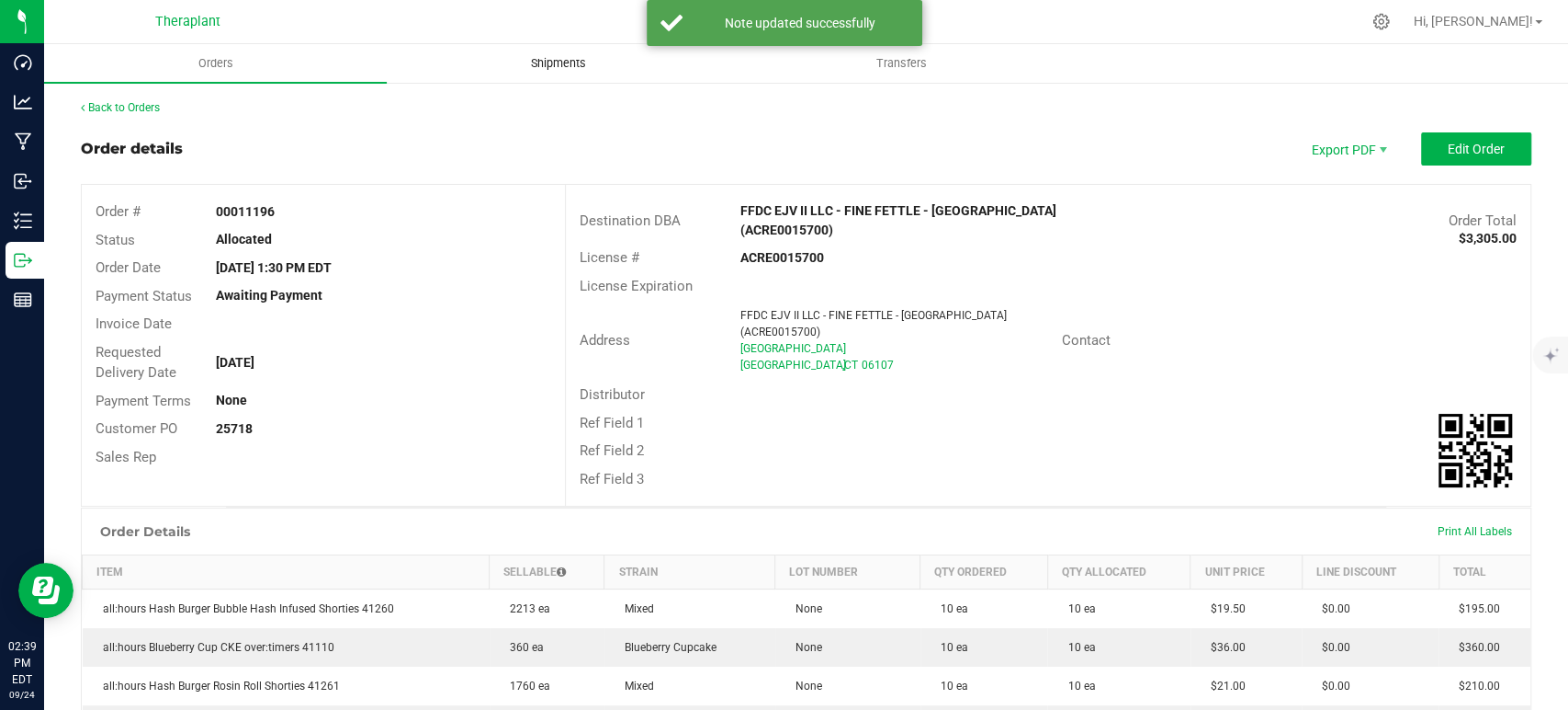
click at [585, 52] on uib-tab-heading "Shipments" at bounding box center [558, 63] width 341 height 37
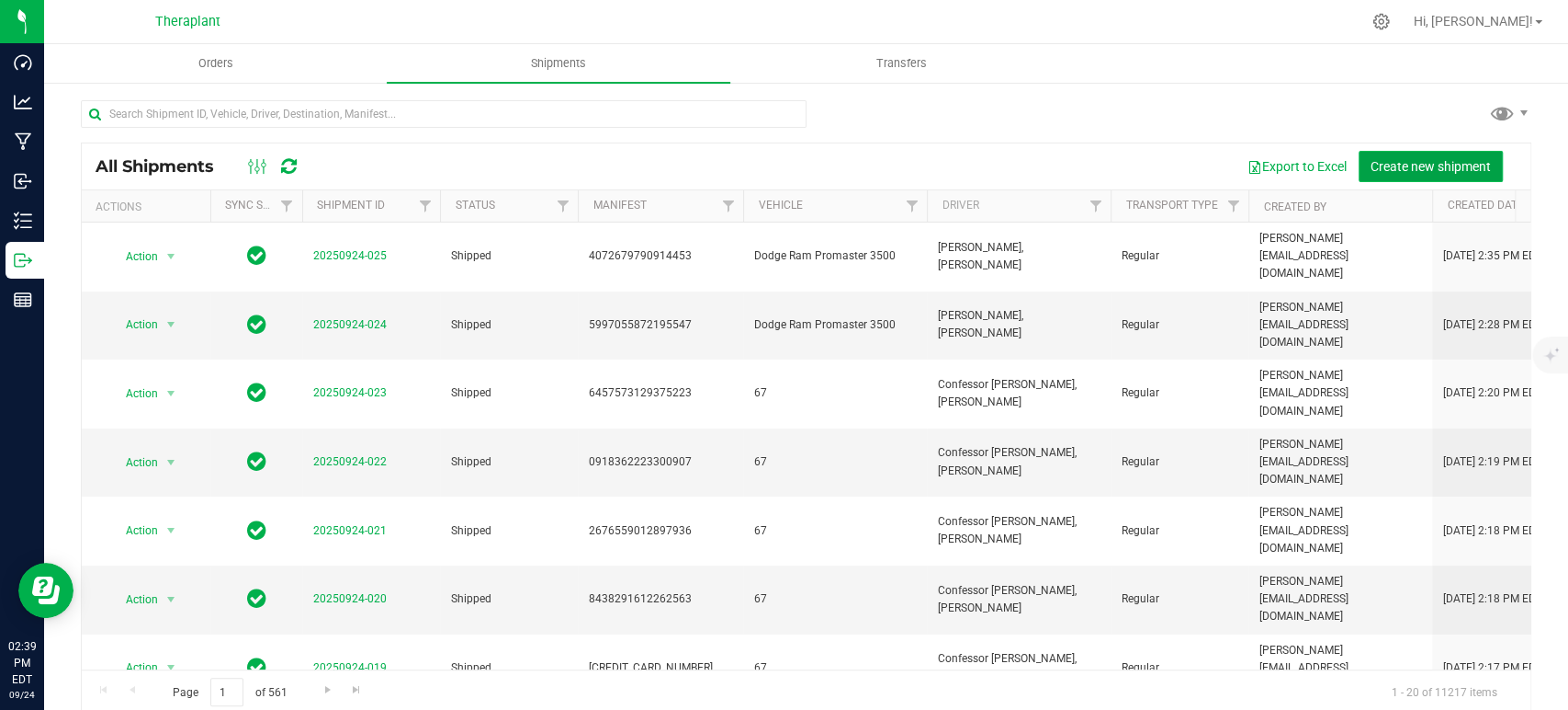
click at [1382, 166] on span "Create new shipment" at bounding box center [1431, 166] width 121 height 15
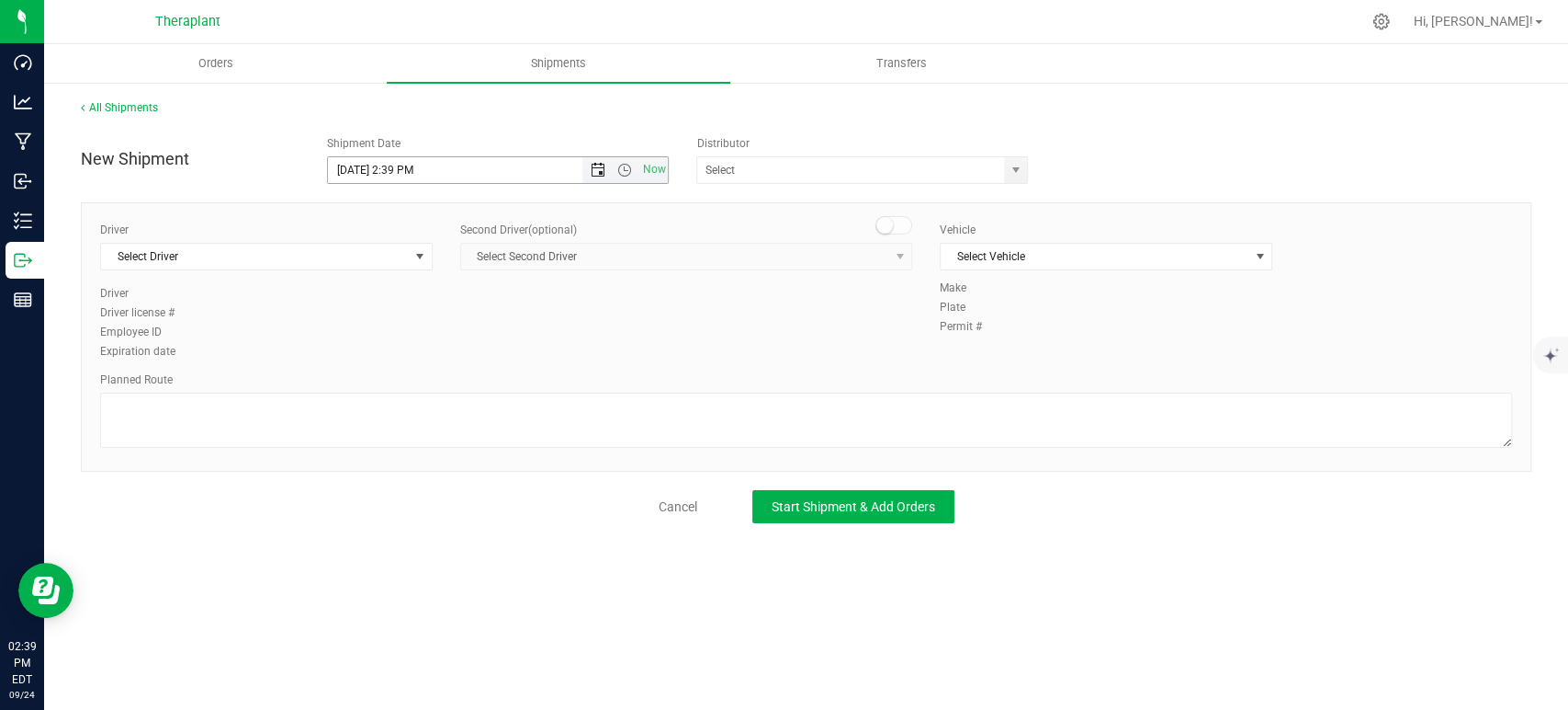
click at [595, 167] on span "Open the date view" at bounding box center [598, 169] width 15 height 15
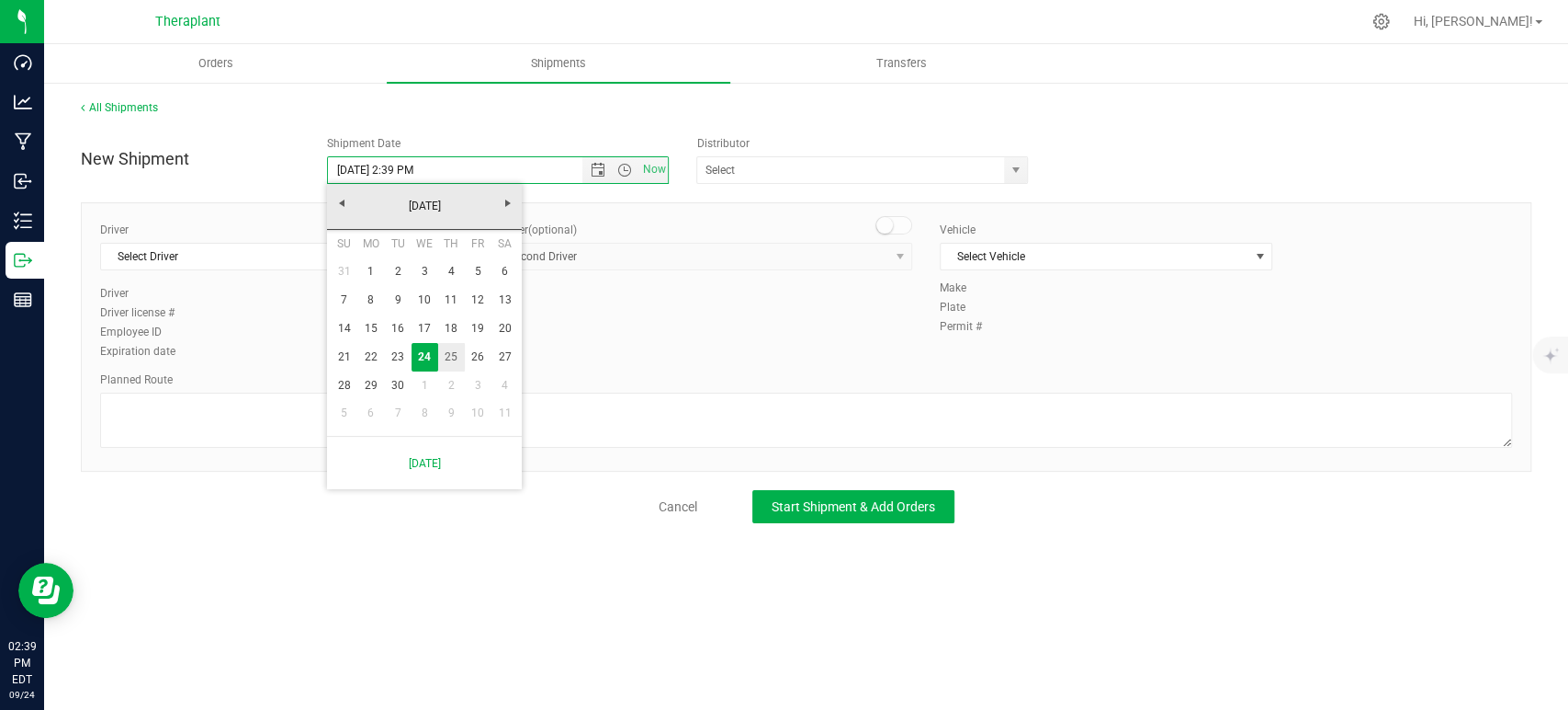
click at [455, 355] on link "25" at bounding box center [451, 357] width 26 height 28
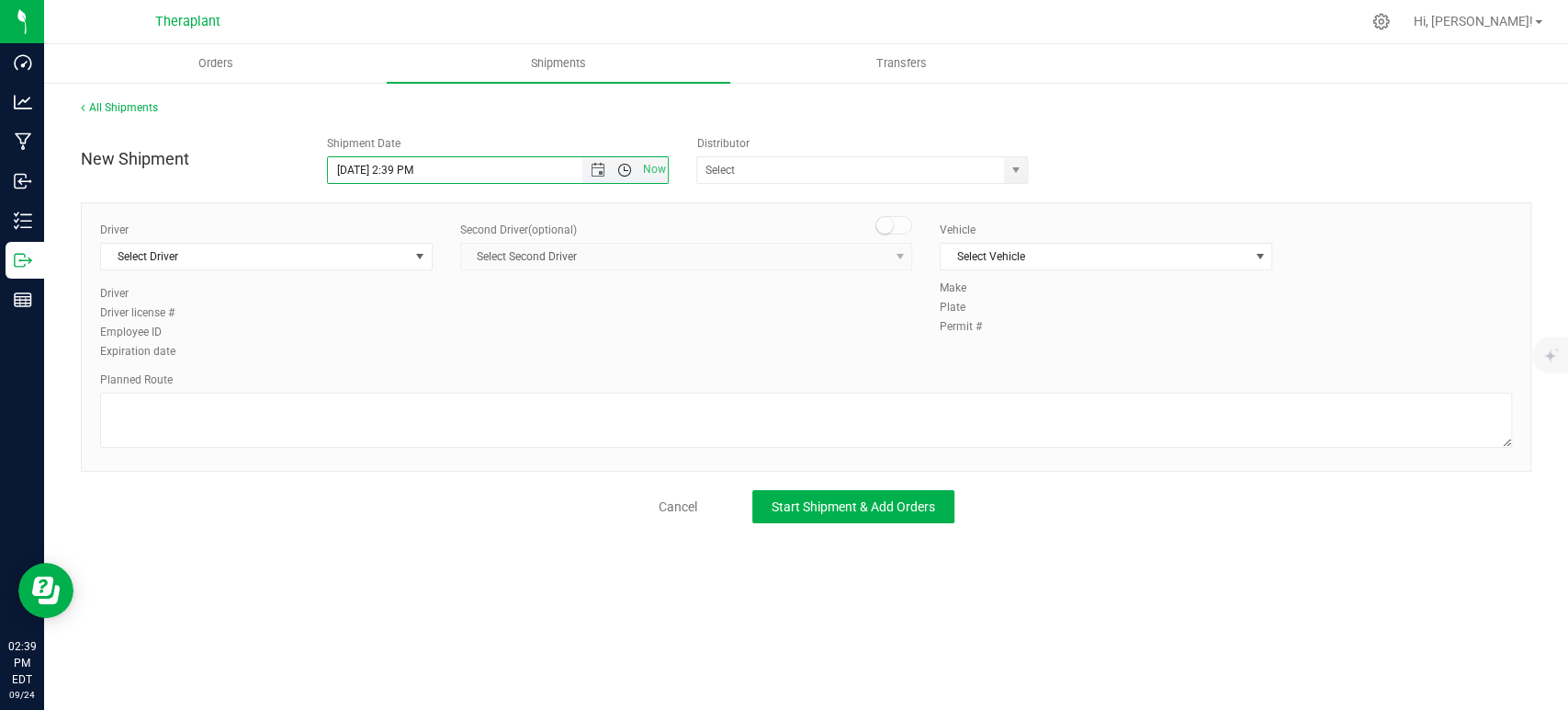
click at [632, 164] on span "Open the time view" at bounding box center [624, 169] width 15 height 15
click at [528, 361] on li "11:30 PM" at bounding box center [497, 363] width 338 height 24
type input "9/25/2025 11:30 PM"
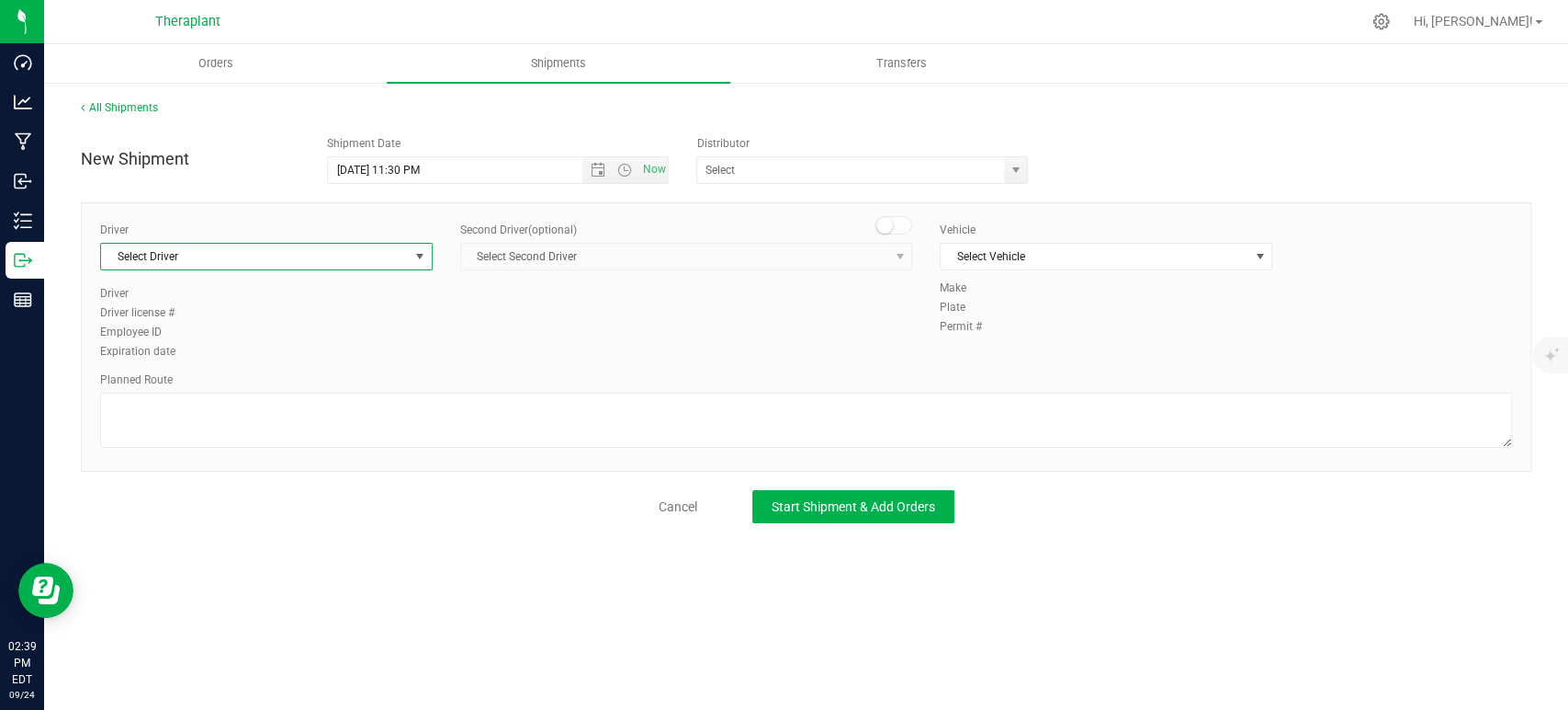
click at [272, 257] on span "Select Driver" at bounding box center [255, 256] width 308 height 25
click at [275, 326] on li "[PERSON_NAME]" at bounding box center [266, 333] width 331 height 27
type input "tris"
click at [896, 233] on span at bounding box center [894, 225] width 37 height 18
click at [850, 250] on span "Select Second Driver" at bounding box center [674, 256] width 427 height 25
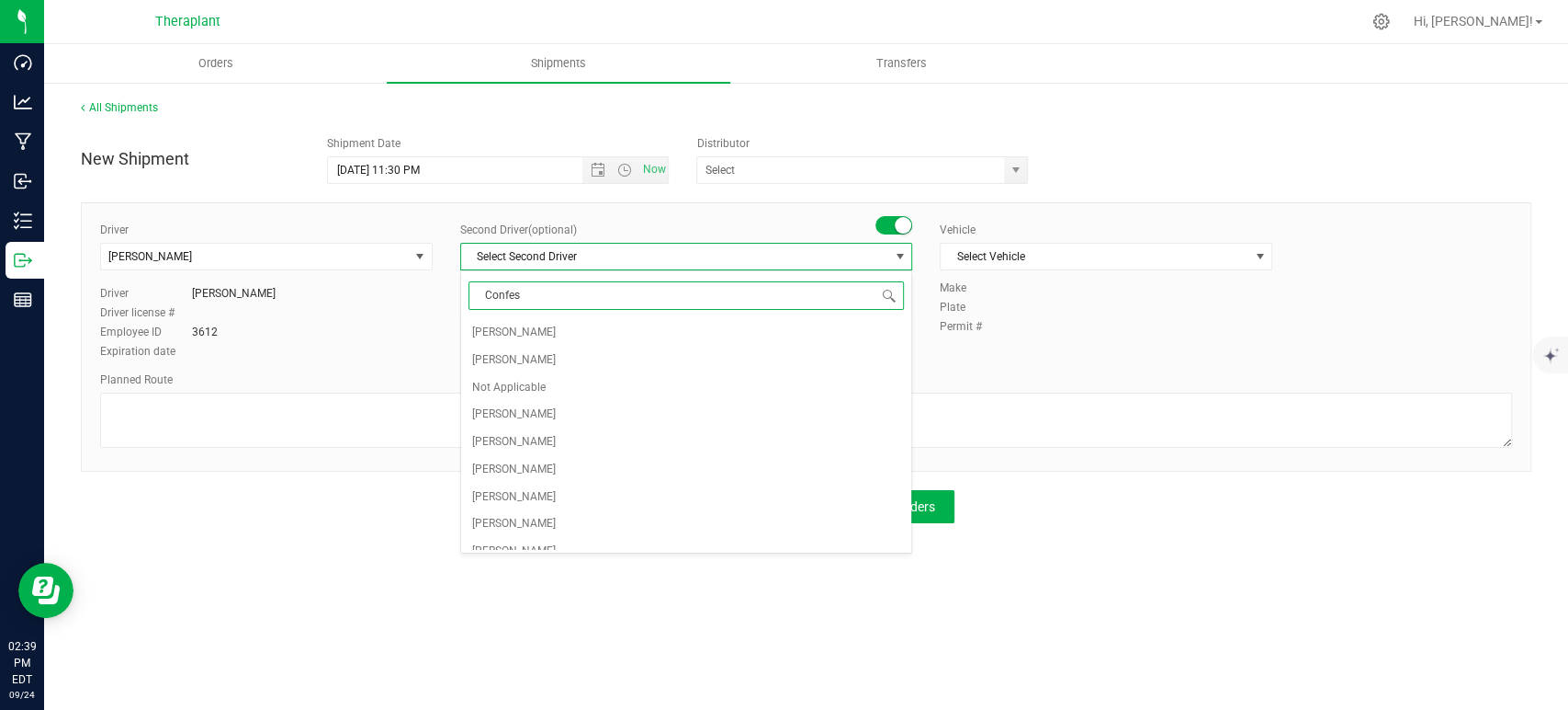
type input "Confess"
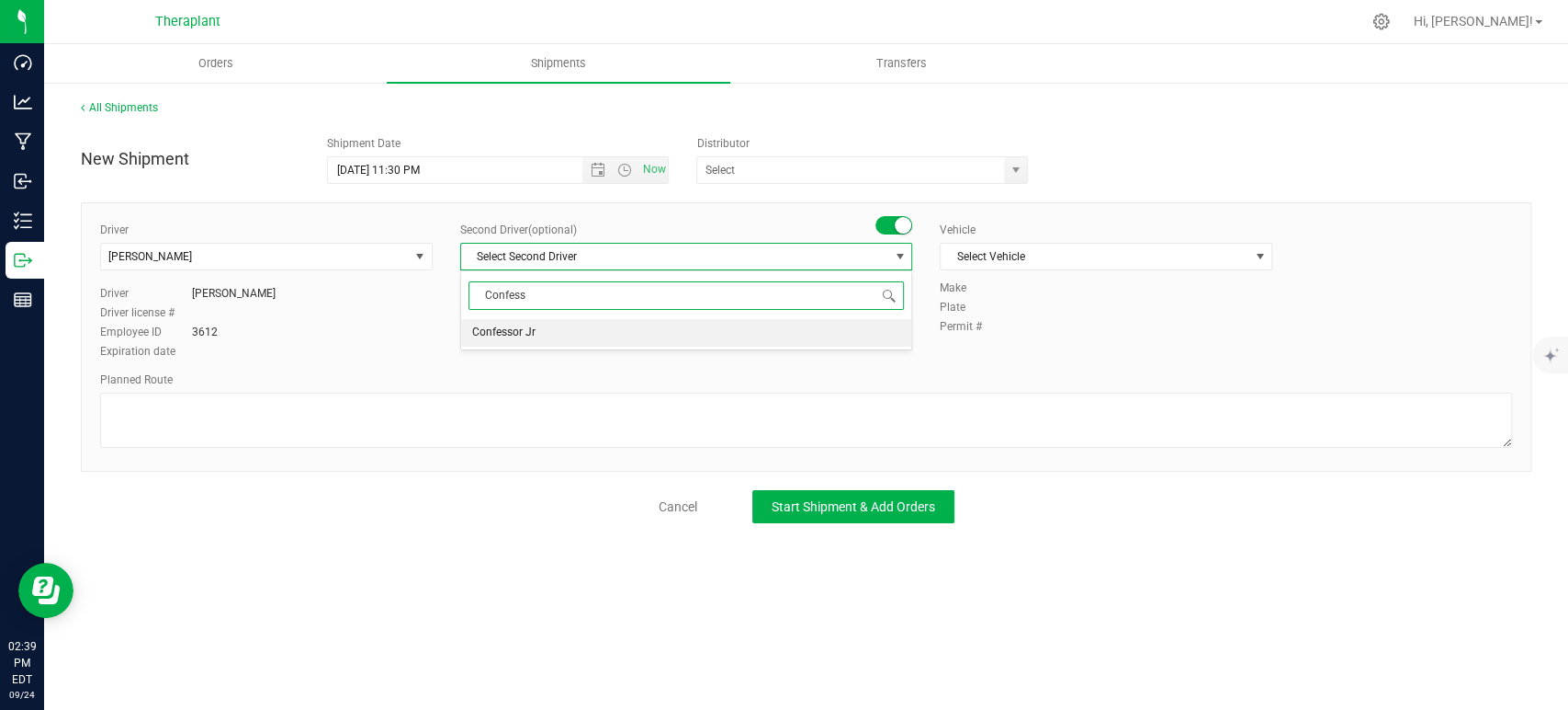
click at [645, 327] on li "Confessor Jr" at bounding box center [685, 333] width 450 height 27
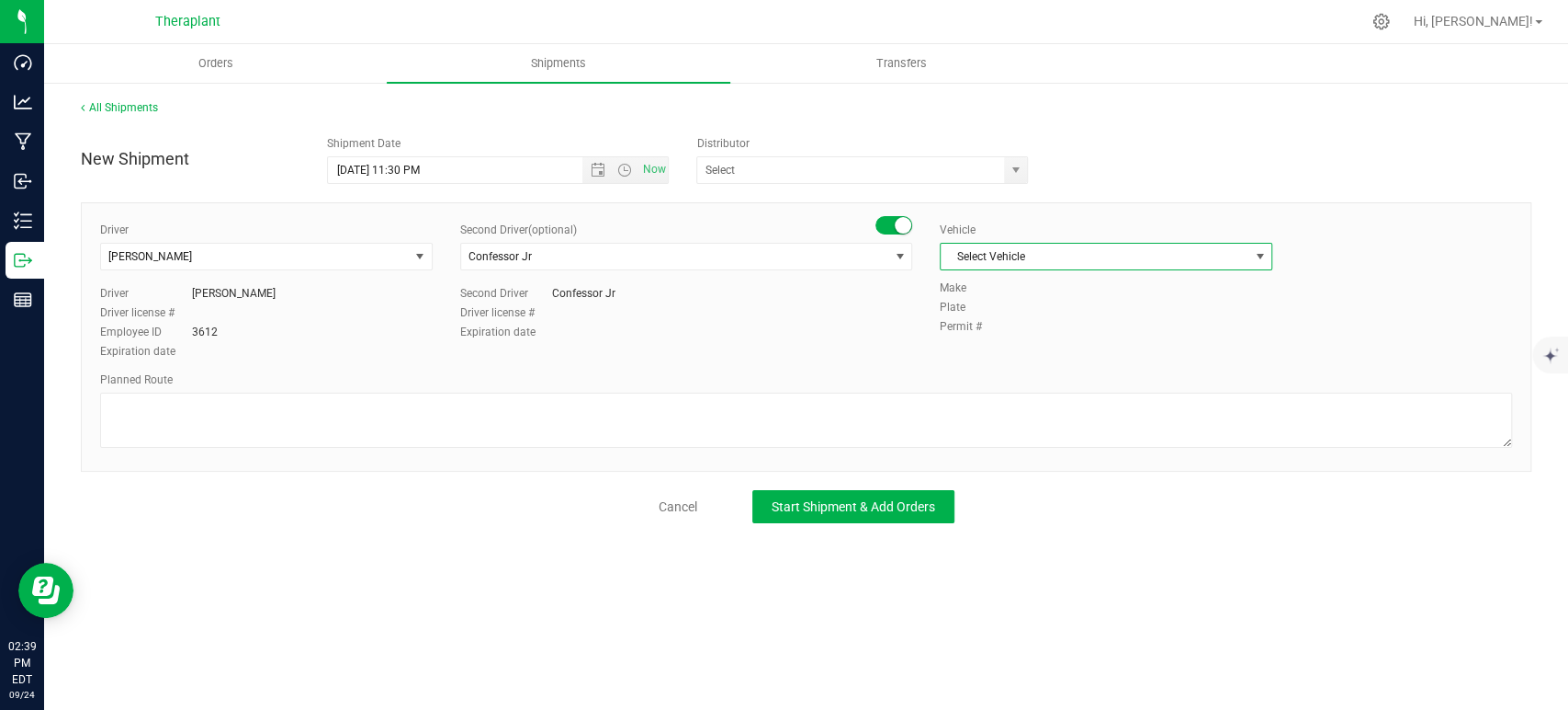
click at [1047, 243] on span "Select Vehicle" at bounding box center [1095, 256] width 308 height 25
click at [1030, 250] on span "Select Vehicle" at bounding box center [1095, 256] width 308 height 25
click at [1030, 315] on li "67" at bounding box center [1106, 315] width 331 height 27
click at [856, 408] on textarea at bounding box center [806, 420] width 1412 height 55
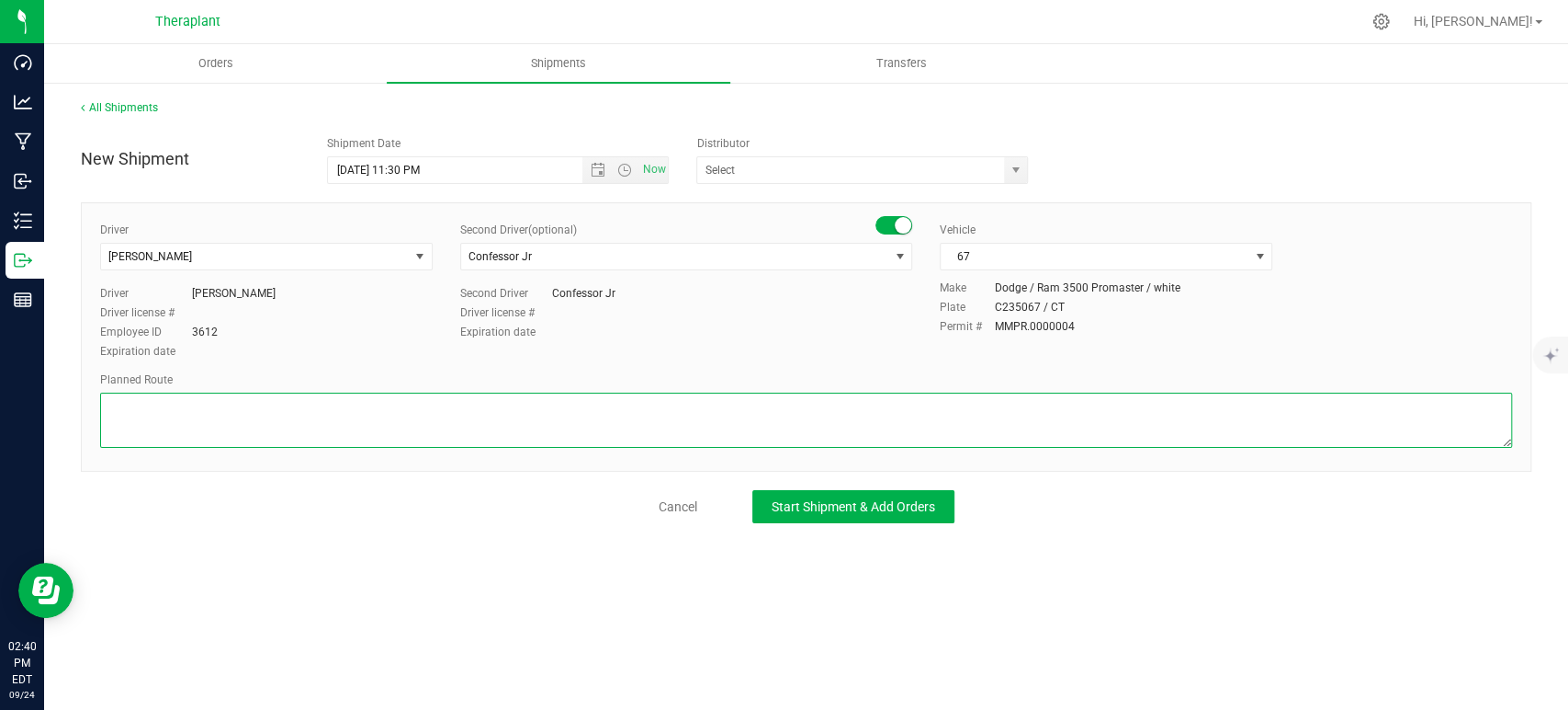
click at [645, 416] on textarea at bounding box center [806, 420] width 1412 height 55
paste textarea "Get on CT-8 S from CT-262, Take I-84 E to State Hwy 508 in Farmington. Take exi…"
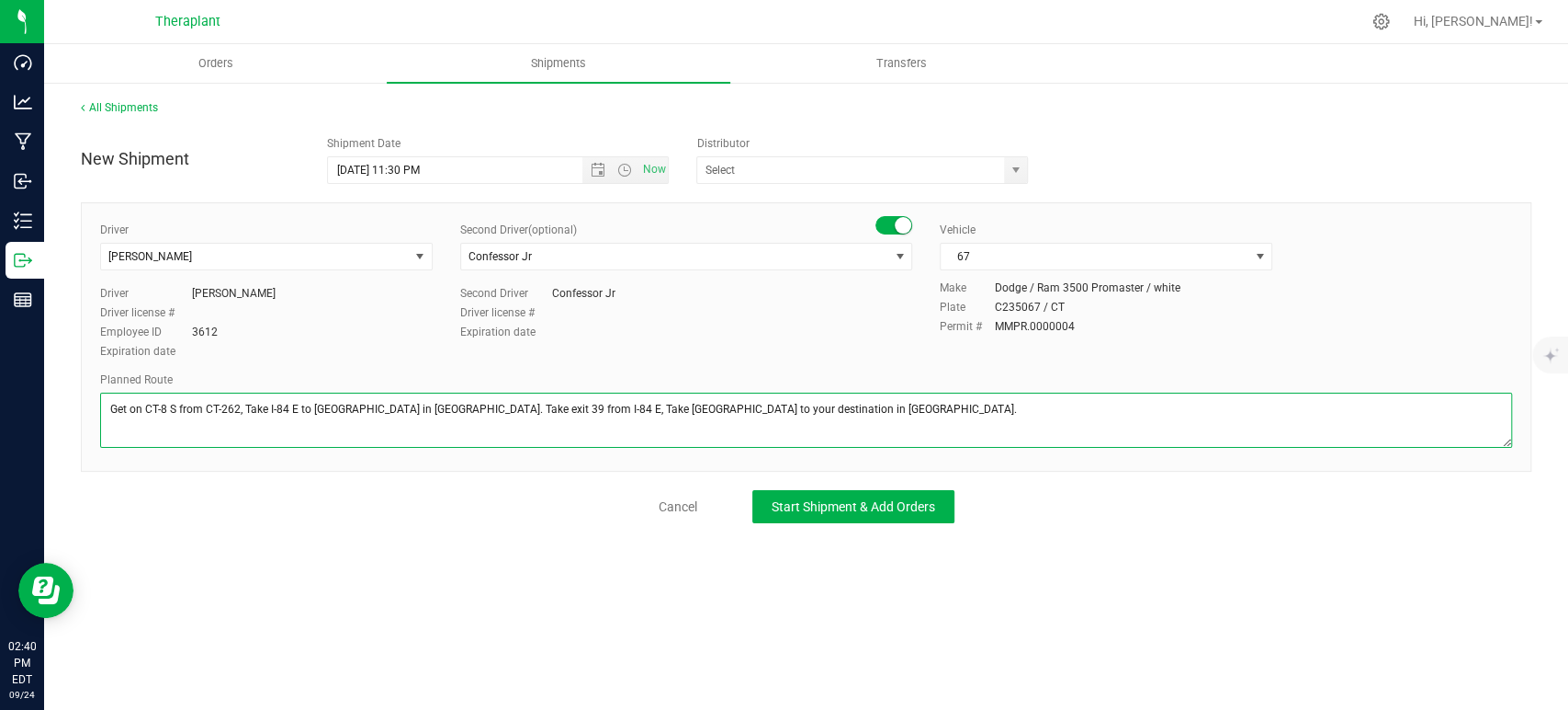
type textarea "Get on CT-8 S from CT-262, Take I-84 E to State Hwy 508 in Farmington. Take exi…"
click at [819, 478] on div "New Shipment Shipment Date 9/25/2025 11:30 PM Now Distributor Analytics Labs CT…" at bounding box center [806, 324] width 1450 height 396
click at [819, 495] on button "Start Shipment & Add Orders" at bounding box center [854, 507] width 202 height 33
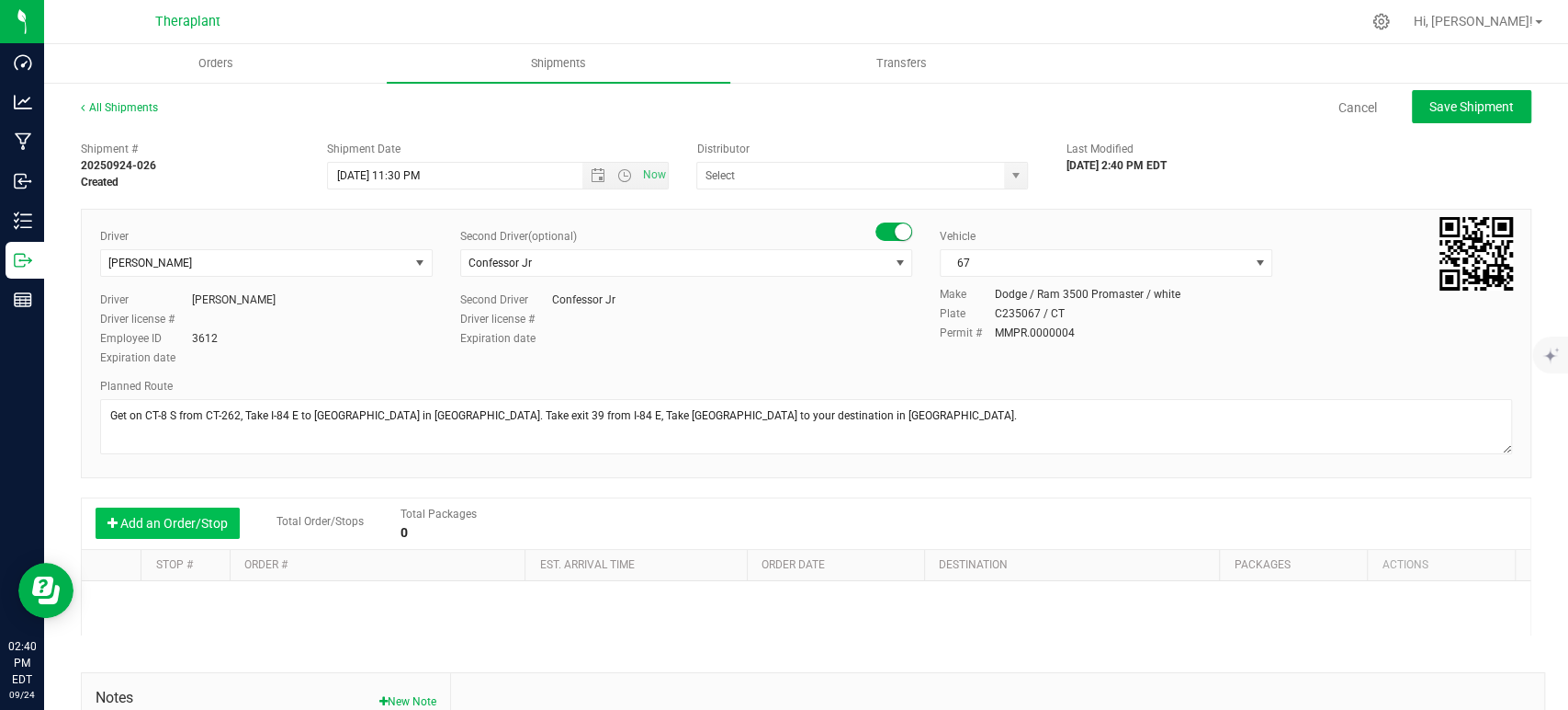
click at [203, 531] on button "Add an Order/Stop" at bounding box center [167, 523] width 144 height 31
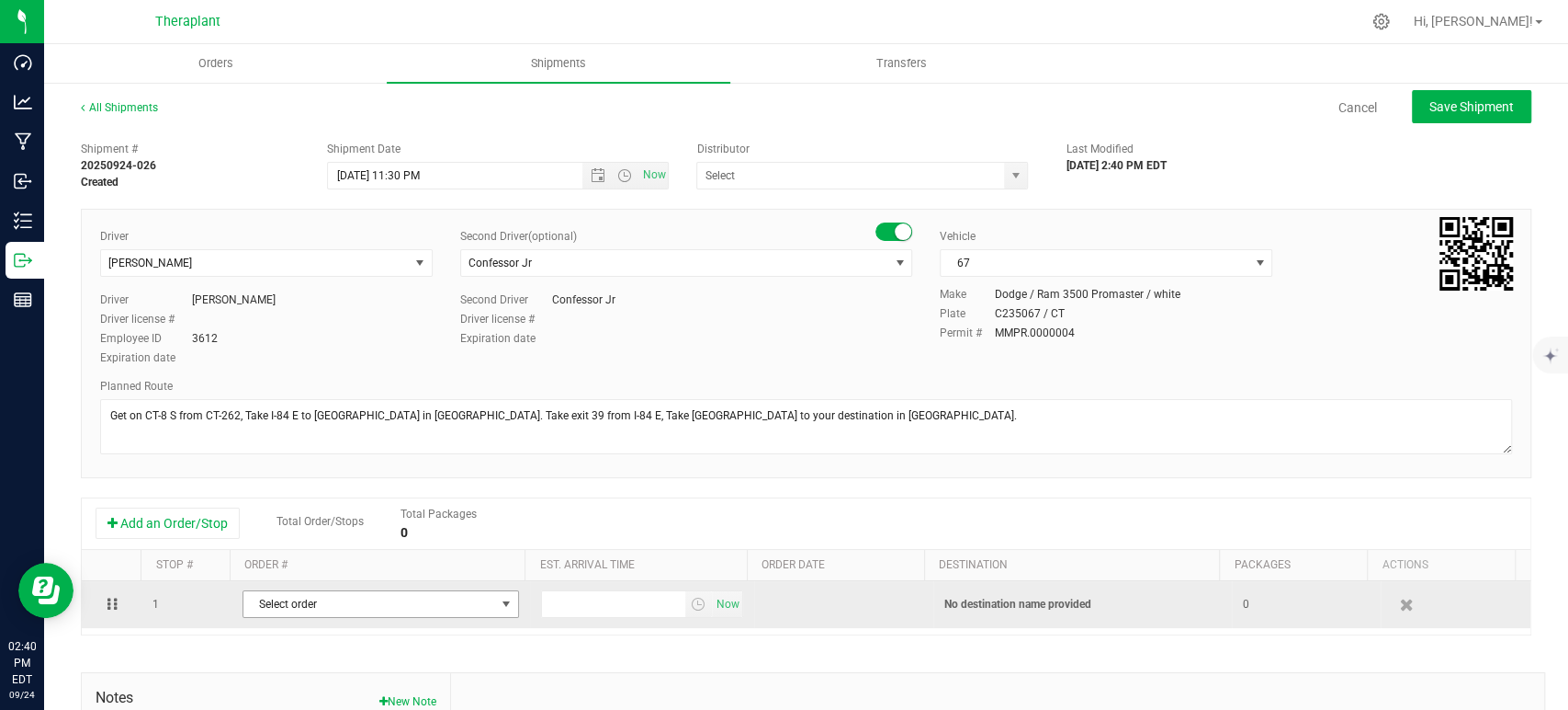
click at [448, 598] on span "Select order" at bounding box center [368, 604] width 252 height 25
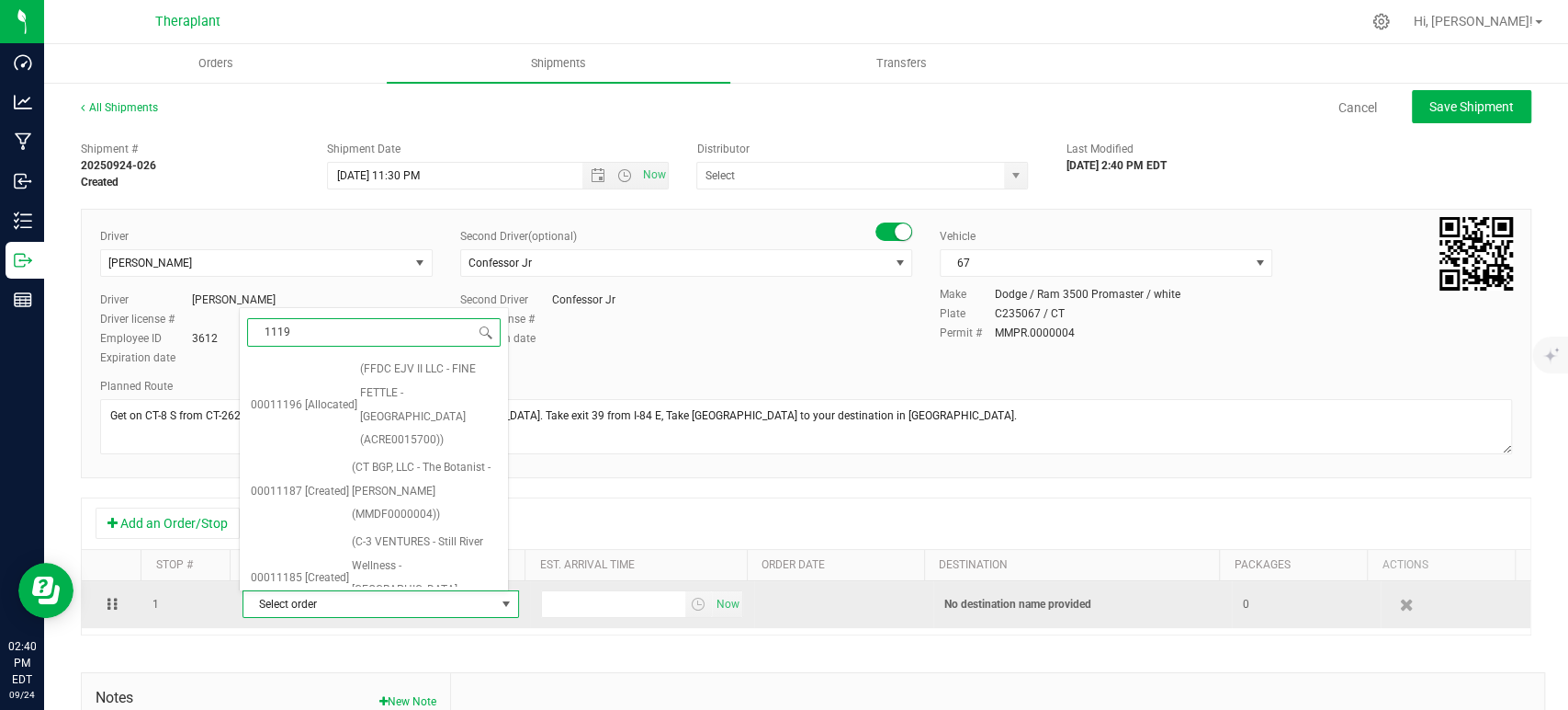
type input "11196"
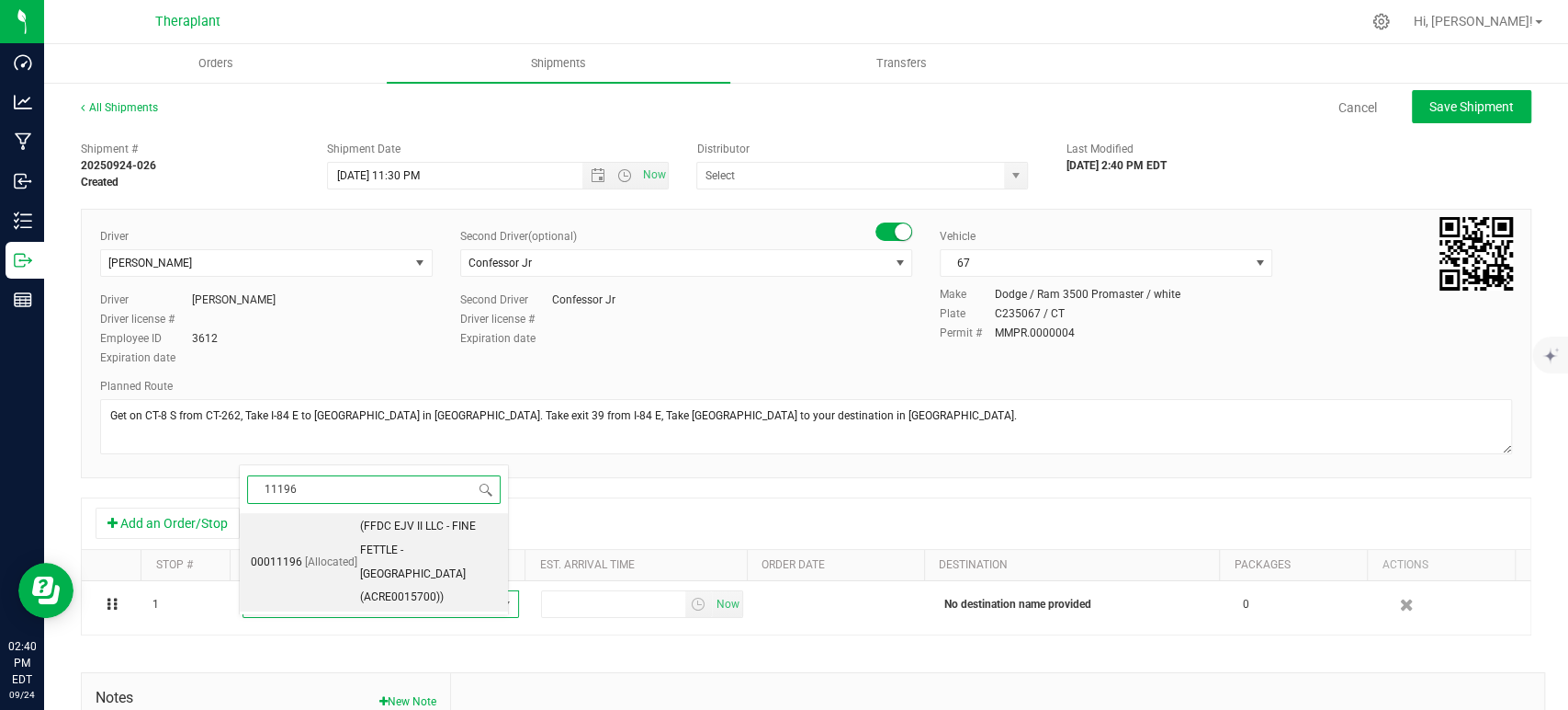
click at [436, 550] on span "(FFDC EJV II LLC - FINE FETTLE - [GEOGRAPHIC_DATA] (ACRE0015700))" at bounding box center [428, 561] width 137 height 94
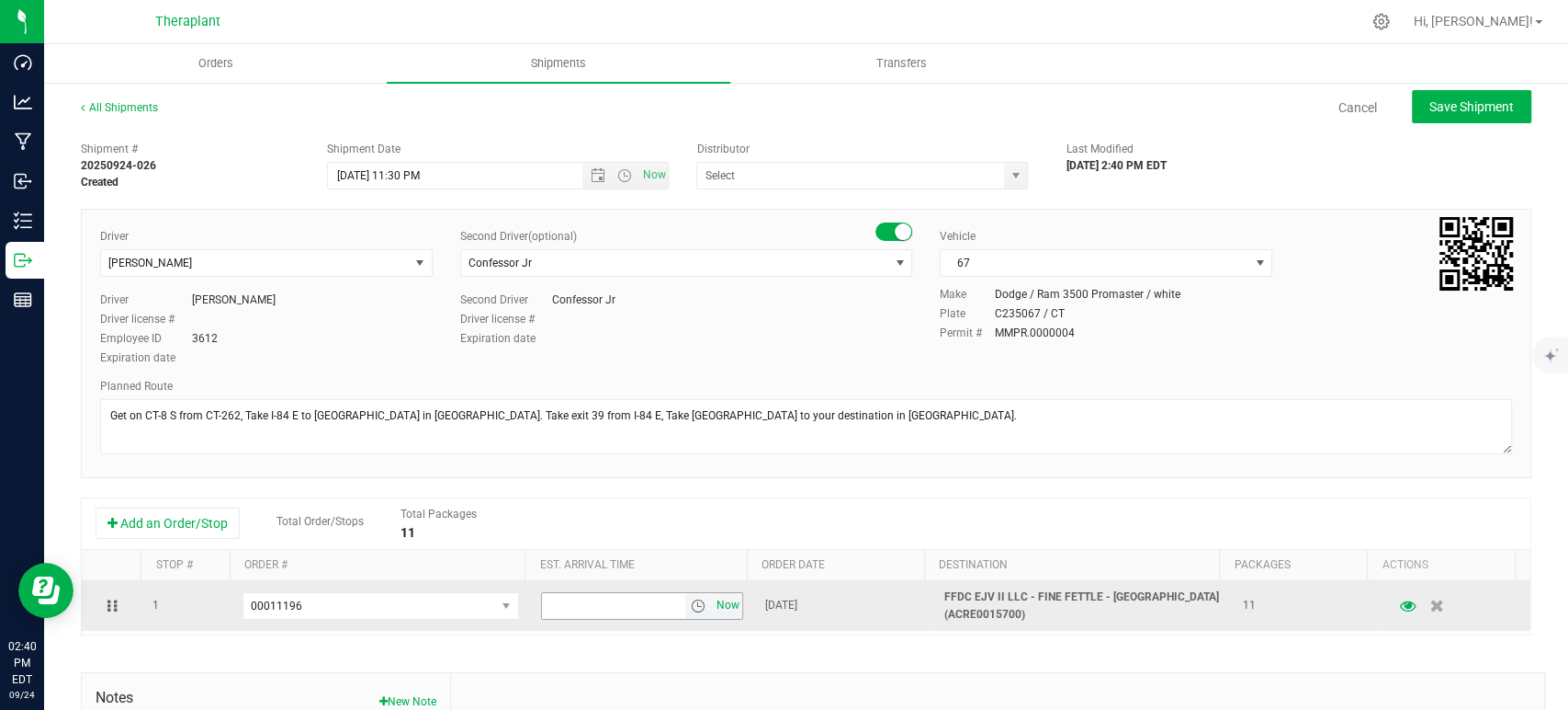
click at [713, 607] on span "Now" at bounding box center [727, 605] width 31 height 26
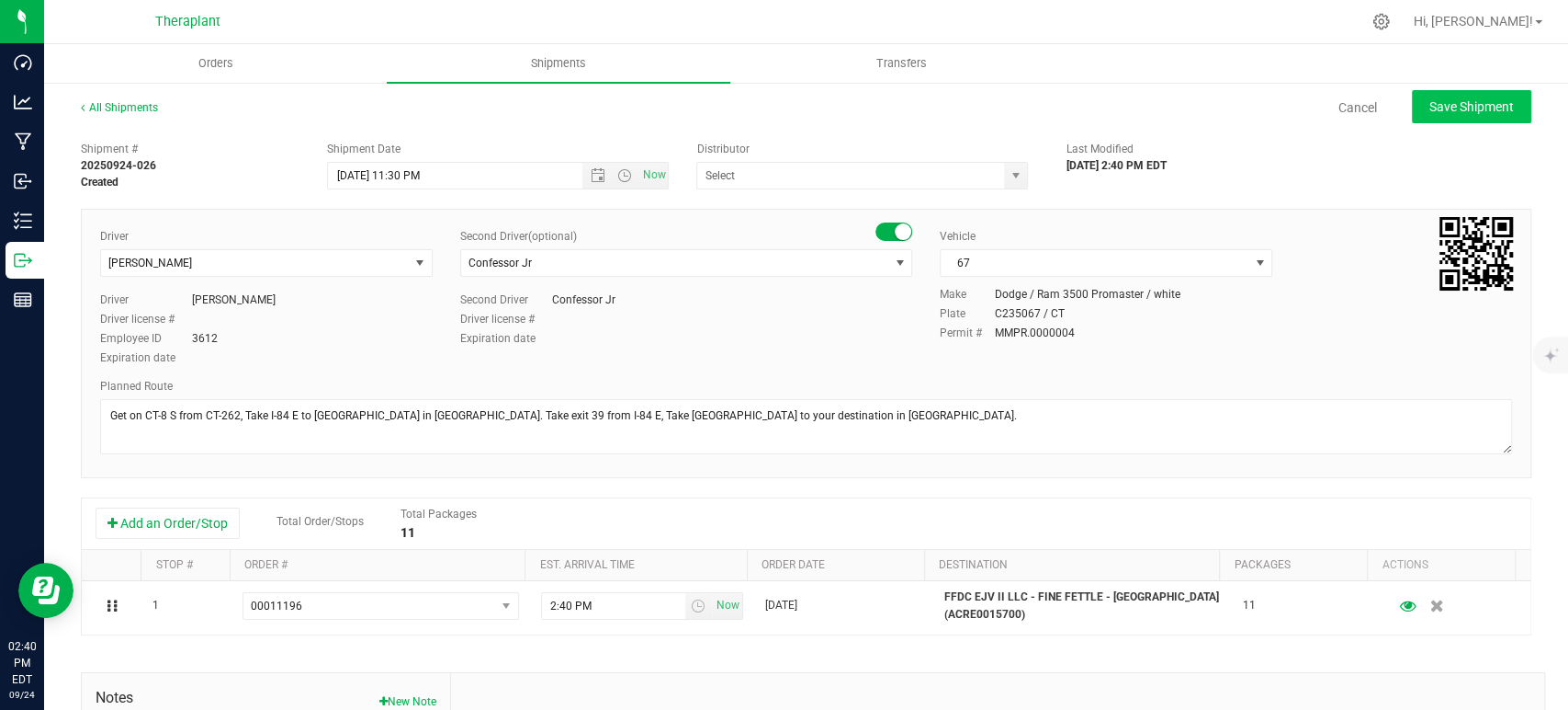
click at [1427, 124] on div "All Shipments Cancel Save Shipment" at bounding box center [806, 116] width 1450 height 33
click at [1432, 115] on button "Save Shipment" at bounding box center [1472, 107] width 120 height 33
type input "9/26/2025 3:30 AM"
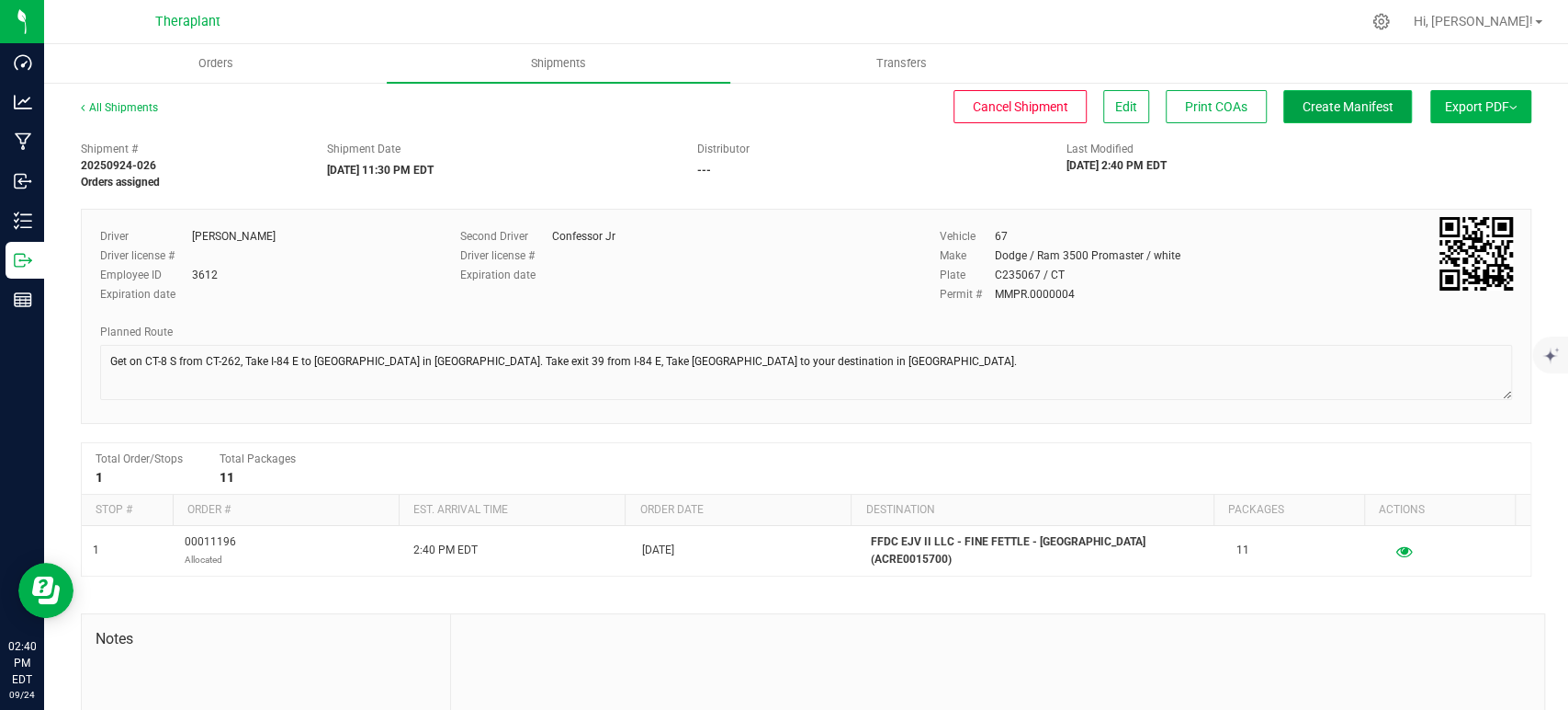
click at [1352, 99] on span "Create Manifest" at bounding box center [1348, 106] width 91 height 15
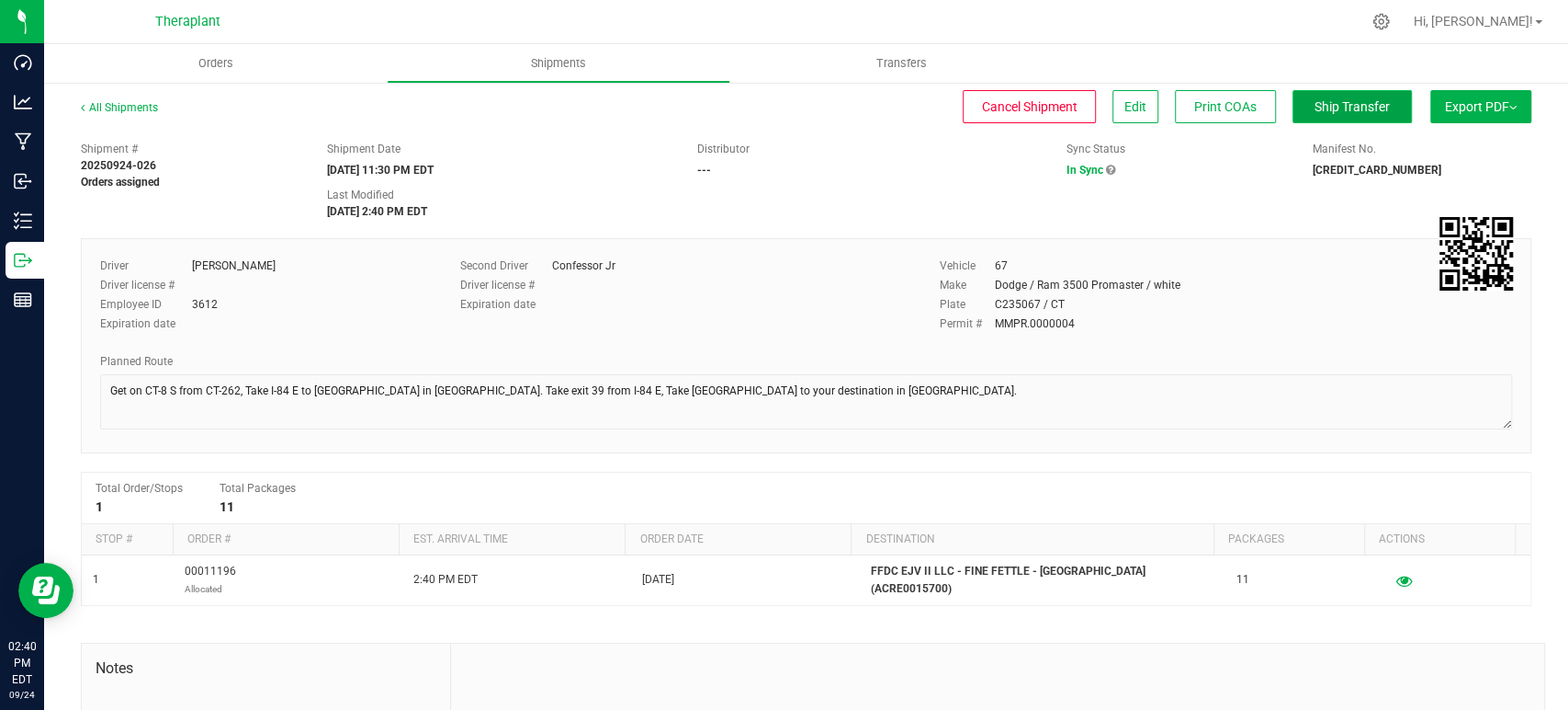
click at [1315, 106] on span "Ship Transfer" at bounding box center [1353, 106] width 76 height 15
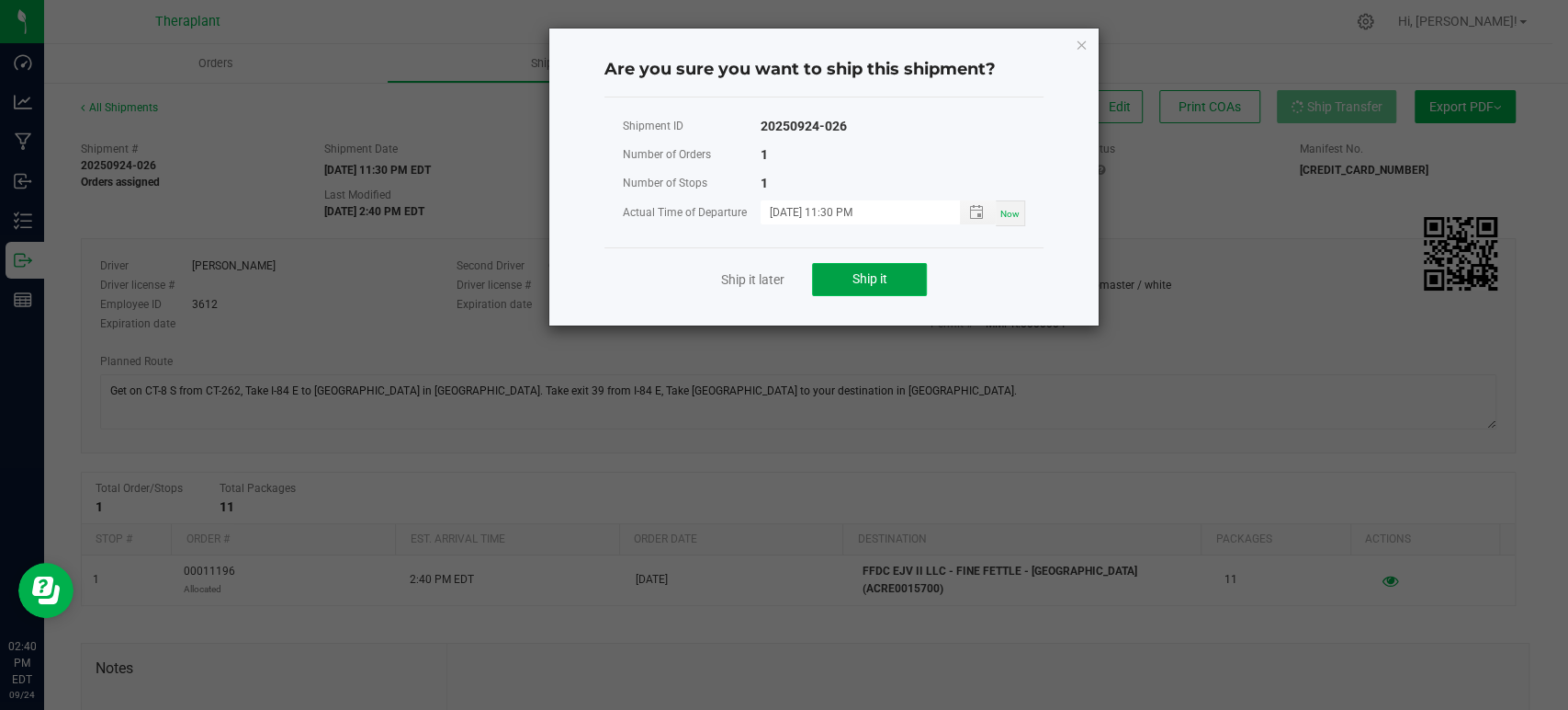
click at [857, 288] on button "Ship it" at bounding box center [870, 279] width 115 height 33
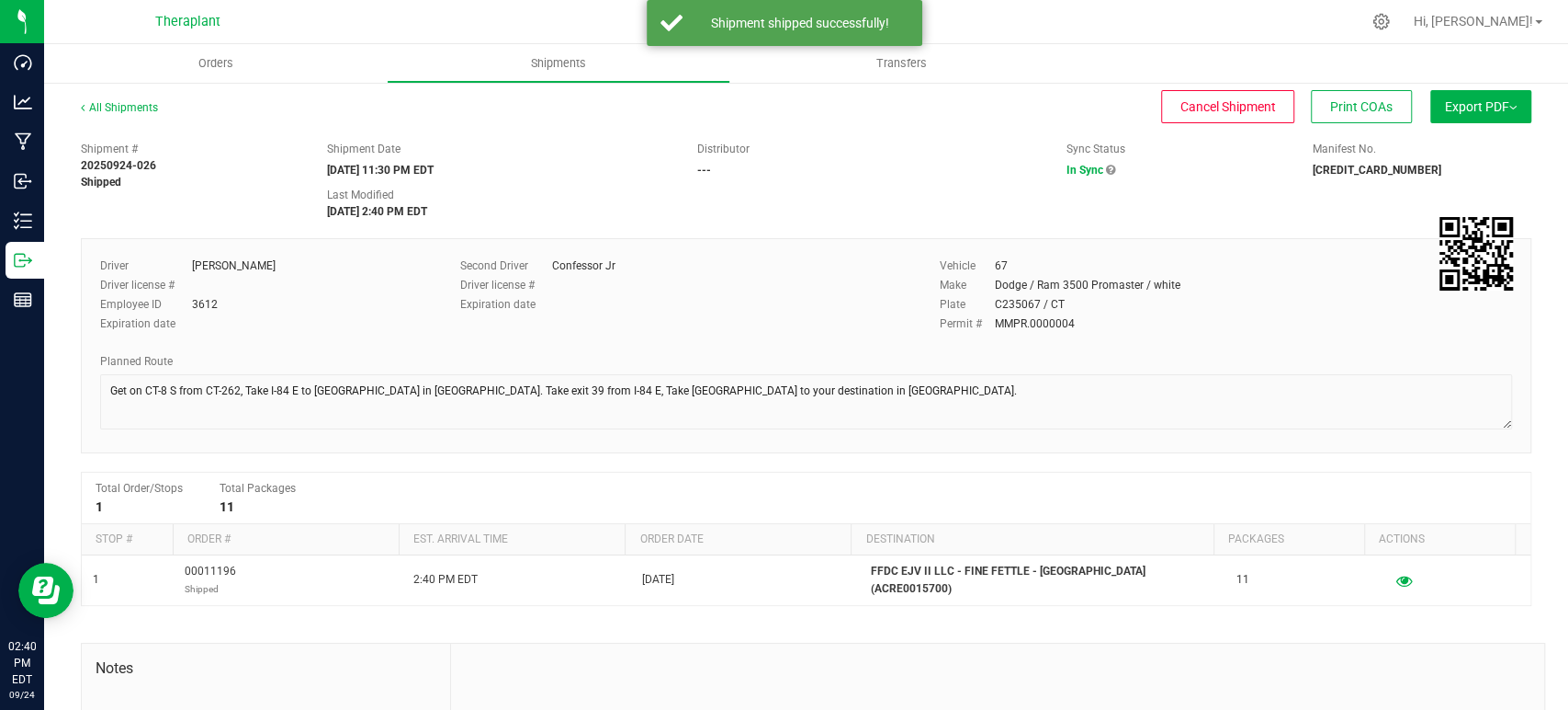
click at [863, 196] on div "Shipment # 20250924-026 Shipped Shipment Date [DATE] 11:30 PM EDT Distributor -…" at bounding box center [806, 176] width 1479 height 88
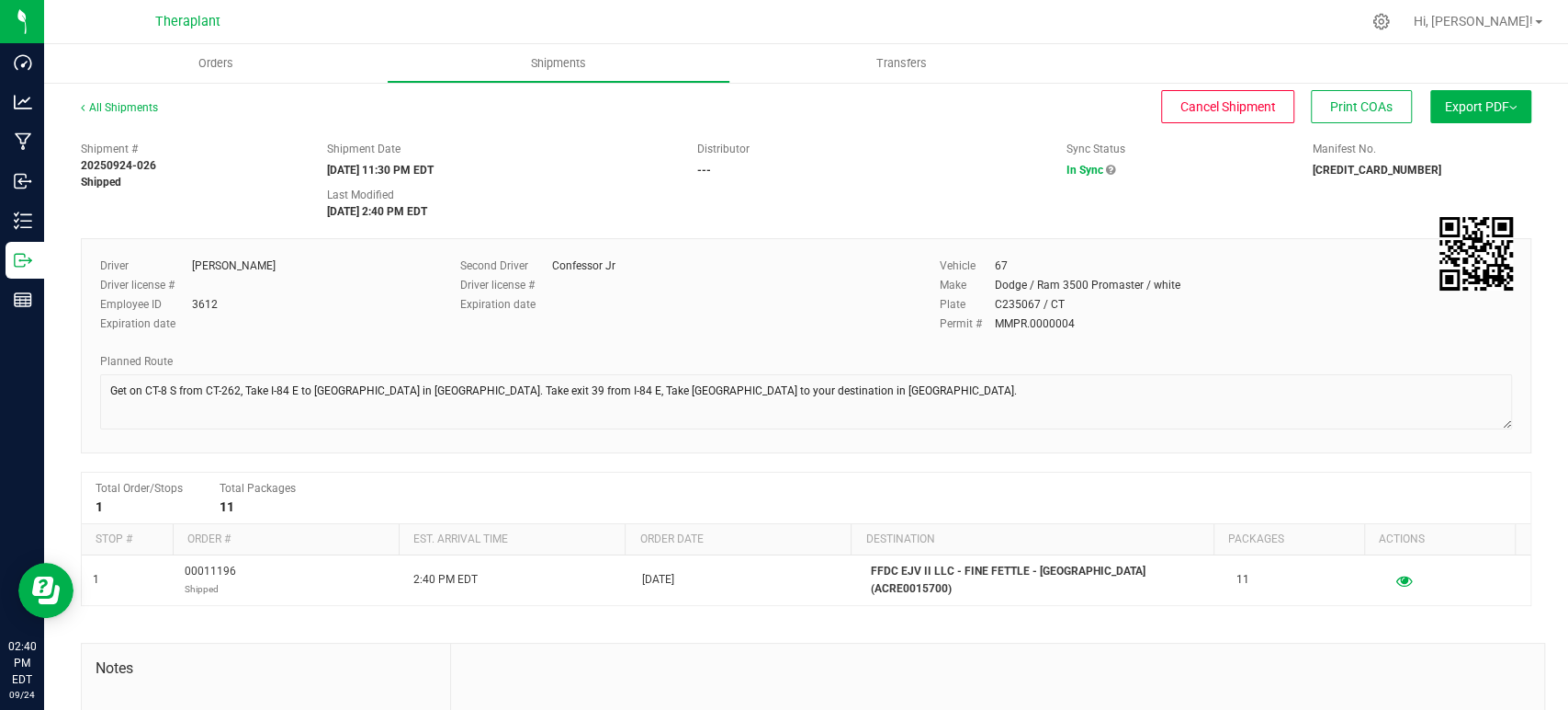
click at [508, 112] on div "Cancel Shipment Print COAs" at bounding box center [802, 107] width 1221 height 33
click at [127, 108] on link "All Shipments" at bounding box center [119, 107] width 77 height 13
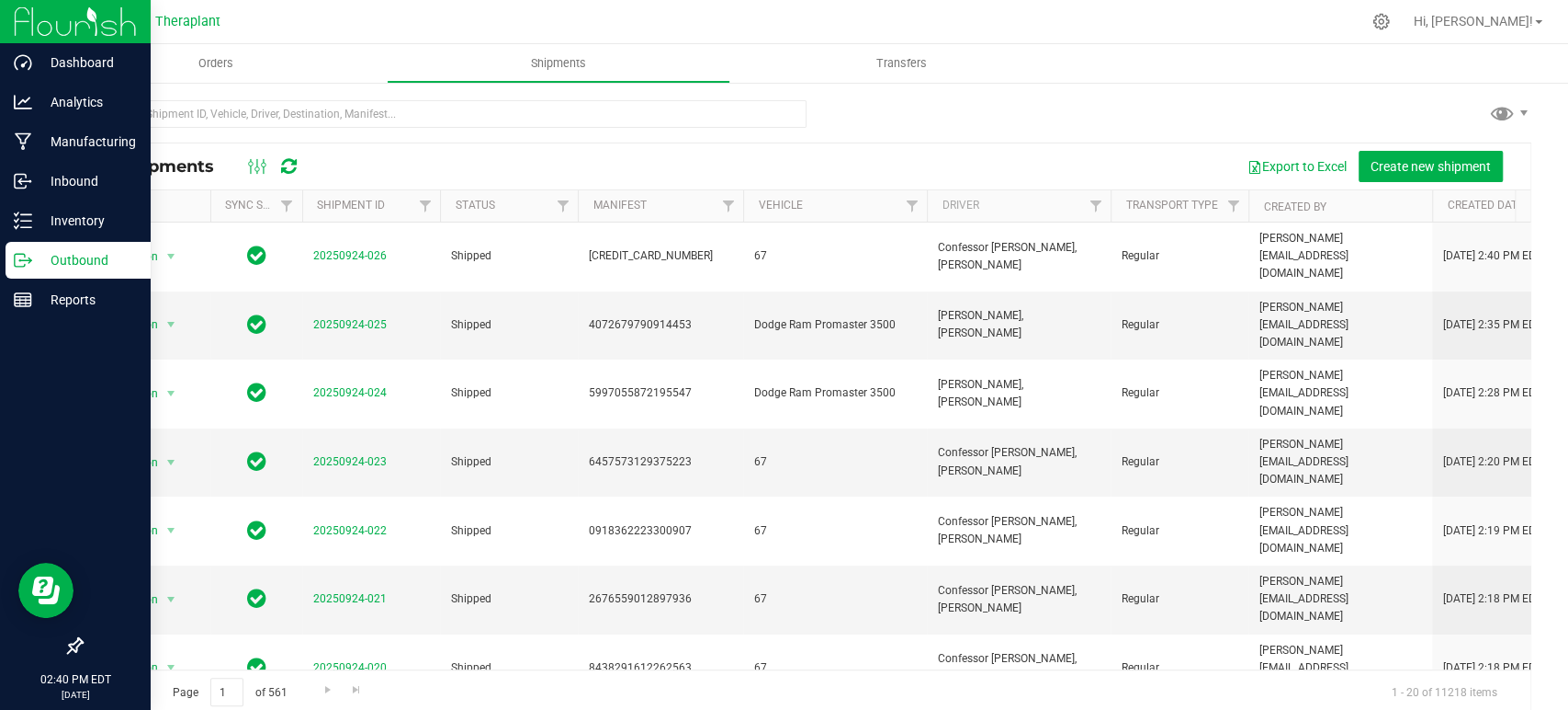
click at [57, 262] on p "Outbound" at bounding box center [87, 260] width 110 height 22
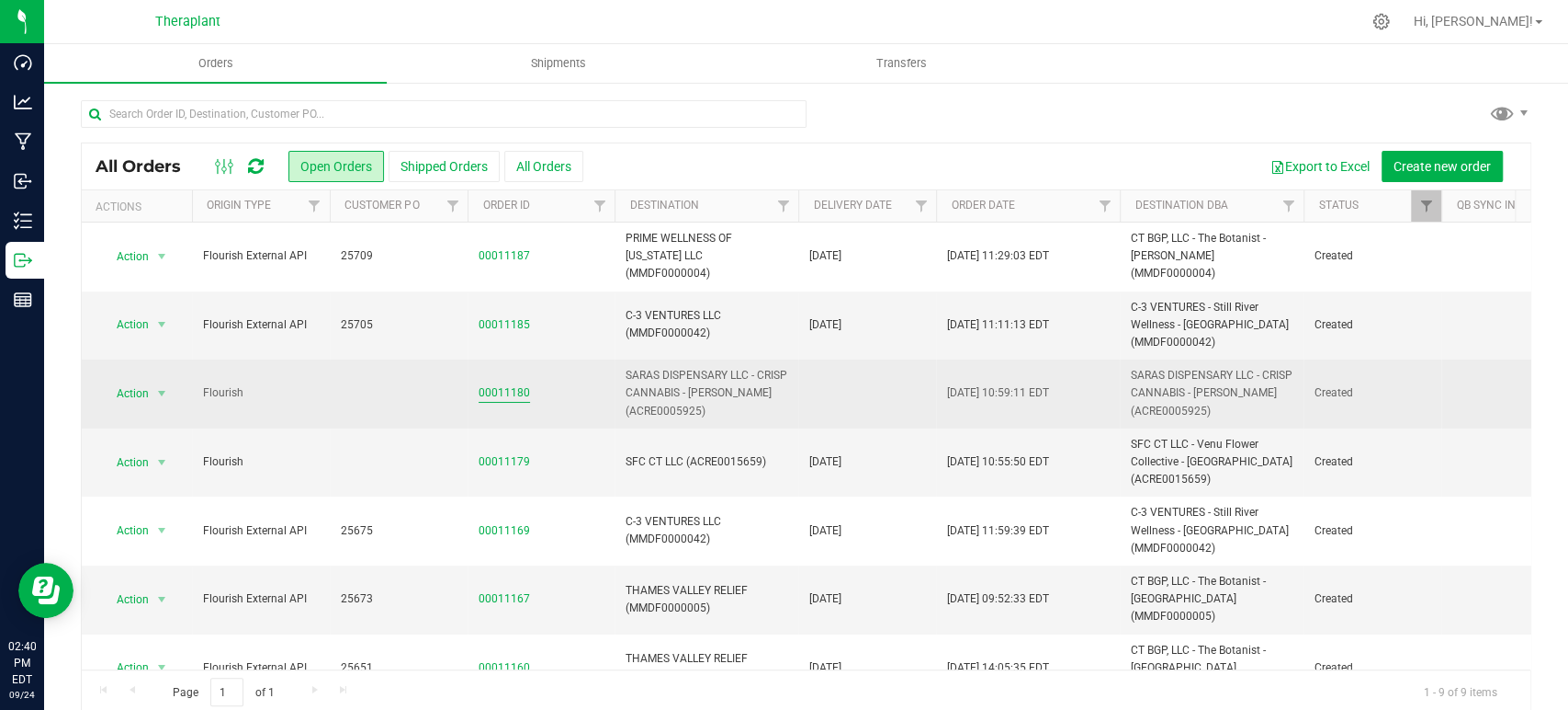
click at [513, 390] on link "00011180" at bounding box center [504, 393] width 52 height 18
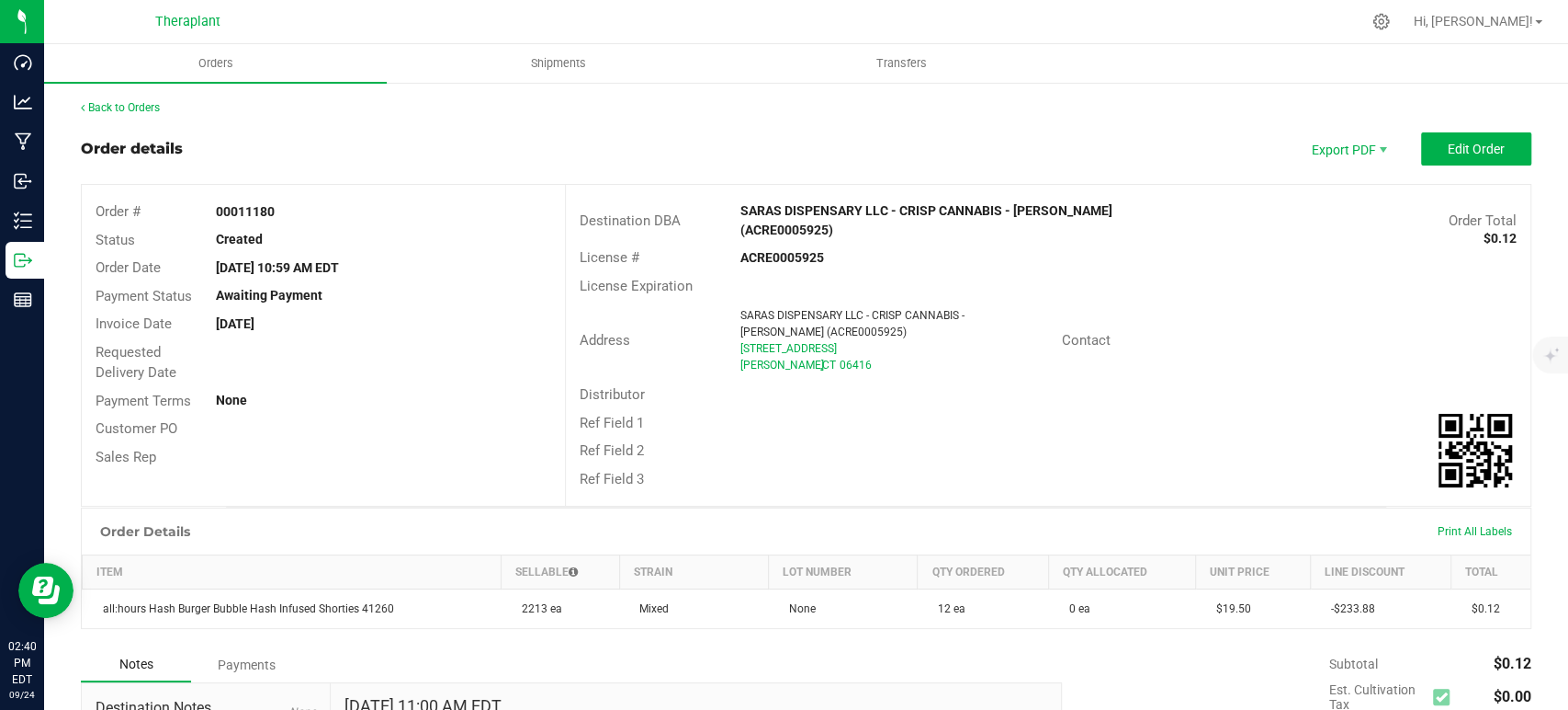
click at [125, 116] on div "Back to Orders Order details Export PDF Edit Order Order # 00011180 Status Crea…" at bounding box center [806, 515] width 1450 height 831
click at [126, 112] on link "Back to Orders" at bounding box center [120, 107] width 79 height 13
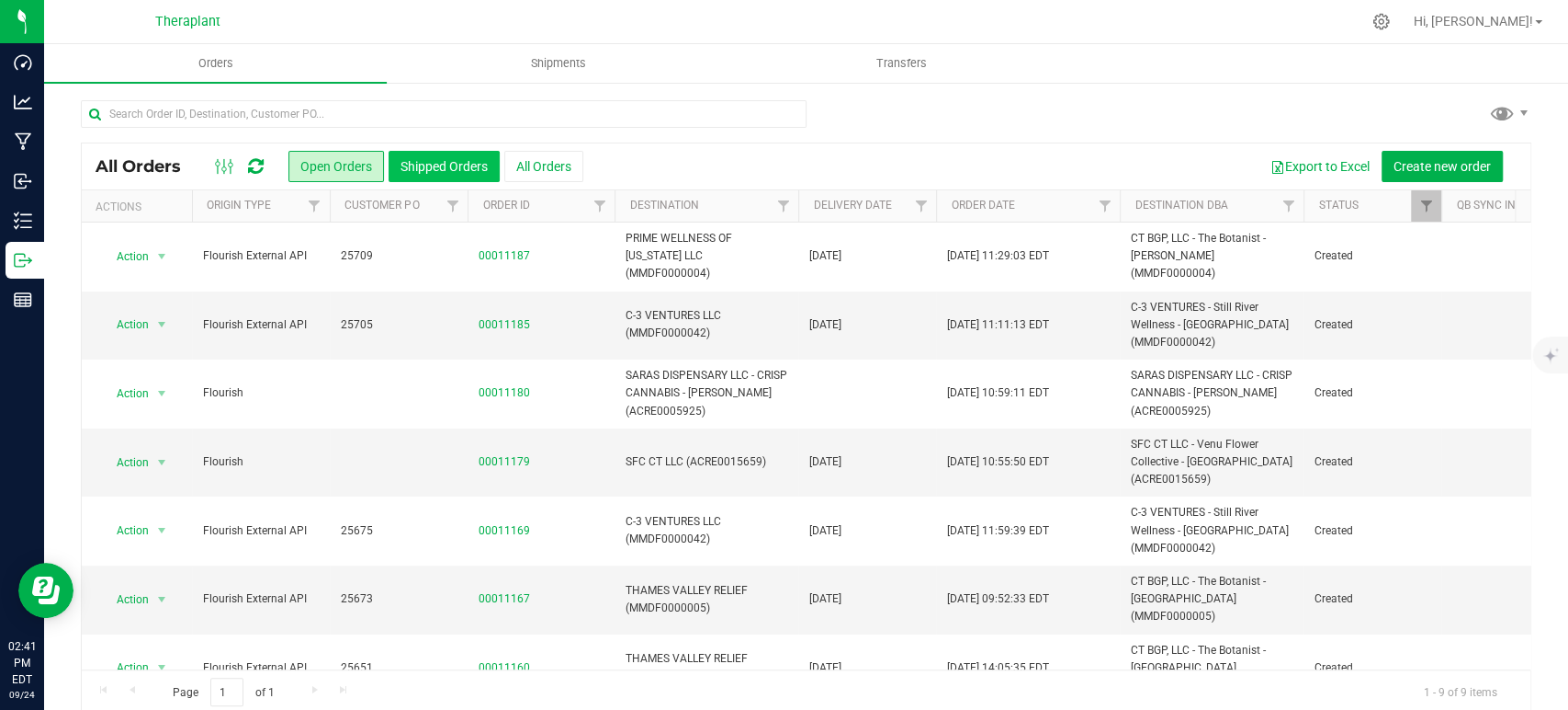
drag, startPoint x: 378, startPoint y: 160, endPoint x: 390, endPoint y: 160, distance: 12.0
click at [378, 160] on button "Open Orders" at bounding box center [336, 166] width 95 height 31
click at [448, 167] on button "Shipped Orders" at bounding box center [444, 166] width 111 height 31
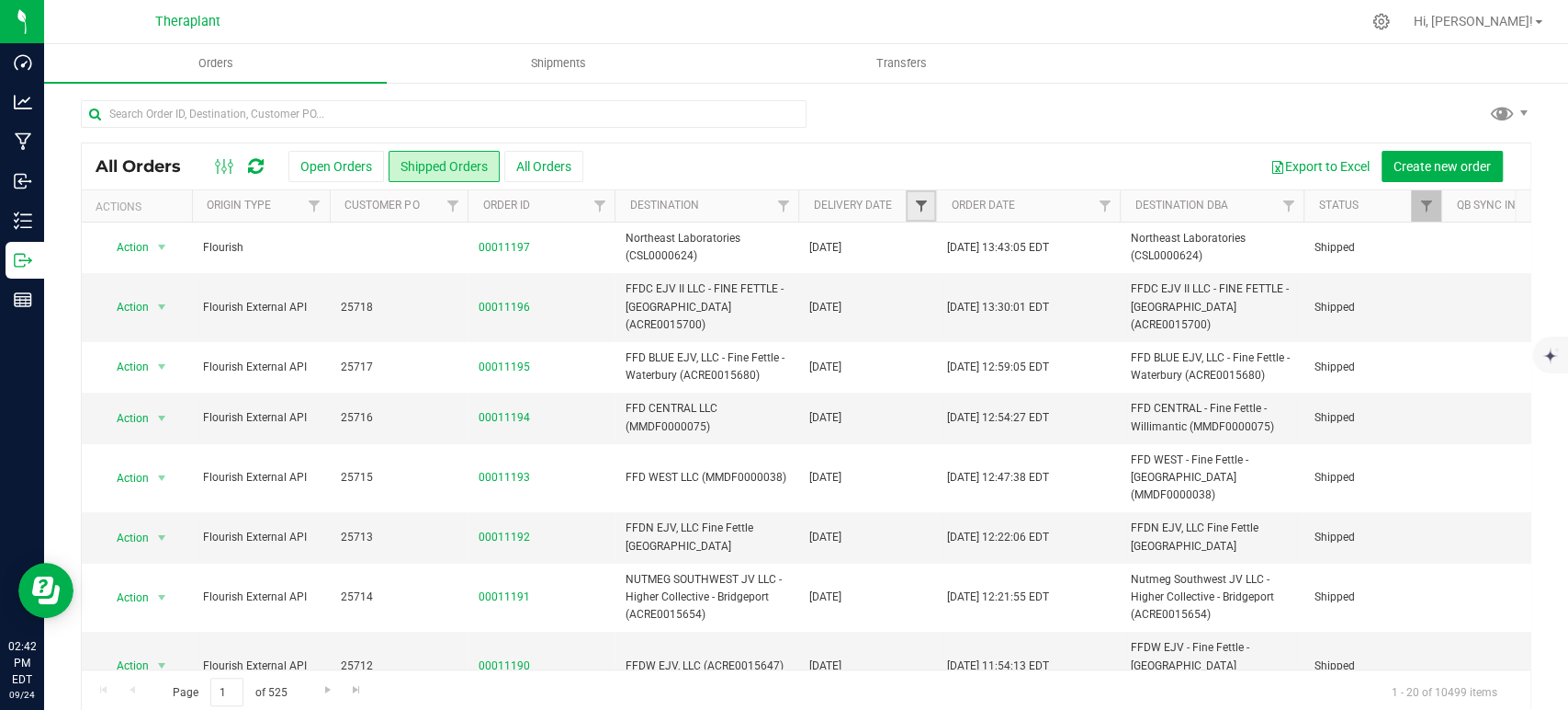
click at [919, 205] on span "Filter" at bounding box center [920, 205] width 15 height 15
click at [1096, 318] on span "select" at bounding box center [1091, 317] width 15 height 15
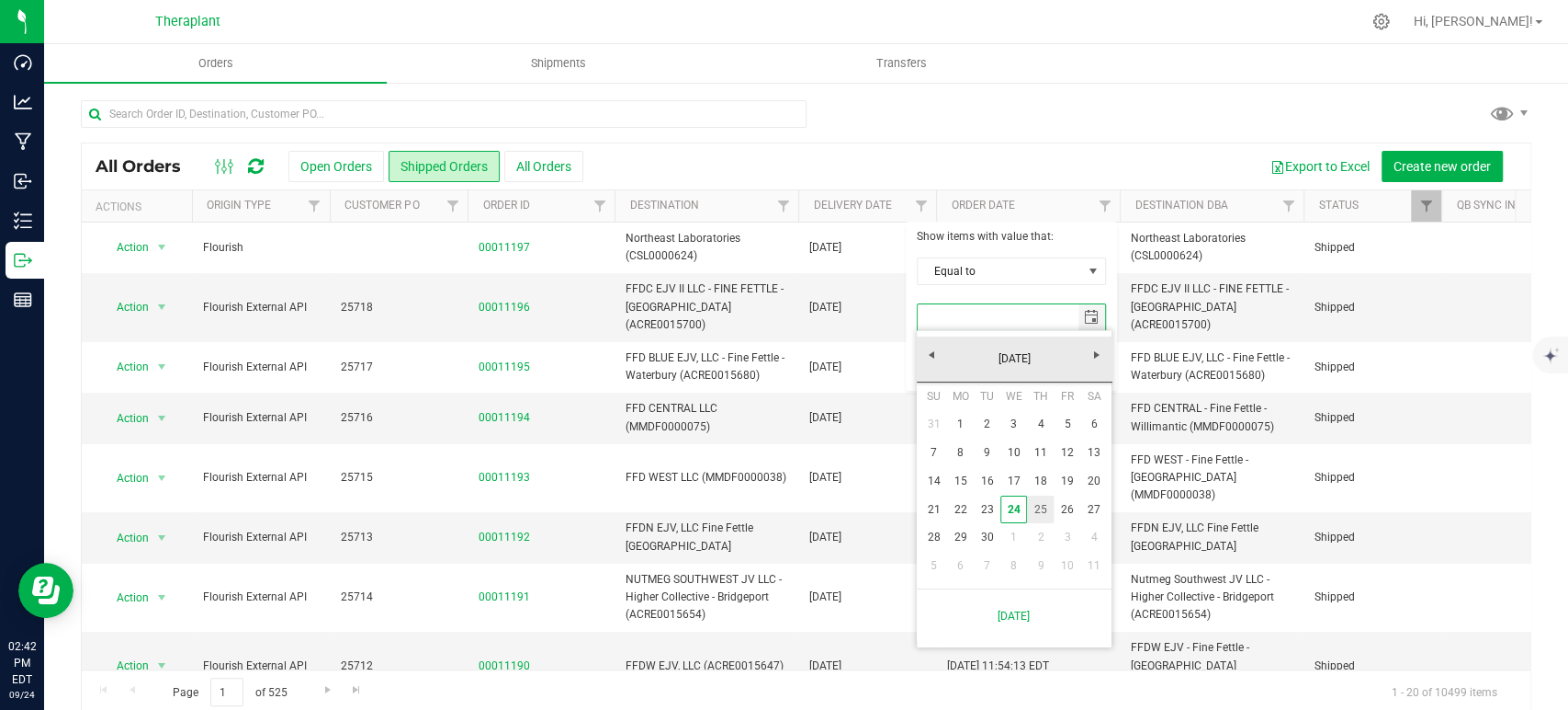
click at [1049, 509] on link "25" at bounding box center [1040, 509] width 26 height 28
type input "[DATE]"
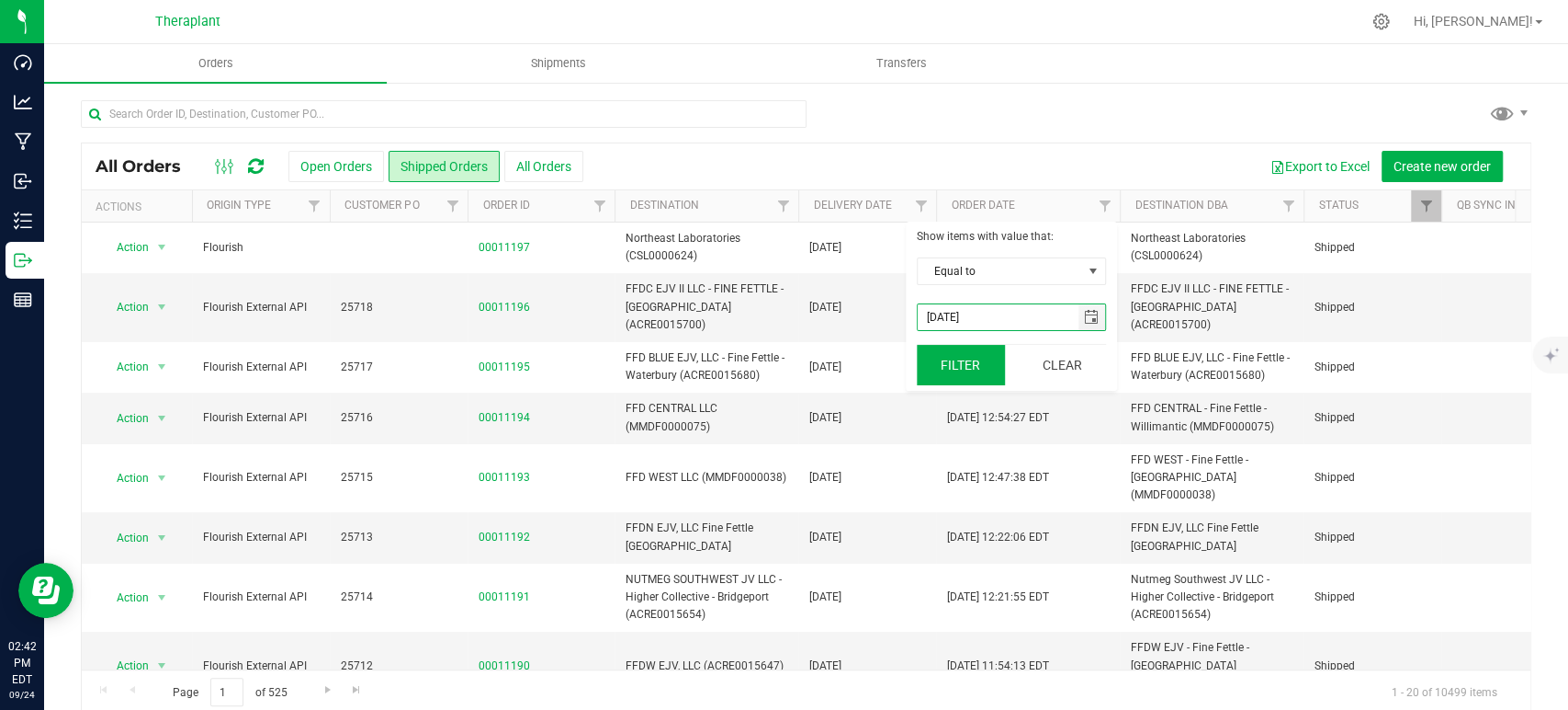
click at [980, 360] on button "Filter" at bounding box center [960, 365] width 88 height 41
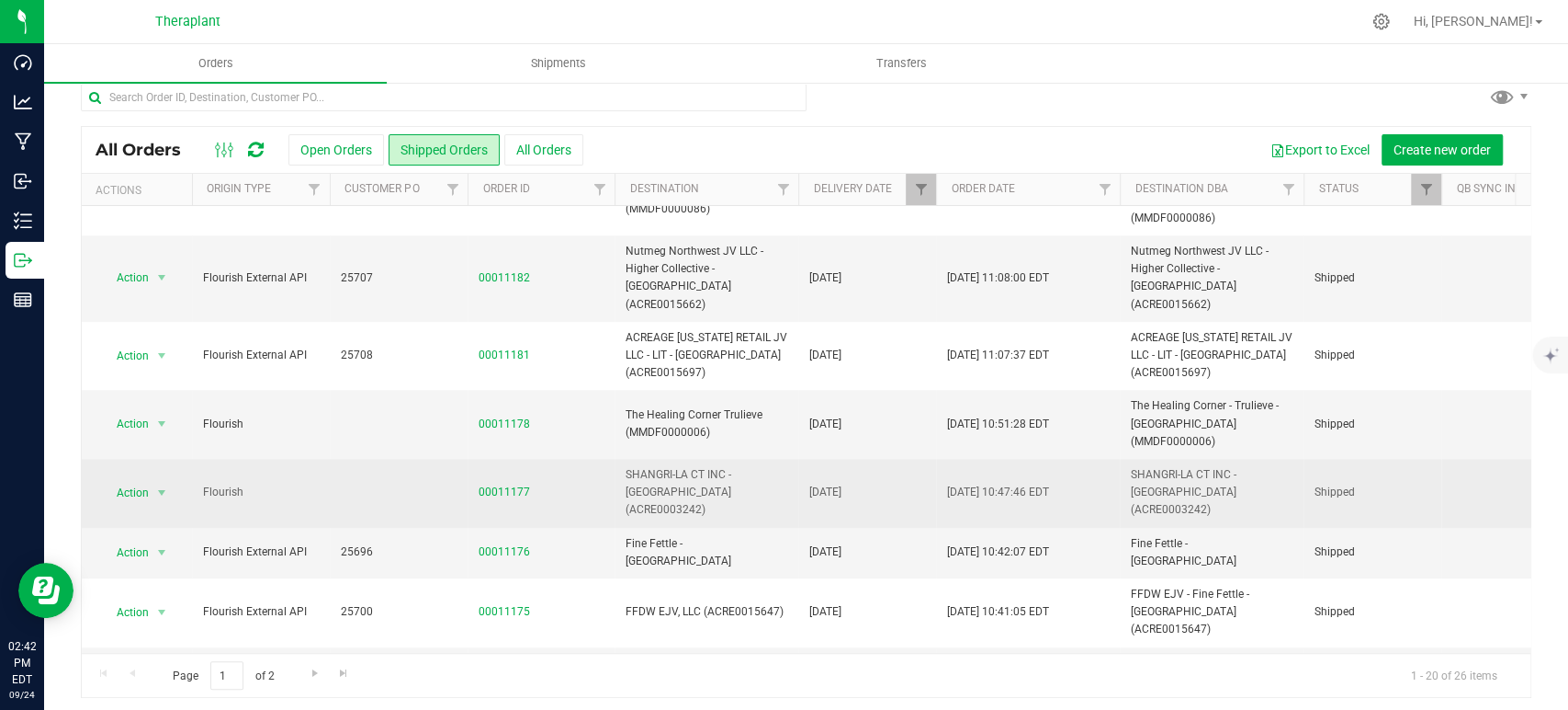
scroll to position [22, 0]
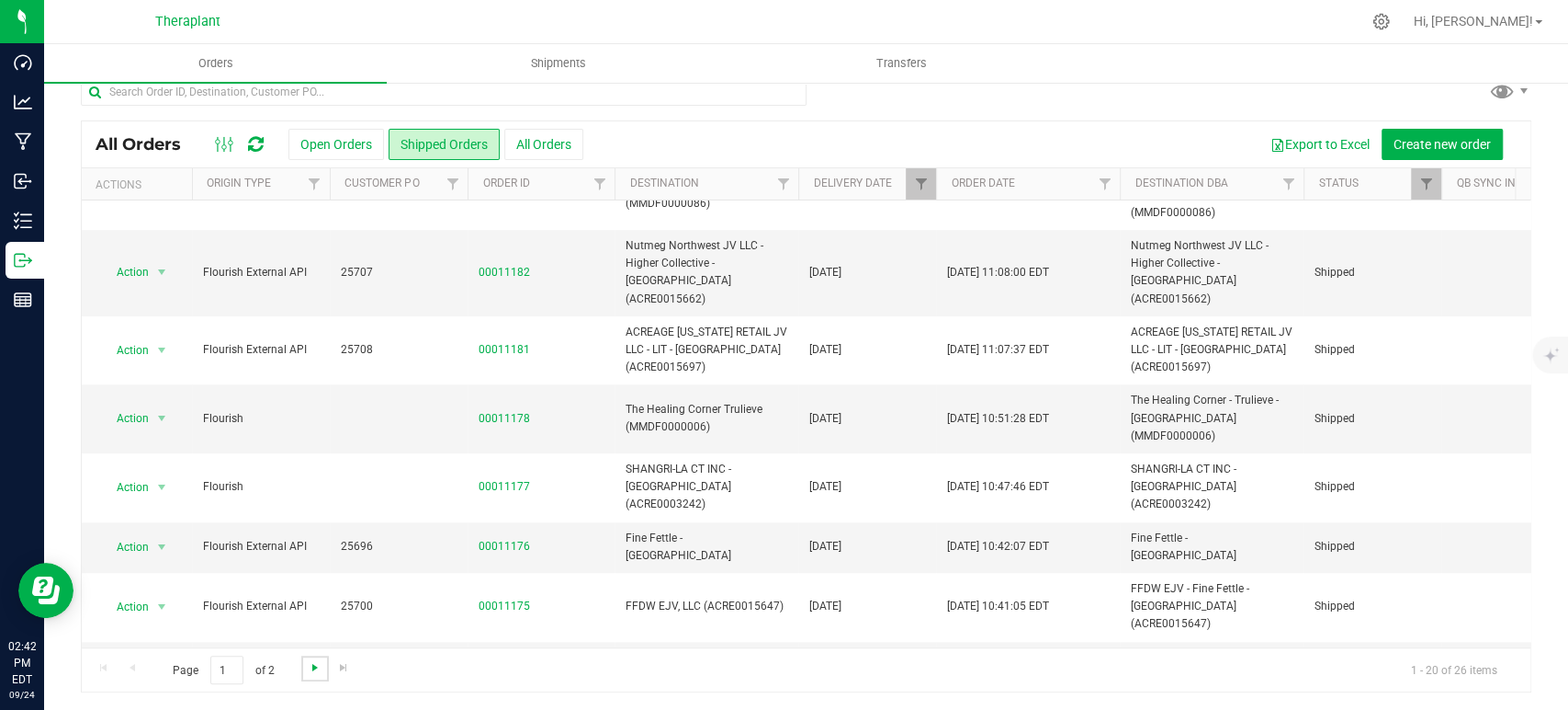
click at [317, 662] on span "Go to the next page" at bounding box center [315, 667] width 15 height 15
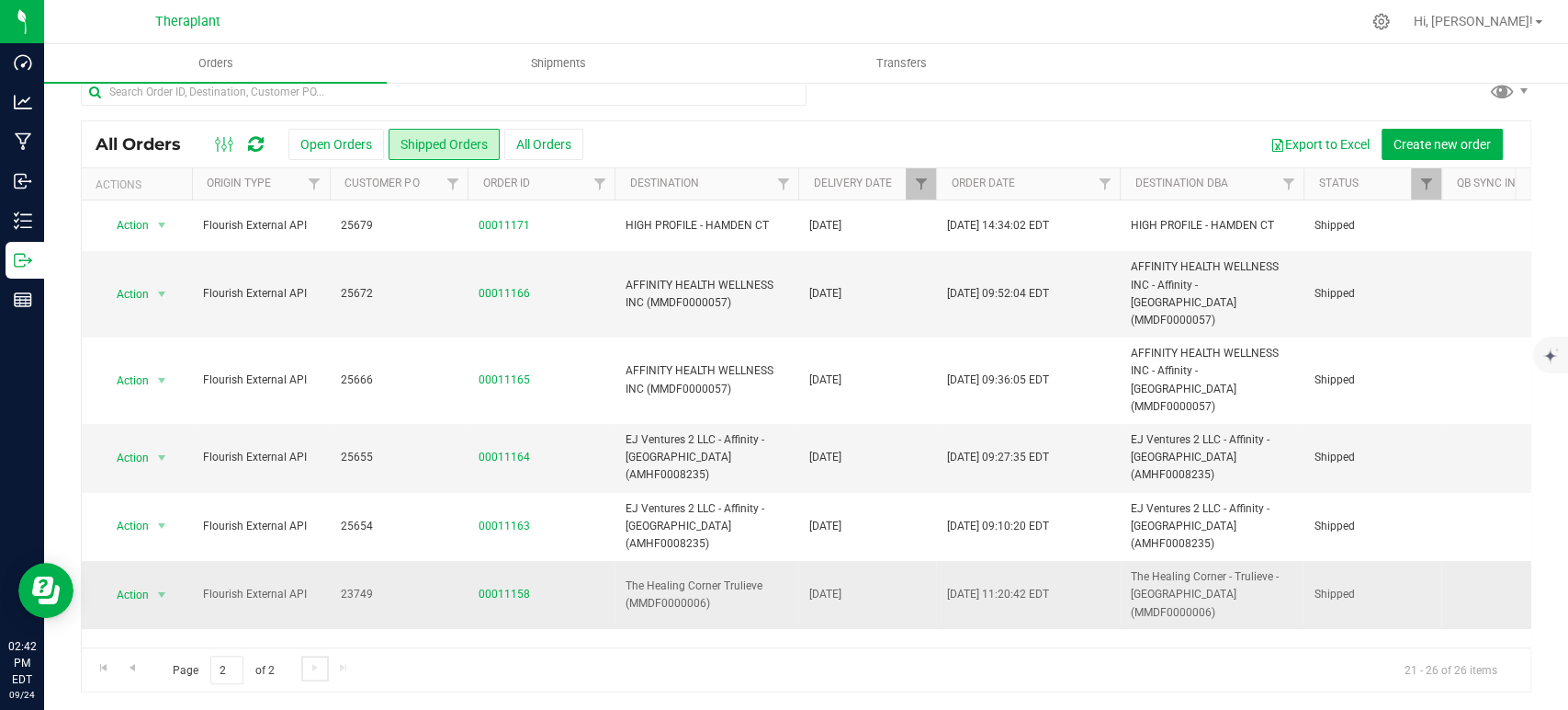
scroll to position [0, 0]
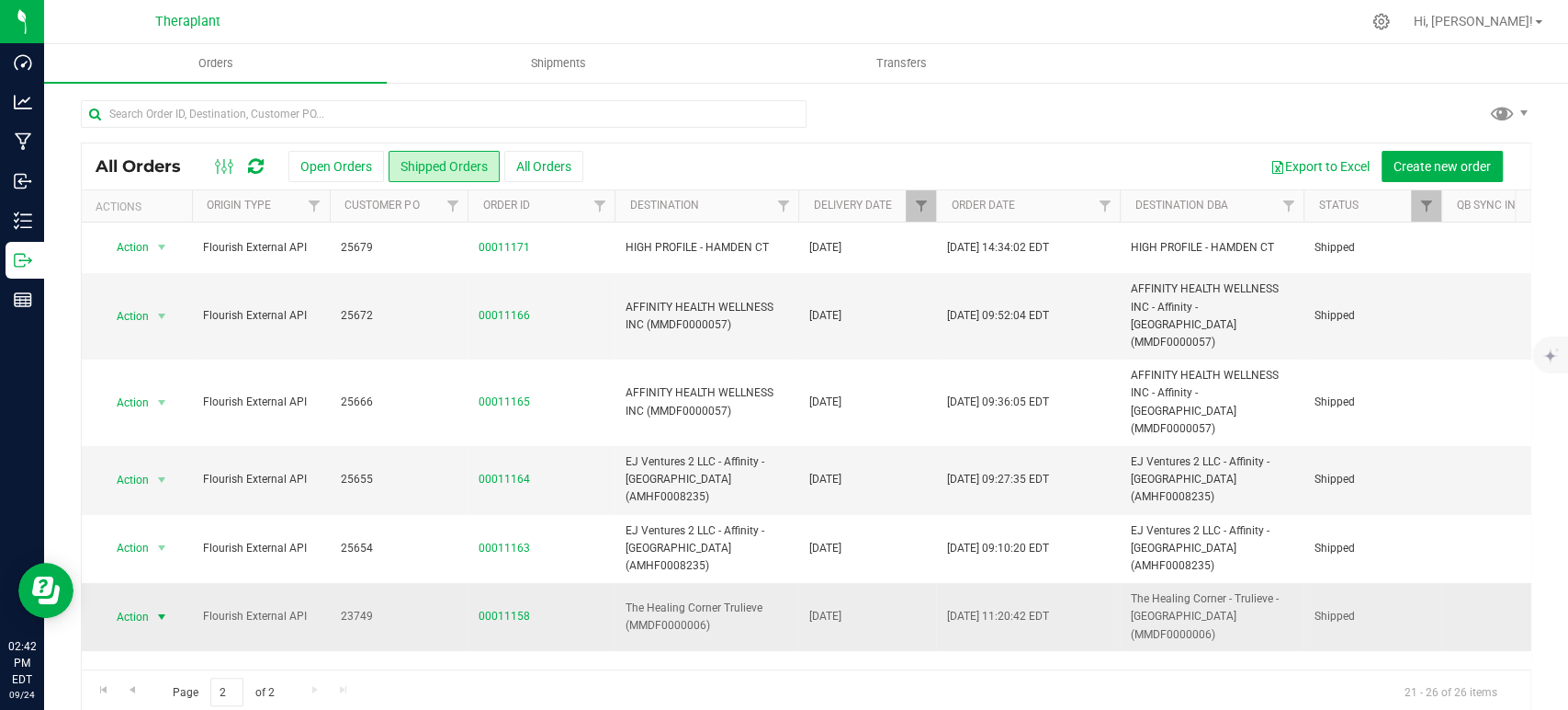
click at [140, 604] on span "Action" at bounding box center [124, 617] width 50 height 25
click at [161, 490] on li "Print invoice" at bounding box center [170, 504] width 138 height 27
click at [132, 692] on span "Go to the previous page" at bounding box center [132, 689] width 15 height 15
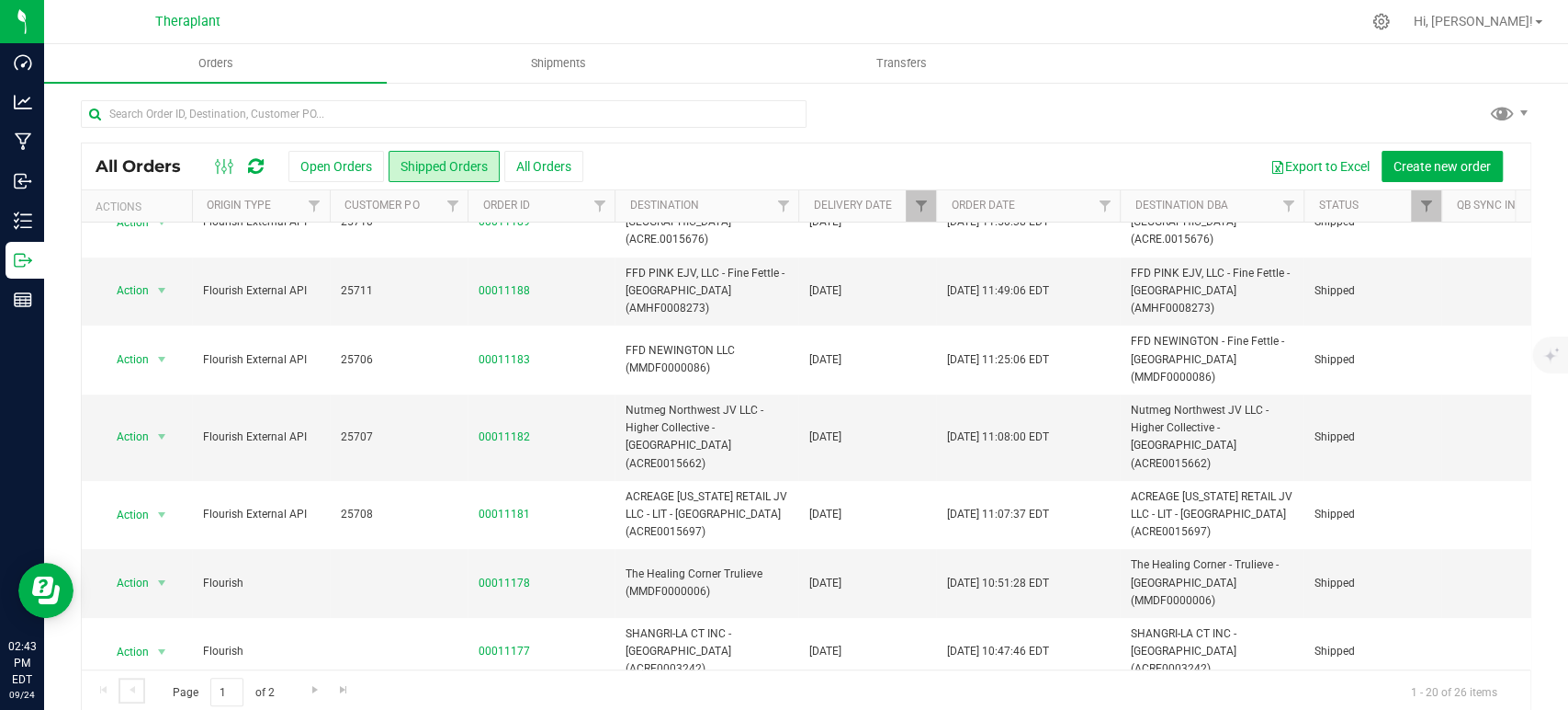
scroll to position [655, 0]
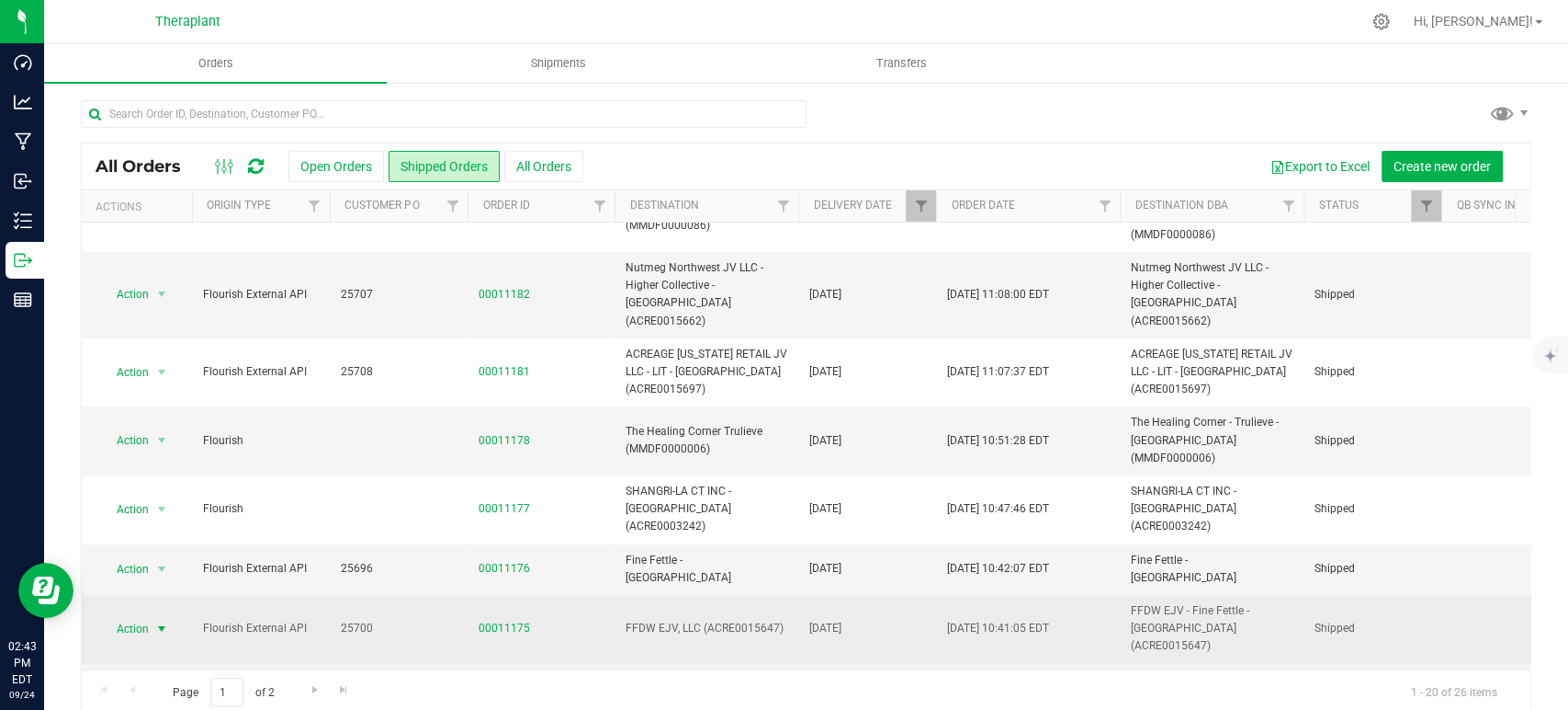
click at [132, 616] on span "Action" at bounding box center [124, 628] width 50 height 25
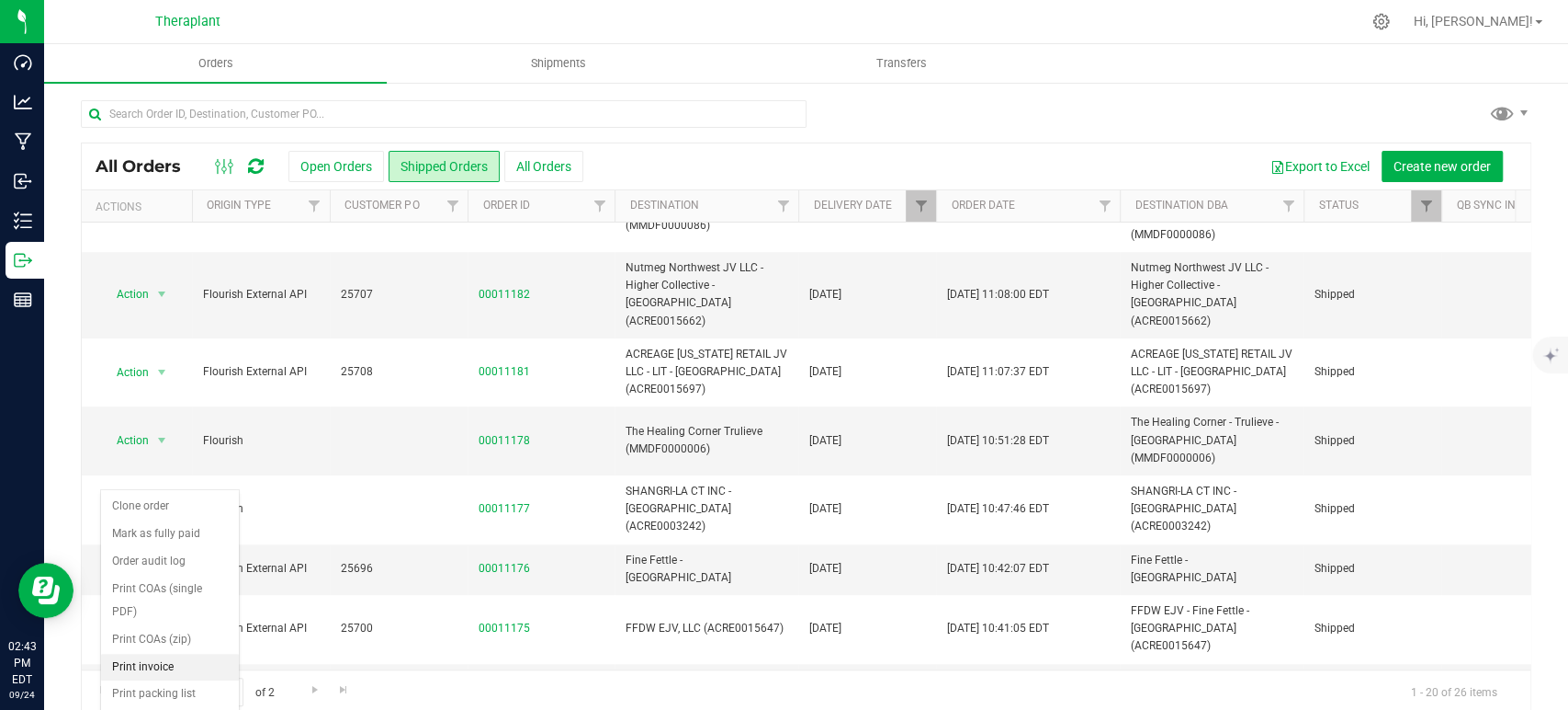
click at [171, 654] on li "Print invoice" at bounding box center [170, 667] width 138 height 27
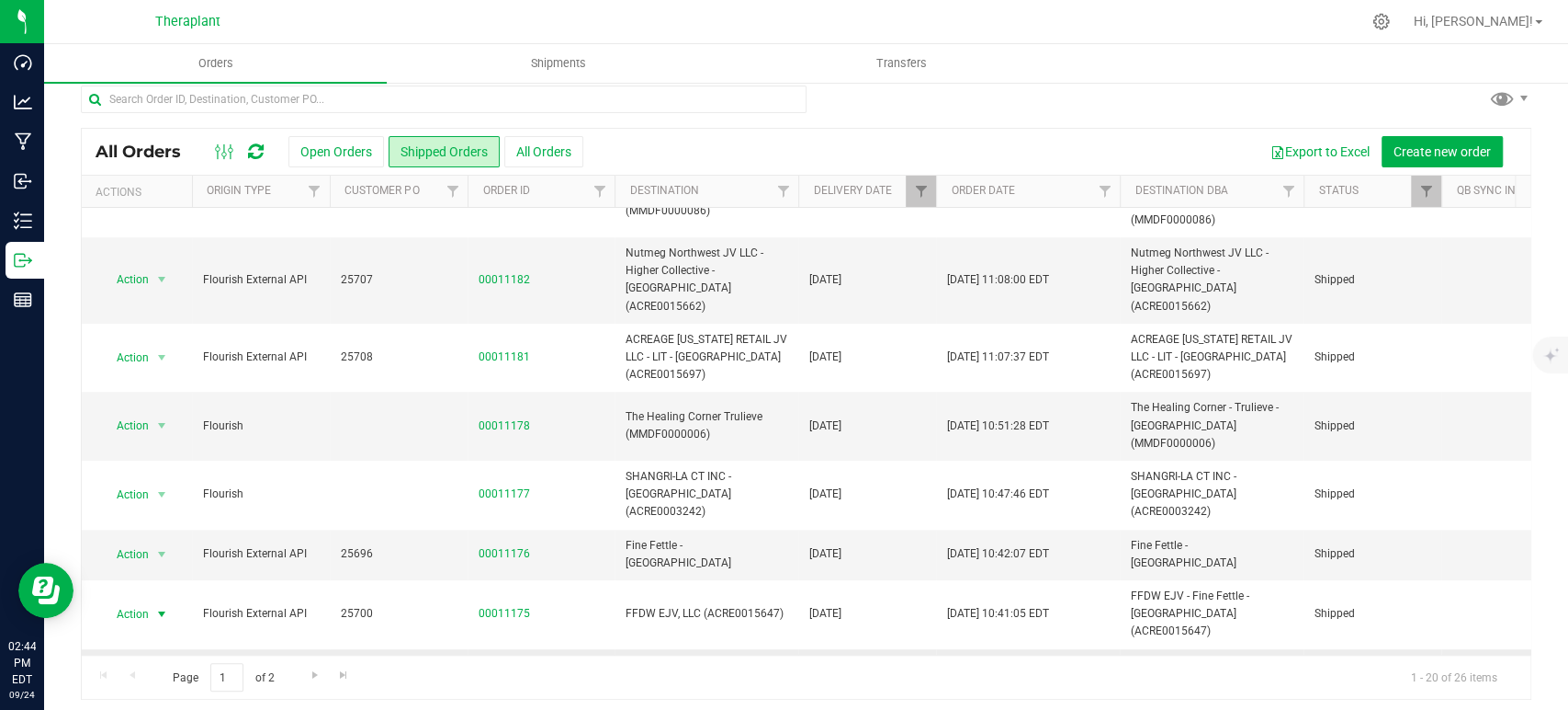
scroll to position [22, 0]
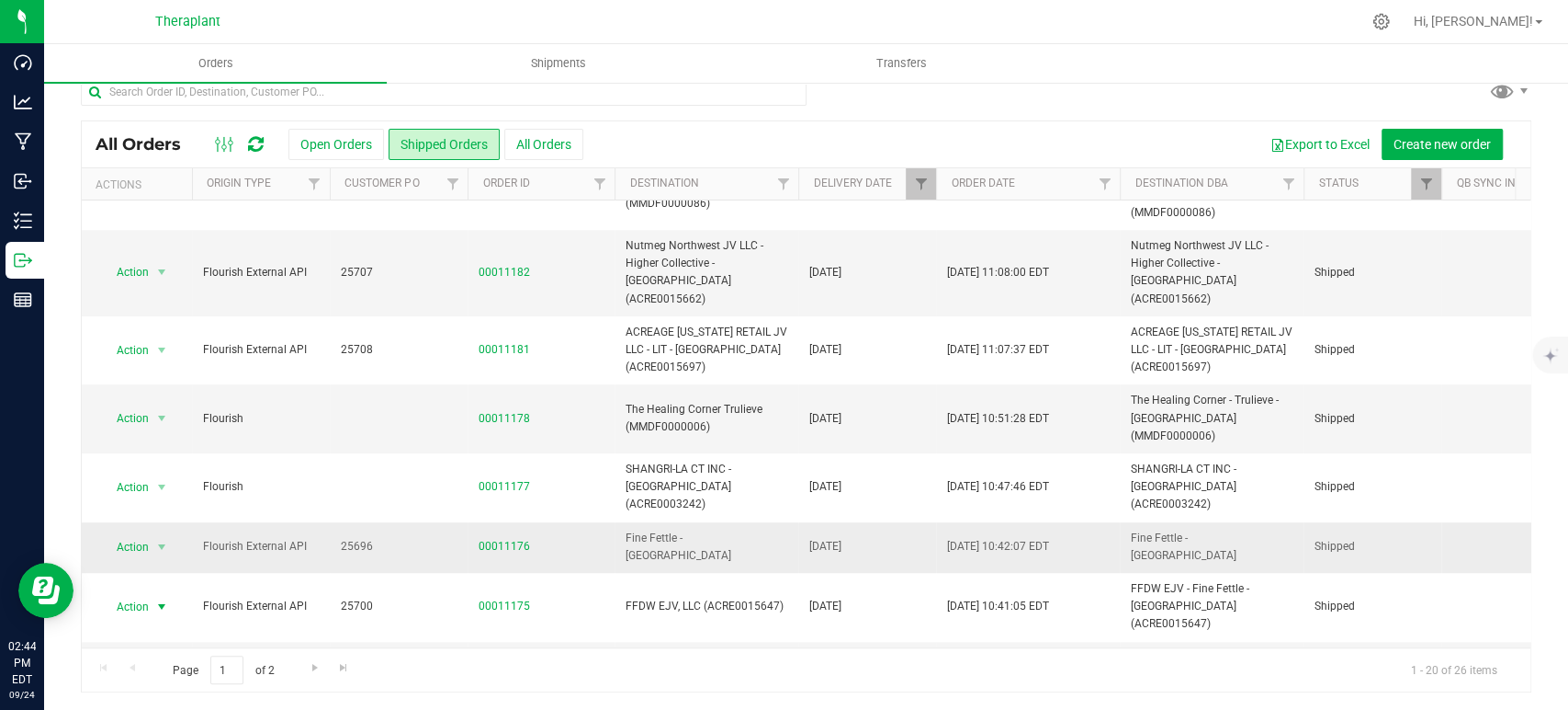
click at [152, 534] on span "select" at bounding box center [162, 547] width 23 height 25
click at [151, 580] on li "Print invoice" at bounding box center [170, 593] width 138 height 27
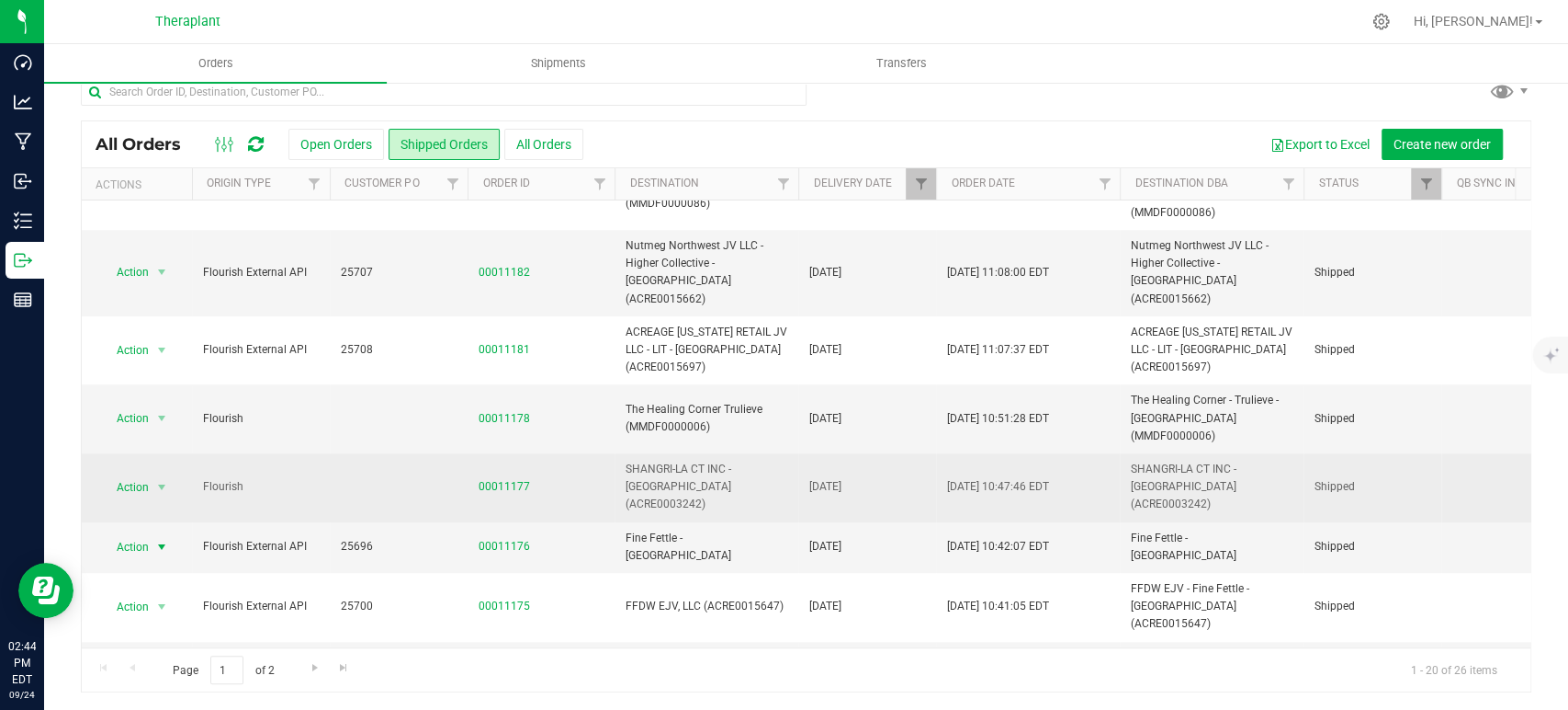
click at [142, 475] on span "Action" at bounding box center [124, 487] width 50 height 25
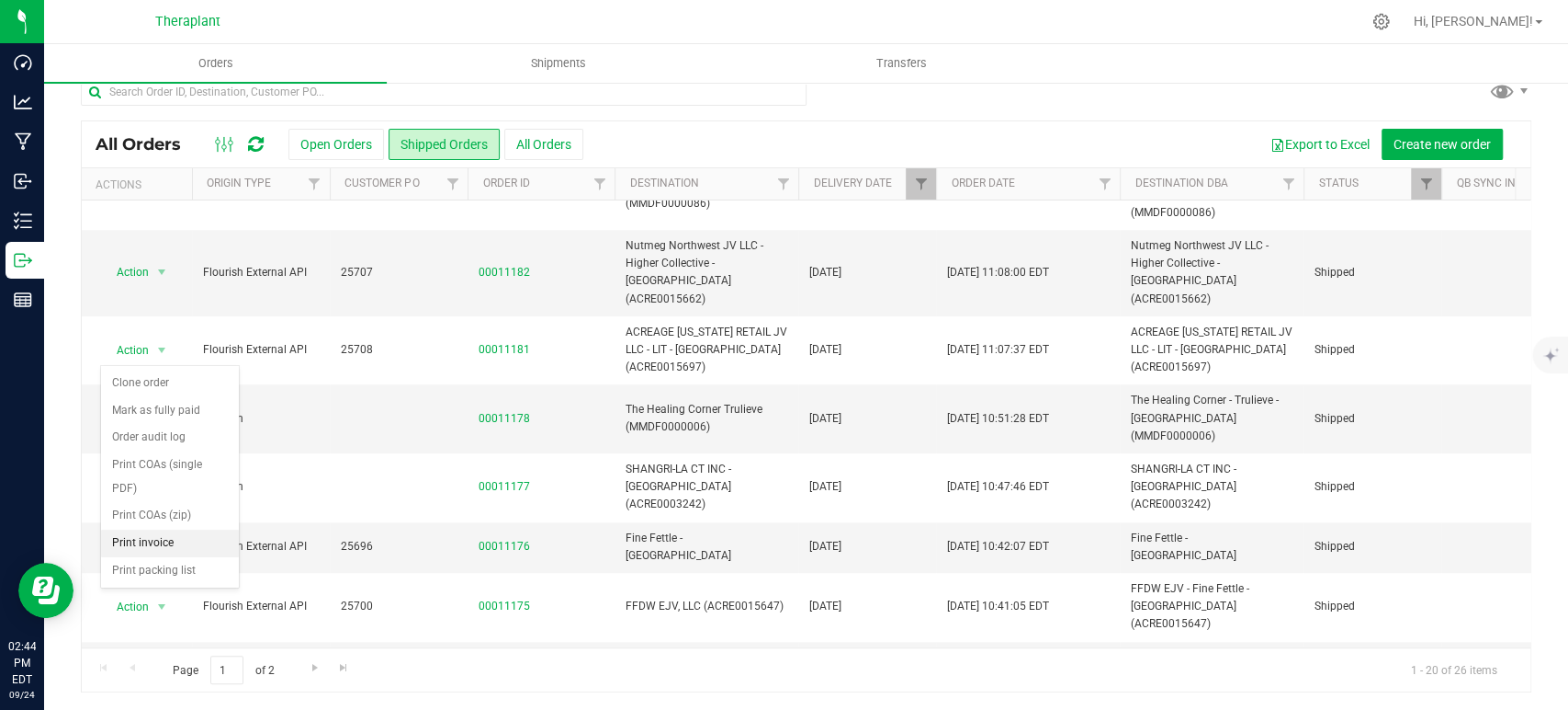
click at [156, 529] on li "Print invoice" at bounding box center [170, 543] width 138 height 27
click at [160, 410] on span "select" at bounding box center [161, 417] width 15 height 15
click at [159, 479] on li "Print invoice" at bounding box center [170, 492] width 138 height 27
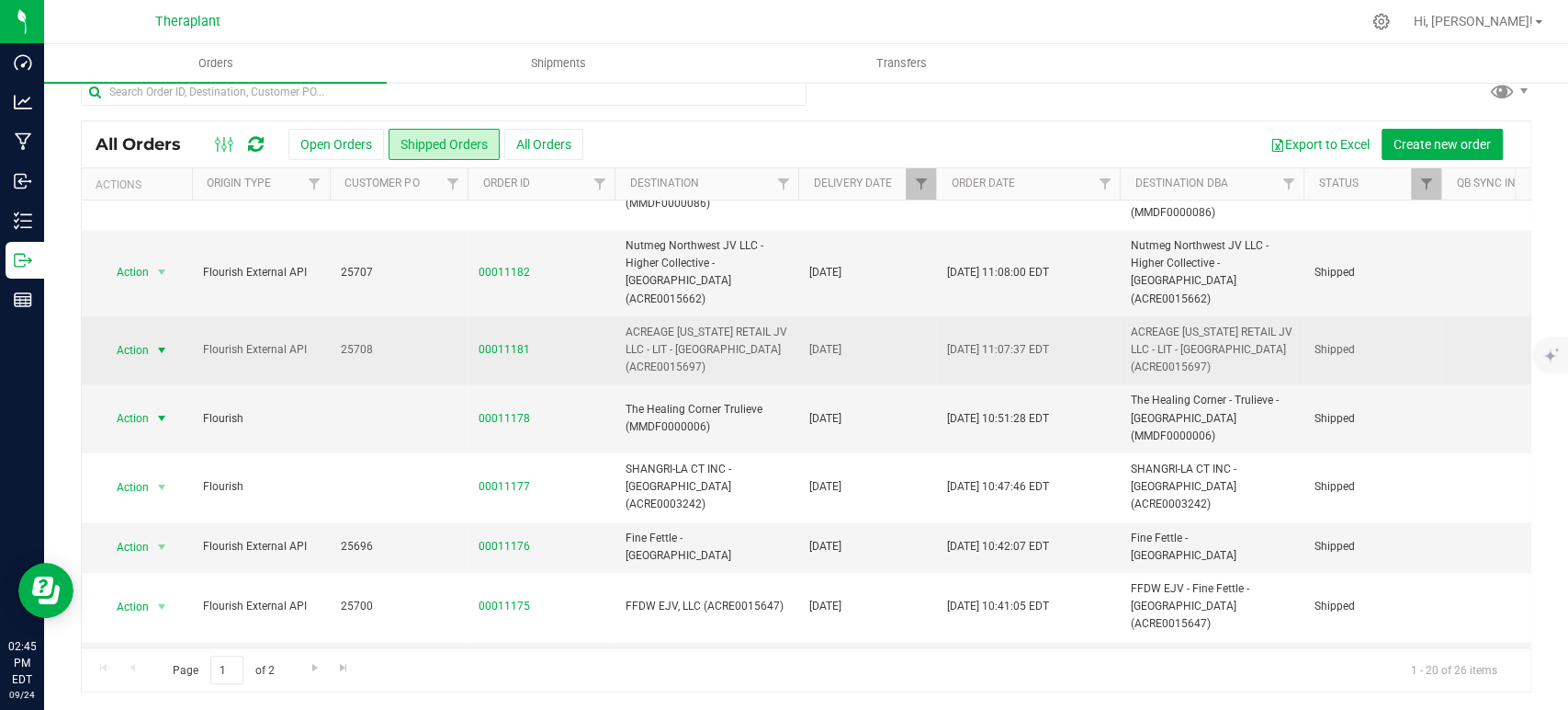
click at [157, 343] on span "select" at bounding box center [161, 350] width 15 height 15
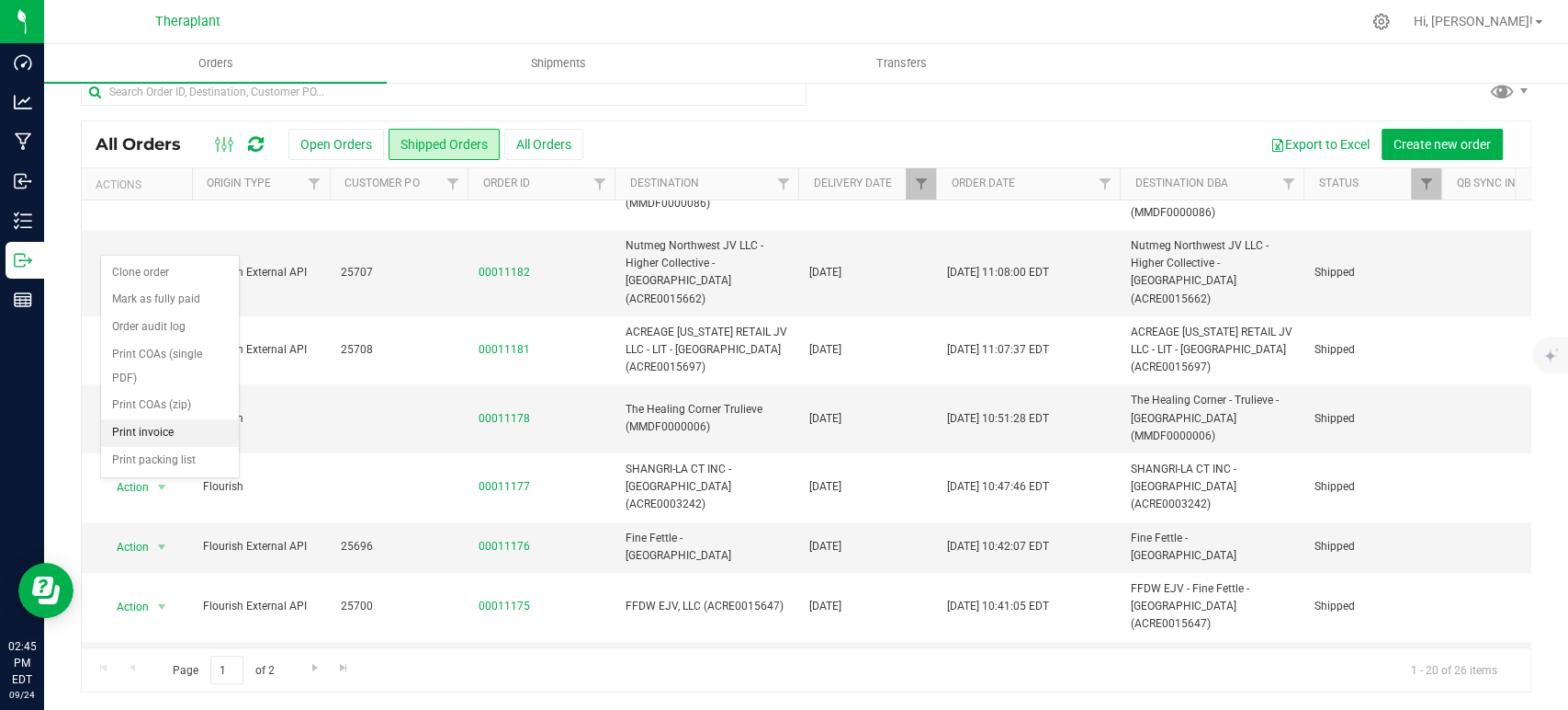
click at [157, 419] on li "Print invoice" at bounding box center [170, 433] width 138 height 27
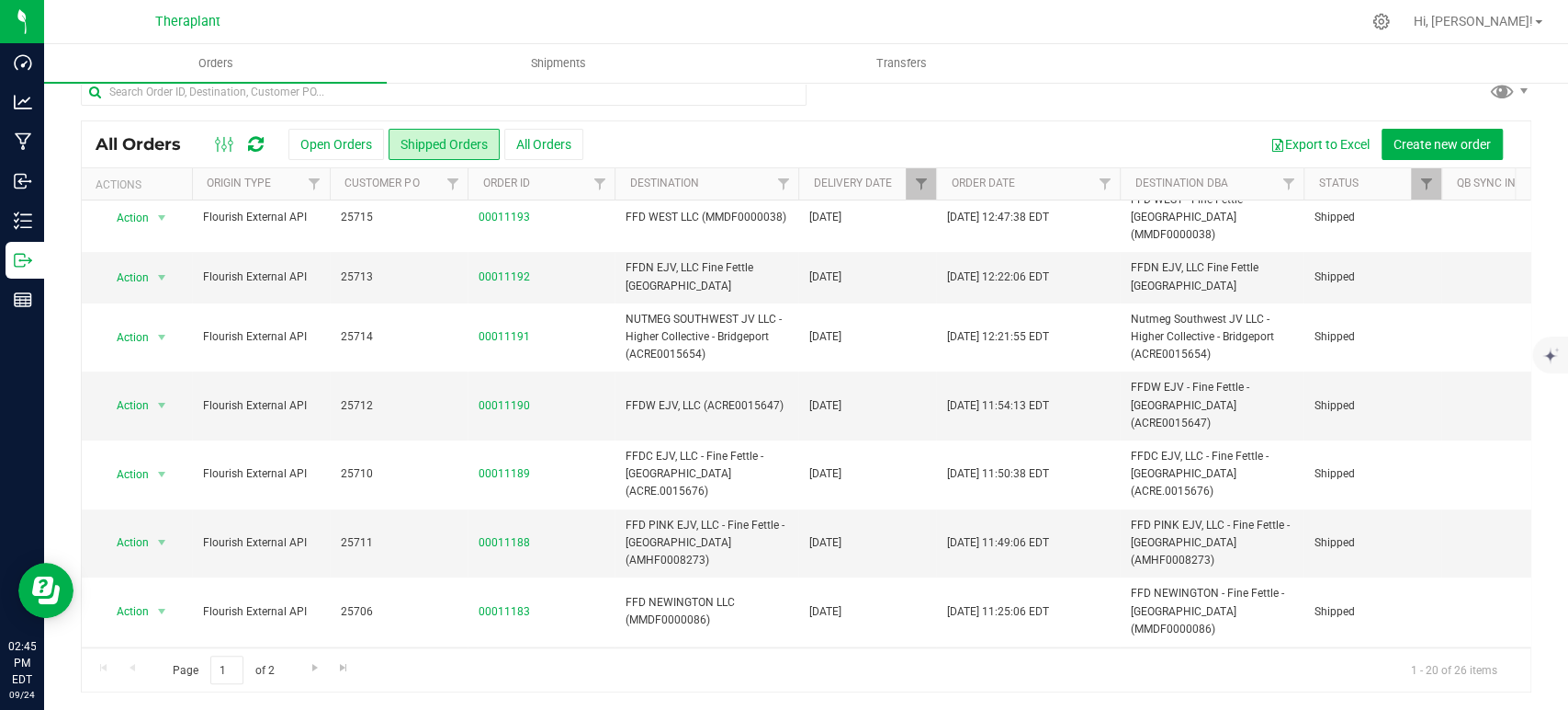
scroll to position [236, 0]
click at [155, 683] on span "select" at bounding box center [161, 690] width 15 height 15
click at [154, 545] on li "Print invoice" at bounding box center [170, 558] width 138 height 27
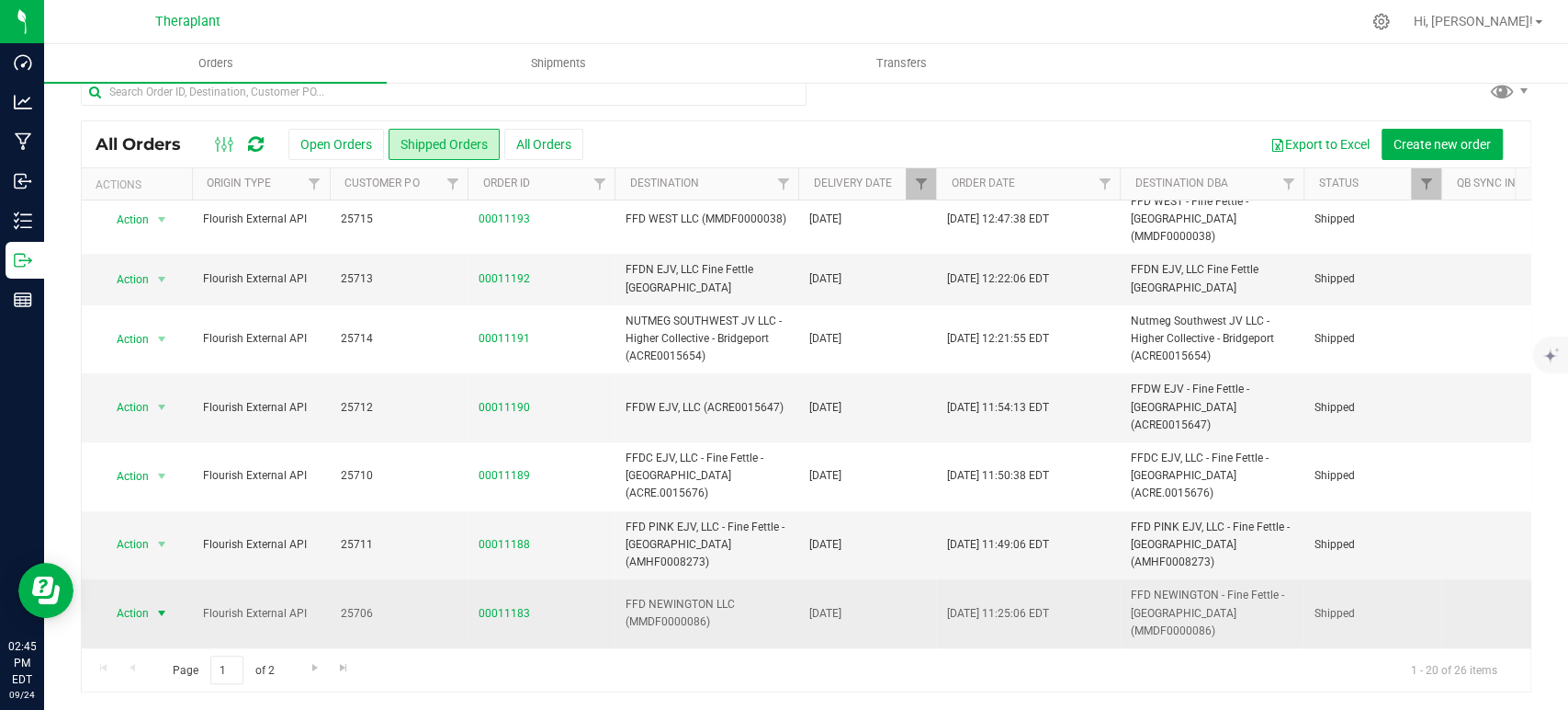
click at [137, 600] on span "Action" at bounding box center [124, 613] width 50 height 25
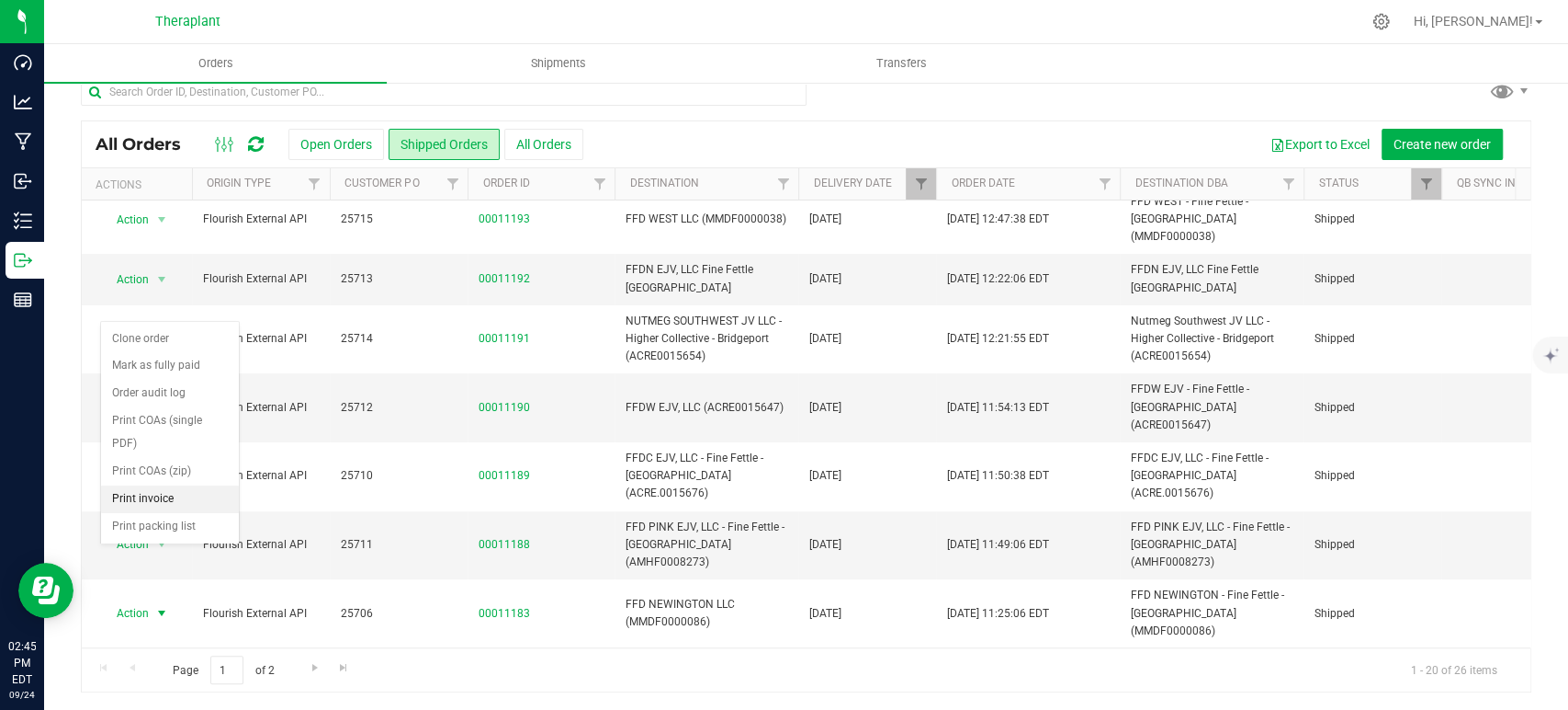
click at [137, 485] on li "Print invoice" at bounding box center [170, 499] width 138 height 27
click at [108, 512] on td "Action Action Clone order Mark as fully paid Order audit log Print COAs (single…" at bounding box center [136, 546] width 110 height 69
click at [132, 531] on span "Action" at bounding box center [124, 544] width 50 height 25
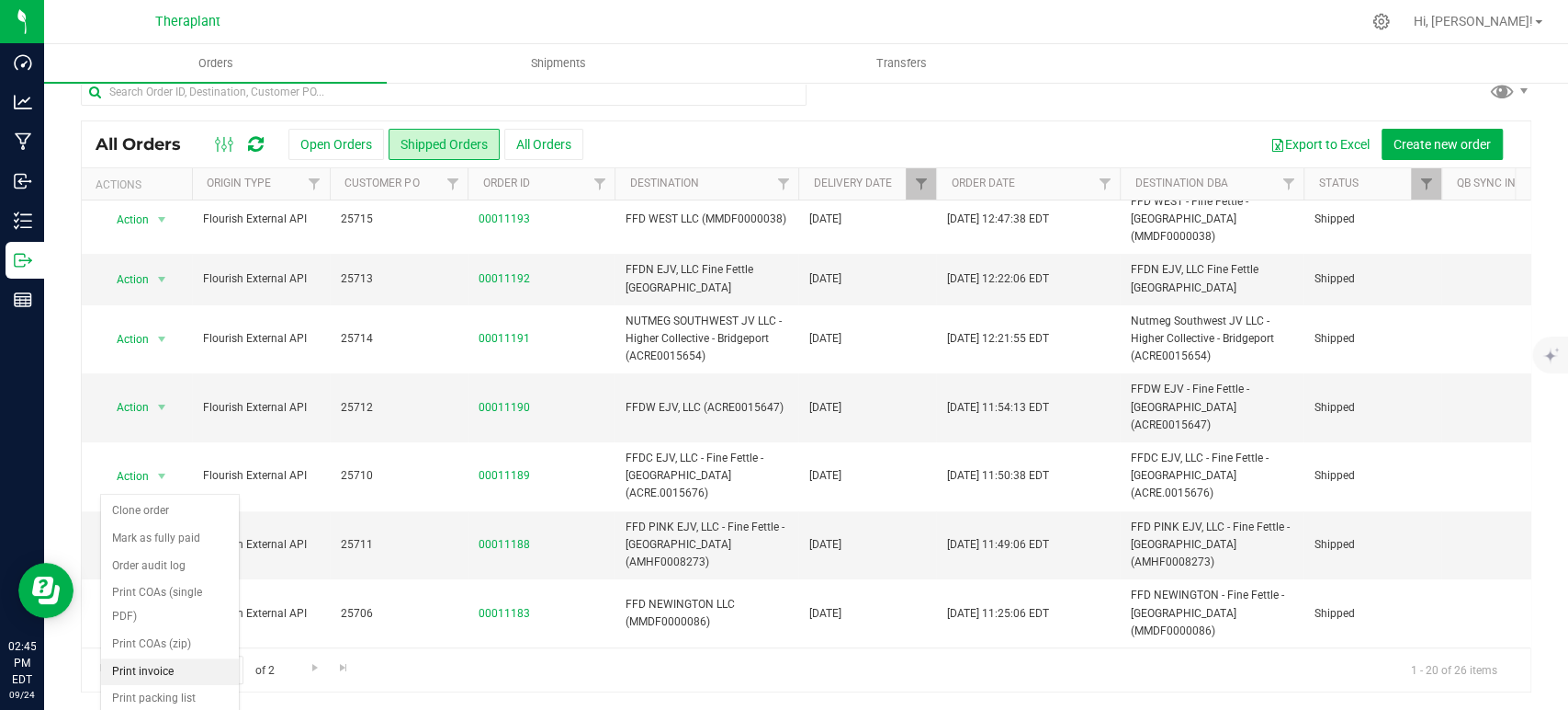
click at [148, 658] on li "Print invoice" at bounding box center [170, 672] width 138 height 27
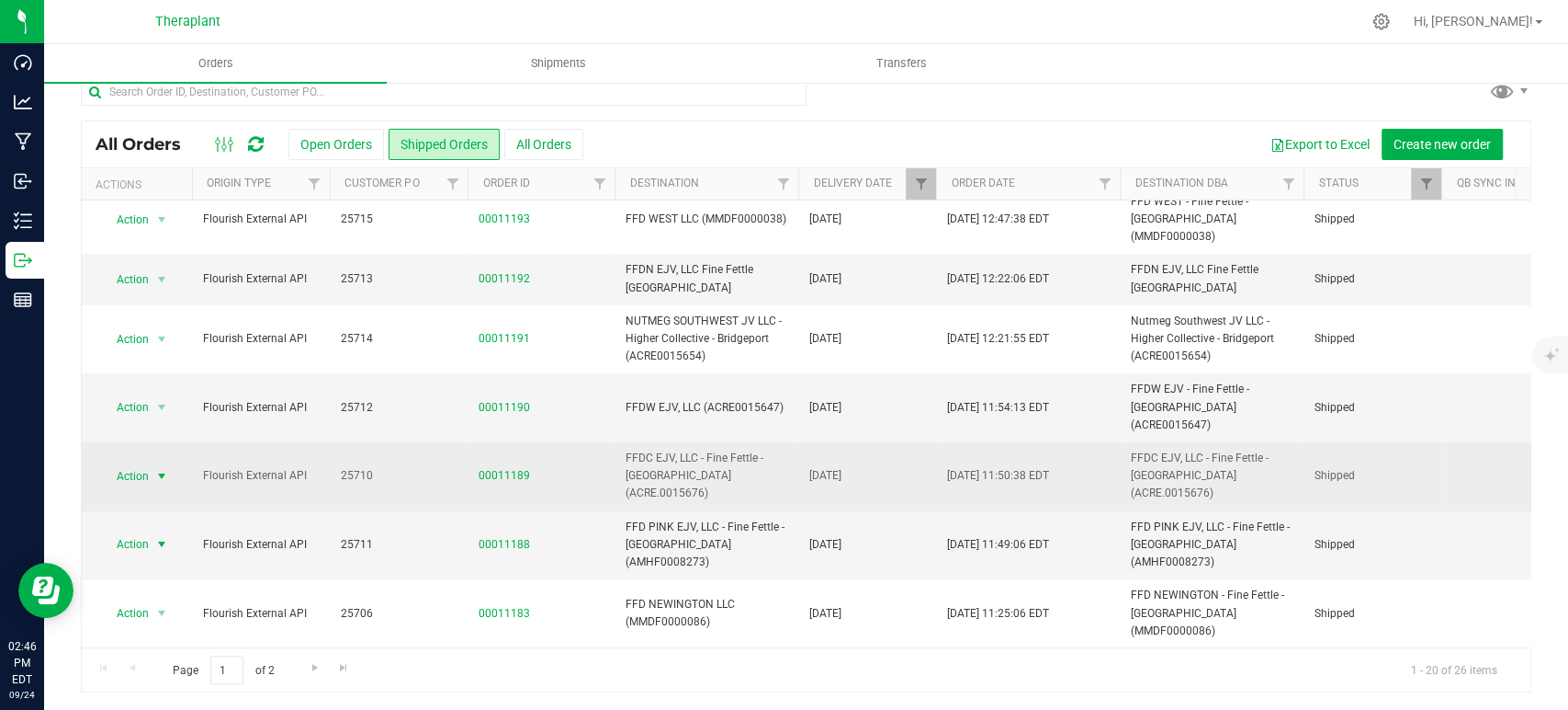
click at [124, 463] on span "Action" at bounding box center [124, 476] width 50 height 25
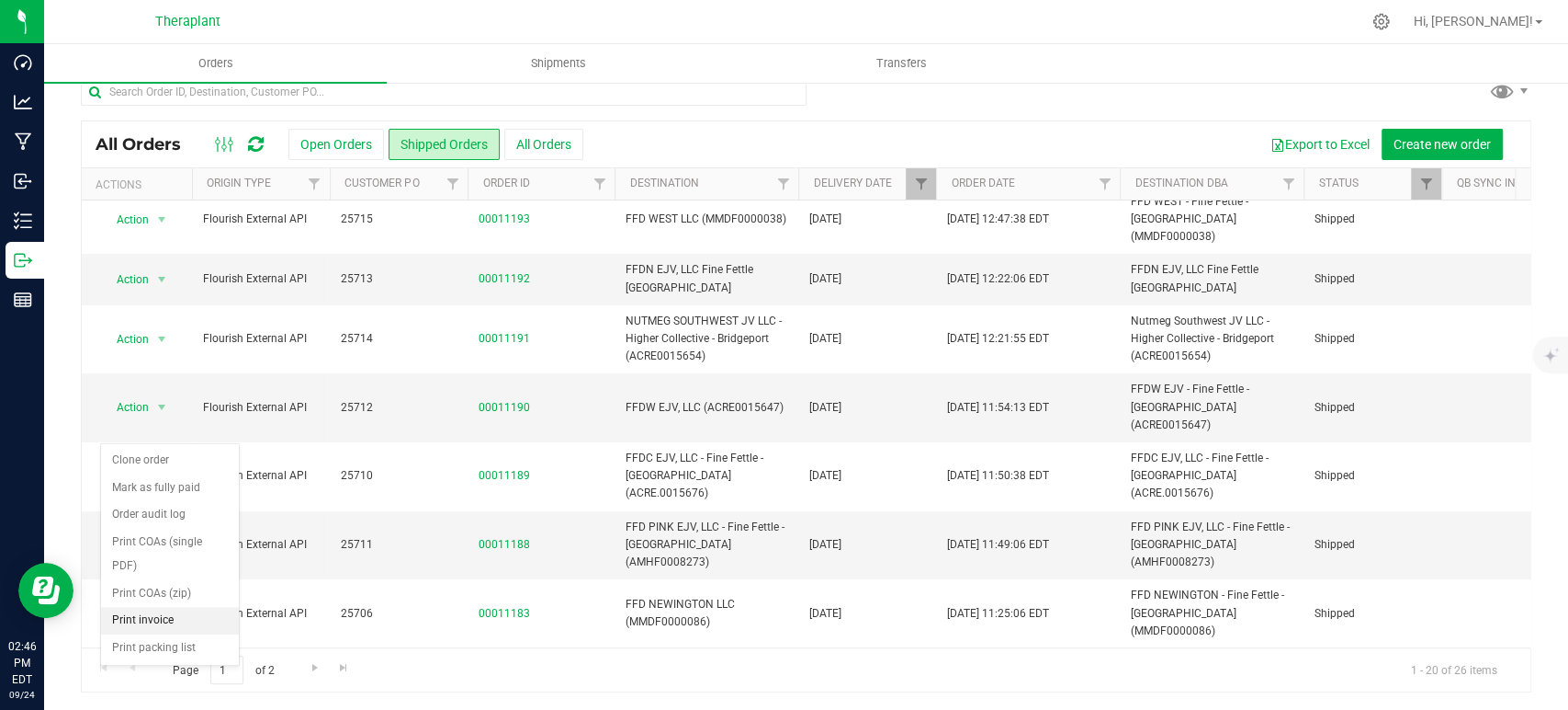
click at [149, 607] on li "Print invoice" at bounding box center [170, 621] width 138 height 27
click at [133, 394] on span "Action" at bounding box center [124, 407] width 50 height 25
click at [185, 556] on li "Print invoice" at bounding box center [170, 570] width 138 height 27
click at [258, 142] on icon at bounding box center [256, 144] width 16 height 18
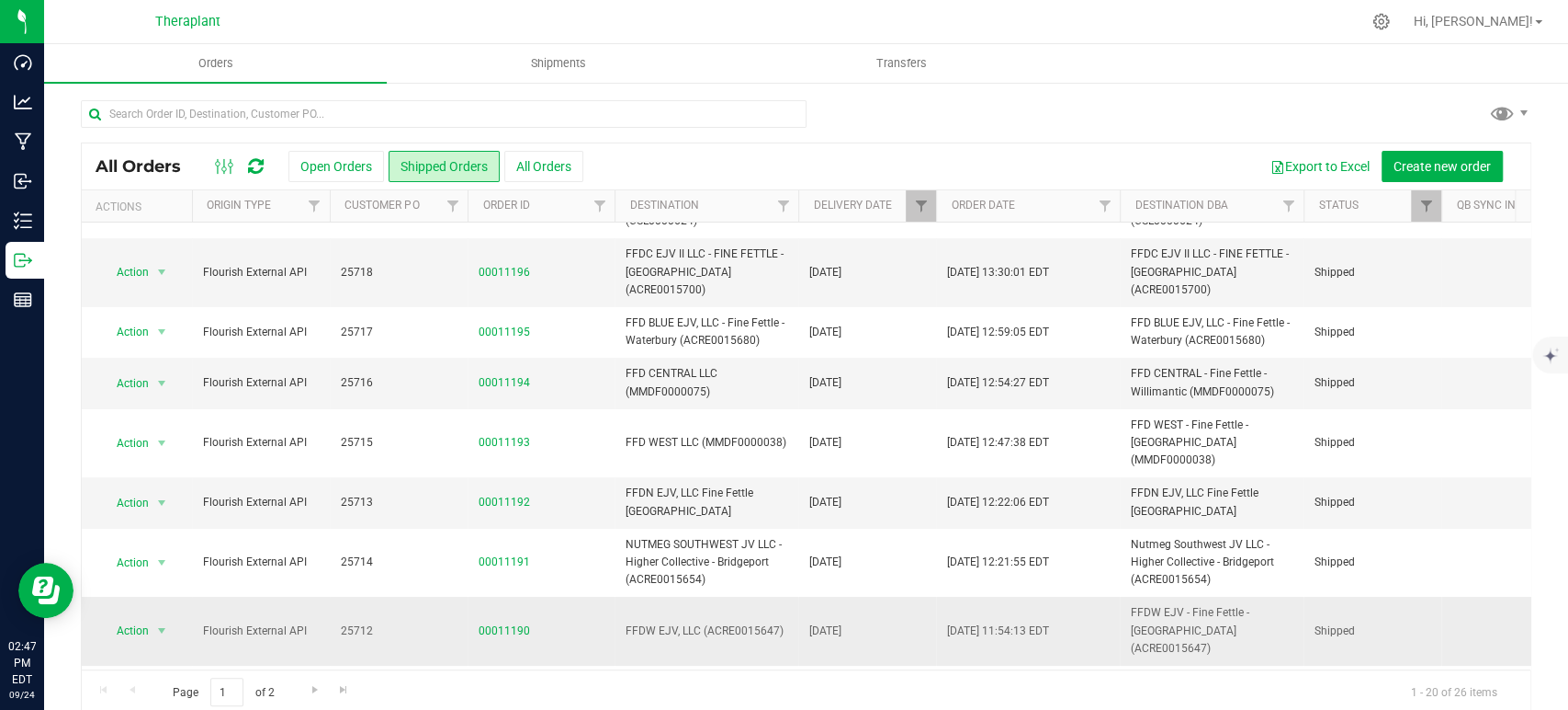
scroll to position [0, 0]
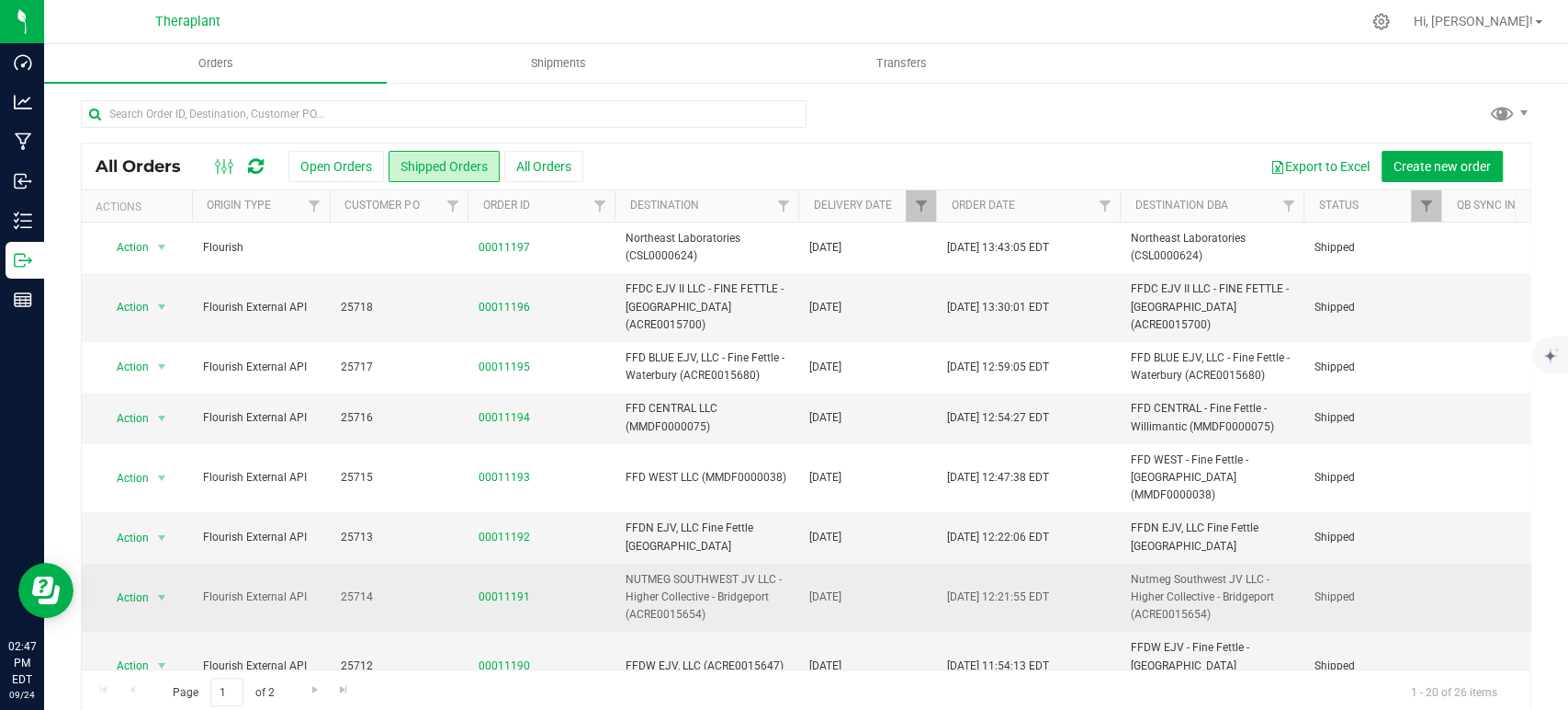
click at [121, 585] on span "Action" at bounding box center [124, 597] width 50 height 25
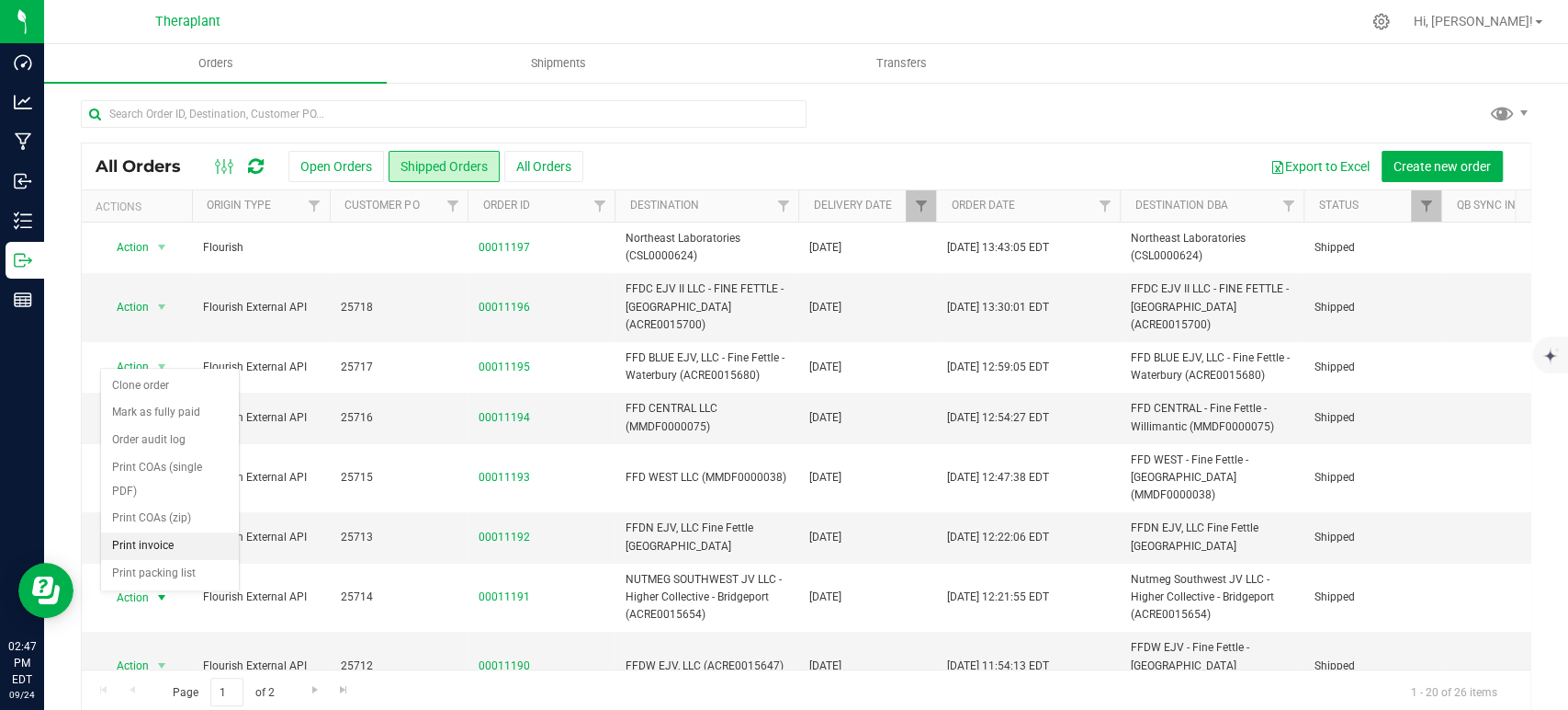
click at [153, 532] on li "Print invoice" at bounding box center [170, 546] width 138 height 27
click at [151, 525] on span "select" at bounding box center [162, 538] width 23 height 25
click at [165, 473] on li "Print invoice" at bounding box center [170, 486] width 138 height 27
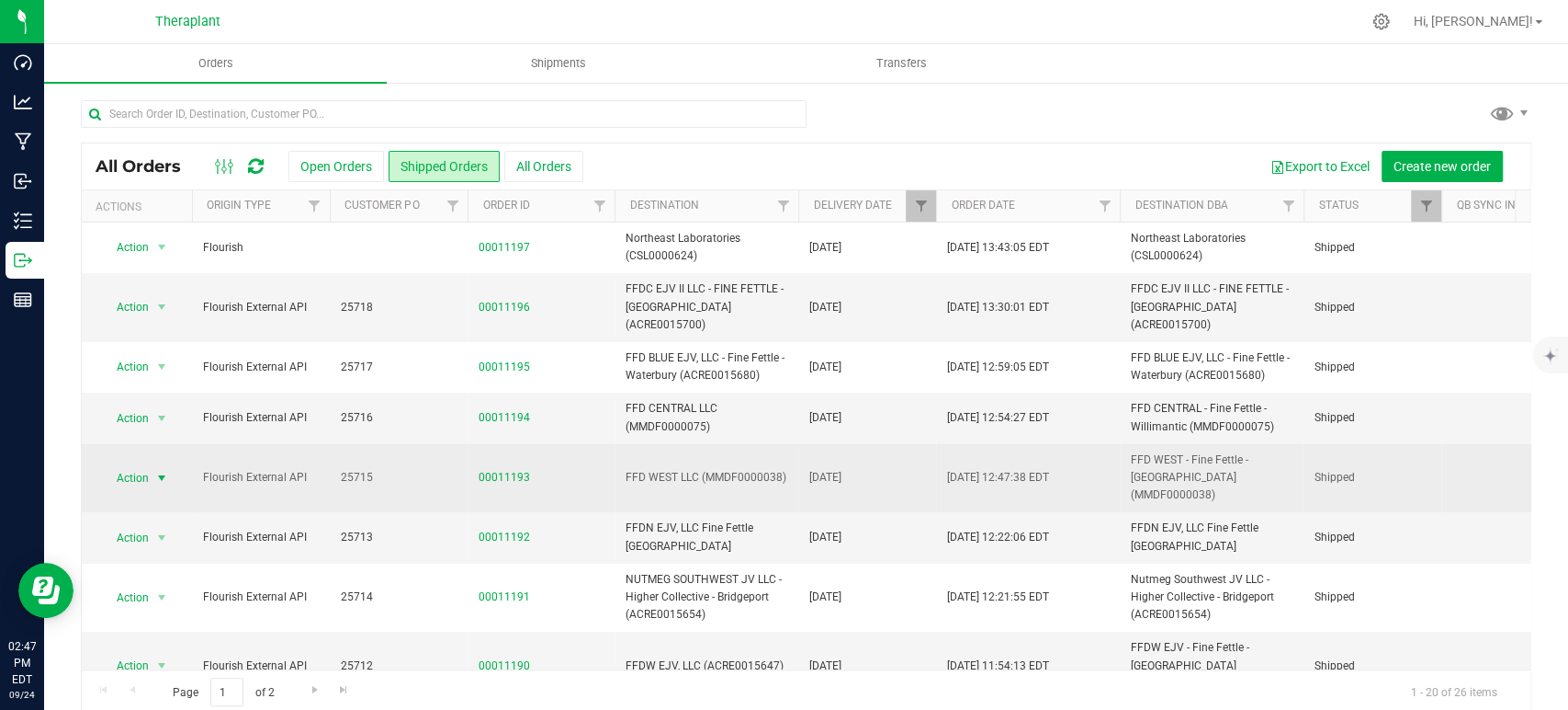
click at [158, 471] on span "select" at bounding box center [161, 478] width 15 height 15
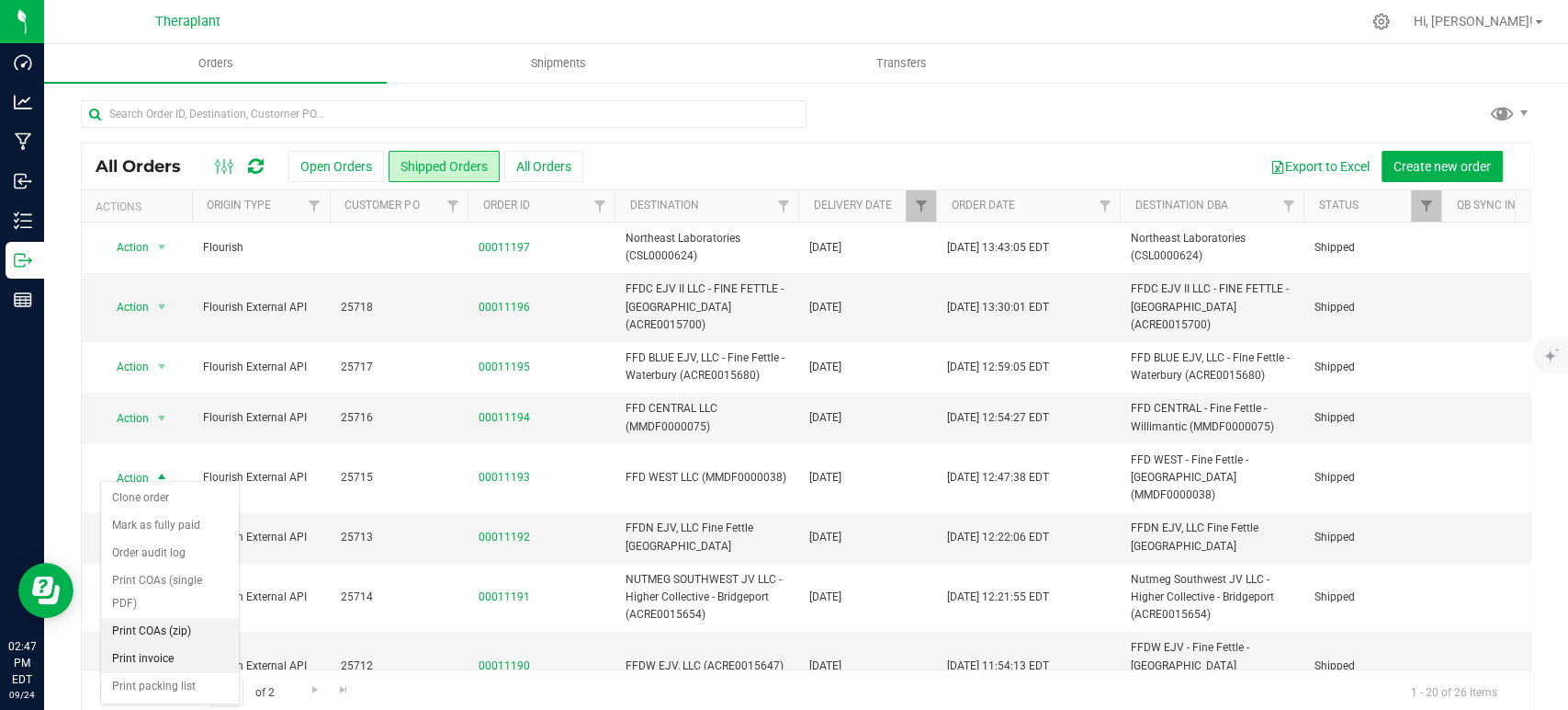
click at [177, 645] on li "Print invoice" at bounding box center [170, 658] width 138 height 27
click at [122, 423] on span "Action" at bounding box center [124, 418] width 50 height 25
click at [174, 595] on li "Print invoice" at bounding box center [170, 609] width 138 height 27
click at [154, 362] on span "select" at bounding box center [162, 367] width 23 height 25
click at [205, 544] on li "Print invoice" at bounding box center [170, 557] width 138 height 27
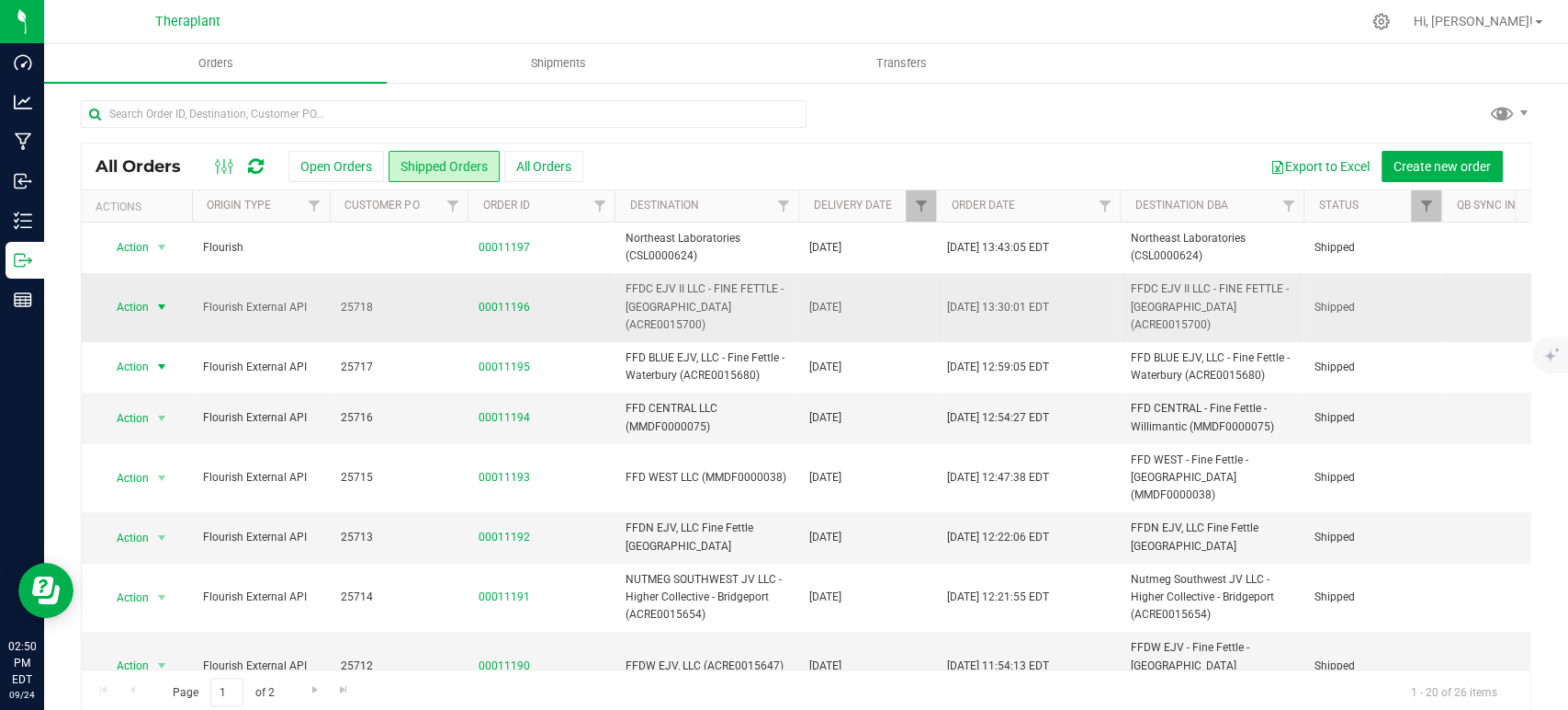
click at [141, 300] on span "Action" at bounding box center [124, 306] width 50 height 25
click at [199, 483] on li "Print invoice" at bounding box center [170, 497] width 138 height 27
drag, startPoint x: 243, startPoint y: 160, endPoint x: 253, endPoint y: 160, distance: 10.0
click at [243, 160] on div at bounding box center [239, 166] width 61 height 22
click at [260, 159] on icon at bounding box center [256, 166] width 16 height 18
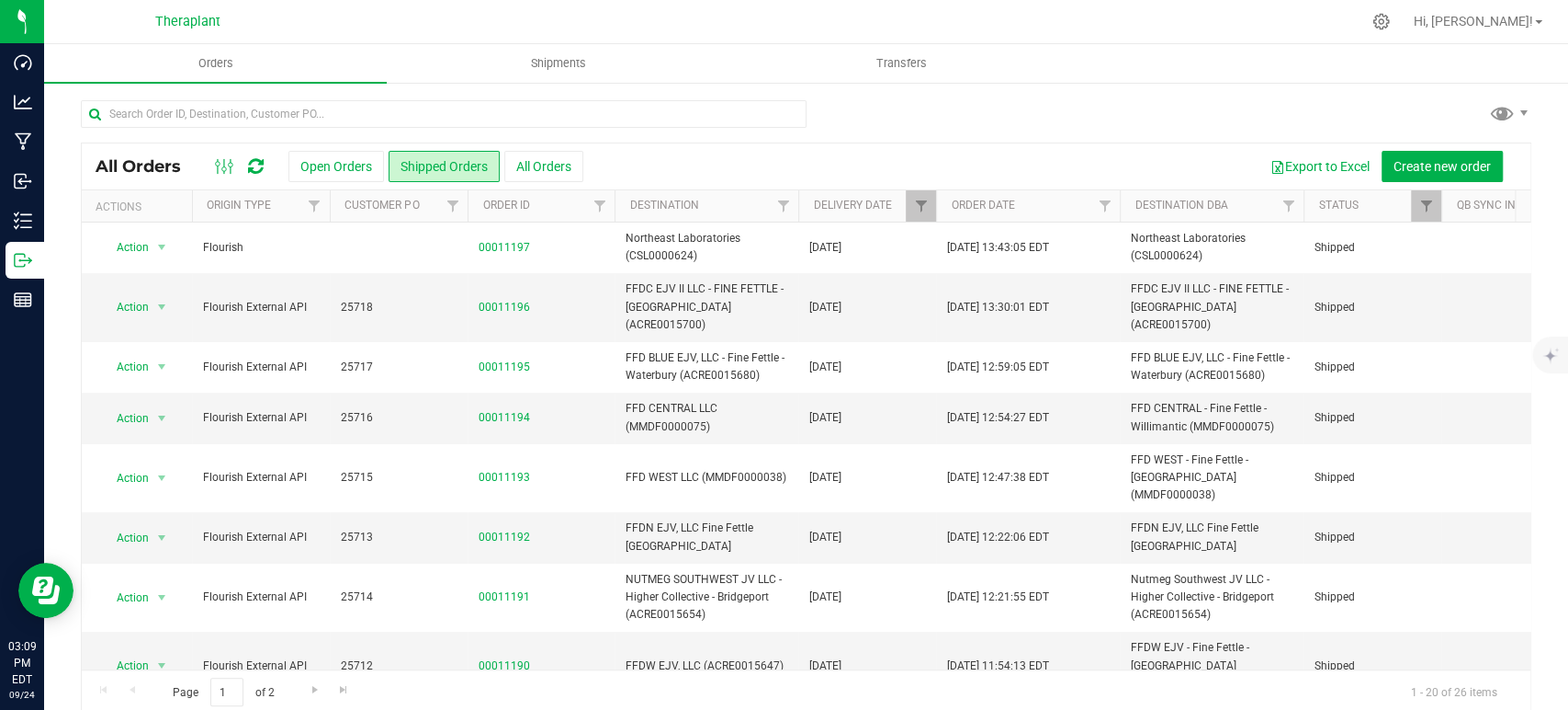
click at [260, 161] on icon at bounding box center [256, 166] width 16 height 18
click at [919, 209] on span "Filter" at bounding box center [920, 205] width 15 height 15
click at [1041, 360] on button "Clear" at bounding box center [1062, 365] width 88 height 41
click at [331, 167] on button "Open Orders" at bounding box center [336, 166] width 95 height 31
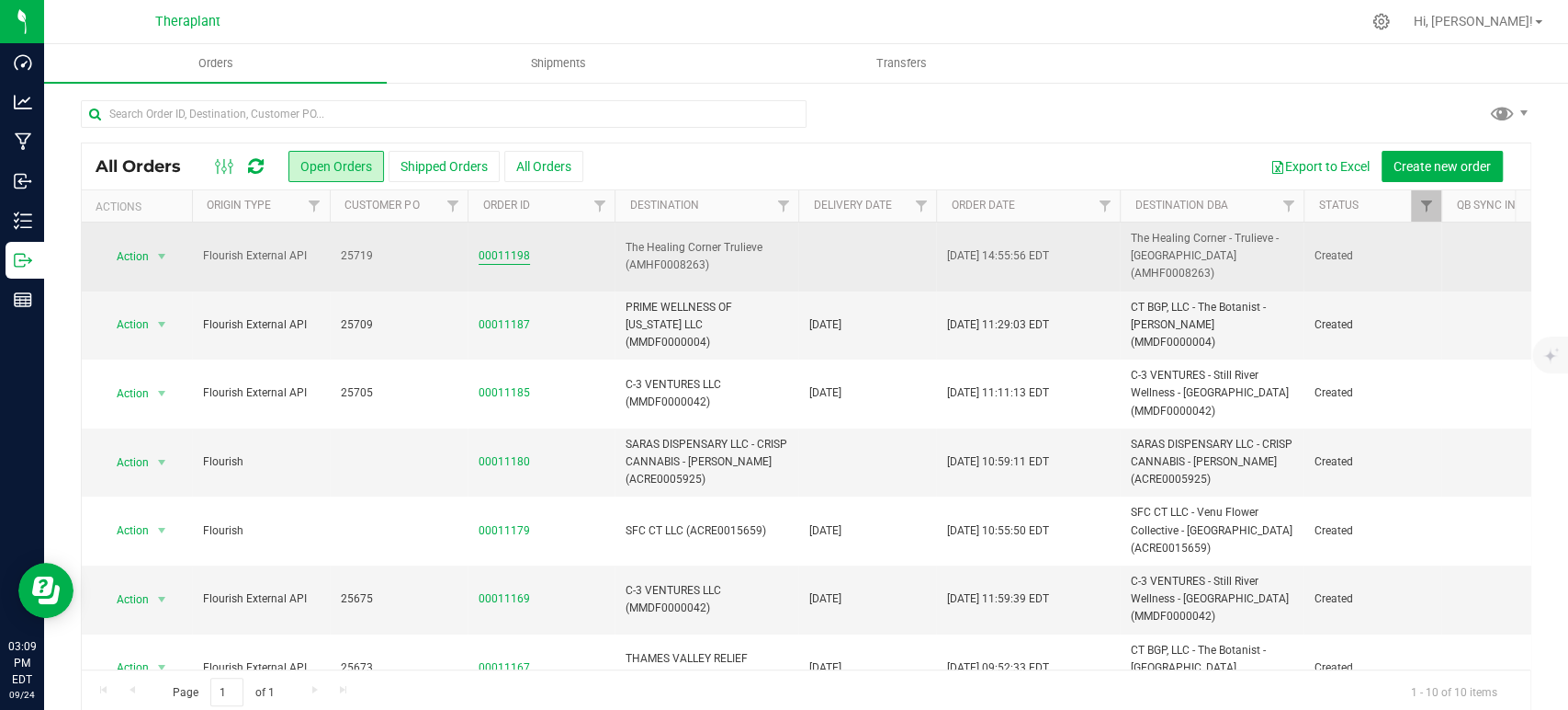
click at [494, 249] on link "00011198" at bounding box center [504, 256] width 52 height 18
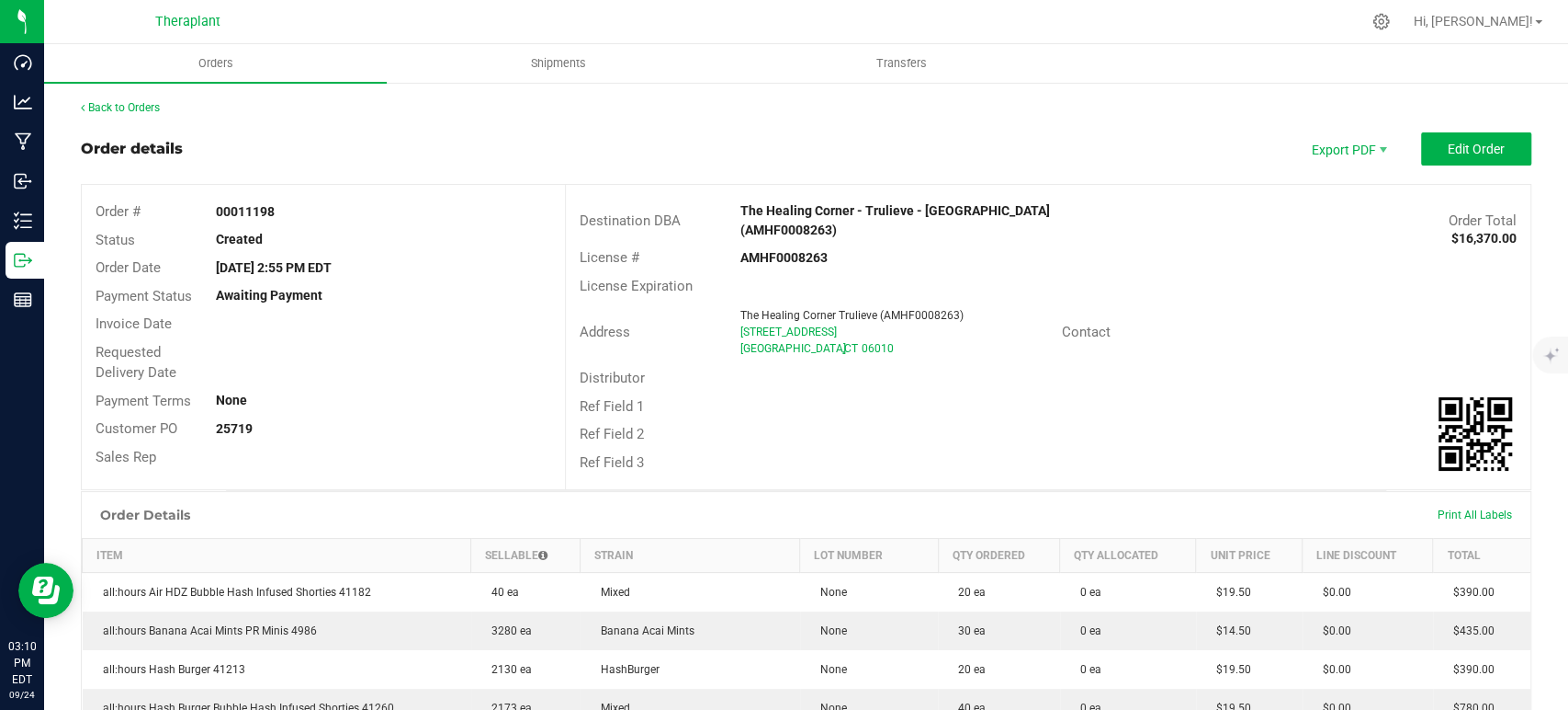
click at [139, 115] on div "Back to Orders" at bounding box center [806, 107] width 1450 height 17
click at [143, 106] on link "Back to Orders" at bounding box center [120, 107] width 79 height 13
